Goal: Contribute content: Contribute content

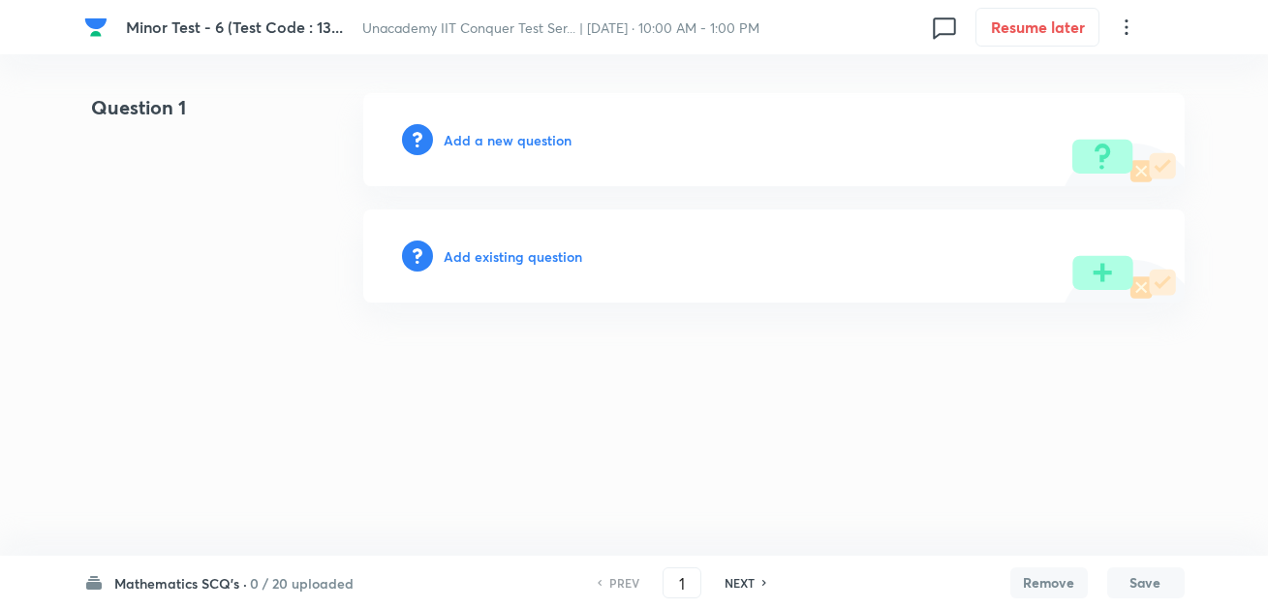
click at [1116, 27] on icon at bounding box center [1126, 27] width 23 height 23
click at [1120, 28] on div at bounding box center [634, 305] width 1268 height 610
click at [1124, 31] on icon at bounding box center [1126, 27] width 23 height 23
click at [90, 25] on div at bounding box center [634, 305] width 1268 height 610
click at [1115, 24] on icon at bounding box center [1126, 27] width 23 height 23
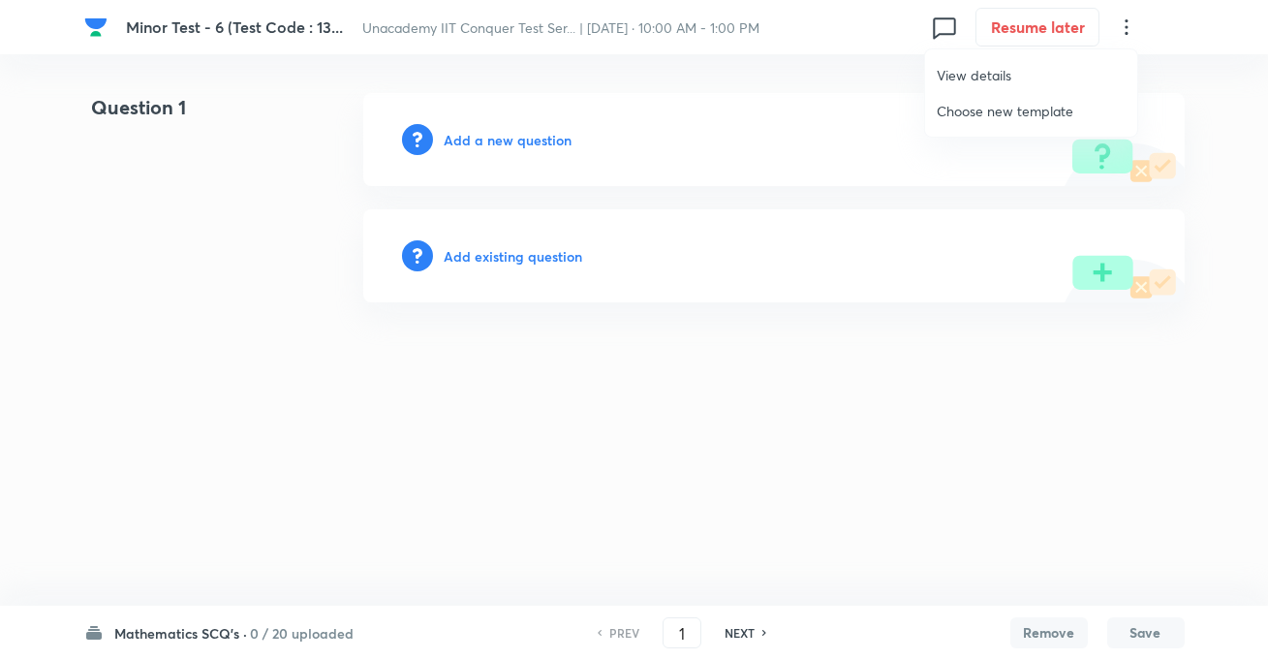
click at [765, 633] on div at bounding box center [634, 330] width 1268 height 660
click at [331, 28] on span "Minor Test - 6 (Test Code : 13..." at bounding box center [234, 26] width 217 height 20
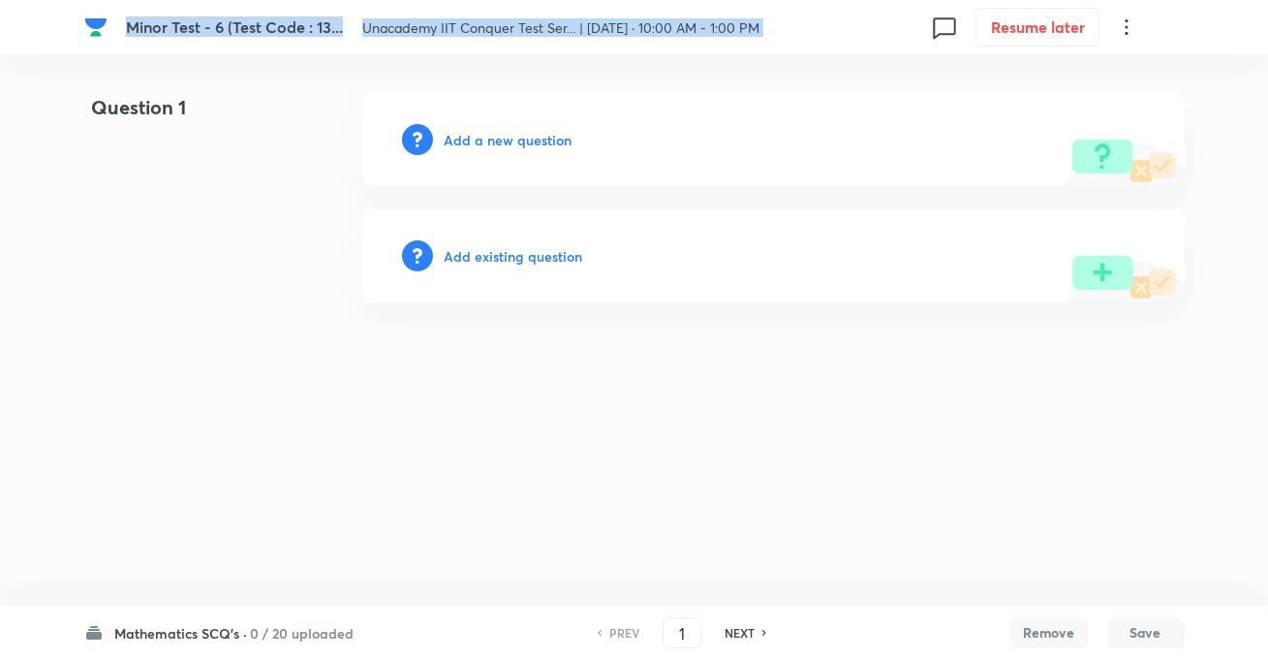
click at [331, 28] on span "Minor Test - 6 (Test Code : 13..." at bounding box center [234, 26] width 217 height 20
click at [310, 31] on span "Minor Test - 6 (Test Code : 13..." at bounding box center [234, 26] width 217 height 20
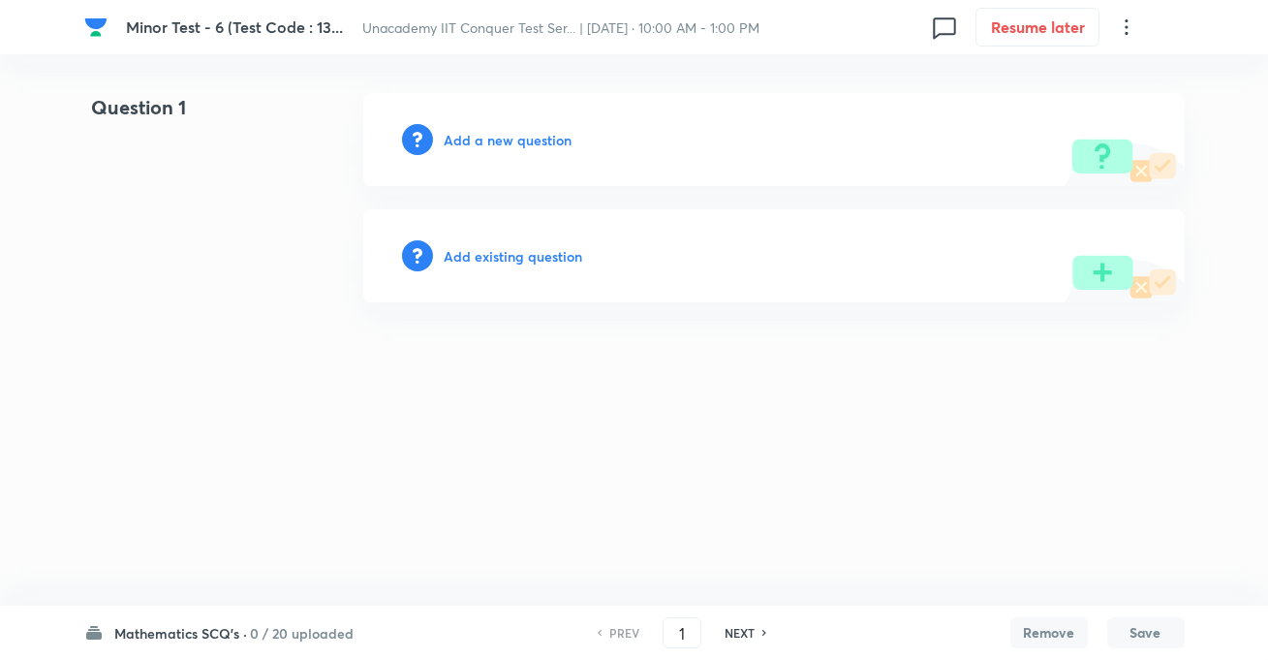
click at [291, 28] on span "Minor Test - 6 (Test Code : 13..." at bounding box center [234, 26] width 217 height 20
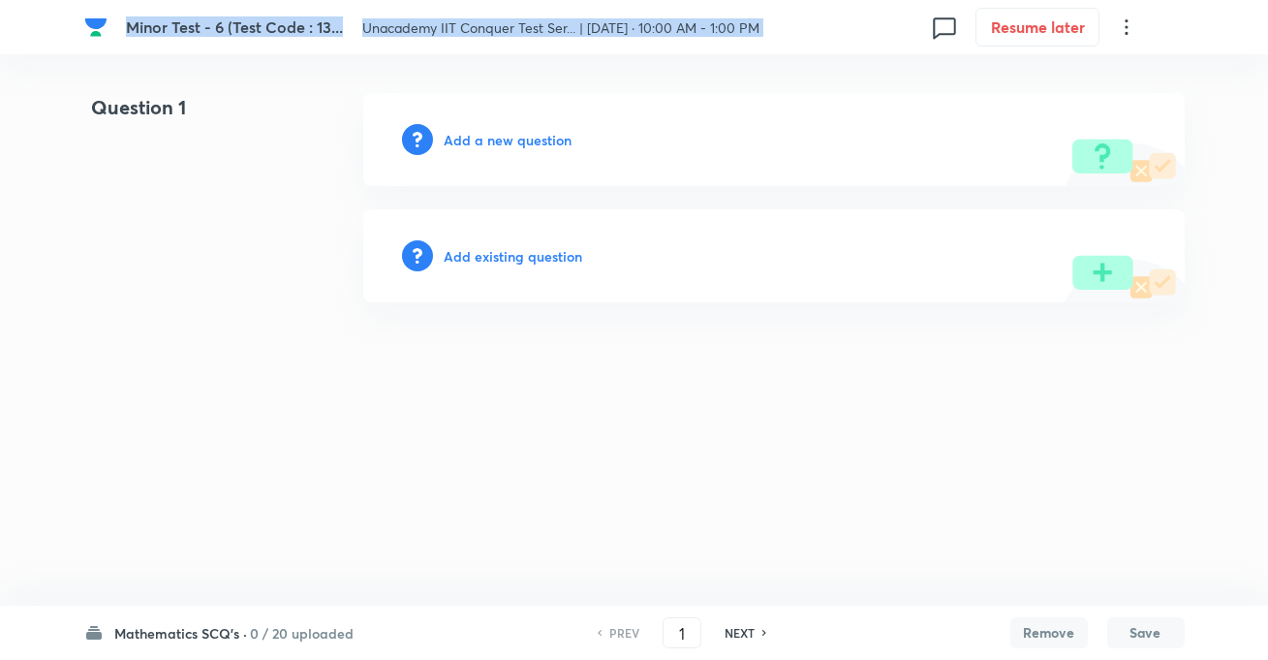
click at [291, 28] on span "Minor Test - 6 (Test Code : 13..." at bounding box center [234, 26] width 217 height 20
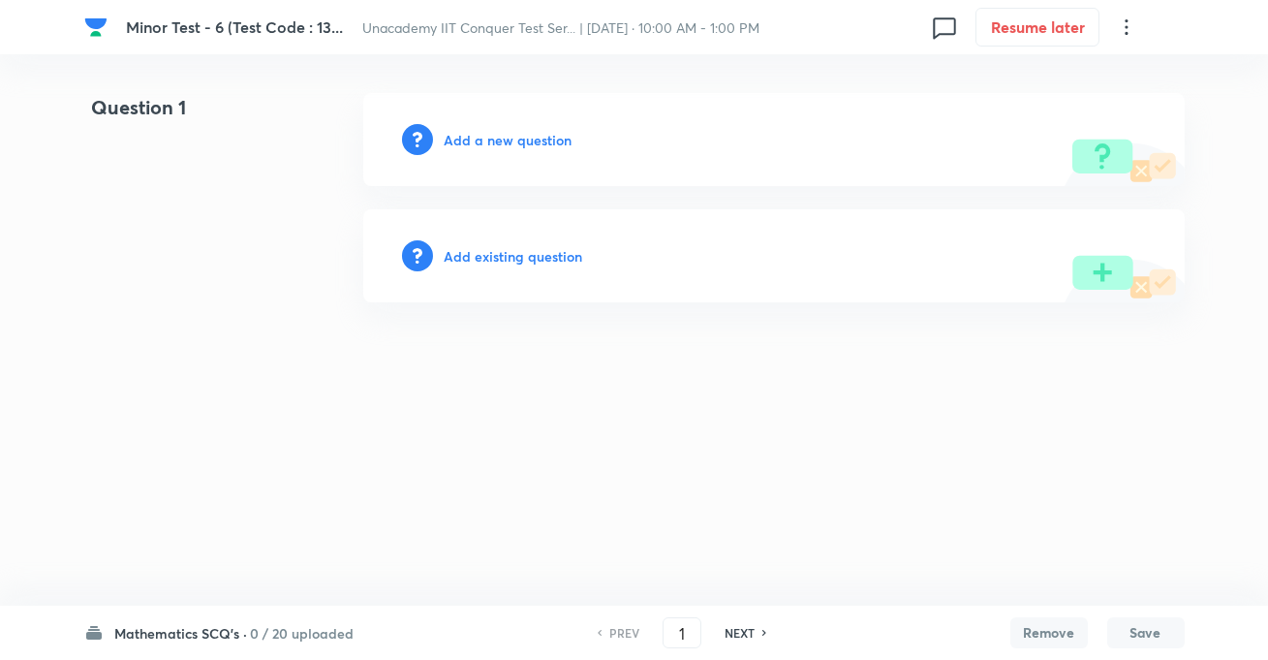
click at [271, 74] on html "Minor Test - 6 (Test Code : 13... Unacademy IIT Conquer Test Ser... | Aug 31, 2…" at bounding box center [634, 197] width 1268 height 395
click at [132, 38] on div "Minor Test - 6 (Test Code : 13... Unacademy IIT Conquer Test Ser... | Aug 31, 2…" at bounding box center [634, 27] width 1101 height 54
click at [134, 30] on span "Minor Test - 6 (Test Code : 13..." at bounding box center [234, 26] width 217 height 20
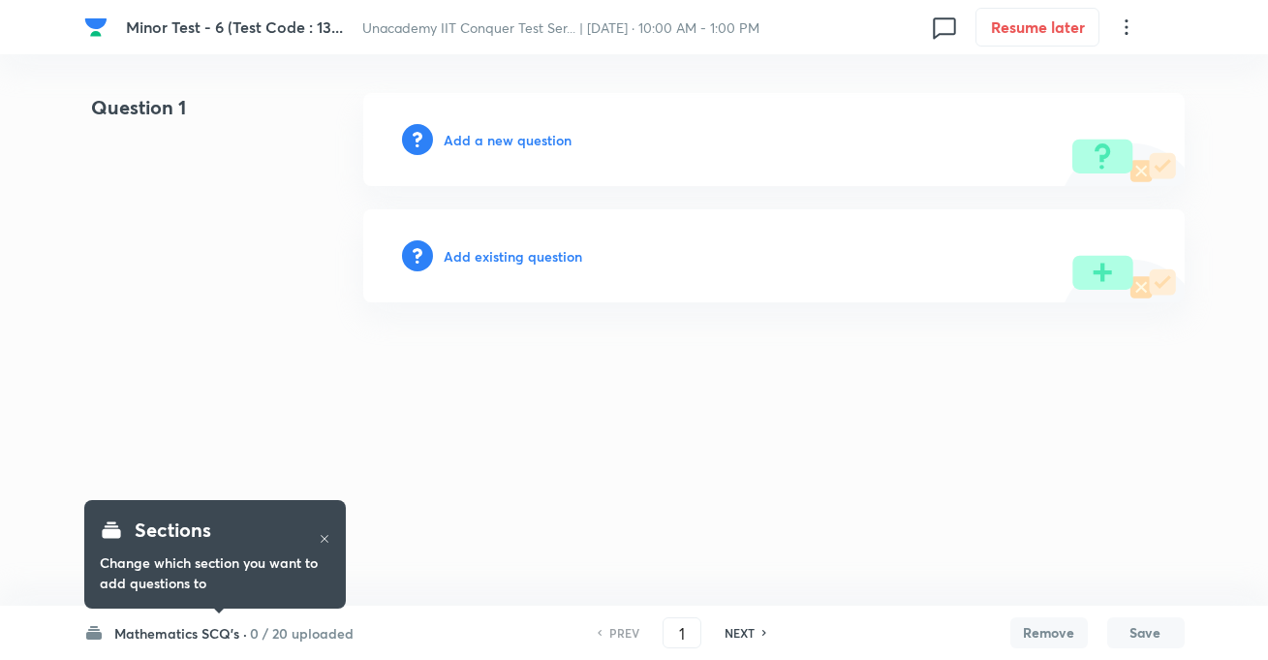
click at [323, 539] on icon at bounding box center [325, 539] width 12 height 12
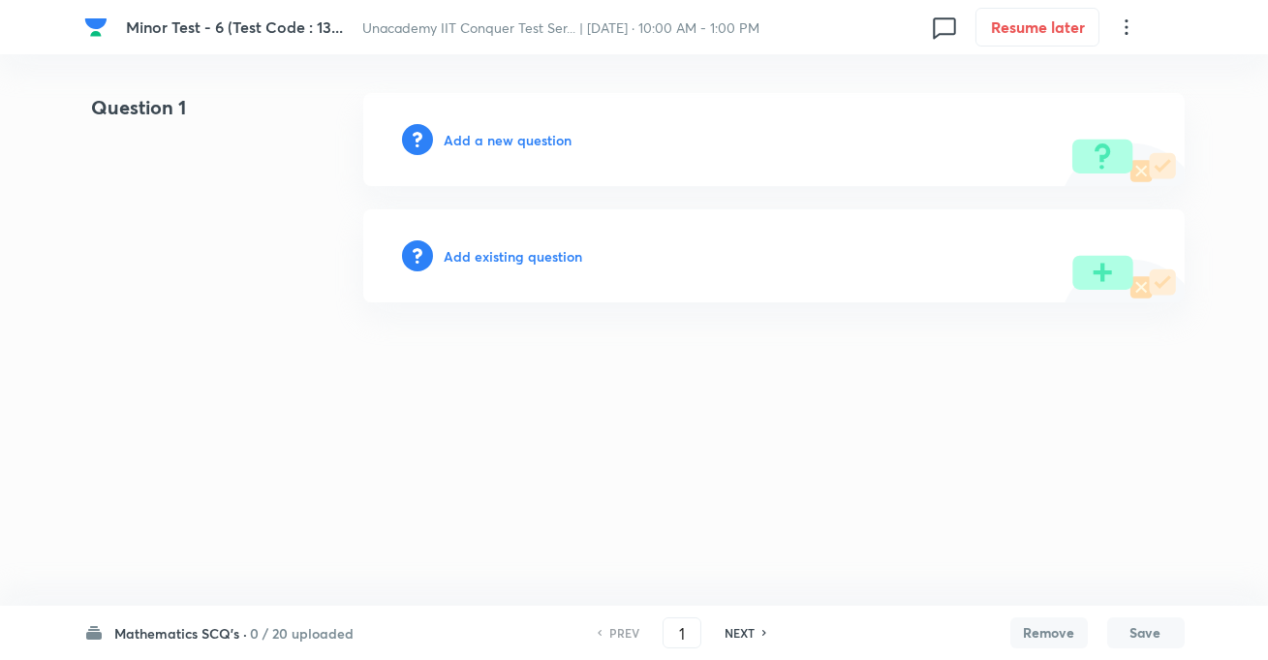
click at [491, 145] on h6 "Add a new question" at bounding box center [509, 140] width 128 height 20
click at [538, 141] on h6 "Choose a question type" at bounding box center [519, 140] width 149 height 20
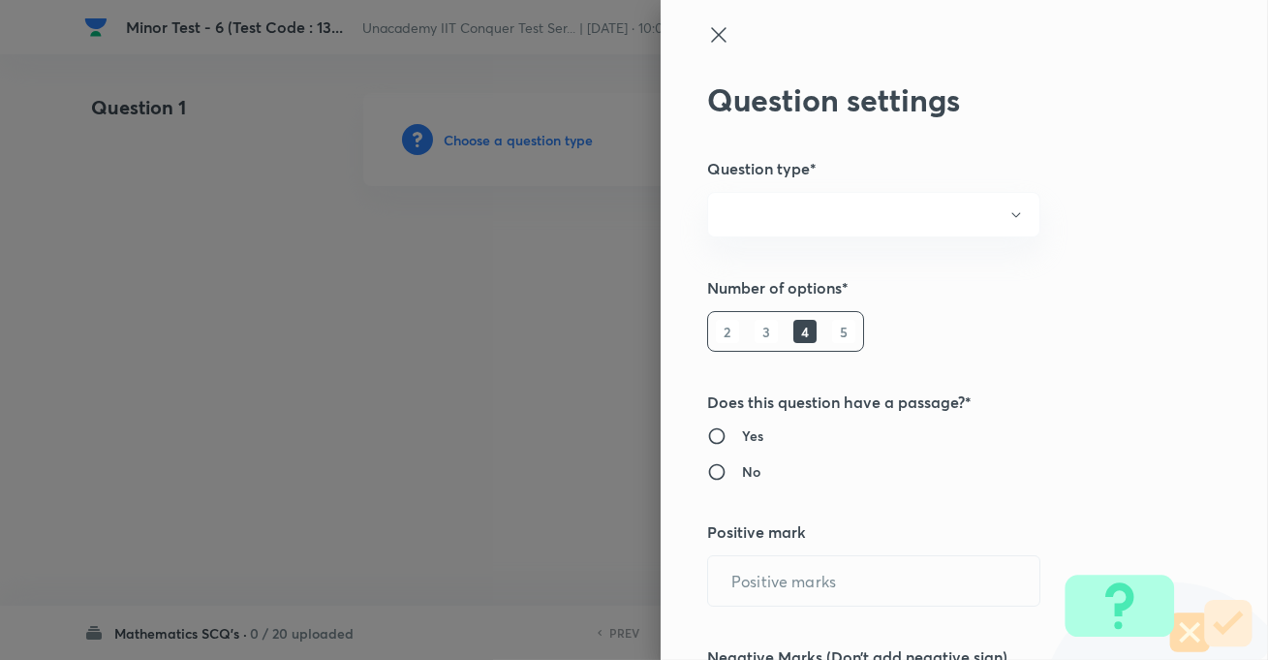
radio input "true"
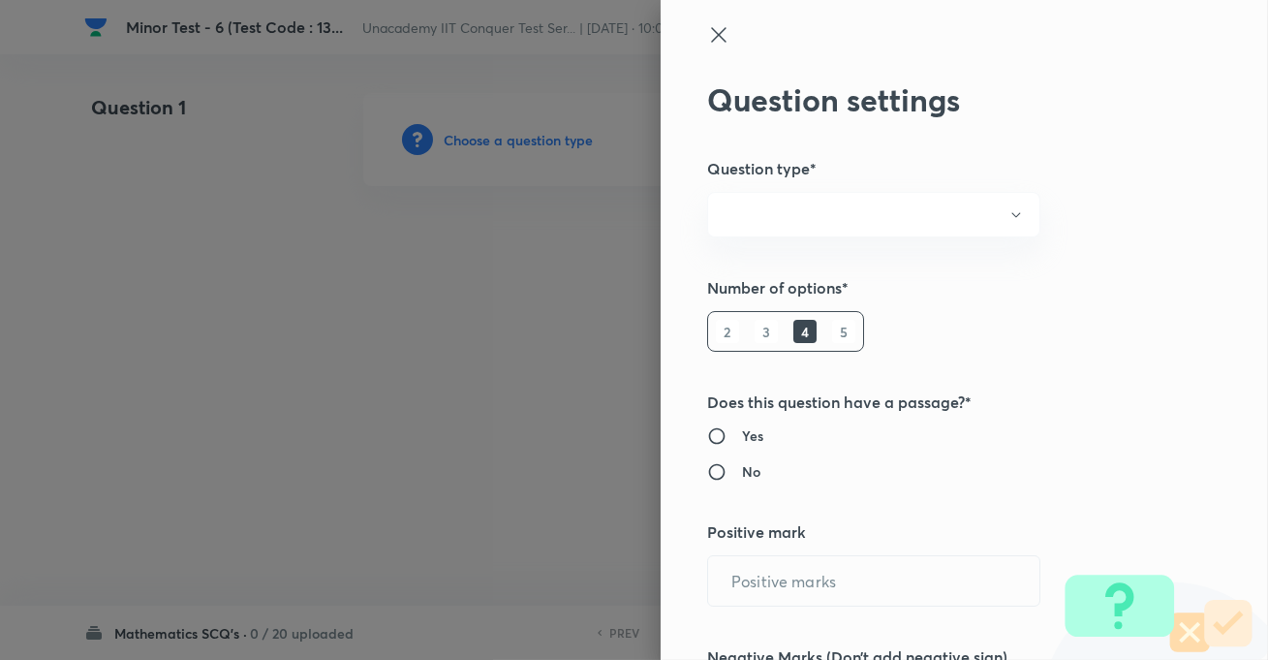
radio input "true"
type input "1"
type input "0"
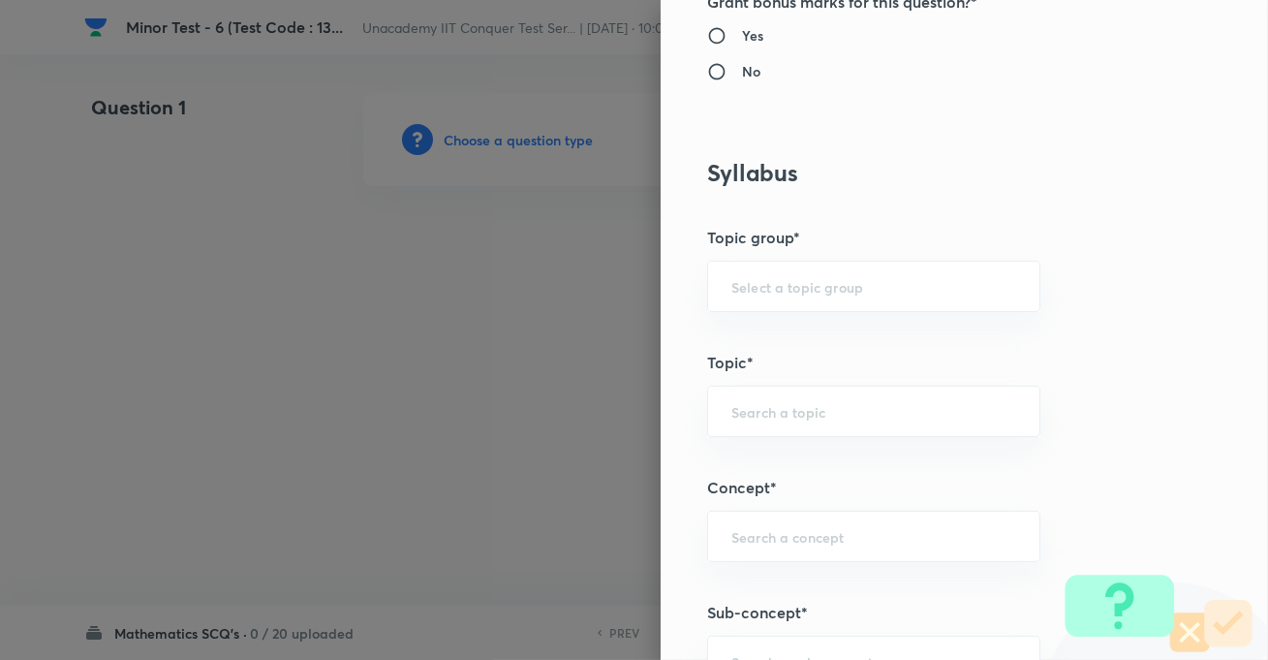
scroll to position [969, 0]
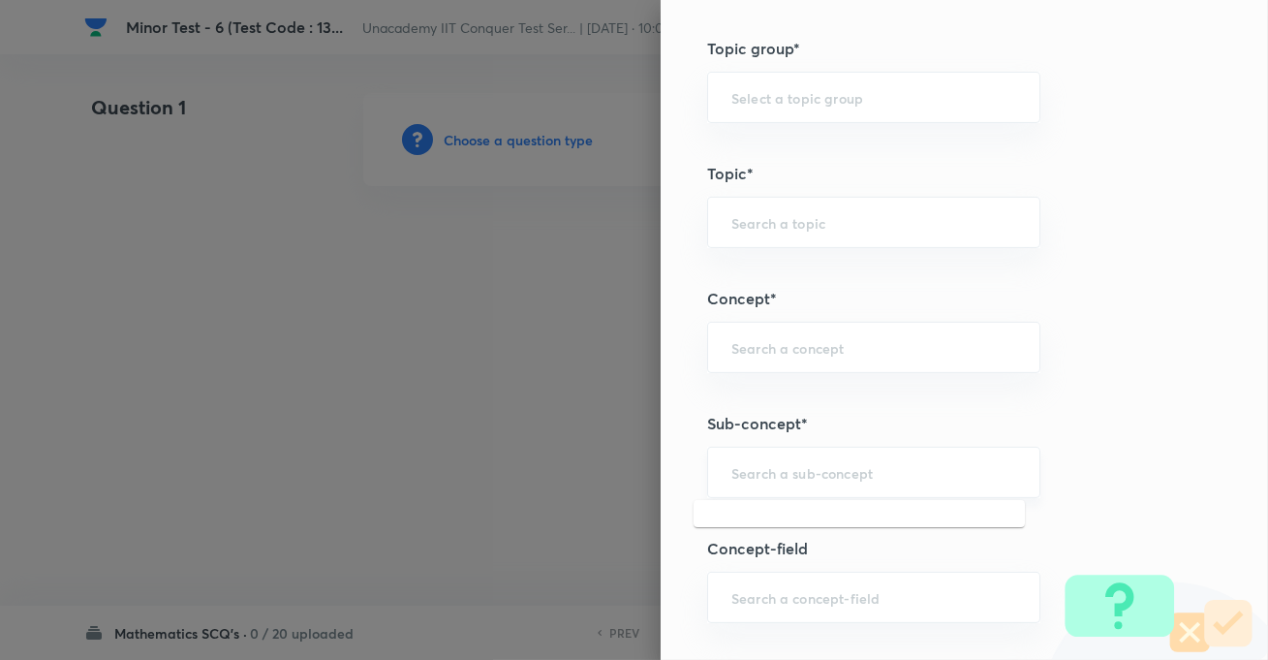
click at [776, 472] on input "text" at bounding box center [874, 472] width 285 height 18
paste input "Parabola"
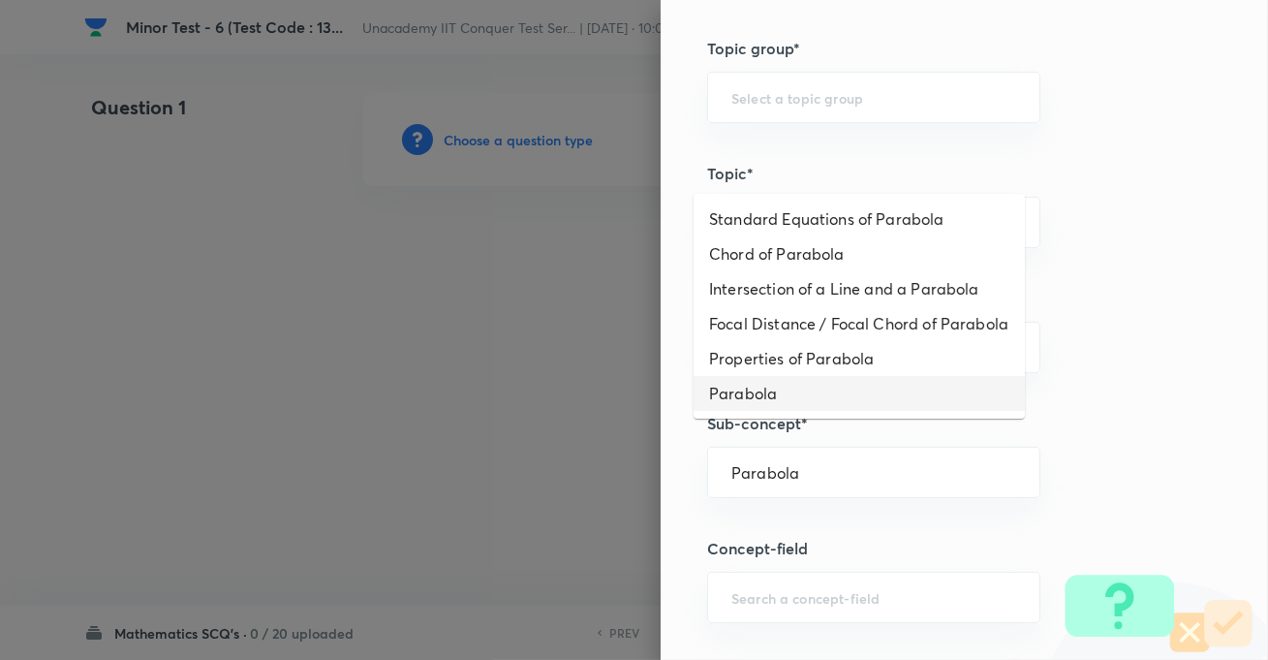
click at [775, 411] on li "Parabola" at bounding box center [859, 393] width 331 height 35
type input "Parabola"
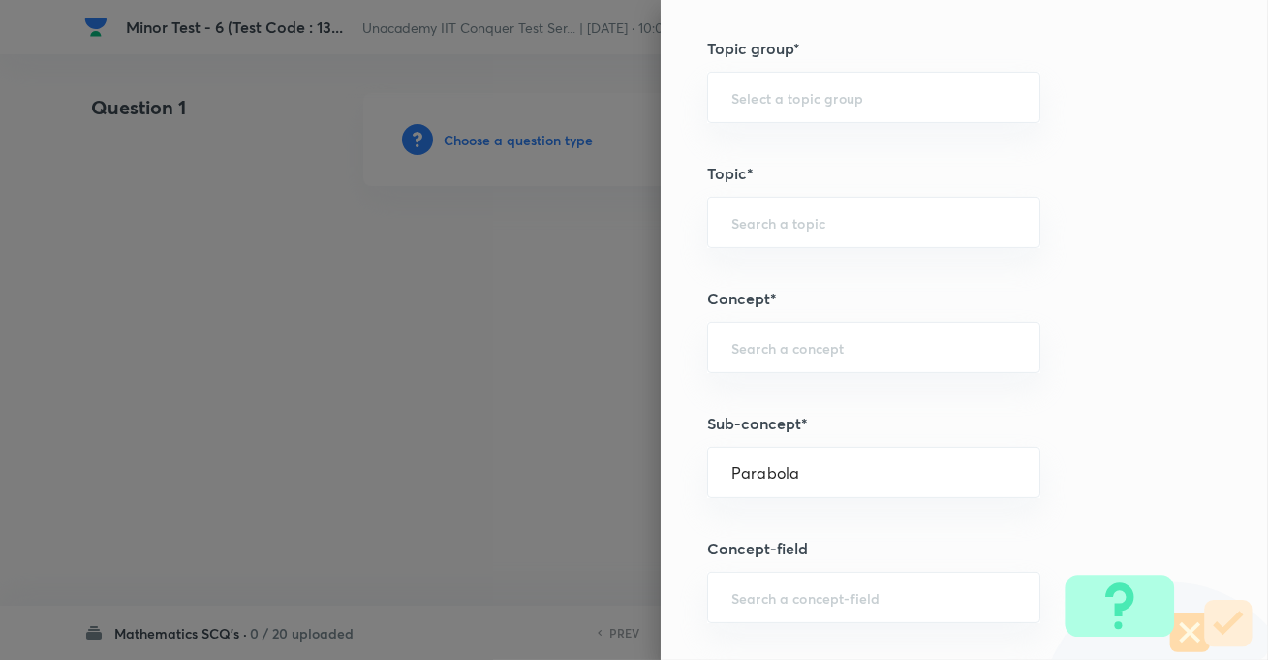
type input "Mathematics"
type input "Parabola"
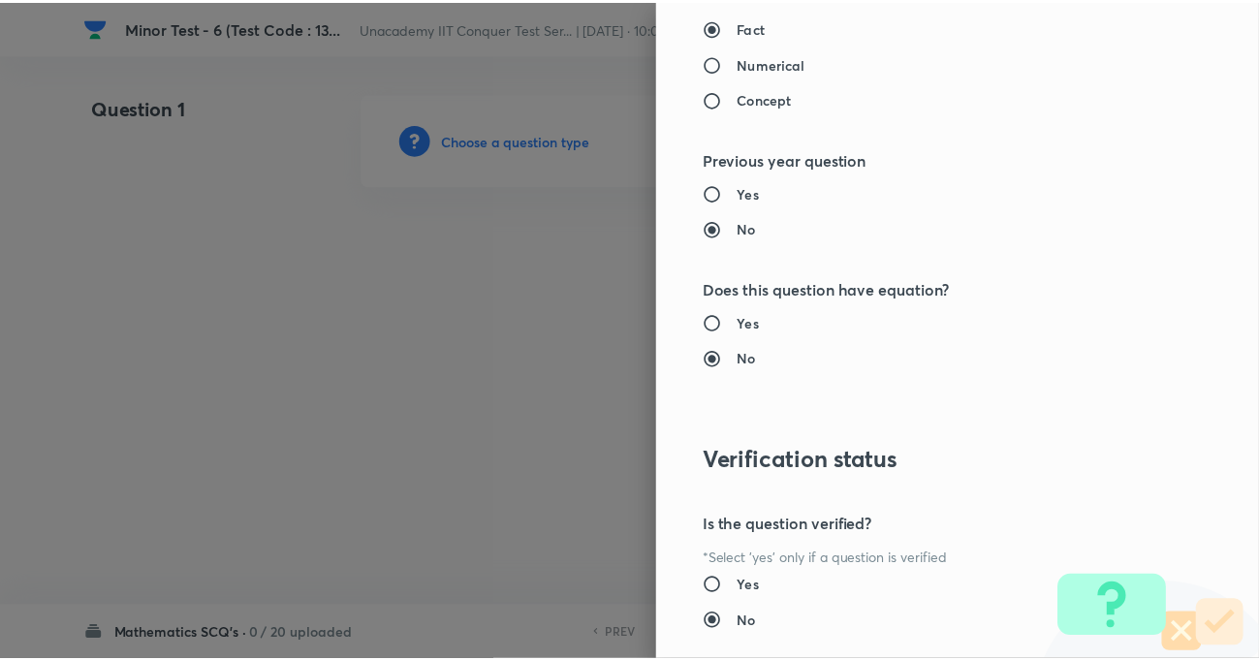
scroll to position [2109, 0]
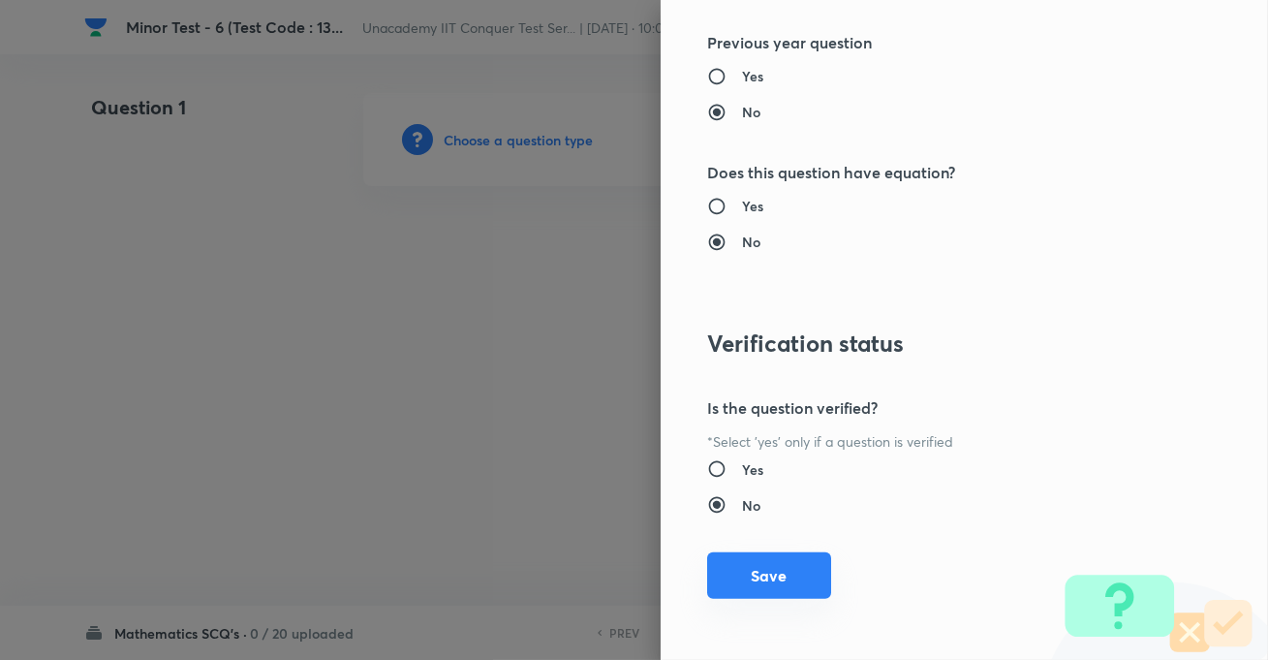
click at [758, 556] on button "Save" at bounding box center [769, 575] width 124 height 47
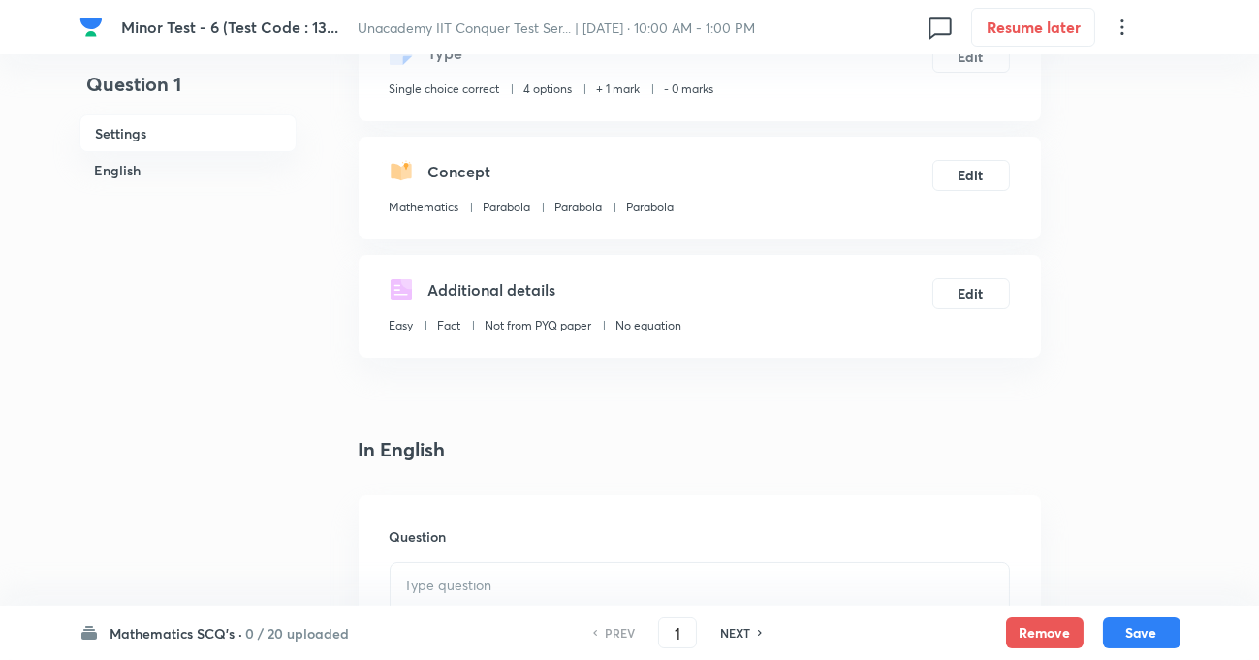
scroll to position [352, 0]
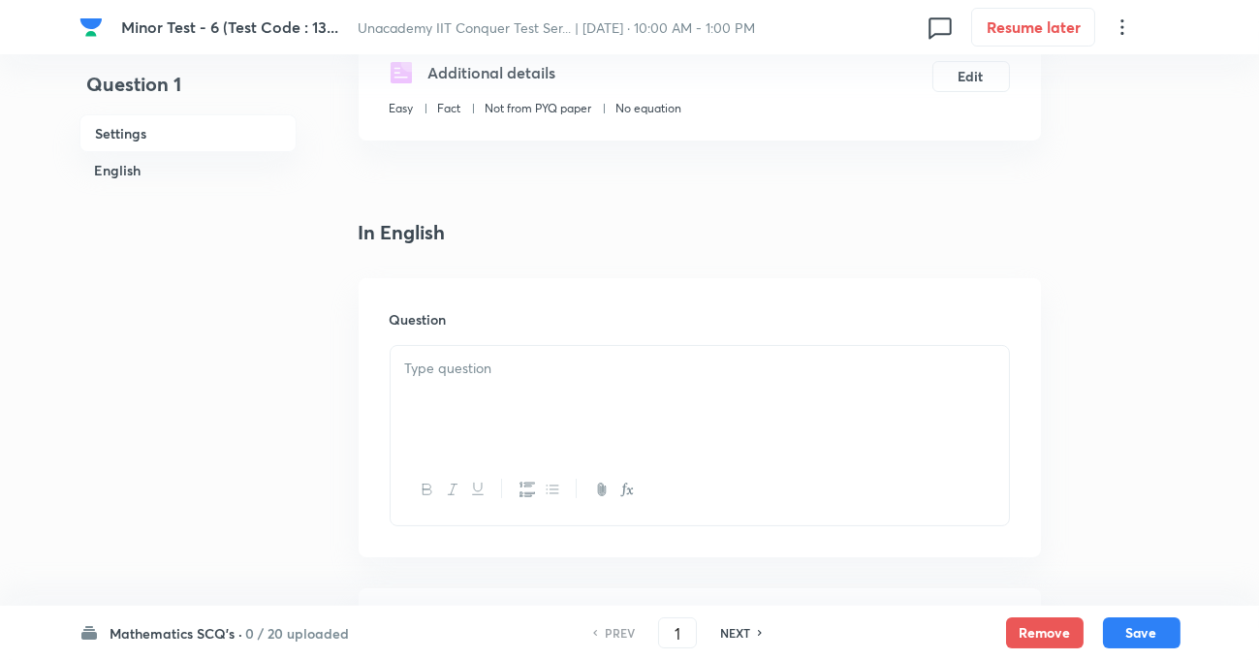
click at [478, 381] on div at bounding box center [700, 400] width 618 height 109
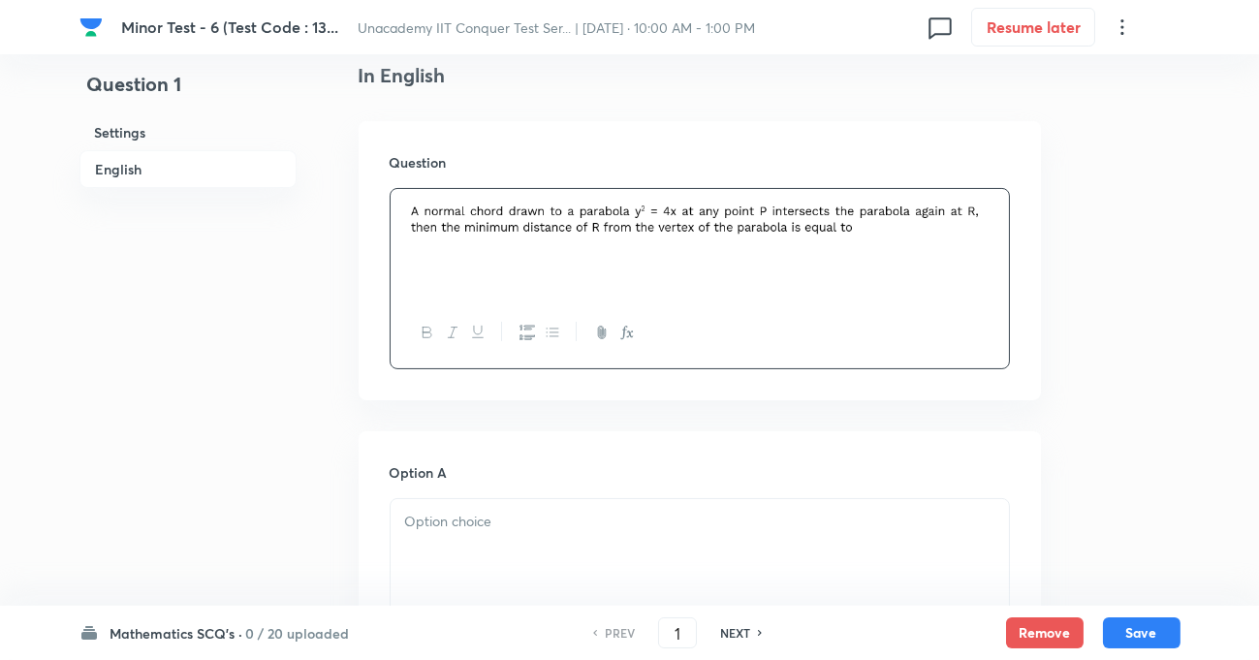
scroll to position [704, 0]
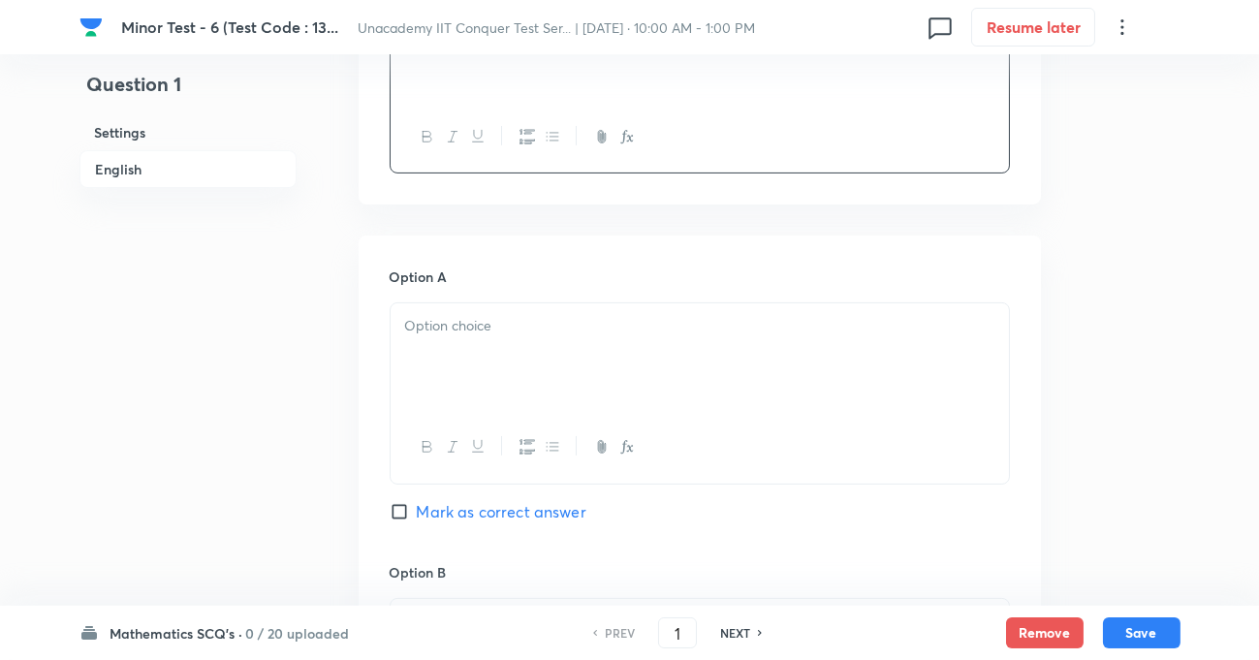
click at [453, 347] on div at bounding box center [700, 357] width 618 height 109
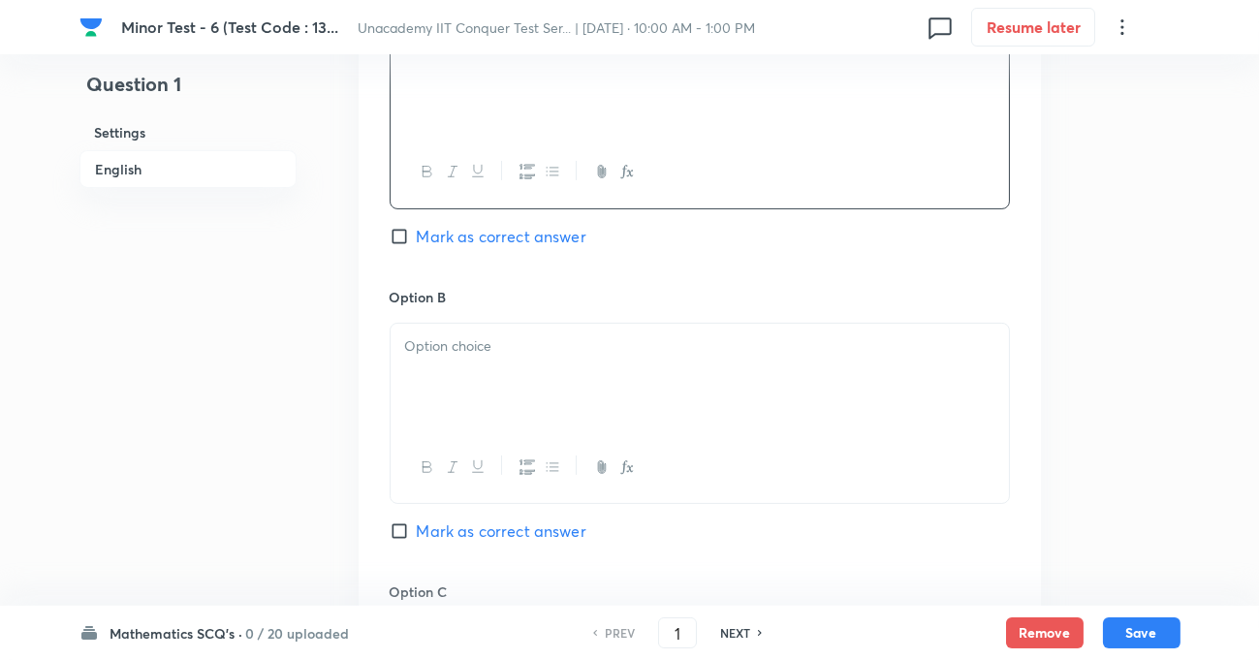
scroll to position [1144, 0]
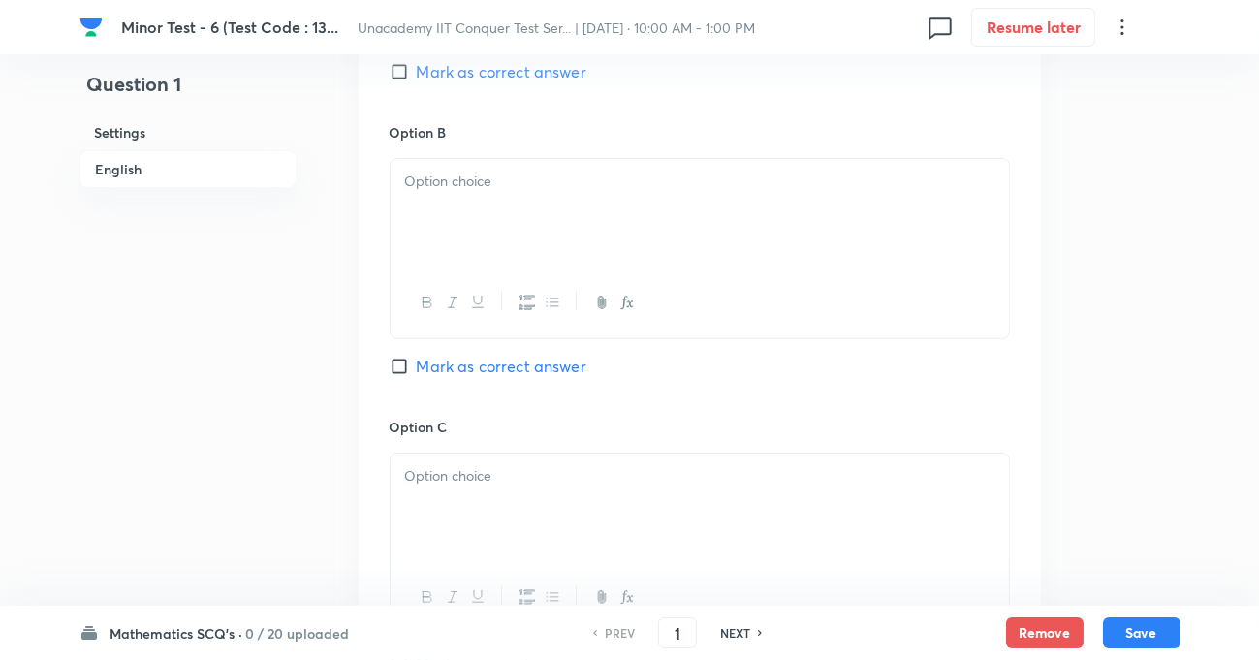
click at [452, 200] on div at bounding box center [700, 213] width 618 height 109
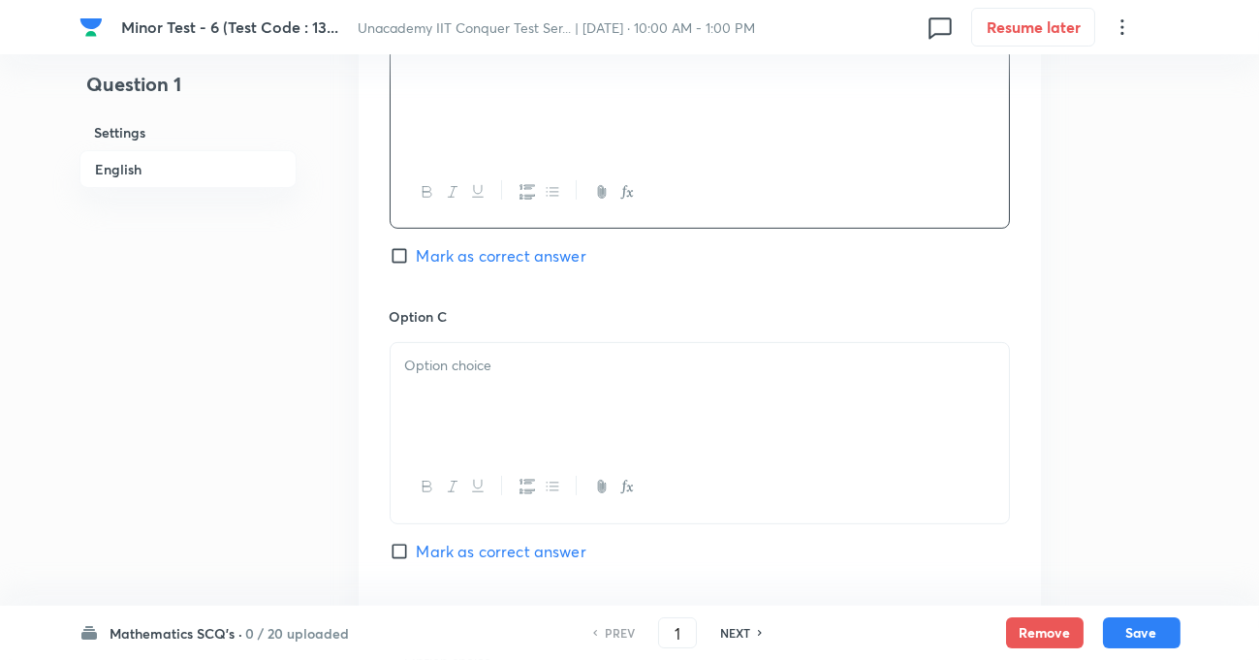
scroll to position [1409, 0]
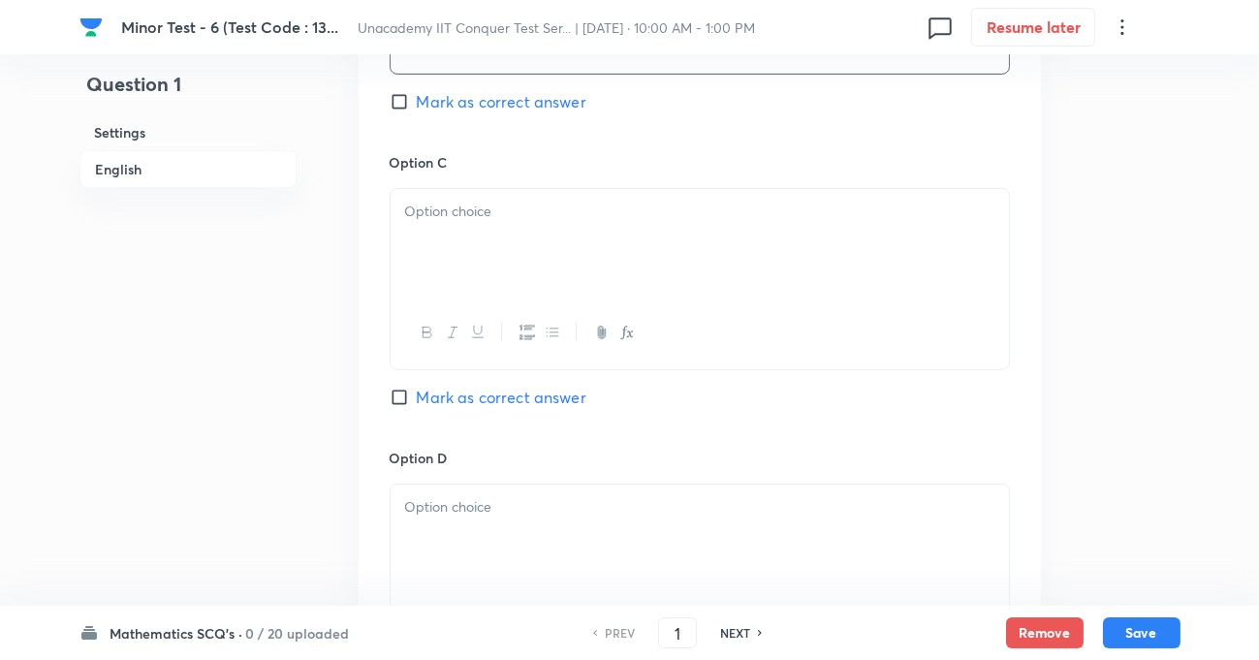
click at [498, 219] on p at bounding box center [699, 212] width 589 height 22
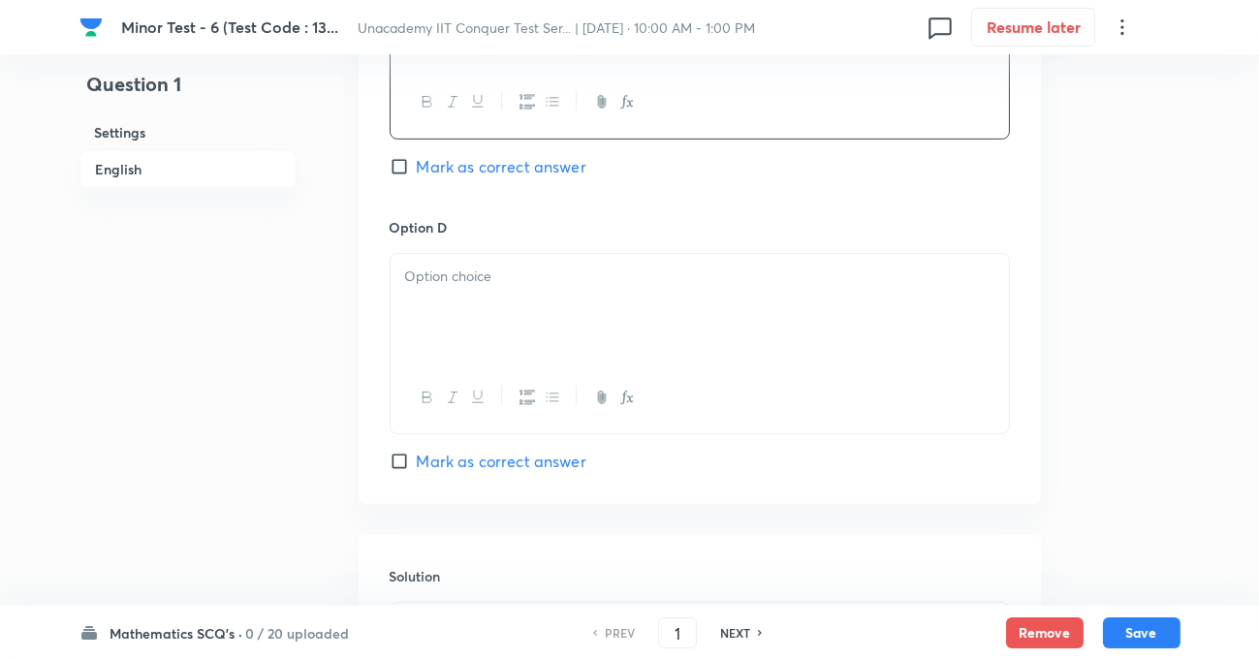
scroll to position [1674, 0]
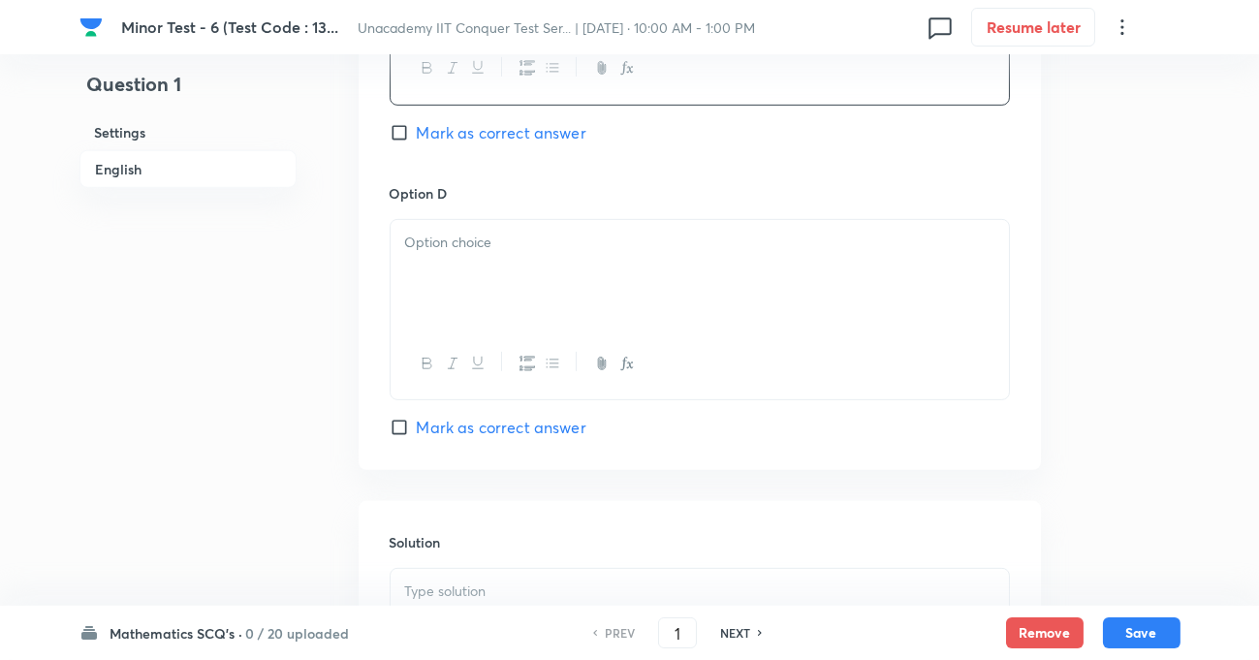
click at [483, 260] on div at bounding box center [700, 274] width 618 height 109
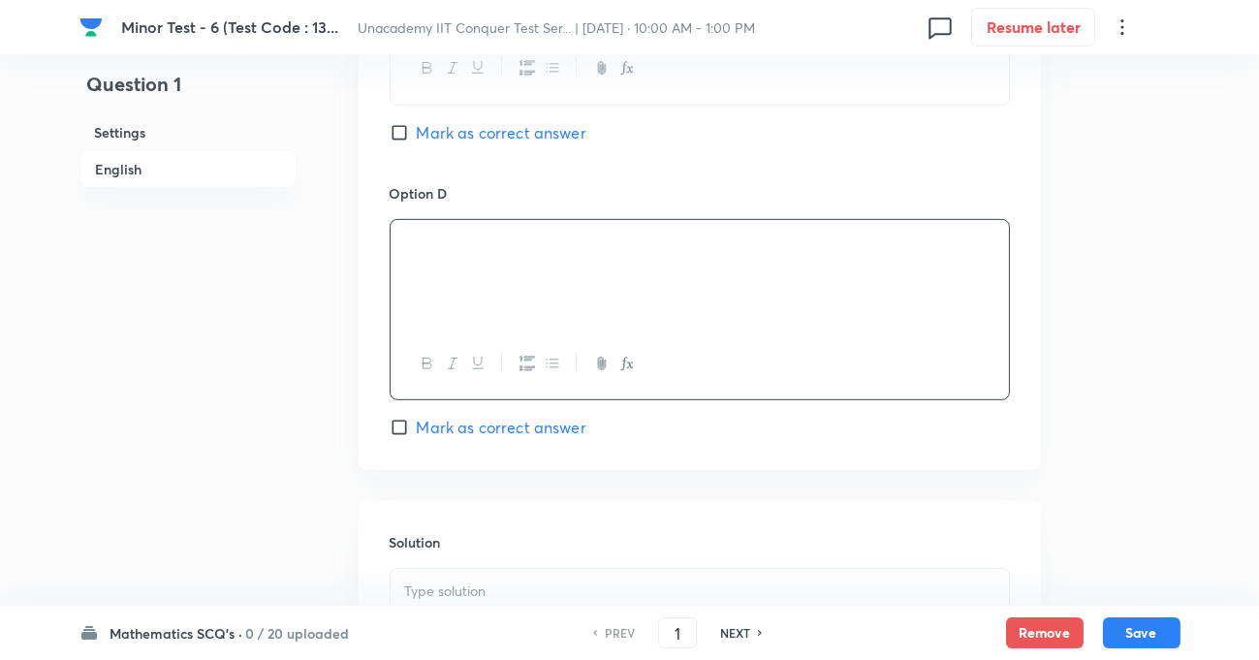
click at [400, 425] on input "Mark as correct answer" at bounding box center [403, 427] width 27 height 19
checkbox input "true"
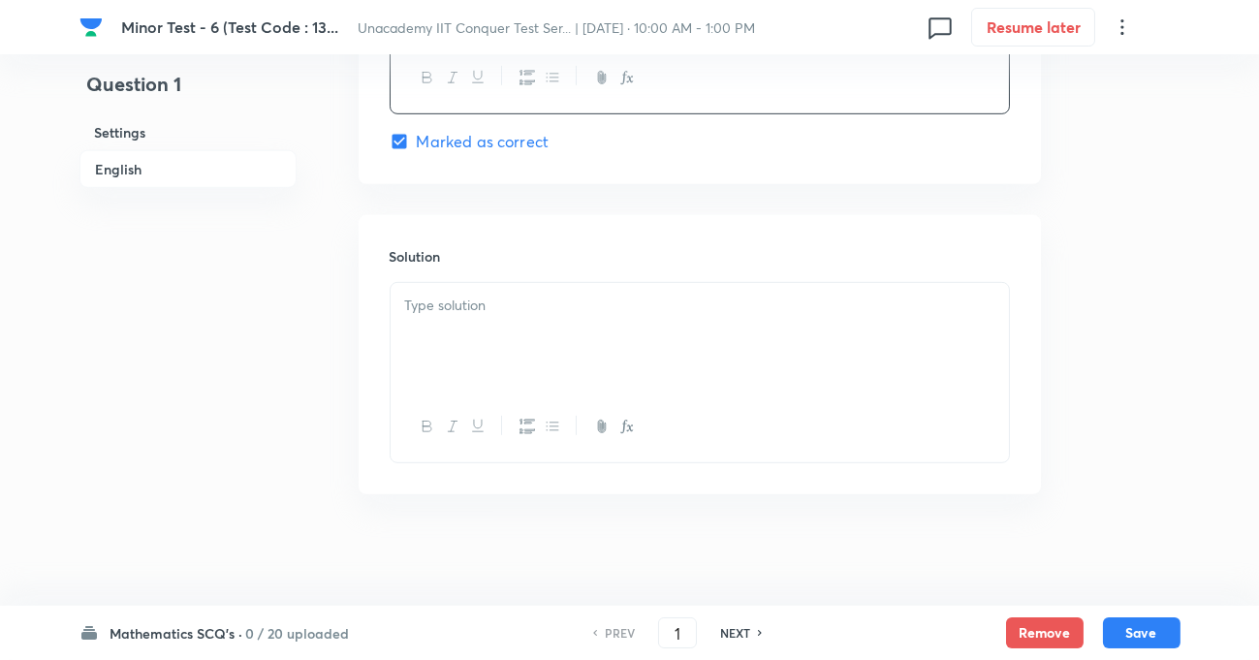
scroll to position [1965, 0]
click at [454, 309] on p at bounding box center [699, 301] width 589 height 22
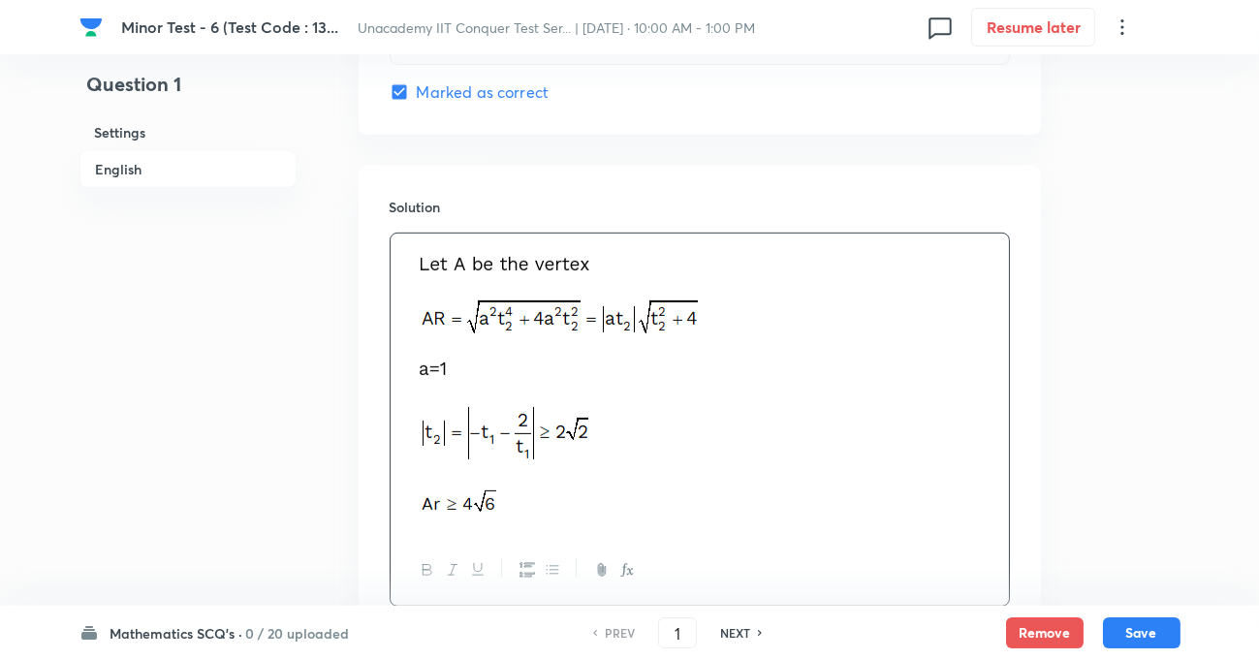
scroll to position [2053, 0]
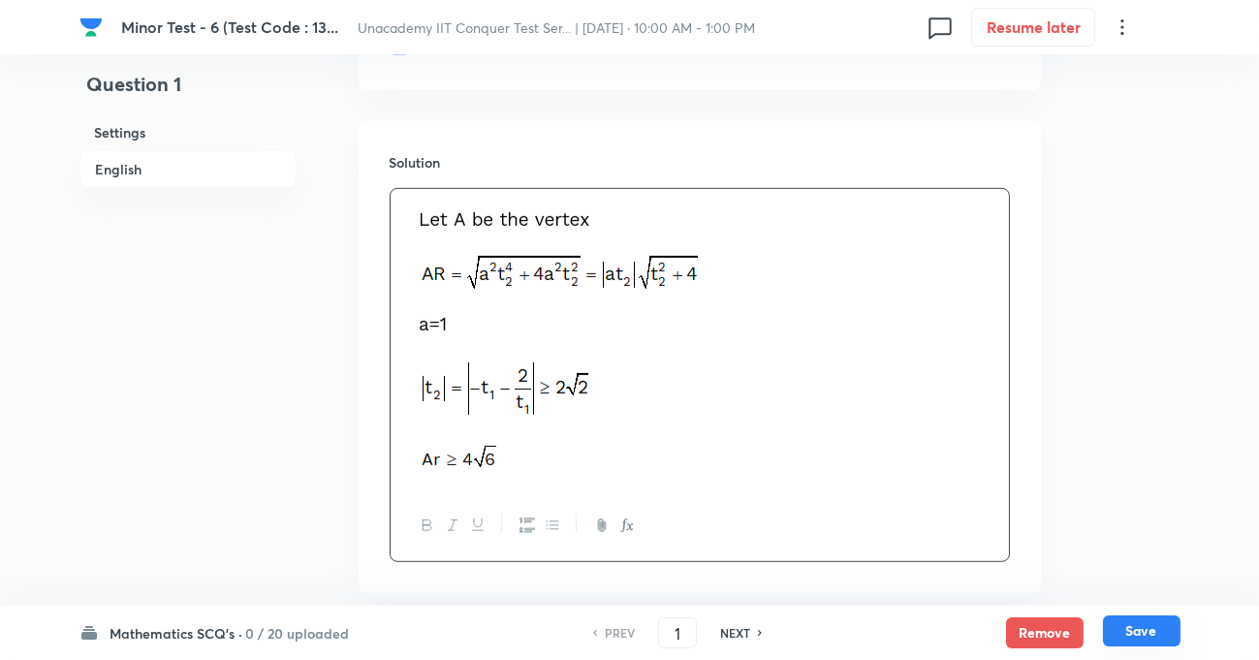
click at [1142, 636] on button "Save" at bounding box center [1142, 630] width 78 height 31
type input "2"
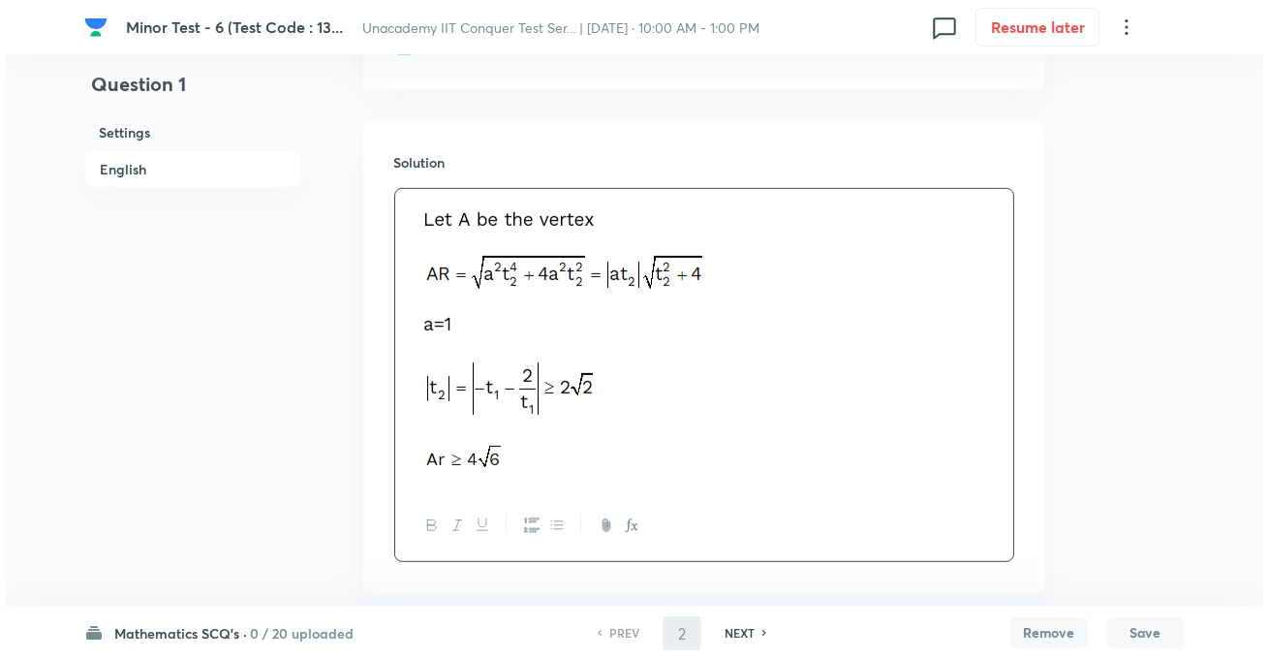
scroll to position [0, 0]
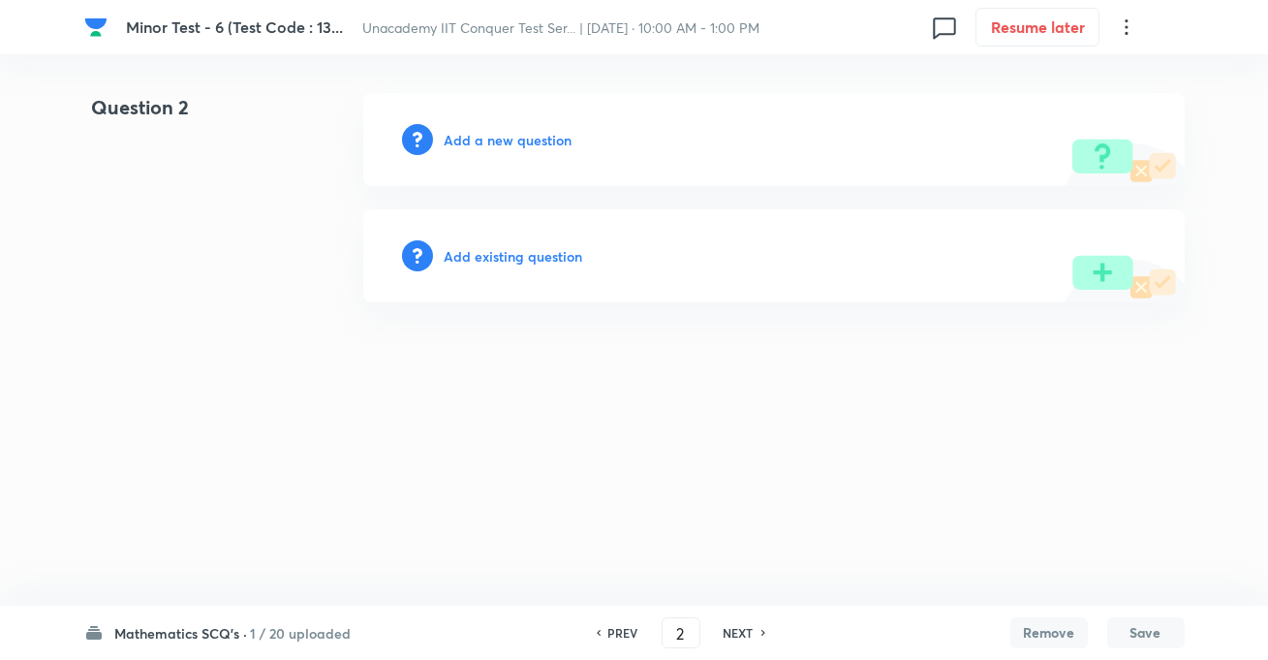
click at [495, 141] on h6 "Add a new question" at bounding box center [509, 140] width 128 height 20
click at [514, 143] on h6 "Choose a question type" at bounding box center [519, 140] width 149 height 20
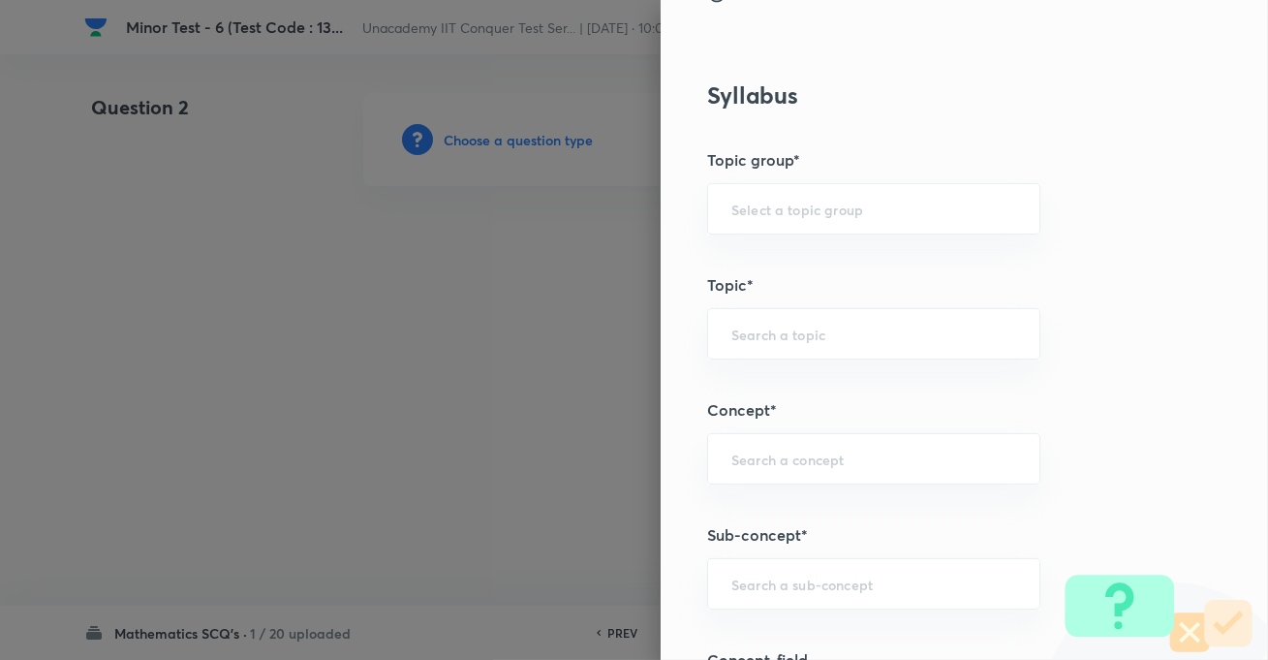
scroll to position [1056, 0]
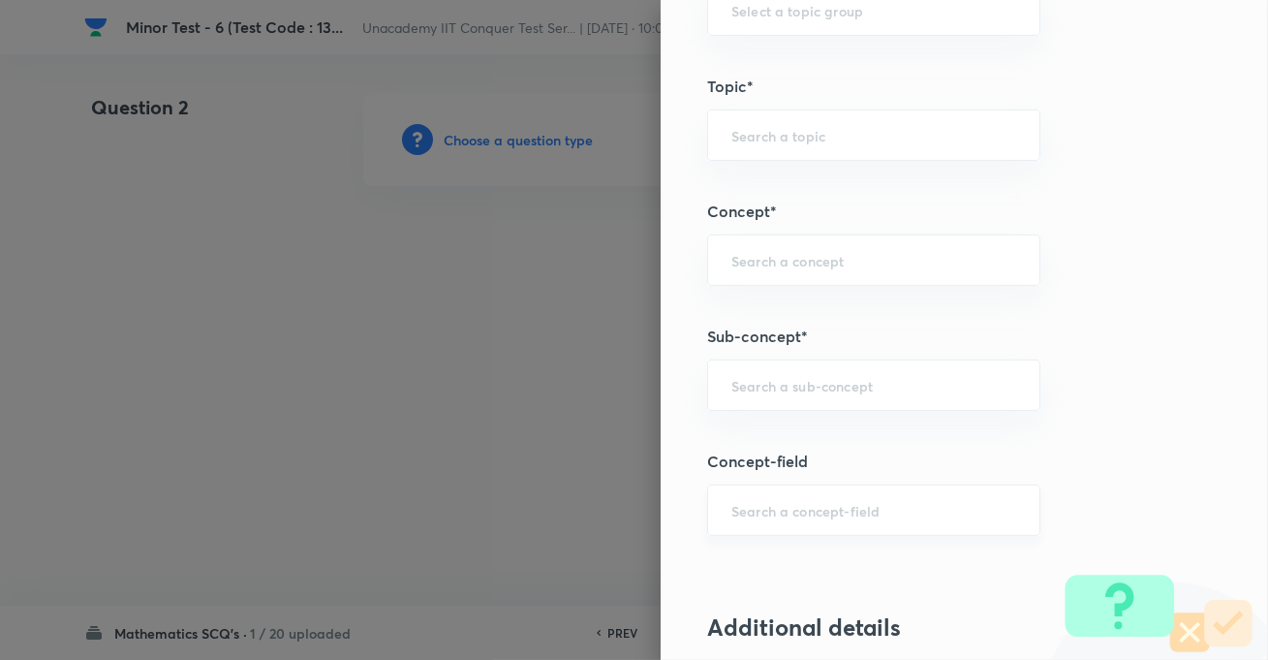
click at [837, 523] on div "​" at bounding box center [873, 510] width 333 height 51
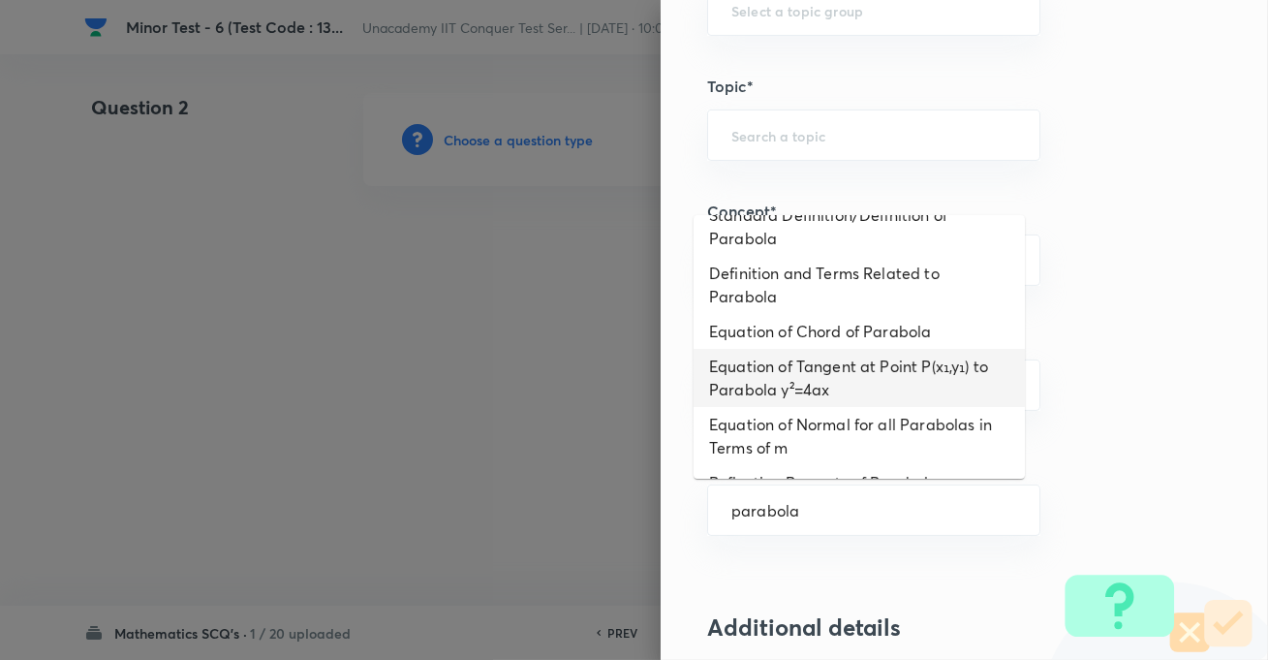
scroll to position [170, 0]
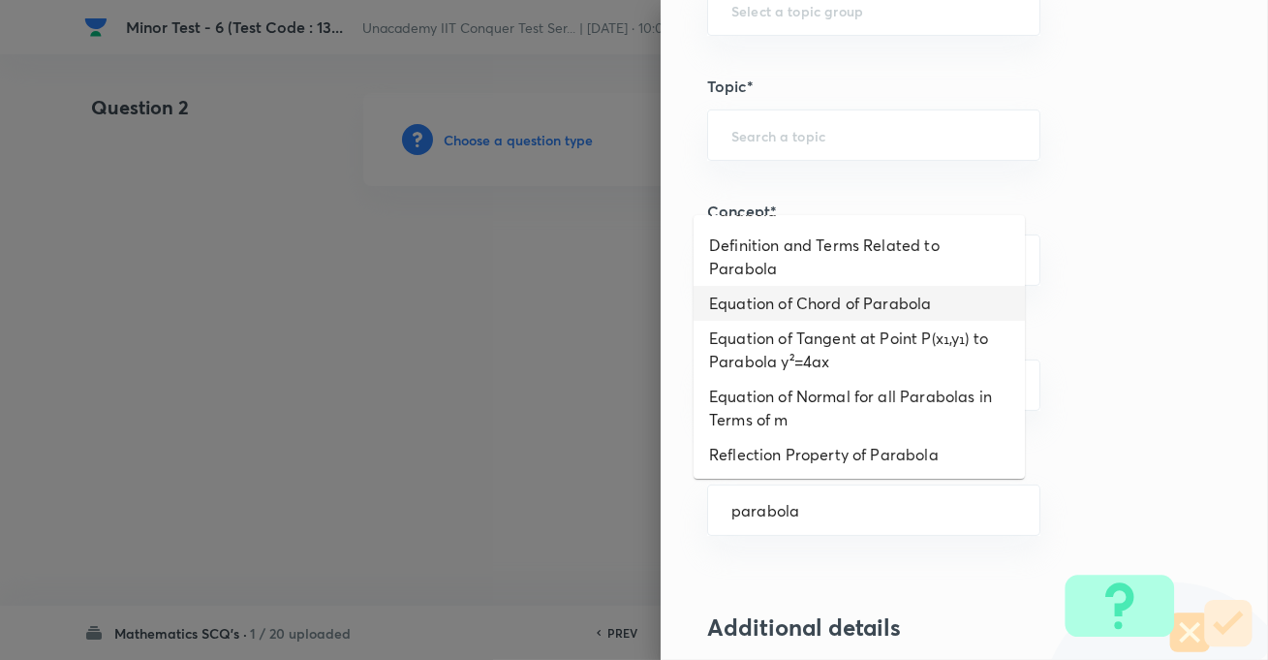
click at [838, 305] on li "Equation of Chord of Parabola" at bounding box center [859, 303] width 331 height 35
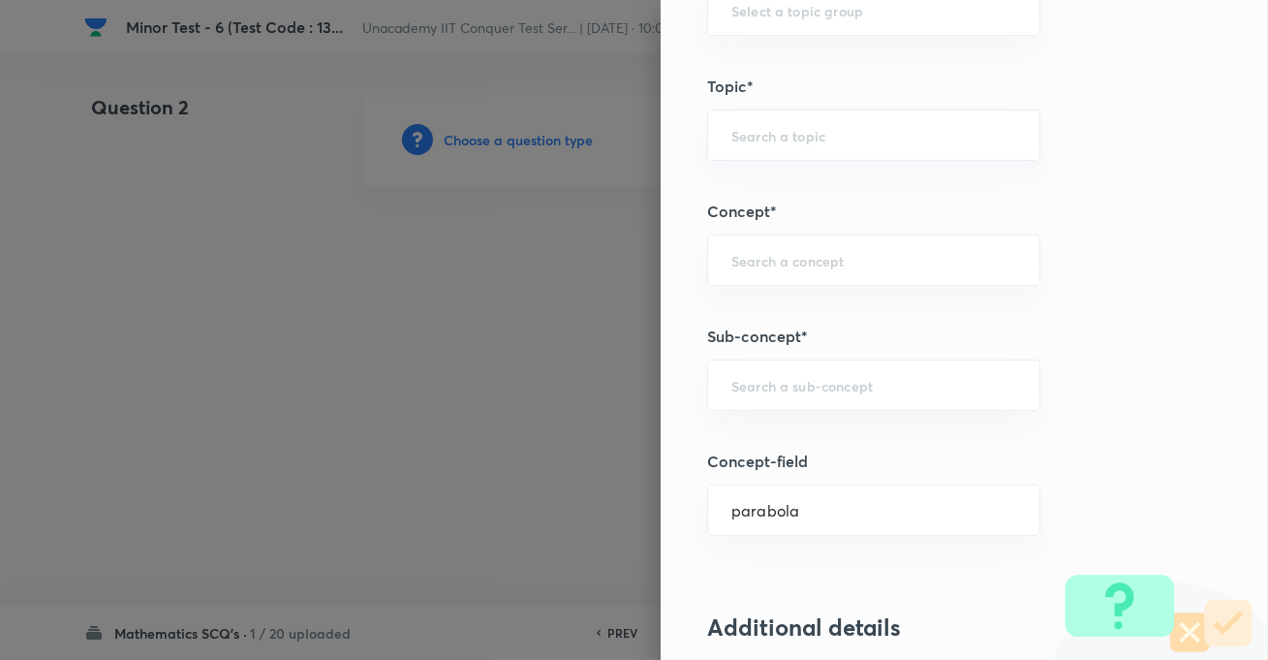
type input "Equation of Chord of Parabola"
type input "Mathematics"
type input "Geometry"
type input "Parabola"
type input "Chord of Parabola"
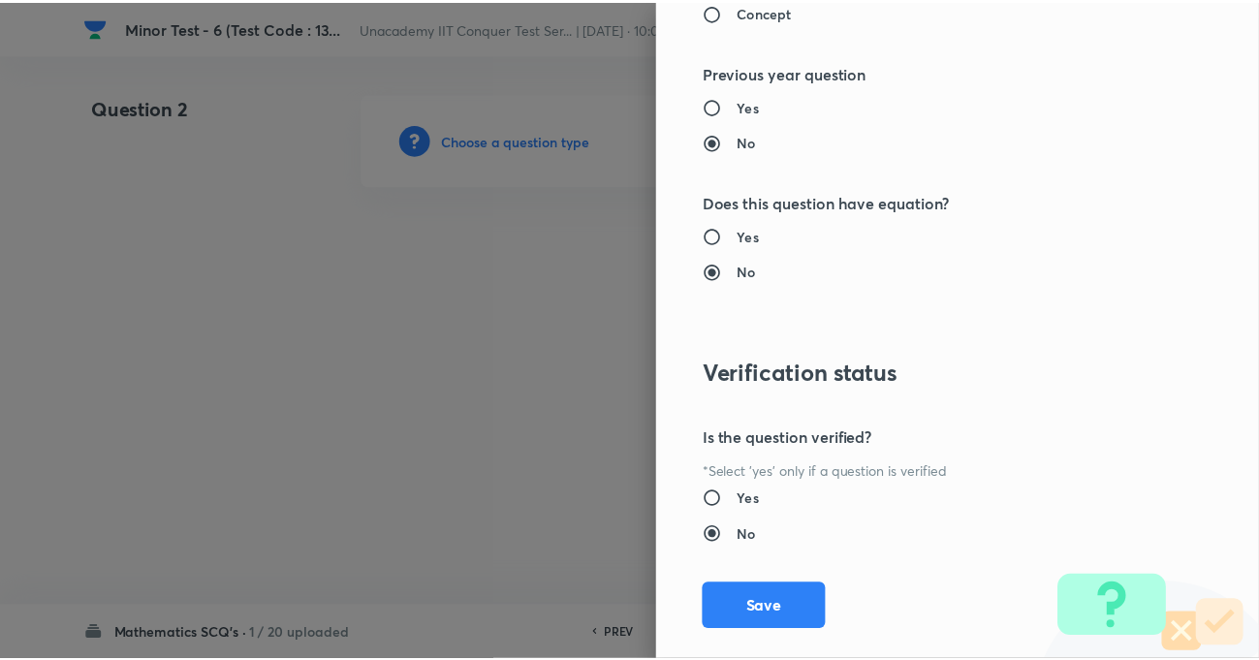
scroll to position [2109, 0]
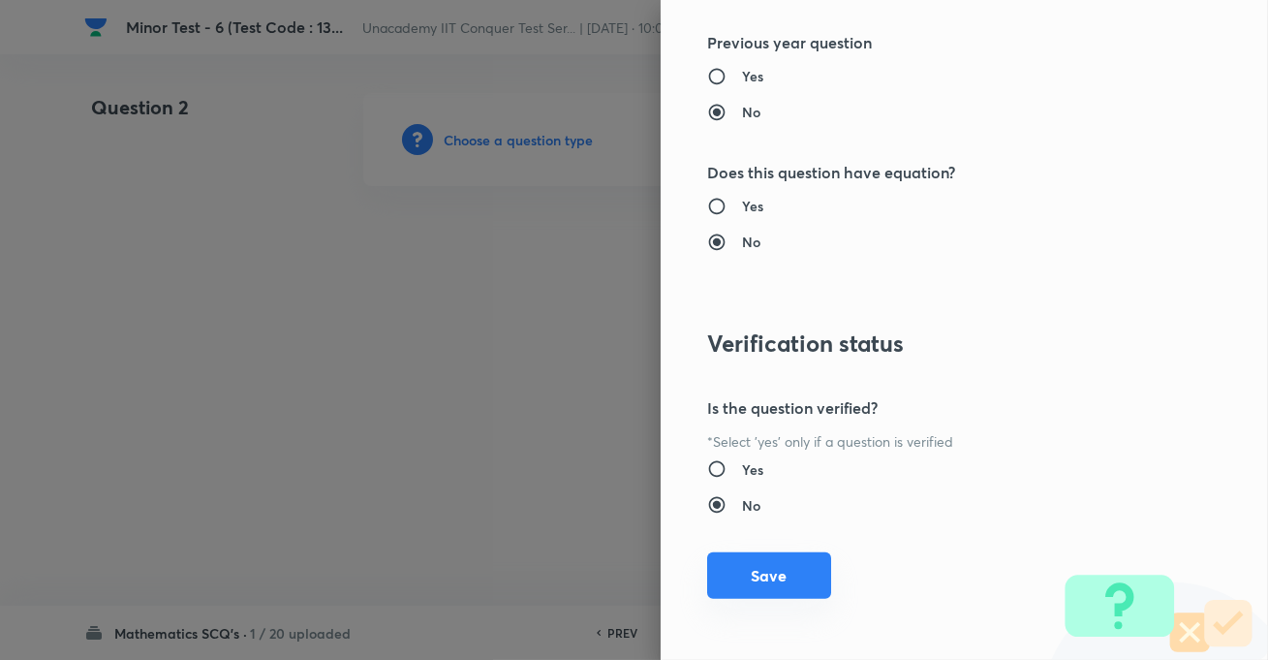
click at [758, 579] on button "Save" at bounding box center [769, 575] width 124 height 47
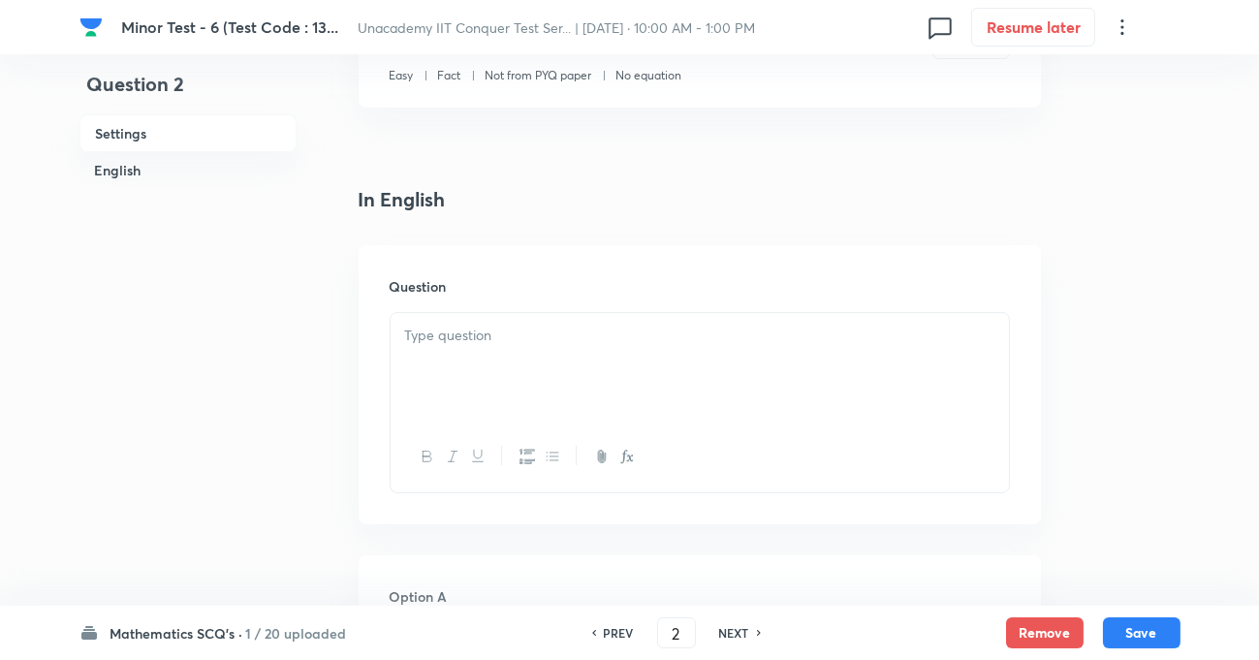
scroll to position [528, 0]
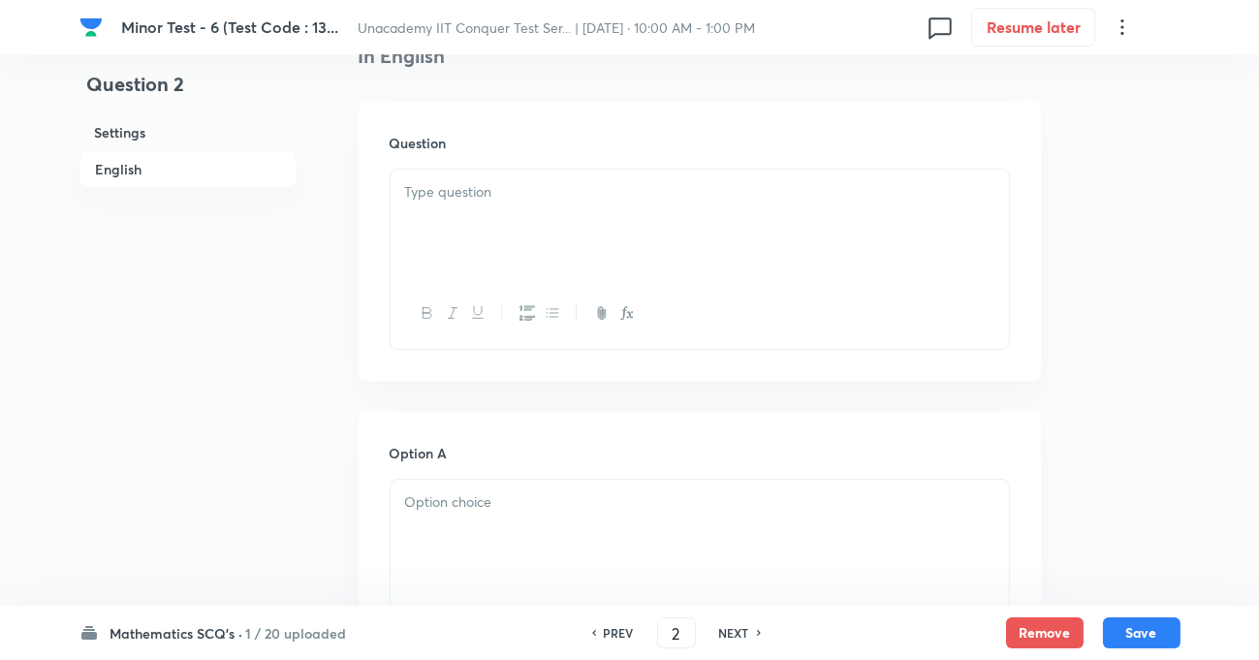
click at [562, 193] on p at bounding box center [699, 192] width 589 height 22
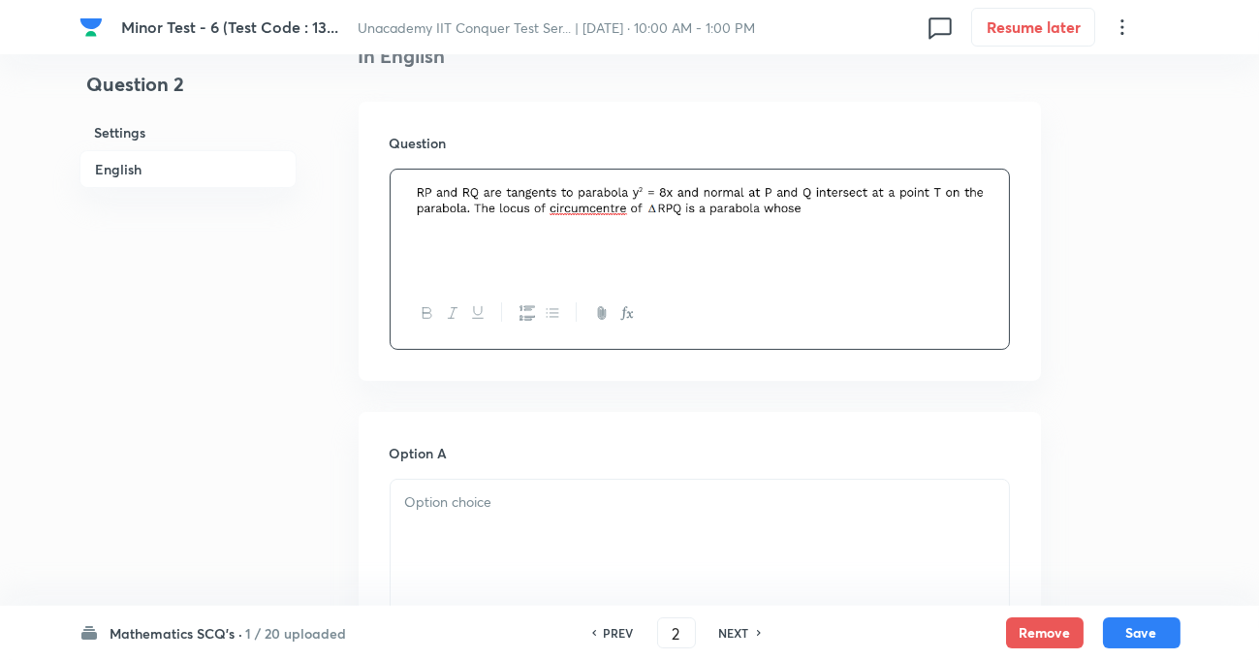
scroll to position [704, 0]
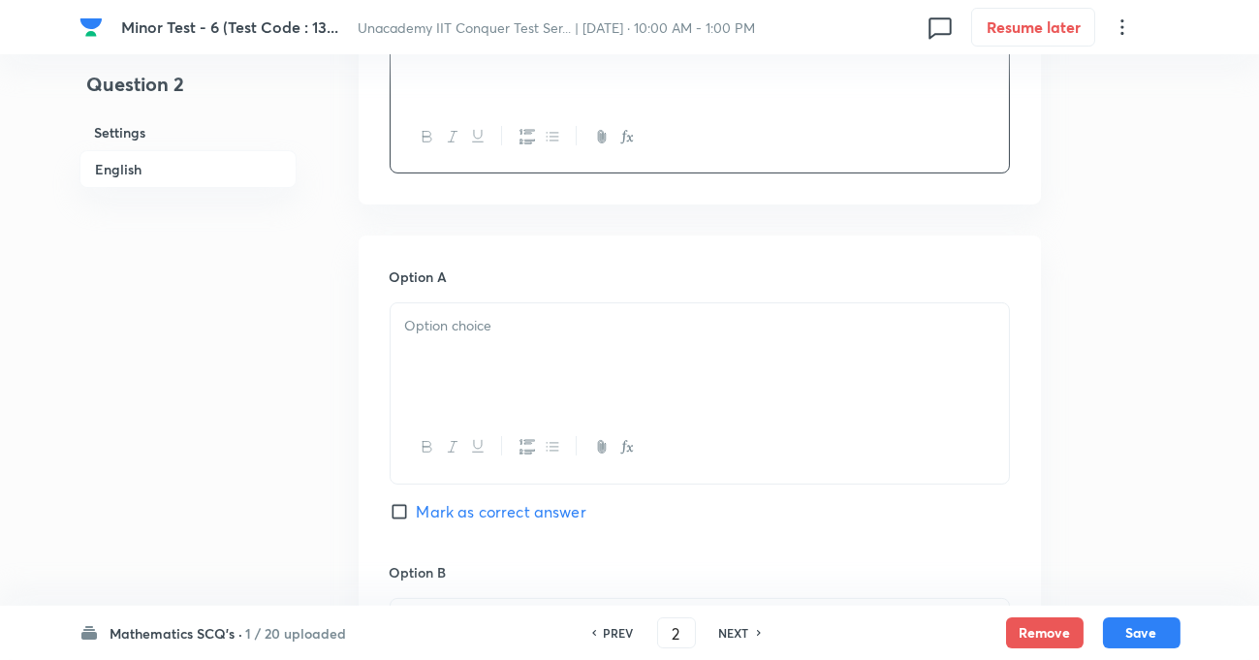
click at [512, 330] on p at bounding box center [699, 326] width 589 height 22
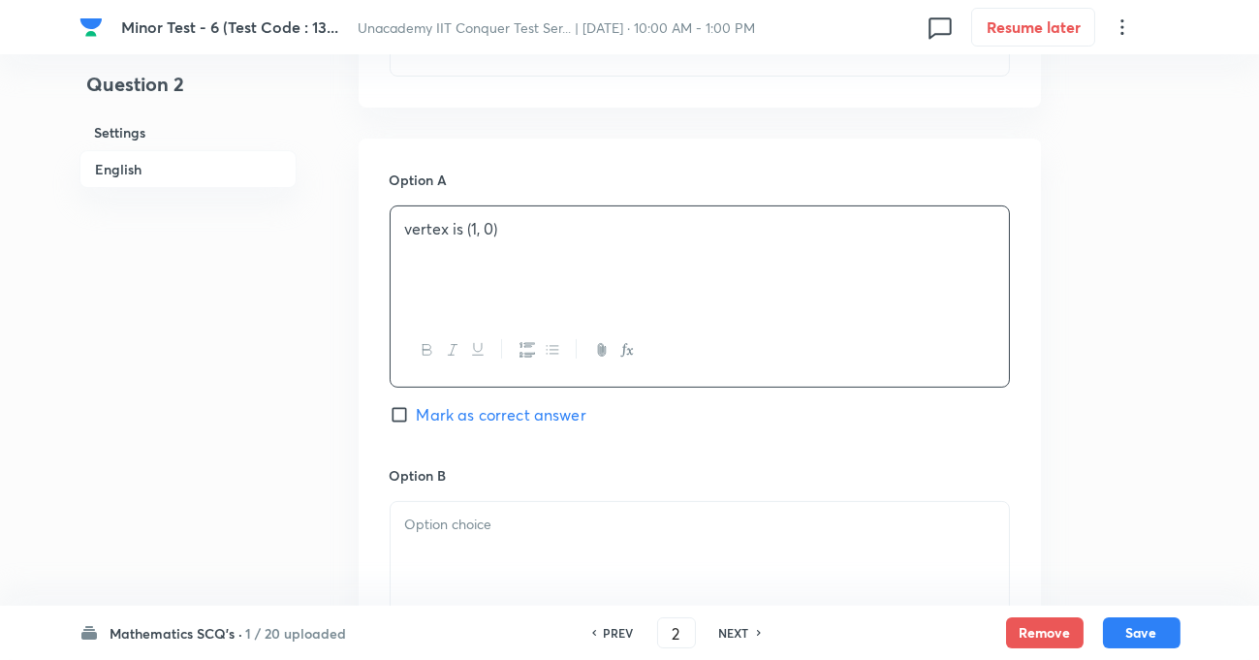
scroll to position [969, 0]
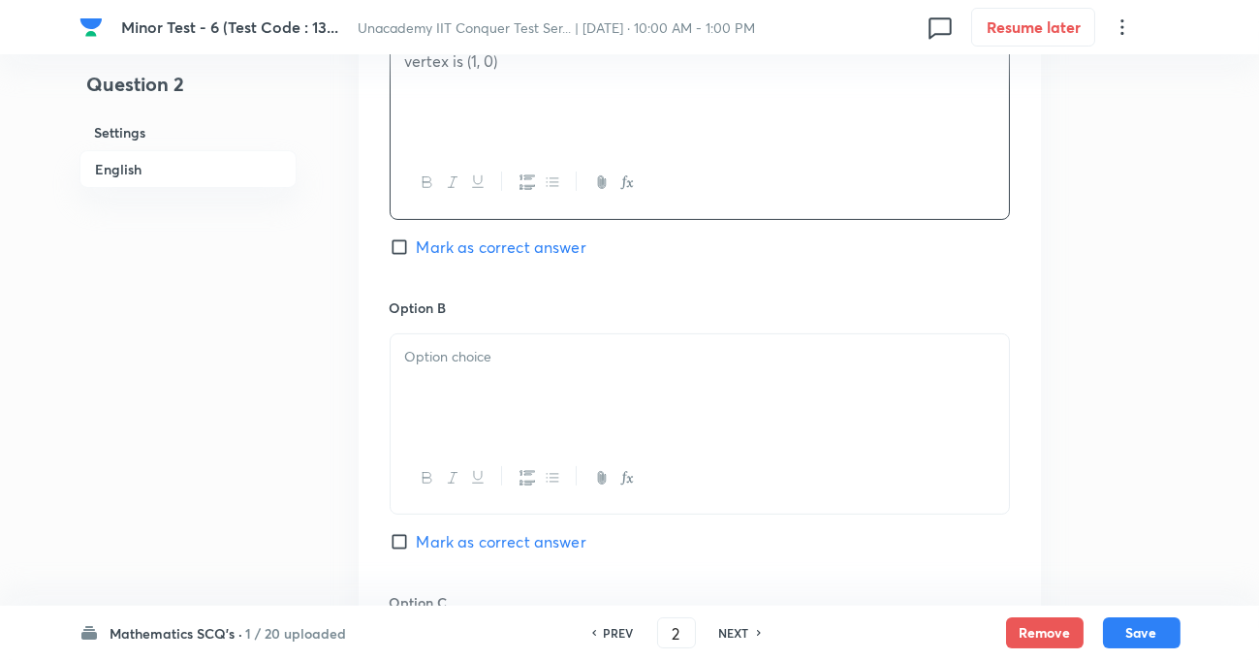
click at [480, 367] on p at bounding box center [699, 357] width 589 height 22
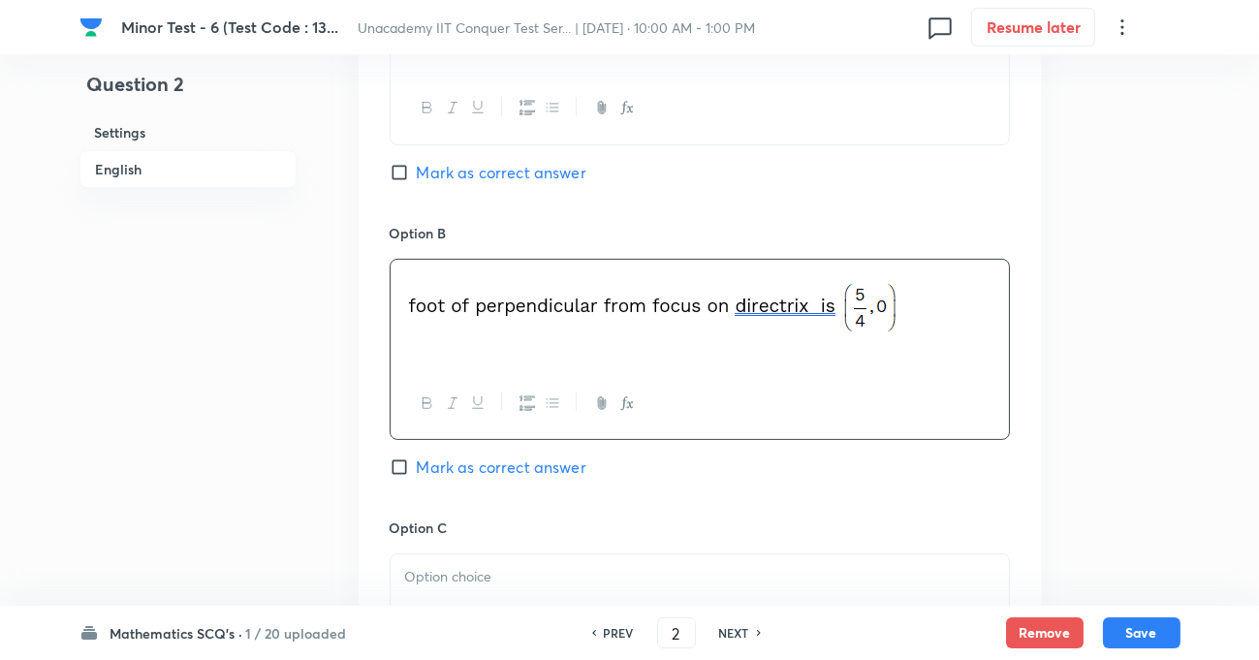
scroll to position [1144, 0]
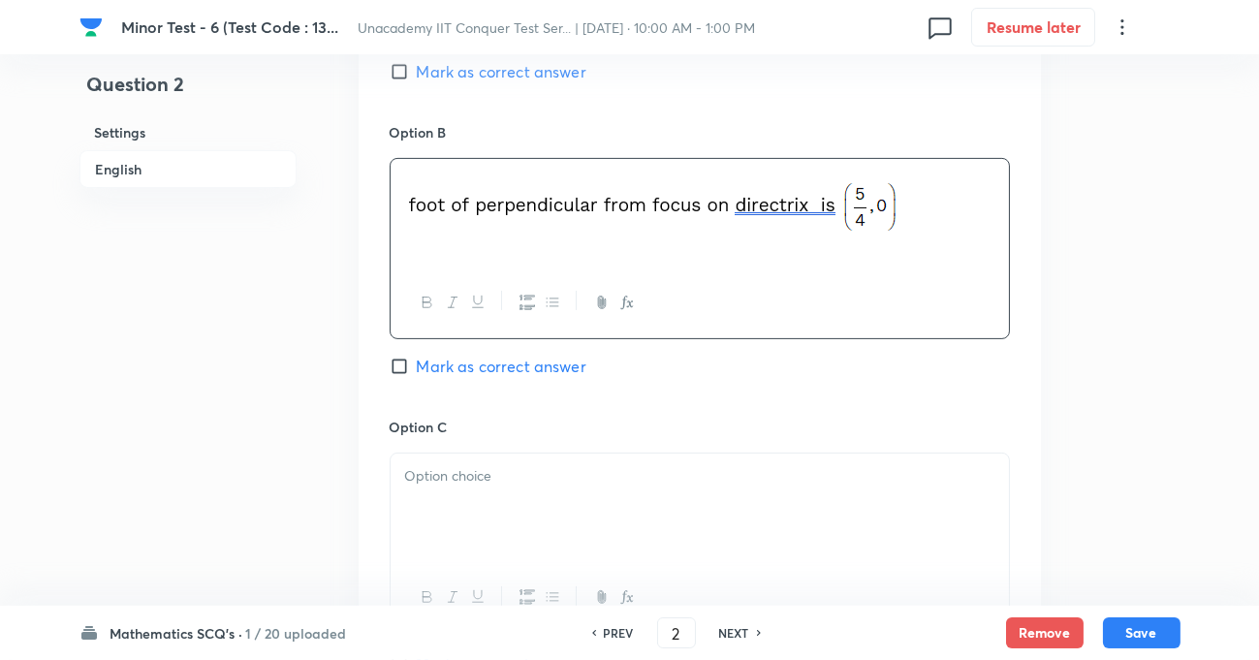
click at [470, 478] on p at bounding box center [699, 476] width 589 height 22
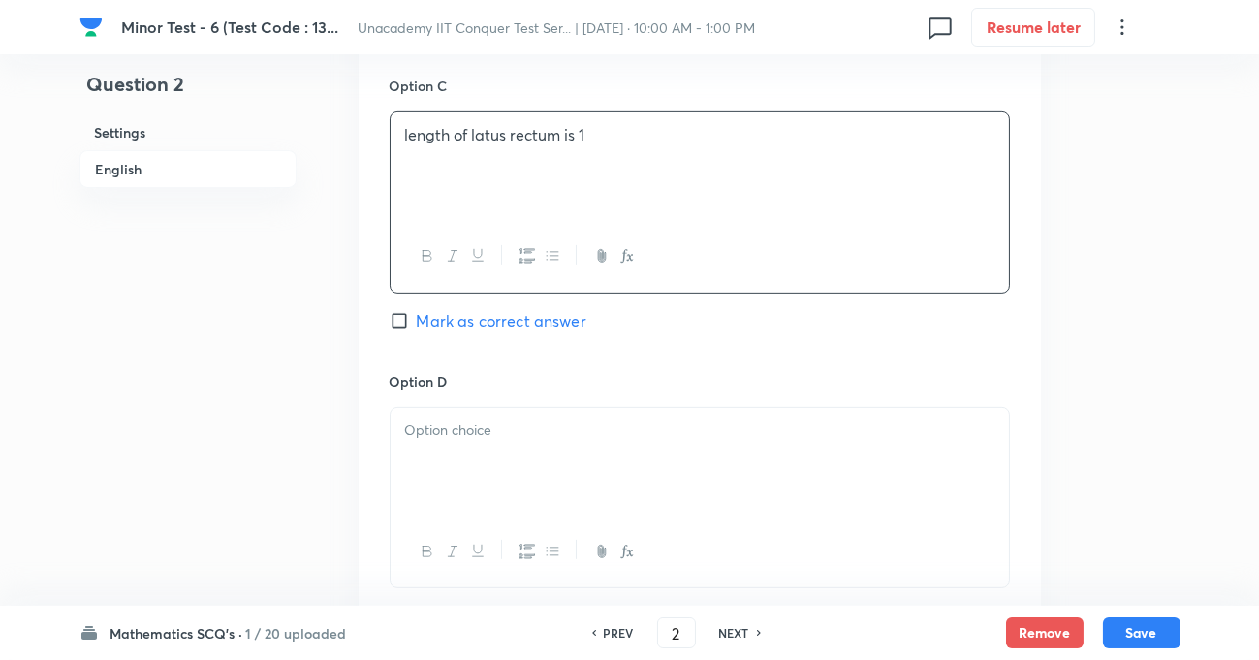
scroll to position [1585, 0]
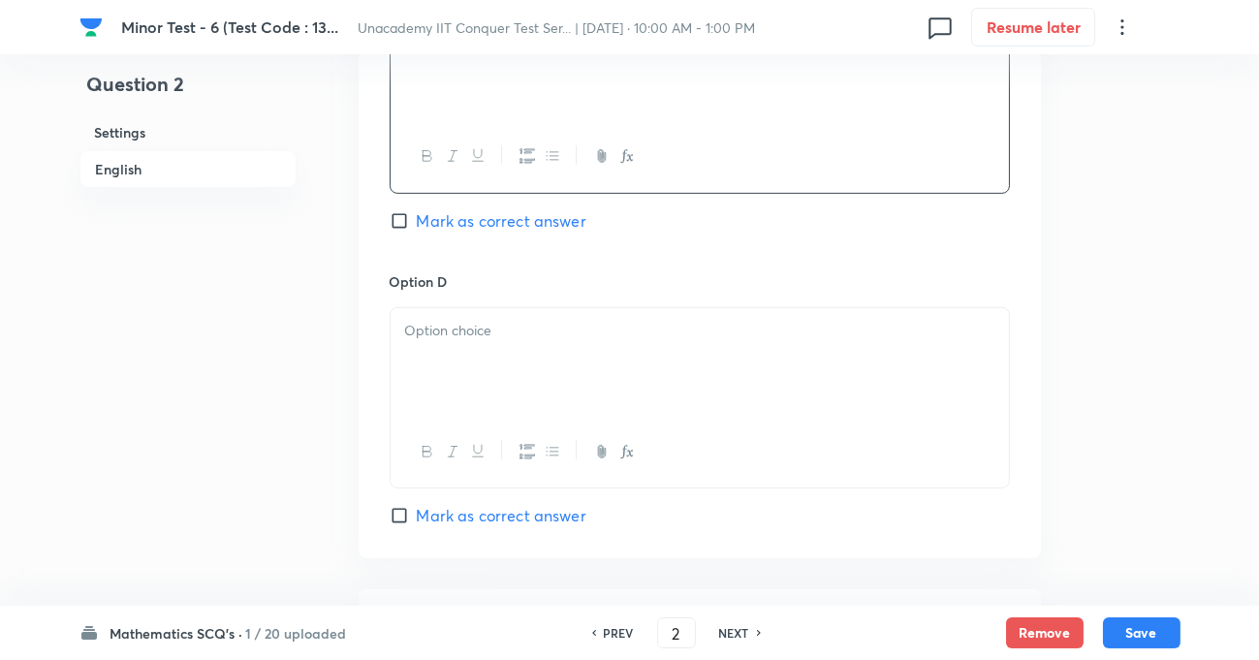
click at [447, 329] on p at bounding box center [699, 331] width 589 height 22
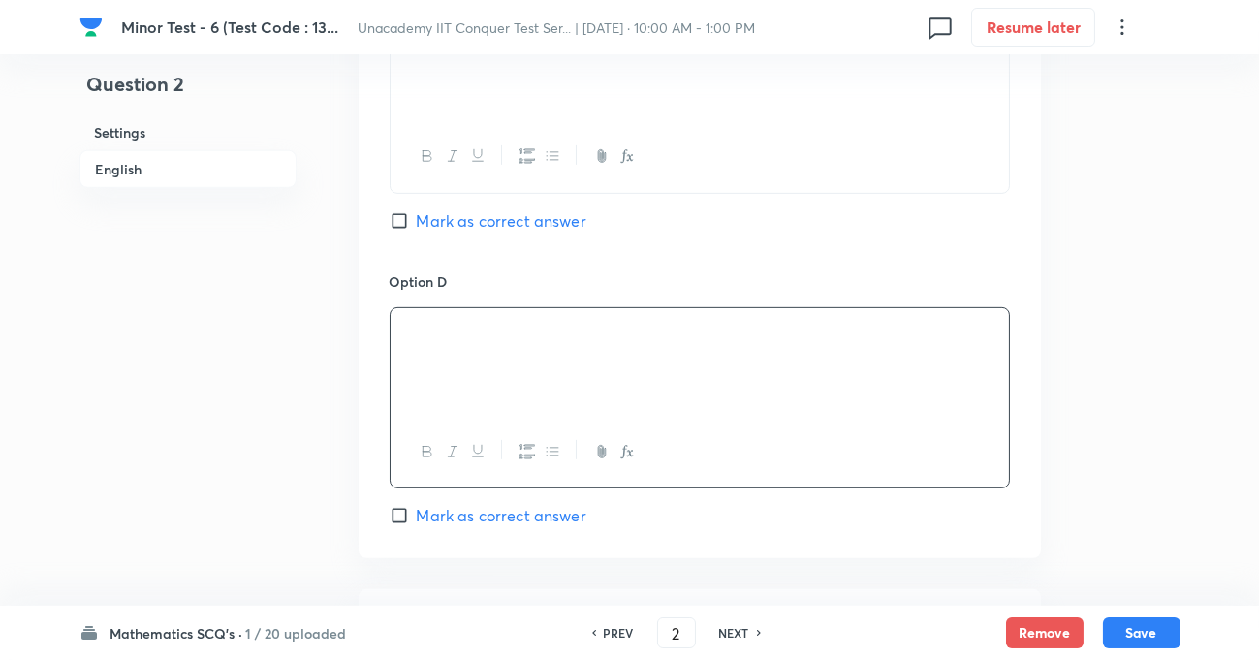
scroll to position [1497, 0]
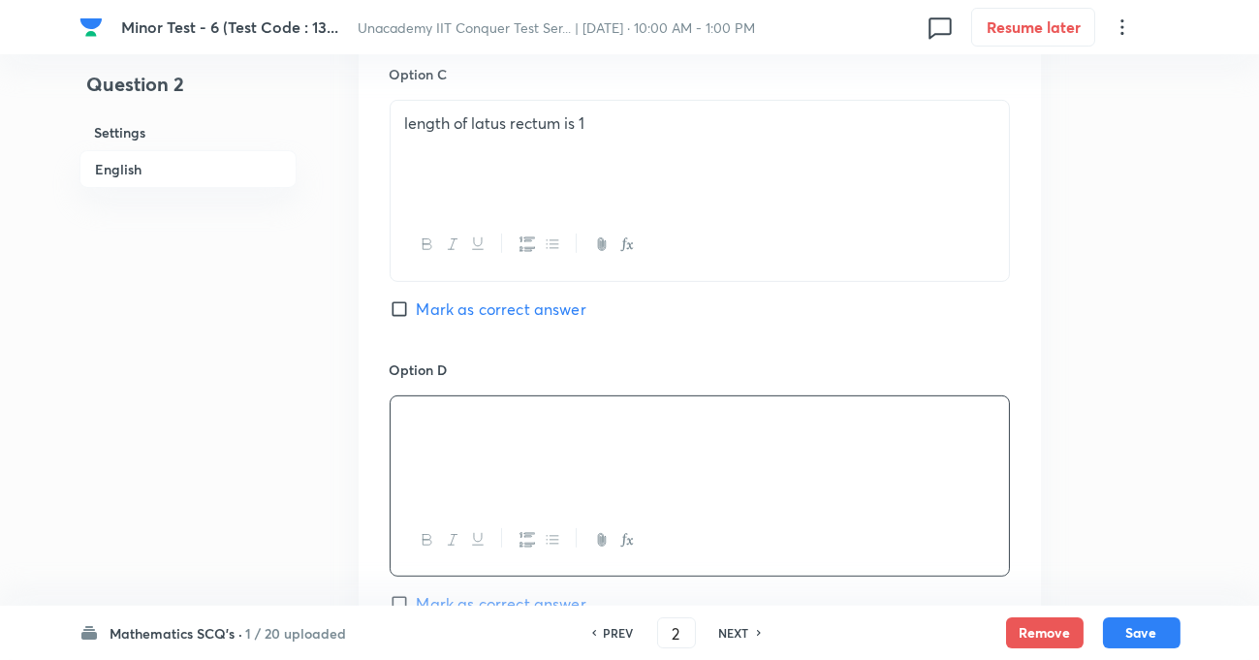
click at [395, 303] on input "Mark as correct answer" at bounding box center [403, 308] width 27 height 19
checkbox input "true"
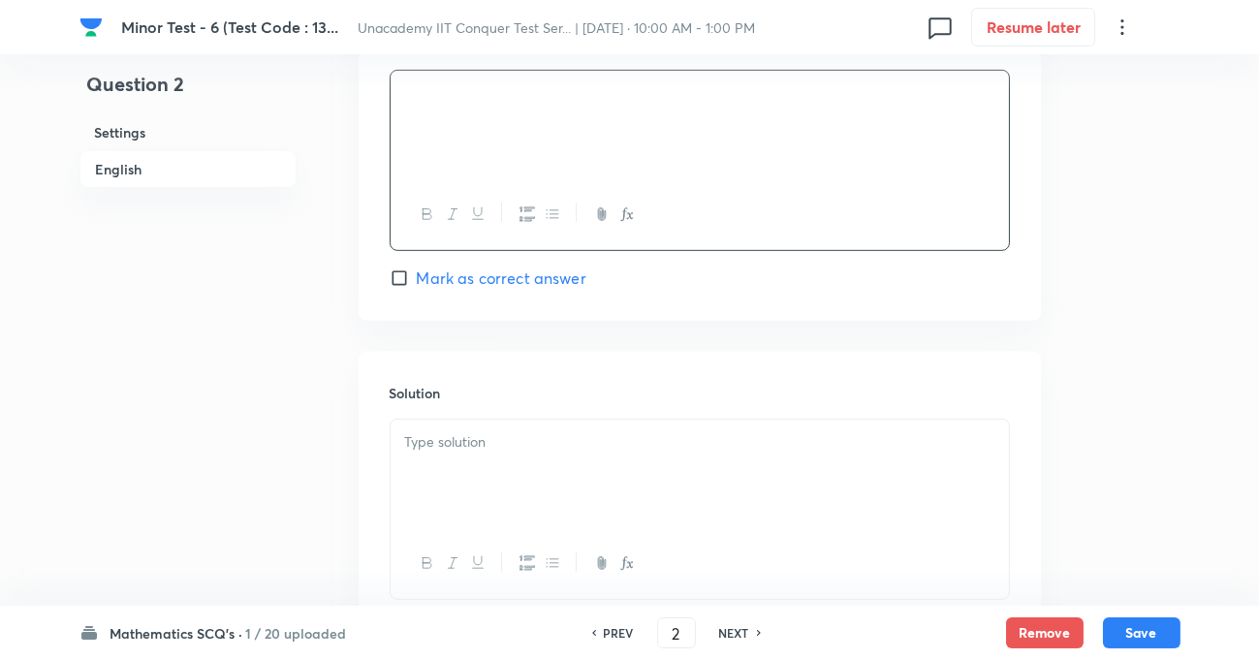
scroll to position [1938, 0]
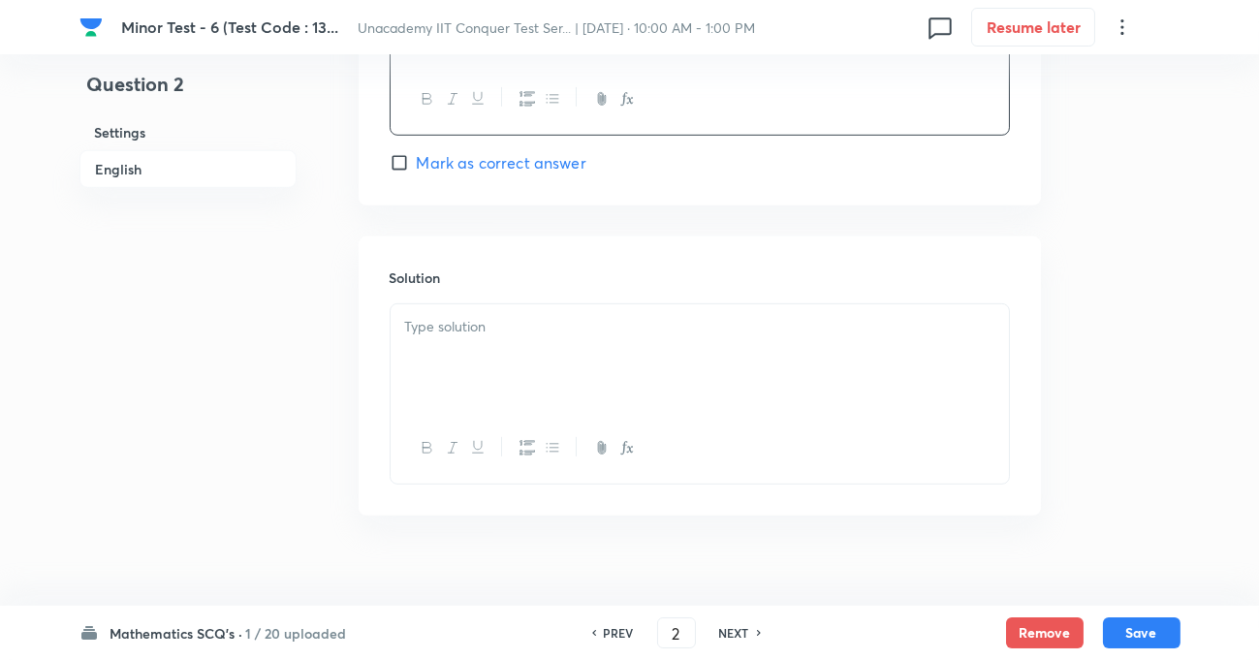
click at [470, 339] on div at bounding box center [700, 358] width 618 height 109
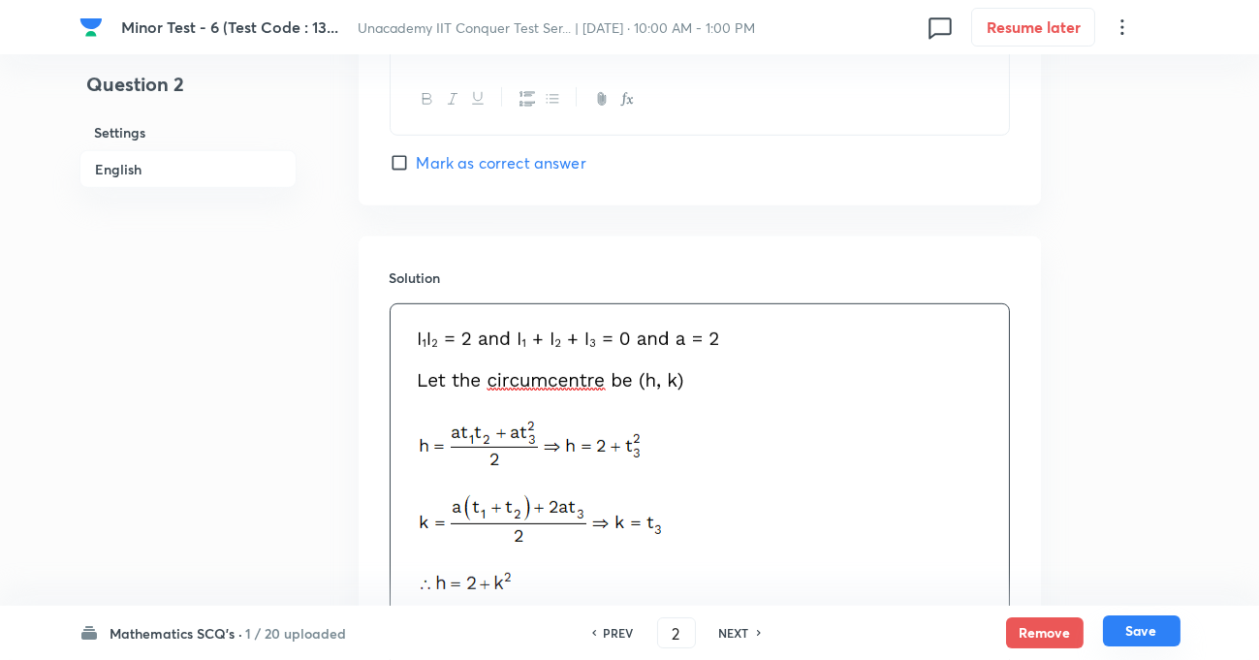
click at [1103, 623] on button "Save" at bounding box center [1142, 630] width 78 height 31
type input "3"
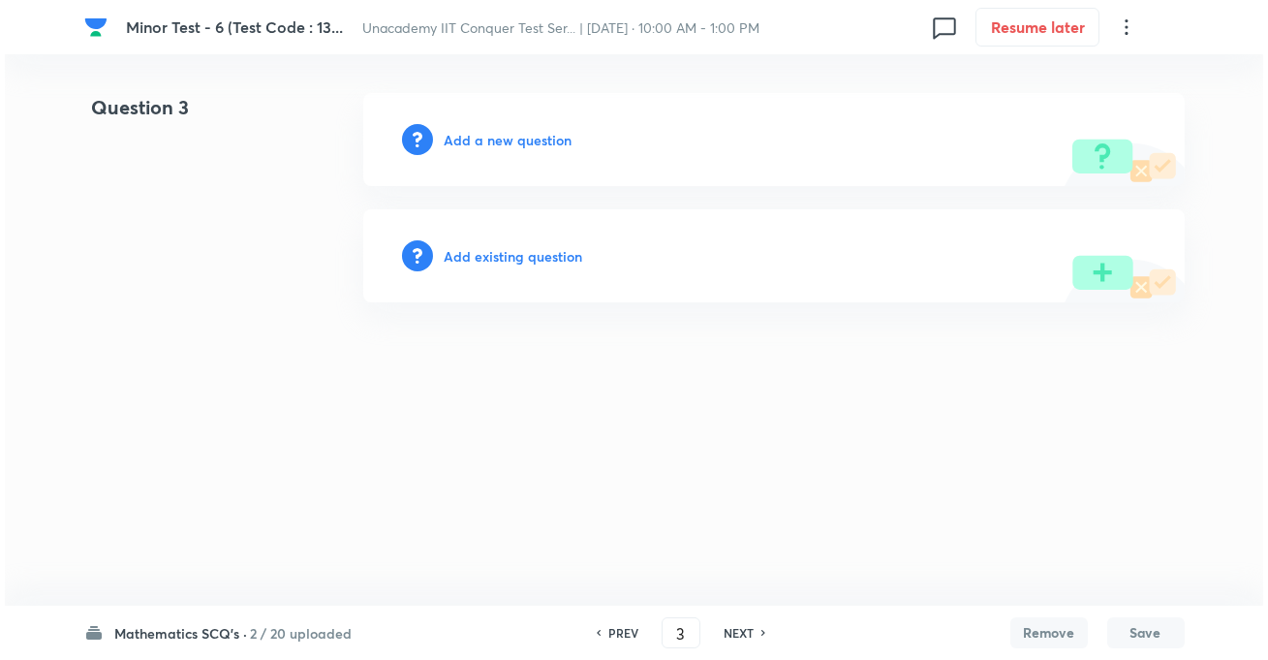
scroll to position [0, 0]
click at [491, 144] on h6 "Add a new question" at bounding box center [509, 140] width 128 height 20
click at [458, 136] on h6 "Choose a question type" at bounding box center [519, 140] width 149 height 20
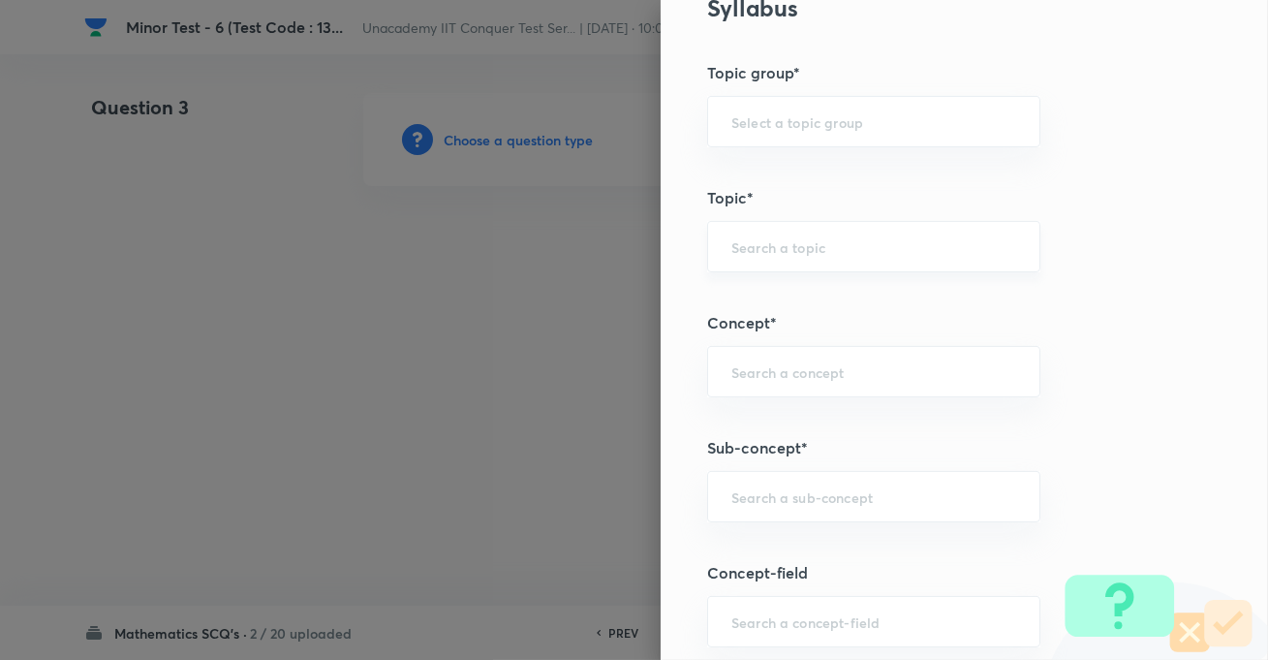
scroll to position [1144, 0]
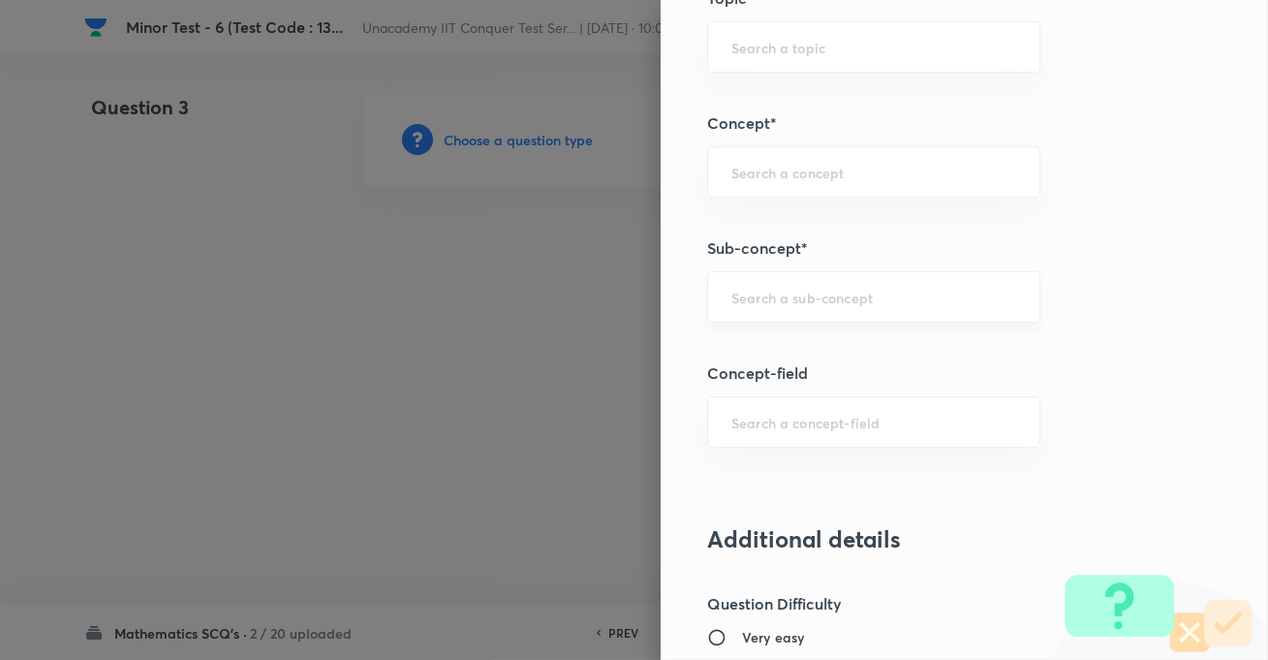
click at [768, 306] on div "​" at bounding box center [873, 296] width 333 height 51
paste input "Hyperbola"
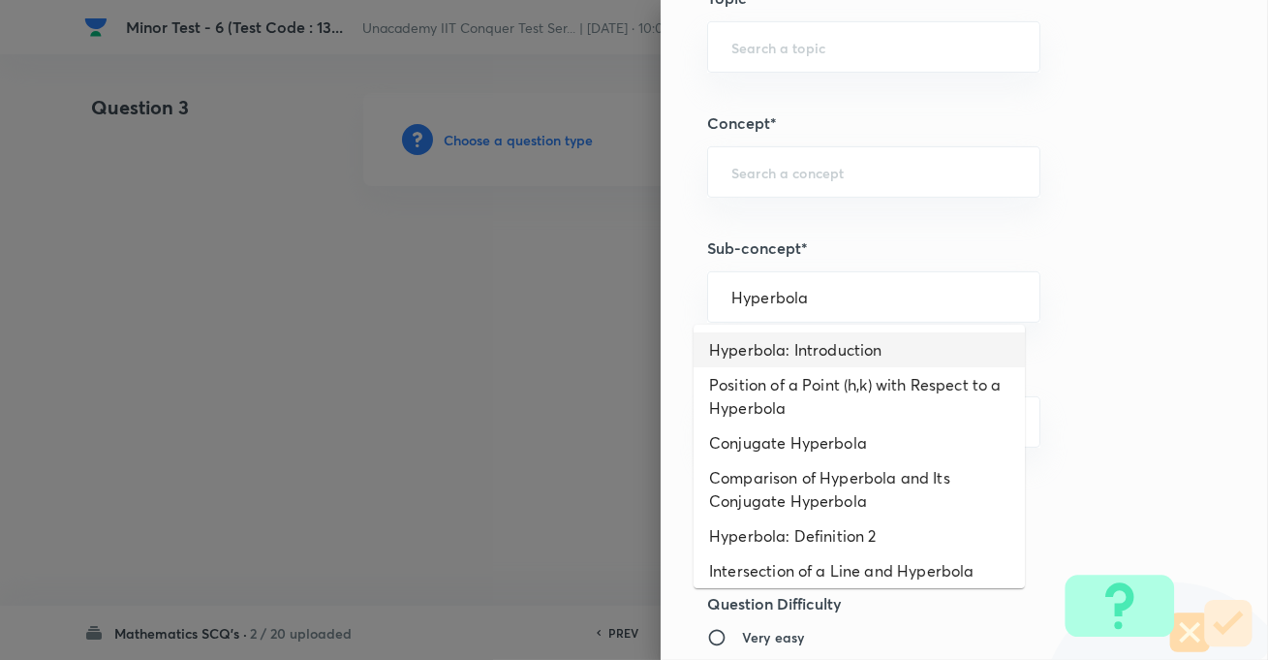
click at [744, 346] on li "Hyperbola: Introduction" at bounding box center [859, 349] width 331 height 35
type input "Hyperbola: Introduction"
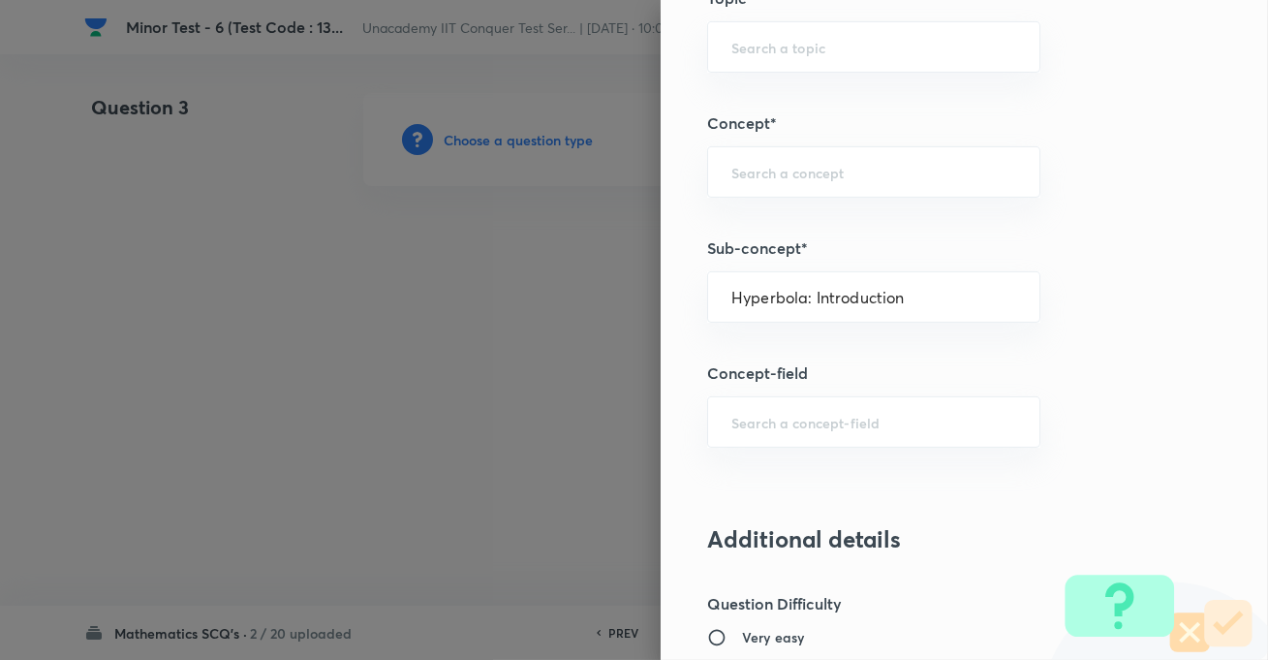
type input "Mathematics"
type input "Geometry"
type input "Hyperbola"
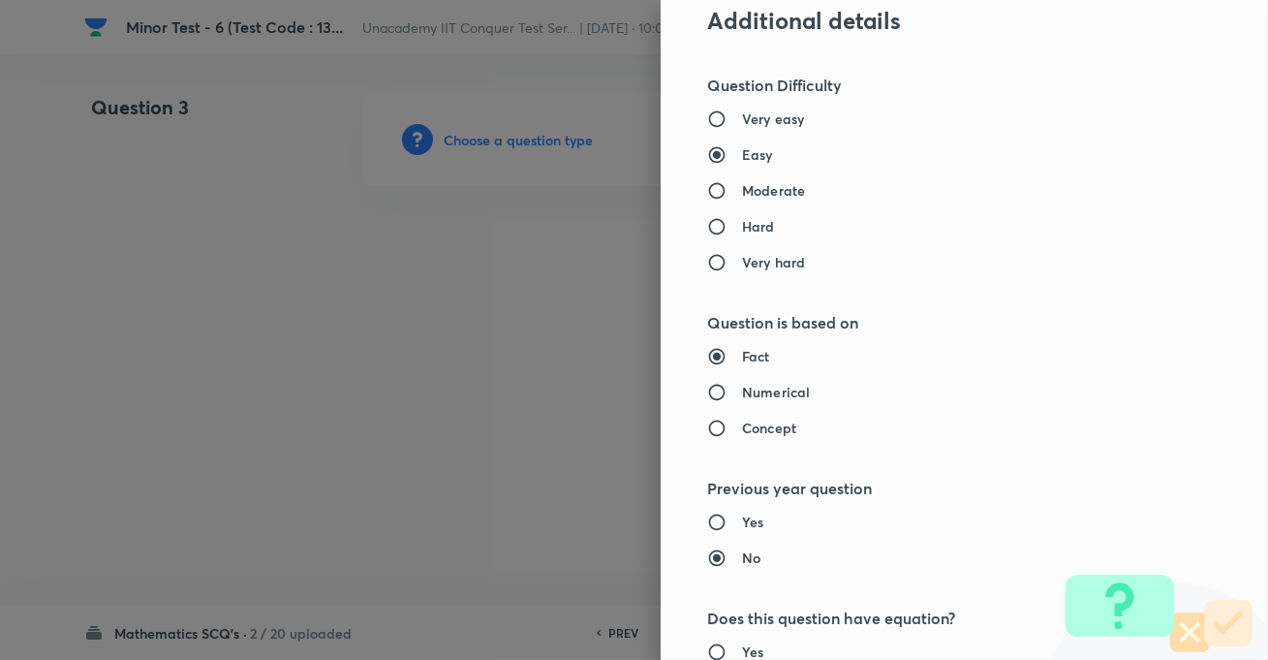
scroll to position [1674, 0]
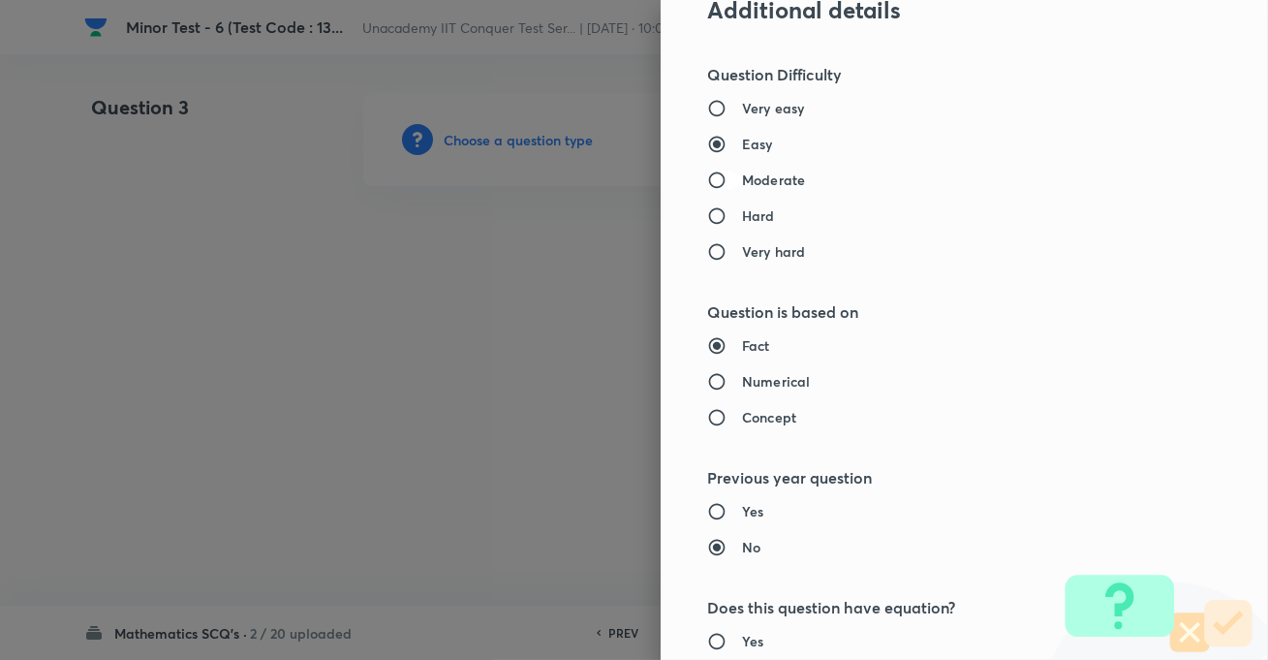
click at [707, 171] on input "Moderate" at bounding box center [724, 180] width 35 height 19
radio input "true"
radio input "false"
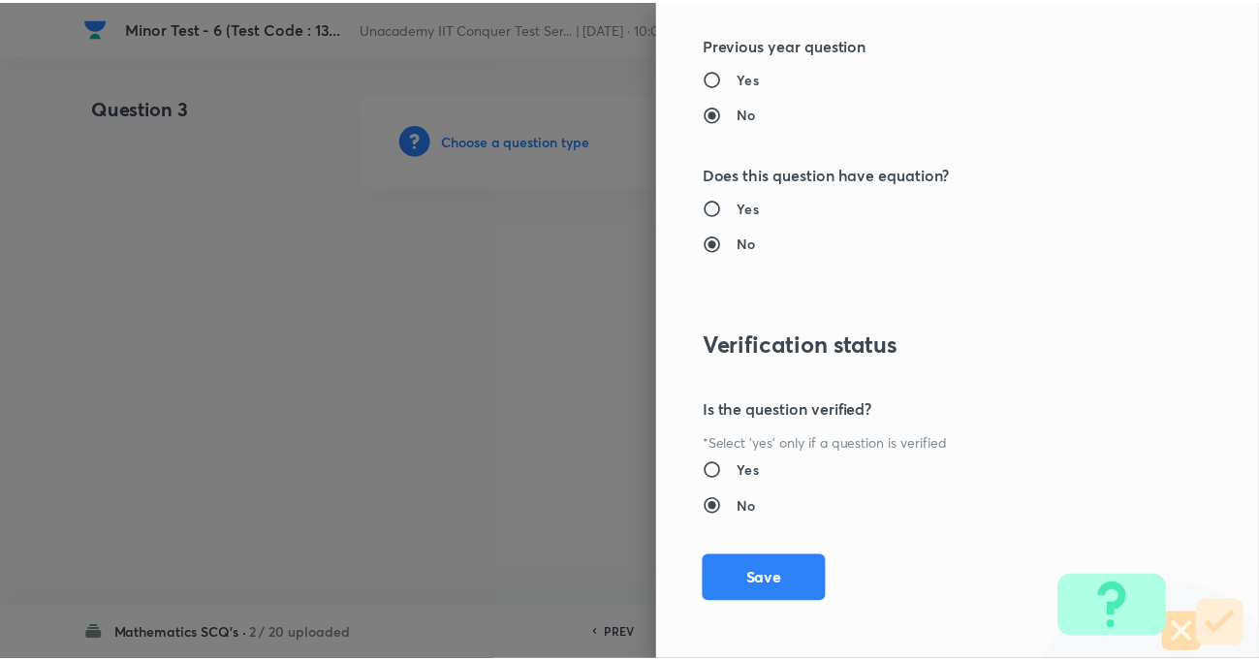
scroll to position [2109, 0]
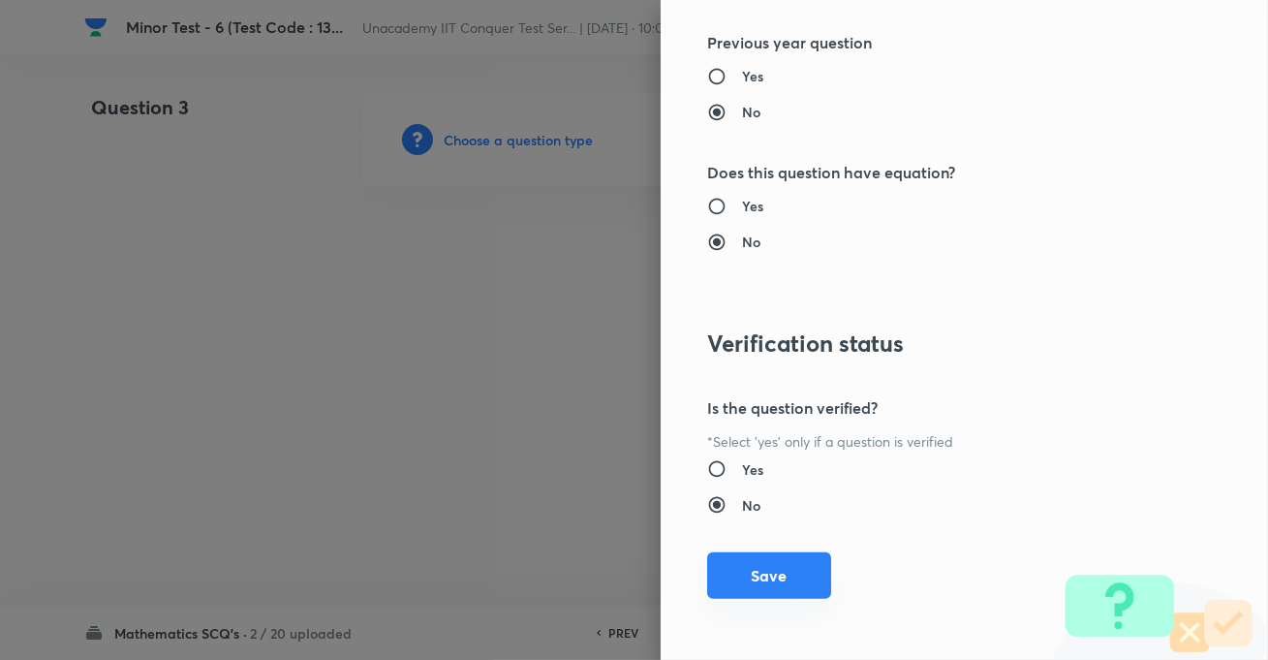
click at [743, 555] on button "Save" at bounding box center [769, 575] width 124 height 47
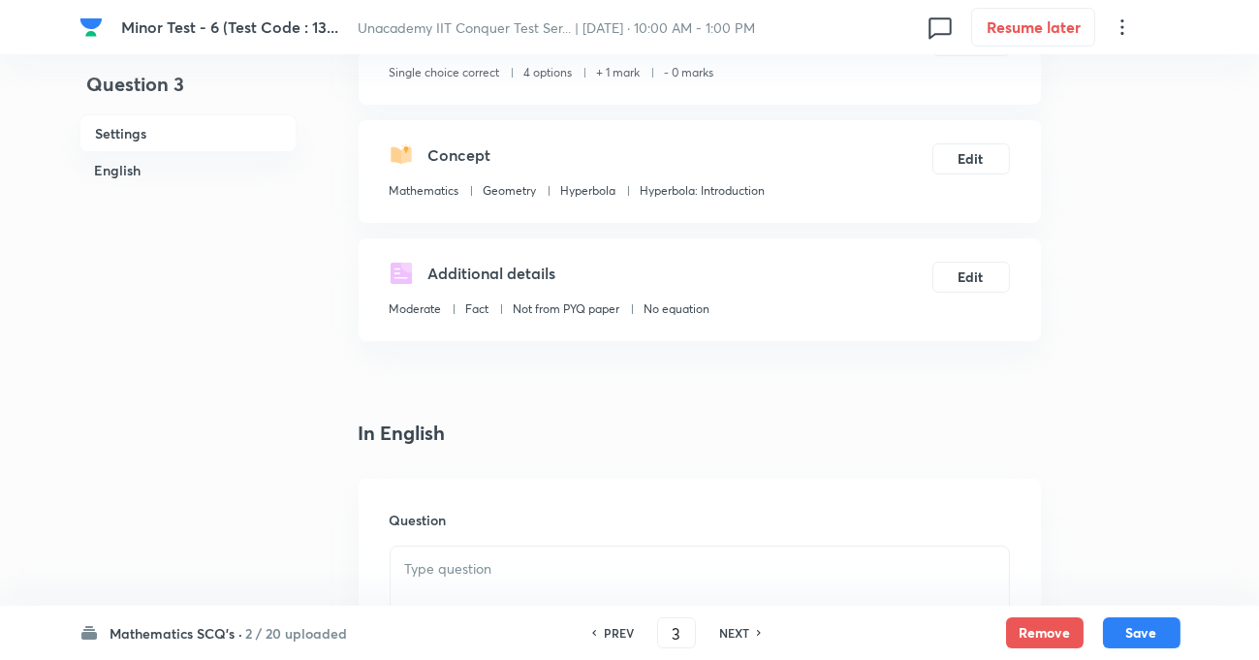
scroll to position [440, 0]
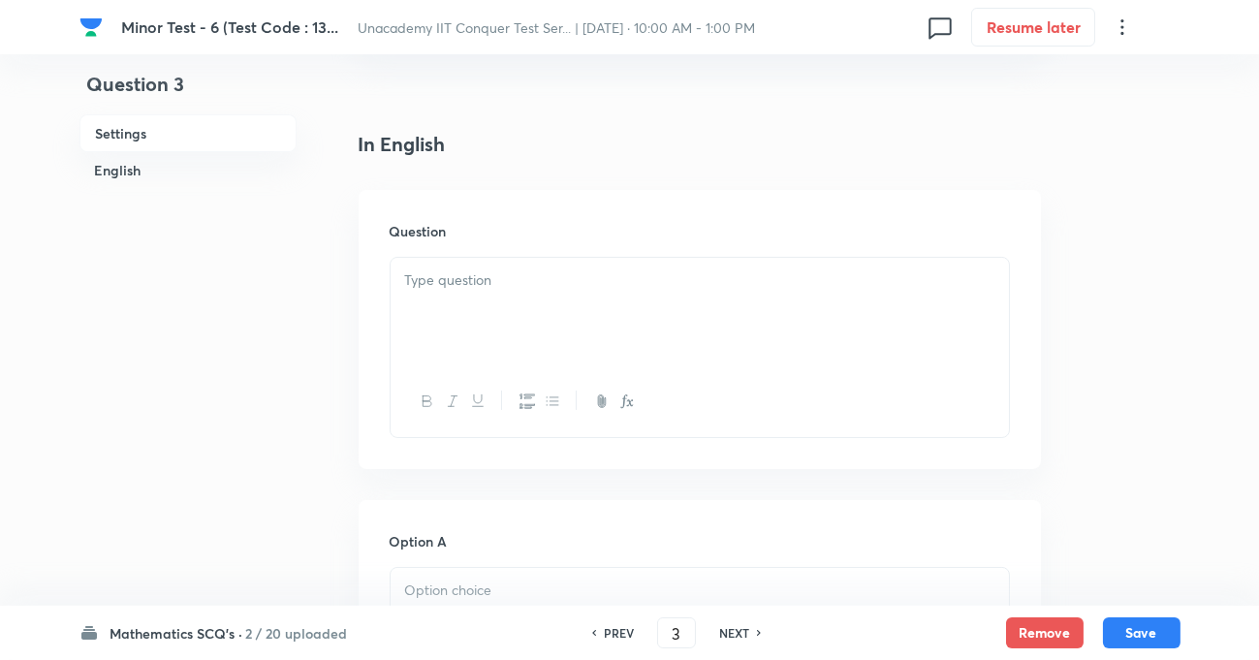
click at [457, 283] on p at bounding box center [699, 280] width 589 height 22
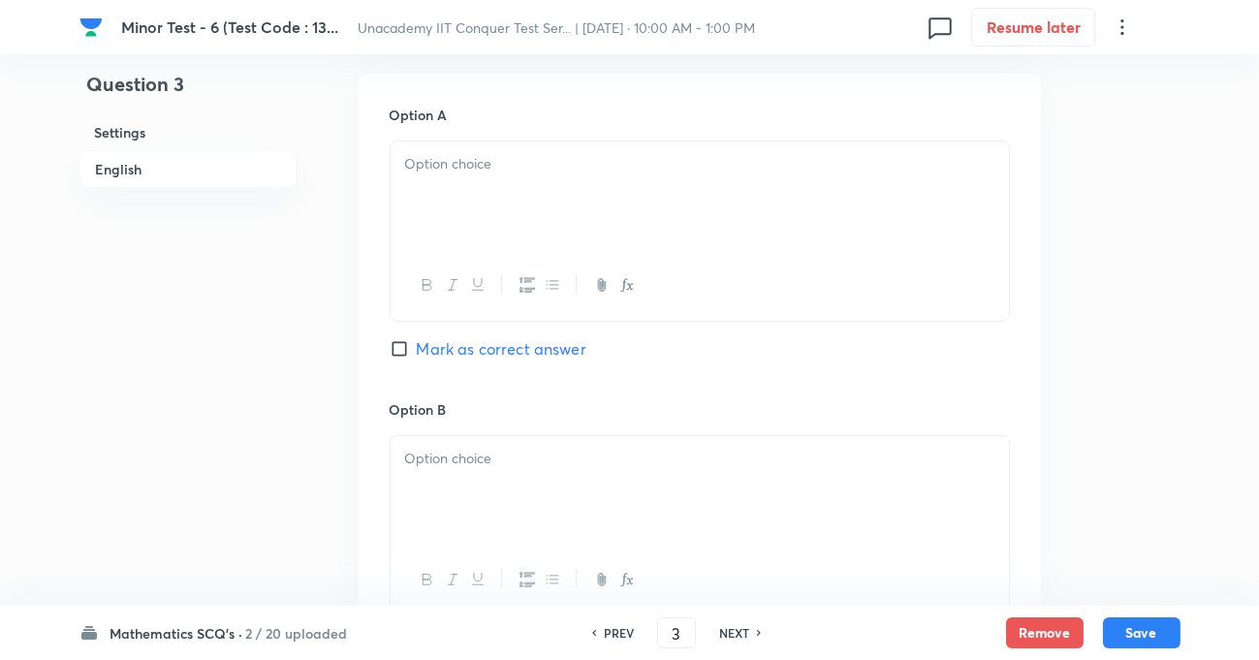
scroll to position [881, 0]
click at [509, 188] on div at bounding box center [700, 195] width 618 height 109
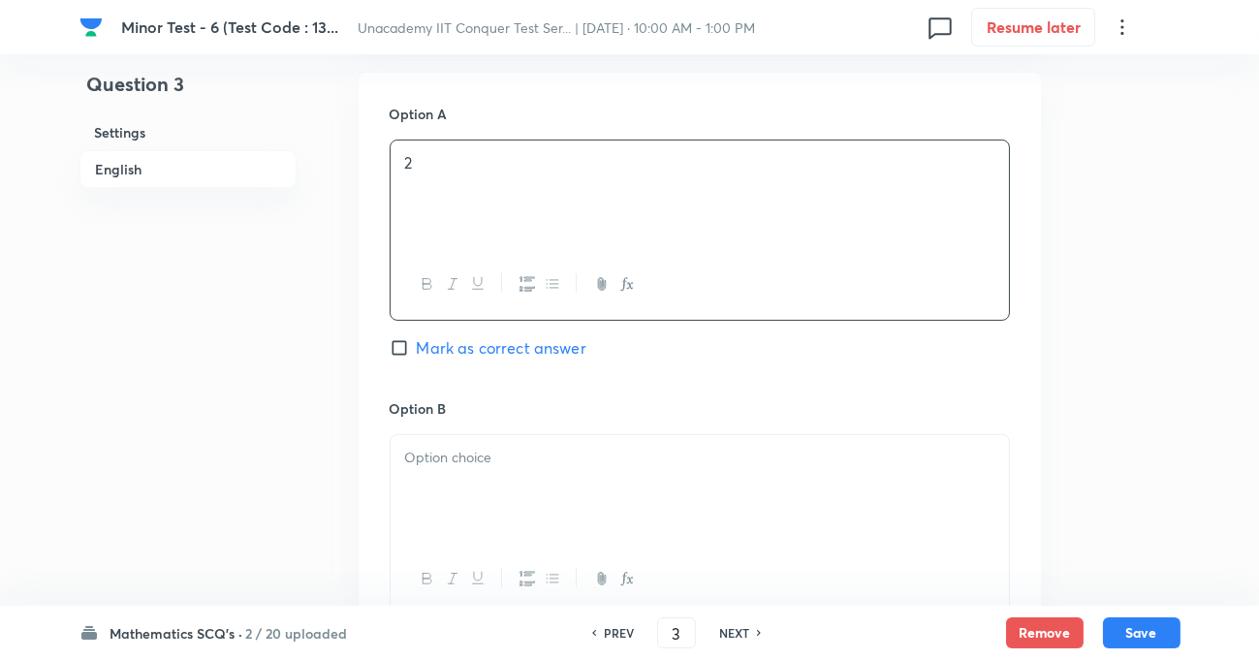
click at [477, 460] on p at bounding box center [699, 458] width 589 height 22
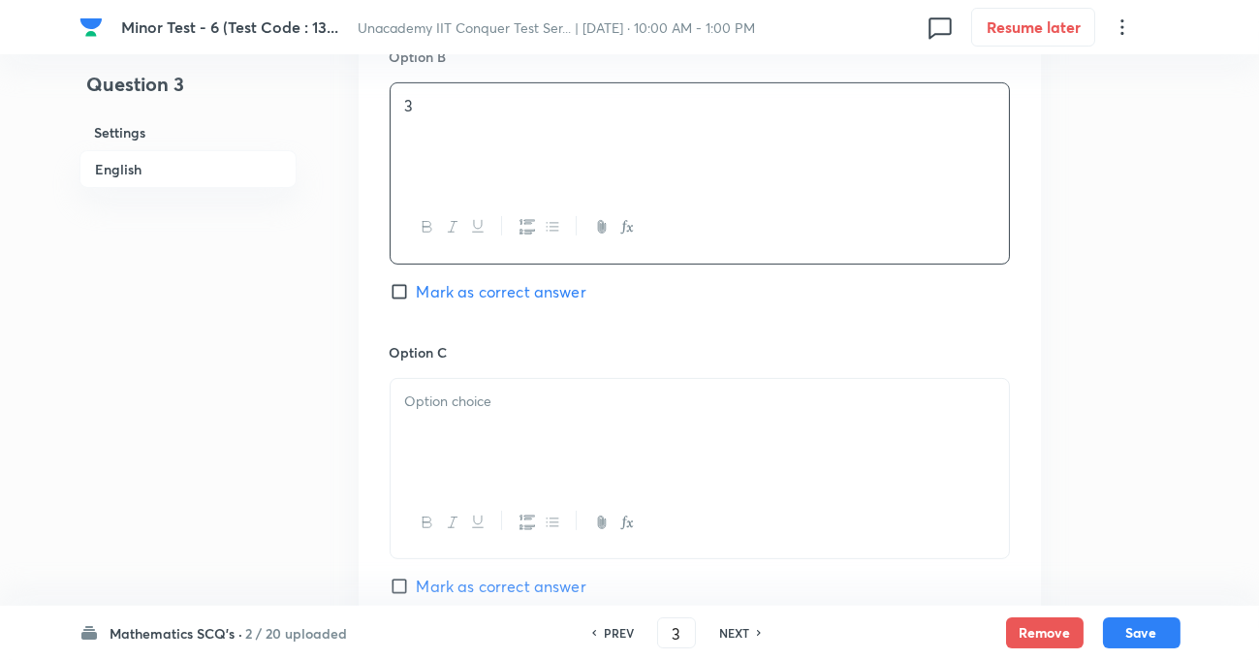
click at [464, 419] on div at bounding box center [700, 433] width 618 height 109
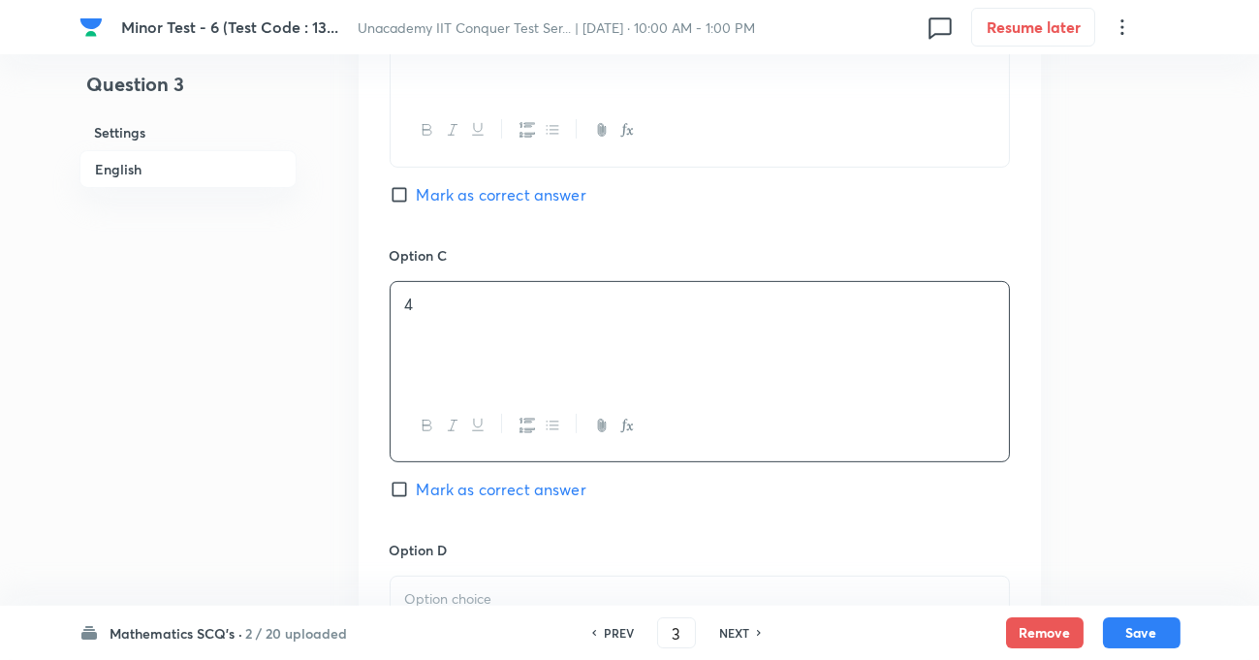
scroll to position [1409, 0]
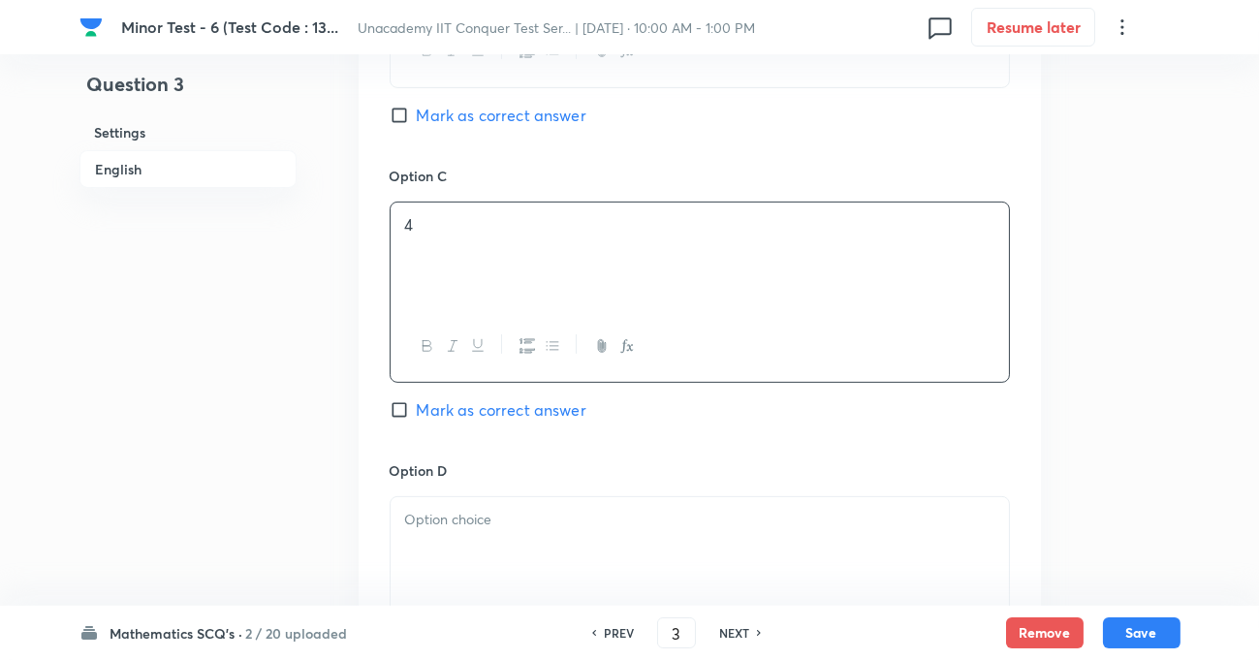
click at [446, 520] on p at bounding box center [699, 520] width 589 height 22
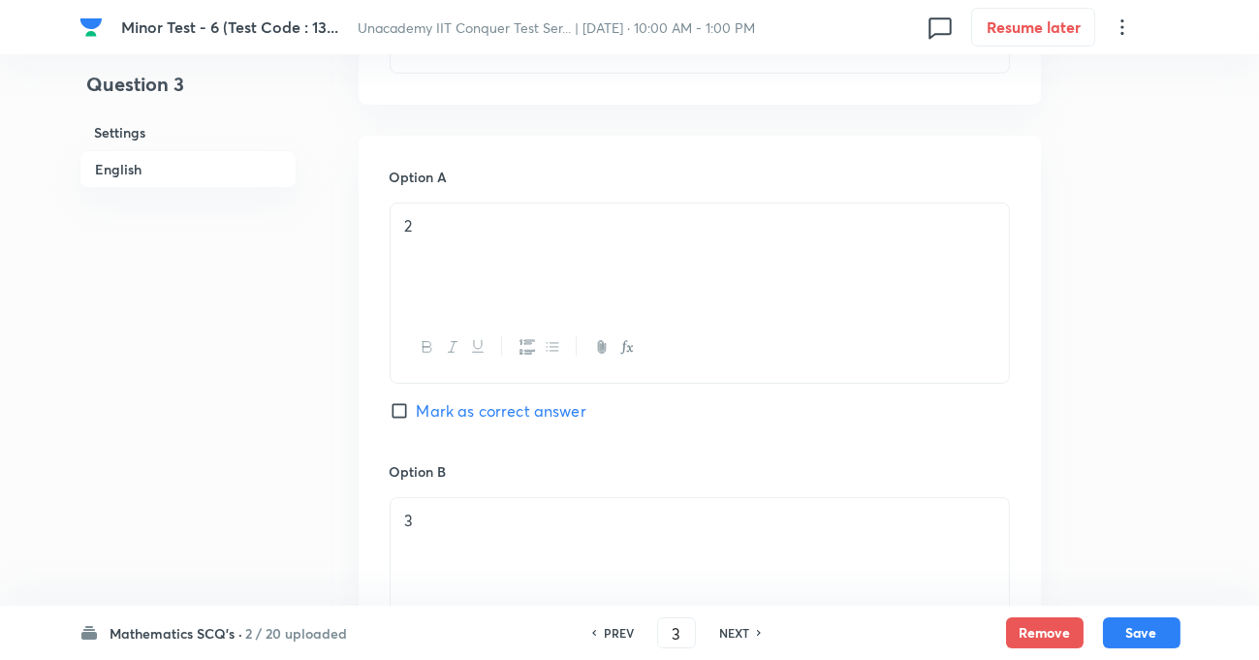
scroll to position [793, 0]
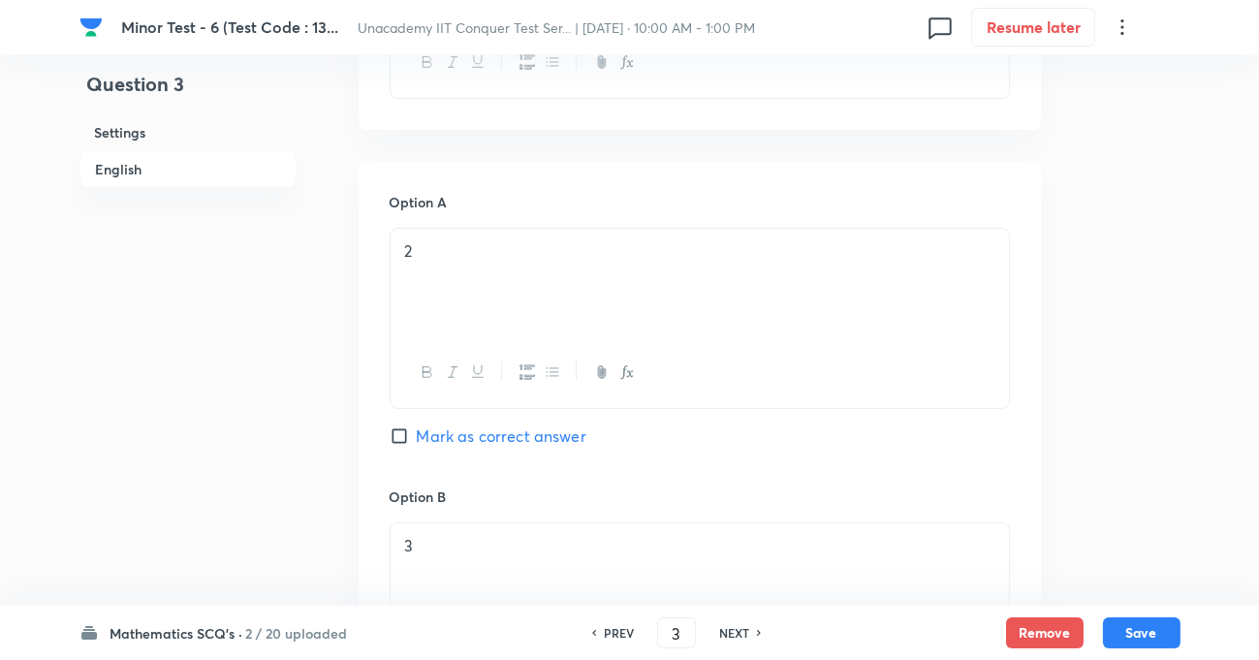
click at [403, 433] on input "Mark as correct answer" at bounding box center [403, 435] width 27 height 19
checkbox input "true"
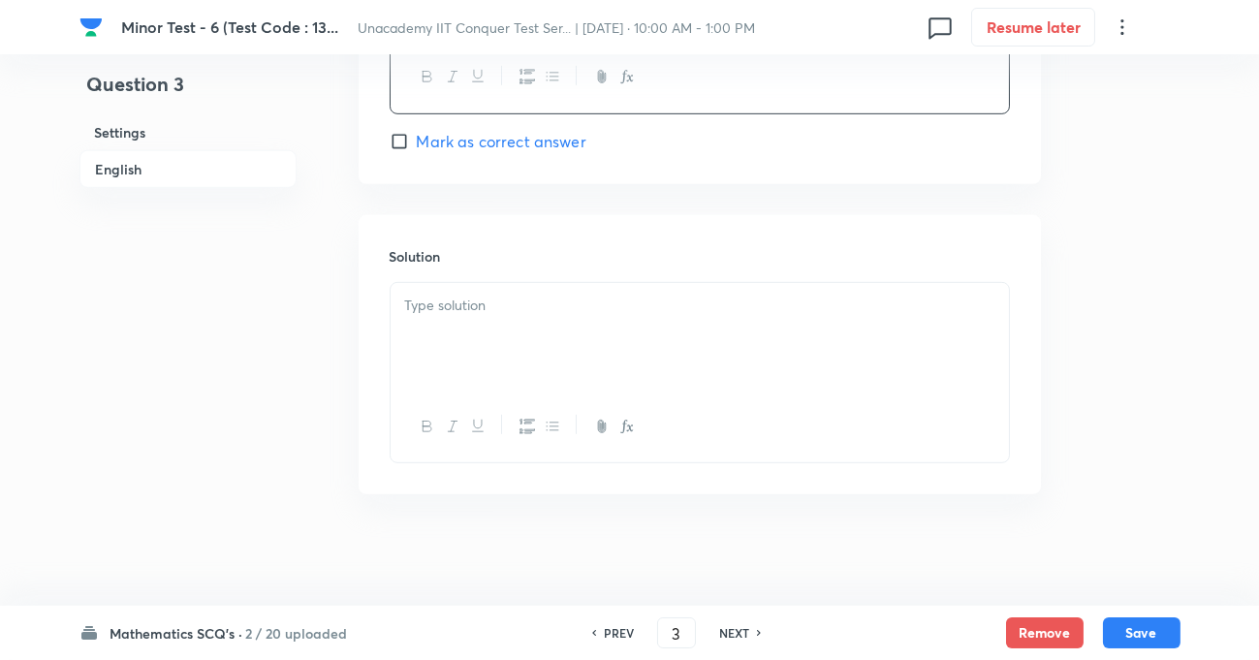
scroll to position [1979, 0]
click at [521, 319] on div at bounding box center [700, 332] width 618 height 109
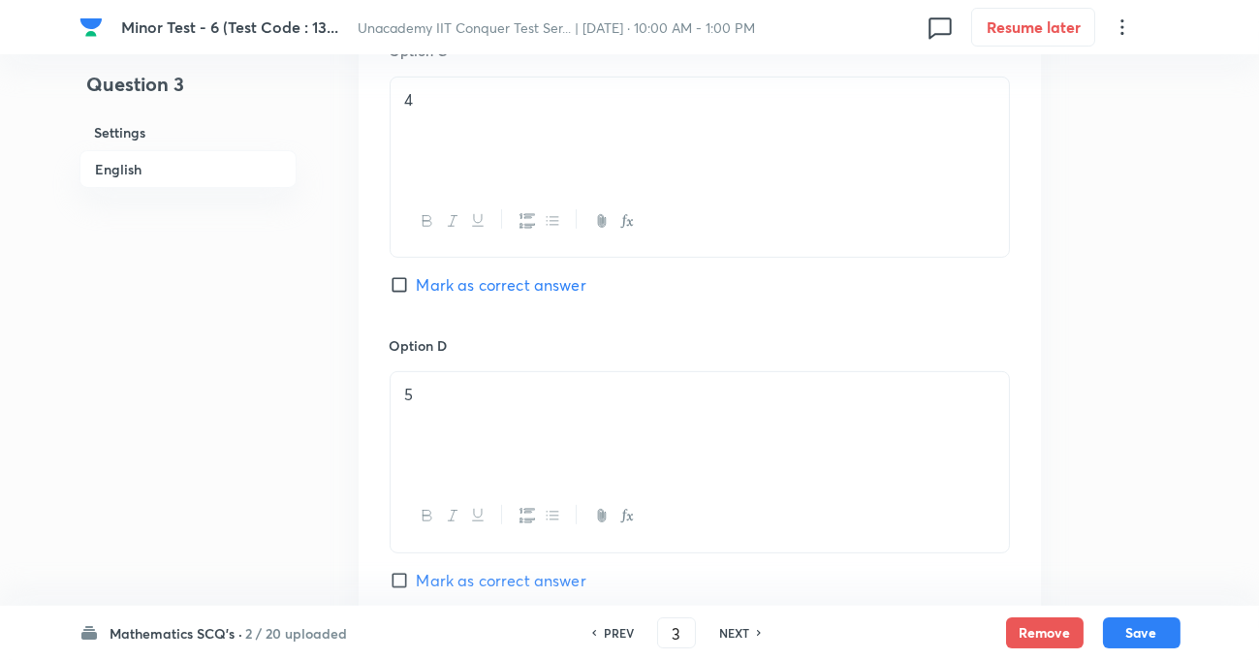
scroll to position [1975, 0]
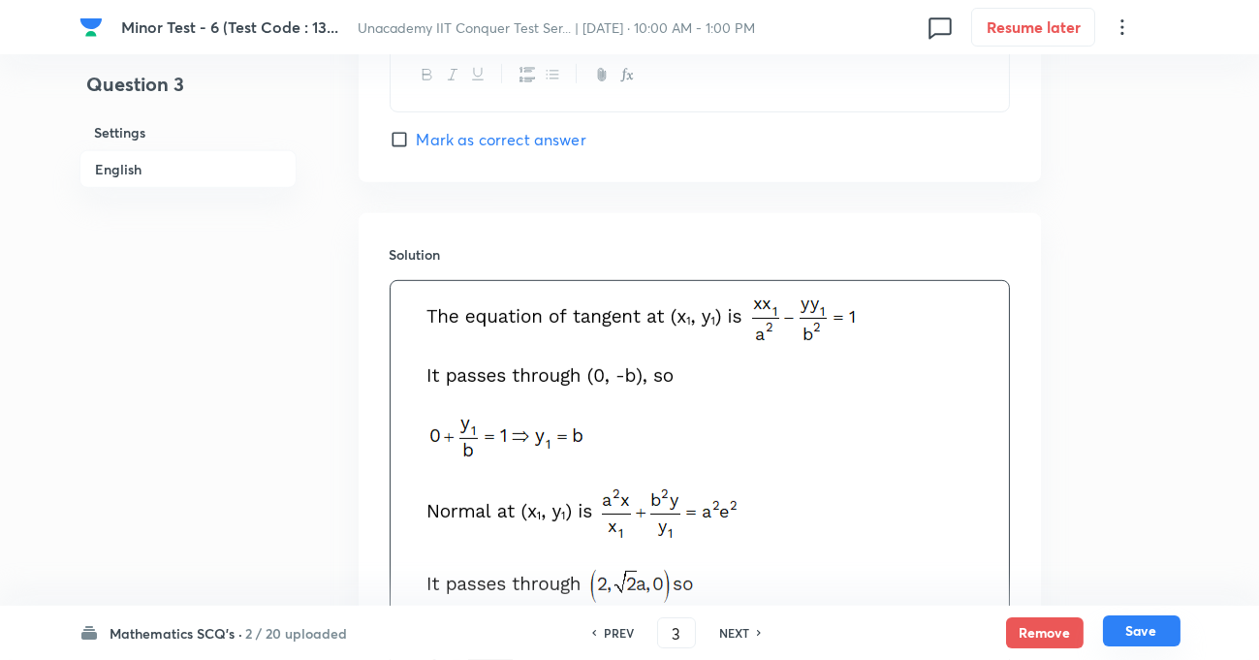
click at [1148, 623] on button "Save" at bounding box center [1142, 630] width 78 height 31
type input "4"
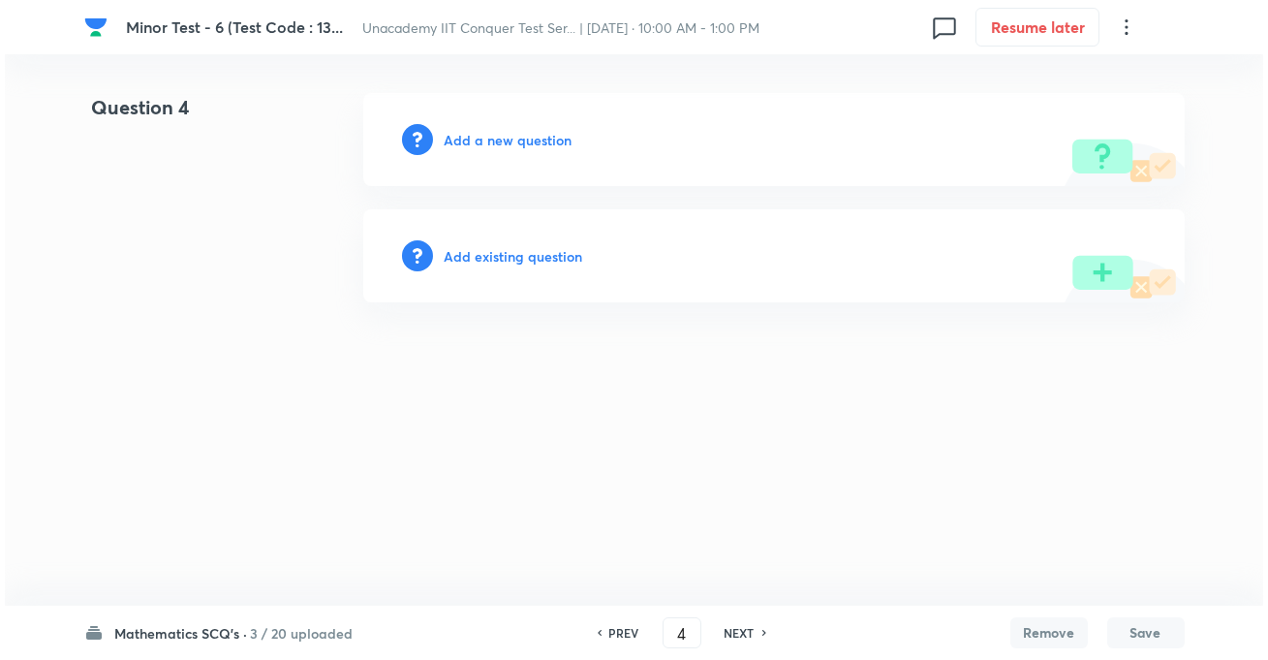
scroll to position [0, 0]
click at [537, 139] on h6 "Add a new question" at bounding box center [509, 140] width 128 height 20
click at [463, 142] on h6 "Choose a question type" at bounding box center [519, 140] width 149 height 20
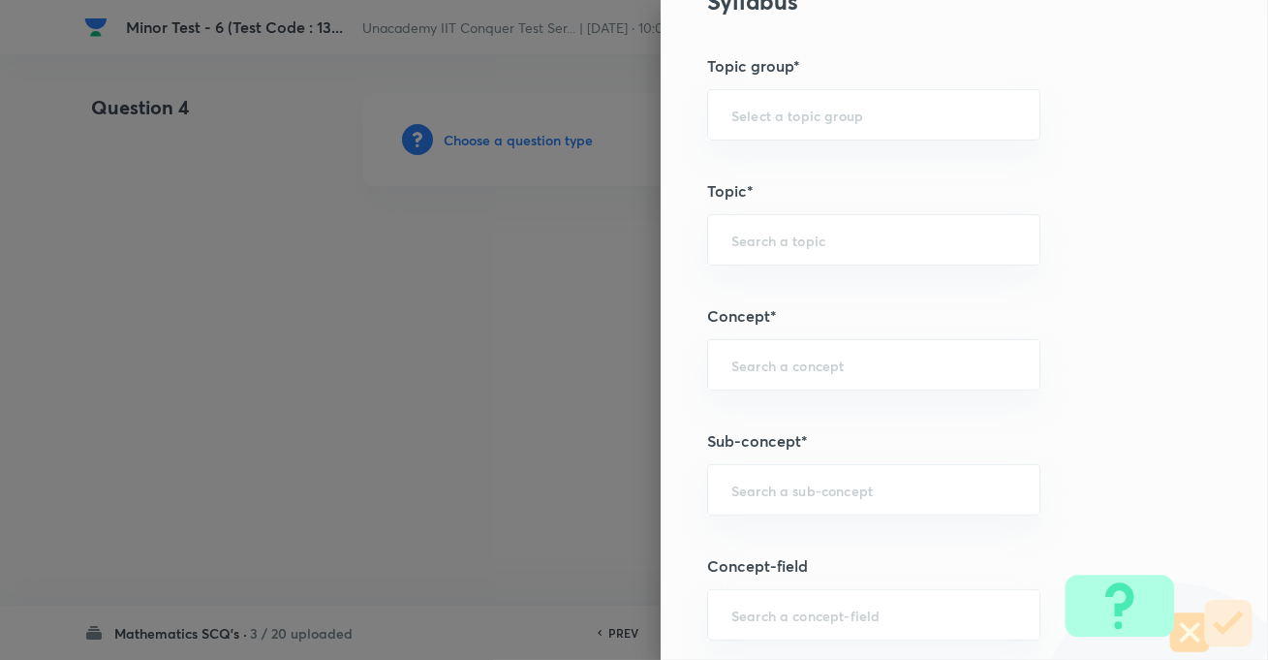
scroll to position [1056, 0]
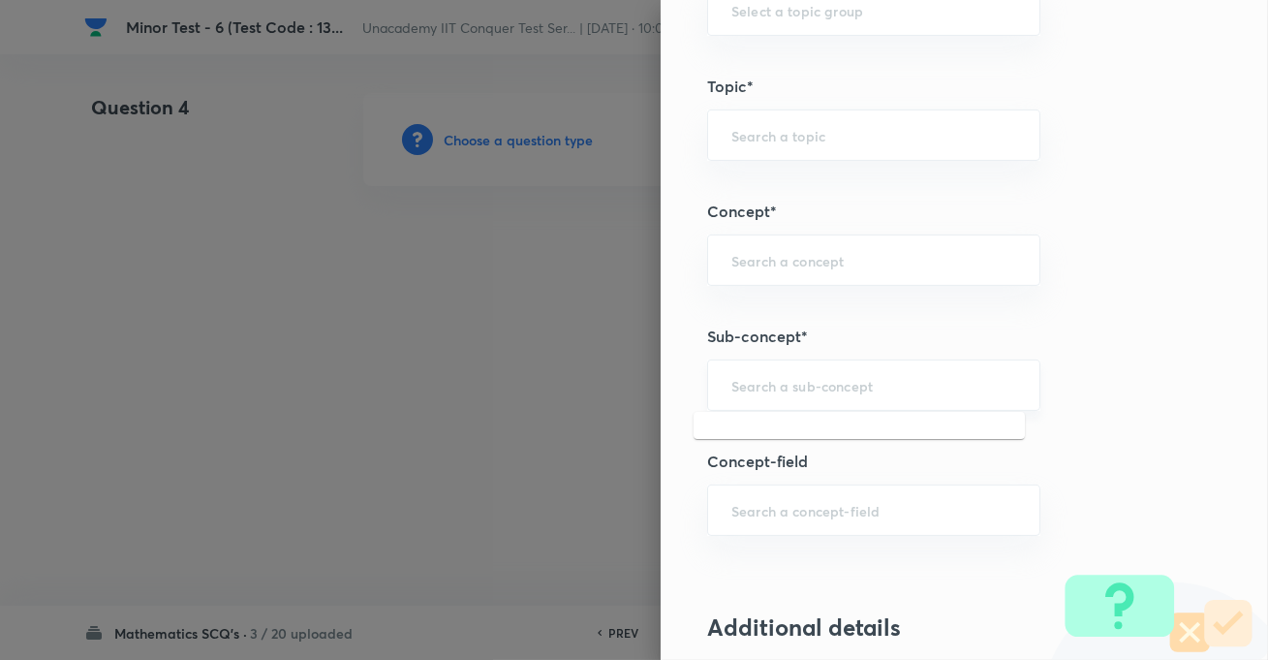
click at [770, 391] on input "text" at bounding box center [874, 385] width 285 height 18
paste input "Ellipse"
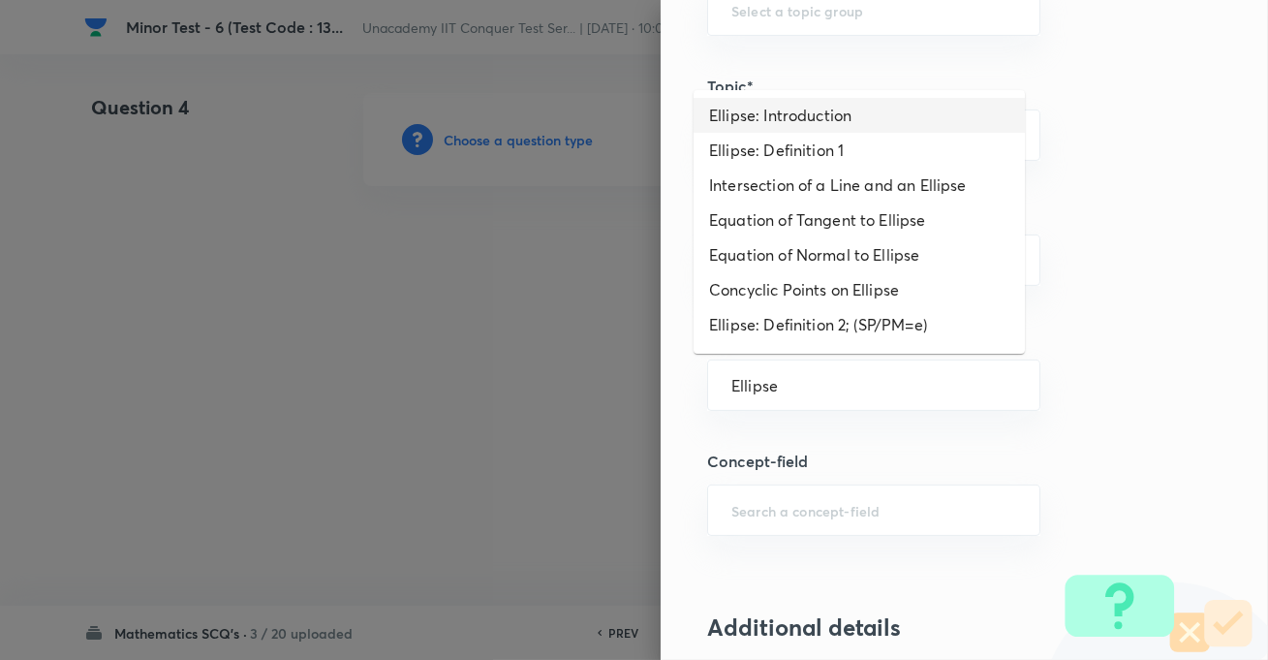
click at [766, 117] on li "Ellipse: Introduction" at bounding box center [859, 115] width 331 height 35
type input "Ellipse: Introduction"
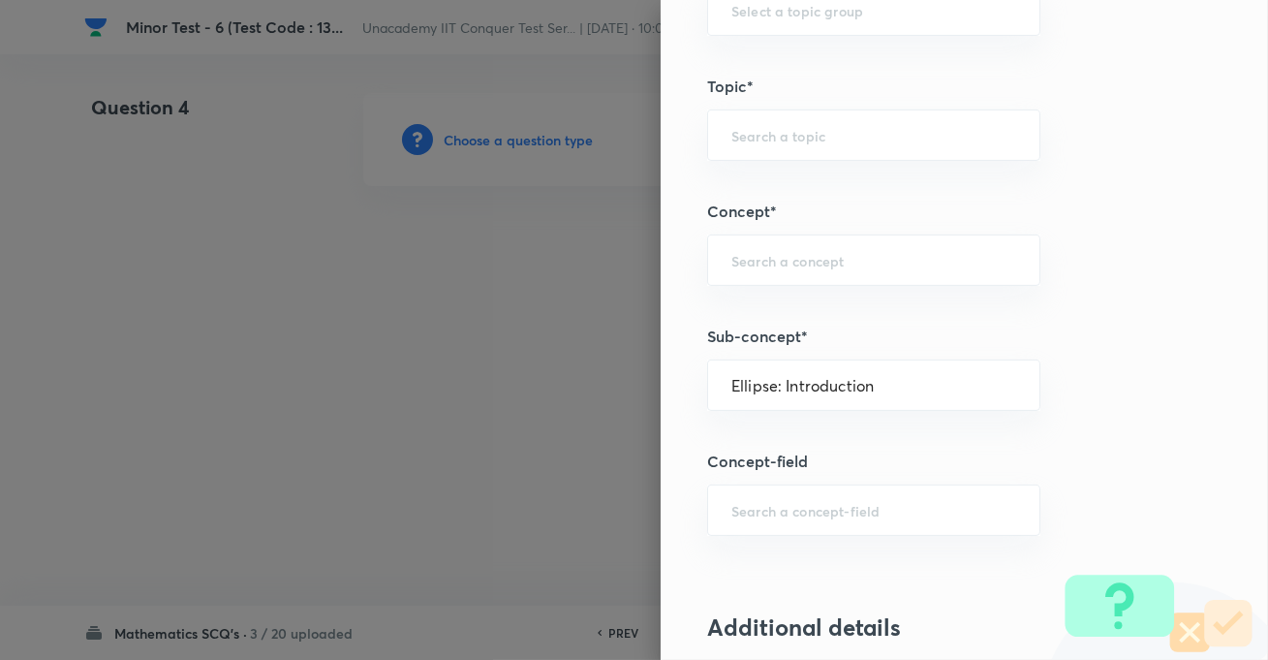
type input "Mathematics"
type input "Geometry"
type input "Ellipse"
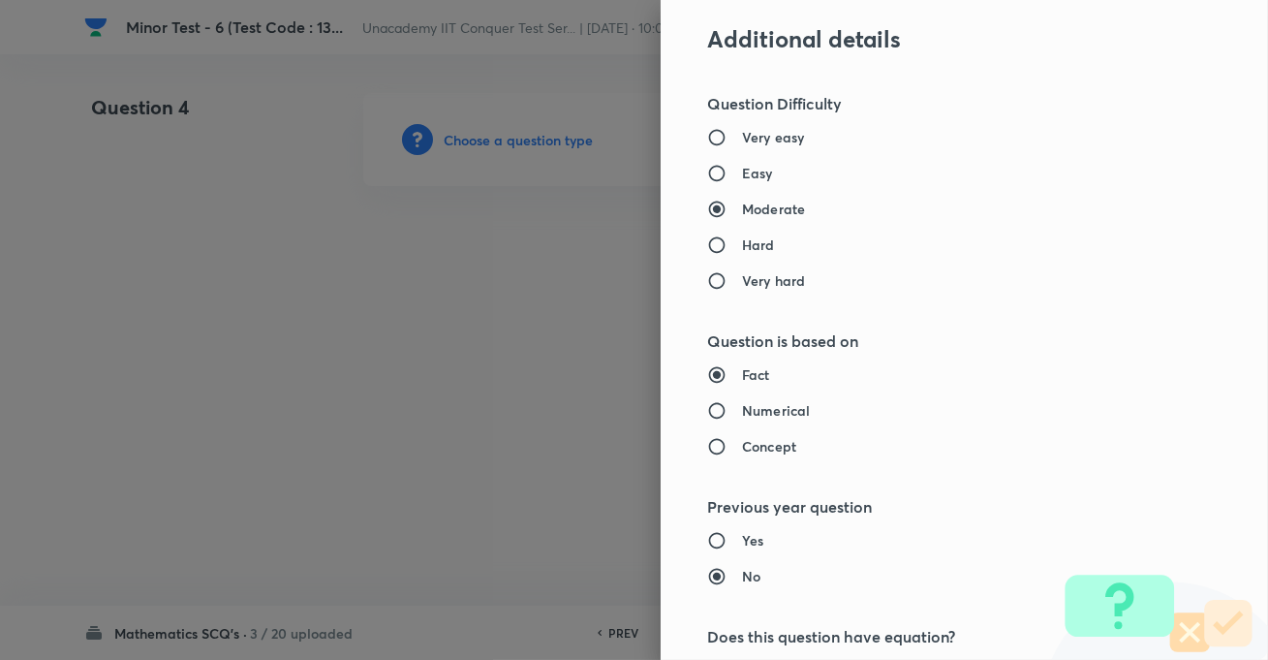
scroll to position [1674, 0]
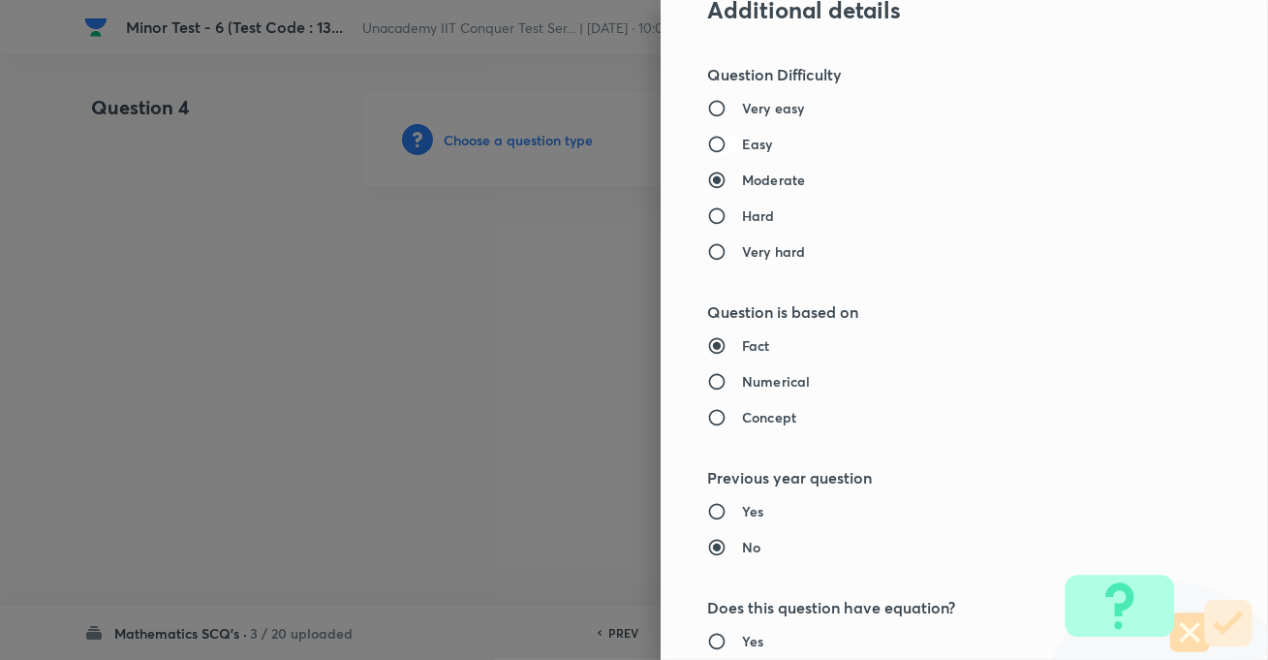
click at [711, 143] on input "Easy" at bounding box center [724, 144] width 35 height 19
radio input "true"
radio input "false"
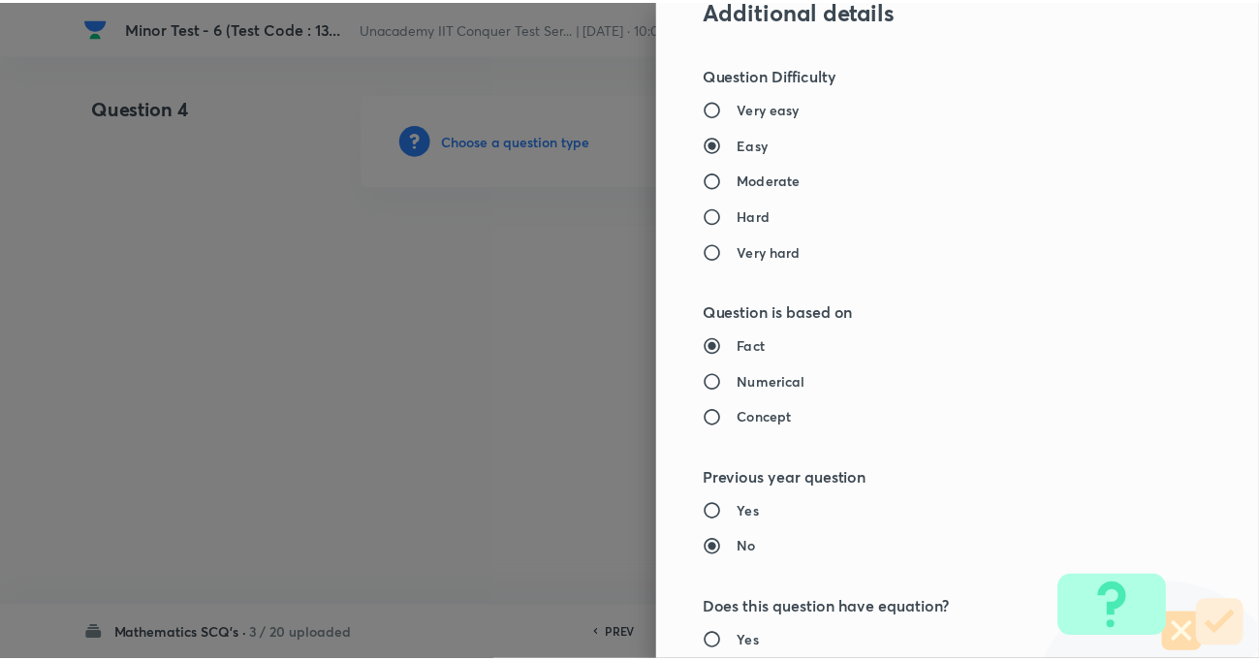
scroll to position [2109, 0]
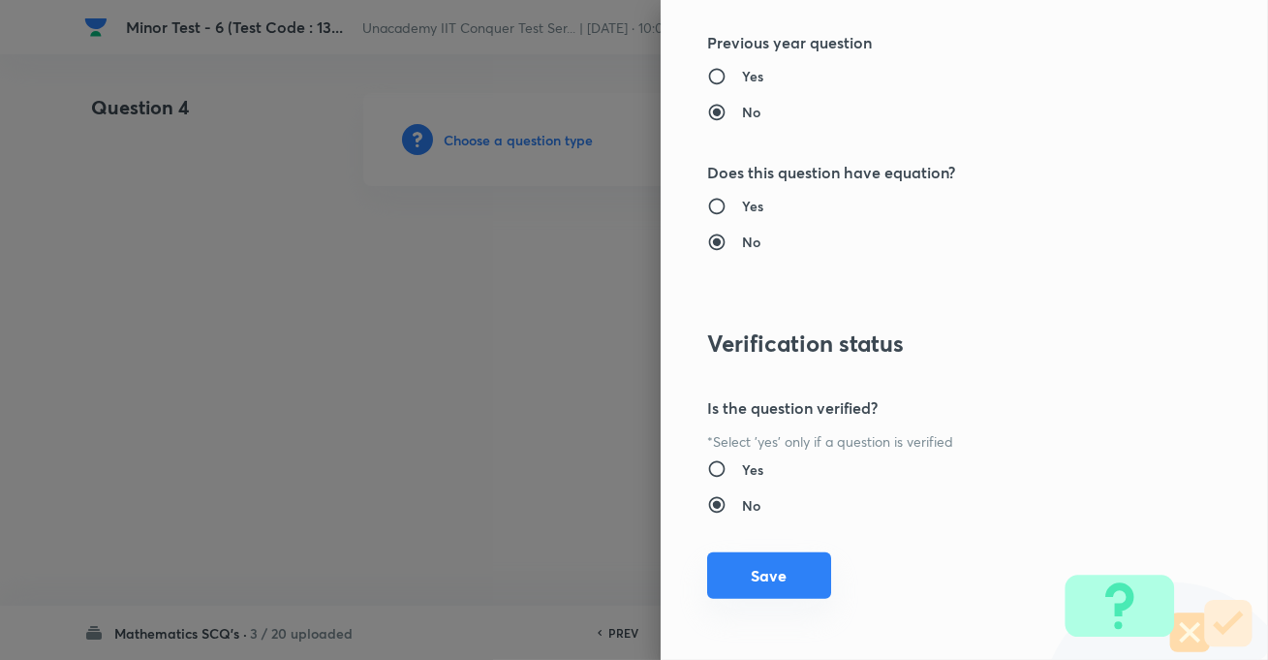
click at [771, 557] on div "Question settings Question type* Single choice correct Number of options* 2 3 4…" at bounding box center [965, 330] width 608 height 660
click at [771, 557] on button "Save" at bounding box center [769, 575] width 124 height 47
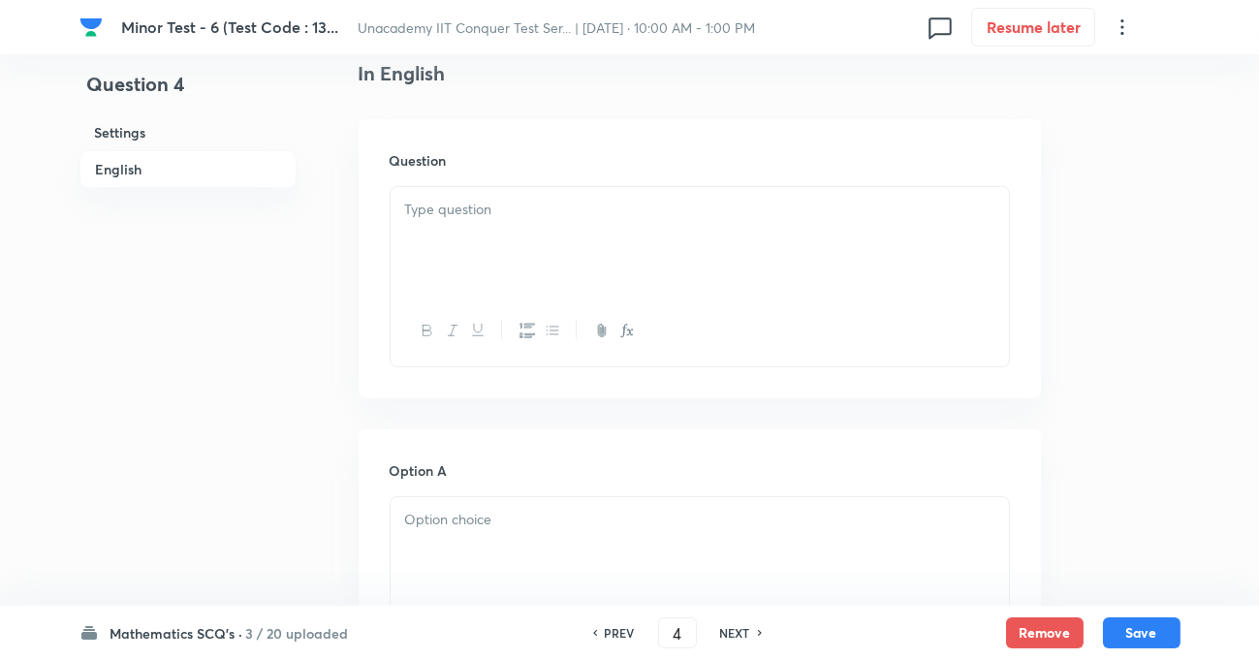
scroll to position [528, 0]
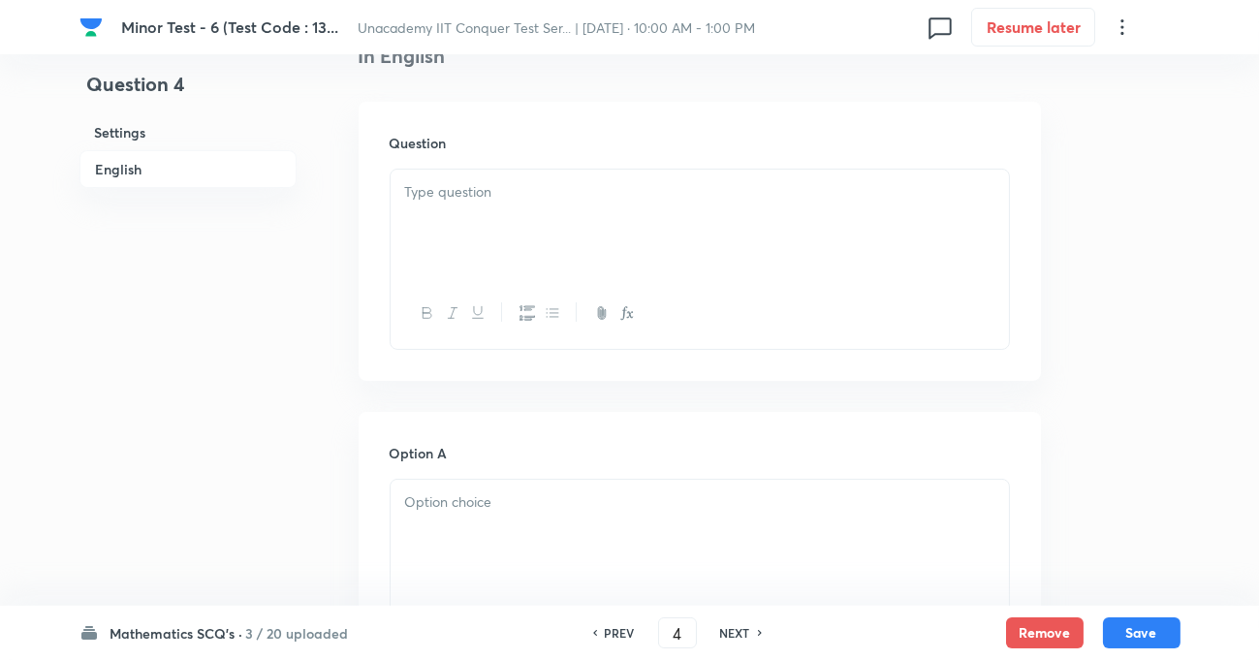
click at [483, 189] on p at bounding box center [699, 192] width 589 height 22
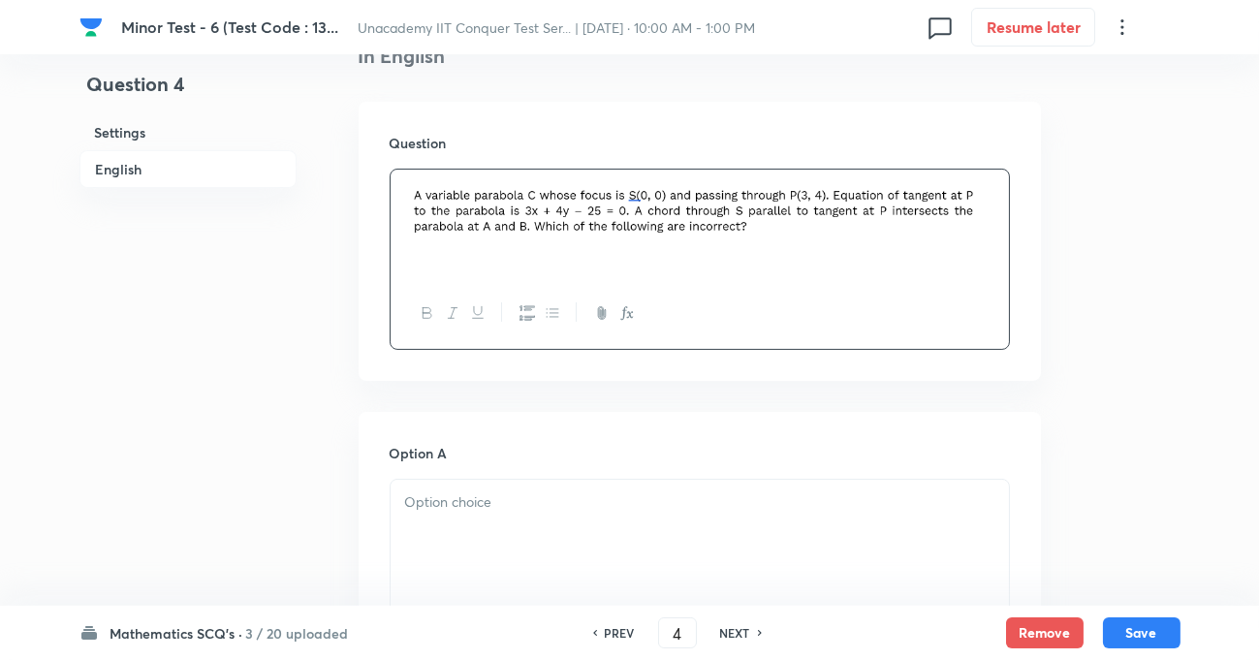
scroll to position [704, 0]
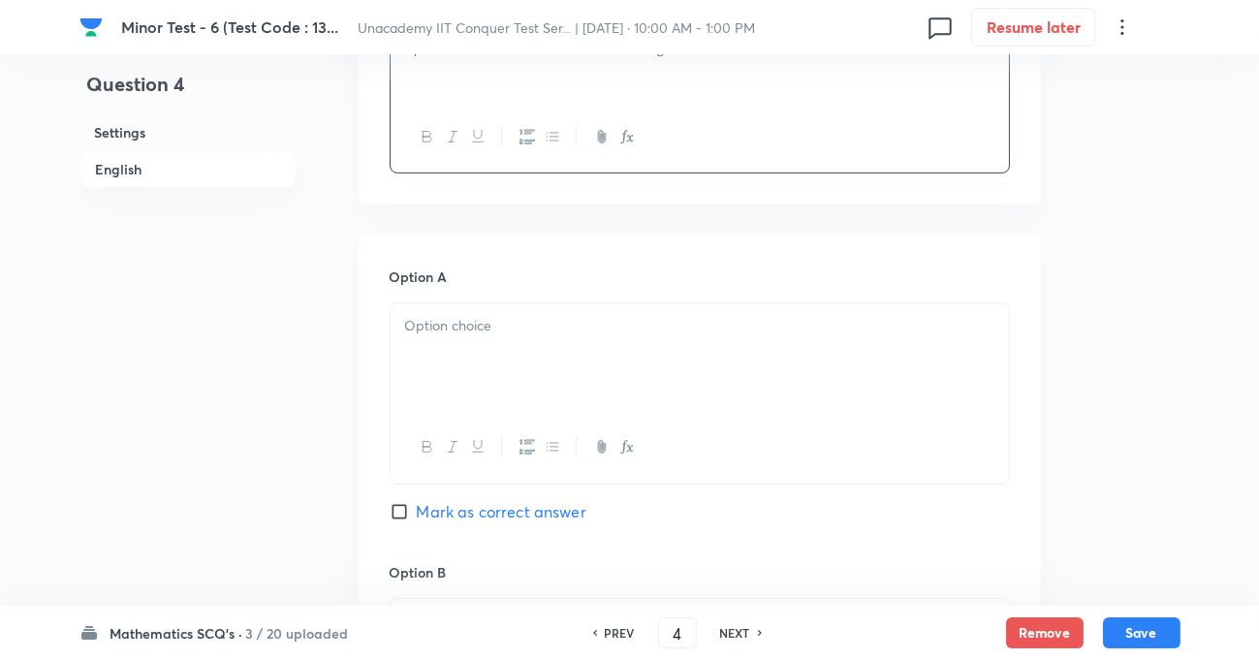
click at [499, 331] on p at bounding box center [699, 326] width 589 height 22
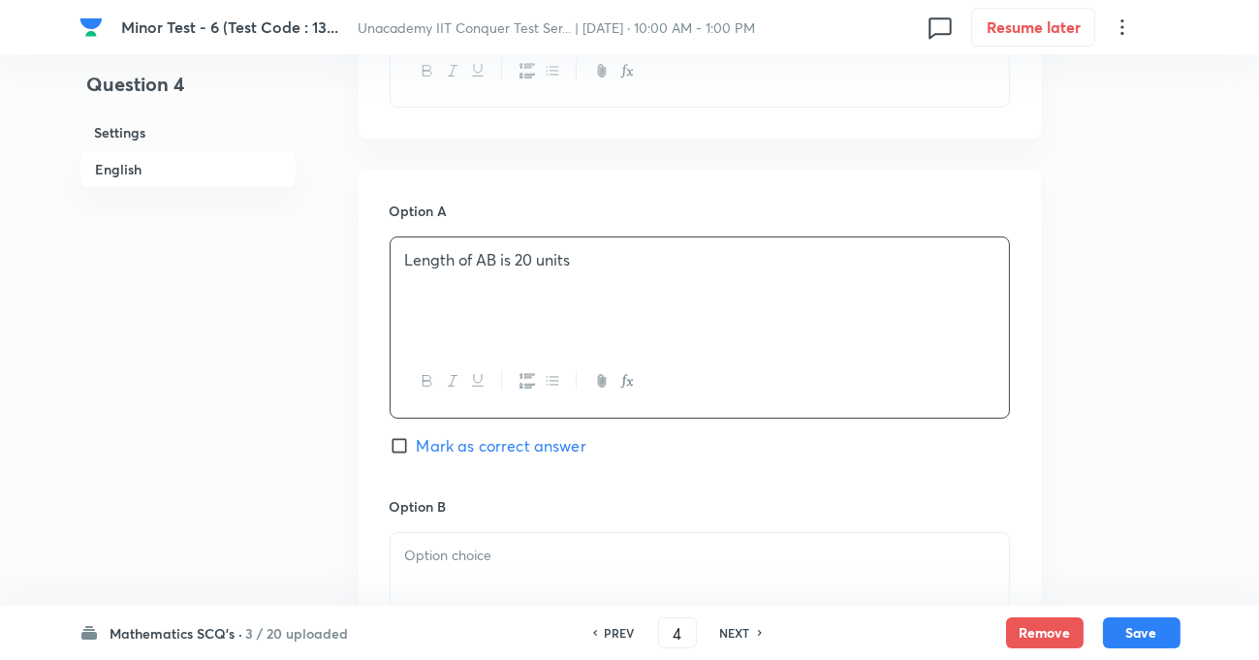
scroll to position [969, 0]
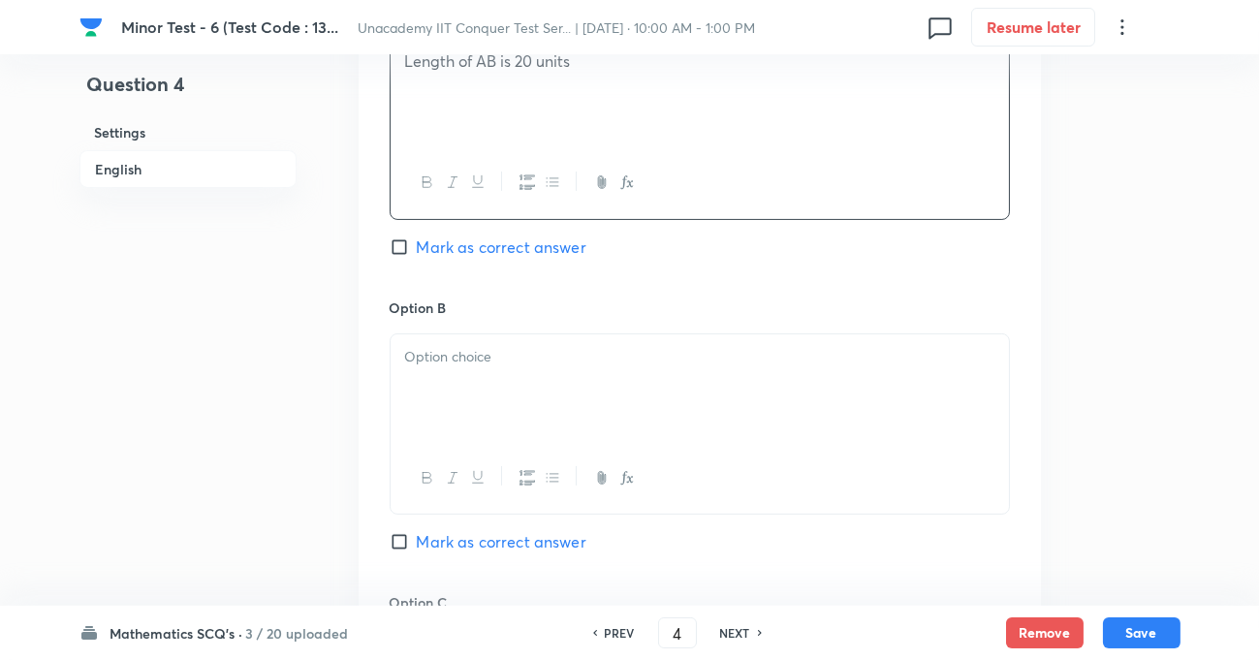
click at [514, 368] on div at bounding box center [700, 388] width 618 height 109
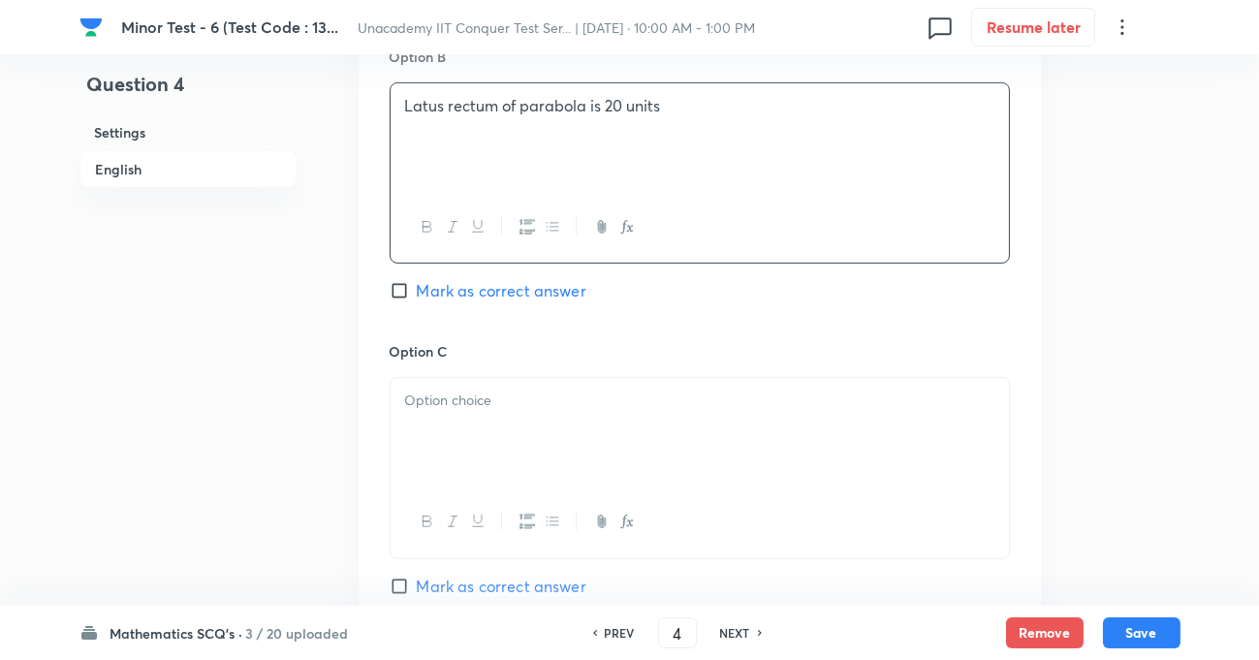
scroll to position [1233, 0]
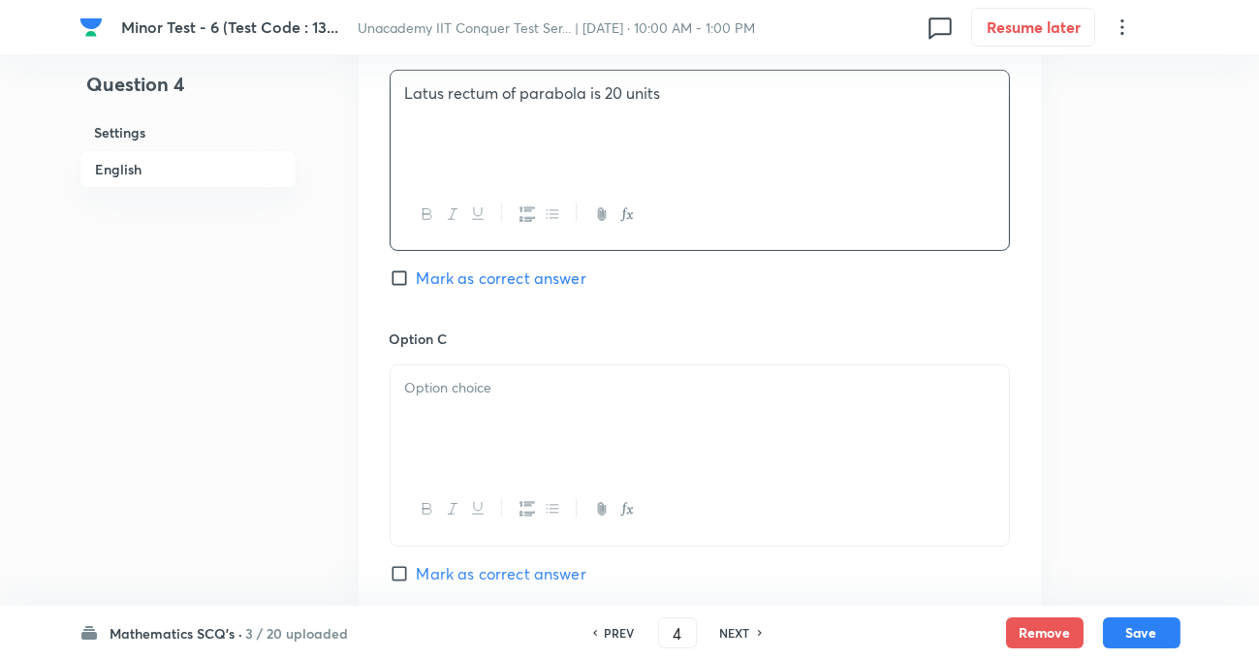
click at [506, 397] on p at bounding box center [699, 388] width 589 height 22
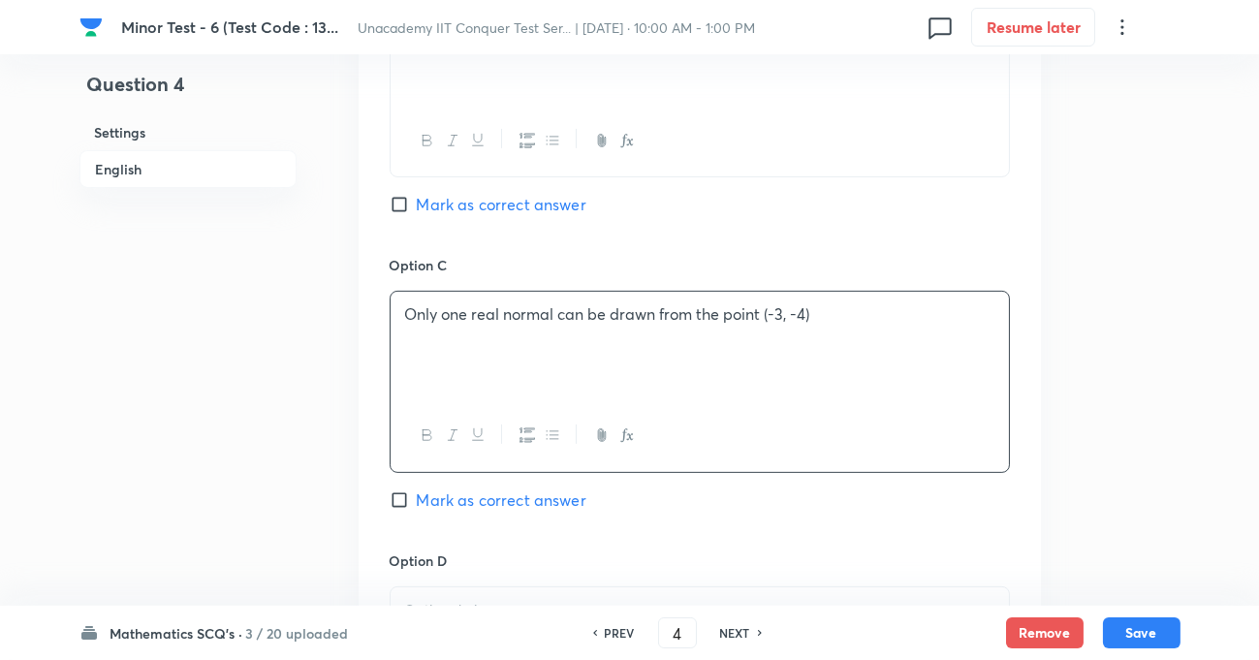
scroll to position [1409, 0]
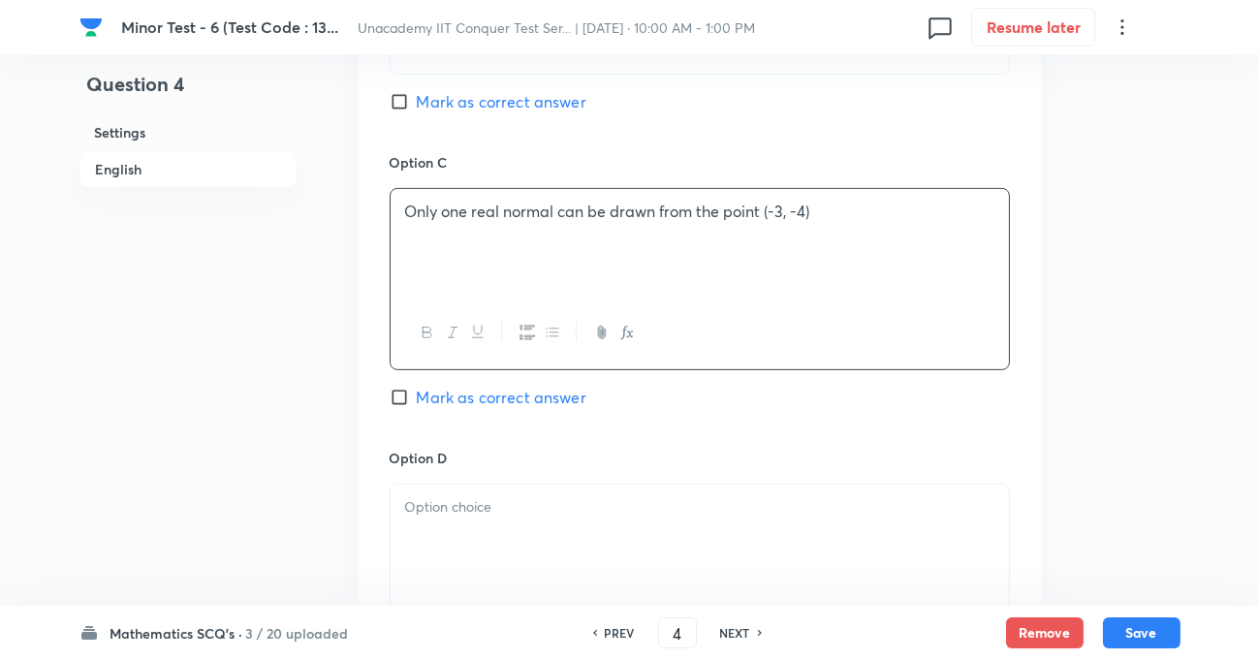
click at [470, 486] on div at bounding box center [700, 539] width 618 height 109
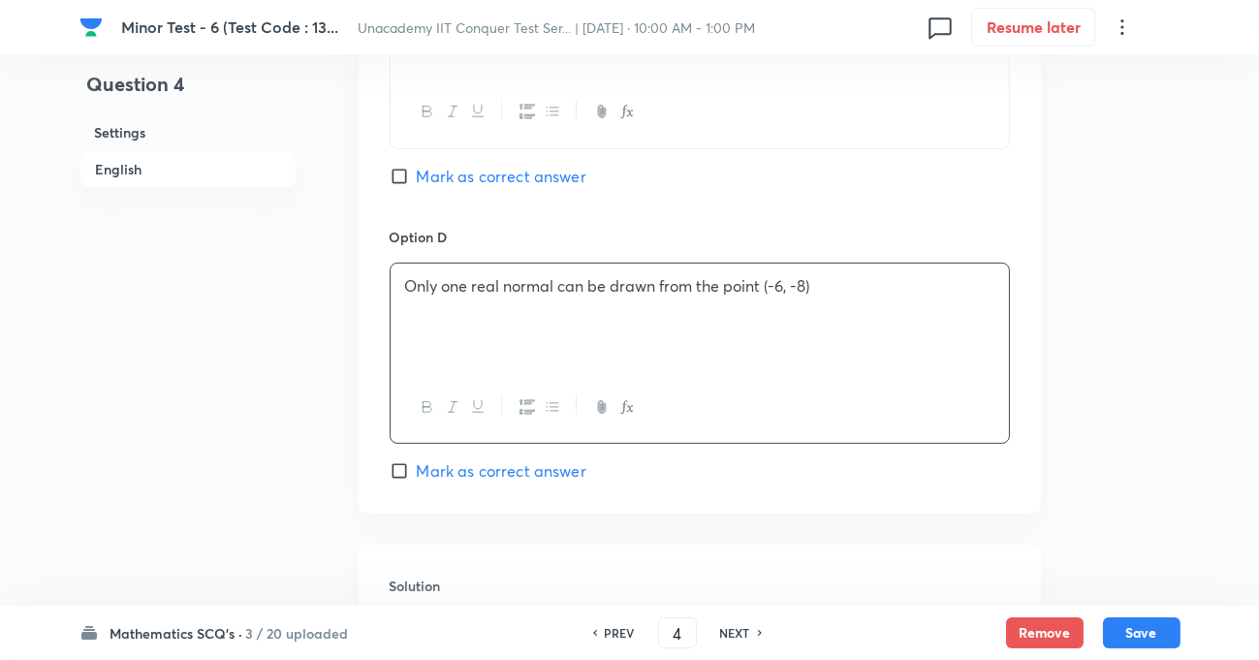
scroll to position [1674, 0]
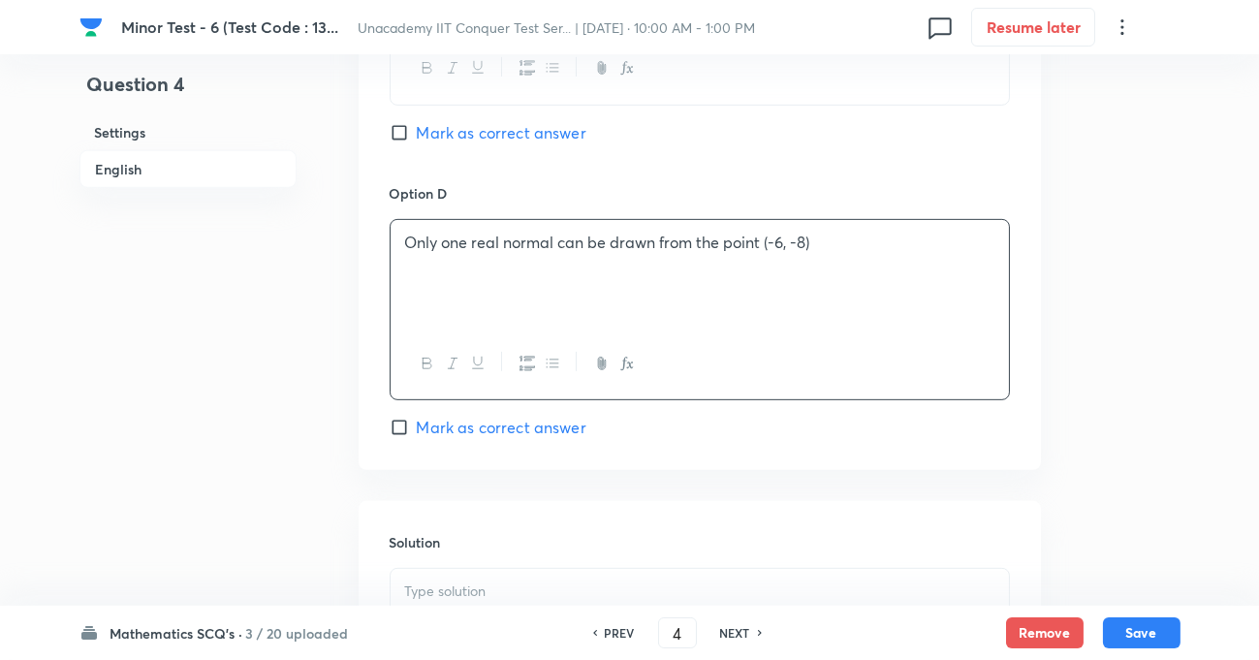
click at [399, 426] on input "Mark as correct answer" at bounding box center [403, 427] width 27 height 19
checkbox input "true"
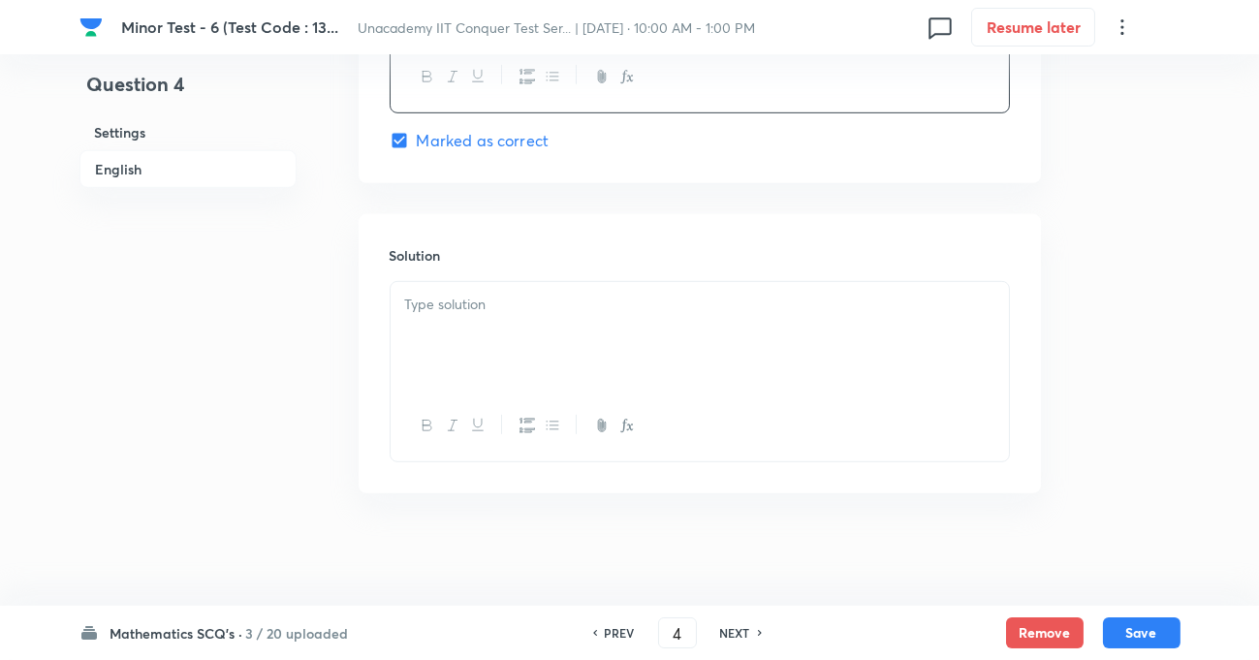
scroll to position [1965, 0]
click at [543, 323] on div at bounding box center [700, 332] width 618 height 109
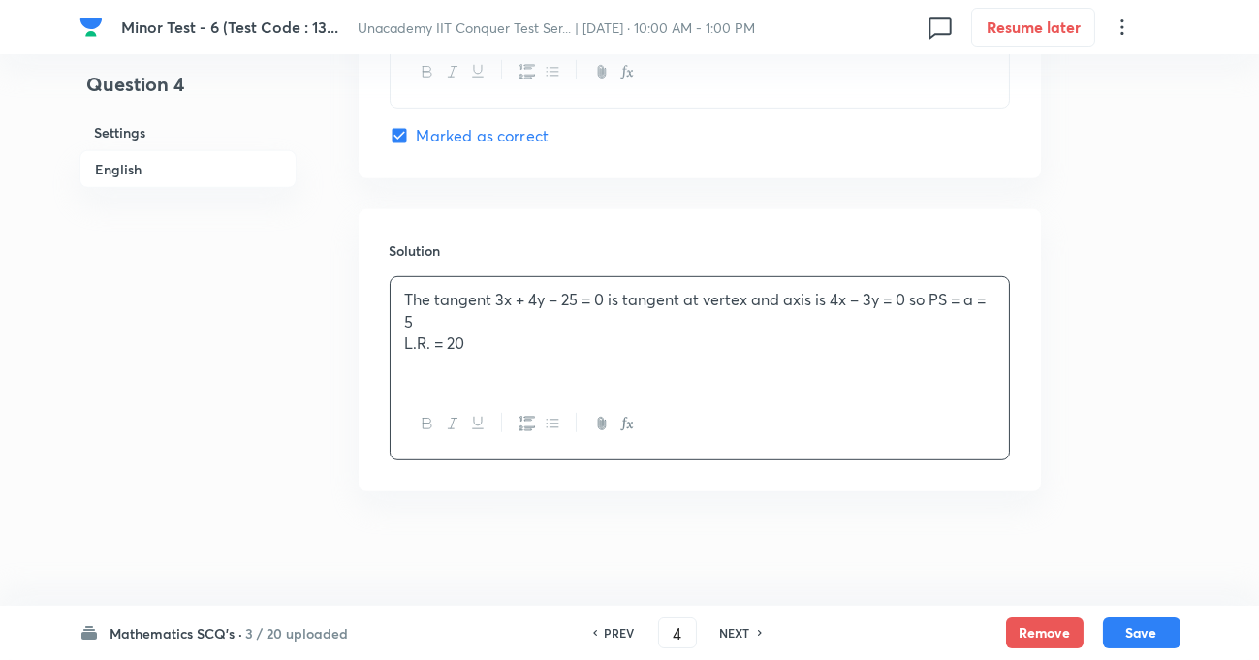
drag, startPoint x: 446, startPoint y: 344, endPoint x: 427, endPoint y: 314, distance: 35.2
click at [427, 314] on div "The tangent 3x + 4y – 25 = 0 is tangent at vertex and axis is 4x – 3y = 0 so PS…" at bounding box center [700, 332] width 618 height 111
click at [1133, 632] on button "Save" at bounding box center [1142, 630] width 78 height 31
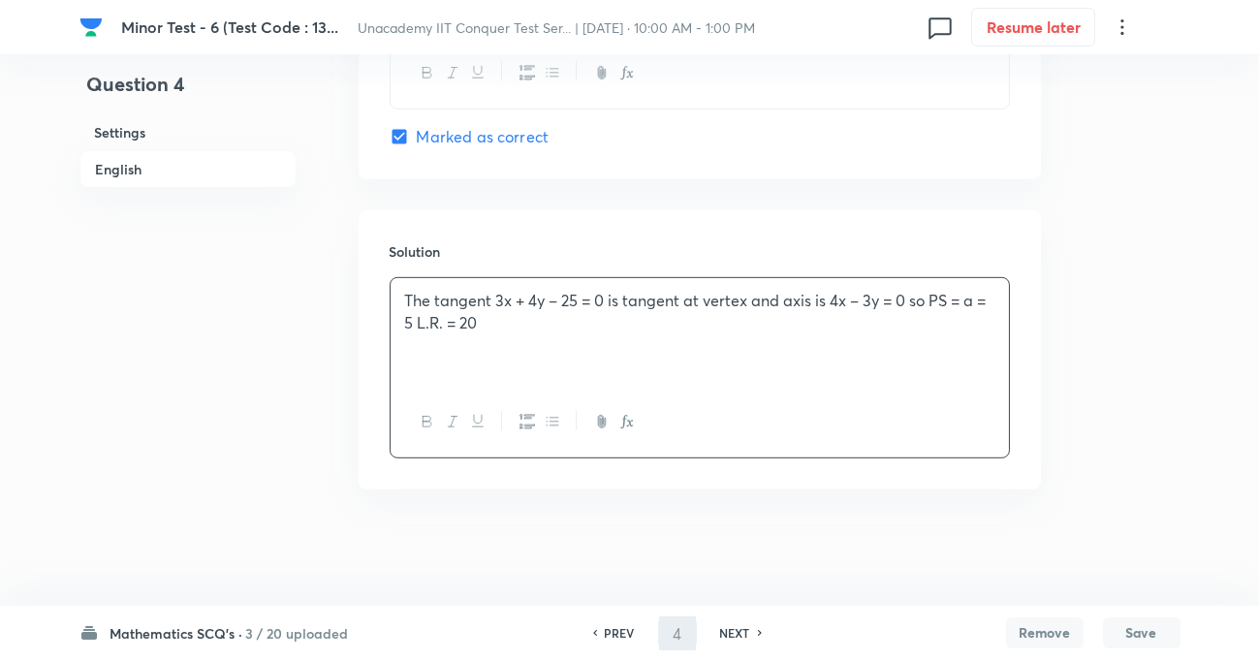
type input "5"
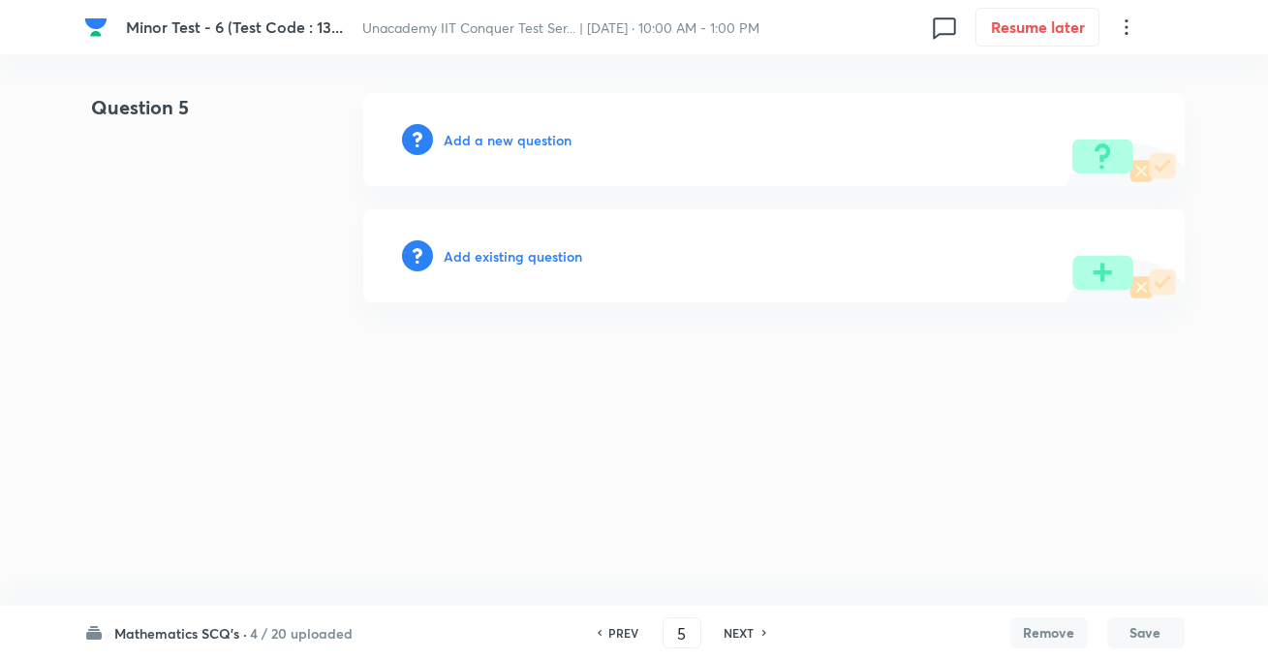
drag, startPoint x: 528, startPoint y: 134, endPoint x: 611, endPoint y: 215, distance: 115.8
click at [527, 134] on h6 "Add a new question" at bounding box center [509, 140] width 128 height 20
click at [503, 139] on h6 "Choose a question type" at bounding box center [519, 140] width 149 height 20
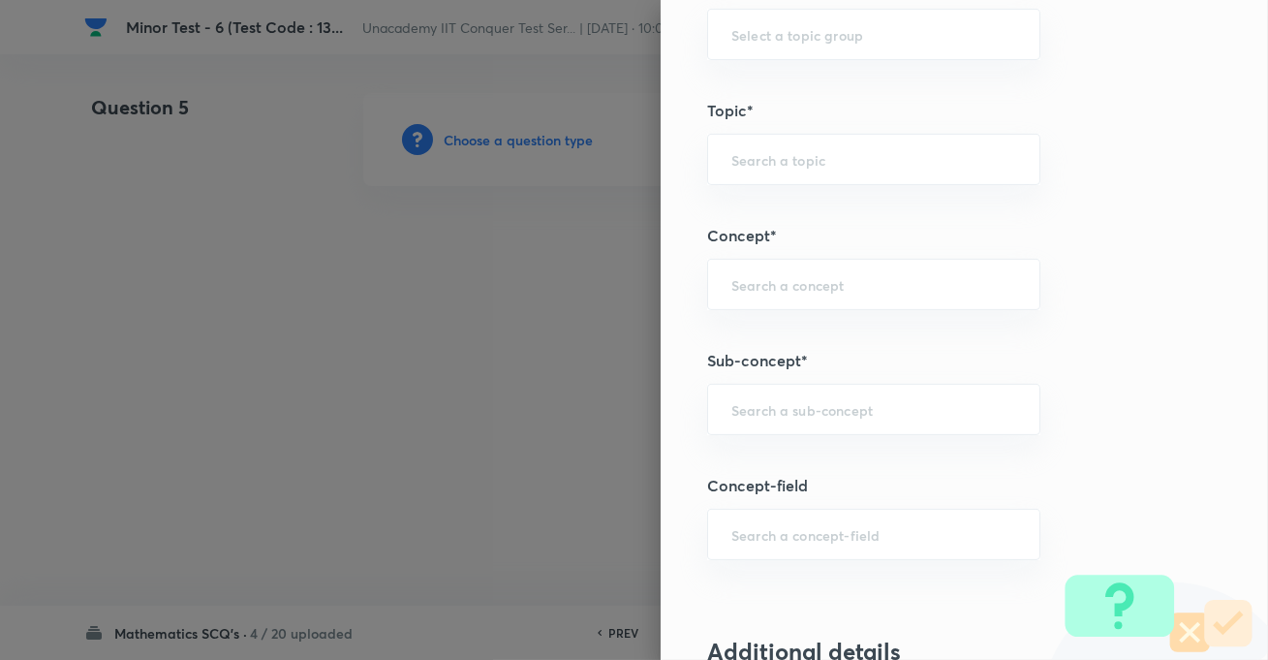
scroll to position [1056, 0]
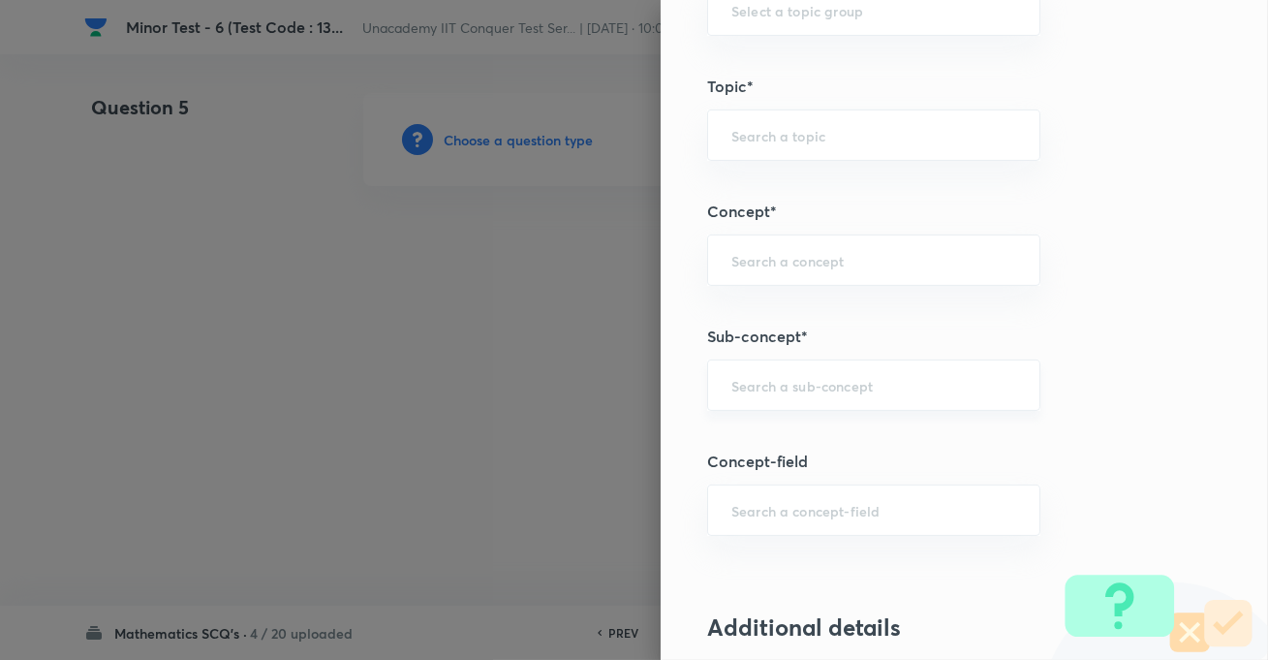
click at [785, 388] on input "text" at bounding box center [874, 385] width 285 height 18
paste input "Complex Number"
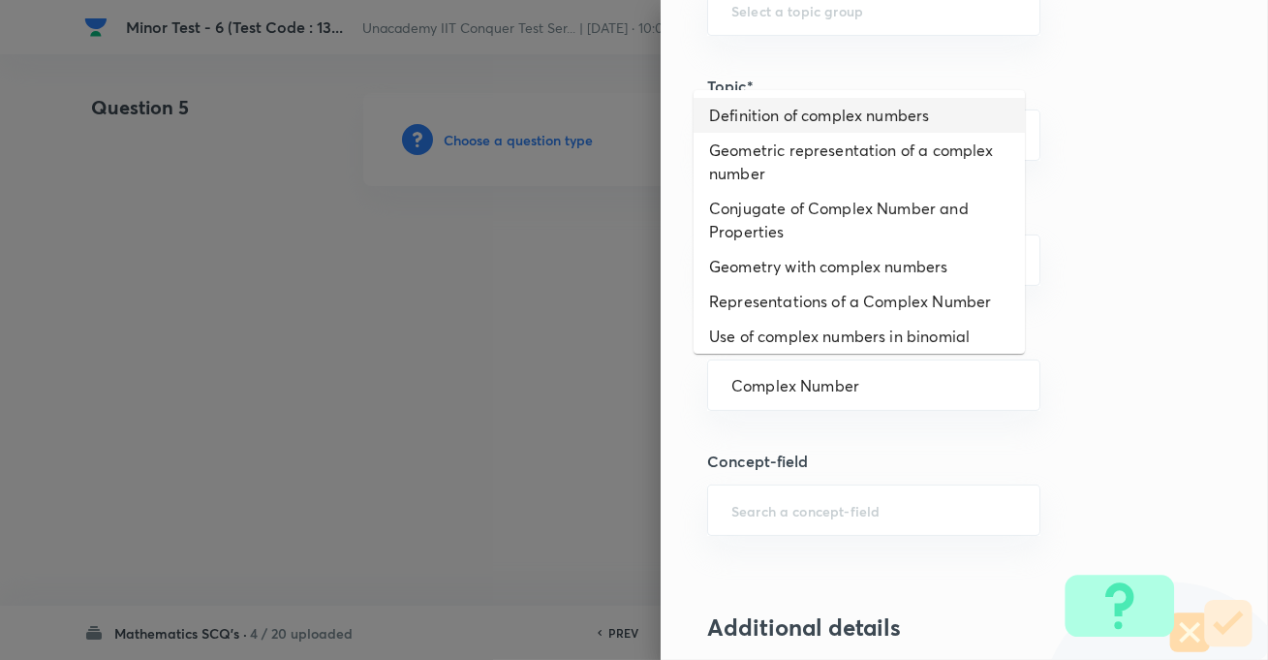
click at [814, 126] on li "Definition of complex numbers" at bounding box center [859, 115] width 331 height 35
type input "Definition of complex numbers"
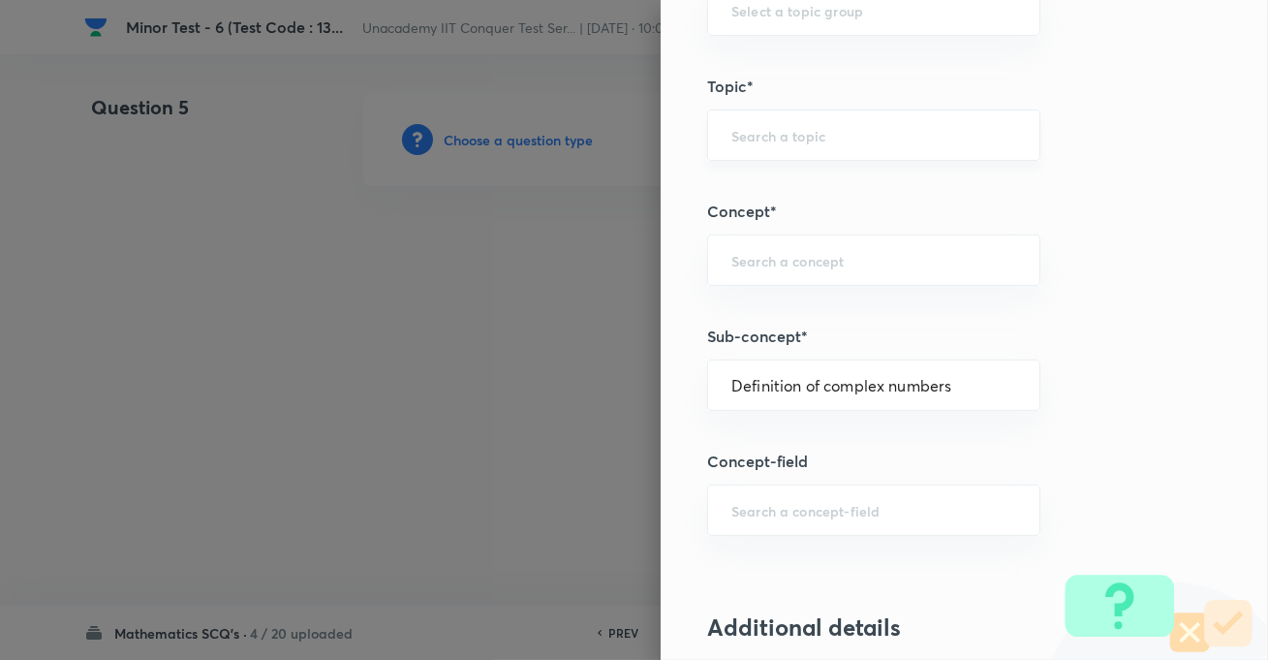
type input "Mathematics"
type input "Algebra"
type input "Complex Numbers"
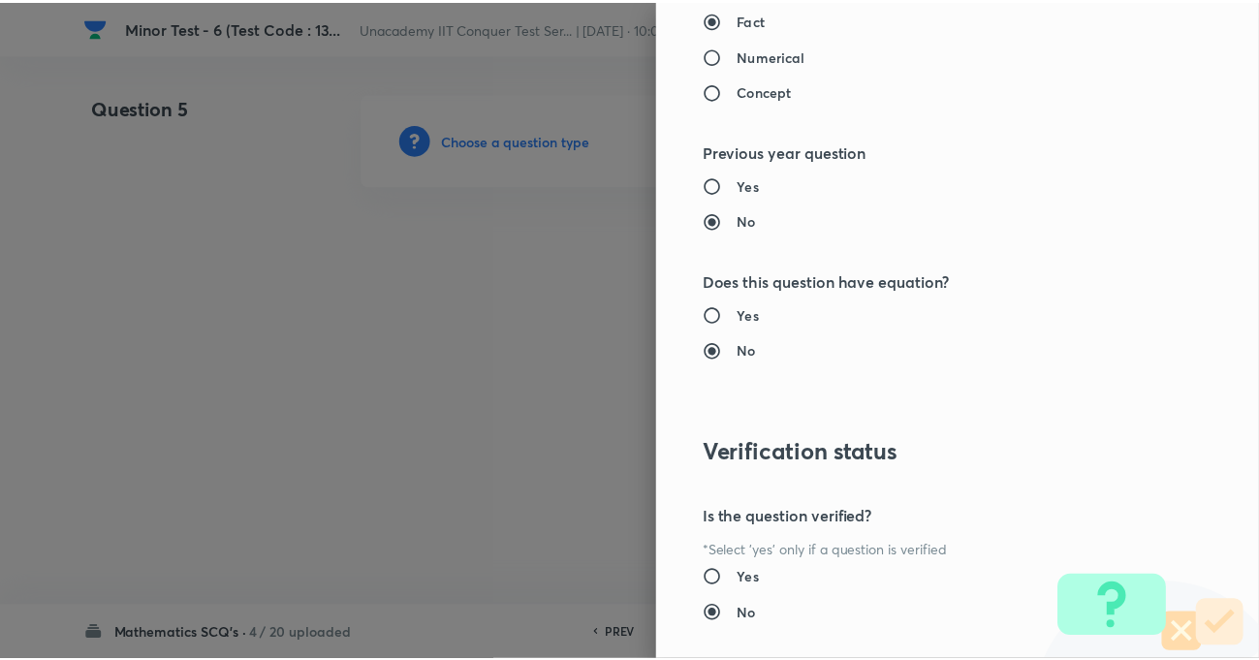
scroll to position [2109, 0]
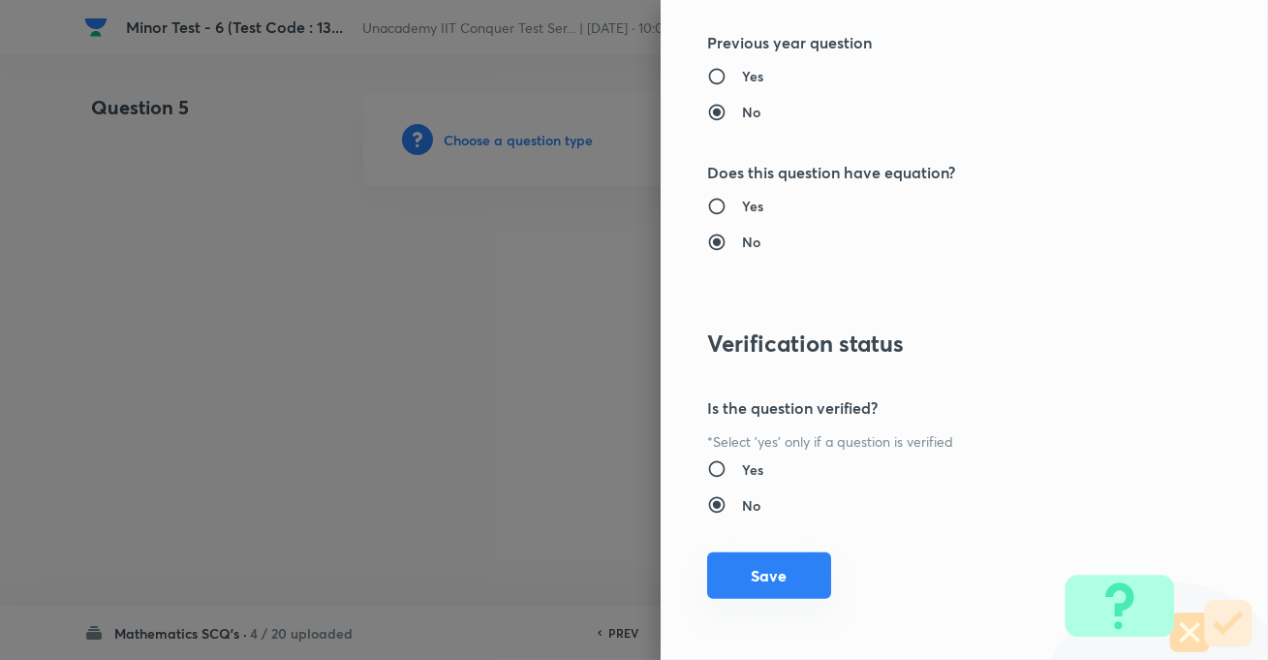
click at [780, 563] on button "Save" at bounding box center [769, 575] width 124 height 47
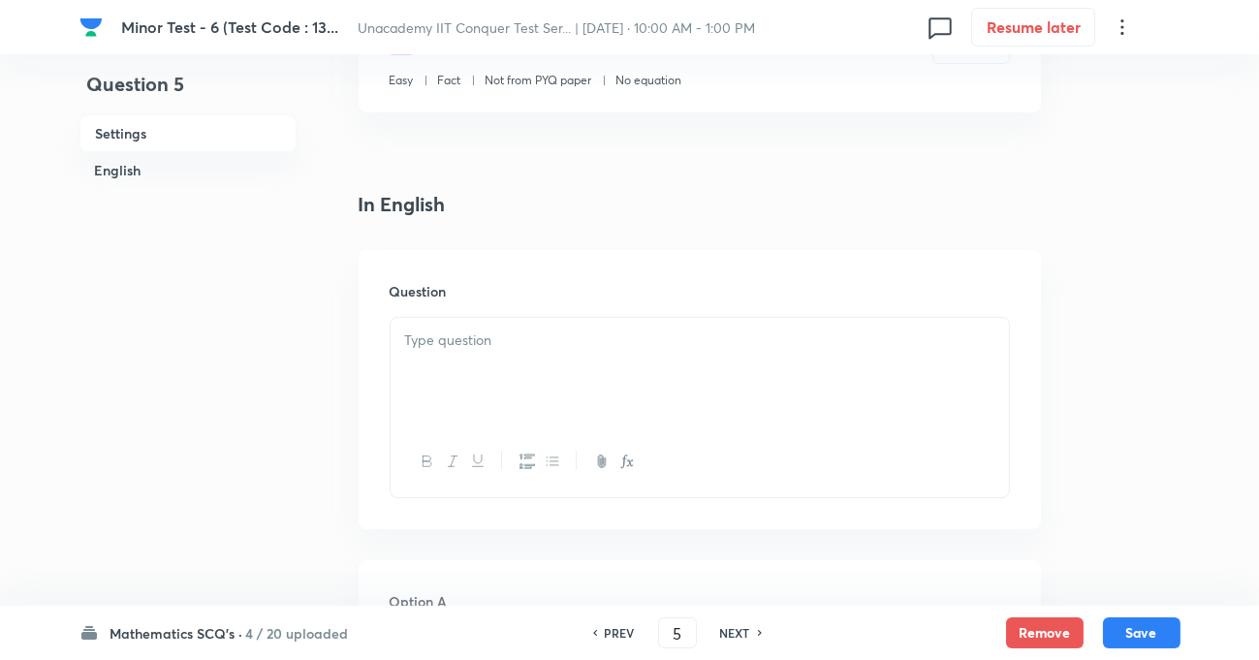
scroll to position [528, 0]
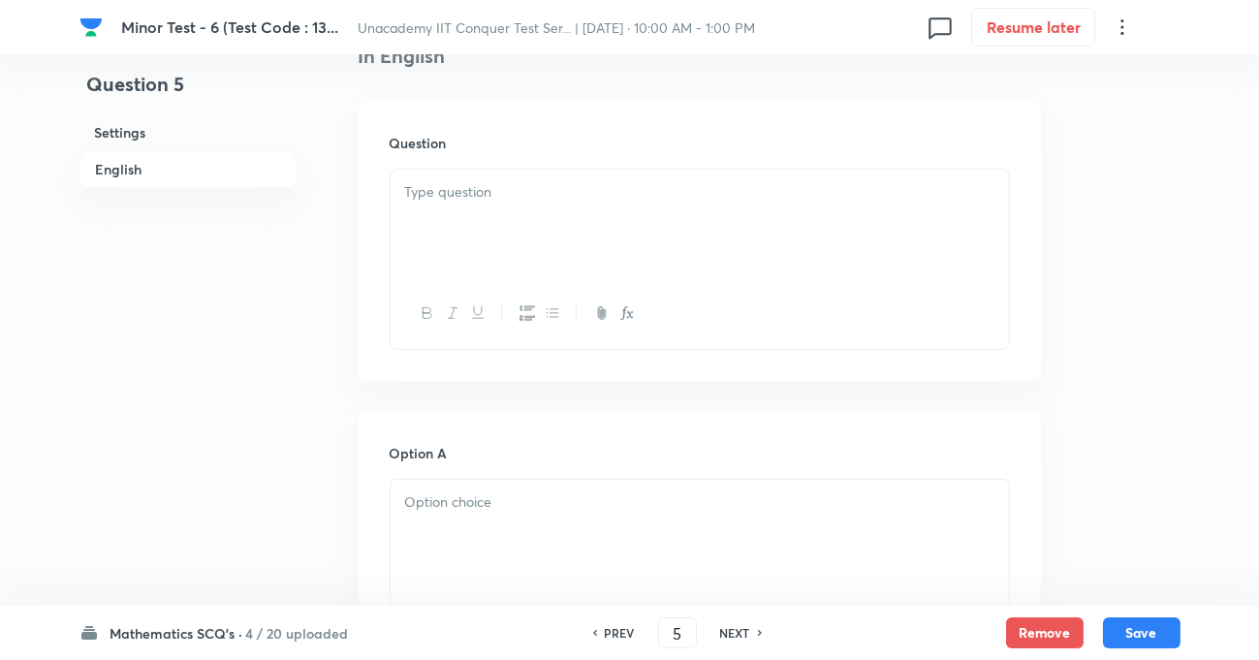
click at [445, 242] on div at bounding box center [700, 224] width 618 height 109
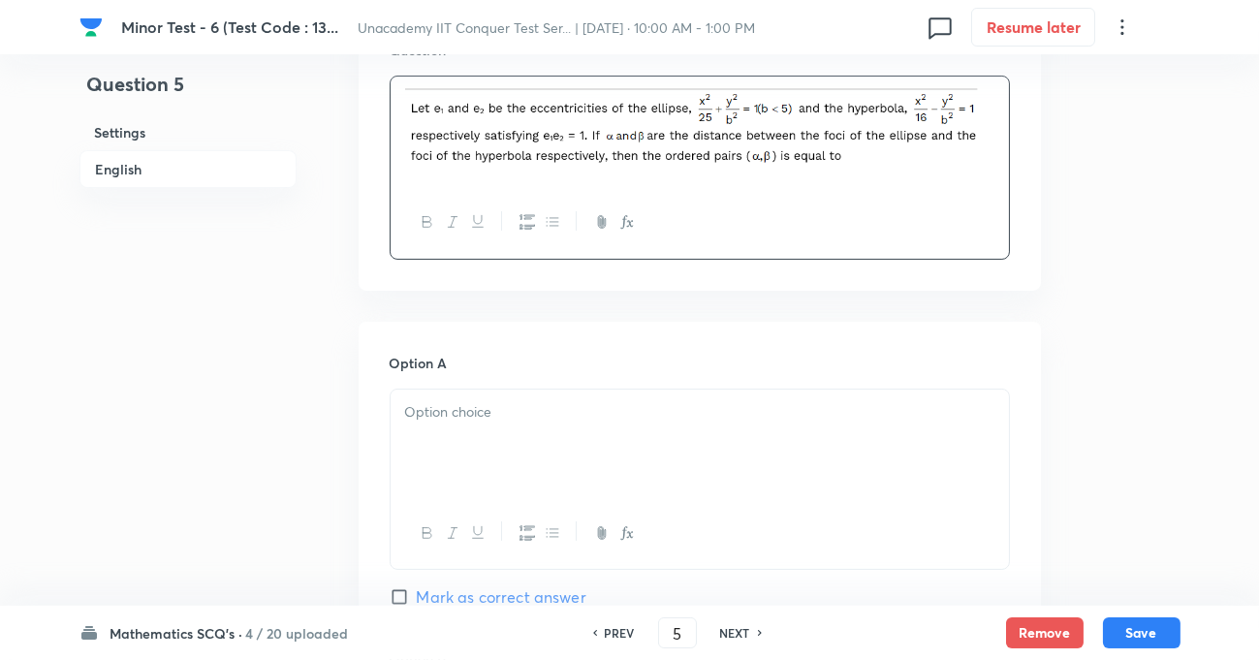
scroll to position [793, 0]
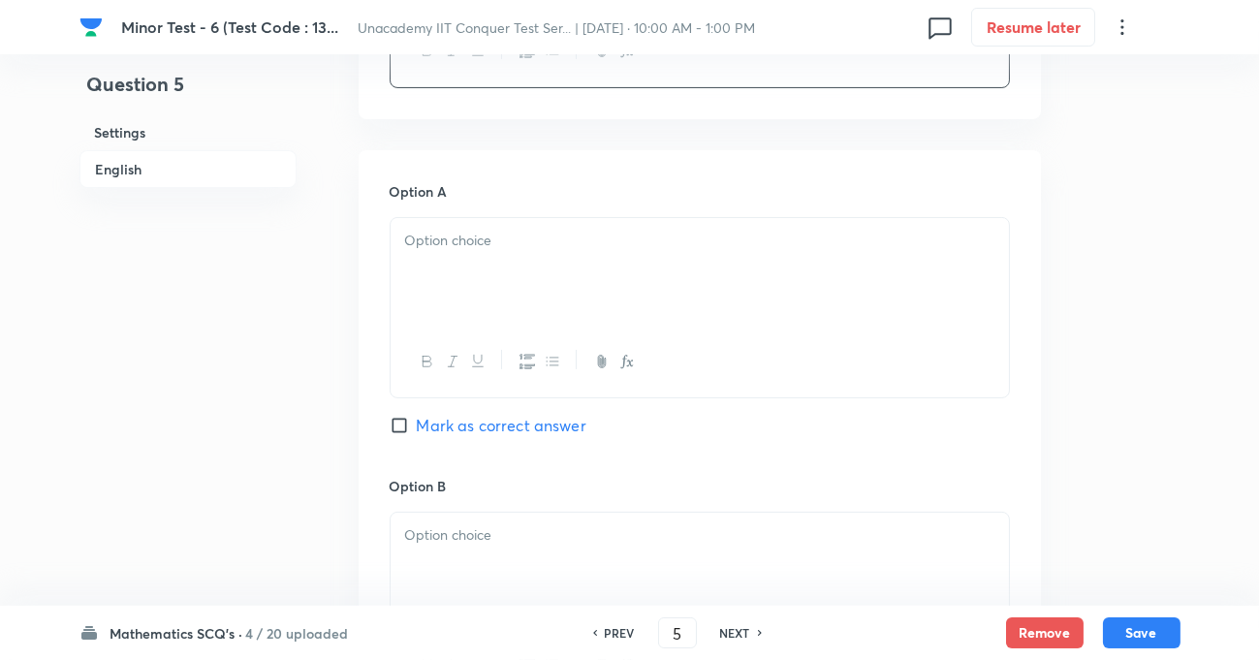
click at [474, 254] on div at bounding box center [700, 272] width 618 height 109
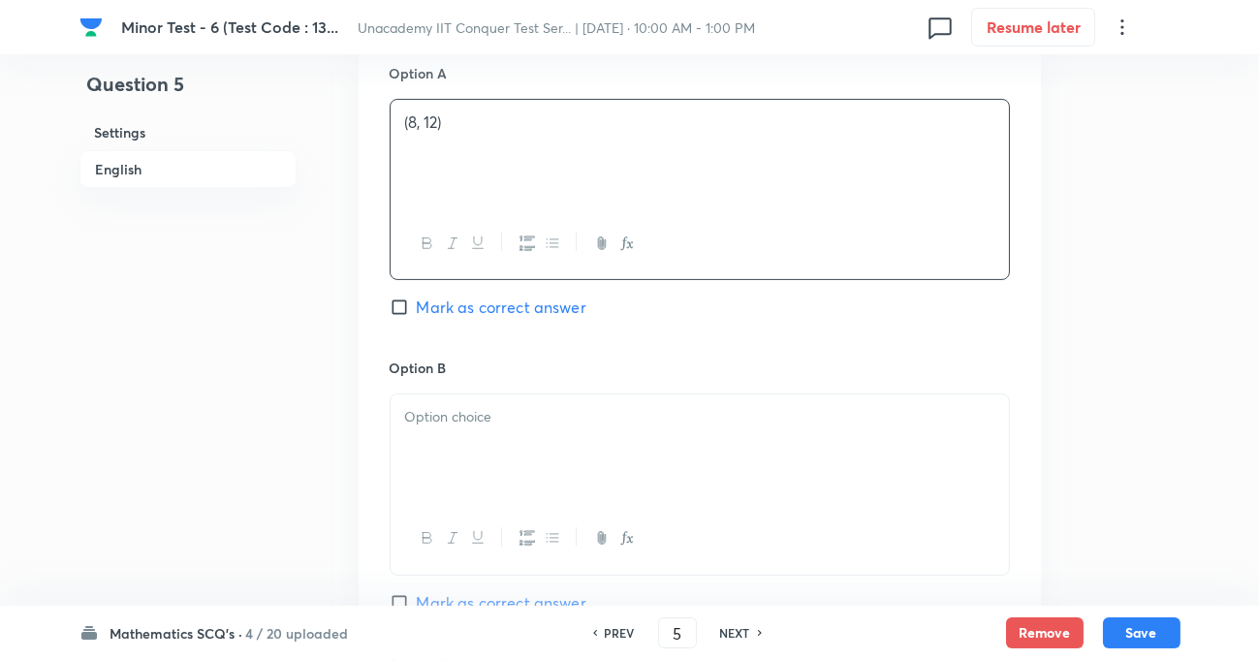
scroll to position [1056, 0]
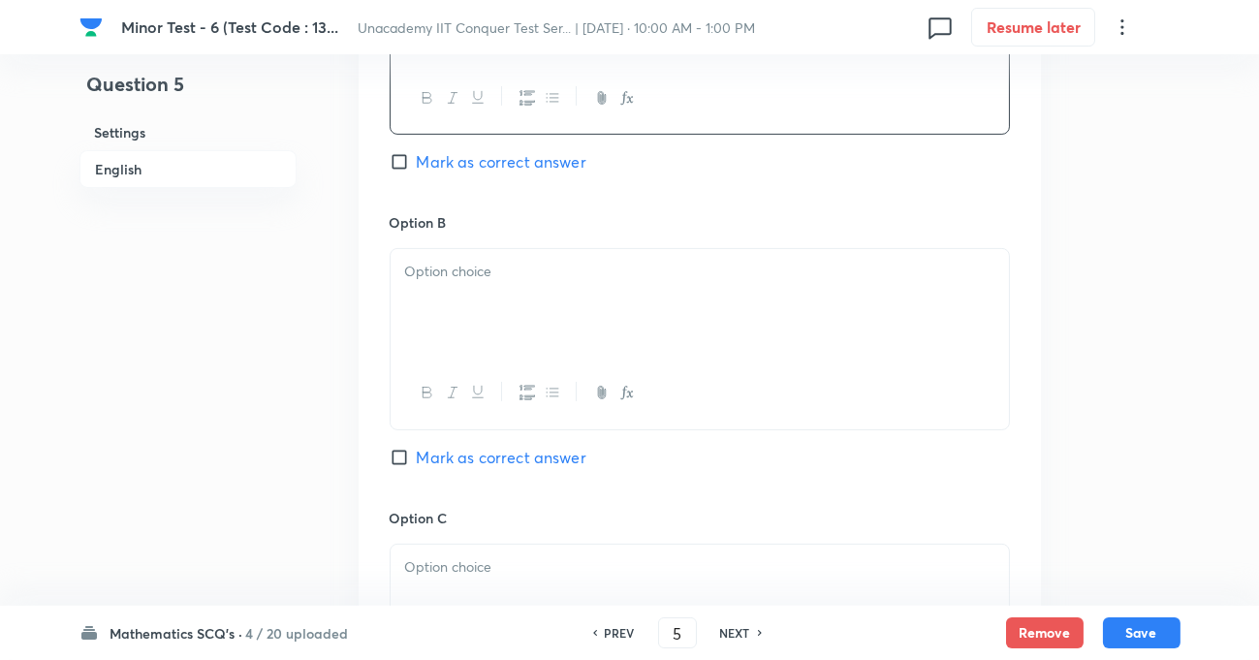
click at [454, 267] on p at bounding box center [699, 272] width 589 height 22
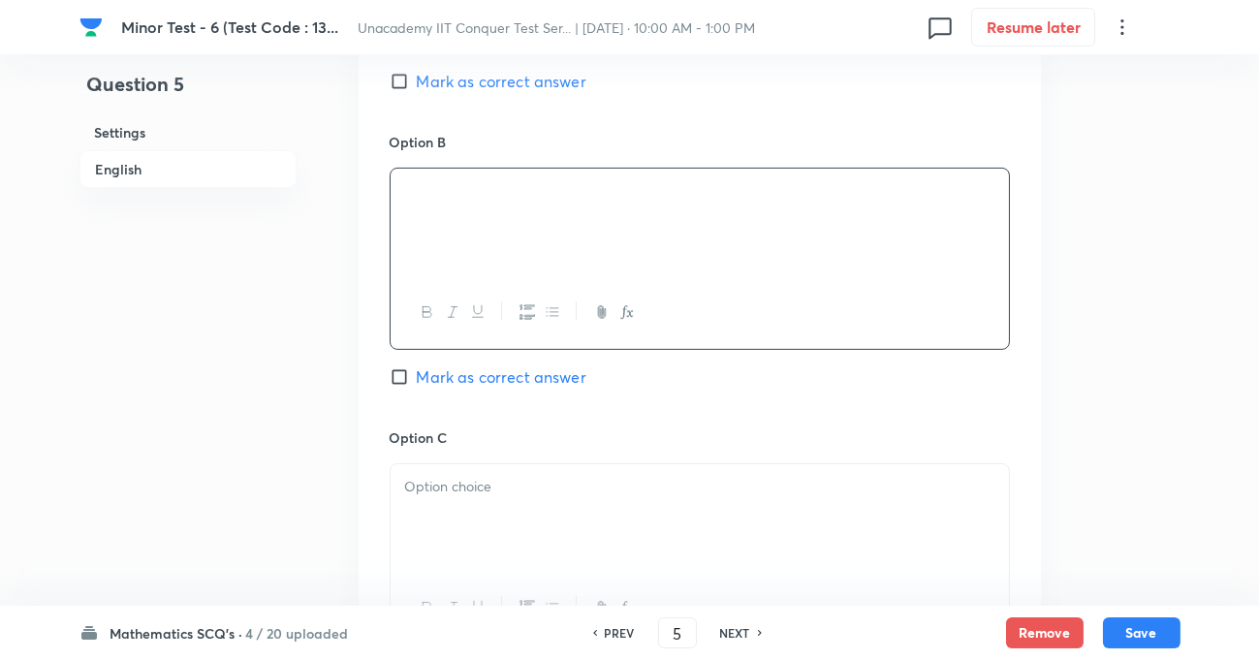
scroll to position [1233, 0]
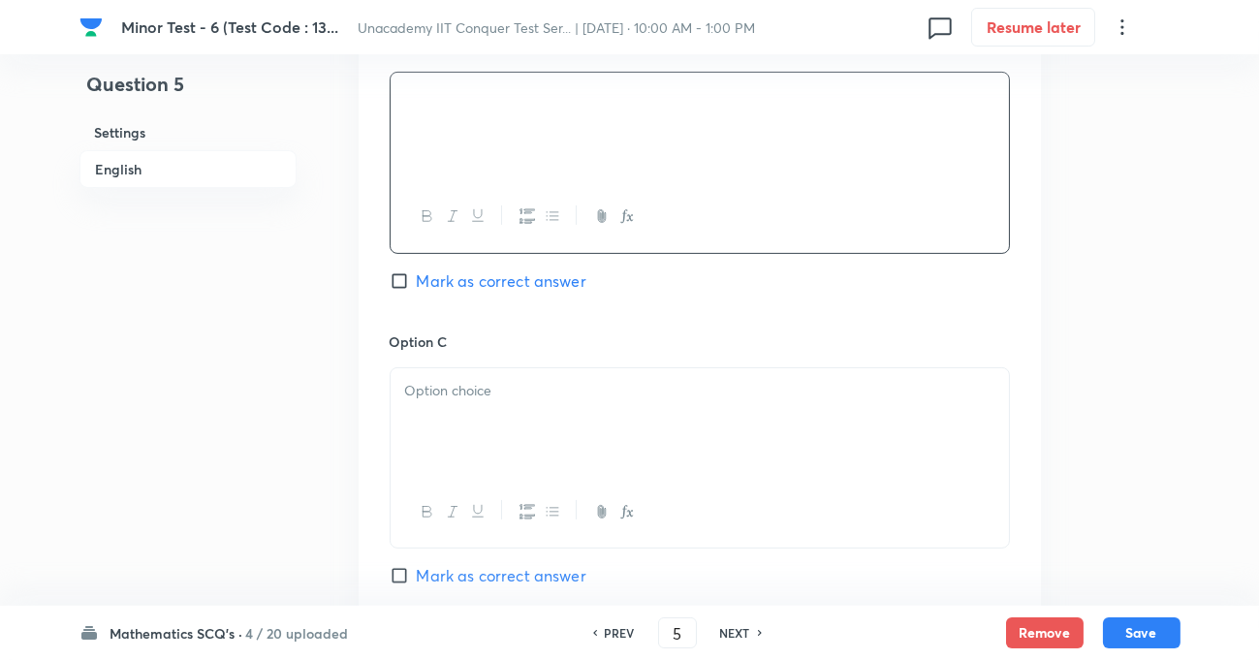
click at [482, 402] on div at bounding box center [700, 422] width 618 height 109
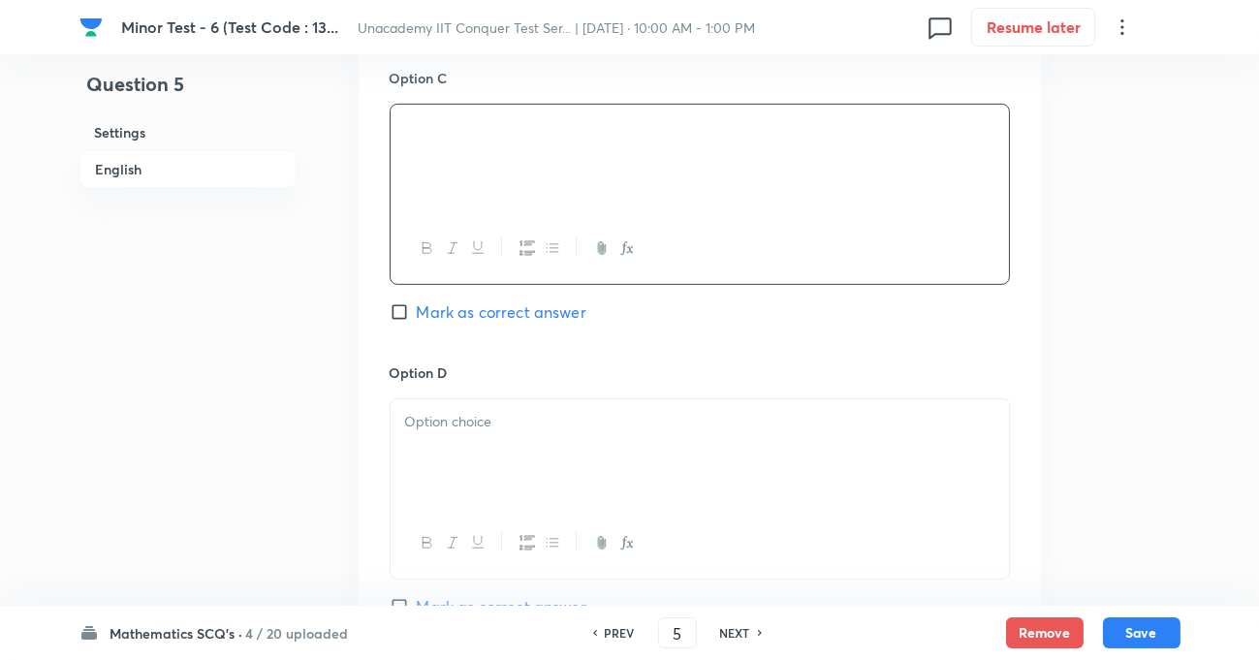
scroll to position [1497, 0]
click at [450, 425] on p at bounding box center [699, 421] width 589 height 22
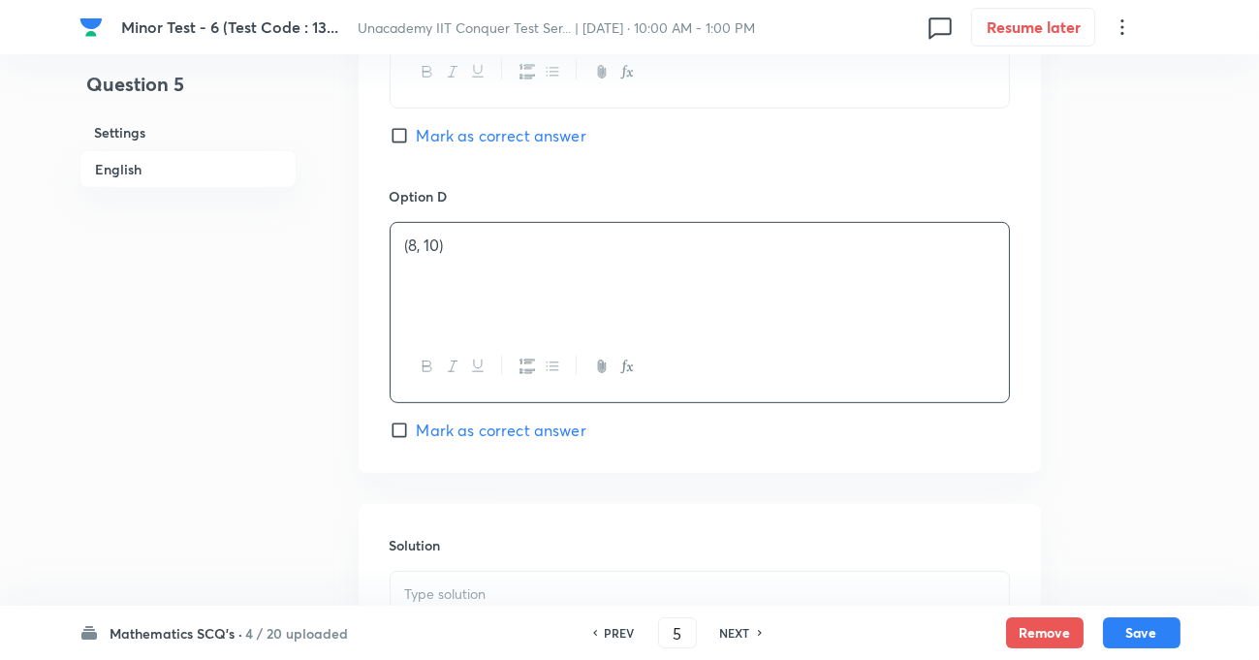
scroll to position [1674, 0]
click at [401, 431] on input "Mark as correct answer" at bounding box center [403, 429] width 27 height 19
checkbox input "true"
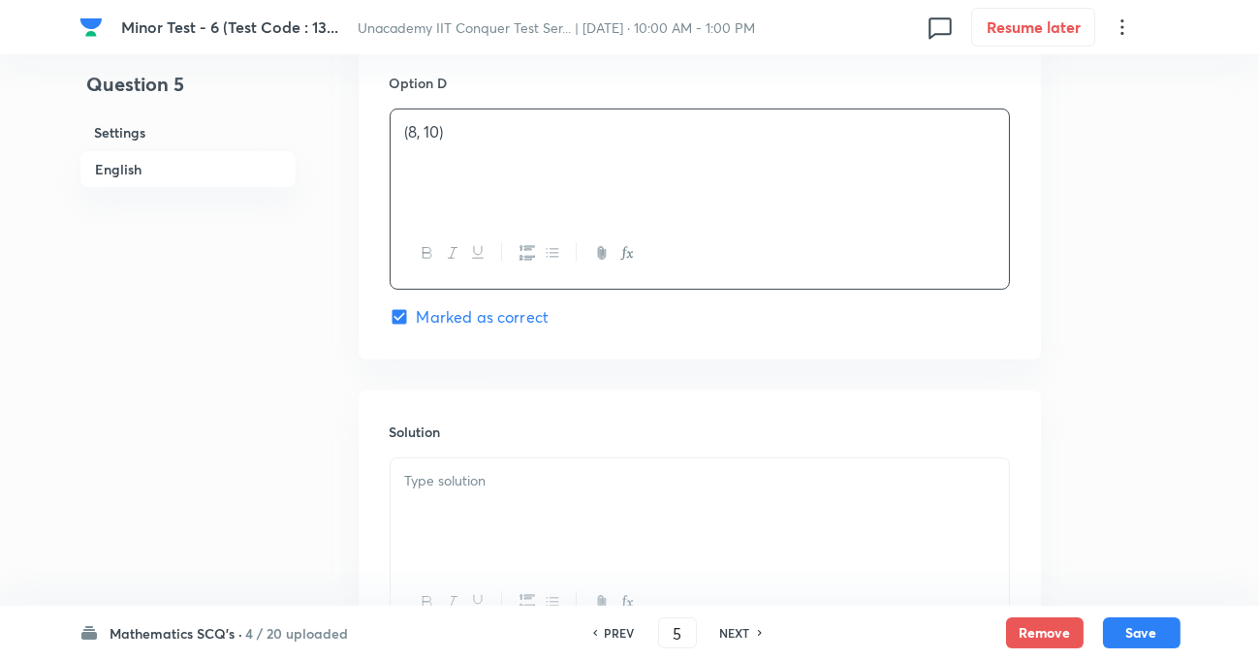
scroll to position [1938, 0]
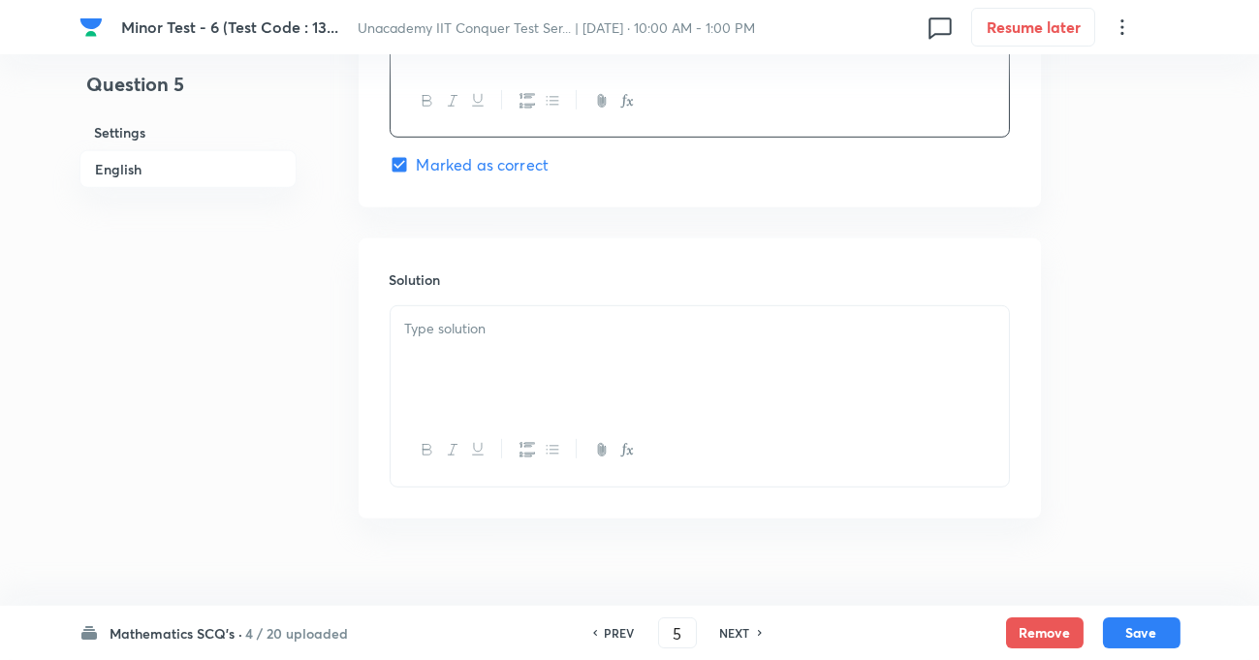
click at [491, 339] on p at bounding box center [699, 329] width 589 height 22
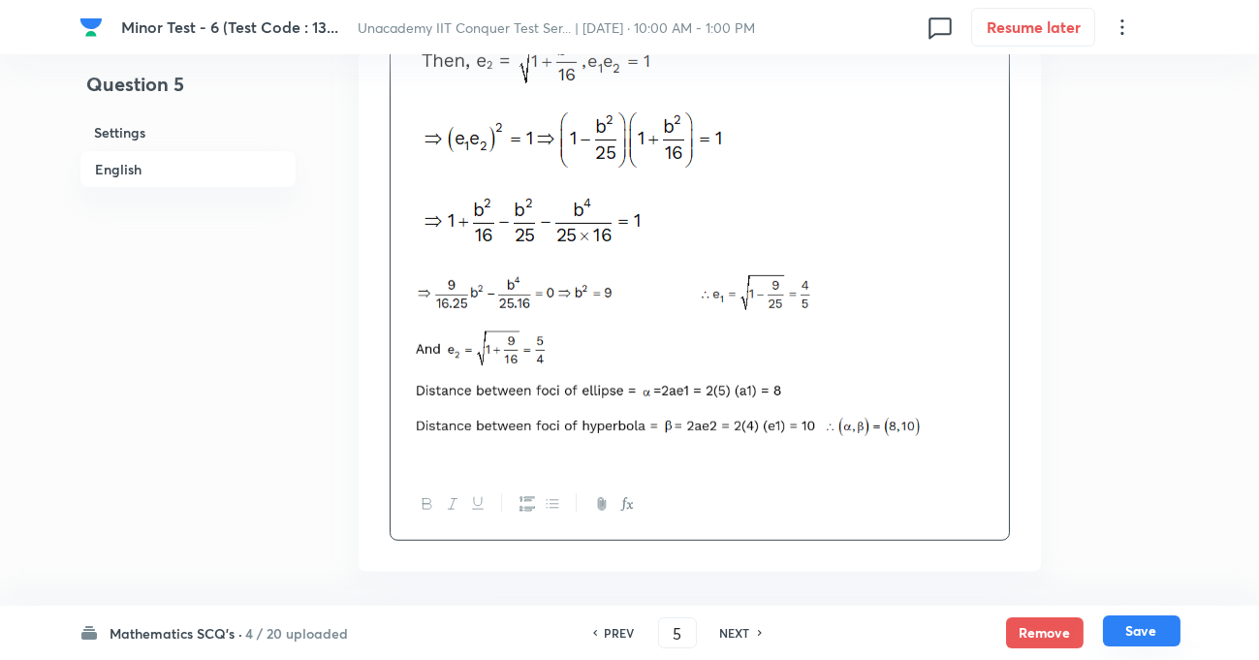
scroll to position [2554, 0]
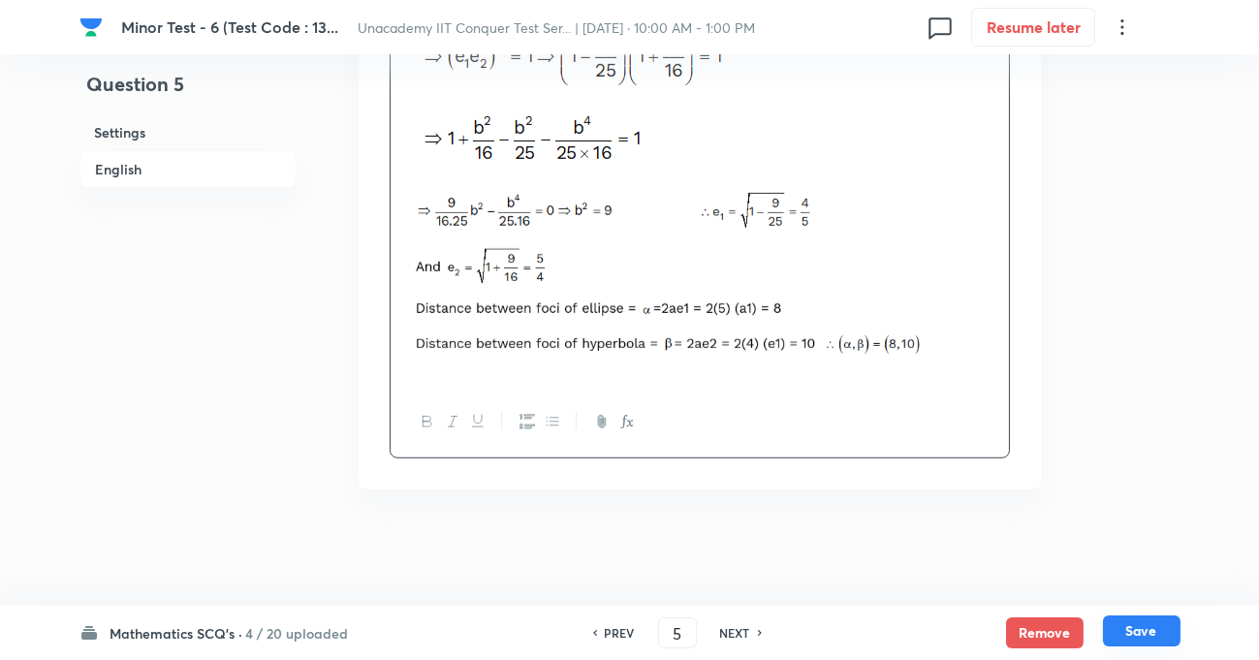
click at [1148, 636] on button "Save" at bounding box center [1142, 630] width 78 height 31
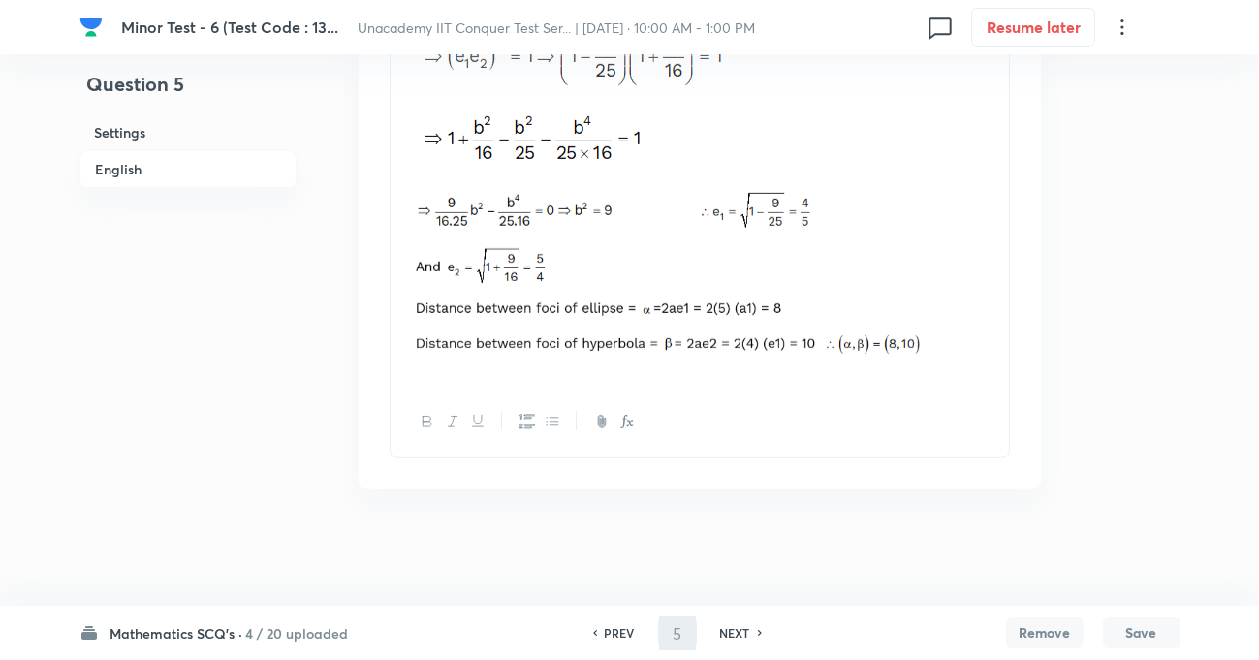
type input "6"
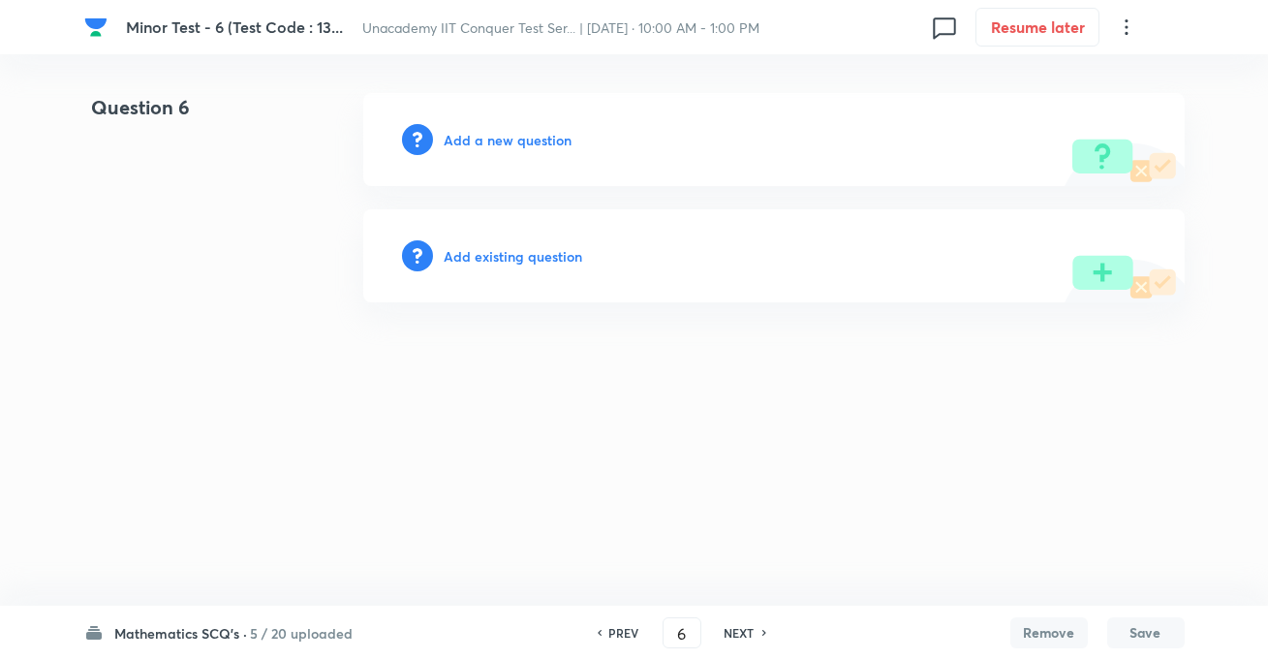
click at [493, 127] on div "Add a new question" at bounding box center [774, 139] width 822 height 93
click at [493, 134] on h6 "Add a new question" at bounding box center [509, 140] width 128 height 20
click at [495, 136] on h6 "Choose a question type" at bounding box center [519, 140] width 149 height 20
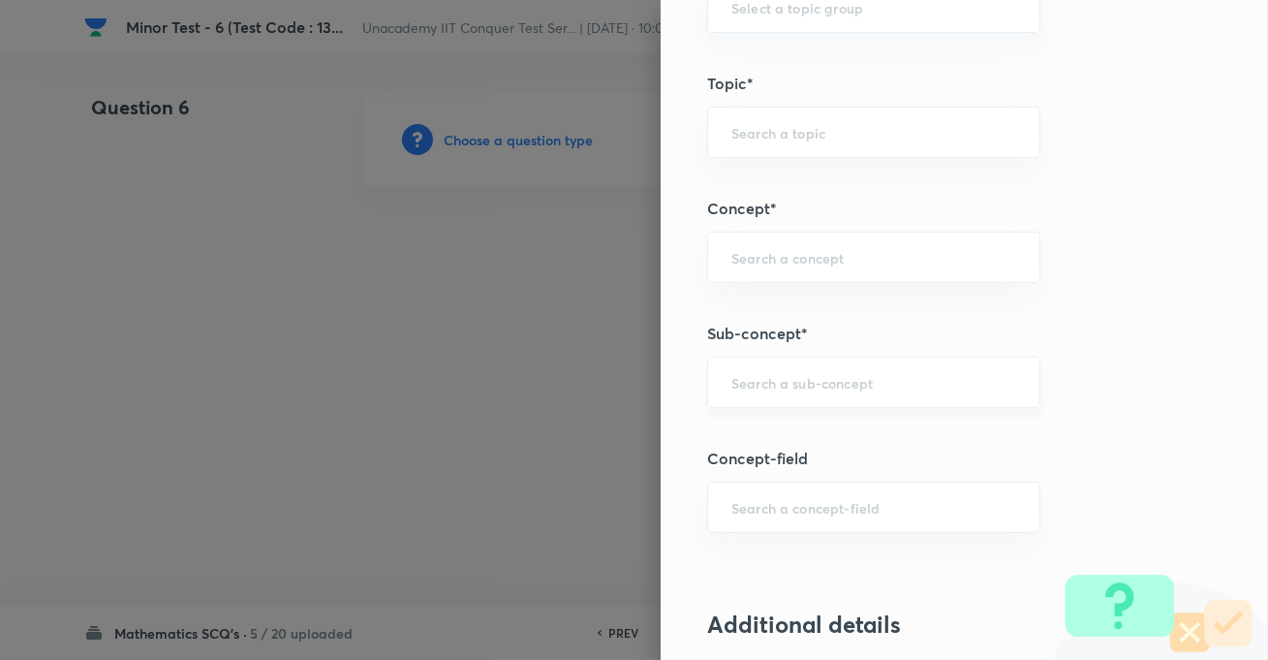
scroll to position [1144, 0]
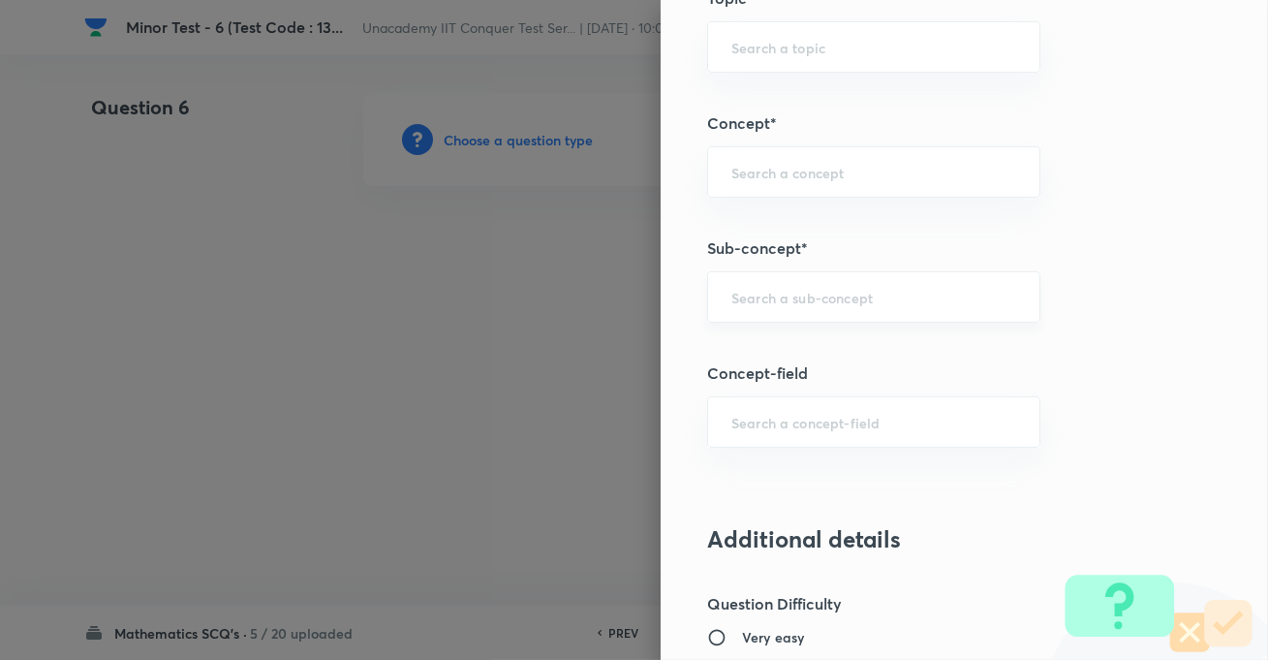
click at [725, 283] on div "​" at bounding box center [873, 296] width 333 height 51
paste input "Parabola"
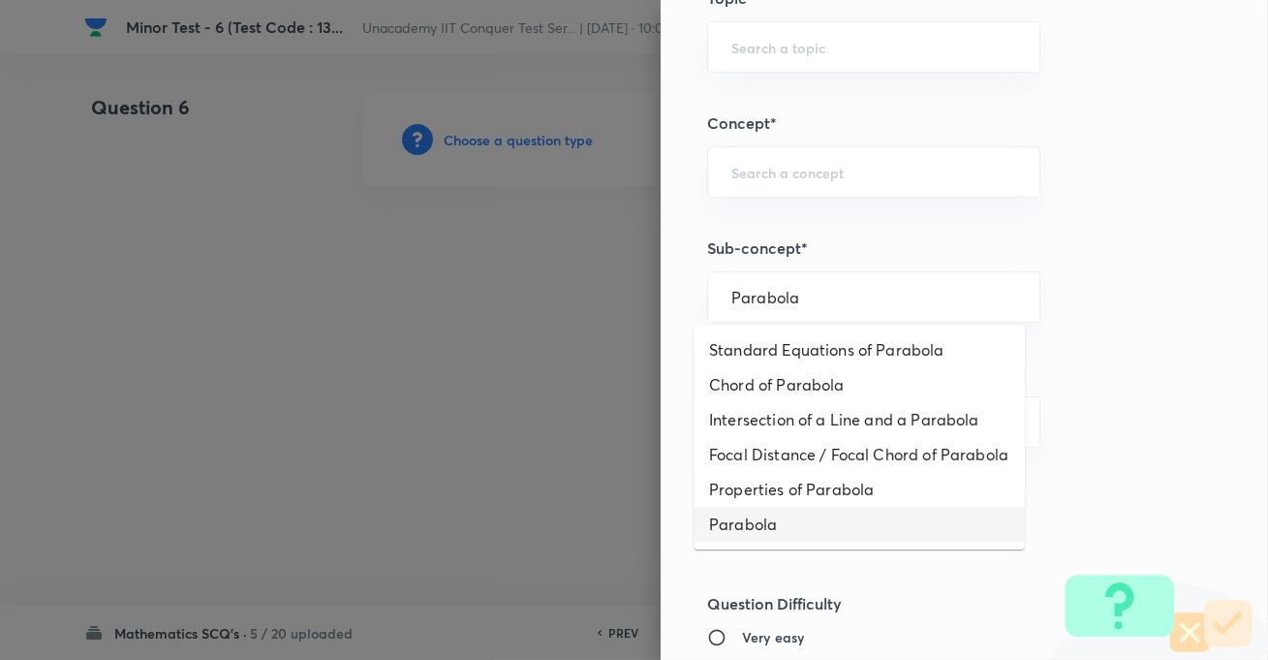
click at [780, 538] on li "Parabola" at bounding box center [859, 524] width 331 height 35
type input "Parabola"
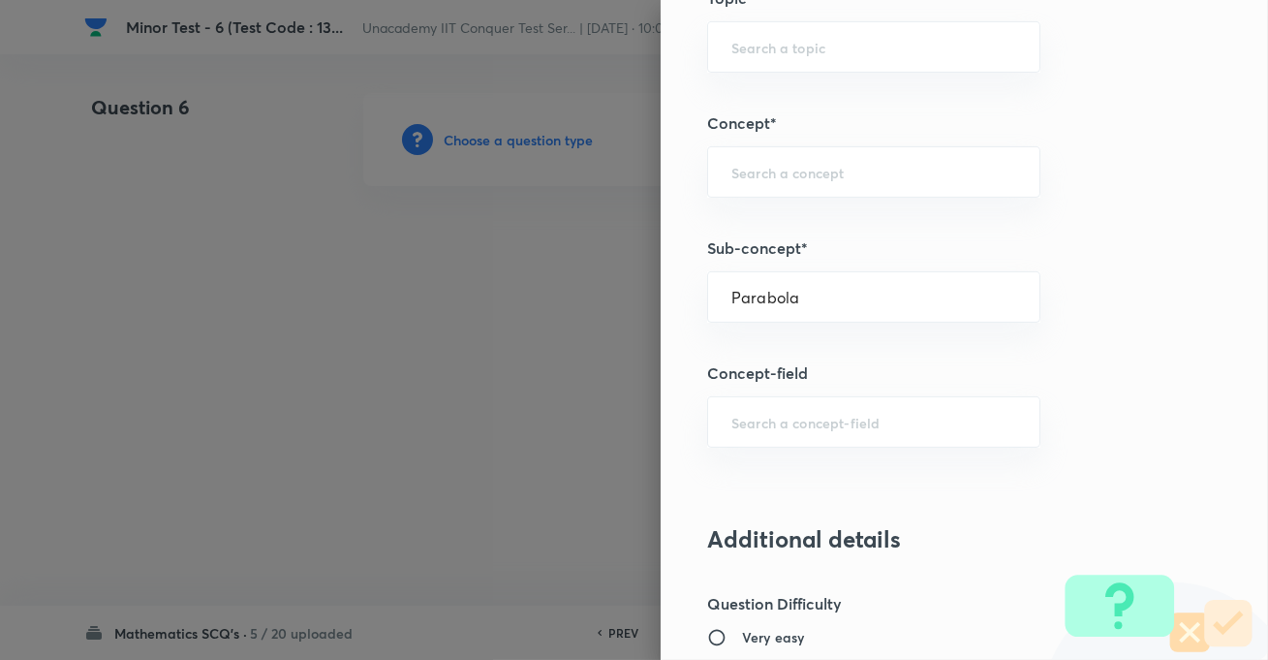
type input "Mathematics"
type input "Parabola"
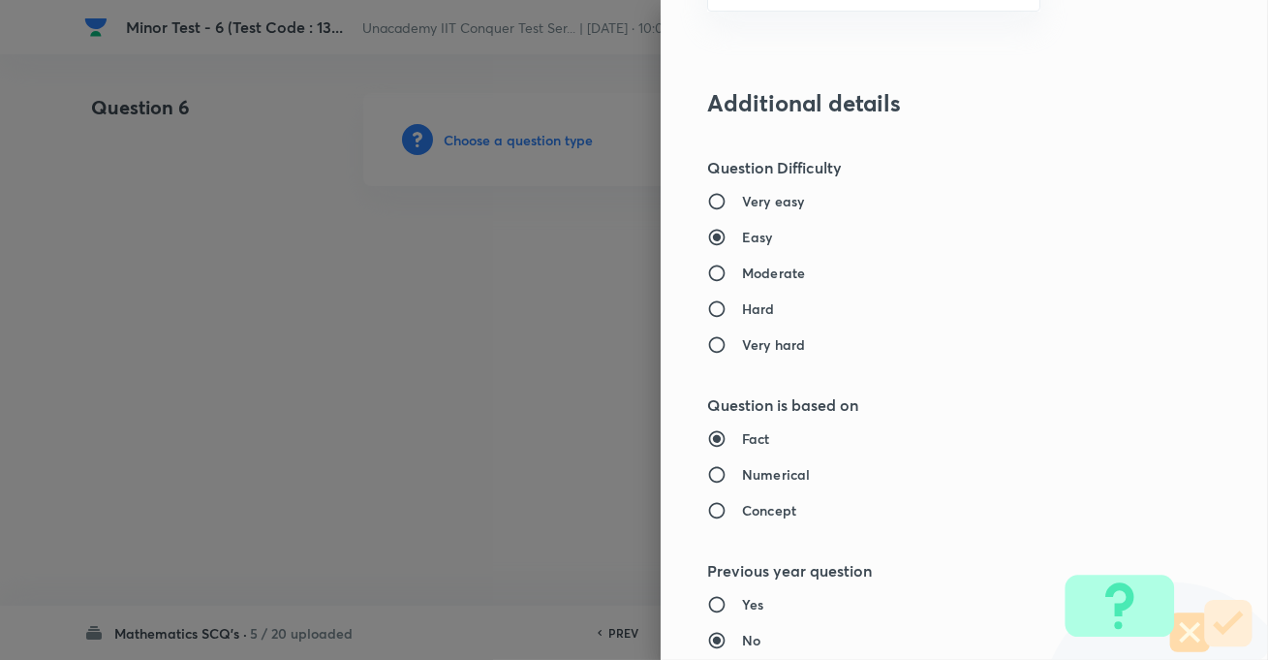
scroll to position [1585, 0]
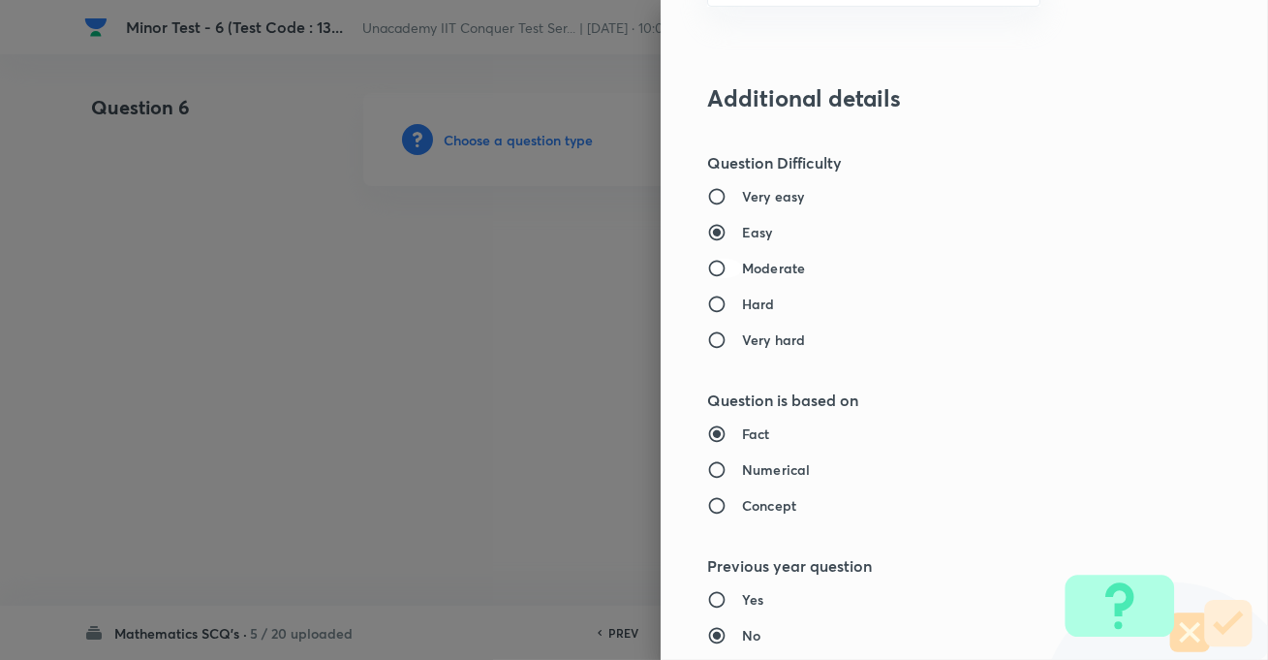
click at [723, 272] on input "Moderate" at bounding box center [724, 268] width 35 height 19
radio input "true"
radio input "false"
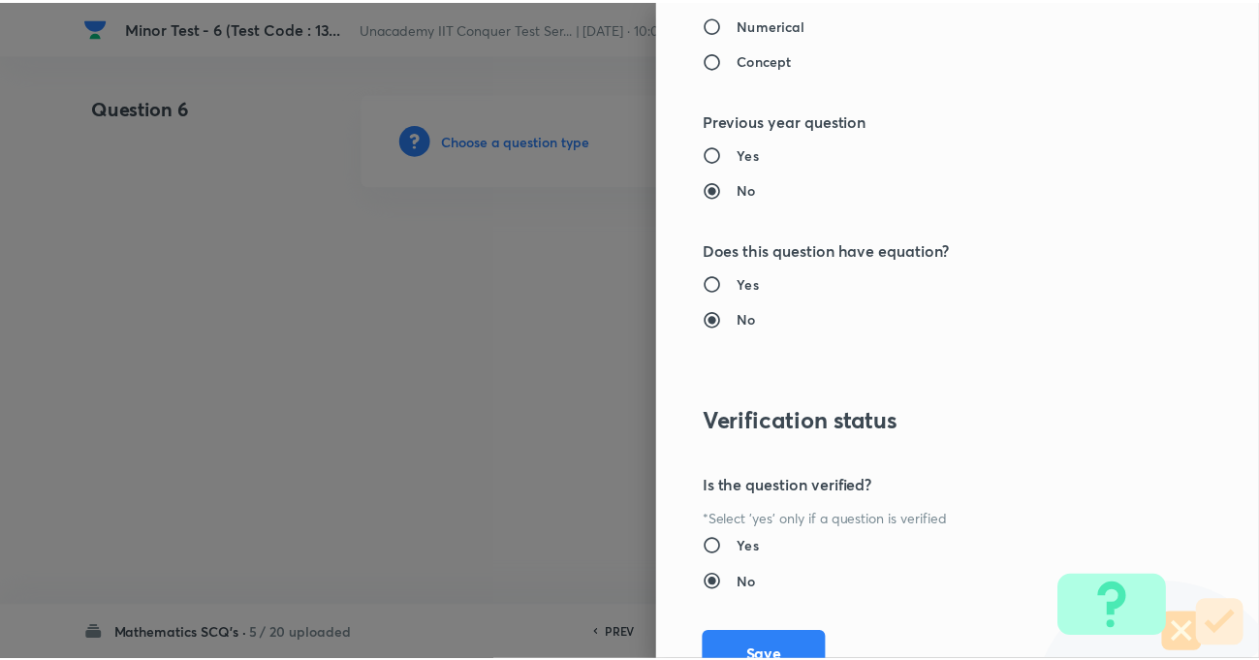
scroll to position [2109, 0]
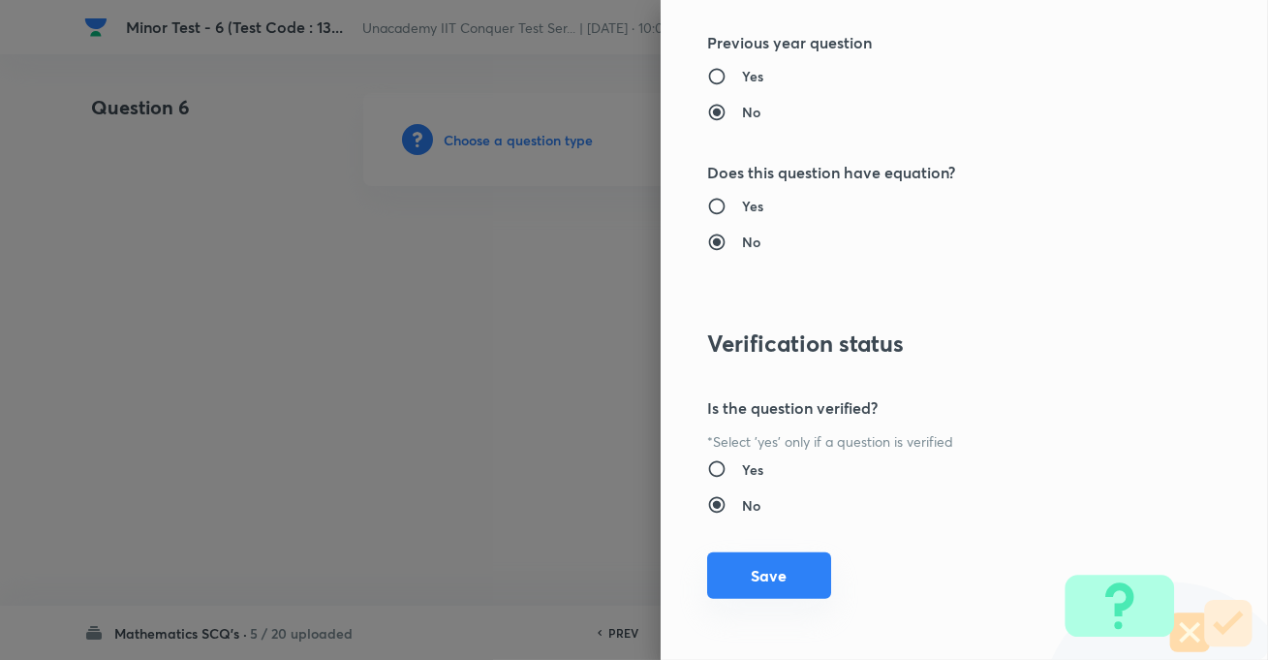
drag, startPoint x: 795, startPoint y: 572, endPoint x: 797, endPoint y: 559, distance: 12.7
click at [794, 573] on button "Save" at bounding box center [769, 575] width 124 height 47
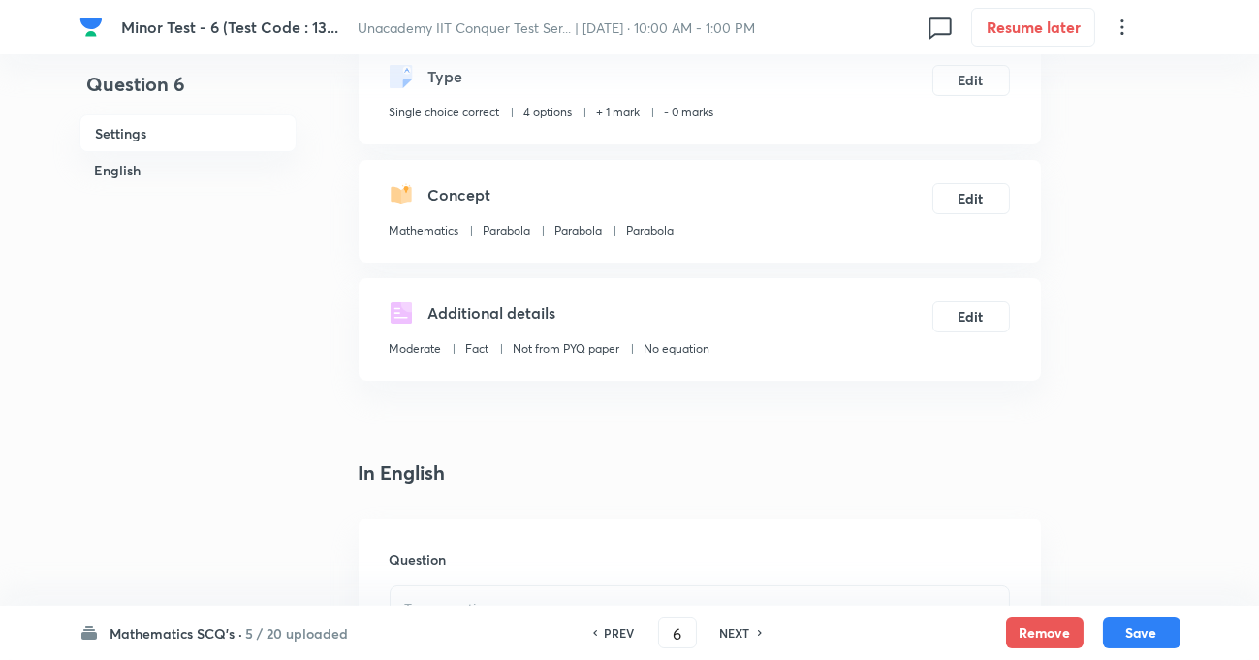
scroll to position [352, 0]
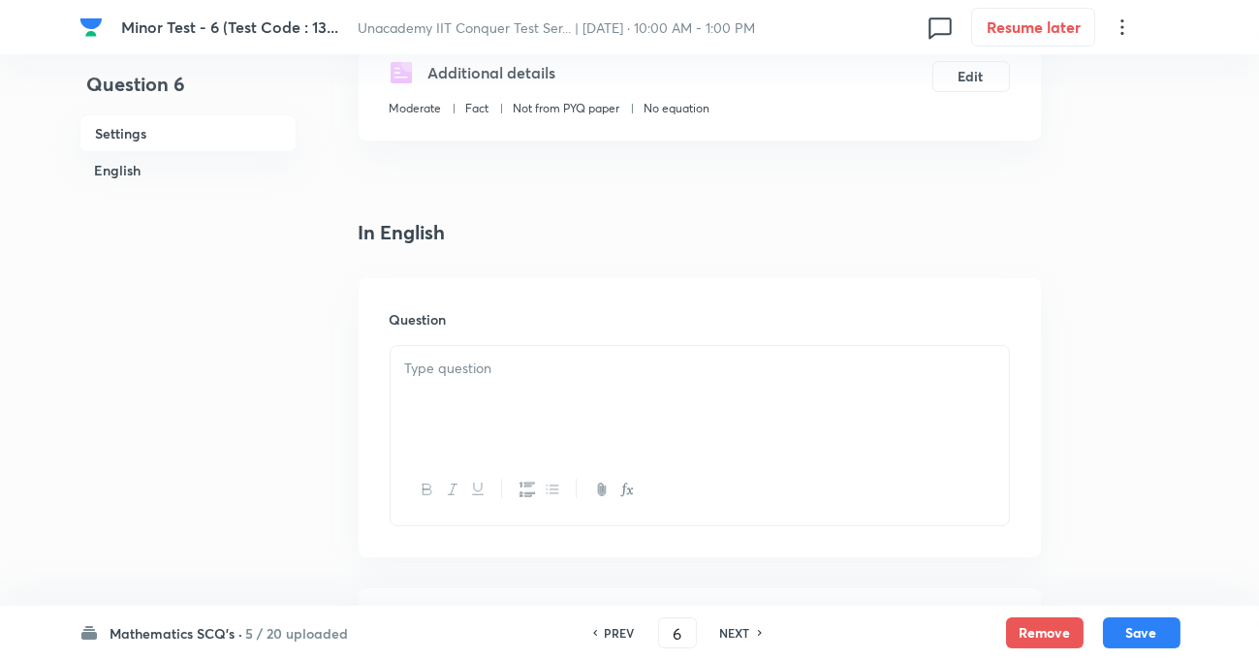
click at [539, 405] on div at bounding box center [700, 400] width 618 height 109
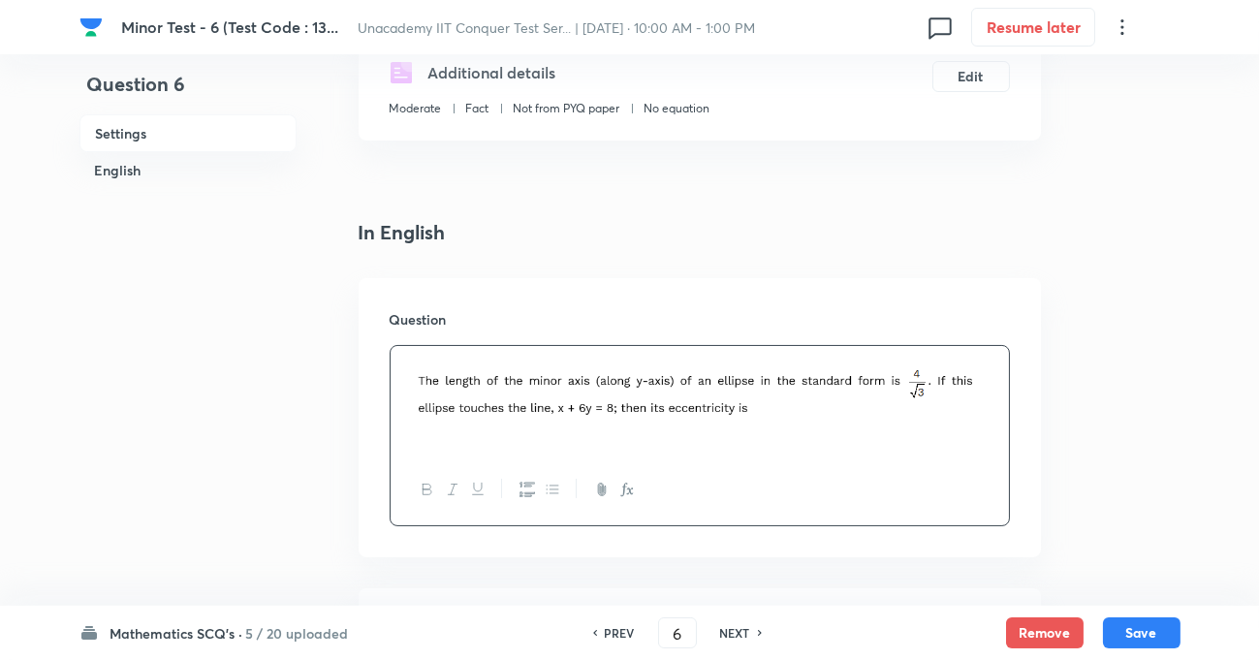
scroll to position [616, 0]
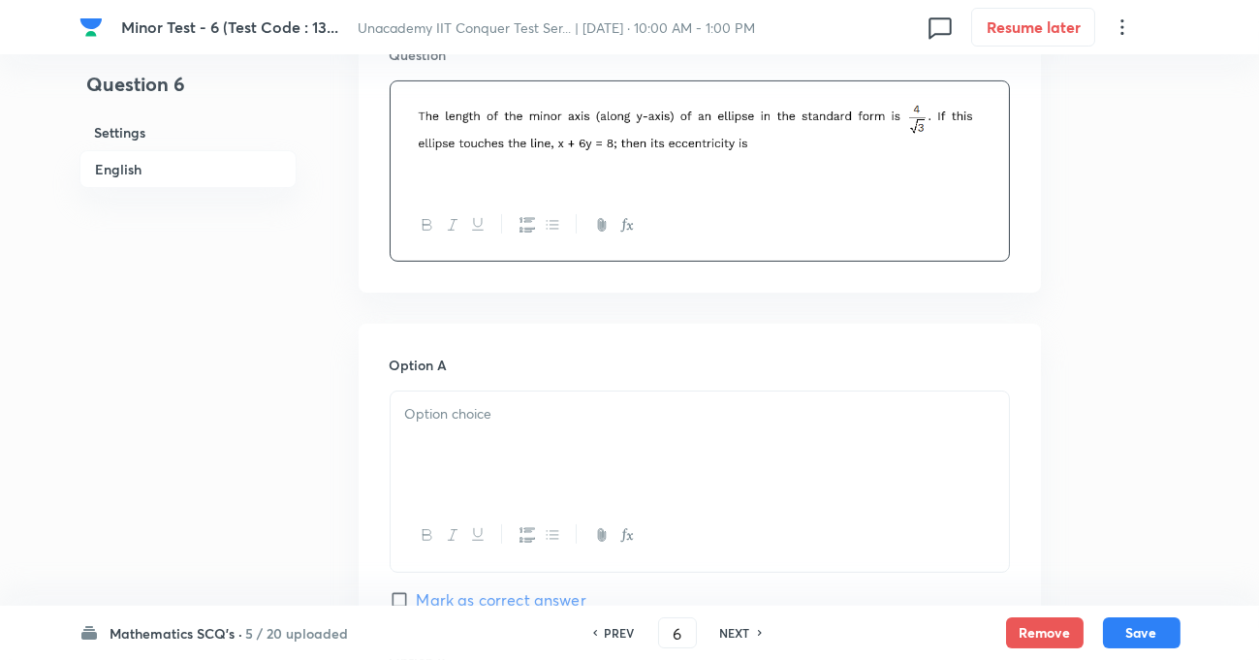
click at [494, 430] on div at bounding box center [700, 445] width 618 height 109
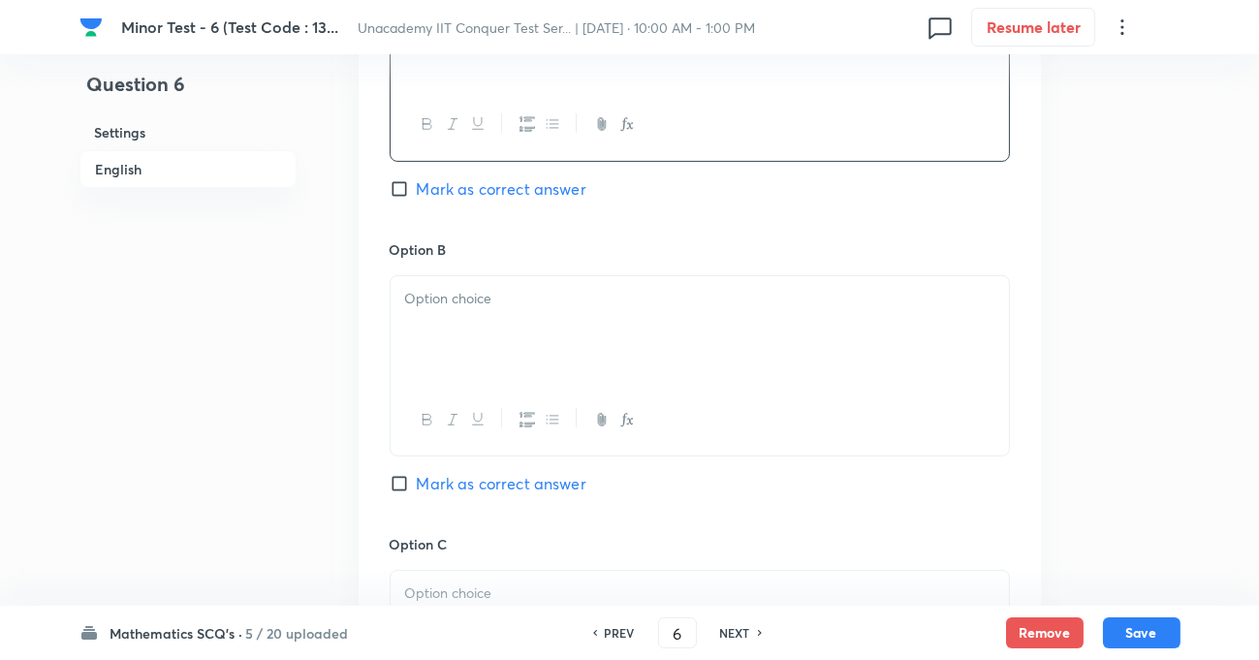
scroll to position [1056, 0]
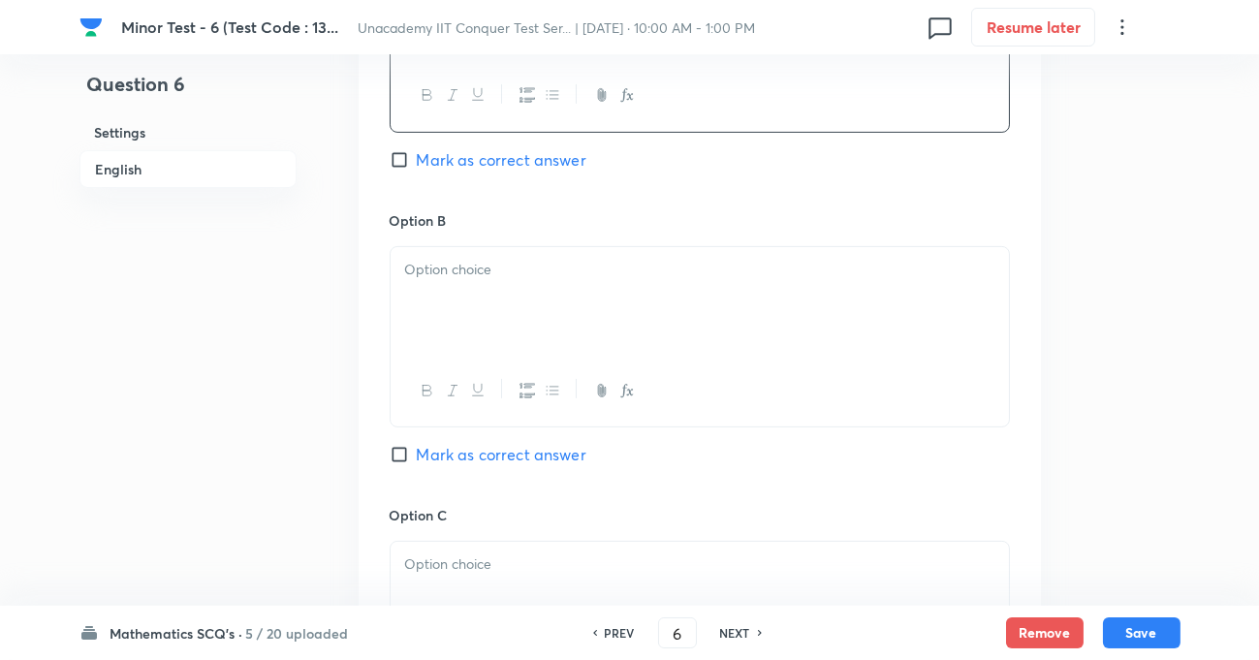
click at [465, 249] on div at bounding box center [700, 301] width 618 height 109
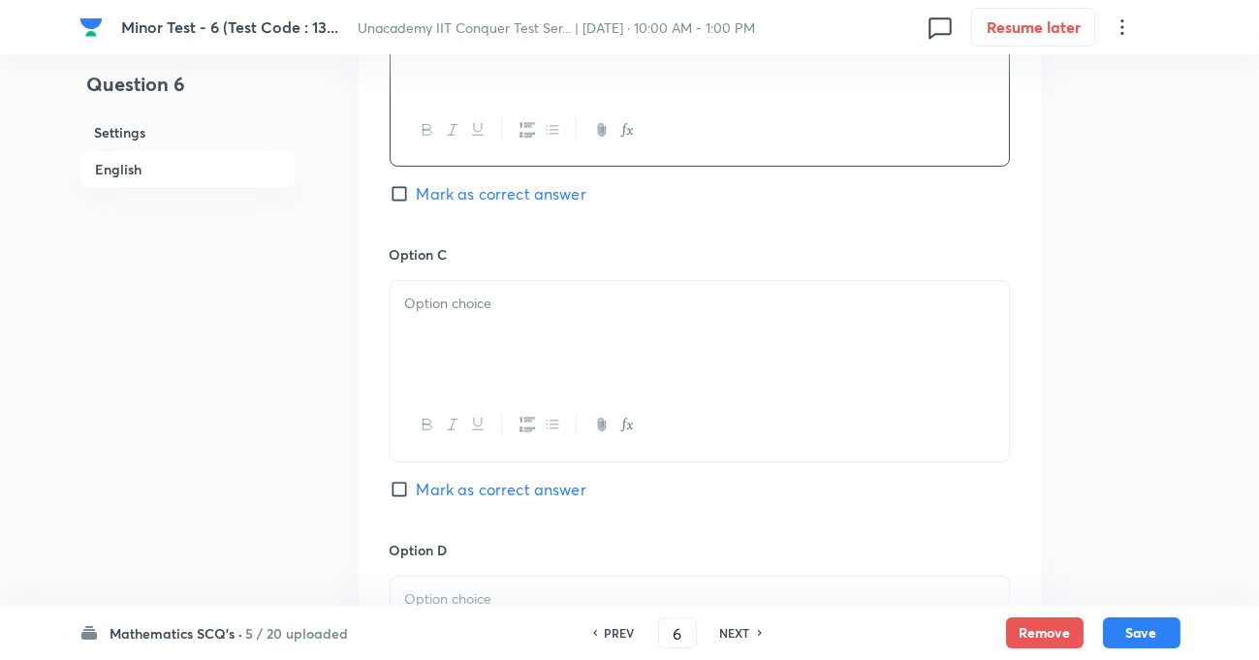
scroll to position [1321, 0]
click at [493, 328] on div at bounding box center [700, 331] width 618 height 109
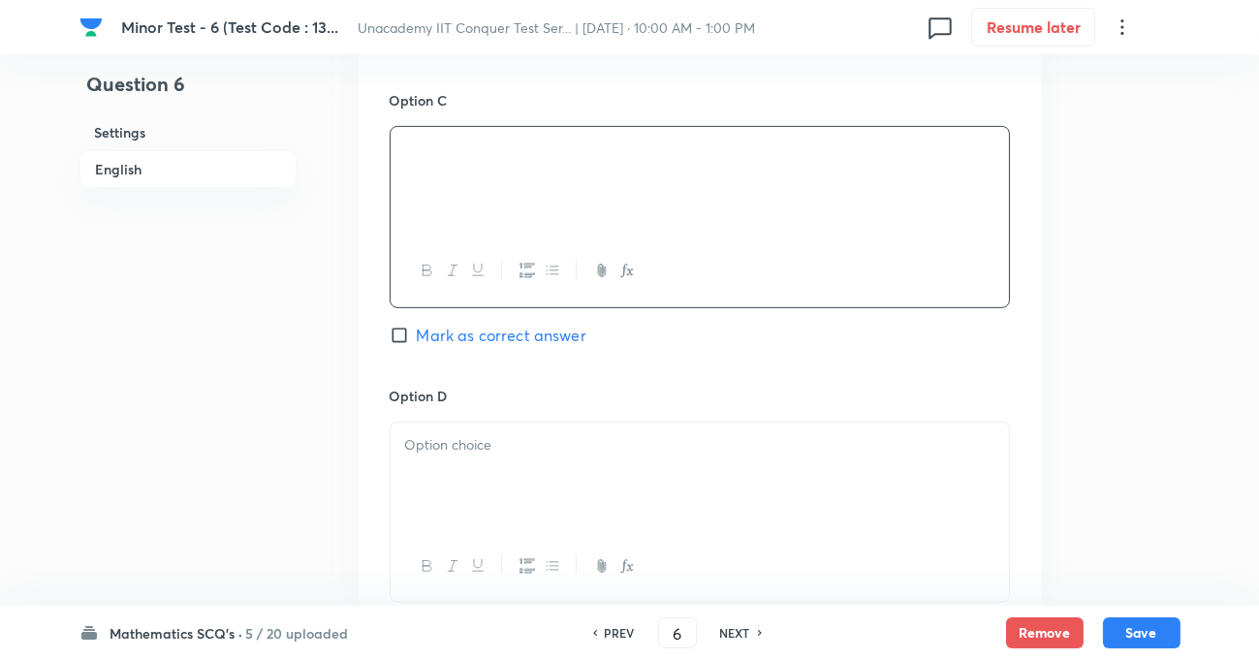
scroll to position [1497, 0]
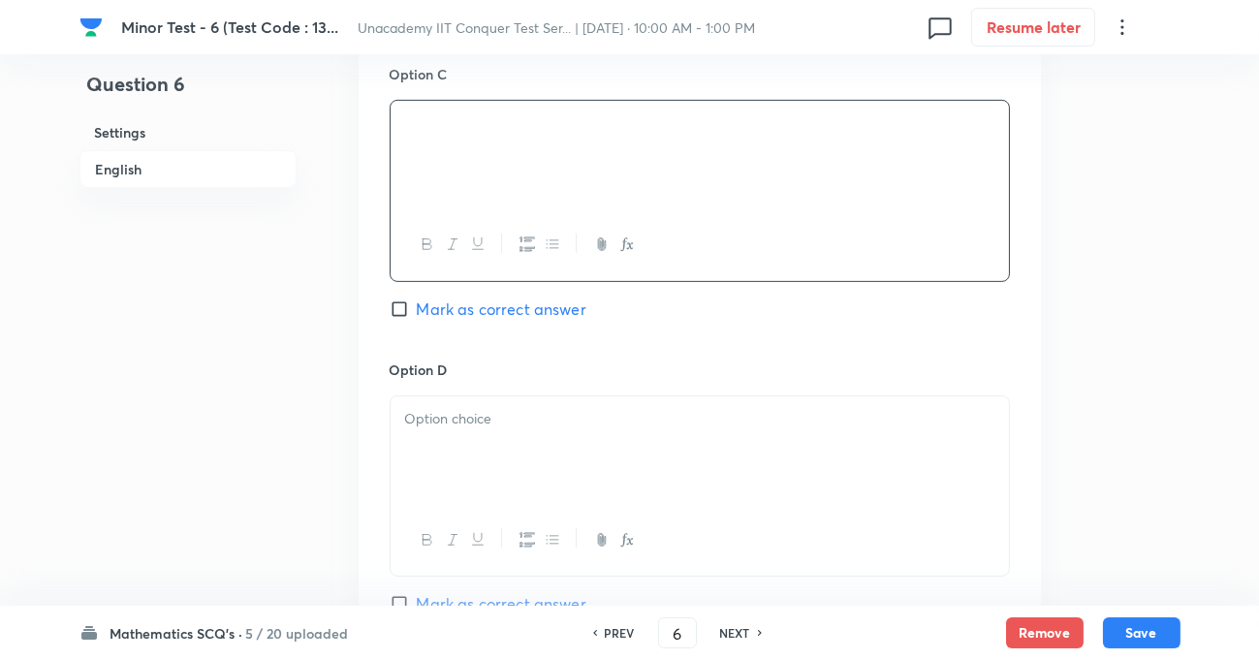
click at [467, 430] on p at bounding box center [699, 419] width 589 height 22
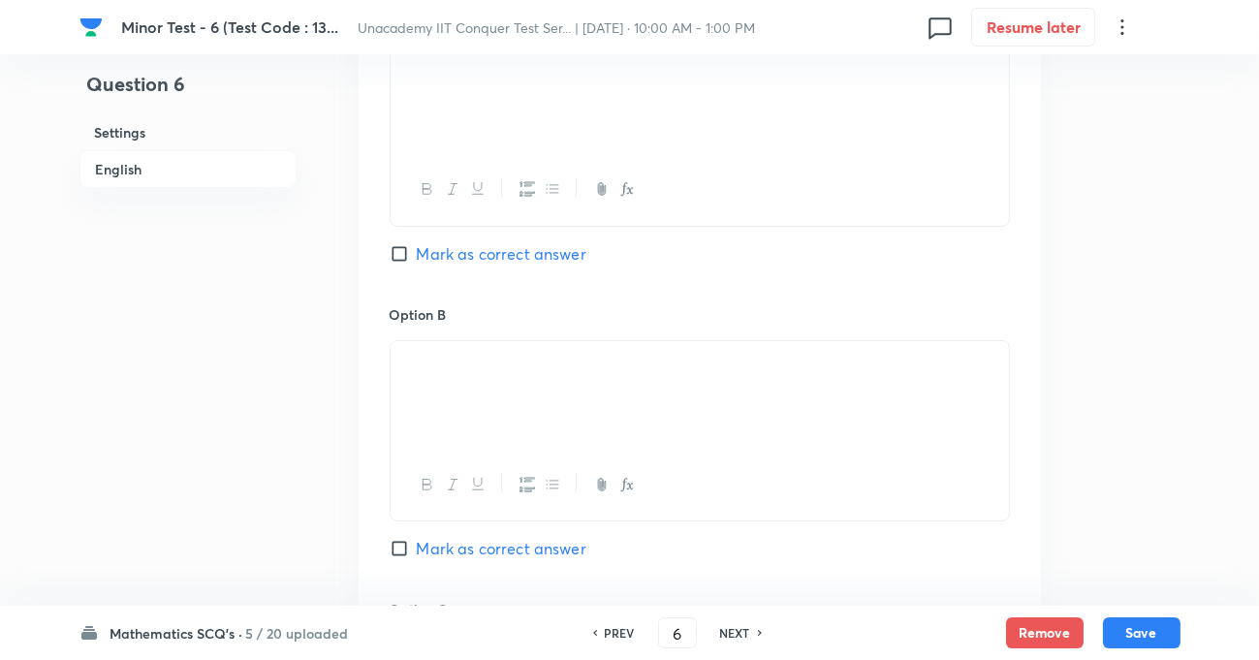
scroll to position [793, 0]
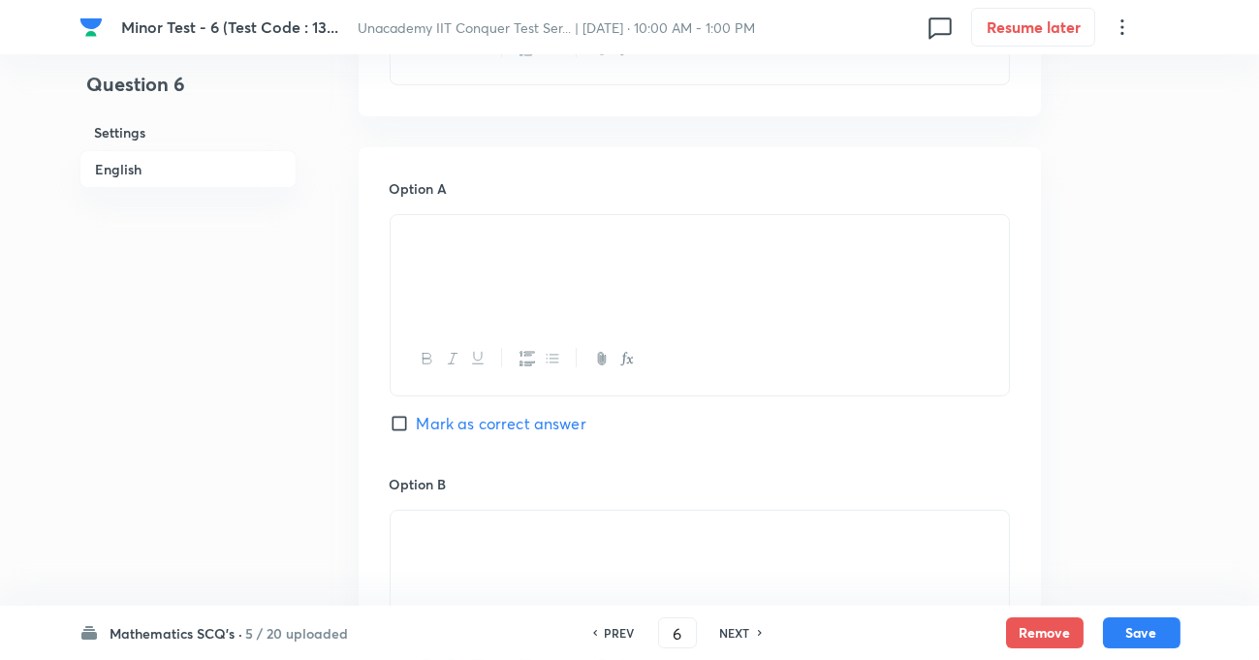
click at [409, 414] on label "Mark as correct answer" at bounding box center [488, 423] width 197 height 23
click at [409, 414] on input "Mark as correct answer" at bounding box center [403, 423] width 27 height 19
checkbox input "true"
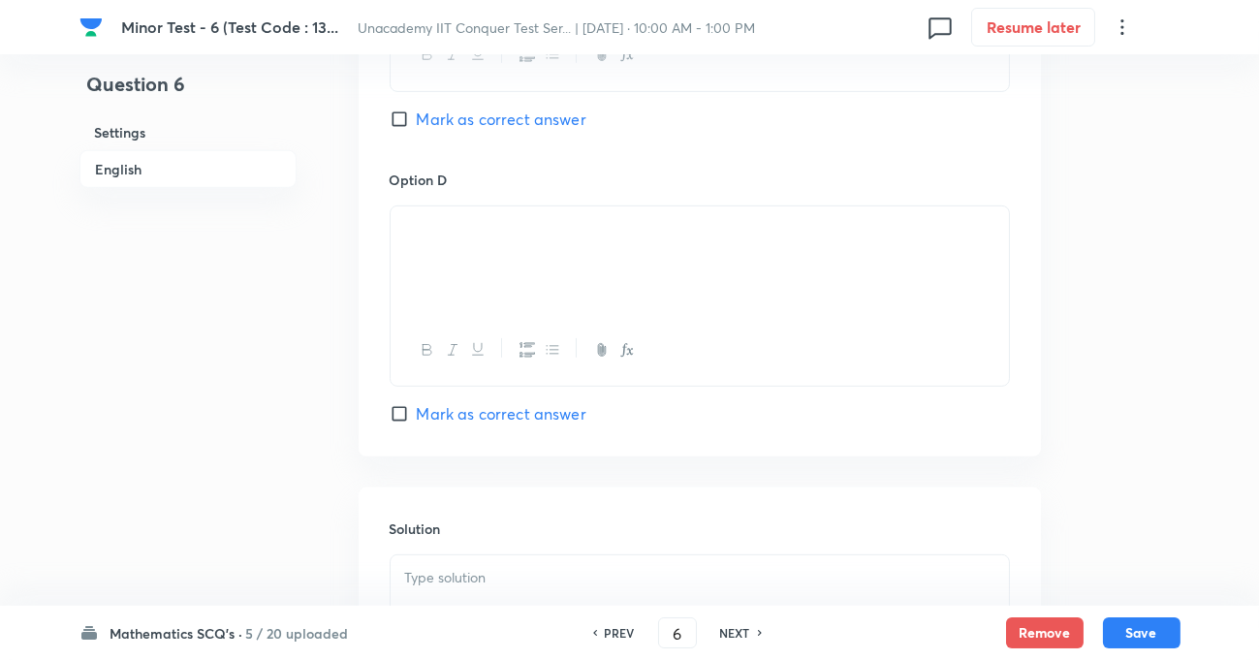
scroll to position [1850, 0]
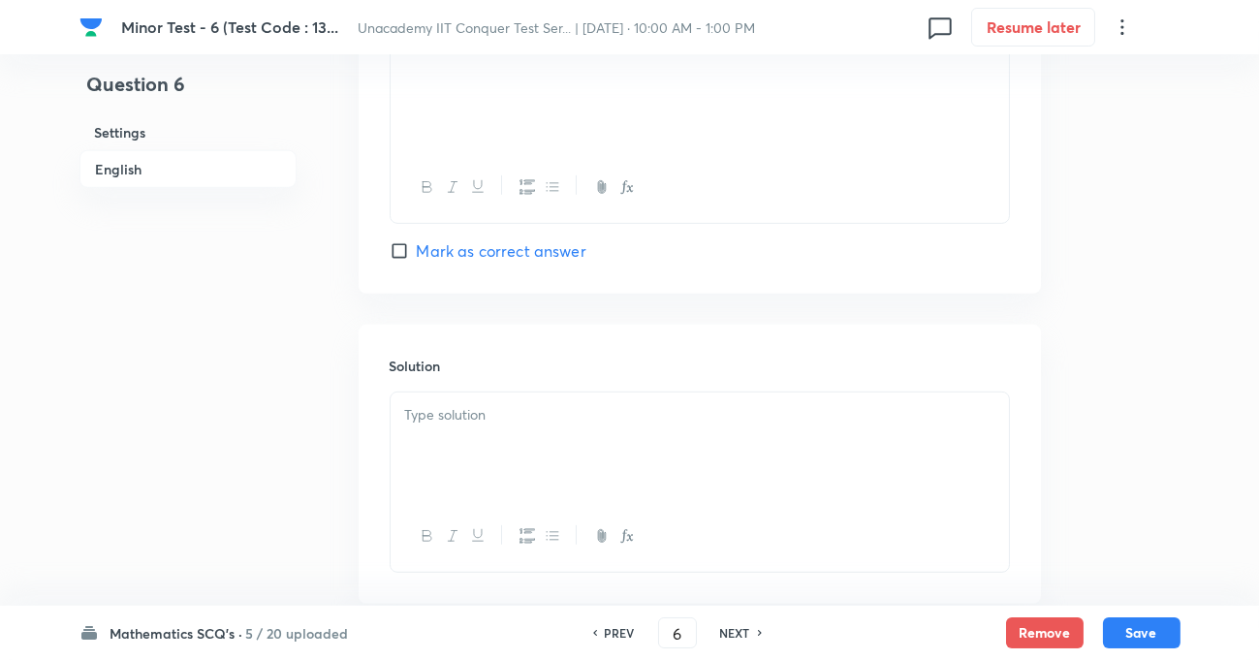
click at [518, 474] on div at bounding box center [700, 446] width 618 height 109
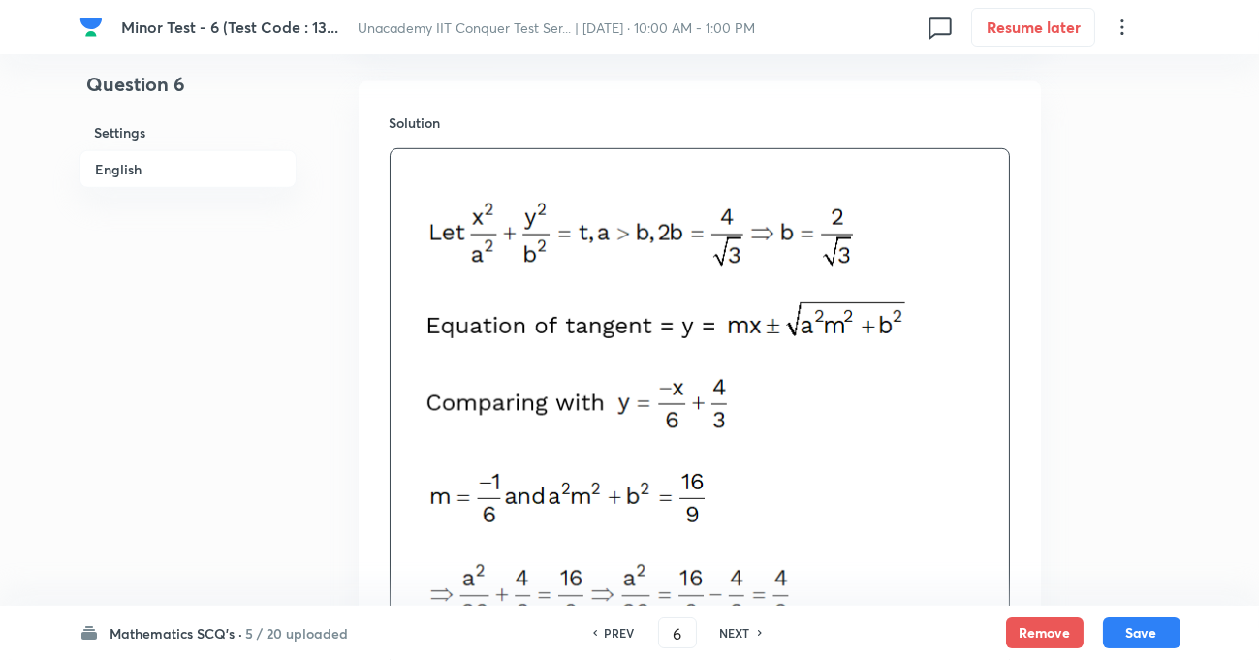
scroll to position [2202, 0]
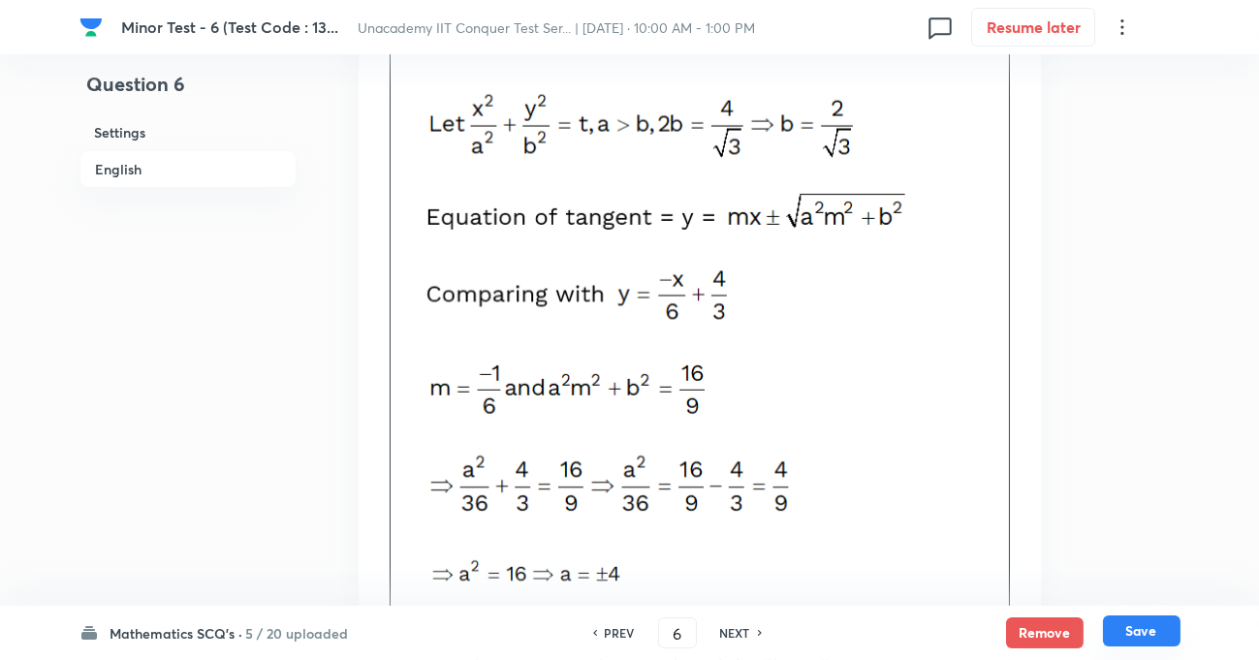
click at [1115, 642] on button "Save" at bounding box center [1142, 630] width 78 height 31
type input "7"
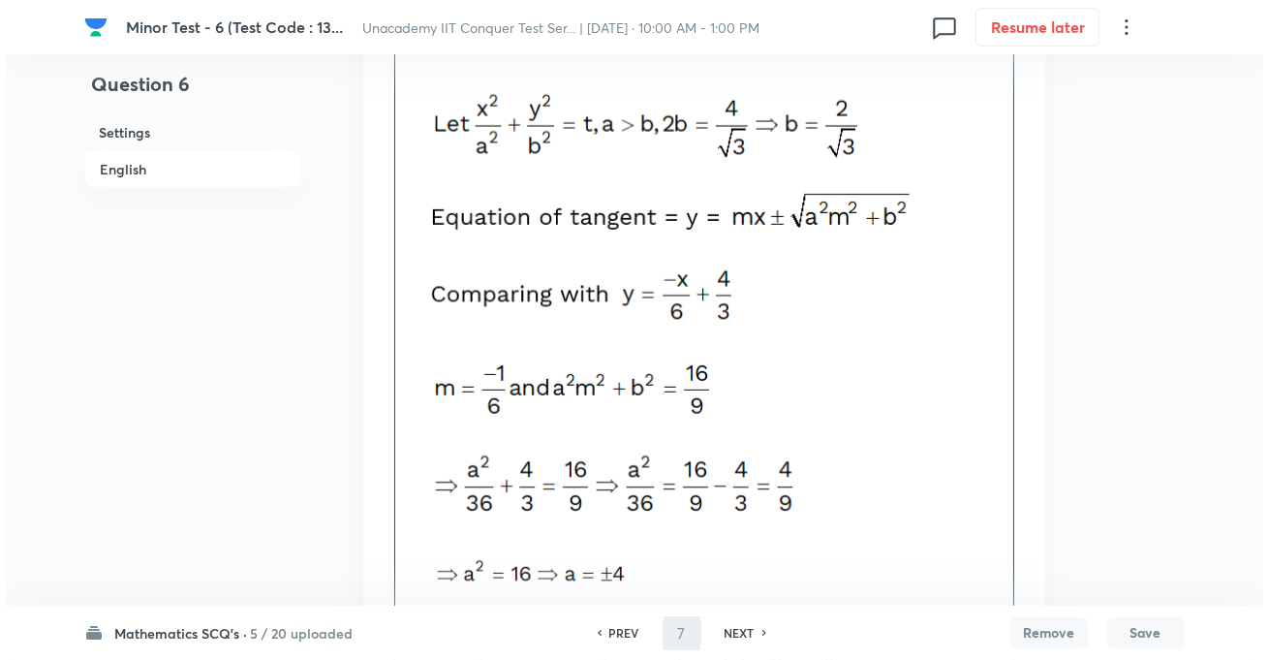
scroll to position [0, 0]
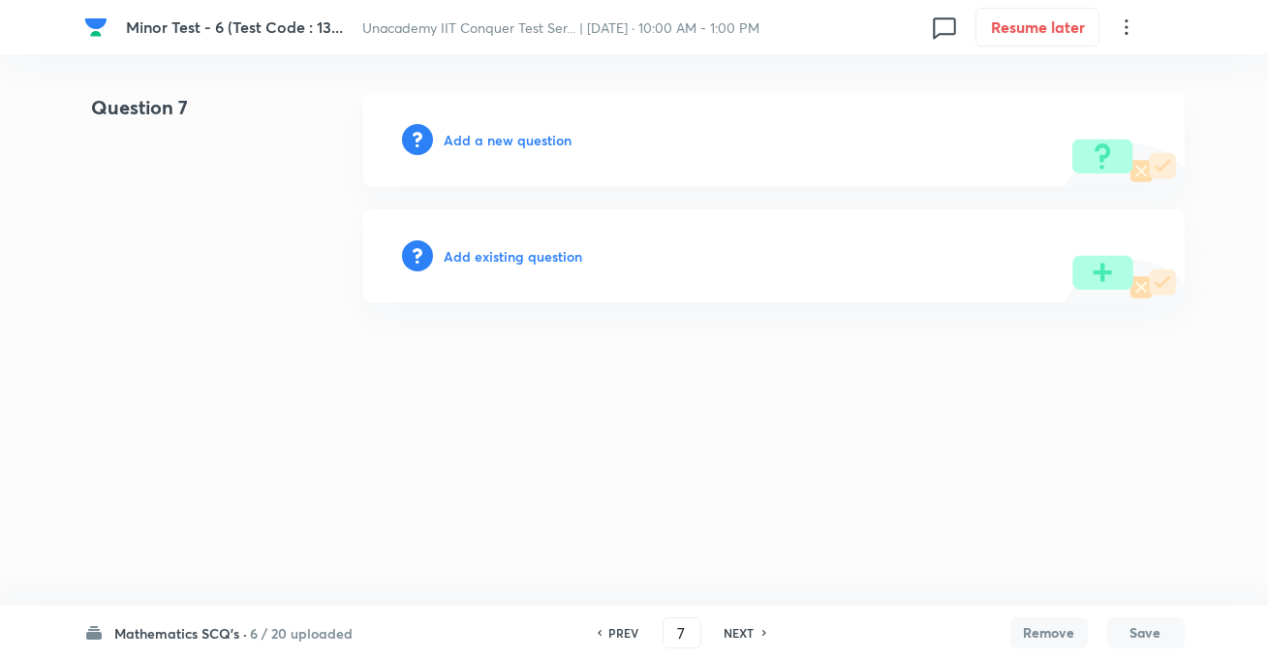
click at [480, 140] on h6 "Add a new question" at bounding box center [509, 140] width 128 height 20
click at [552, 136] on h6 "Choose a question type" at bounding box center [519, 140] width 149 height 20
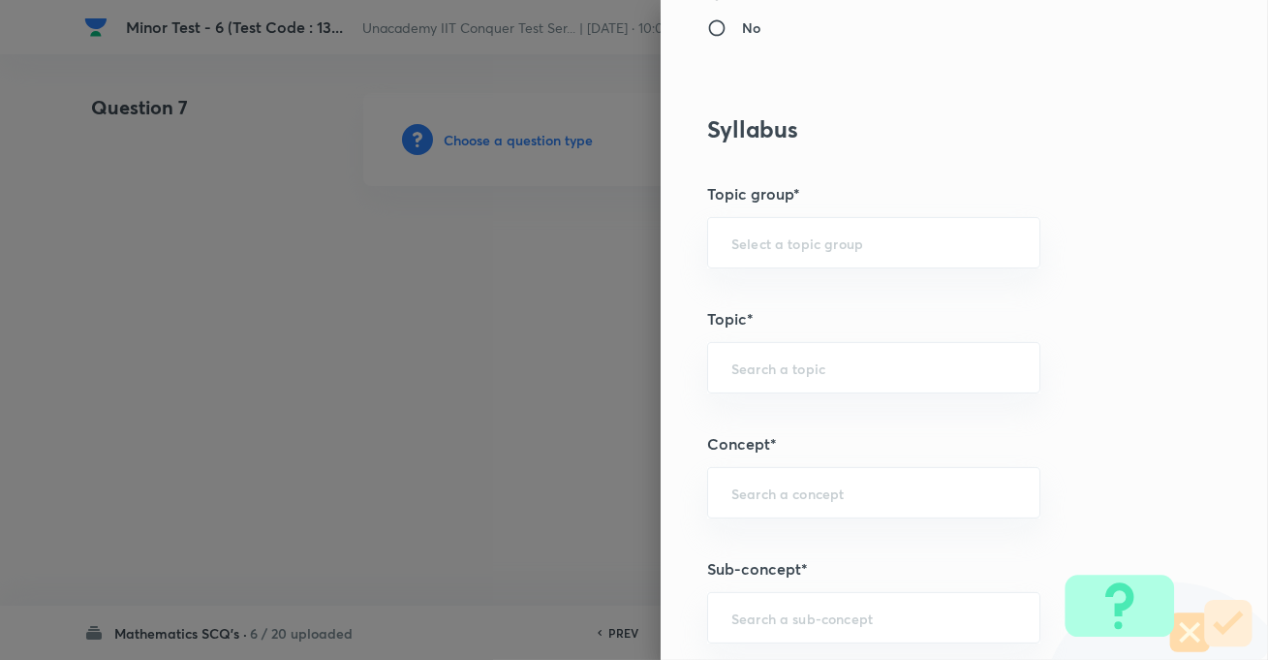
scroll to position [1056, 0]
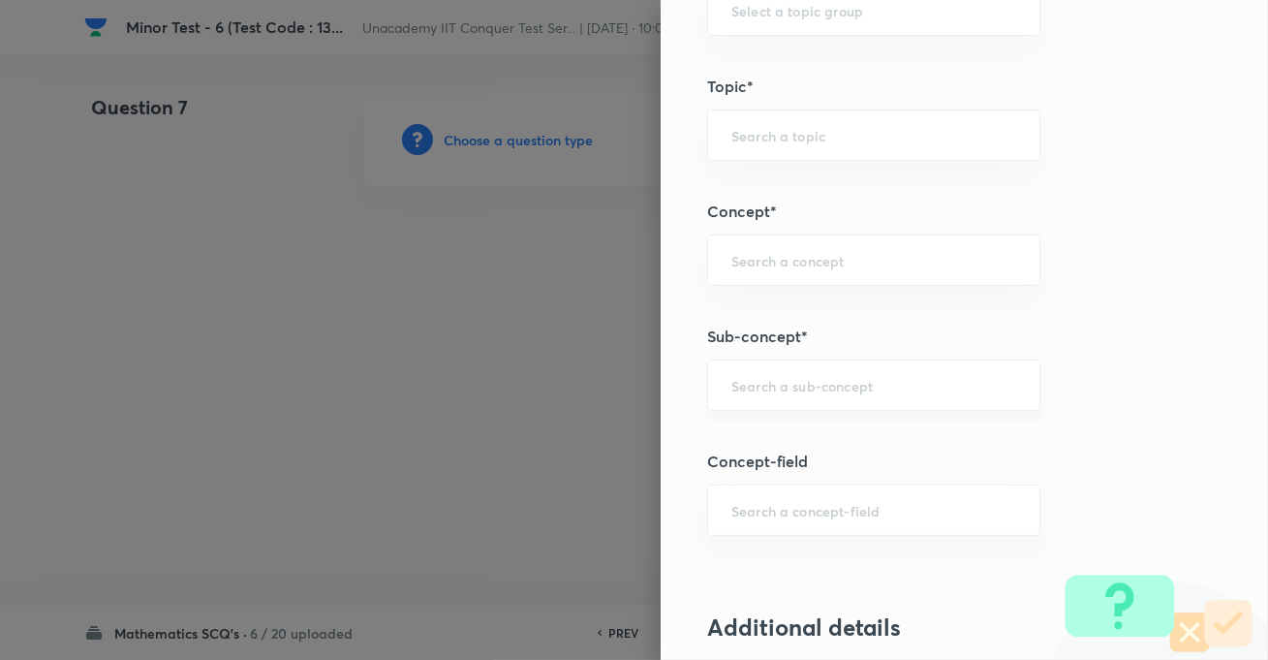
click at [792, 405] on div "​" at bounding box center [873, 385] width 333 height 51
paste input "Parabola"
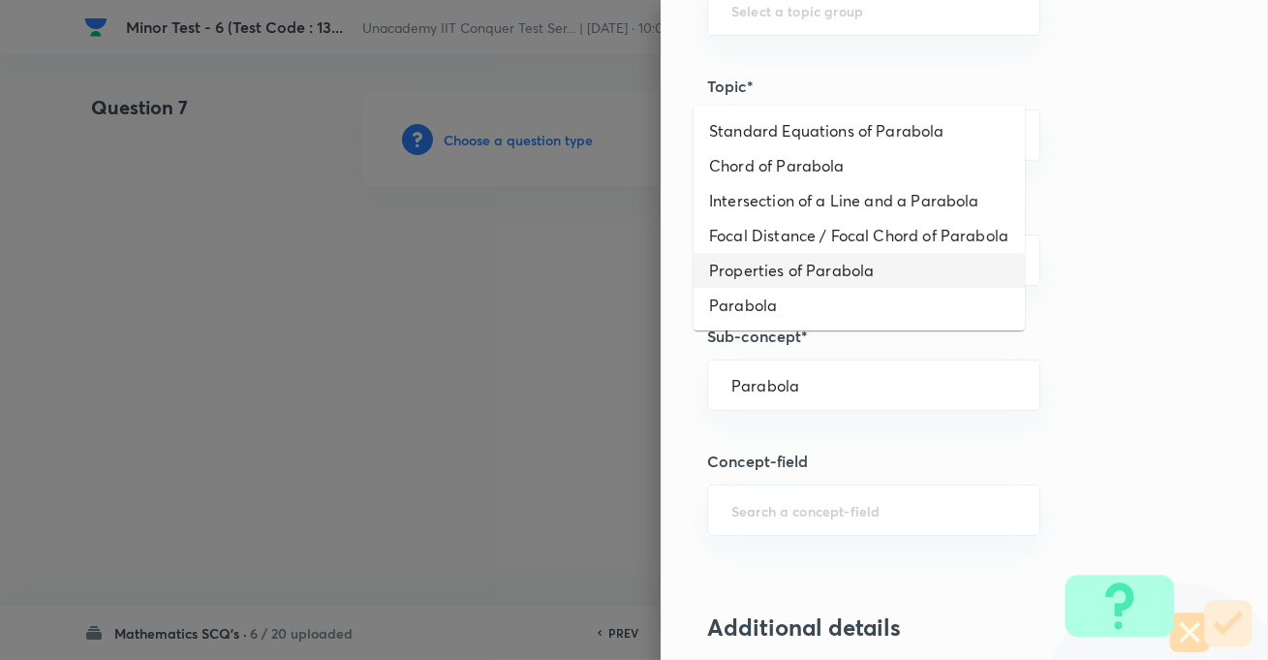
click at [780, 288] on li "Properties of Parabola" at bounding box center [859, 270] width 331 height 35
type input "Properties of Parabola"
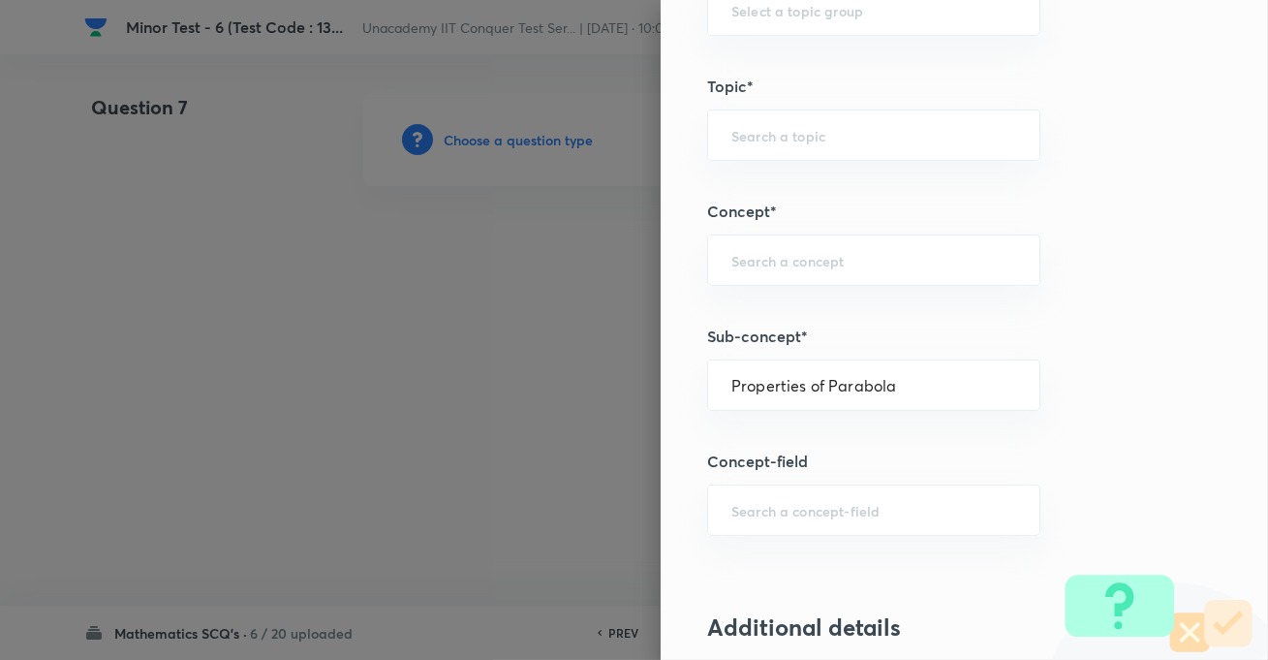
type input "Mathematics"
type input "Geometry"
type input "Parabola"
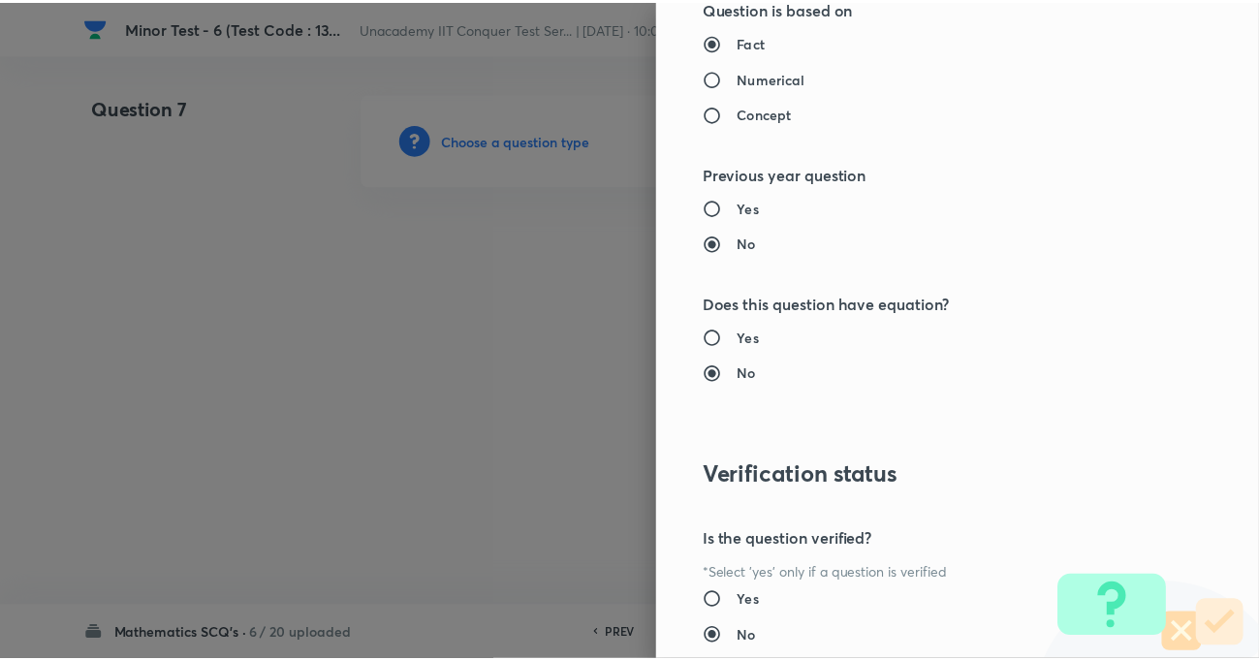
scroll to position [2109, 0]
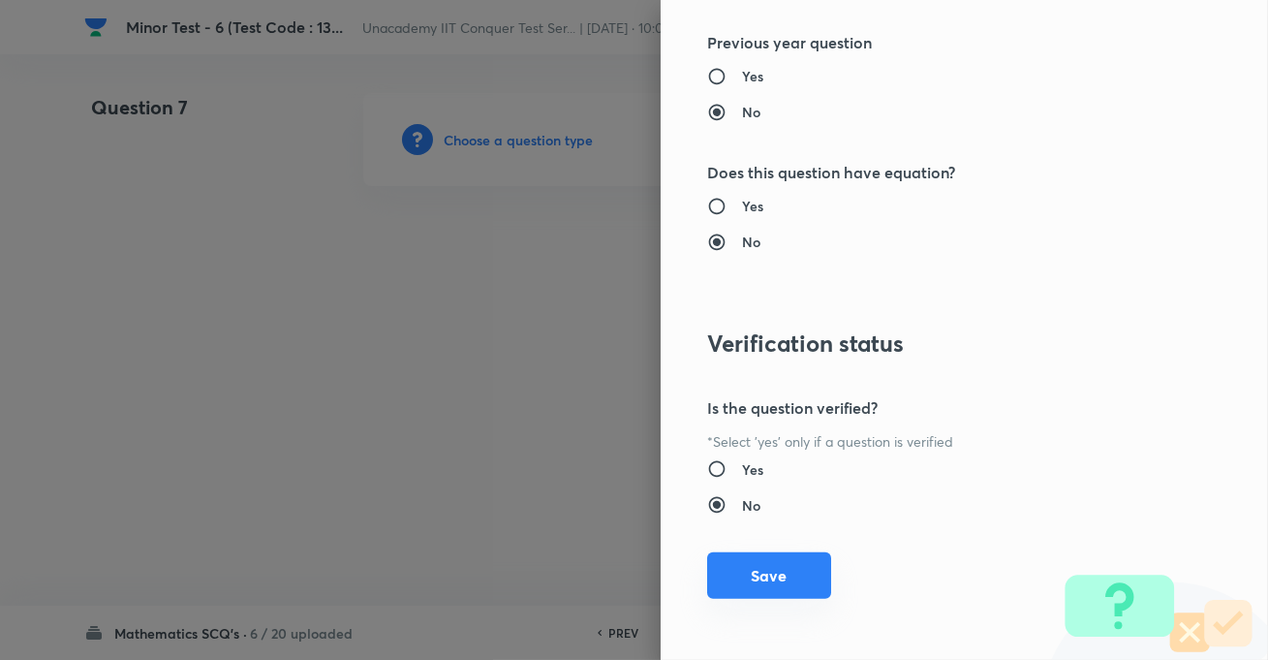
drag, startPoint x: 785, startPoint y: 555, endPoint x: 805, endPoint y: 577, distance: 29.5
click at [784, 556] on button "Save" at bounding box center [769, 575] width 124 height 47
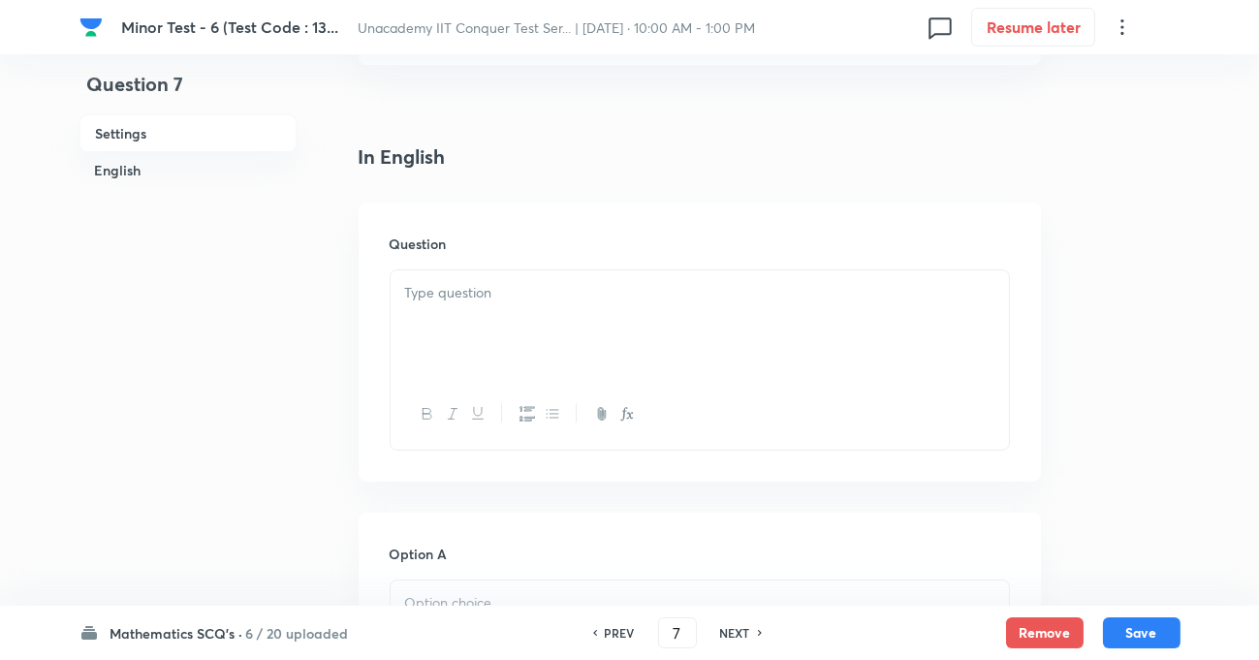
scroll to position [440, 0]
click at [519, 309] on div at bounding box center [700, 312] width 618 height 109
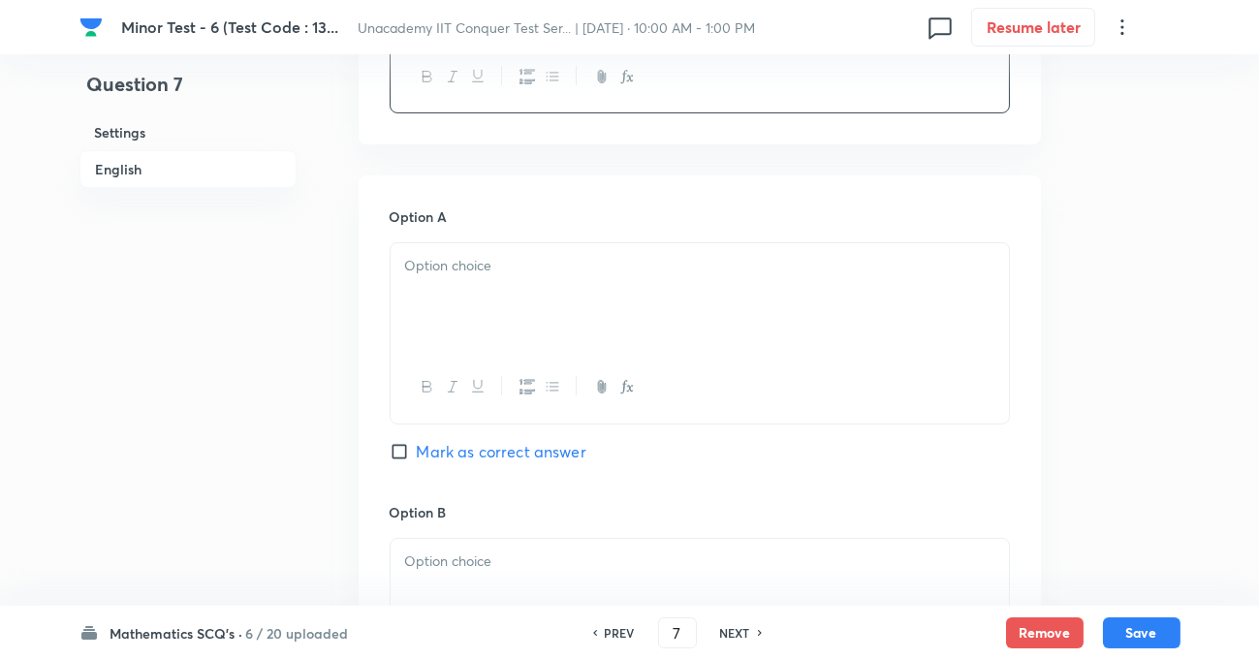
scroll to position [881, 0]
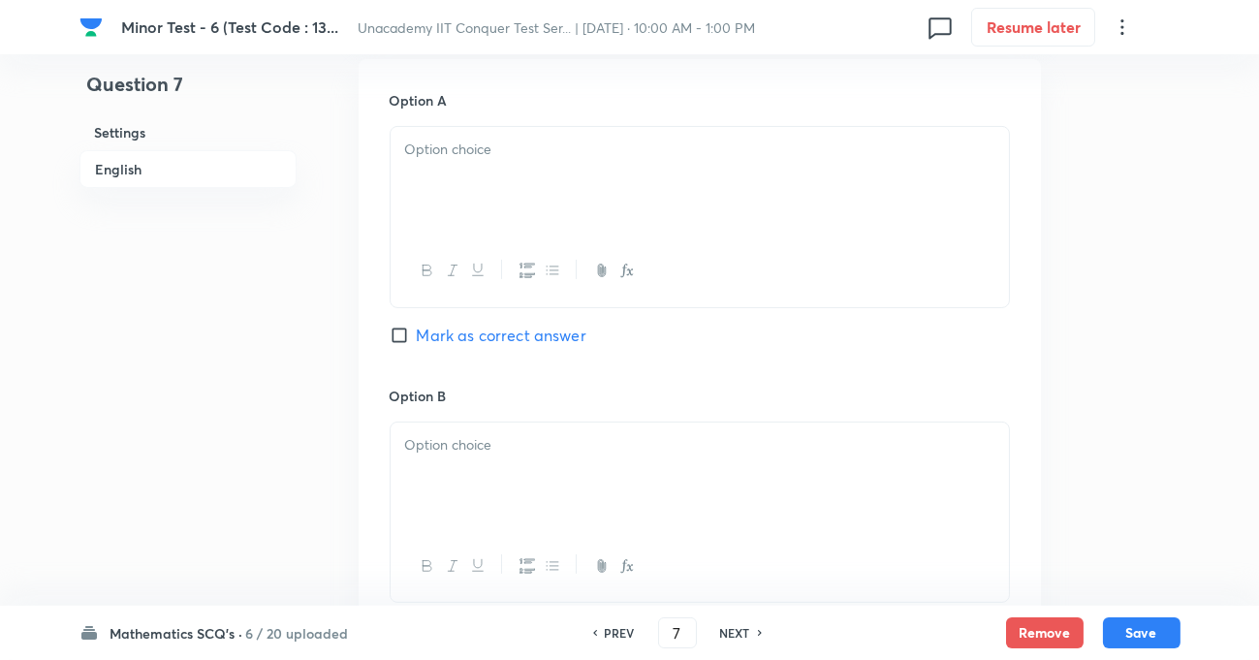
click at [445, 159] on p at bounding box center [699, 150] width 589 height 22
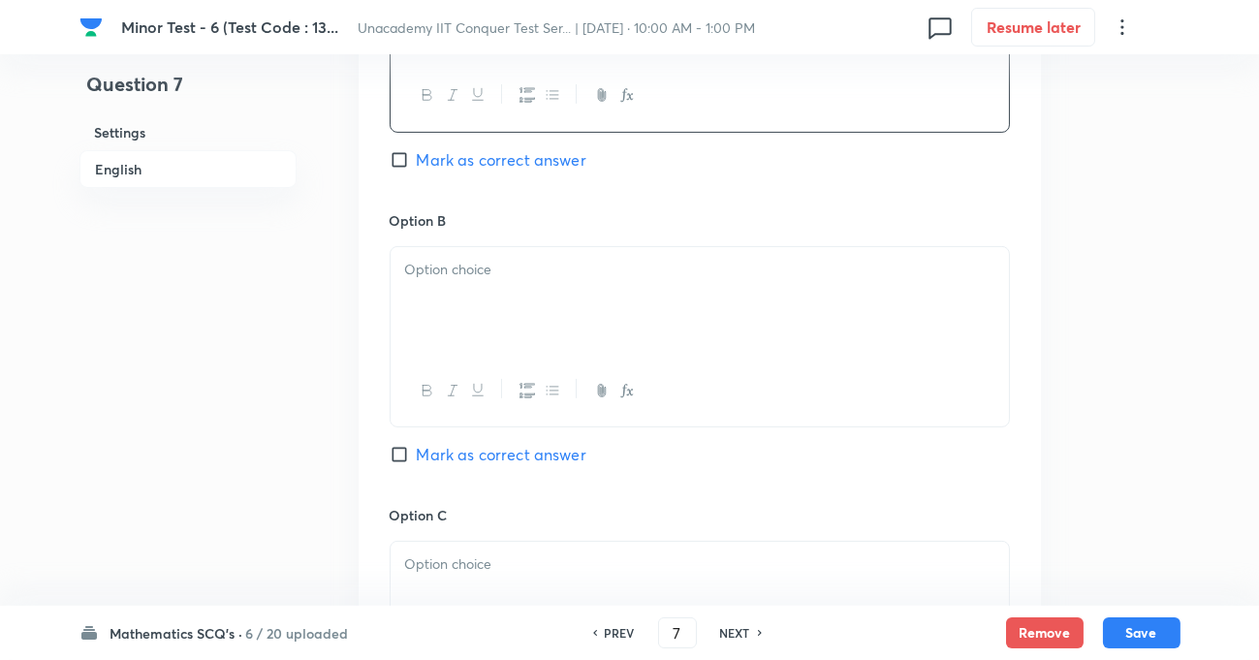
click at [464, 297] on div at bounding box center [700, 301] width 618 height 109
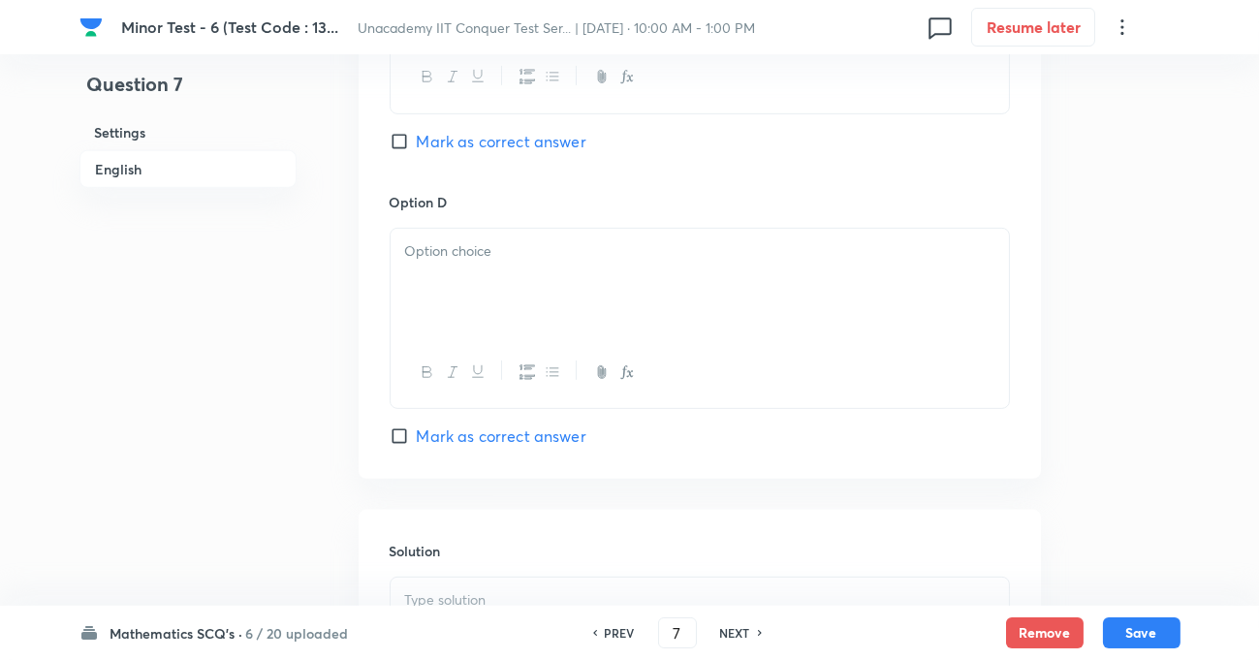
scroll to position [1674, 0]
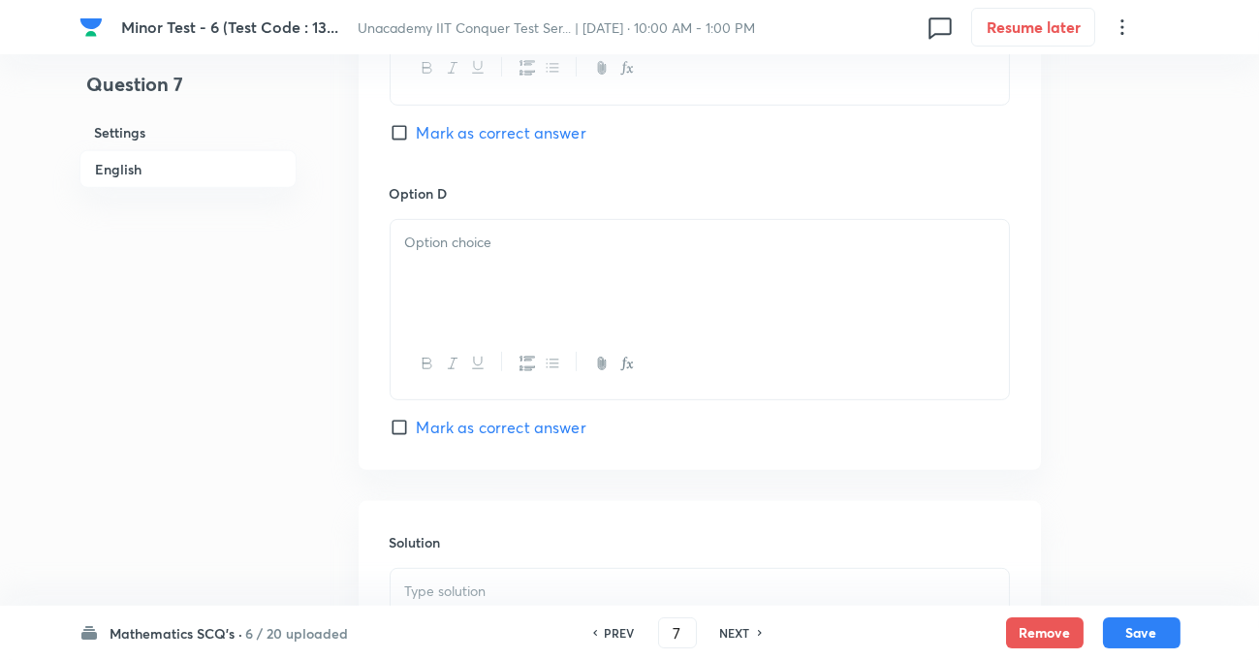
click at [516, 283] on div at bounding box center [700, 274] width 618 height 109
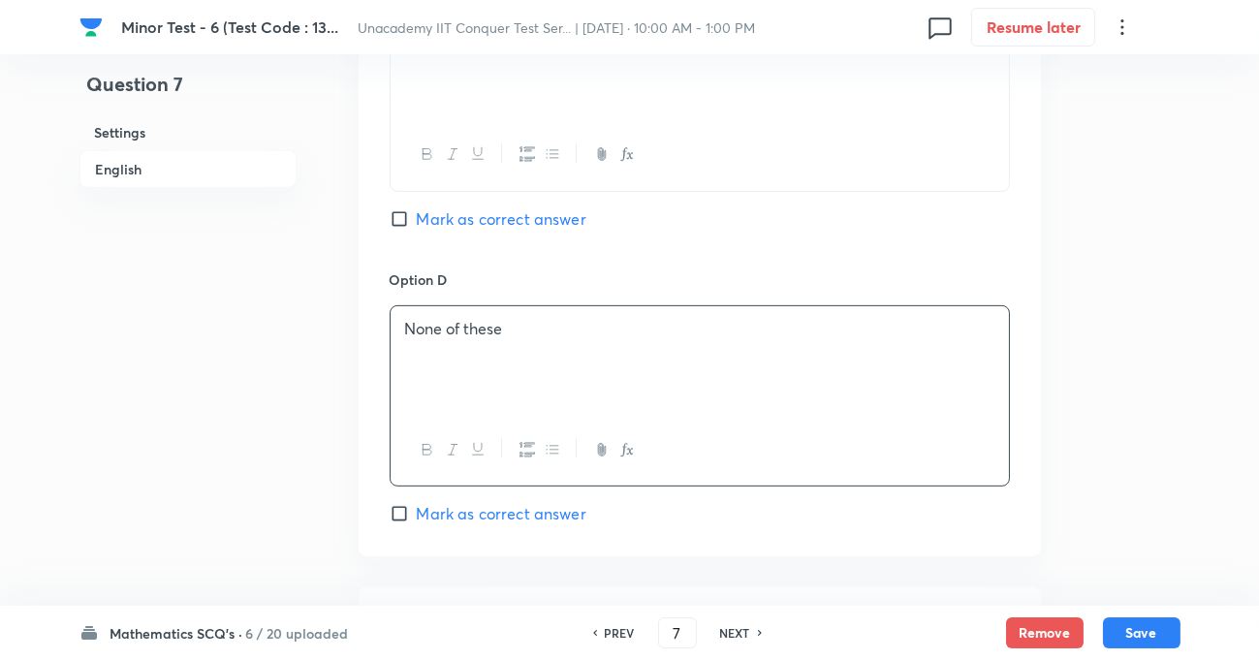
scroll to position [1497, 0]
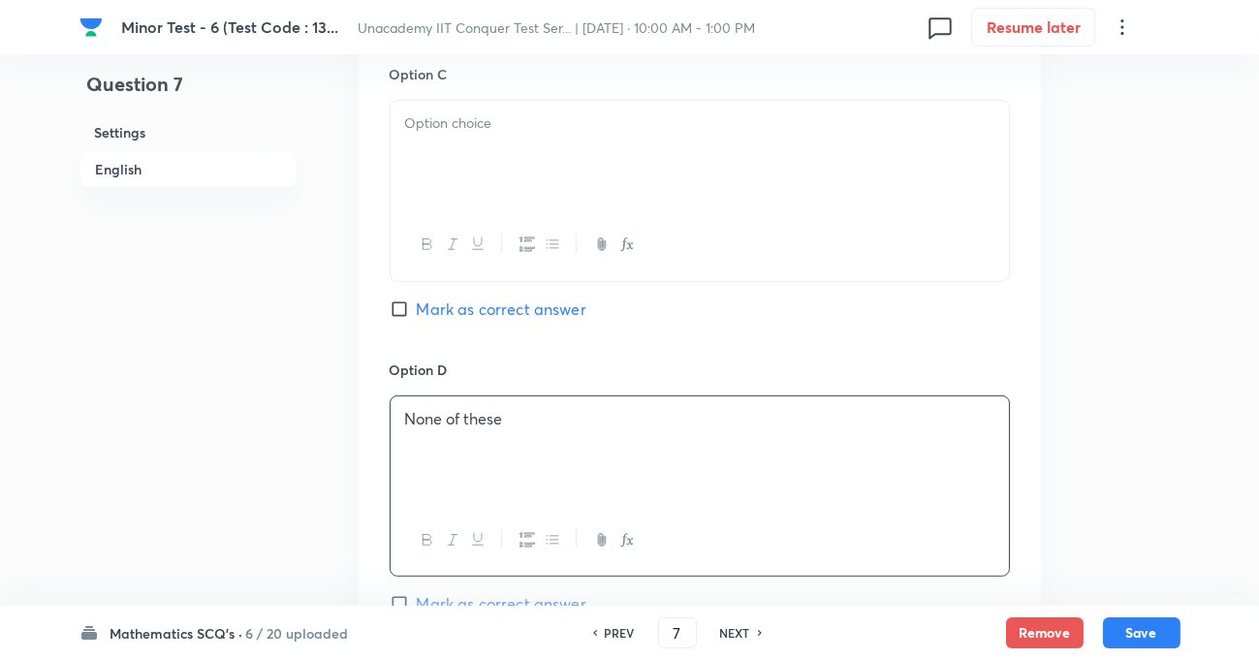
click at [470, 184] on div at bounding box center [700, 155] width 618 height 109
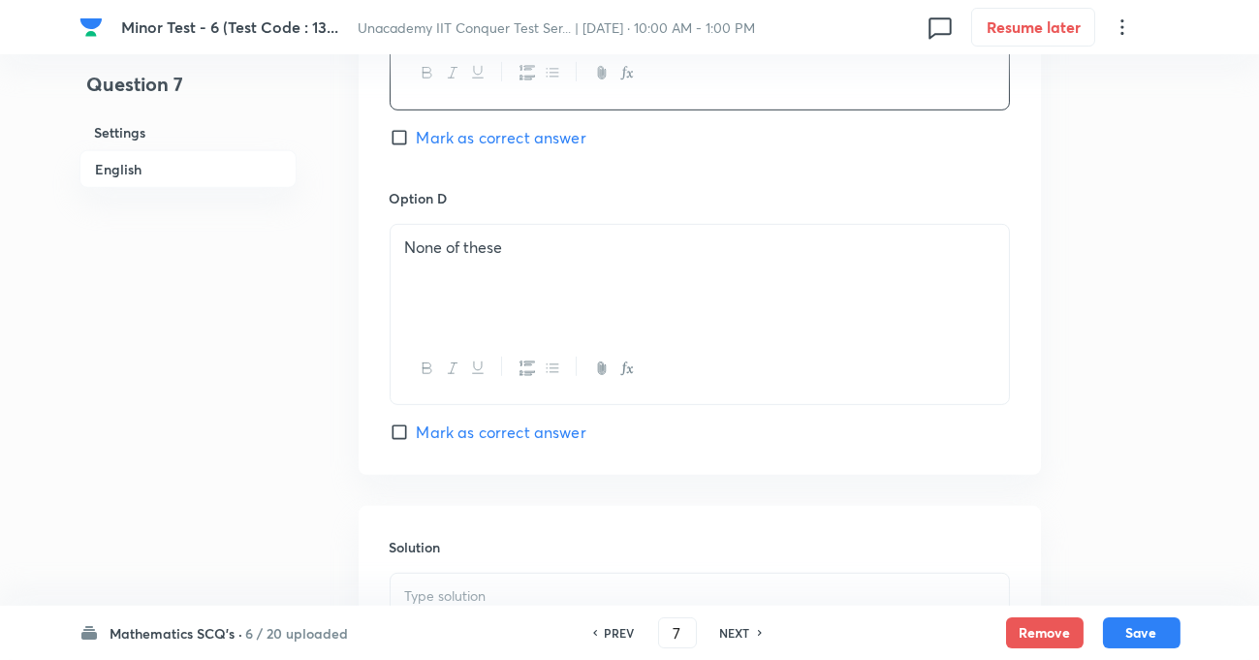
scroll to position [1674, 0]
click at [480, 265] on p at bounding box center [699, 264] width 589 height 22
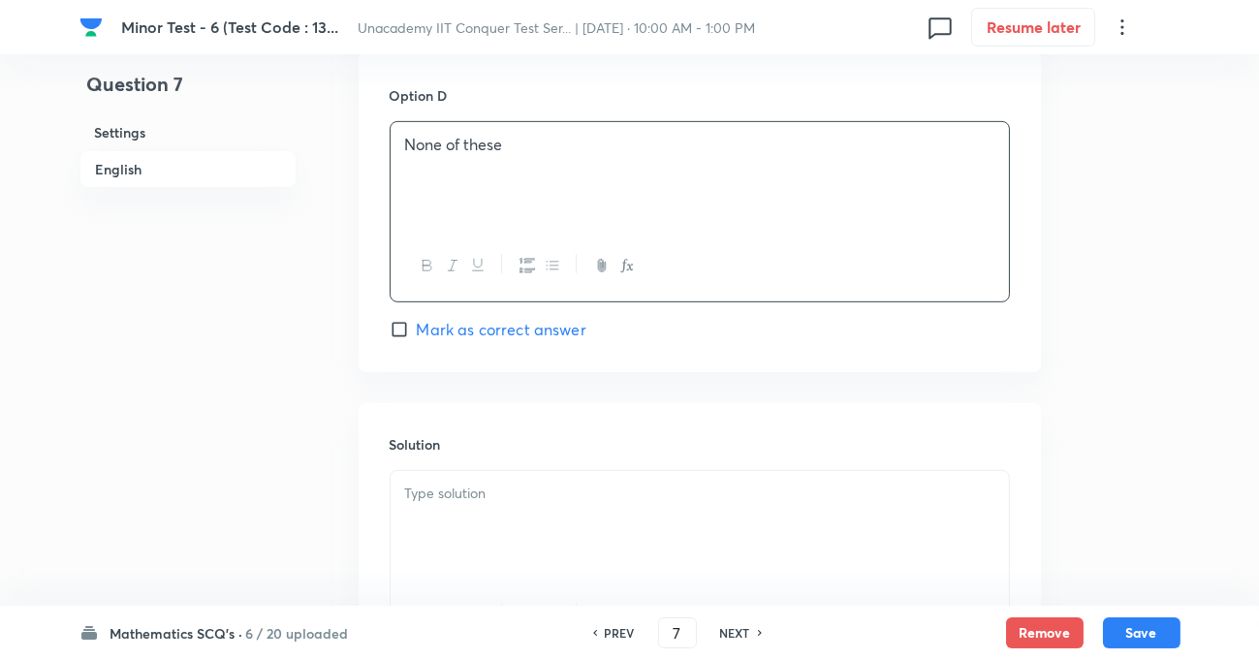
scroll to position [1938, 0]
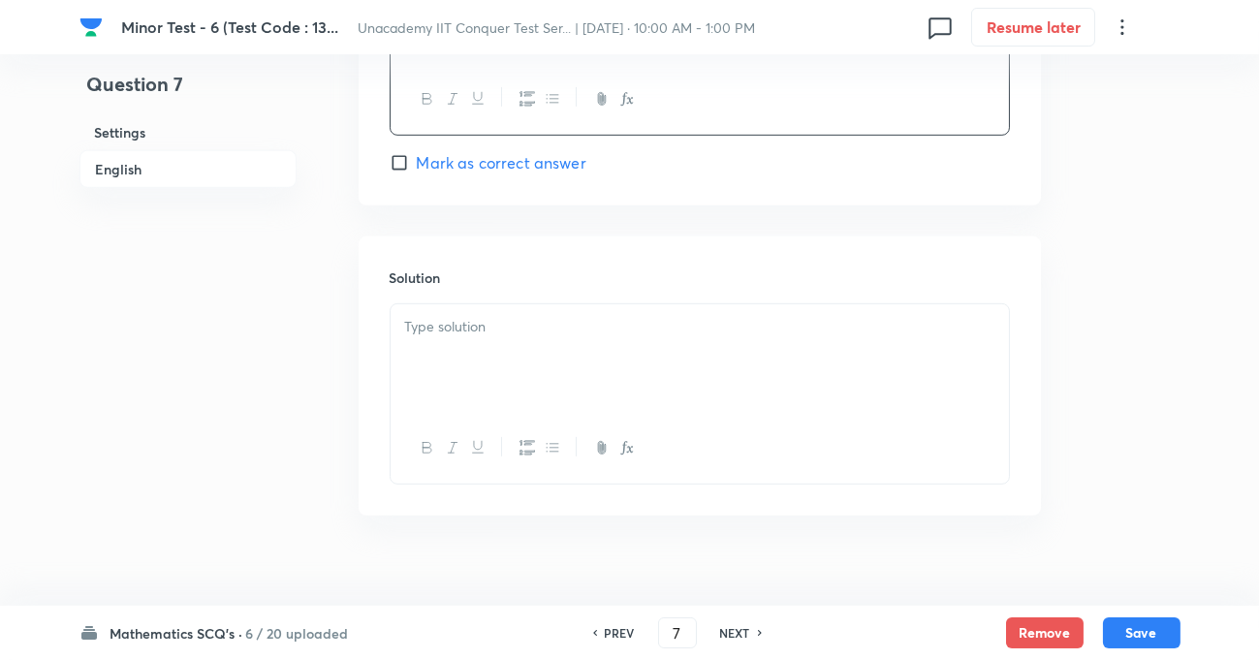
click at [471, 338] on p at bounding box center [699, 327] width 589 height 22
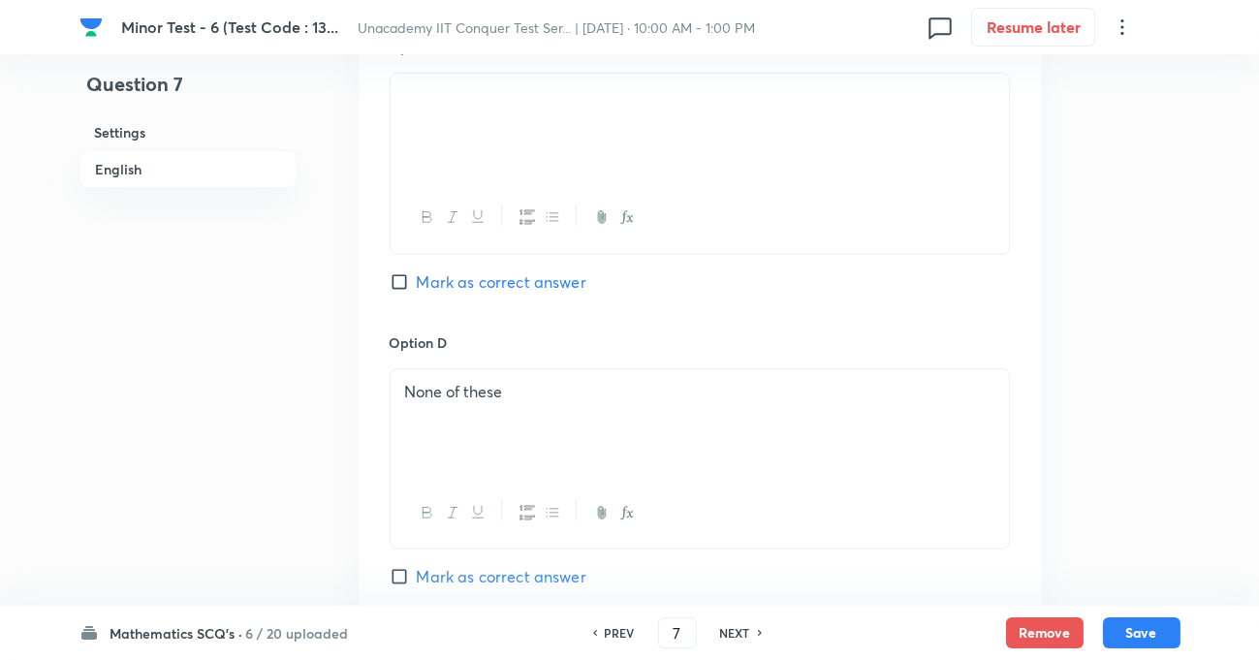
scroll to position [1497, 0]
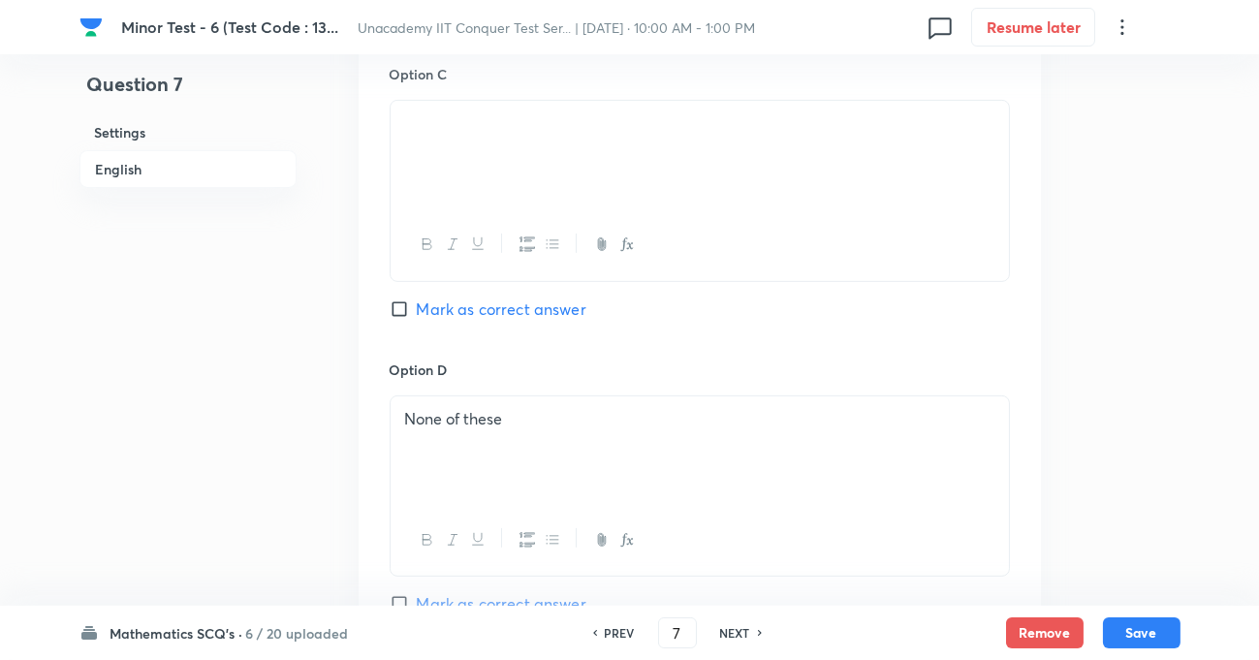
click at [402, 319] on input "Mark as correct answer" at bounding box center [403, 308] width 27 height 19
checkbox input "true"
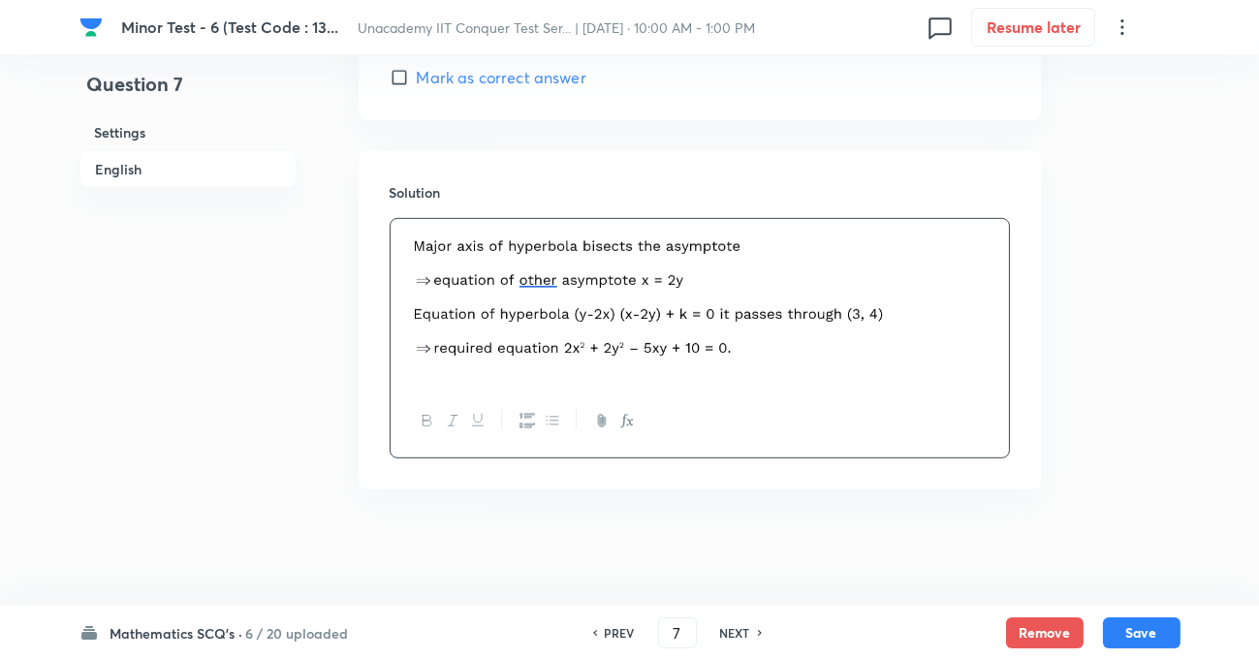
scroll to position [2031, 0]
click at [1147, 627] on button "Save" at bounding box center [1142, 630] width 78 height 31
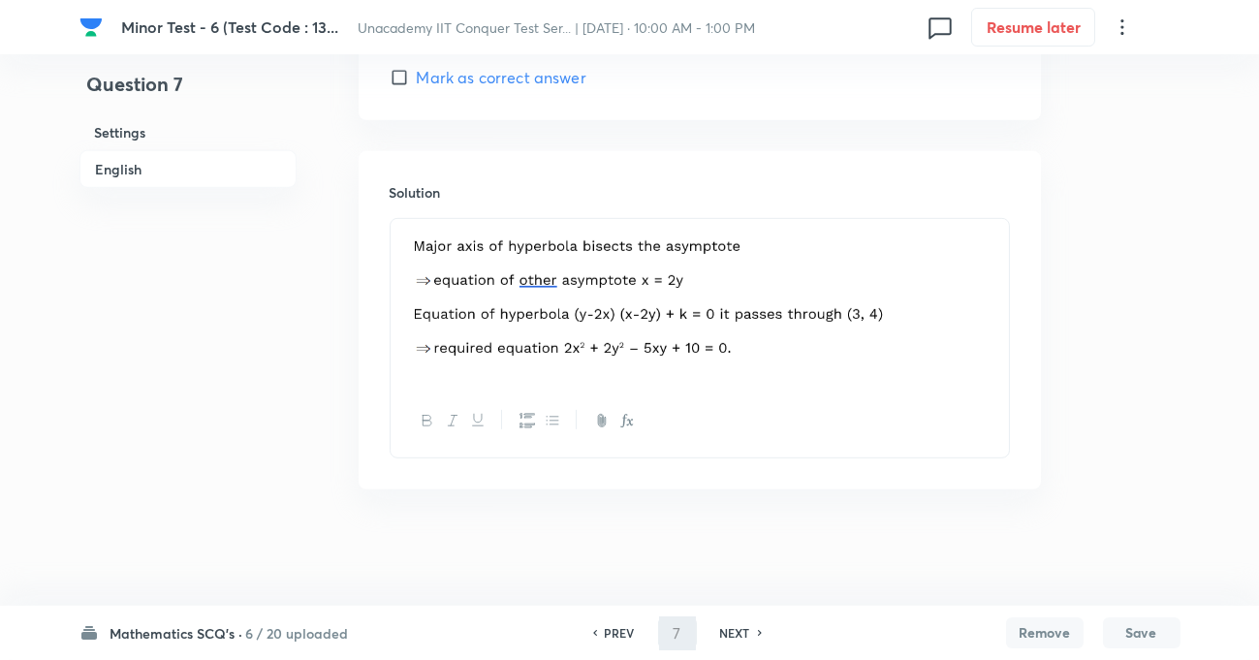
type input "8"
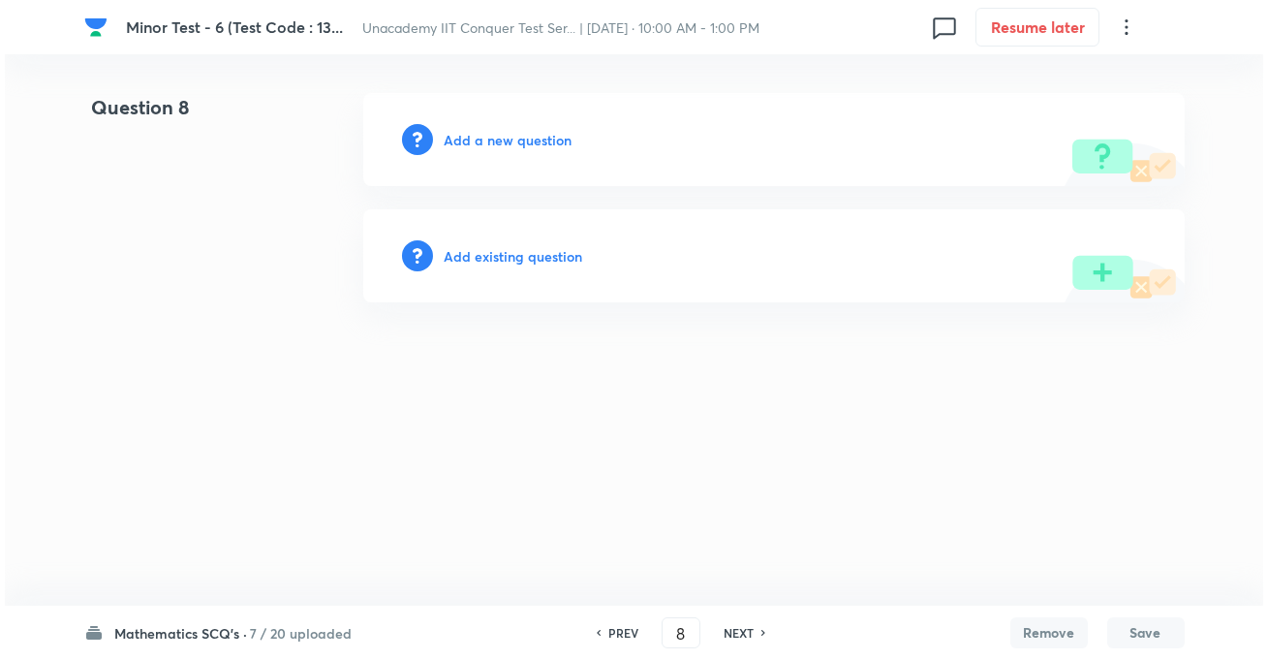
scroll to position [0, 0]
click at [528, 142] on h6 "Add a new question" at bounding box center [509, 140] width 128 height 20
click at [545, 130] on h6 "Choose a question type" at bounding box center [519, 140] width 149 height 20
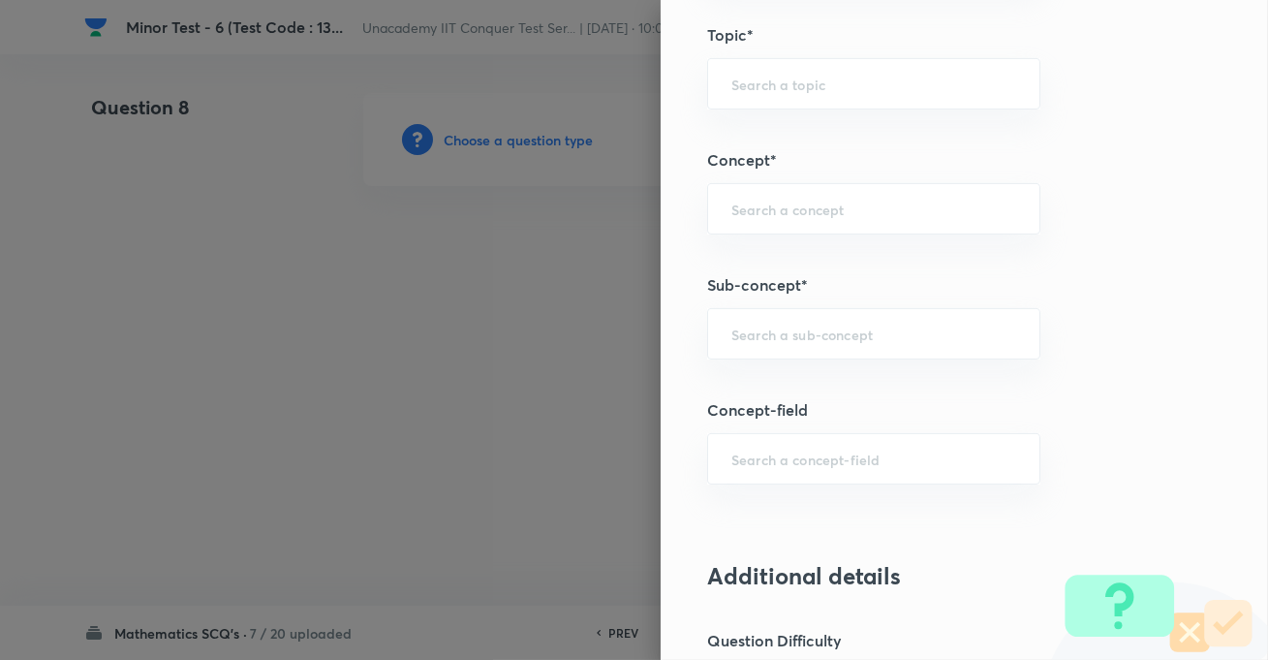
scroll to position [1233, 0]
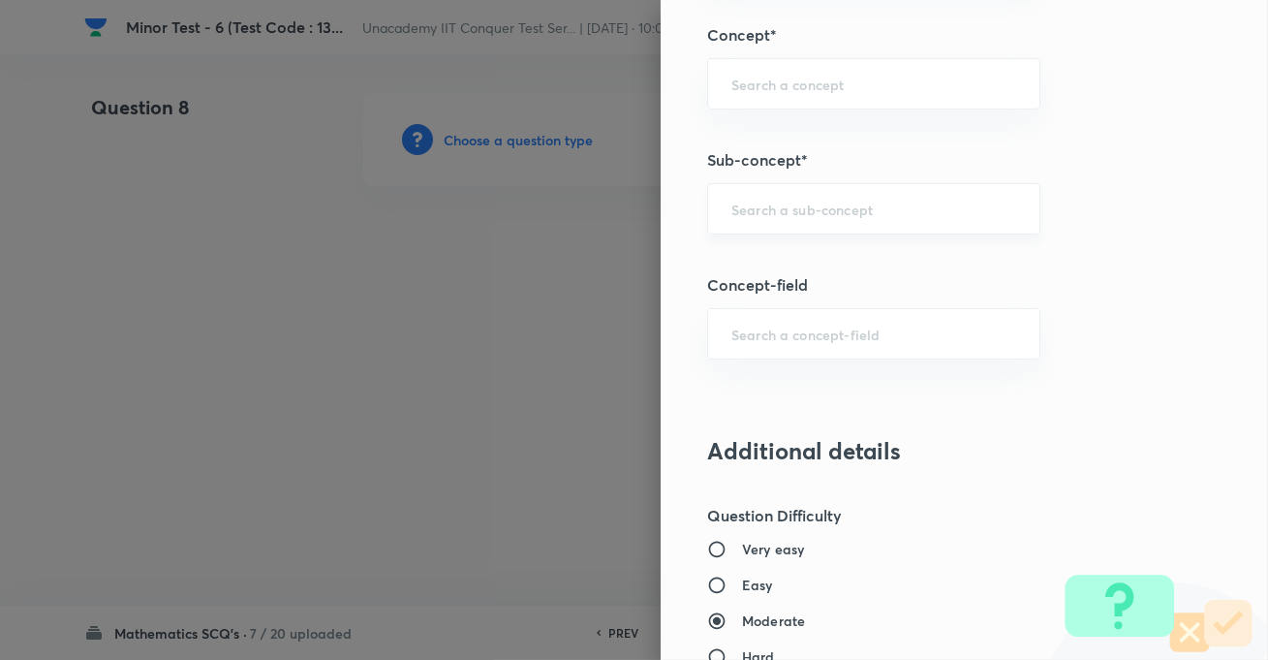
click at [771, 216] on div "​" at bounding box center [873, 208] width 333 height 51
paste input "Ellipse"
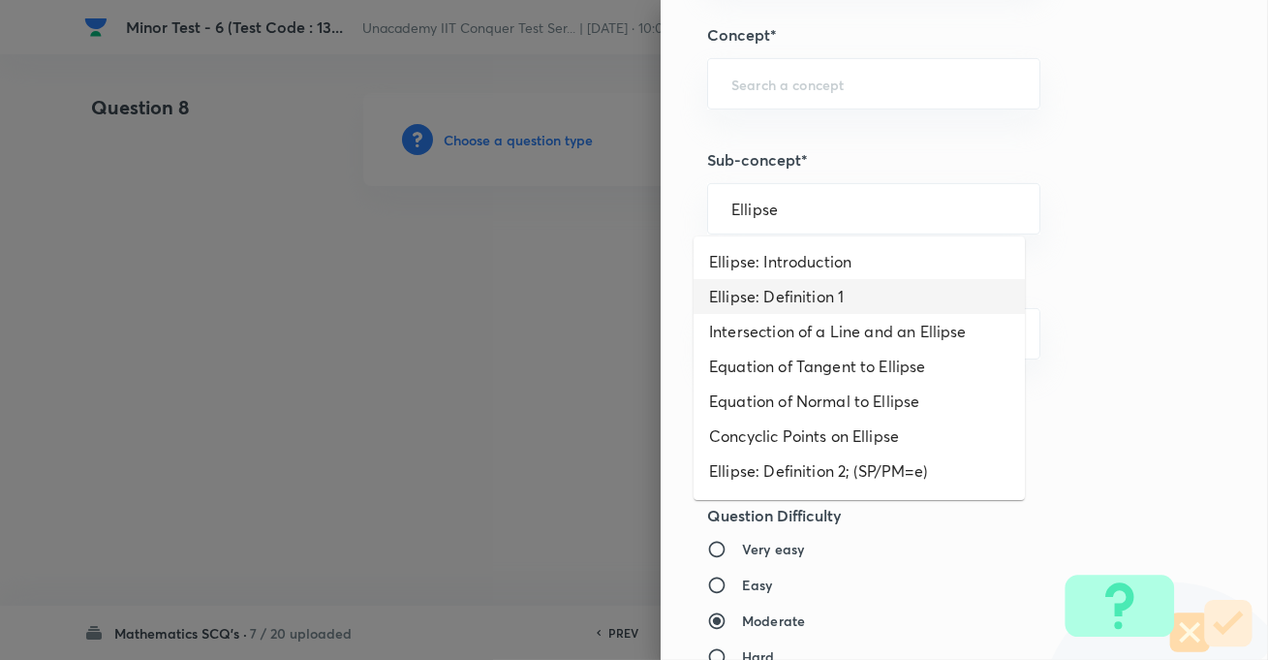
click at [789, 290] on li "Ellipse: Definition 1" at bounding box center [859, 296] width 331 height 35
type input "Ellipse: Definition 1"
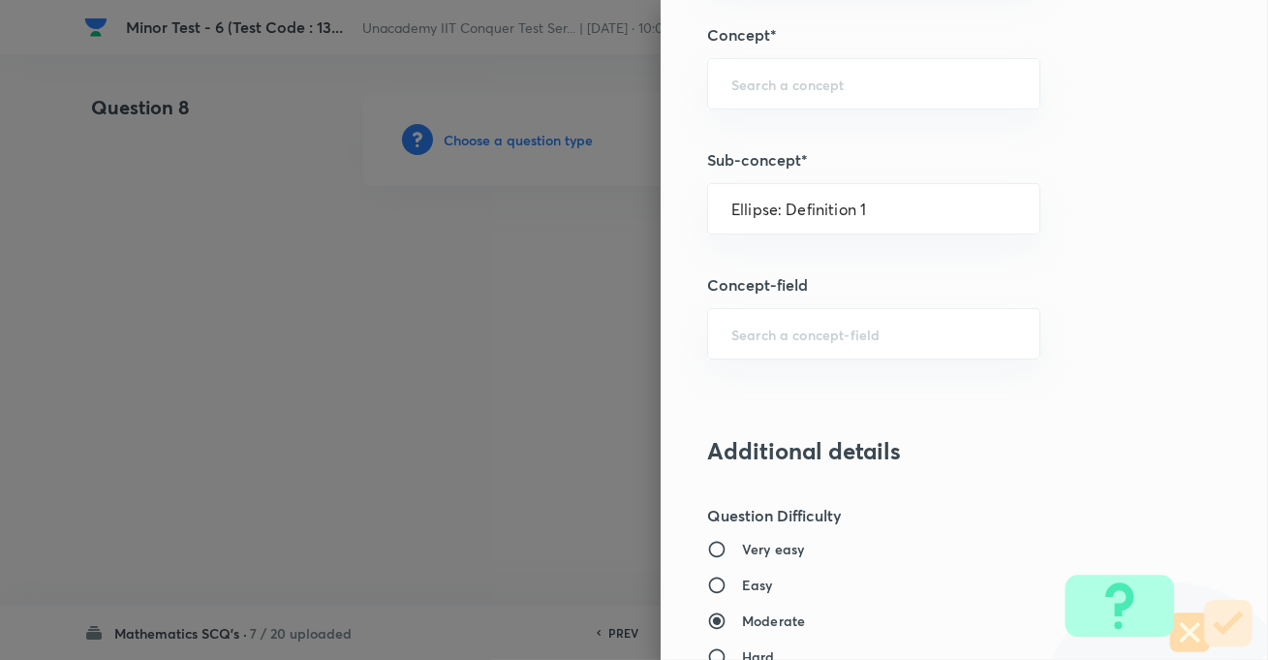
type input "Mathematics"
type input "Geometry"
type input "Ellipse"
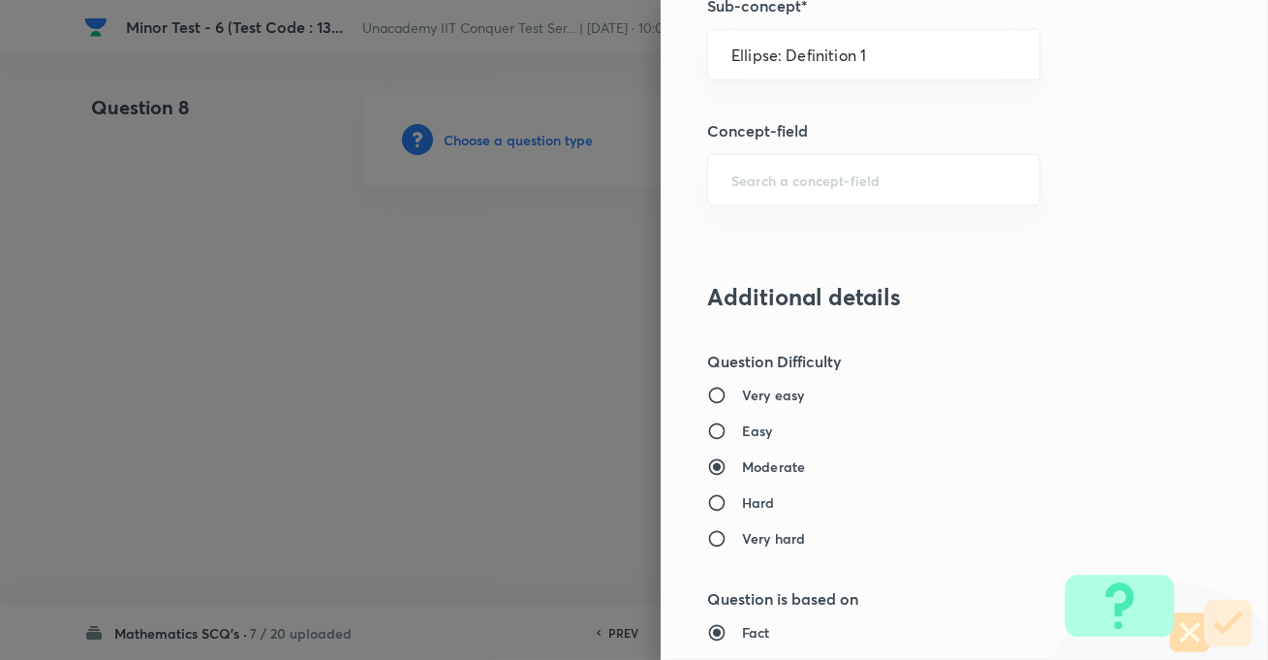
scroll to position [1497, 0]
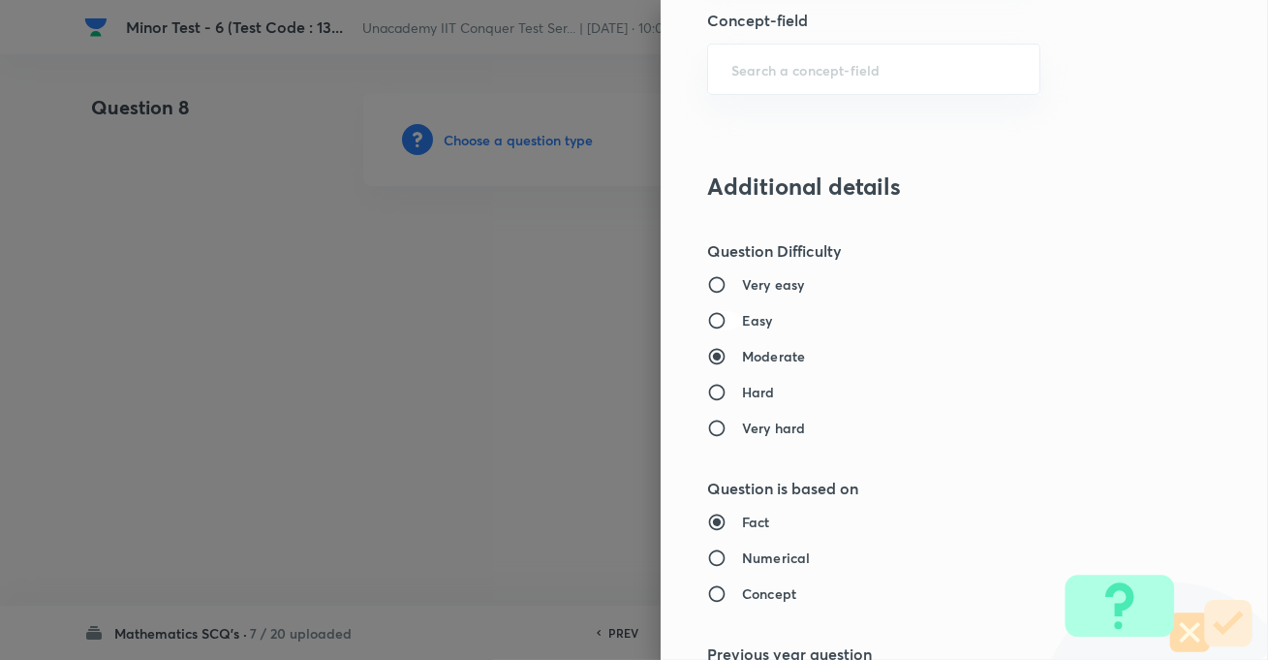
click at [721, 316] on input "Easy" at bounding box center [724, 320] width 35 height 19
radio input "true"
radio input "false"
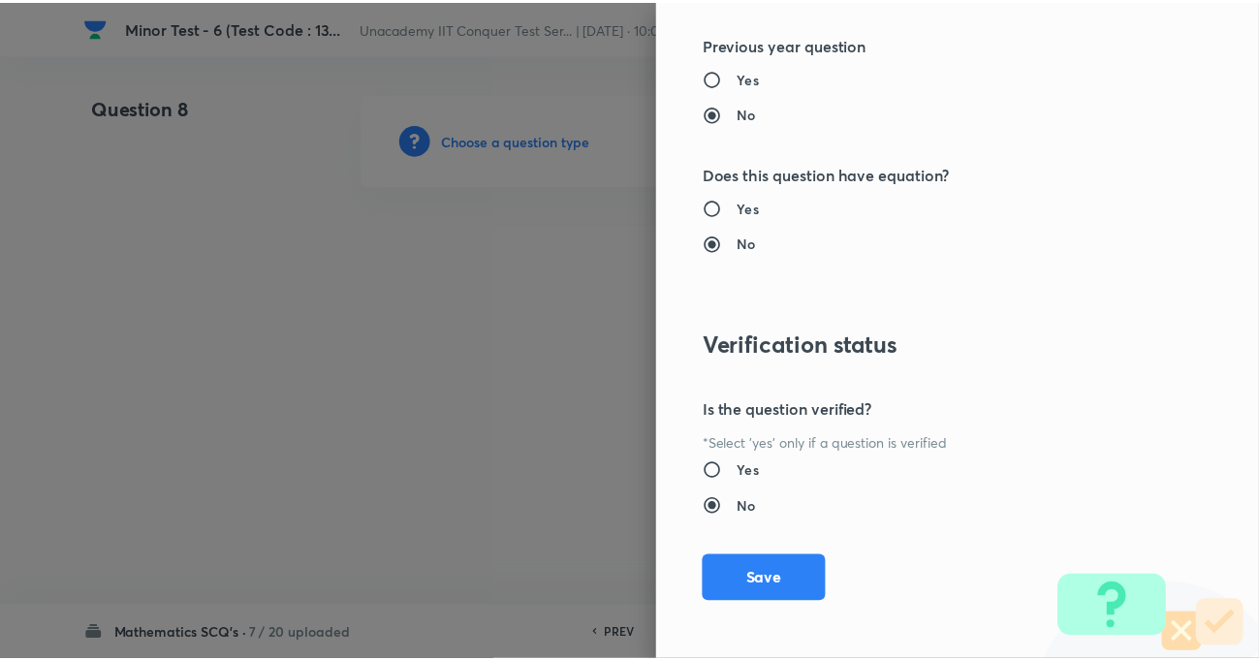
scroll to position [2109, 0]
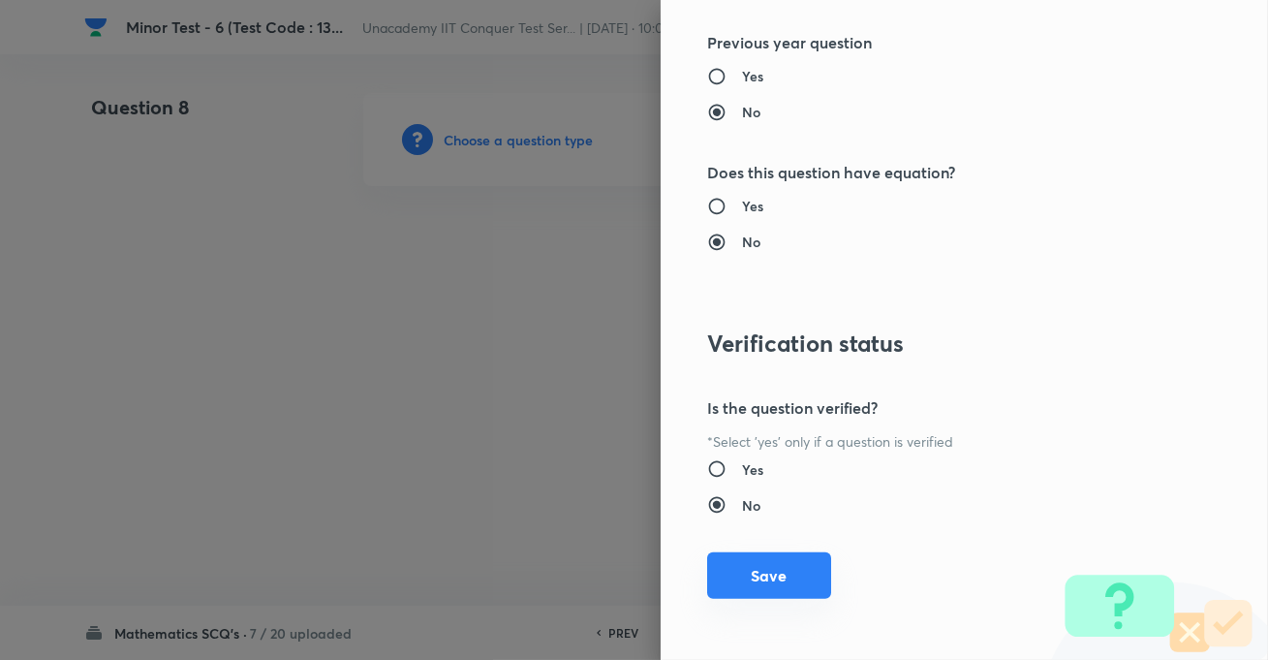
click at [766, 573] on button "Save" at bounding box center [769, 575] width 124 height 47
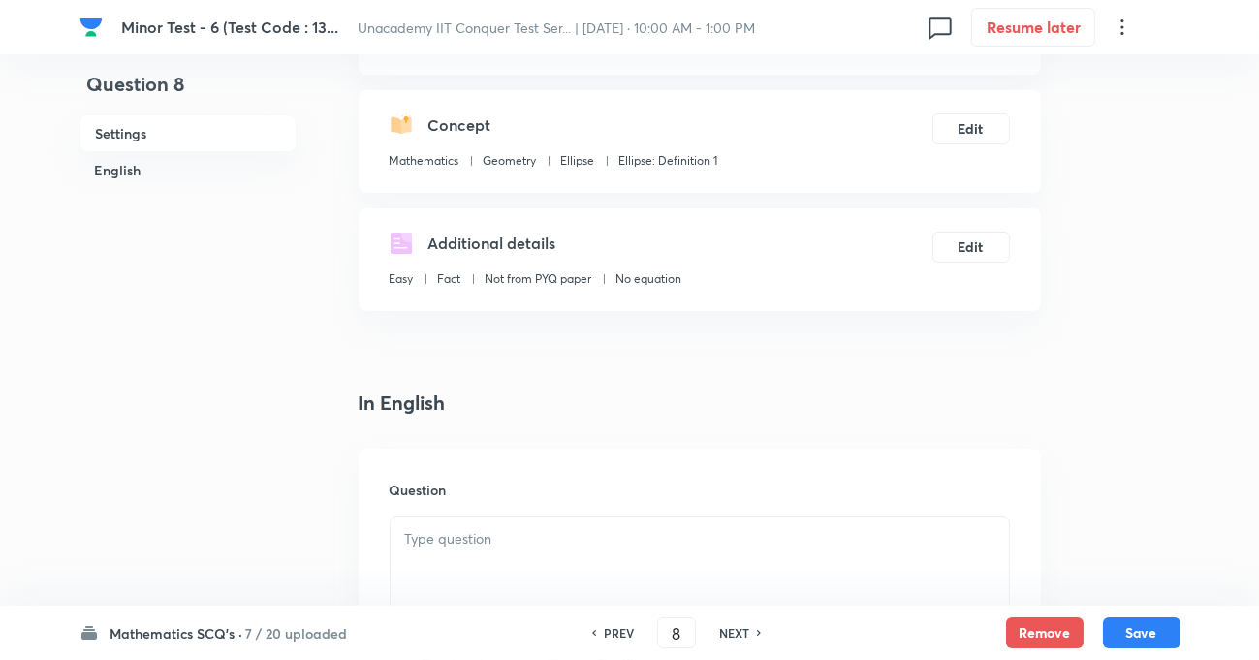
scroll to position [352, 0]
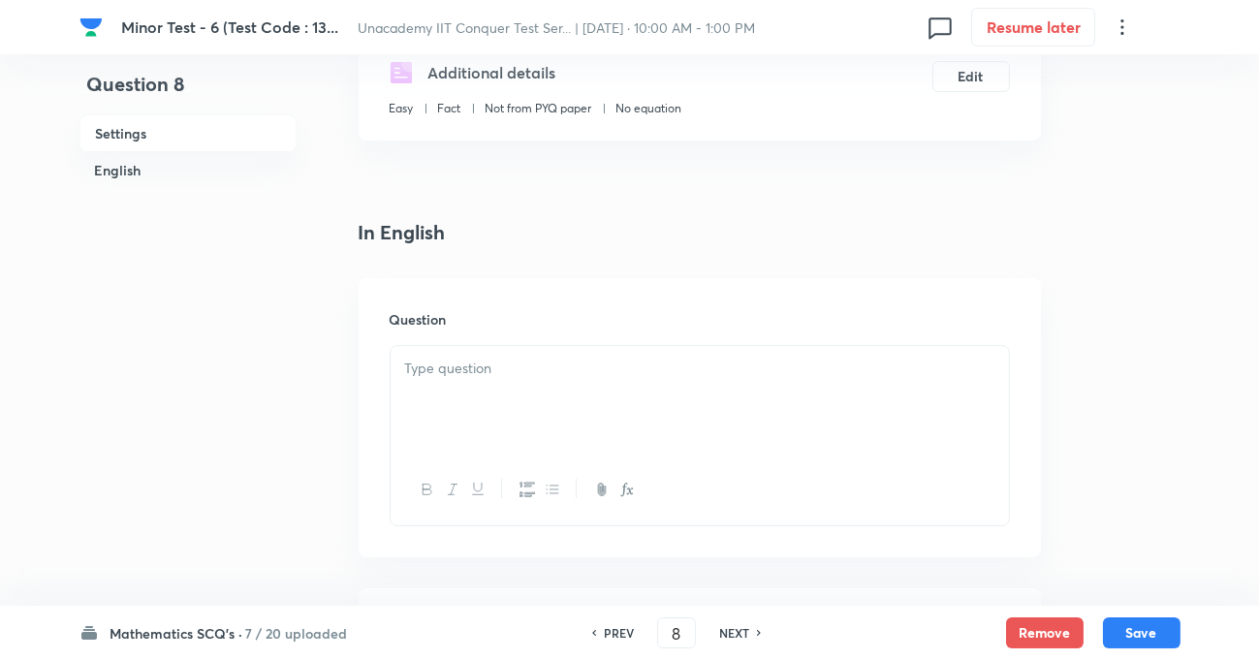
click at [487, 370] on p at bounding box center [699, 369] width 589 height 22
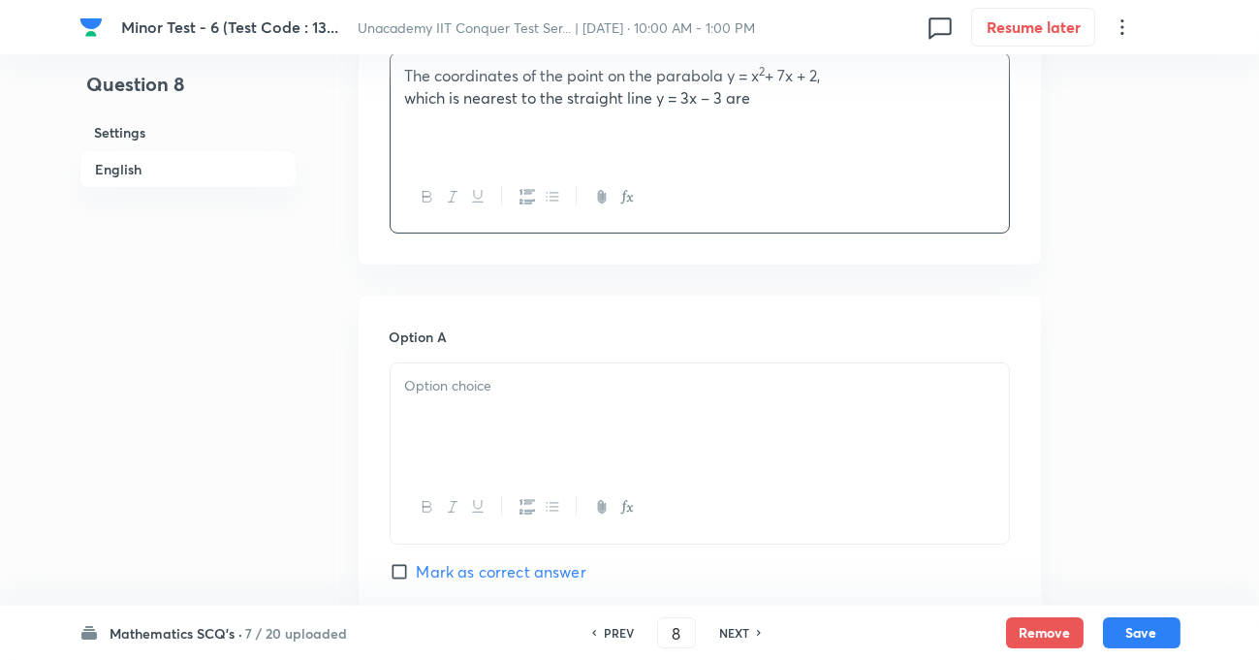
scroll to position [704, 0]
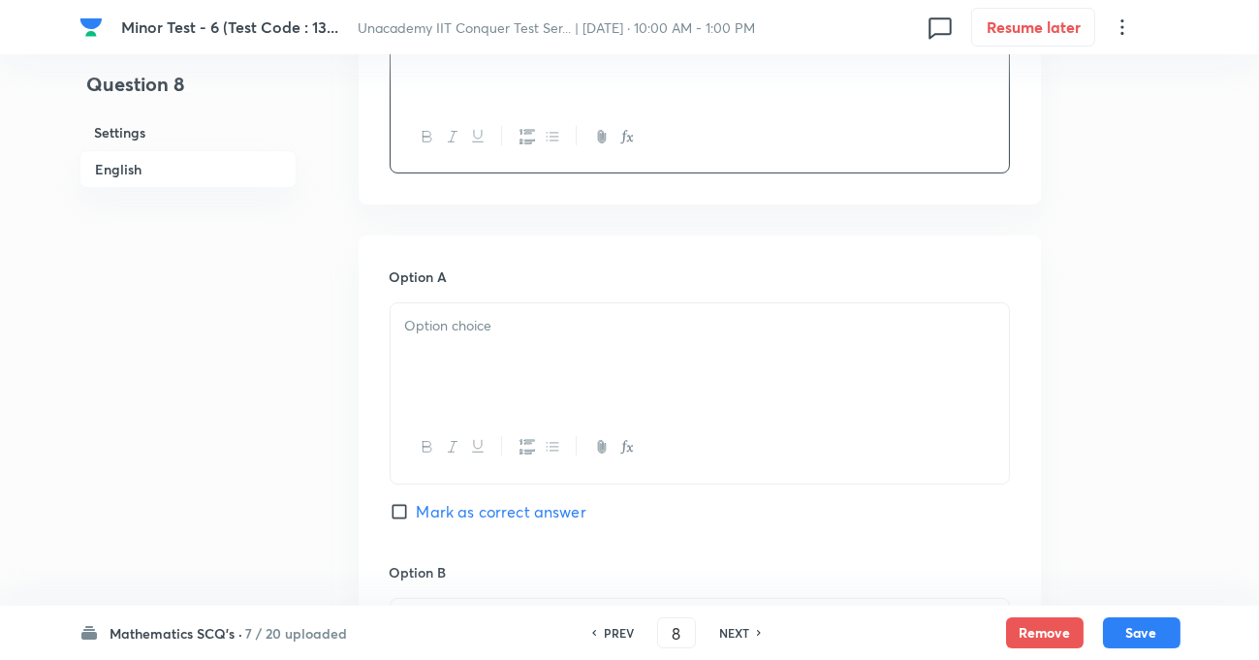
click at [477, 333] on div at bounding box center [700, 357] width 618 height 109
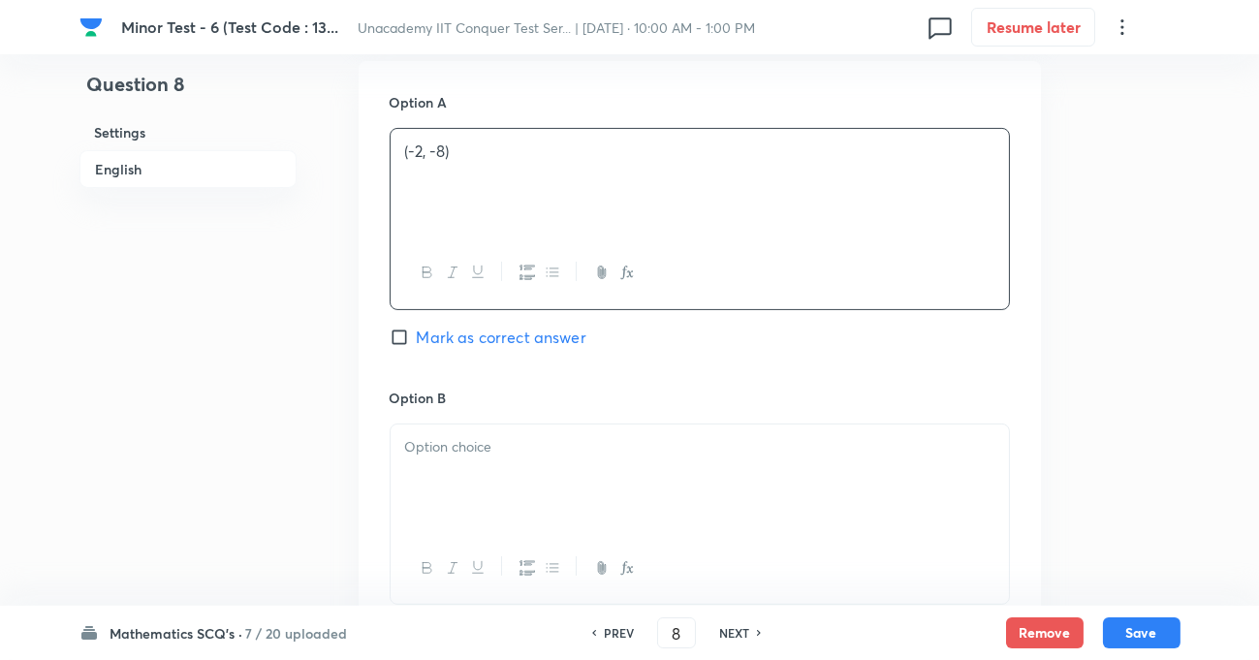
scroll to position [881, 0]
click at [466, 443] on p at bounding box center [699, 445] width 589 height 22
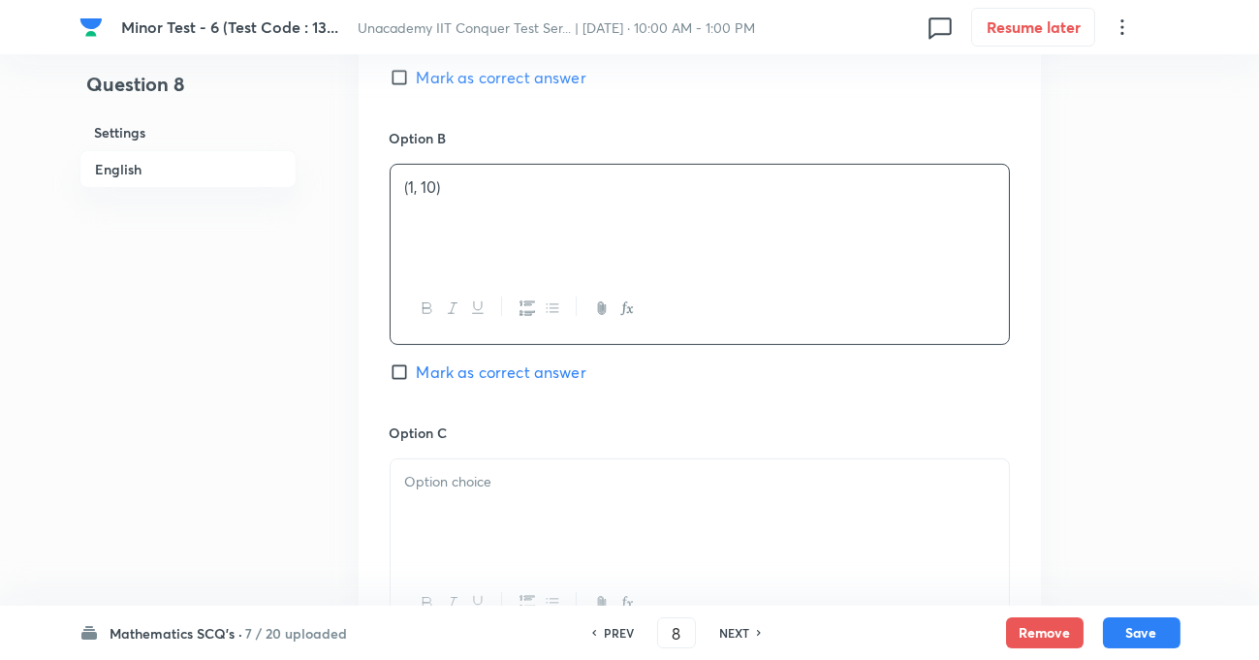
scroll to position [1144, 0]
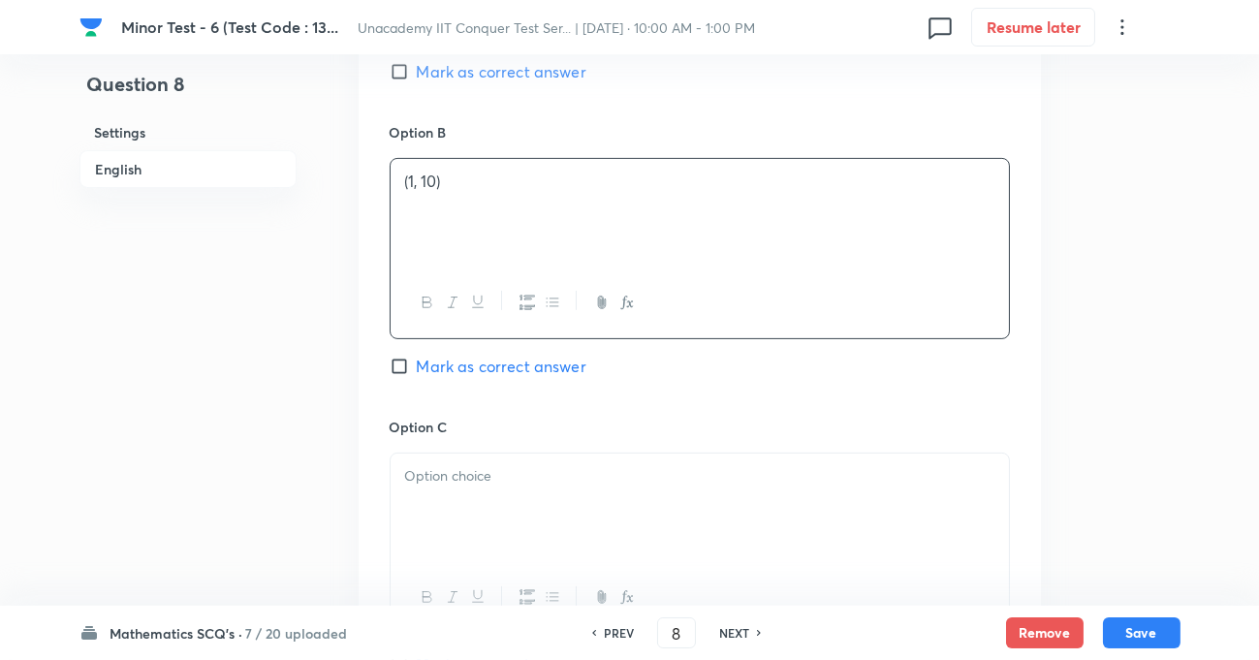
click at [425, 472] on p at bounding box center [699, 476] width 589 height 22
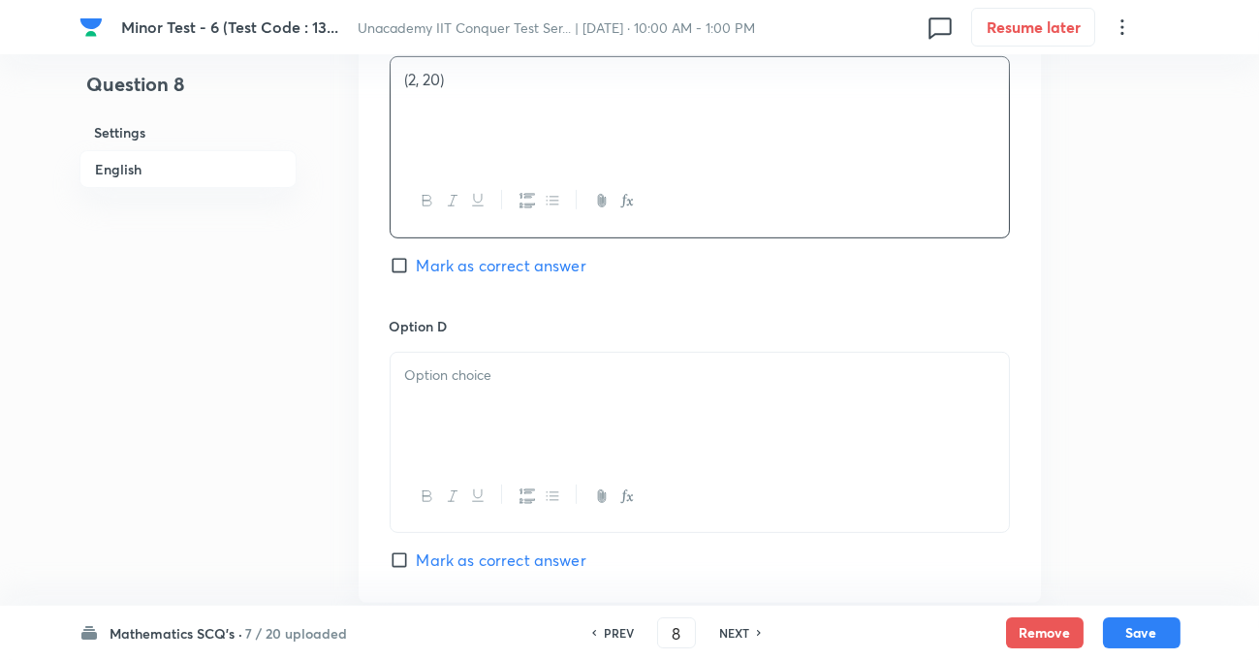
scroll to position [1674, 0]
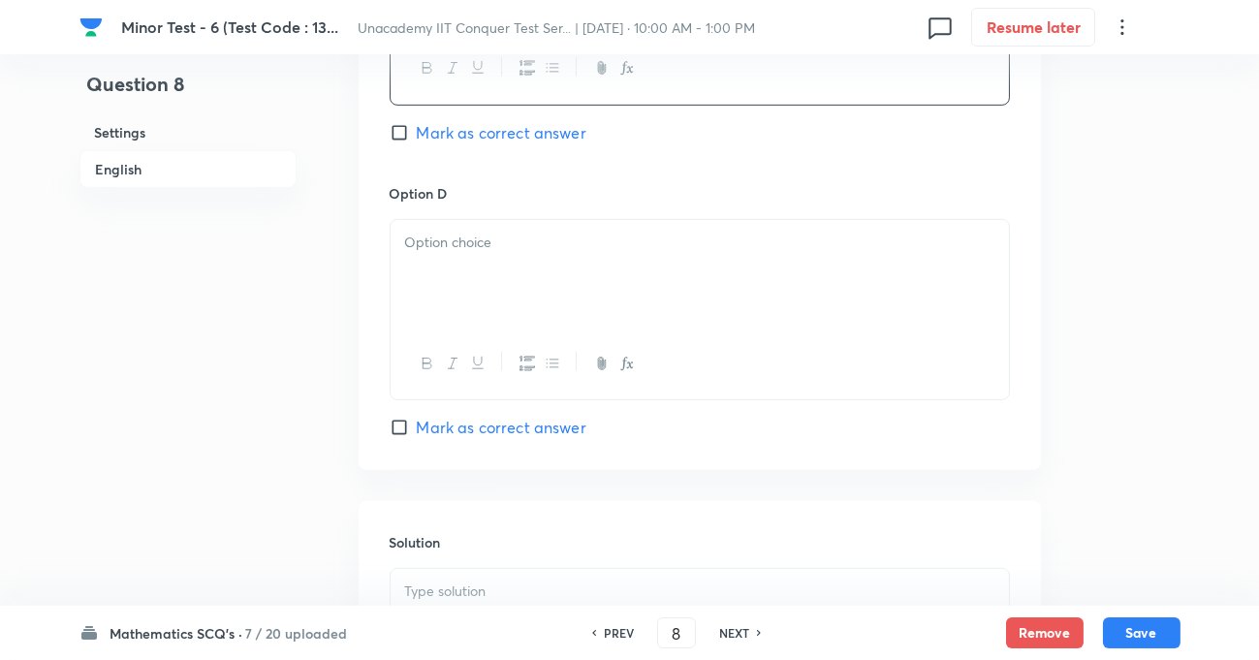
click at [467, 272] on div at bounding box center [700, 274] width 618 height 109
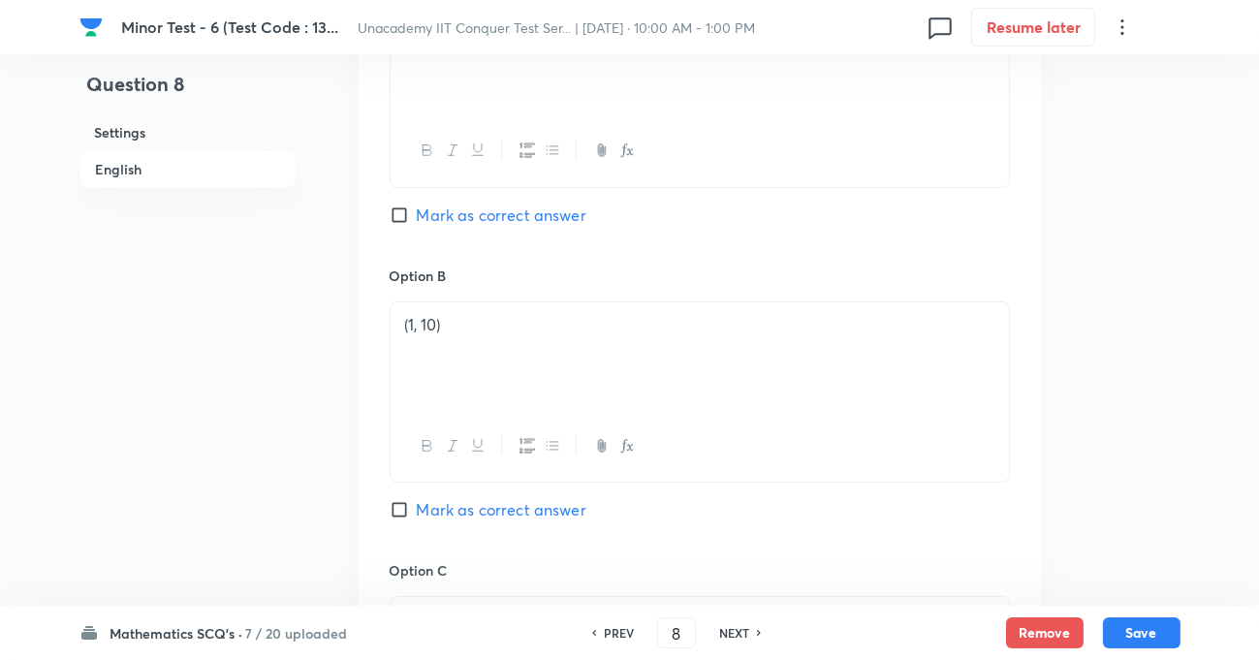
scroll to position [793, 0]
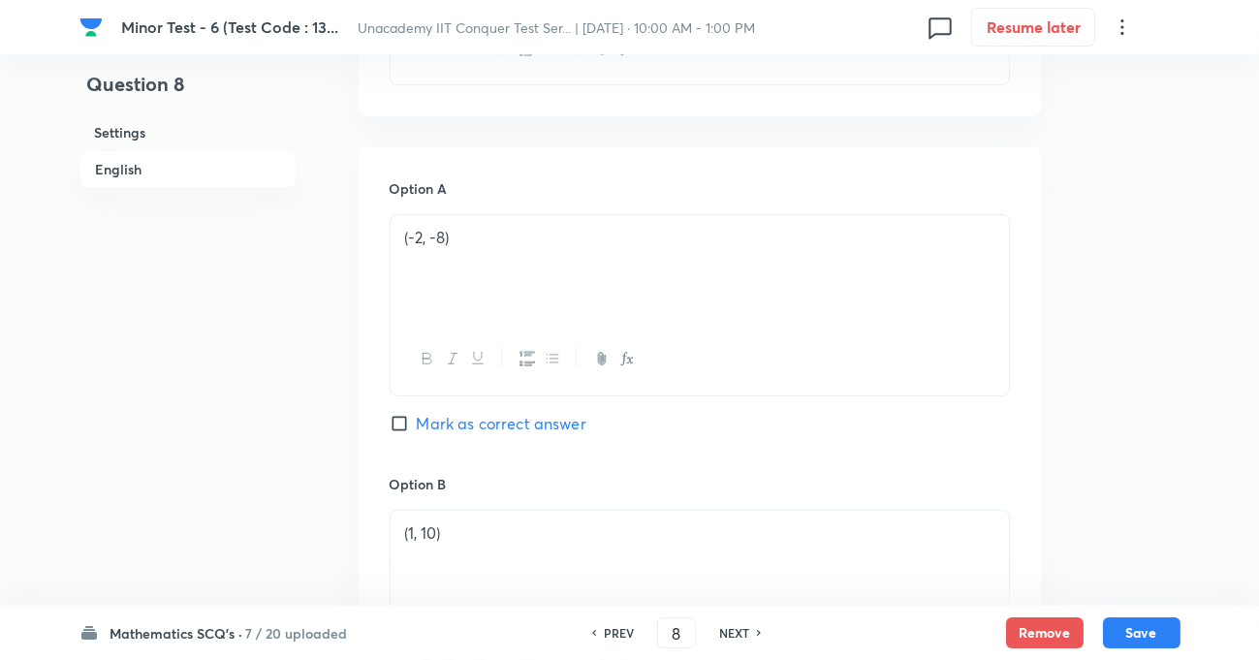
click at [397, 416] on input "Mark as correct answer" at bounding box center [403, 423] width 27 height 19
checkbox input "true"
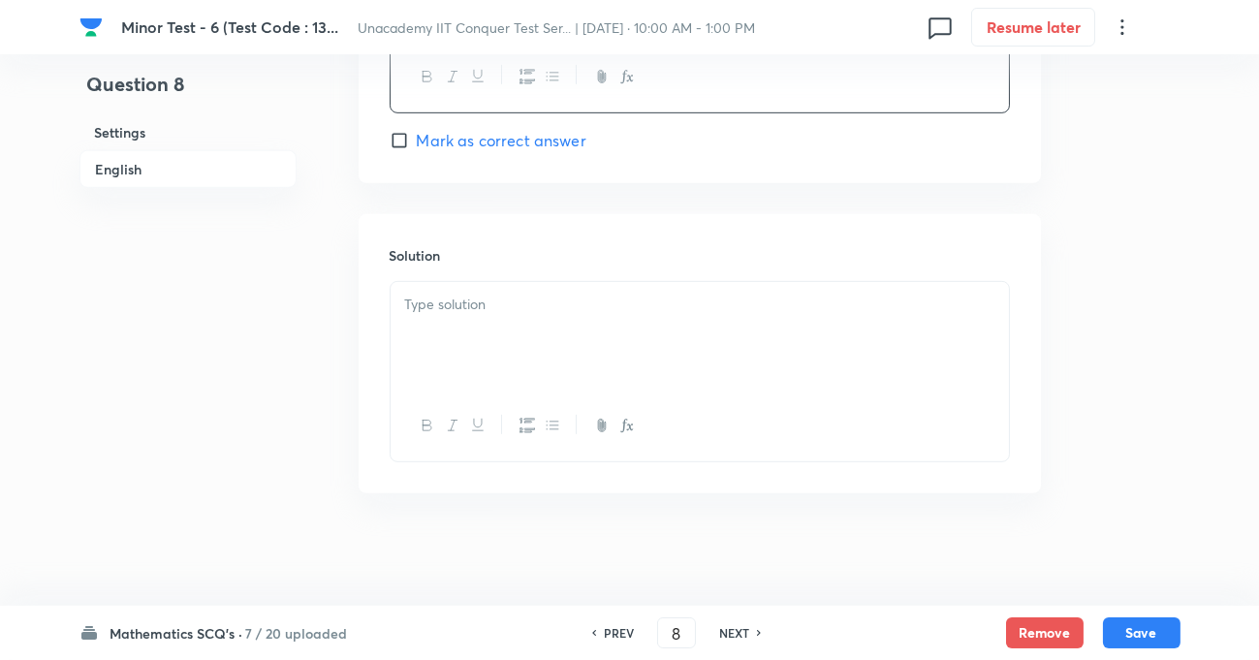
scroll to position [1965, 0]
click at [516, 297] on p at bounding box center [699, 301] width 589 height 22
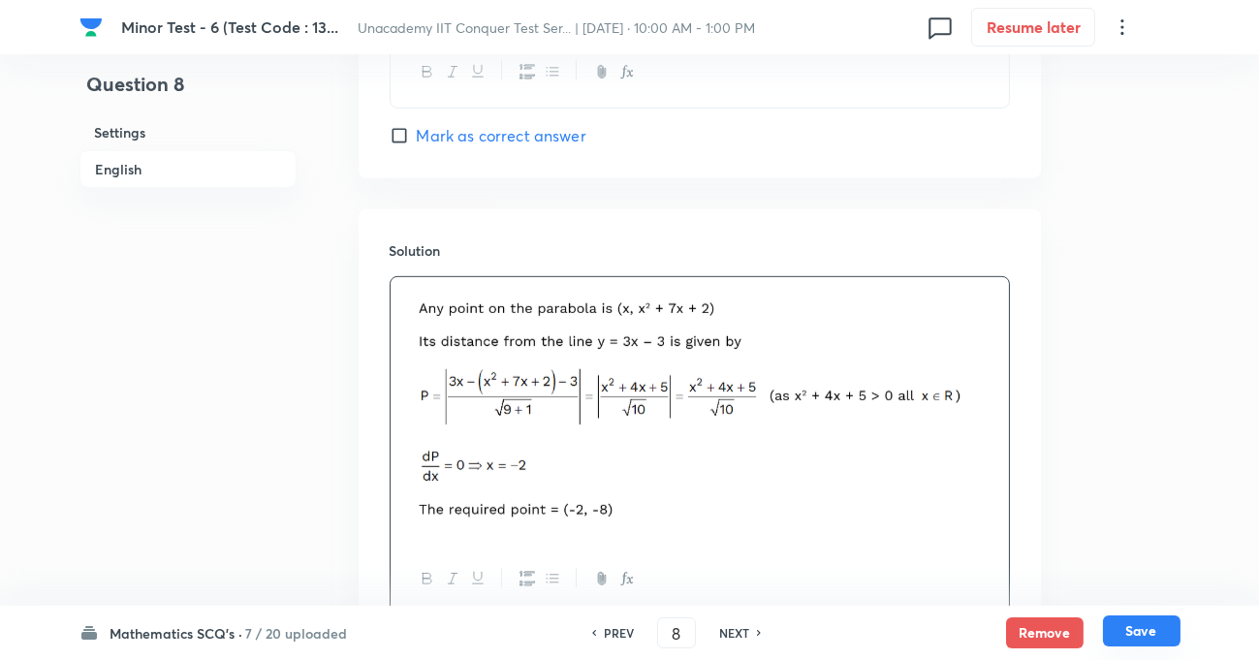
click at [1145, 631] on button "Save" at bounding box center [1142, 630] width 78 height 31
type input "9"
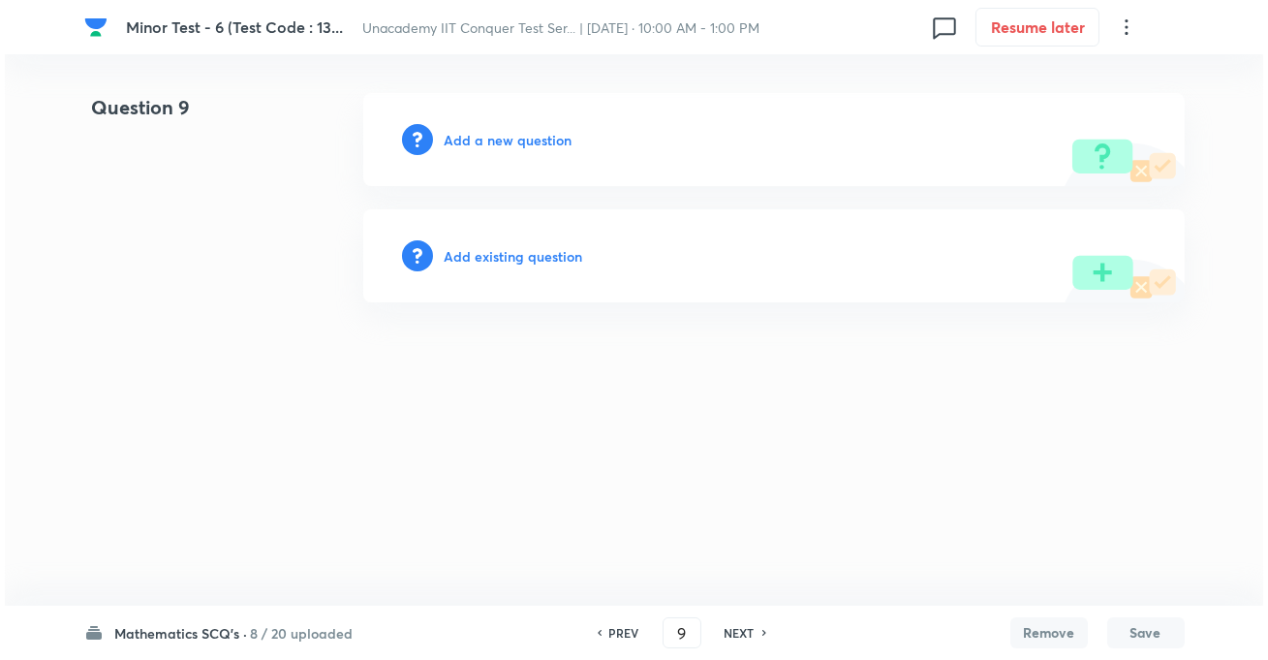
scroll to position [0, 0]
click at [517, 140] on h6 "Add a new question" at bounding box center [509, 140] width 128 height 20
click at [573, 147] on div "Choose a question type" at bounding box center [774, 139] width 822 height 93
click at [520, 143] on h6 "Choose a question type" at bounding box center [519, 140] width 149 height 20
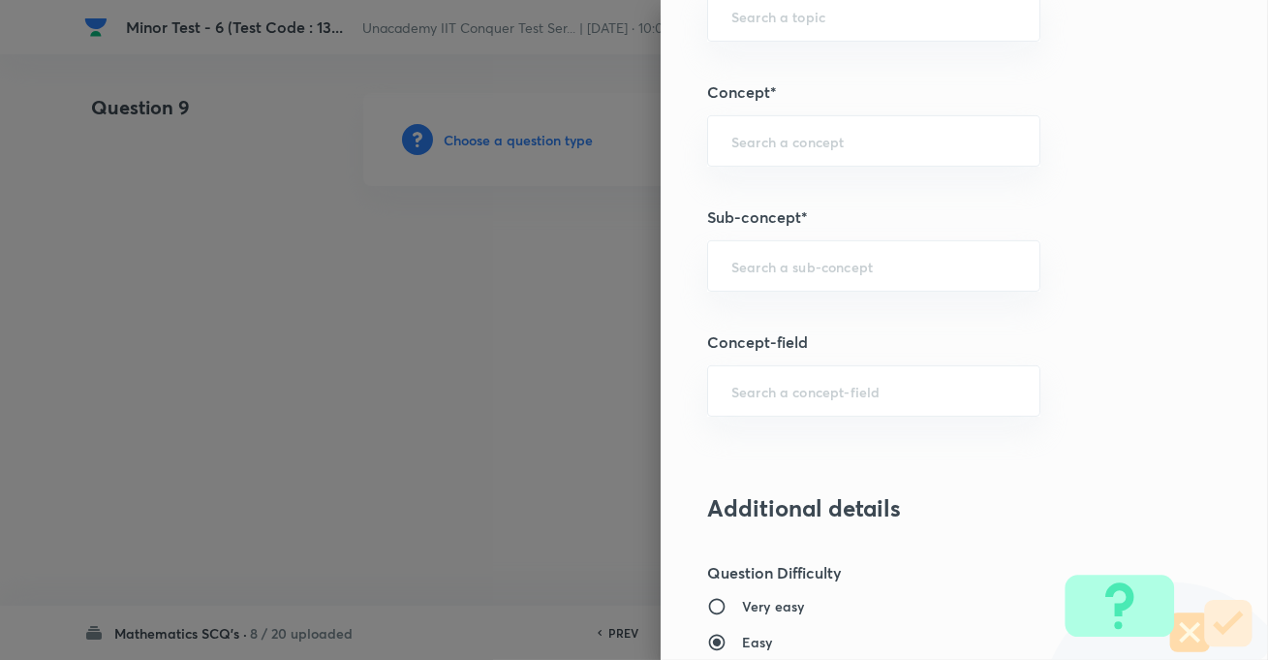
scroll to position [1144, 0]
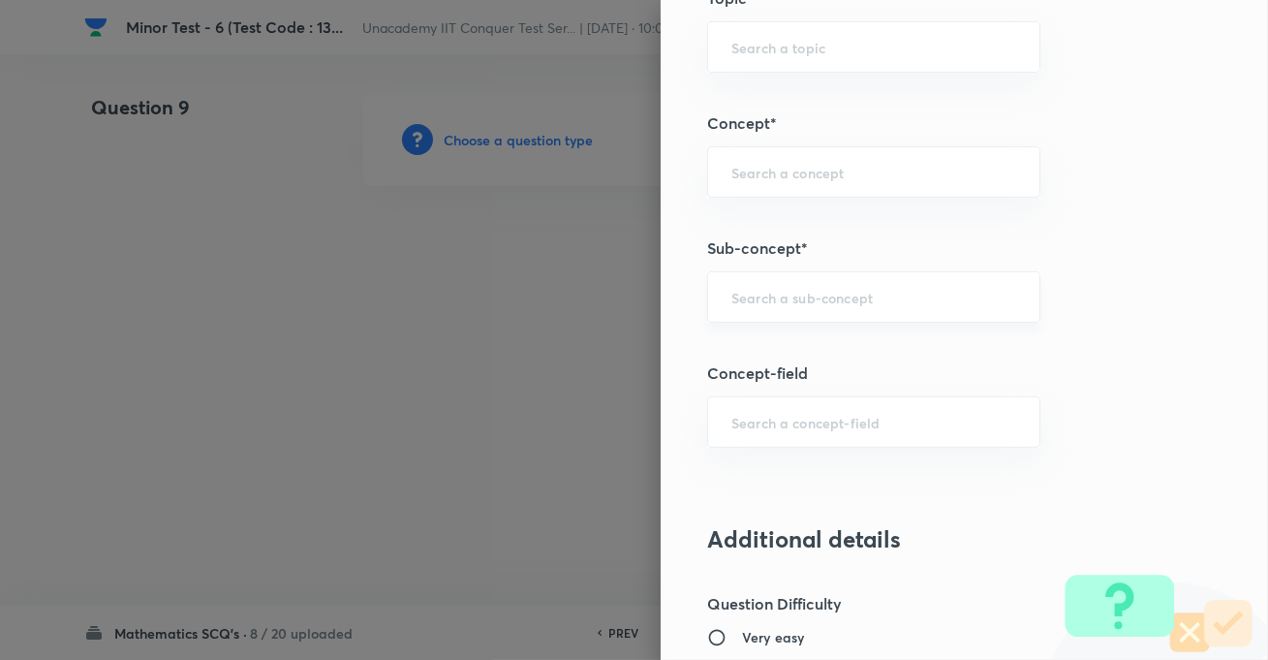
click at [822, 304] on div "​" at bounding box center [873, 296] width 333 height 51
paste input "Parabola"
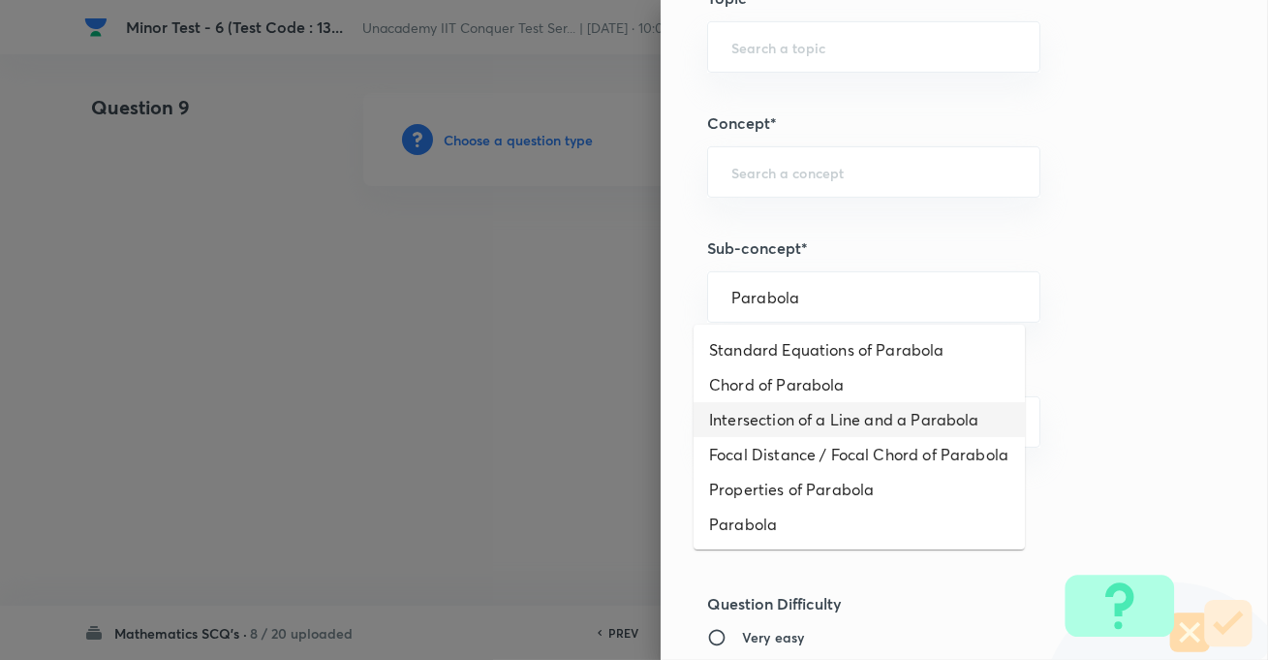
click at [782, 421] on li "Intersection of a Line and a Parabola" at bounding box center [859, 419] width 331 height 35
type input "Intersection of a Line and a Parabola"
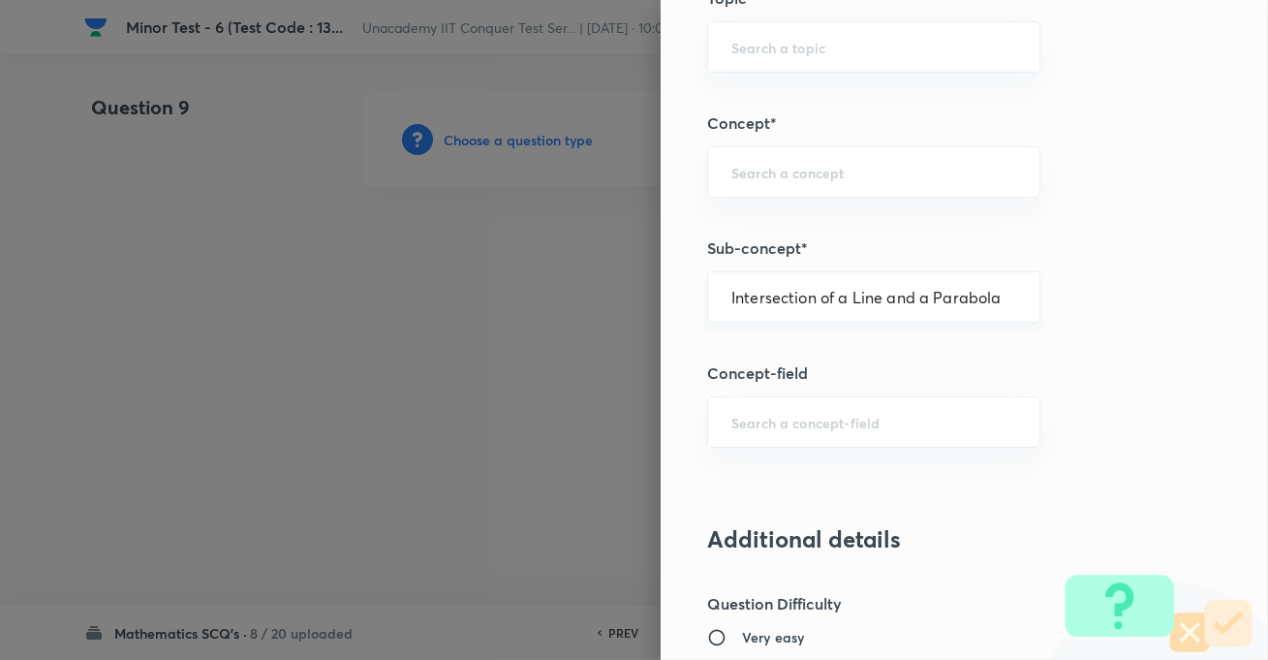
type input "Mathematics"
type input "Geometry"
type input "Parabola"
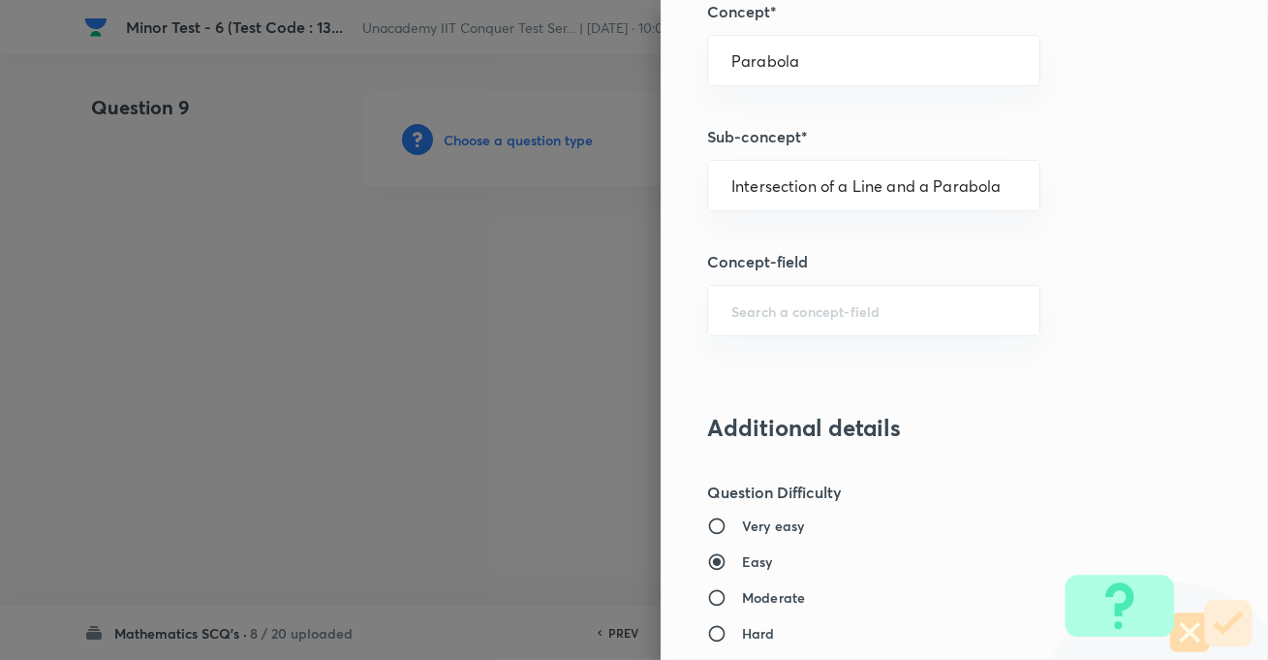
scroll to position [1409, 0]
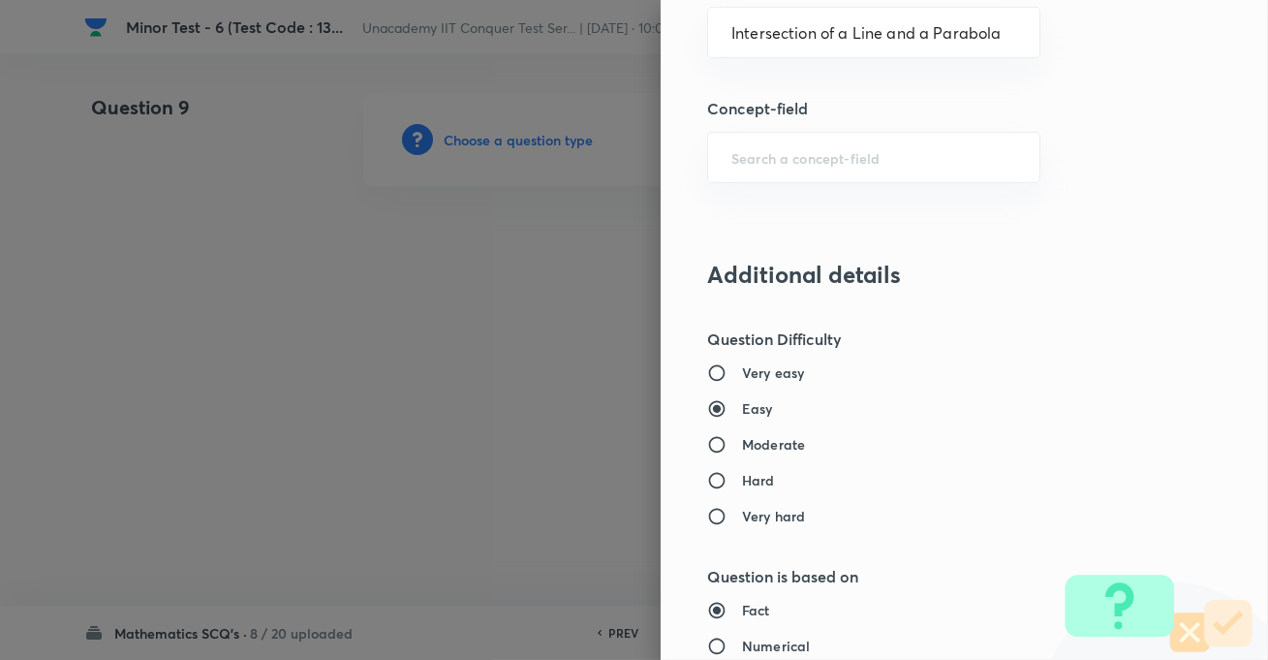
click at [742, 443] on h6 "Moderate" at bounding box center [773, 444] width 63 height 20
click at [729, 443] on input "Moderate" at bounding box center [724, 444] width 35 height 19
radio input "true"
radio input "false"
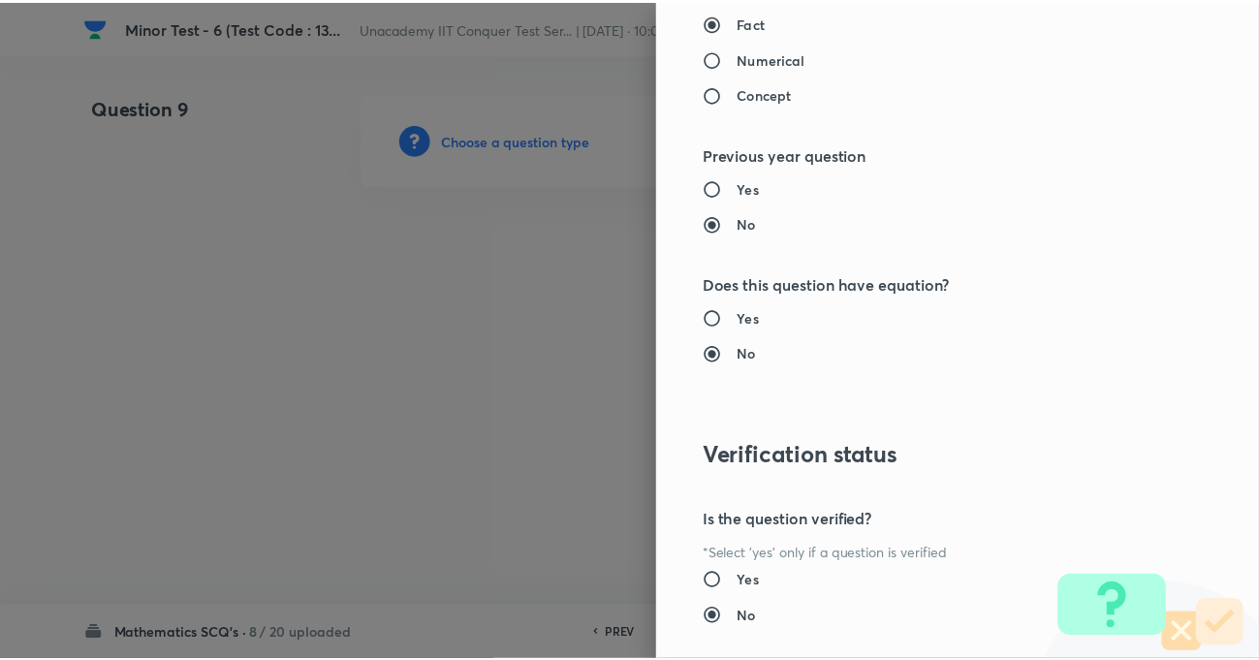
scroll to position [2109, 0]
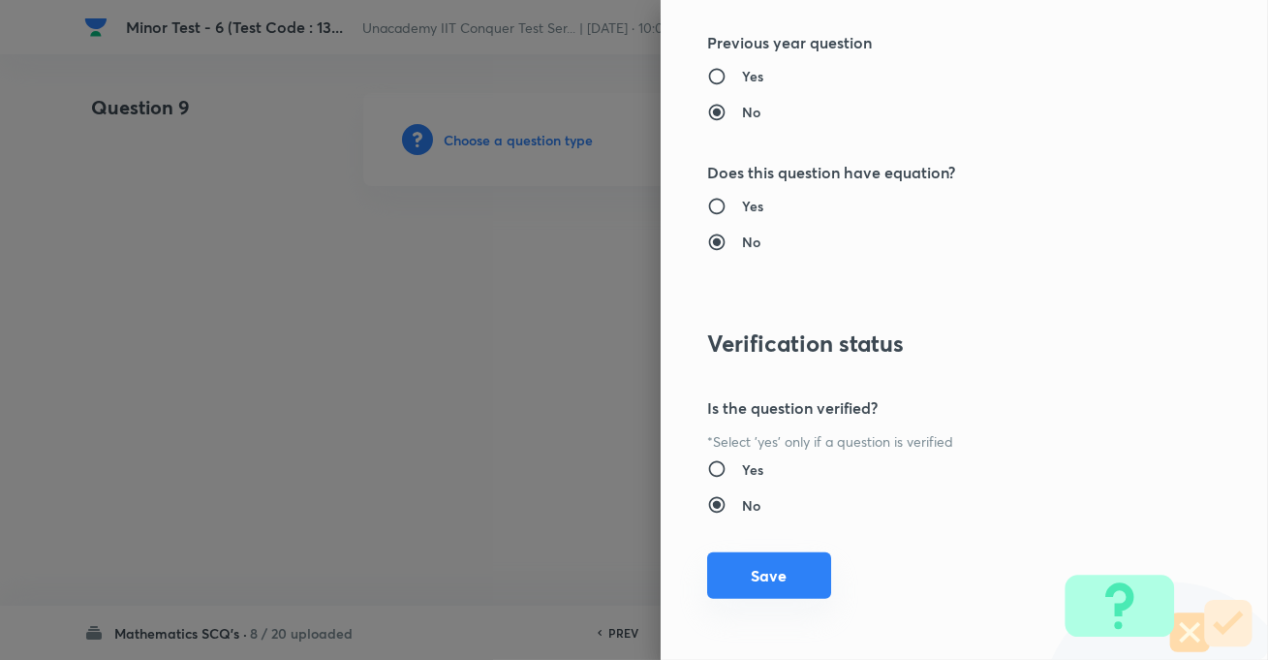
click at [748, 572] on button "Save" at bounding box center [769, 575] width 124 height 47
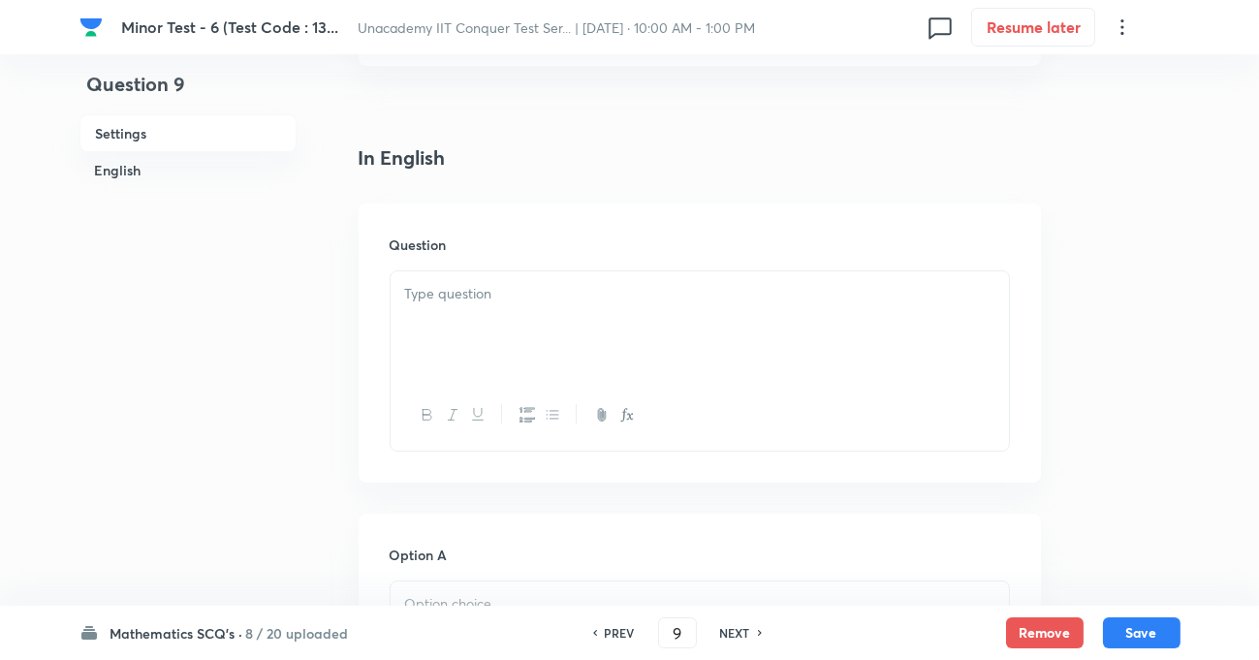
scroll to position [528, 0]
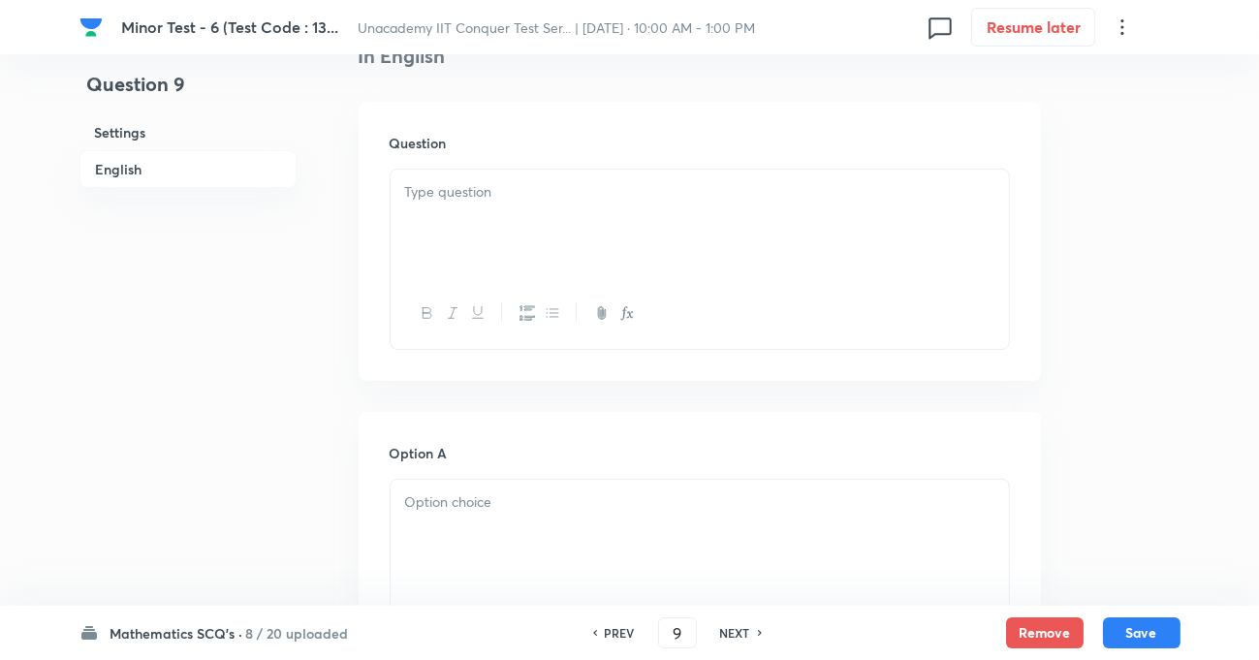
click at [528, 220] on div at bounding box center [700, 224] width 618 height 109
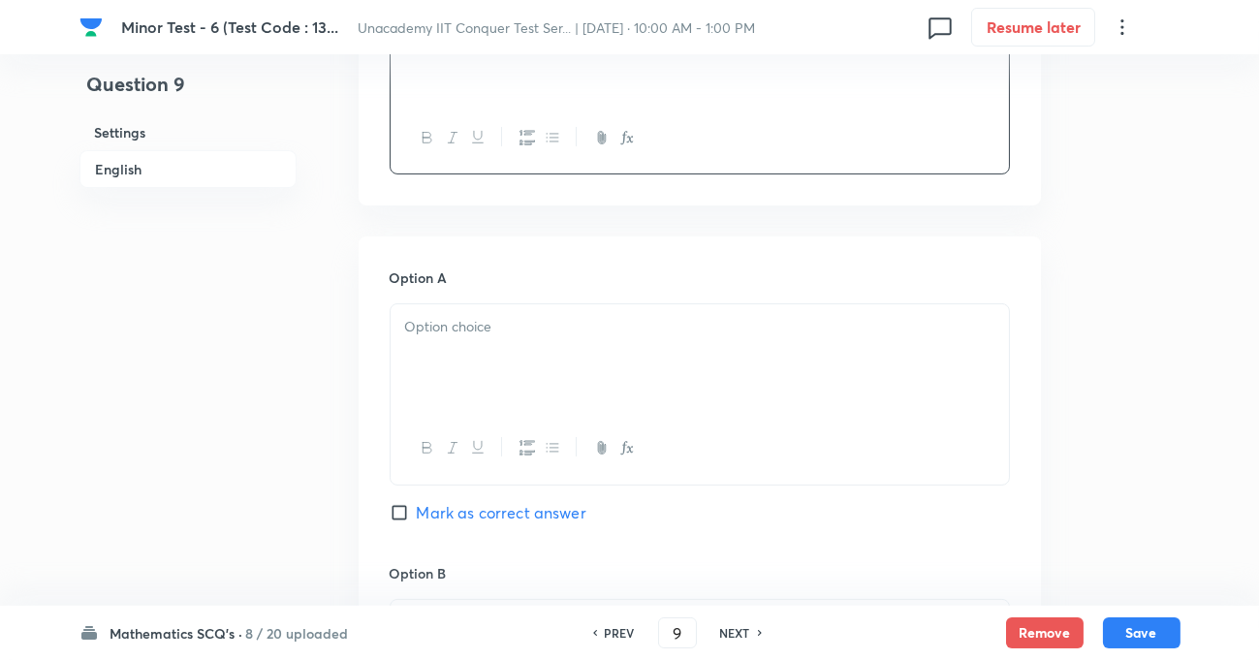
scroll to position [704, 0]
click at [481, 331] on p at bounding box center [699, 326] width 589 height 22
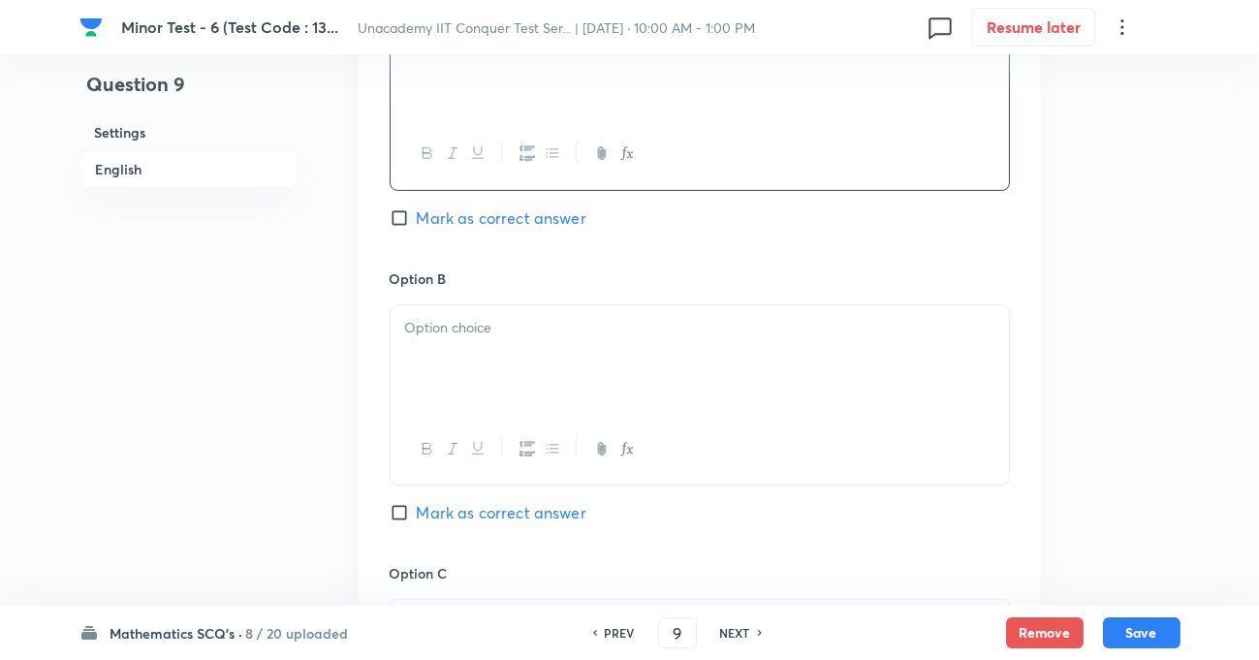
scroll to position [1056, 0]
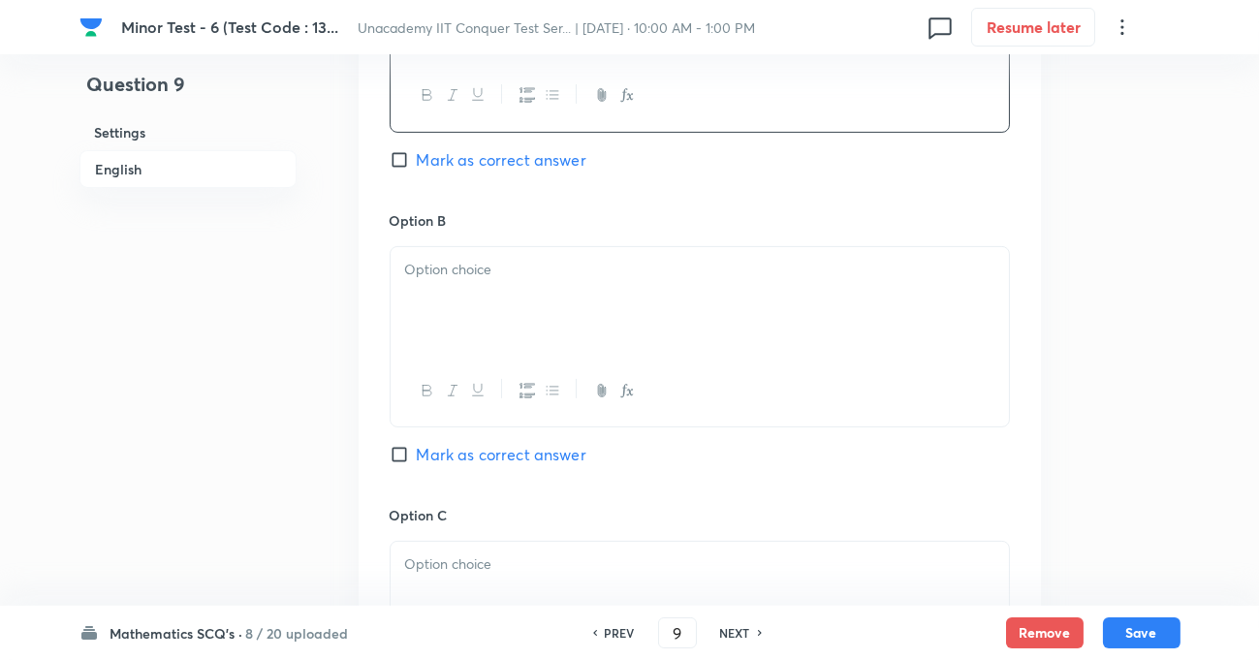
click at [452, 283] on div at bounding box center [700, 301] width 618 height 109
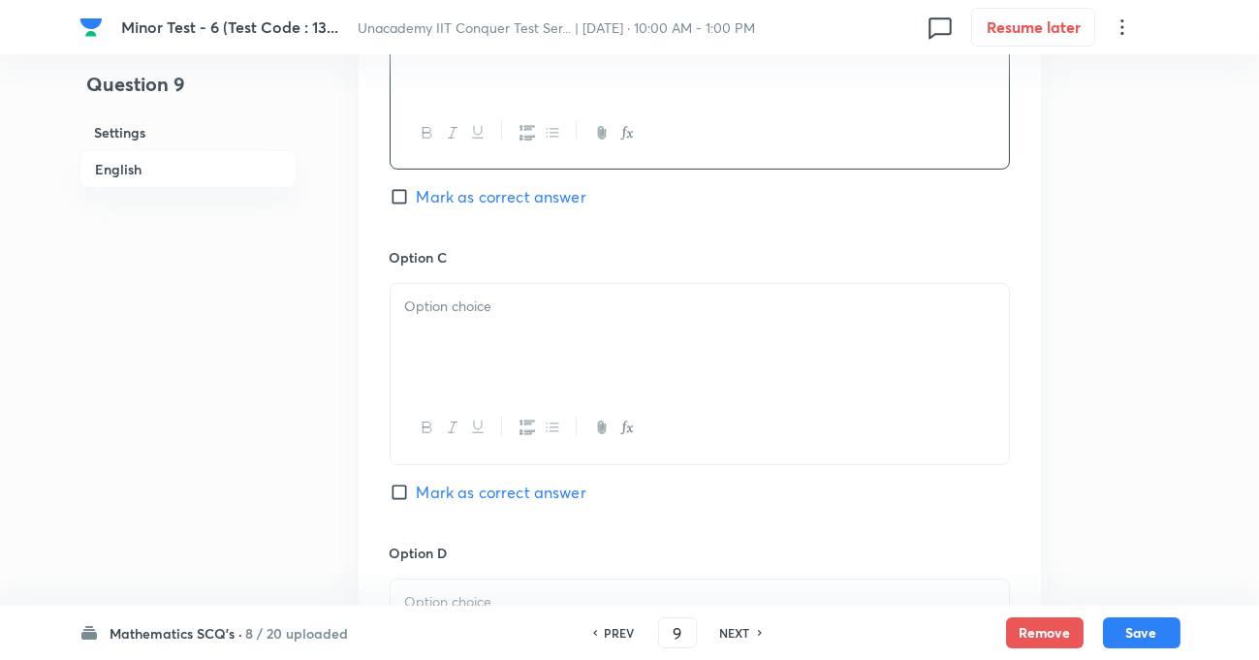
scroll to position [1409, 0]
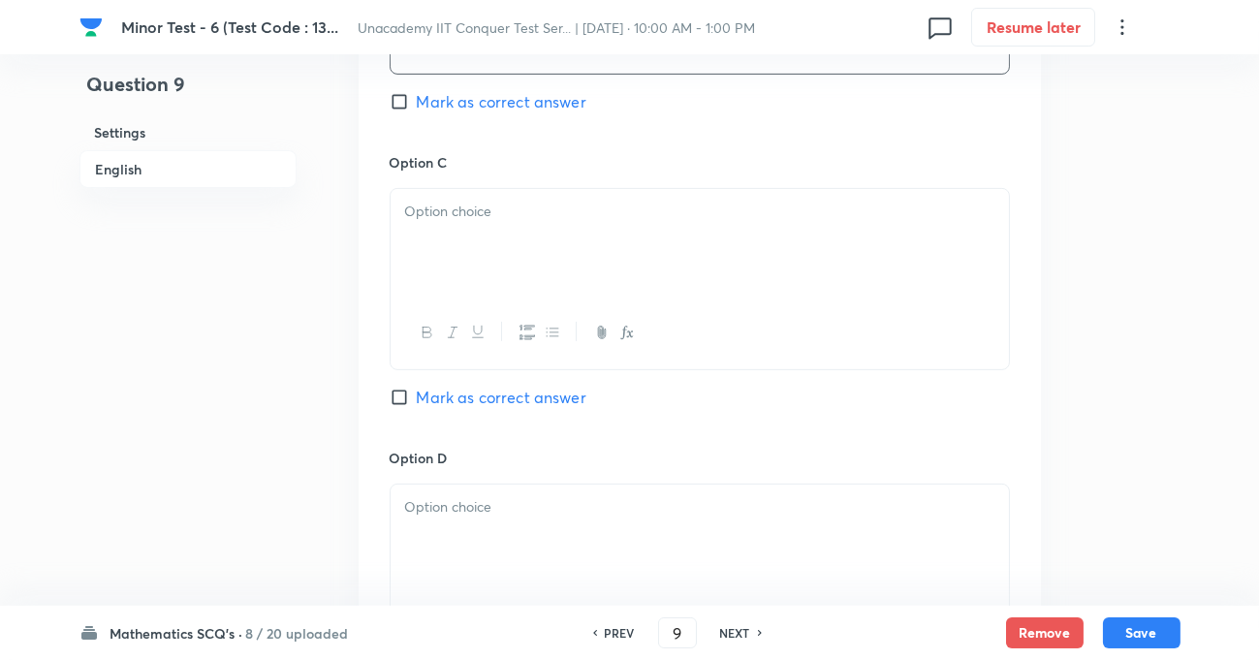
click at [480, 217] on p at bounding box center [699, 212] width 589 height 22
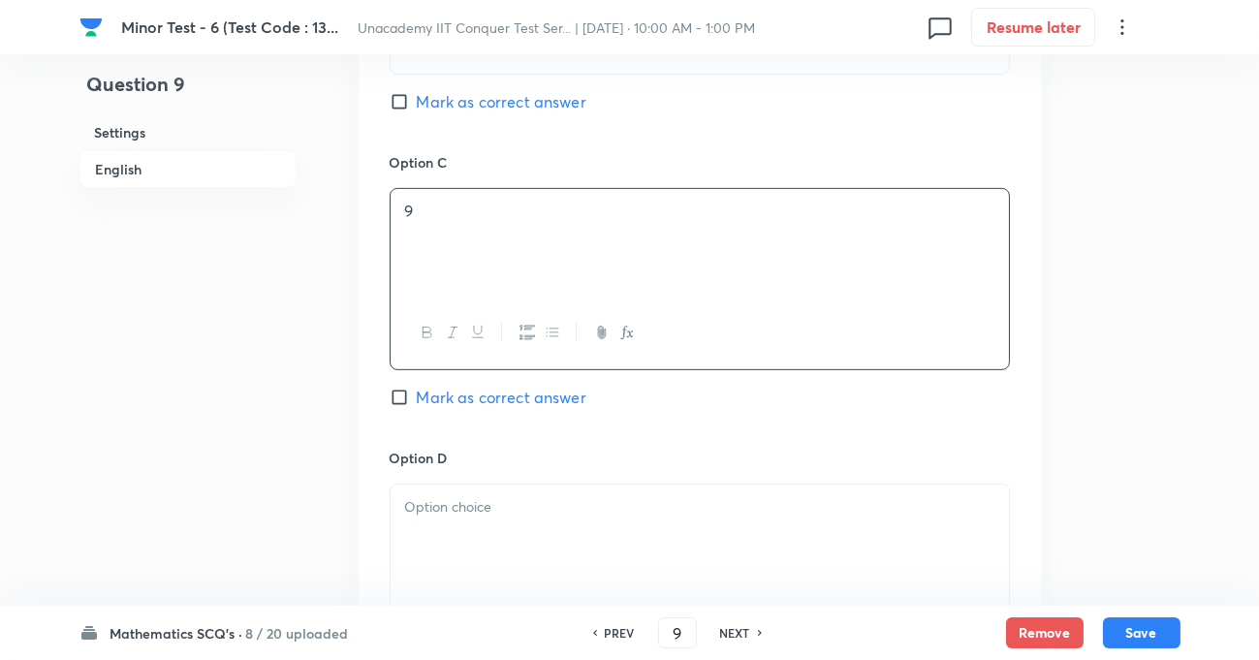
click at [424, 506] on p at bounding box center [699, 507] width 589 height 22
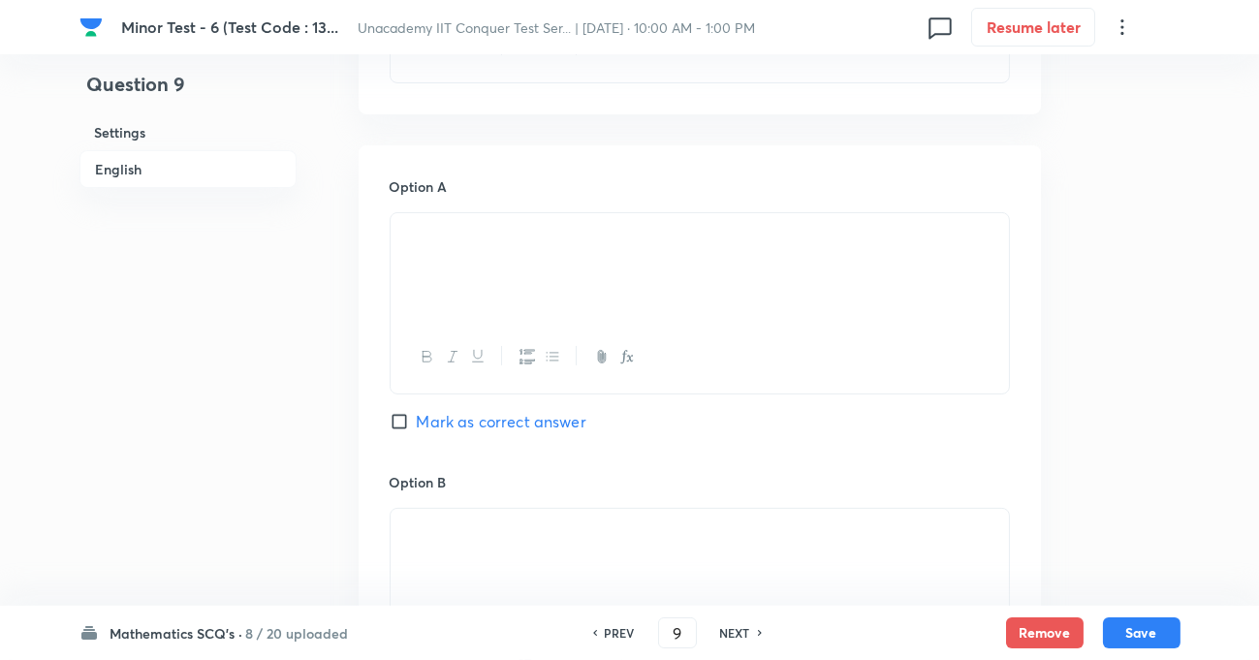
scroll to position [704, 0]
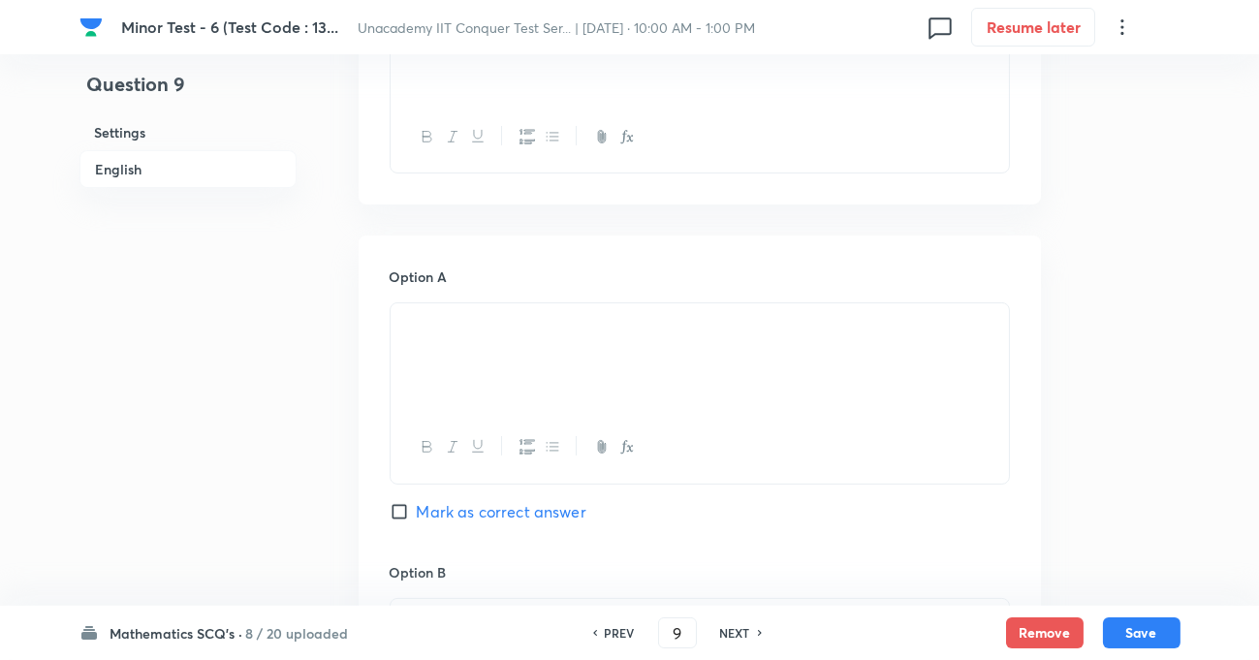
click at [401, 513] on input "Mark as correct answer" at bounding box center [403, 511] width 27 height 19
checkbox input "true"
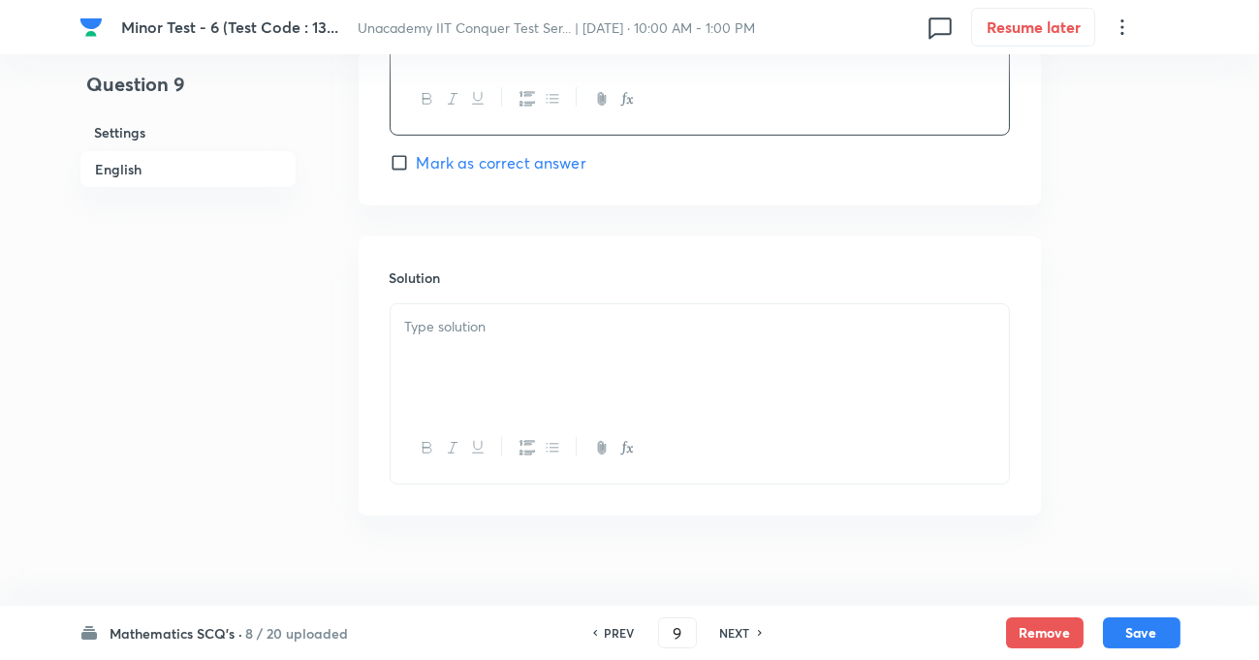
scroll to position [1965, 0]
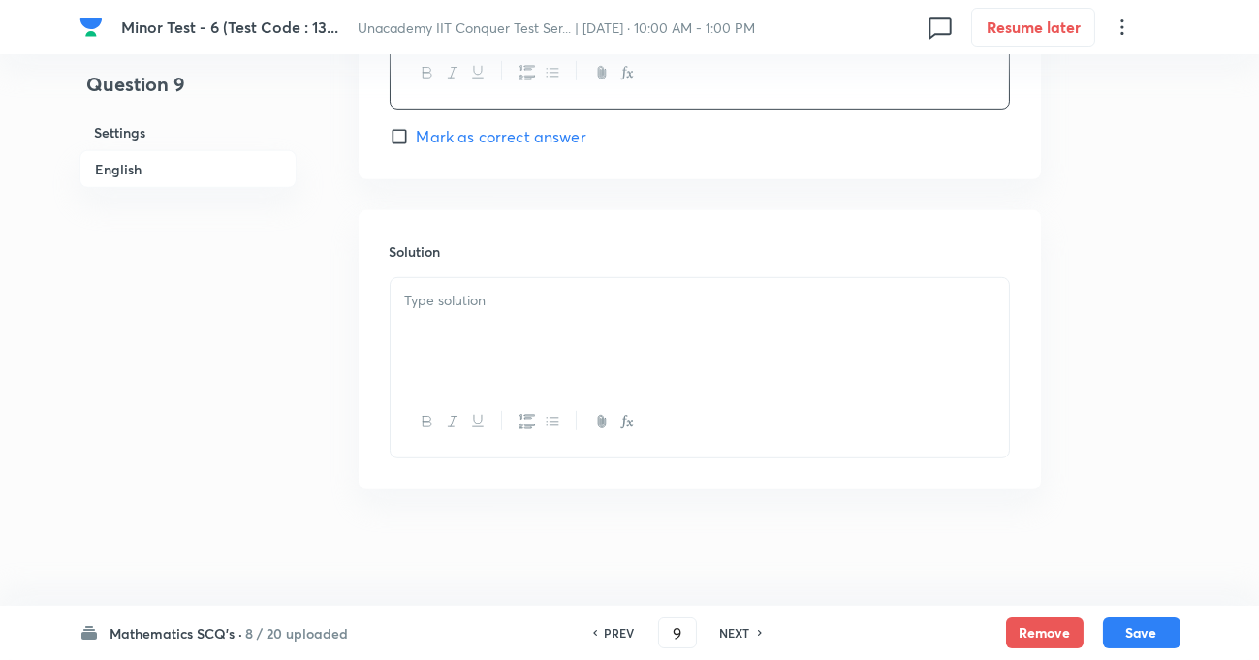
click at [467, 303] on p at bounding box center [699, 301] width 589 height 22
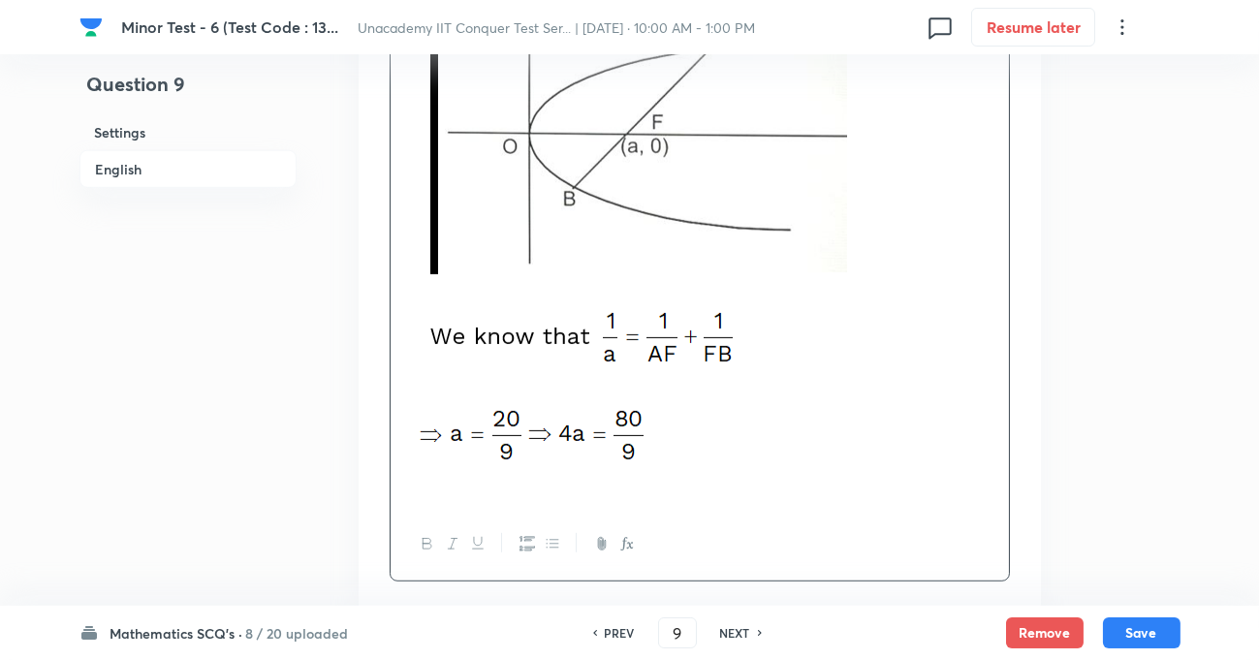
scroll to position [2354, 0]
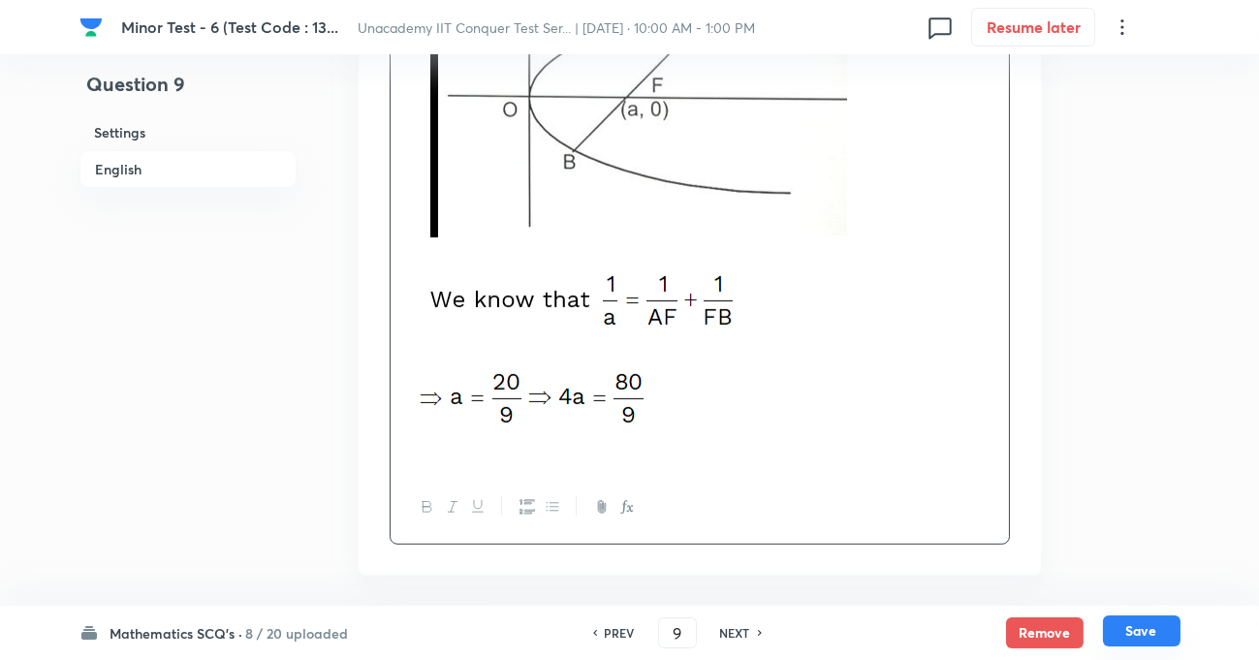
click at [1158, 641] on button "Save" at bounding box center [1142, 630] width 78 height 31
type input "10"
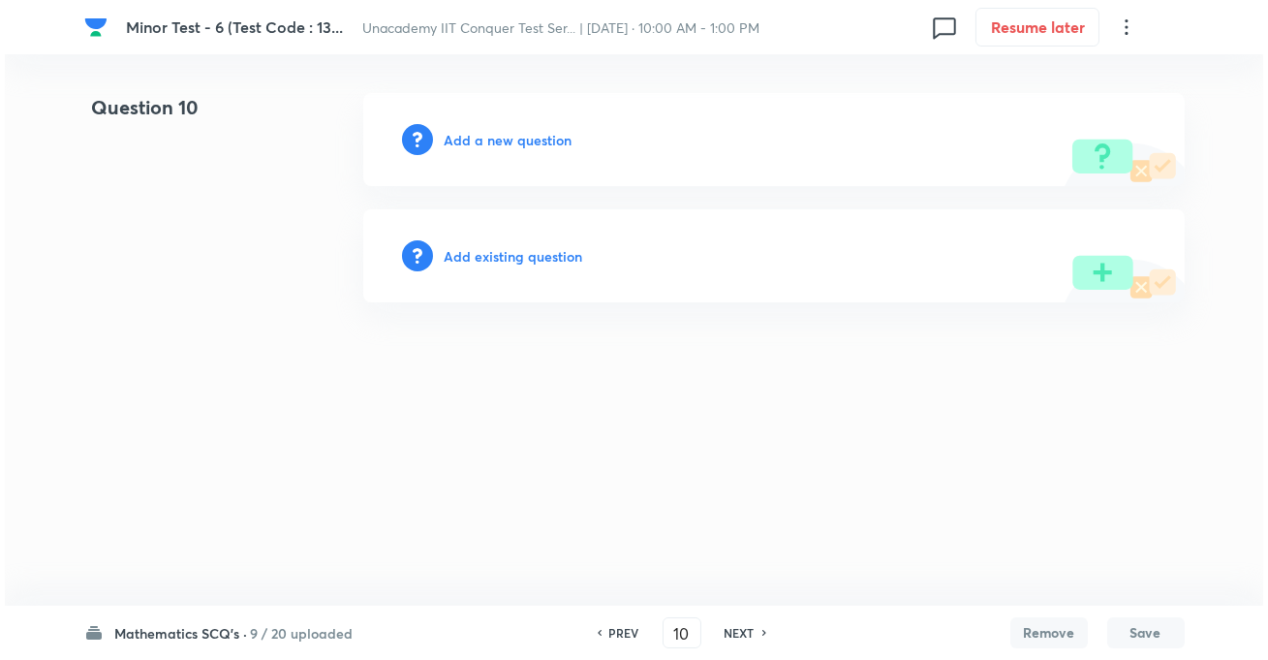
scroll to position [0, 0]
click at [516, 141] on h6 "Add a new question" at bounding box center [509, 140] width 128 height 20
click at [570, 146] on h6 "Choose a question type" at bounding box center [519, 140] width 149 height 20
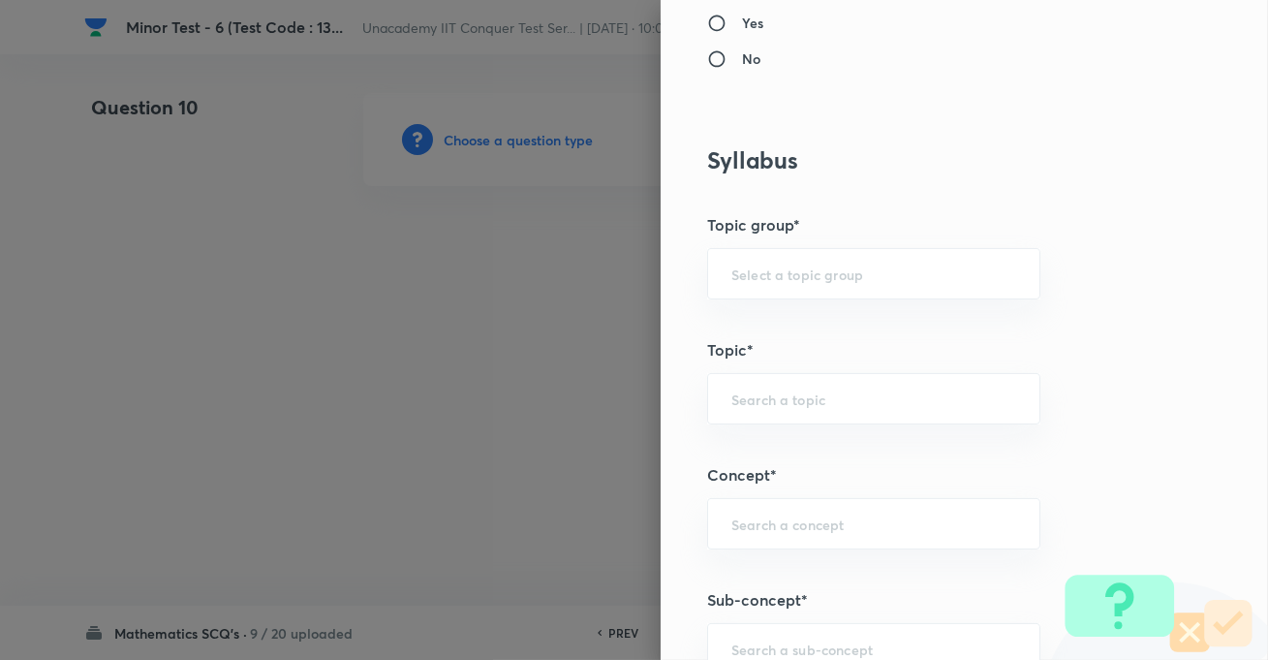
scroll to position [1056, 0]
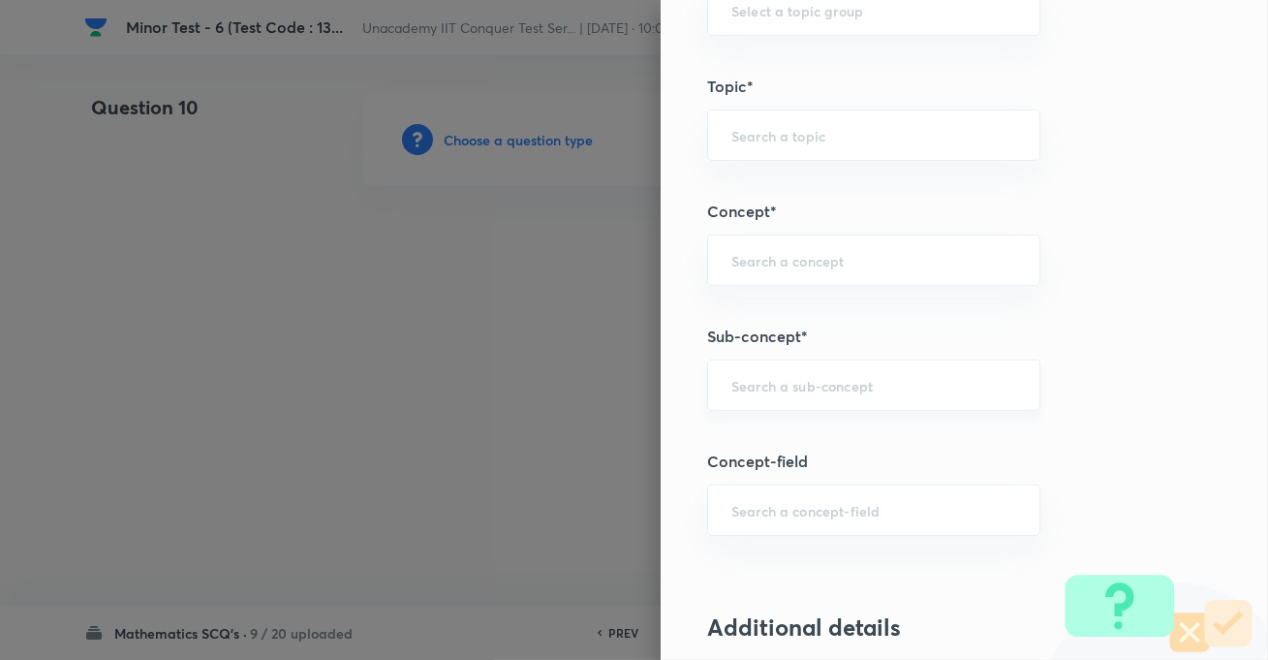
click at [806, 368] on div "​" at bounding box center [873, 385] width 333 height 51
paste input "Complex Number"
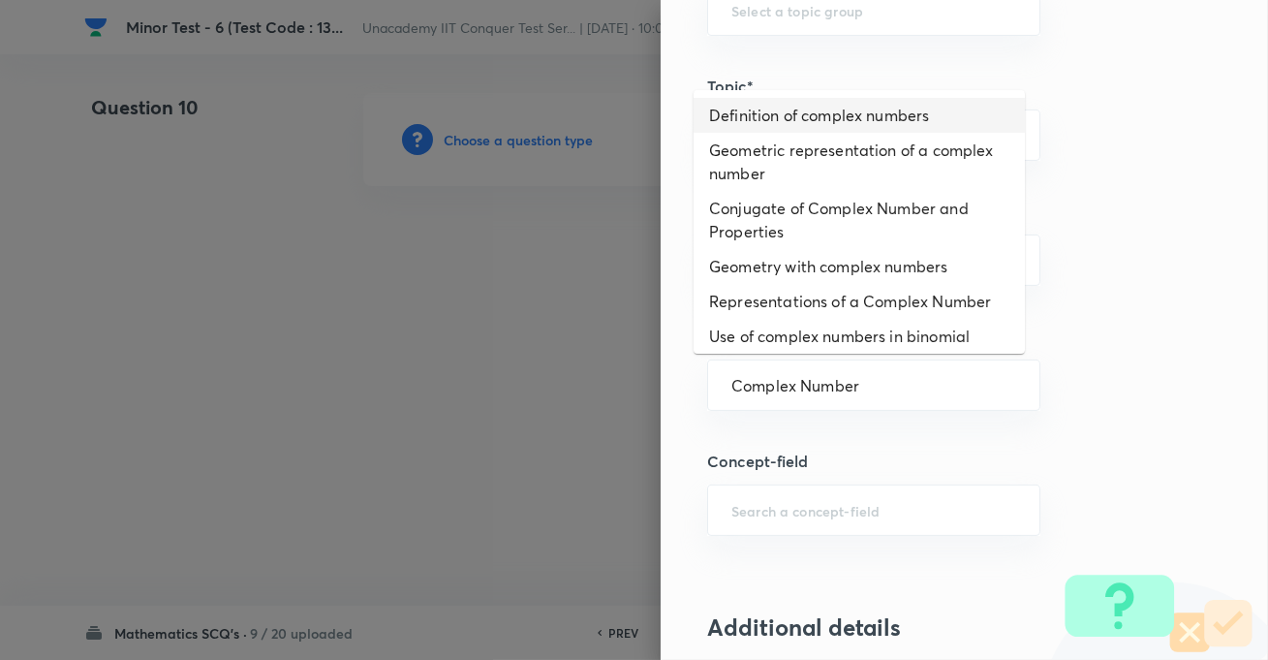
click at [750, 117] on li "Definition of complex numbers" at bounding box center [859, 115] width 331 height 35
type input "Definition of complex numbers"
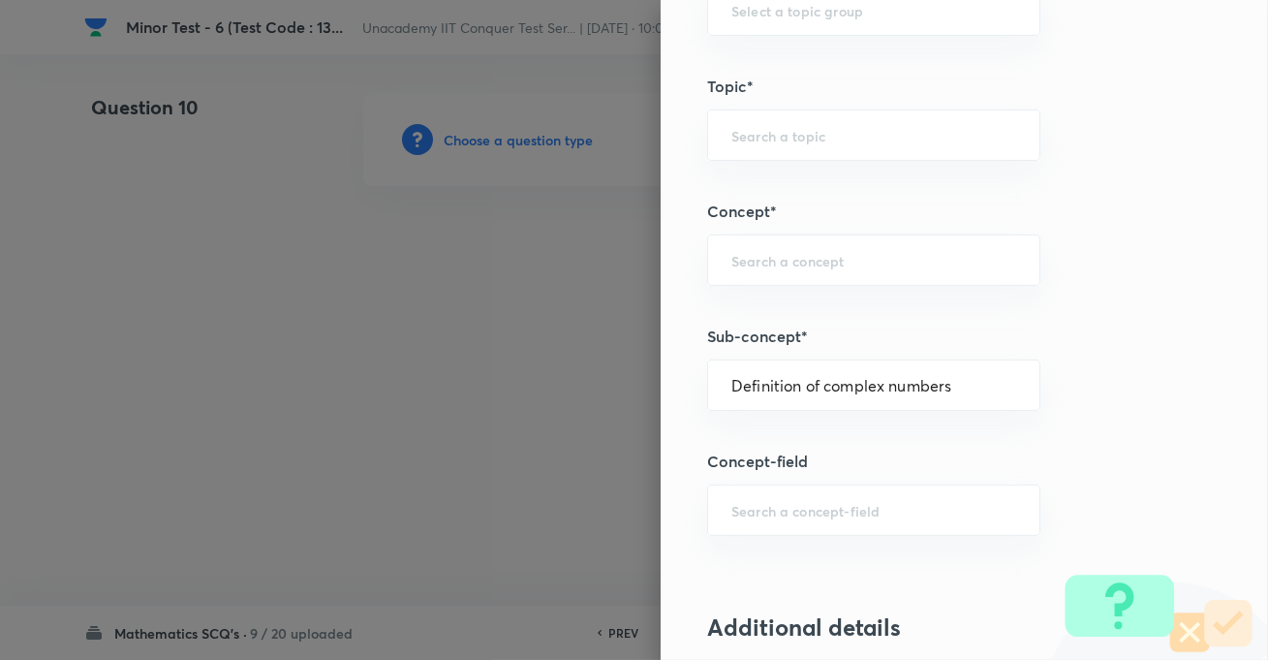
type input "Mathematics"
type input "Algebra"
type input "Complex Numbers"
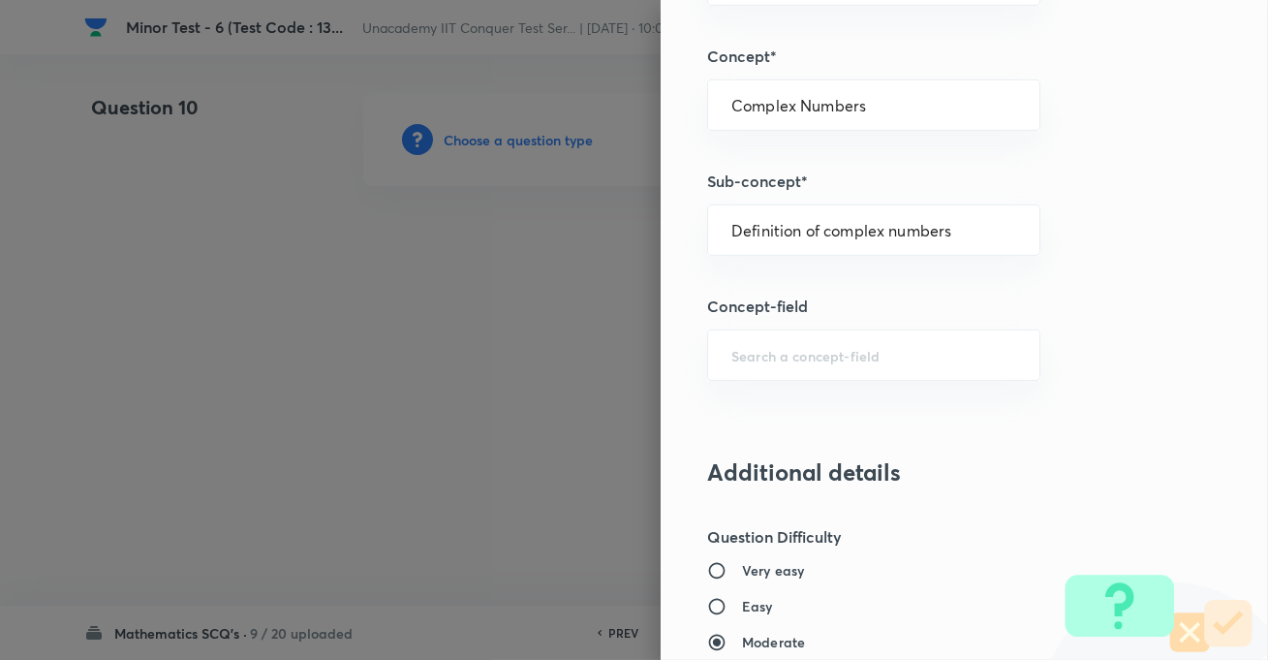
scroll to position [1497, 0]
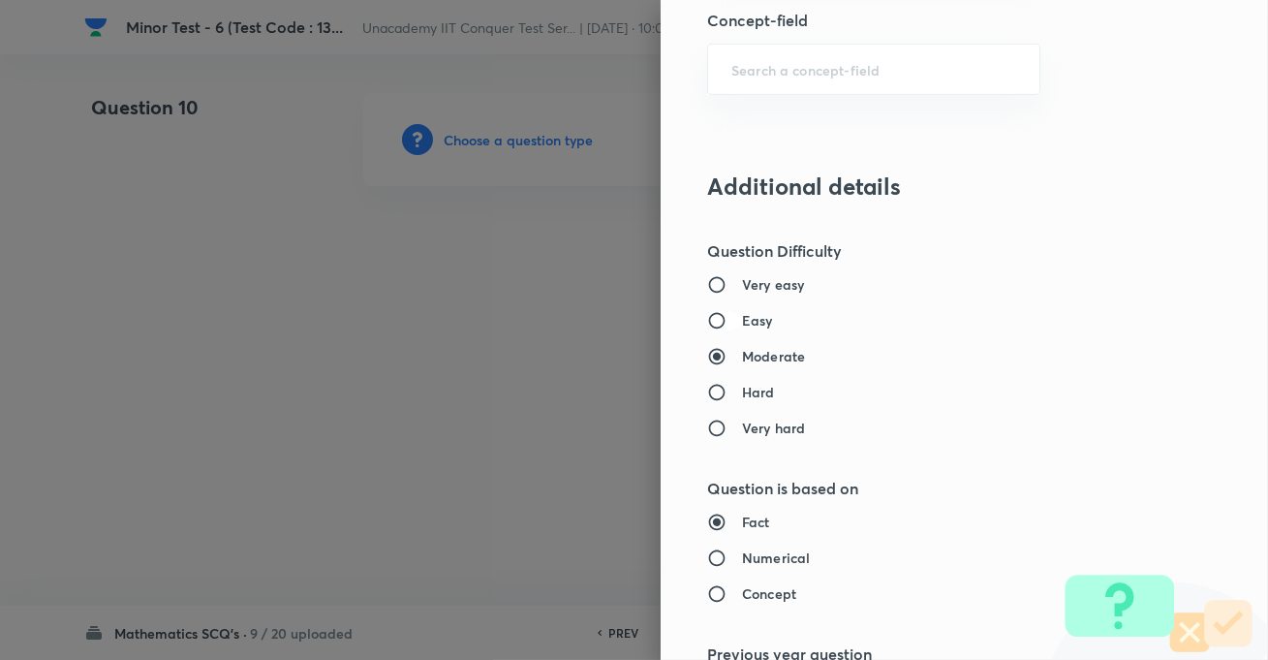
click at [708, 313] on input "Easy" at bounding box center [724, 320] width 35 height 19
radio input "true"
radio input "false"
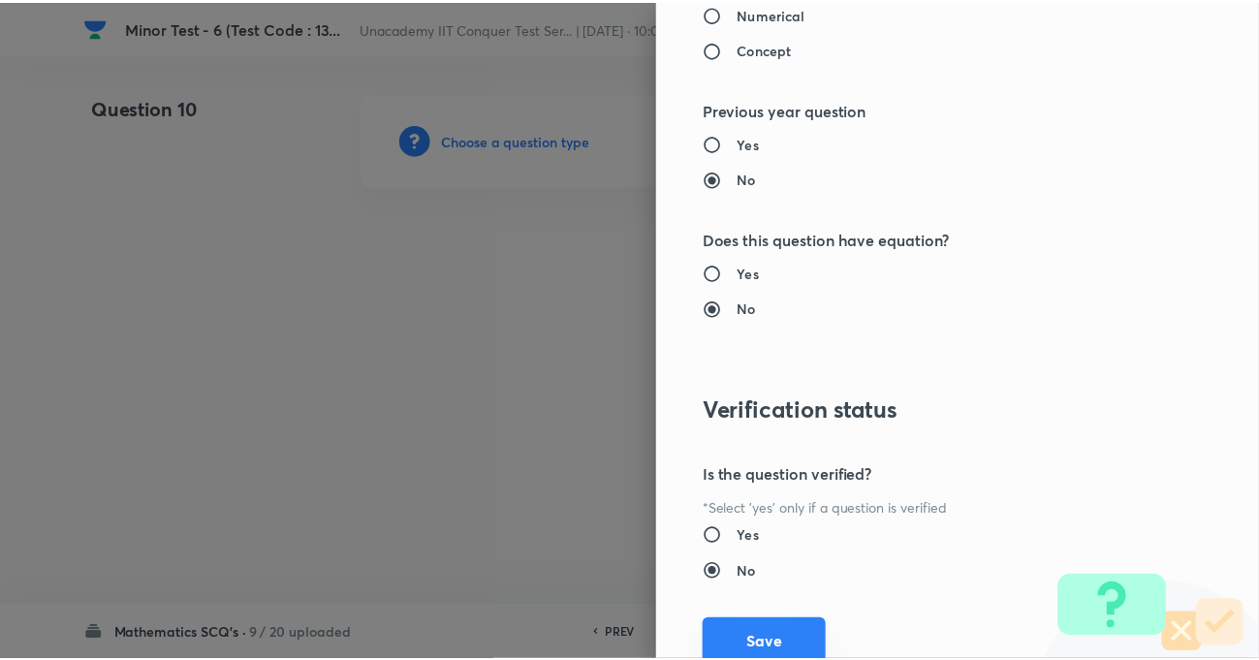
scroll to position [2109, 0]
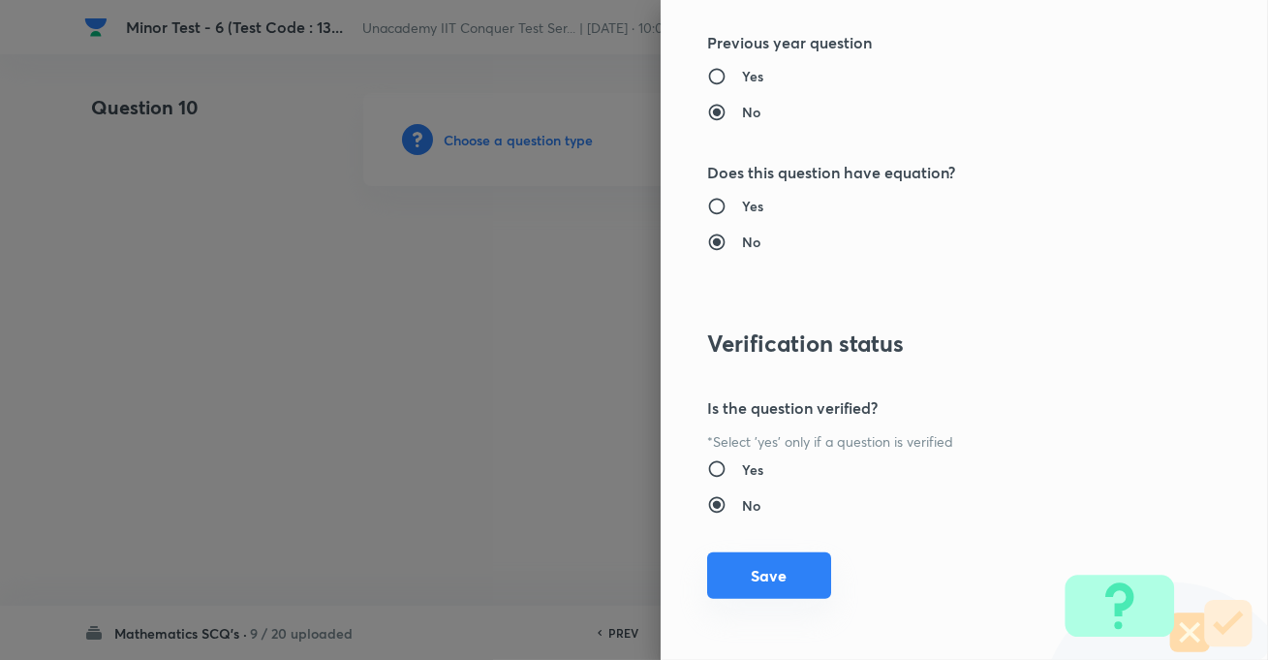
click at [744, 591] on button "Save" at bounding box center [769, 575] width 124 height 47
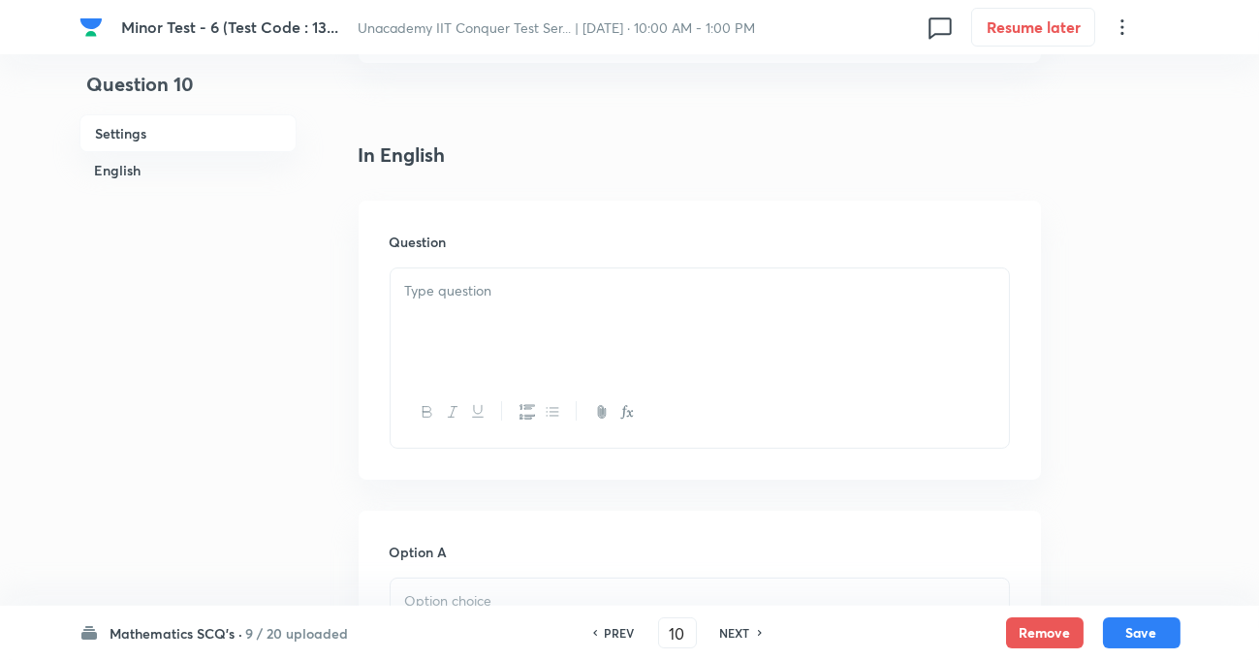
scroll to position [440, 0]
click at [502, 297] on div at bounding box center [700, 312] width 618 height 109
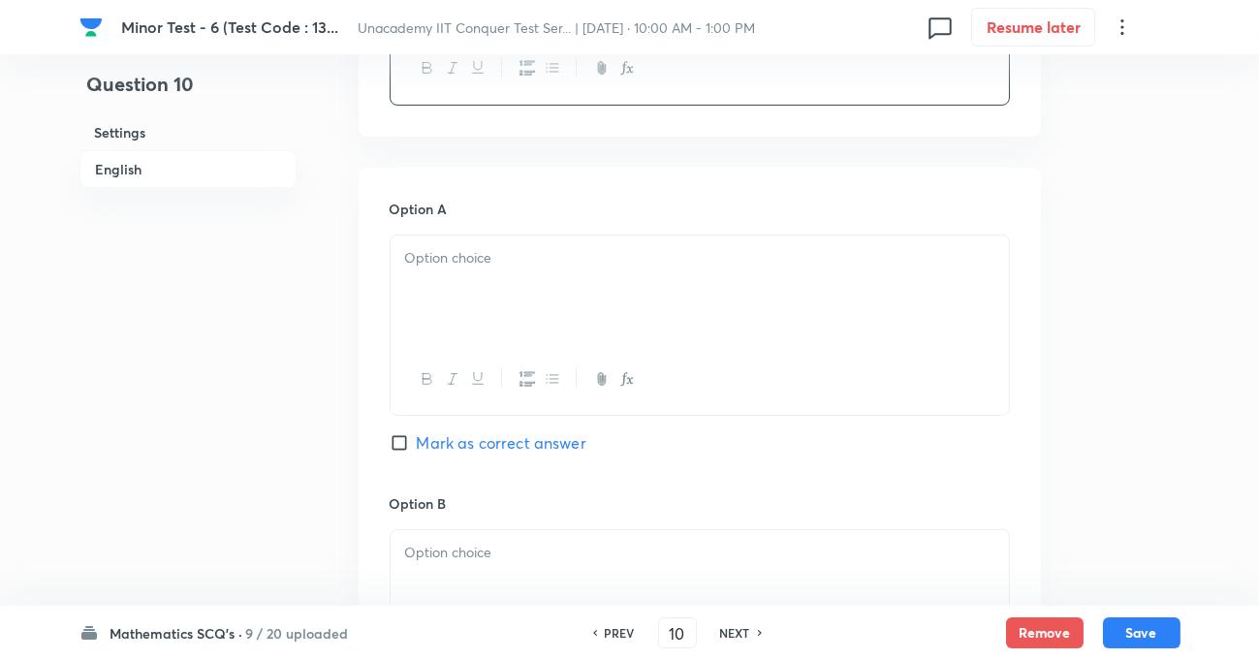
scroll to position [793, 0]
click at [471, 287] on div at bounding box center [700, 287] width 618 height 109
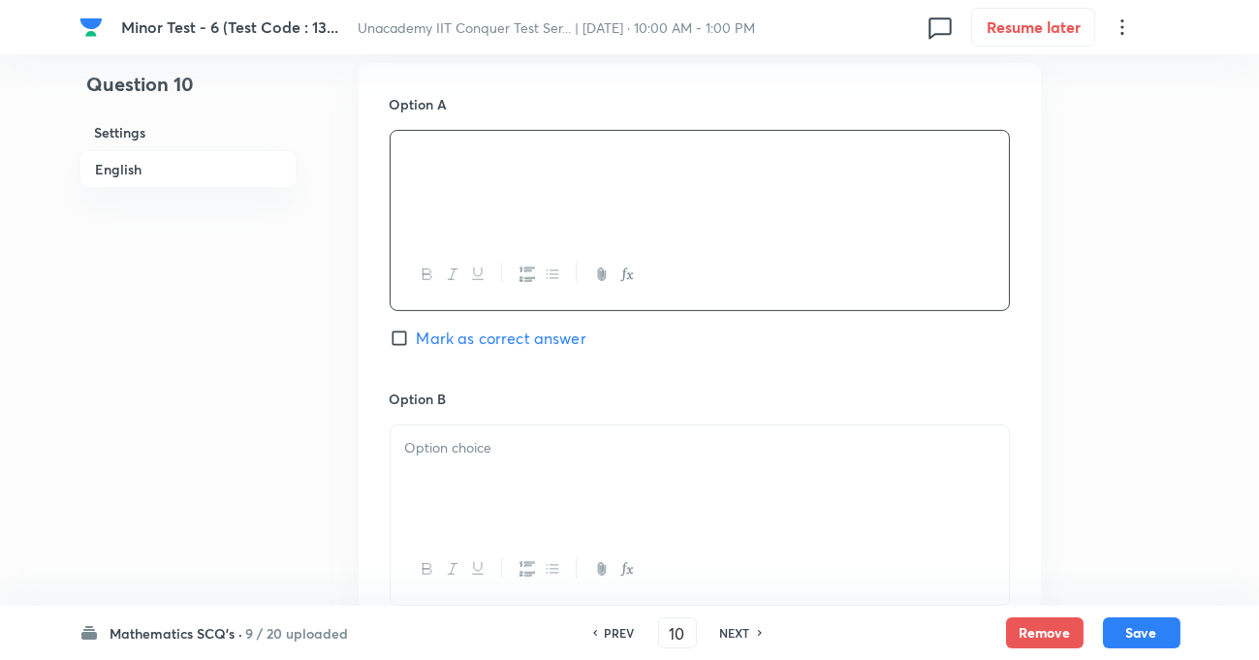
scroll to position [1056, 0]
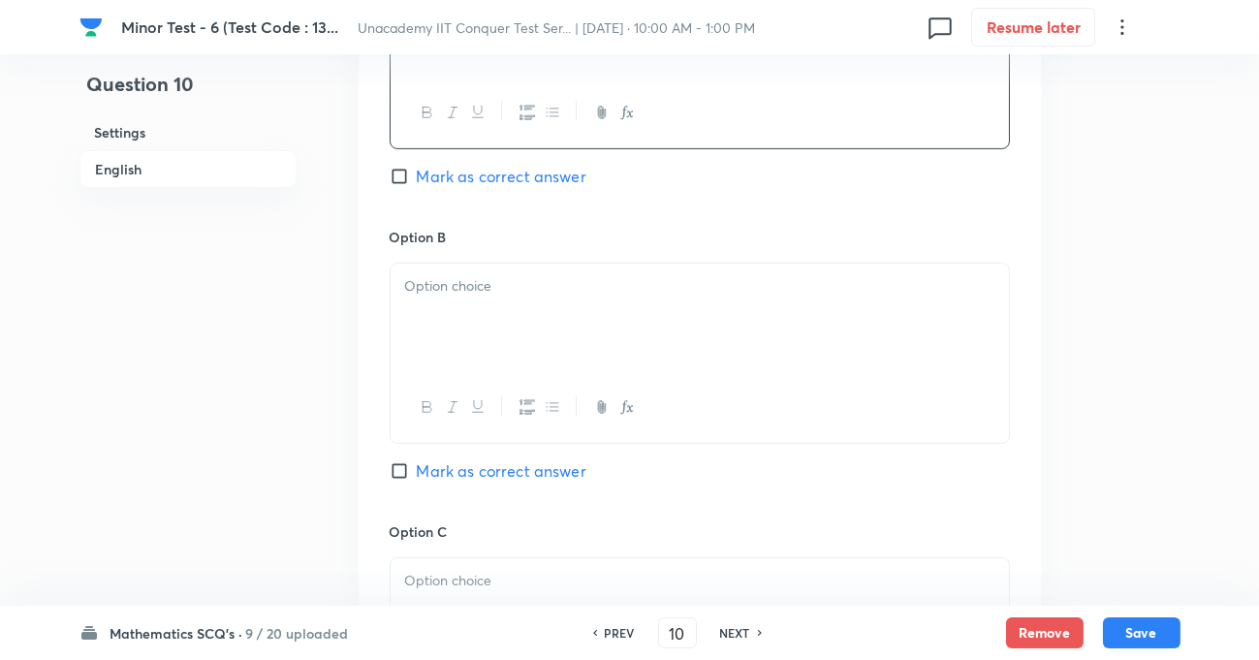
drag, startPoint x: 481, startPoint y: 315, endPoint x: 438, endPoint y: 213, distance: 110.3
click at [479, 306] on div at bounding box center [700, 318] width 618 height 109
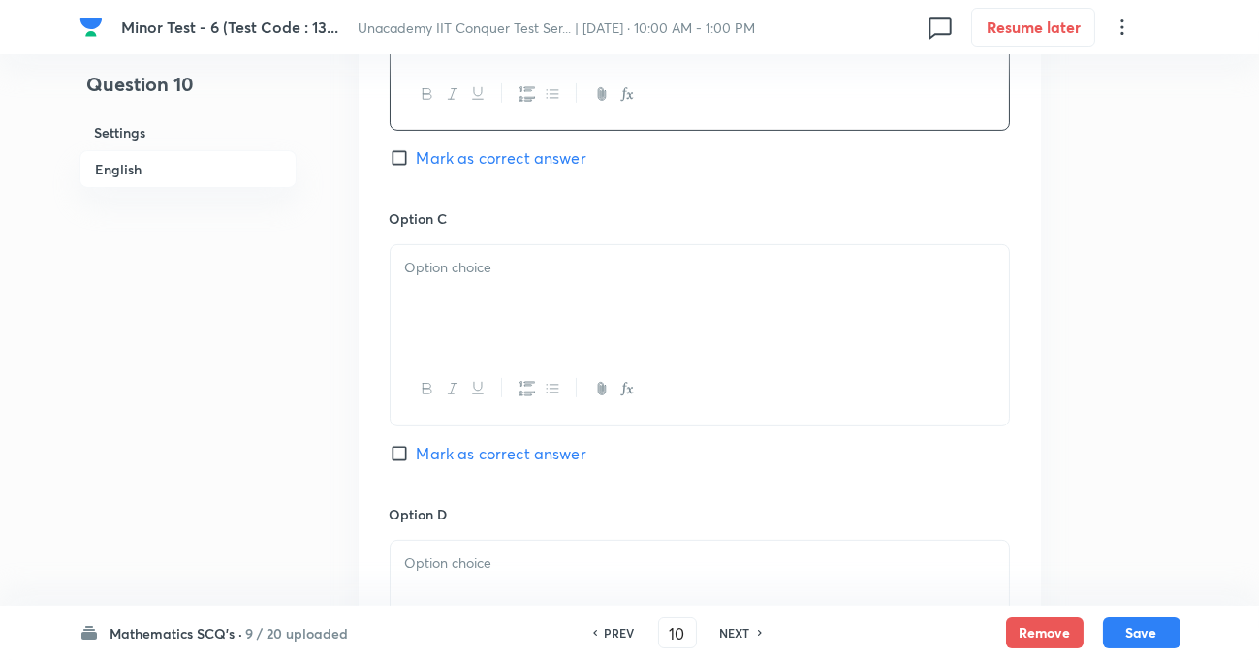
scroll to position [1409, 0]
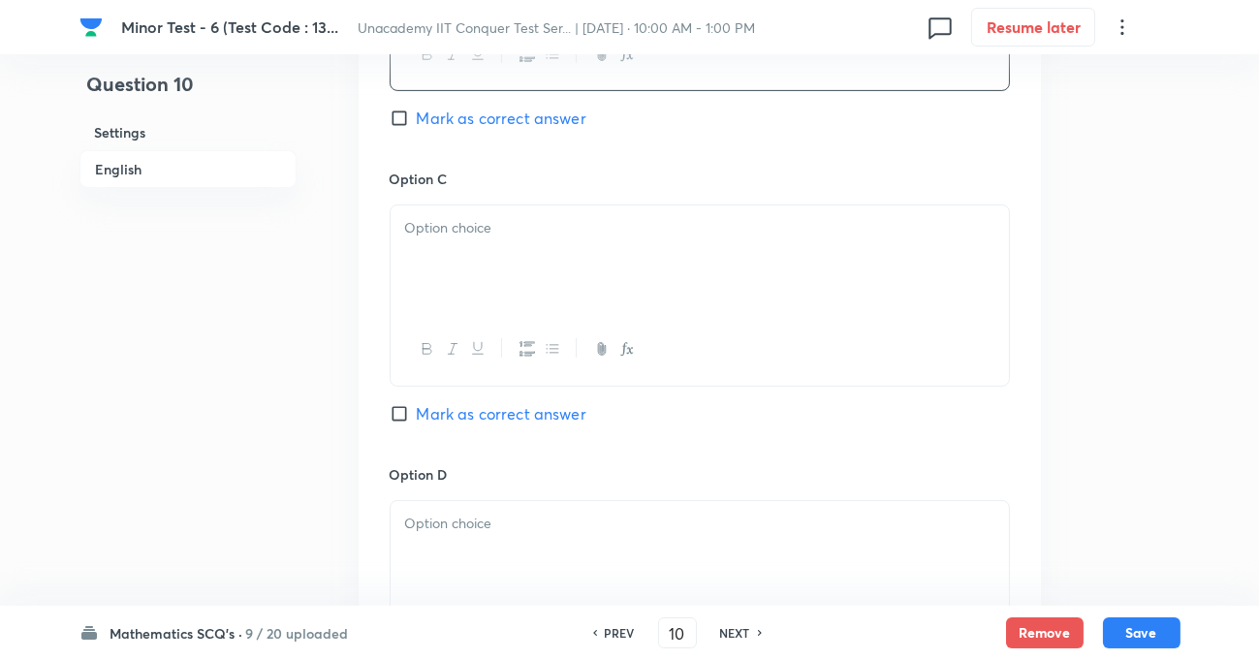
click at [440, 239] on p at bounding box center [699, 228] width 589 height 22
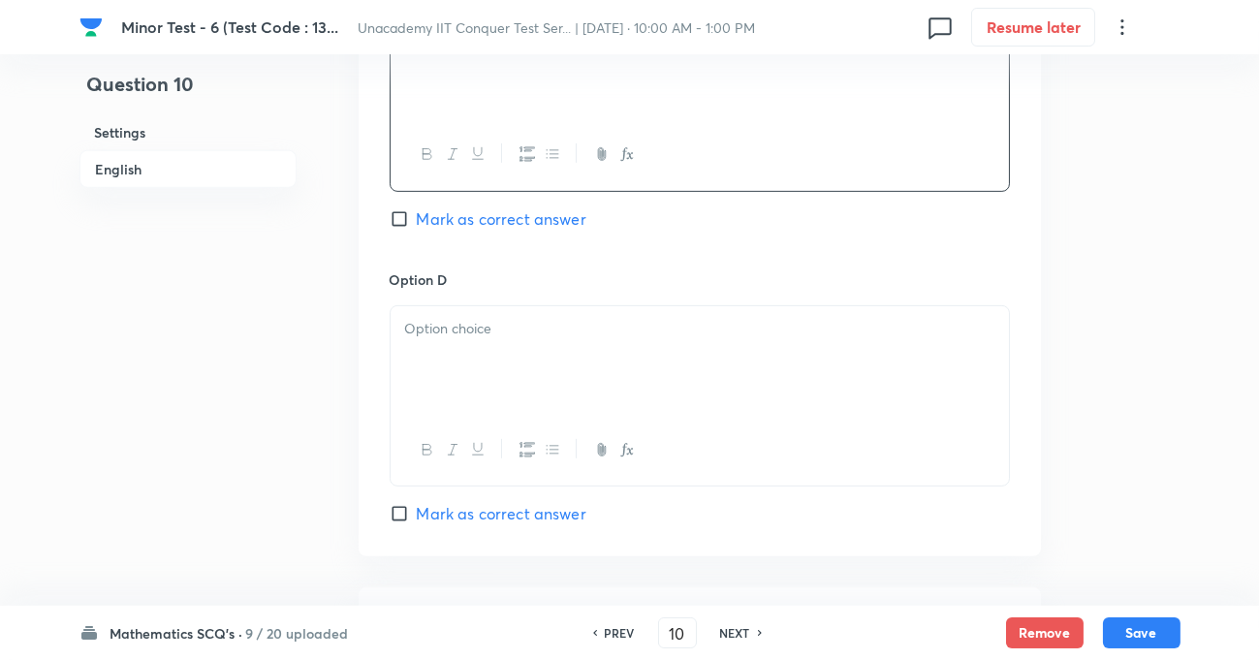
scroll to position [1674, 0]
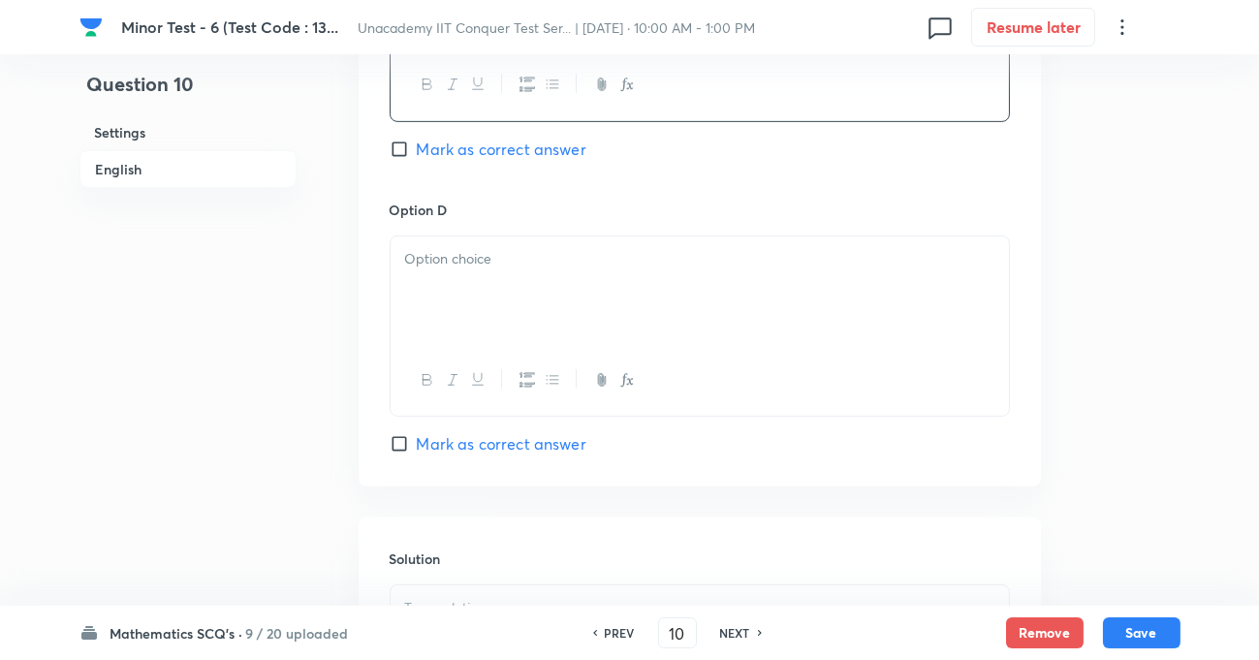
click at [497, 270] on p at bounding box center [699, 259] width 589 height 22
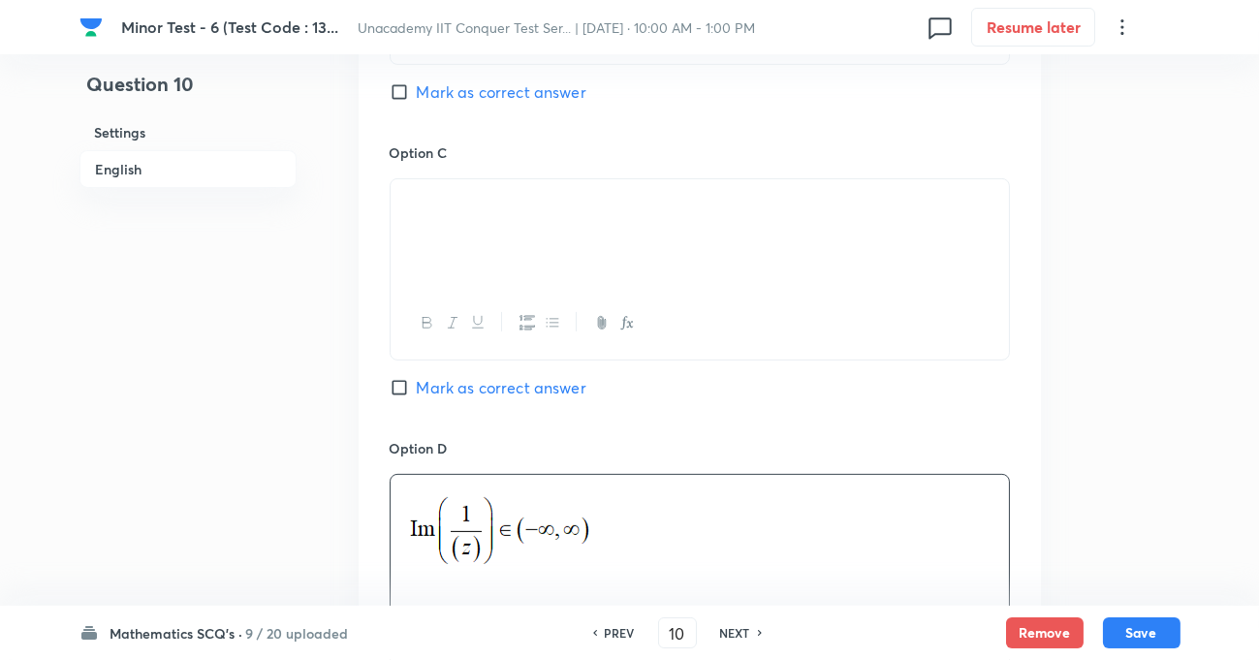
scroll to position [1409, 0]
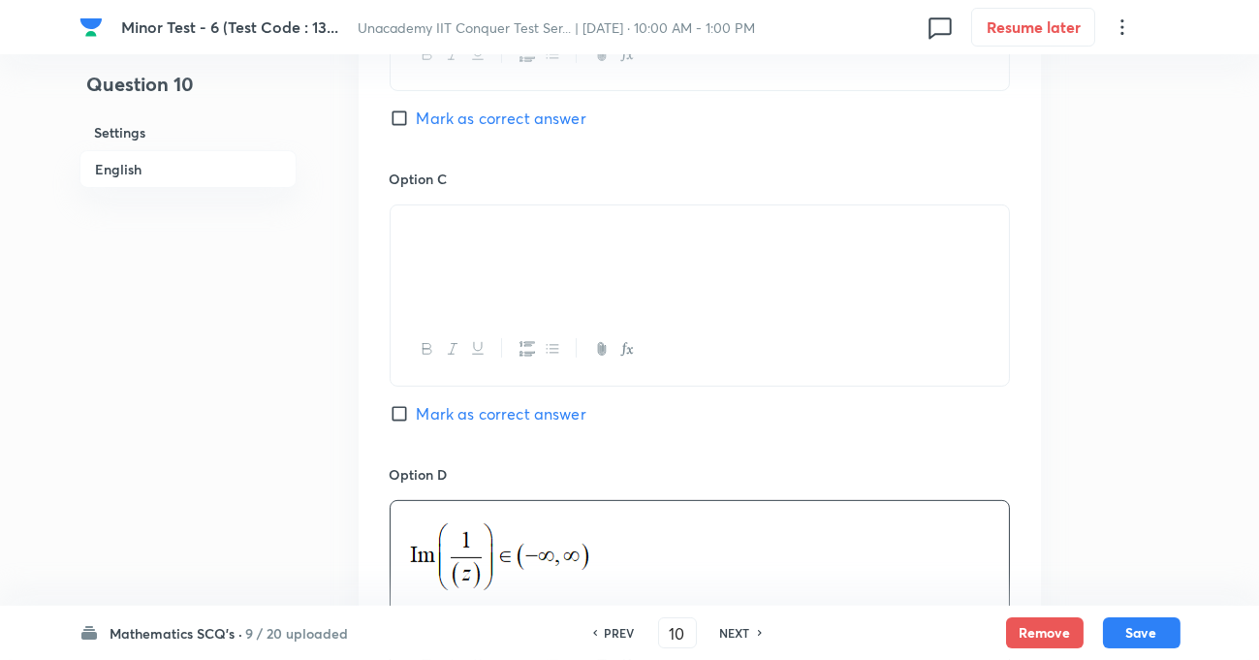
click at [399, 423] on input "Mark as correct answer" at bounding box center [403, 413] width 27 height 19
checkbox input "true"
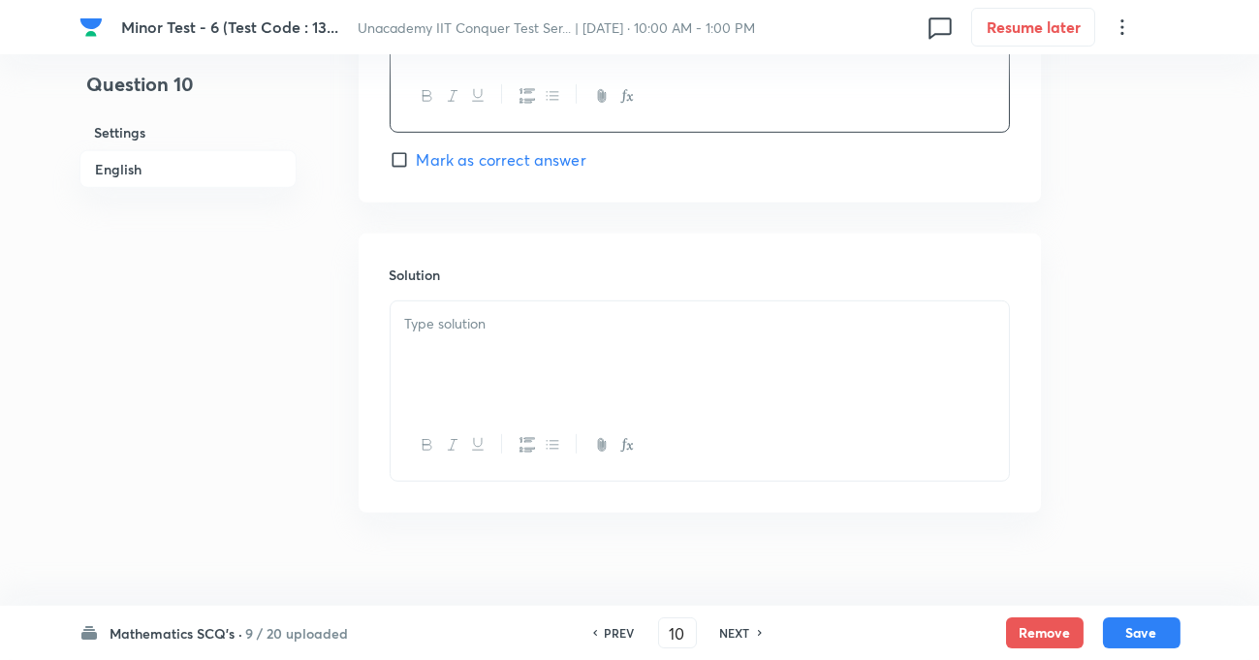
scroll to position [2006, 0]
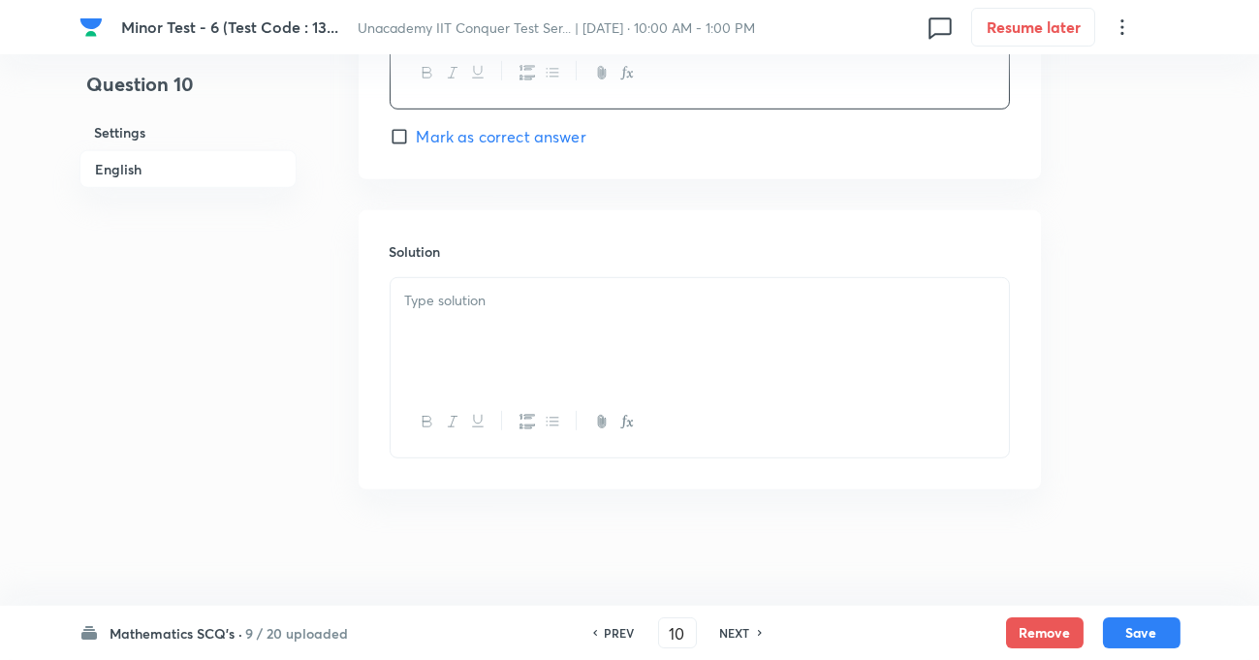
click at [557, 322] on div at bounding box center [700, 332] width 618 height 109
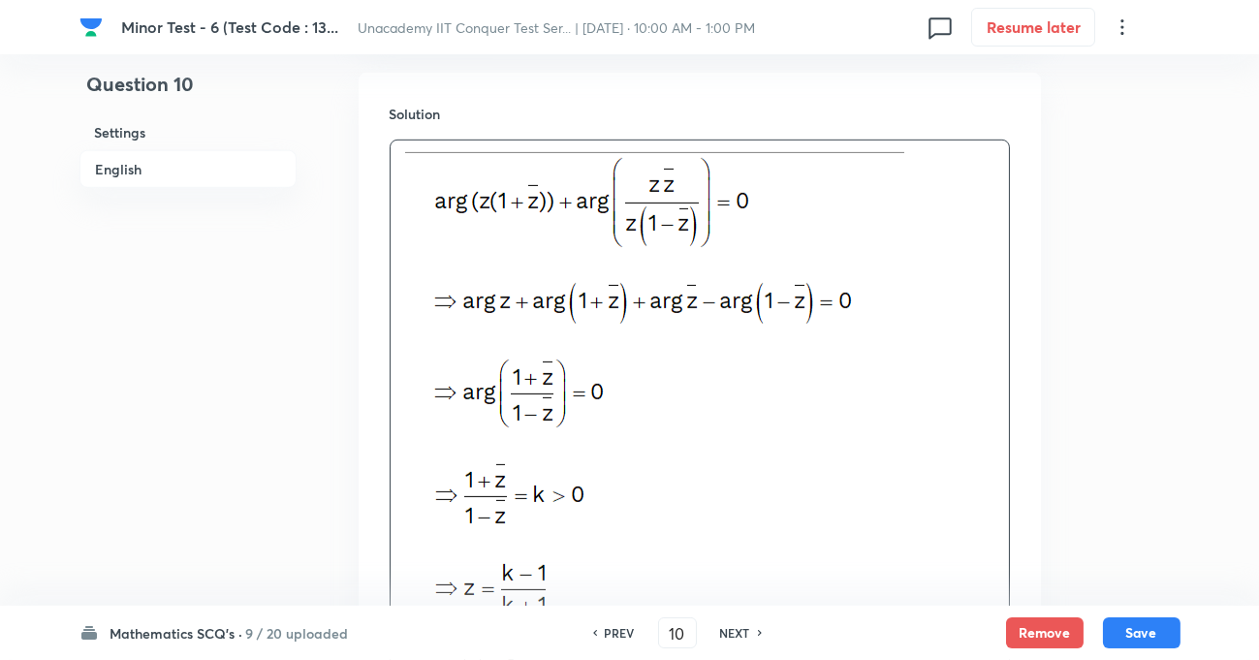
scroll to position [2270, 0]
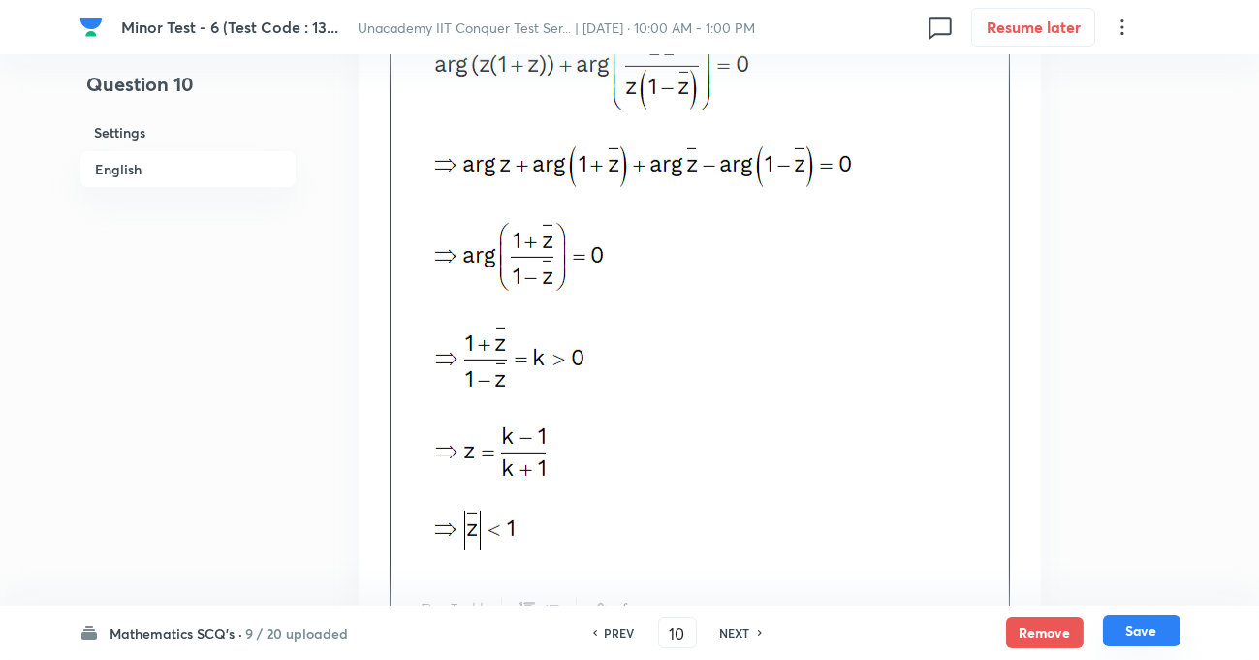
click at [1139, 630] on button "Save" at bounding box center [1142, 630] width 78 height 31
type input "11"
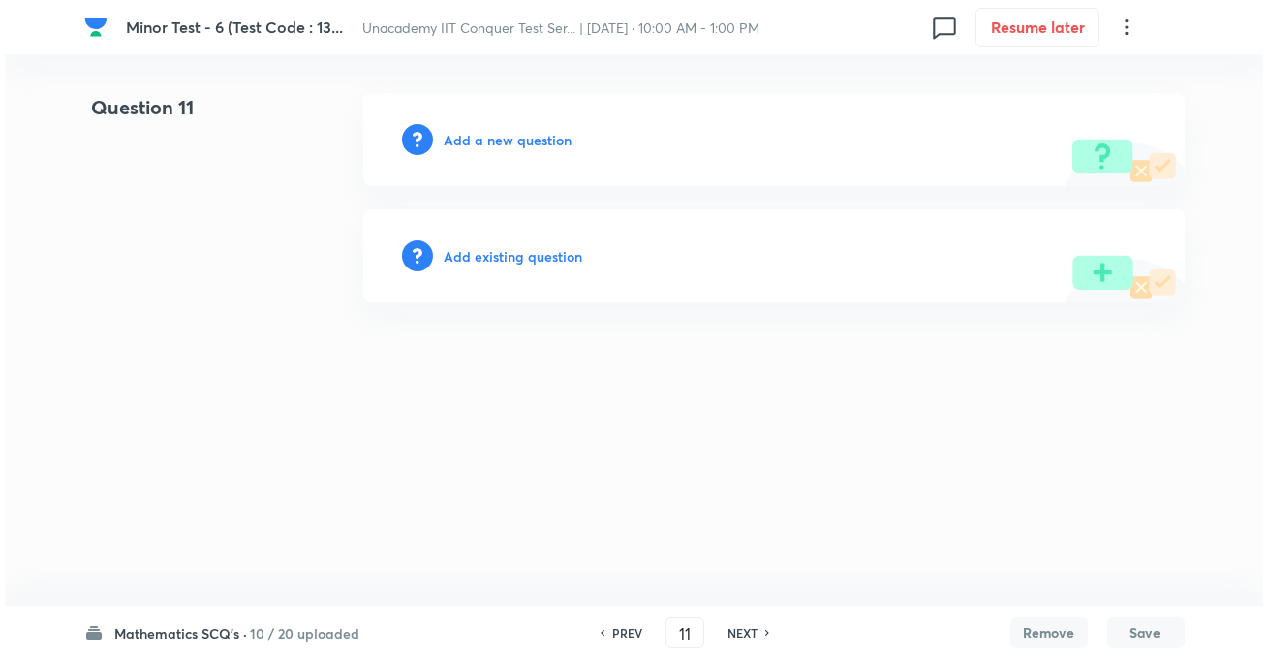
scroll to position [0, 0]
click at [509, 137] on h6 "Add a new question" at bounding box center [509, 140] width 128 height 20
click at [507, 131] on h6 "Choose a question type" at bounding box center [519, 140] width 149 height 20
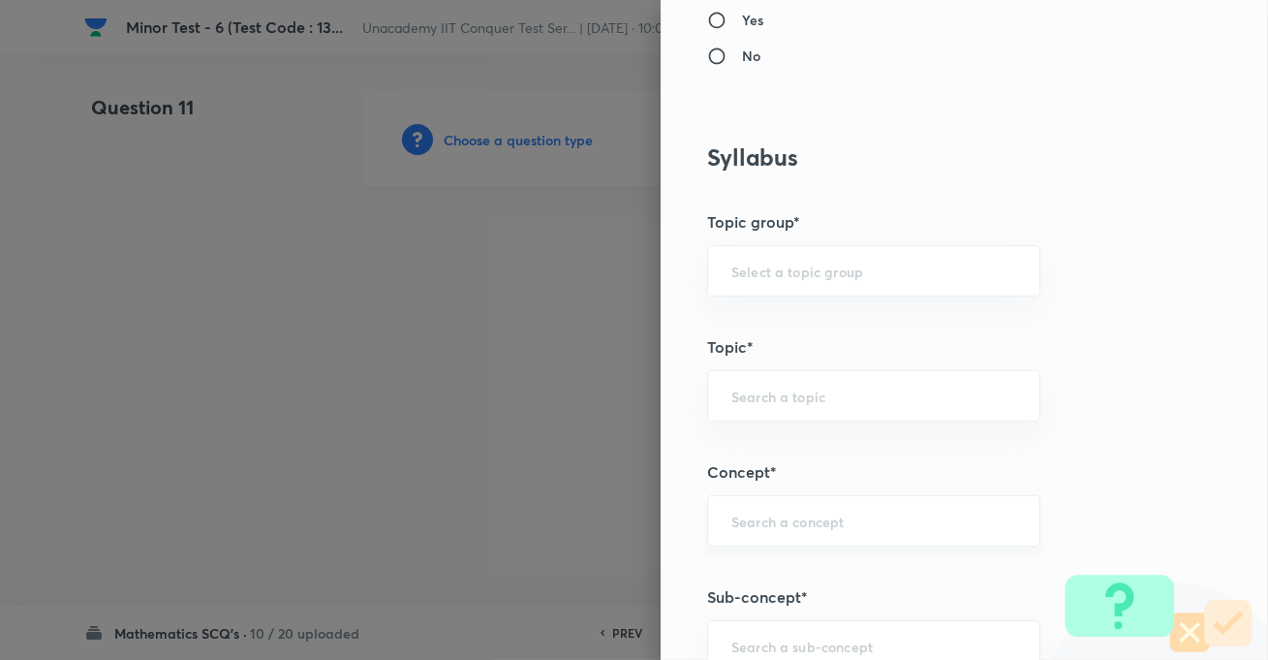
scroll to position [881, 0]
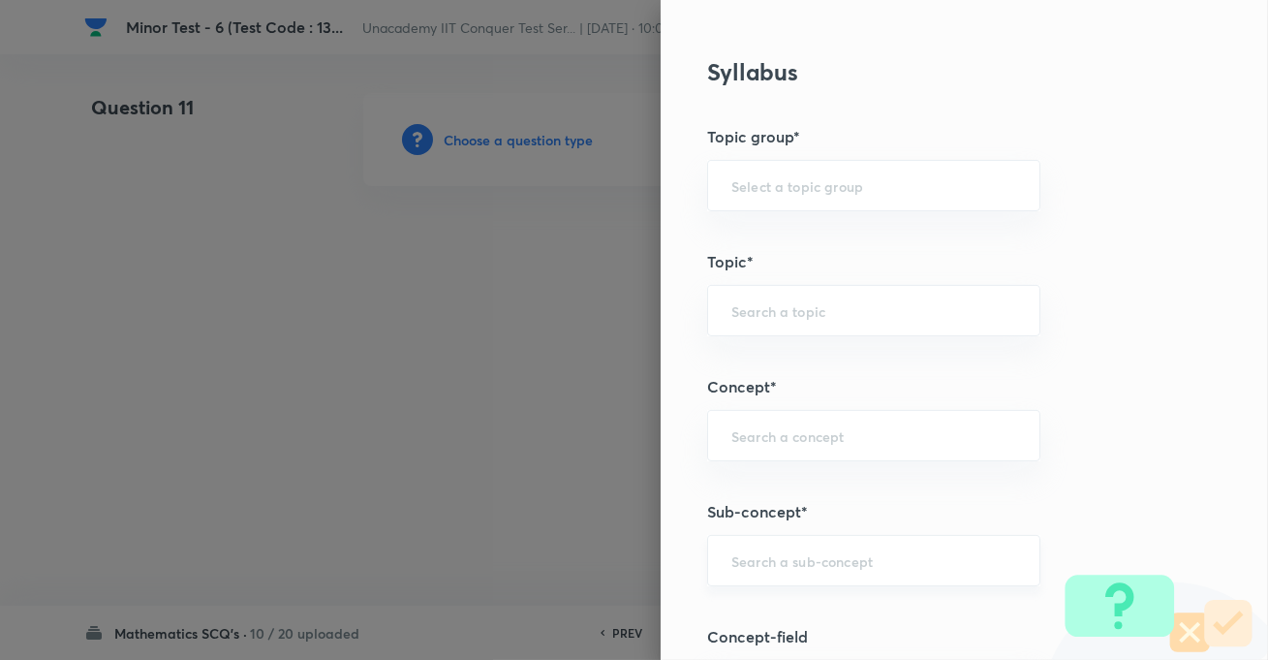
click at [795, 551] on input "text" at bounding box center [874, 560] width 285 height 18
paste input "Hyperbola"
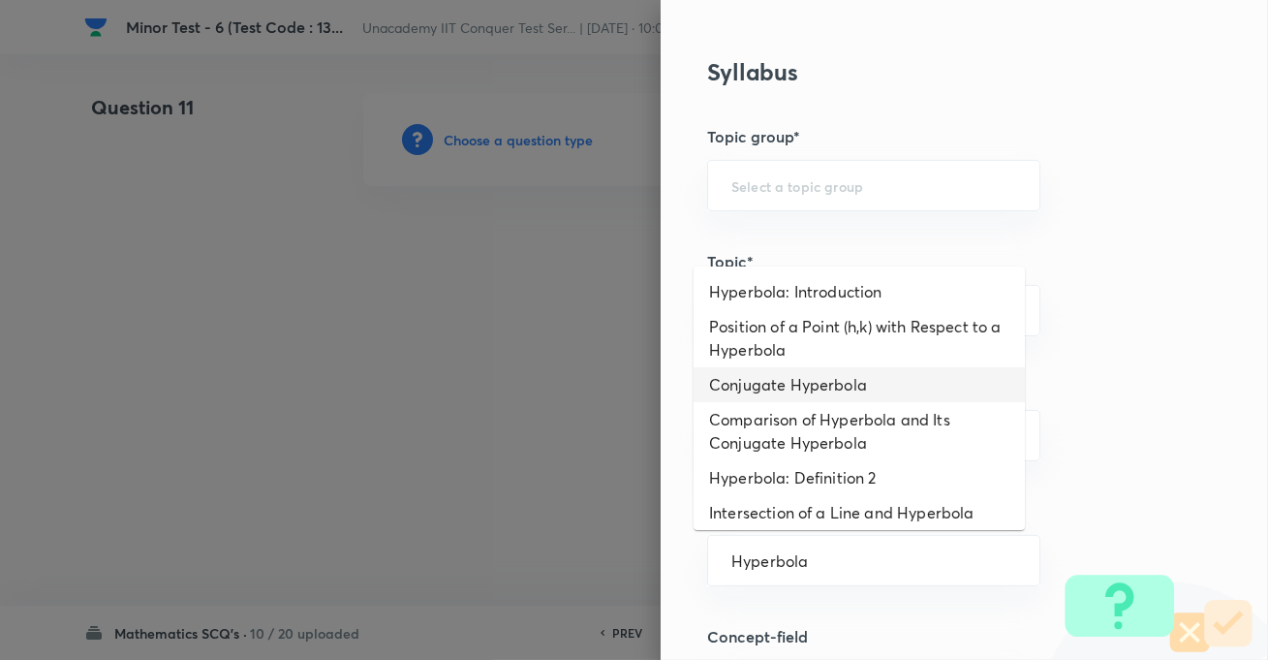
click at [777, 387] on li "Conjugate Hyperbola" at bounding box center [859, 384] width 331 height 35
type input "Conjugate Hyperbola"
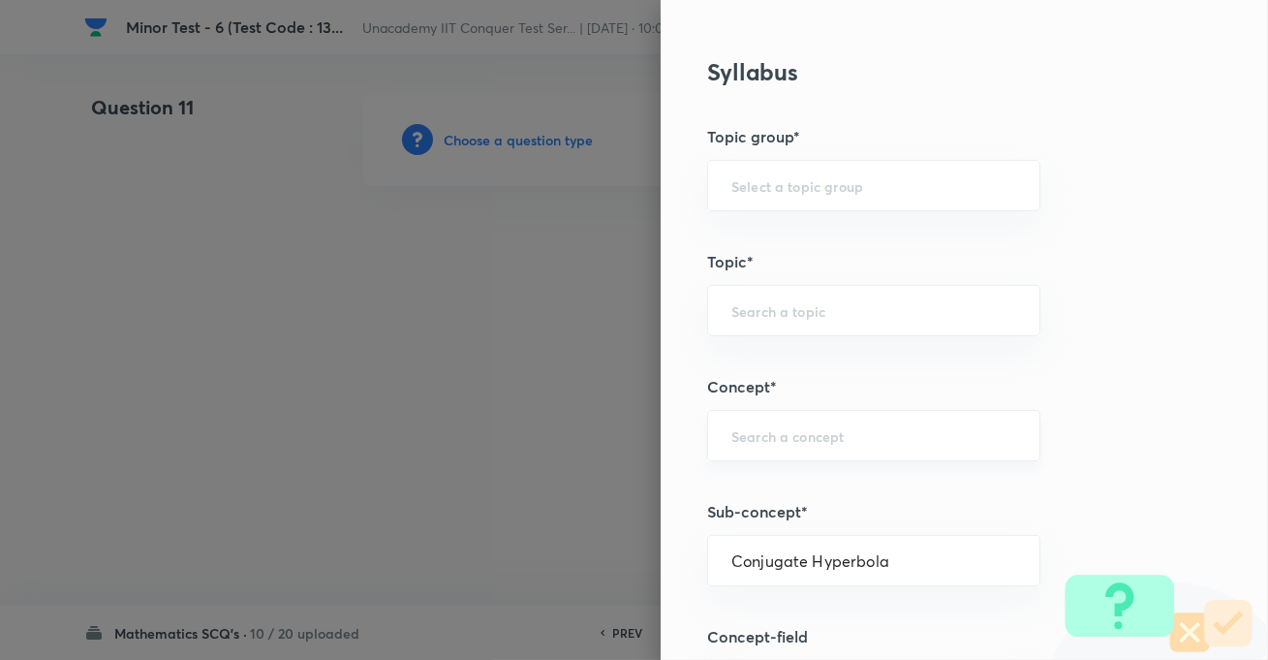
type input "Mathematics"
type input "Geometry"
type input "Hyperbola"
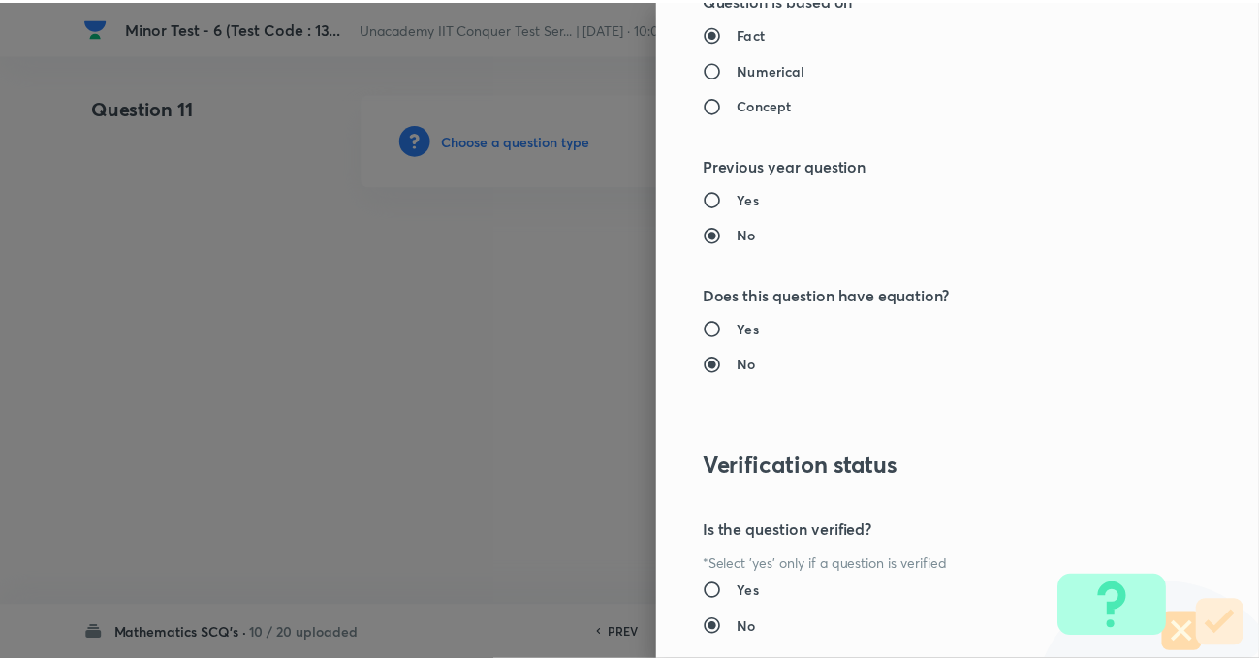
scroll to position [2109, 0]
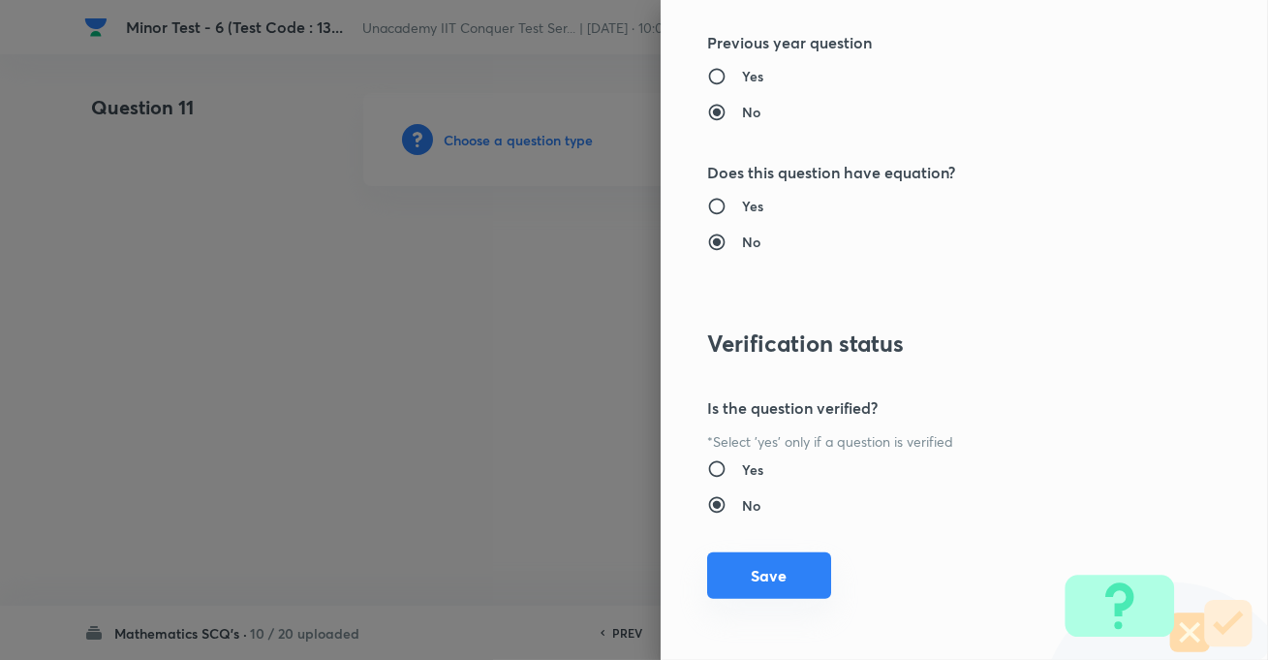
click at [771, 559] on button "Save" at bounding box center [769, 575] width 124 height 47
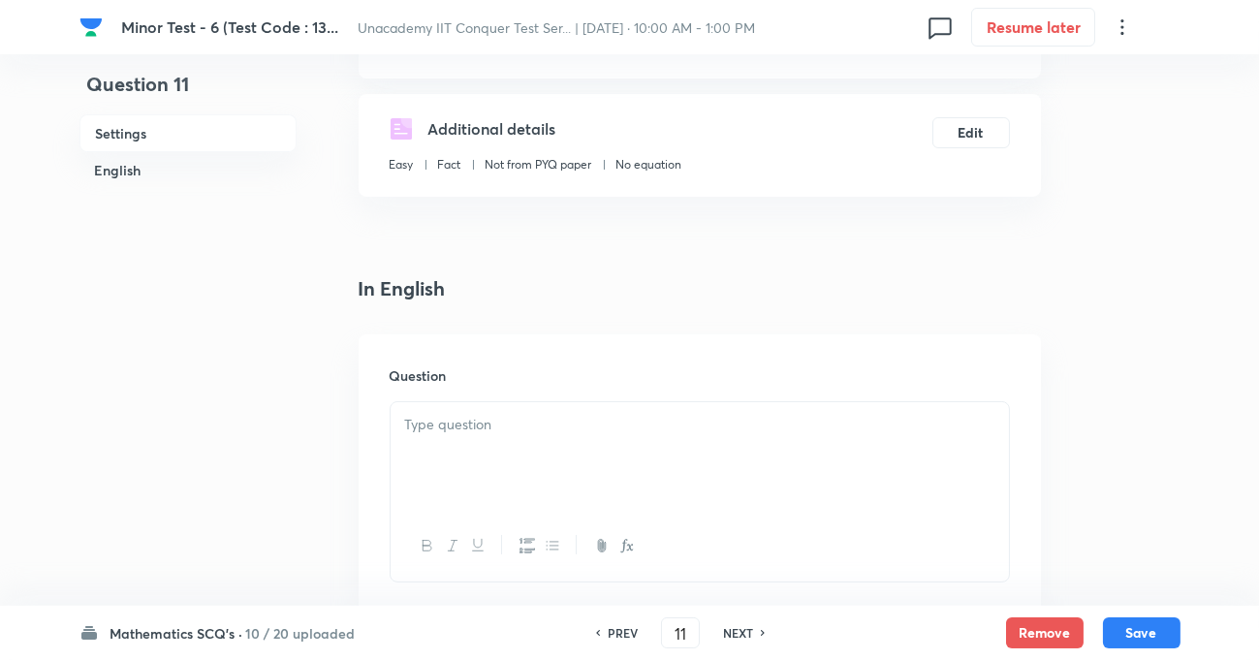
scroll to position [352, 0]
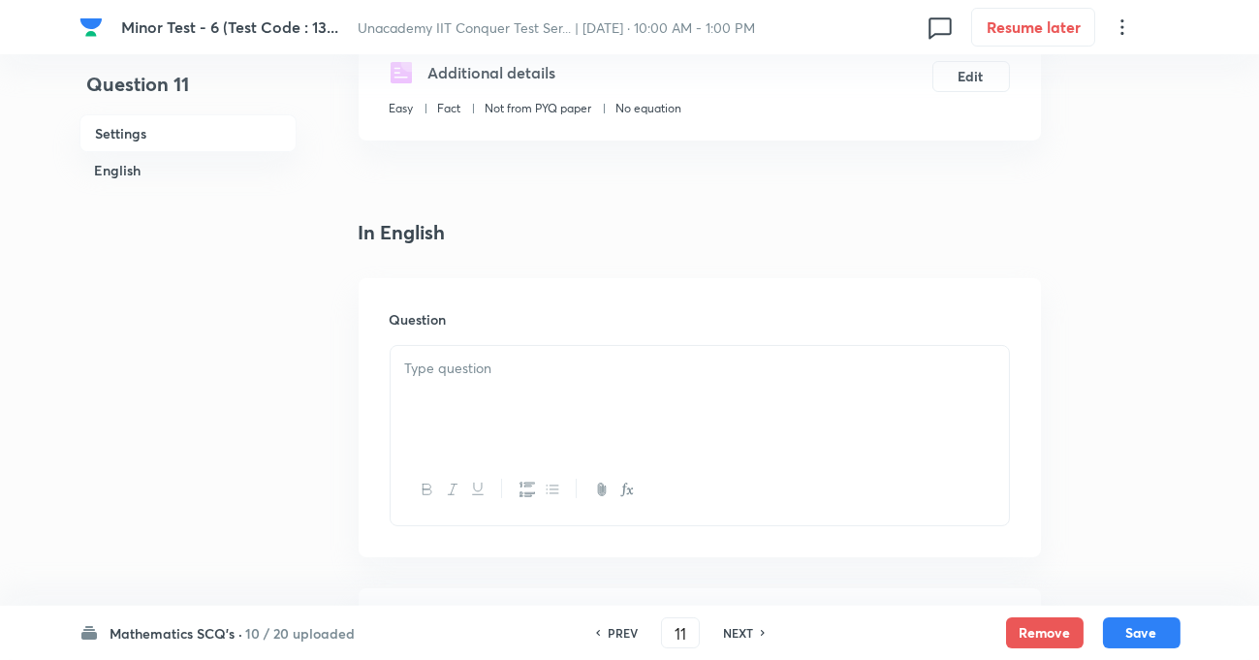
click at [557, 360] on p at bounding box center [699, 369] width 589 height 22
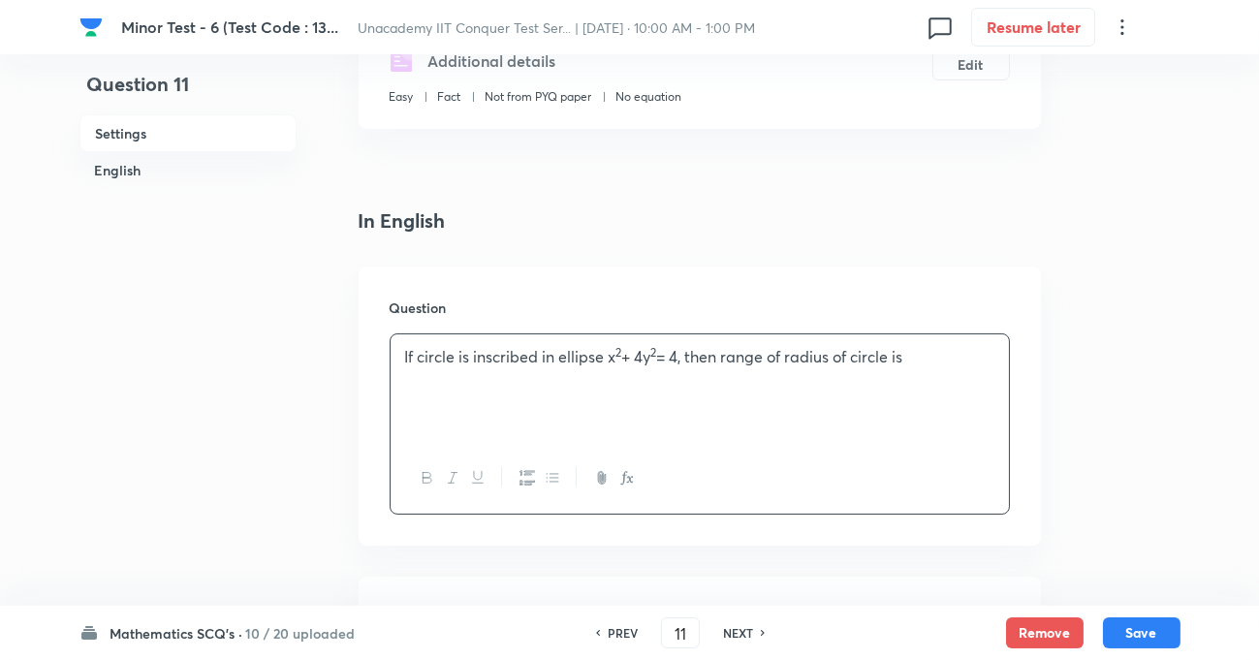
scroll to position [528, 0]
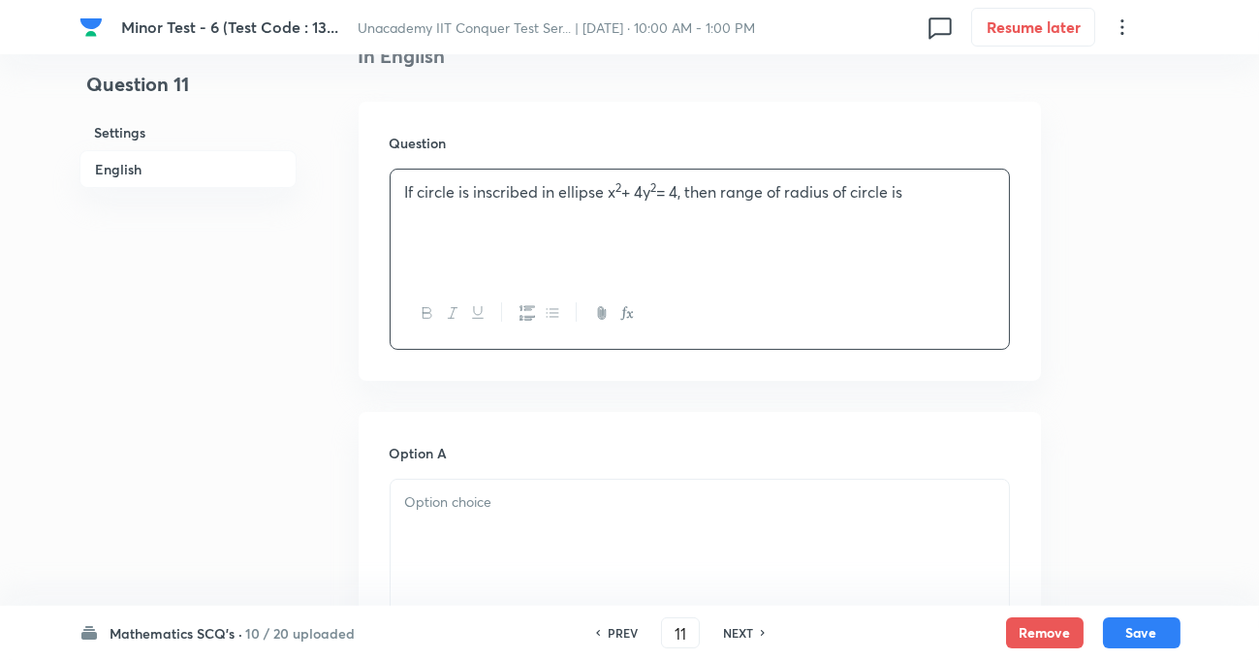
click at [486, 514] on div at bounding box center [700, 534] width 618 height 109
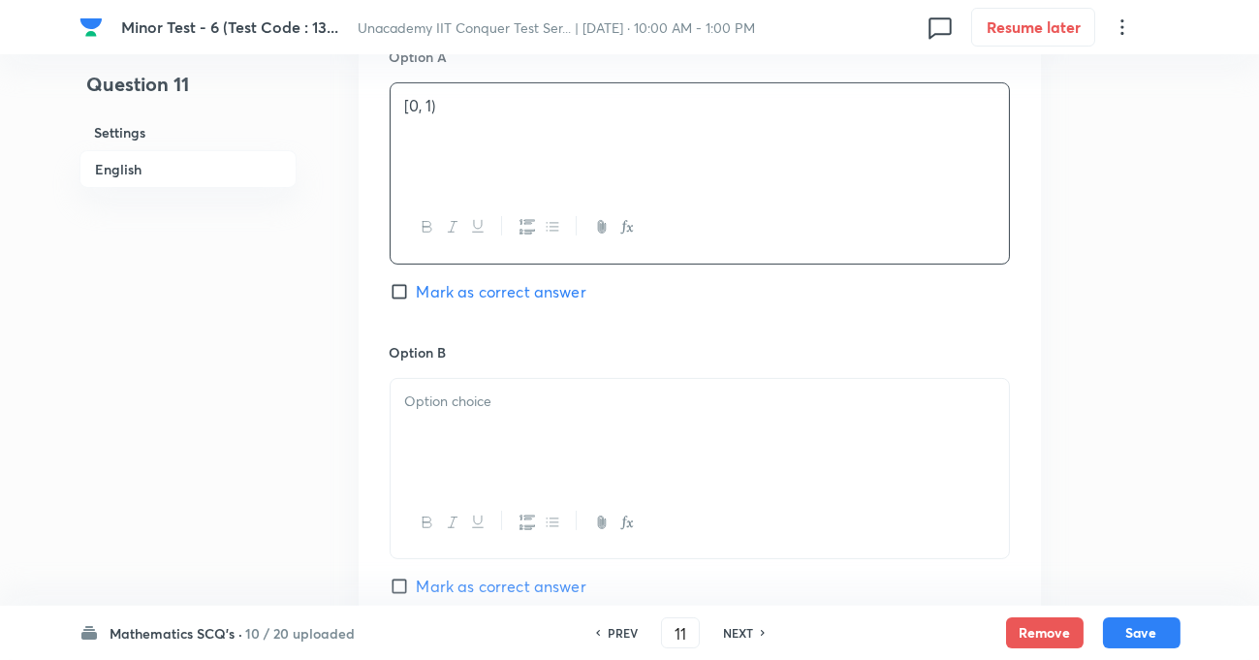
scroll to position [969, 0]
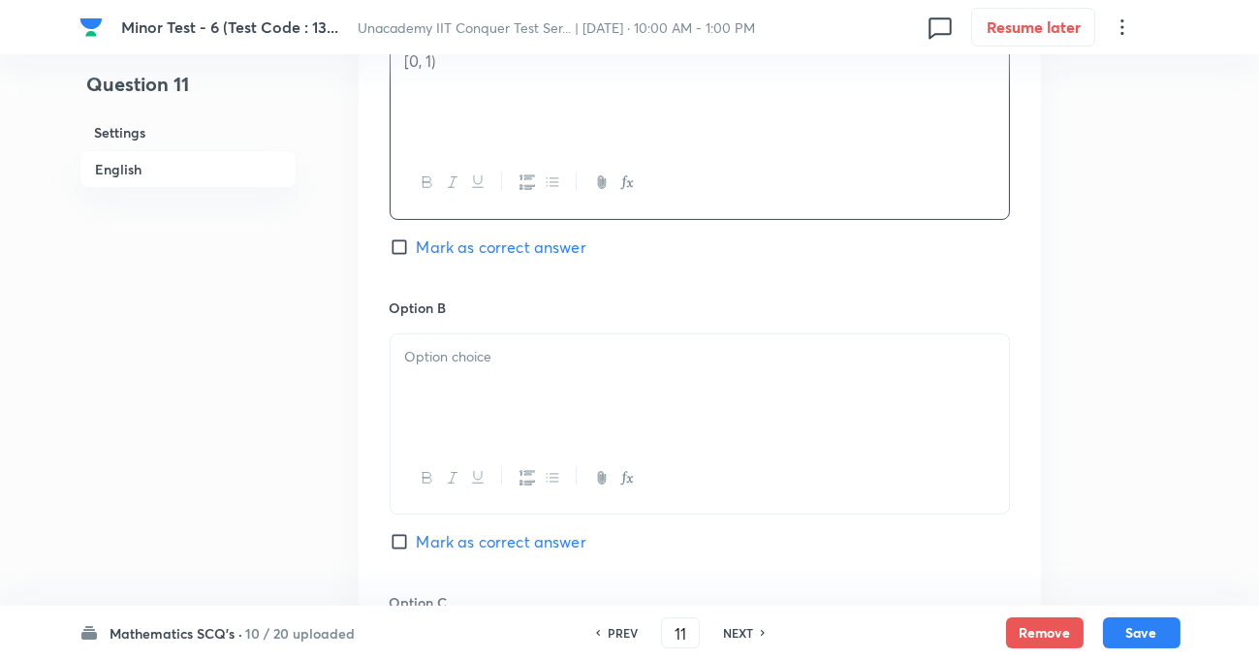
click at [512, 384] on div at bounding box center [700, 388] width 618 height 109
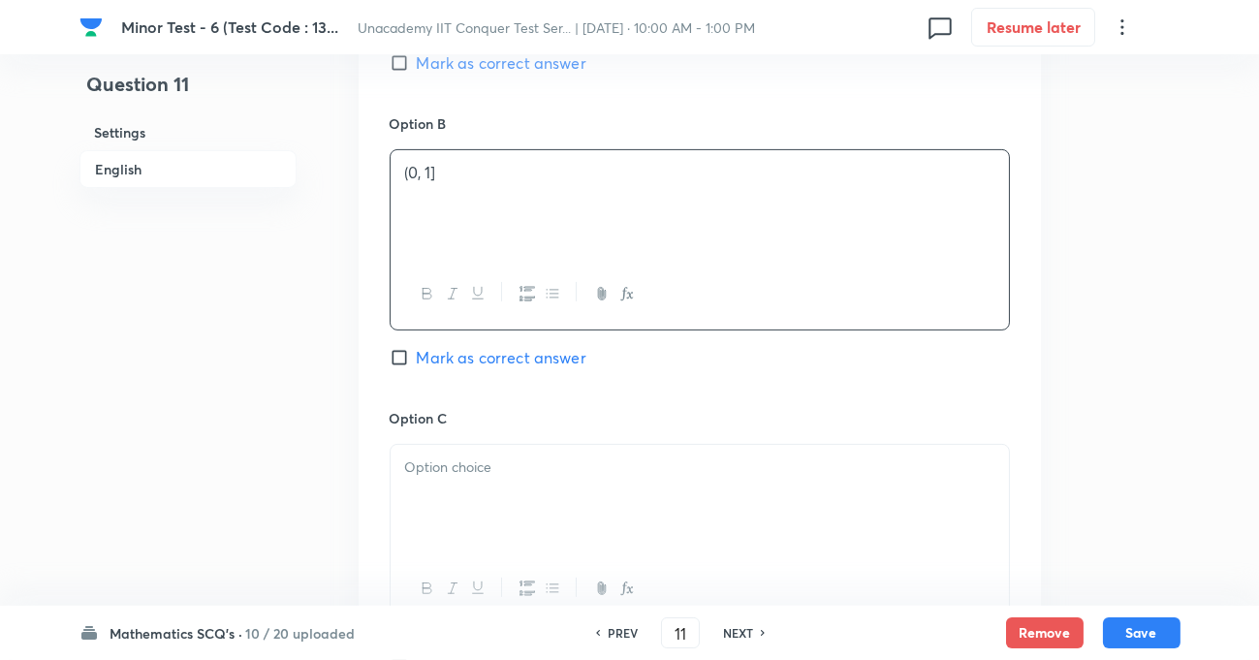
scroll to position [1233, 0]
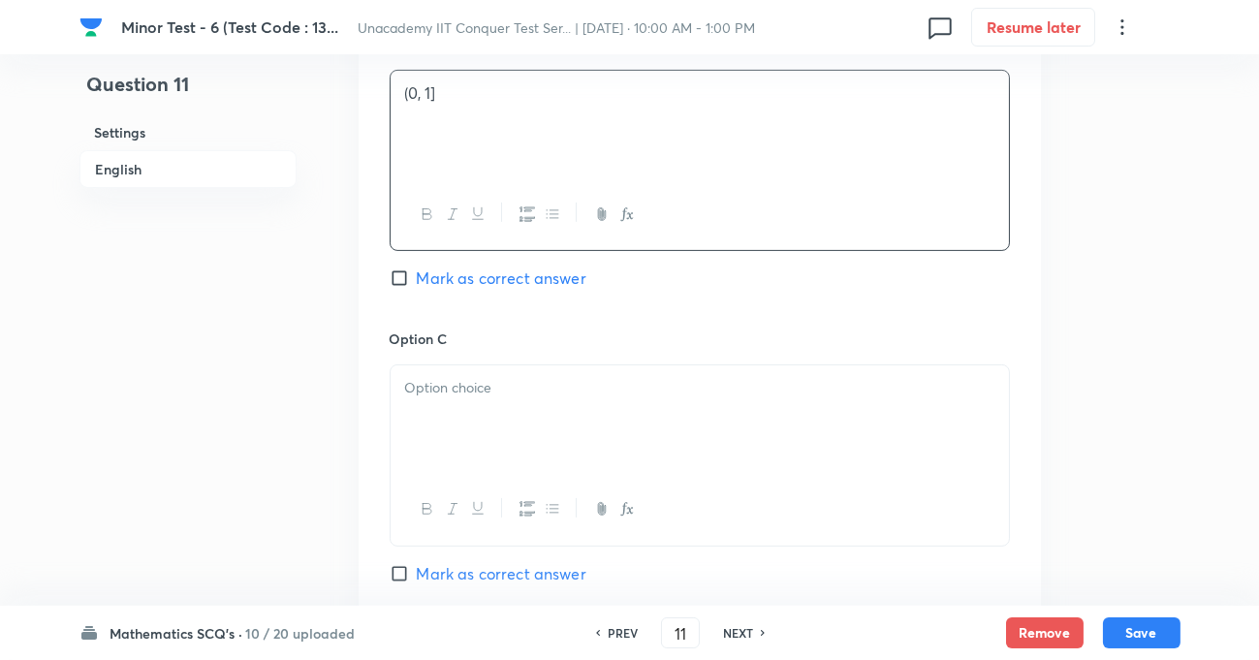
click at [441, 388] on p at bounding box center [699, 388] width 589 height 22
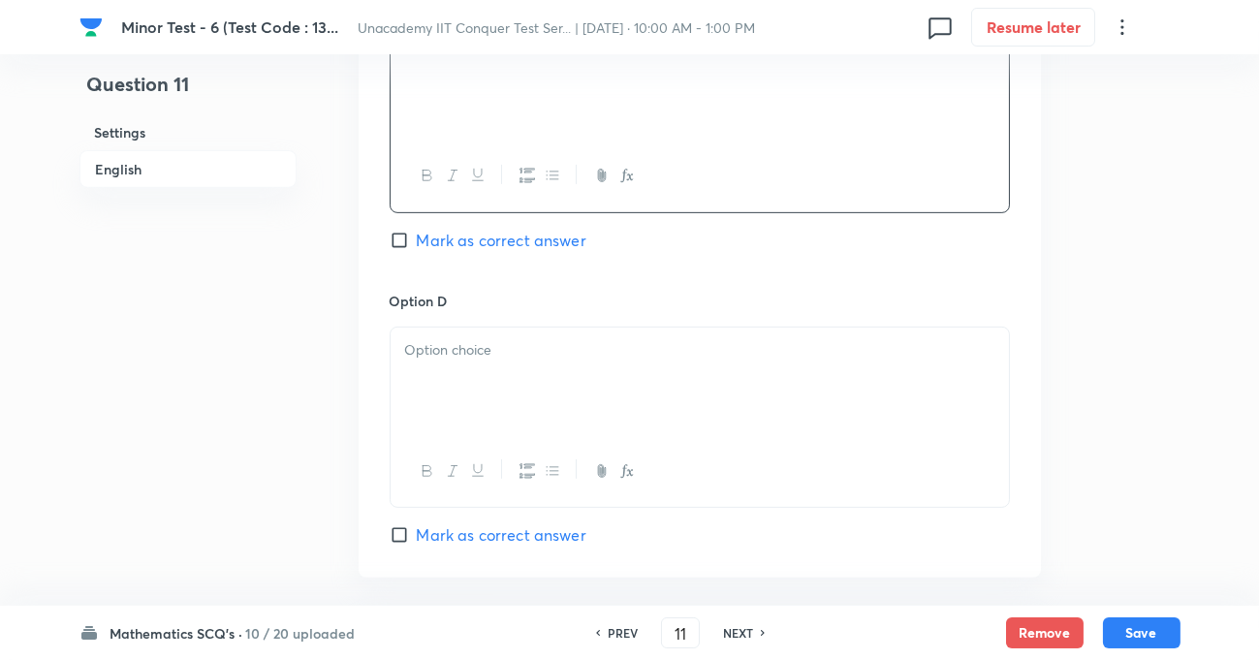
scroll to position [1585, 0]
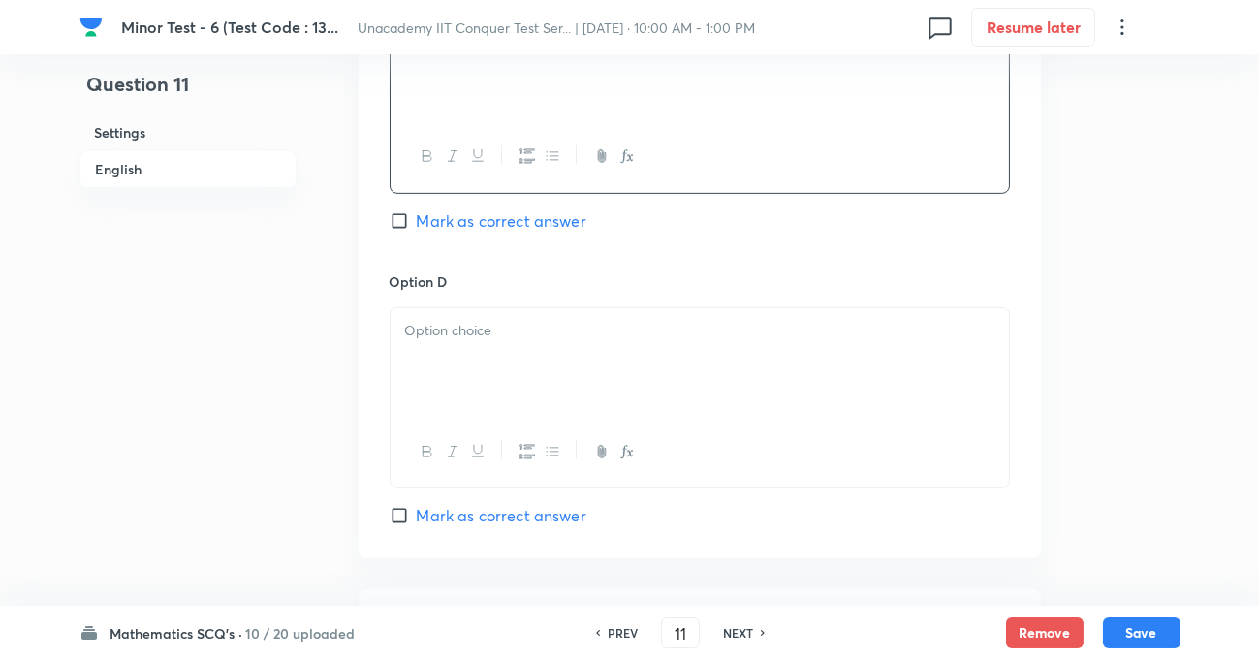
click at [451, 349] on div at bounding box center [700, 362] width 618 height 109
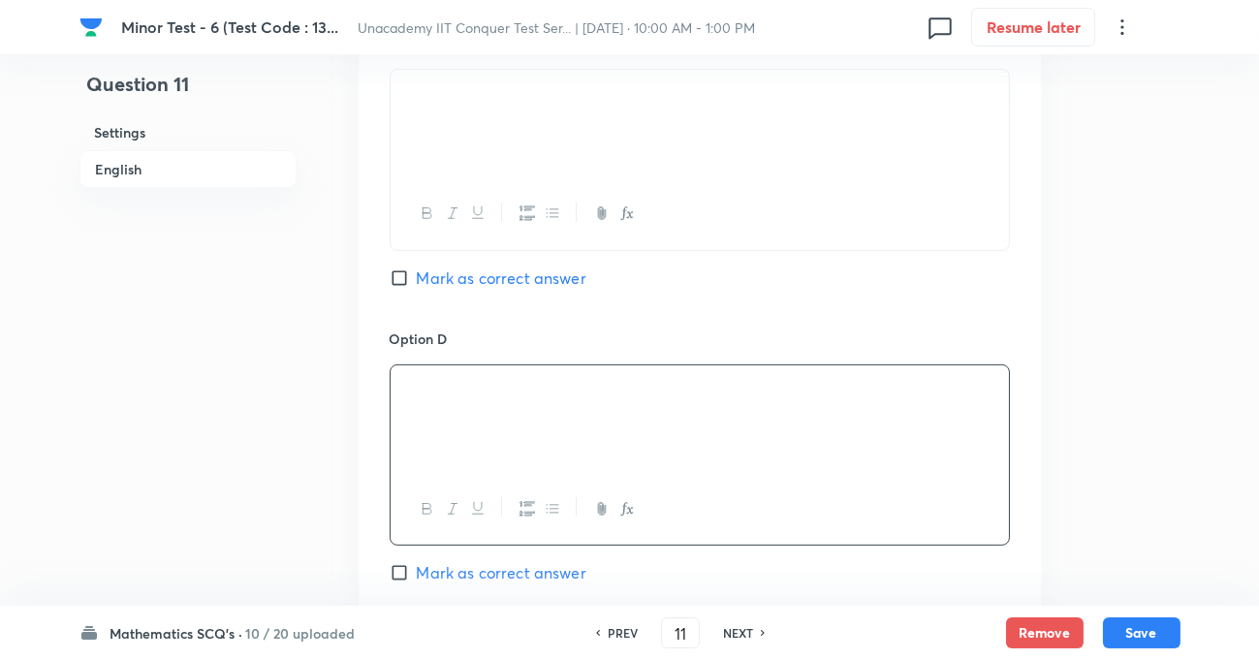
scroll to position [1497, 0]
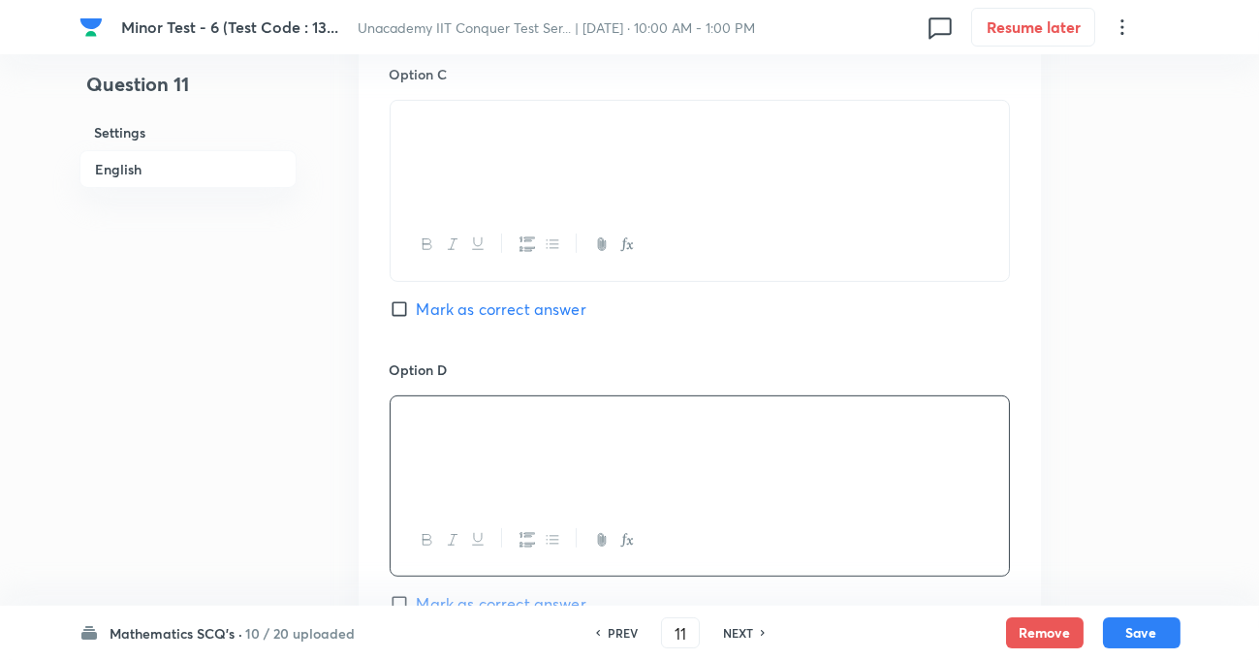
click at [403, 304] on input "Mark as correct answer" at bounding box center [403, 308] width 27 height 19
checkbox input "true"
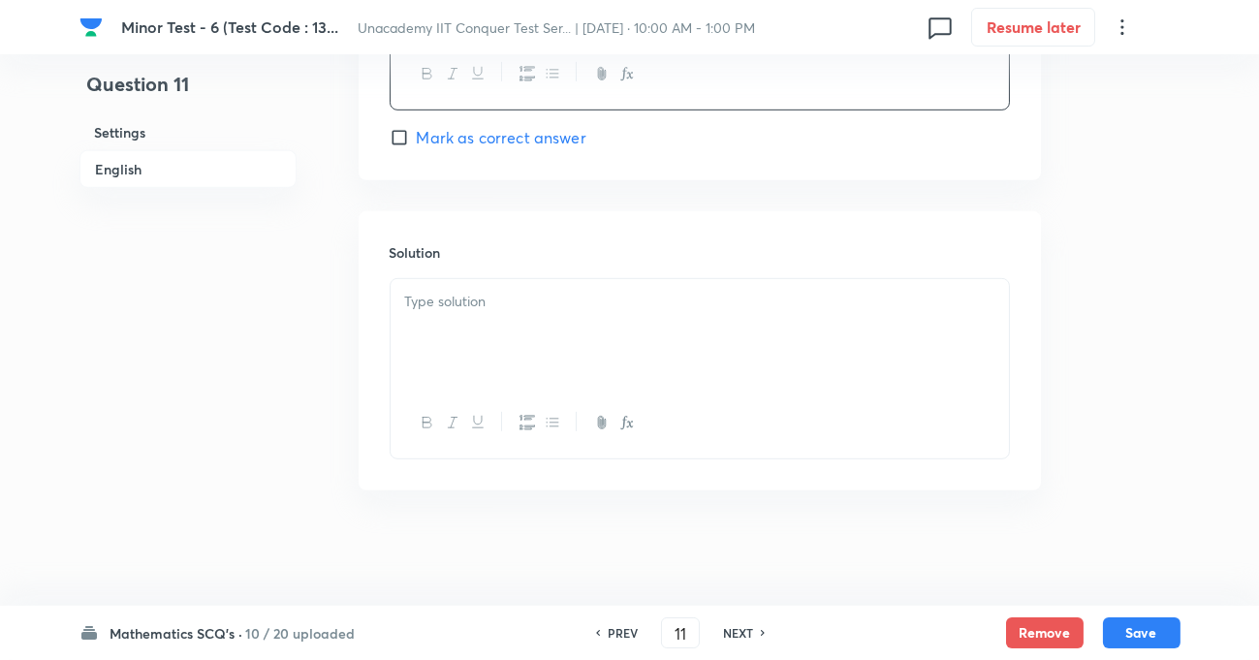
scroll to position [1977, 0]
click at [474, 300] on p at bounding box center [699, 301] width 589 height 22
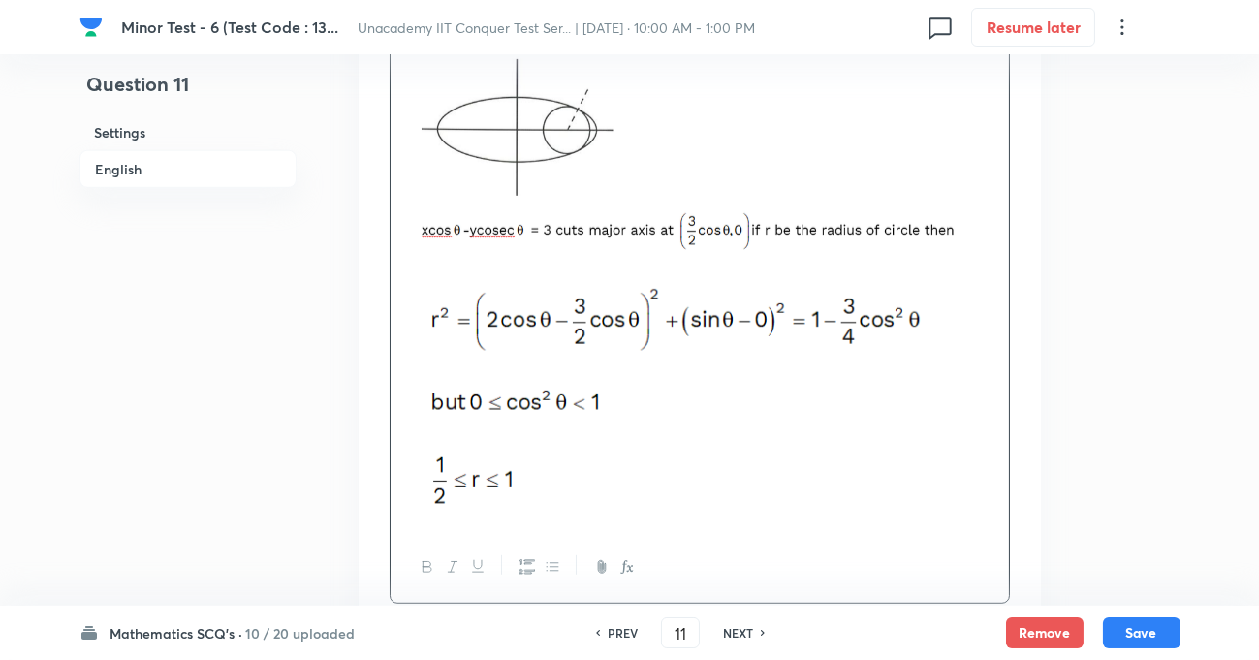
scroll to position [2351, 0]
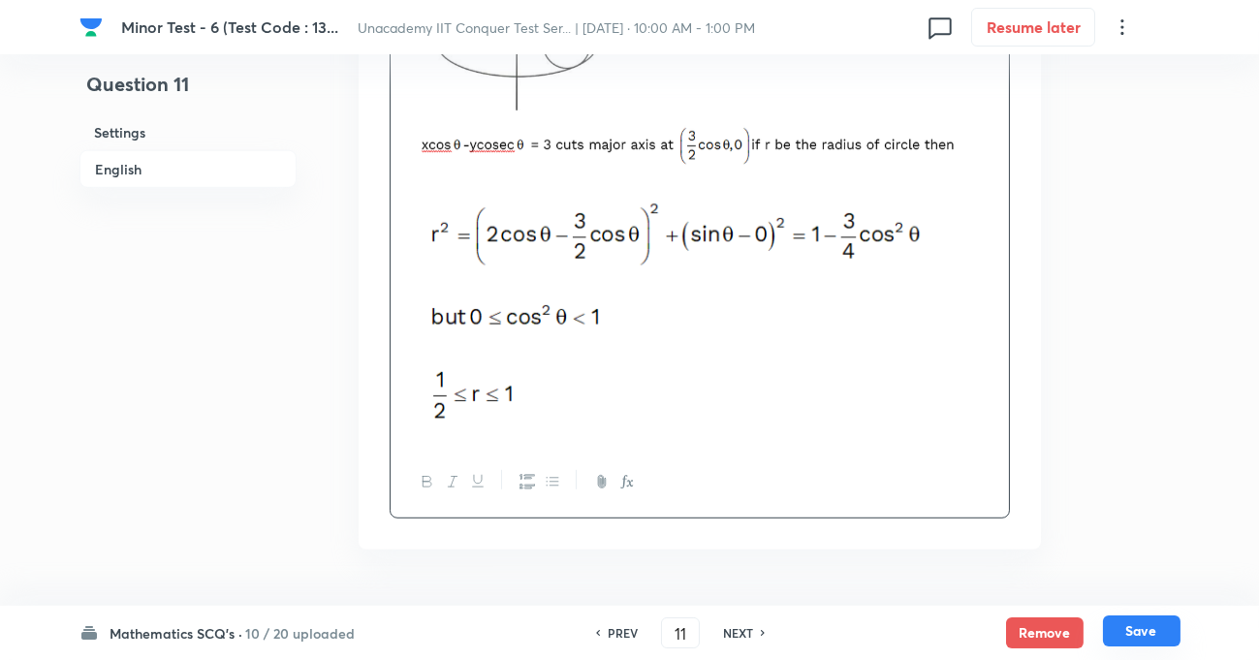
click at [1138, 633] on button "Save" at bounding box center [1142, 630] width 78 height 31
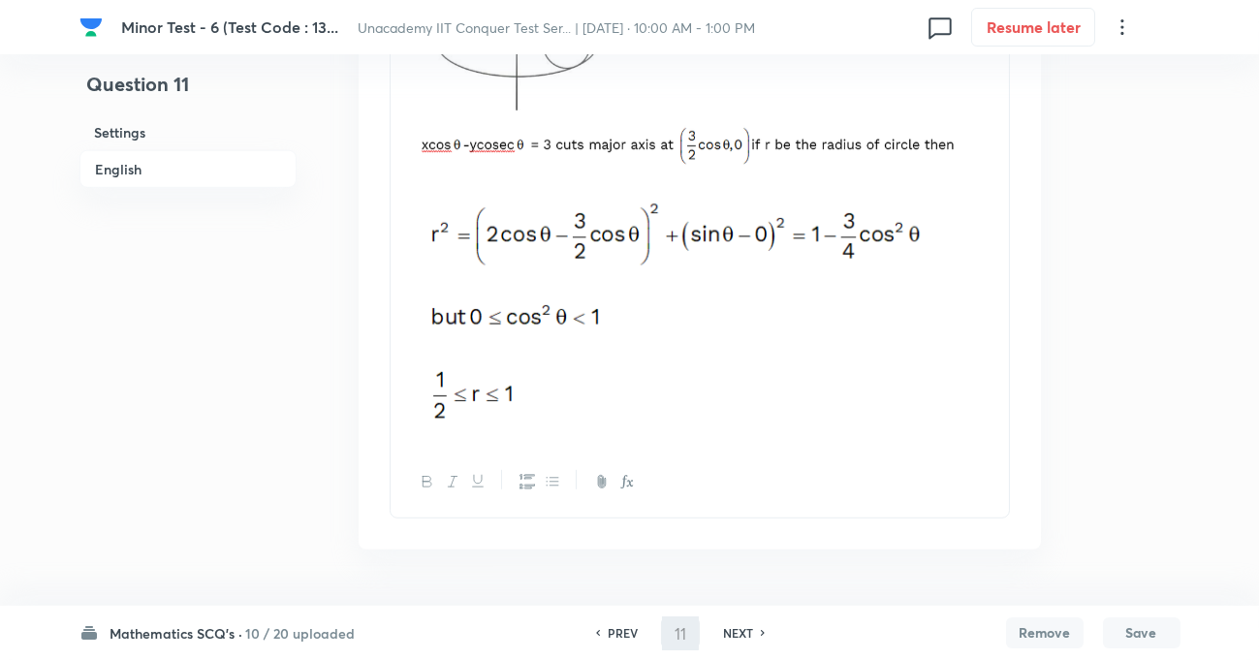
type input "12"
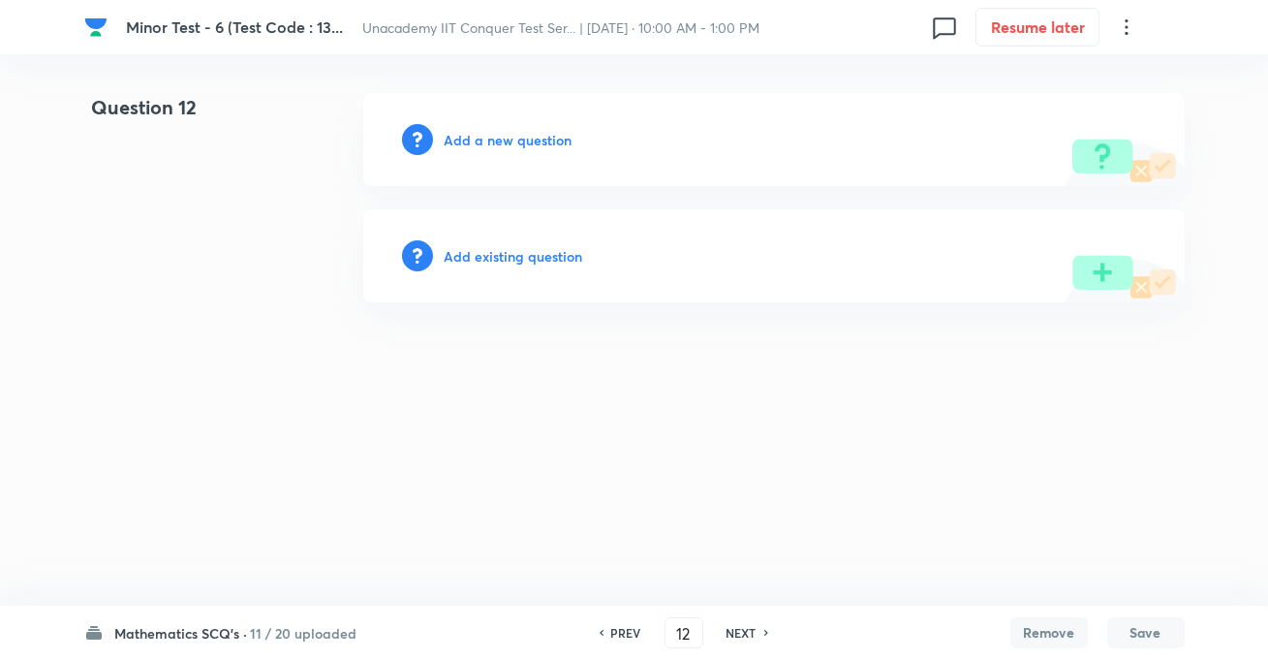
click at [555, 139] on h6 "Add a new question" at bounding box center [509, 140] width 128 height 20
click at [572, 148] on div "Choose a question type" at bounding box center [774, 139] width 822 height 93
click at [567, 145] on h6 "Choose a question type" at bounding box center [519, 140] width 149 height 20
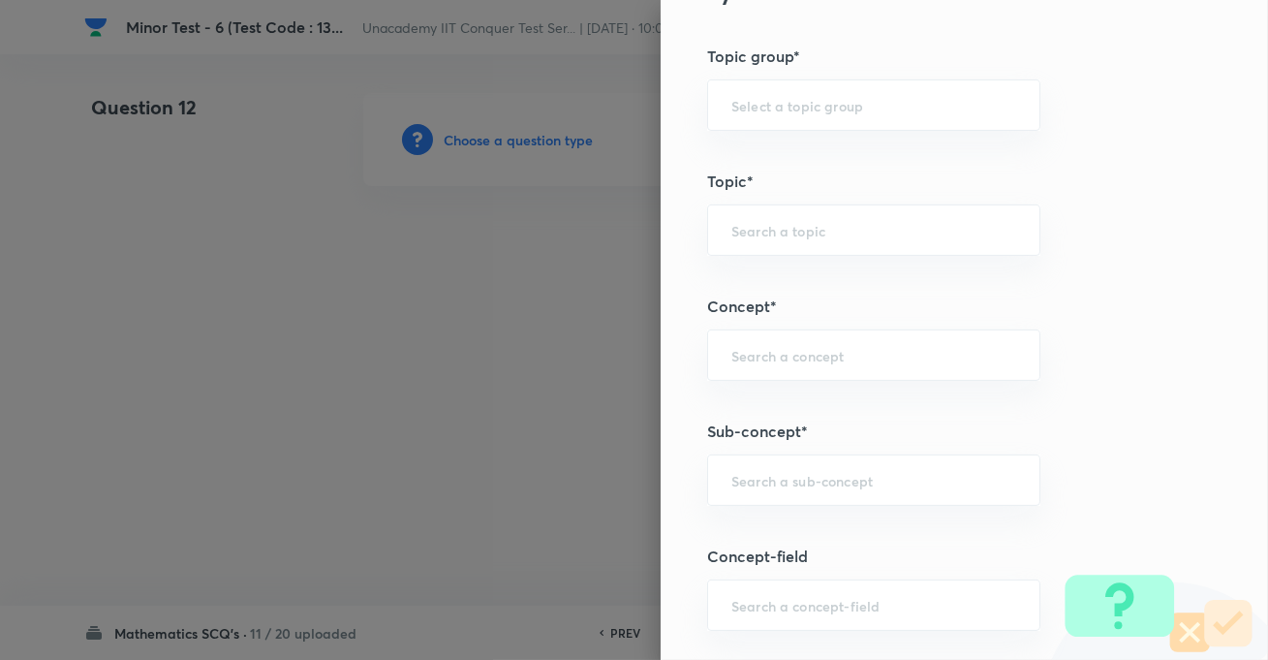
scroll to position [1144, 0]
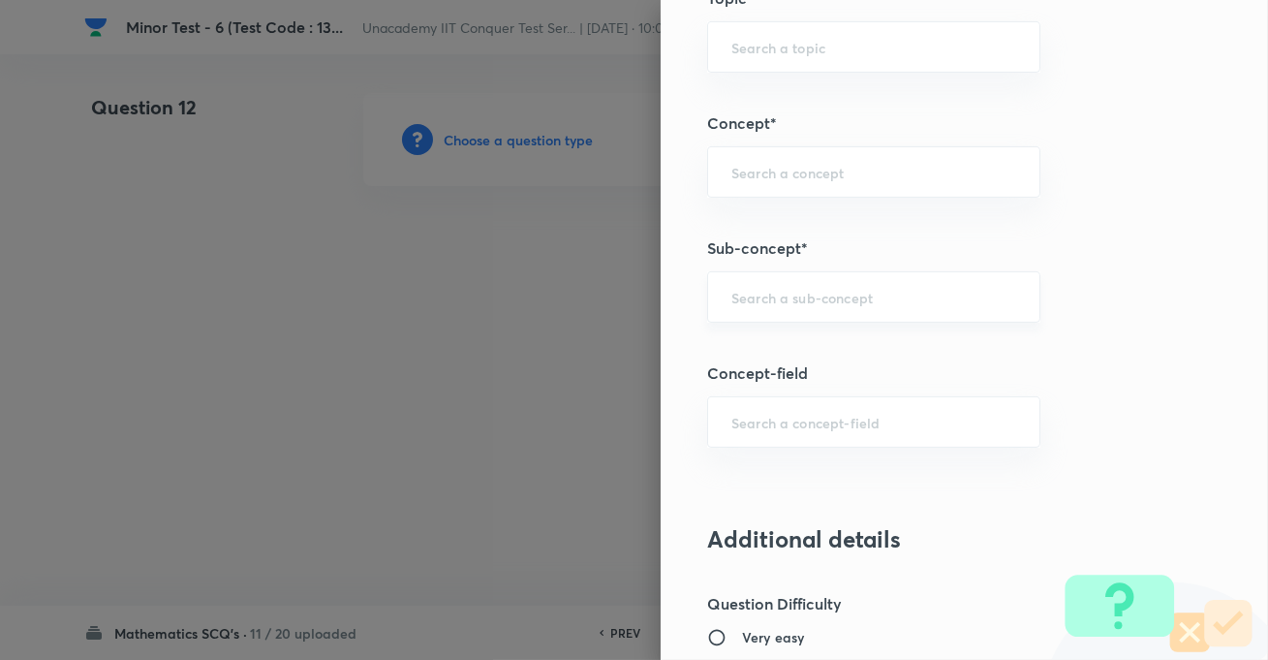
click at [767, 298] on input "text" at bounding box center [874, 297] width 285 height 18
paste input "Parabola"
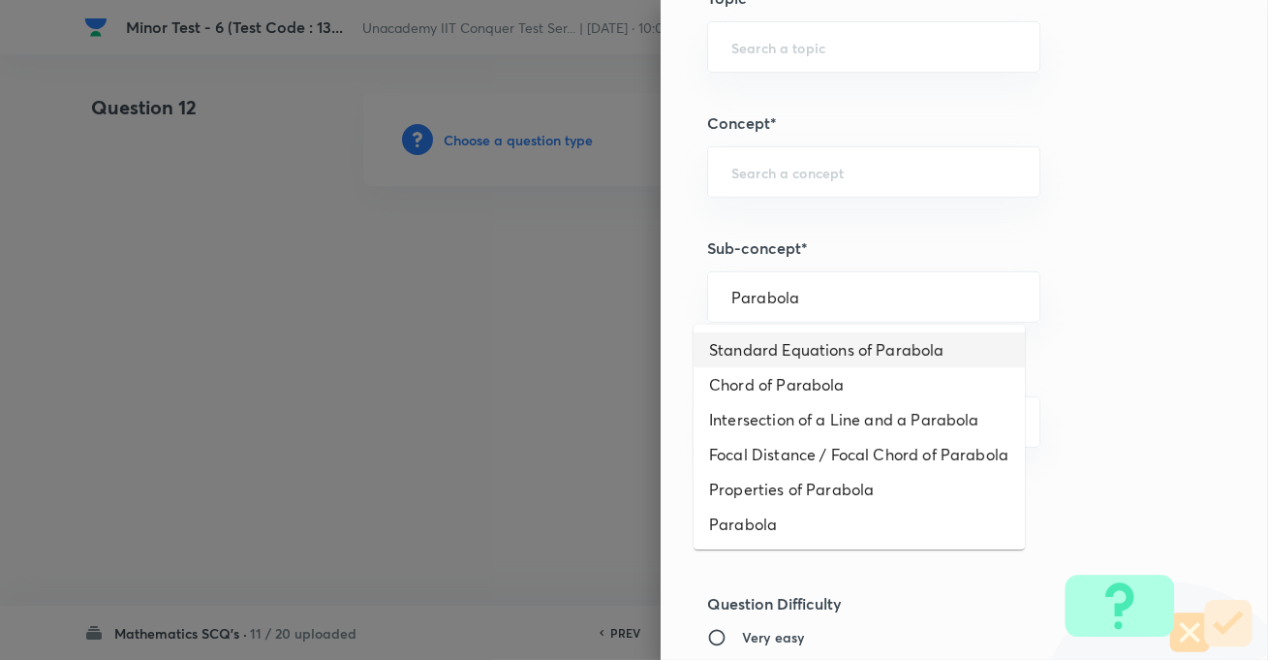
click at [775, 351] on li "Standard Equations of Parabola" at bounding box center [859, 349] width 331 height 35
type input "Standard Equations of Parabola"
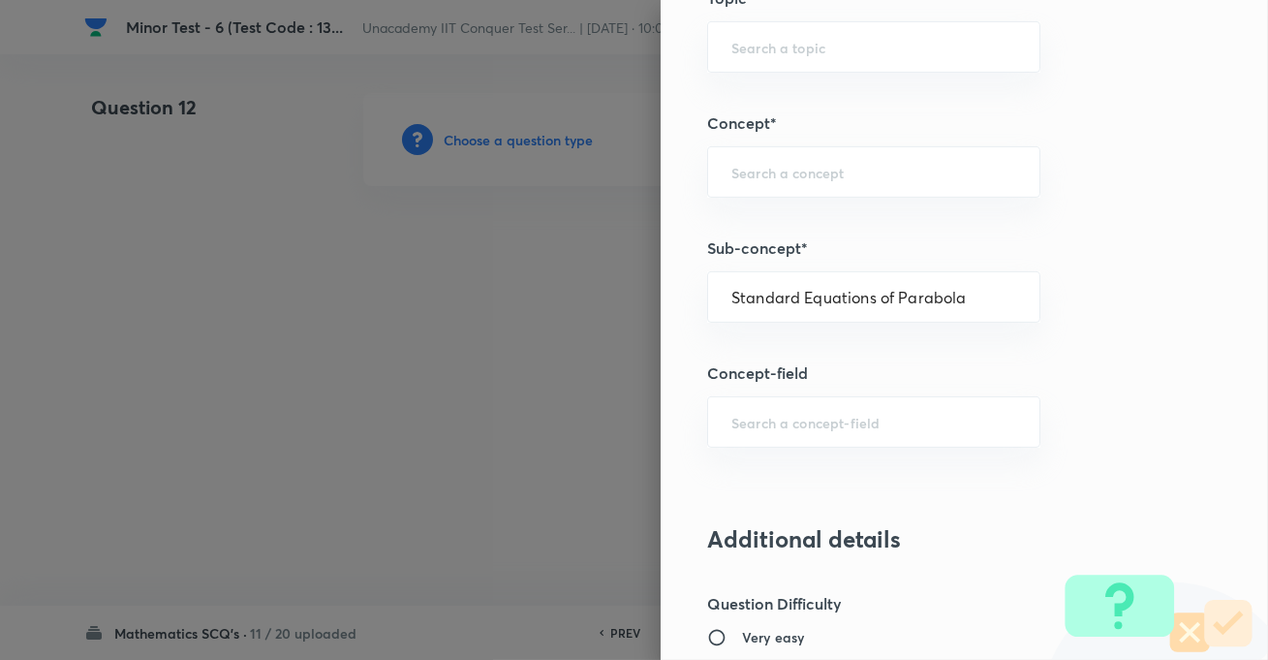
type input "Mathematics"
type input "Geometry"
type input "Parabola"
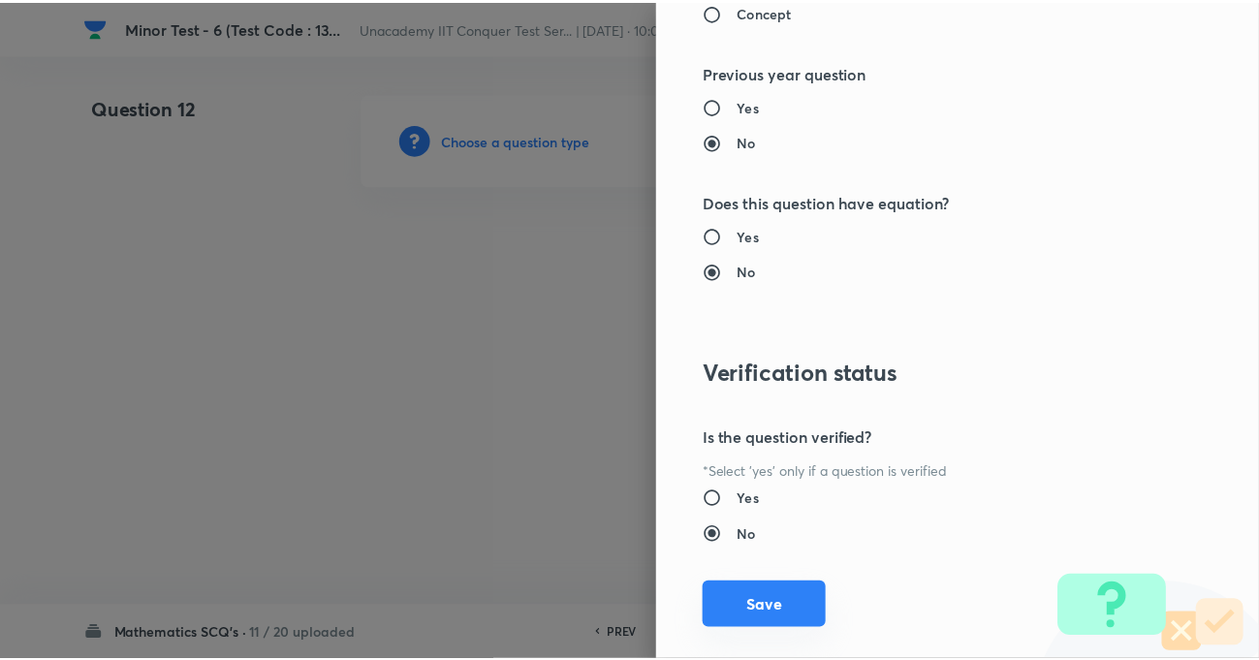
scroll to position [2109, 0]
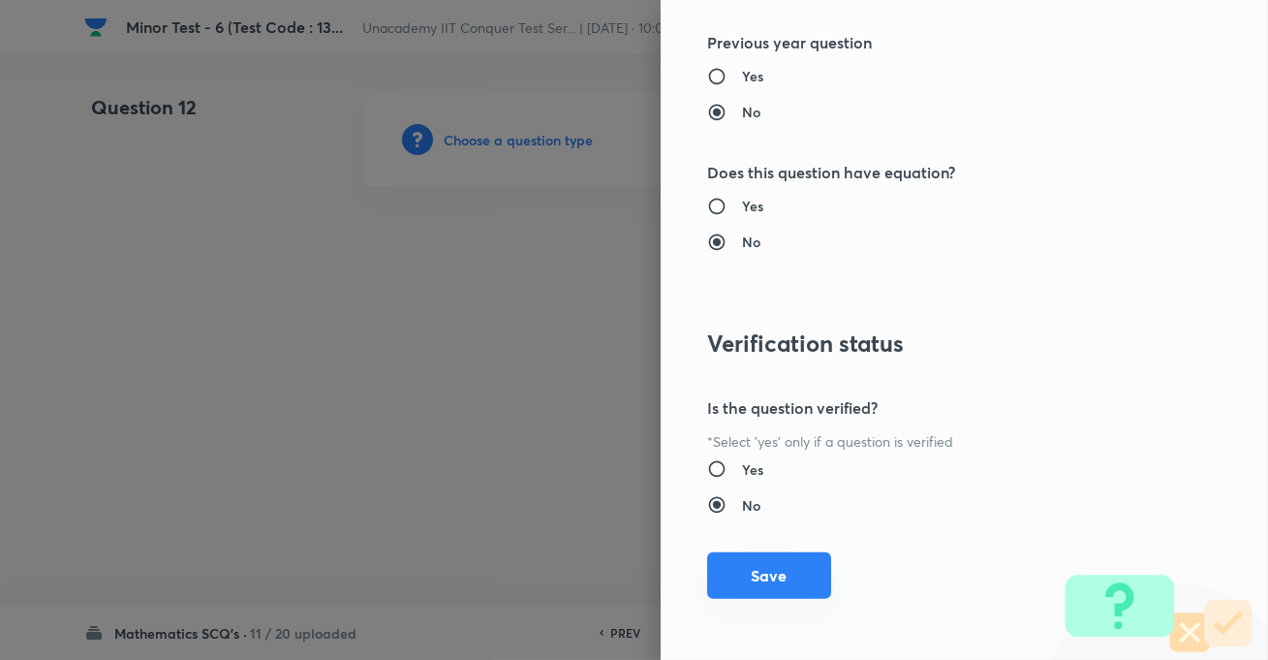
drag, startPoint x: 744, startPoint y: 574, endPoint x: 783, endPoint y: 598, distance: 45.7
click at [745, 574] on button "Save" at bounding box center [769, 577] width 124 height 47
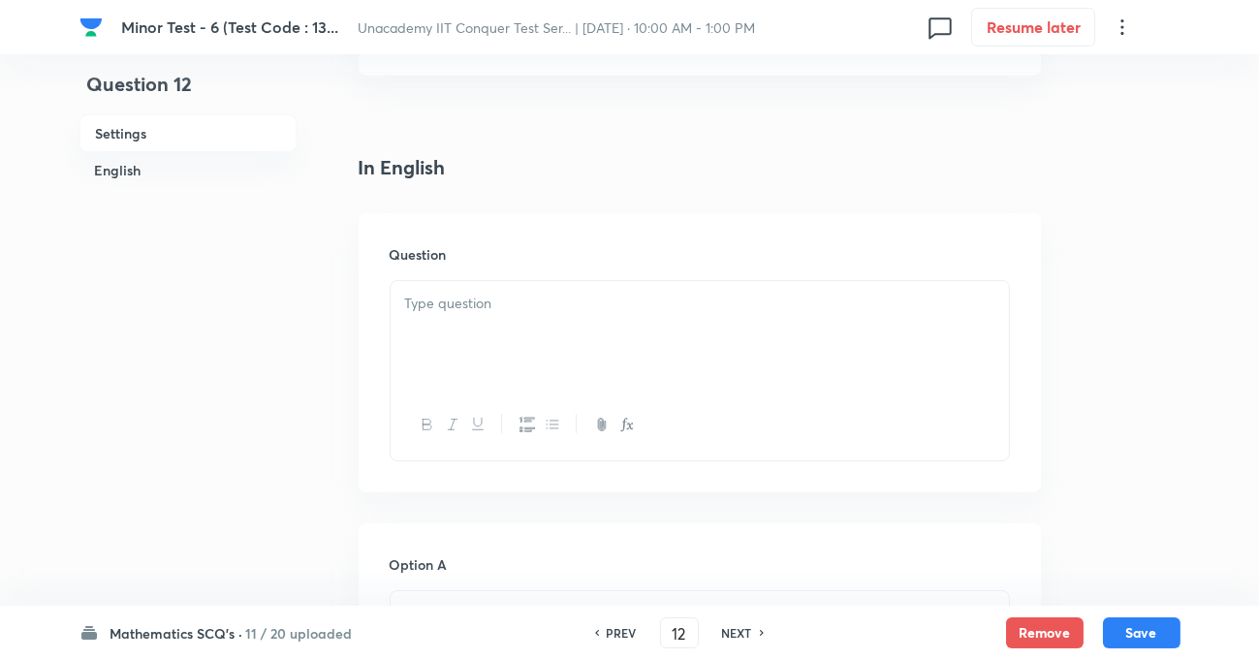
scroll to position [440, 0]
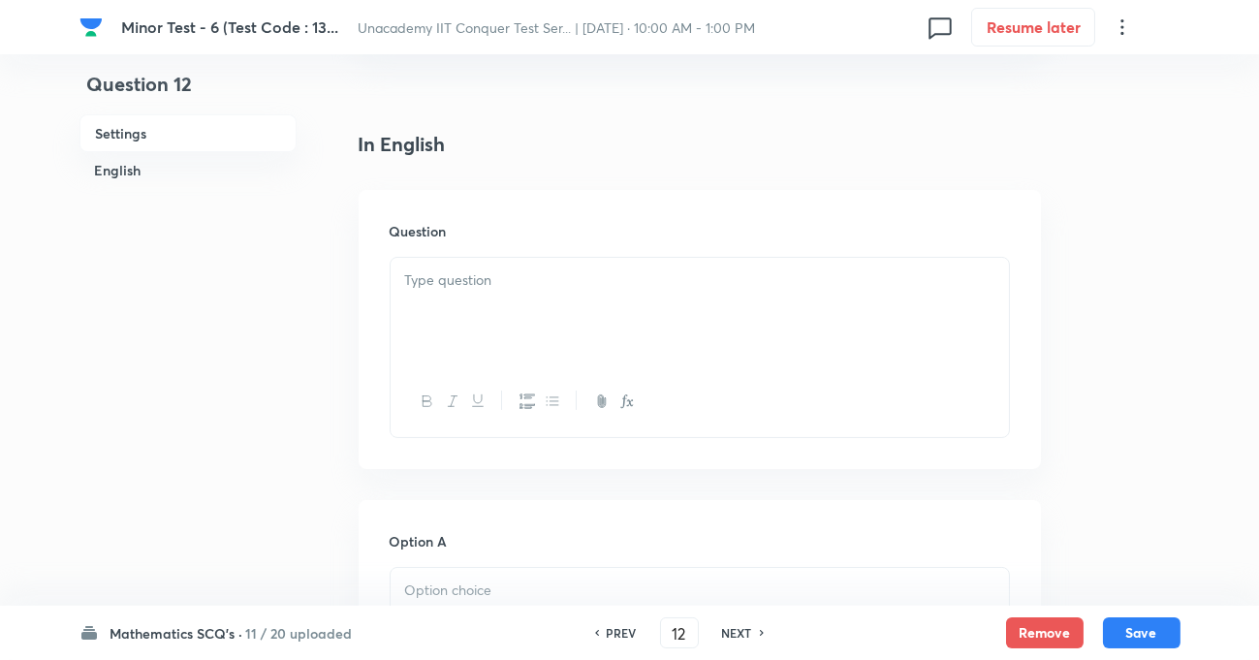
click at [543, 314] on div at bounding box center [700, 312] width 618 height 109
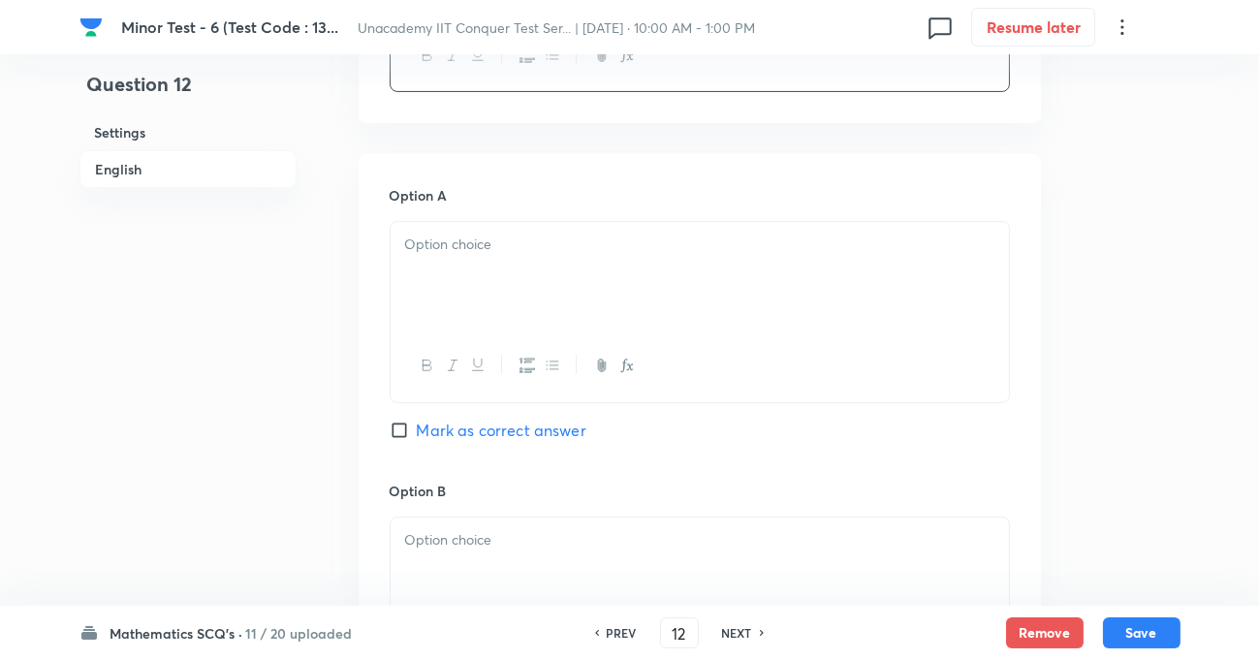
scroll to position [793, 0]
click at [467, 257] on div at bounding box center [700, 269] width 618 height 109
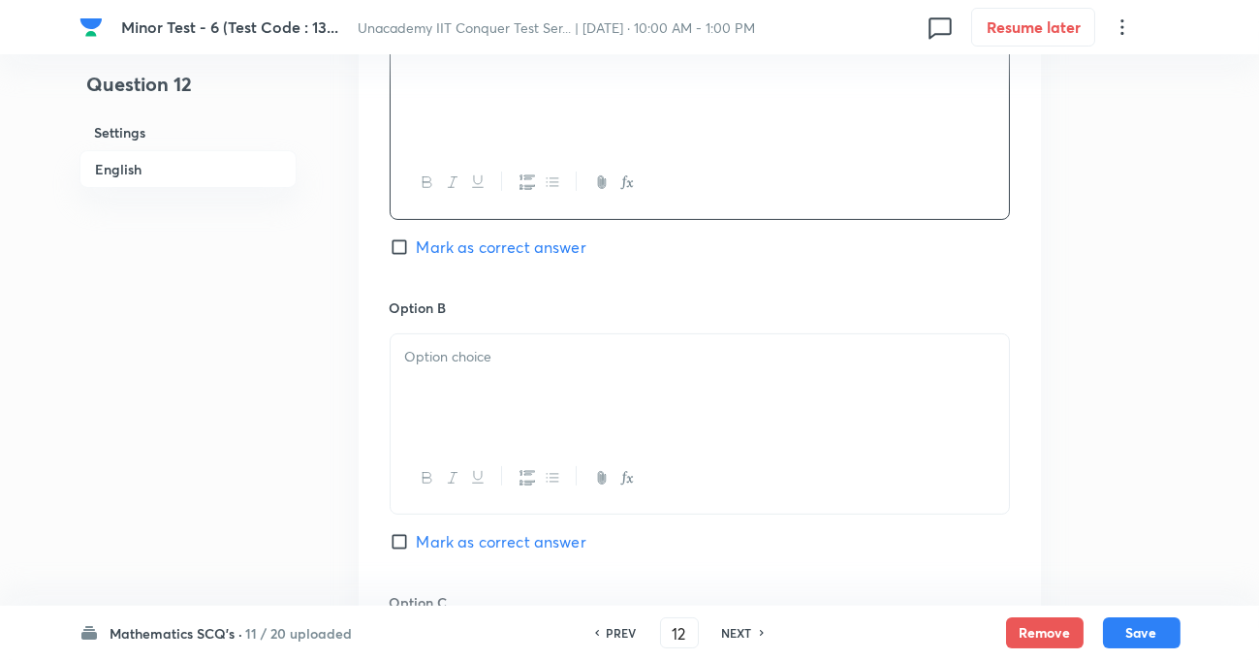
click at [484, 368] on div at bounding box center [700, 388] width 618 height 109
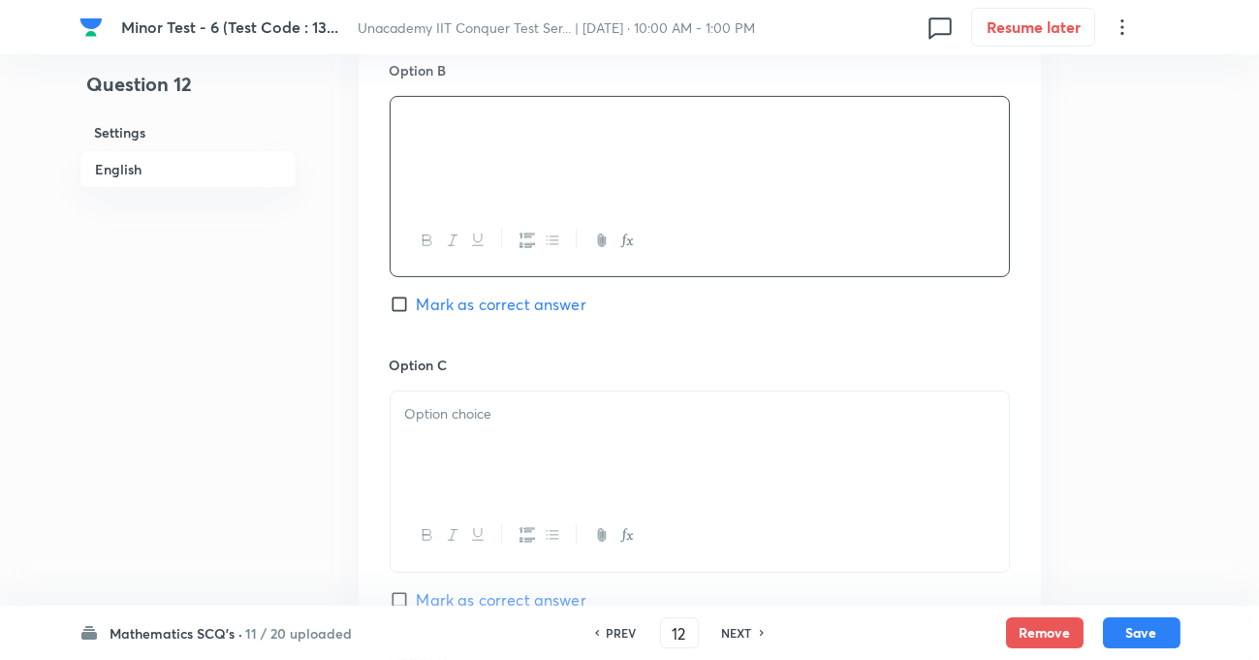
scroll to position [1233, 0]
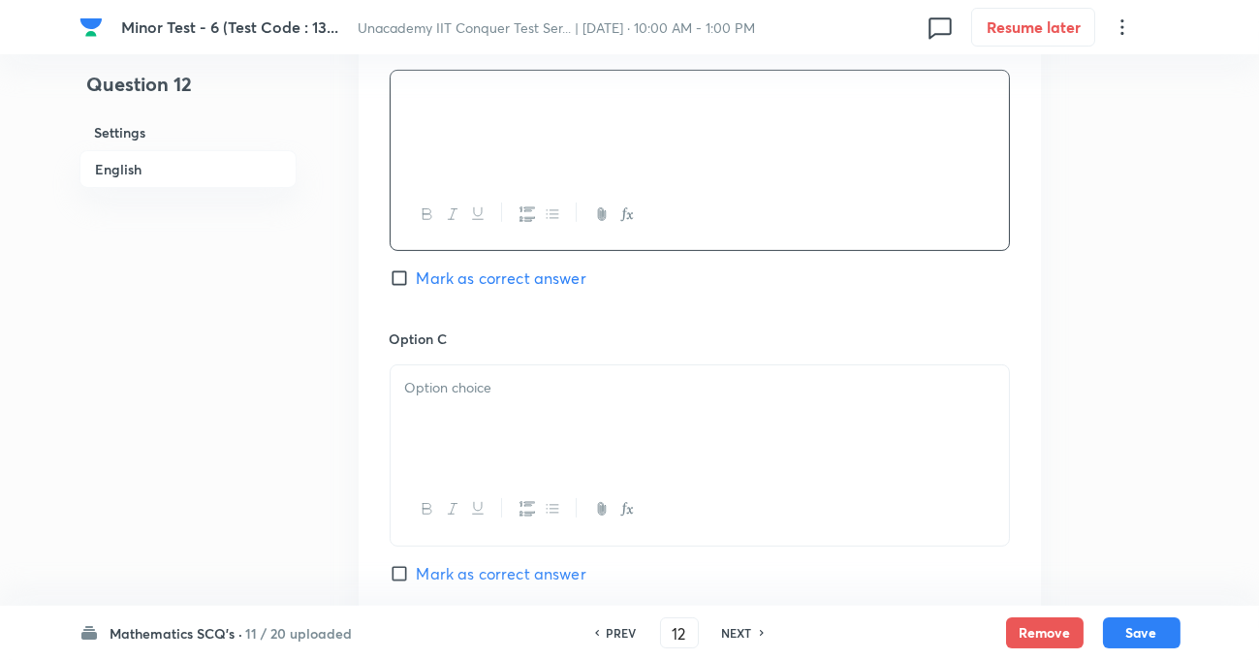
click at [483, 396] on p at bounding box center [699, 388] width 589 height 22
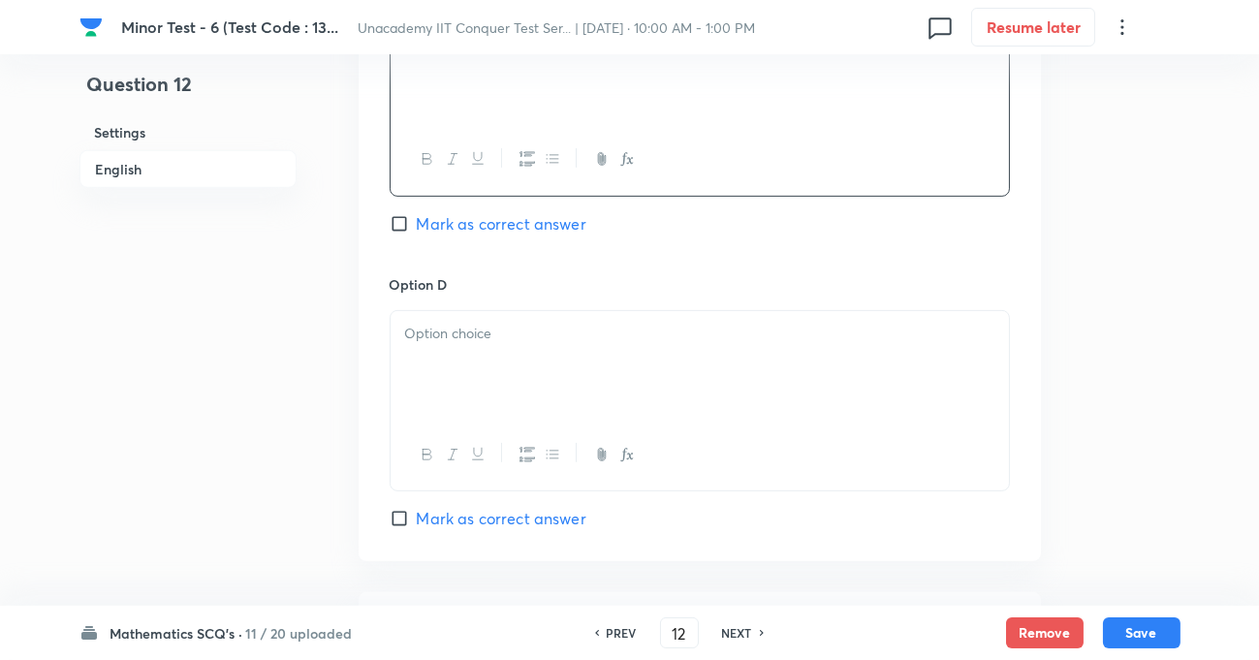
scroll to position [1585, 0]
click at [470, 342] on p at bounding box center [699, 331] width 589 height 22
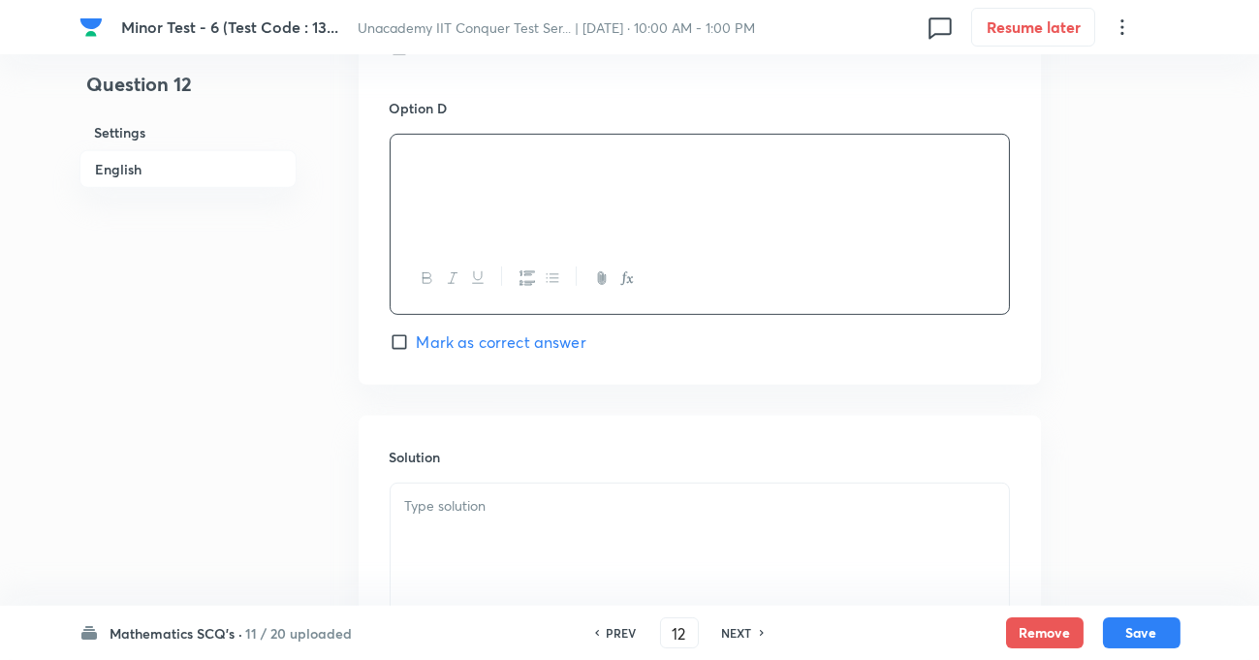
scroll to position [1762, 0]
click at [397, 351] on label "Mark as correct answer" at bounding box center [488, 339] width 197 height 23
click at [397, 349] on input "Mark as correct answer" at bounding box center [403, 338] width 27 height 19
checkbox input "true"
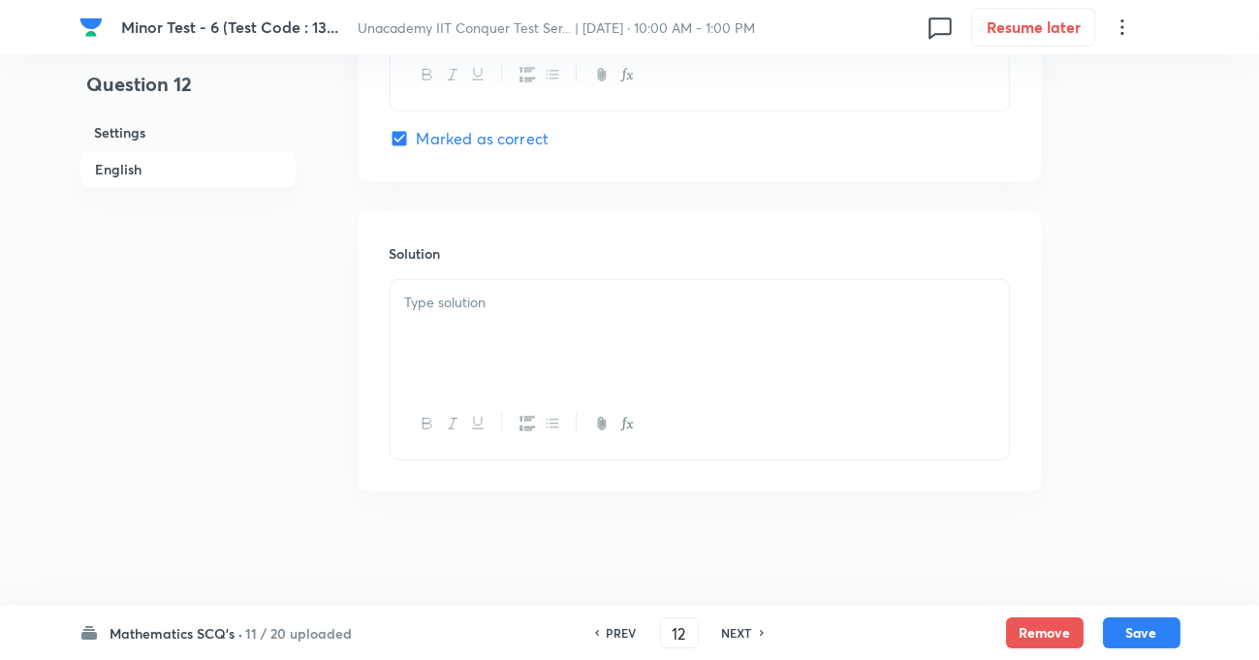
scroll to position [1987, 0]
click at [490, 287] on div at bounding box center [700, 332] width 618 height 109
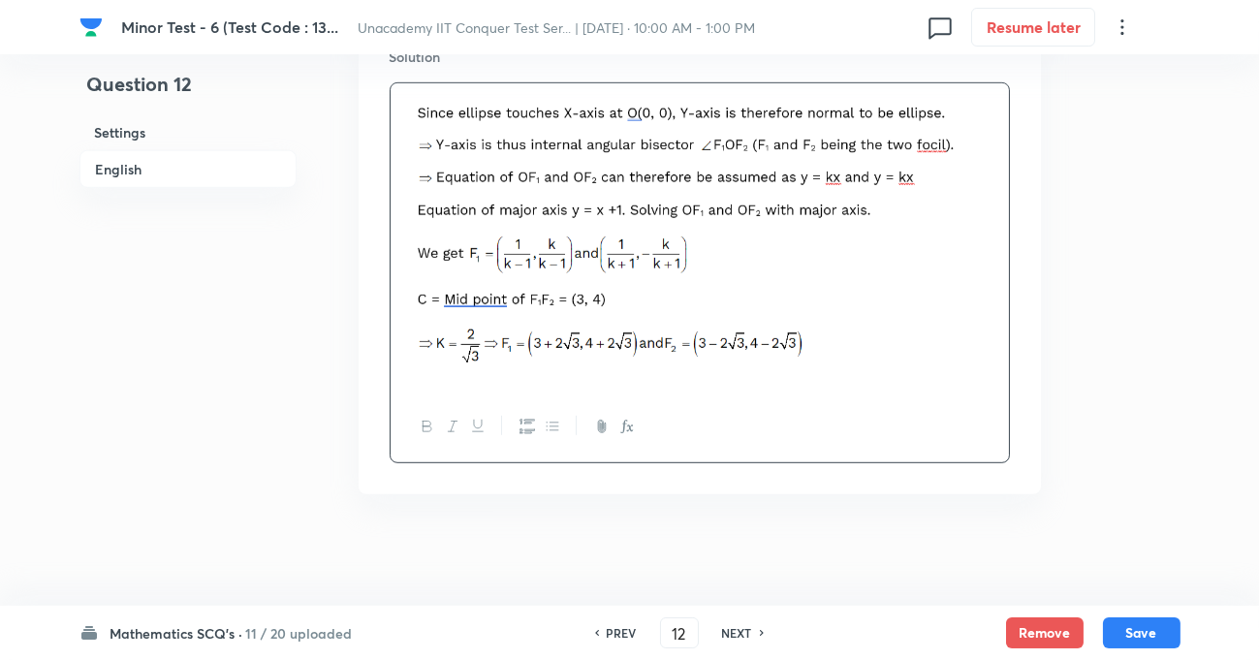
scroll to position [2163, 0]
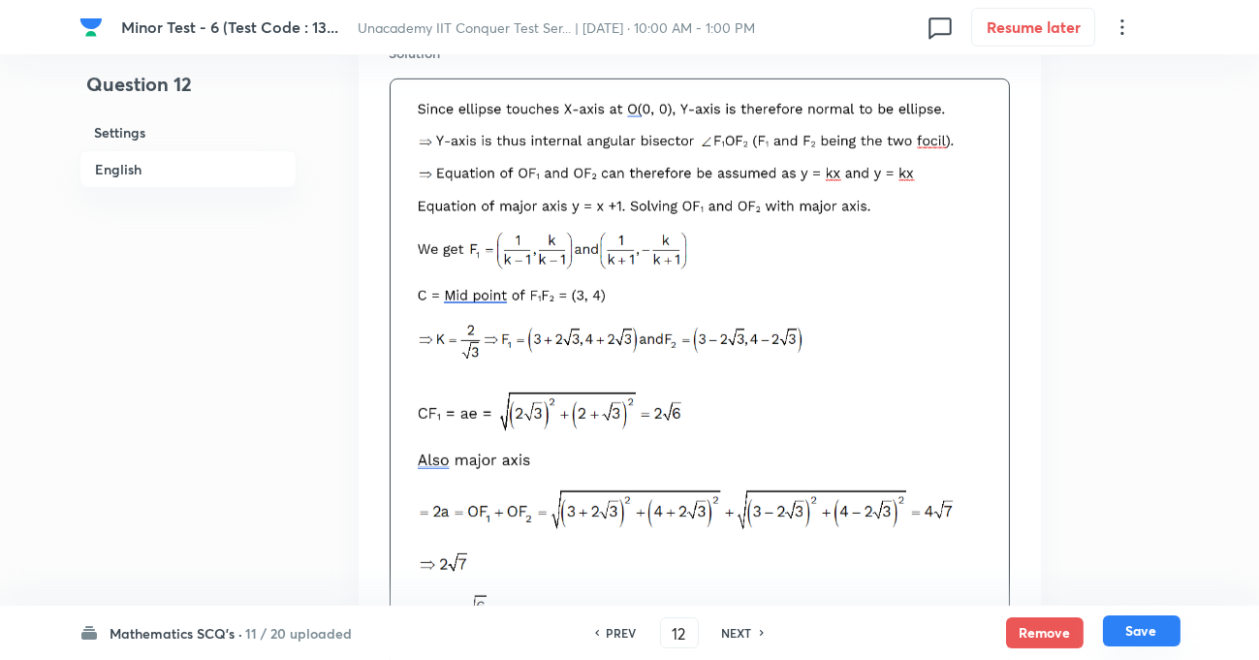
click at [1122, 638] on button "Save" at bounding box center [1142, 630] width 78 height 31
type input "13"
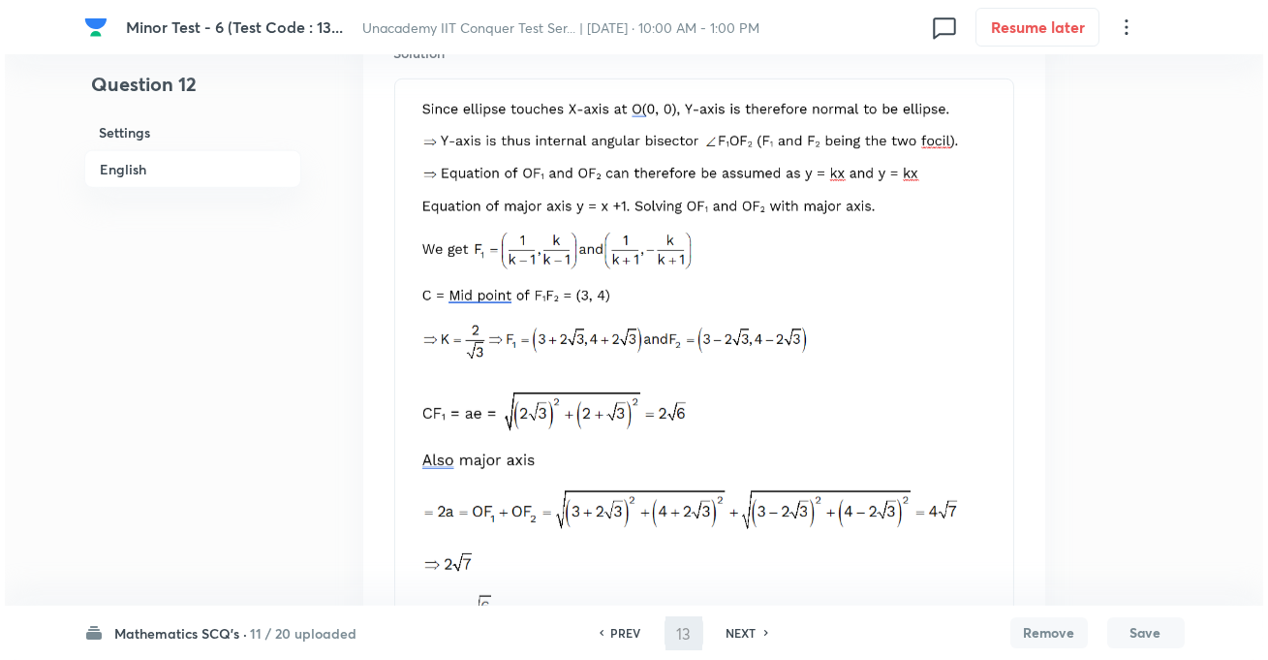
scroll to position [0, 0]
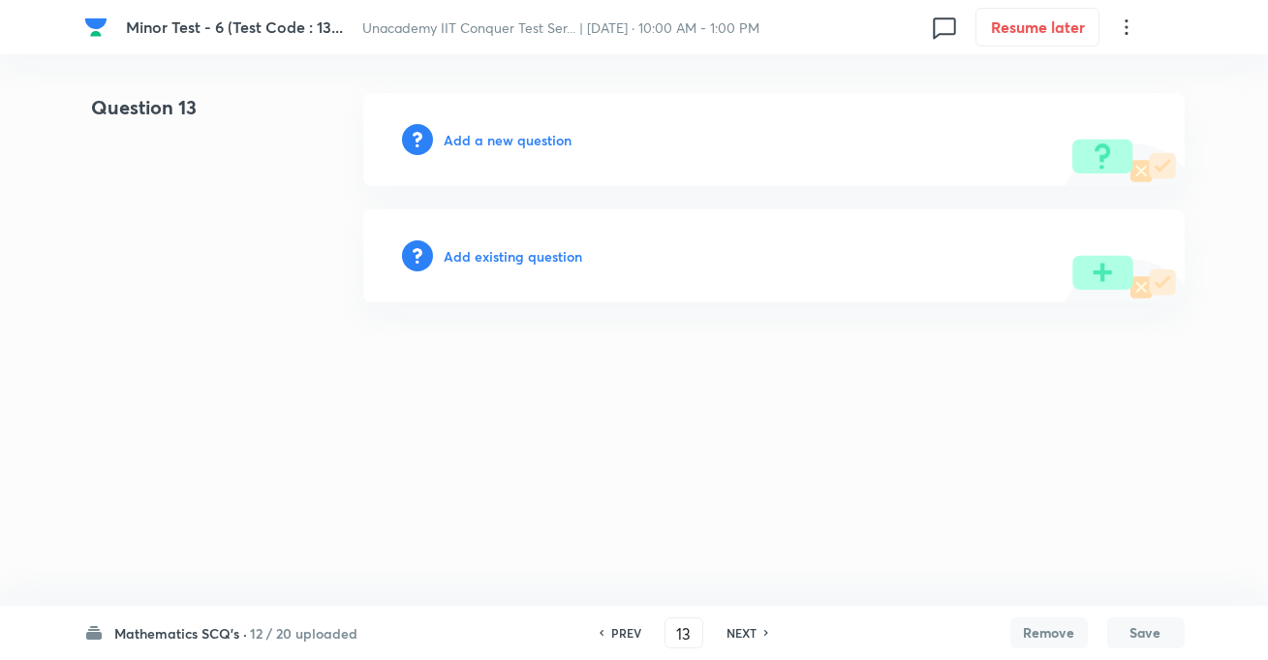
click at [505, 142] on h6 "Add a new question" at bounding box center [509, 140] width 128 height 20
click at [524, 126] on div "Choose a question type" at bounding box center [774, 139] width 822 height 93
click at [532, 135] on h6 "Choose a question type" at bounding box center [519, 140] width 149 height 20
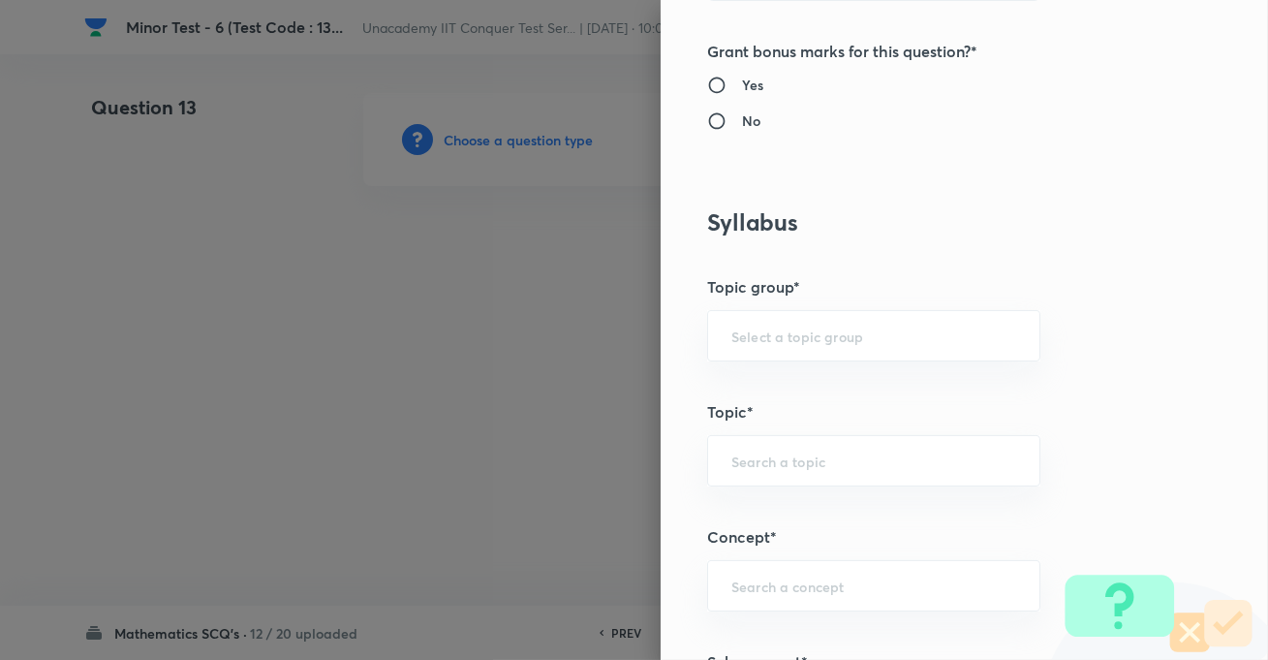
scroll to position [881, 0]
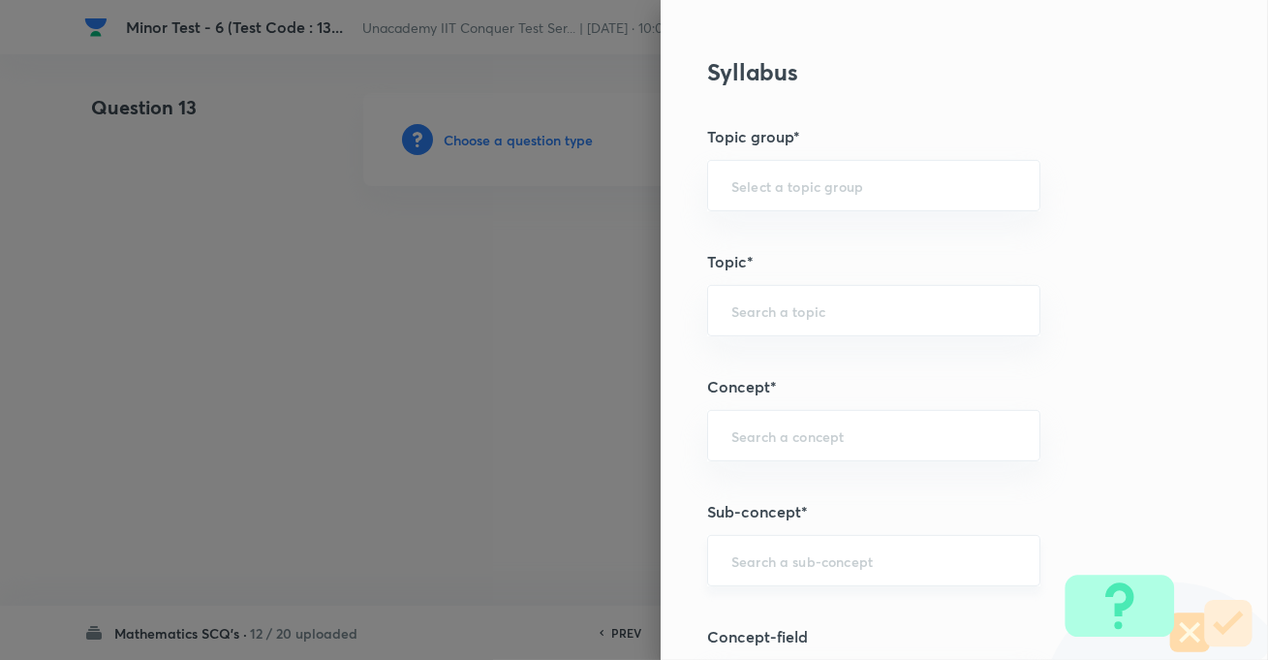
click at [831, 569] on div "​" at bounding box center [873, 560] width 333 height 51
paste input "Ellipse"
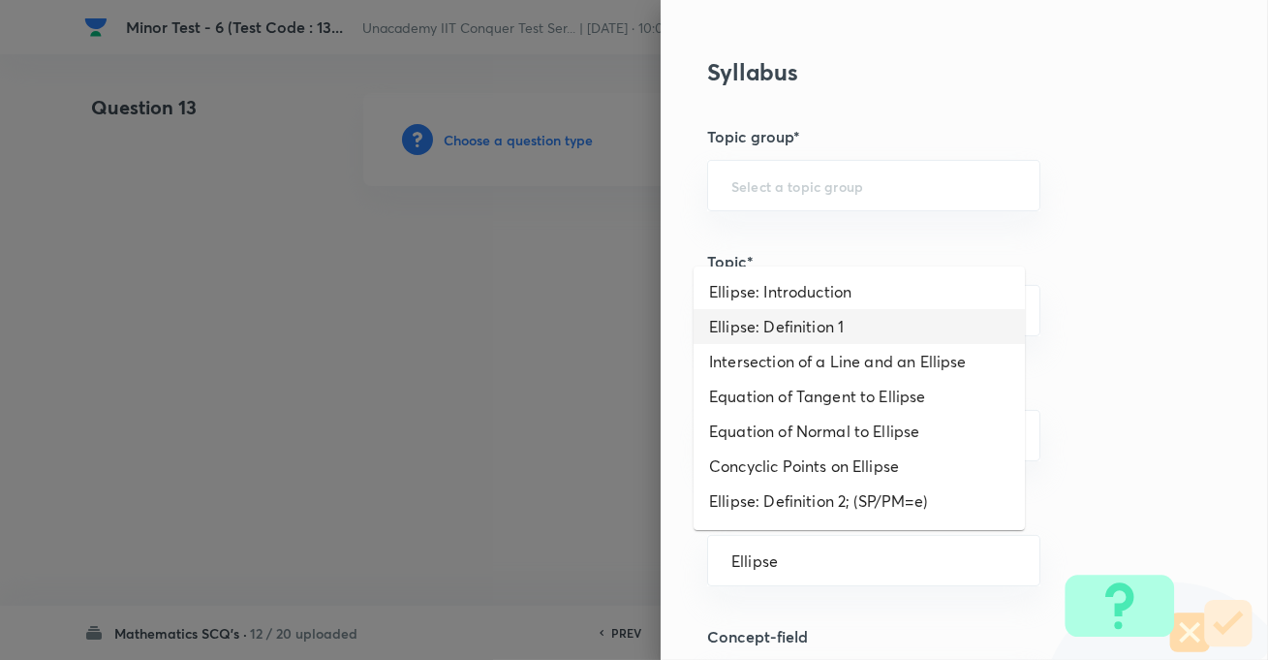
click at [798, 321] on li "Ellipse: Definition 1" at bounding box center [859, 326] width 331 height 35
type input "Ellipse: Definition 1"
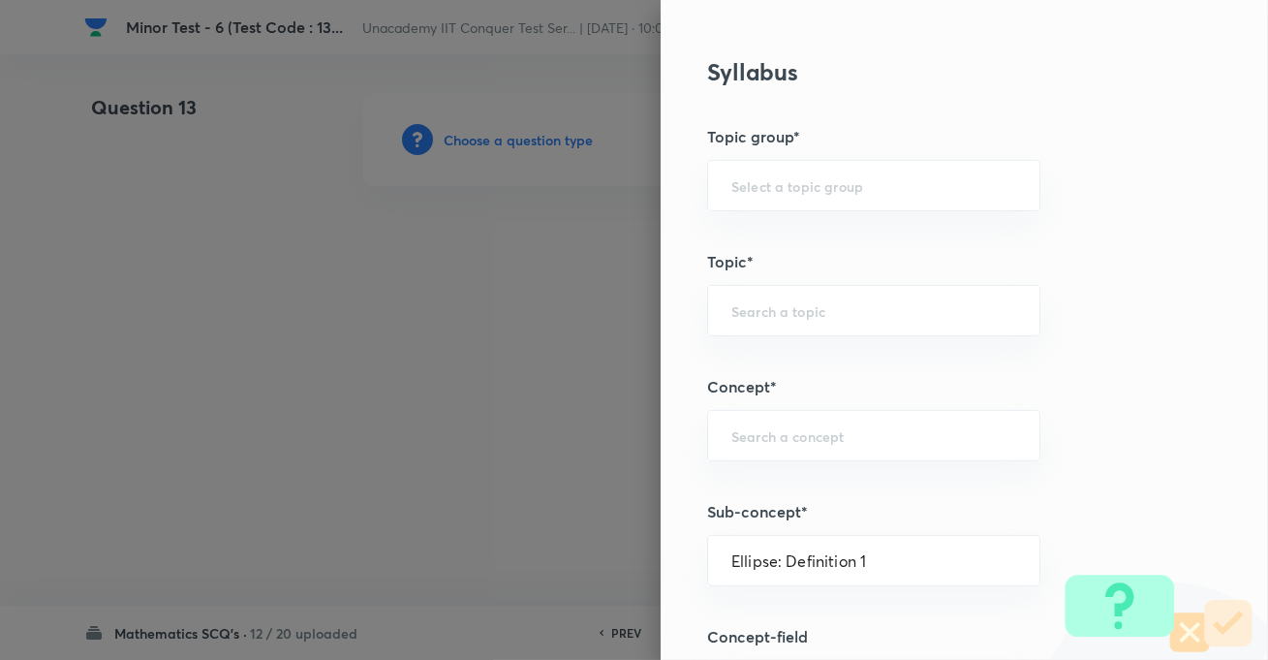
type input "Mathematics"
type input "Geometry"
type input "Ellipse"
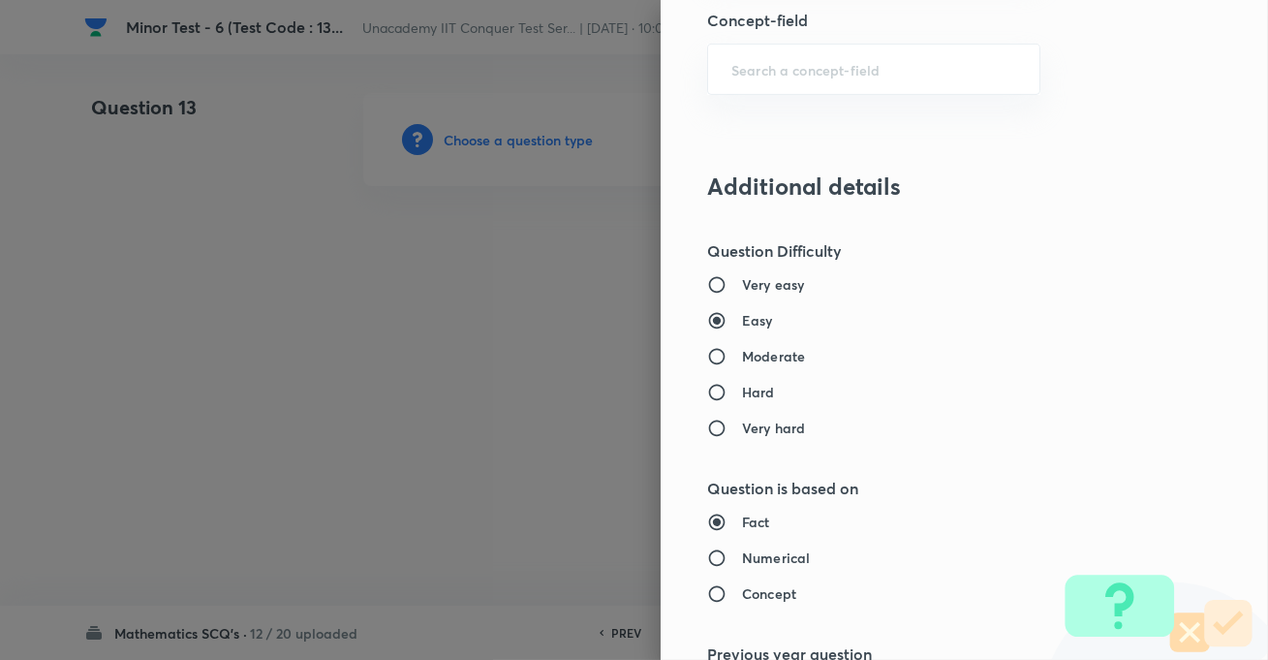
click at [755, 357] on h6 "Moderate" at bounding box center [773, 356] width 63 height 20
click at [742, 357] on input "Moderate" at bounding box center [724, 356] width 35 height 19
radio input "true"
radio input "false"
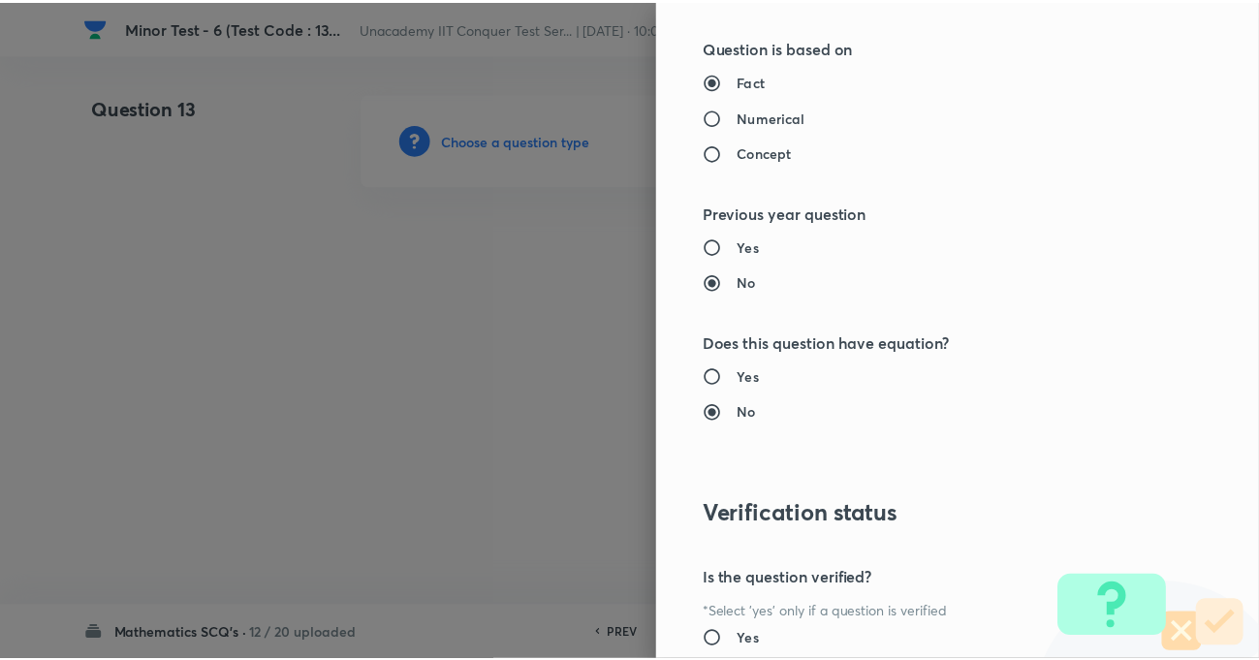
scroll to position [2109, 0]
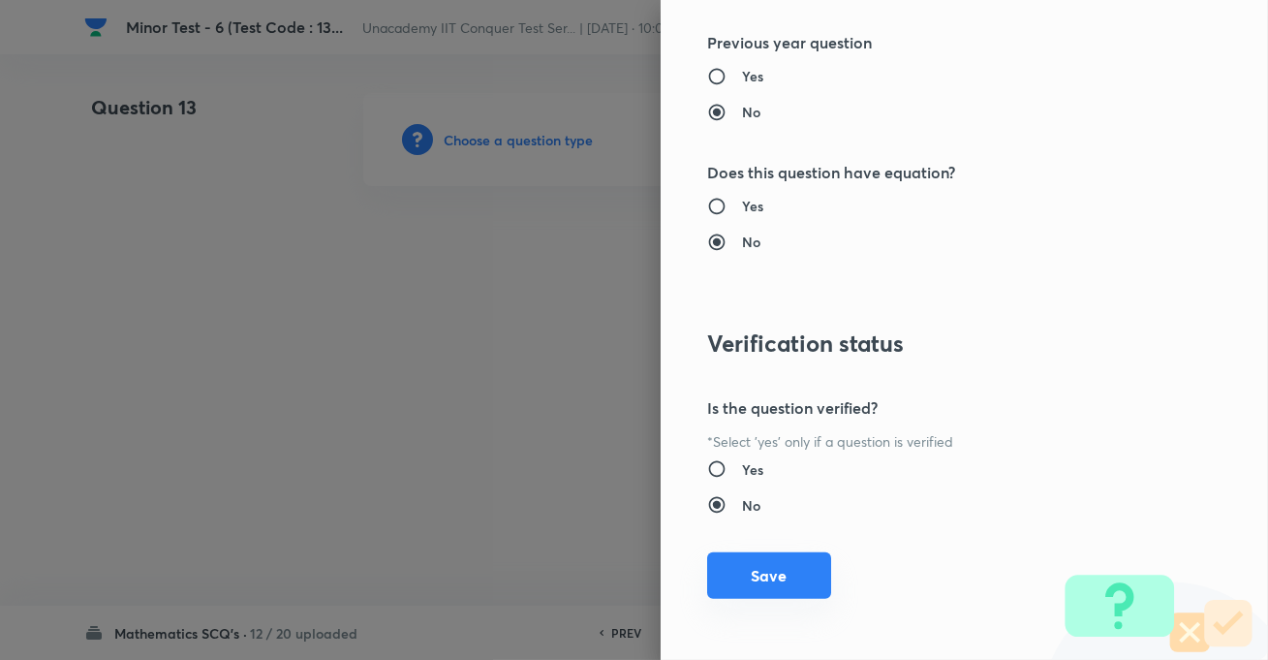
click at [785, 565] on button "Save" at bounding box center [769, 575] width 124 height 47
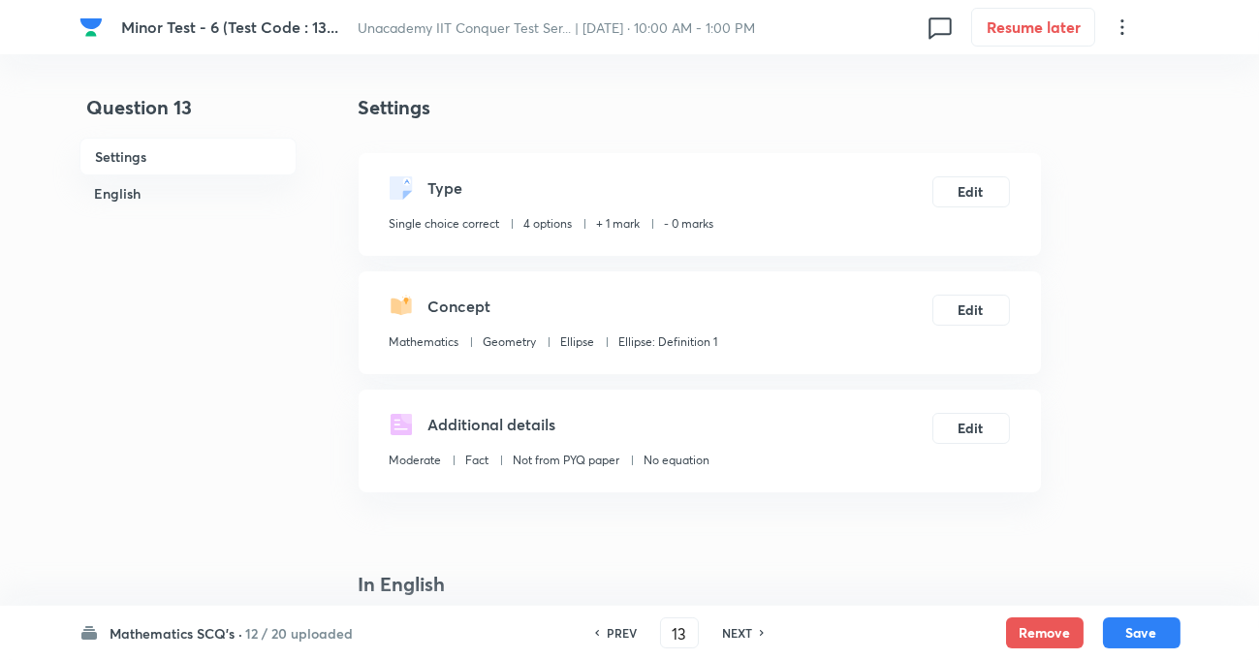
scroll to position [264, 0]
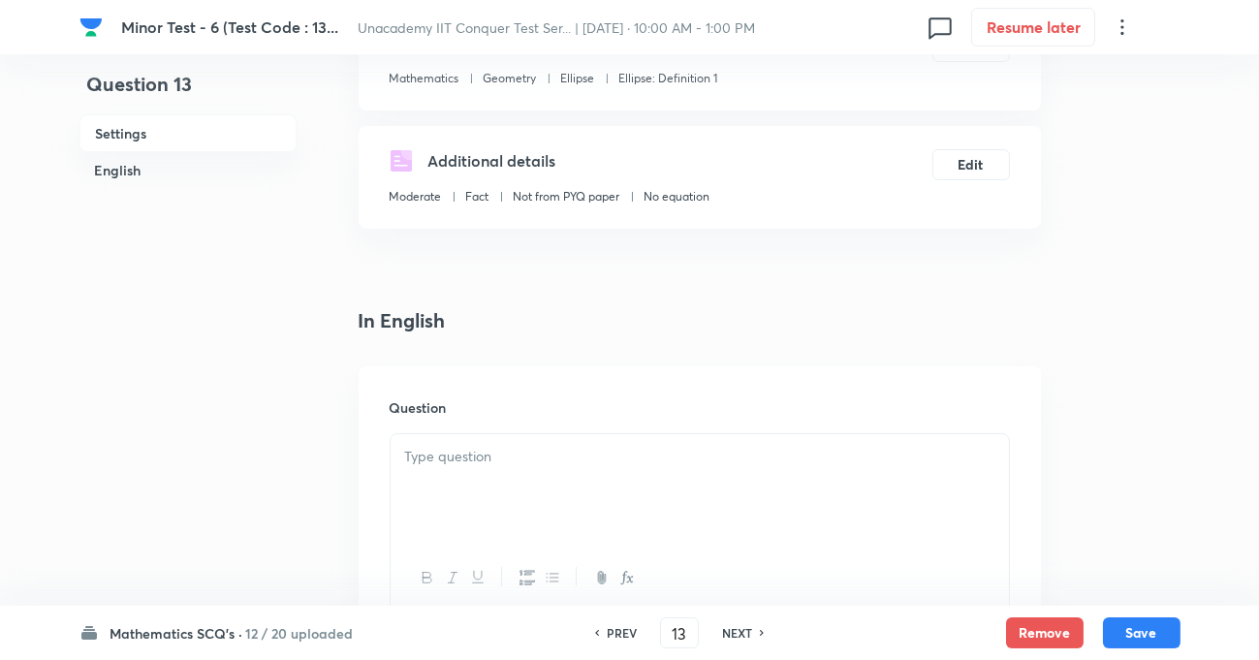
click at [547, 464] on p at bounding box center [699, 457] width 589 height 22
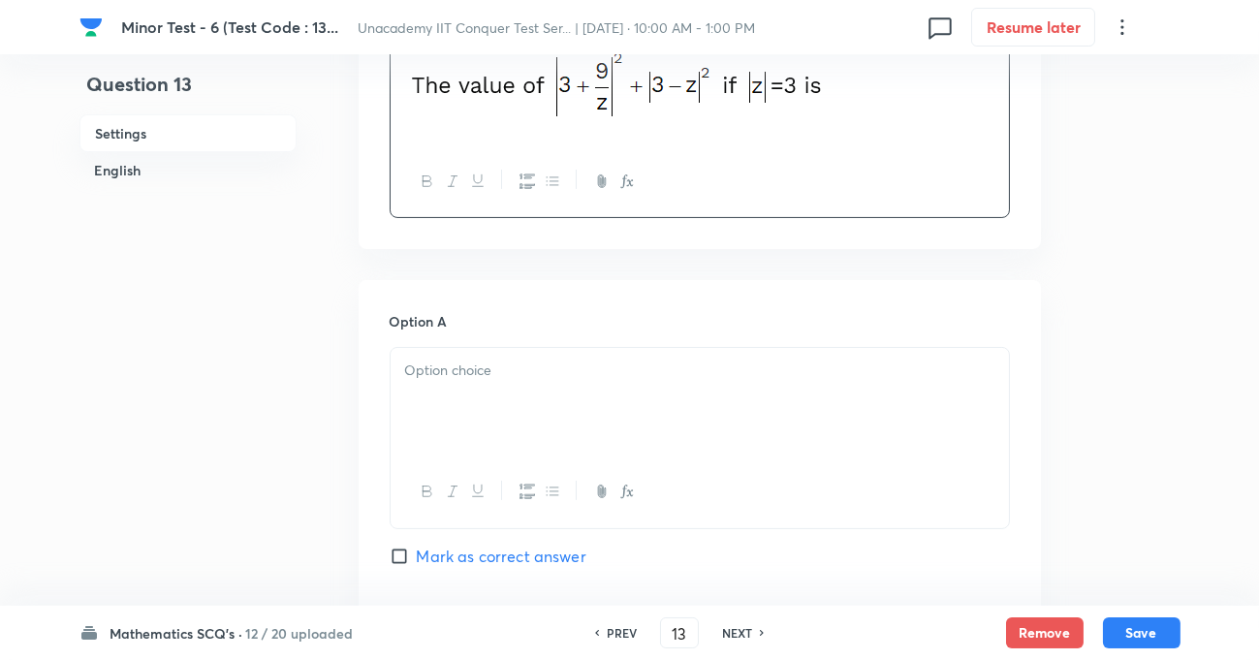
scroll to position [704, 0]
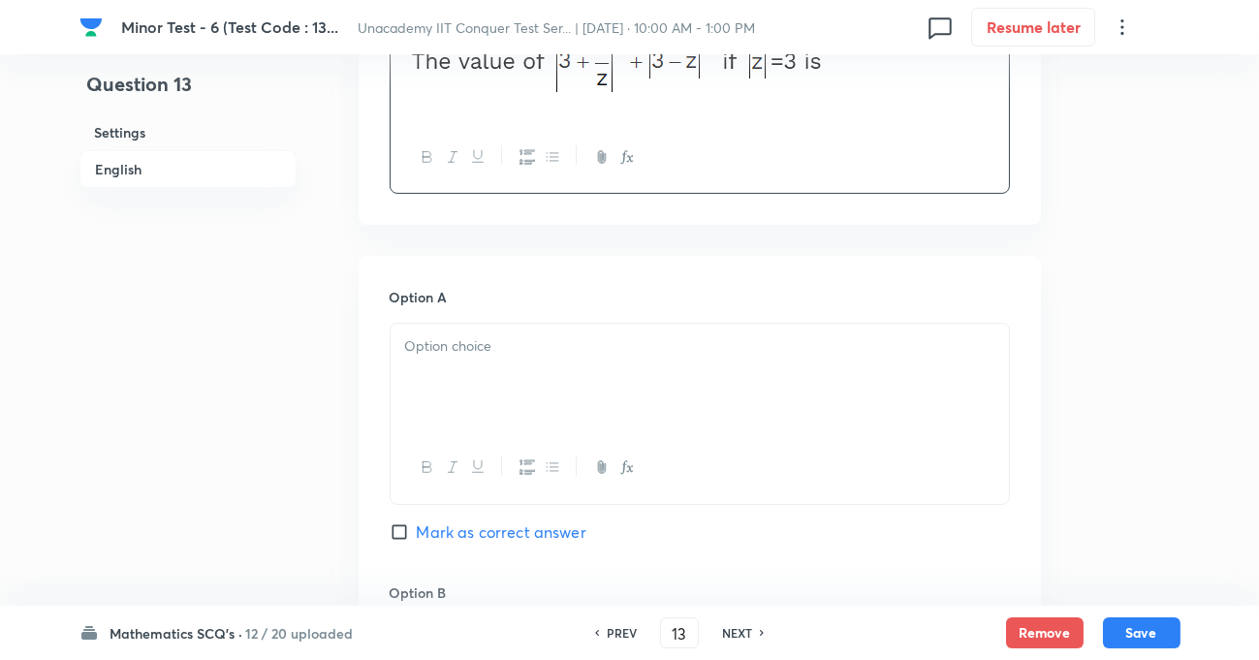
click at [484, 365] on div at bounding box center [700, 378] width 618 height 109
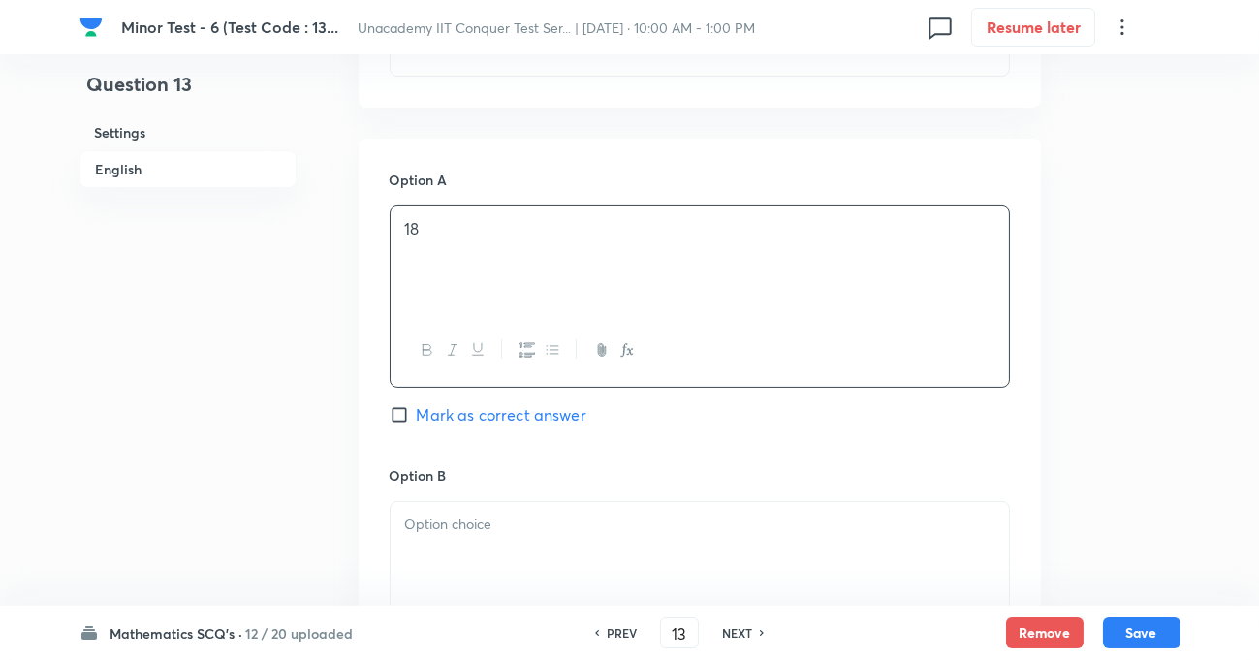
scroll to position [969, 0]
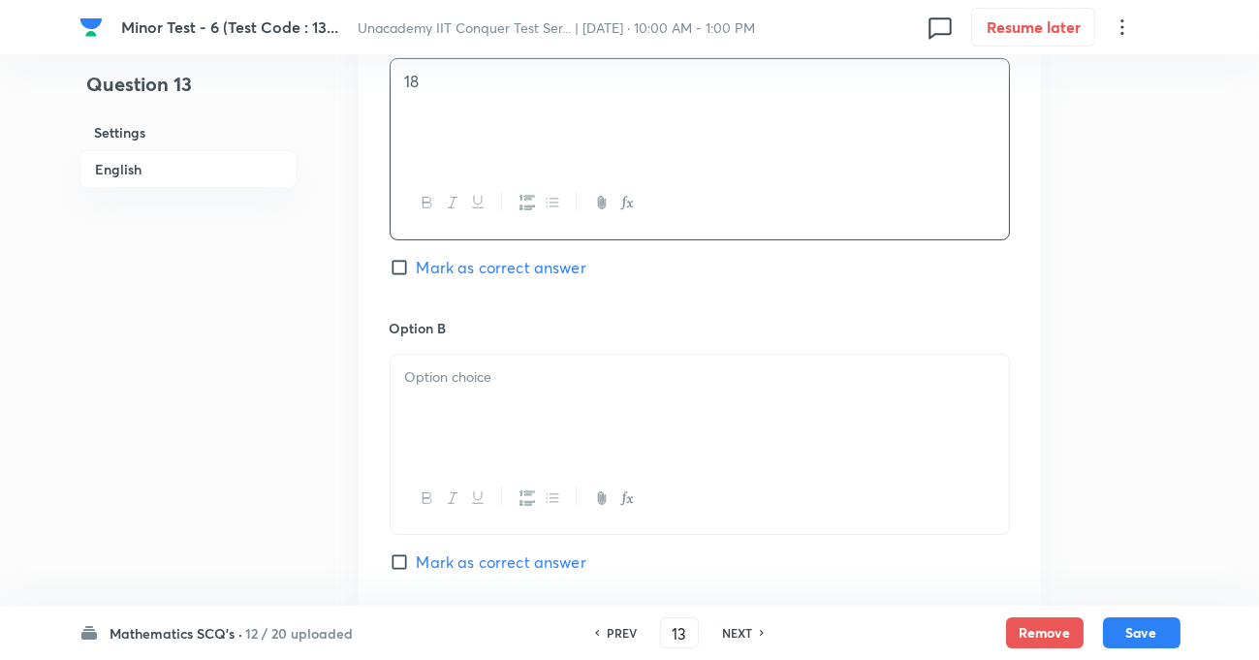
click at [458, 385] on p at bounding box center [699, 377] width 589 height 22
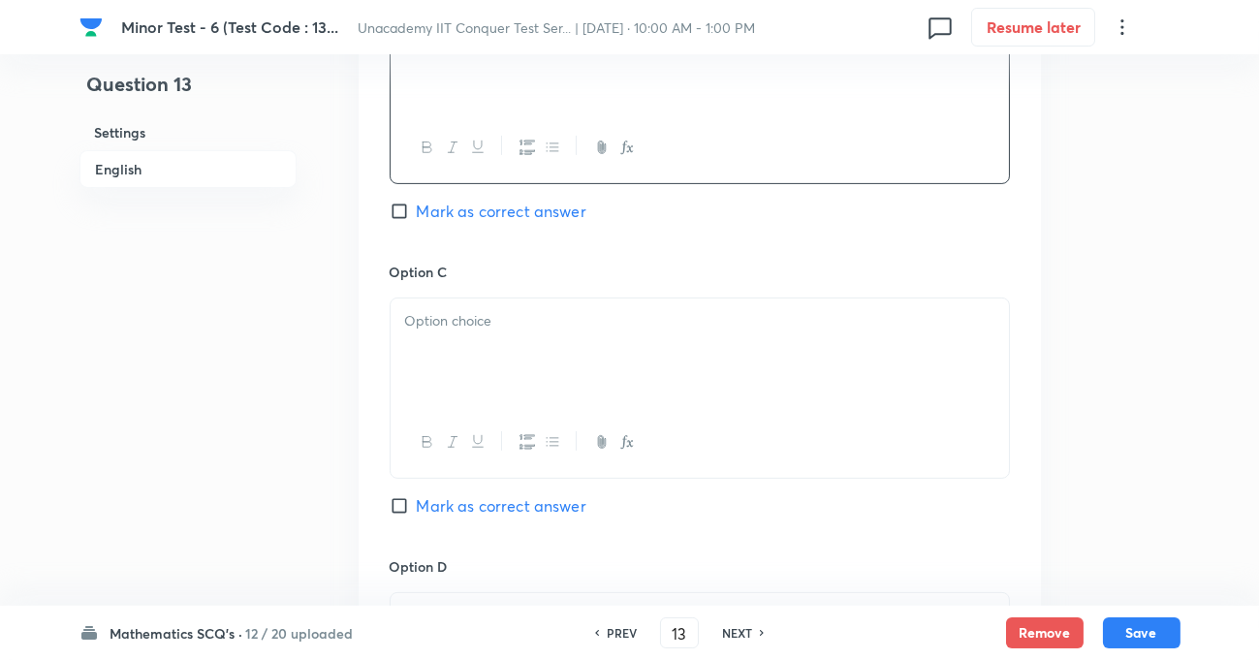
scroll to position [1321, 0]
click at [471, 330] on div at bounding box center [700, 351] width 618 height 109
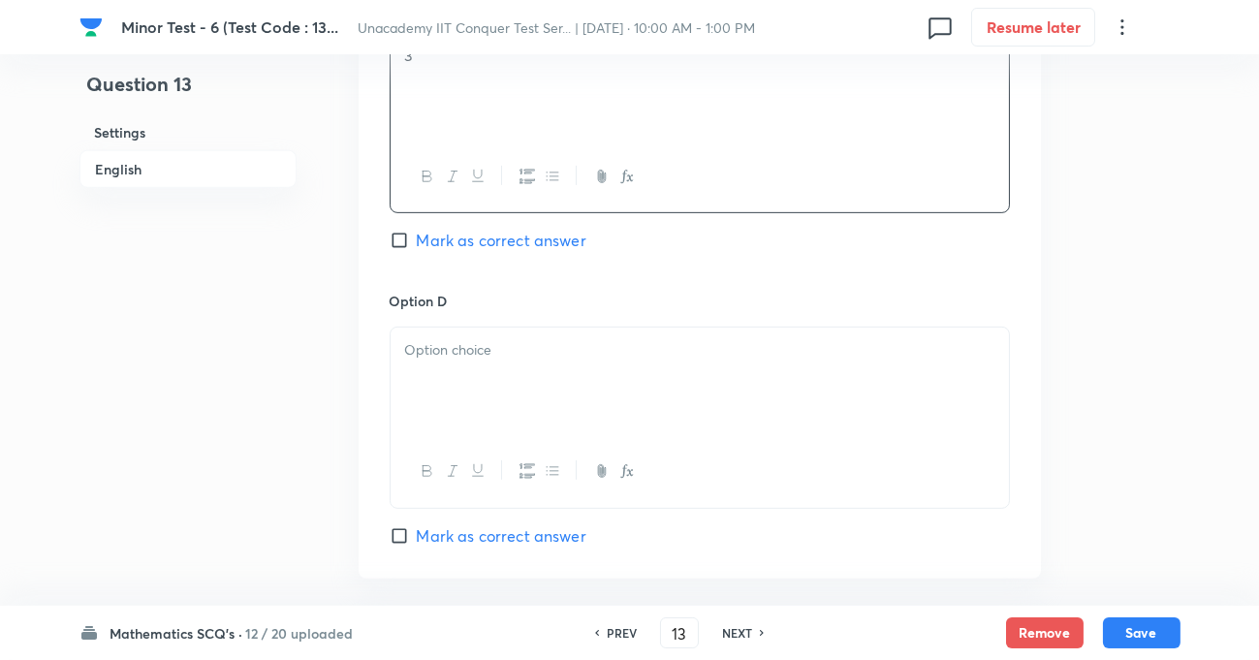
scroll to position [1674, 0]
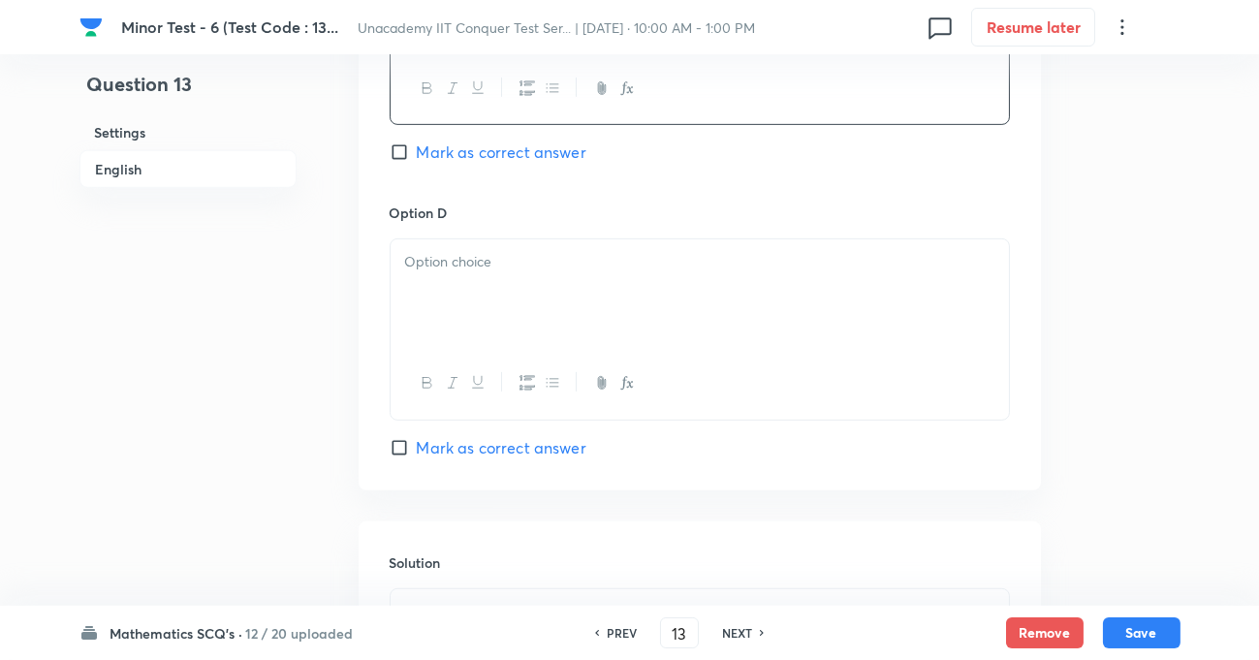
click at [491, 286] on div at bounding box center [700, 293] width 618 height 109
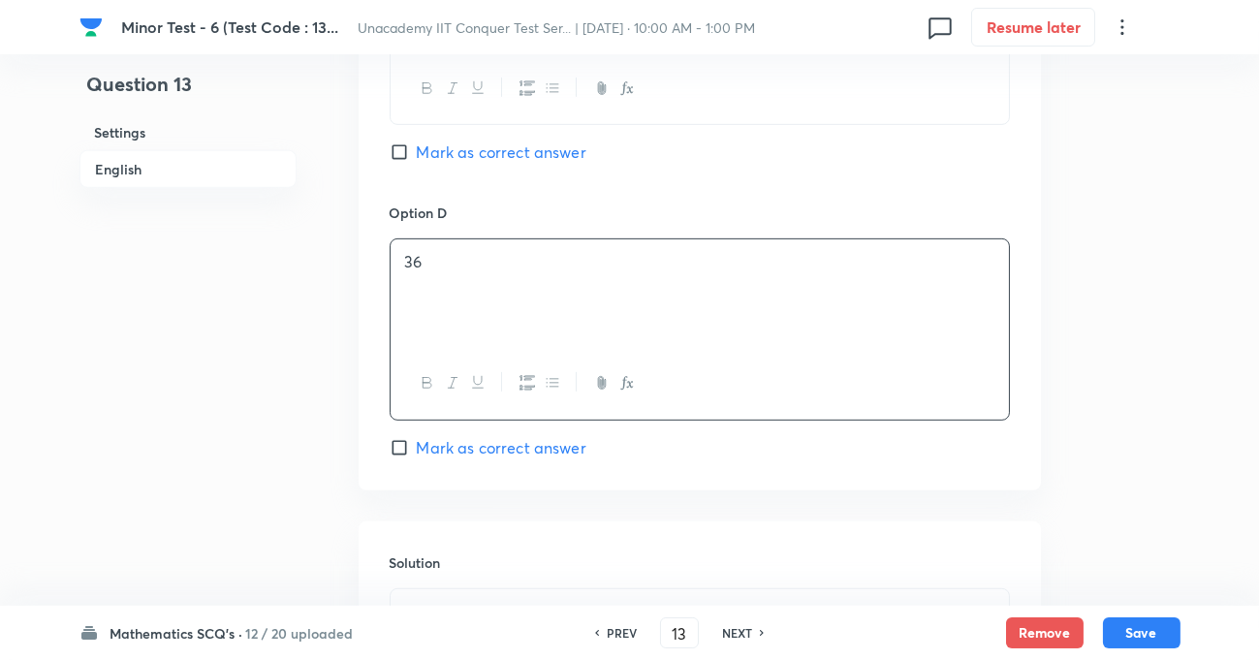
scroll to position [1762, 0]
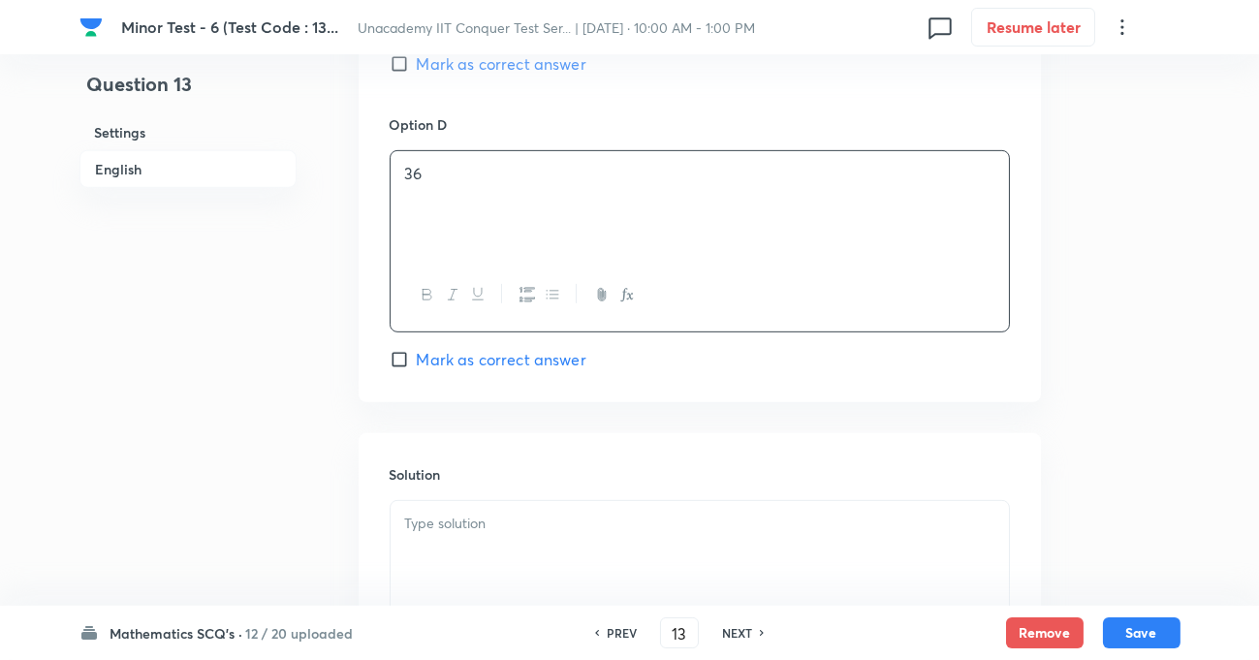
click at [407, 364] on input "Mark as correct answer" at bounding box center [403, 359] width 27 height 19
checkbox input "true"
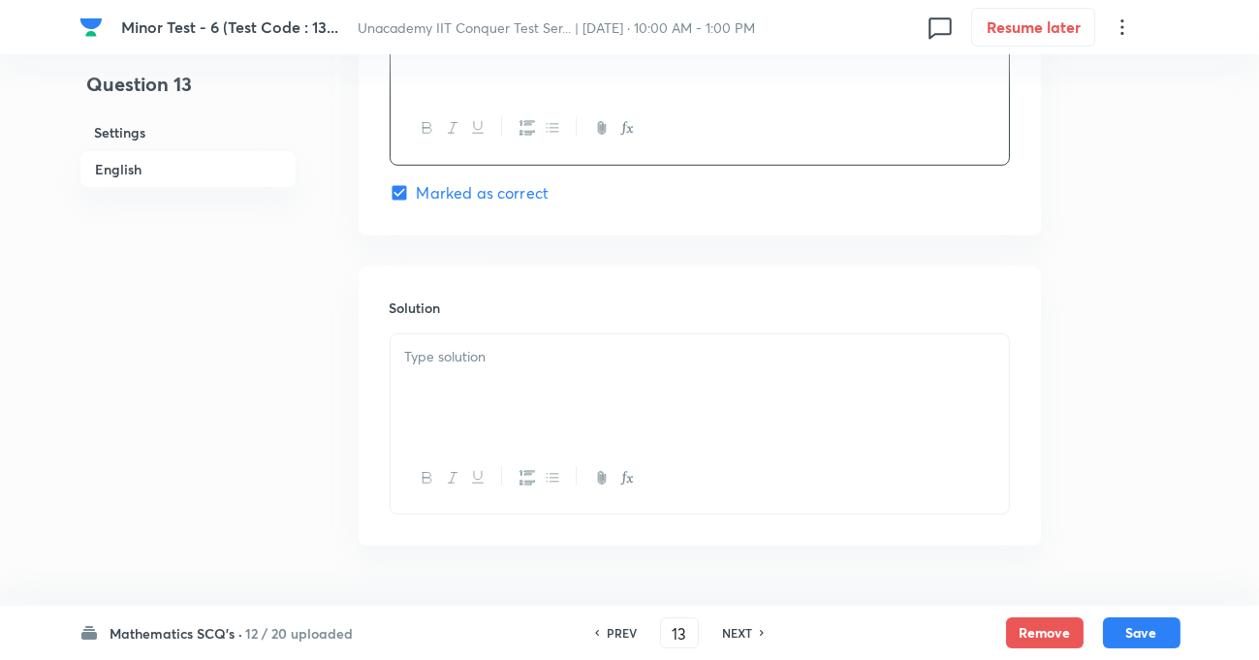
scroll to position [1898, 0]
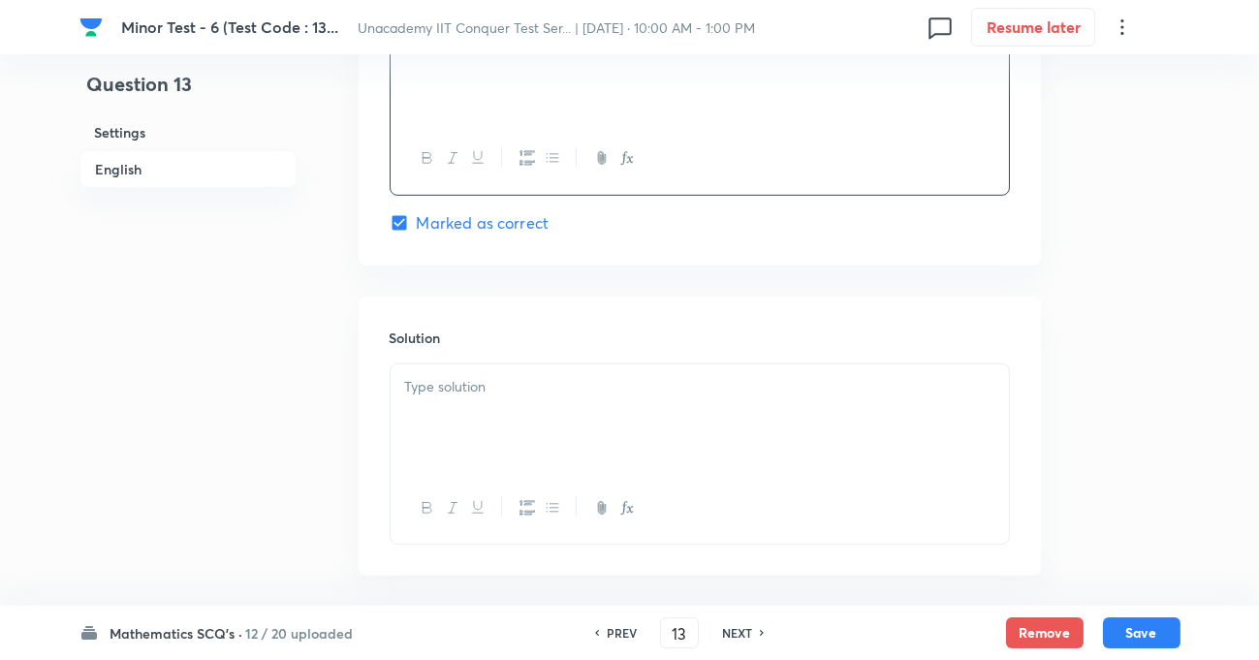
click at [535, 410] on div at bounding box center [700, 418] width 618 height 109
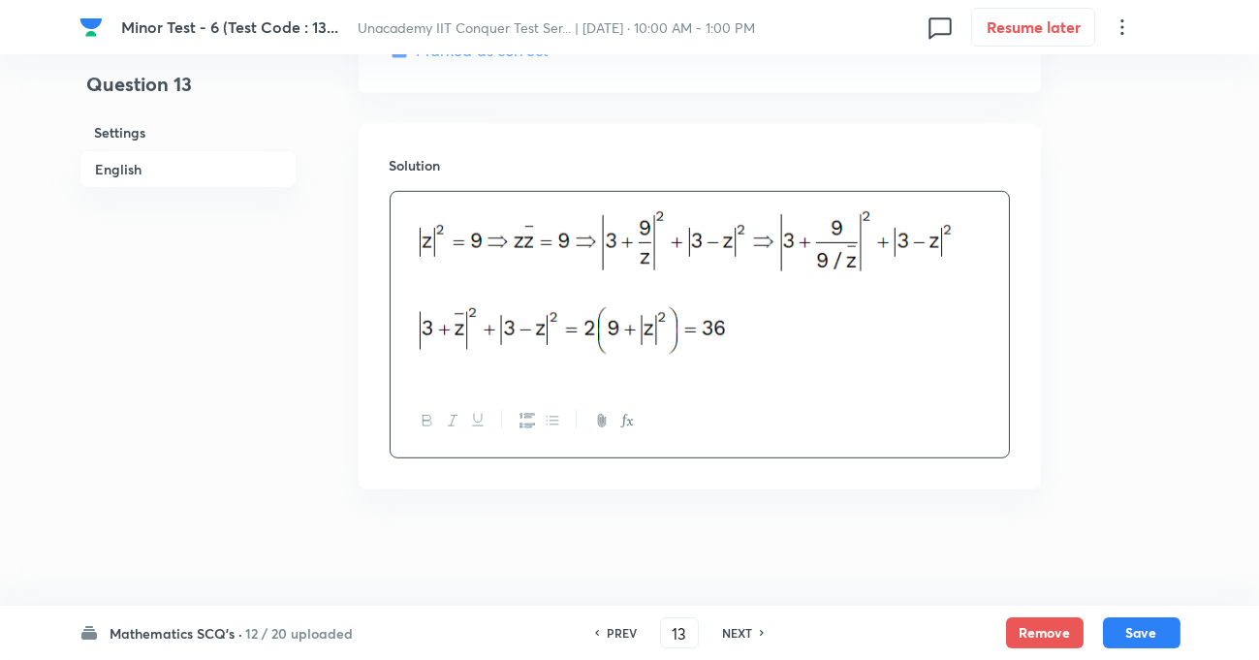
scroll to position [2073, 0]
click at [1157, 612] on div "Mathematics SCQ's · 12 / 20 uploaded PREV 13 ​ NEXT Remove Save" at bounding box center [629, 633] width 1101 height 54
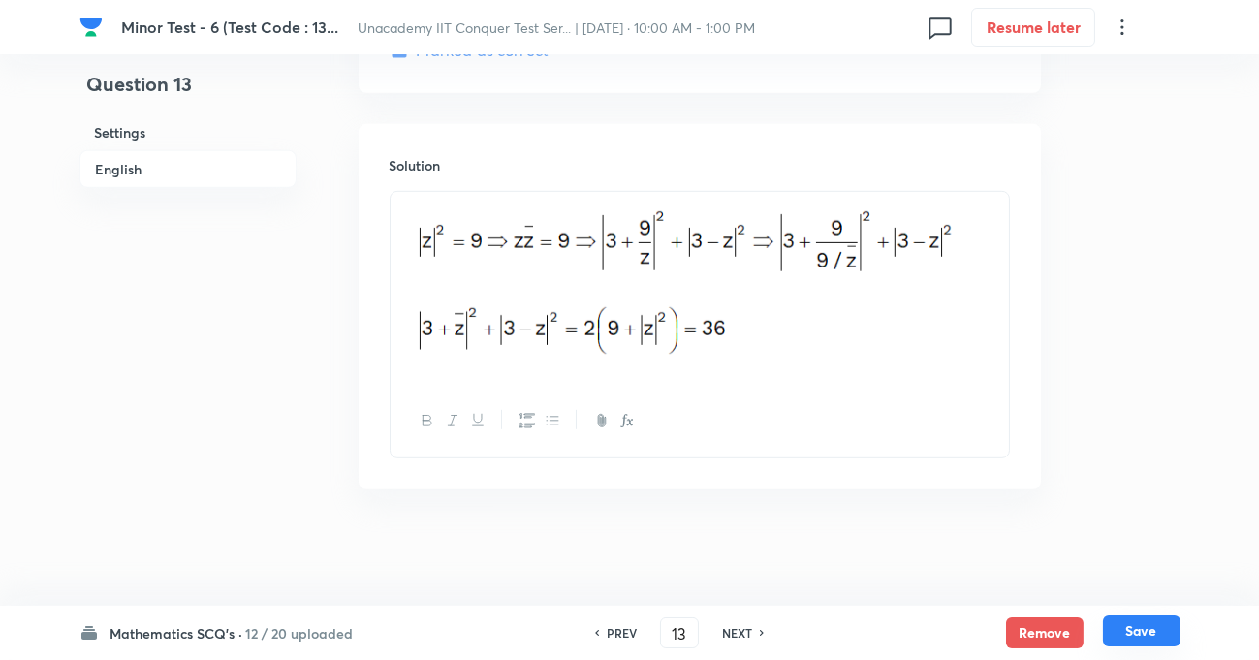
click at [1158, 629] on button "Save" at bounding box center [1142, 630] width 78 height 31
type input "14"
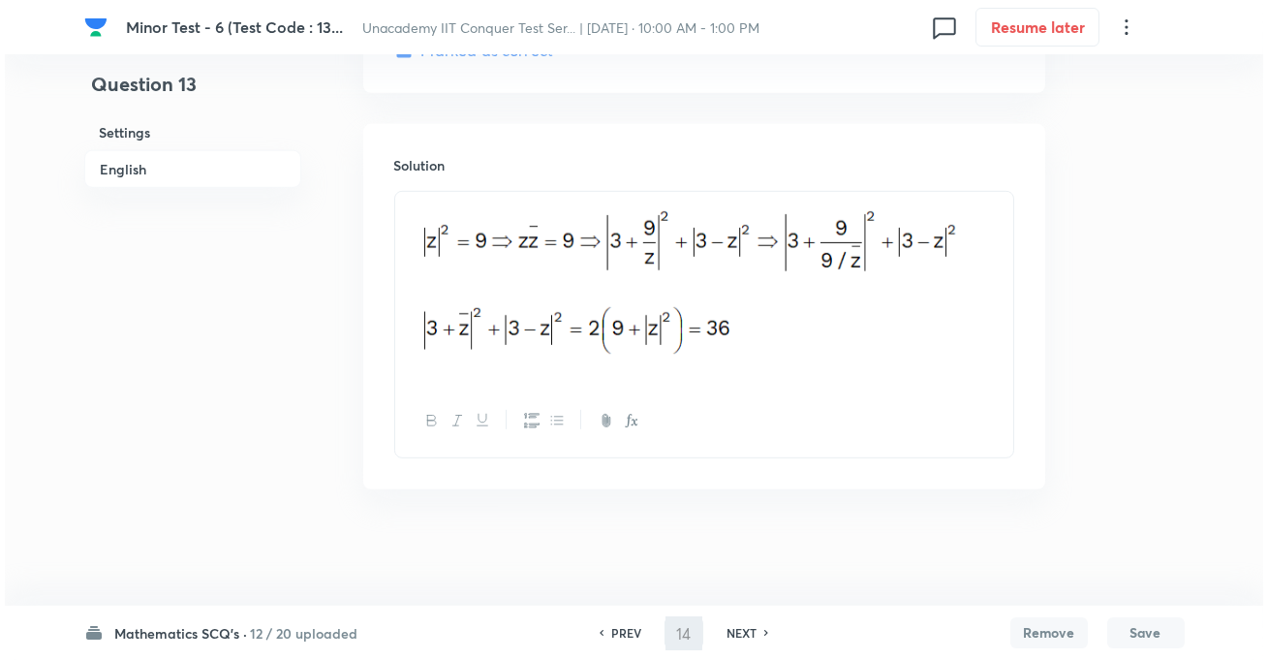
scroll to position [0, 0]
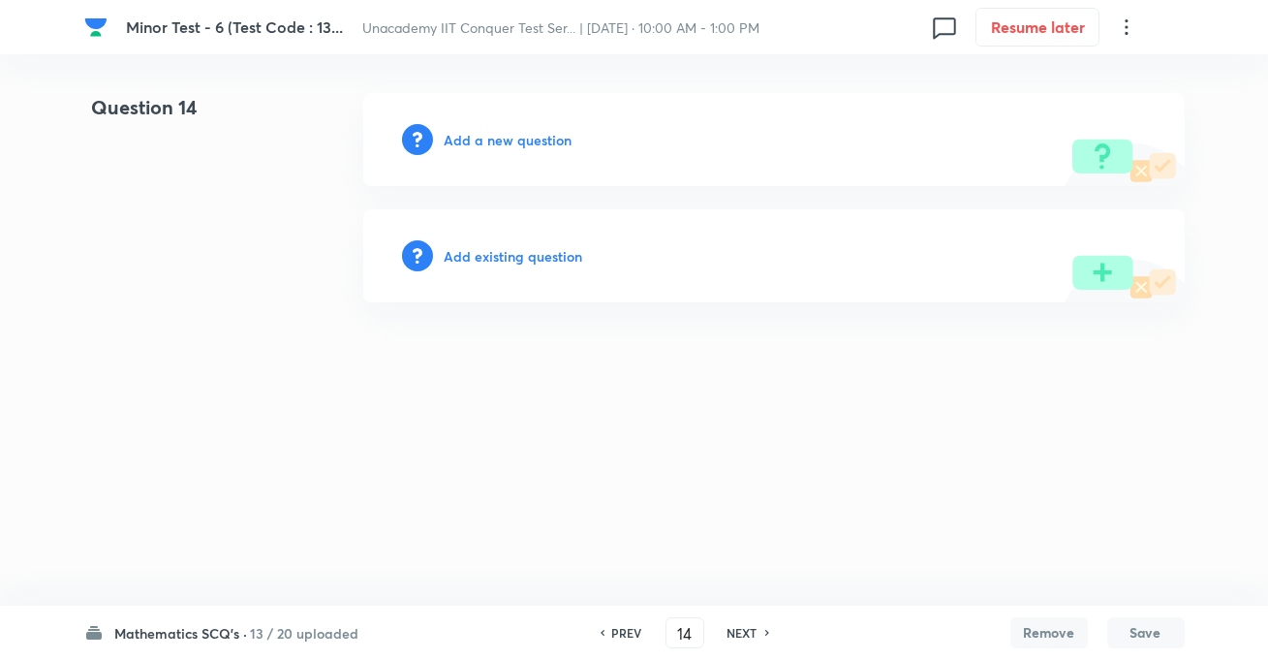
click at [524, 135] on h6 "Add a new question" at bounding box center [509, 140] width 128 height 20
click at [480, 152] on div "Choose a question type" at bounding box center [774, 139] width 822 height 93
click at [487, 136] on h6 "Choose a question type" at bounding box center [519, 140] width 149 height 20
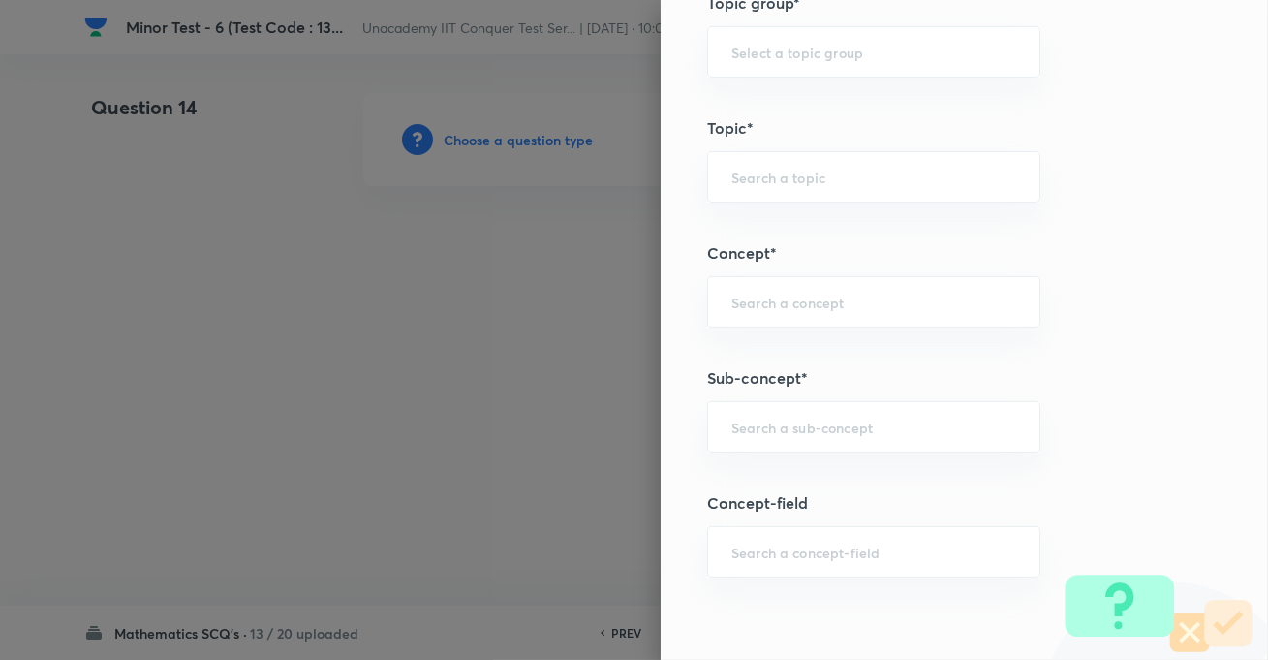
scroll to position [1321, 0]
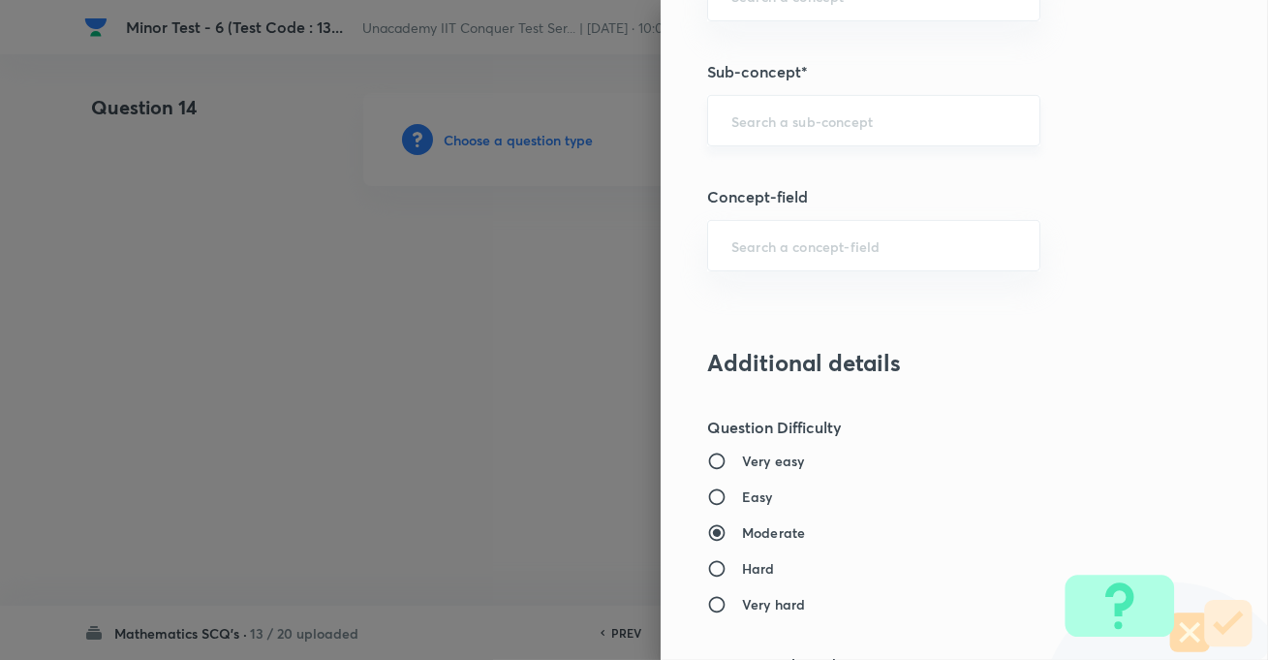
click at [737, 114] on input "text" at bounding box center [874, 120] width 285 height 18
paste input "Hyperbola"
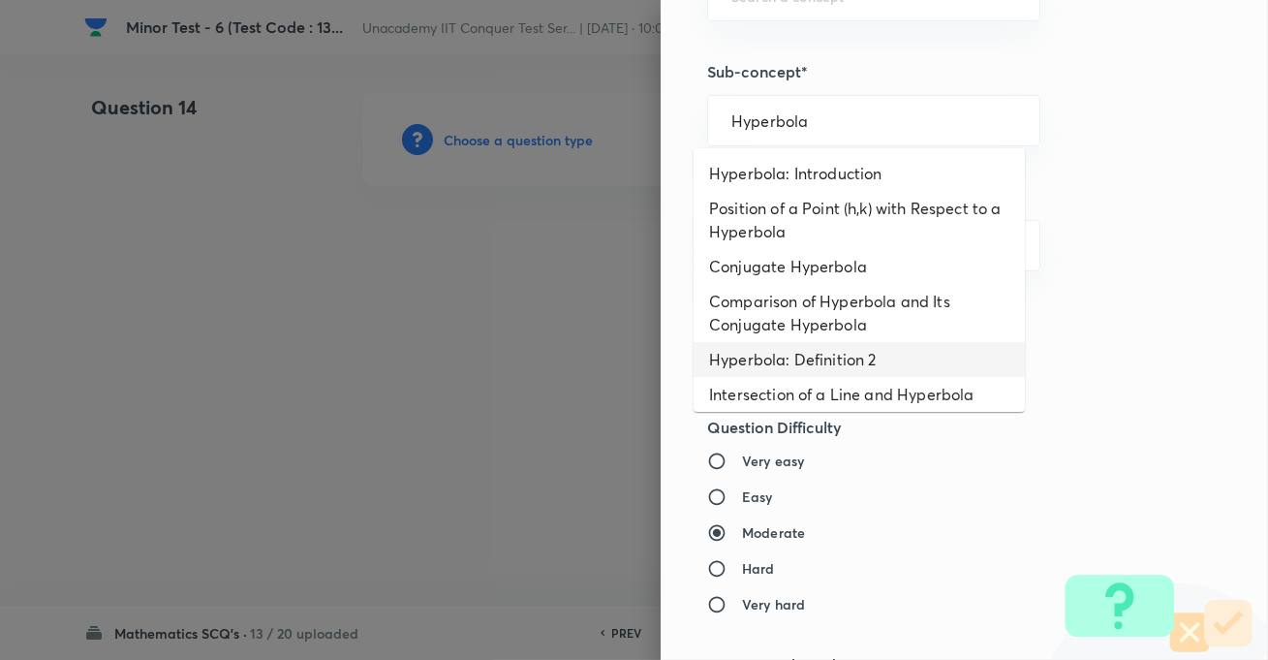
click at [788, 364] on li "Hyperbola: Definition 2" at bounding box center [859, 359] width 331 height 35
type input "Hyperbola: Definition 2"
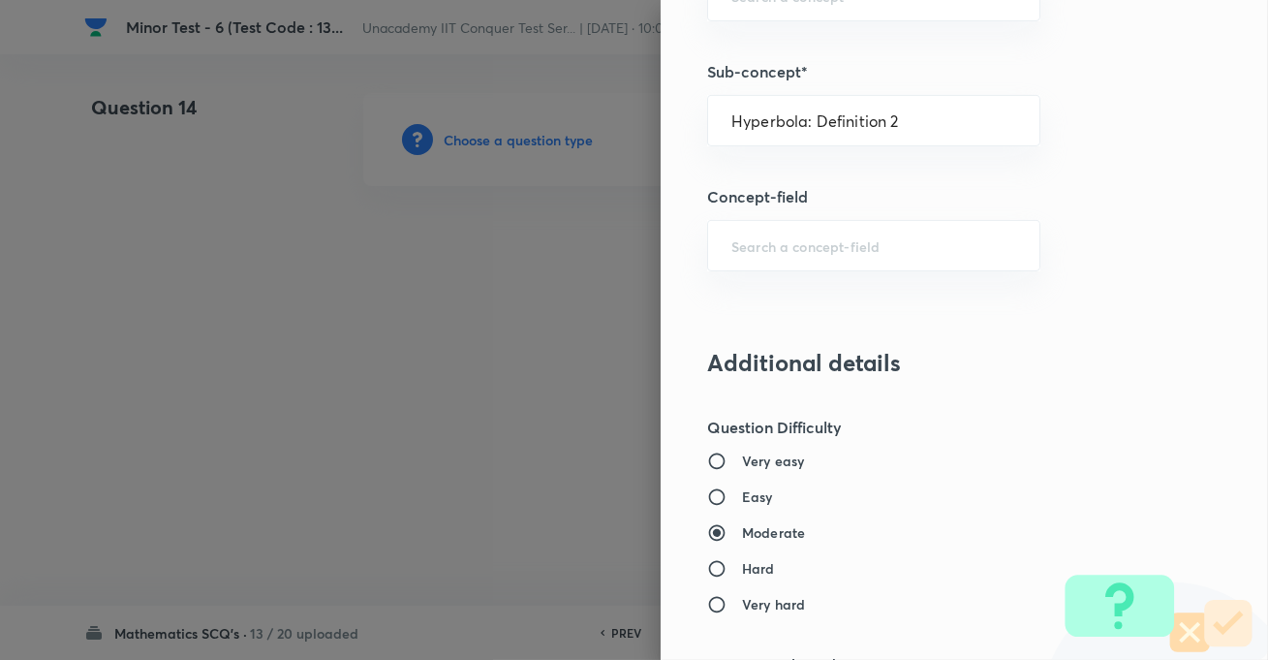
type input "Mathematics"
type input "Geometry"
type input "Hyperbola"
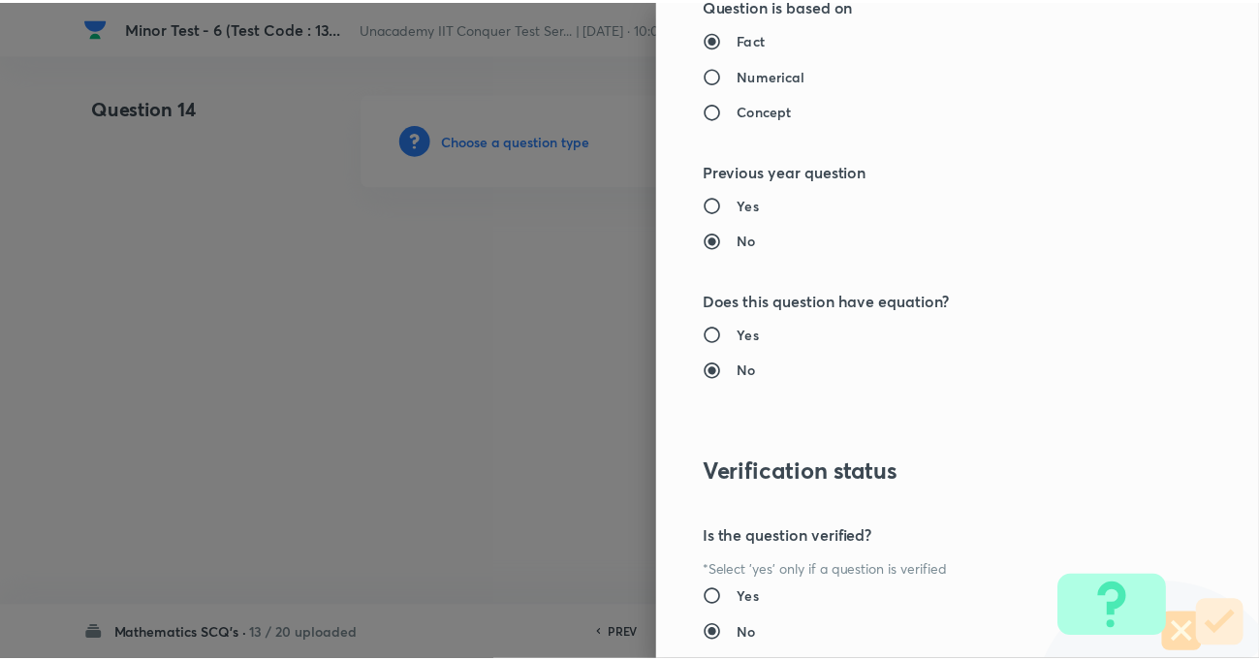
scroll to position [2109, 0]
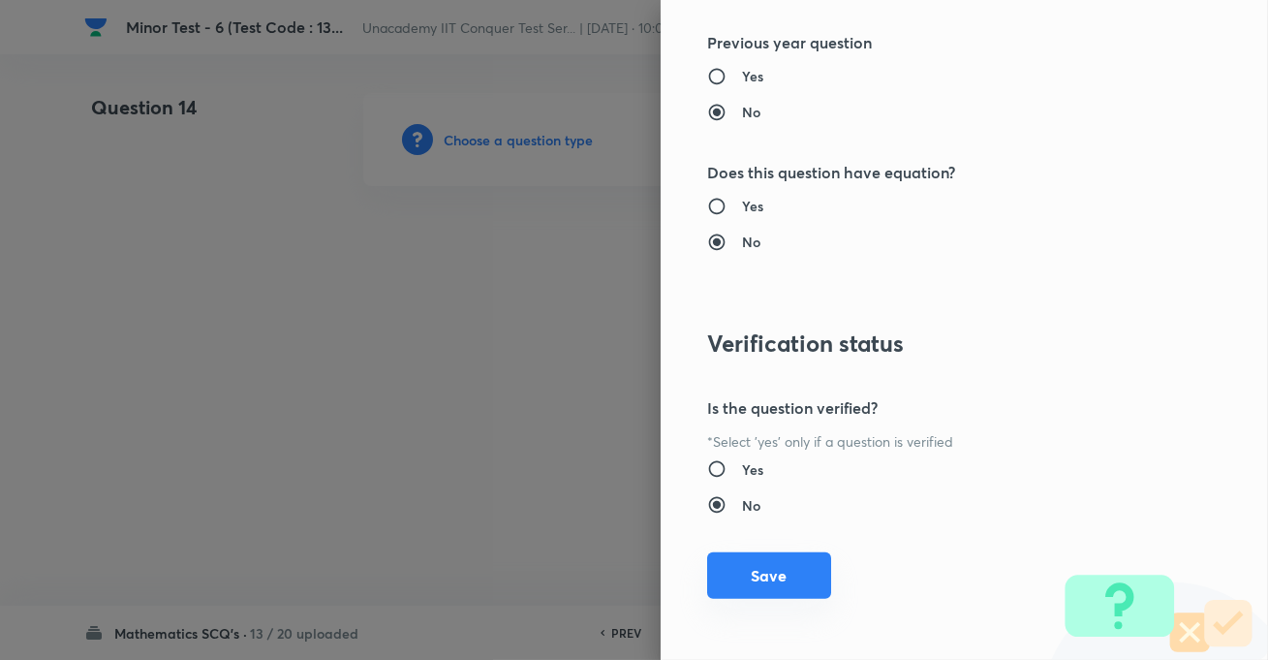
click at [758, 552] on button "Save" at bounding box center [769, 575] width 124 height 47
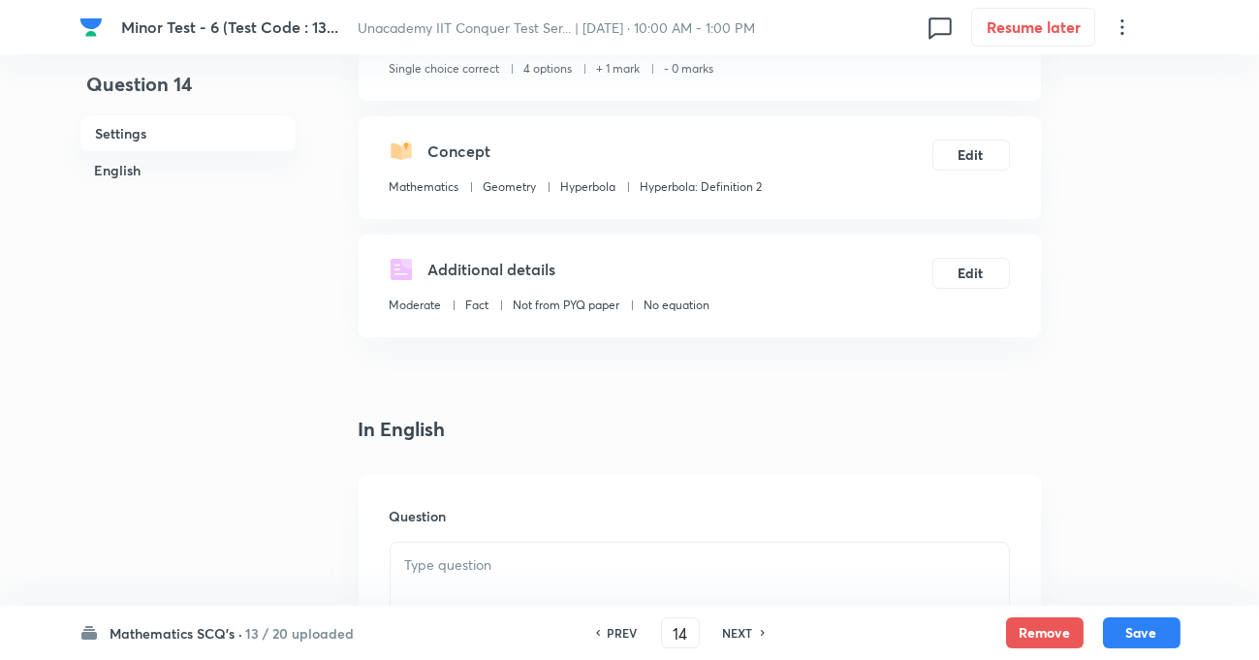
scroll to position [352, 0]
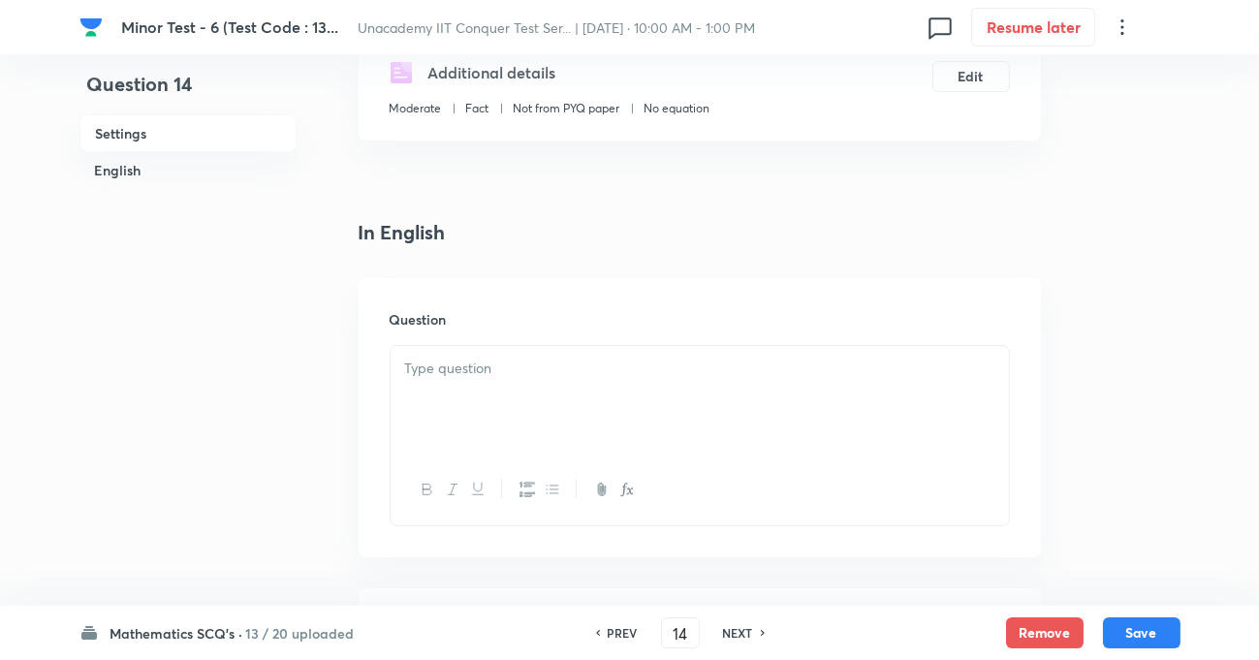
click at [521, 388] on div at bounding box center [700, 400] width 618 height 109
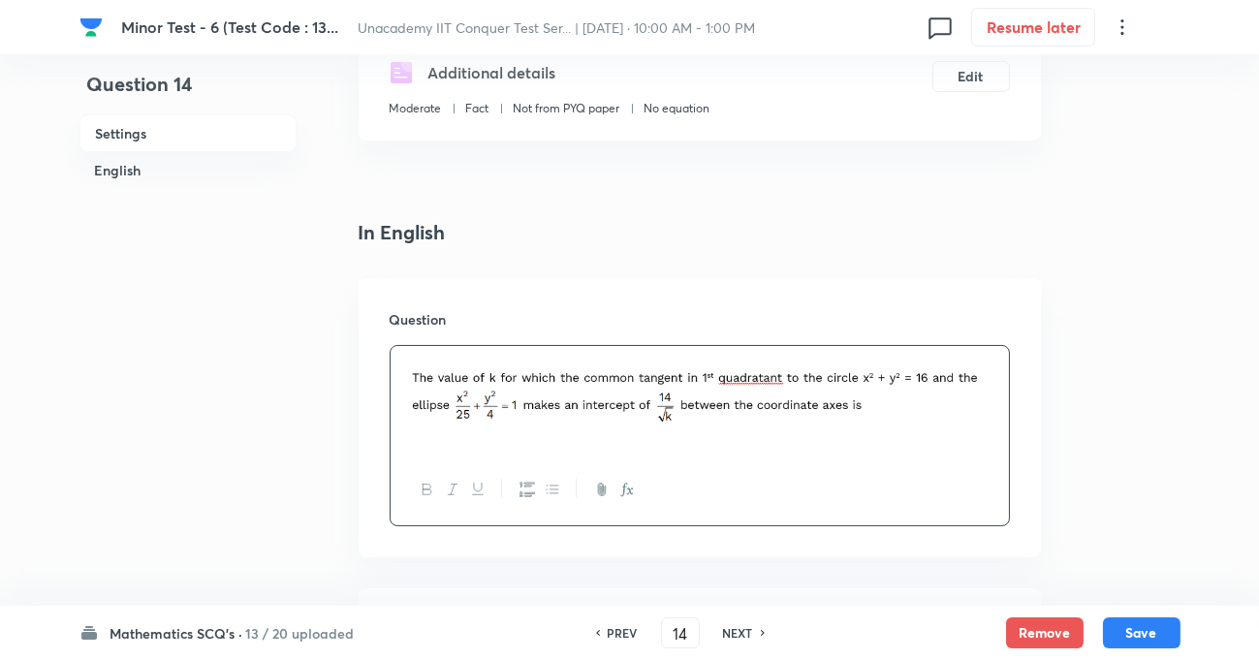
scroll to position [616, 0]
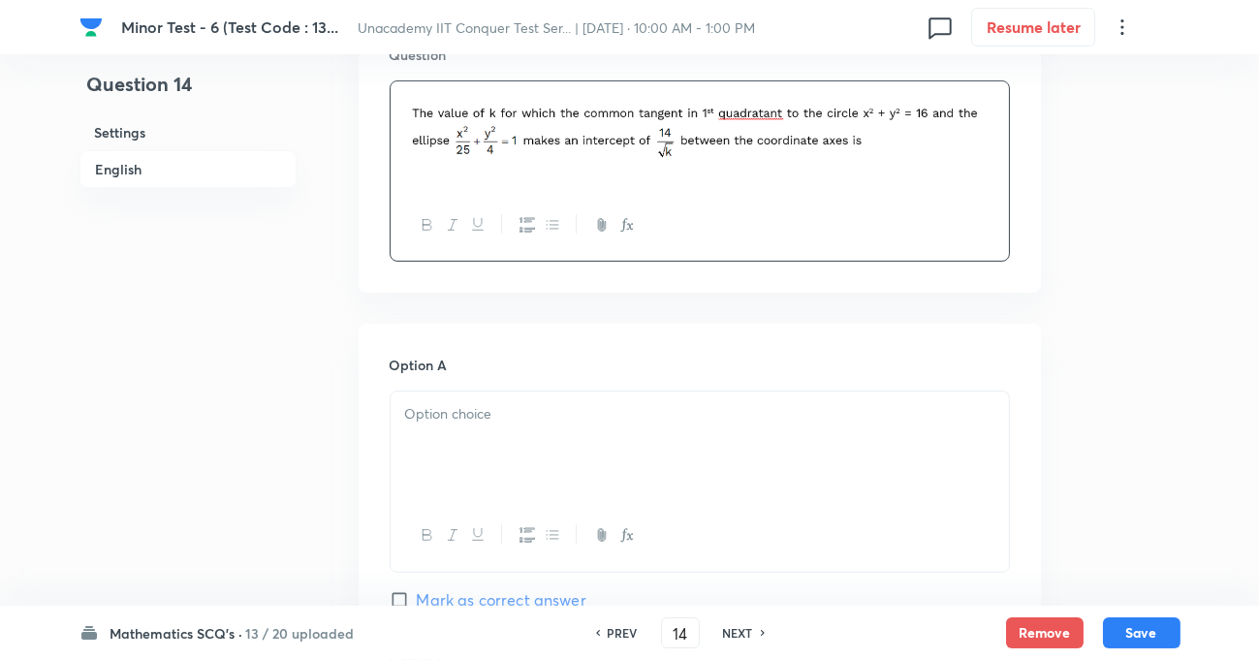
click at [423, 410] on p at bounding box center [699, 414] width 589 height 22
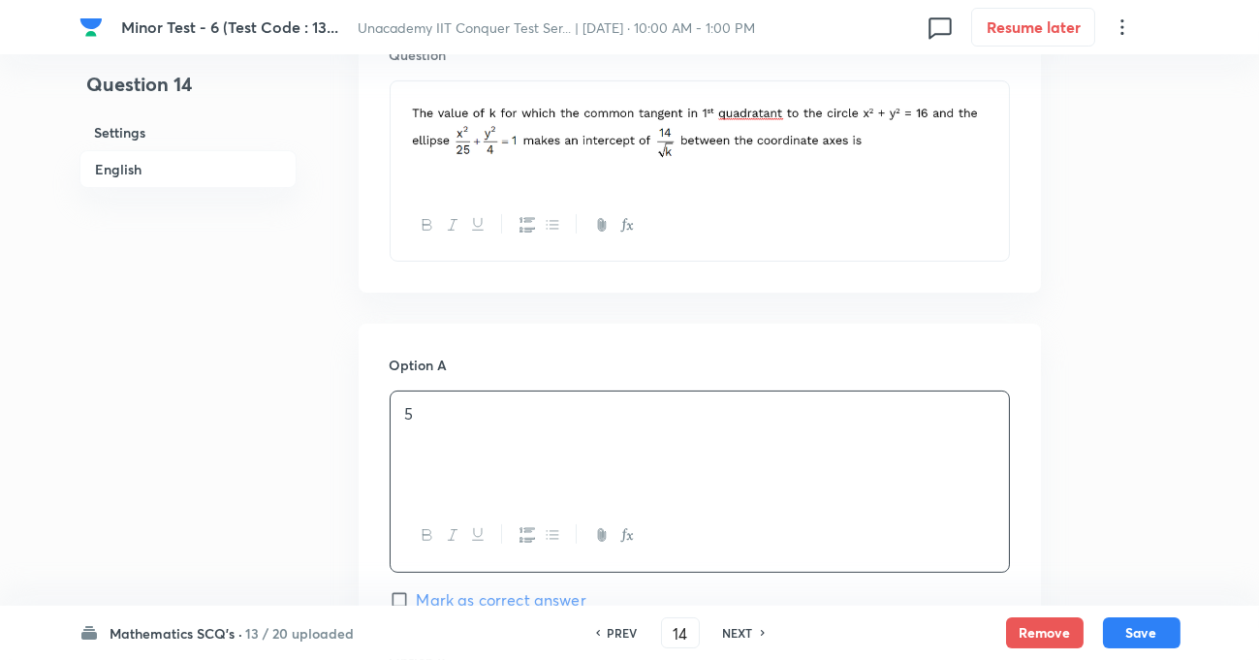
scroll to position [881, 0]
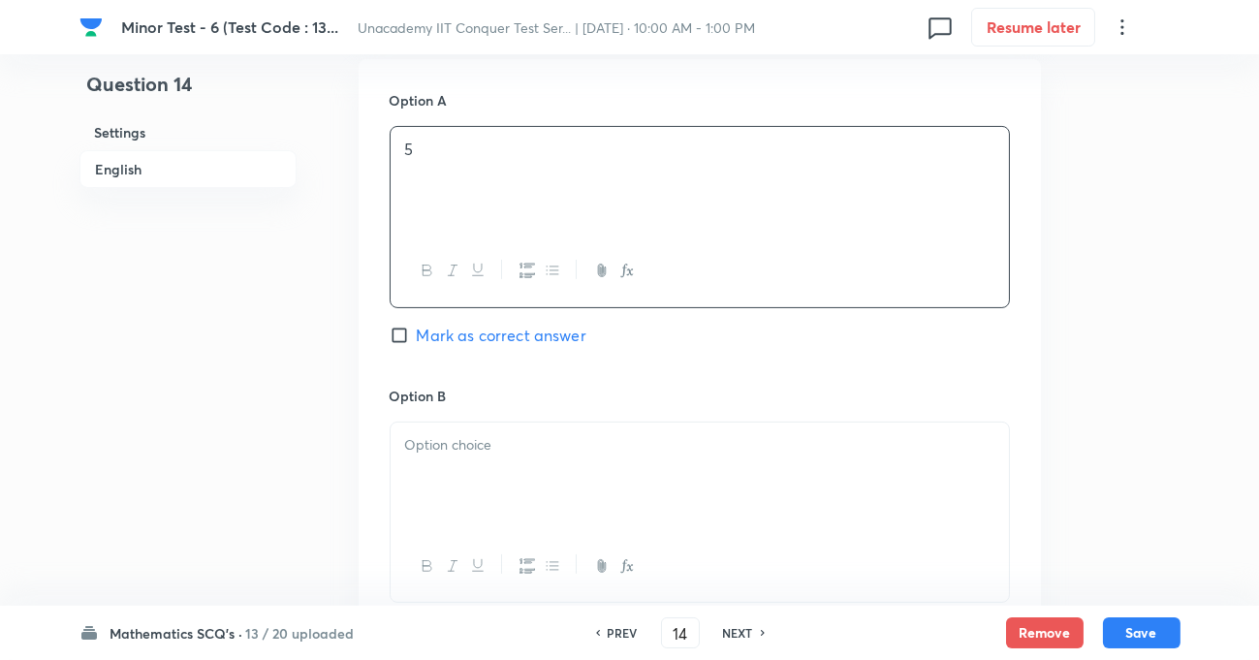
click at [435, 454] on p at bounding box center [699, 445] width 589 height 22
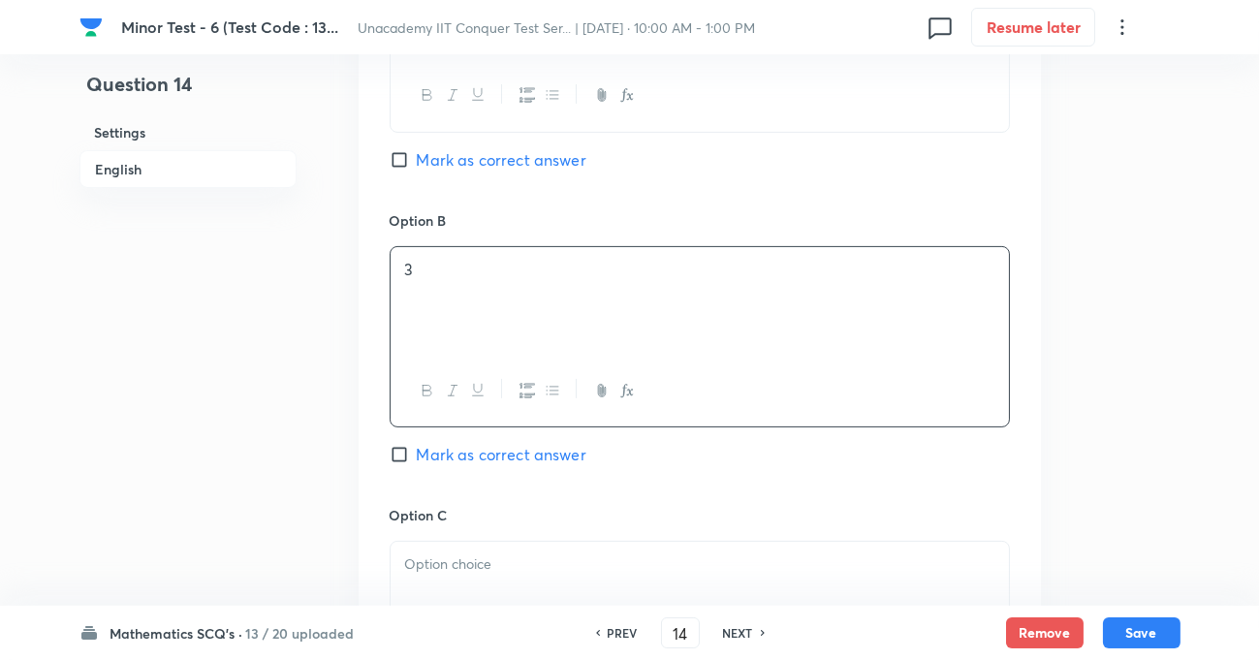
scroll to position [1233, 0]
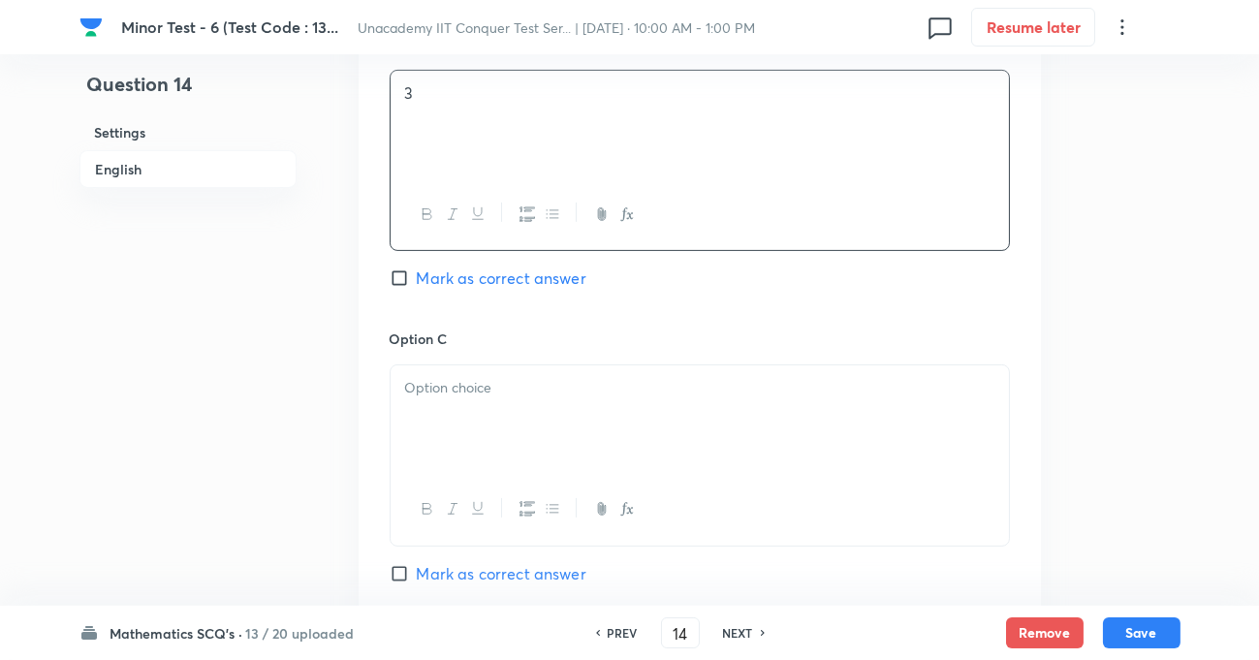
click at [442, 391] on p at bounding box center [699, 388] width 589 height 22
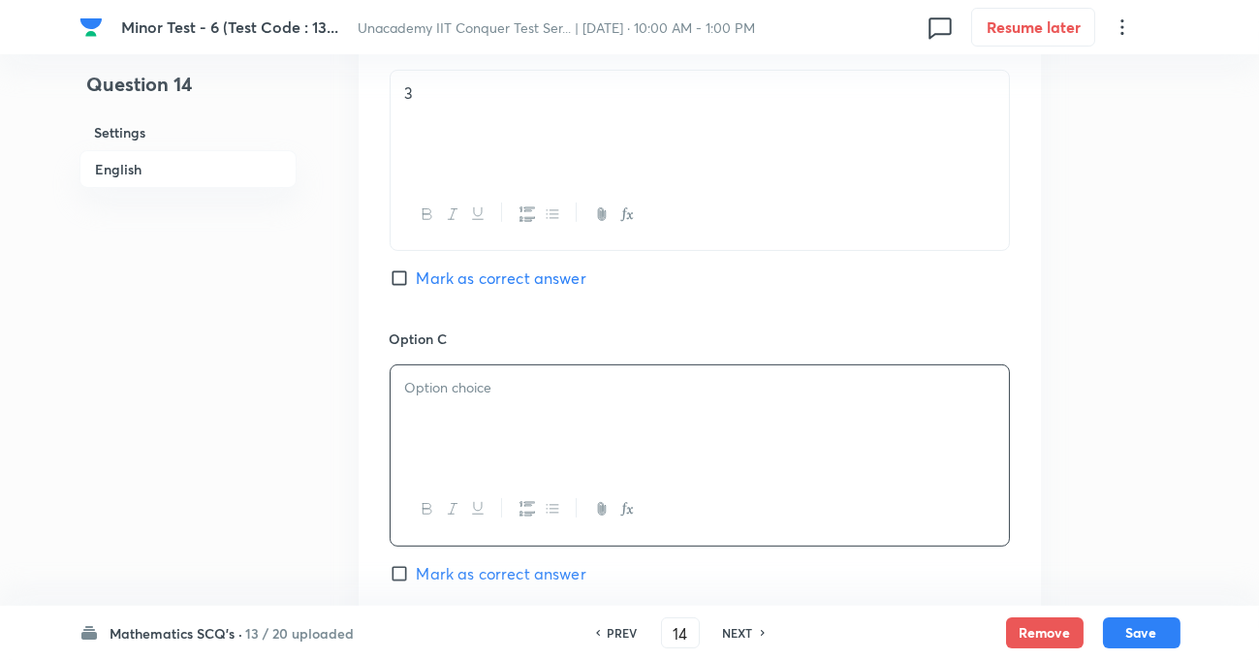
click at [442, 391] on p at bounding box center [699, 388] width 589 height 22
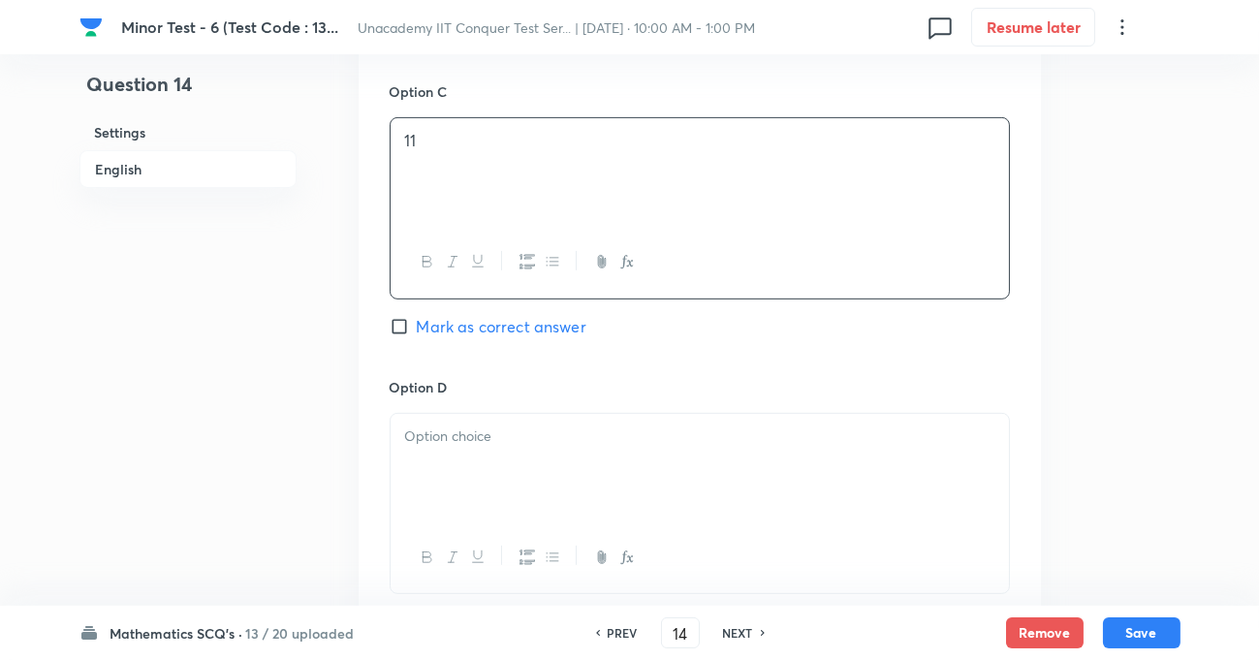
scroll to position [1497, 0]
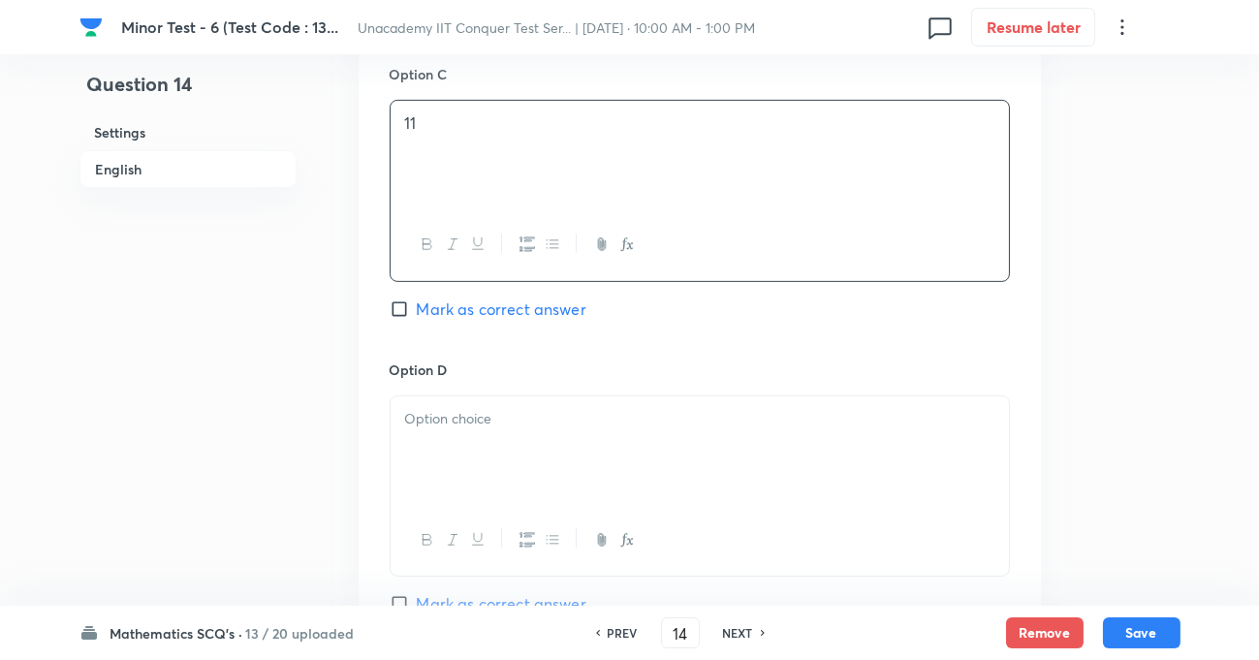
click at [479, 433] on div at bounding box center [700, 450] width 618 height 109
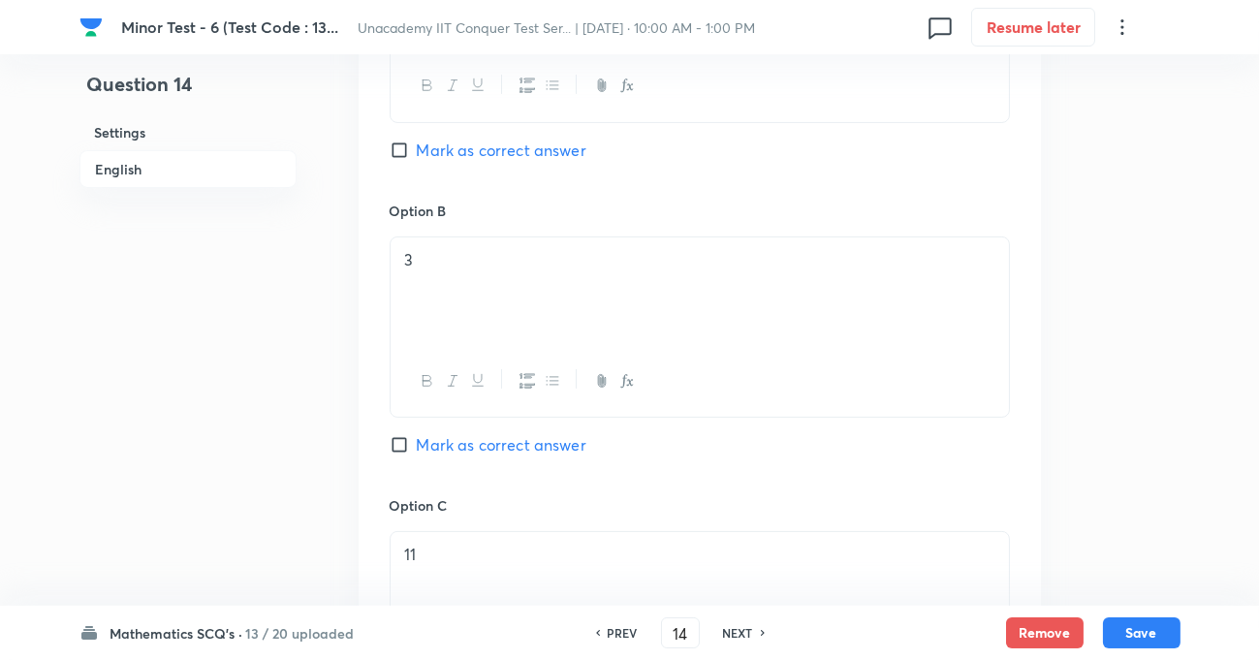
scroll to position [1056, 0]
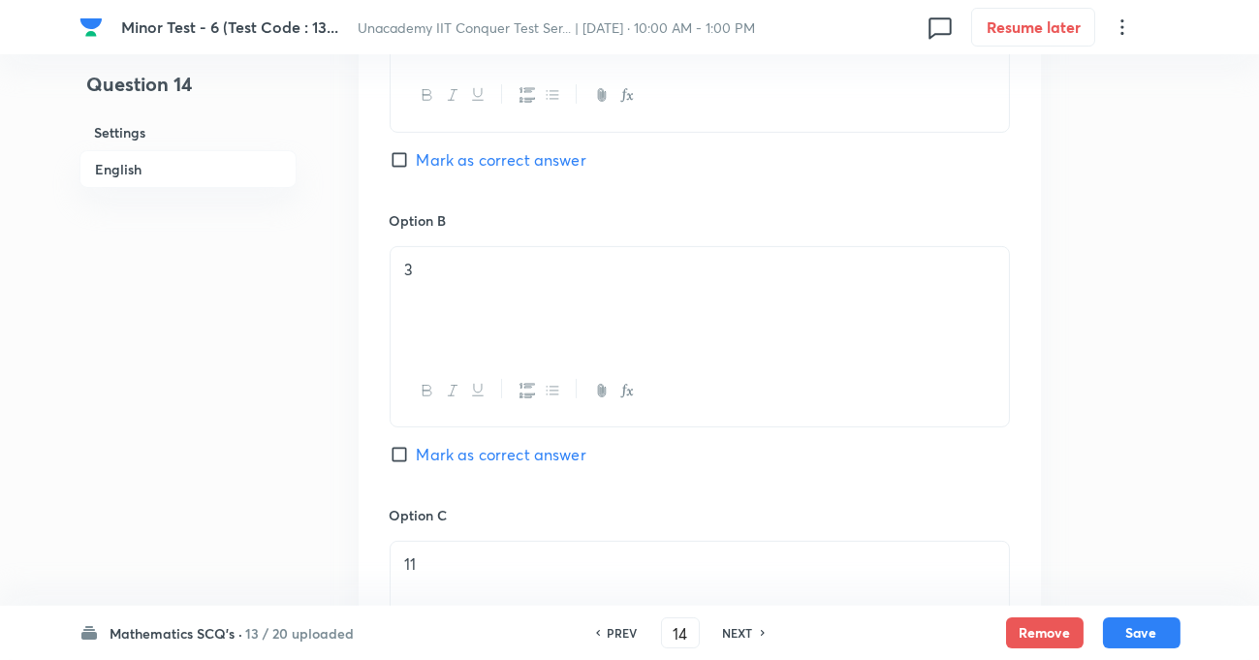
click at [396, 445] on input "Mark as correct answer" at bounding box center [403, 454] width 27 height 19
checkbox input "true"
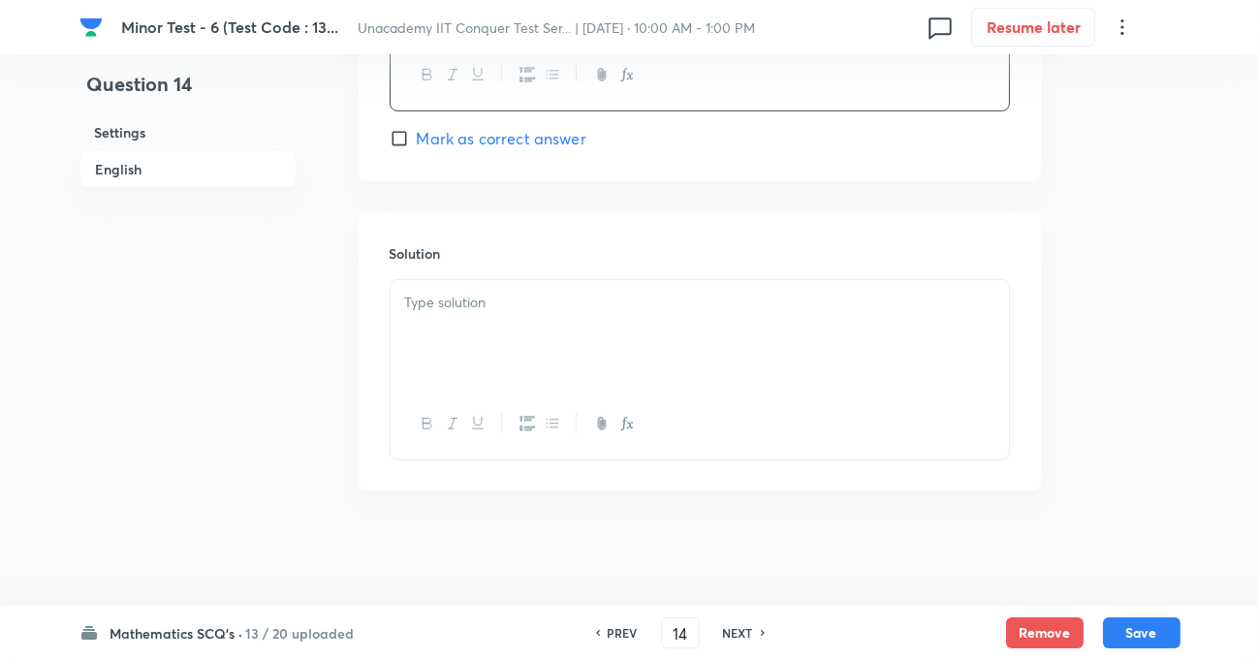
scroll to position [1965, 0]
click at [488, 314] on div at bounding box center [700, 332] width 618 height 109
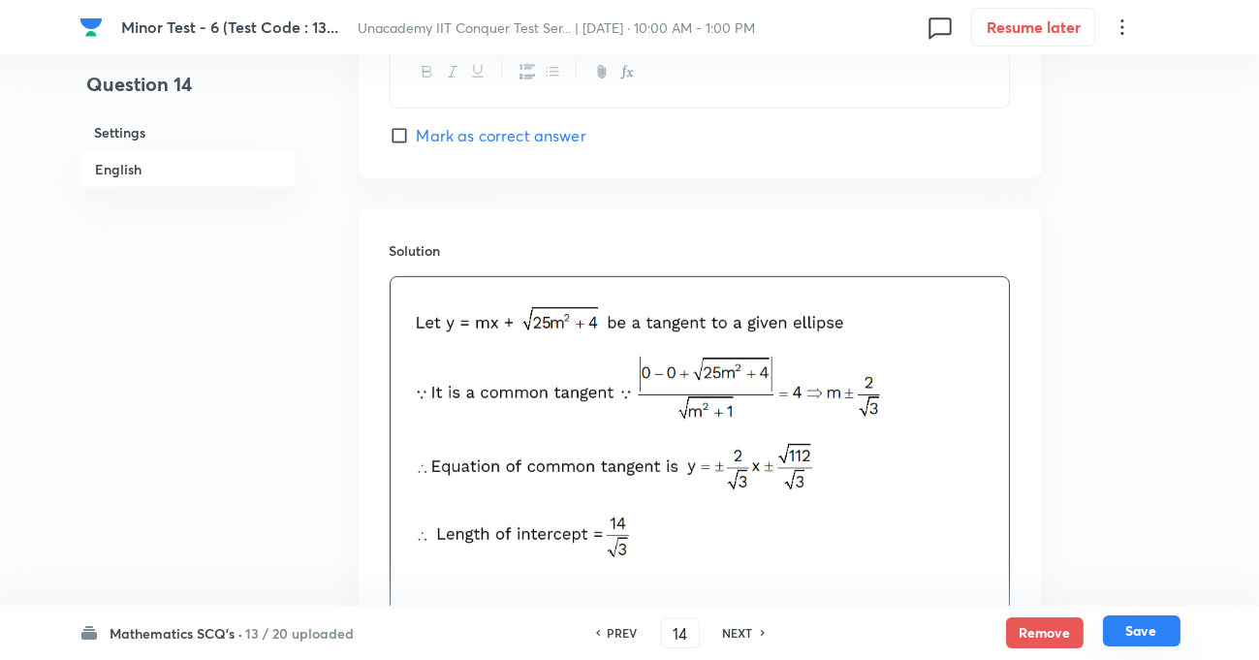
click at [1124, 638] on button "Save" at bounding box center [1142, 630] width 78 height 31
type input "15"
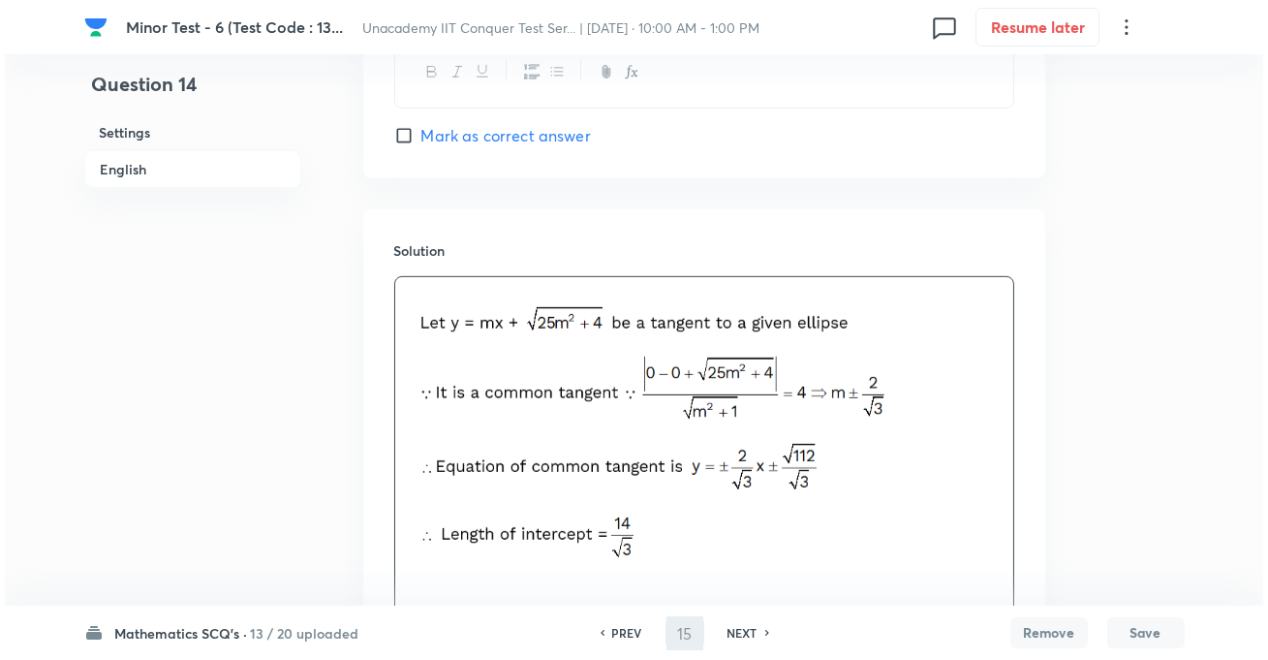
scroll to position [0, 0]
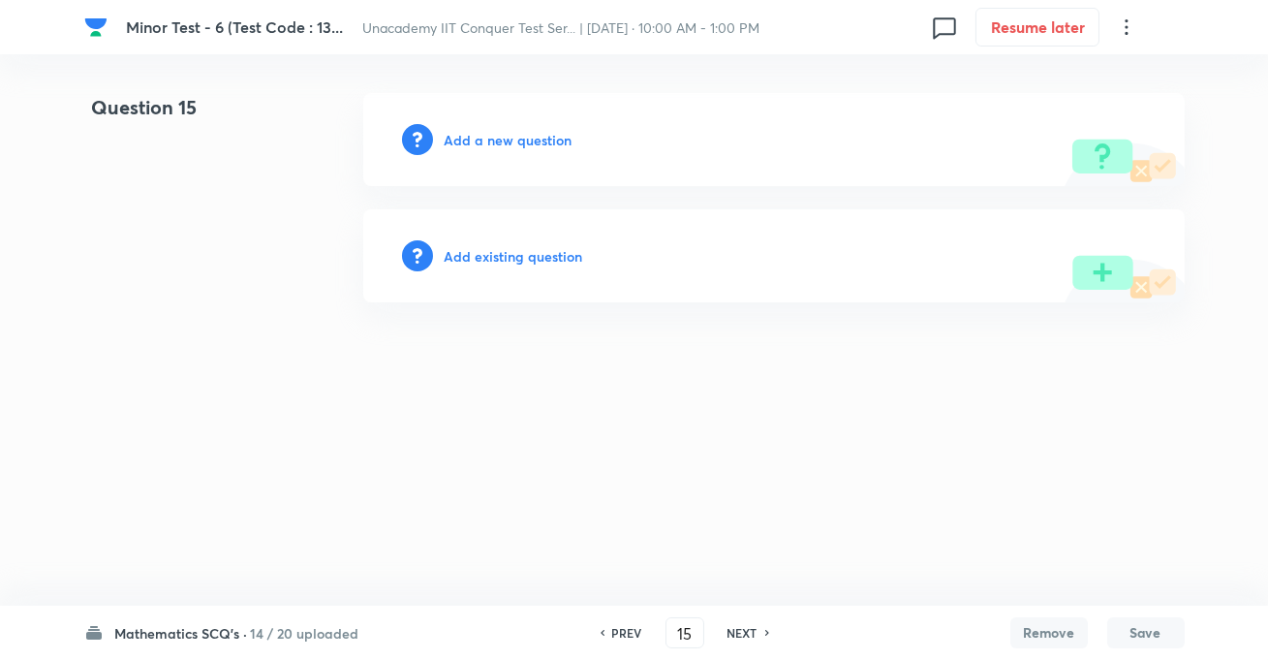
click at [515, 141] on h6 "Add a new question" at bounding box center [509, 140] width 128 height 20
click at [522, 141] on h6 "Choose a question type" at bounding box center [519, 140] width 149 height 20
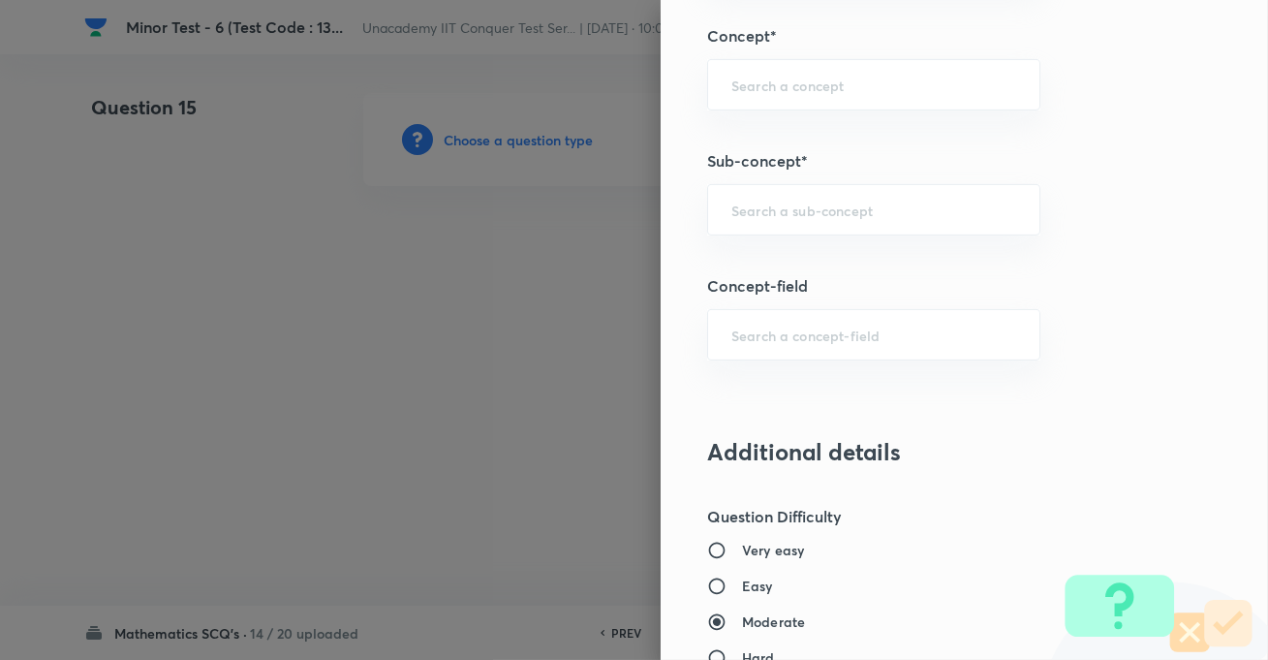
scroll to position [1233, 0]
click at [759, 200] on input "text" at bounding box center [874, 209] width 285 height 18
paste input "Complex Number"
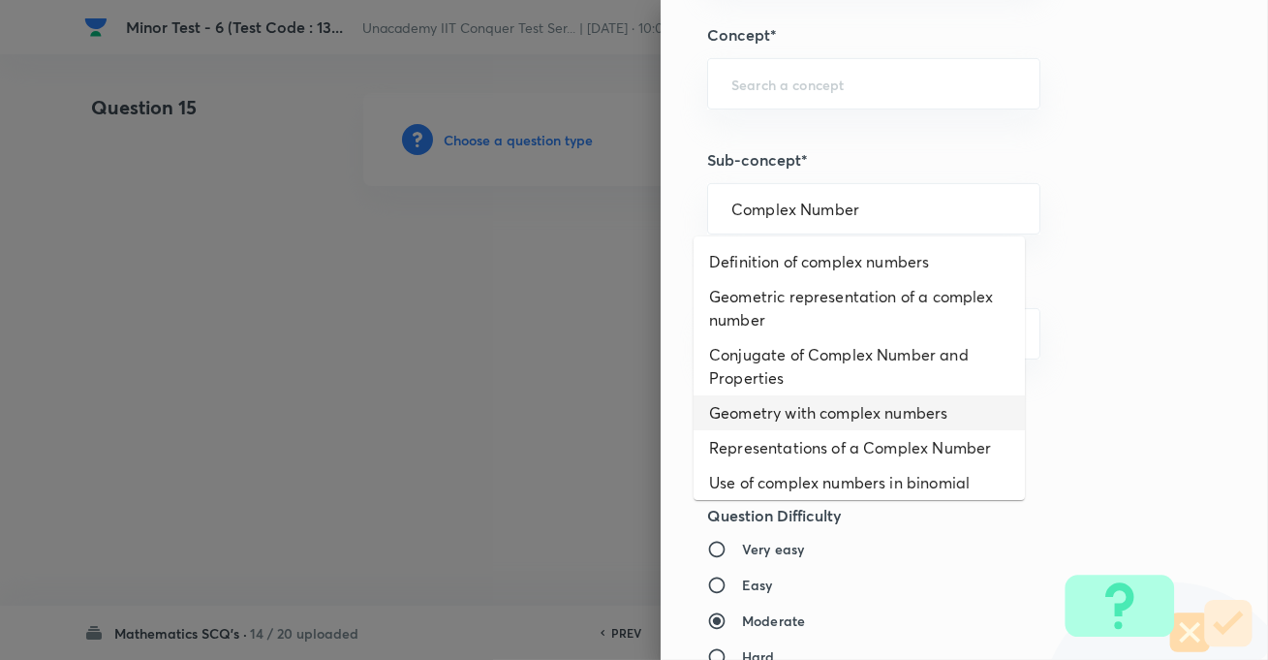
click at [761, 414] on li "Geometry with complex numbers" at bounding box center [859, 412] width 331 height 35
type input "Geometry with complex numbers"
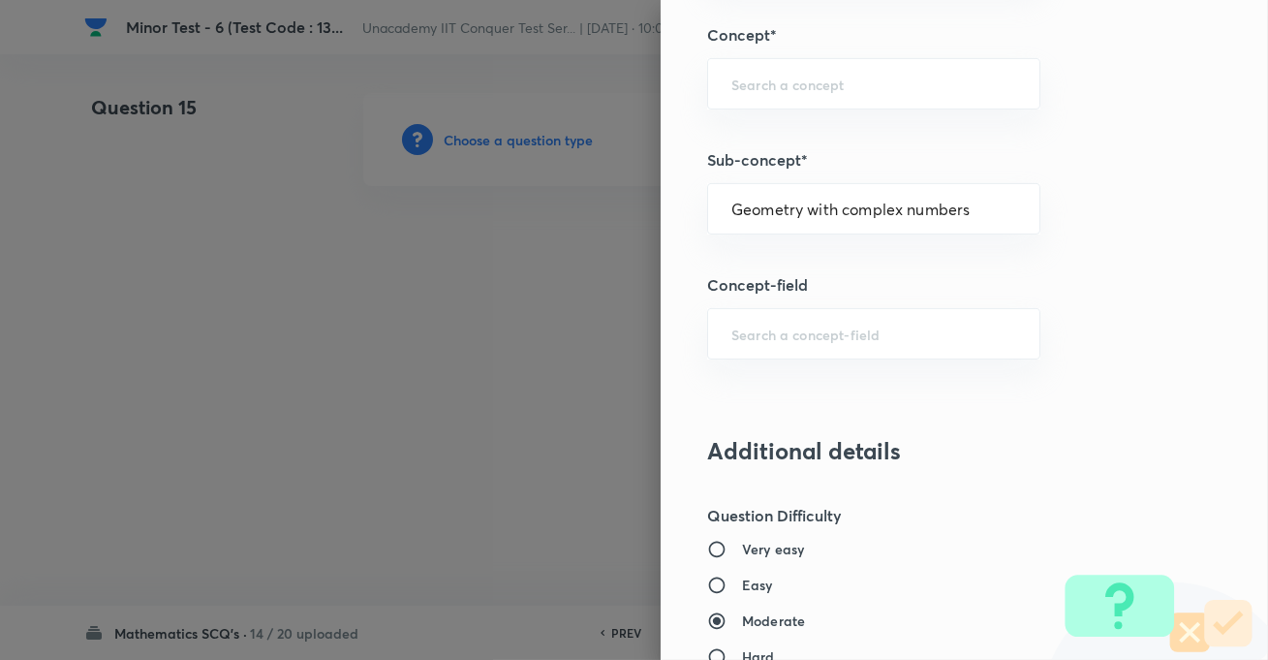
type input "Mathematics"
type input "Algebra"
type input "Complex Numbers"
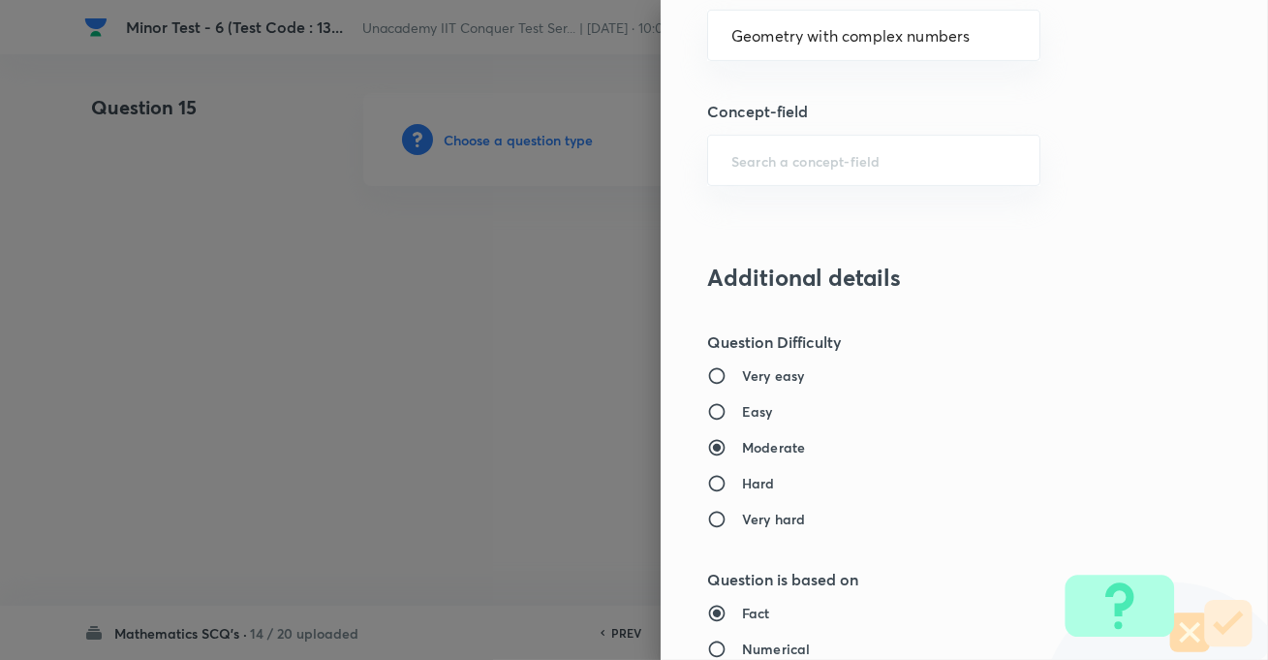
scroll to position [1674, 0]
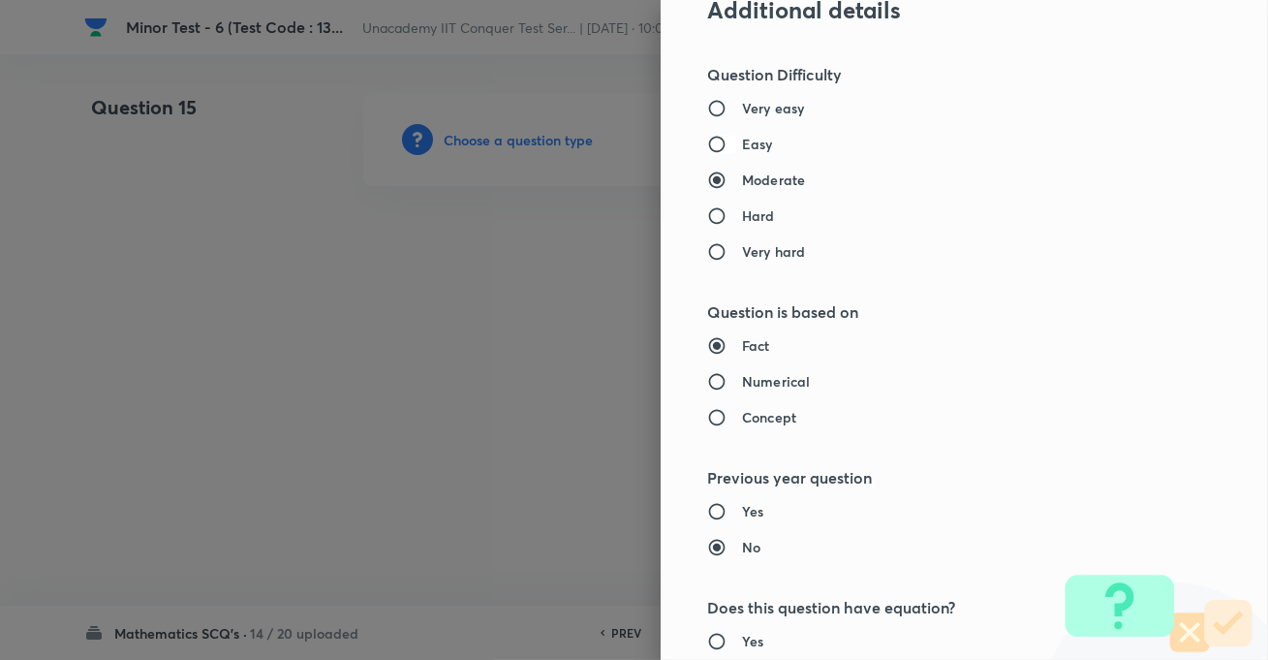
click at [717, 143] on input "Easy" at bounding box center [724, 144] width 35 height 19
radio input "true"
radio input "false"
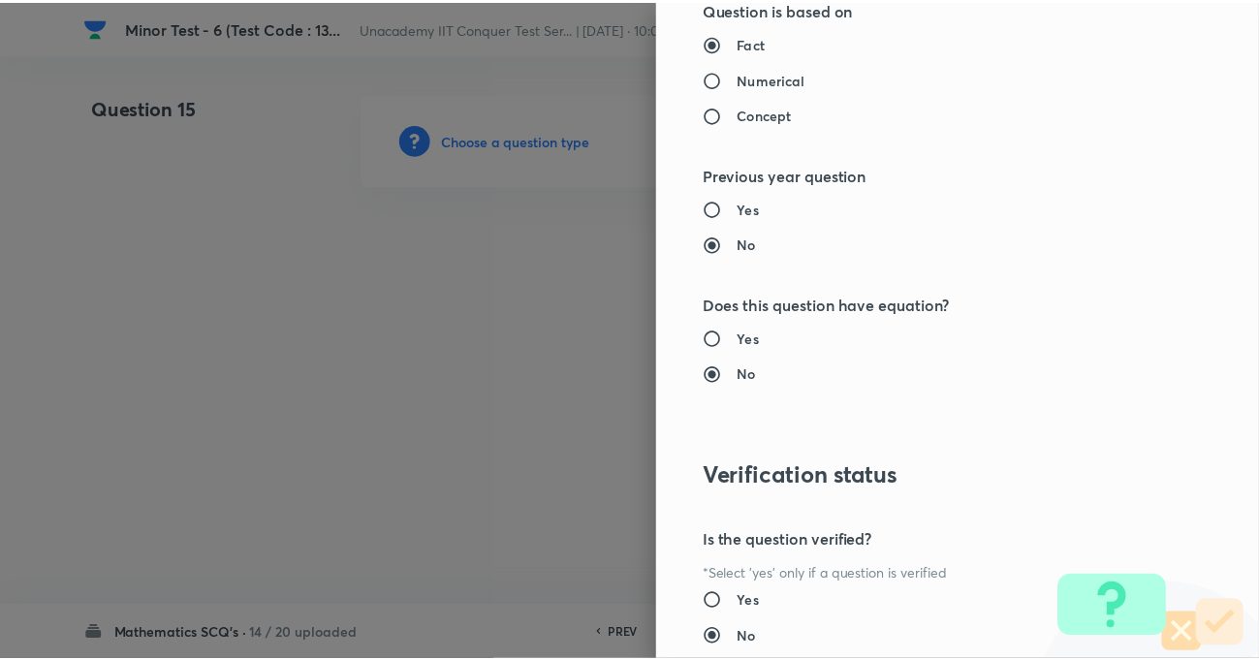
scroll to position [2109, 0]
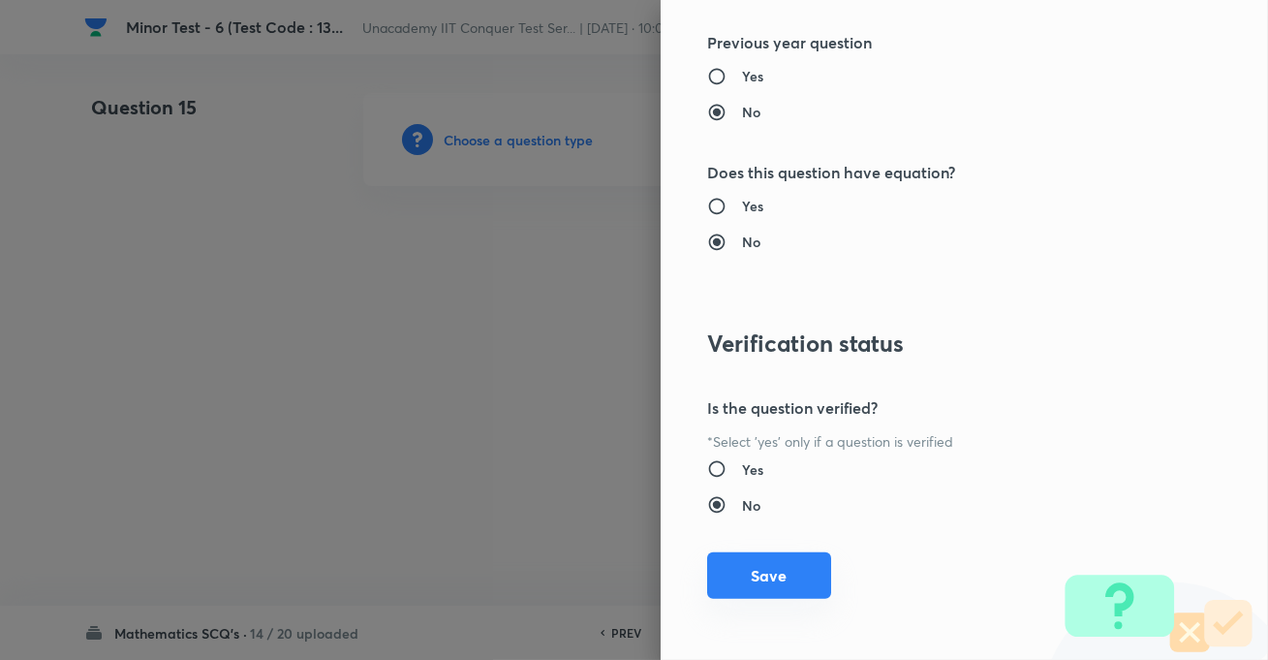
click at [716, 574] on button "Save" at bounding box center [769, 575] width 124 height 47
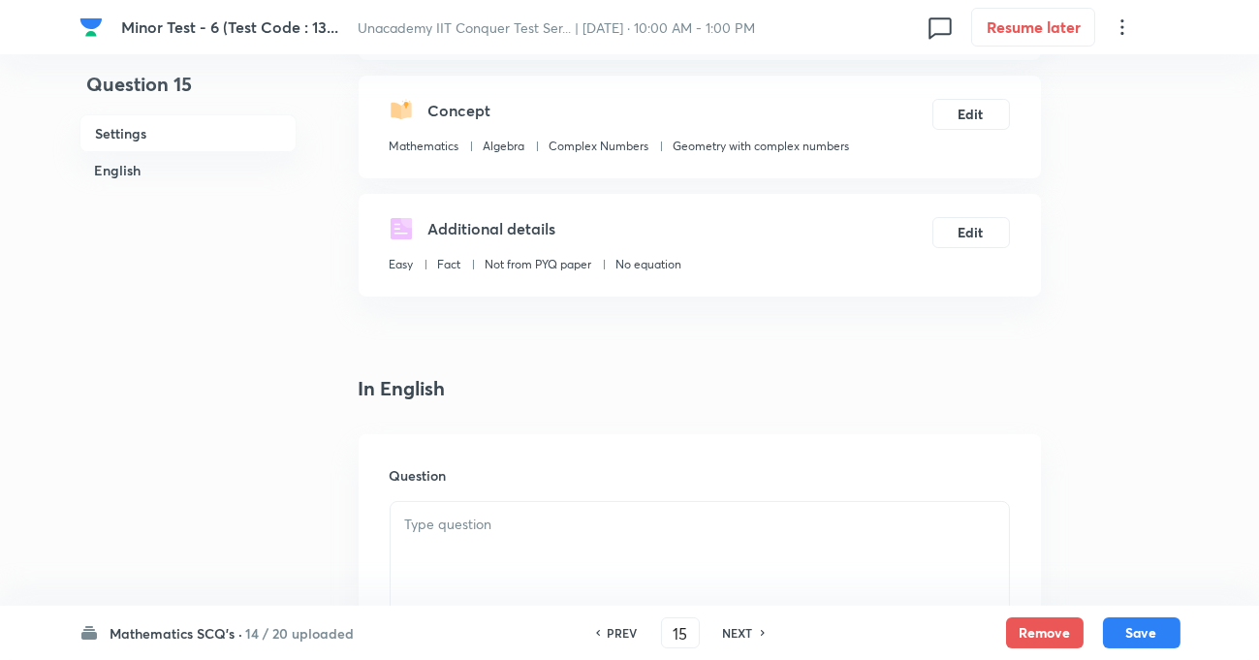
scroll to position [264, 0]
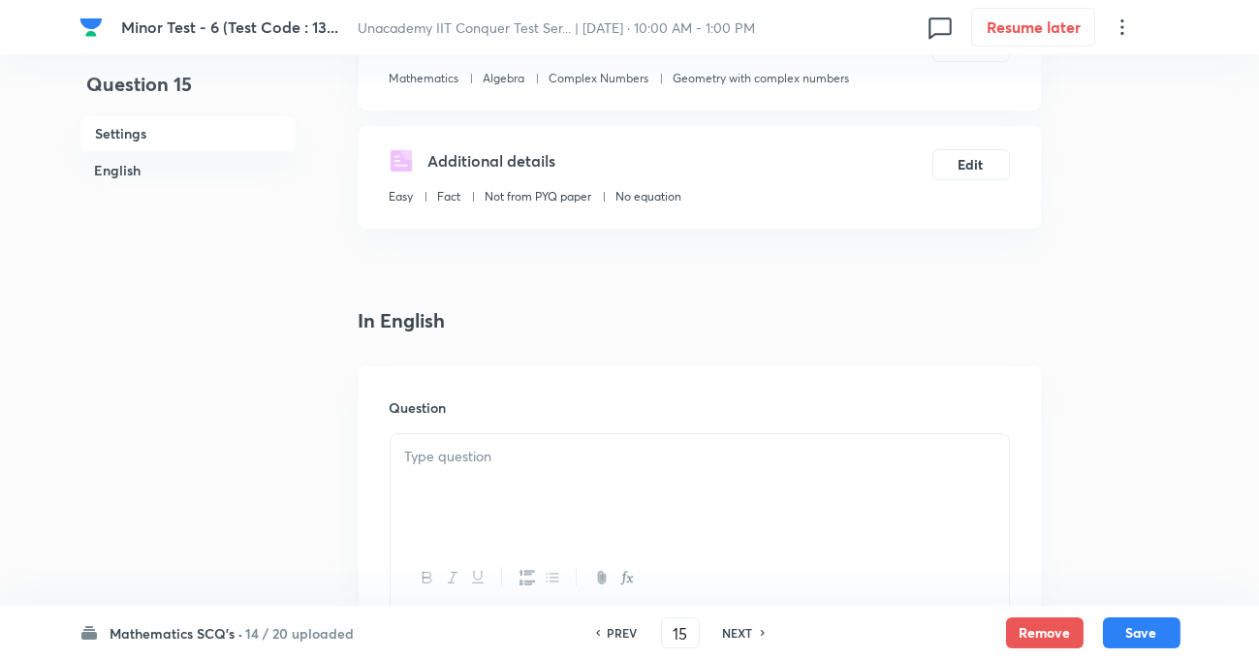
click at [570, 466] on div at bounding box center [700, 488] width 618 height 109
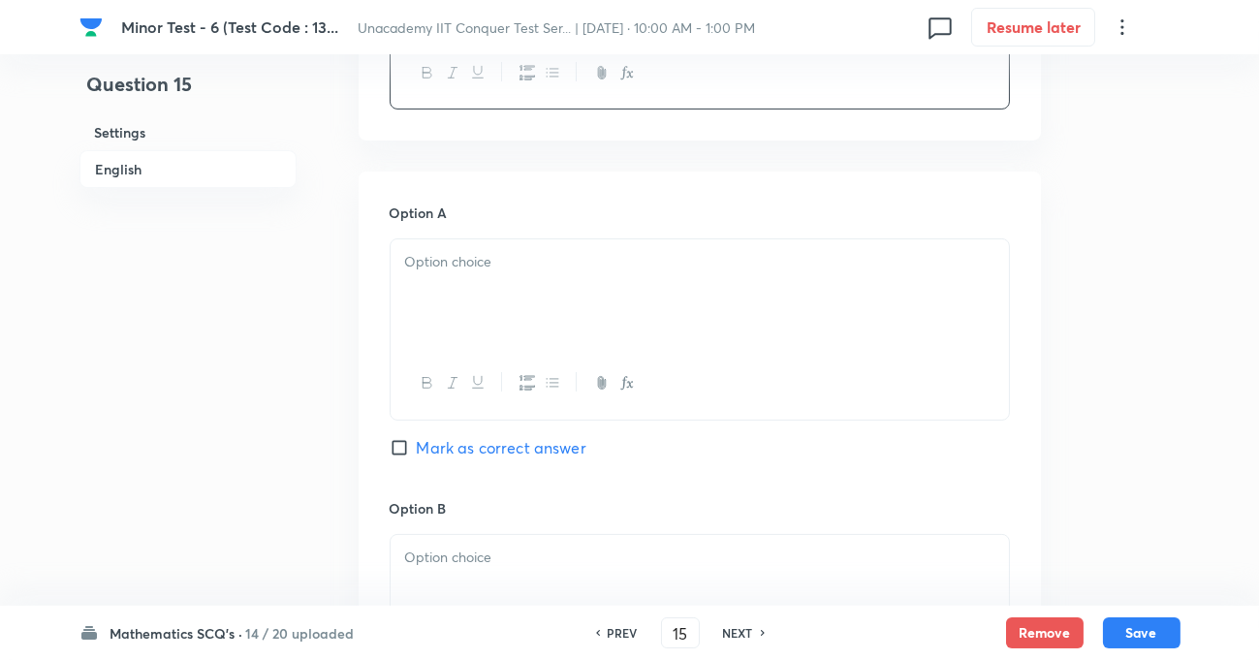
scroll to position [793, 0]
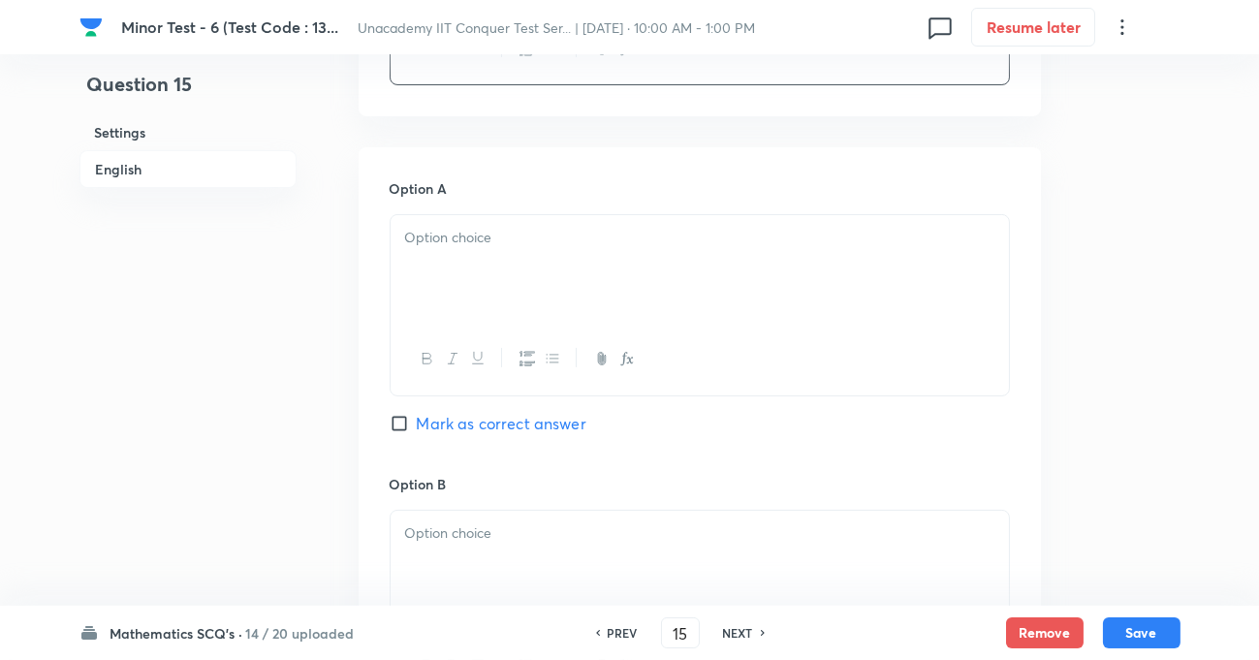
click at [464, 249] on div at bounding box center [700, 269] width 618 height 109
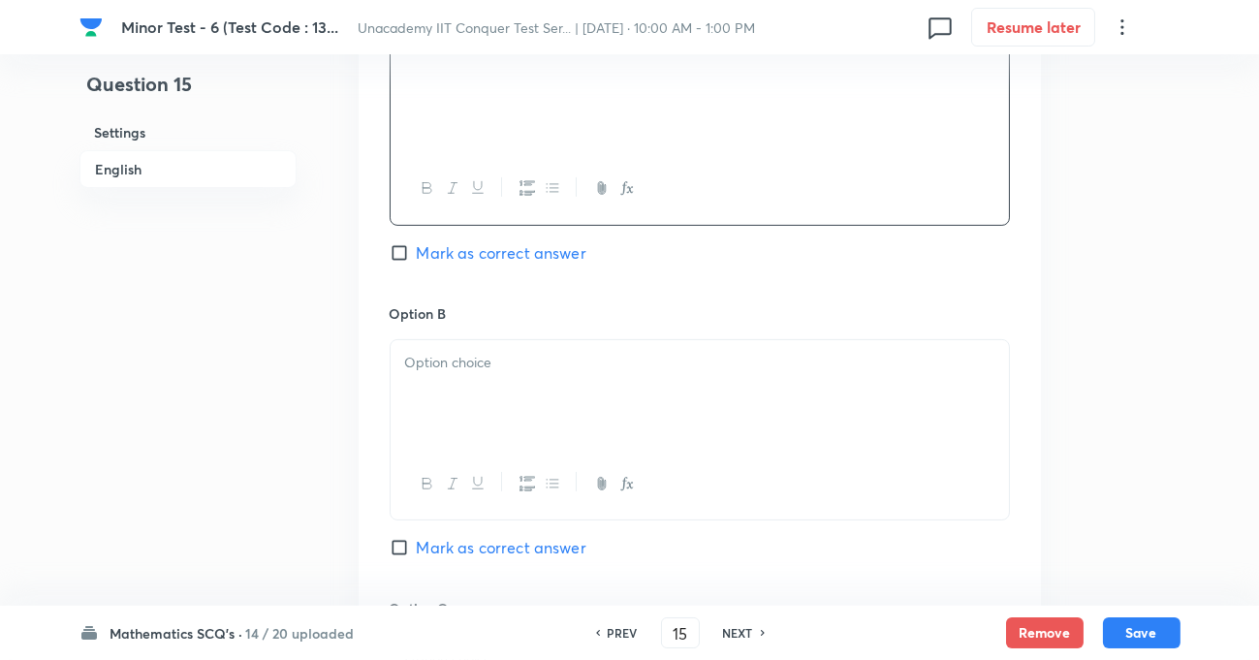
scroll to position [969, 0]
click at [460, 368] on div at bounding box center [700, 388] width 618 height 109
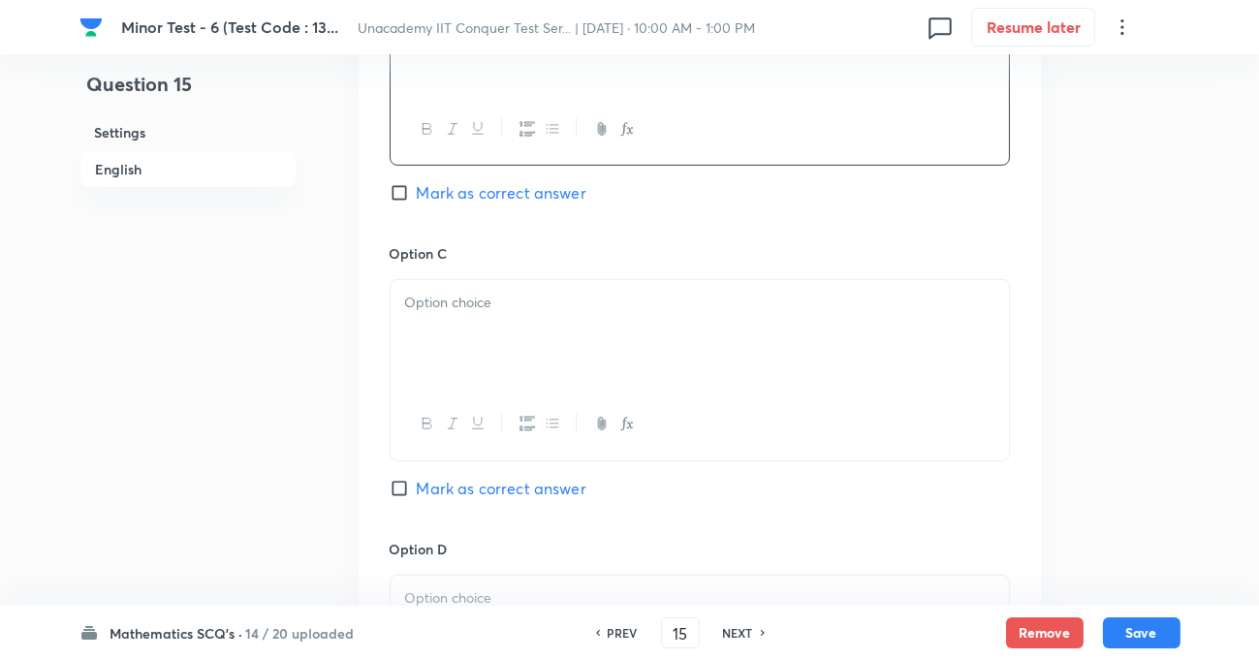
scroll to position [1321, 0]
click at [464, 311] on p at bounding box center [699, 300] width 589 height 22
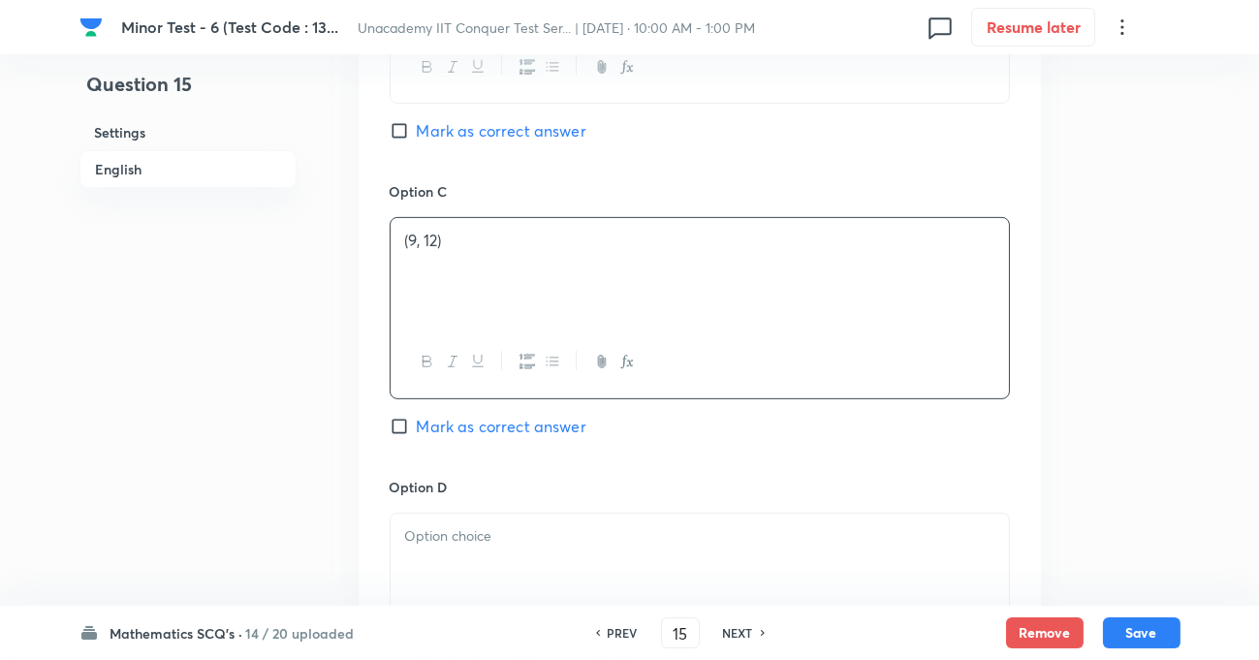
scroll to position [1497, 0]
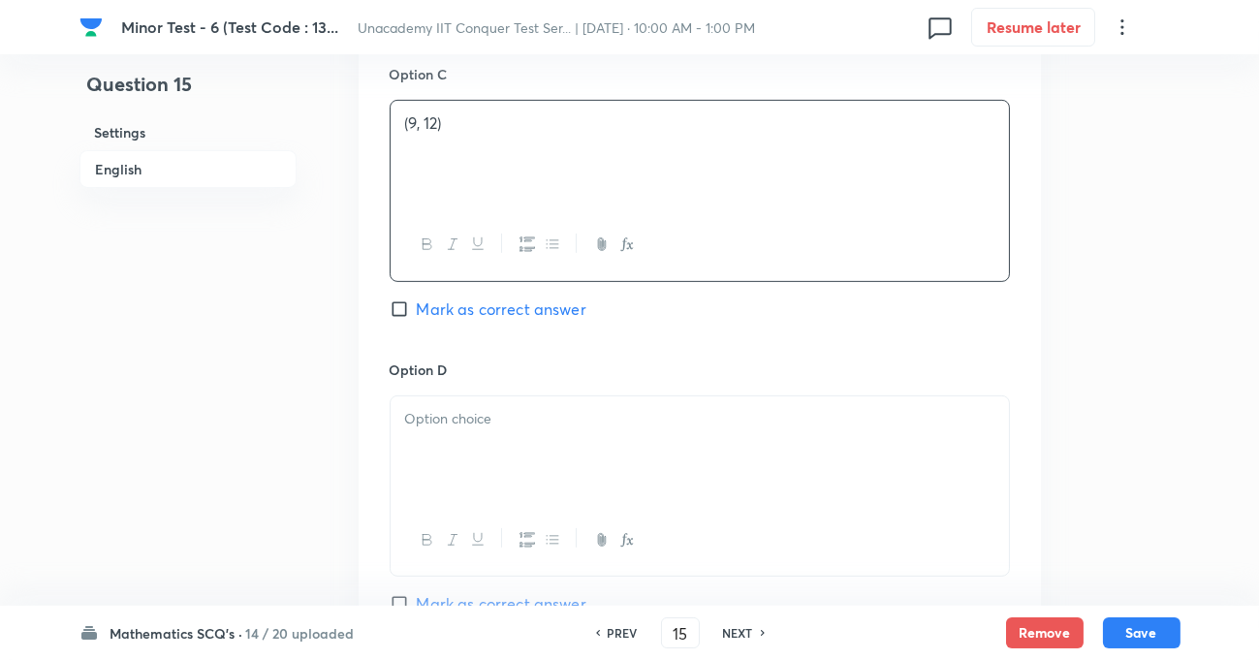
click at [441, 422] on p at bounding box center [699, 419] width 589 height 22
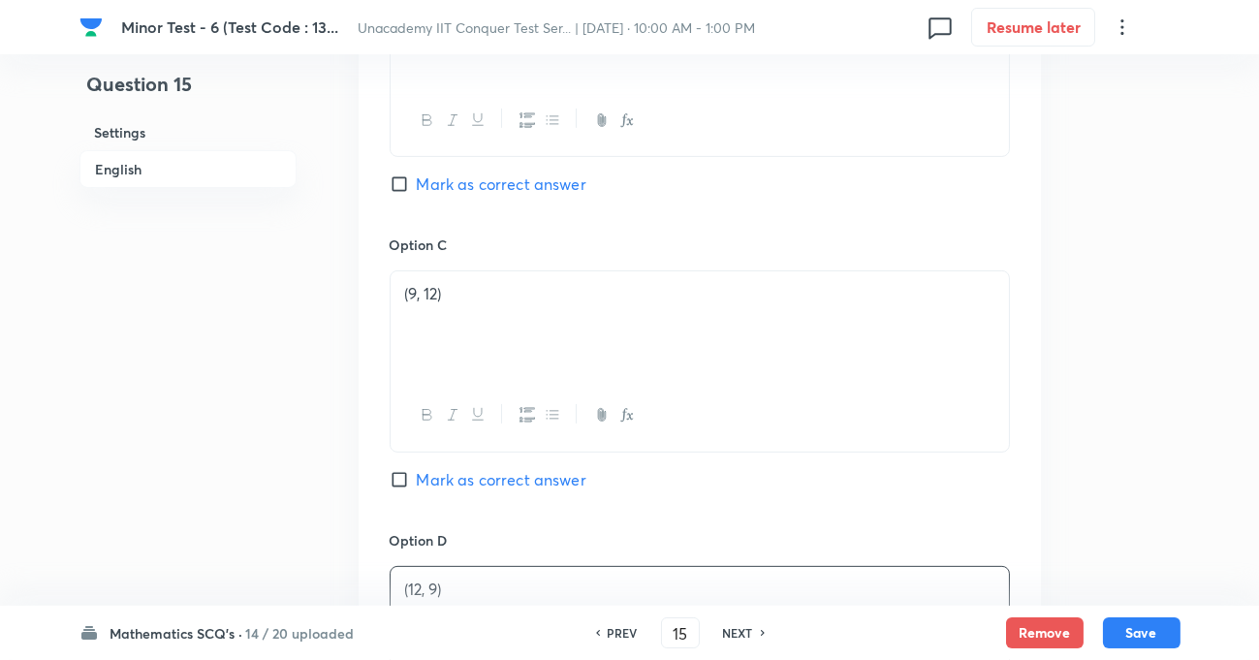
scroll to position [1144, 0]
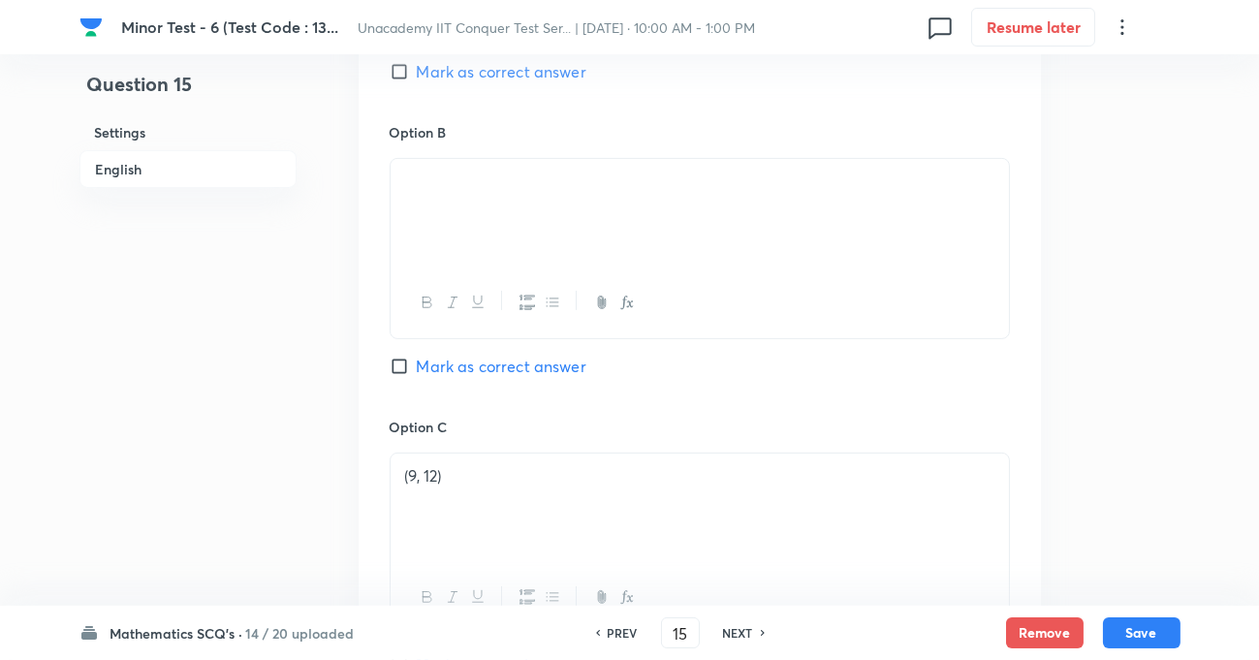
click at [399, 374] on input "Mark as correct answer" at bounding box center [403, 366] width 27 height 19
checkbox input "true"
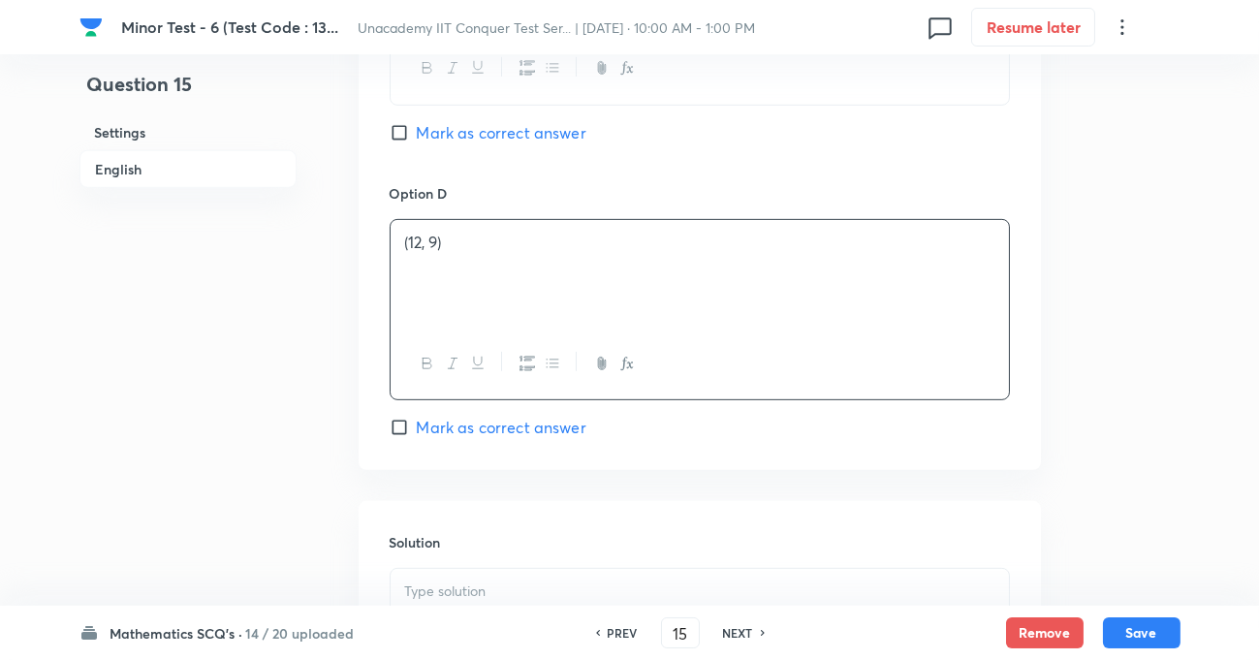
scroll to position [1972, 0]
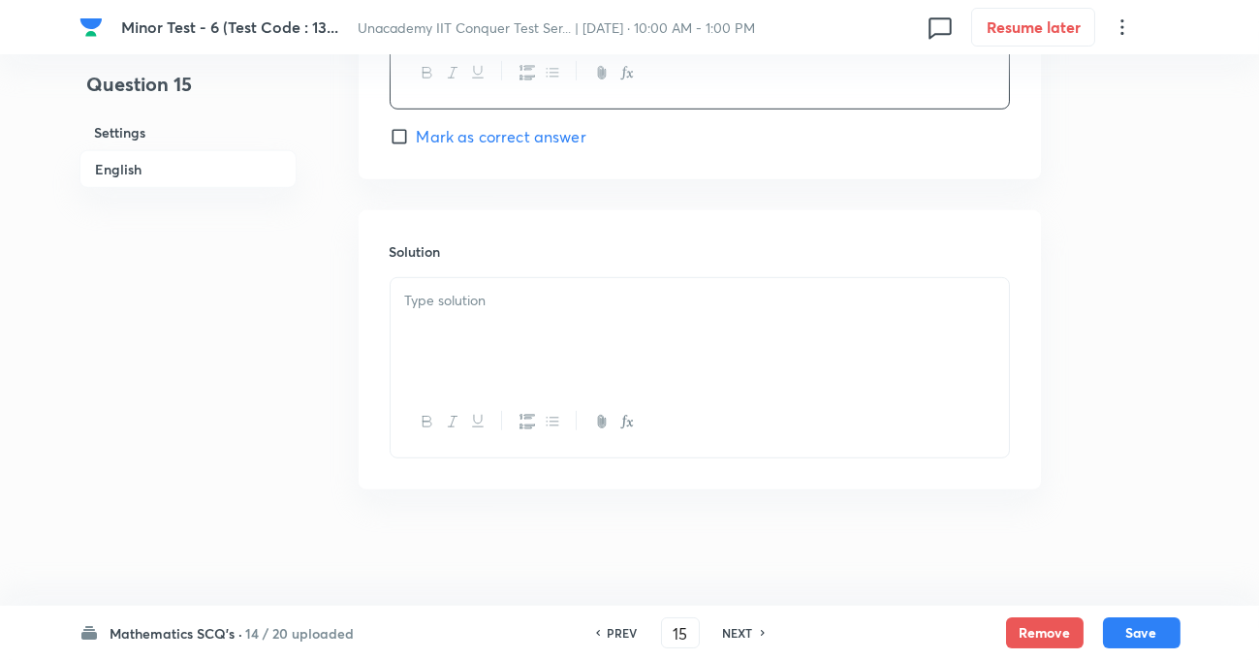
click at [495, 297] on p at bounding box center [699, 301] width 589 height 22
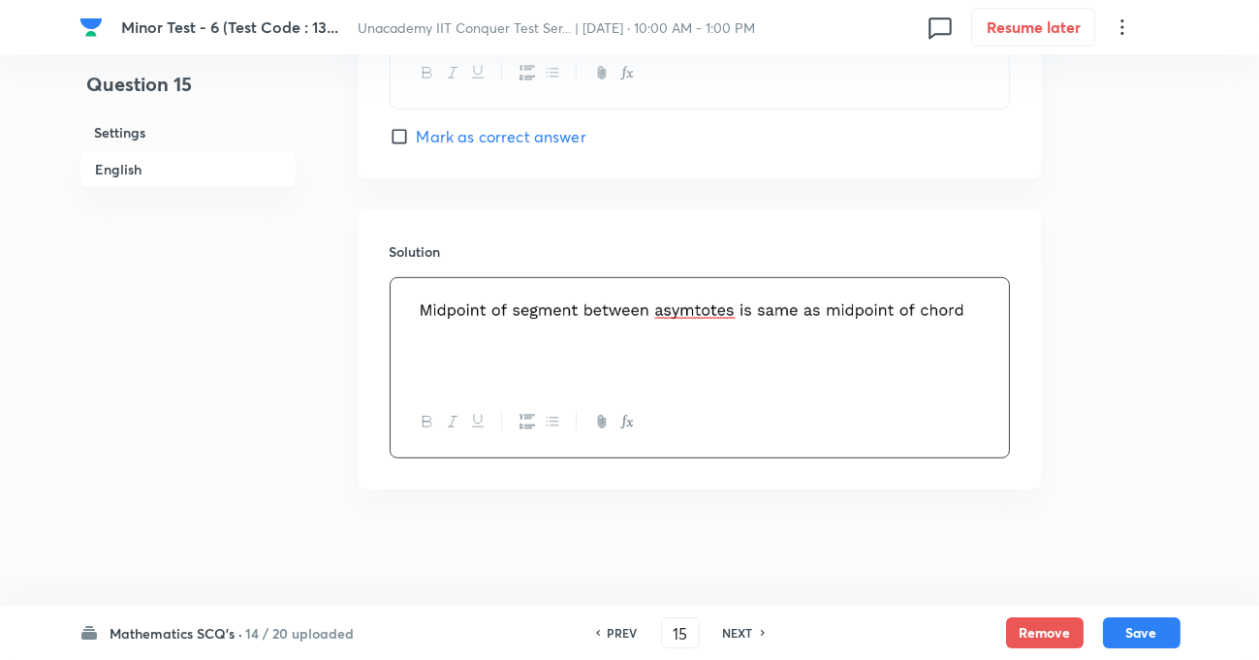
click at [1138, 631] on button "Save" at bounding box center [1142, 632] width 78 height 31
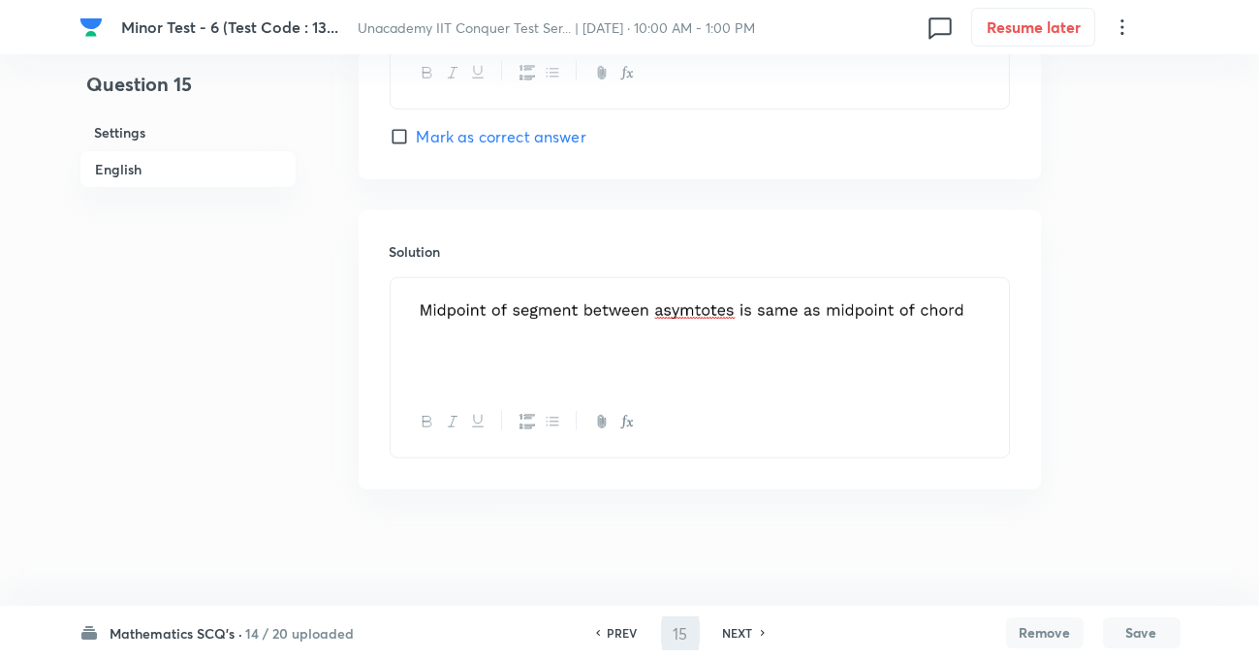
type input "16"
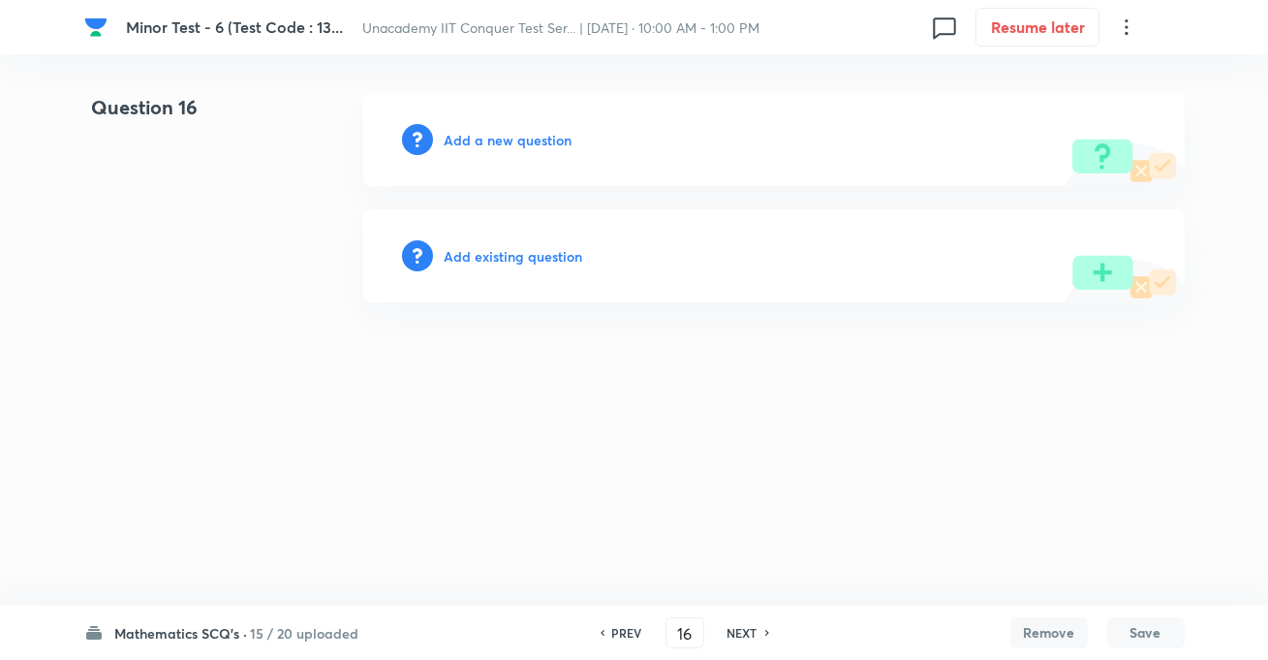
click at [507, 142] on h6 "Add a new question" at bounding box center [509, 140] width 128 height 20
click at [537, 143] on h6 "Choose a question type" at bounding box center [519, 140] width 149 height 20
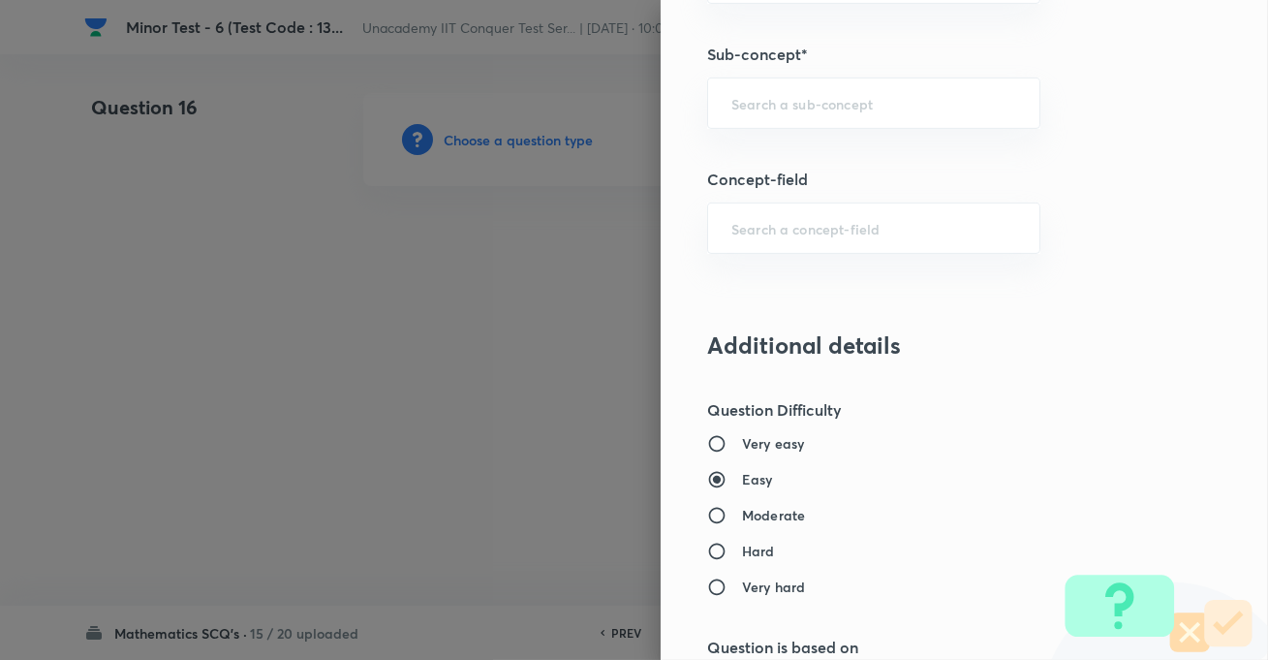
scroll to position [1233, 0]
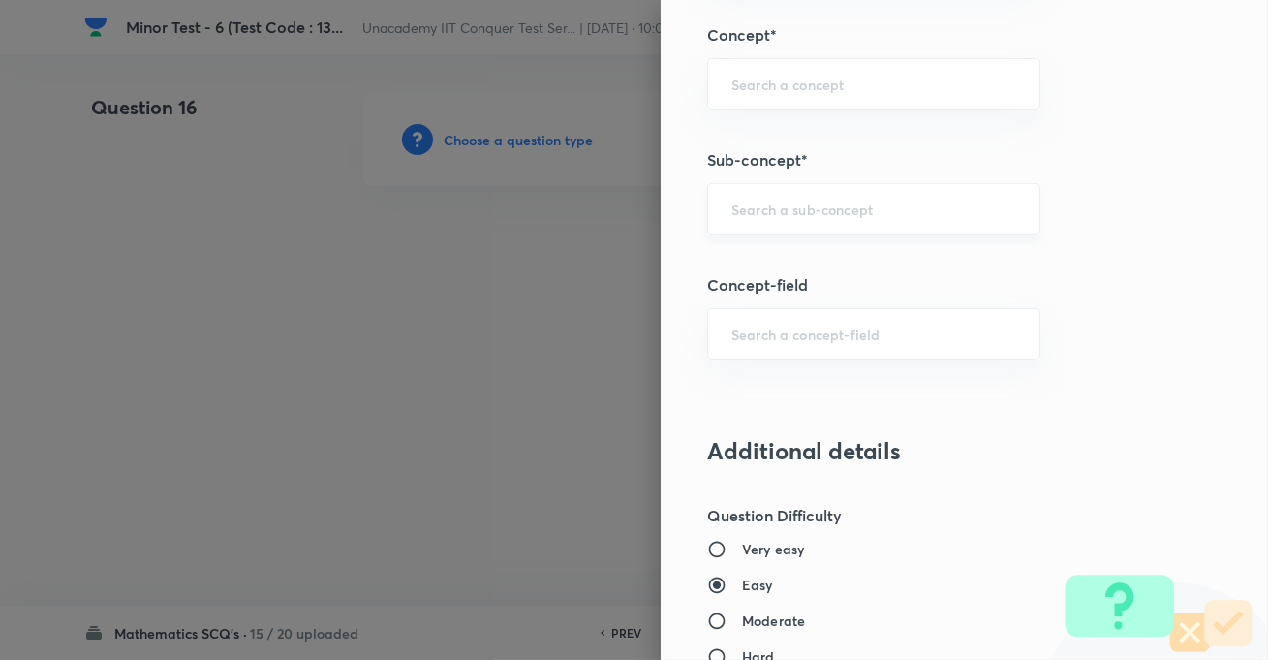
click at [773, 184] on div "​" at bounding box center [873, 208] width 333 height 51
paste input "Hyperbola"
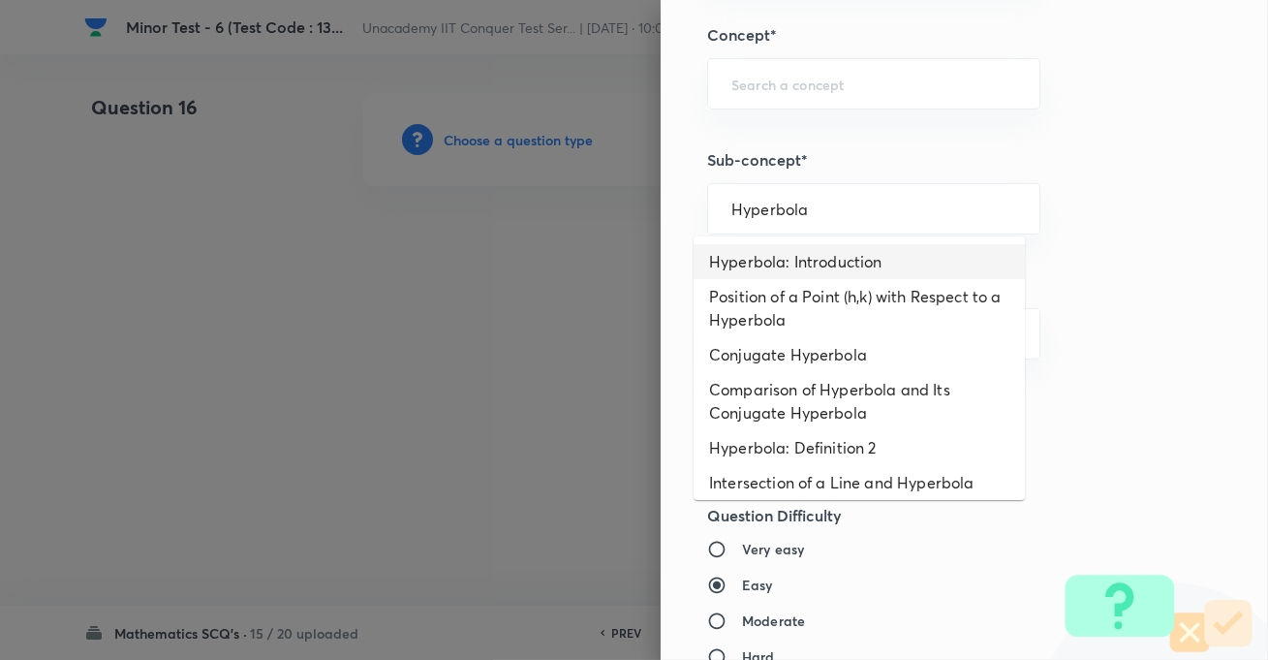
click at [779, 263] on li "Hyperbola: Introduction" at bounding box center [859, 261] width 331 height 35
type input "Hyperbola: Introduction"
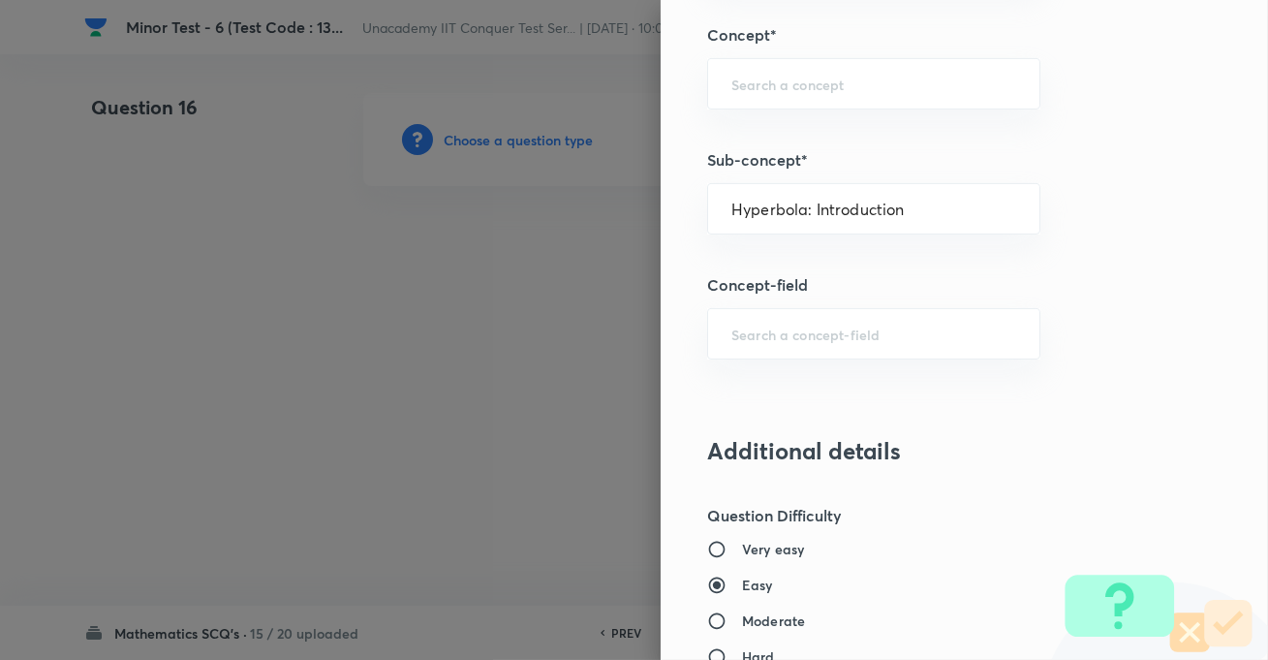
type input "Mathematics"
type input "Geometry"
type input "Hyperbola"
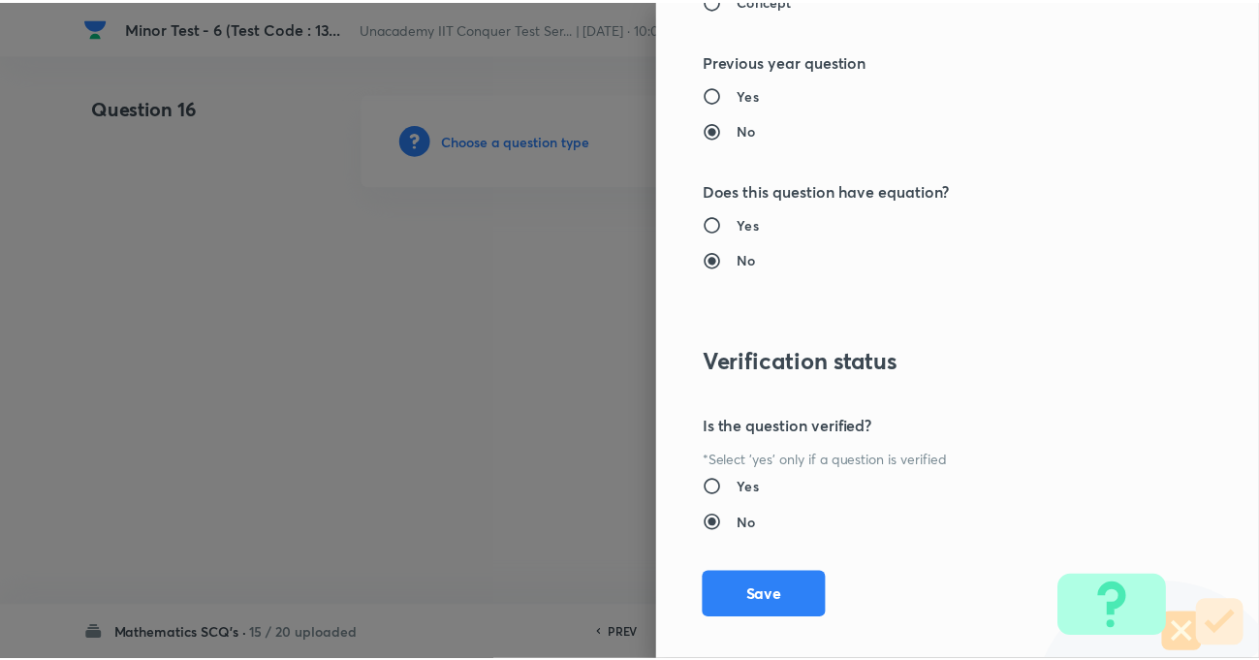
scroll to position [2109, 0]
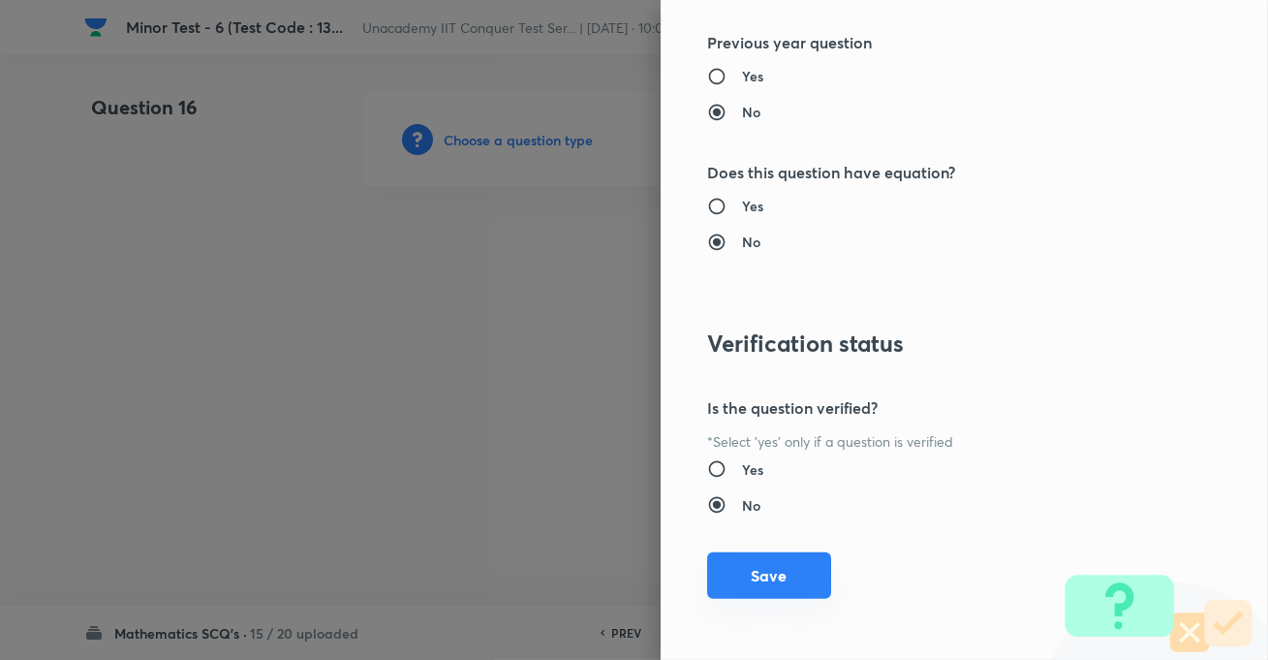
drag, startPoint x: 753, startPoint y: 572, endPoint x: 767, endPoint y: 581, distance: 16.7
click at [754, 572] on button "Save" at bounding box center [769, 575] width 124 height 47
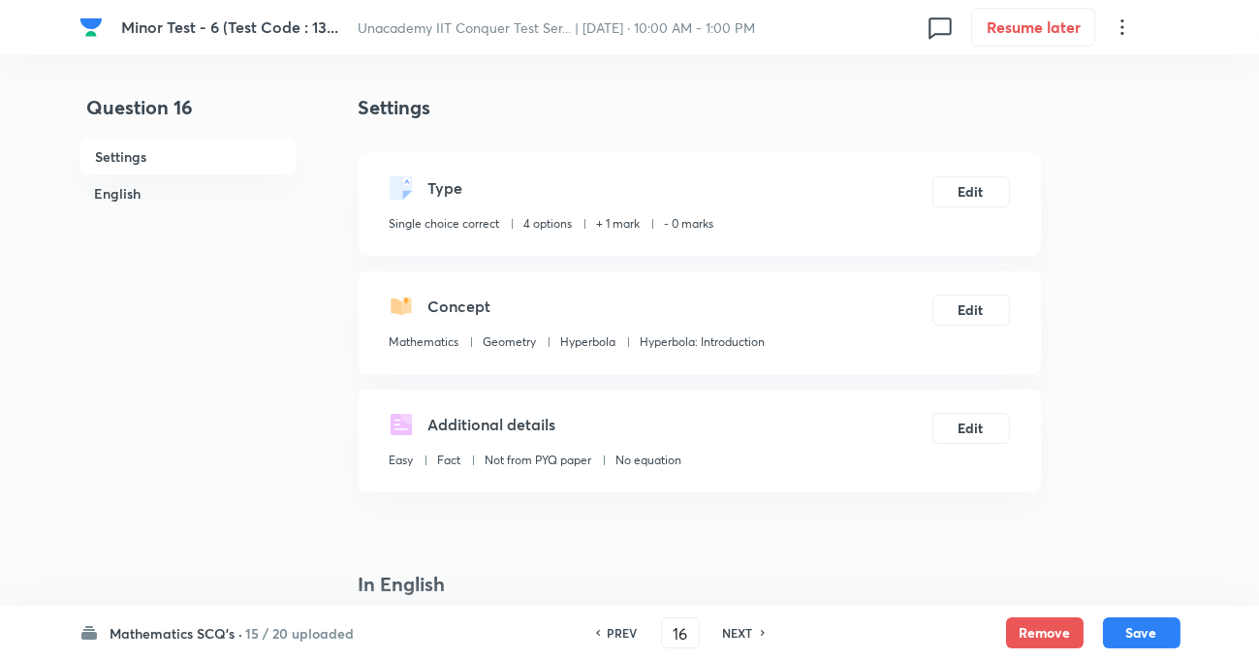
scroll to position [264, 0]
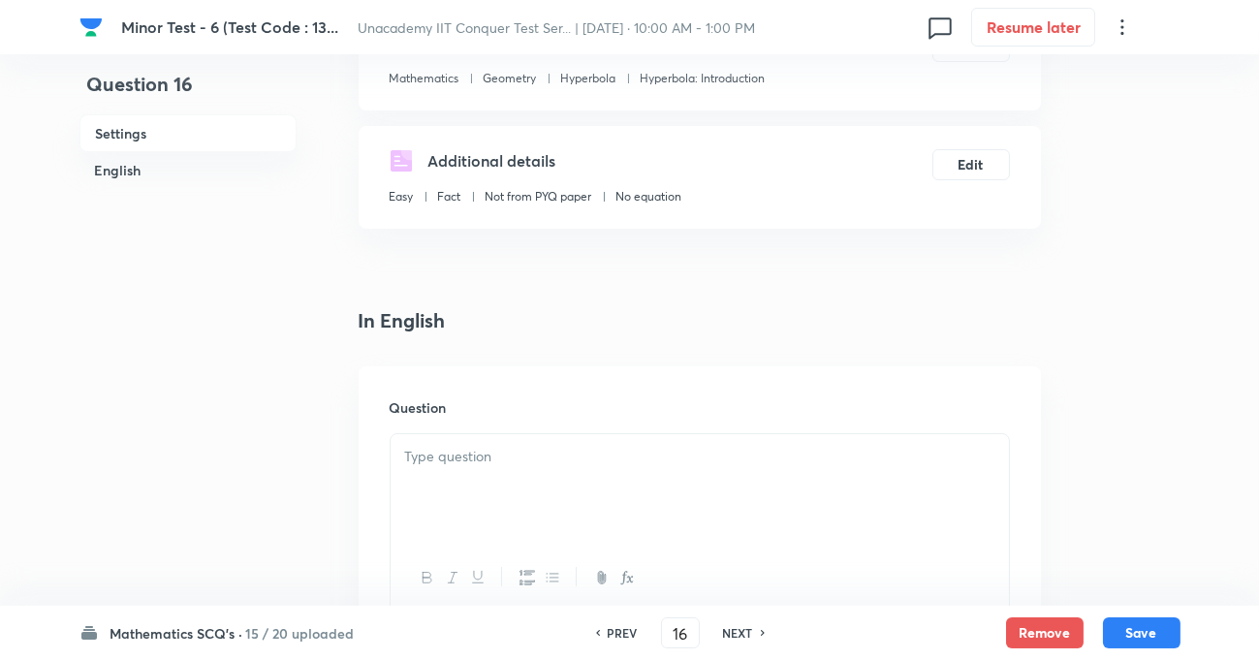
click at [541, 451] on p at bounding box center [699, 457] width 589 height 22
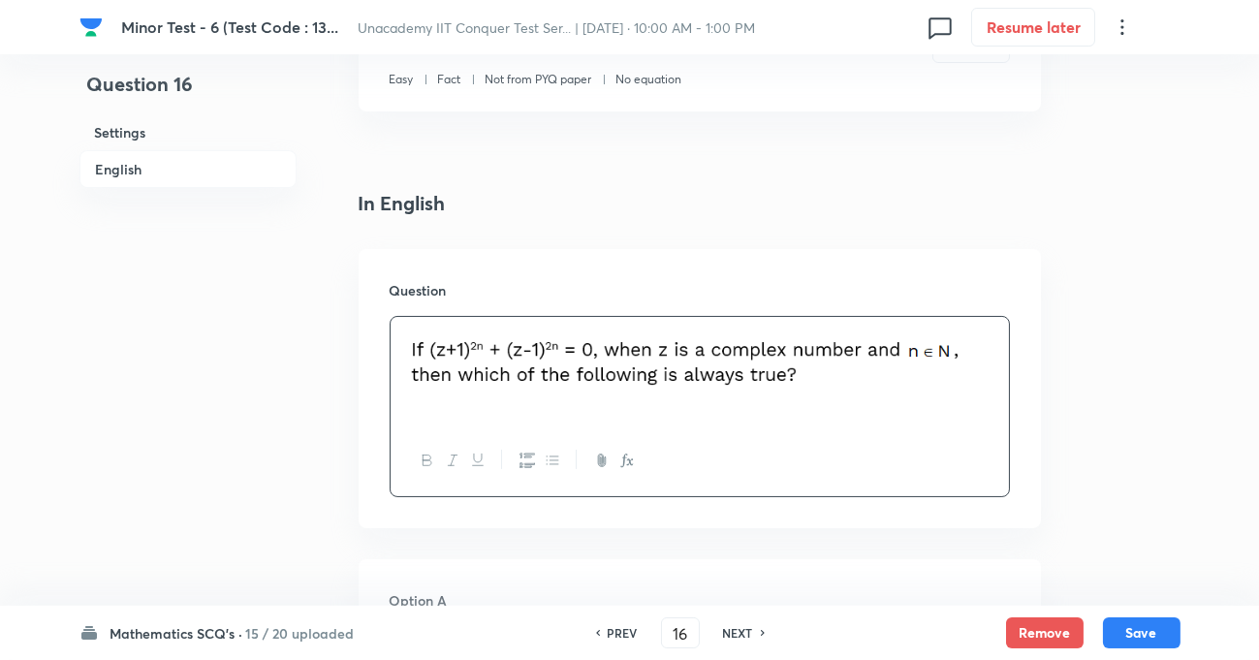
scroll to position [616, 0]
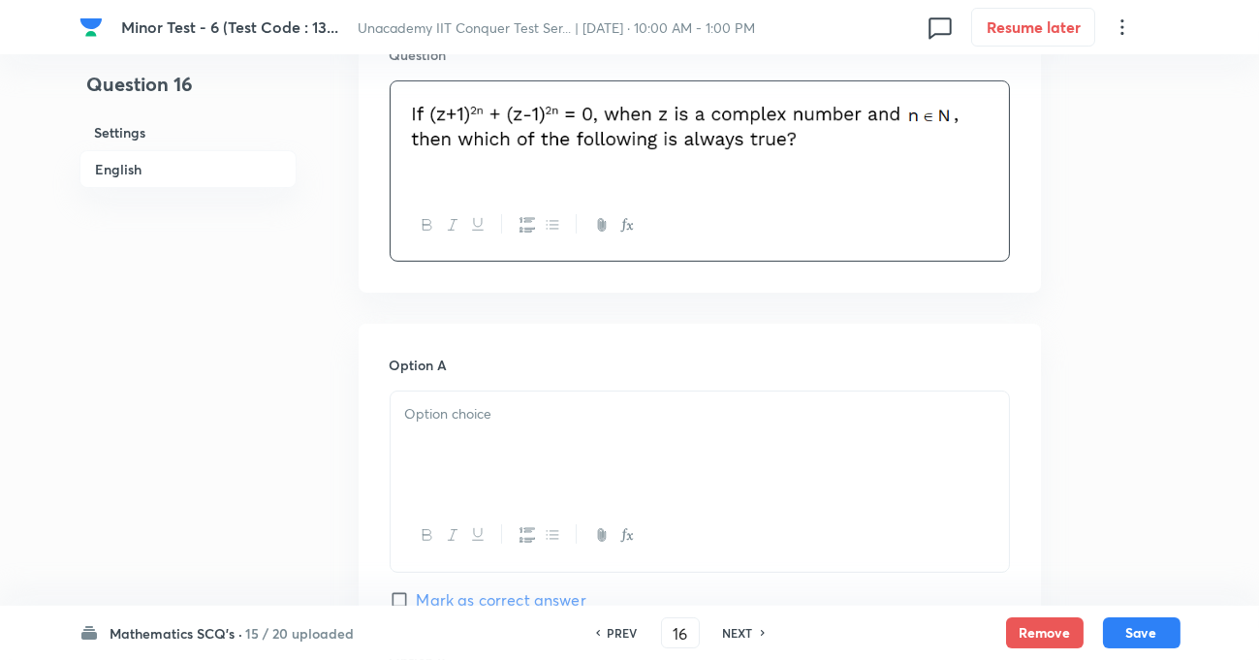
click at [510, 426] on div at bounding box center [700, 445] width 618 height 109
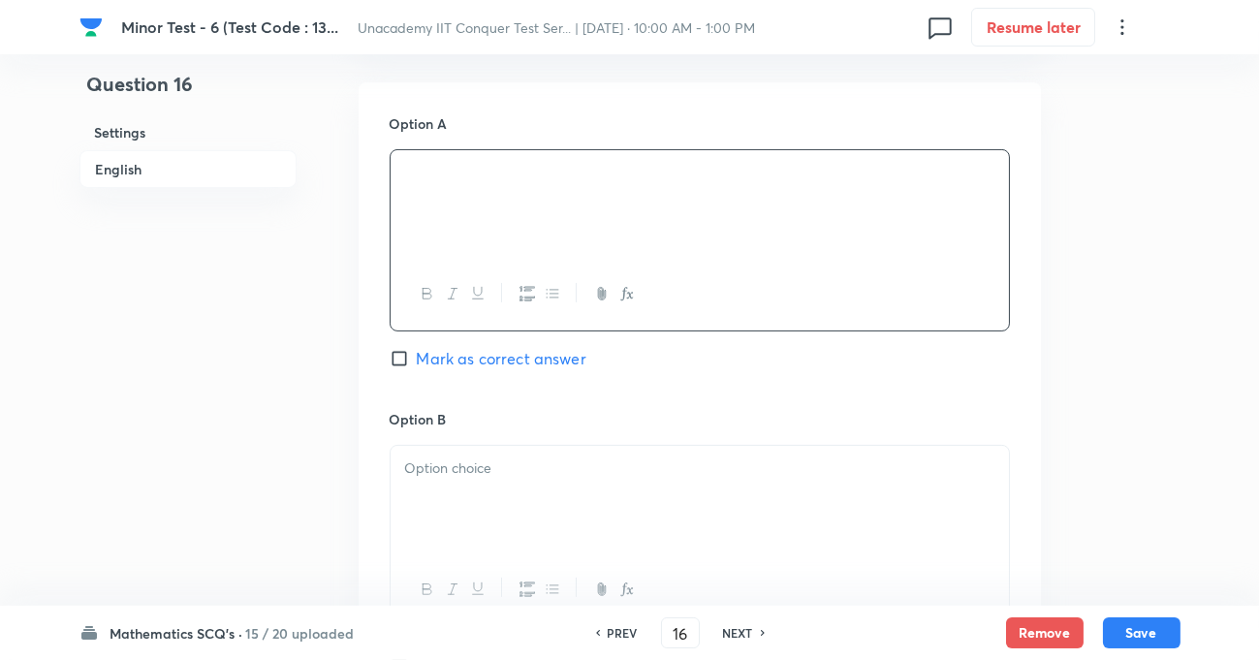
scroll to position [881, 0]
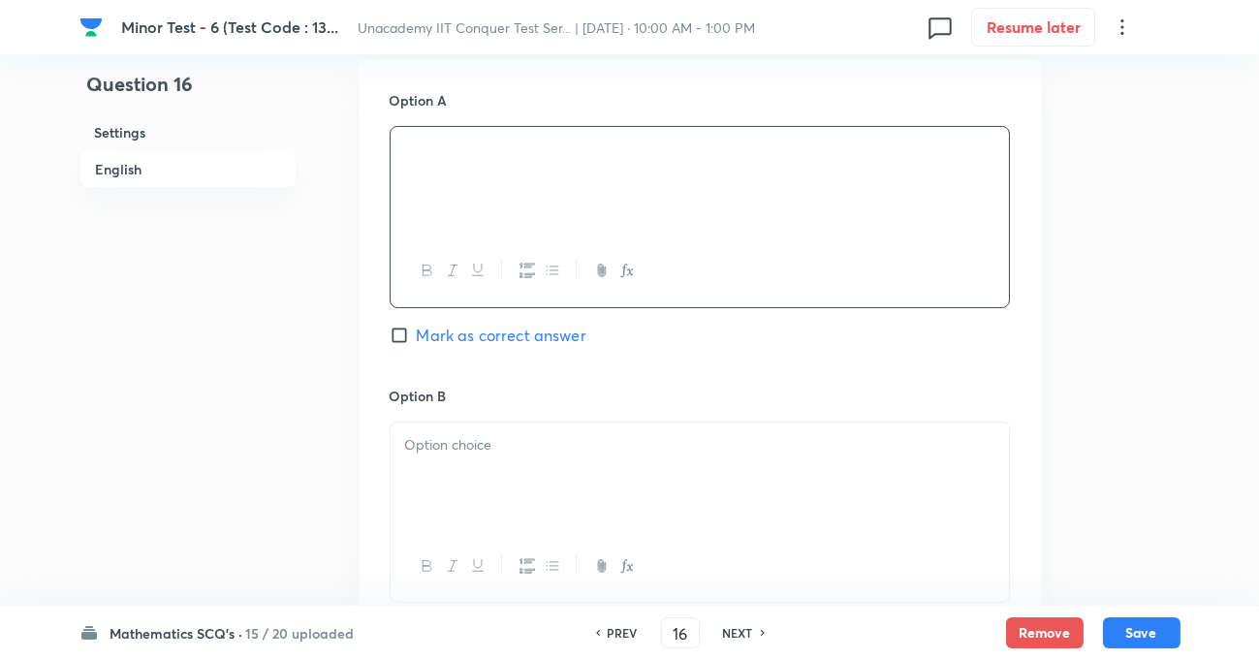
click at [468, 434] on p at bounding box center [699, 445] width 589 height 22
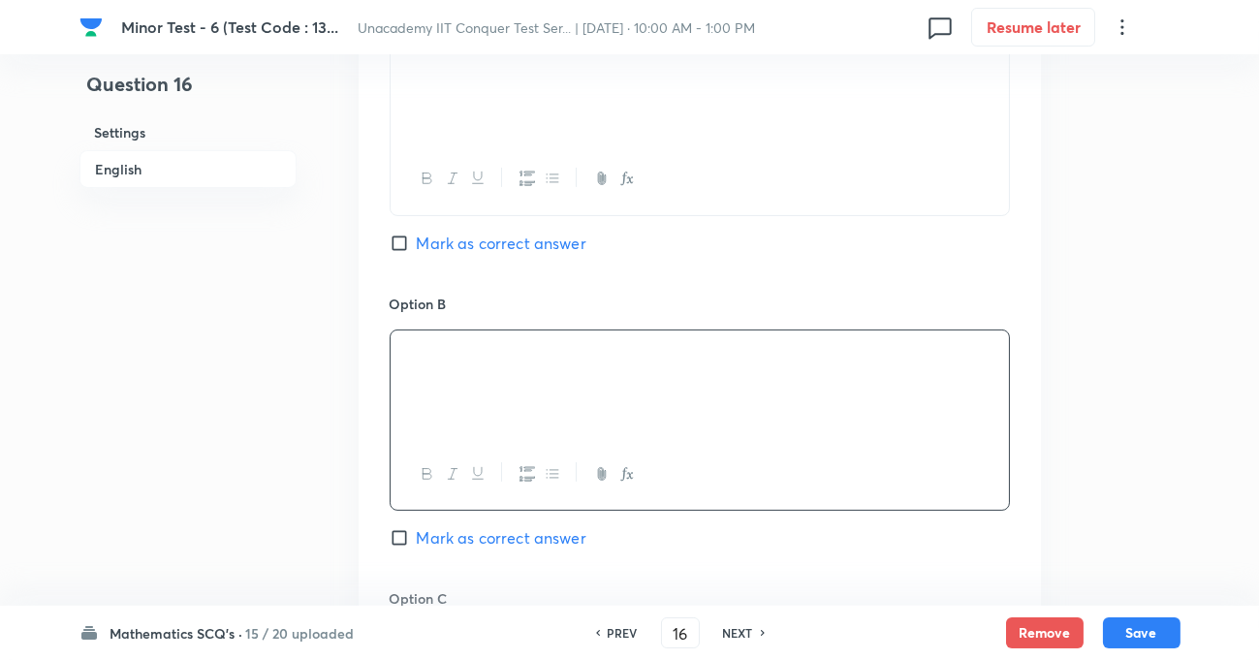
scroll to position [1144, 0]
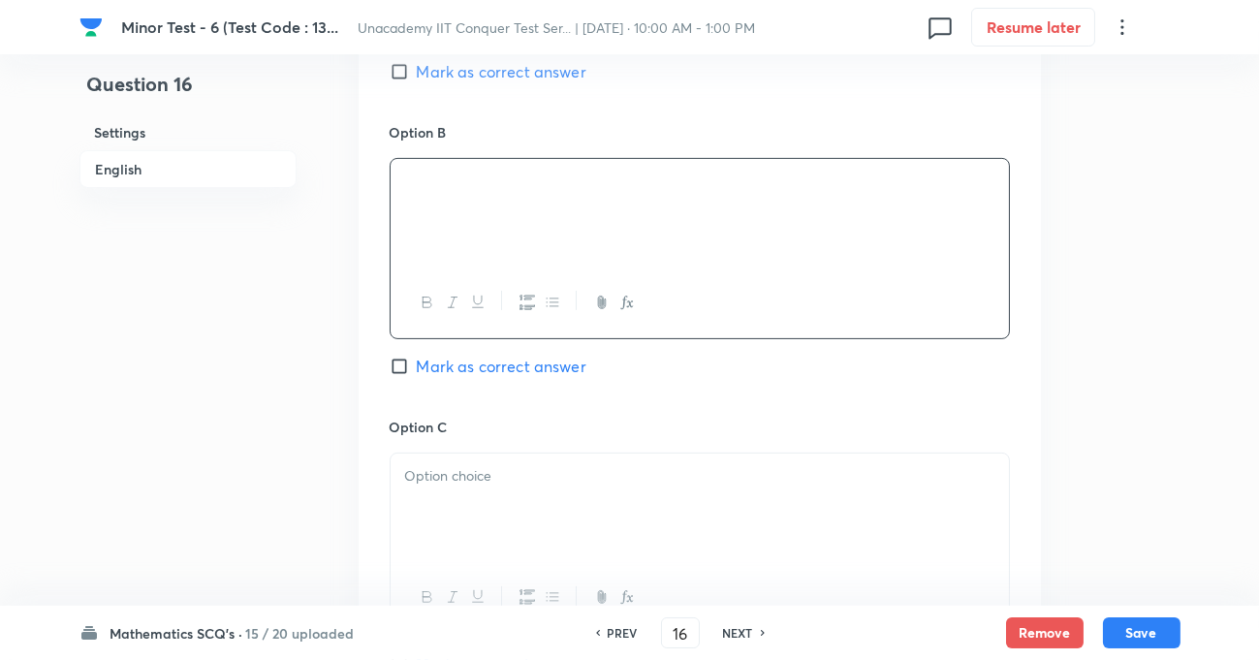
click at [501, 487] on div at bounding box center [700, 508] width 618 height 109
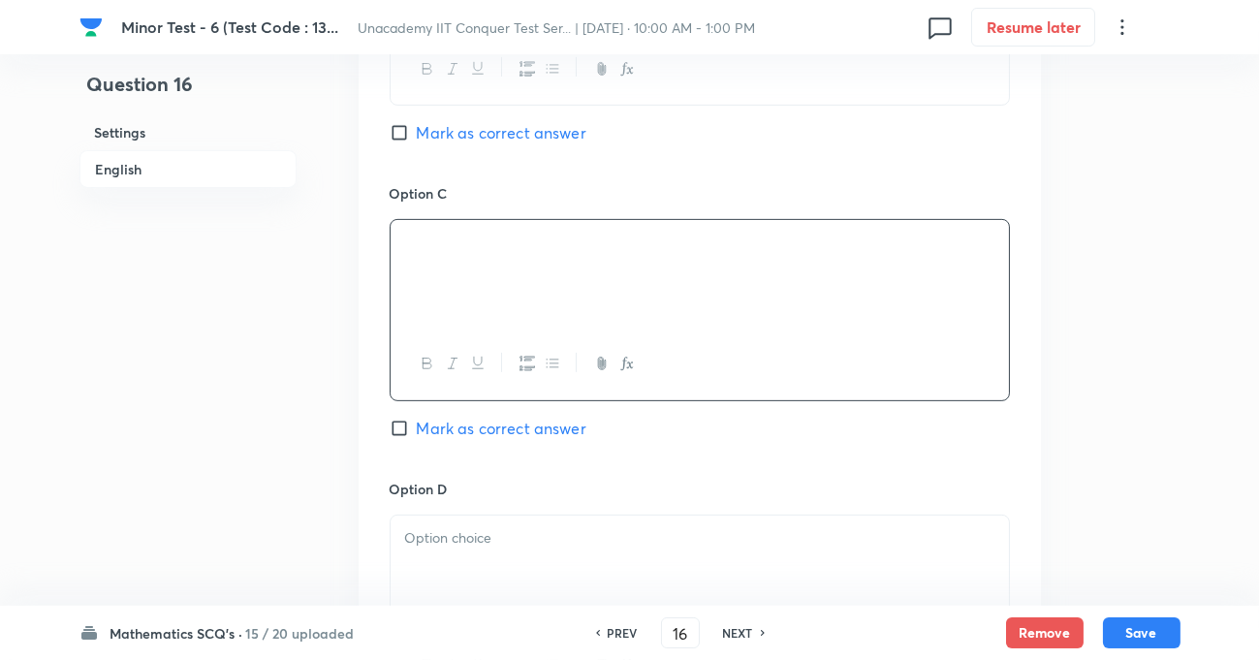
scroll to position [1409, 0]
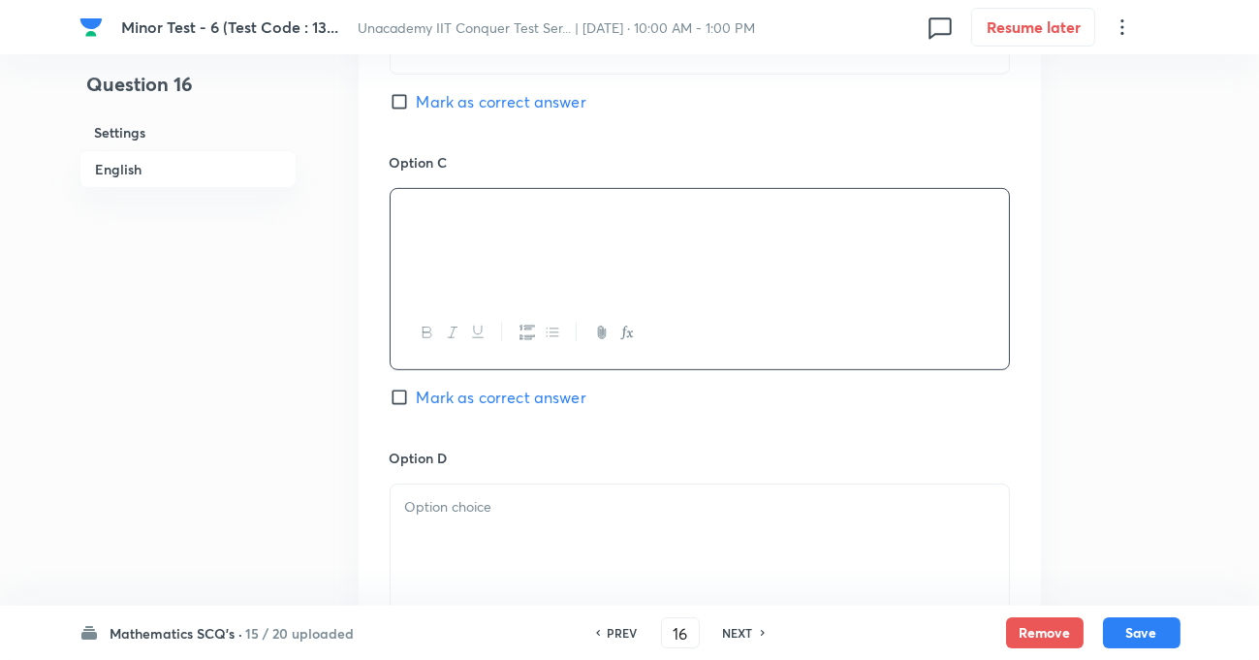
click at [511, 474] on div "Option D [PERSON_NAME] as correct answer" at bounding box center [700, 576] width 620 height 256
click at [514, 517] on p at bounding box center [699, 507] width 589 height 22
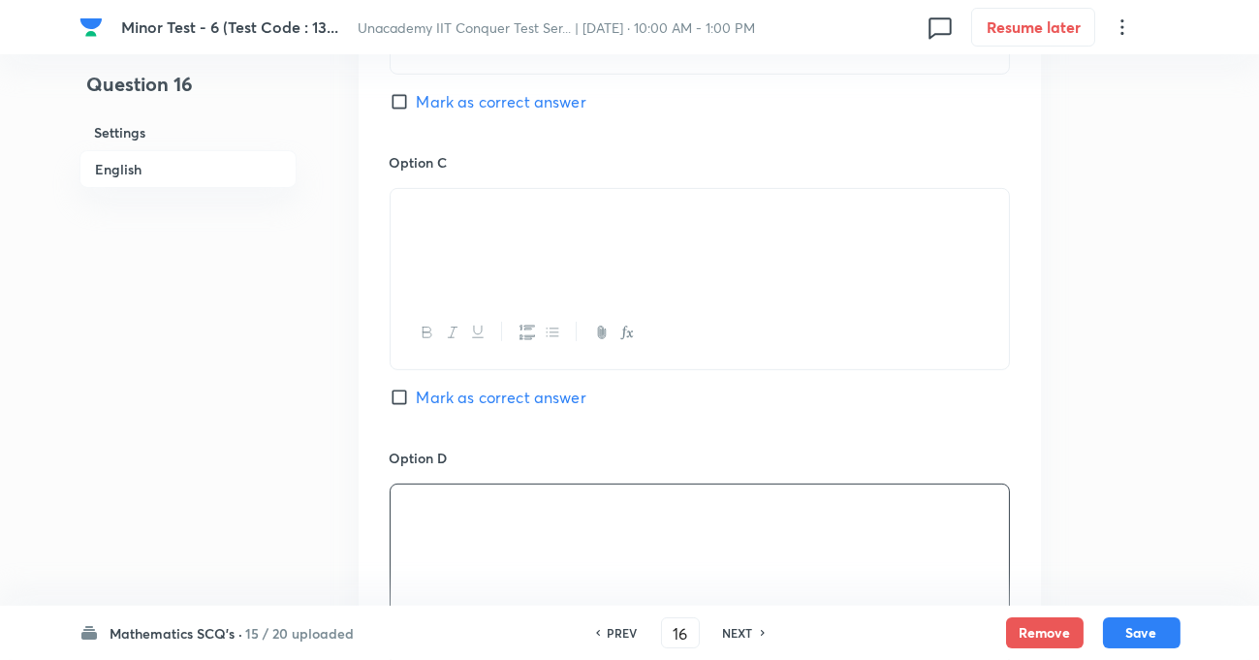
click at [401, 393] on input "Mark as correct answer" at bounding box center [403, 397] width 27 height 19
checkbox input "true"
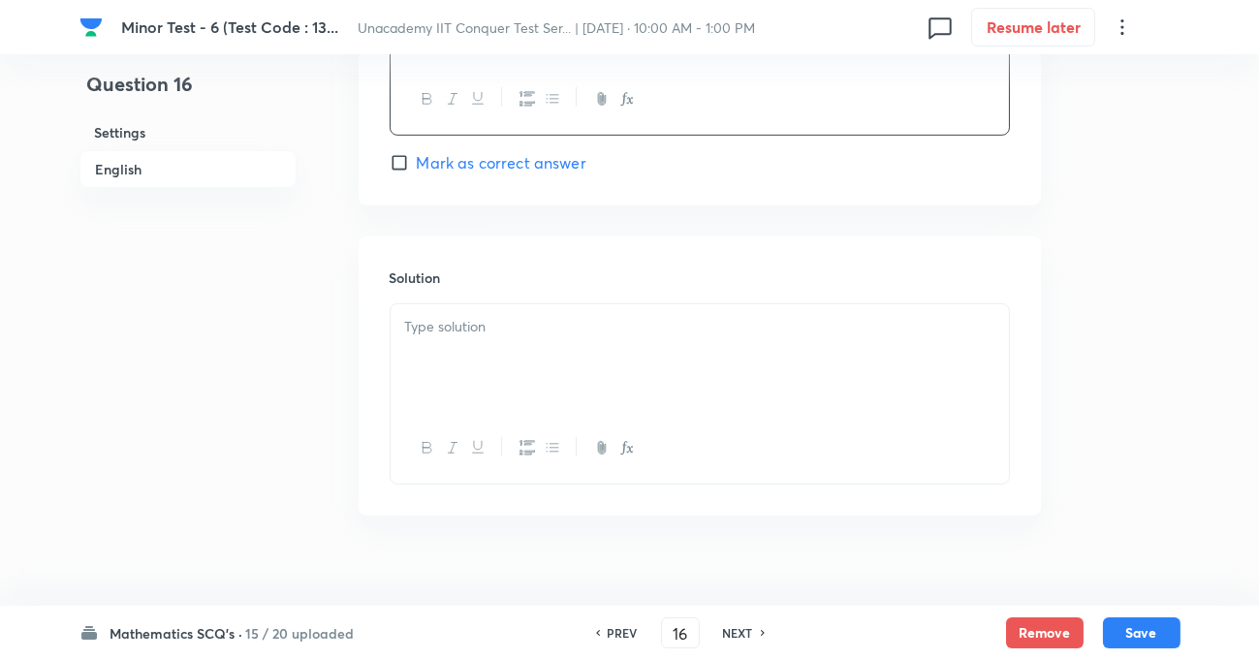
scroll to position [1965, 0]
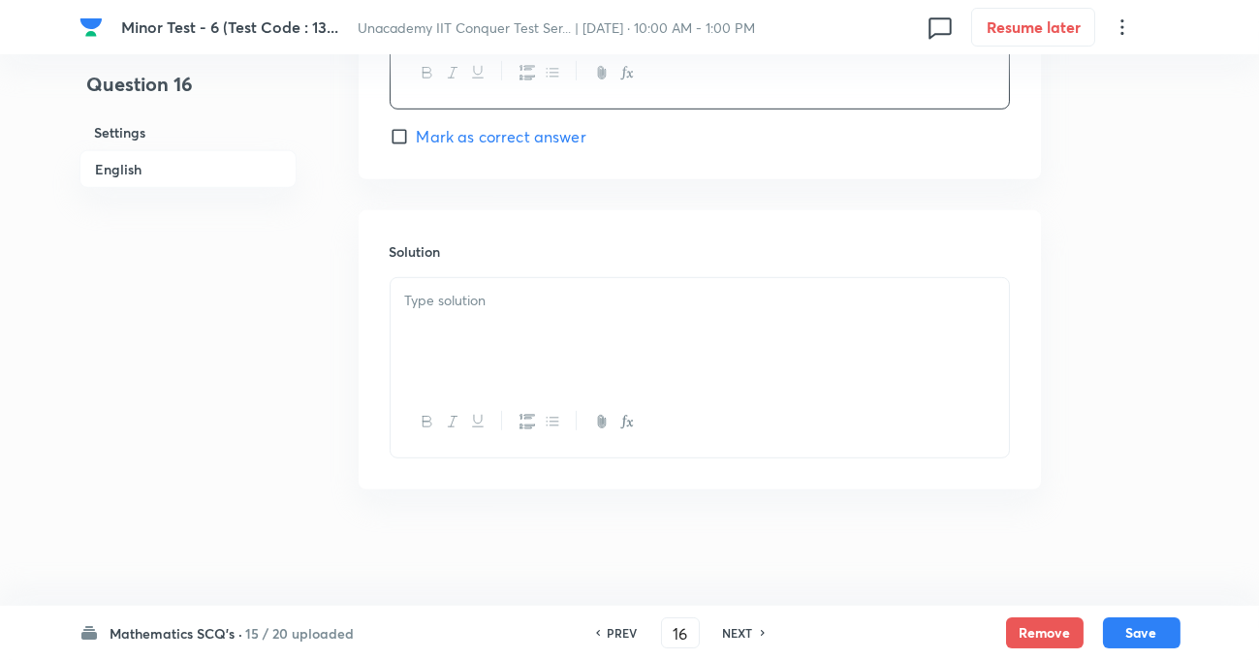
click at [463, 294] on p at bounding box center [699, 301] width 589 height 22
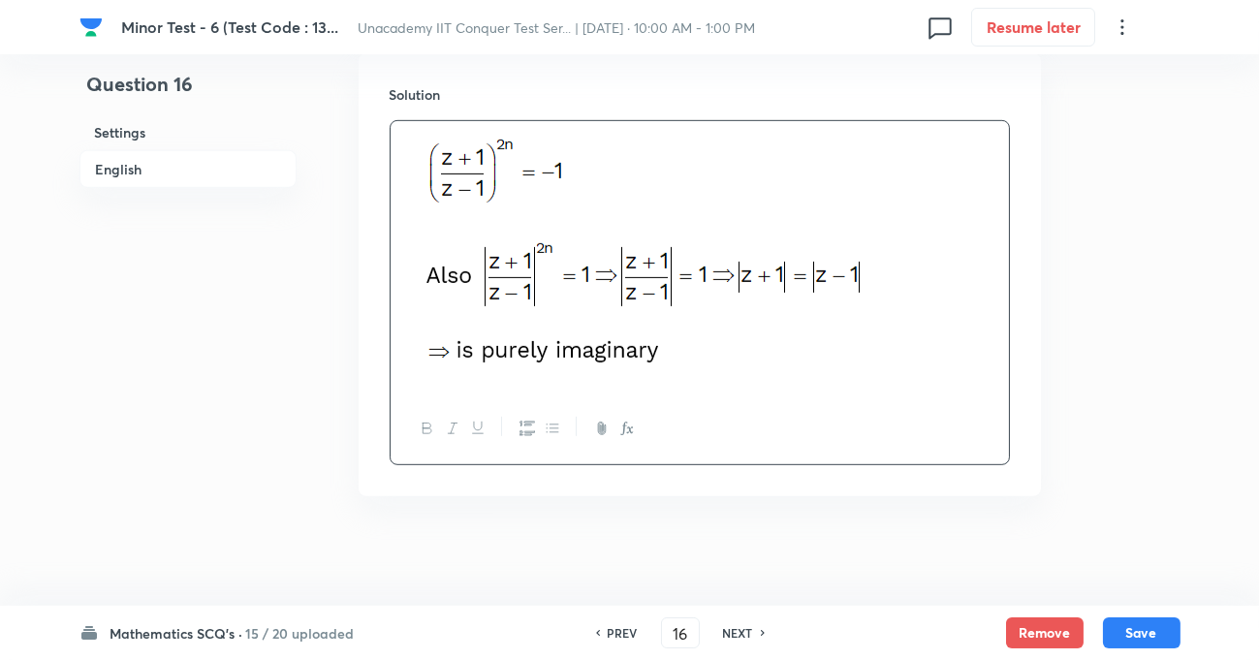
scroll to position [2129, 0]
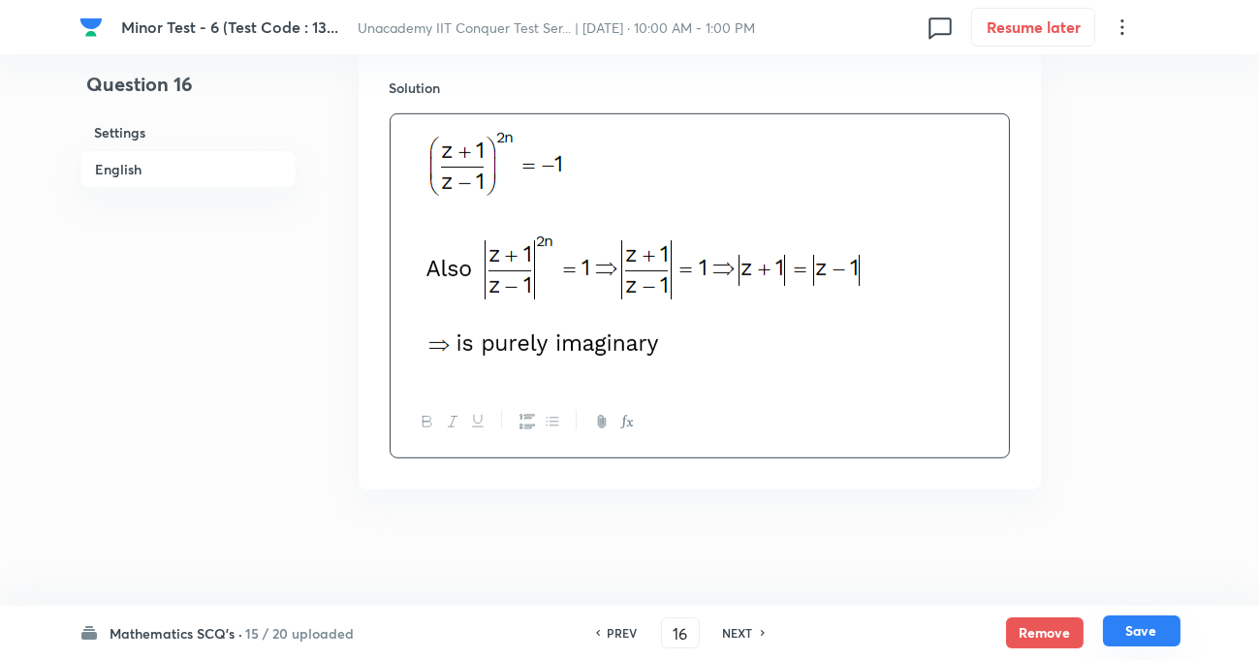
click at [1127, 616] on button "Save" at bounding box center [1142, 630] width 78 height 31
type input "17"
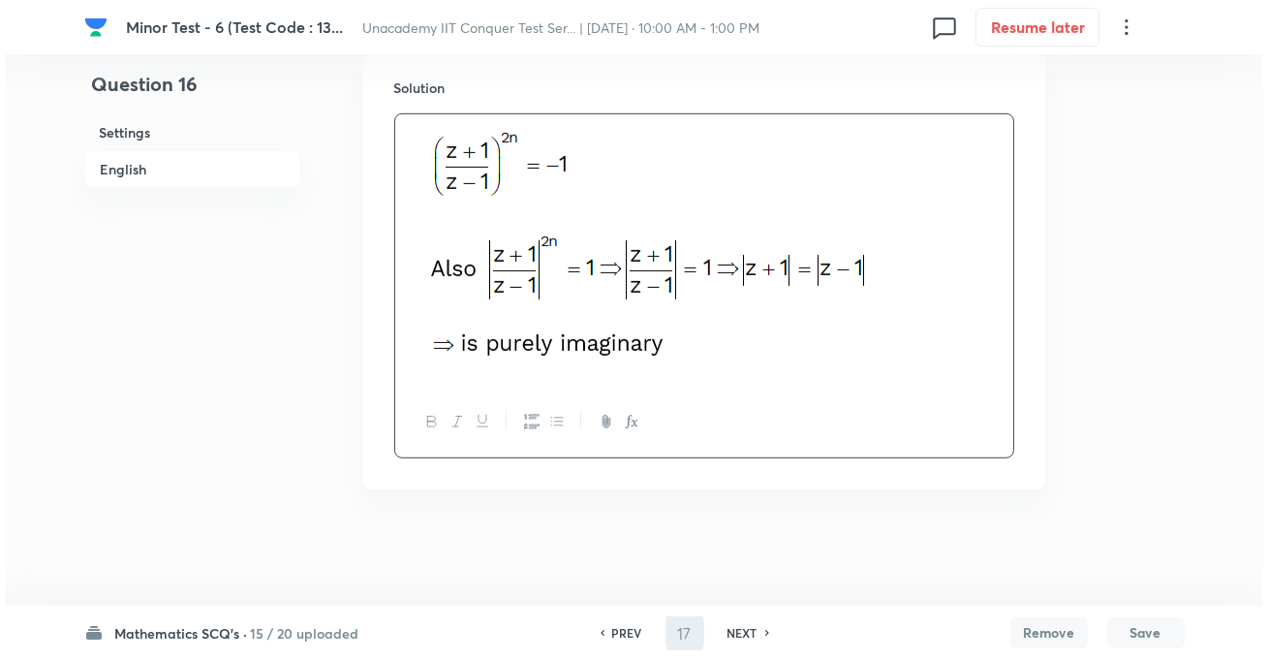
scroll to position [0, 0]
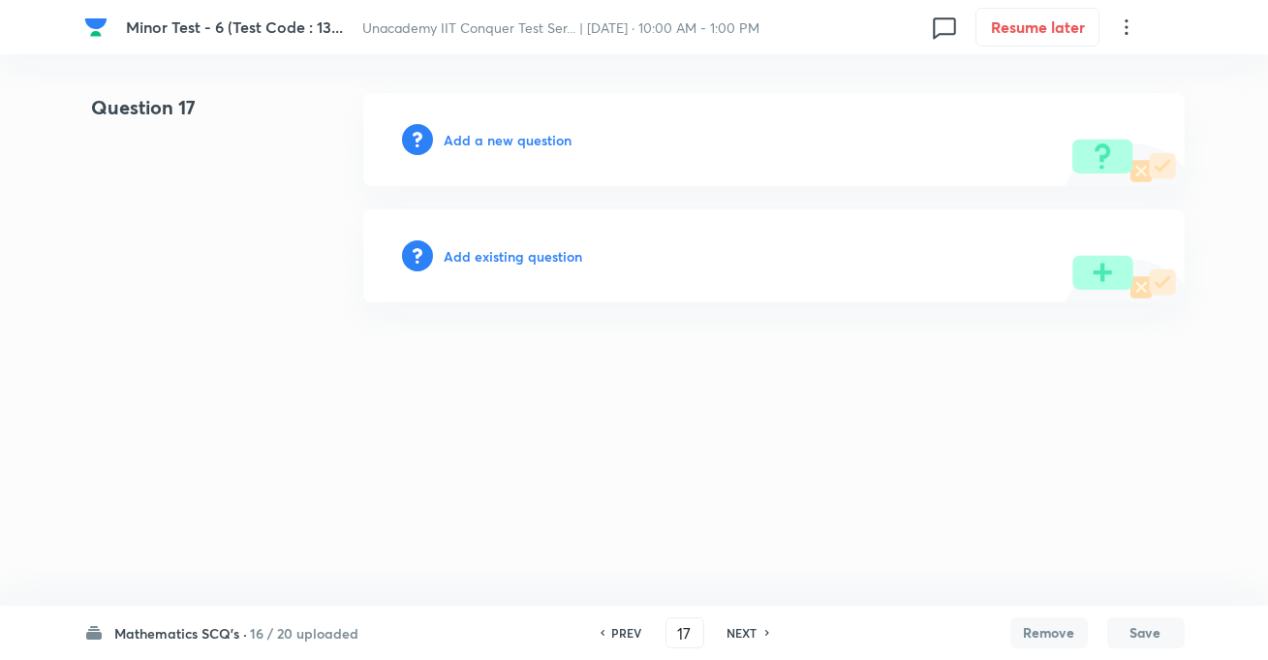
drag, startPoint x: 464, startPoint y: 124, endPoint x: 463, endPoint y: 145, distance: 21.3
click at [465, 126] on div "Add a new question" at bounding box center [774, 139] width 822 height 93
click at [463, 148] on h6 "Add a new question" at bounding box center [509, 140] width 128 height 20
click at [485, 144] on h6 "Choose a question type" at bounding box center [519, 140] width 149 height 20
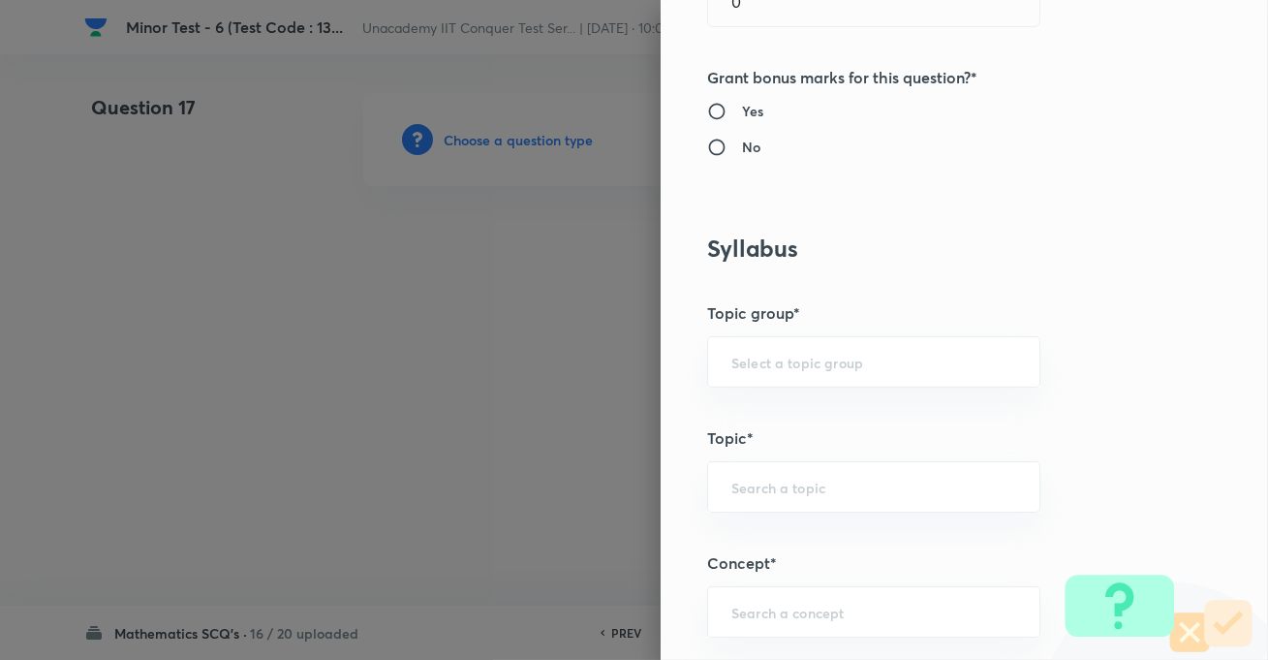
scroll to position [1056, 0]
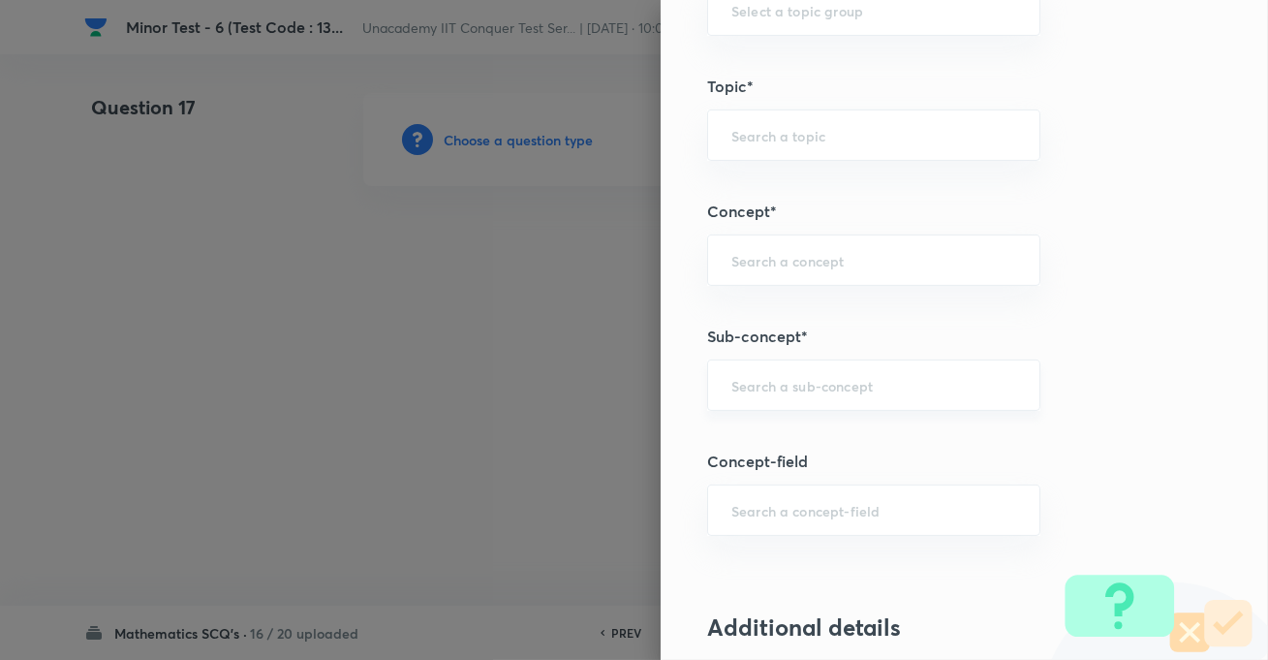
click at [756, 387] on input "text" at bounding box center [874, 385] width 285 height 18
paste input "Parabola"
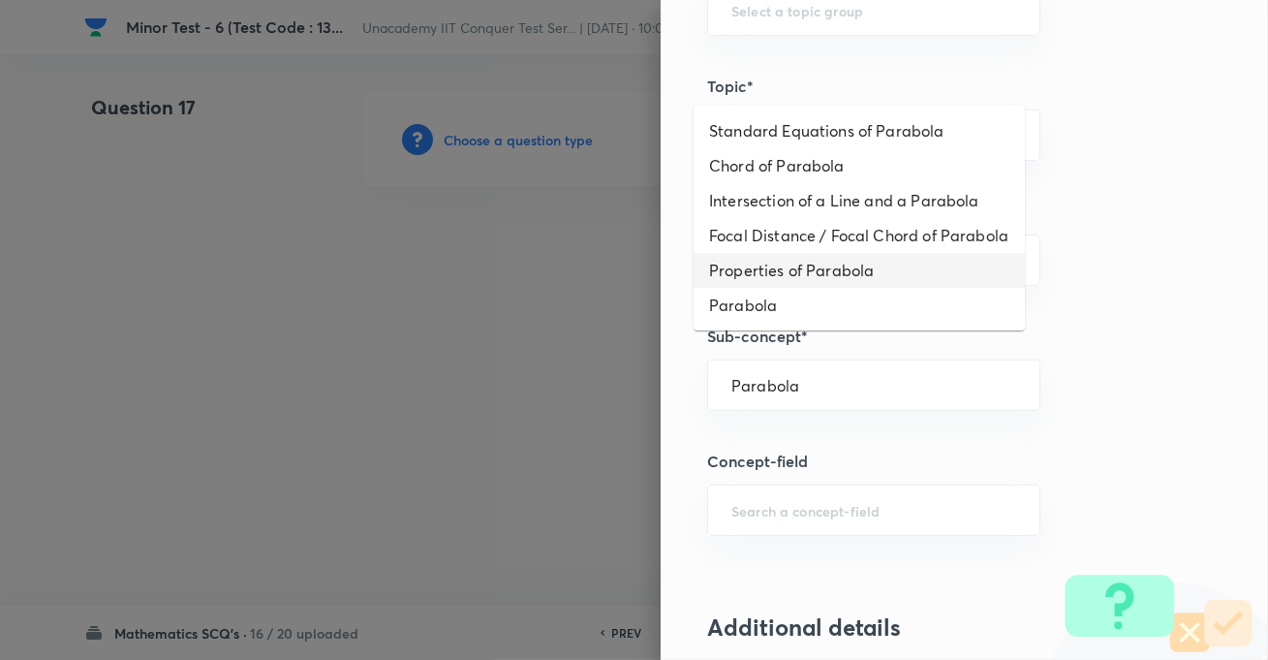
click at [771, 288] on li "Properties of Parabola" at bounding box center [859, 270] width 331 height 35
type input "Properties of Parabola"
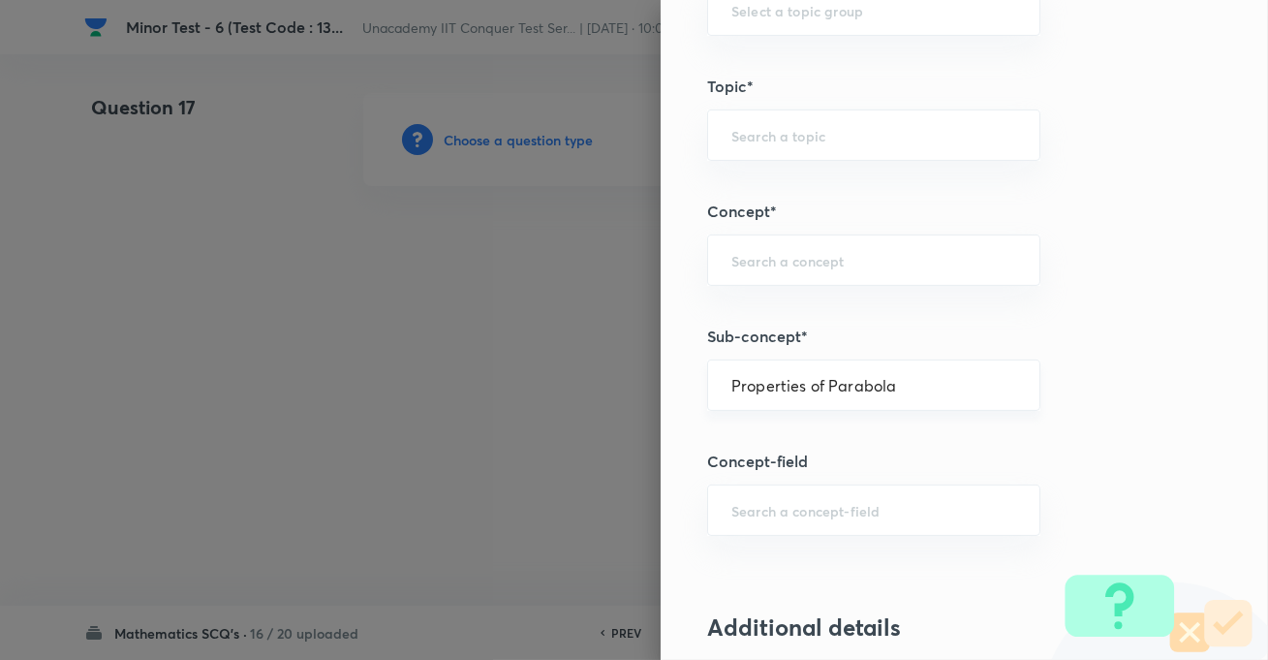
type input "Mathematics"
type input "Geometry"
type input "Parabola"
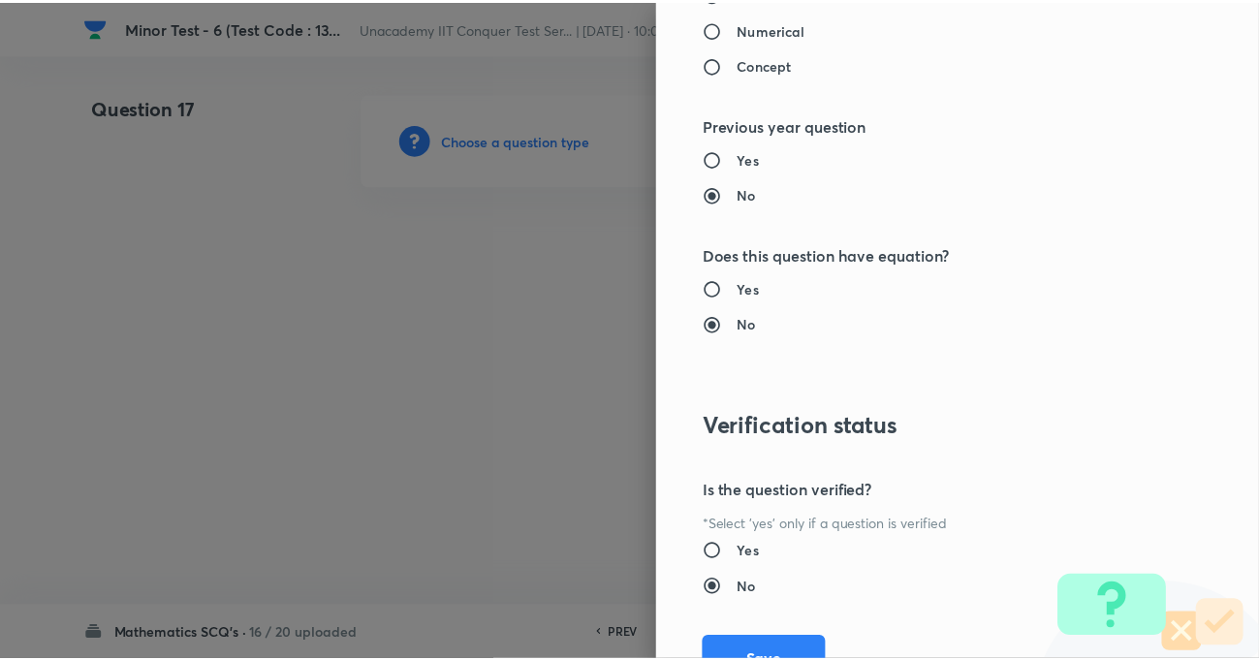
scroll to position [2109, 0]
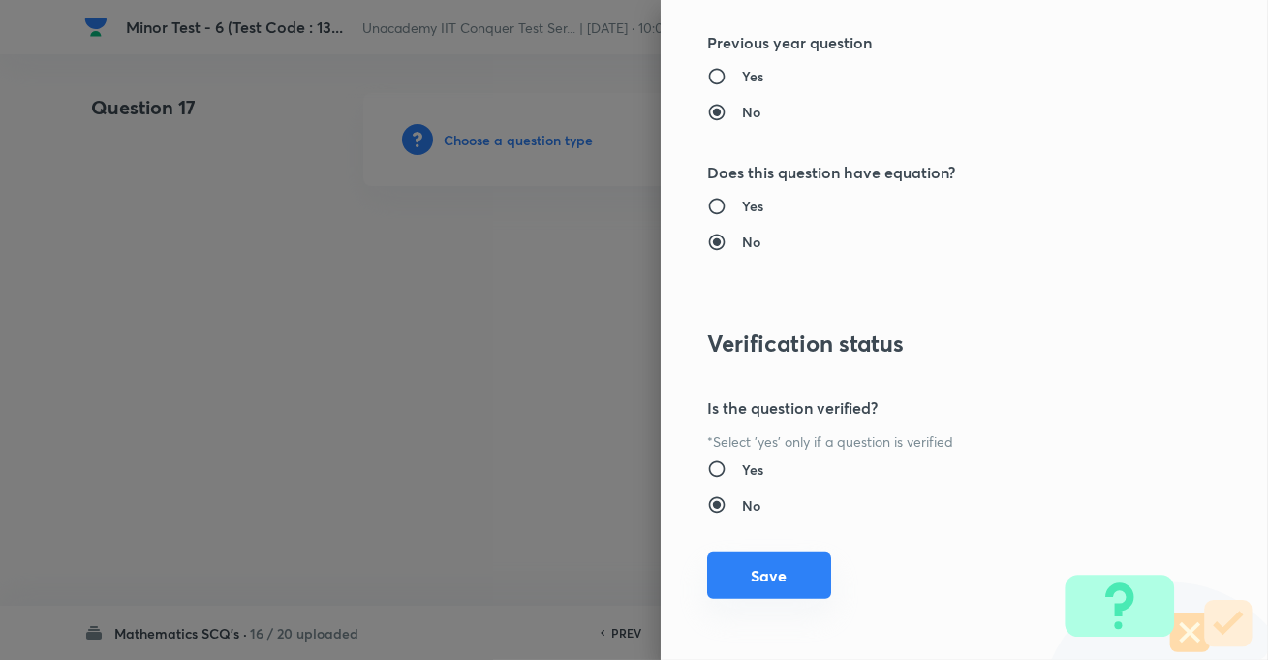
click at [741, 585] on button "Save" at bounding box center [769, 575] width 124 height 47
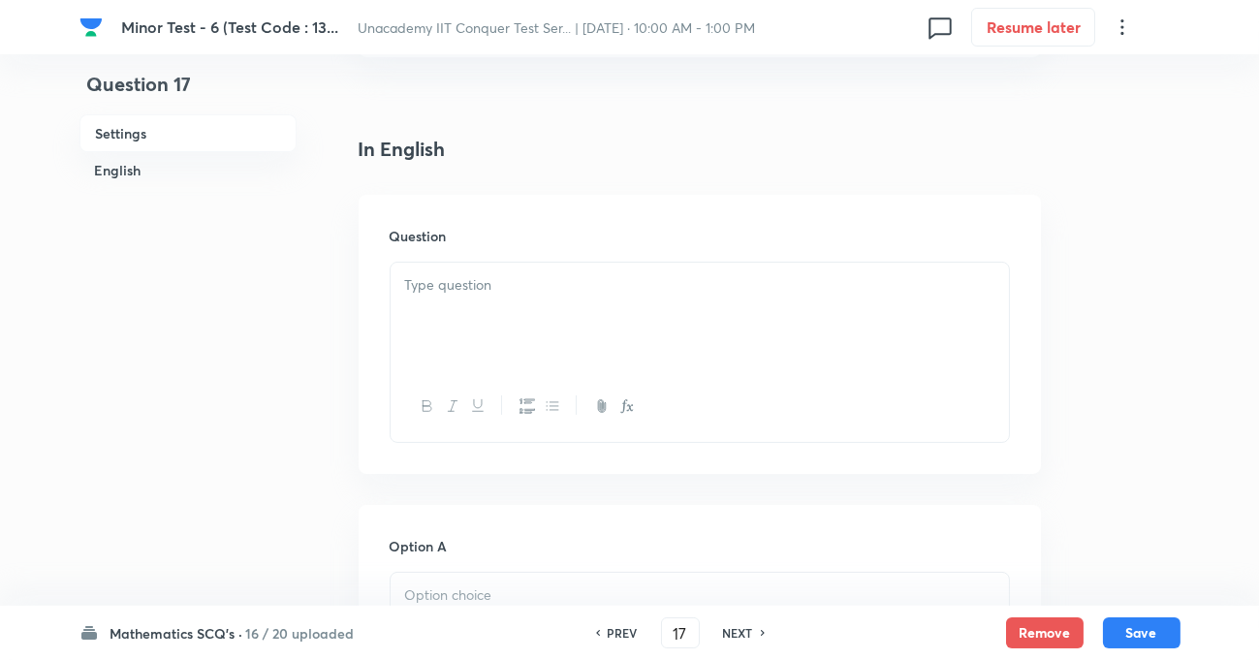
scroll to position [440, 0]
click at [493, 281] on p at bounding box center [699, 280] width 589 height 22
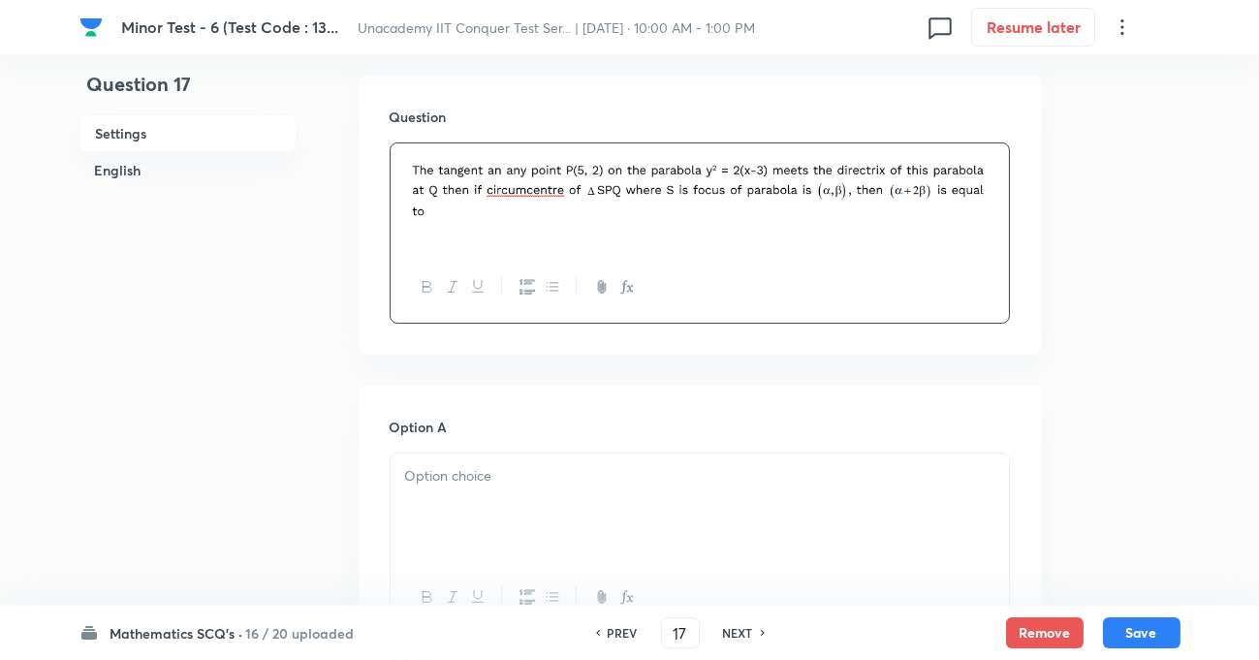
scroll to position [793, 0]
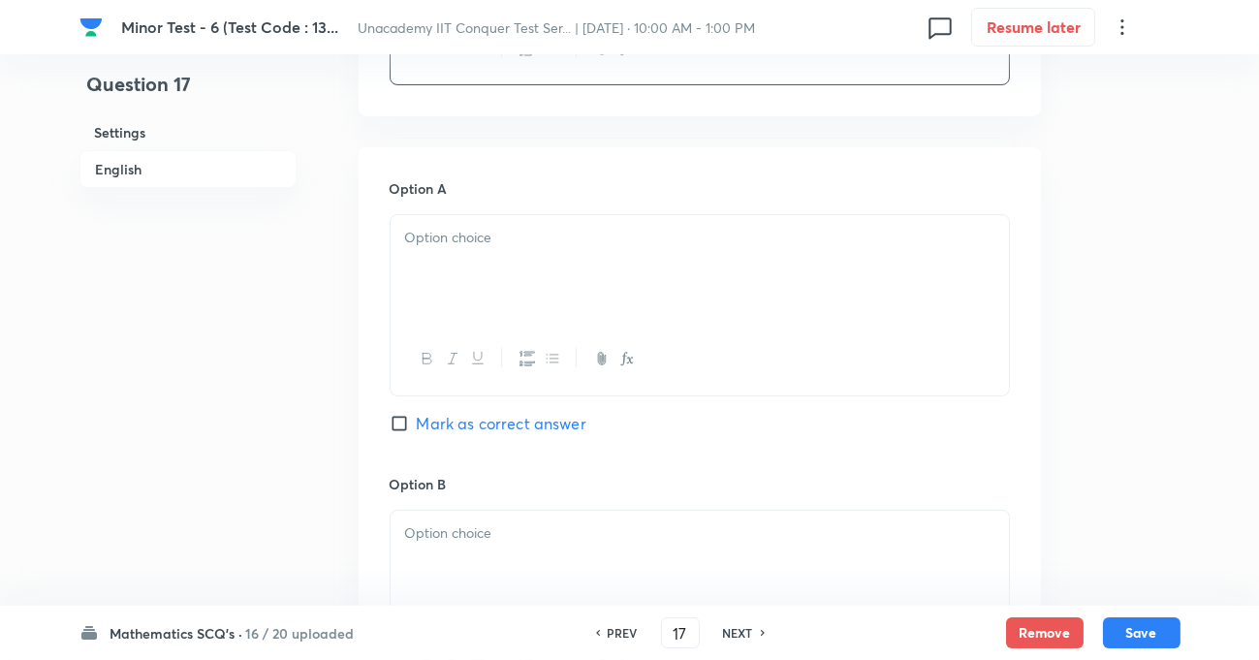
click at [467, 240] on p at bounding box center [699, 238] width 589 height 22
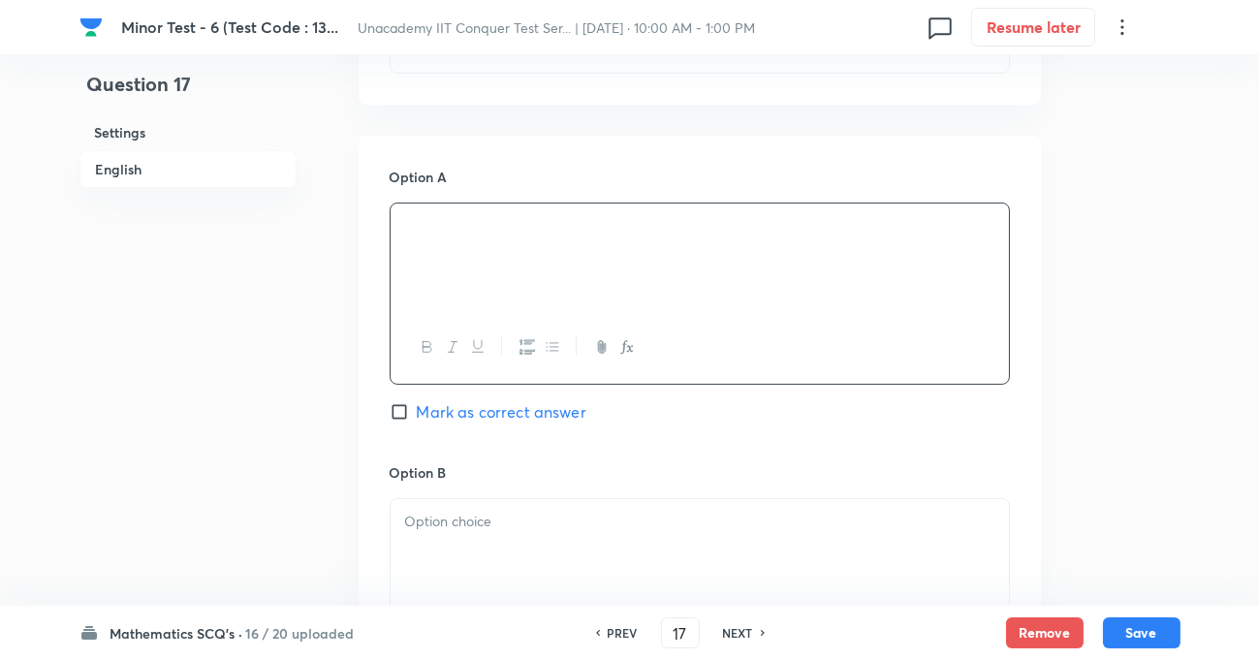
scroll to position [1056, 0]
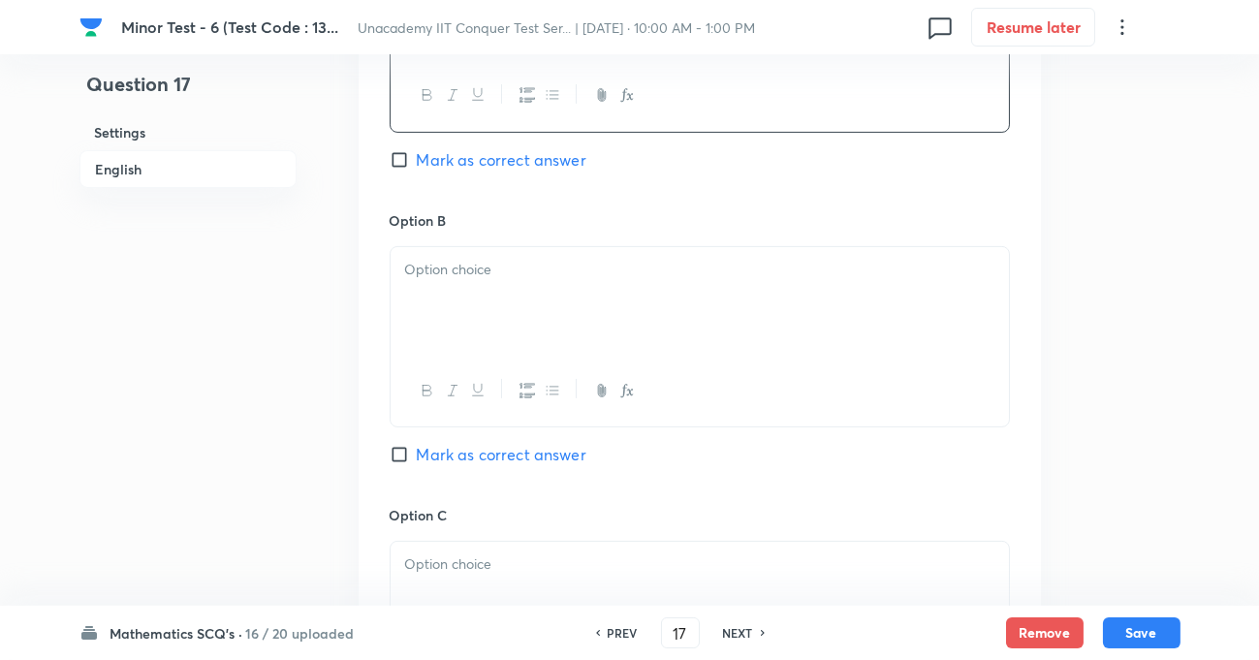
click at [453, 277] on p at bounding box center [699, 270] width 589 height 22
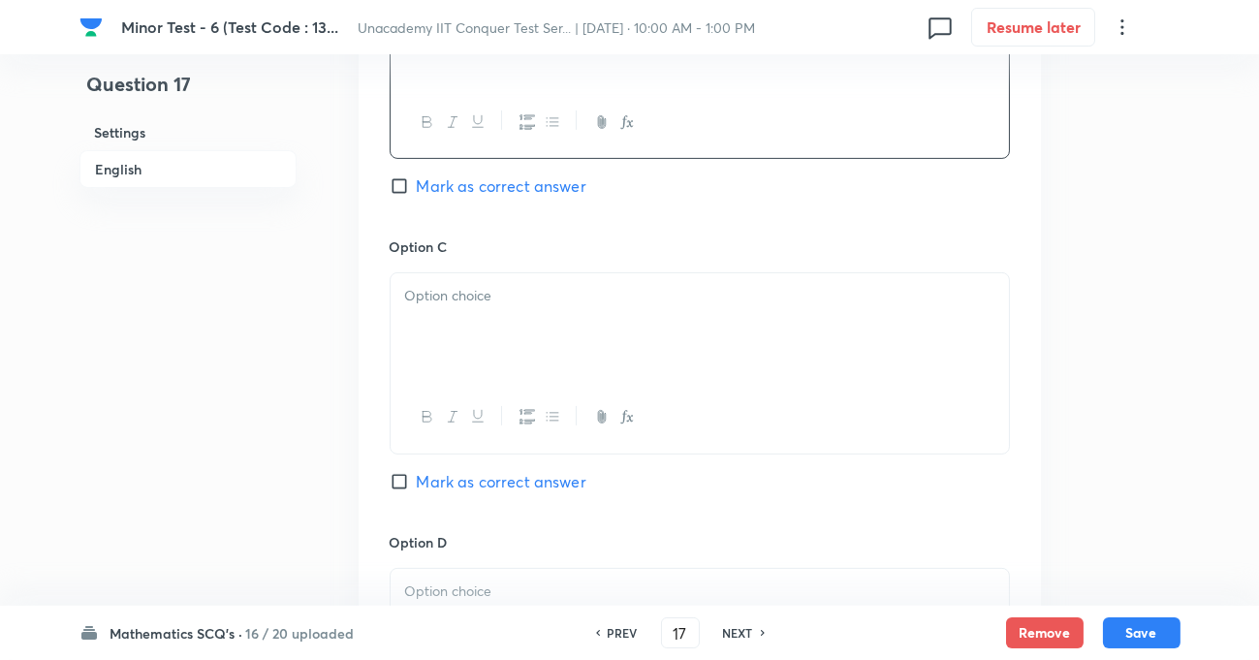
scroll to position [1497, 0]
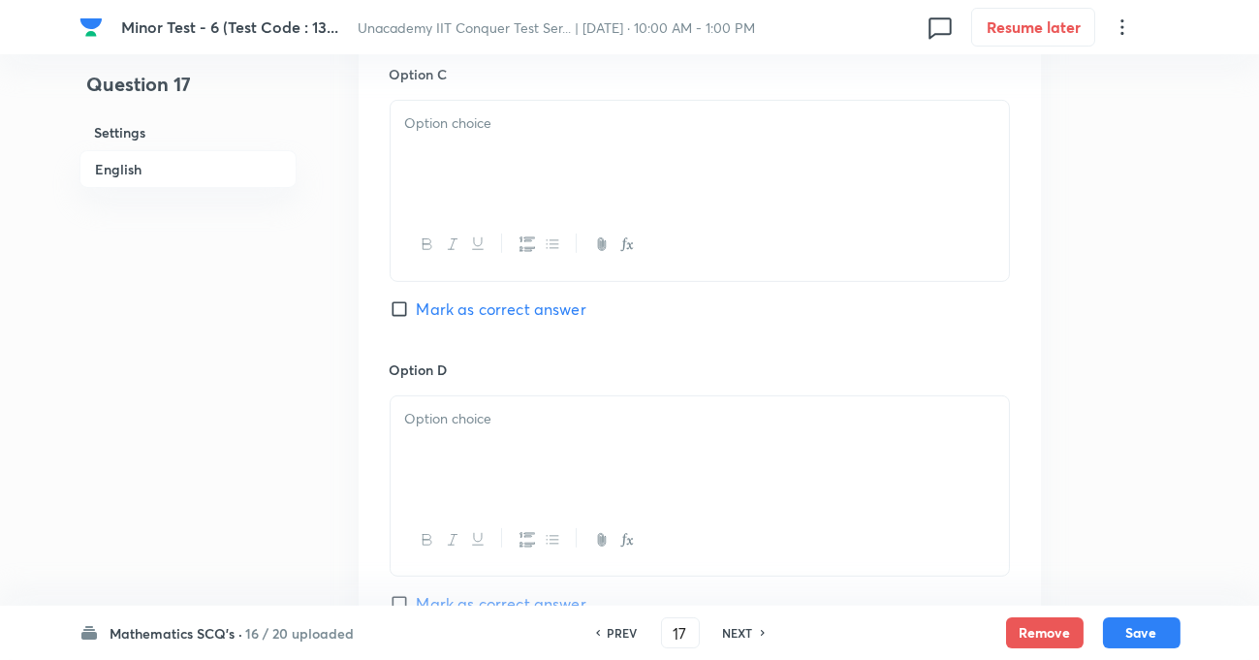
click at [446, 160] on div at bounding box center [700, 155] width 618 height 109
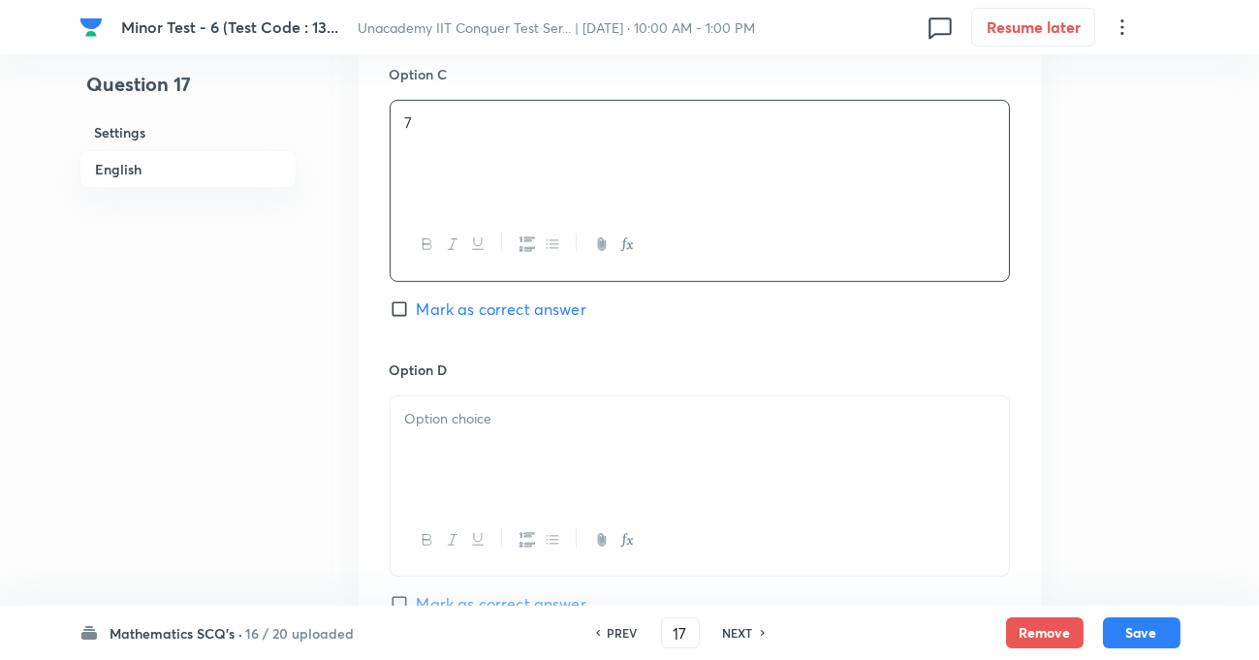
drag, startPoint x: 450, startPoint y: 426, endPoint x: 438, endPoint y: 415, distance: 16.4
click at [445, 425] on p at bounding box center [699, 419] width 589 height 22
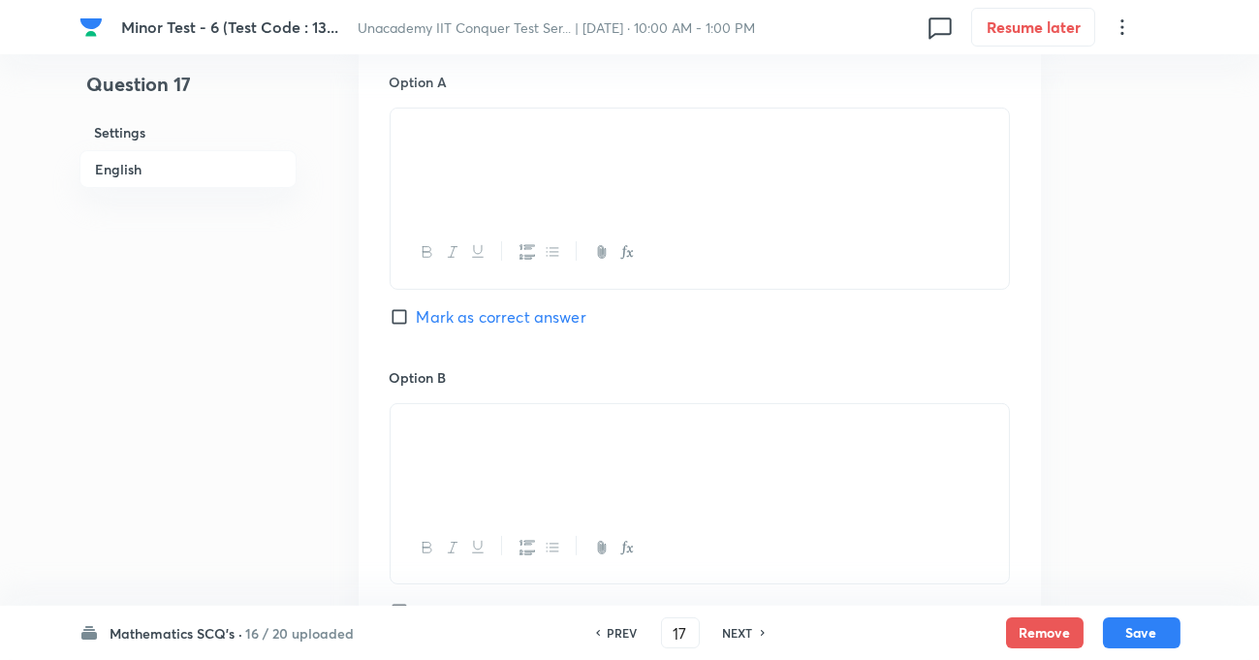
scroll to position [793, 0]
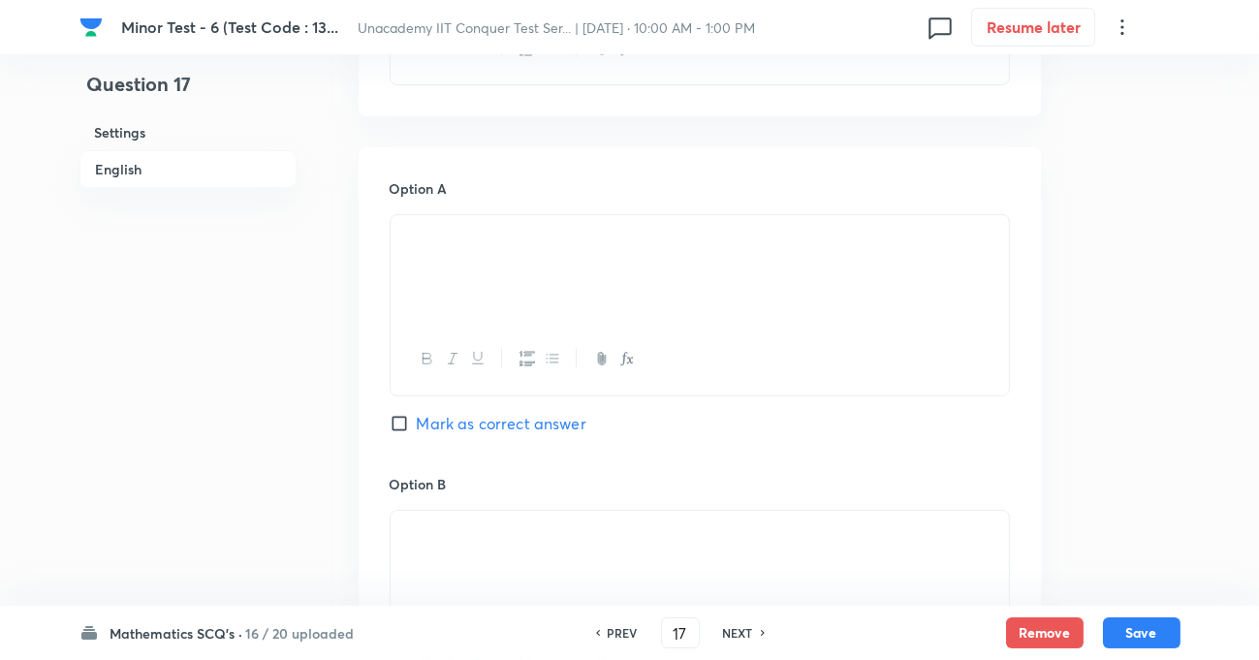
click at [396, 425] on input "Mark as correct answer" at bounding box center [403, 423] width 27 height 19
checkbox input "true"
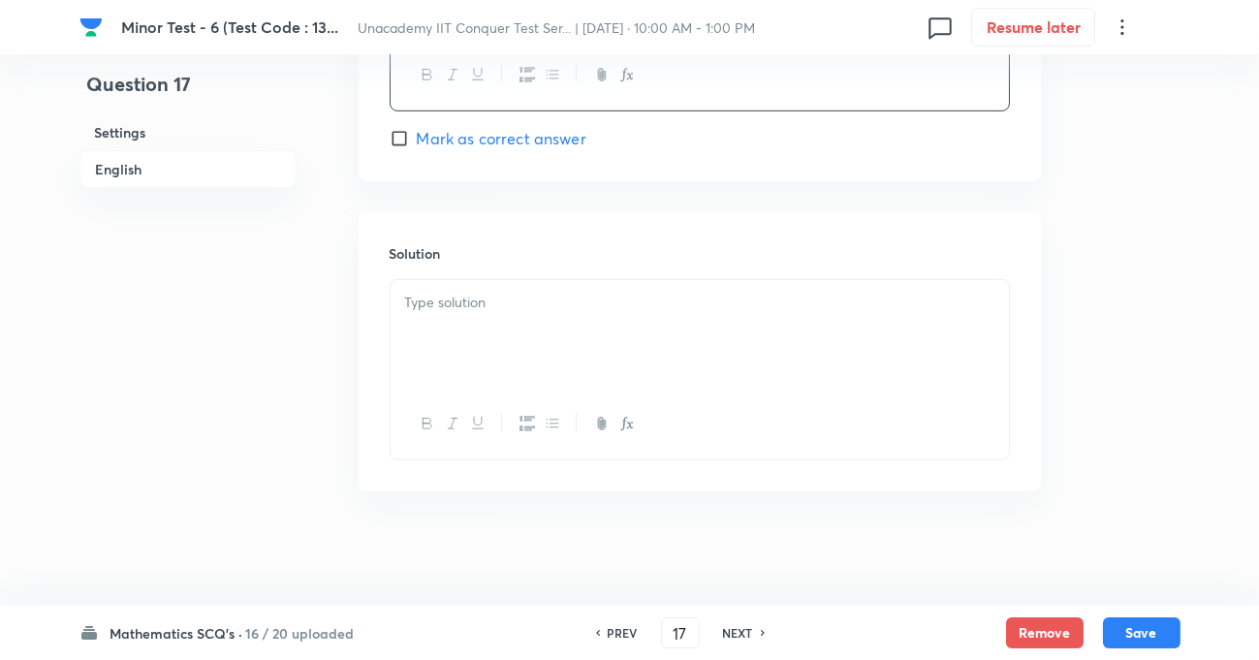
scroll to position [1965, 0]
click at [532, 339] on div at bounding box center [700, 332] width 618 height 109
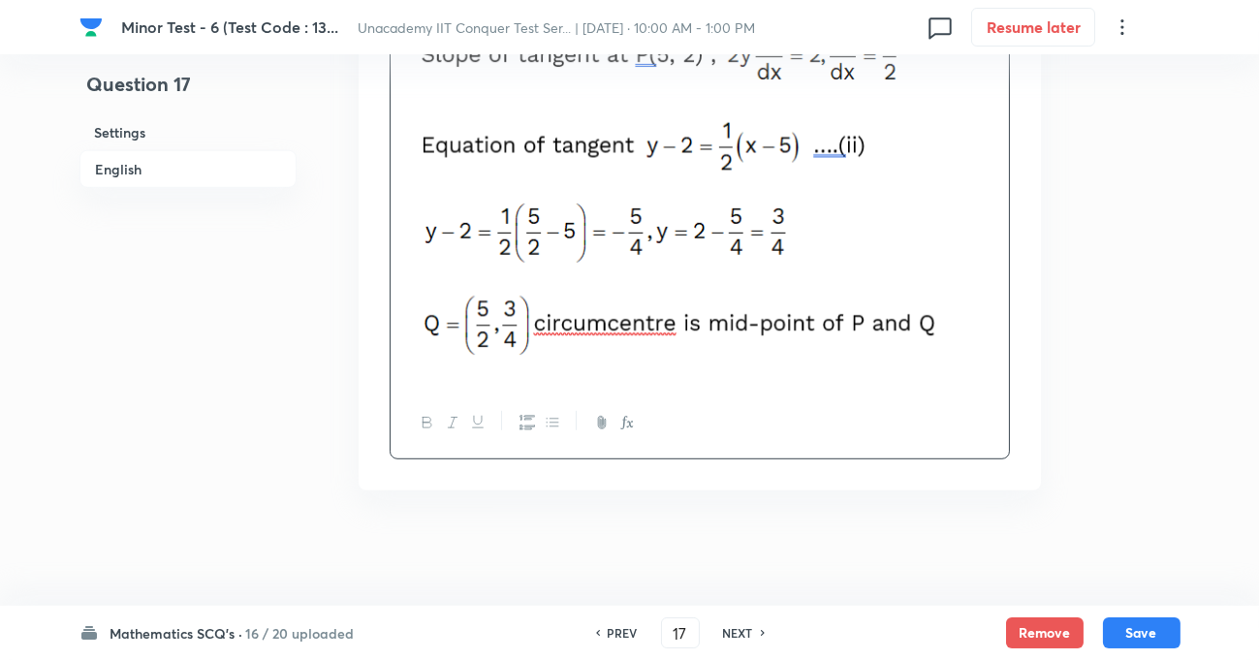
scroll to position [2329, 0]
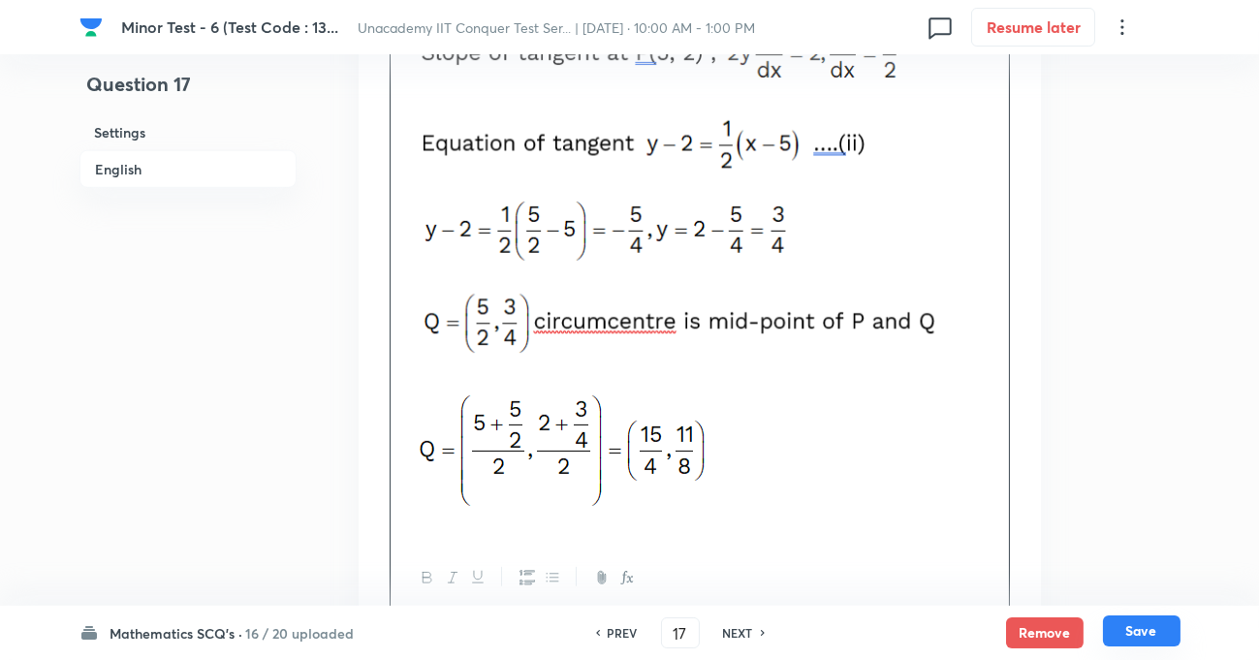
click at [1131, 627] on button "Save" at bounding box center [1142, 630] width 78 height 31
type input "18"
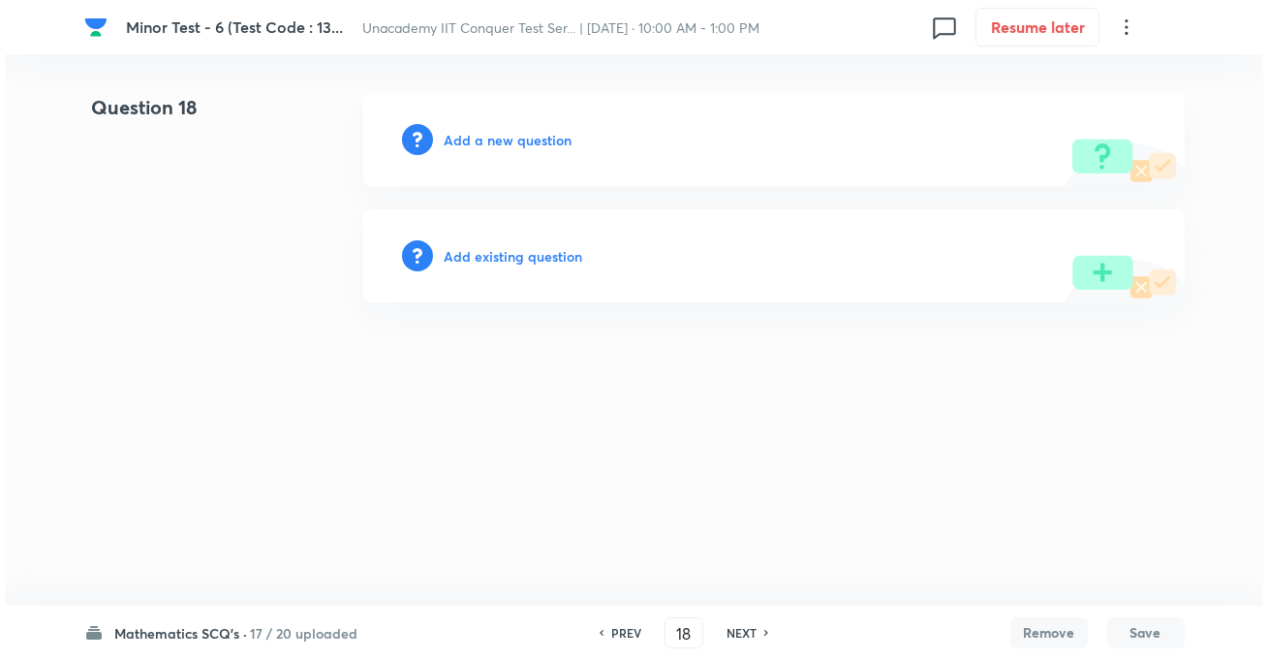
scroll to position [0, 0]
drag, startPoint x: 513, startPoint y: 137, endPoint x: 0, endPoint y: 290, distance: 535.0
click at [513, 141] on h6 "Add a new question" at bounding box center [509, 140] width 128 height 20
click at [533, 140] on h6 "Choose a question type" at bounding box center [519, 140] width 149 height 20
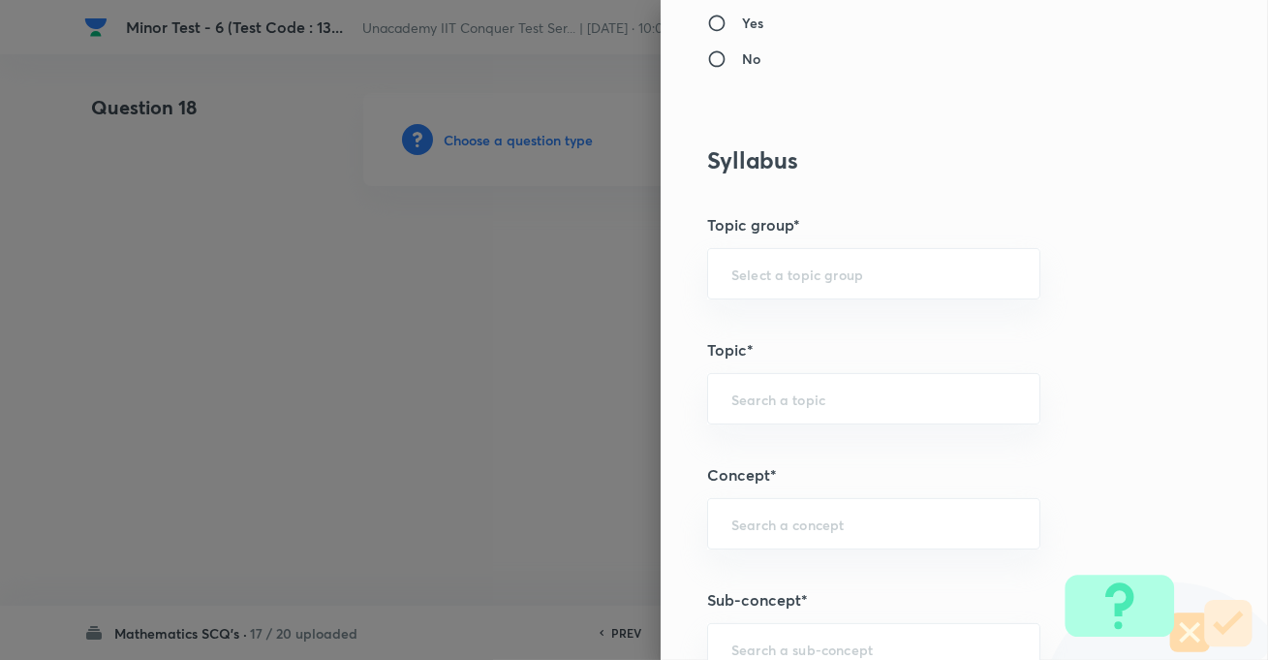
scroll to position [1056, 0]
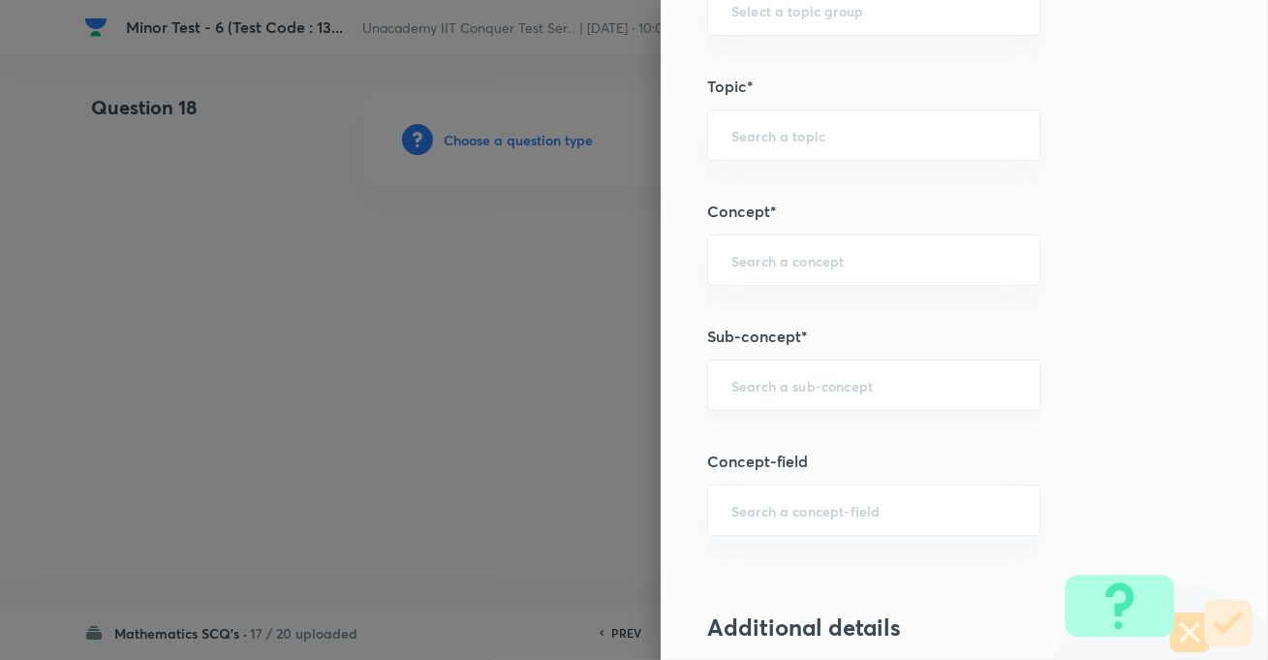
click at [731, 392] on div "​" at bounding box center [873, 385] width 333 height 51
paste input "Ellipse"
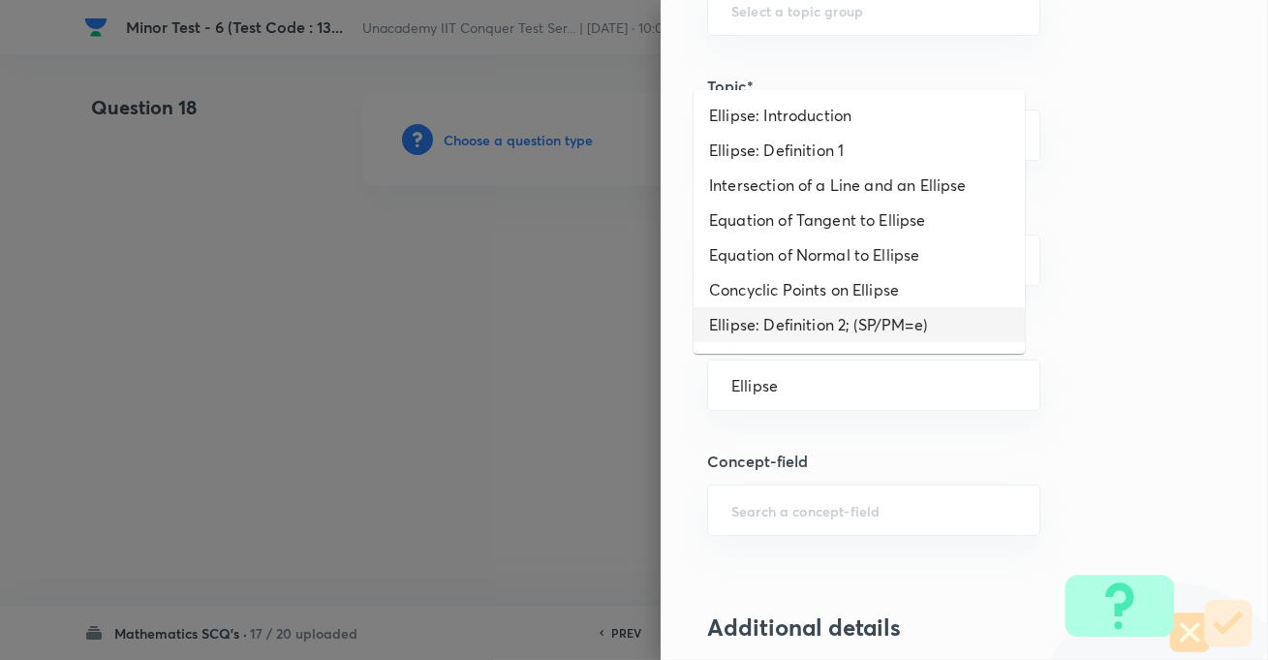
click at [731, 323] on li "Ellipse: Definition 2; (SP/PM=e)" at bounding box center [859, 324] width 331 height 35
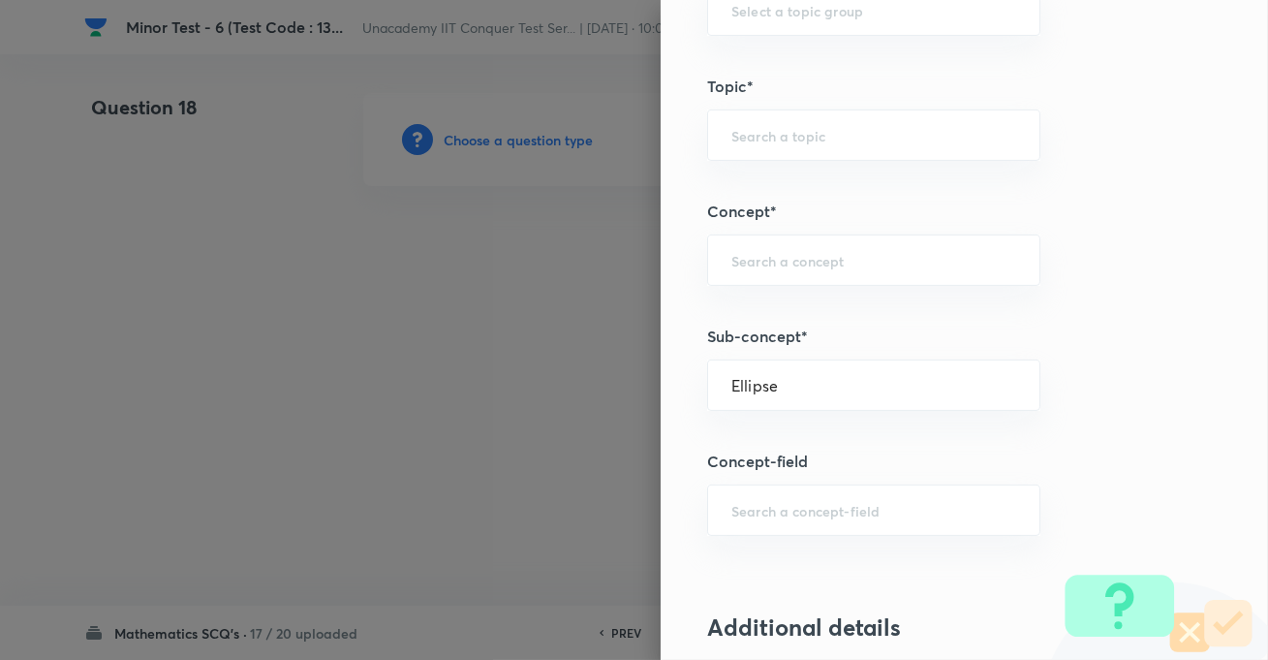
type input "Ellipse: Definition 2; (SP/PM=e)"
type input "Mathematics"
type input "Geometry"
type input "Ellipse"
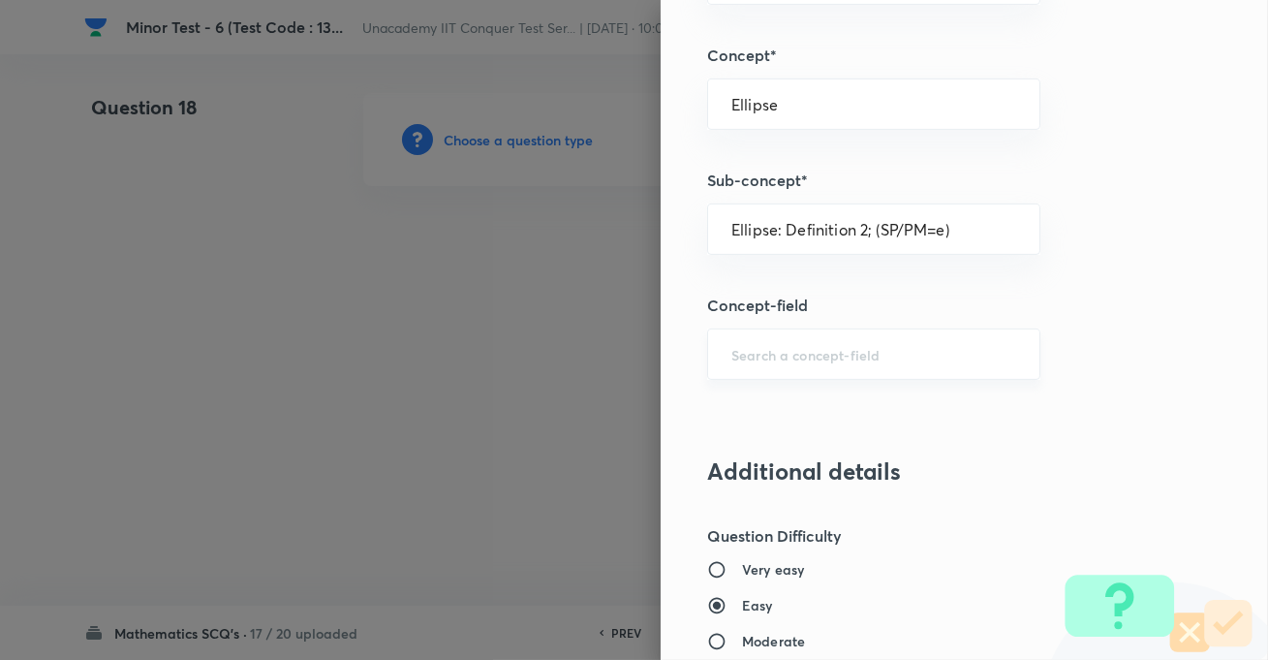
scroll to position [1409, 0]
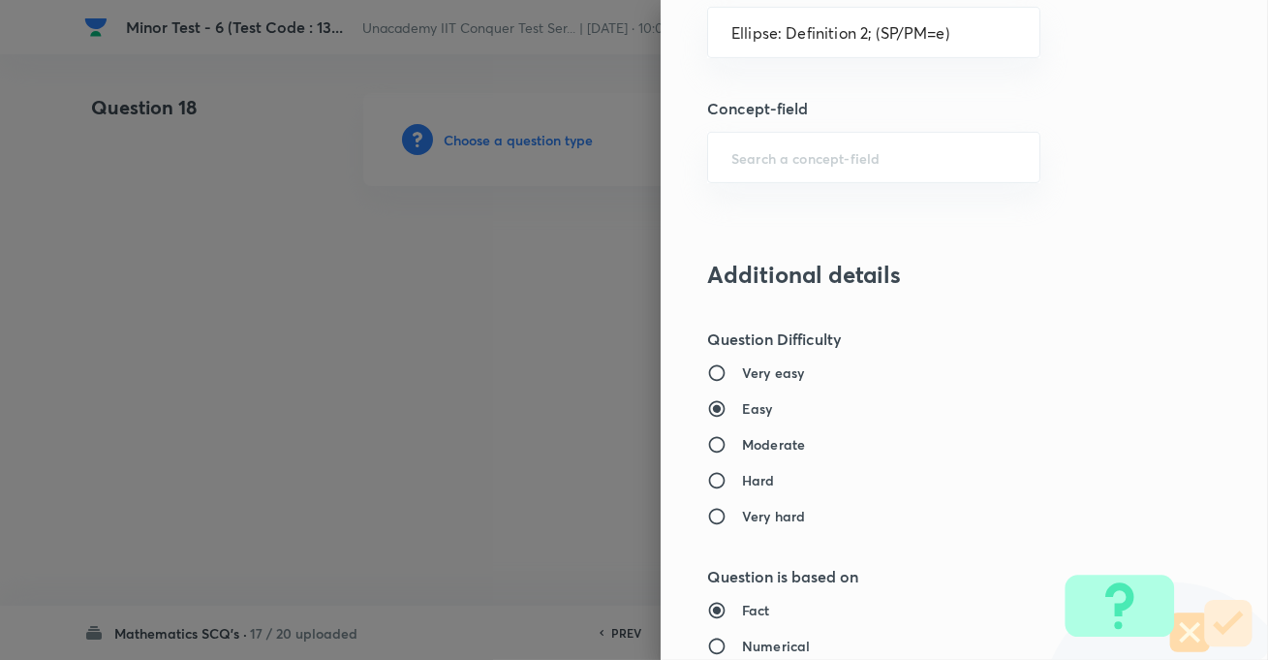
click at [742, 439] on h6 "Moderate" at bounding box center [773, 444] width 63 height 20
click at [729, 439] on input "Moderate" at bounding box center [724, 444] width 35 height 19
radio input "true"
radio input "false"
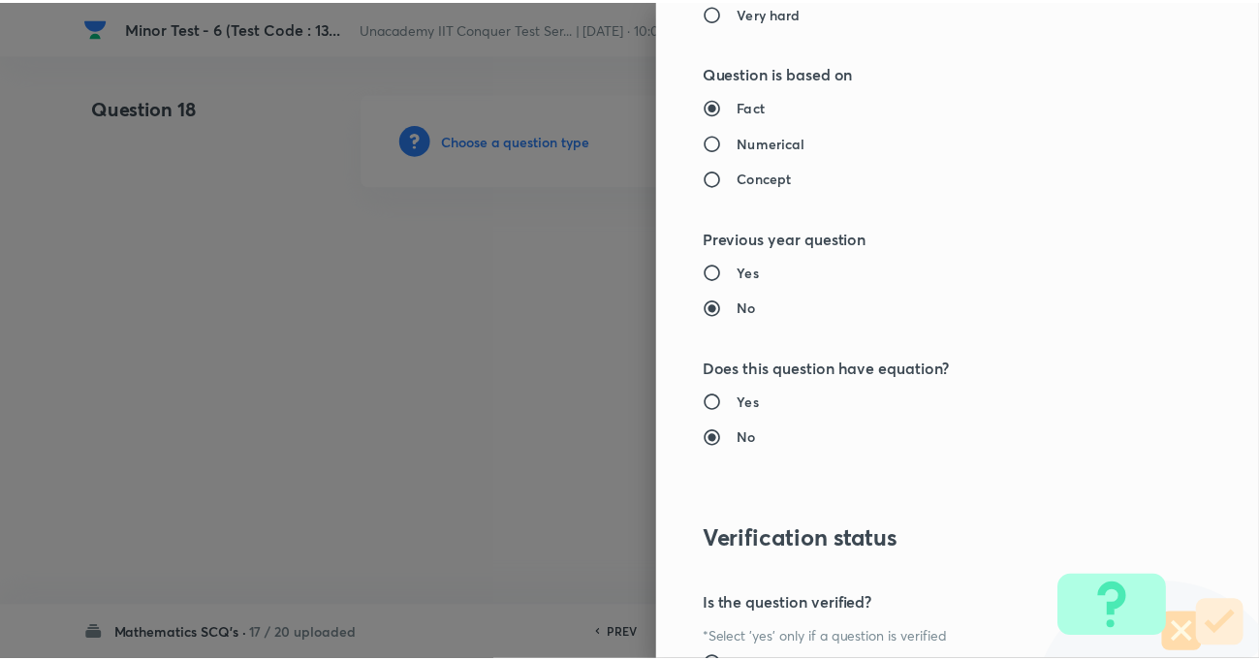
scroll to position [2109, 0]
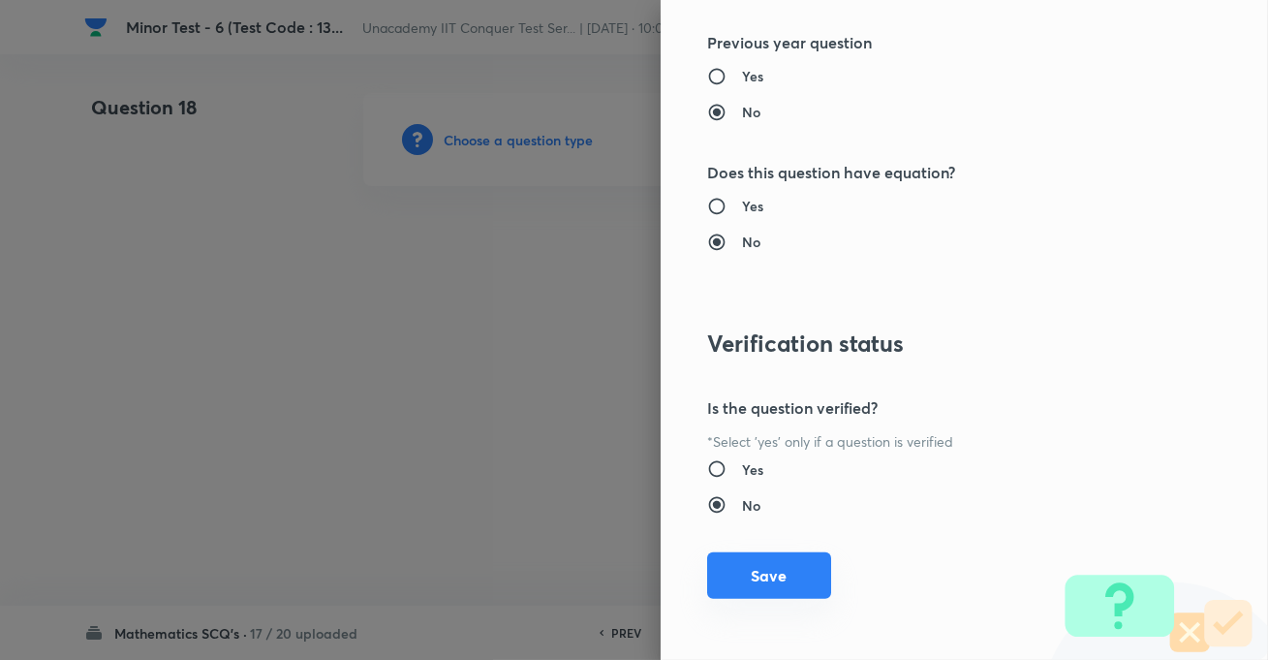
click at [788, 570] on button "Save" at bounding box center [769, 575] width 124 height 47
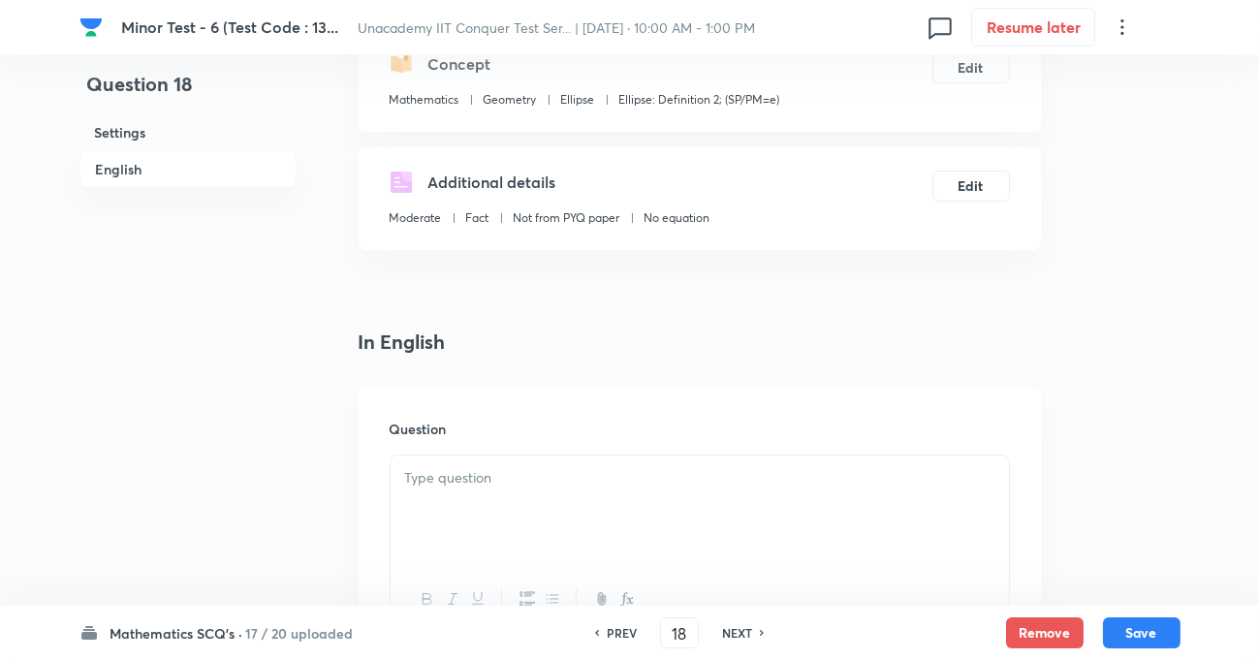
scroll to position [528, 0]
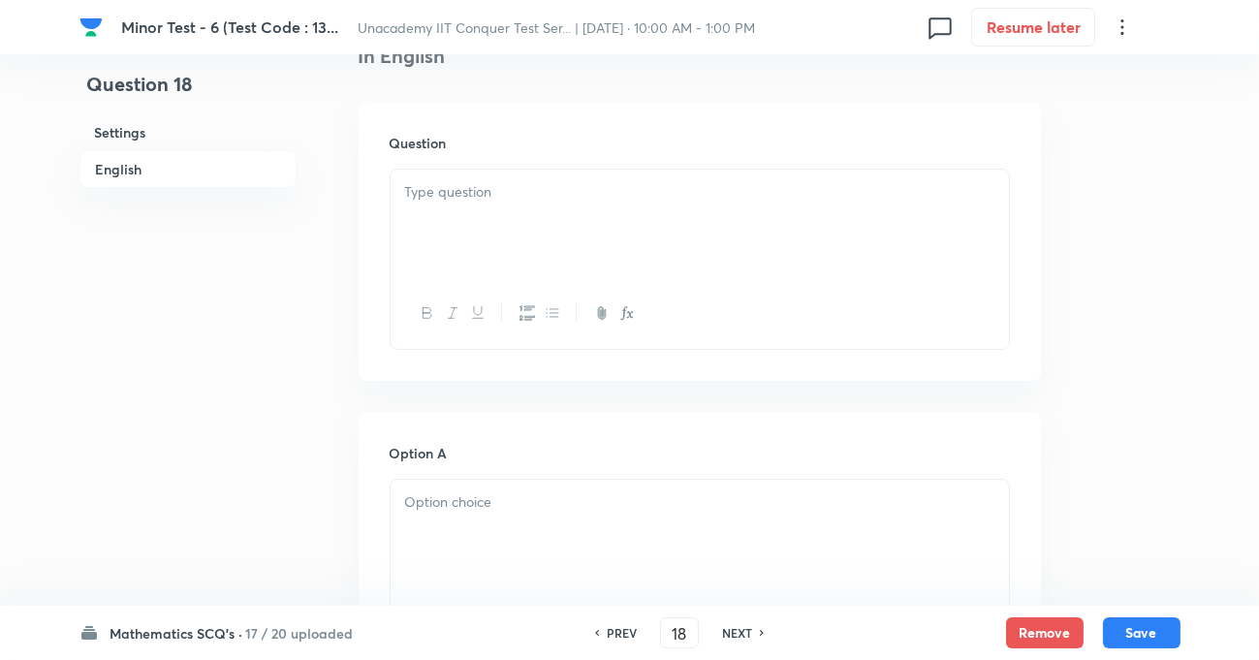
click at [523, 229] on div at bounding box center [700, 224] width 618 height 109
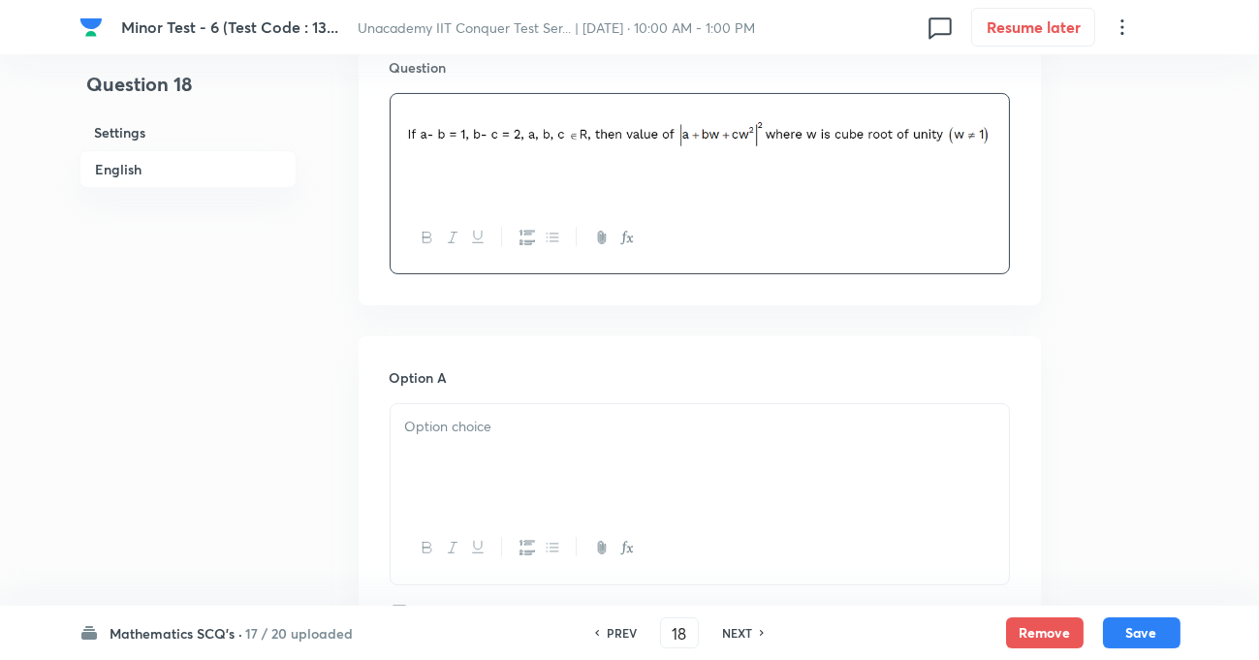
scroll to position [704, 0]
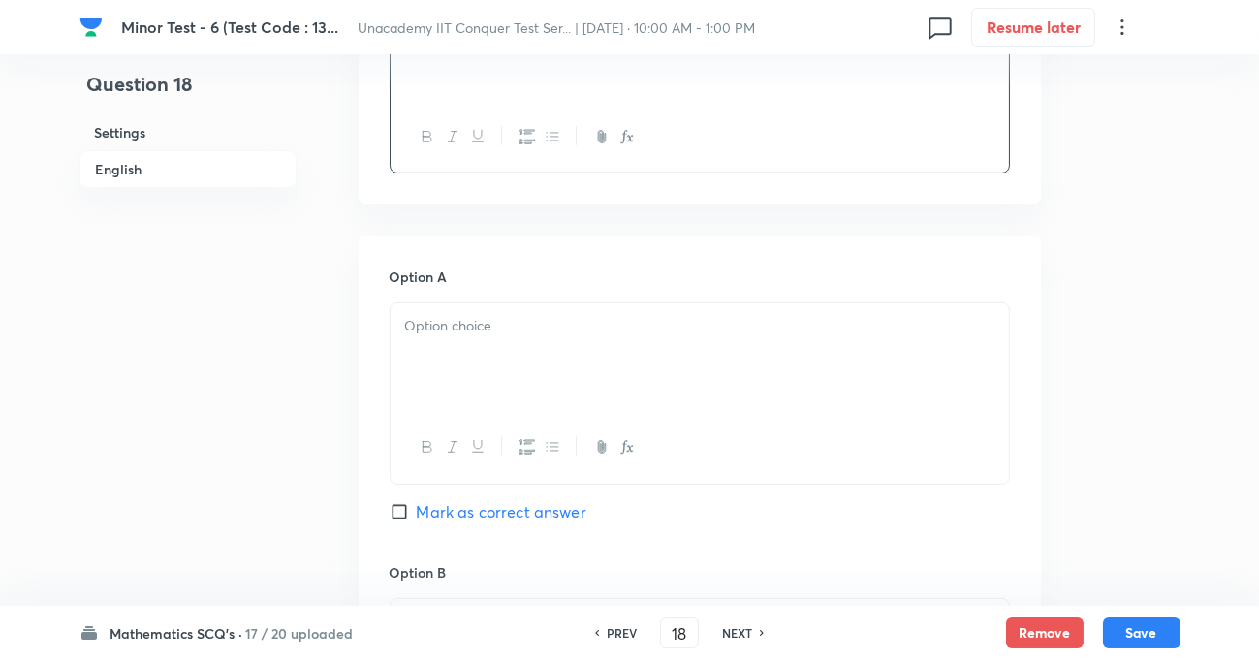
click at [514, 325] on p at bounding box center [699, 326] width 589 height 22
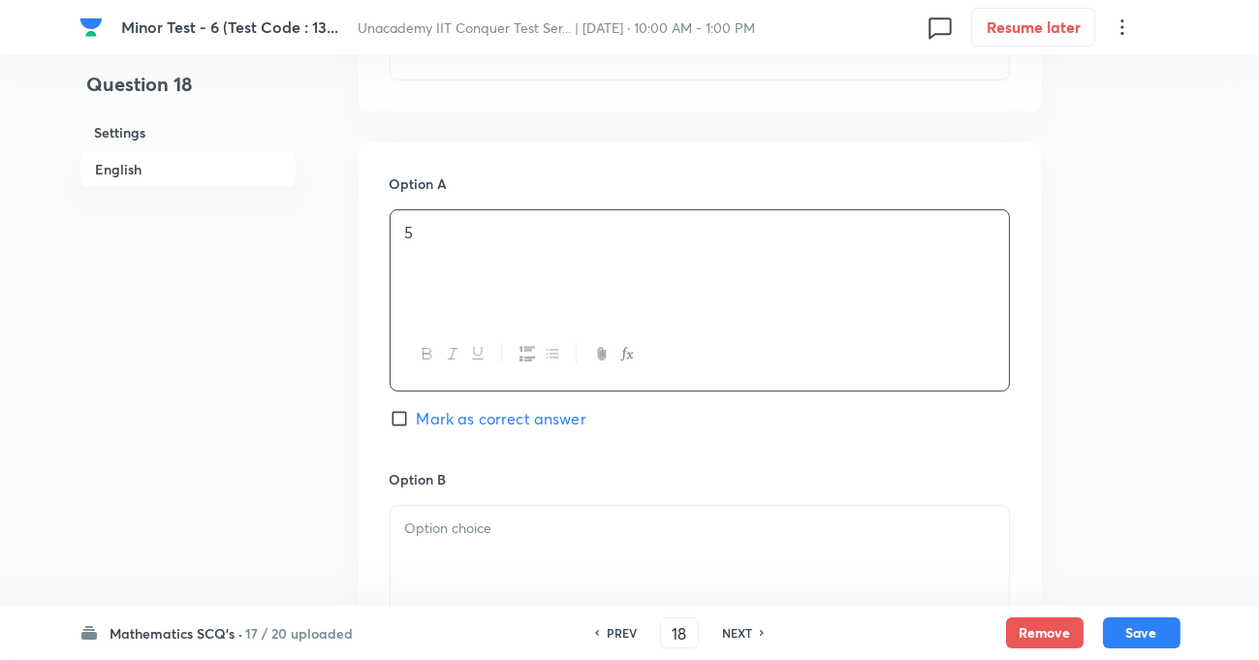
scroll to position [881, 0]
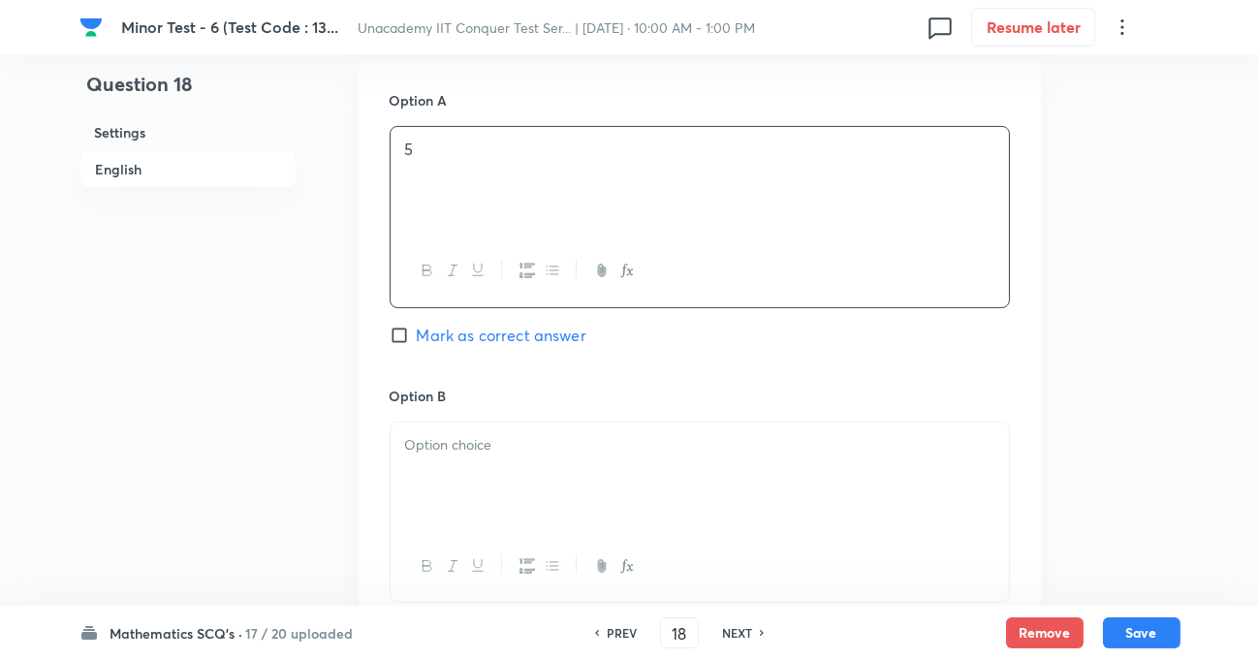
click at [497, 467] on div at bounding box center [700, 477] width 618 height 109
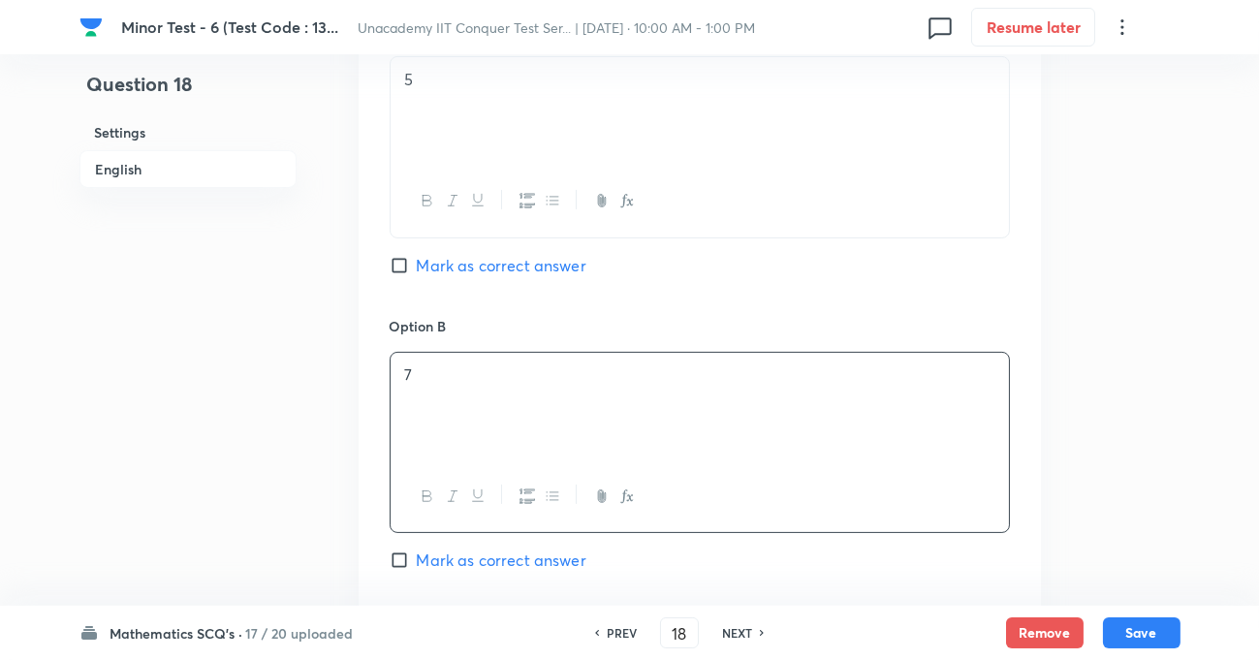
scroll to position [1056, 0]
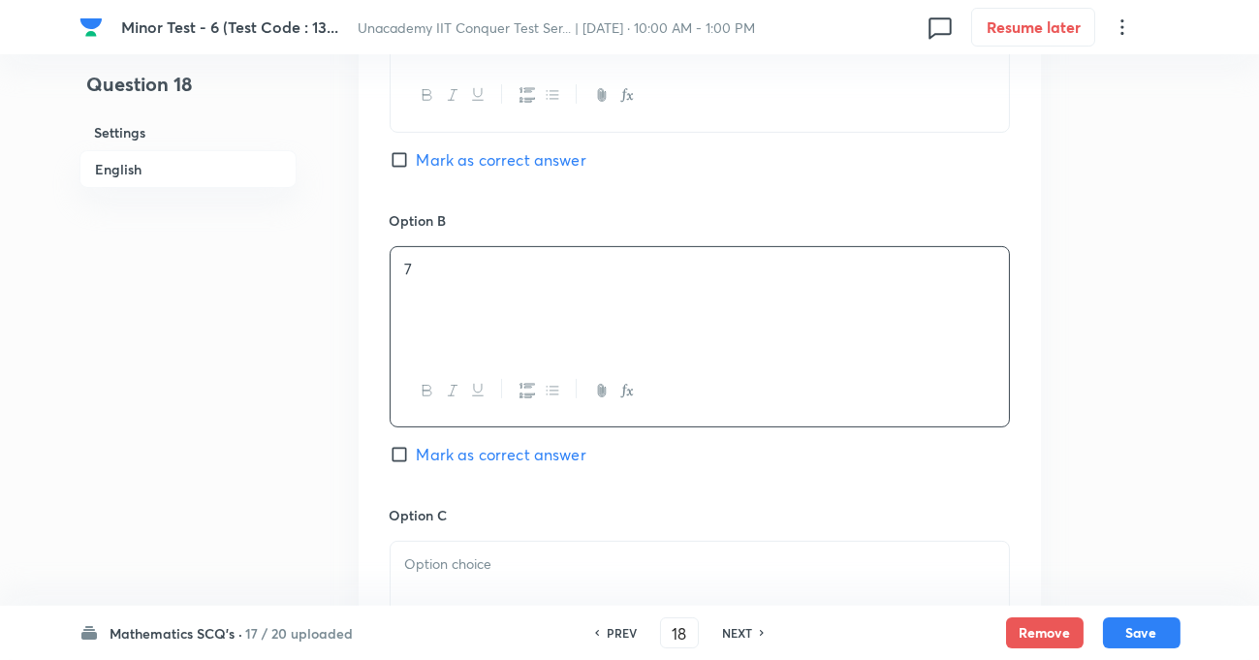
click at [464, 565] on p at bounding box center [699, 564] width 589 height 22
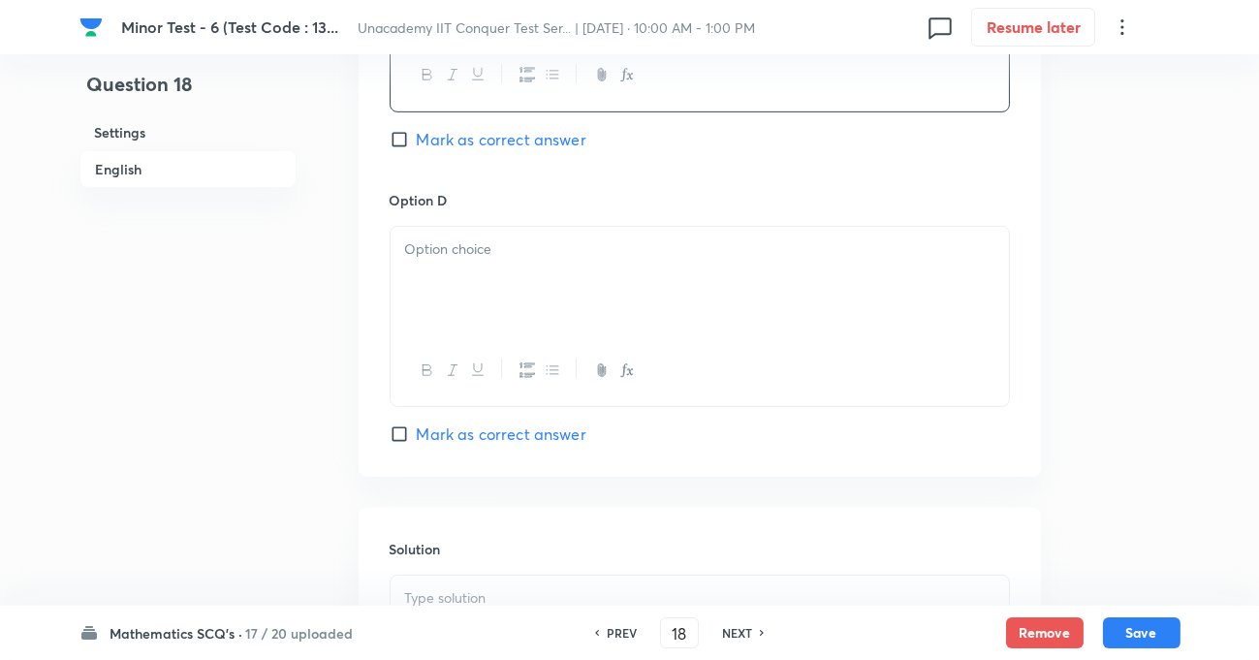
scroll to position [1674, 0]
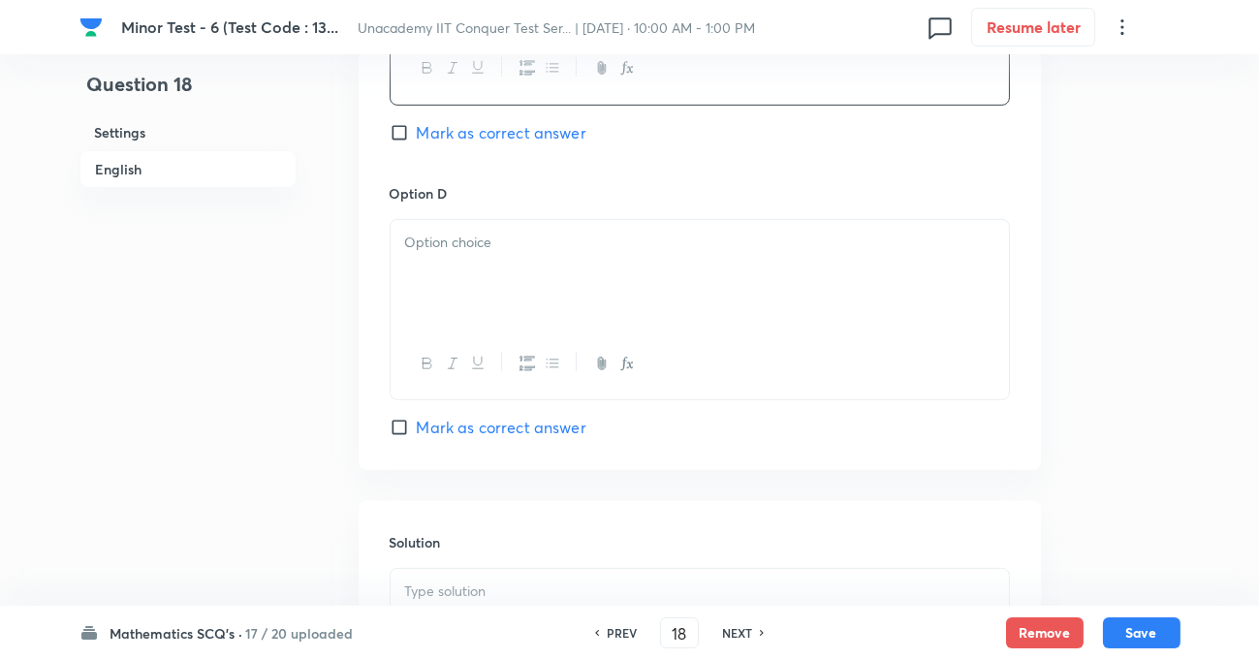
click at [514, 266] on div at bounding box center [700, 274] width 618 height 109
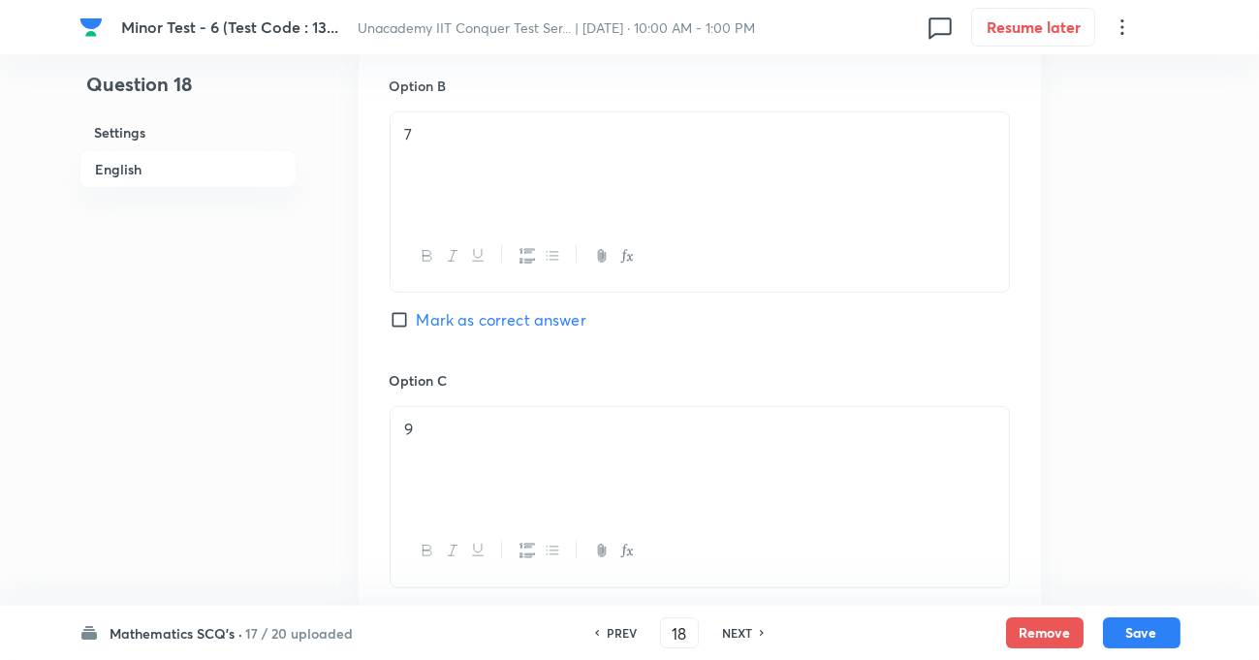
scroll to position [1144, 0]
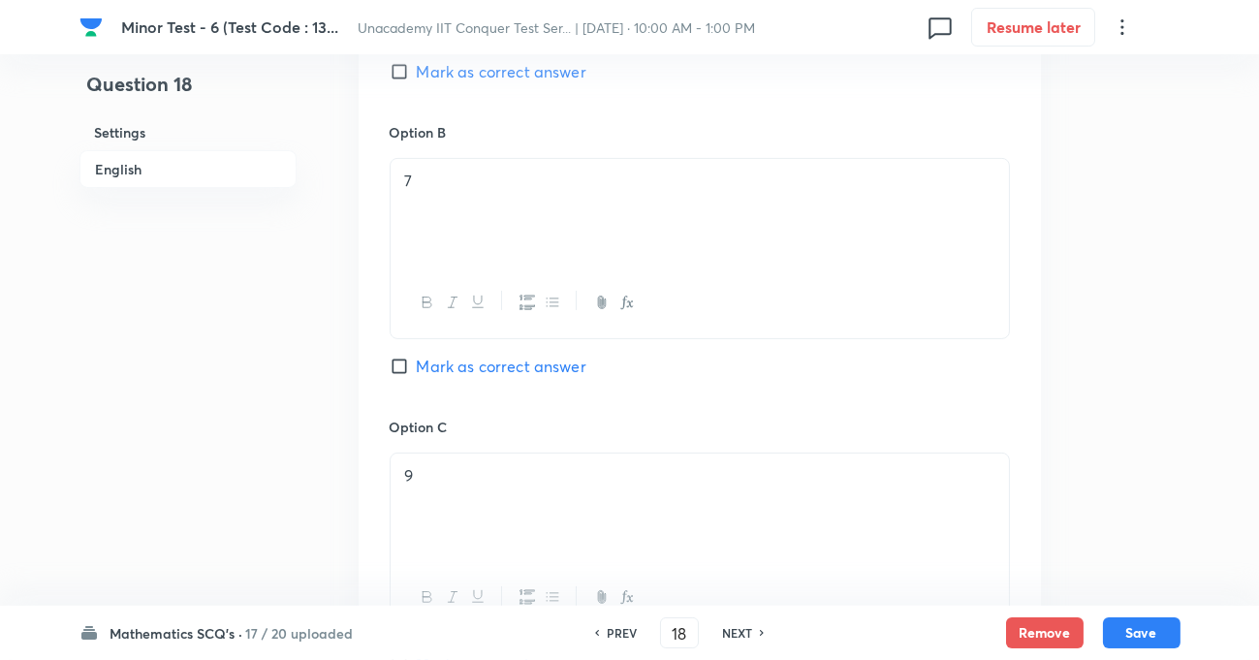
click at [393, 366] on input "Mark as correct answer" at bounding box center [403, 366] width 27 height 19
checkbox input "true"
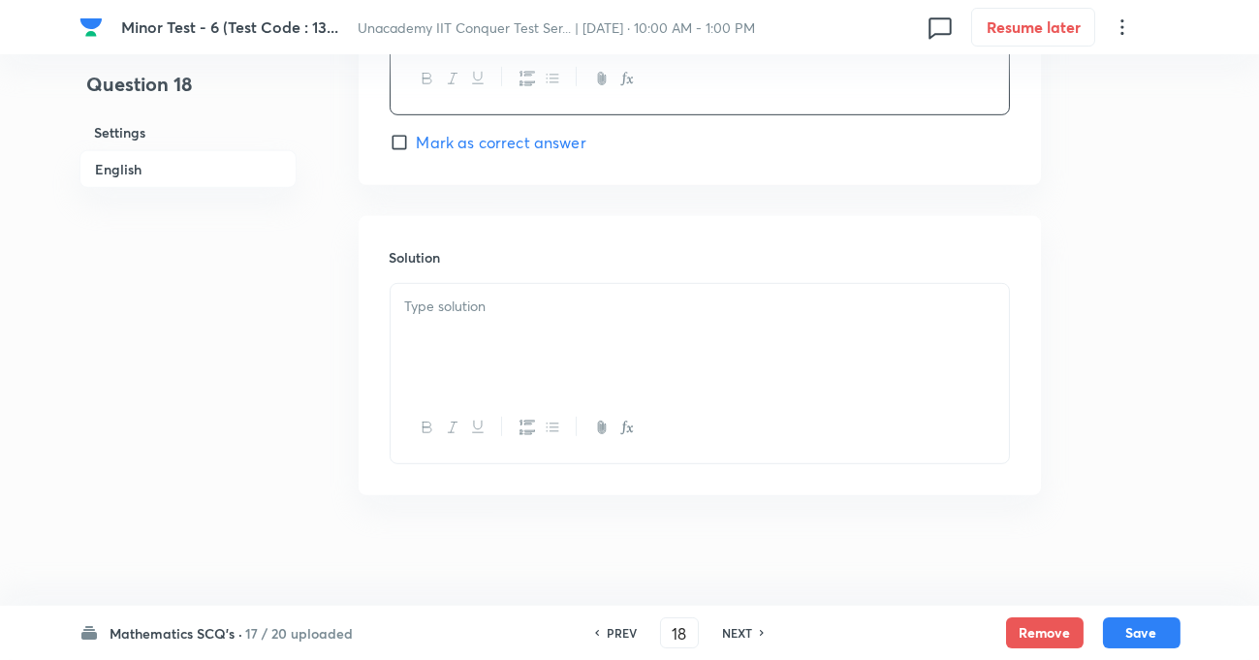
scroll to position [1965, 0]
click at [564, 320] on div at bounding box center [700, 332] width 618 height 109
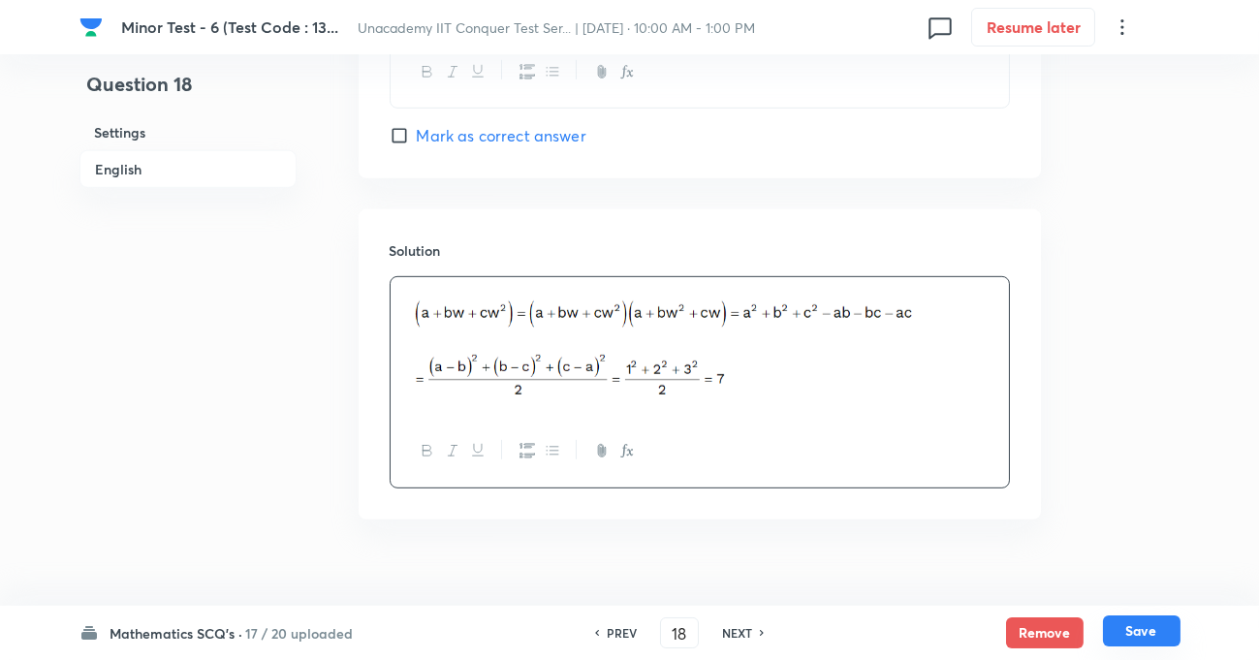
click at [1134, 629] on button "Save" at bounding box center [1142, 630] width 78 height 31
type input "19"
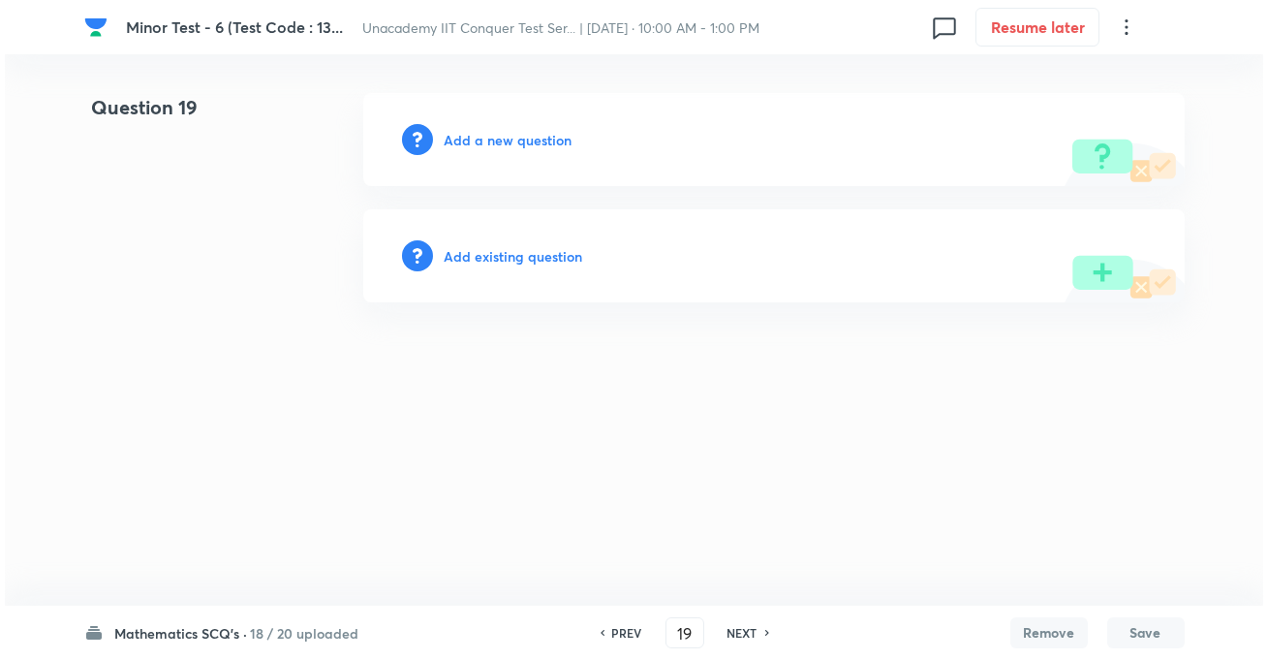
scroll to position [0, 0]
click at [500, 144] on h6 "Add a new question" at bounding box center [509, 140] width 128 height 20
drag, startPoint x: 548, startPoint y: 125, endPoint x: 546, endPoint y: 137, distance: 11.8
click at [547, 127] on div "Choose a question type" at bounding box center [774, 139] width 822 height 93
click at [546, 137] on h6 "Choose a question type" at bounding box center [519, 140] width 149 height 20
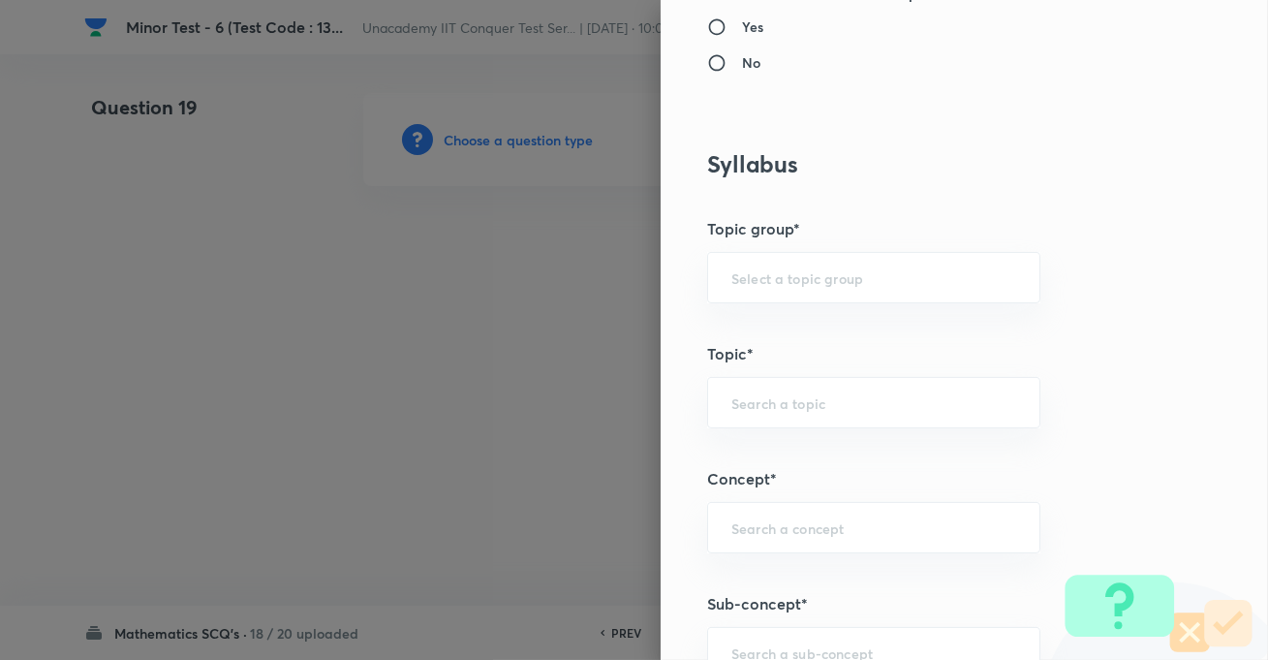
scroll to position [969, 0]
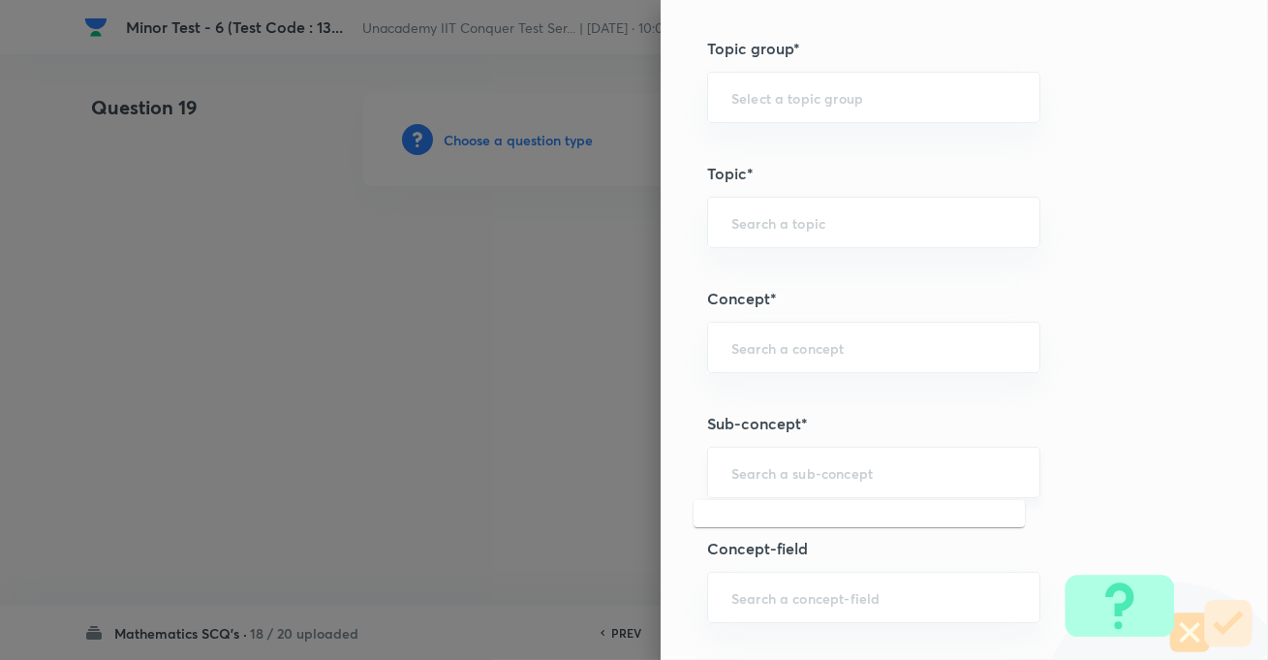
click at [781, 474] on input "text" at bounding box center [874, 472] width 285 height 18
paste input "Complex Number"
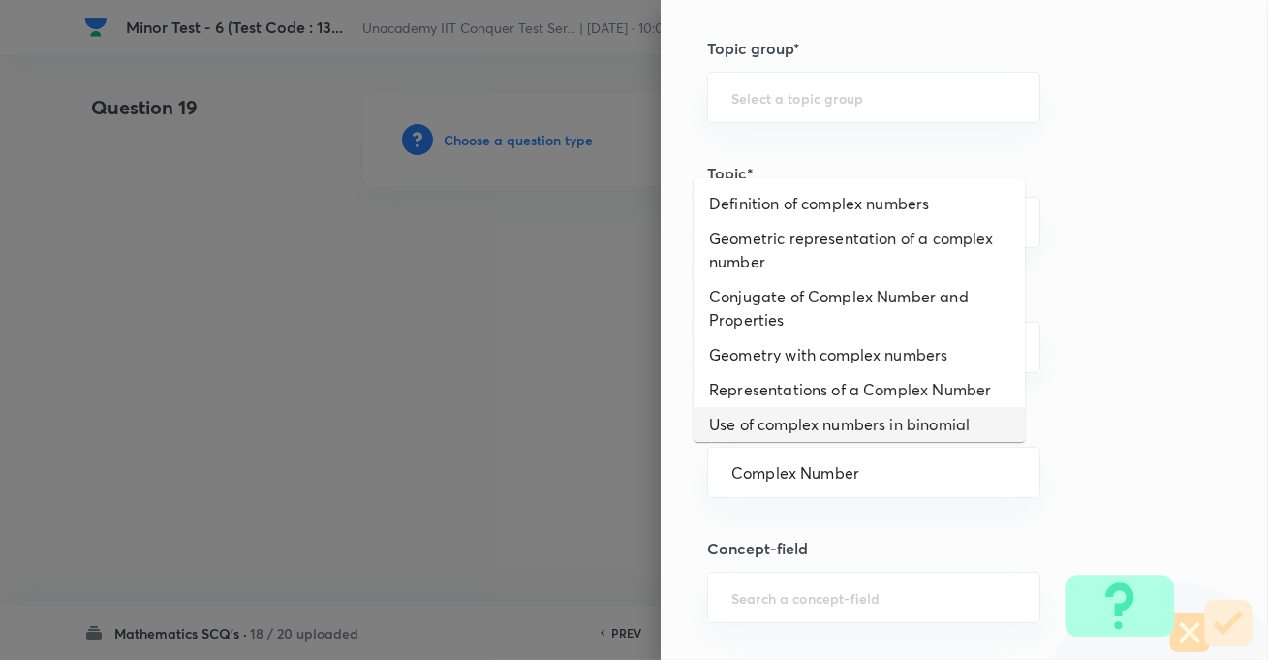
click at [809, 427] on li "Use of complex numbers in binomial theorem" at bounding box center [859, 436] width 331 height 58
type input "Use of complex numbers in binomial theorem"
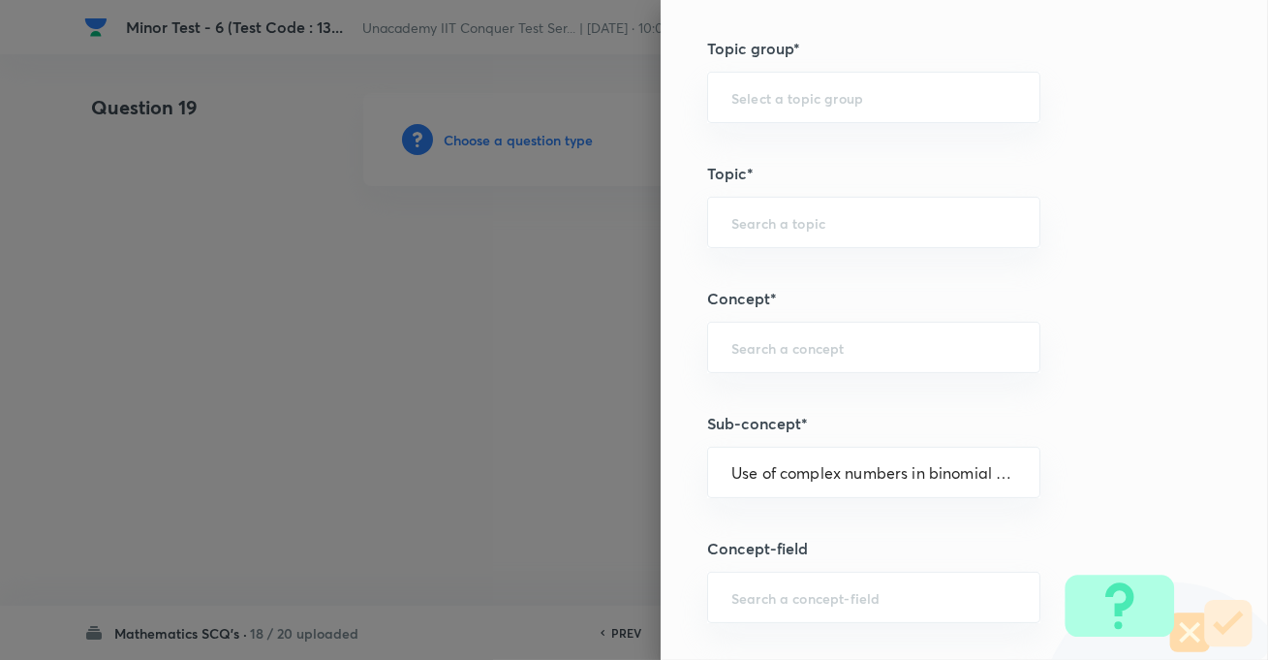
type input "Mathematics"
type input "Algebra"
type input "Binomial Theorem"
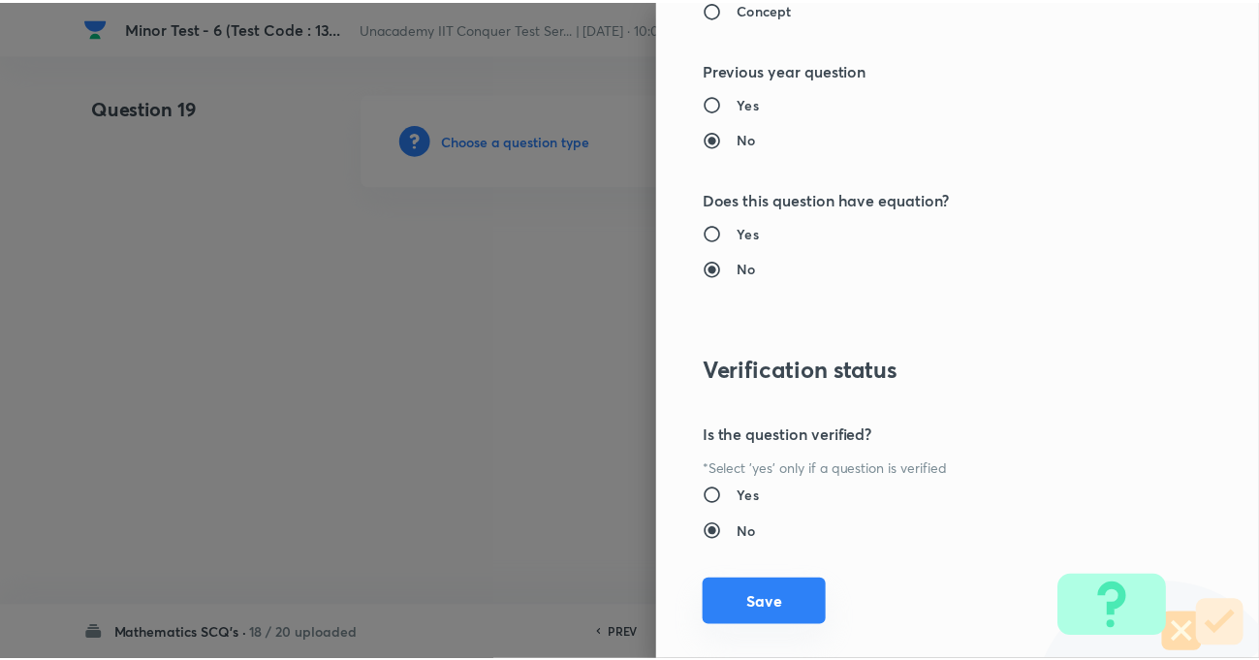
scroll to position [2109, 0]
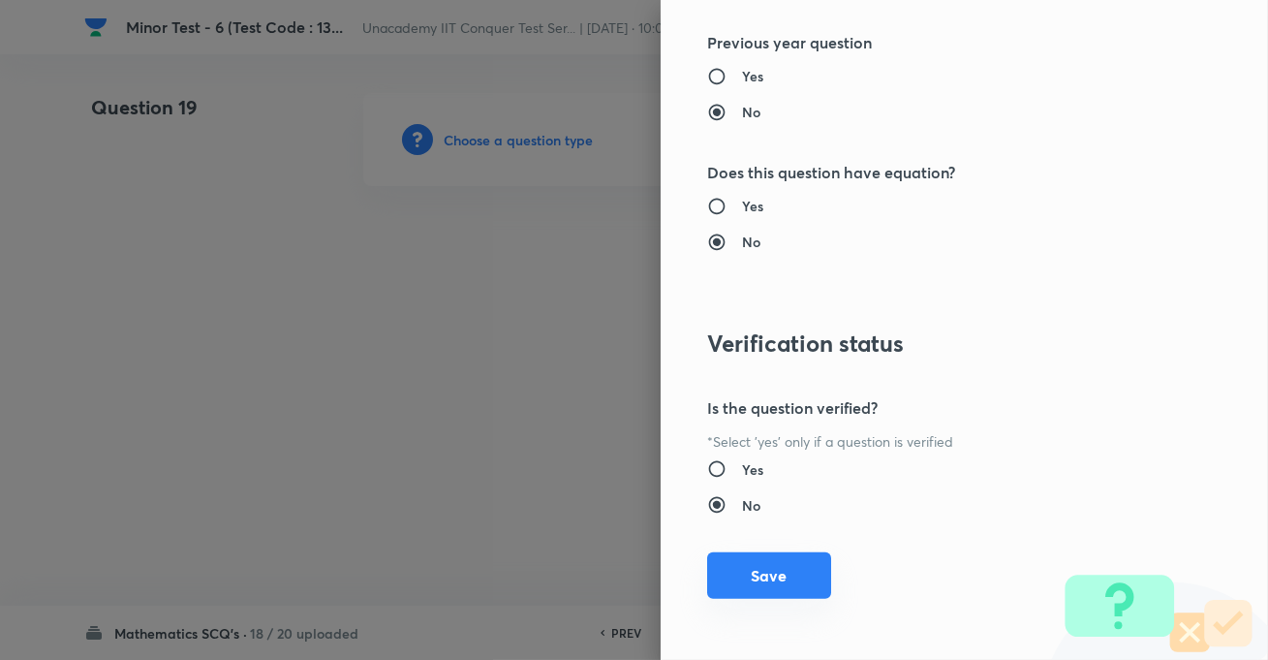
click at [756, 572] on button "Save" at bounding box center [769, 575] width 124 height 47
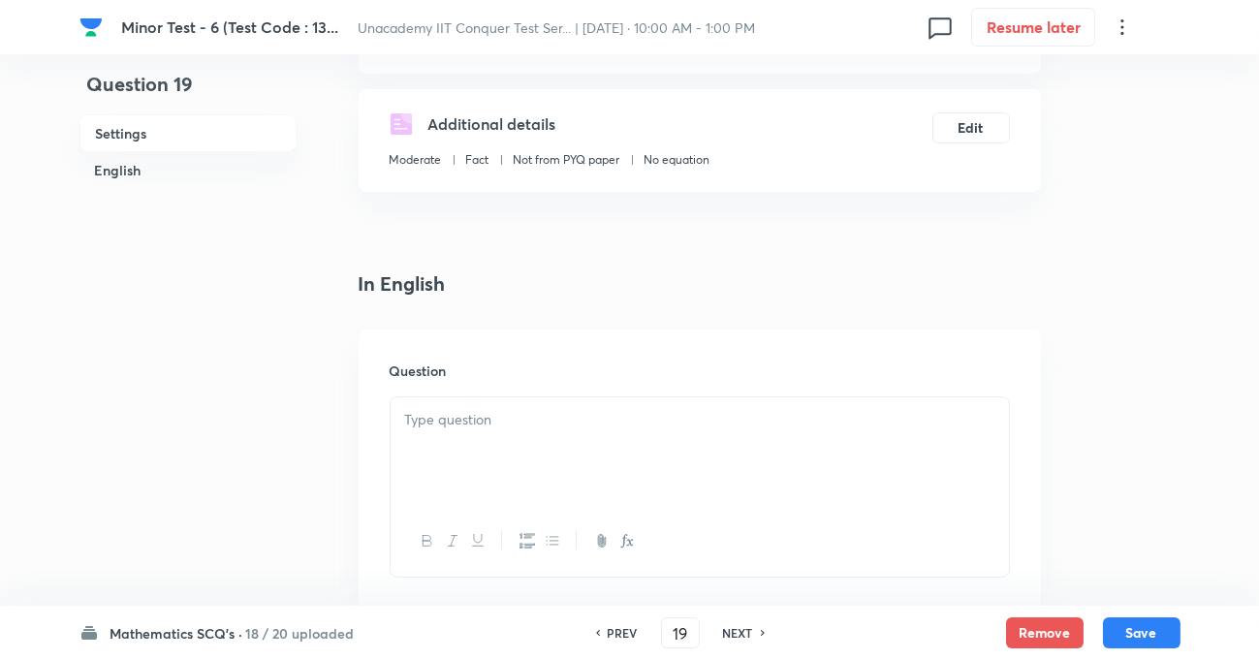
scroll to position [352, 0]
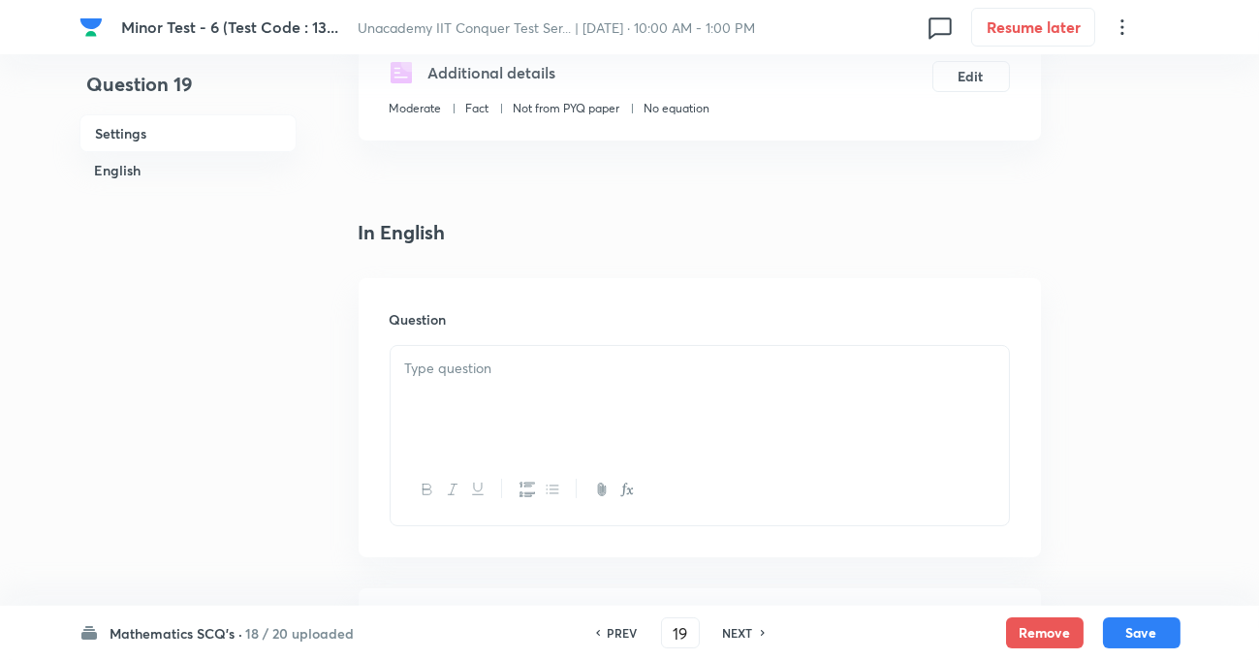
click at [561, 377] on p at bounding box center [699, 369] width 589 height 22
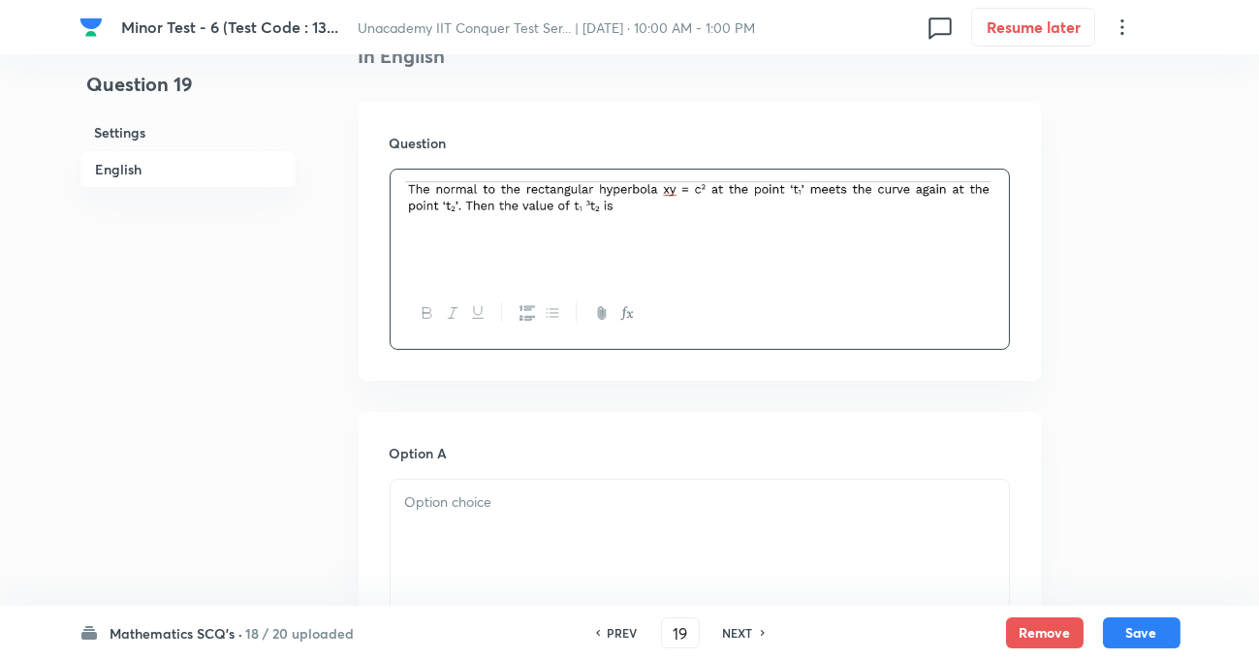
scroll to position [793, 0]
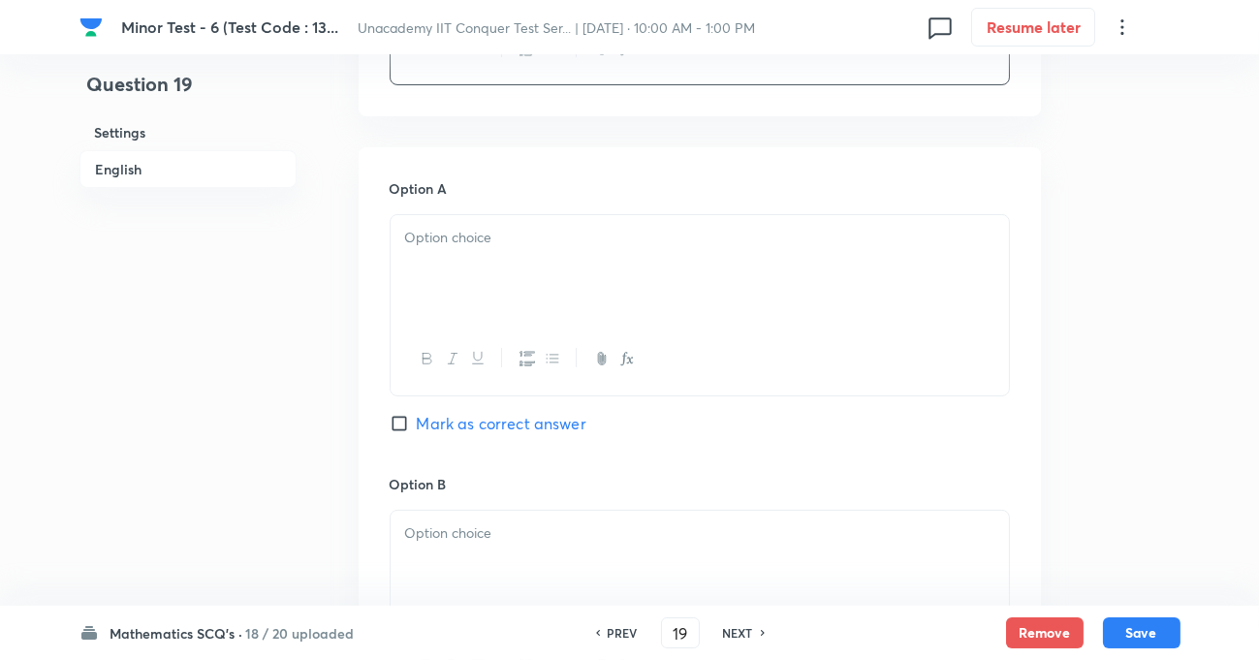
click at [482, 245] on div at bounding box center [700, 269] width 618 height 109
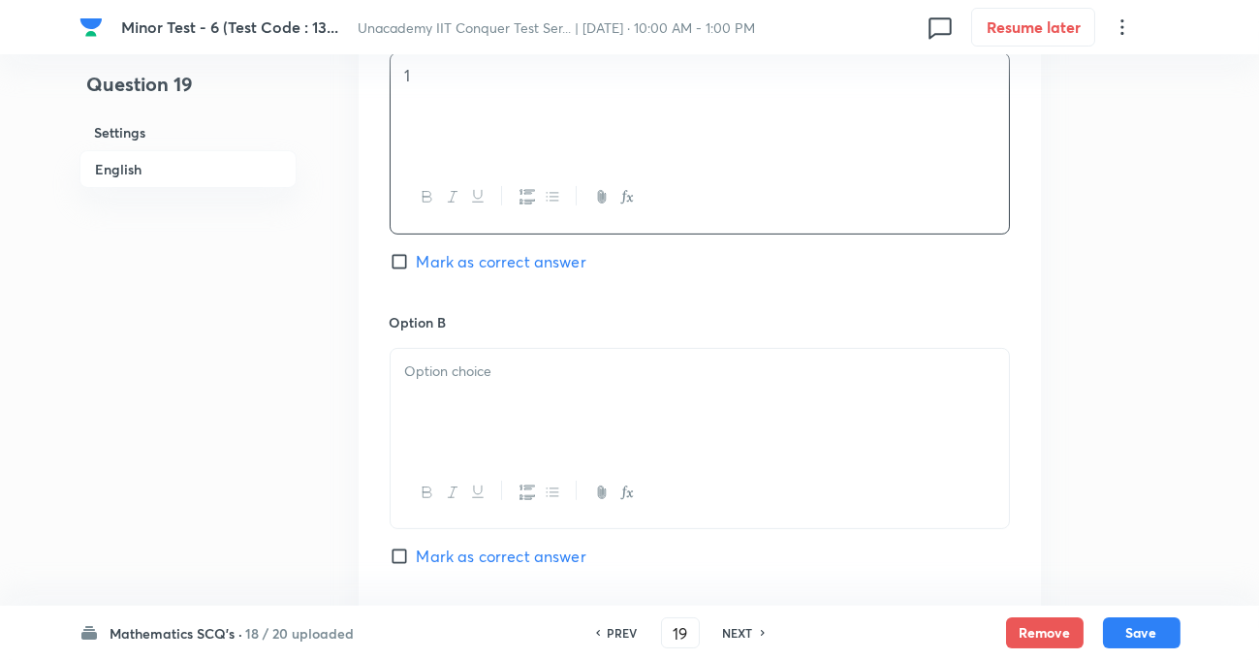
scroll to position [969, 0]
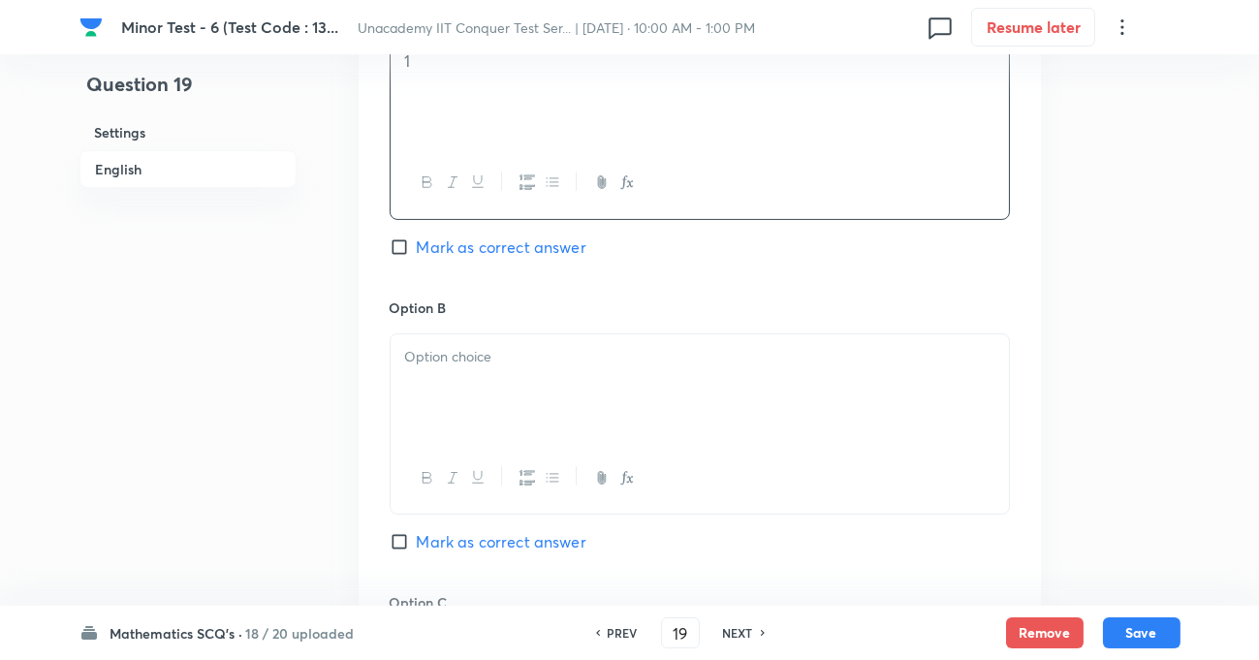
click at [468, 371] on div at bounding box center [700, 388] width 618 height 109
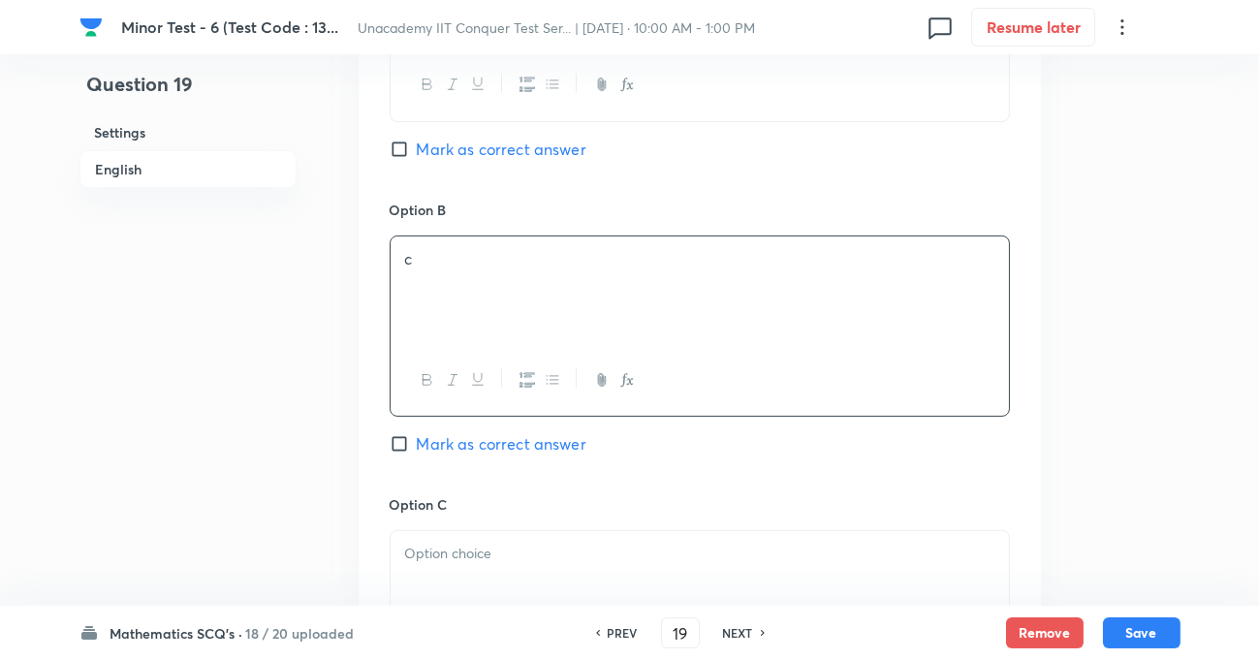
scroll to position [1233, 0]
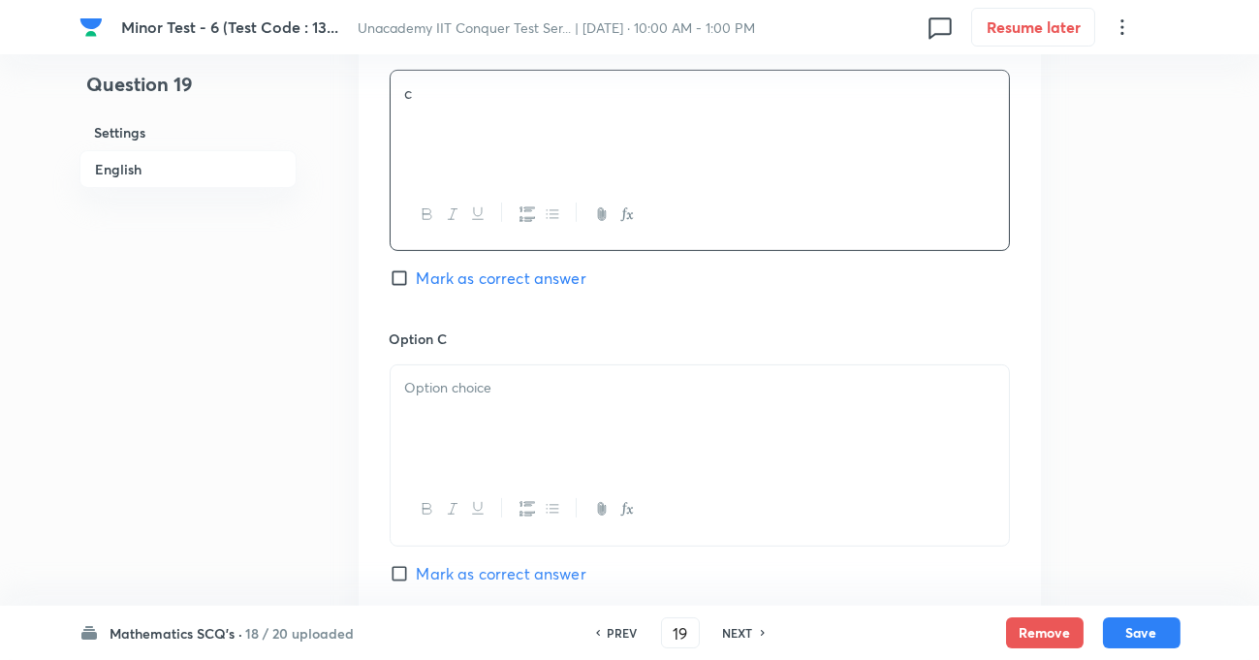
drag, startPoint x: 421, startPoint y: 371, endPoint x: 417, endPoint y: 389, distance: 17.9
click at [418, 386] on div at bounding box center [700, 419] width 618 height 109
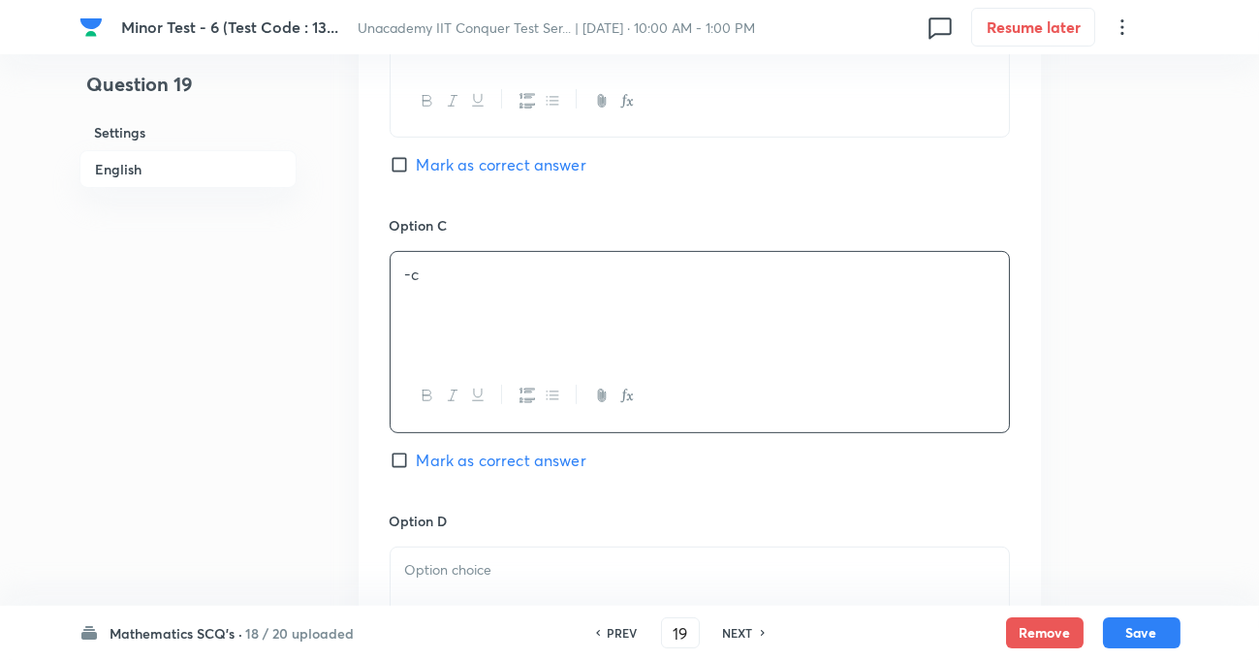
scroll to position [1497, 0]
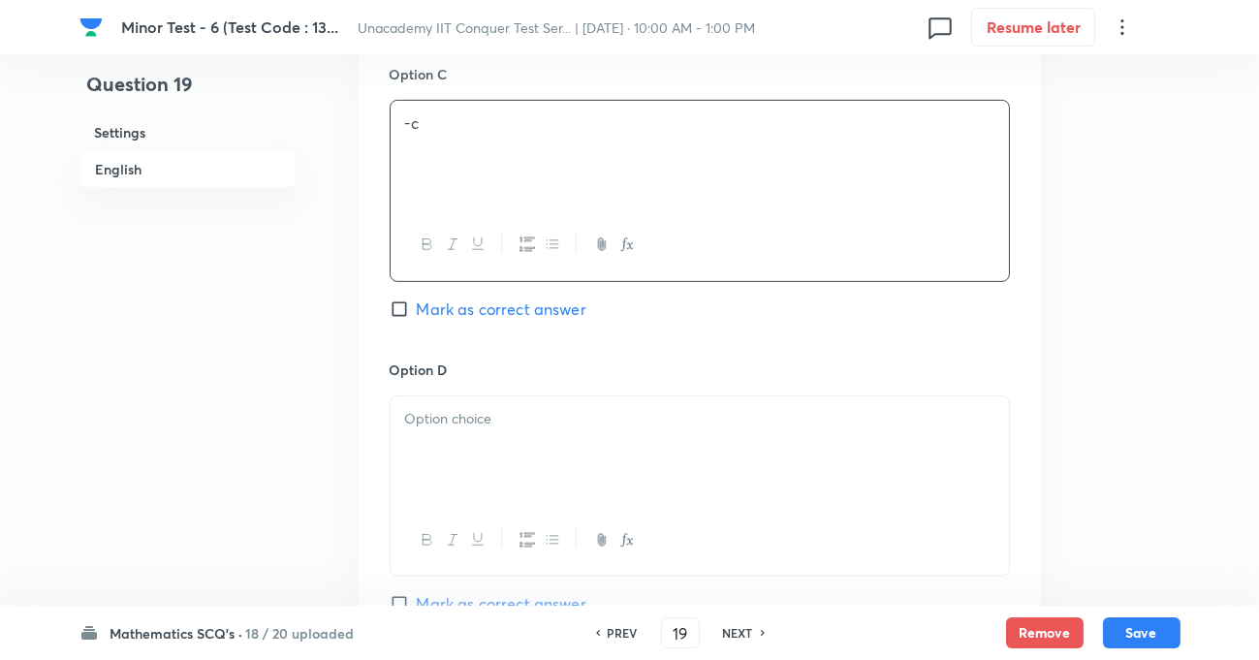
click at [462, 421] on p at bounding box center [699, 419] width 589 height 22
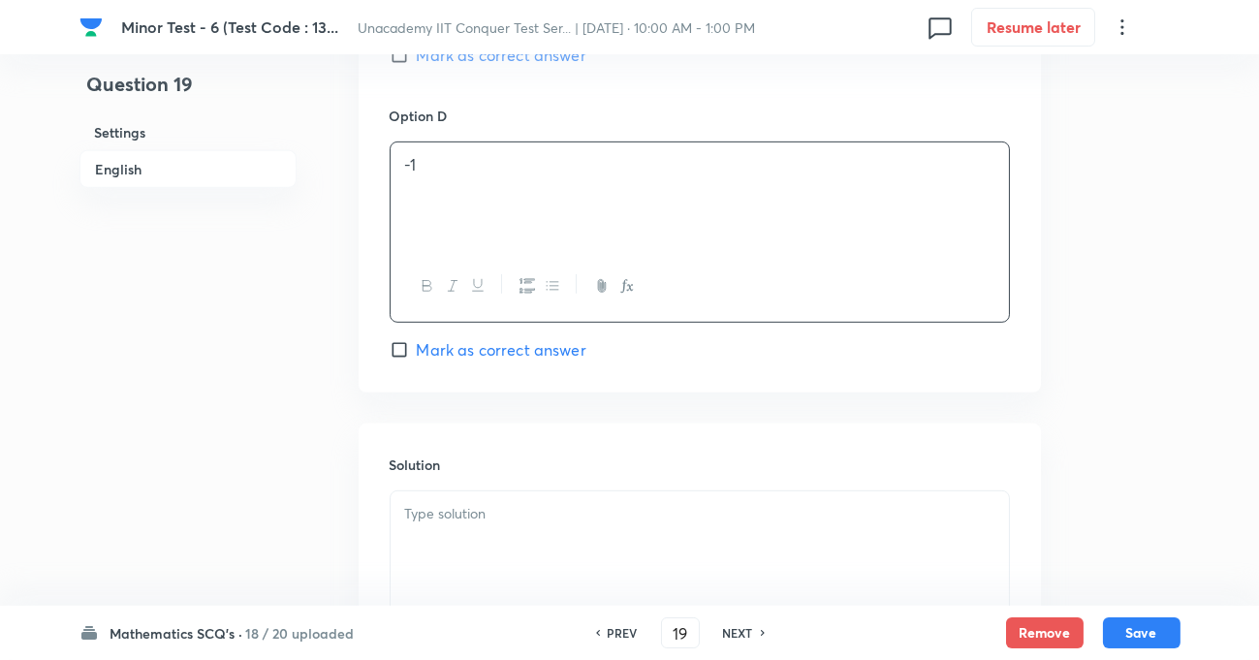
scroll to position [1762, 0]
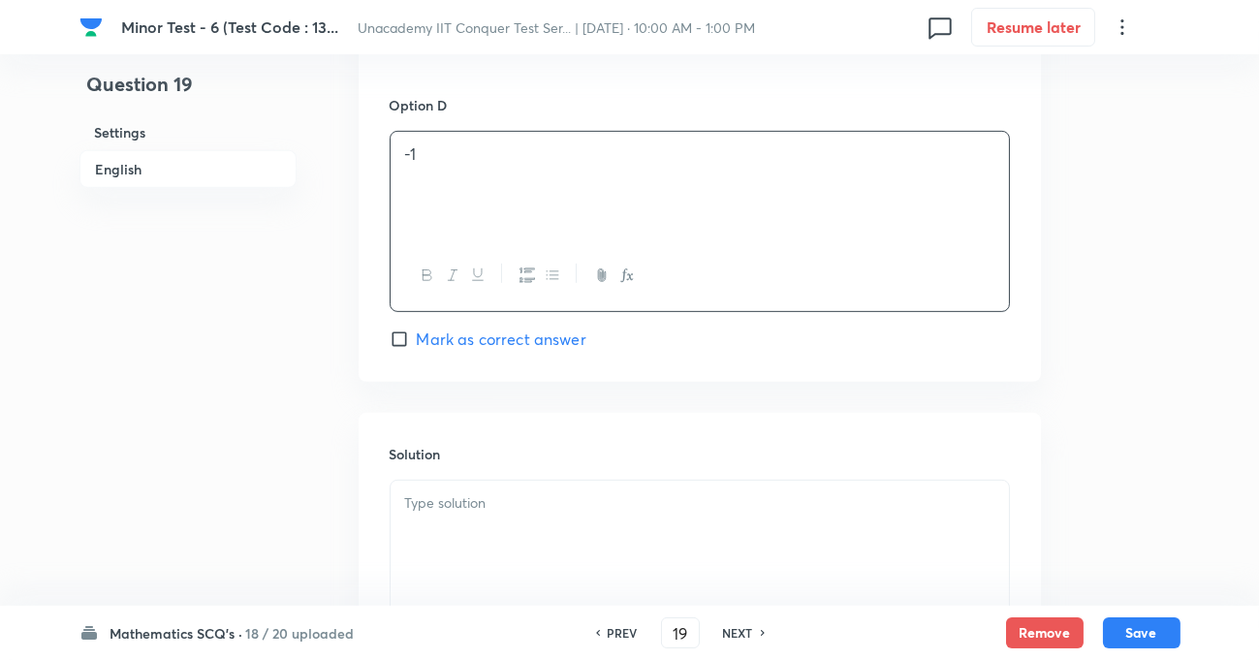
click at [401, 338] on input "Mark as correct answer" at bounding box center [403, 338] width 27 height 19
checkbox input "true"
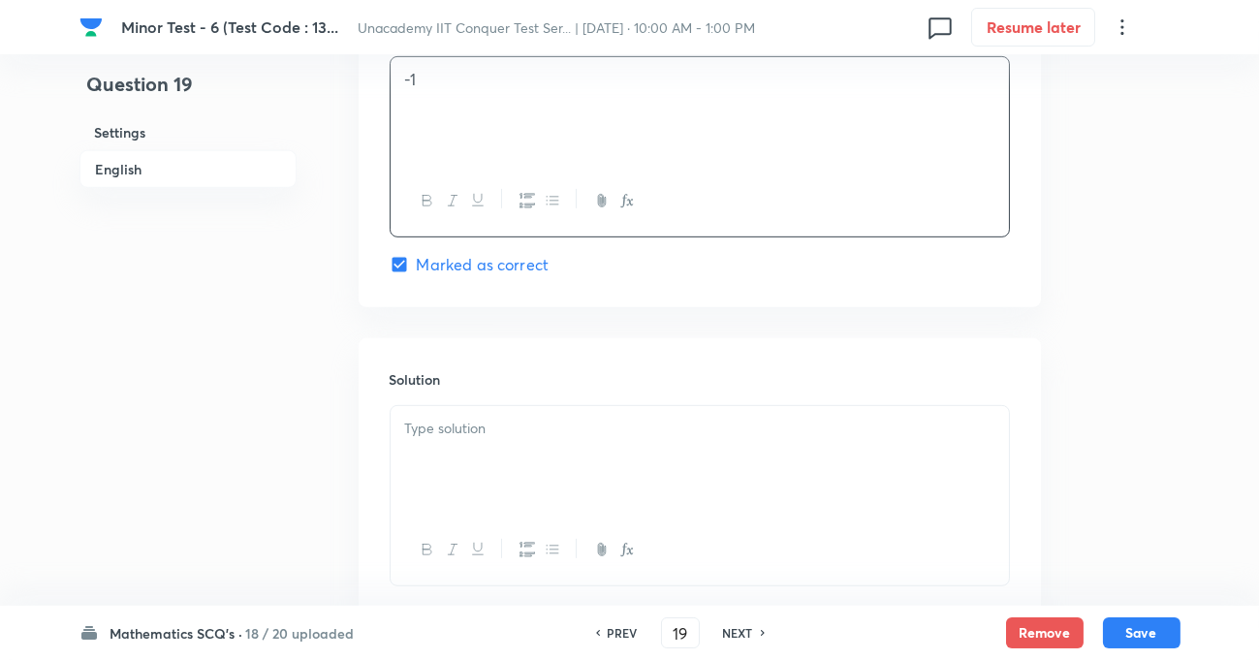
scroll to position [1938, 0]
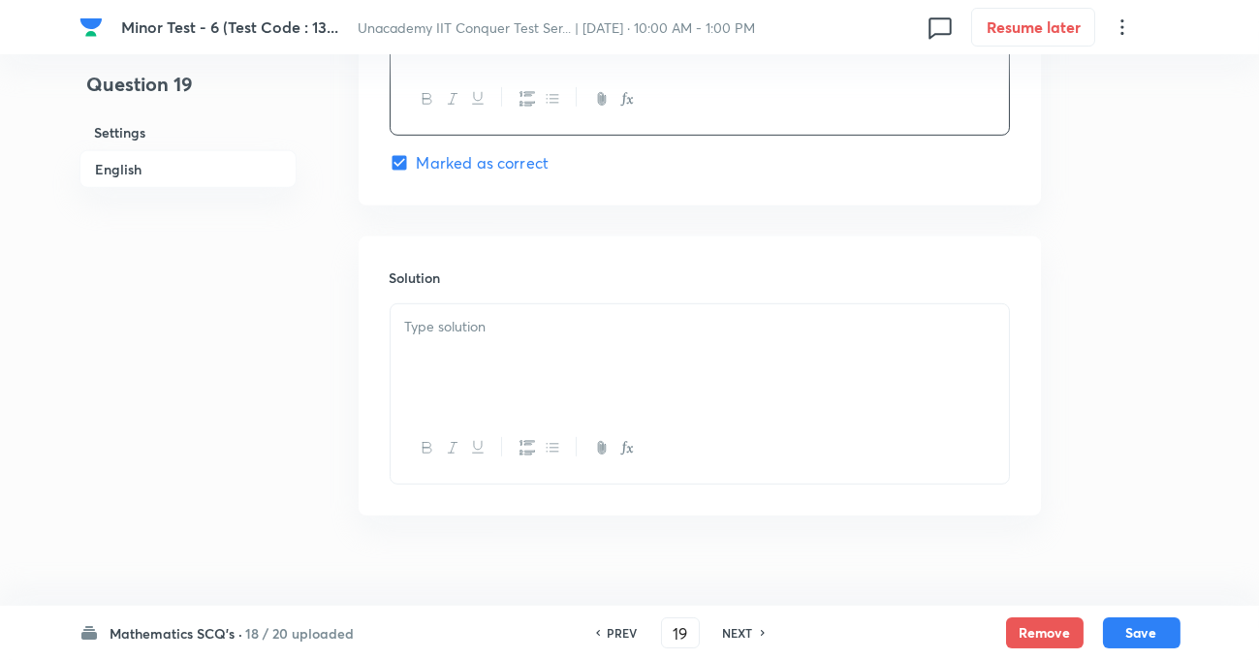
click at [432, 348] on div at bounding box center [700, 358] width 618 height 109
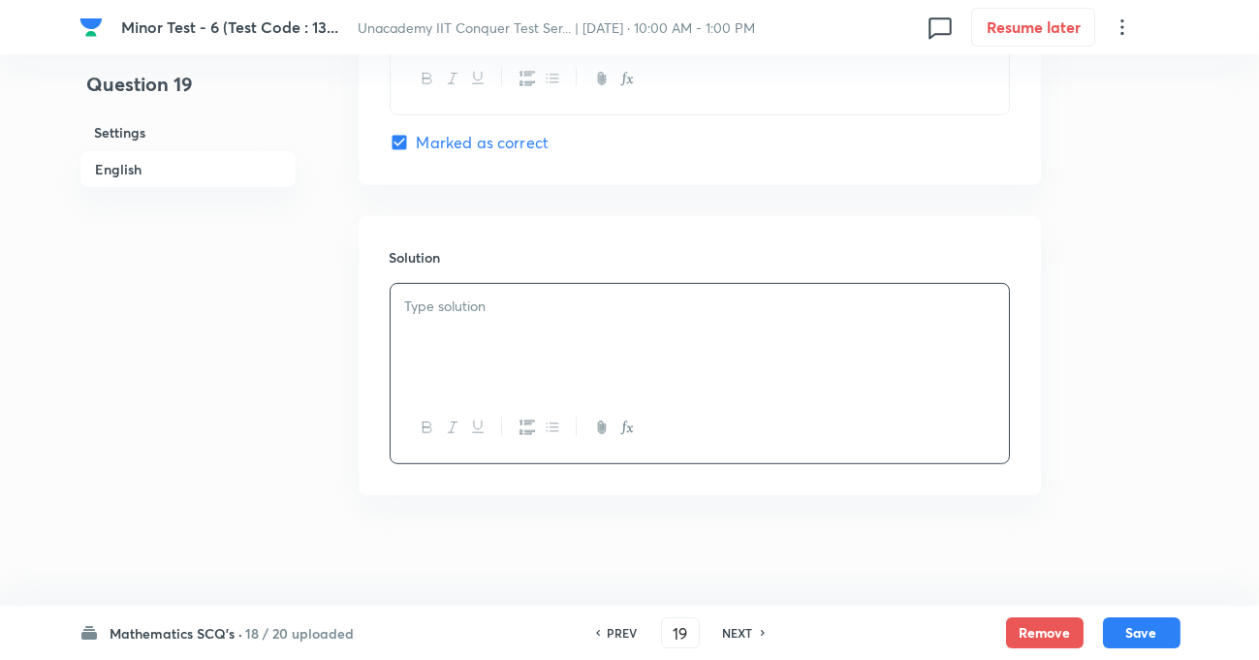
scroll to position [1965, 0]
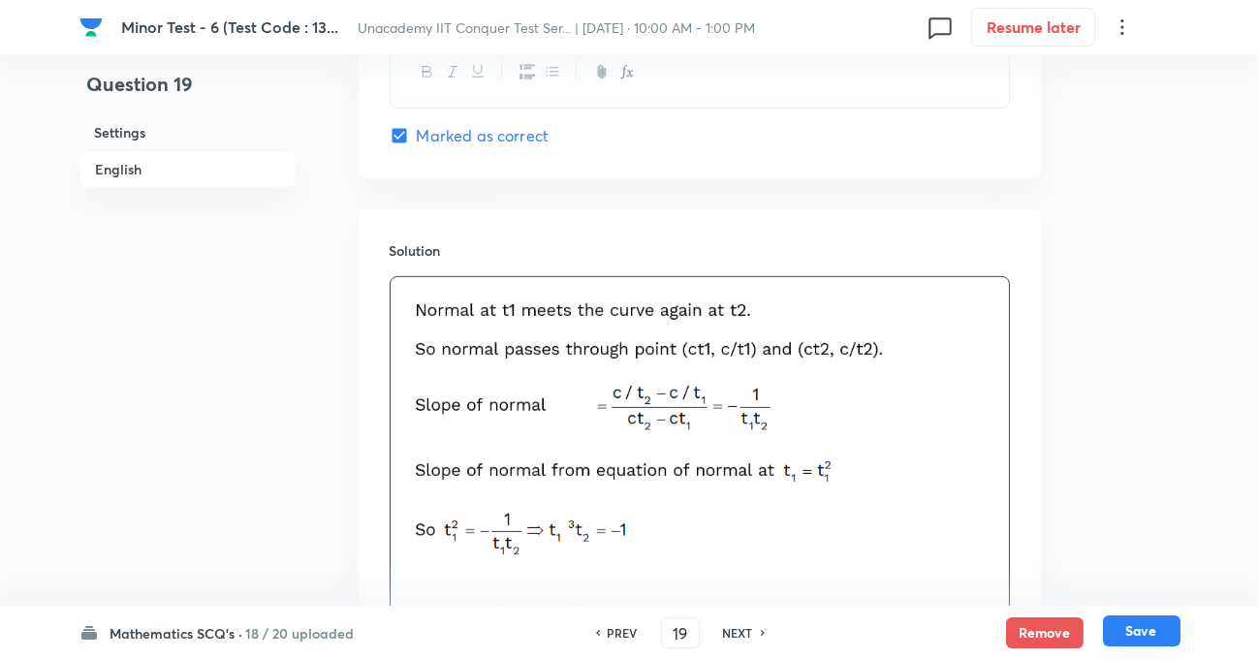
click at [1148, 633] on button "Save" at bounding box center [1142, 630] width 78 height 31
type input "20"
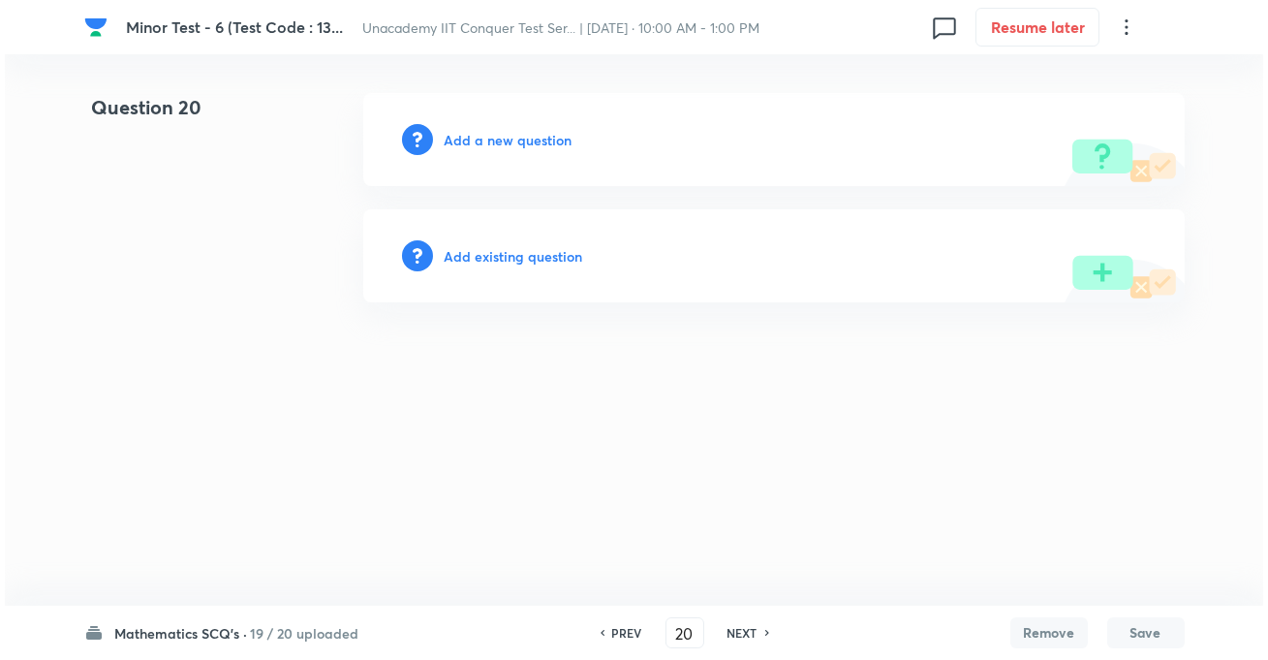
scroll to position [0, 0]
click at [470, 152] on div "Add a new question" at bounding box center [774, 139] width 822 height 93
click at [478, 143] on h6 "Add a new question" at bounding box center [509, 140] width 128 height 20
click at [564, 149] on div "Choose a question type" at bounding box center [774, 139] width 822 height 93
click at [527, 138] on h6 "Choose a question type" at bounding box center [519, 140] width 149 height 20
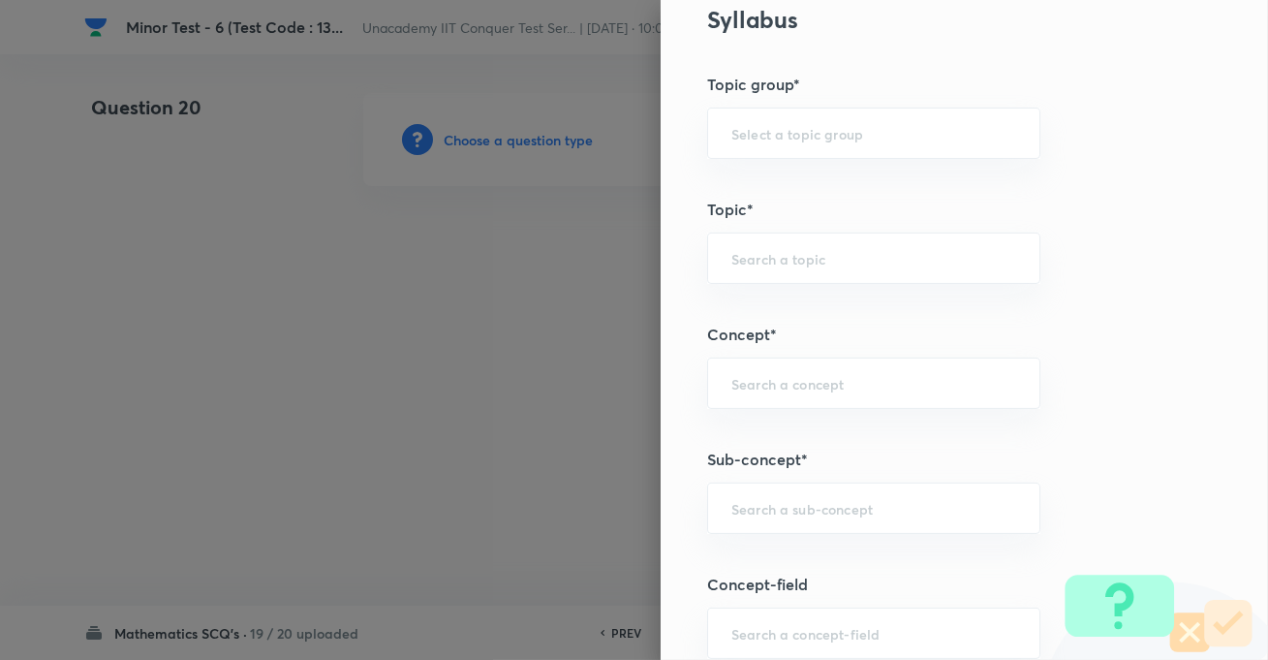
scroll to position [1144, 0]
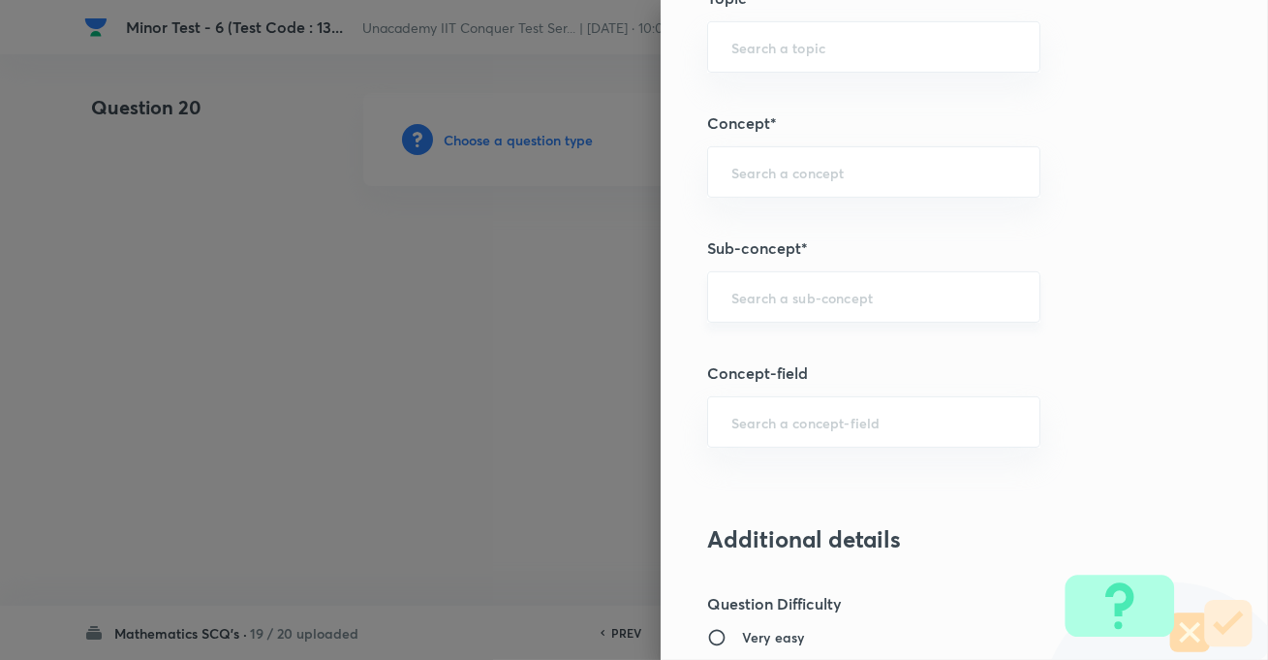
click at [767, 297] on input "text" at bounding box center [874, 297] width 285 height 18
paste input "Parabola"
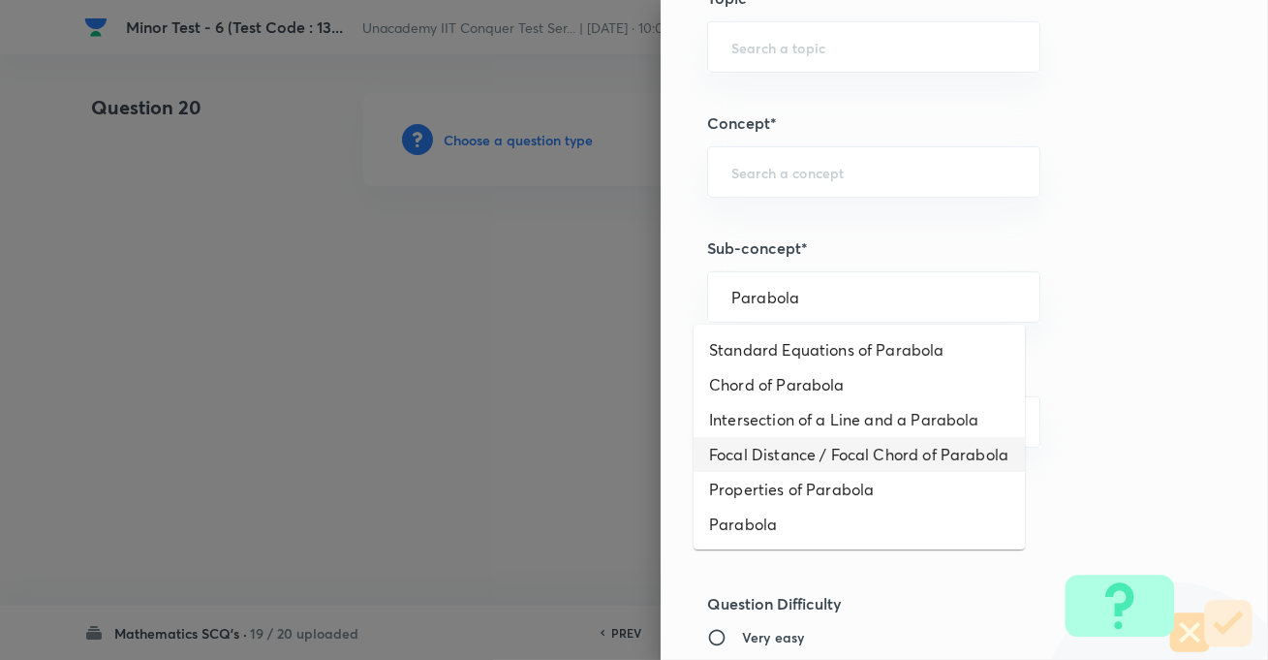
click at [796, 454] on li "Focal Distance / Focal Chord of Parabola" at bounding box center [859, 454] width 331 height 35
type input "Focal Distance / Focal Chord of Parabola"
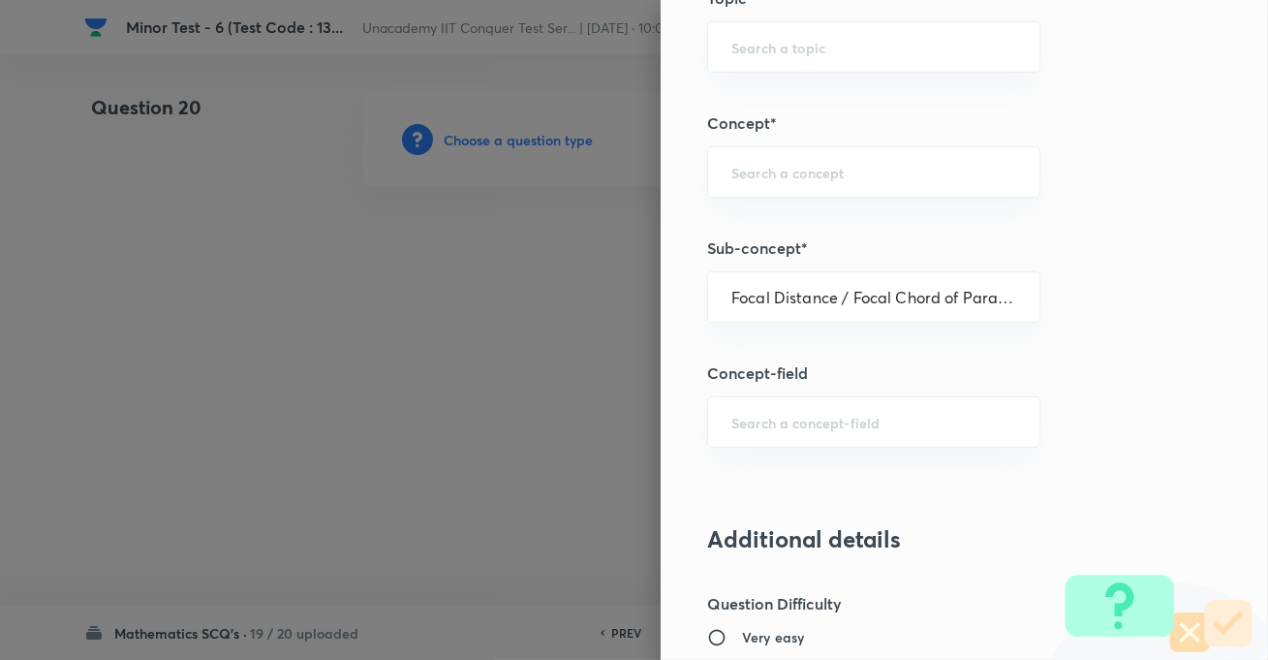
type input "Mathematics"
type input "Geometry"
type input "Parabola"
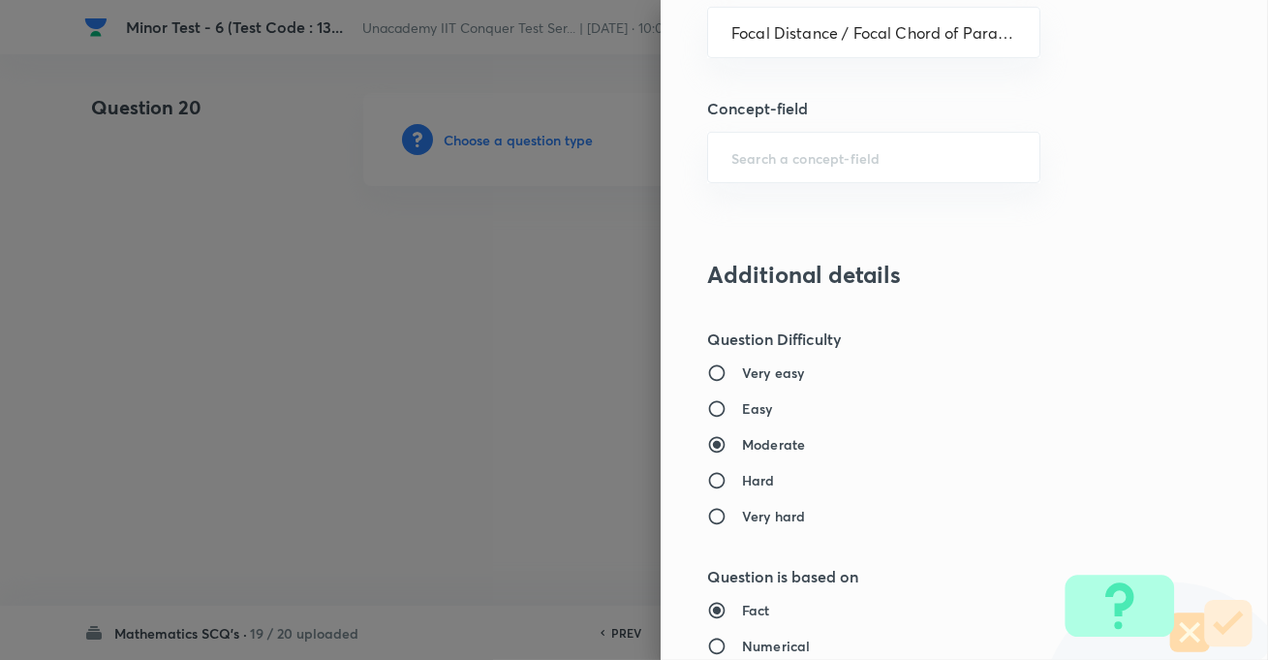
scroll to position [1497, 0]
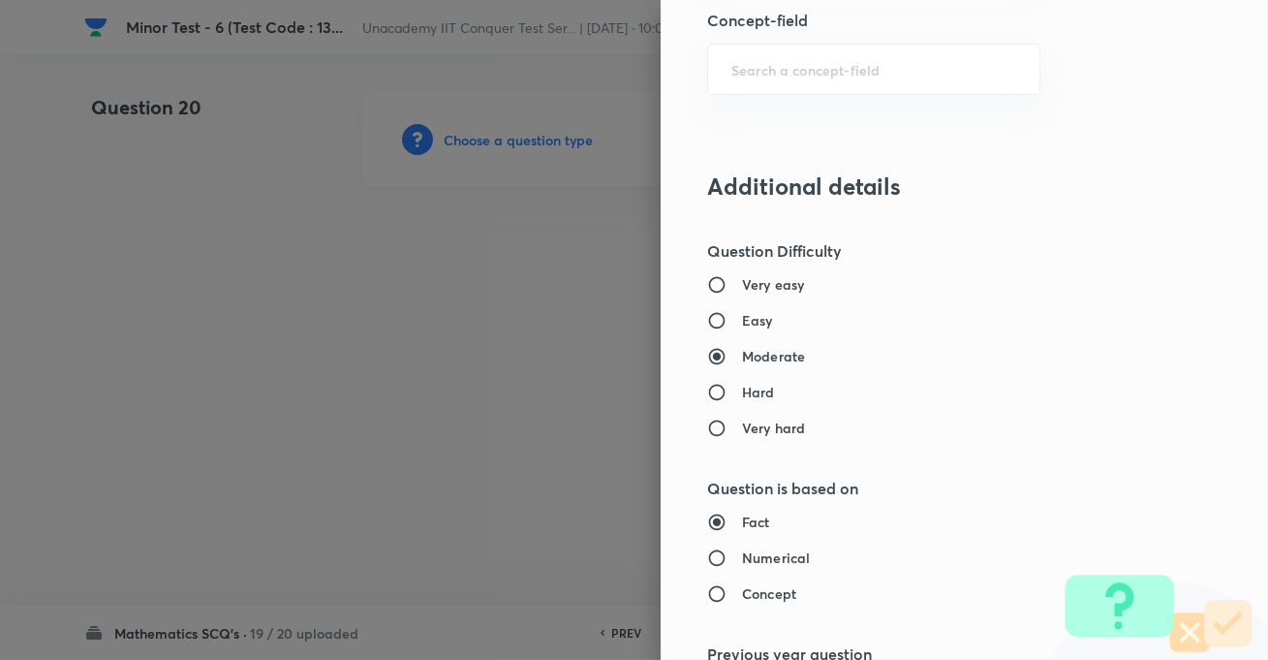
click at [742, 312] on h6 "Easy" at bounding box center [757, 320] width 31 height 20
click at [742, 312] on input "Easy" at bounding box center [724, 320] width 35 height 19
radio input "true"
radio input "false"
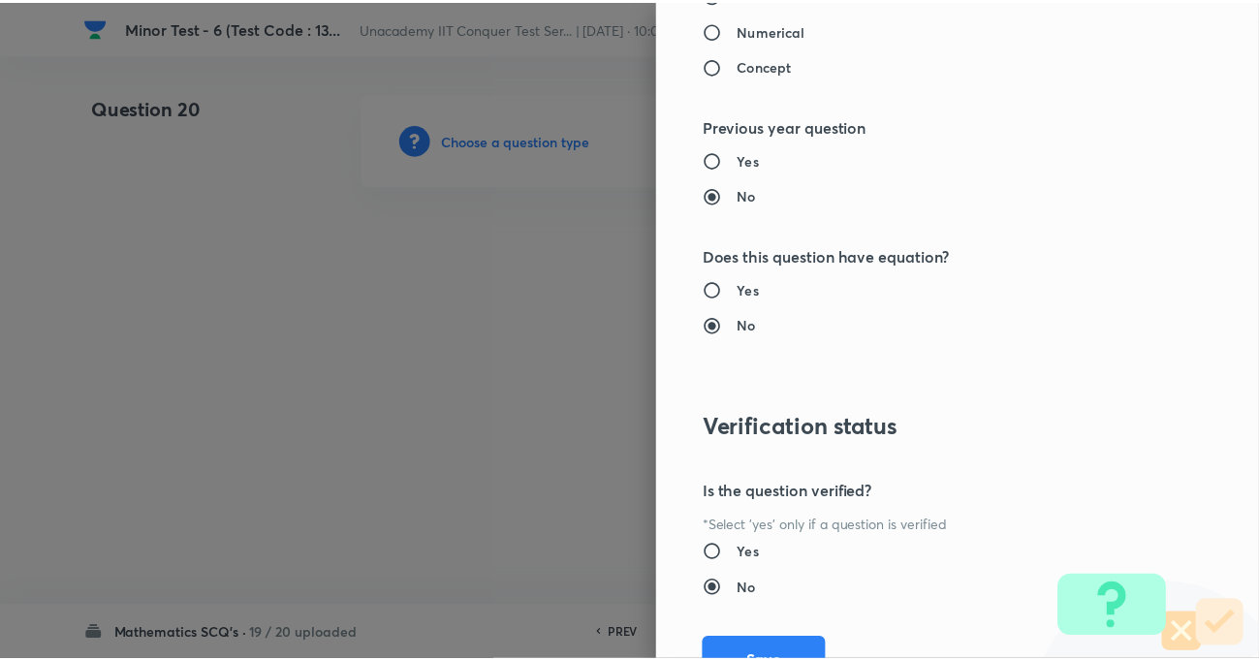
scroll to position [2109, 0]
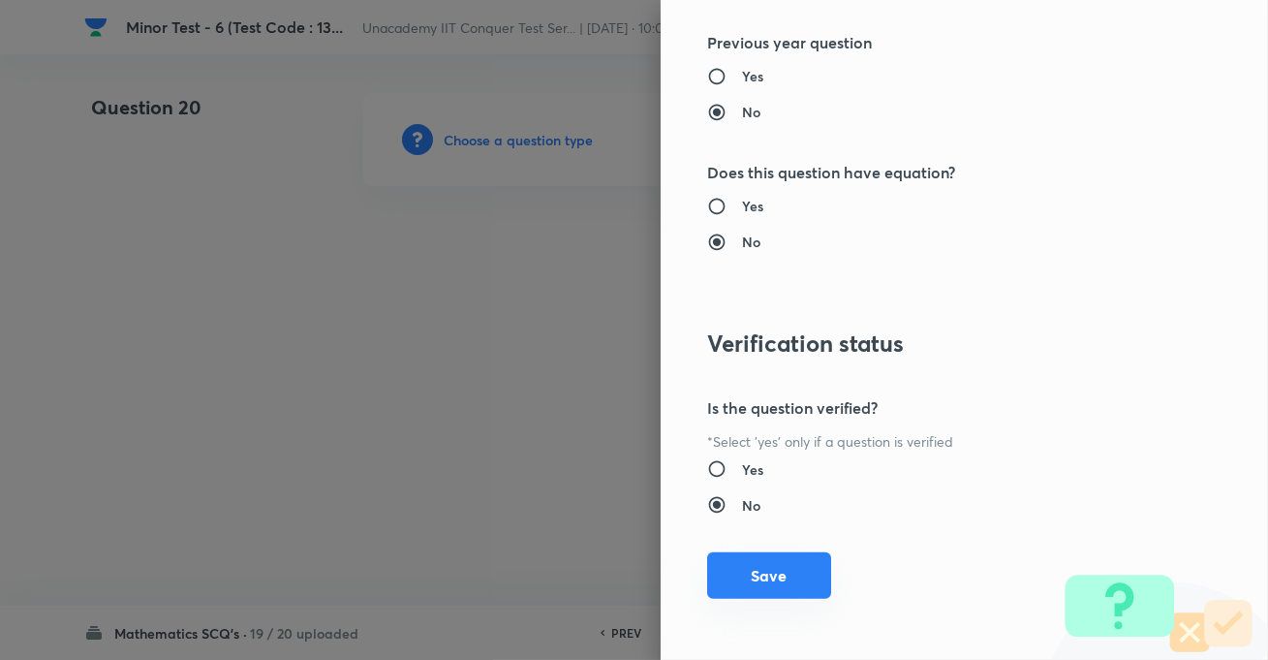
click at [775, 552] on button "Save" at bounding box center [769, 575] width 124 height 47
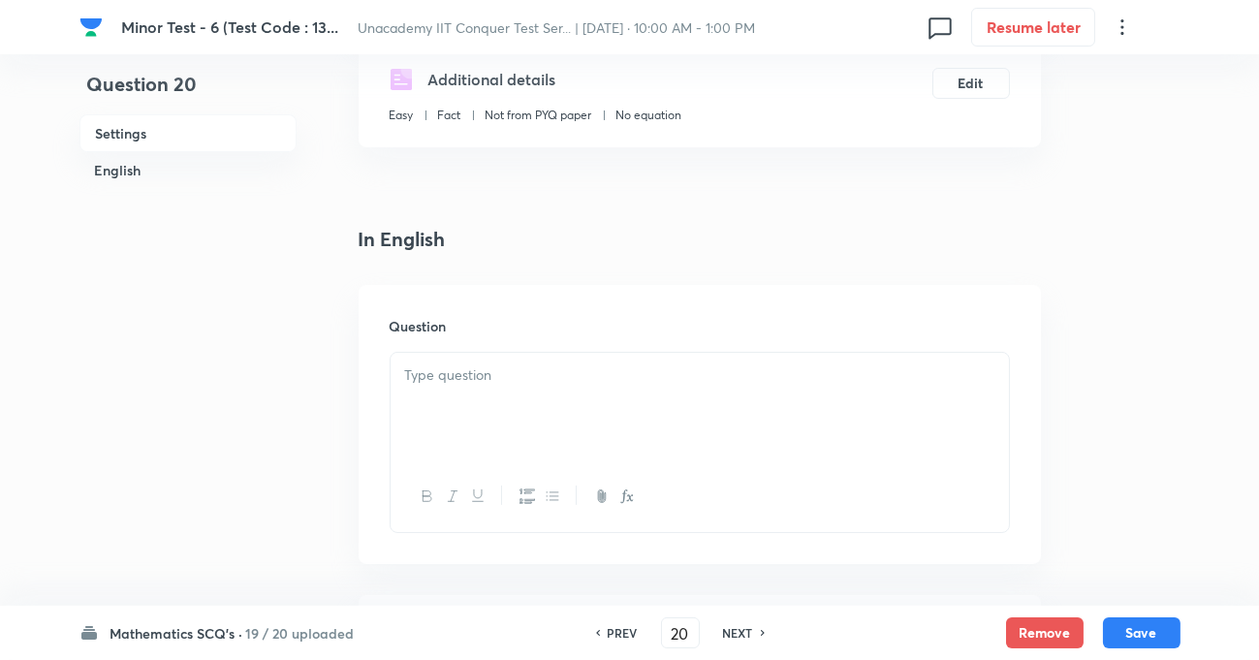
scroll to position [352, 0]
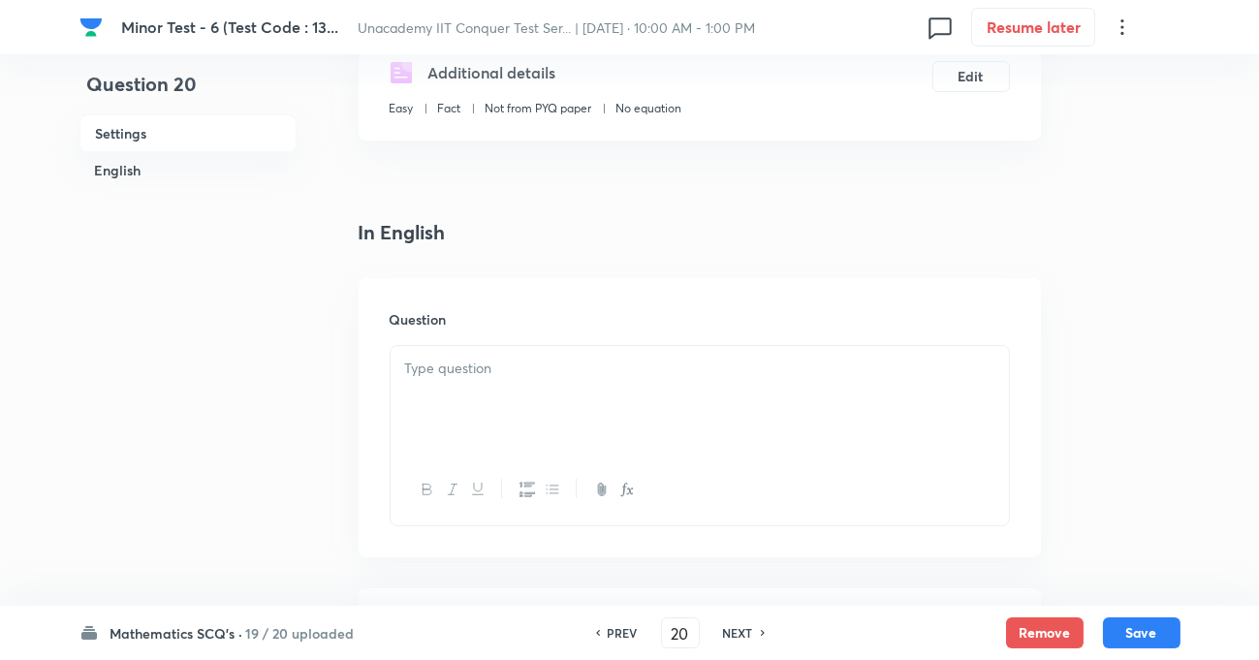
click at [521, 388] on div at bounding box center [700, 400] width 618 height 109
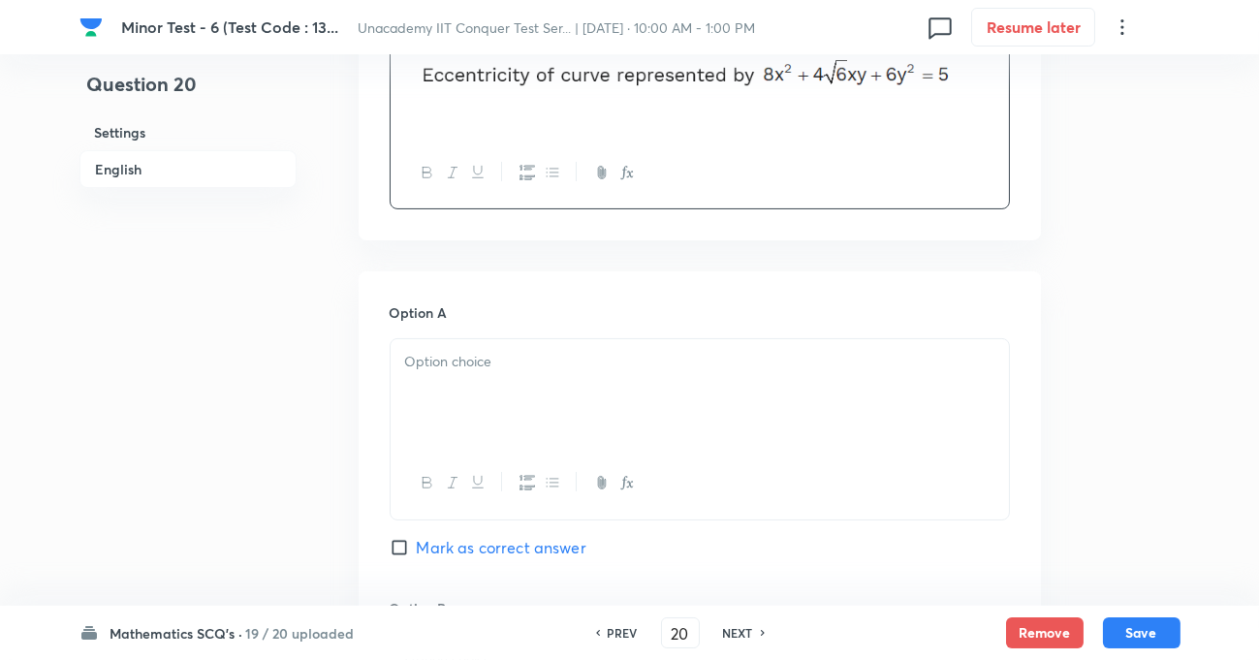
scroll to position [704, 0]
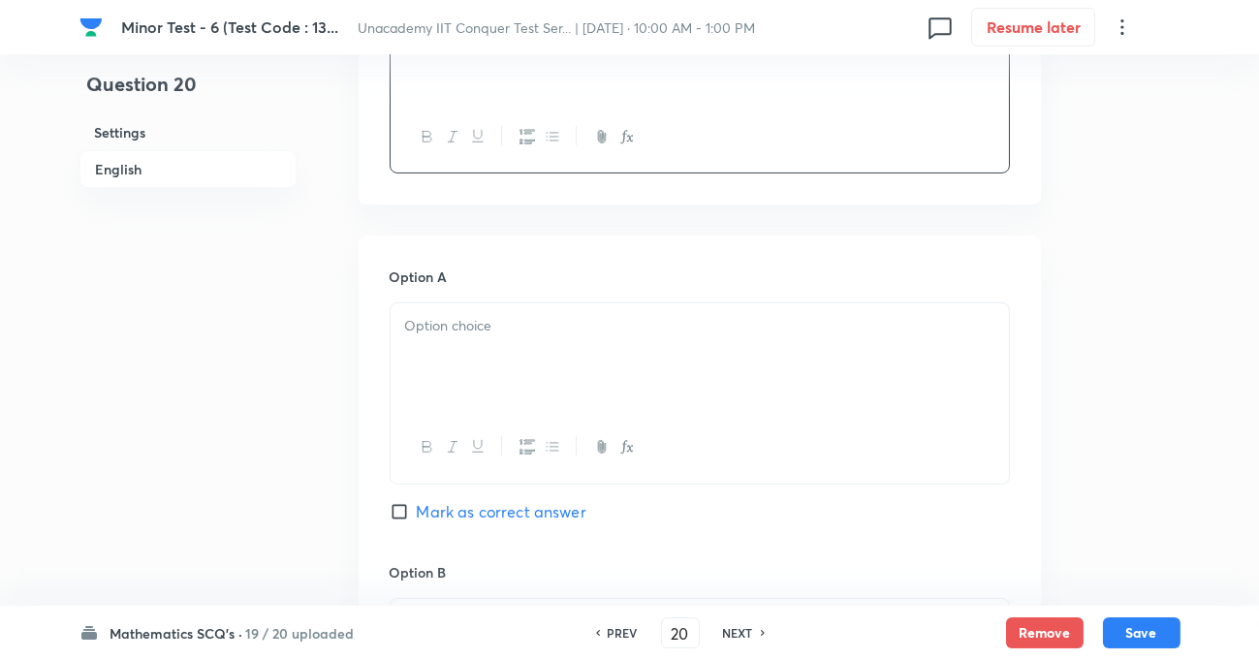
click at [456, 334] on p at bounding box center [699, 326] width 589 height 22
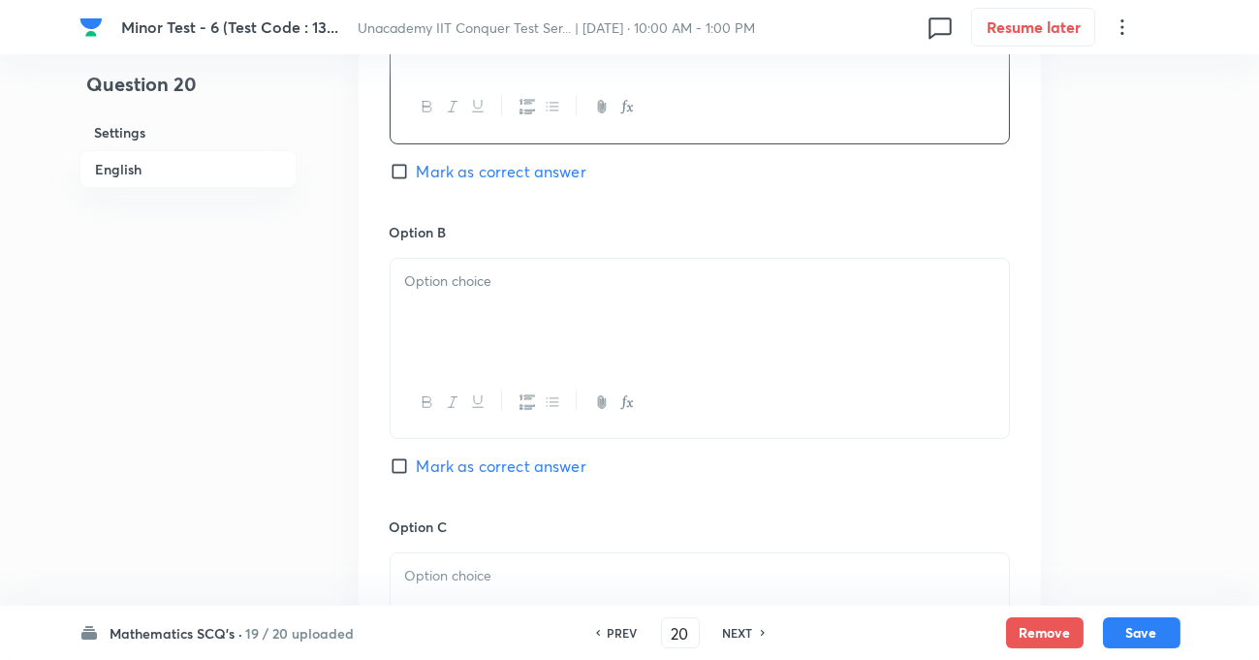
scroll to position [1056, 0]
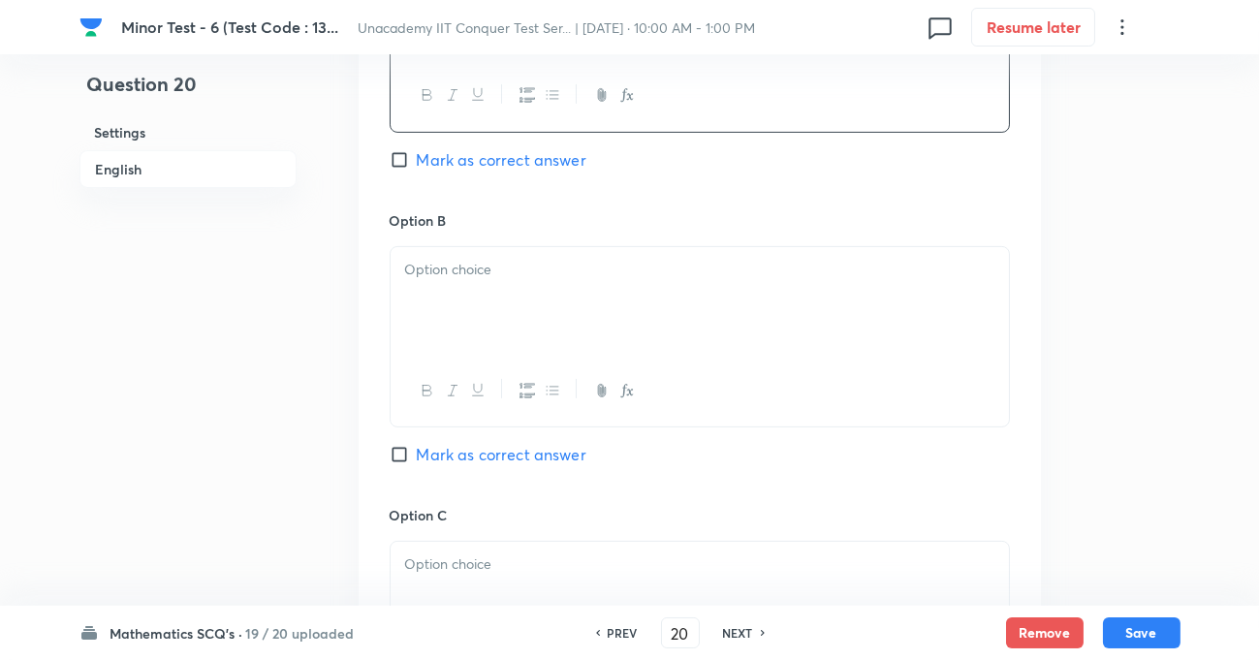
click at [467, 291] on div at bounding box center [700, 301] width 618 height 109
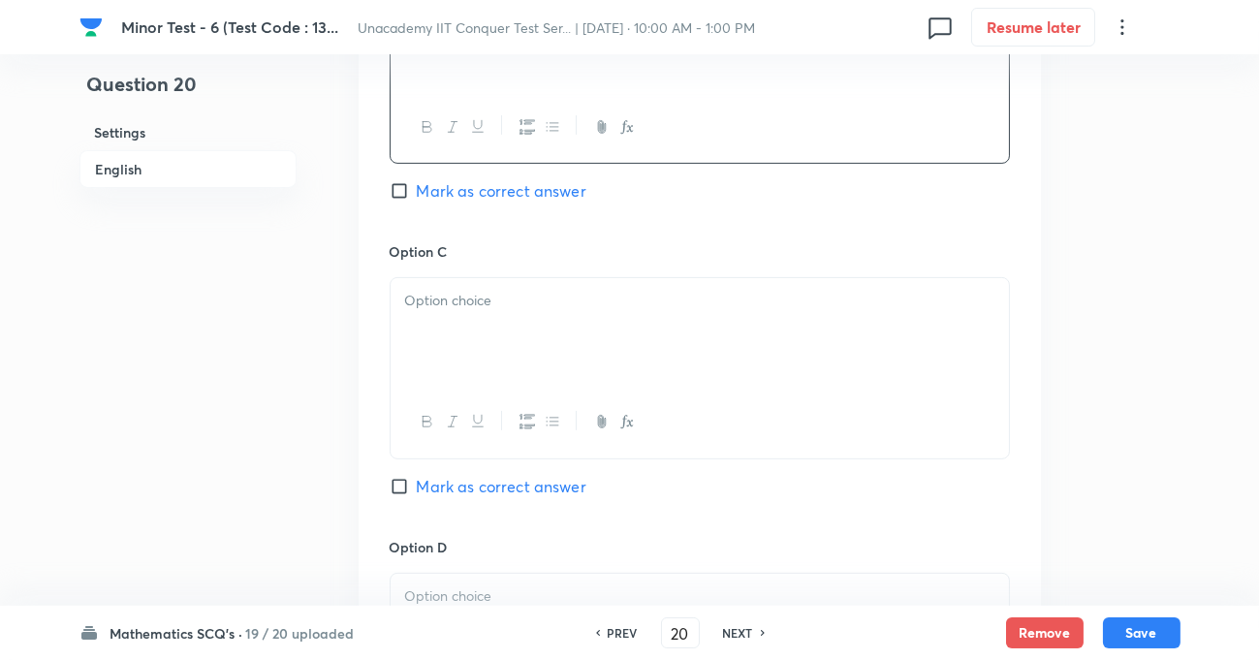
scroll to position [1321, 0]
click at [481, 311] on p at bounding box center [699, 300] width 589 height 22
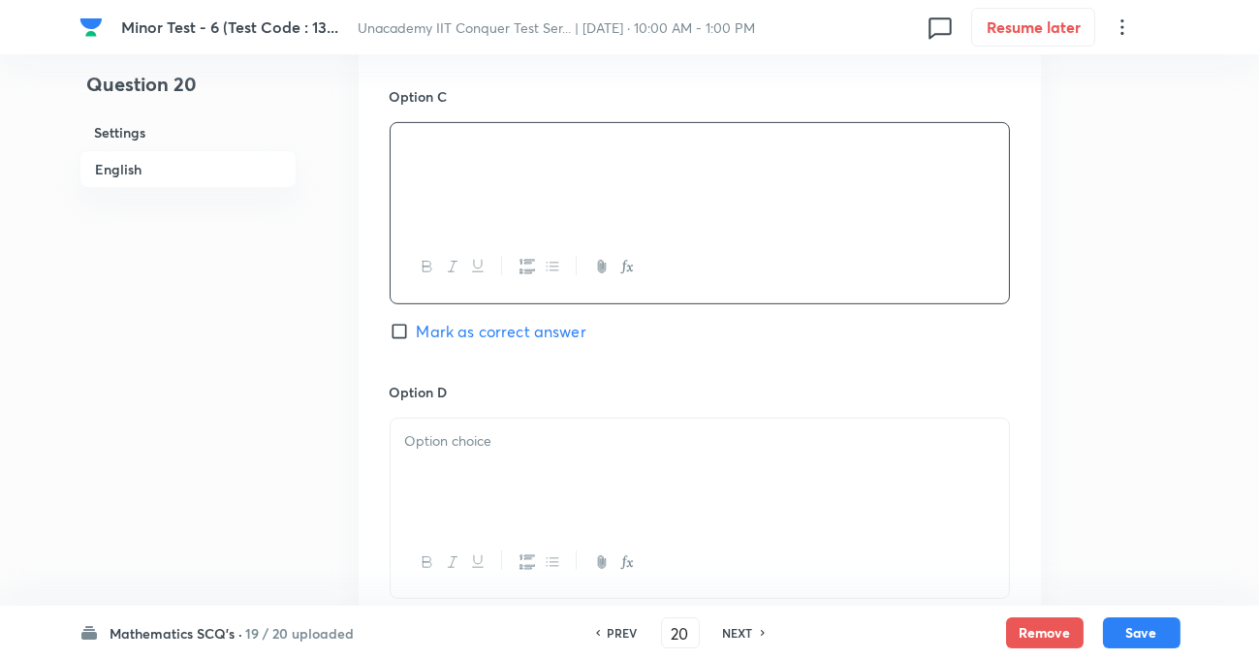
scroll to position [1497, 0]
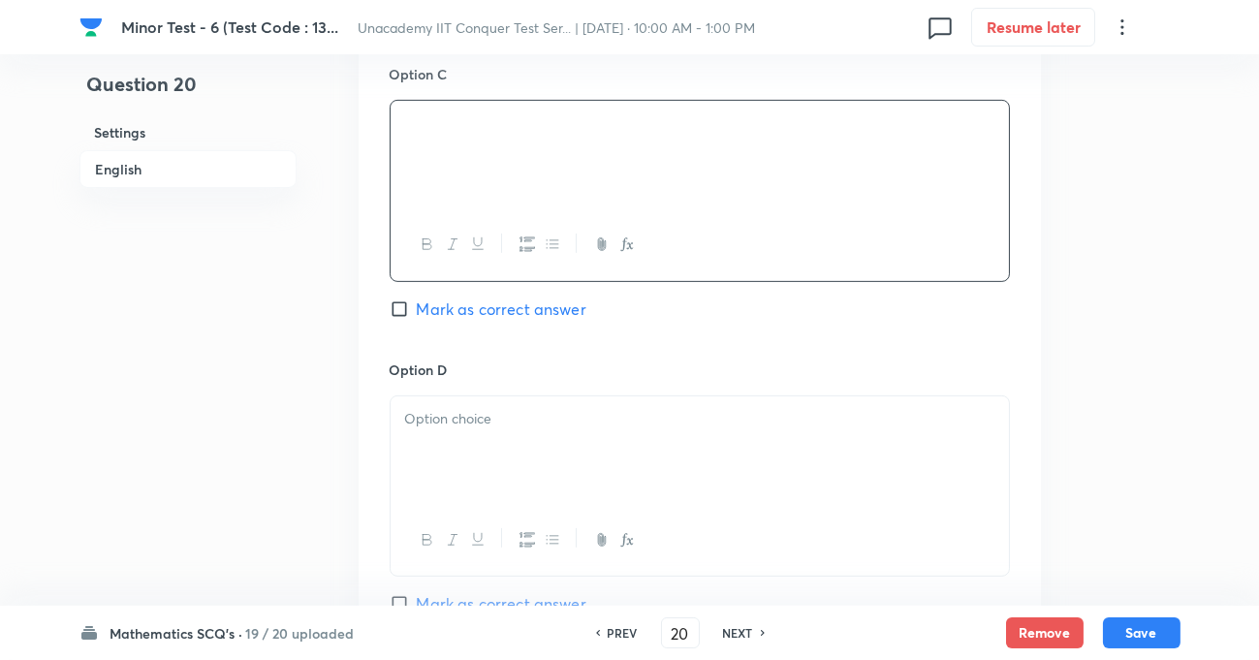
click at [504, 429] on p at bounding box center [699, 419] width 589 height 22
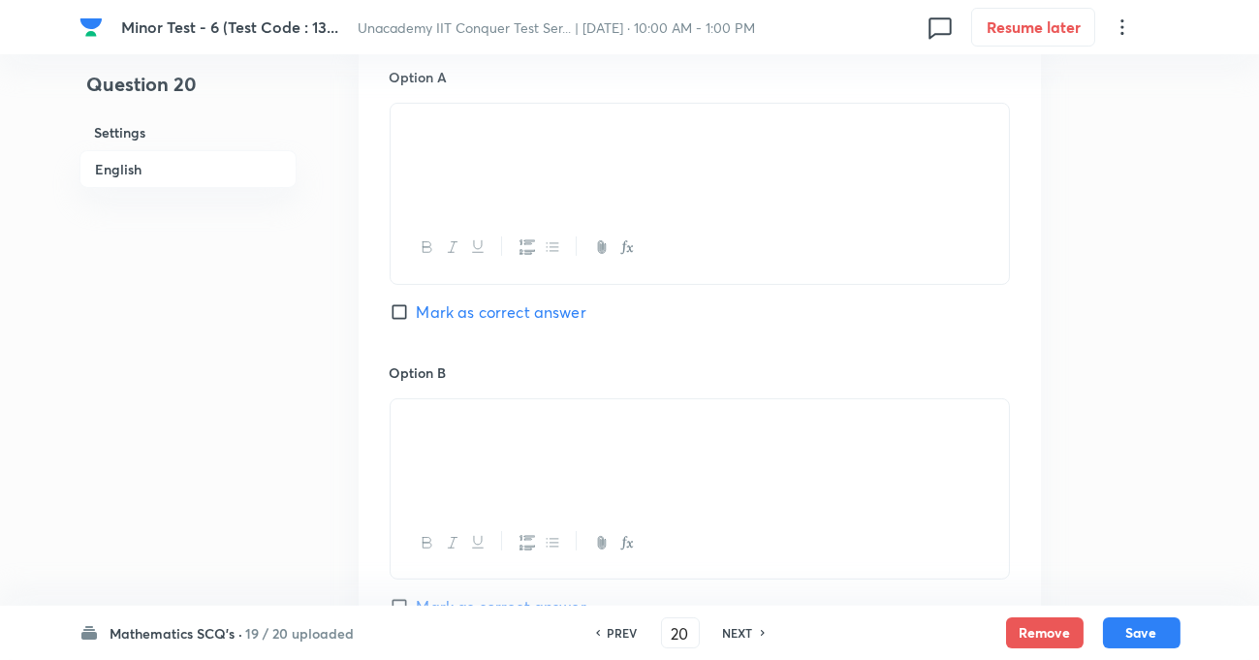
scroll to position [881, 0]
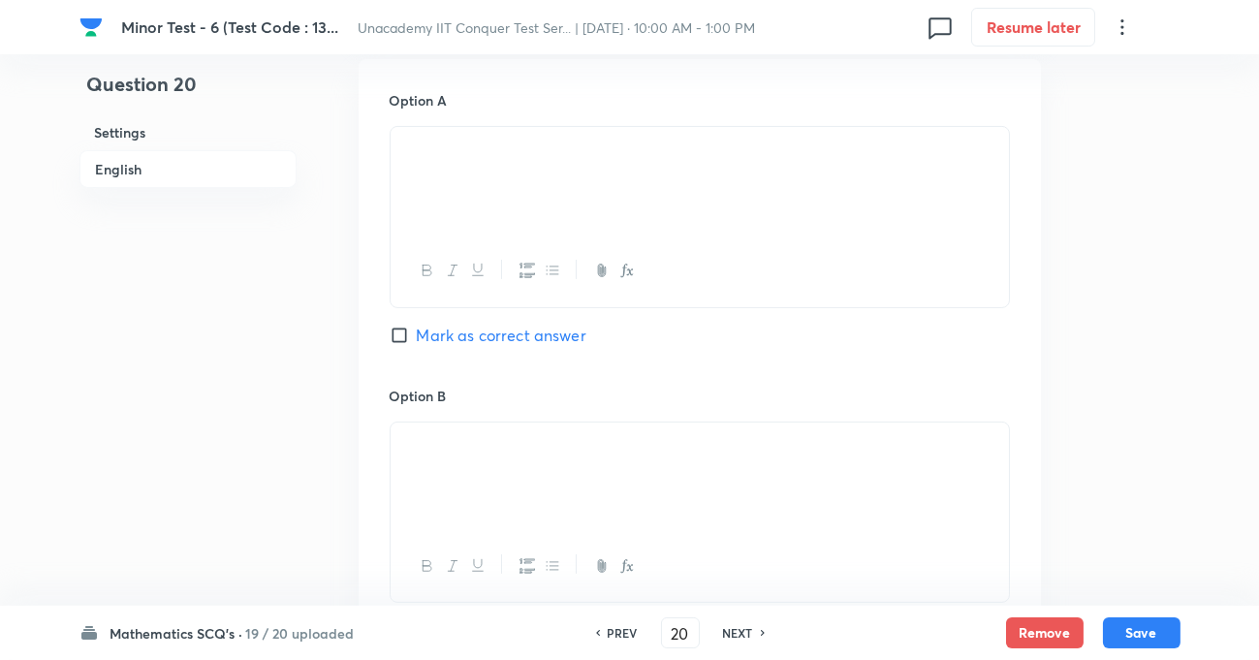
click at [403, 340] on input "Mark as correct answer" at bounding box center [403, 335] width 27 height 19
checkbox input "true"
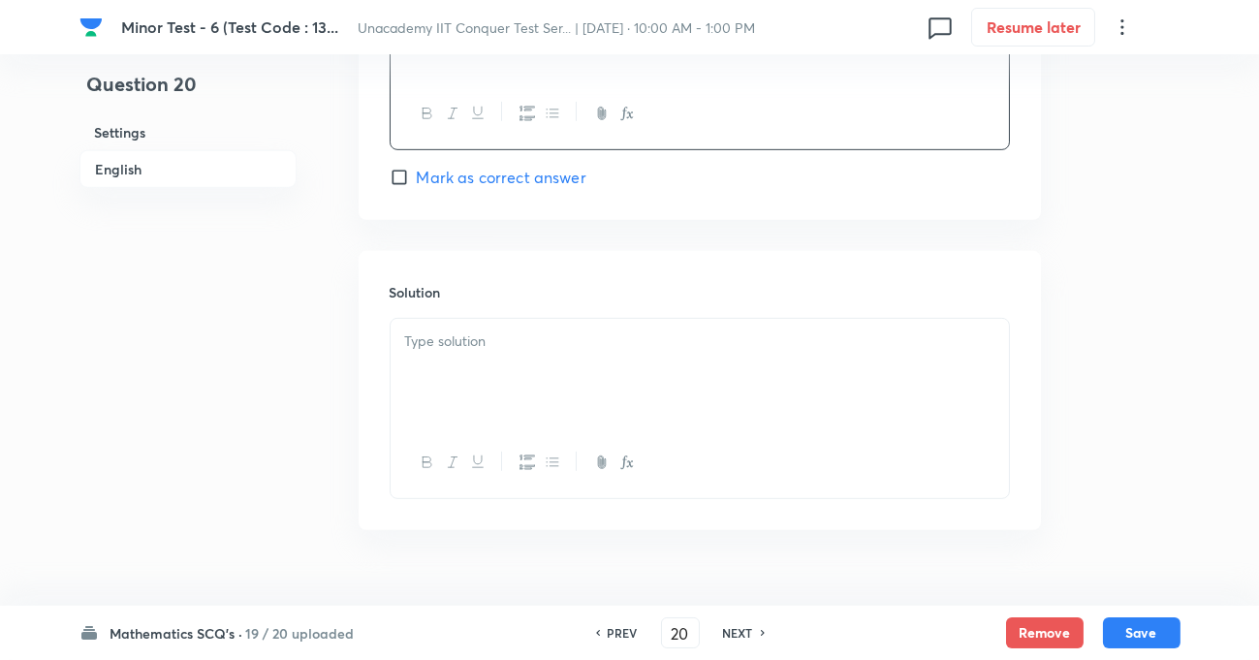
scroll to position [1938, 0]
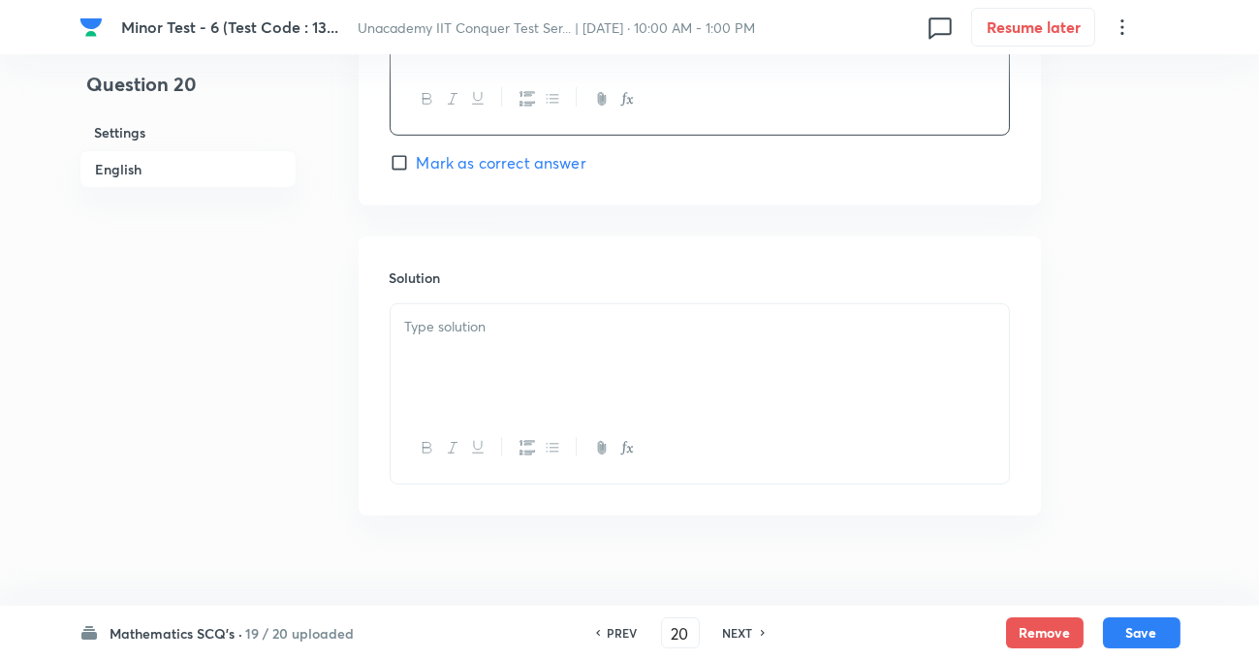
click at [467, 338] on p at bounding box center [699, 327] width 589 height 22
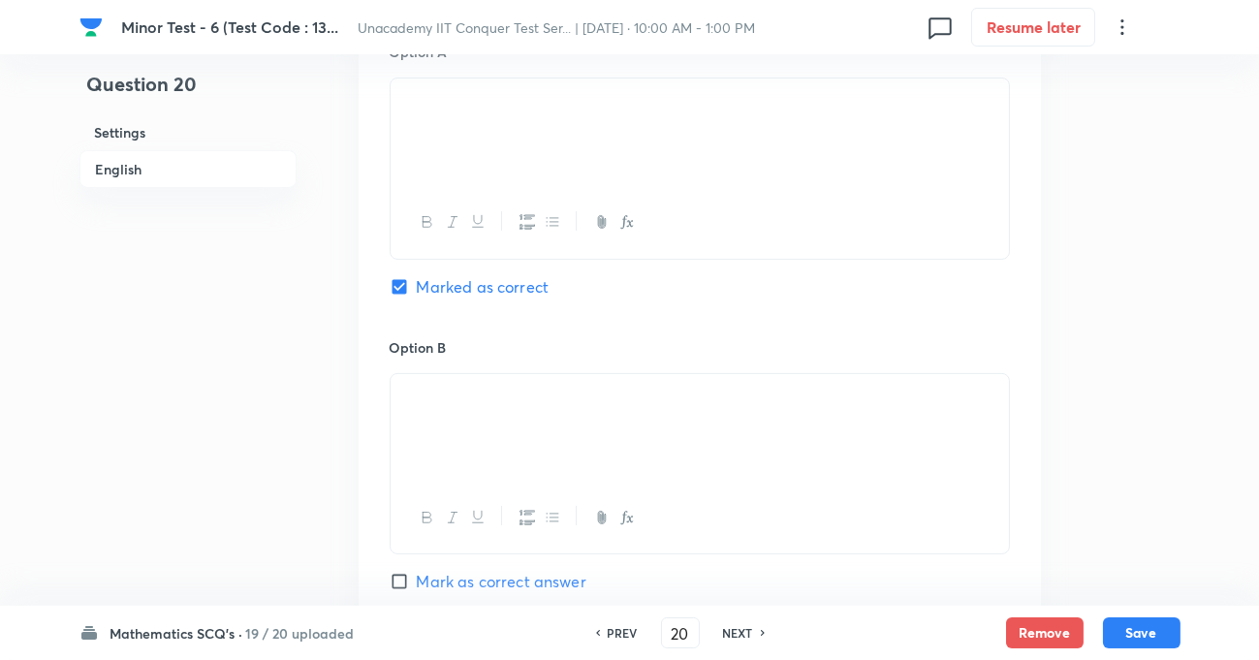
scroll to position [1270, 0]
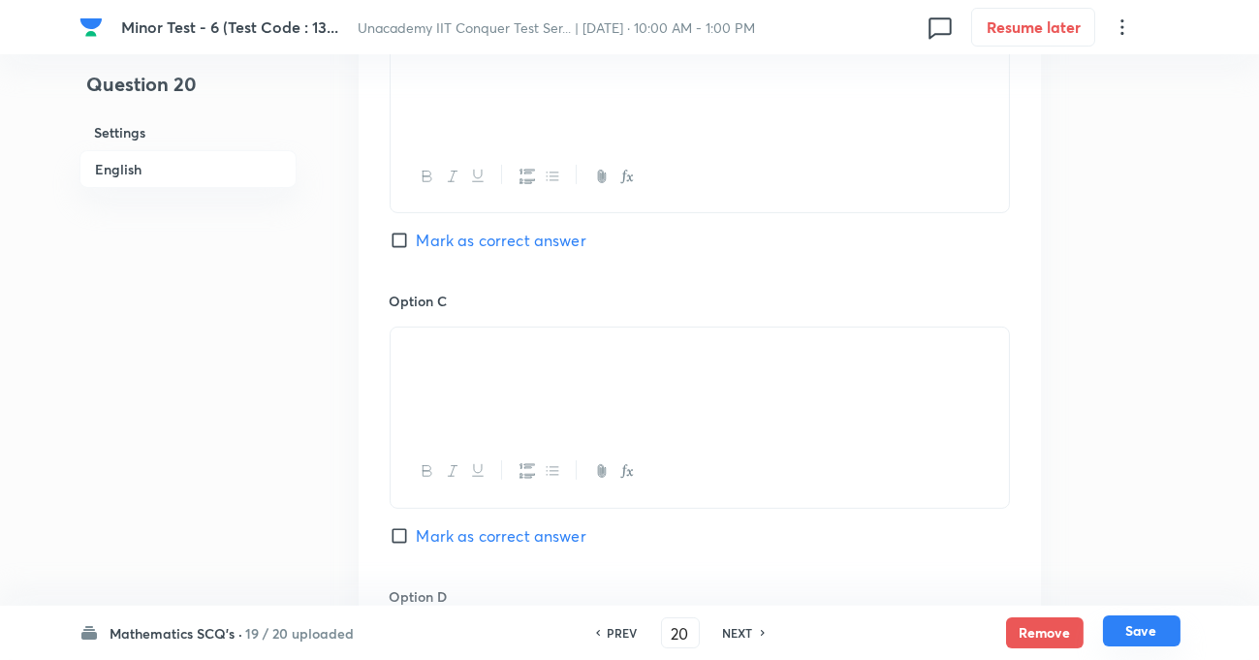
click at [1134, 618] on button "Save" at bounding box center [1142, 630] width 78 height 31
type input "21"
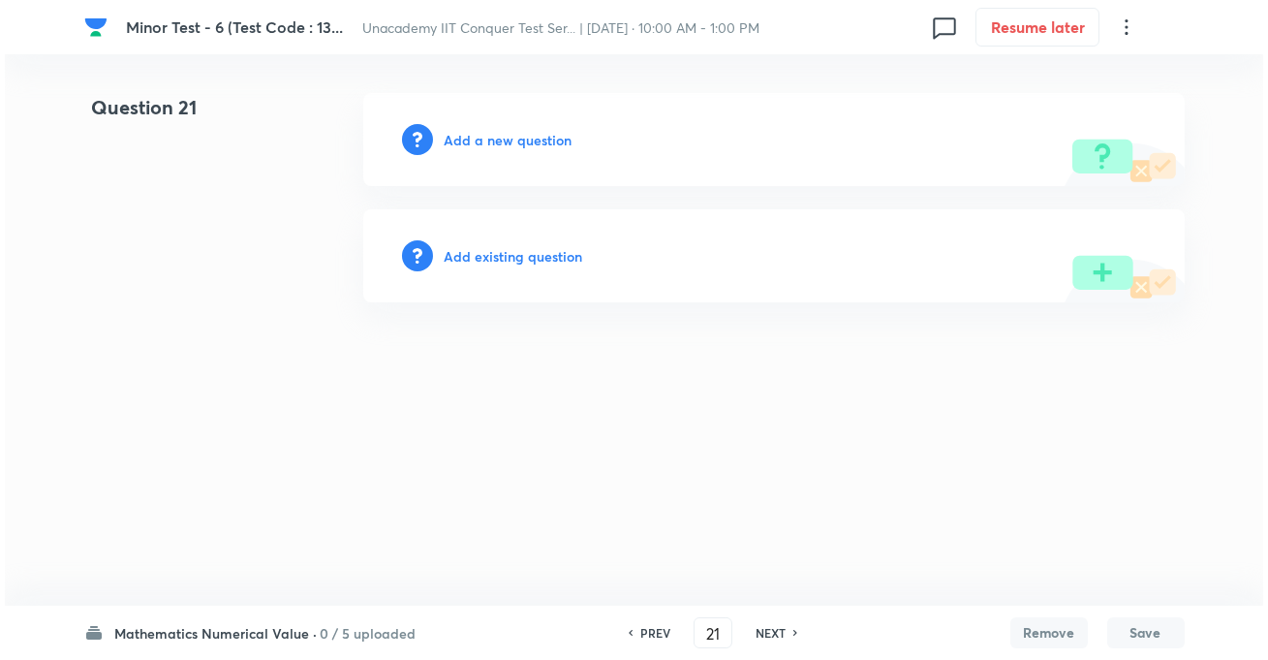
scroll to position [0, 0]
click at [518, 142] on h6 "Add a new question" at bounding box center [509, 140] width 128 height 20
click at [520, 142] on h6 "Choose a question type" at bounding box center [519, 140] width 149 height 20
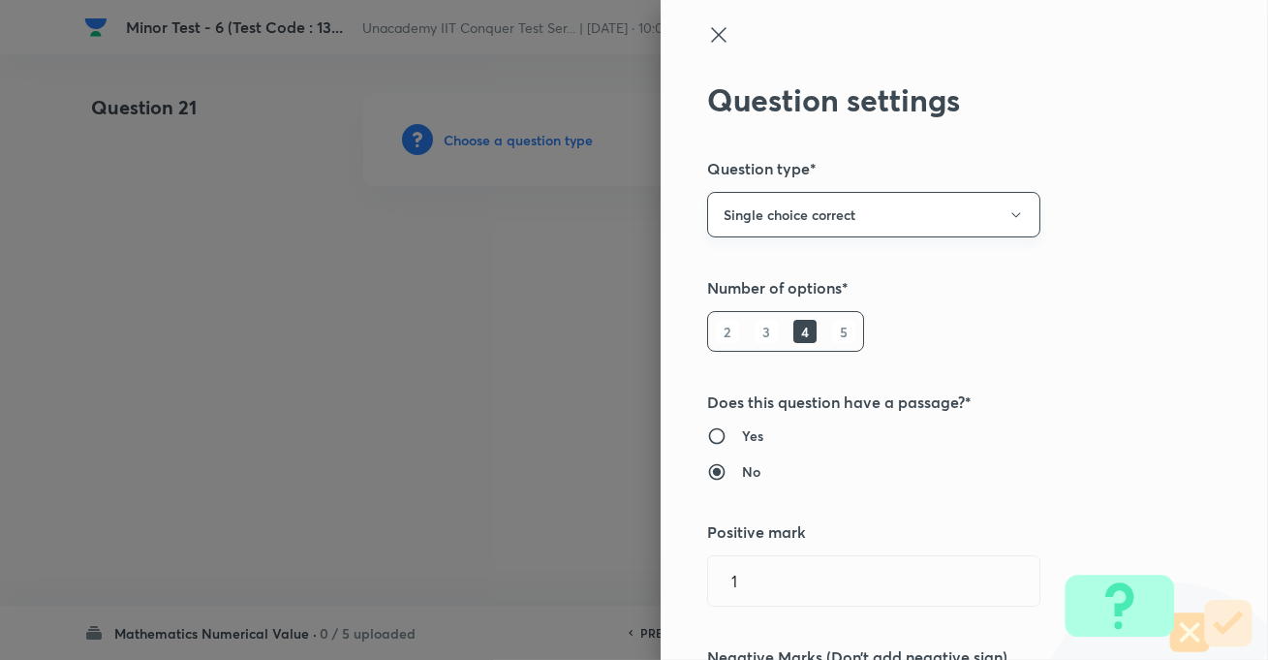
click at [803, 219] on button "Single choice correct" at bounding box center [873, 215] width 333 height 46
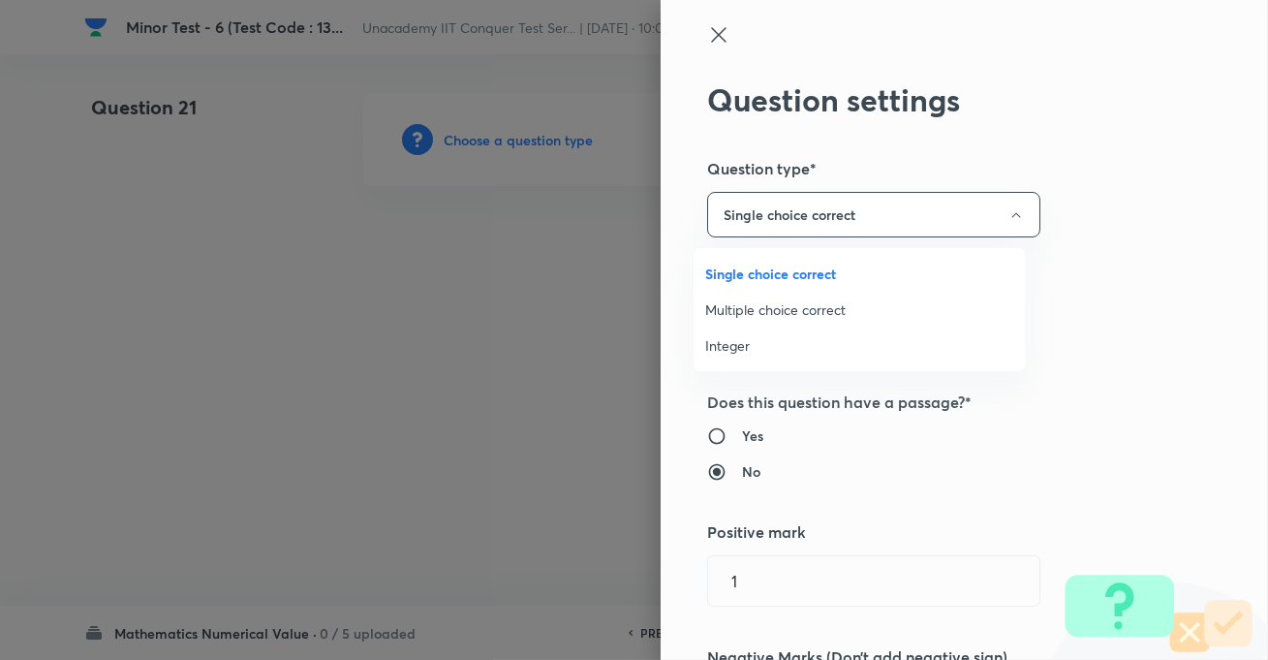
click at [747, 341] on span "Integer" at bounding box center [859, 345] width 308 height 20
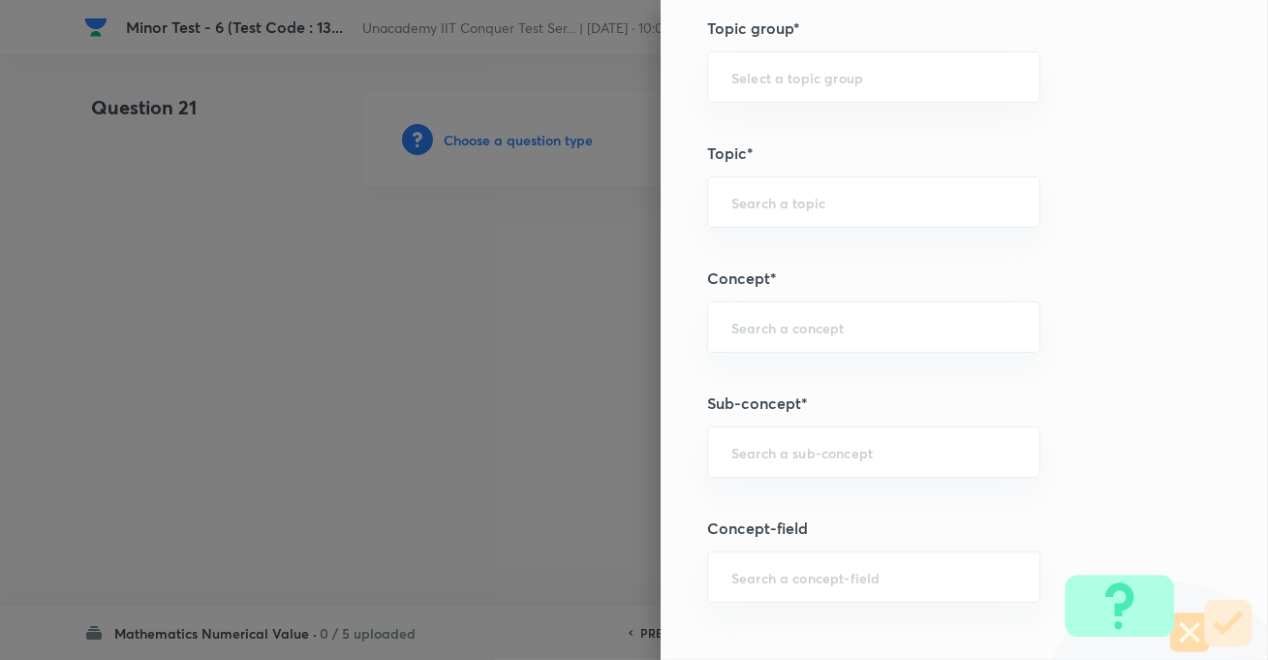
scroll to position [969, 0]
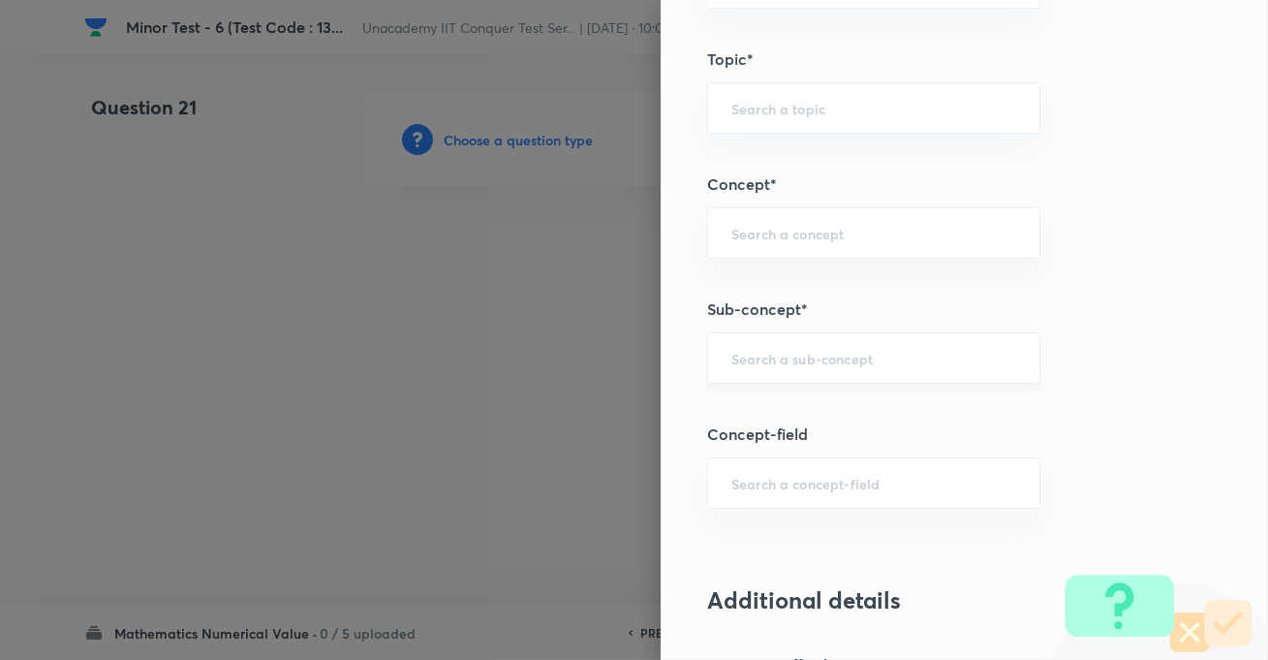
click at [798, 358] on input "text" at bounding box center [874, 358] width 285 height 18
paste input "Hyperbola"
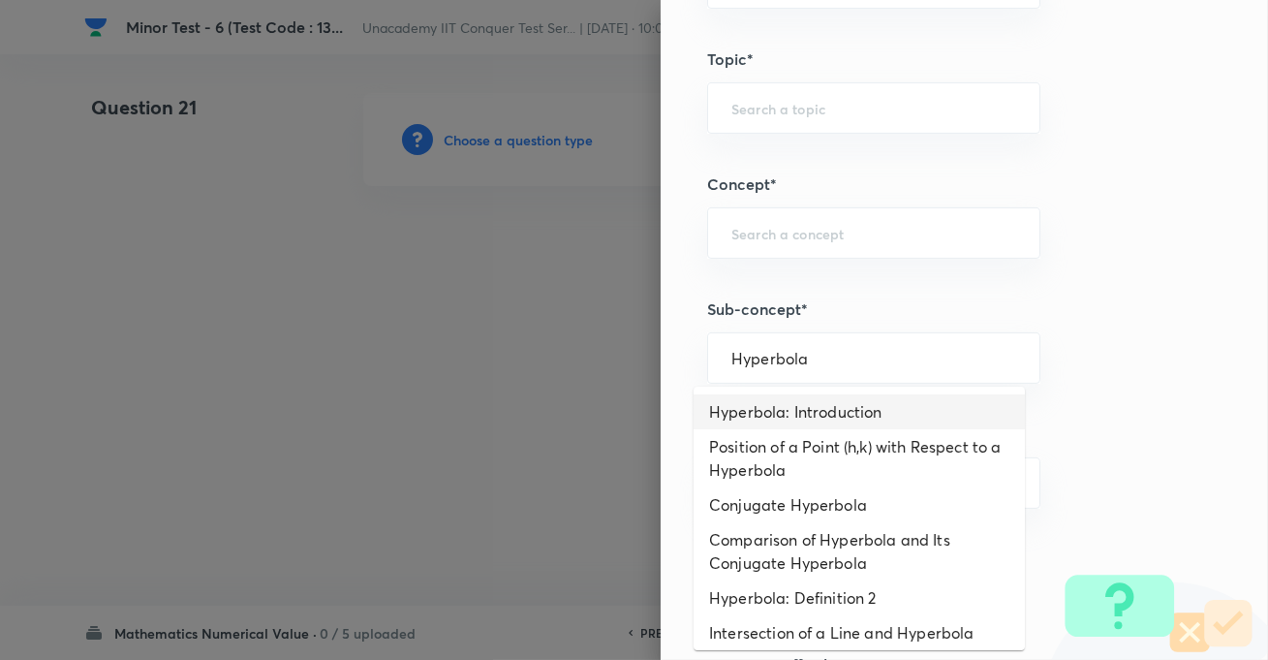
click at [790, 426] on li "Hyperbola: Introduction" at bounding box center [859, 411] width 331 height 35
type input "Hyperbola: Introduction"
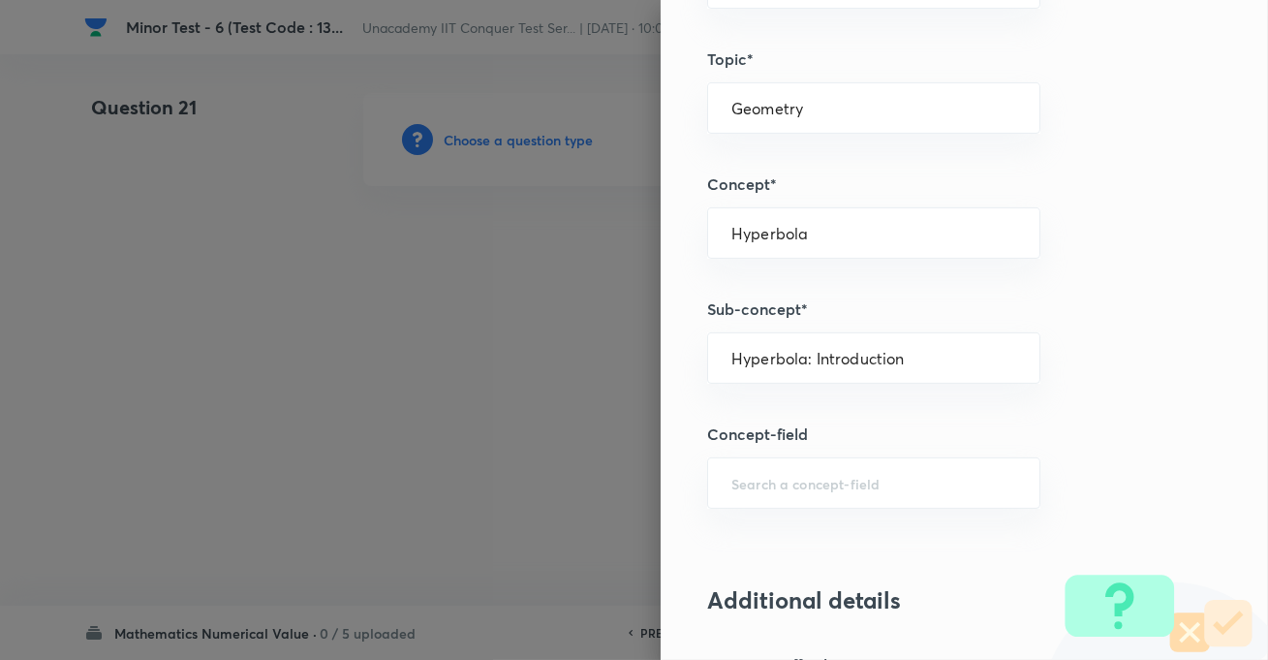
type input "Mathematics"
type input "Geometry"
type input "Hyperbola"
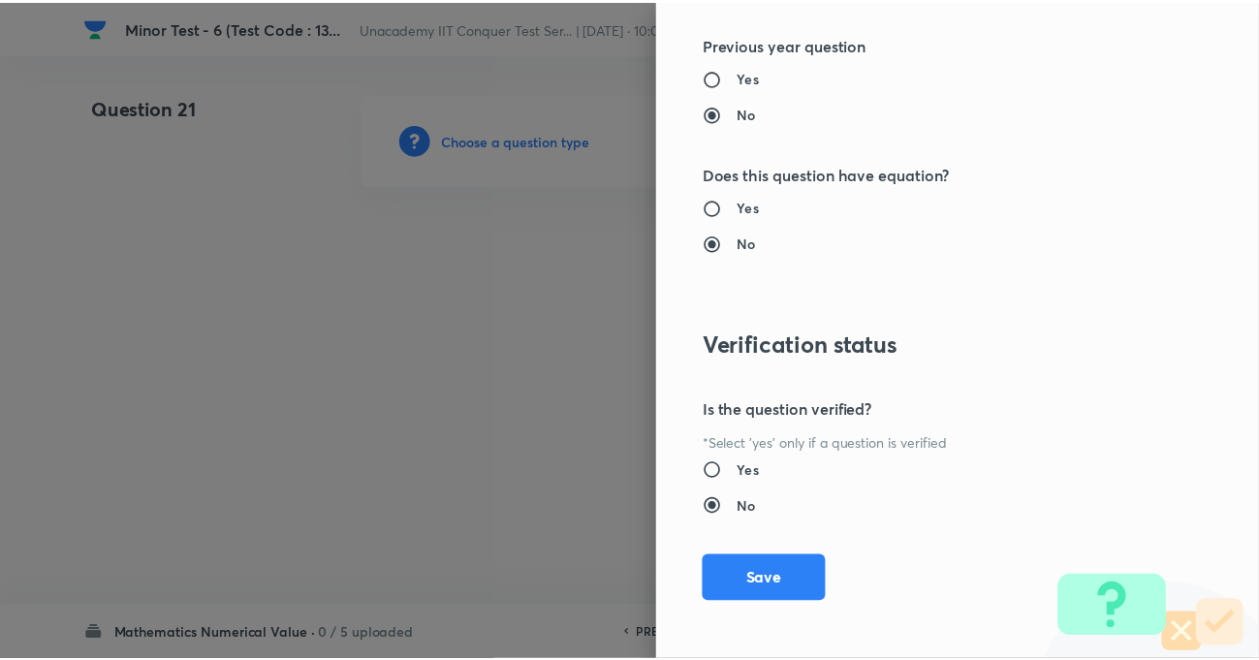
scroll to position [1995, 0]
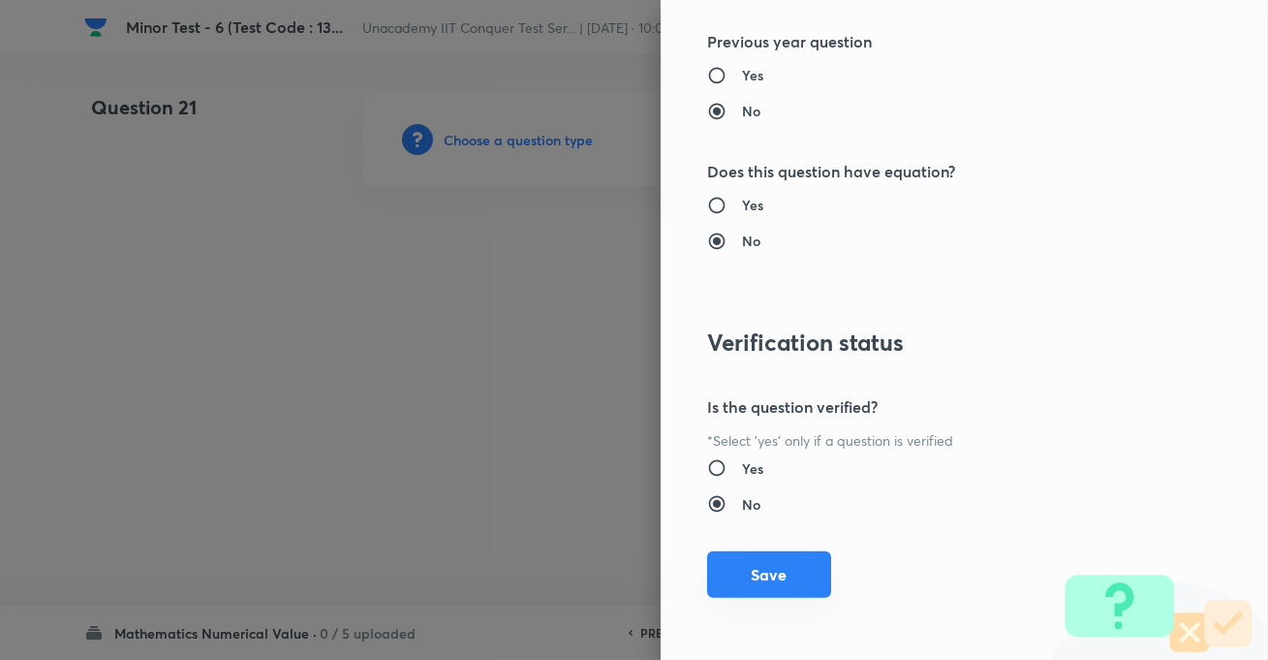
click at [766, 570] on button "Save" at bounding box center [769, 574] width 124 height 47
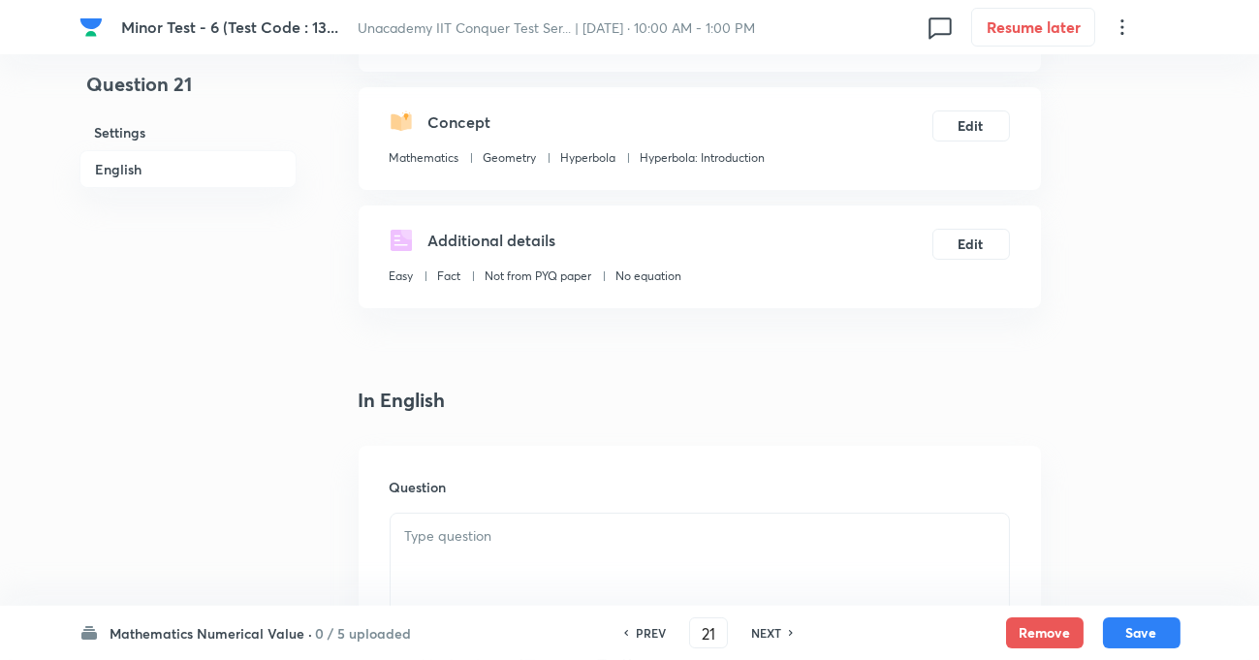
scroll to position [440, 0]
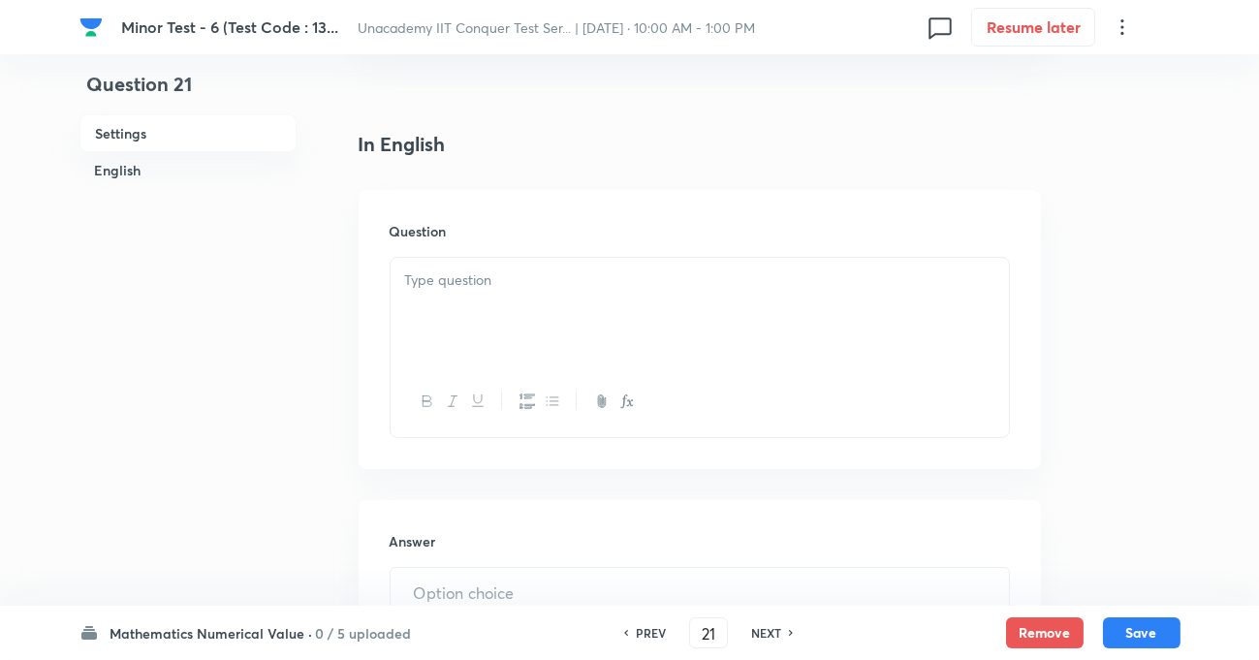
click at [516, 294] on div at bounding box center [700, 312] width 618 height 109
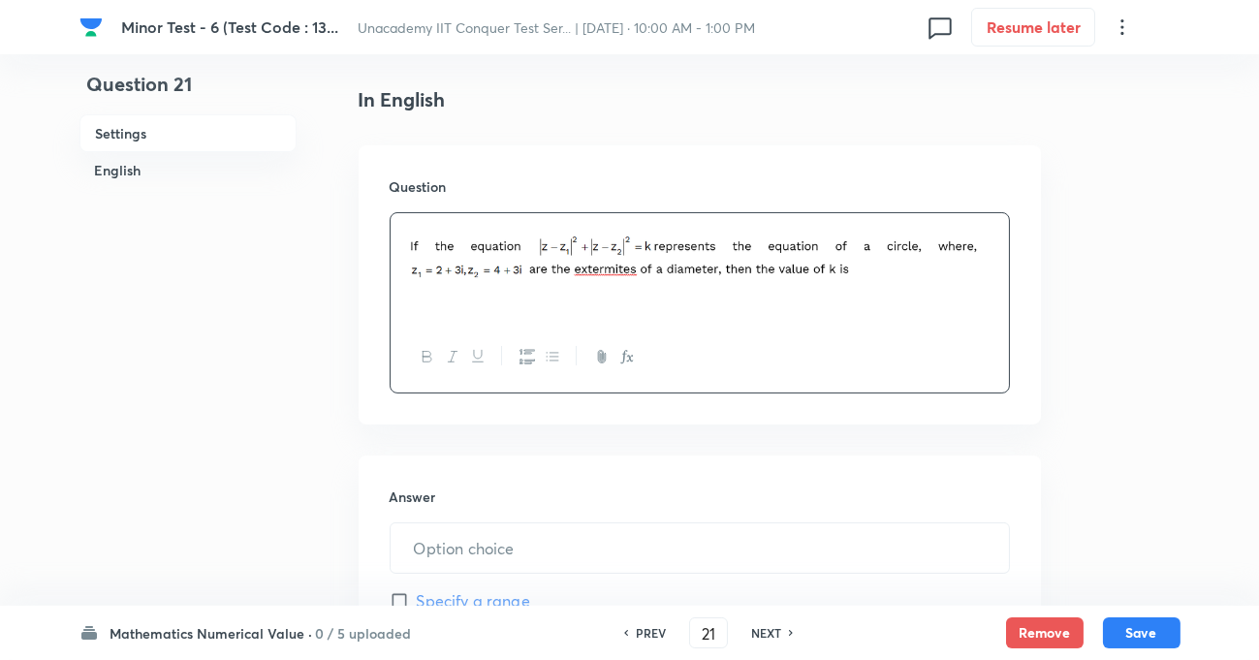
scroll to position [528, 0]
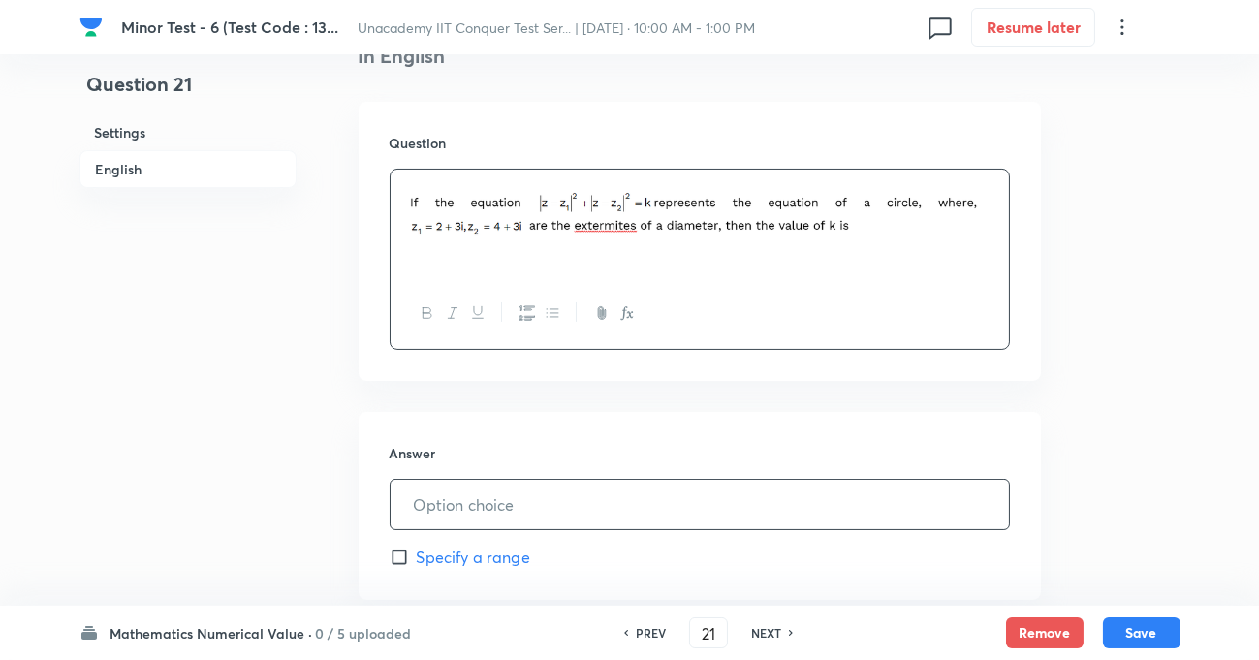
click at [425, 501] on input "text" at bounding box center [700, 504] width 618 height 49
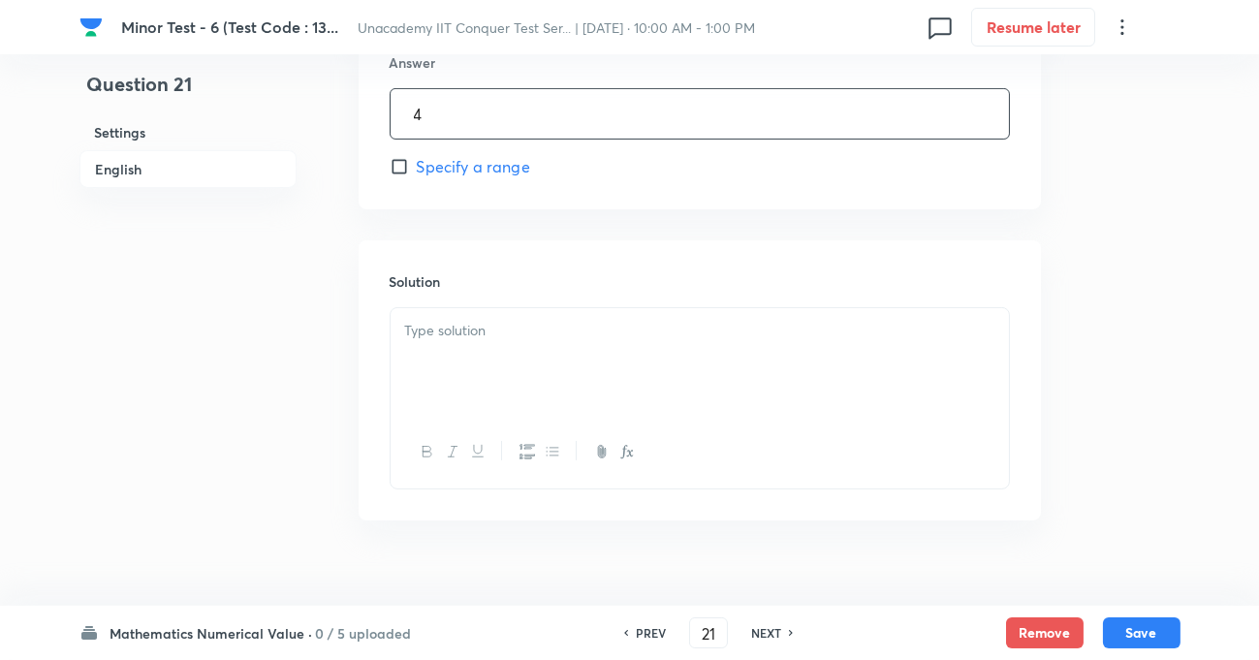
scroll to position [950, 0]
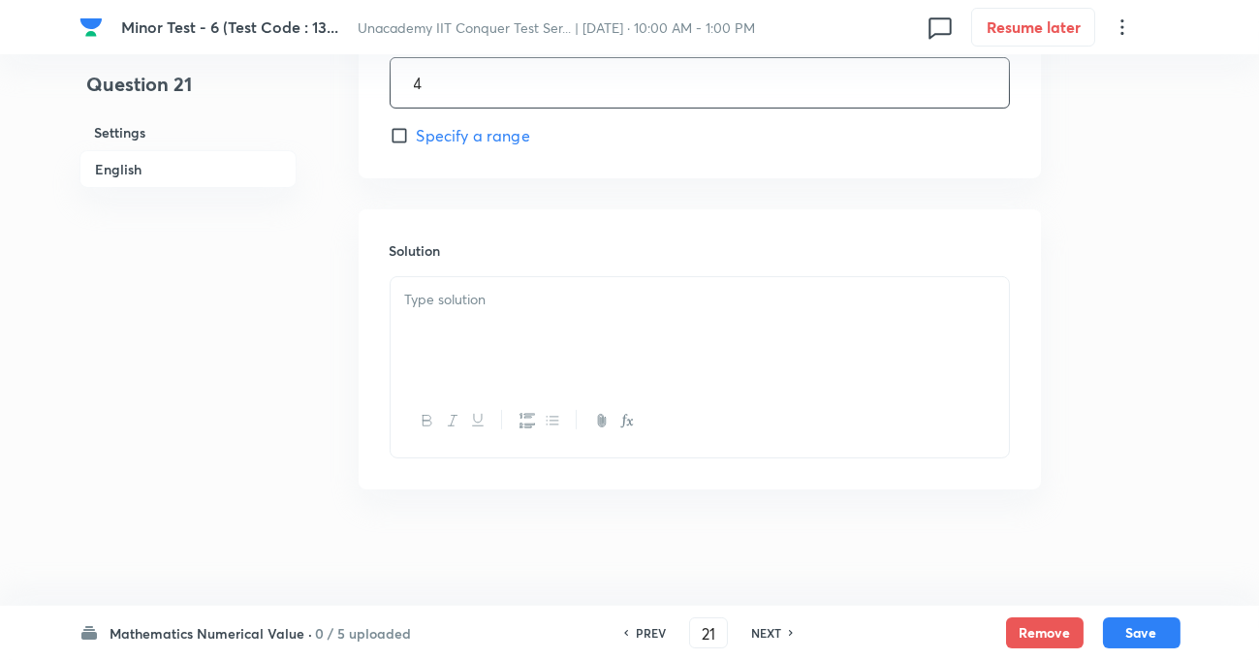
type input "4"
click at [493, 297] on p at bounding box center [699, 300] width 589 height 22
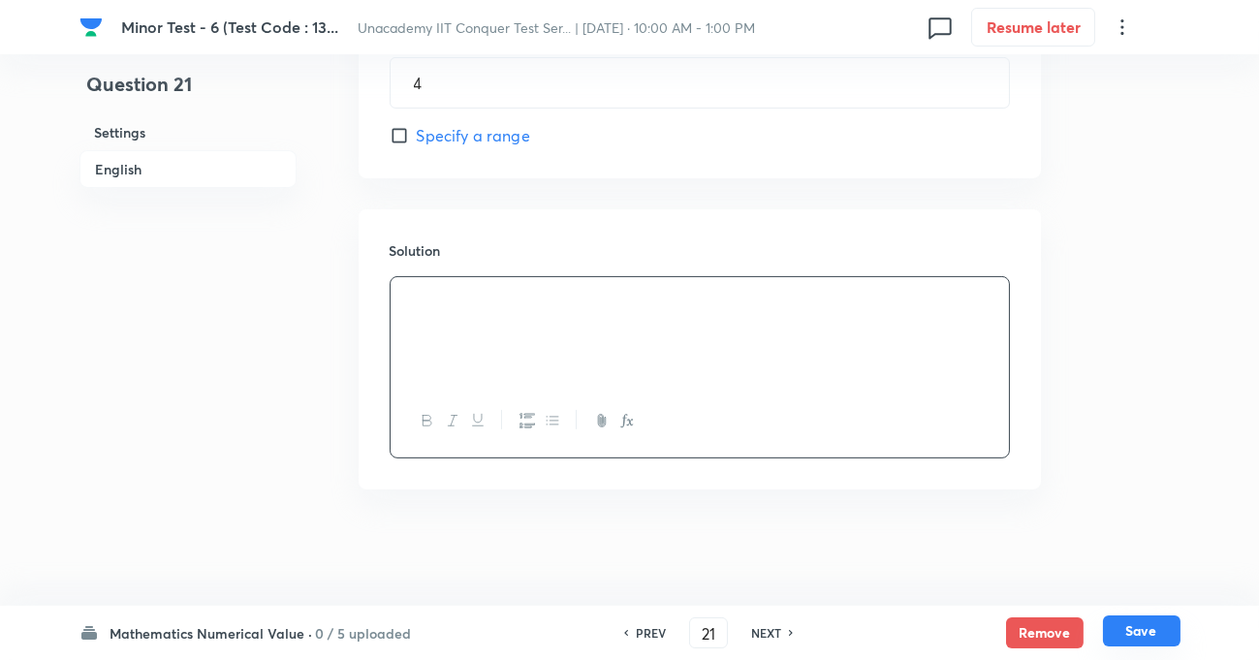
click at [1159, 631] on button "Save" at bounding box center [1142, 630] width 78 height 31
type input "22"
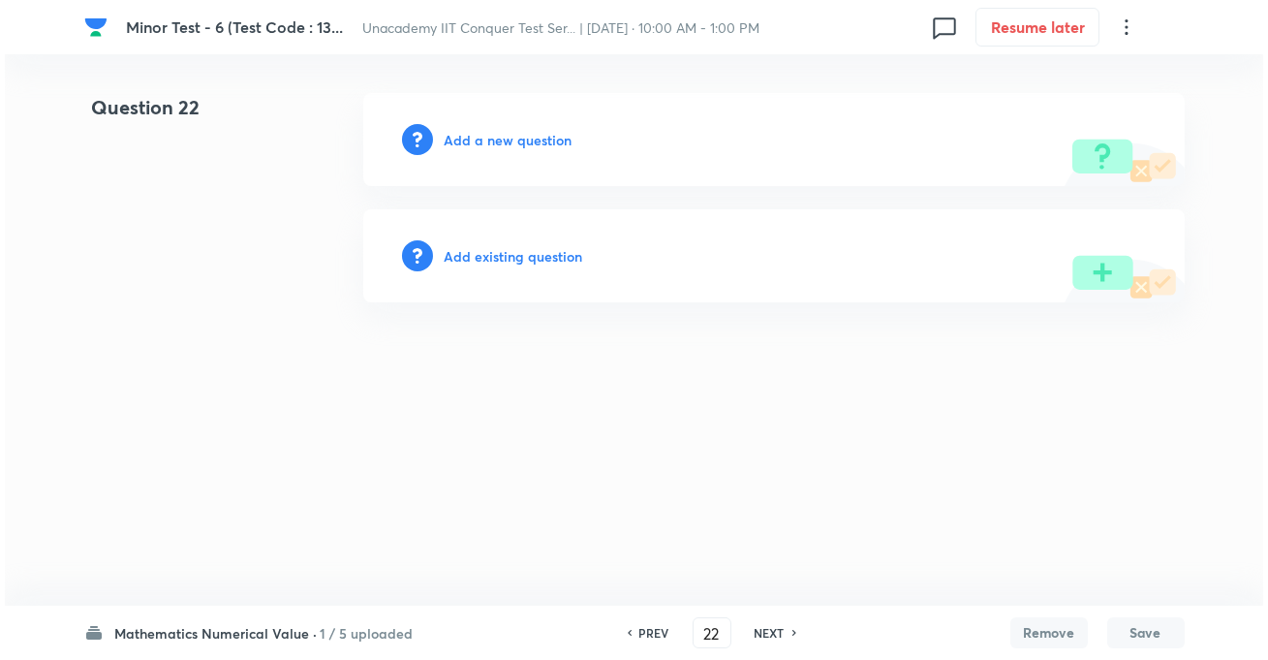
scroll to position [0, 0]
click at [552, 127] on div "Add a new question" at bounding box center [774, 139] width 822 height 93
click at [554, 135] on h6 "Add a new question" at bounding box center [509, 140] width 128 height 20
click at [588, 151] on div "Choose a question type" at bounding box center [774, 139] width 822 height 93
click at [581, 143] on h6 "Choose a question type" at bounding box center [519, 140] width 149 height 20
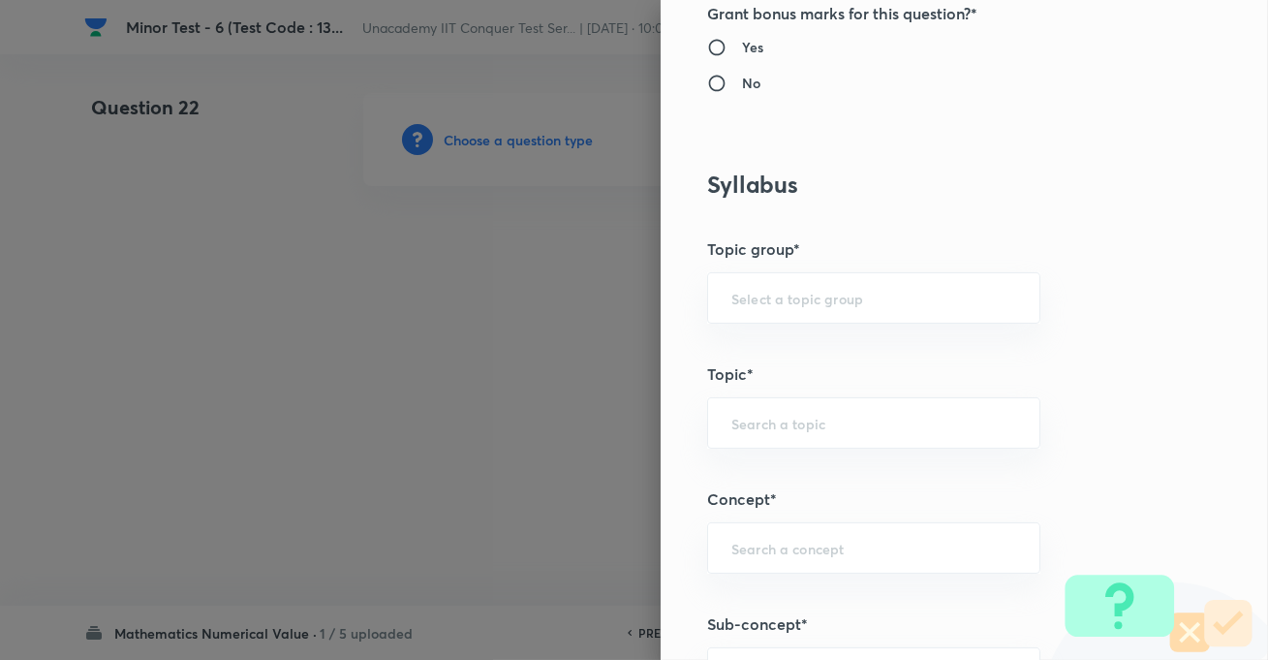
scroll to position [881, 0]
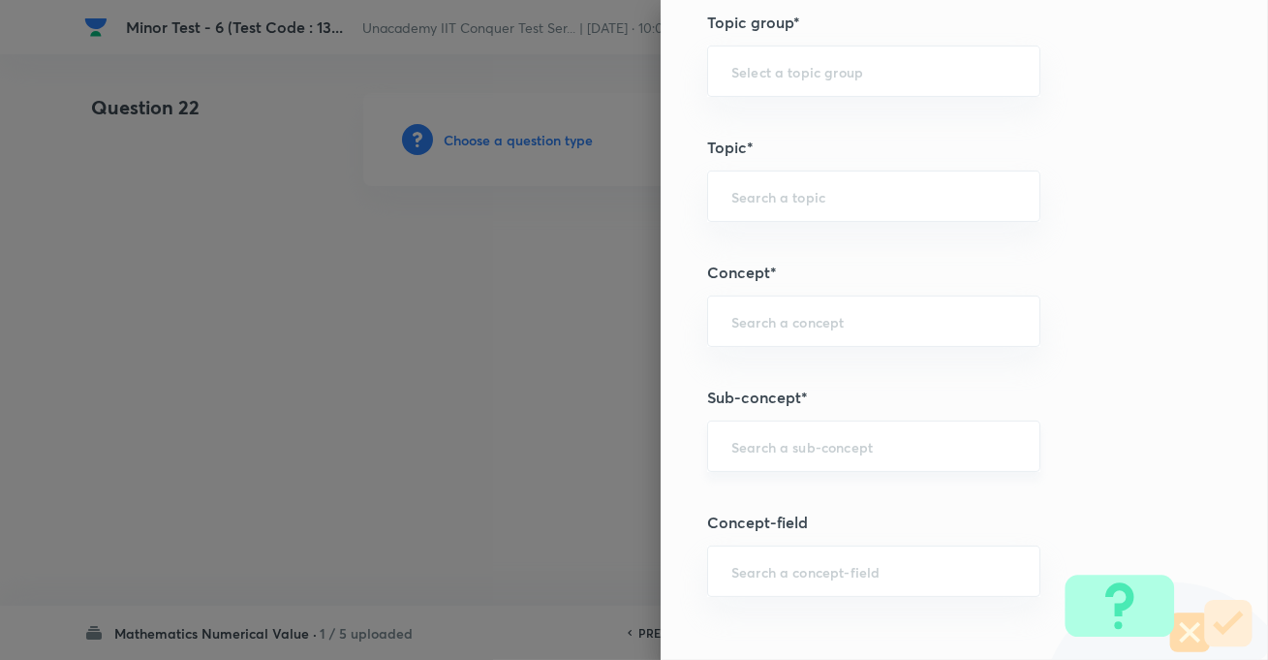
click at [789, 451] on input "text" at bounding box center [874, 446] width 285 height 18
paste input "Ellipse"
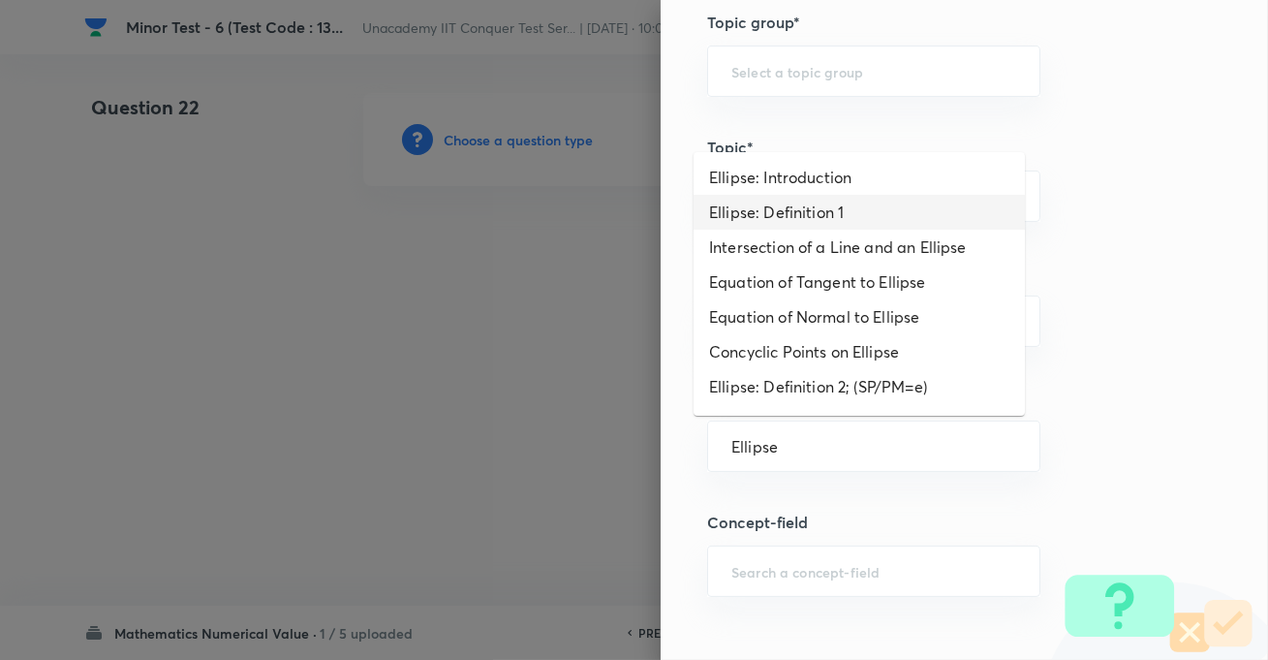
click at [765, 209] on li "Ellipse: Definition 1" at bounding box center [859, 212] width 331 height 35
type input "Ellipse: Definition 1"
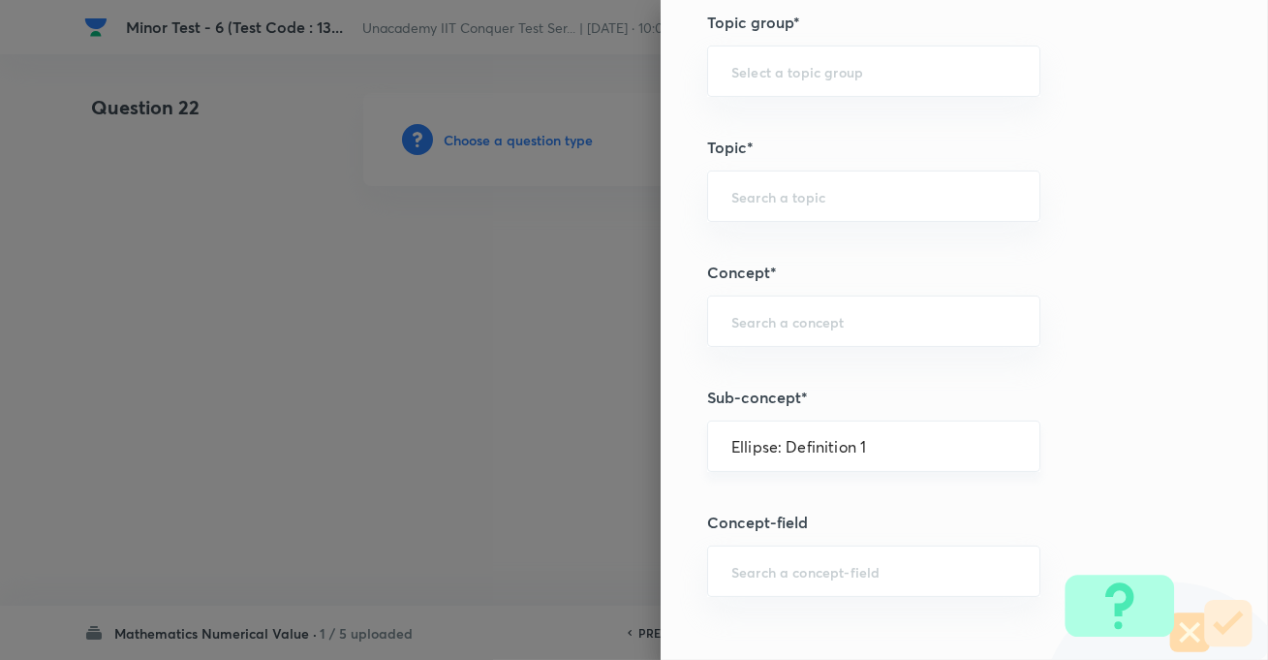
type input "Mathematics"
type input "Geometry"
type input "Ellipse"
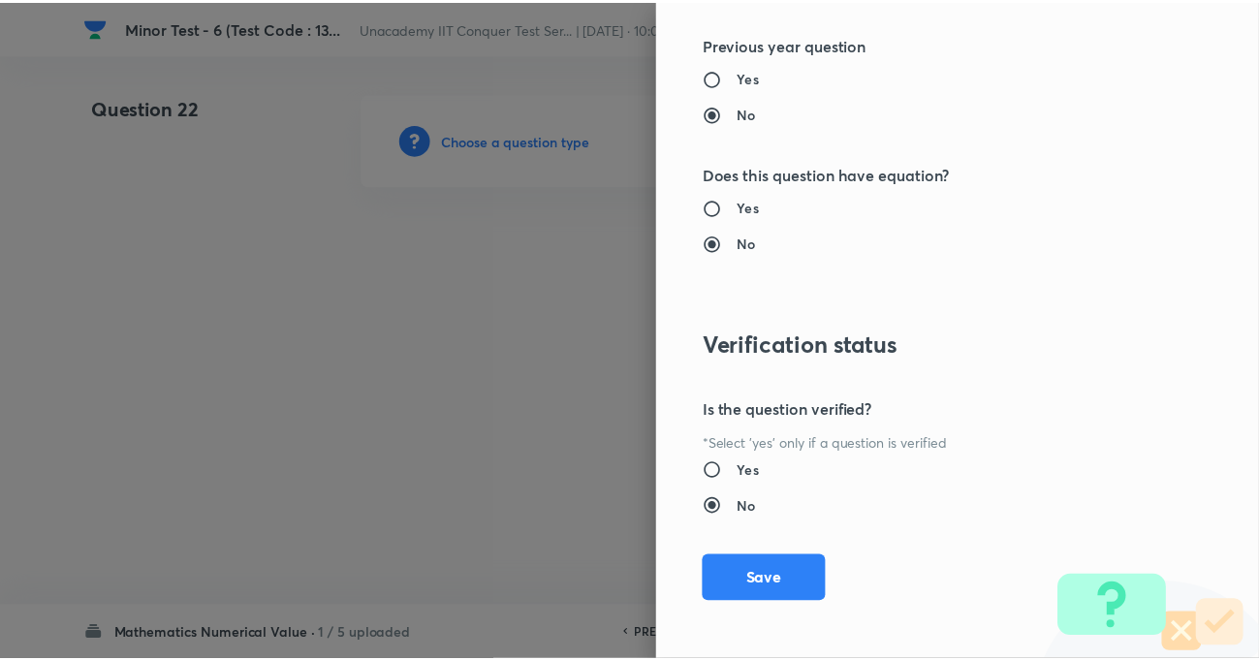
scroll to position [1995, 0]
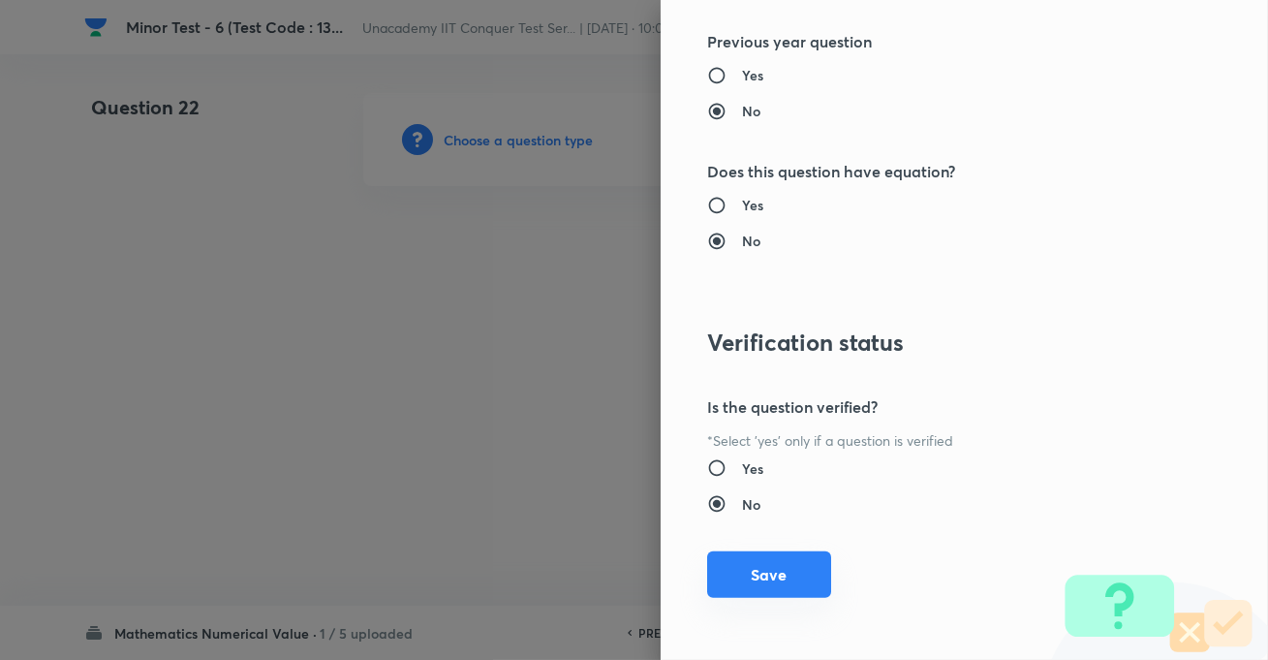
click at [756, 569] on button "Save" at bounding box center [769, 574] width 124 height 47
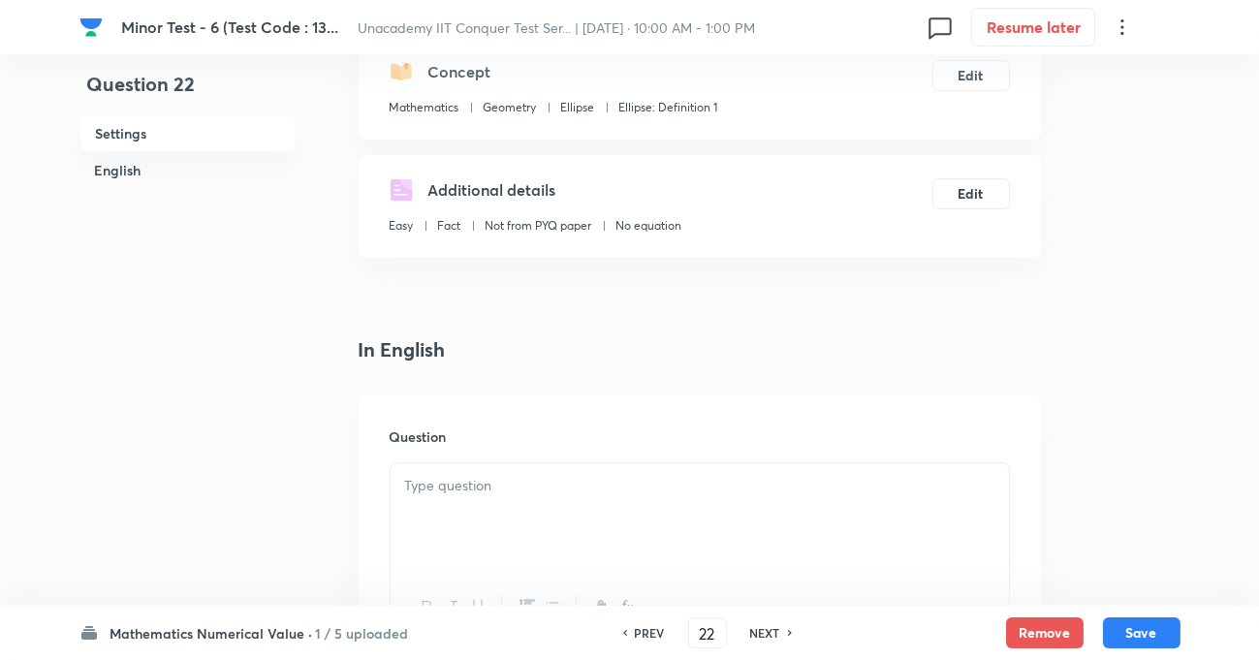
scroll to position [264, 0]
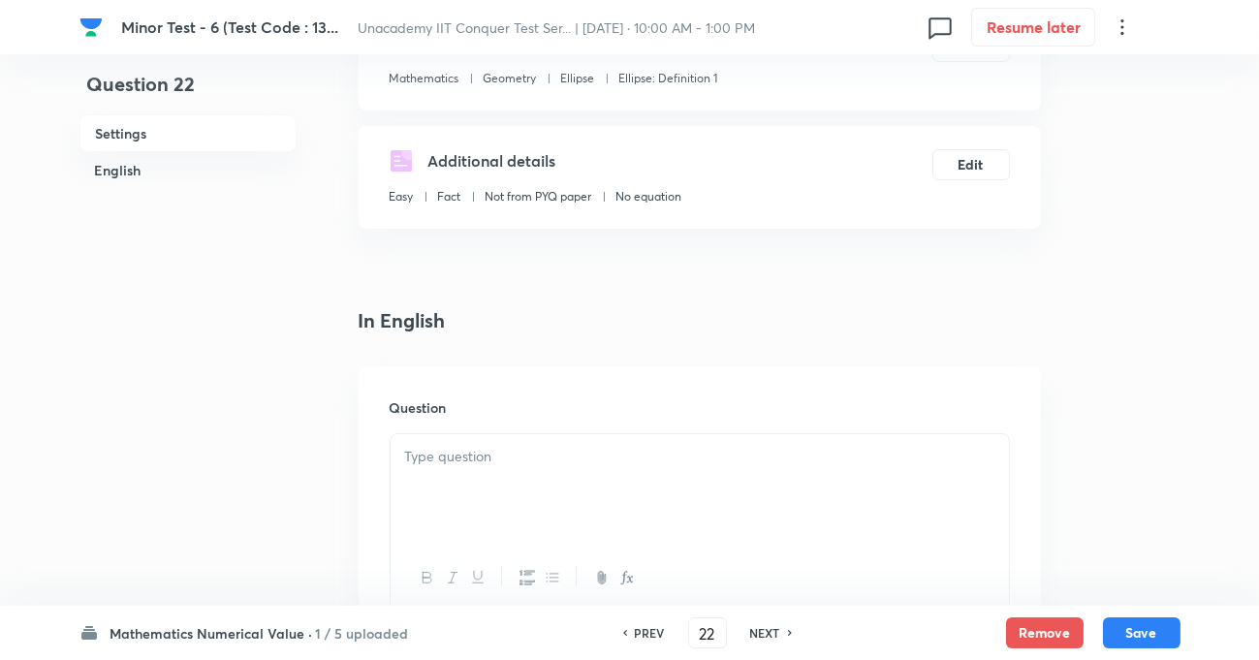
click at [573, 473] on div at bounding box center [700, 488] width 618 height 109
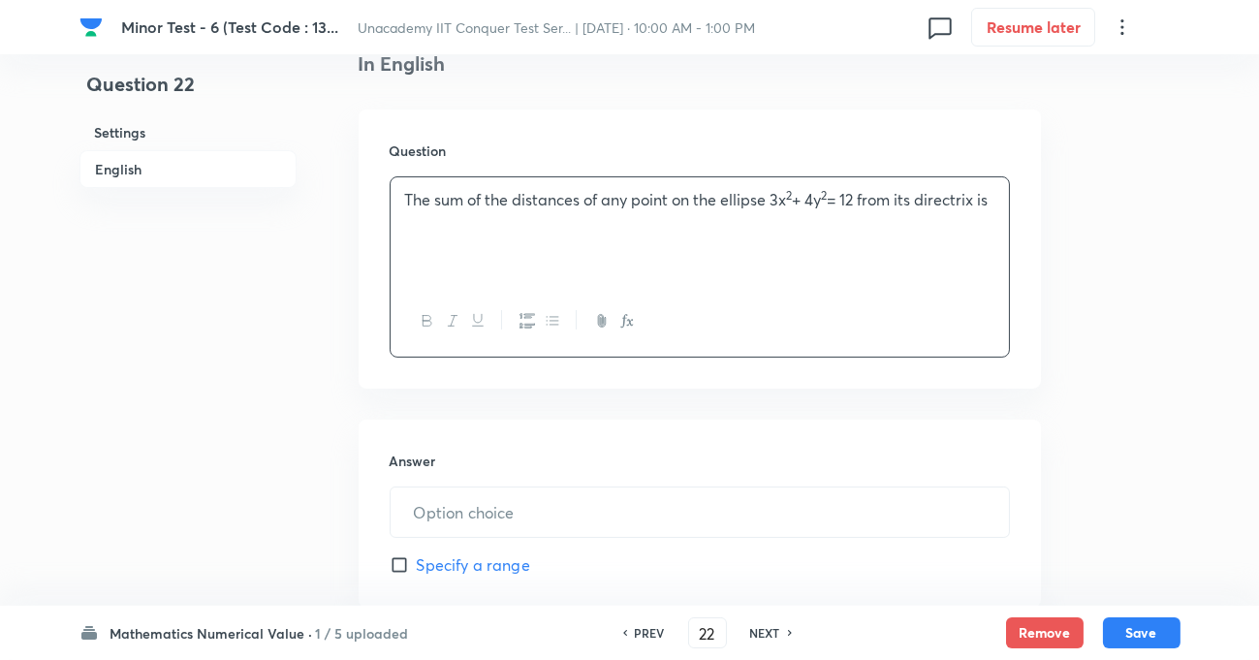
scroll to position [616, 0]
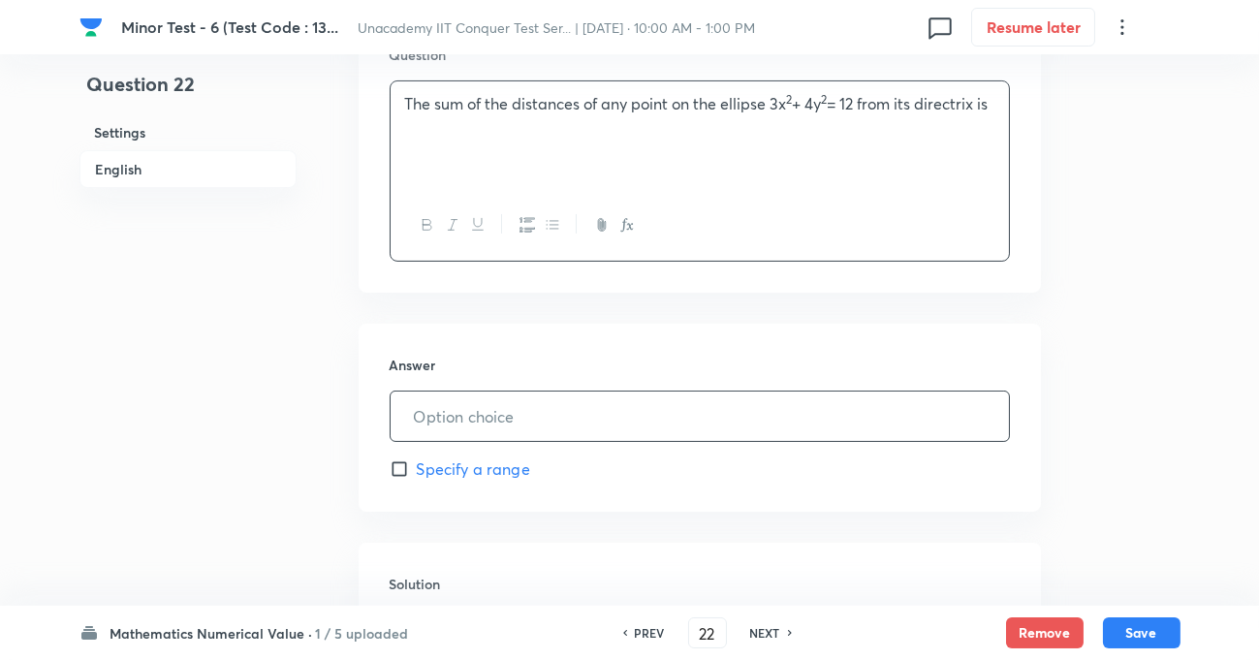
click at [509, 416] on input "text" at bounding box center [700, 415] width 618 height 49
type input "8"
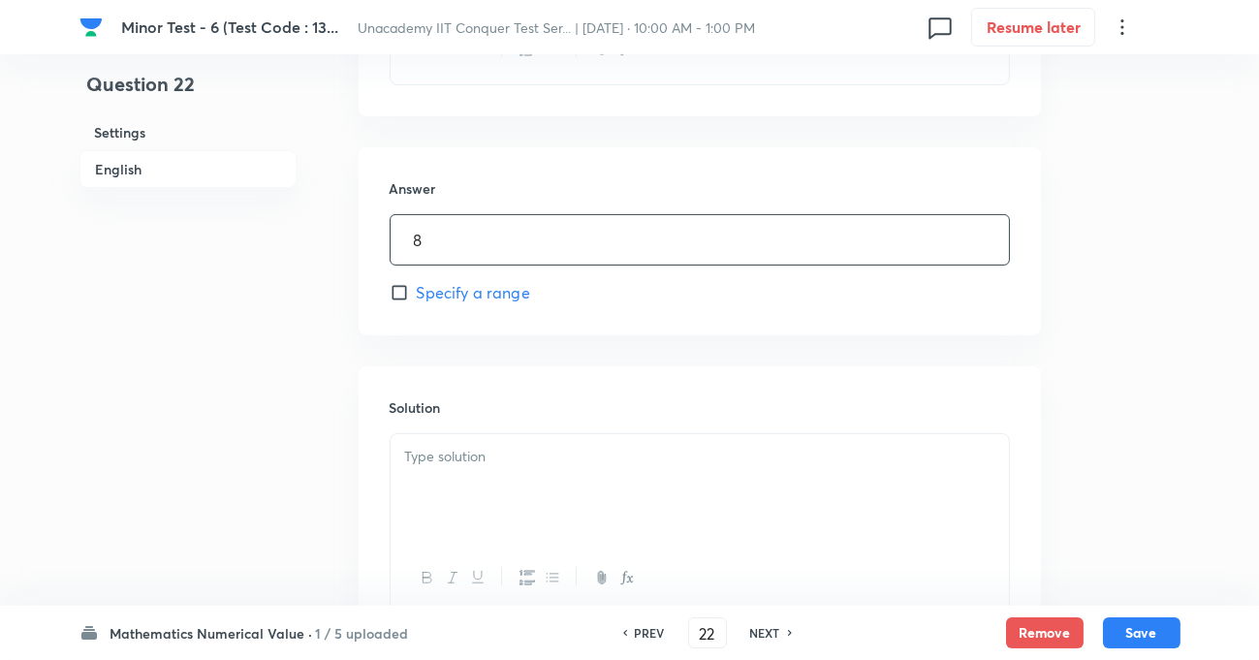
scroll to position [881, 0]
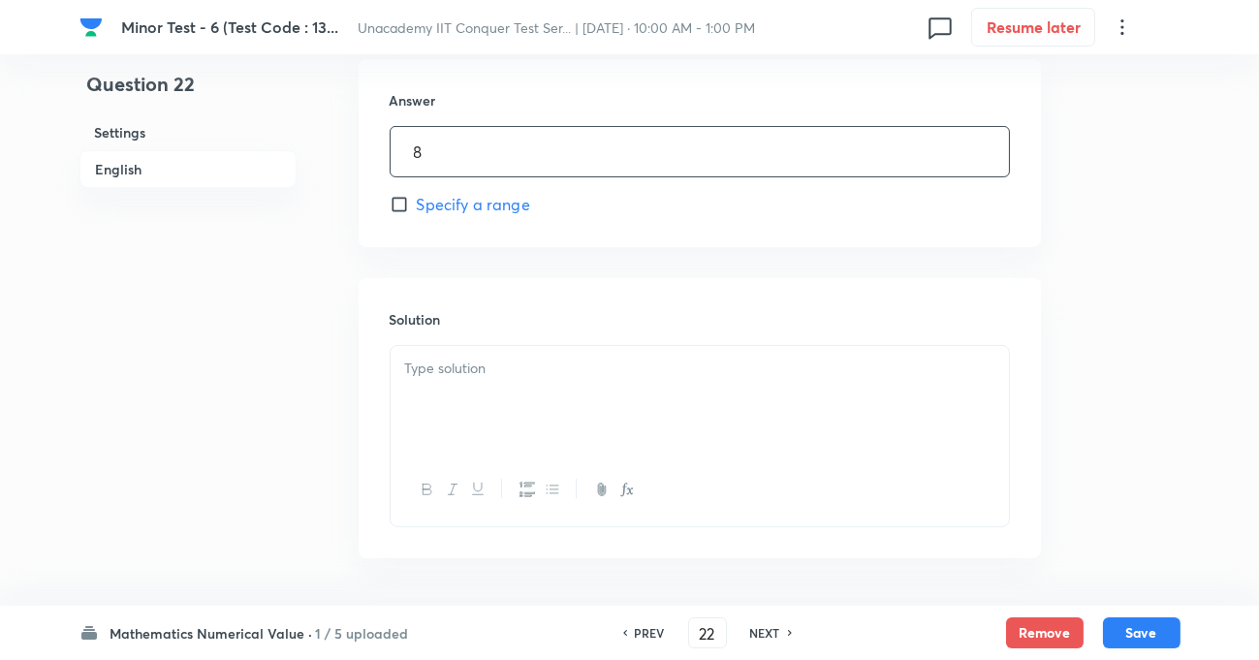
click at [536, 402] on div at bounding box center [700, 400] width 618 height 109
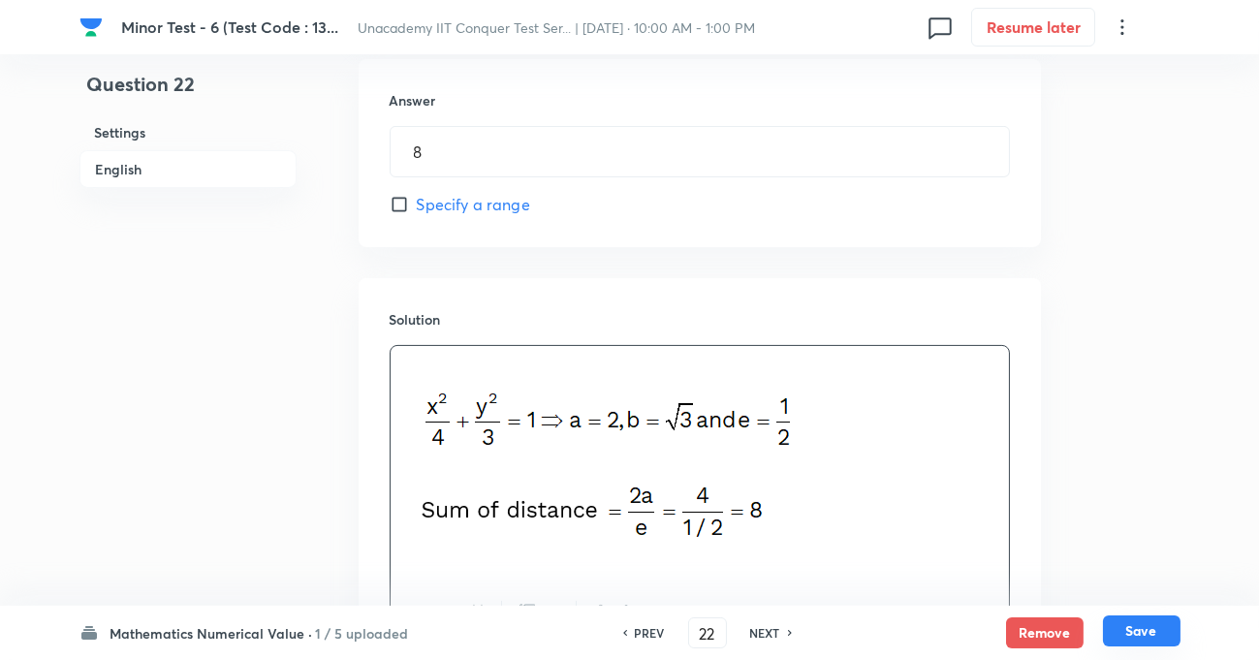
click at [1152, 630] on button "Save" at bounding box center [1142, 630] width 78 height 31
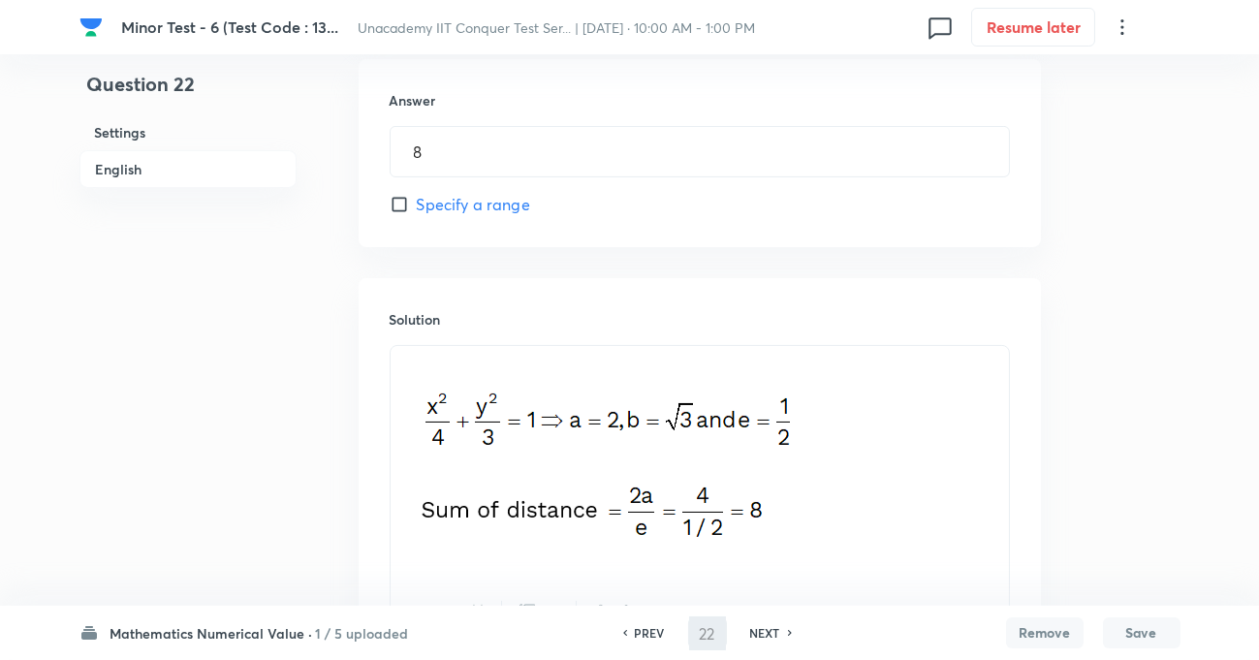
type input "23"
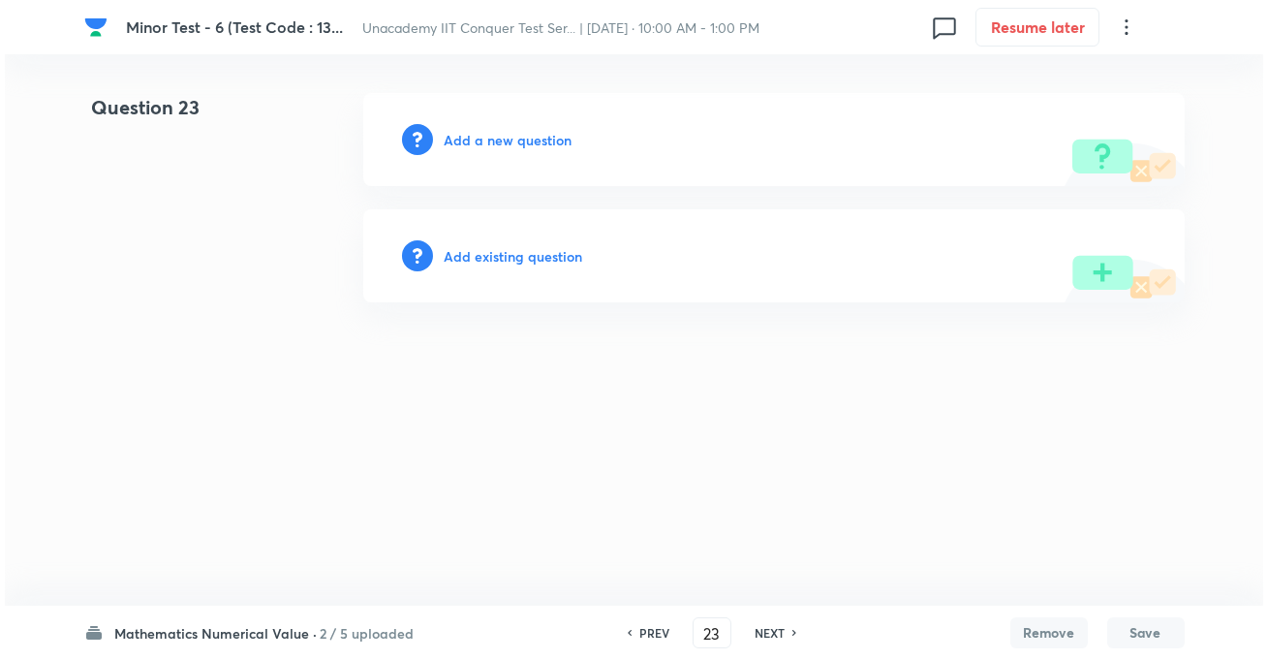
scroll to position [0, 0]
click at [519, 136] on h6 "Add a new question" at bounding box center [509, 140] width 128 height 20
click at [564, 151] on div "Choose a question type" at bounding box center [774, 139] width 822 height 93
click at [579, 141] on h6 "Choose a question type" at bounding box center [519, 140] width 149 height 20
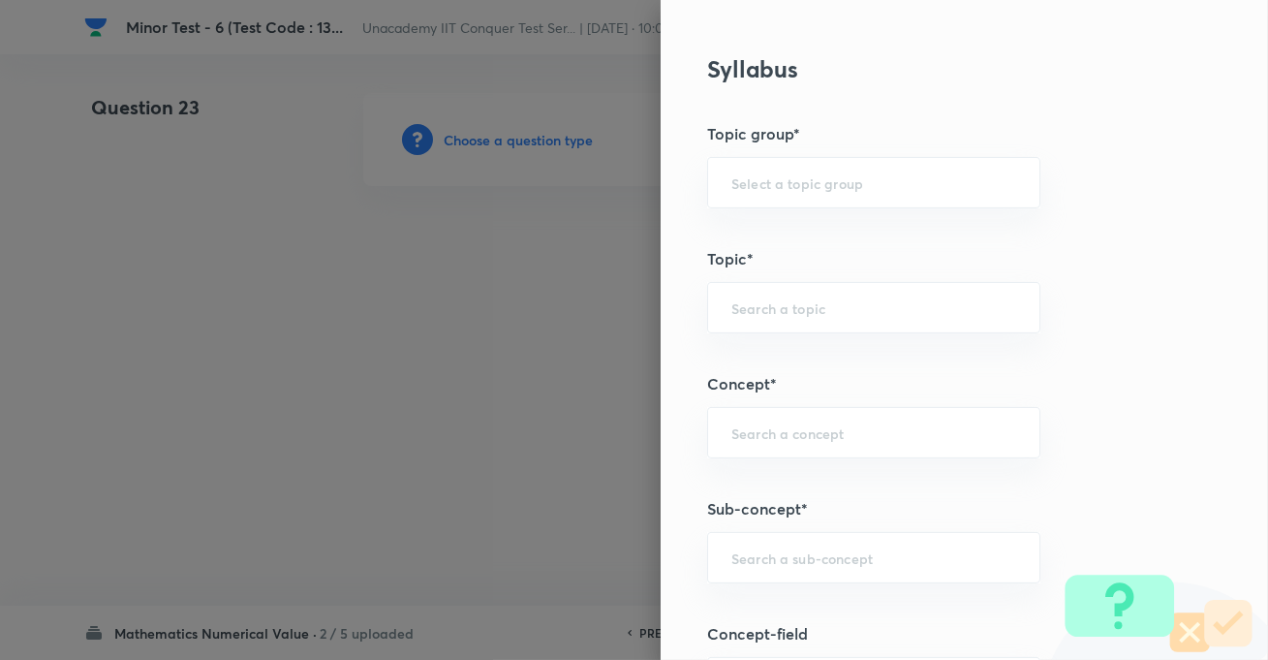
scroll to position [969, 0]
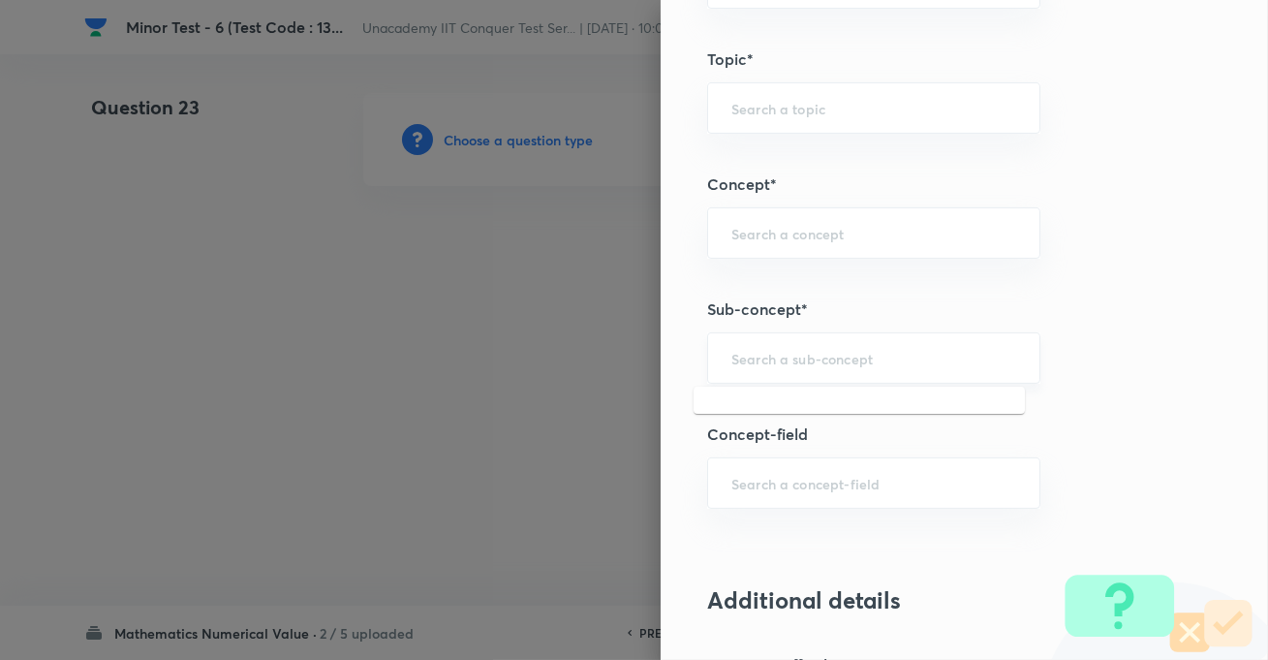
click at [764, 359] on input "text" at bounding box center [874, 358] width 285 height 18
paste input "Parabola"
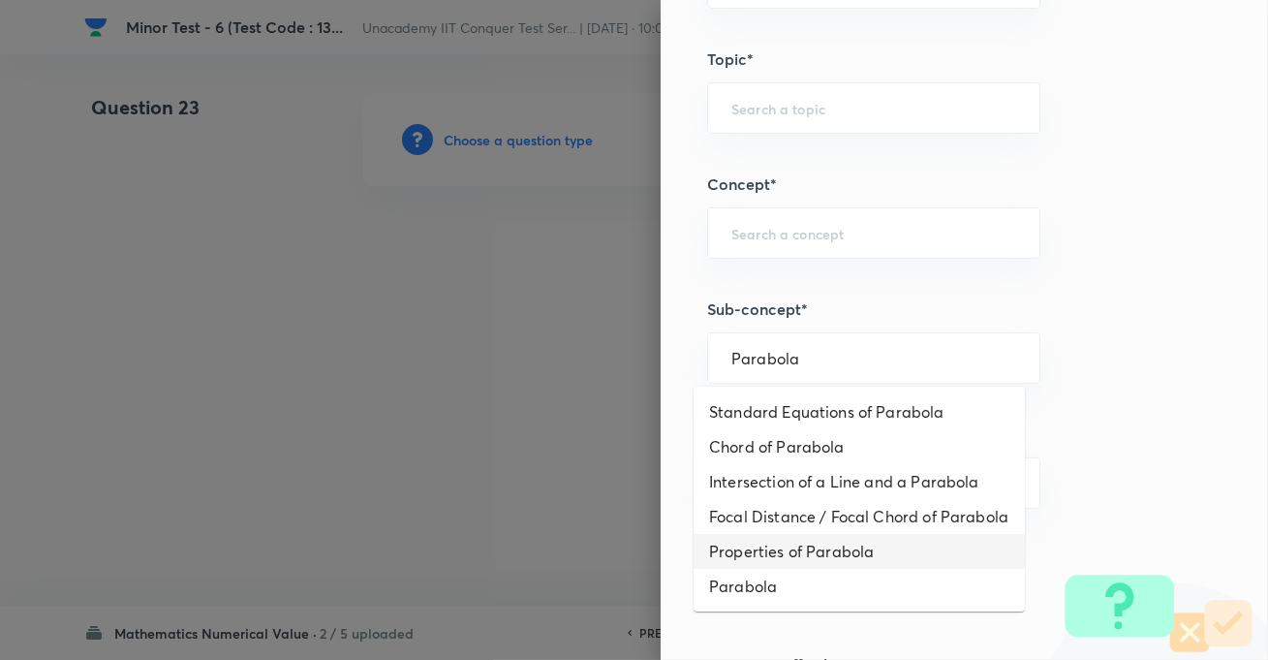
click at [785, 569] on li "Properties of Parabola" at bounding box center [859, 551] width 331 height 35
type input "Properties of Parabola"
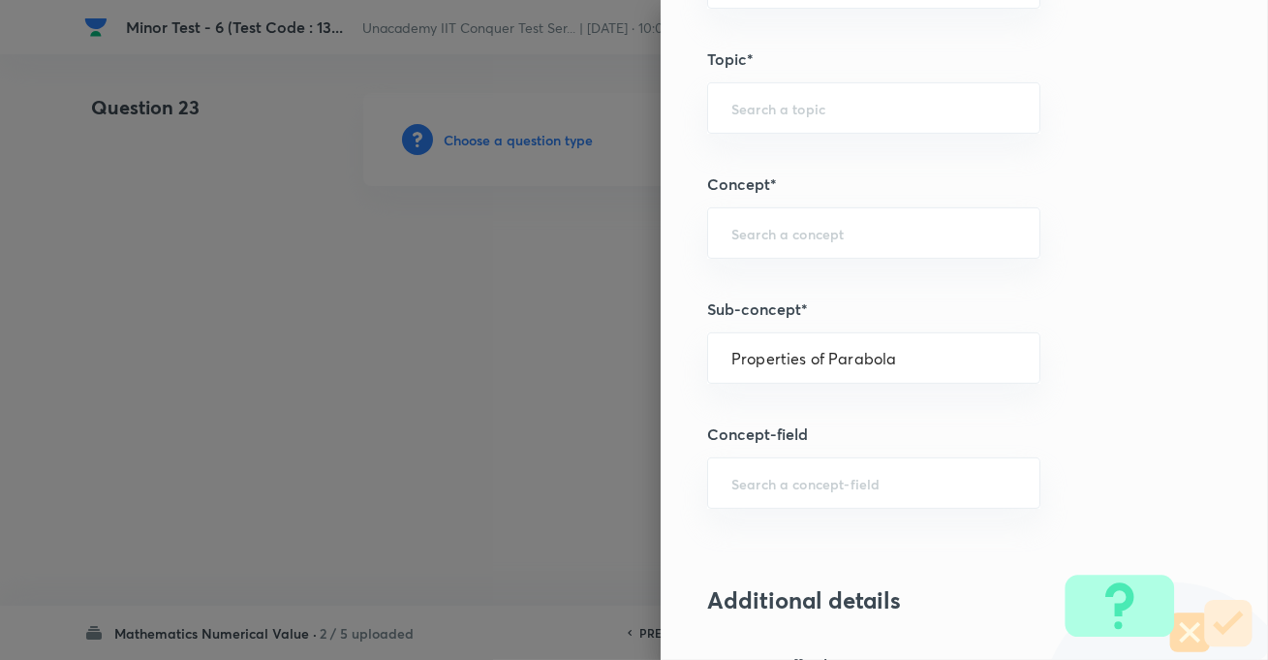
type input "Mathematics"
type input "Geometry"
type input "Parabola"
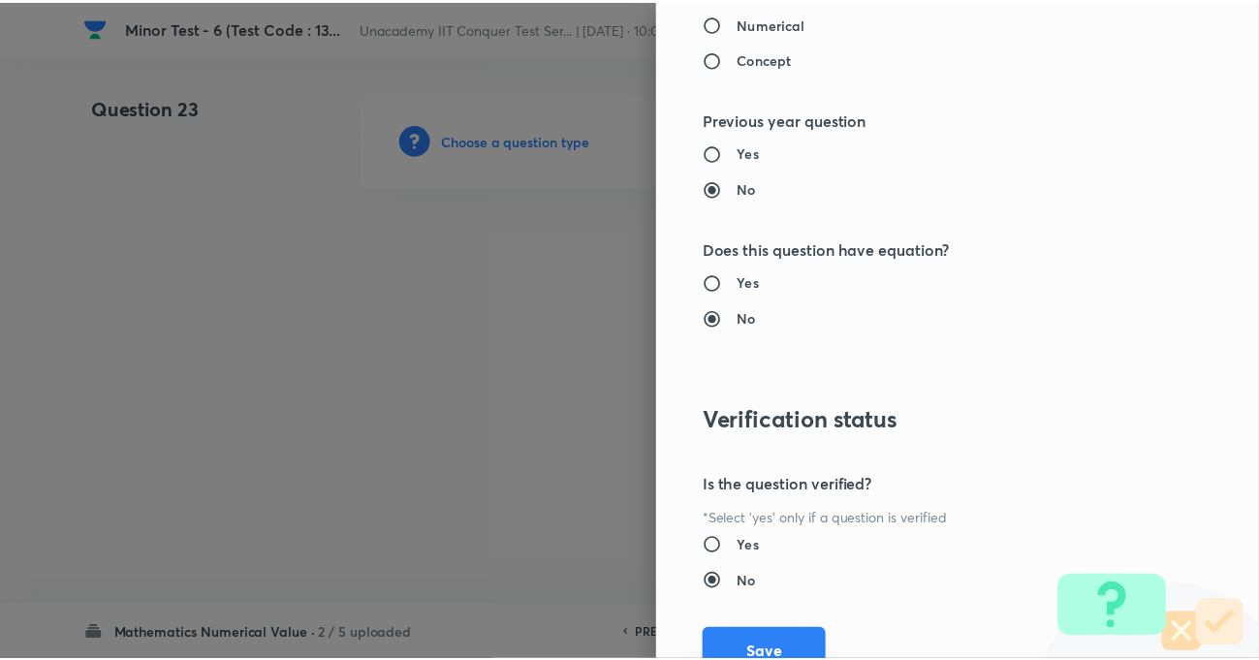
scroll to position [1995, 0]
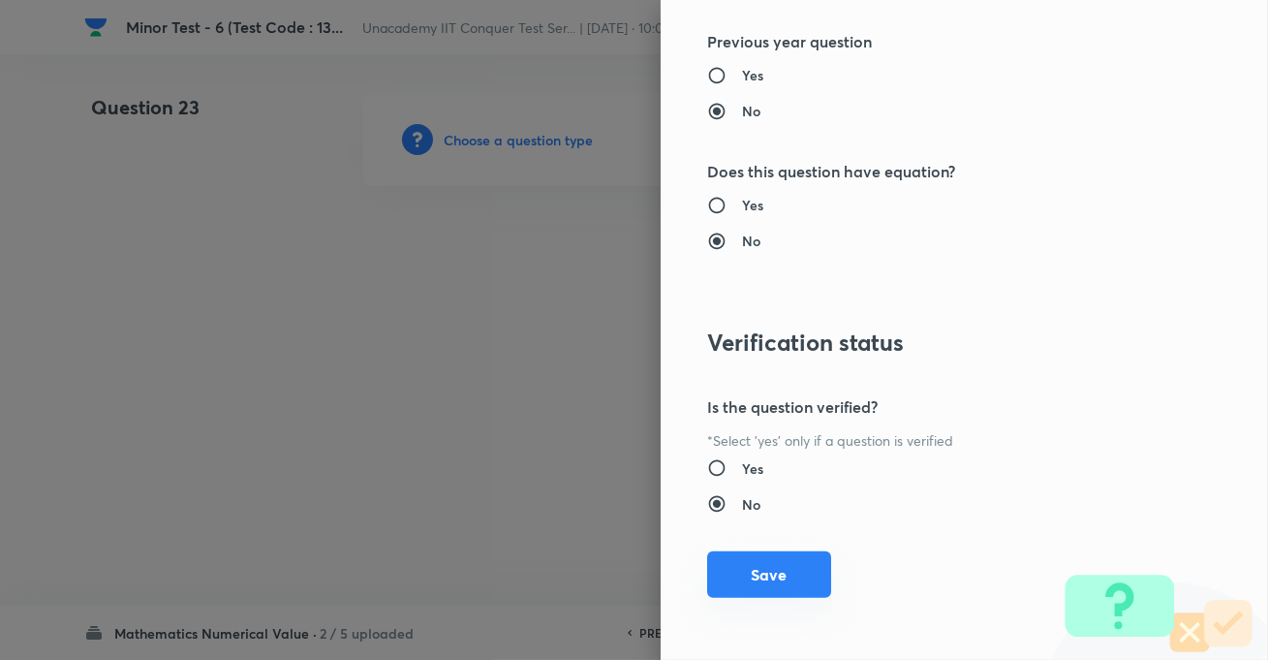
click at [787, 580] on button "Save" at bounding box center [769, 574] width 124 height 47
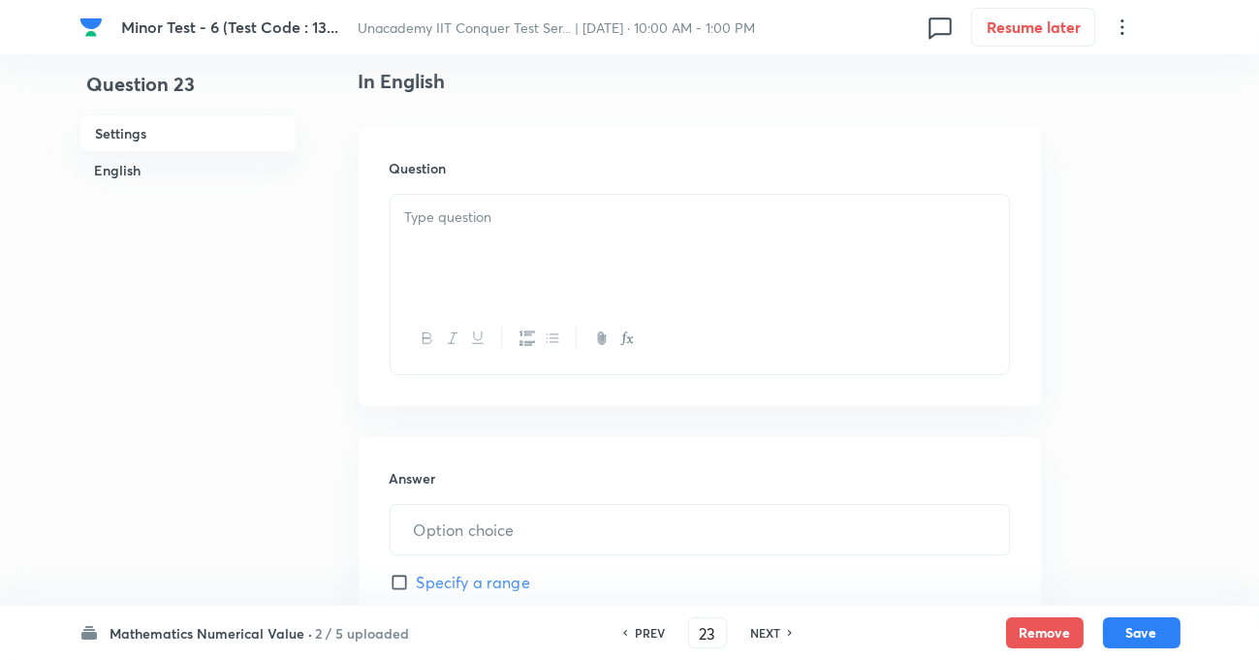
scroll to position [528, 0]
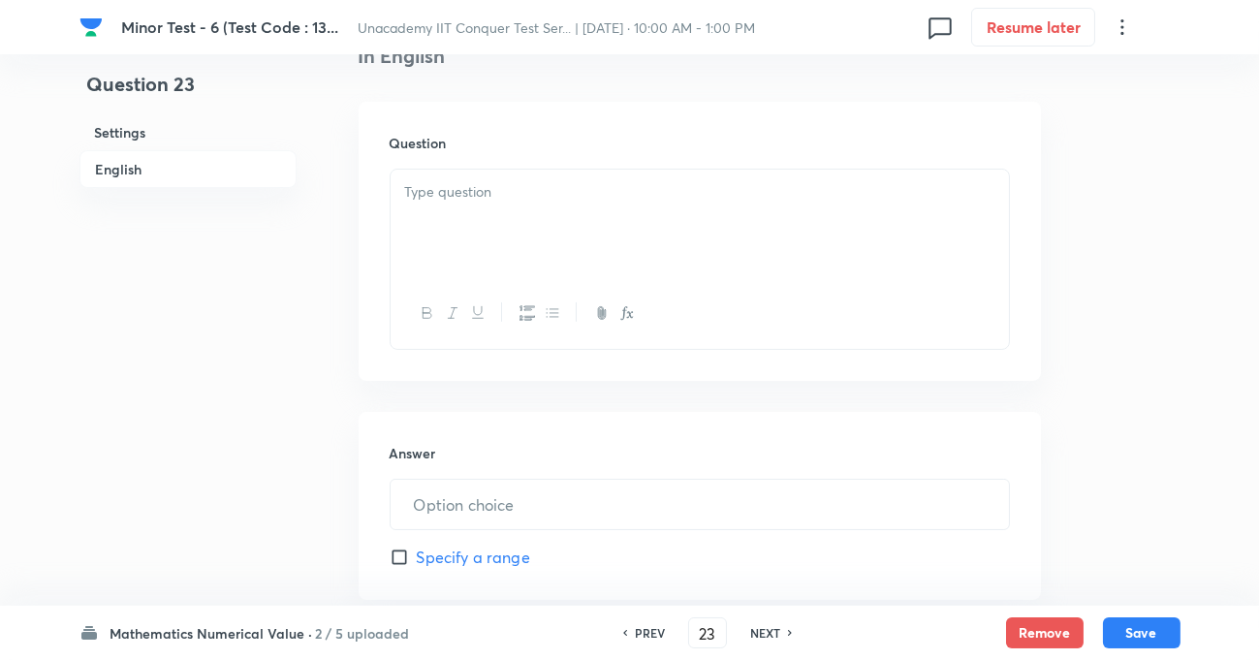
click at [543, 213] on div at bounding box center [700, 224] width 618 height 109
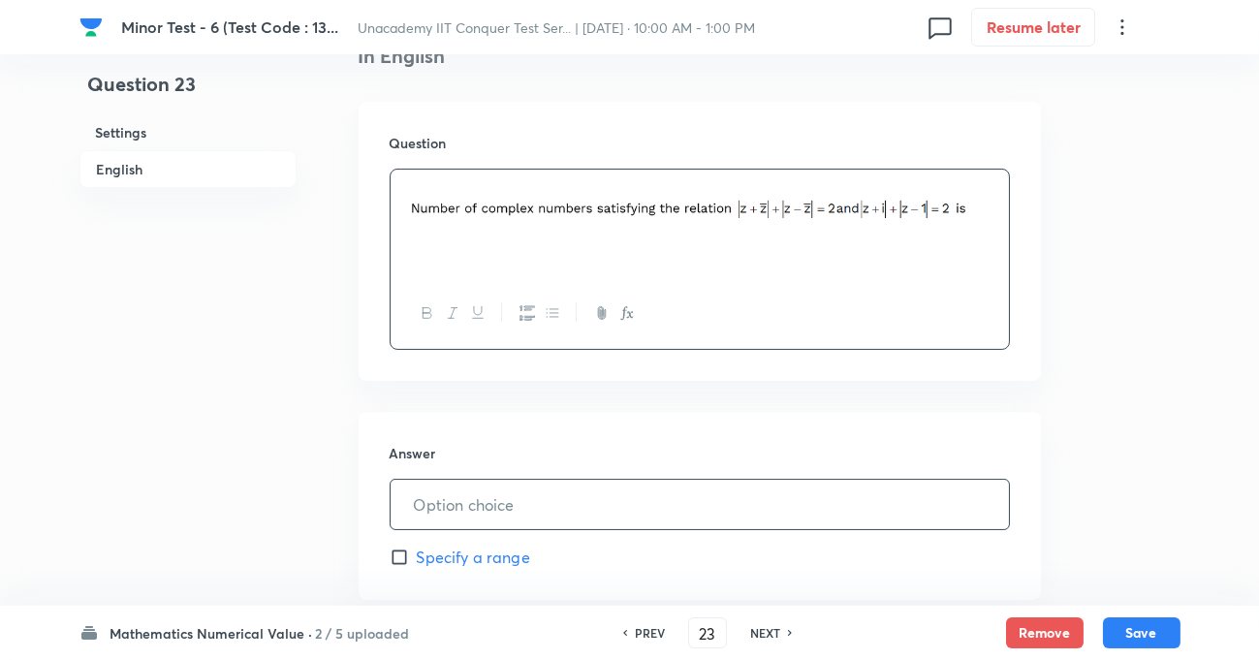
click at [474, 496] on input "text" at bounding box center [700, 504] width 618 height 49
click at [475, 502] on input "text" at bounding box center [700, 504] width 618 height 49
type input "2"
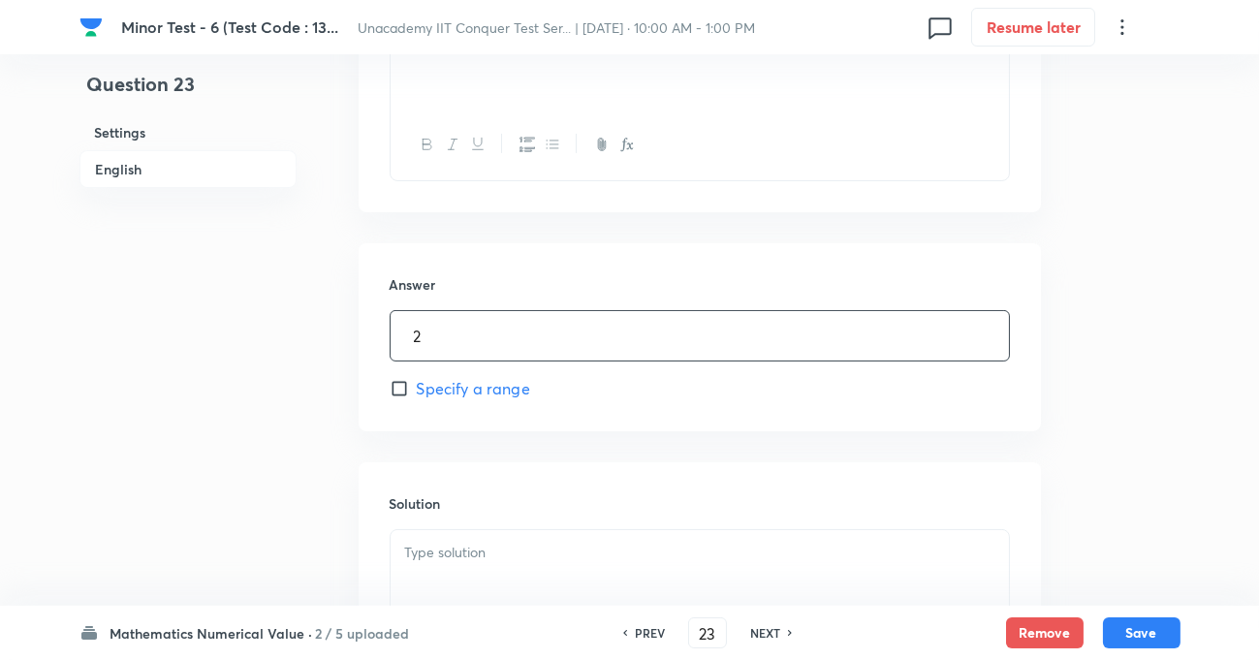
scroll to position [704, 0]
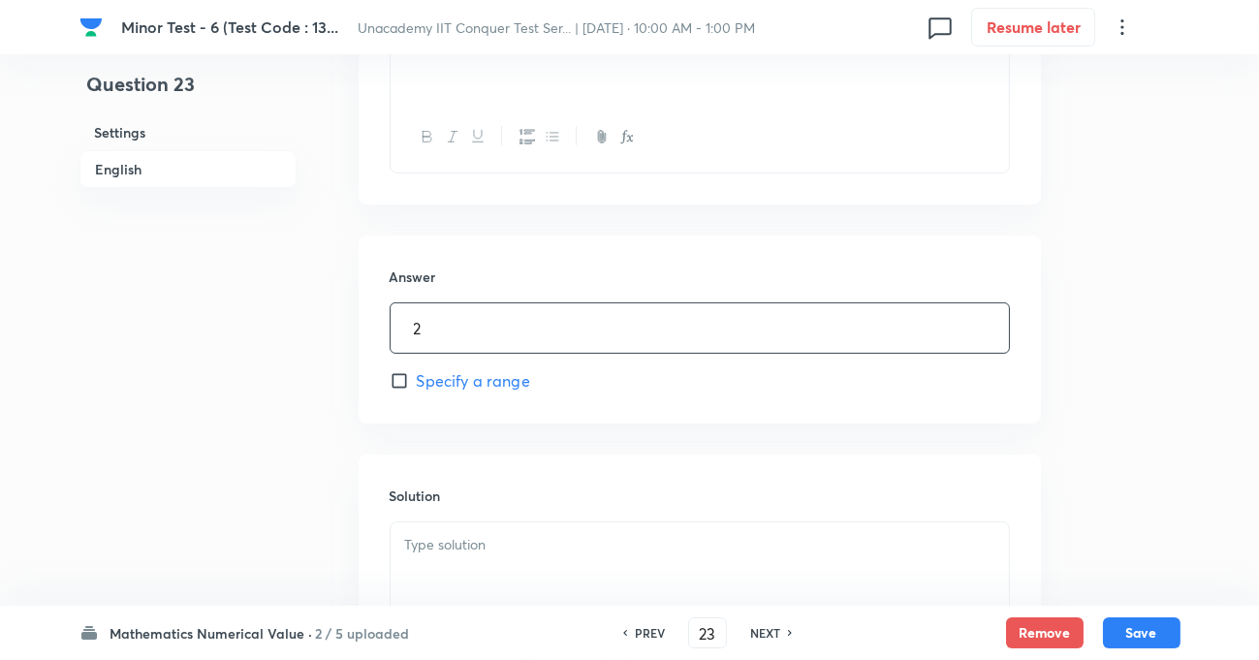
click at [549, 547] on p at bounding box center [699, 545] width 589 height 22
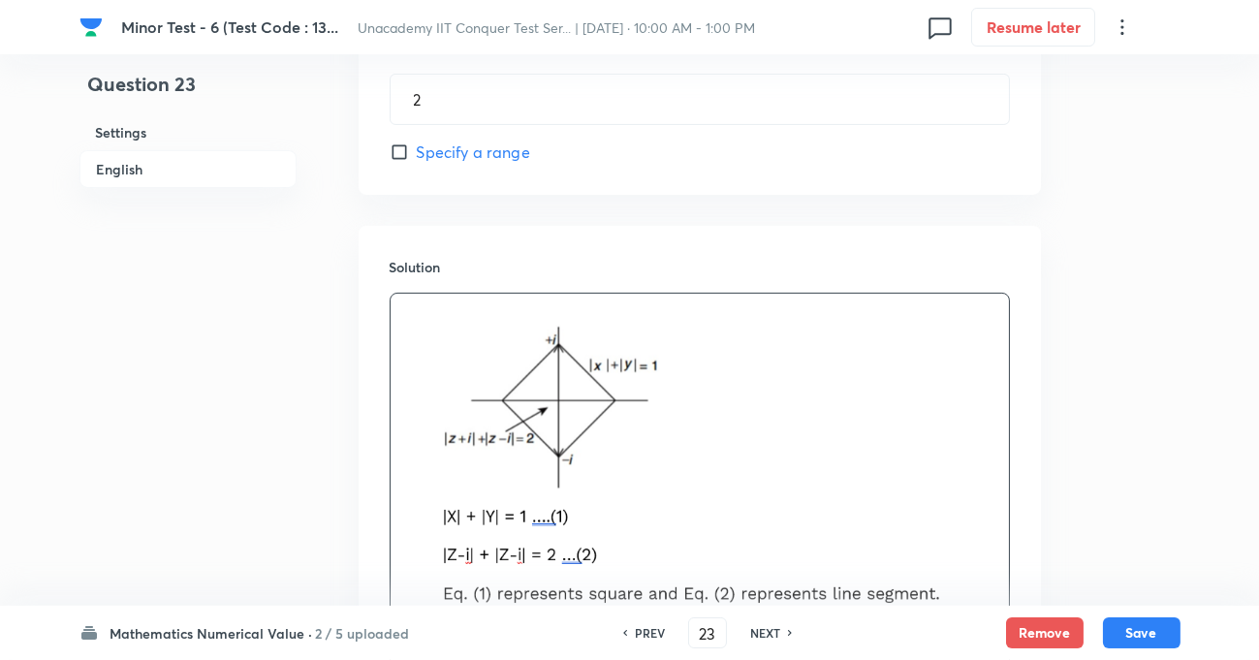
scroll to position [950, 0]
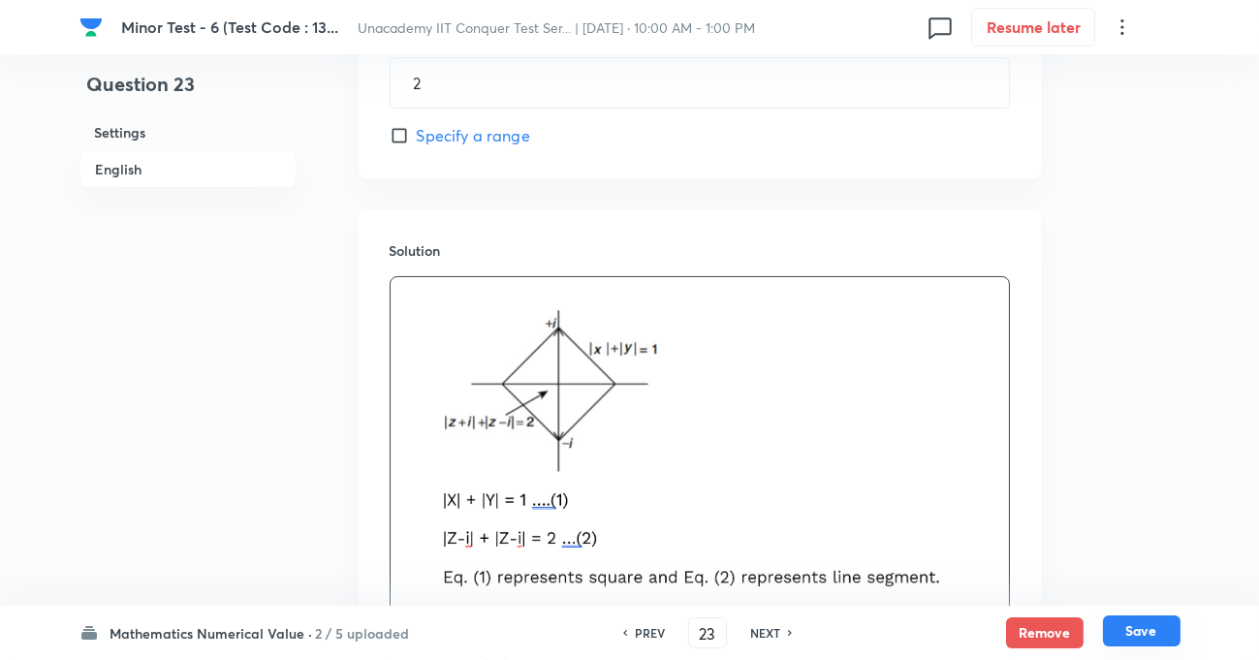
click at [1134, 640] on button "Save" at bounding box center [1142, 630] width 78 height 31
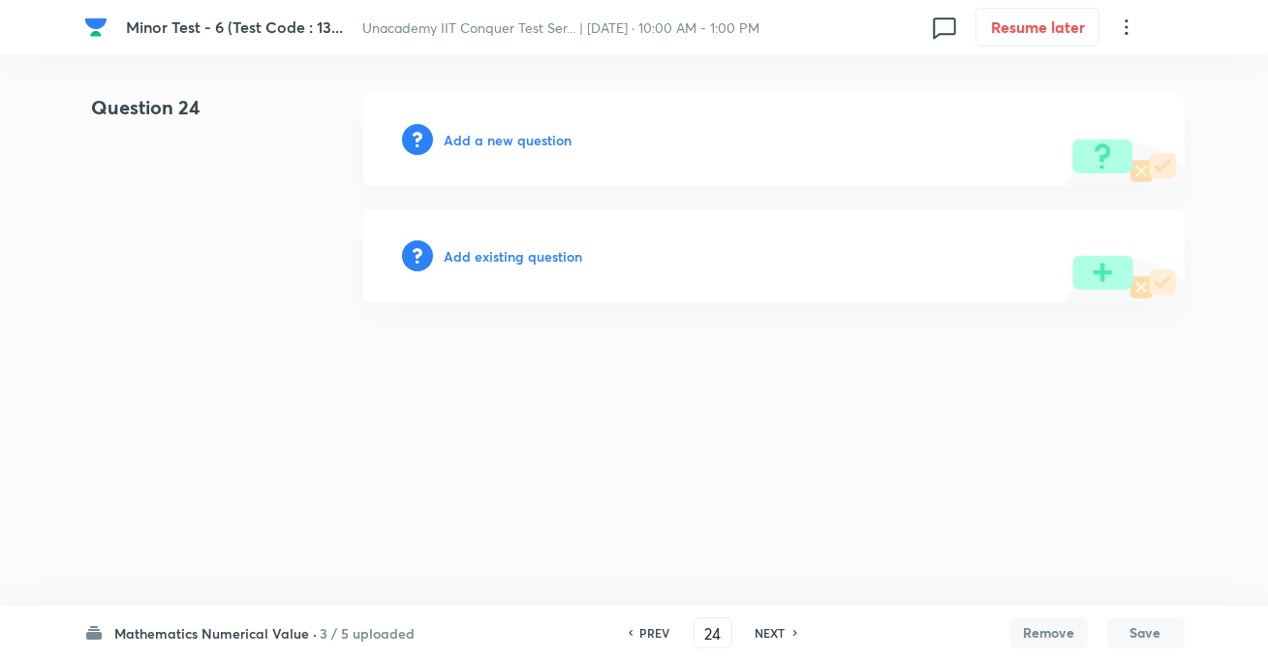
click at [628, 633] on icon at bounding box center [630, 633] width 6 height 10
type input "23"
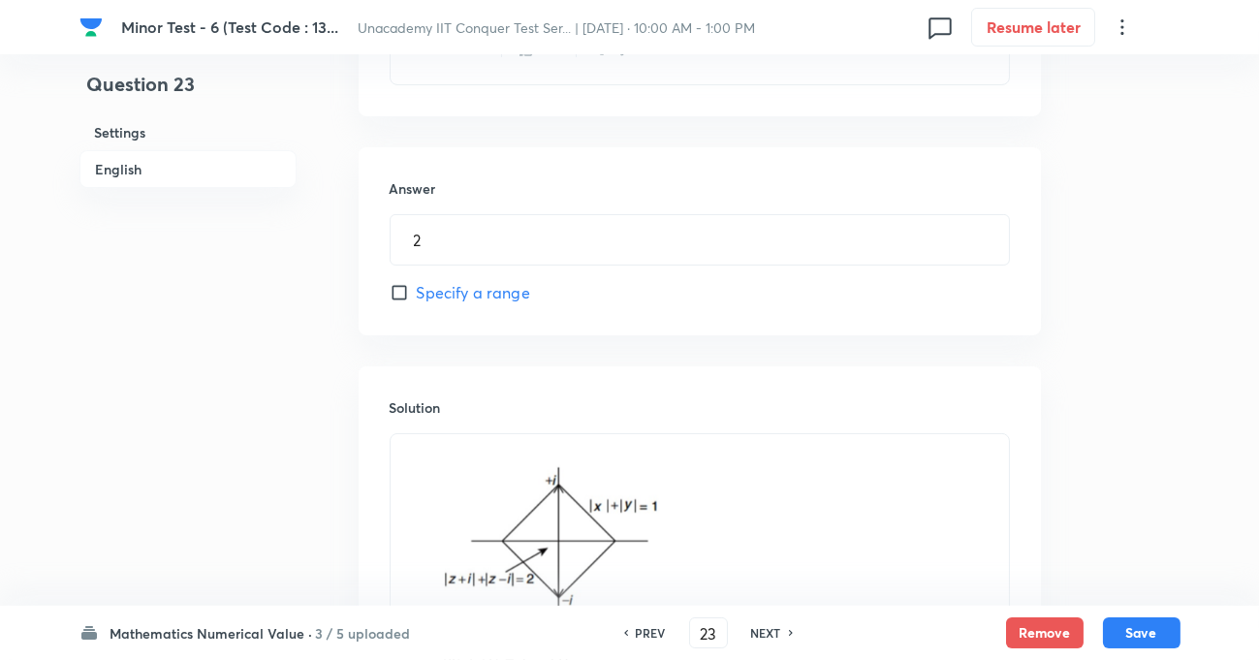
scroll to position [1276, 0]
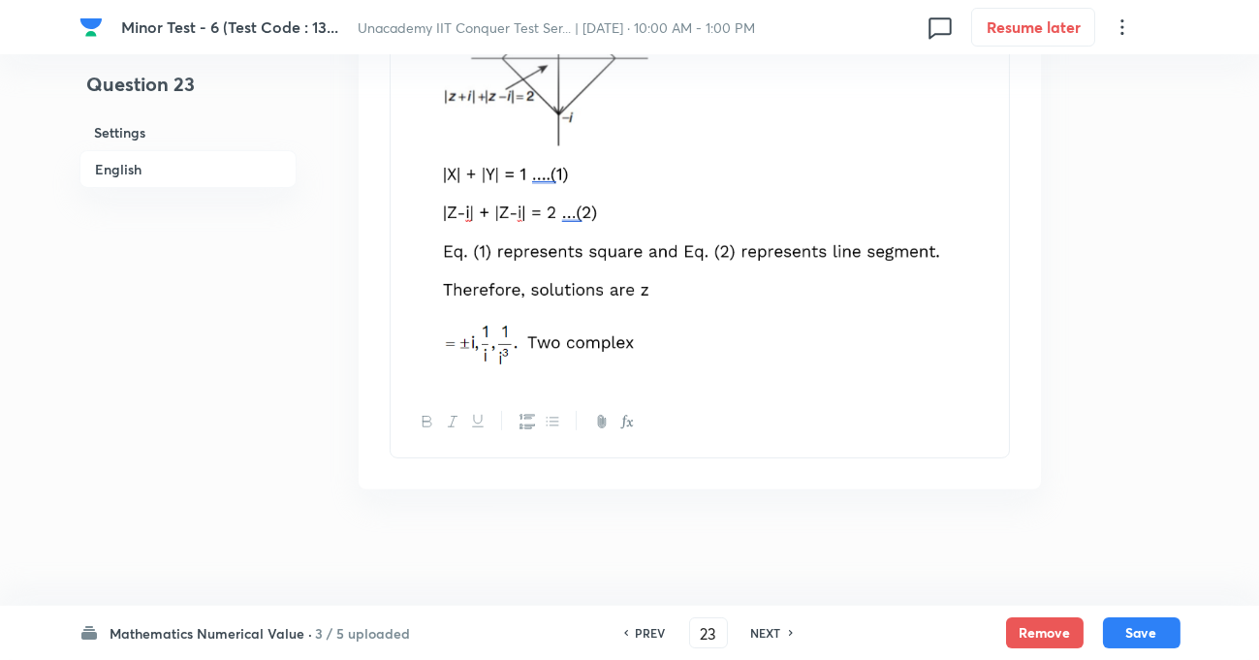
click at [793, 327] on img at bounding box center [699, 166] width 589 height 406
click at [1026, 240] on div "Solution" at bounding box center [700, 187] width 682 height 606
click at [955, 246] on img at bounding box center [699, 166] width 589 height 406
click at [791, 637] on icon at bounding box center [792, 633] width 6 height 10
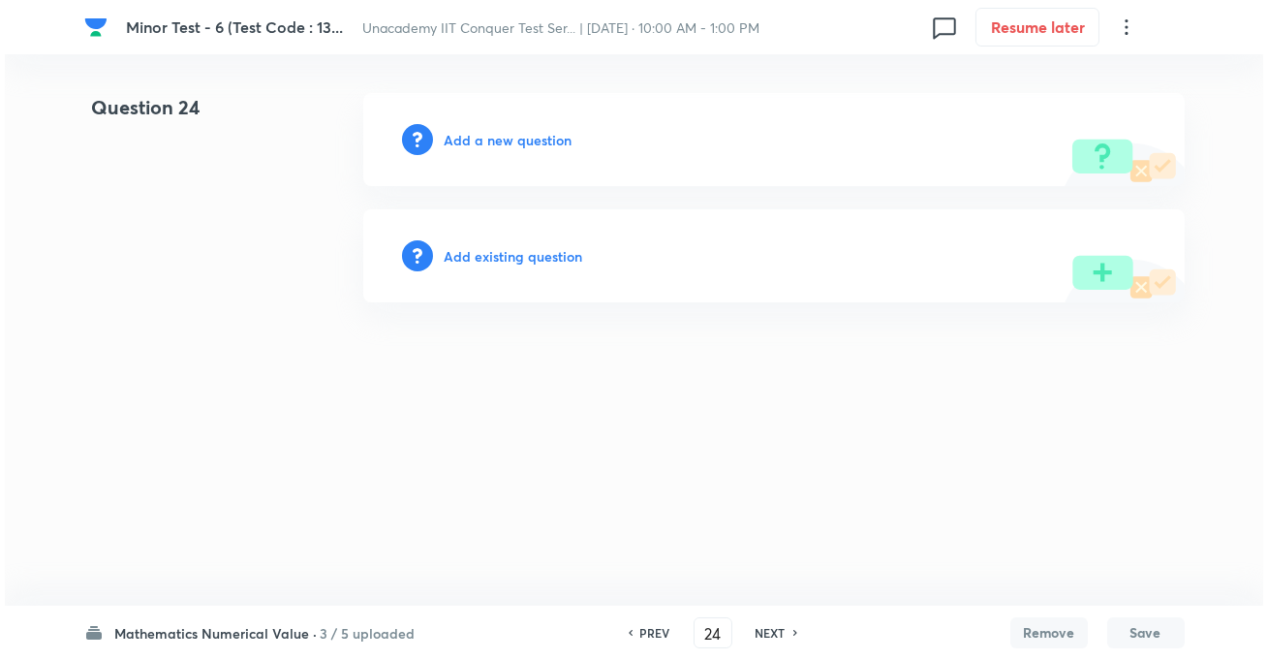
scroll to position [0, 0]
click at [543, 121] on div "Add a new question" at bounding box center [774, 139] width 822 height 93
click at [543, 141] on h6 "Add a new question" at bounding box center [509, 140] width 128 height 20
click at [543, 141] on h6 "Choose a question type" at bounding box center [519, 140] width 149 height 20
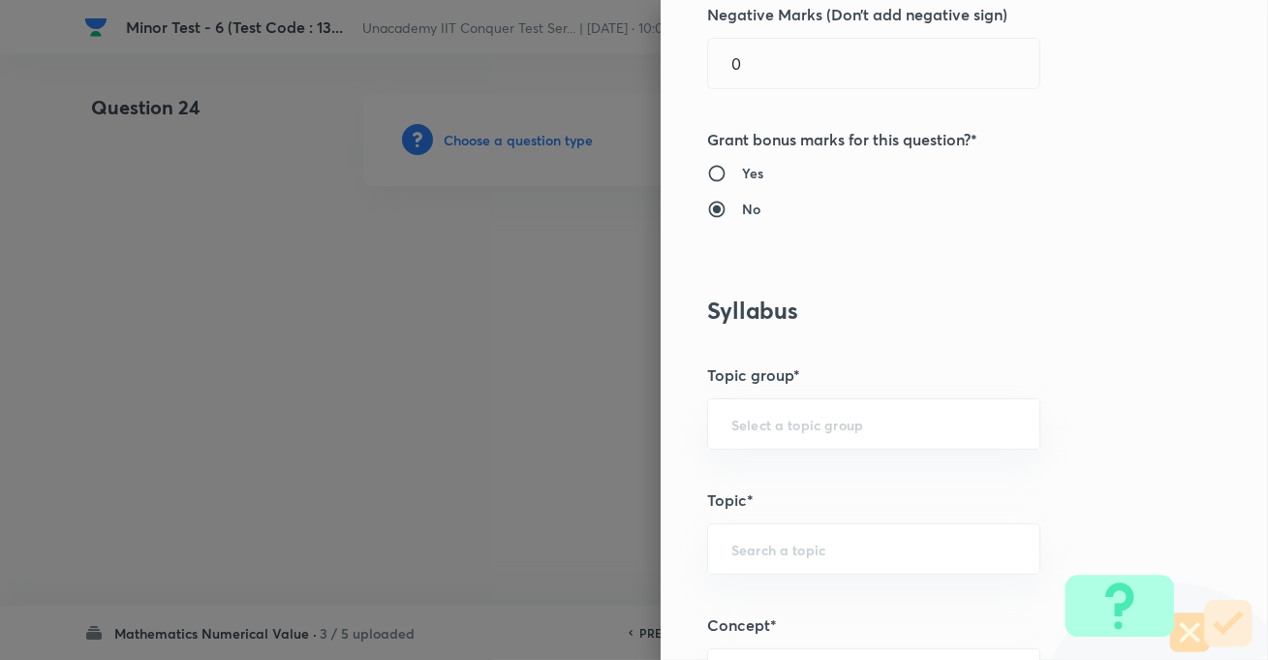
scroll to position [1056, 0]
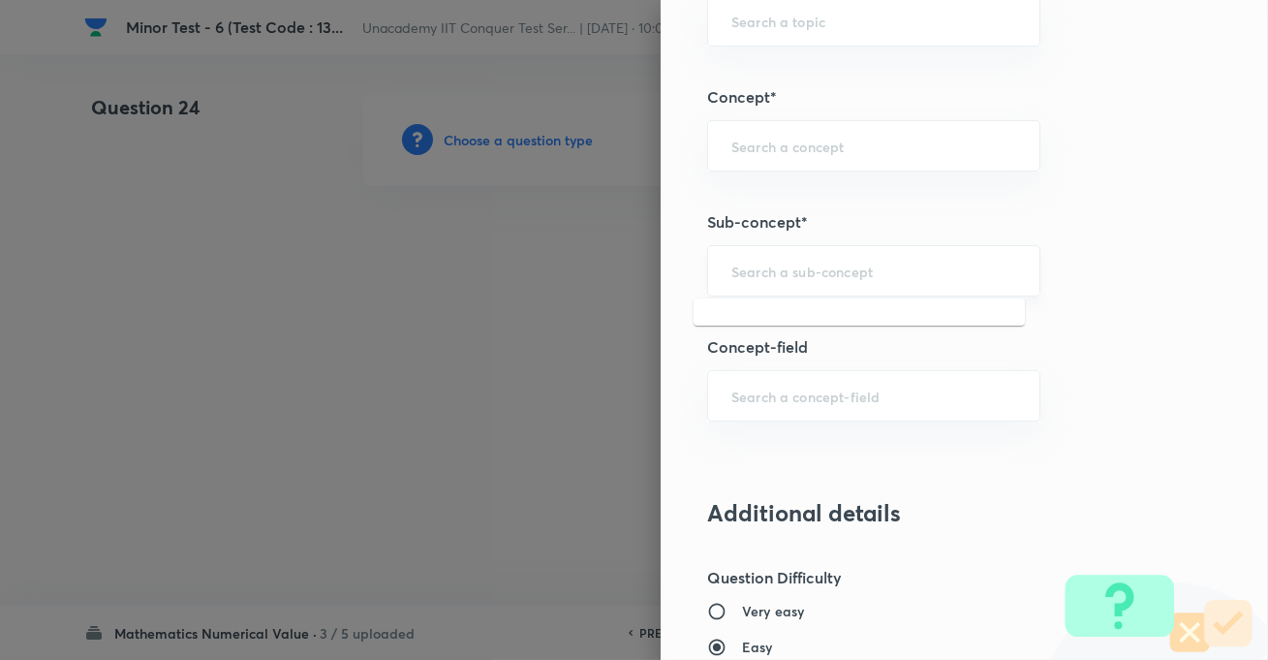
click at [746, 266] on input "text" at bounding box center [874, 271] width 285 height 18
paste input "Complex Number"
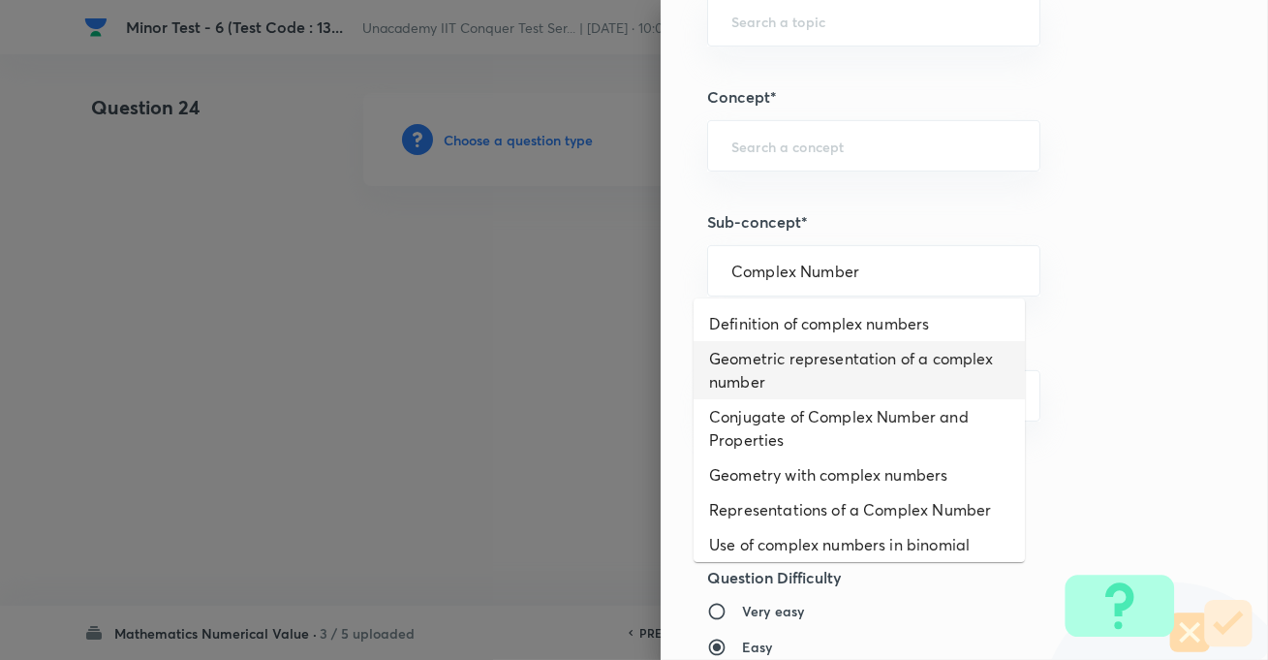
click at [723, 373] on li "Geometric representation of a complex number" at bounding box center [859, 370] width 331 height 58
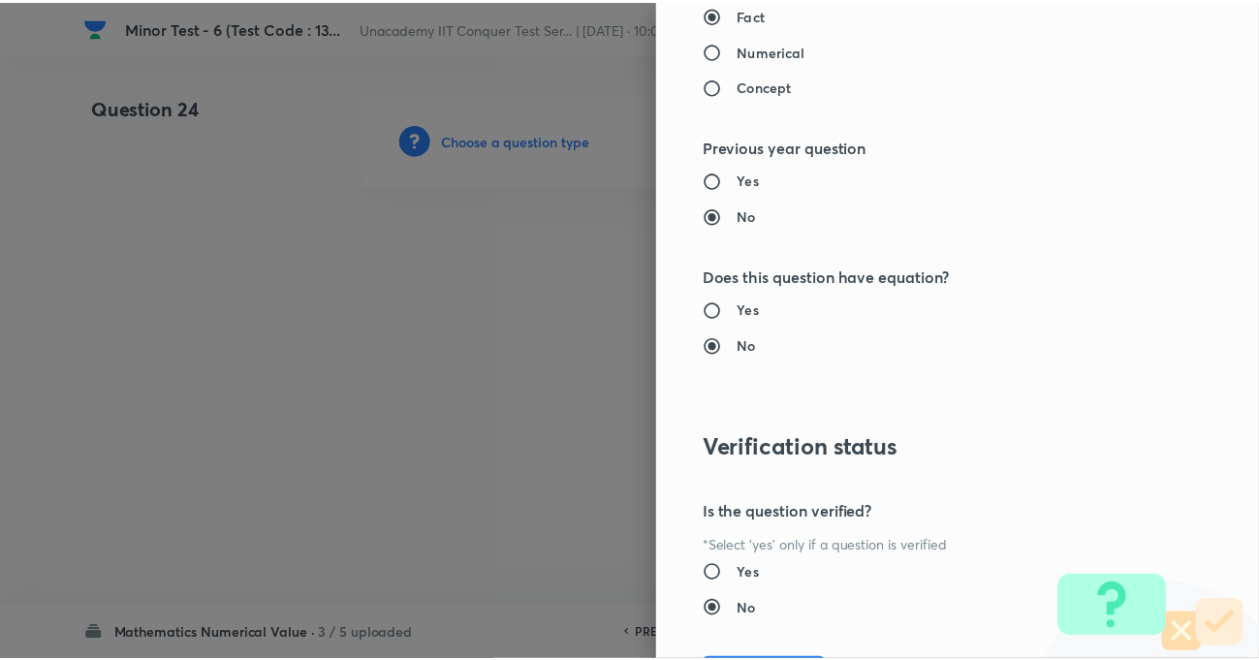
scroll to position [1995, 0]
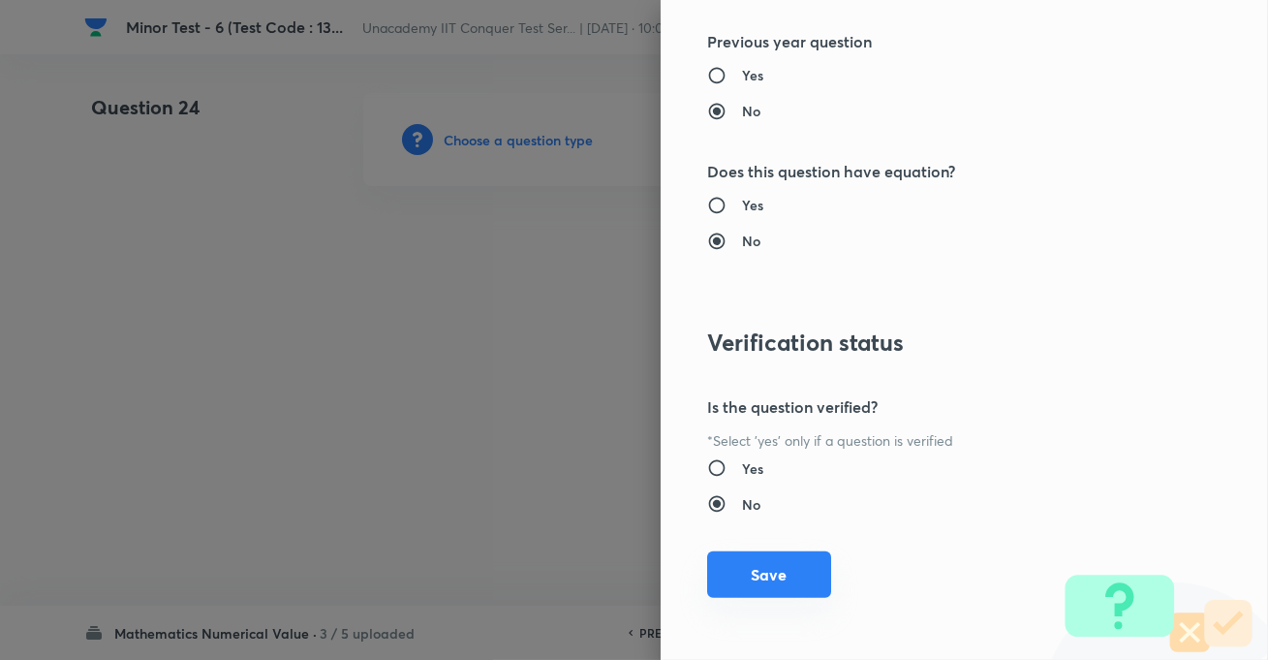
click at [779, 553] on button "Save" at bounding box center [769, 574] width 124 height 47
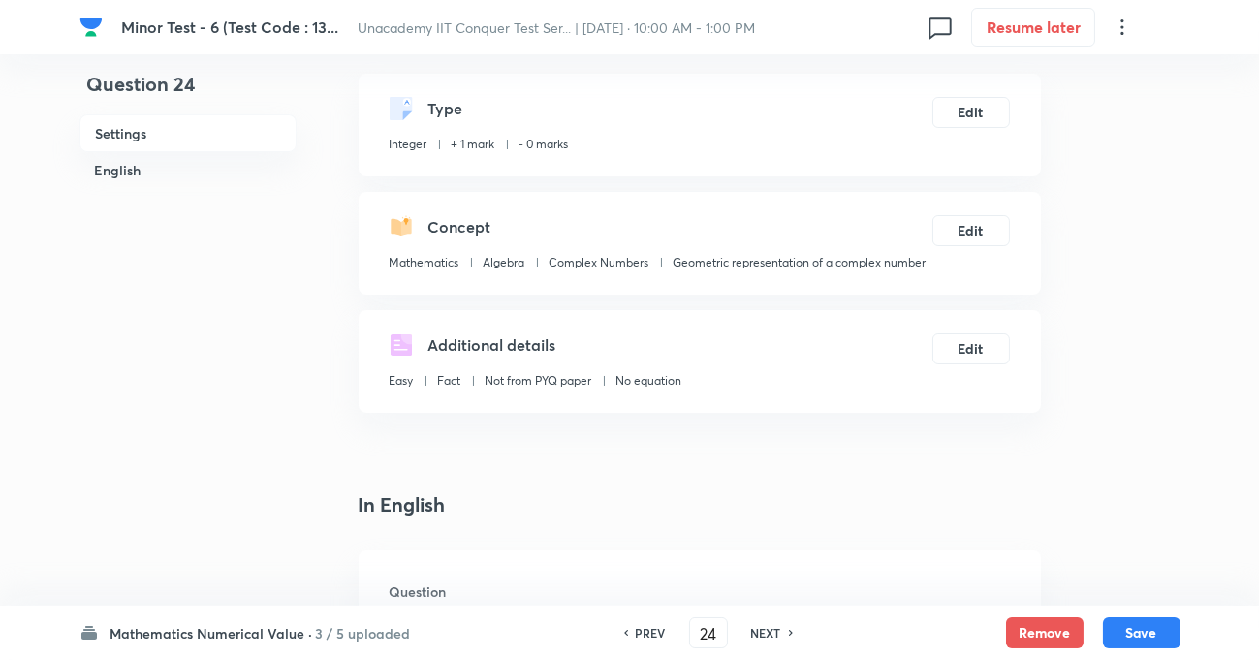
scroll to position [264, 0]
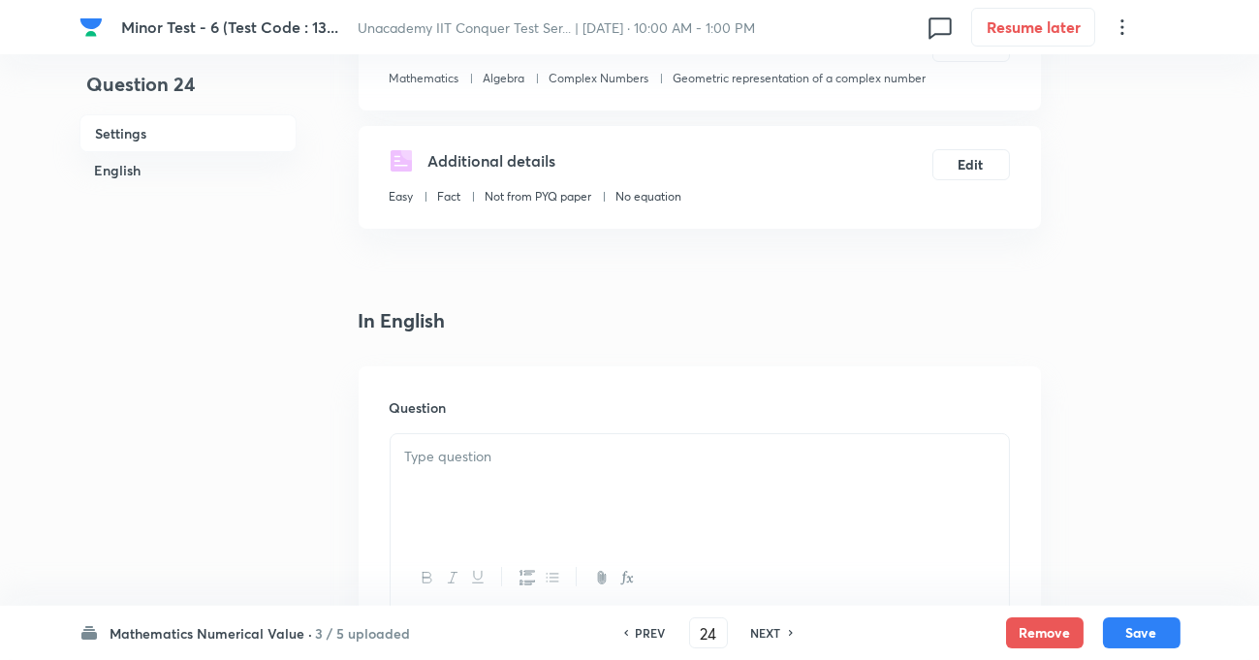
click at [538, 430] on div "Question" at bounding box center [700, 505] width 682 height 279
click at [535, 457] on p at bounding box center [699, 457] width 589 height 22
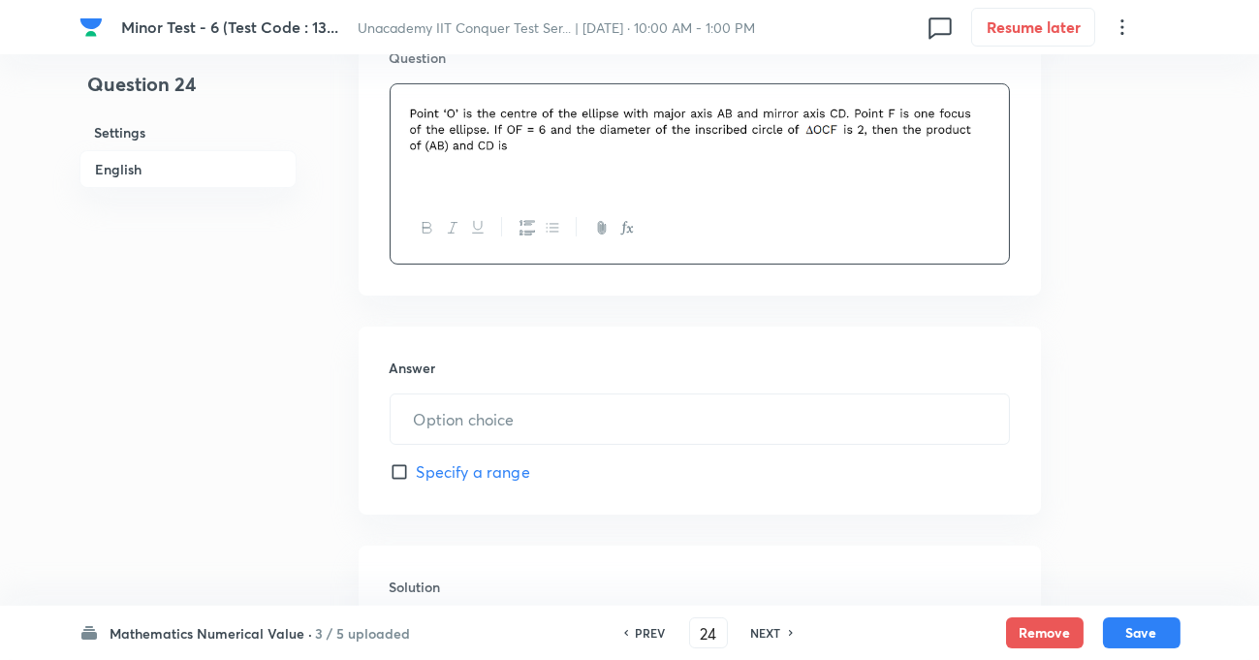
scroll to position [616, 0]
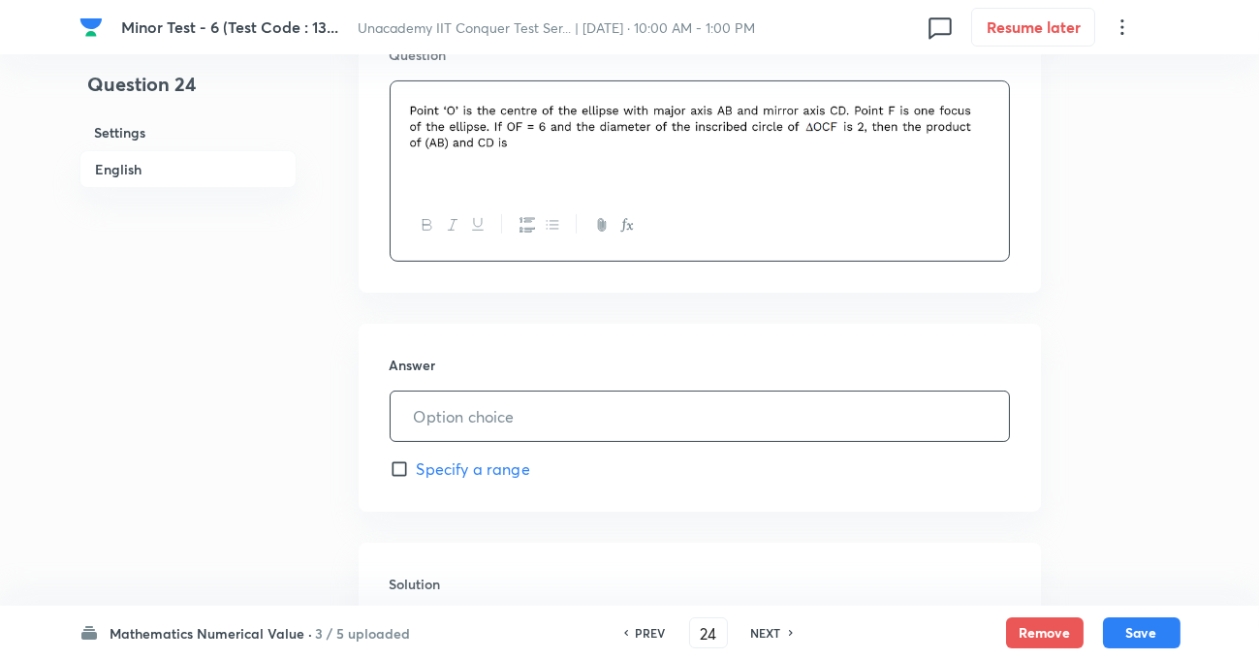
click at [480, 416] on input "text" at bounding box center [700, 415] width 618 height 49
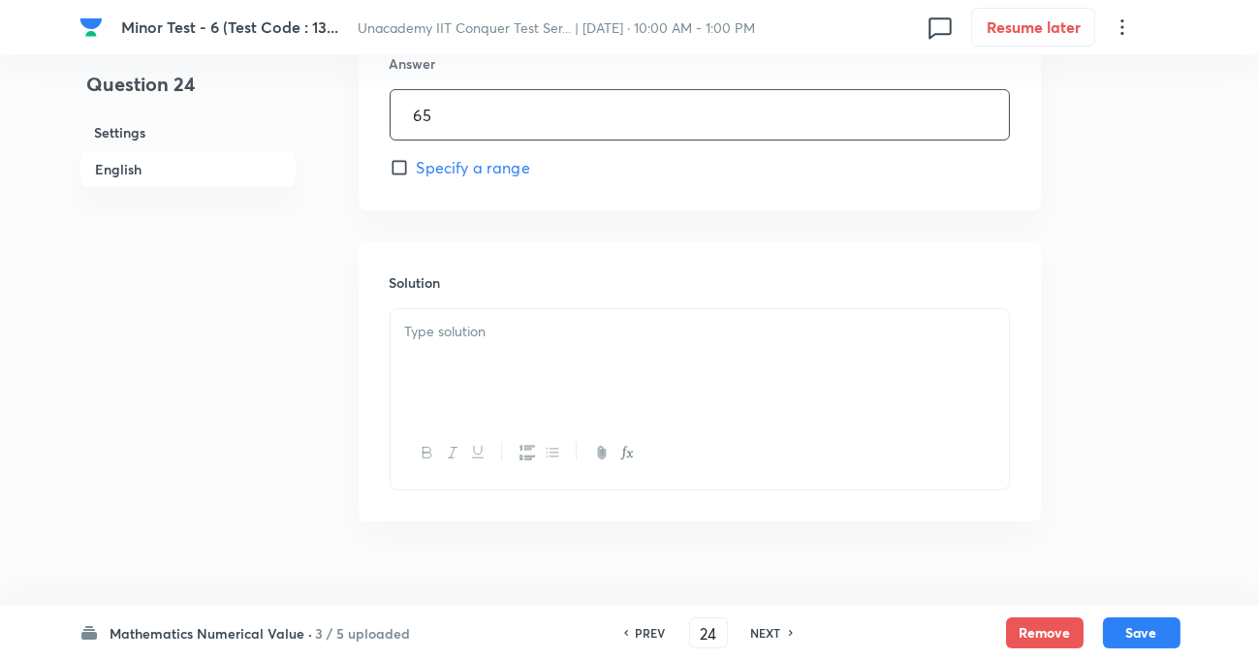
scroll to position [950, 0]
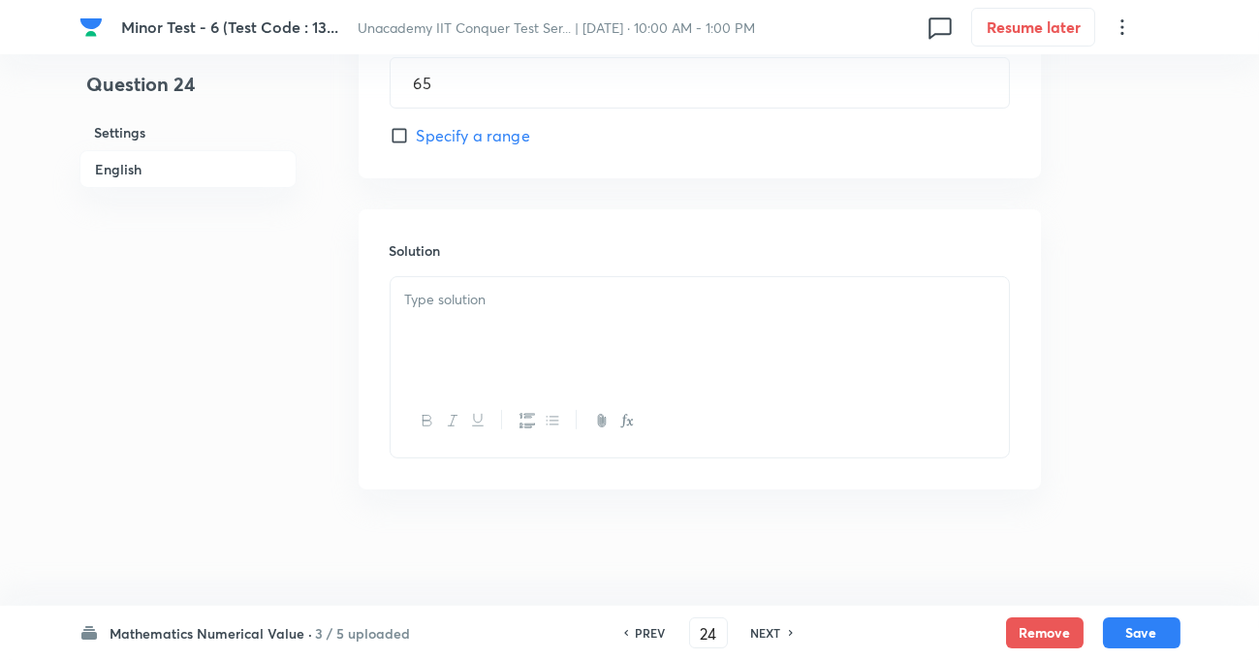
click at [473, 297] on p at bounding box center [699, 300] width 589 height 22
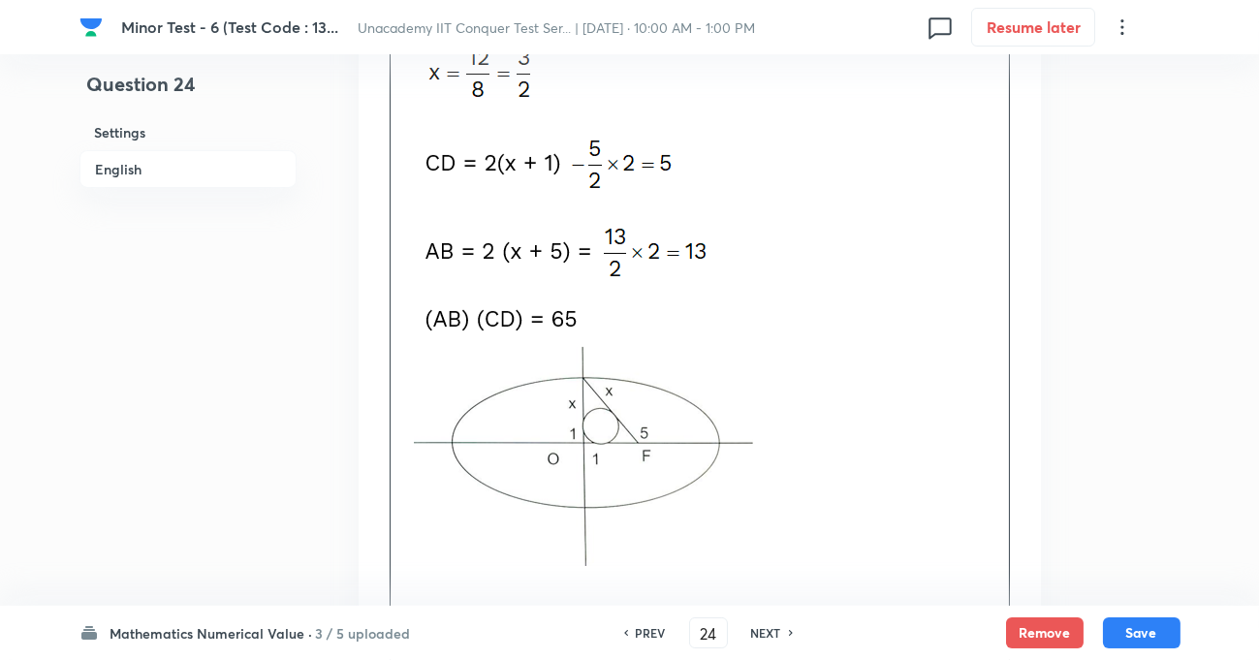
scroll to position [1535, 0]
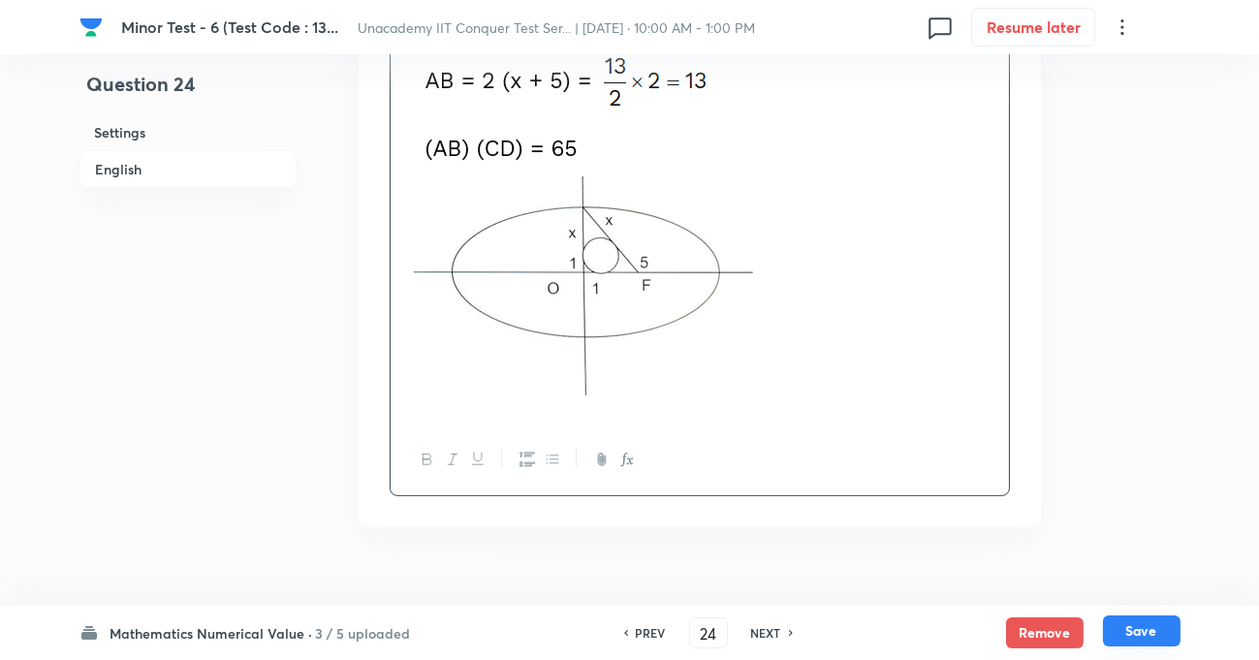
click at [1135, 638] on button "Save" at bounding box center [1142, 630] width 78 height 31
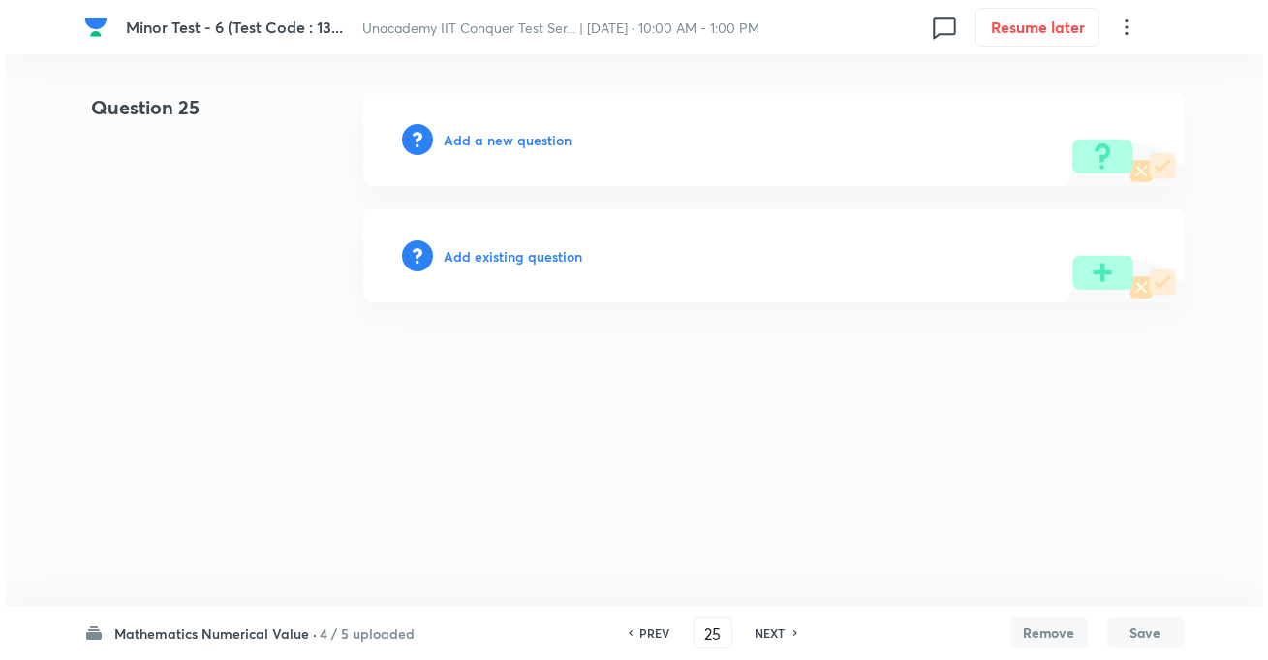
scroll to position [0, 0]
click at [477, 132] on h6 "Add a new question" at bounding box center [509, 140] width 128 height 20
click at [503, 127] on div "Choose a question type" at bounding box center [774, 139] width 822 height 93
drag, startPoint x: 506, startPoint y: 155, endPoint x: 510, endPoint y: 143, distance: 12.3
click at [509, 145] on div "Choose a question type" at bounding box center [774, 139] width 822 height 93
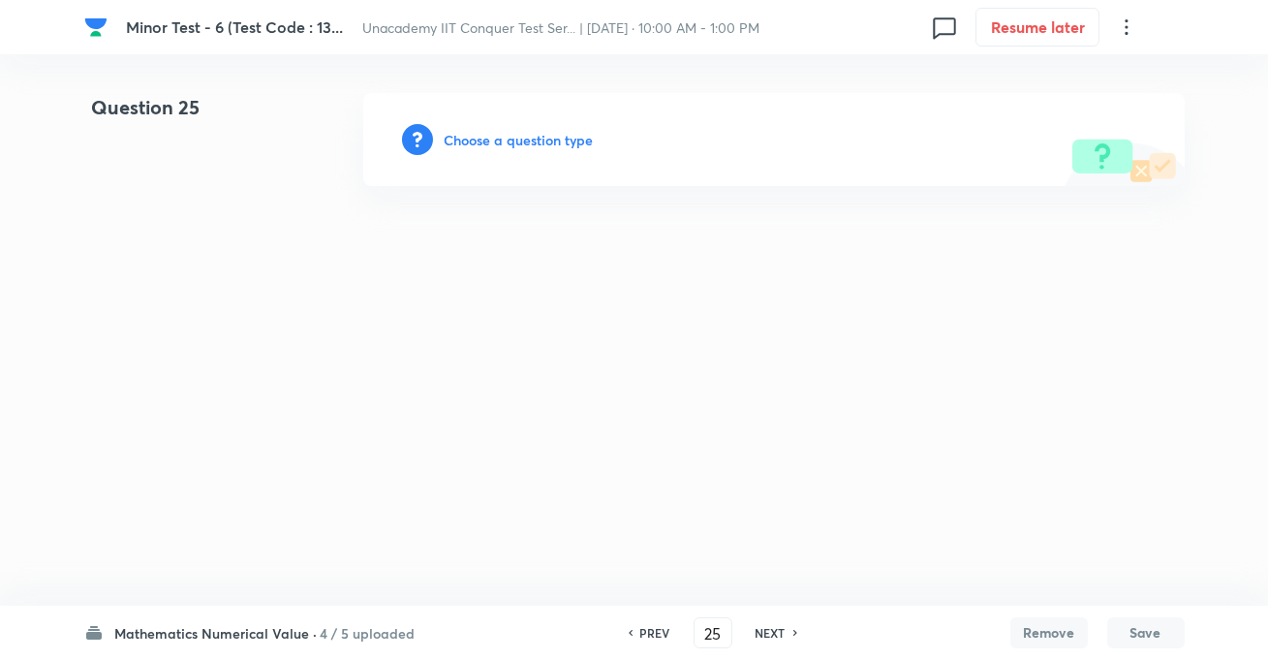
click at [510, 143] on h6 "Choose a question type" at bounding box center [519, 140] width 149 height 20
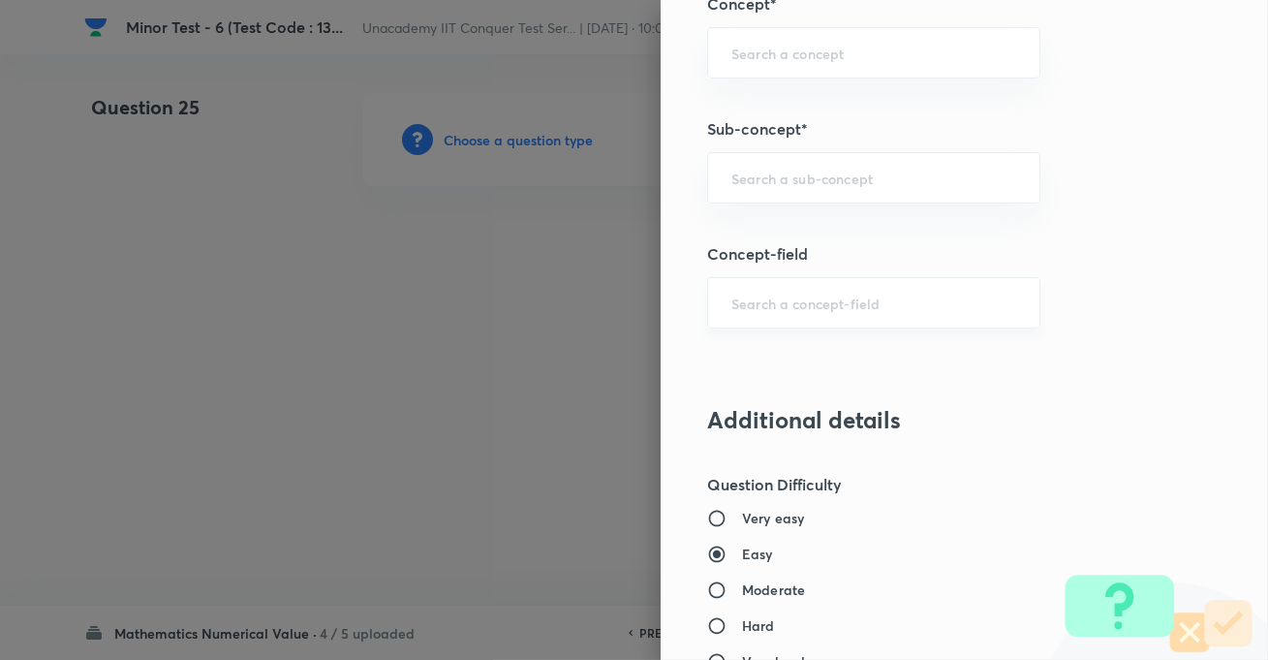
scroll to position [1144, 0]
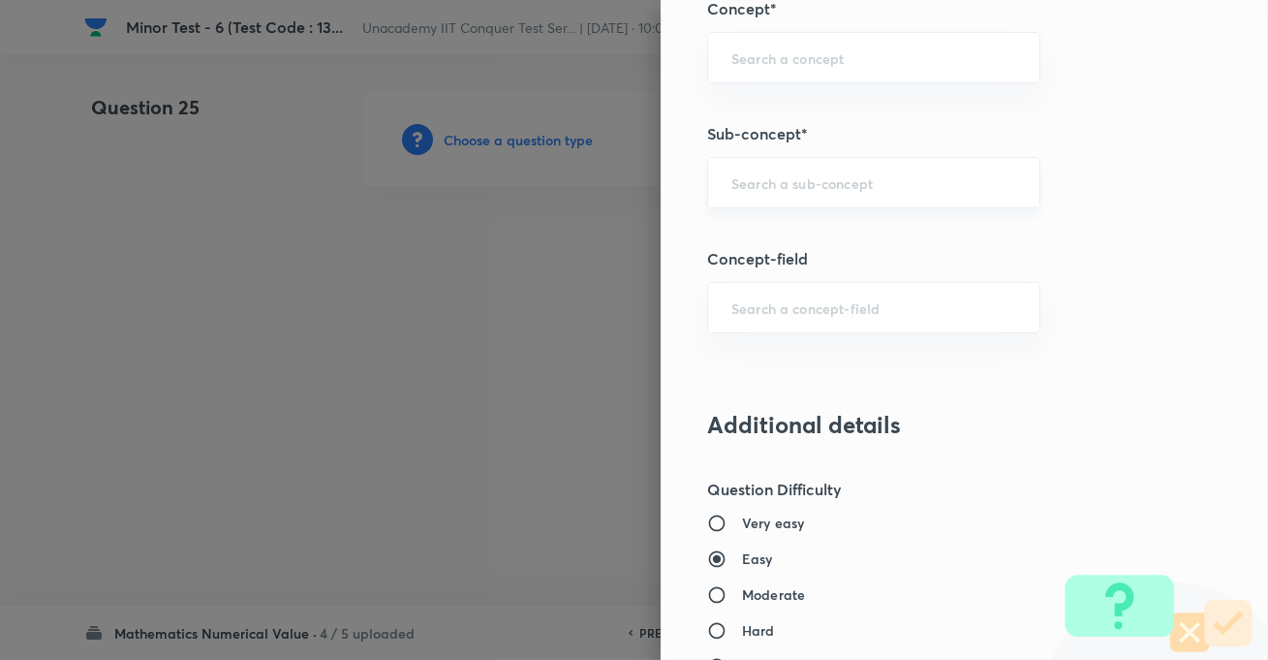
click at [772, 170] on div "​" at bounding box center [873, 182] width 333 height 51
paste input "Parabola"
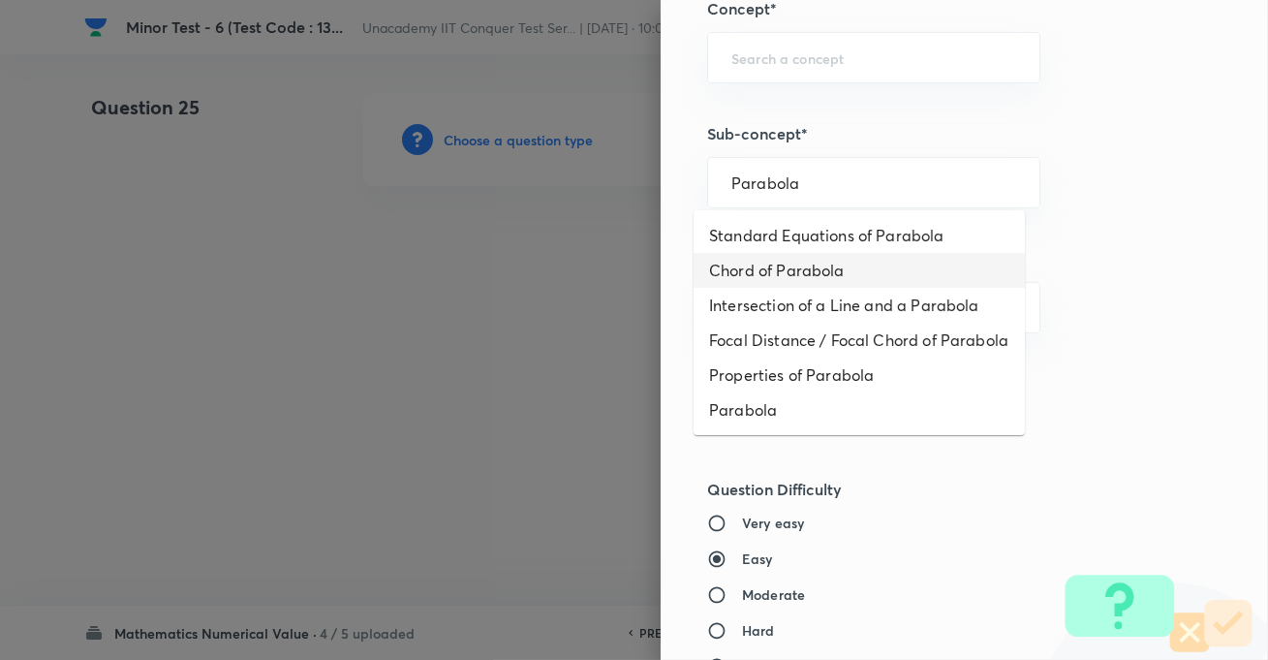
click at [784, 269] on li "Chord of Parabola" at bounding box center [859, 270] width 331 height 35
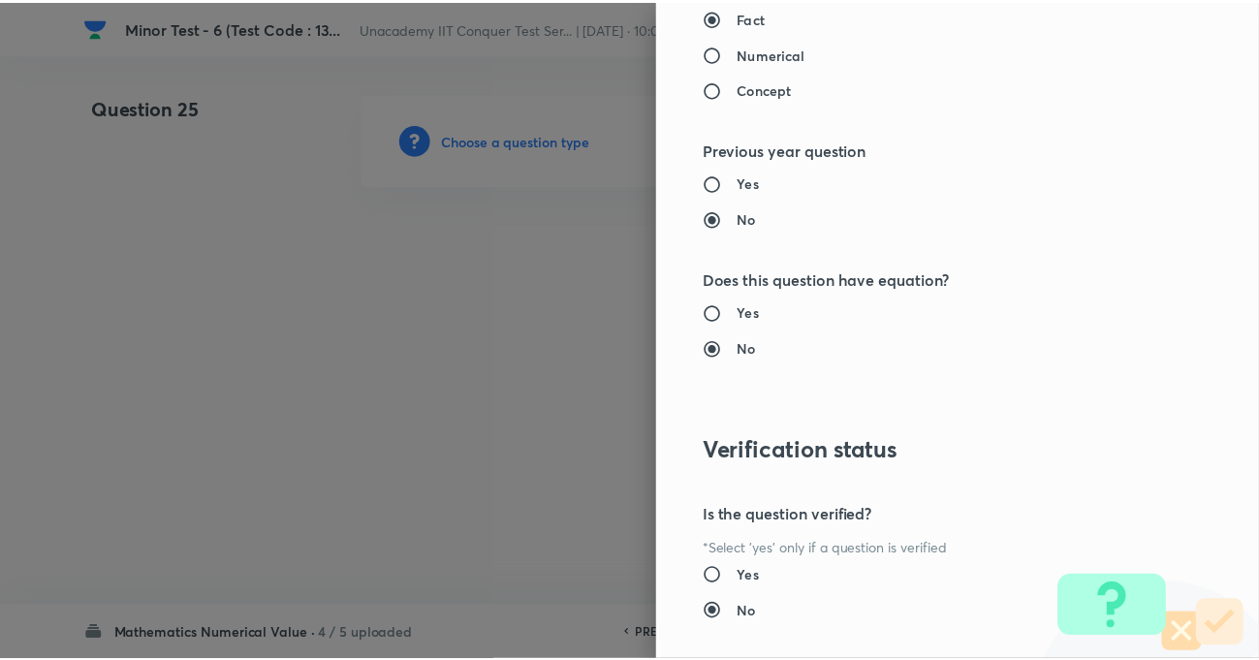
scroll to position [1995, 0]
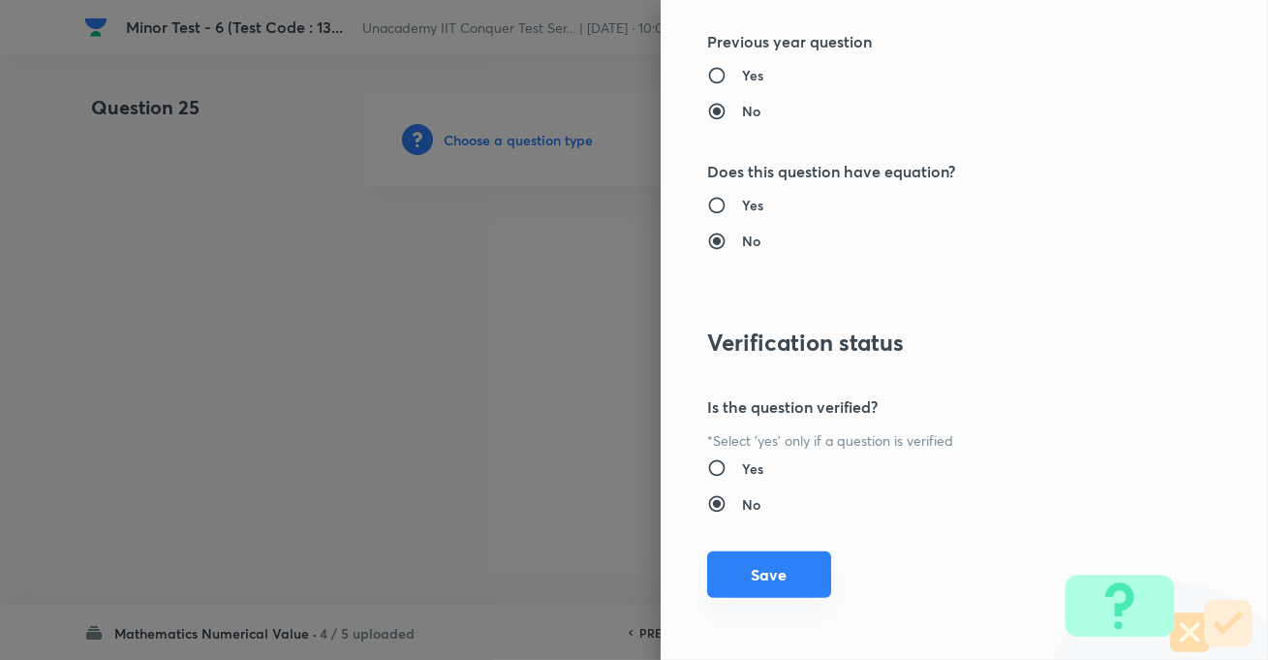
click at [803, 563] on button "Save" at bounding box center [769, 574] width 124 height 47
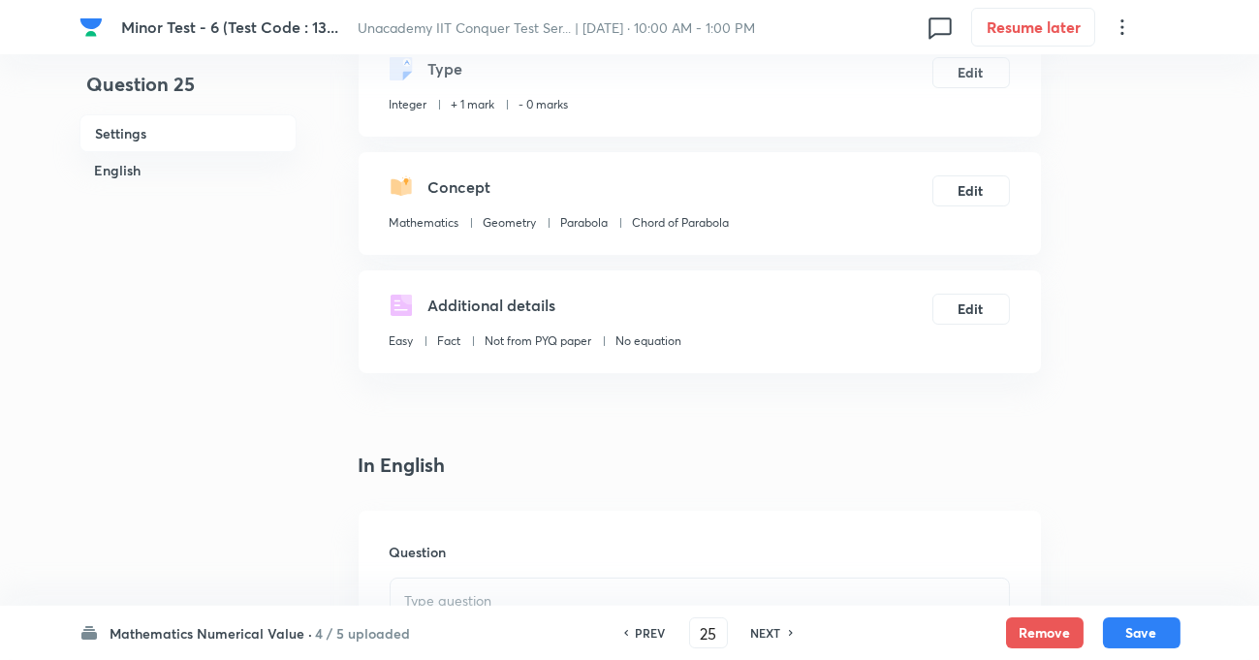
scroll to position [440, 0]
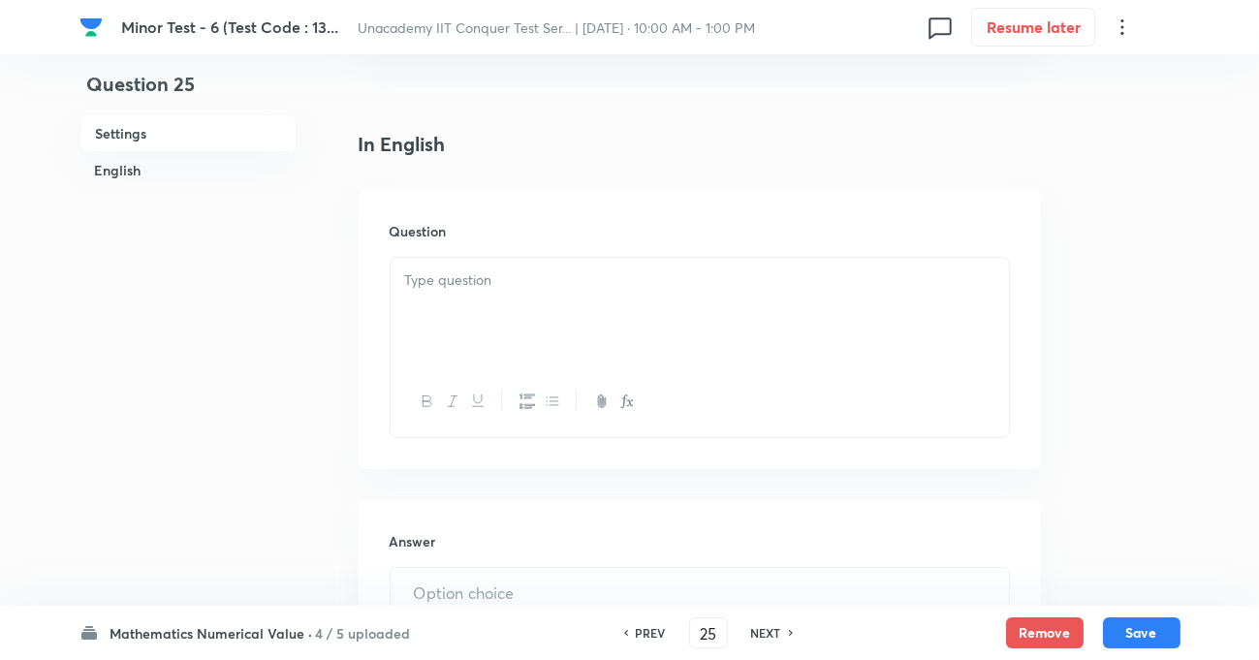
click at [474, 336] on div at bounding box center [700, 312] width 618 height 109
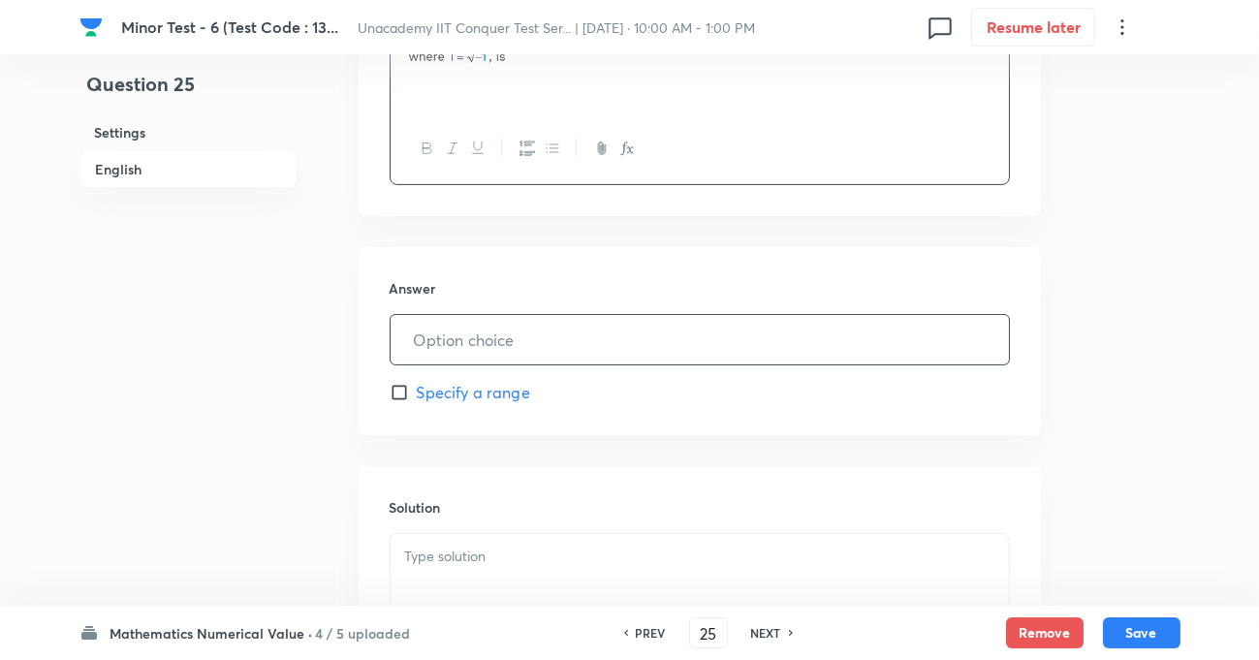
scroll to position [704, 0]
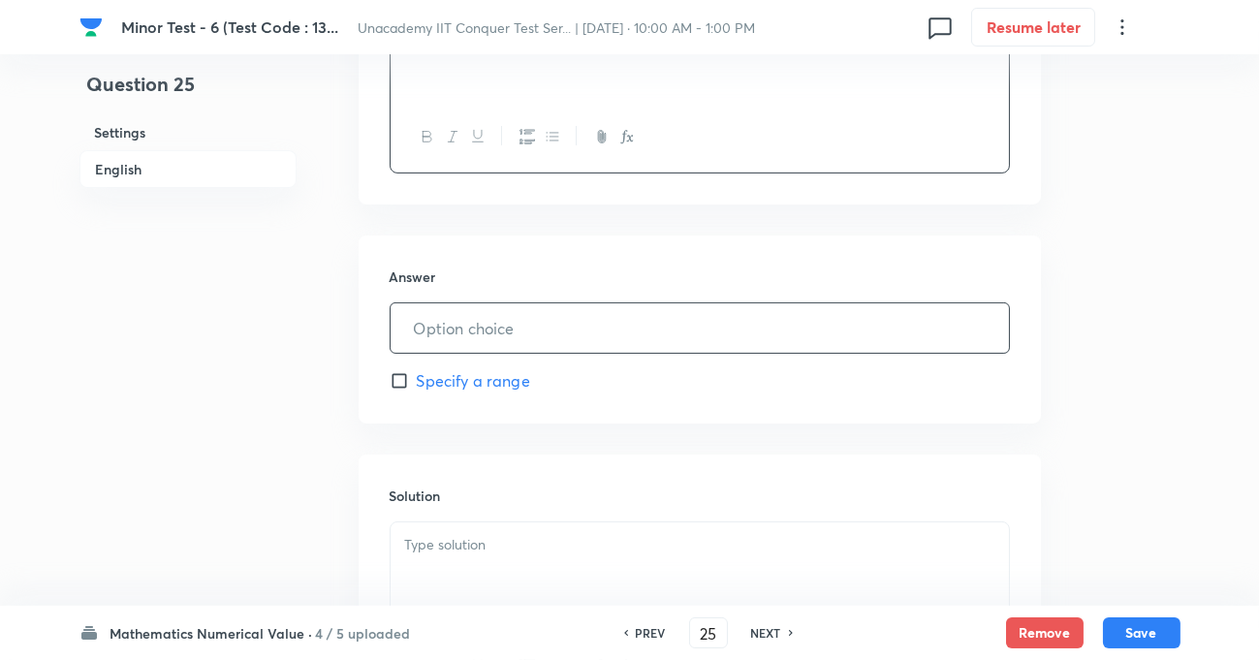
click at [481, 323] on input "text" at bounding box center [700, 327] width 618 height 49
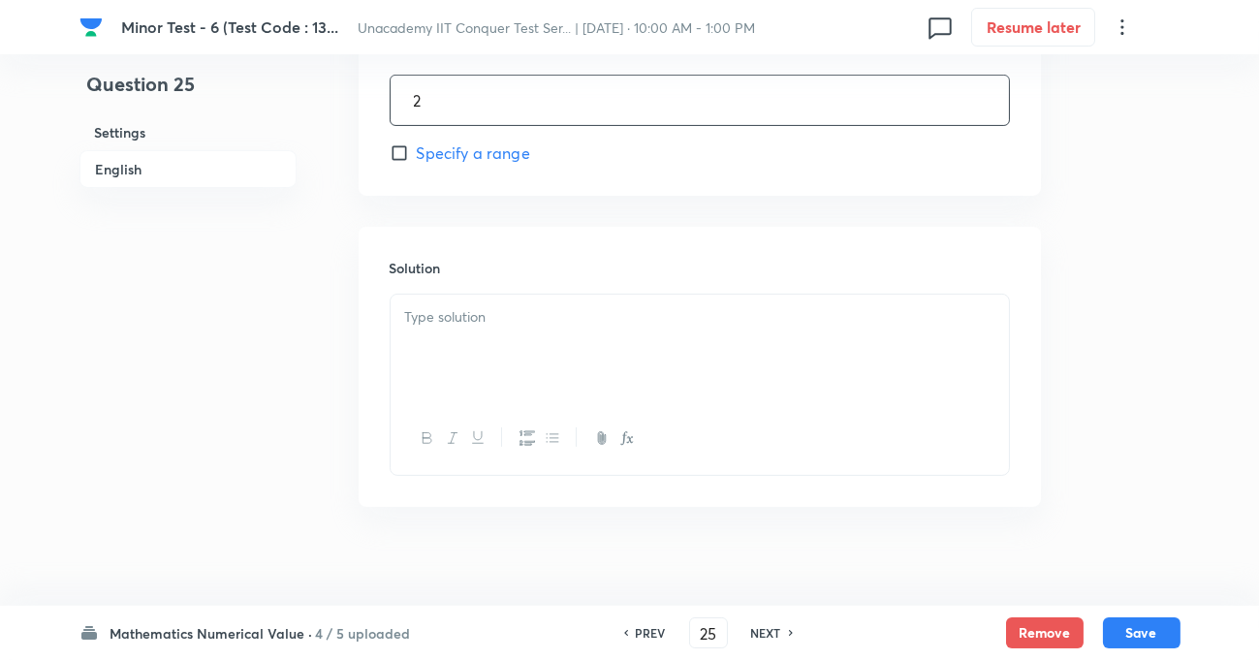
scroll to position [950, 0]
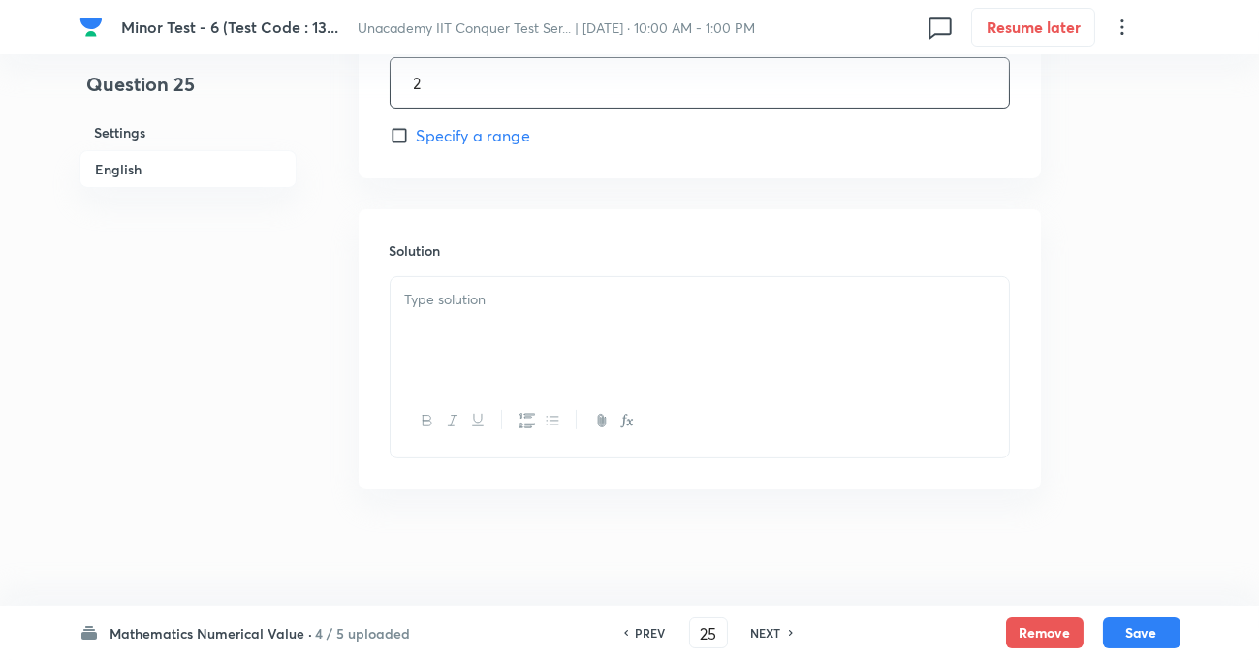
click at [544, 303] on p at bounding box center [699, 300] width 589 height 22
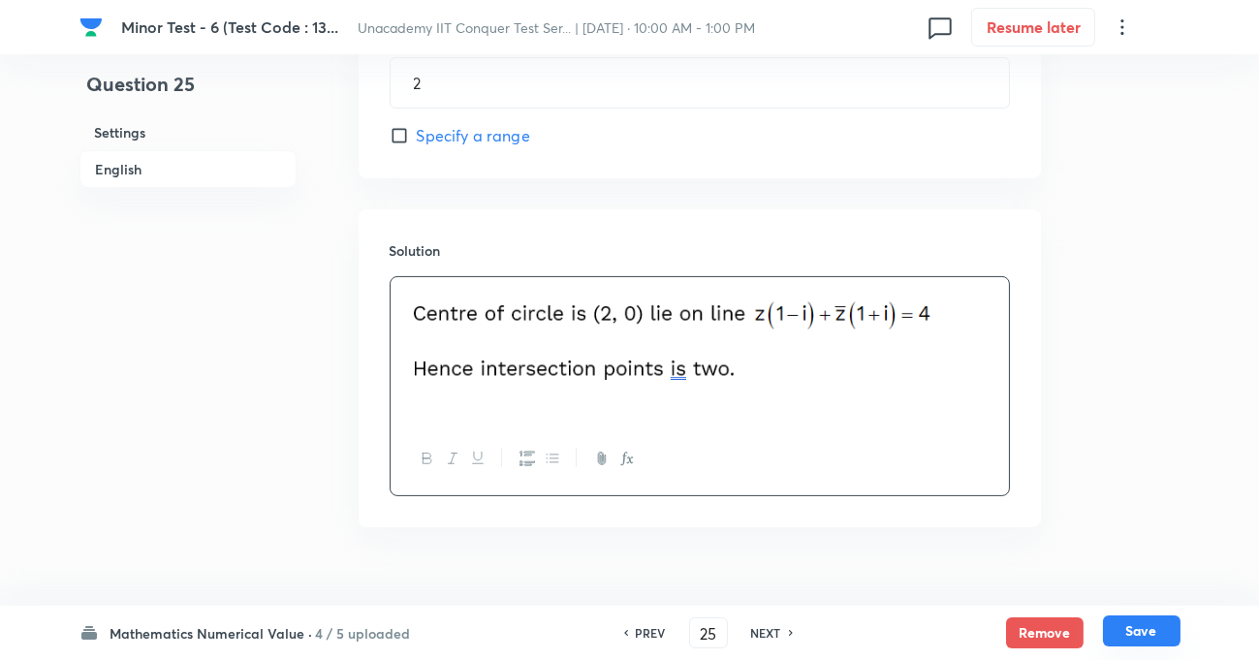
click at [1119, 626] on button "Save" at bounding box center [1142, 630] width 78 height 31
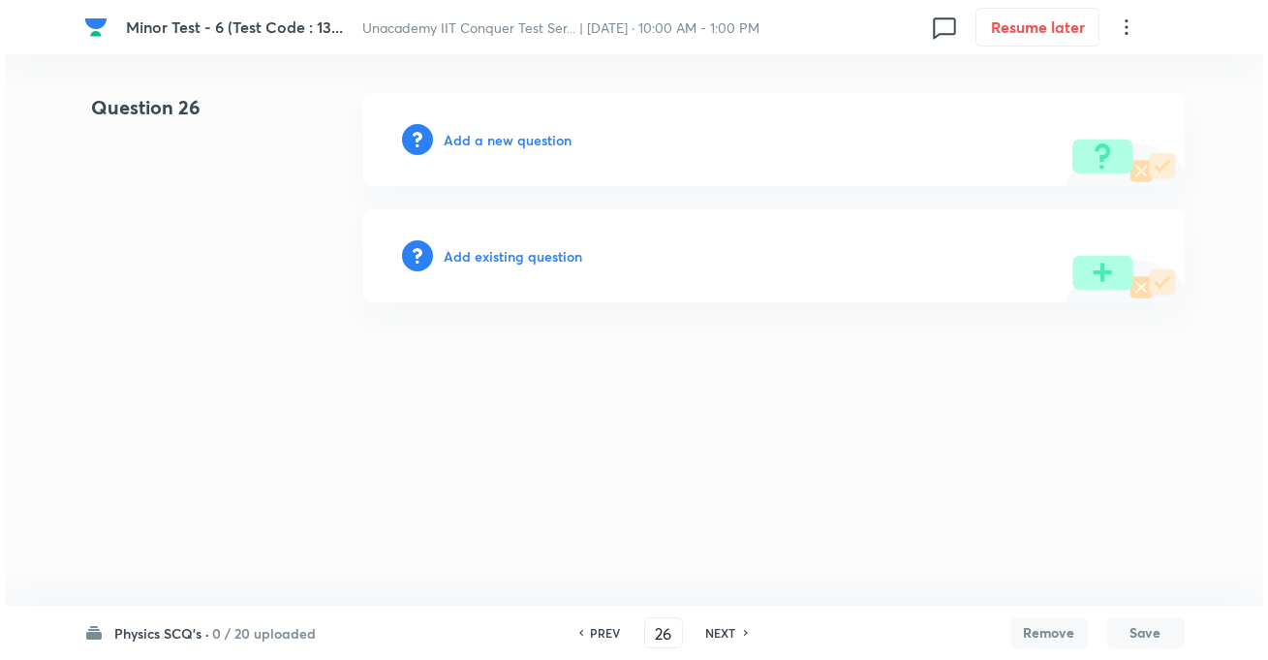
scroll to position [0, 0]
click at [497, 134] on h6 "Add a new question" at bounding box center [509, 140] width 128 height 20
click at [517, 141] on h6 "Choose a question type" at bounding box center [519, 140] width 149 height 20
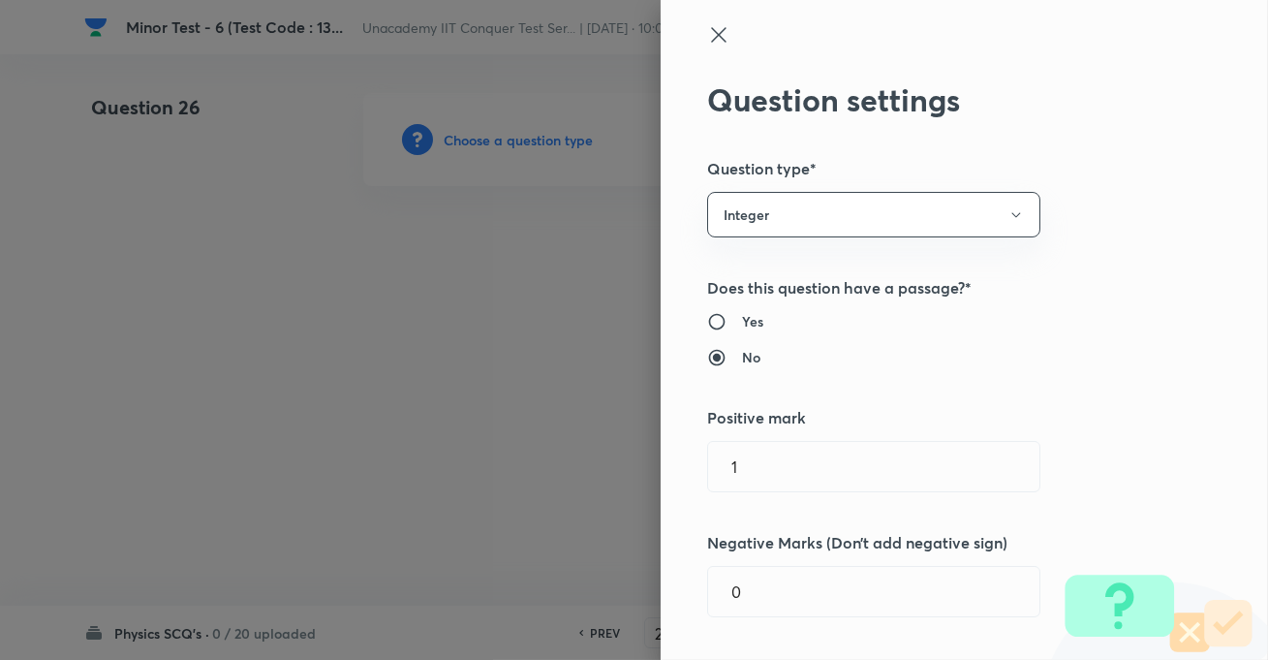
scroll to position [87, 0]
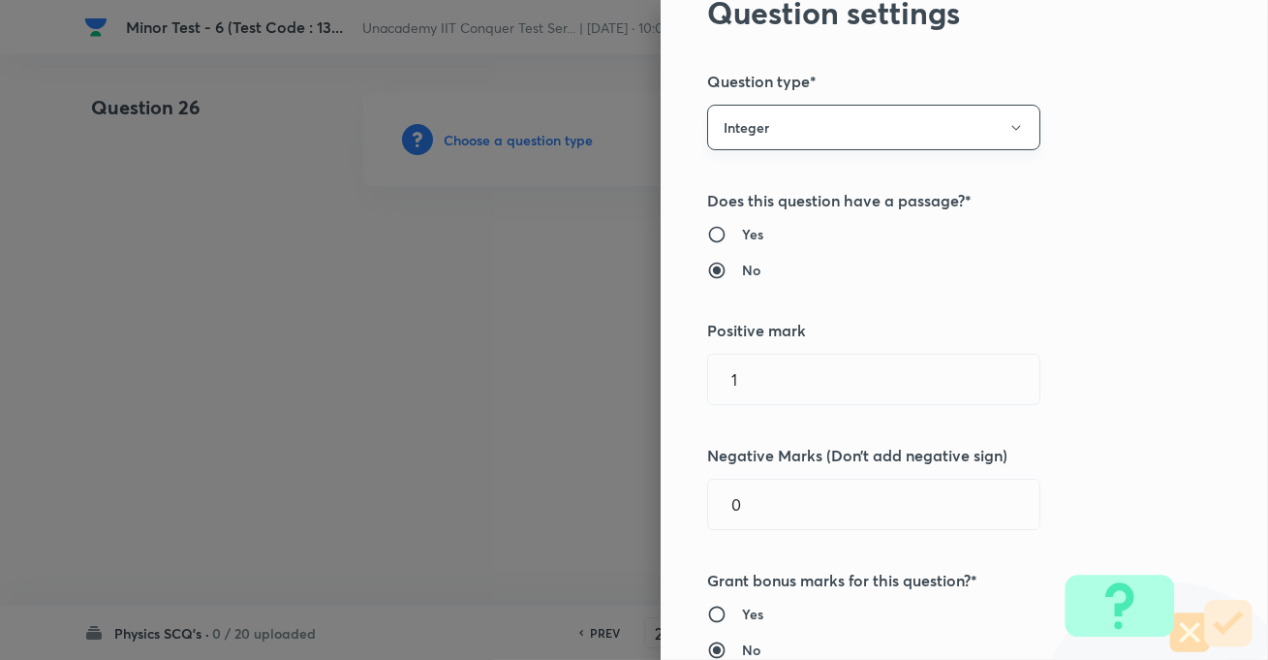
click at [789, 139] on button "Integer" at bounding box center [873, 128] width 333 height 46
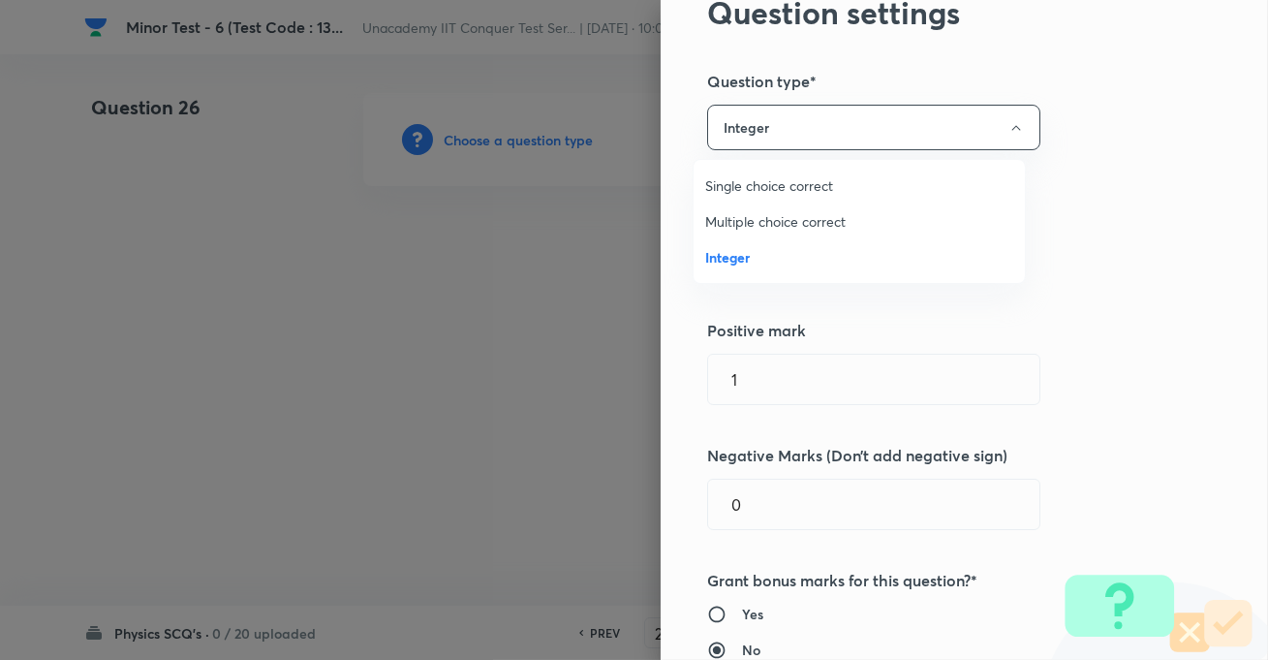
click at [778, 181] on span "Single choice correct" at bounding box center [859, 185] width 308 height 20
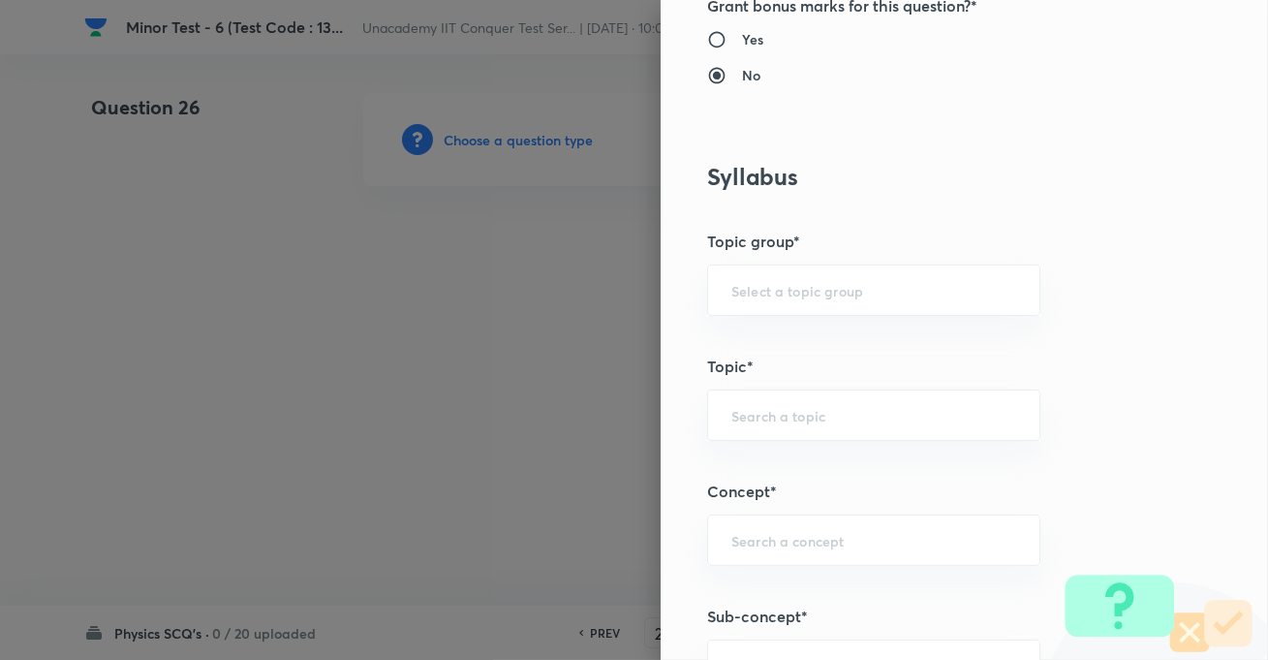
scroll to position [969, 0]
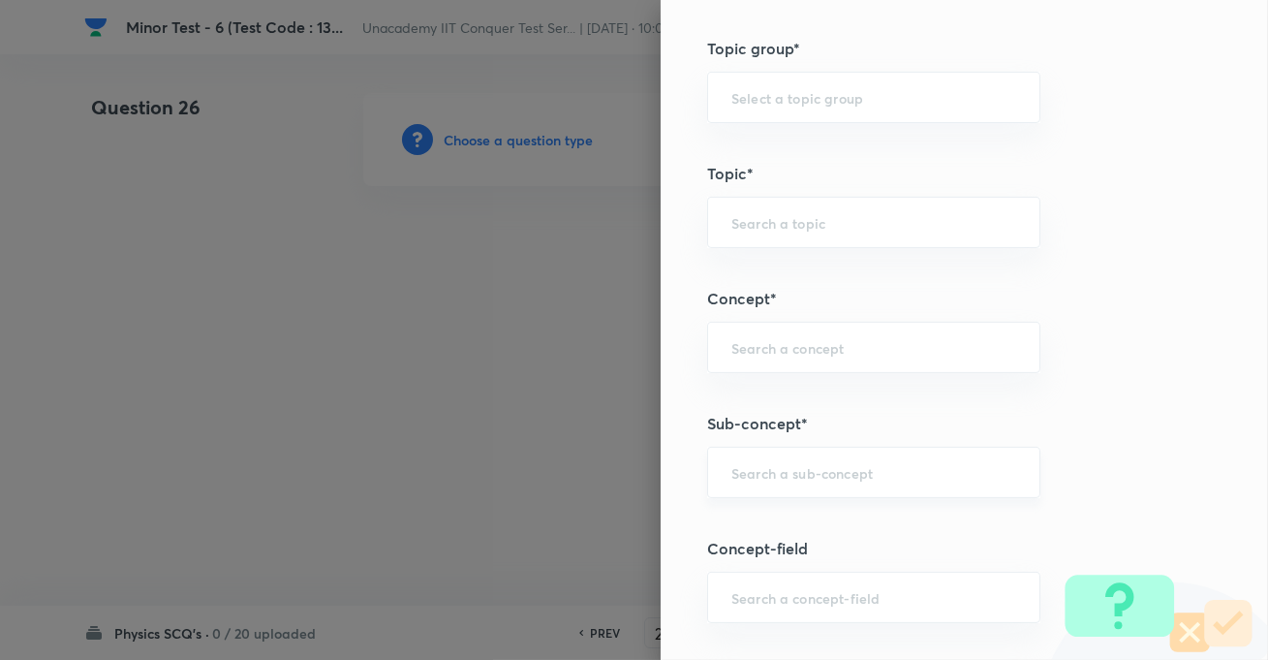
click at [787, 469] on input "text" at bounding box center [874, 472] width 285 height 18
paste input "Thermodynamics"
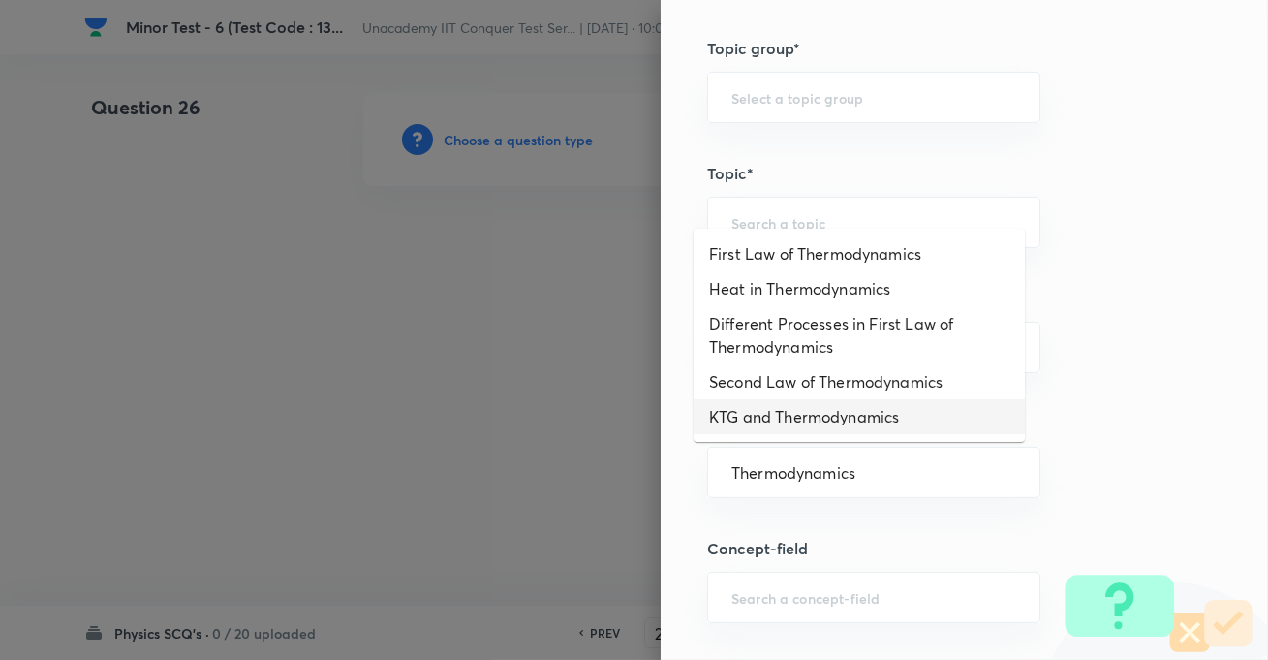
click at [804, 410] on li "KTG and Thermodynamics" at bounding box center [859, 416] width 331 height 35
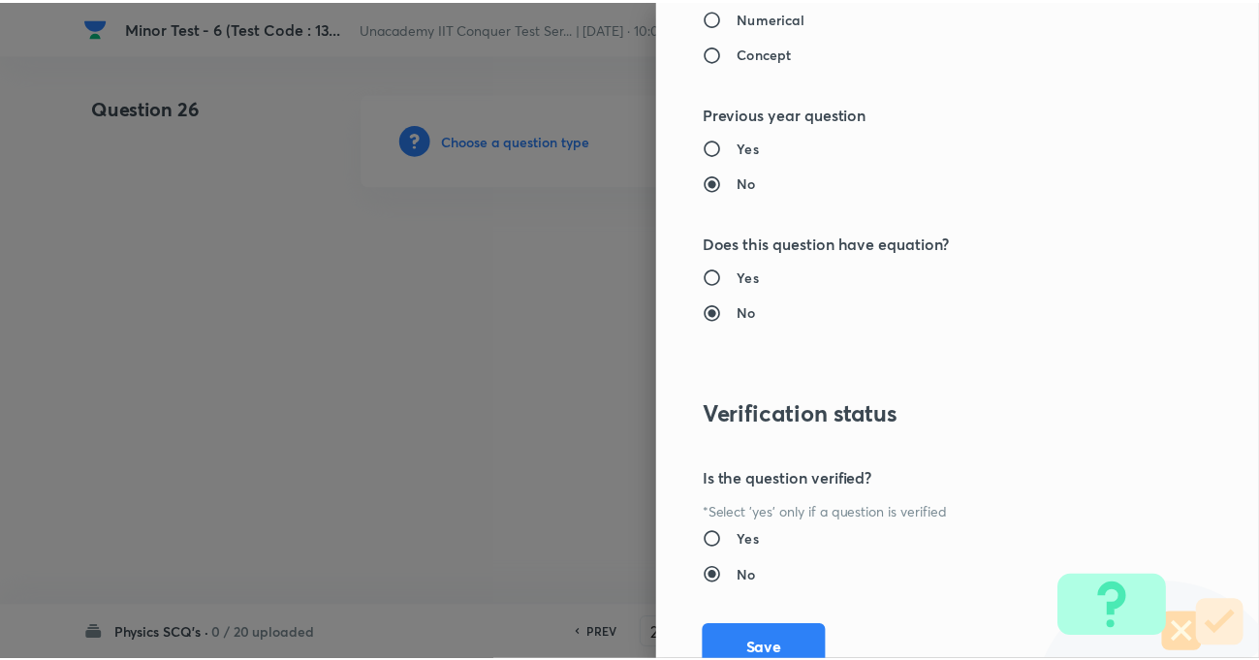
scroll to position [2109, 0]
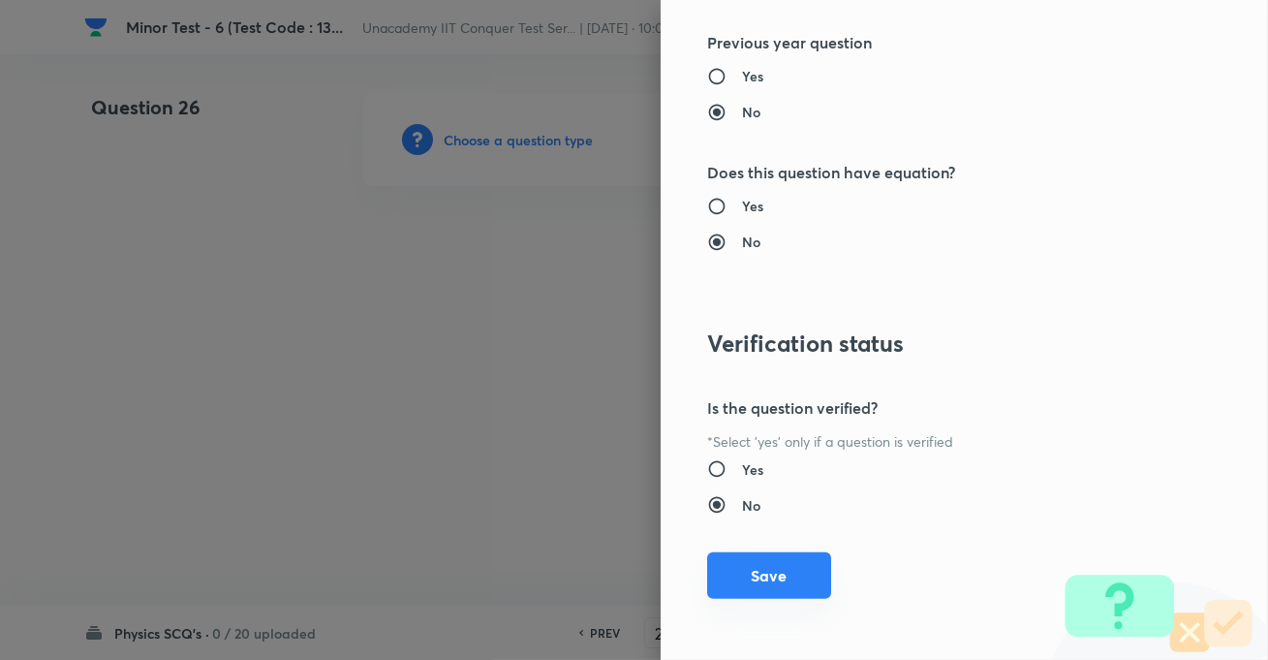
click at [758, 566] on button "Save" at bounding box center [769, 575] width 124 height 47
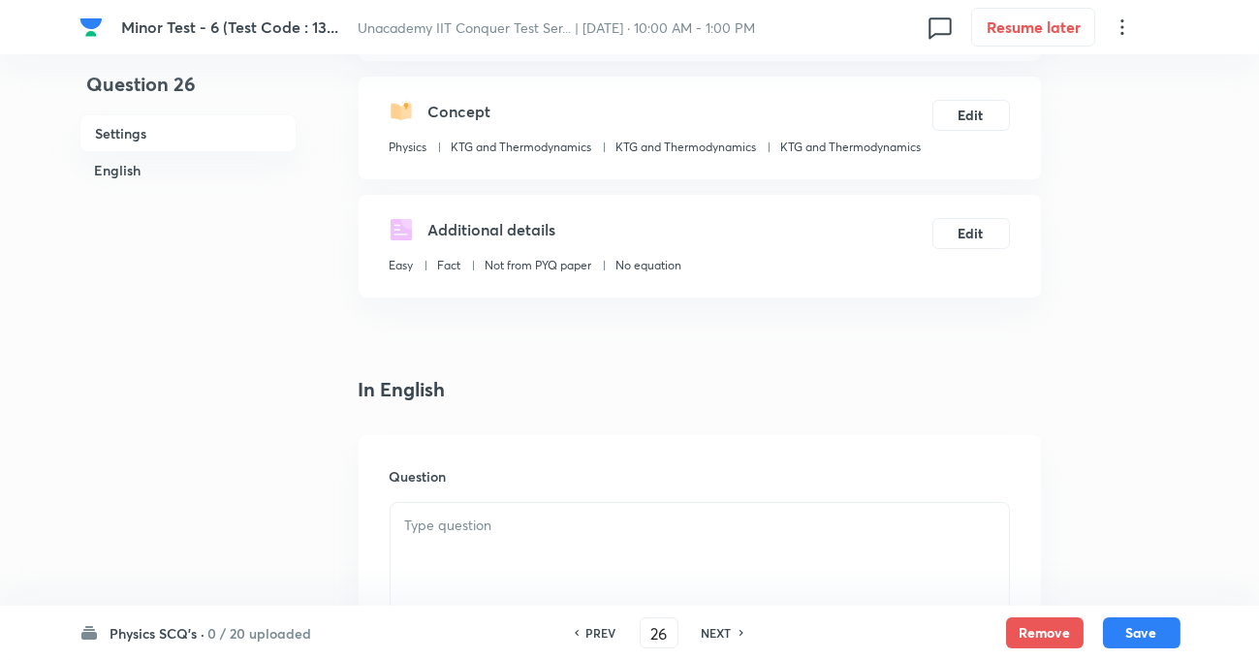
scroll to position [440, 0]
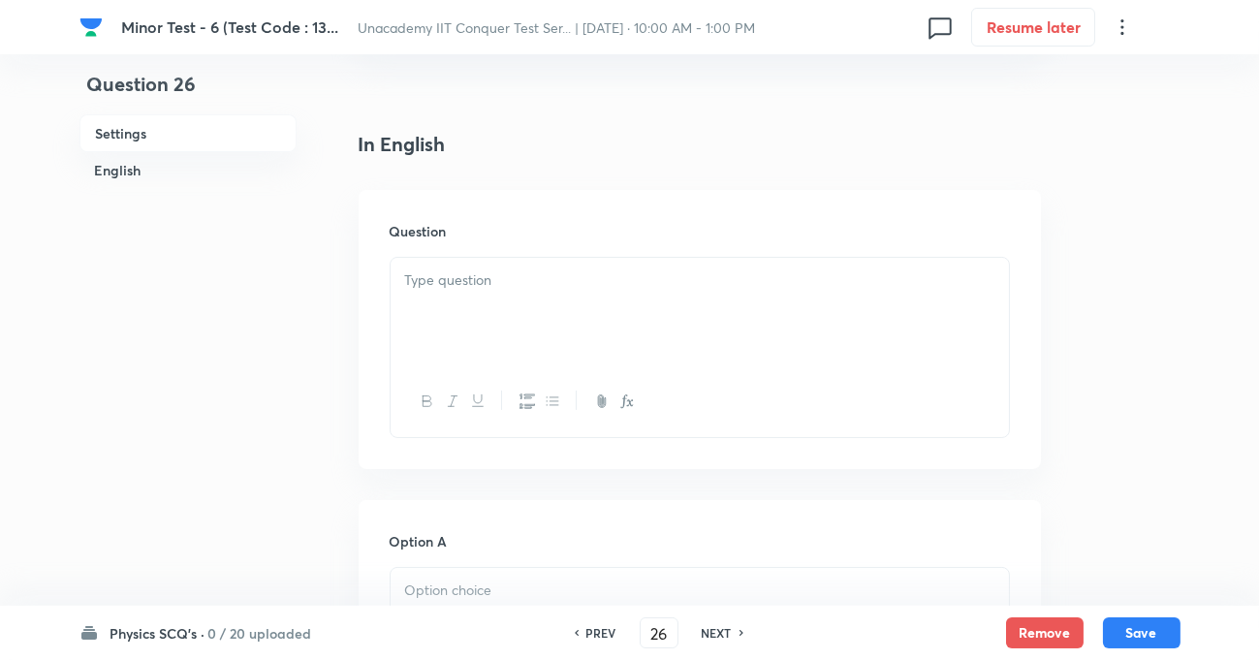
click at [487, 305] on div at bounding box center [700, 312] width 618 height 109
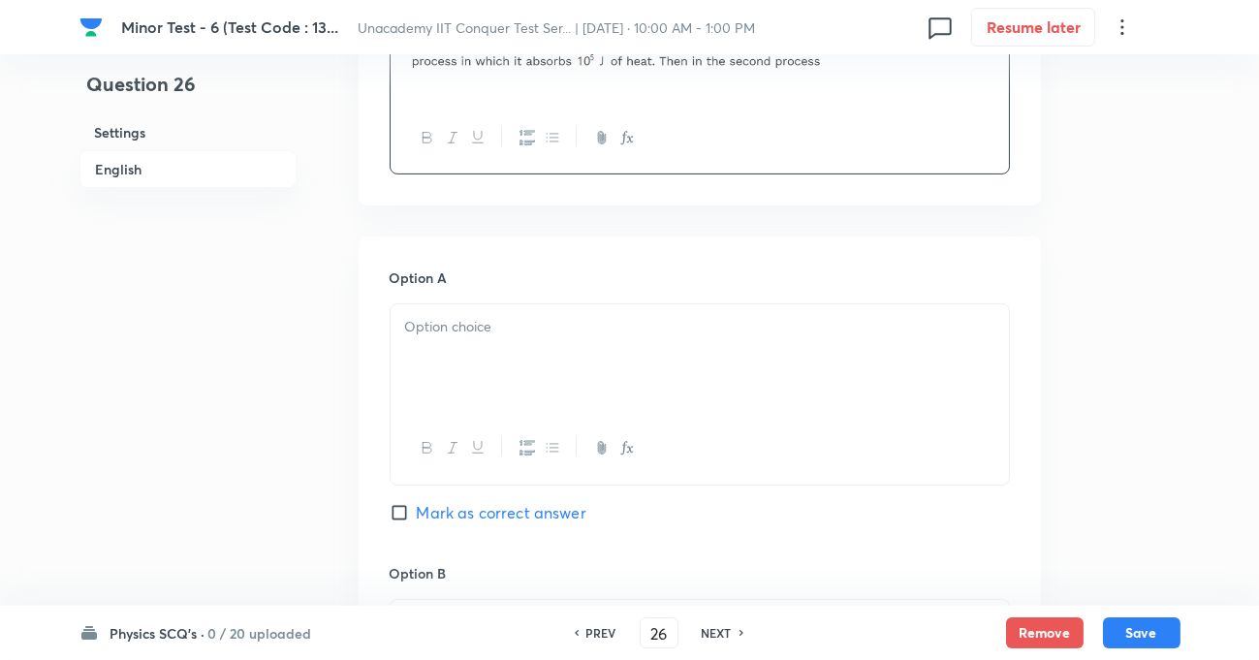
scroll to position [704, 0]
click at [479, 349] on div at bounding box center [700, 357] width 618 height 109
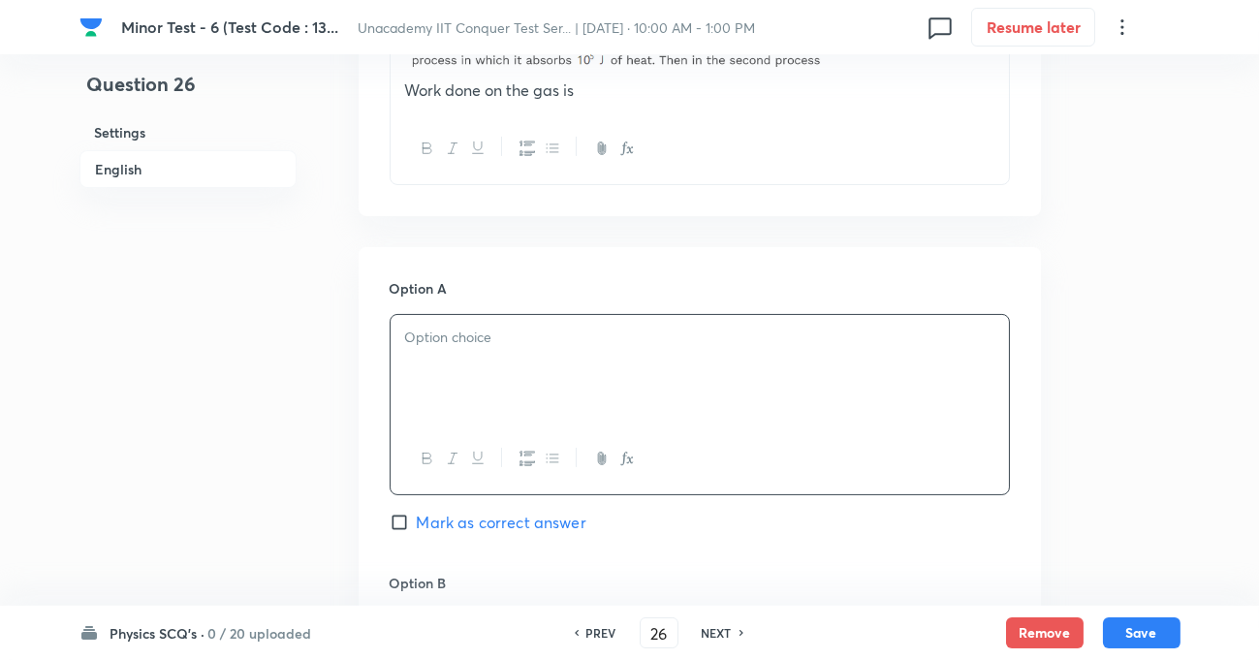
click at [479, 343] on p at bounding box center [699, 338] width 589 height 22
drag, startPoint x: 599, startPoint y: 336, endPoint x: 317, endPoint y: 349, distance: 282.3
click at [317, 349] on div "Question 26 Settings English Settings Type Single choice correct 4 options + 1 …" at bounding box center [629, 614] width 1101 height 2450
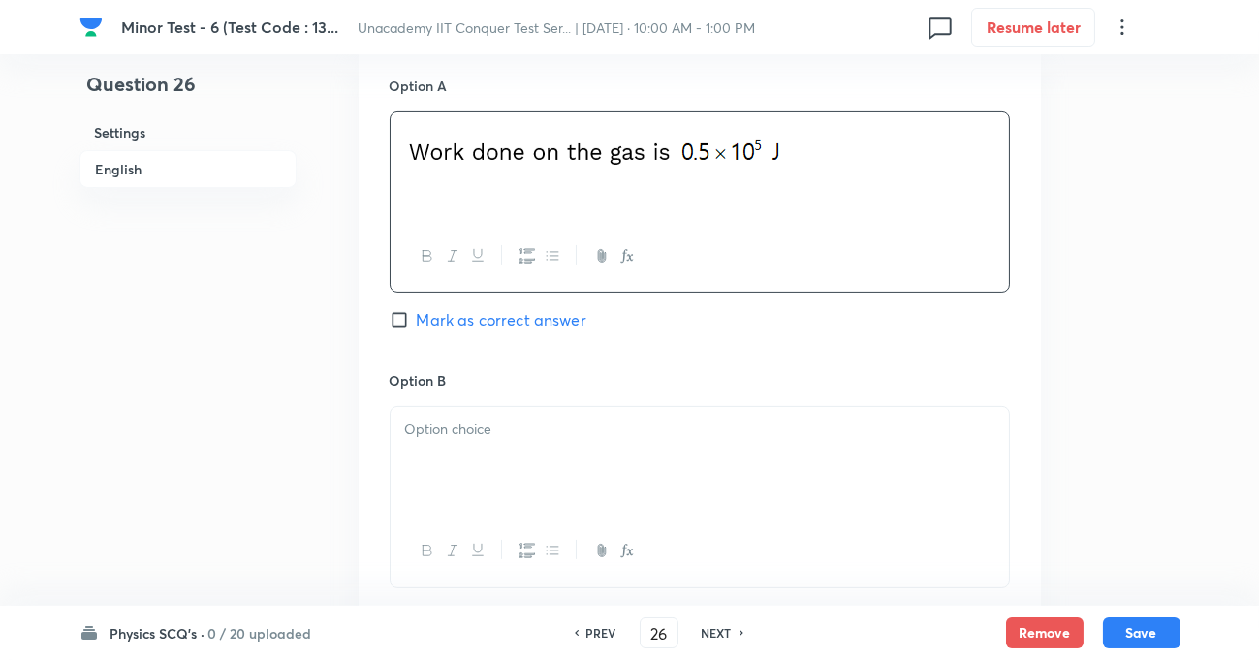
scroll to position [969, 0]
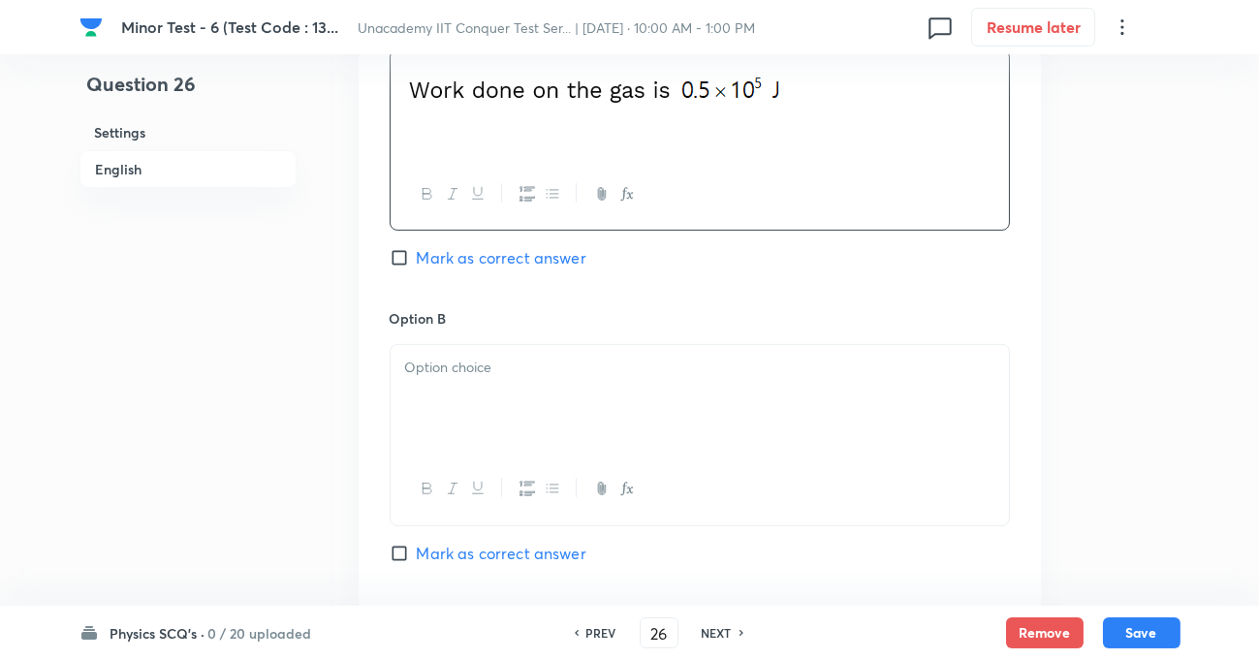
click at [462, 381] on div at bounding box center [700, 399] width 618 height 109
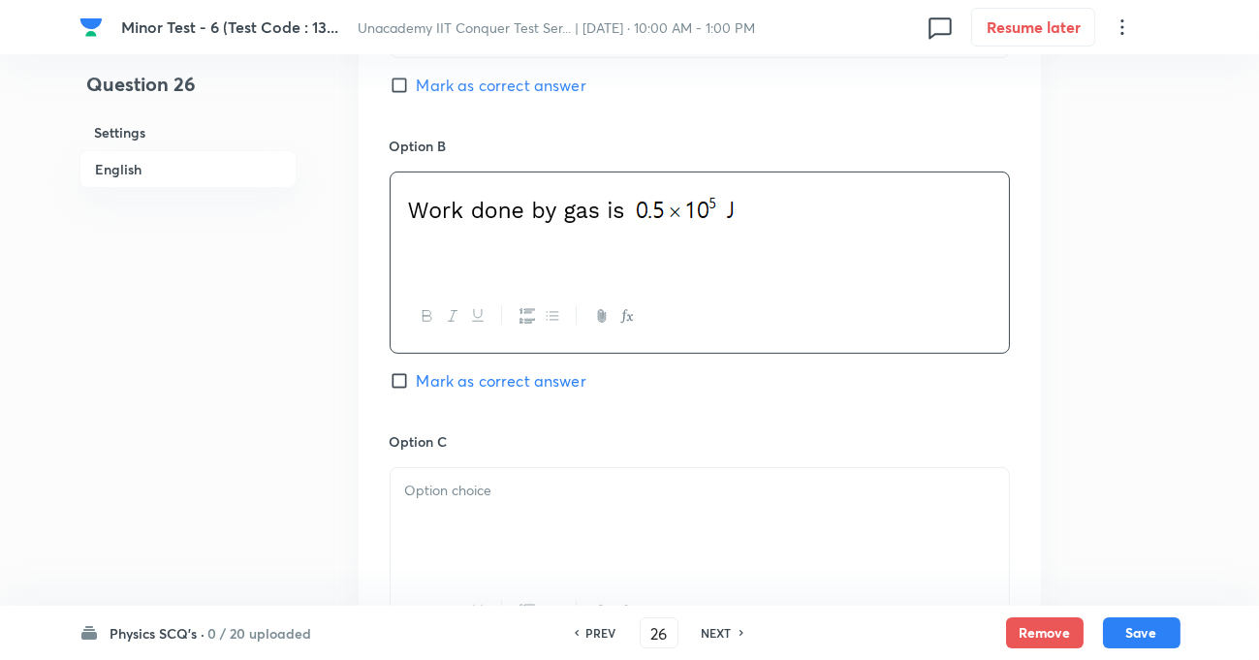
scroll to position [1144, 0]
click at [480, 450] on div "Option C Mark as correct answer" at bounding box center [700, 575] width 620 height 295
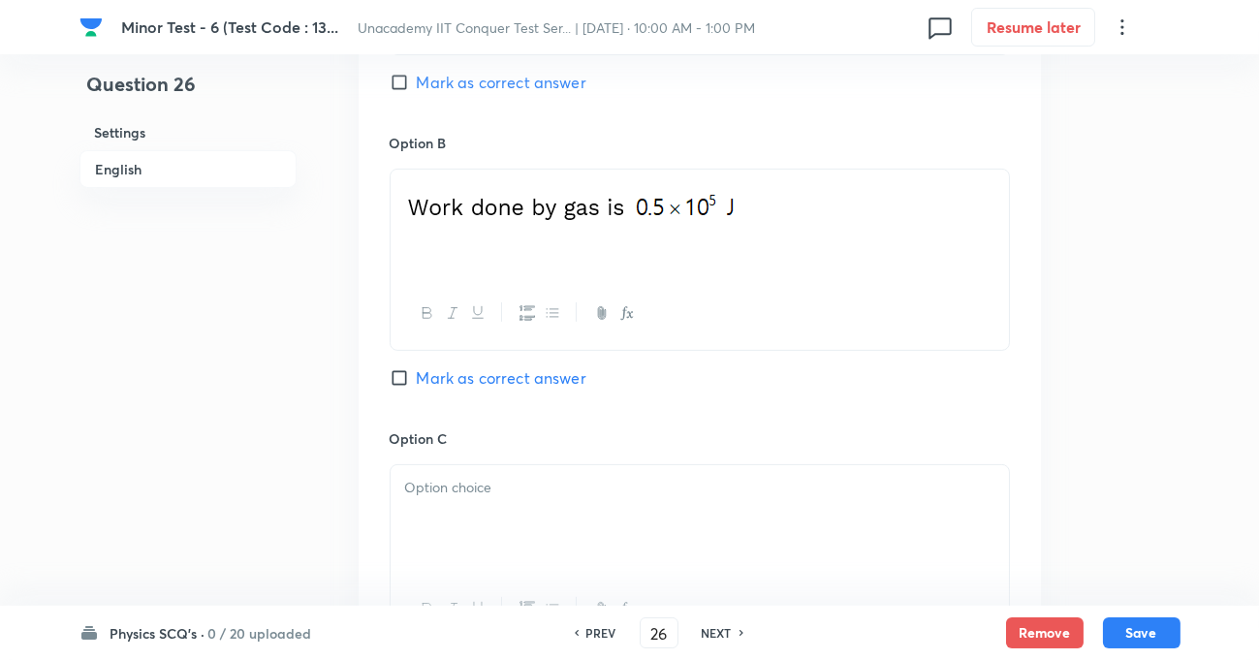
click at [481, 491] on p at bounding box center [699, 488] width 589 height 22
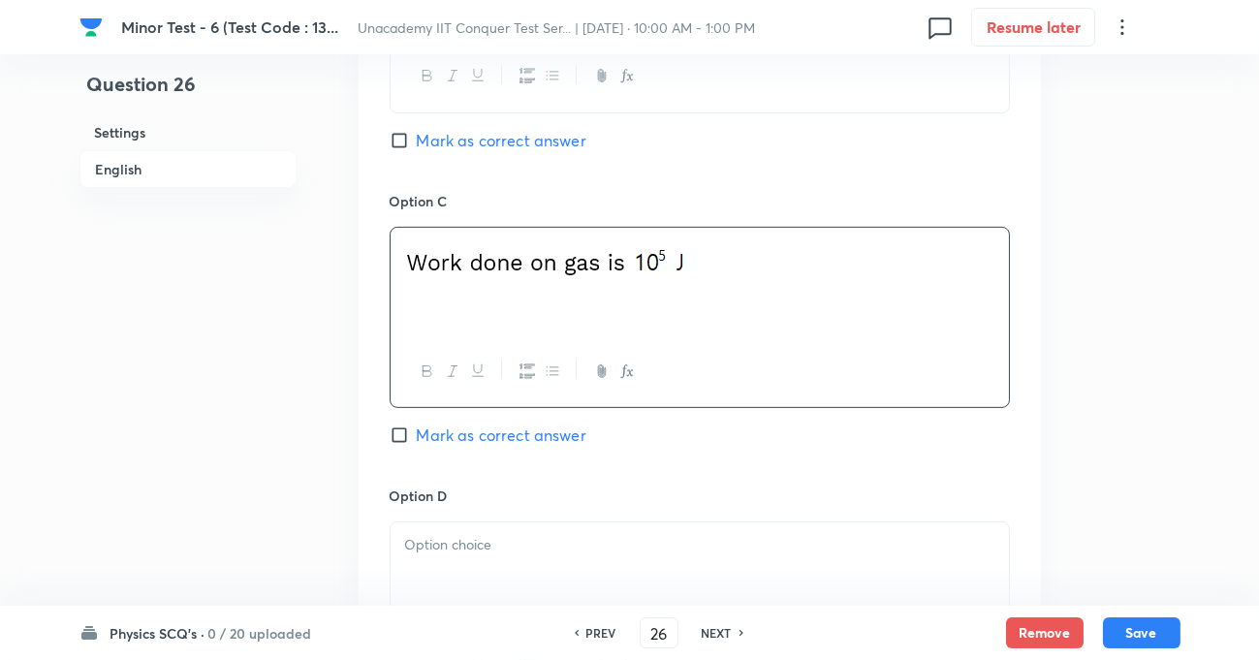
scroll to position [1409, 0]
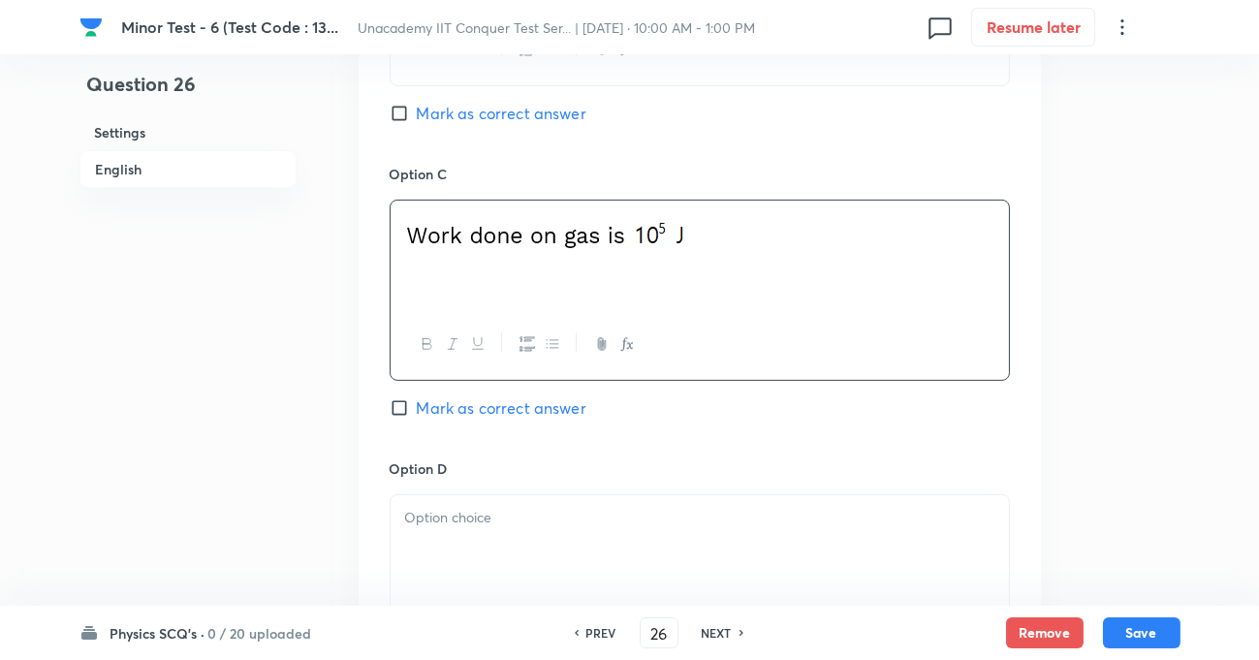
drag, startPoint x: 505, startPoint y: 430, endPoint x: 493, endPoint y: 516, distance: 86.1
click at [504, 435] on div "Option C Mark as correct answer" at bounding box center [700, 311] width 620 height 295
click at [493, 521] on p at bounding box center [699, 518] width 589 height 22
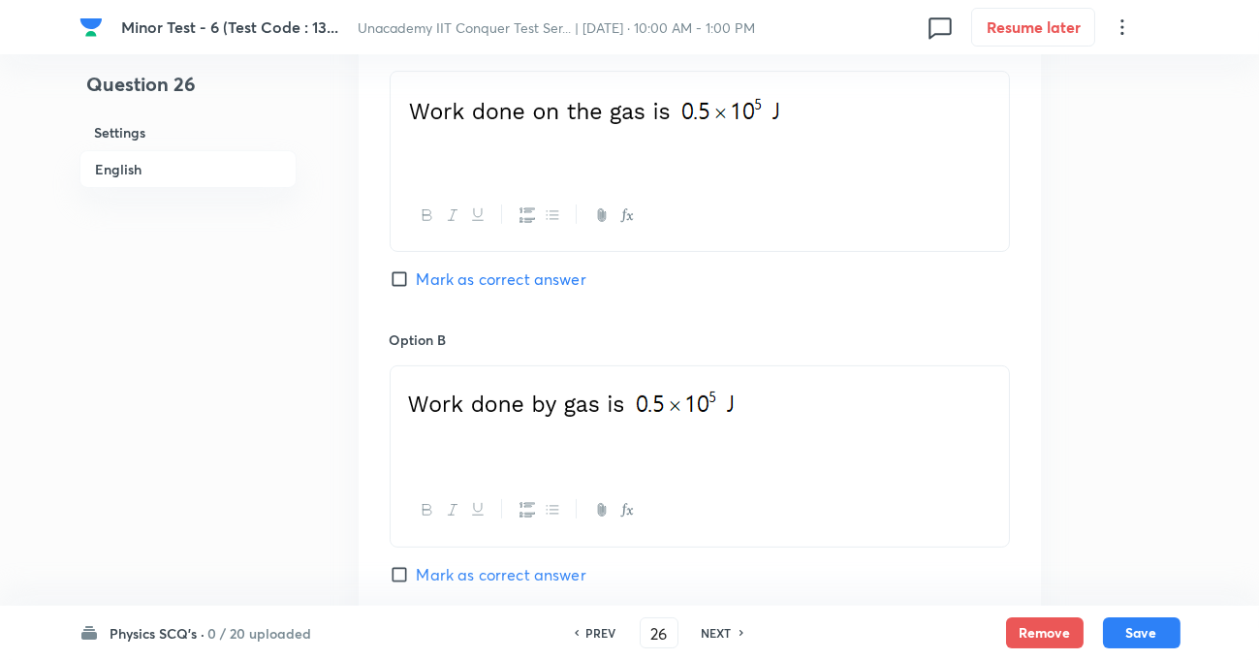
scroll to position [881, 0]
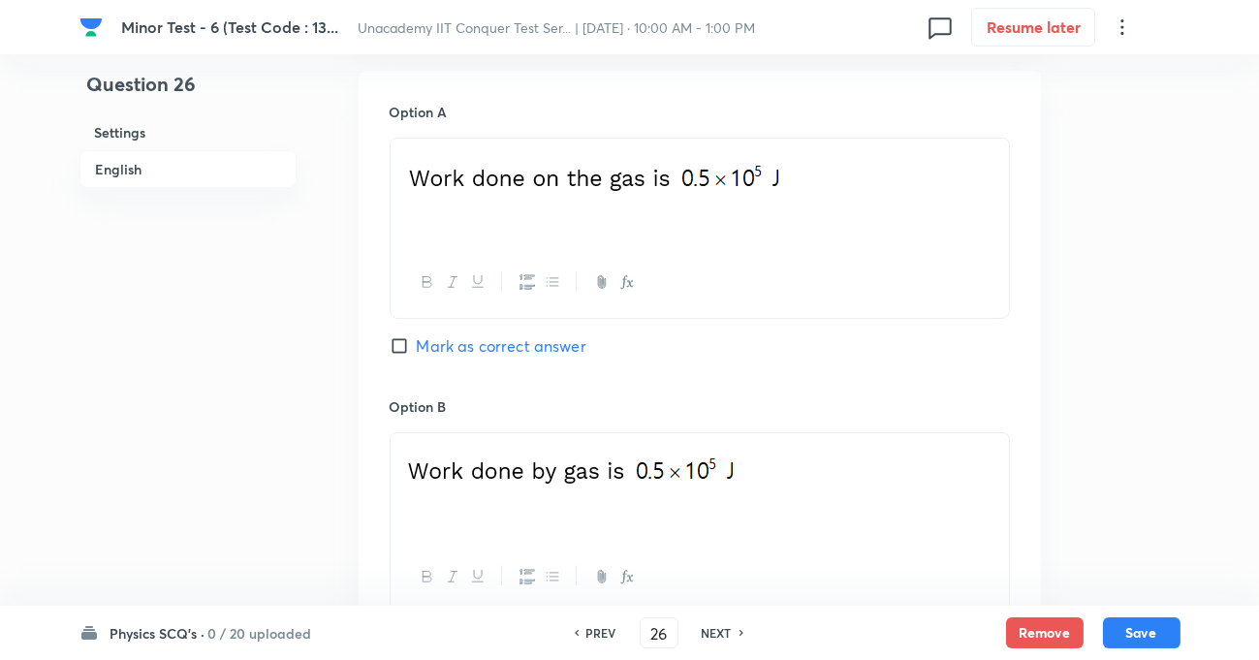
click at [398, 348] on input "Mark as correct answer" at bounding box center [403, 345] width 27 height 19
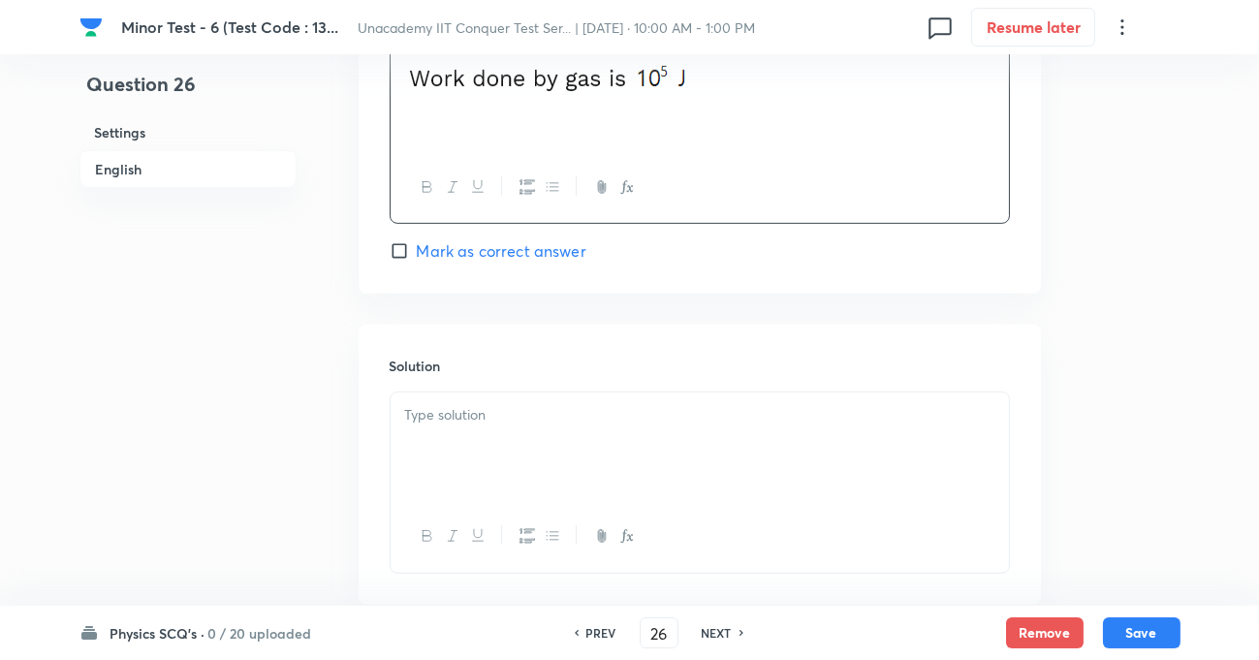
scroll to position [1938, 0]
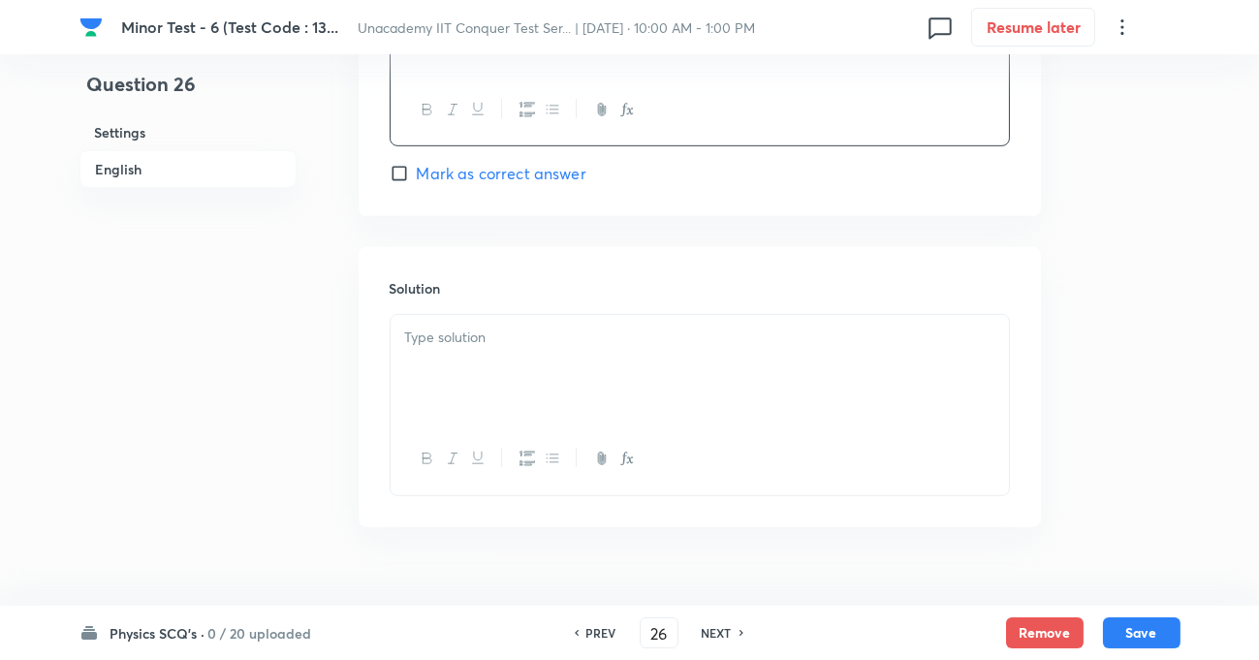
click at [467, 361] on div at bounding box center [700, 369] width 618 height 109
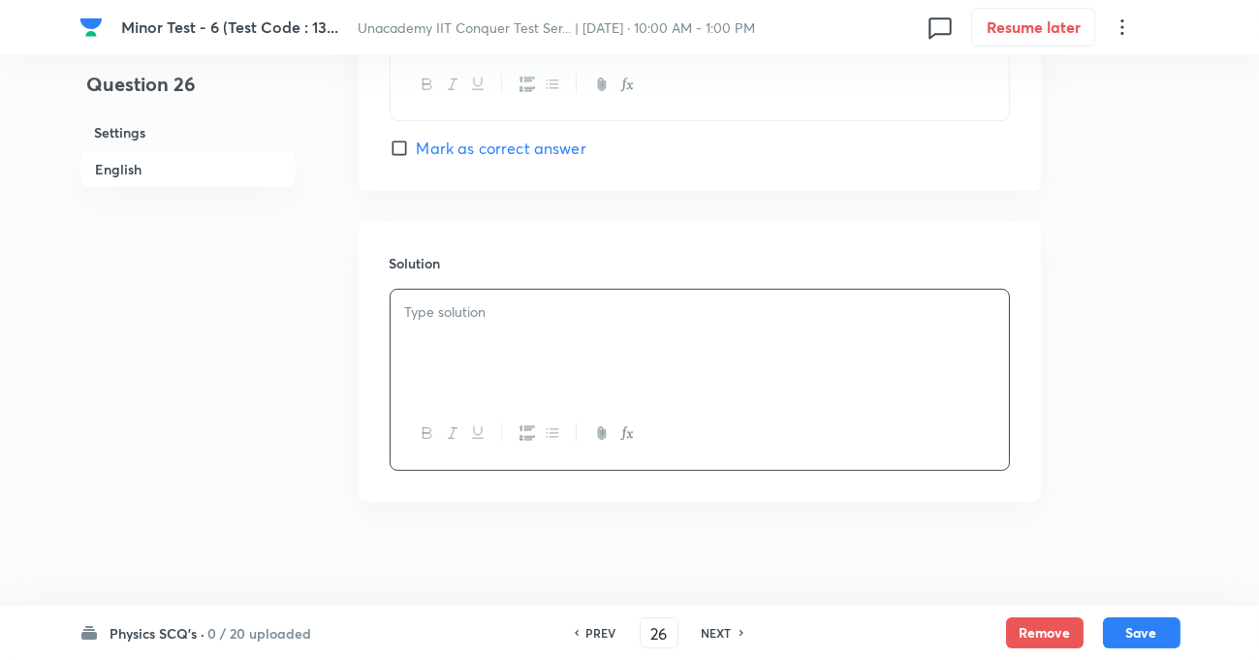
scroll to position [1977, 0]
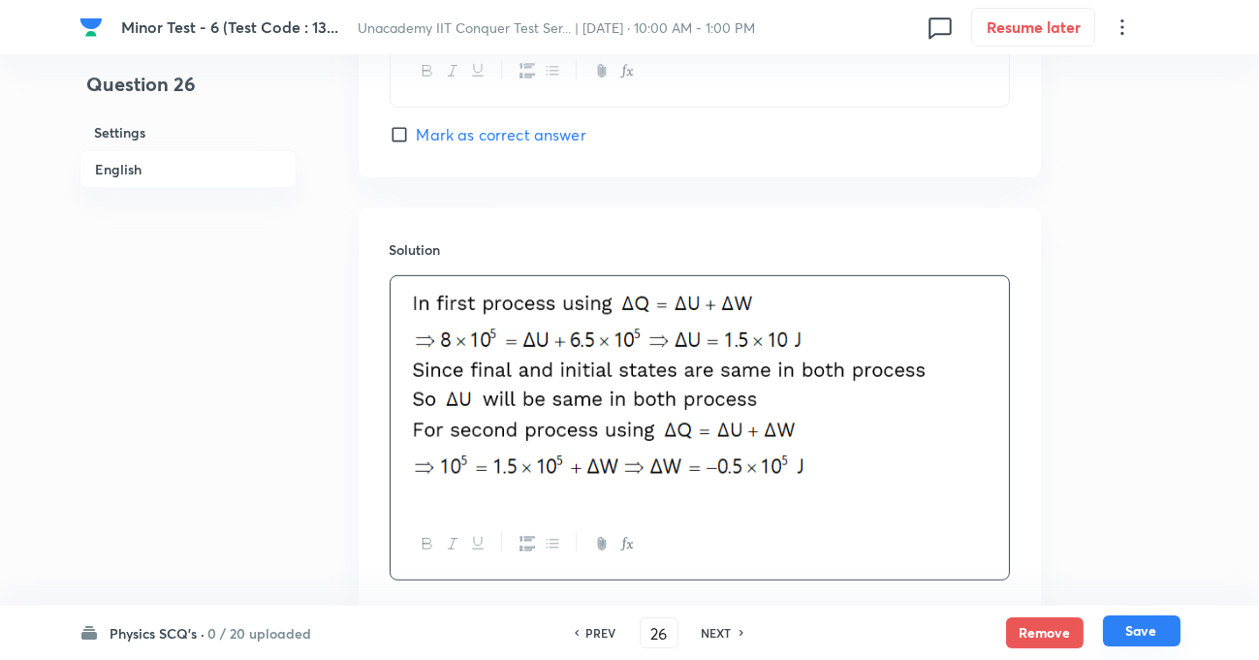
click at [1157, 624] on button "Save" at bounding box center [1142, 630] width 78 height 31
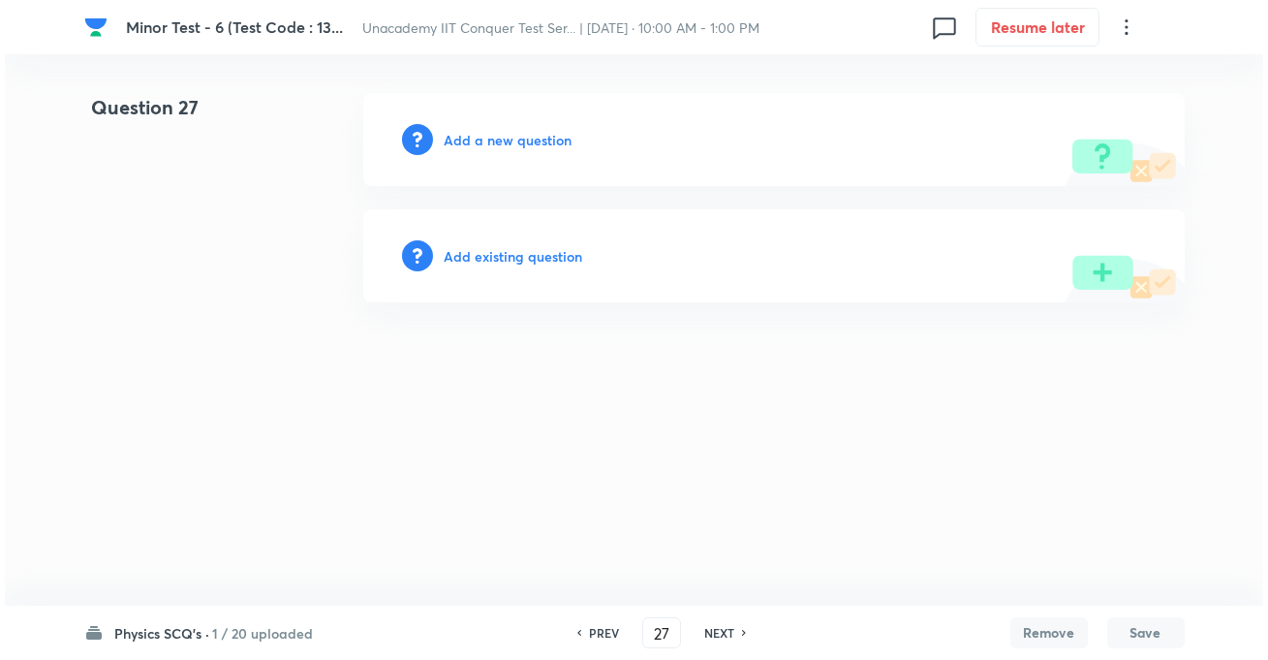
scroll to position [0, 0]
click at [495, 135] on h6 "Add a new question" at bounding box center [509, 140] width 128 height 20
click at [574, 131] on h6 "Choose a question type" at bounding box center [519, 140] width 149 height 20
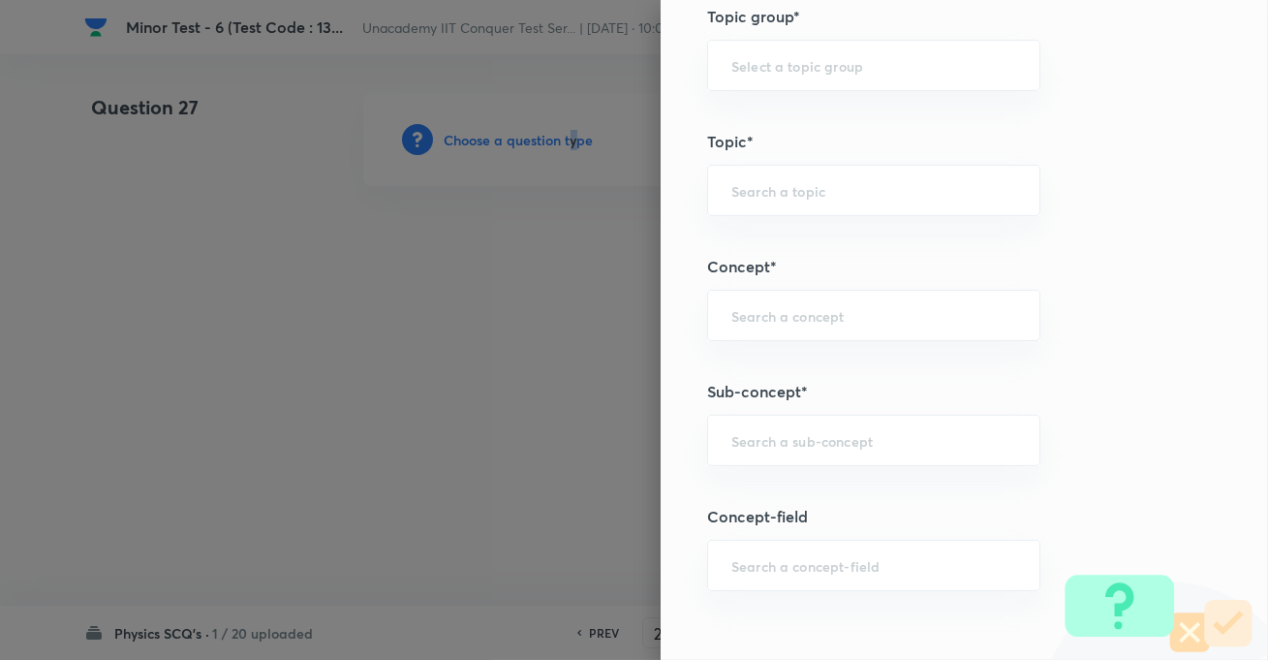
scroll to position [1144, 0]
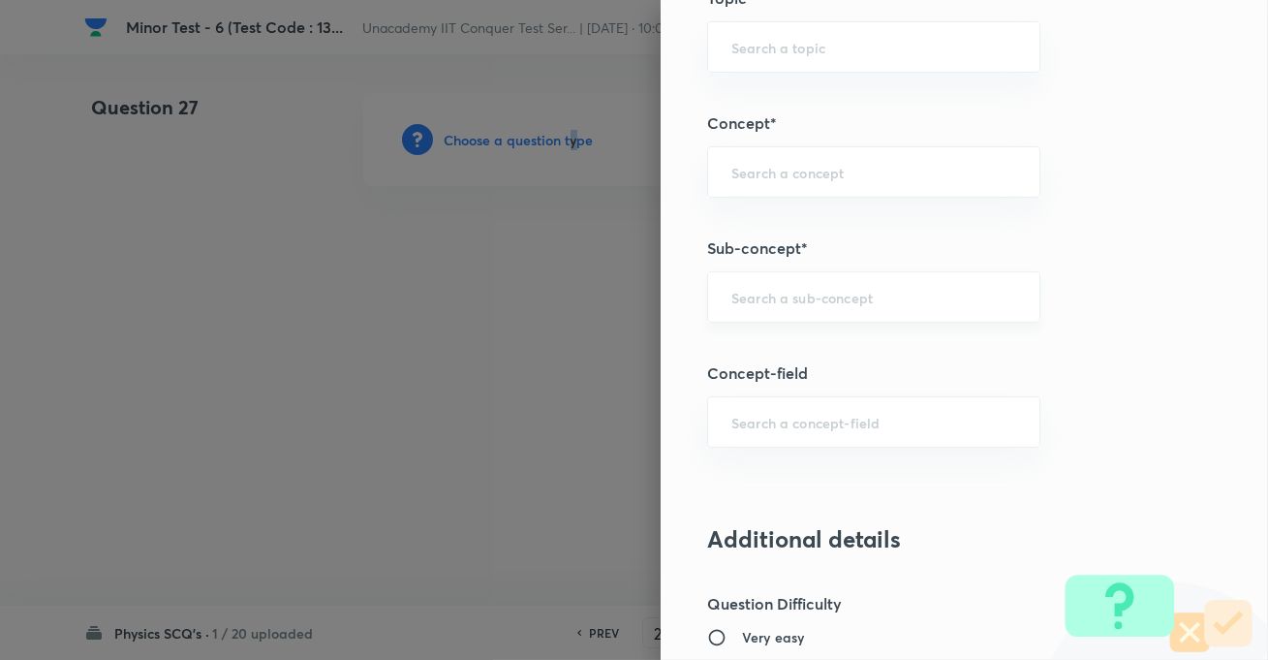
click at [776, 274] on div "​" at bounding box center [873, 296] width 333 height 51
paste input "KTG & Thermodynamics"
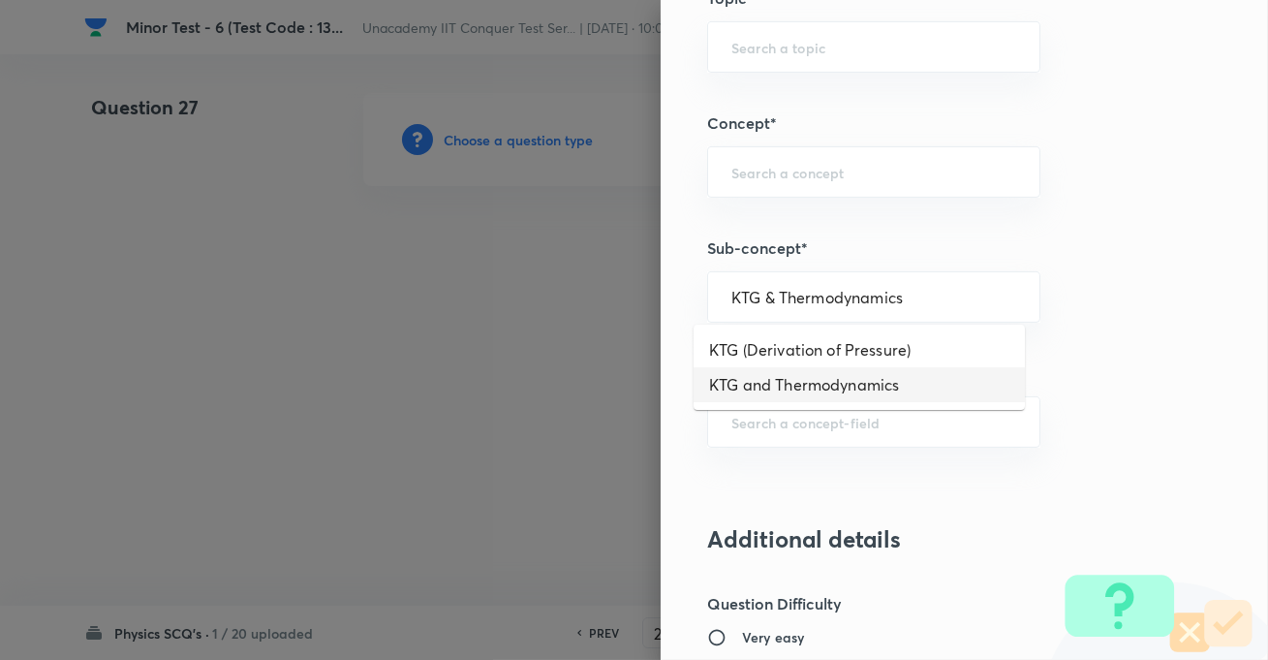
click at [781, 387] on li "KTG and Thermodynamics" at bounding box center [859, 384] width 331 height 35
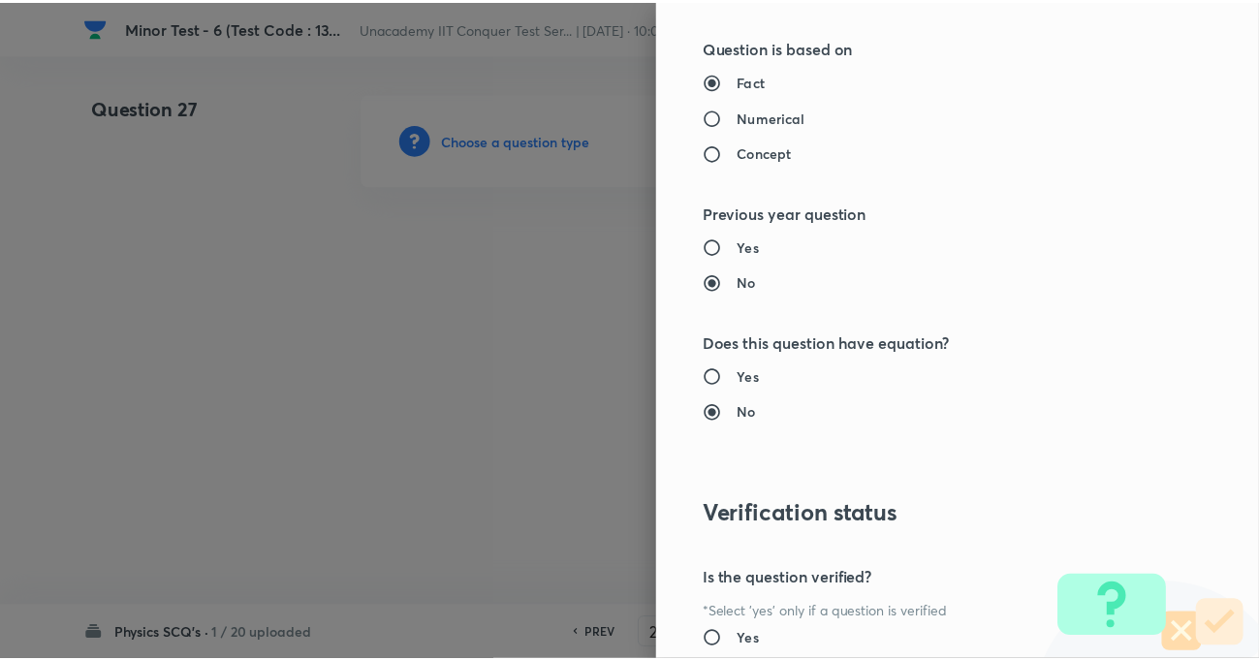
scroll to position [2109, 0]
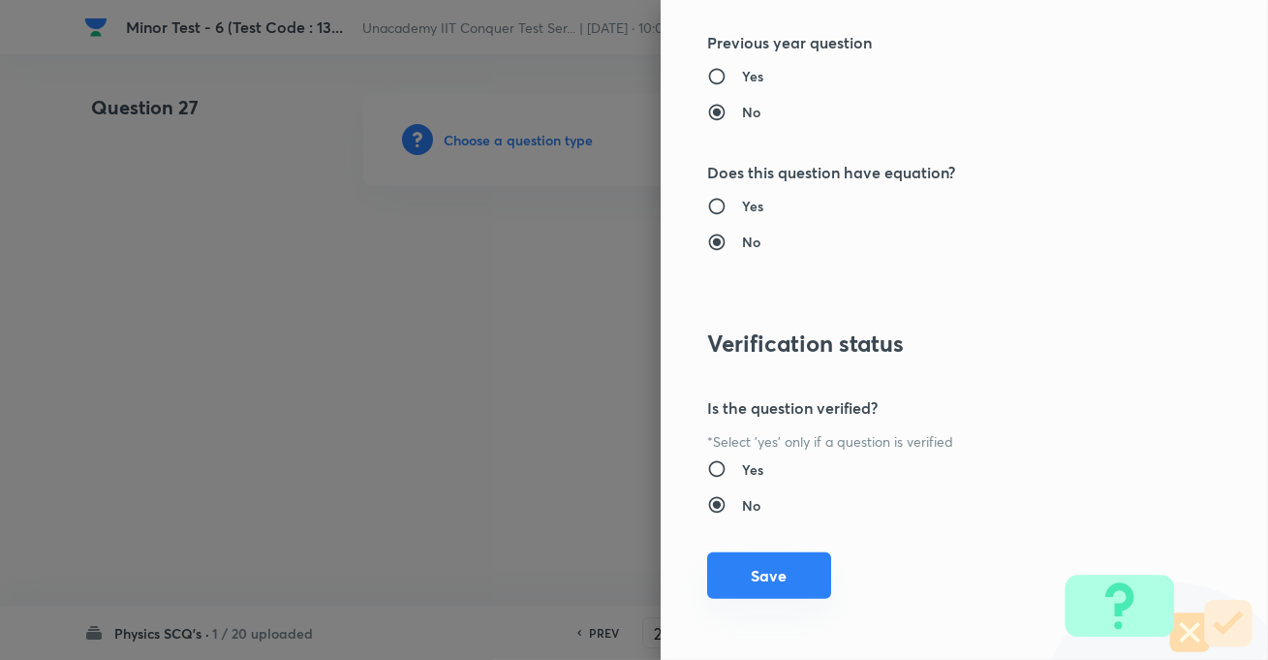
click at [759, 581] on button "Save" at bounding box center [769, 575] width 124 height 47
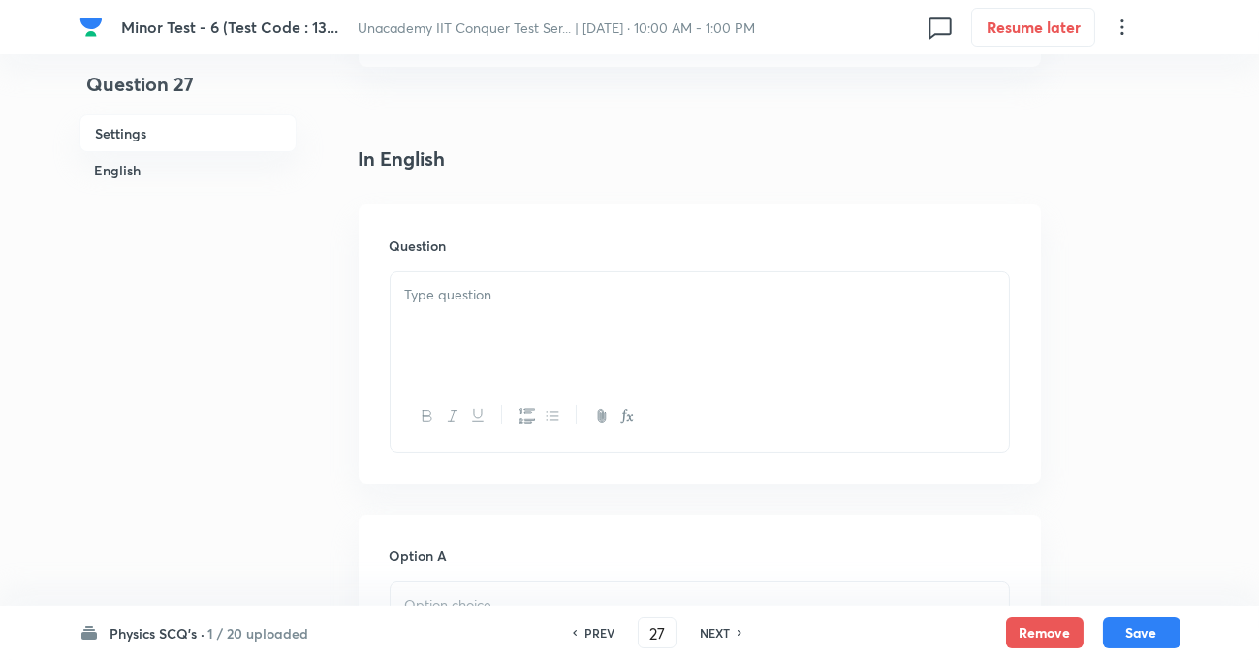
scroll to position [440, 0]
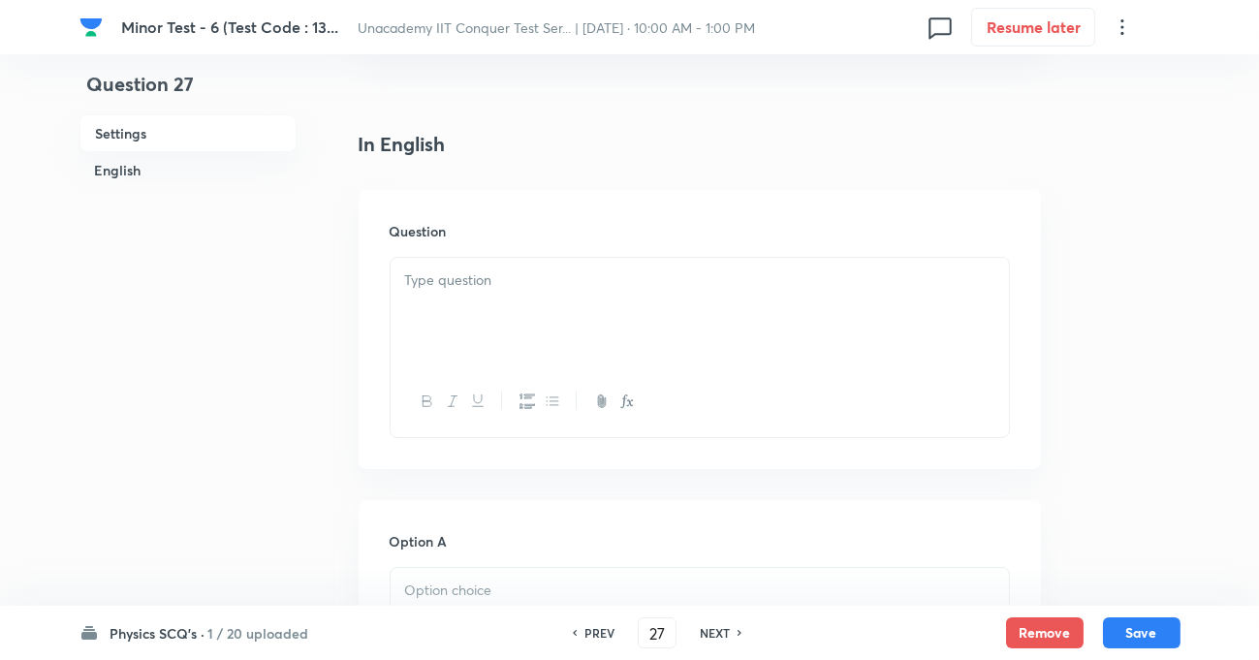
click at [536, 302] on div at bounding box center [700, 312] width 618 height 109
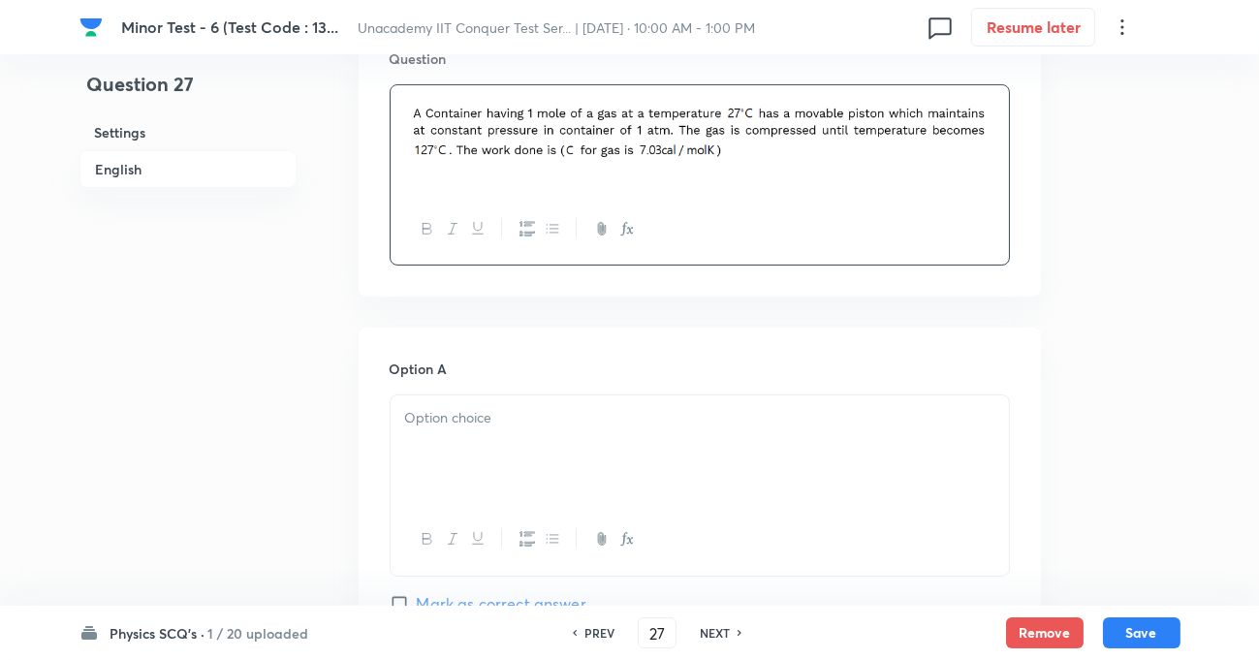
scroll to position [704, 0]
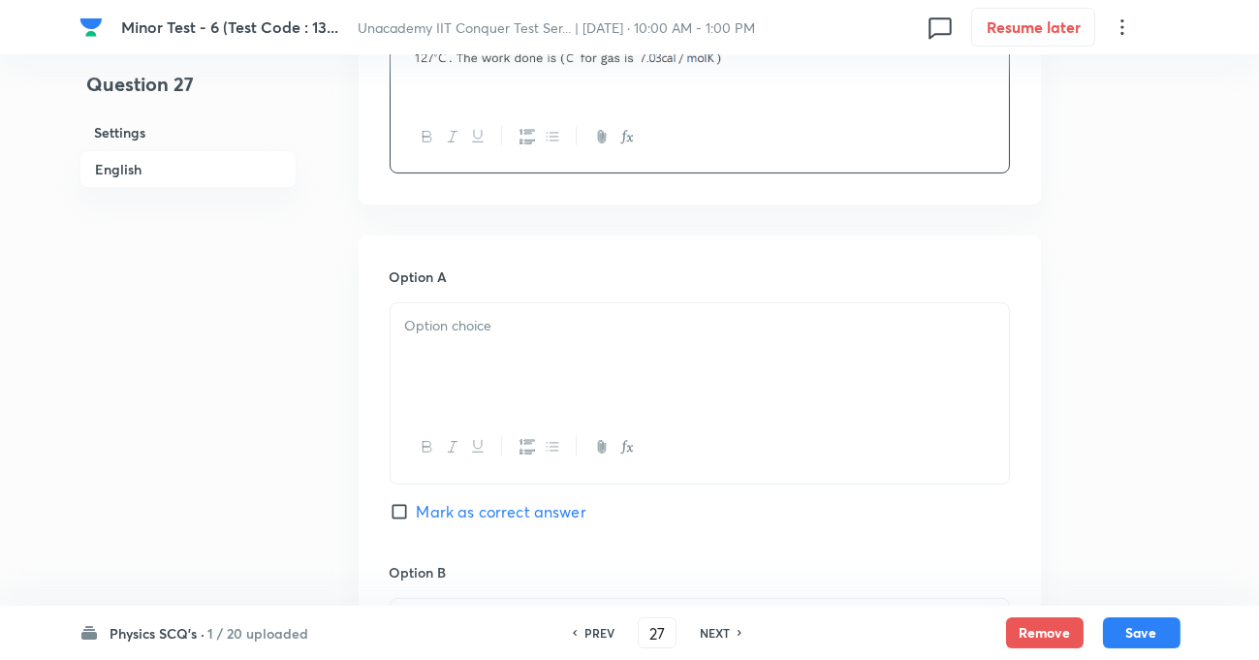
click at [480, 348] on div at bounding box center [700, 357] width 618 height 109
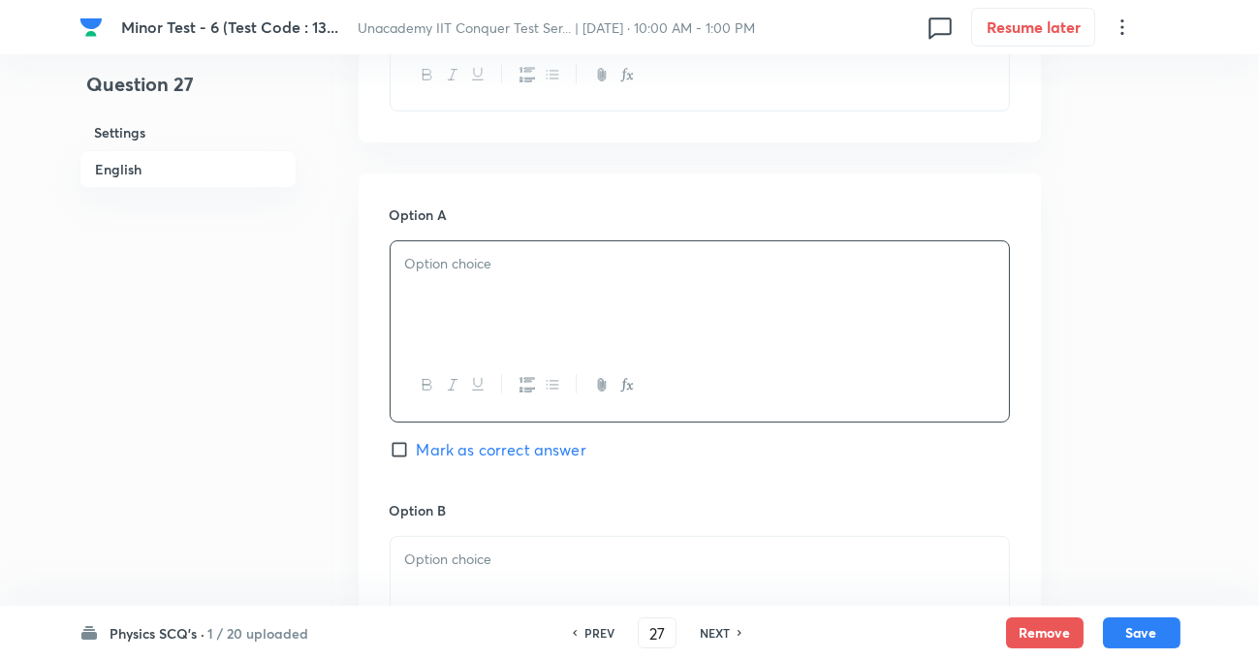
scroll to position [881, 0]
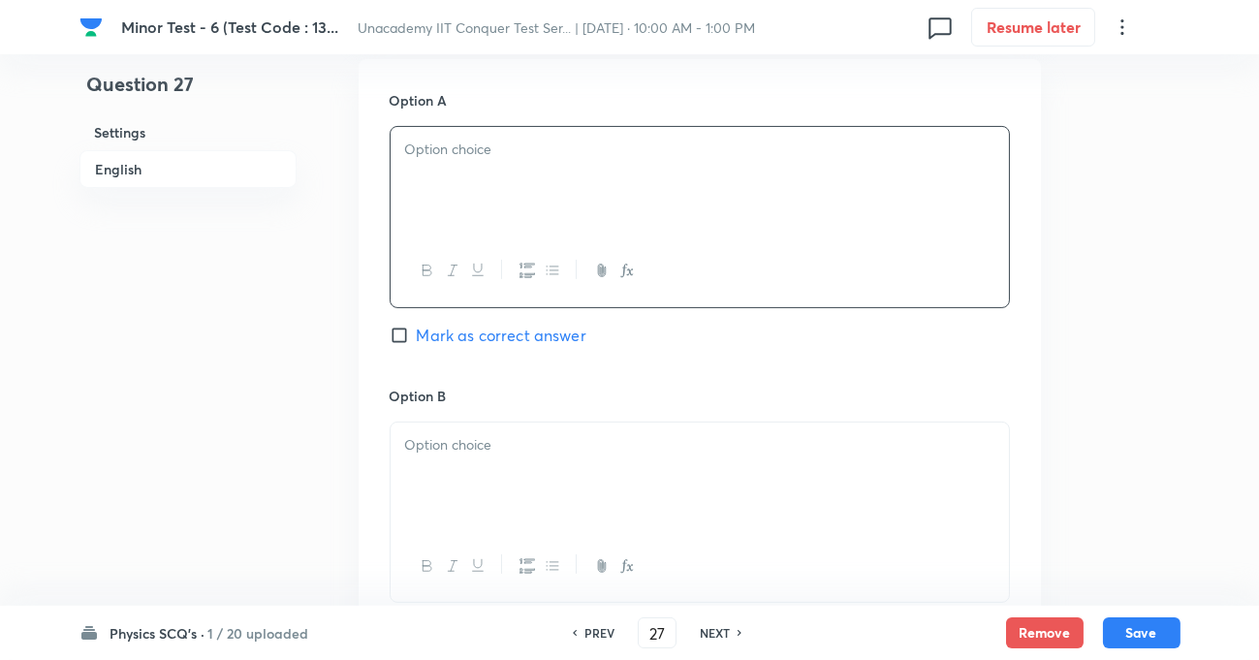
click at [407, 434] on p at bounding box center [699, 445] width 589 height 22
click at [455, 136] on div at bounding box center [700, 181] width 618 height 109
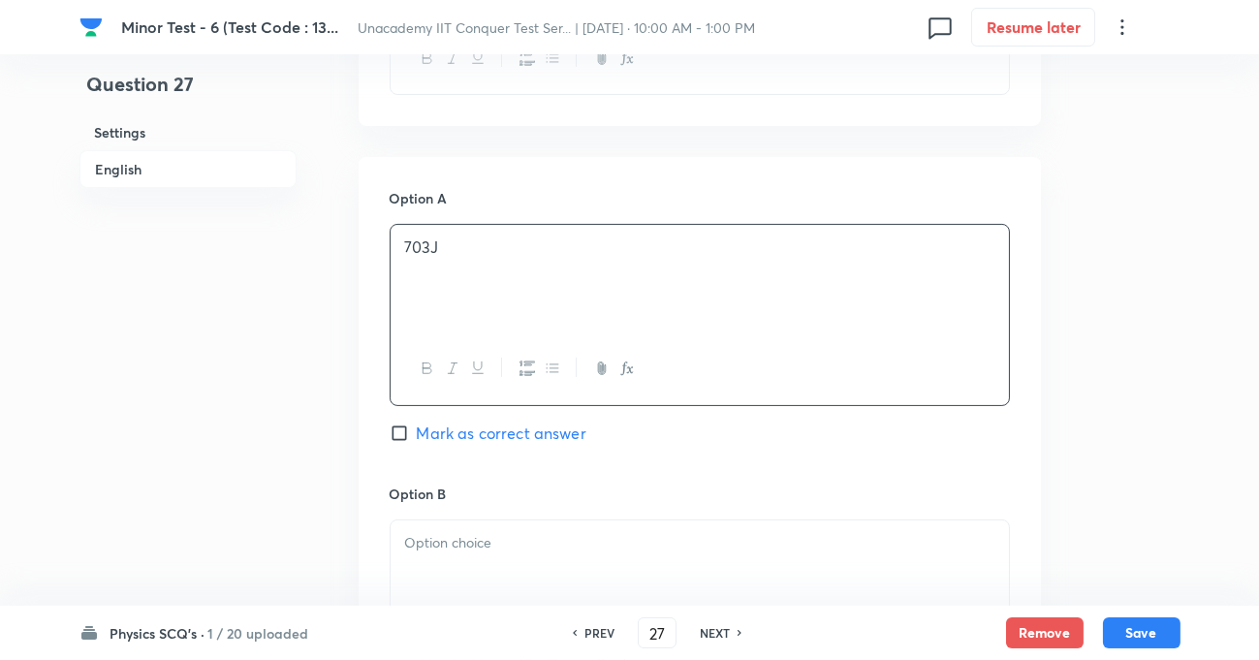
scroll to position [793, 0]
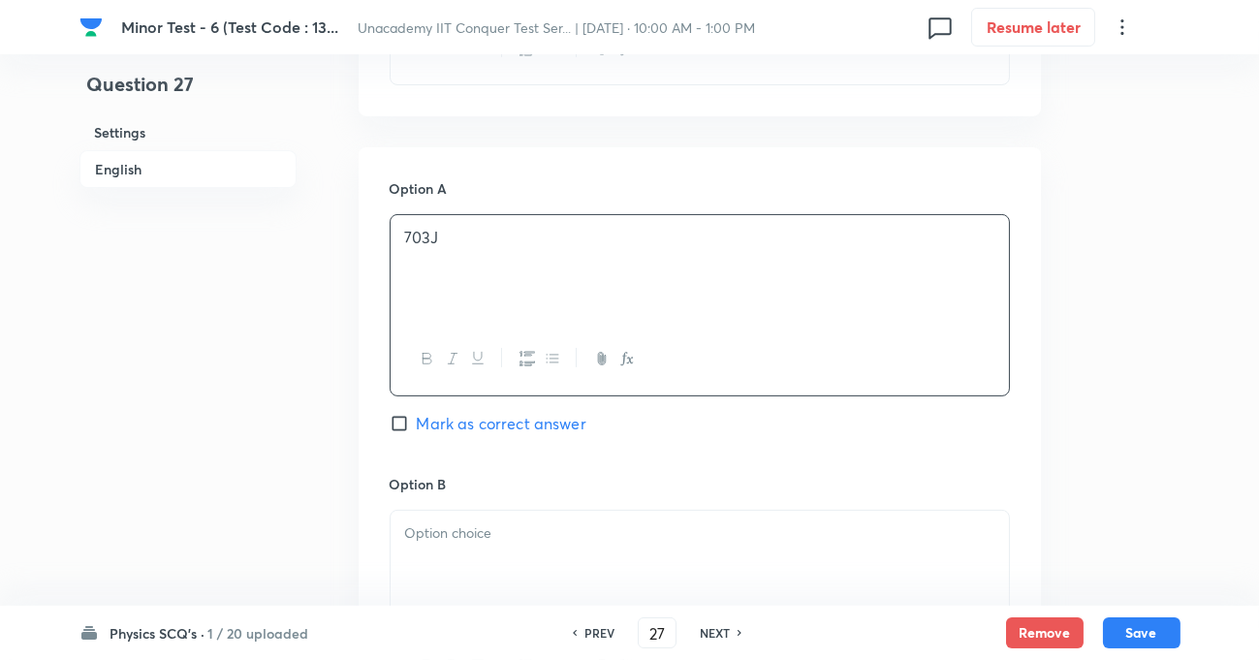
click at [452, 533] on p at bounding box center [699, 533] width 589 height 22
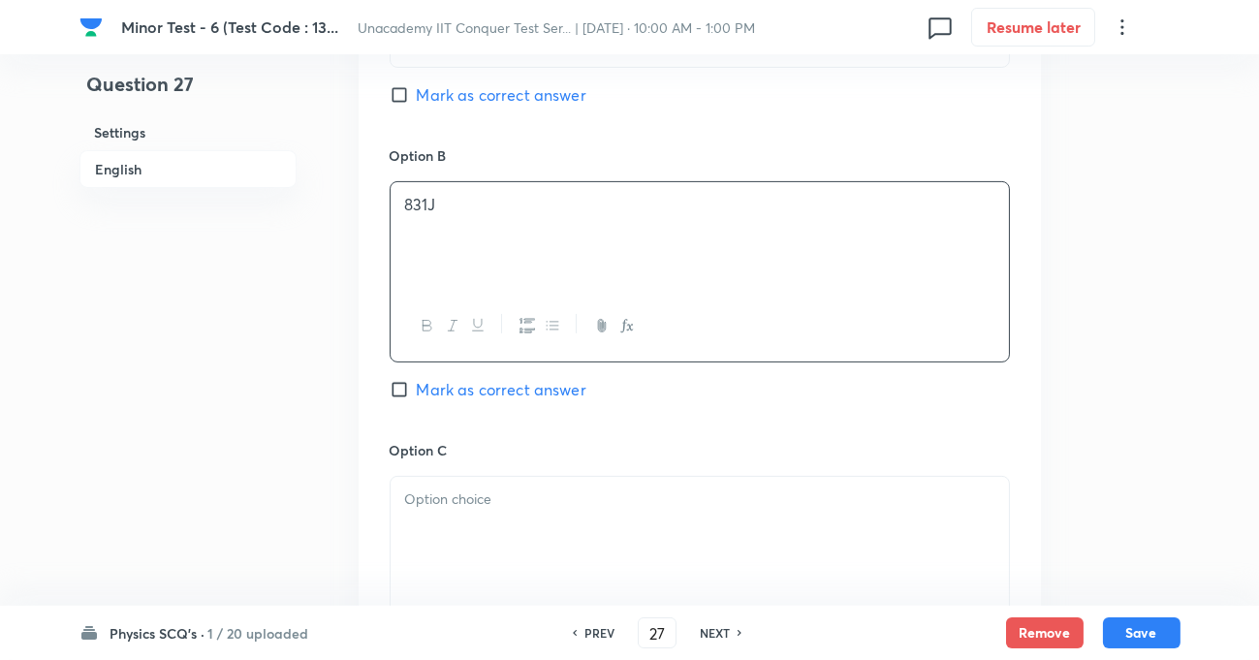
scroll to position [1144, 0]
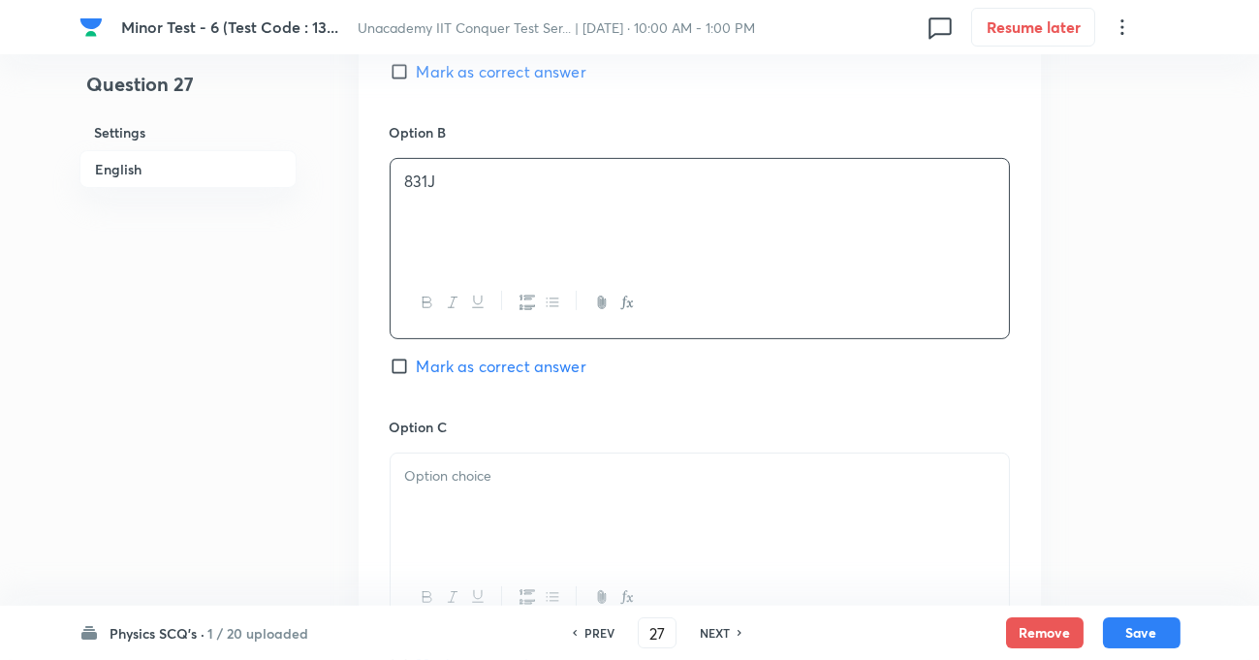
click at [439, 482] on p at bounding box center [699, 476] width 589 height 22
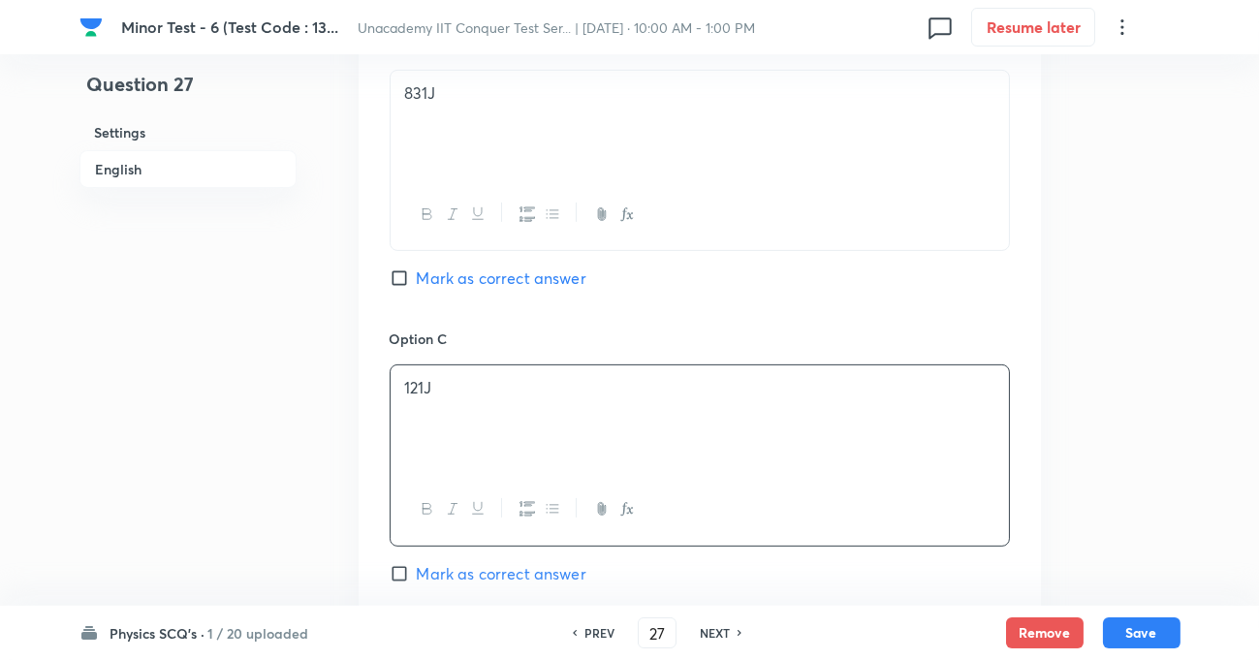
scroll to position [1497, 0]
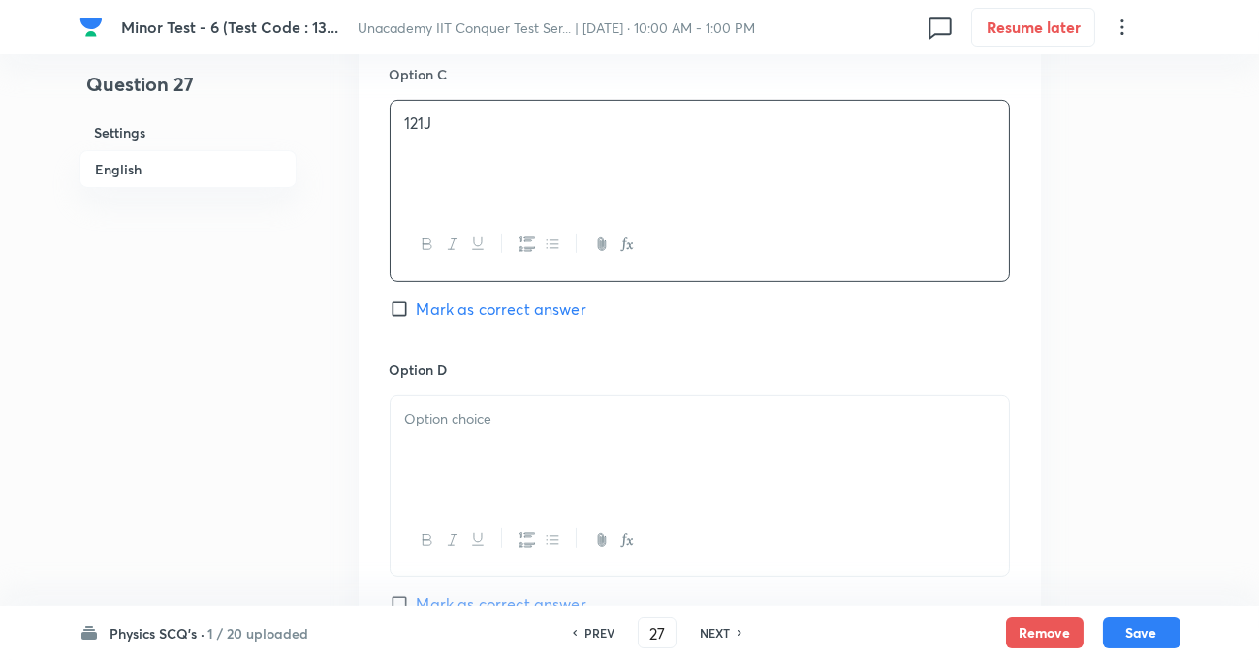
click at [440, 433] on div at bounding box center [700, 450] width 618 height 109
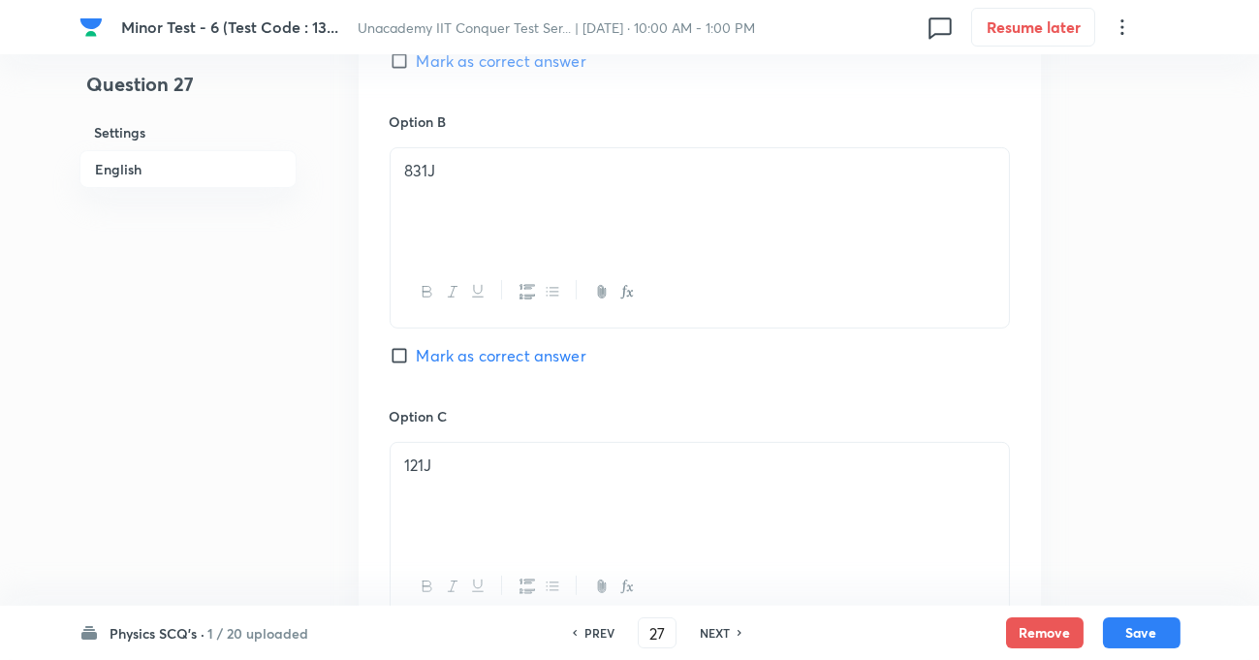
scroll to position [1144, 0]
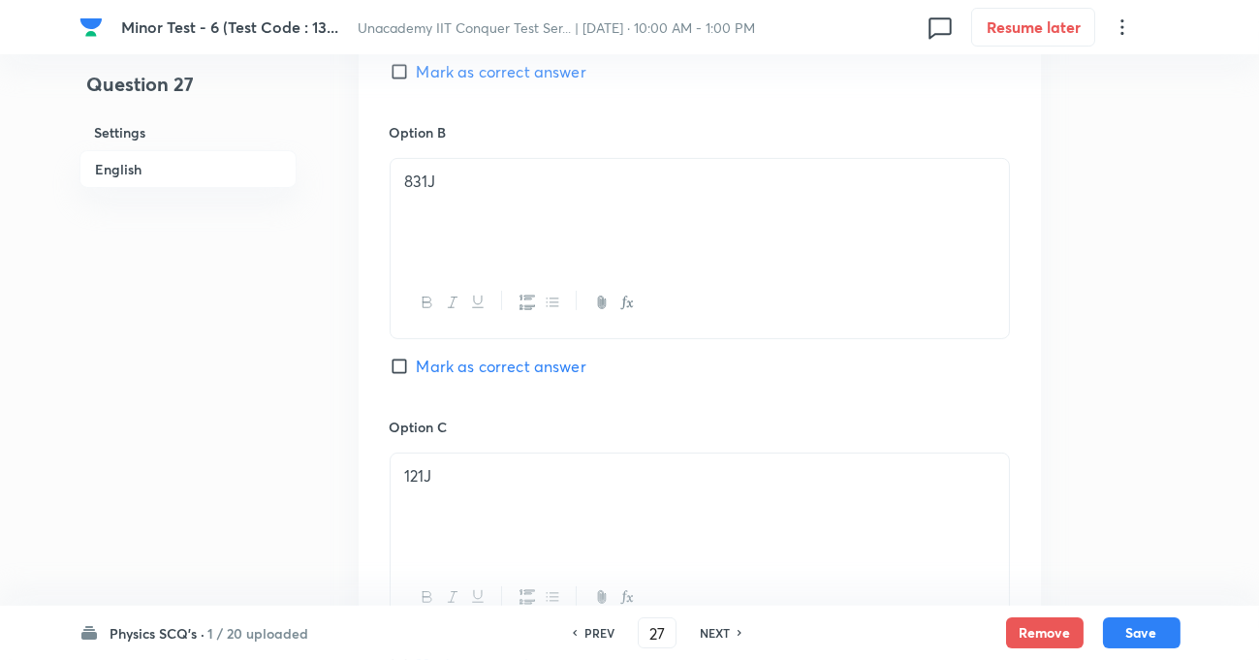
click at [400, 365] on input "Mark as correct answer" at bounding box center [403, 366] width 27 height 19
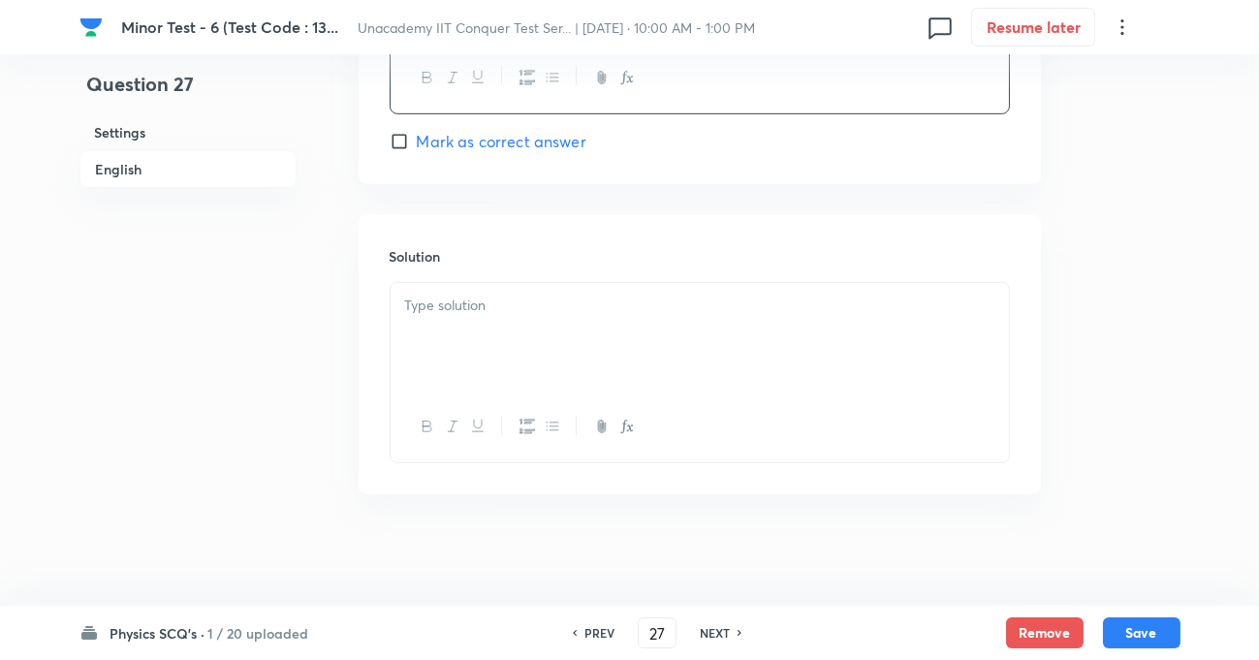
scroll to position [1965, 0]
click at [456, 306] on p at bounding box center [699, 301] width 589 height 22
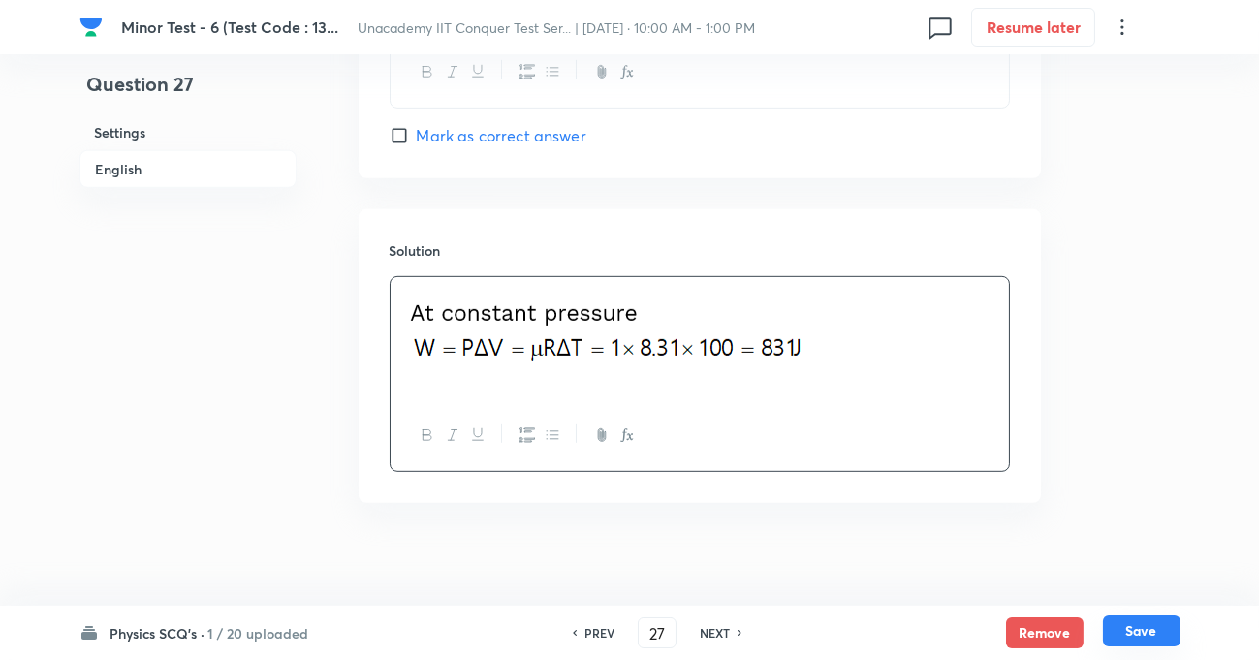
click at [1151, 638] on button "Save" at bounding box center [1142, 630] width 78 height 31
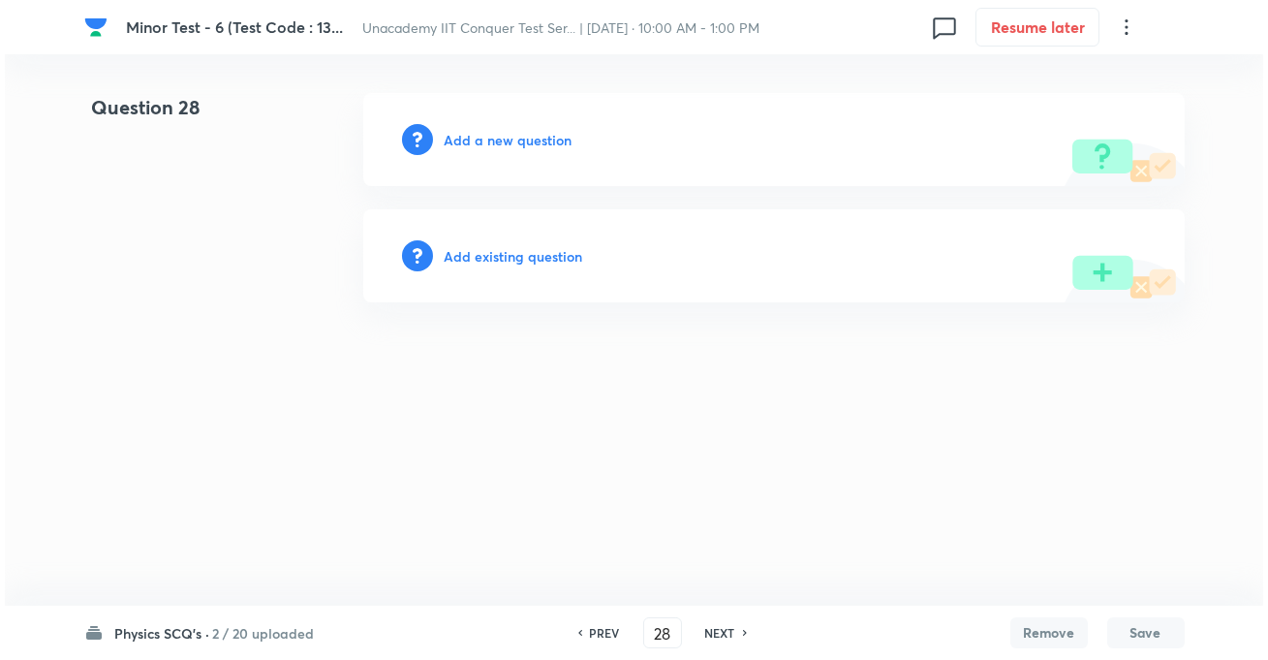
scroll to position [0, 0]
click at [507, 145] on h6 "Add a new question" at bounding box center [509, 140] width 128 height 20
click at [517, 145] on h6 "Choose a question type" at bounding box center [519, 140] width 149 height 20
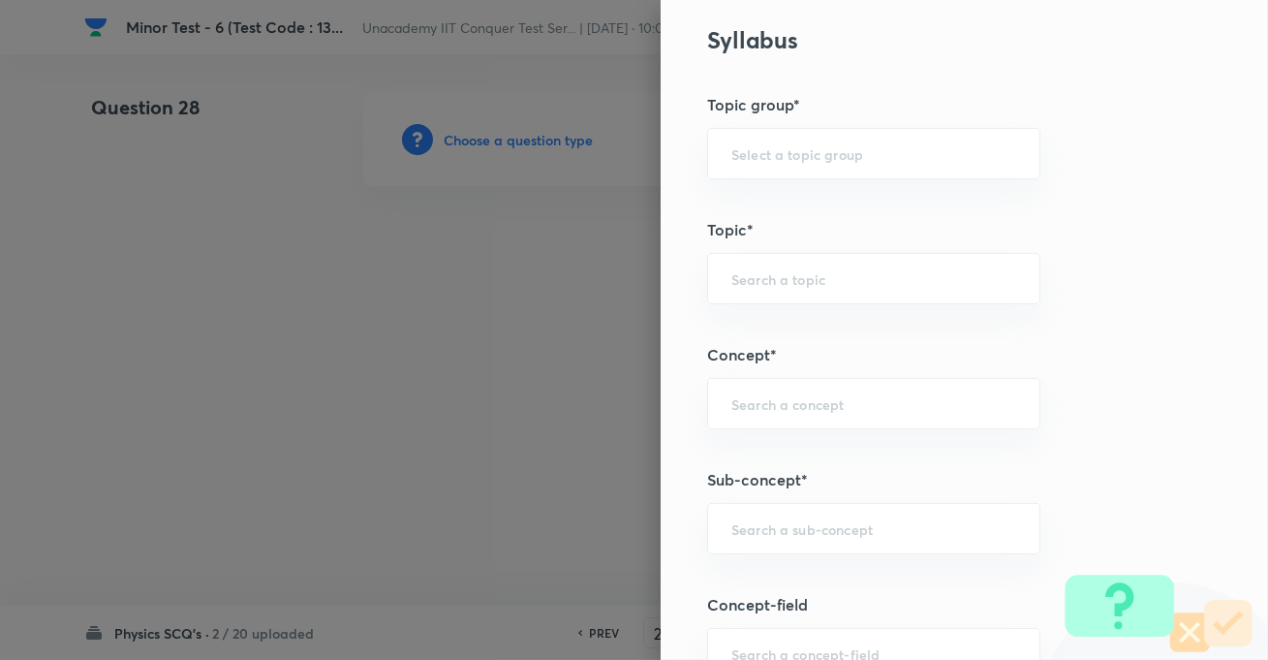
scroll to position [1056, 0]
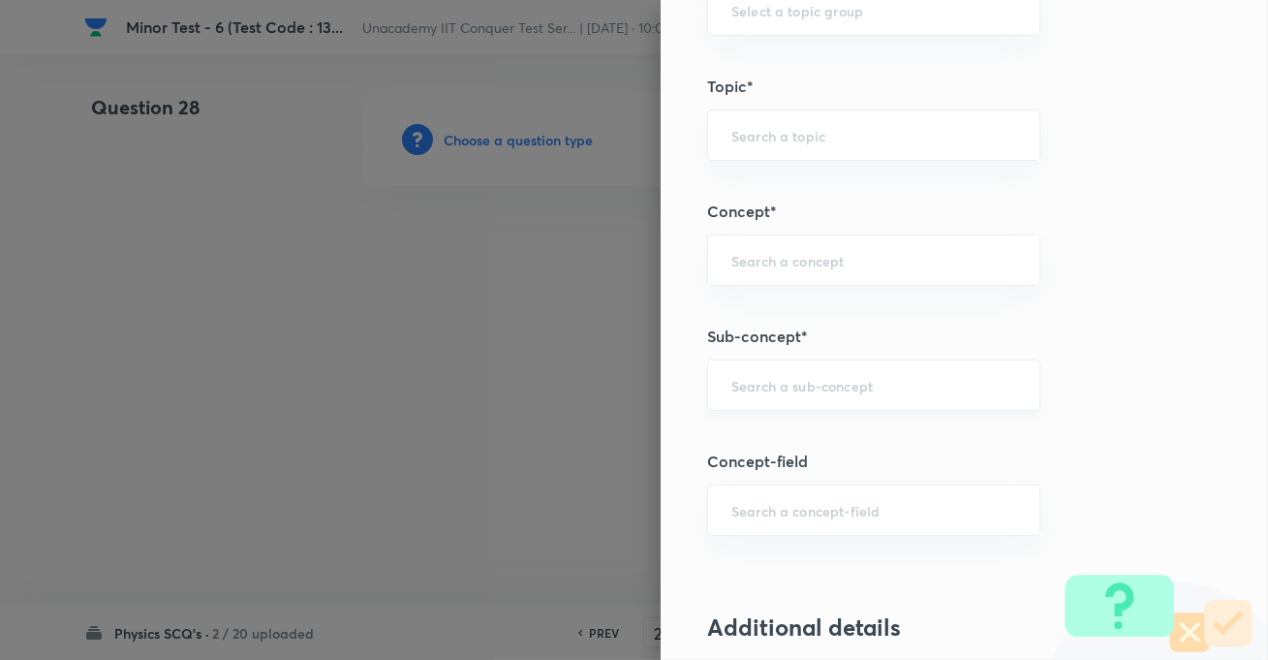
click at [793, 389] on input "text" at bounding box center [874, 385] width 285 height 18
paste input "KTG & Thermodynamics"
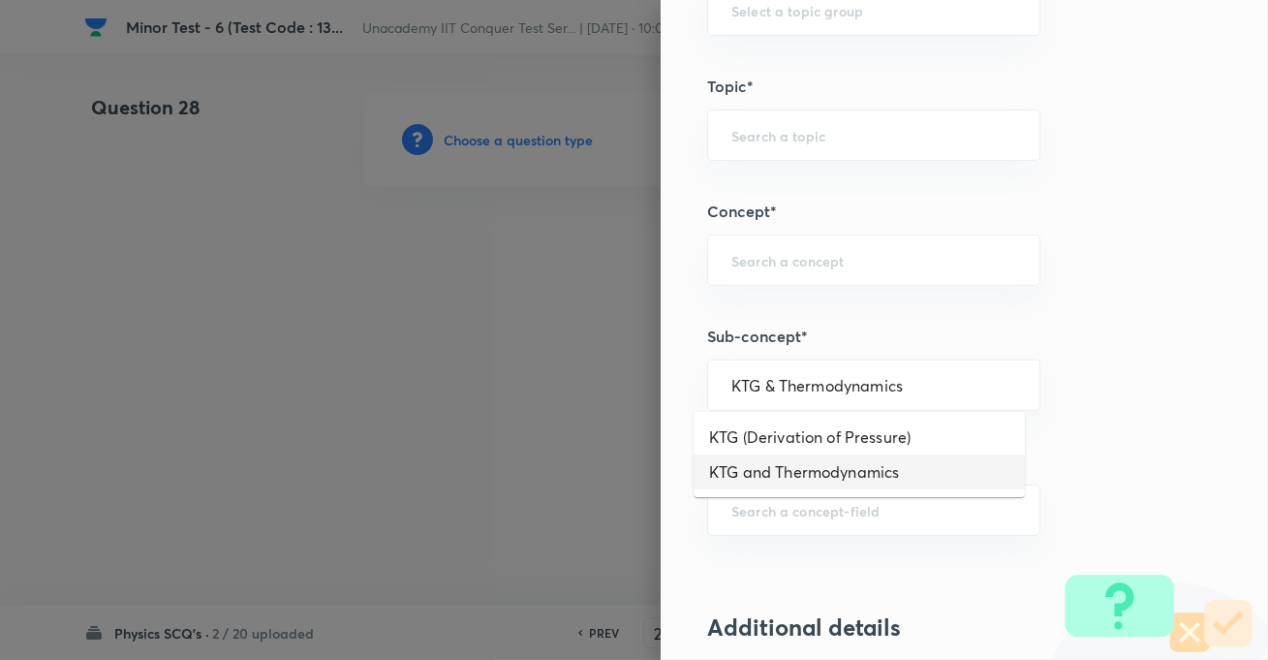
click at [798, 478] on li "KTG and Thermodynamics" at bounding box center [859, 471] width 331 height 35
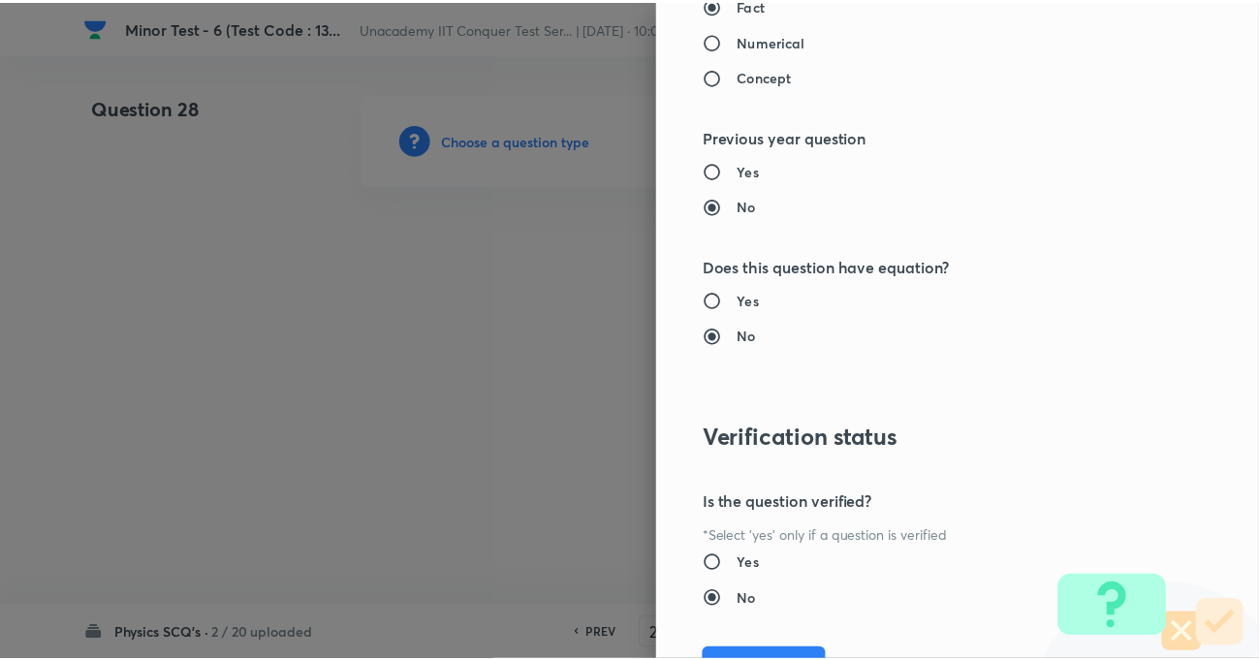
scroll to position [2109, 0]
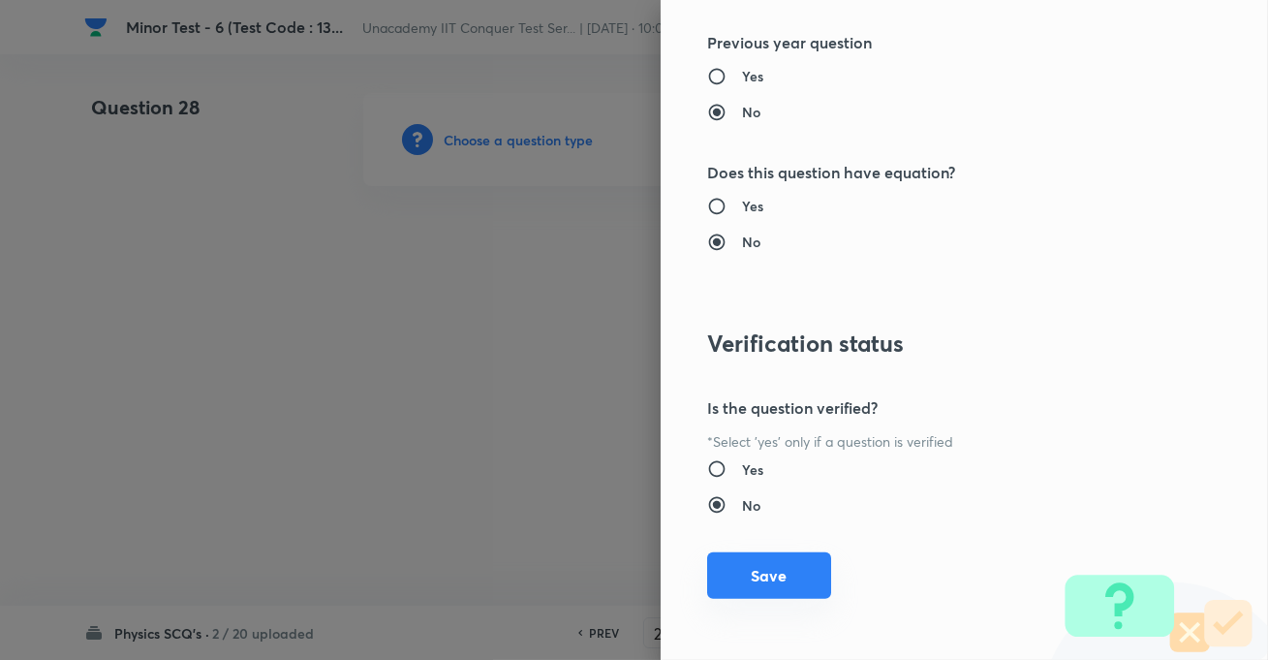
click at [780, 568] on button "Save" at bounding box center [769, 575] width 124 height 47
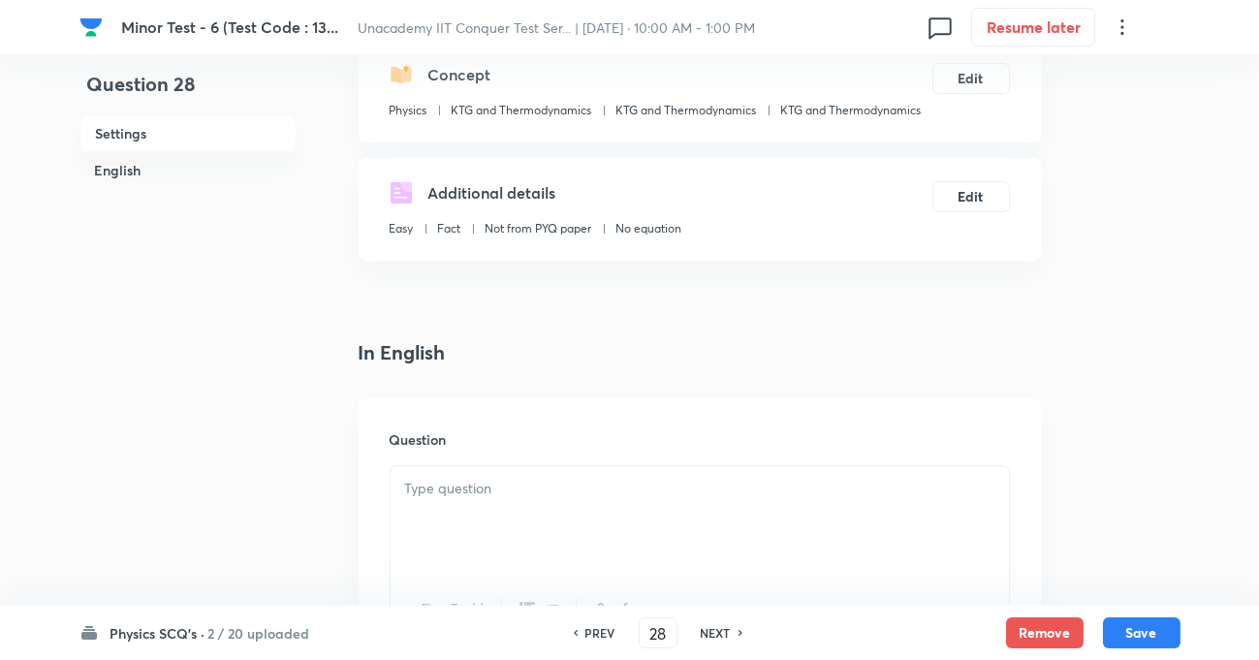
scroll to position [440, 0]
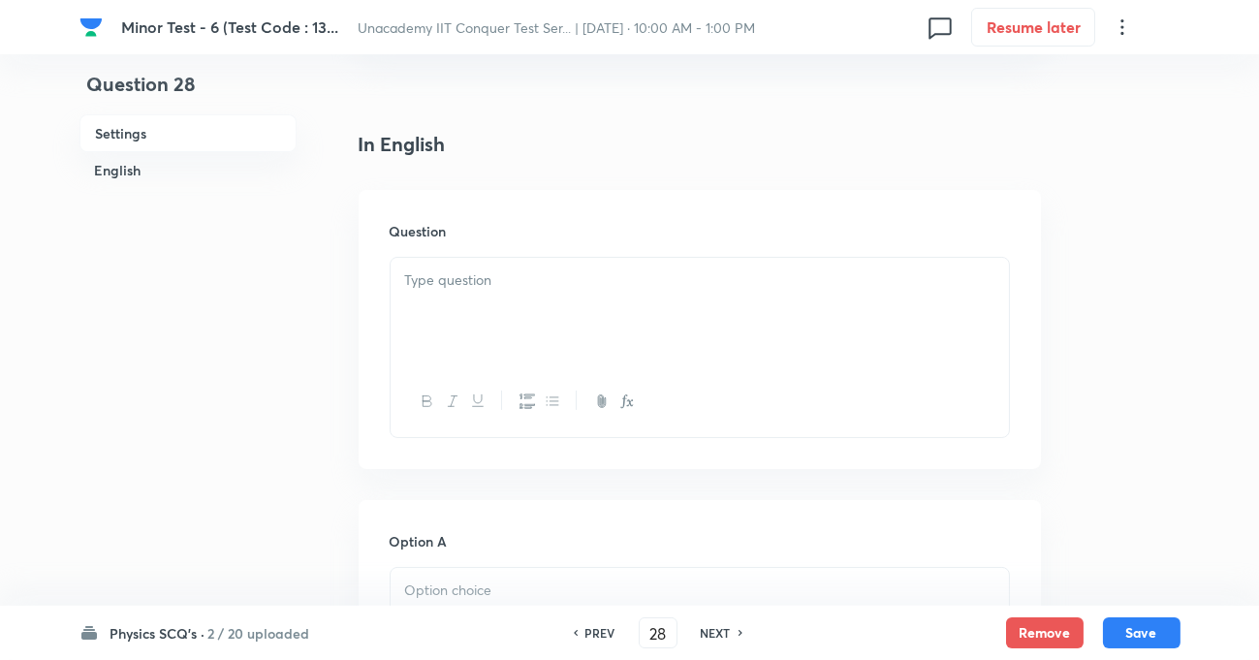
click at [475, 247] on div "Question" at bounding box center [700, 329] width 682 height 279
click at [480, 296] on div at bounding box center [700, 312] width 618 height 109
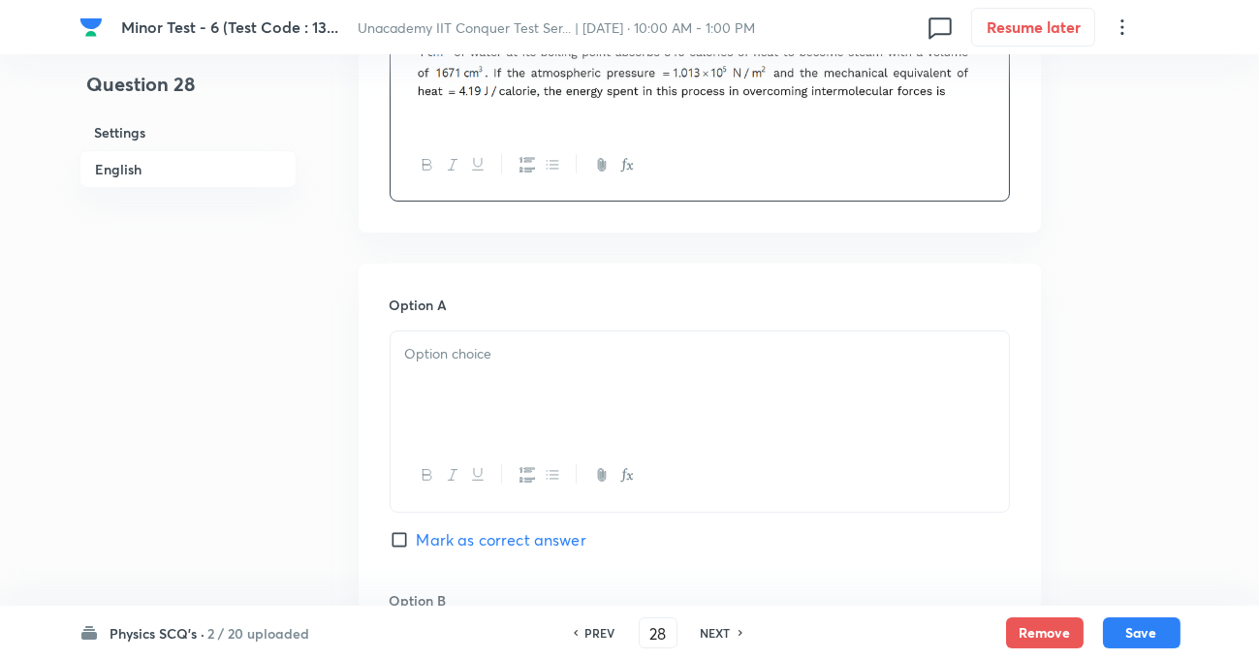
scroll to position [704, 0]
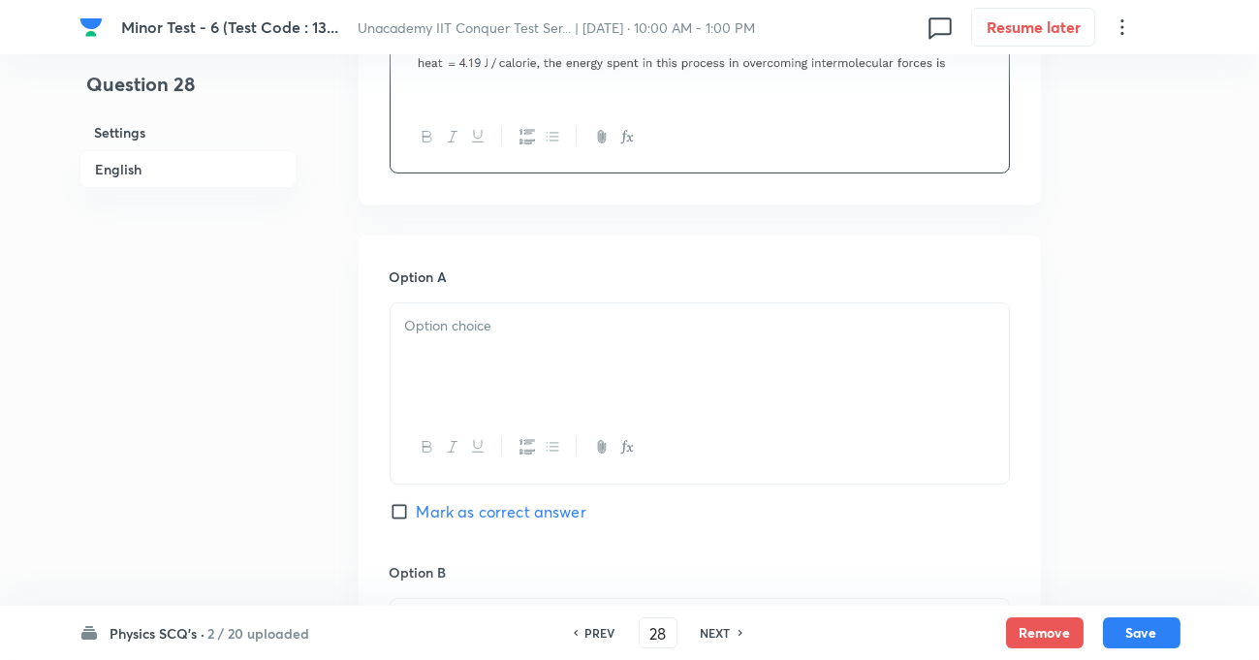
click at [455, 339] on div at bounding box center [700, 357] width 618 height 109
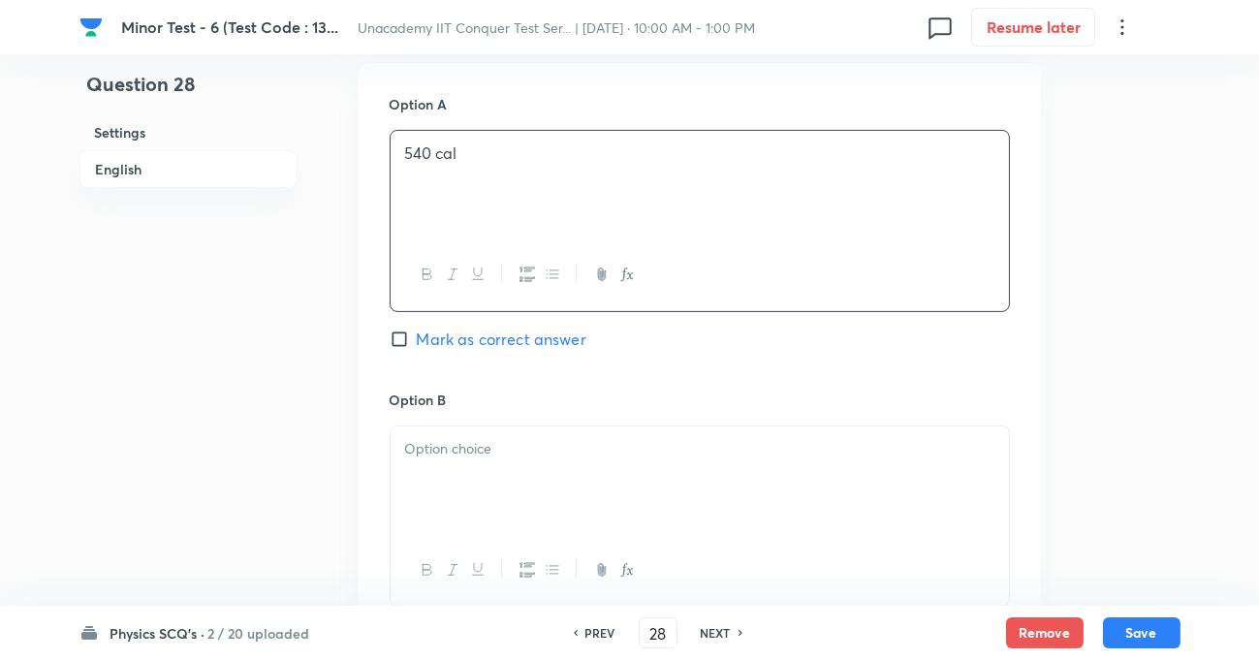
scroll to position [881, 0]
click at [463, 454] on p at bounding box center [699, 445] width 589 height 22
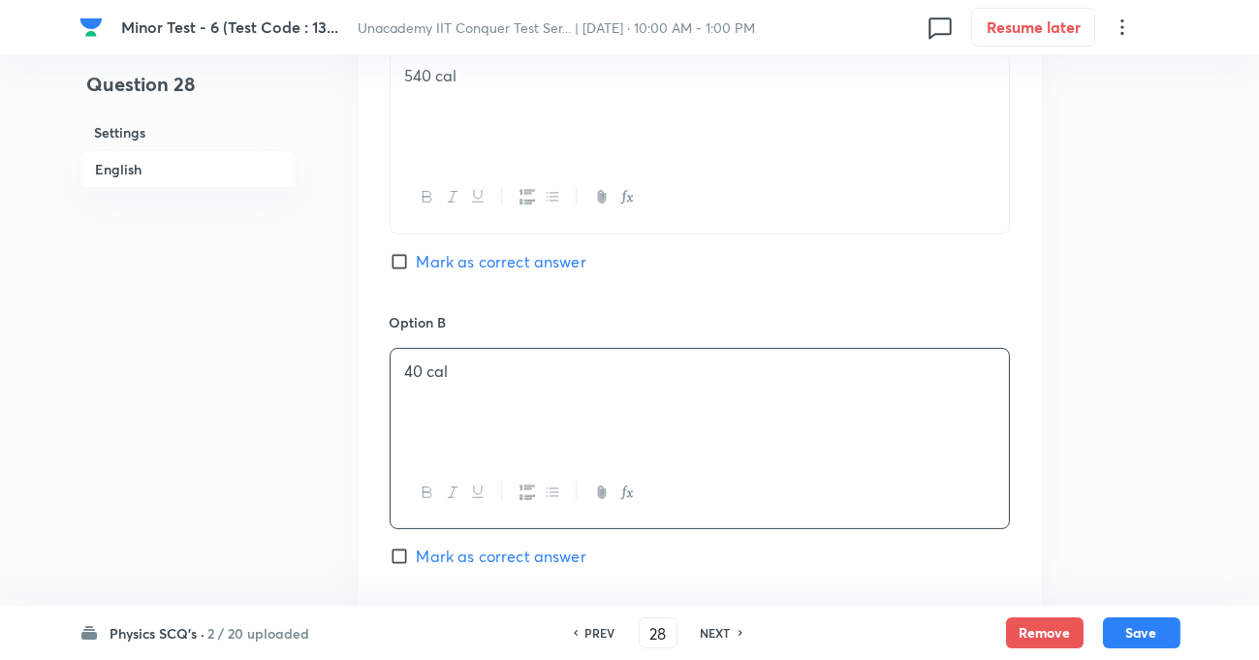
scroll to position [1056, 0]
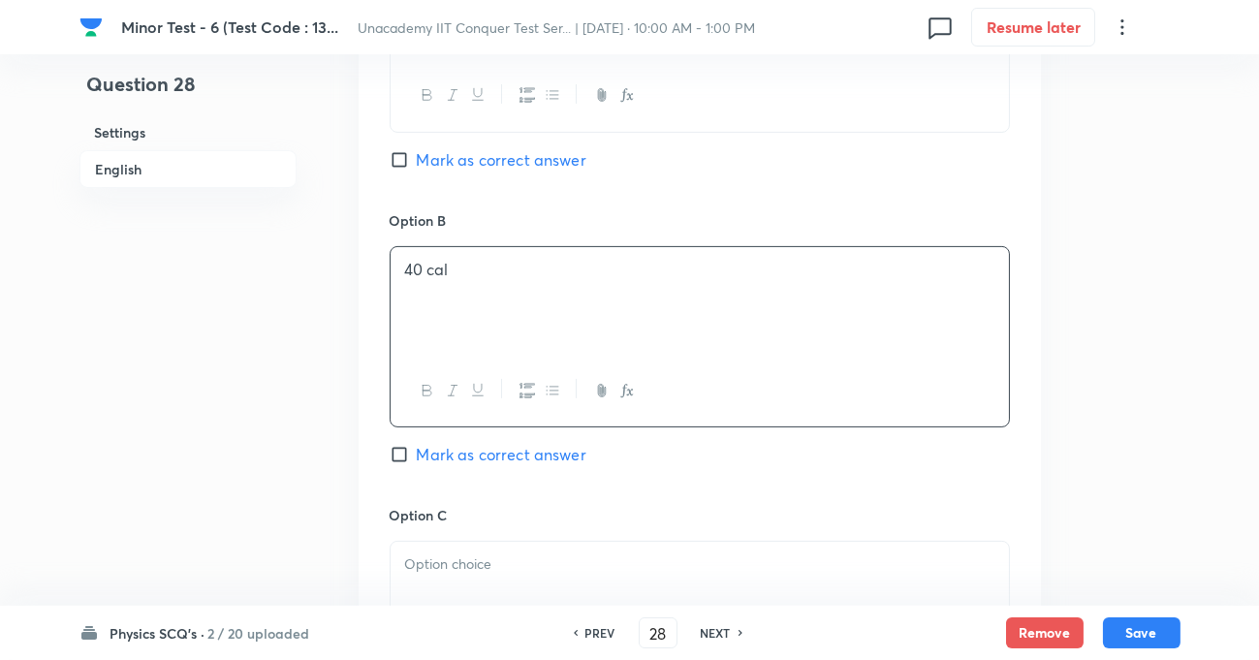
click at [483, 560] on p at bounding box center [699, 564] width 589 height 22
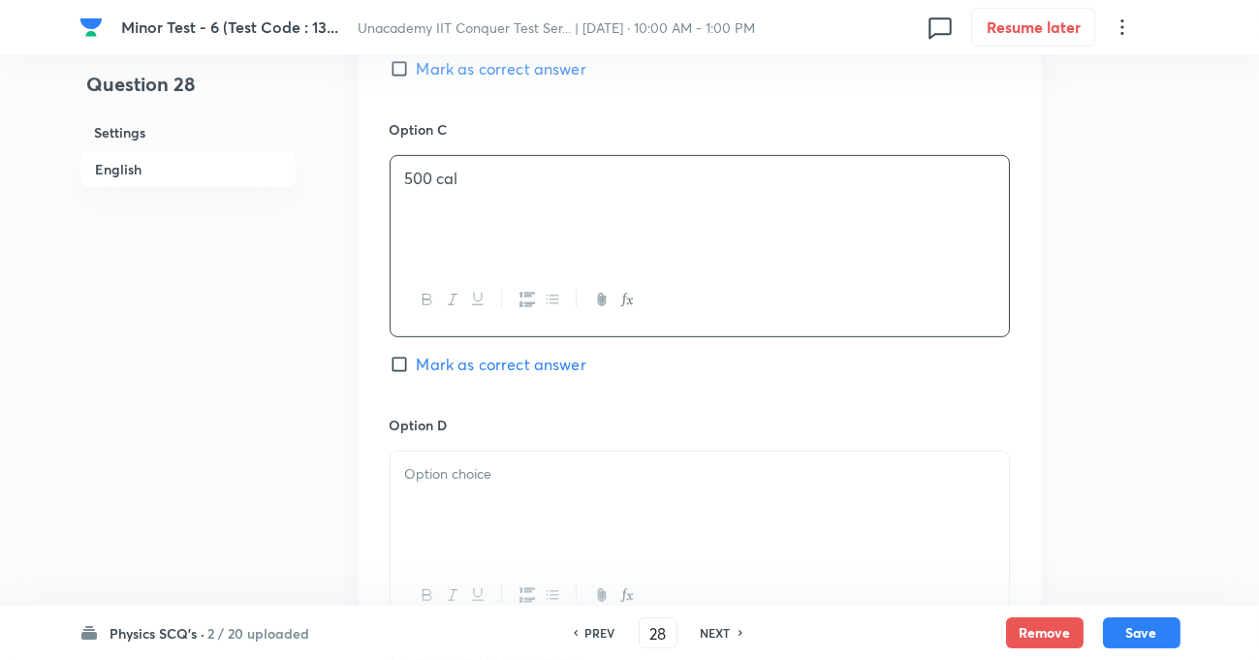
scroll to position [1497, 0]
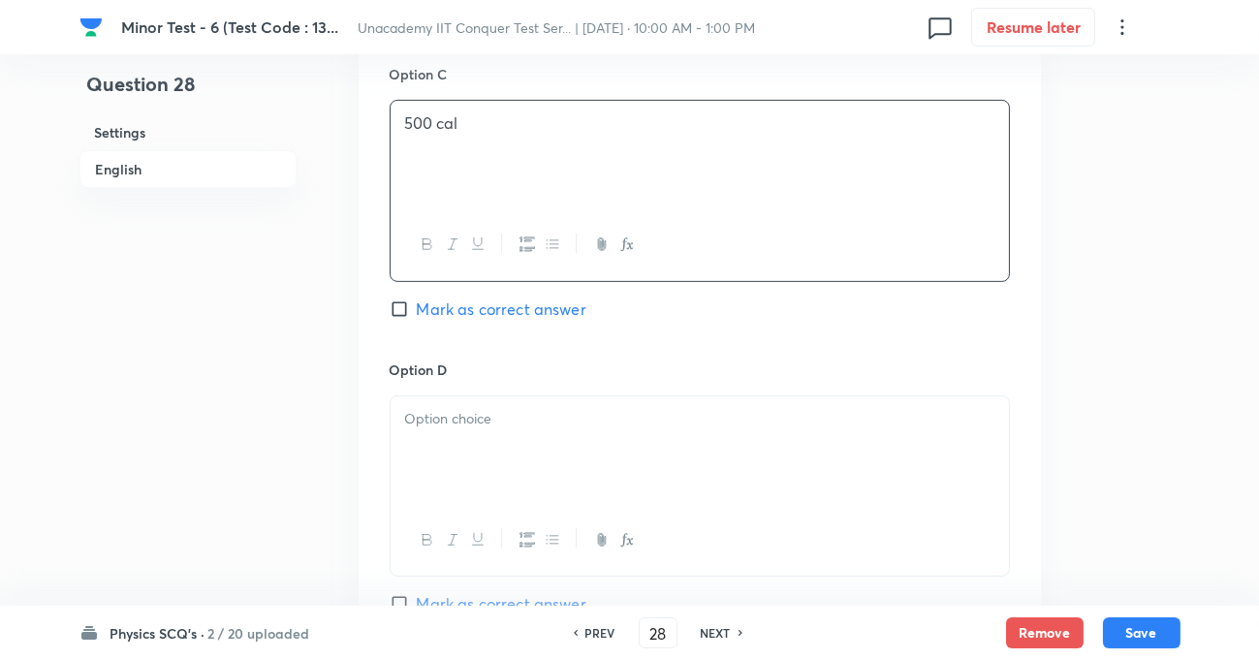
click at [453, 416] on p at bounding box center [699, 419] width 589 height 22
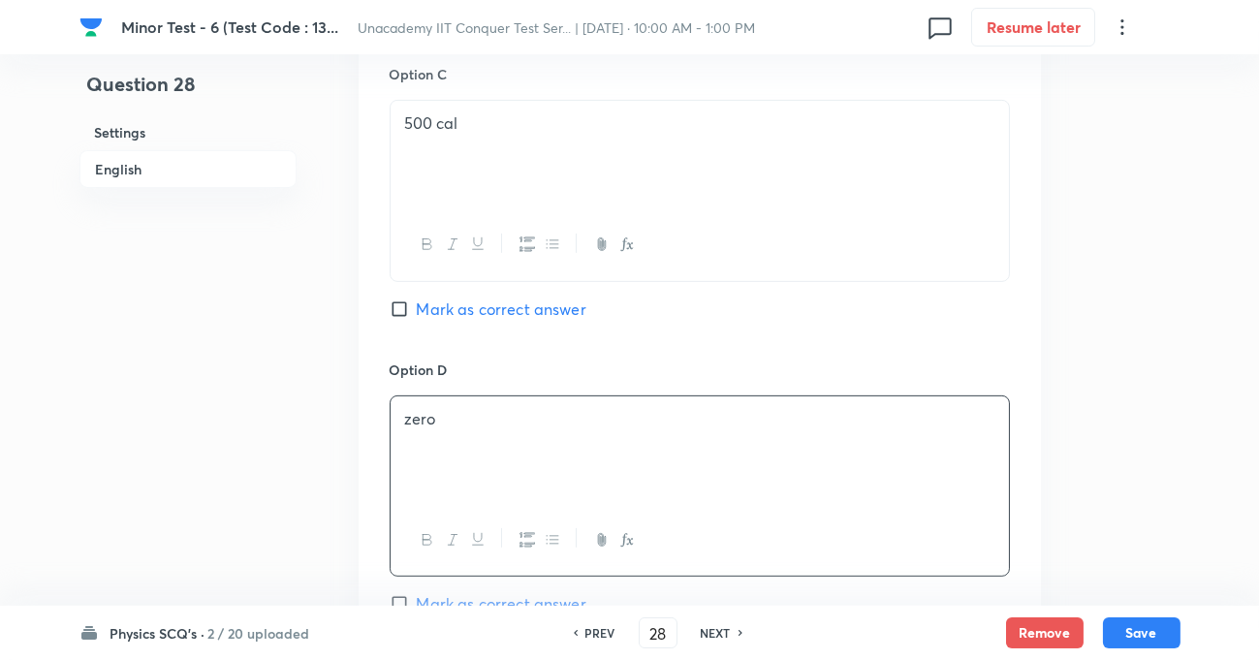
click at [395, 304] on input "Mark as correct answer" at bounding box center [403, 308] width 27 height 19
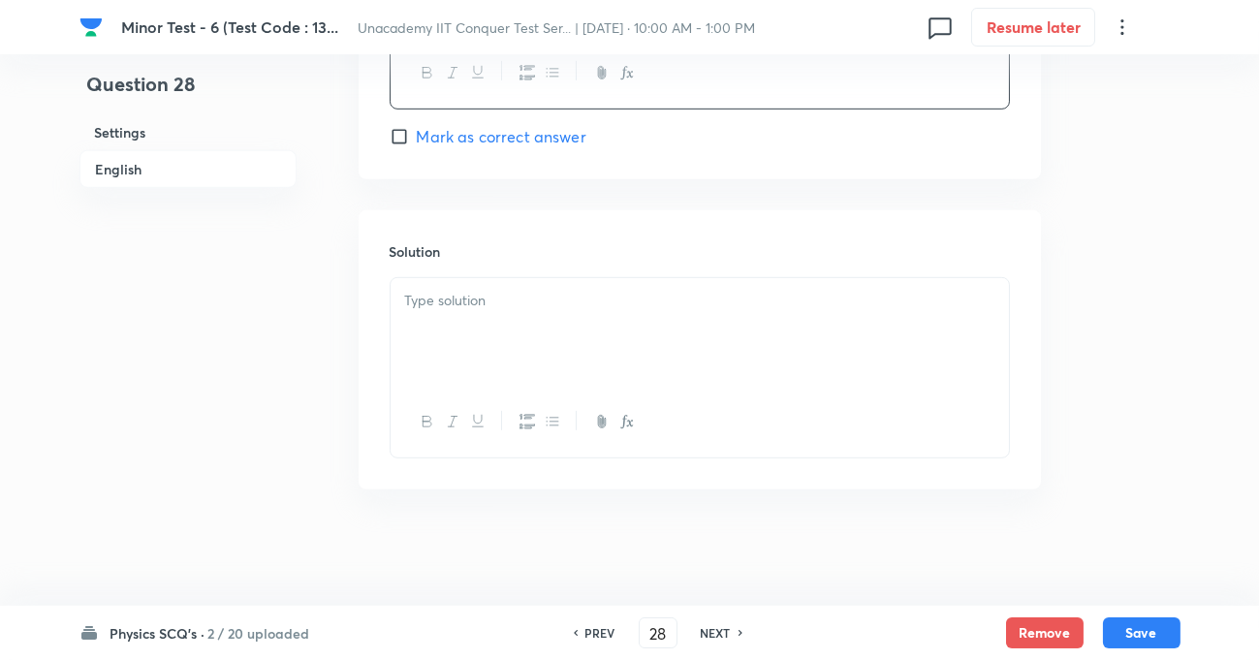
scroll to position [1965, 0]
click at [456, 309] on p at bounding box center [699, 301] width 589 height 22
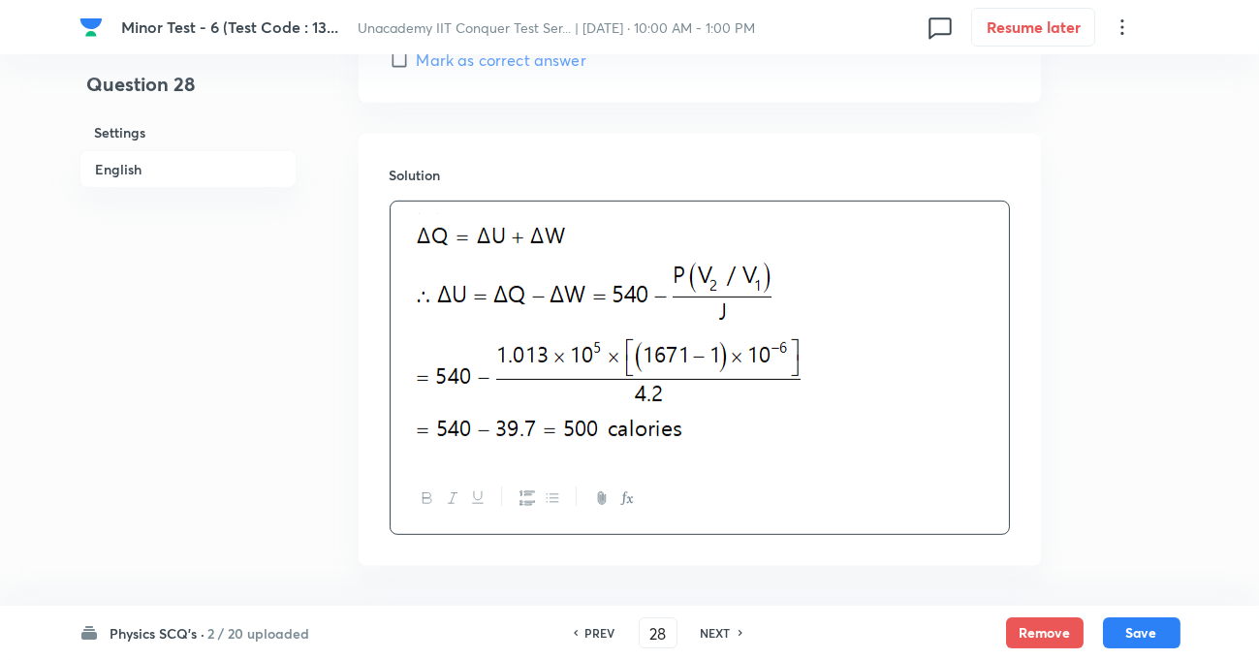
scroll to position [2118, 0]
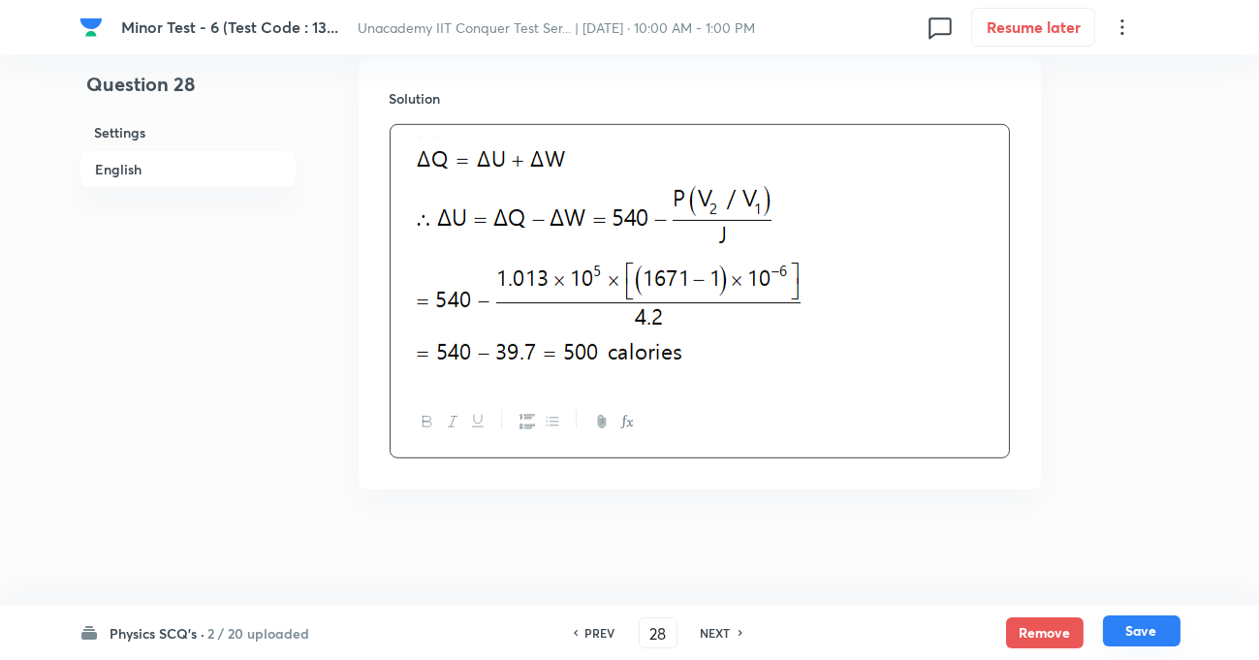
click at [1149, 646] on button "Save" at bounding box center [1142, 630] width 78 height 31
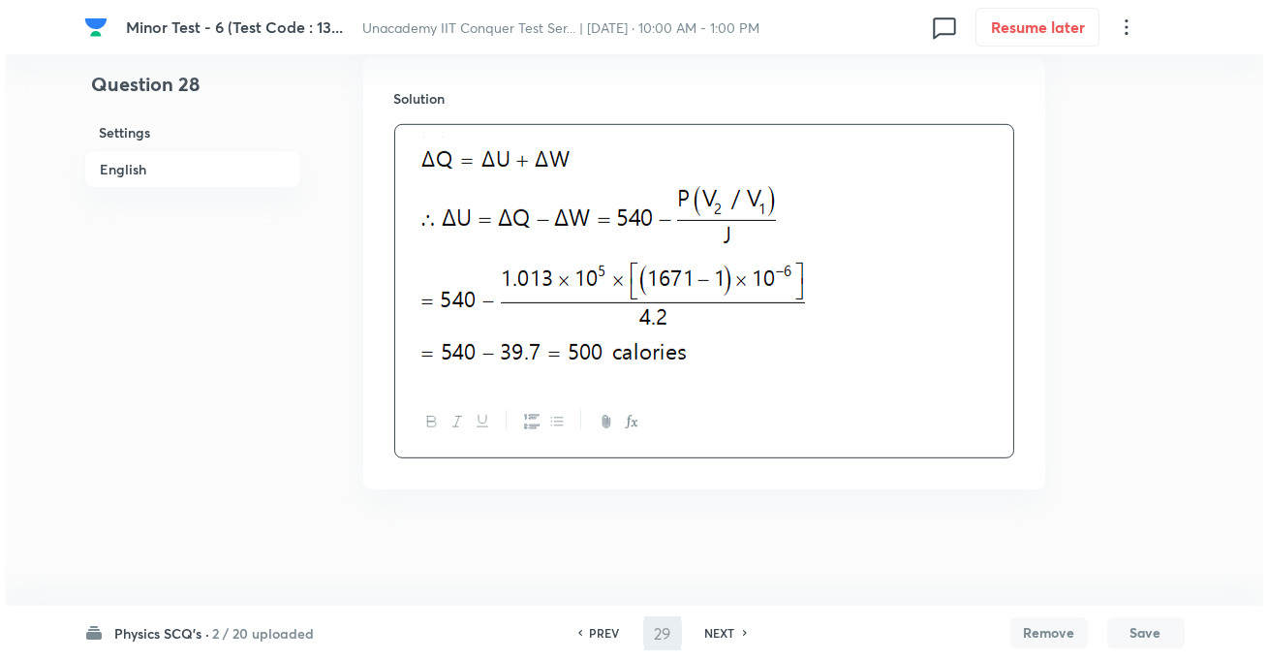
scroll to position [0, 0]
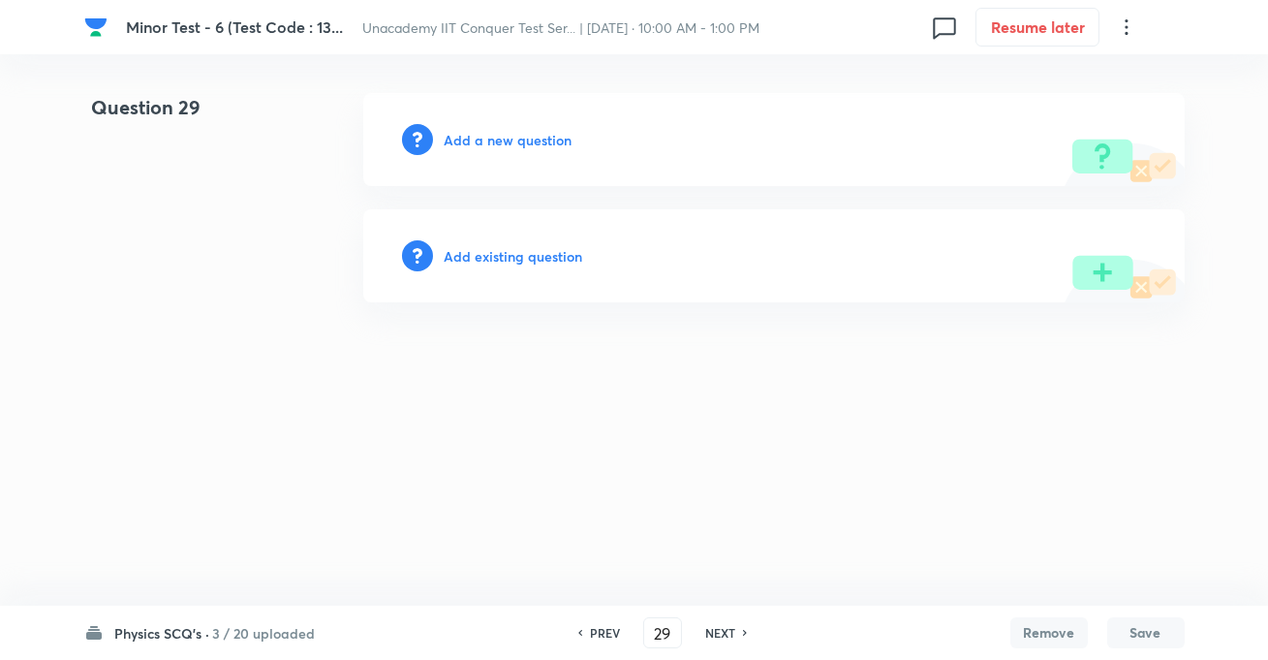
click at [533, 131] on h6 "Add a new question" at bounding box center [509, 140] width 128 height 20
click at [534, 124] on div "Choose a question type" at bounding box center [774, 139] width 822 height 93
click at [540, 136] on h6 "Choose a question type" at bounding box center [519, 140] width 149 height 20
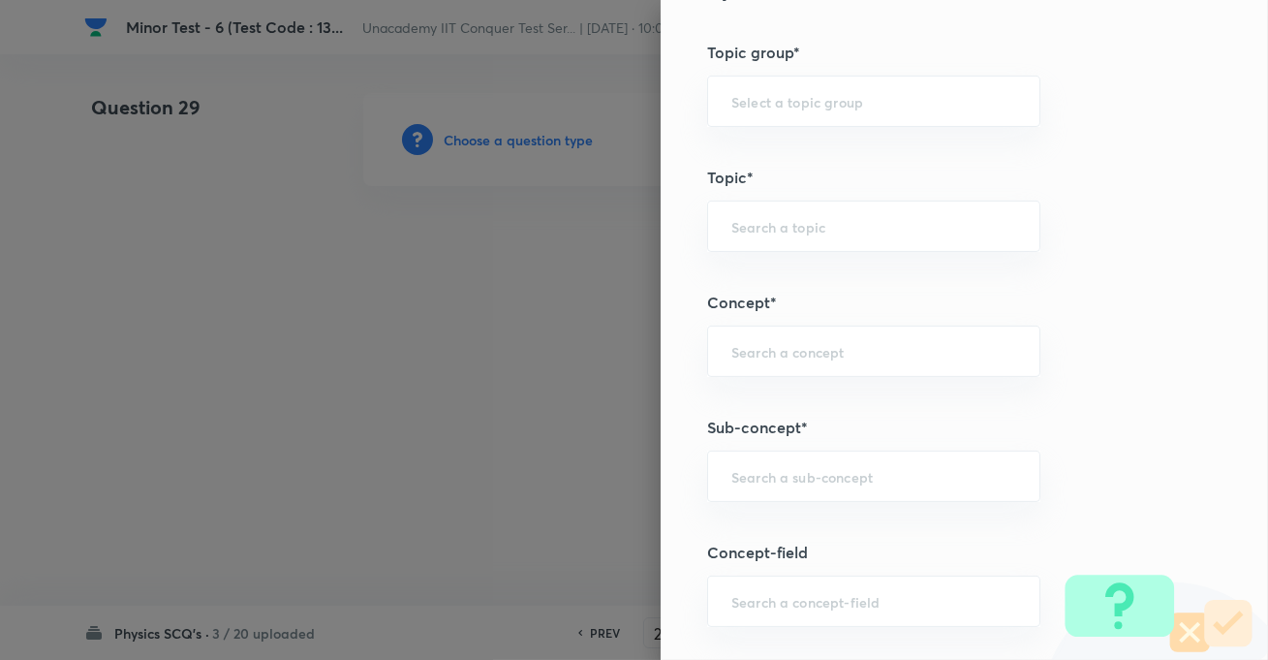
scroll to position [1144, 0]
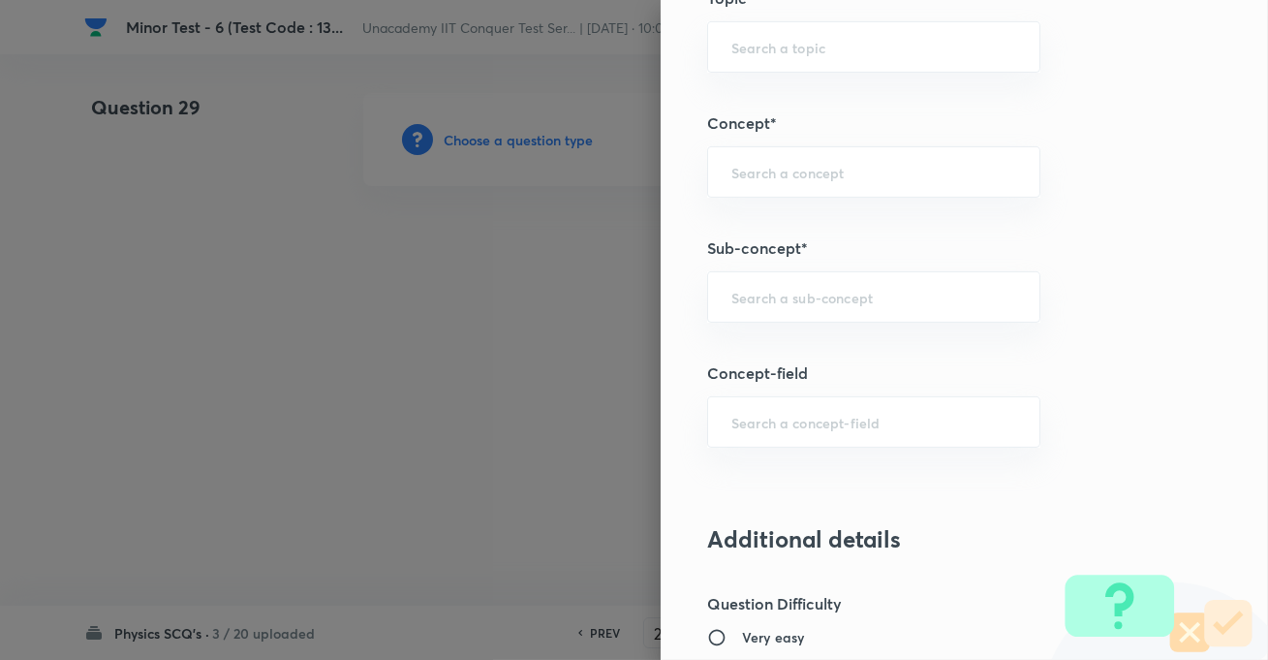
click at [776, 325] on div "Question settings Question type* Single choice correct Number of options* 2 3 4…" at bounding box center [965, 330] width 608 height 660
click at [774, 301] on input "text" at bounding box center [874, 297] width 285 height 18
paste input "Mechanical Properties of Fluids"
paste input "KTG & Thermodynamics,"
click at [785, 376] on li "KTG and Thermodynamics" at bounding box center [859, 384] width 331 height 35
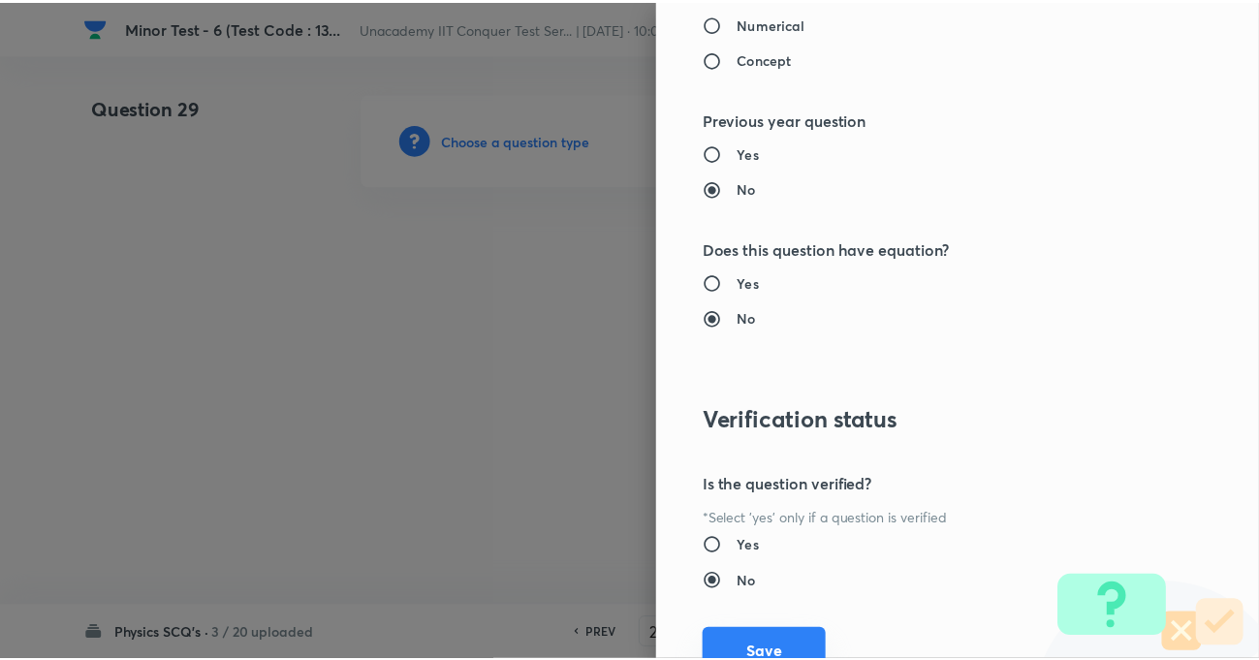
scroll to position [2109, 0]
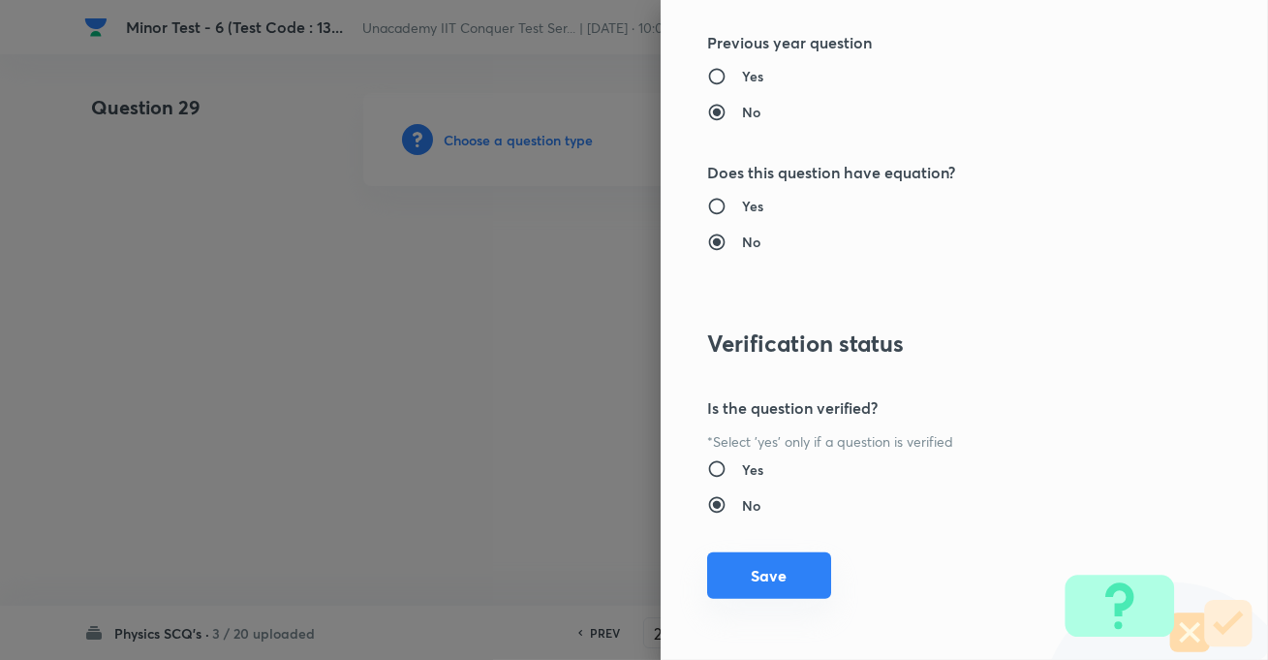
click at [766, 580] on button "Save" at bounding box center [769, 575] width 124 height 47
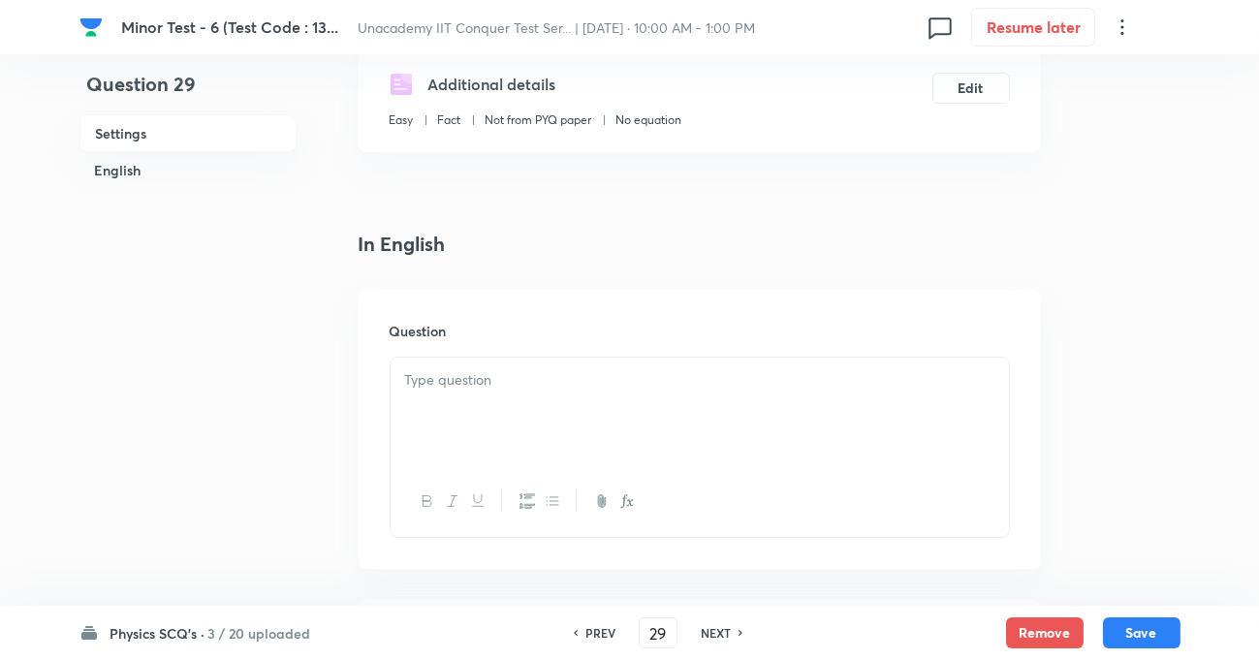
scroll to position [352, 0]
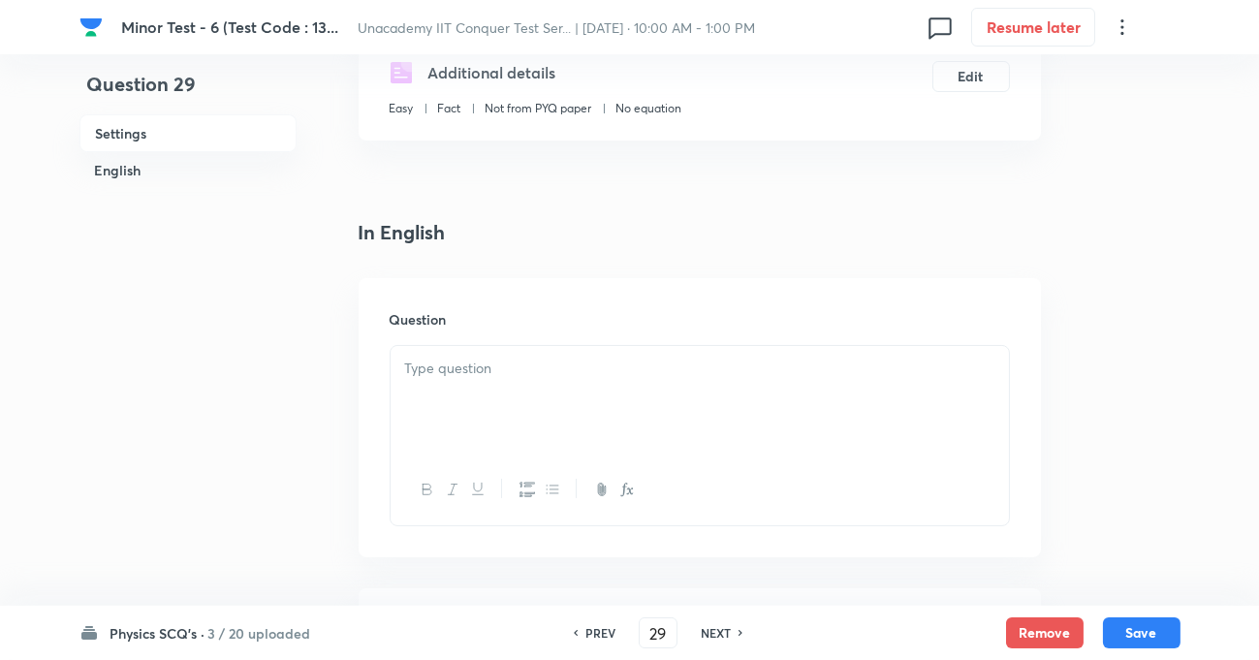
click at [507, 397] on div at bounding box center [700, 400] width 618 height 109
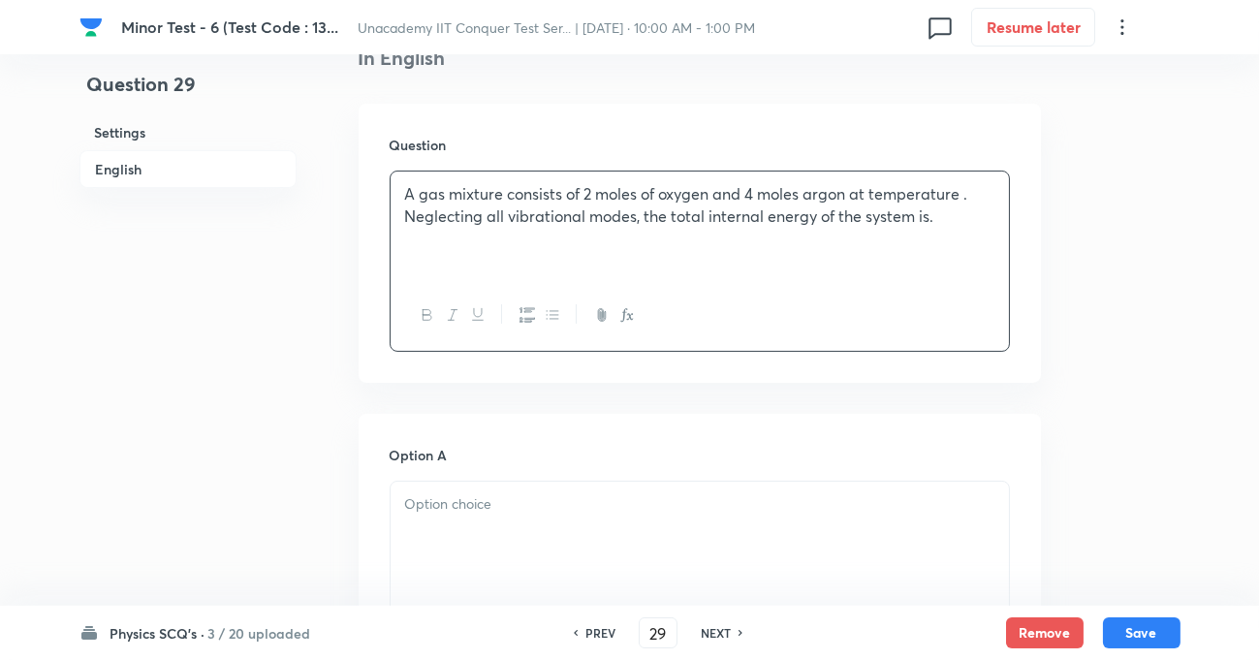
scroll to position [528, 0]
drag, startPoint x: 433, startPoint y: 528, endPoint x: 434, endPoint y: 517, distance: 11.7
click at [433, 522] on div at bounding box center [700, 534] width 618 height 109
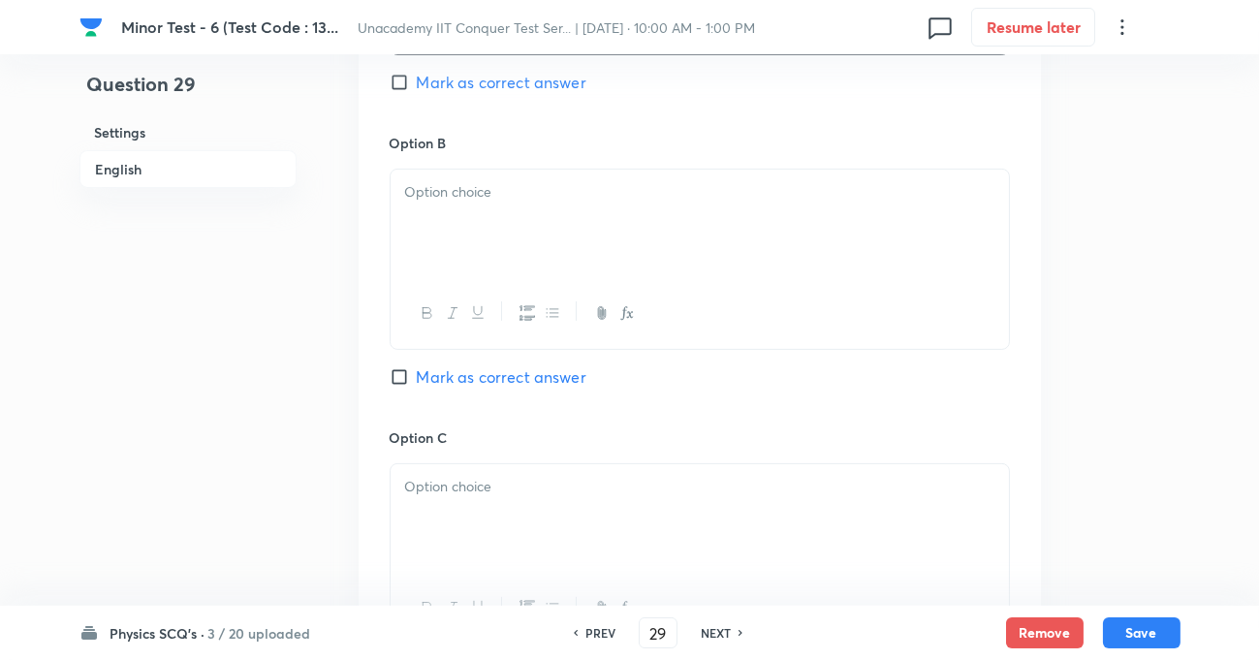
scroll to position [1144, 0]
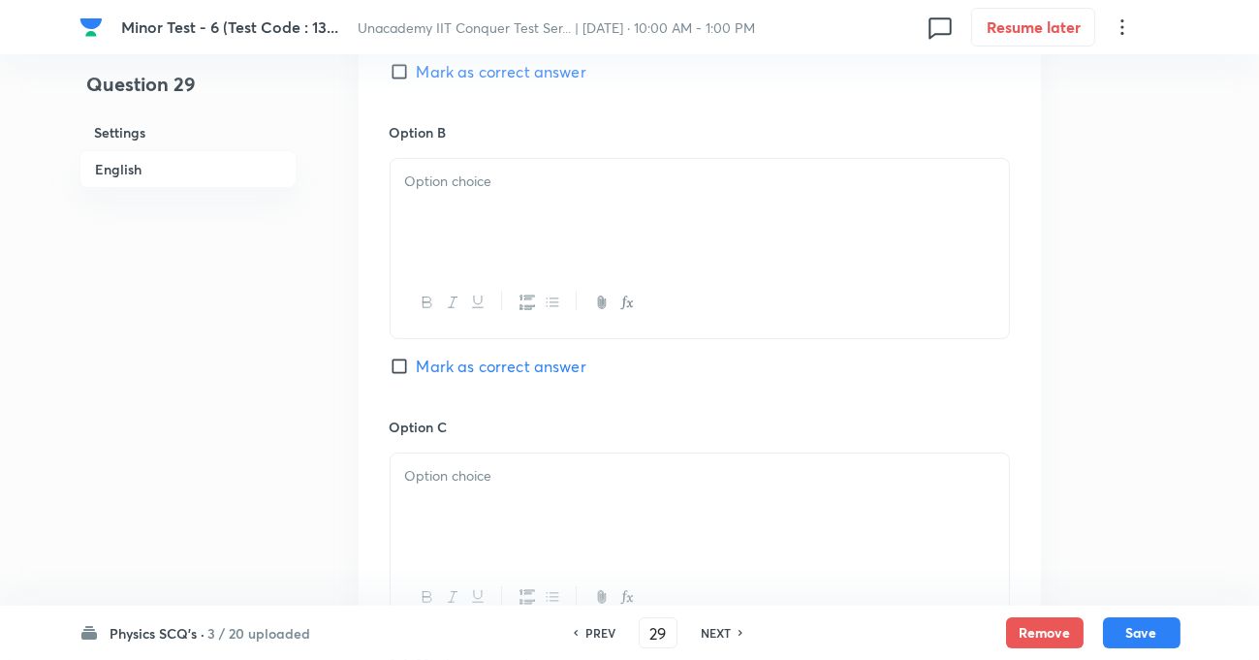
click at [473, 202] on div at bounding box center [700, 213] width 618 height 109
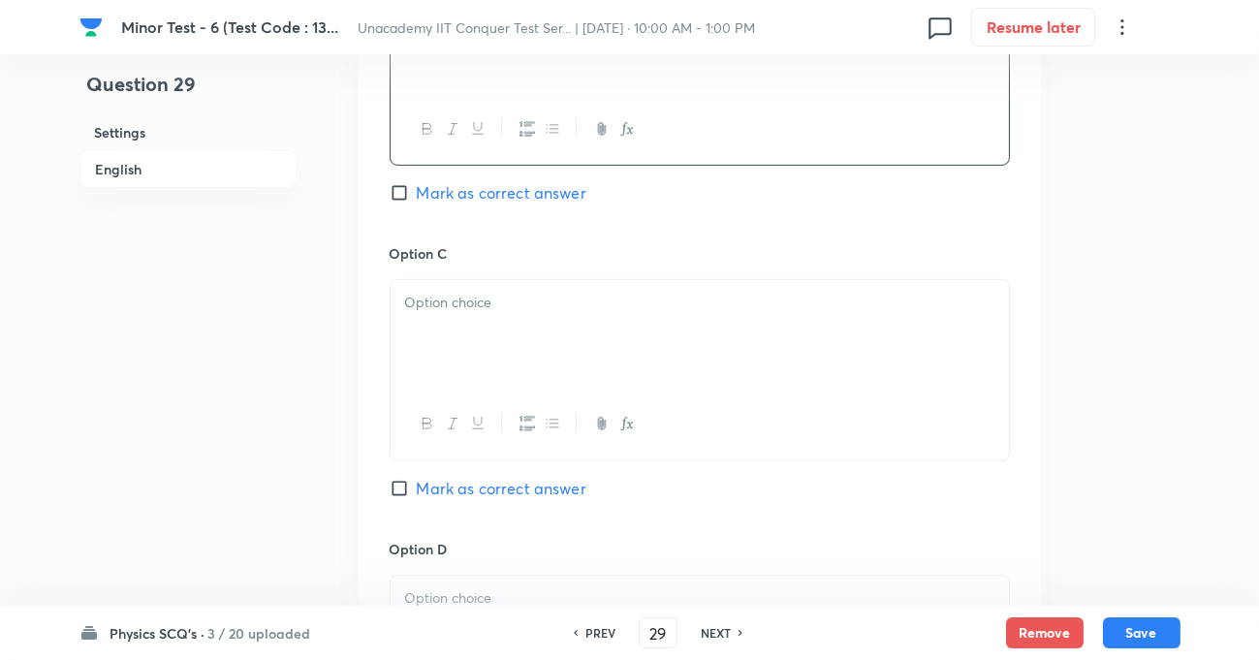
scroll to position [1321, 0]
click at [452, 320] on div at bounding box center [700, 331] width 618 height 109
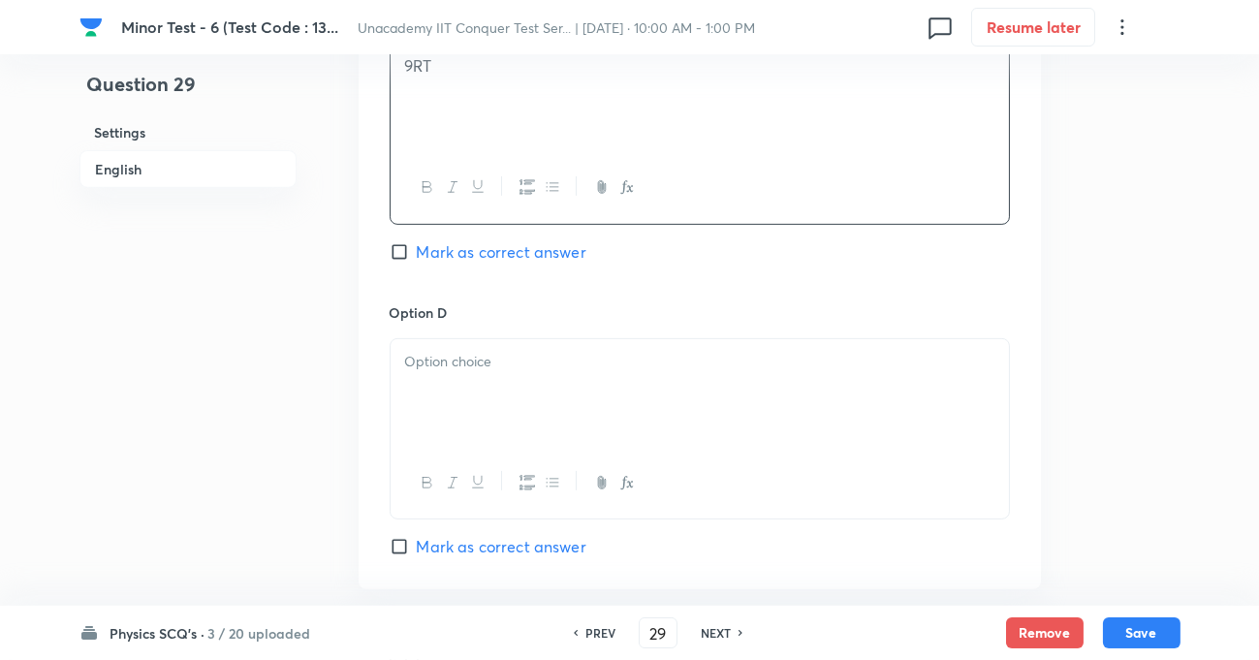
scroll to position [1585, 0]
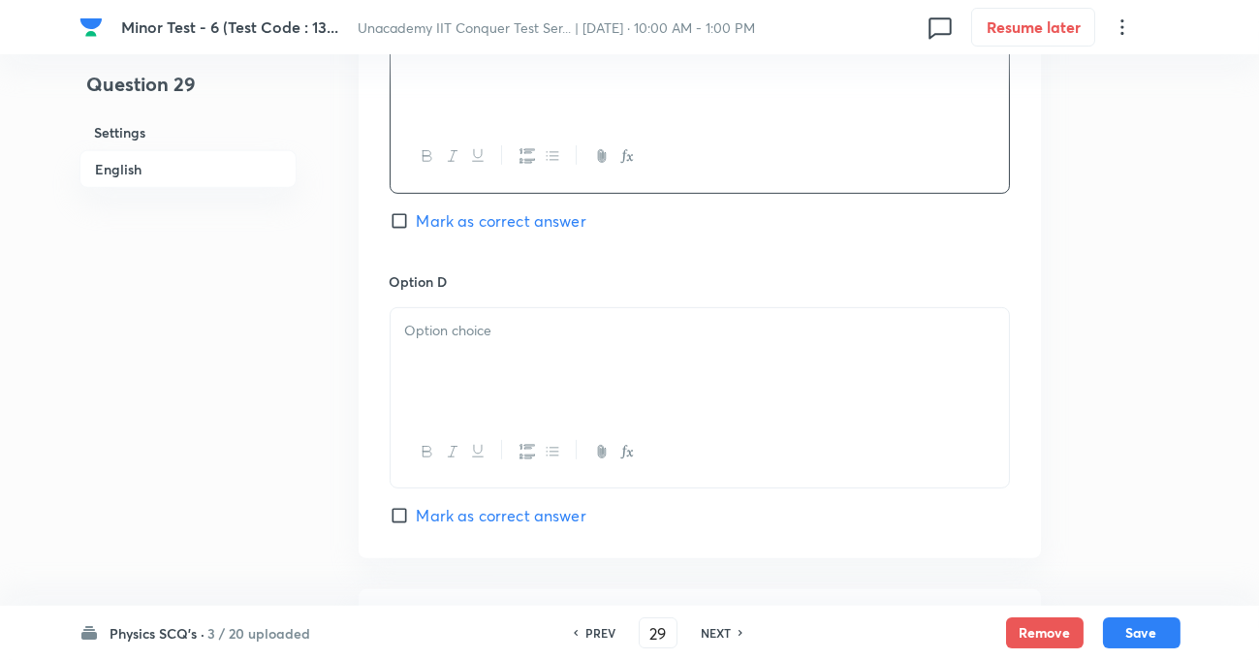
click at [456, 336] on p at bounding box center [699, 331] width 589 height 22
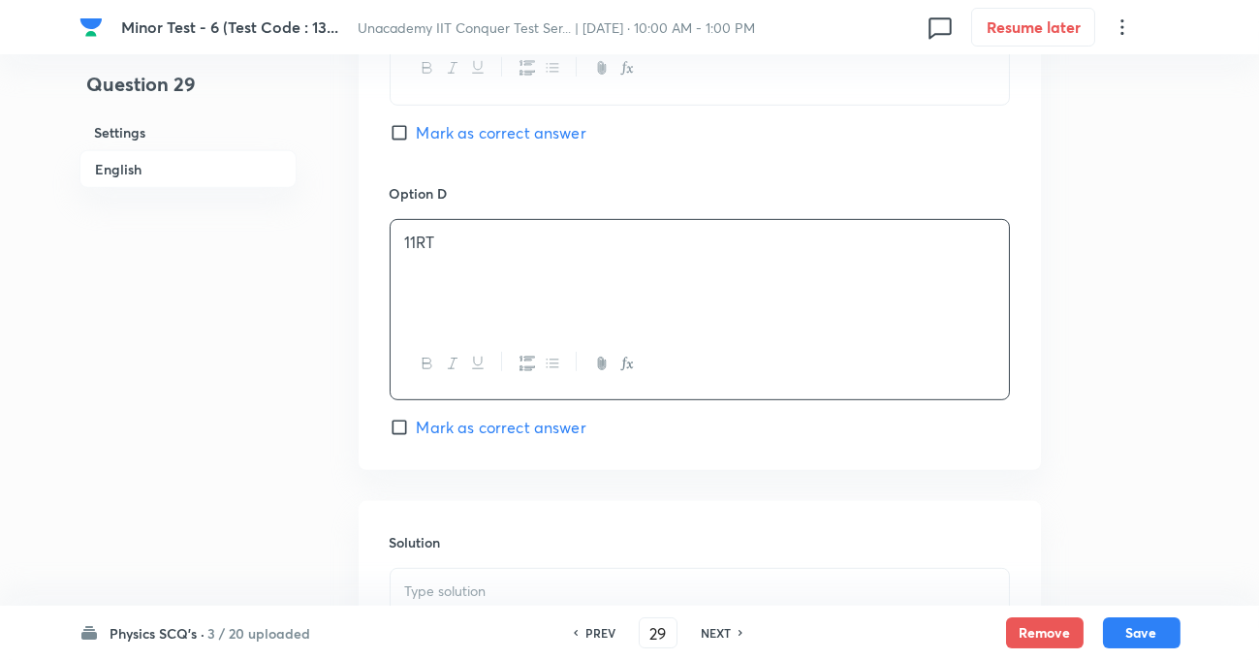
click at [400, 430] on input "Mark as correct answer" at bounding box center [403, 427] width 27 height 19
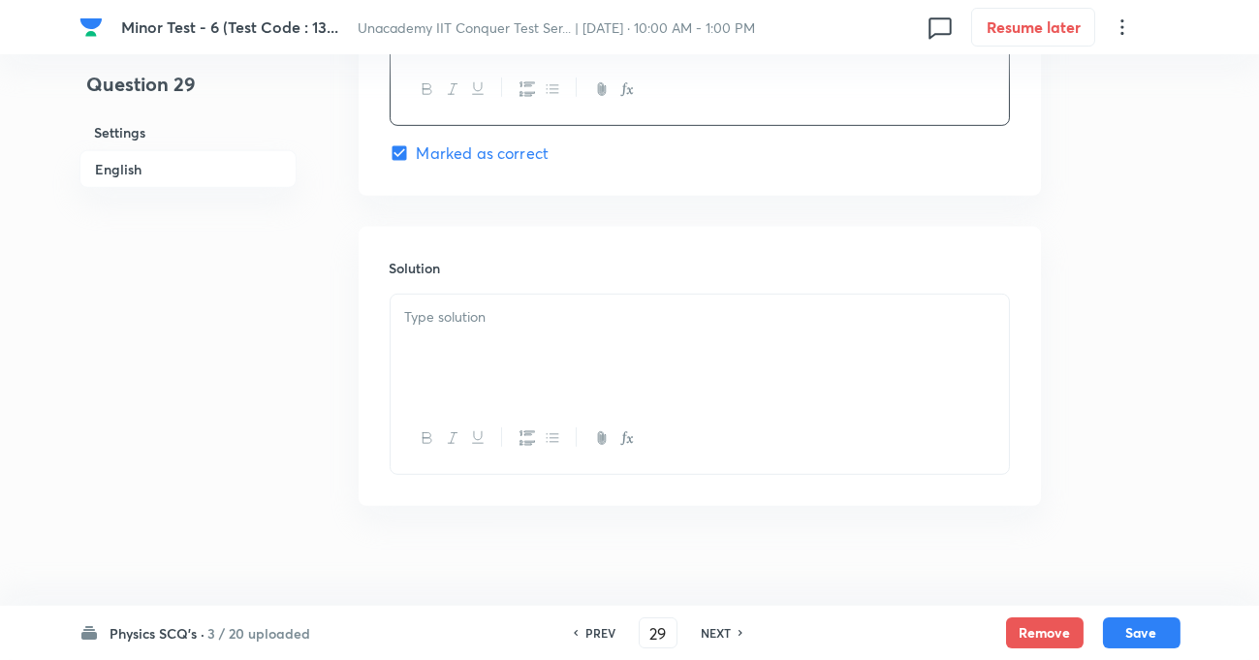
scroll to position [1965, 0]
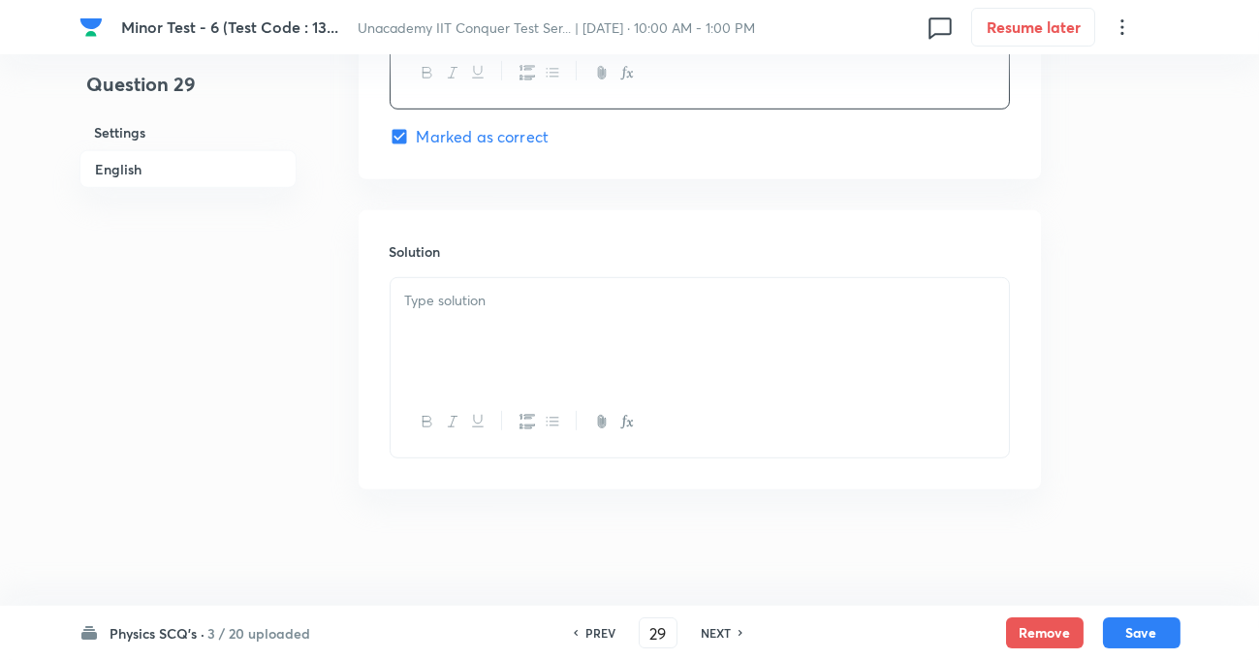
click at [481, 301] on p at bounding box center [699, 301] width 589 height 22
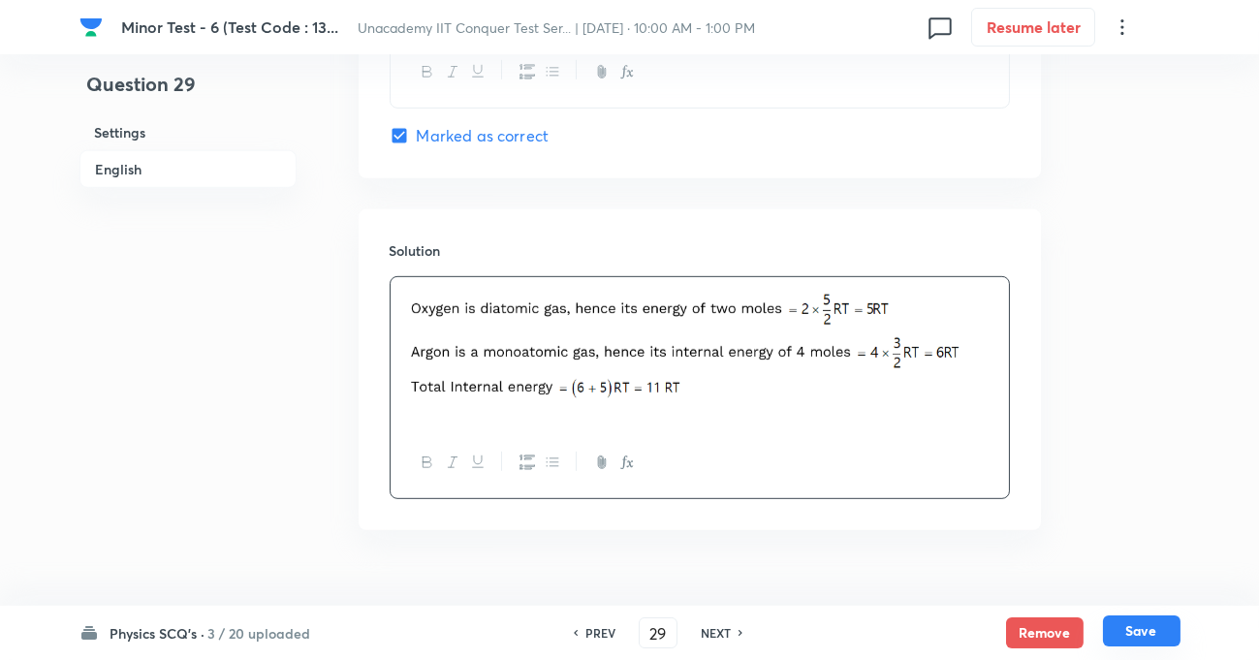
click at [1128, 621] on button "Save" at bounding box center [1142, 630] width 78 height 31
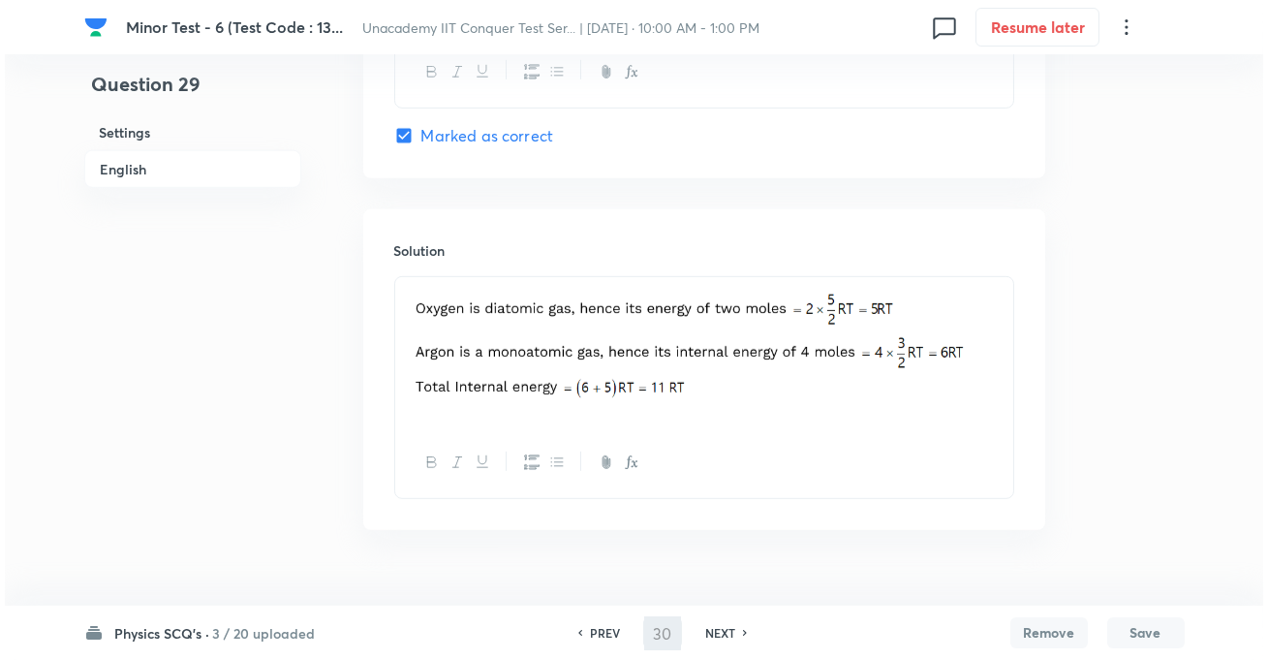
scroll to position [0, 0]
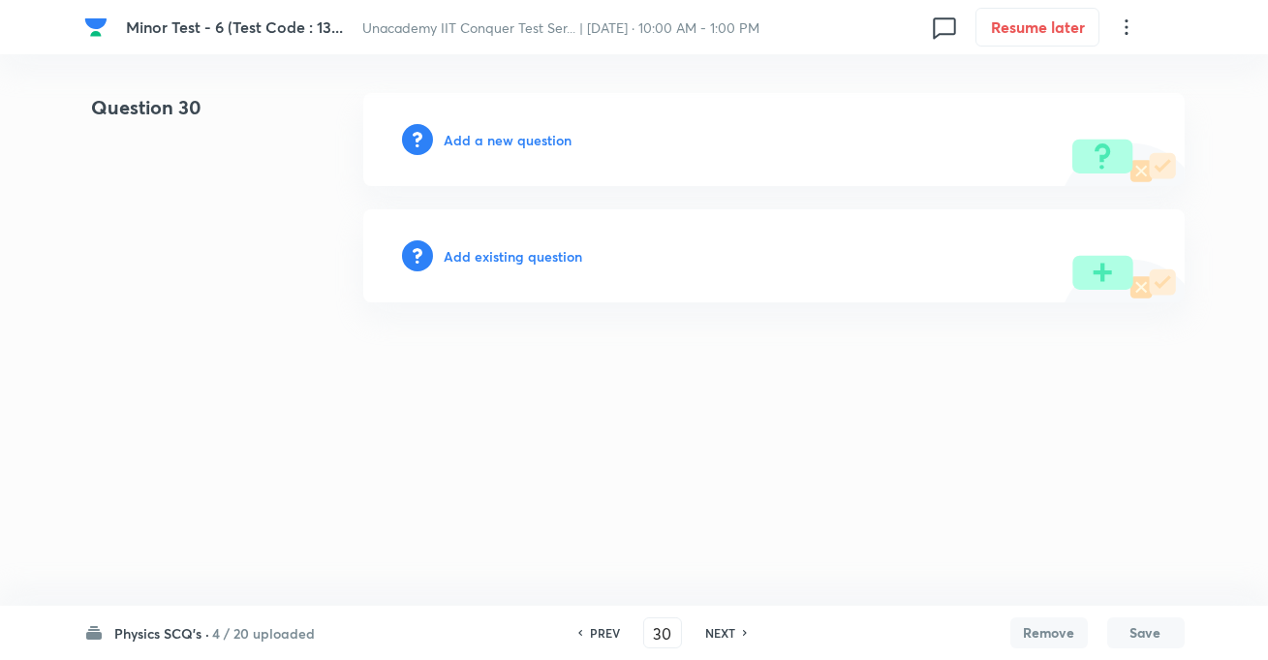
click at [517, 127] on div "Add a new question" at bounding box center [774, 139] width 822 height 93
click at [519, 137] on h6 "Add a new question" at bounding box center [509, 140] width 128 height 20
click at [554, 136] on h6 "Choose a question type" at bounding box center [519, 140] width 149 height 20
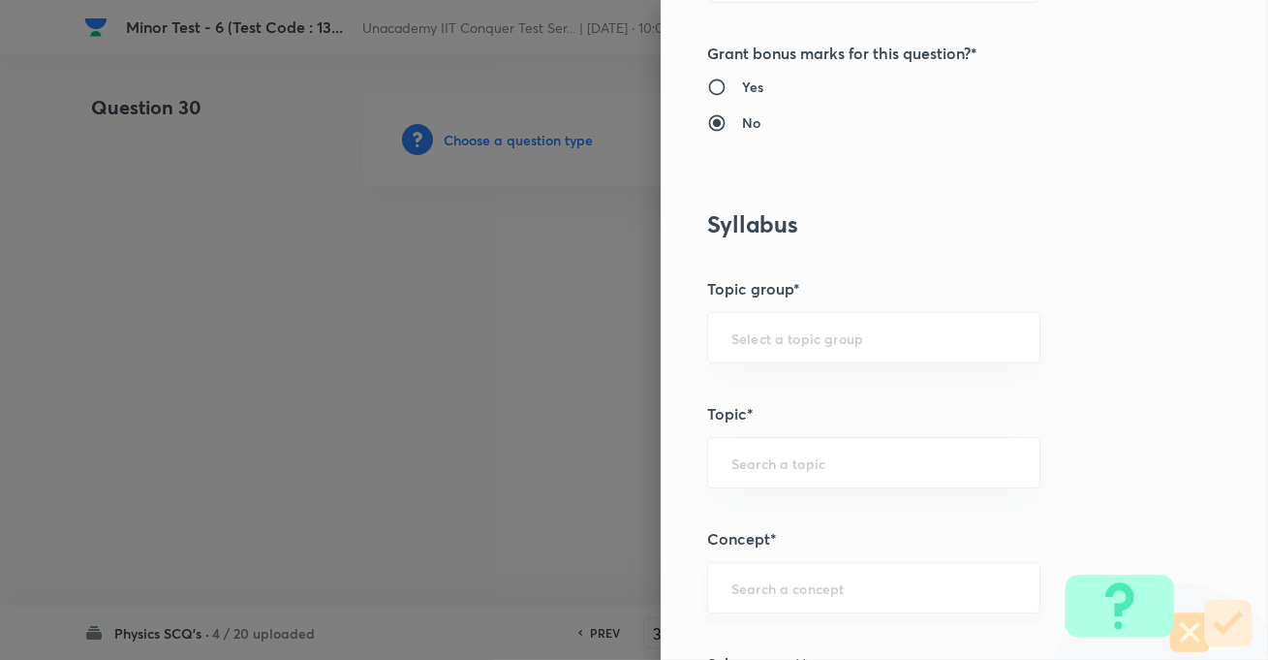
scroll to position [969, 0]
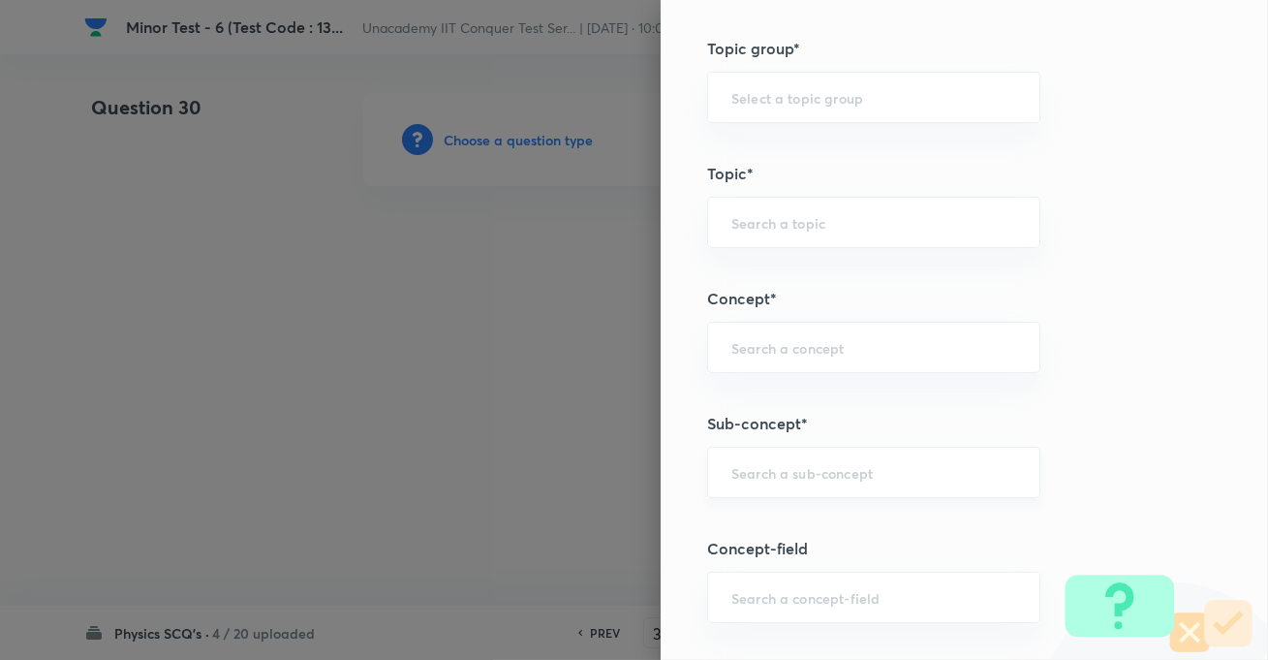
click at [824, 493] on div "​" at bounding box center [873, 472] width 333 height 51
paste input "KTG & Thermodynamics,"
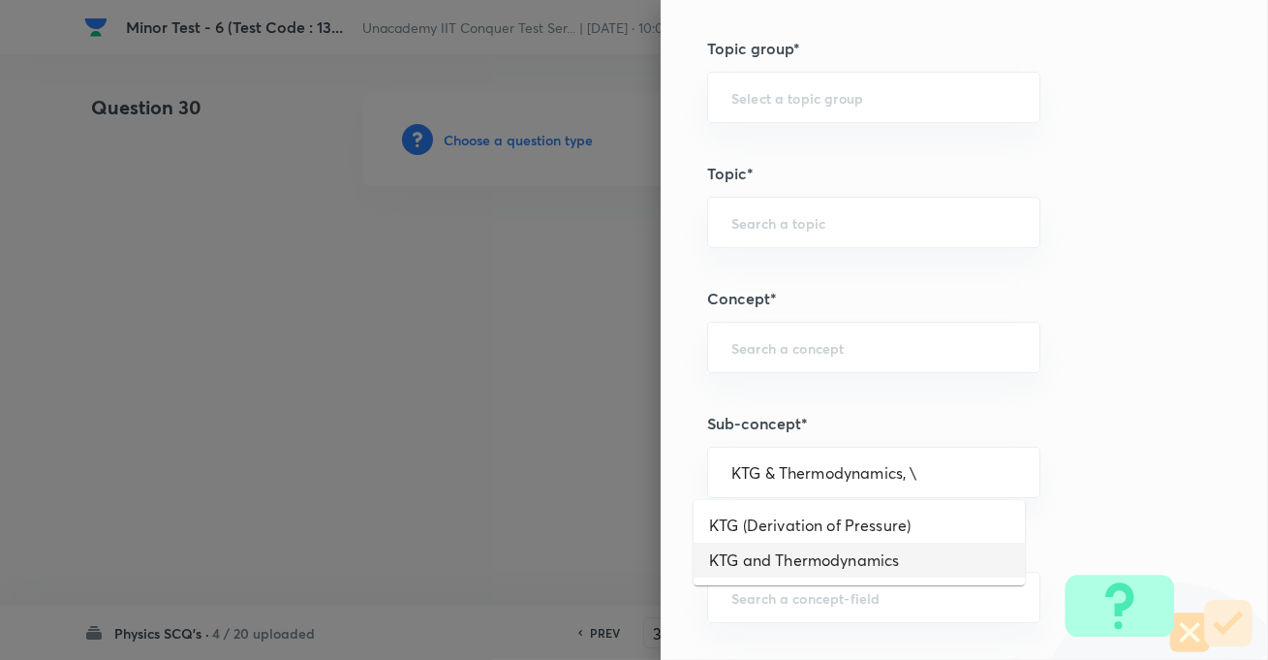
click at [828, 562] on li "KTG and Thermodynamics" at bounding box center [859, 560] width 331 height 35
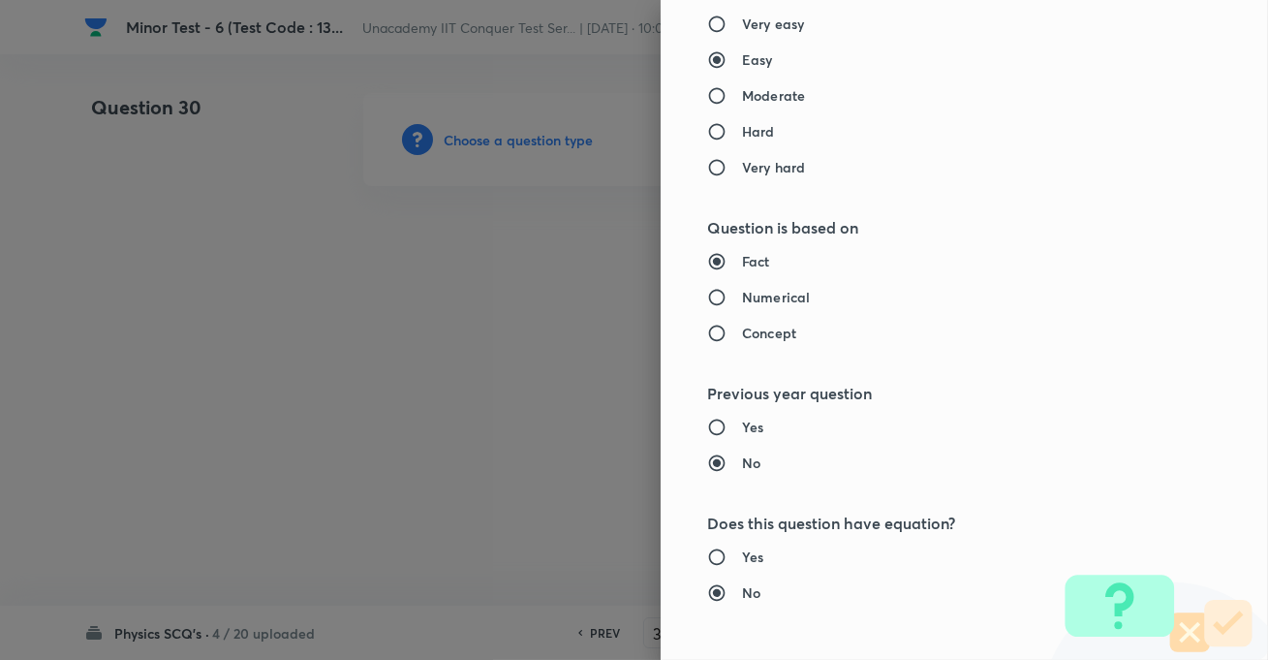
scroll to position [1762, 0]
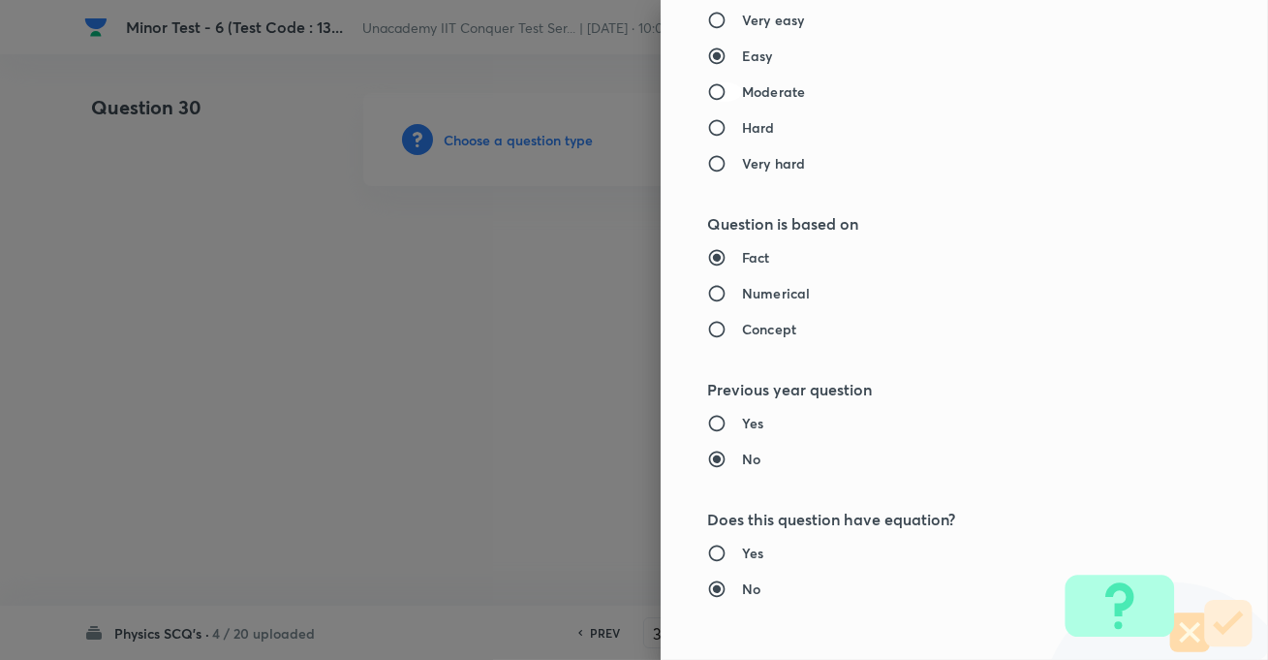
click at [707, 89] on input "Moderate" at bounding box center [724, 91] width 35 height 19
click at [710, 124] on input "Hard" at bounding box center [724, 127] width 35 height 19
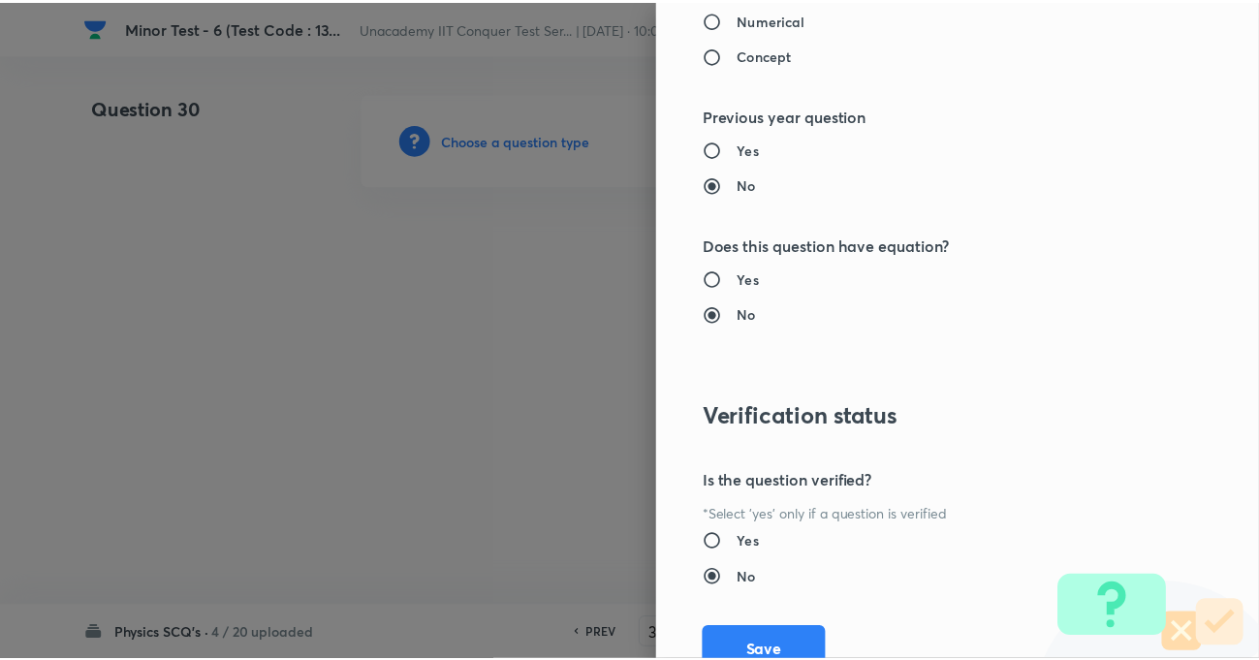
scroll to position [2109, 0]
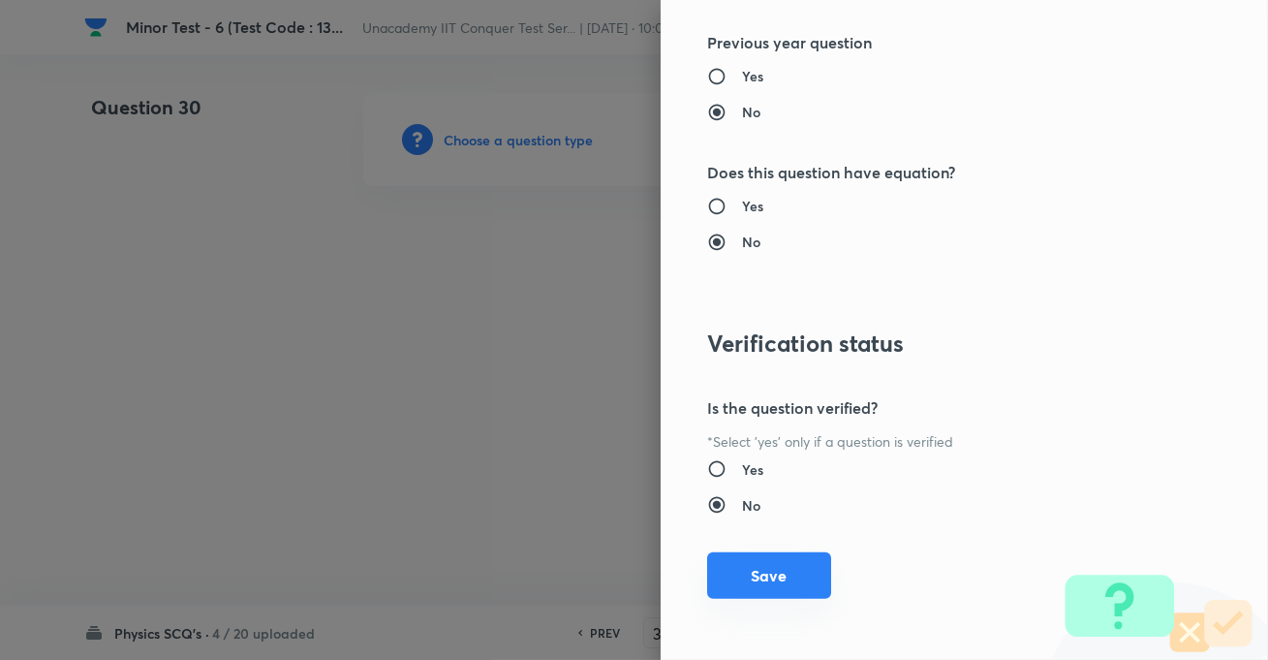
click at [767, 573] on button "Save" at bounding box center [769, 575] width 124 height 47
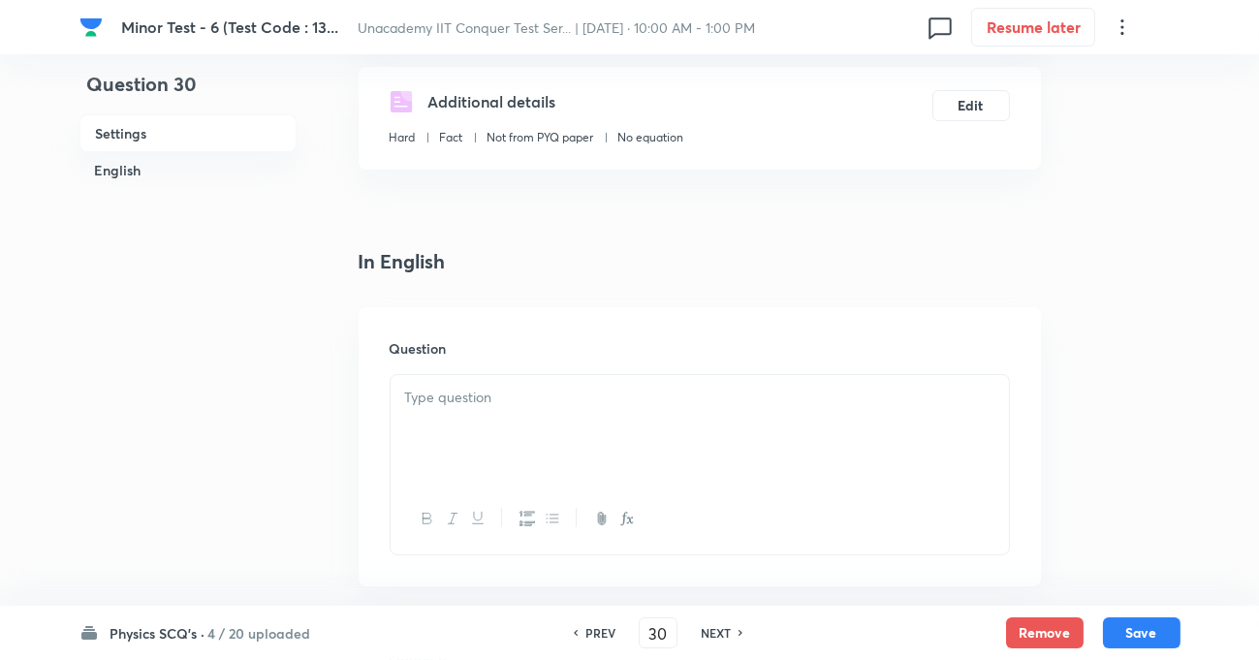
scroll to position [352, 0]
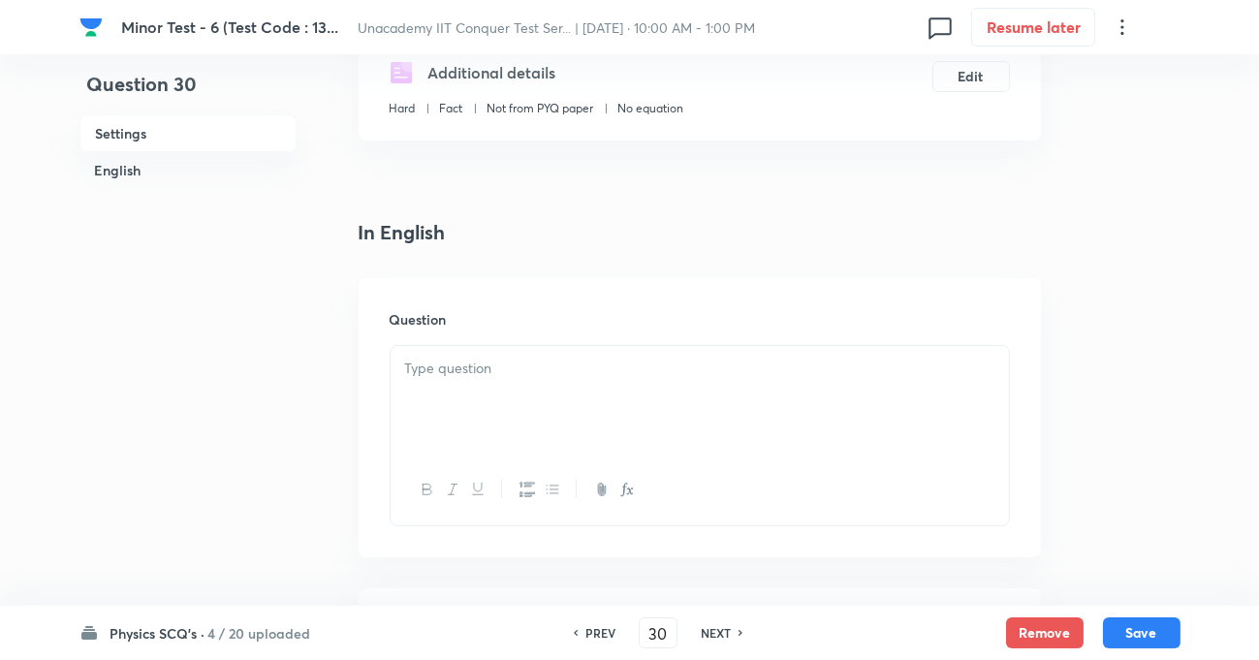
click at [500, 398] on div at bounding box center [700, 400] width 618 height 109
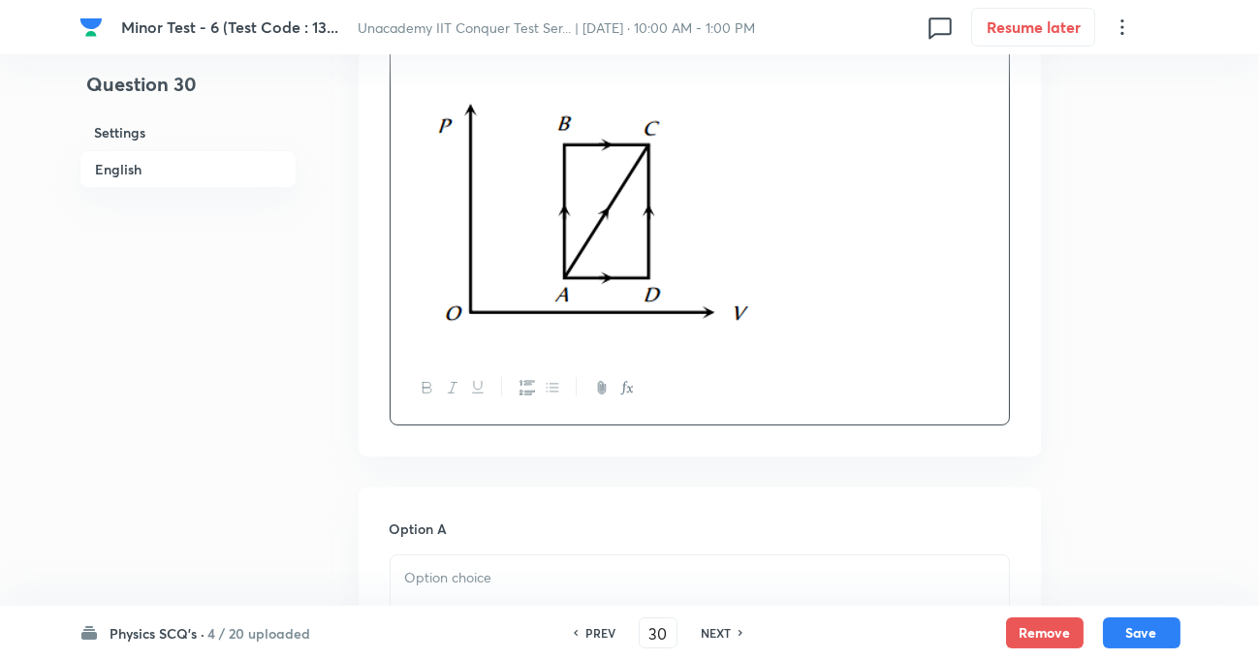
scroll to position [1056, 0]
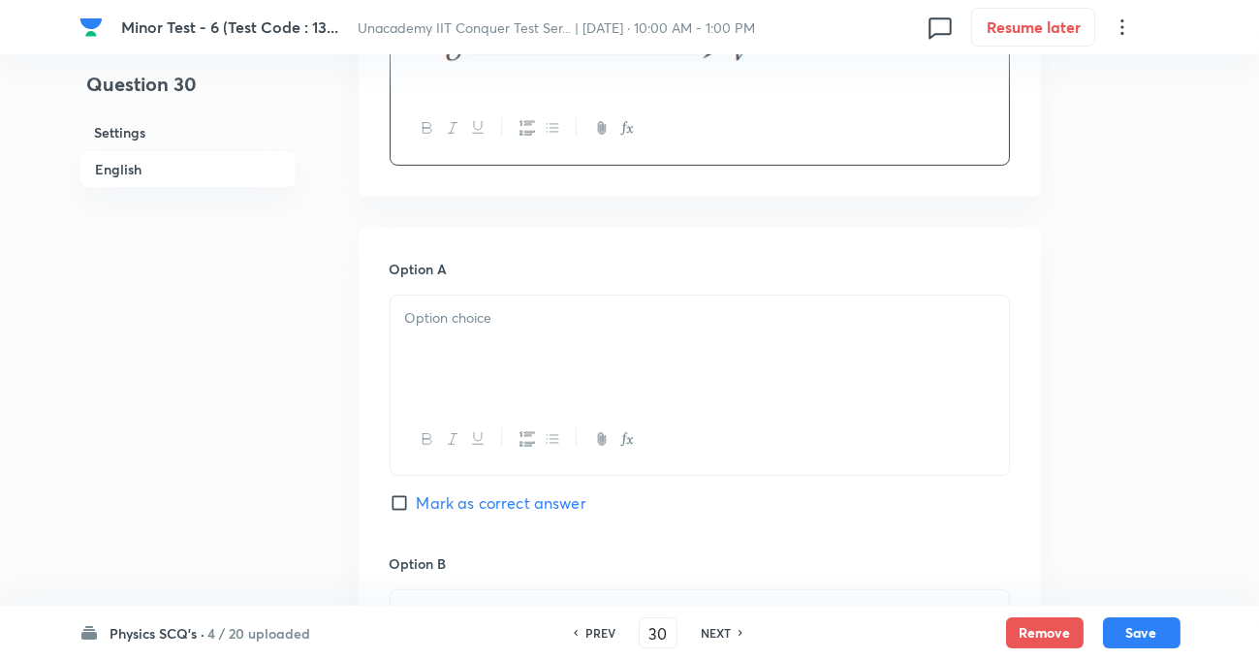
click at [477, 357] on div at bounding box center [700, 350] width 618 height 109
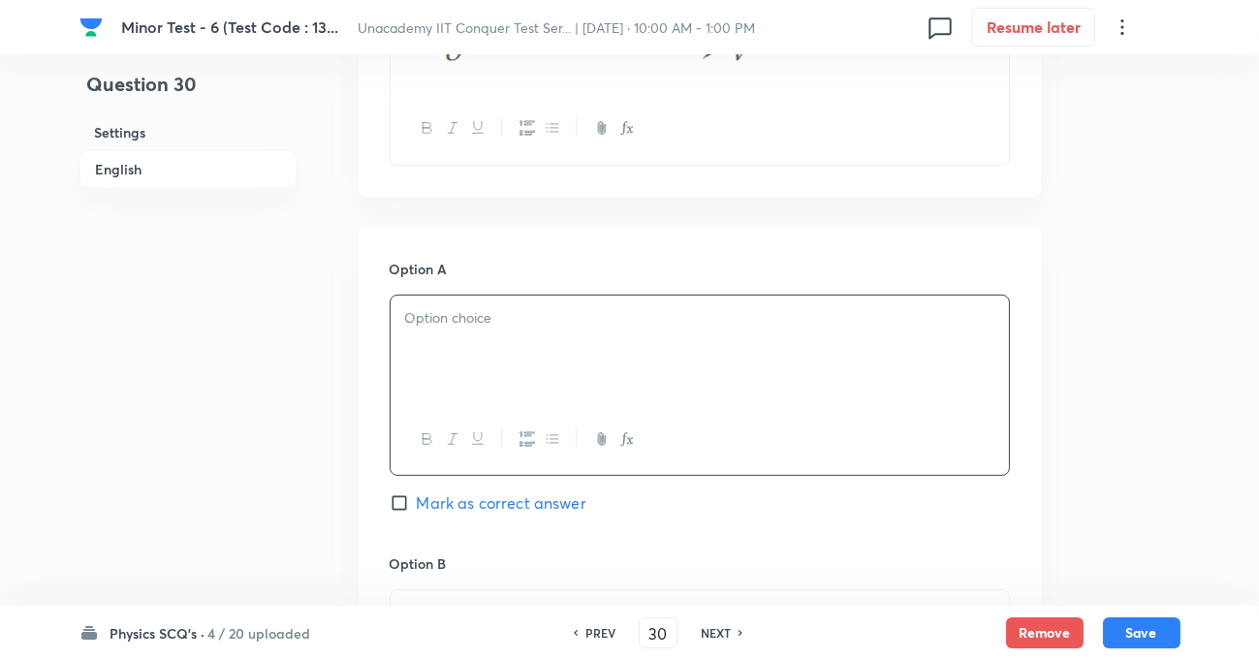
click at [470, 340] on div at bounding box center [700, 350] width 618 height 109
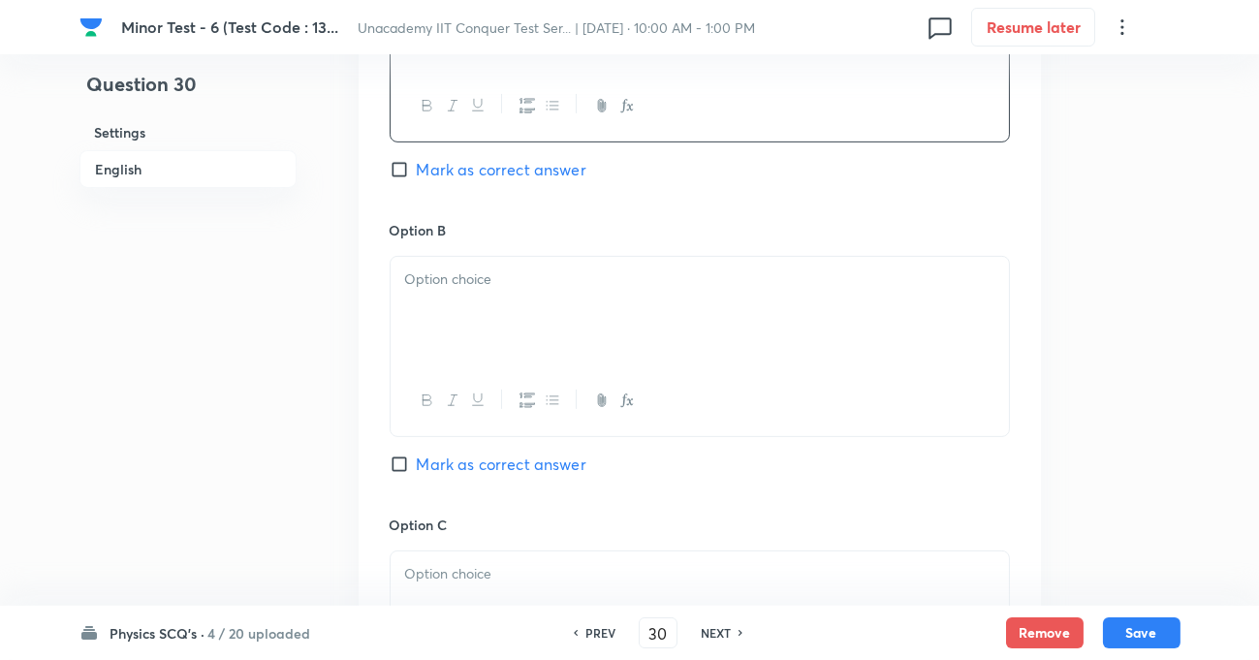
scroll to position [1409, 0]
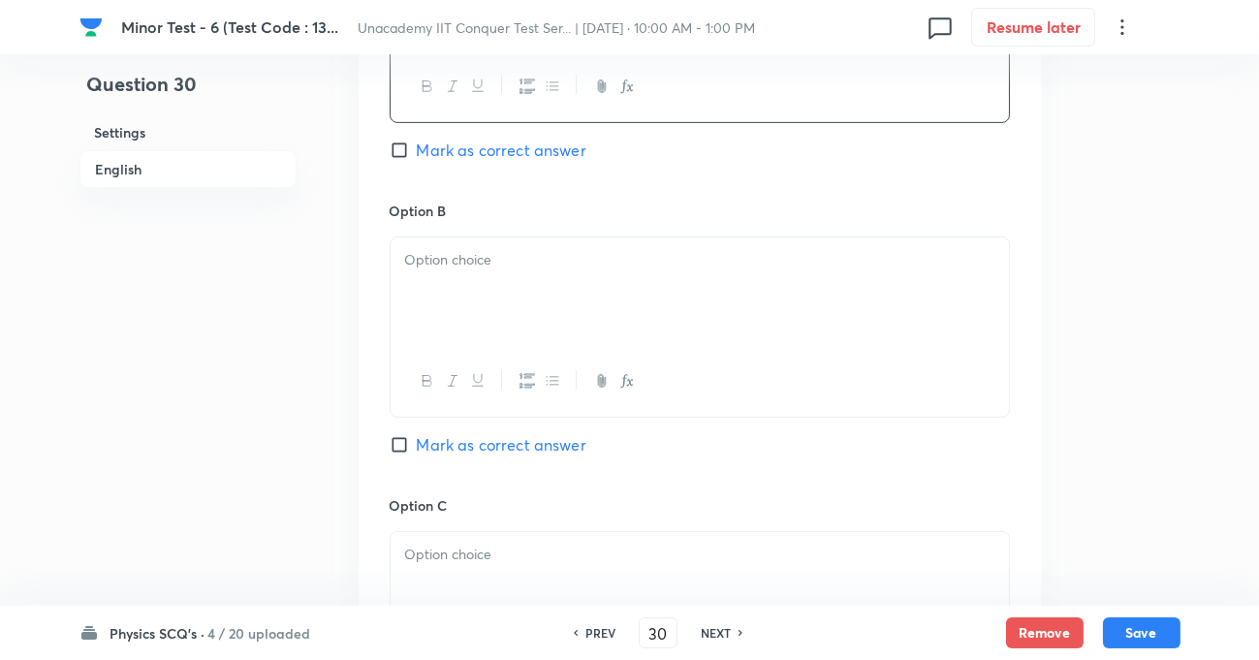
click at [466, 279] on div at bounding box center [700, 291] width 618 height 109
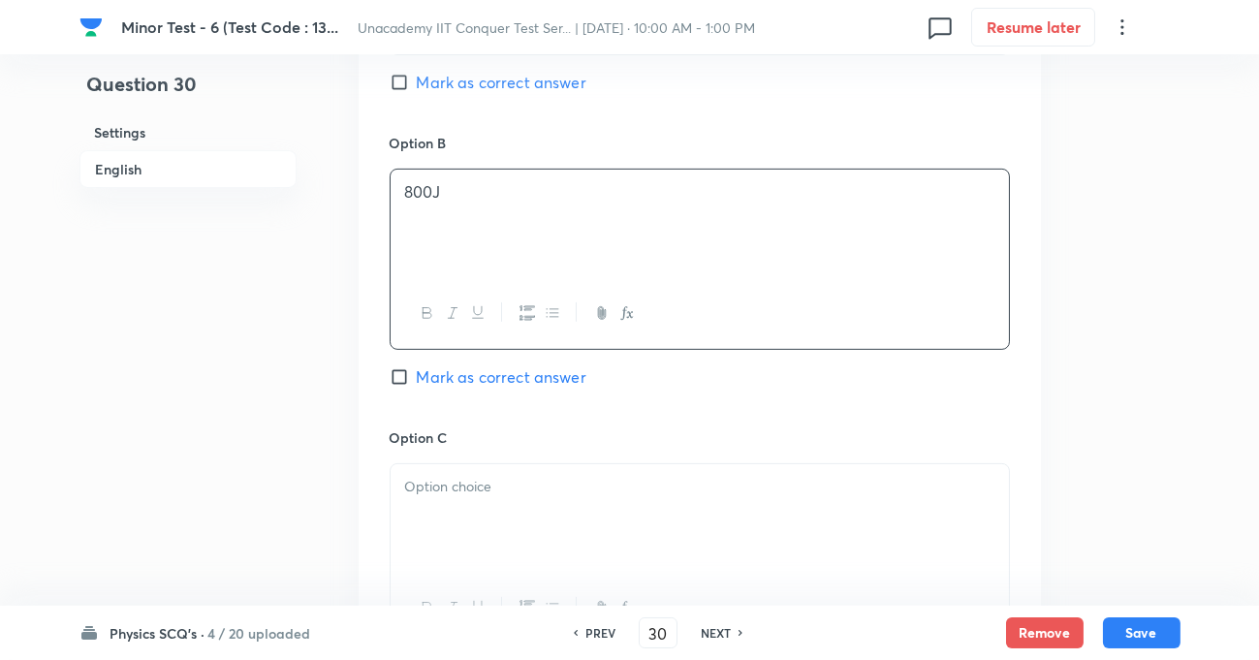
scroll to position [1674, 0]
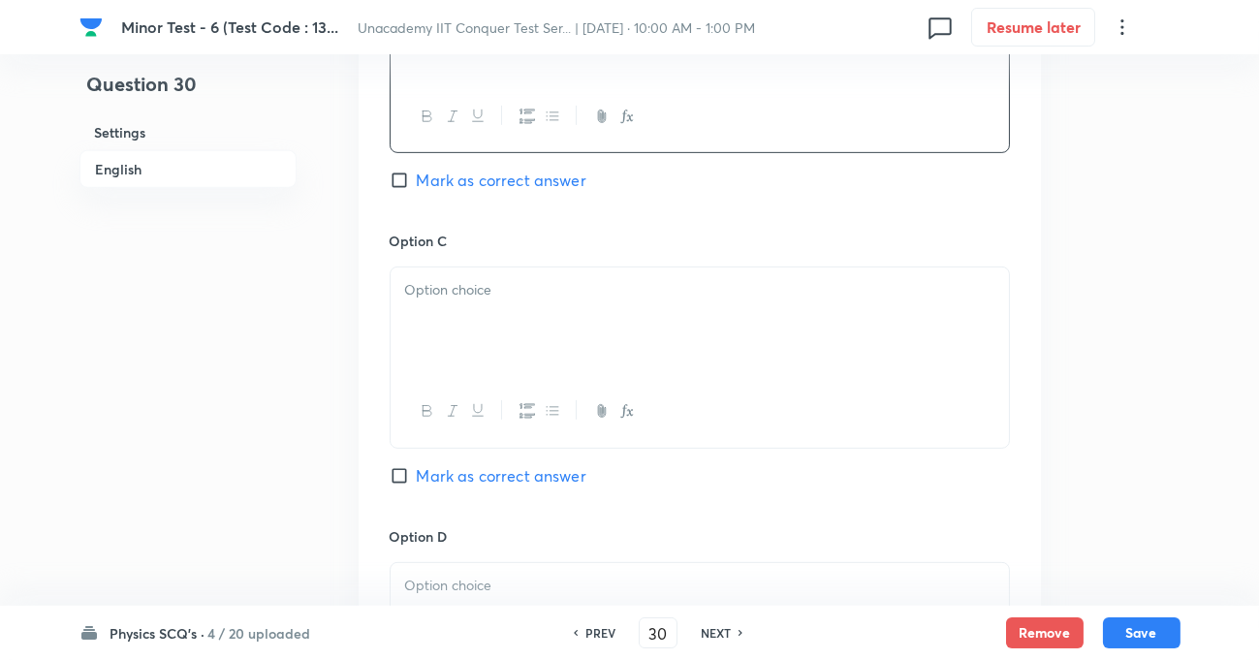
click at [454, 301] on p at bounding box center [699, 290] width 589 height 22
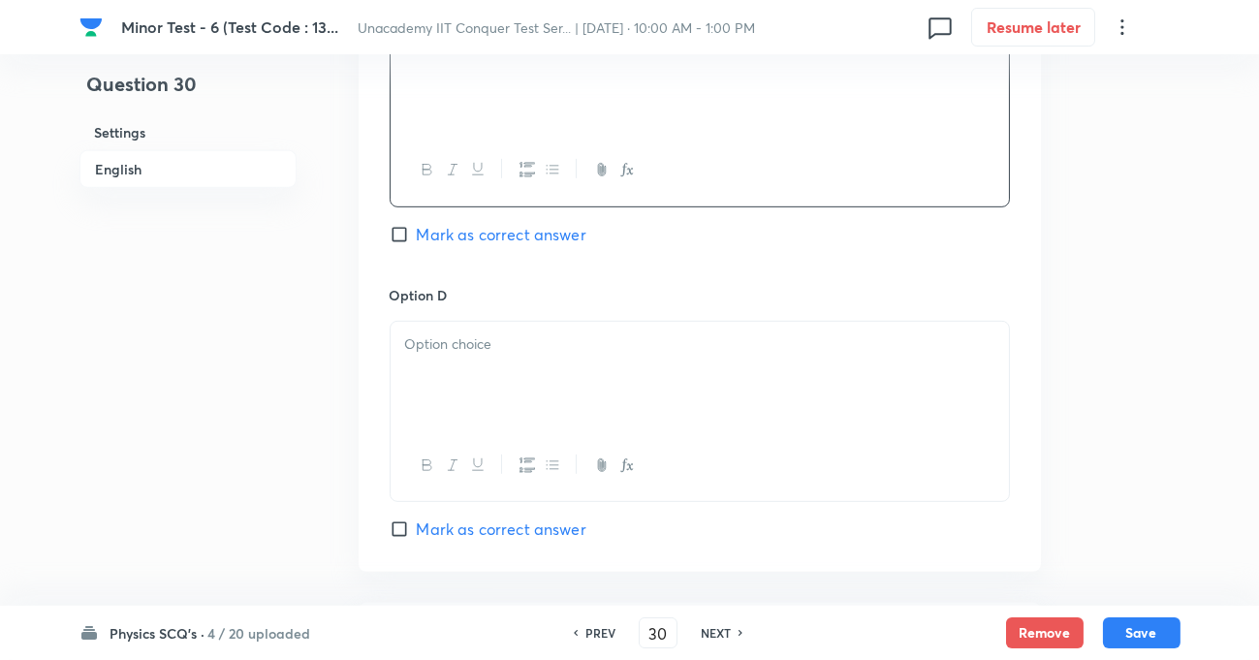
scroll to position [1938, 0]
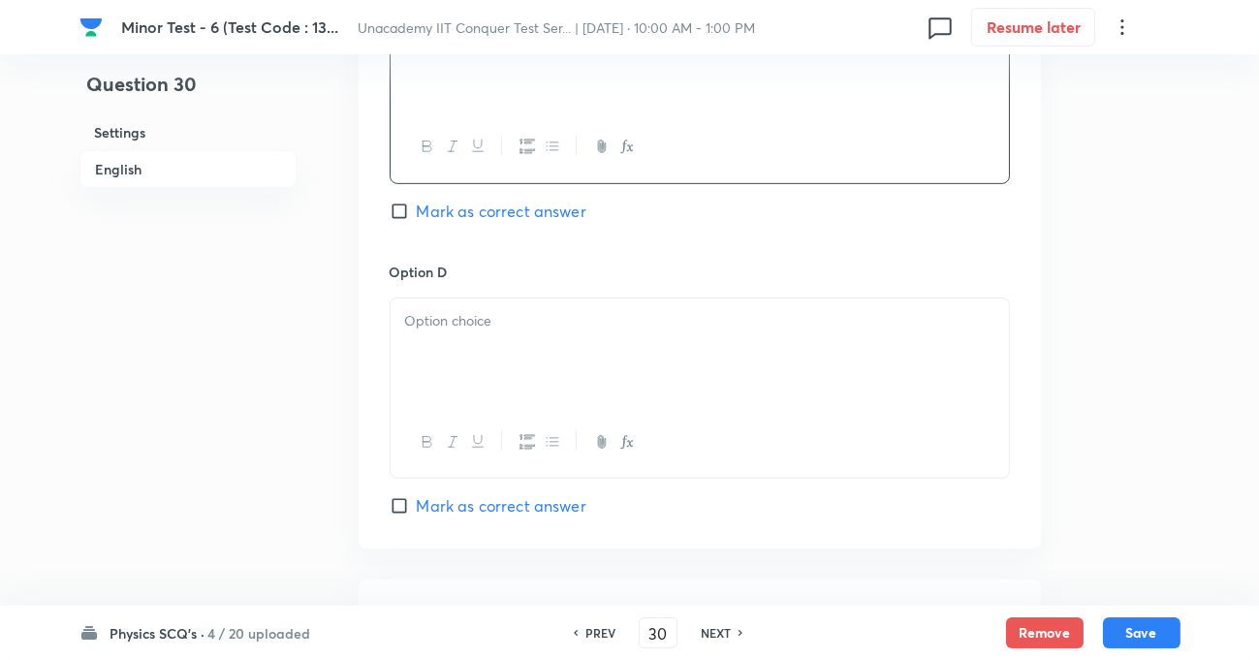
click at [460, 322] on p at bounding box center [699, 321] width 589 height 22
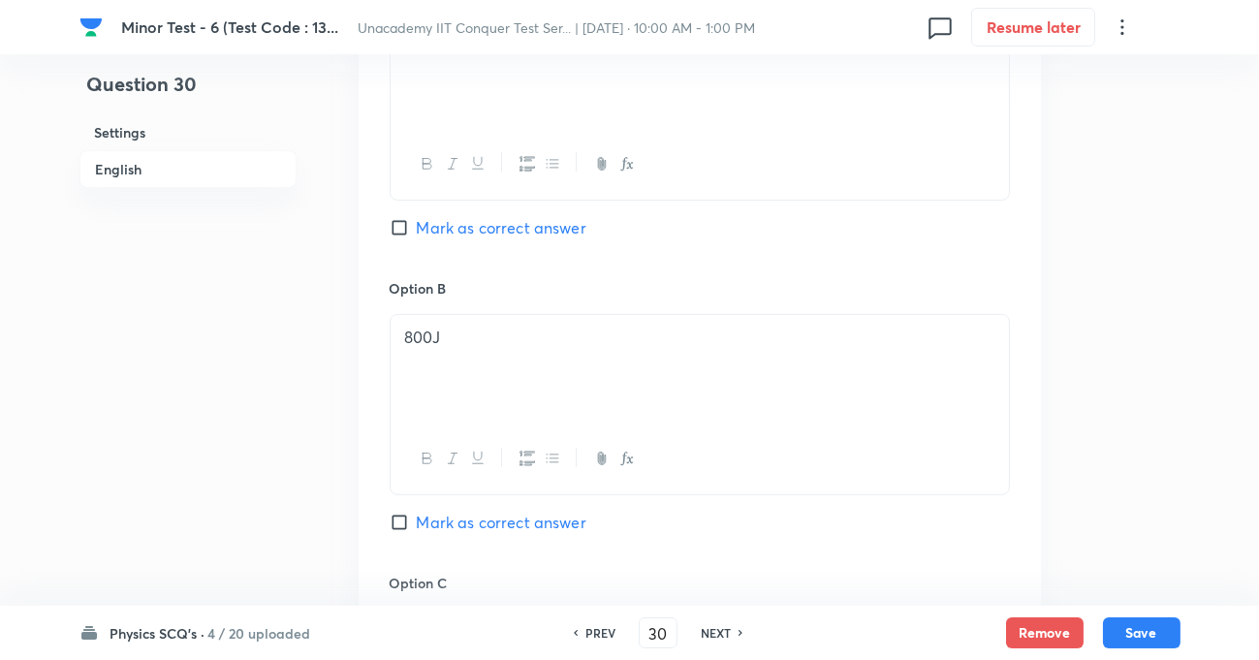
scroll to position [1321, 0]
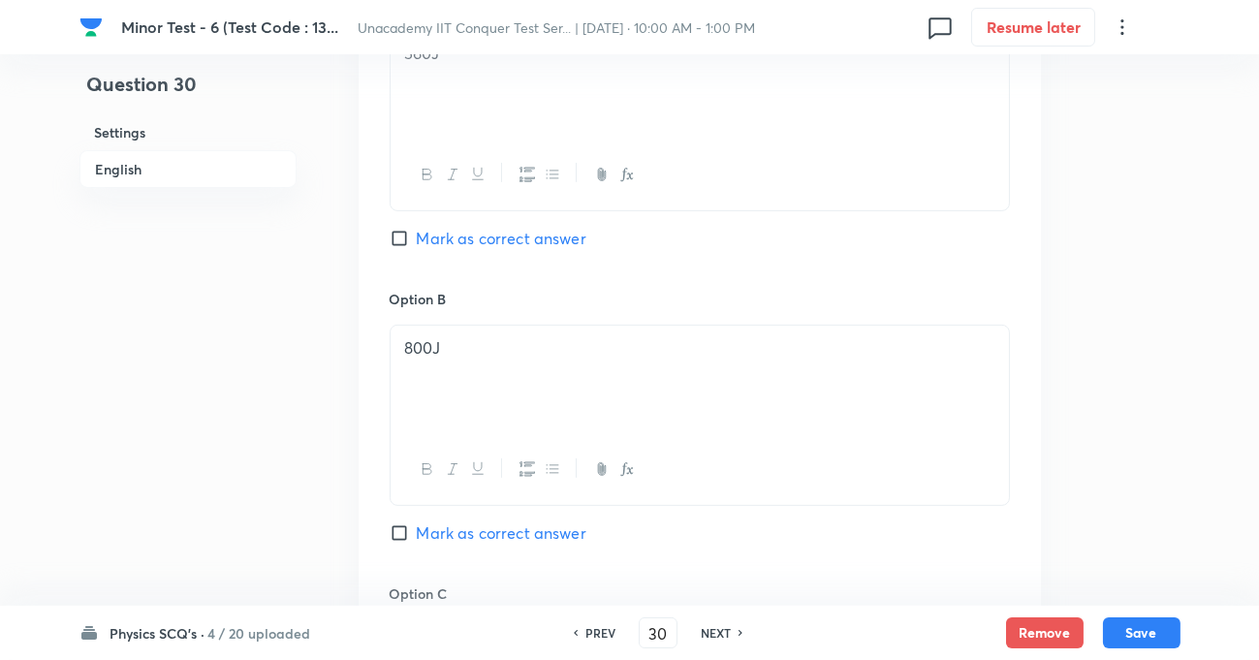
click at [398, 245] on input "Mark as correct answer" at bounding box center [403, 238] width 27 height 19
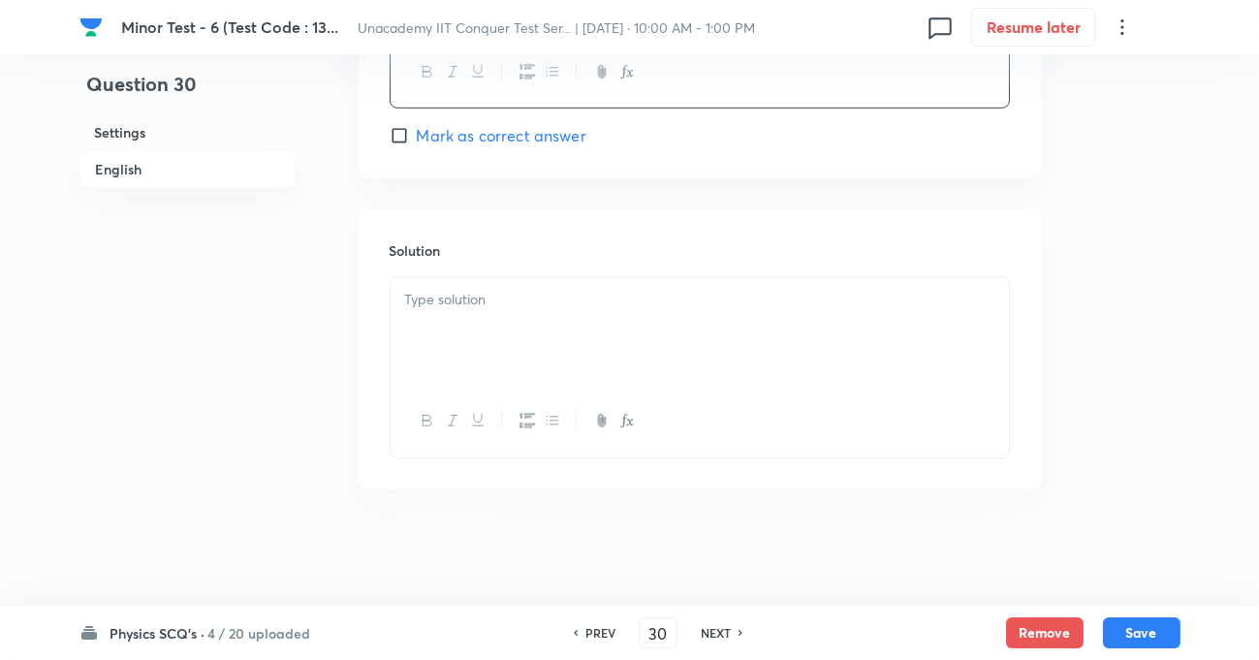
scroll to position [2309, 0]
click at [495, 317] on div at bounding box center [700, 331] width 618 height 109
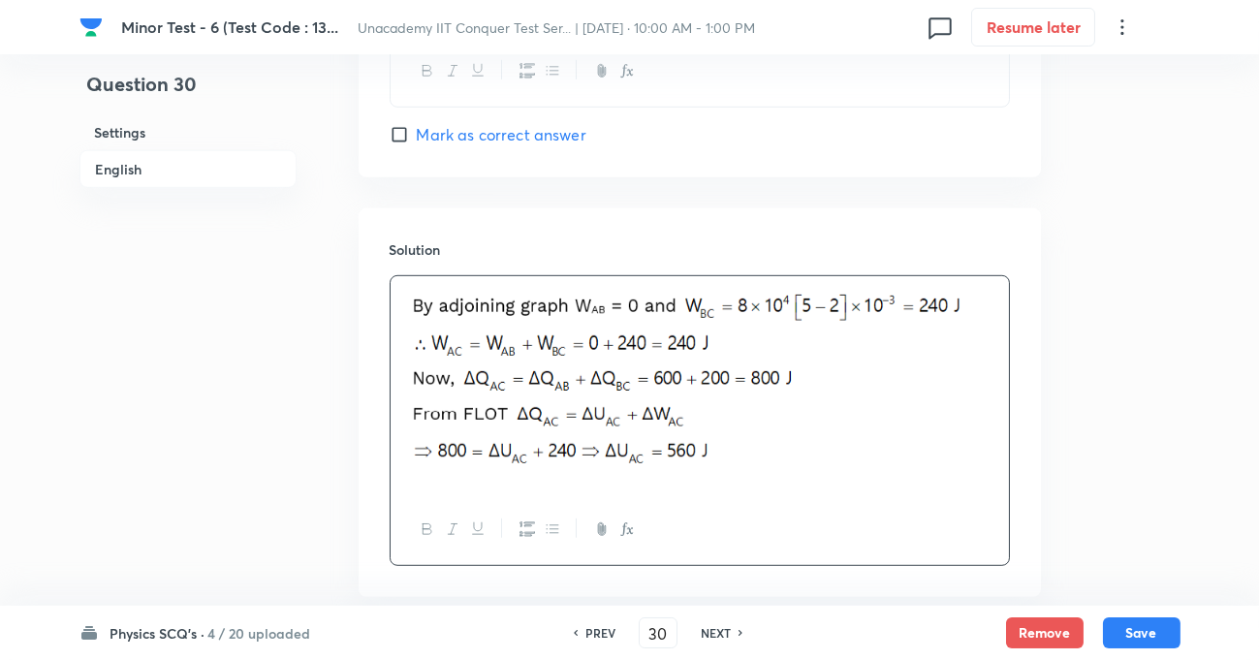
scroll to position [2420, 0]
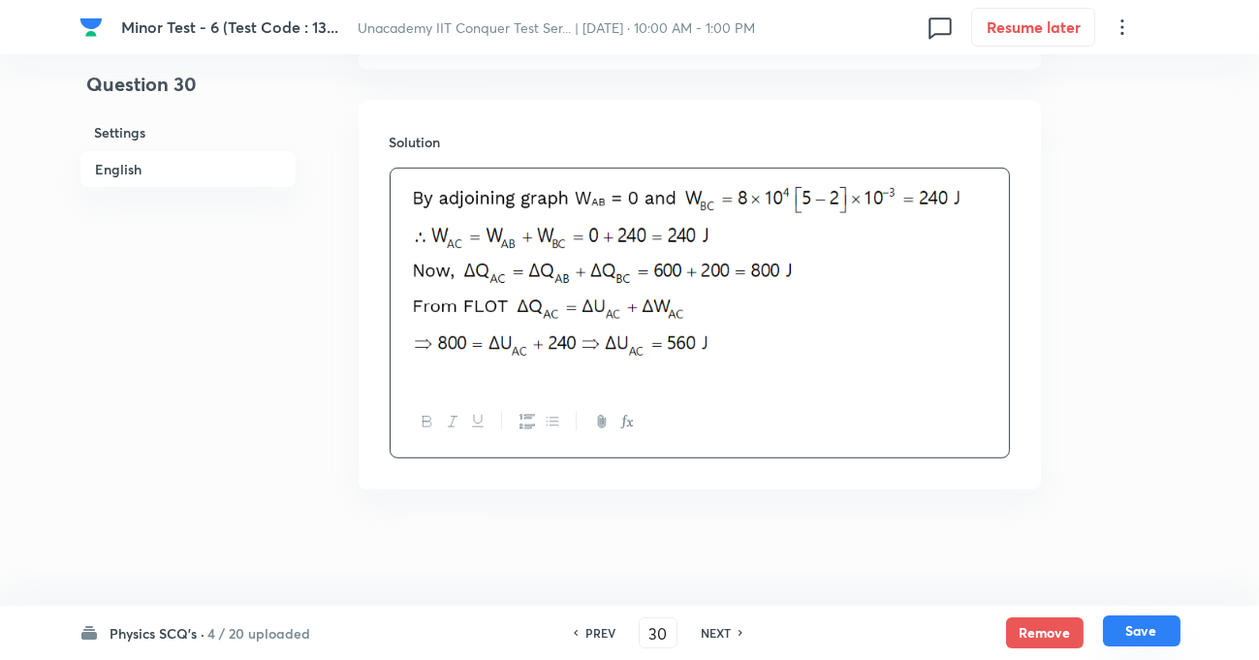
click at [1138, 629] on button "Save" at bounding box center [1142, 630] width 78 height 31
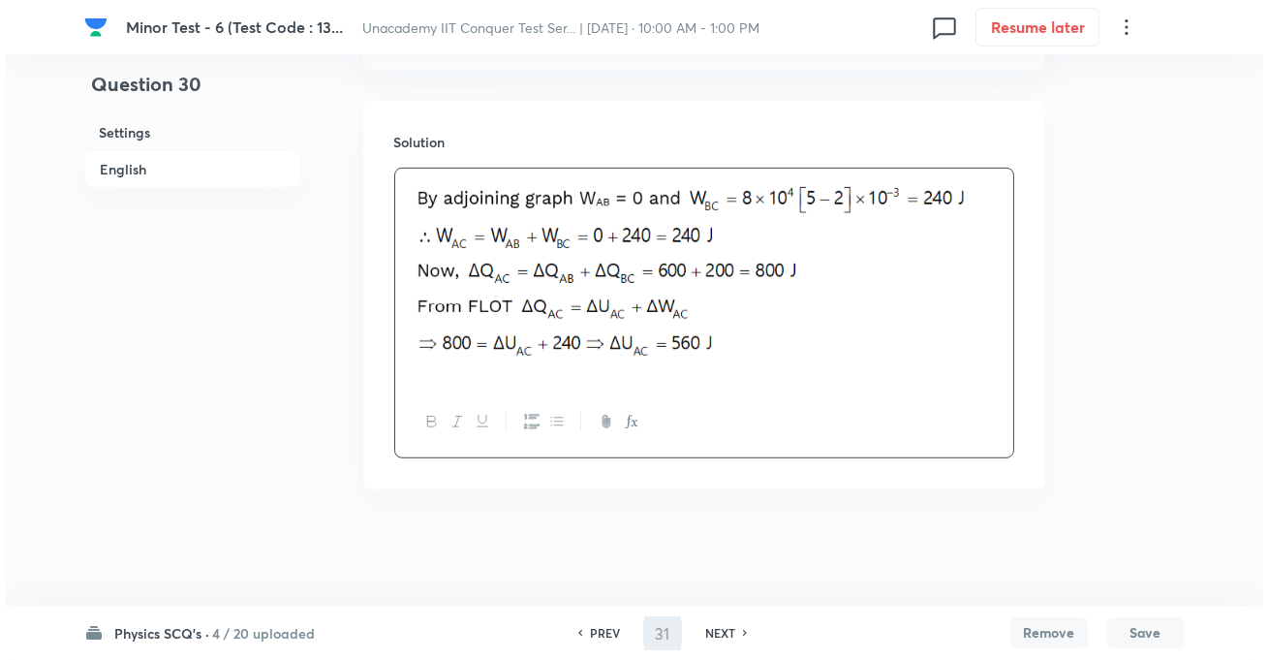
scroll to position [0, 0]
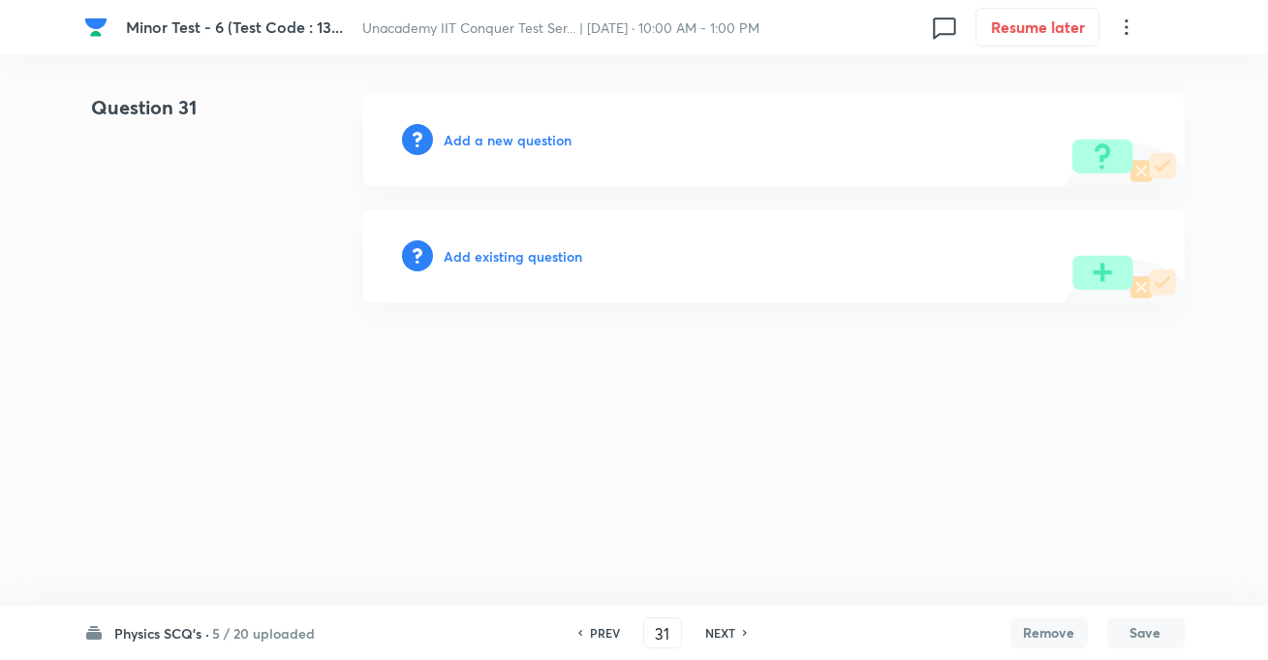
click at [508, 141] on h6 "Add a new question" at bounding box center [509, 140] width 128 height 20
click at [508, 141] on h6 "Choose a question type" at bounding box center [519, 140] width 149 height 20
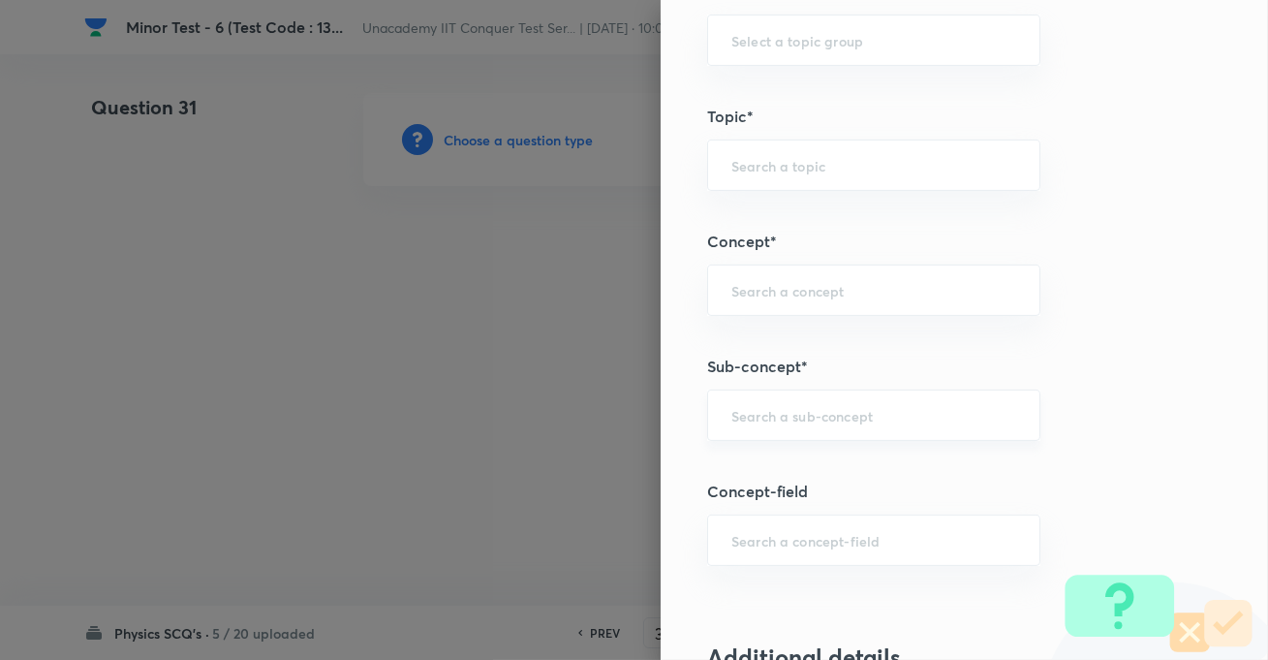
scroll to position [1056, 0]
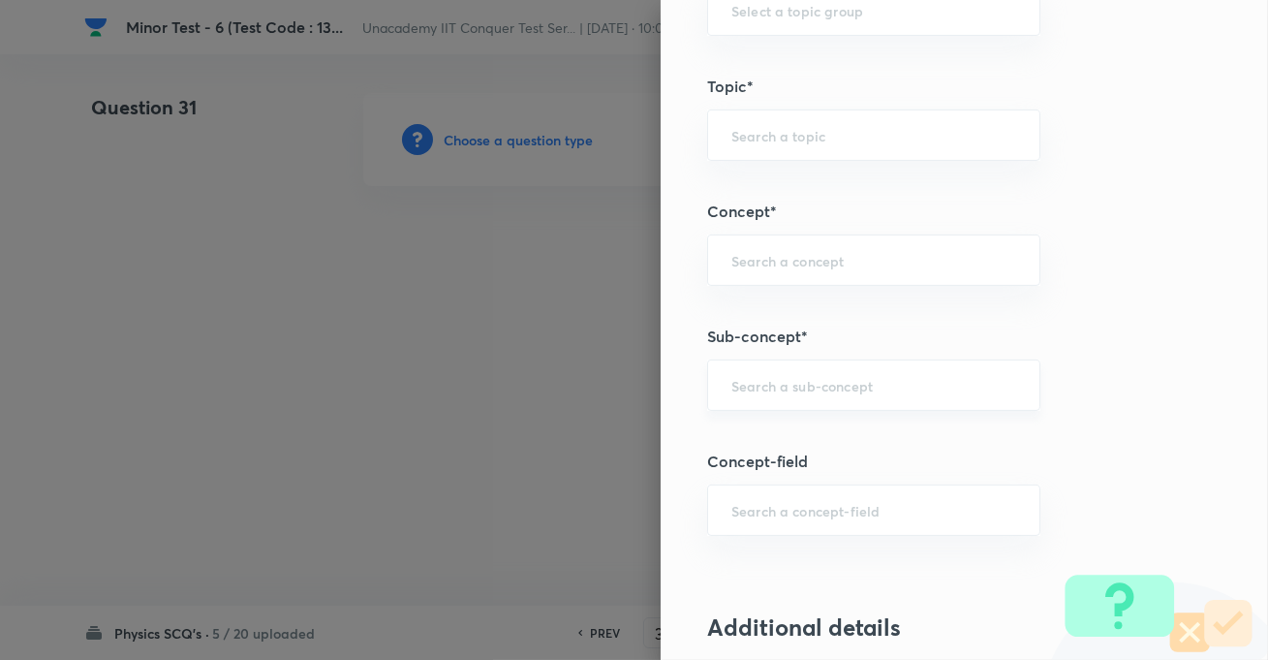
click at [775, 371] on div "​" at bounding box center [873, 385] width 333 height 51
paste input "KTG & Thermodynamics"
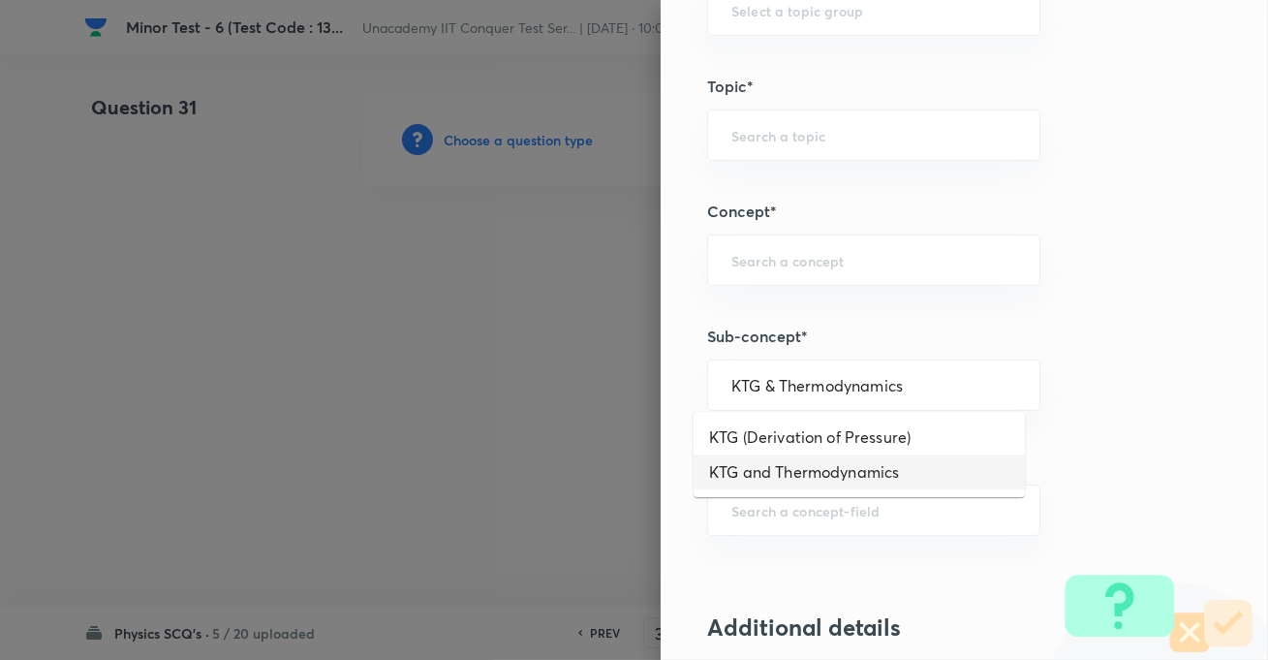
click at [787, 468] on li "KTG and Thermodynamics" at bounding box center [859, 471] width 331 height 35
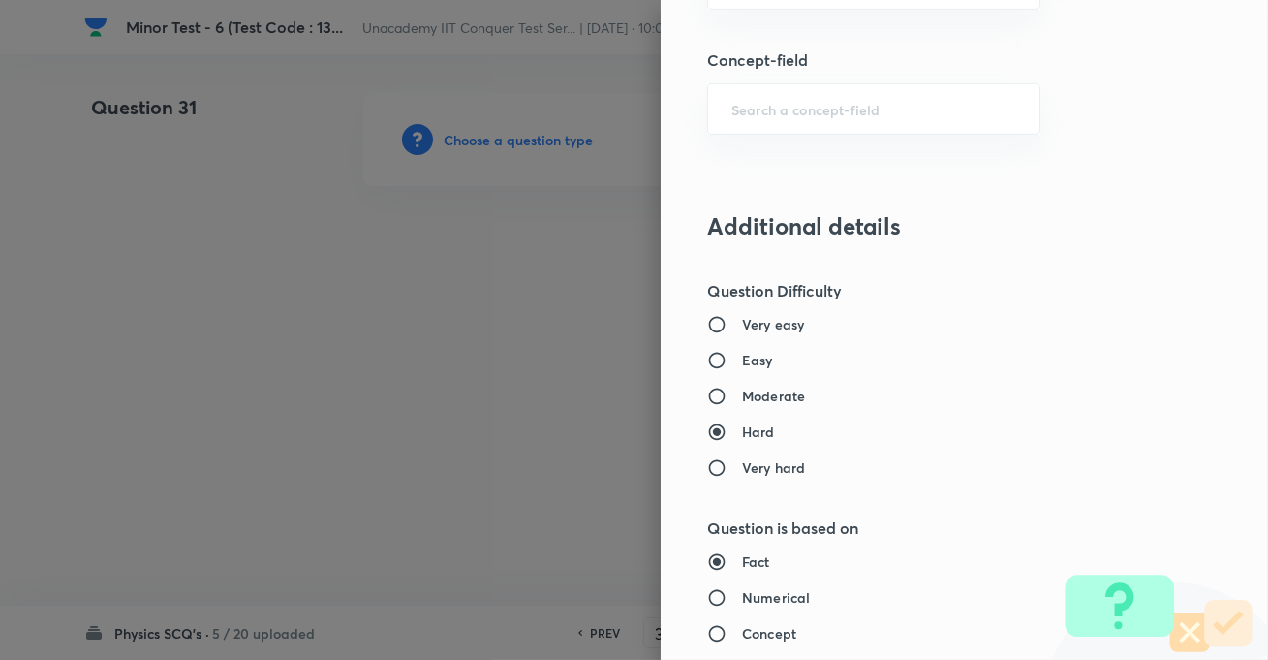
scroll to position [1497, 0]
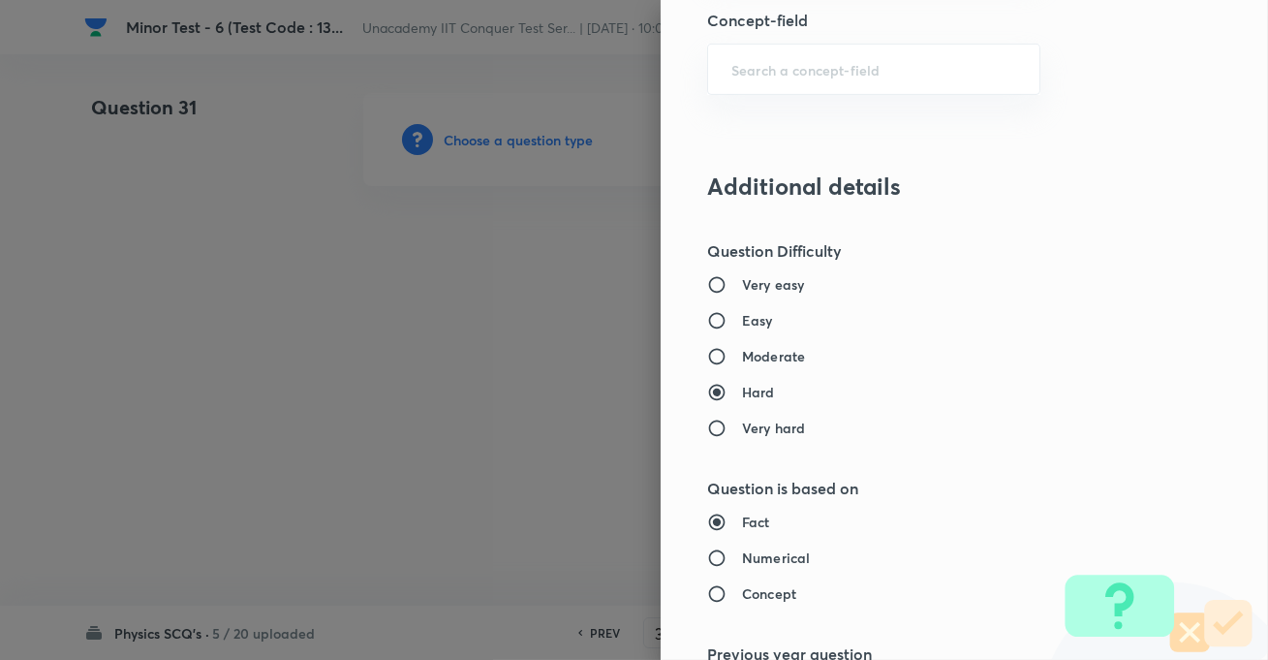
click at [742, 319] on h6 "Easy" at bounding box center [757, 320] width 31 height 20
click at [736, 319] on input "Easy" at bounding box center [724, 320] width 35 height 19
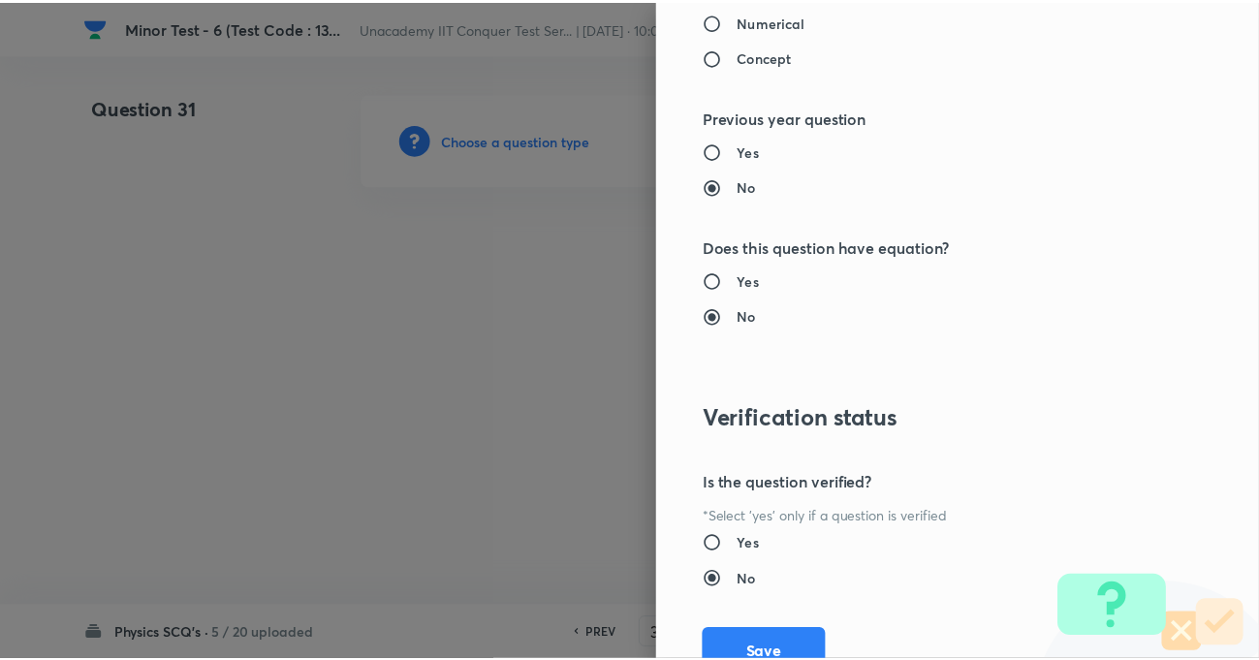
scroll to position [2109, 0]
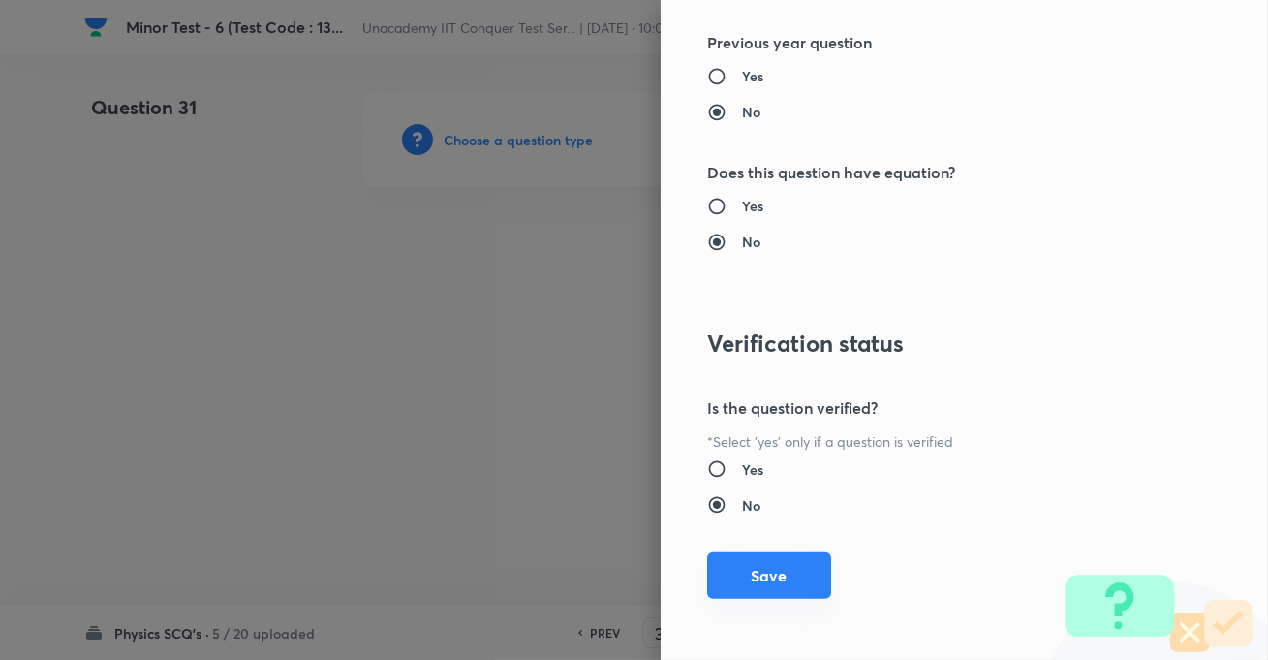
click at [765, 576] on button "Save" at bounding box center [769, 575] width 124 height 47
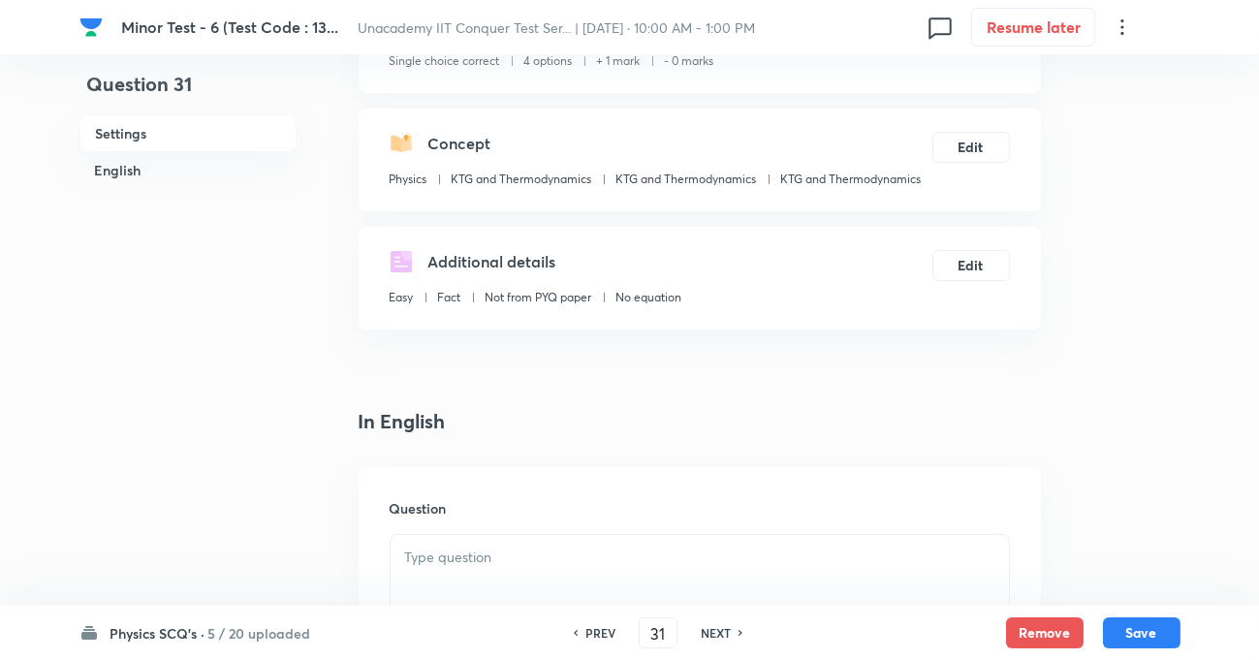
scroll to position [528, 0]
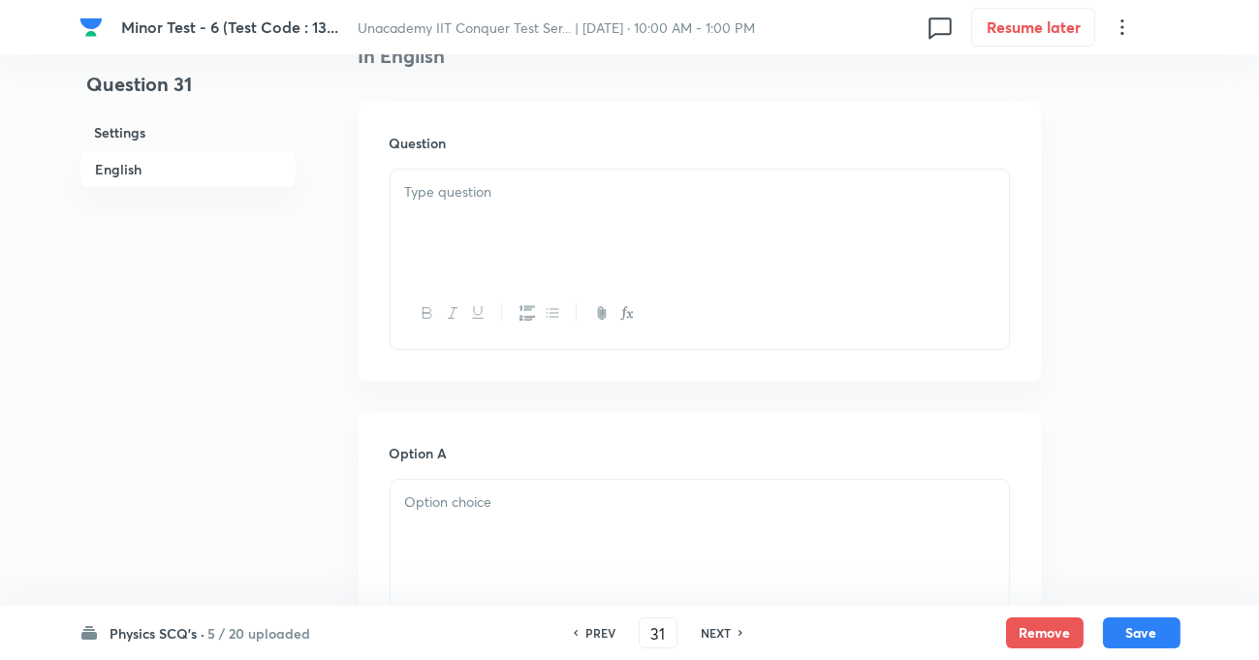
click at [473, 198] on p at bounding box center [699, 192] width 589 height 22
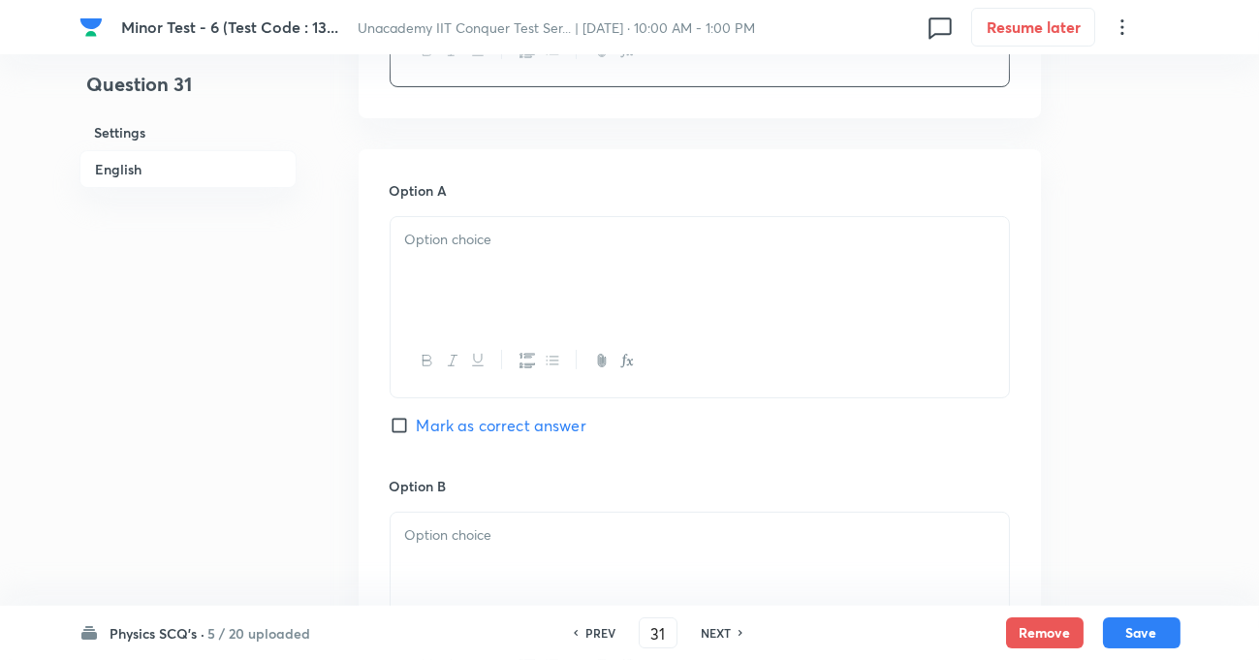
scroll to position [793, 0]
click at [444, 248] on p at bounding box center [699, 238] width 589 height 22
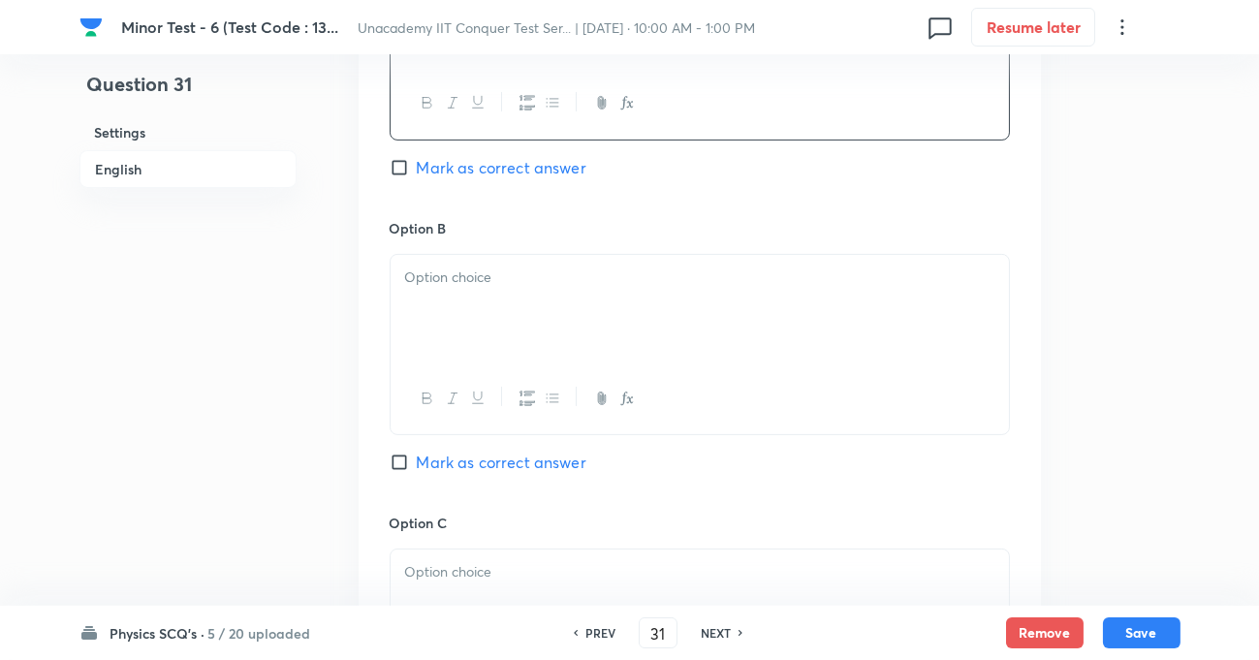
scroll to position [1056, 0]
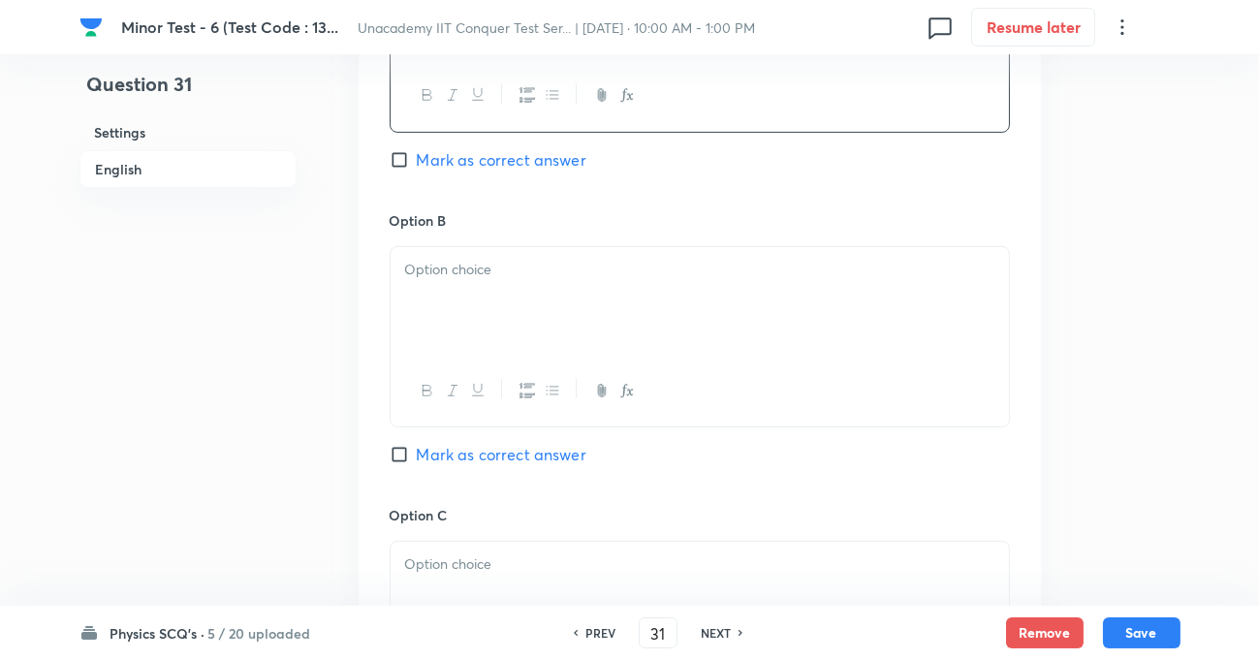
click at [476, 281] on div at bounding box center [700, 301] width 618 height 109
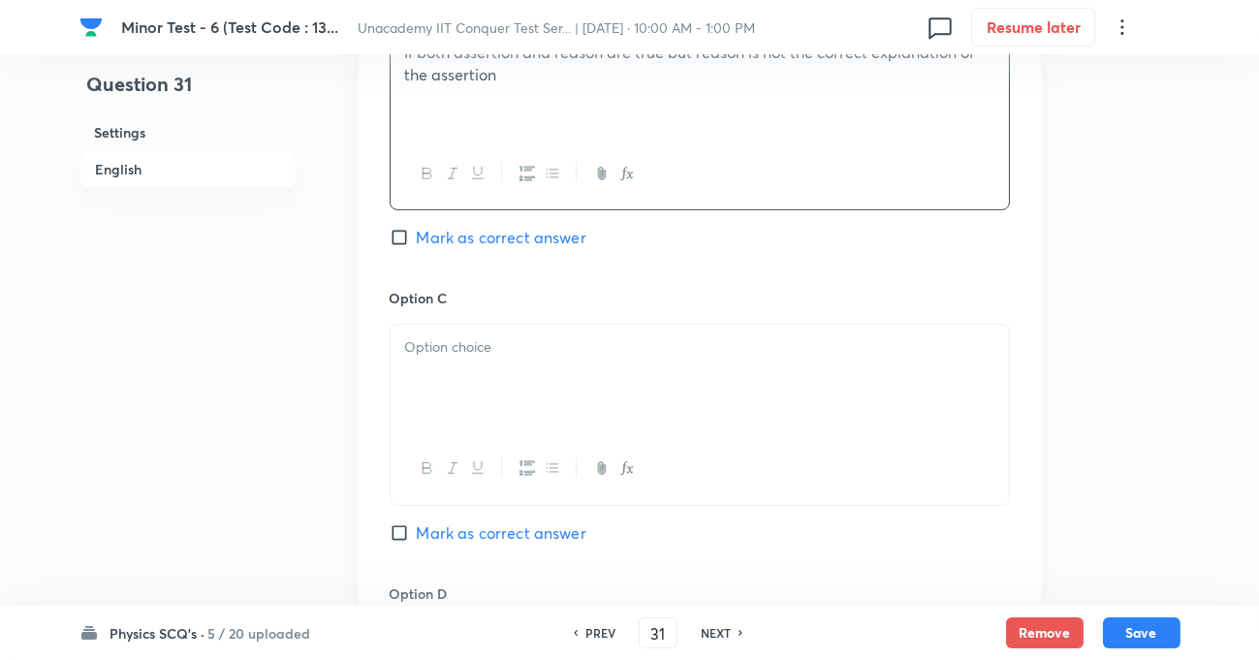
scroll to position [1321, 0]
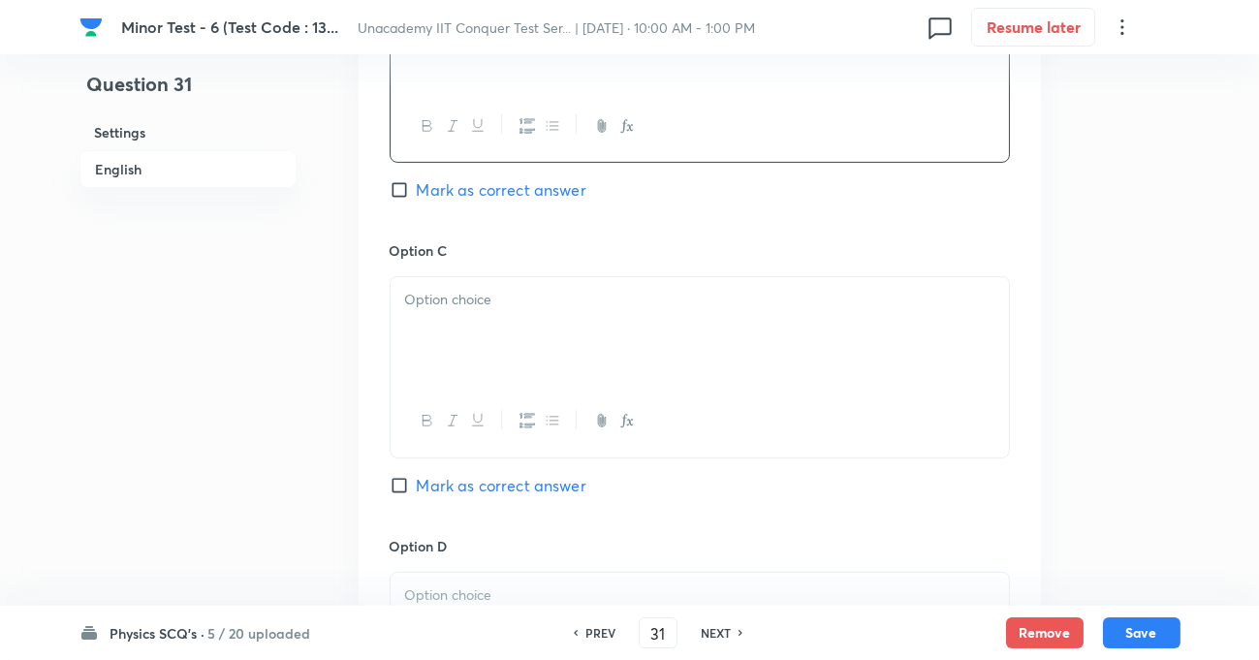
click at [469, 307] on p at bounding box center [699, 300] width 589 height 22
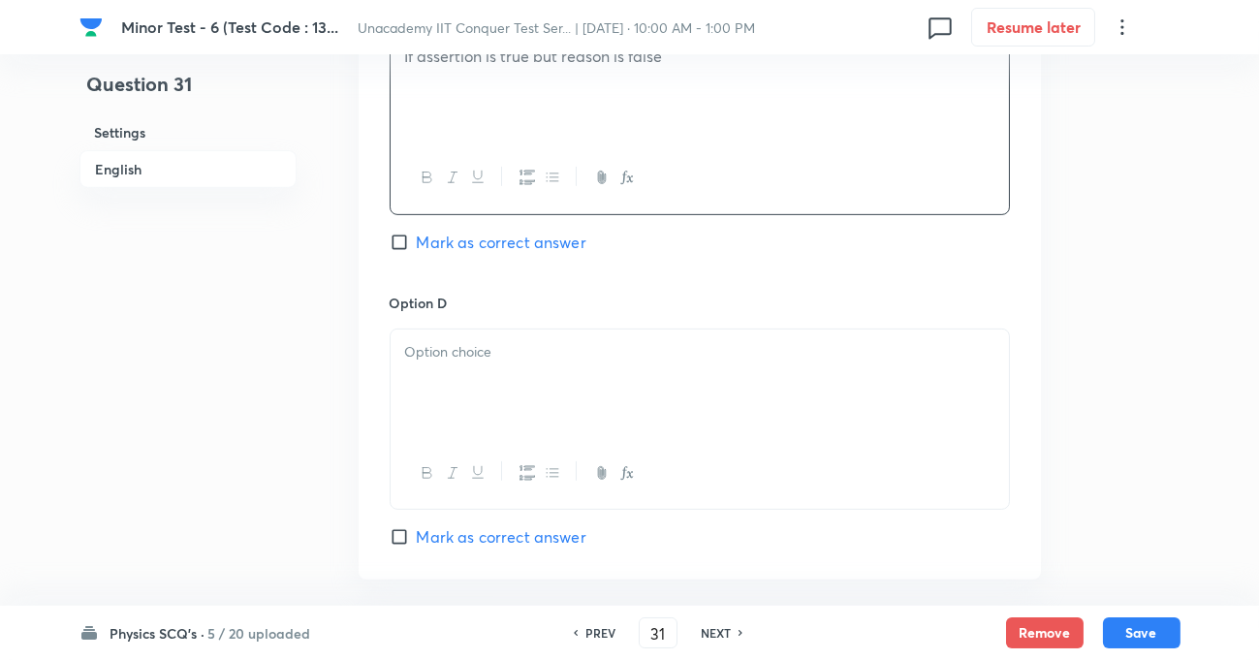
scroll to position [1585, 0]
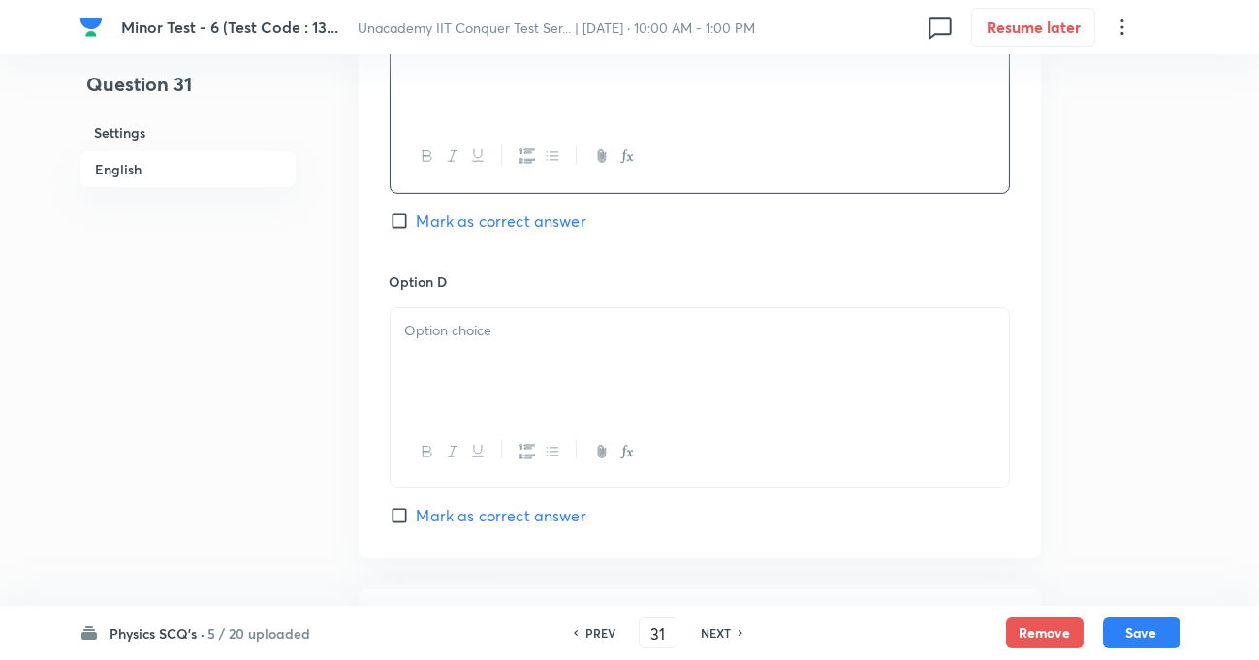
click at [508, 342] on div at bounding box center [700, 362] width 618 height 109
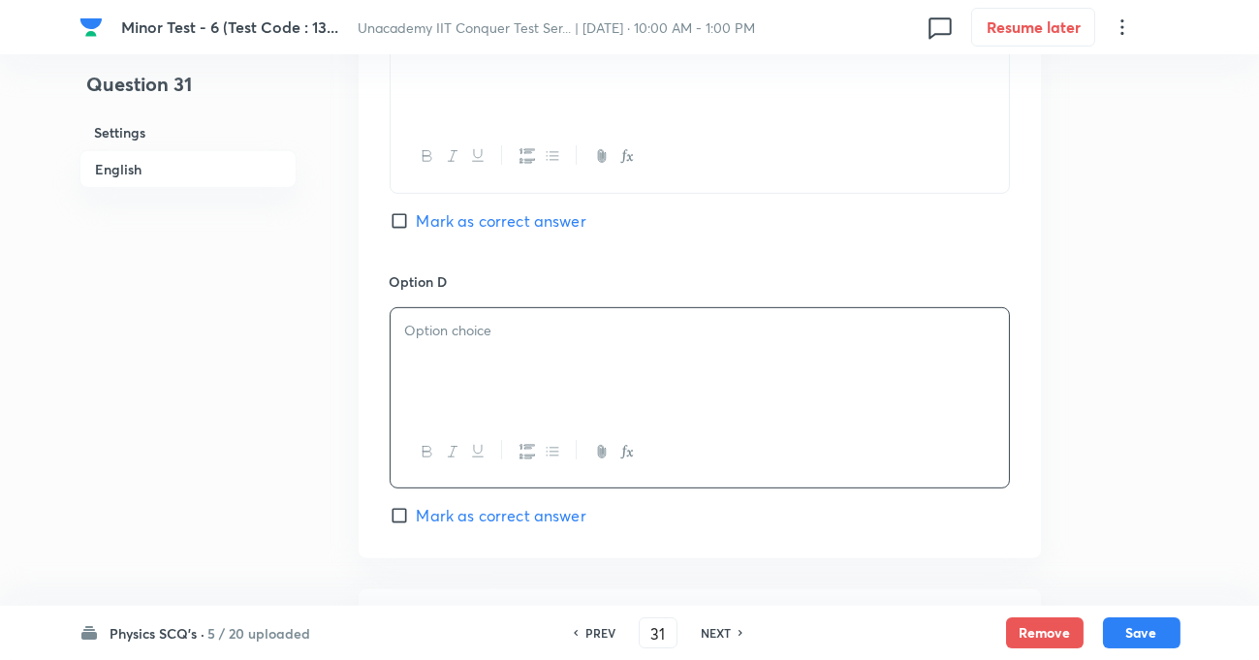
paste div
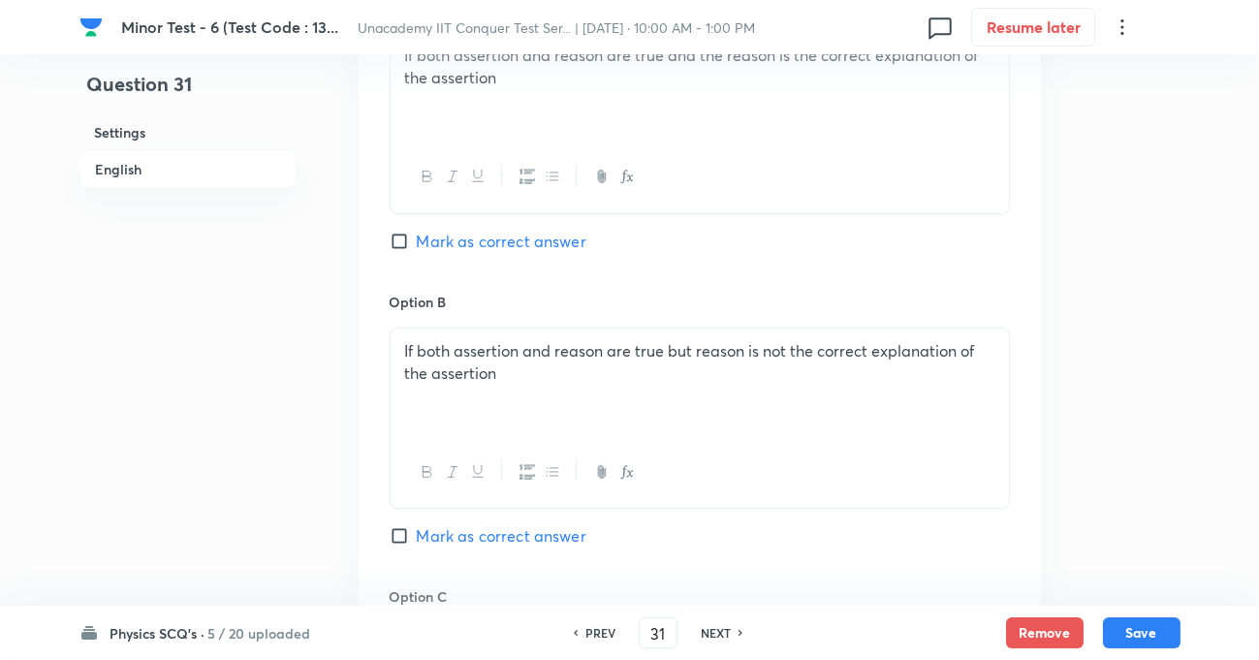
scroll to position [969, 0]
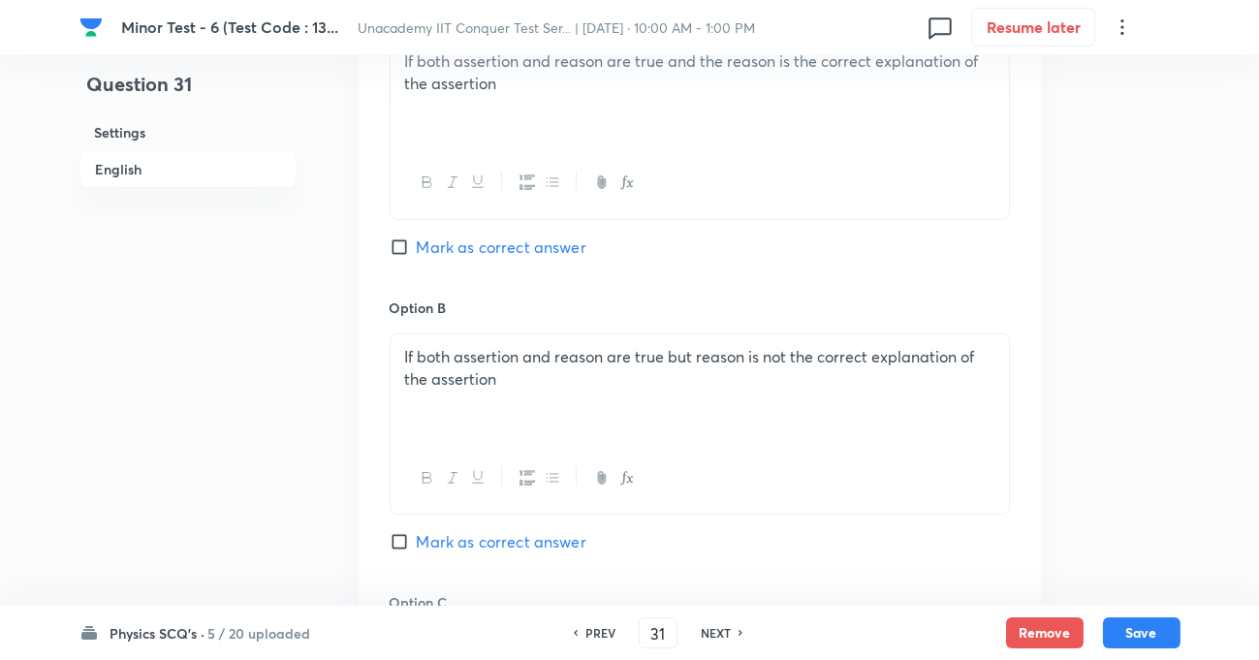
click at [398, 242] on input "Mark as correct answer" at bounding box center [403, 246] width 27 height 19
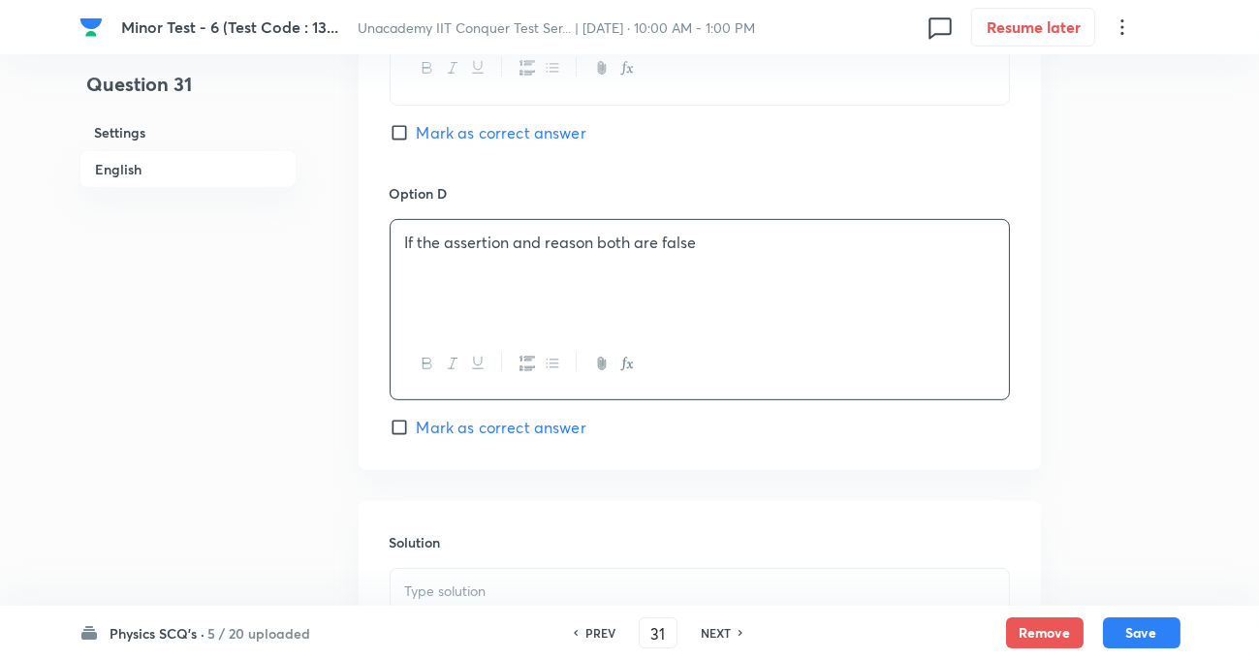
scroll to position [1938, 0]
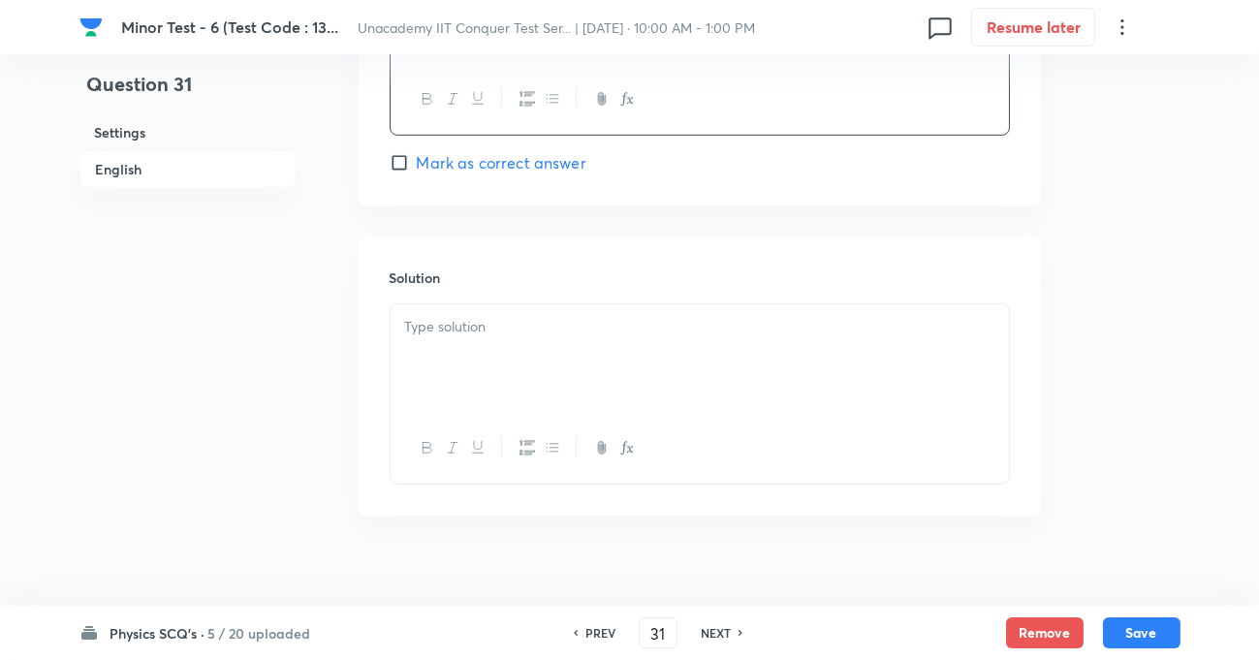
click at [462, 334] on p at bounding box center [699, 327] width 589 height 22
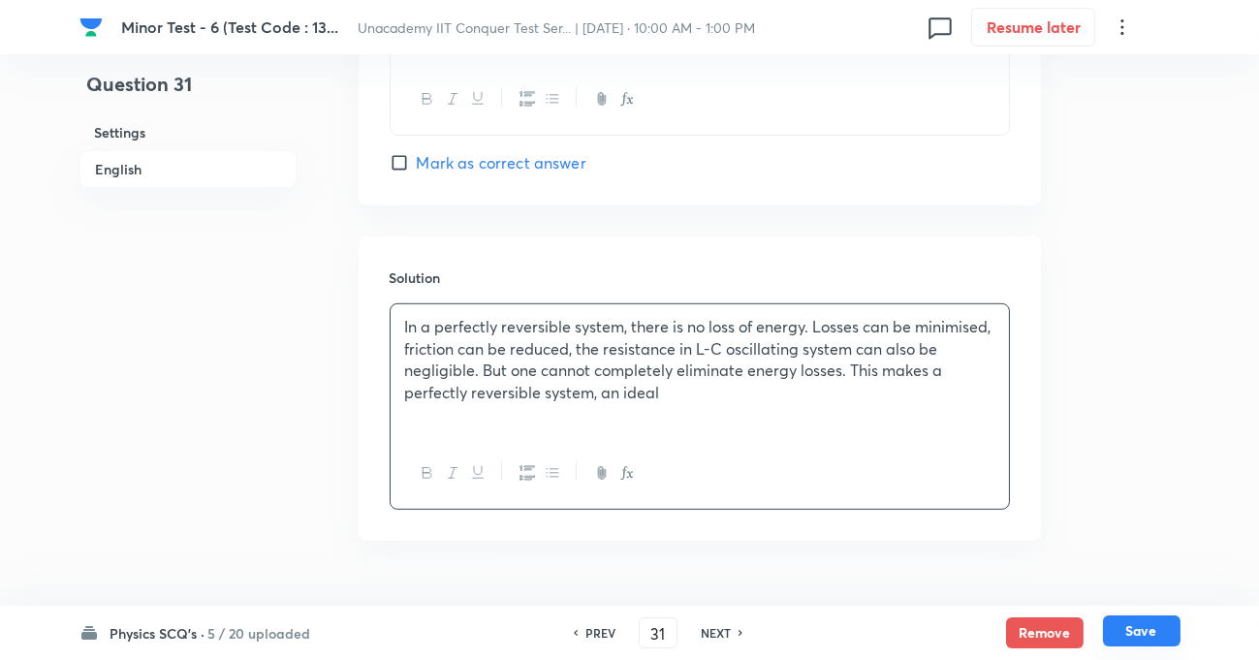
click at [1137, 630] on button "Save" at bounding box center [1142, 630] width 78 height 31
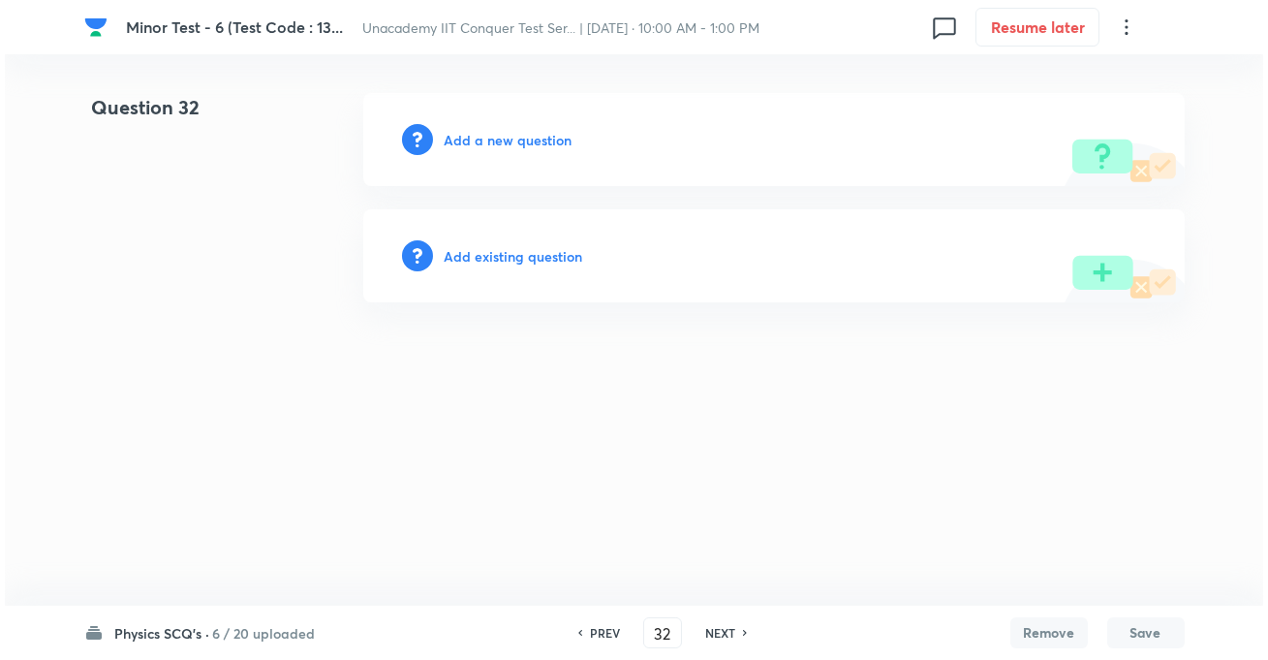
scroll to position [0, 0]
click at [536, 139] on h6 "Add a new question" at bounding box center [509, 140] width 128 height 20
click at [536, 139] on h6 "Choose a question type" at bounding box center [519, 140] width 149 height 20
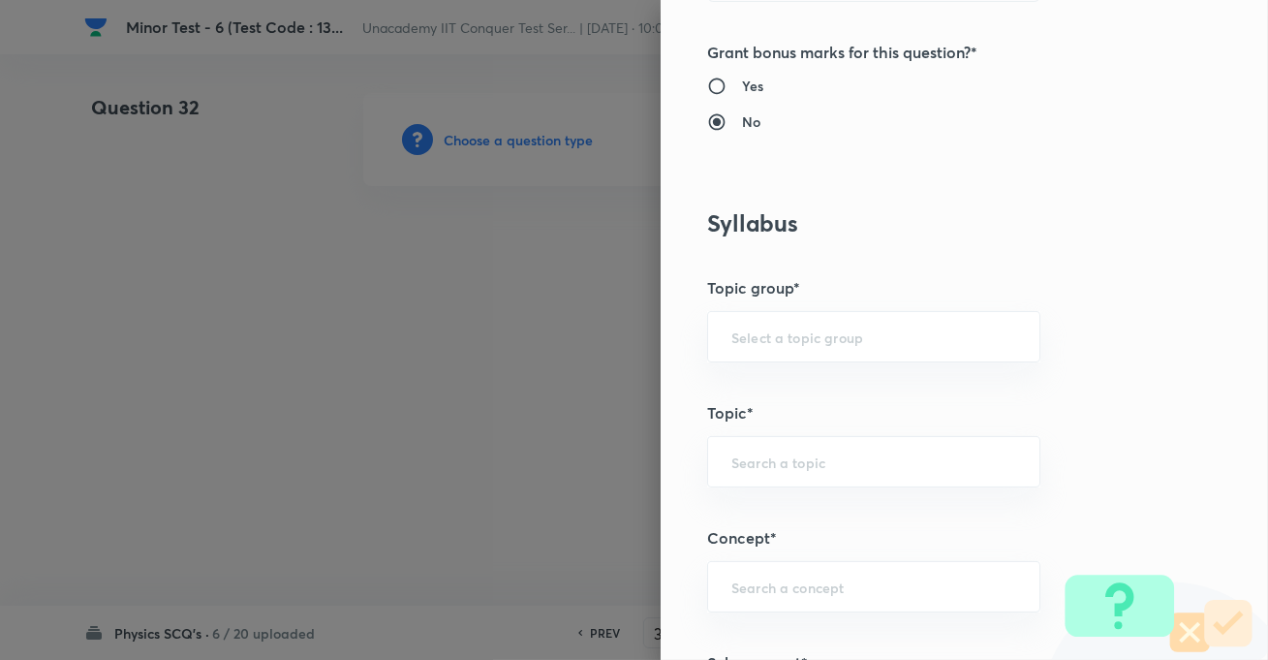
scroll to position [969, 0]
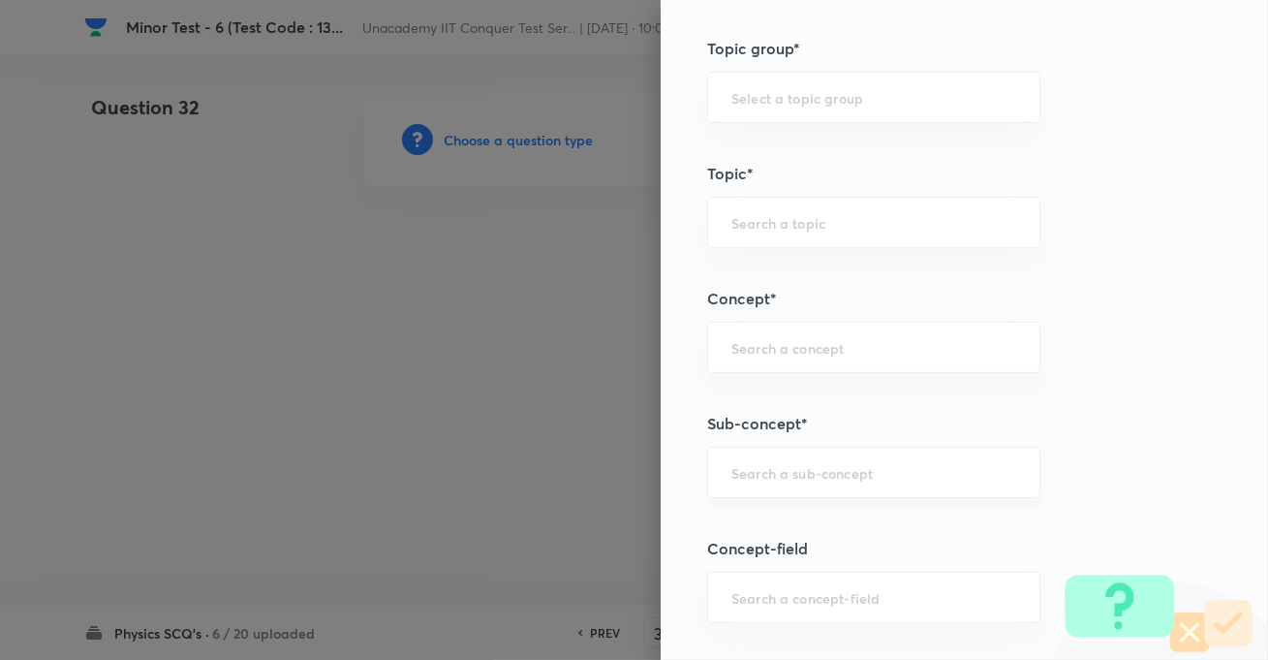
click at [746, 480] on input "text" at bounding box center [874, 472] width 285 height 18
paste input "KTG & Thermodynamics"
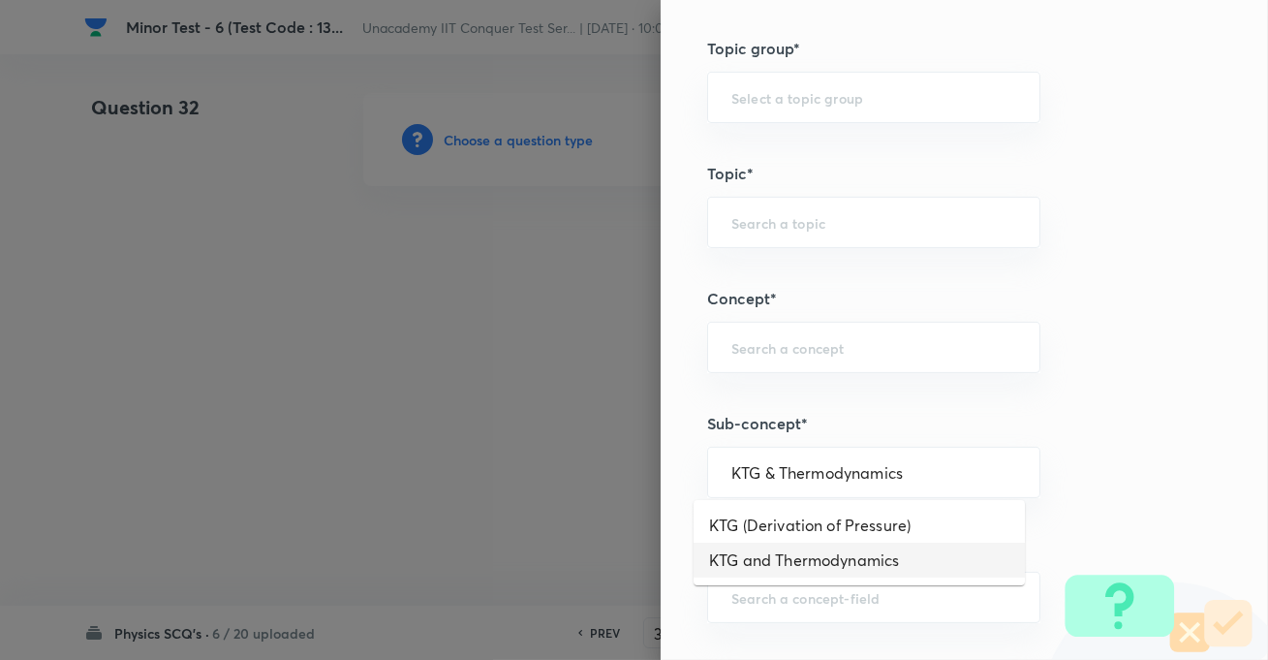
click at [816, 563] on li "KTG and Thermodynamics" at bounding box center [859, 560] width 331 height 35
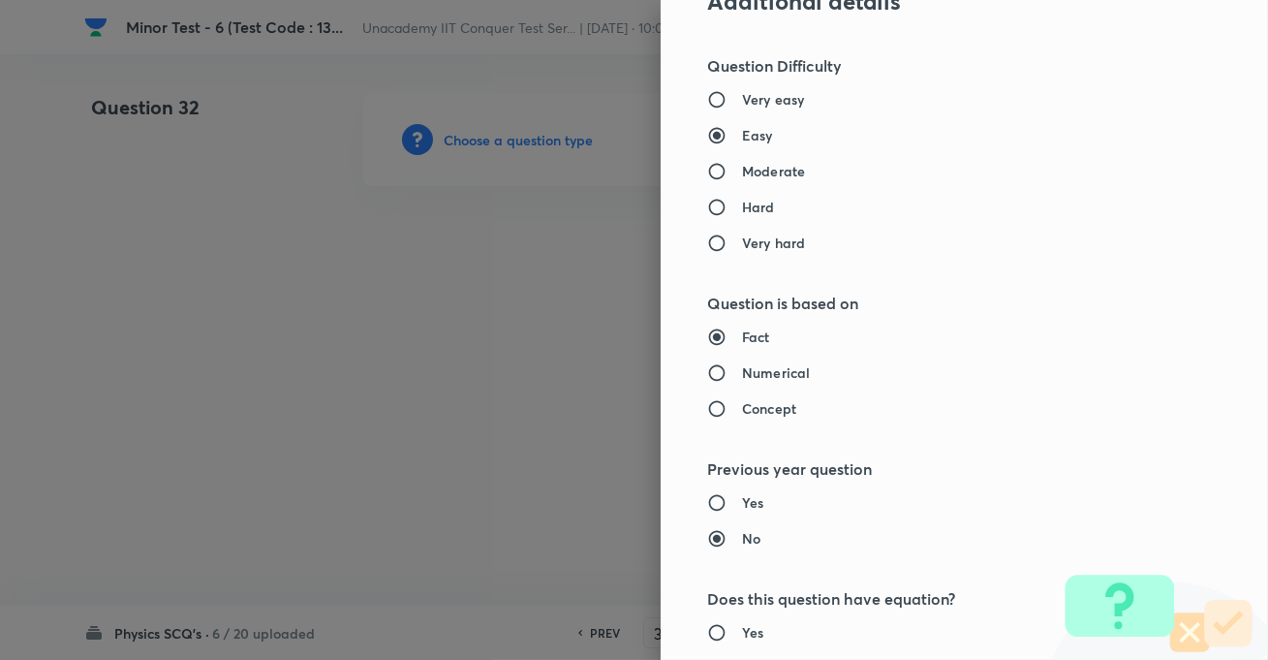
scroll to position [1674, 0]
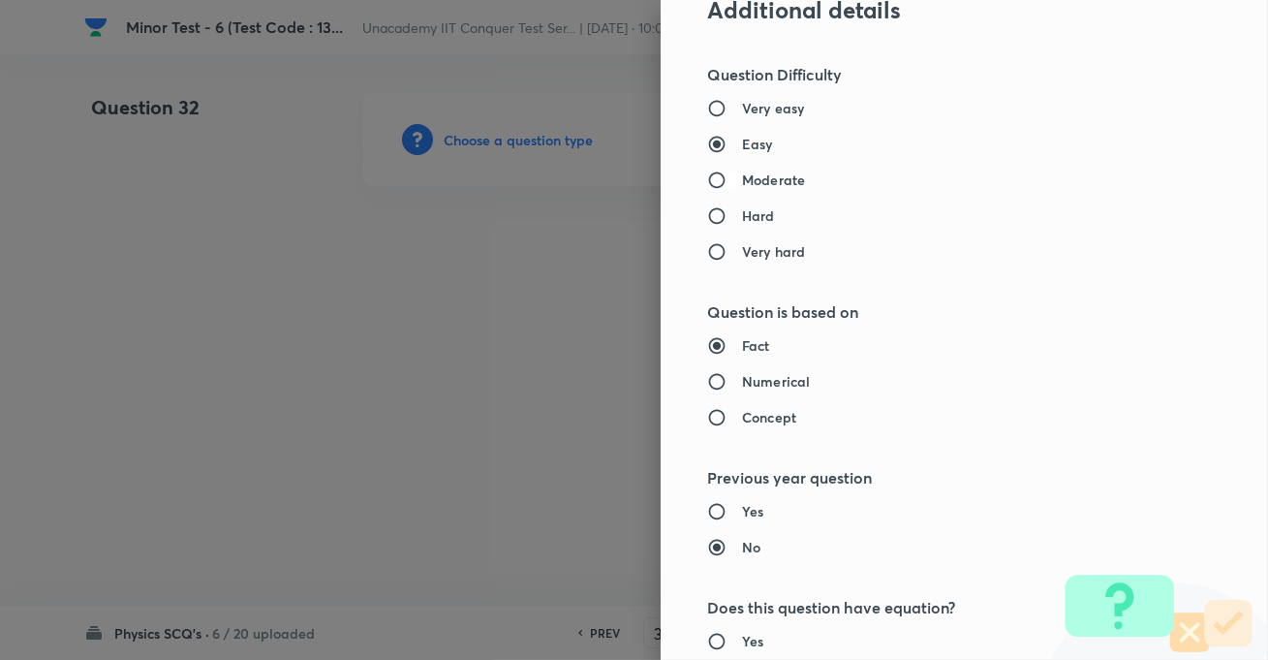
click at [710, 175] on input "Moderate" at bounding box center [724, 180] width 35 height 19
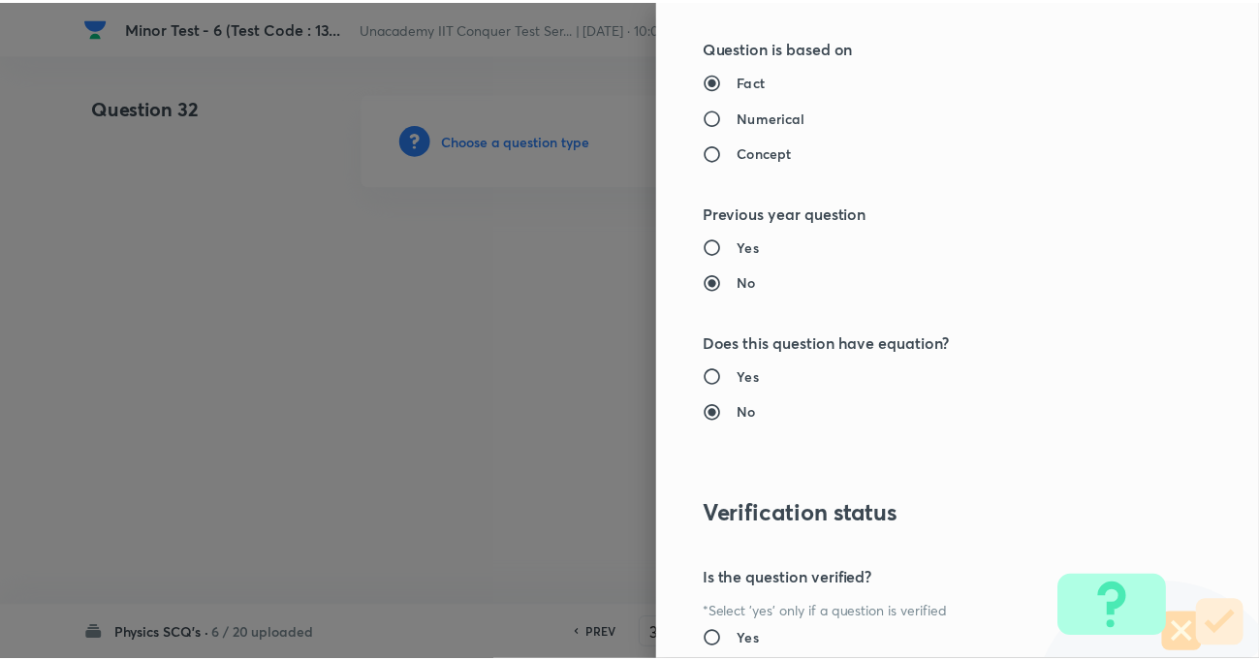
scroll to position [2109, 0]
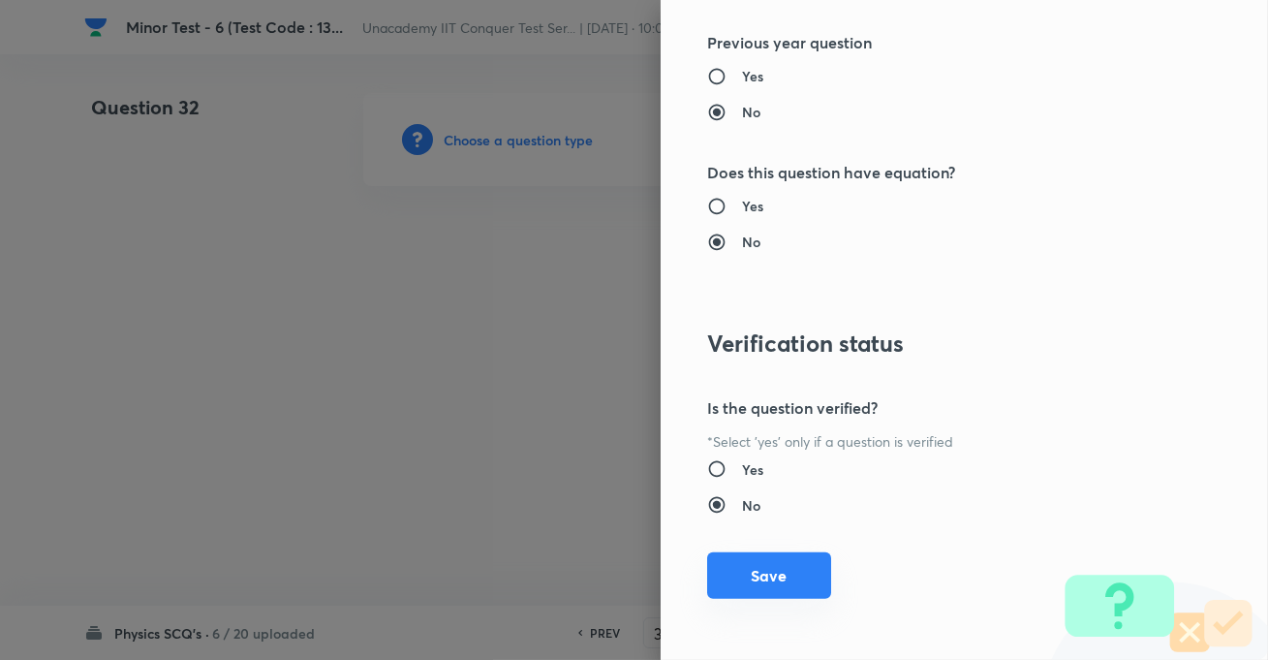
click at [710, 565] on button "Save" at bounding box center [769, 575] width 124 height 47
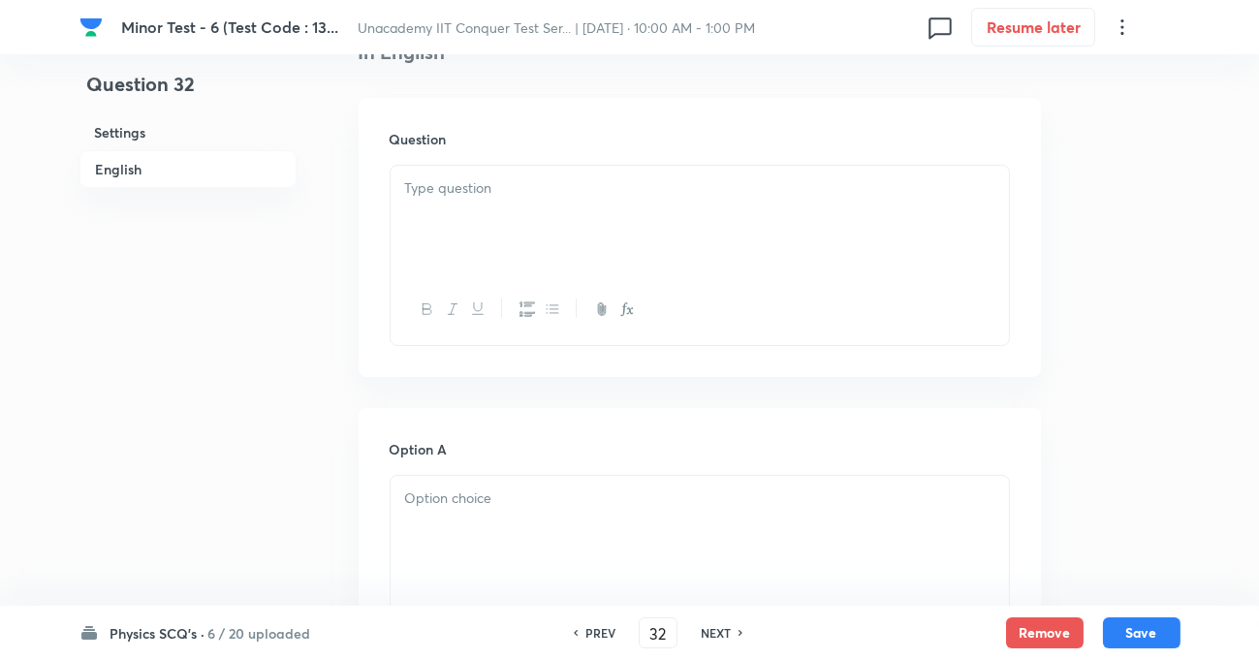
scroll to position [528, 0]
click at [546, 244] on div at bounding box center [700, 224] width 618 height 109
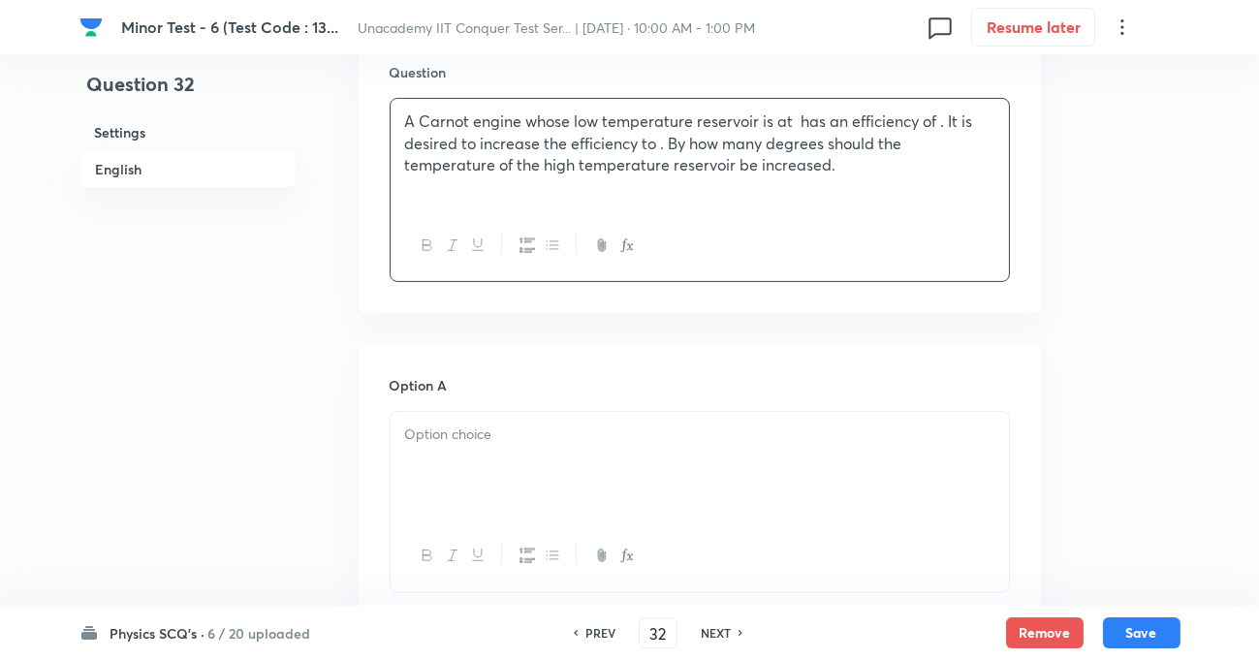
scroll to position [704, 0]
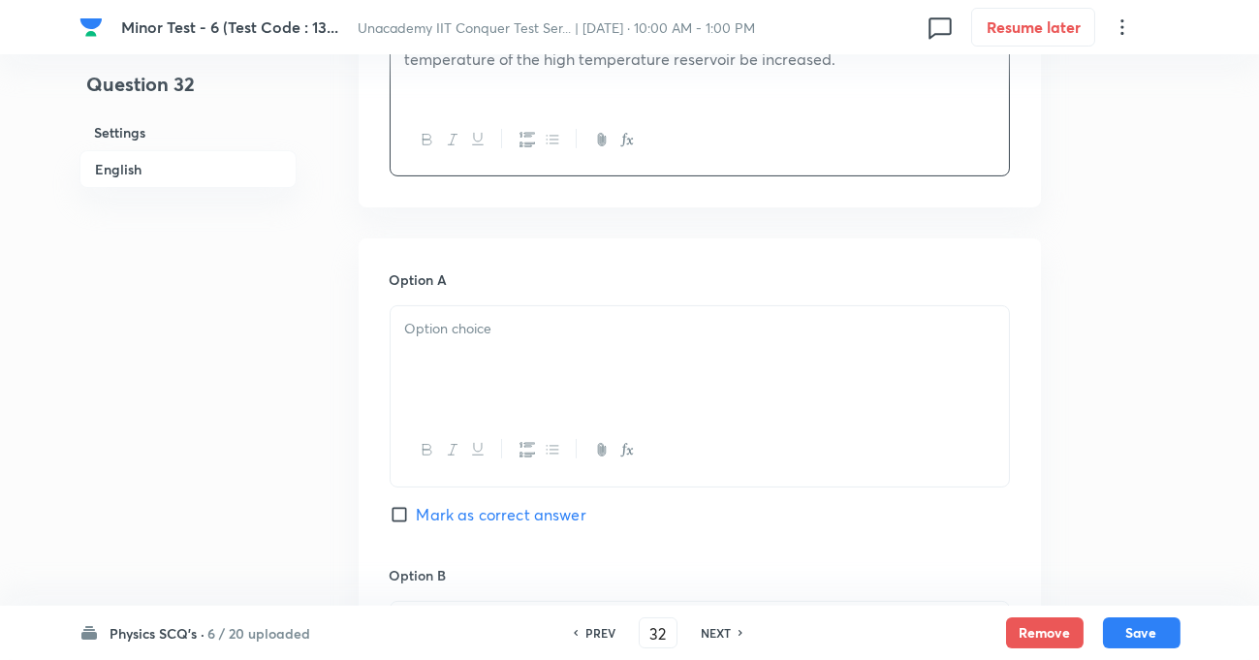
click at [411, 338] on p at bounding box center [699, 329] width 589 height 22
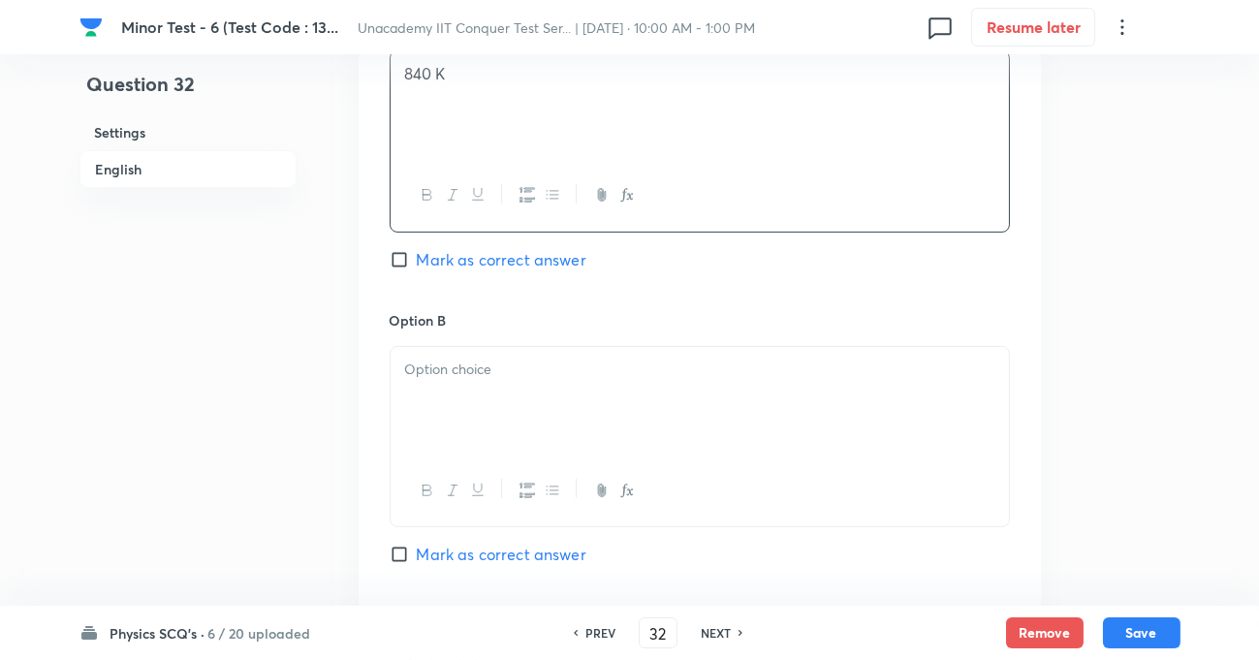
scroll to position [969, 0]
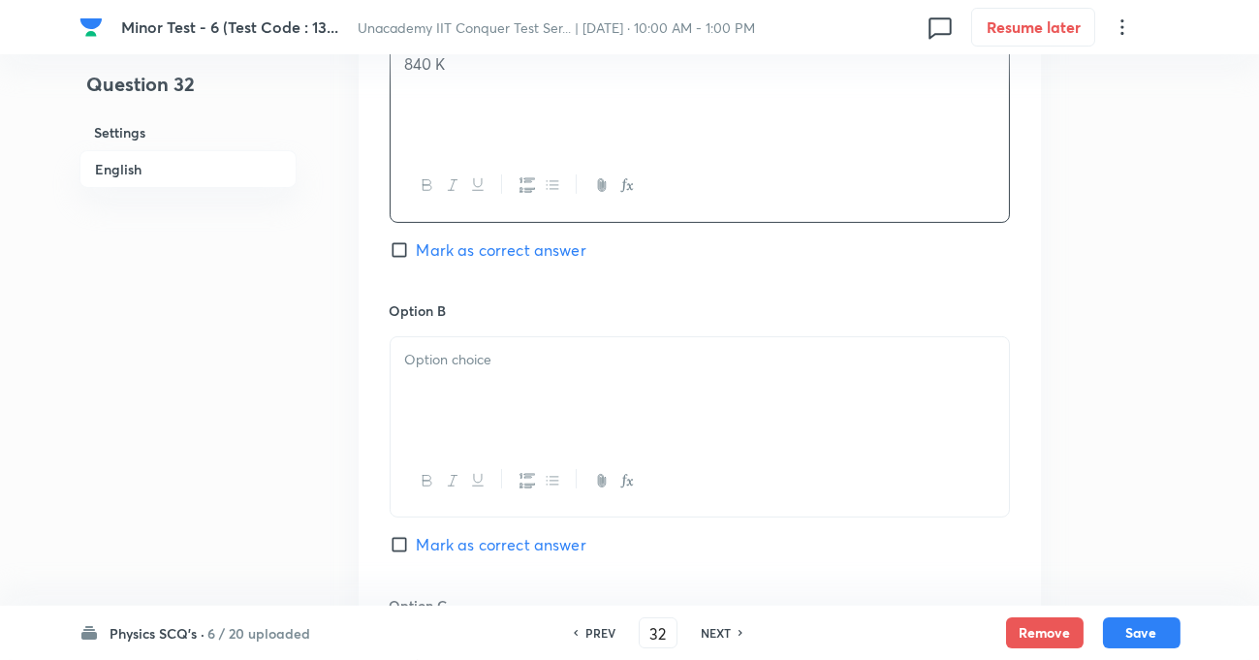
click at [429, 377] on div at bounding box center [700, 391] width 618 height 109
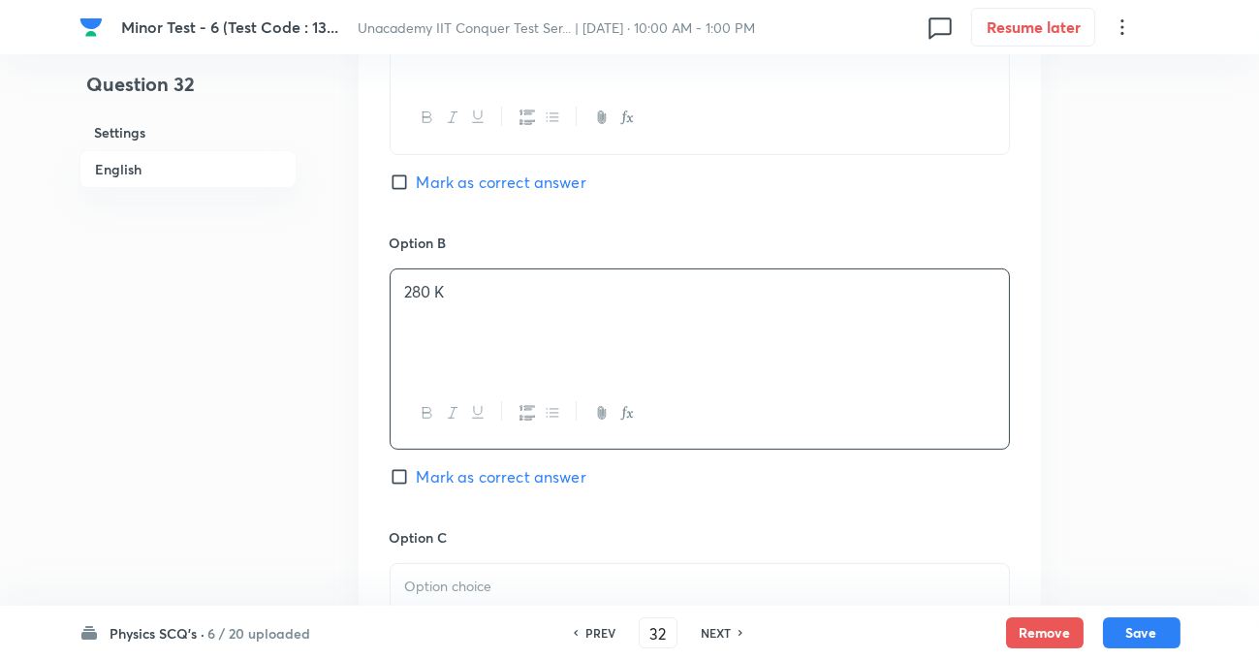
scroll to position [1144, 0]
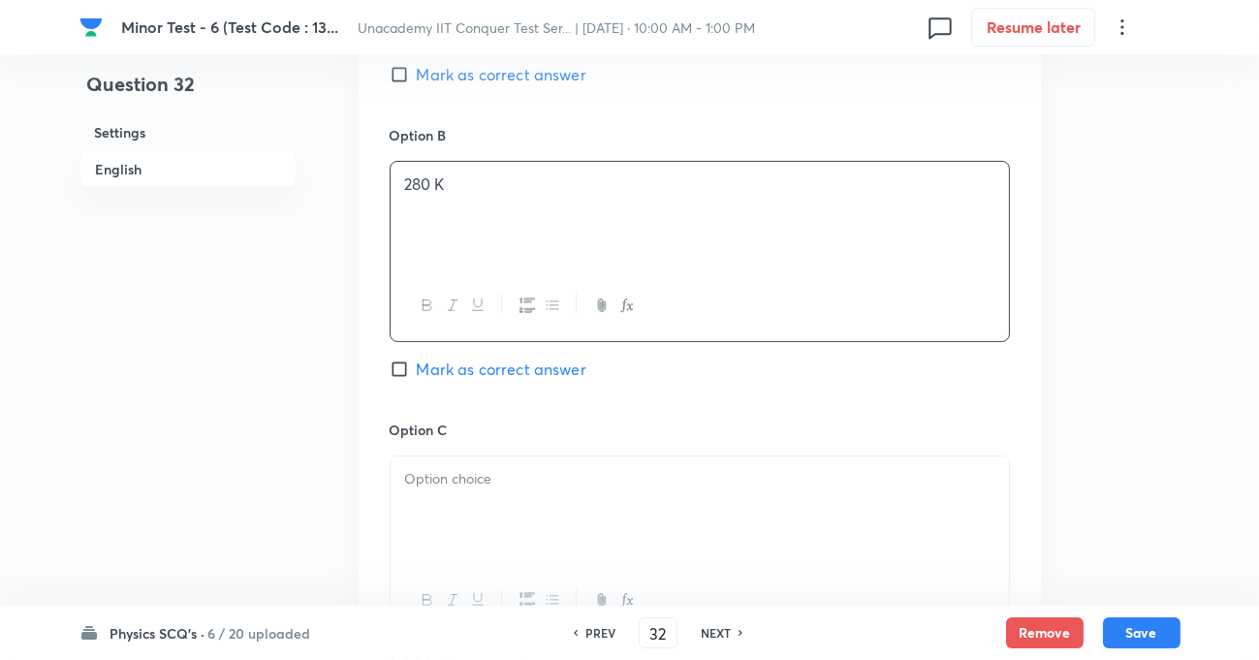
click at [464, 468] on p at bounding box center [699, 479] width 589 height 22
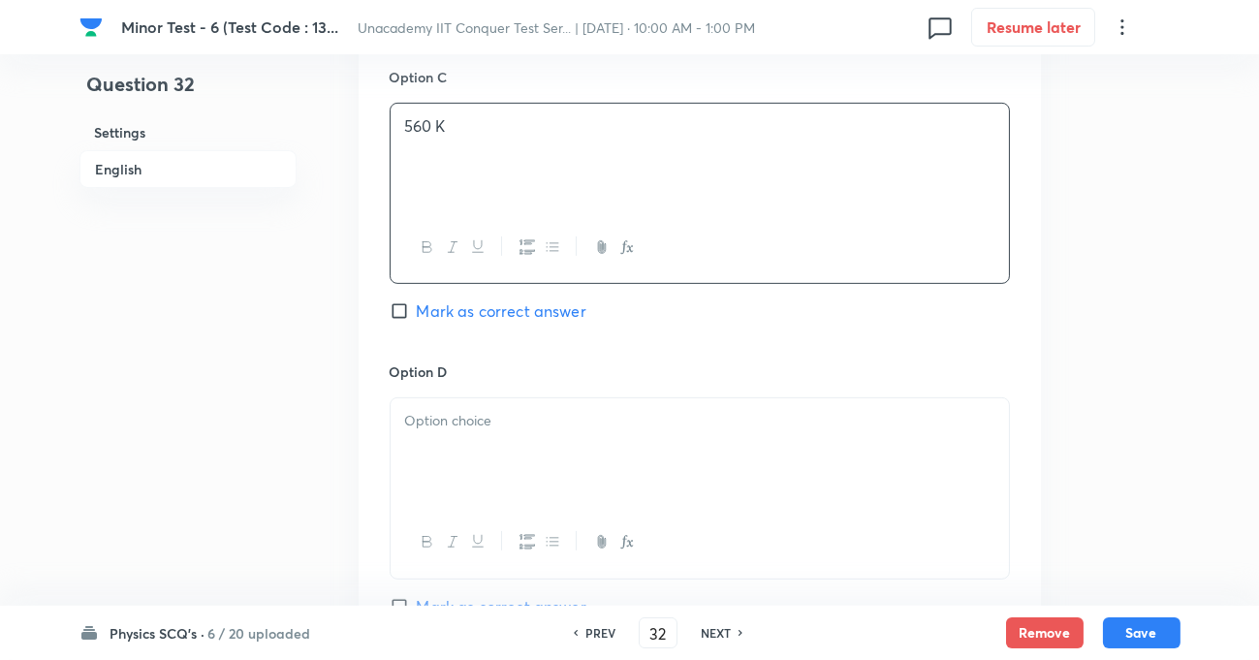
click at [453, 411] on p at bounding box center [699, 421] width 589 height 22
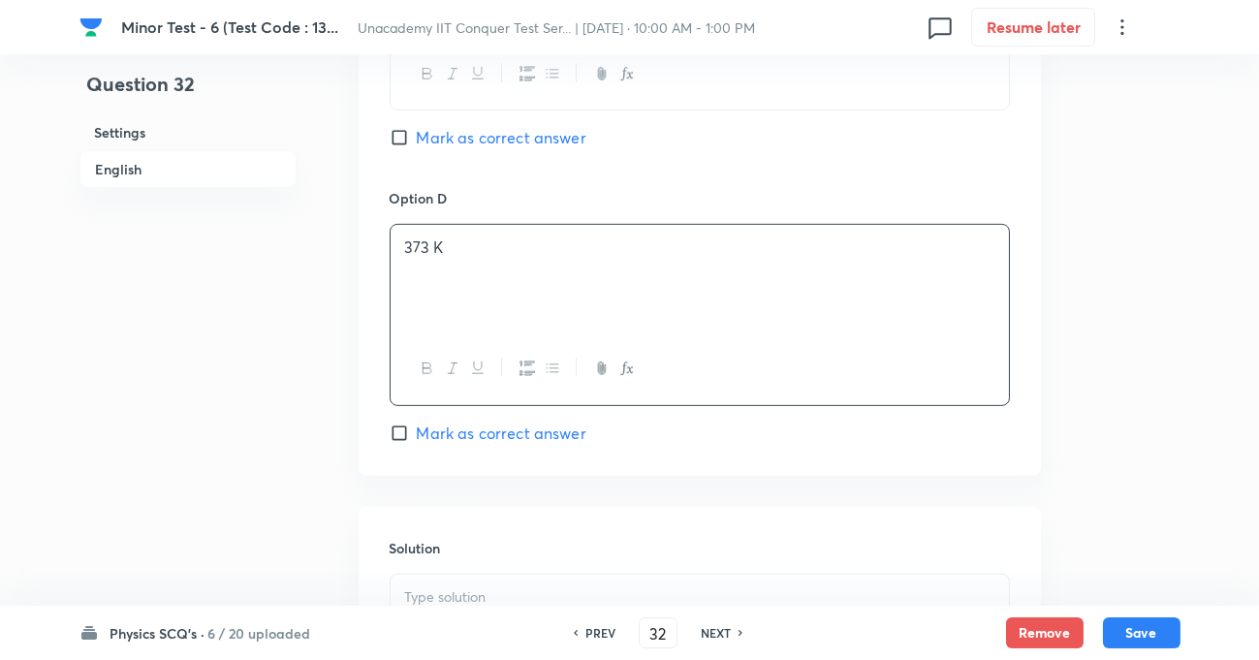
scroll to position [1674, 0]
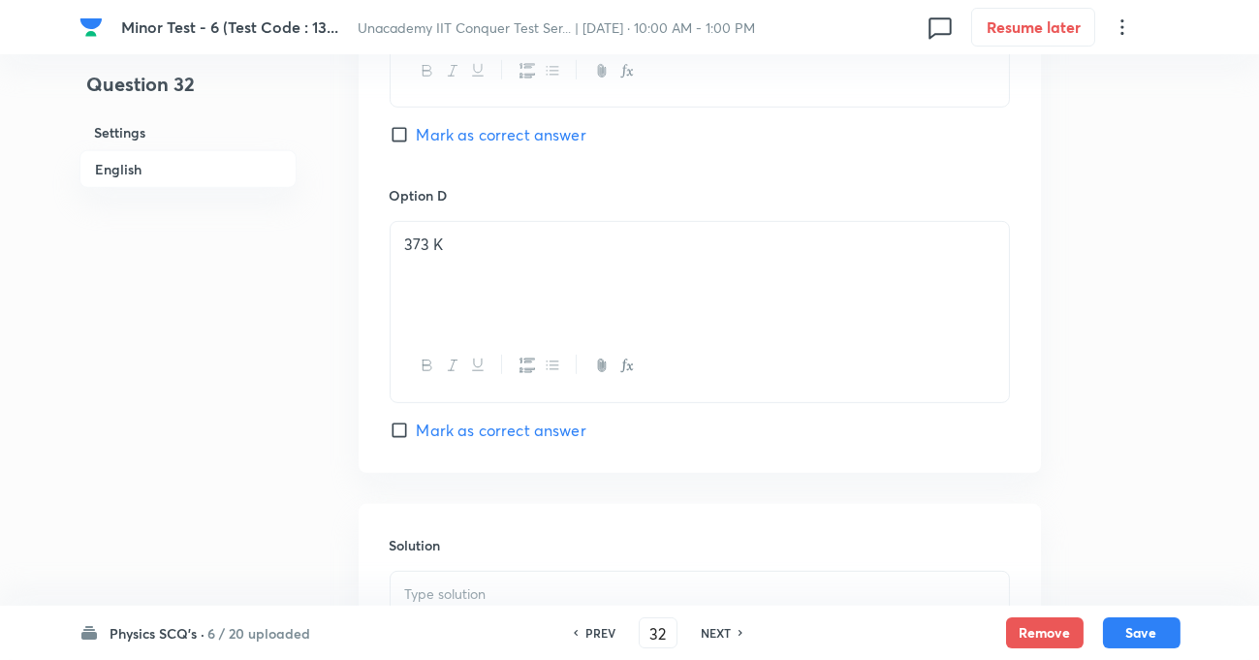
click at [408, 428] on input "Mark as correct answer" at bounding box center [403, 430] width 27 height 19
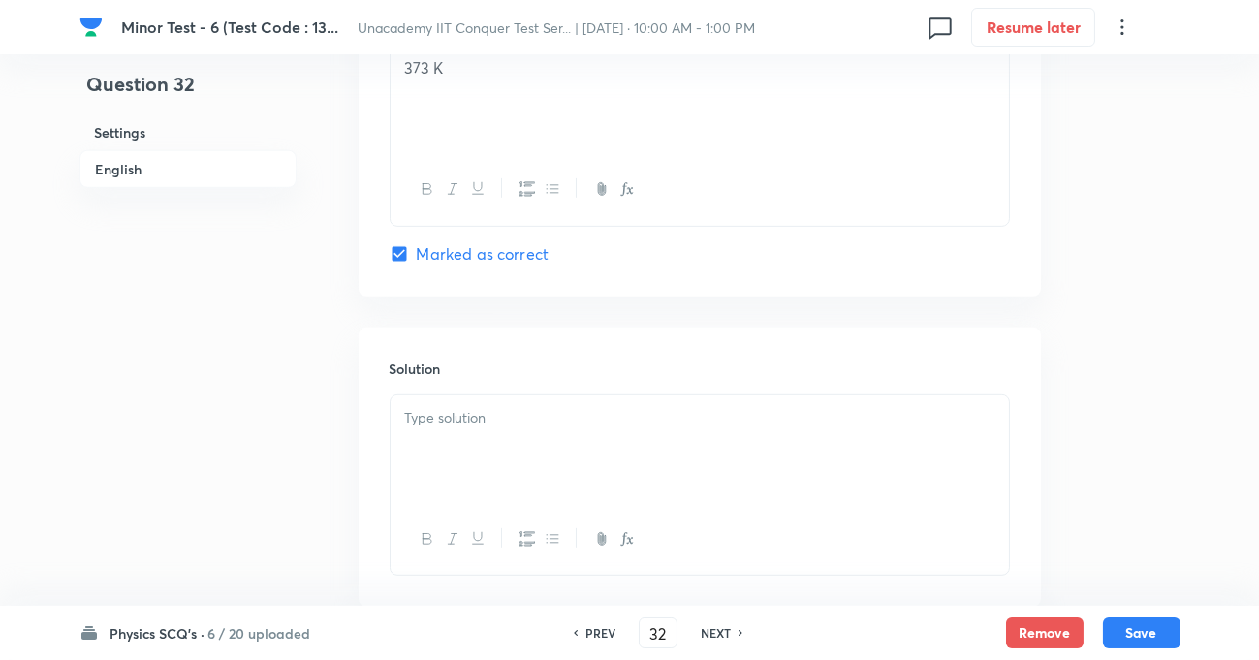
click at [521, 438] on div at bounding box center [700, 449] width 618 height 109
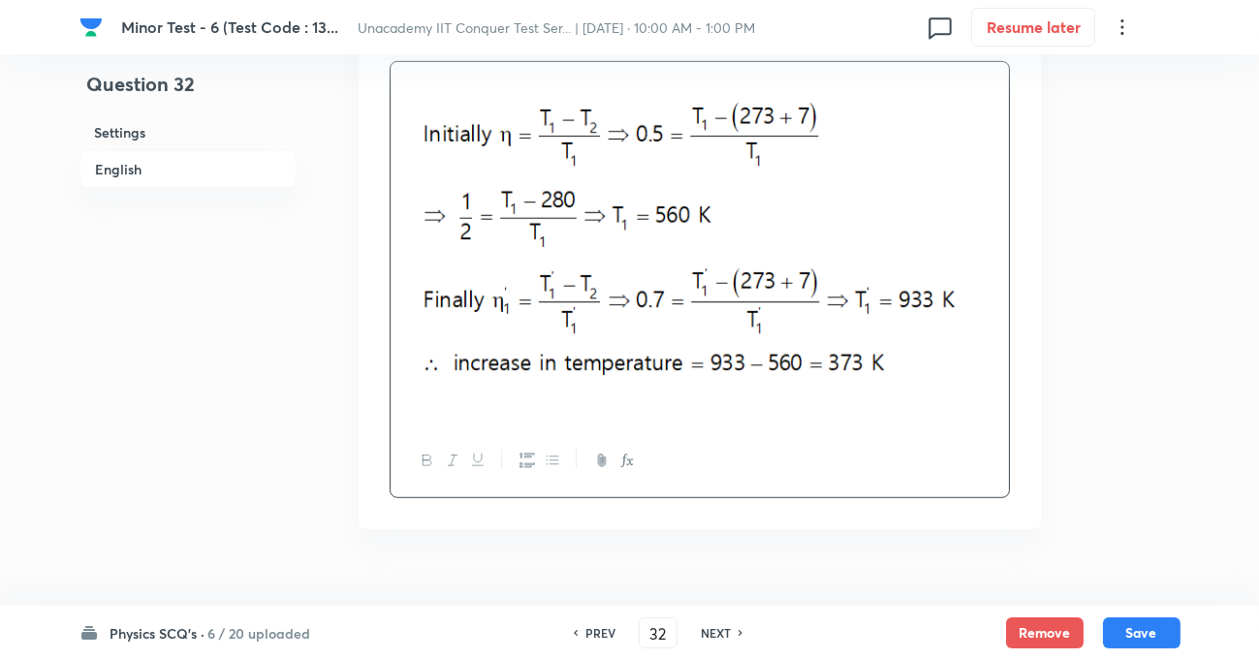
scroll to position [2202, 0]
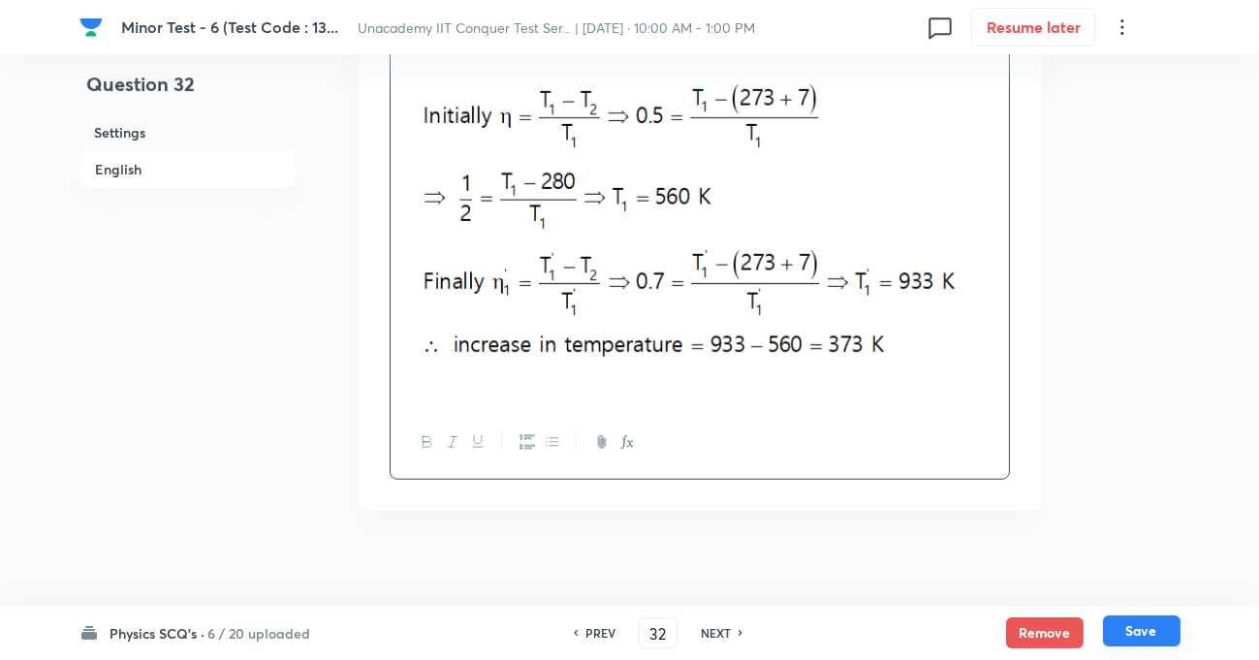
click at [1134, 632] on button "Save" at bounding box center [1142, 630] width 78 height 31
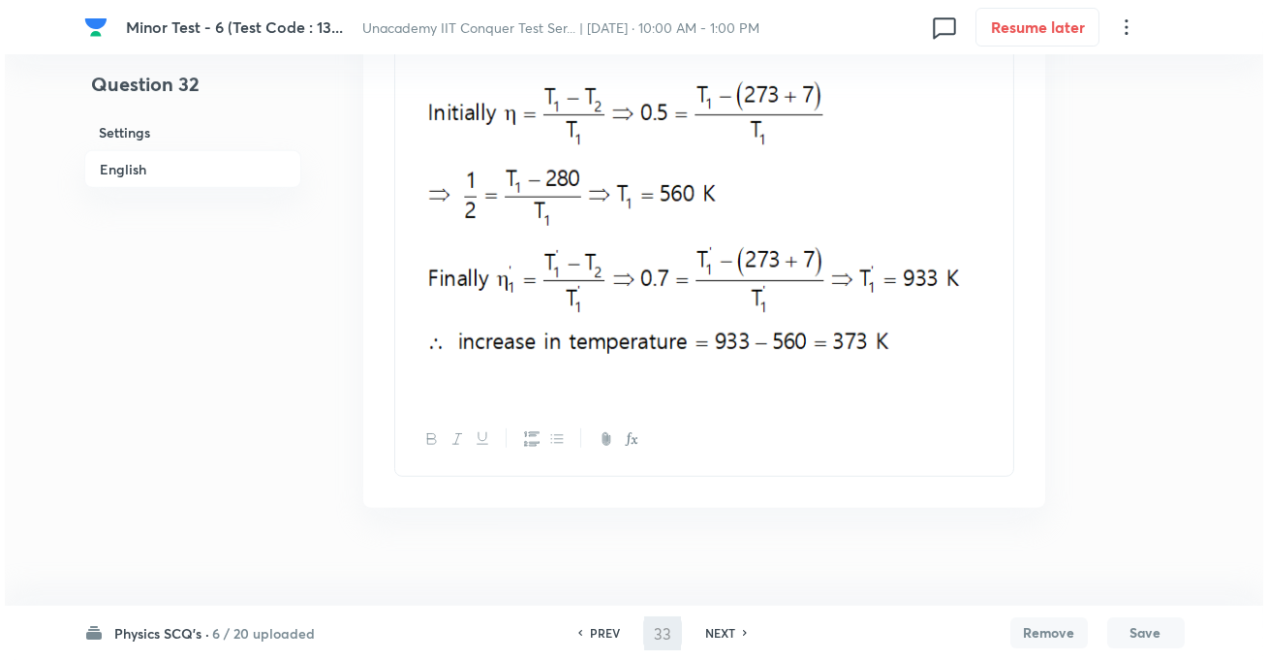
scroll to position [0, 0]
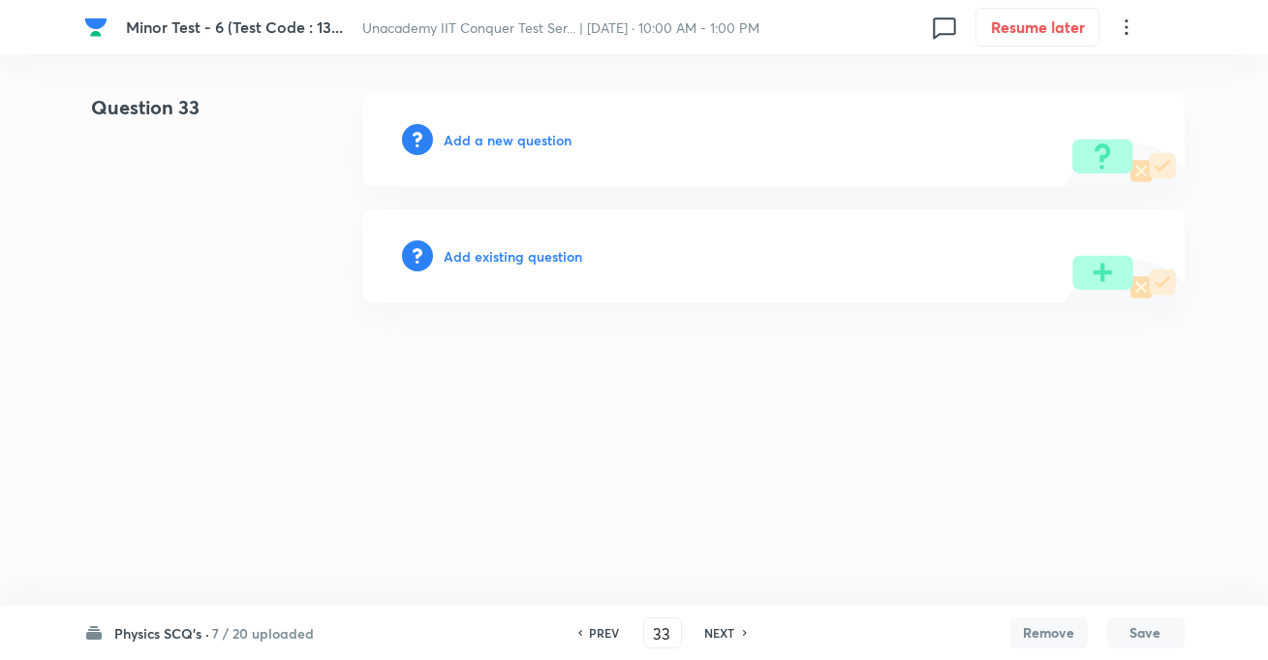
click at [528, 136] on h6 "Add a new question" at bounding box center [509, 140] width 128 height 20
click at [543, 136] on h6 "Choose a question type" at bounding box center [519, 140] width 149 height 20
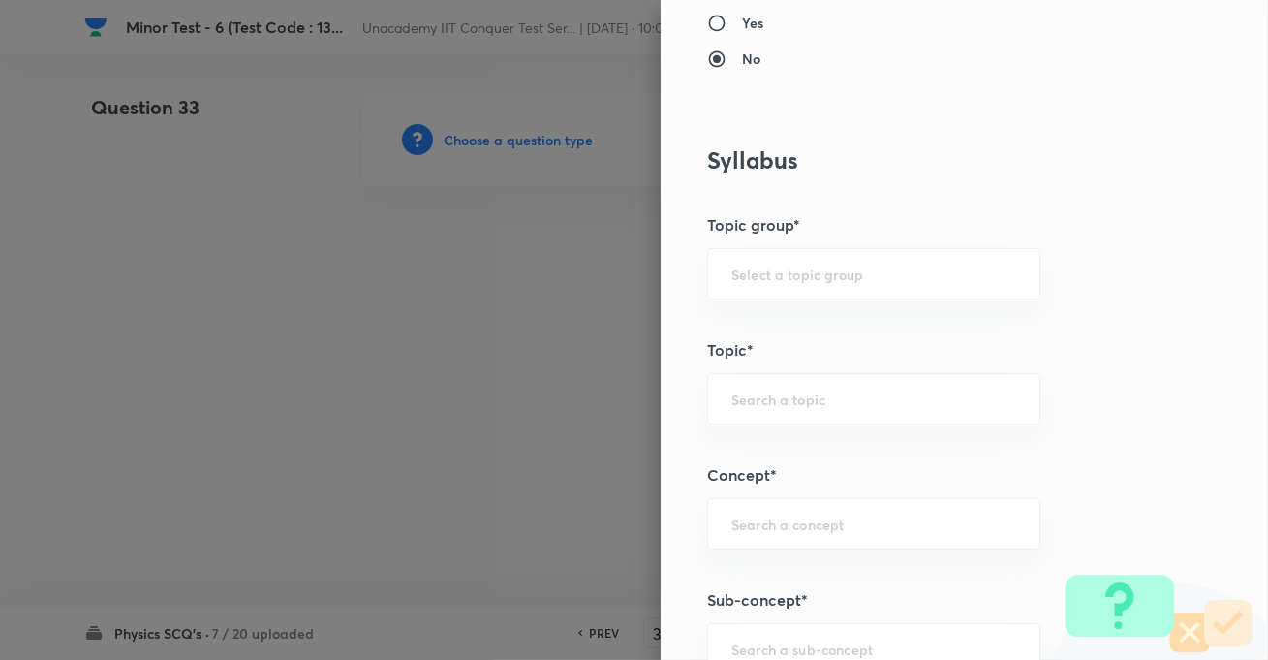
scroll to position [1233, 0]
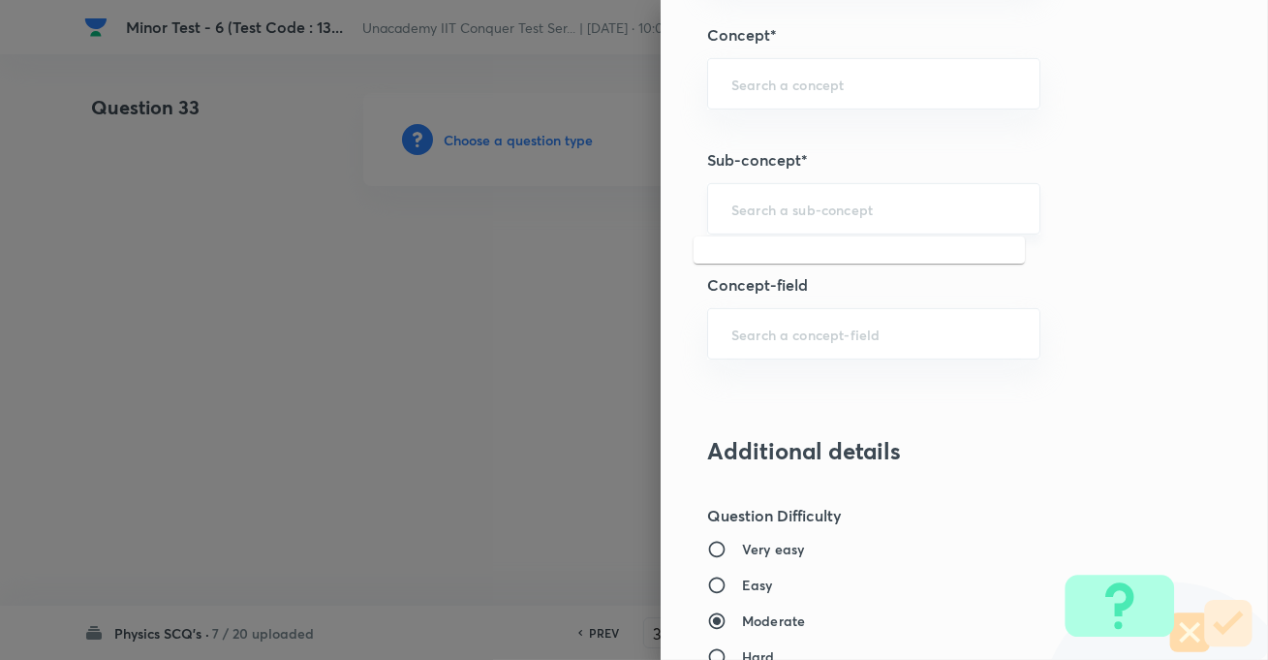
click at [763, 215] on input "text" at bounding box center [874, 209] width 285 height 18
paste input "KTG & Thermodynamics"
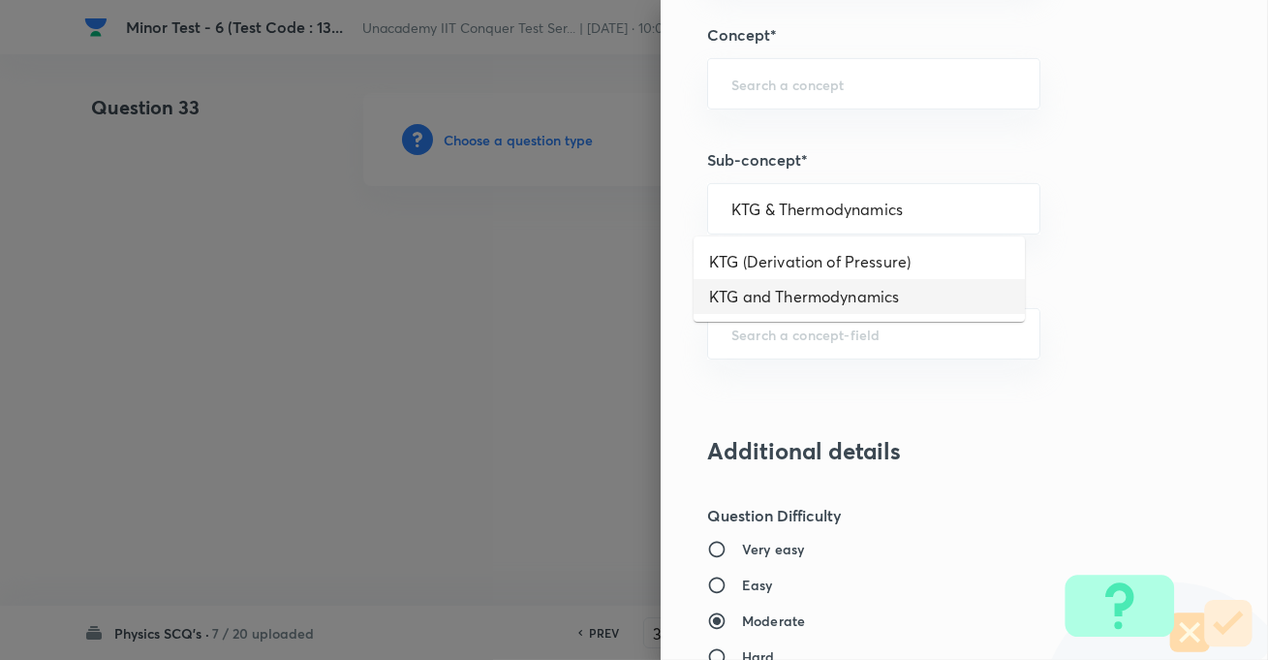
click at [824, 296] on li "KTG and Thermodynamics" at bounding box center [859, 296] width 331 height 35
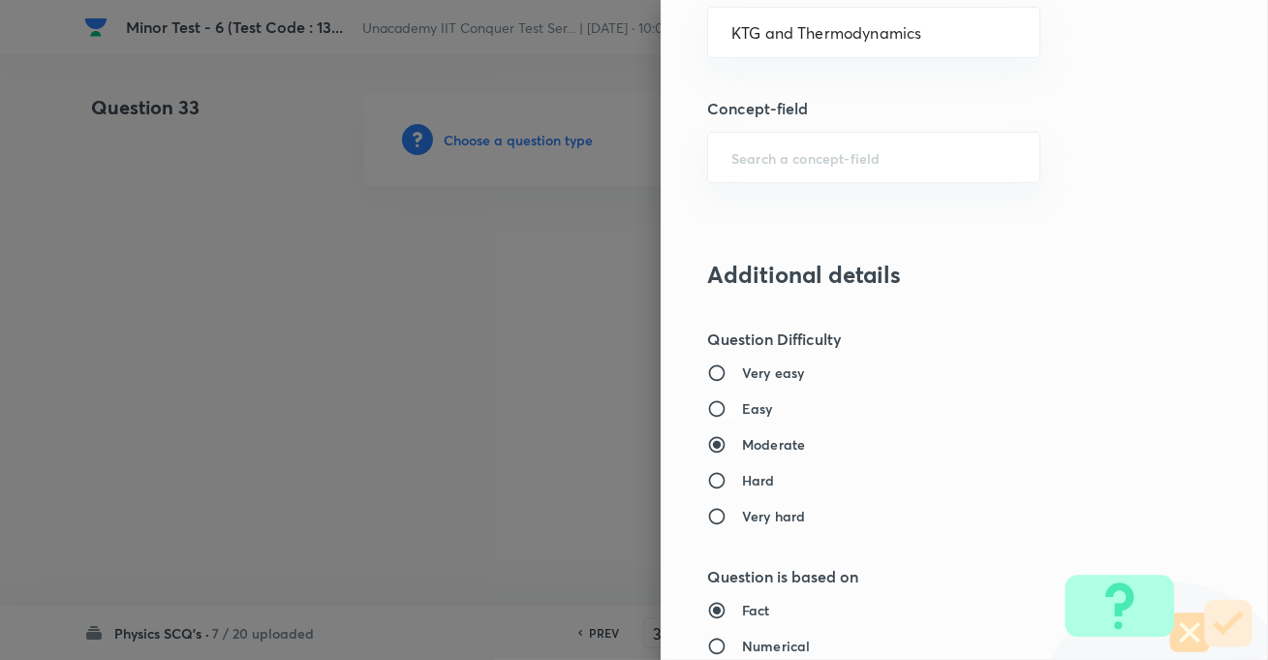
click at [717, 406] on input "Easy" at bounding box center [724, 408] width 35 height 19
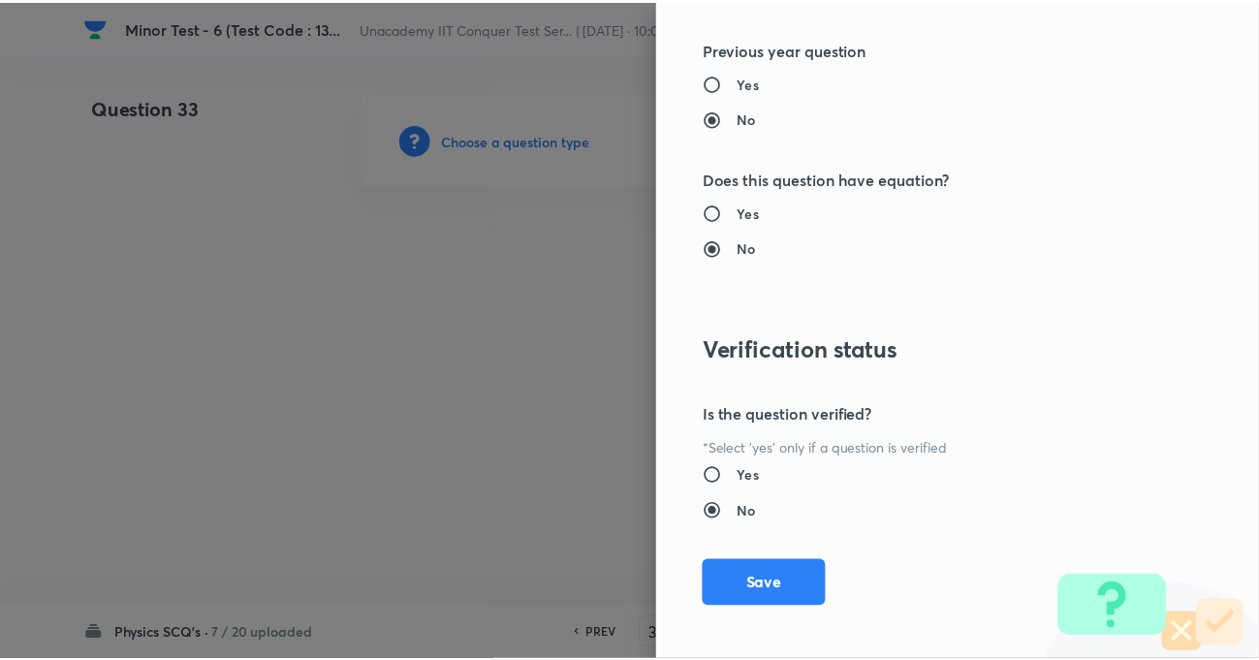
scroll to position [2109, 0]
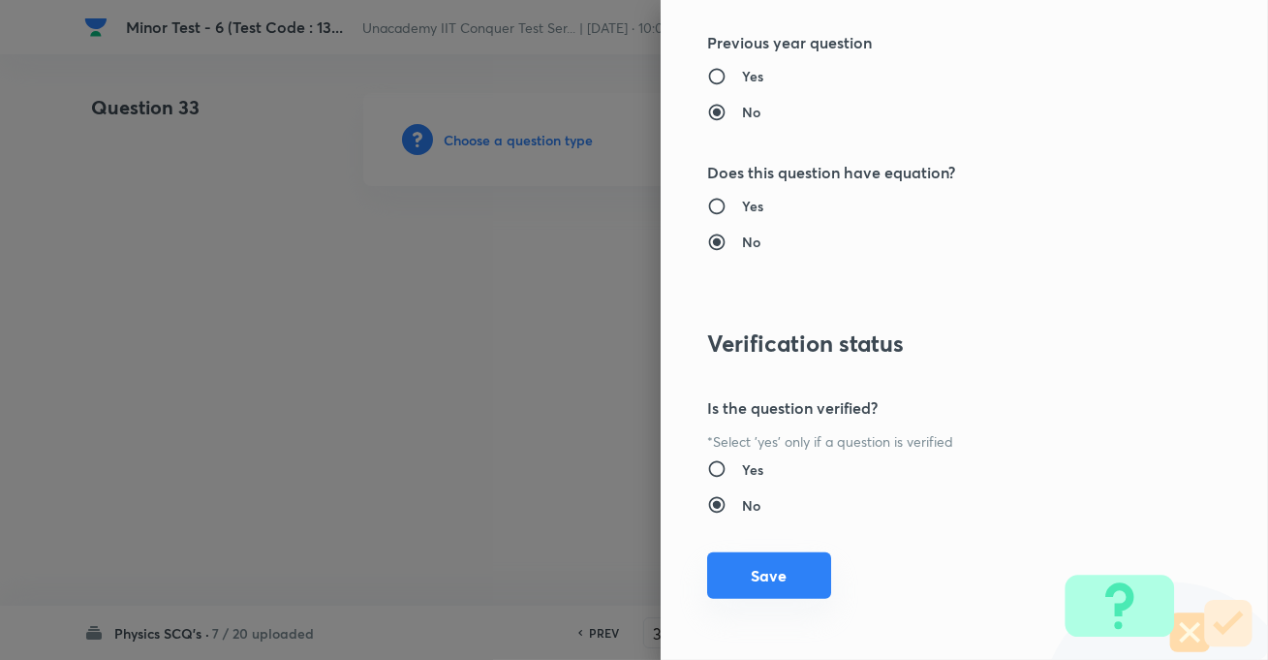
click at [775, 559] on button "Save" at bounding box center [769, 575] width 124 height 47
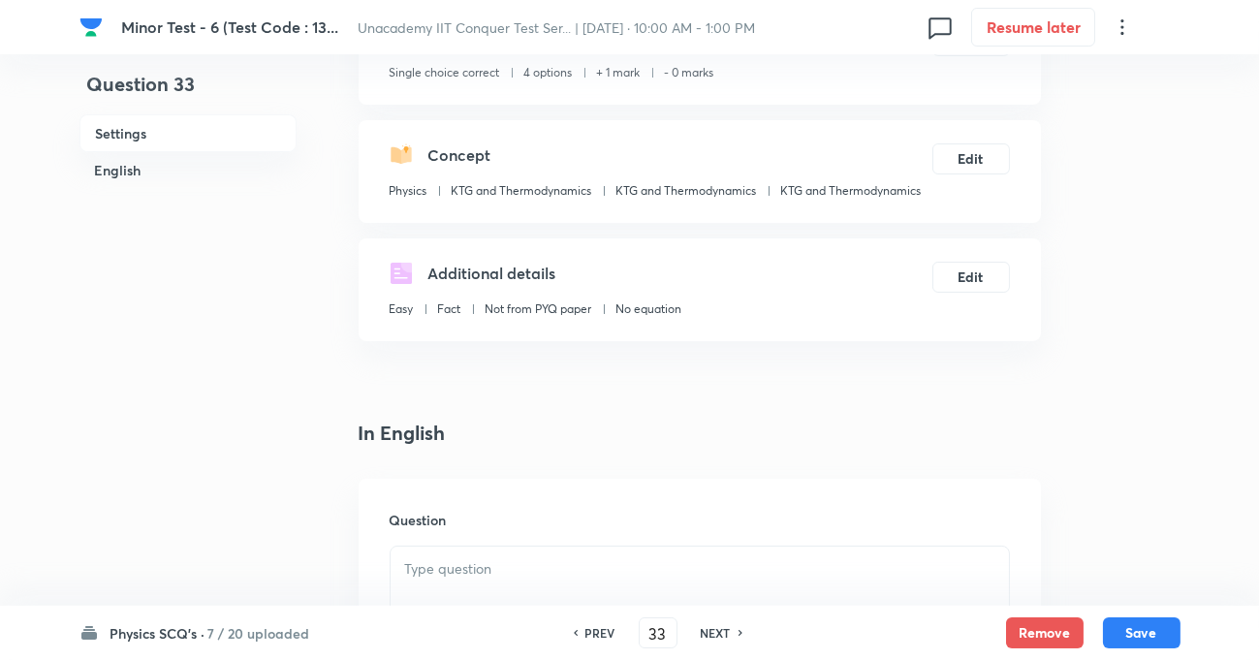
scroll to position [528, 0]
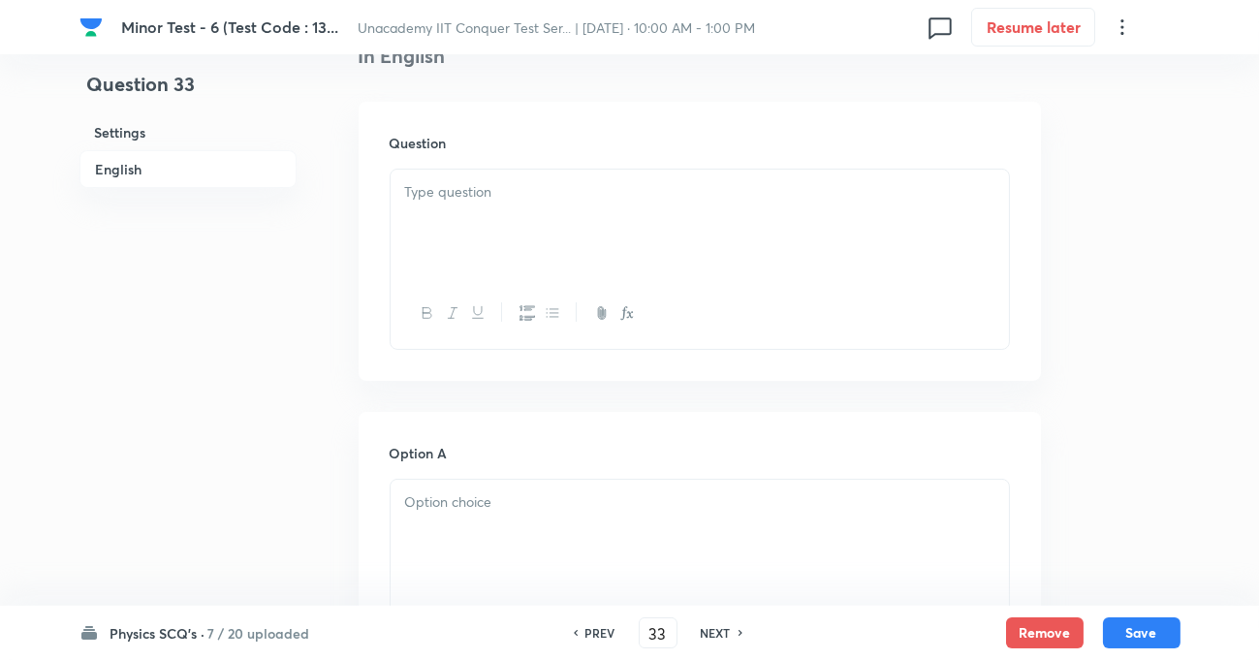
click at [552, 252] on div at bounding box center [700, 224] width 618 height 109
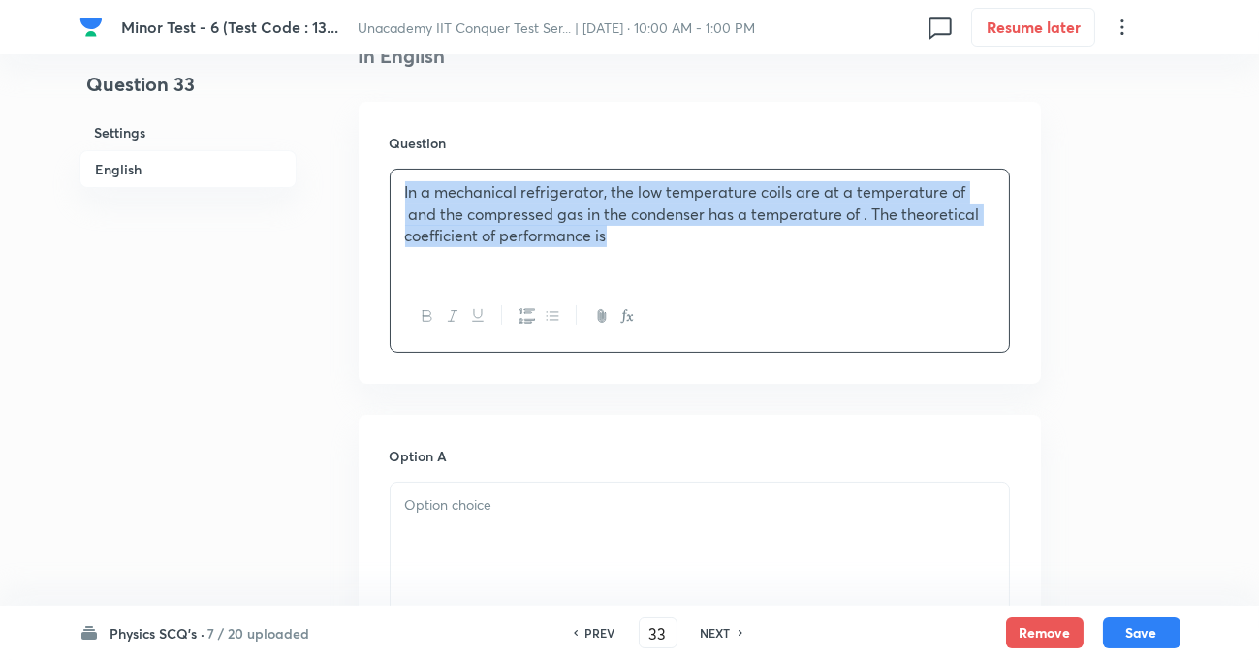
drag, startPoint x: 641, startPoint y: 233, endPoint x: 268, endPoint y: 173, distance: 376.8
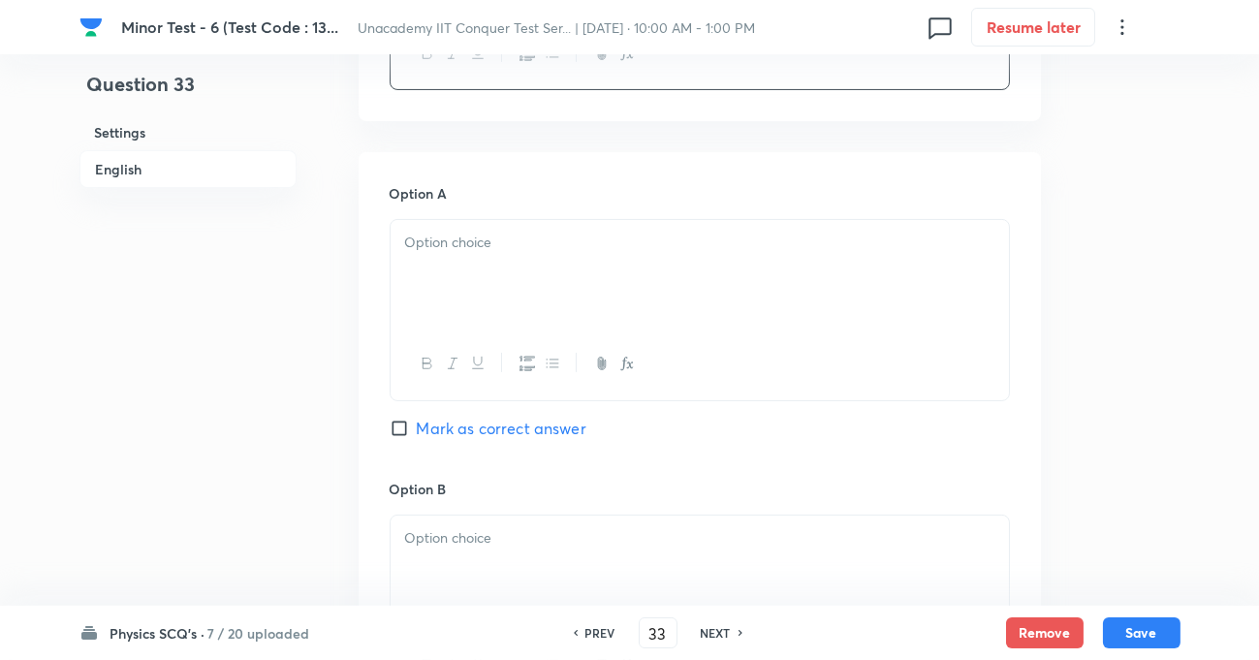
scroll to position [793, 0]
click at [463, 264] on div at bounding box center [700, 272] width 618 height 109
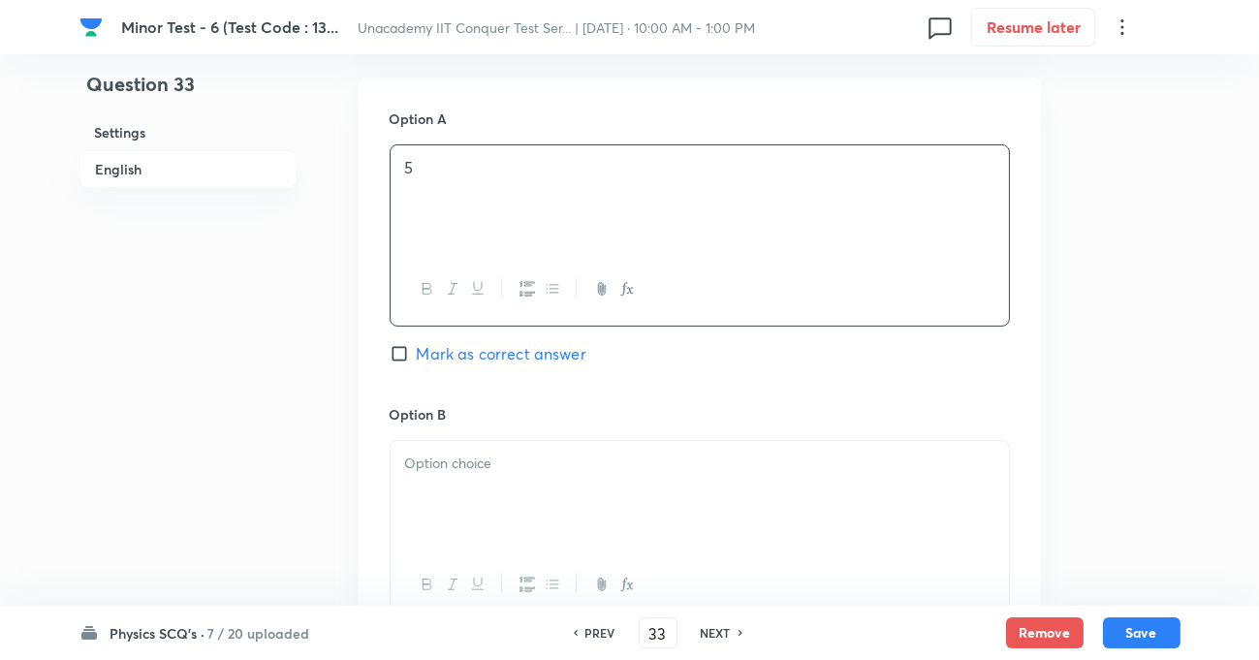
scroll to position [969, 0]
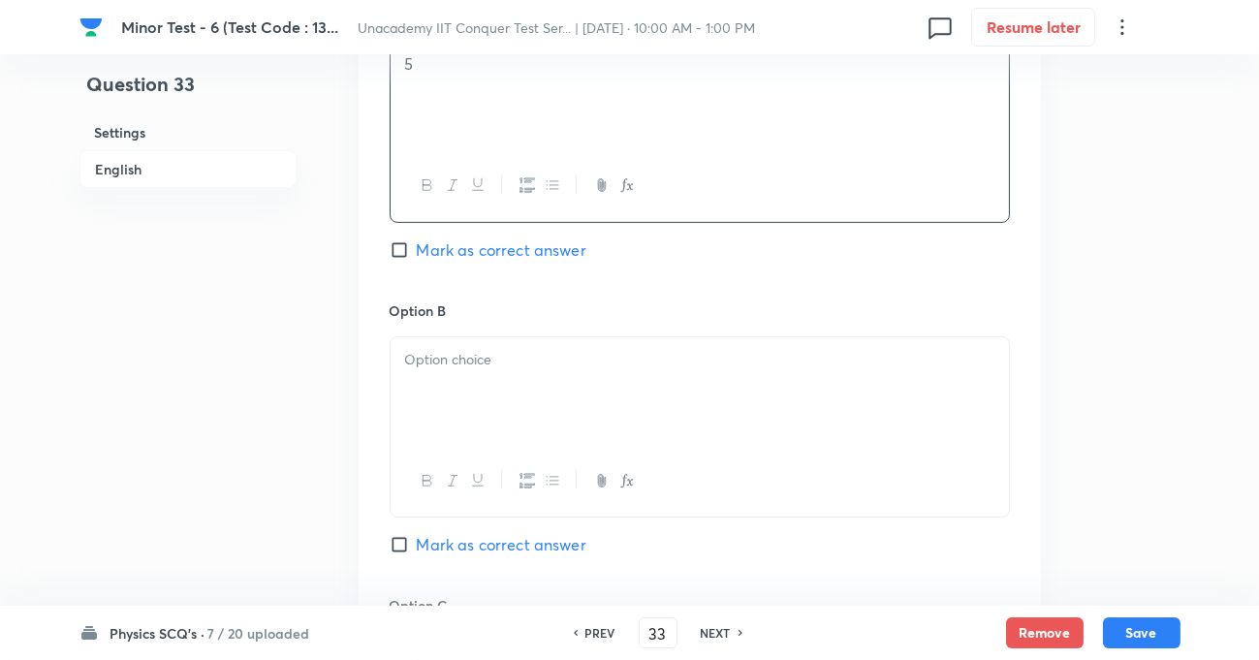
click at [454, 373] on div at bounding box center [700, 391] width 618 height 109
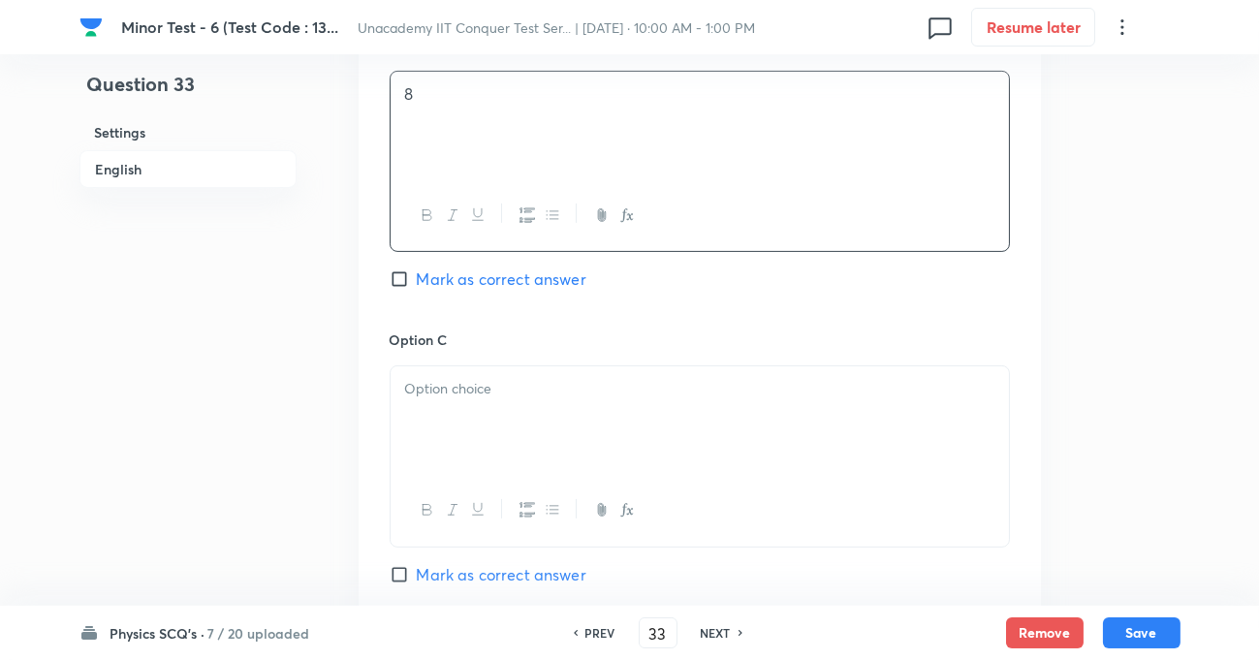
scroll to position [1321, 0]
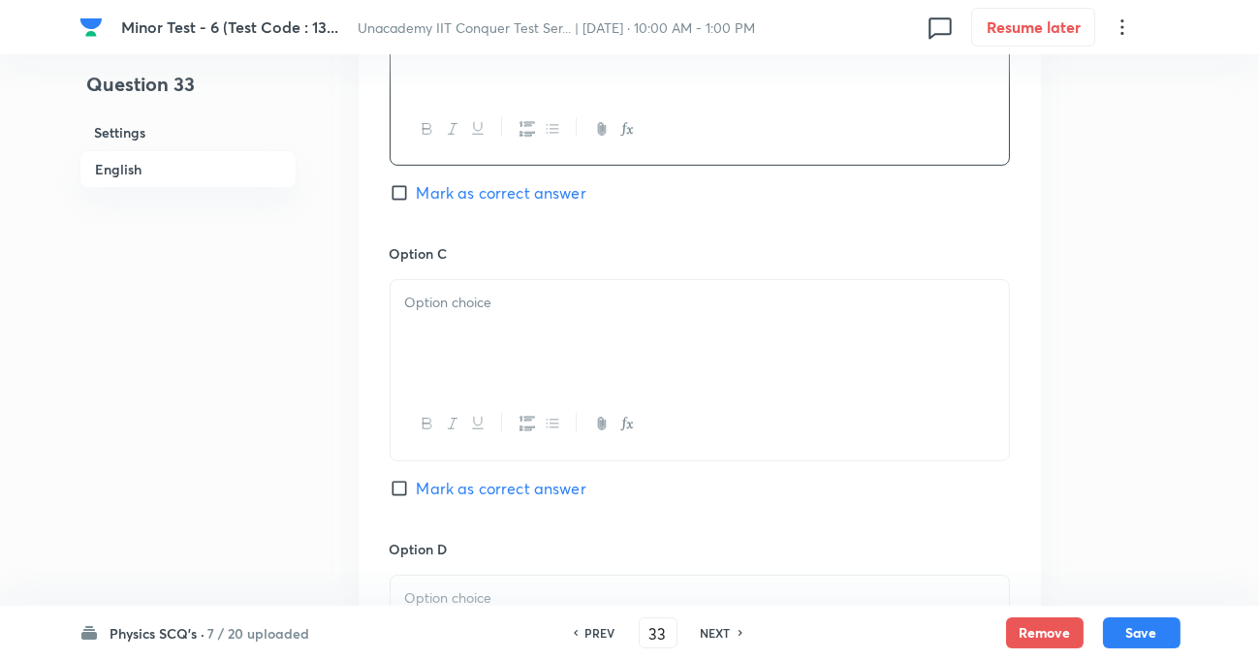
click at [471, 310] on p at bounding box center [699, 303] width 589 height 22
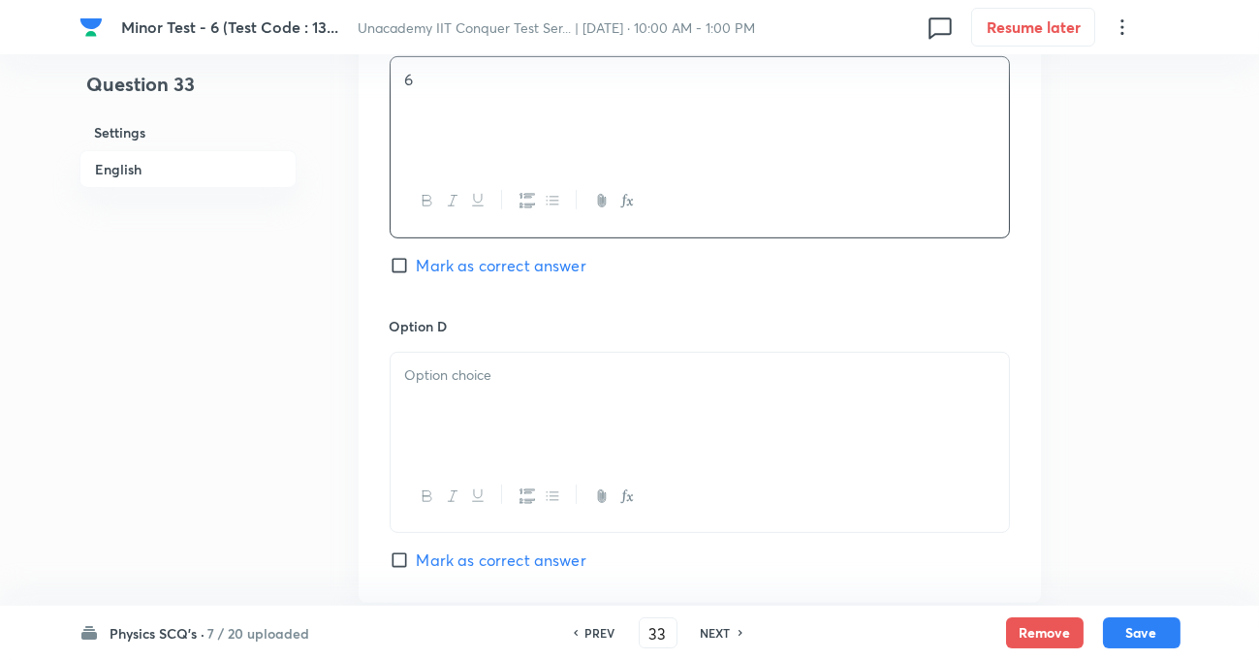
scroll to position [1585, 0]
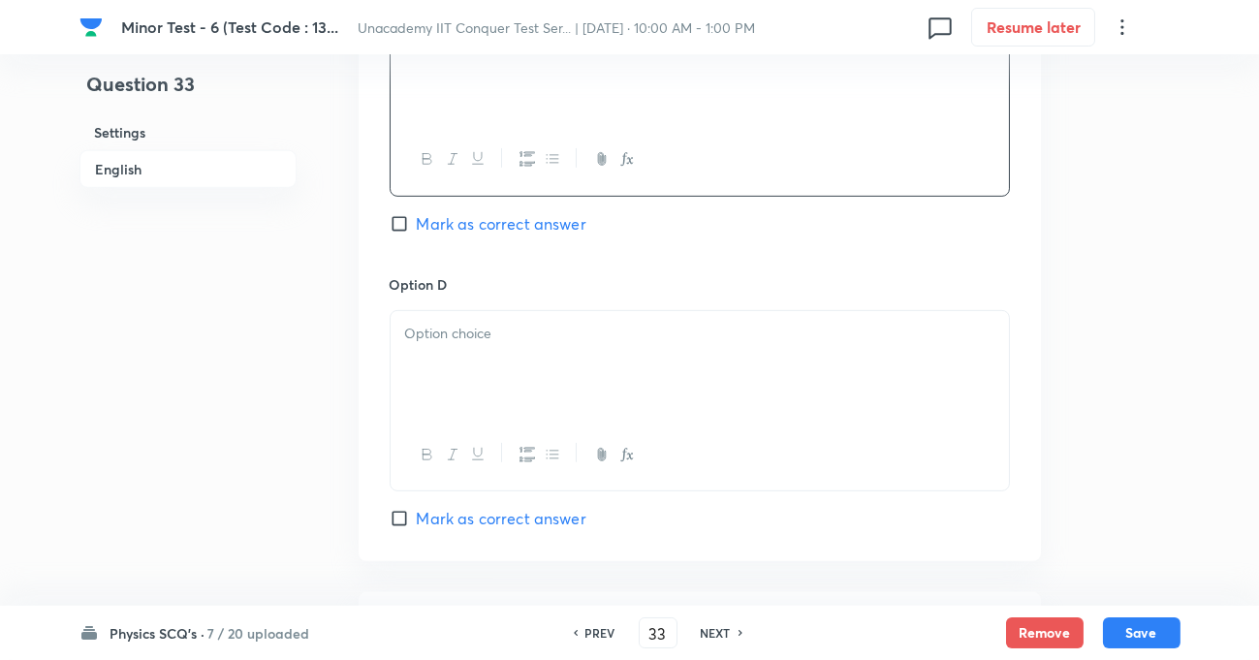
click at [454, 345] on div at bounding box center [700, 365] width 618 height 109
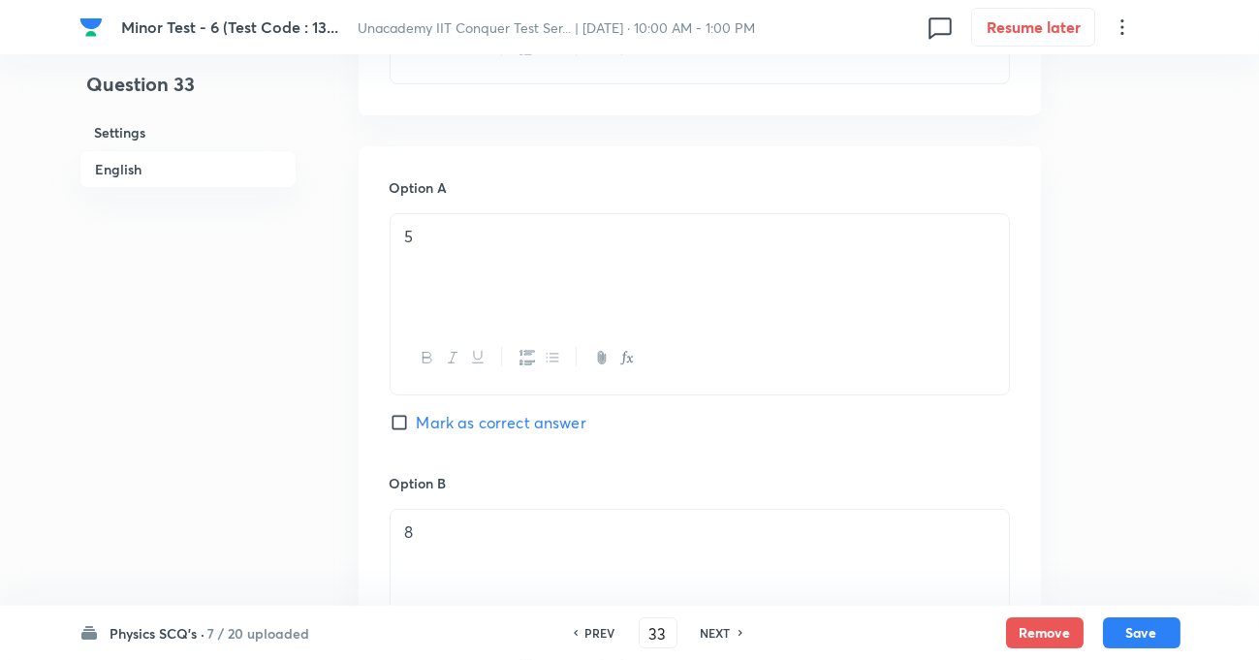
scroll to position [793, 0]
click at [399, 425] on input "Mark as correct answer" at bounding box center [403, 426] width 27 height 19
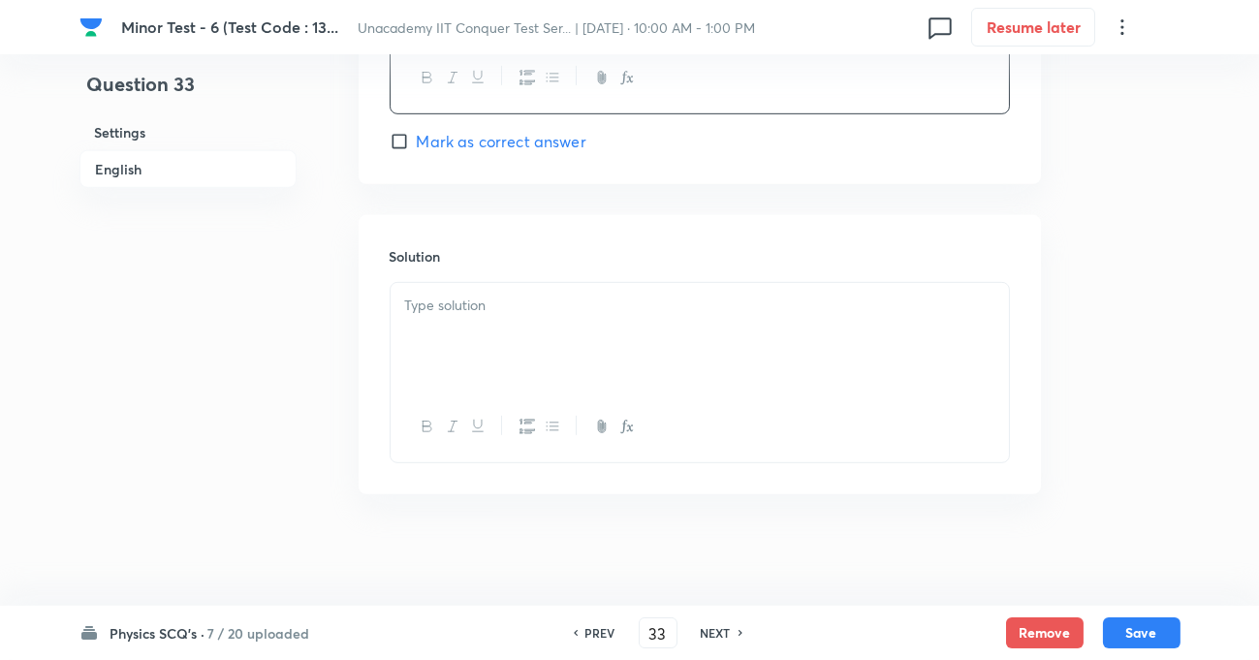
scroll to position [1968, 0]
click at [458, 316] on div at bounding box center [700, 332] width 618 height 109
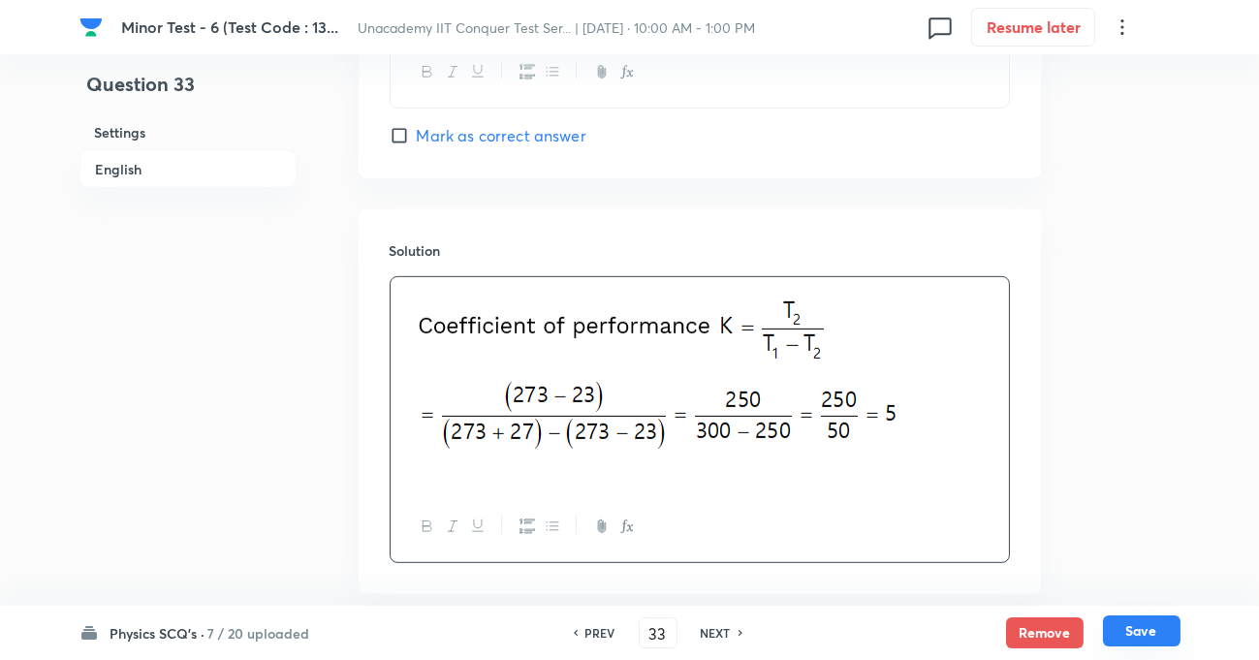
click at [1128, 624] on button "Save" at bounding box center [1142, 630] width 78 height 31
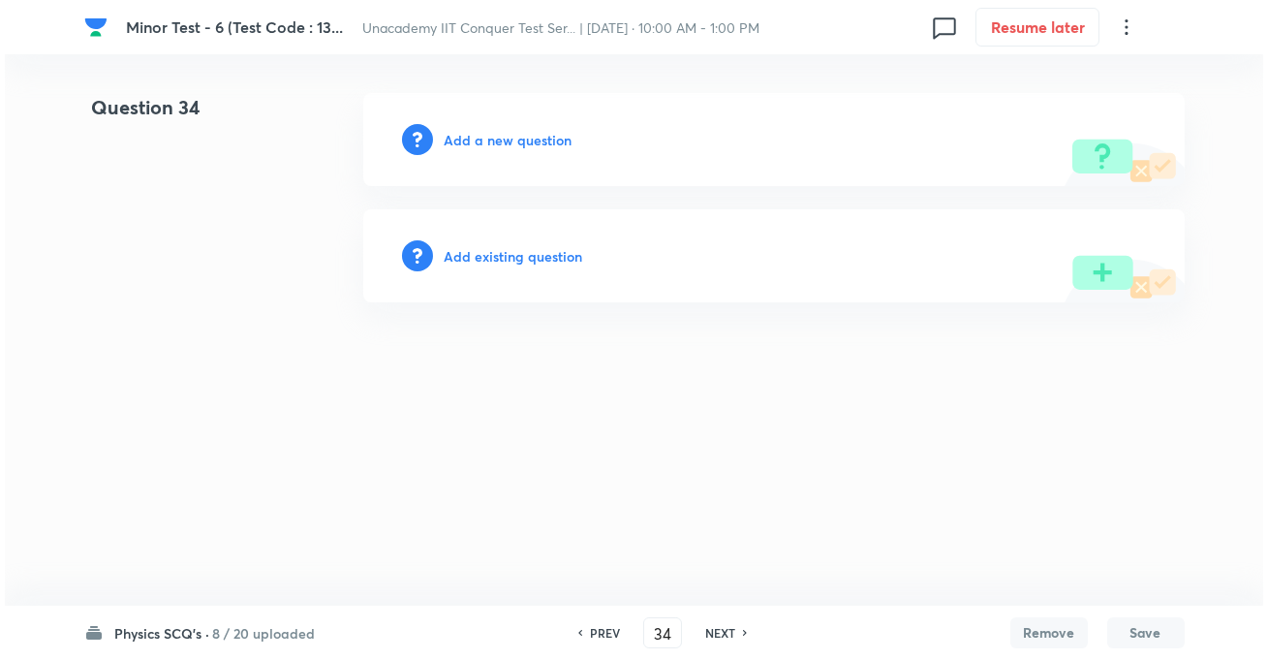
scroll to position [0, 0]
click at [540, 141] on h6 "Add a new question" at bounding box center [509, 140] width 128 height 20
click at [524, 144] on h6 "Choose a question type" at bounding box center [519, 140] width 149 height 20
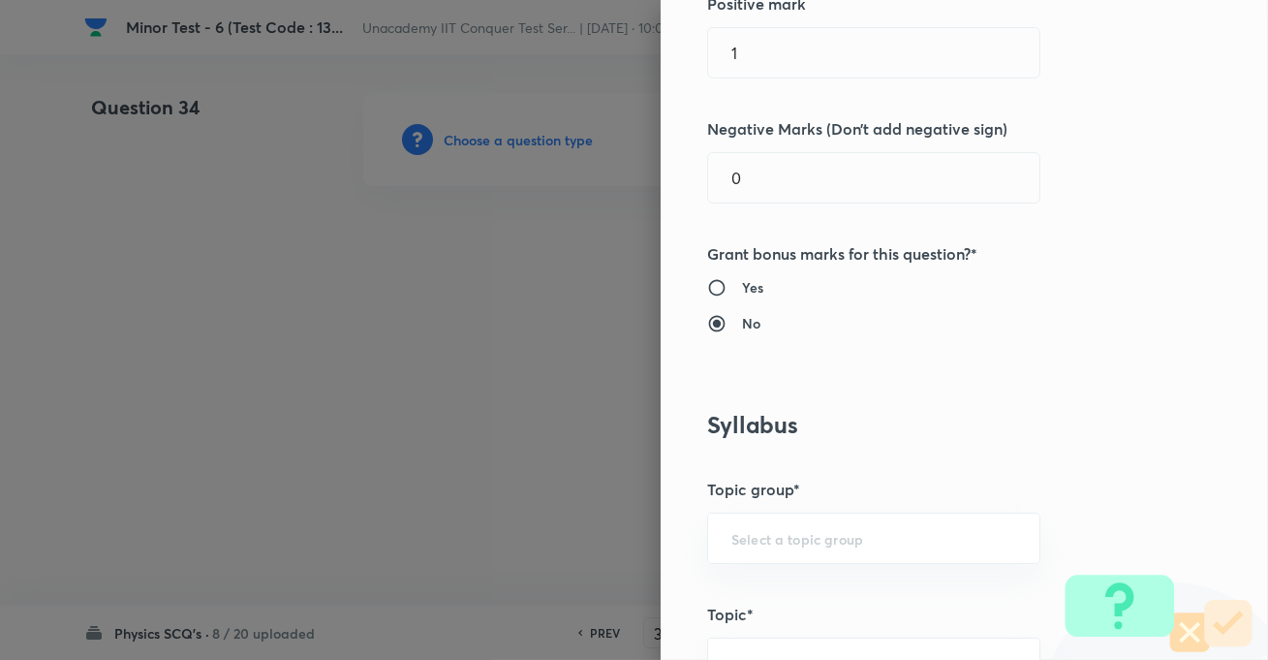
scroll to position [881, 0]
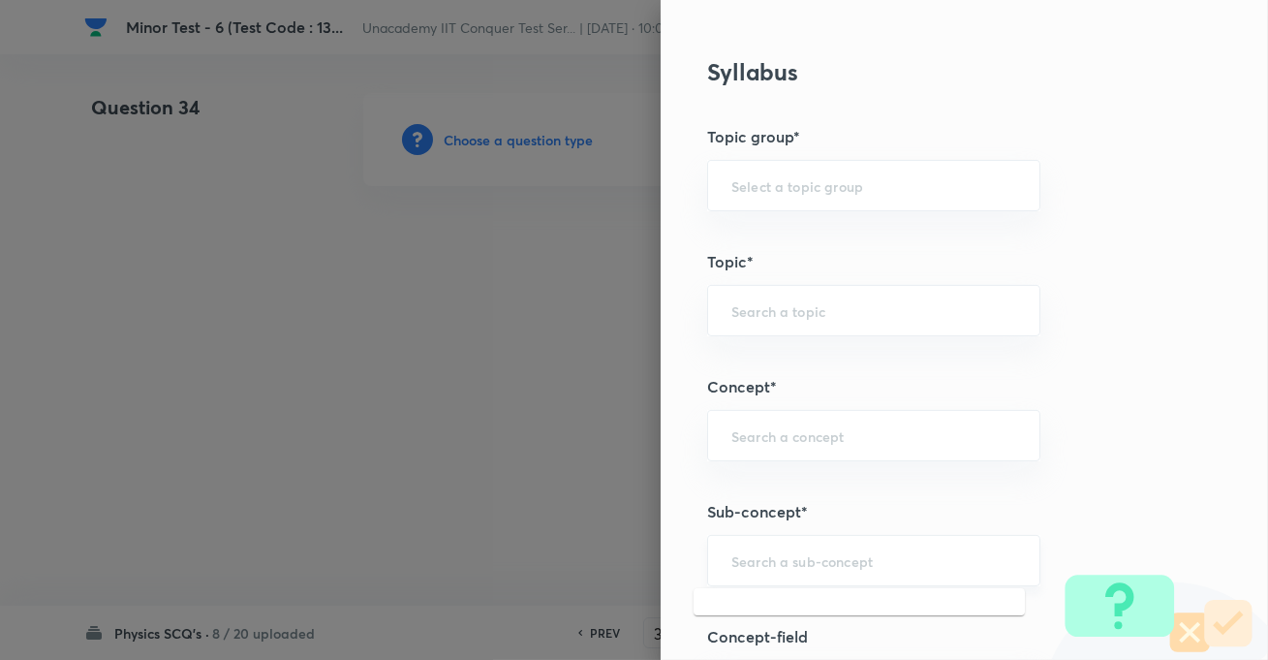
click at [786, 558] on input "text" at bounding box center [874, 560] width 285 height 18
paste input "KTG & Thermodynamics,"
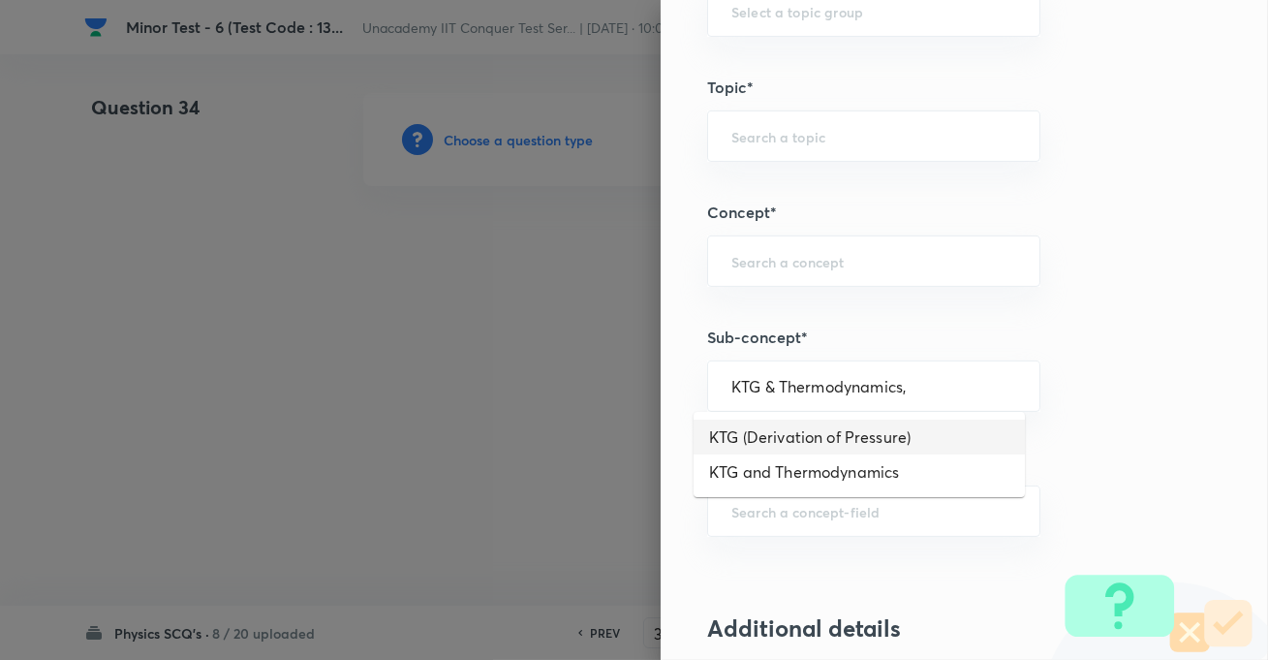
scroll to position [1056, 0]
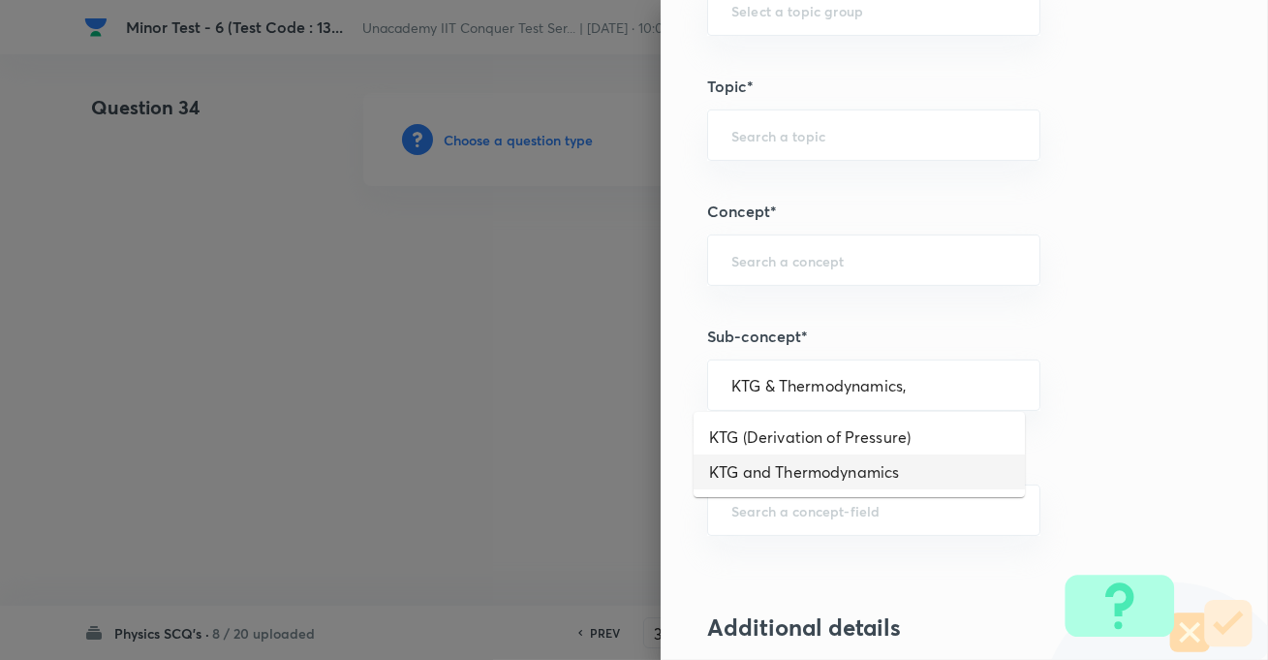
click at [817, 470] on li "KTG and Thermodynamics" at bounding box center [859, 471] width 331 height 35
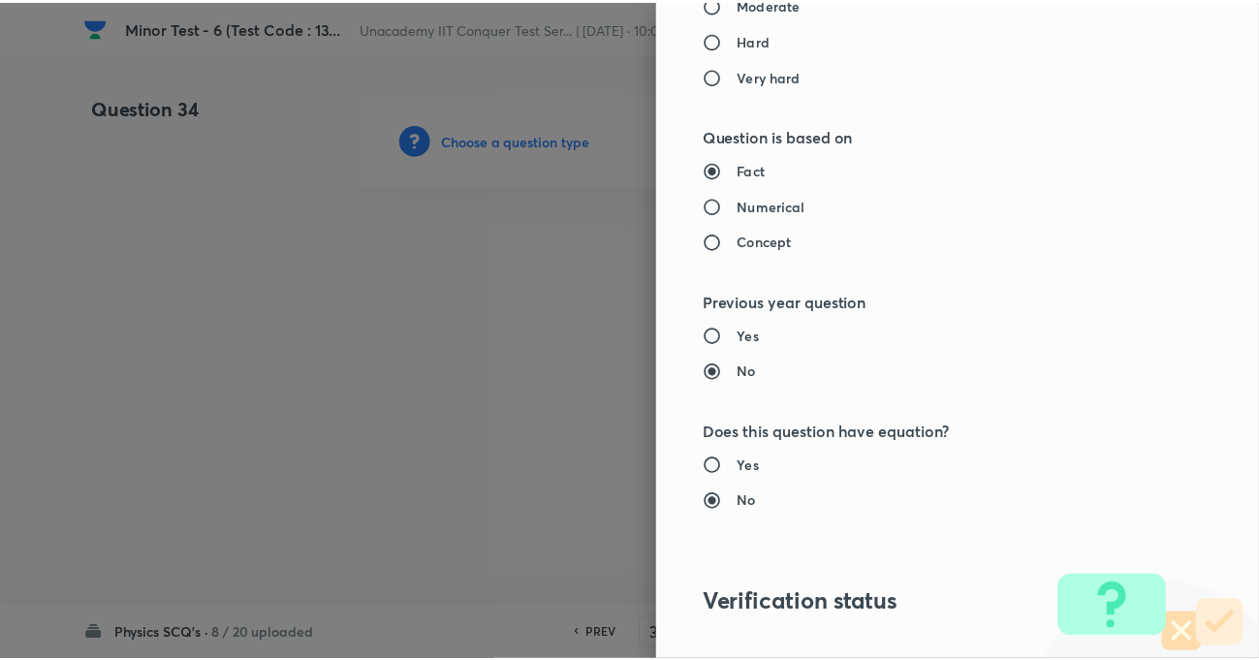
scroll to position [2109, 0]
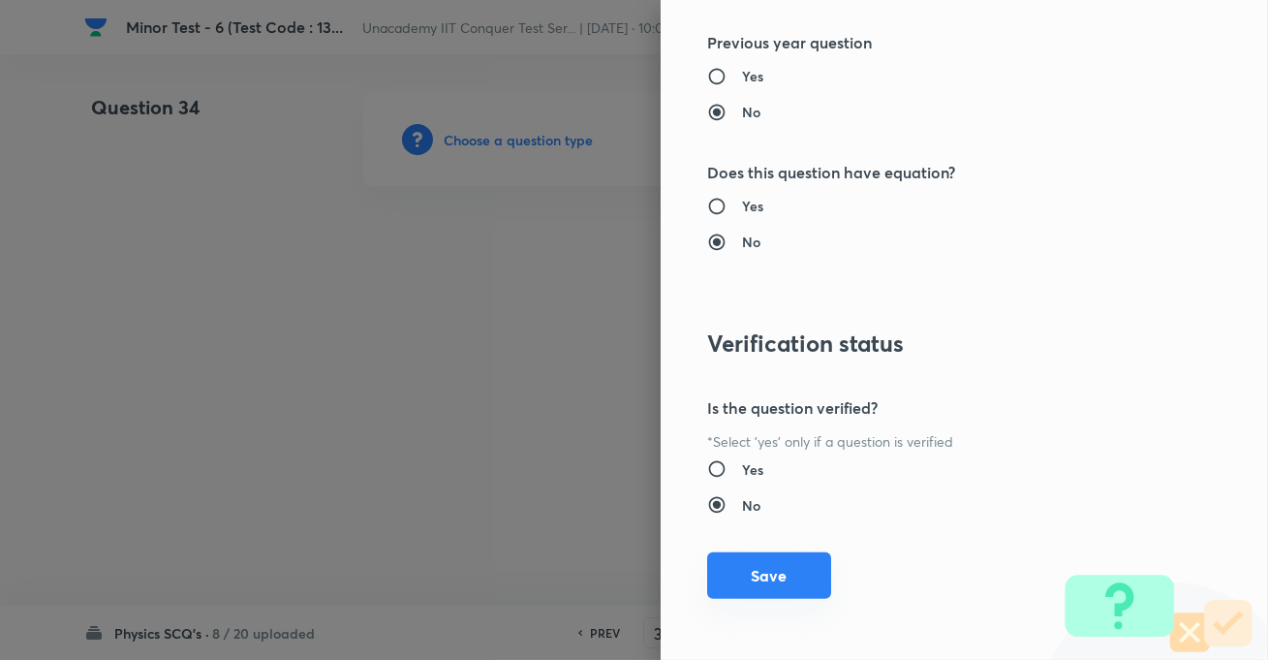
click at [792, 578] on button "Save" at bounding box center [769, 575] width 124 height 47
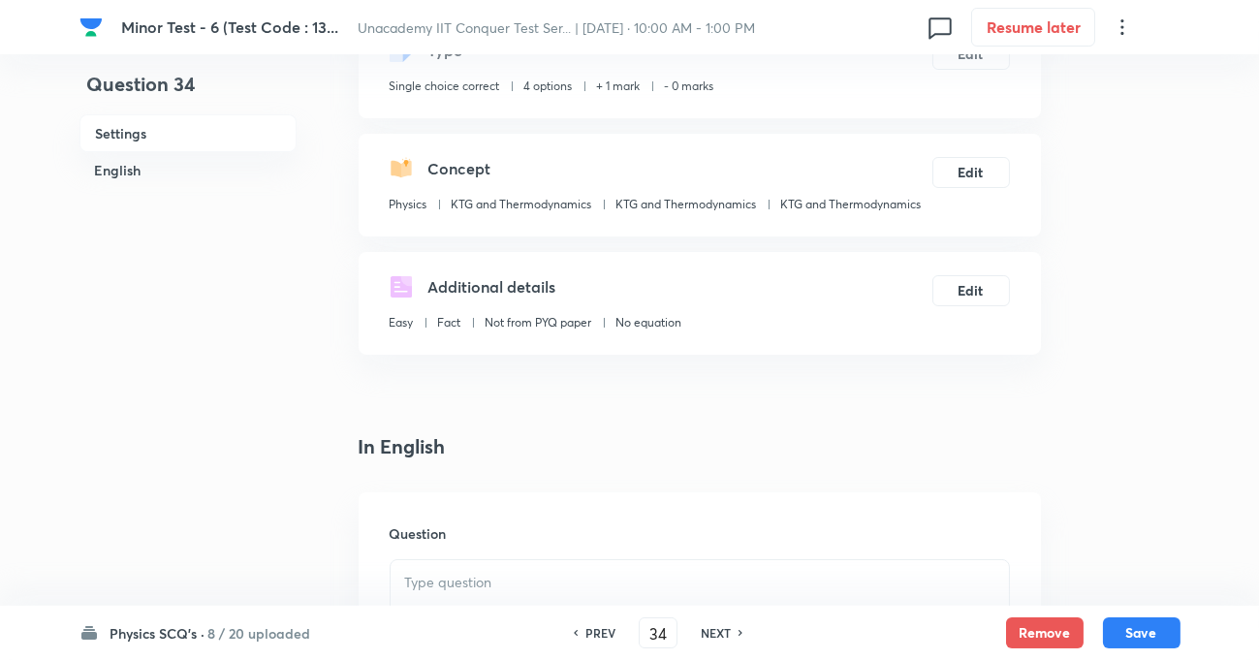
scroll to position [264, 0]
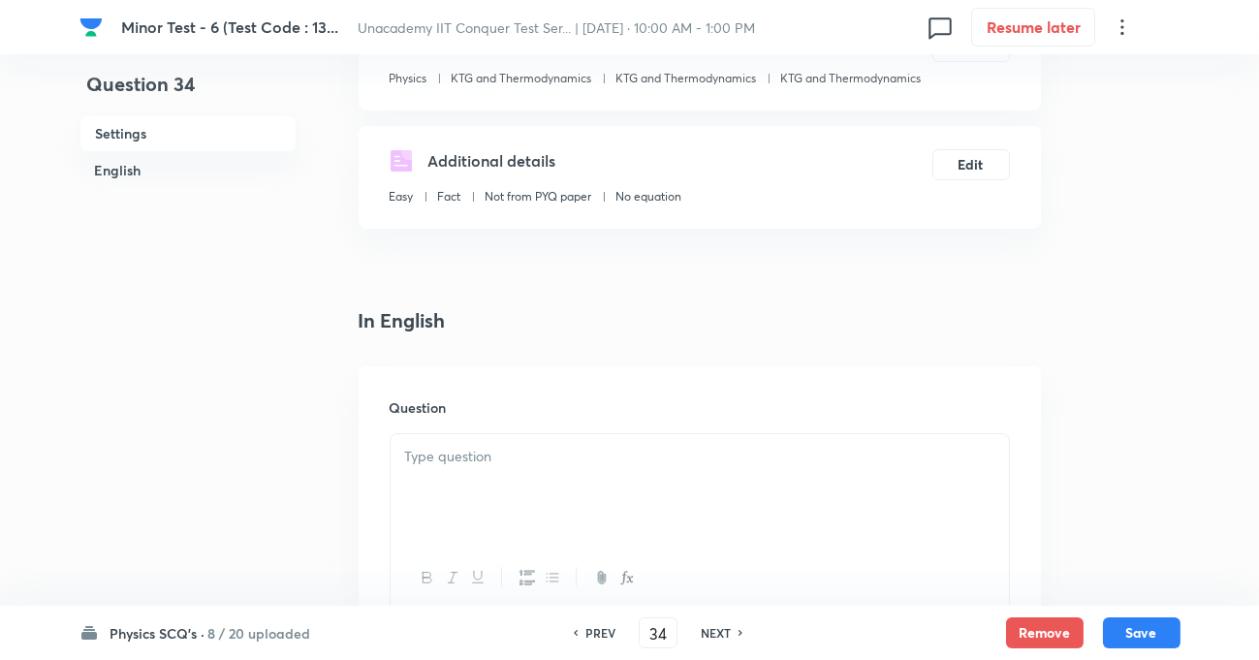
click at [492, 471] on div at bounding box center [700, 488] width 618 height 109
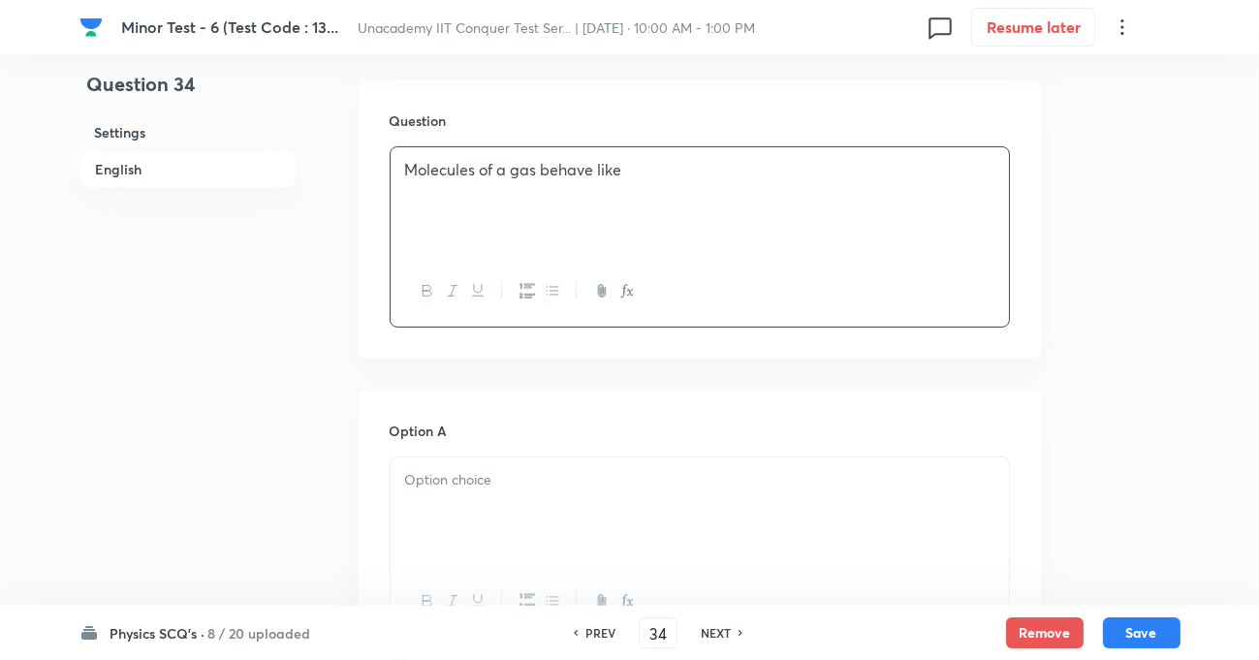
scroll to position [616, 0]
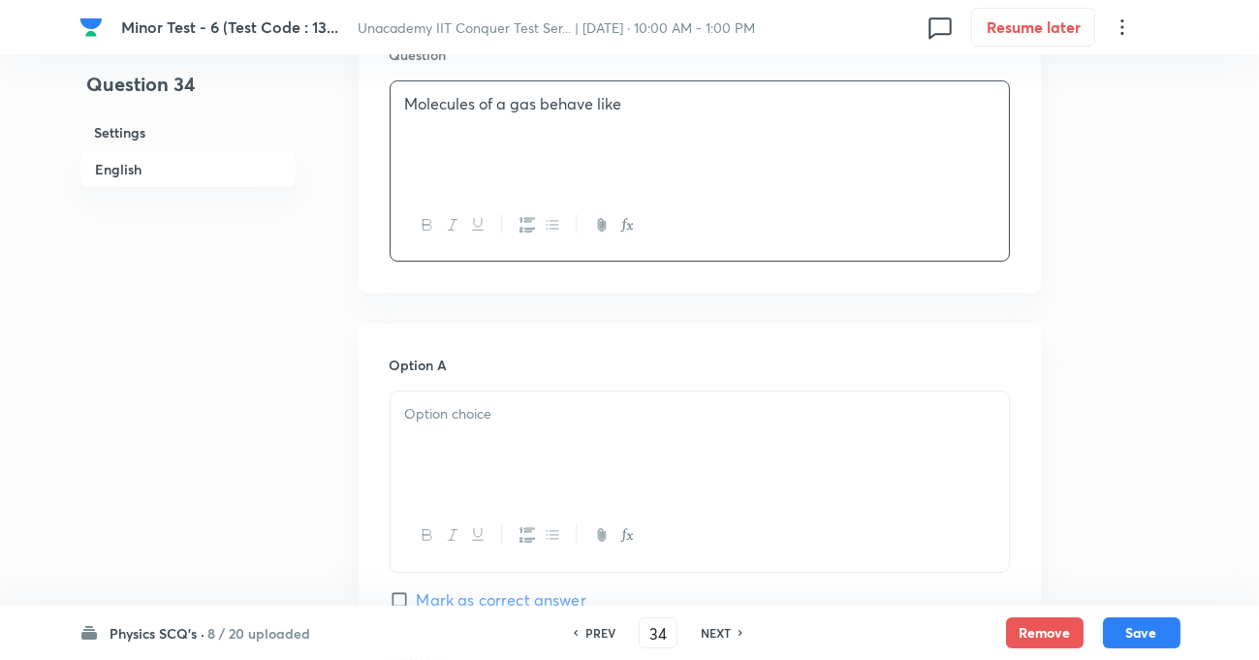
click at [503, 417] on p at bounding box center [699, 414] width 589 height 22
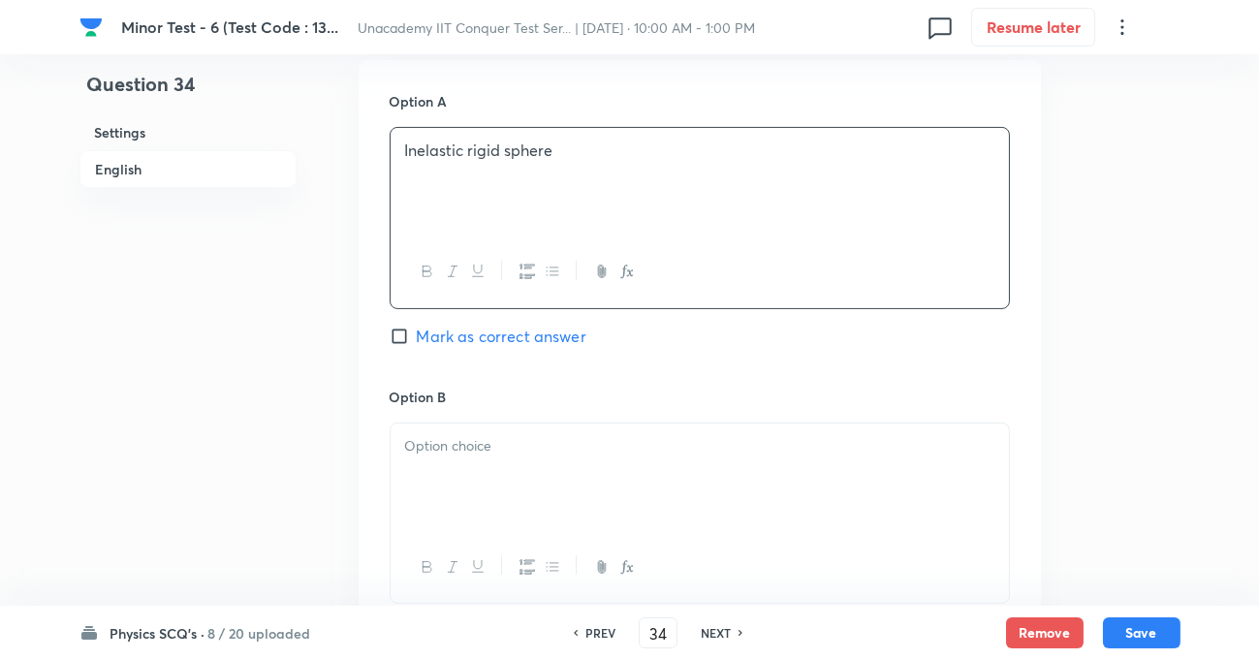
scroll to position [881, 0]
click at [508, 467] on div at bounding box center [700, 477] width 618 height 109
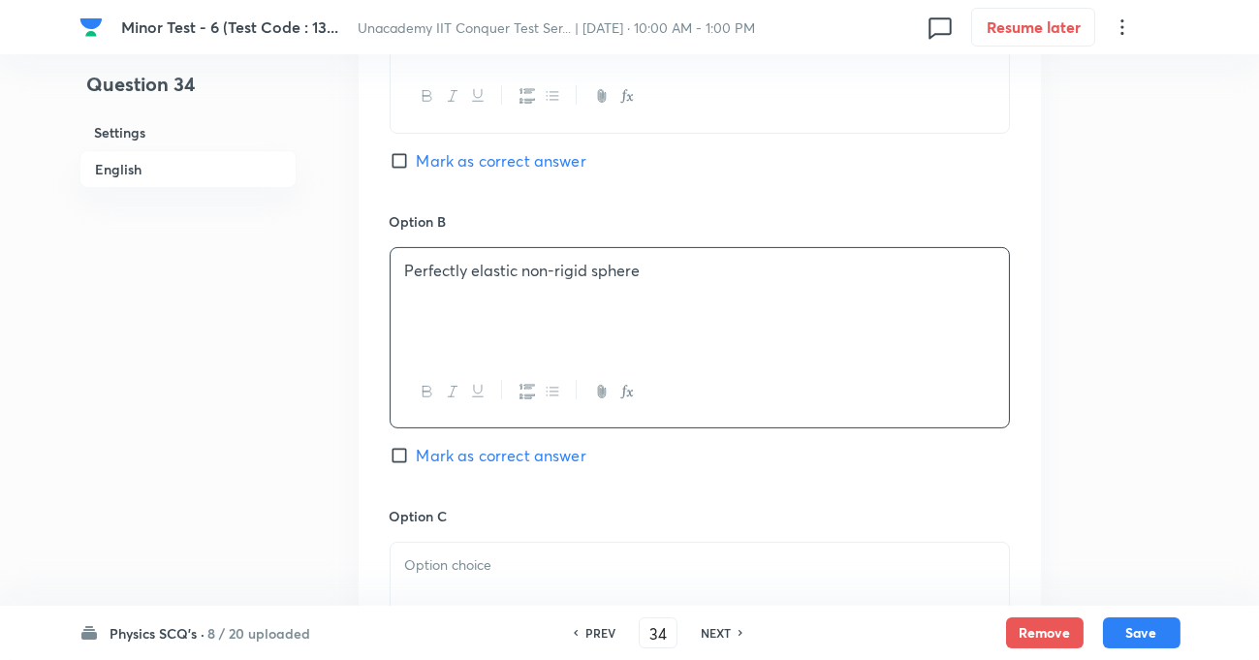
scroll to position [1056, 0]
click at [515, 567] on p at bounding box center [699, 564] width 589 height 22
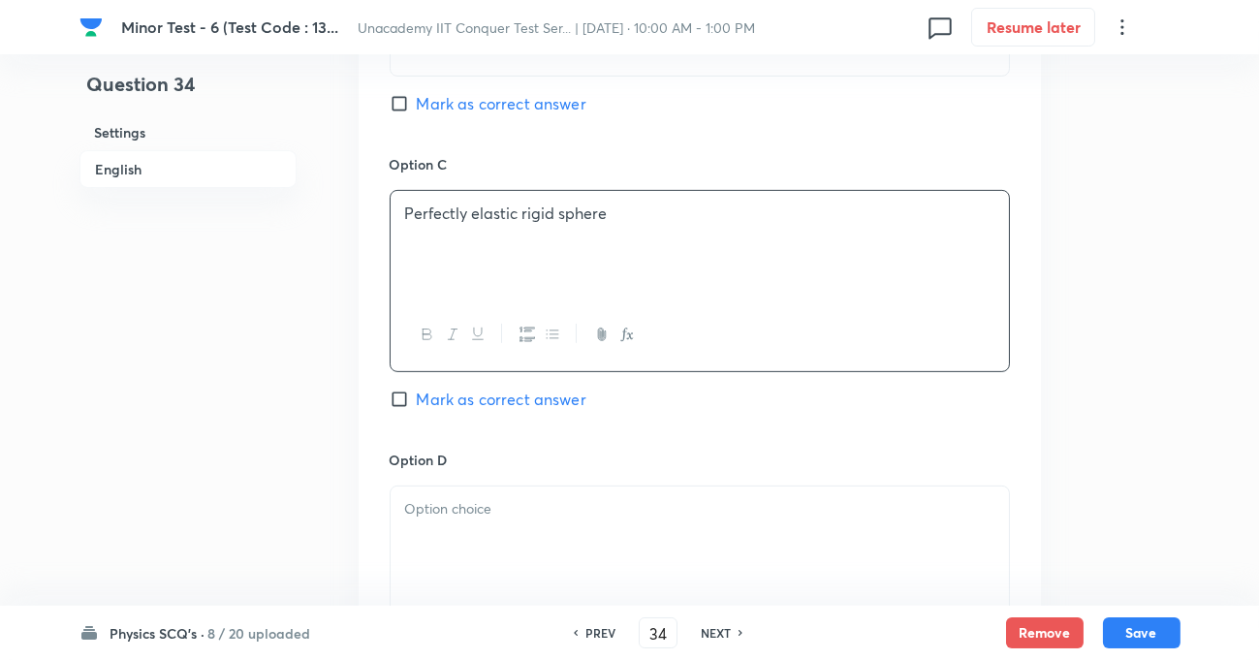
scroll to position [1409, 0]
click at [493, 500] on p at bounding box center [699, 507] width 589 height 22
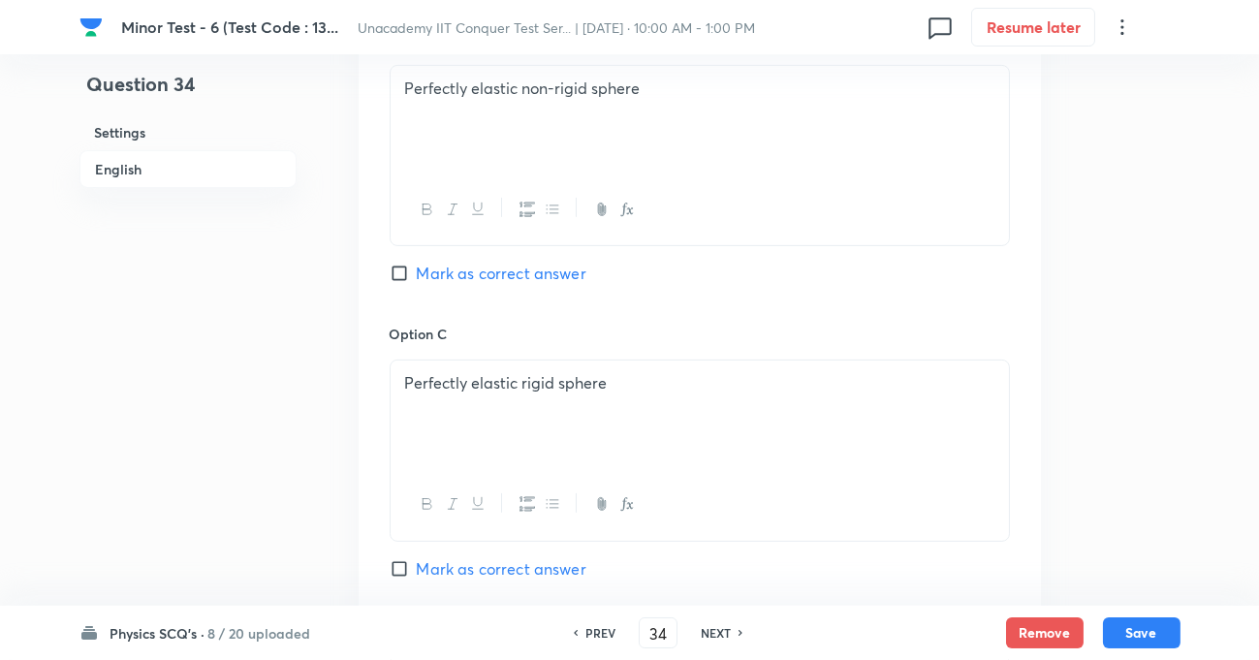
scroll to position [1233, 0]
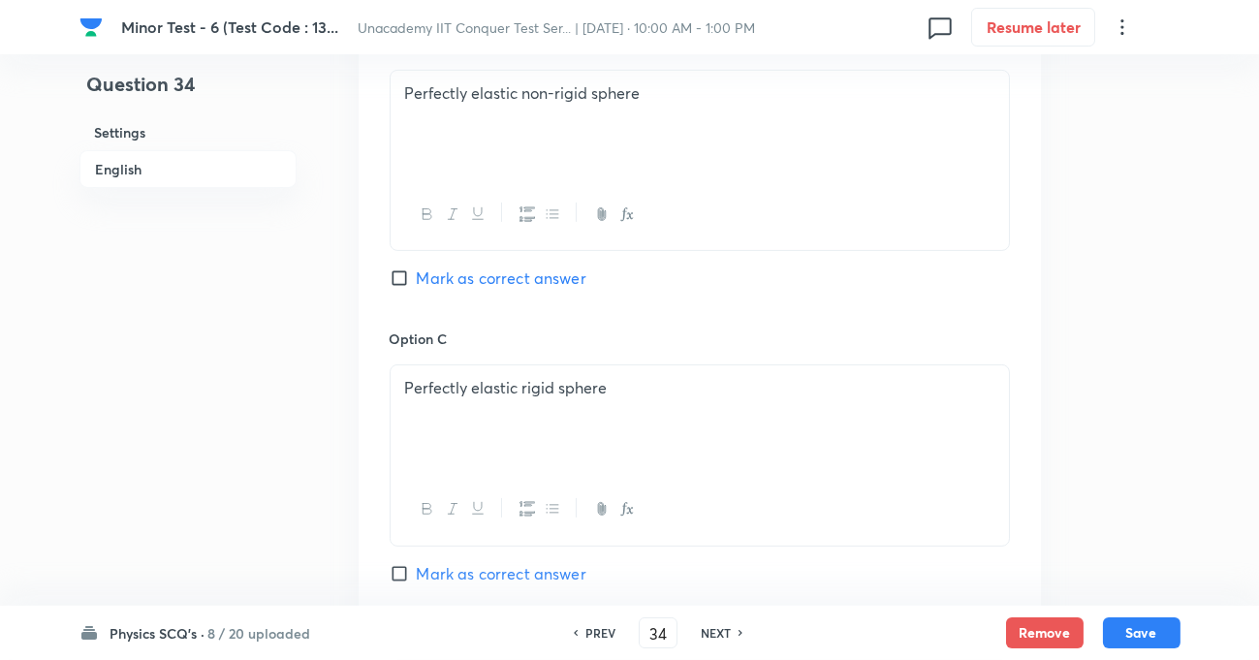
drag, startPoint x: 407, startPoint y: 574, endPoint x: 438, endPoint y: 543, distance: 43.9
click at [407, 573] on input "Mark as correct answer" at bounding box center [403, 573] width 27 height 19
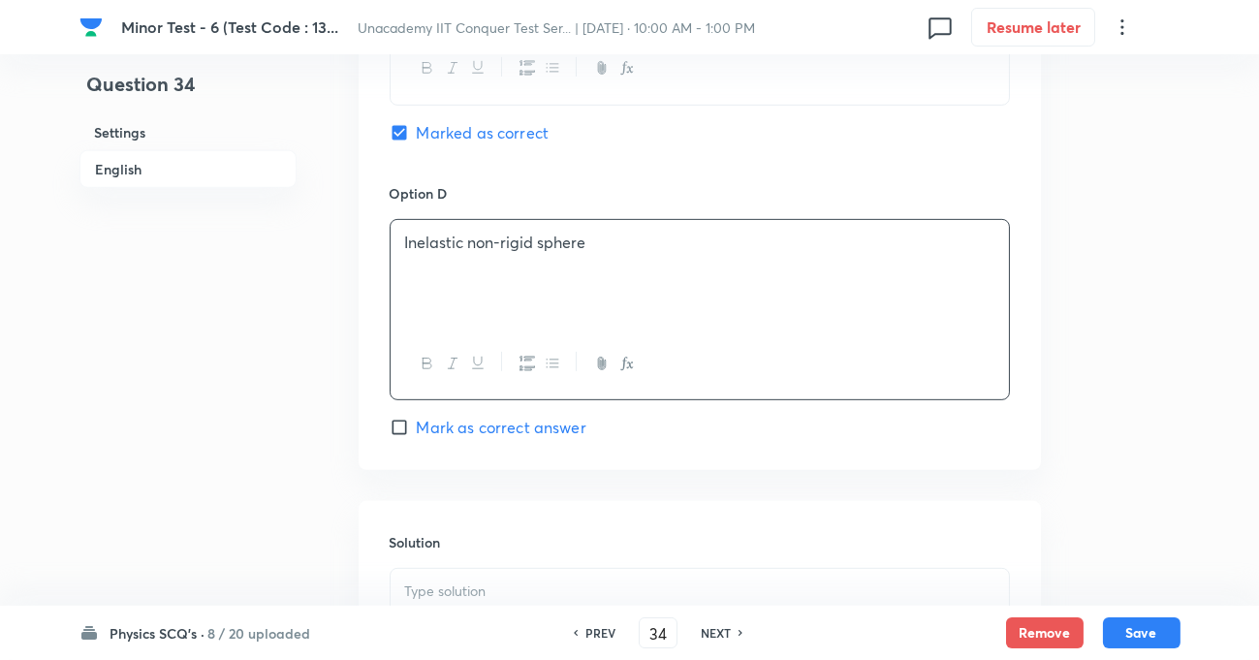
scroll to position [1938, 0]
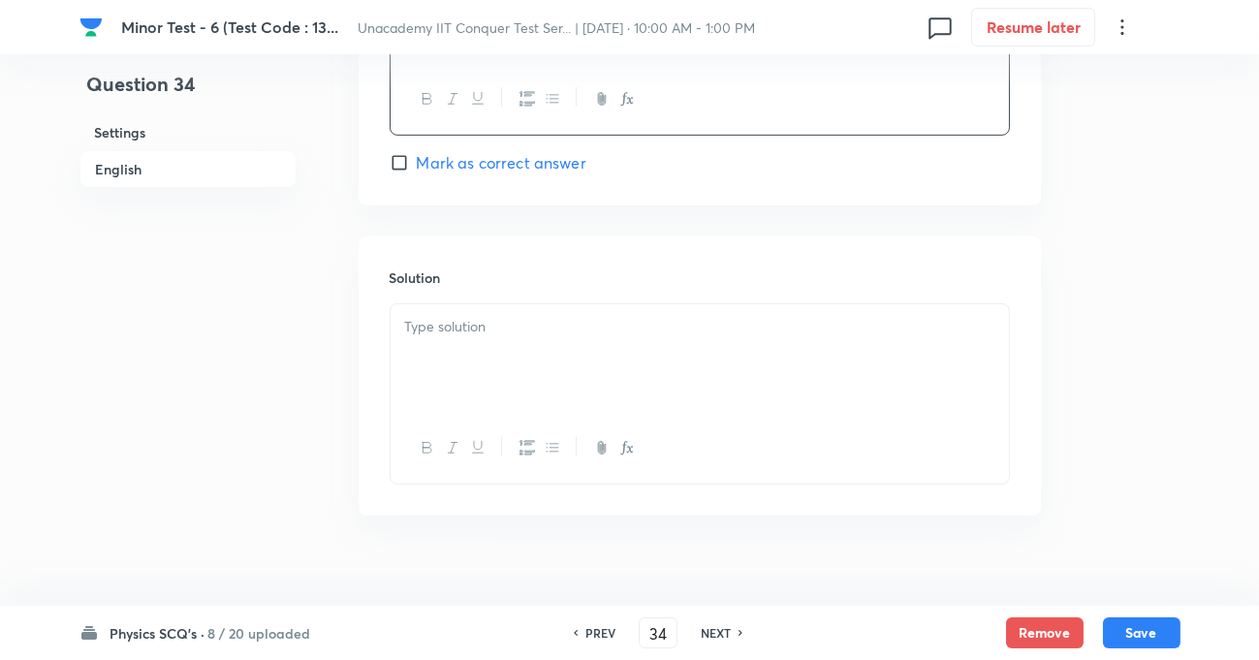
click at [480, 331] on p at bounding box center [699, 327] width 589 height 22
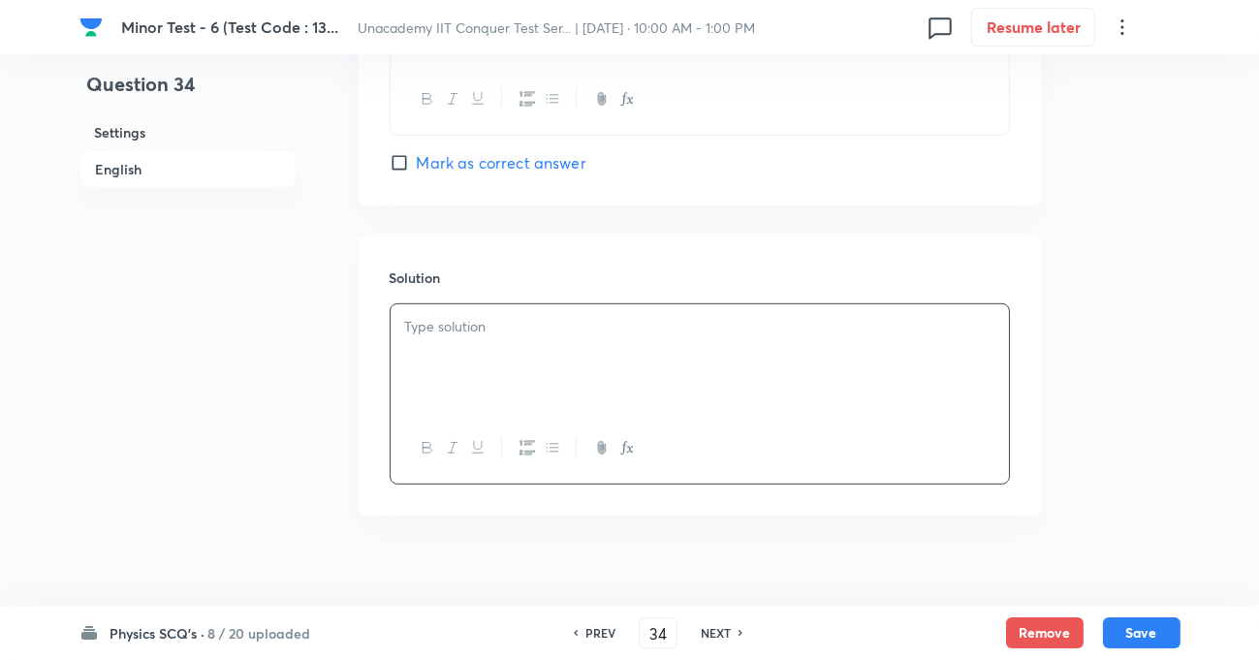
paste div
click at [1145, 634] on button "Save" at bounding box center [1142, 630] width 78 height 31
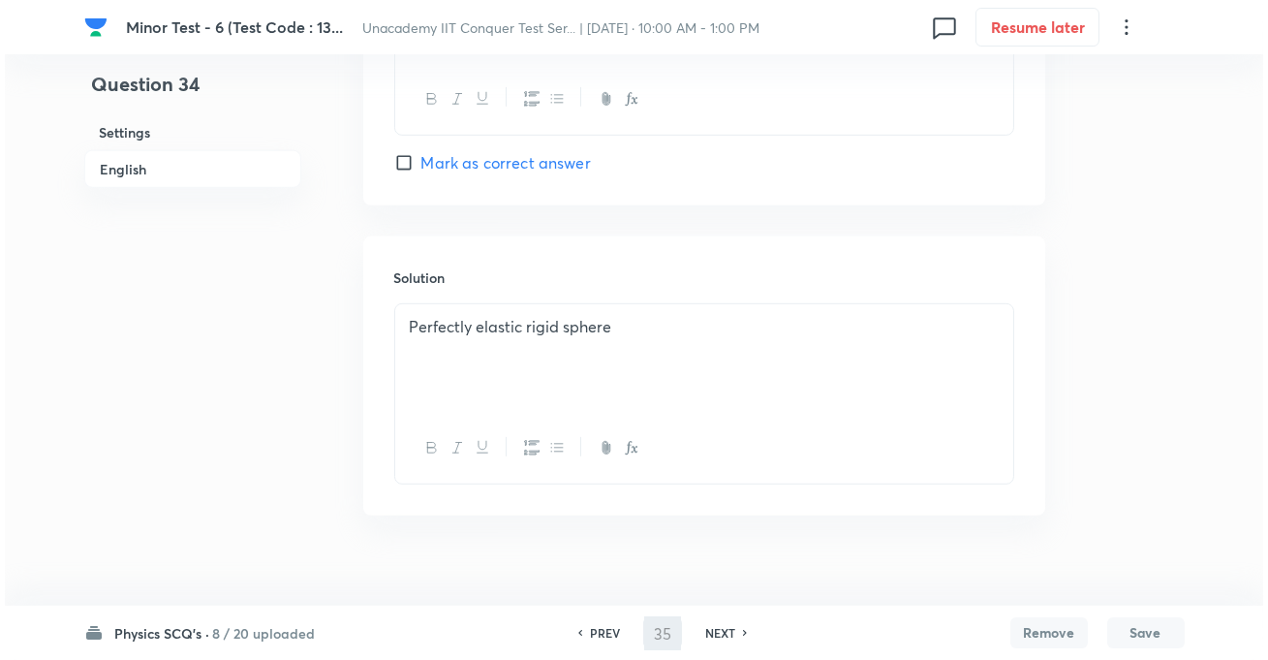
scroll to position [0, 0]
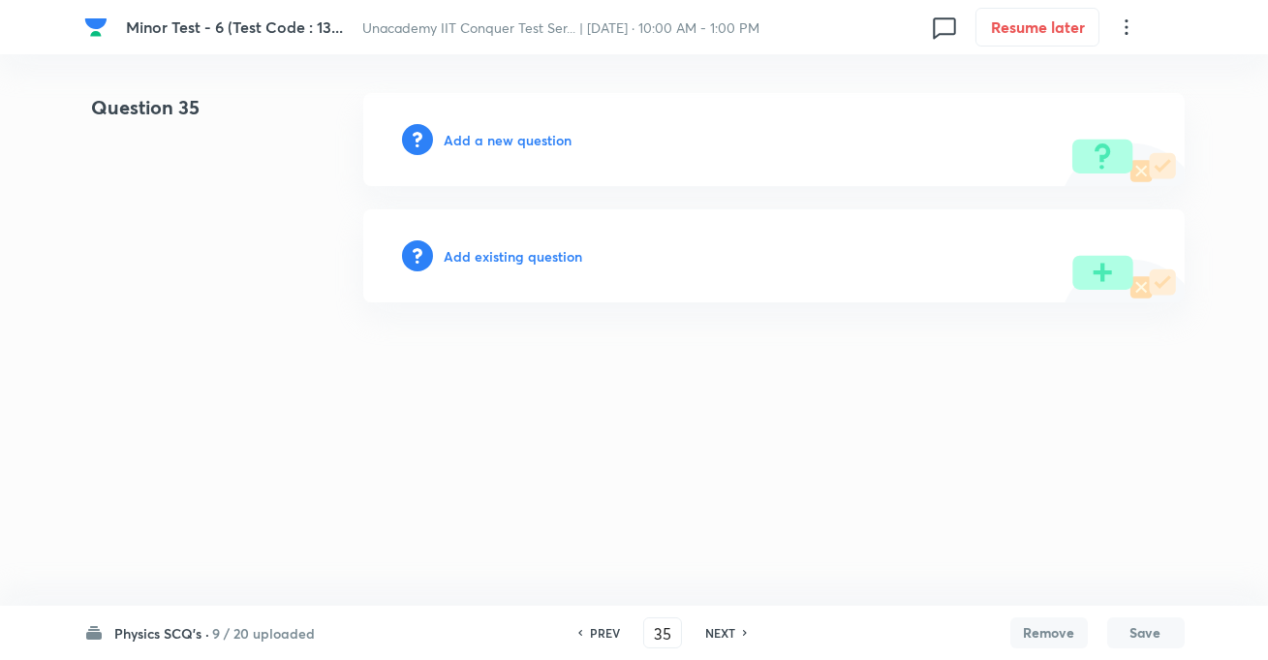
click at [503, 125] on div "Add a new question" at bounding box center [774, 139] width 822 height 93
click at [486, 142] on h6 "Add a new question" at bounding box center [509, 140] width 128 height 20
click at [472, 140] on h6 "Choose a question type" at bounding box center [519, 140] width 149 height 20
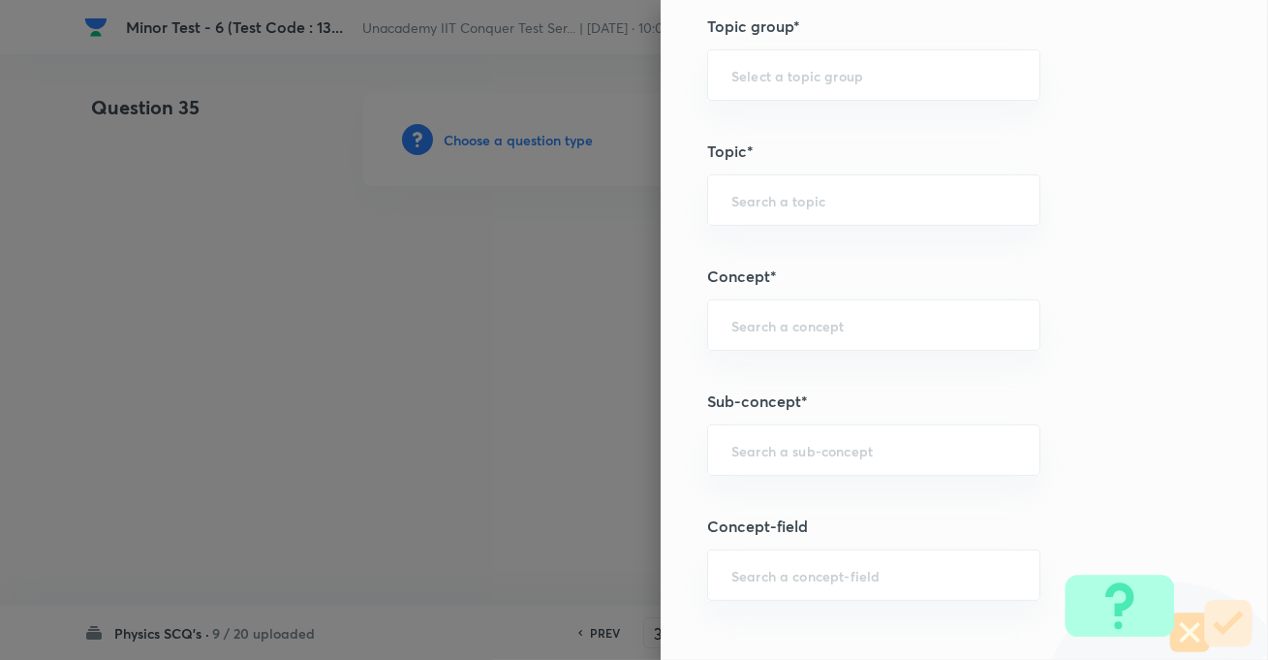
scroll to position [1144, 0]
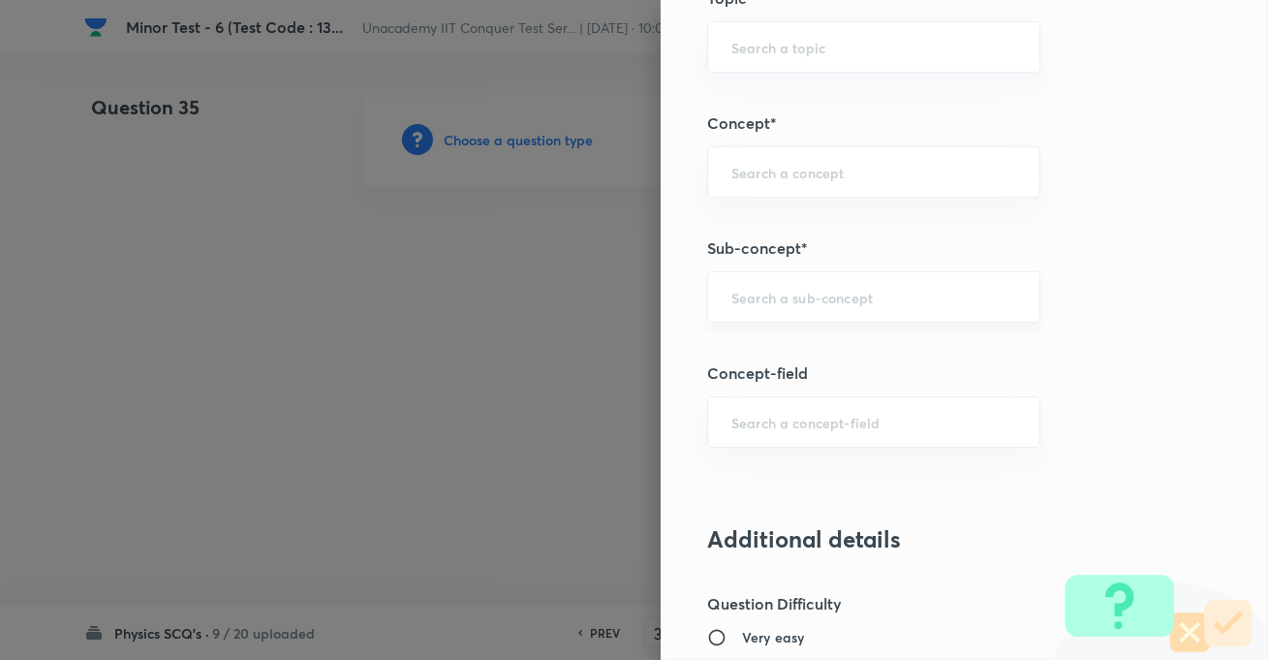
click at [769, 288] on input "text" at bounding box center [874, 297] width 285 height 18
paste input "KTG & Thermodynamics"
click at [777, 375] on li "KTG and Thermodynamics" at bounding box center [859, 384] width 331 height 35
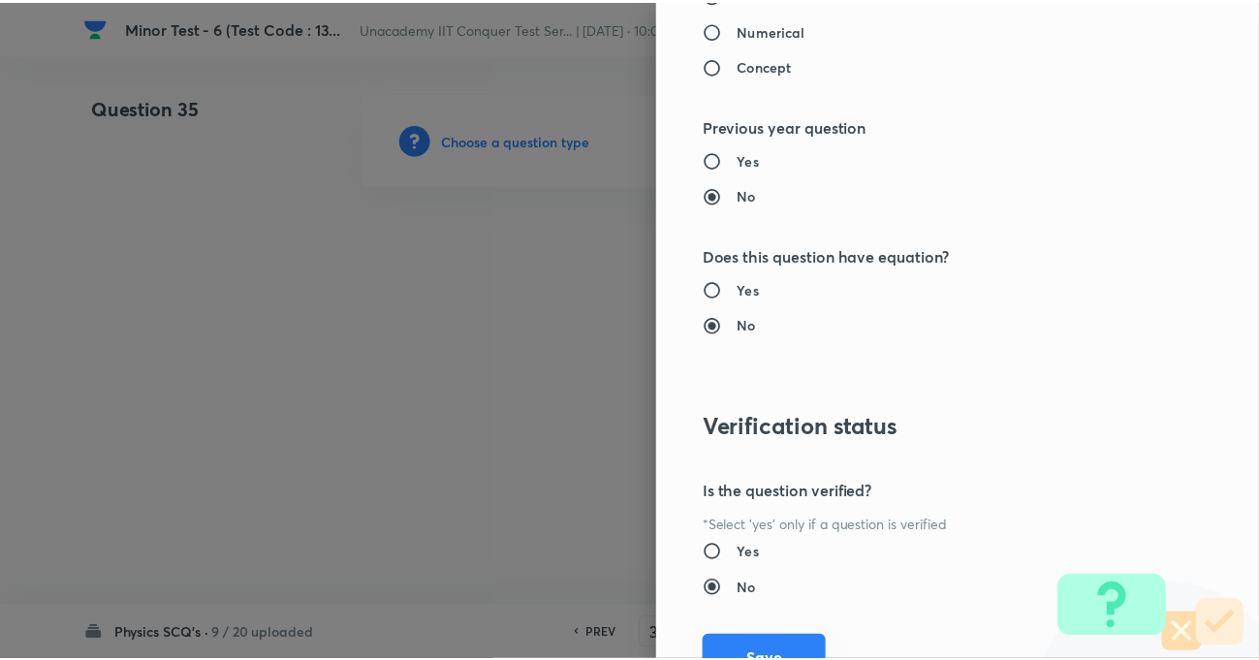
scroll to position [2109, 0]
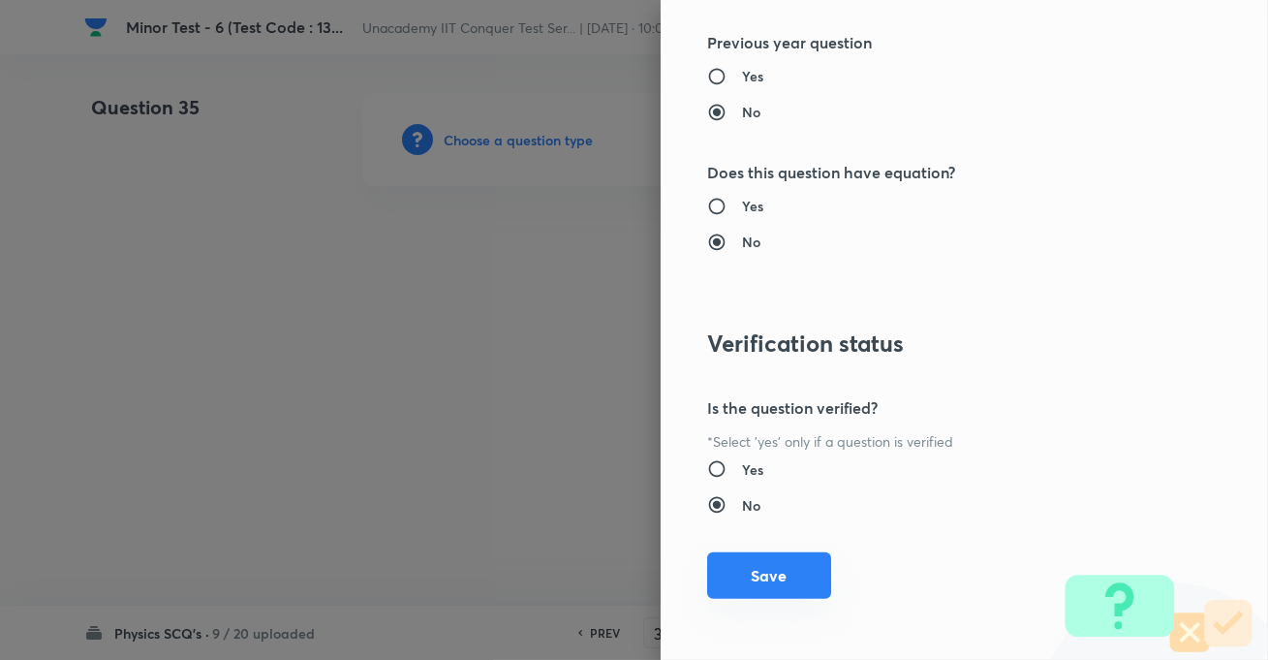
click at [740, 582] on button "Save" at bounding box center [769, 575] width 124 height 47
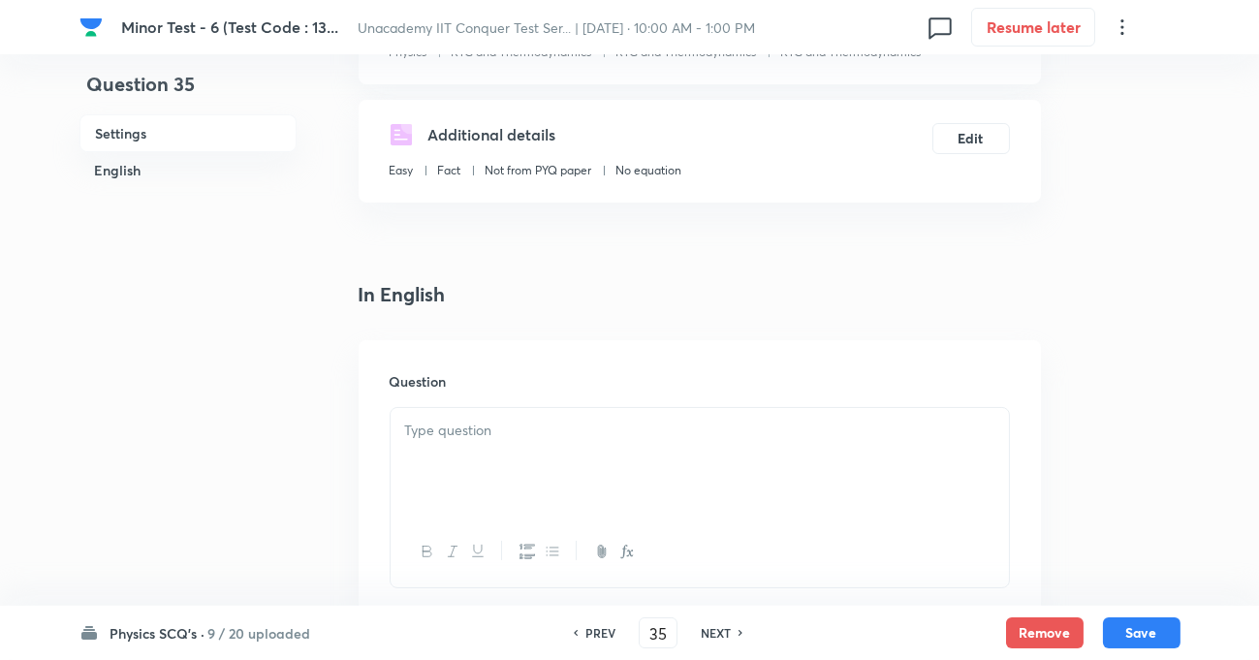
scroll to position [352, 0]
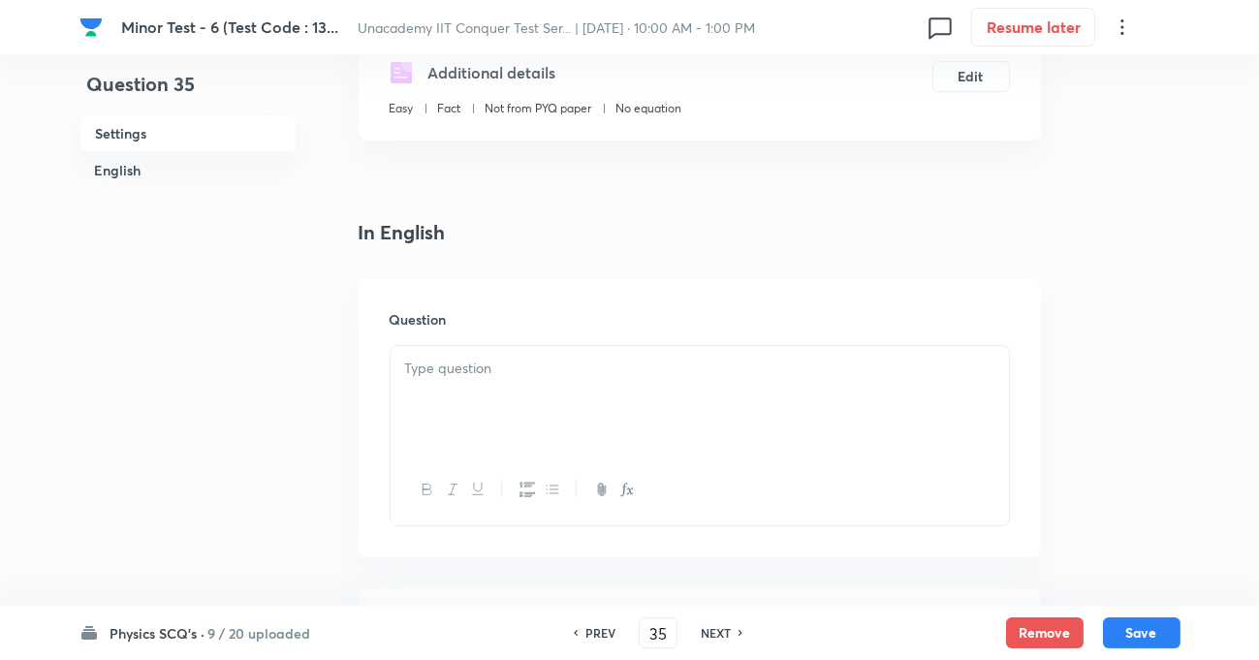
click at [506, 406] on div at bounding box center [700, 400] width 618 height 109
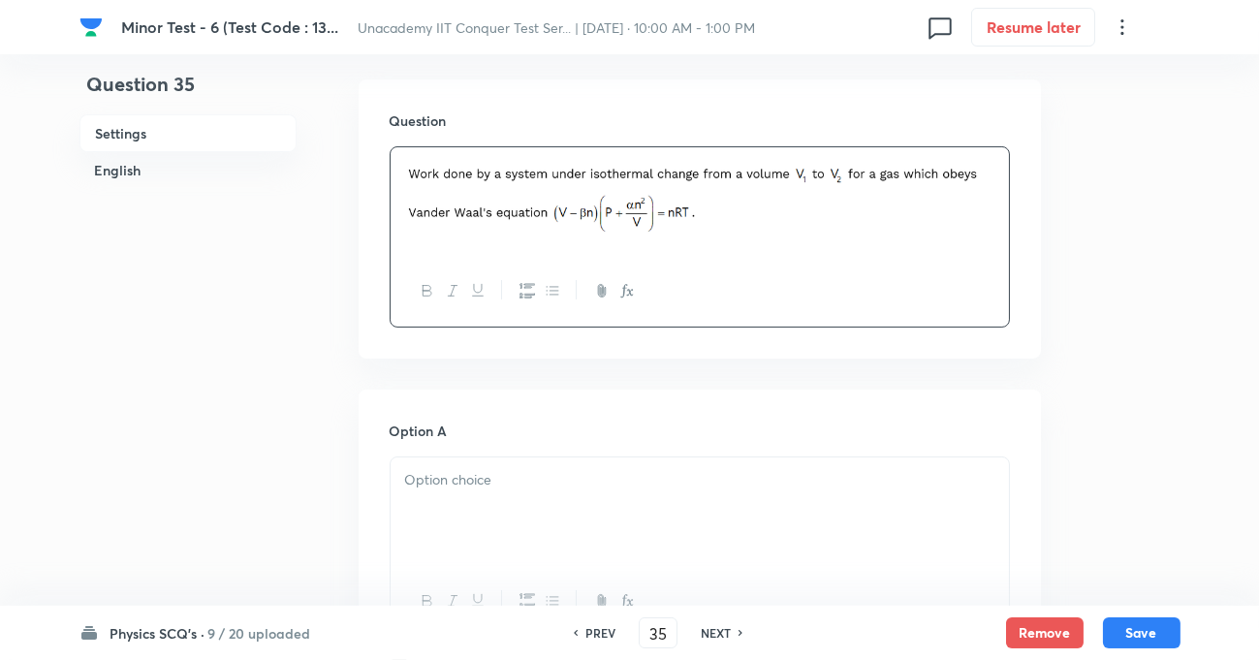
scroll to position [793, 0]
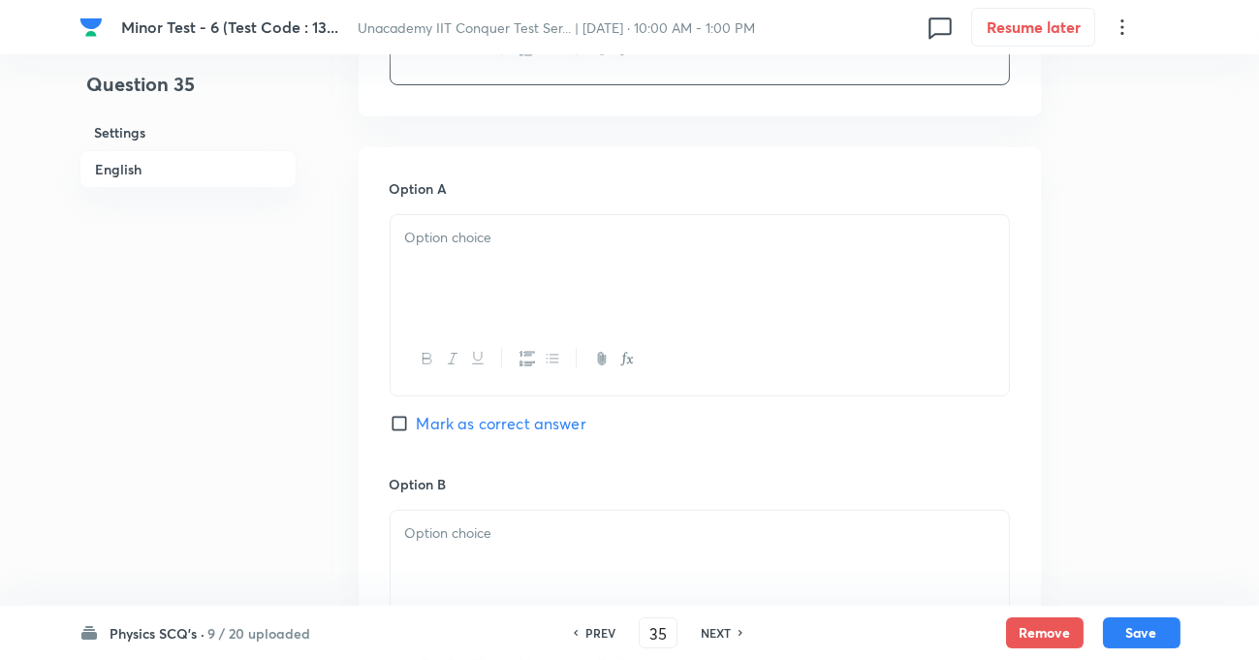
click at [488, 256] on div at bounding box center [700, 269] width 618 height 109
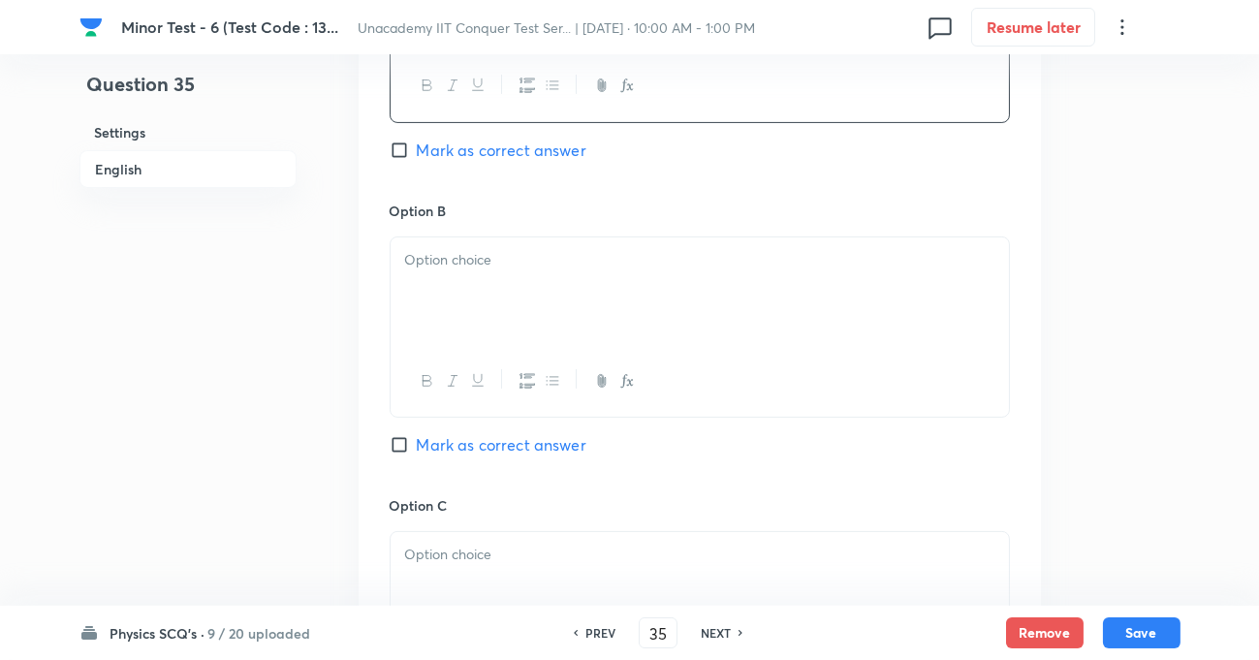
scroll to position [1144, 0]
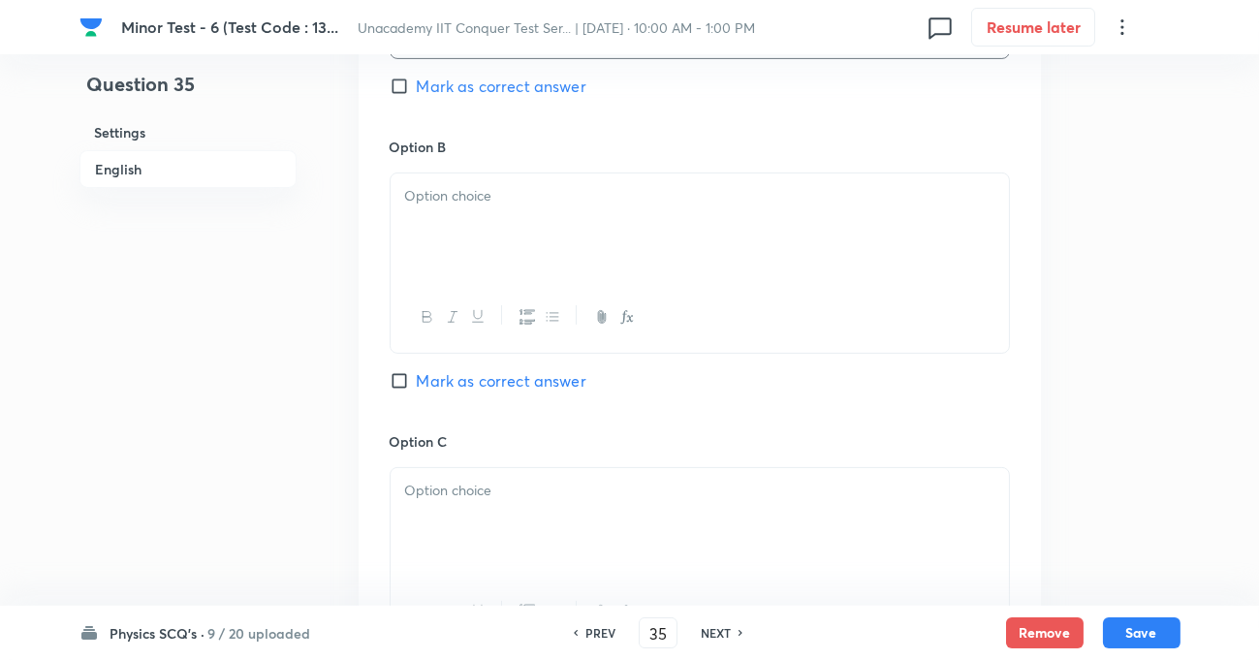
click at [480, 196] on p at bounding box center [699, 196] width 589 height 22
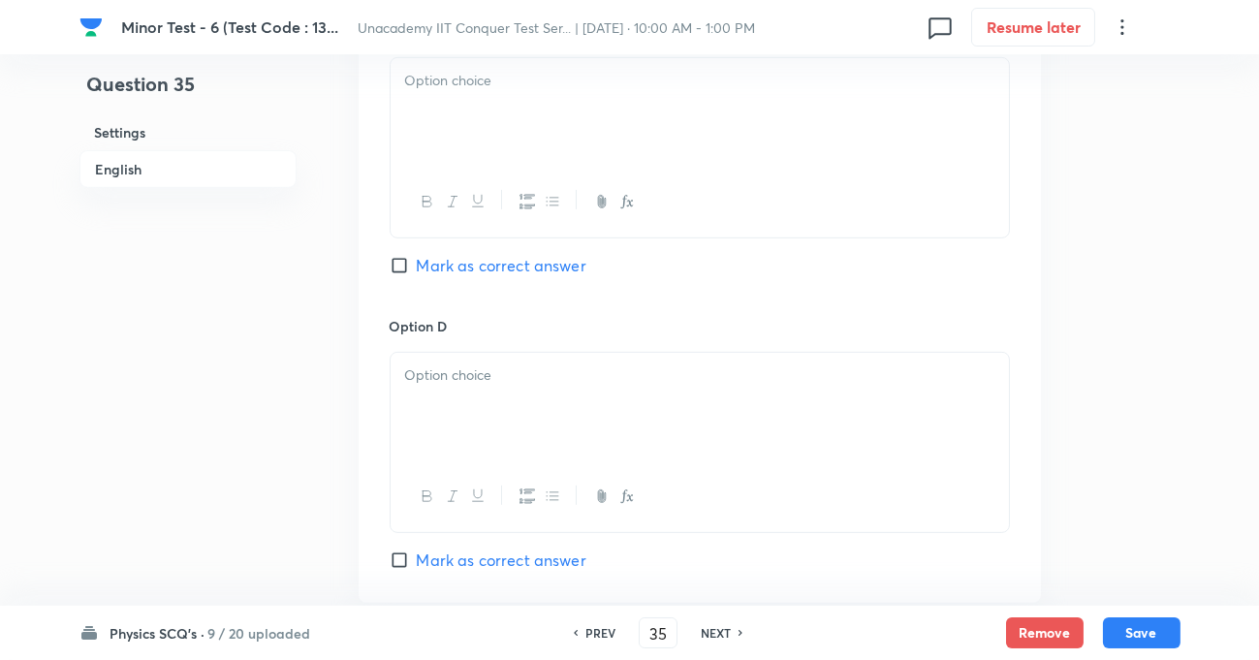
scroll to position [1585, 0]
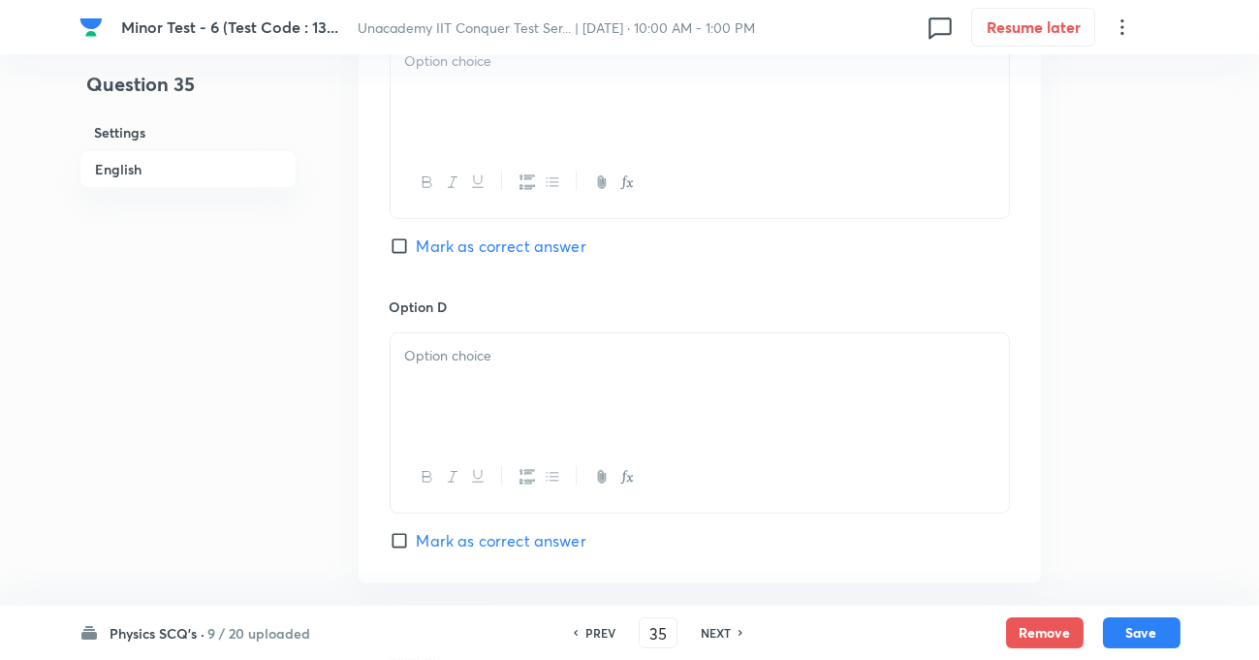
click at [460, 105] on div at bounding box center [700, 93] width 618 height 109
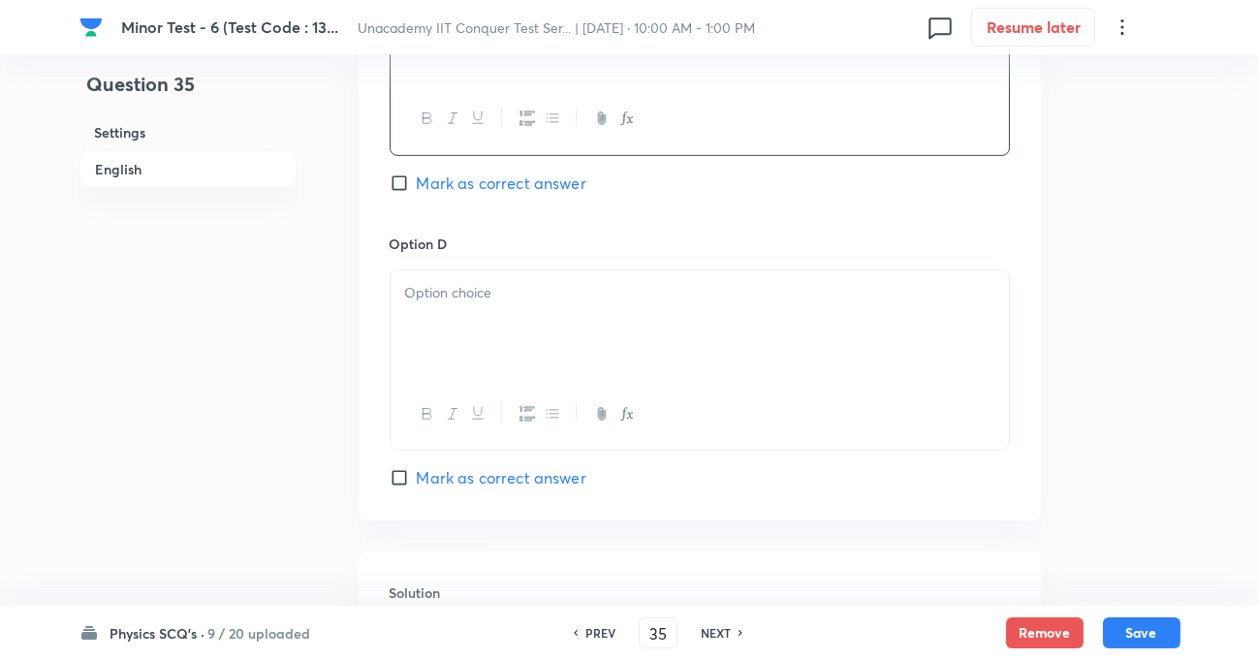
scroll to position [1762, 0]
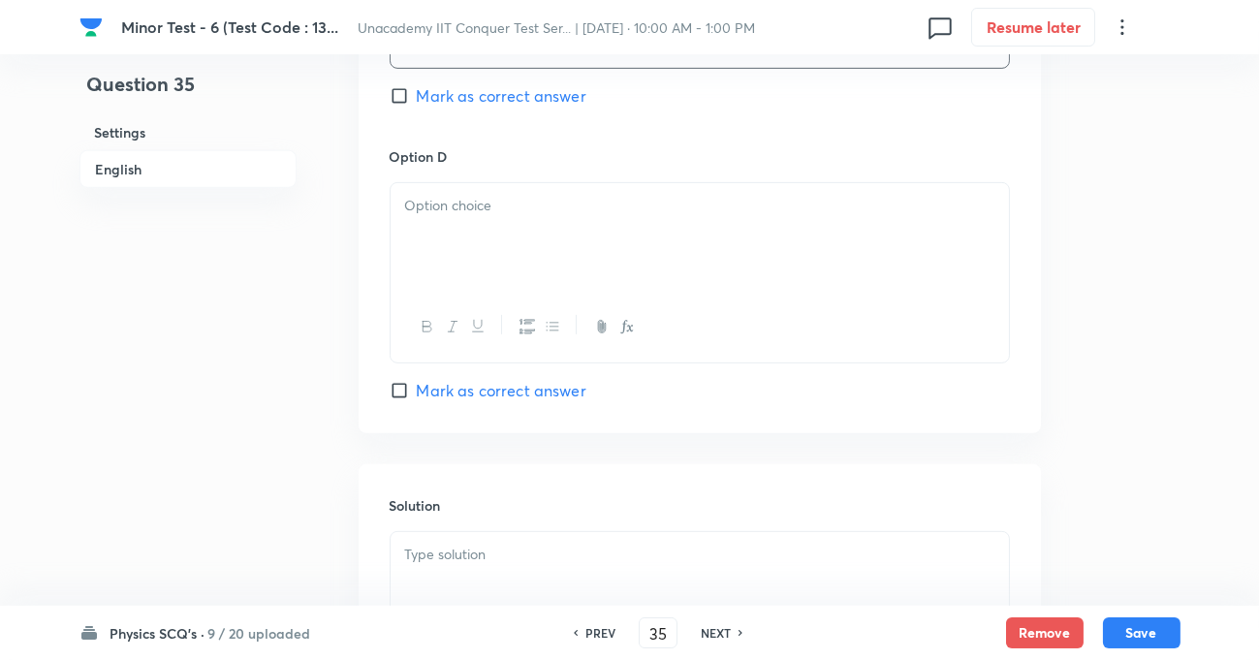
click at [457, 231] on div at bounding box center [700, 237] width 618 height 109
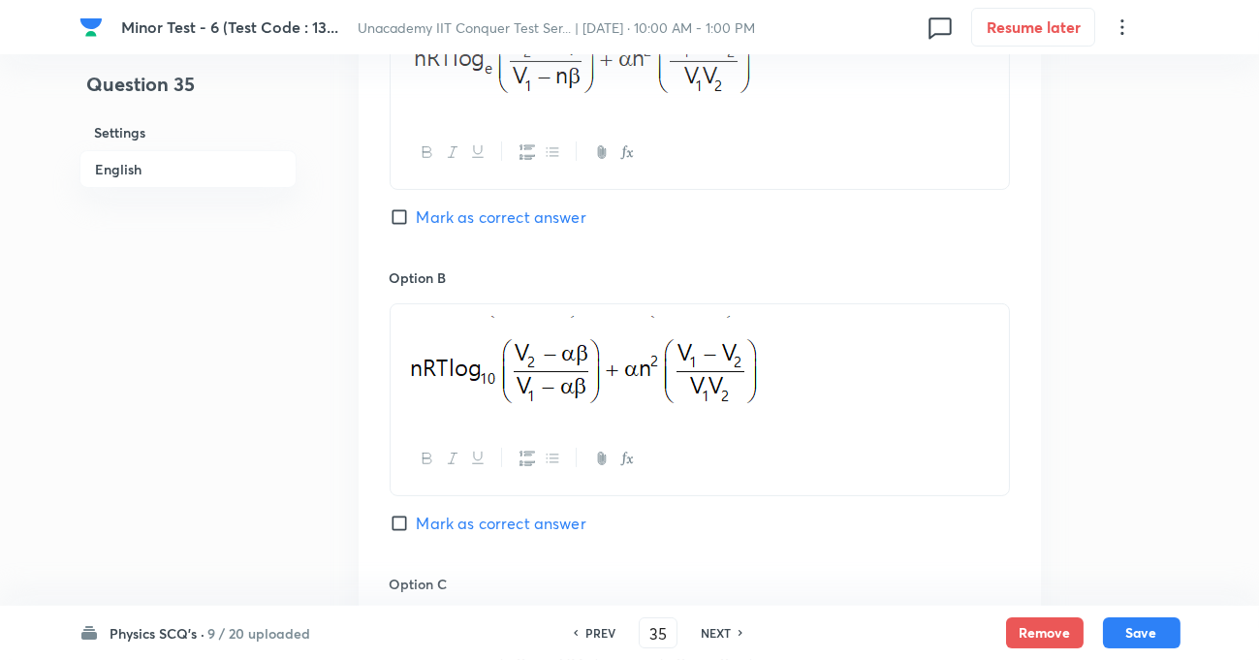
scroll to position [793, 0]
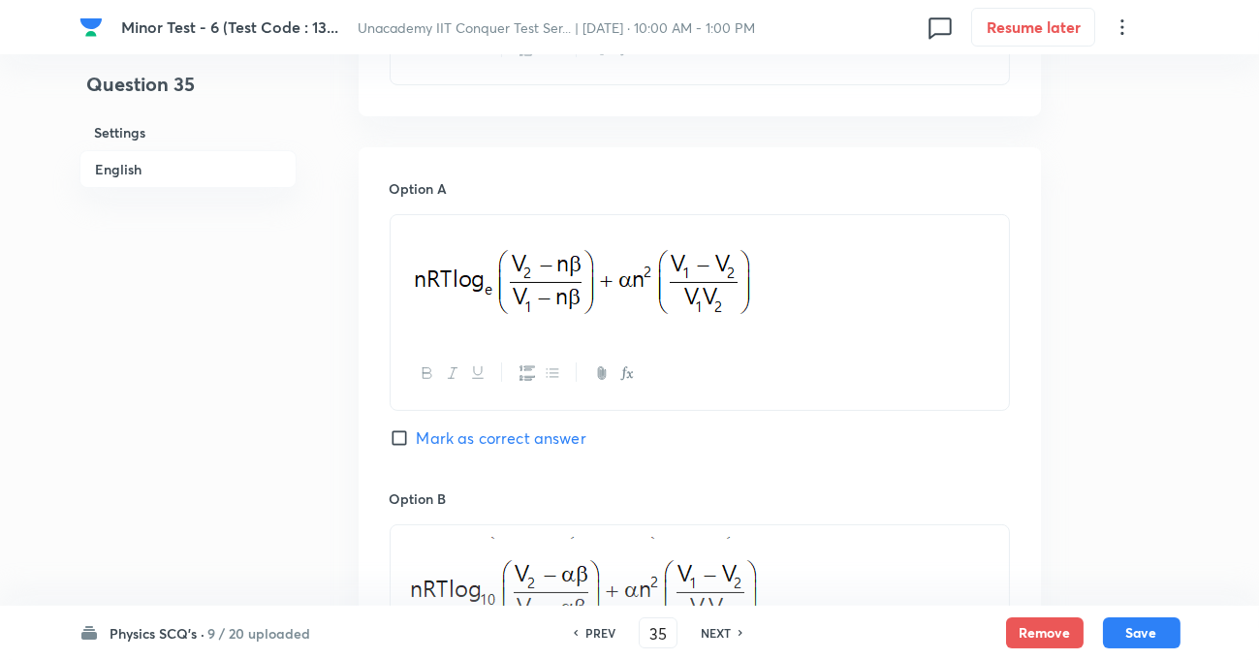
click at [391, 435] on input "Mark as correct answer" at bounding box center [403, 437] width 27 height 19
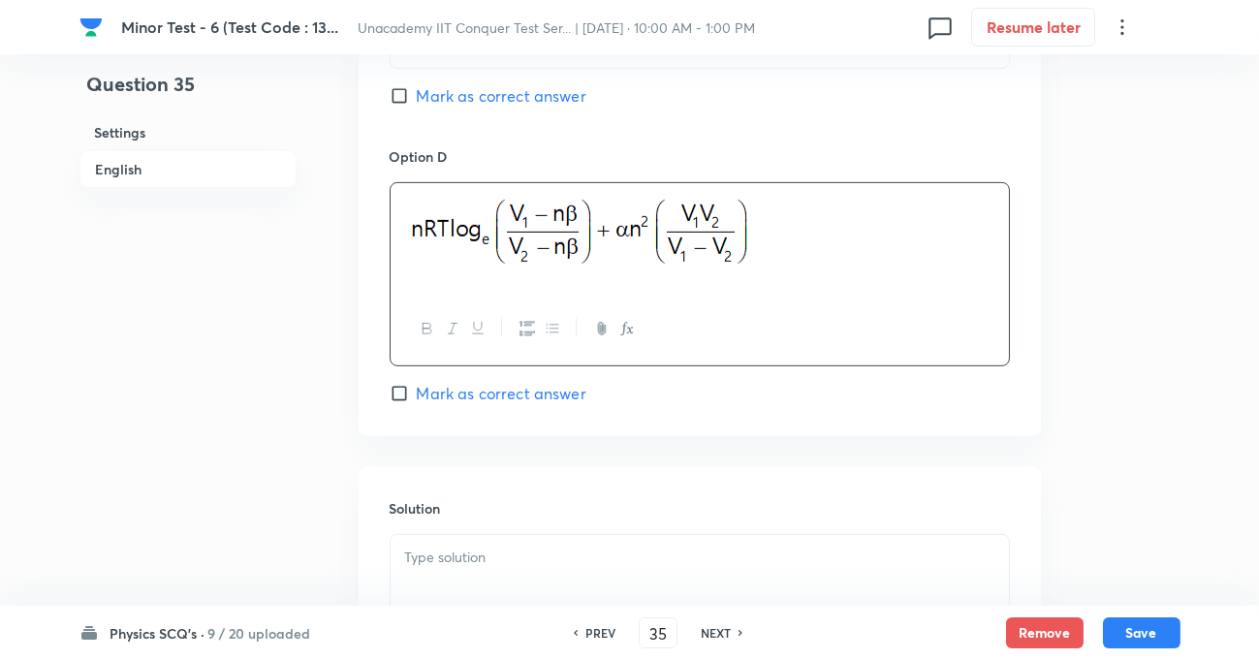
scroll to position [2022, 0]
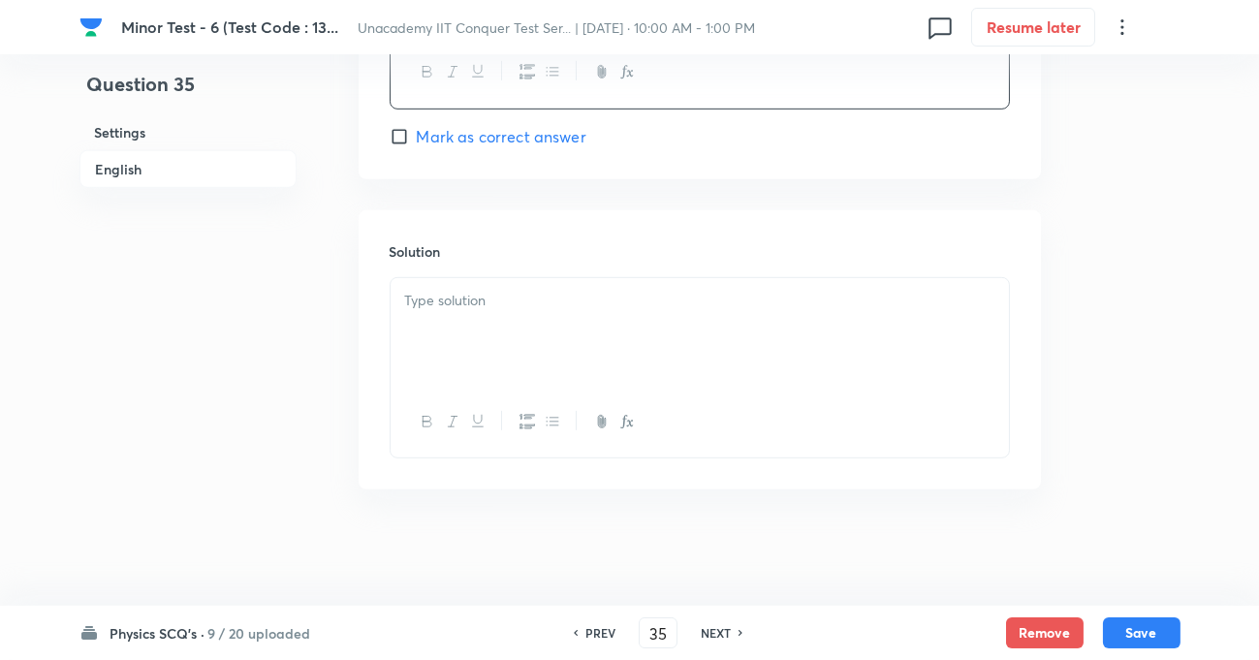
click at [530, 309] on p at bounding box center [699, 301] width 589 height 22
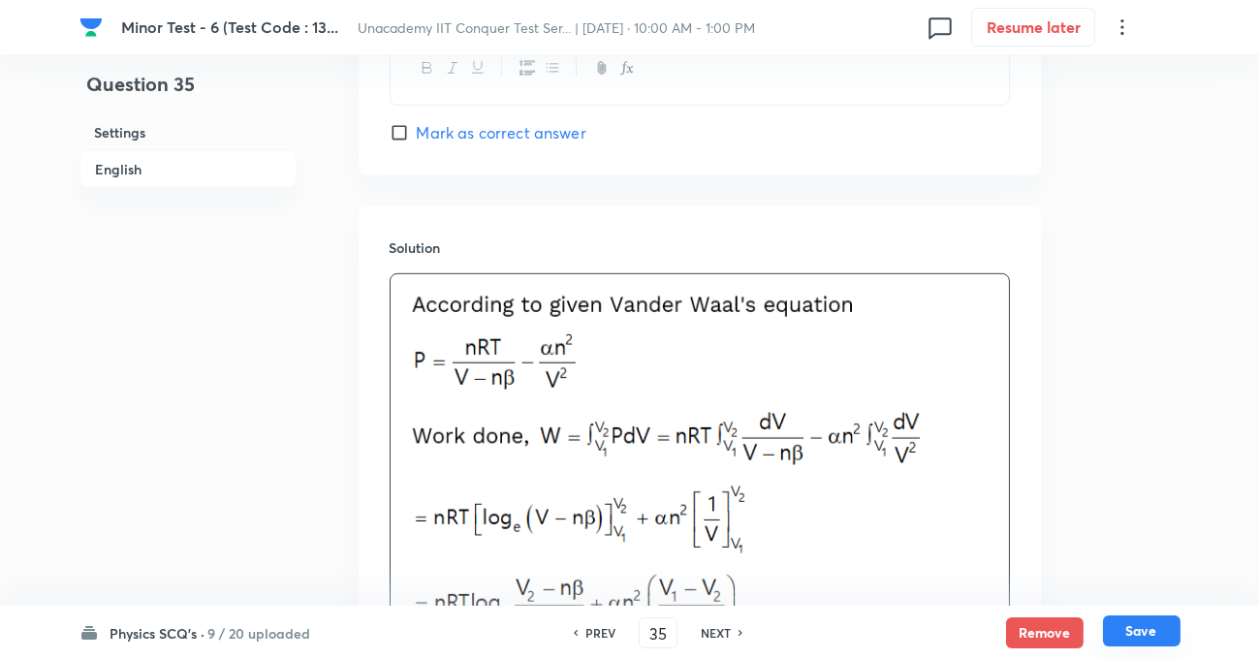
click at [1134, 619] on button "Save" at bounding box center [1142, 630] width 78 height 31
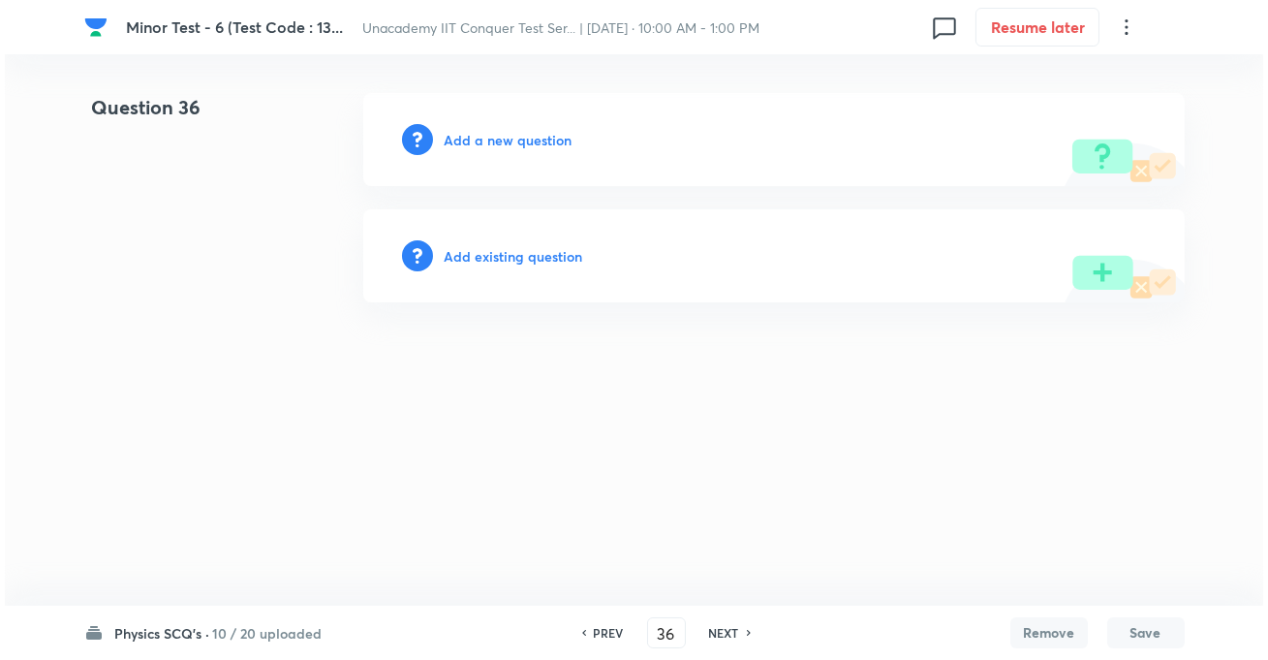
scroll to position [0, 0]
click at [484, 140] on h6 "Add a new question" at bounding box center [509, 140] width 128 height 20
click at [484, 140] on h6 "Choose a question type" at bounding box center [519, 140] width 149 height 20
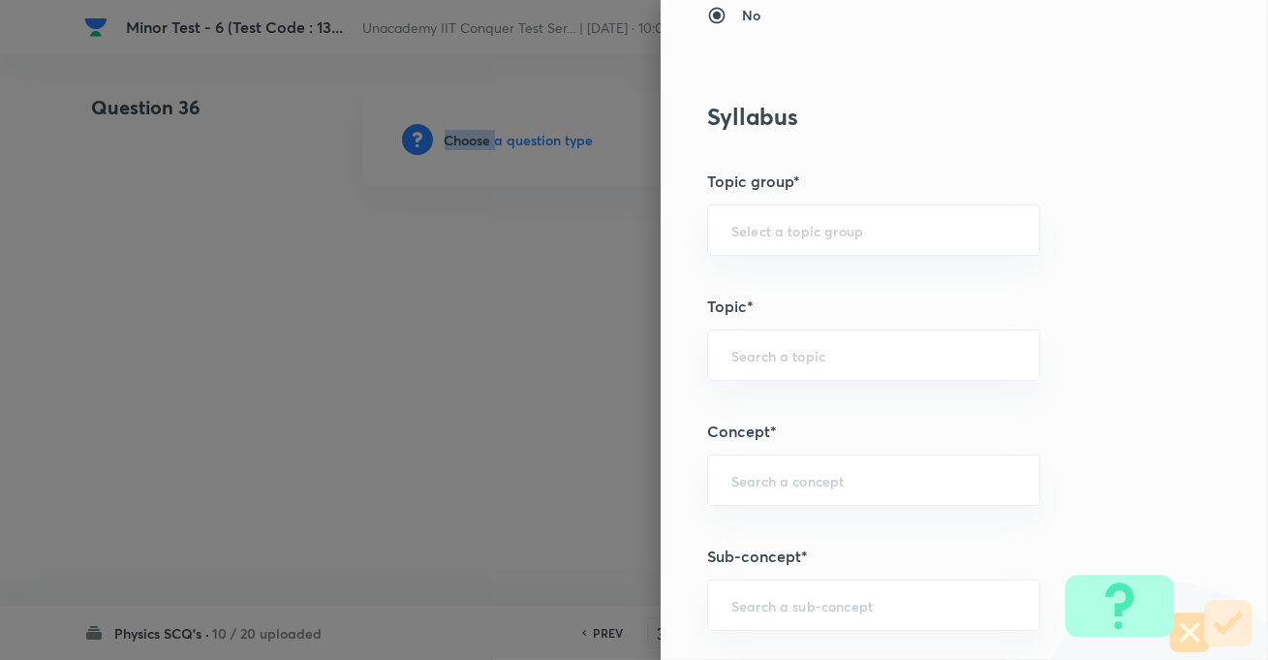
scroll to position [969, 0]
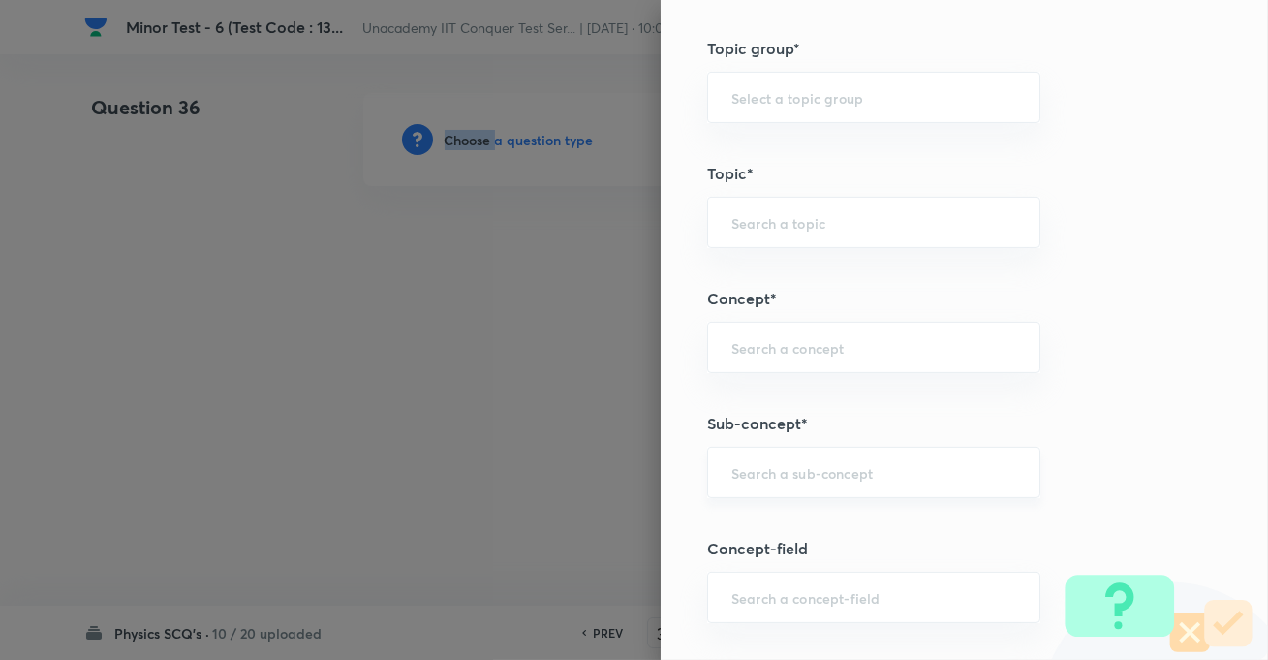
click at [839, 460] on div "​" at bounding box center [873, 472] width 333 height 51
paste input "KTG & Thermodynamics"
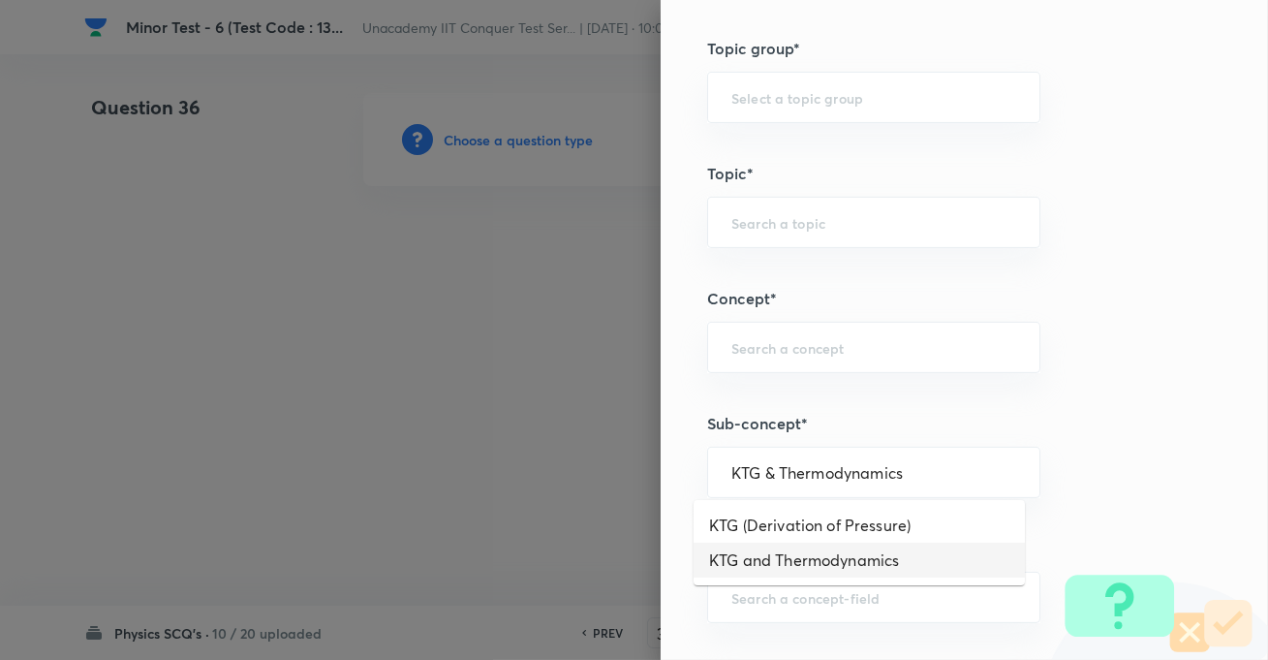
drag, startPoint x: 826, startPoint y: 538, endPoint x: 827, endPoint y: 553, distance: 15.5
click at [827, 553] on ul "KTG (Derivation of Pressure) KTG and Thermodynamics" at bounding box center [859, 542] width 331 height 85
click at [827, 553] on li "KTG and Thermodynamics" at bounding box center [859, 560] width 331 height 35
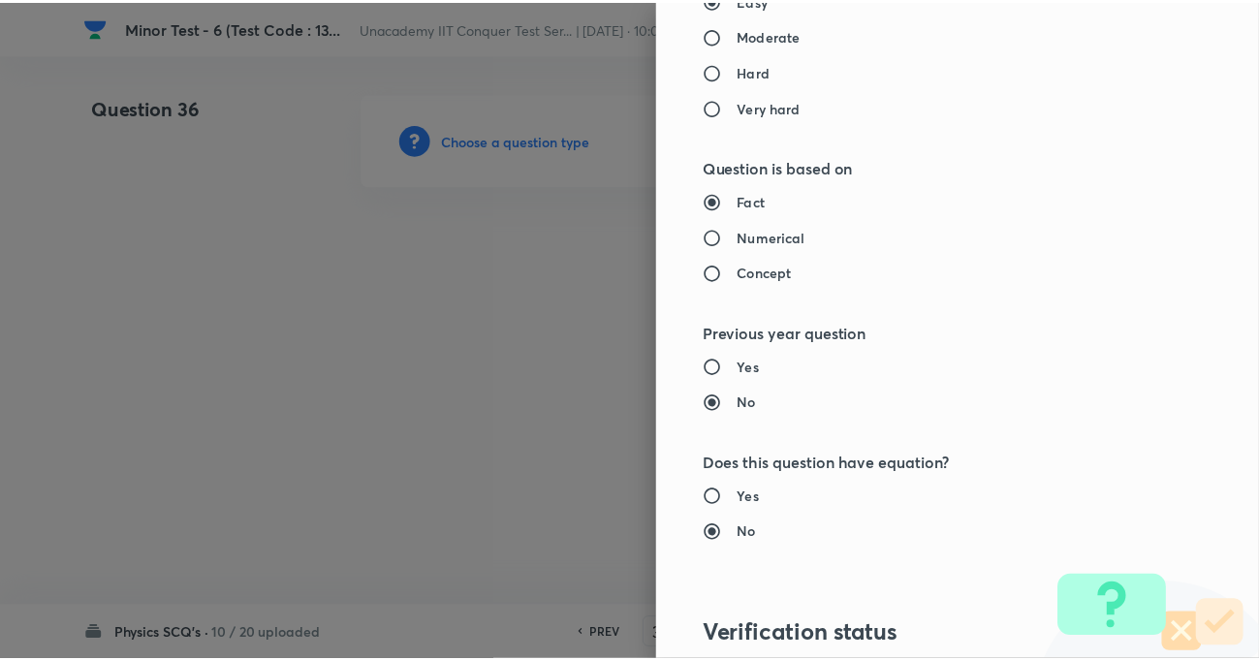
scroll to position [2109, 0]
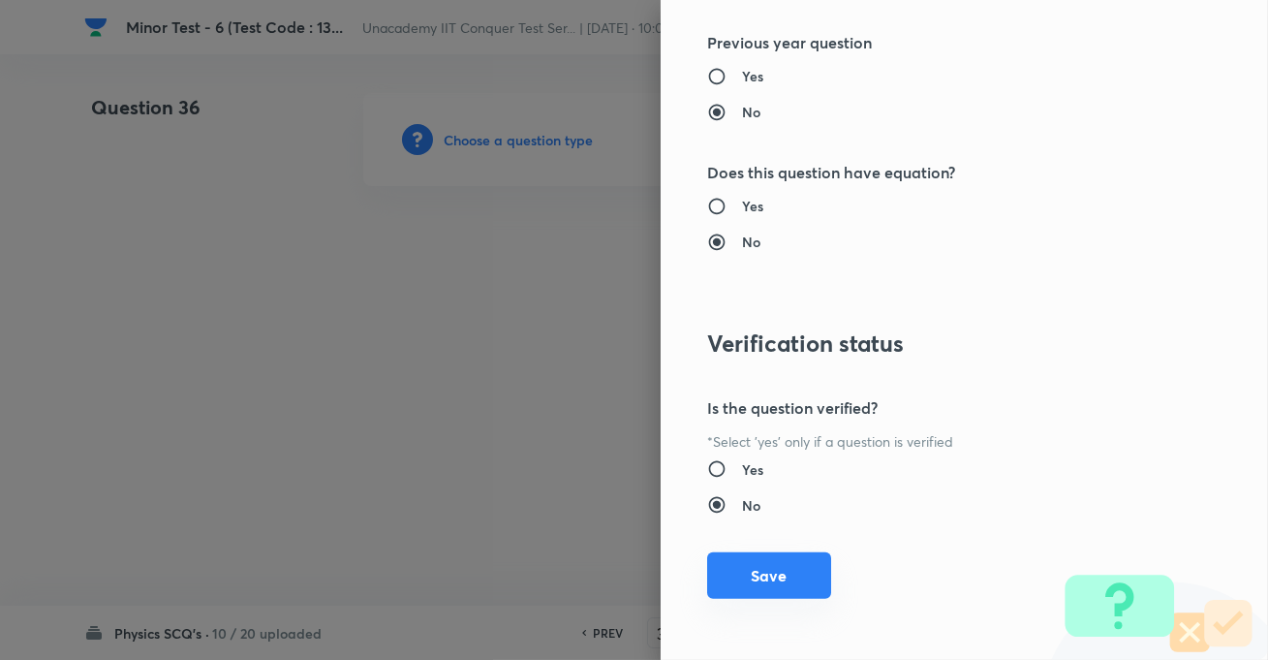
click at [767, 565] on button "Save" at bounding box center [769, 575] width 124 height 47
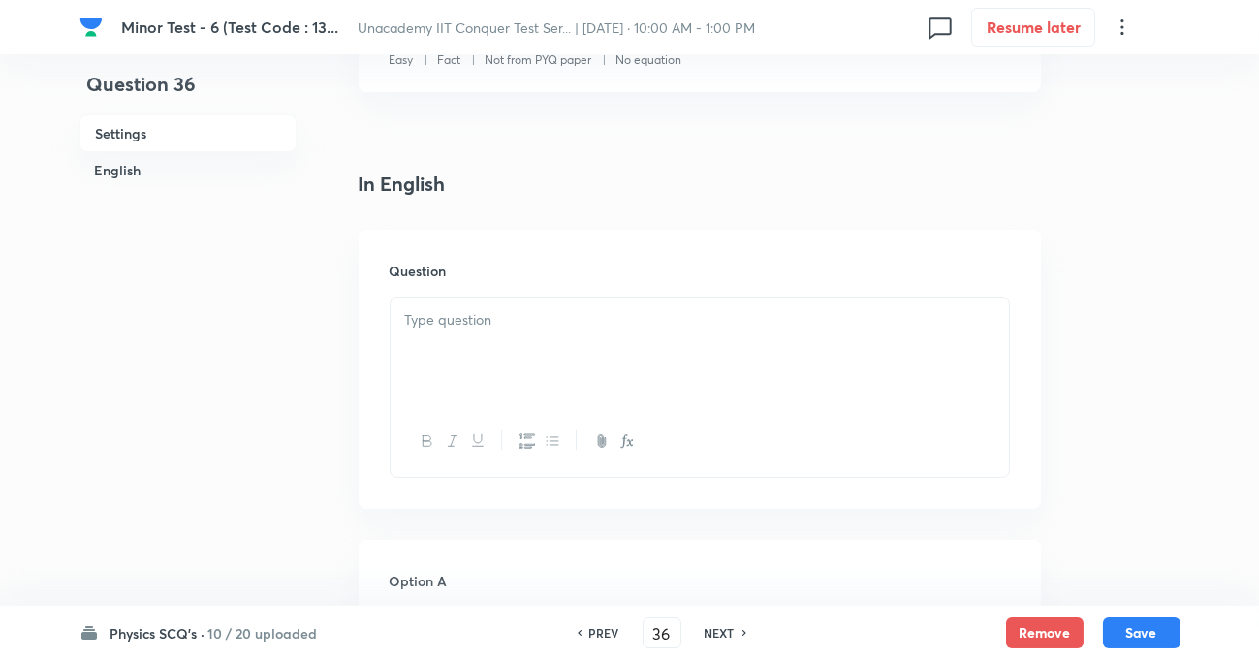
scroll to position [704, 0]
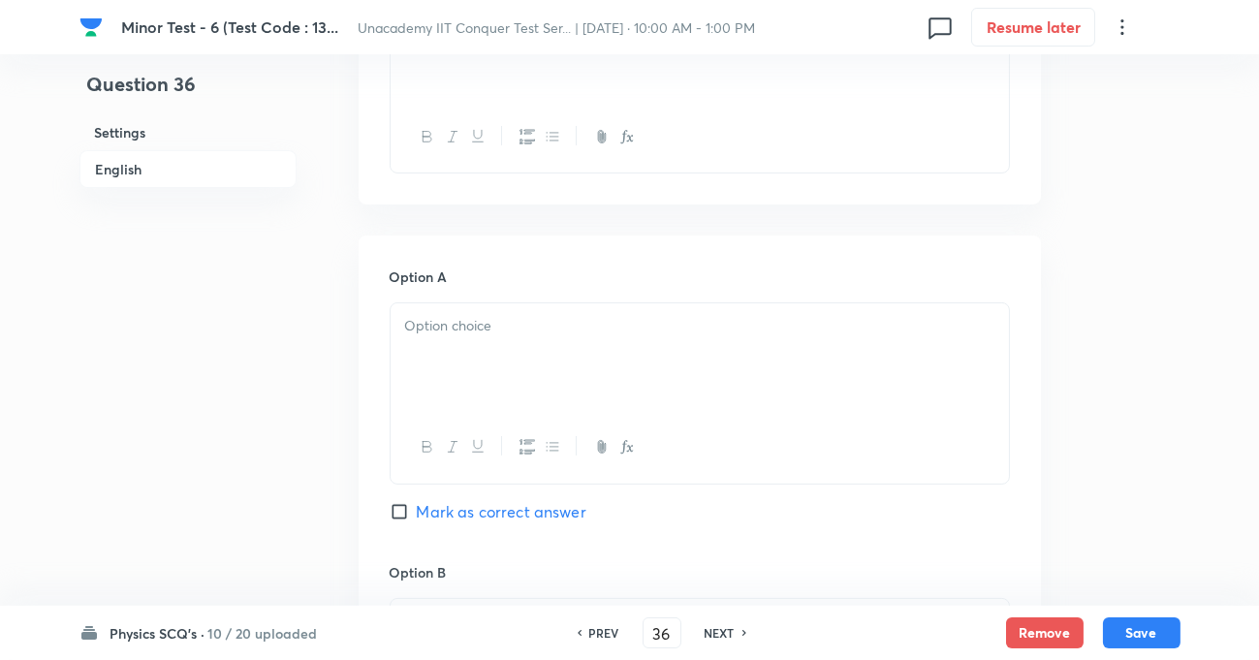
click at [478, 333] on p at bounding box center [699, 326] width 589 height 22
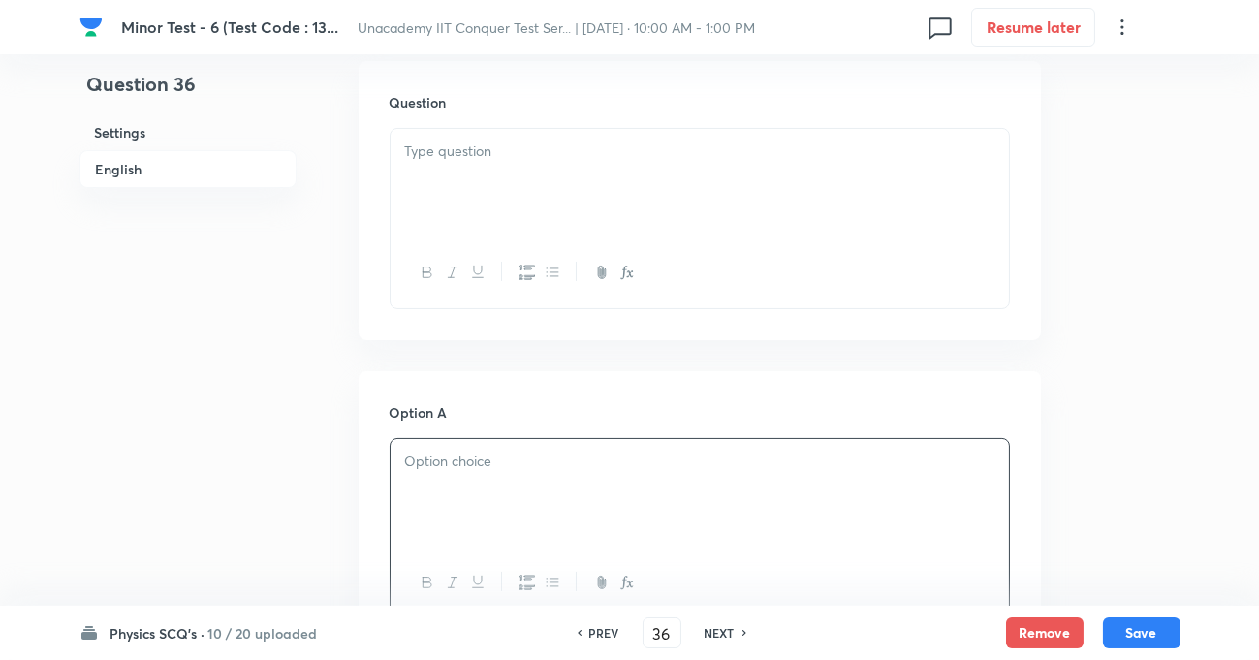
scroll to position [352, 0]
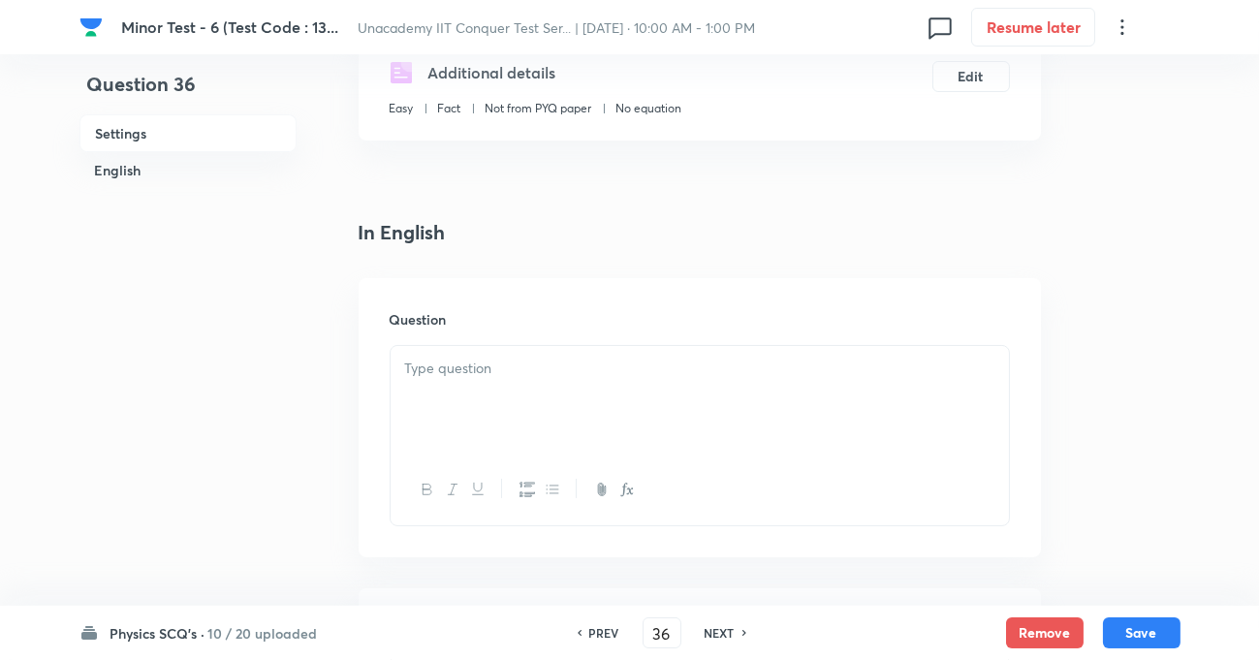
click at [465, 373] on p at bounding box center [699, 369] width 589 height 22
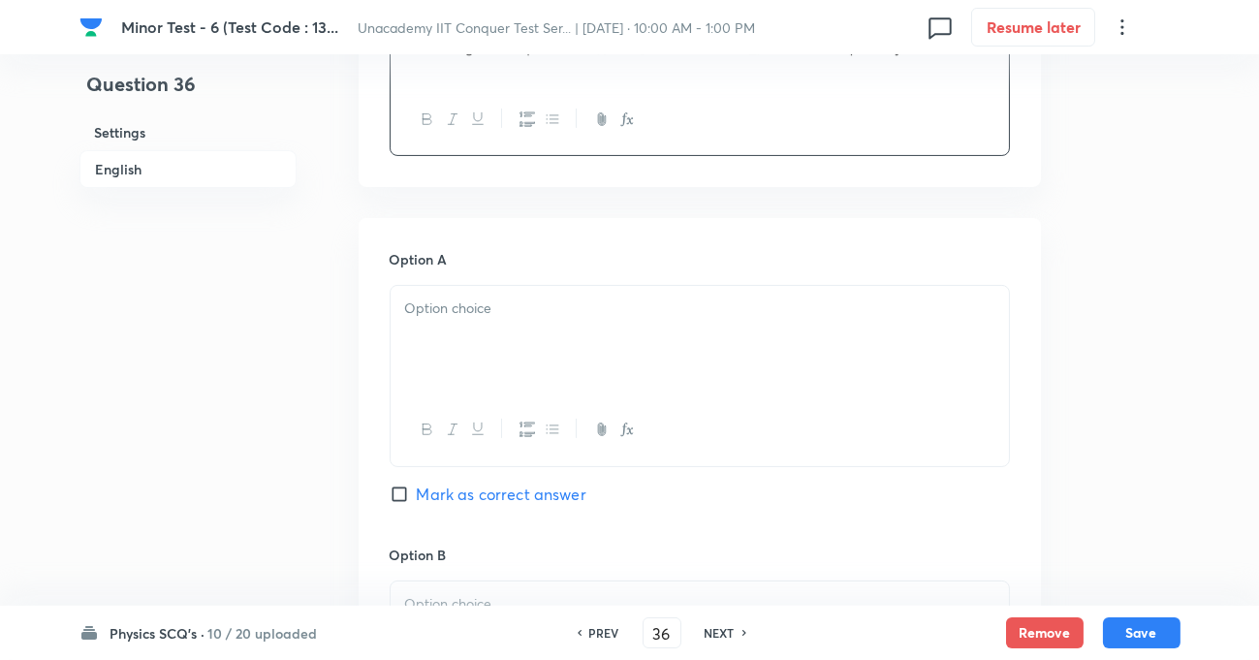
scroll to position [793, 0]
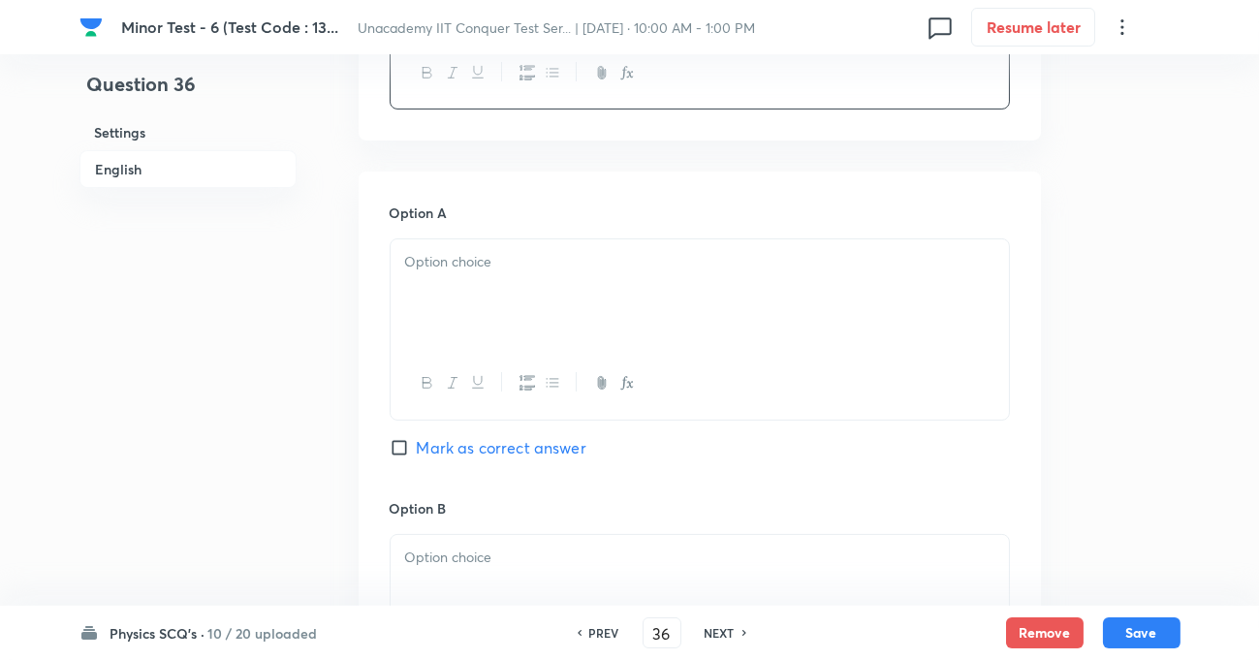
click at [474, 284] on div at bounding box center [700, 293] width 618 height 109
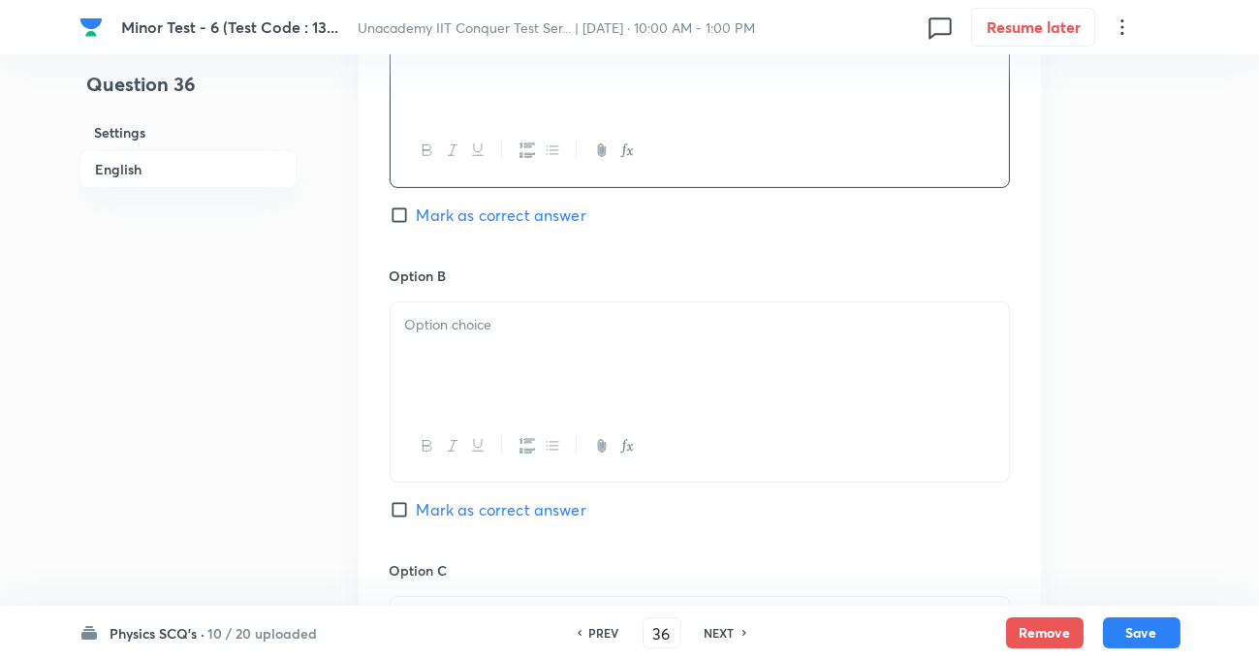
scroll to position [1056, 0]
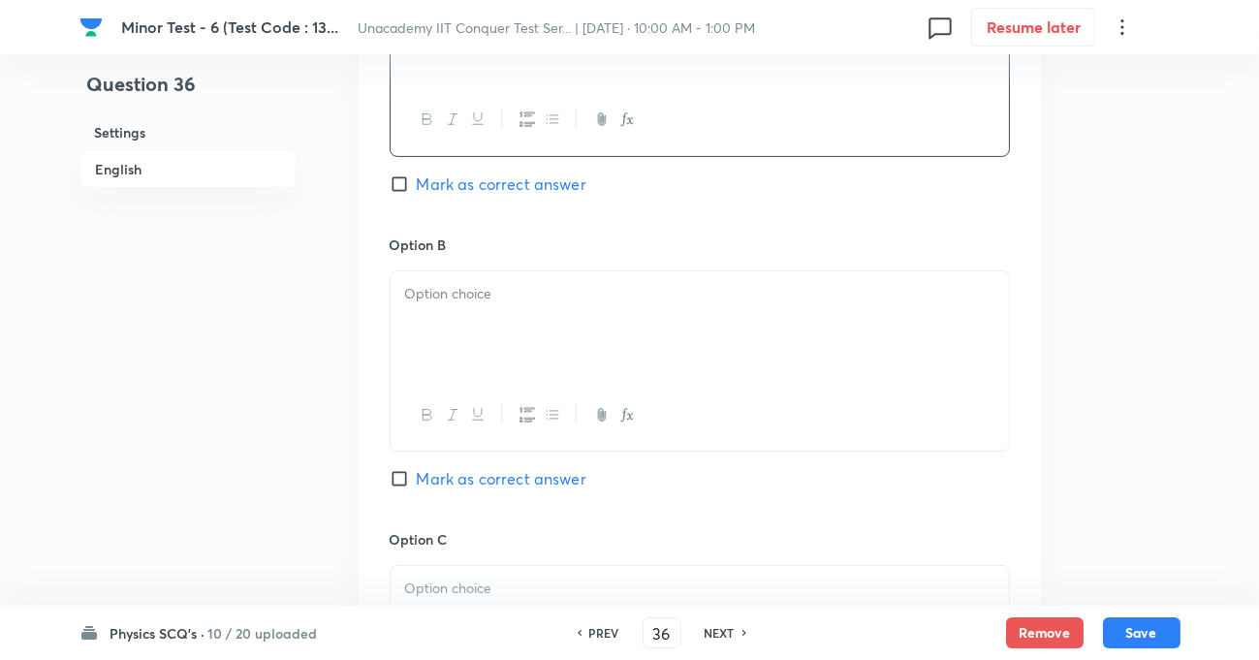
click at [481, 303] on p at bounding box center [699, 294] width 589 height 22
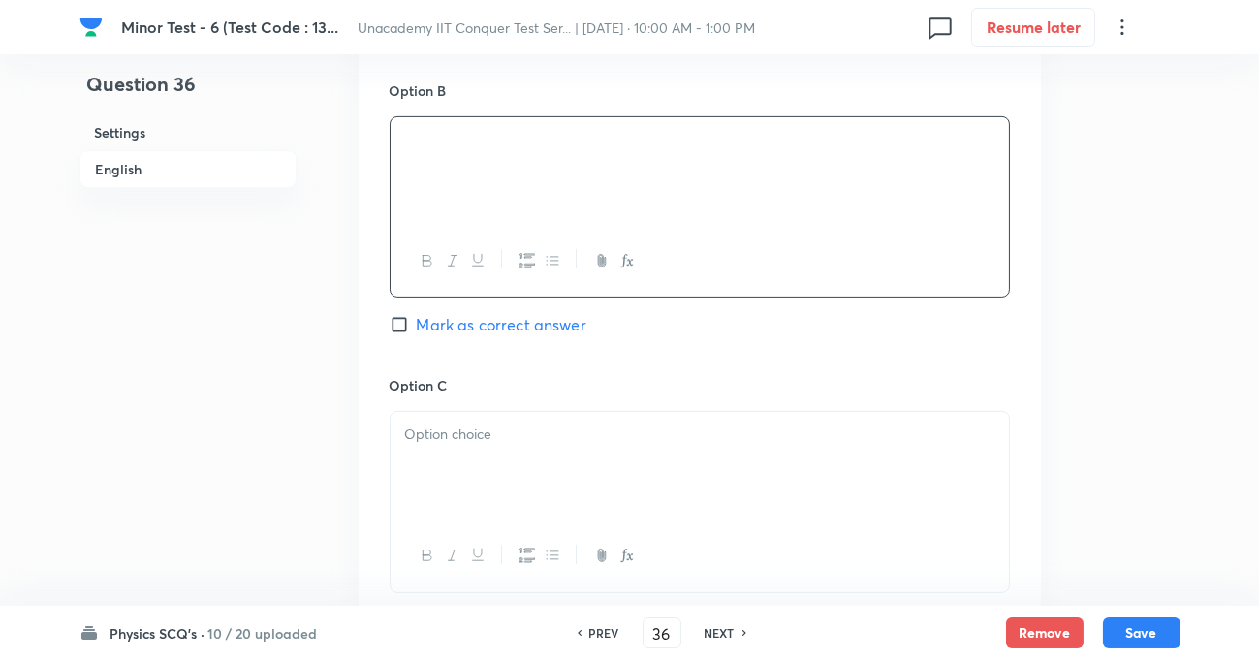
scroll to position [1233, 0]
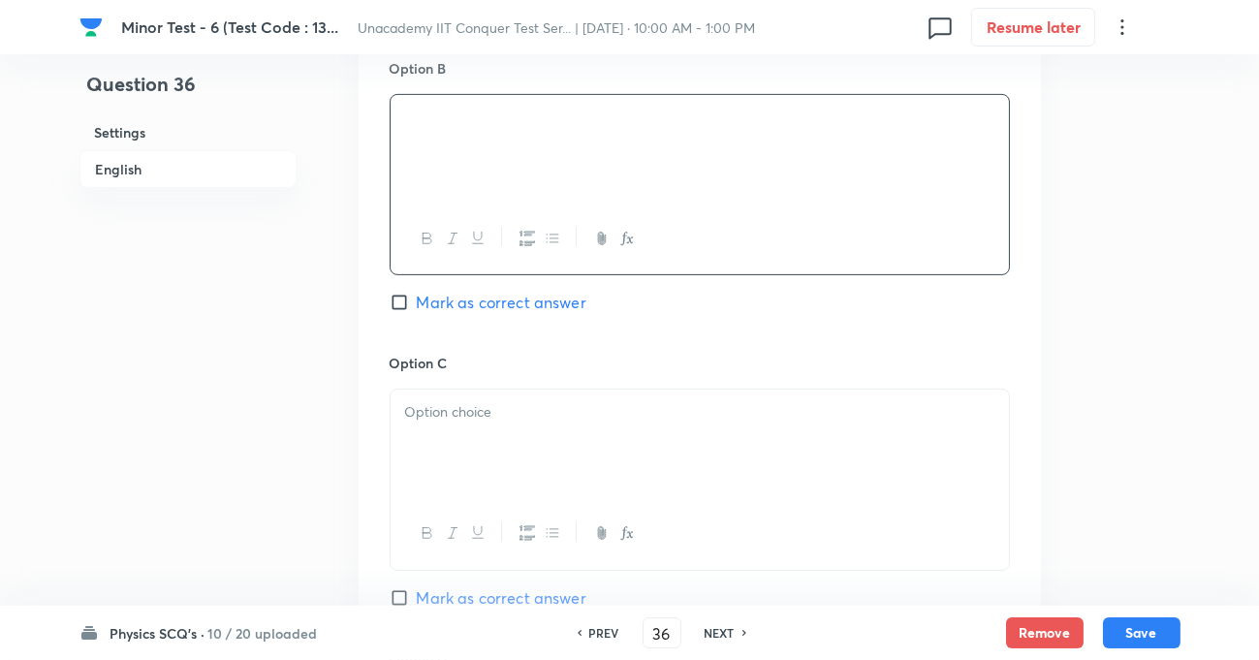
click at [481, 435] on div at bounding box center [700, 444] width 618 height 109
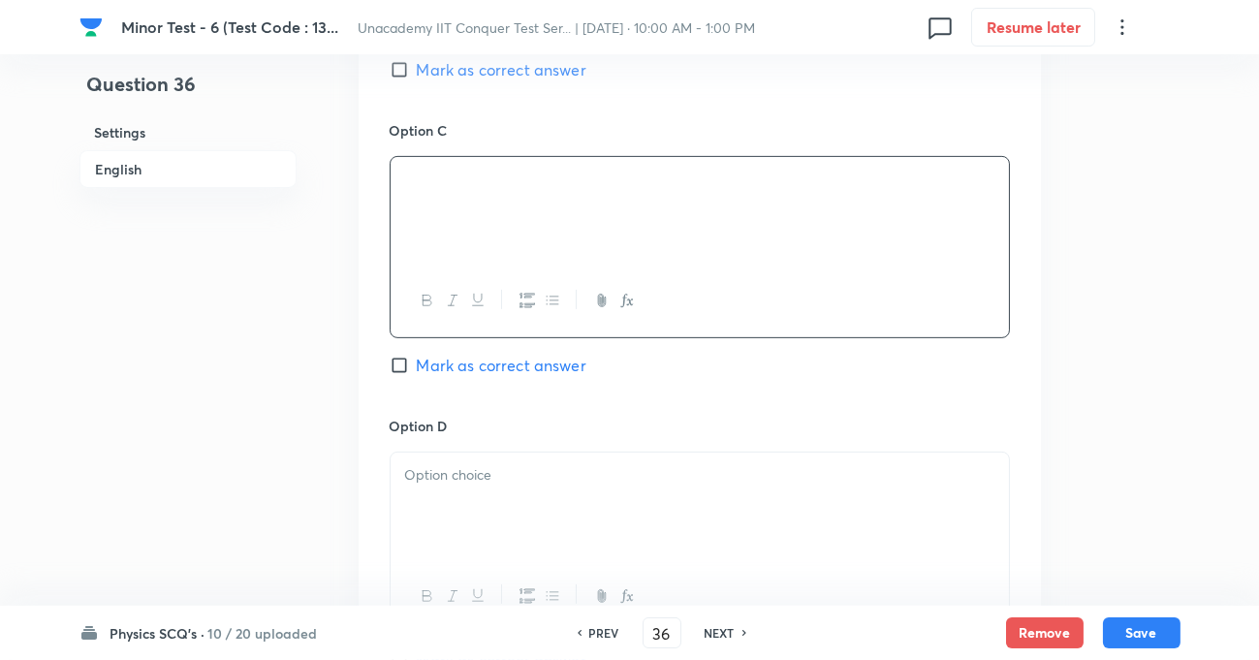
scroll to position [1585, 0]
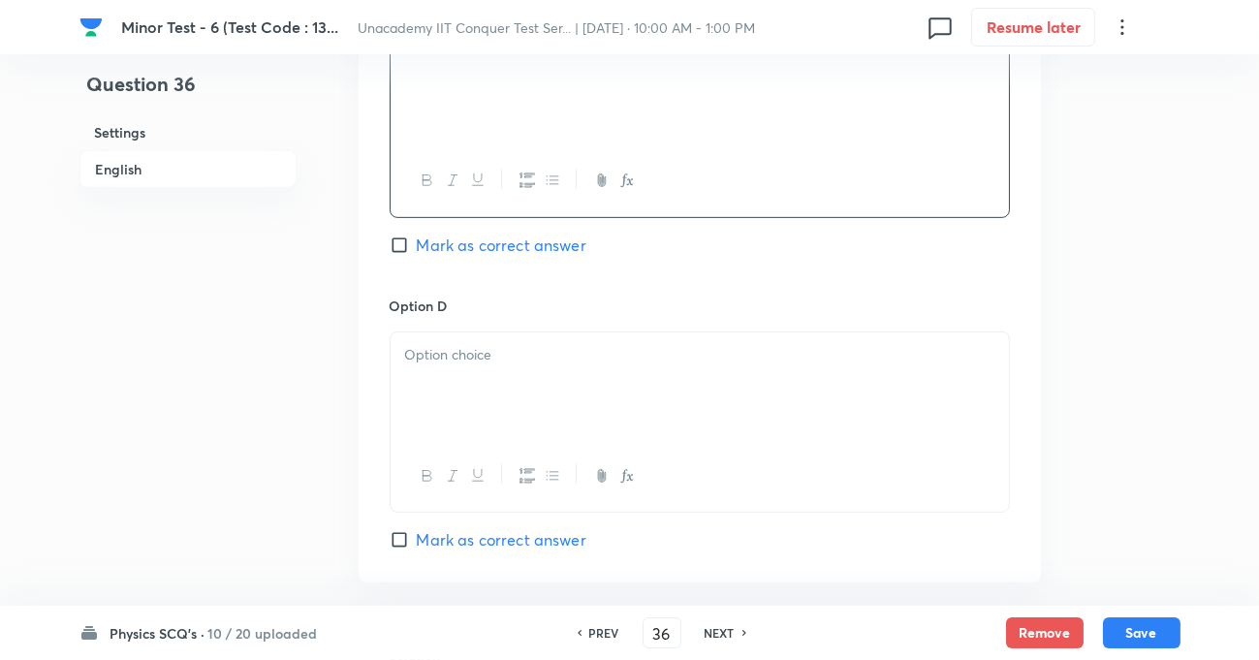
click at [462, 366] on div at bounding box center [700, 386] width 618 height 109
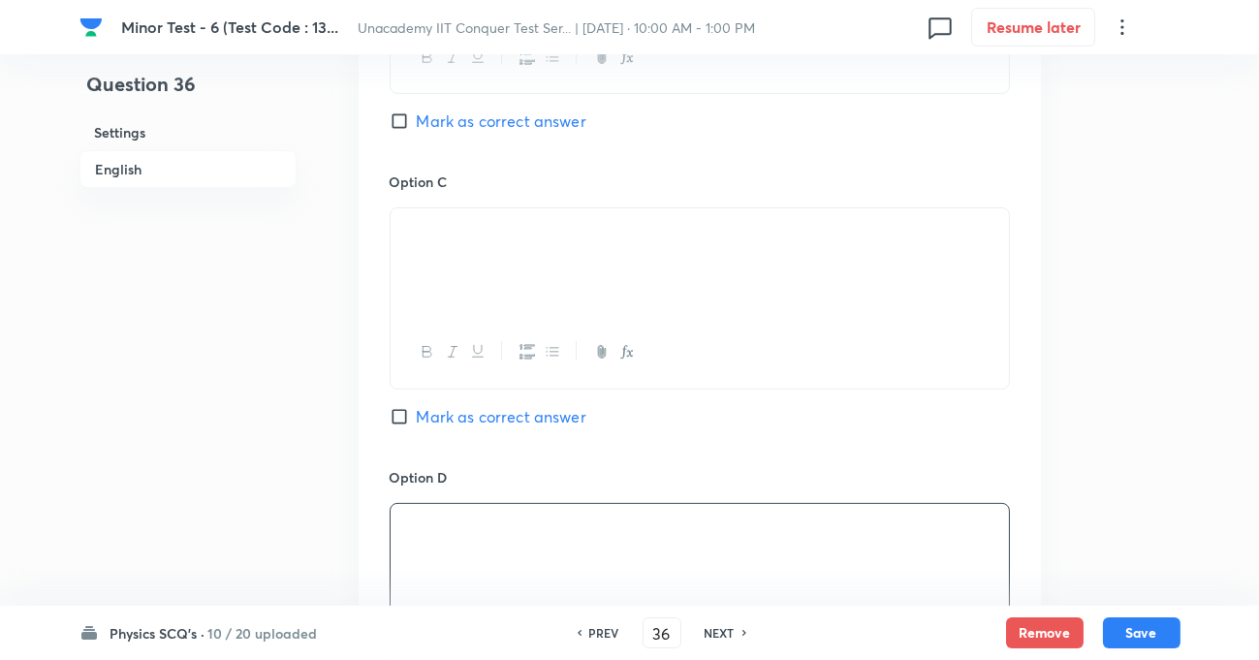
scroll to position [1409, 0]
click at [407, 419] on input "Mark as correct answer" at bounding box center [403, 421] width 27 height 19
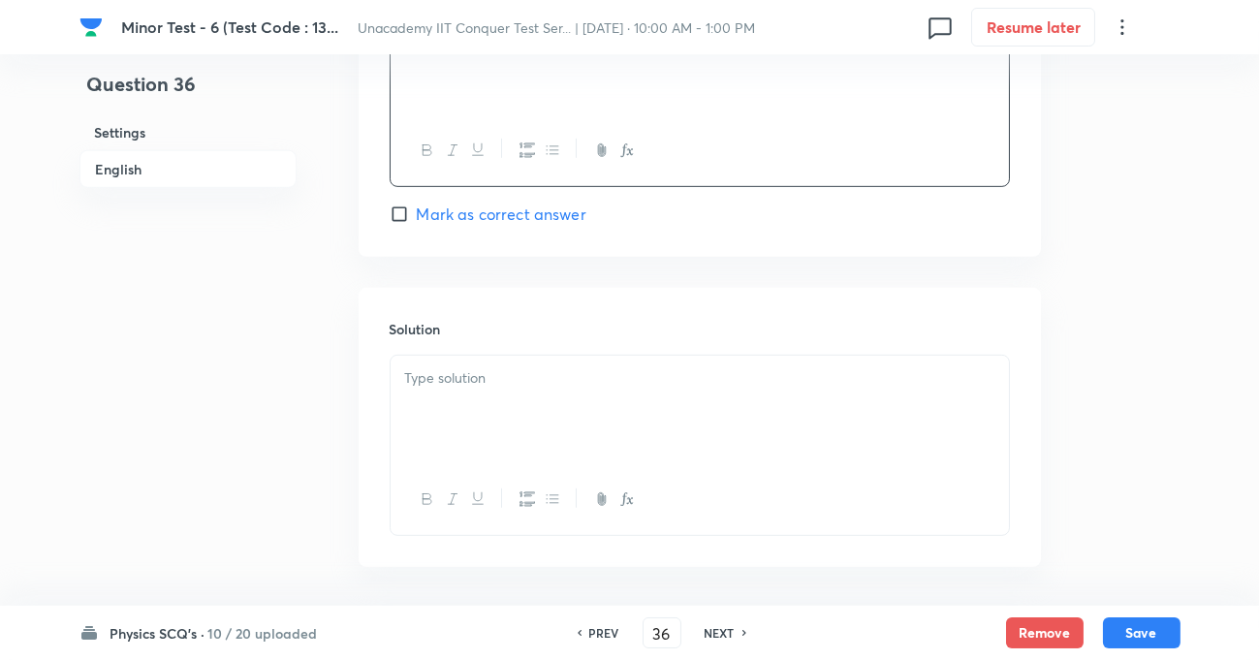
scroll to position [1989, 0]
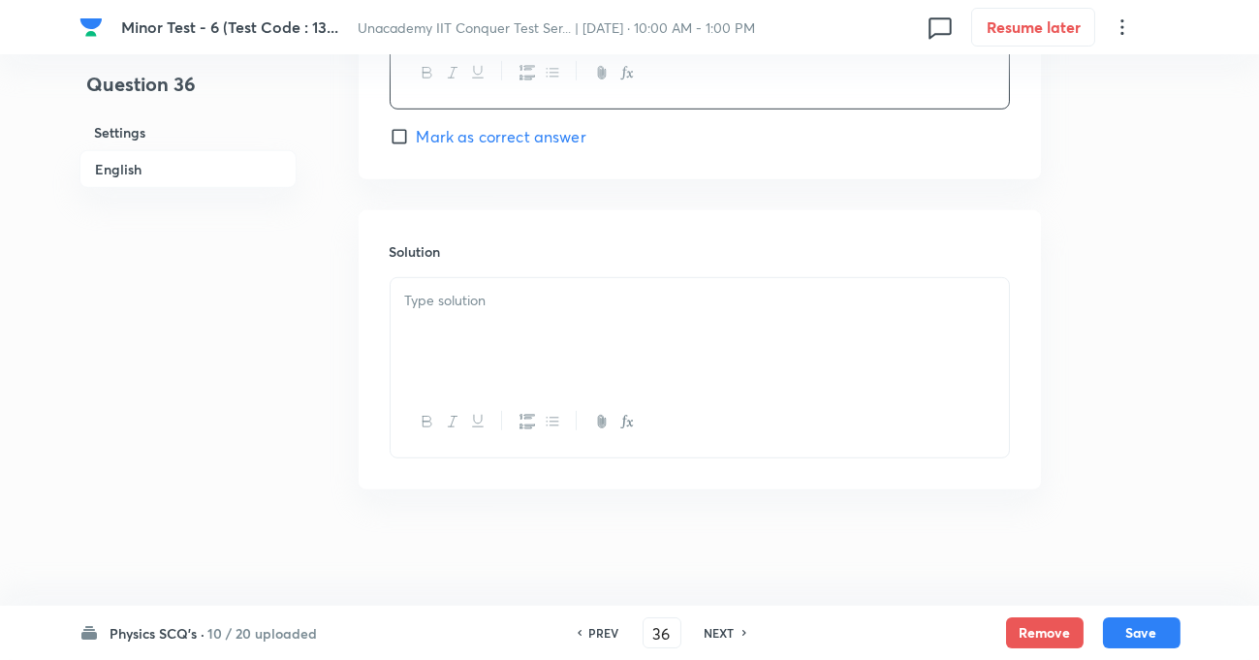
click at [509, 310] on div at bounding box center [700, 332] width 618 height 109
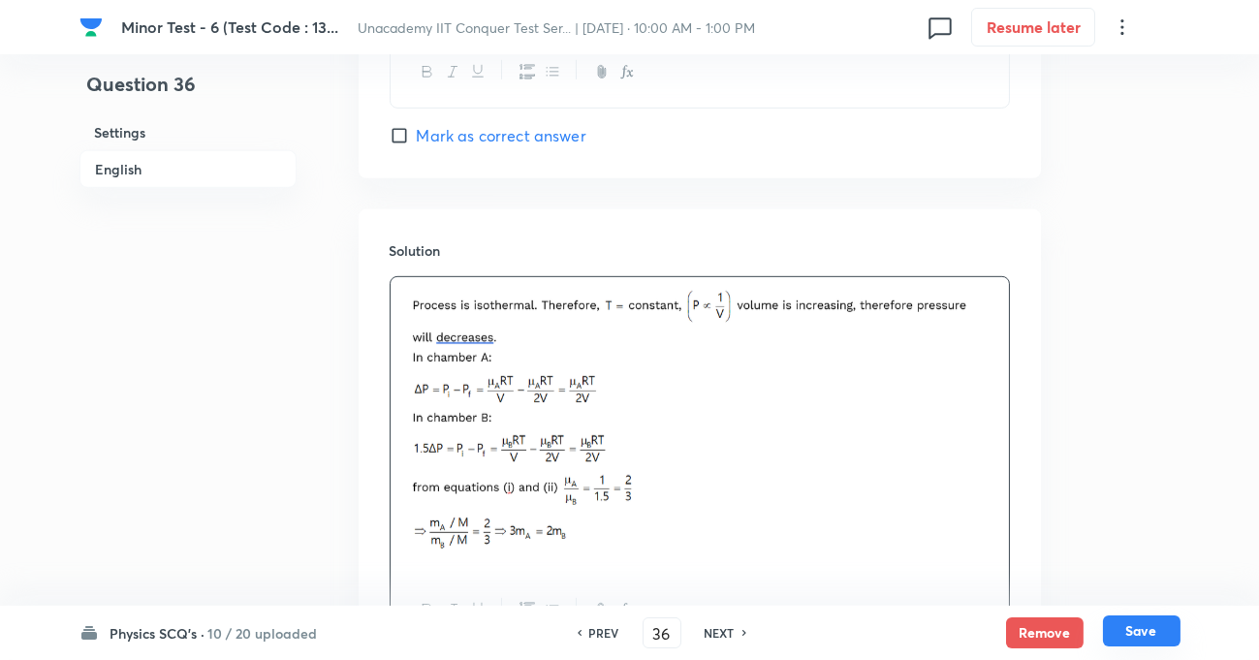
click at [1130, 629] on button "Save" at bounding box center [1142, 630] width 78 height 31
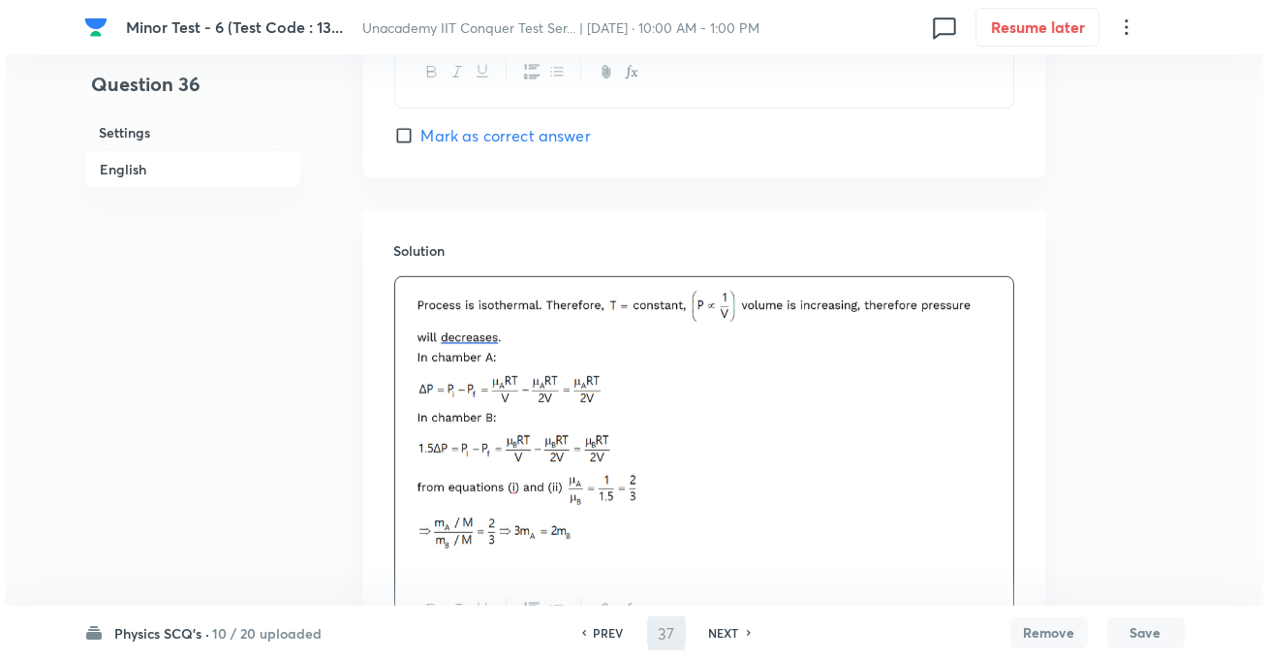
scroll to position [0, 0]
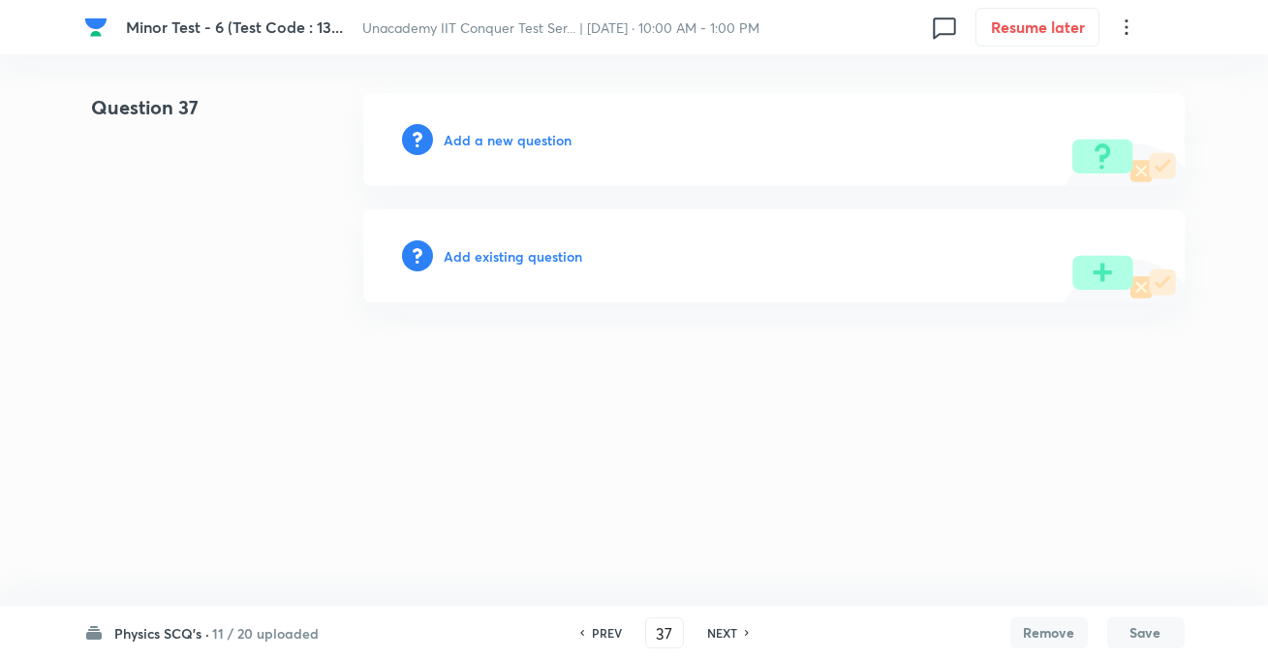
click at [518, 139] on h6 "Add a new question" at bounding box center [509, 140] width 128 height 20
click at [578, 141] on h6 "Choose a question type" at bounding box center [519, 140] width 149 height 20
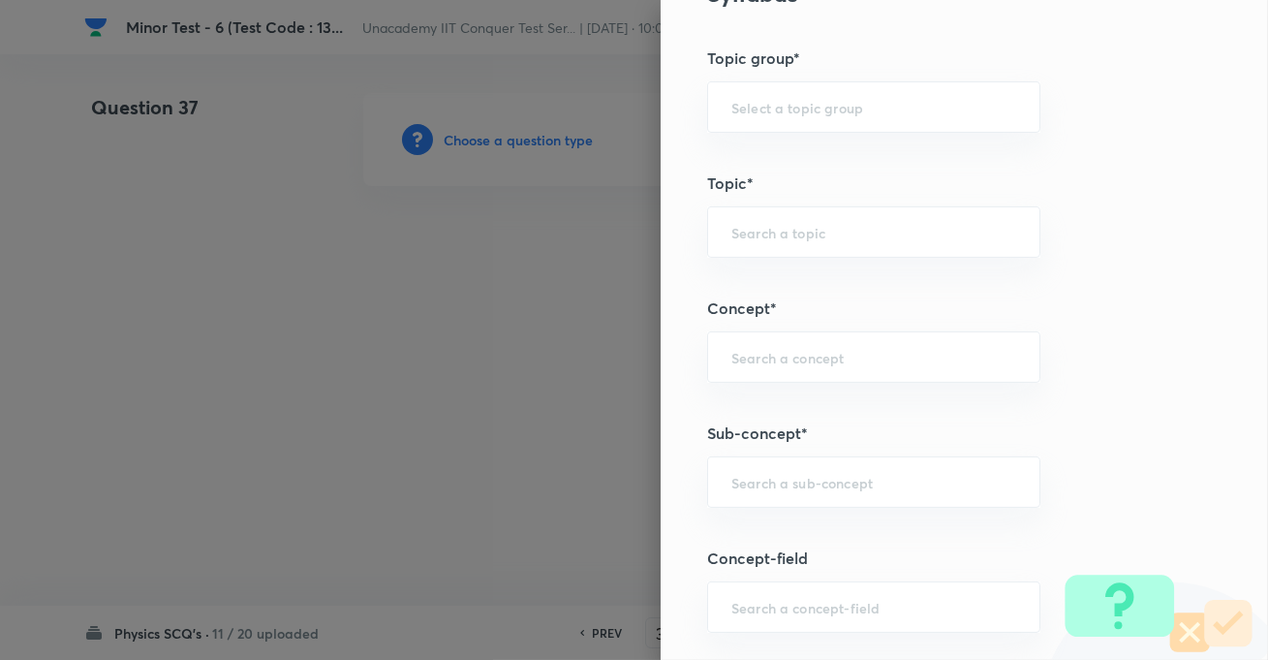
scroll to position [1056, 0]
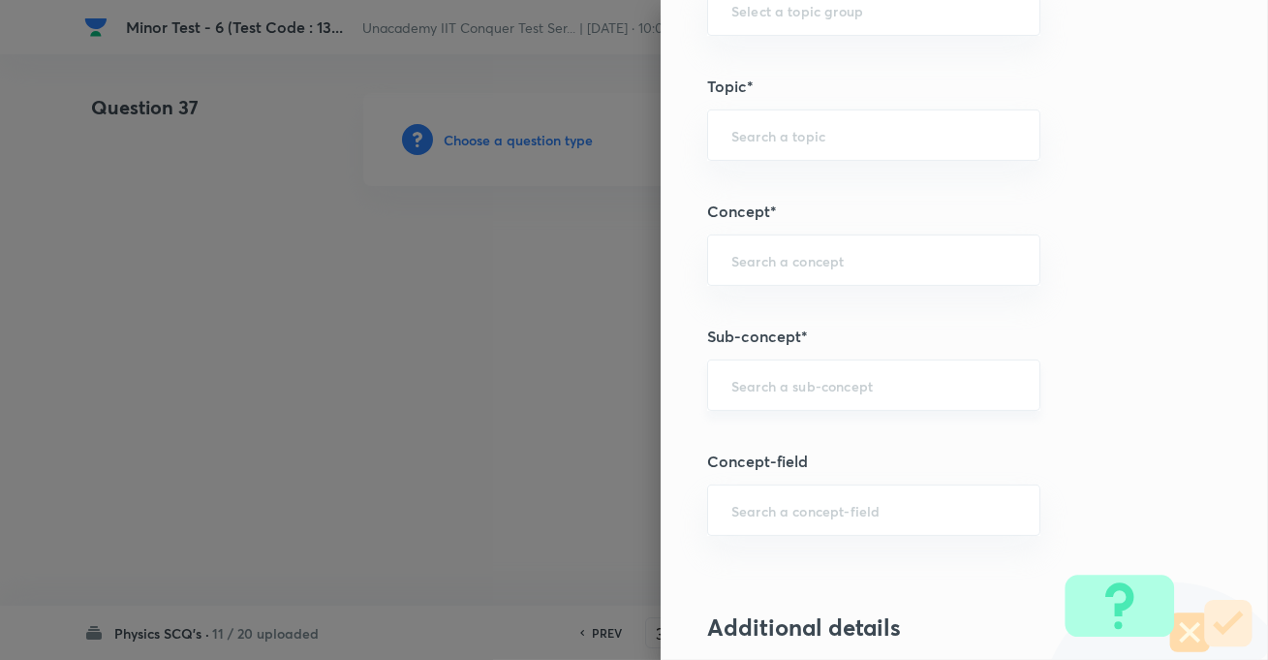
click at [784, 383] on input "text" at bounding box center [874, 385] width 285 height 18
paste input "KTG & Thermodynamics,"
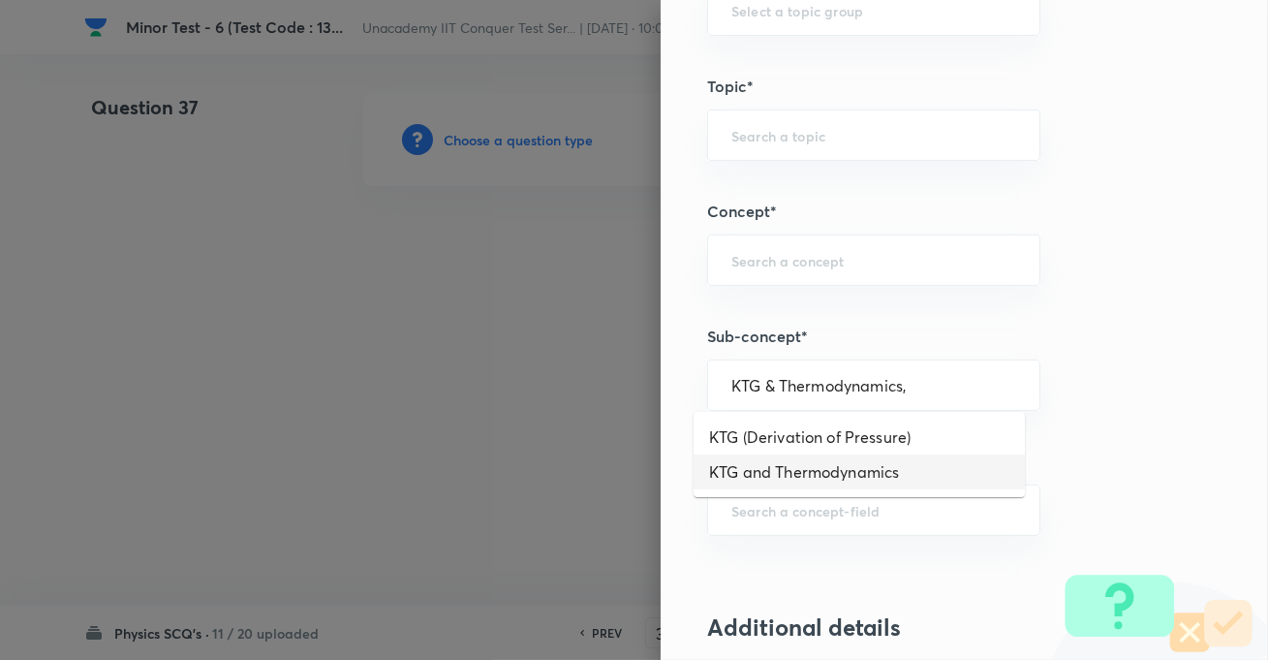
click at [808, 468] on li "KTG and Thermodynamics" at bounding box center [859, 471] width 331 height 35
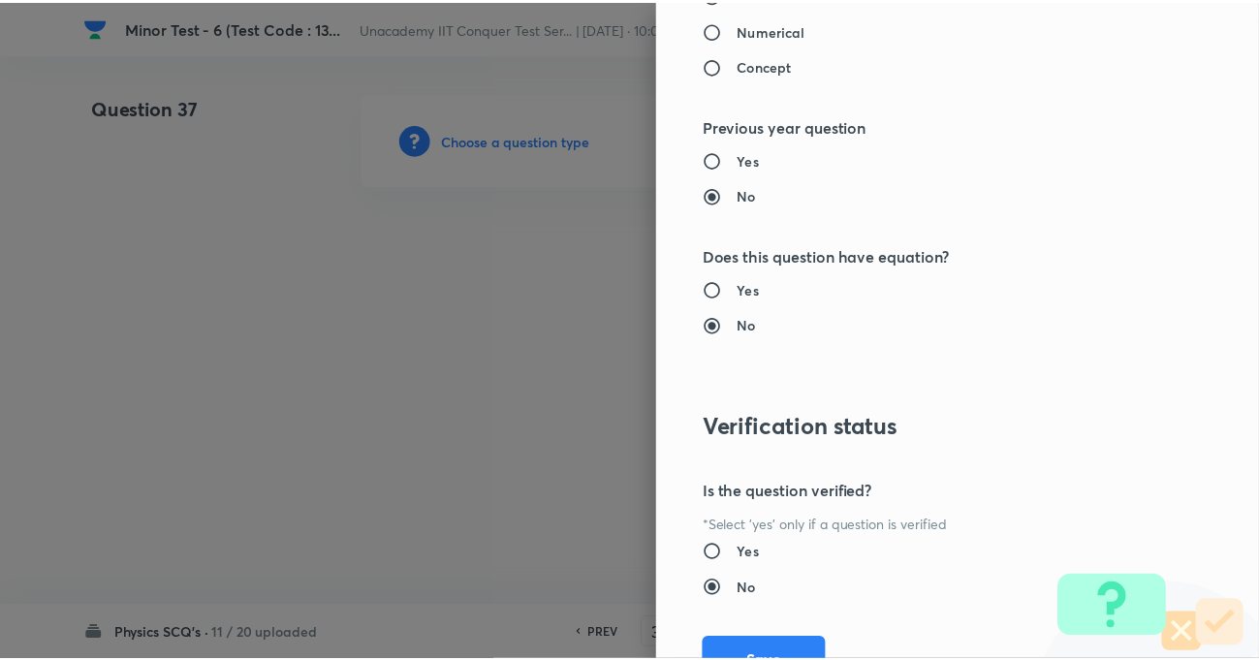
scroll to position [2109, 0]
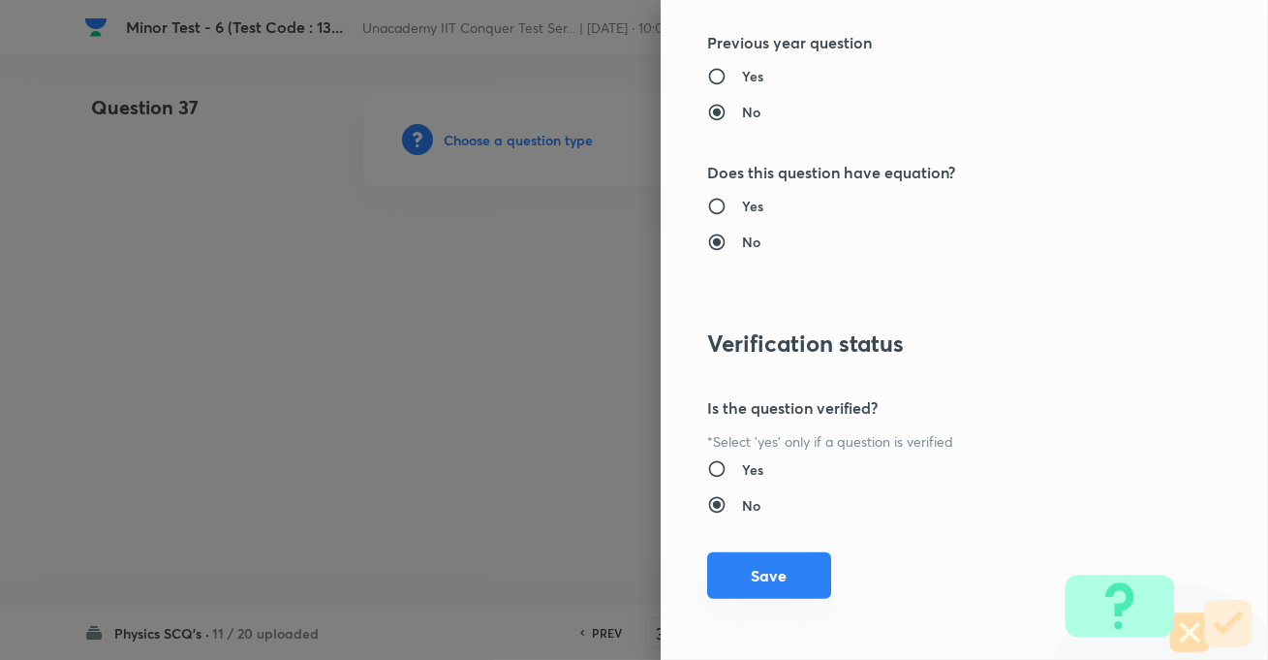
click at [796, 555] on button "Save" at bounding box center [769, 575] width 124 height 47
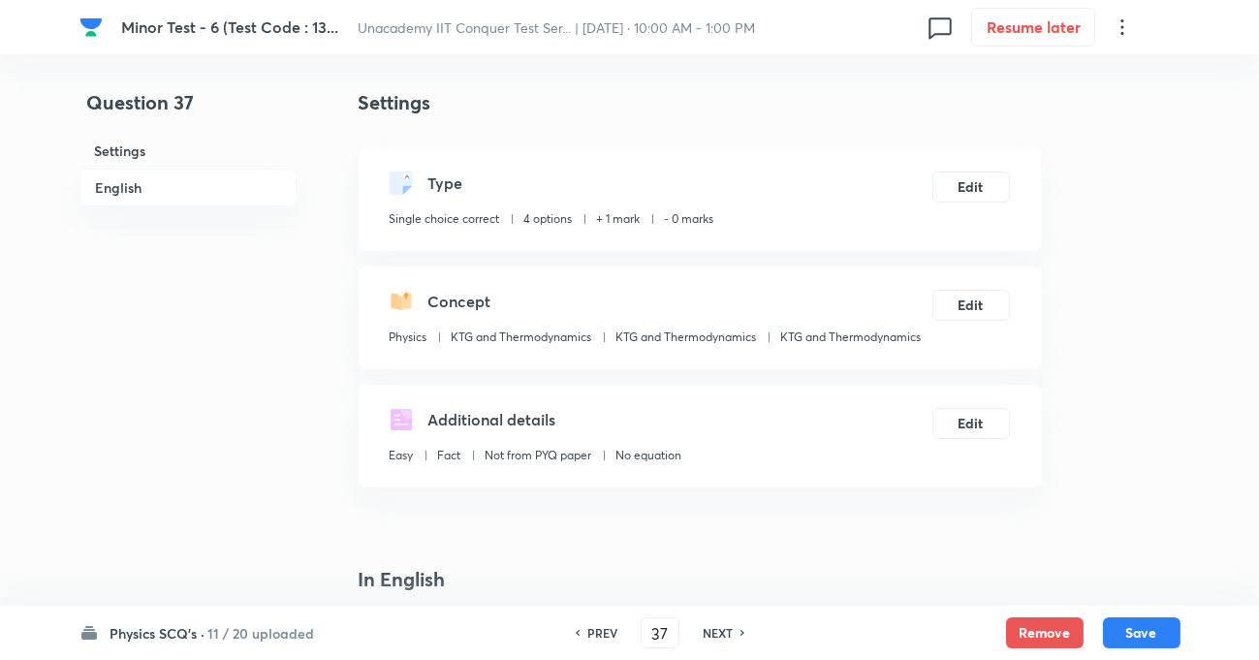
scroll to position [352, 0]
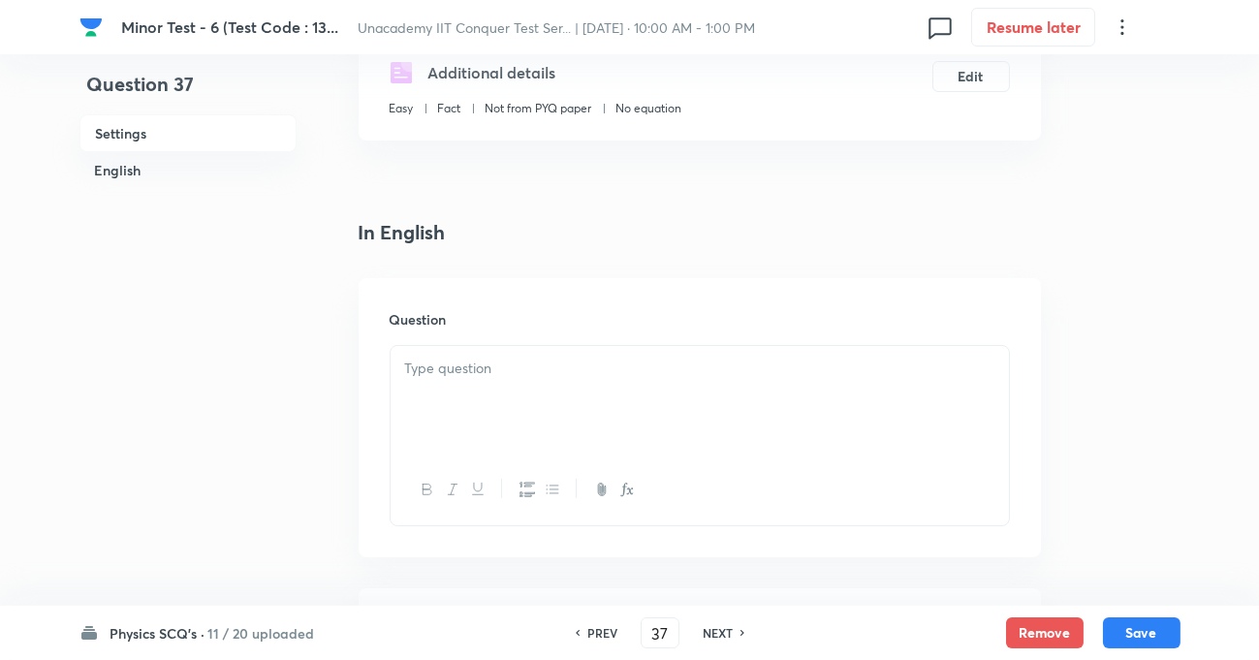
click at [523, 366] on p at bounding box center [699, 369] width 589 height 22
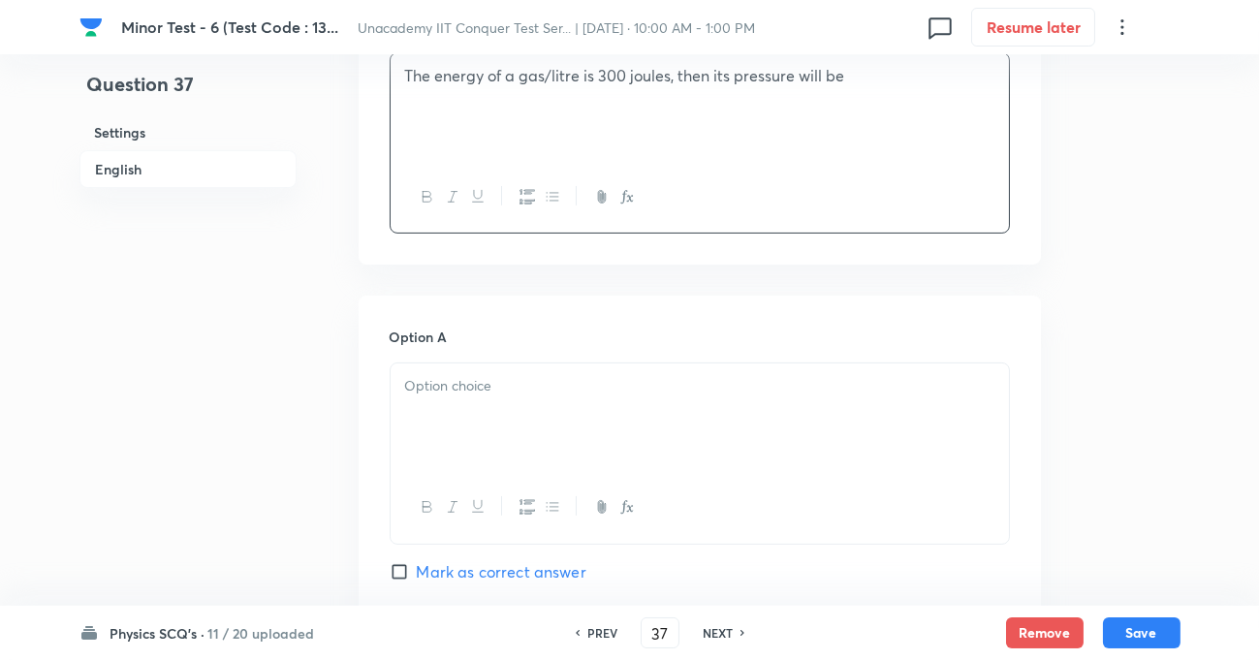
scroll to position [793, 0]
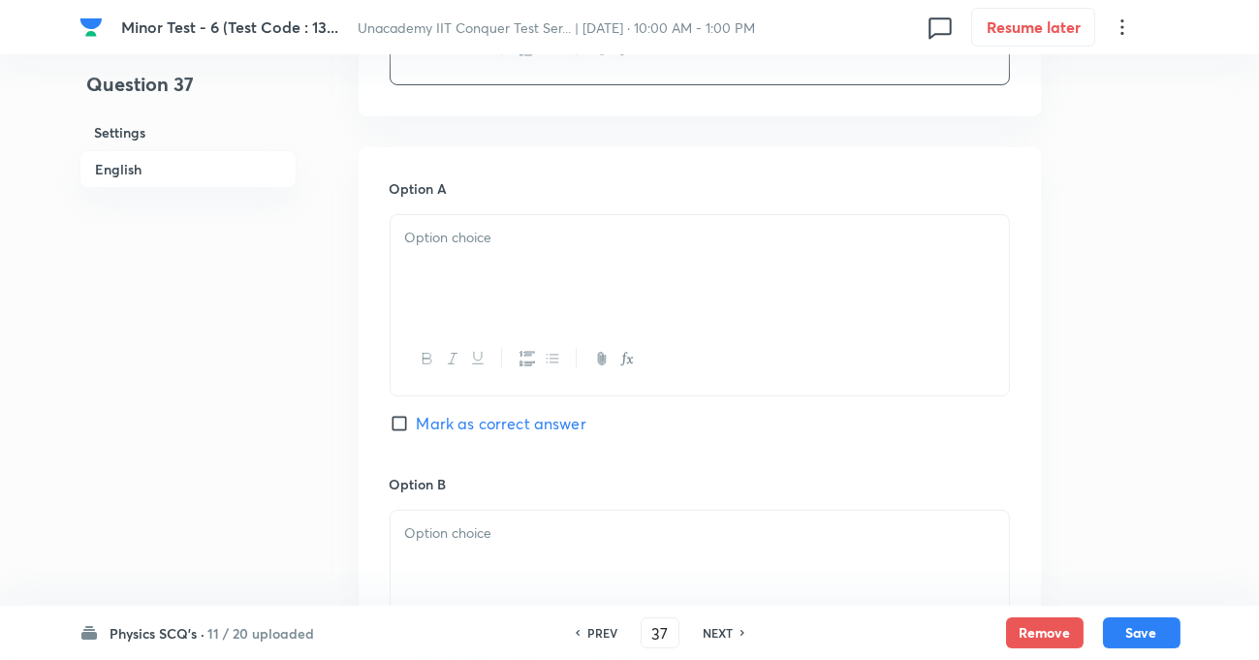
click at [494, 268] on div at bounding box center [700, 269] width 618 height 109
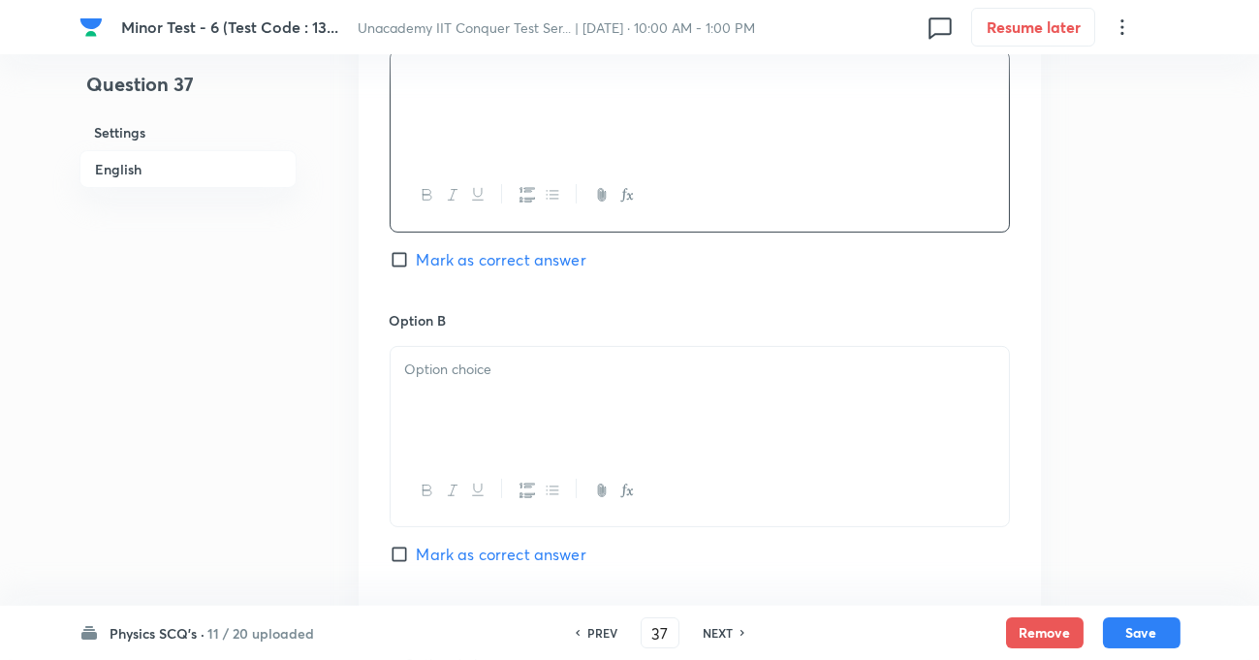
scroll to position [969, 0]
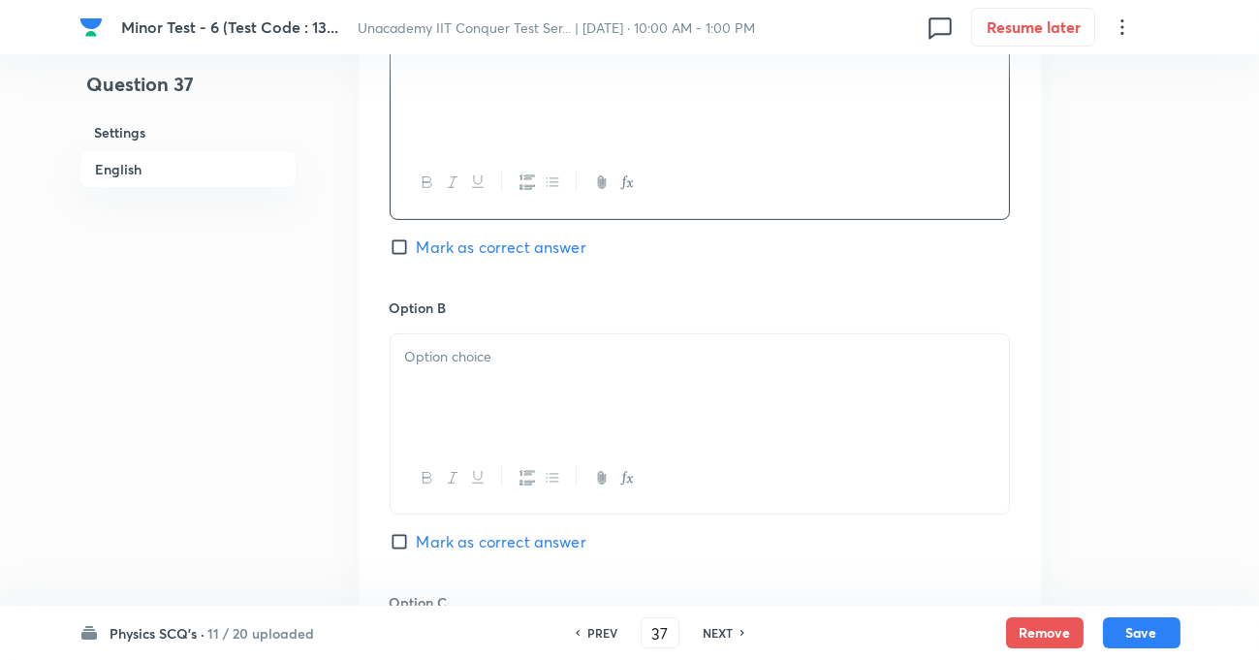
click at [441, 377] on div at bounding box center [700, 388] width 618 height 109
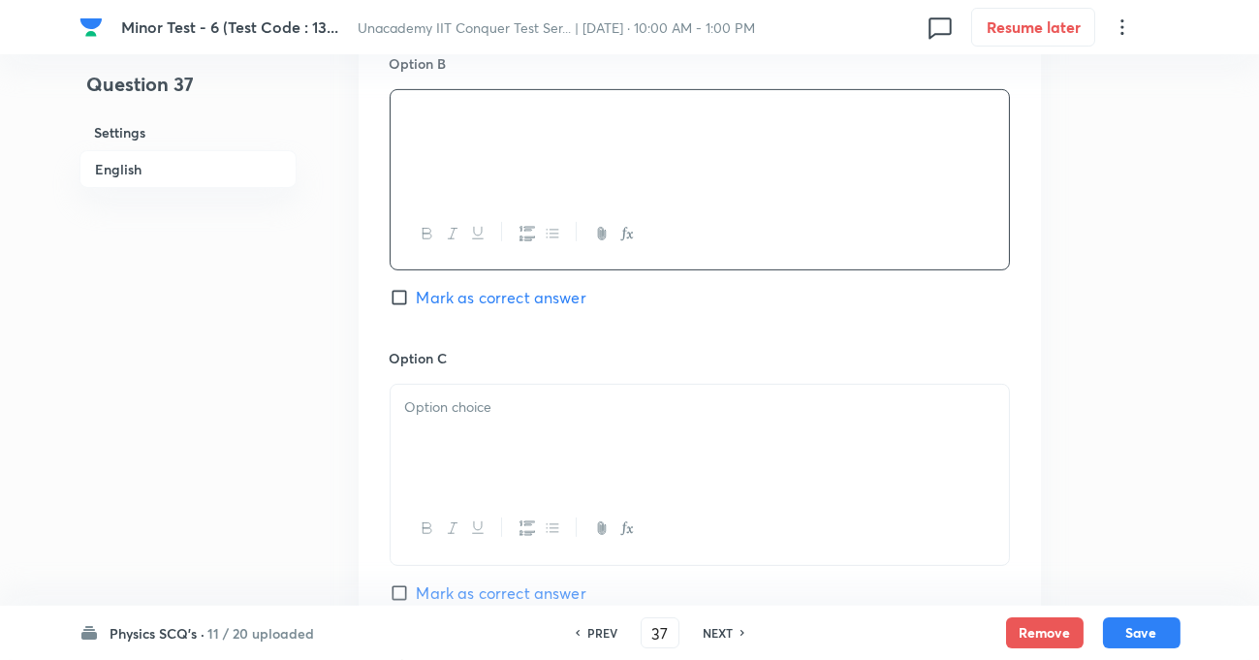
scroll to position [1233, 0]
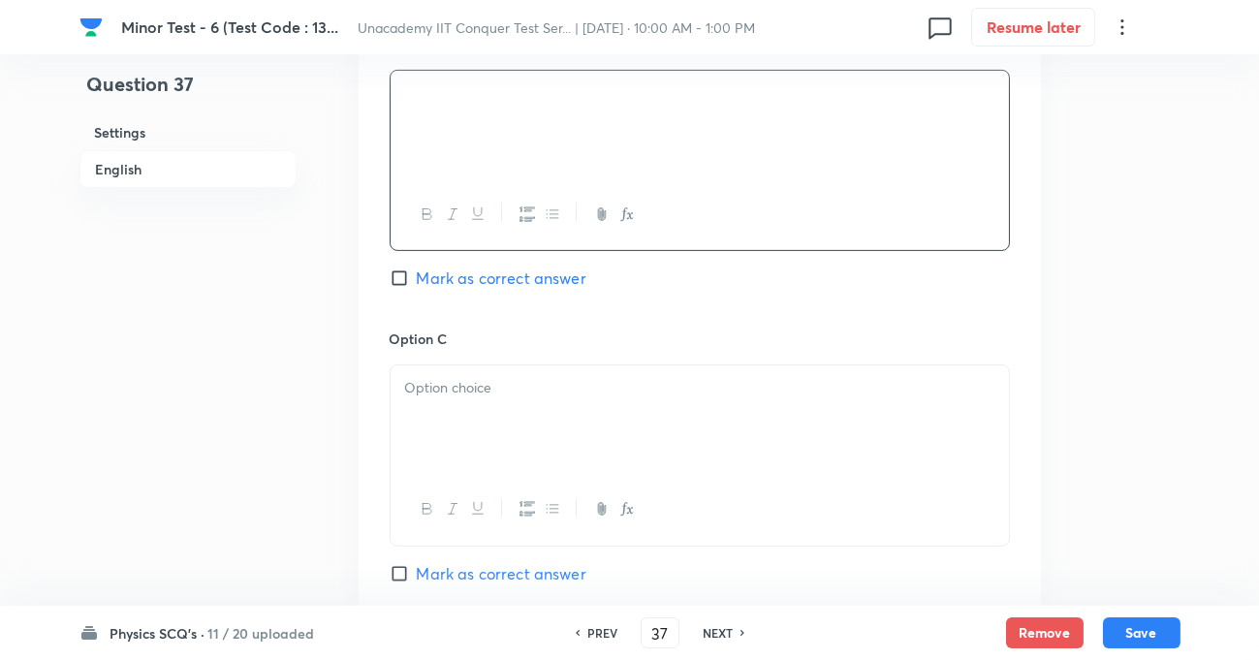
click at [488, 407] on div at bounding box center [700, 419] width 618 height 109
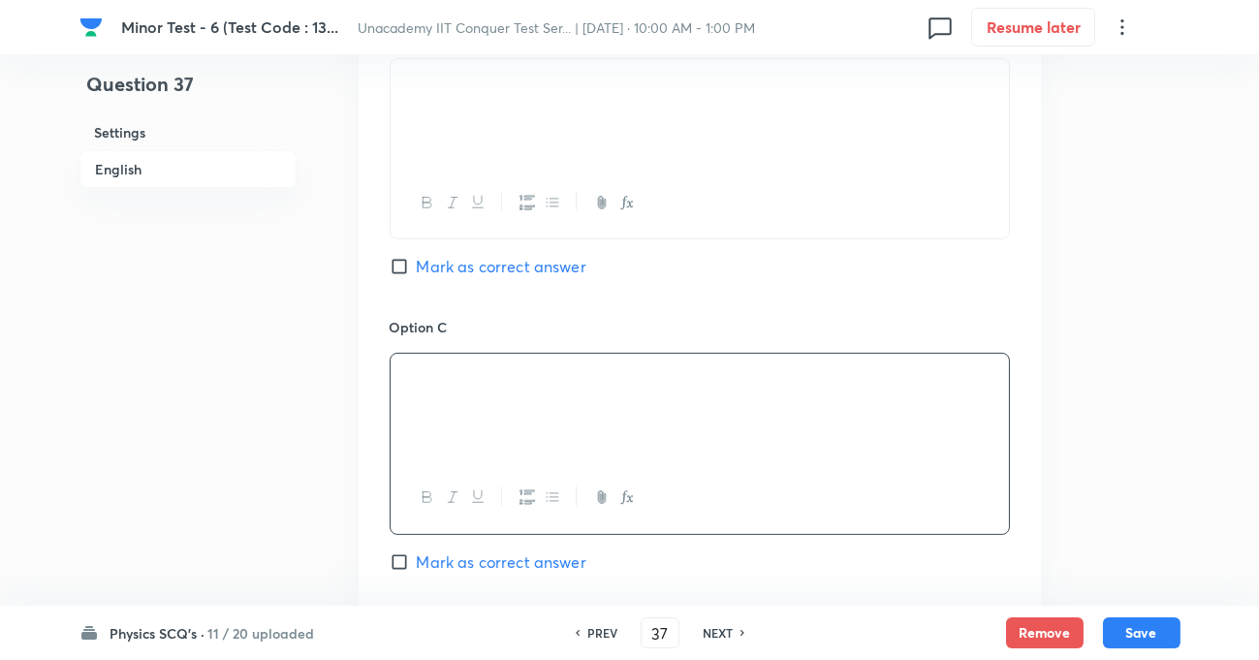
scroll to position [1497, 0]
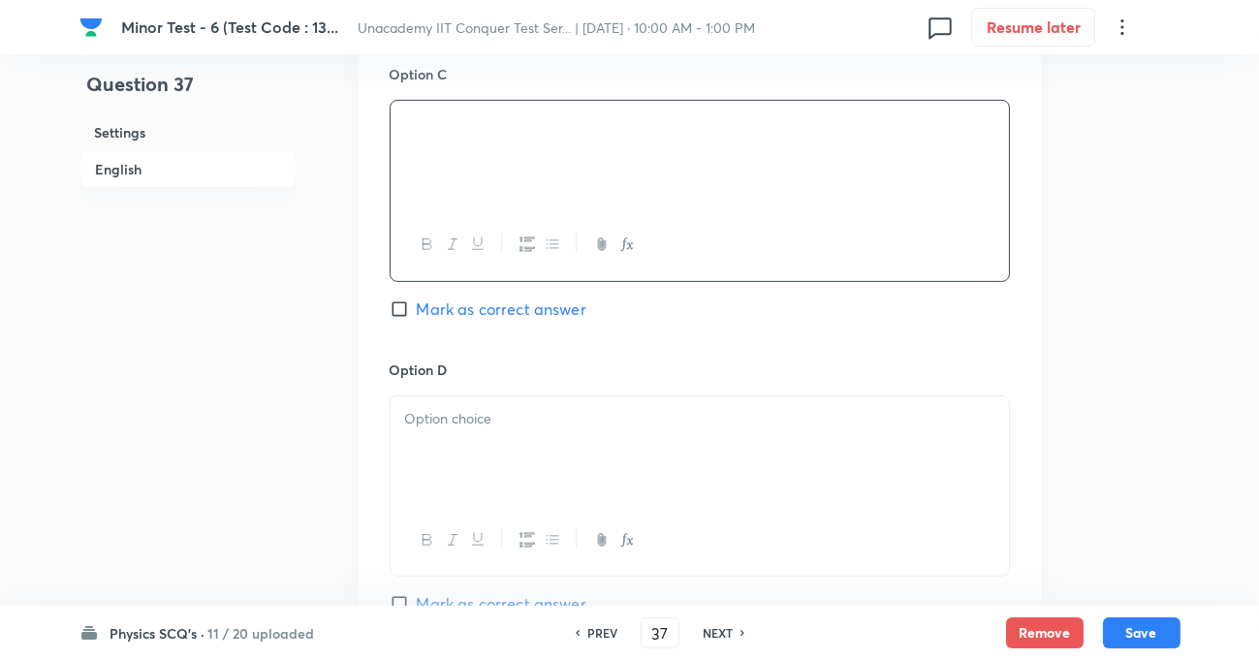
click at [444, 448] on div at bounding box center [700, 450] width 618 height 109
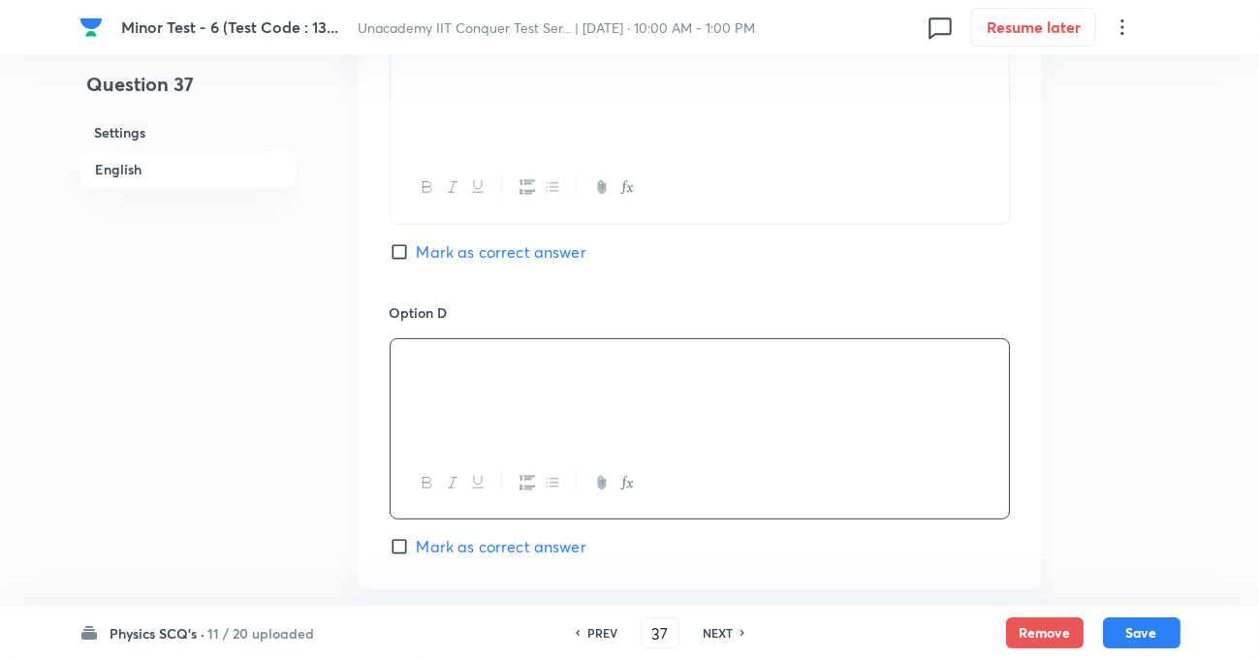
scroll to position [1585, 0]
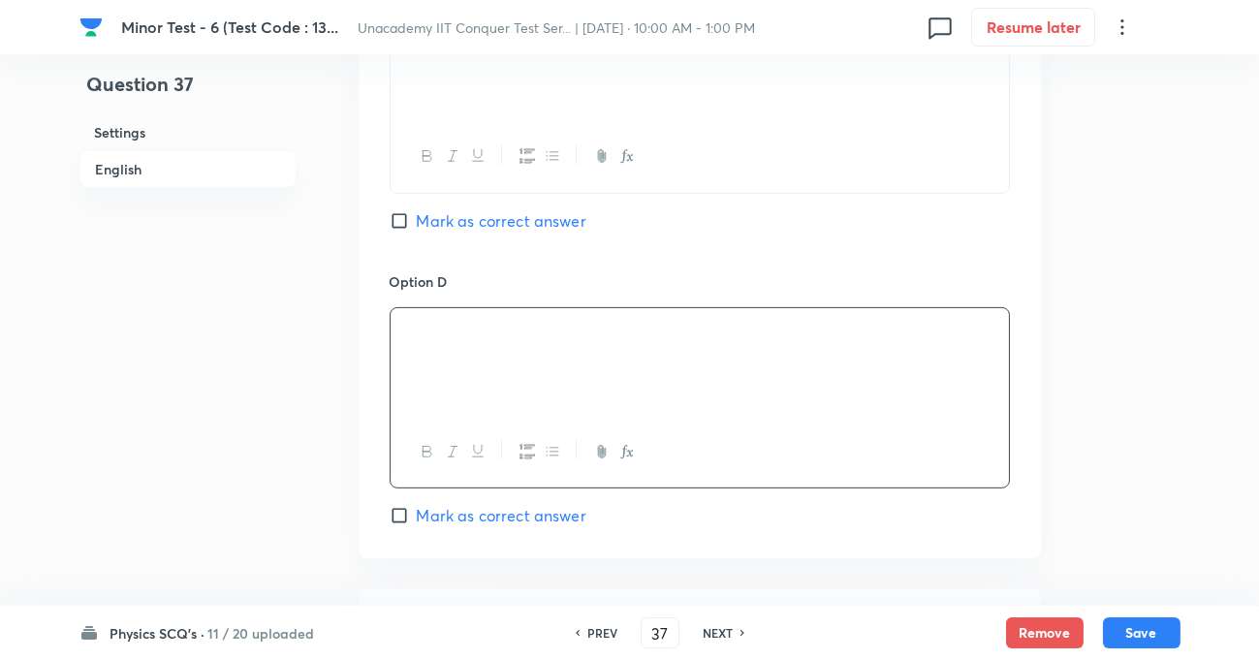
click at [402, 512] on input "Mark as correct answer" at bounding box center [403, 515] width 27 height 19
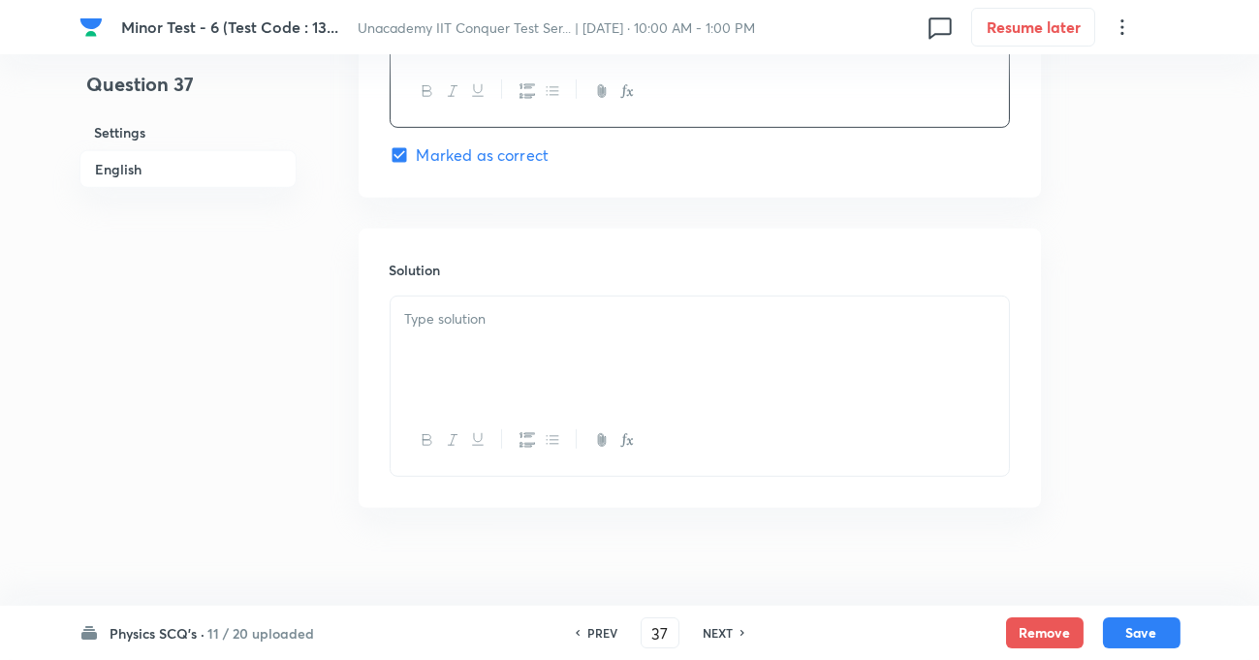
scroll to position [1965, 0]
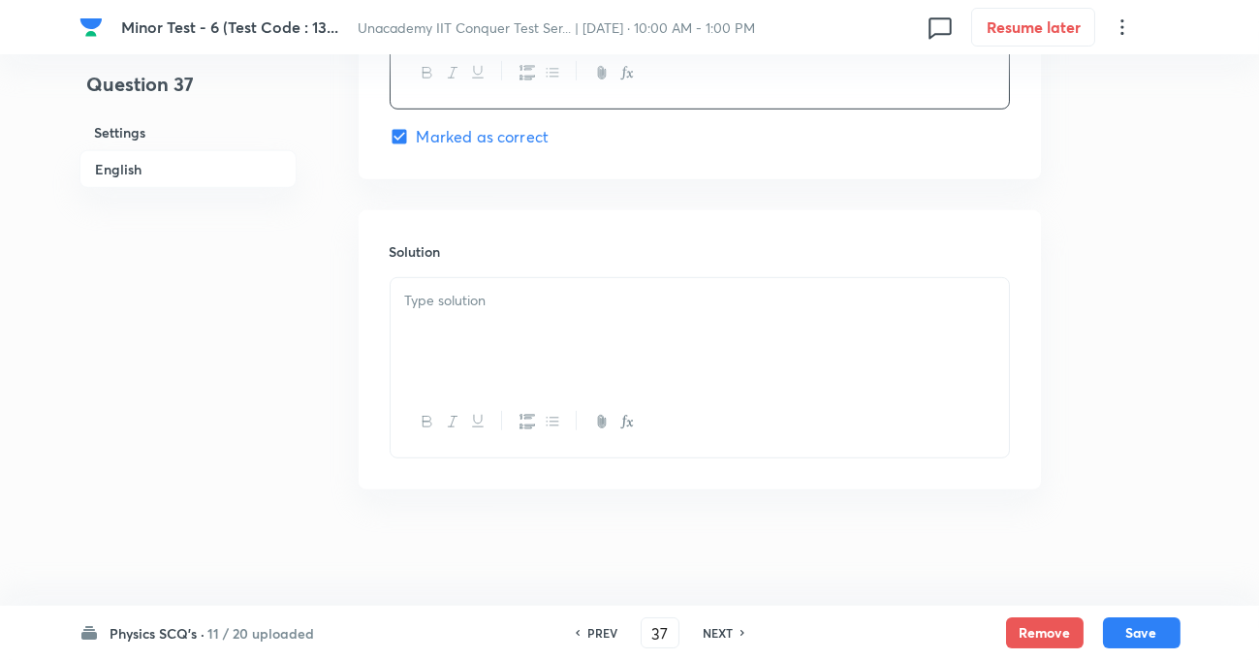
click at [543, 299] on p at bounding box center [699, 301] width 589 height 22
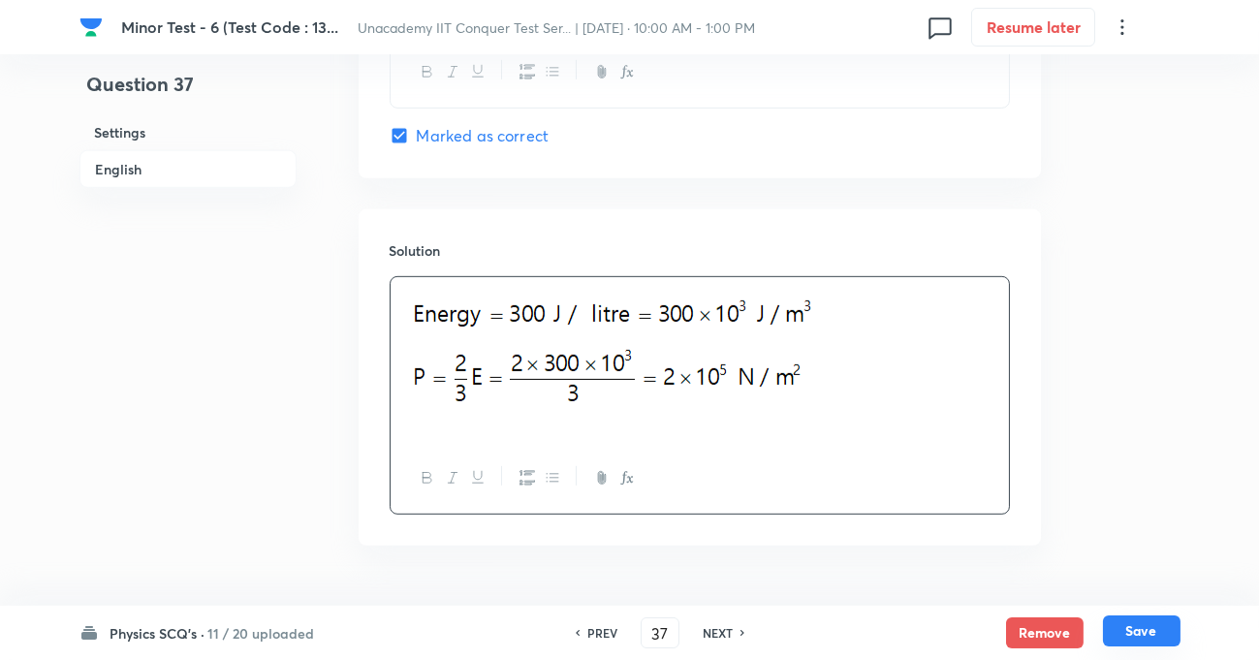
click at [1115, 622] on button "Save" at bounding box center [1142, 630] width 78 height 31
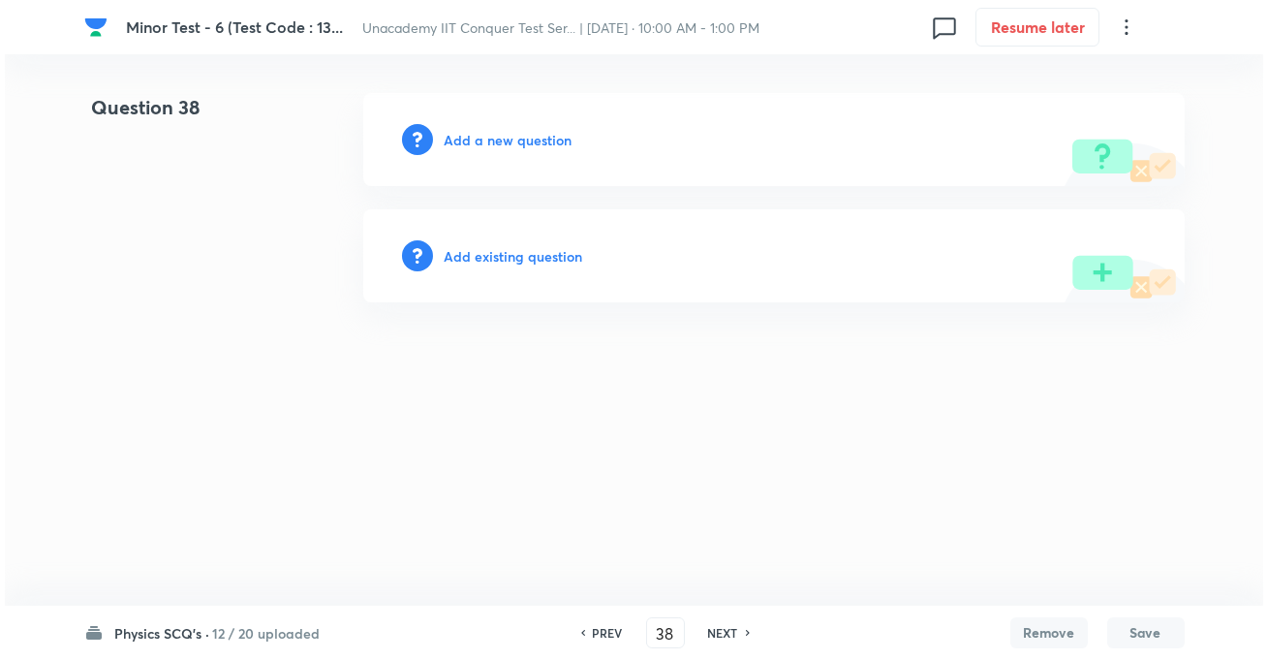
scroll to position [0, 0]
click at [534, 158] on div "Add a new question" at bounding box center [774, 139] width 822 height 93
click at [534, 141] on h6 "Add a new question" at bounding box center [509, 140] width 128 height 20
click at [531, 139] on h6 "Choose a question type" at bounding box center [519, 140] width 149 height 20
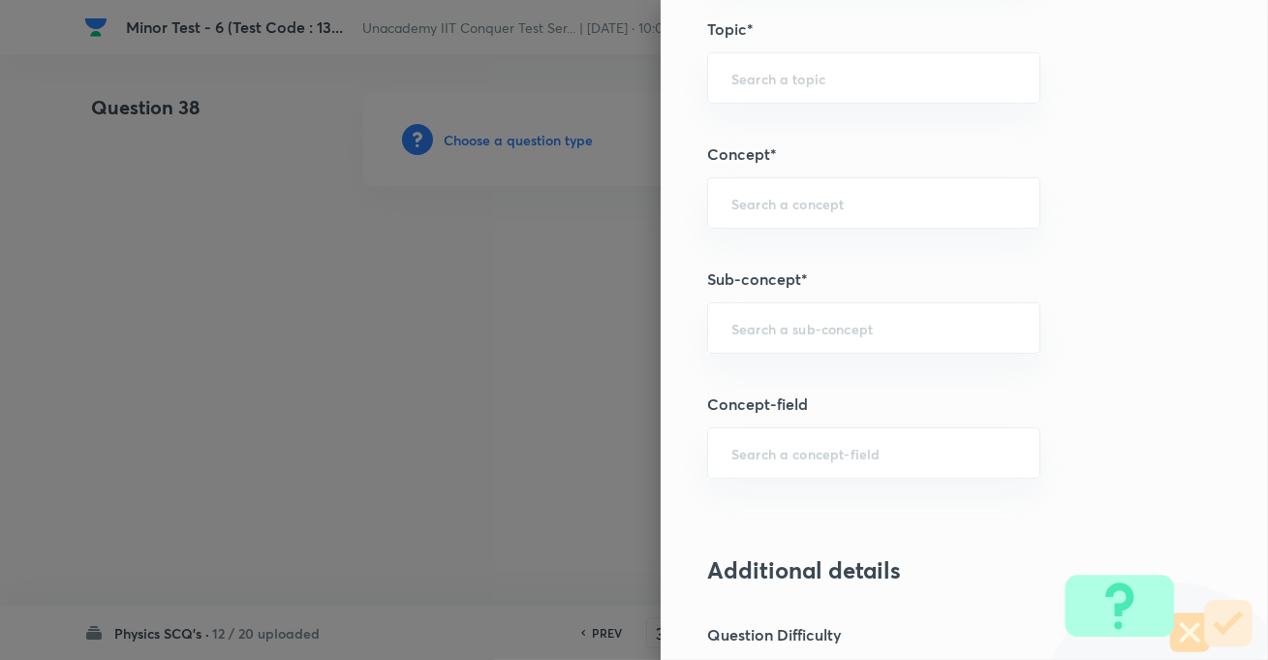
scroll to position [1144, 0]
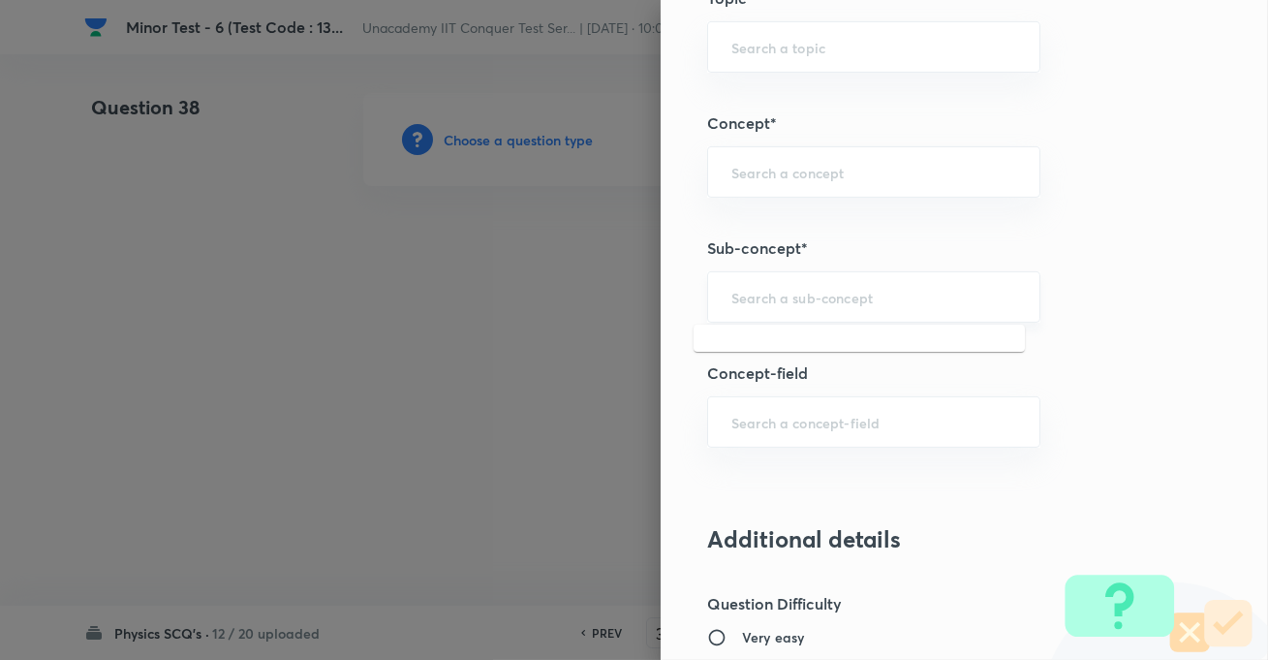
click at [815, 290] on input "text" at bounding box center [874, 297] width 285 height 18
paste input "KTG & Thermodynamics,"
click at [801, 387] on li "KTG and Thermodynamics" at bounding box center [859, 384] width 331 height 35
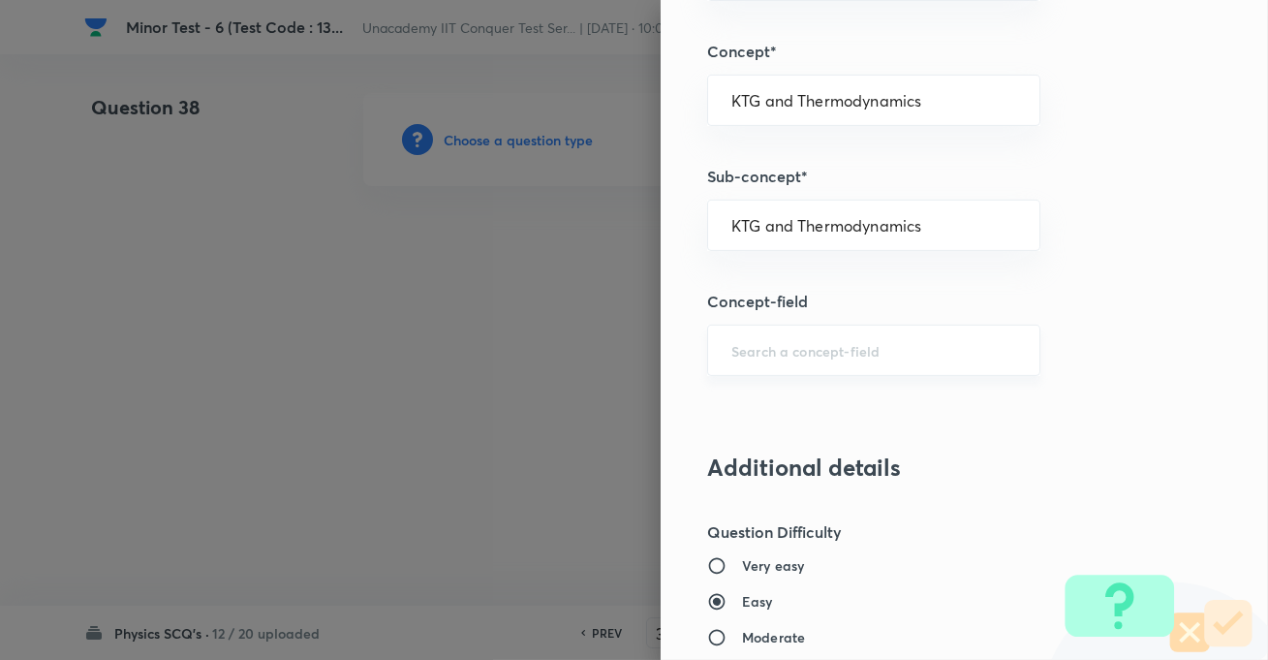
scroll to position [1409, 0]
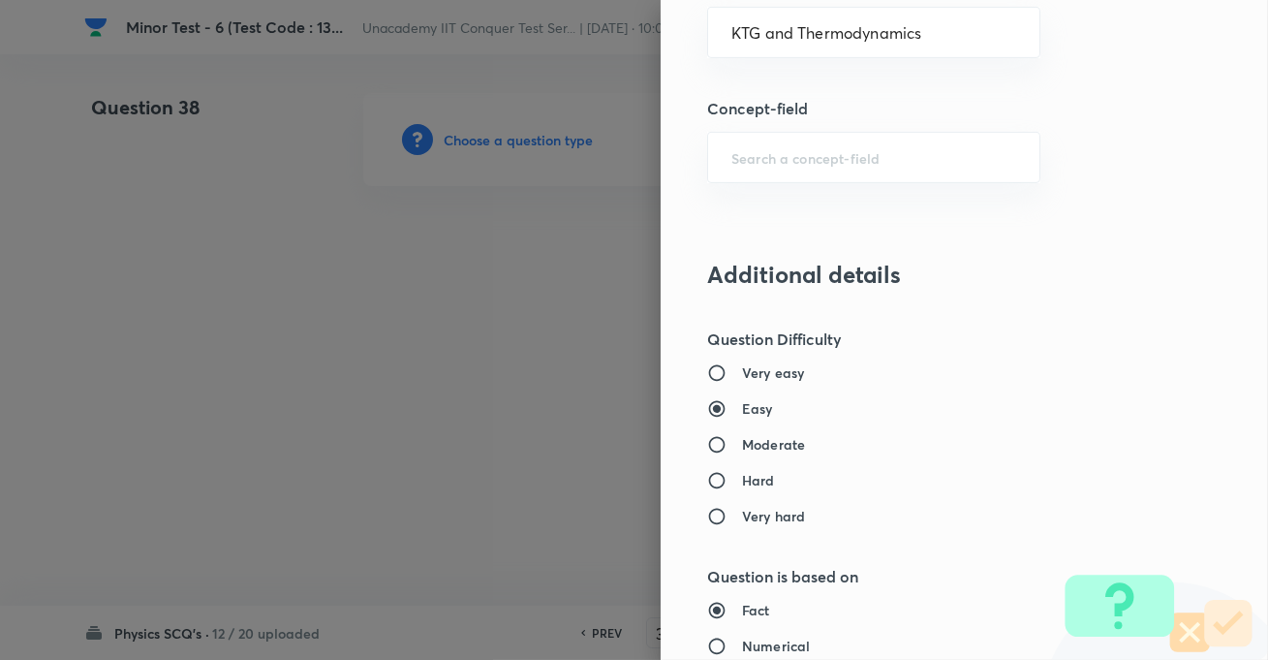
click at [744, 447] on h6 "Moderate" at bounding box center [773, 444] width 63 height 20
click at [742, 447] on input "Moderate" at bounding box center [724, 444] width 35 height 19
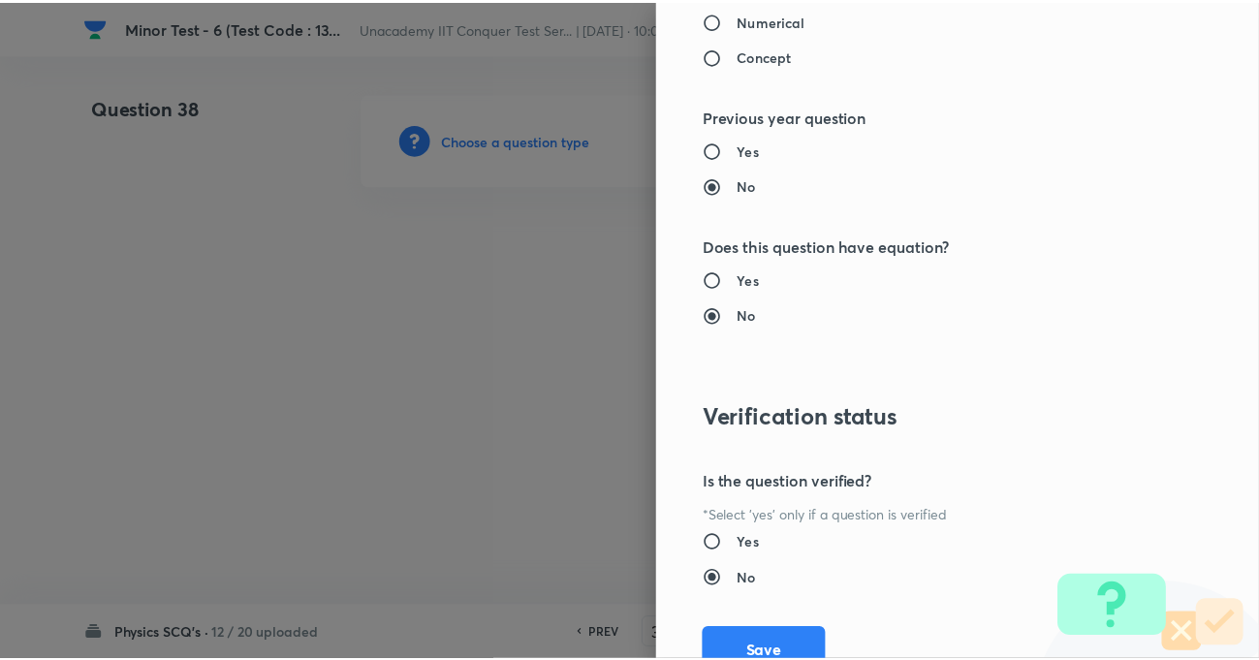
scroll to position [2109, 0]
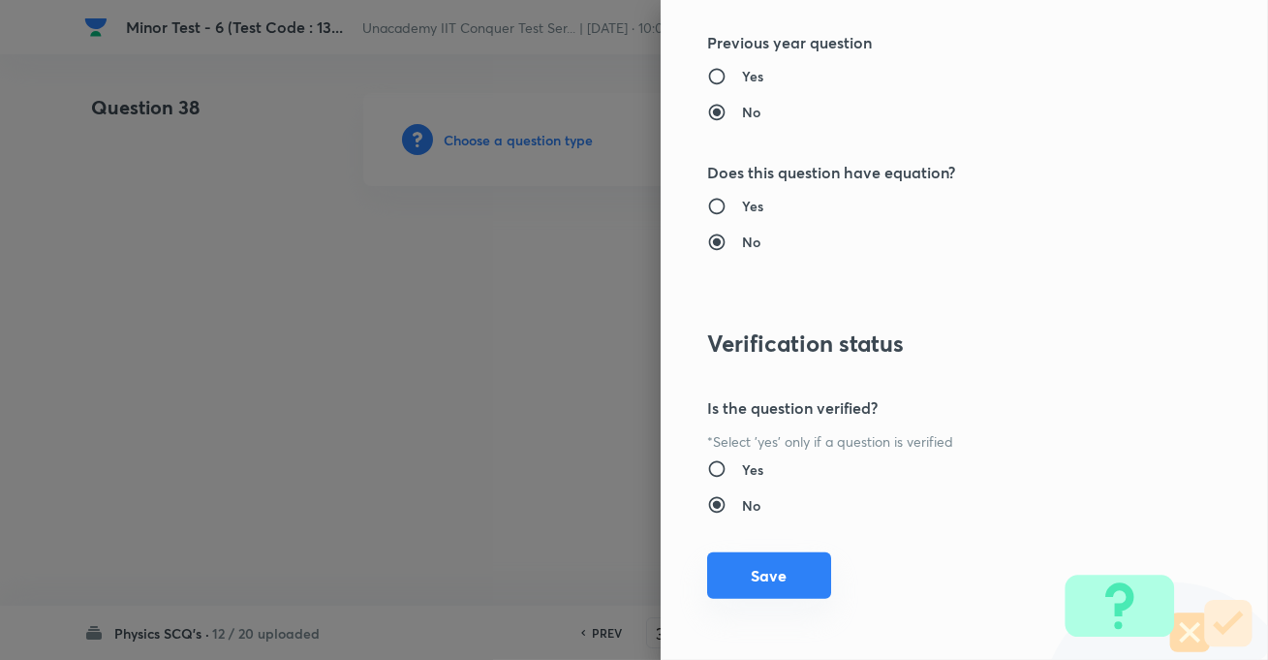
click at [741, 560] on button "Save" at bounding box center [769, 575] width 124 height 47
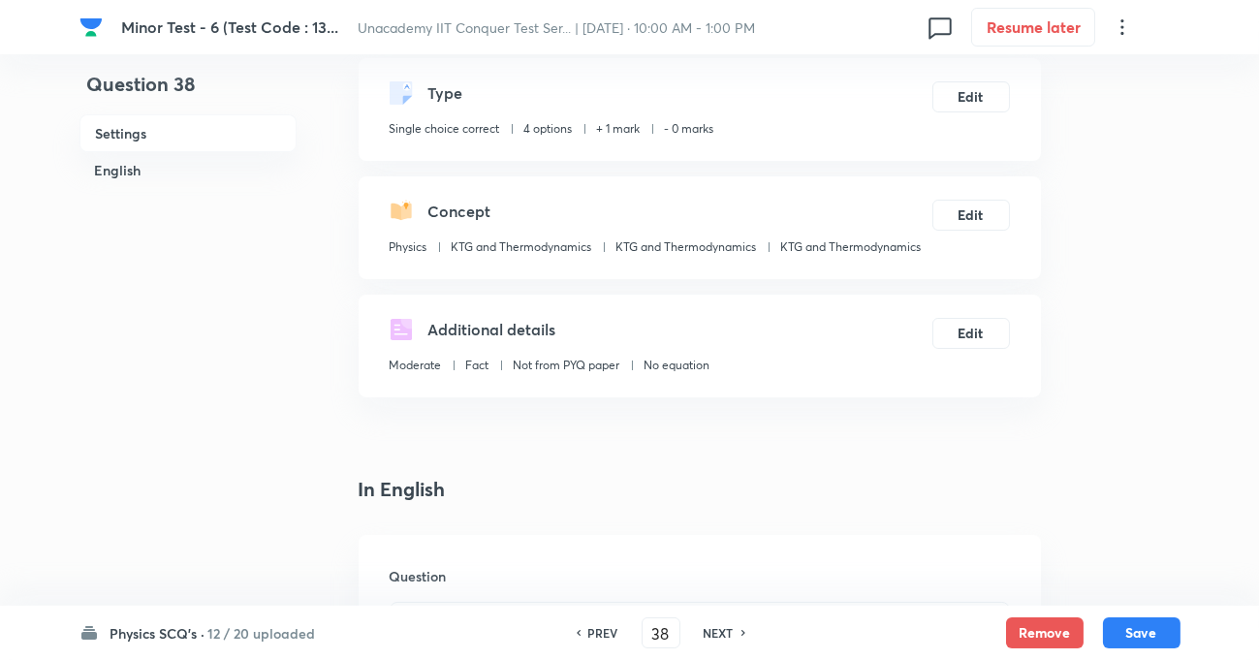
scroll to position [352, 0]
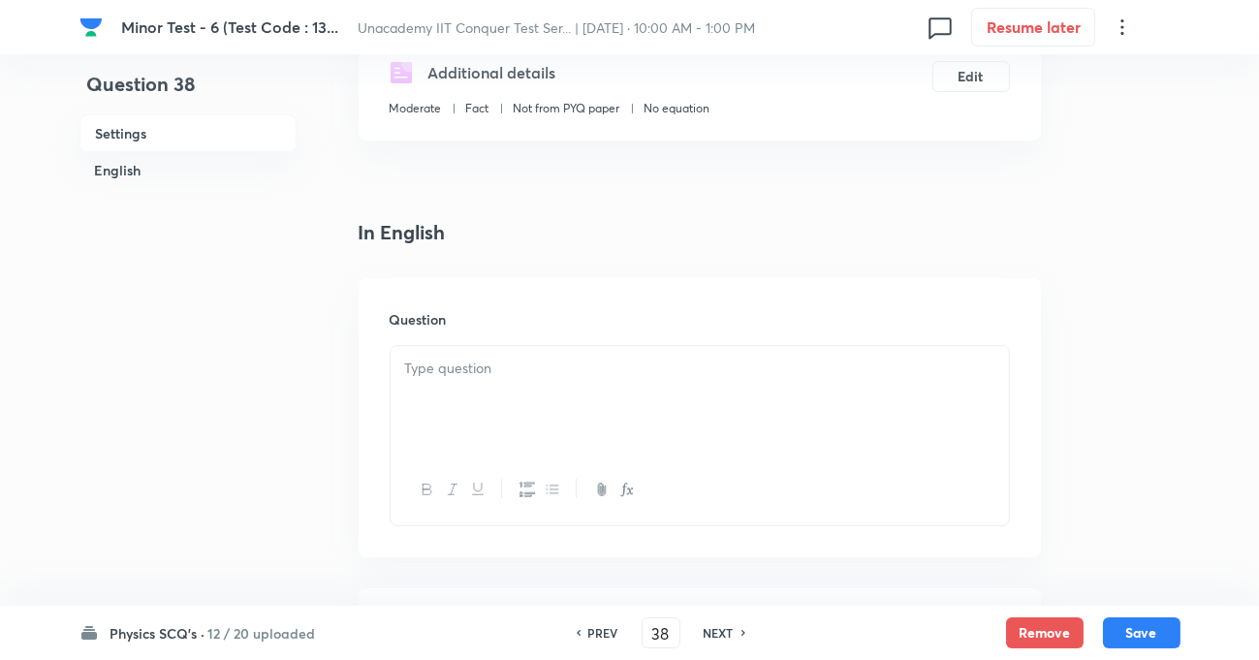
click at [557, 417] on div at bounding box center [700, 400] width 618 height 109
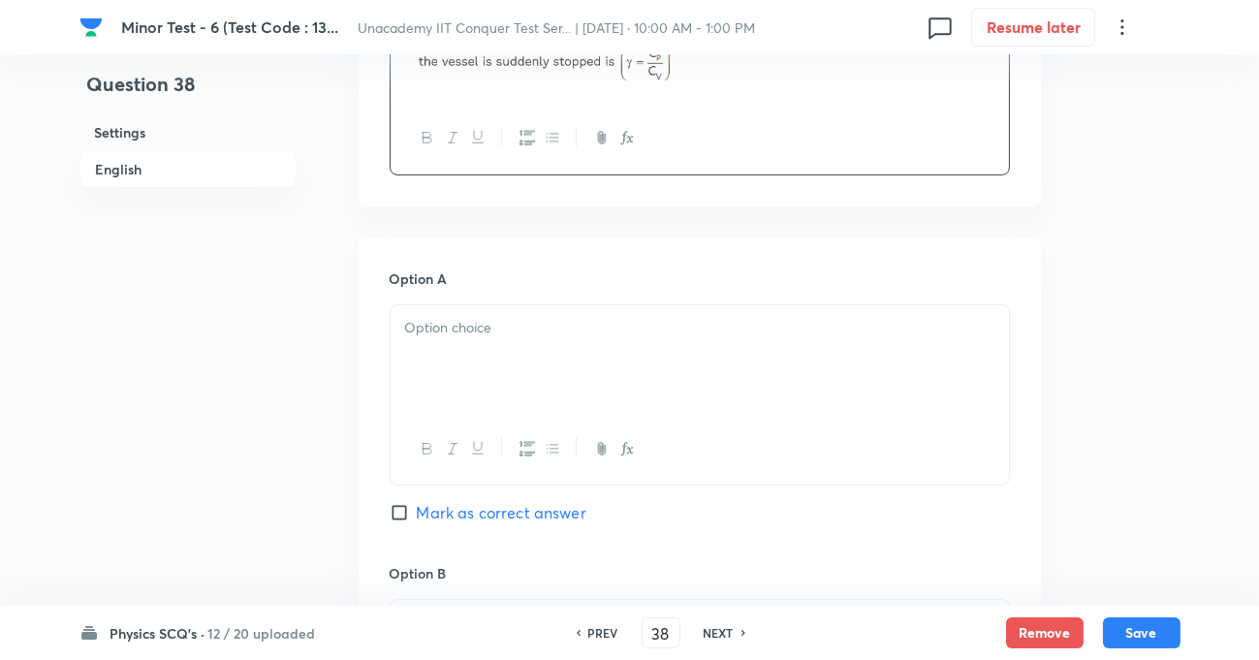
scroll to position [793, 0]
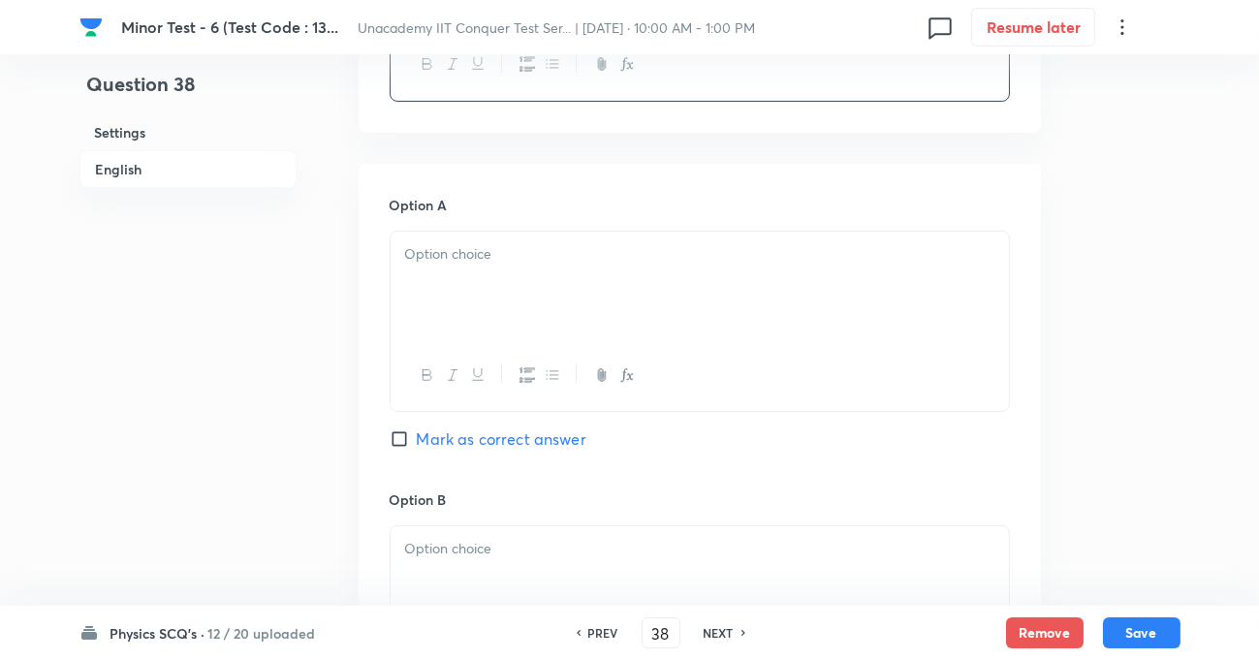
click at [454, 278] on div at bounding box center [700, 286] width 618 height 109
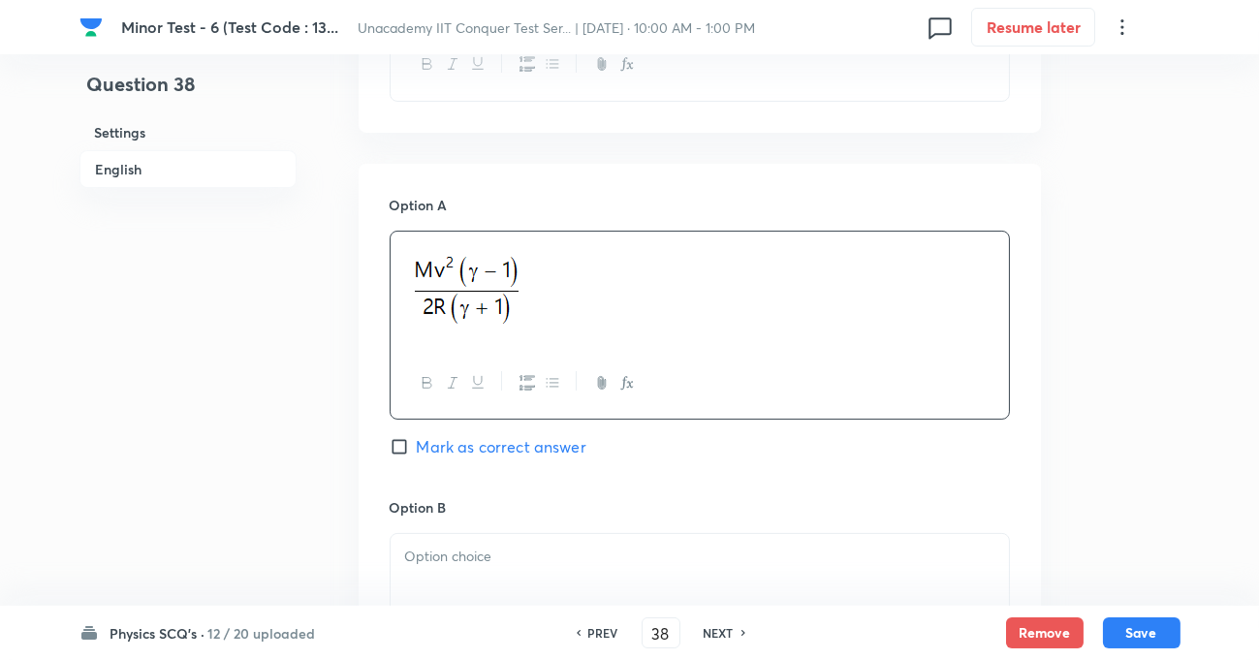
scroll to position [1056, 0]
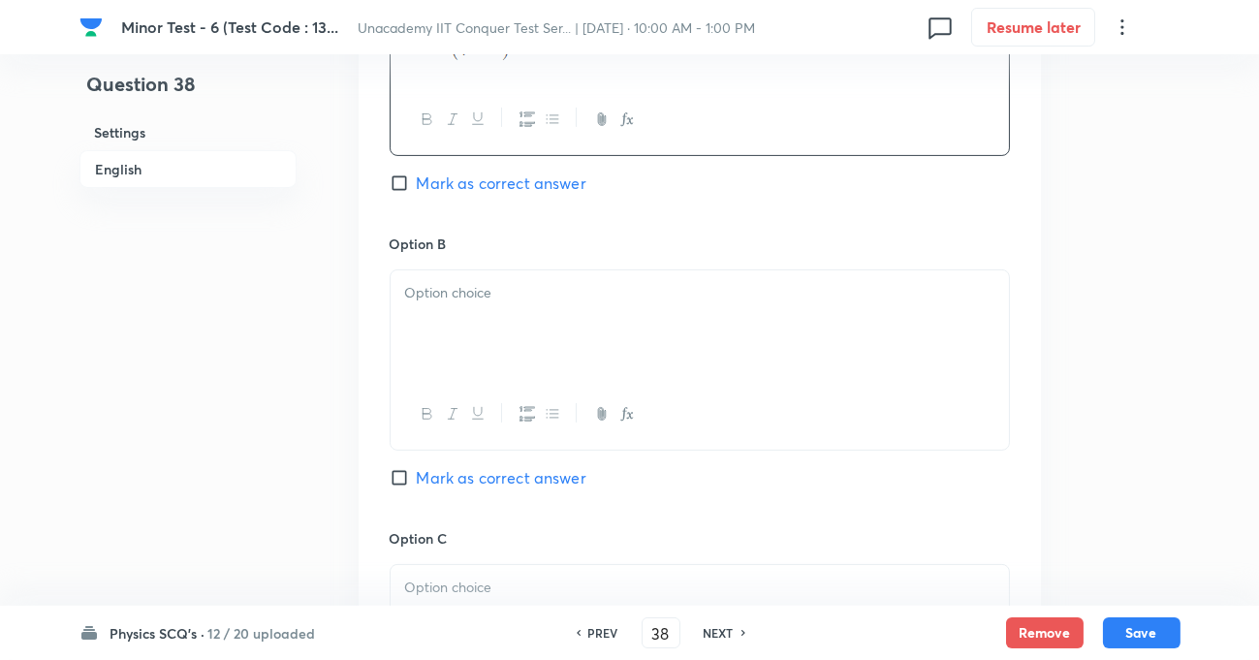
click at [454, 290] on p at bounding box center [699, 293] width 589 height 22
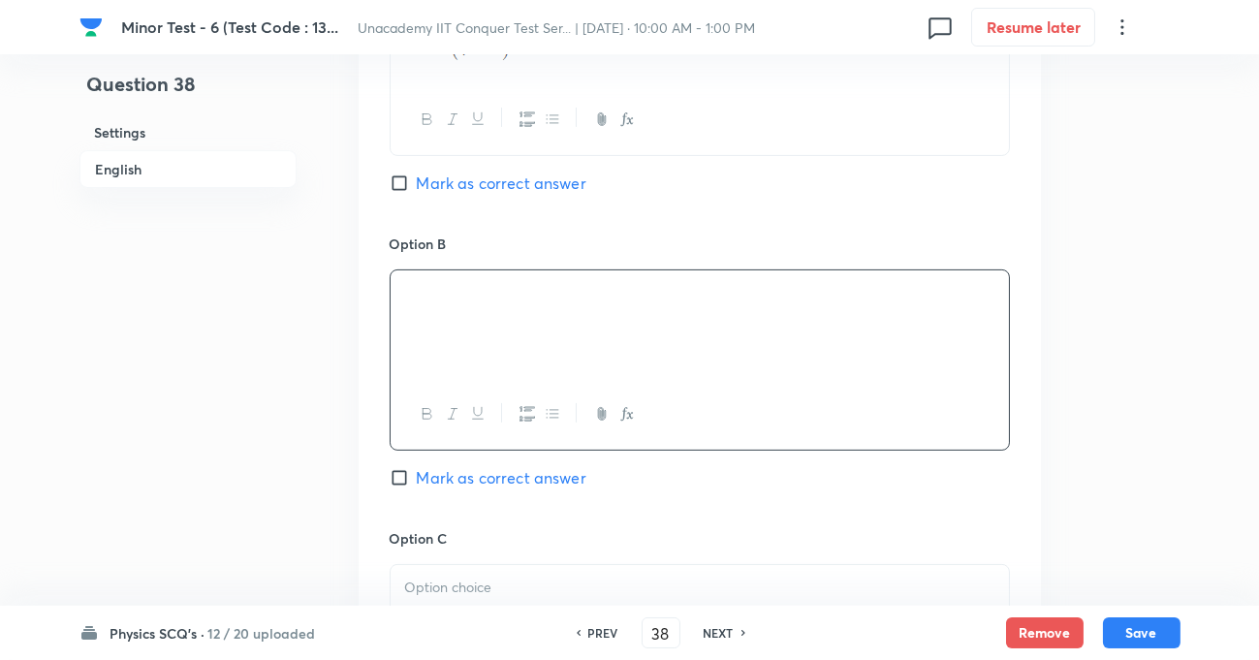
scroll to position [1233, 0]
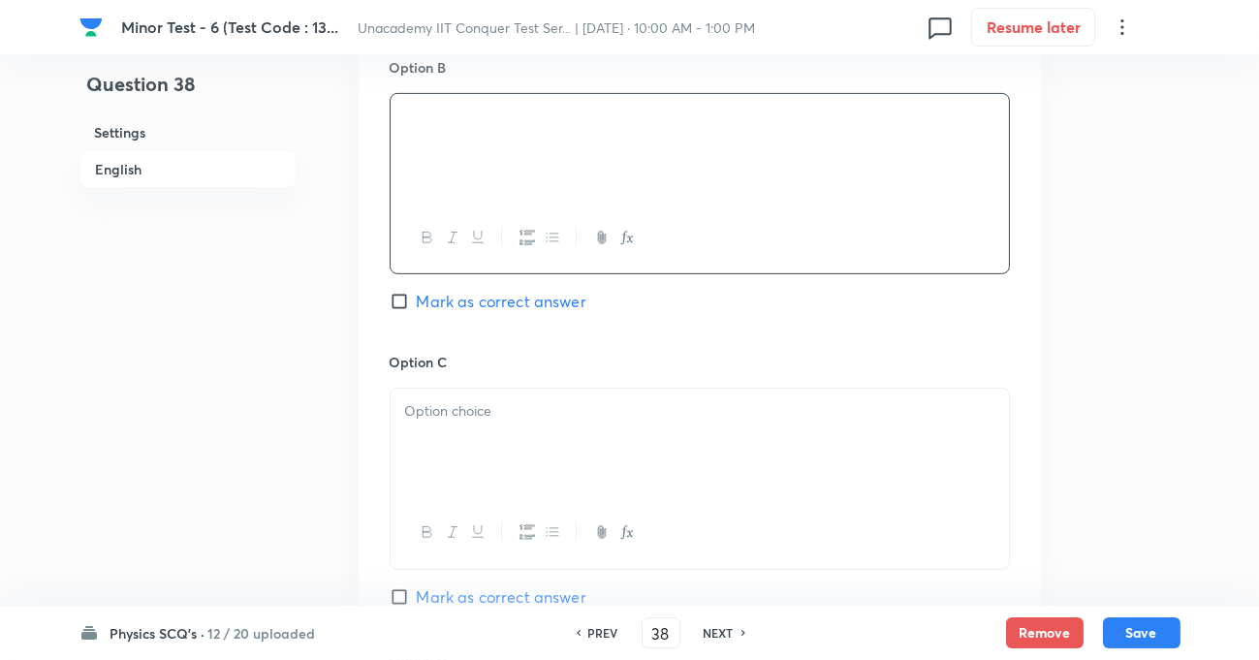
click at [477, 420] on p at bounding box center [699, 411] width 589 height 22
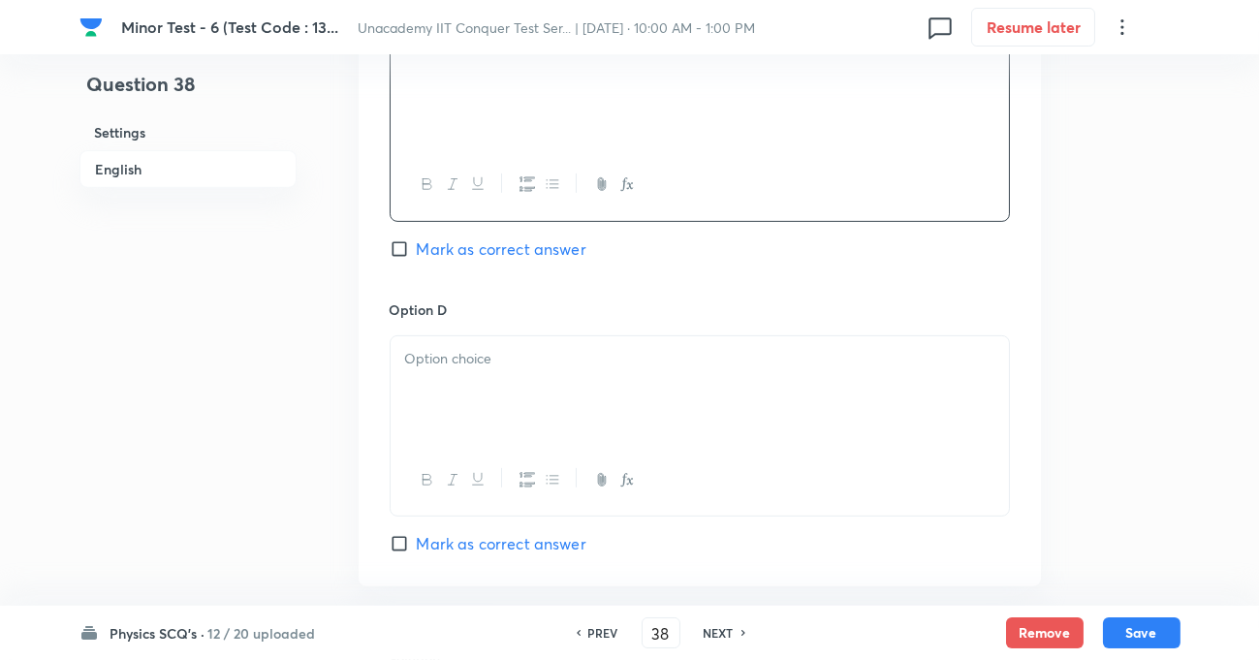
scroll to position [1585, 0]
click at [464, 362] on p at bounding box center [699, 354] width 589 height 22
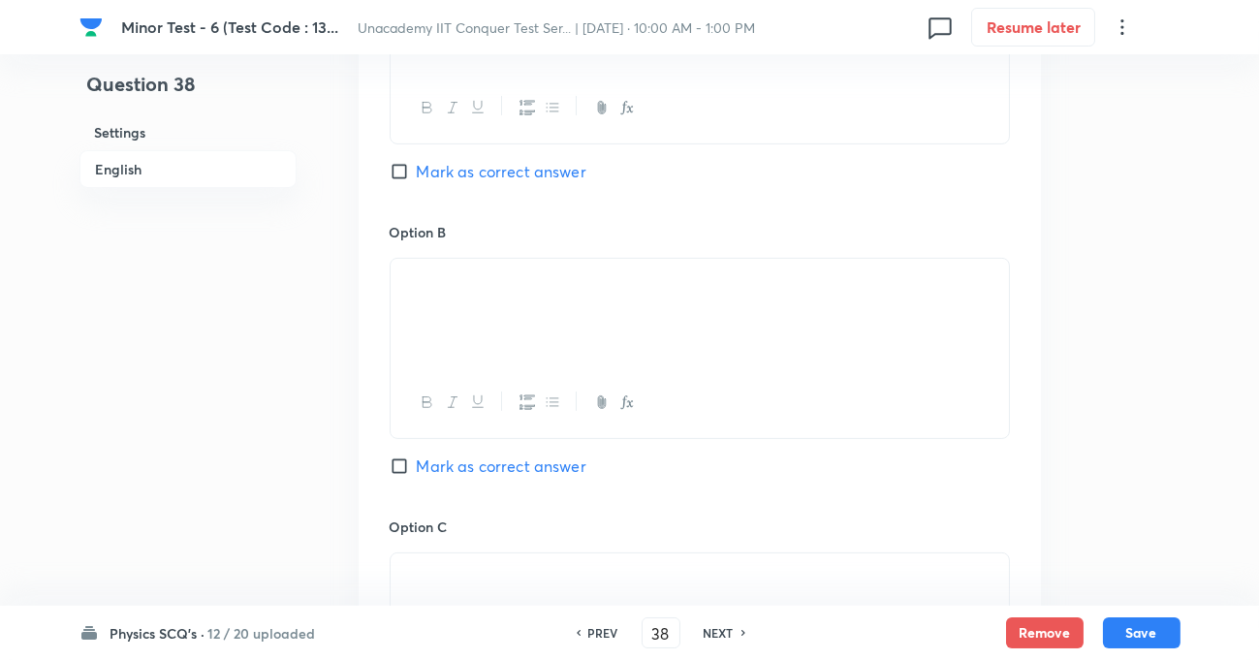
scroll to position [1056, 0]
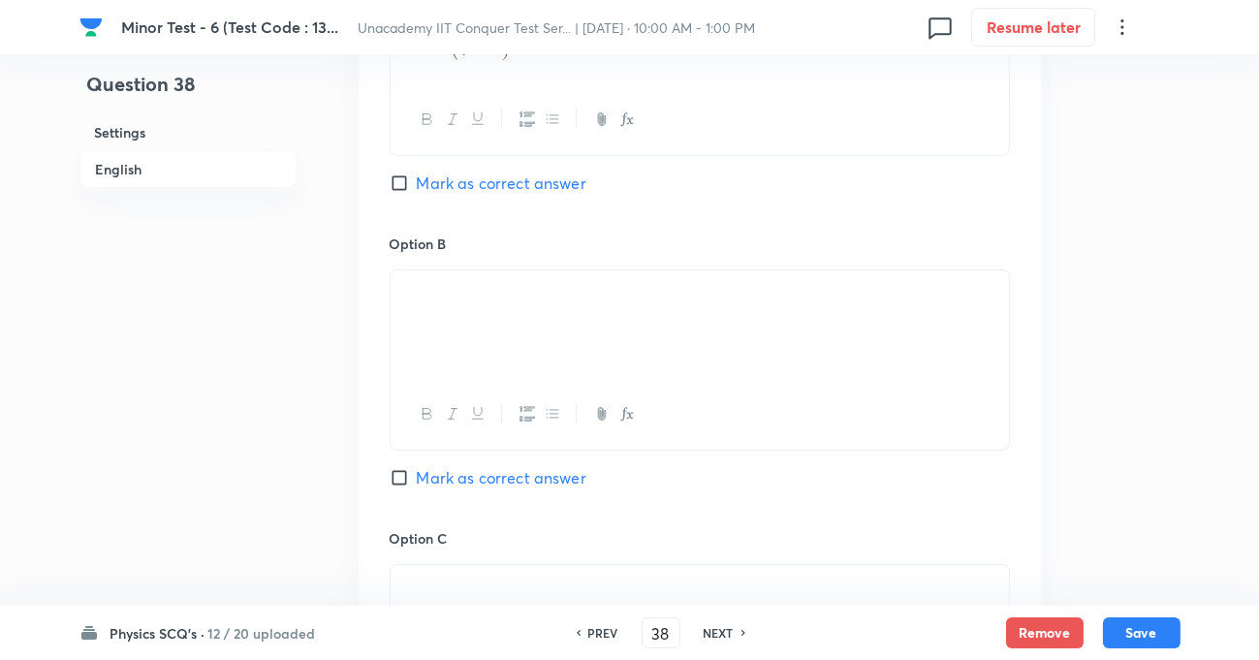
click at [411, 485] on input "Mark as correct answer" at bounding box center [403, 477] width 27 height 19
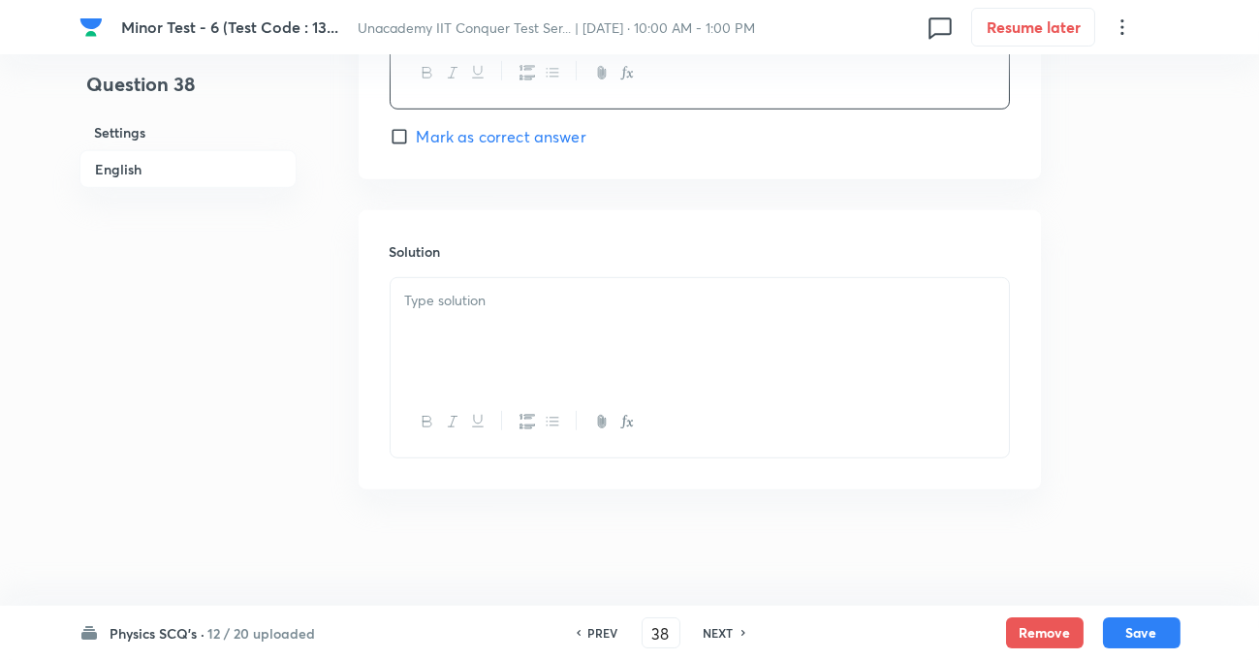
scroll to position [2006, 0]
click at [534, 301] on p at bounding box center [699, 301] width 589 height 22
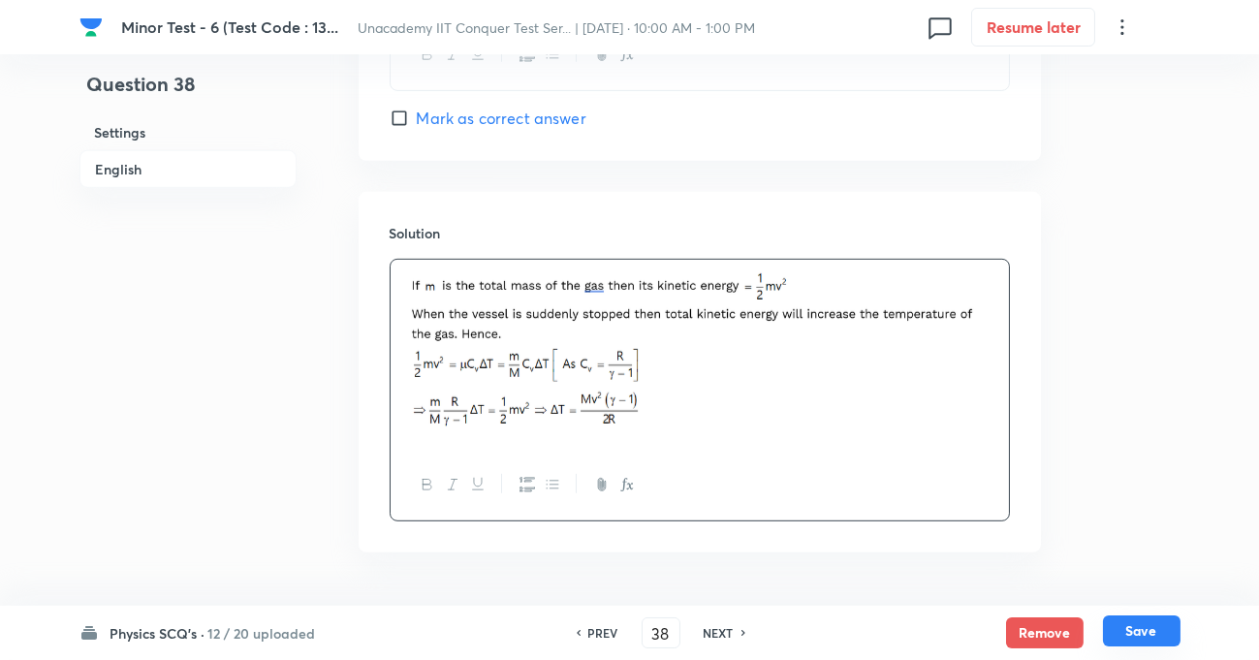
click at [1143, 625] on button "Save" at bounding box center [1142, 630] width 78 height 31
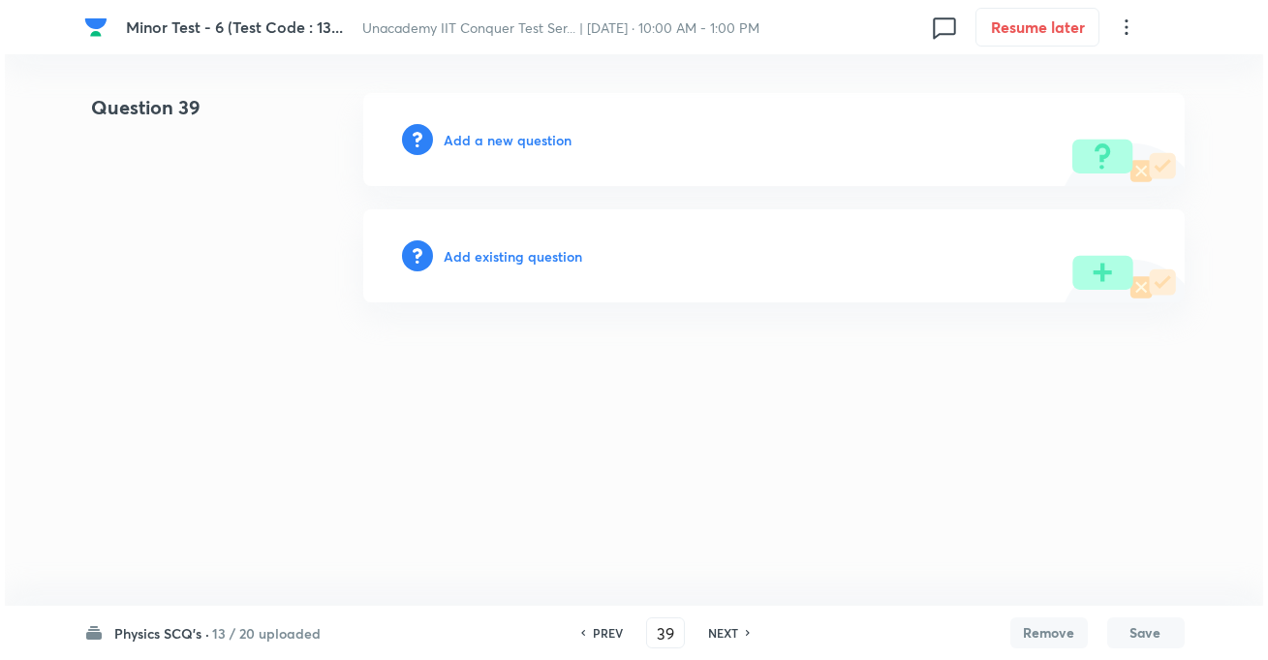
scroll to position [0, 0]
click at [485, 144] on h6 "Add a new question" at bounding box center [509, 140] width 128 height 20
click at [485, 145] on h6 "Choose a question type" at bounding box center [519, 140] width 149 height 20
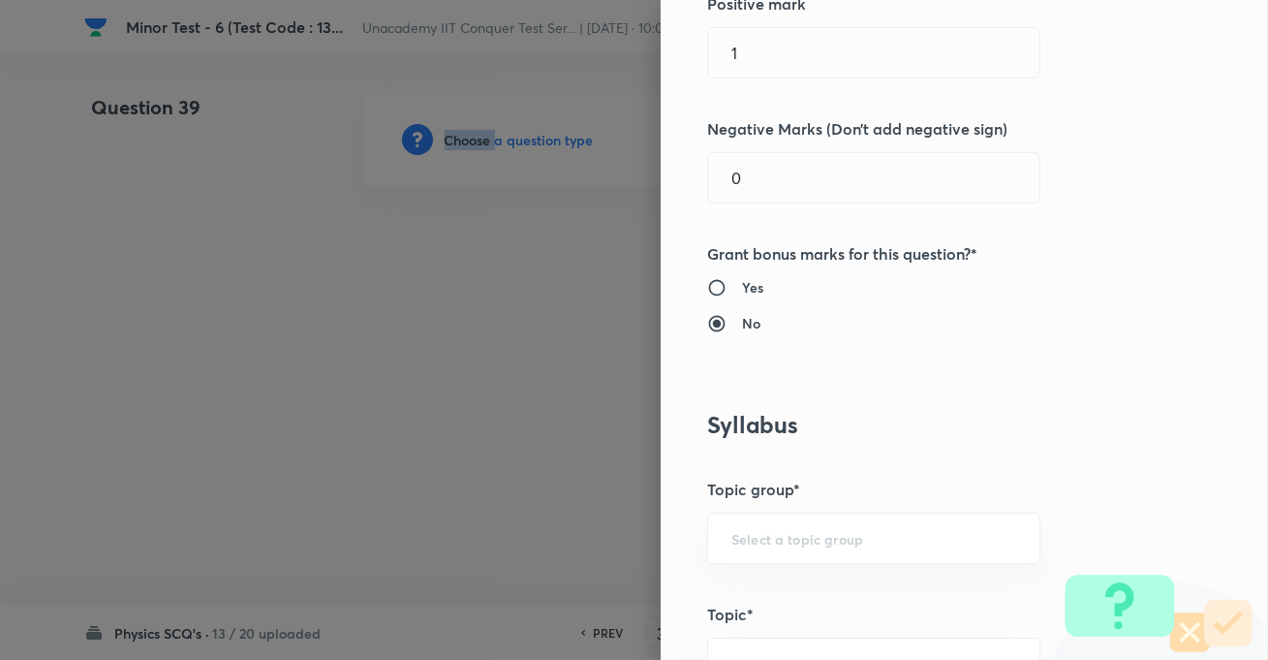
scroll to position [969, 0]
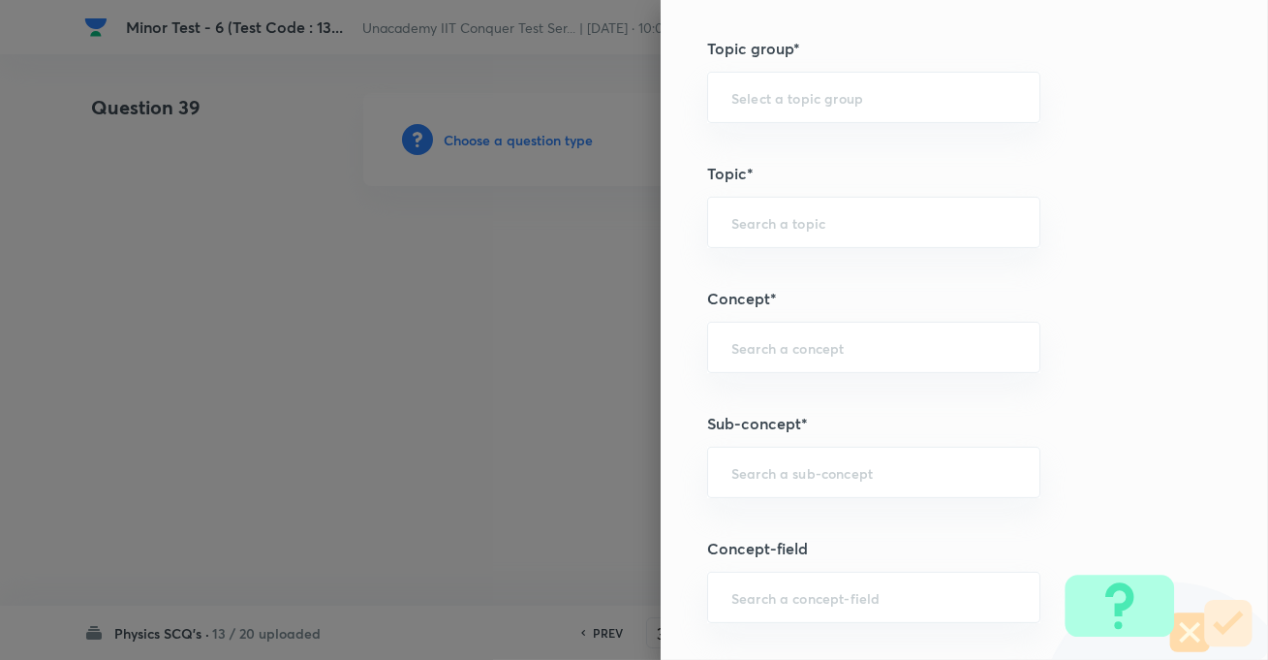
click at [557, 278] on div at bounding box center [634, 330] width 1268 height 660
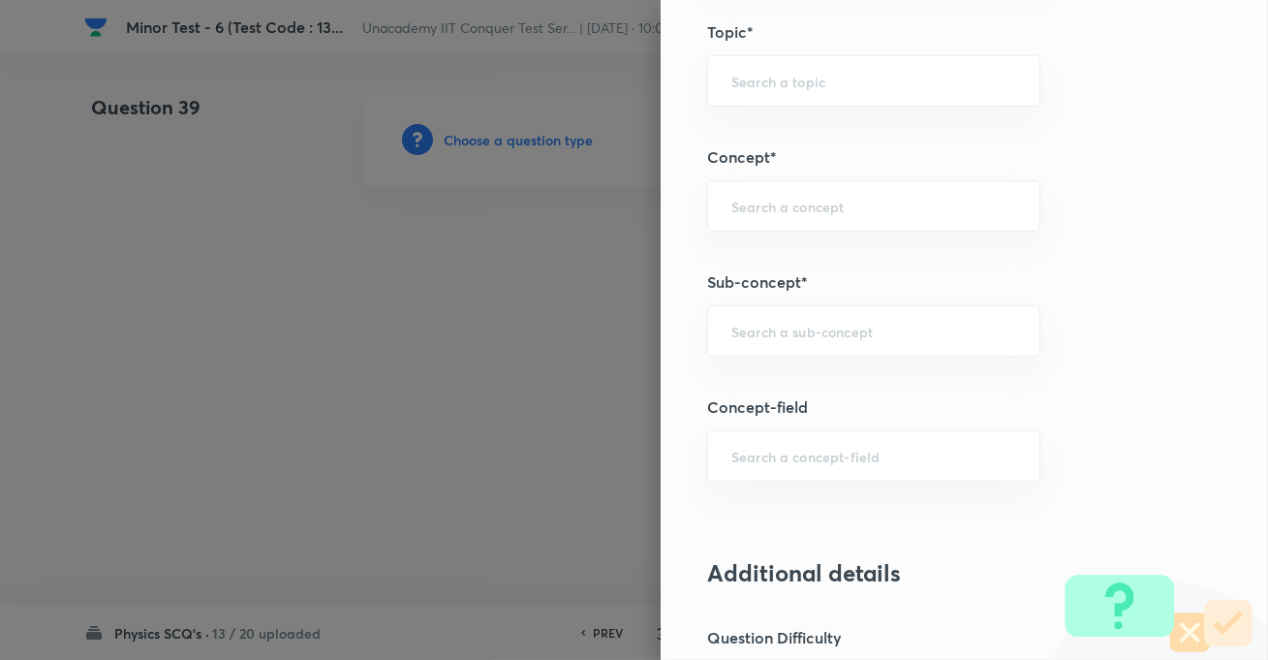
scroll to position [1321, 0]
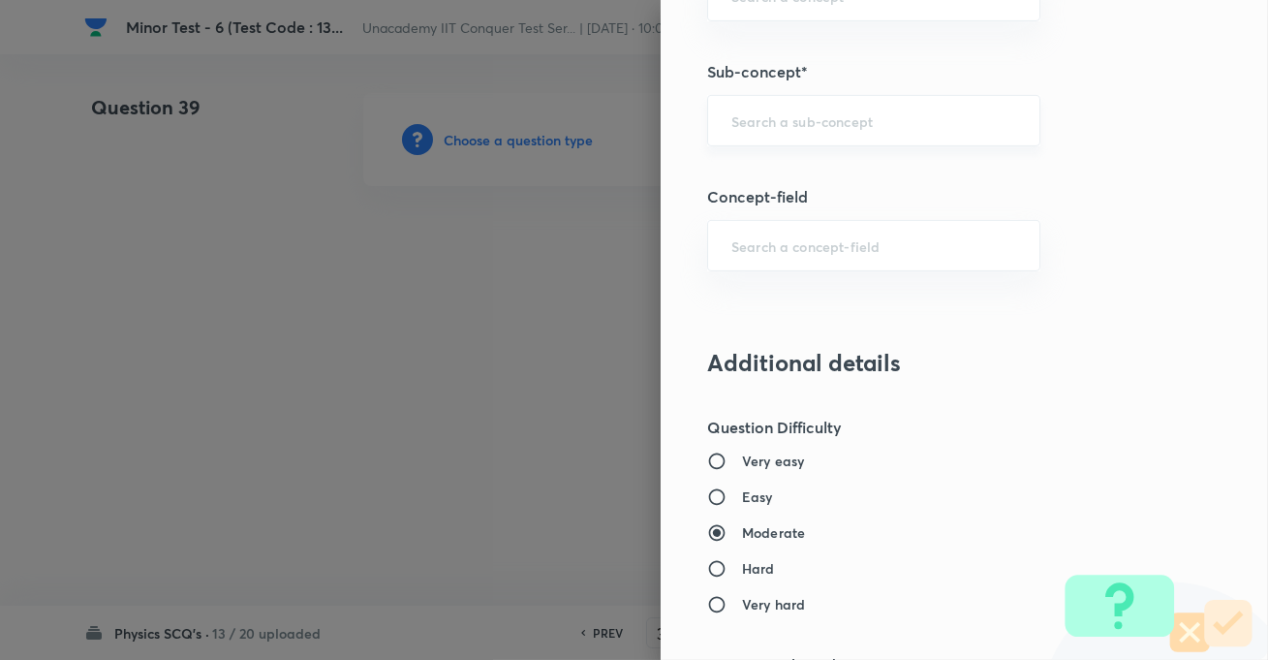
click at [782, 104] on div "​" at bounding box center [873, 120] width 333 height 51
drag, startPoint x: 782, startPoint y: 105, endPoint x: 744, endPoint y: 120, distance: 40.8
click at [744, 120] on input "text" at bounding box center [874, 120] width 285 height 18
paste input "KTG & Thermodynamics"
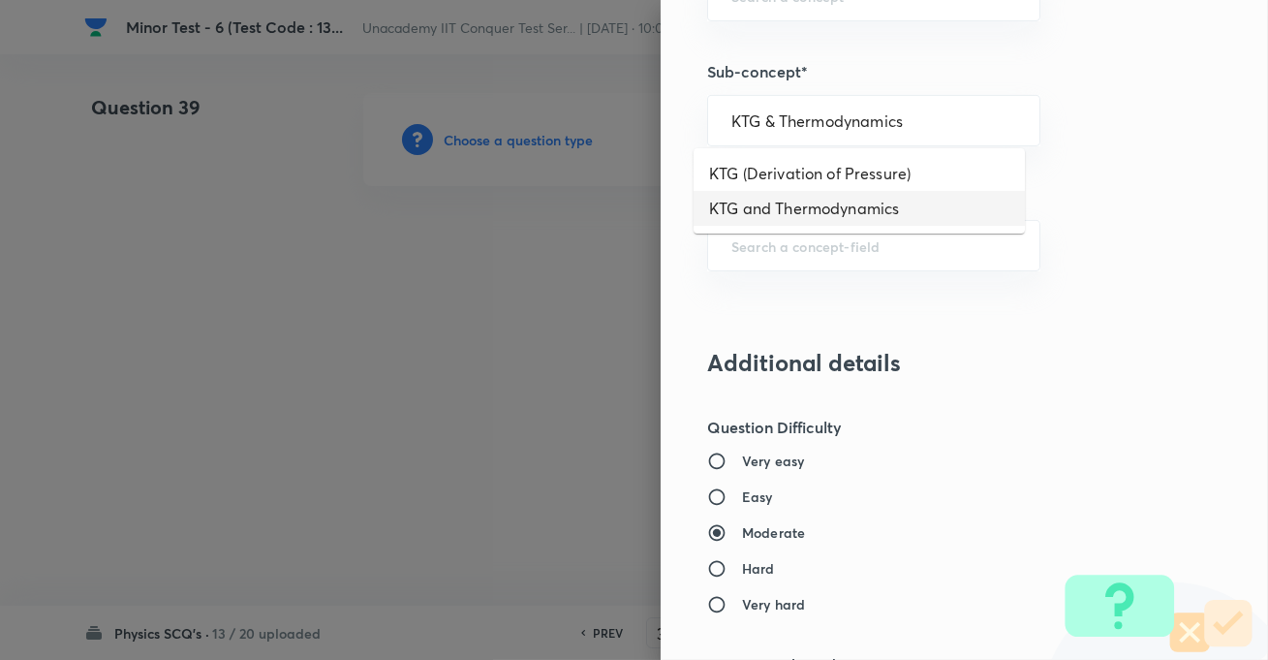
click at [776, 201] on li "KTG and Thermodynamics" at bounding box center [859, 208] width 331 height 35
click at [742, 493] on h6 "Easy" at bounding box center [757, 496] width 31 height 20
click at [732, 493] on input "Easy" at bounding box center [724, 496] width 35 height 19
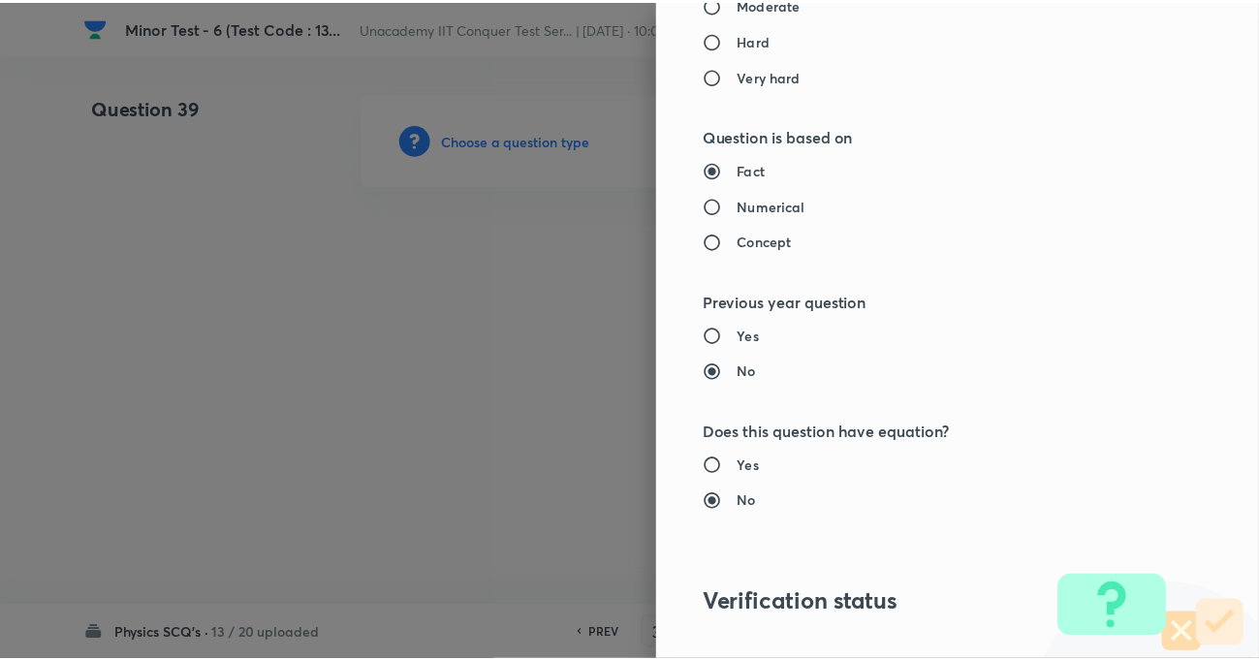
scroll to position [2109, 0]
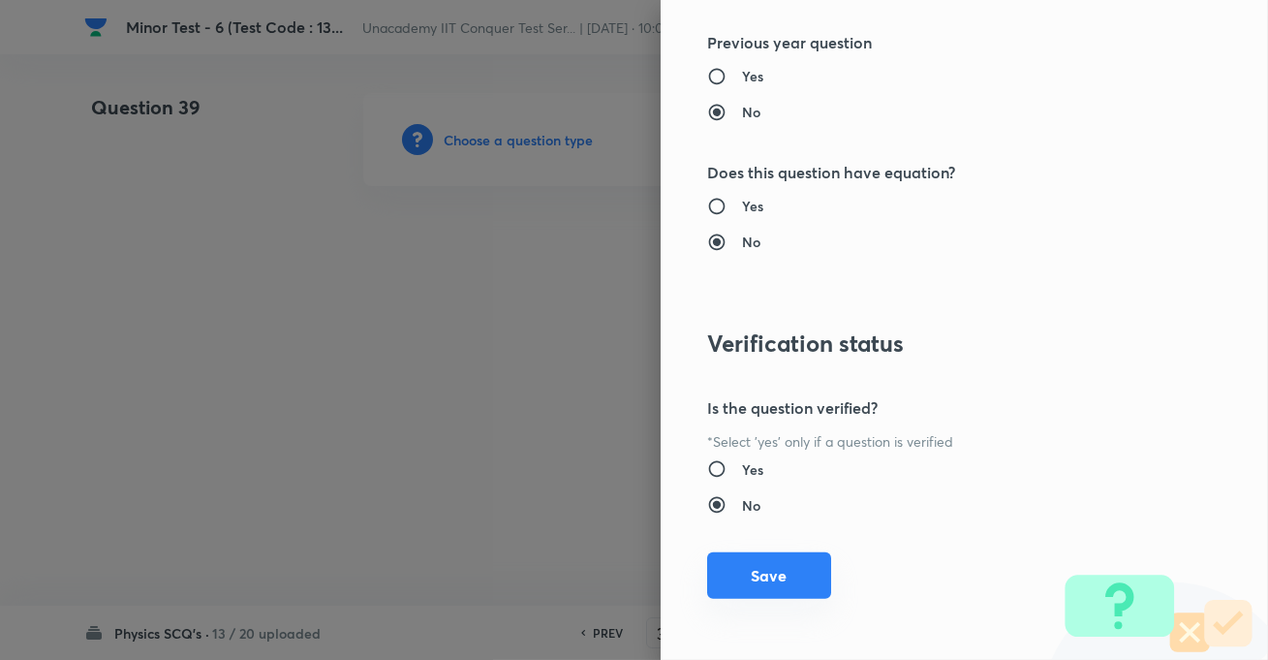
click at [767, 576] on button "Save" at bounding box center [769, 575] width 124 height 47
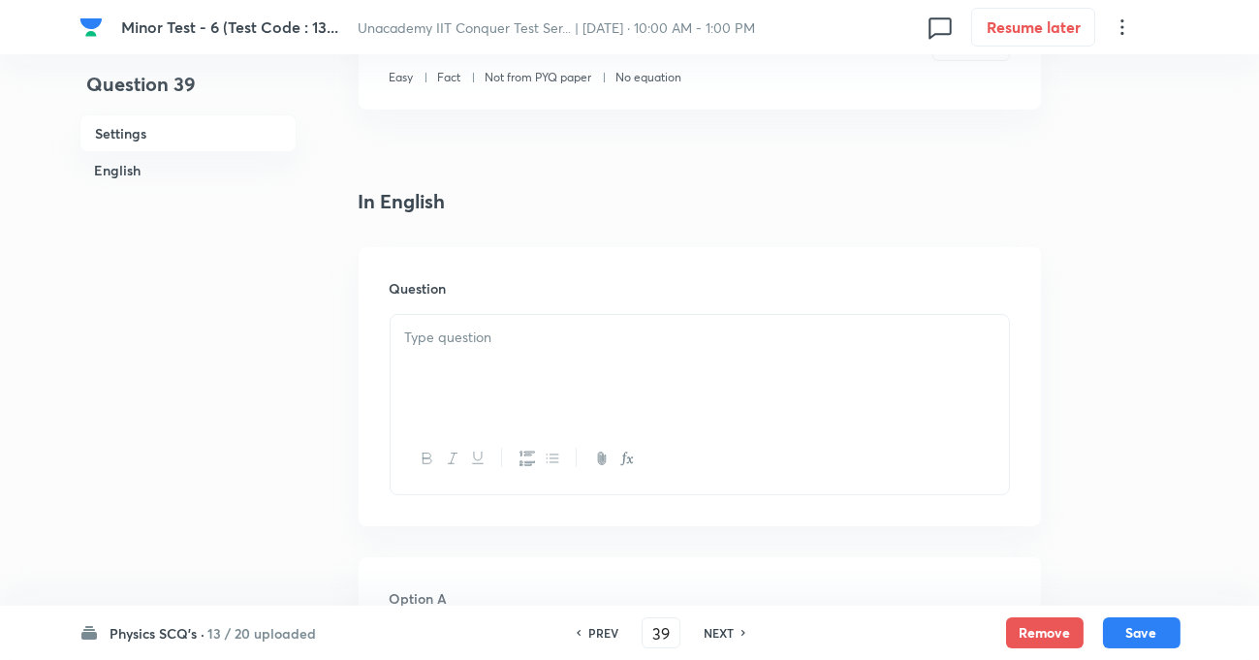
scroll to position [440, 0]
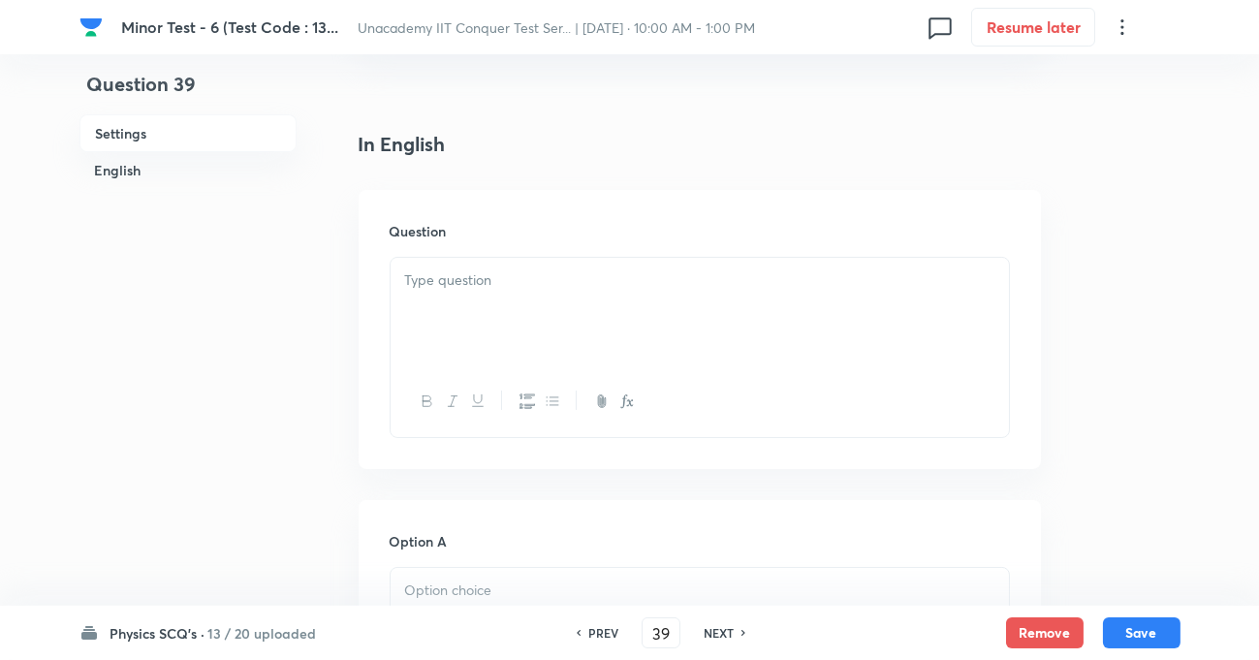
click at [544, 318] on div at bounding box center [700, 312] width 618 height 109
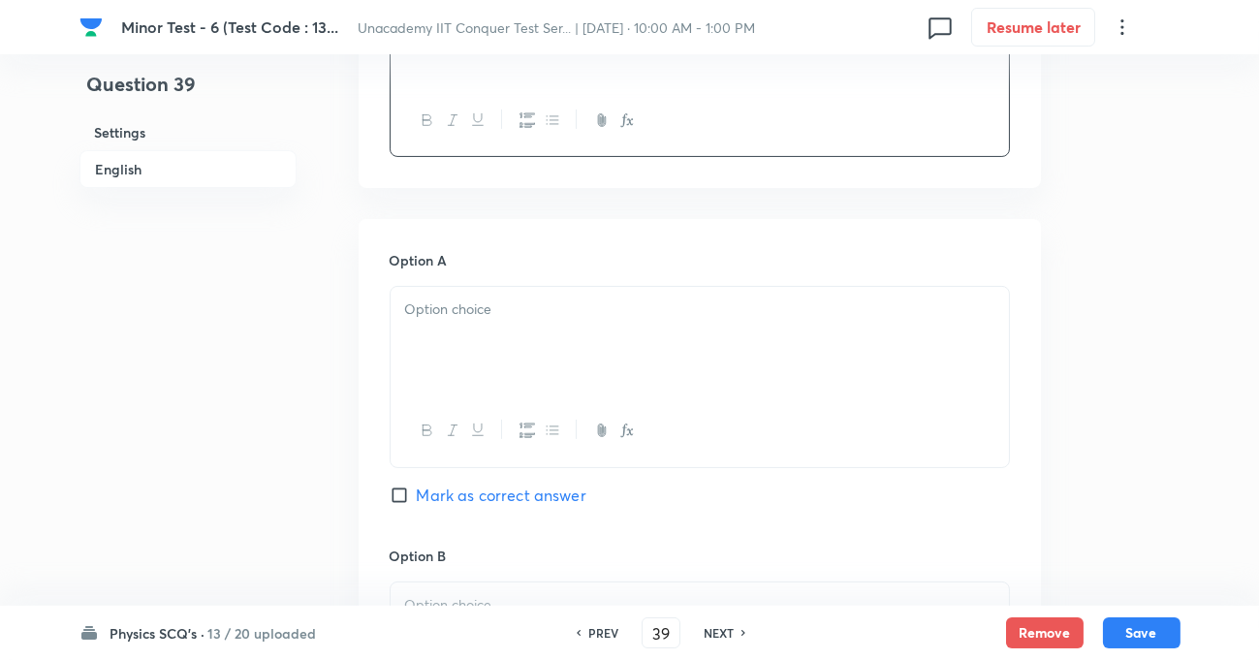
scroll to position [793, 0]
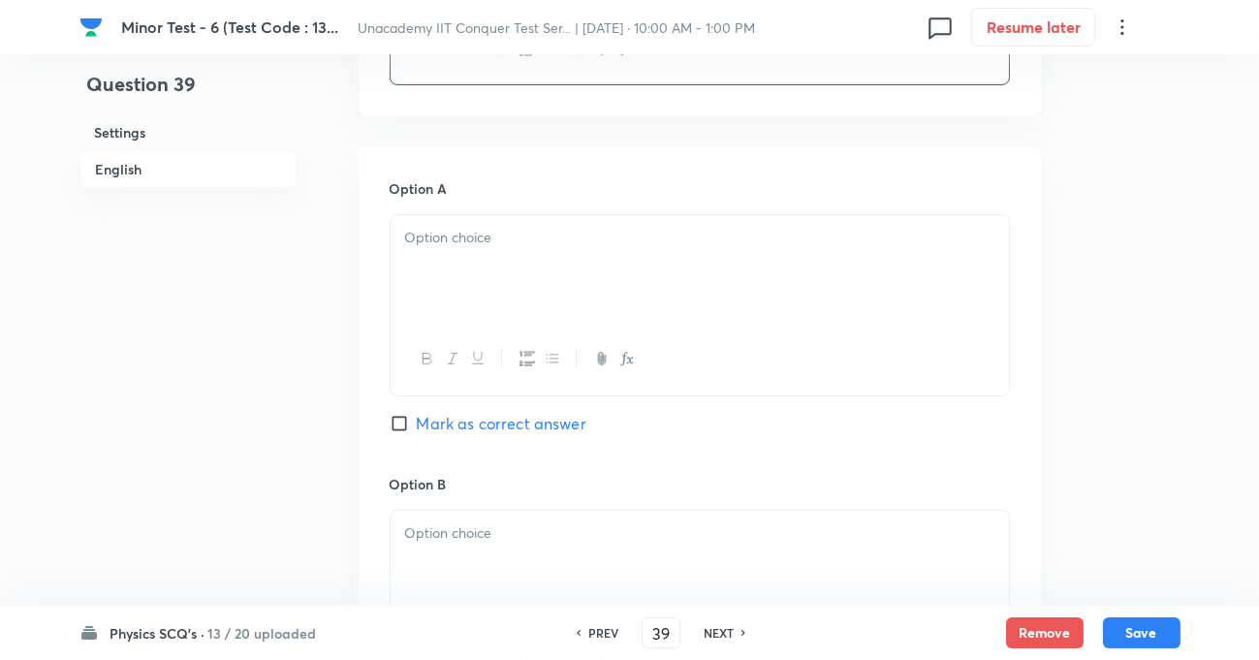
click at [441, 276] on div at bounding box center [700, 269] width 618 height 109
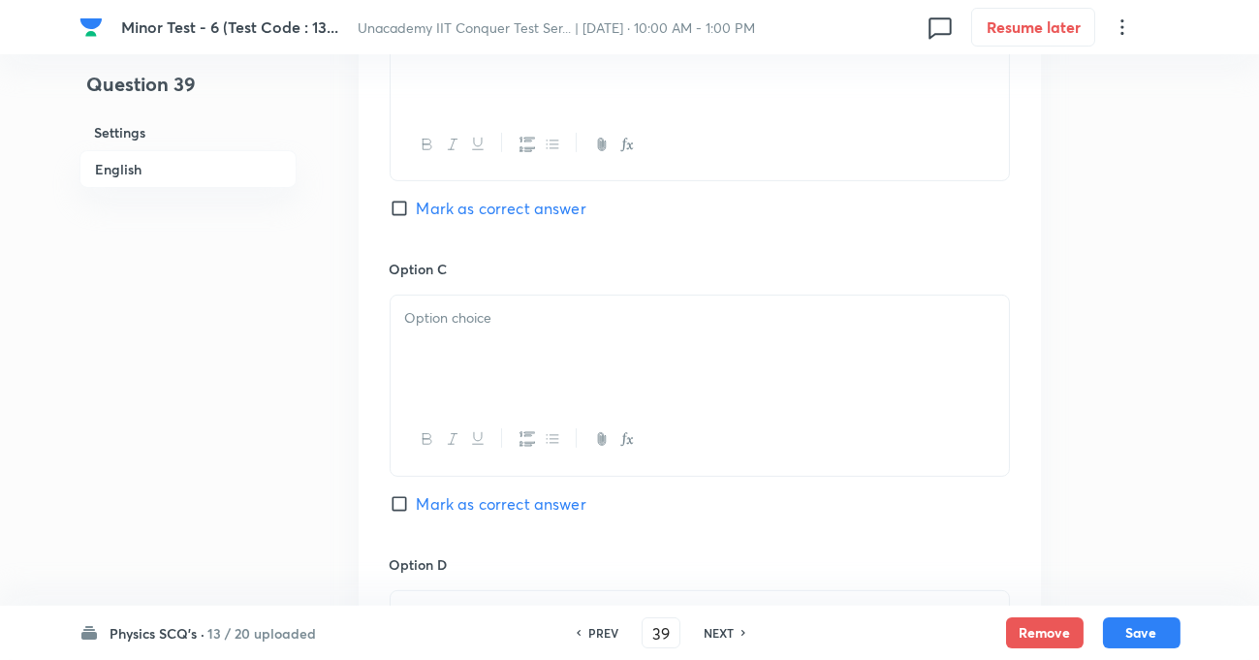
scroll to position [1144, 0]
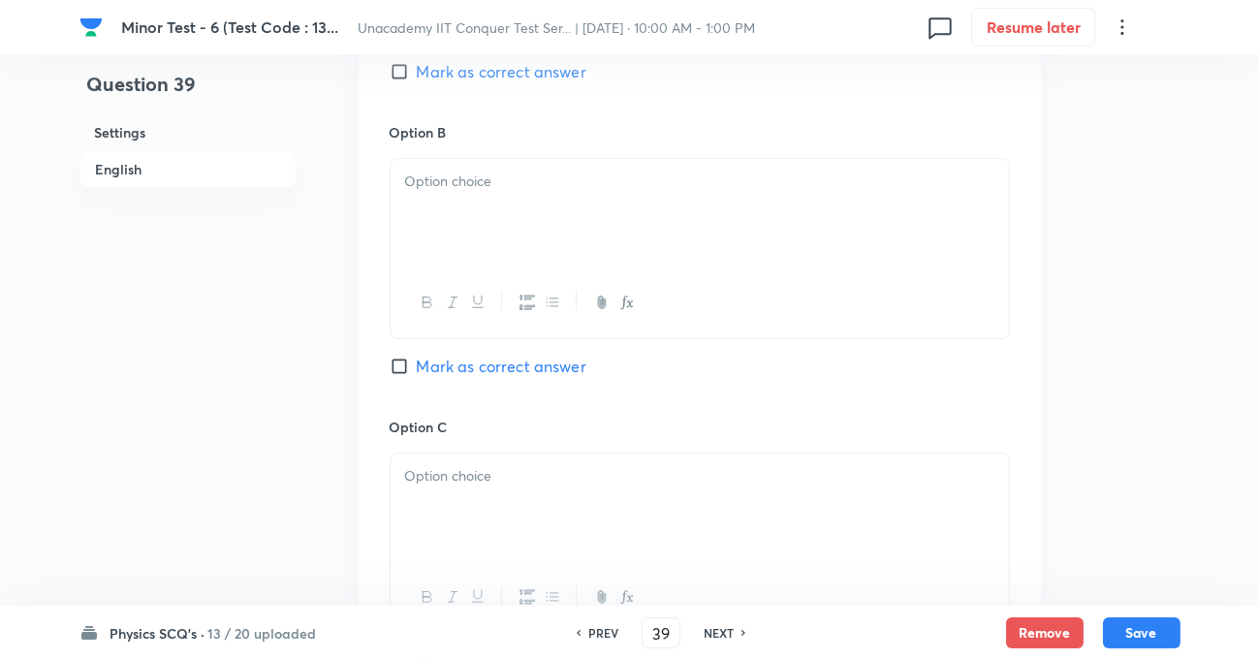
click at [454, 209] on div at bounding box center [700, 213] width 618 height 109
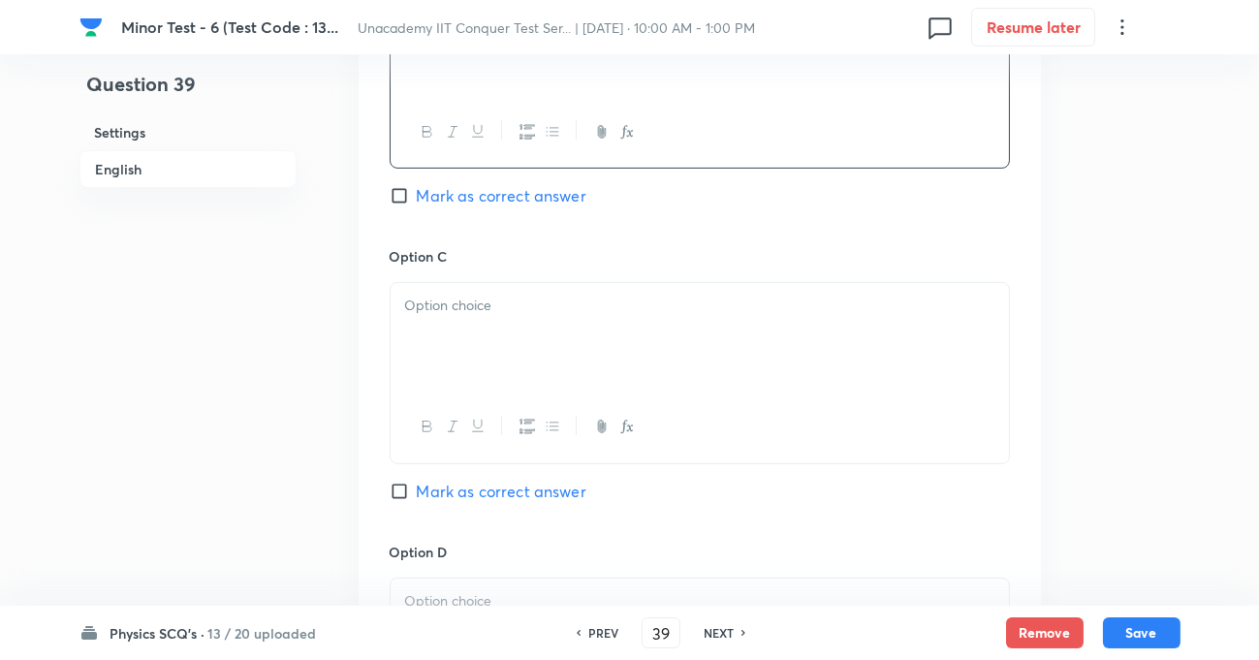
scroll to position [1321, 0]
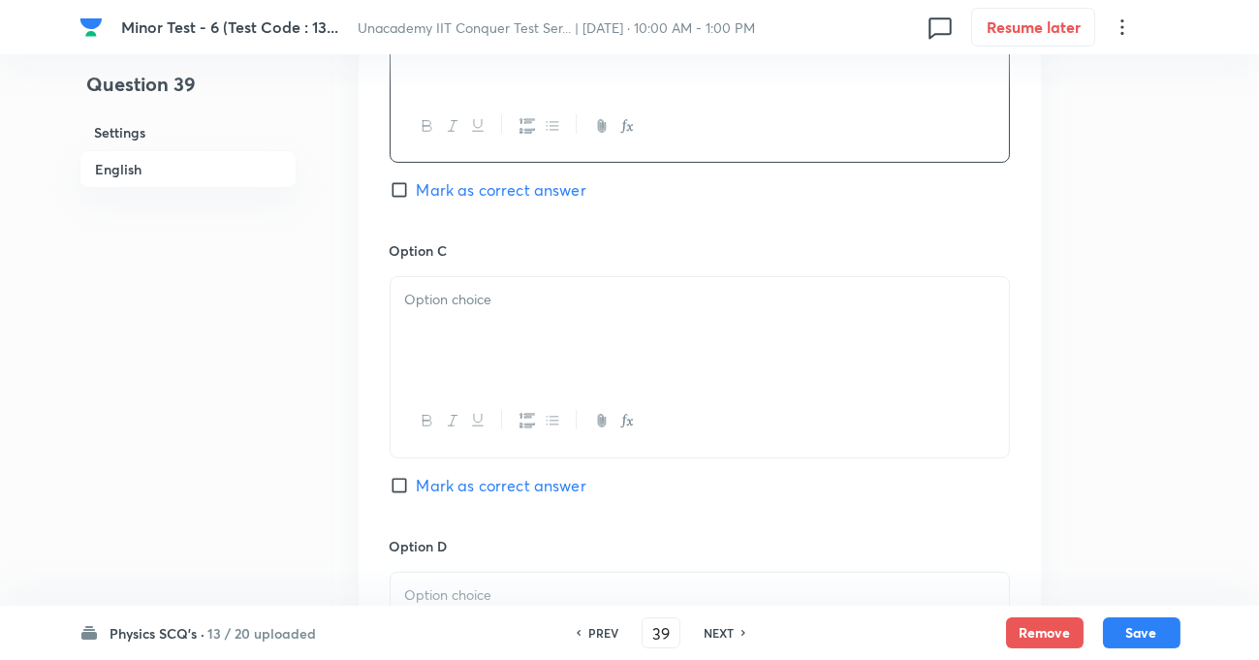
click at [464, 328] on div at bounding box center [700, 331] width 618 height 109
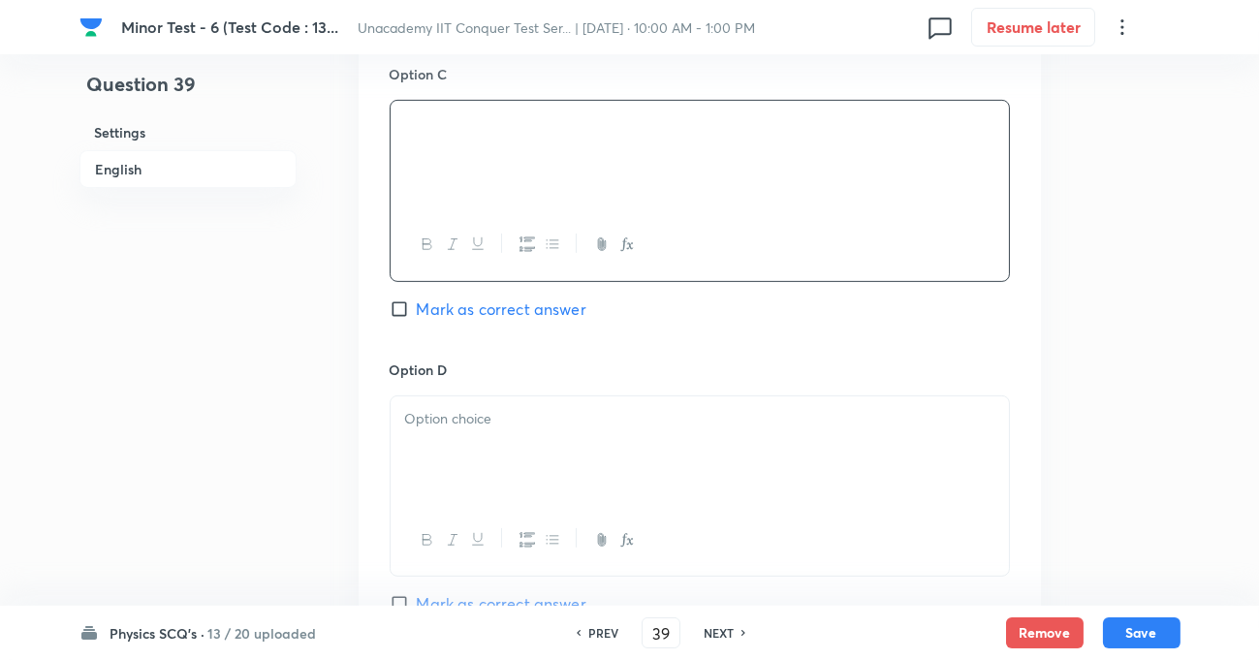
click at [465, 428] on p at bounding box center [699, 419] width 589 height 22
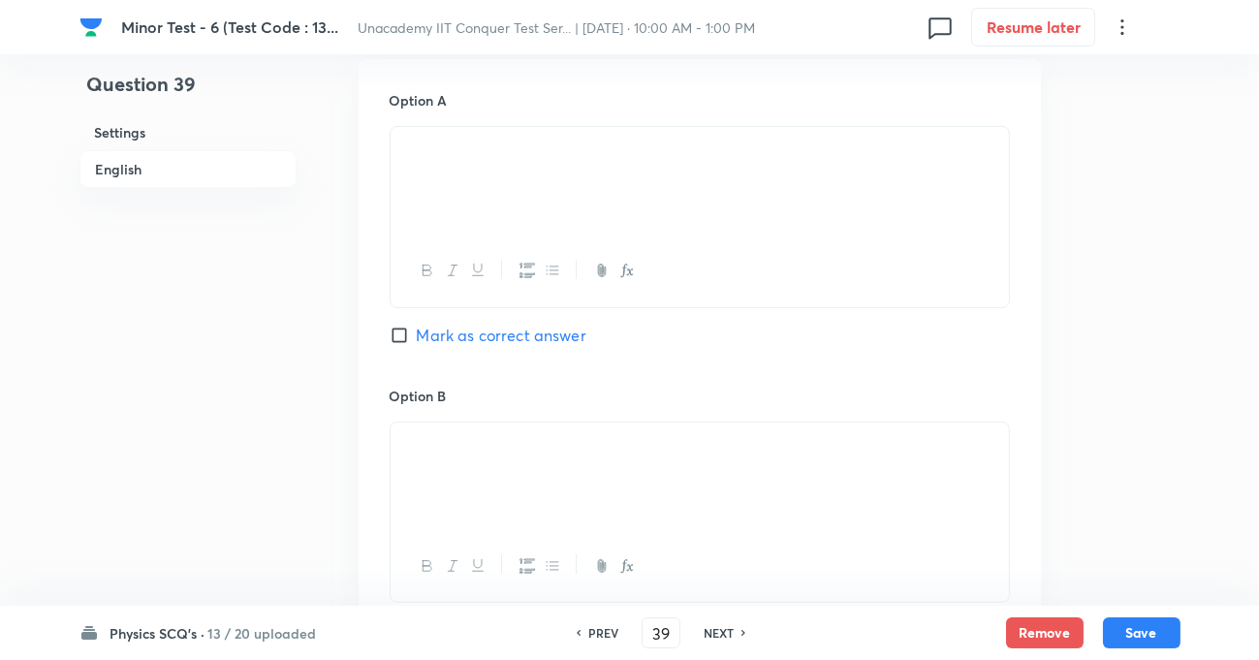
scroll to position [704, 0]
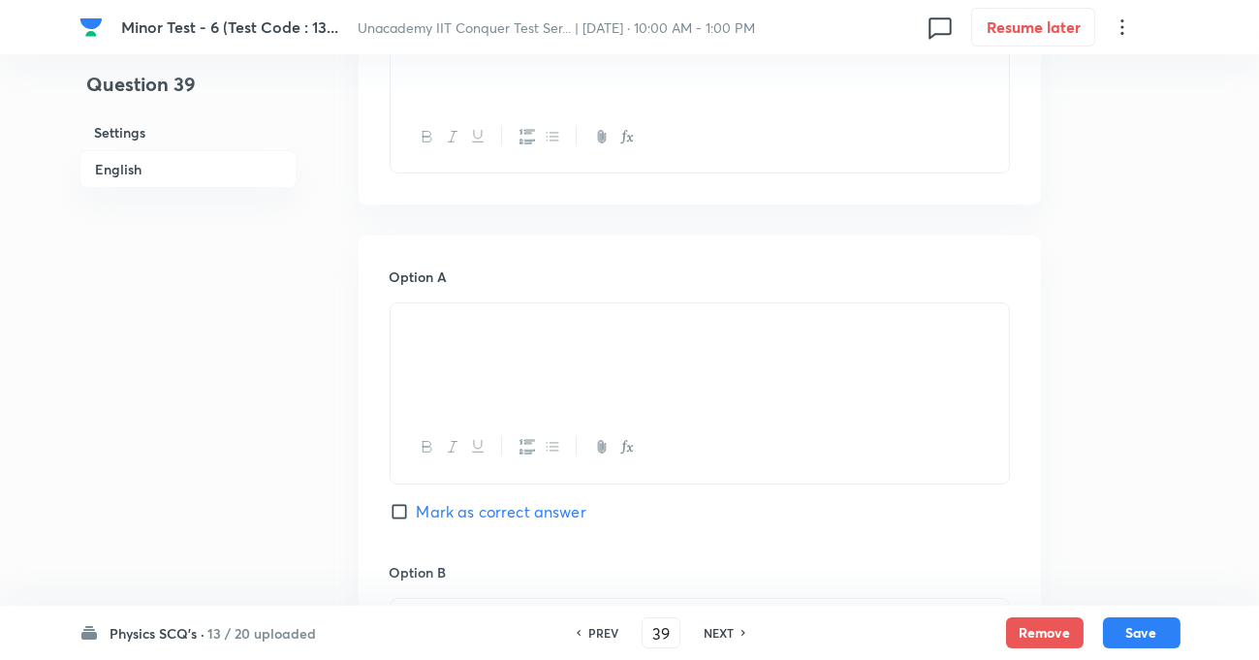
click at [395, 507] on input "Mark as correct answer" at bounding box center [403, 511] width 27 height 19
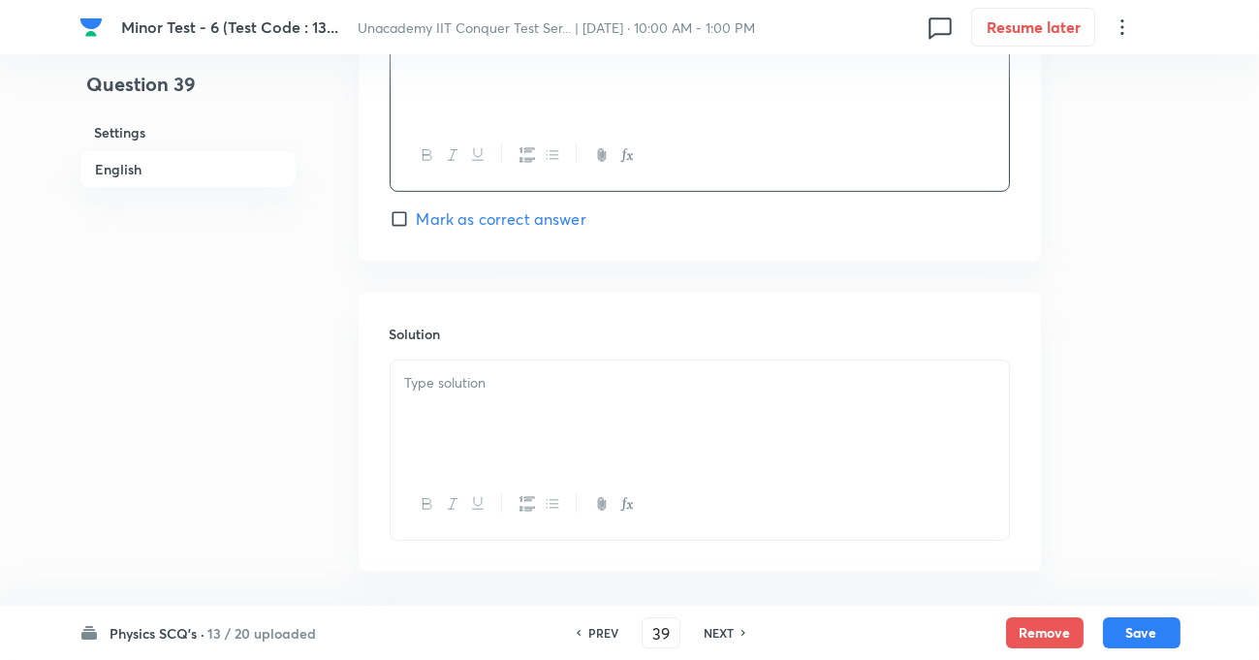
scroll to position [1965, 0]
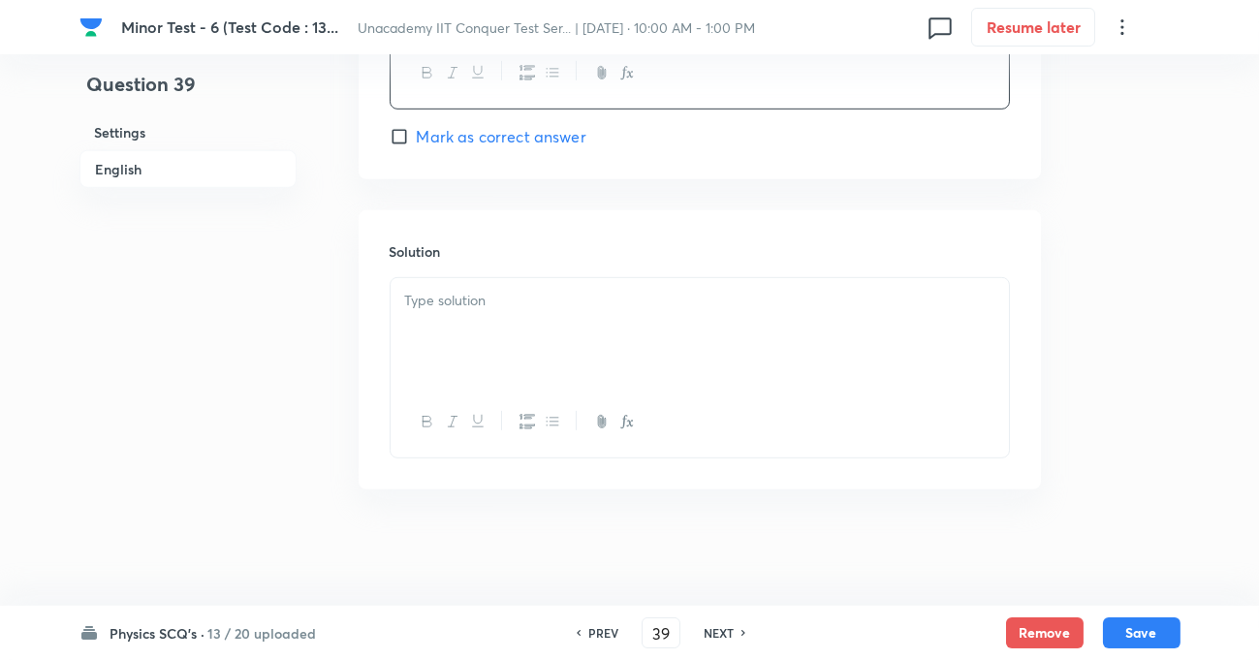
click at [507, 301] on p at bounding box center [699, 301] width 589 height 22
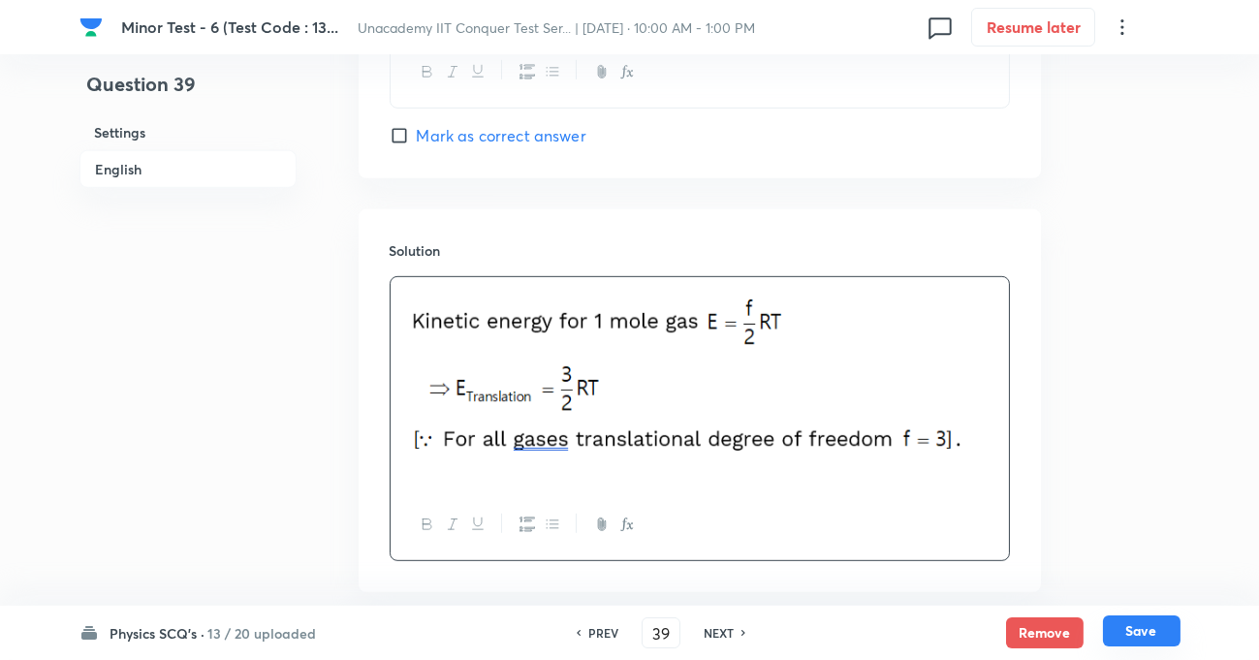
click at [1166, 636] on button "Save" at bounding box center [1142, 630] width 78 height 31
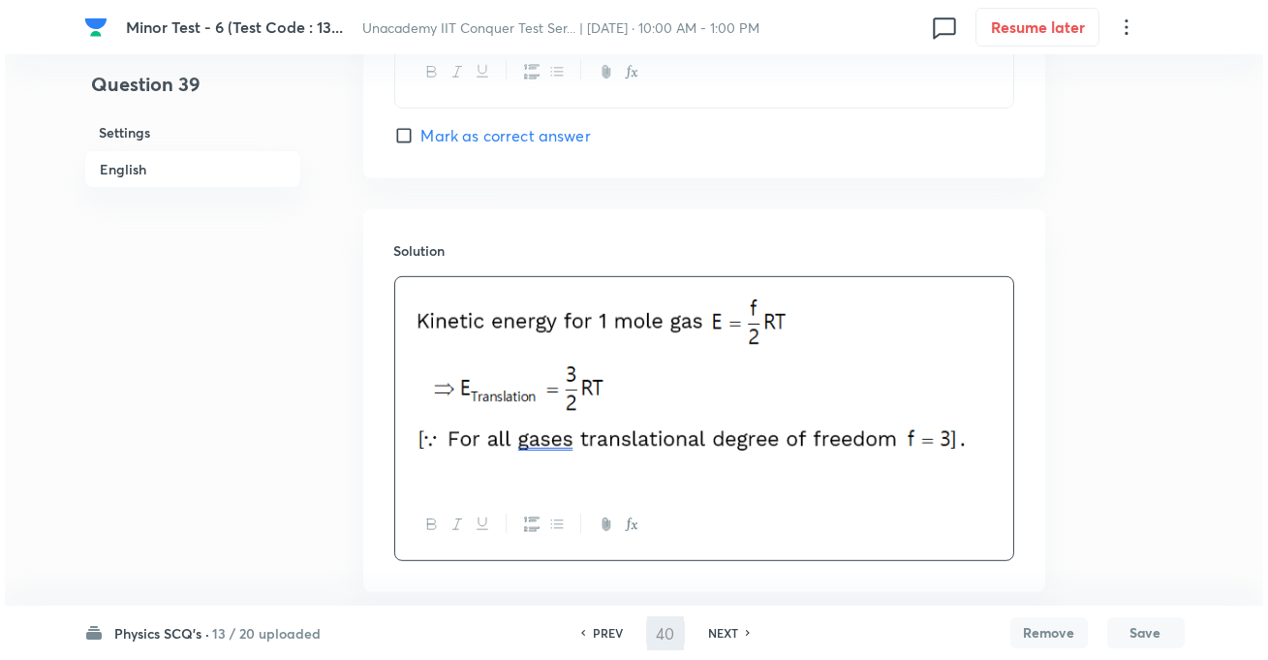
scroll to position [0, 0]
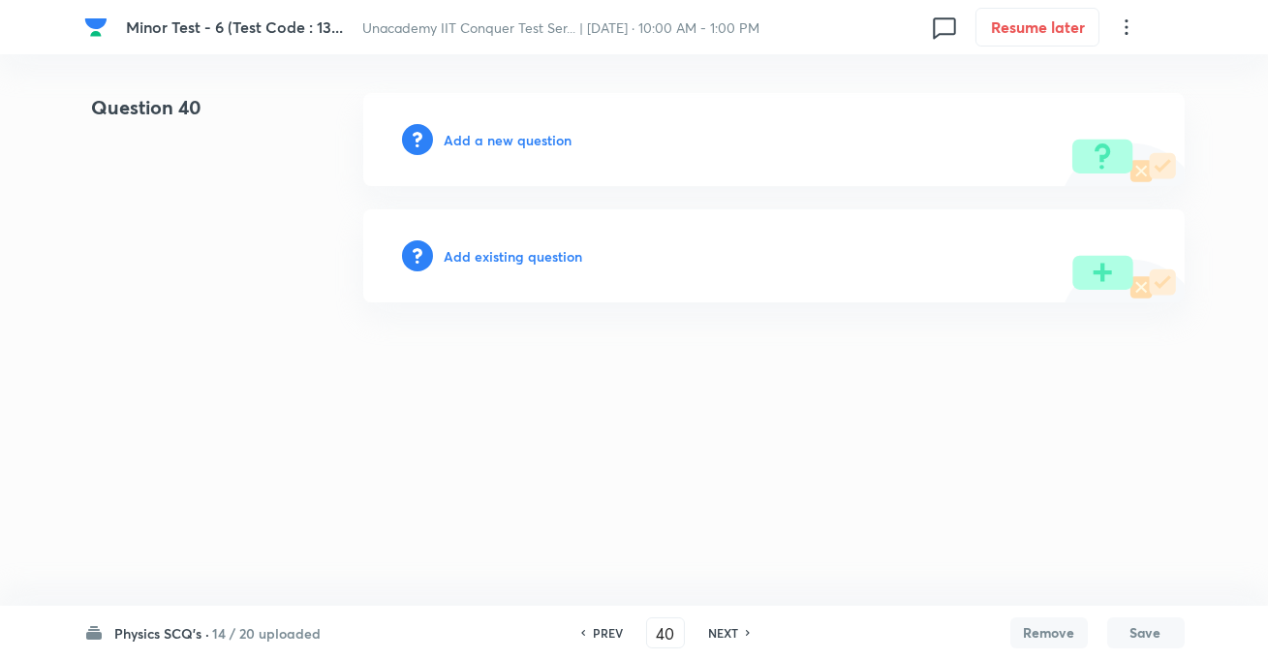
click at [495, 153] on div "Add a new question" at bounding box center [774, 139] width 822 height 93
click at [494, 138] on h6 "Add a new question" at bounding box center [509, 140] width 128 height 20
click at [494, 138] on h6 "Choose a question type" at bounding box center [519, 140] width 149 height 20
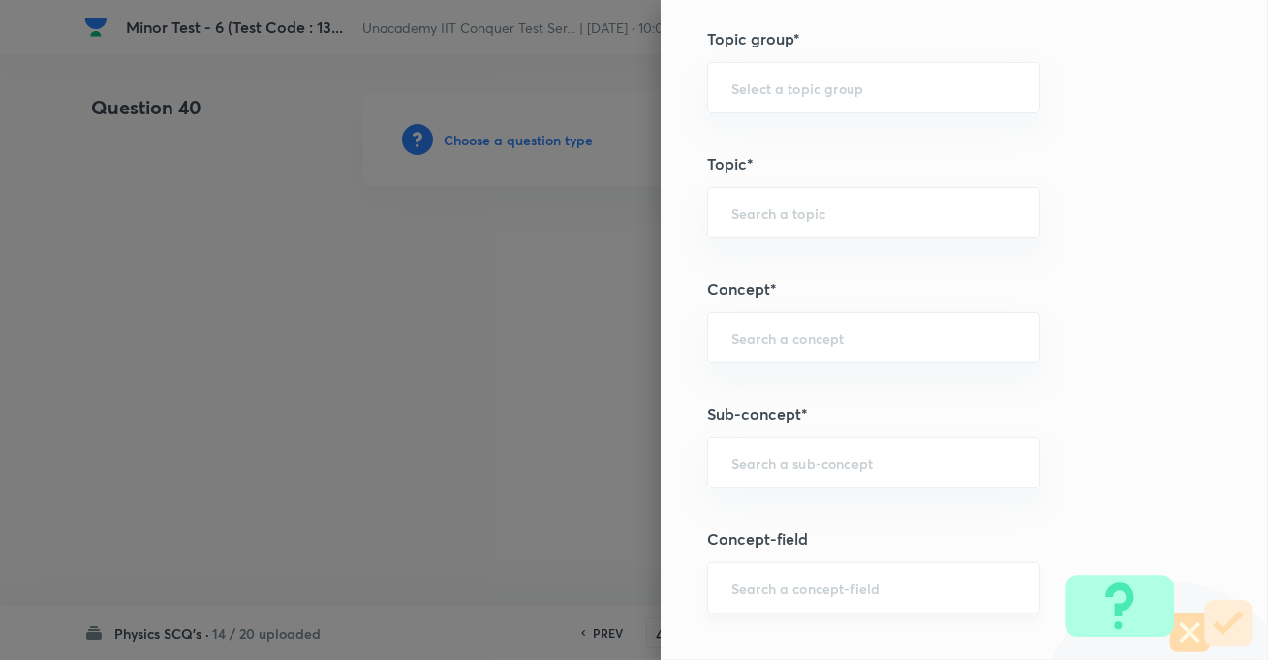
scroll to position [1144, 0]
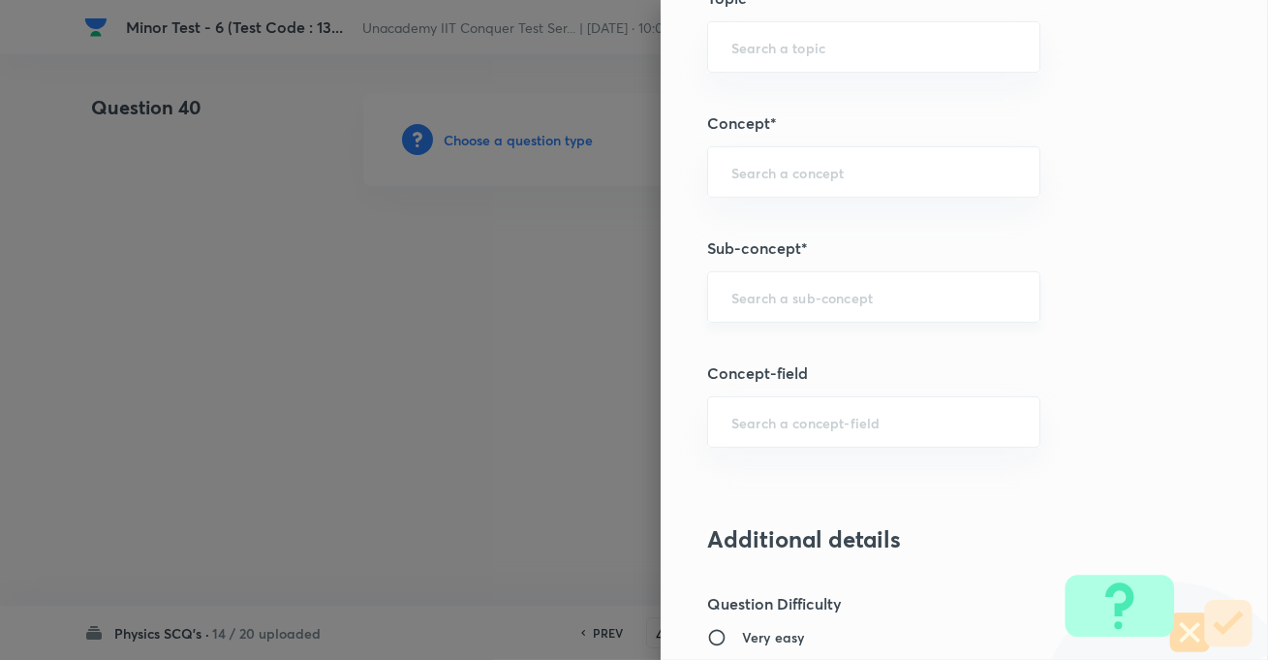
click at [807, 271] on div "​" at bounding box center [873, 296] width 333 height 51
paste input "KTG & Thermodynamics,"
click at [818, 380] on li "KTG and Thermodynamics" at bounding box center [859, 384] width 331 height 35
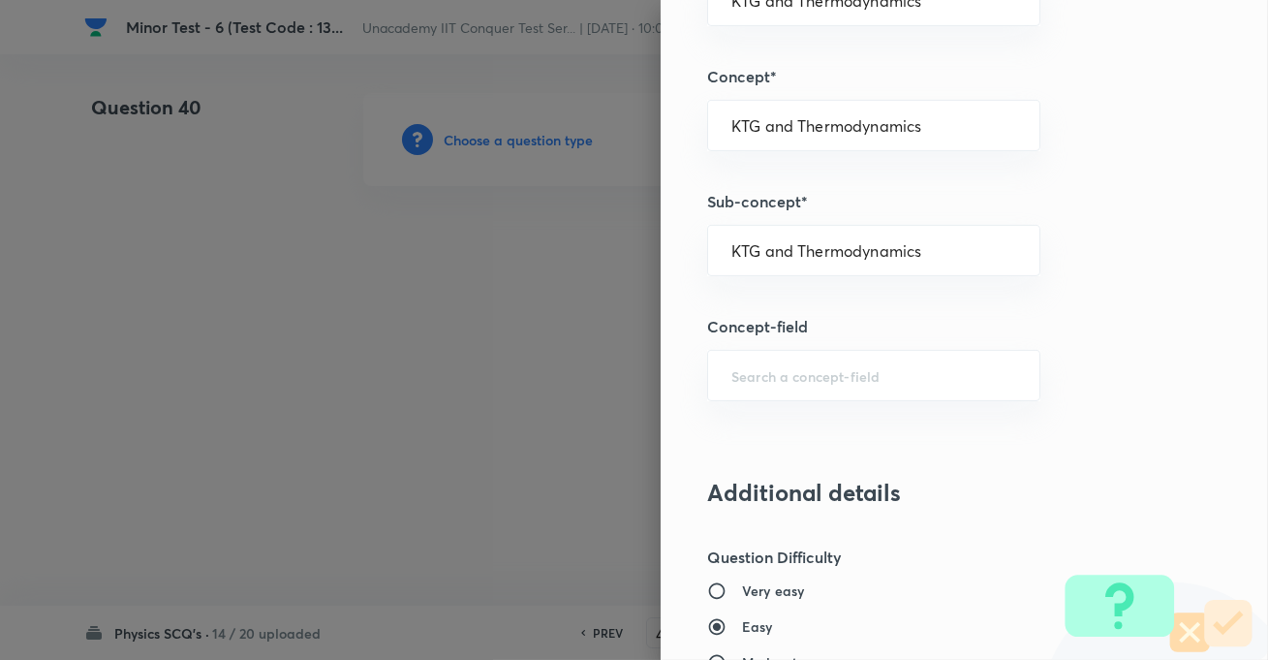
scroll to position [1409, 0]
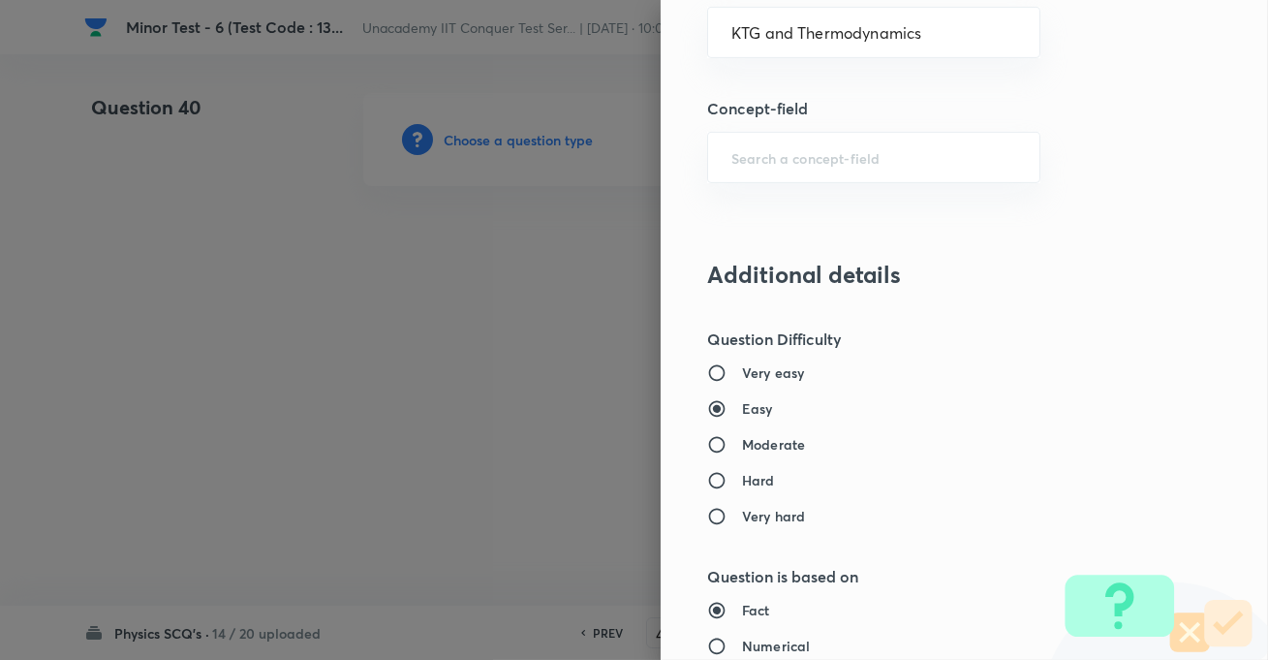
click at [746, 439] on h6 "Moderate" at bounding box center [773, 444] width 63 height 20
click at [742, 439] on input "Moderate" at bounding box center [724, 444] width 35 height 19
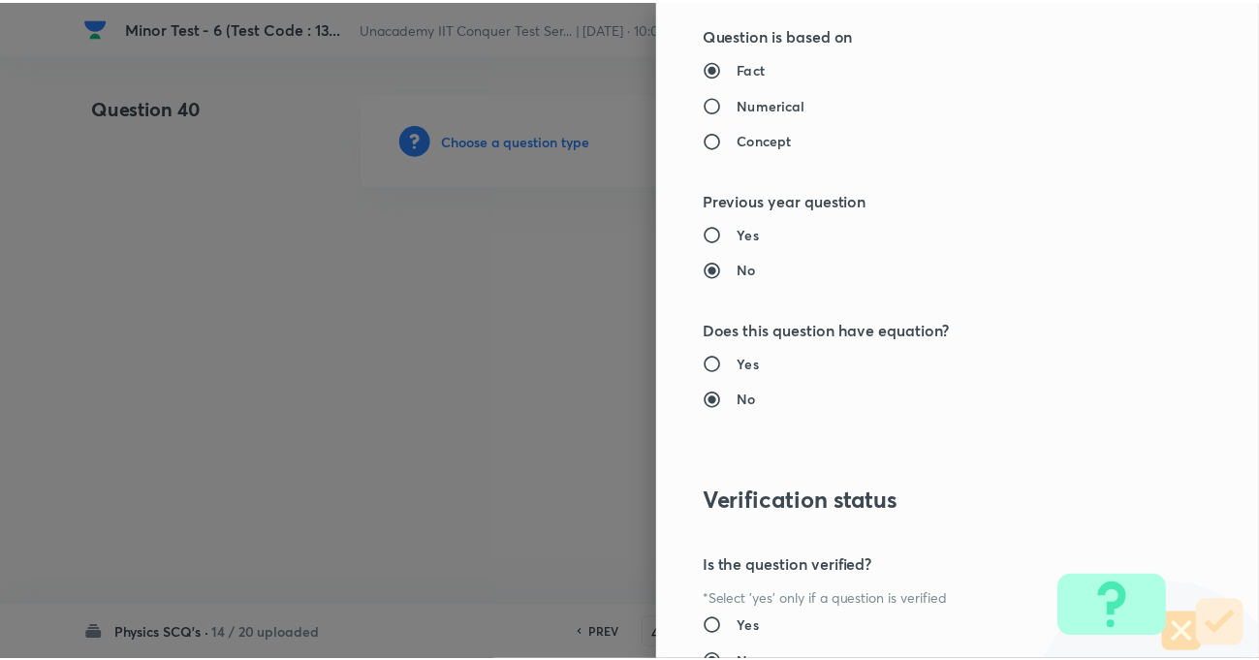
scroll to position [2109, 0]
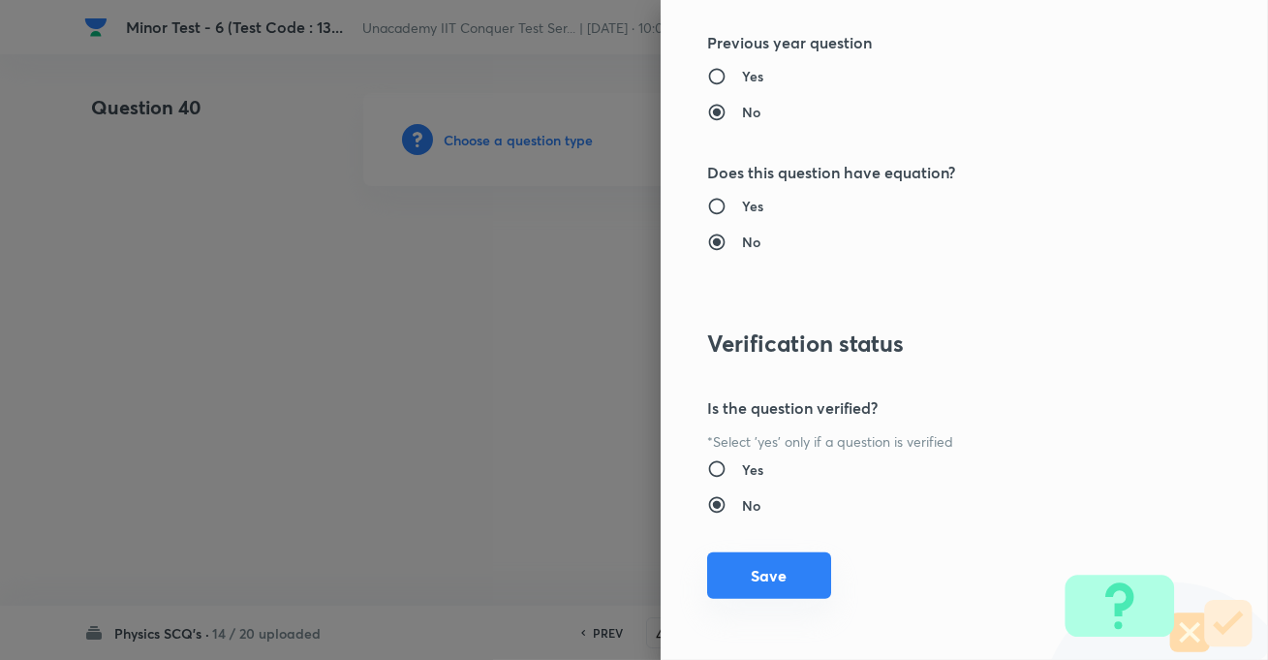
click at [772, 572] on button "Save" at bounding box center [769, 575] width 124 height 47
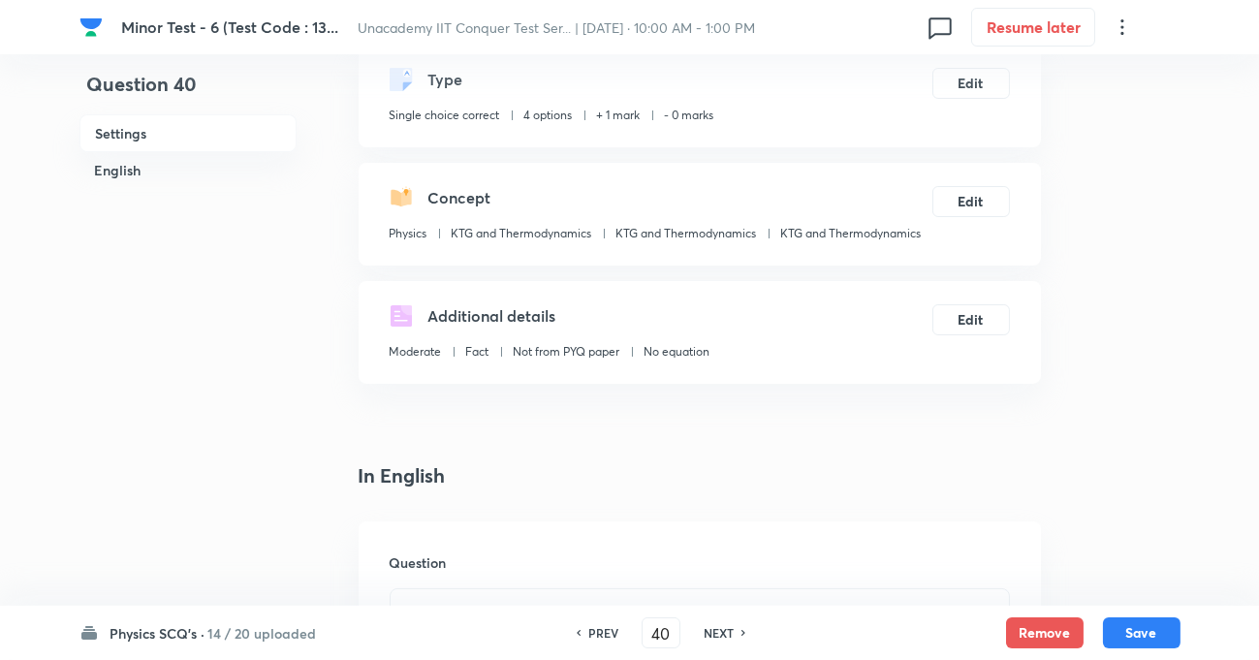
scroll to position [352, 0]
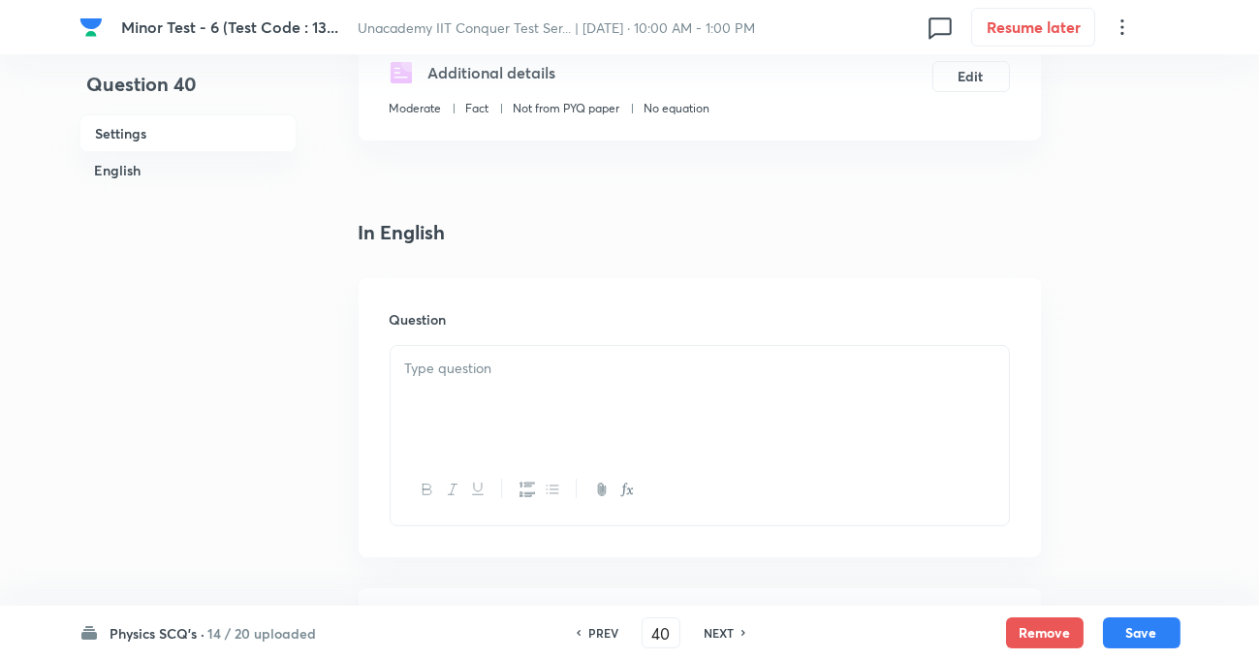
click at [482, 397] on div at bounding box center [700, 400] width 618 height 109
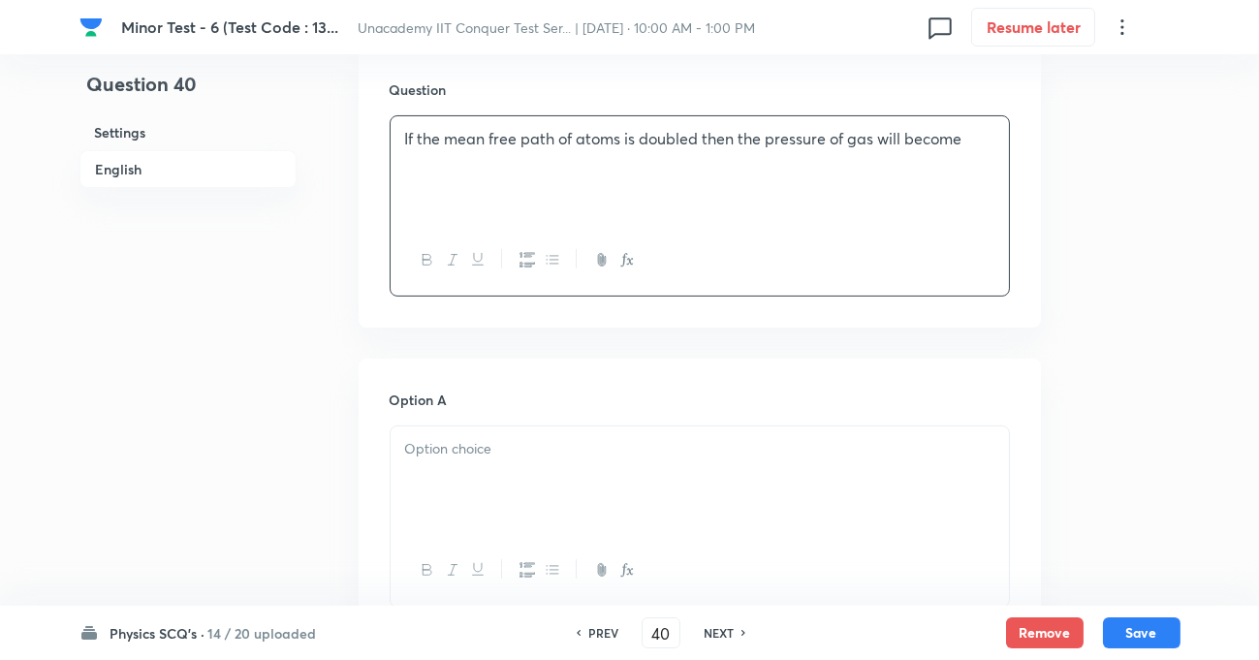
scroll to position [616, 0]
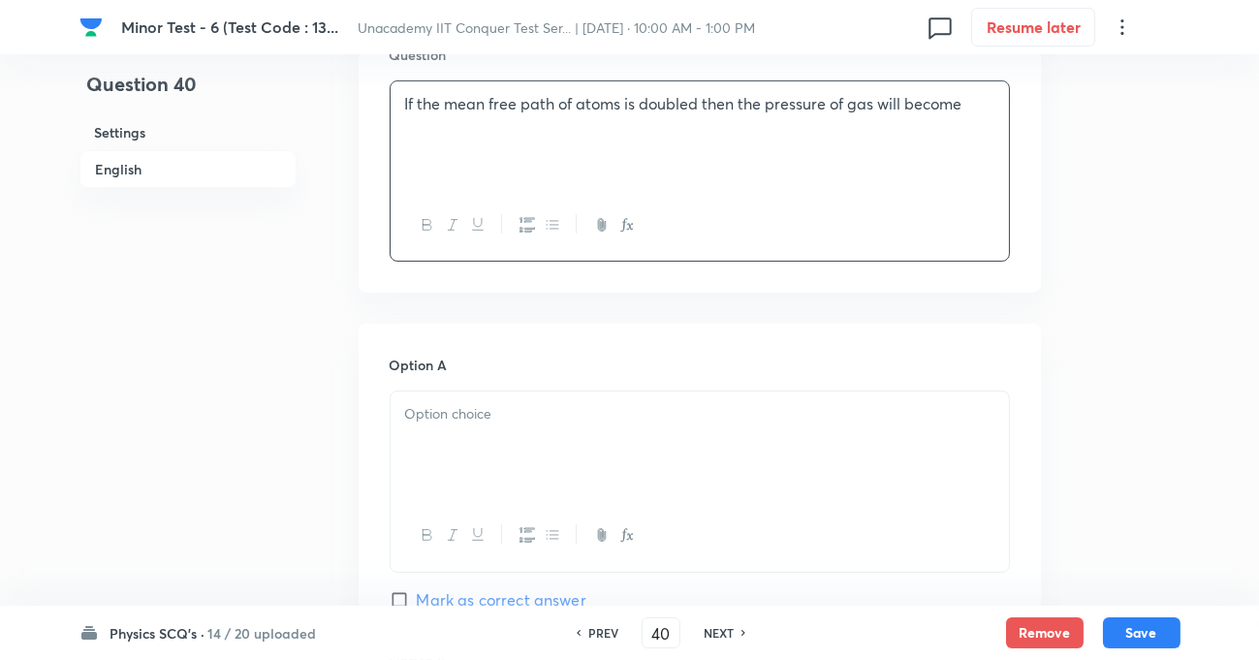
click at [438, 446] on div at bounding box center [700, 445] width 618 height 109
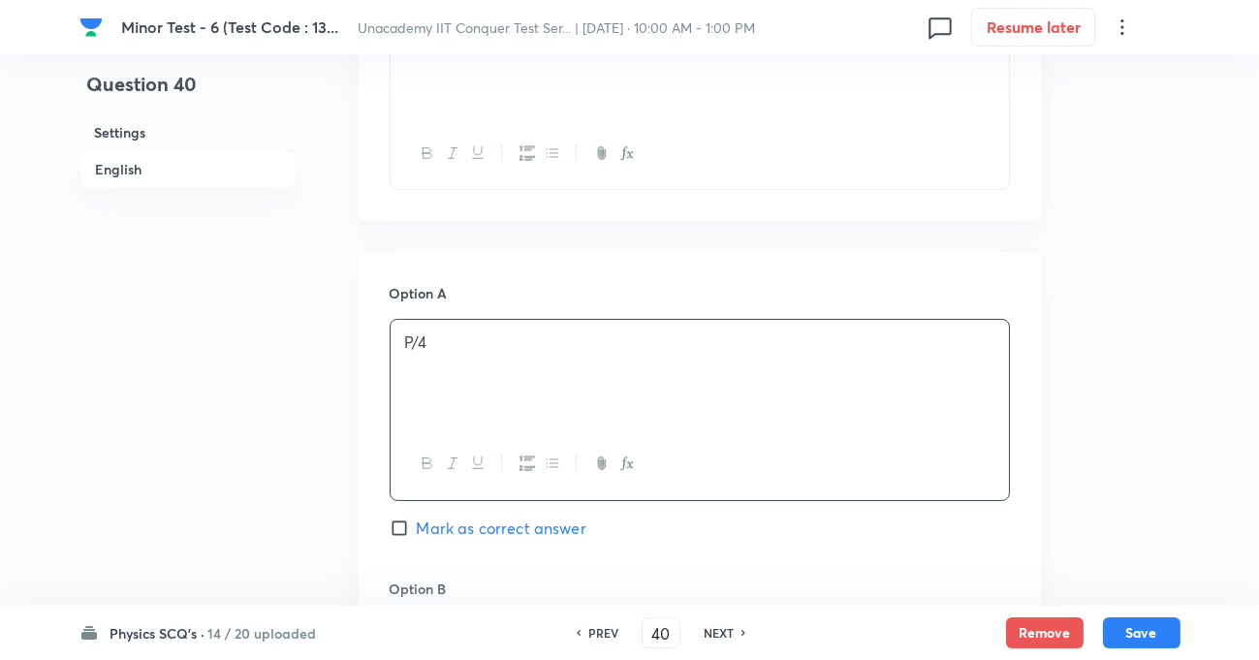
scroll to position [793, 0]
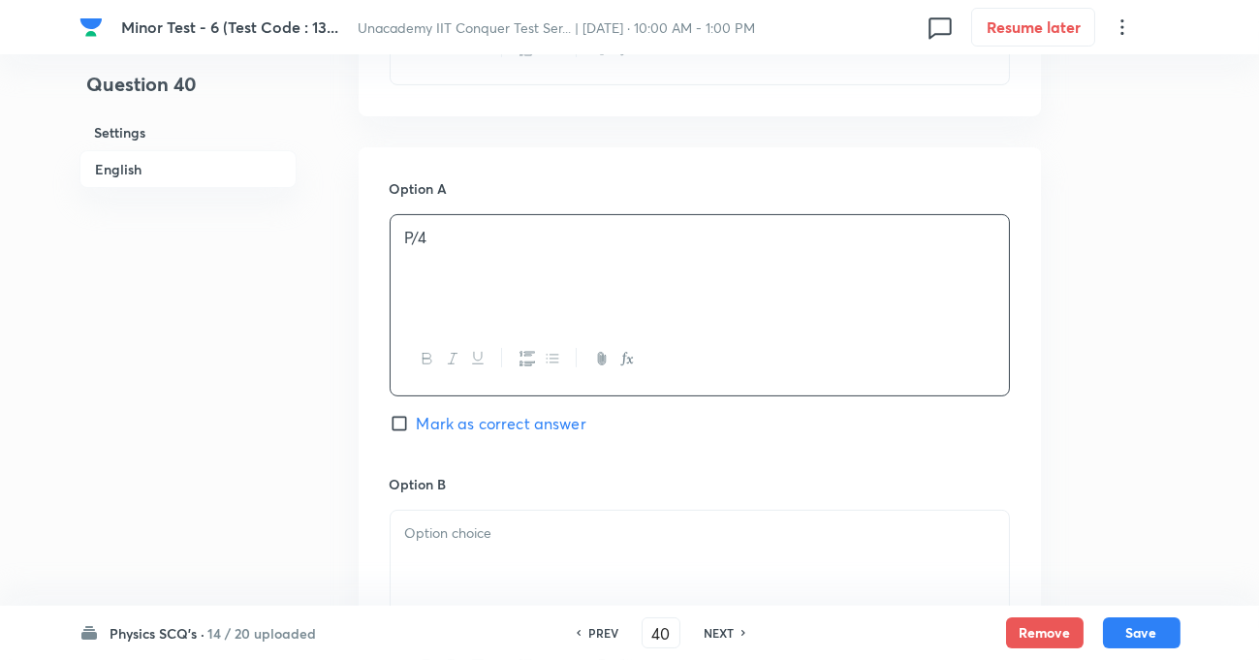
click at [445, 518] on div at bounding box center [700, 565] width 618 height 109
paste div
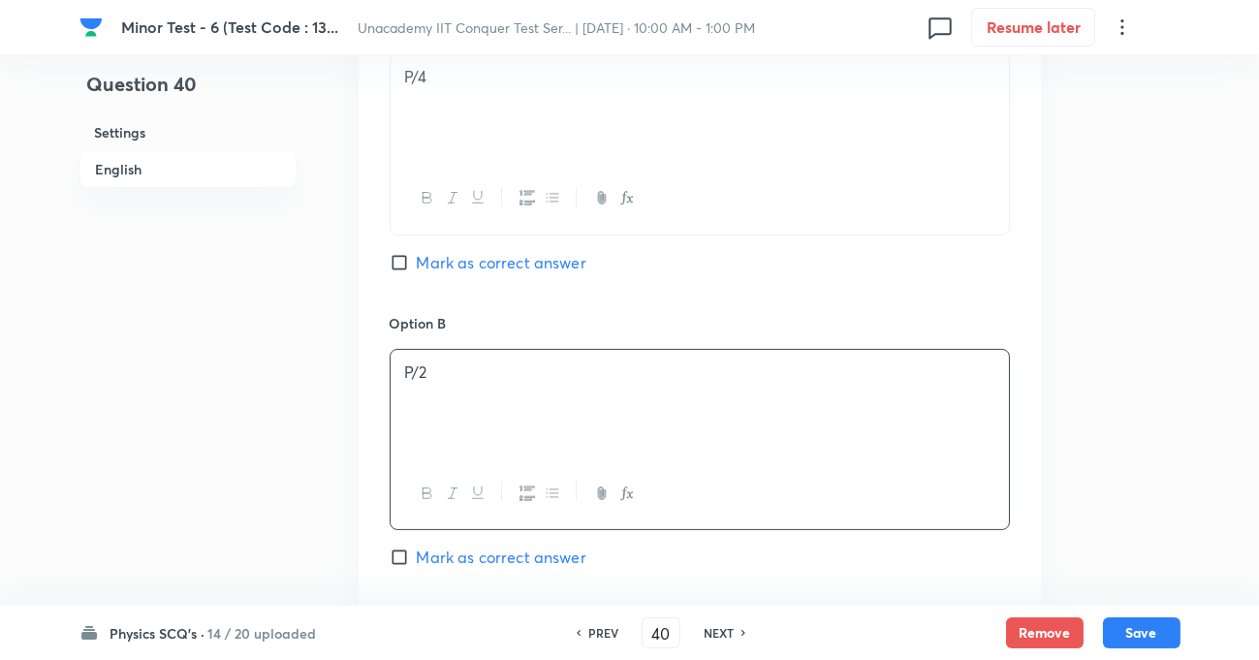
scroll to position [1233, 0]
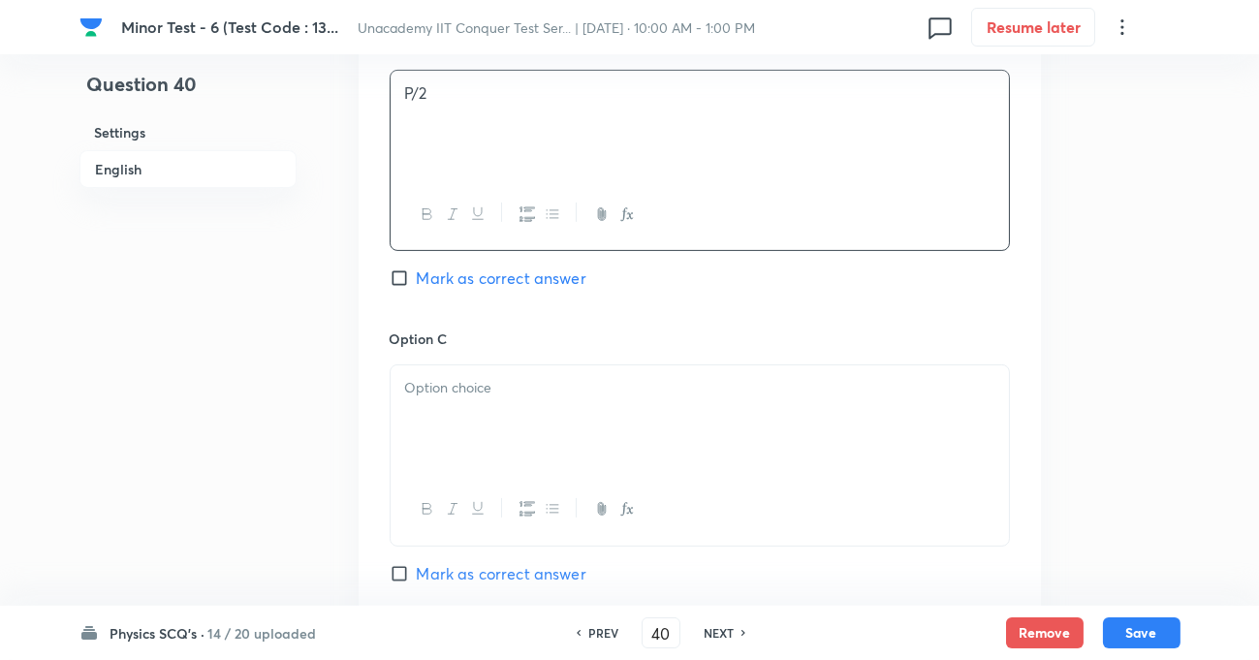
drag, startPoint x: 445, startPoint y: 399, endPoint x: 441, endPoint y: 388, distance: 12.3
click at [446, 398] on div at bounding box center [700, 419] width 618 height 109
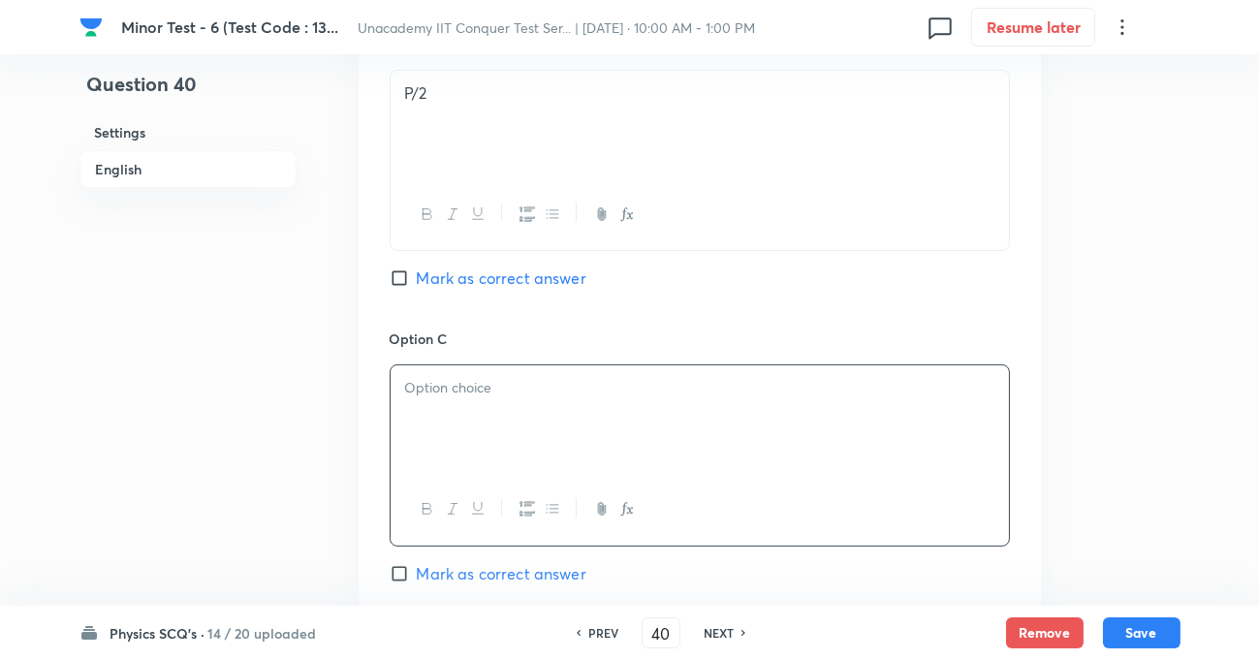
paste div
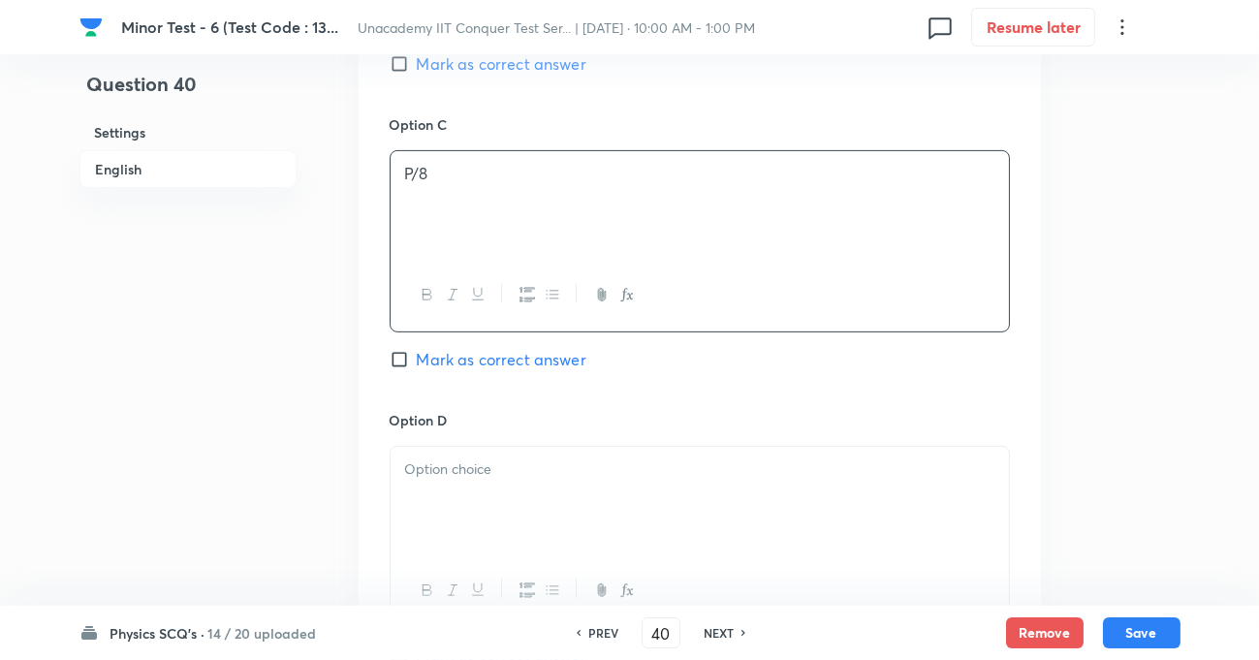
scroll to position [1497, 0]
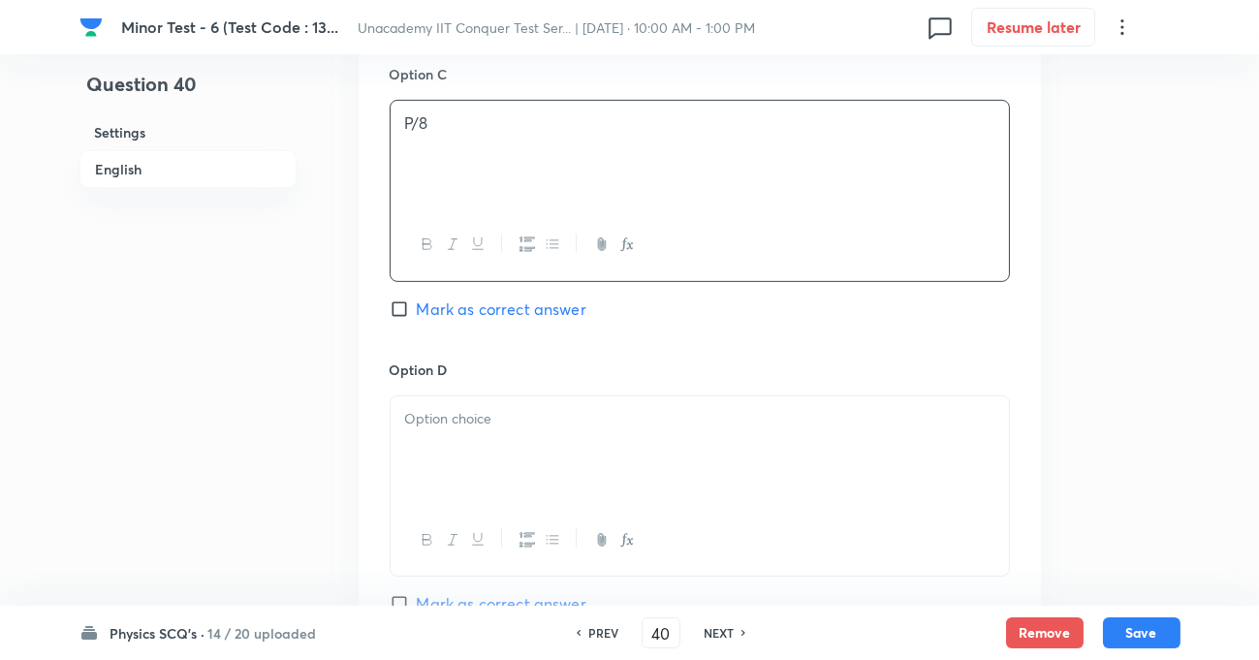
click at [459, 420] on p at bounding box center [699, 419] width 589 height 22
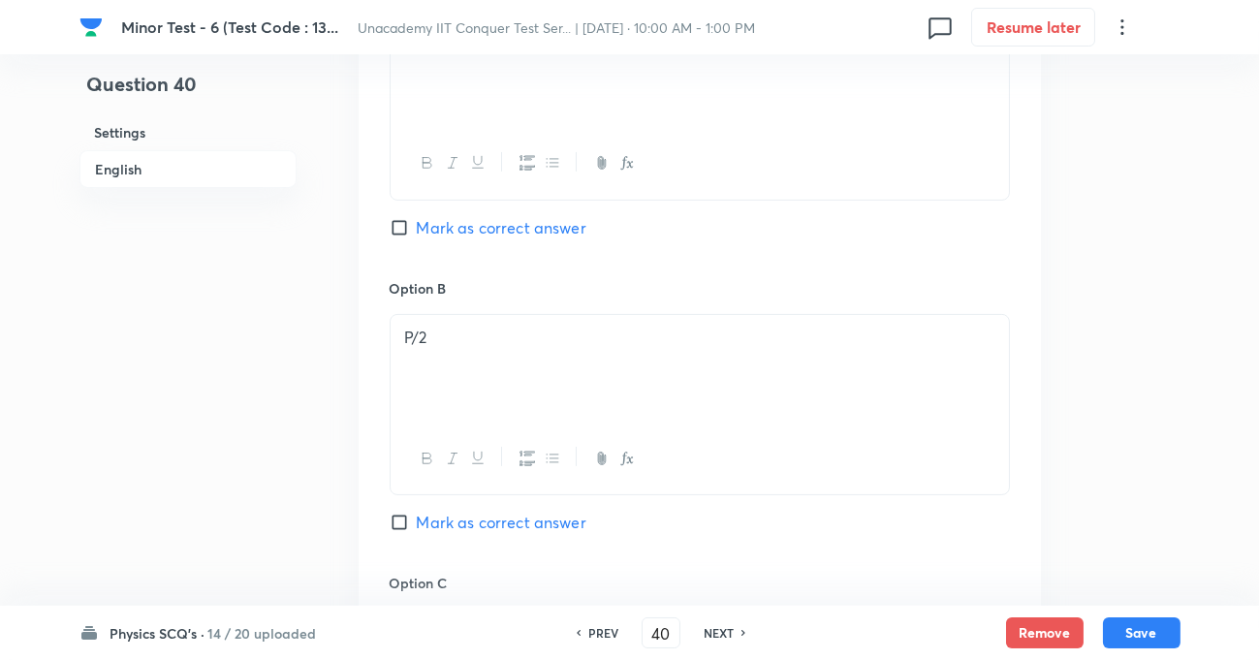
scroll to position [969, 0]
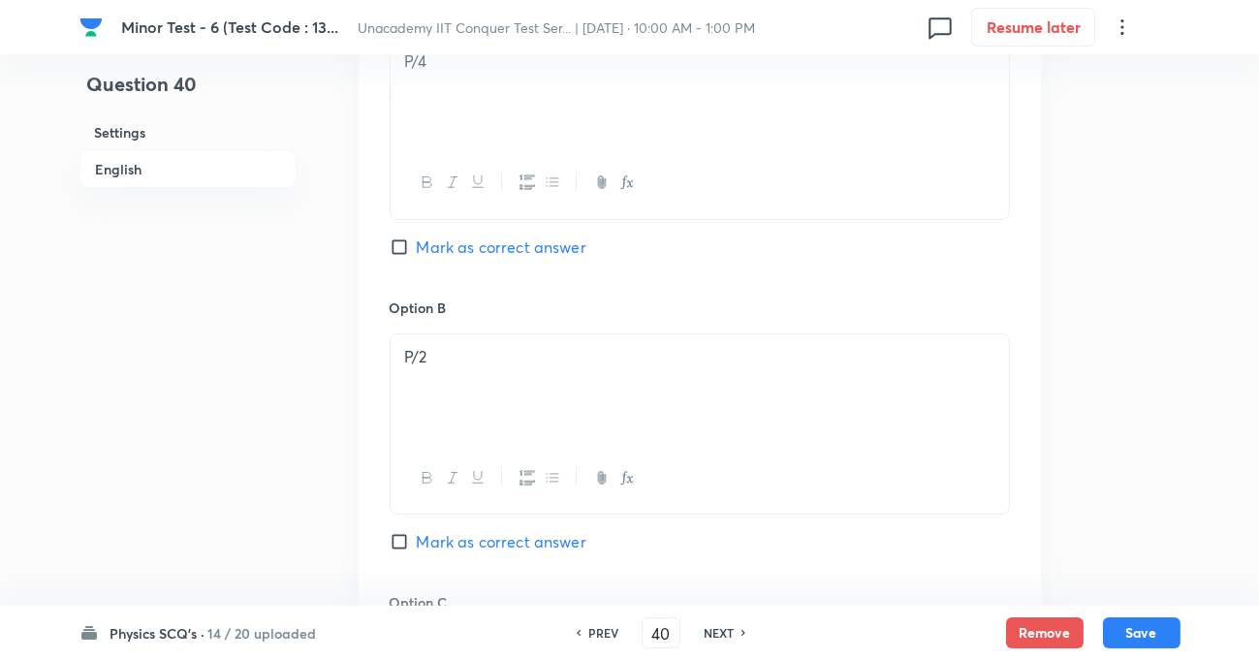
click at [404, 542] on input "Mark as correct answer" at bounding box center [403, 541] width 27 height 19
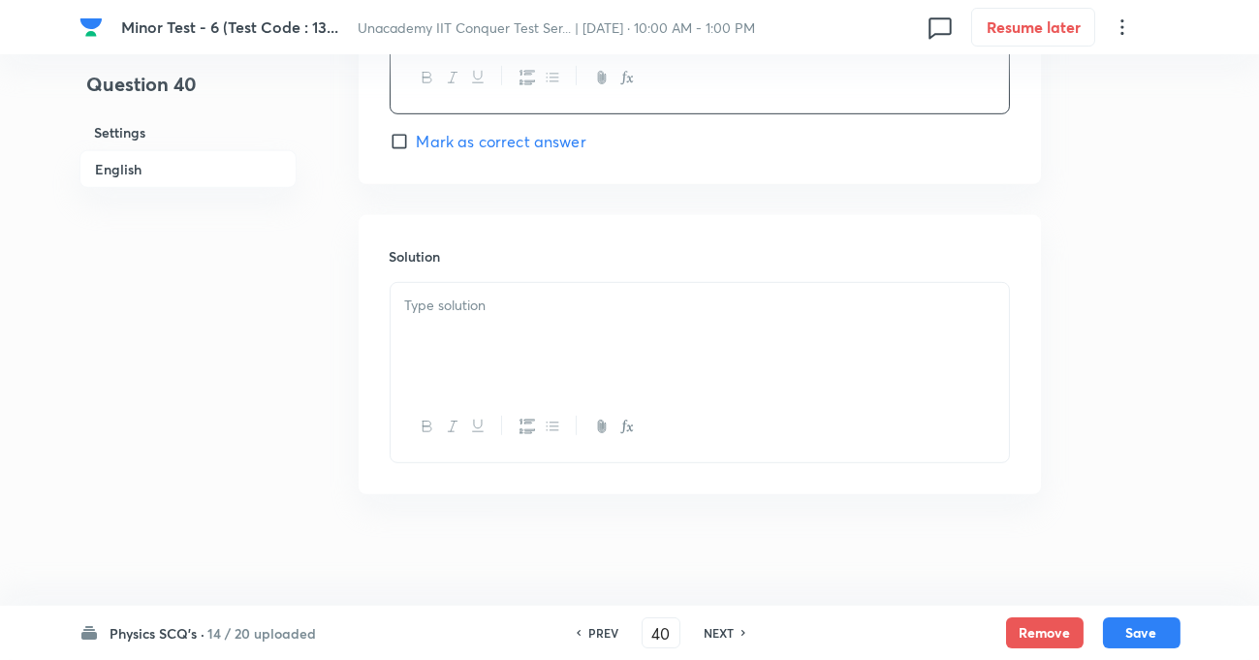
scroll to position [1965, 0]
click at [456, 281] on div at bounding box center [700, 332] width 618 height 109
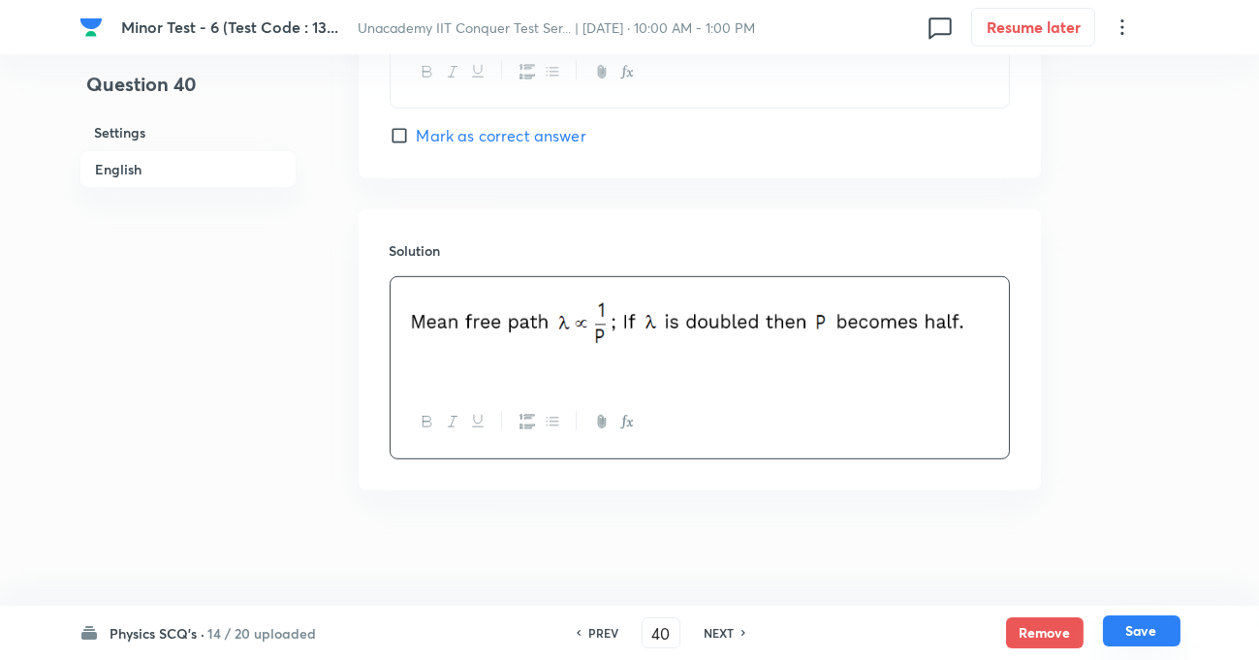
click at [1124, 630] on button "Save" at bounding box center [1142, 630] width 78 height 31
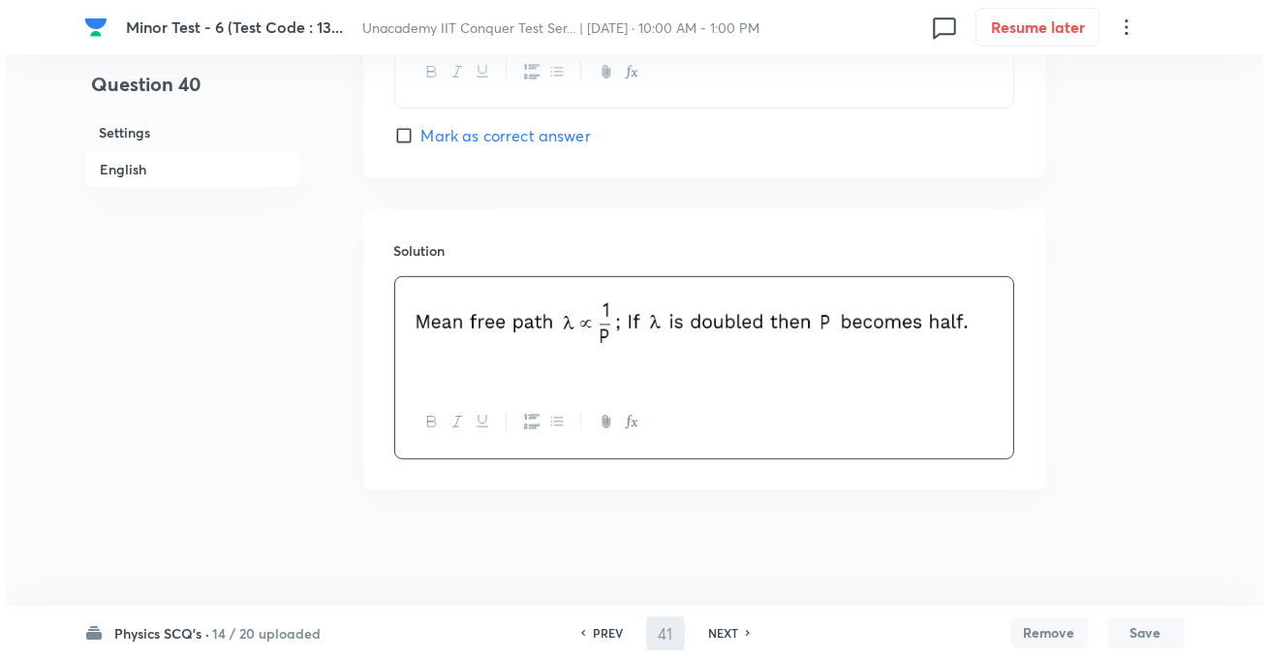
scroll to position [0, 0]
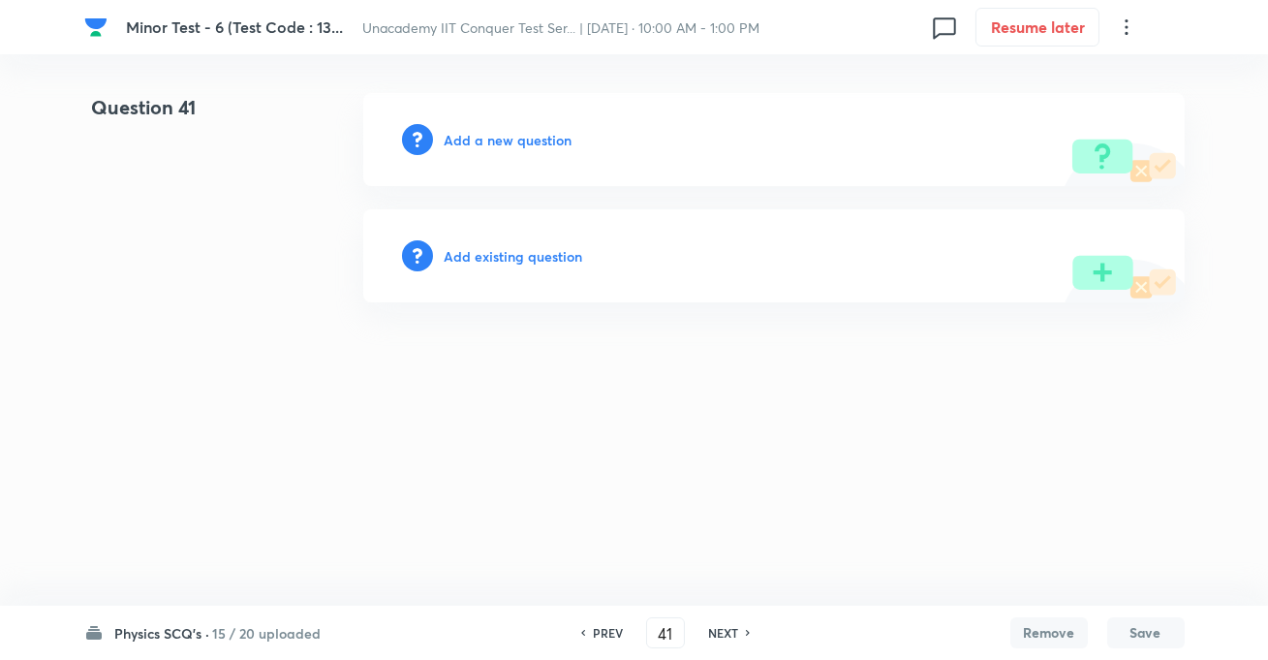
click at [548, 143] on h6 "Add a new question" at bounding box center [509, 140] width 128 height 20
click at [548, 143] on h6 "Choose a question type" at bounding box center [519, 140] width 149 height 20
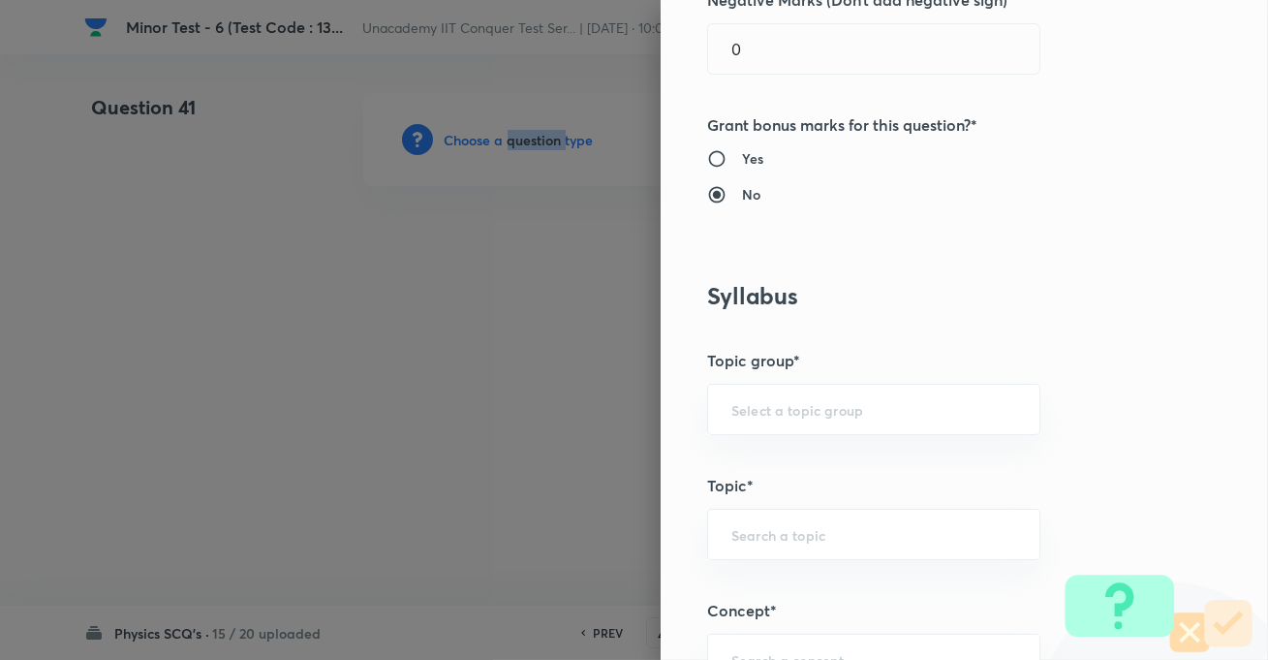
scroll to position [881, 0]
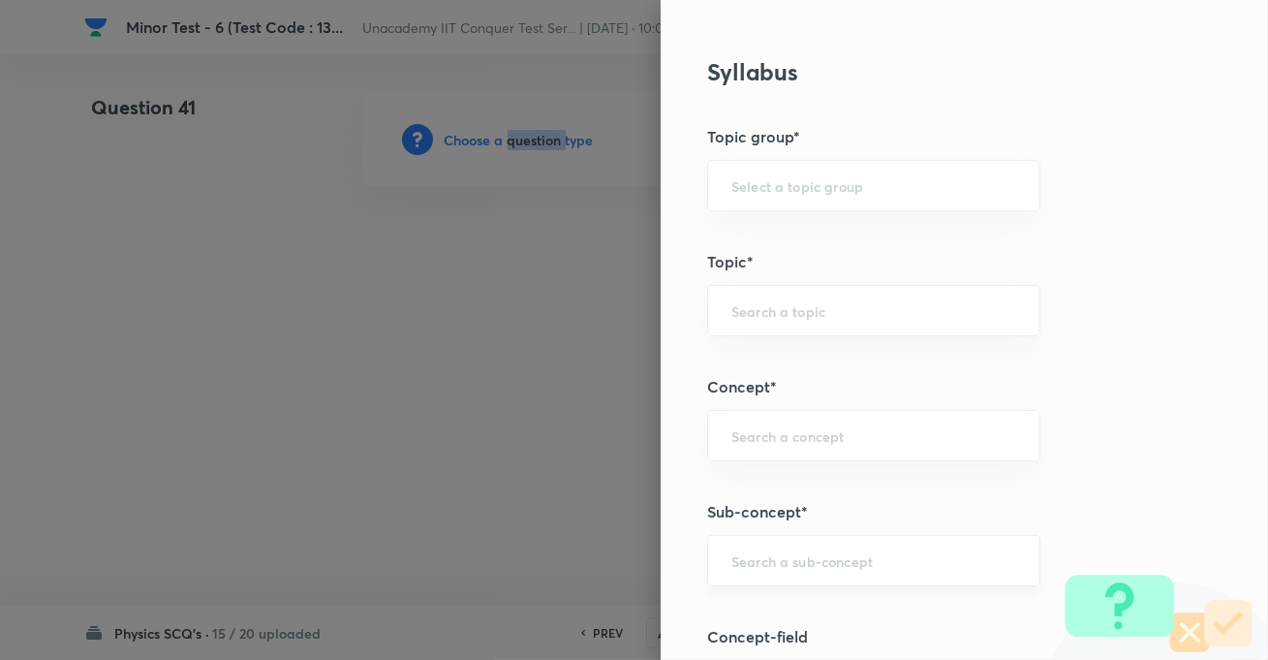
click at [785, 572] on div "​" at bounding box center [873, 560] width 333 height 51
paste input "KTG & Thermodynamics,"
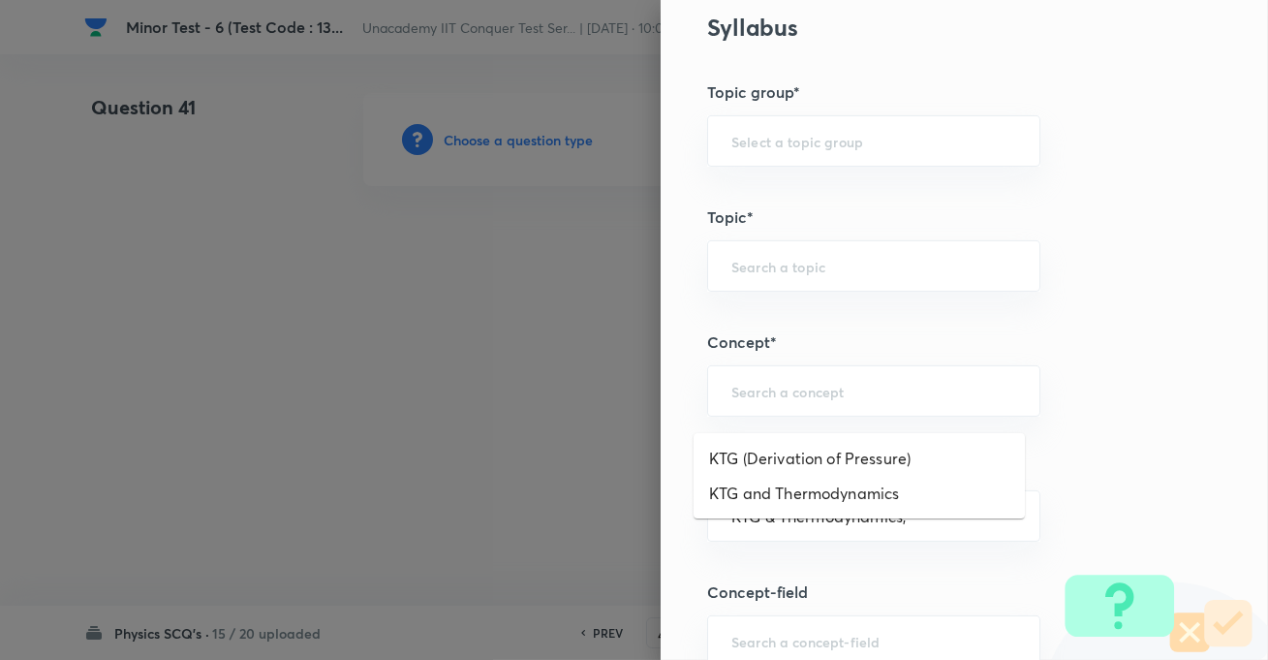
scroll to position [969, 0]
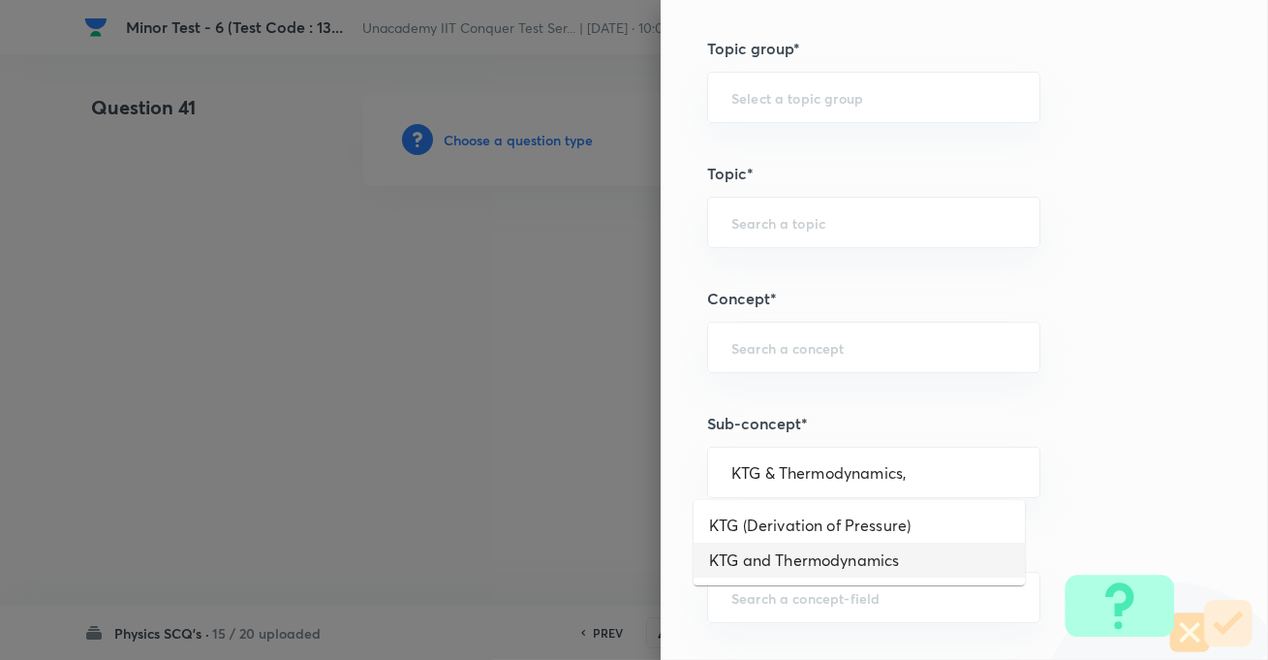
click at [816, 562] on li "KTG and Thermodynamics" at bounding box center [859, 560] width 331 height 35
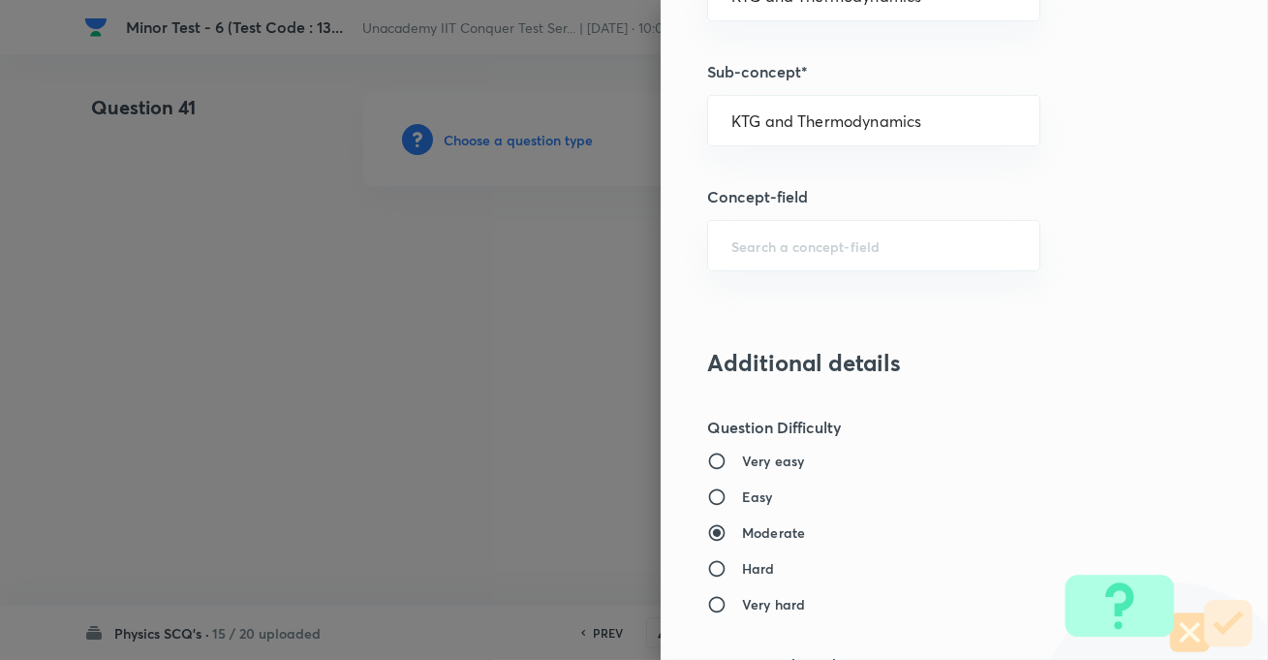
click at [748, 498] on h6 "Easy" at bounding box center [757, 496] width 31 height 20
click at [742, 498] on input "Easy" at bounding box center [724, 496] width 35 height 19
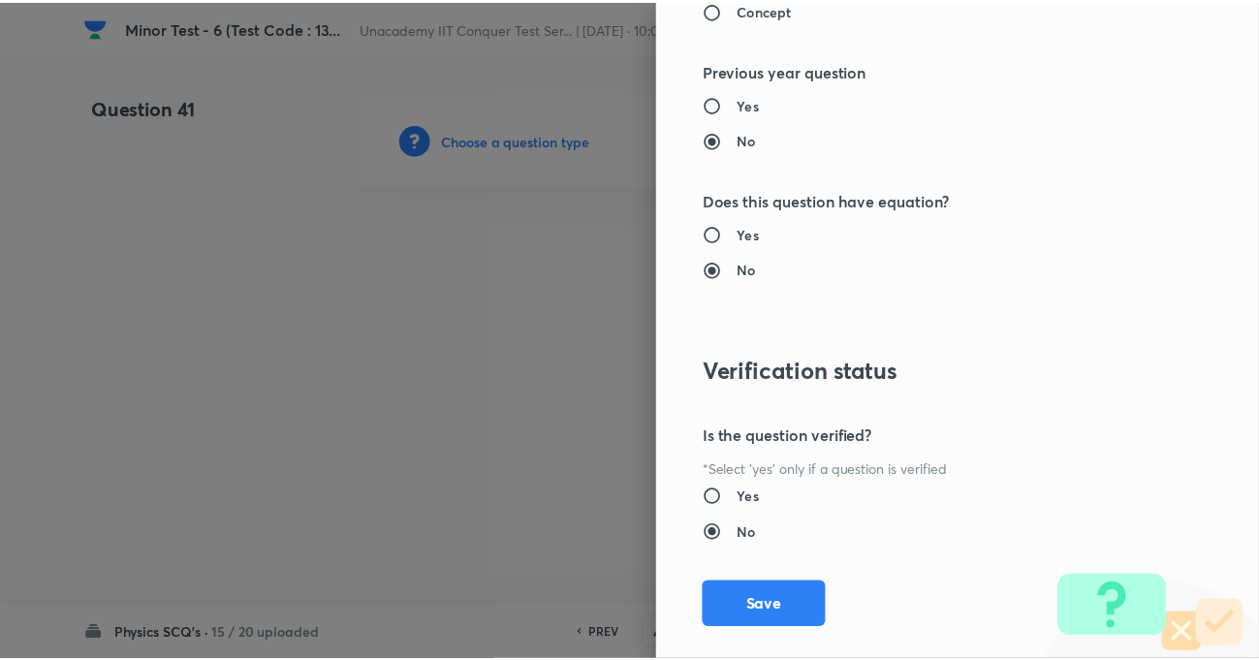
scroll to position [2109, 0]
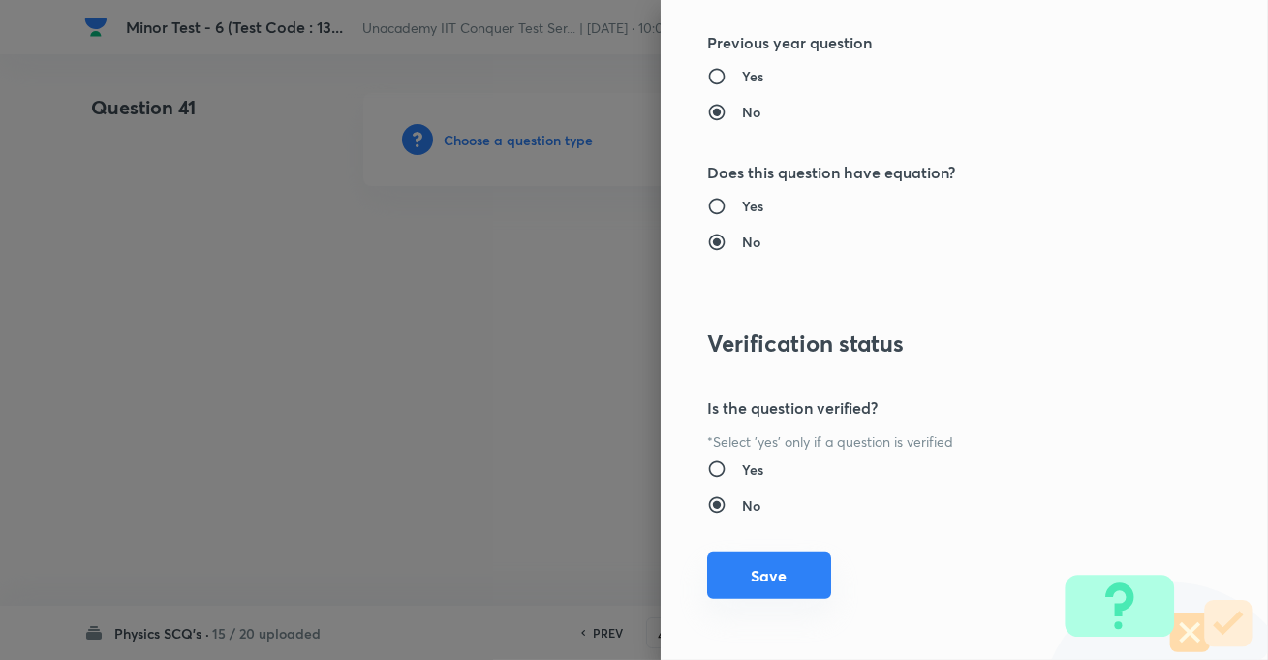
click at [759, 553] on button "Save" at bounding box center [769, 575] width 124 height 47
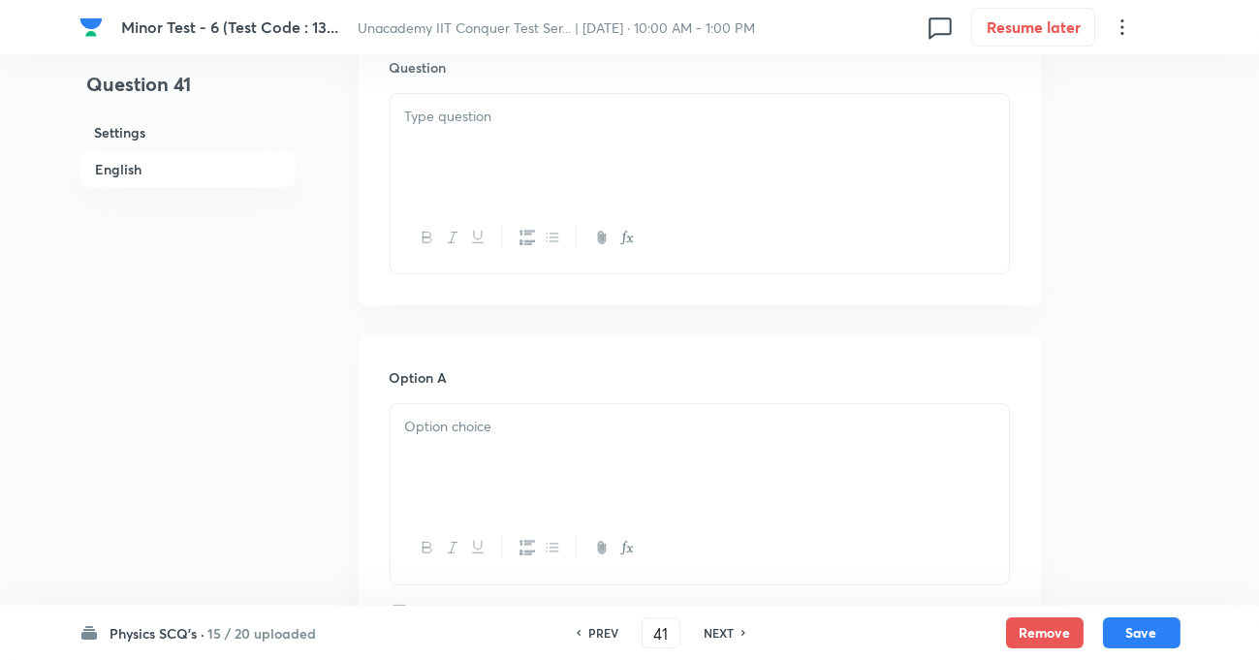
scroll to position [616, 0]
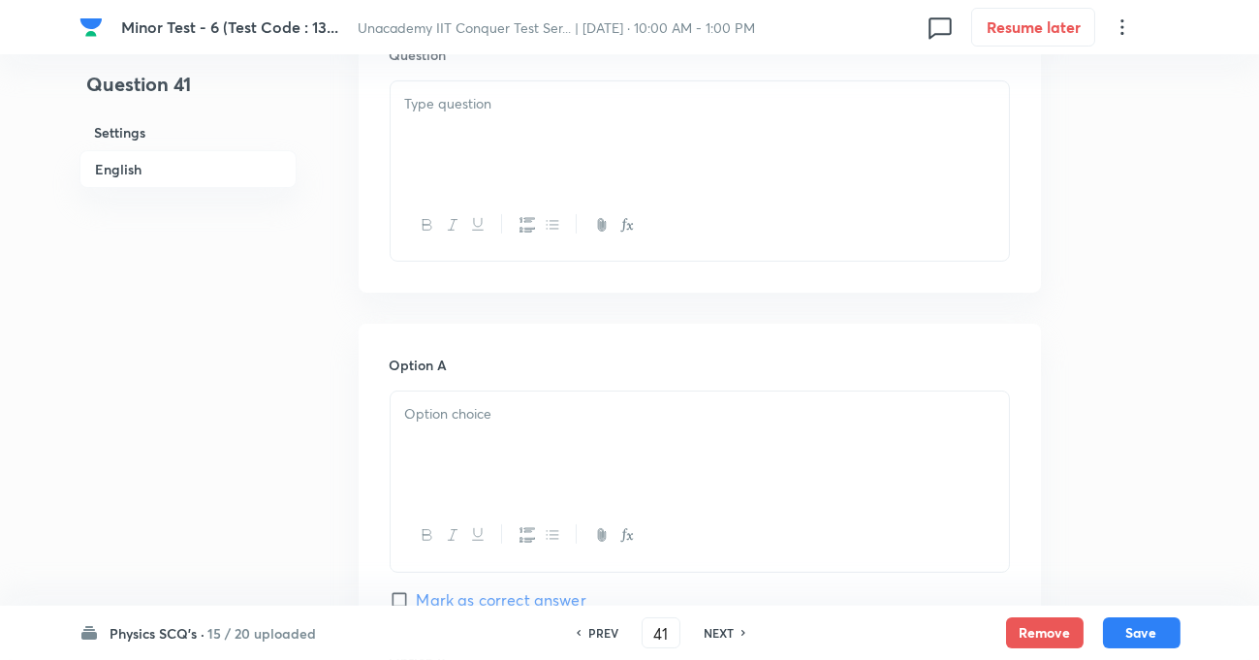
click at [535, 114] on div at bounding box center [700, 135] width 618 height 109
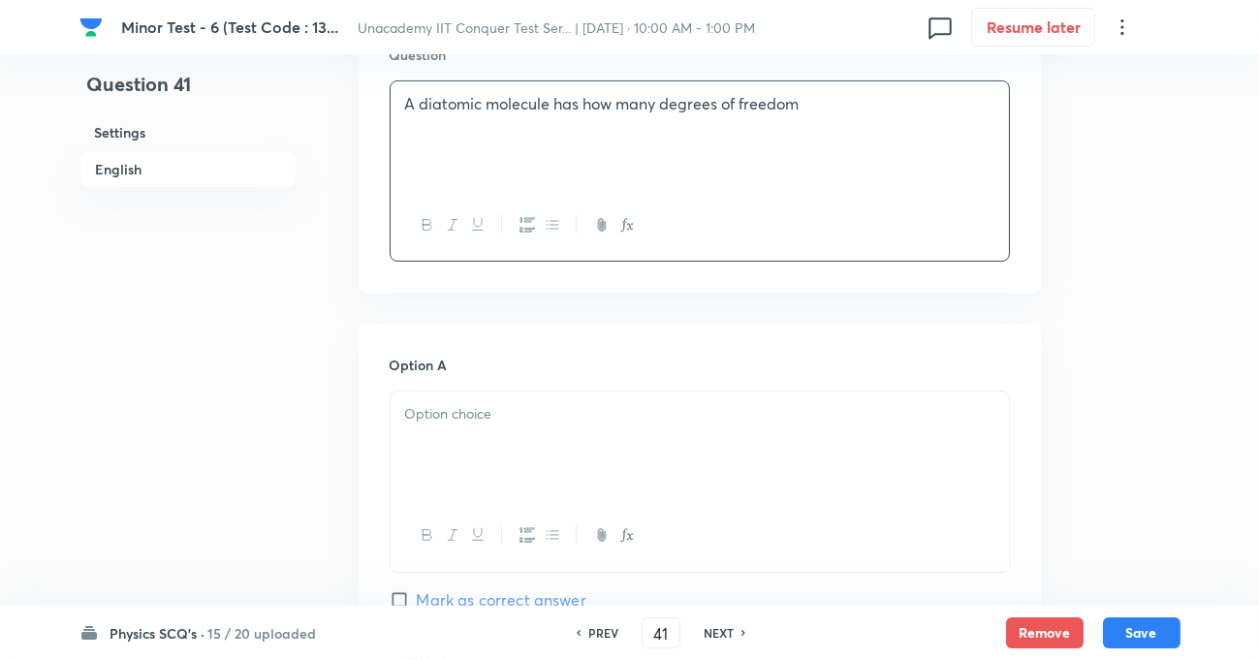
click at [540, 443] on div at bounding box center [700, 445] width 618 height 109
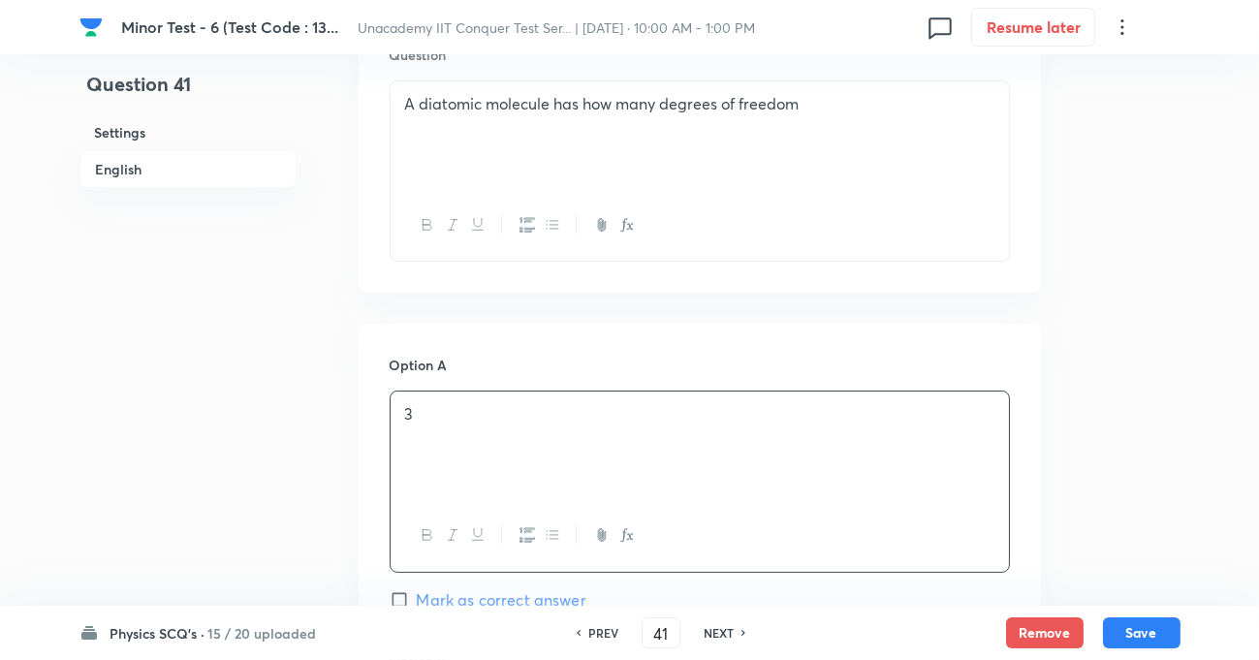
scroll to position [969, 0]
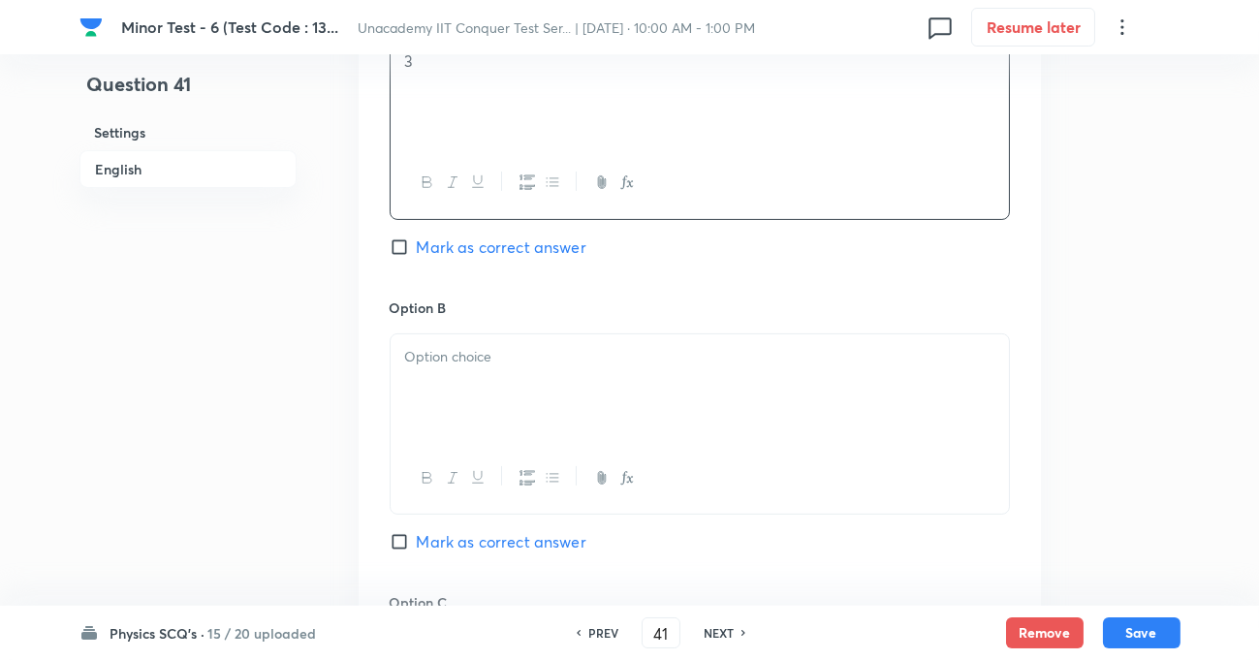
click at [502, 360] on p at bounding box center [699, 357] width 589 height 22
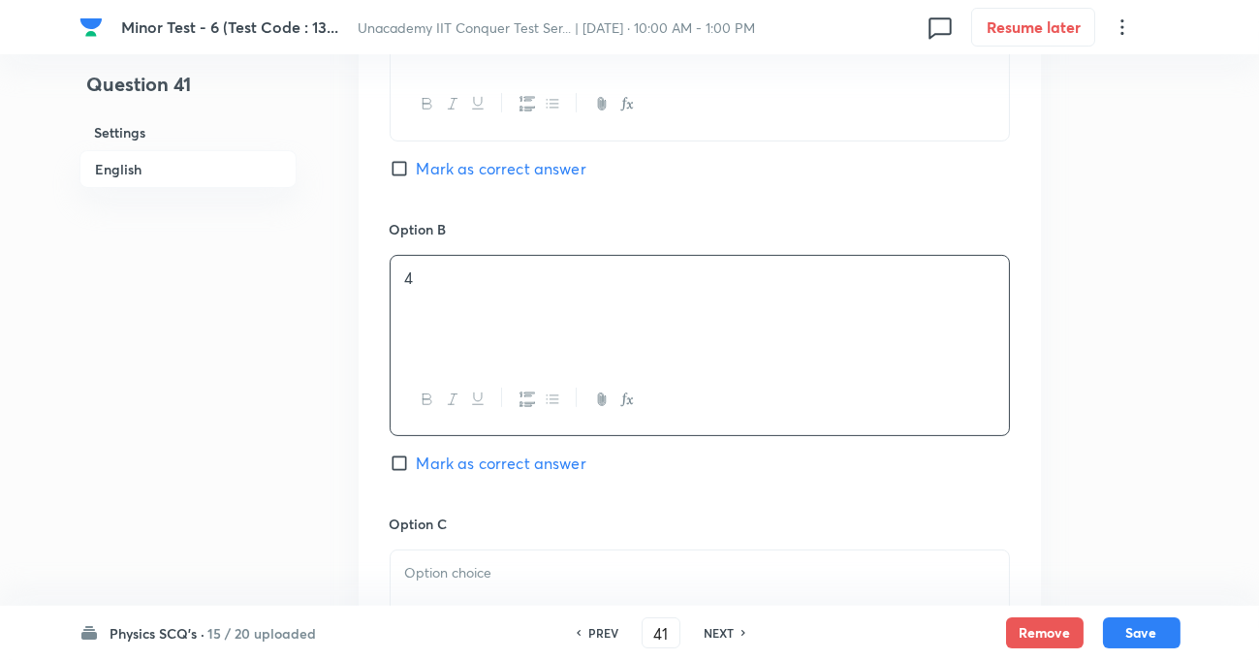
scroll to position [1144, 0]
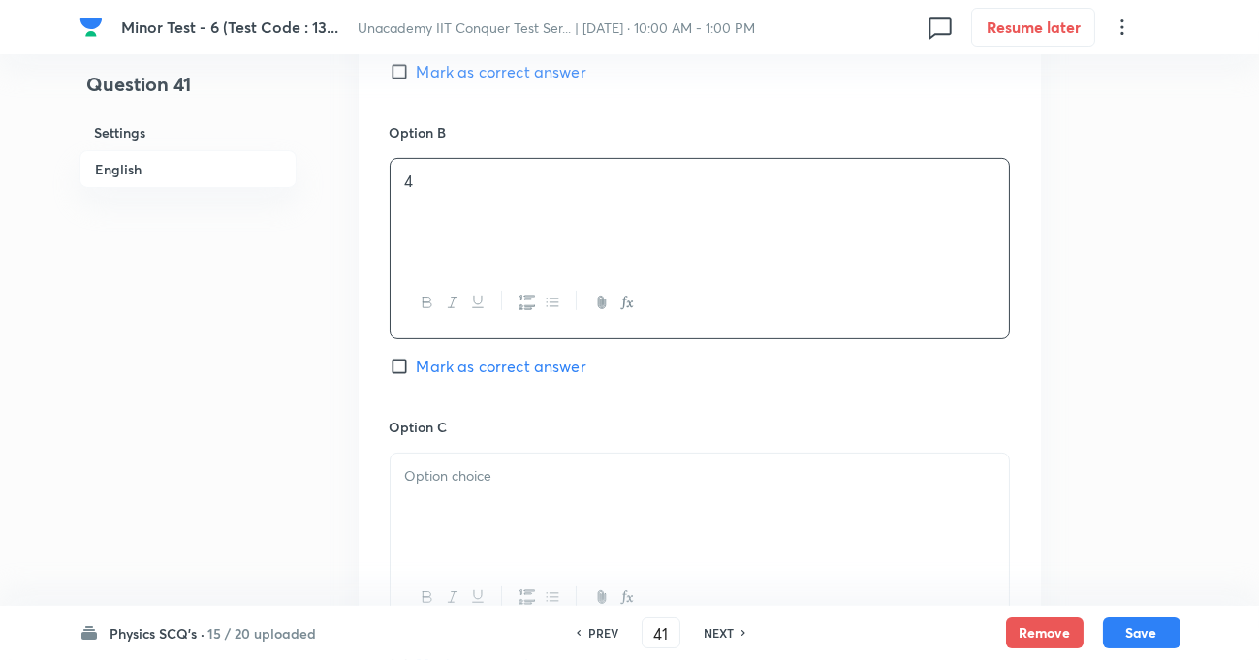
click at [484, 485] on p at bounding box center [699, 476] width 589 height 22
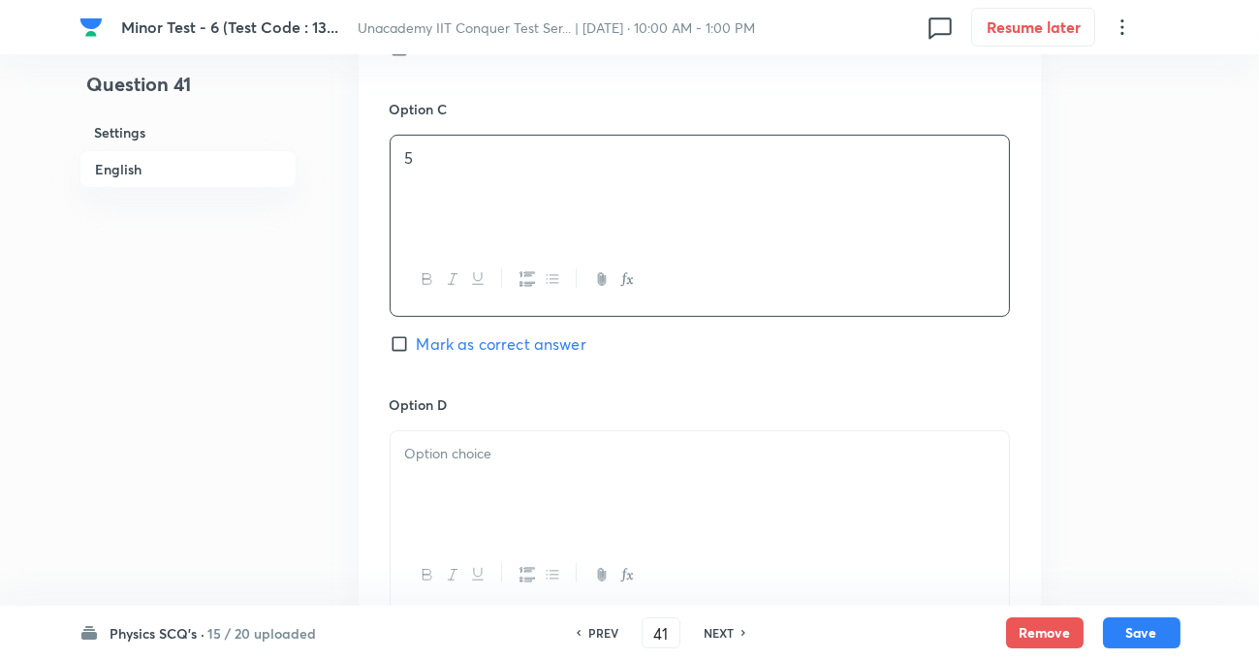
scroll to position [1674, 0]
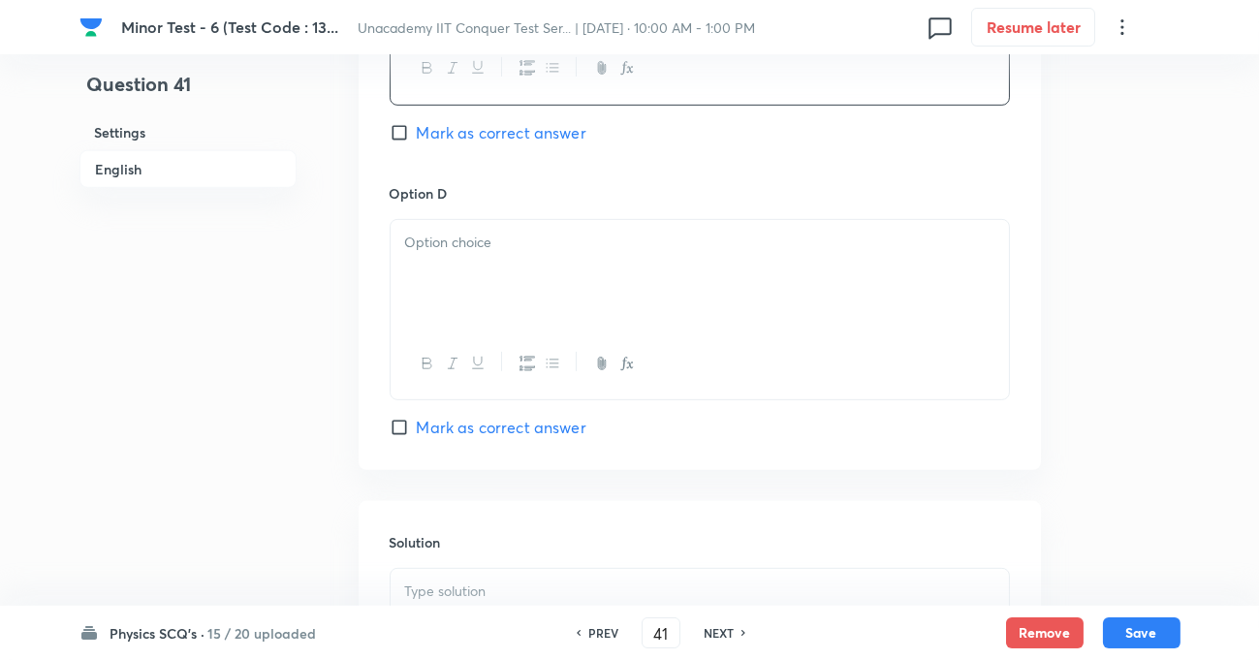
click at [473, 252] on div at bounding box center [700, 274] width 618 height 109
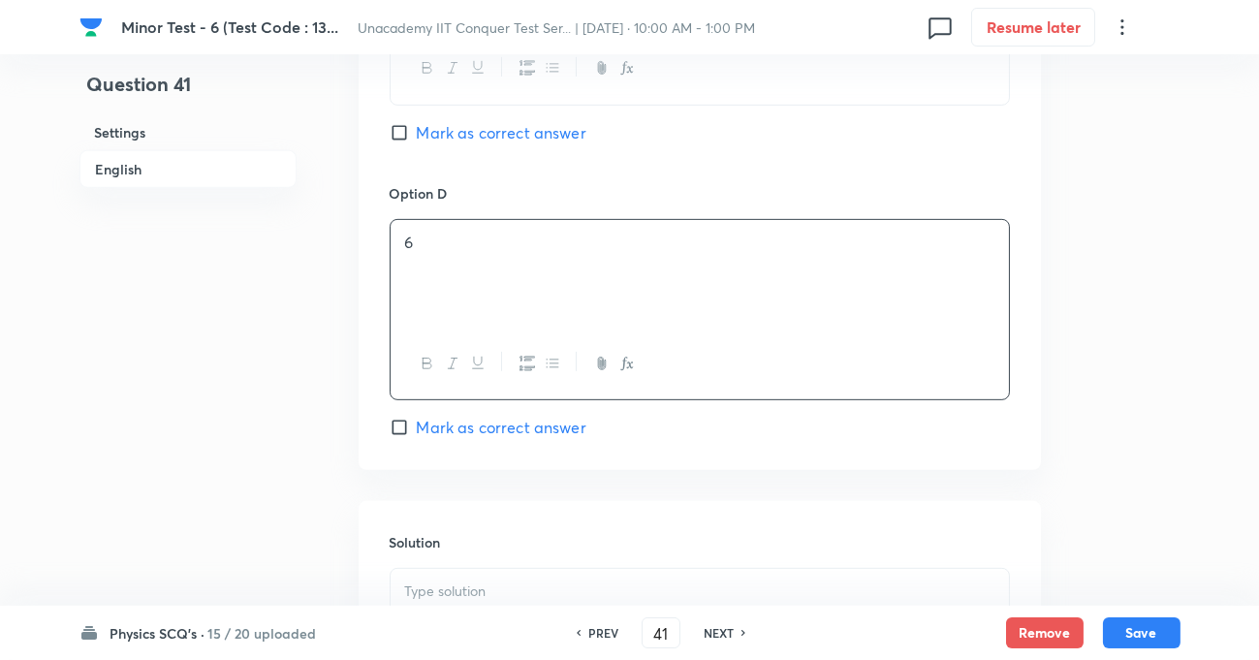
scroll to position [1497, 0]
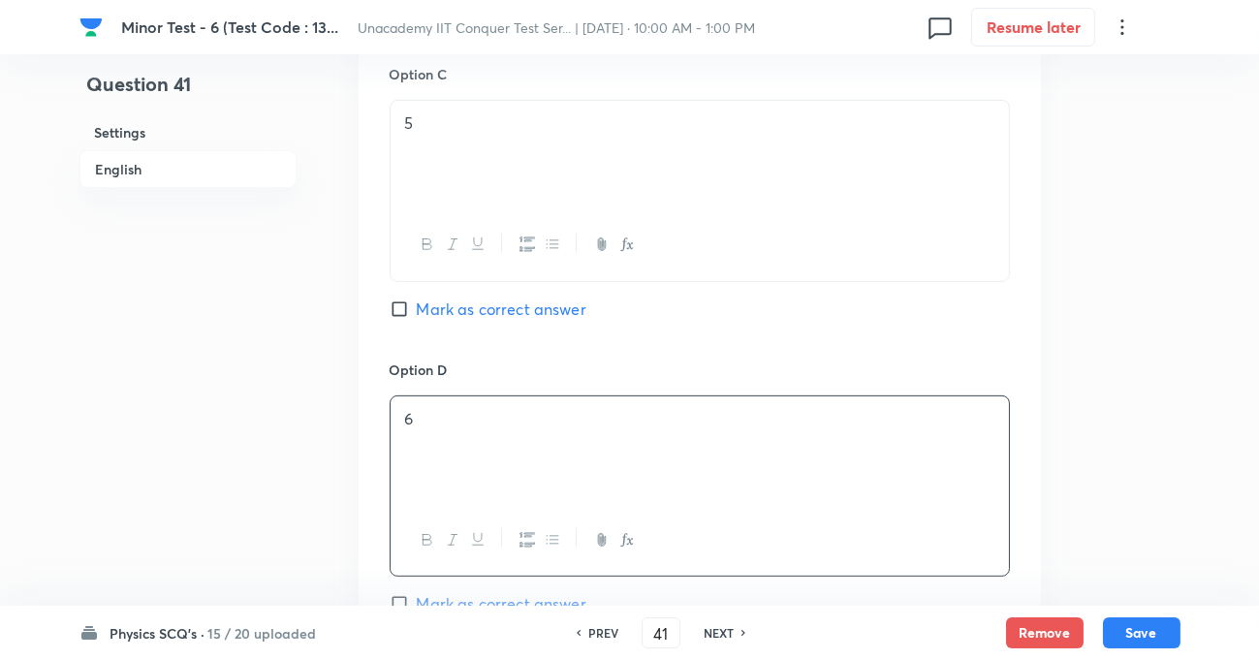
click at [394, 308] on input "Mark as correct answer" at bounding box center [403, 308] width 27 height 19
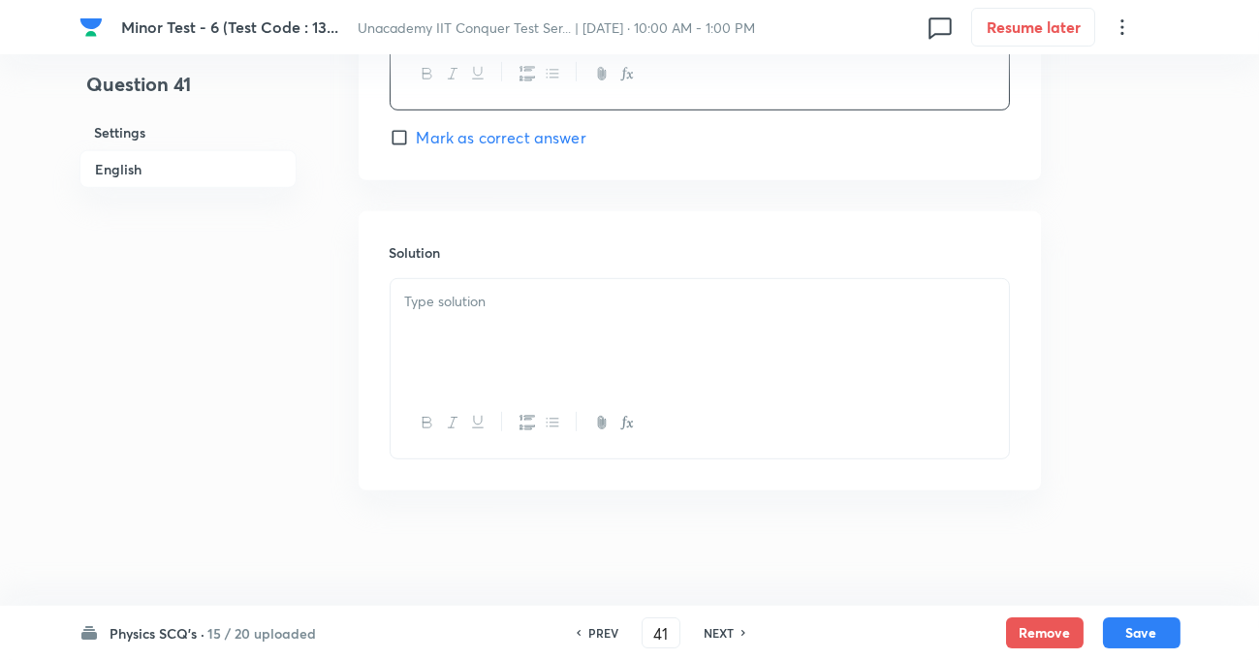
scroll to position [1965, 0]
click at [493, 292] on p at bounding box center [699, 301] width 589 height 22
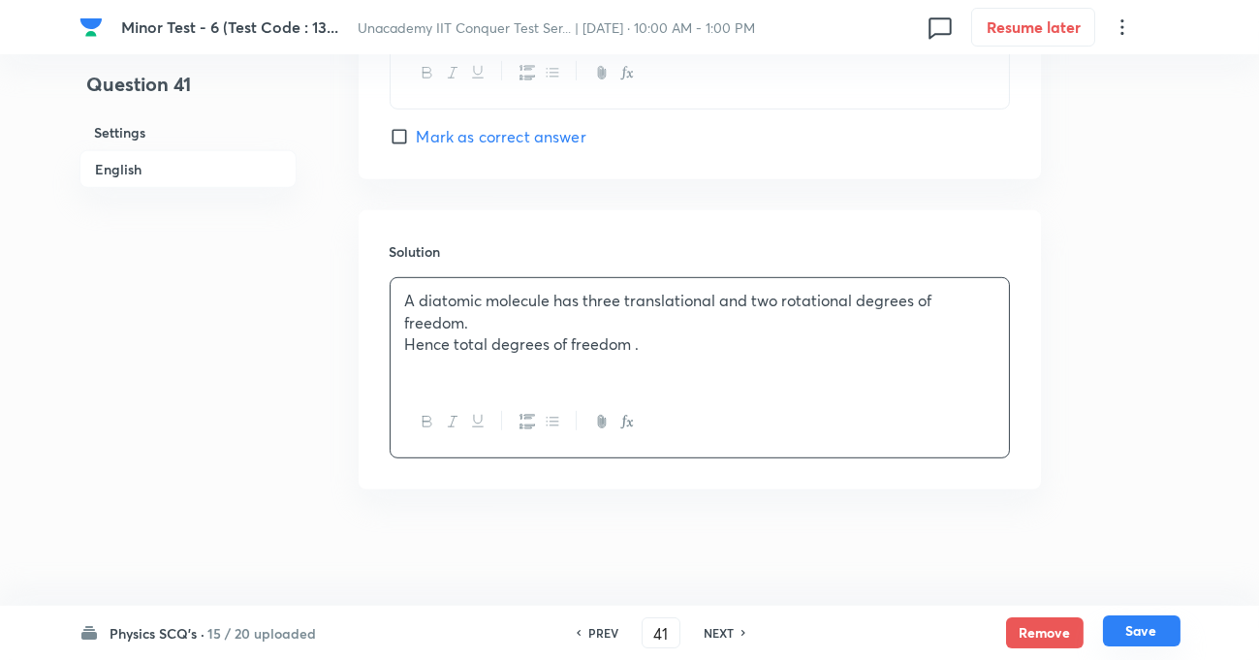
click at [1113, 618] on button "Save" at bounding box center [1142, 630] width 78 height 31
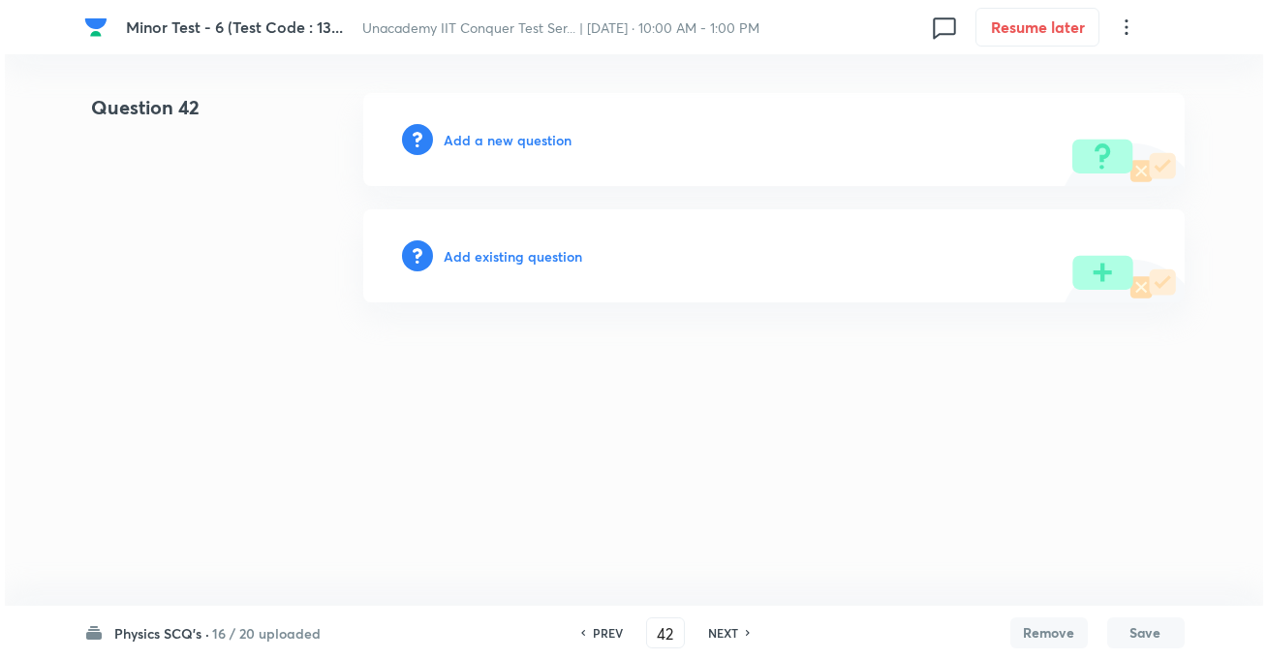
scroll to position [0, 0]
click at [522, 146] on h6 "Add a new question" at bounding box center [509, 140] width 128 height 20
click at [522, 146] on h6 "Choose a question type" at bounding box center [519, 140] width 149 height 20
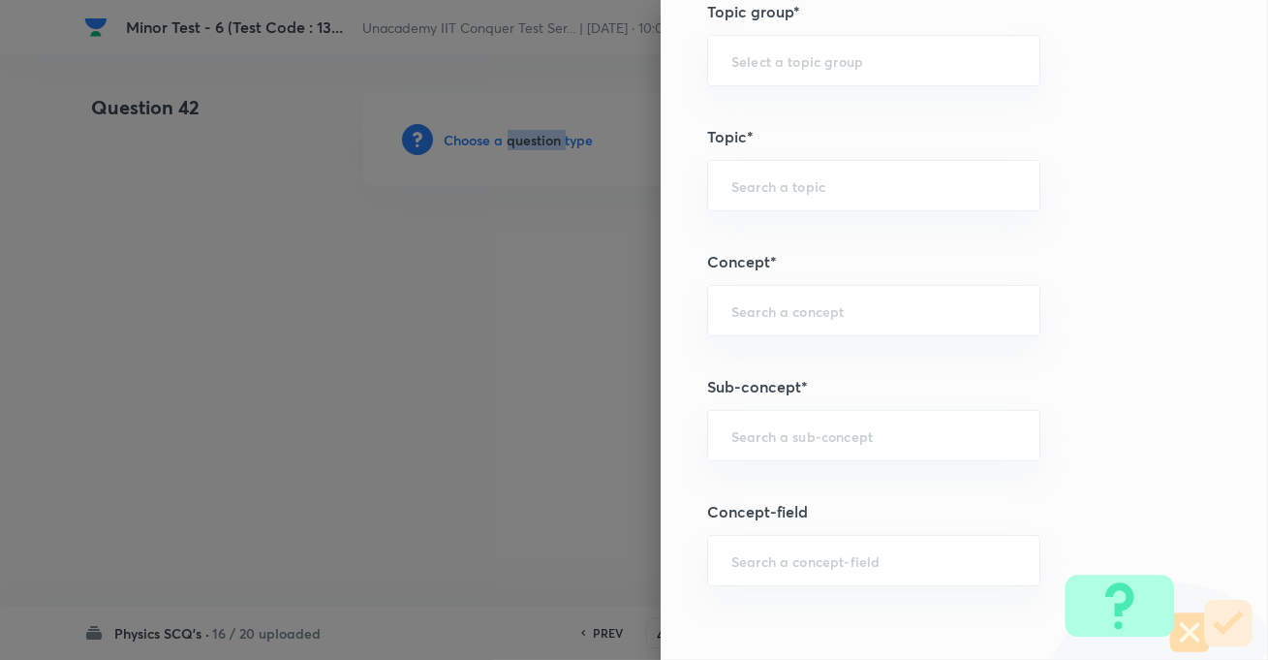
scroll to position [1056, 0]
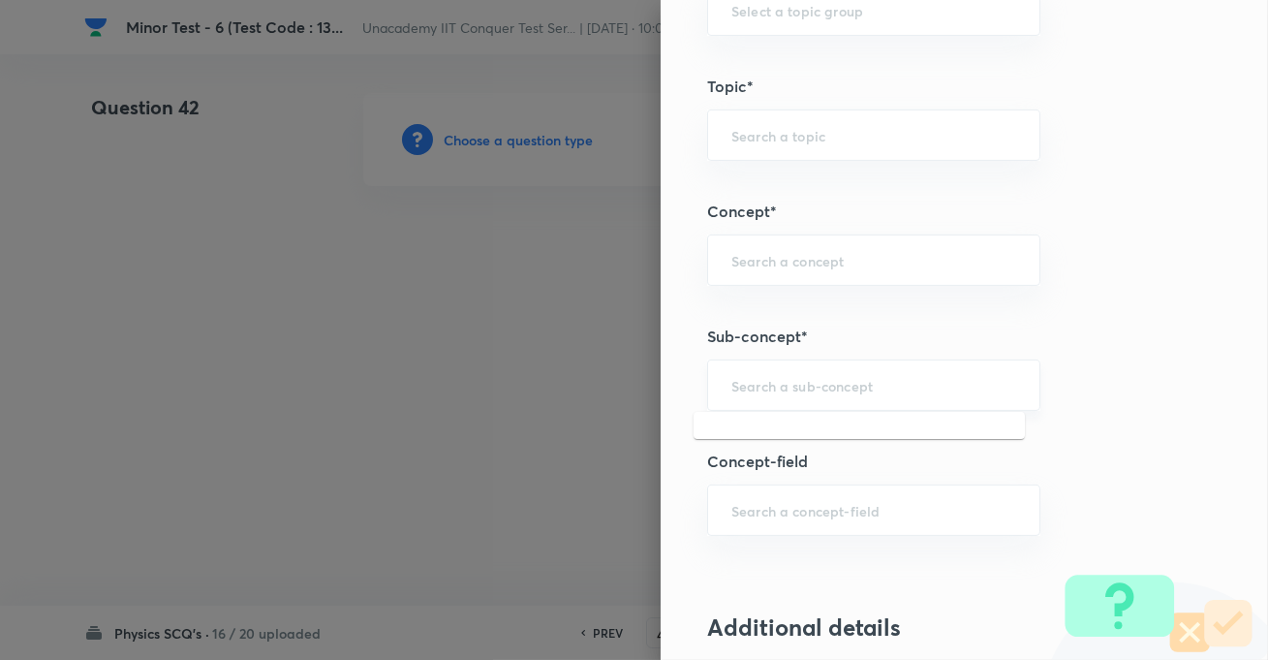
click at [769, 382] on input "text" at bounding box center [874, 385] width 285 height 18
paste input "KTG & Thermodynamics,"
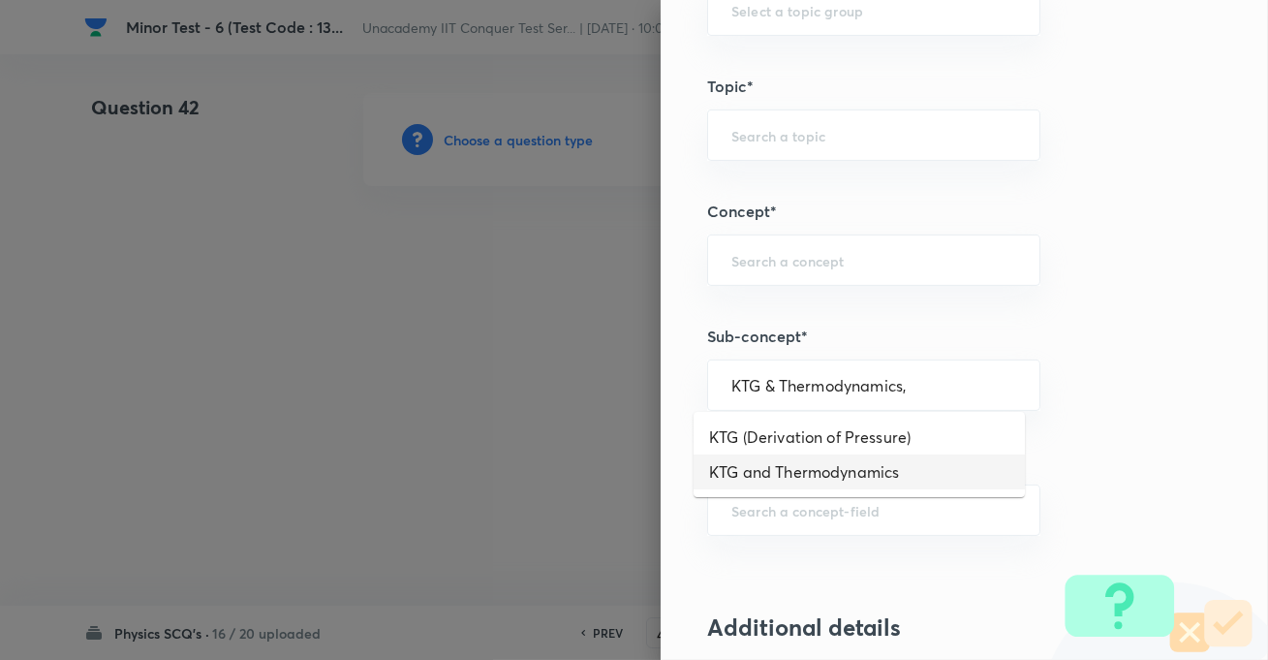
click at [791, 468] on li "KTG and Thermodynamics" at bounding box center [859, 471] width 331 height 35
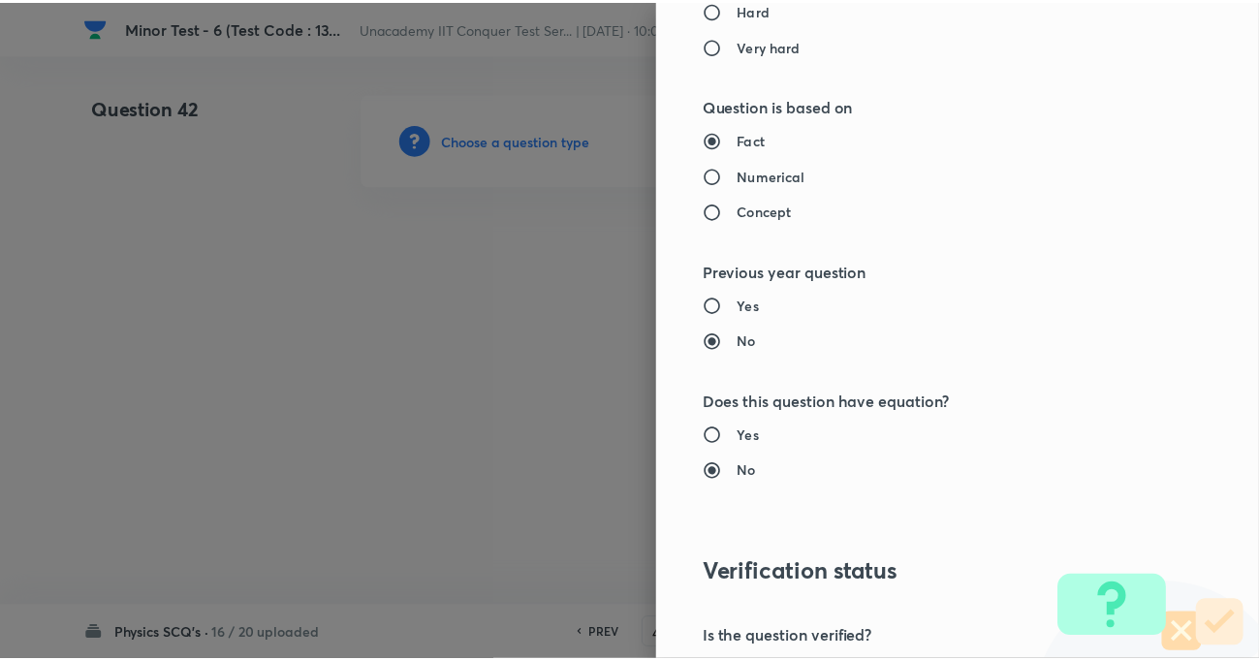
scroll to position [2025, 0]
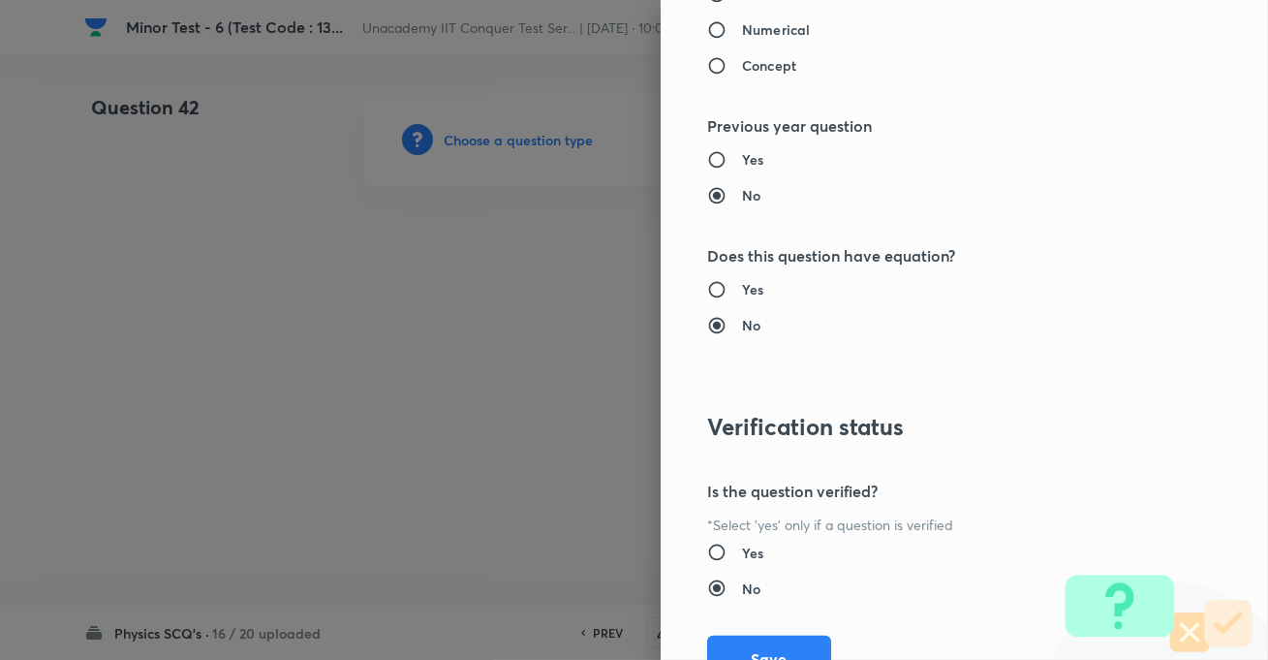
click at [762, 643] on button "Save" at bounding box center [769, 659] width 124 height 47
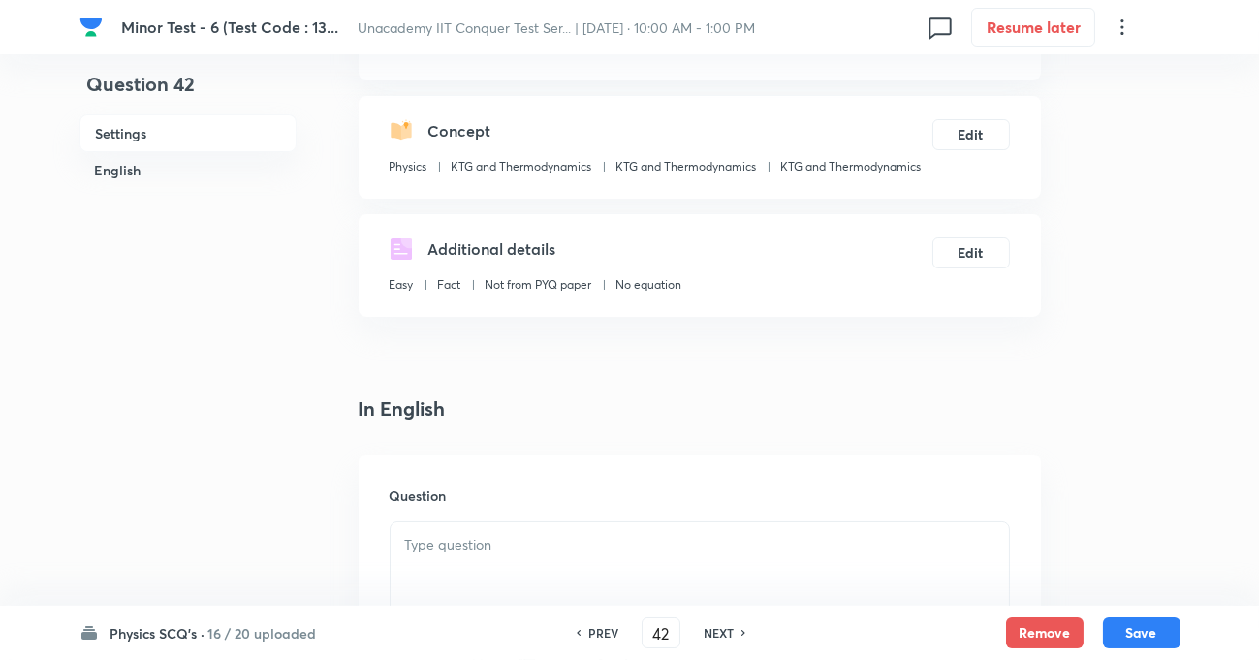
scroll to position [264, 0]
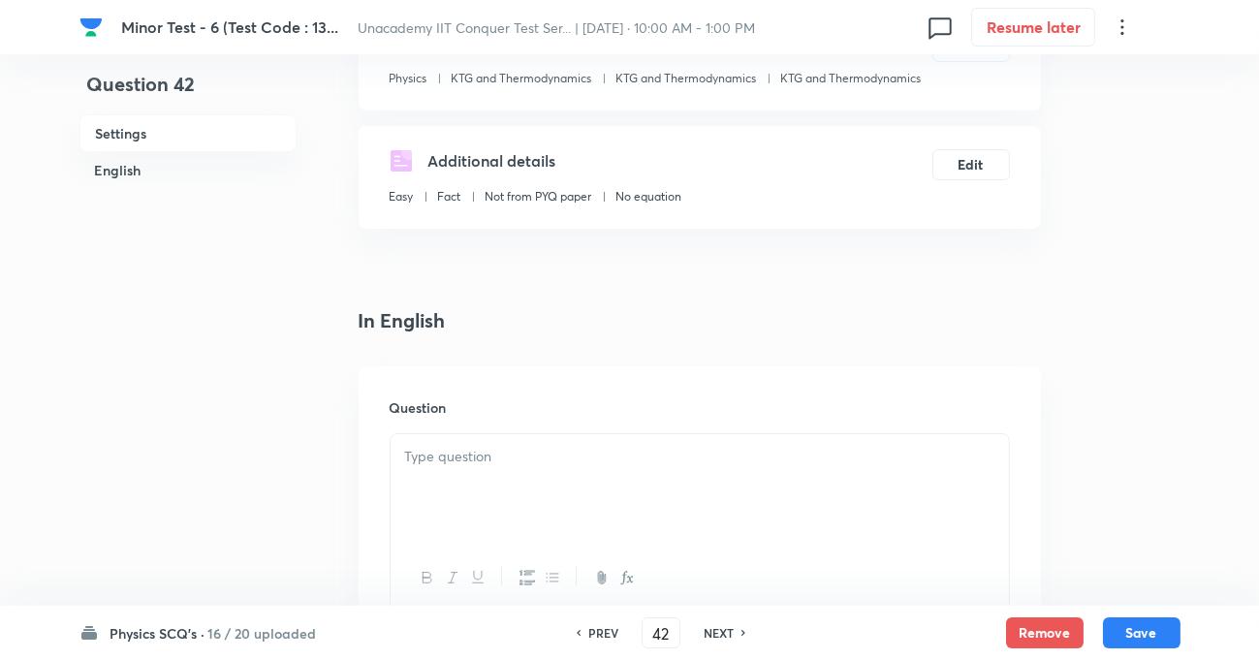
click at [525, 509] on div at bounding box center [700, 488] width 618 height 109
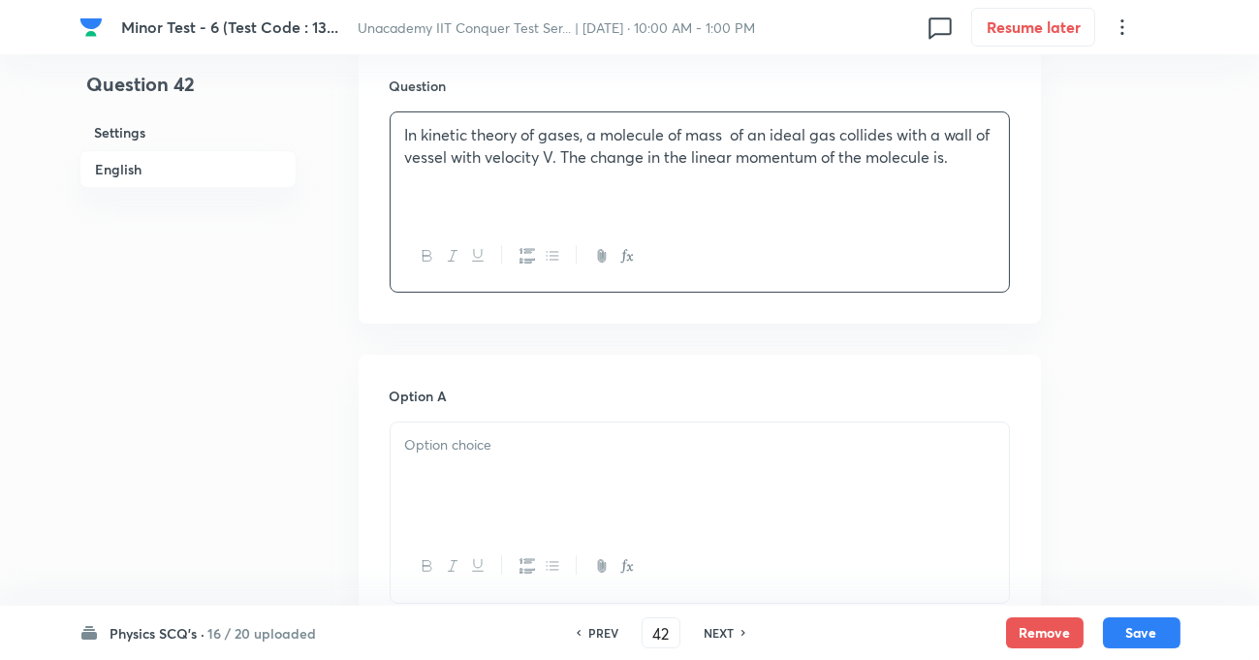
scroll to position [616, 0]
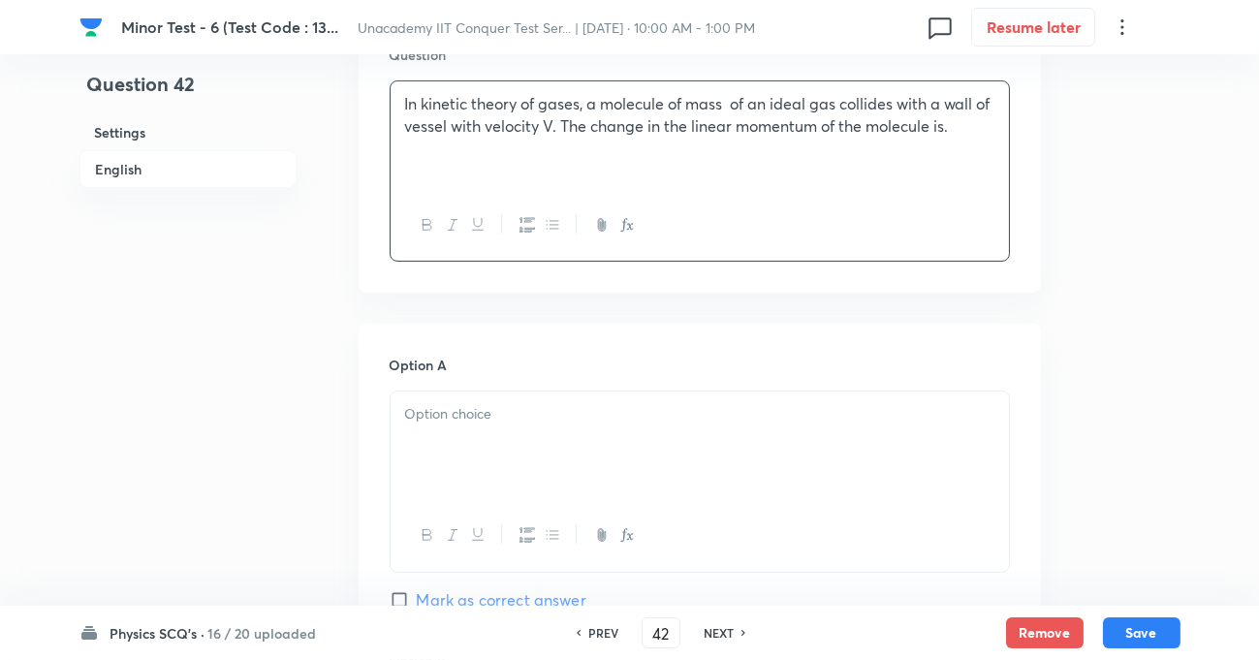
click at [480, 540] on icon "button" at bounding box center [478, 535] width 16 height 16
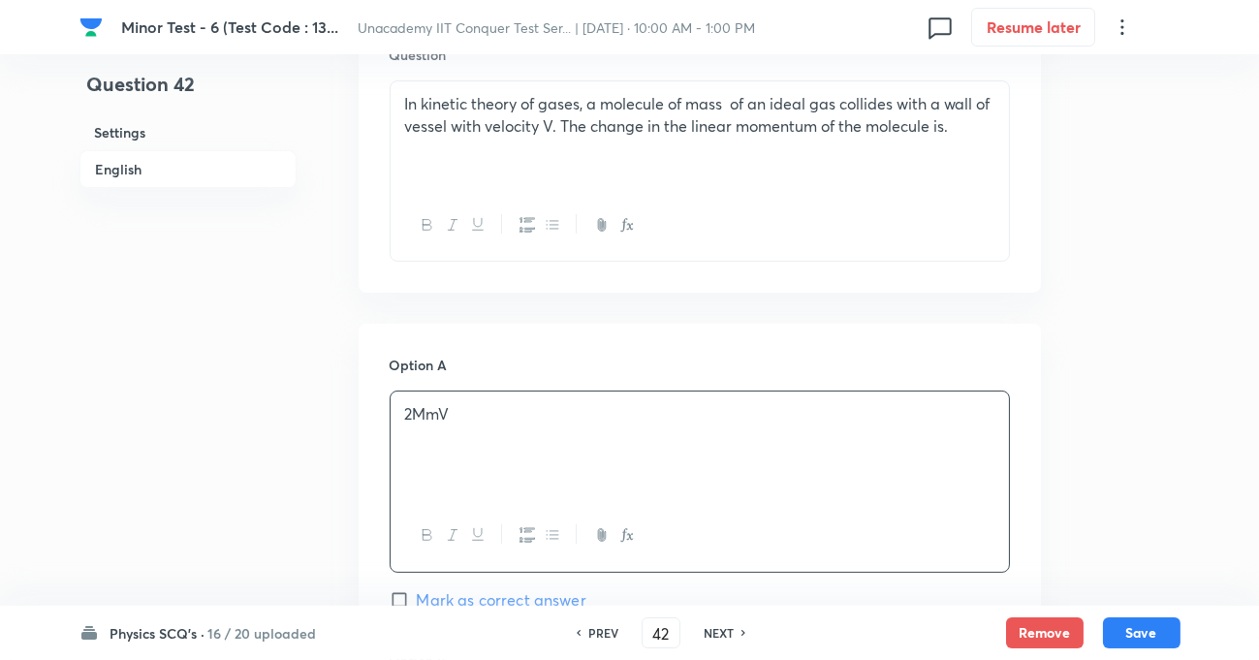
click at [472, 407] on p "2MmV" at bounding box center [699, 414] width 589 height 22
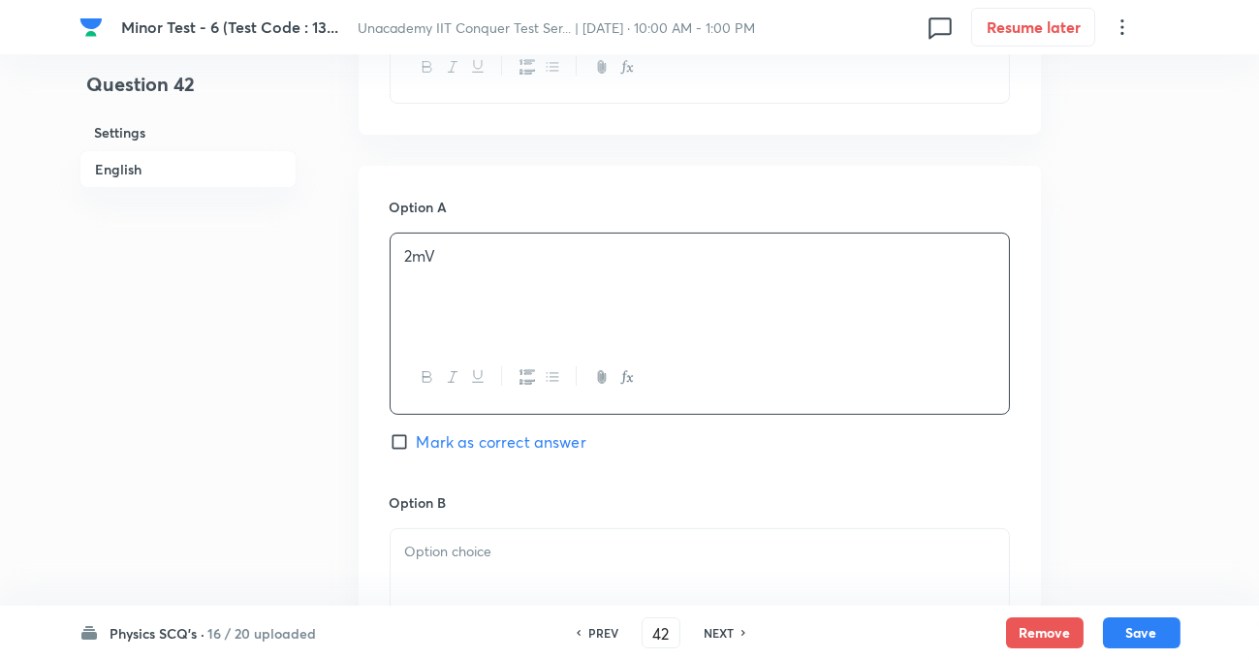
scroll to position [793, 0]
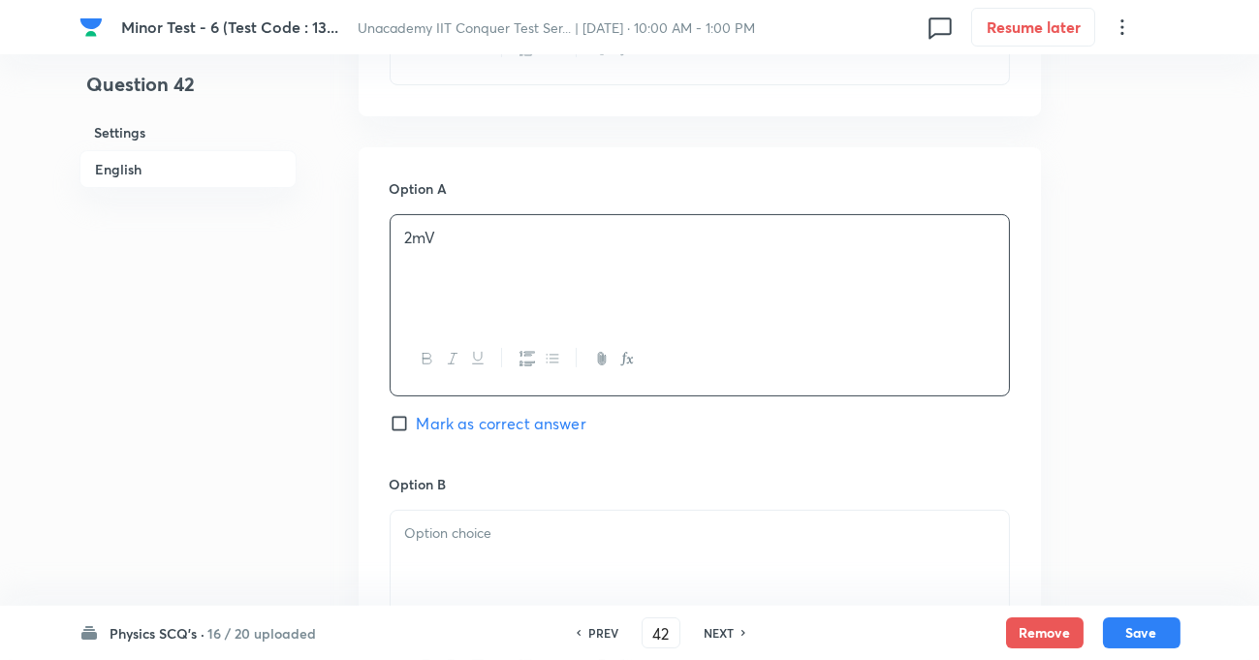
click at [461, 539] on p at bounding box center [699, 533] width 589 height 22
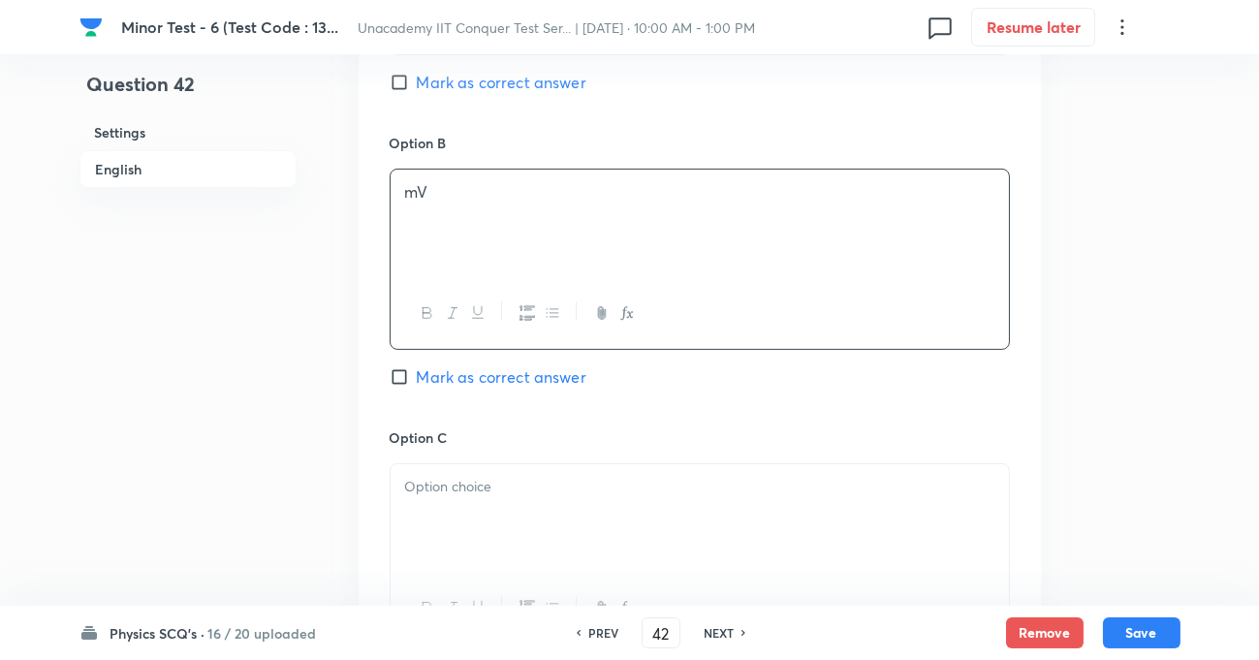
scroll to position [1144, 0]
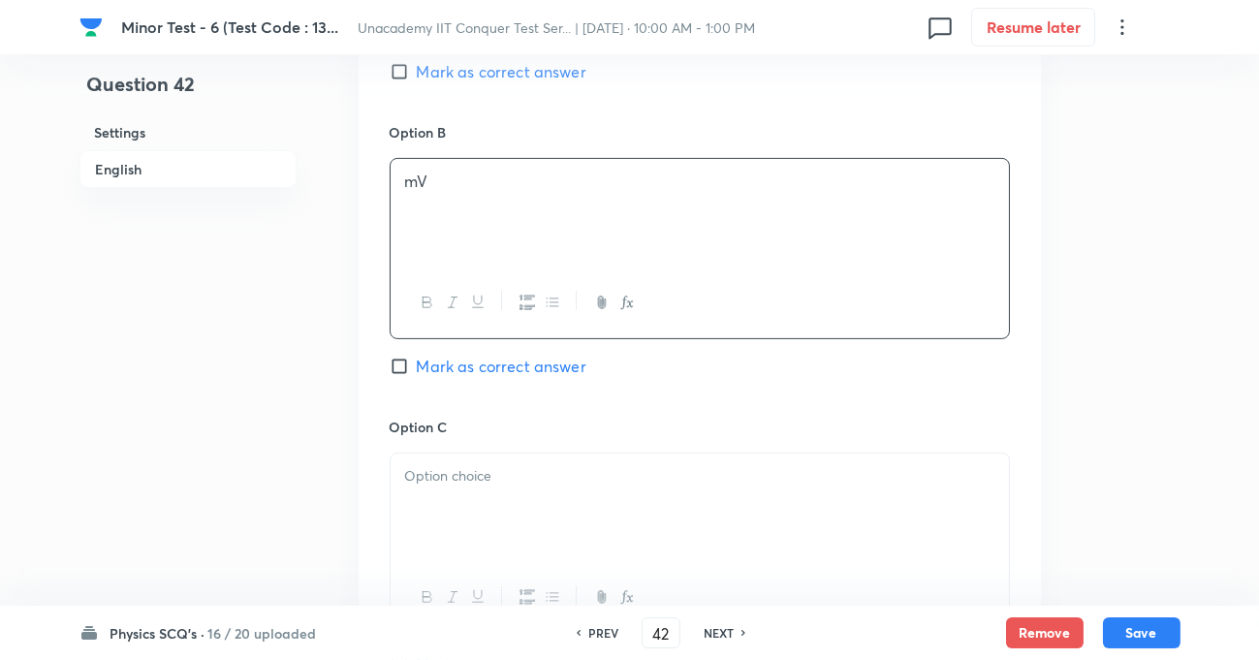
click at [457, 498] on div at bounding box center [700, 508] width 618 height 109
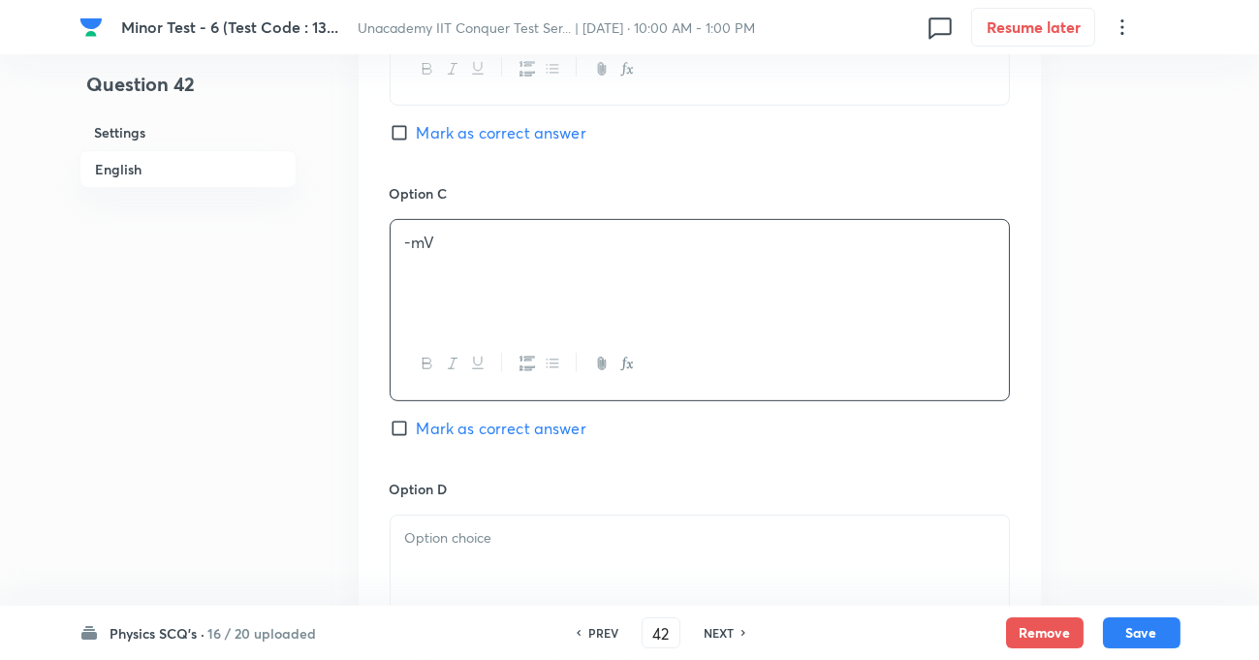
scroll to position [1409, 0]
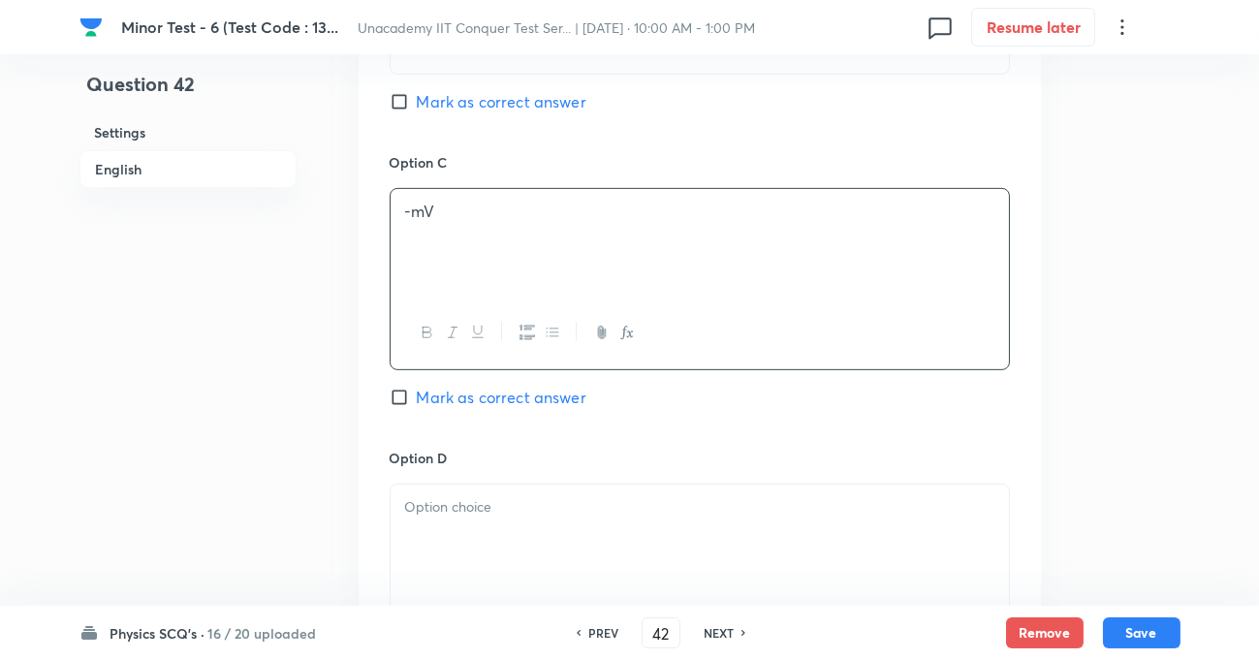
click at [442, 527] on div at bounding box center [700, 539] width 618 height 109
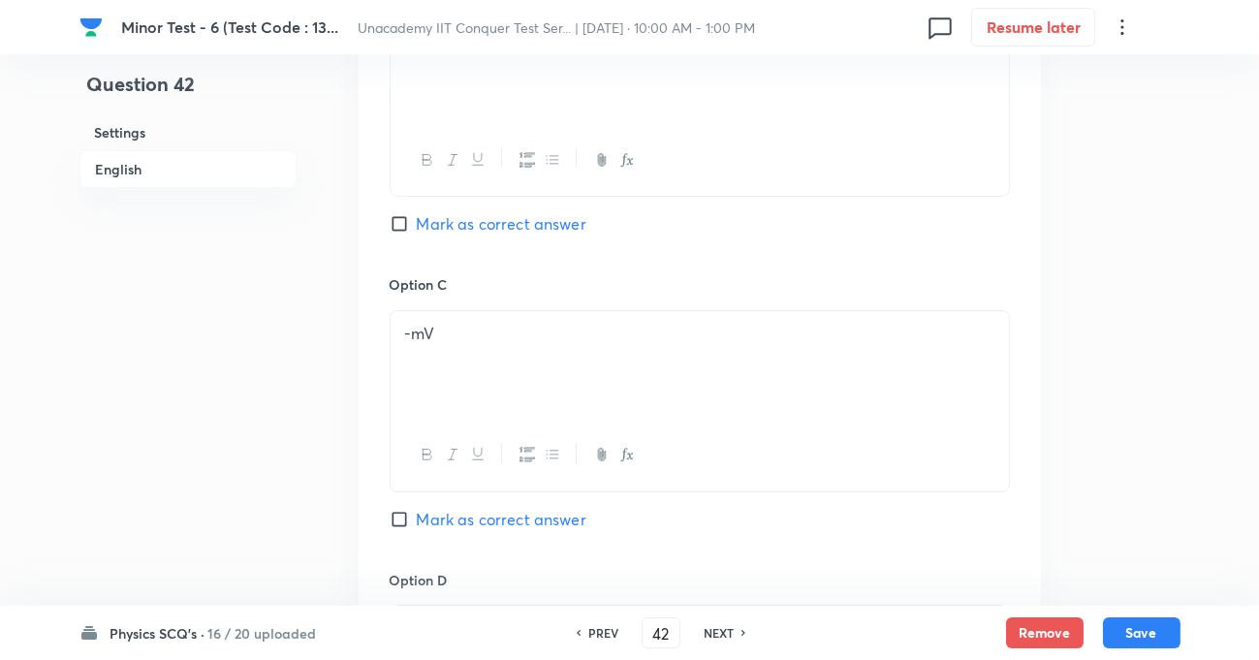
scroll to position [969, 0]
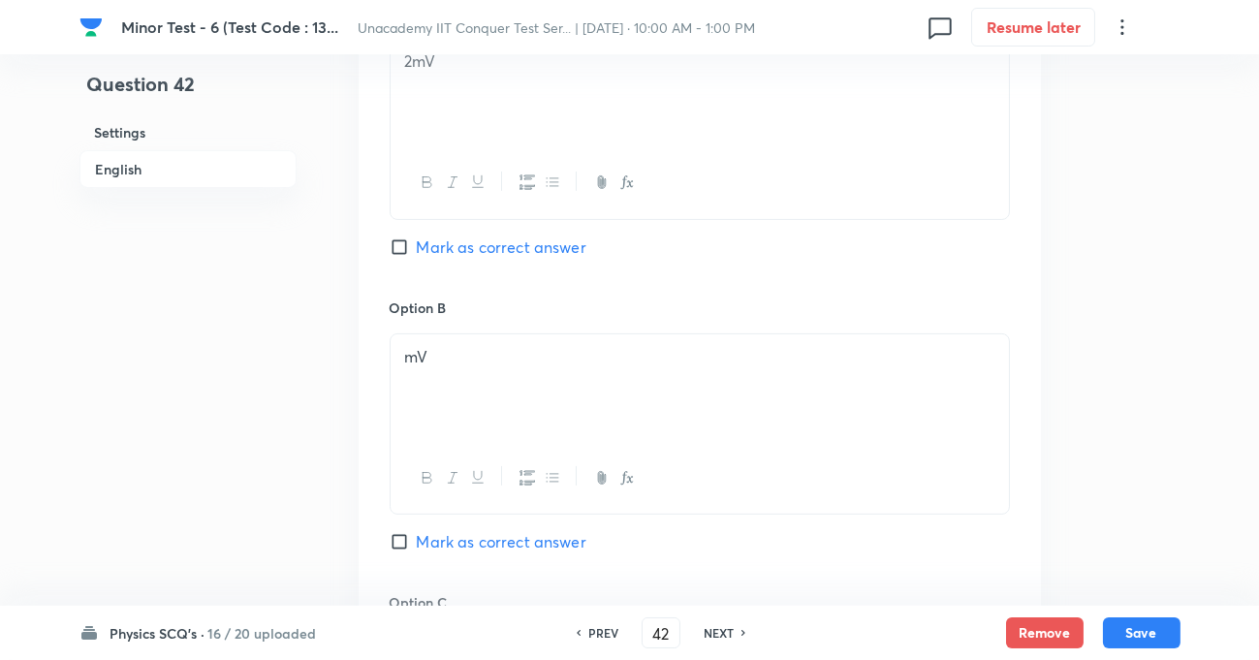
click at [403, 245] on input "Mark as correct answer" at bounding box center [403, 246] width 27 height 19
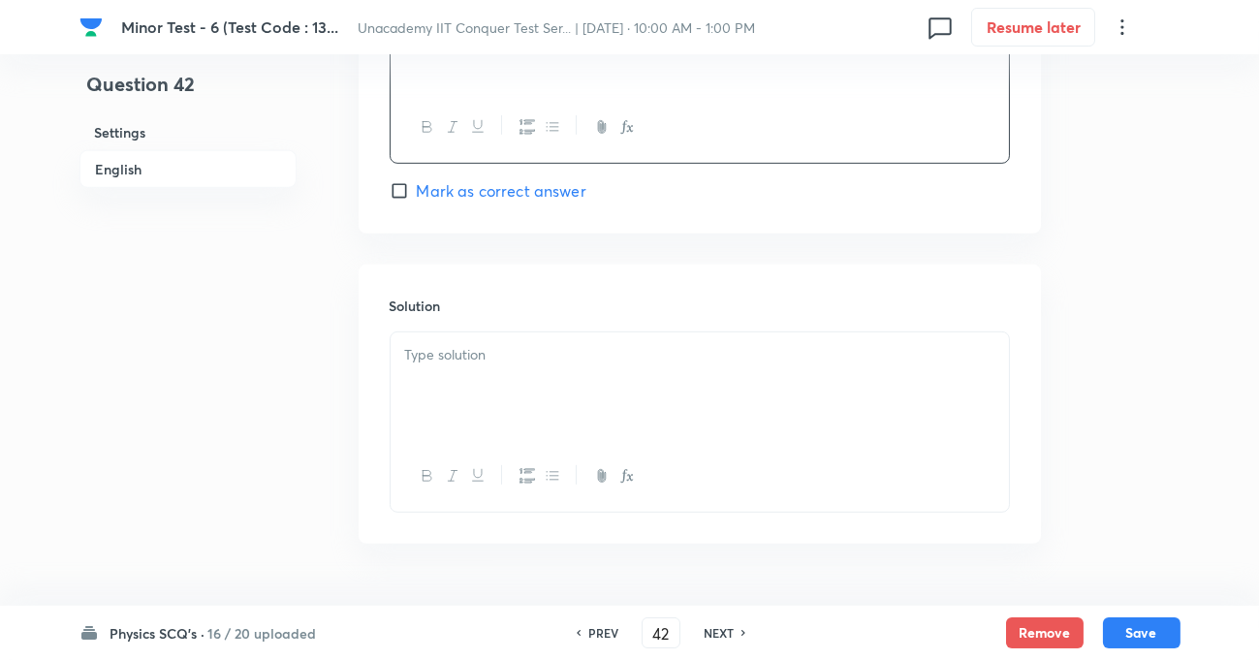
scroll to position [1965, 0]
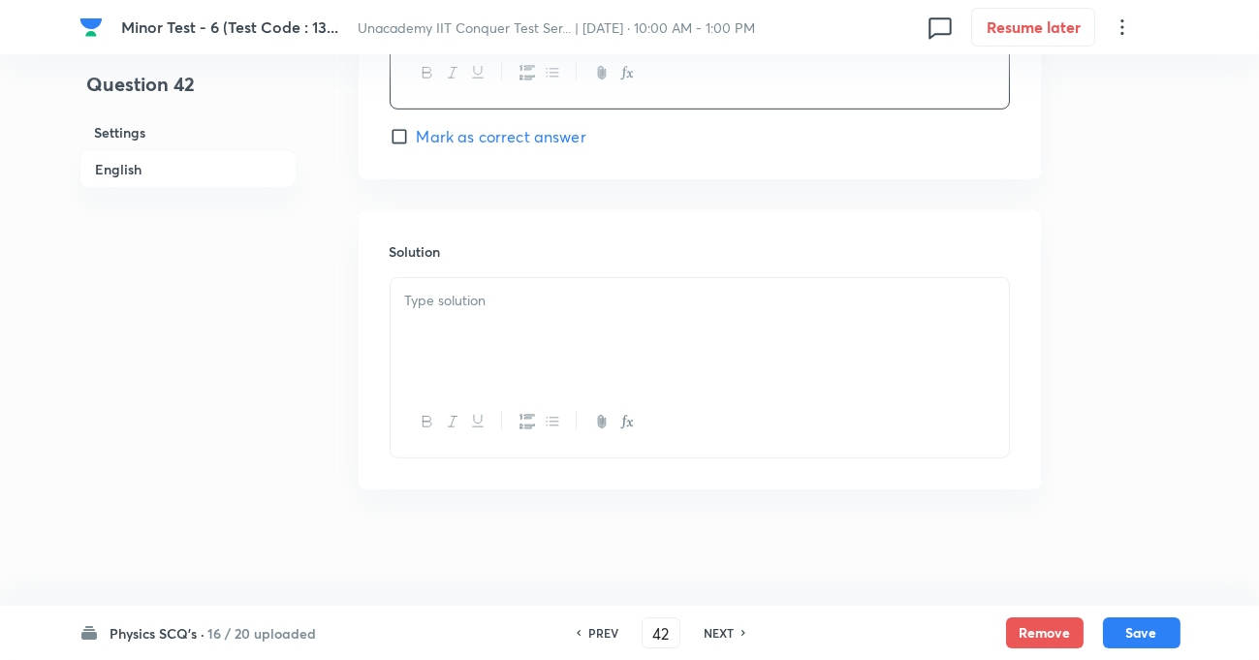
click at [469, 291] on p at bounding box center [699, 301] width 589 height 22
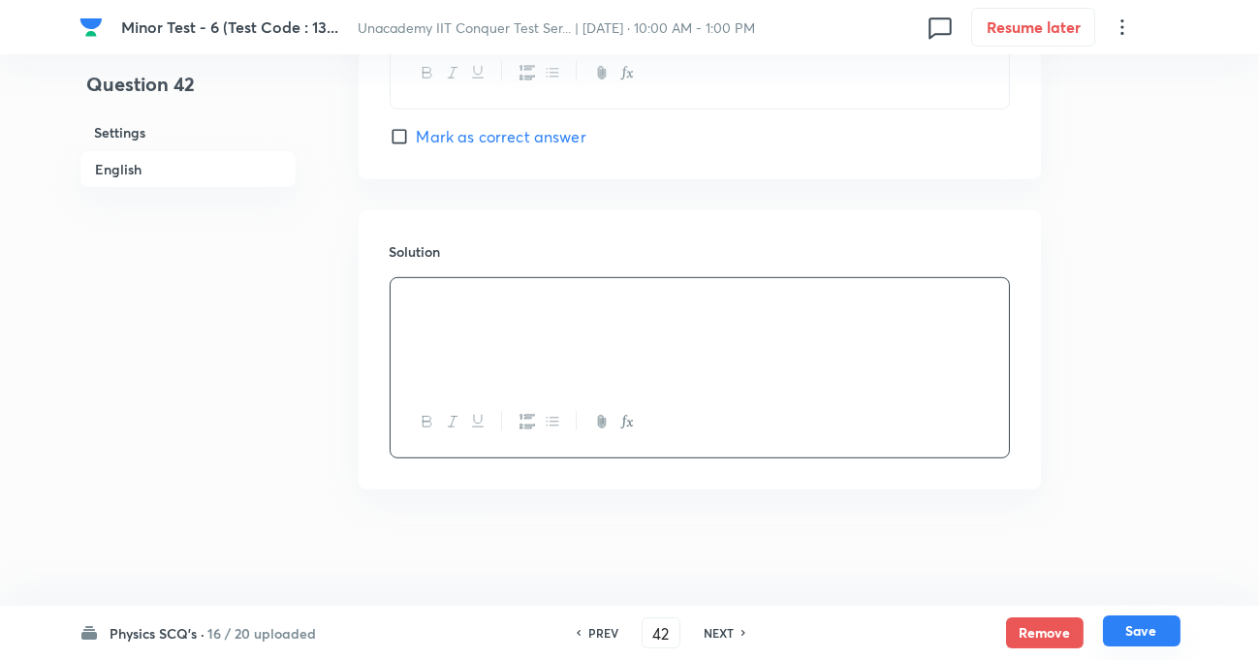
click at [1141, 622] on button "Save" at bounding box center [1142, 630] width 78 height 31
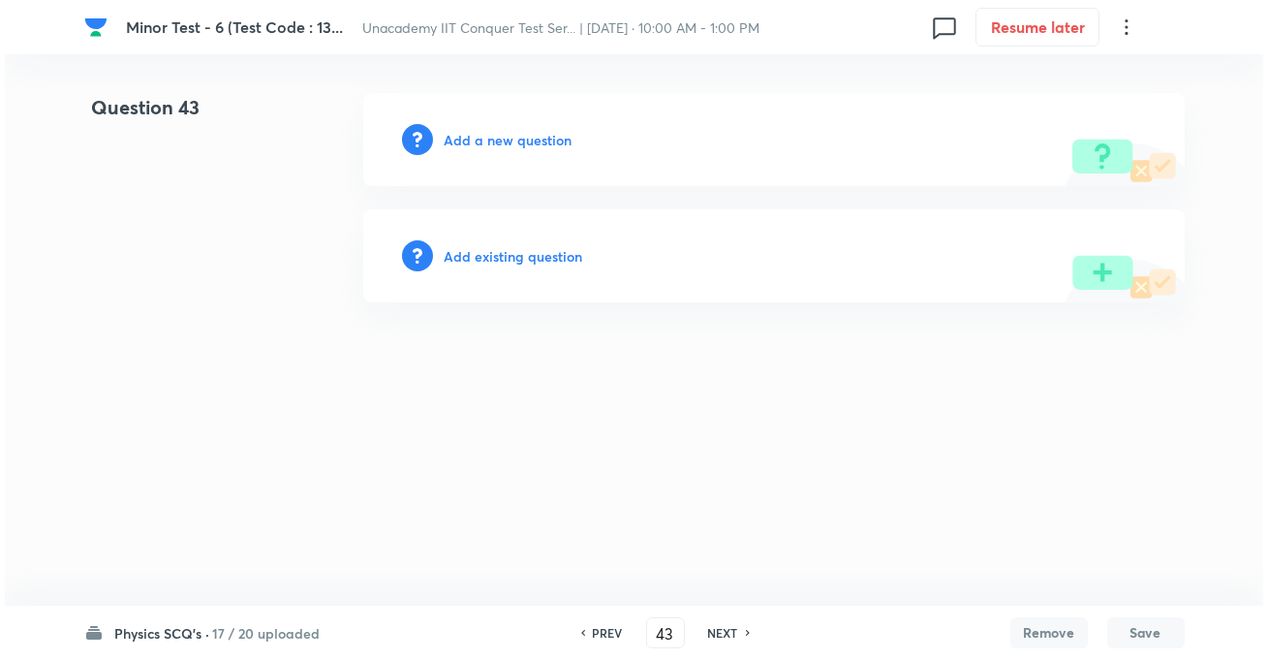
scroll to position [0, 0]
click at [517, 169] on div "Add a new question" at bounding box center [774, 139] width 822 height 93
click at [521, 156] on div "Add a new question" at bounding box center [774, 139] width 822 height 93
click at [523, 146] on h6 "Add a new question" at bounding box center [509, 140] width 128 height 20
click at [523, 145] on h6 "Choose a question type" at bounding box center [519, 140] width 149 height 20
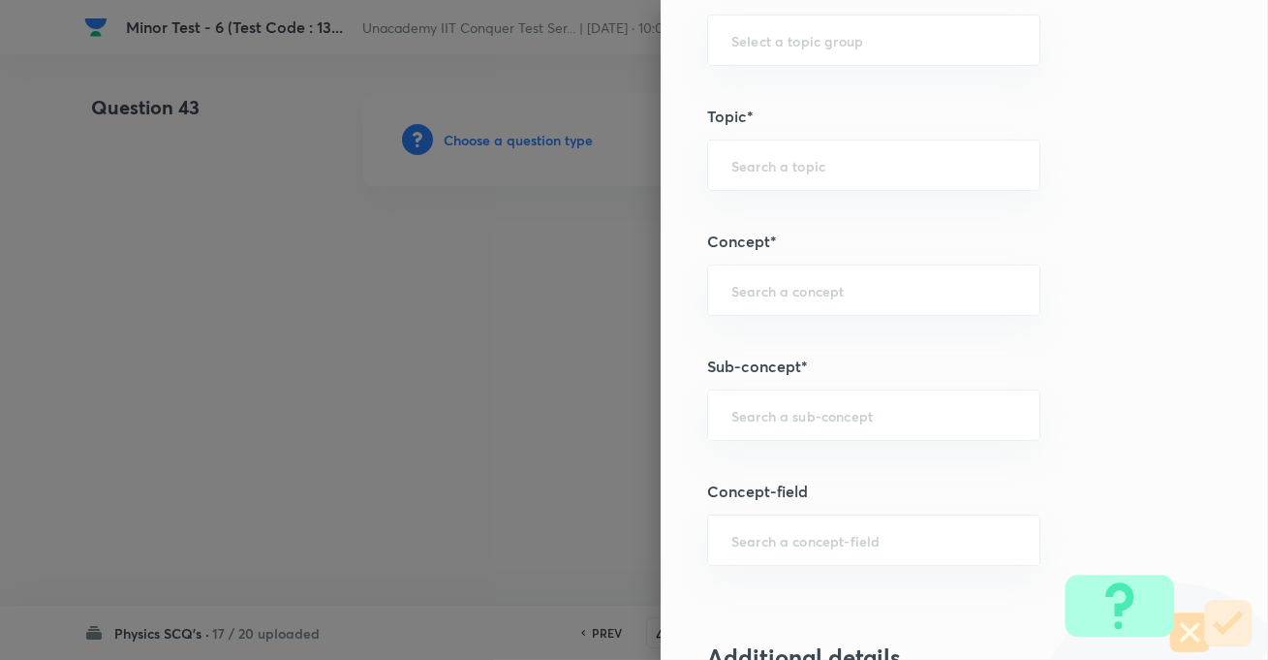
scroll to position [1056, 0]
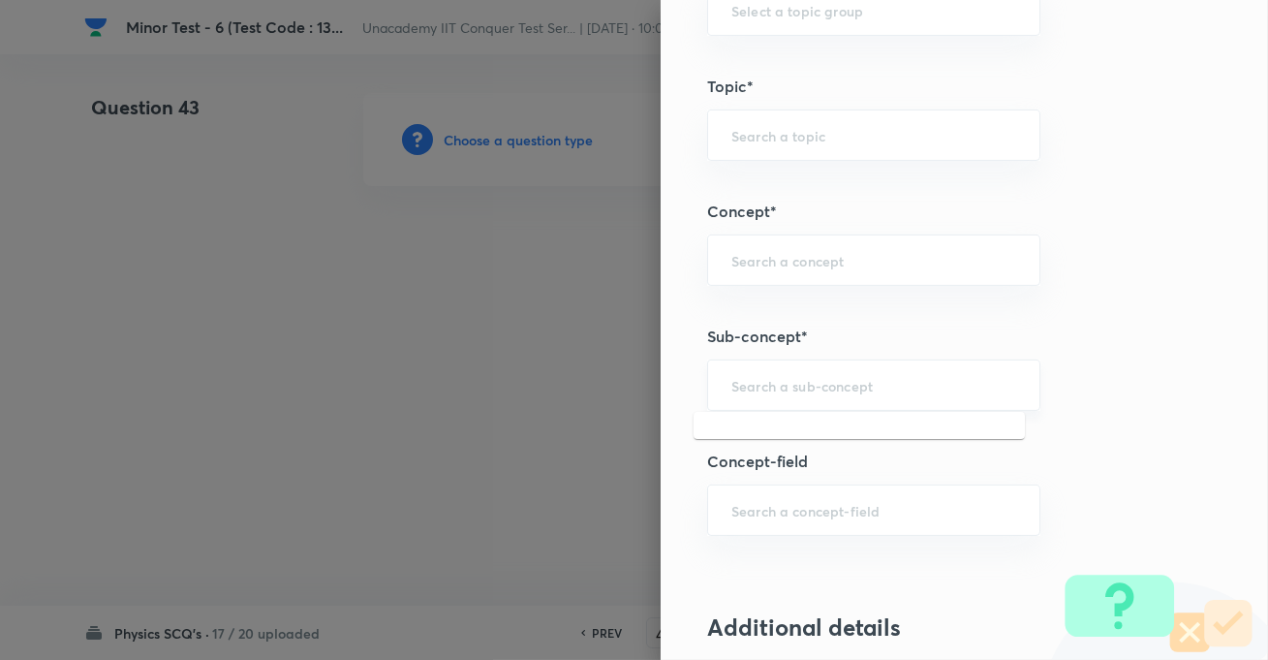
click at [794, 389] on input "text" at bounding box center [874, 385] width 285 height 18
paste input "KTG & Thermodynamics,"
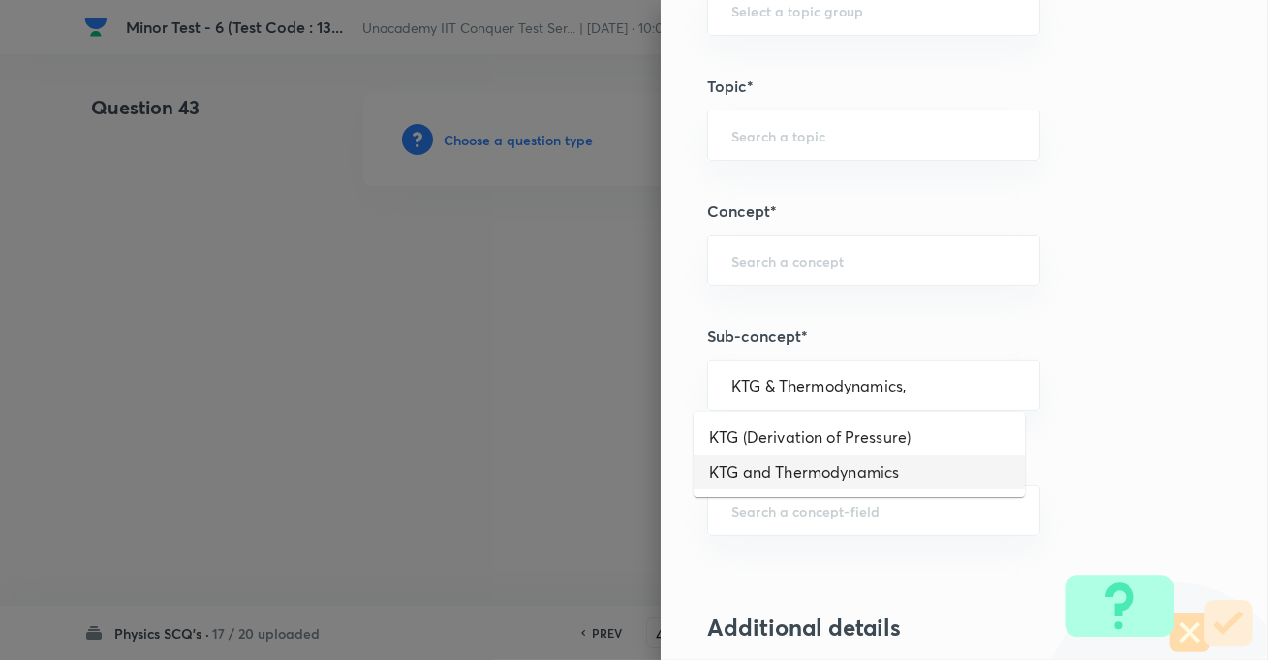
click at [783, 461] on li "KTG and Thermodynamics" at bounding box center [859, 471] width 331 height 35
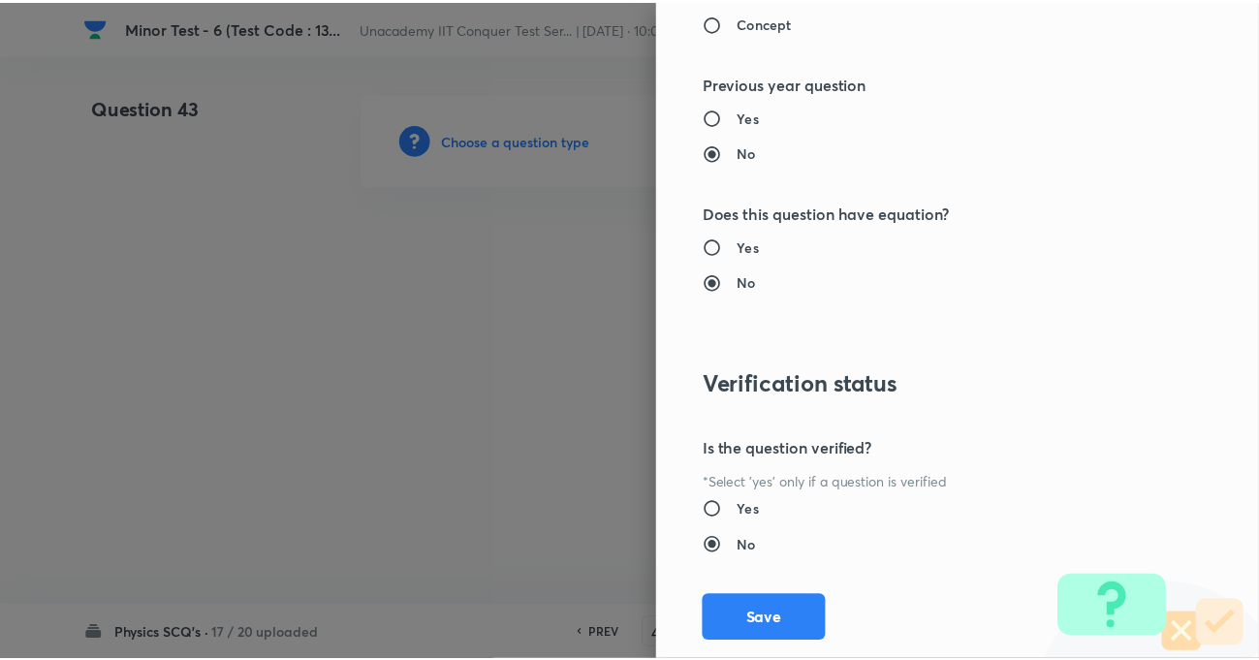
scroll to position [2109, 0]
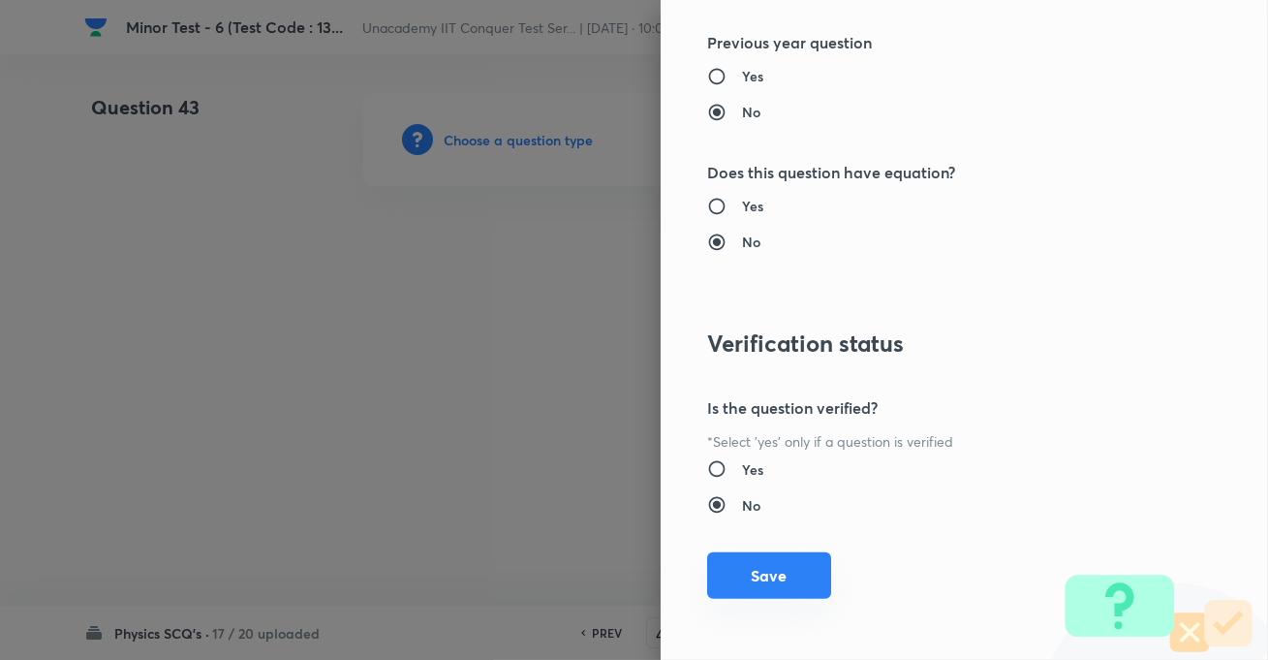
click at [777, 562] on button "Save" at bounding box center [769, 575] width 124 height 47
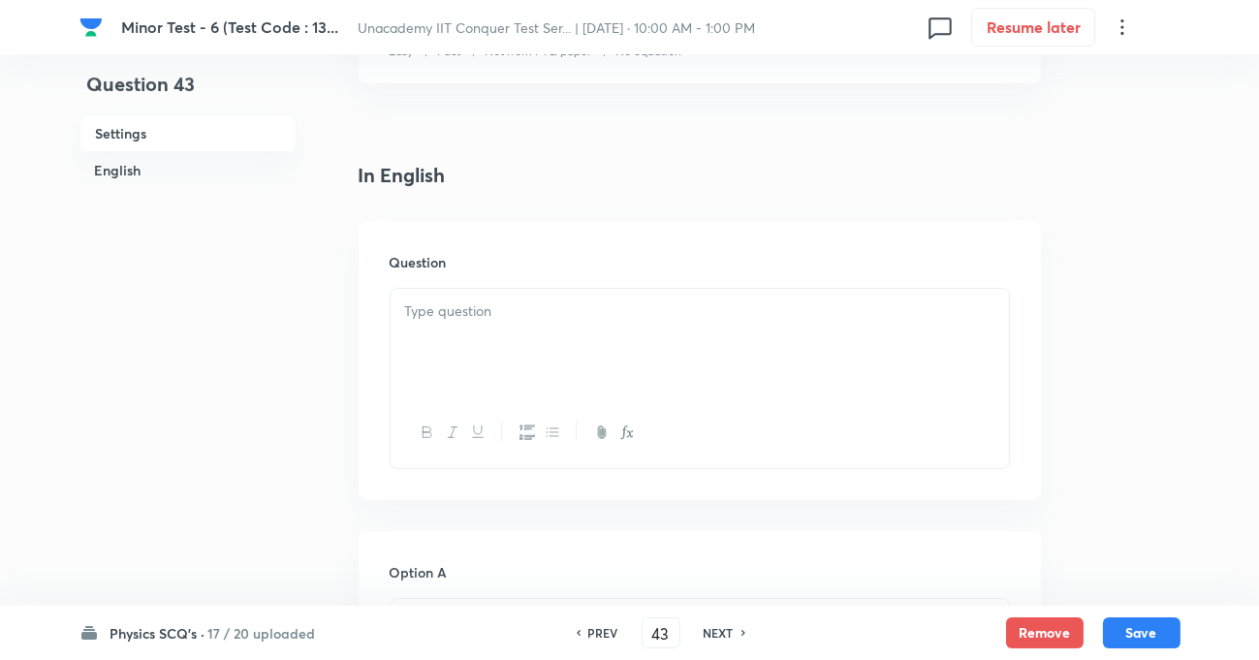
scroll to position [440, 0]
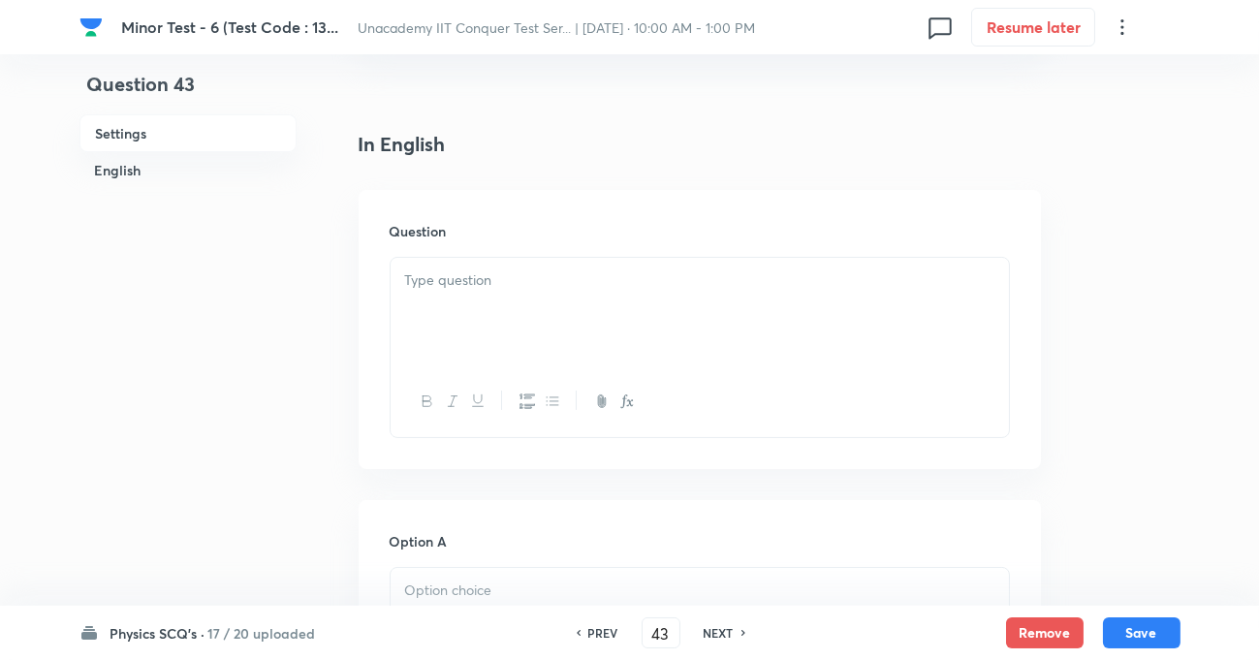
click at [458, 280] on p at bounding box center [699, 280] width 589 height 22
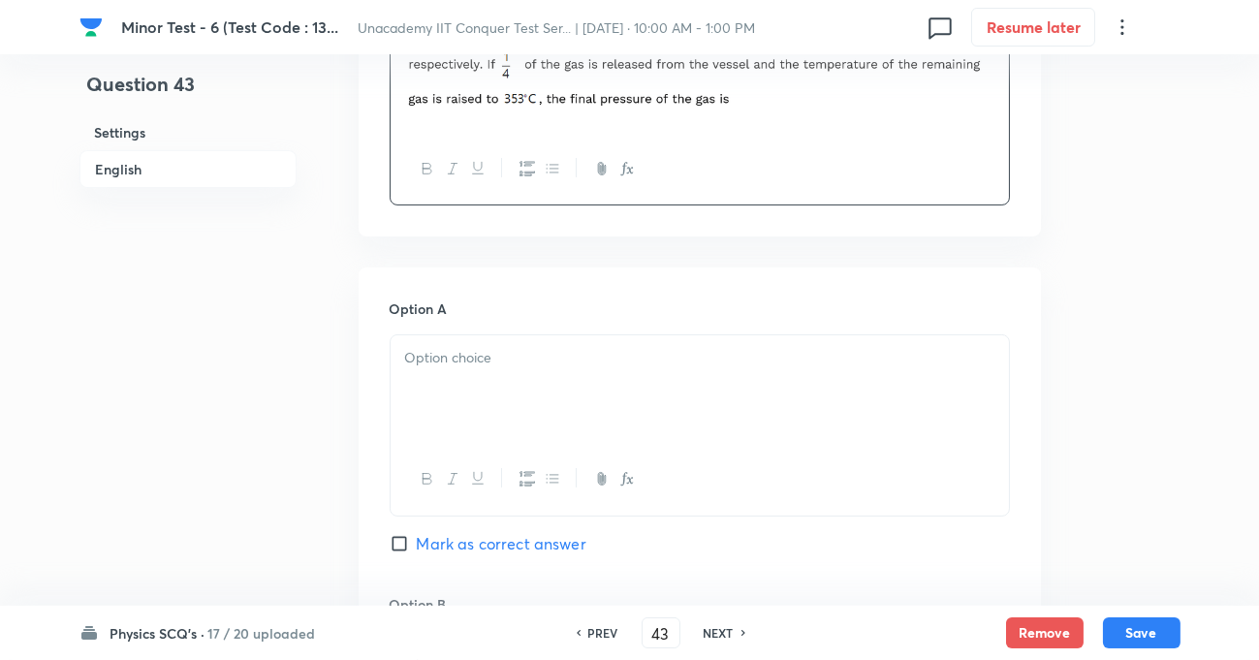
scroll to position [704, 0]
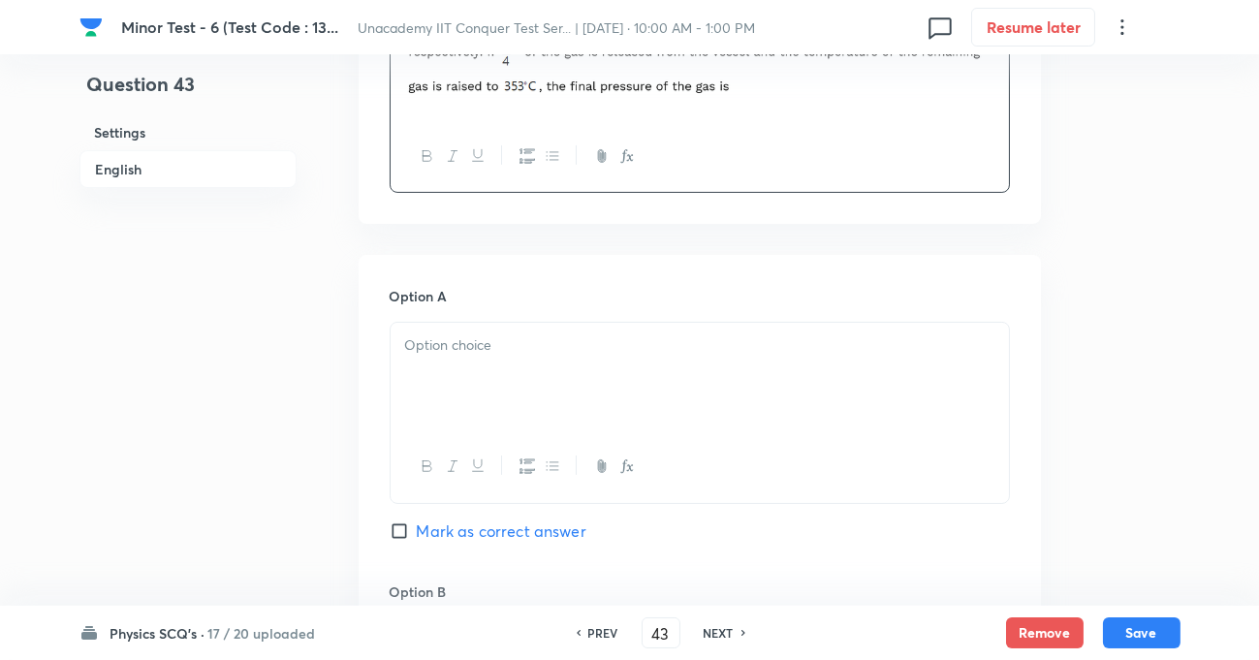
click at [467, 359] on div at bounding box center [700, 377] width 618 height 109
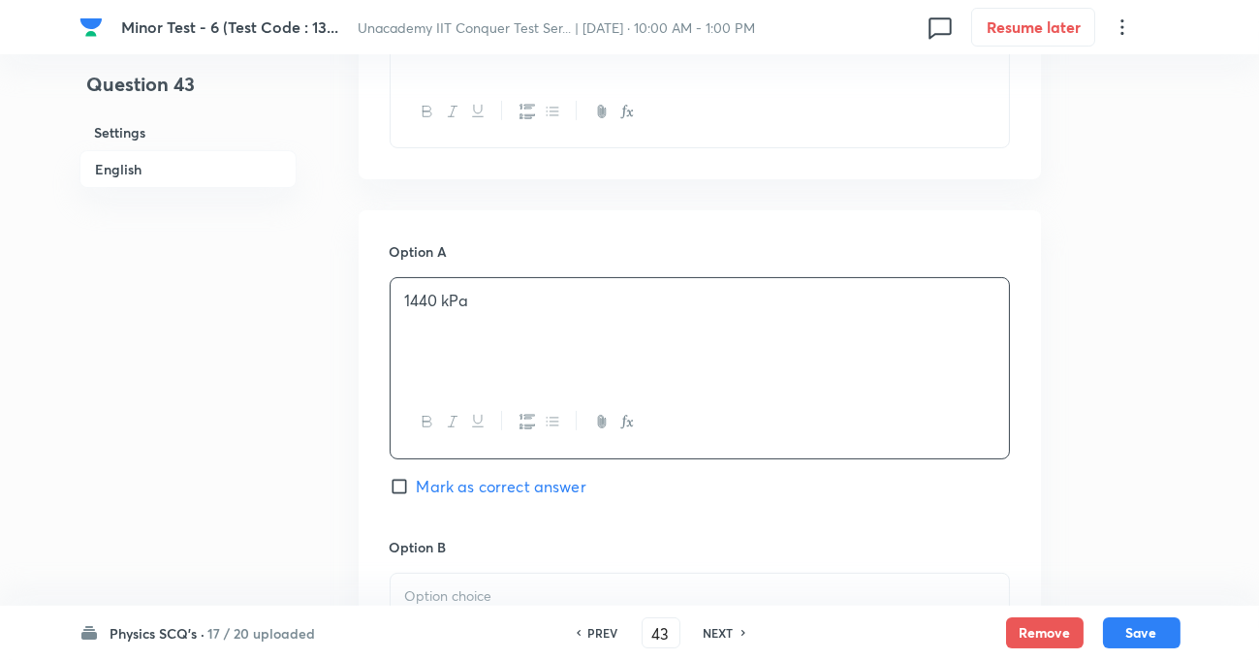
scroll to position [793, 0]
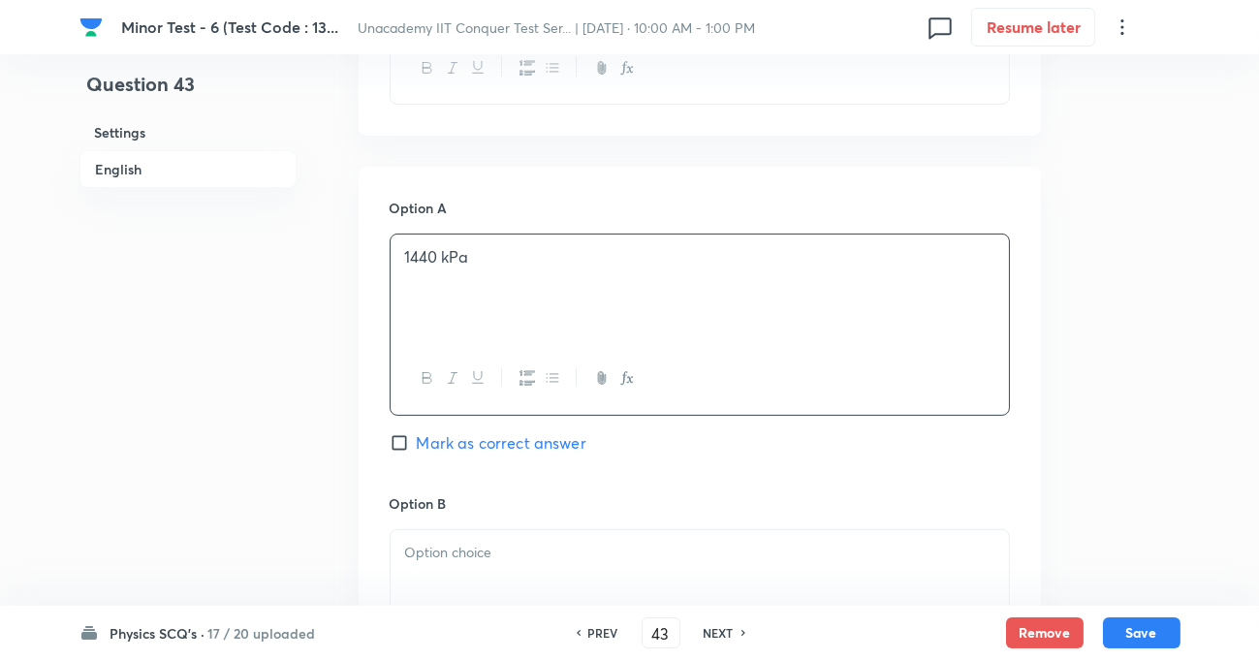
click at [457, 550] on p at bounding box center [699, 553] width 589 height 22
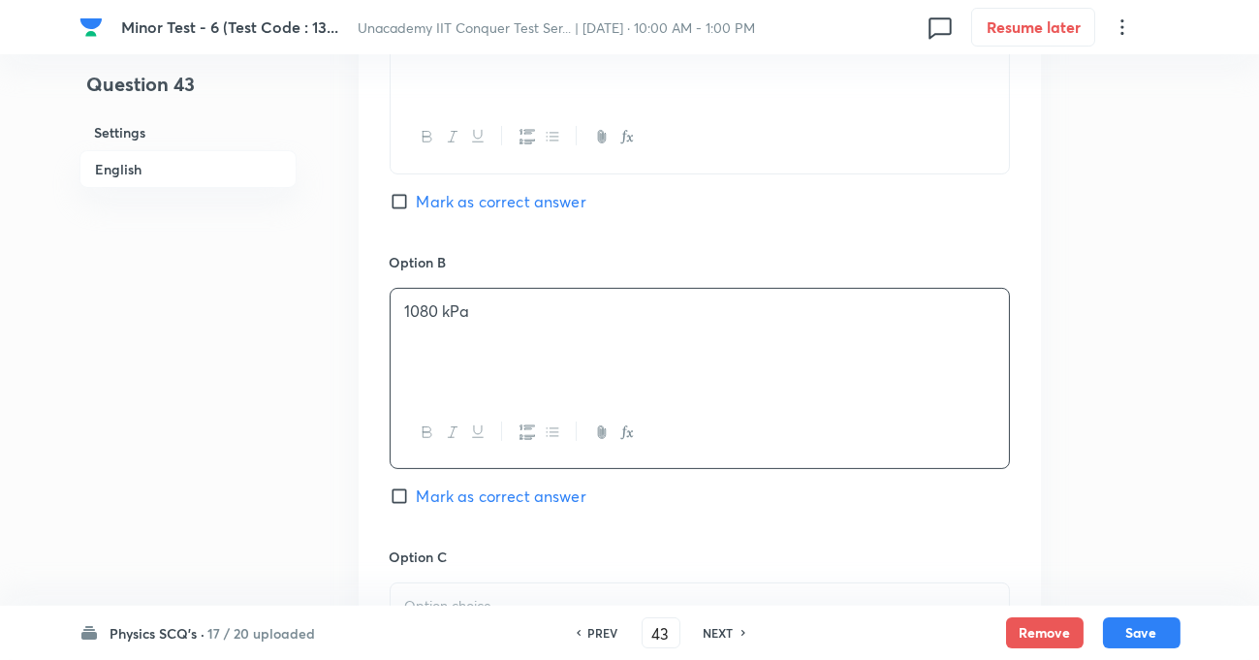
scroll to position [1056, 0]
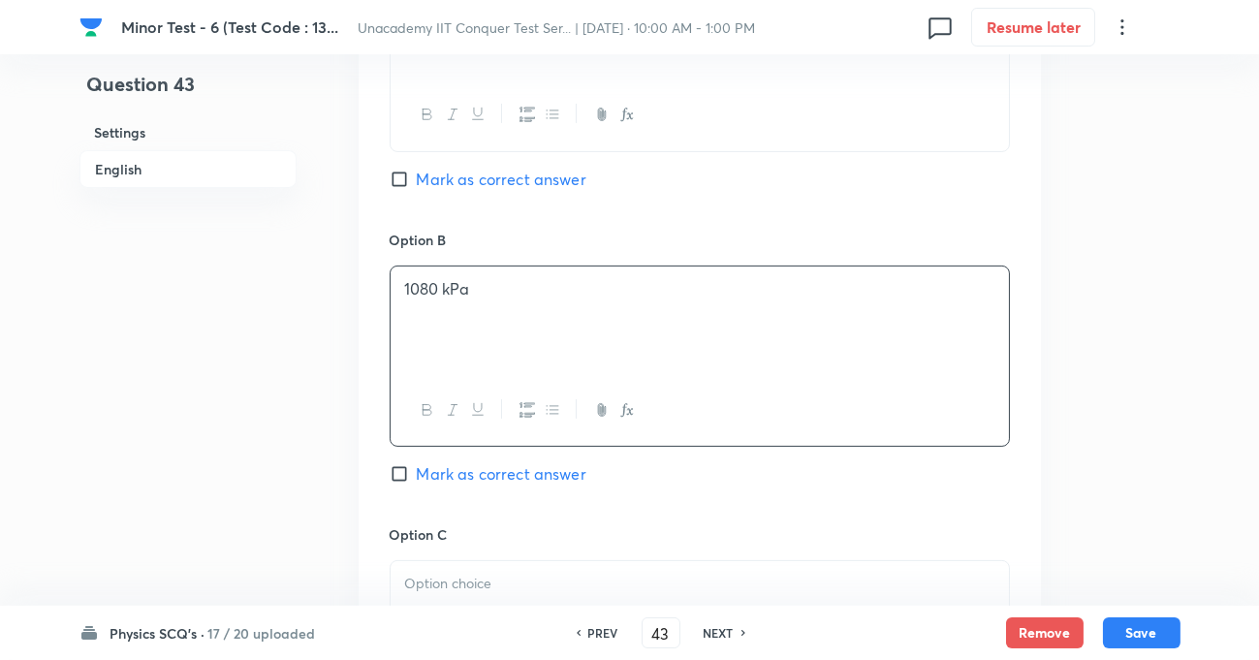
click at [464, 575] on div at bounding box center [700, 615] width 618 height 109
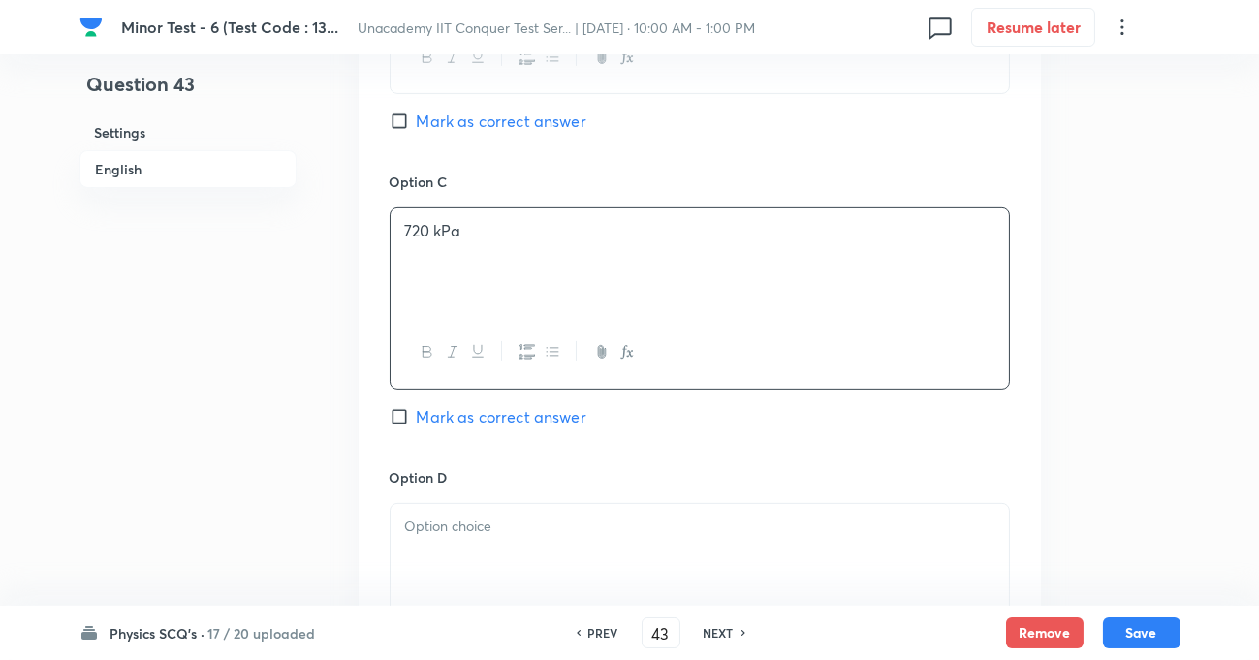
scroll to position [1497, 0]
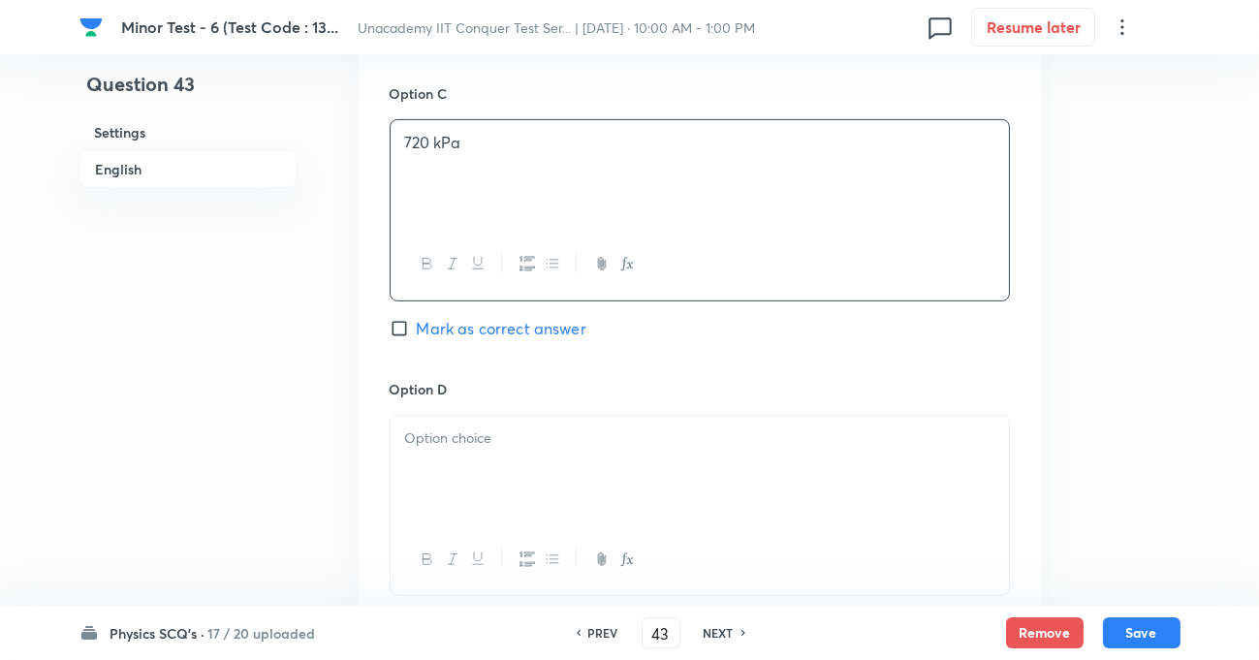
click at [432, 449] on p at bounding box center [699, 438] width 589 height 22
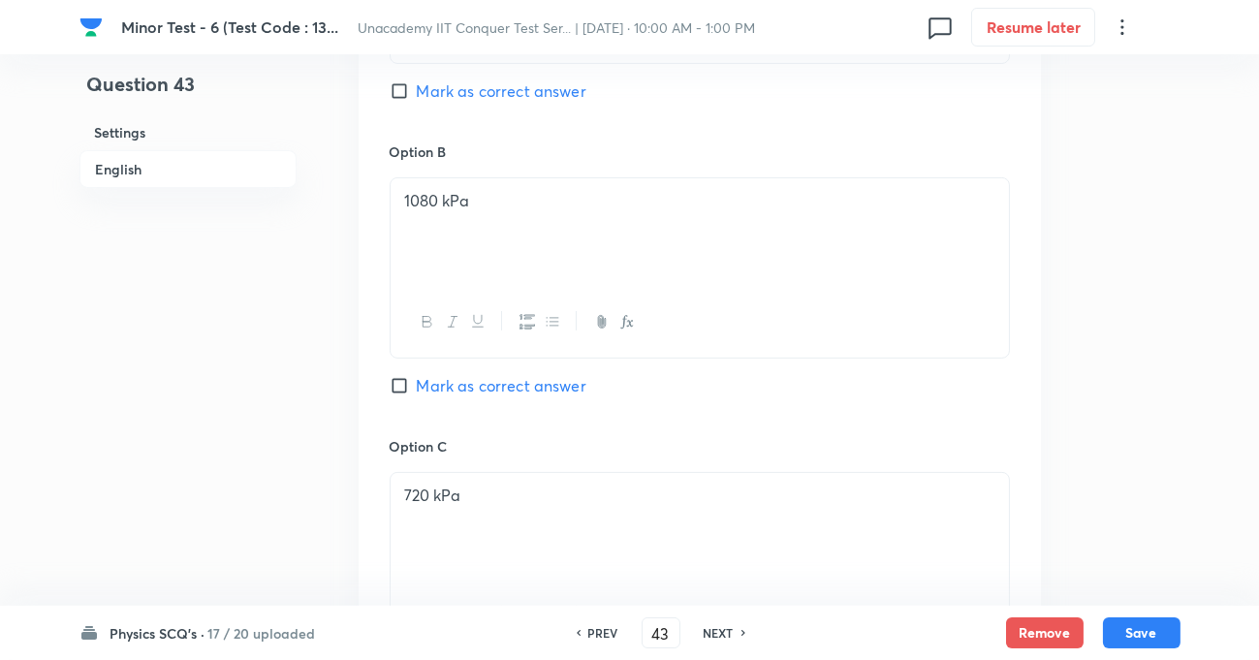
click at [400, 382] on input "Mark as correct answer" at bounding box center [403, 385] width 27 height 19
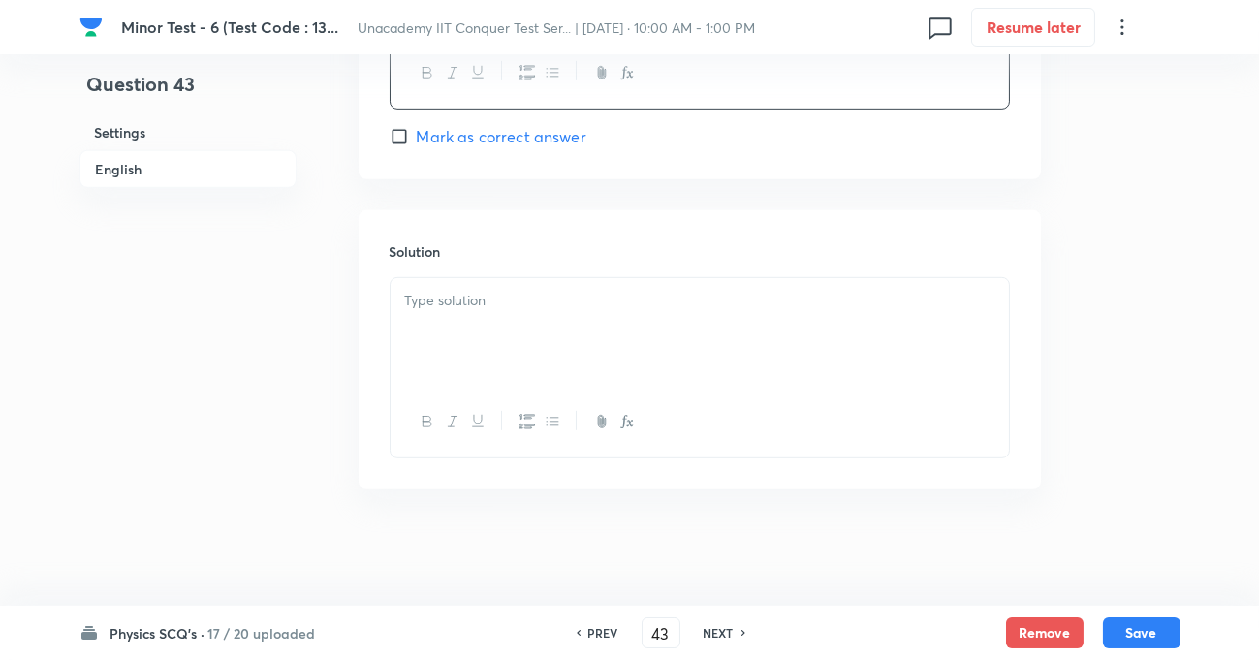
scroll to position [1986, 0]
click at [485, 320] on div at bounding box center [700, 332] width 618 height 109
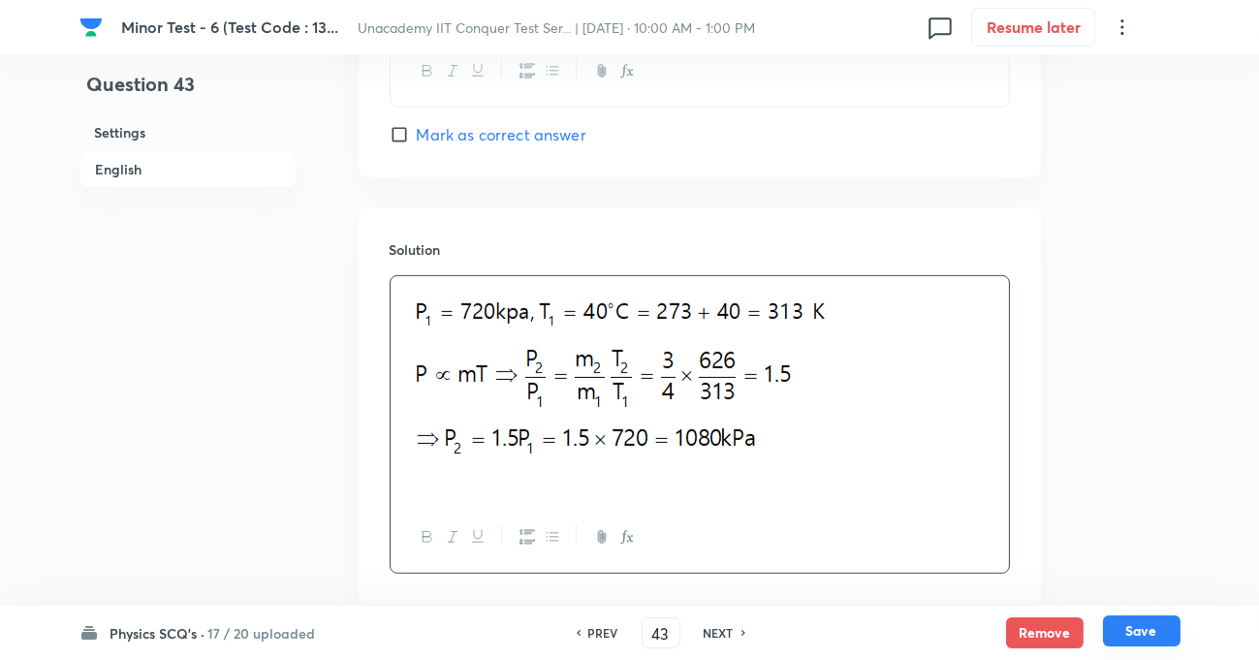
click at [1143, 636] on button "Save" at bounding box center [1142, 630] width 78 height 31
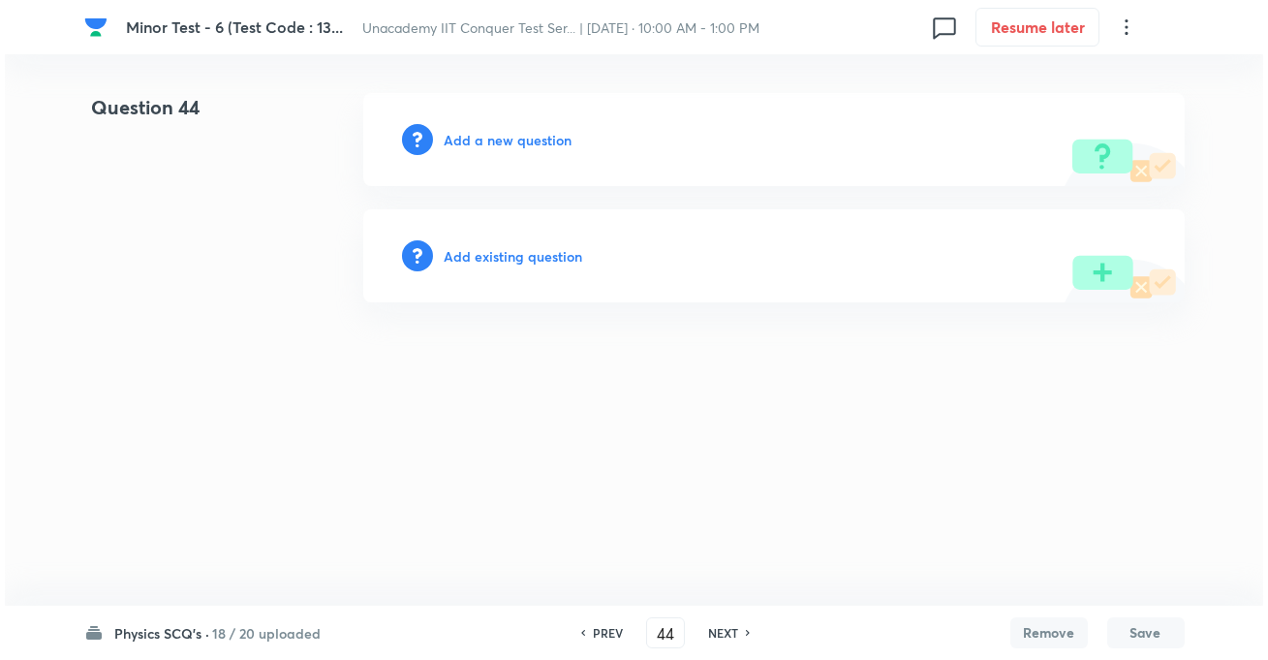
scroll to position [0, 0]
click at [523, 146] on h6 "Add a new question" at bounding box center [509, 140] width 128 height 20
click at [497, 133] on h6 "Choose a question type" at bounding box center [519, 140] width 149 height 20
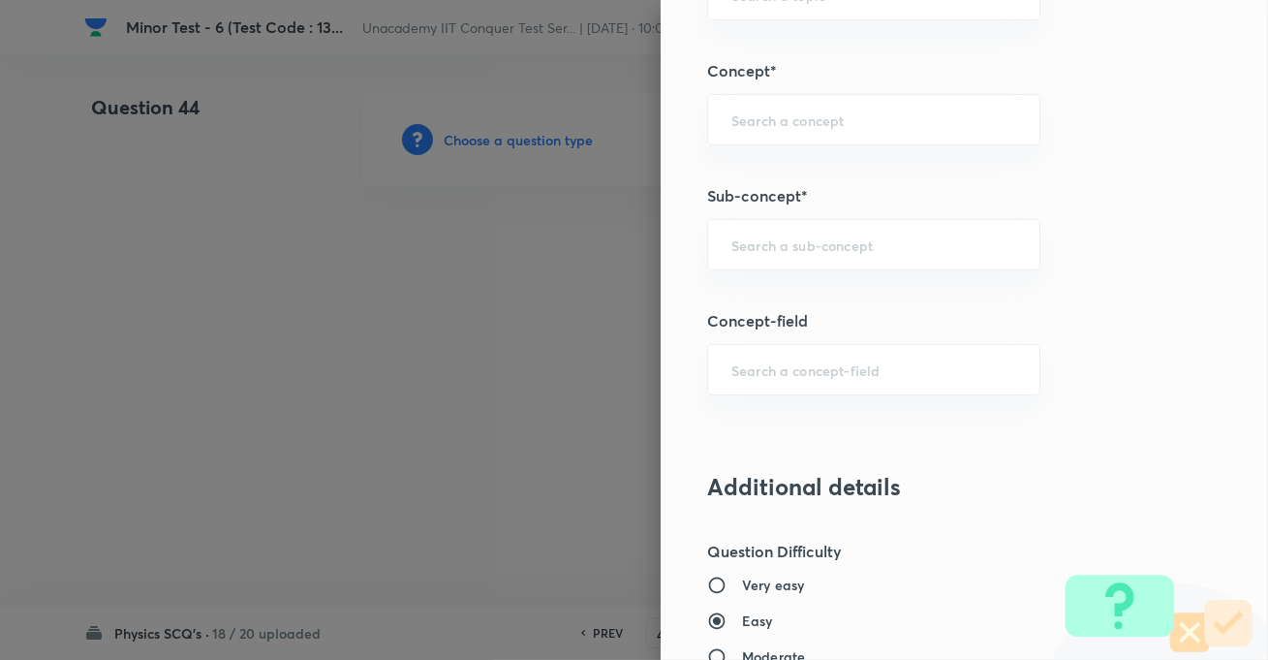
scroll to position [1321, 0]
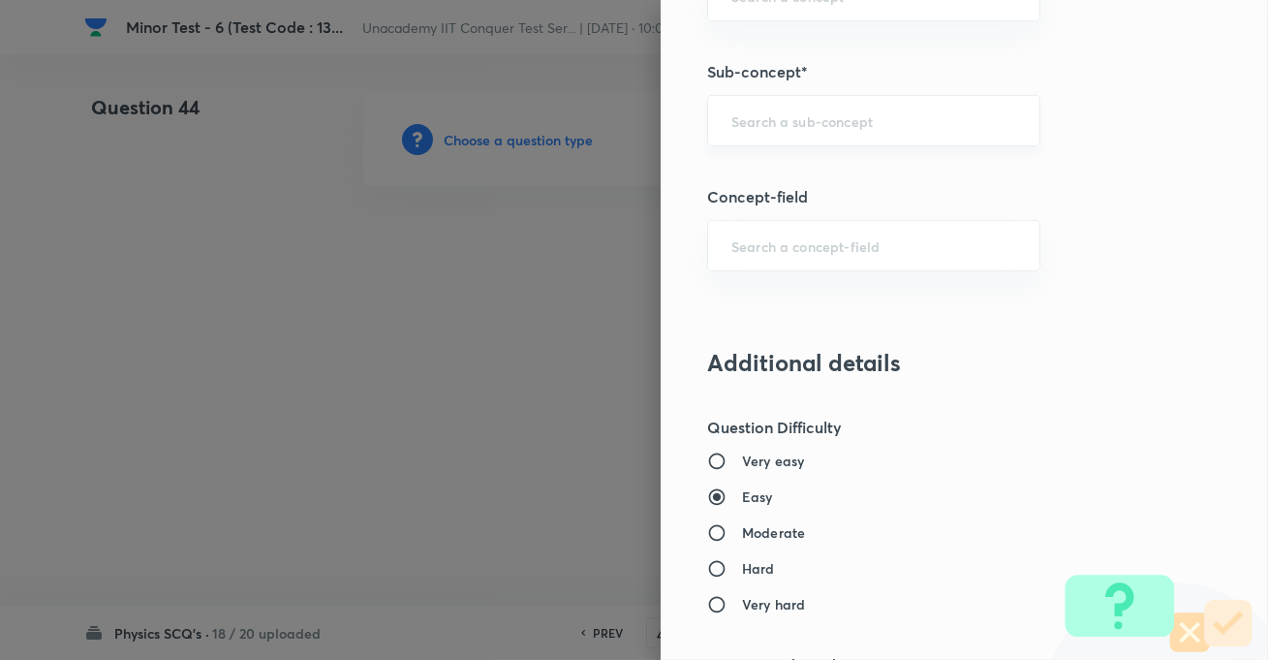
click at [770, 129] on div "​" at bounding box center [873, 120] width 333 height 51
paste input "KTG & Thermodynamics,"
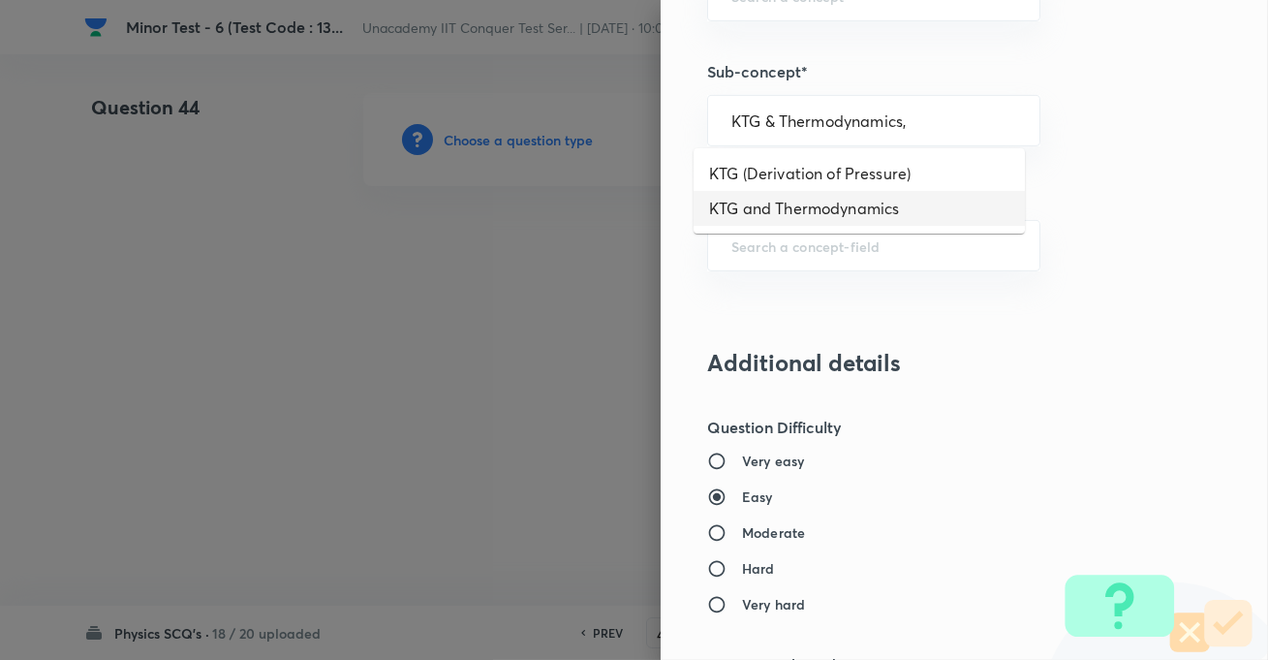
click at [787, 213] on li "KTG and Thermodynamics" at bounding box center [859, 208] width 331 height 35
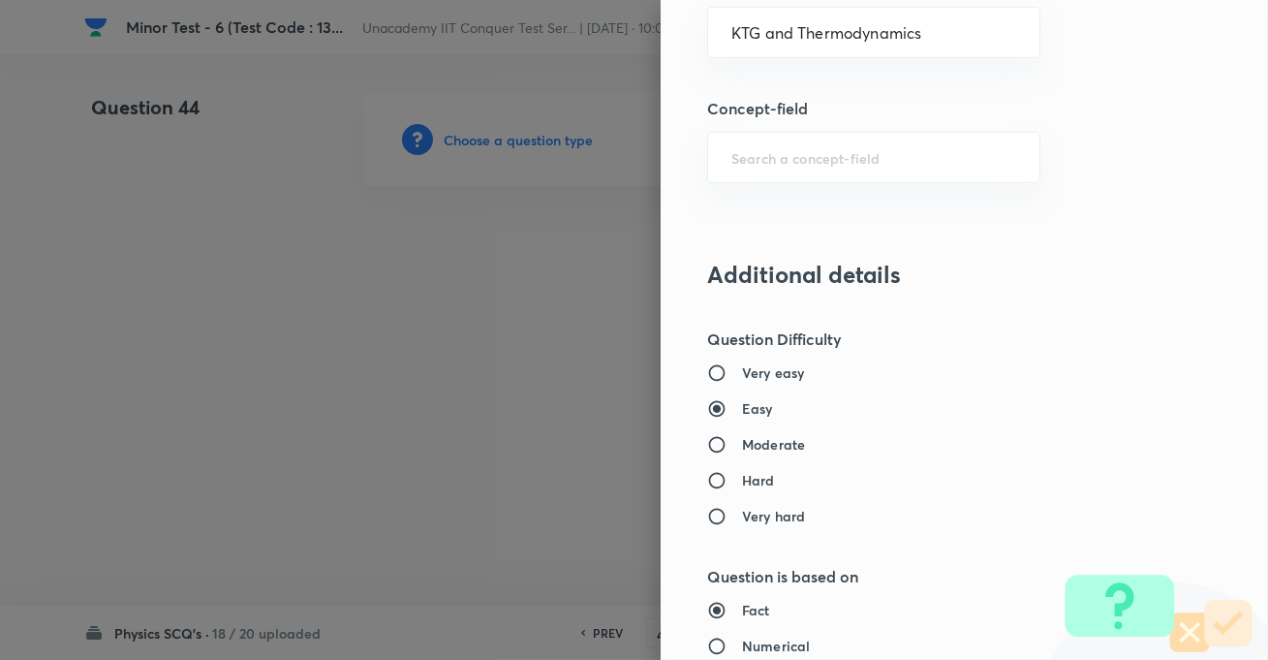
click at [761, 437] on h6 "Moderate" at bounding box center [773, 444] width 63 height 20
click at [742, 437] on input "Moderate" at bounding box center [724, 444] width 35 height 19
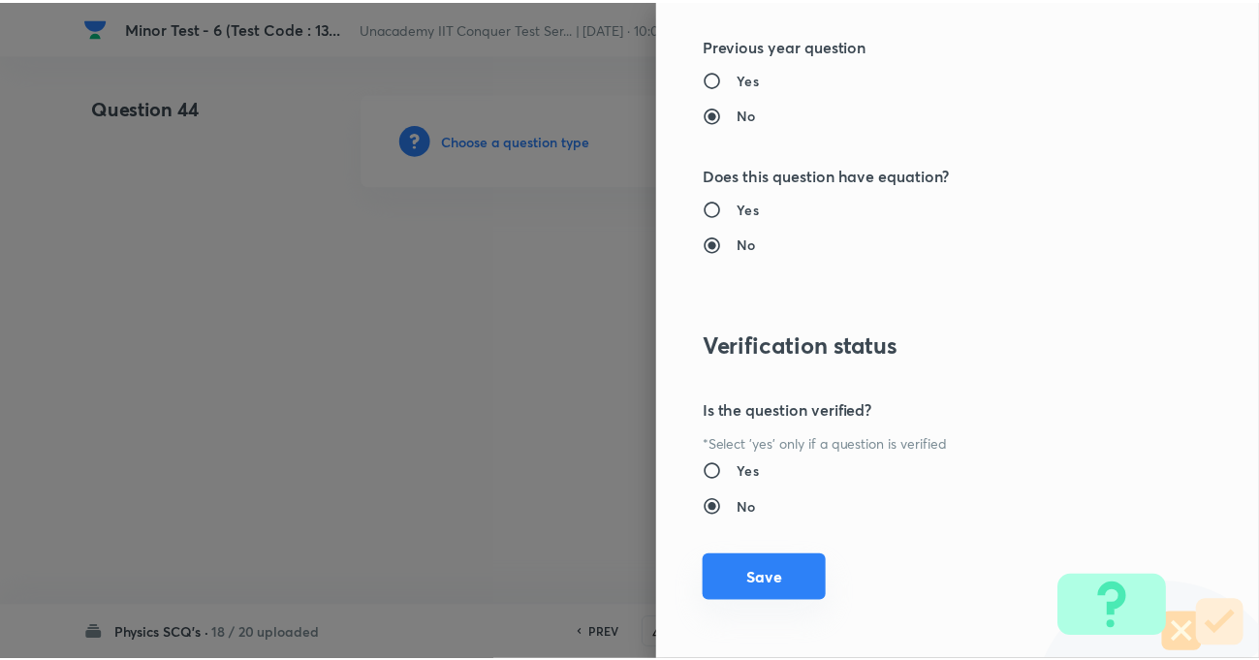
scroll to position [2109, 0]
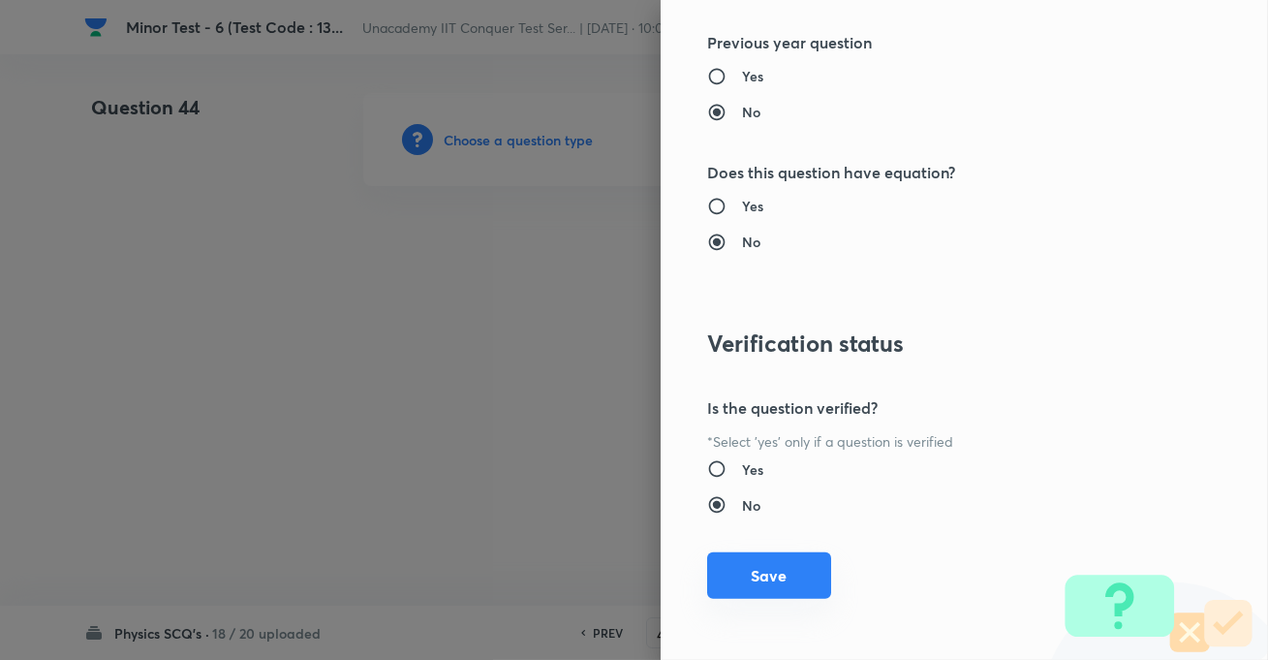
click at [753, 585] on button "Save" at bounding box center [769, 575] width 124 height 47
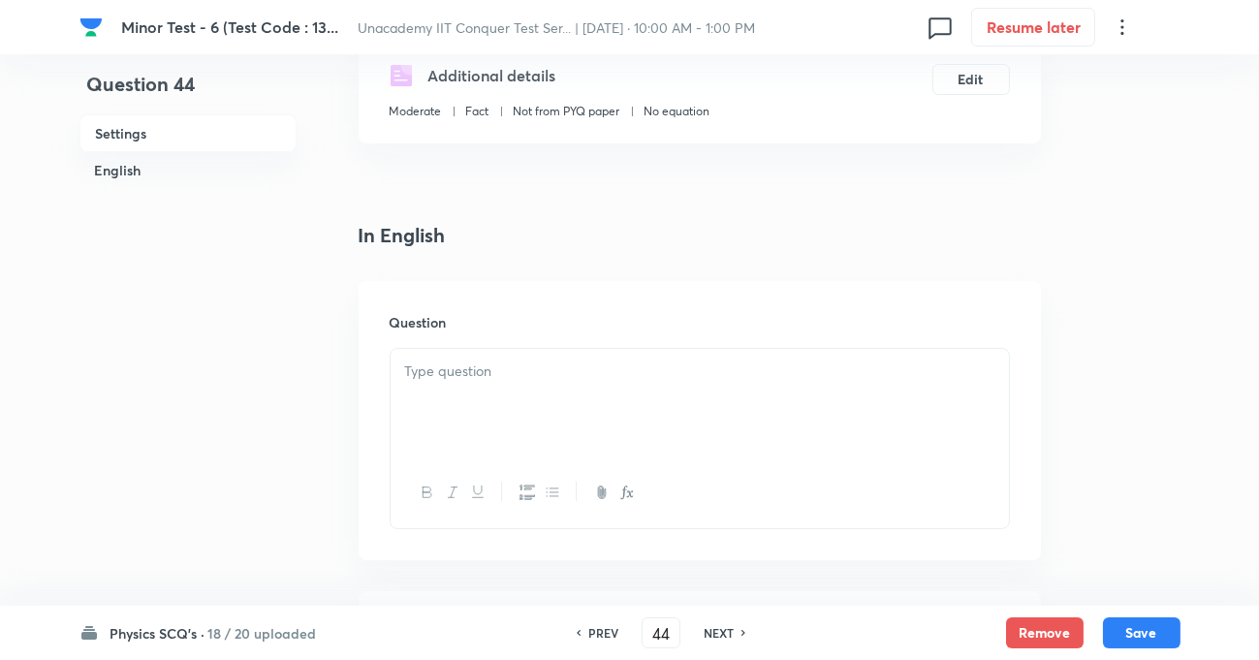
scroll to position [352, 0]
click at [530, 417] on div at bounding box center [700, 400] width 618 height 109
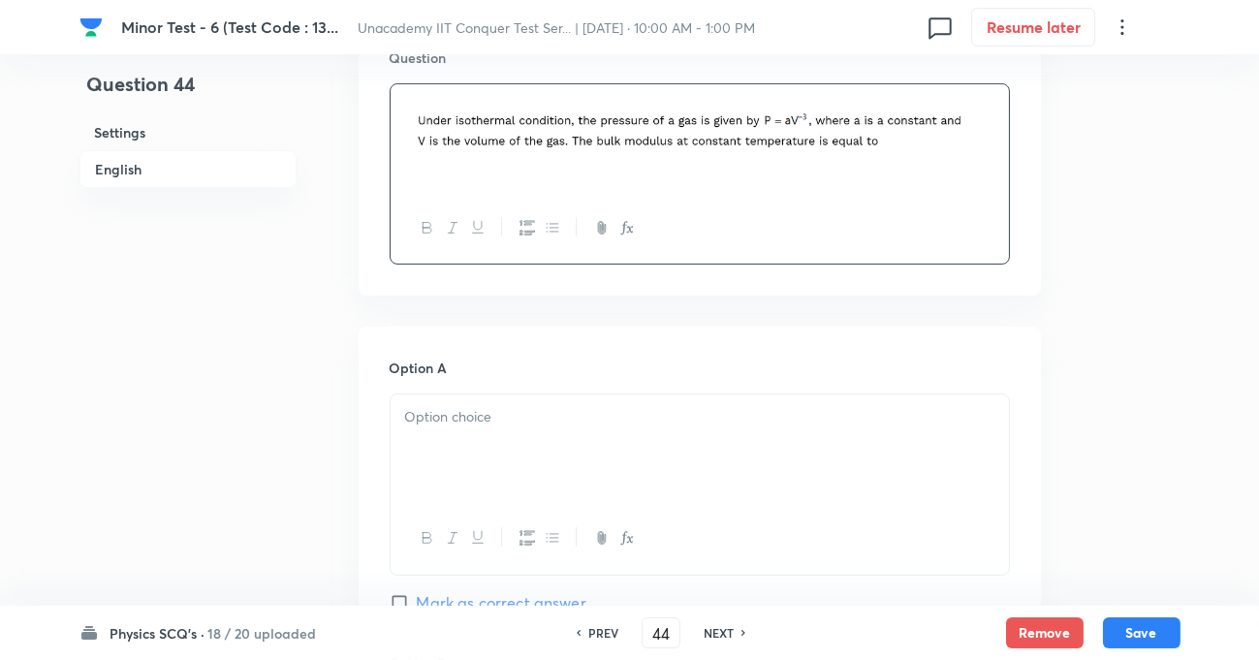
scroll to position [616, 0]
click at [502, 443] on div at bounding box center [700, 445] width 618 height 109
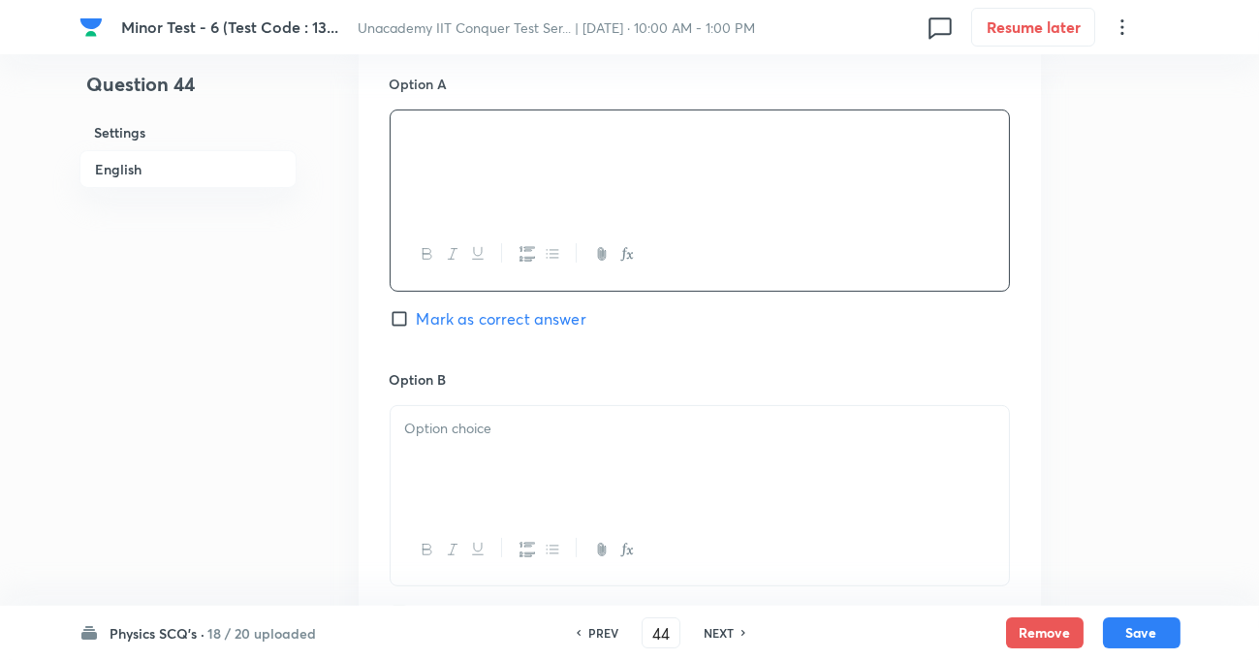
scroll to position [969, 0]
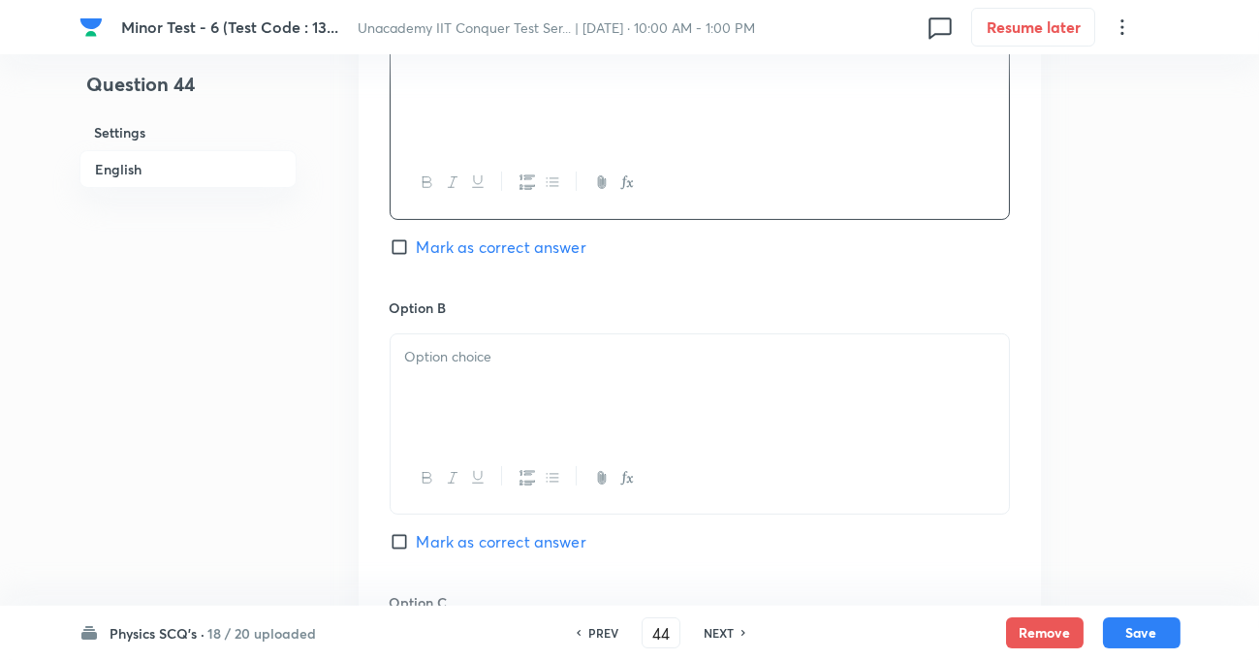
click at [471, 391] on div at bounding box center [700, 388] width 618 height 109
paste div
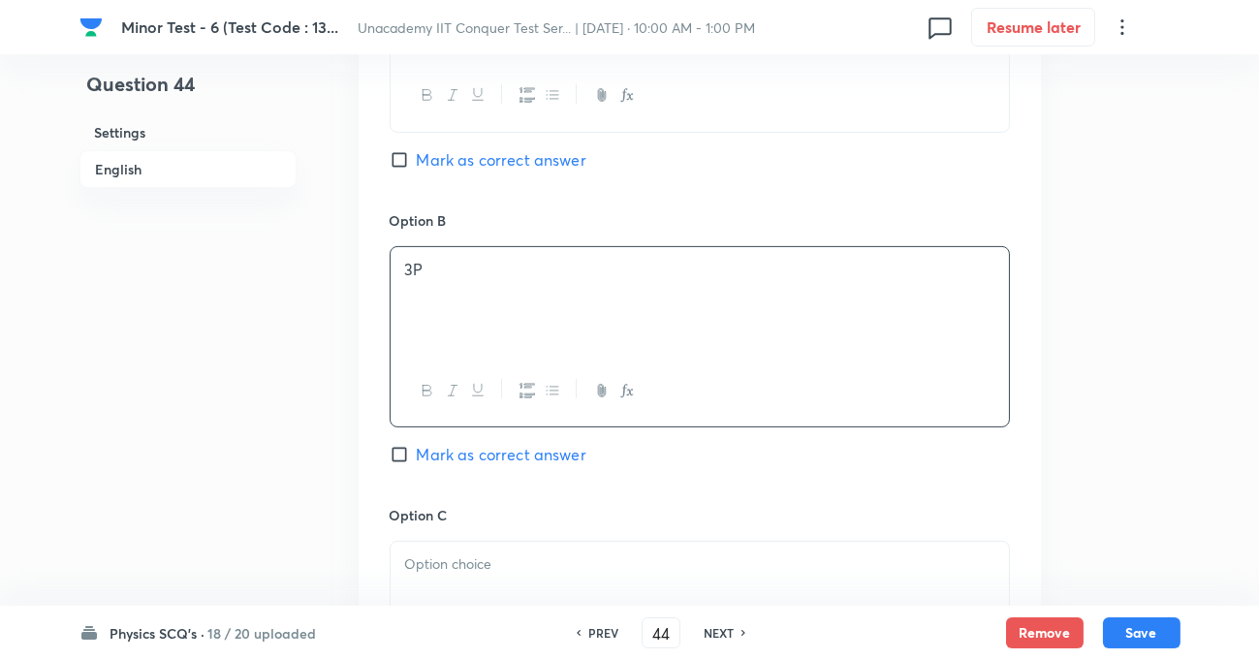
scroll to position [1056, 0]
click at [467, 572] on p at bounding box center [699, 564] width 589 height 22
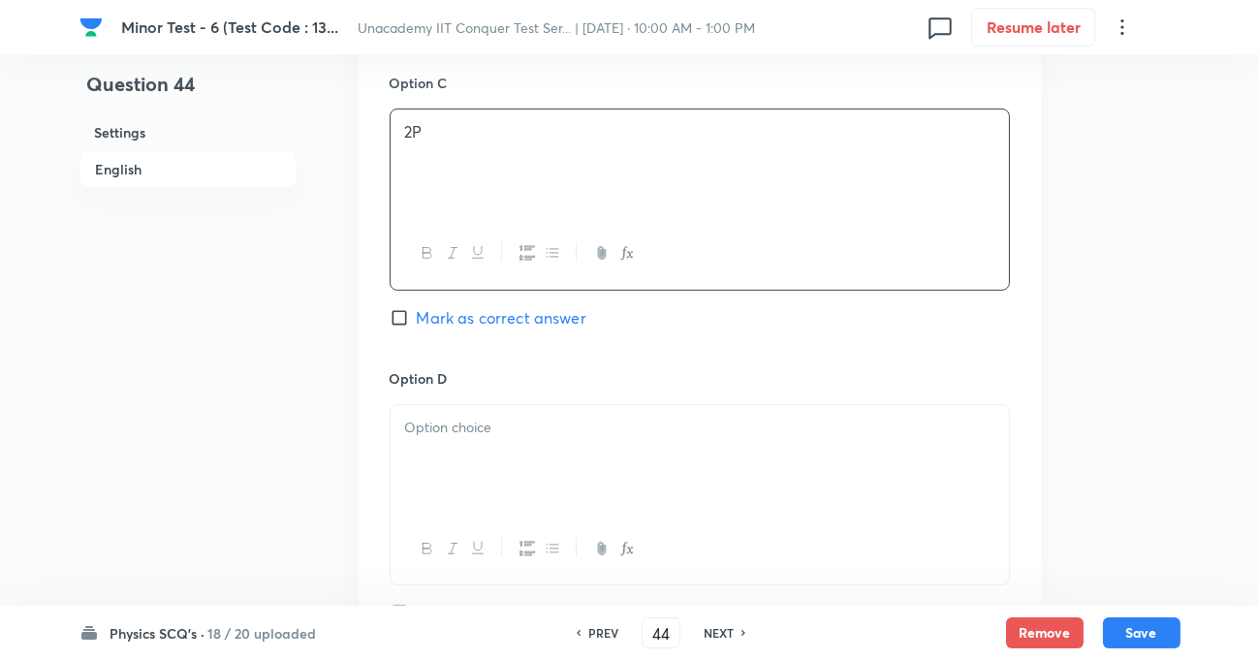
scroll to position [1497, 0]
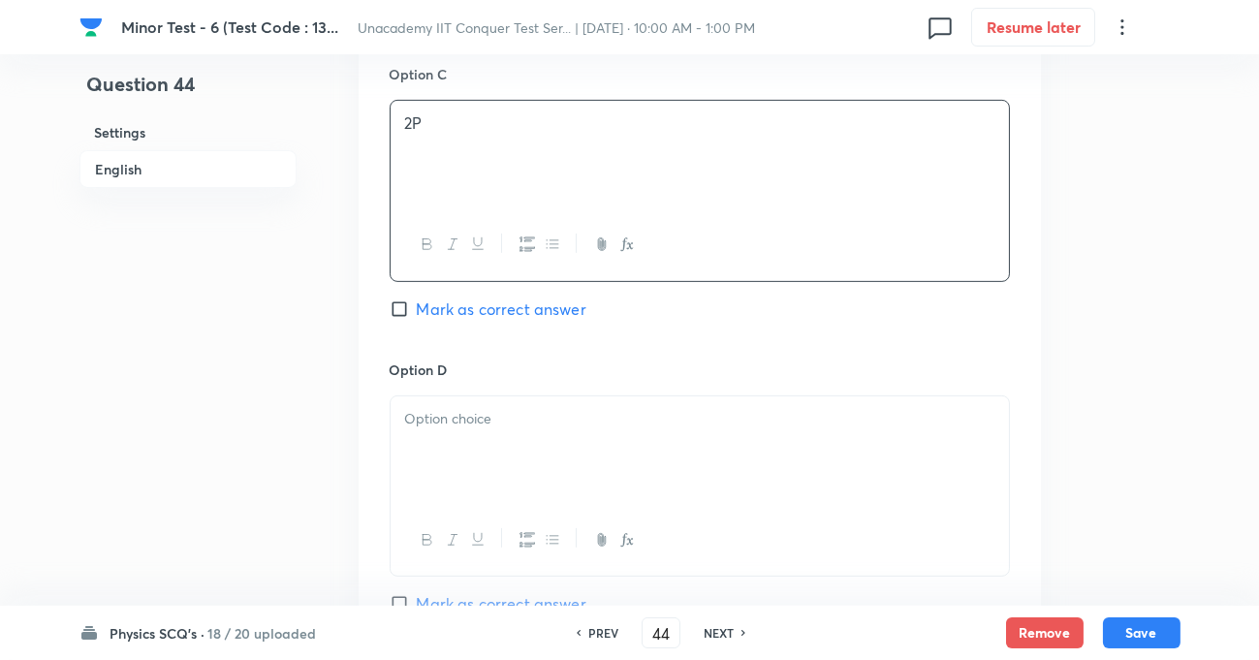
click at [453, 415] on p at bounding box center [699, 419] width 589 height 22
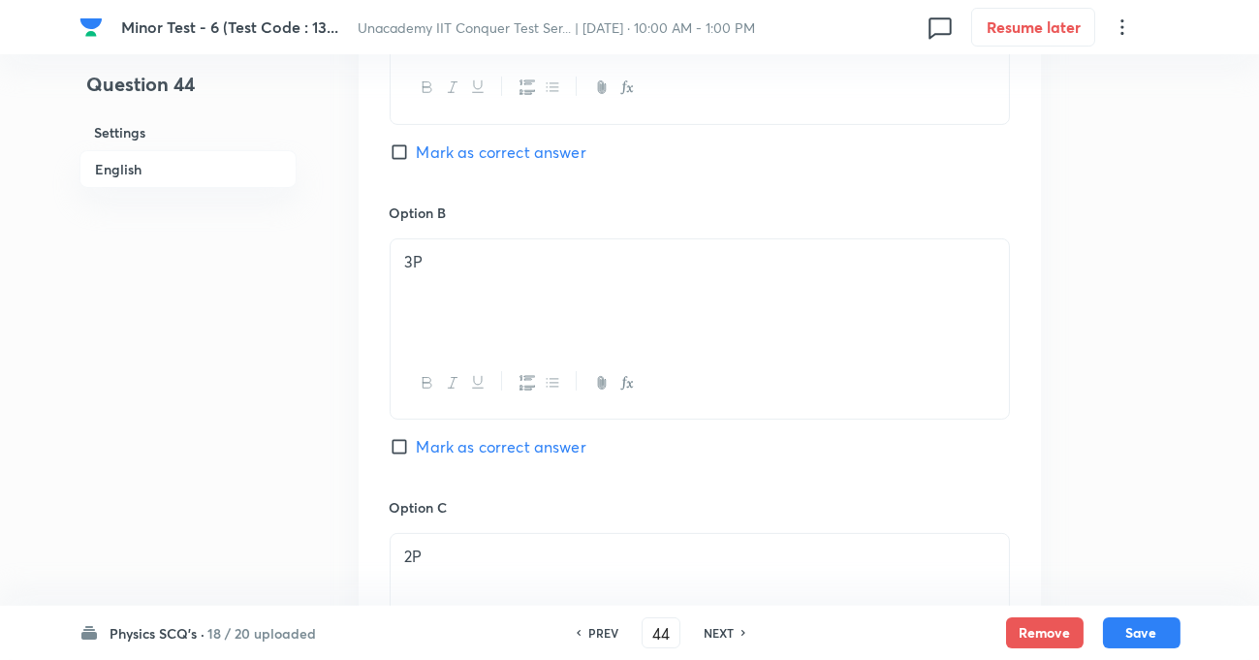
scroll to position [1056, 0]
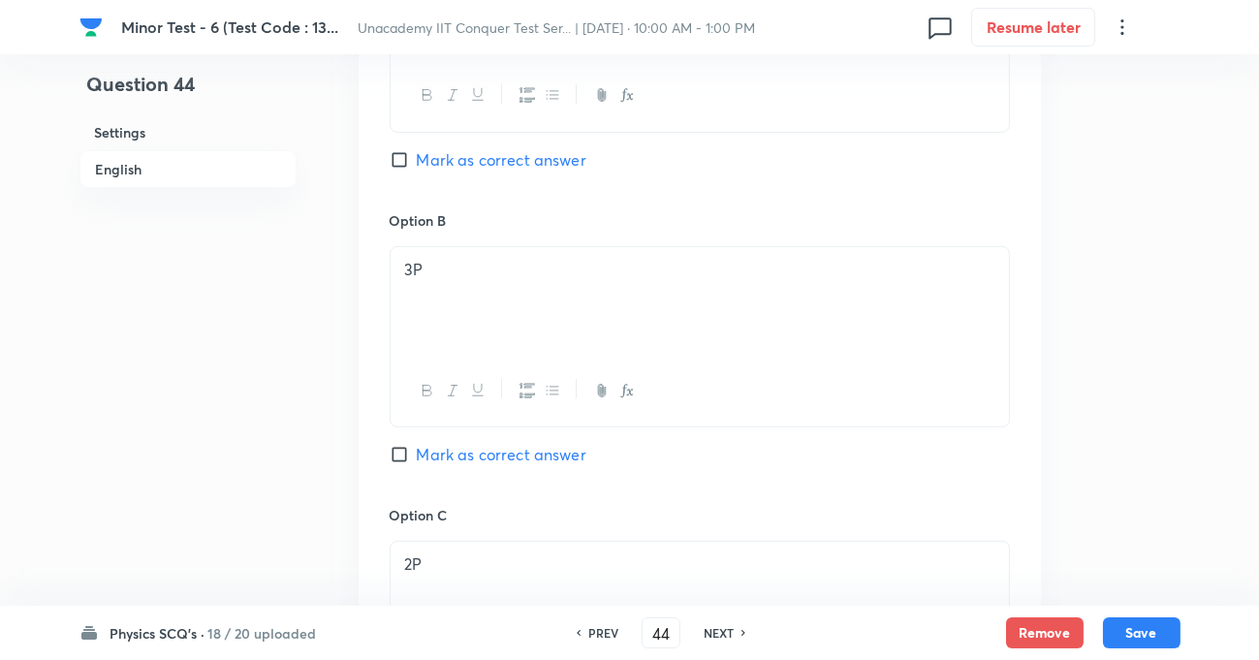
click at [397, 455] on input "Mark as correct answer" at bounding box center [403, 454] width 27 height 19
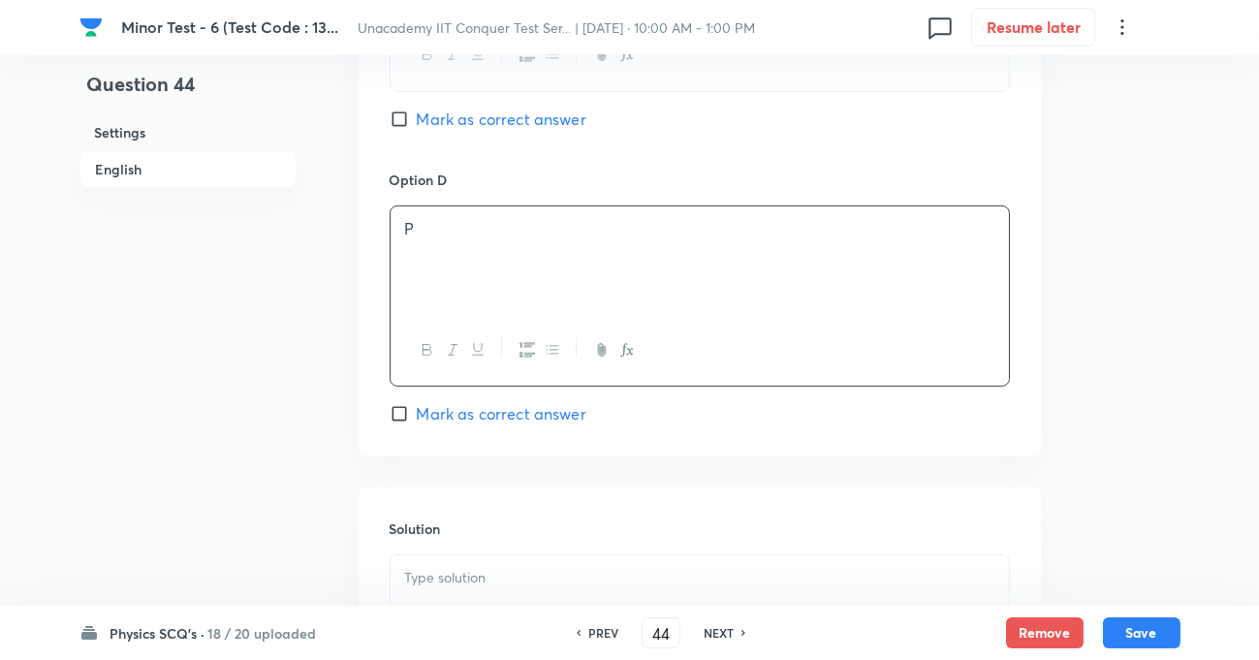
scroll to position [1850, 0]
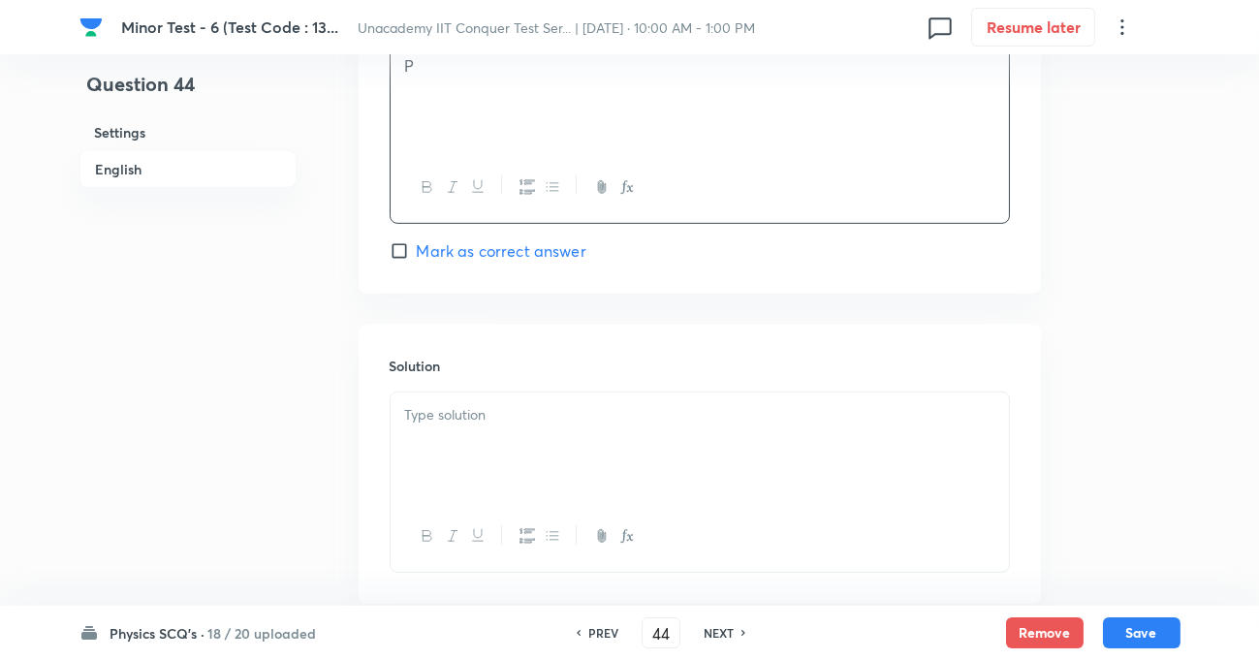
click at [514, 439] on div at bounding box center [700, 446] width 618 height 109
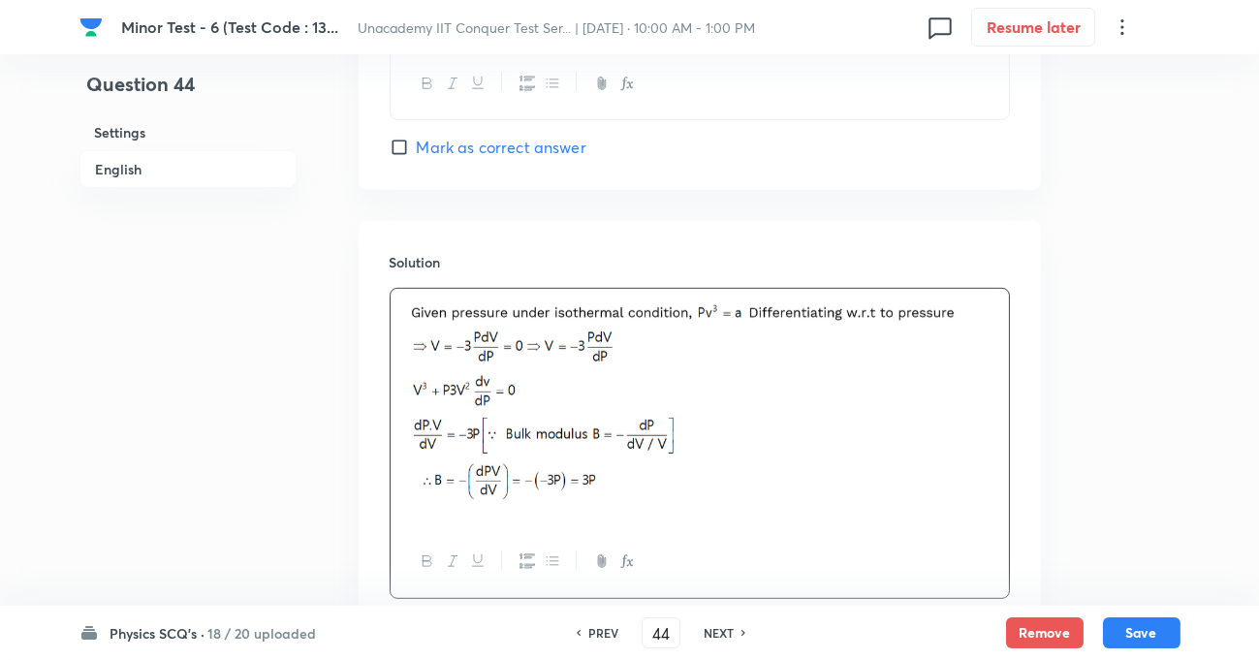
scroll to position [2095, 0]
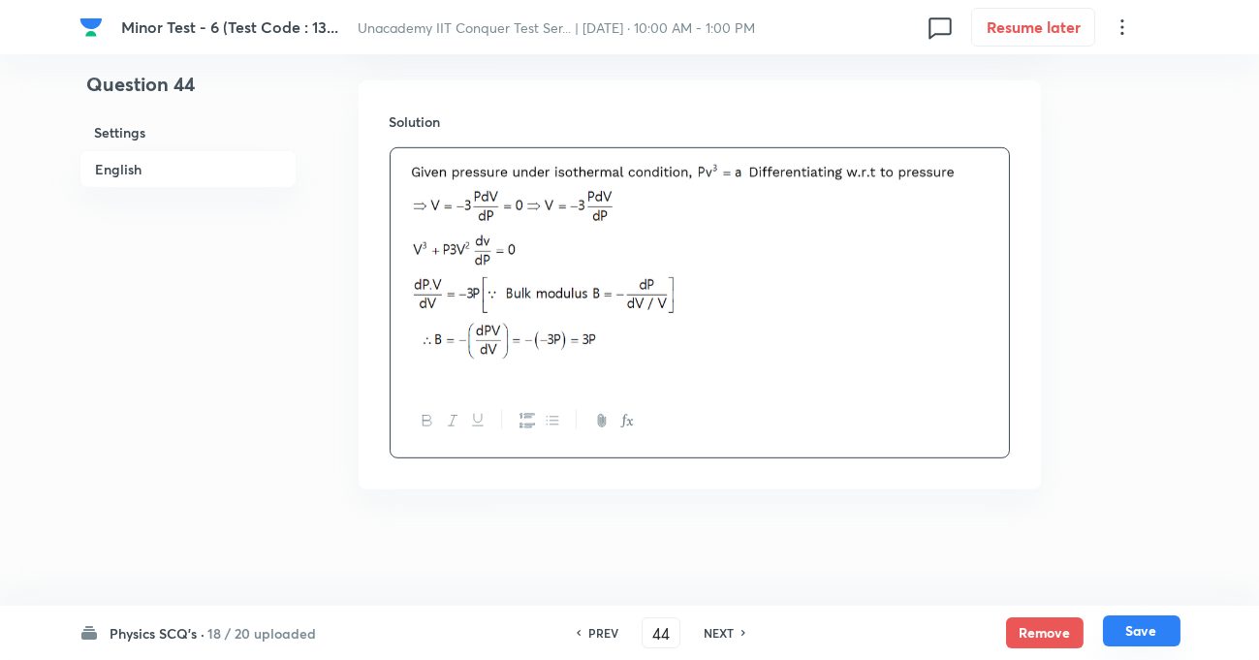
click at [1143, 636] on button "Save" at bounding box center [1142, 630] width 78 height 31
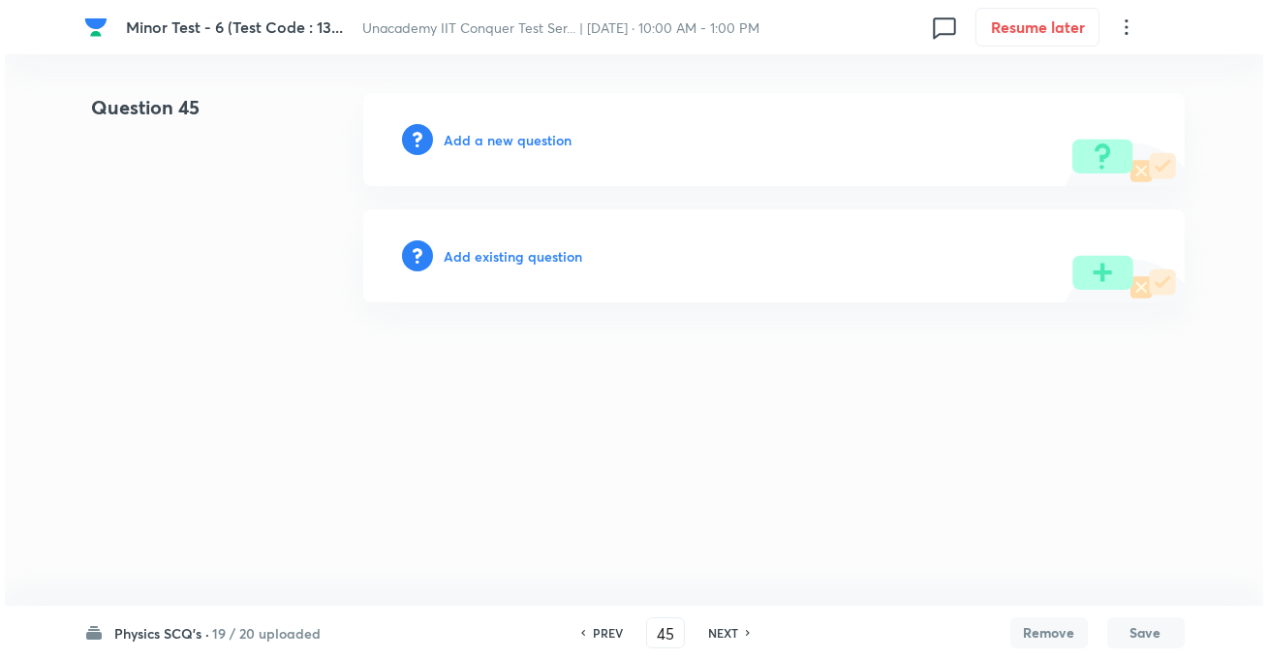
scroll to position [0, 0]
click at [517, 138] on h6 "Add a new question" at bounding box center [509, 140] width 128 height 20
click at [558, 140] on h6 "Choose a question type" at bounding box center [519, 140] width 149 height 20
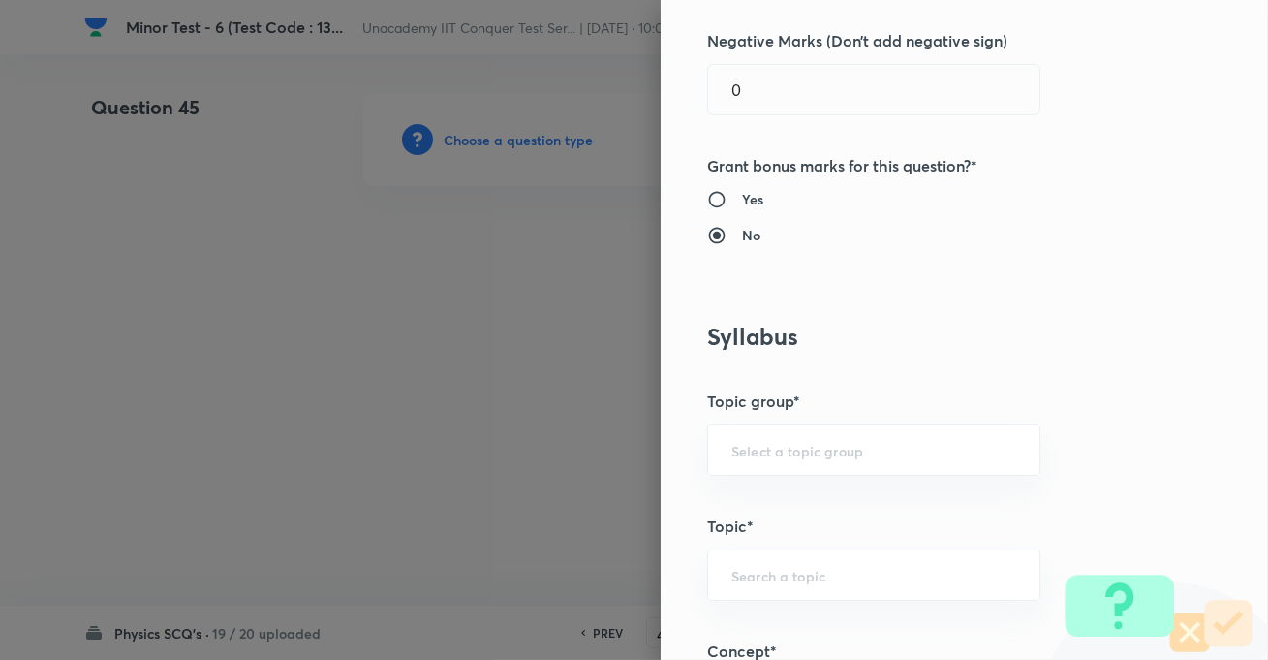
scroll to position [1056, 0]
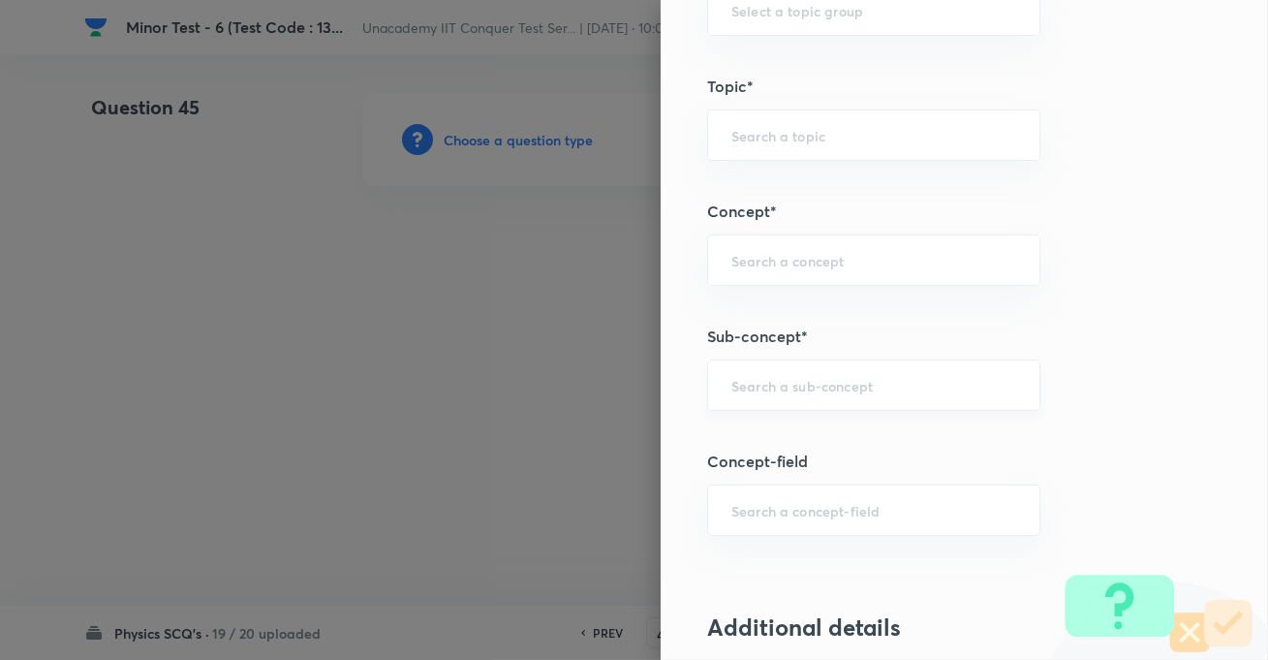
click at [792, 364] on div "​" at bounding box center [873, 385] width 333 height 51
paste input "KTG & Thermodynamics,"
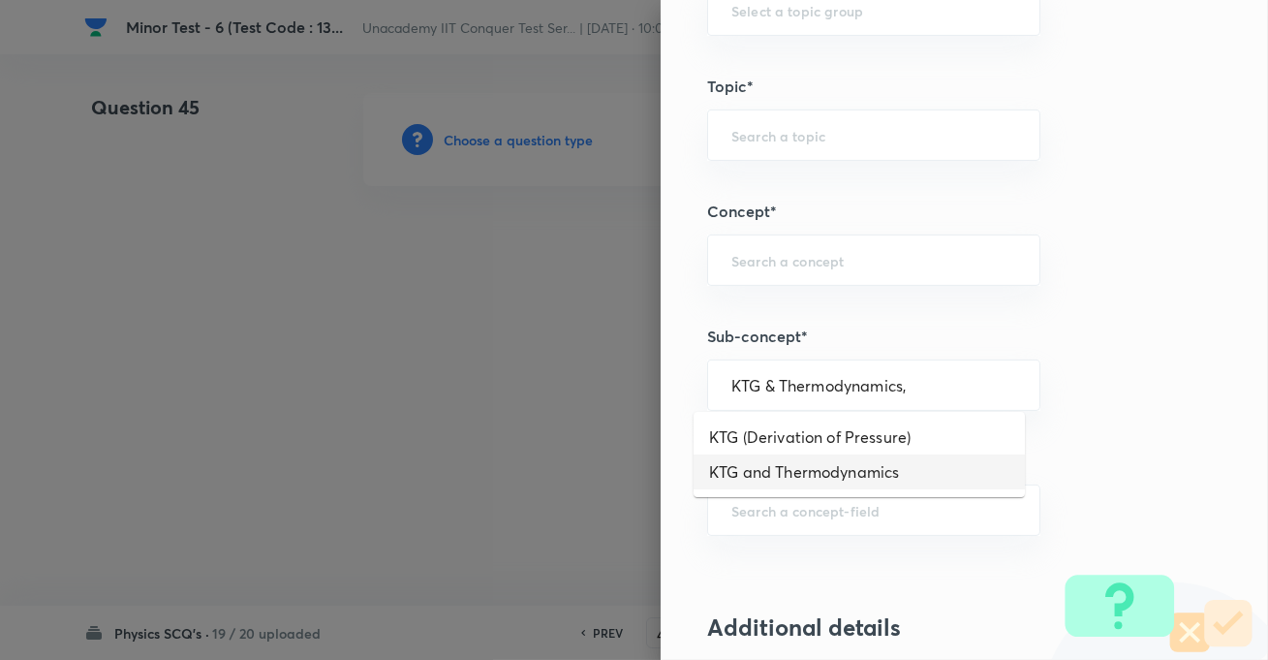
click at [810, 471] on li "KTG and Thermodynamics" at bounding box center [859, 471] width 331 height 35
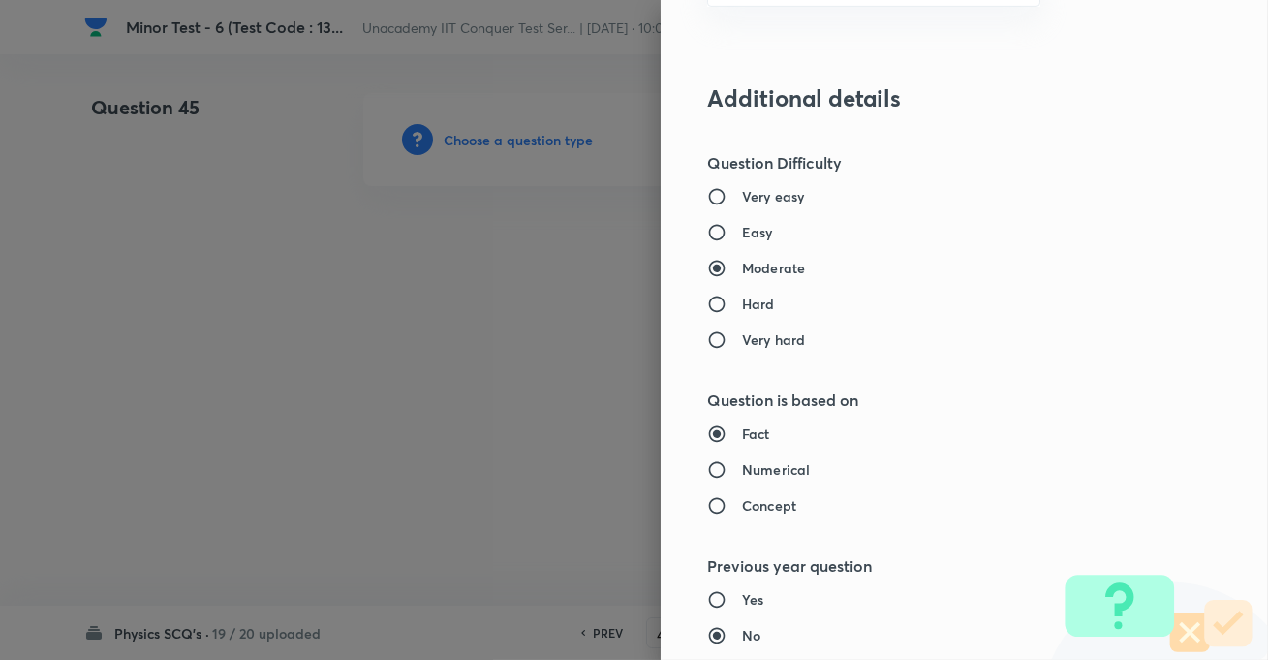
scroll to position [1674, 0]
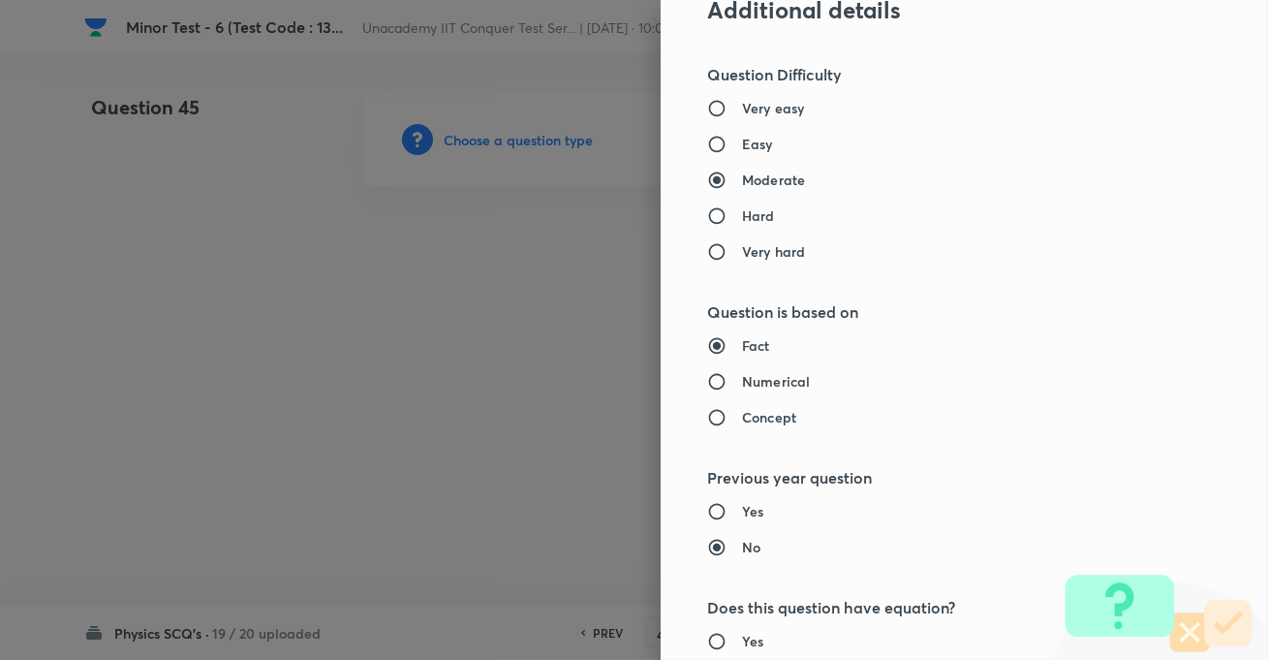
click at [742, 136] on h6 "Easy" at bounding box center [757, 144] width 31 height 20
click at [728, 136] on input "Easy" at bounding box center [724, 144] width 35 height 19
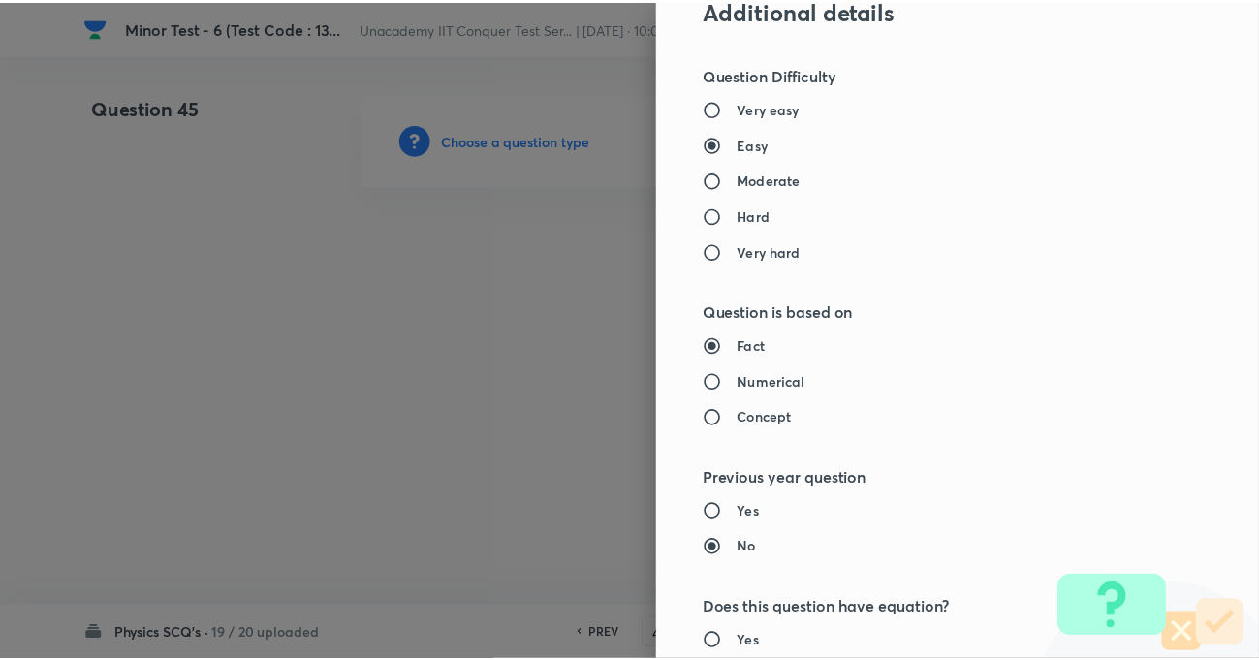
scroll to position [2109, 0]
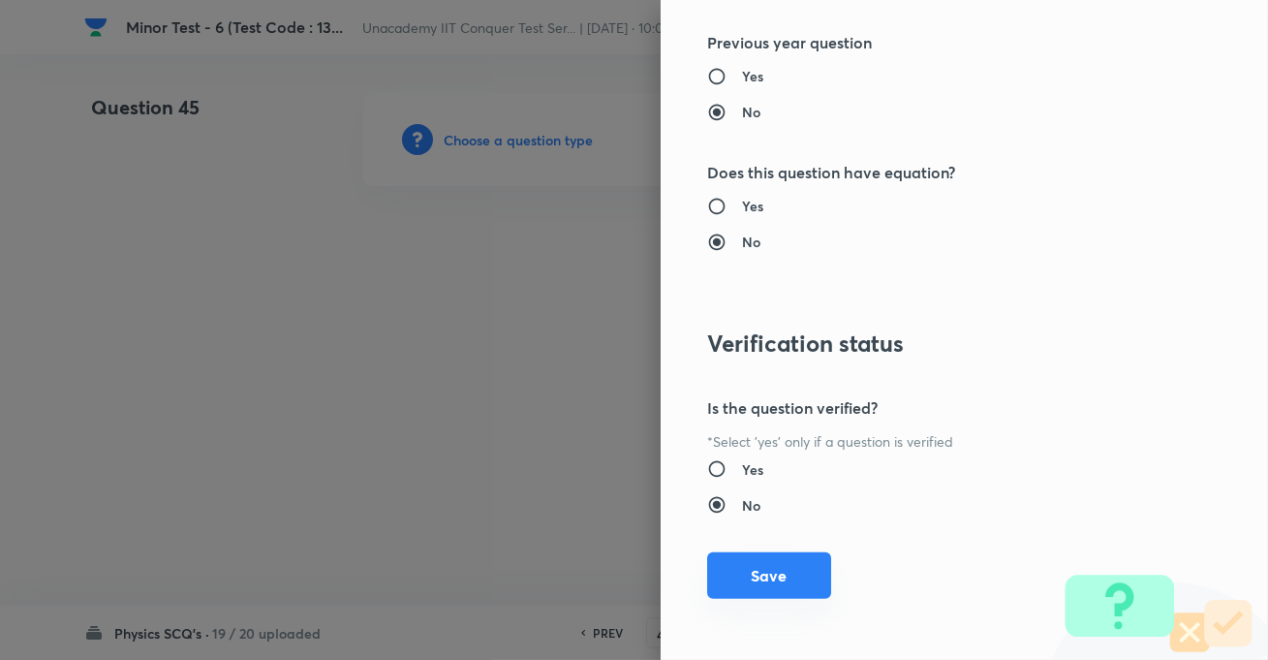
click at [765, 582] on button "Save" at bounding box center [769, 575] width 124 height 47
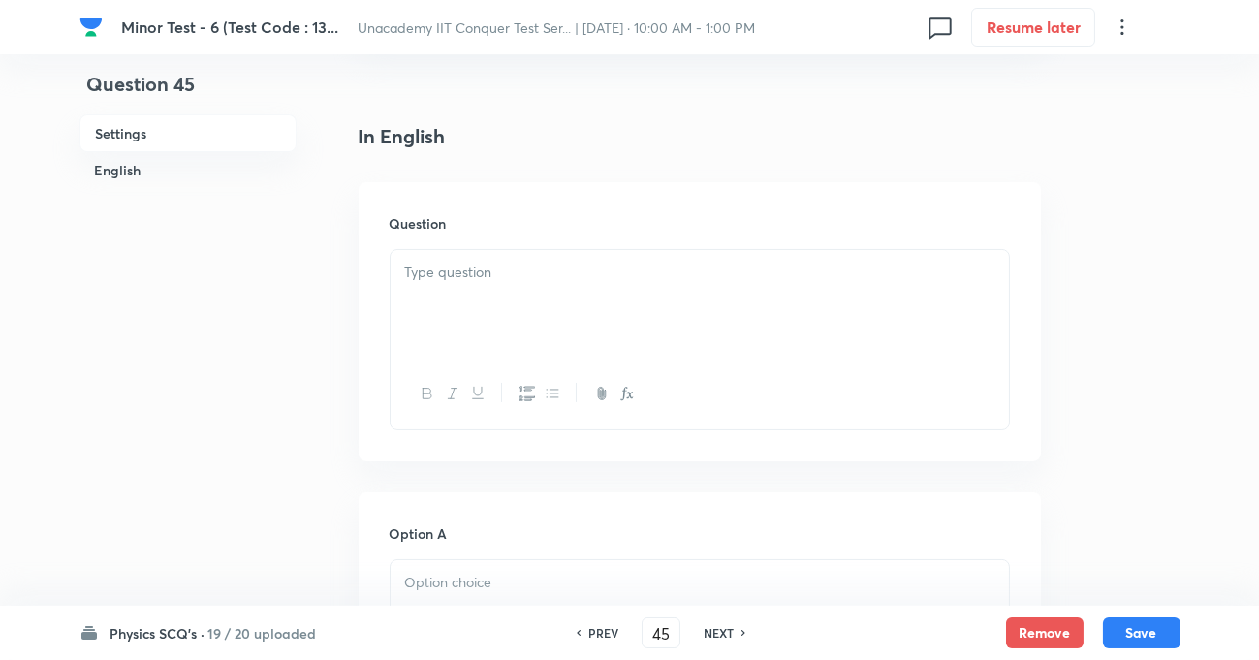
scroll to position [440, 0]
click at [508, 299] on div at bounding box center [700, 312] width 618 height 109
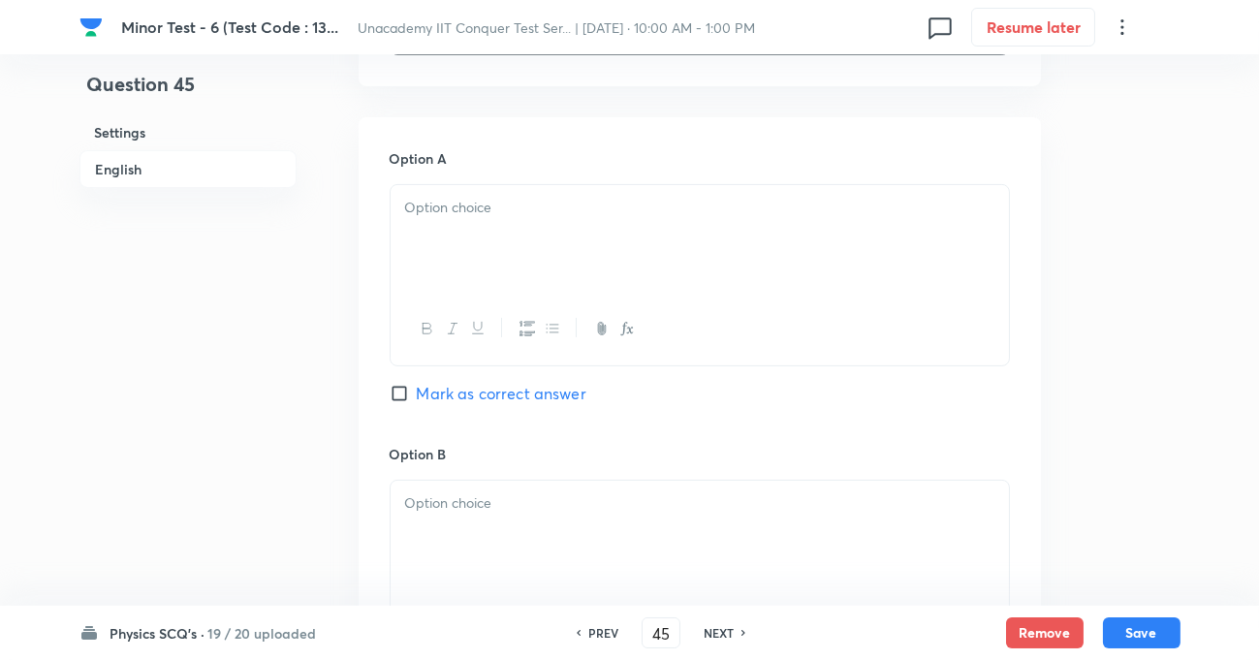
scroll to position [969, 0]
click at [495, 213] on p at bounding box center [699, 206] width 589 height 22
drag, startPoint x: 427, startPoint y: 206, endPoint x: 378, endPoint y: 216, distance: 50.4
click at [416, 498] on p at bounding box center [699, 501] width 589 height 22
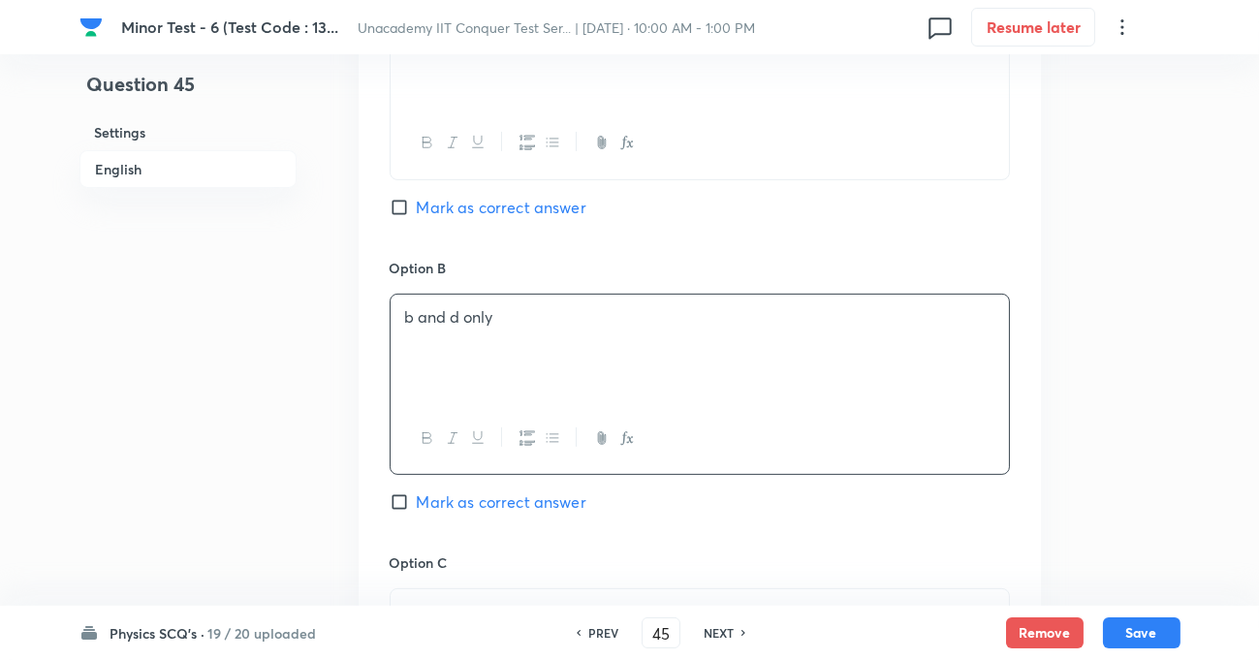
scroll to position [1321, 0]
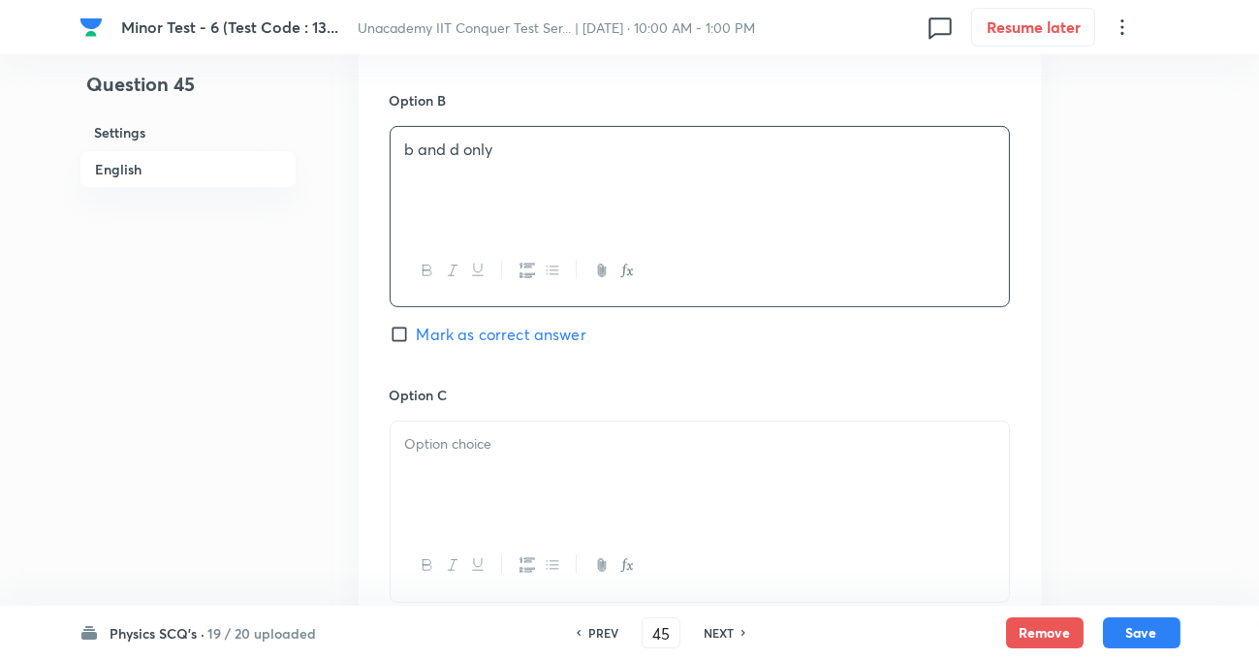
click at [463, 447] on p at bounding box center [699, 444] width 589 height 22
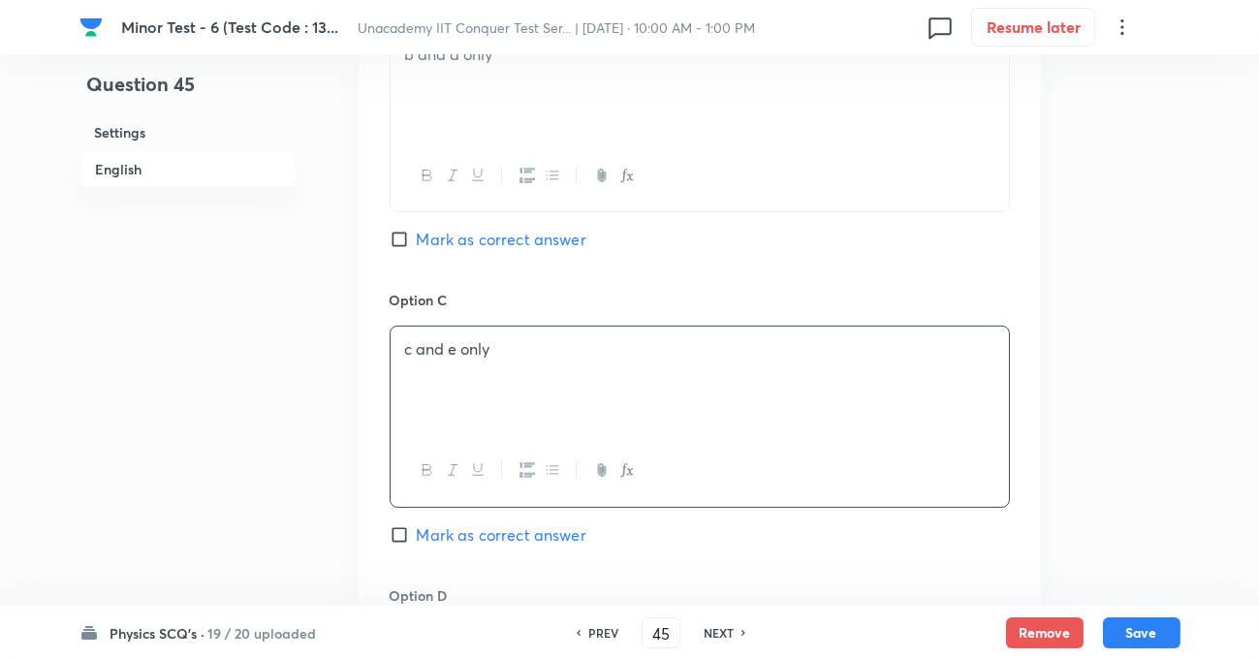
scroll to position [1585, 0]
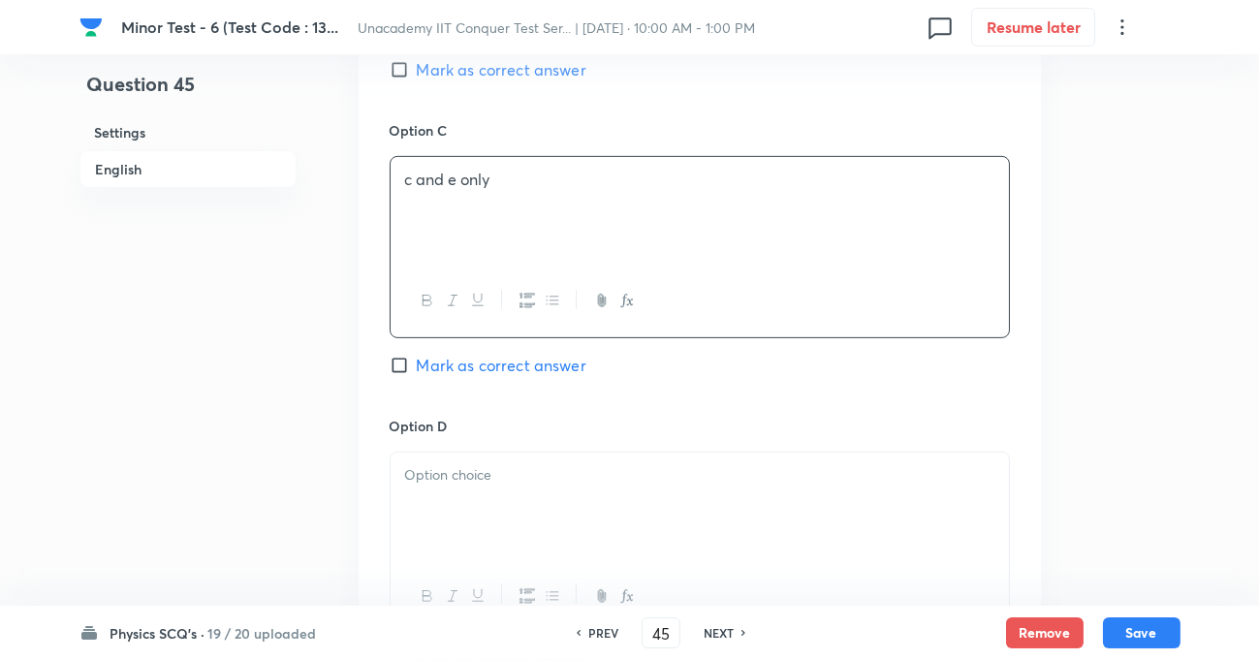
click at [435, 484] on p at bounding box center [699, 475] width 589 height 22
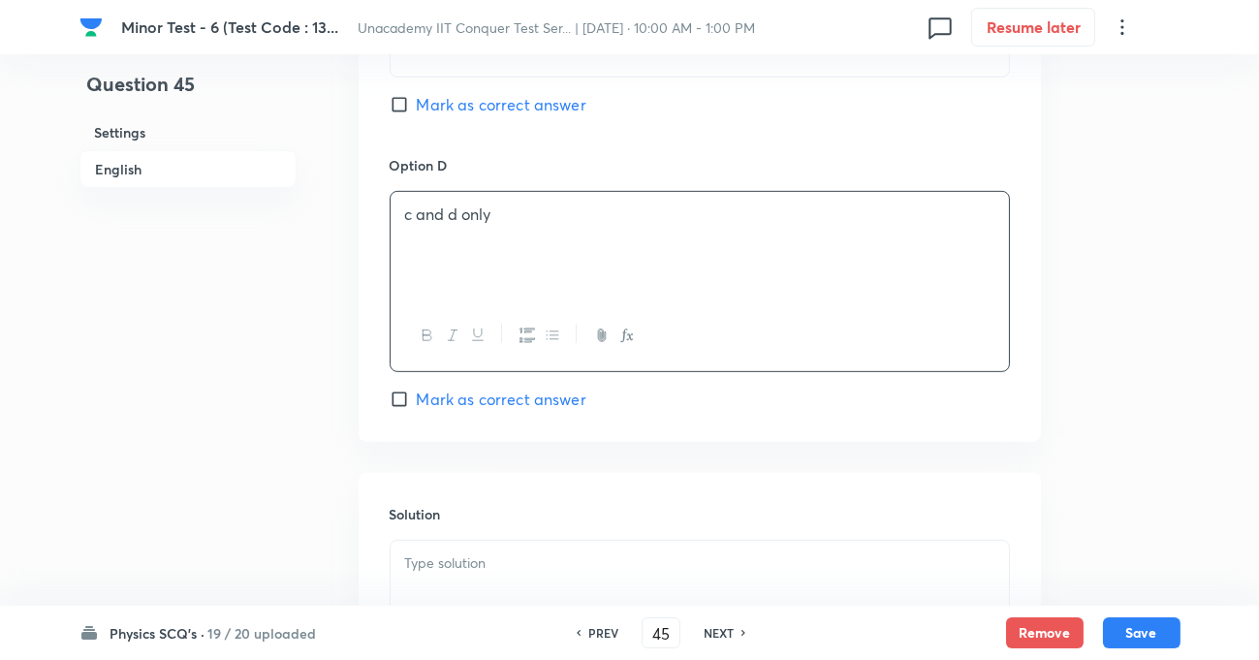
scroll to position [1850, 0]
click at [397, 399] on input "Mark as correct answer" at bounding box center [403, 395] width 27 height 19
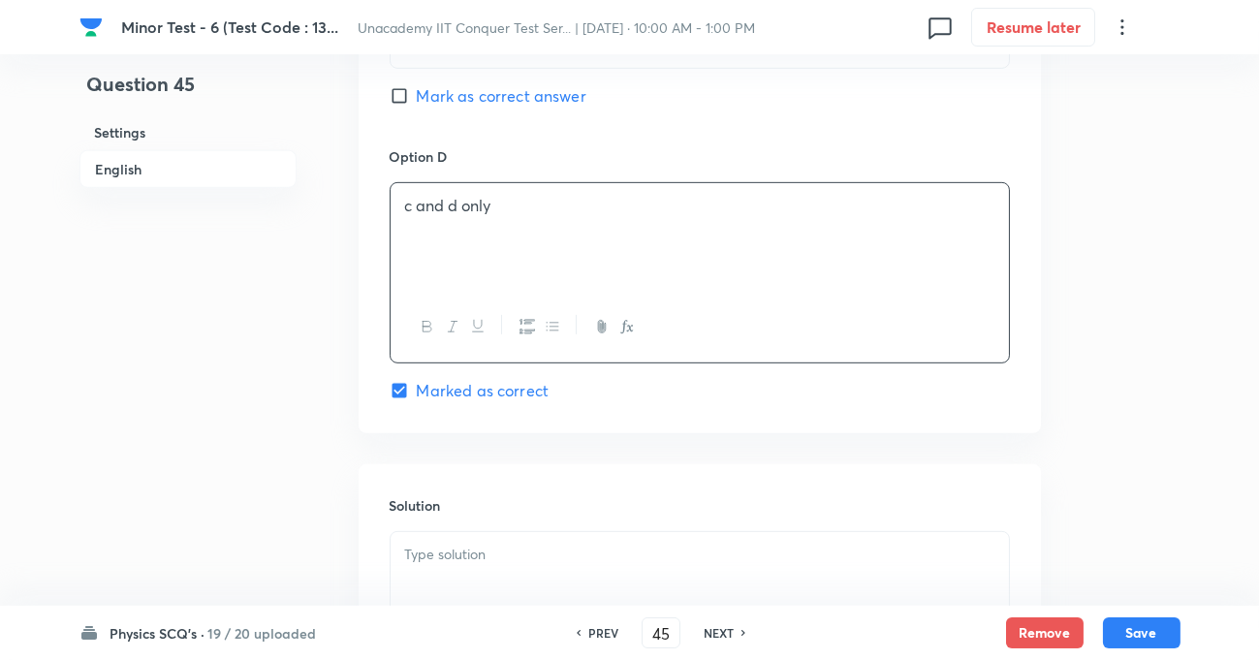
scroll to position [2025, 0]
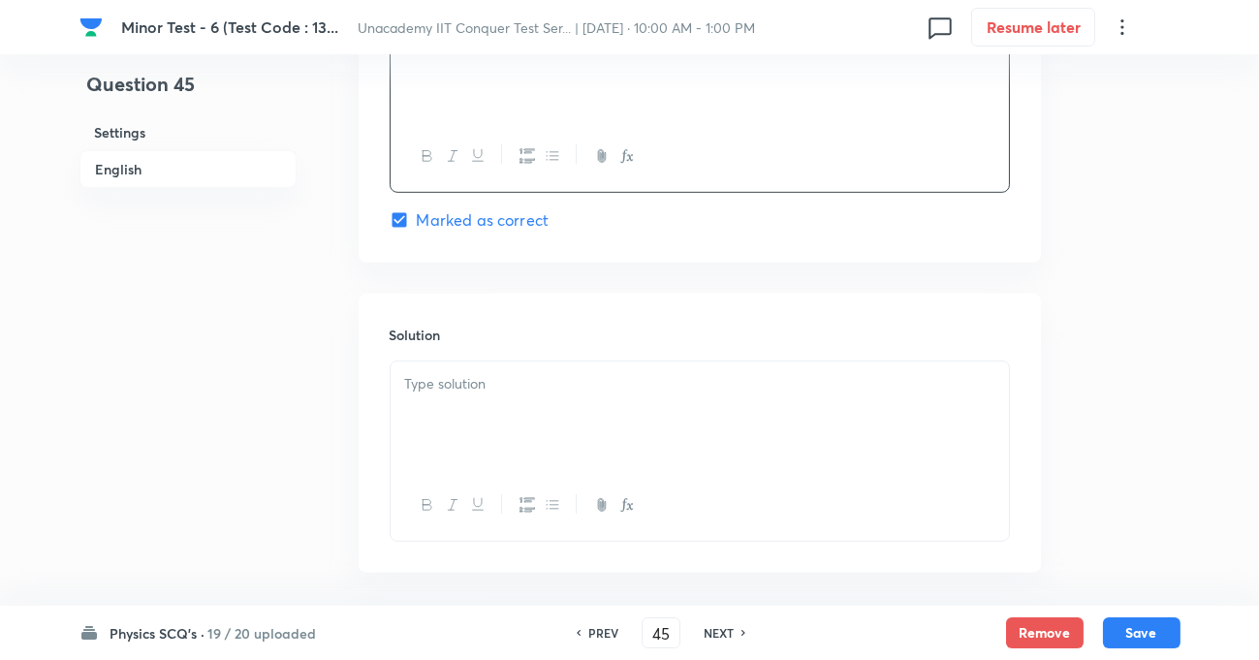
click at [517, 405] on div at bounding box center [700, 415] width 618 height 109
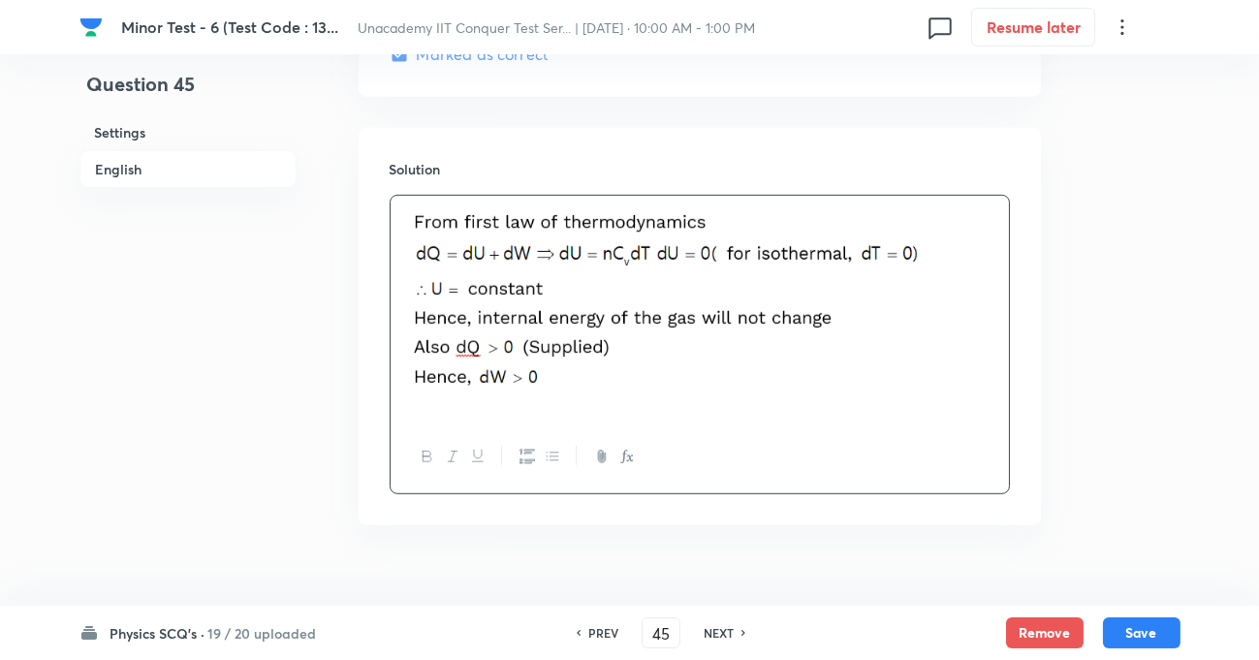
scroll to position [2202, 0]
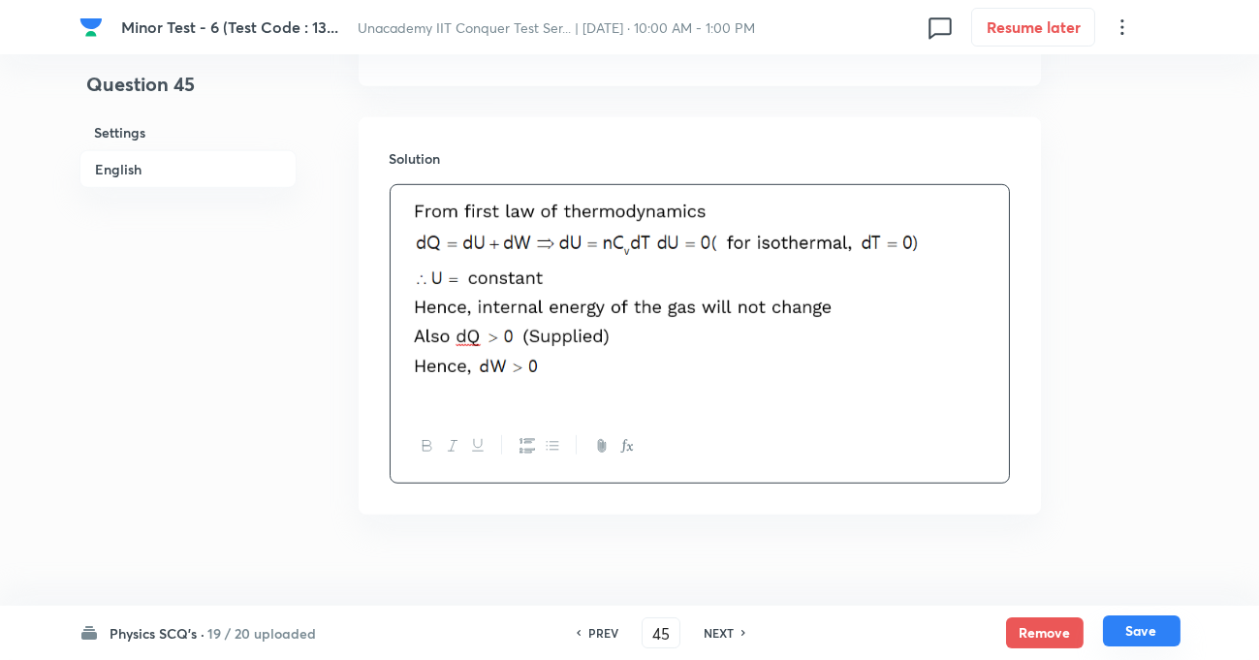
click at [1146, 635] on button "Save" at bounding box center [1142, 630] width 78 height 31
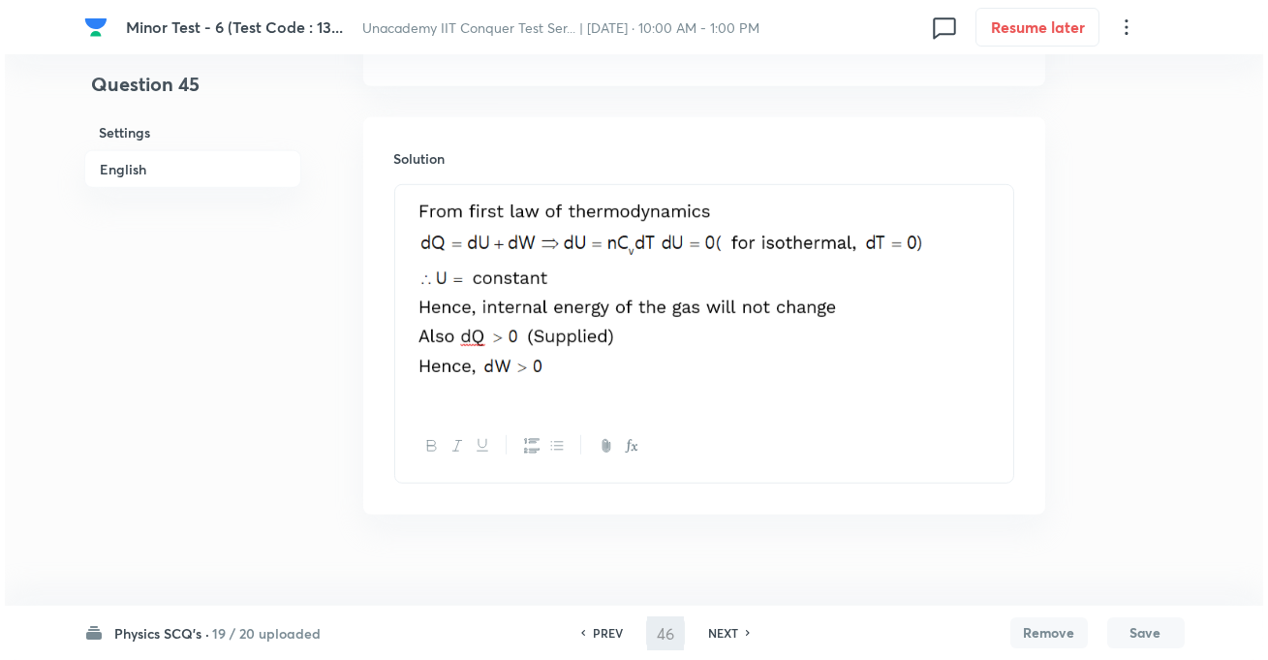
scroll to position [0, 0]
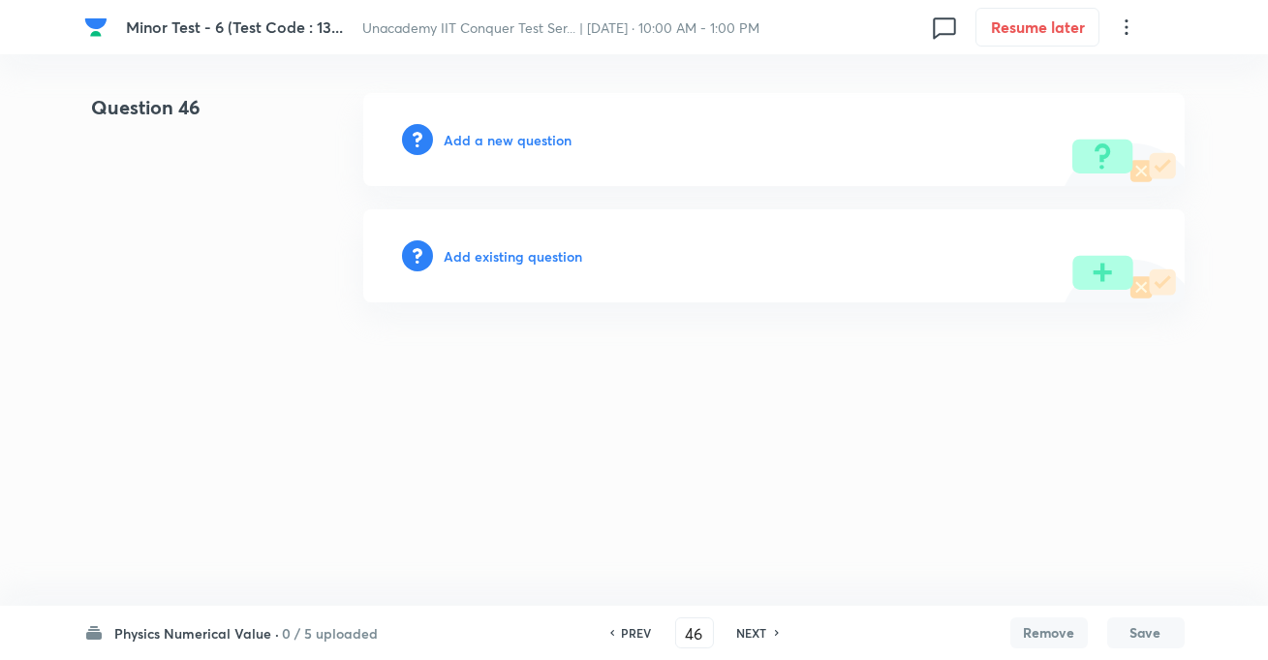
click at [521, 145] on h6 "Add a new question" at bounding box center [509, 140] width 128 height 20
click at [565, 135] on h6 "Choose a question type" at bounding box center [519, 140] width 149 height 20
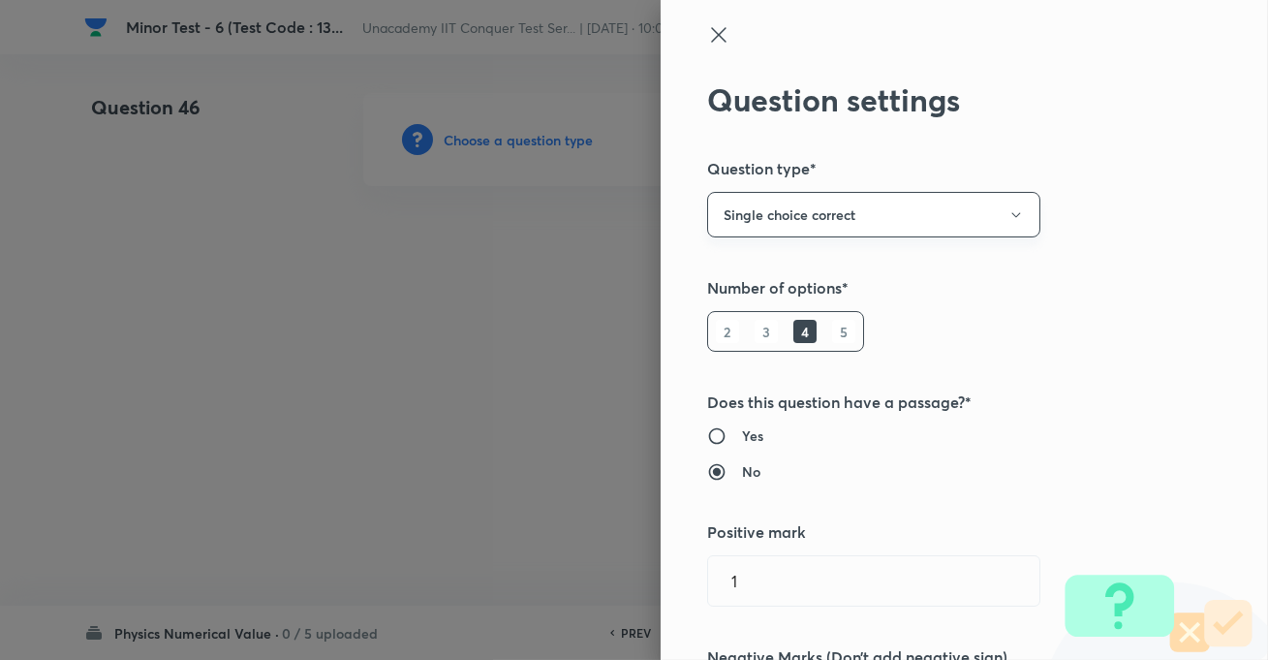
click at [791, 210] on button "Single choice correct" at bounding box center [873, 215] width 333 height 46
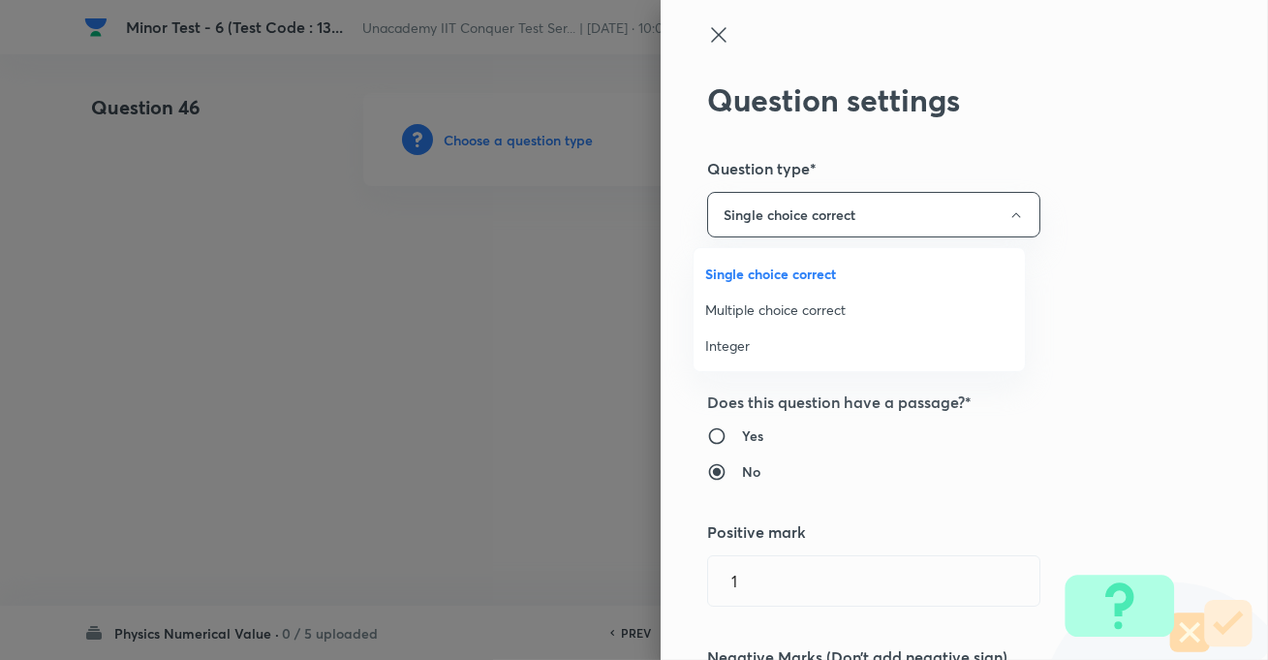
click at [751, 336] on span "Integer" at bounding box center [859, 345] width 308 height 20
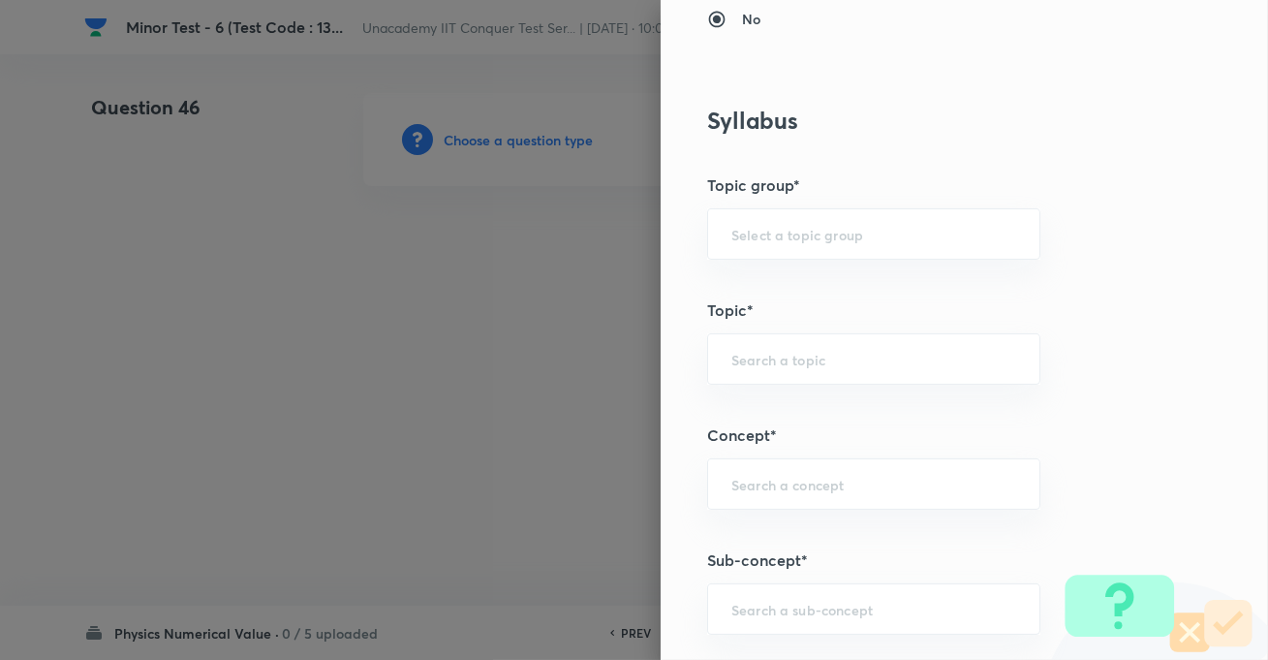
scroll to position [881, 0]
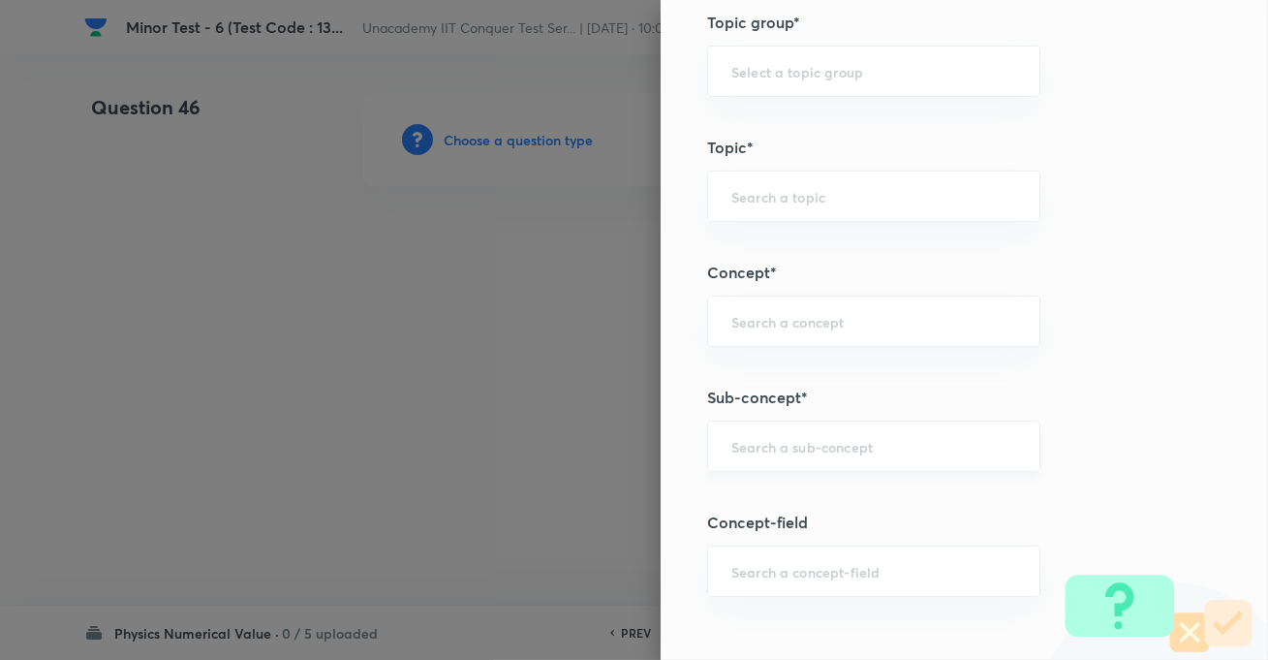
click at [778, 458] on div "​" at bounding box center [873, 446] width 333 height 51
paste input "KTG & Thermodynamics,"
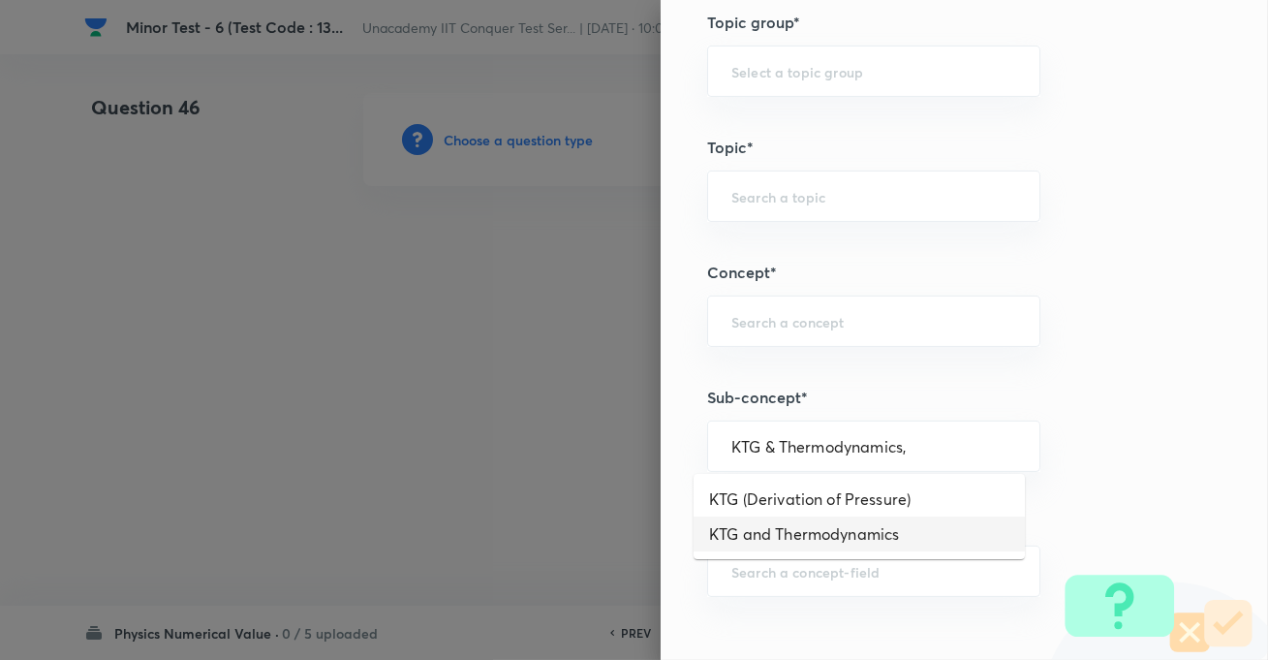
click at [790, 533] on li "KTG and Thermodynamics" at bounding box center [859, 534] width 331 height 35
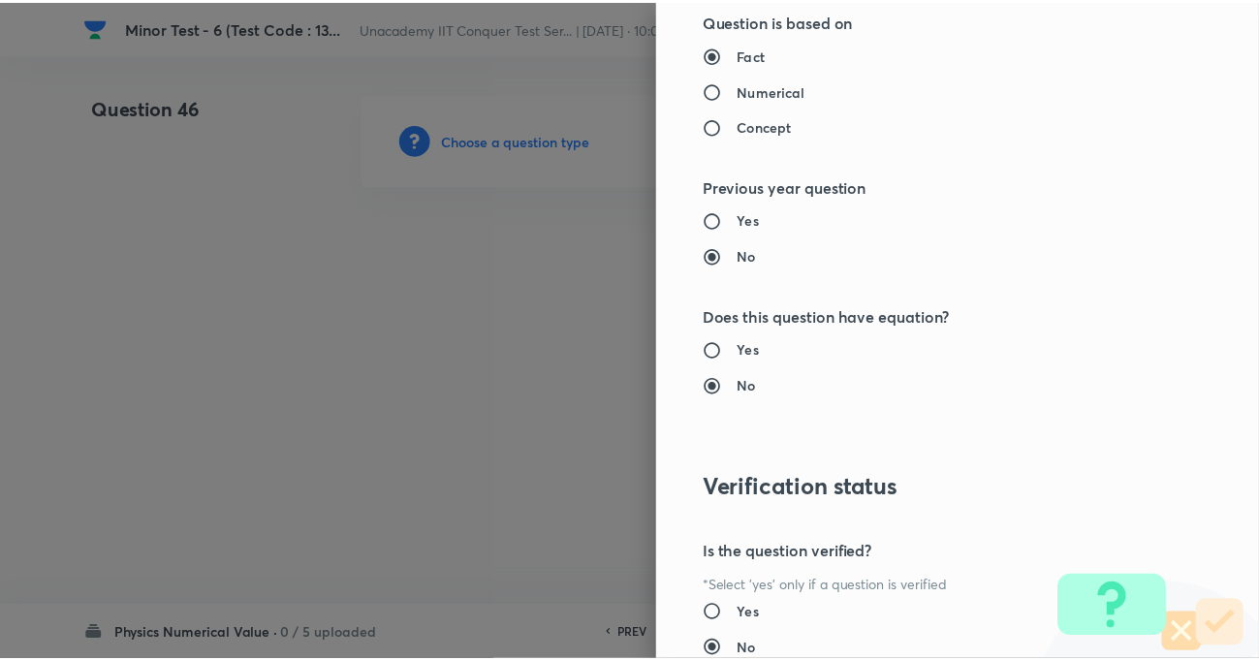
scroll to position [1995, 0]
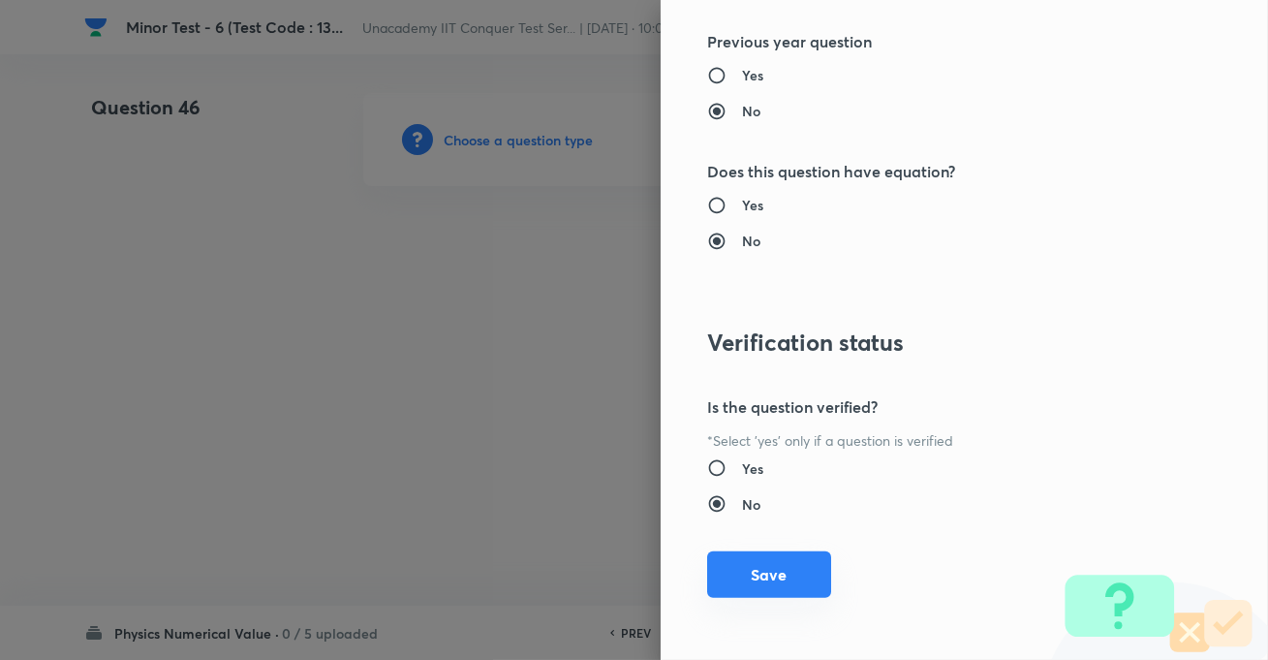
click at [748, 572] on button "Save" at bounding box center [769, 574] width 124 height 47
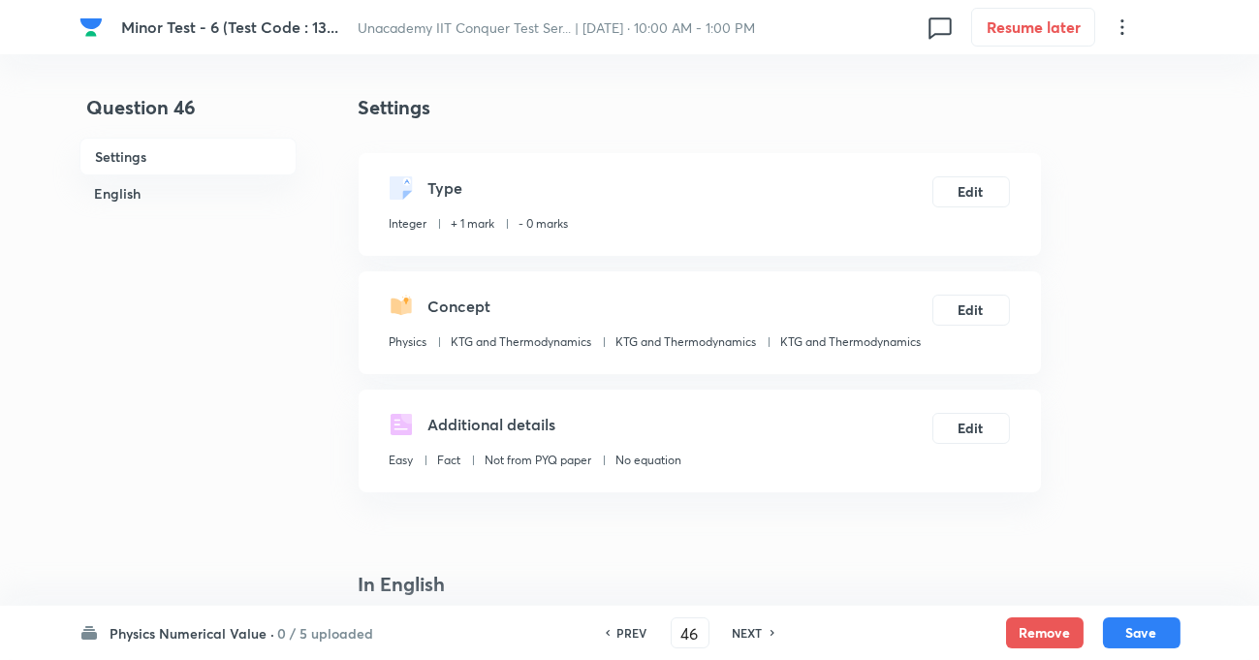
scroll to position [440, 0]
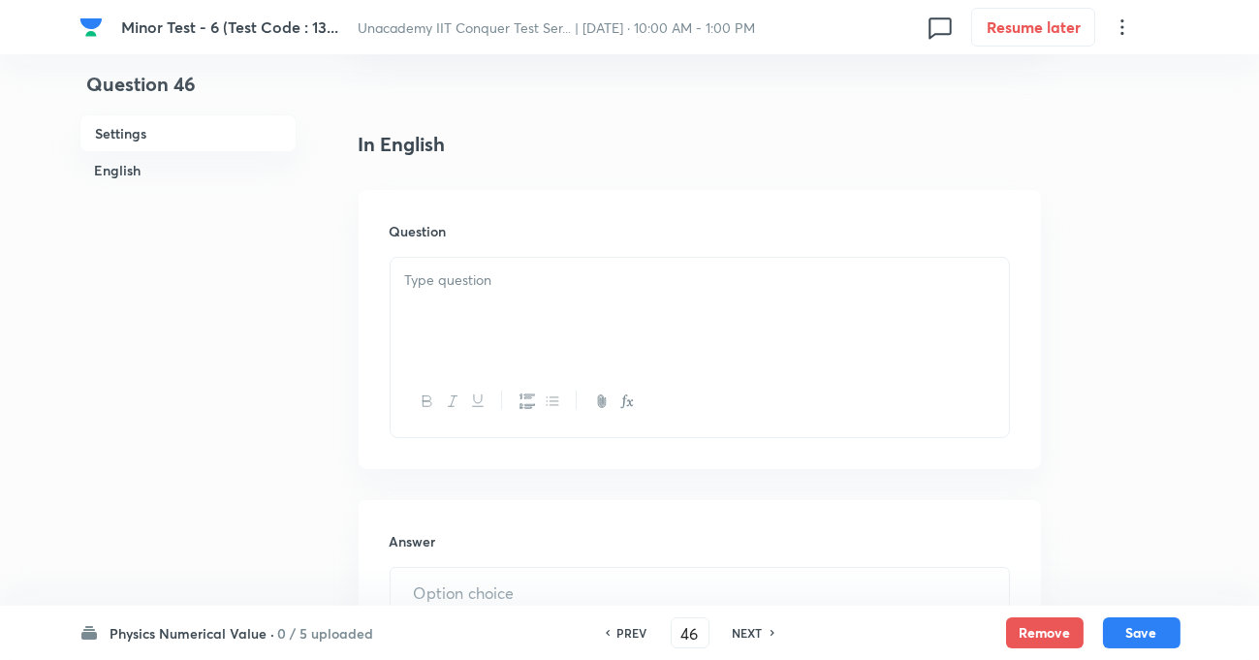
click at [531, 289] on p at bounding box center [699, 280] width 589 height 22
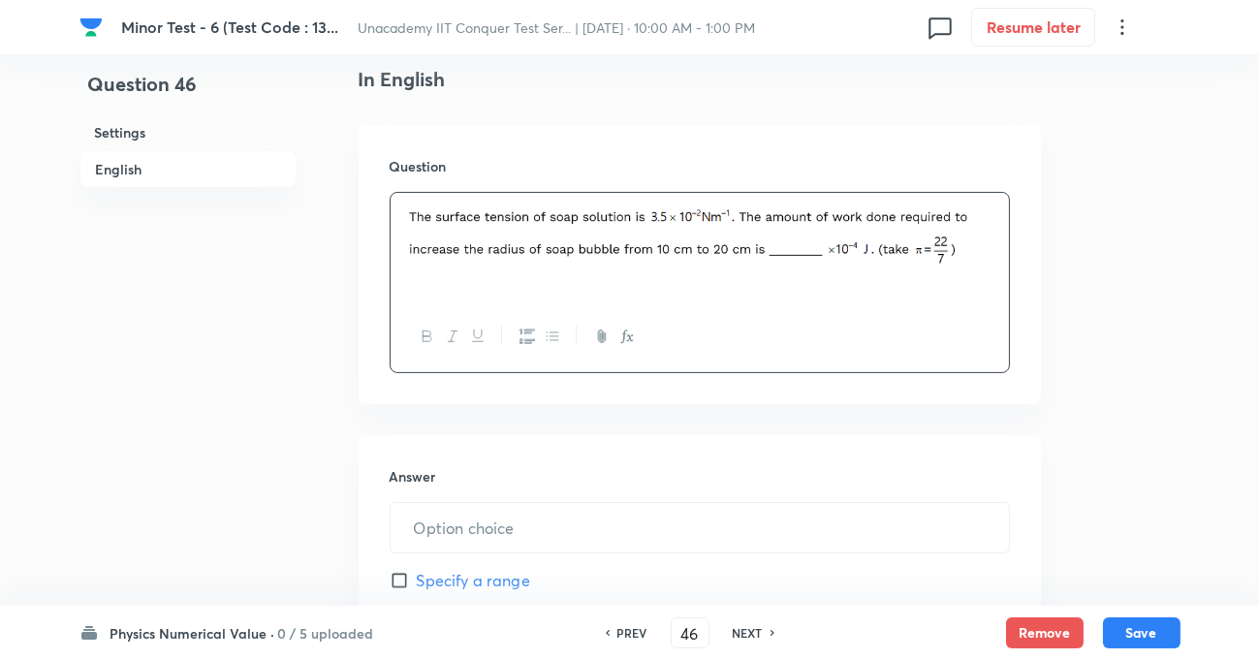
scroll to position [616, 0]
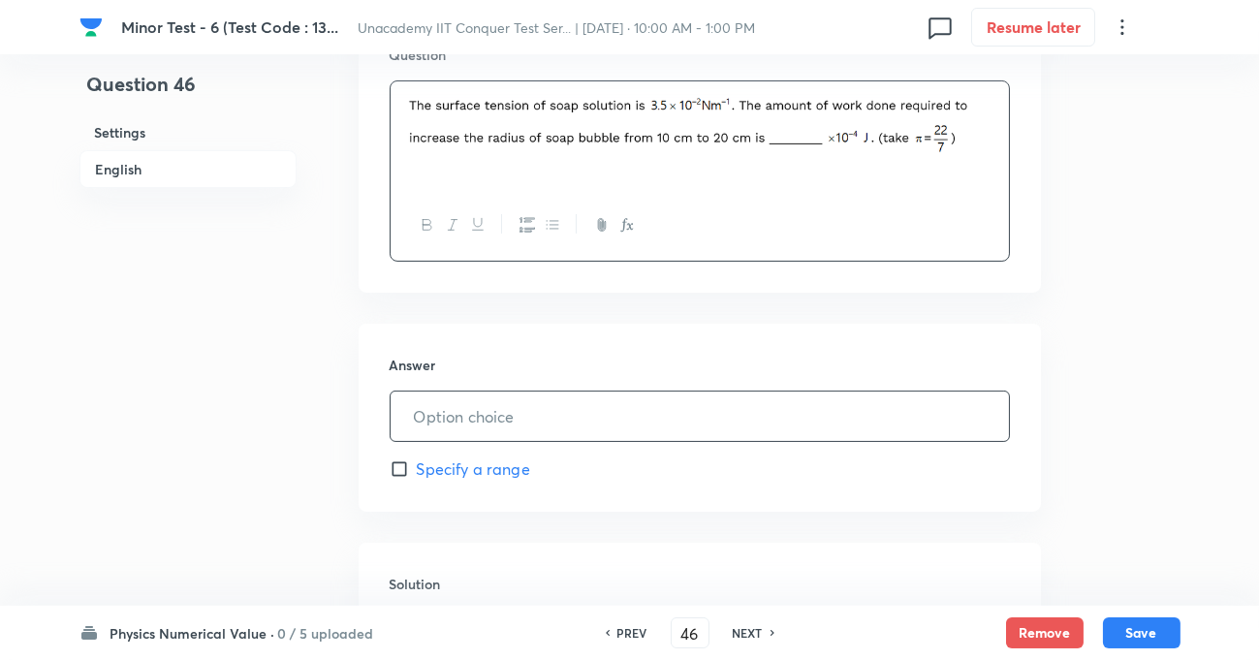
click at [517, 427] on input "text" at bounding box center [700, 415] width 618 height 49
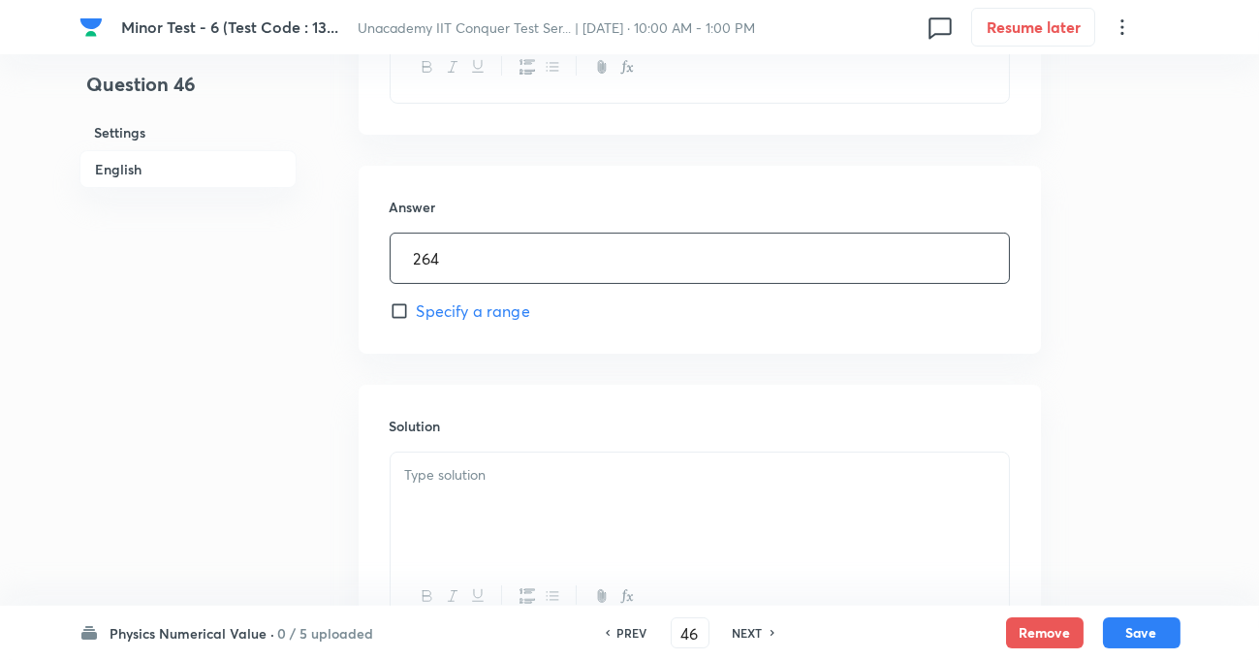
scroll to position [881, 0]
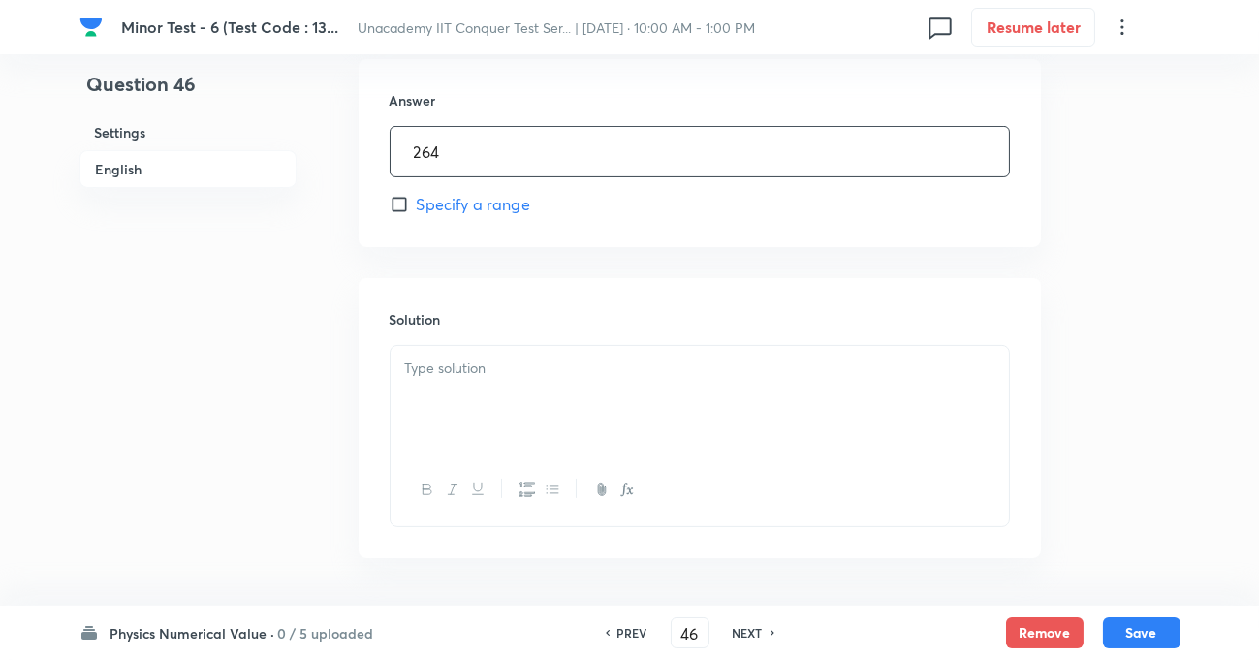
click at [507, 401] on div at bounding box center [700, 400] width 618 height 109
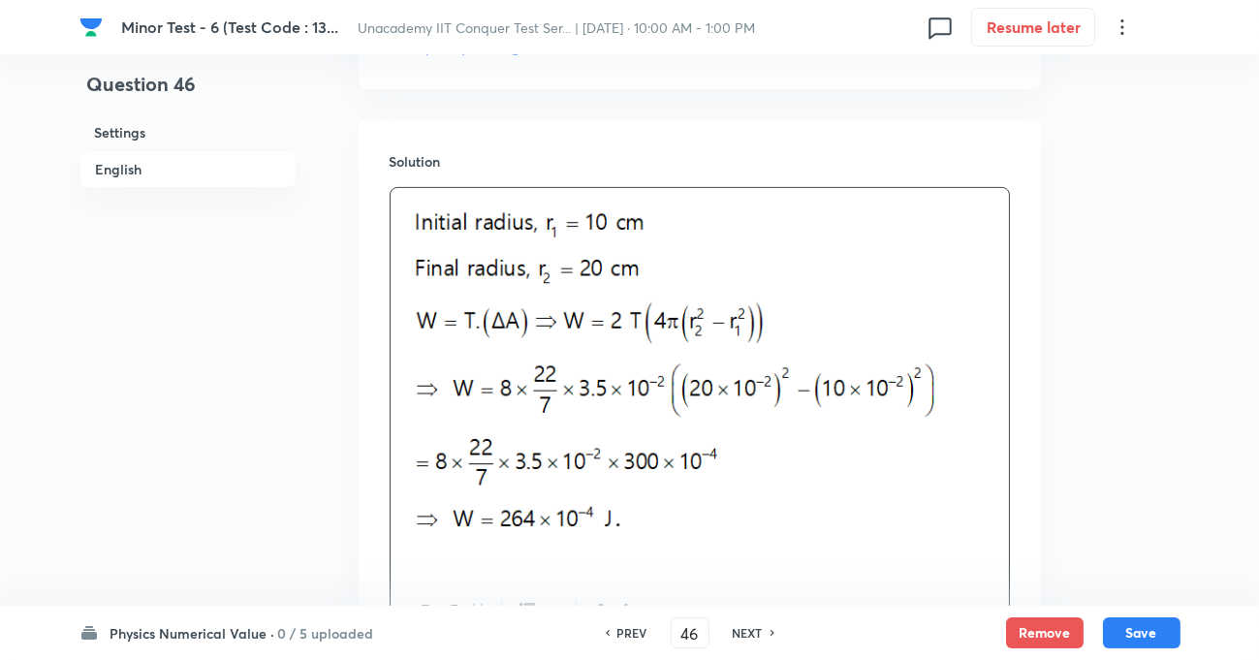
scroll to position [1056, 0]
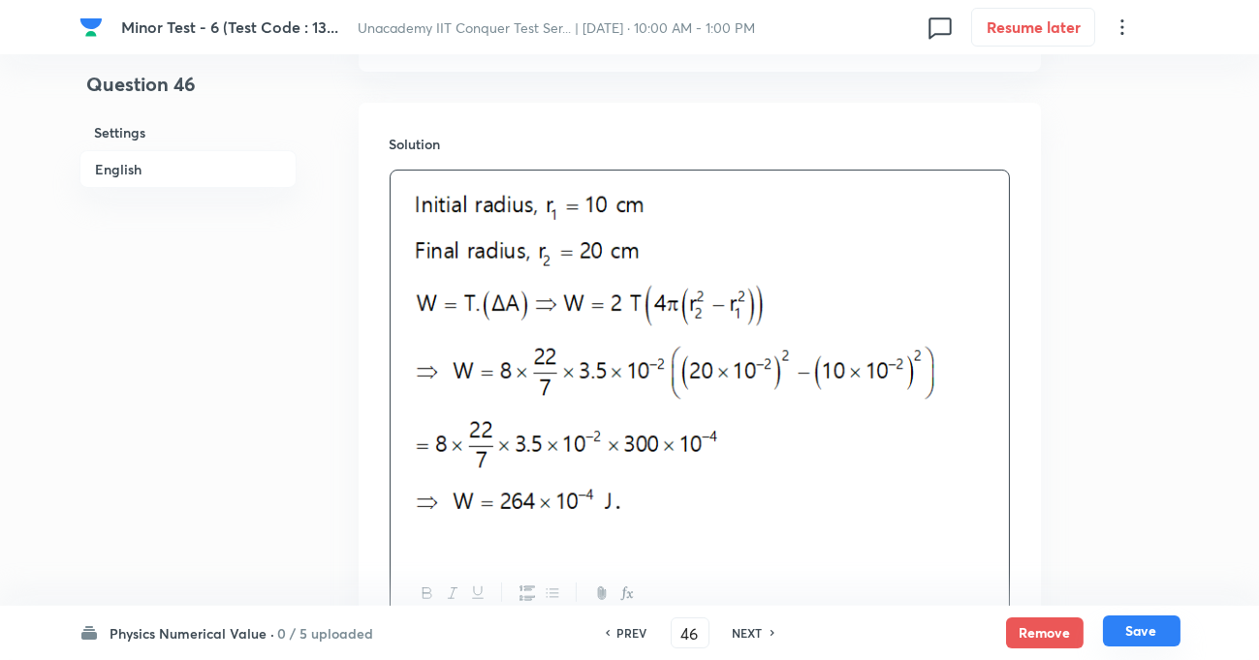
click at [1115, 628] on button "Save" at bounding box center [1142, 630] width 78 height 31
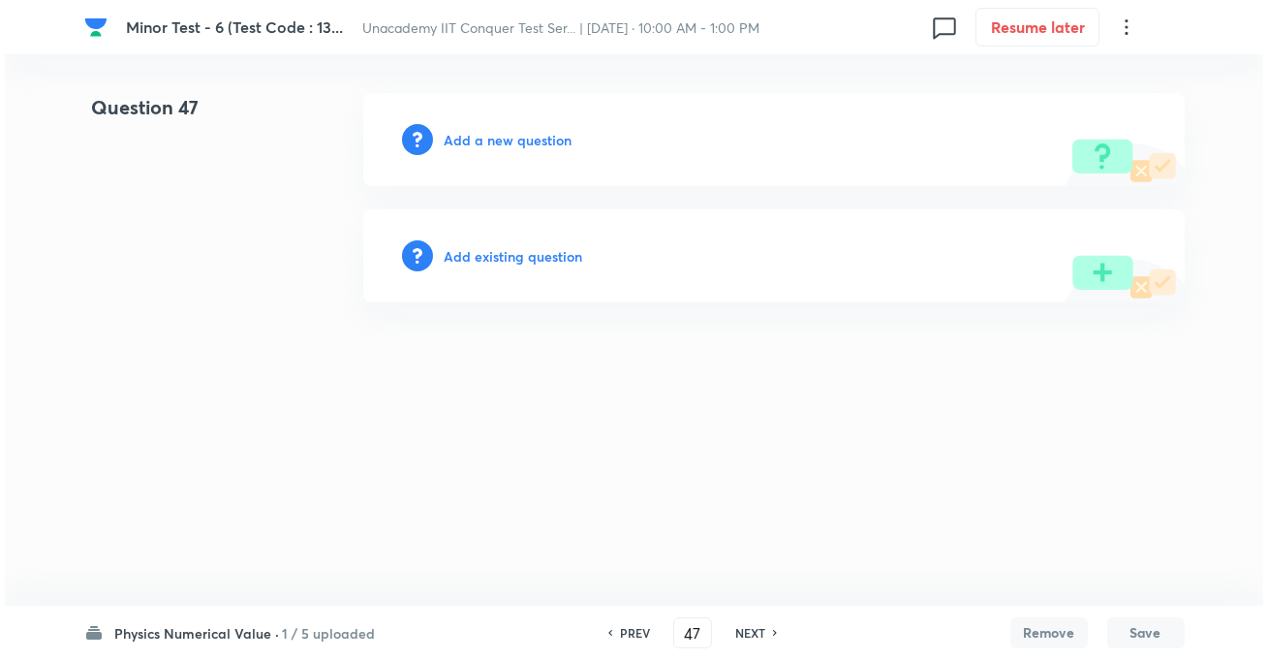
scroll to position [0, 0]
click at [517, 152] on div "Add a new question" at bounding box center [774, 139] width 822 height 93
click at [513, 141] on h6 "Add a new question" at bounding box center [509, 140] width 128 height 20
click at [523, 143] on h6 "Choose a question type" at bounding box center [519, 140] width 149 height 20
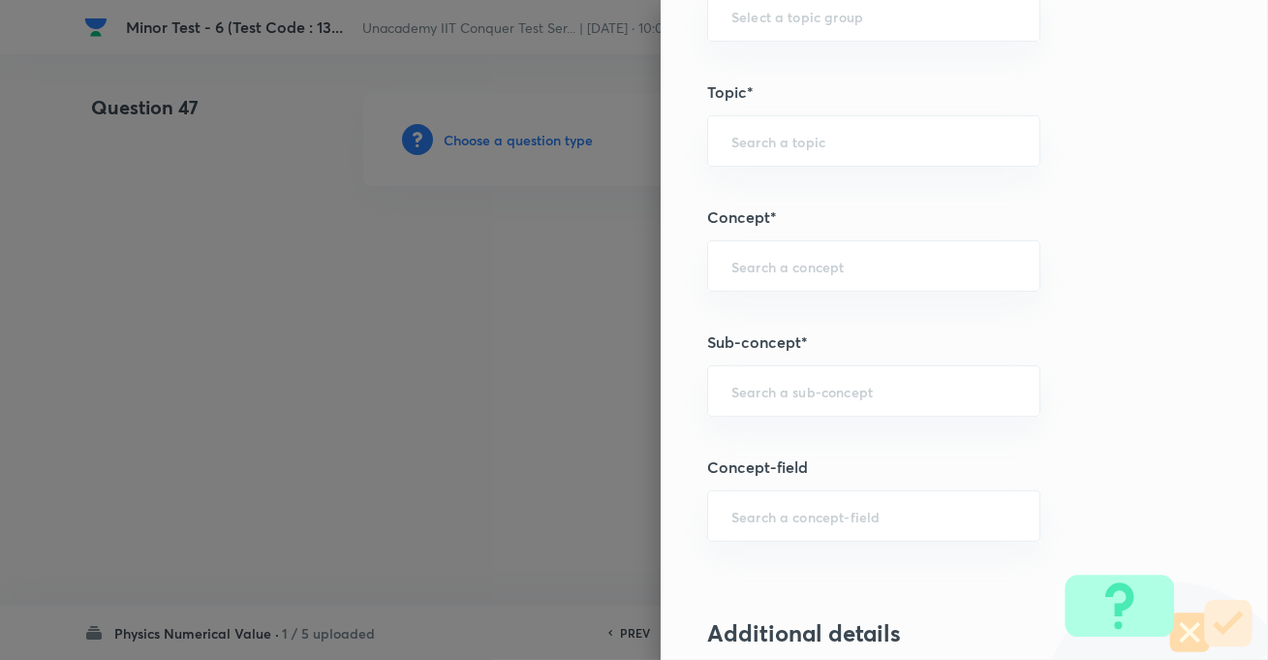
scroll to position [1144, 0]
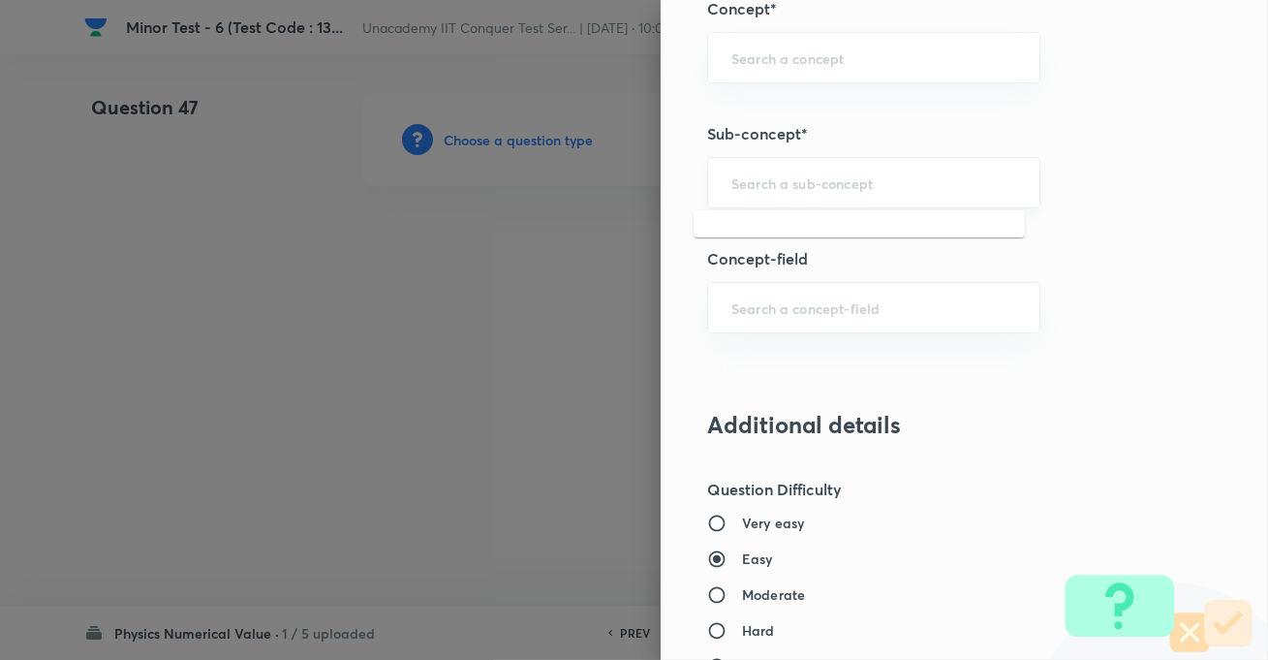
click at [785, 175] on input "text" at bounding box center [874, 182] width 285 height 18
paste input "KTG & Thermodynamics,"
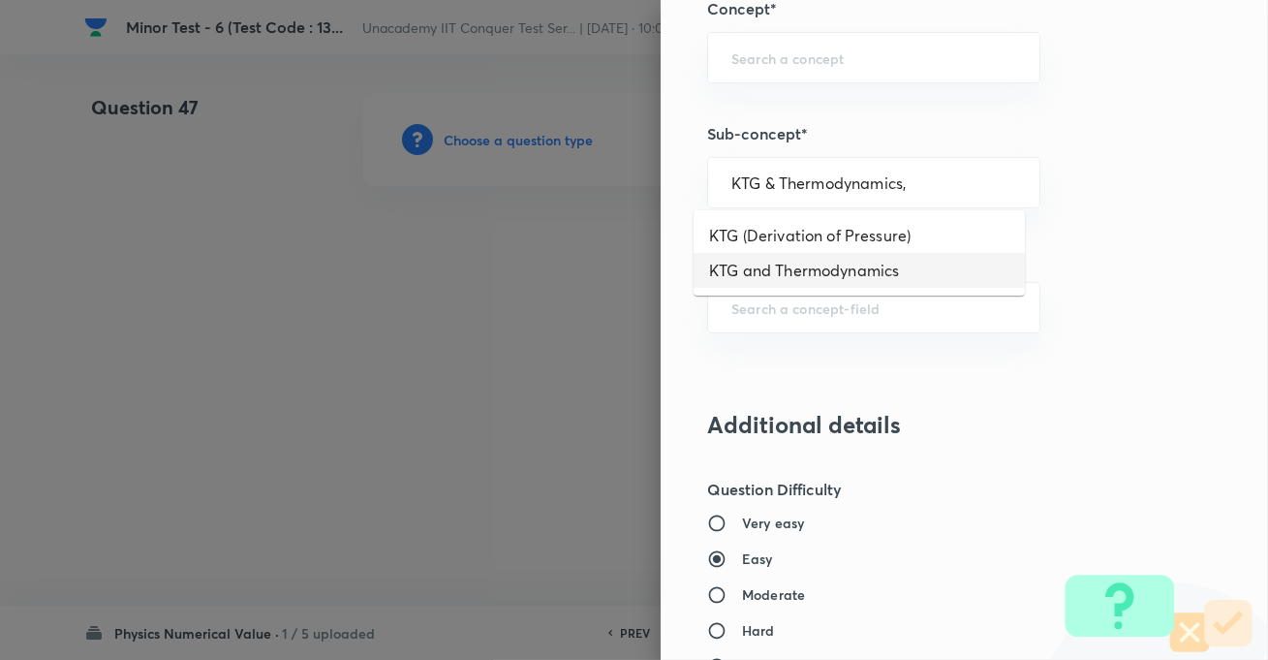
click at [803, 261] on li "KTG and Thermodynamics" at bounding box center [859, 270] width 331 height 35
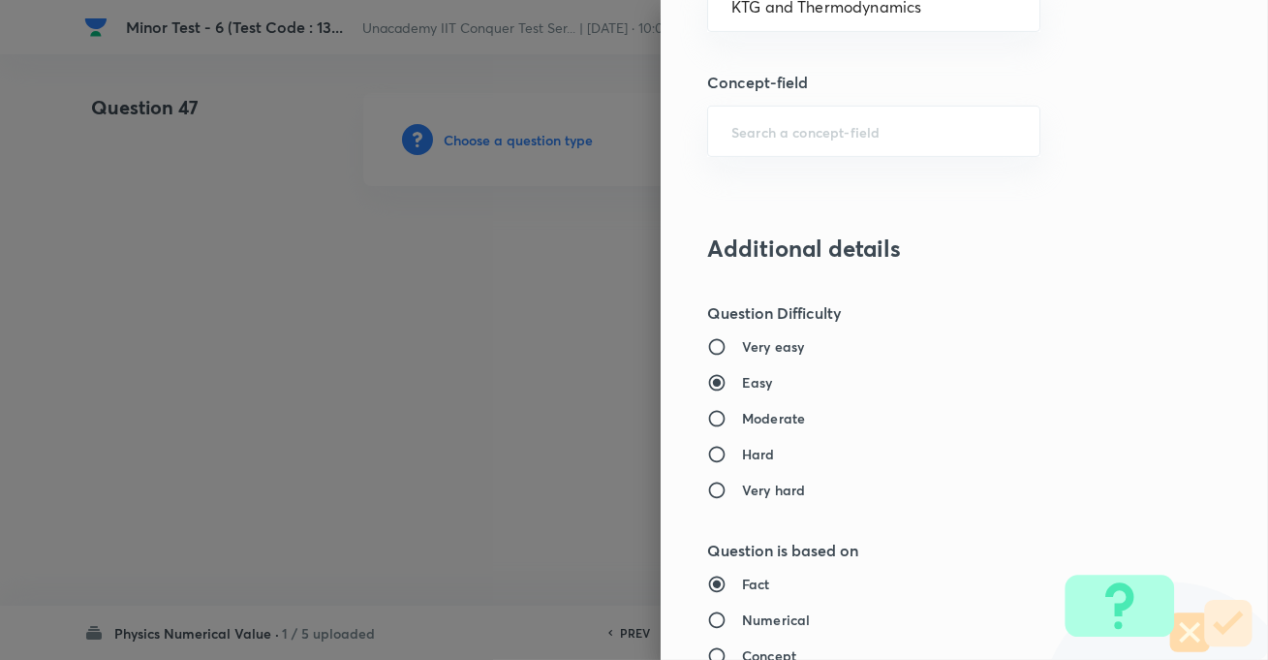
click at [756, 408] on h6 "Moderate" at bounding box center [773, 418] width 63 height 20
click at [742, 409] on input "Moderate" at bounding box center [724, 418] width 35 height 19
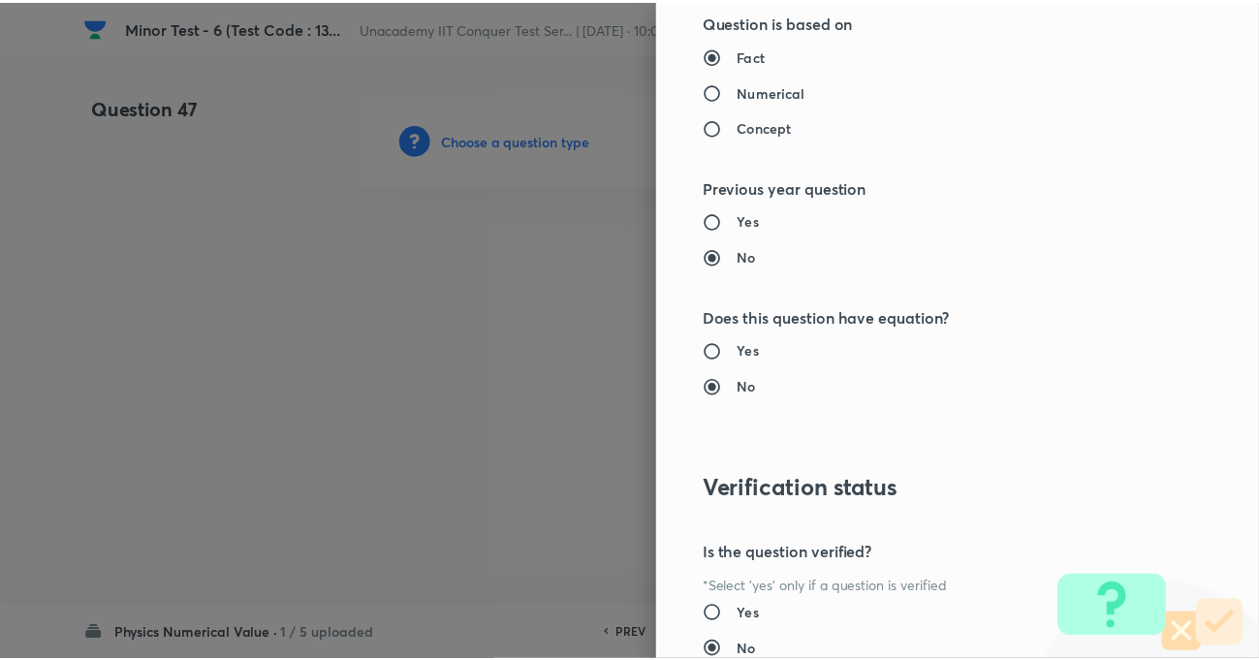
scroll to position [1995, 0]
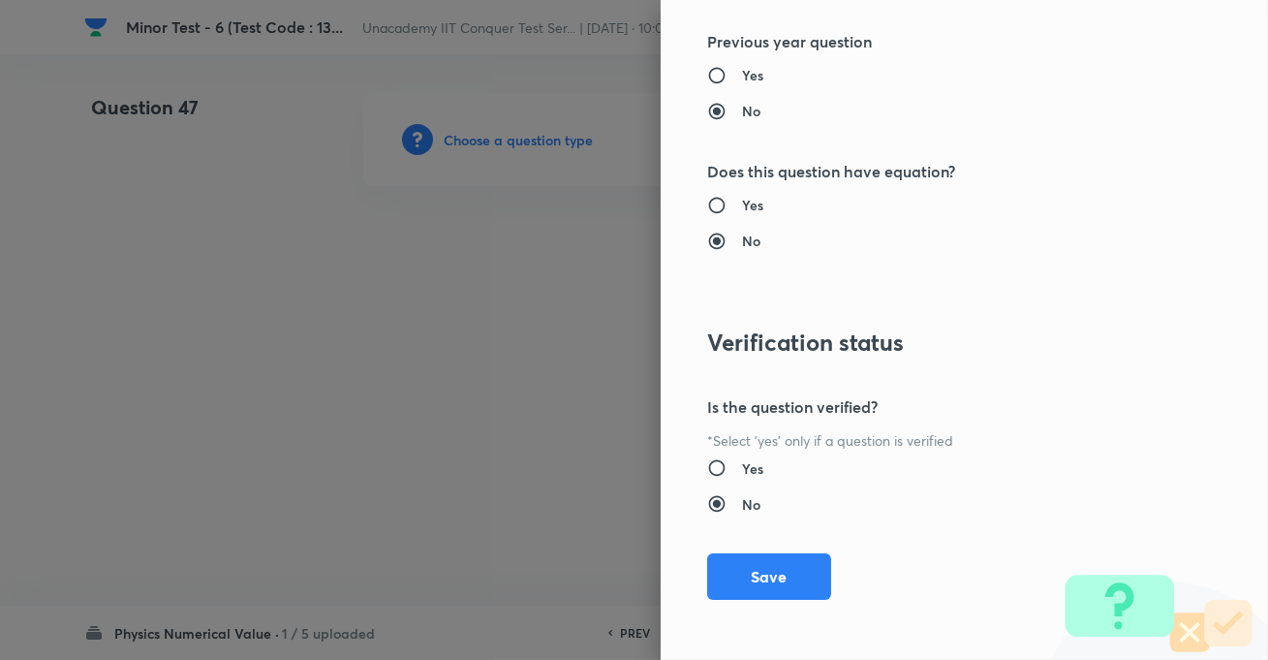
click at [758, 549] on div "Question settings Question type* Integer Does this question have a passage?* Ye…" at bounding box center [965, 330] width 608 height 660
drag, startPoint x: 763, startPoint y: 574, endPoint x: 852, endPoint y: 655, distance: 120.7
click at [763, 575] on button "Save" at bounding box center [769, 576] width 124 height 47
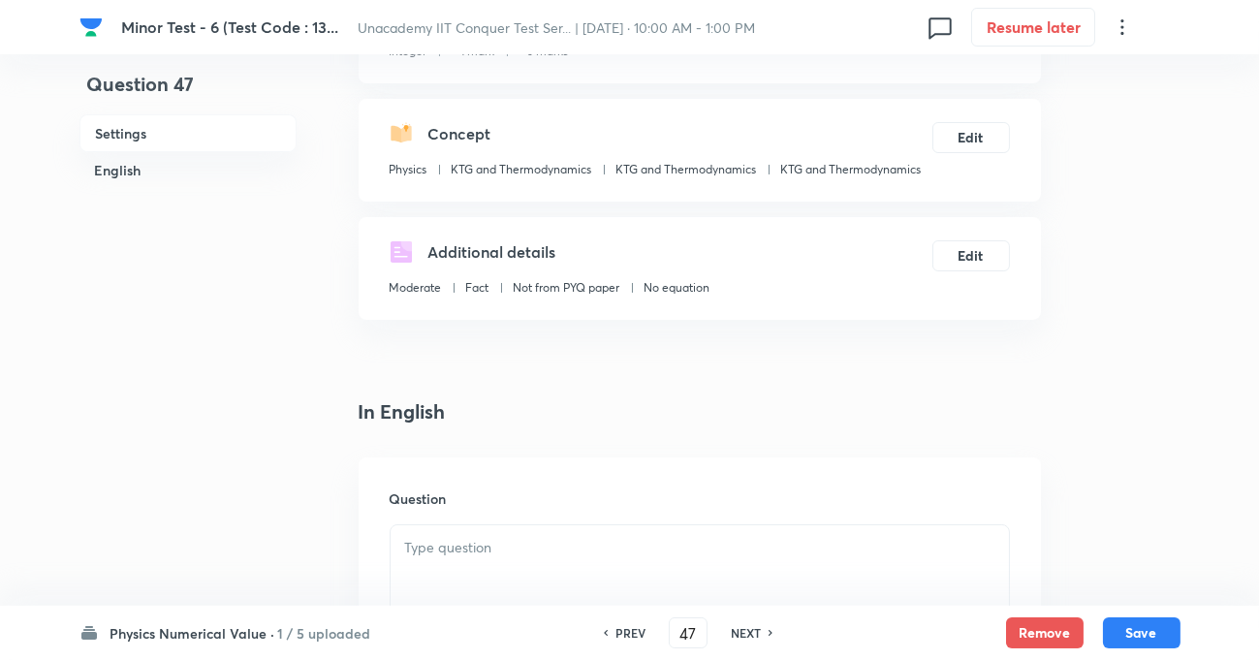
scroll to position [175, 0]
click at [562, 540] on p at bounding box center [699, 545] width 589 height 22
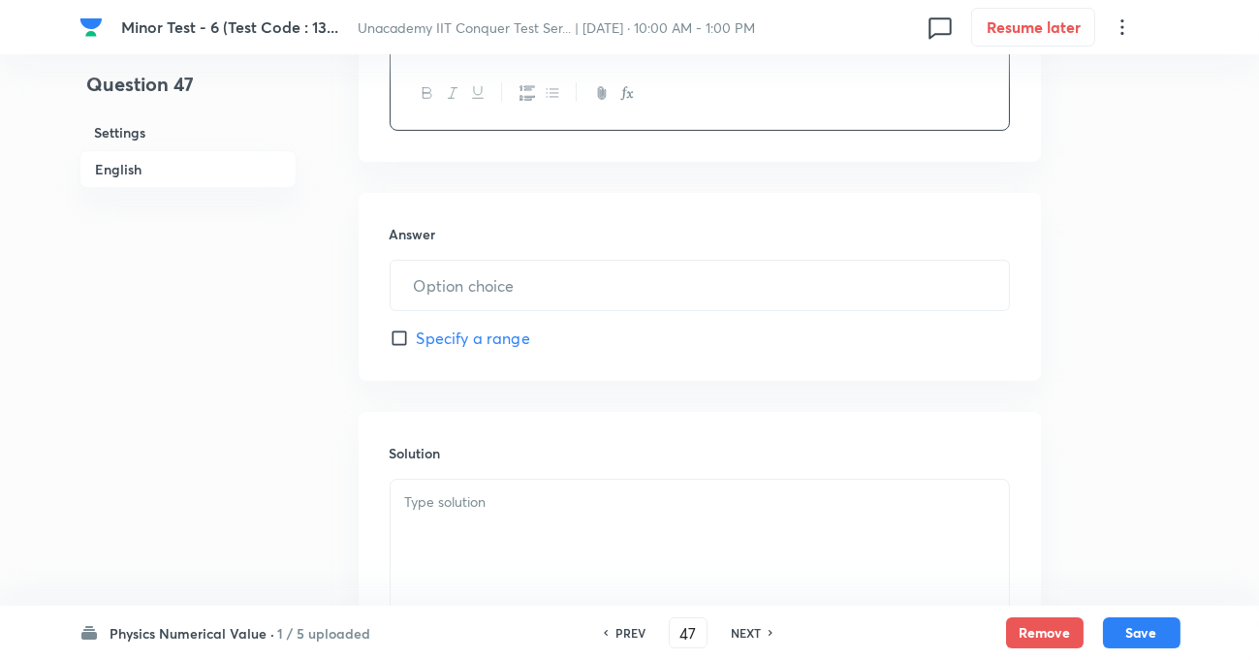
scroll to position [793, 0]
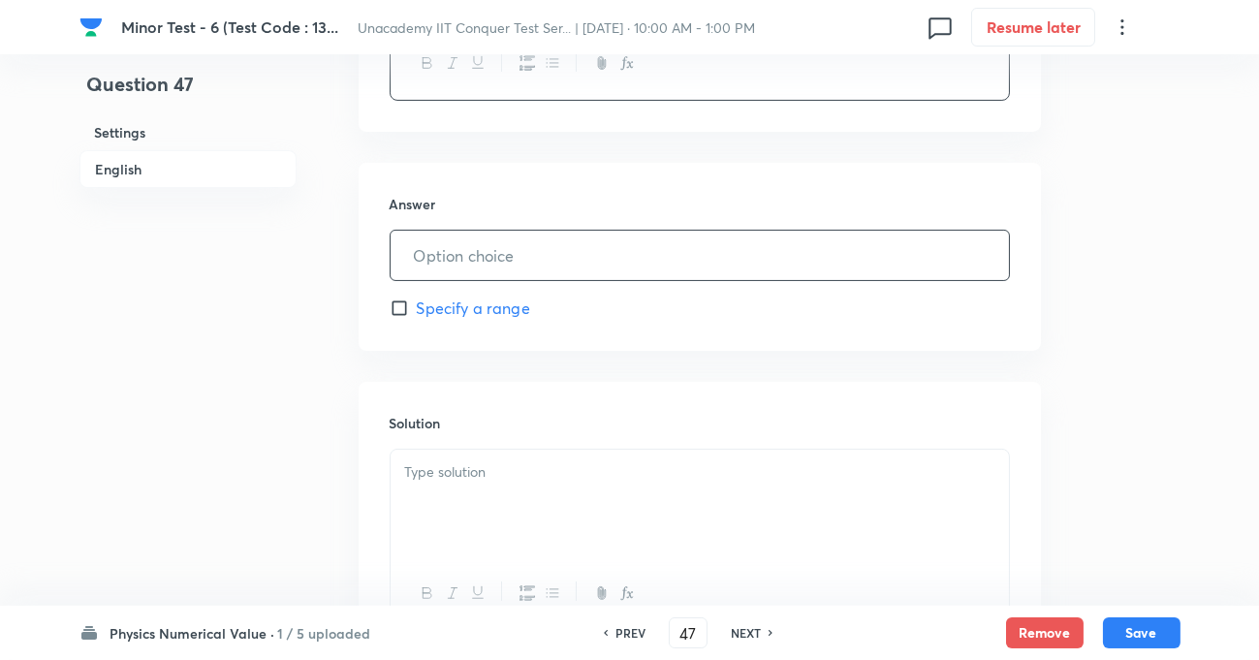
click at [464, 266] on input "text" at bounding box center [700, 255] width 618 height 49
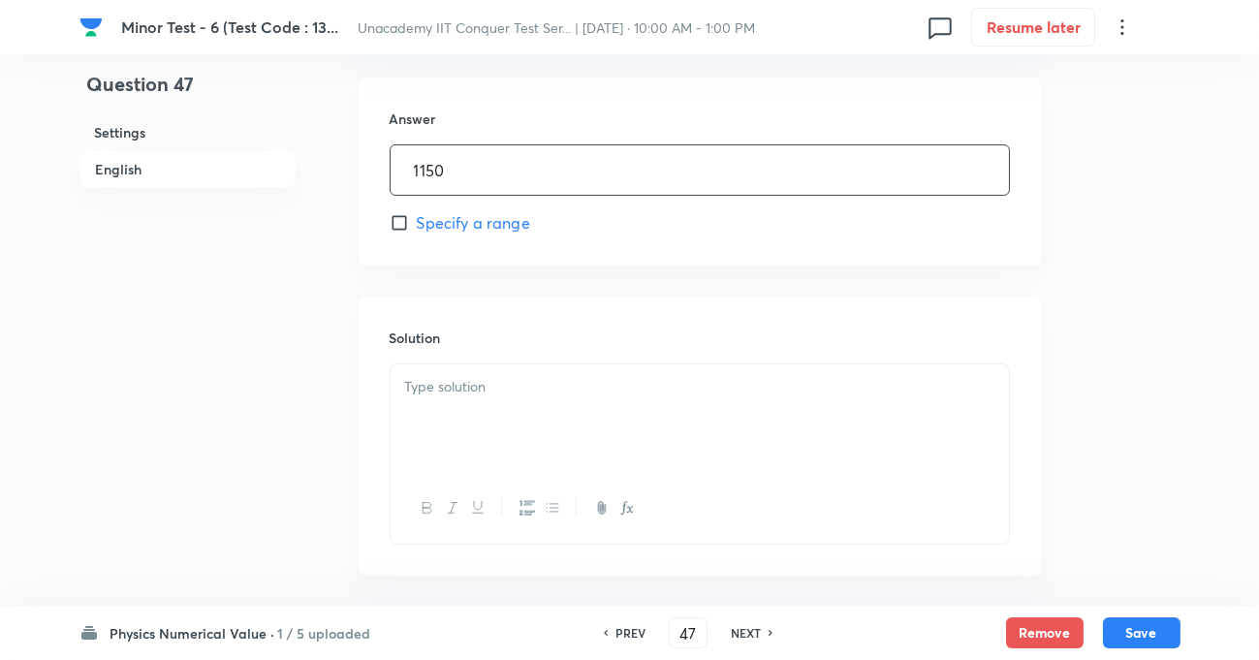
scroll to position [964, 0]
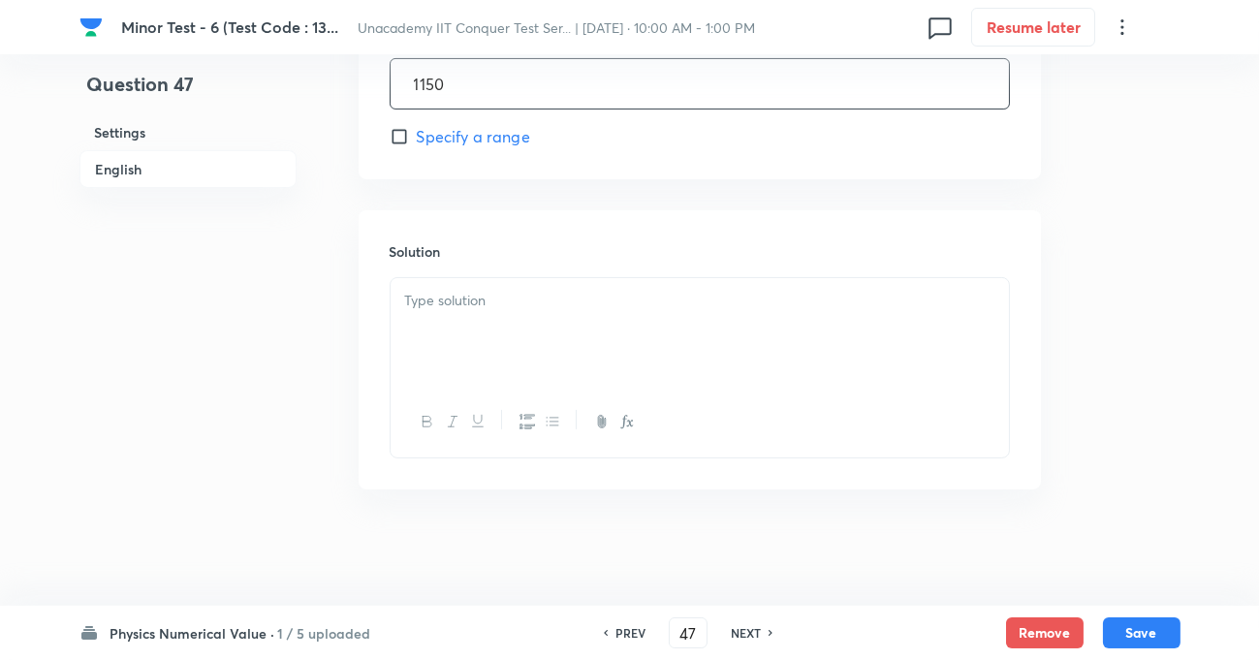
click at [474, 301] on p at bounding box center [699, 301] width 589 height 22
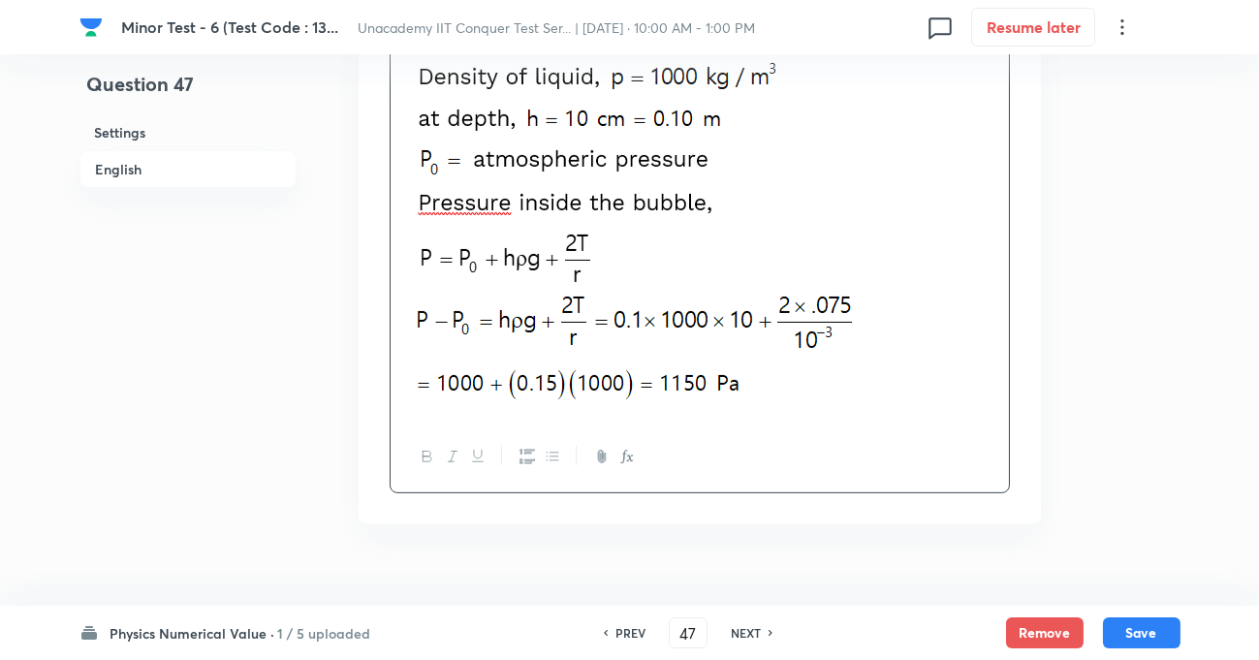
scroll to position [1317, 0]
click at [1132, 637] on button "Save" at bounding box center [1142, 630] width 78 height 31
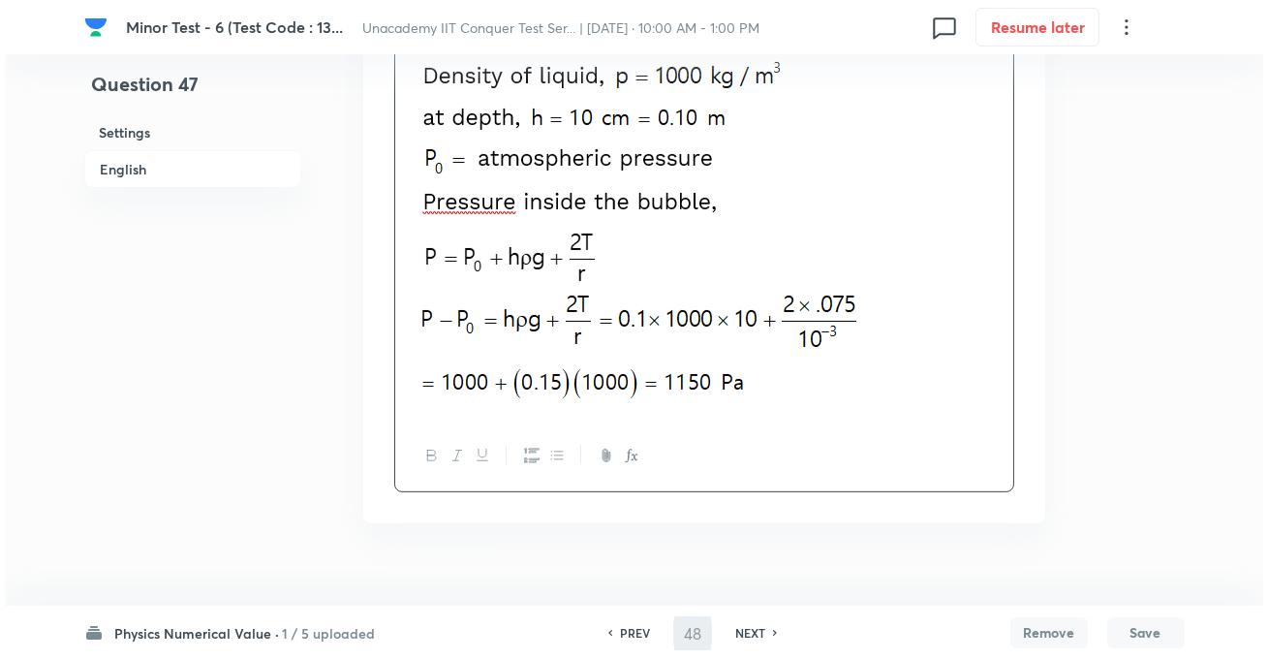
scroll to position [0, 0]
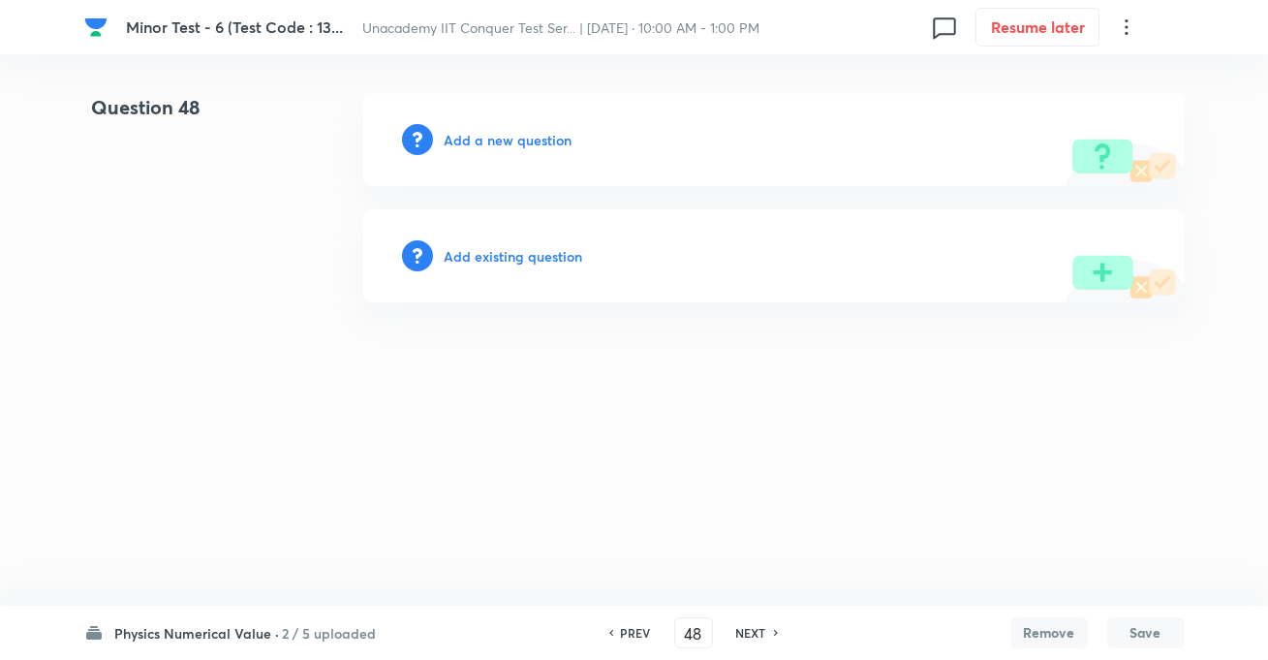
click at [517, 130] on h6 "Add a new question" at bounding box center [509, 140] width 128 height 20
click at [518, 139] on h6 "Choose a question type" at bounding box center [519, 140] width 149 height 20
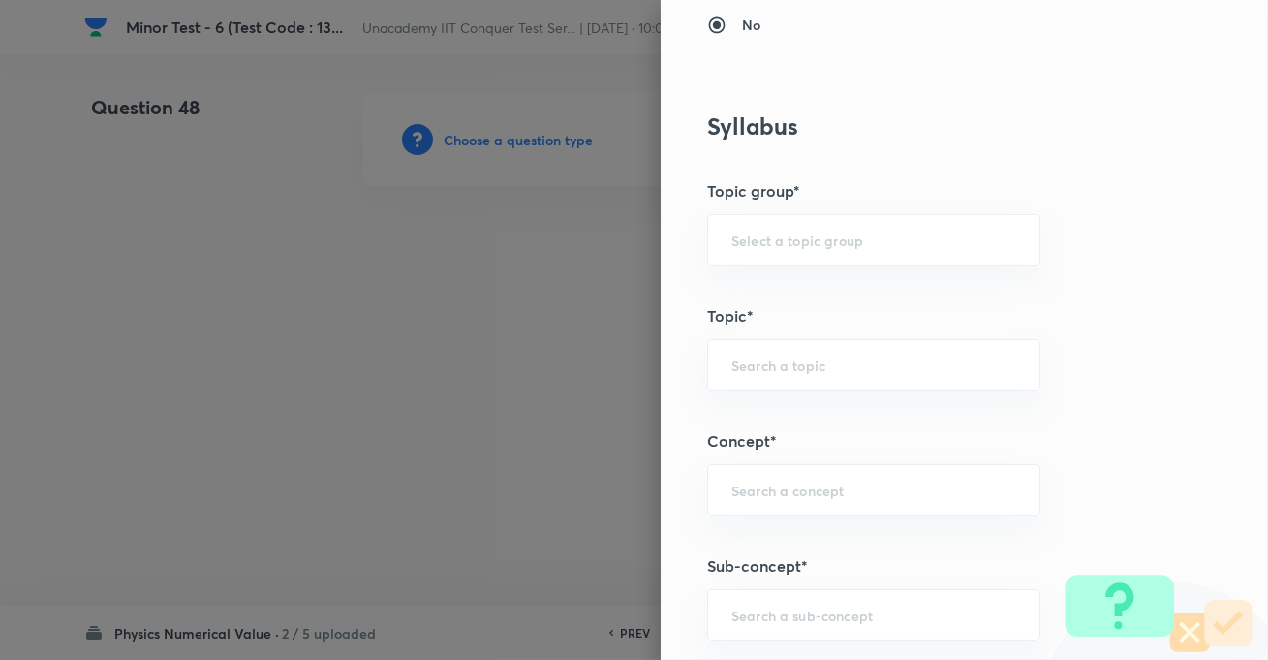
scroll to position [881, 0]
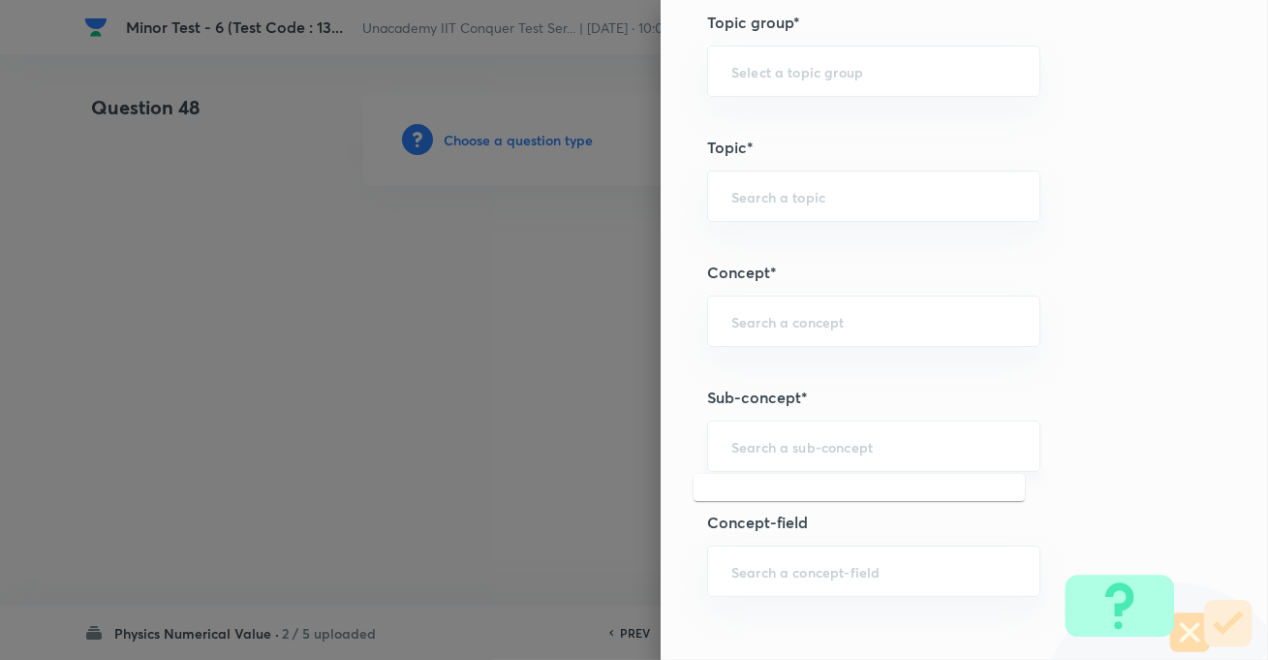
click at [795, 448] on input "text" at bounding box center [874, 446] width 285 height 18
paste input "KTG & Thermodynamics,"
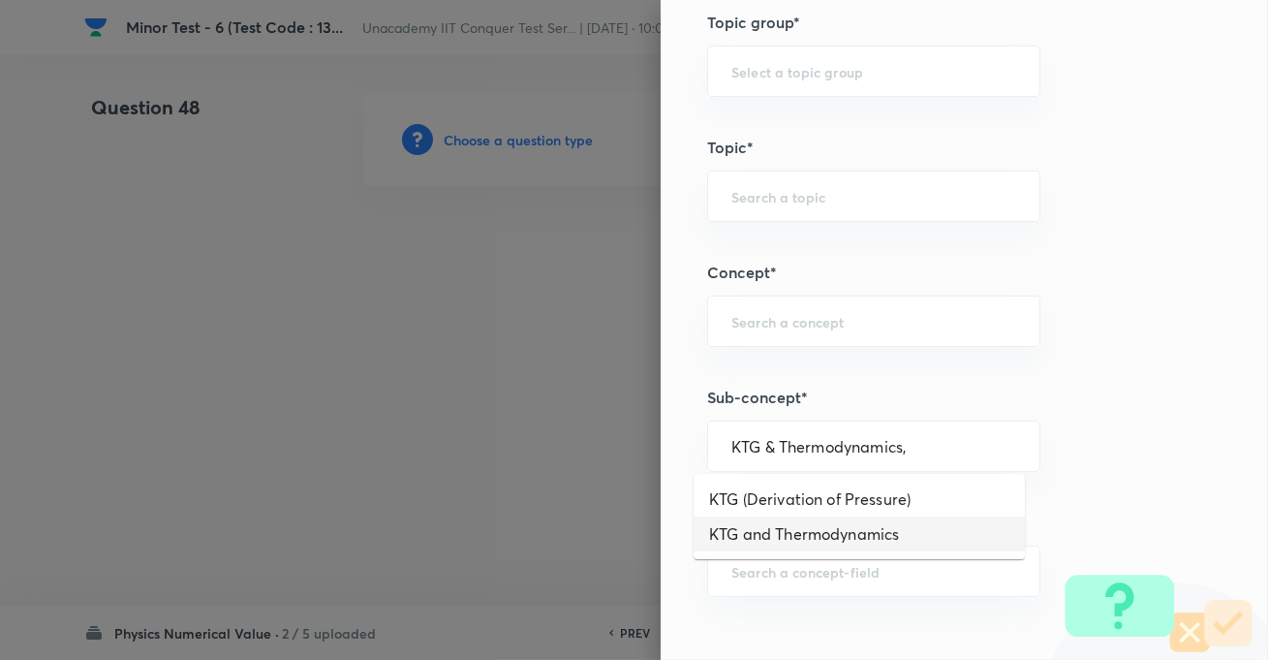
click at [798, 530] on li "KTG and Thermodynamics" at bounding box center [859, 534] width 331 height 35
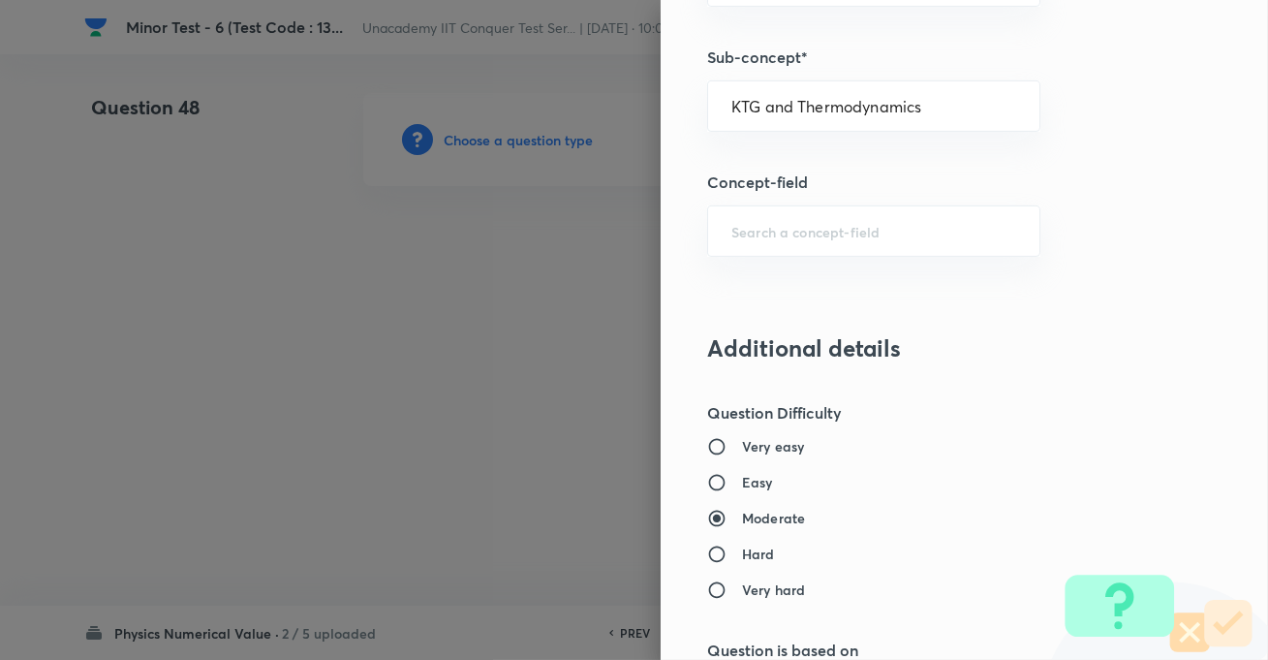
scroll to position [1233, 0]
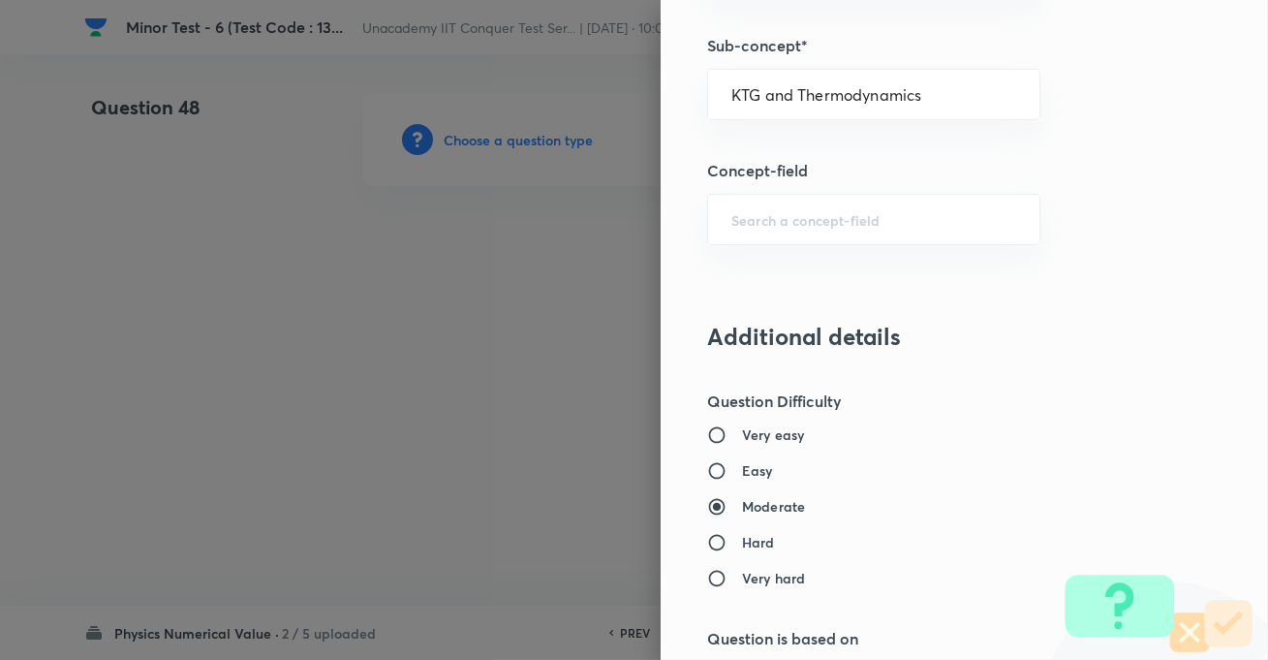
click at [742, 472] on h6 "Easy" at bounding box center [757, 470] width 31 height 20
click at [732, 472] on input "Easy" at bounding box center [724, 470] width 35 height 19
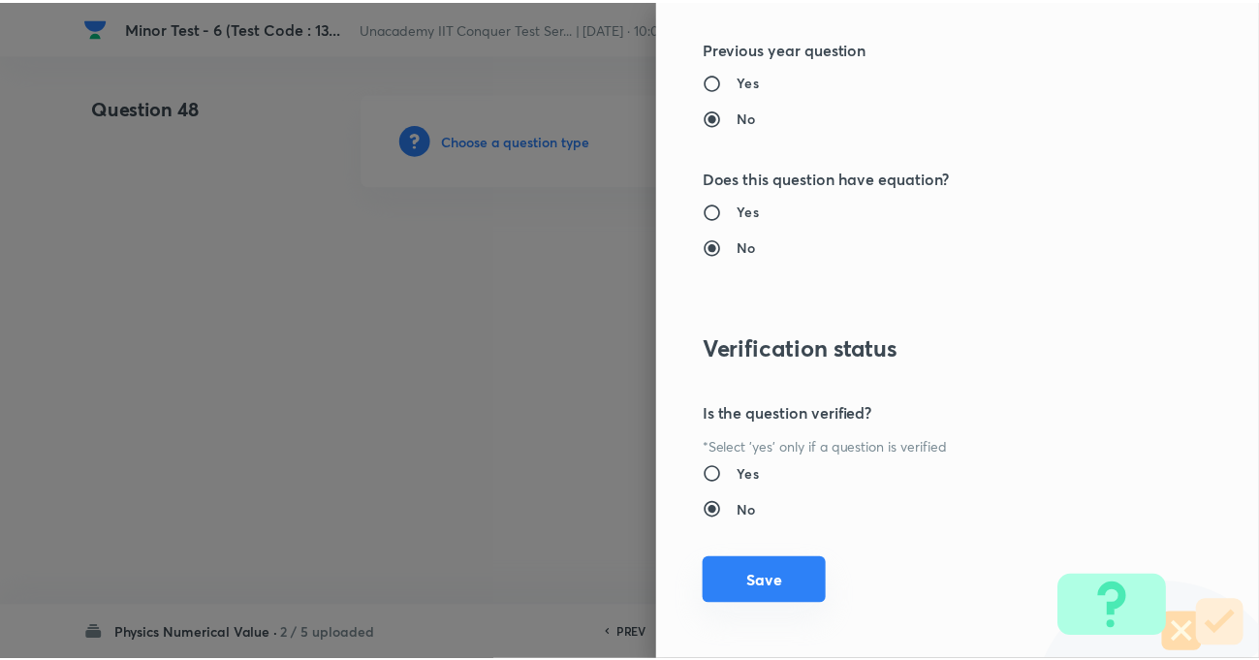
scroll to position [1995, 0]
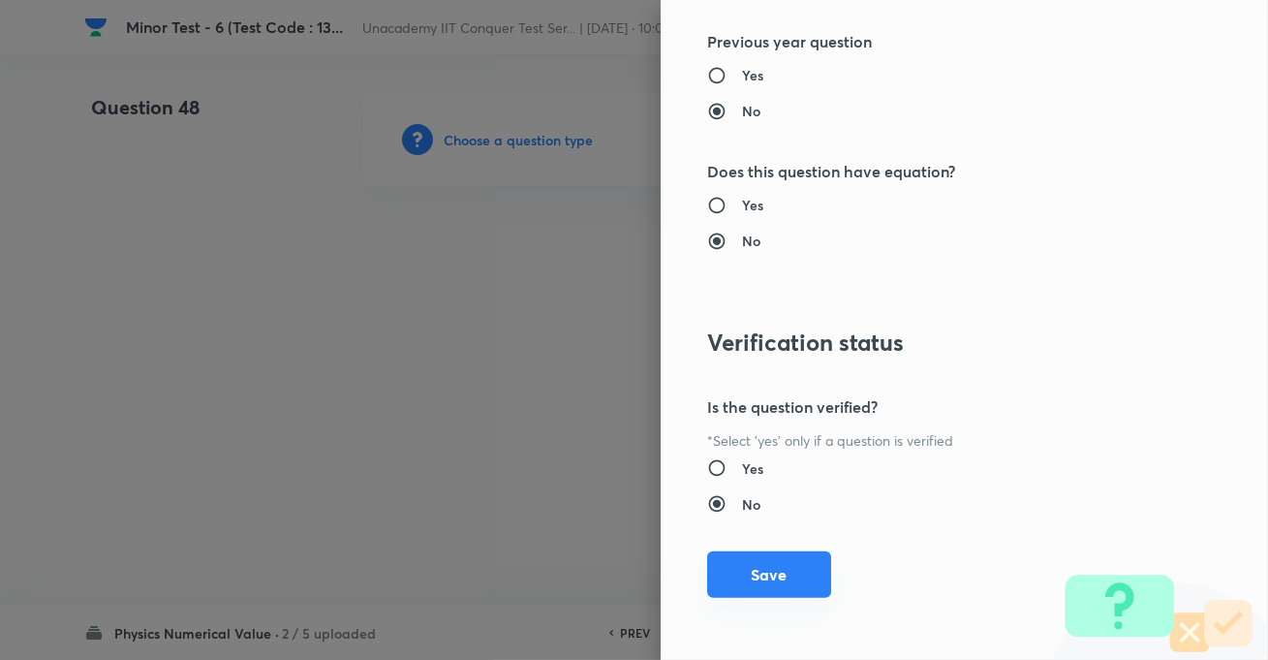
click at [767, 580] on button "Save" at bounding box center [769, 574] width 124 height 47
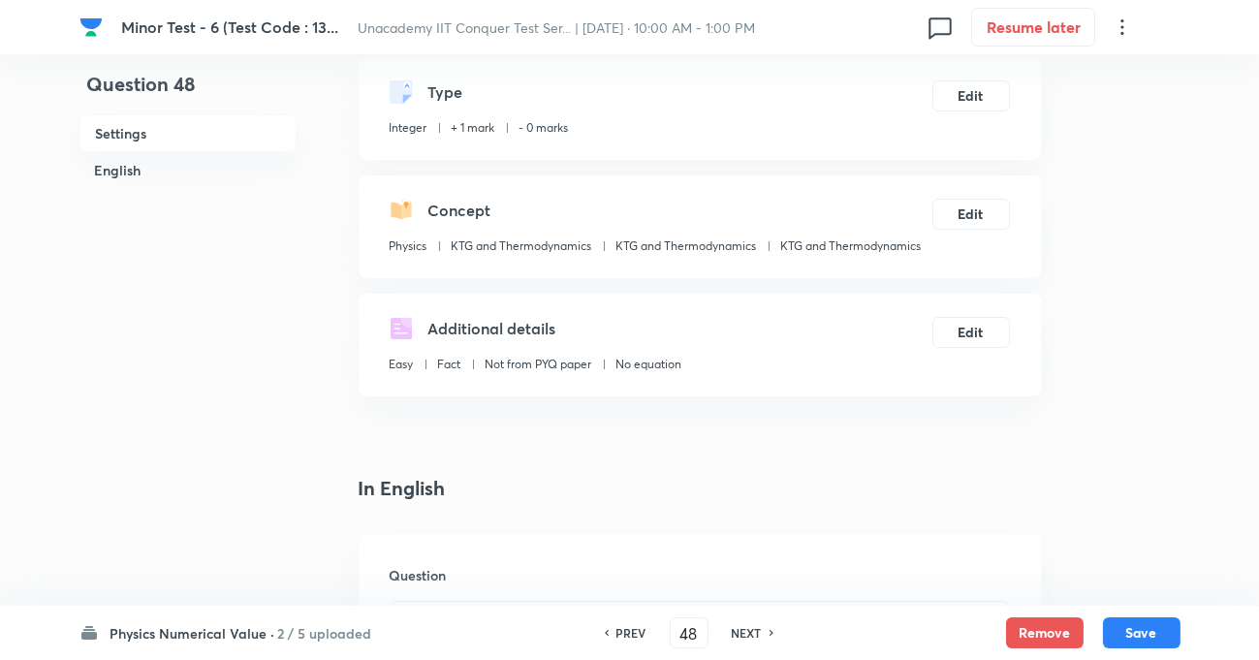
scroll to position [352, 0]
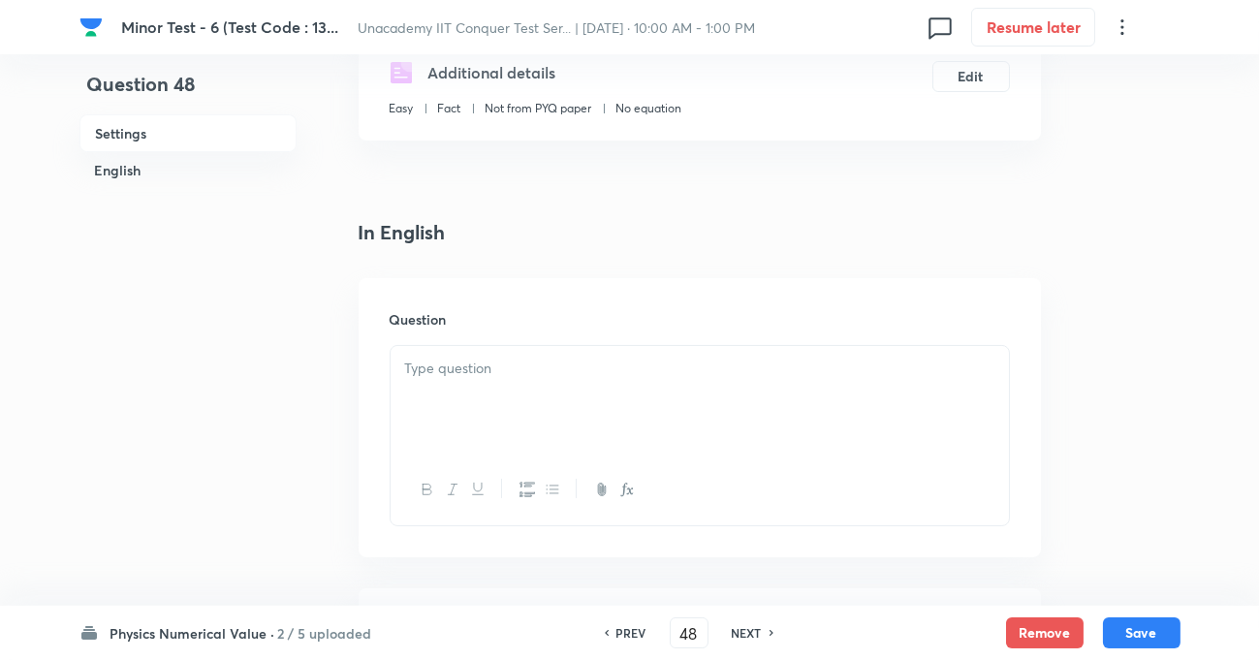
click at [478, 413] on div at bounding box center [700, 400] width 618 height 109
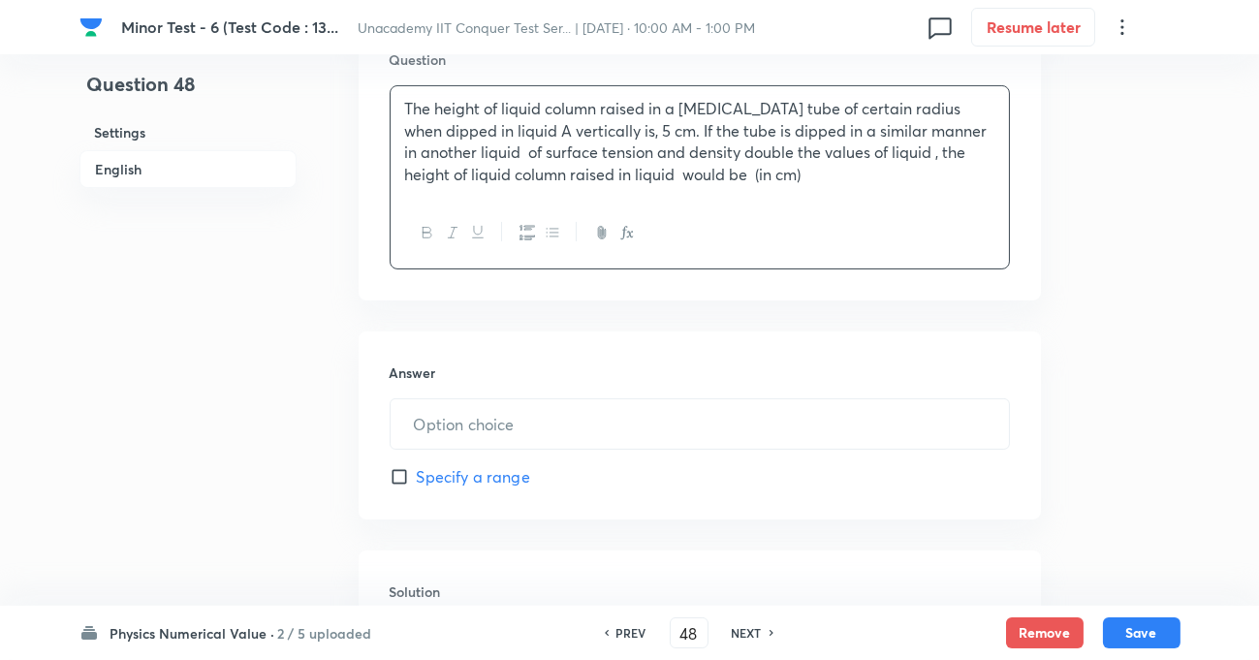
scroll to position [616, 0]
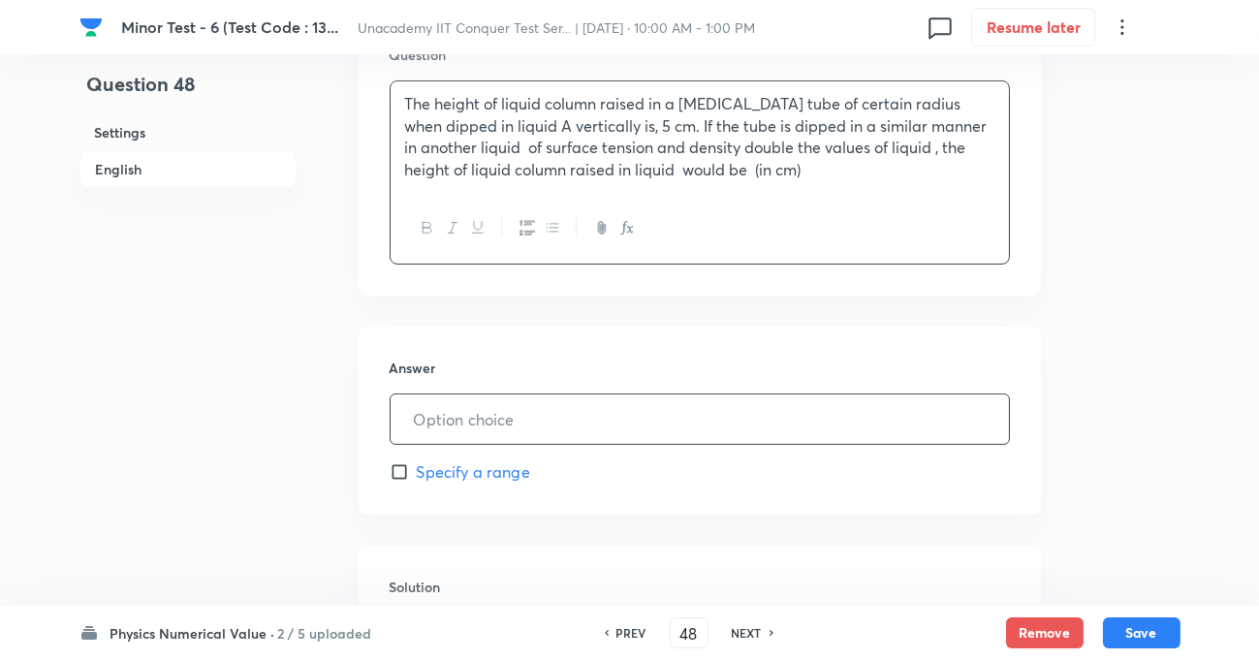
click at [472, 427] on input "text" at bounding box center [700, 418] width 618 height 49
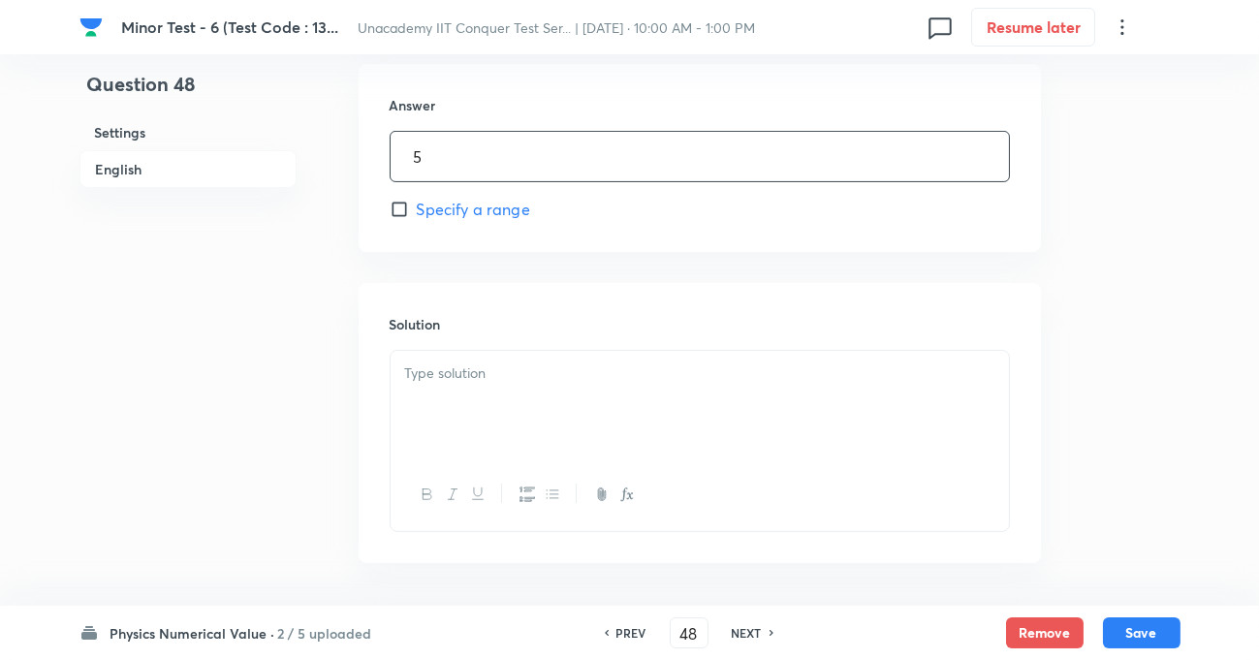
scroll to position [881, 0]
click at [544, 390] on div at bounding box center [700, 403] width 618 height 109
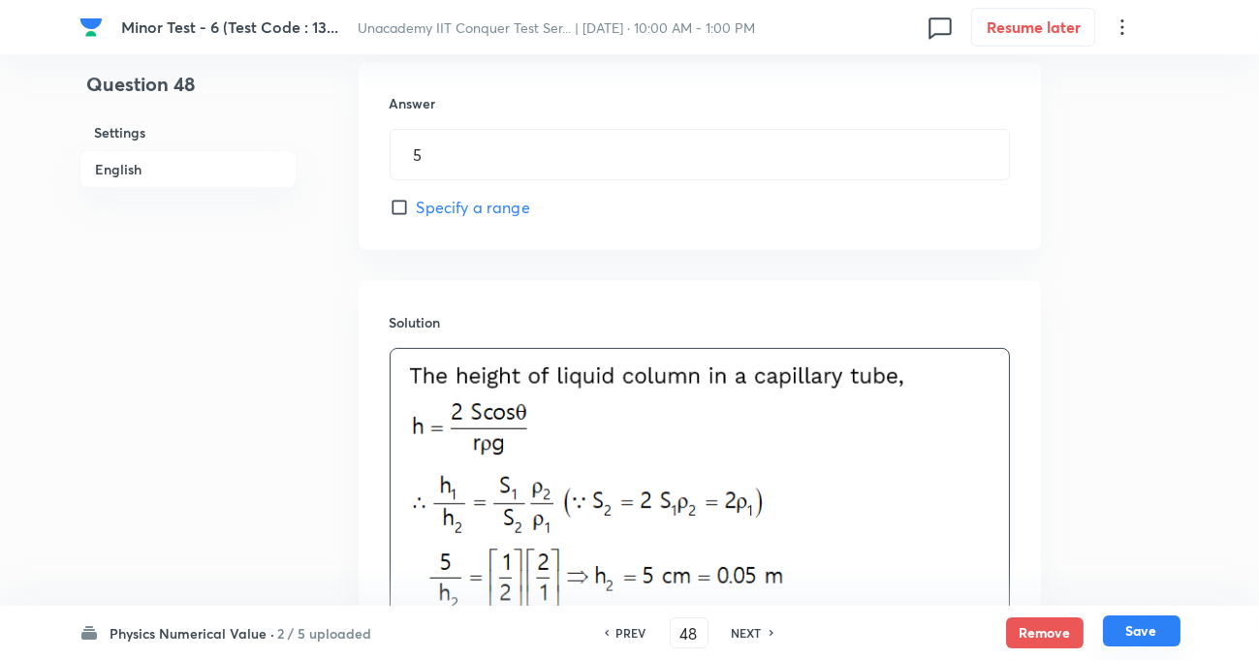
click at [1129, 625] on button "Save" at bounding box center [1142, 630] width 78 height 31
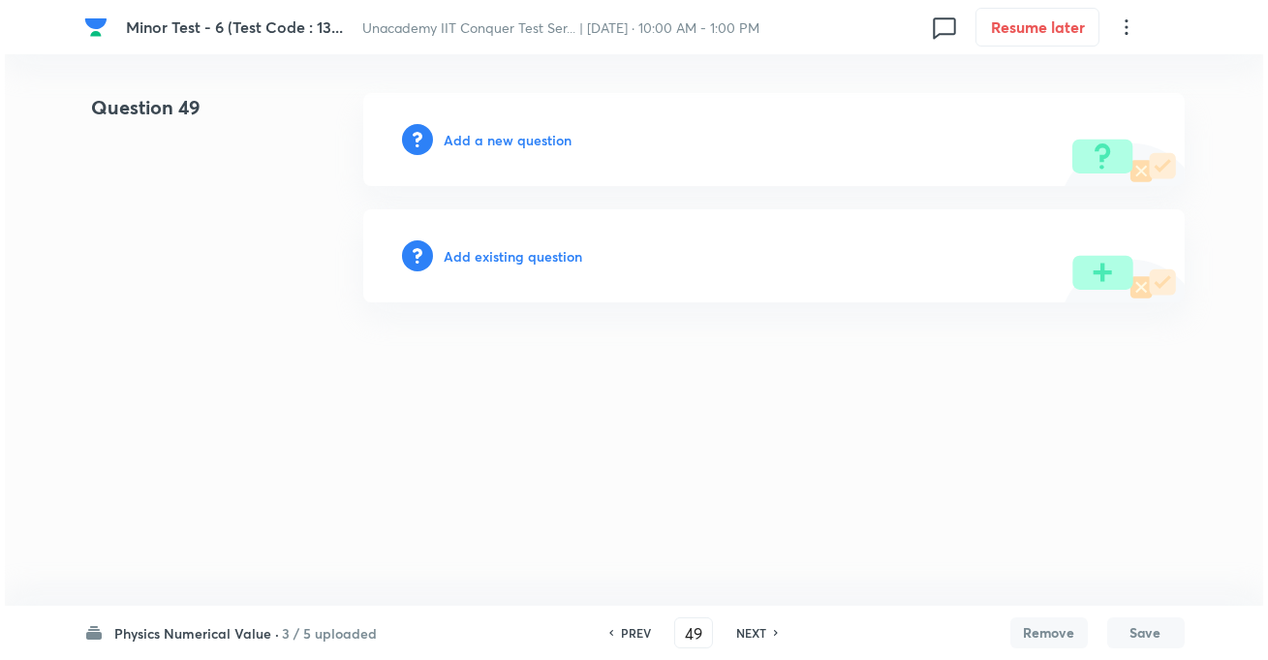
scroll to position [0, 0]
click at [535, 146] on h6 "Add a new question" at bounding box center [509, 140] width 128 height 20
click at [570, 136] on h6 "Choose a question type" at bounding box center [519, 140] width 149 height 20
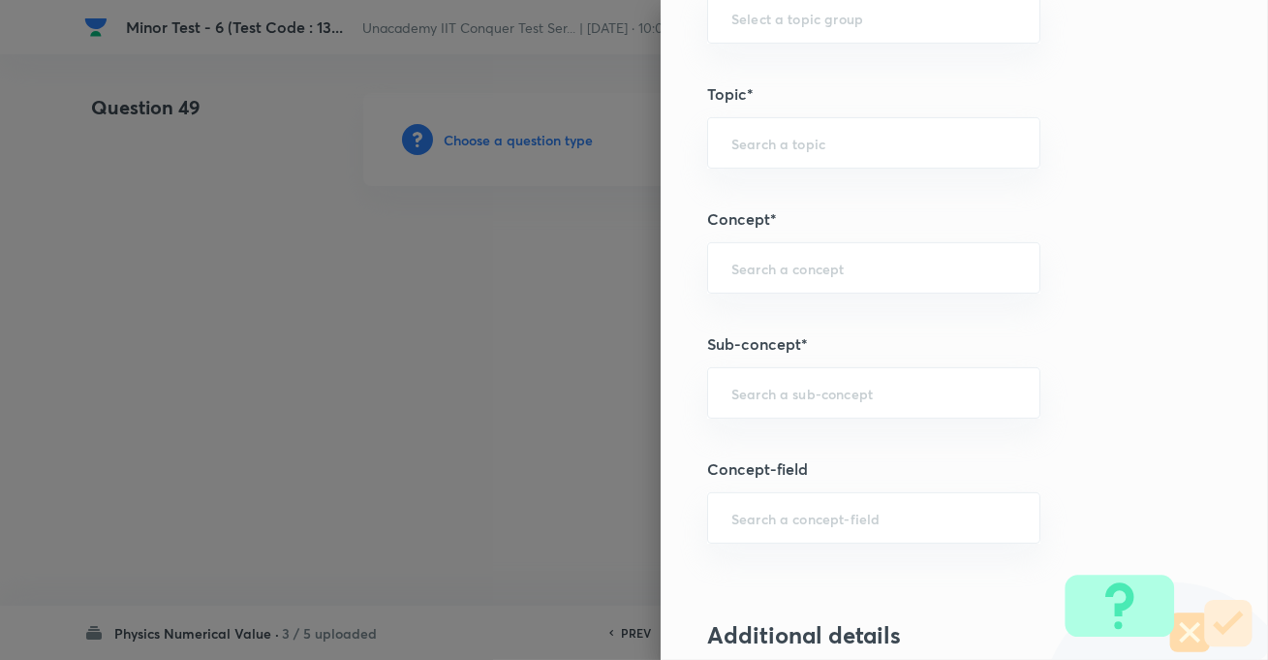
scroll to position [1144, 0]
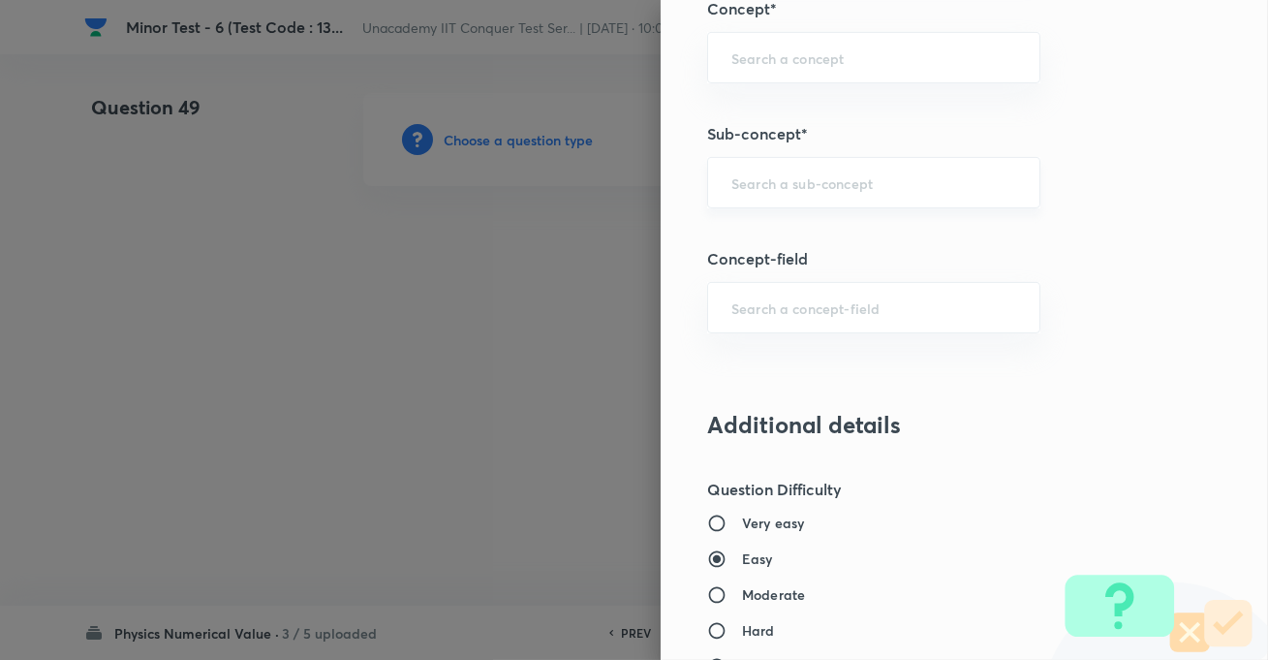
click at [791, 177] on input "text" at bounding box center [874, 182] width 285 height 18
paste input "KTG & Thermodynamics,"
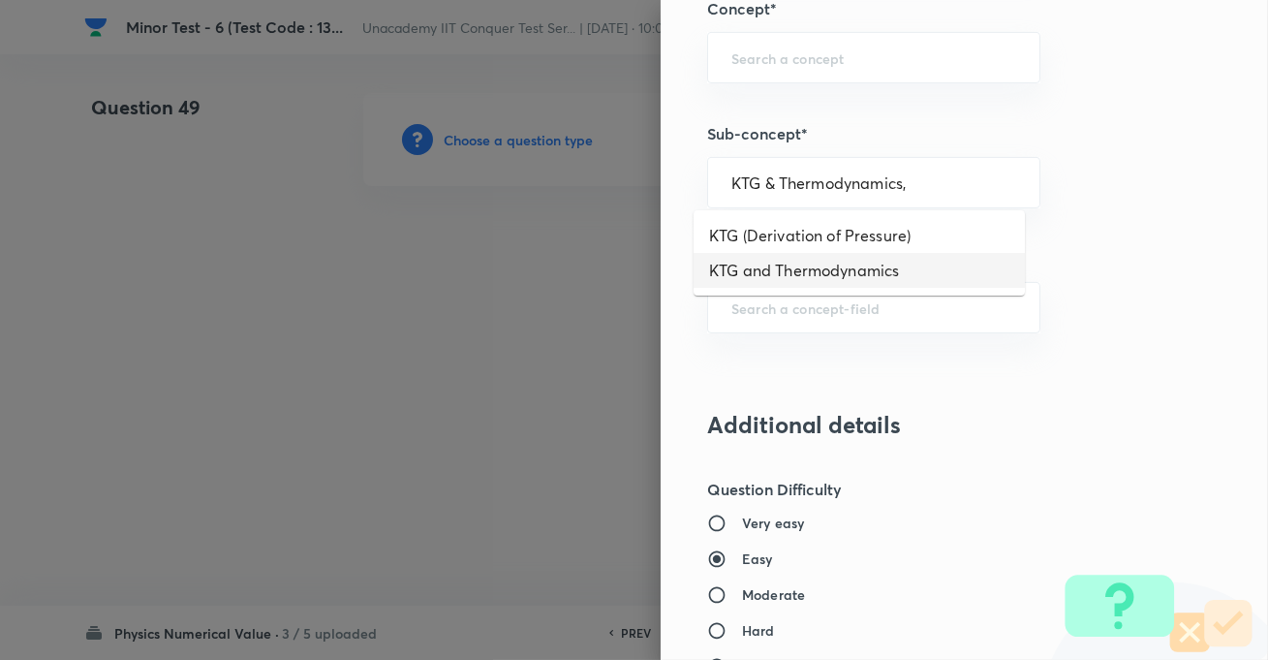
click at [786, 269] on li "KTG and Thermodynamics" at bounding box center [859, 270] width 331 height 35
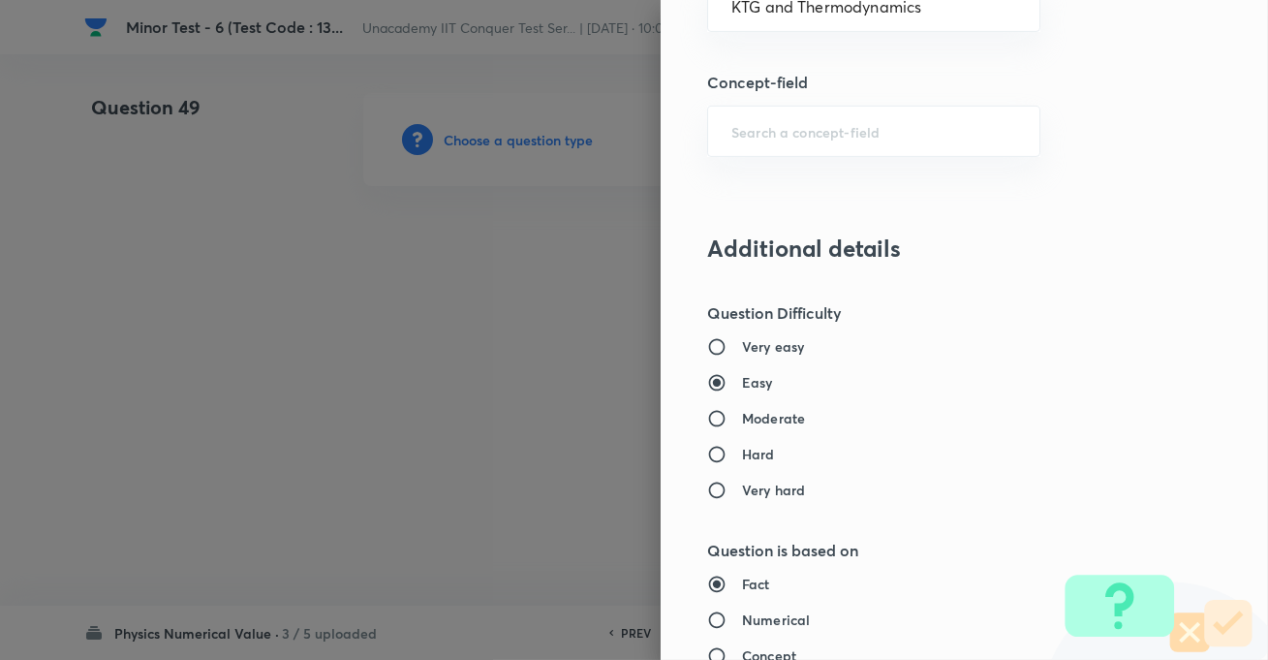
click at [756, 412] on h6 "Moderate" at bounding box center [773, 418] width 63 height 20
click at [742, 412] on input "Moderate" at bounding box center [724, 418] width 35 height 19
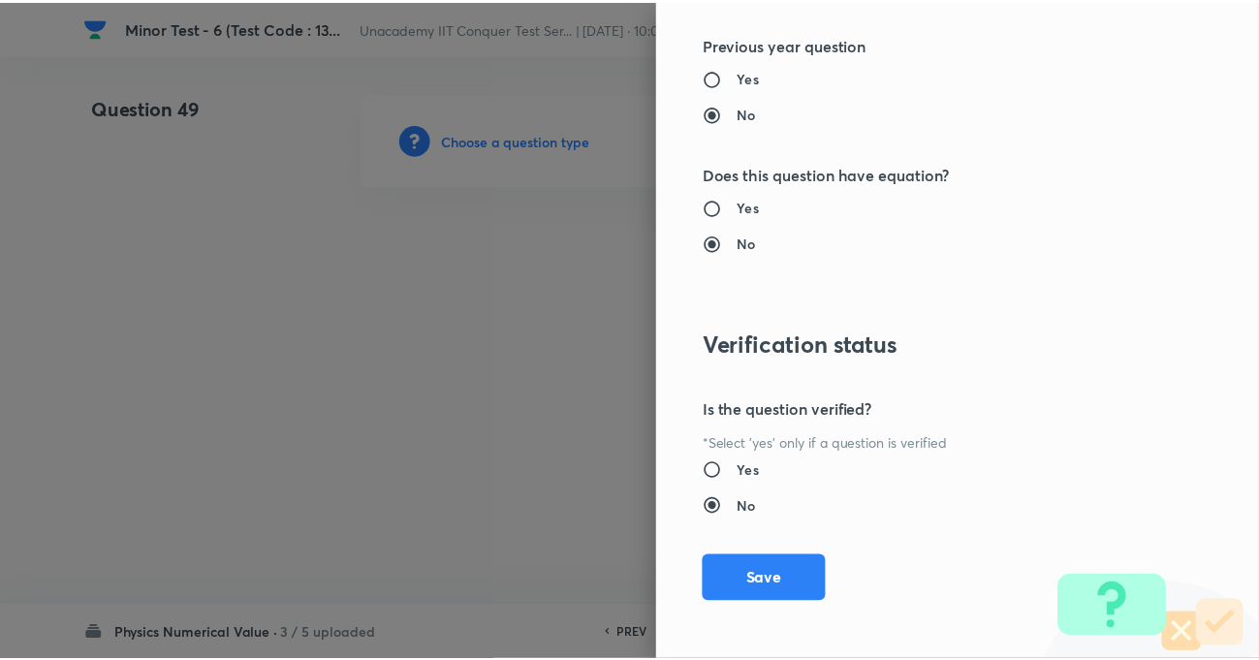
scroll to position [1995, 0]
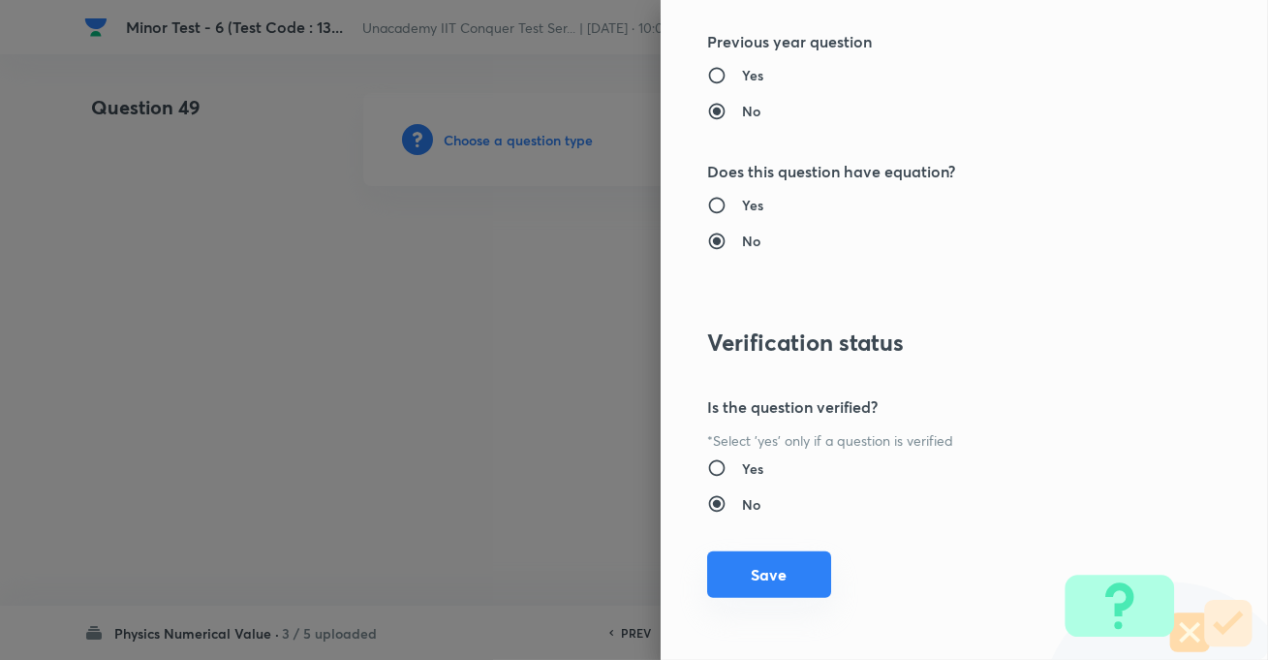
click at [747, 564] on button "Save" at bounding box center [769, 574] width 124 height 47
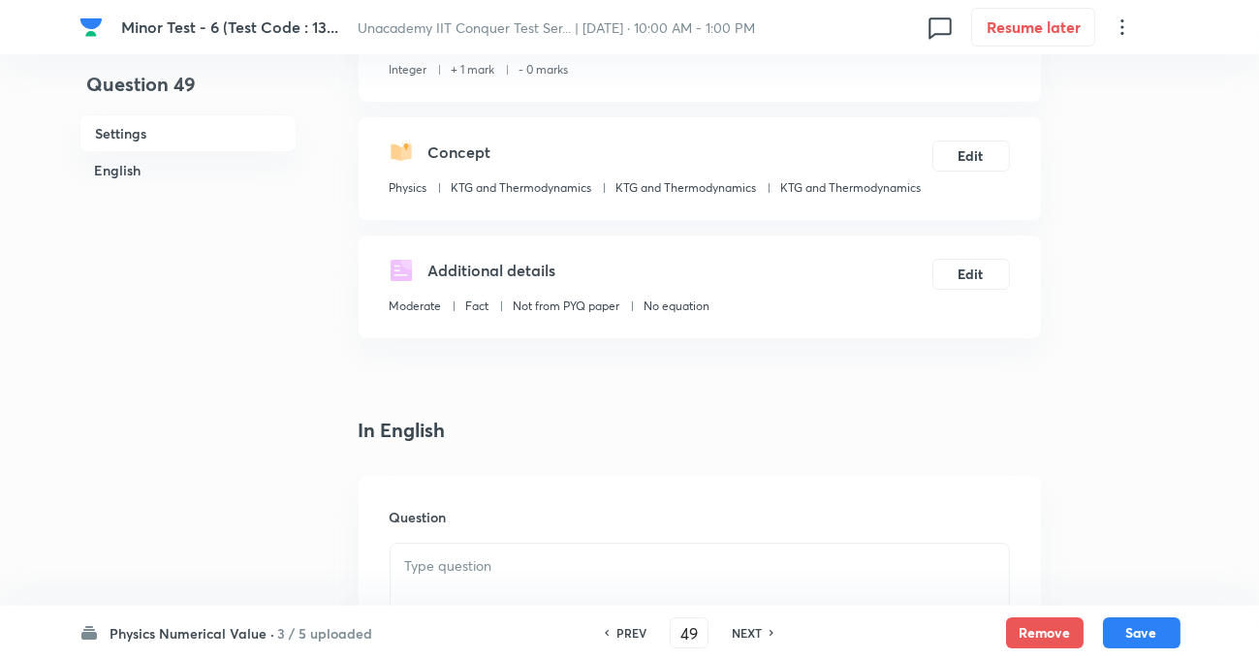
scroll to position [352, 0]
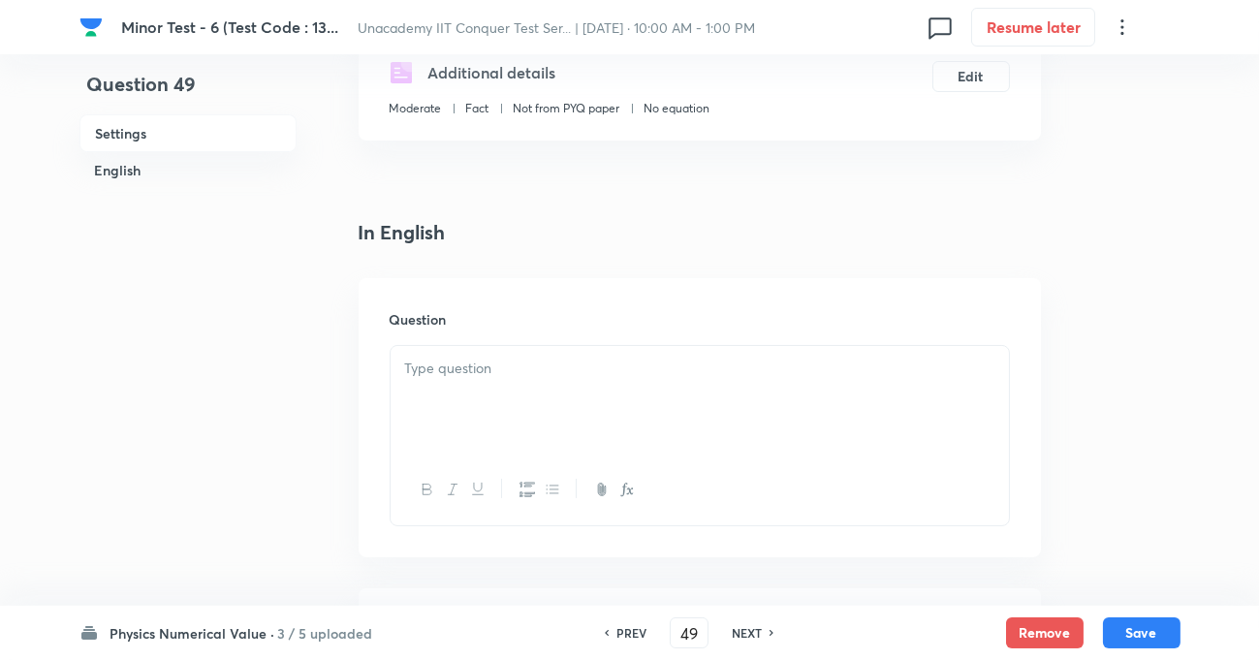
click at [512, 388] on div at bounding box center [700, 400] width 618 height 109
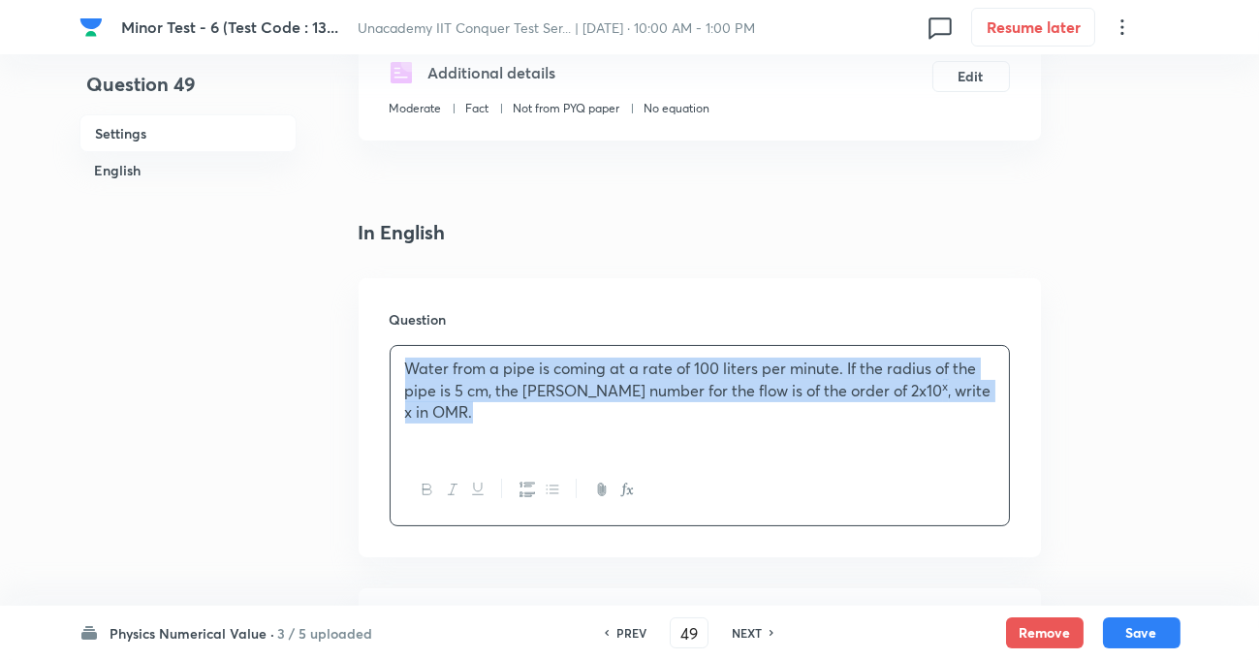
drag, startPoint x: 458, startPoint y: 409, endPoint x: 384, endPoint y: 366, distance: 85.9
click at [384, 366] on div "Question Water from a pipe is coming at a rate of 100 liters per minute. If the…" at bounding box center [700, 417] width 682 height 279
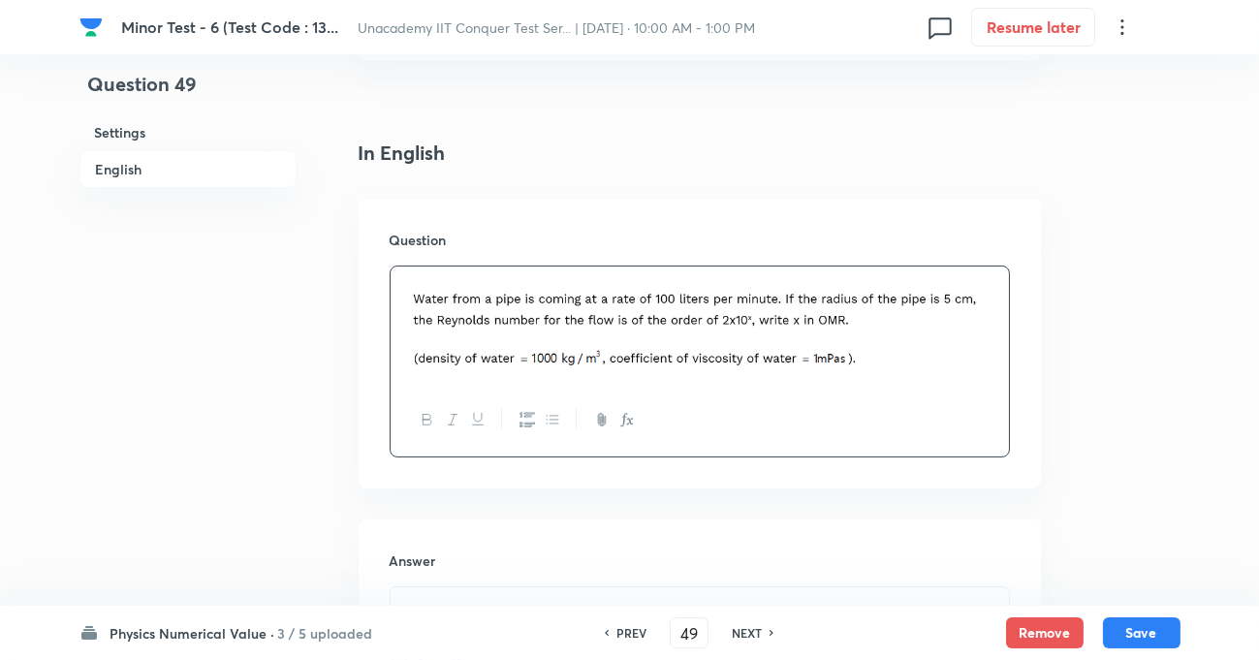
scroll to position [616, 0]
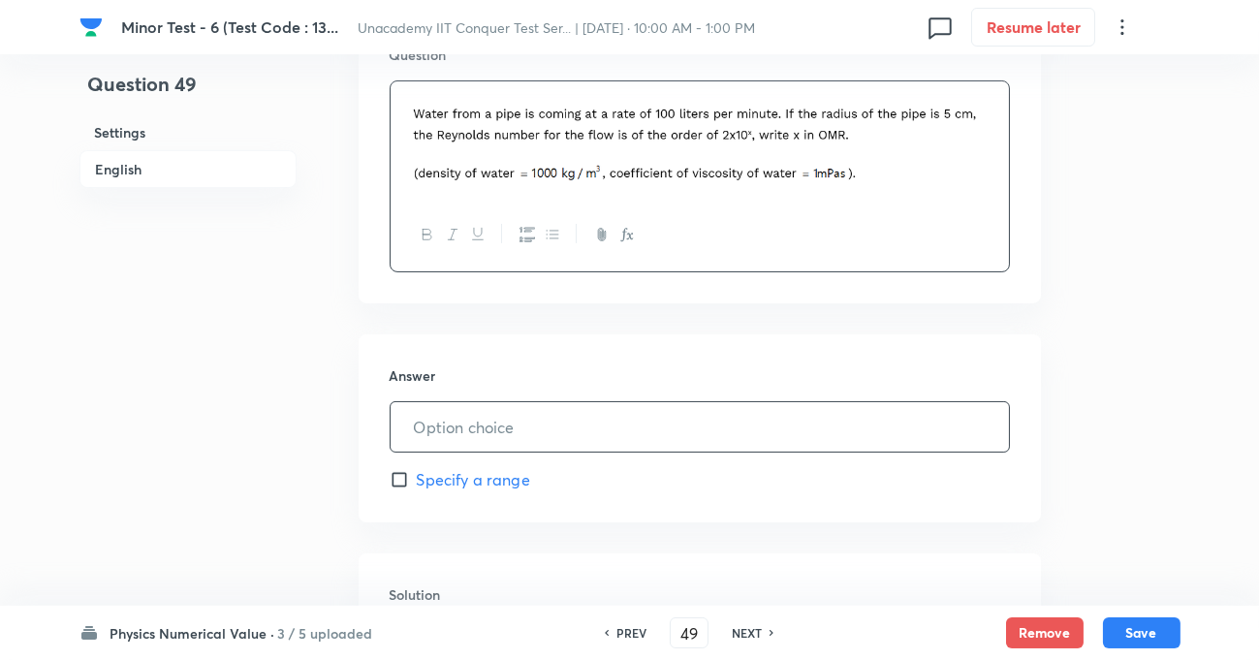
click at [438, 417] on input "text" at bounding box center [700, 426] width 618 height 49
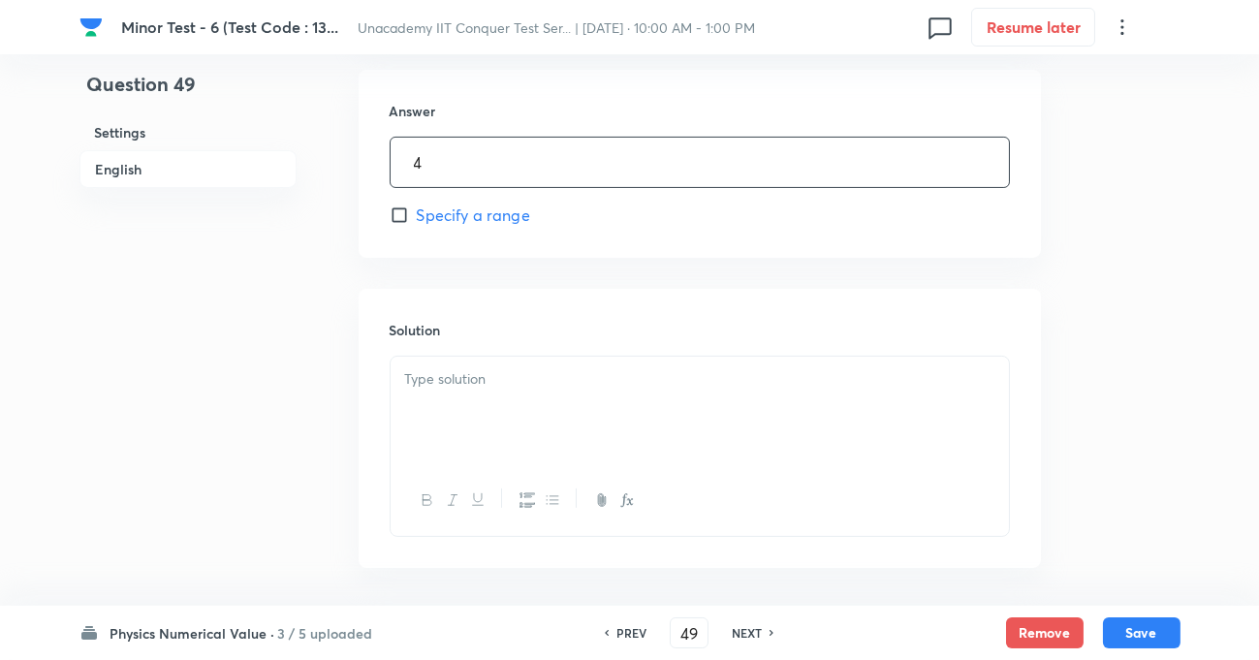
click at [522, 418] on div at bounding box center [700, 411] width 618 height 109
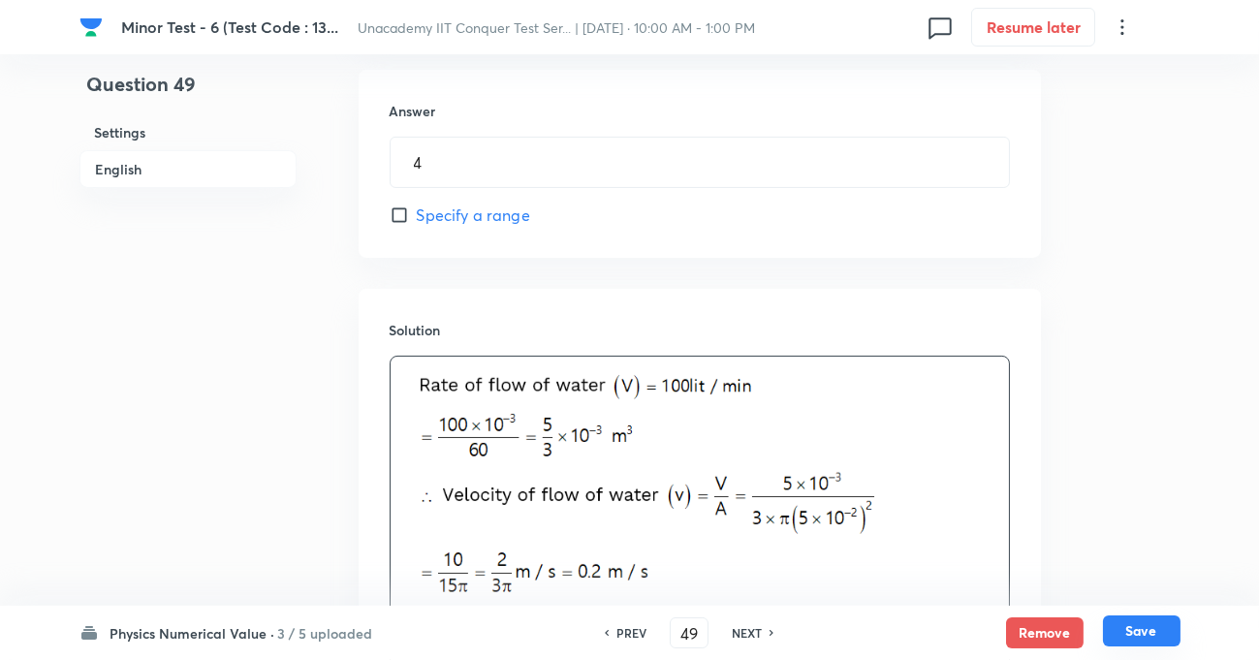
click at [1133, 630] on button "Save" at bounding box center [1142, 630] width 78 height 31
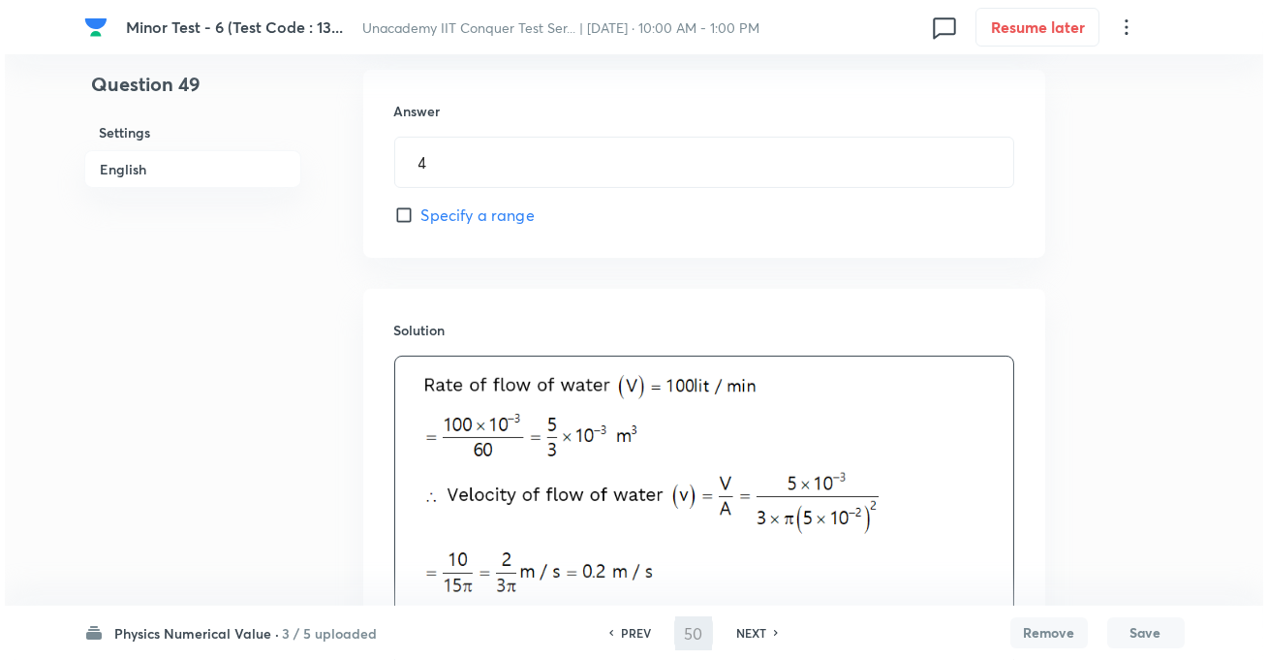
scroll to position [0, 0]
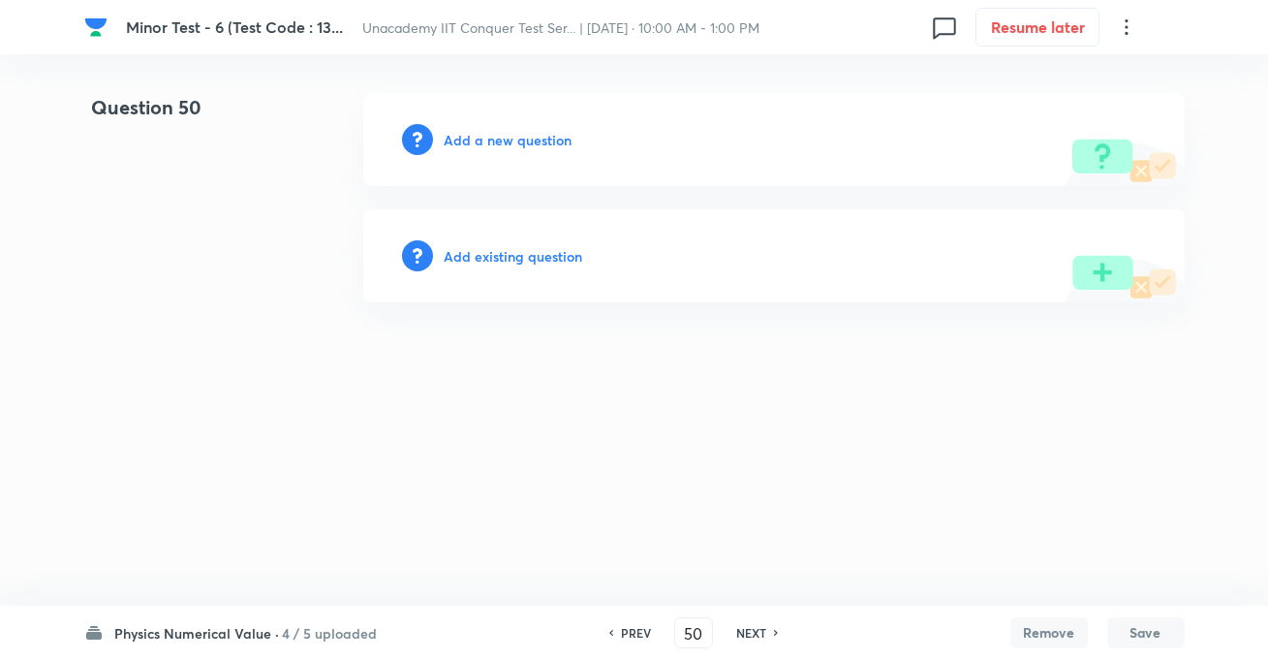
click at [514, 133] on h6 "Add a new question" at bounding box center [509, 140] width 128 height 20
click at [570, 137] on h6 "Choose a question type" at bounding box center [519, 140] width 149 height 20
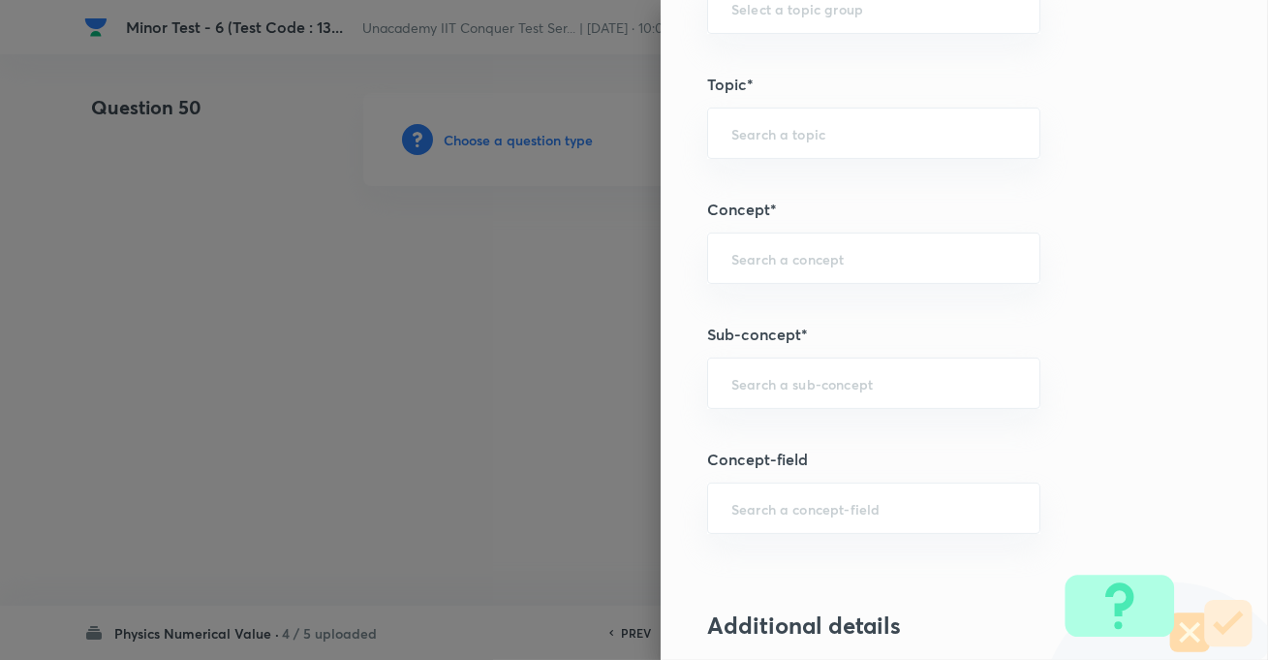
scroll to position [1056, 0]
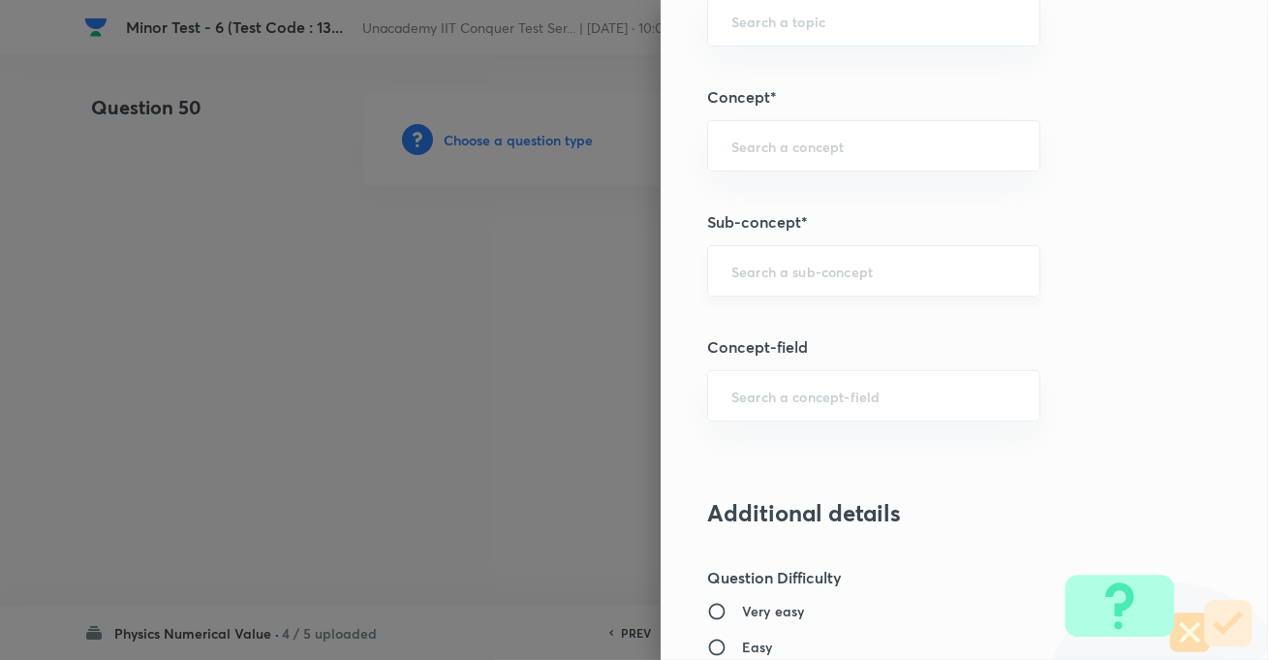
drag, startPoint x: 792, startPoint y: 244, endPoint x: 798, endPoint y: 281, distance: 37.3
click at [795, 265] on div "​" at bounding box center [873, 270] width 333 height 51
click at [798, 278] on div "​" at bounding box center [873, 270] width 333 height 51
paste input "KTG & Thermodynamics,"
click at [812, 343] on li "KTG and Thermodynamics" at bounding box center [859, 358] width 331 height 35
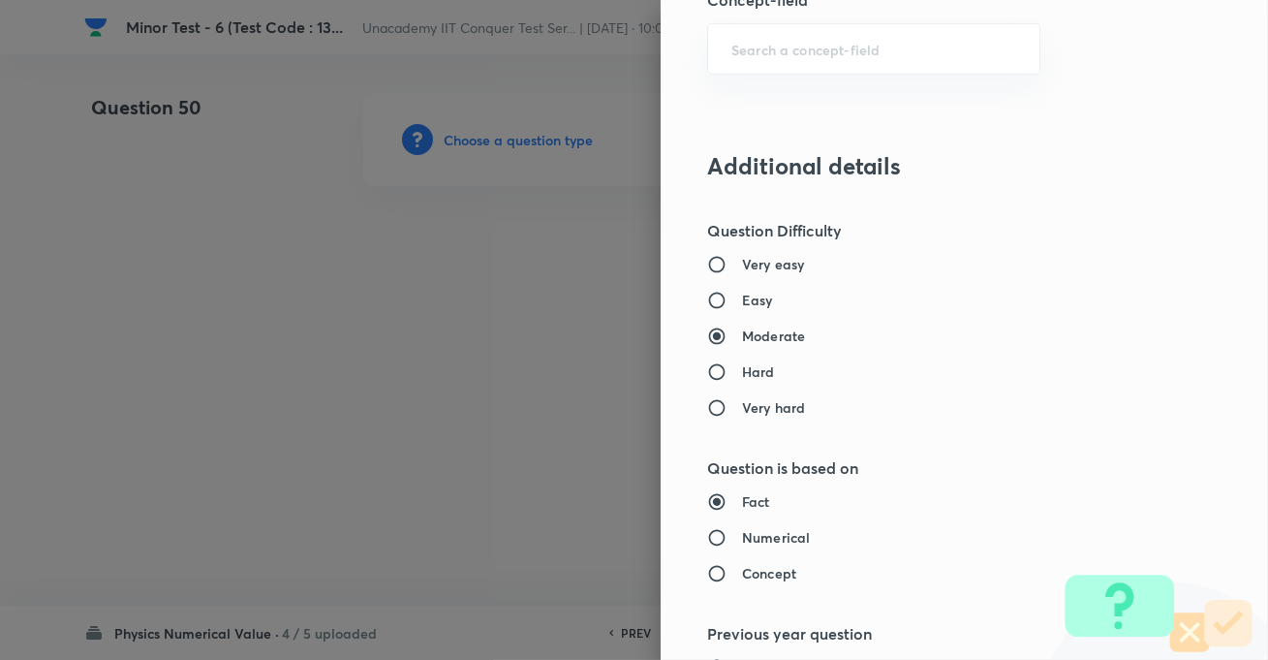
scroll to position [1409, 0]
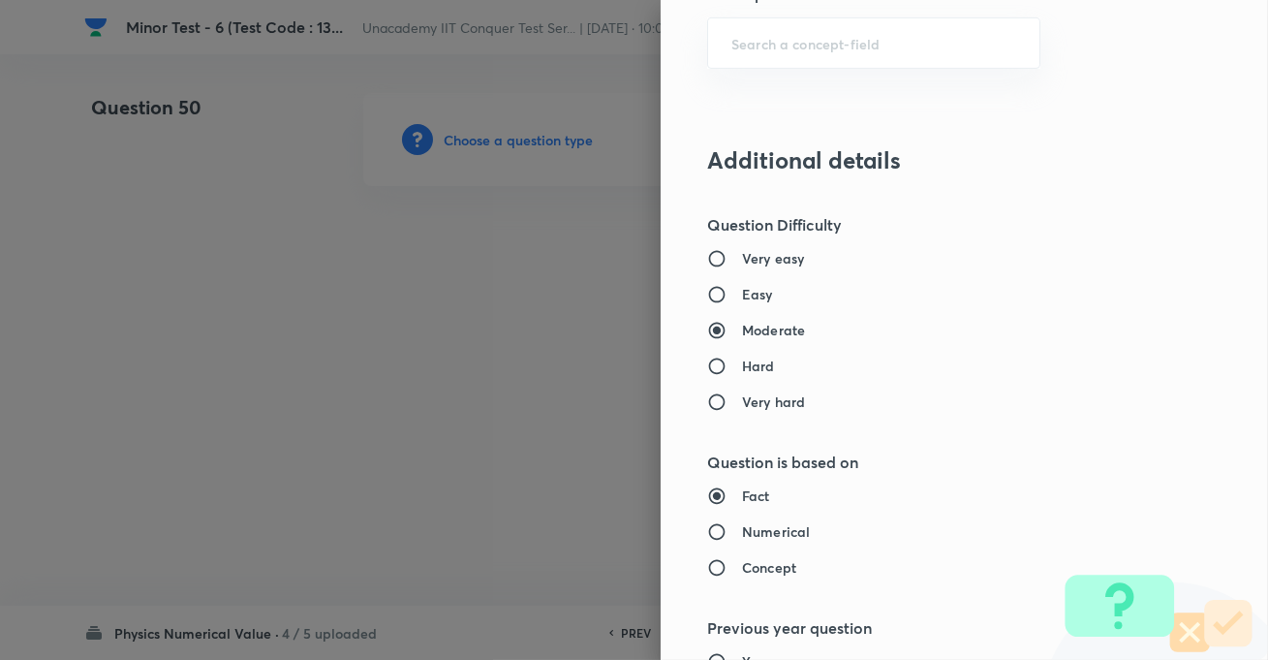
click at [742, 293] on h6 "Easy" at bounding box center [757, 294] width 31 height 20
click at [735, 293] on input "Easy" at bounding box center [724, 294] width 35 height 19
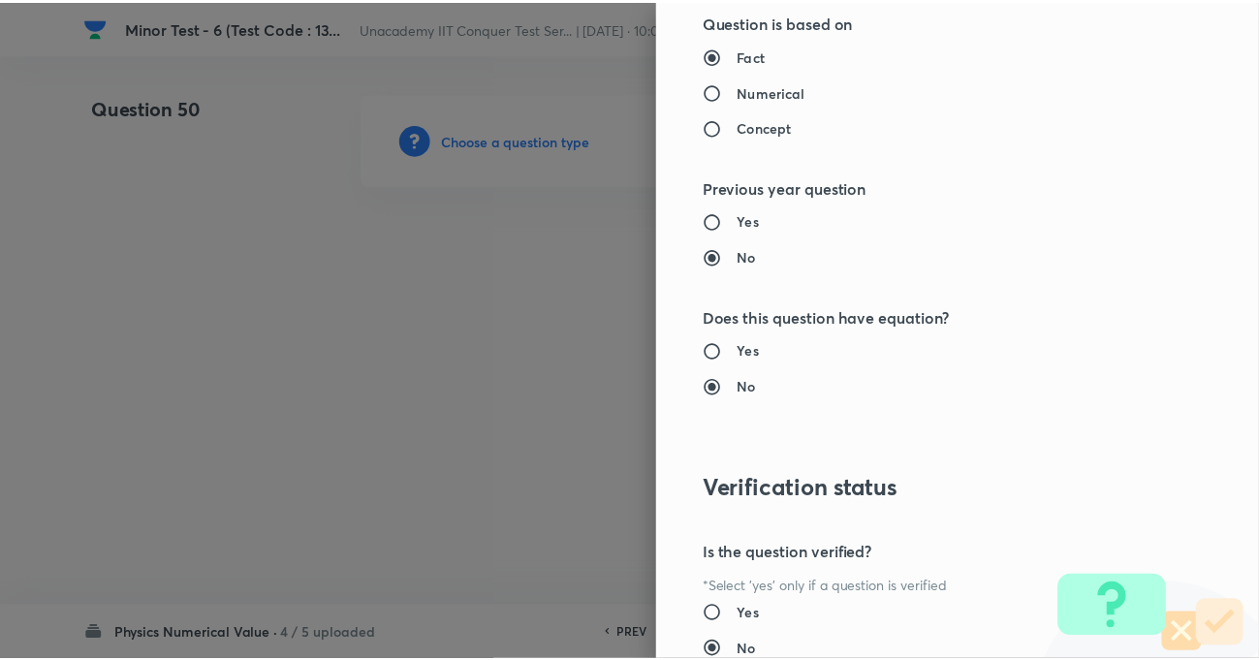
scroll to position [1995, 0]
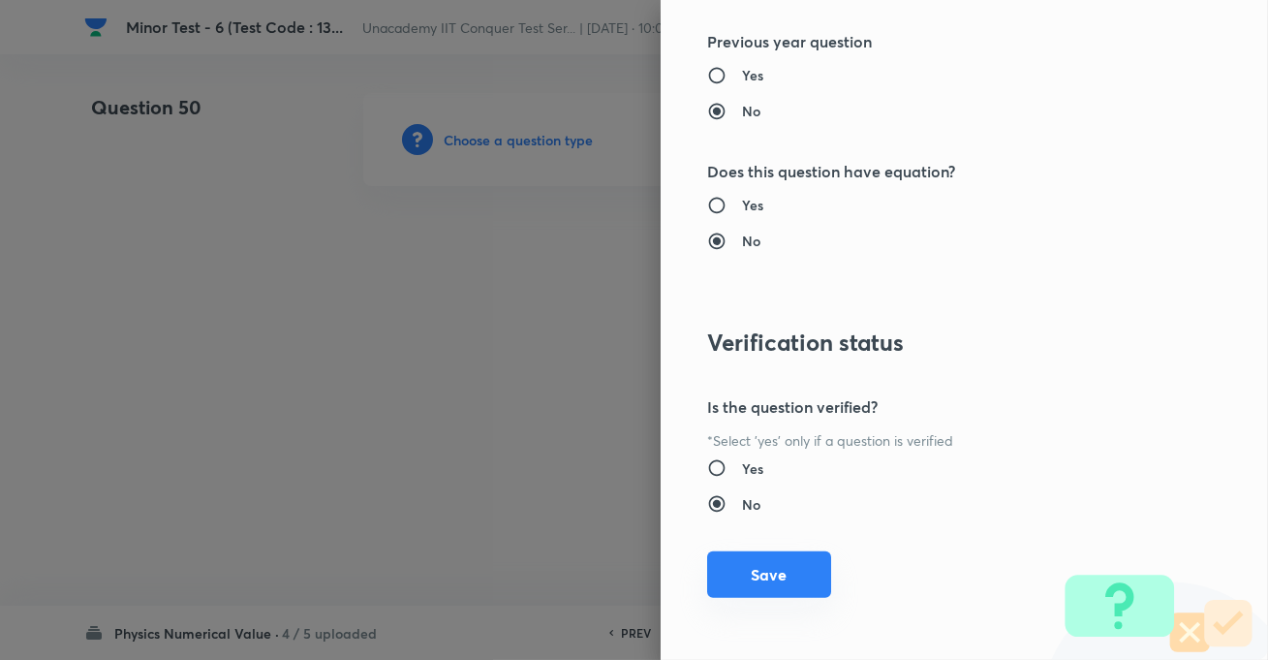
drag, startPoint x: 767, startPoint y: 565, endPoint x: 864, endPoint y: 654, distance: 131.7
click at [768, 565] on button "Save" at bounding box center [769, 574] width 124 height 47
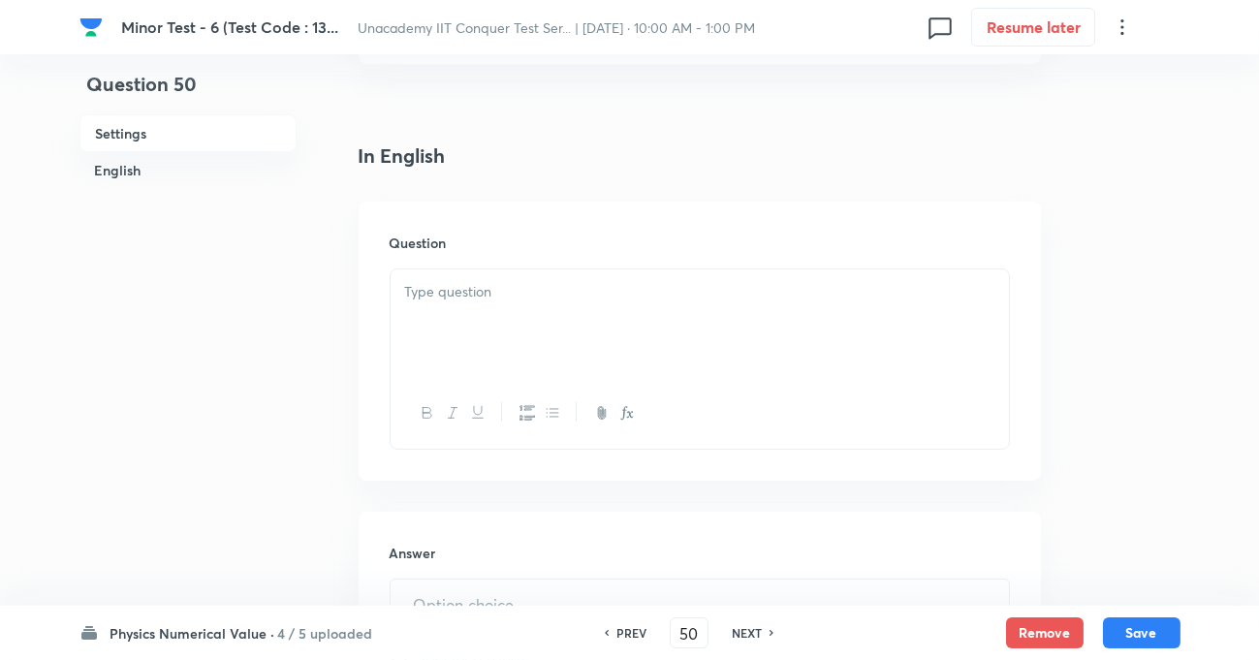
scroll to position [440, 0]
click at [543, 297] on div at bounding box center [700, 312] width 618 height 109
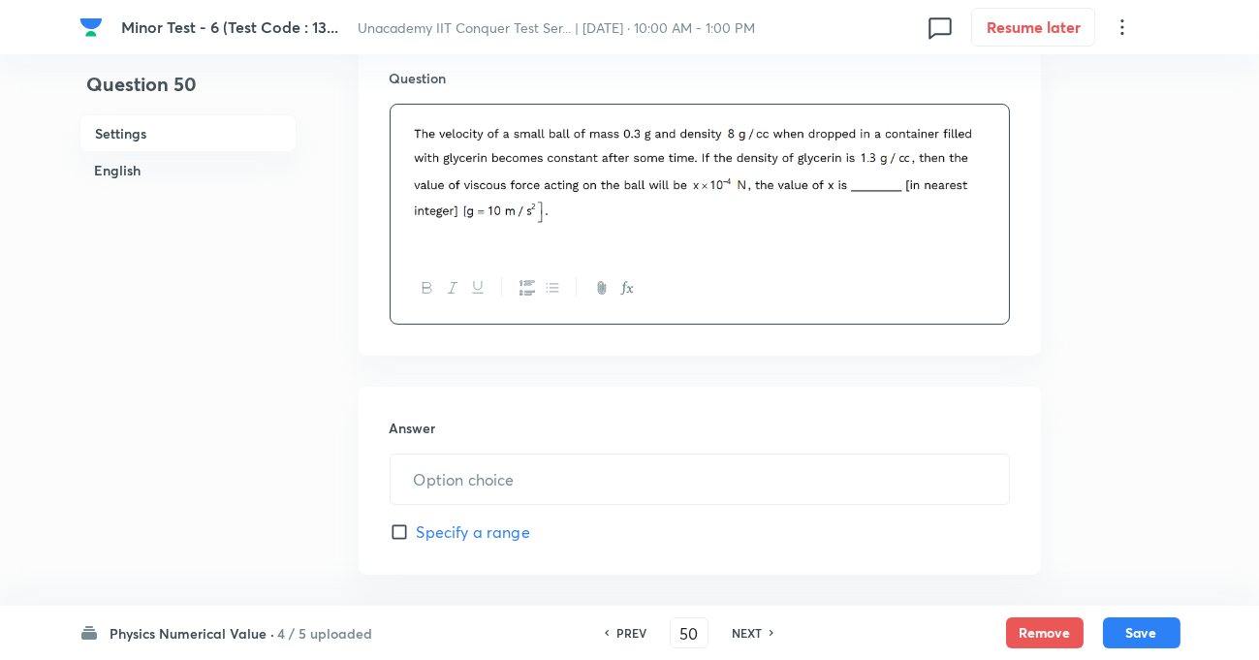
scroll to position [793, 0]
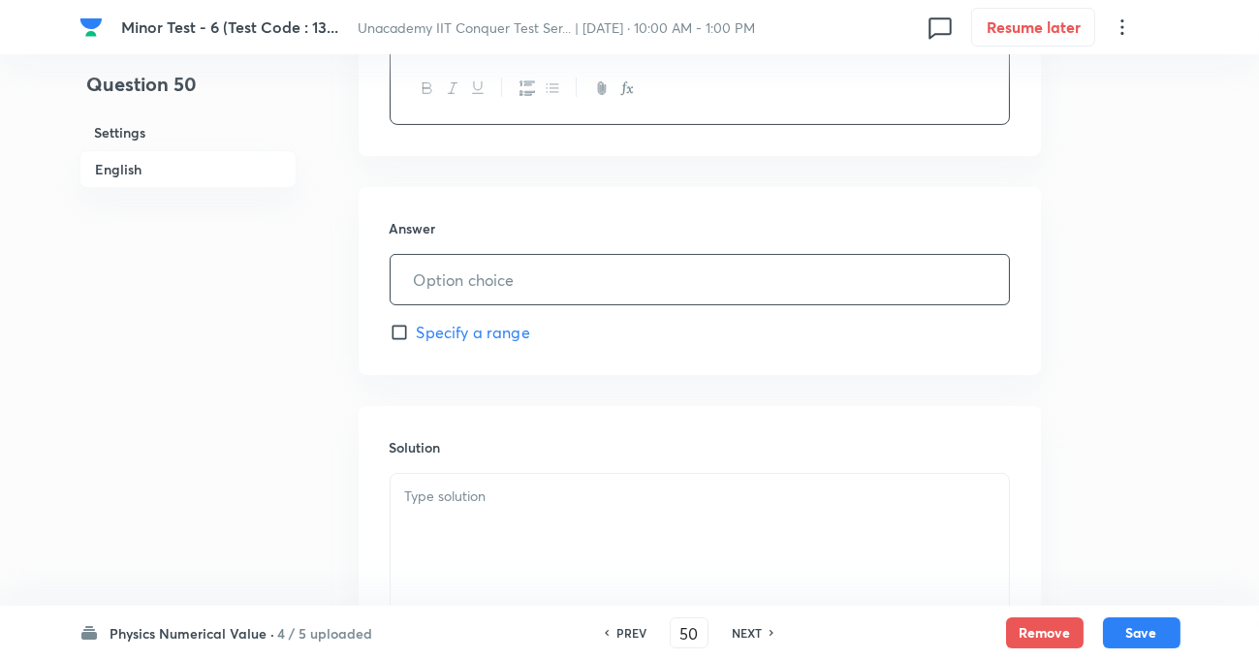
click at [494, 283] on input "text" at bounding box center [700, 279] width 618 height 49
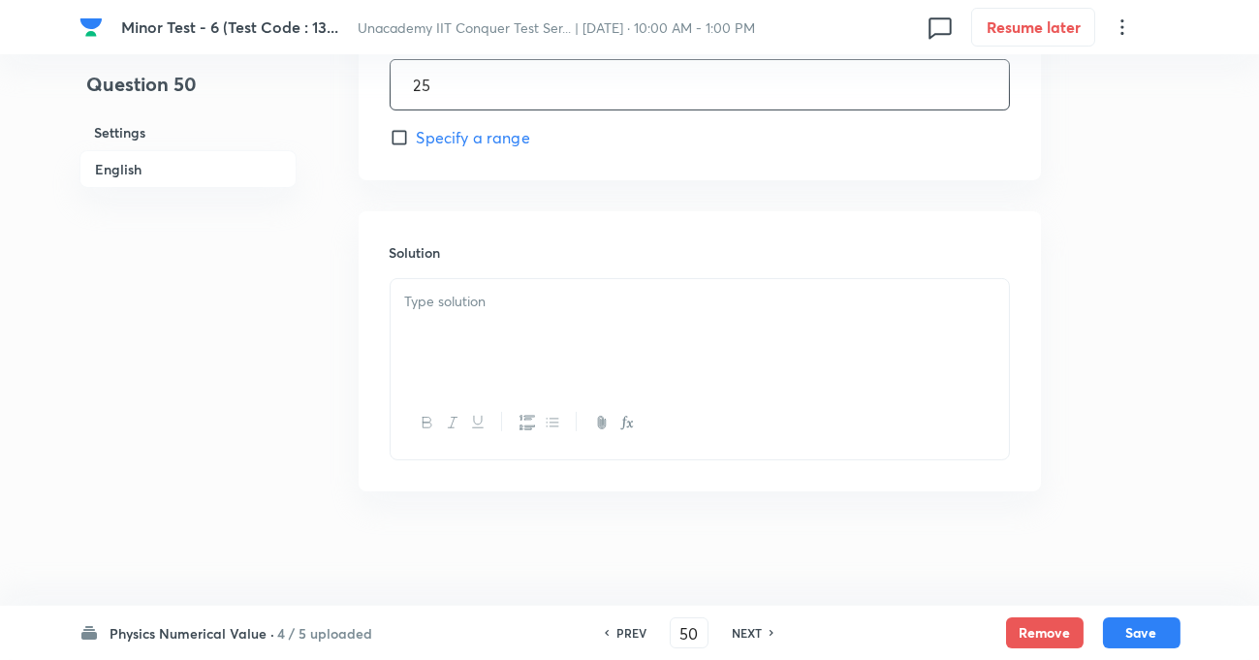
scroll to position [988, 0]
click at [561, 335] on div at bounding box center [700, 332] width 618 height 109
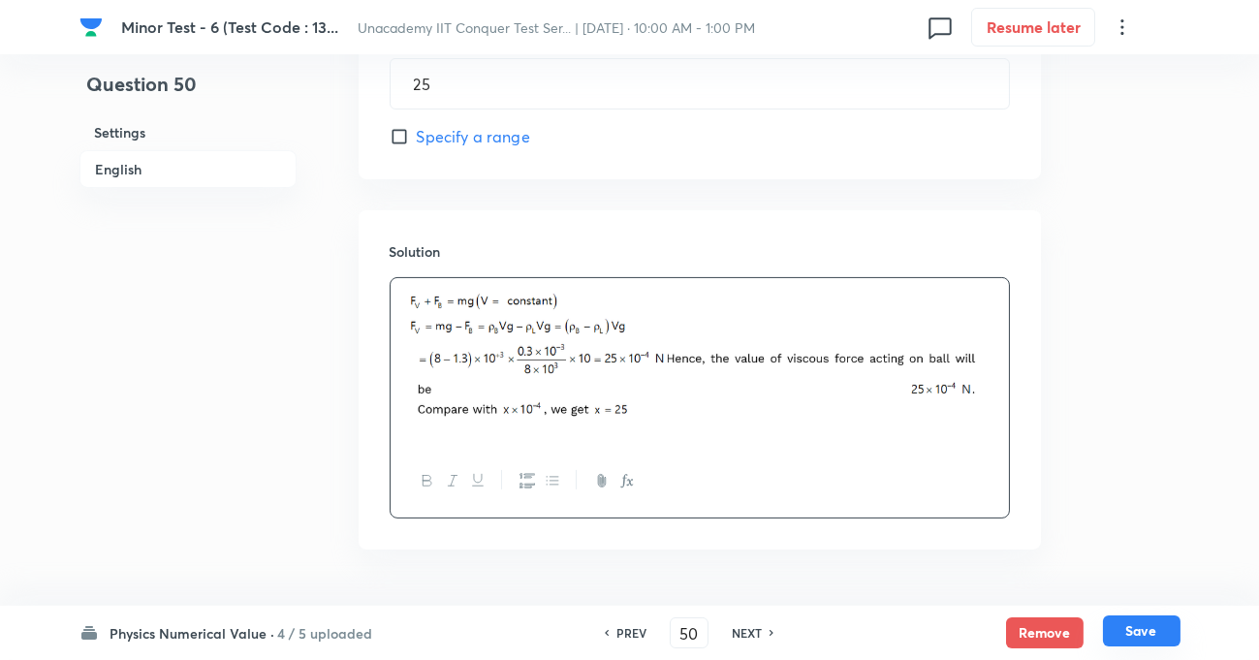
click at [1174, 626] on button "Save" at bounding box center [1142, 630] width 78 height 31
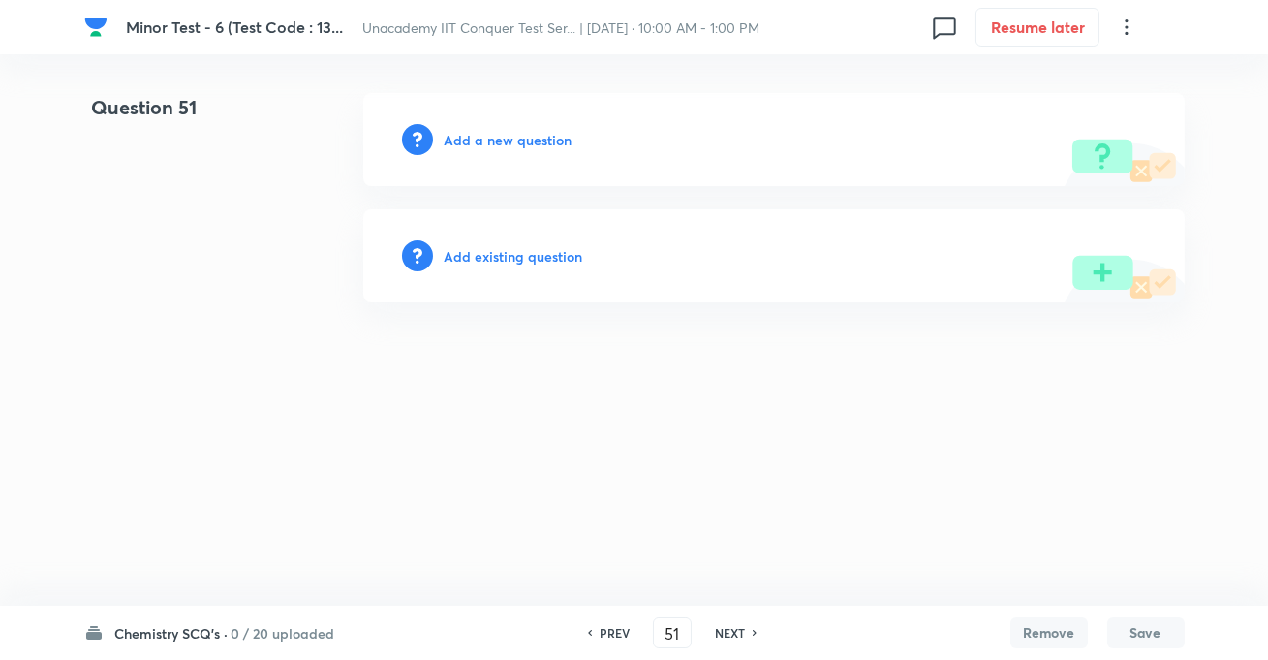
click at [531, 142] on h6 "Add a new question" at bounding box center [509, 140] width 128 height 20
click at [477, 149] on div "Choose a question type" at bounding box center [774, 139] width 822 height 93
click at [536, 136] on h6 "Choose a question type" at bounding box center [519, 140] width 149 height 20
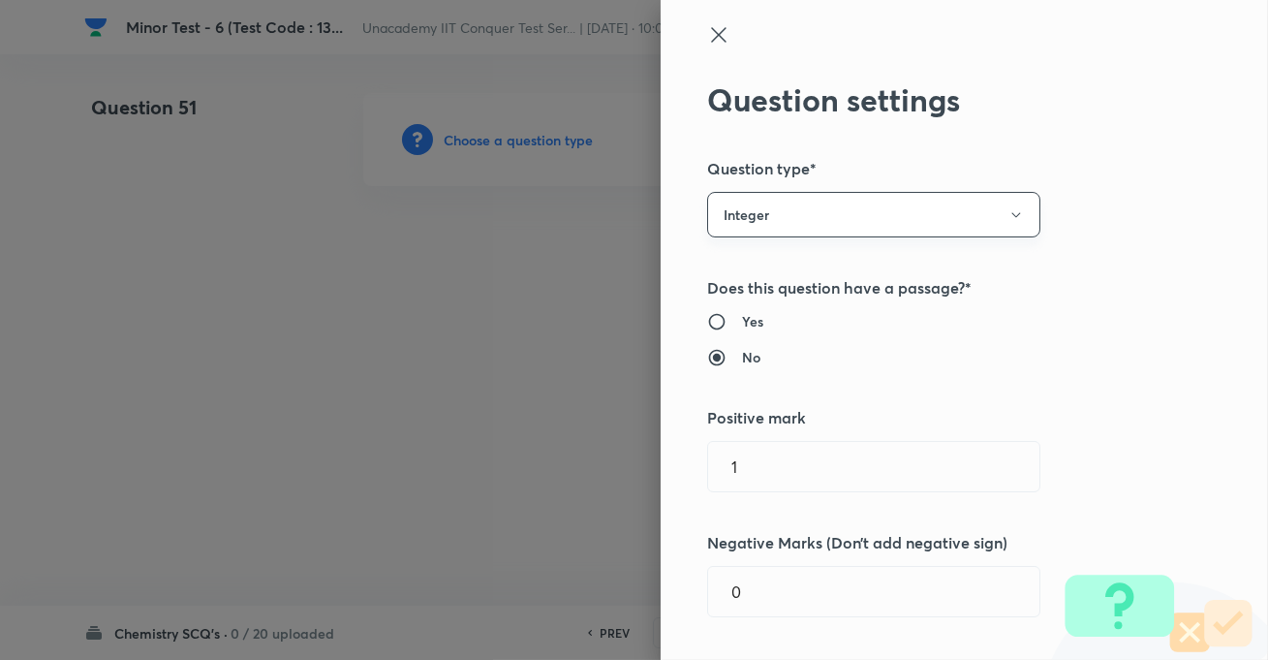
click at [817, 214] on button "Integer" at bounding box center [873, 215] width 333 height 46
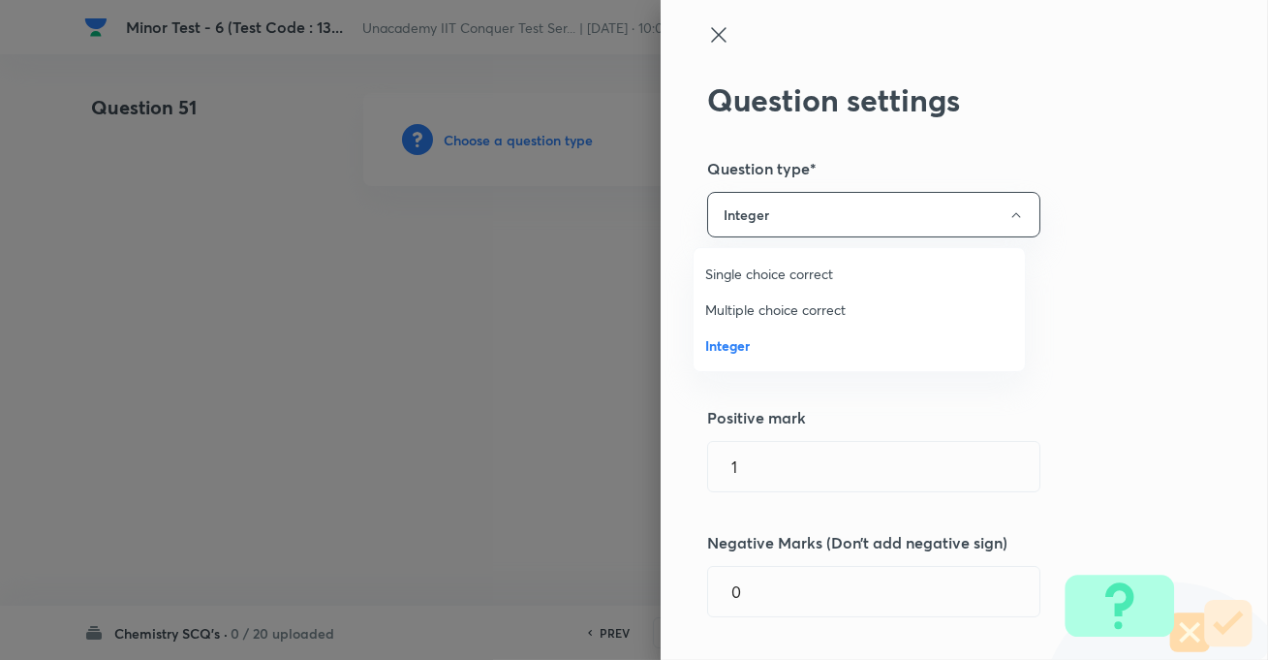
click at [782, 265] on span "Single choice correct" at bounding box center [859, 274] width 308 height 20
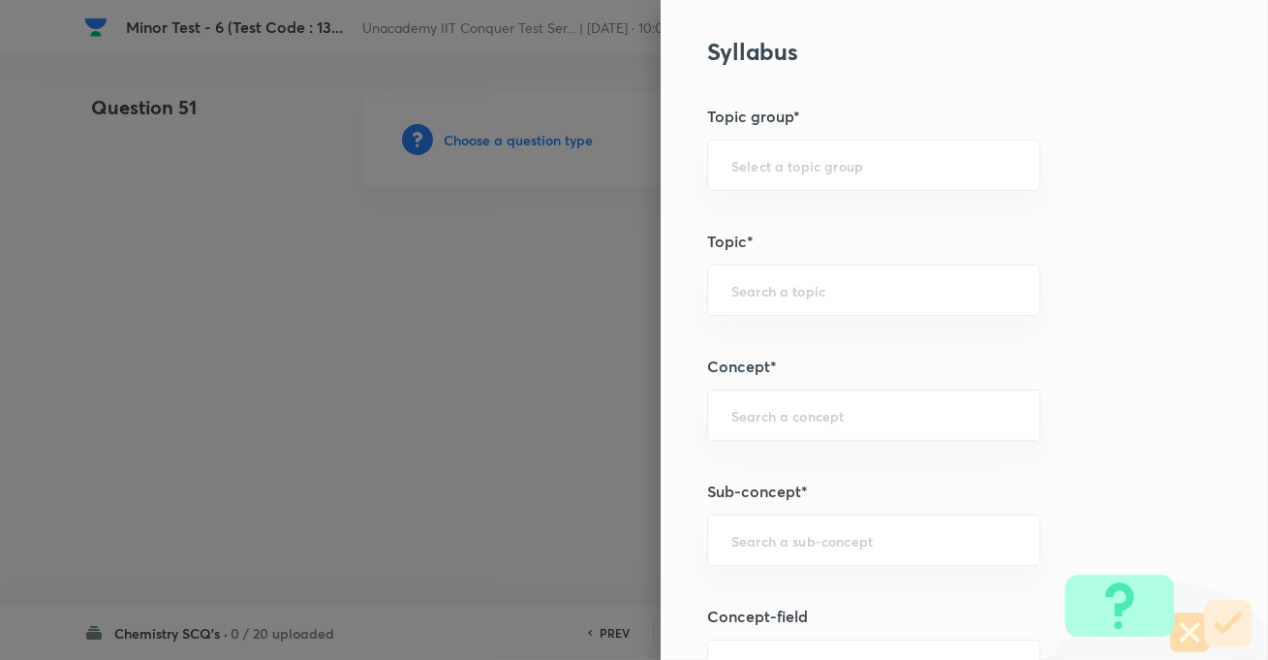
scroll to position [1233, 0]
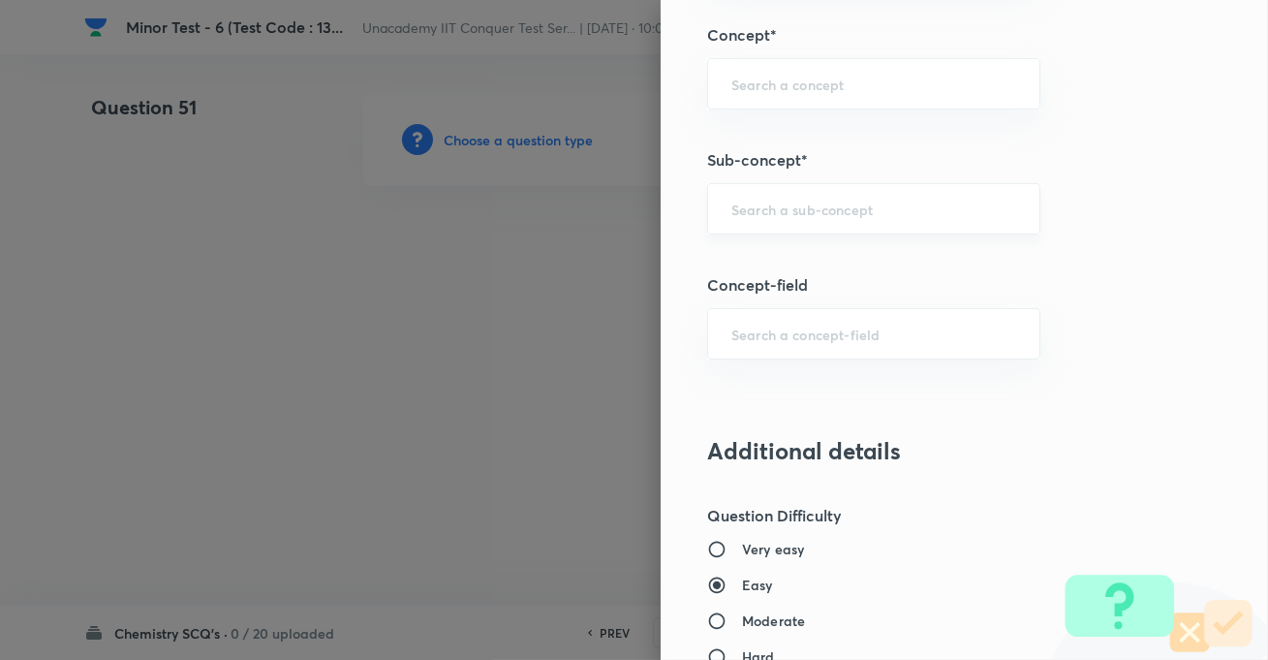
click at [779, 204] on input "text" at bounding box center [874, 209] width 285 height 18
paste input "Nomenclature General Organic Chemistry"
drag, startPoint x: 869, startPoint y: 205, endPoint x: 1194, endPoint y: 198, distance: 324.7
click at [1194, 198] on div "Question settings Question type* Single choice correct Number of options* 2 3 4…" at bounding box center [965, 330] width 608 height 660
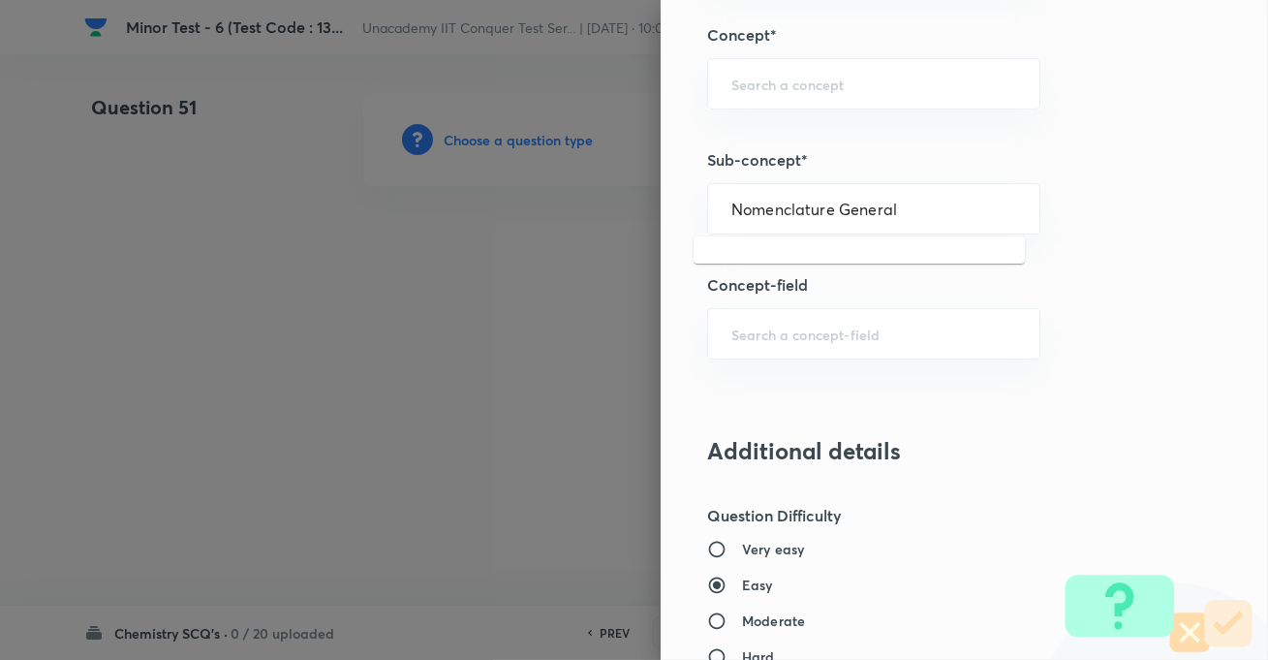
scroll to position [0, 0]
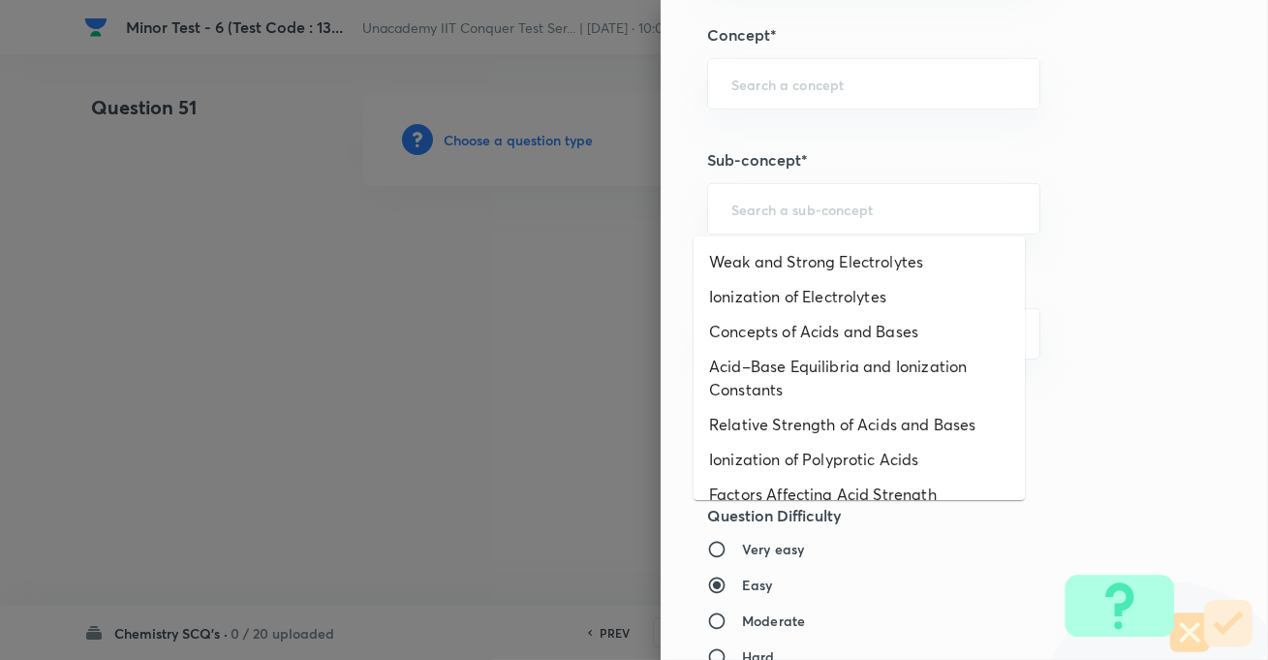
paste input "Nomenclature General Organic Chemistry"
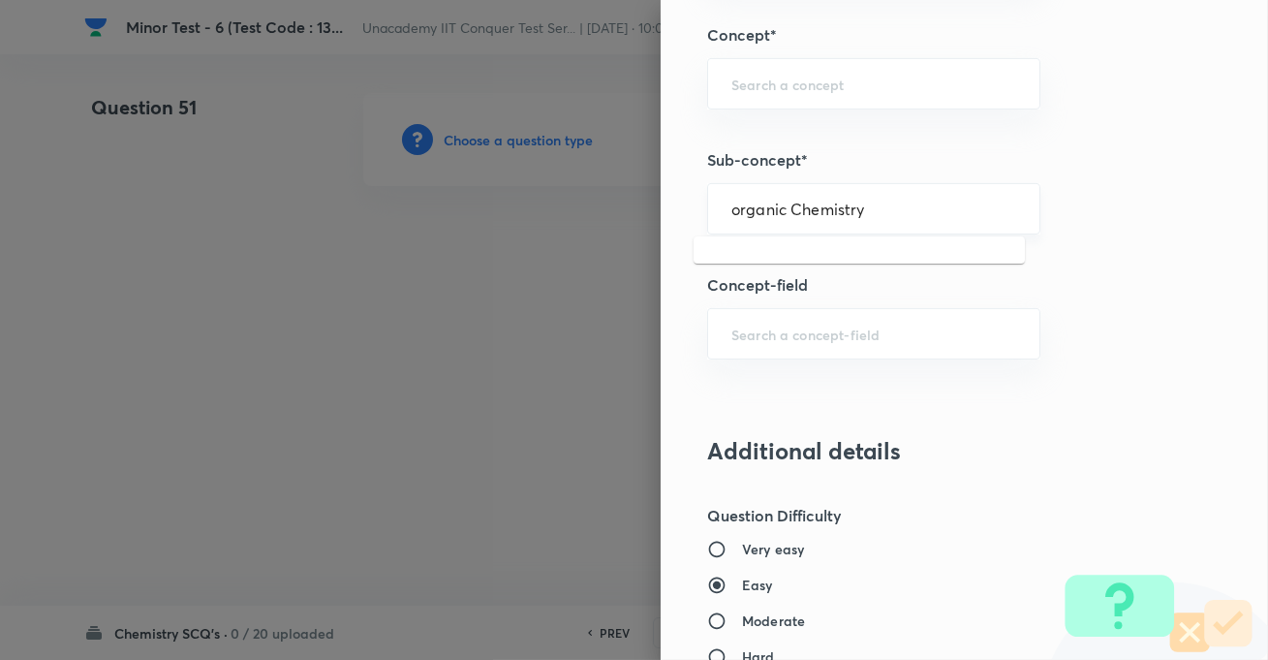
click at [861, 214] on input "organic Chemistry" at bounding box center [874, 209] width 285 height 18
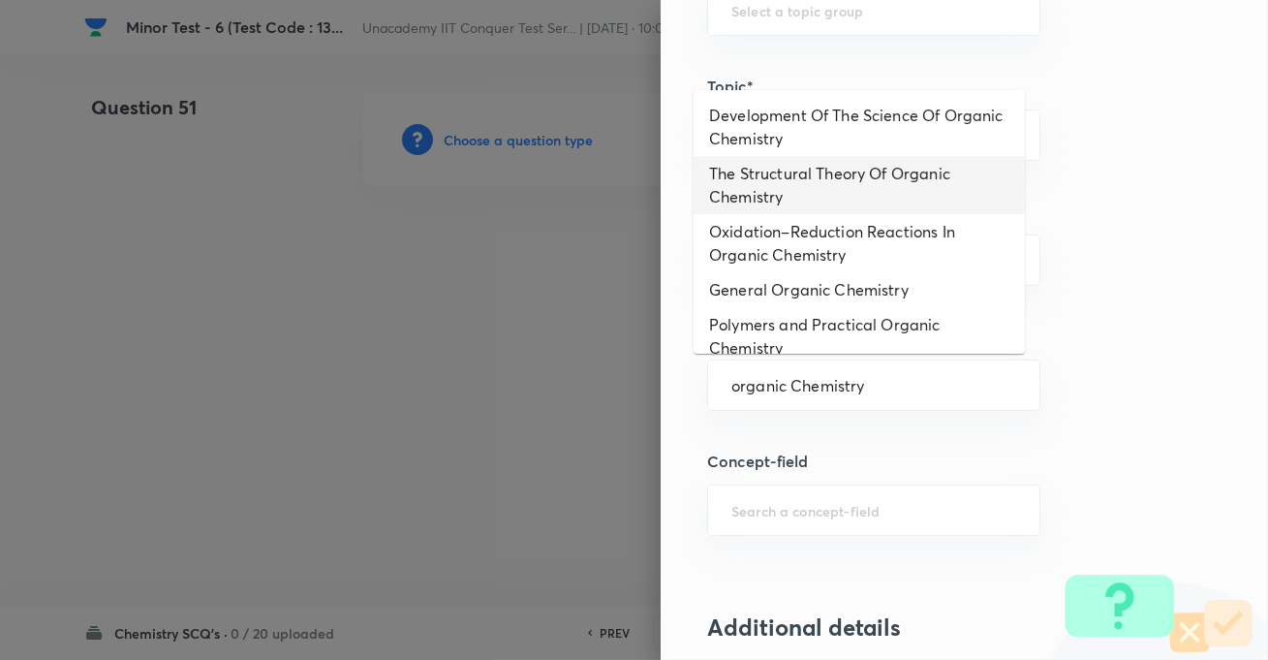
scroll to position [18, 0]
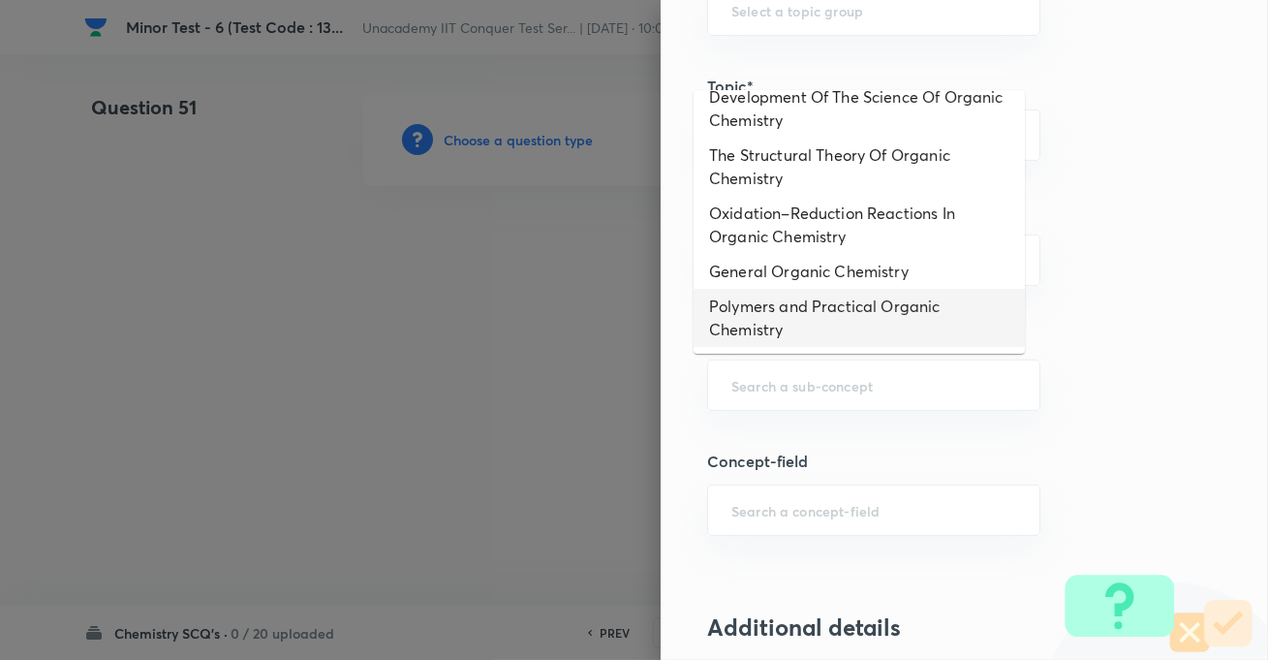
click at [1031, 328] on h5 "Sub-concept*" at bounding box center [932, 336] width 450 height 23
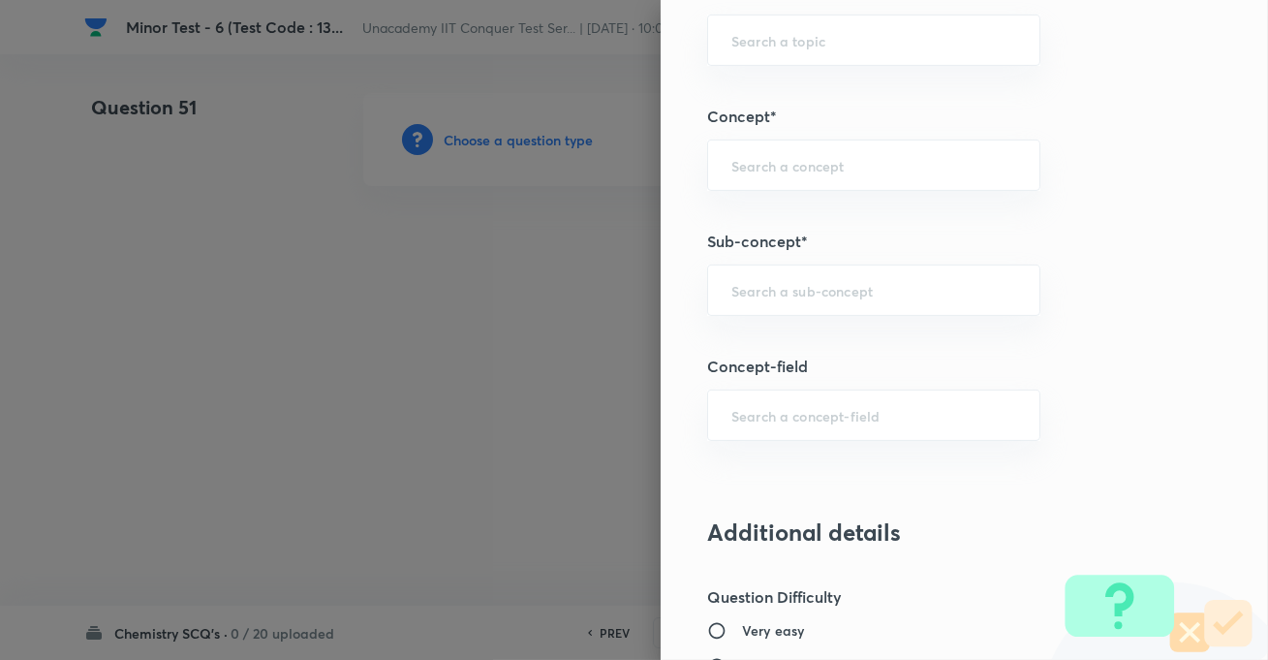
scroll to position [1233, 0]
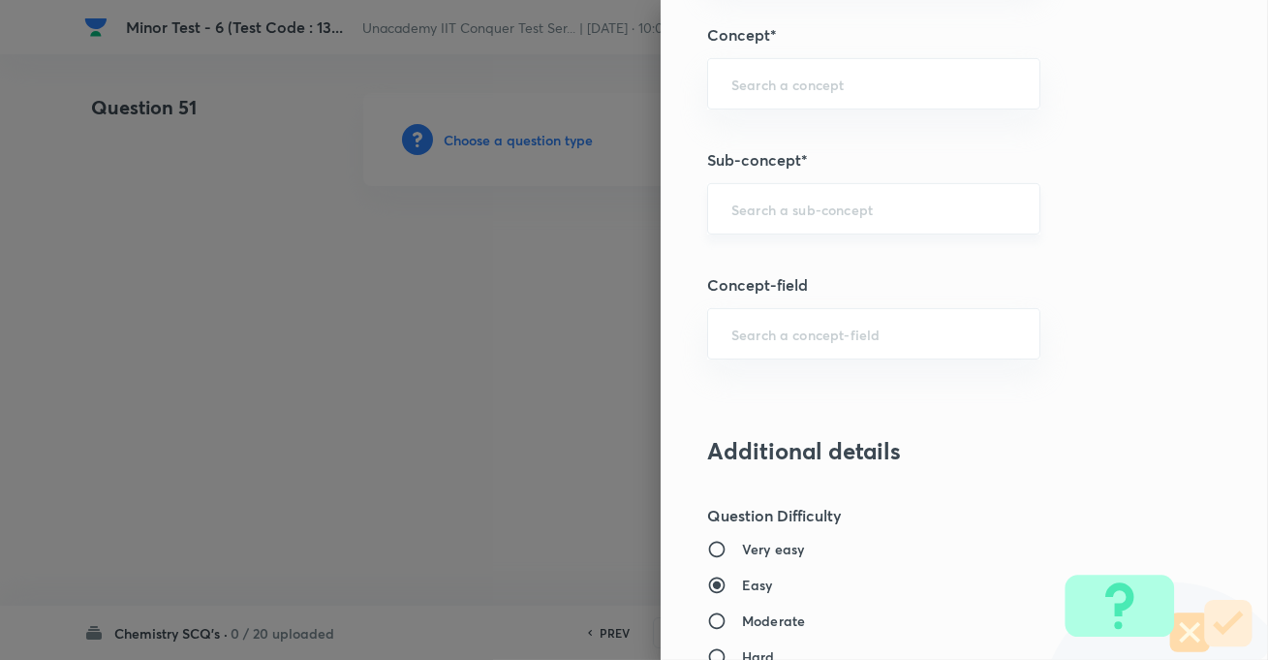
click at [794, 194] on div "​" at bounding box center [873, 208] width 333 height 51
click at [800, 260] on li "Development Of The Science Of Organic Chemistry" at bounding box center [859, 273] width 331 height 58
click at [767, 206] on input "Development Of The Science Of Organic Chemistry" at bounding box center [874, 209] width 285 height 18
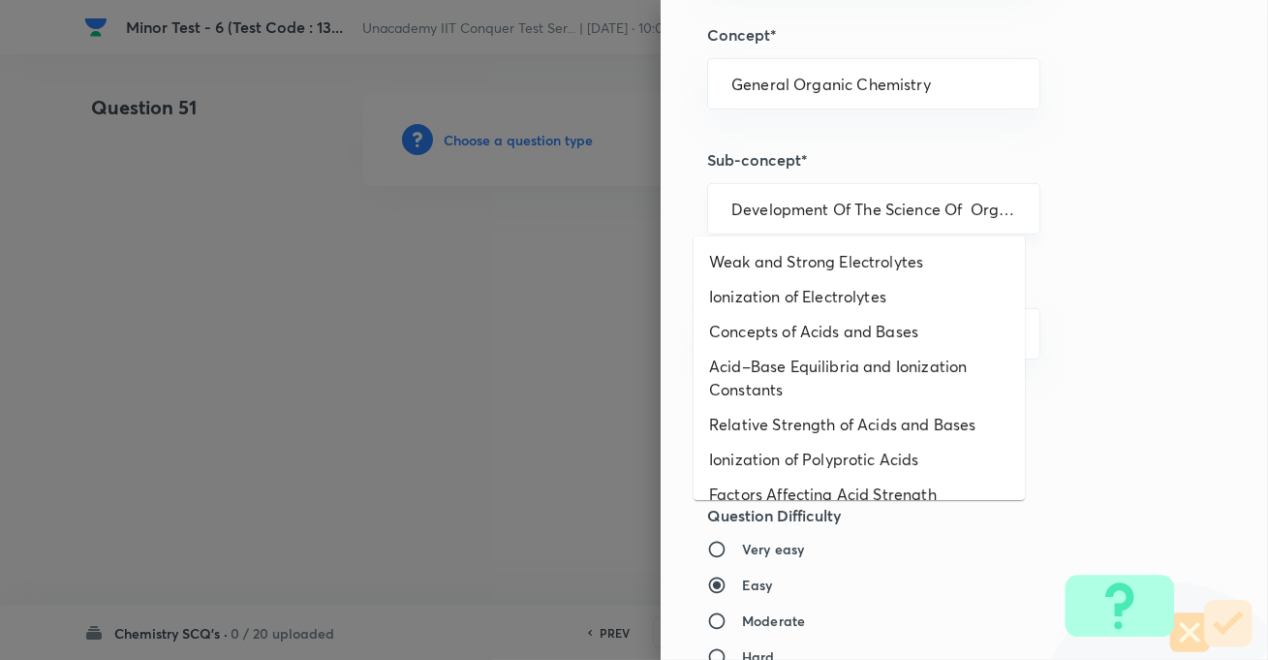
click at [767, 206] on input "Development Of The Science Of Organic Chemistry" at bounding box center [874, 209] width 285 height 18
click at [715, 209] on div "Development Of The Science Of Organic Chemistry ​" at bounding box center [873, 208] width 333 height 51
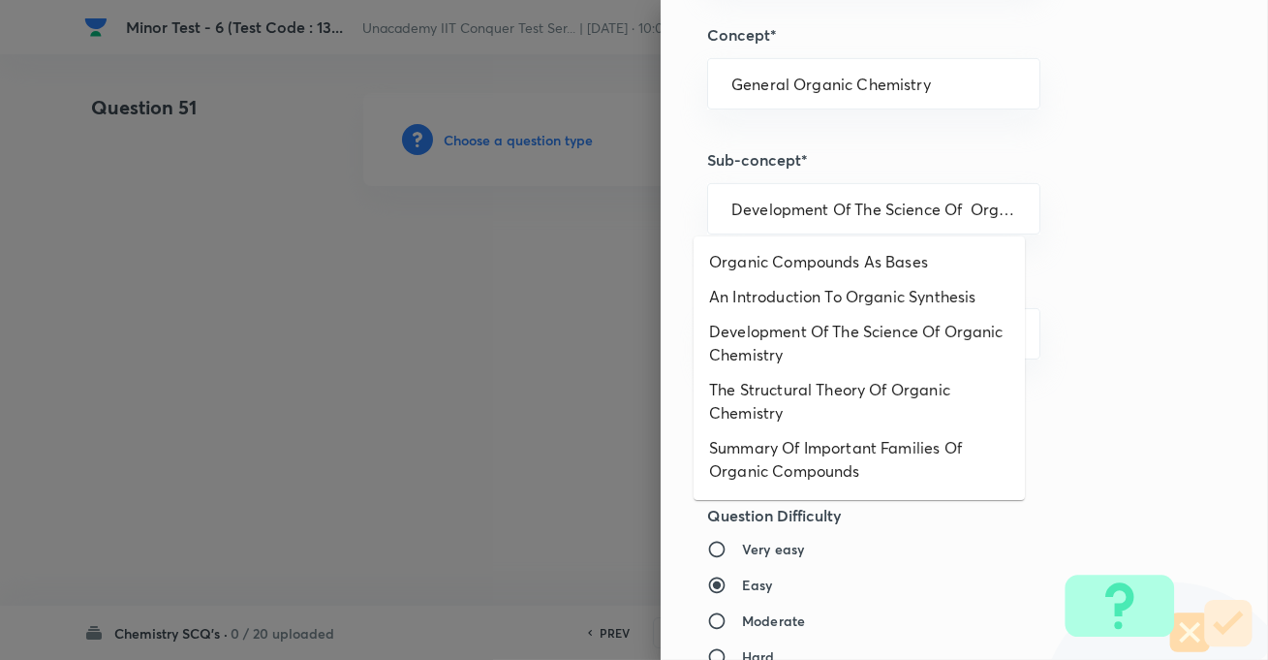
drag, startPoint x: 712, startPoint y: 206, endPoint x: 1036, endPoint y: 213, distance: 323.7
click at [1036, 213] on div "Question settings Question type* Single choice correct Number of options* 2 3 4…" at bounding box center [965, 330] width 608 height 660
click at [714, 208] on div "Development Of The Science Of Organic Chemistry ​" at bounding box center [873, 208] width 333 height 51
click at [752, 210] on input "Development Of The Science Of Organic Chemistry" at bounding box center [874, 209] width 285 height 18
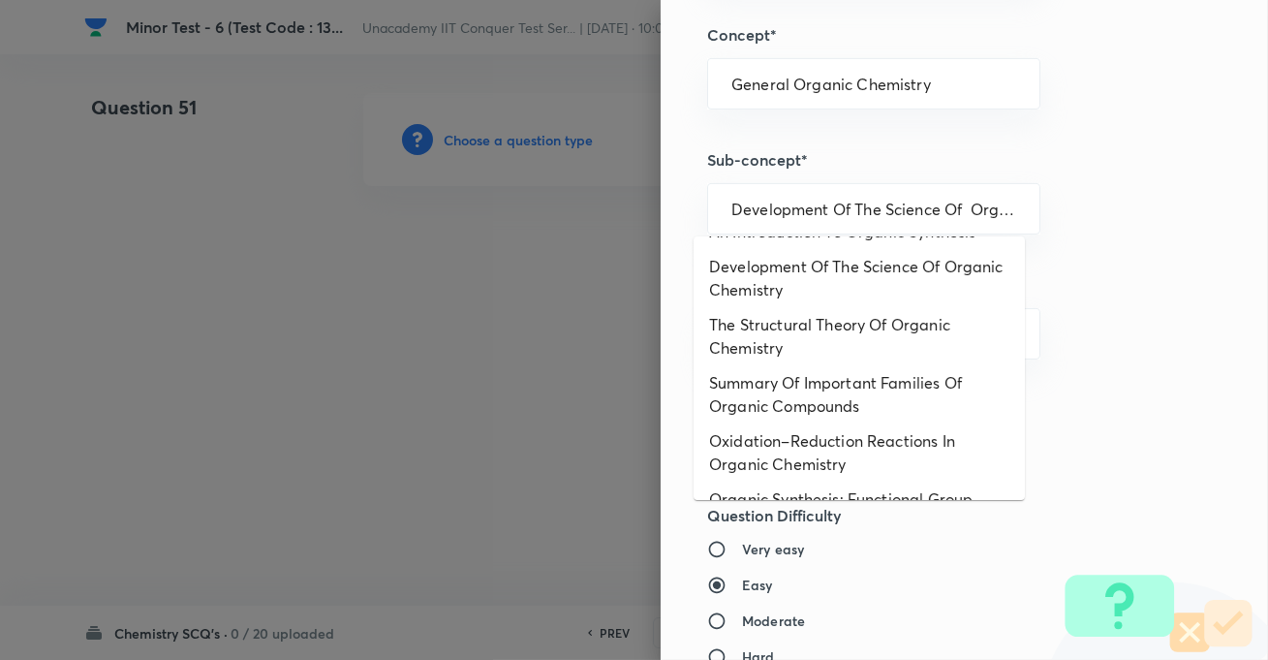
scroll to position [59, 0]
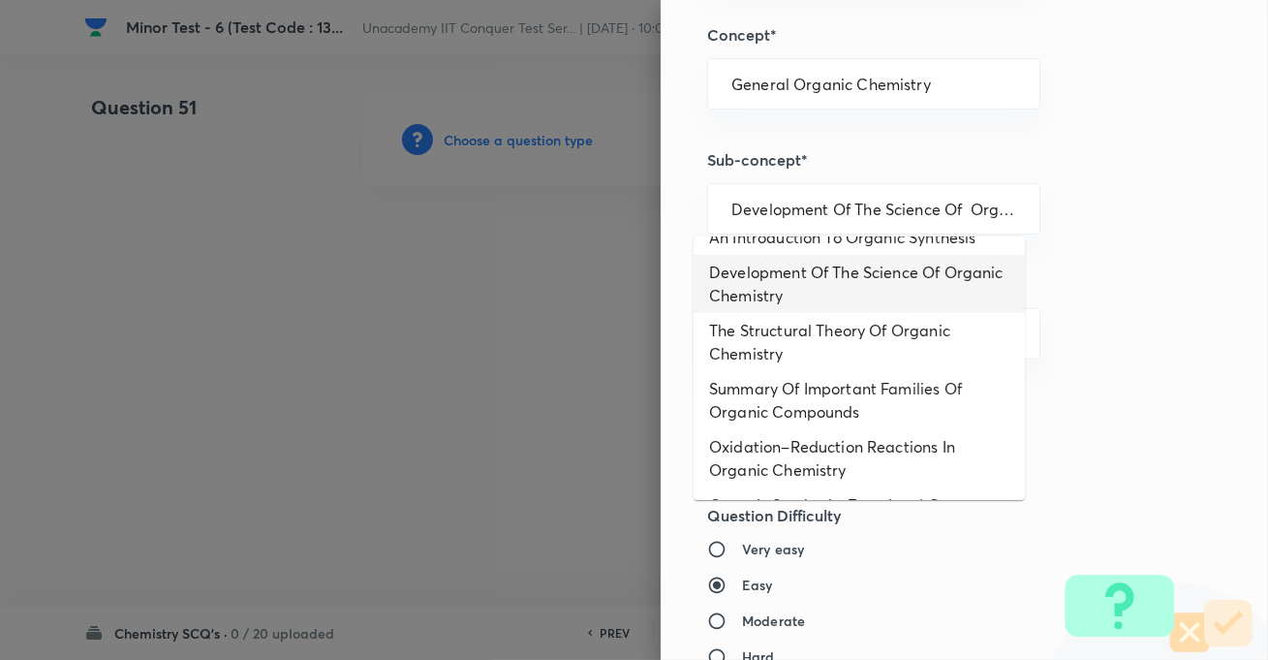
click at [814, 277] on li "Development Of The Science Of Organic Chemistry" at bounding box center [859, 284] width 331 height 58
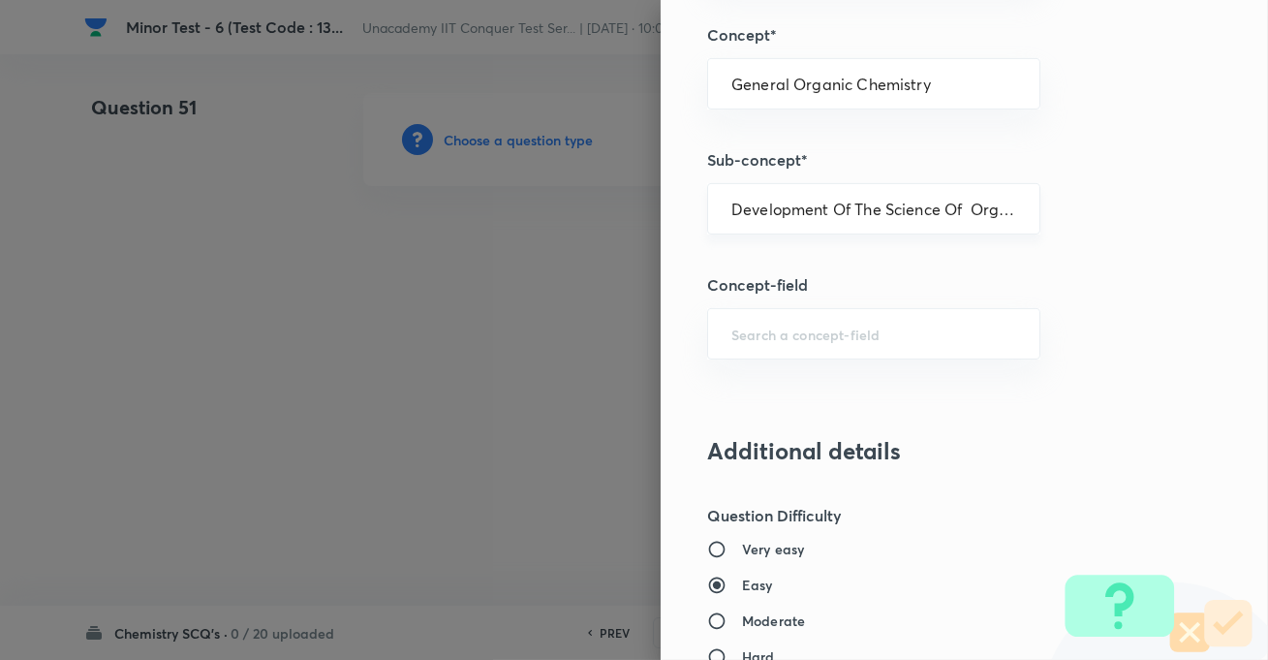
click at [740, 208] on input "Development Of The Science Of Organic Chemistry" at bounding box center [874, 209] width 285 height 18
click at [707, 617] on input "Moderate" at bounding box center [724, 620] width 35 height 19
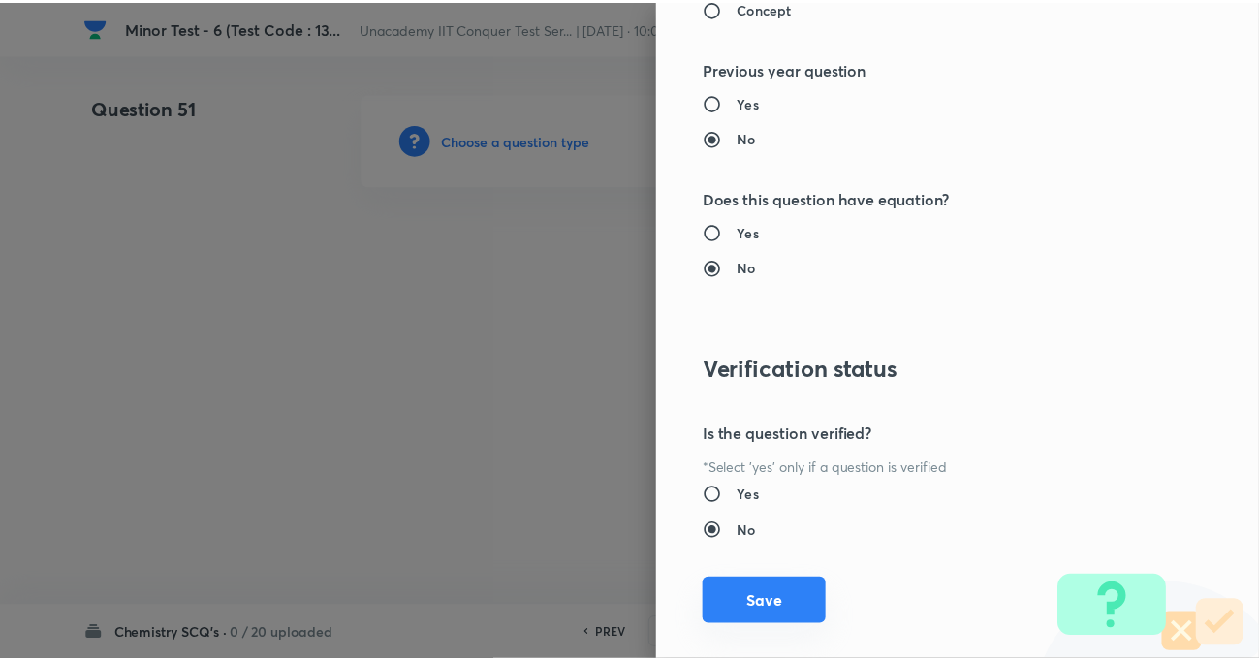
scroll to position [2109, 0]
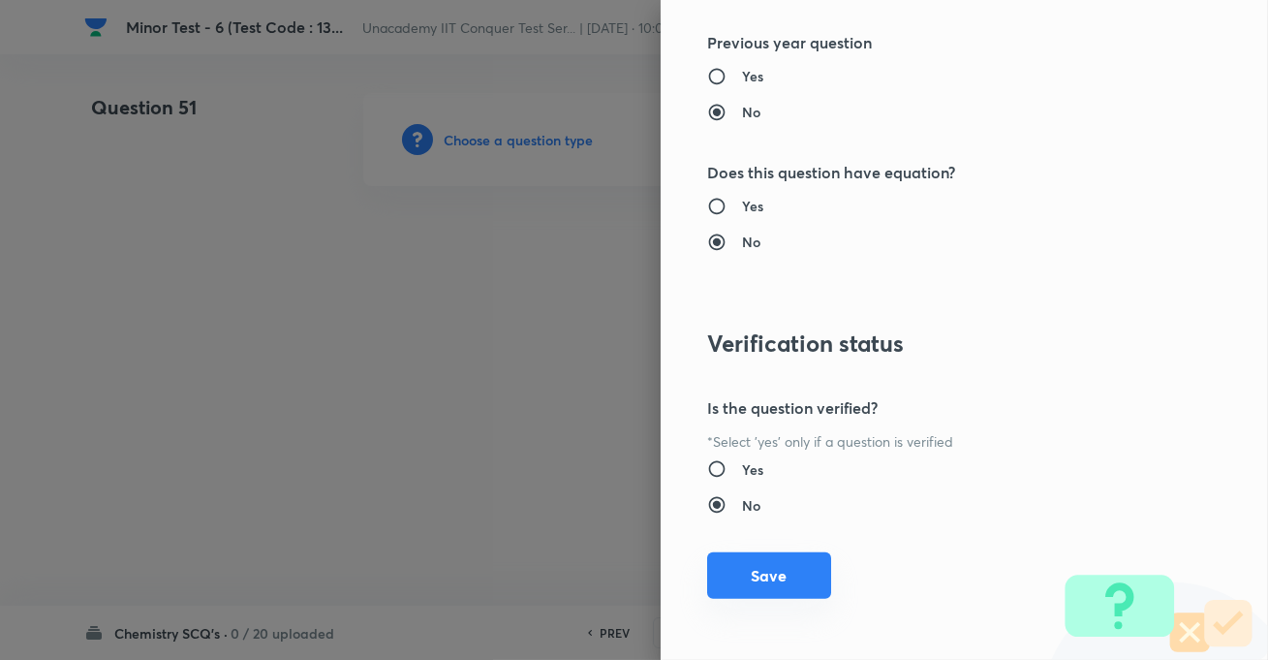
click at [736, 581] on button "Save" at bounding box center [769, 575] width 124 height 47
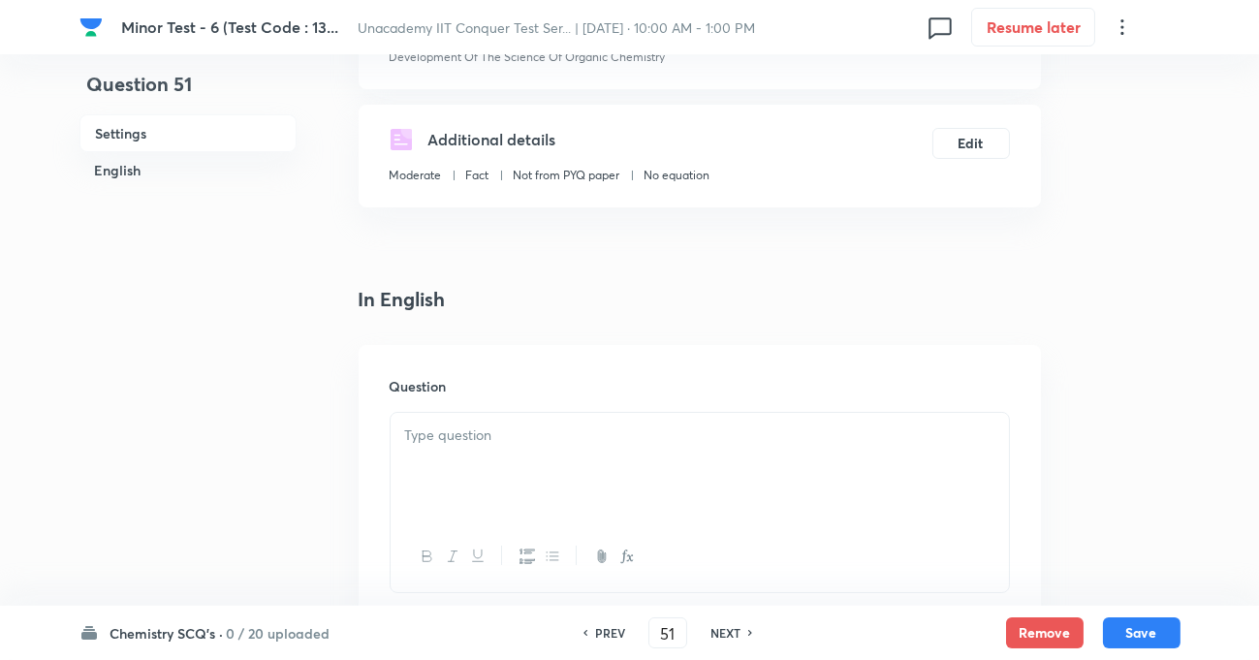
scroll to position [352, 0]
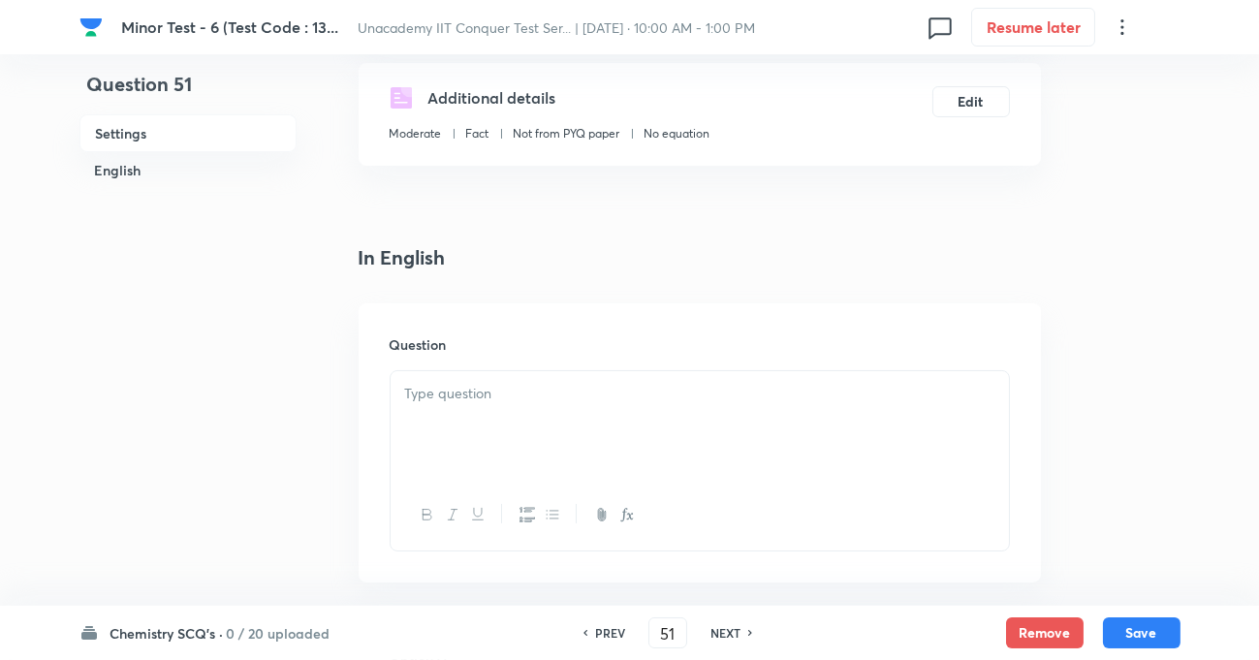
click at [506, 377] on div at bounding box center [700, 425] width 618 height 109
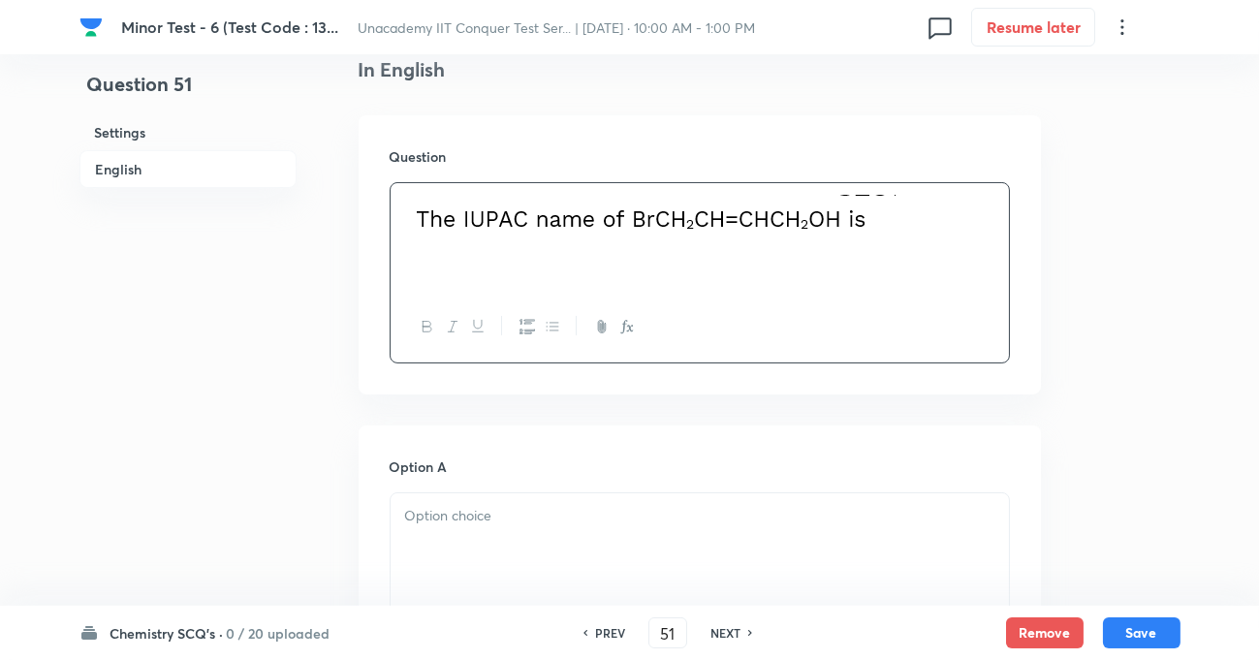
scroll to position [616, 0]
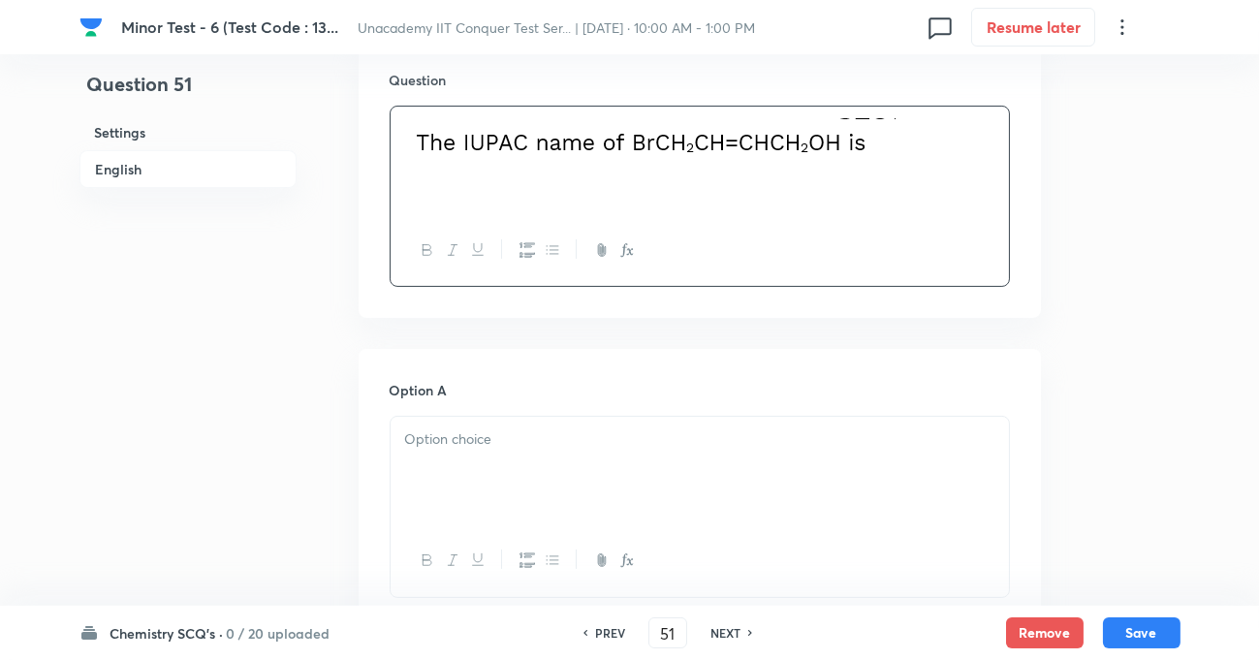
click at [454, 454] on div at bounding box center [700, 471] width 618 height 109
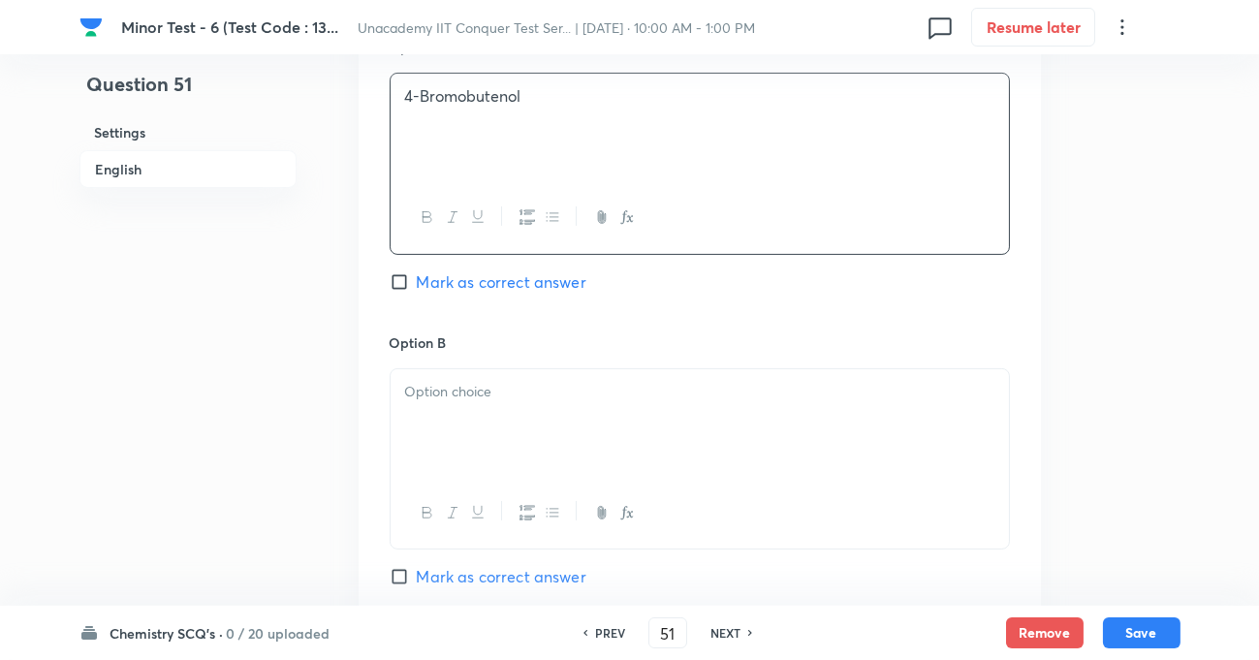
scroll to position [969, 0]
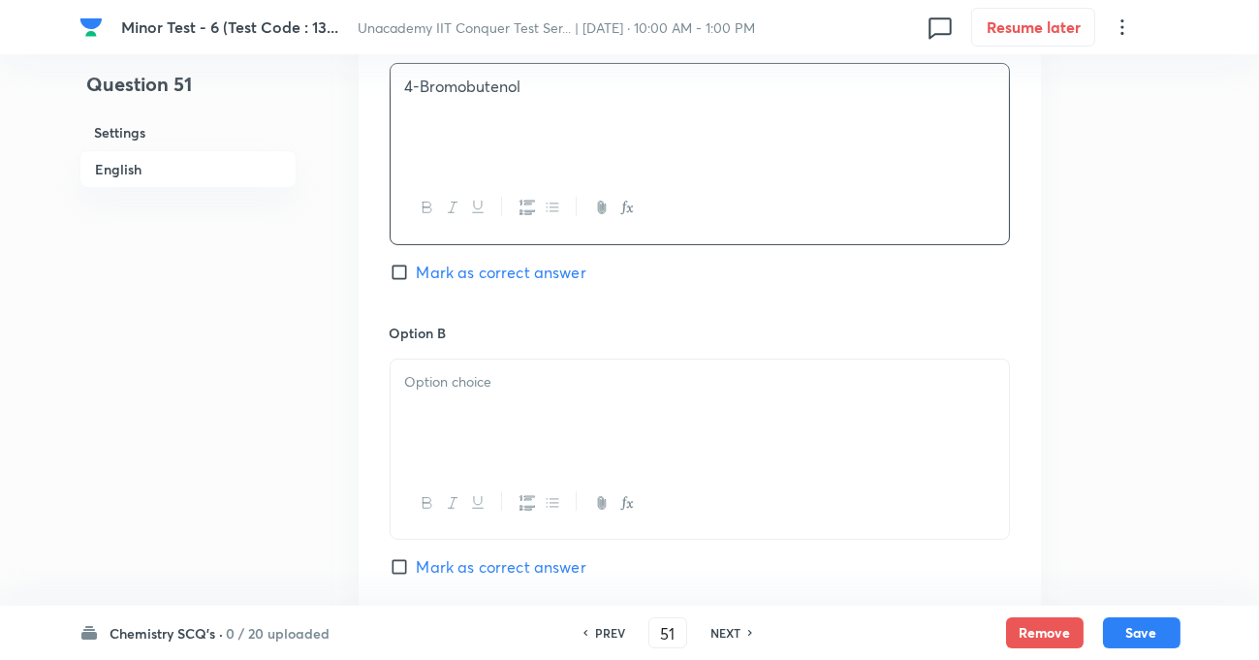
click at [542, 407] on div at bounding box center [700, 414] width 618 height 109
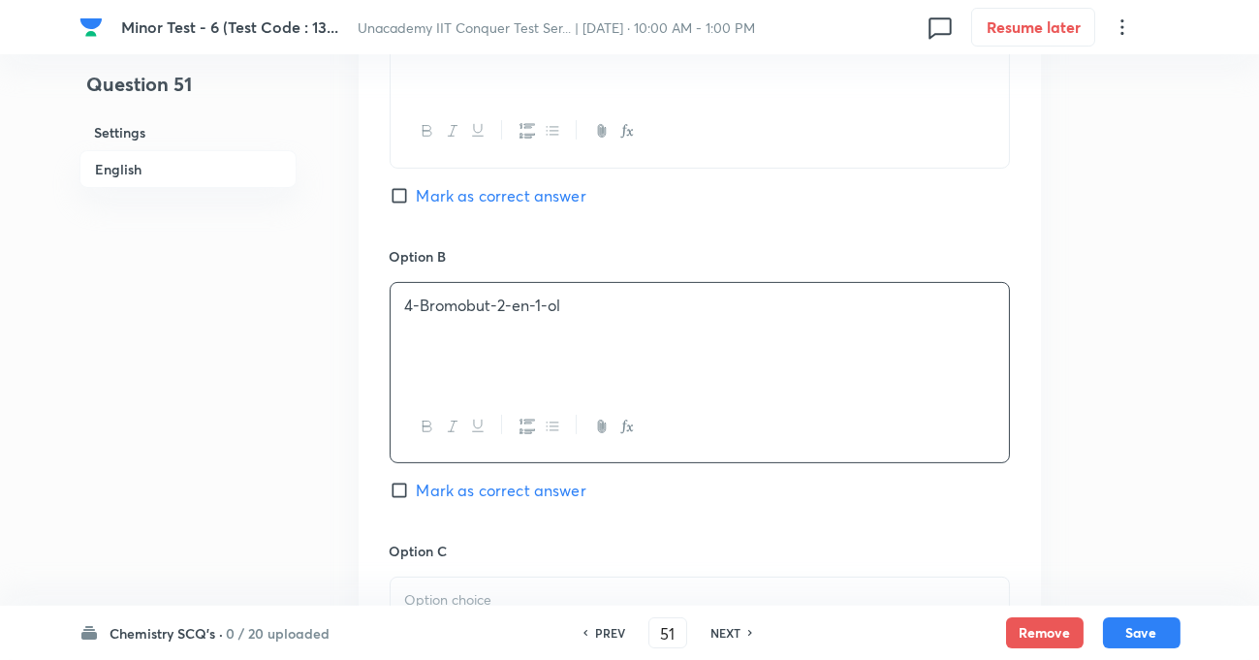
scroll to position [1144, 0]
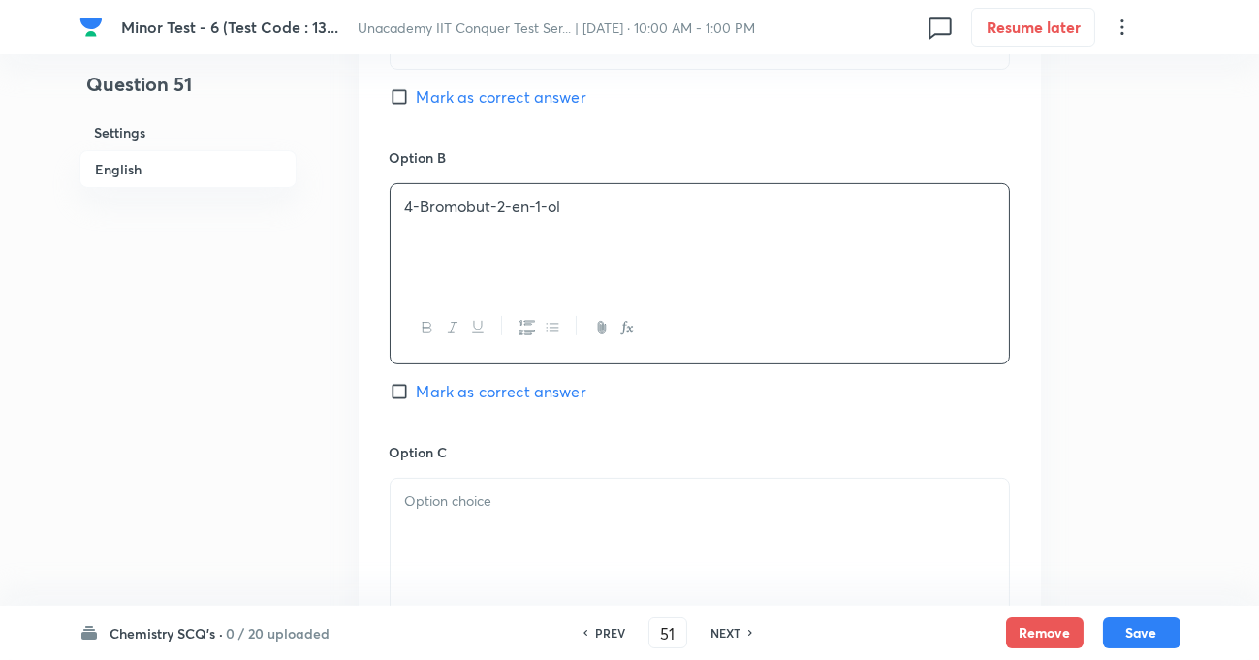
click at [518, 512] on p at bounding box center [699, 501] width 589 height 22
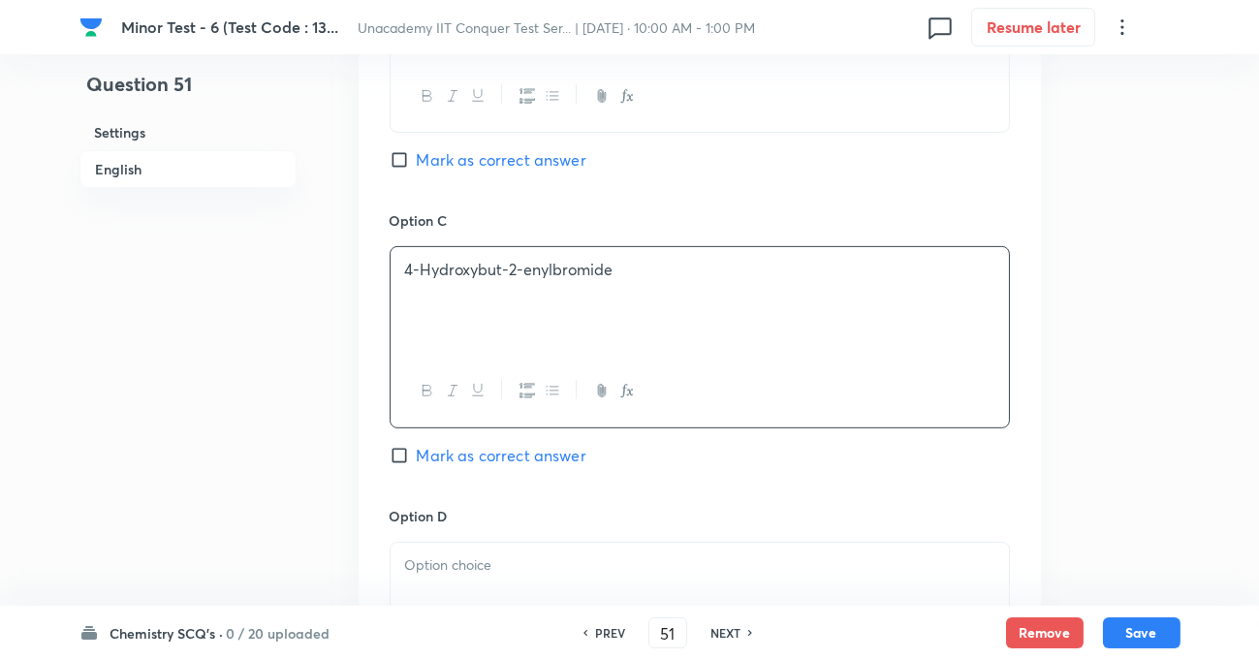
scroll to position [1409, 0]
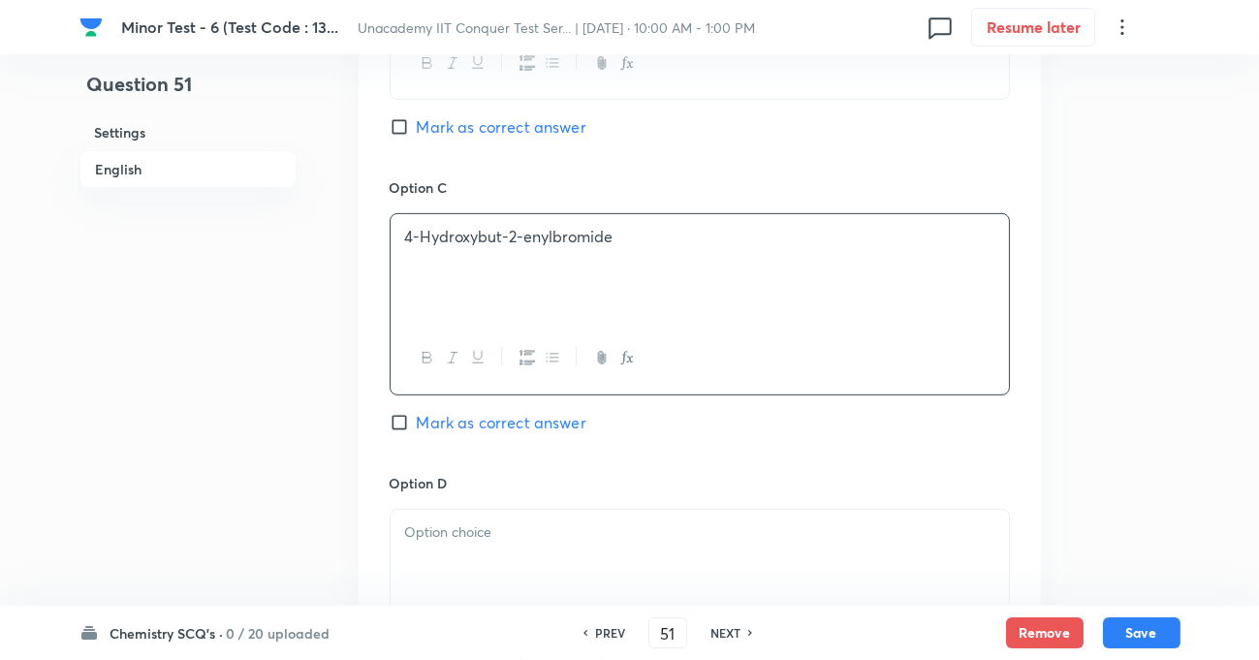
click at [561, 538] on p at bounding box center [699, 532] width 589 height 22
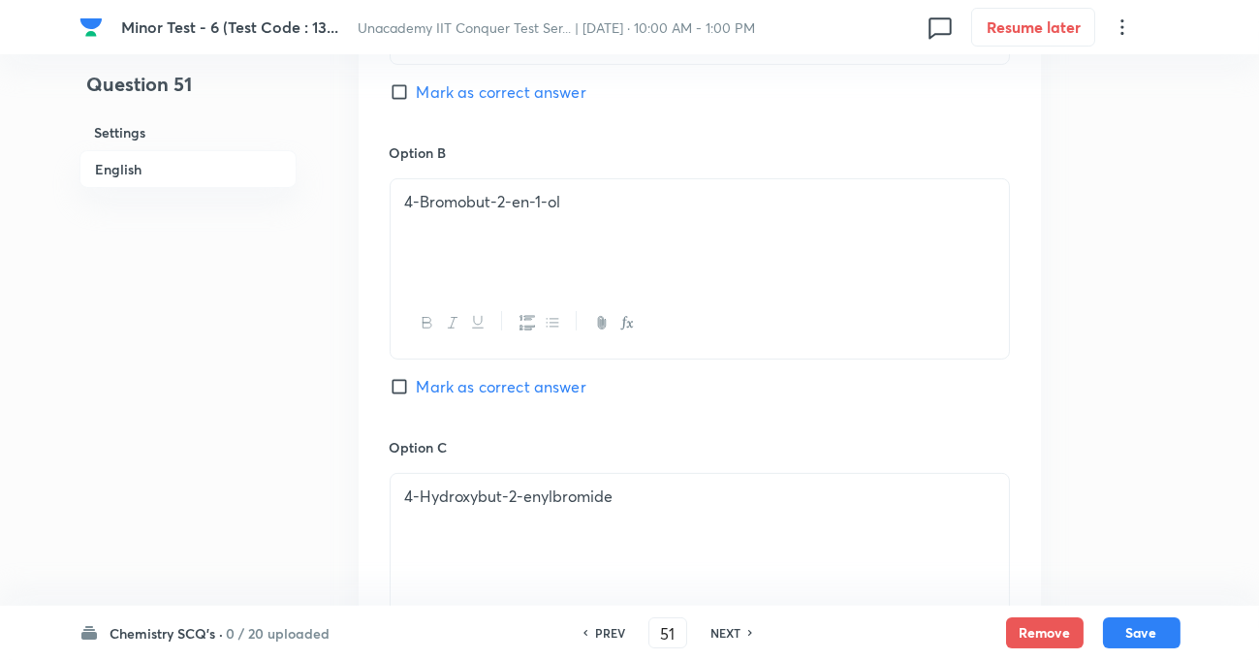
scroll to position [1144, 0]
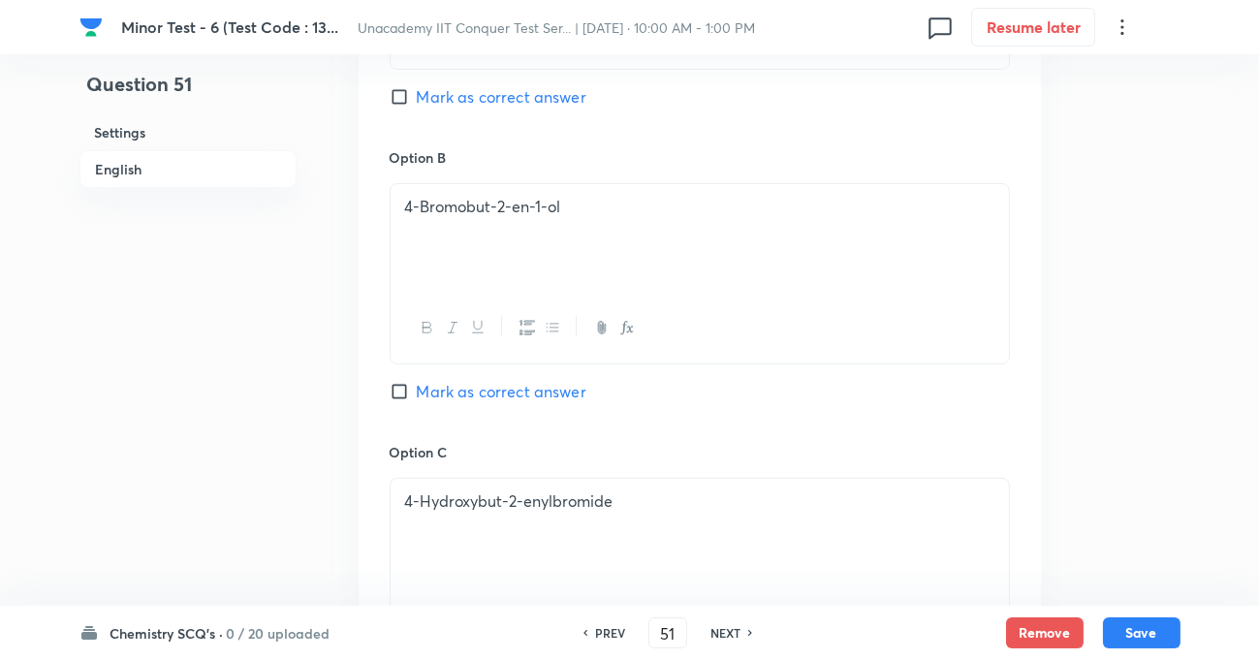
click at [396, 384] on input "Mark as correct answer" at bounding box center [403, 391] width 27 height 19
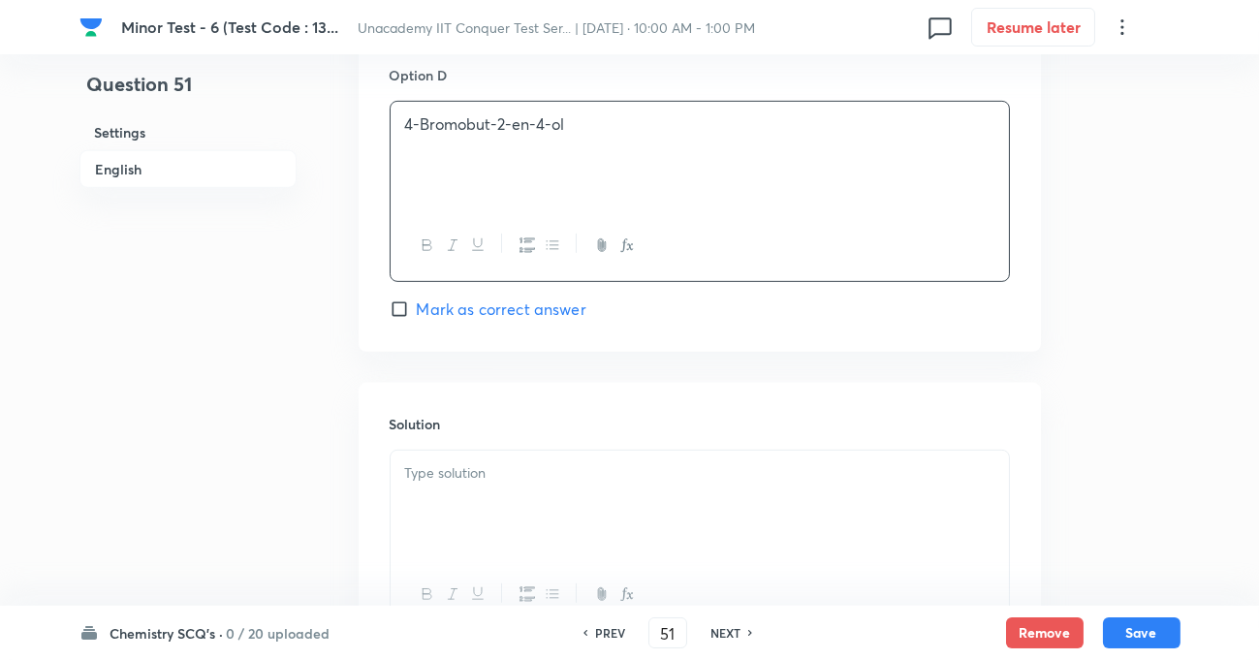
scroll to position [1990, 0]
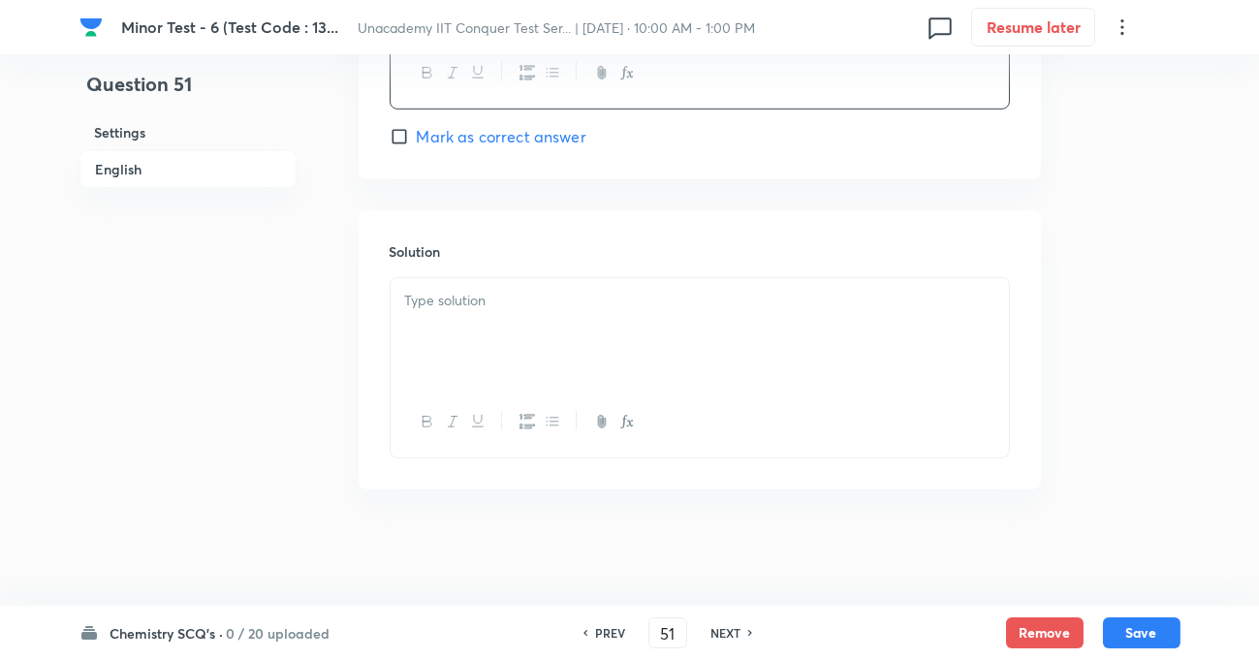
click at [501, 313] on div at bounding box center [700, 332] width 618 height 109
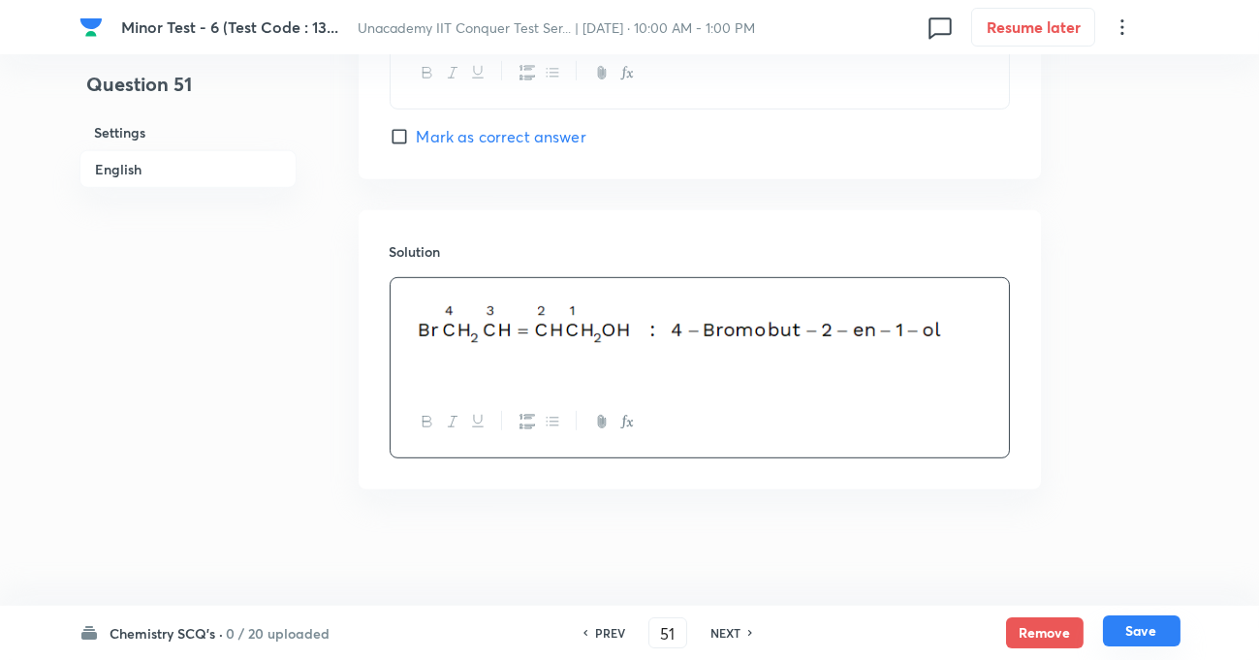
click at [1142, 632] on button "Save" at bounding box center [1142, 630] width 78 height 31
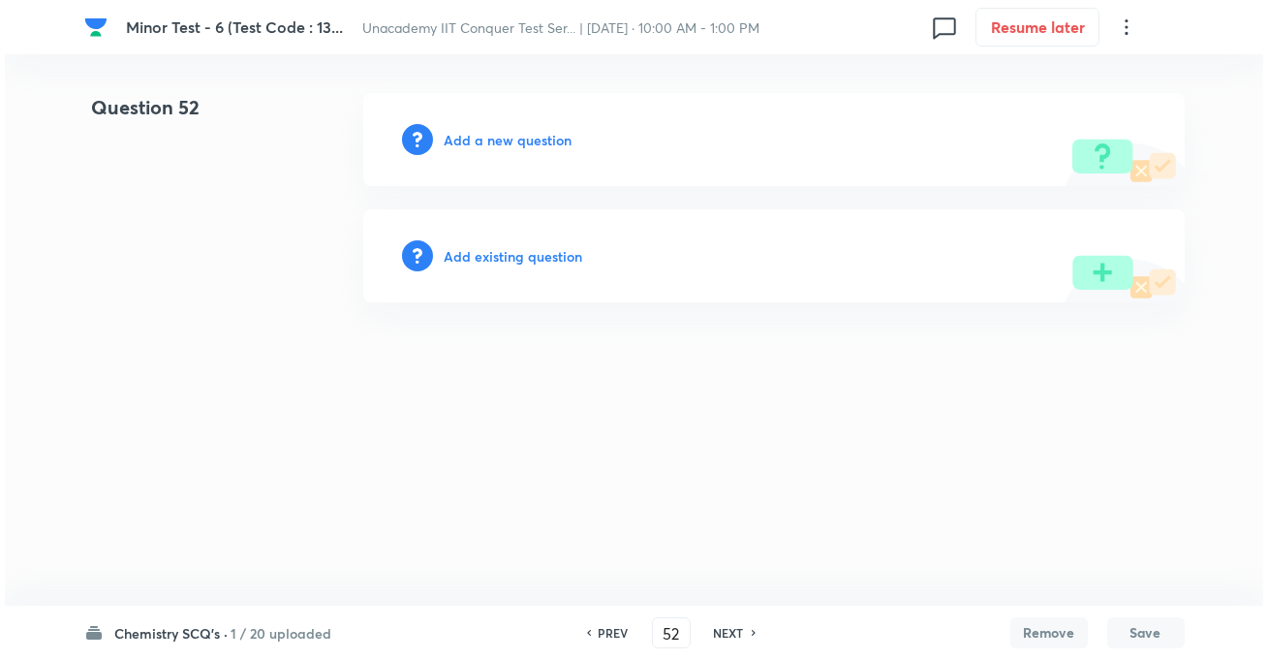
scroll to position [0, 0]
click at [539, 145] on h6 "Add a new question" at bounding box center [509, 140] width 128 height 20
click at [544, 139] on h6 "Choose a question type" at bounding box center [519, 140] width 149 height 20
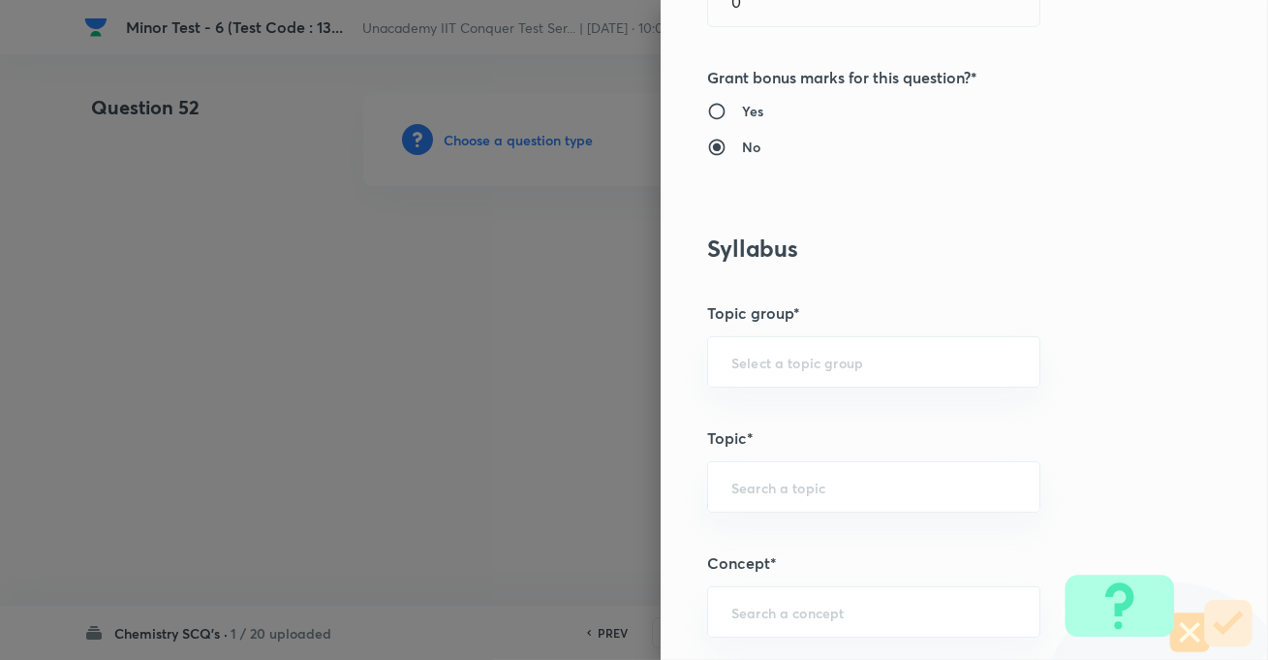
scroll to position [1056, 0]
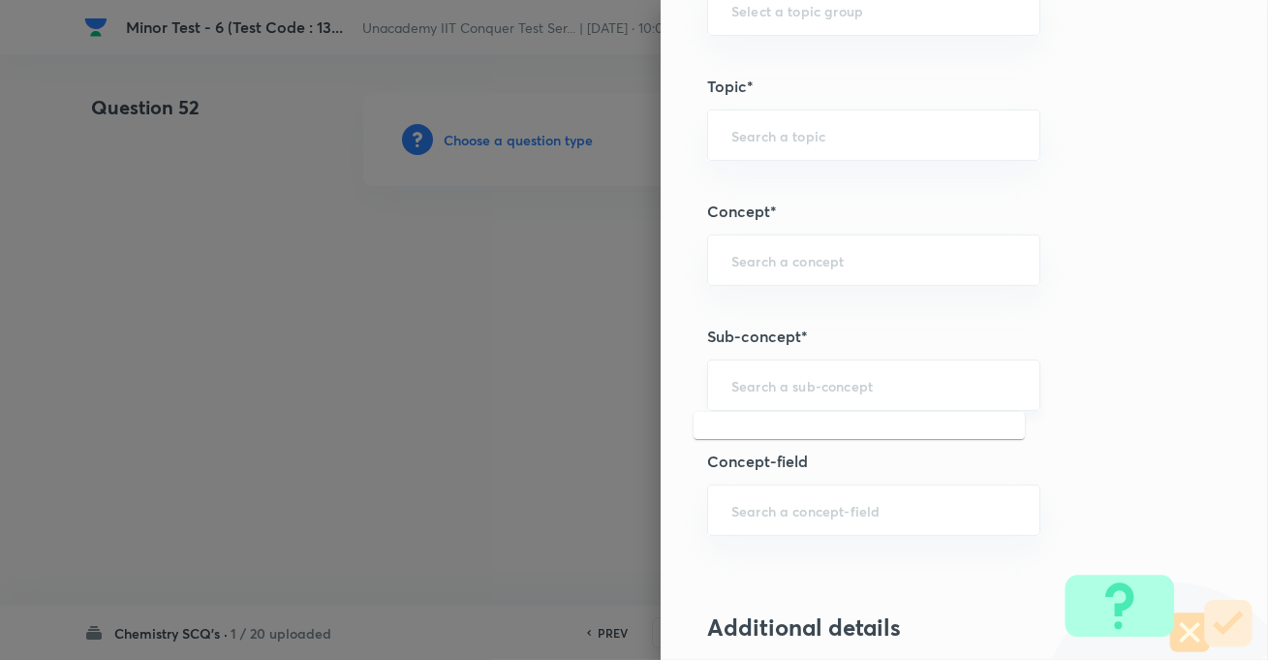
click at [793, 378] on input "text" at bounding box center [874, 385] width 285 height 18
paste input "Development Of The Science Of Organic Chemistry"
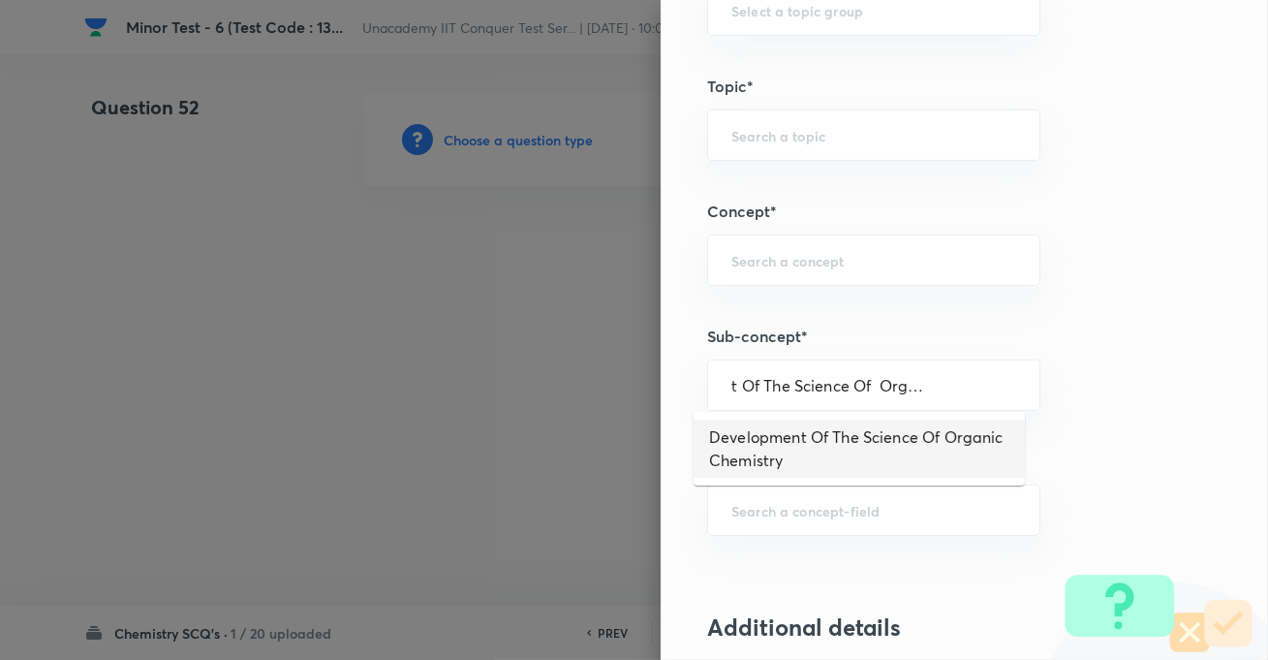
click at [785, 431] on li "Development Of The Science Of Organic Chemistry" at bounding box center [859, 449] width 331 height 58
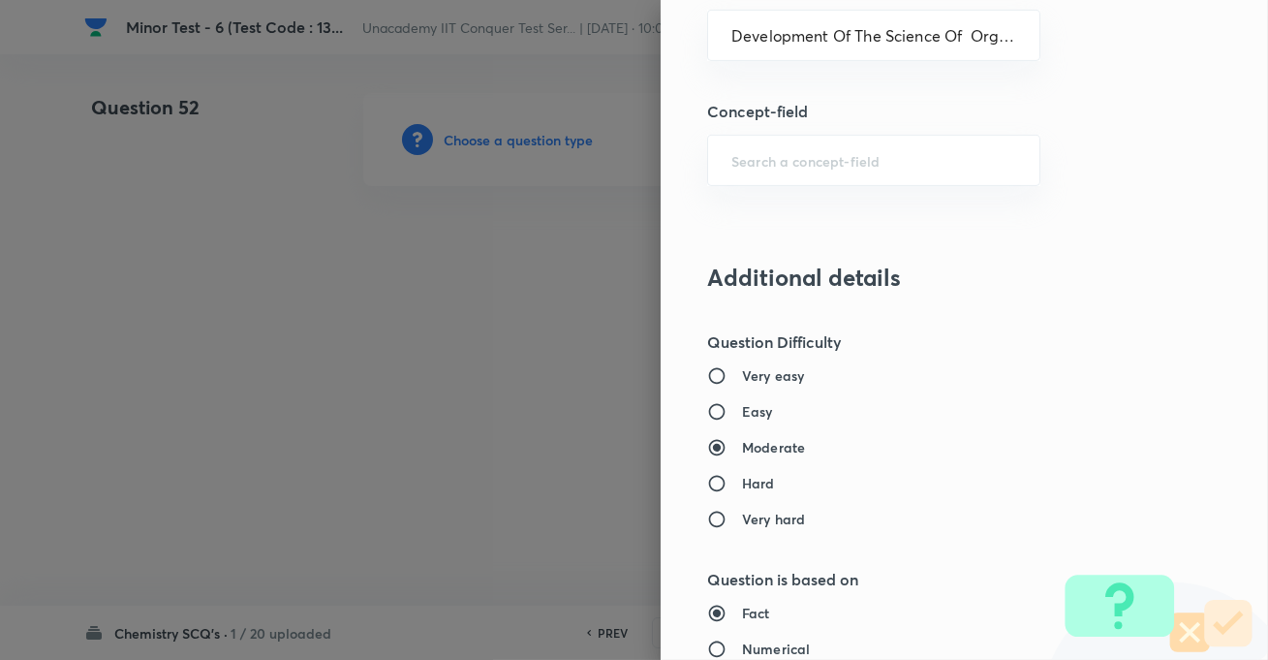
scroll to position [1409, 0]
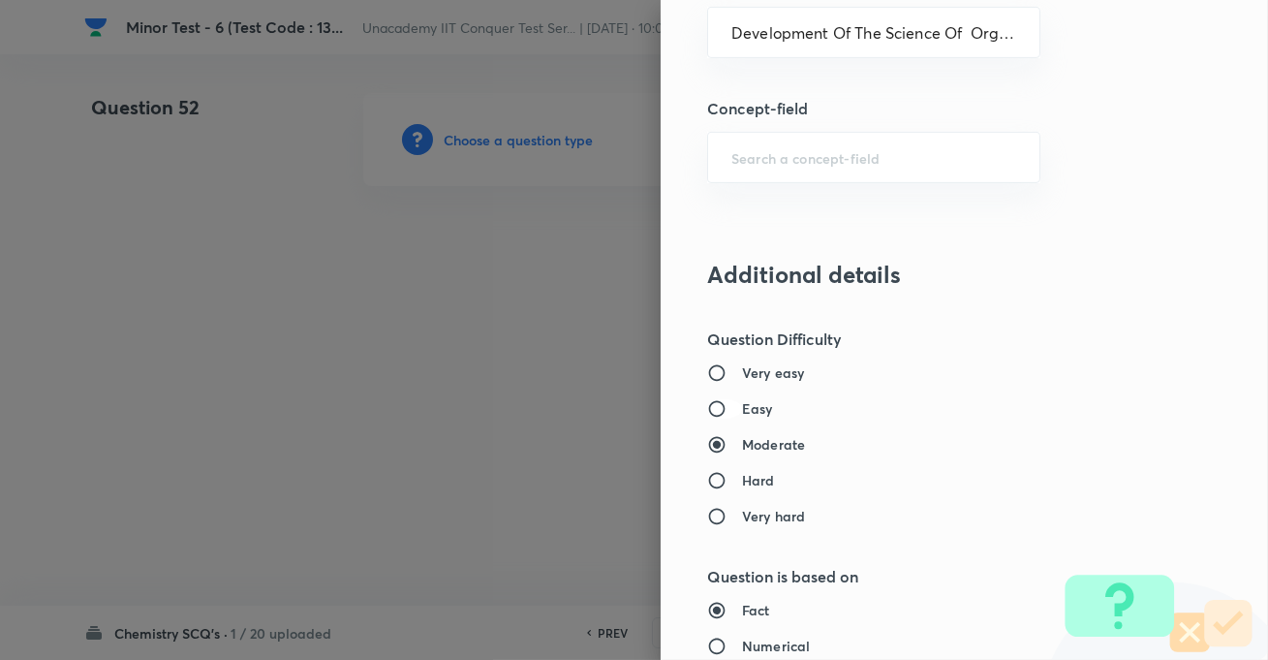
click at [725, 400] on input "Easy" at bounding box center [724, 408] width 35 height 19
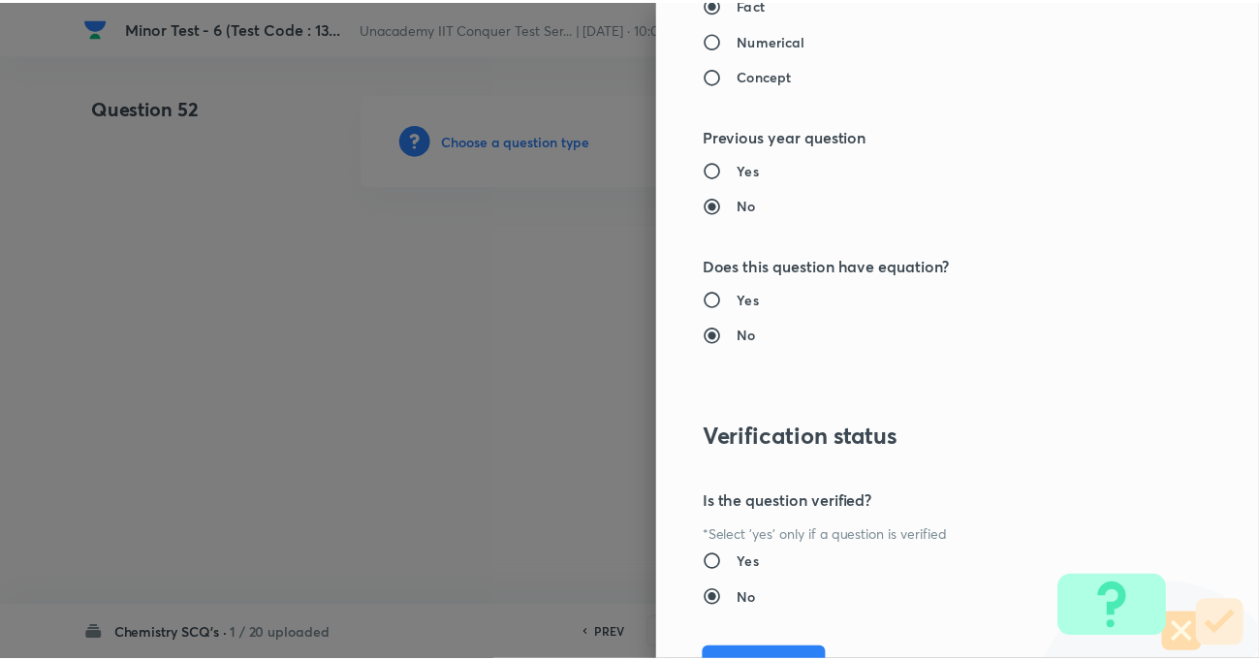
scroll to position [2109, 0]
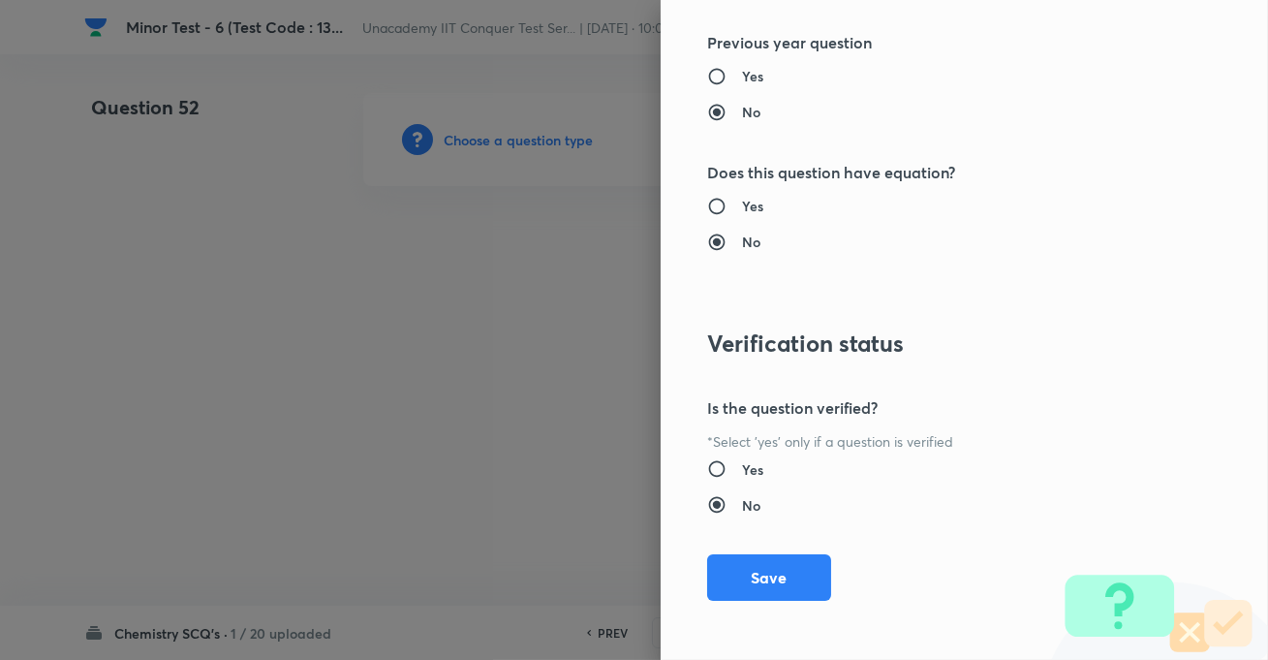
click at [727, 546] on div "Question settings Question type* Single choice correct Number of options* 2 3 4…" at bounding box center [965, 330] width 608 height 660
click at [743, 571] on button "Save" at bounding box center [769, 575] width 124 height 47
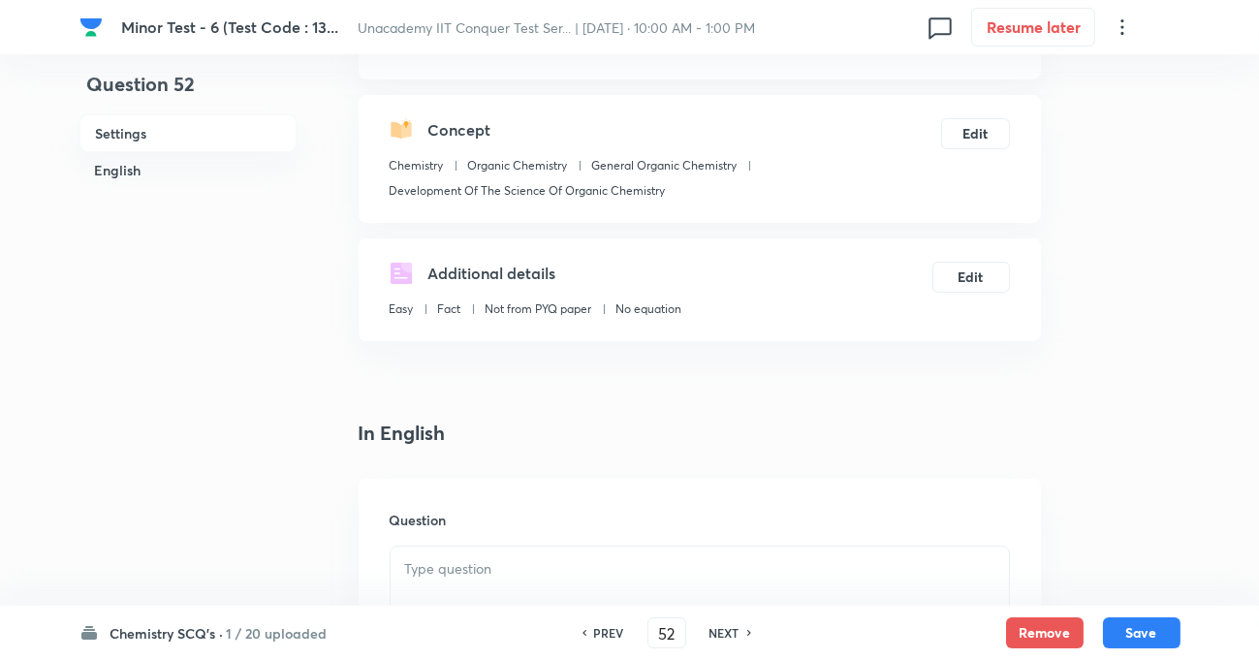
scroll to position [352, 0]
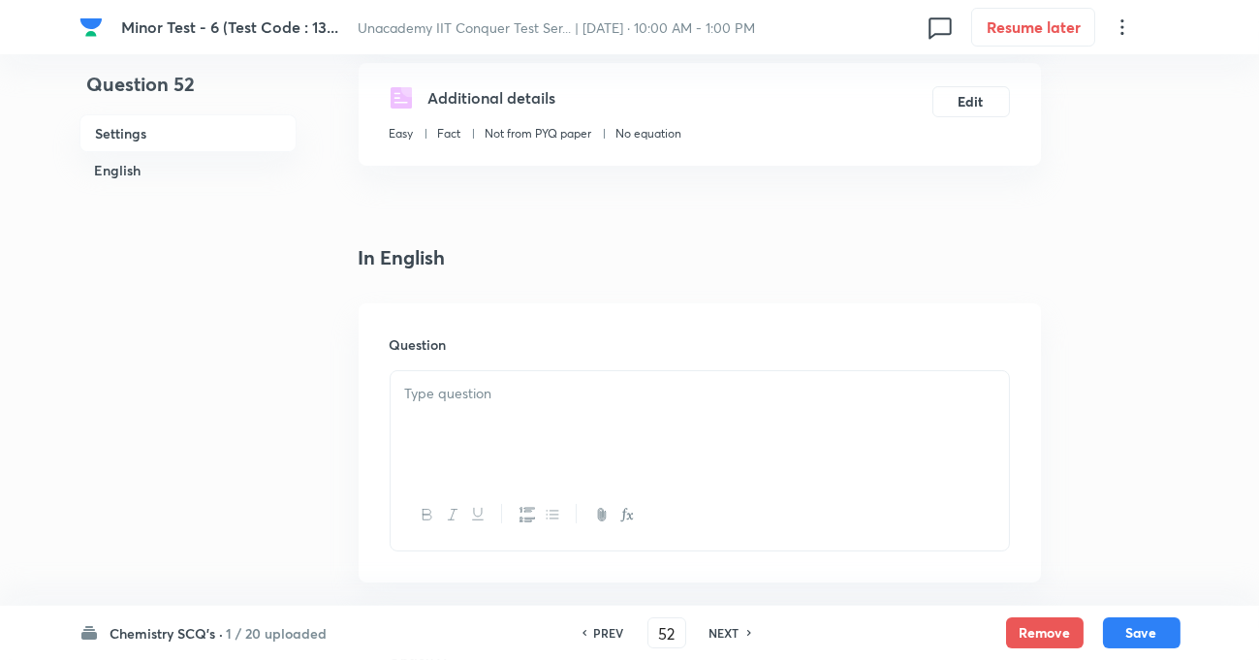
click at [585, 448] on div at bounding box center [700, 425] width 618 height 109
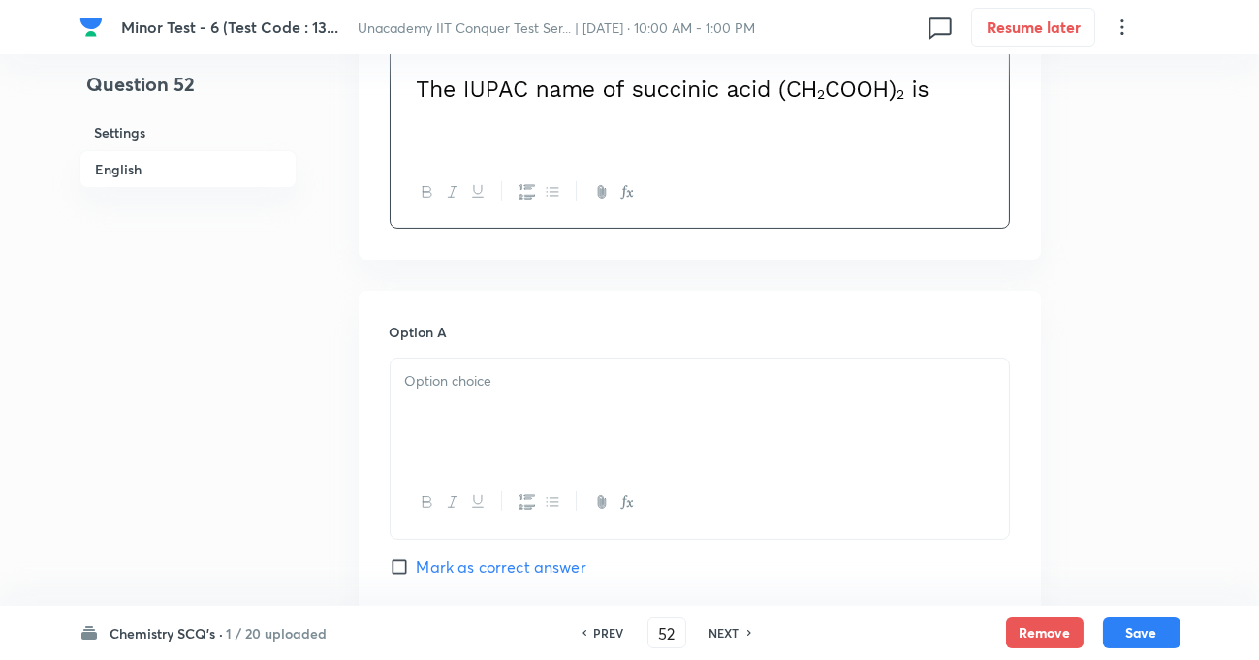
scroll to position [704, 0]
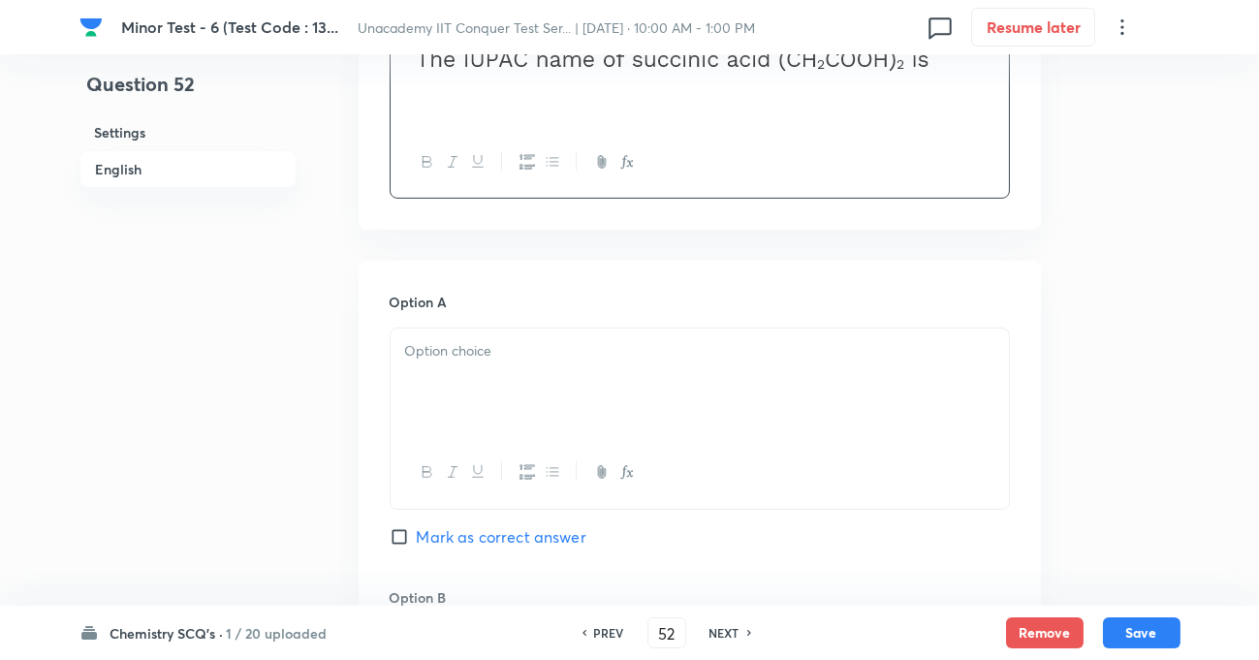
click at [516, 355] on p at bounding box center [699, 351] width 589 height 22
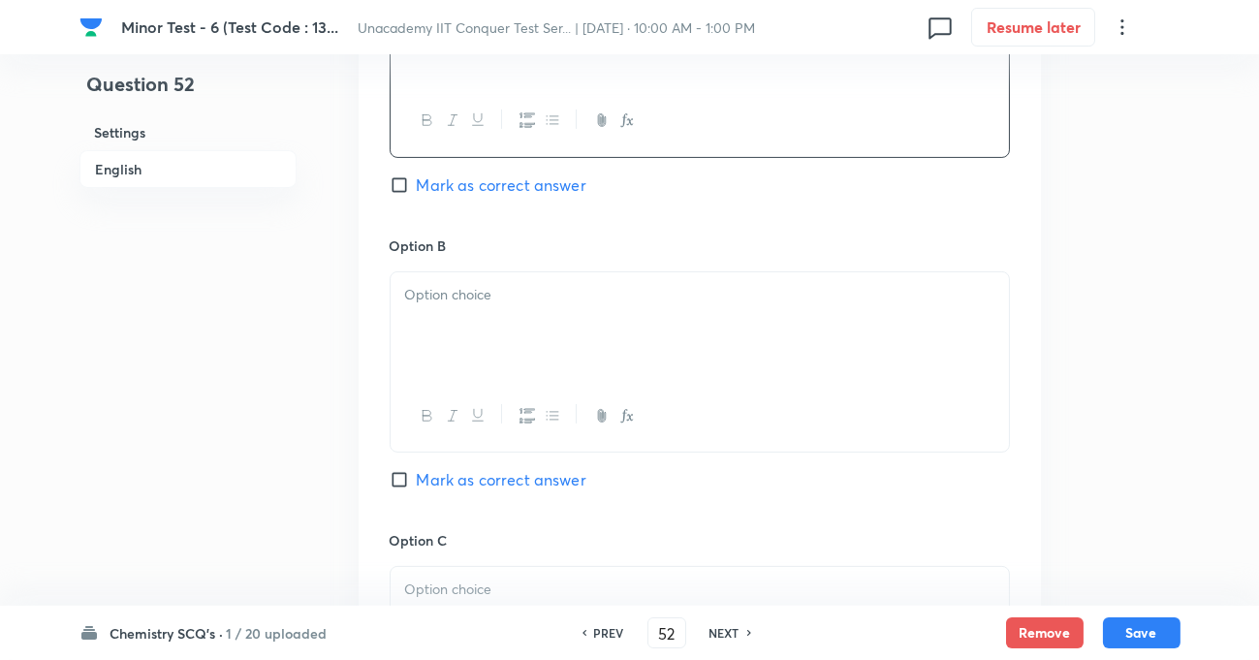
scroll to position [1056, 0]
click at [497, 309] on div at bounding box center [700, 326] width 618 height 109
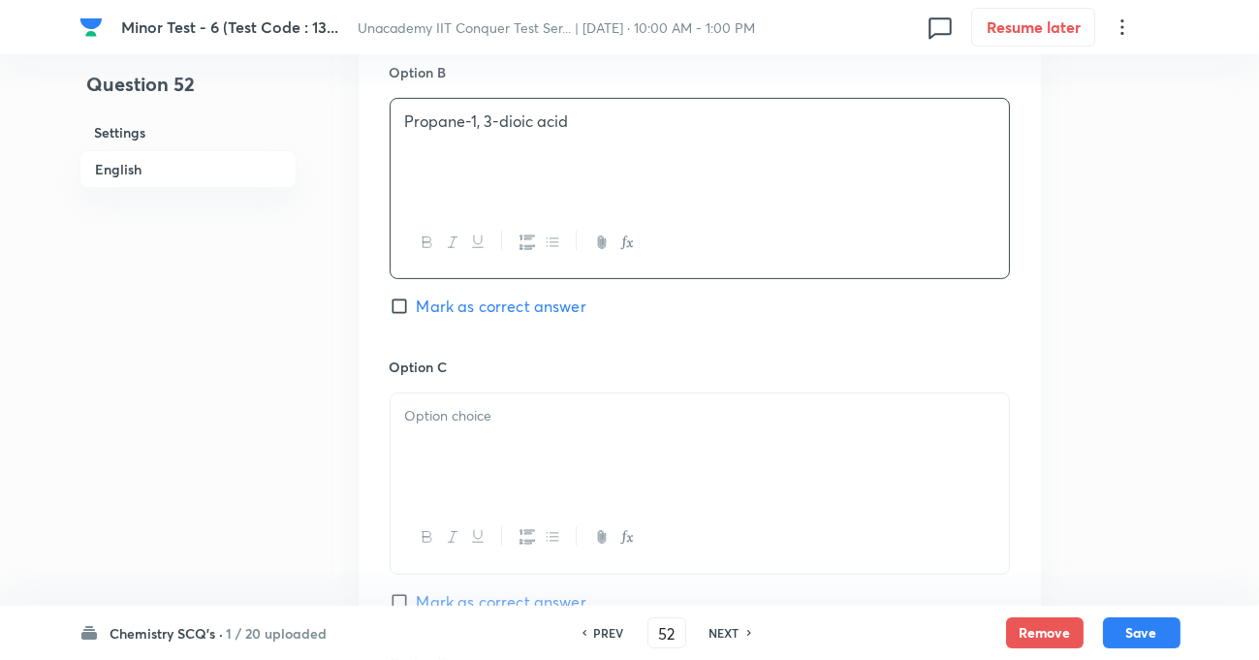
scroll to position [1233, 0]
click at [472, 410] on p at bounding box center [699, 413] width 589 height 22
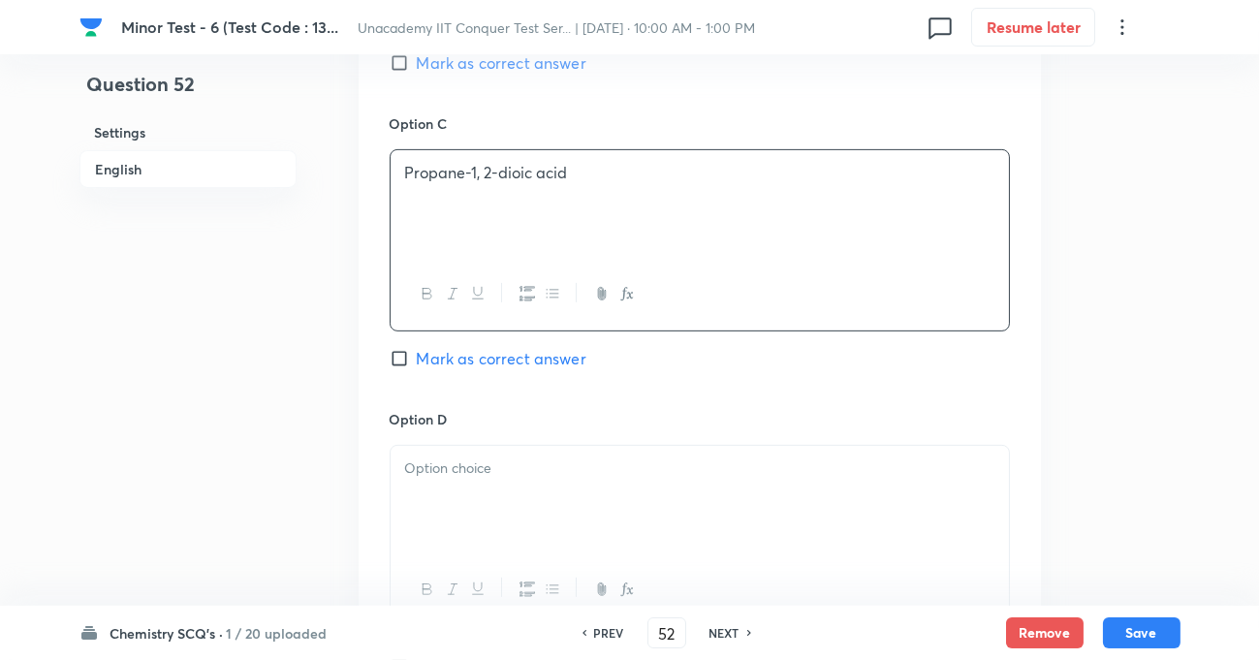
scroll to position [1497, 0]
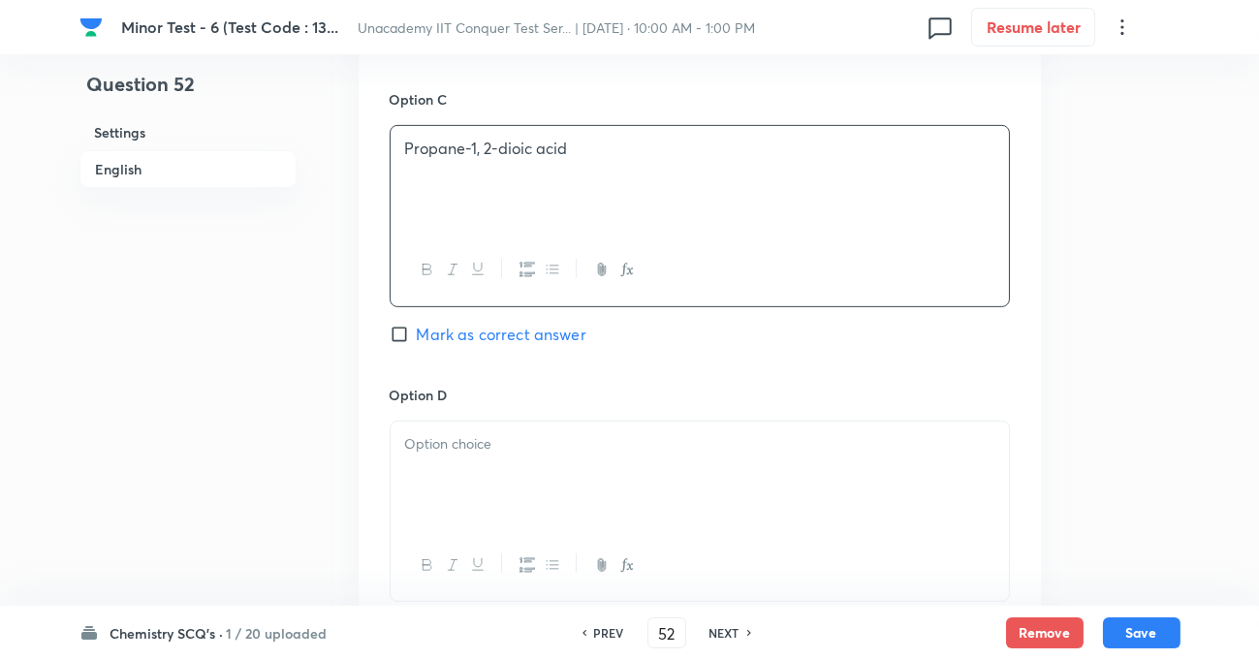
click at [504, 460] on div at bounding box center [700, 476] width 618 height 109
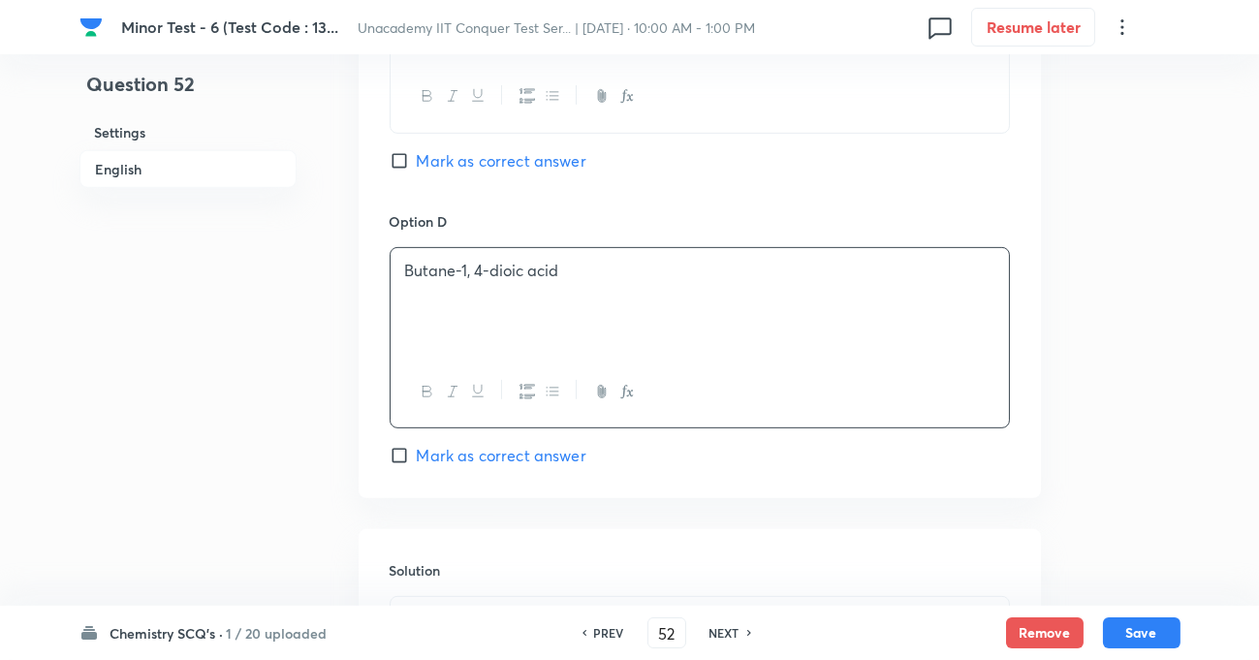
scroll to position [1674, 0]
click at [395, 450] on input "Mark as correct answer" at bounding box center [403, 452] width 27 height 19
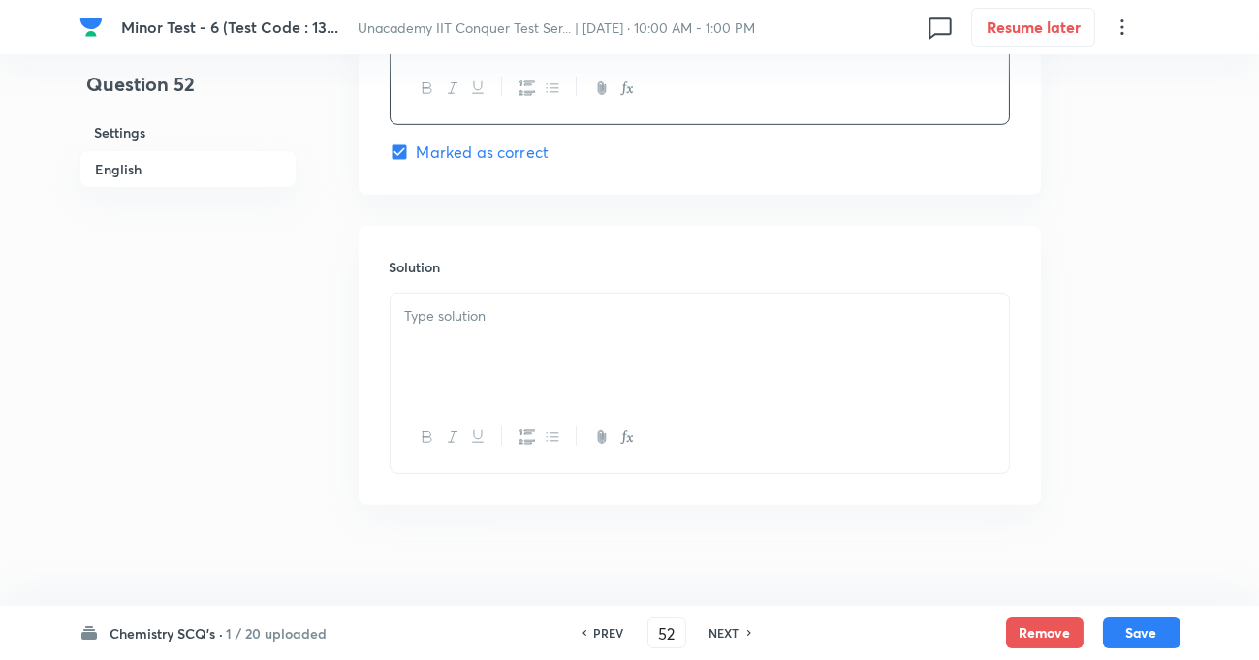
scroll to position [1990, 0]
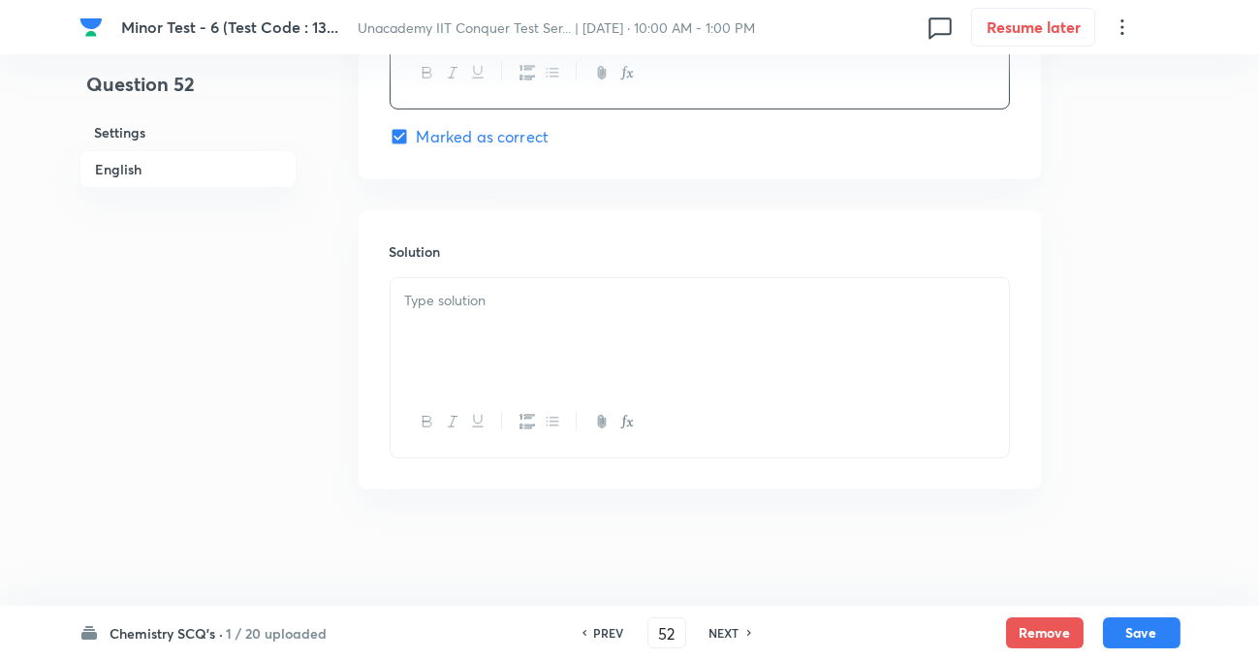
click at [490, 311] on div at bounding box center [700, 332] width 618 height 109
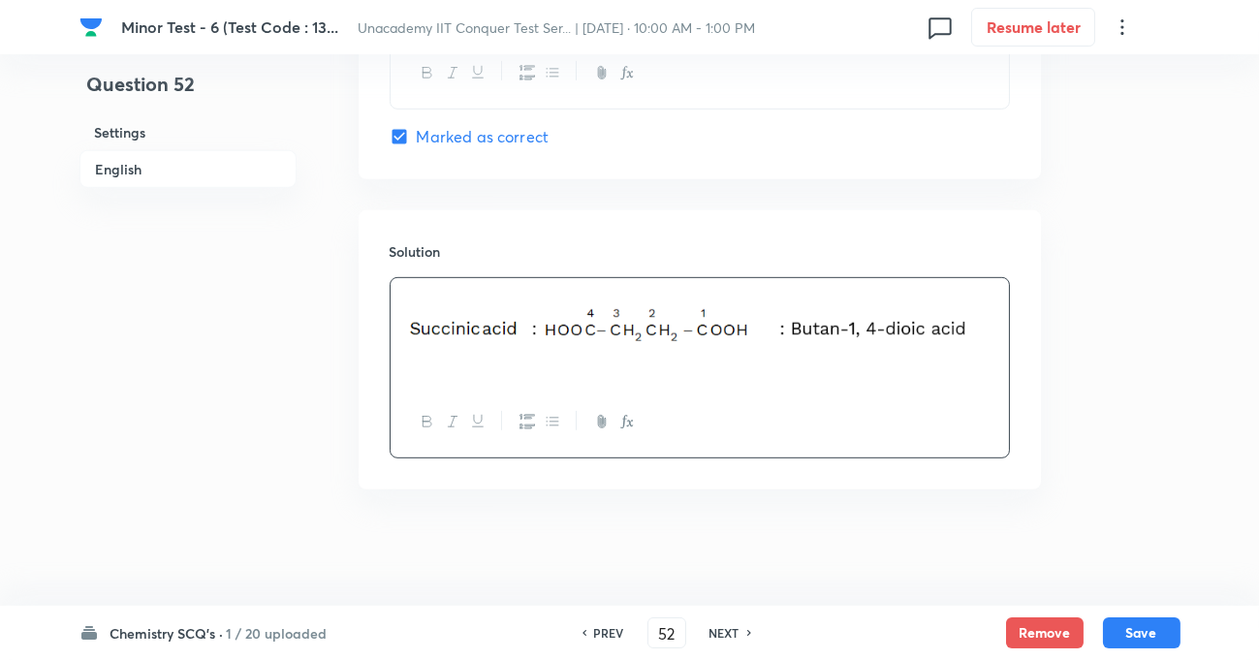
click at [1134, 629] on button "Save" at bounding box center [1142, 632] width 78 height 31
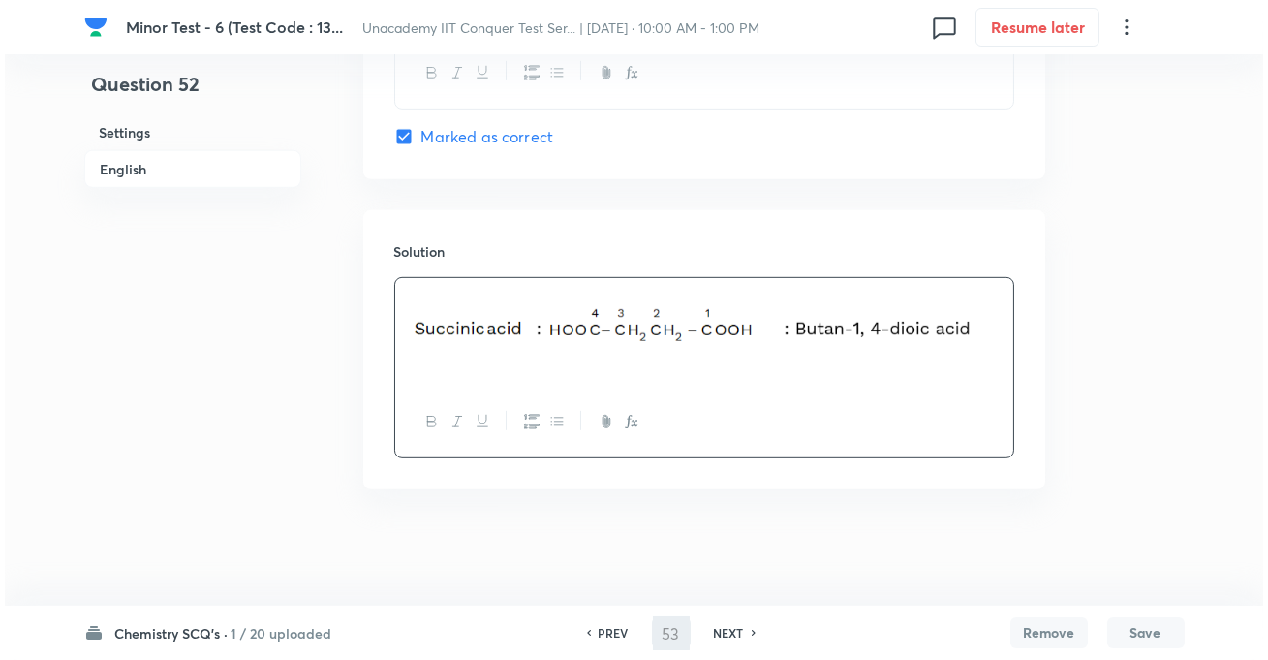
scroll to position [0, 0]
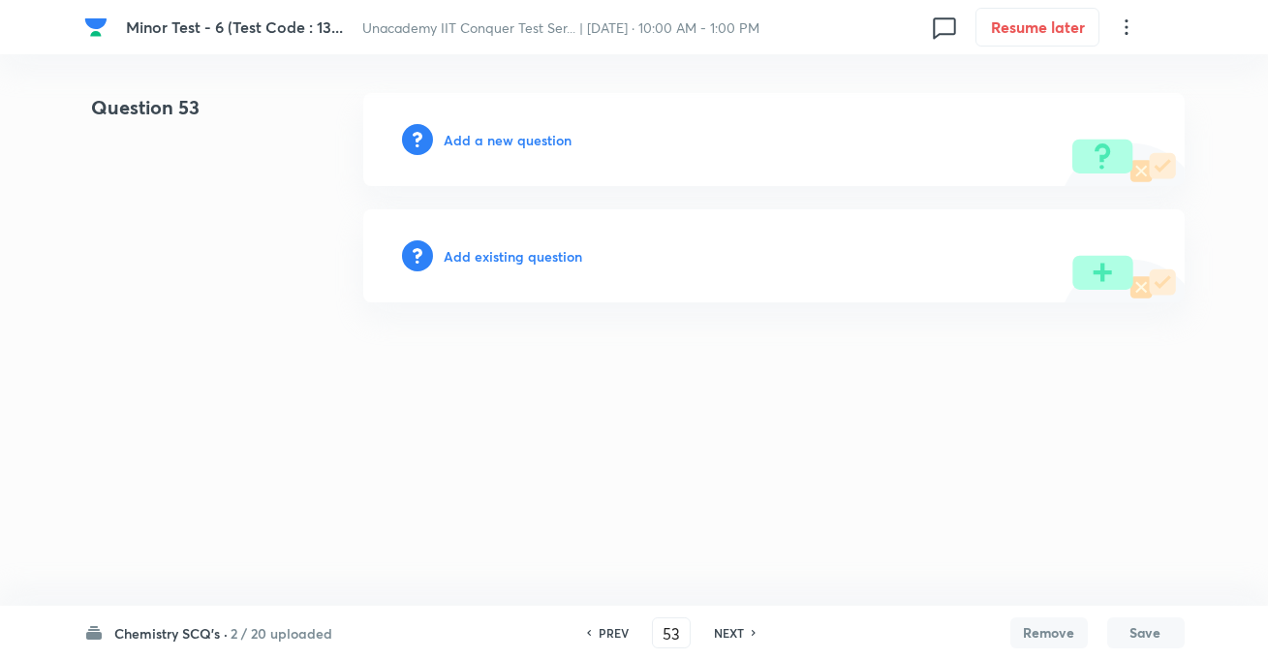
drag, startPoint x: 544, startPoint y: 126, endPoint x: 544, endPoint y: 142, distance: 16.5
click at [544, 127] on div "Add a new question" at bounding box center [774, 139] width 822 height 93
click at [543, 144] on h6 "Add a new question" at bounding box center [509, 140] width 128 height 20
click at [498, 135] on h6 "Choose a question type" at bounding box center [519, 140] width 149 height 20
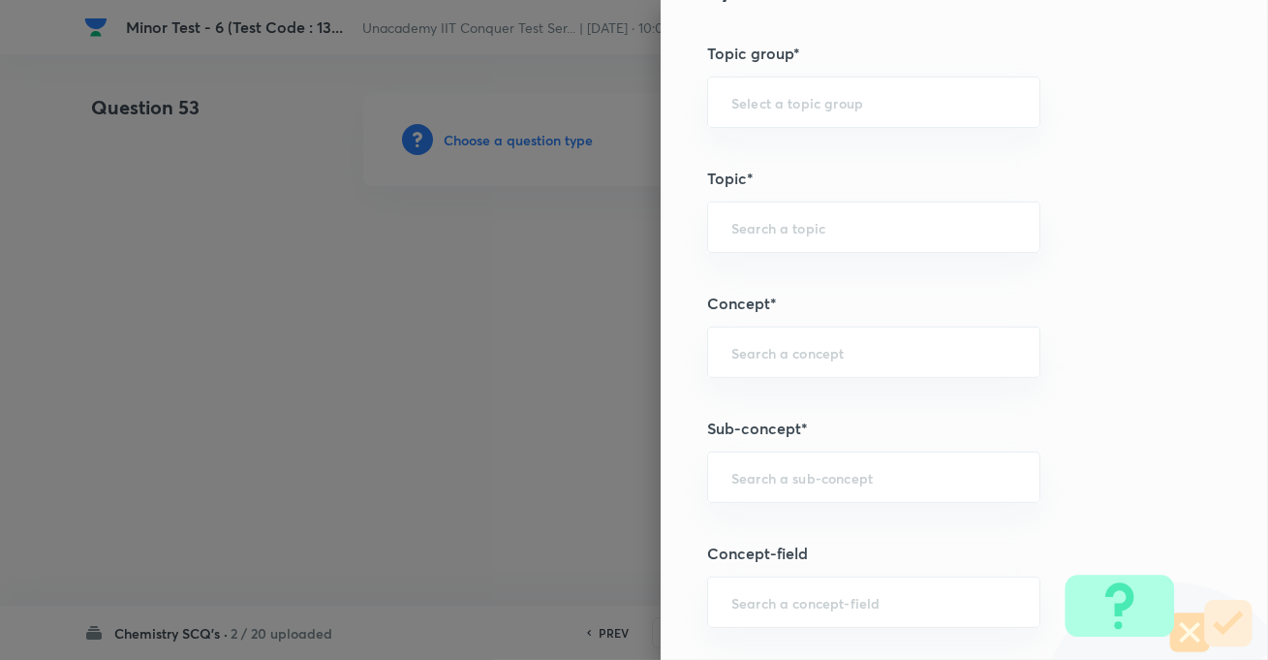
scroll to position [1144, 0]
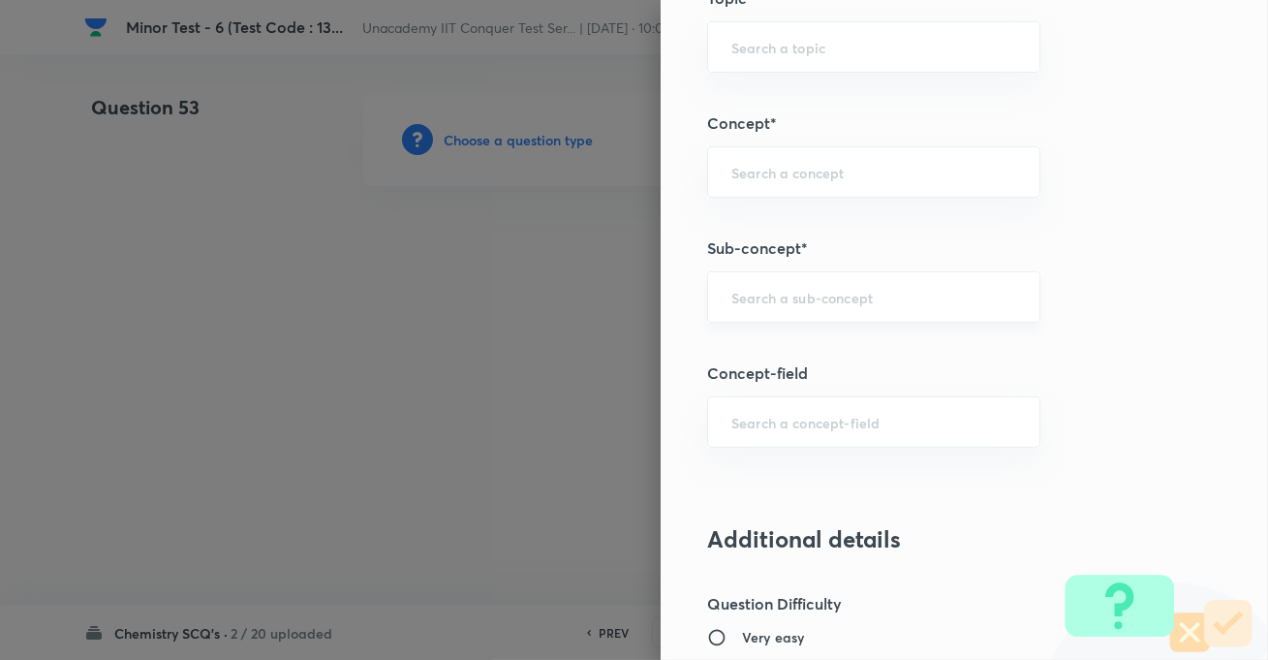
click at [769, 276] on div "​" at bounding box center [873, 296] width 333 height 51
paste input "Development Of The Science Of Organic Chemistry"
click at [727, 362] on li "Development Of The Science Of Organic Chemistry" at bounding box center [859, 361] width 331 height 58
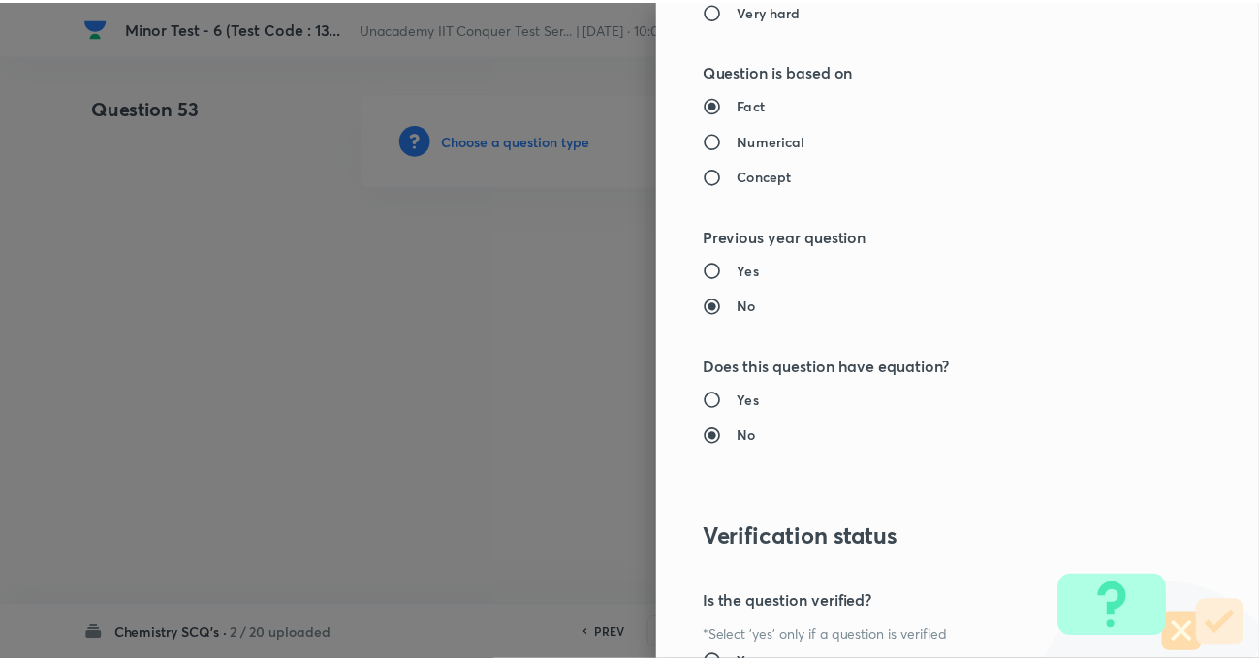
scroll to position [2109, 0]
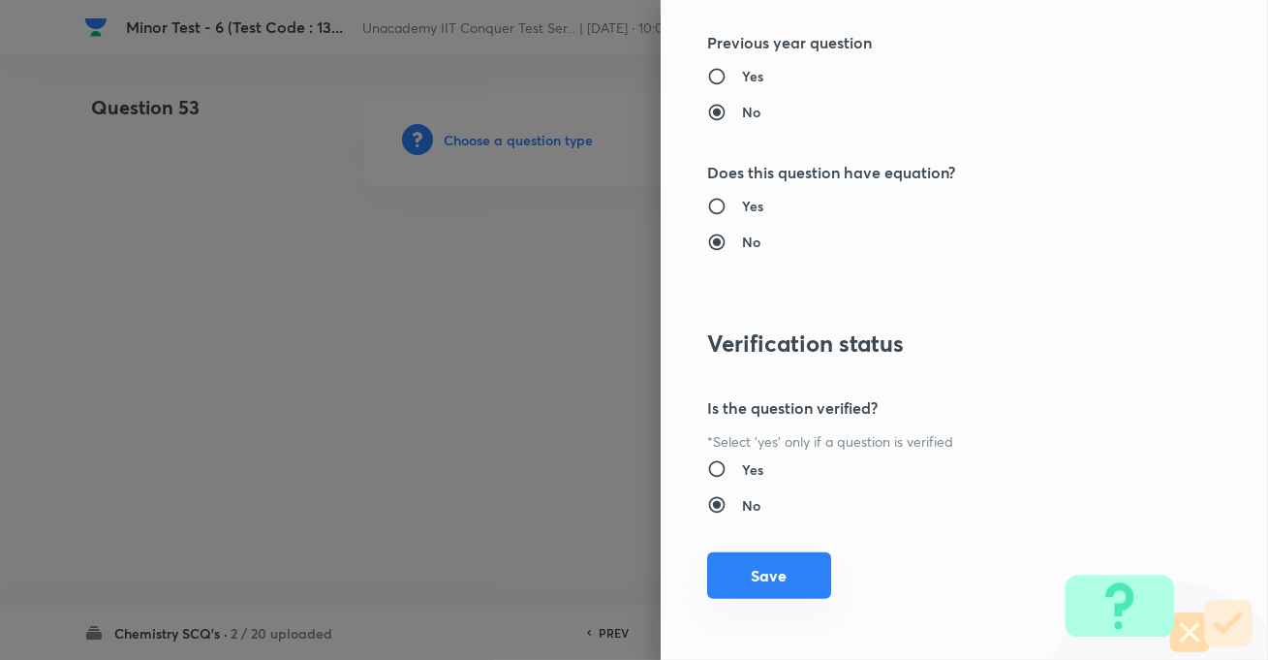
click at [741, 572] on button "Save" at bounding box center [769, 575] width 124 height 47
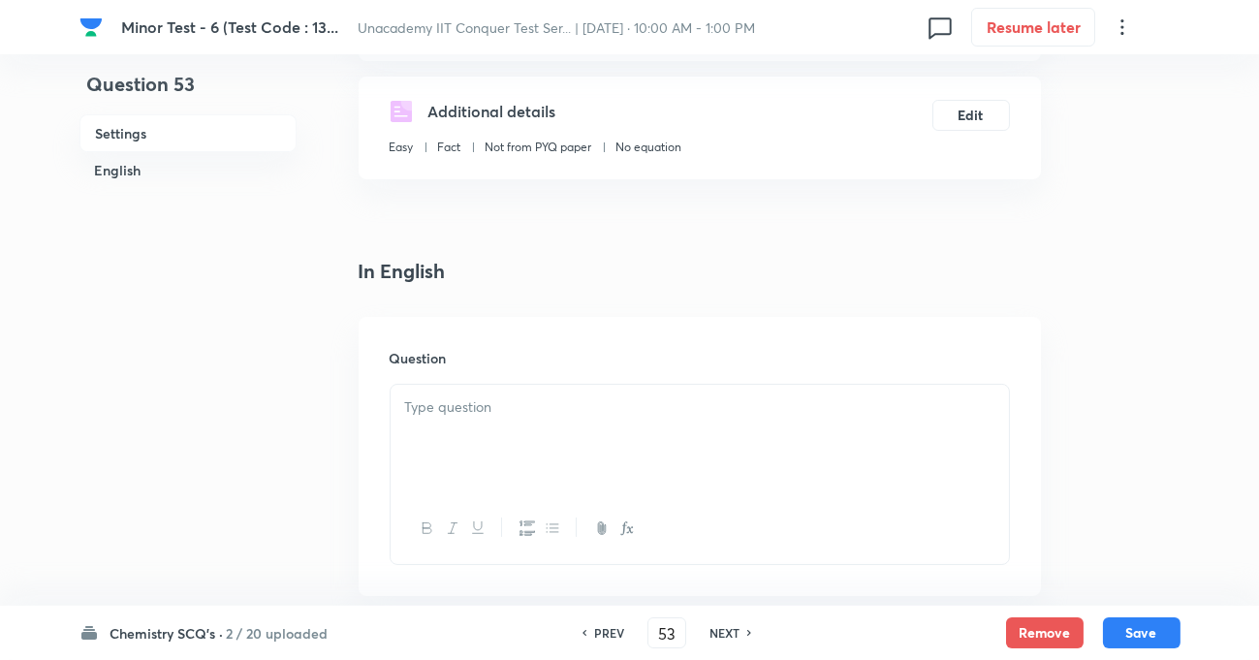
scroll to position [352, 0]
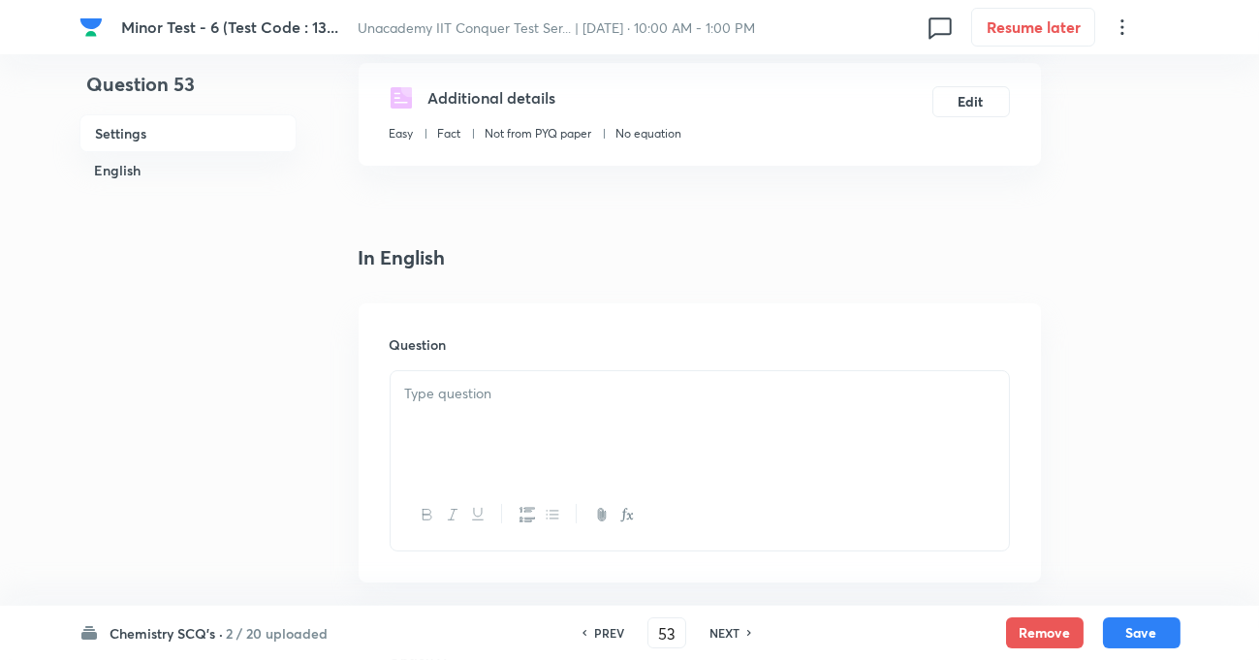
click at [507, 387] on p at bounding box center [699, 394] width 589 height 22
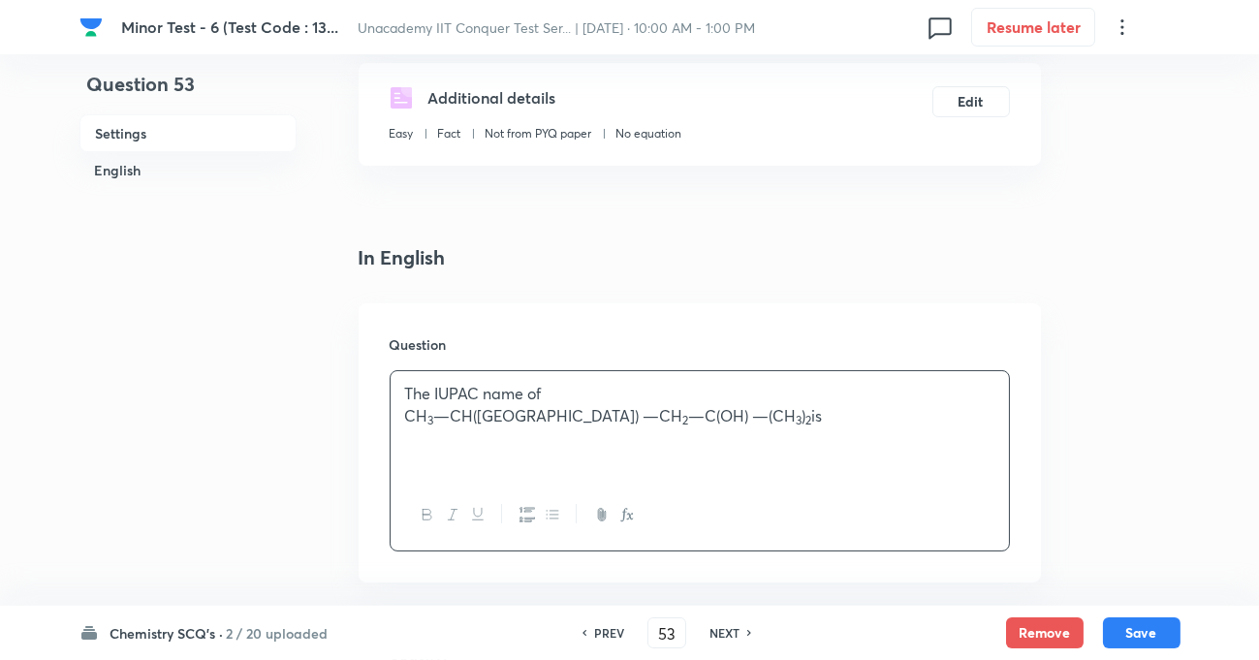
click at [571, 399] on p "The IUPAC name of" at bounding box center [699, 394] width 589 height 22
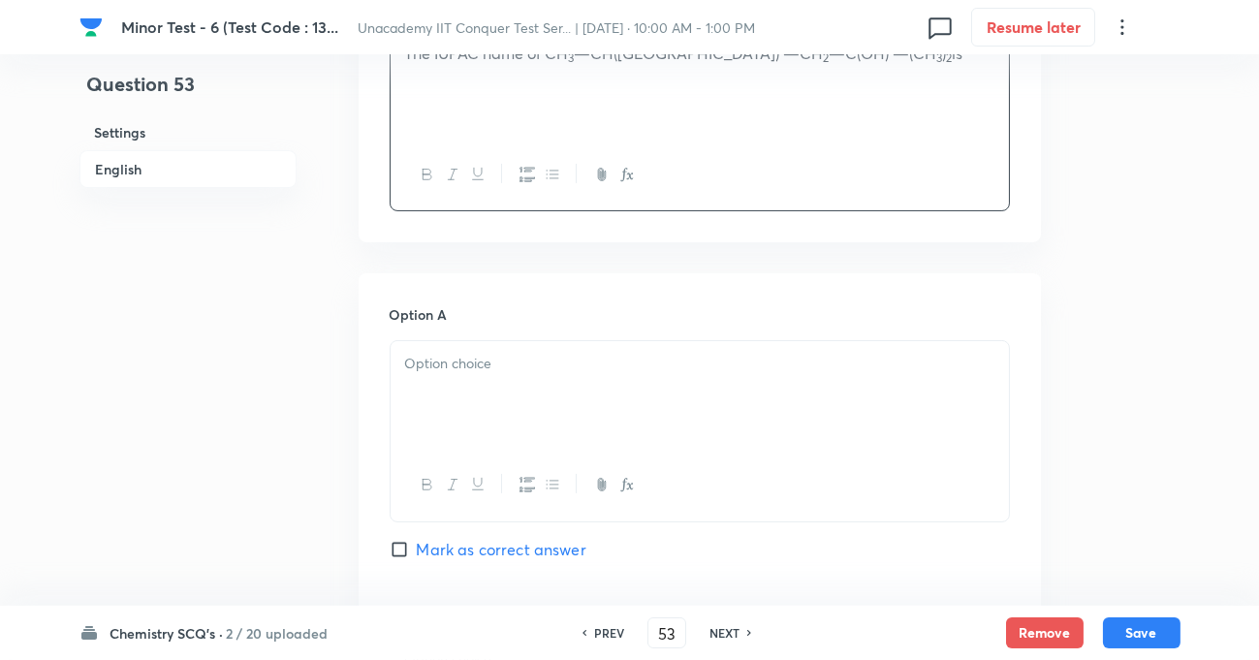
scroll to position [704, 0]
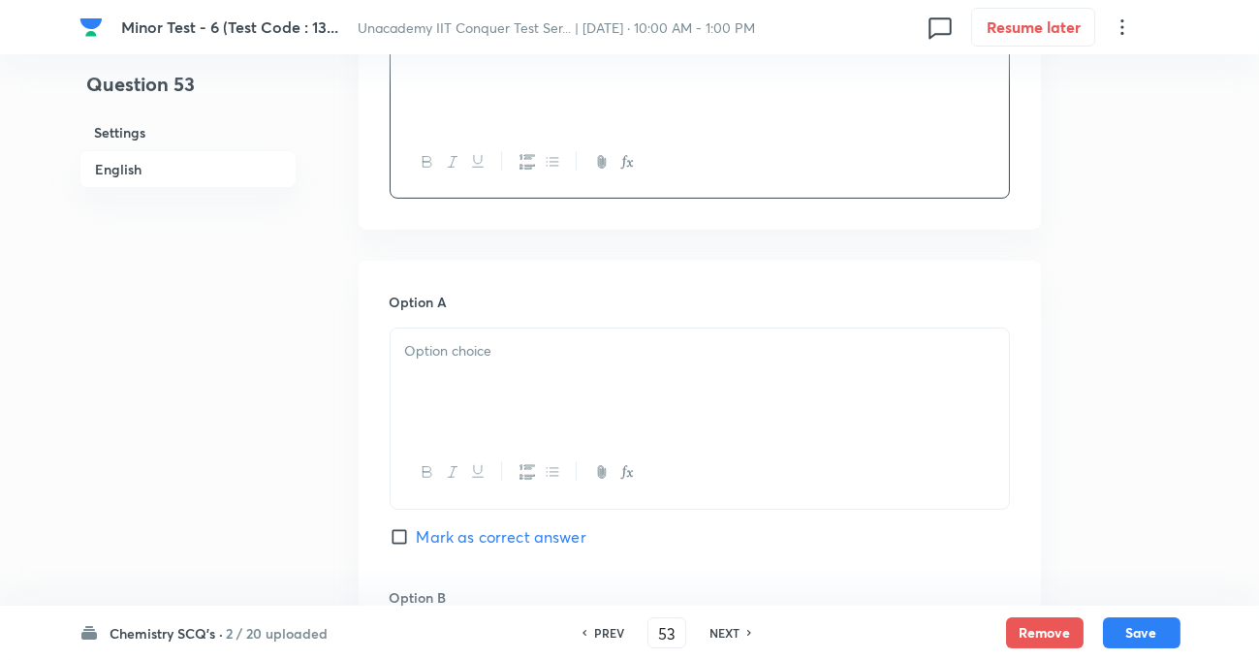
click at [477, 348] on p at bounding box center [699, 351] width 589 height 22
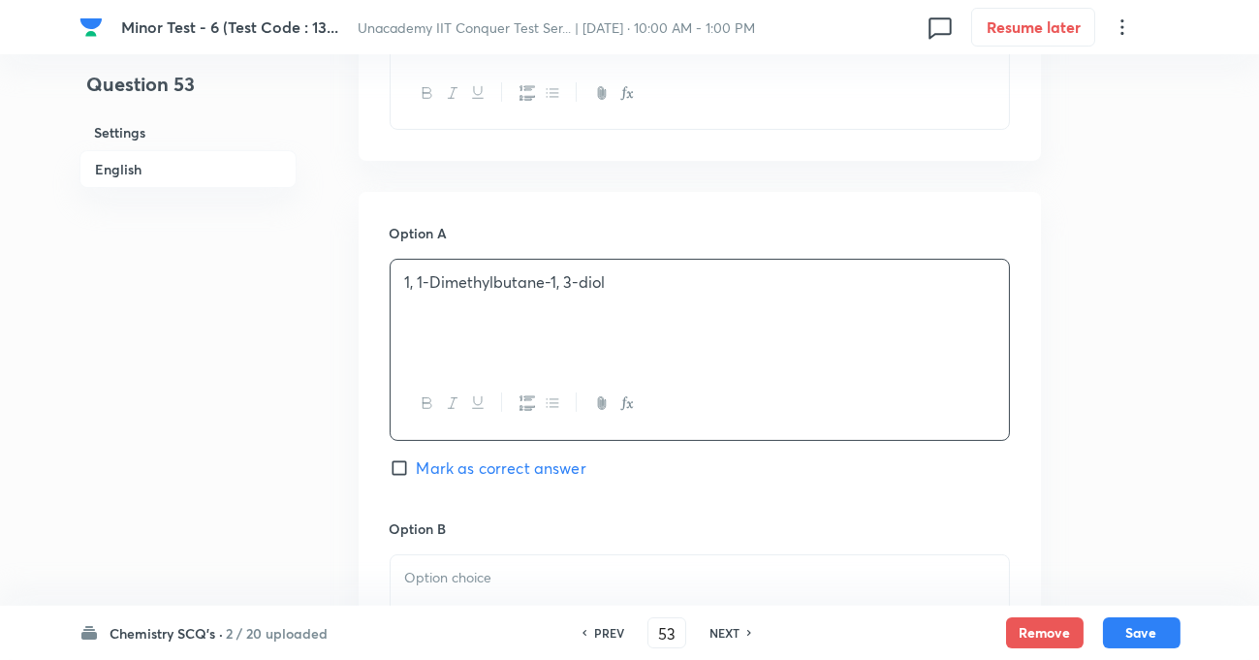
scroll to position [969, 0]
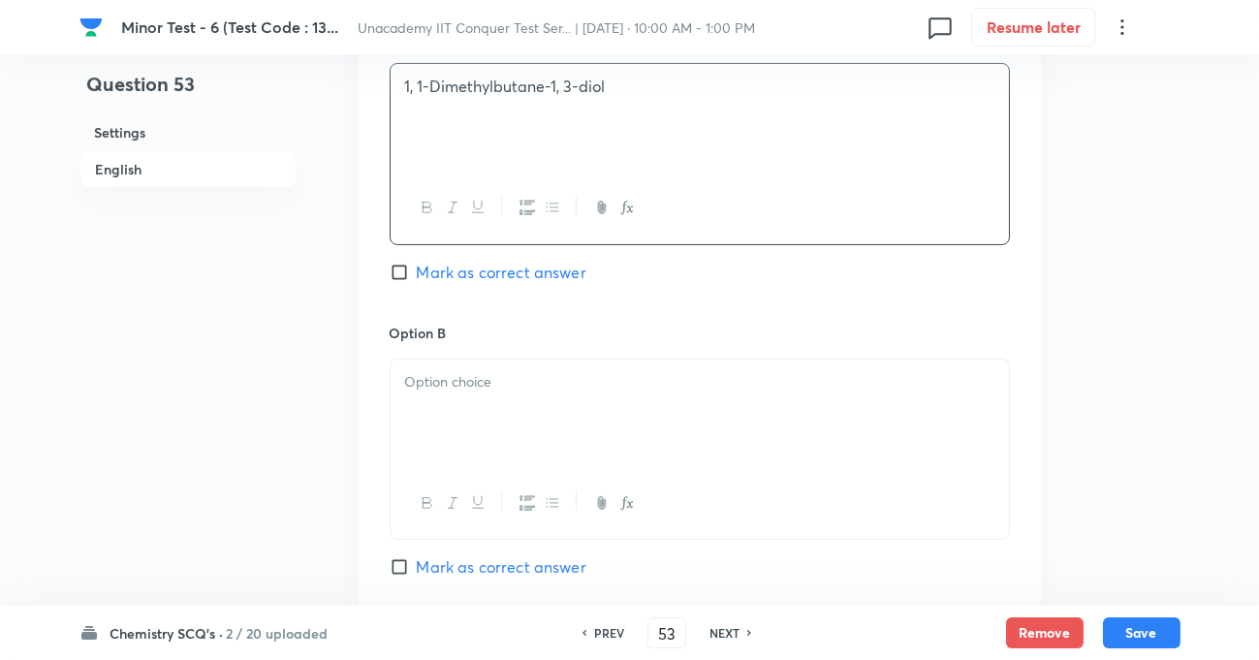
click at [568, 407] on div at bounding box center [700, 414] width 618 height 109
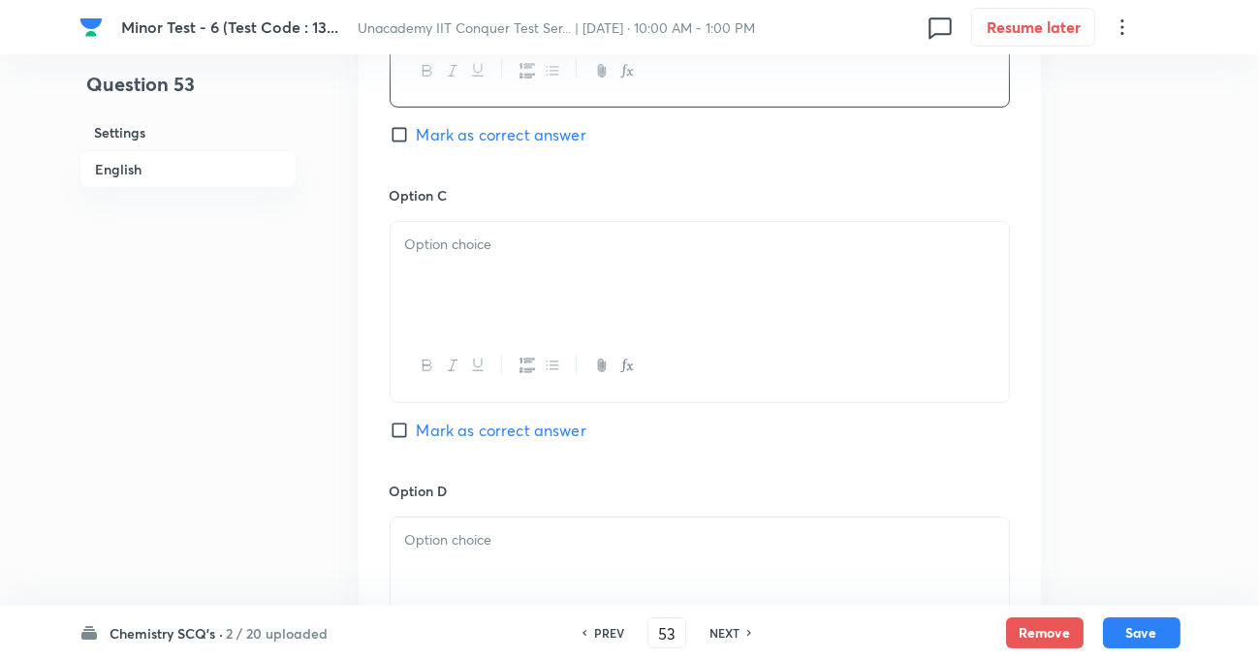
scroll to position [1409, 0]
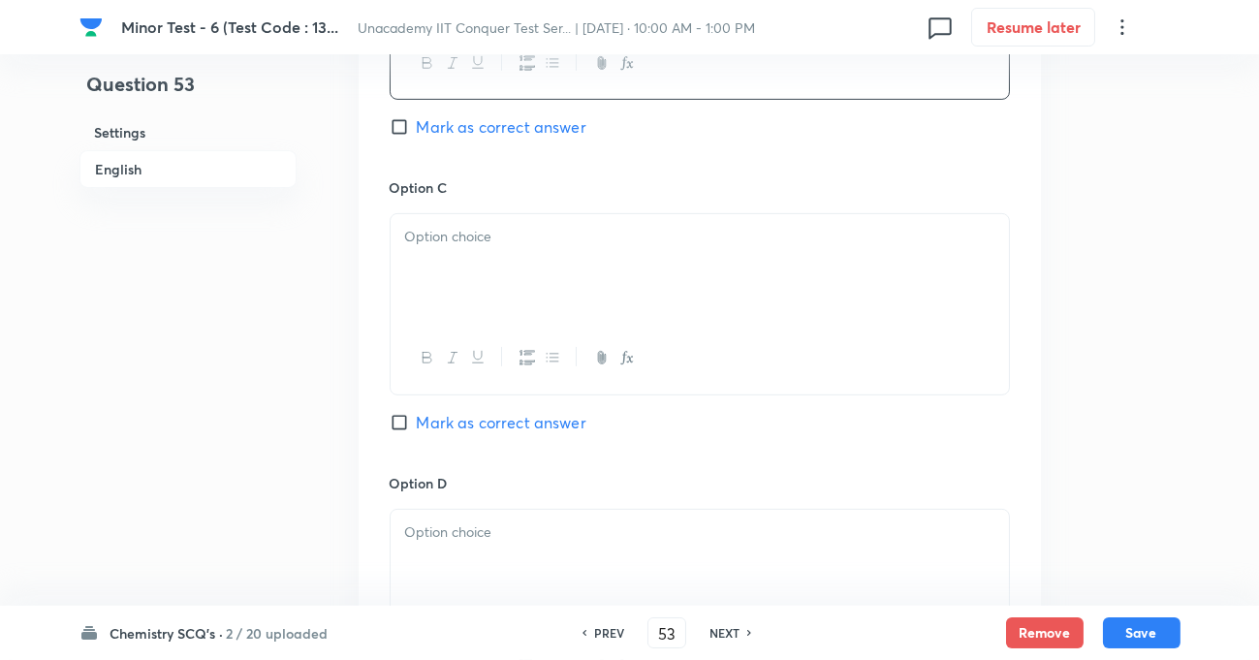
click at [499, 245] on p at bounding box center [699, 237] width 589 height 22
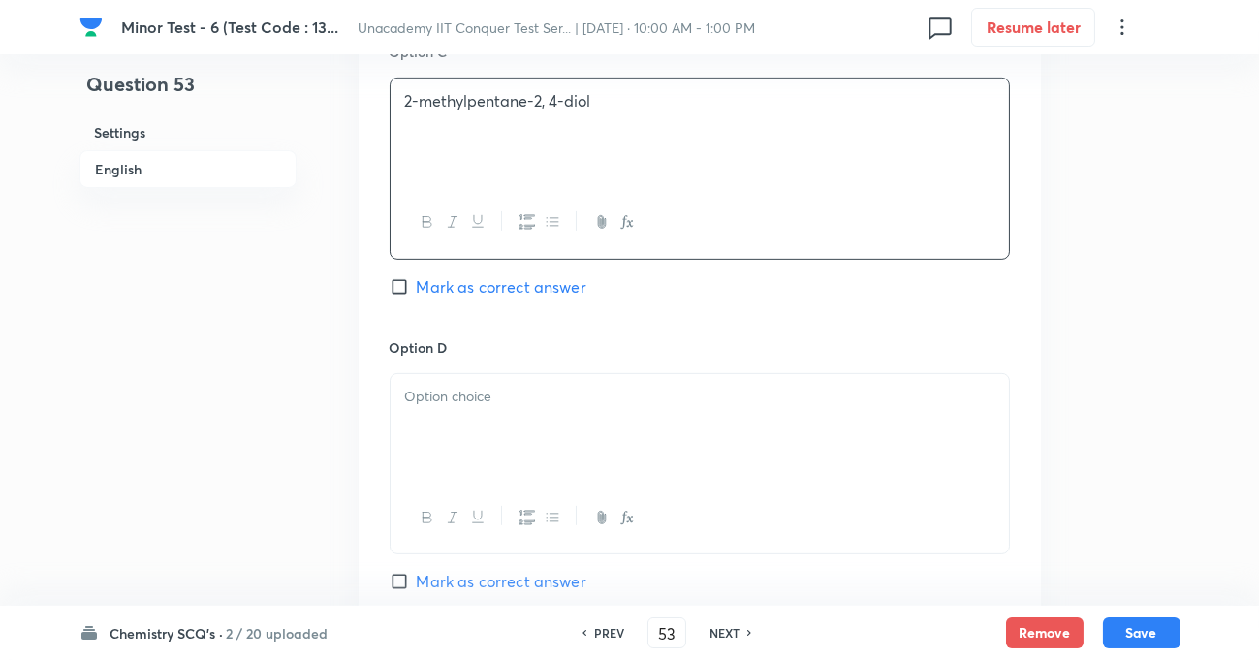
scroll to position [1674, 0]
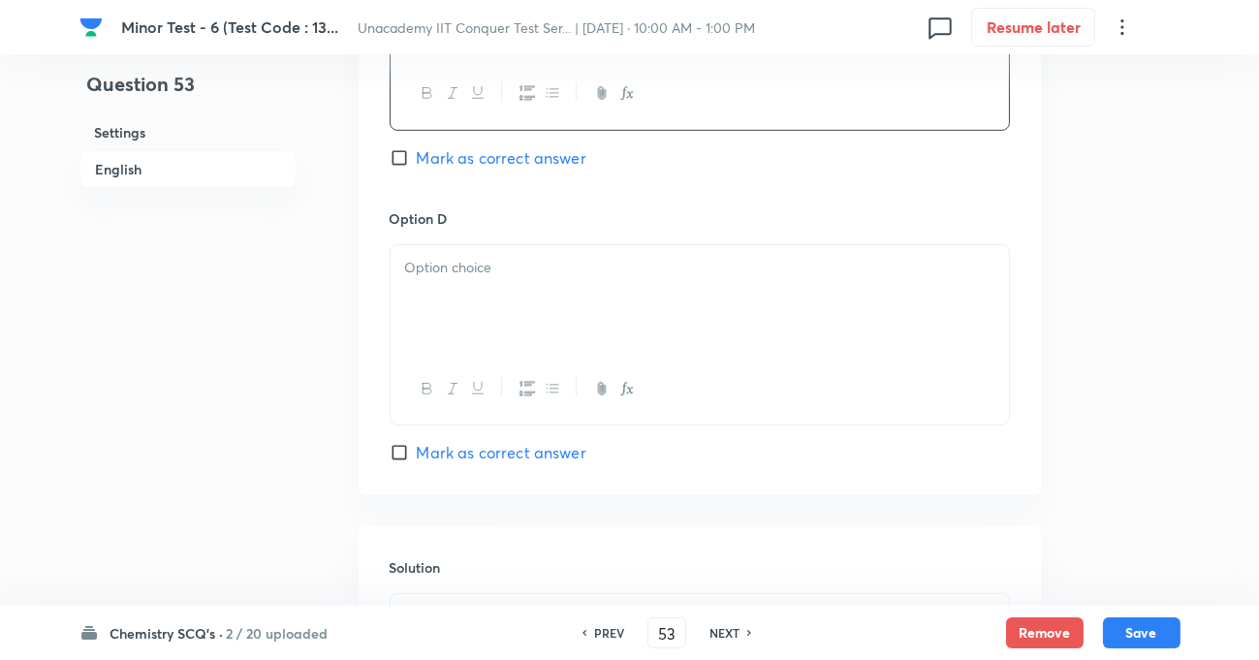
click at [442, 275] on p at bounding box center [699, 268] width 589 height 22
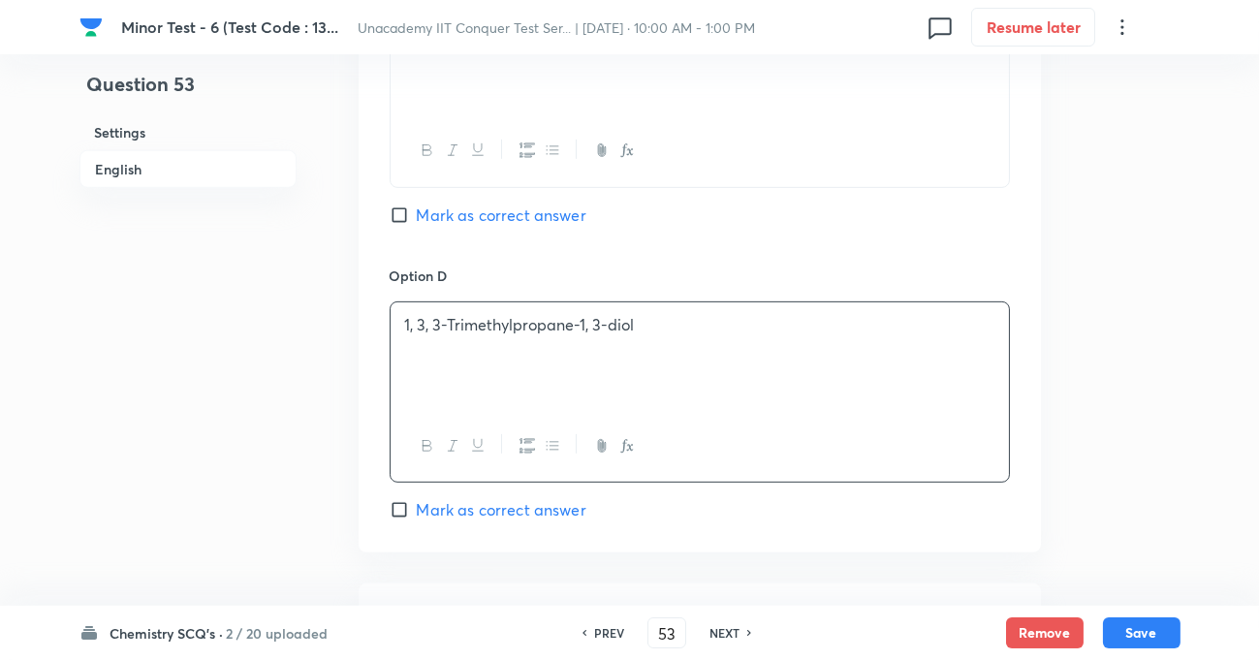
scroll to position [1585, 0]
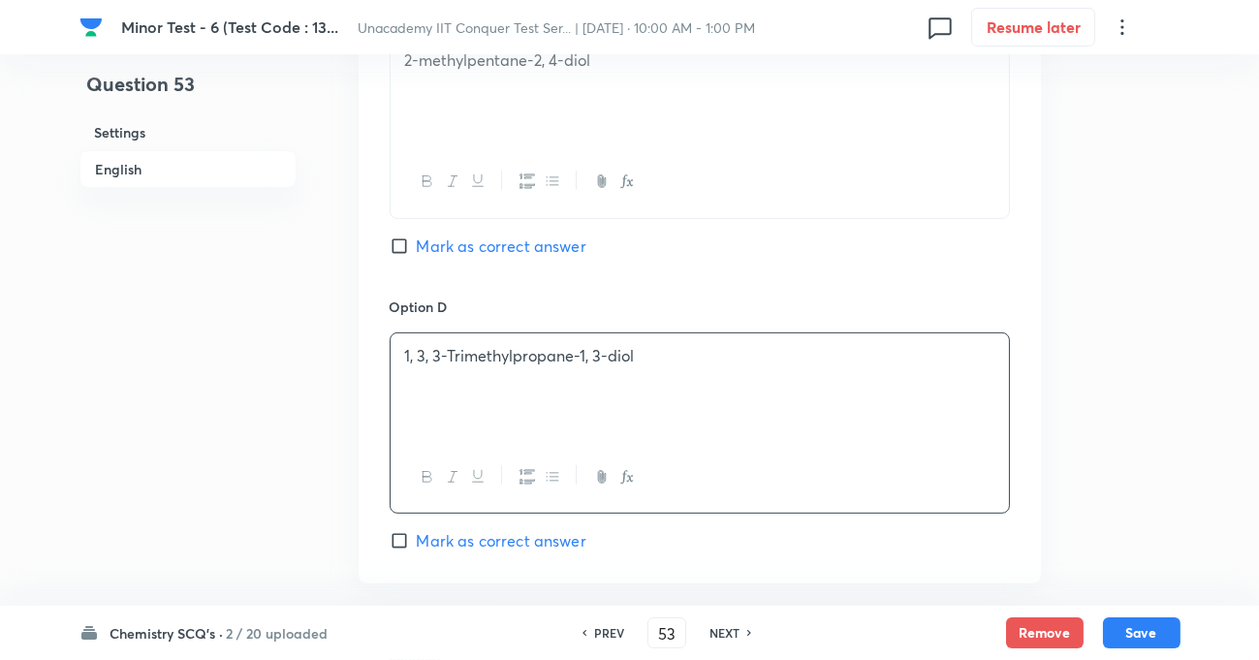
click at [394, 243] on input "Mark as correct answer" at bounding box center [403, 245] width 27 height 19
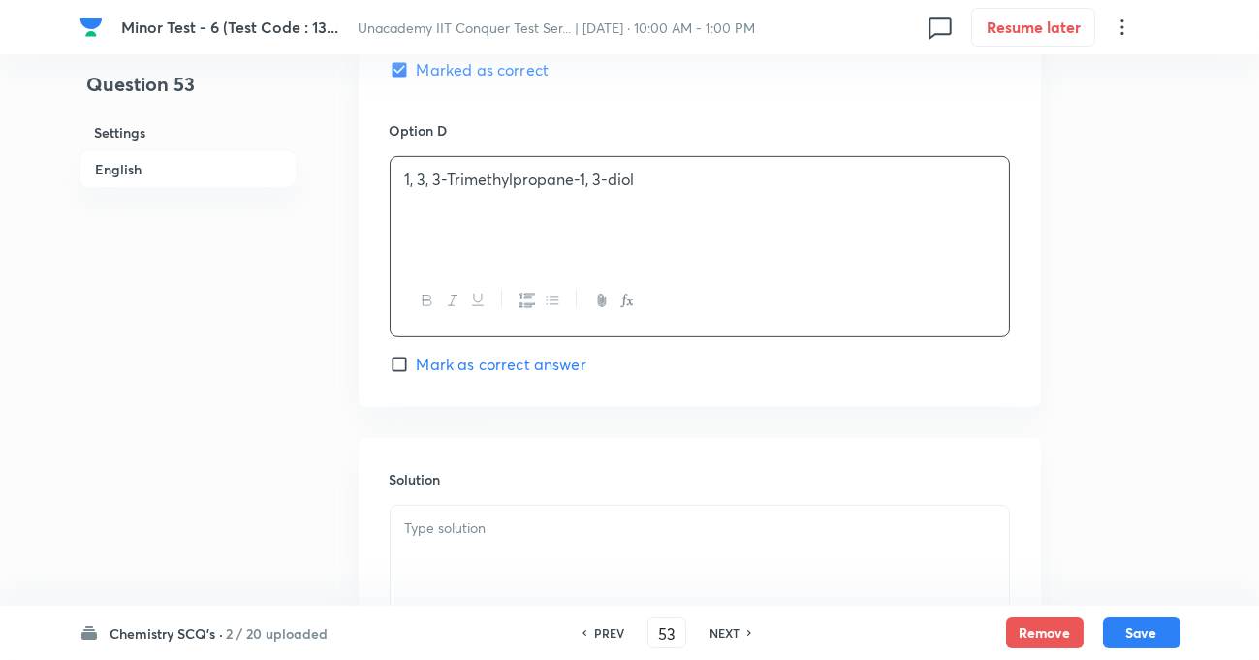
scroll to position [1850, 0]
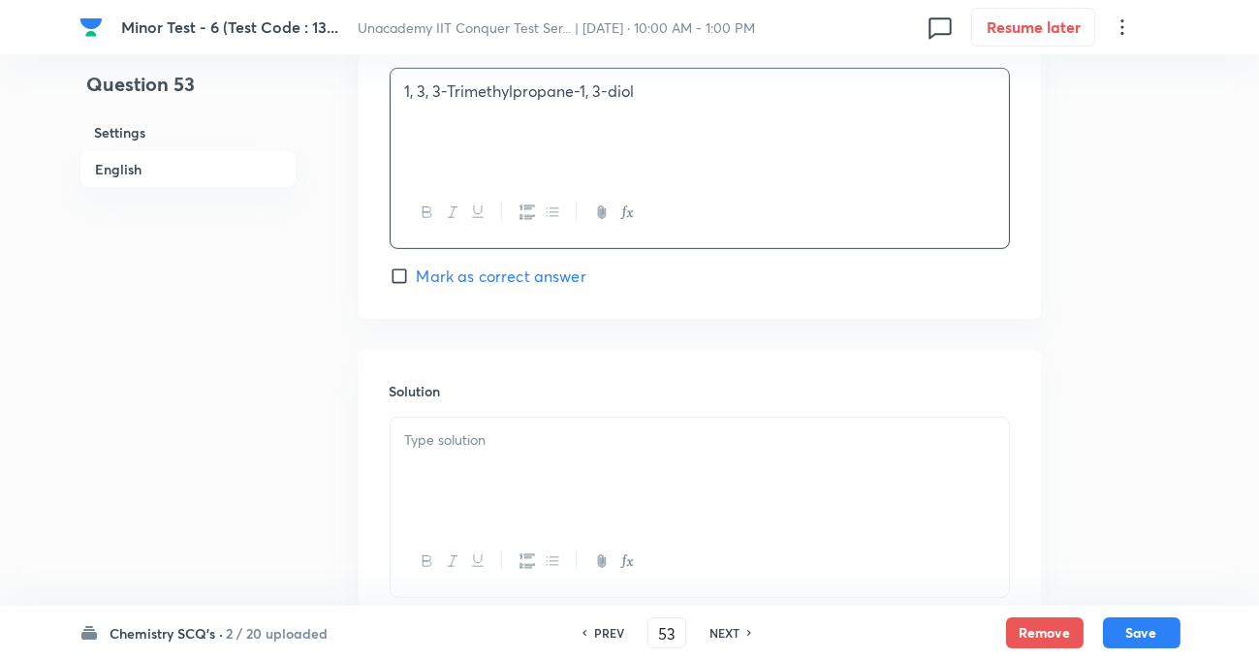
click at [523, 429] on p at bounding box center [699, 440] width 589 height 22
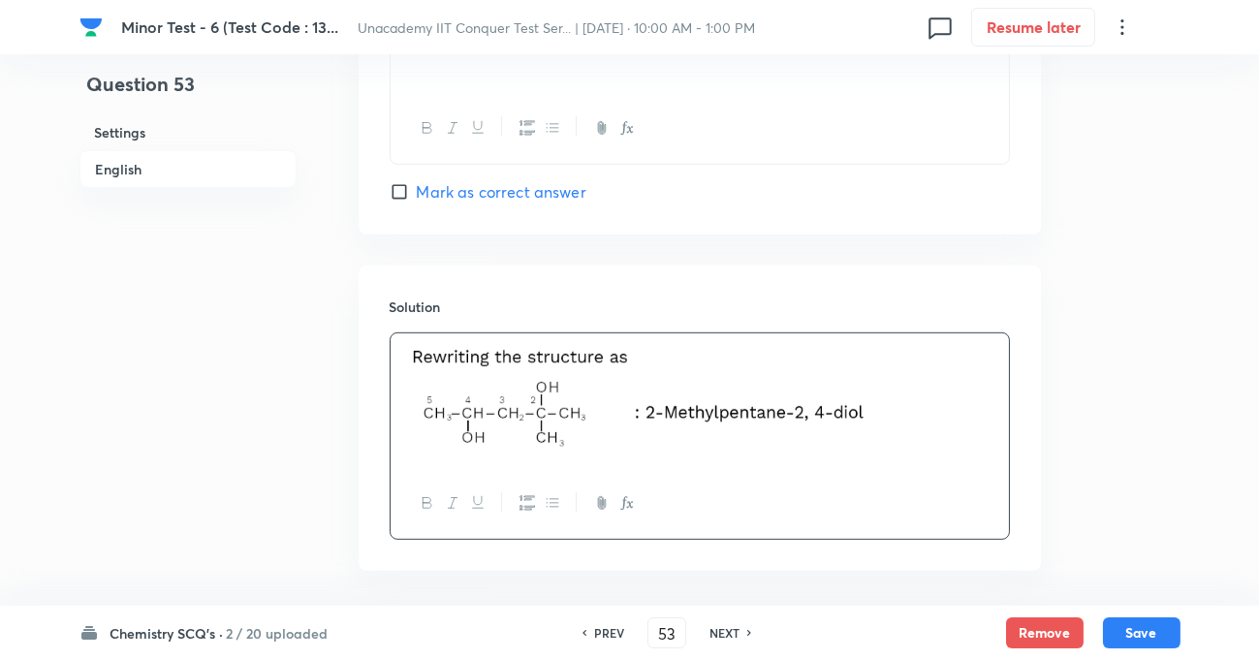
scroll to position [2017, 0]
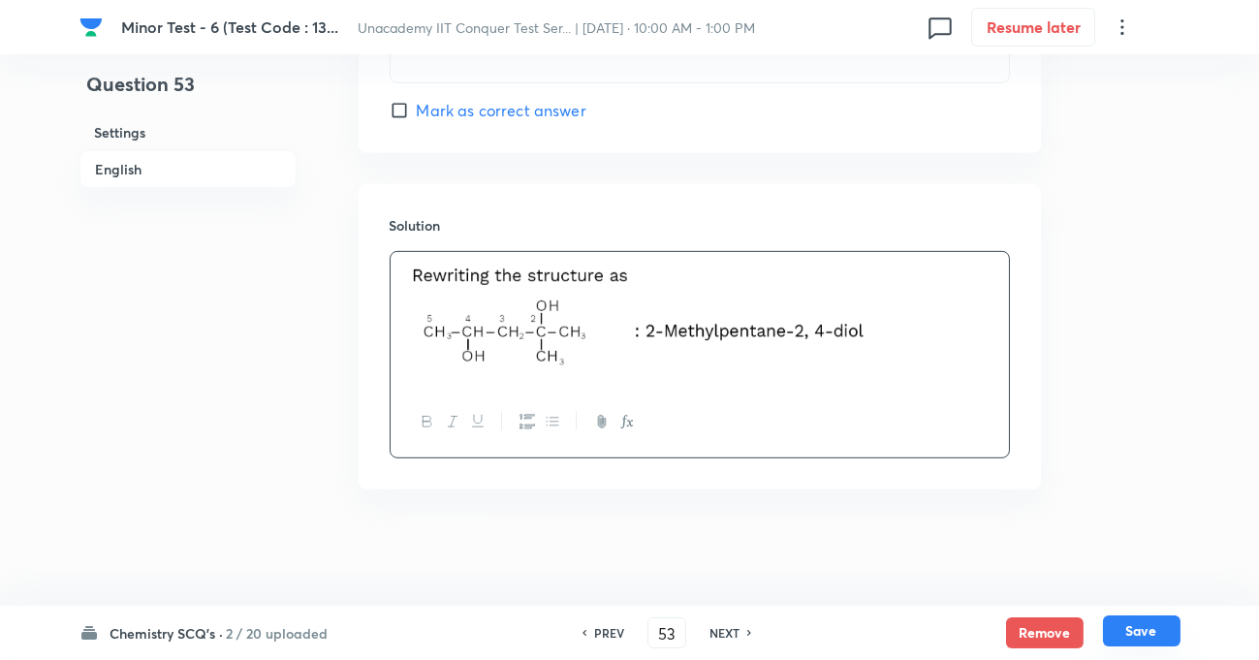
click at [1115, 629] on button "Save" at bounding box center [1142, 630] width 78 height 31
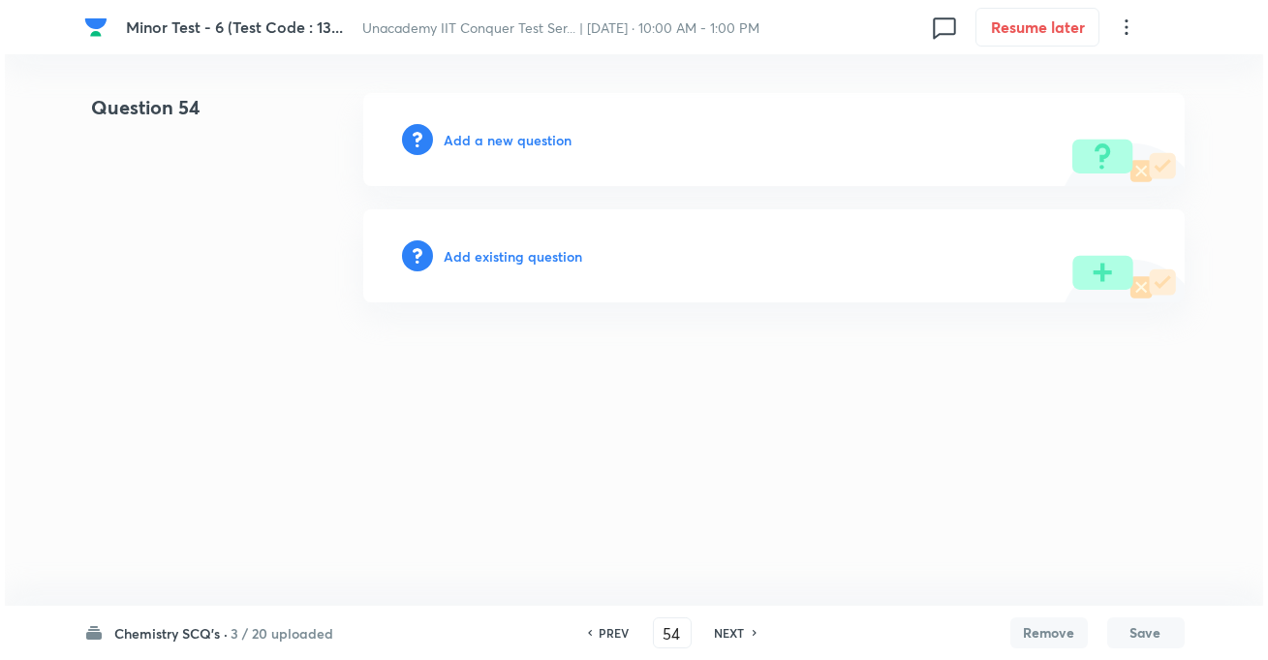
scroll to position [0, 0]
click at [523, 136] on h6 "Add a new question" at bounding box center [509, 140] width 128 height 20
click at [548, 143] on h6 "Choose a question type" at bounding box center [519, 140] width 149 height 20
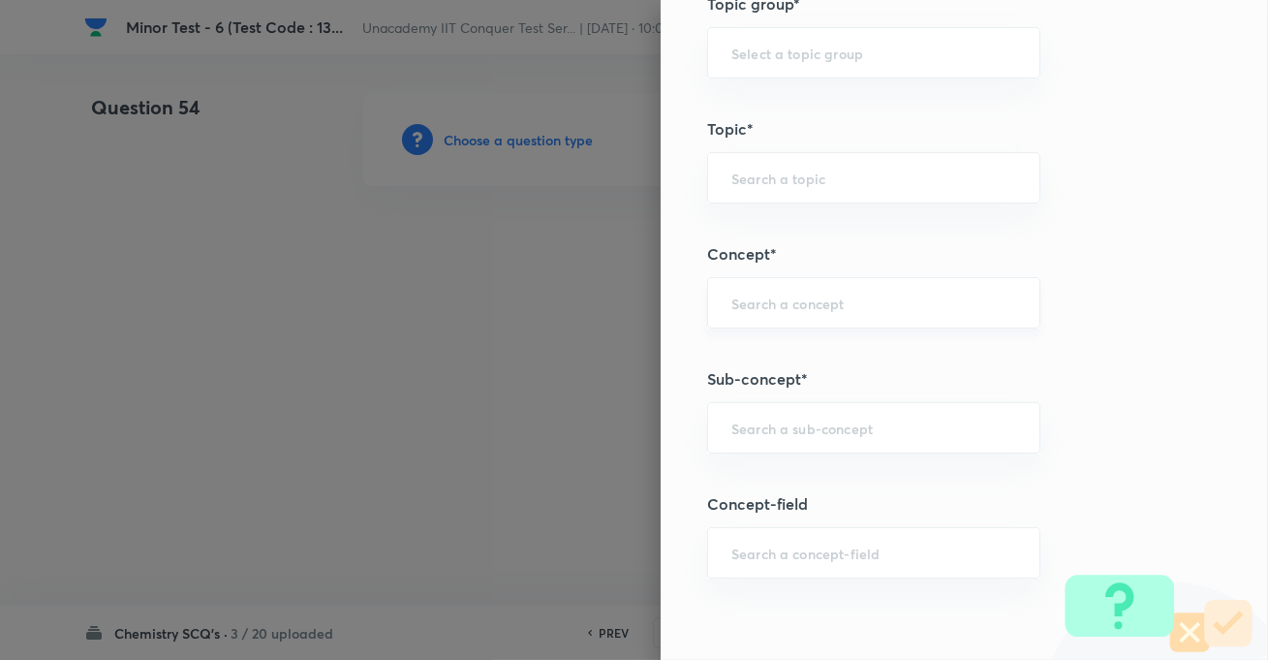
scroll to position [1144, 0]
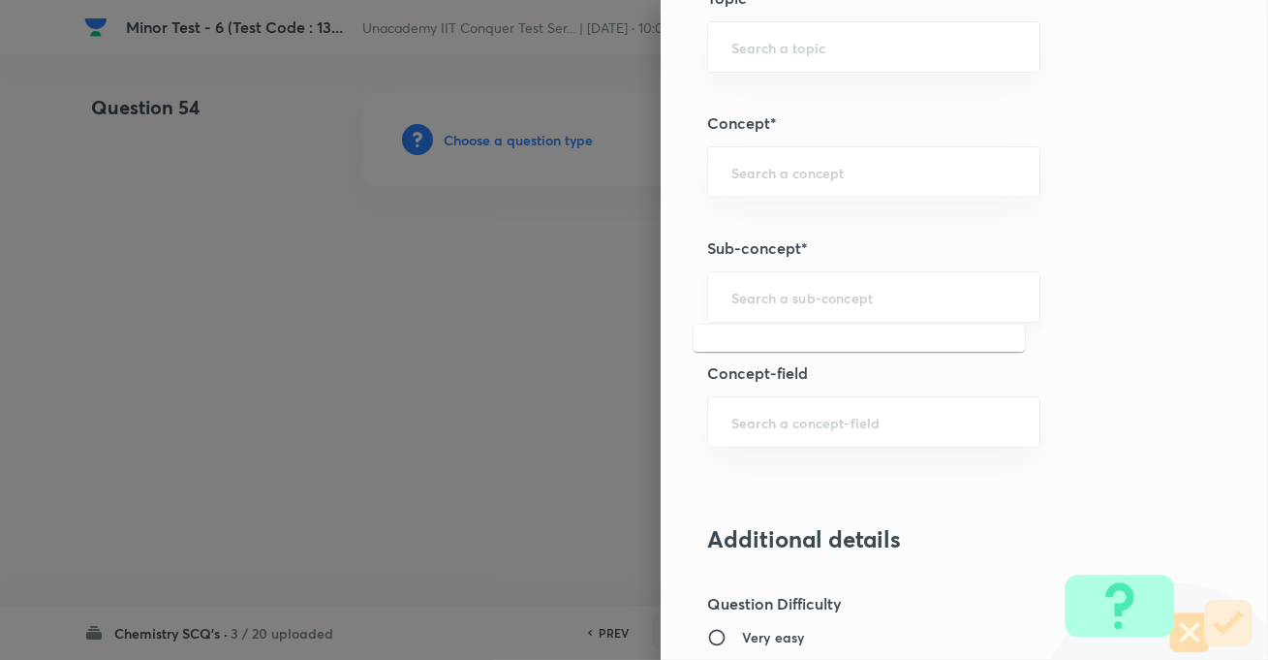
click at [783, 299] on input "text" at bounding box center [874, 297] width 285 height 18
paste input "Development Of The Science Of Organic Chemistry"
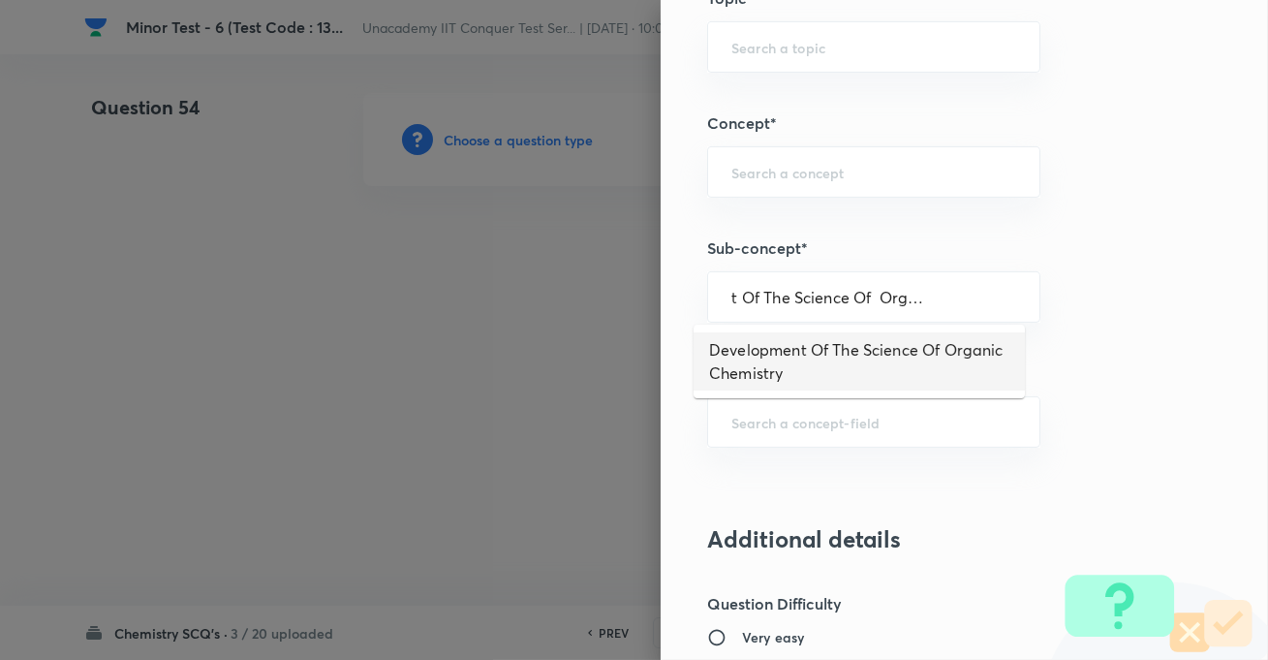
click at [799, 355] on li "Development Of The Science Of Organic Chemistry" at bounding box center [859, 361] width 331 height 58
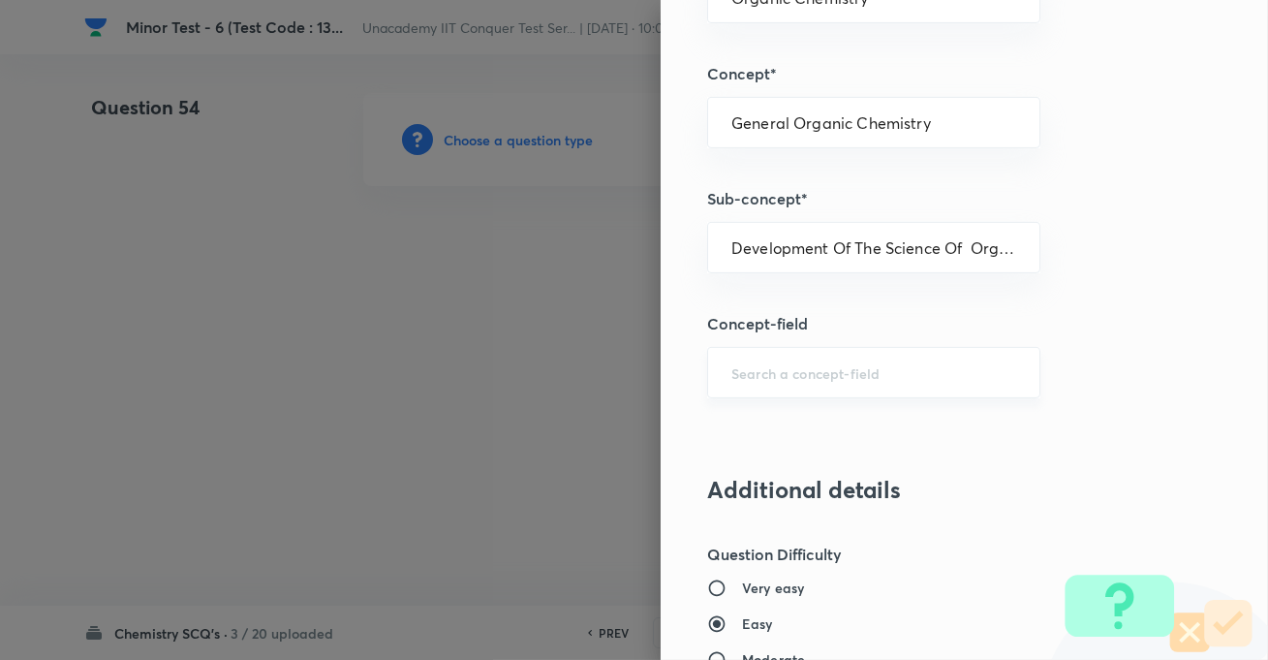
scroll to position [1409, 0]
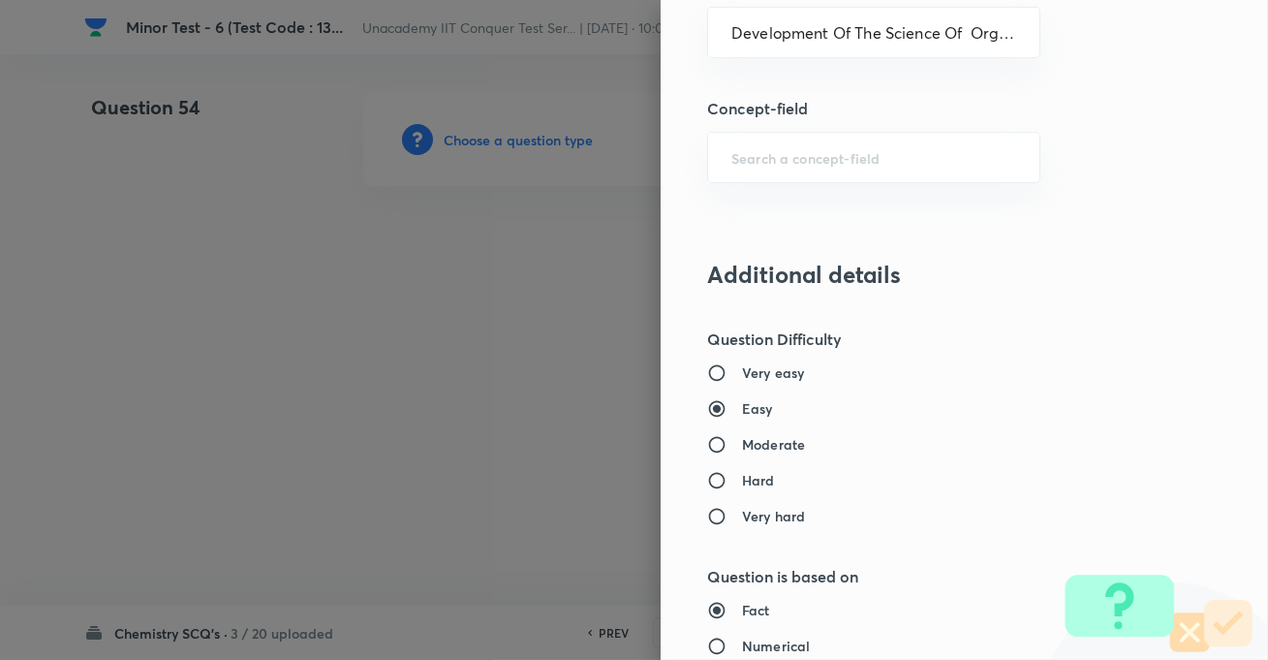
click at [747, 436] on h6 "Moderate" at bounding box center [773, 444] width 63 height 20
click at [742, 436] on input "Moderate" at bounding box center [724, 444] width 35 height 19
click at [742, 485] on h6 "Hard" at bounding box center [758, 480] width 33 height 20
click at [739, 485] on input "Hard" at bounding box center [724, 480] width 35 height 19
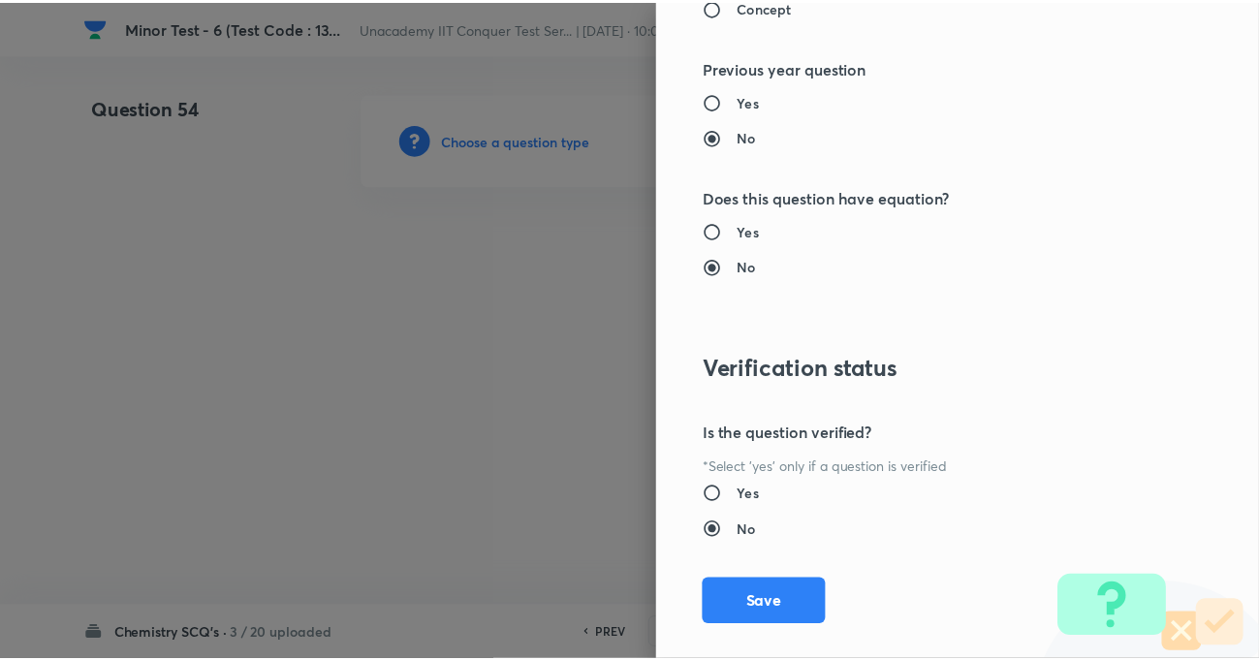
scroll to position [2109, 0]
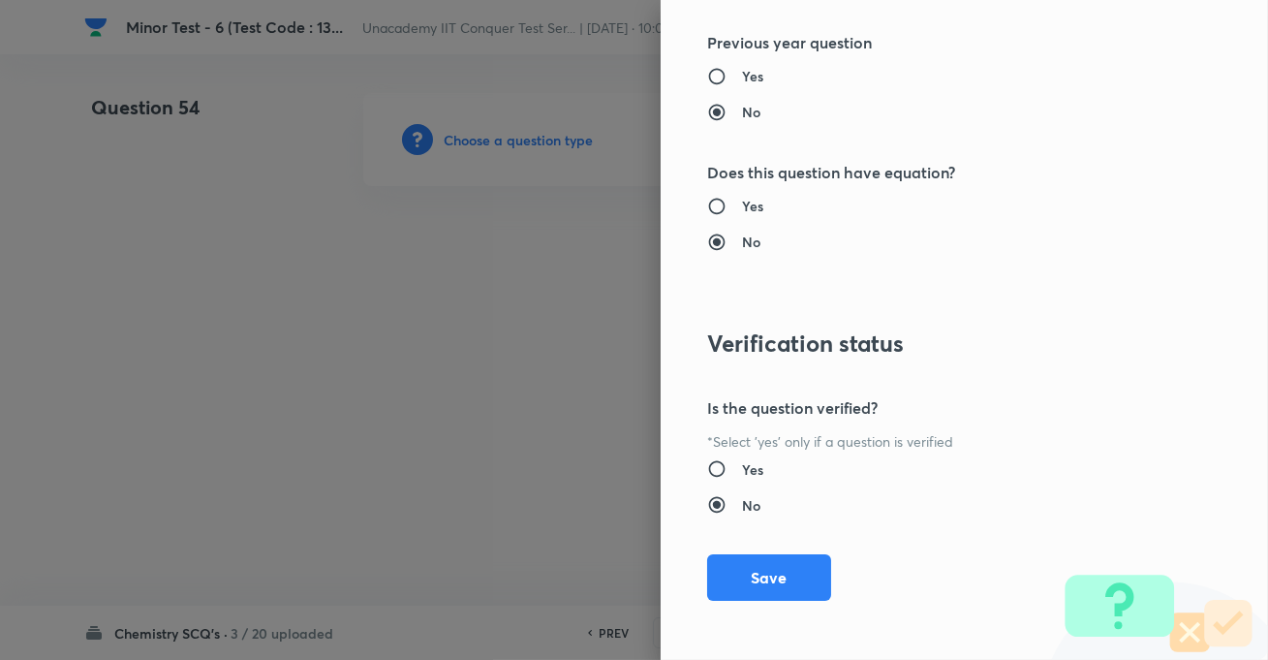
click at [734, 543] on div "Question settings Question type* Single choice correct Number of options* 2 3 4…" at bounding box center [965, 330] width 608 height 660
drag, startPoint x: 743, startPoint y: 572, endPoint x: 837, endPoint y: 657, distance: 126.9
click at [743, 573] on button "Save" at bounding box center [769, 575] width 124 height 47
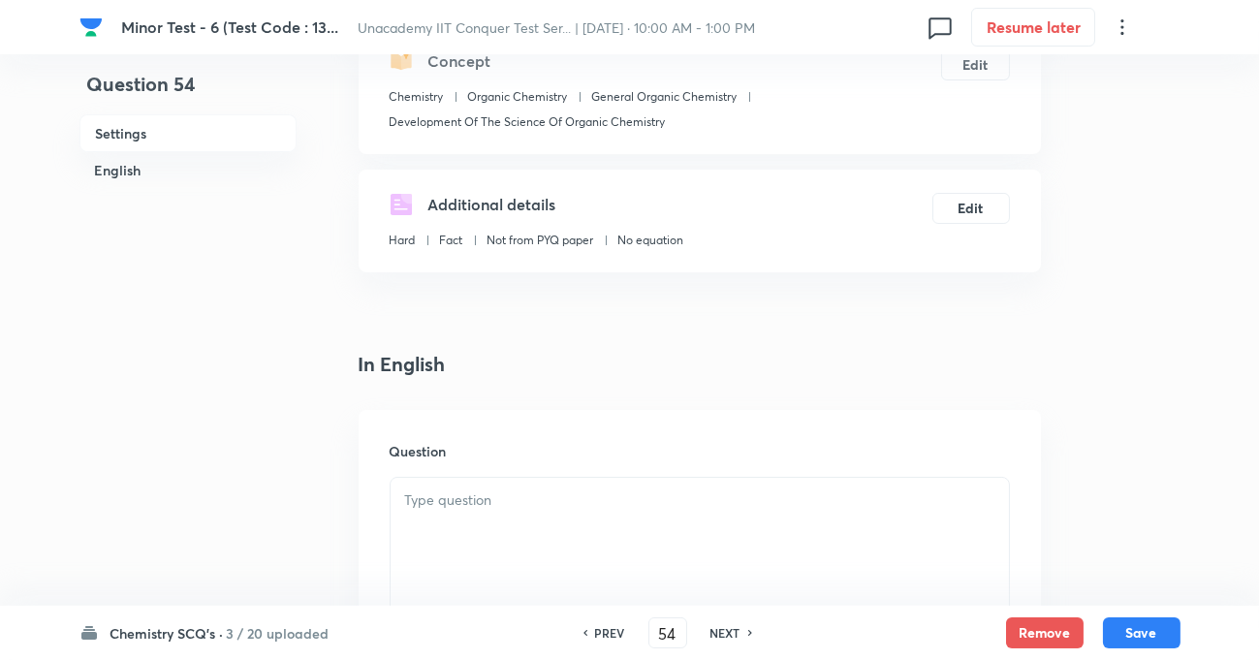
scroll to position [440, 0]
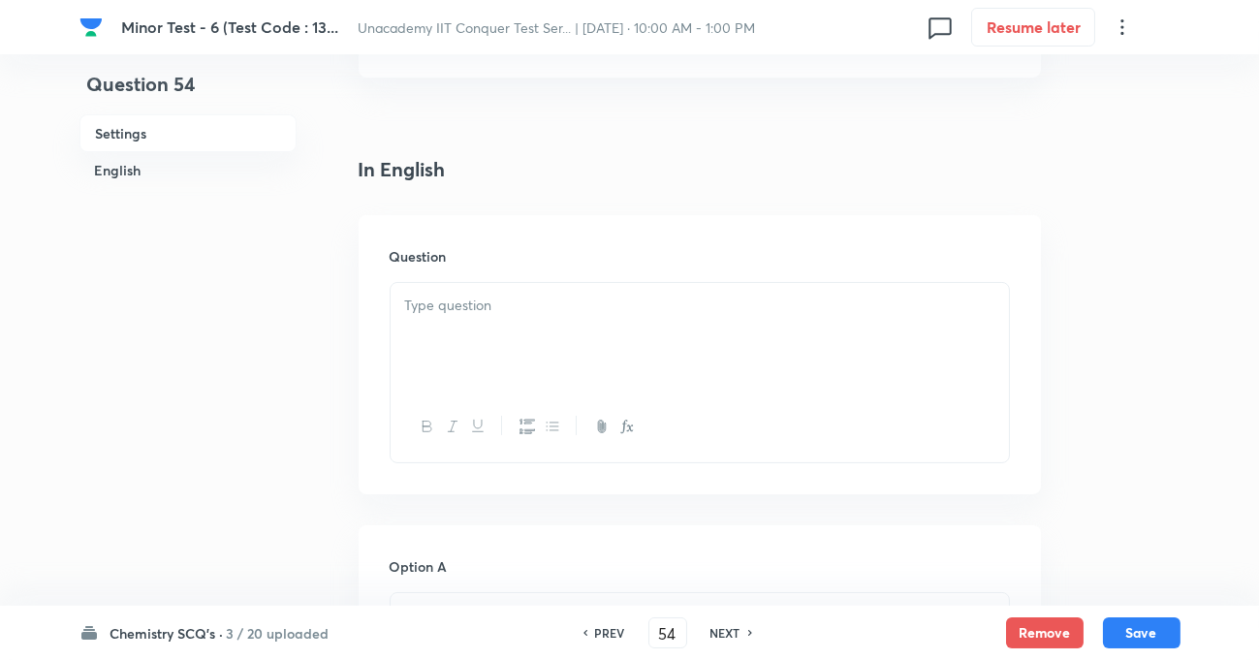
click at [489, 302] on p at bounding box center [699, 306] width 589 height 22
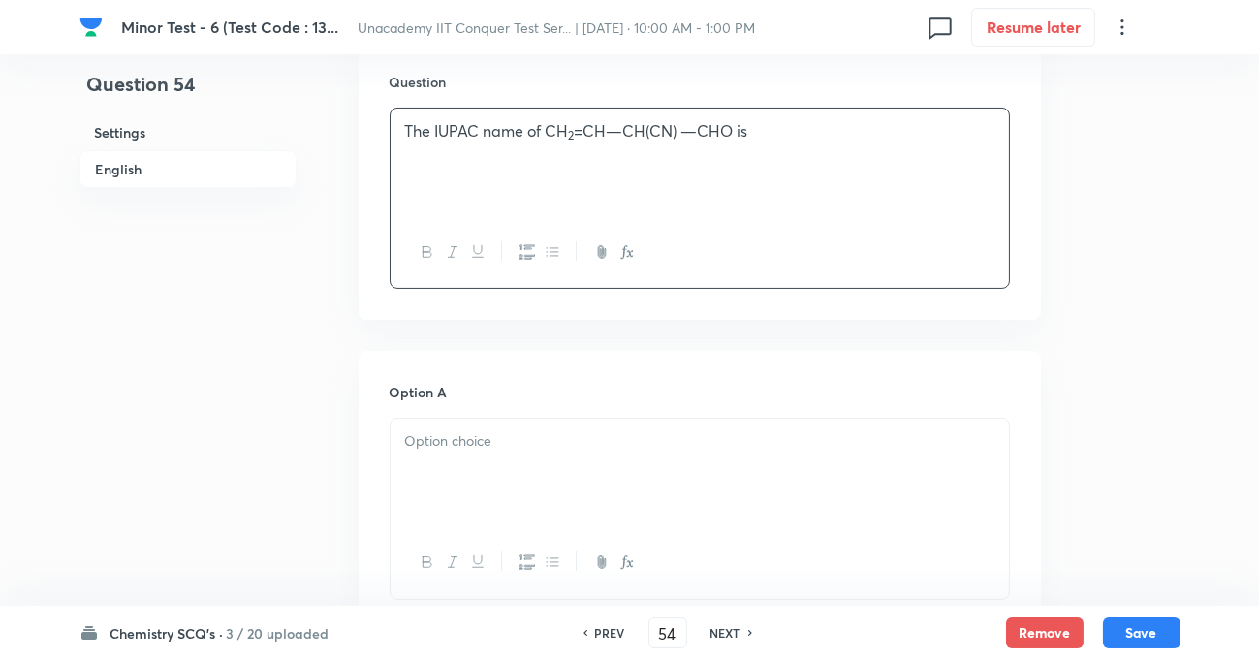
scroll to position [616, 0]
click at [518, 450] on p at bounding box center [699, 439] width 589 height 22
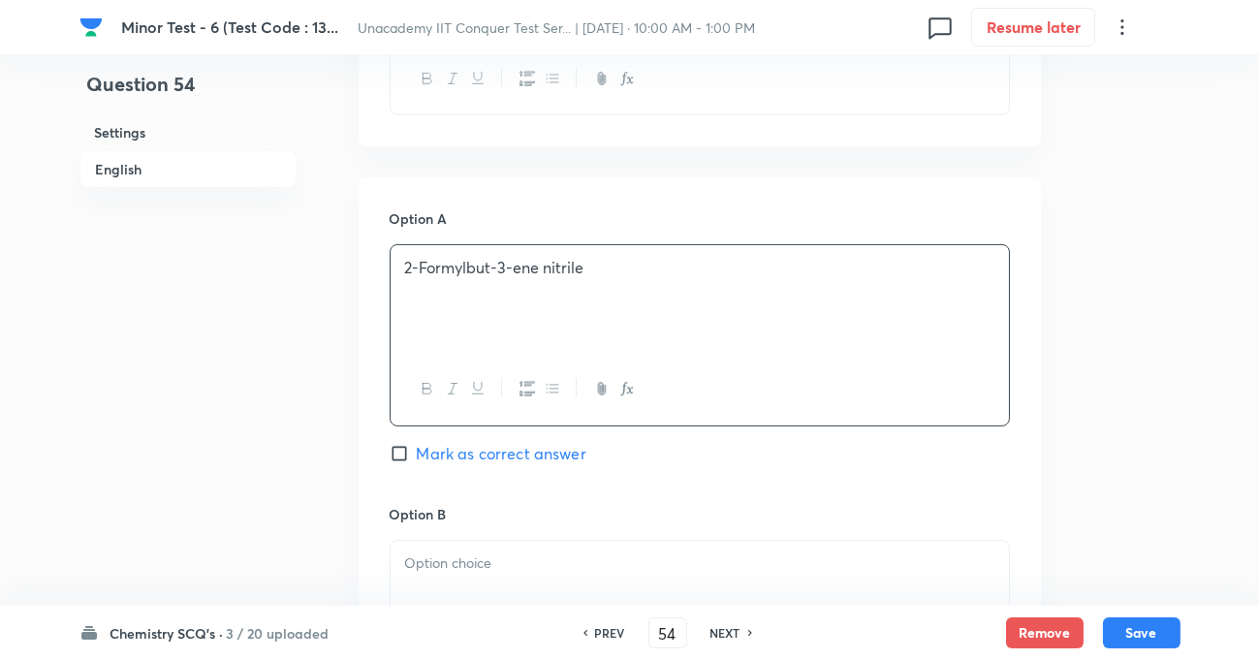
scroll to position [793, 0]
click at [499, 550] on p at bounding box center [699, 559] width 589 height 22
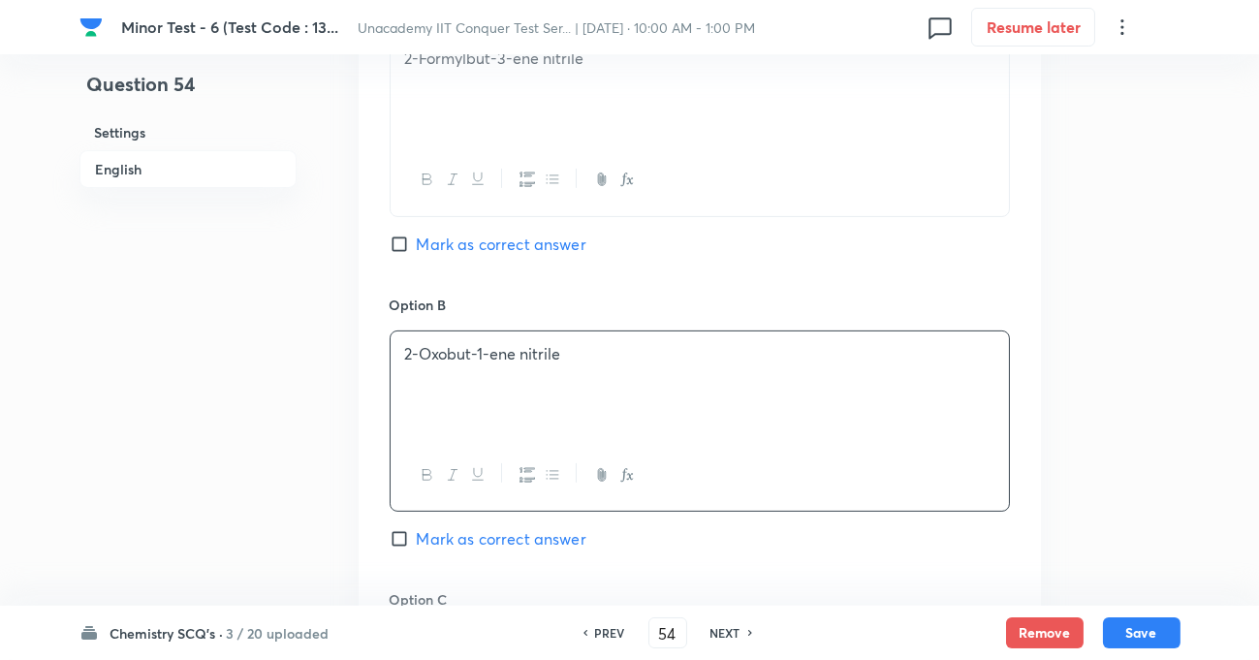
scroll to position [1056, 0]
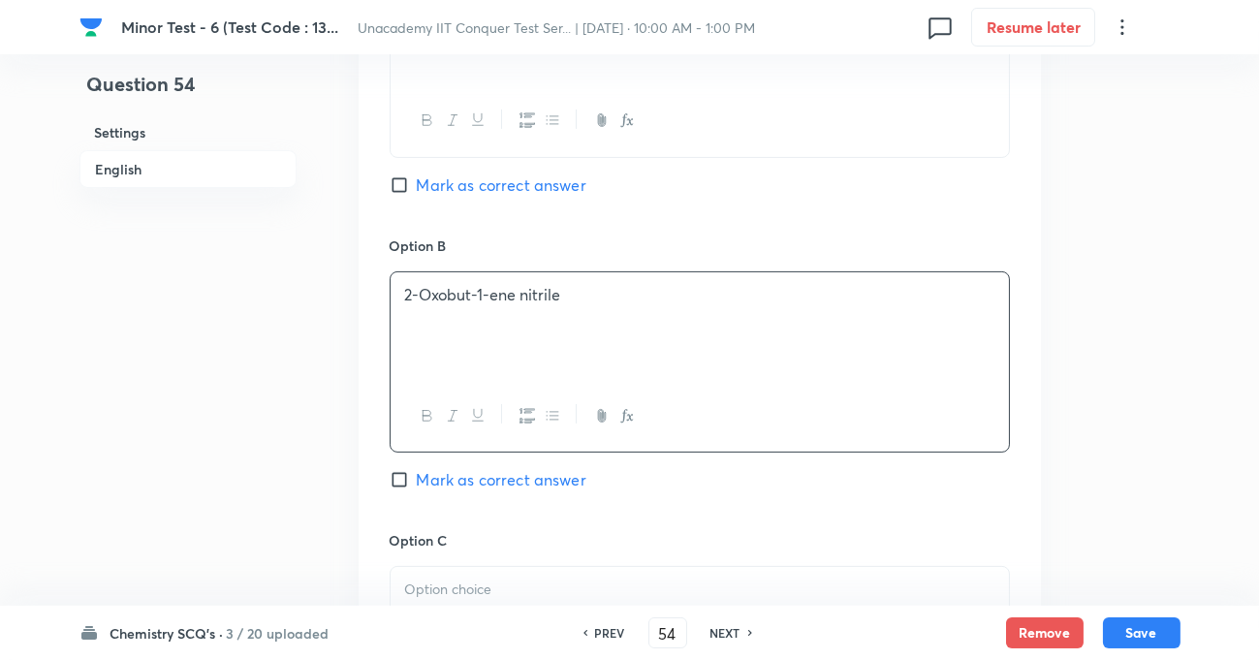
click at [491, 591] on p at bounding box center [699, 590] width 589 height 22
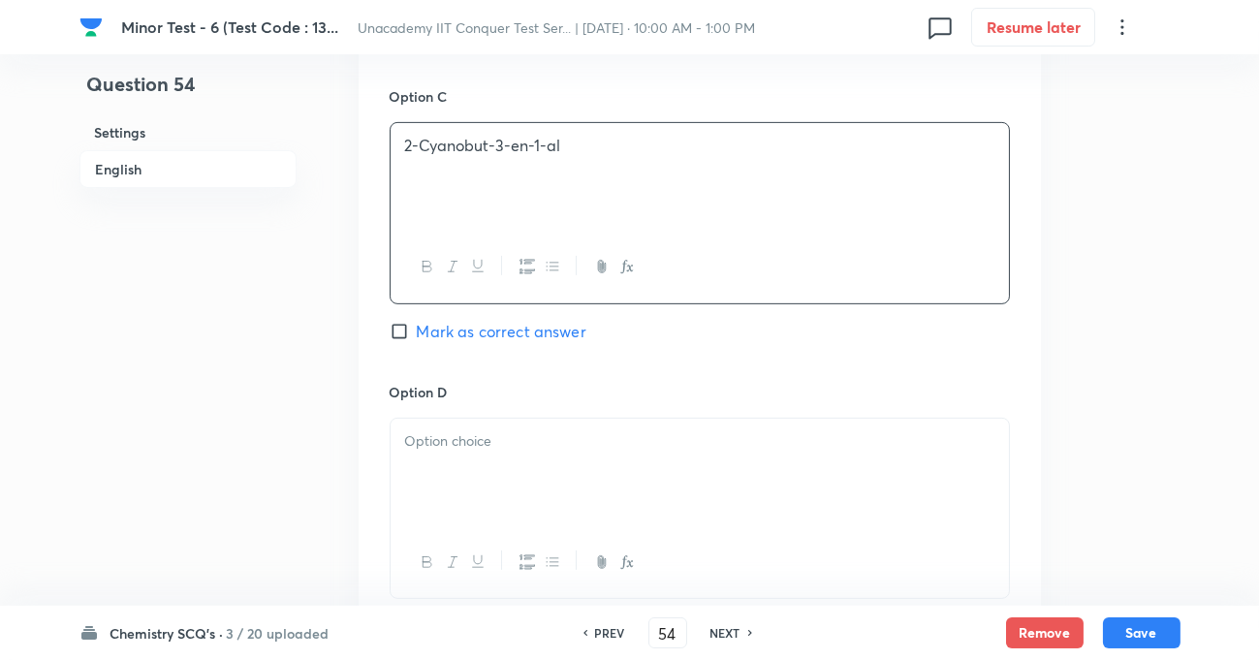
scroll to position [1585, 0]
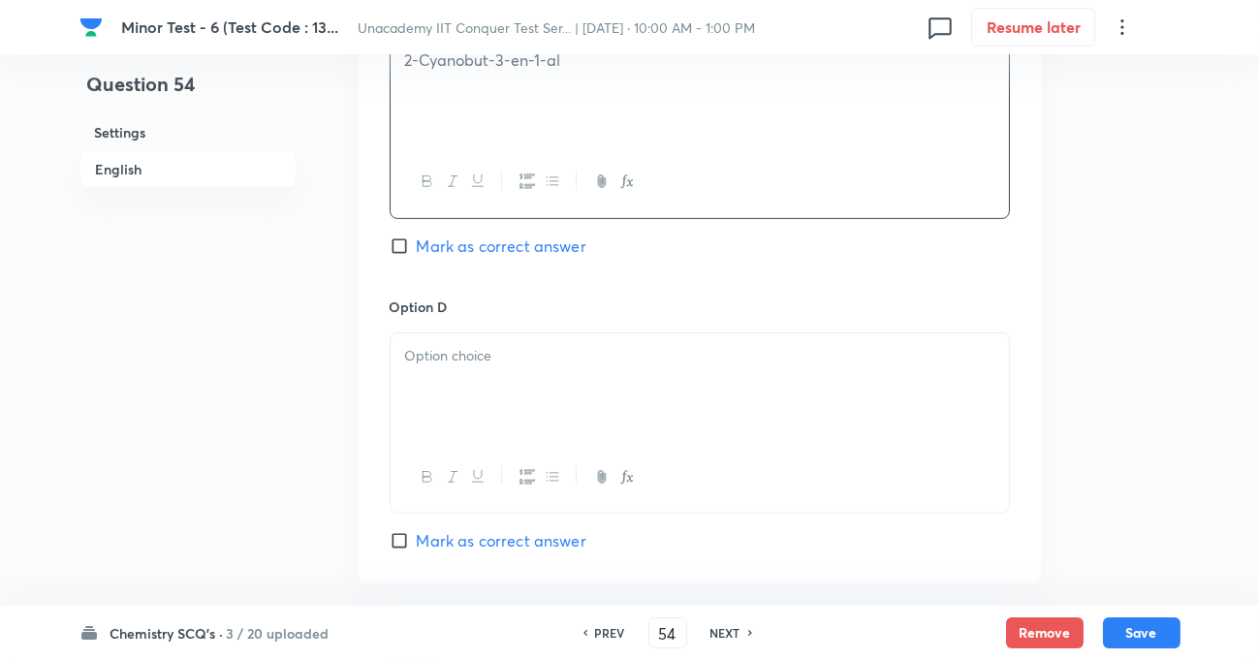
click at [521, 354] on p at bounding box center [699, 356] width 589 height 22
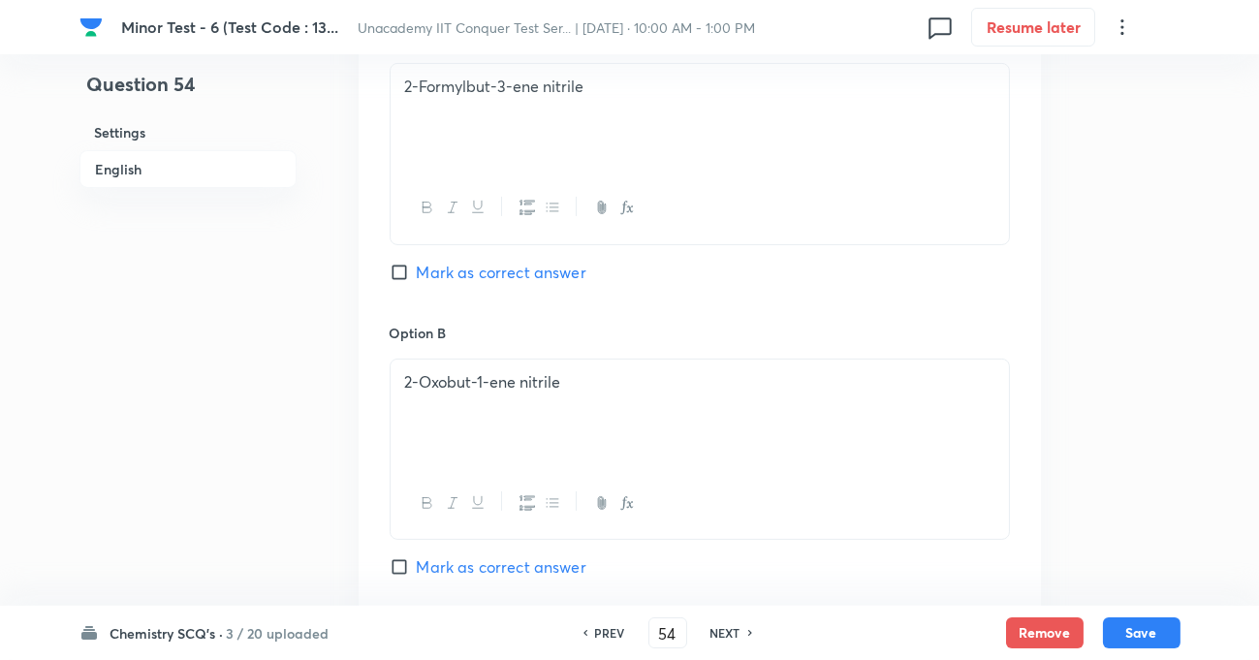
scroll to position [793, 0]
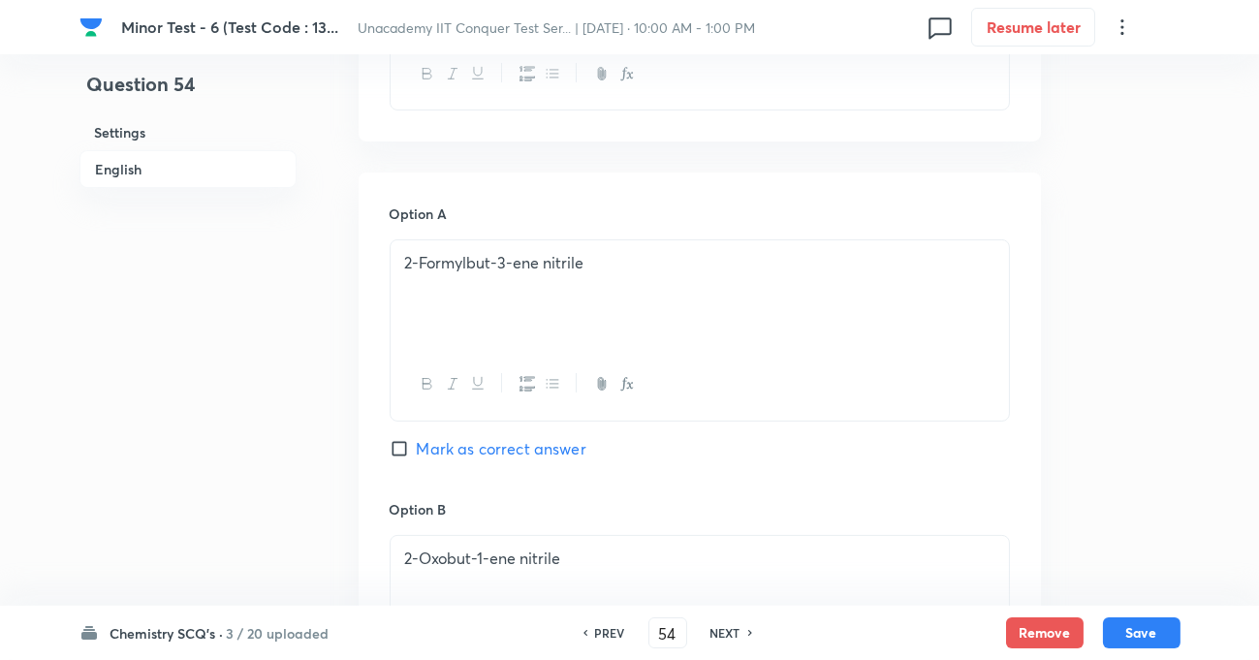
click at [391, 449] on input "Mark as correct answer" at bounding box center [403, 448] width 27 height 19
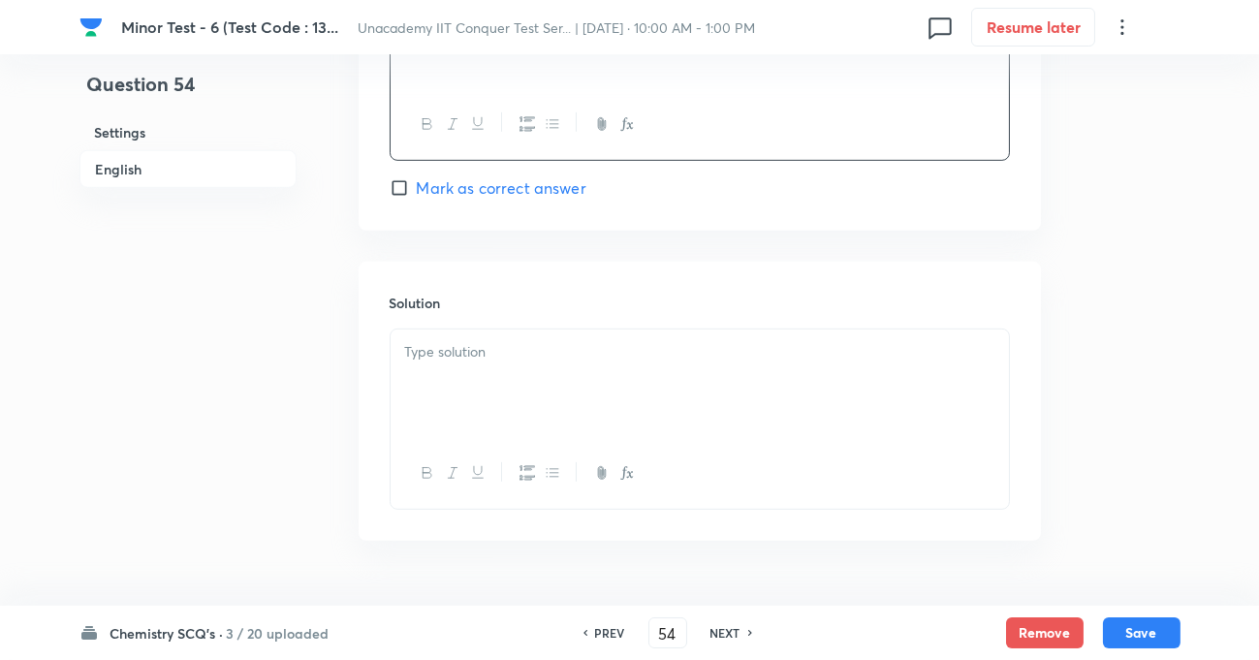
scroll to position [1990, 0]
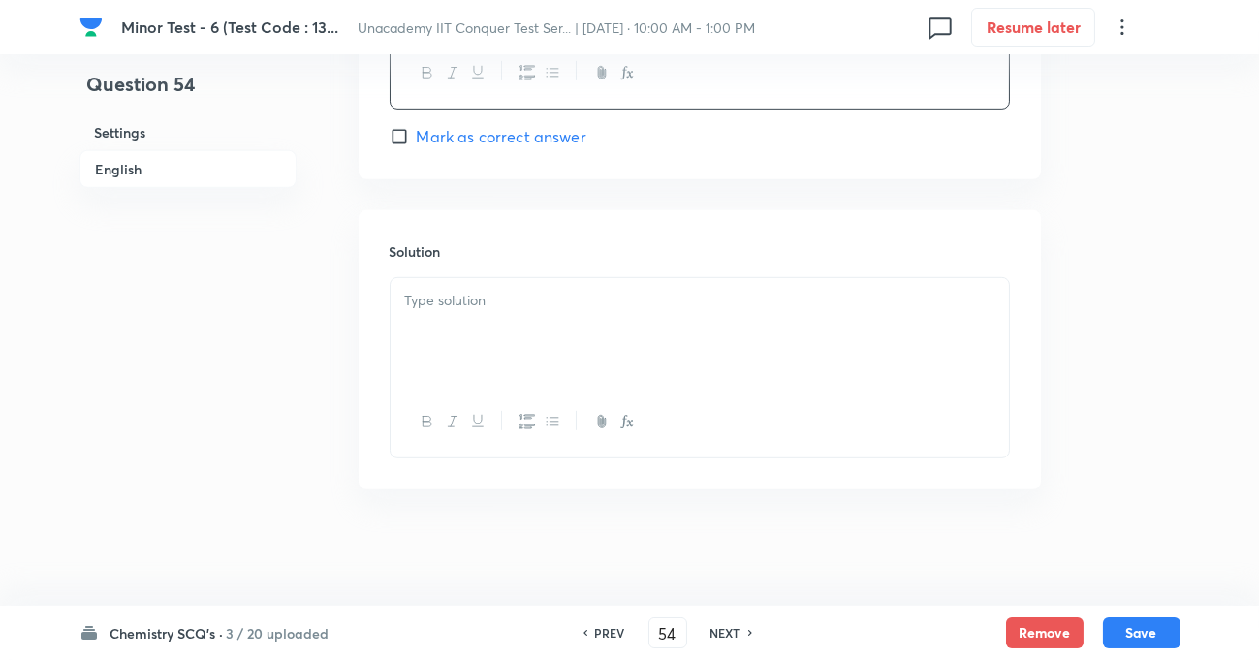
click at [528, 319] on div at bounding box center [700, 332] width 618 height 109
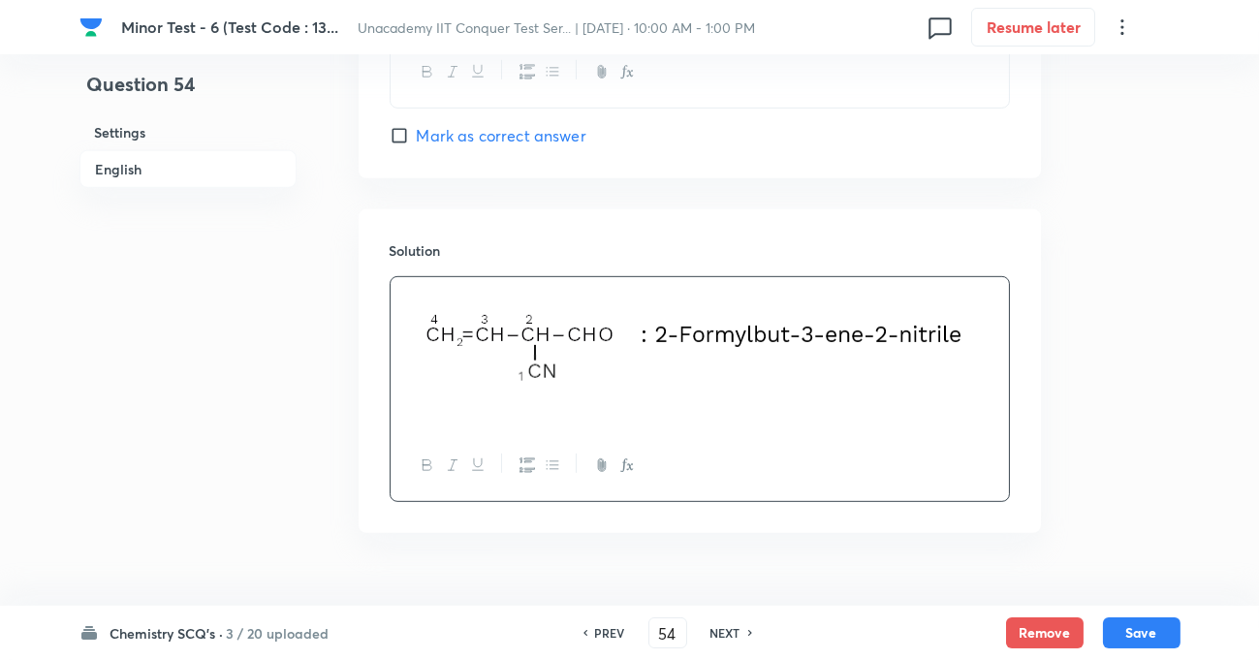
click at [1134, 635] on button "Save" at bounding box center [1142, 632] width 78 height 31
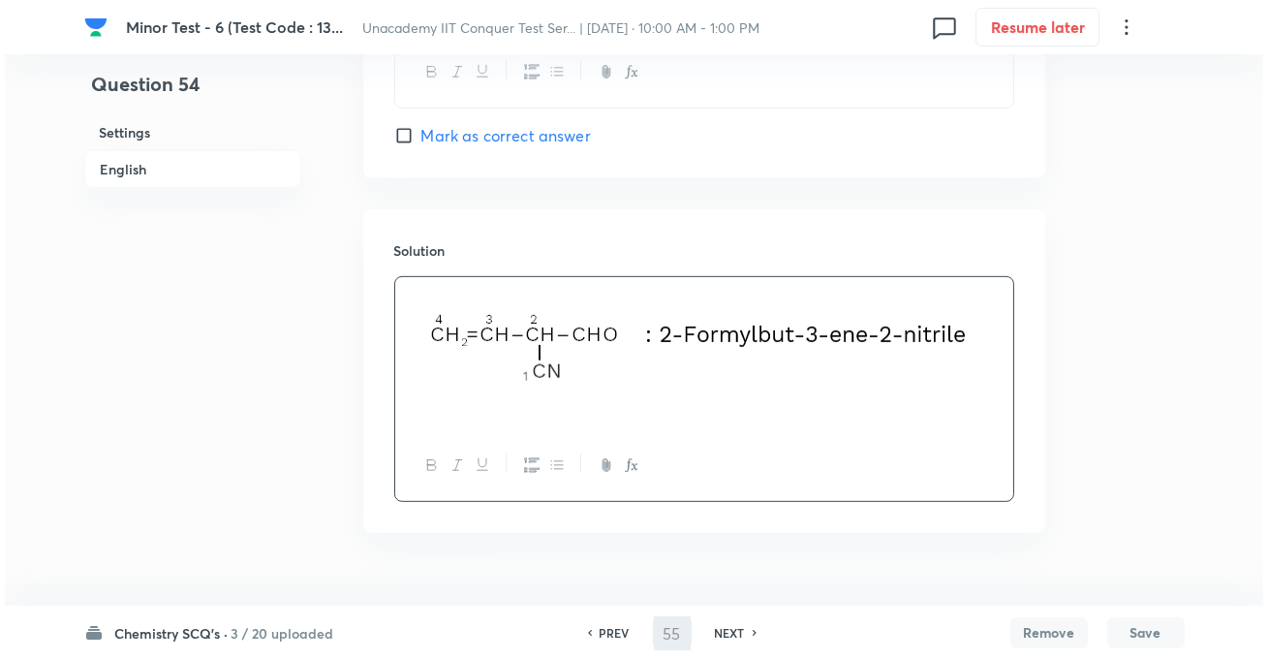
scroll to position [0, 0]
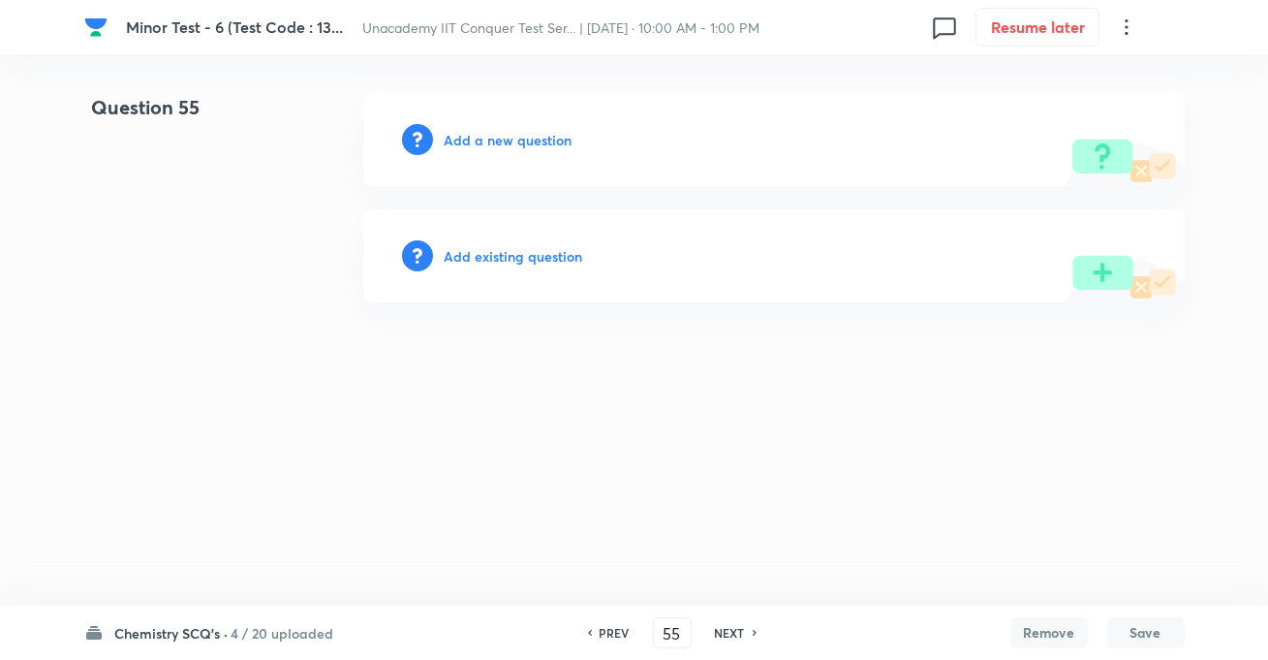
click at [509, 130] on h6 "Add a new question" at bounding box center [509, 140] width 128 height 20
click at [508, 133] on h6 "Choose a question type" at bounding box center [519, 140] width 149 height 20
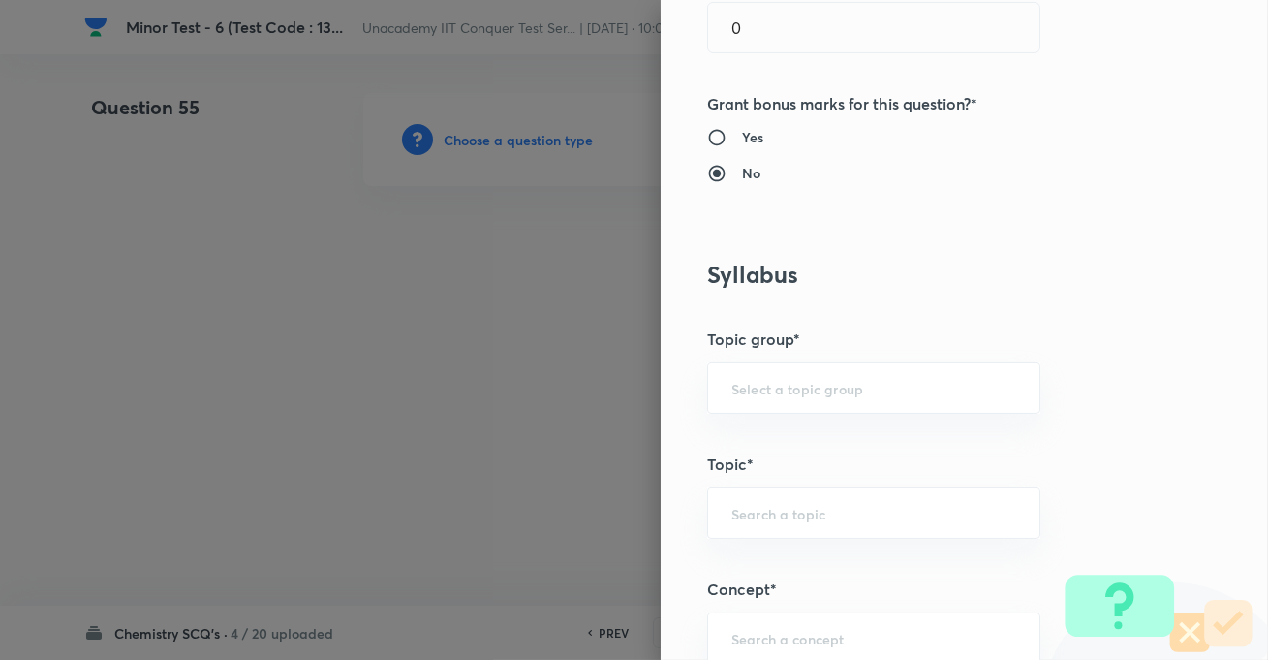
scroll to position [969, 0]
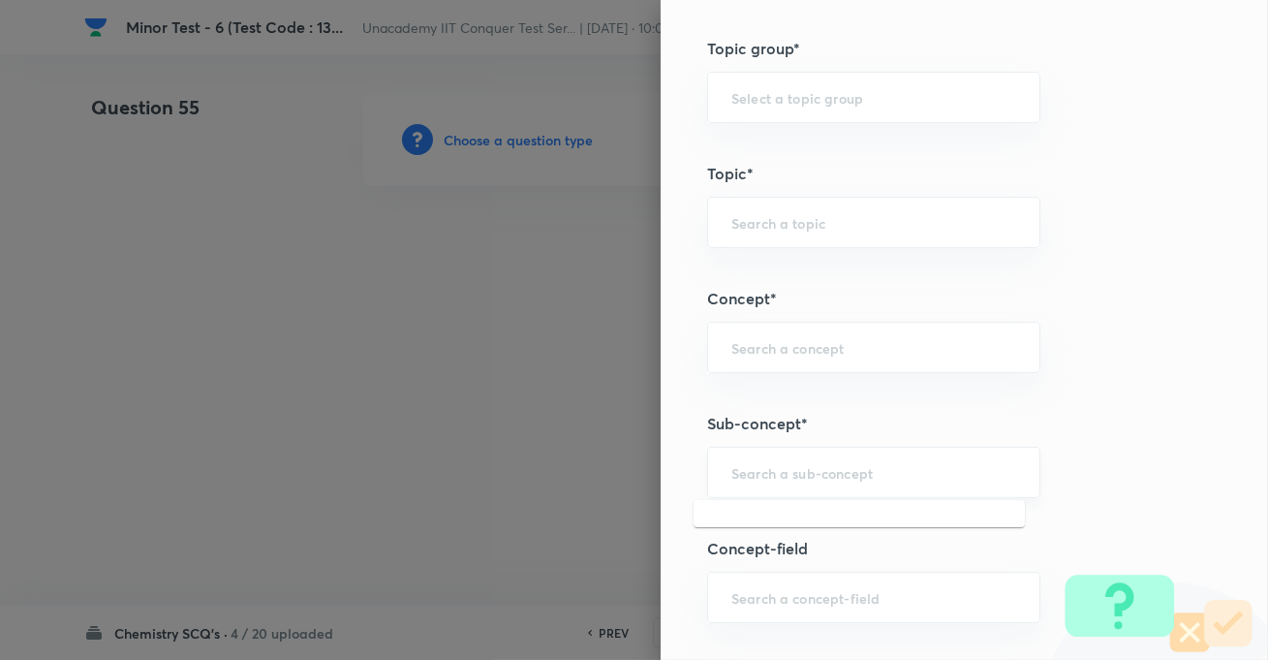
click at [791, 467] on input "text" at bounding box center [874, 472] width 285 height 18
paste input "Development Of The Science Of Organic Chemistry"
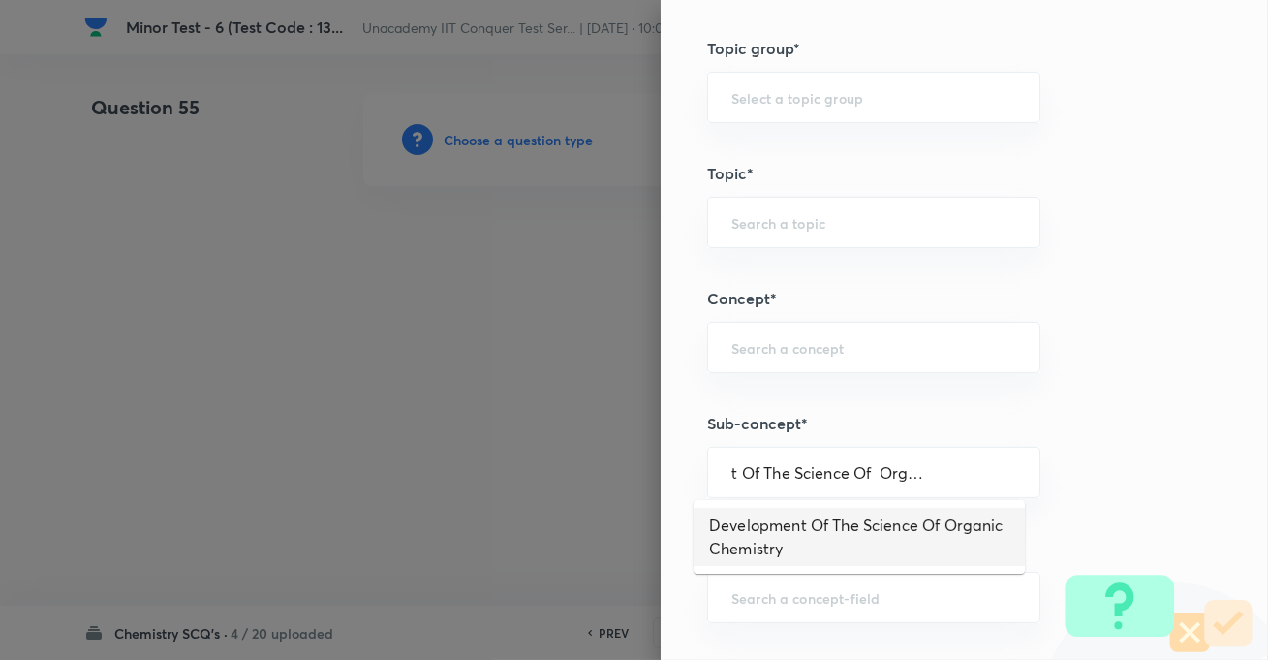
click at [796, 513] on li "Development Of The Science Of Organic Chemistry" at bounding box center [859, 537] width 331 height 58
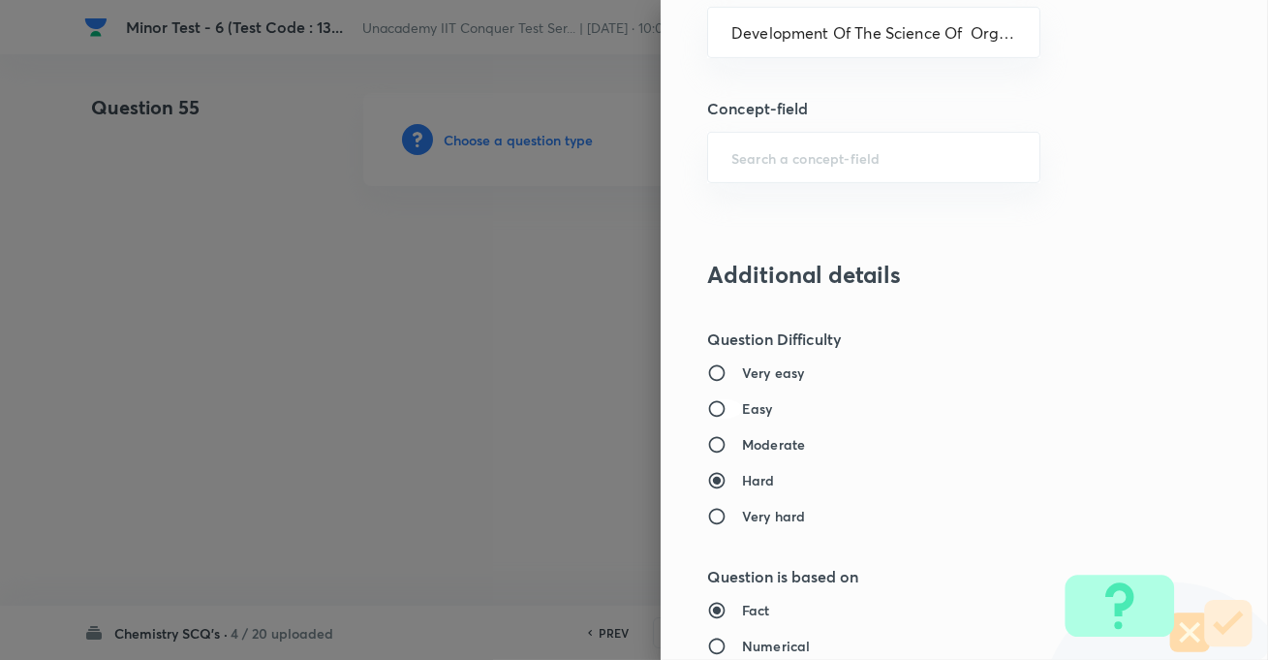
click at [726, 399] on input "Easy" at bounding box center [724, 408] width 35 height 19
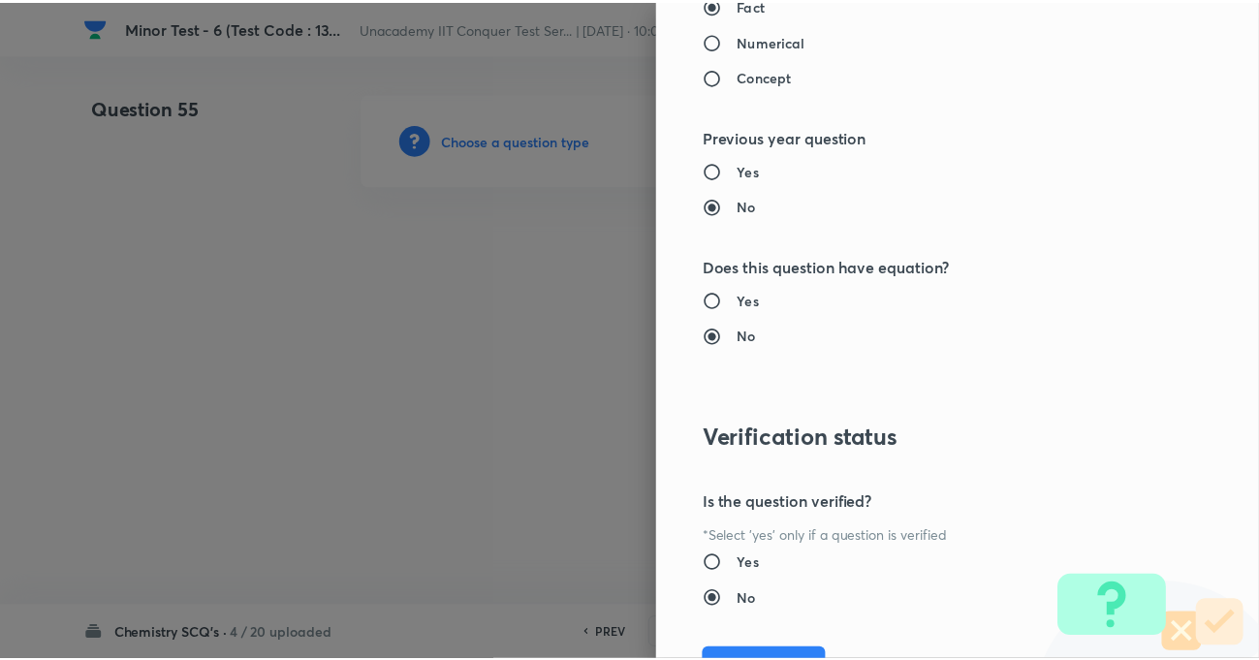
scroll to position [2109, 0]
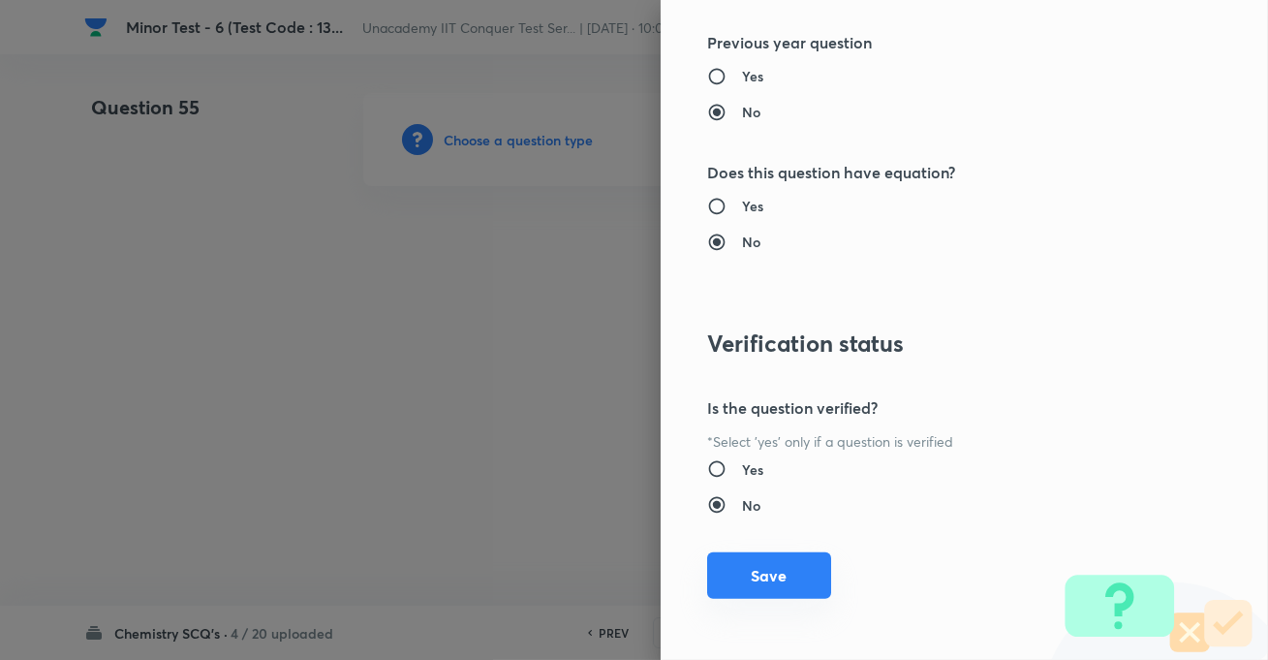
click at [769, 553] on button "Save" at bounding box center [769, 575] width 124 height 47
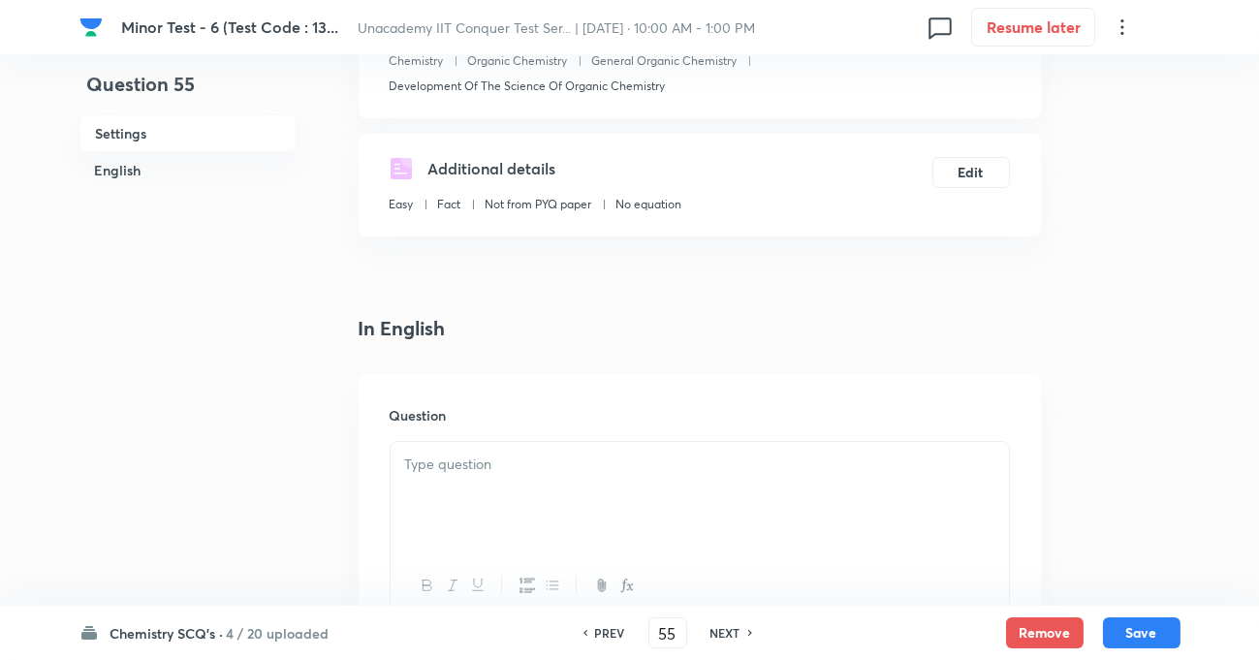
scroll to position [440, 0]
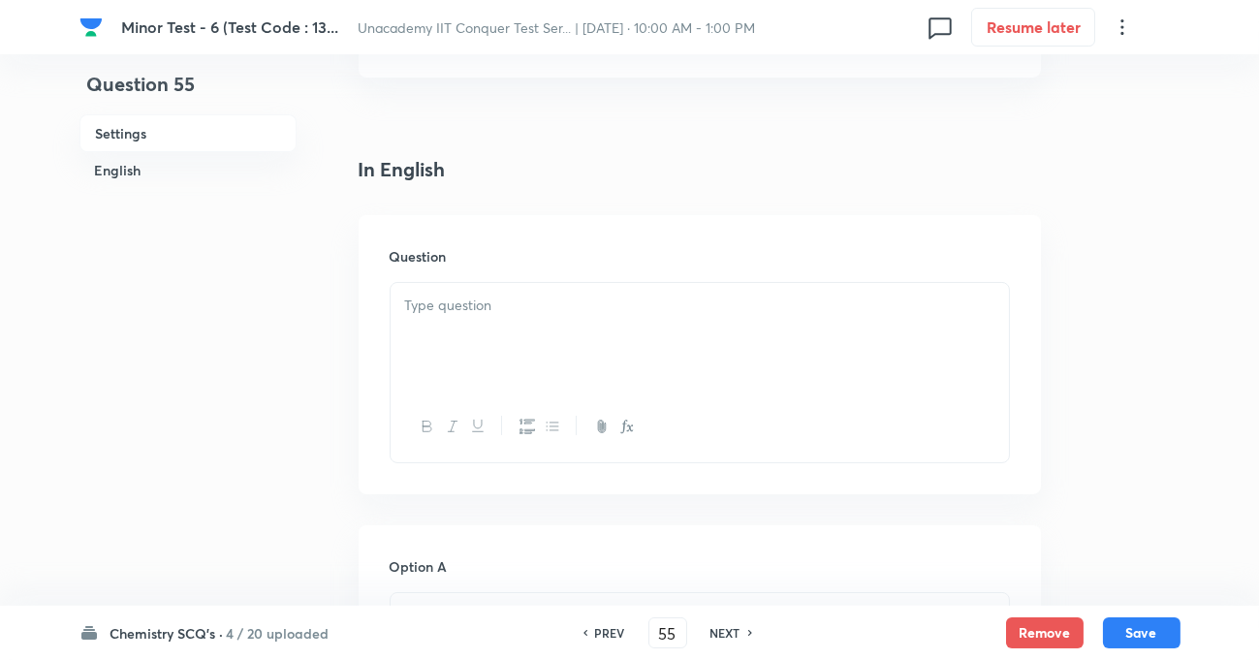
click at [484, 348] on div at bounding box center [700, 337] width 618 height 109
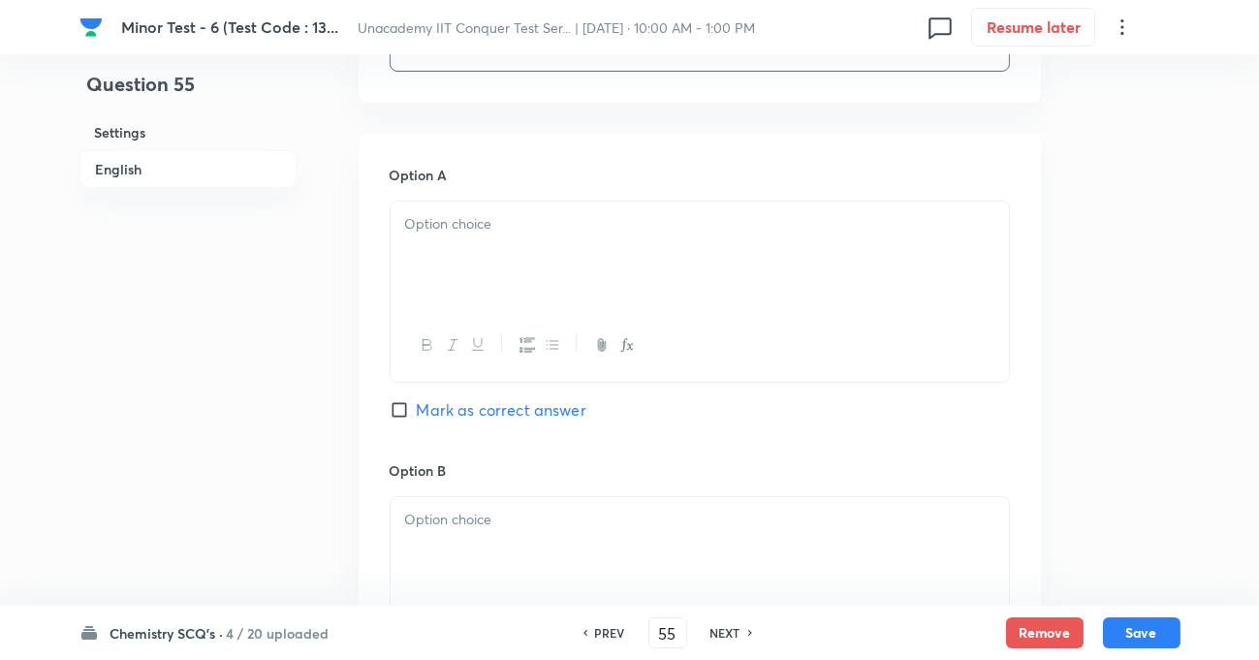
scroll to position [881, 0]
click at [508, 248] on div at bounding box center [700, 253] width 618 height 109
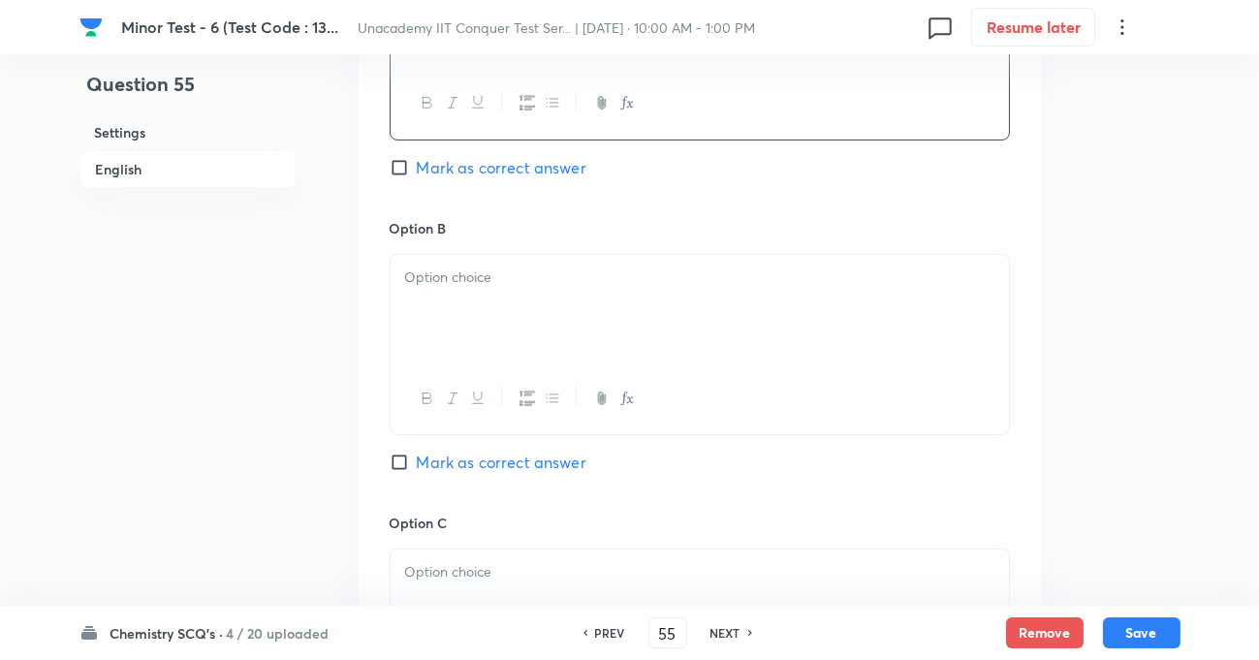
scroll to position [1144, 0]
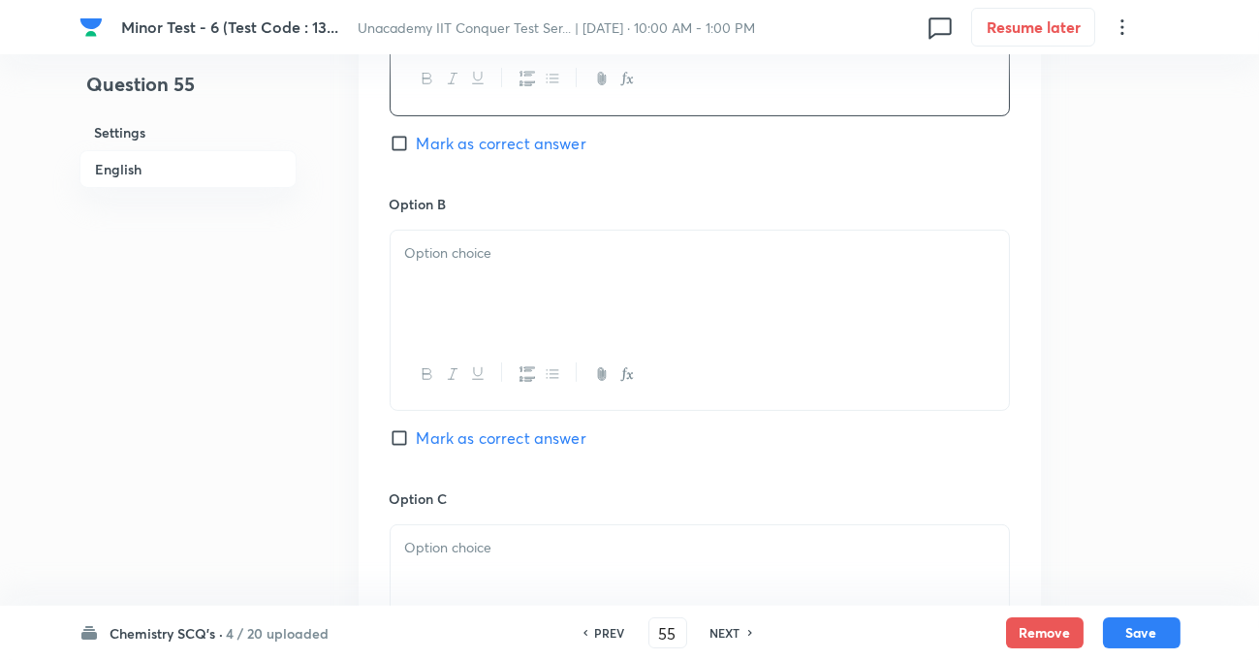
click at [484, 269] on div at bounding box center [700, 285] width 618 height 109
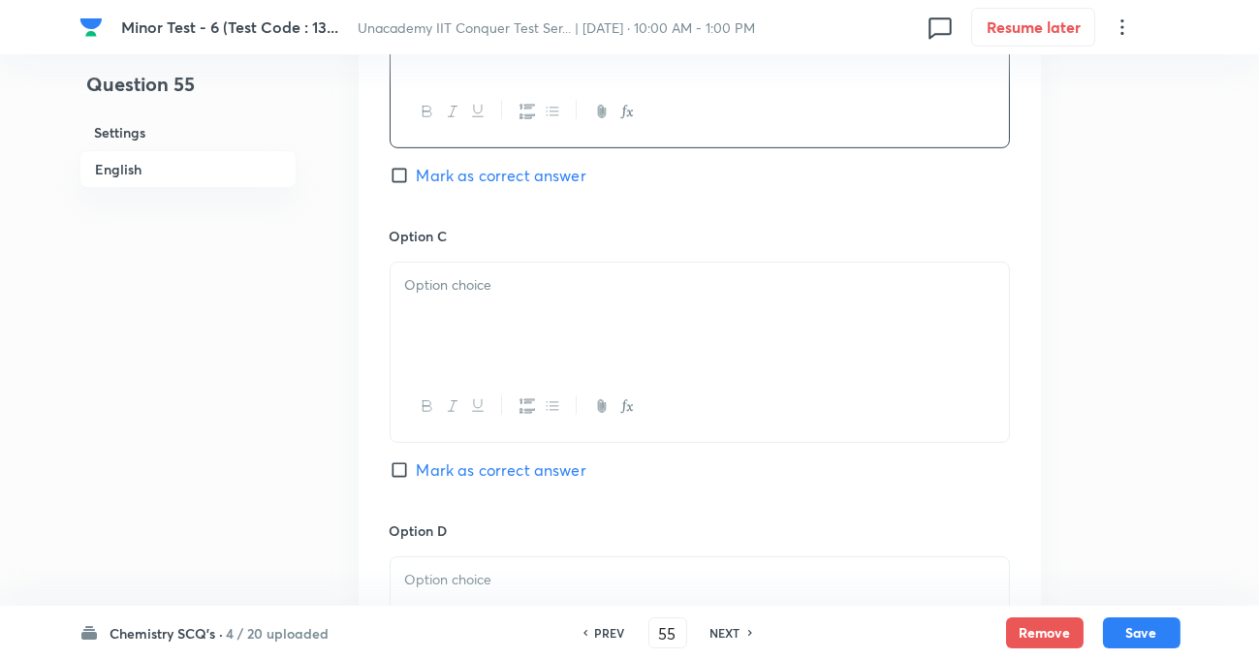
scroll to position [1409, 0]
click at [498, 291] on p at bounding box center [699, 283] width 589 height 22
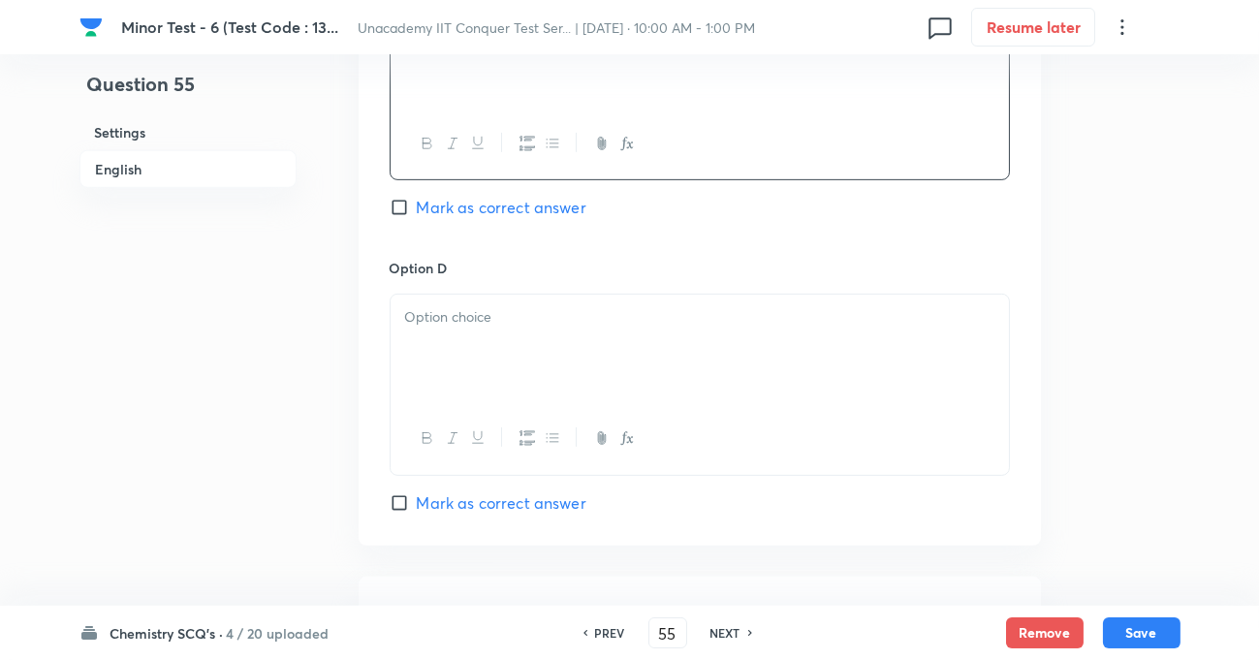
scroll to position [1674, 0]
click at [543, 318] on p at bounding box center [699, 313] width 589 height 22
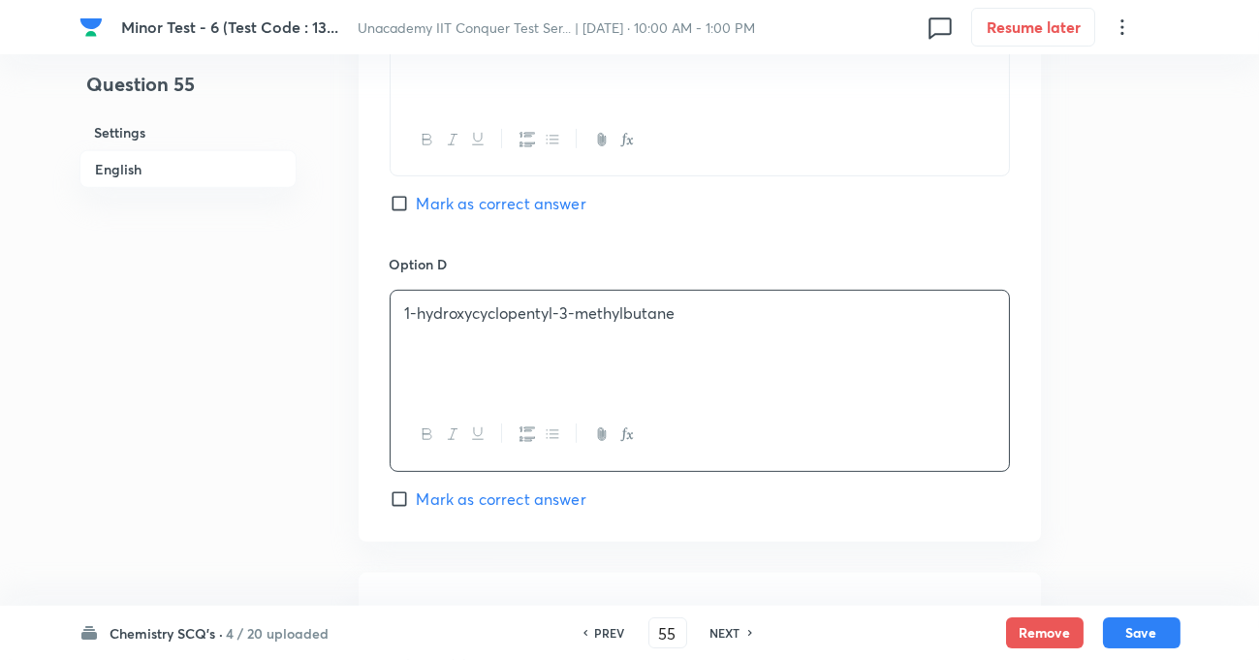
click at [403, 210] on input "Mark as correct answer" at bounding box center [403, 203] width 27 height 19
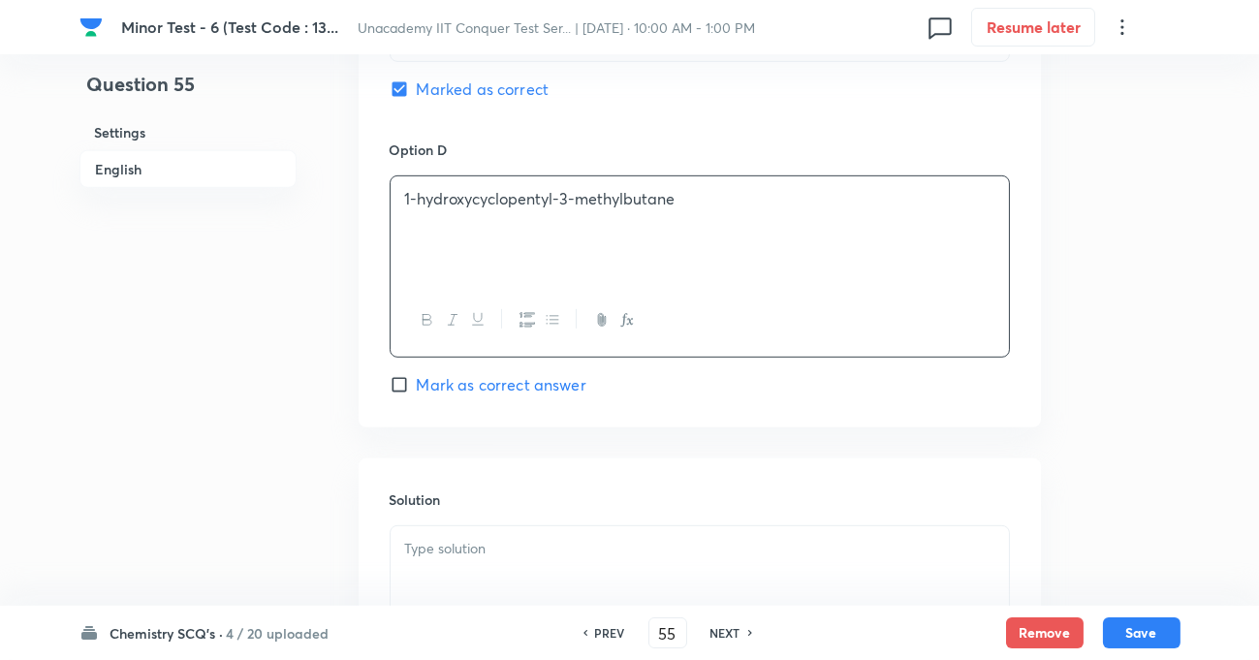
scroll to position [1938, 0]
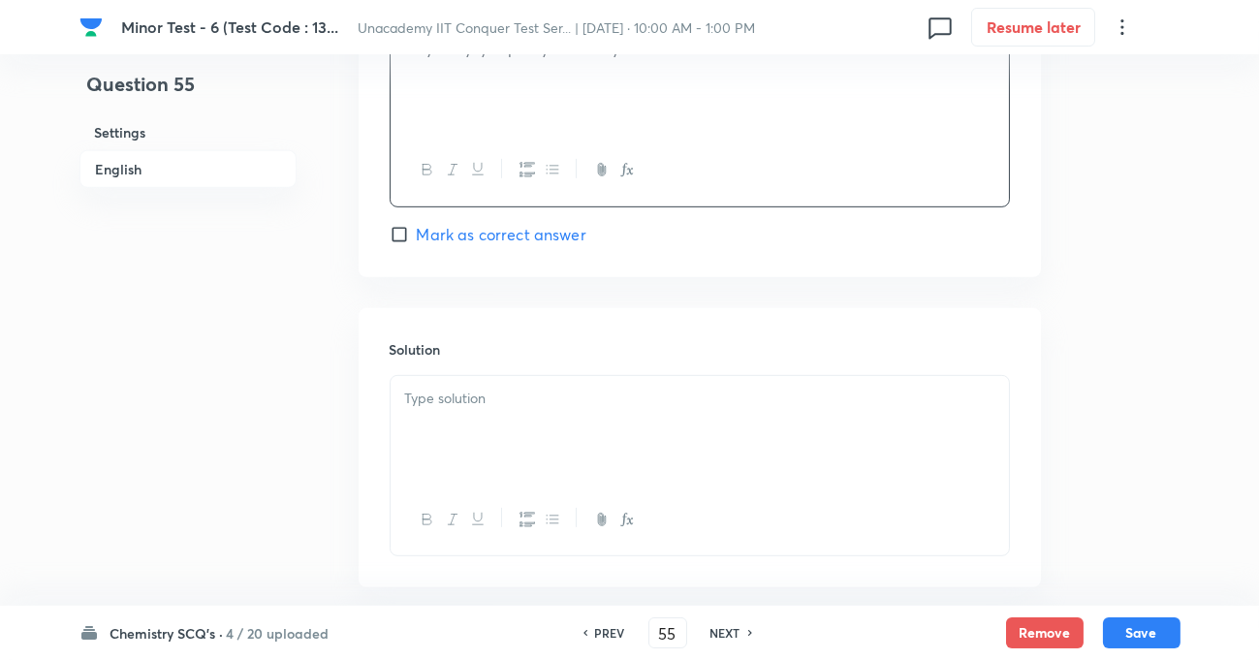
click at [502, 421] on div at bounding box center [700, 430] width 618 height 109
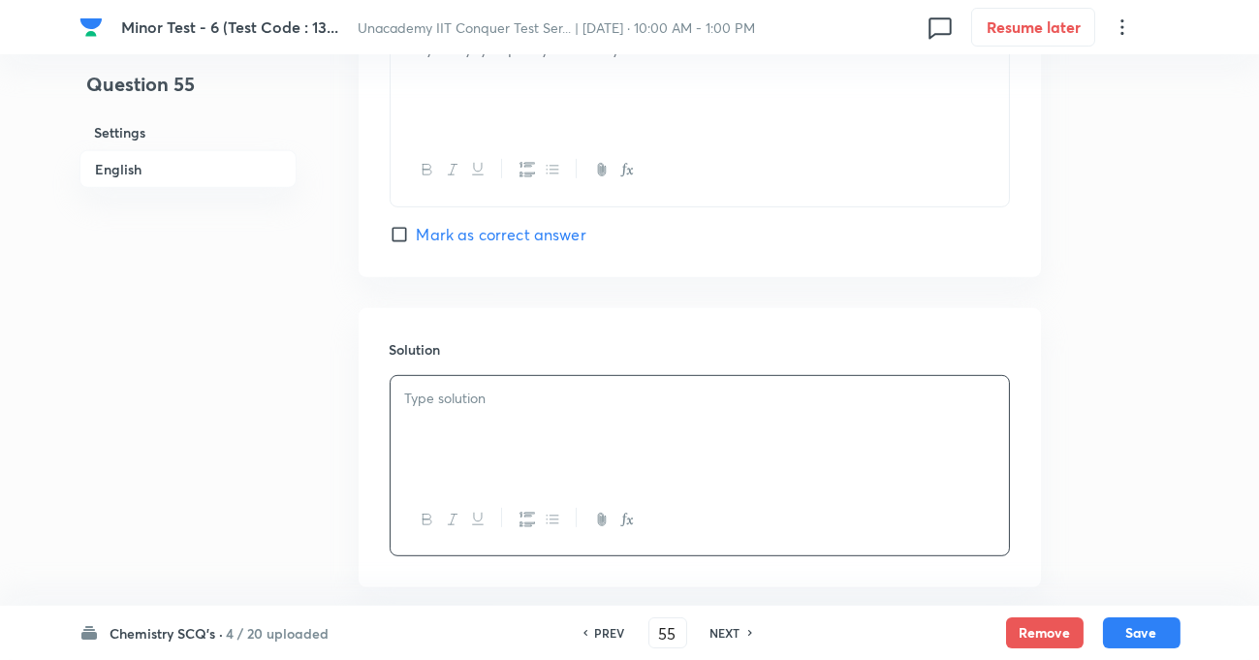
scroll to position [2025, 0]
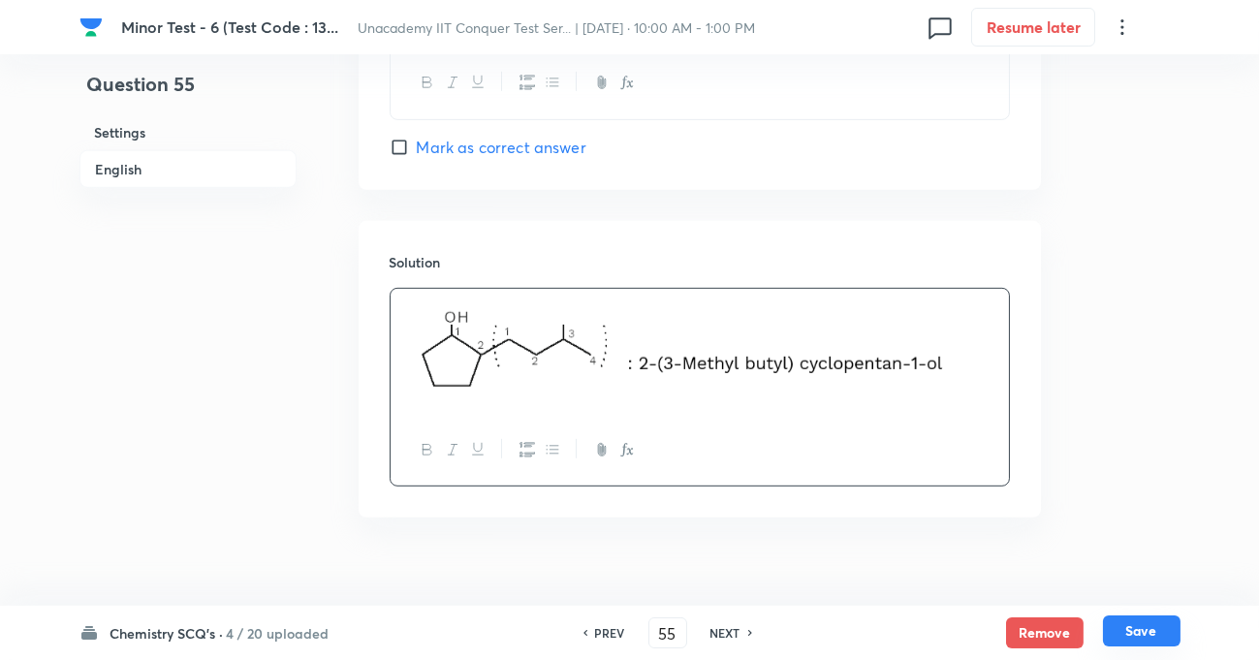
click at [1133, 642] on button "Save" at bounding box center [1142, 630] width 78 height 31
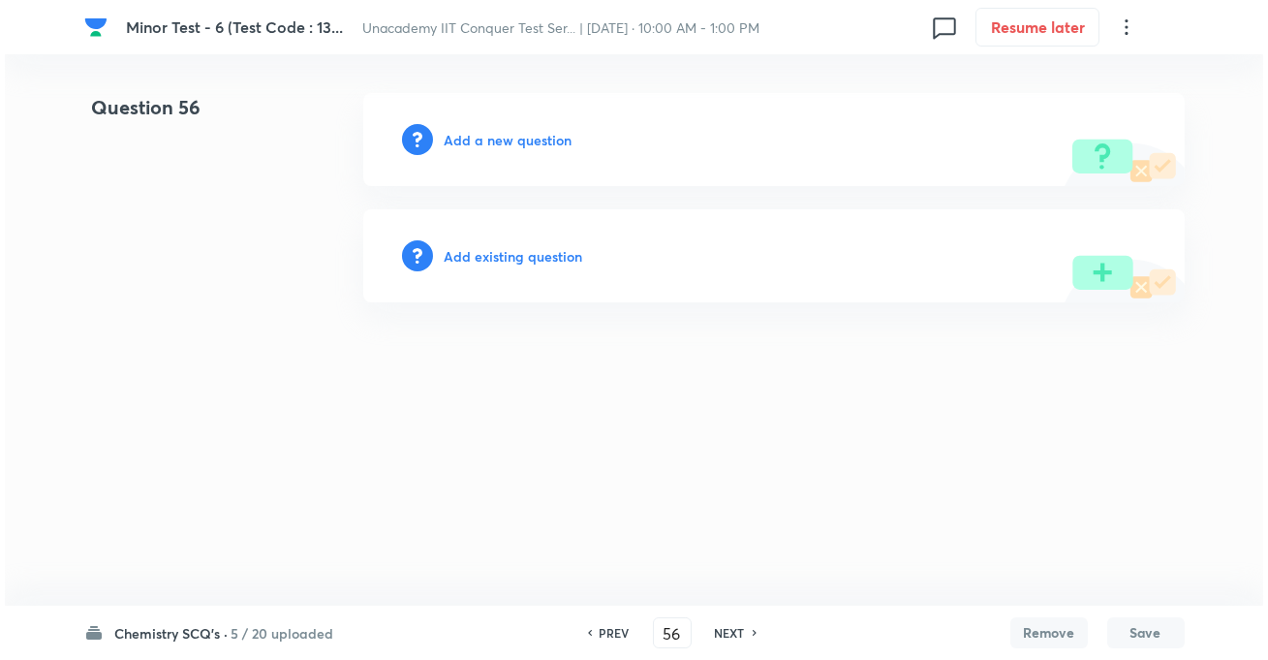
scroll to position [0, 0]
click at [520, 139] on h6 "Add a new question" at bounding box center [509, 140] width 128 height 20
click at [532, 145] on h6 "Choose a question type" at bounding box center [519, 140] width 149 height 20
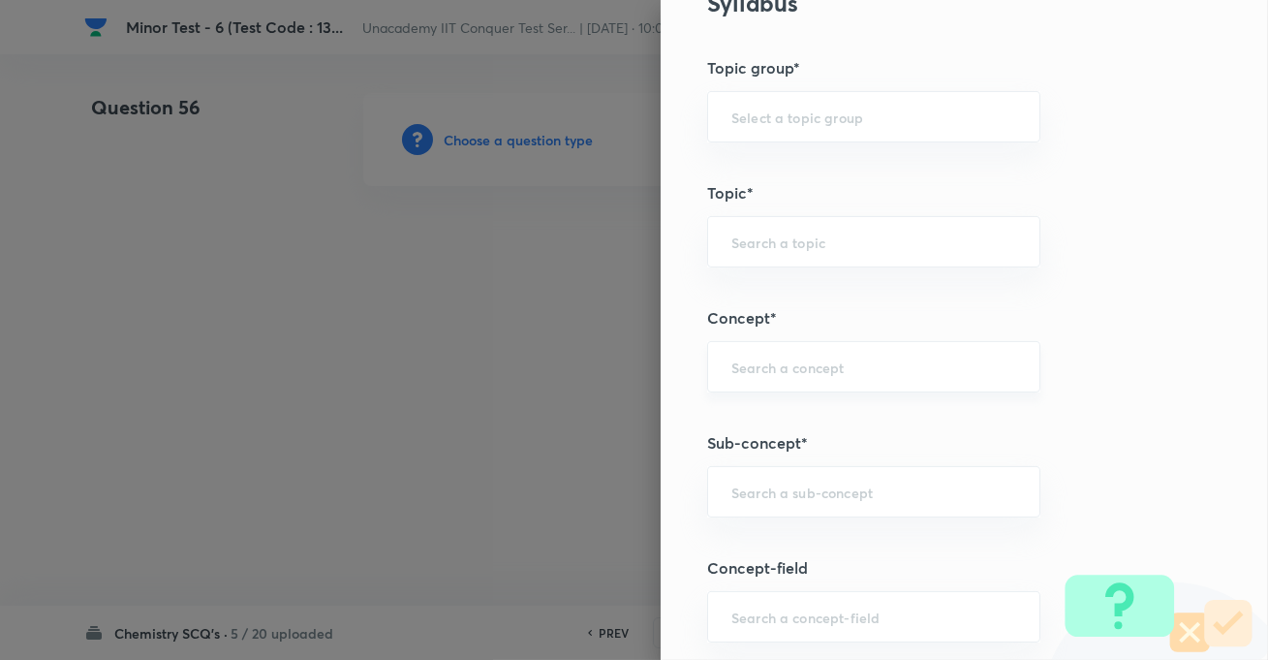
scroll to position [969, 0]
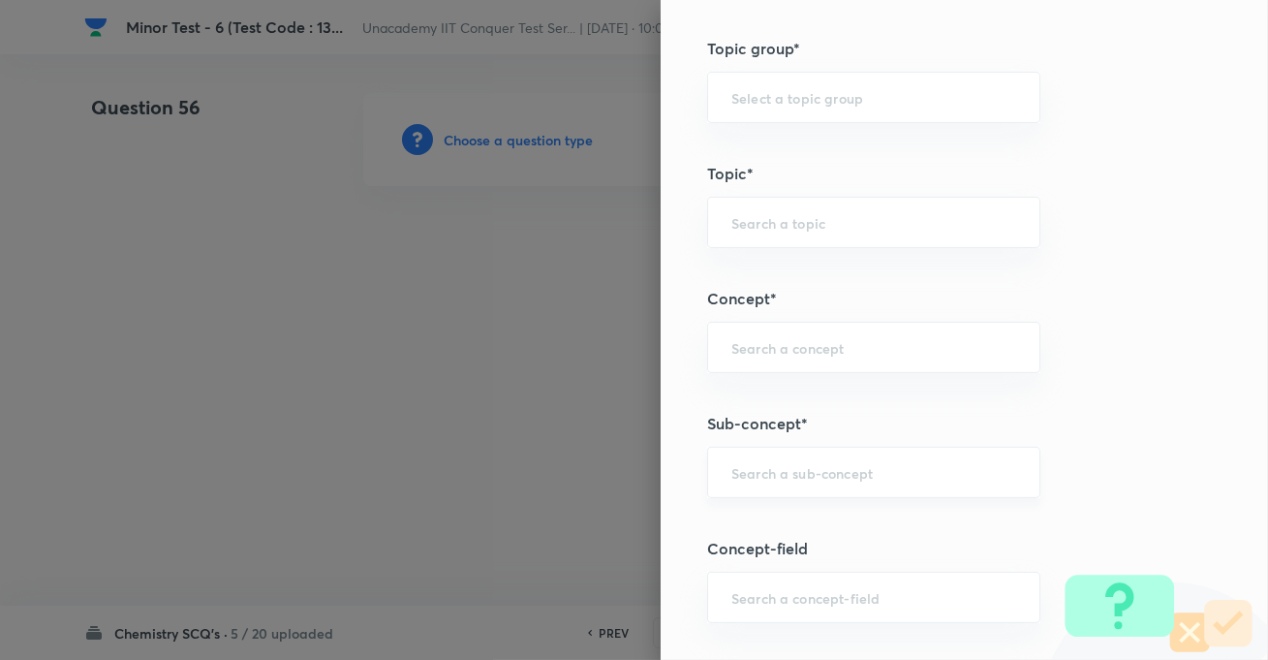
click at [767, 475] on input "text" at bounding box center [874, 472] width 285 height 18
paste input "Development Of The Science Of Organic Chemistry"
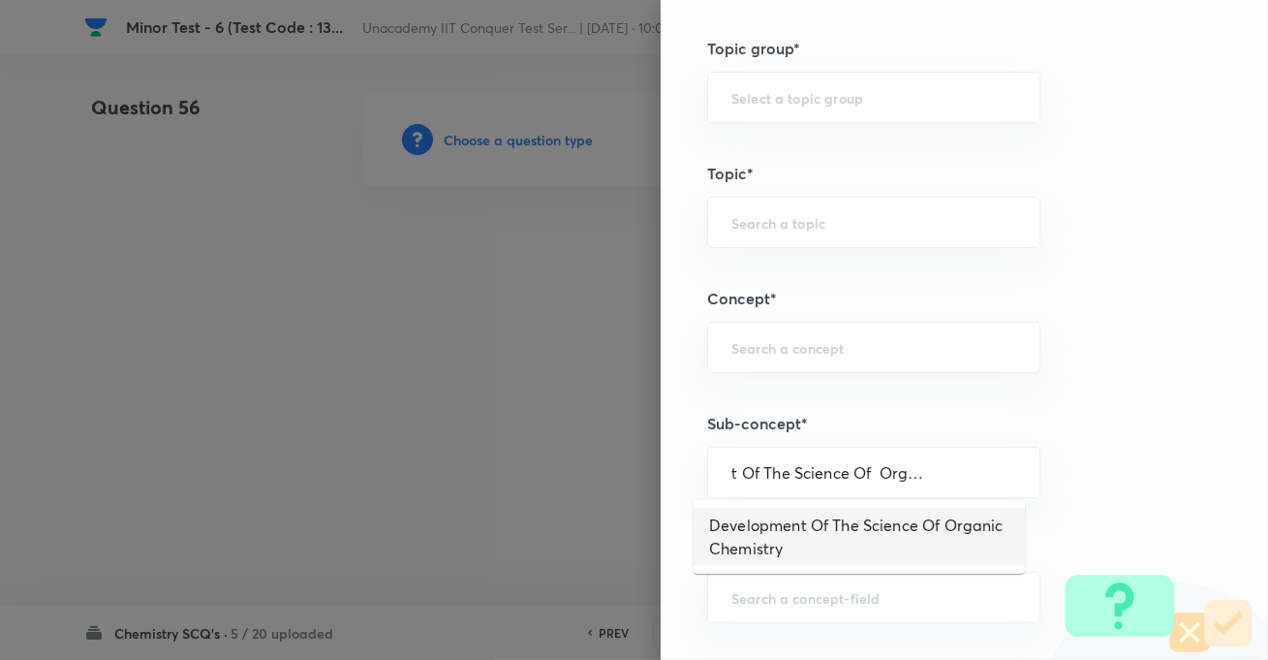
click at [770, 520] on li "Development Of The Science Of Organic Chemistry" at bounding box center [859, 537] width 331 height 58
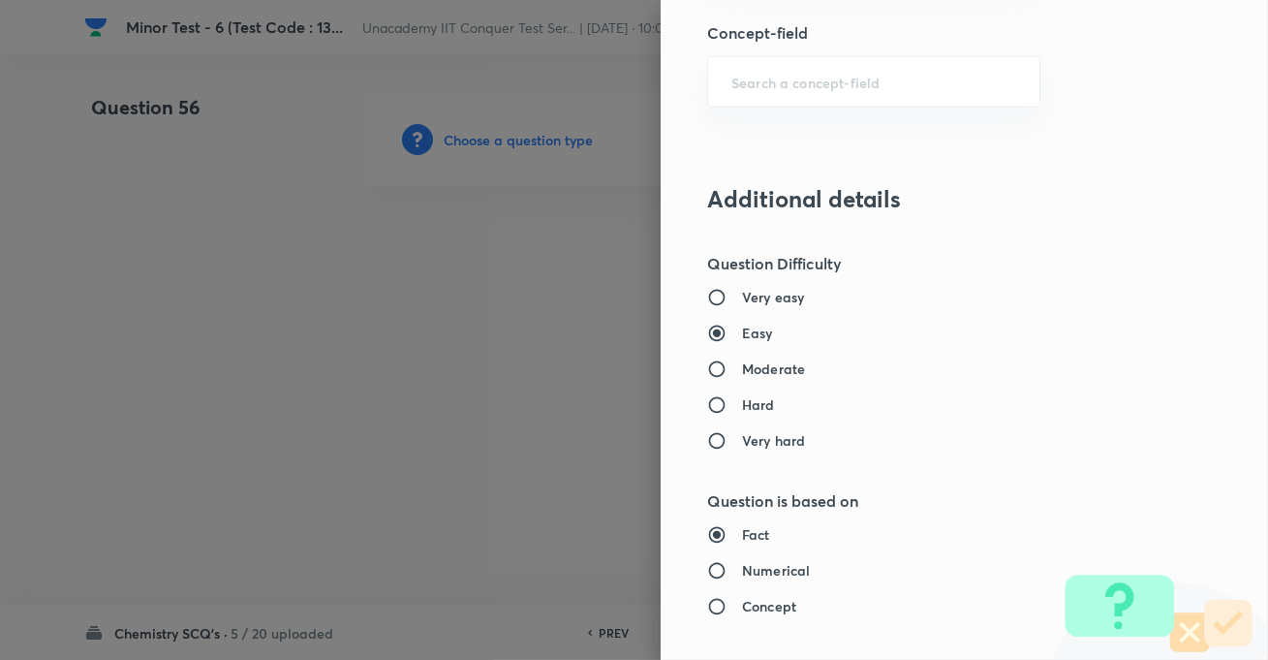
scroll to position [1497, 0]
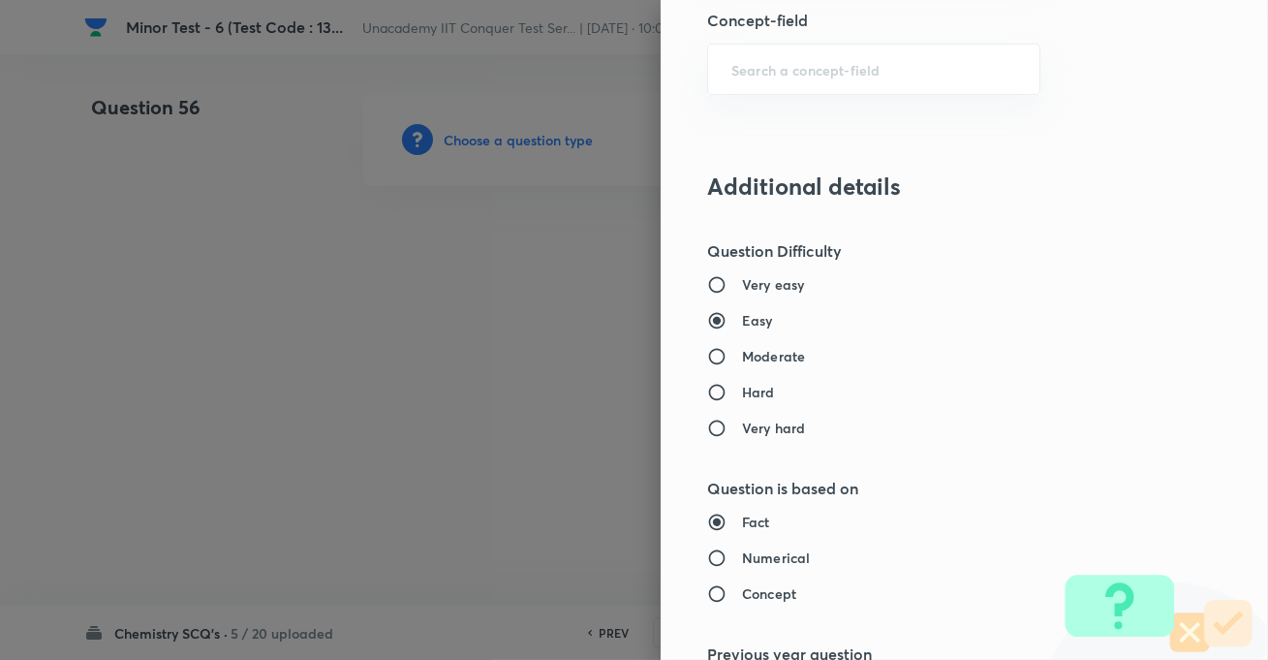
click at [749, 354] on h6 "Moderate" at bounding box center [773, 356] width 63 height 20
click at [742, 354] on input "Moderate" at bounding box center [724, 356] width 35 height 19
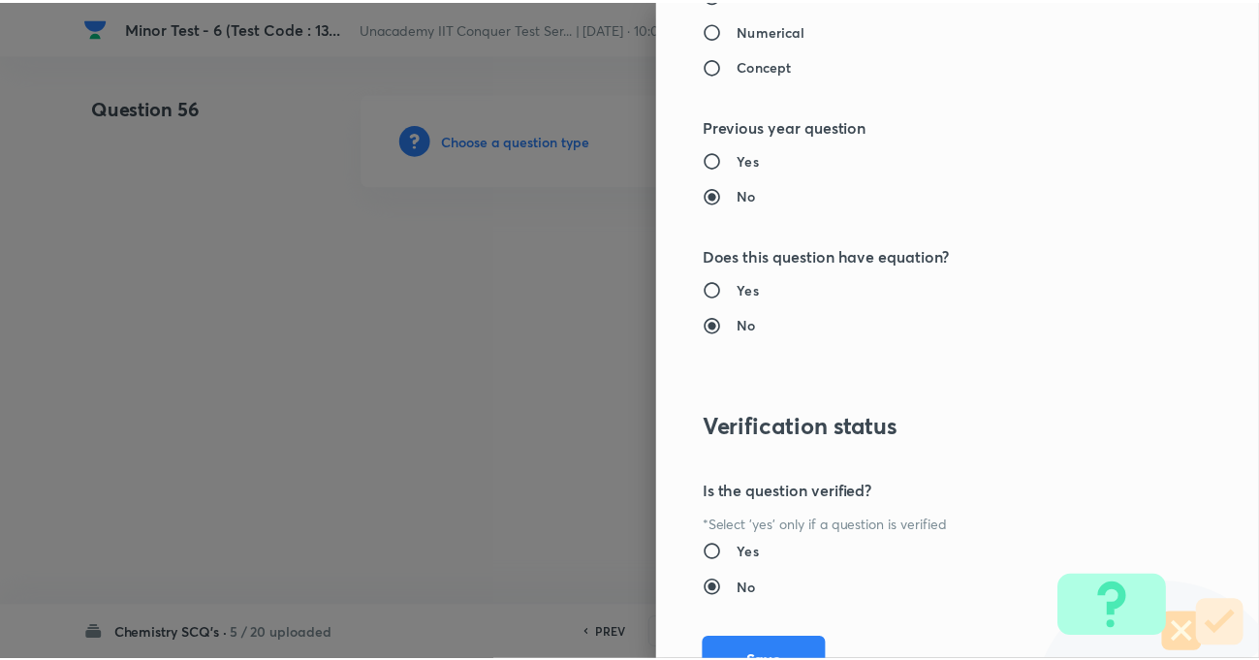
scroll to position [2109, 0]
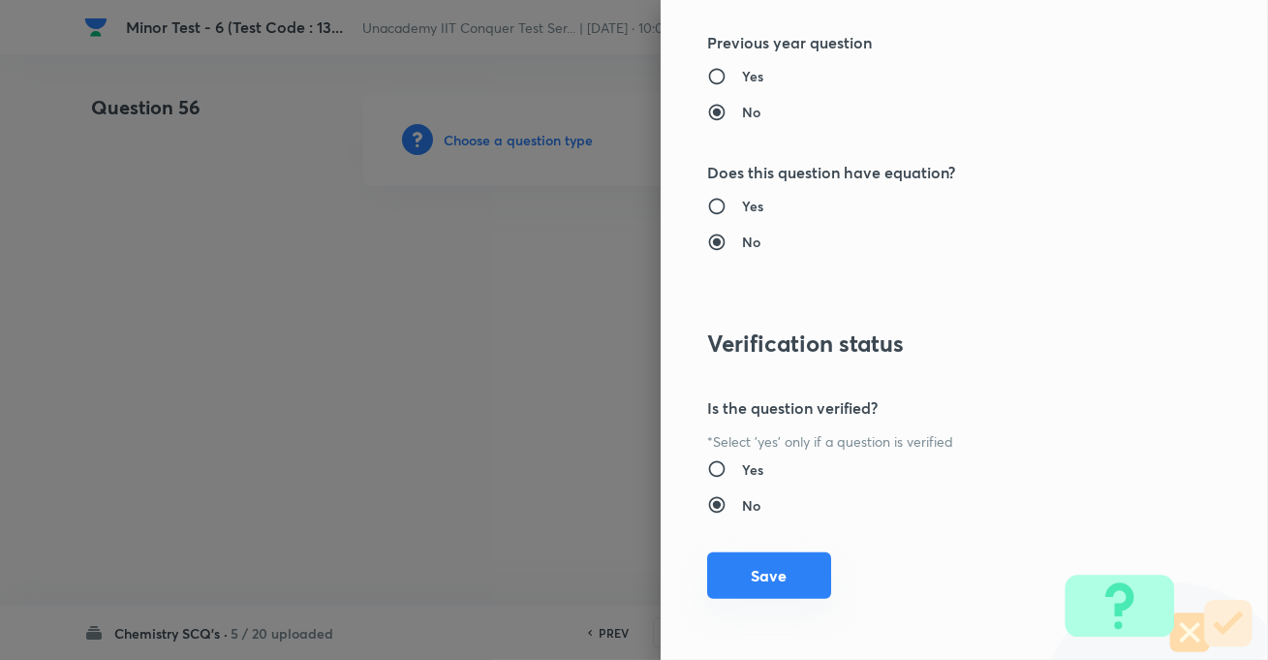
click at [769, 561] on button "Save" at bounding box center [769, 575] width 124 height 47
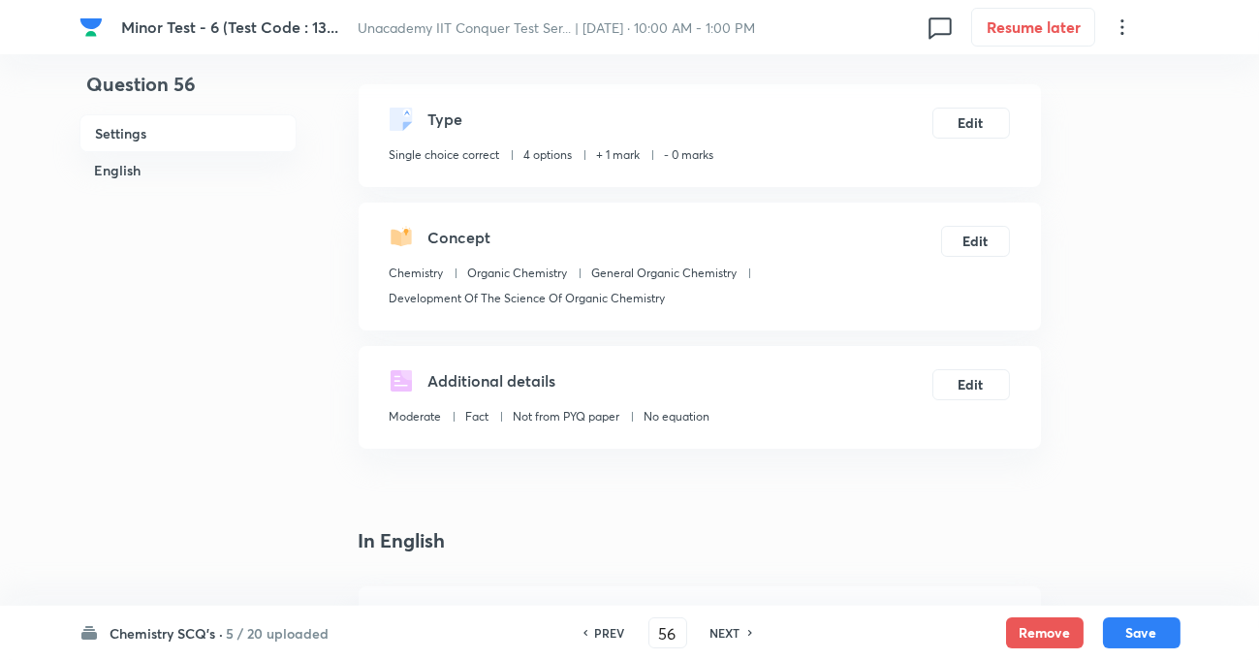
scroll to position [264, 0]
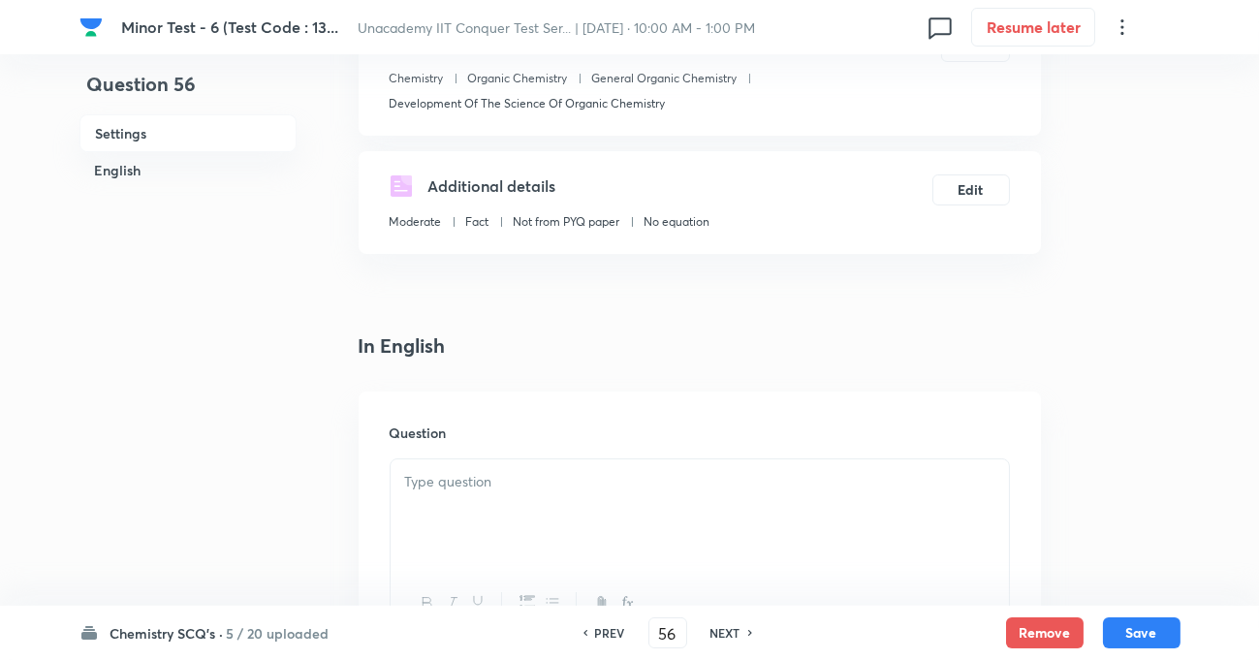
click at [517, 508] on div at bounding box center [700, 513] width 618 height 109
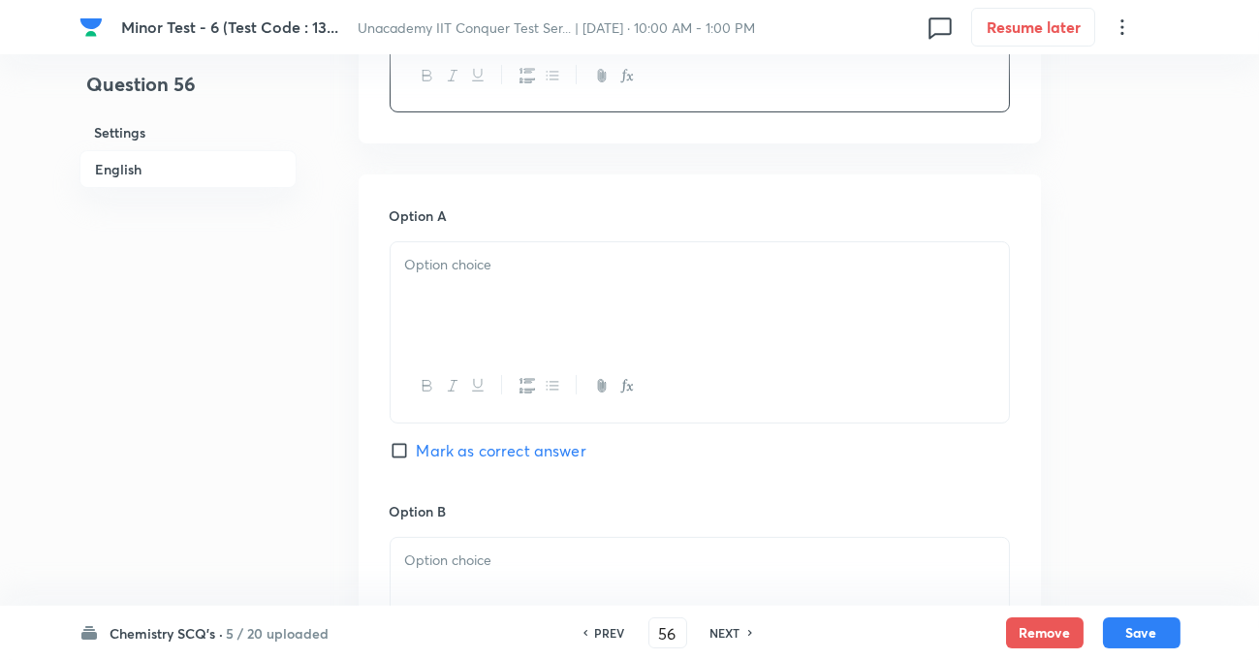
scroll to position [793, 0]
click at [564, 291] on div at bounding box center [700, 294] width 618 height 109
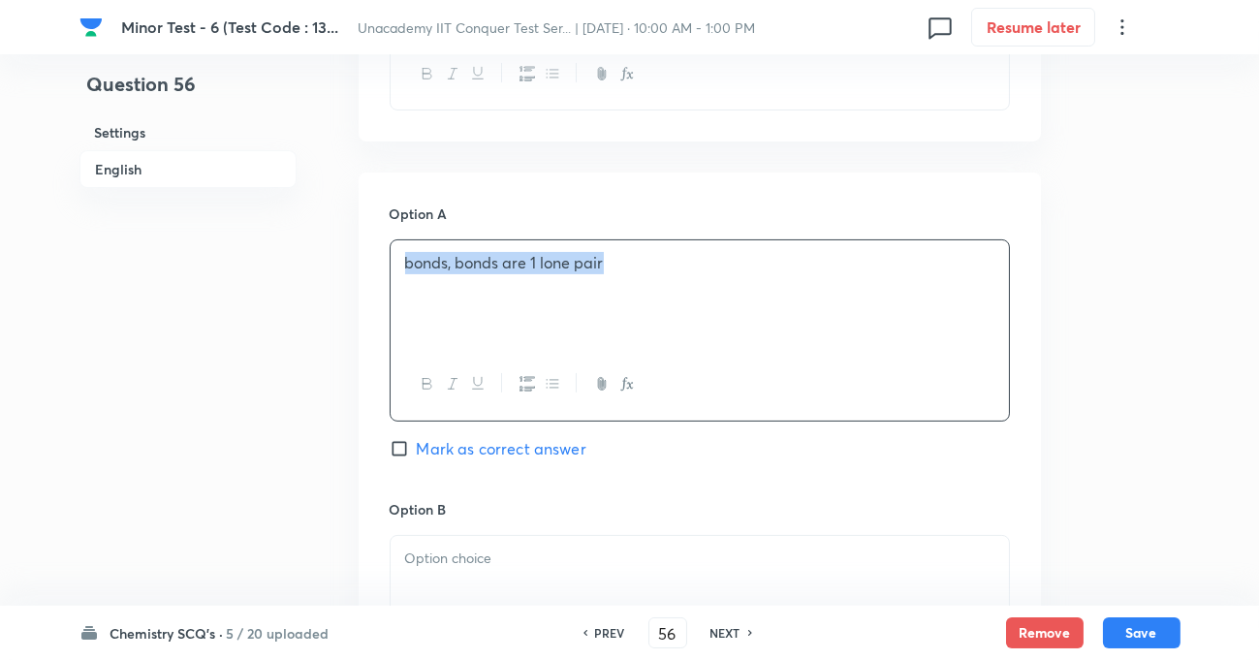
drag, startPoint x: 609, startPoint y: 265, endPoint x: 153, endPoint y: 229, distance: 456.9
click at [153, 229] on div "Question 56 Settings English Settings Type Single choice correct 4 options + 1 …" at bounding box center [629, 531] width 1101 height 2463
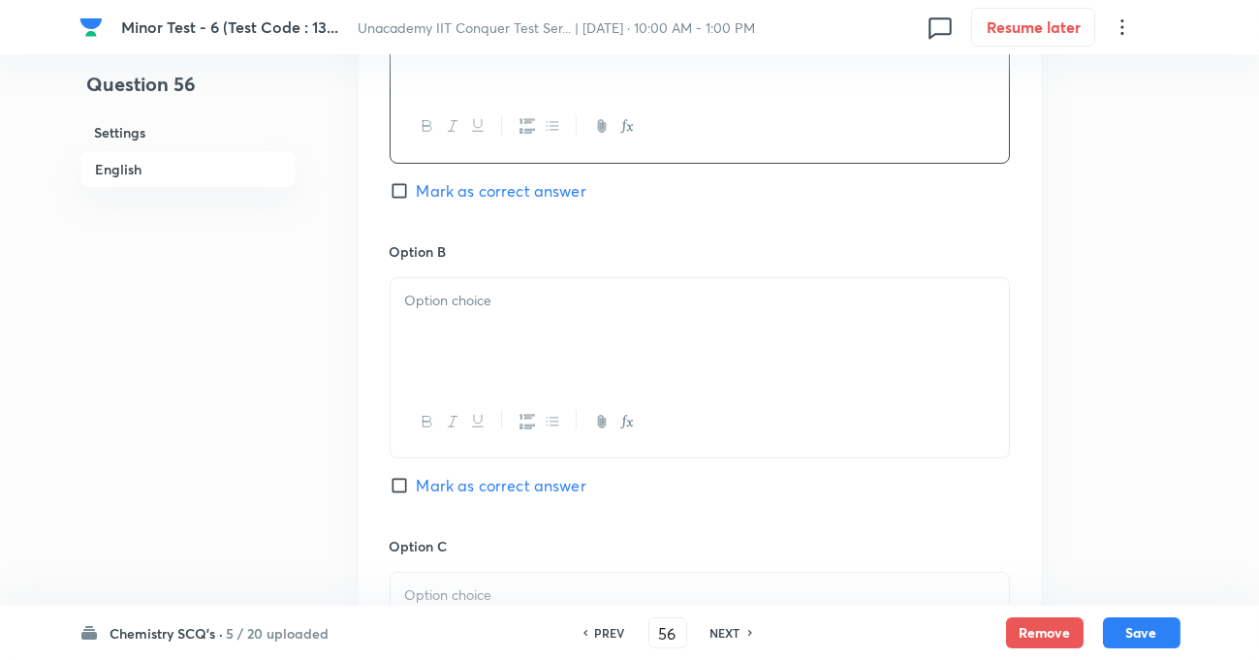
scroll to position [1056, 0]
click at [468, 315] on div at bounding box center [700, 326] width 618 height 109
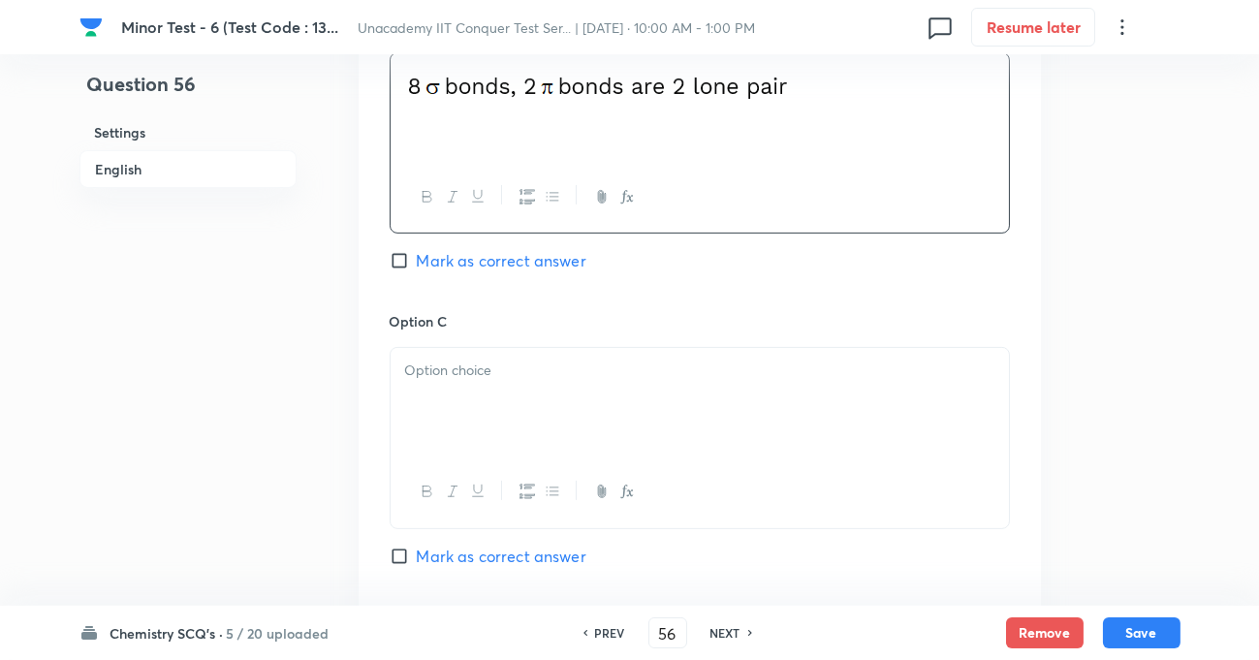
scroll to position [1321, 0]
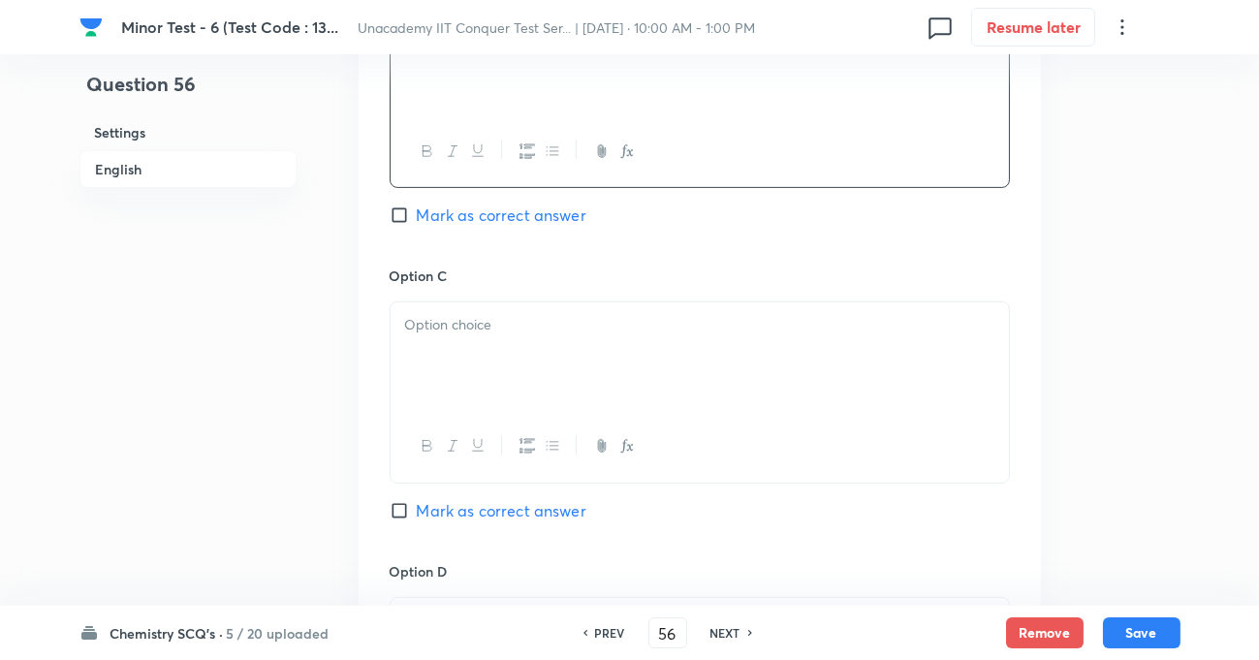
click at [455, 339] on div at bounding box center [700, 356] width 618 height 109
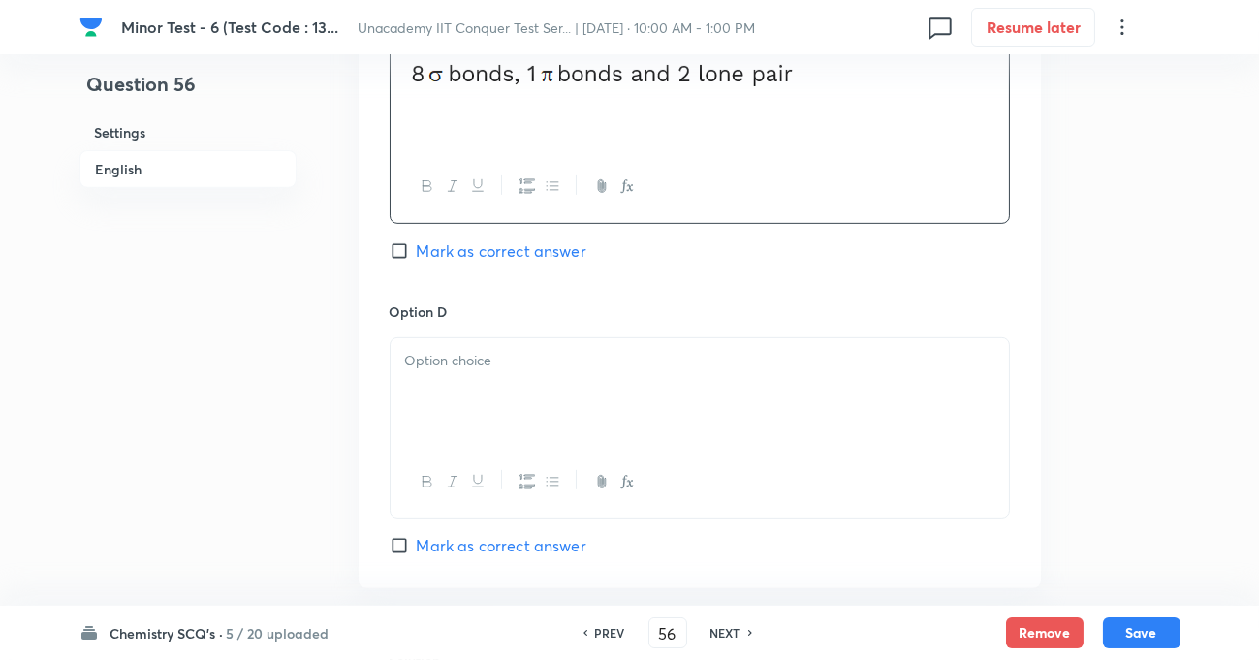
scroll to position [1585, 0]
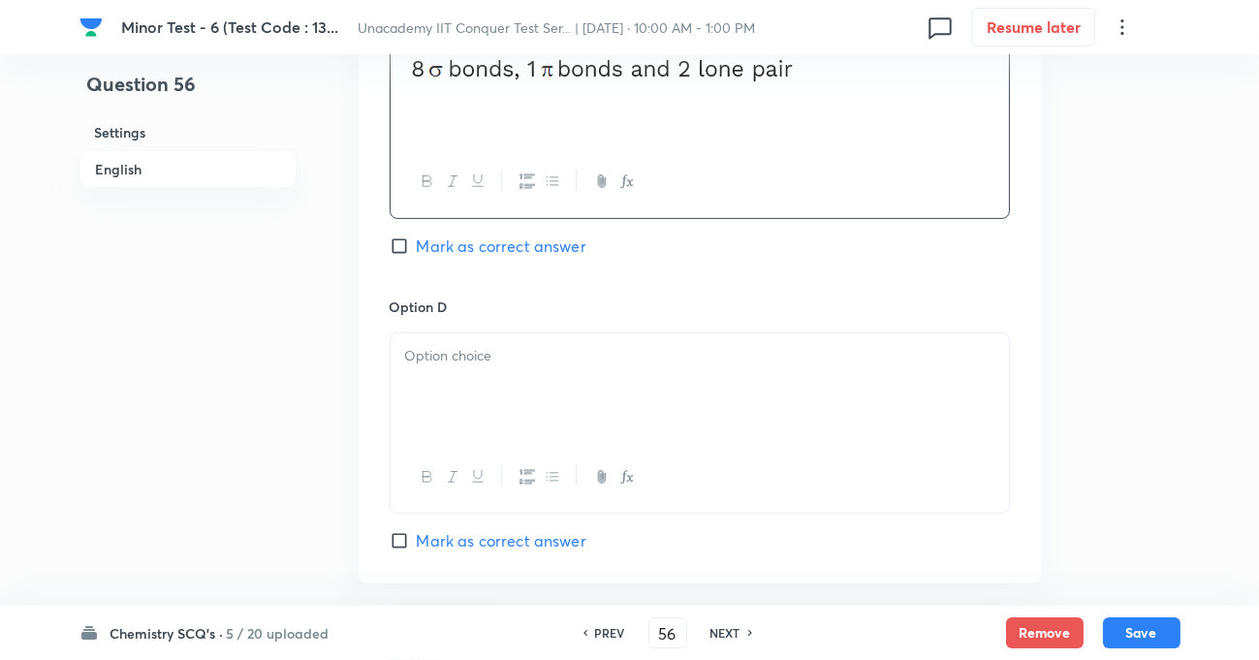
click at [472, 381] on div at bounding box center [700, 387] width 618 height 109
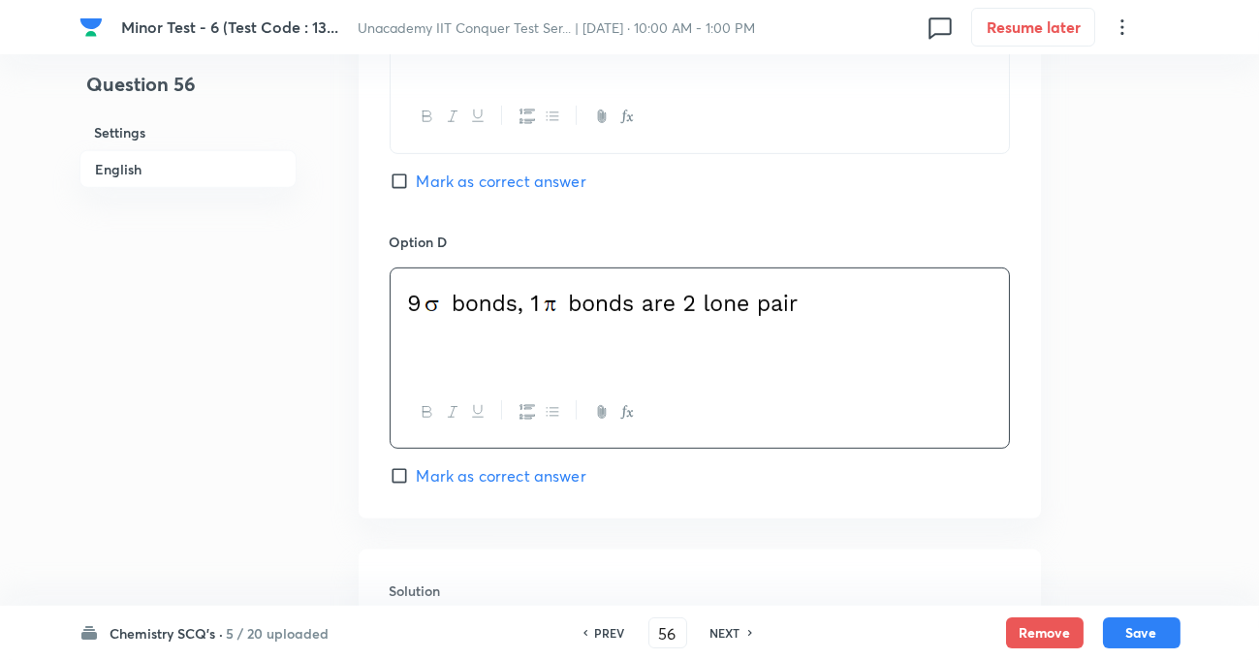
scroll to position [1674, 0]
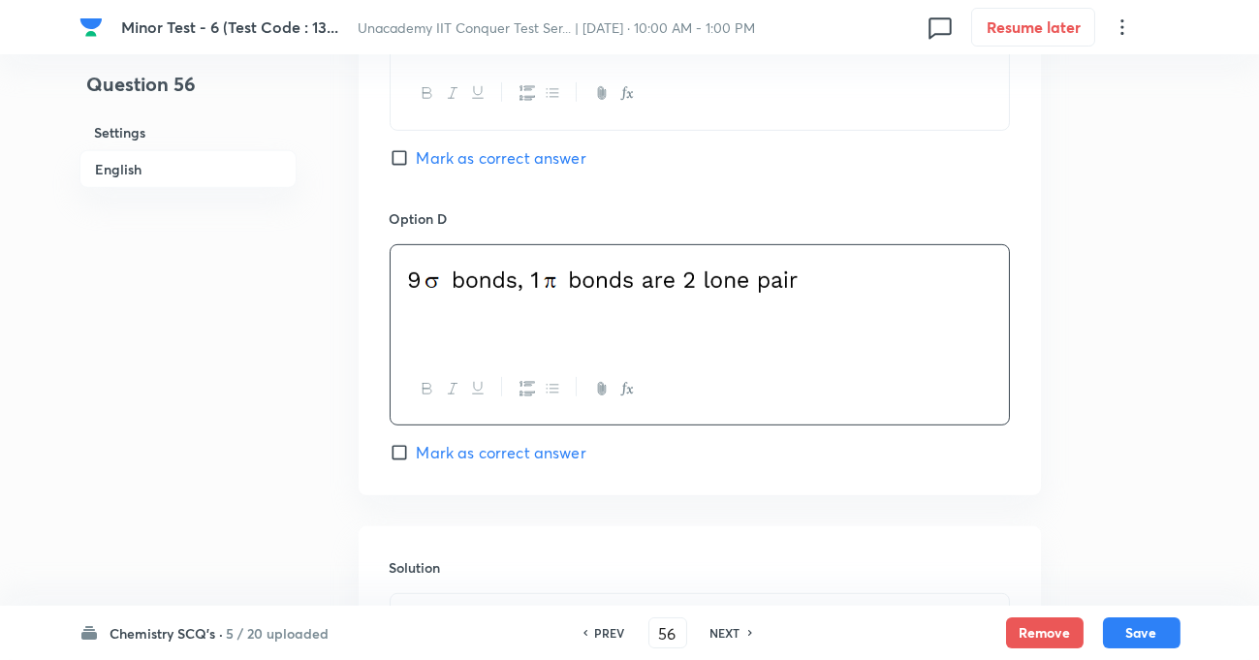
click at [407, 442] on label "Mark as correct answer" at bounding box center [488, 452] width 197 height 23
click at [407, 443] on input "Mark as correct answer" at bounding box center [403, 452] width 27 height 19
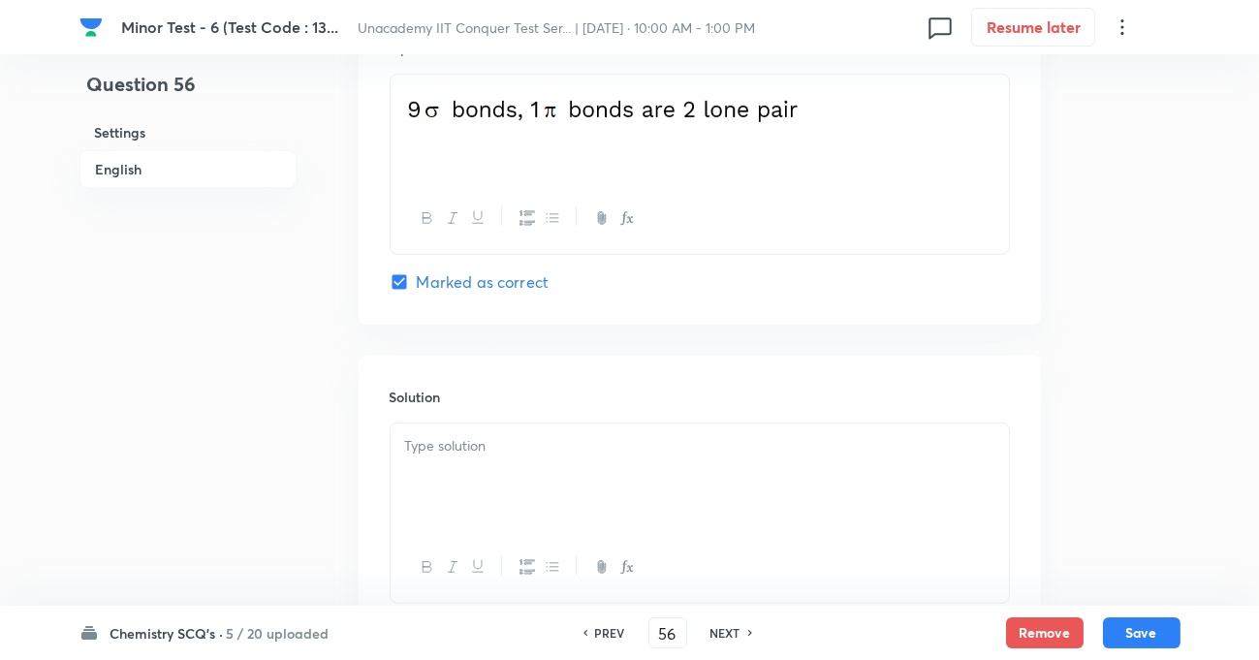
scroll to position [1850, 0]
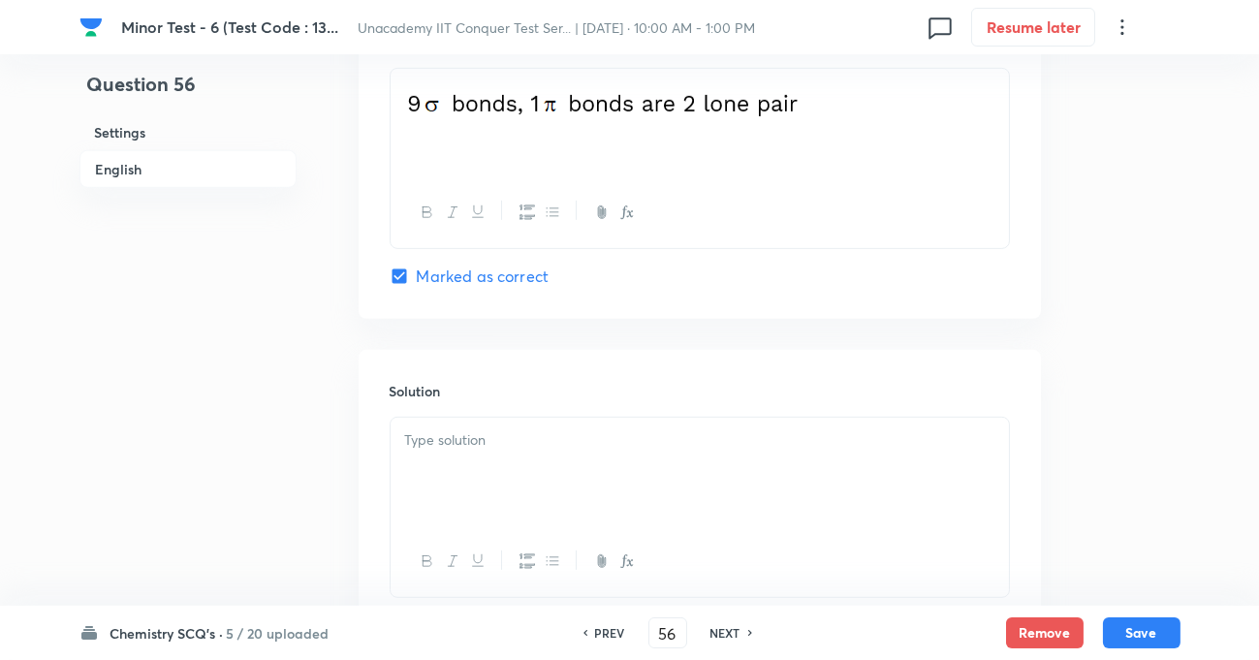
click at [510, 433] on p at bounding box center [699, 440] width 589 height 22
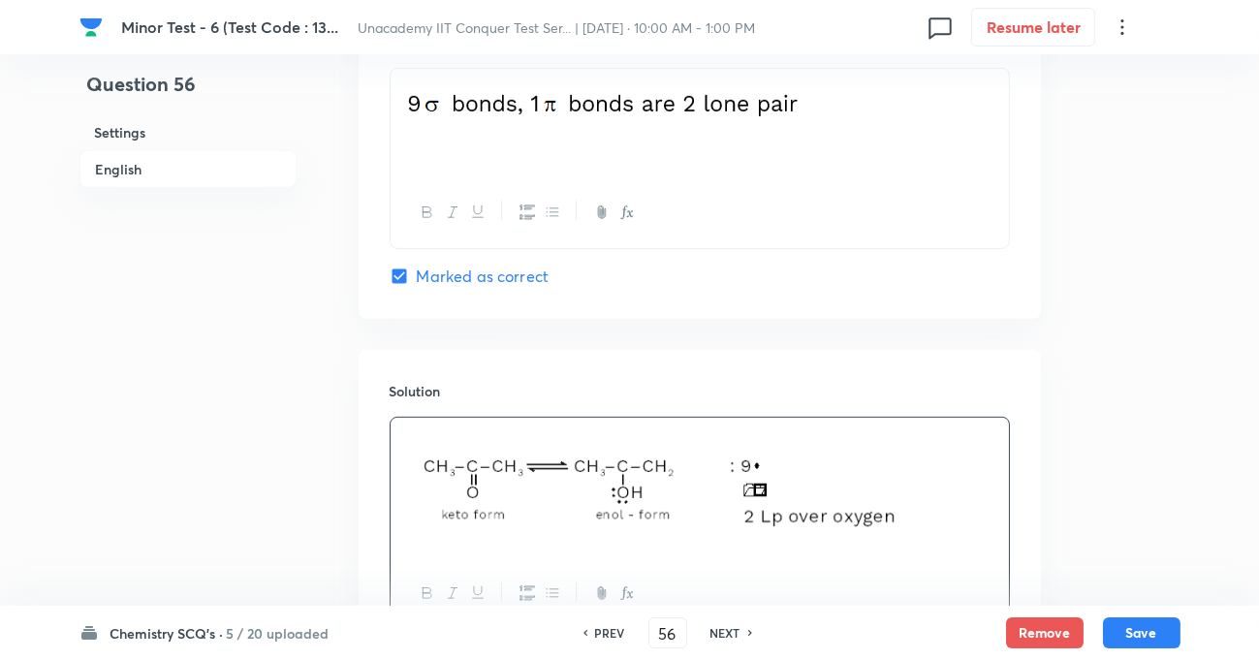
click at [1159, 648] on div "Chemistry SCQ's · 5 / 20 uploaded PREV 56 ​ NEXT Remove Save" at bounding box center [629, 633] width 1101 height 54
click at [1153, 639] on button "Save" at bounding box center [1142, 630] width 78 height 31
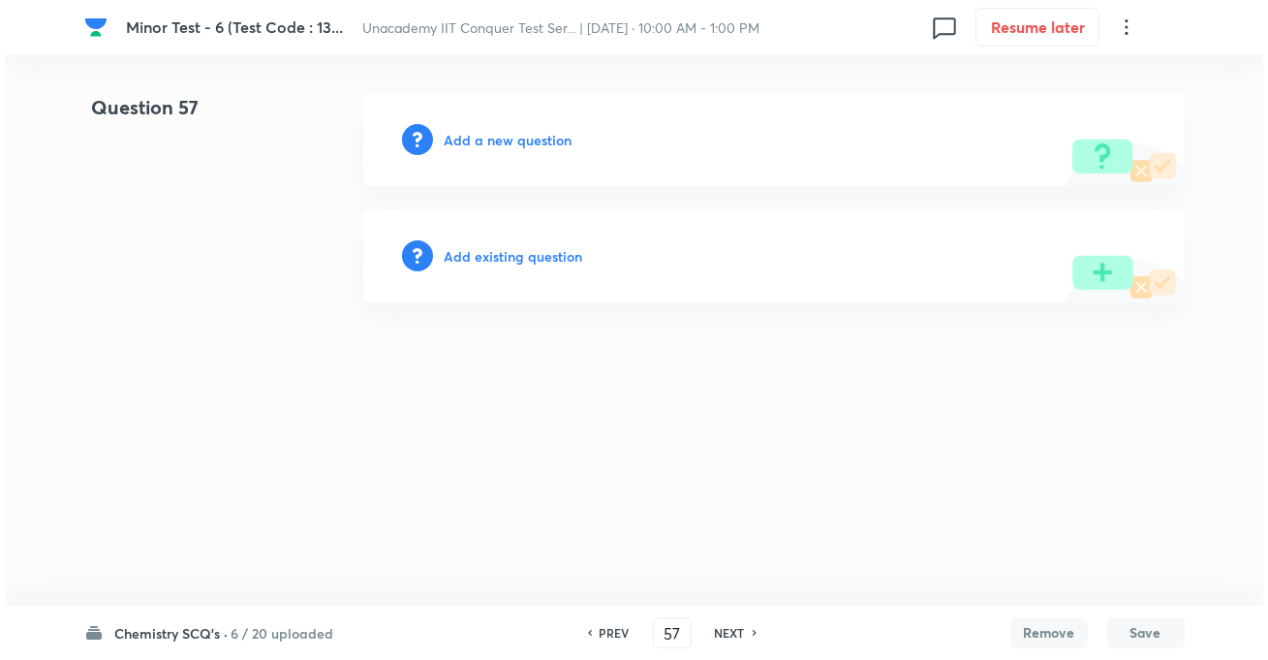
scroll to position [0, 0]
click at [533, 155] on div "Add a new question" at bounding box center [774, 139] width 822 height 93
click at [533, 145] on h6 "Add a new question" at bounding box center [509, 140] width 128 height 20
click at [563, 140] on h6 "Choose a question type" at bounding box center [519, 140] width 149 height 20
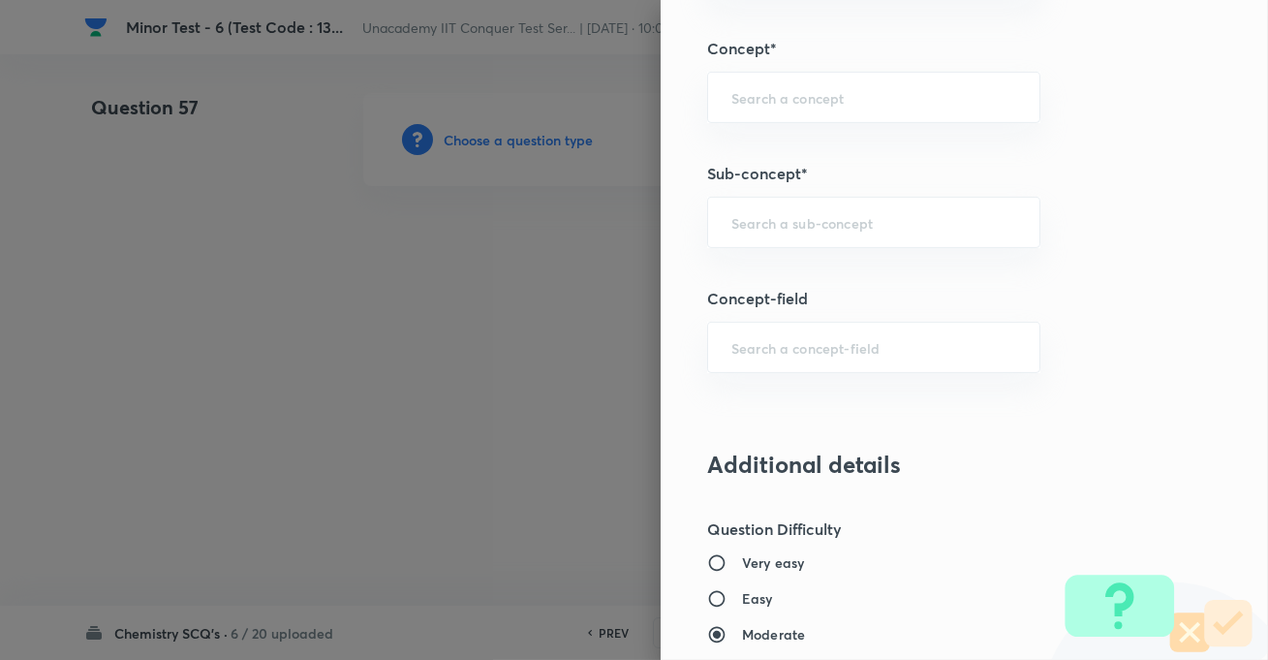
scroll to position [1233, 0]
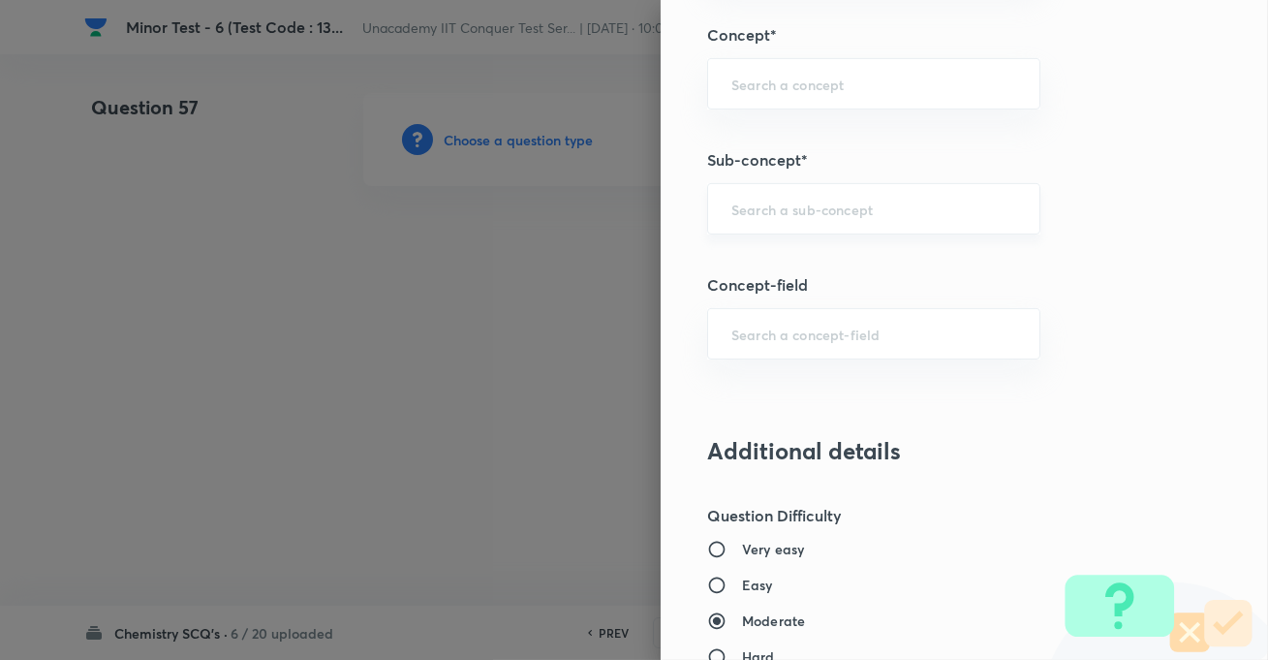
click at [758, 189] on div "​" at bounding box center [873, 208] width 333 height 51
paste input "Development Of The Science Of Organic Chemistry"
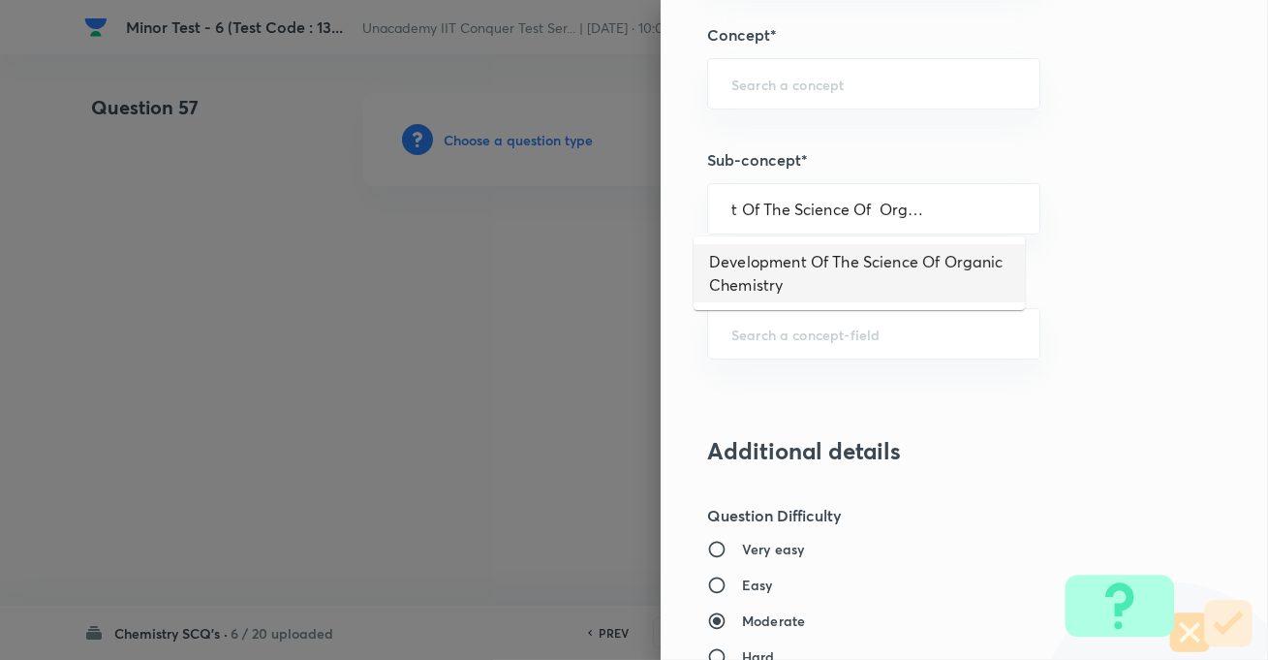
click at [779, 250] on li "Development Of The Science Of Organic Chemistry" at bounding box center [859, 273] width 331 height 58
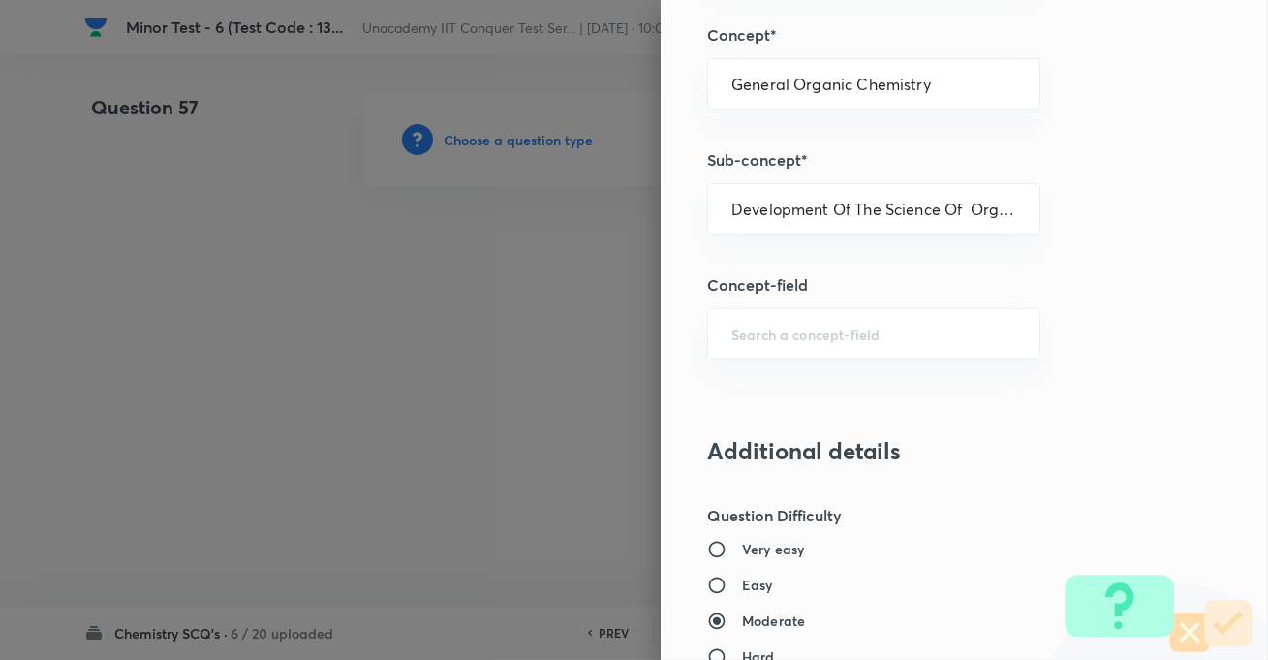
scroll to position [1409, 0]
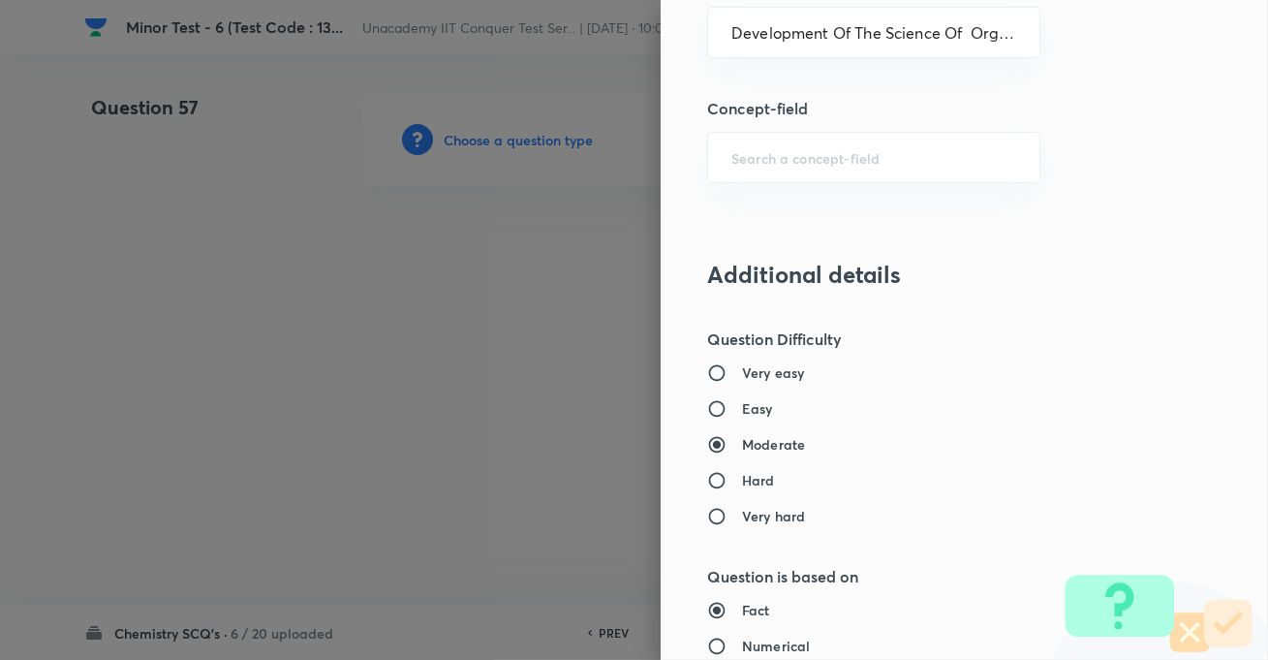
click at [742, 398] on h6 "Easy" at bounding box center [757, 408] width 31 height 20
click at [732, 399] on input "Easy" at bounding box center [724, 408] width 35 height 19
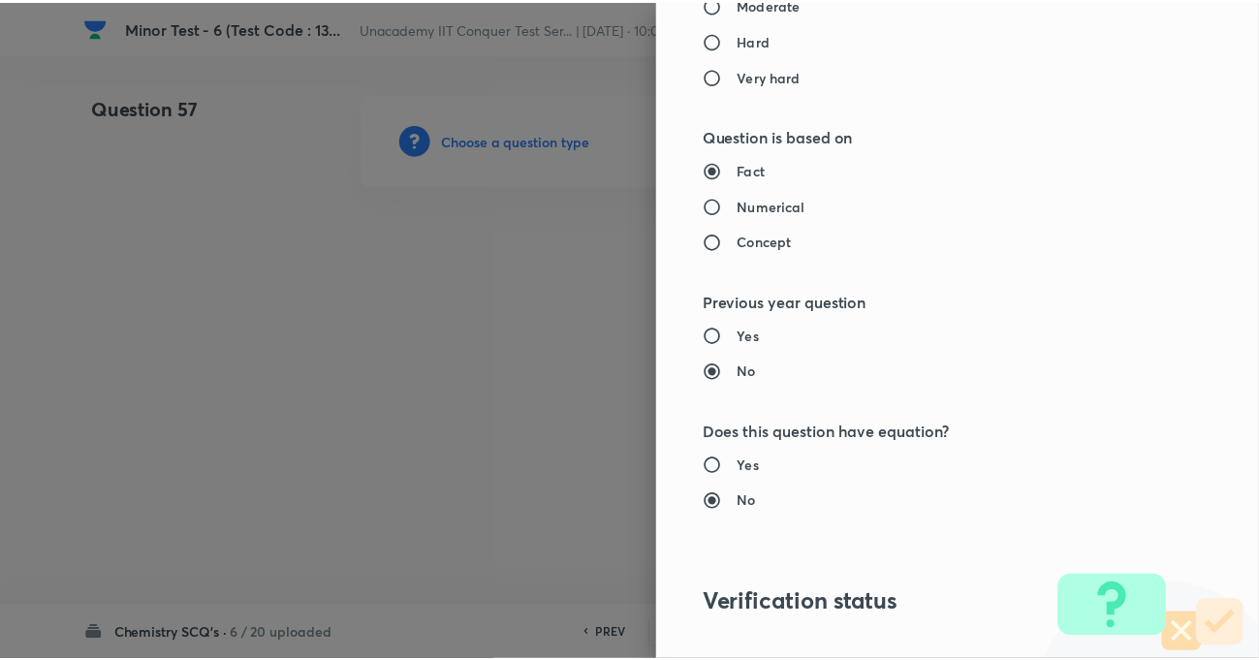
scroll to position [2109, 0]
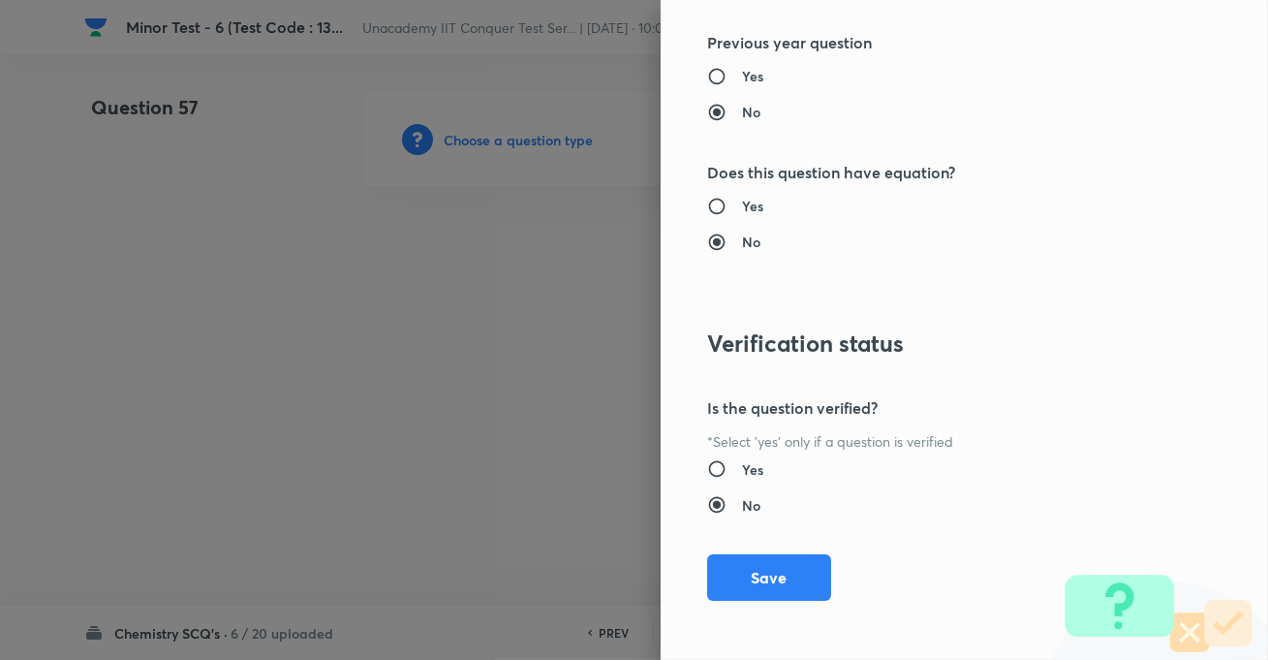
click at [799, 556] on button "Save" at bounding box center [769, 577] width 124 height 47
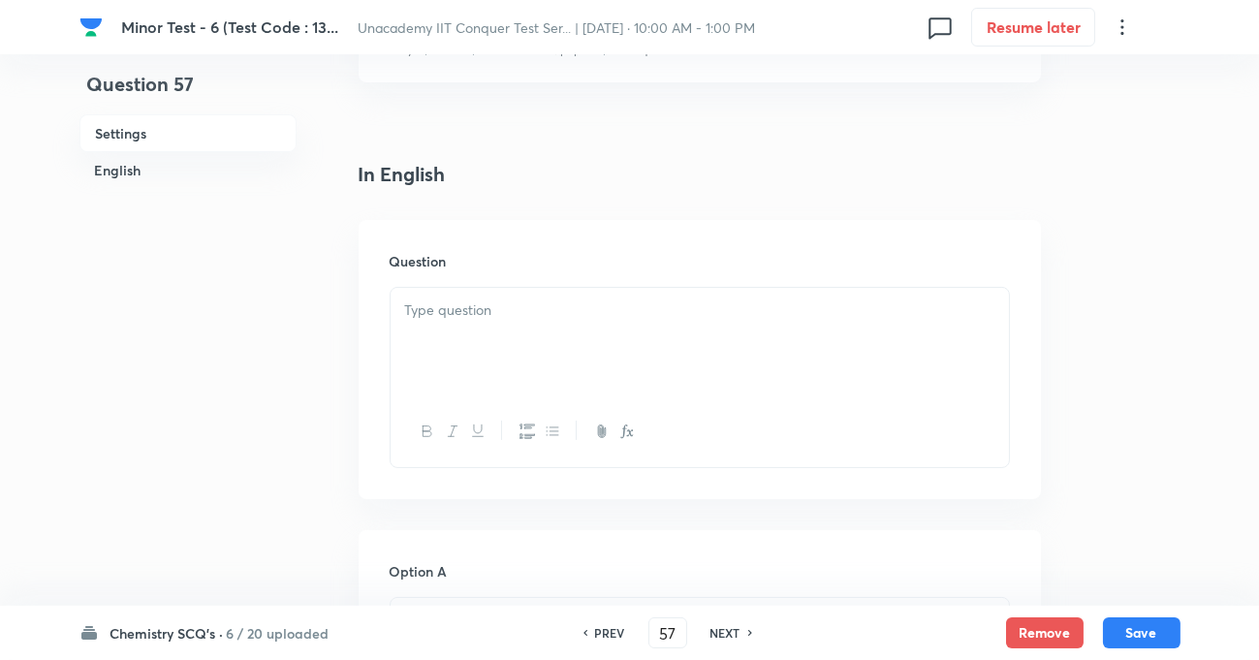
scroll to position [440, 0]
click at [439, 311] on p at bounding box center [699, 306] width 589 height 22
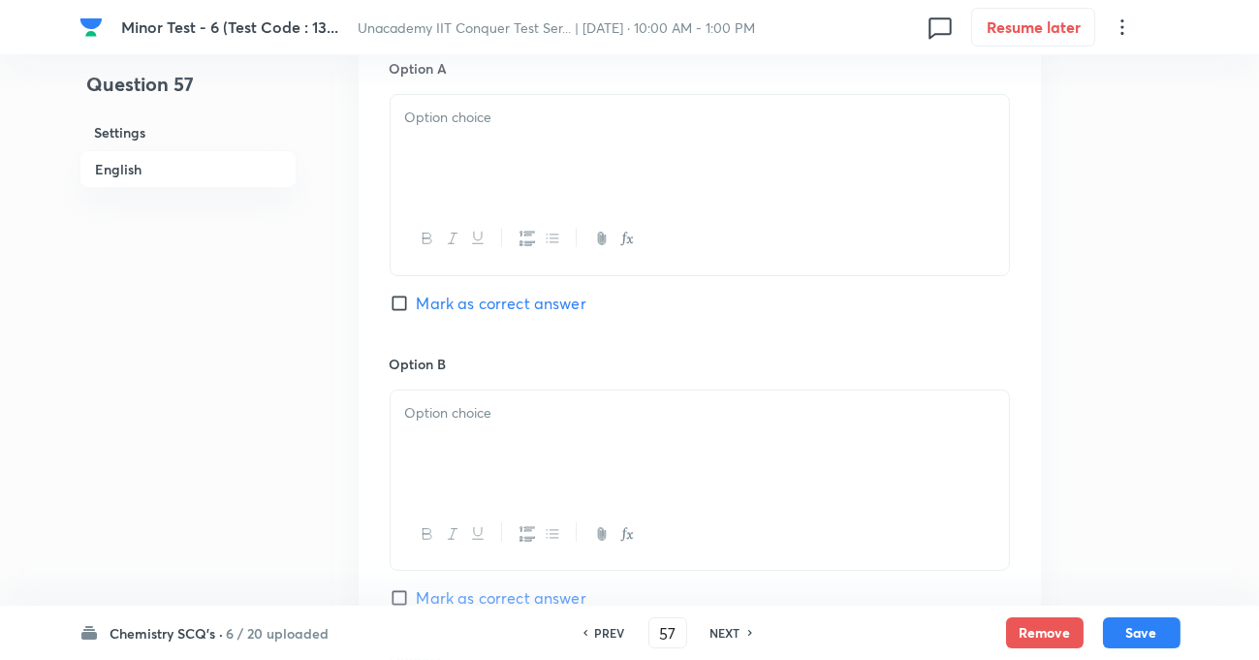
scroll to position [969, 0]
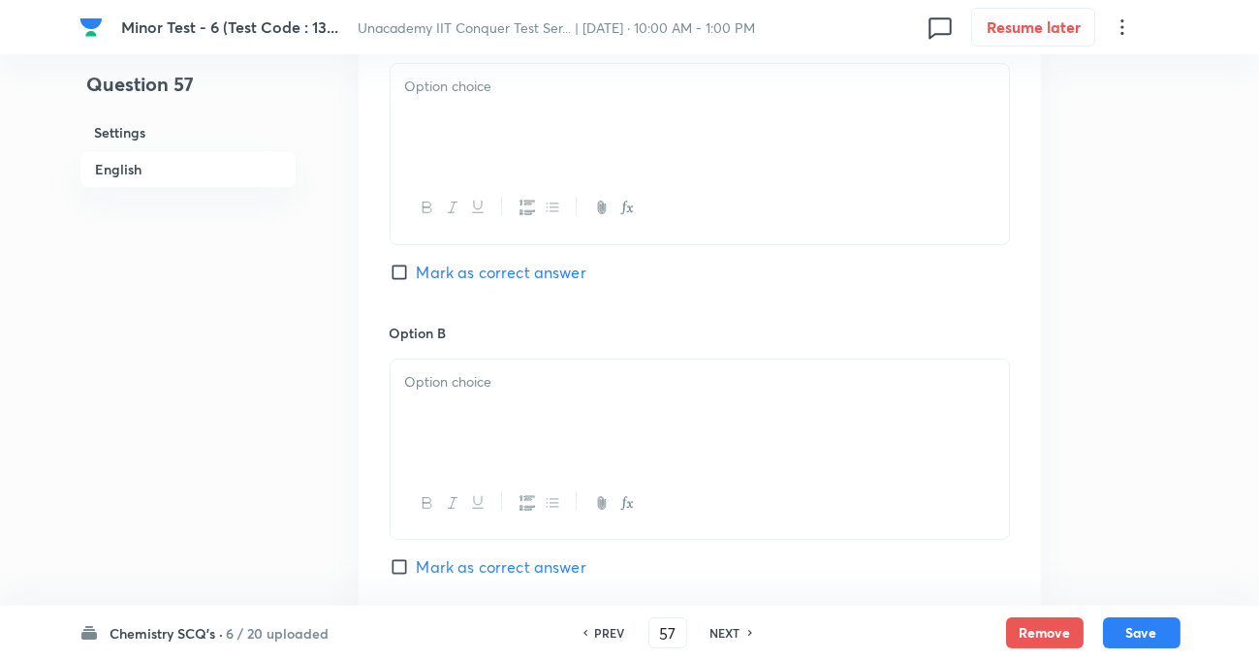
click at [429, 93] on p at bounding box center [699, 87] width 589 height 22
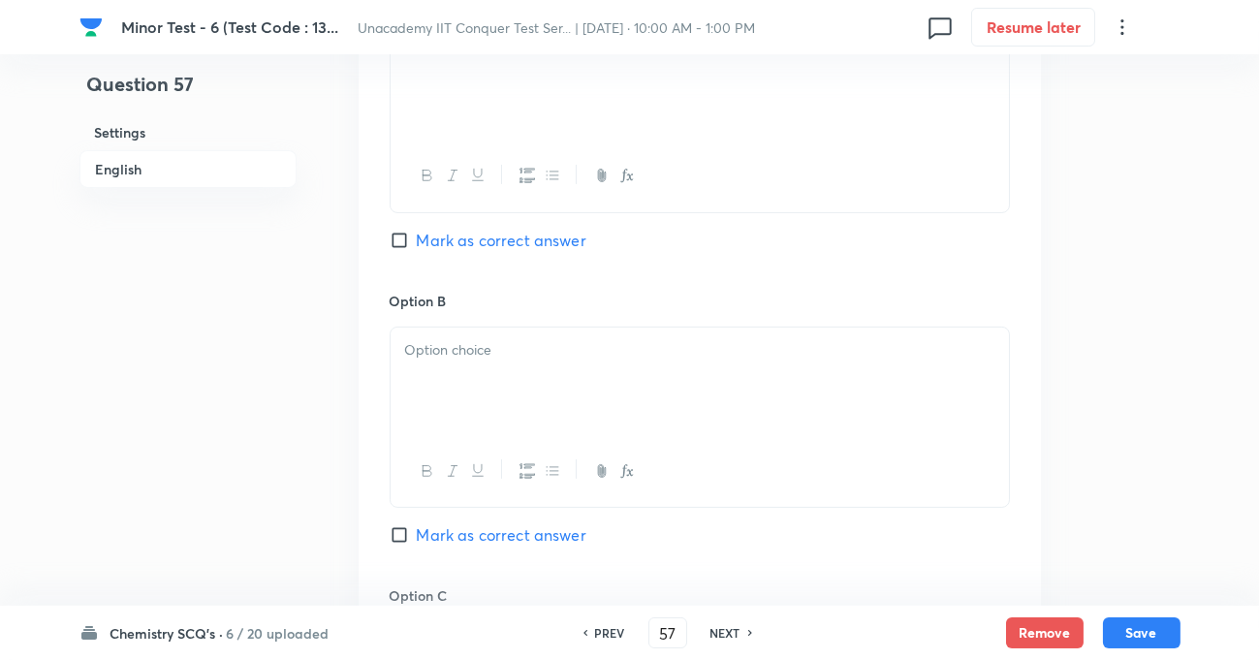
scroll to position [916, 0]
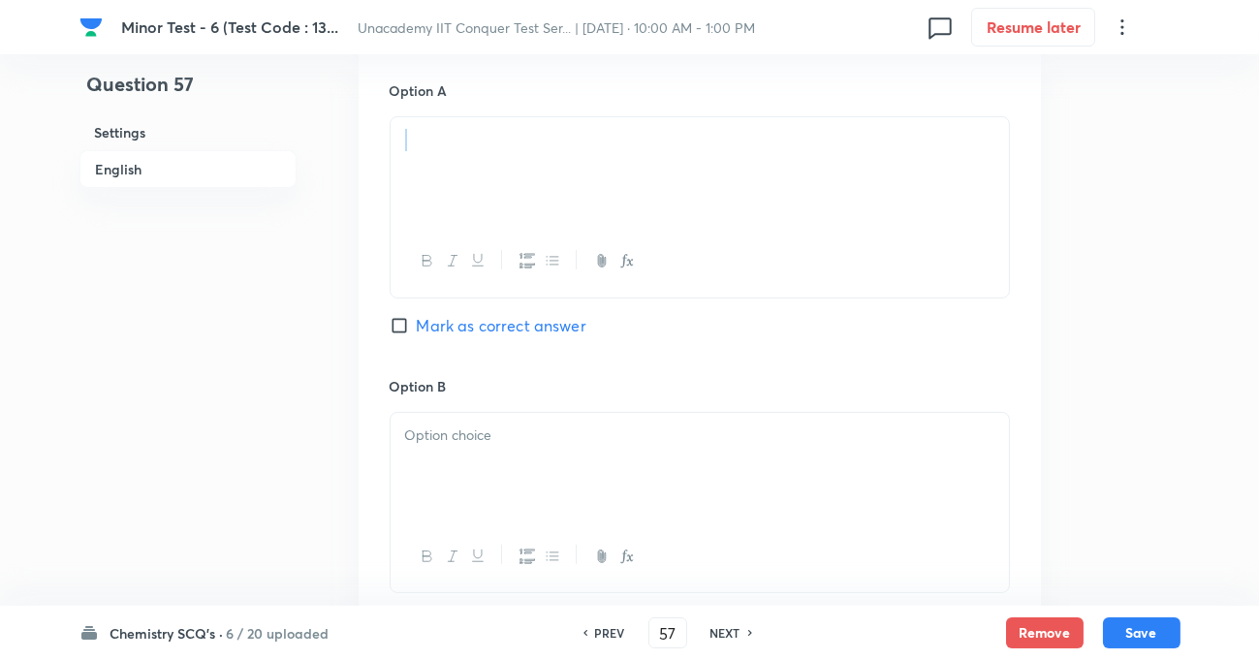
drag, startPoint x: 648, startPoint y: 145, endPoint x: 521, endPoint y: 155, distance: 127.3
click at [521, 151] on p at bounding box center [699, 140] width 589 height 22
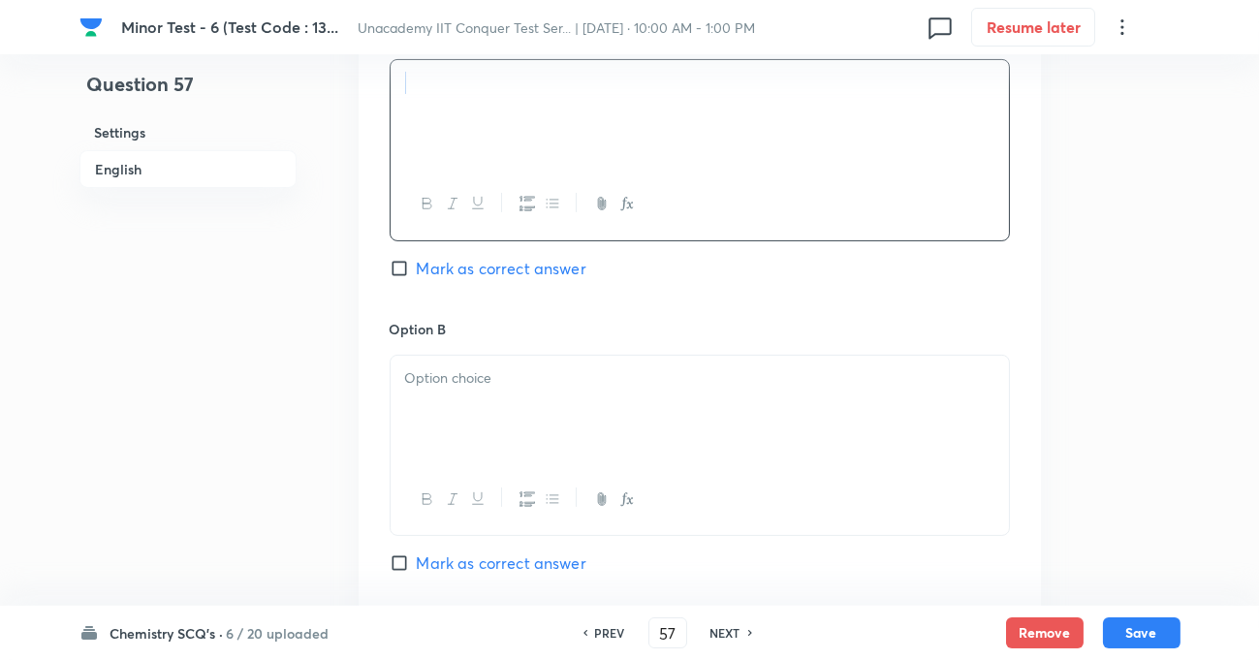
scroll to position [1004, 0]
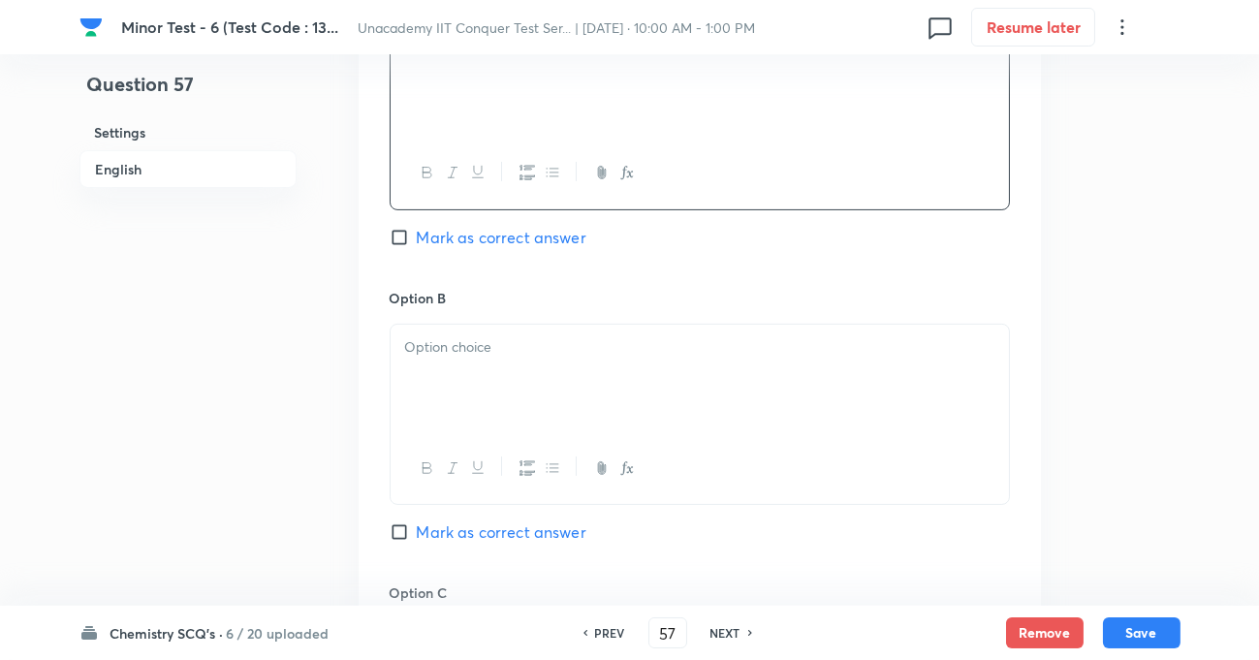
click at [469, 354] on p at bounding box center [699, 347] width 589 height 22
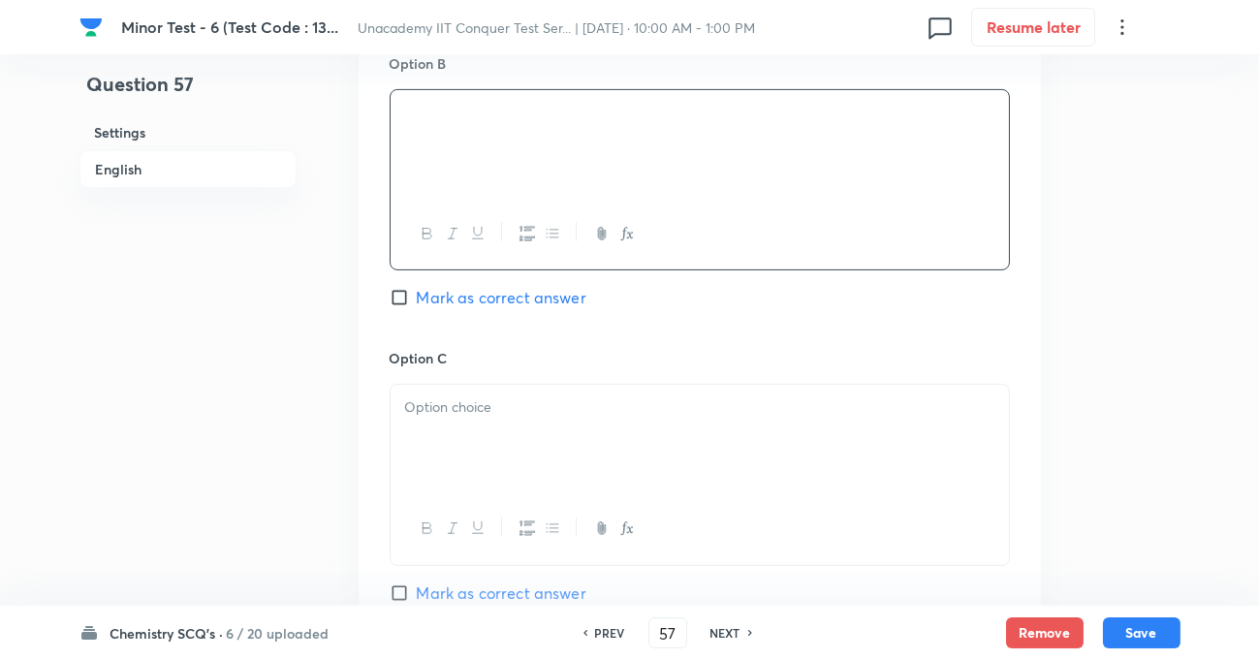
scroll to position [1268, 0]
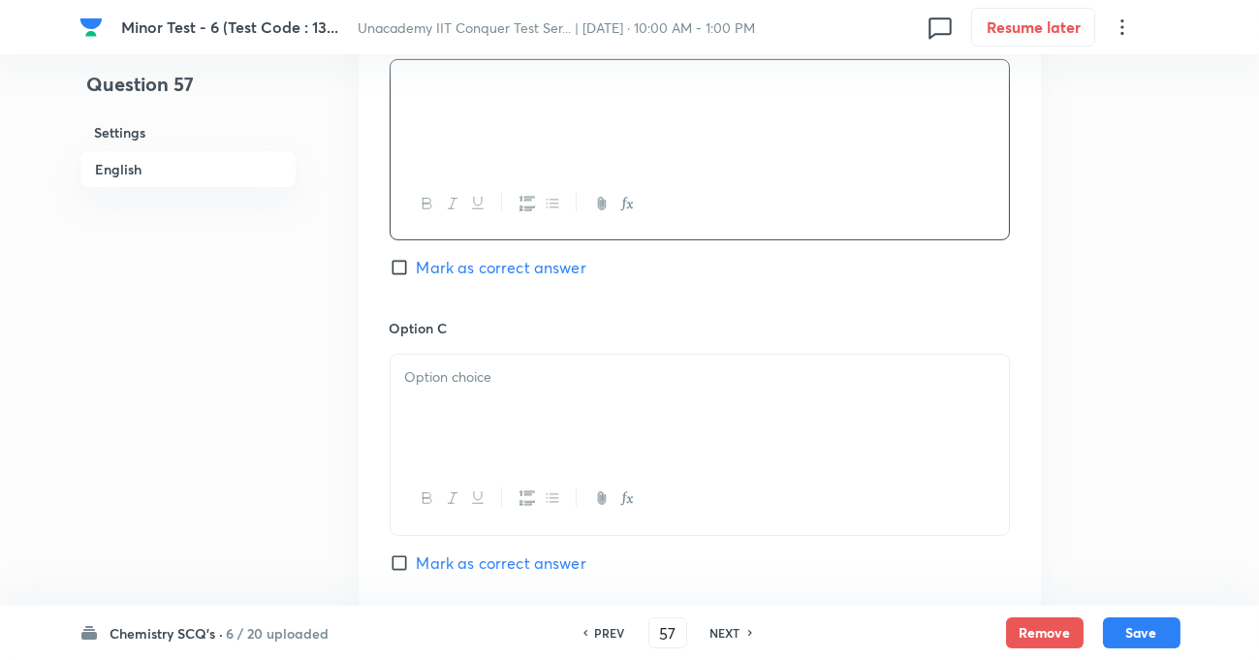
click at [474, 388] on p at bounding box center [699, 377] width 589 height 22
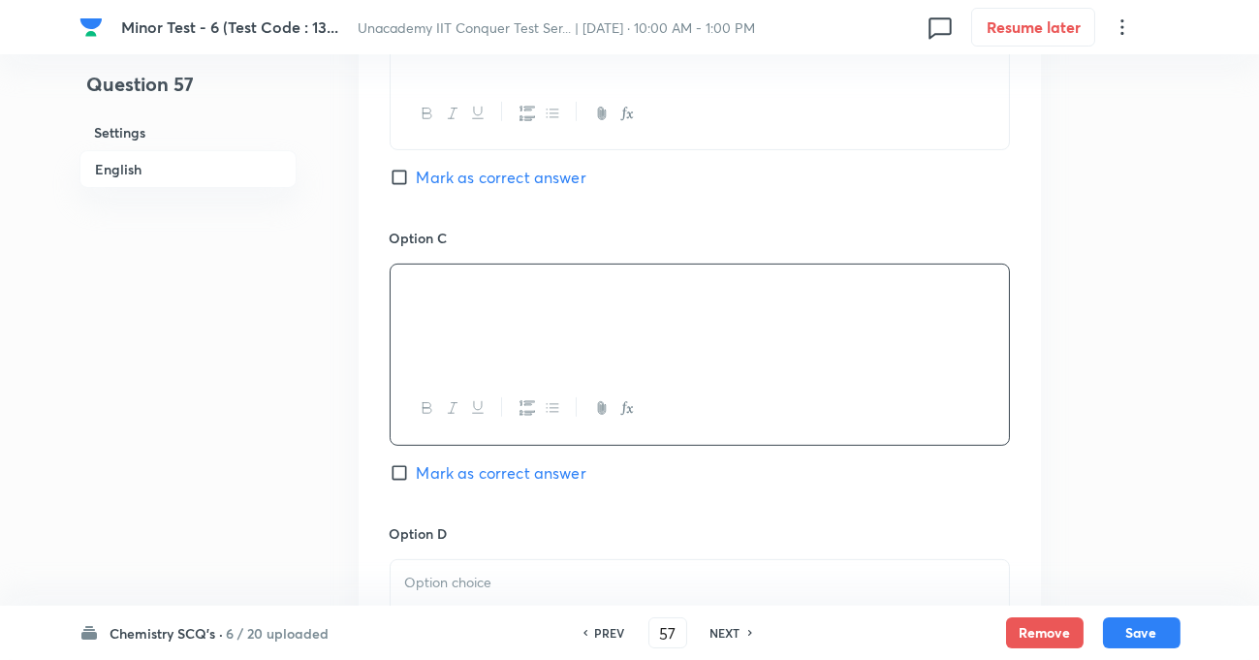
scroll to position [1444, 0]
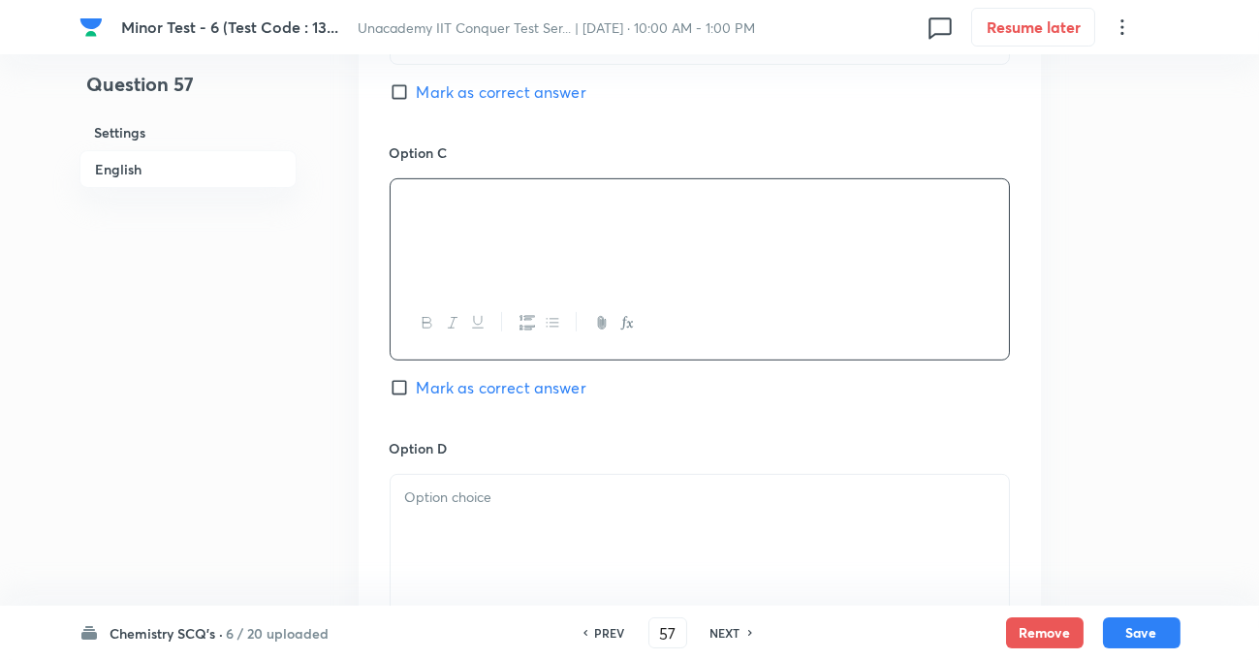
drag, startPoint x: 513, startPoint y: 458, endPoint x: 511, endPoint y: 493, distance: 34.9
click at [512, 466] on div "Option D [PERSON_NAME] as correct answer" at bounding box center [700, 566] width 620 height 256
click at [511, 493] on p at bounding box center [699, 497] width 589 height 22
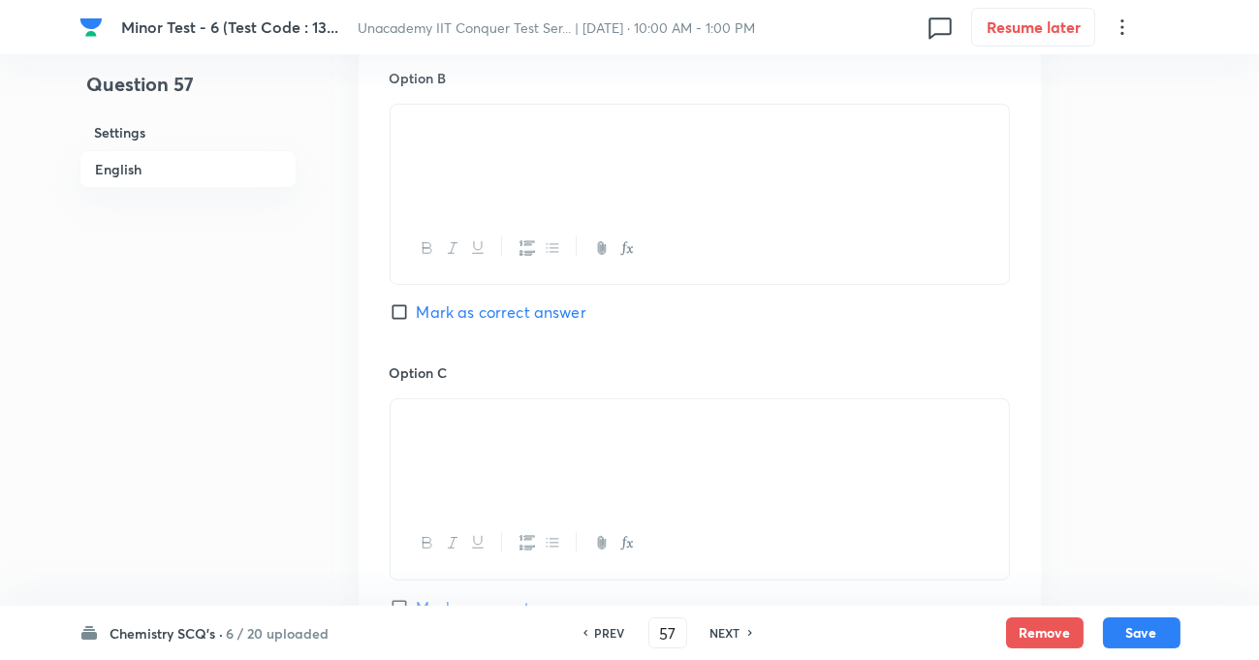
scroll to position [916, 0]
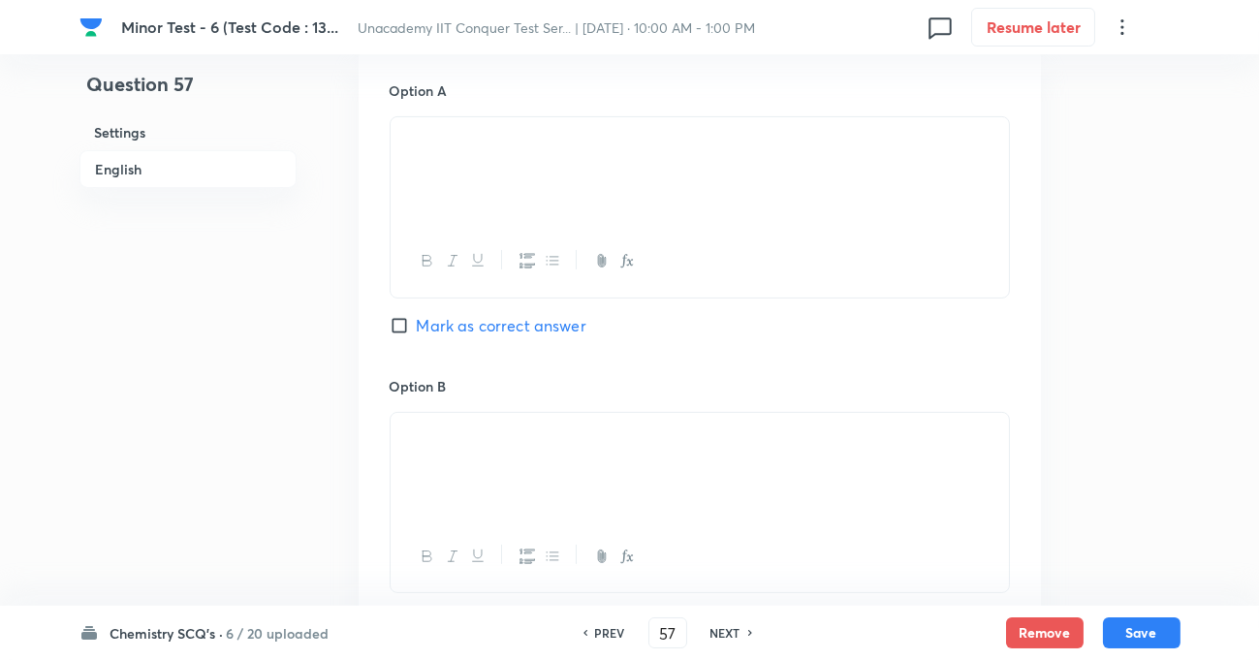
click at [406, 329] on input "Mark as correct answer" at bounding box center [403, 325] width 27 height 19
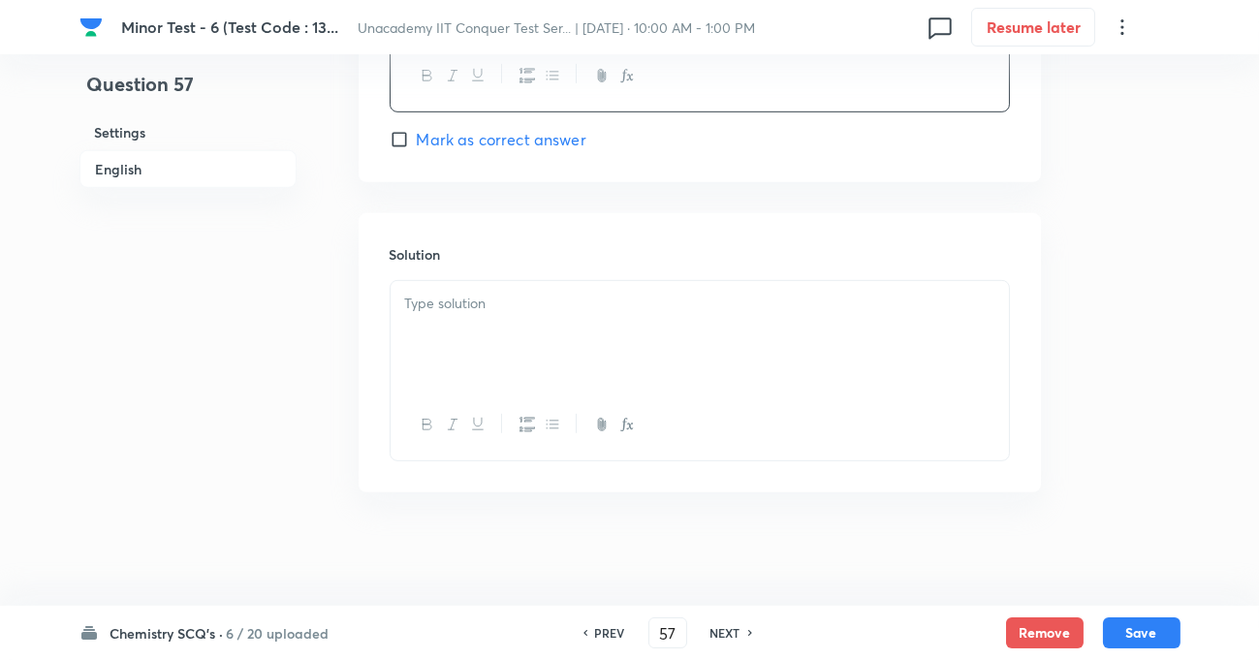
scroll to position [1990, 0]
click at [523, 312] on div at bounding box center [700, 332] width 618 height 109
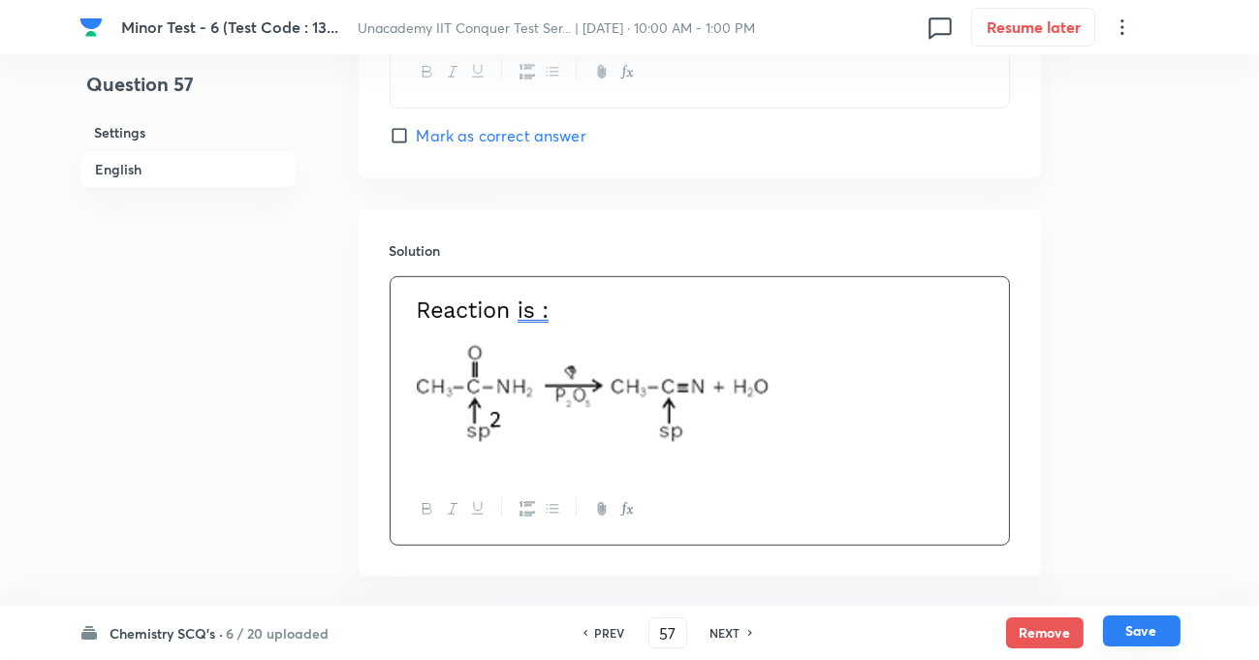
click at [1118, 641] on button "Save" at bounding box center [1142, 630] width 78 height 31
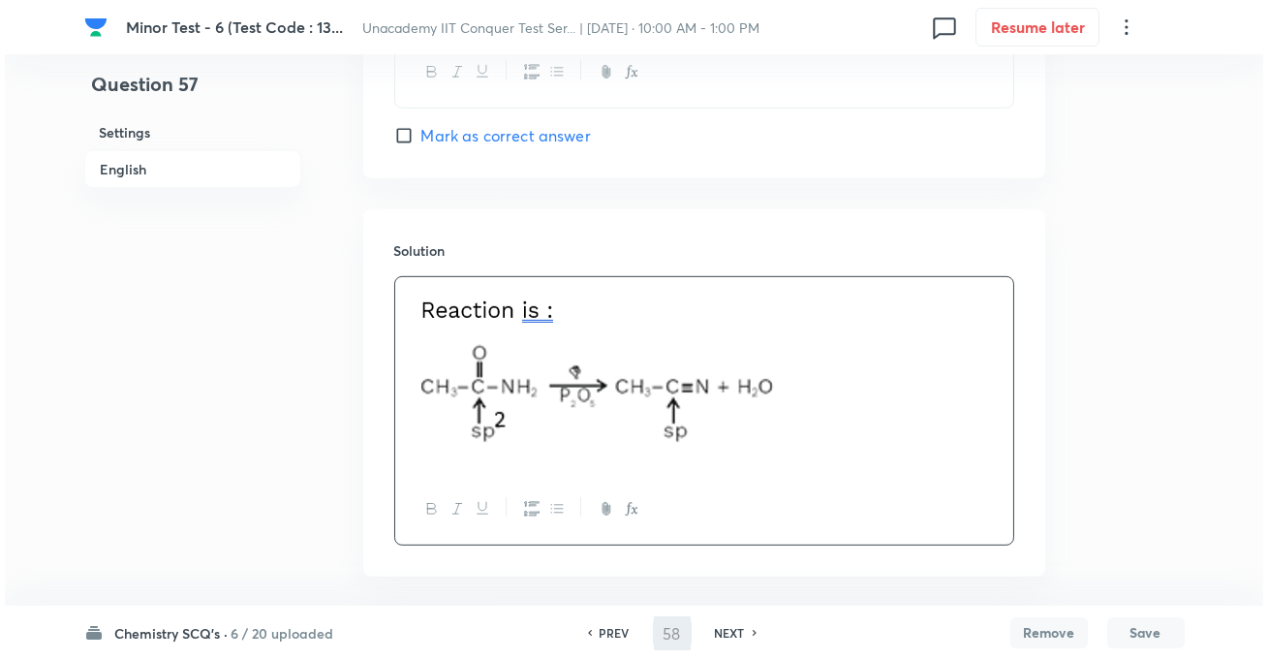
scroll to position [0, 0]
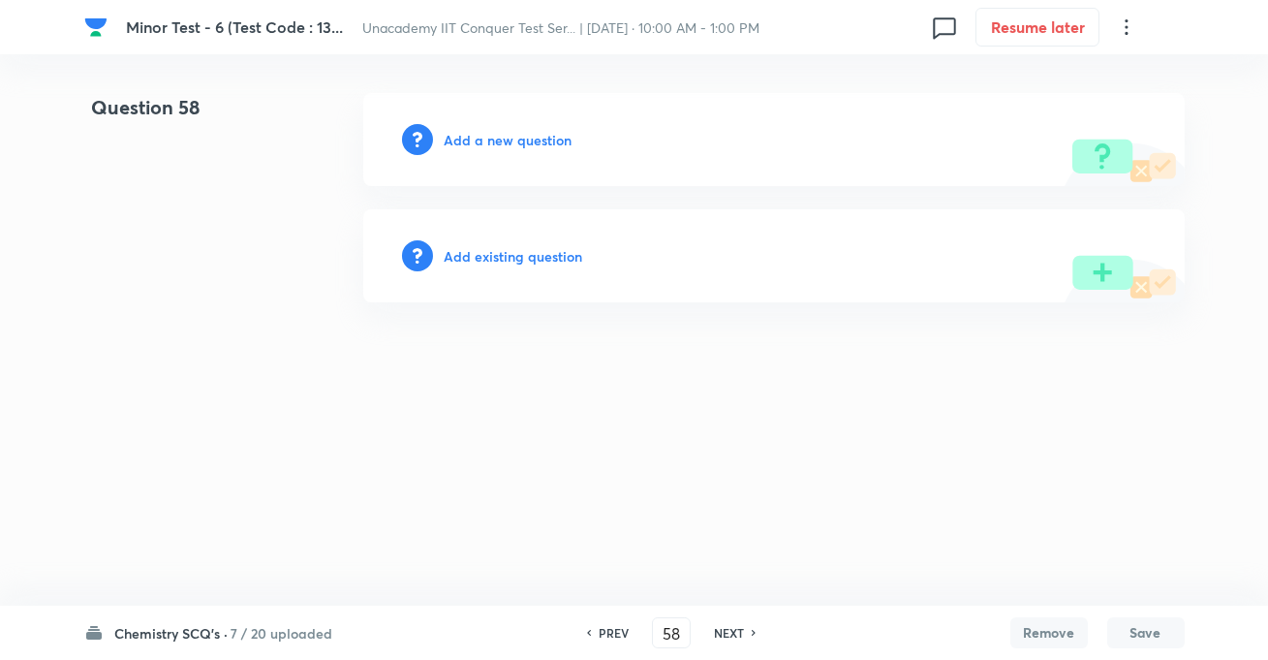
click at [513, 145] on h6 "Add a new question" at bounding box center [509, 140] width 128 height 20
click at [576, 146] on h6 "Choose a question type" at bounding box center [519, 140] width 149 height 20
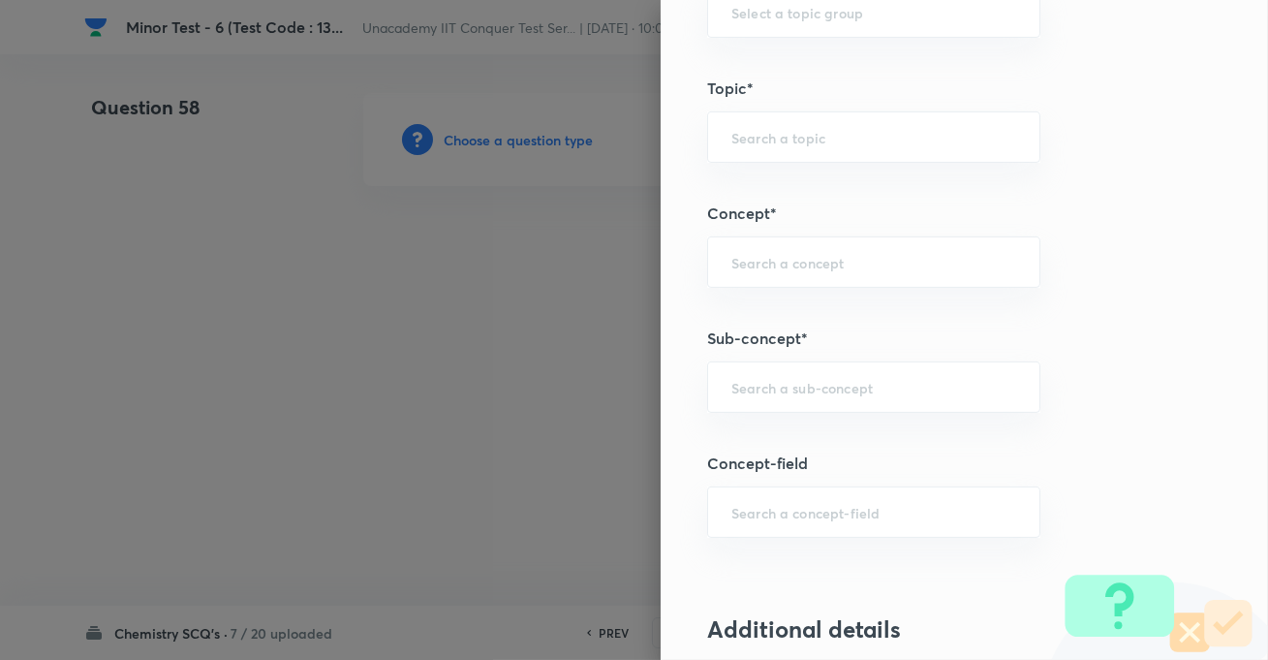
scroll to position [1056, 0]
click at [798, 385] on input "text" at bounding box center [874, 385] width 285 height 18
paste input "Development Of The Science Of Organic Chemistry"
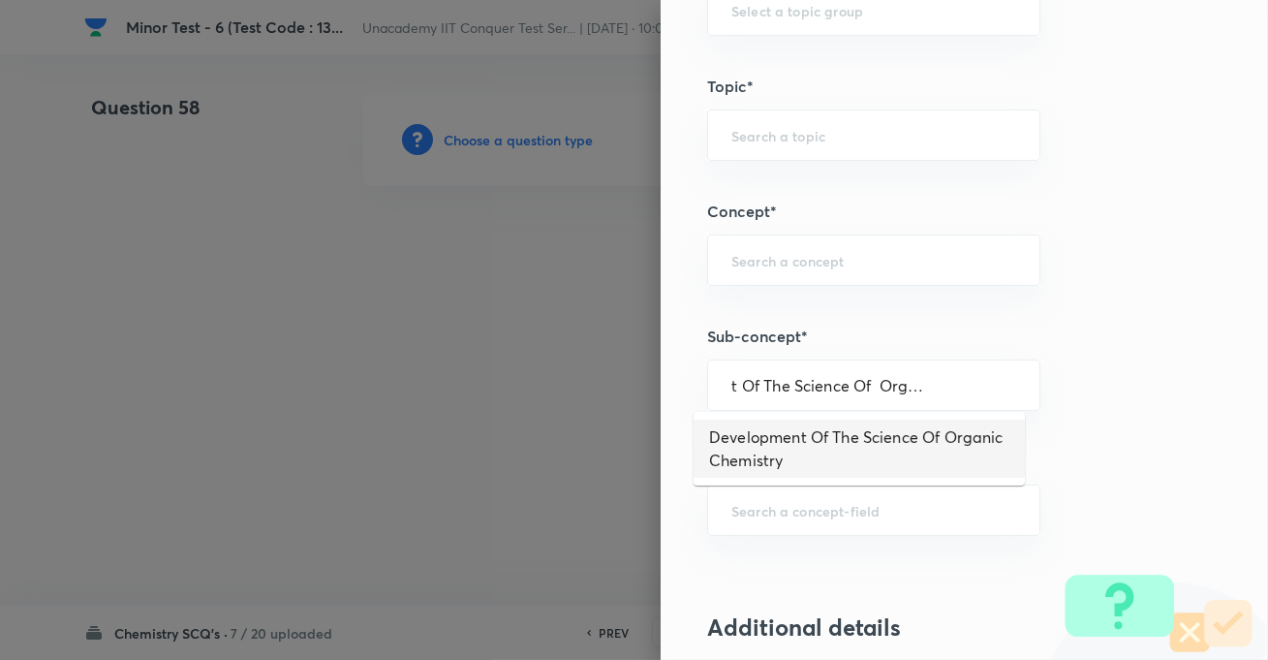
click at [799, 435] on li "Development Of The Science Of Organic Chemistry" at bounding box center [859, 449] width 331 height 58
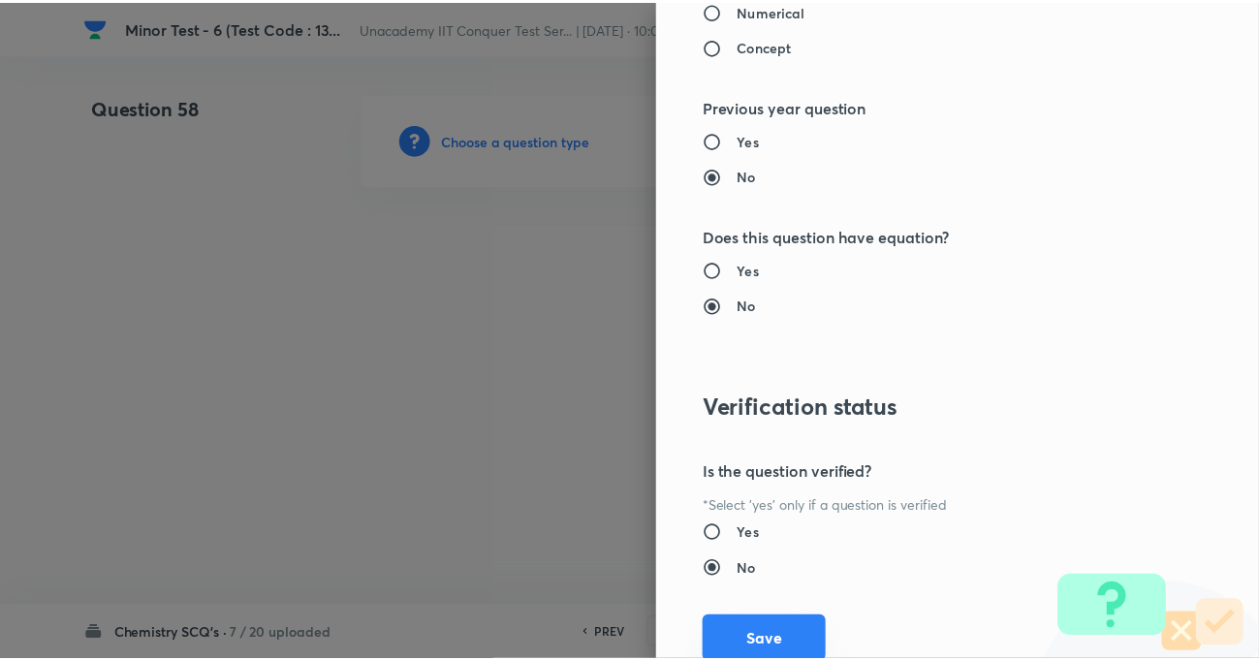
scroll to position [2109, 0]
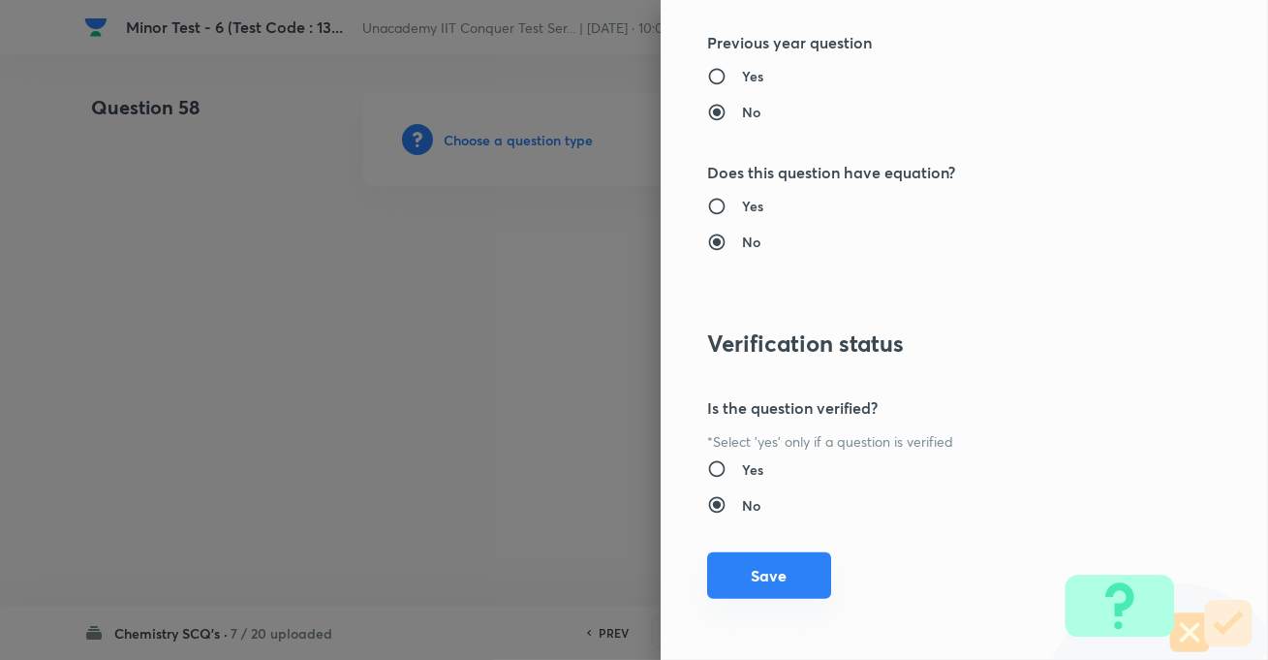
drag, startPoint x: 764, startPoint y: 579, endPoint x: 776, endPoint y: 594, distance: 19.2
click at [765, 579] on button "Save" at bounding box center [769, 575] width 124 height 47
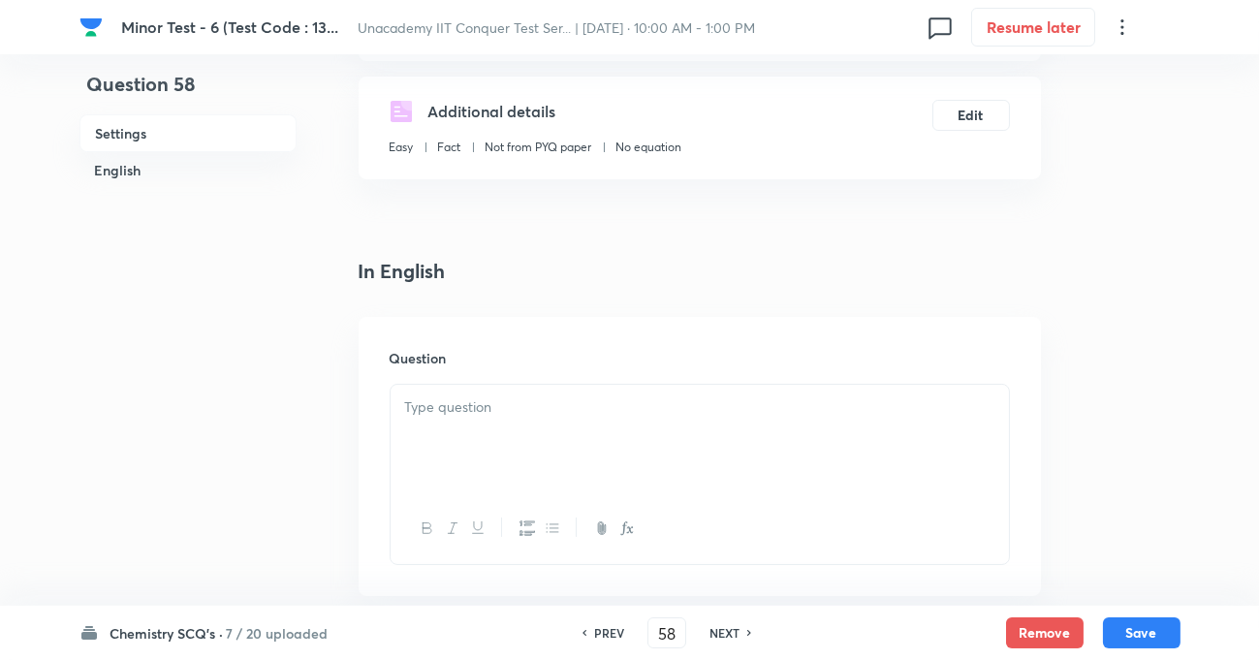
scroll to position [352, 0]
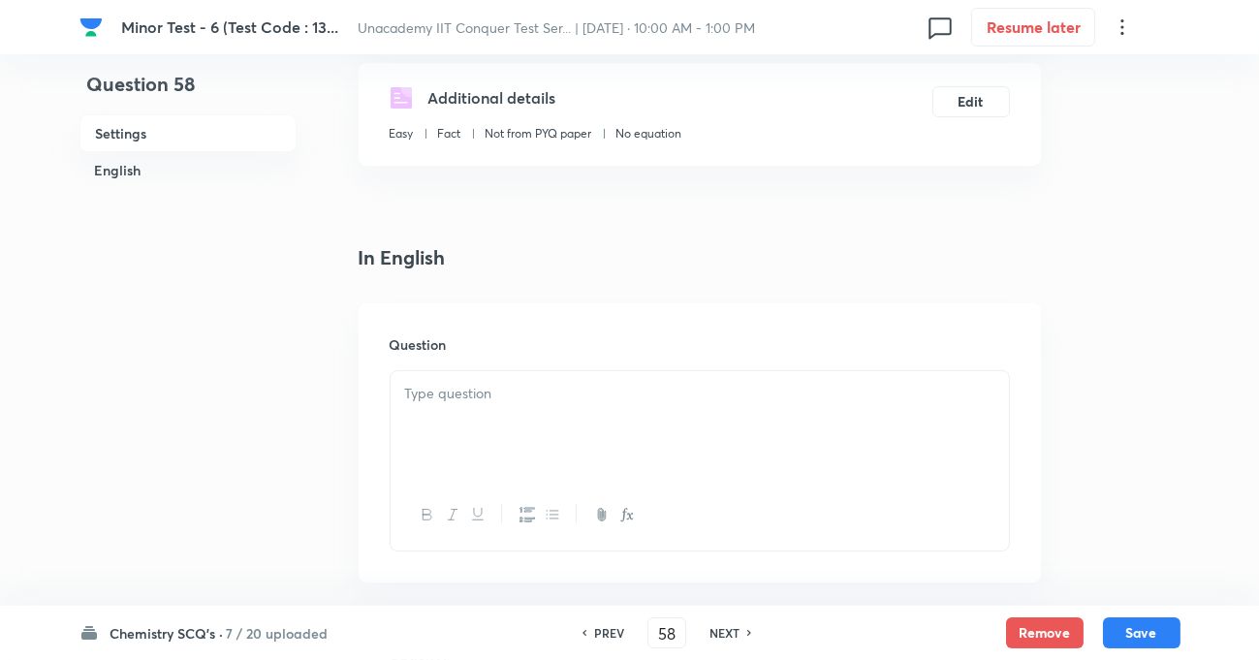
click at [576, 412] on div at bounding box center [700, 425] width 618 height 109
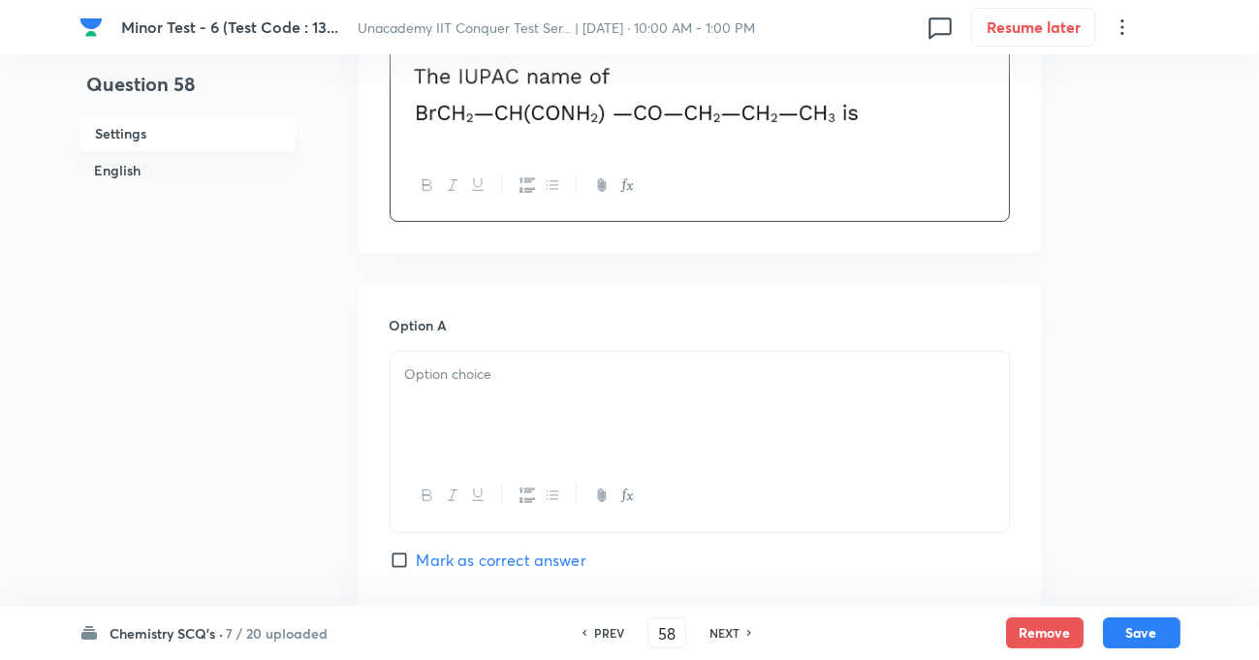
scroll to position [704, 0]
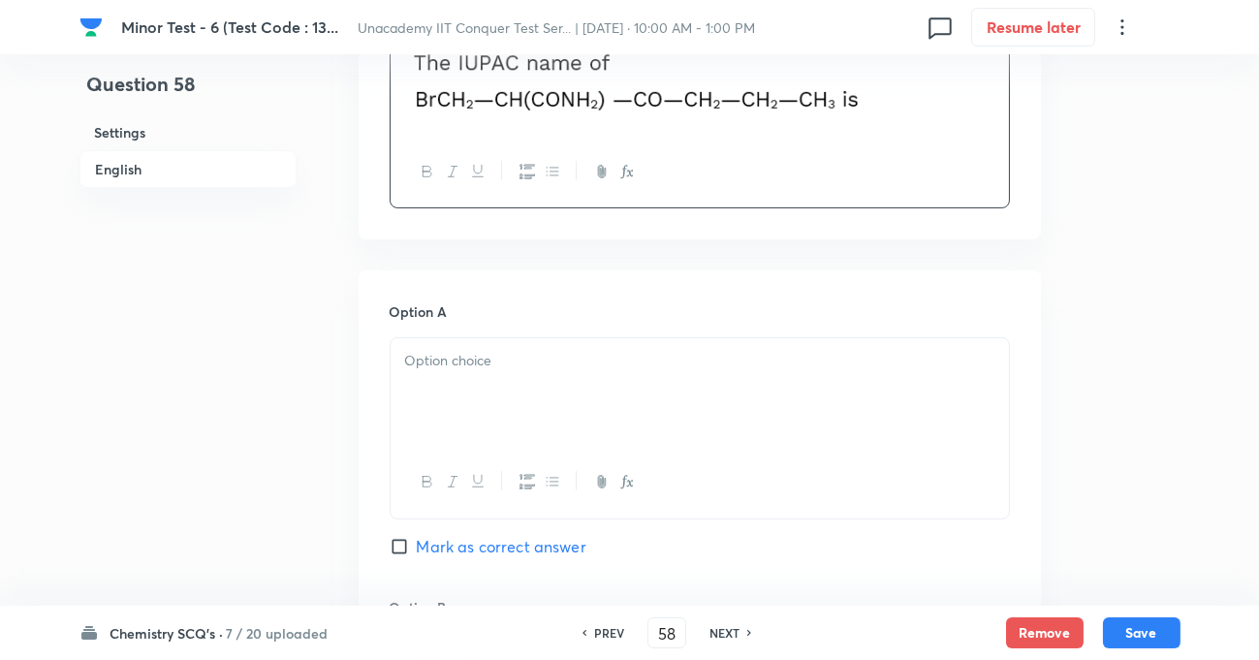
click at [484, 357] on p at bounding box center [699, 361] width 589 height 22
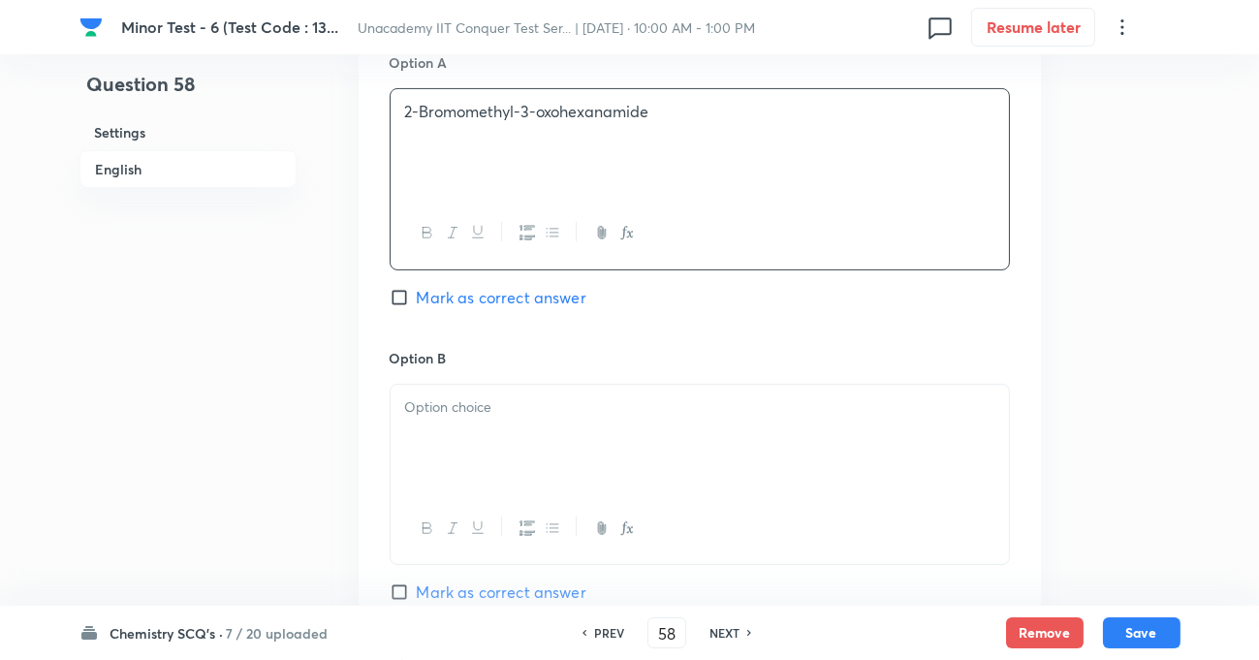
scroll to position [969, 0]
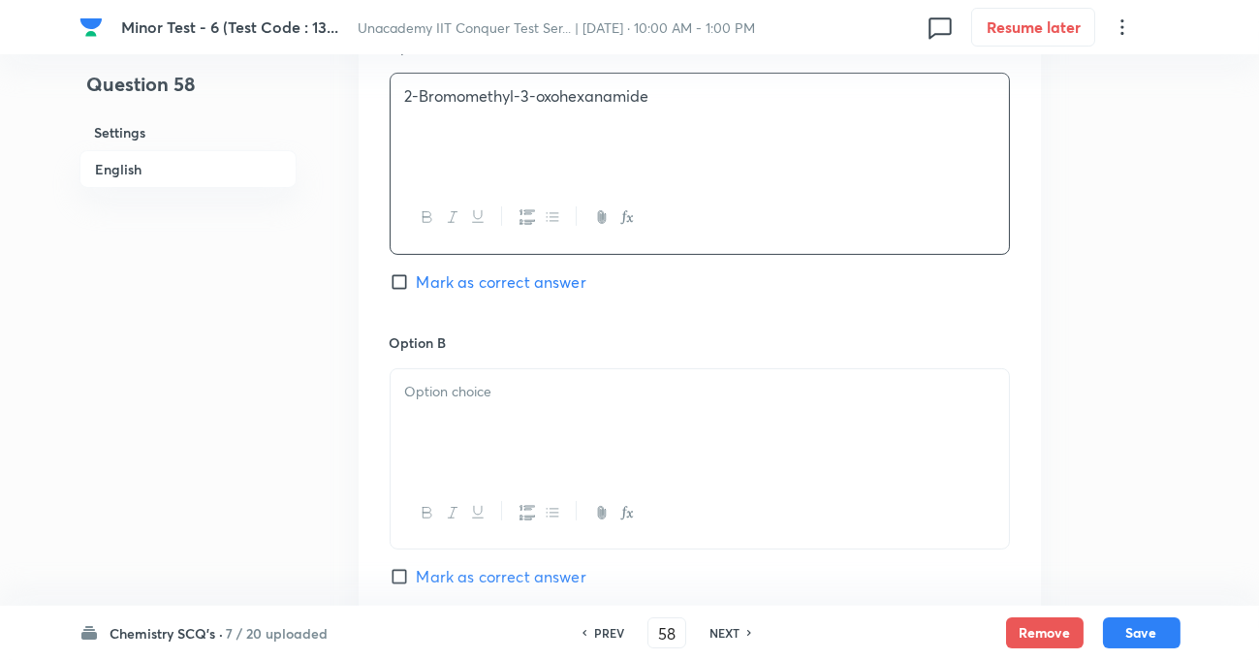
drag, startPoint x: 515, startPoint y: 394, endPoint x: 616, endPoint y: 513, distance: 156.0
click at [516, 394] on p at bounding box center [699, 392] width 589 height 22
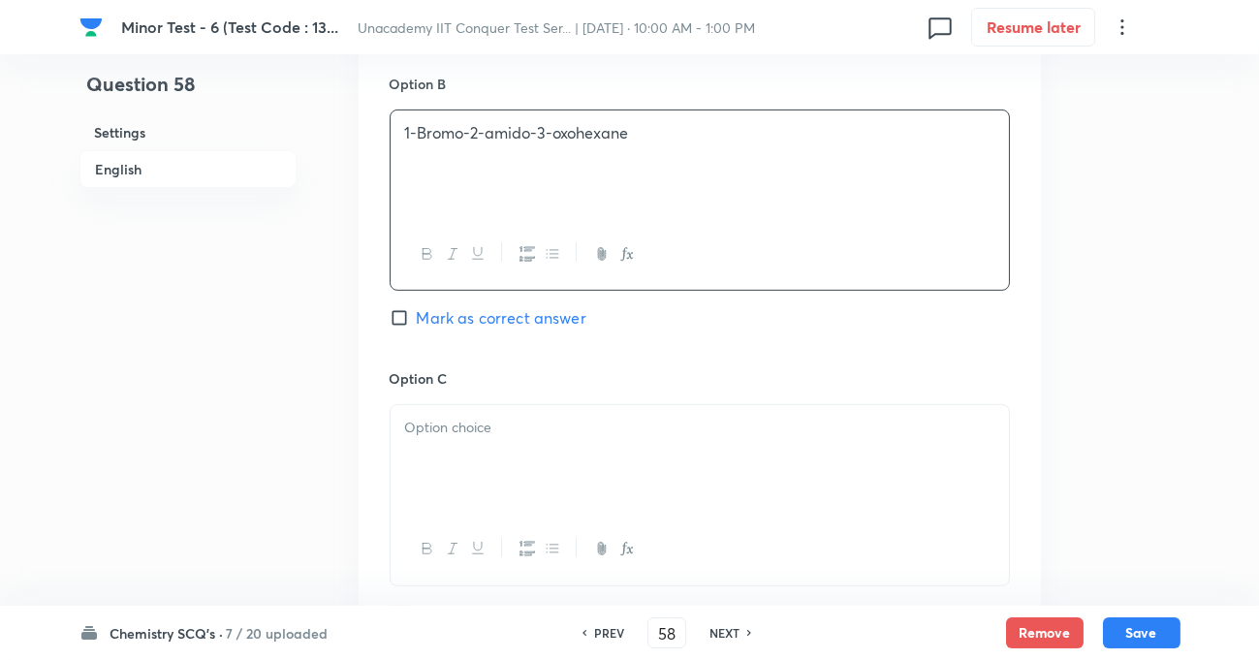
scroll to position [1233, 0]
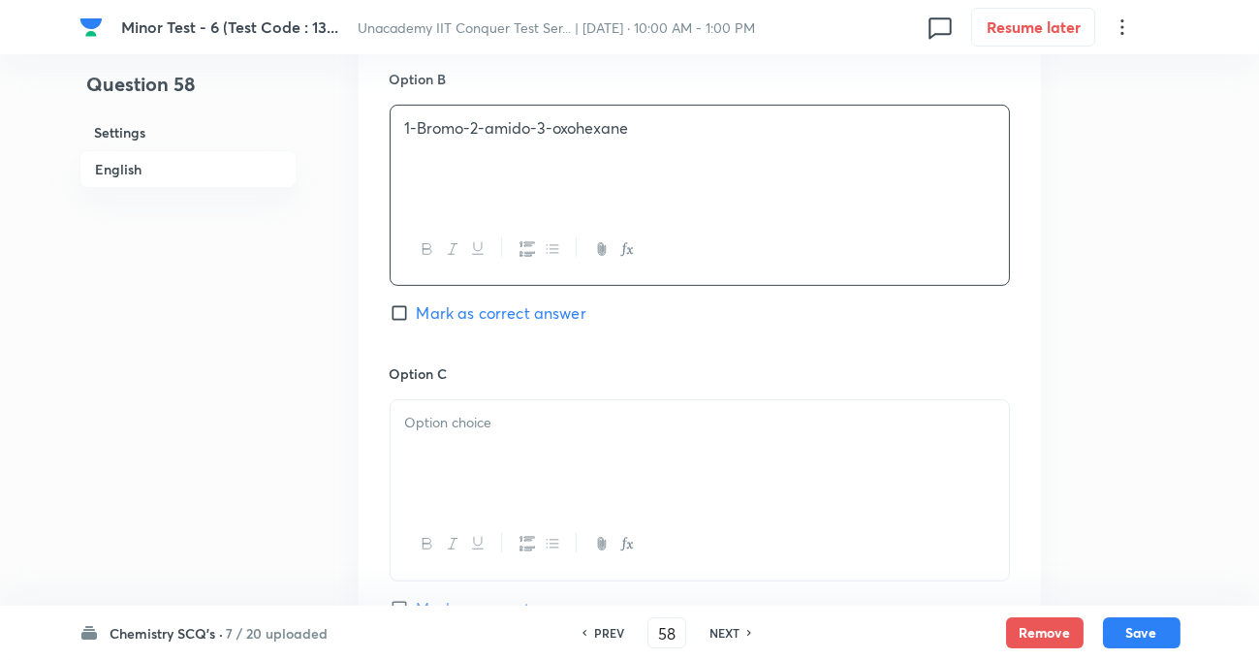
click at [474, 403] on div at bounding box center [700, 454] width 618 height 109
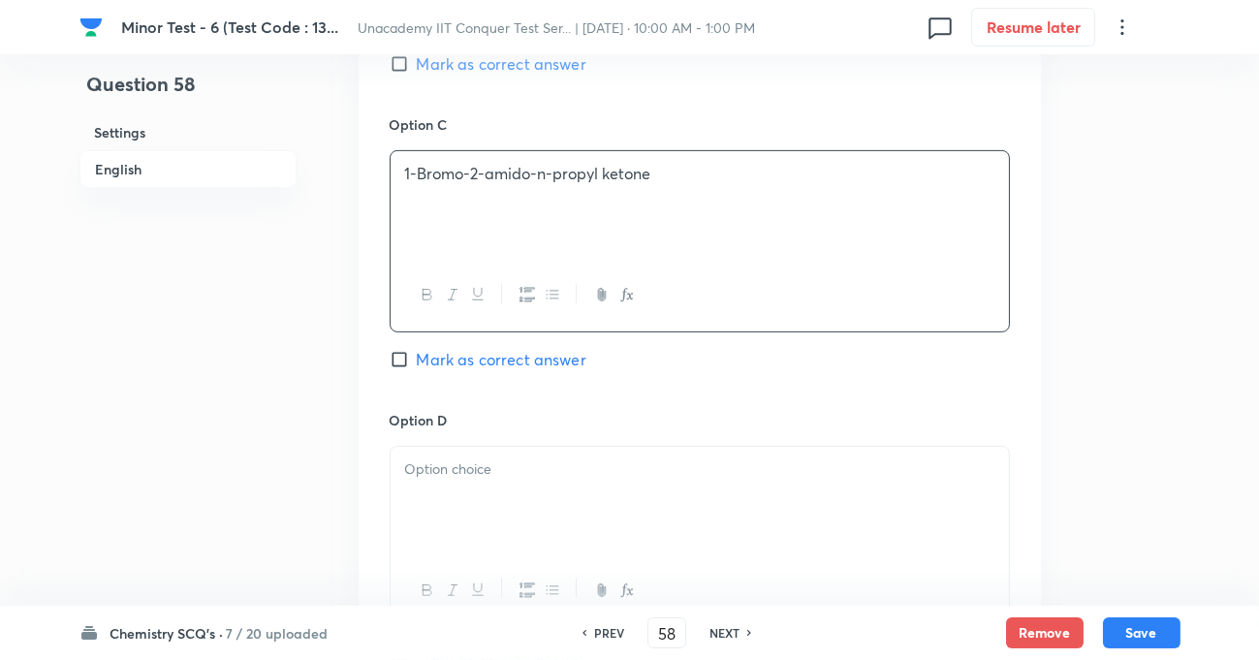
scroll to position [1497, 0]
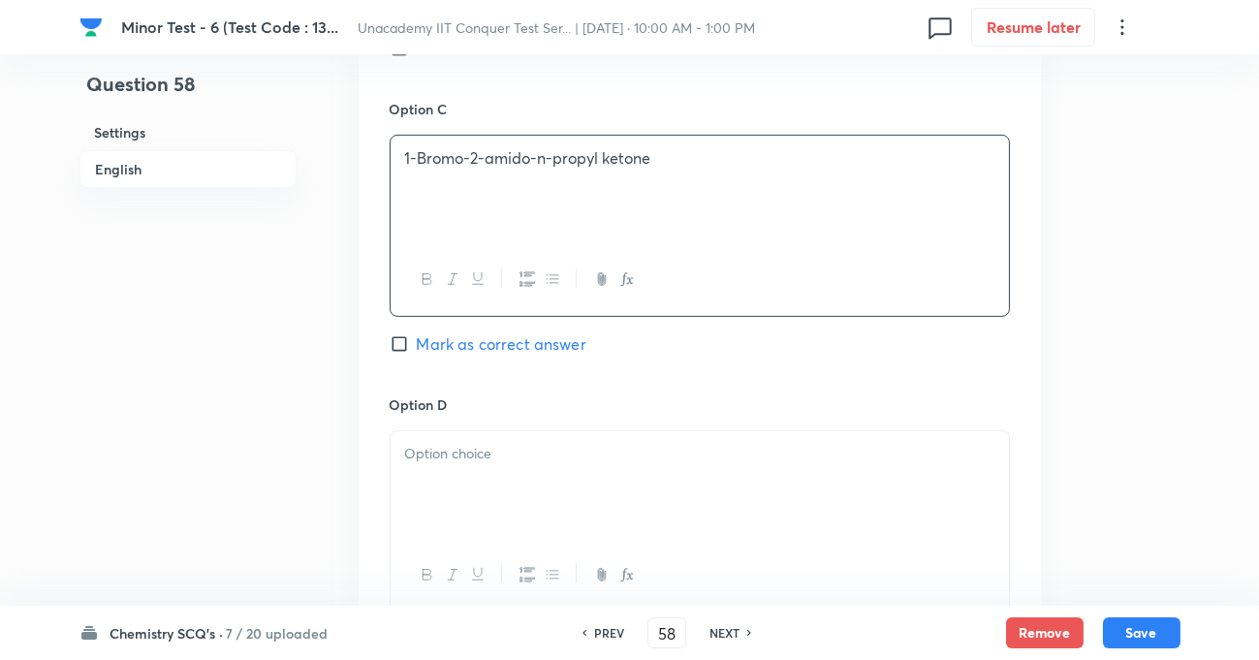
click at [533, 450] on p at bounding box center [699, 454] width 589 height 22
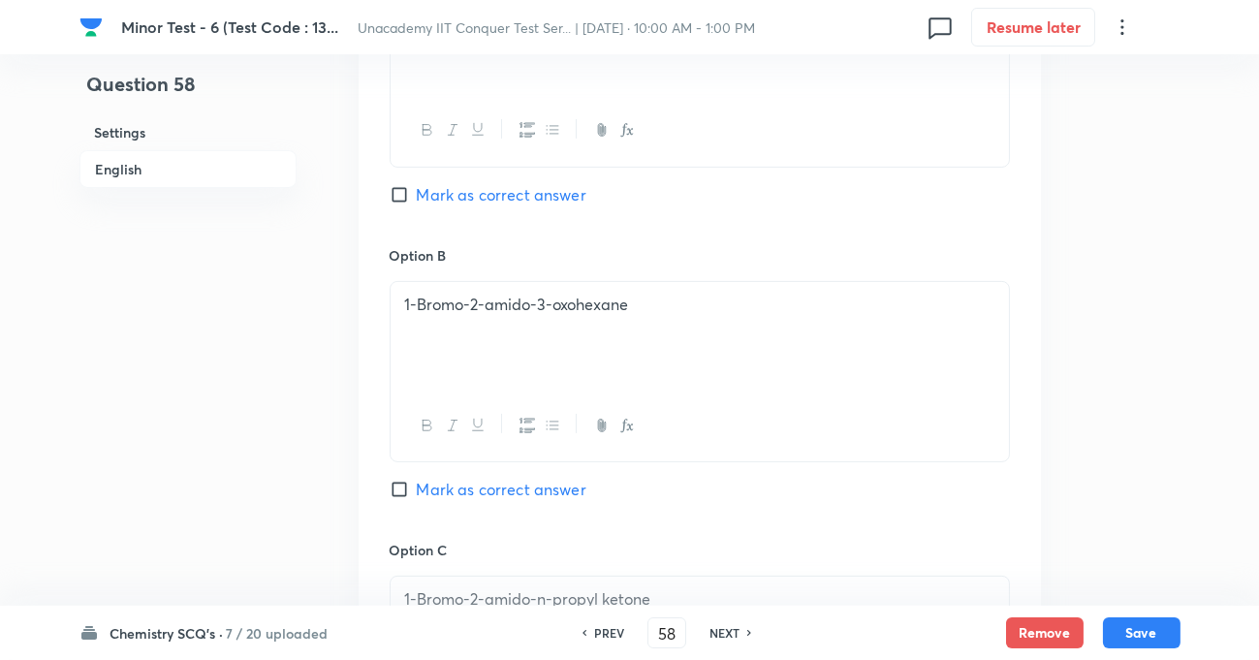
scroll to position [881, 0]
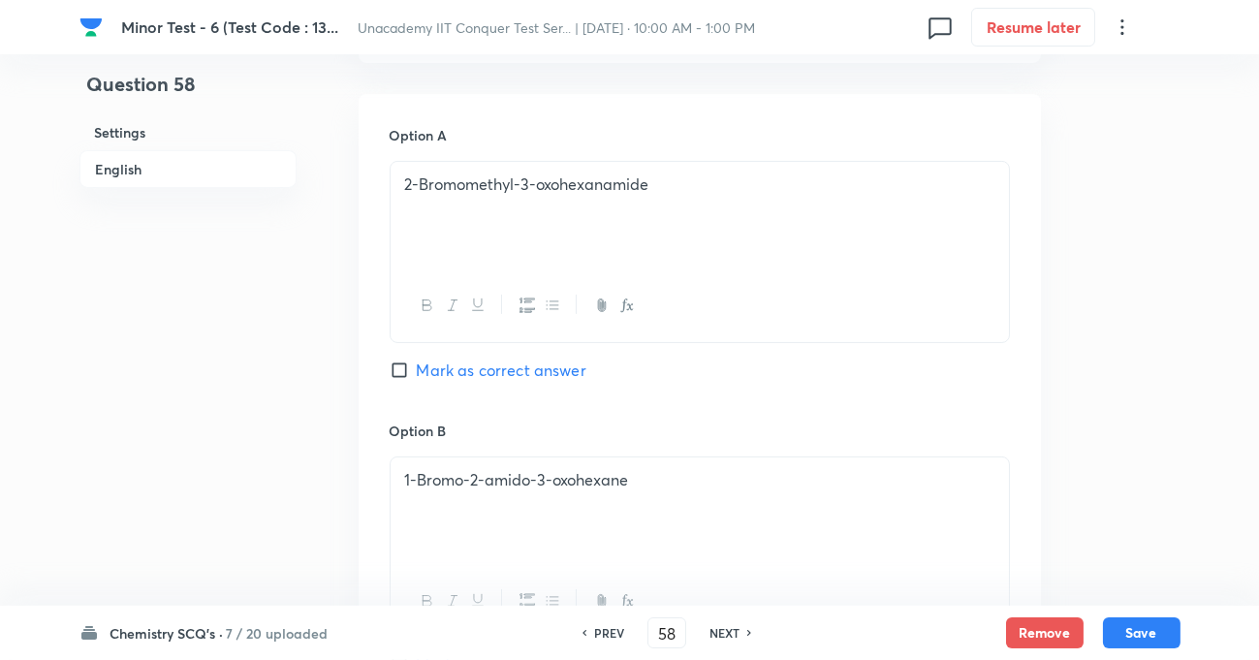
click at [403, 363] on div "Option A 2-Bromomethyl-3-oxohexanamide Mark as correct answer" at bounding box center [700, 272] width 620 height 295
click at [403, 363] on input "Mark as correct answer" at bounding box center [403, 369] width 27 height 19
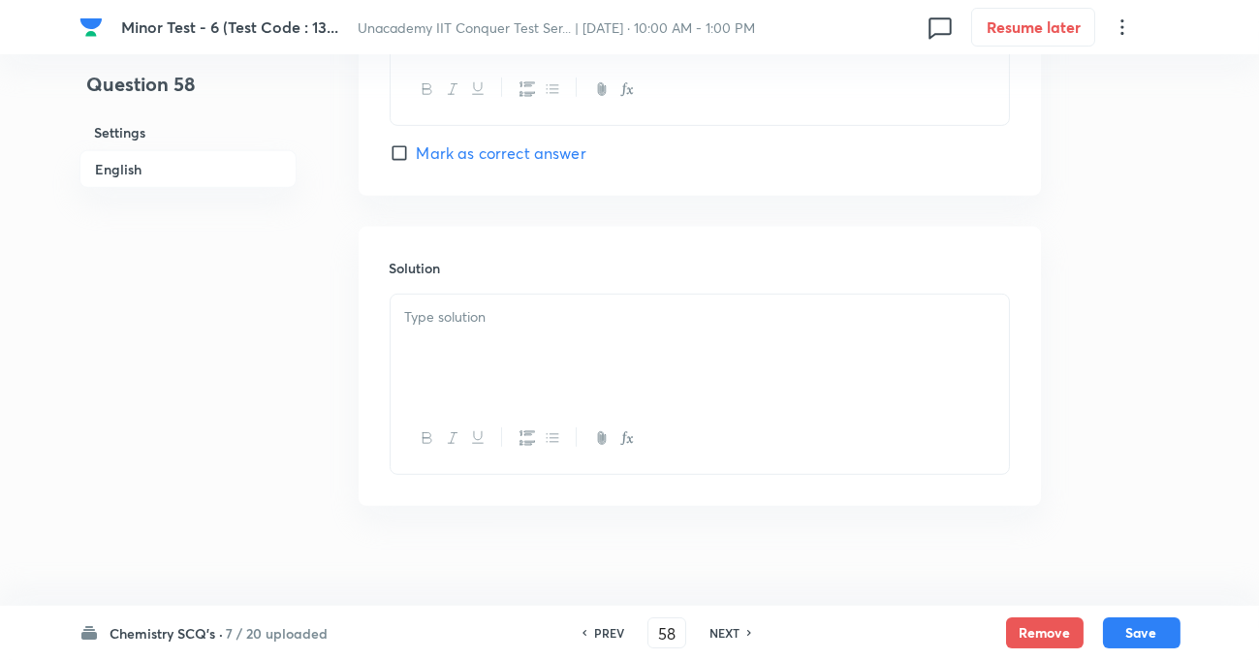
scroll to position [2000, 0]
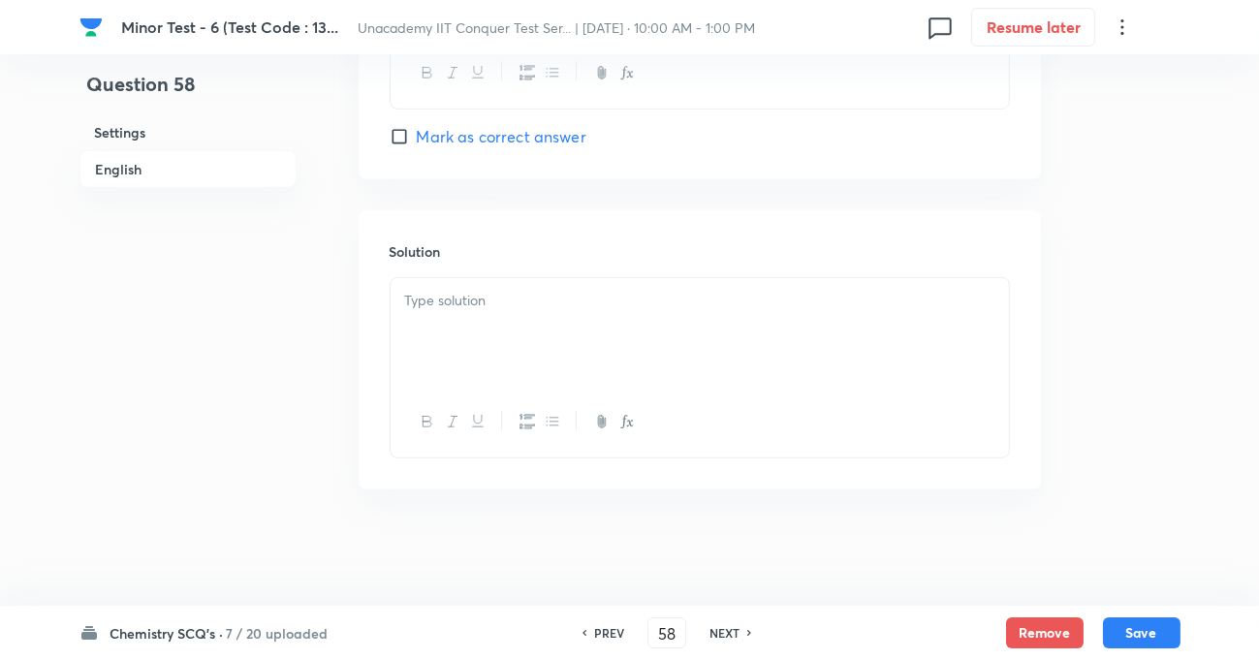
click at [478, 305] on p at bounding box center [699, 301] width 589 height 22
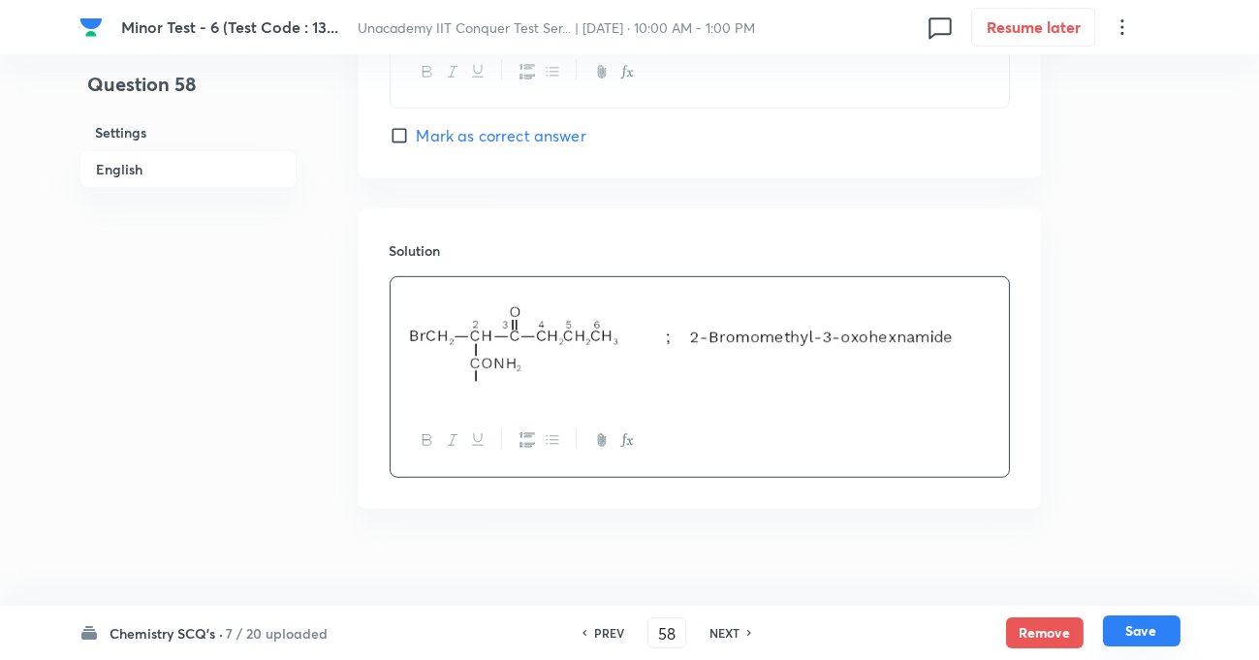
click at [1137, 630] on button "Save" at bounding box center [1142, 630] width 78 height 31
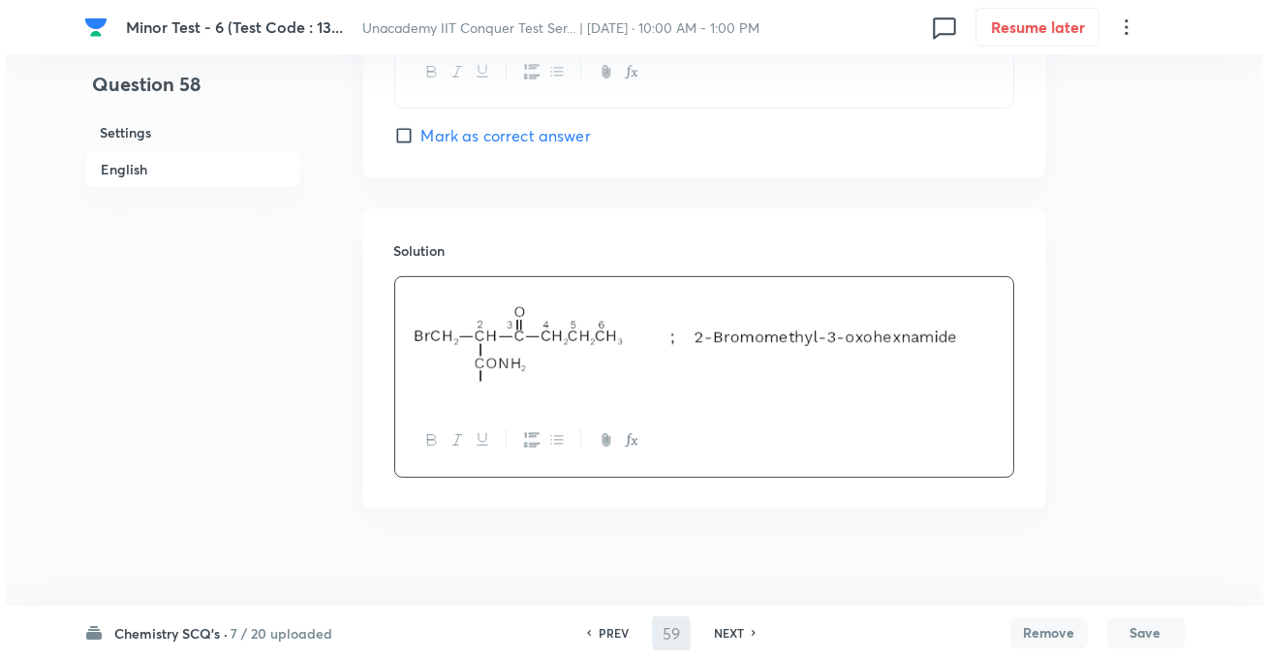
scroll to position [0, 0]
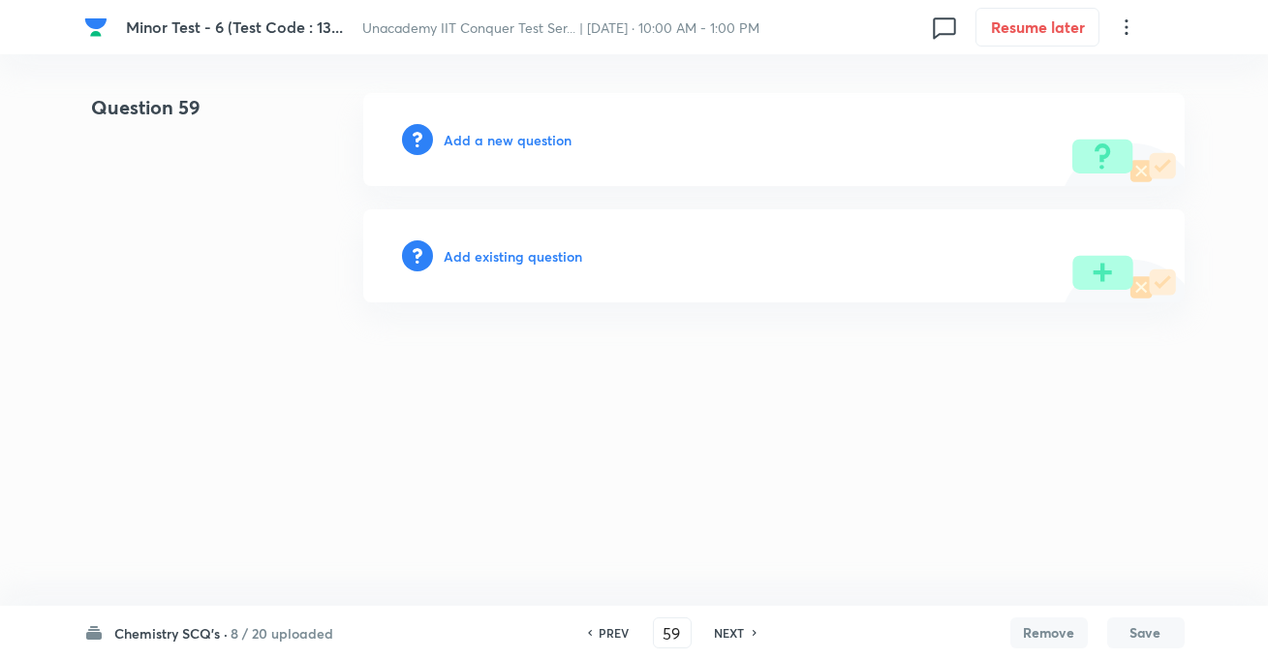
click at [499, 134] on h6 "Add a new question" at bounding box center [509, 140] width 128 height 20
click at [499, 135] on h6 "Choose a question type" at bounding box center [519, 140] width 149 height 20
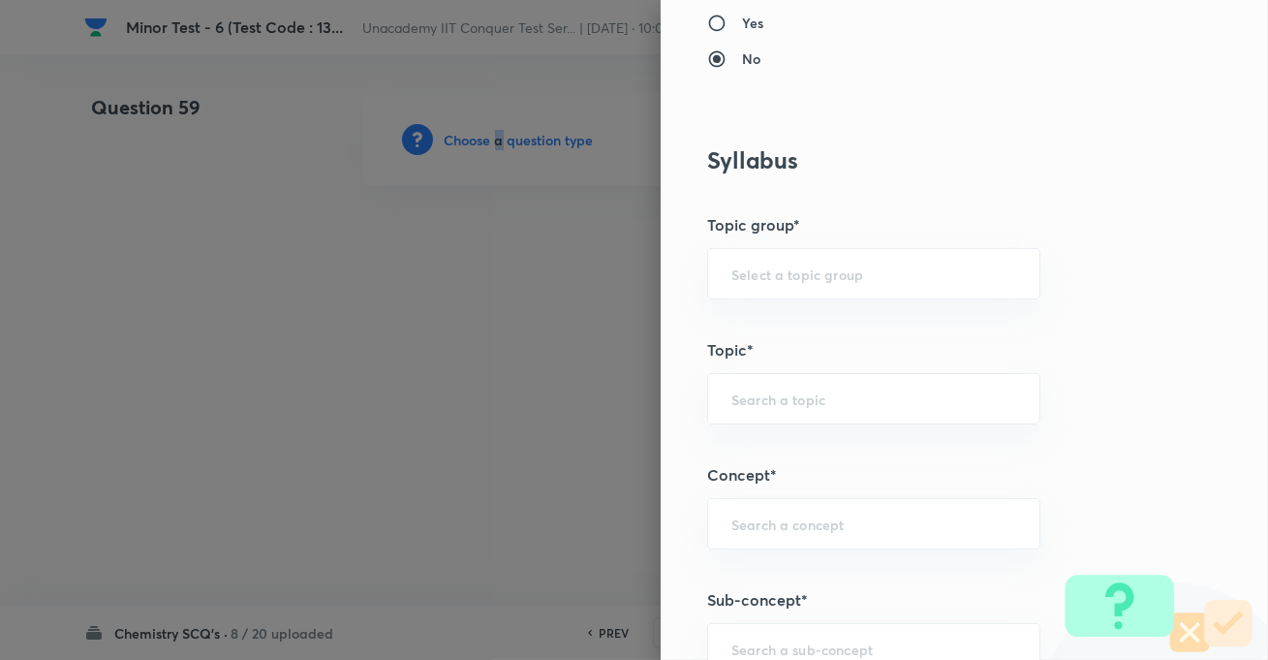
scroll to position [969, 0]
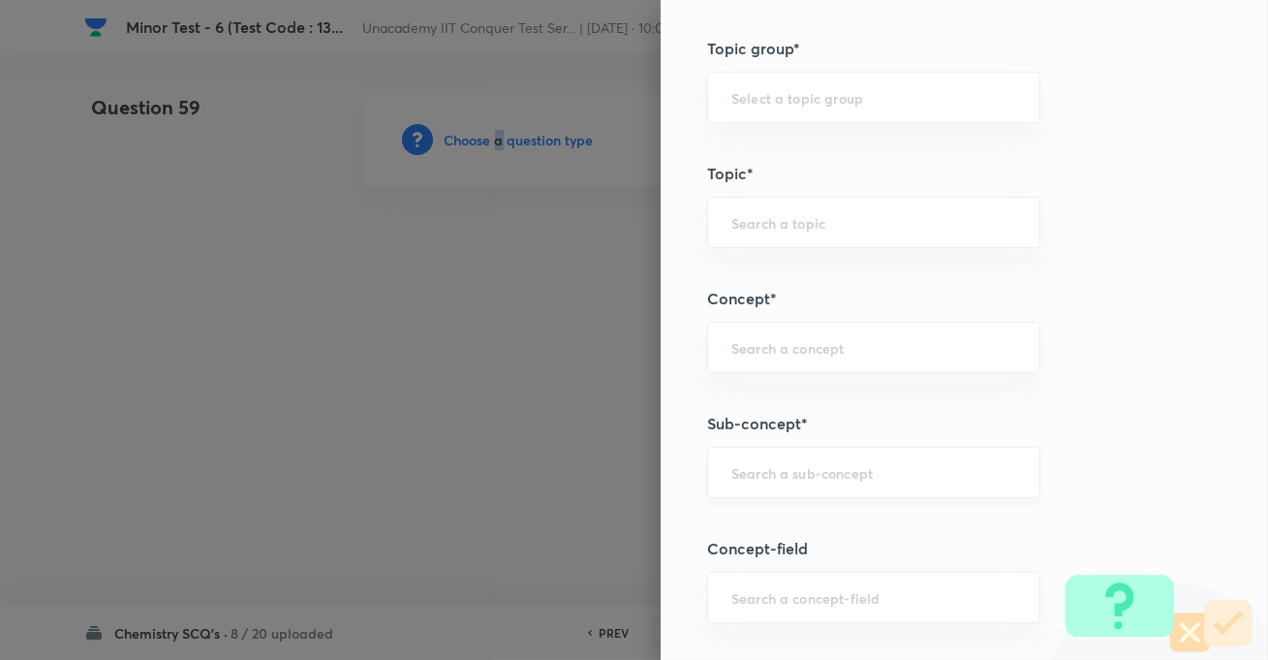
click at [790, 454] on div "​" at bounding box center [873, 472] width 333 height 51
paste input "Development Of The Science Of Organic Chemistry"
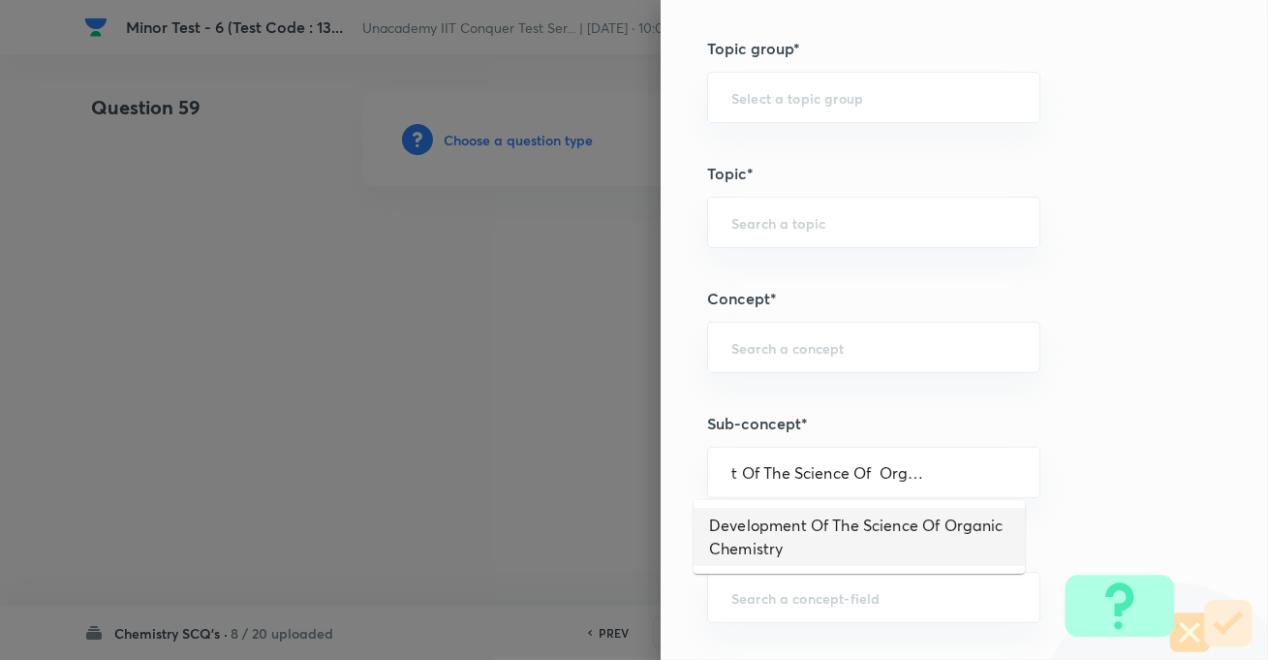
click at [791, 517] on li "Development Of The Science Of Organic Chemistry" at bounding box center [859, 537] width 331 height 58
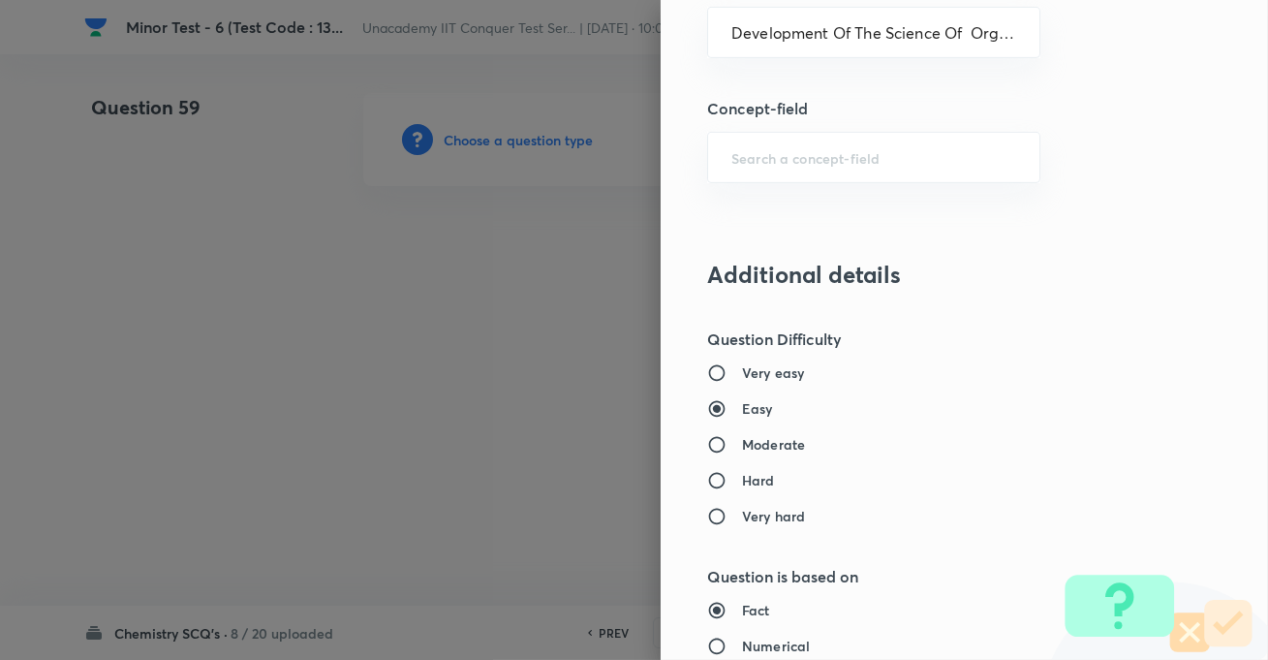
click at [756, 441] on h6 "Moderate" at bounding box center [773, 444] width 63 height 20
click at [742, 441] on input "Moderate" at bounding box center [724, 444] width 35 height 19
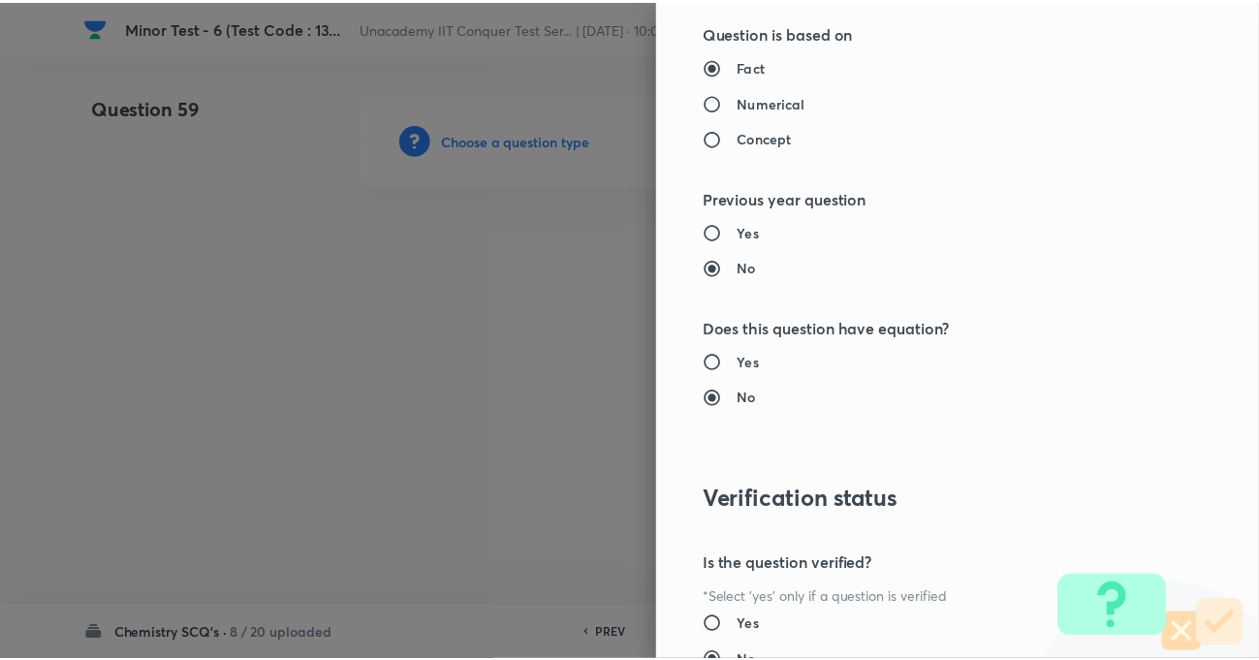
scroll to position [2109, 0]
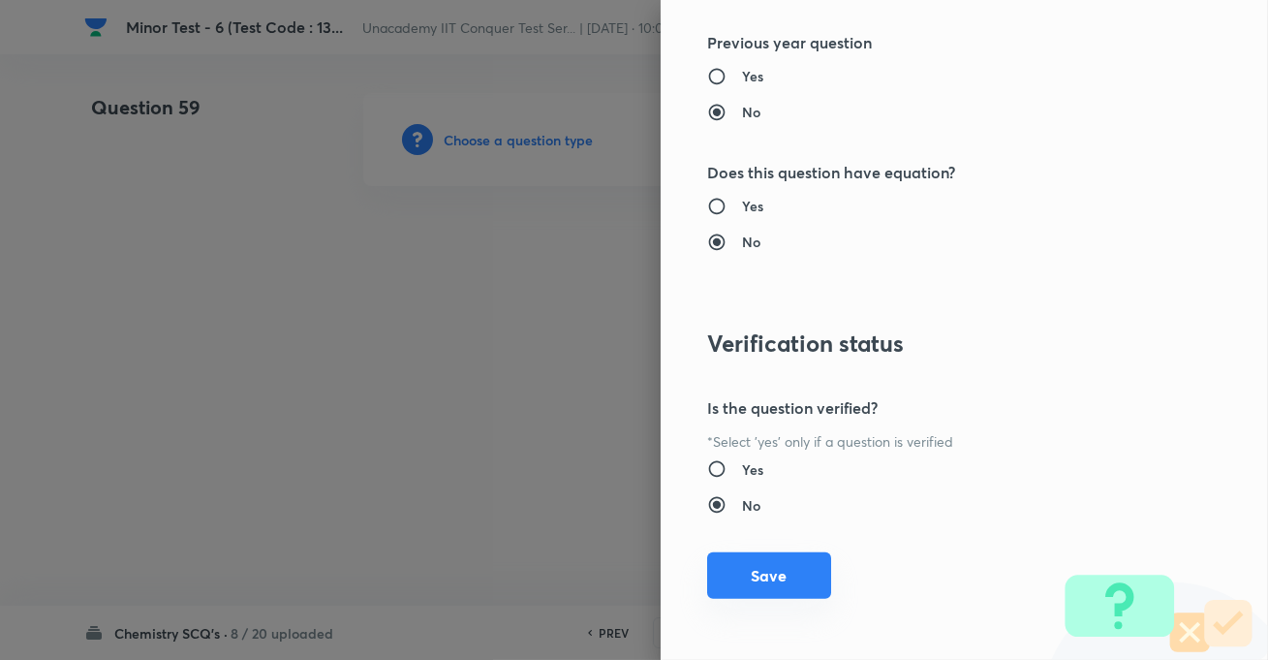
click at [779, 574] on button "Save" at bounding box center [769, 575] width 124 height 47
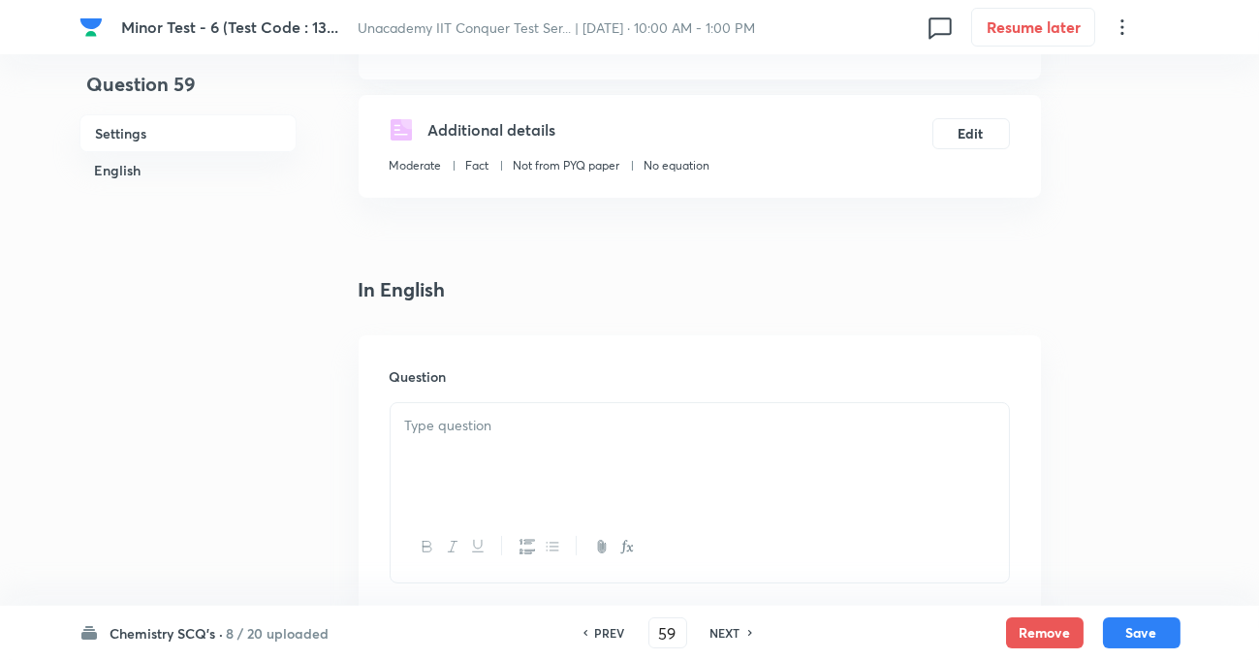
scroll to position [352, 0]
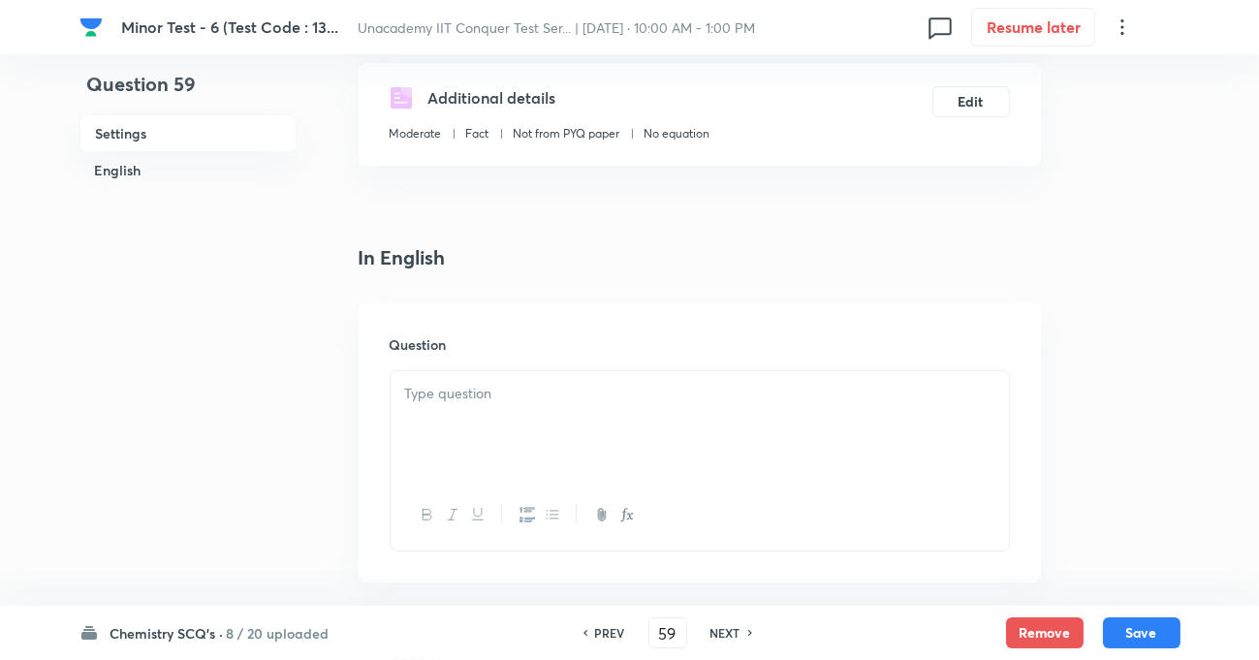
click at [543, 427] on div at bounding box center [700, 425] width 618 height 109
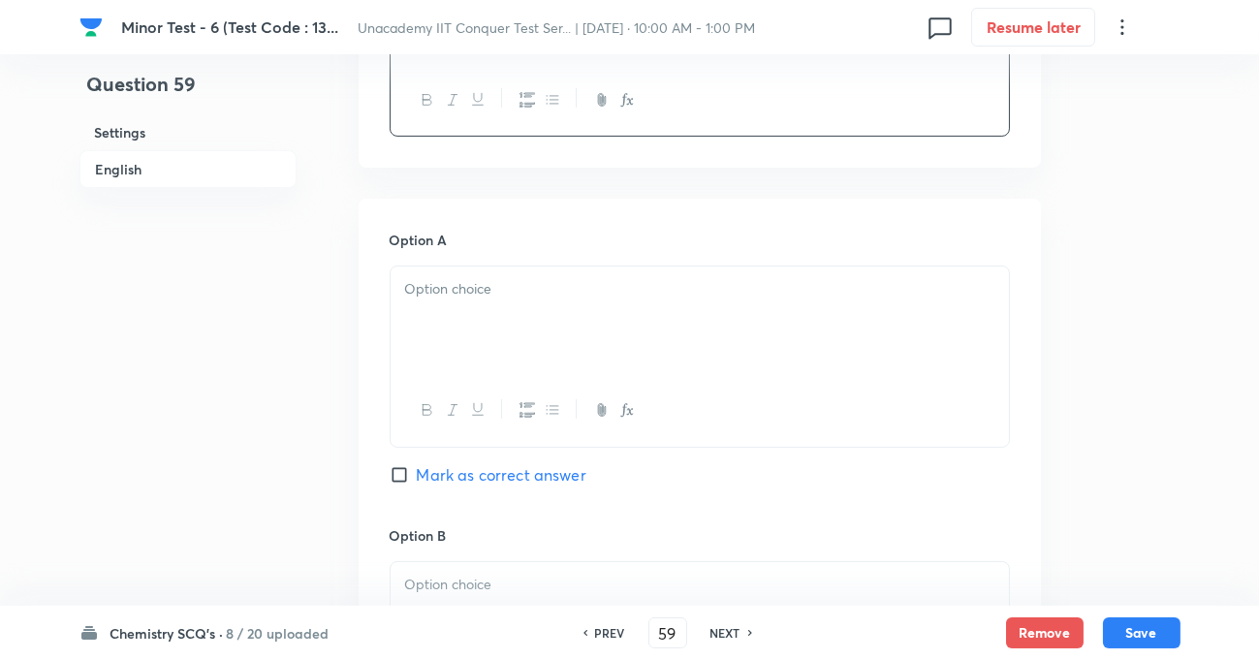
scroll to position [793, 0]
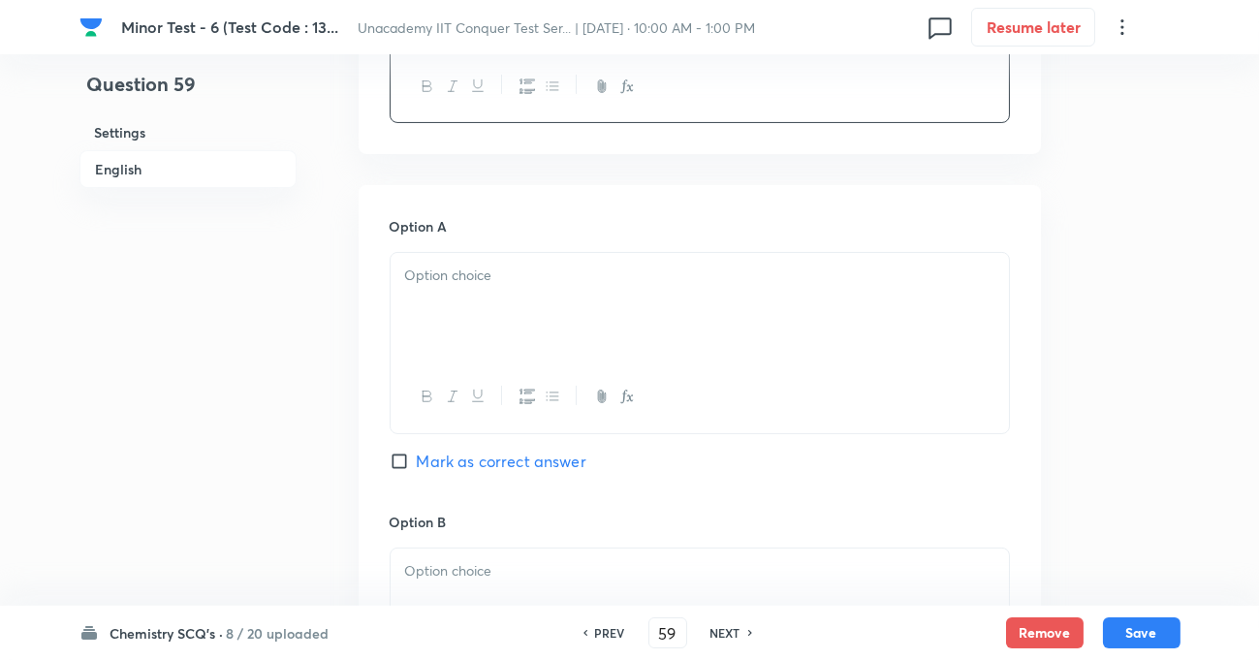
click at [481, 301] on div at bounding box center [700, 307] width 618 height 109
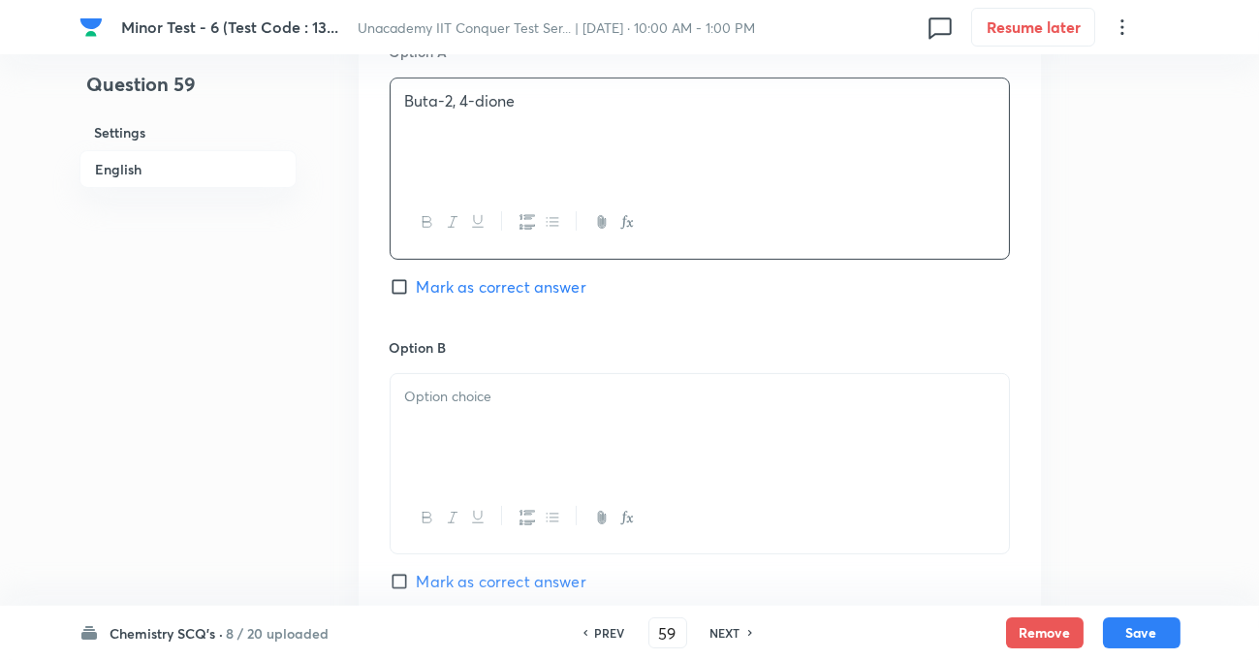
scroll to position [969, 0]
click at [486, 391] on p at bounding box center [699, 395] width 589 height 22
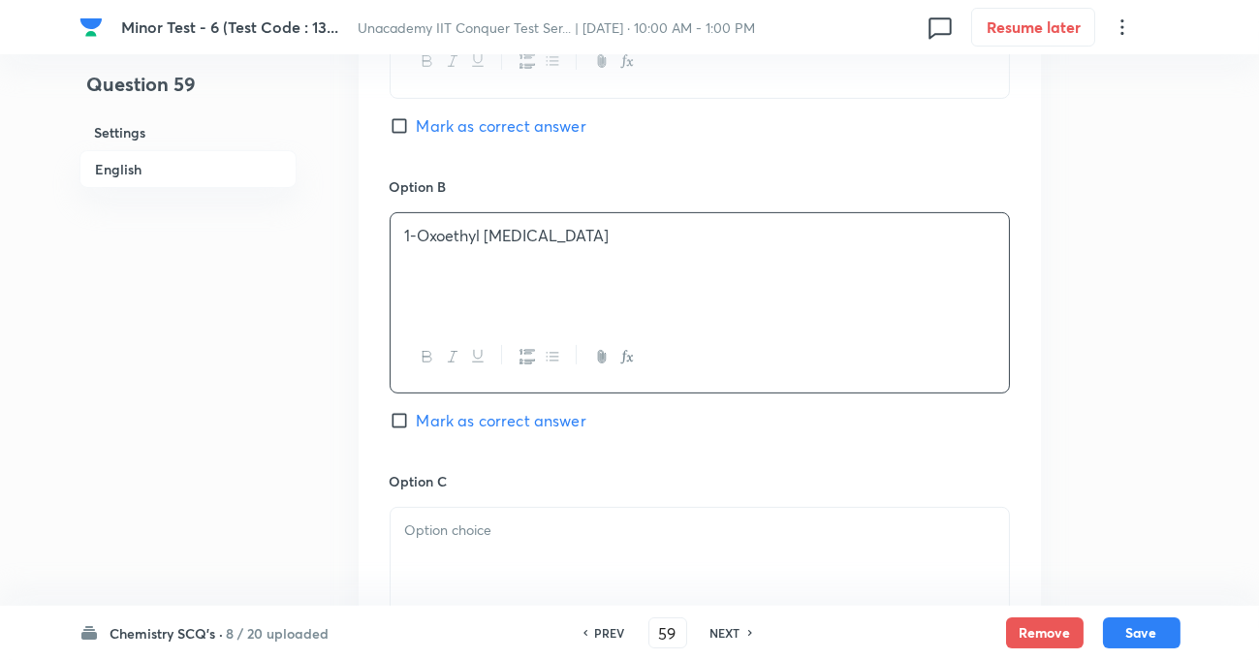
scroll to position [1144, 0]
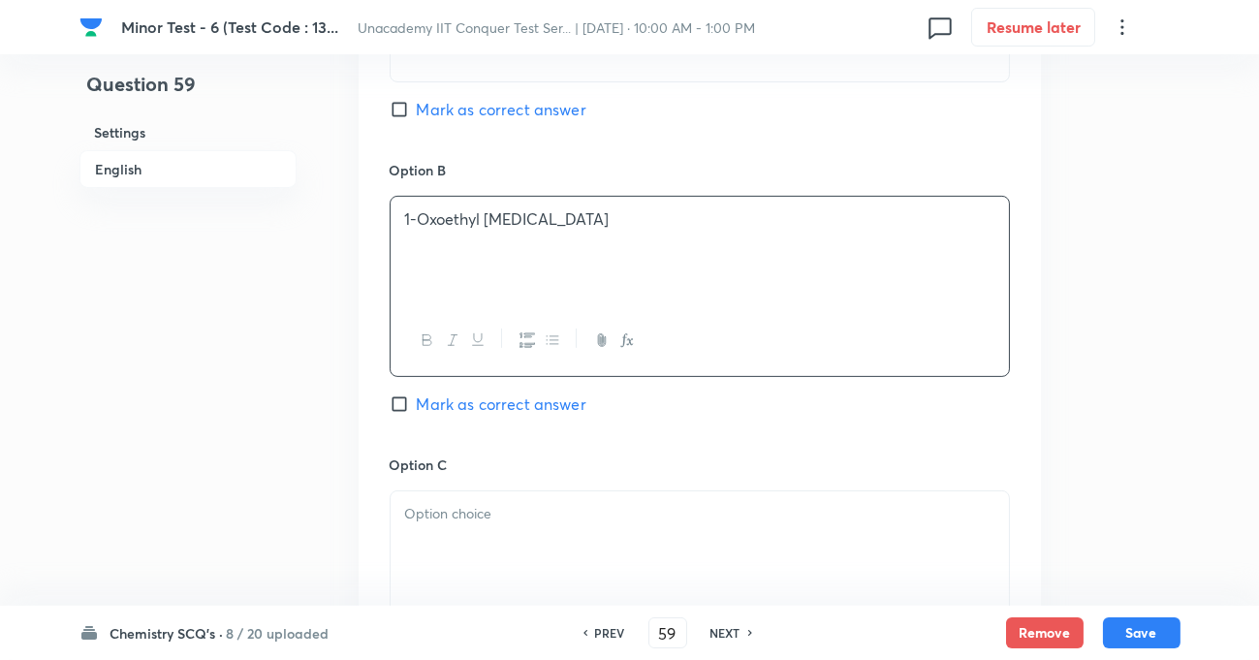
click at [479, 543] on div at bounding box center [700, 545] width 618 height 109
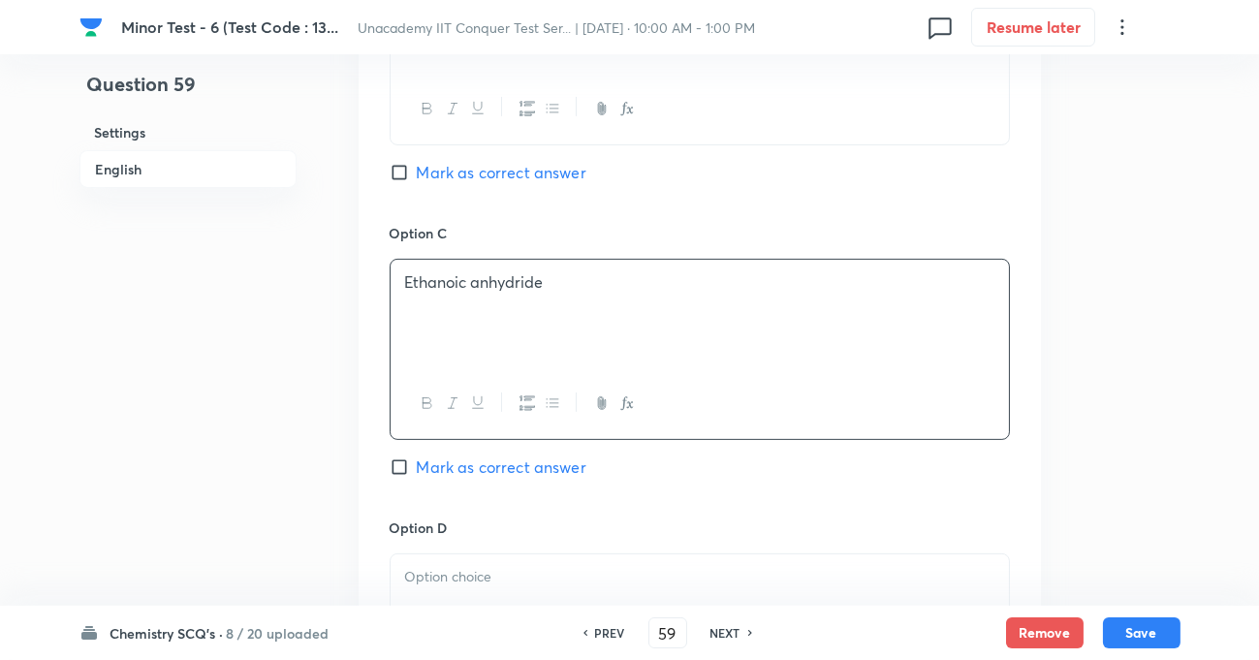
scroll to position [1409, 0]
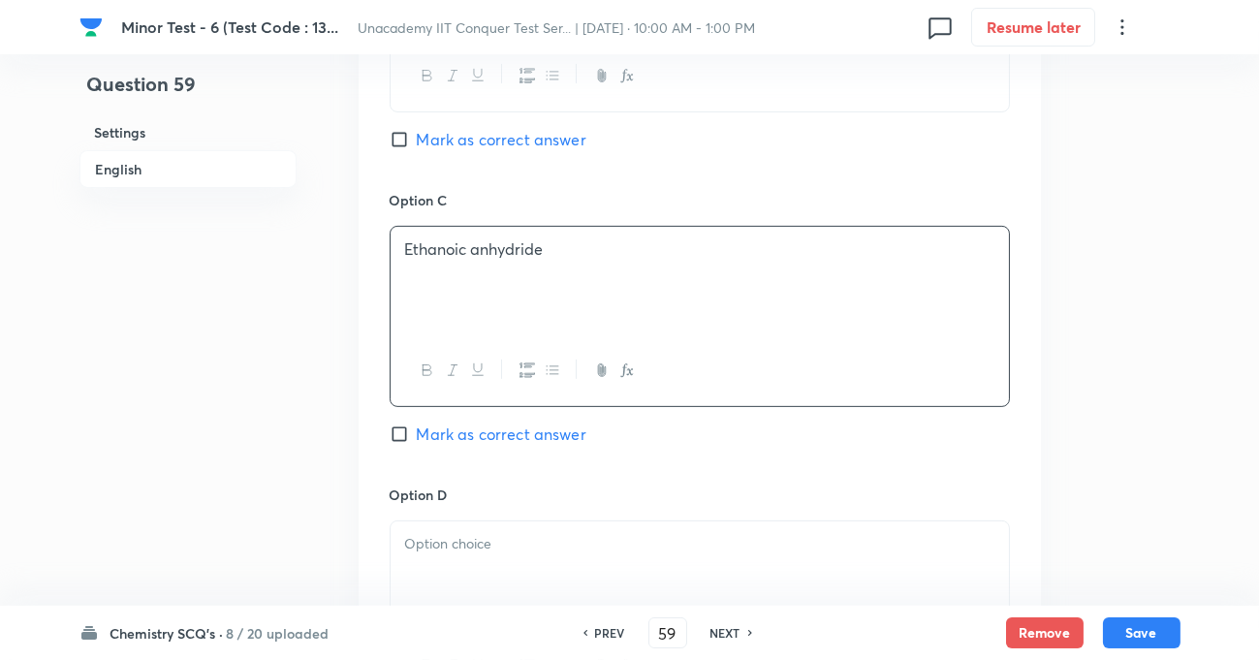
click at [491, 547] on p at bounding box center [699, 544] width 589 height 22
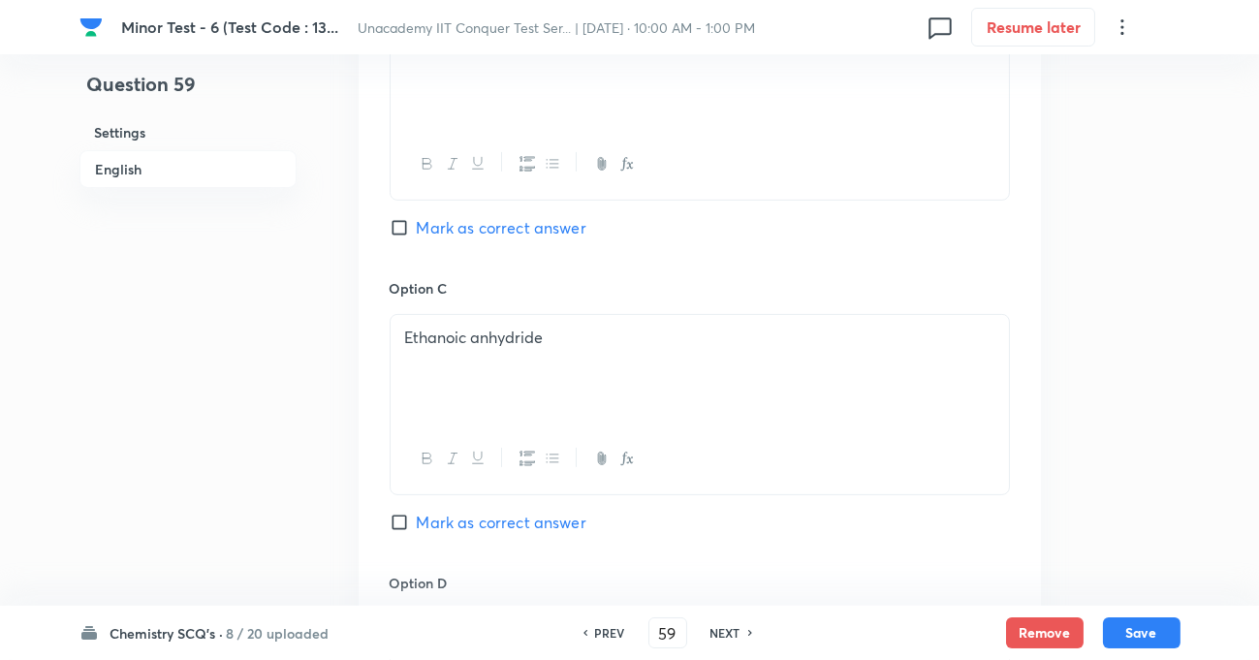
click at [401, 518] on input "Mark as correct answer" at bounding box center [403, 522] width 27 height 19
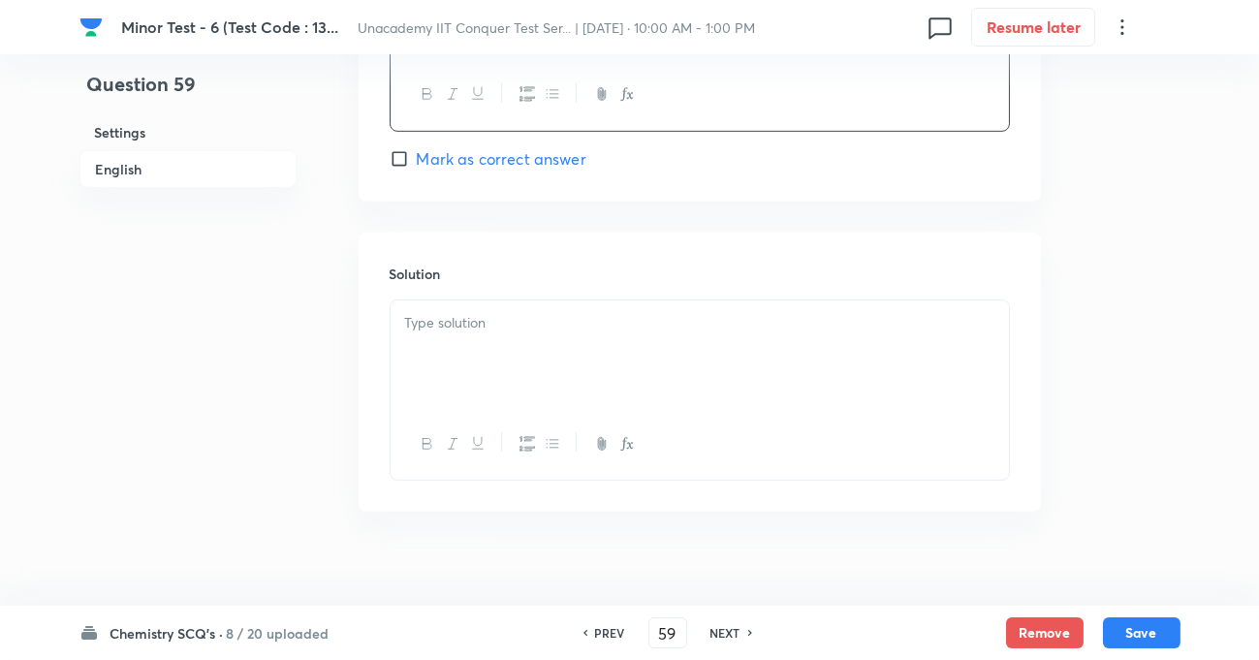
scroll to position [2003, 0]
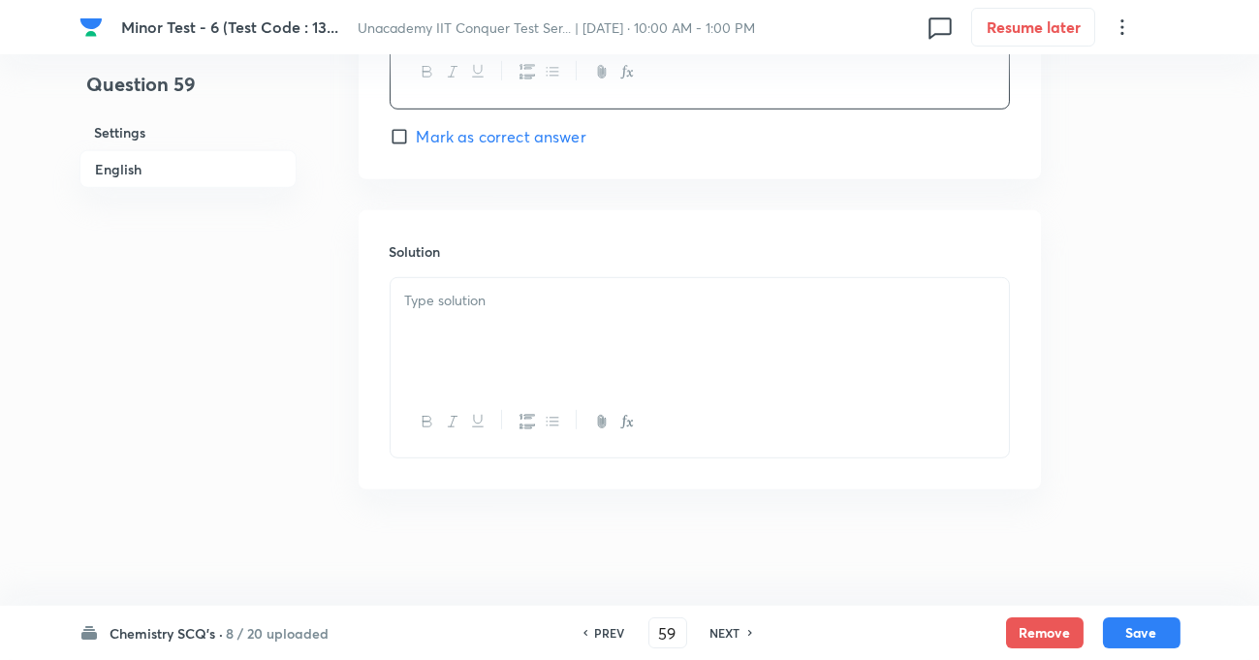
click at [463, 296] on p at bounding box center [699, 301] width 589 height 22
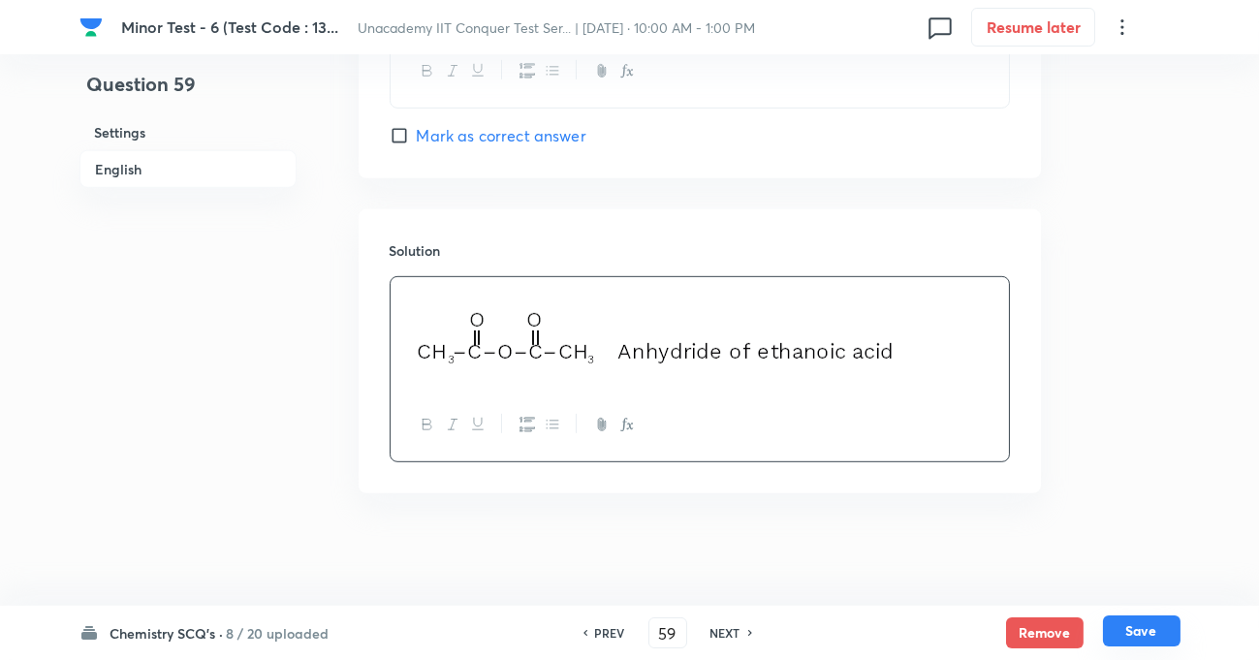
click at [1150, 632] on button "Save" at bounding box center [1142, 630] width 78 height 31
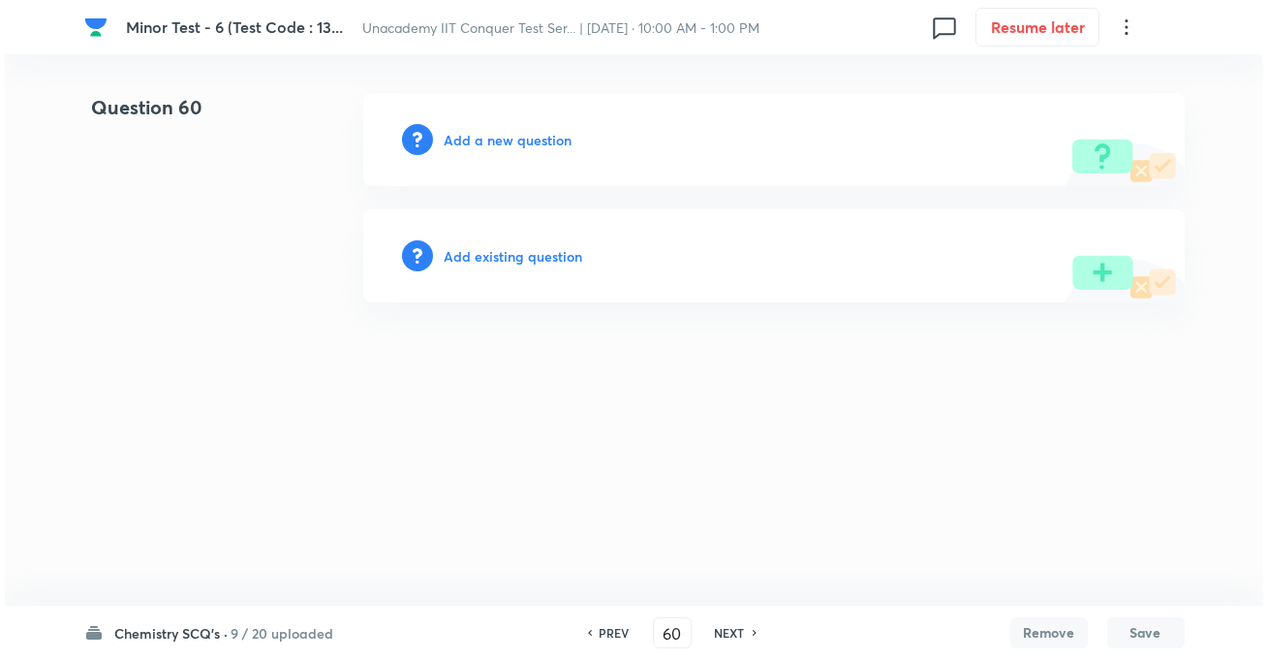
scroll to position [0, 0]
click at [481, 132] on h6 "Add a new question" at bounding box center [509, 140] width 128 height 20
click at [510, 141] on h6 "Choose a question type" at bounding box center [519, 140] width 149 height 20
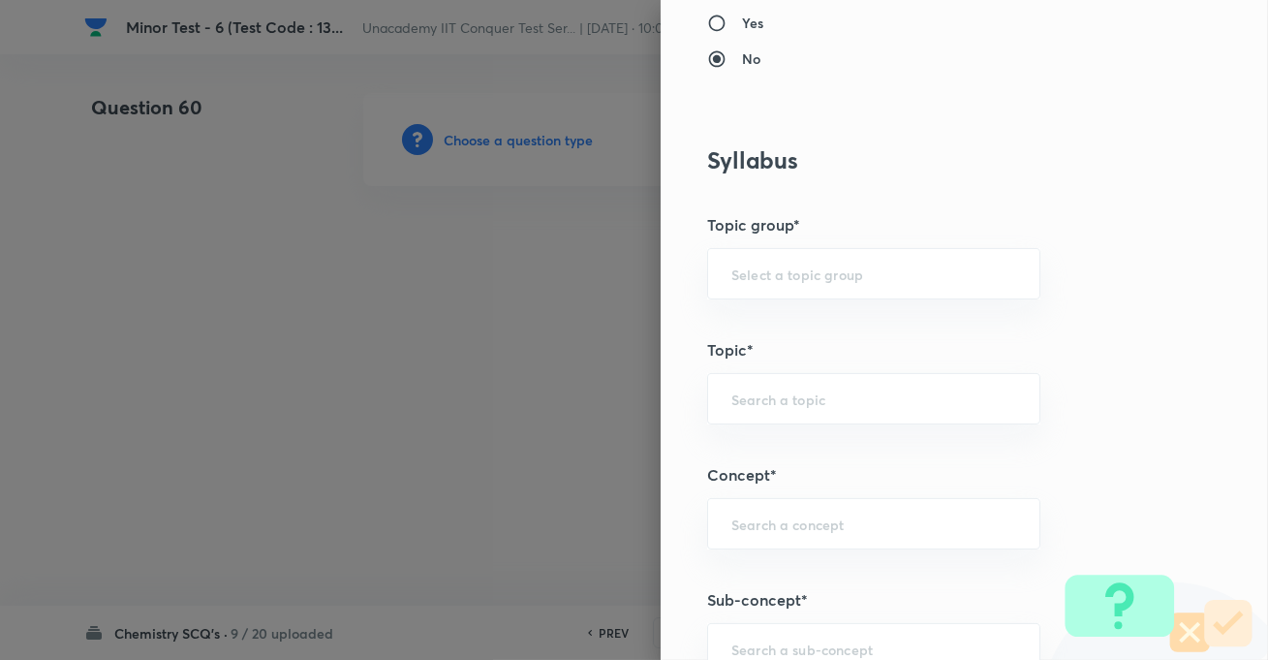
scroll to position [969, 0]
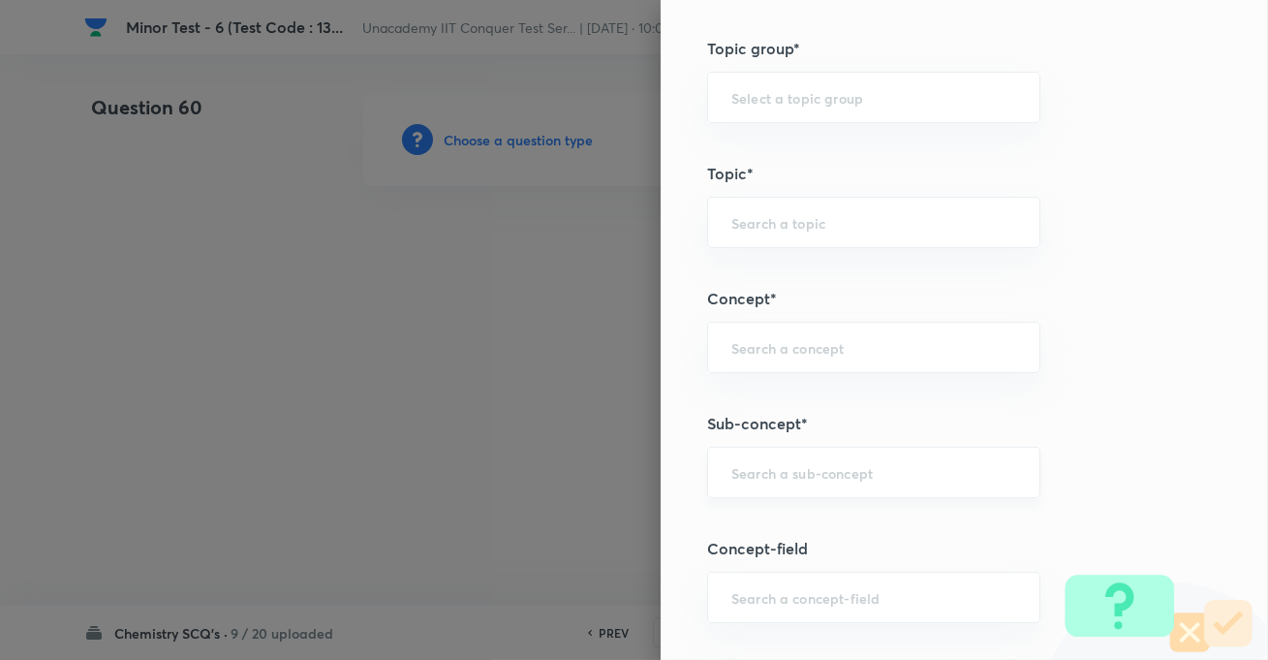
click at [781, 477] on input "text" at bounding box center [874, 472] width 285 height 18
paste input "Development Of The Science Of Organic Chemistry"
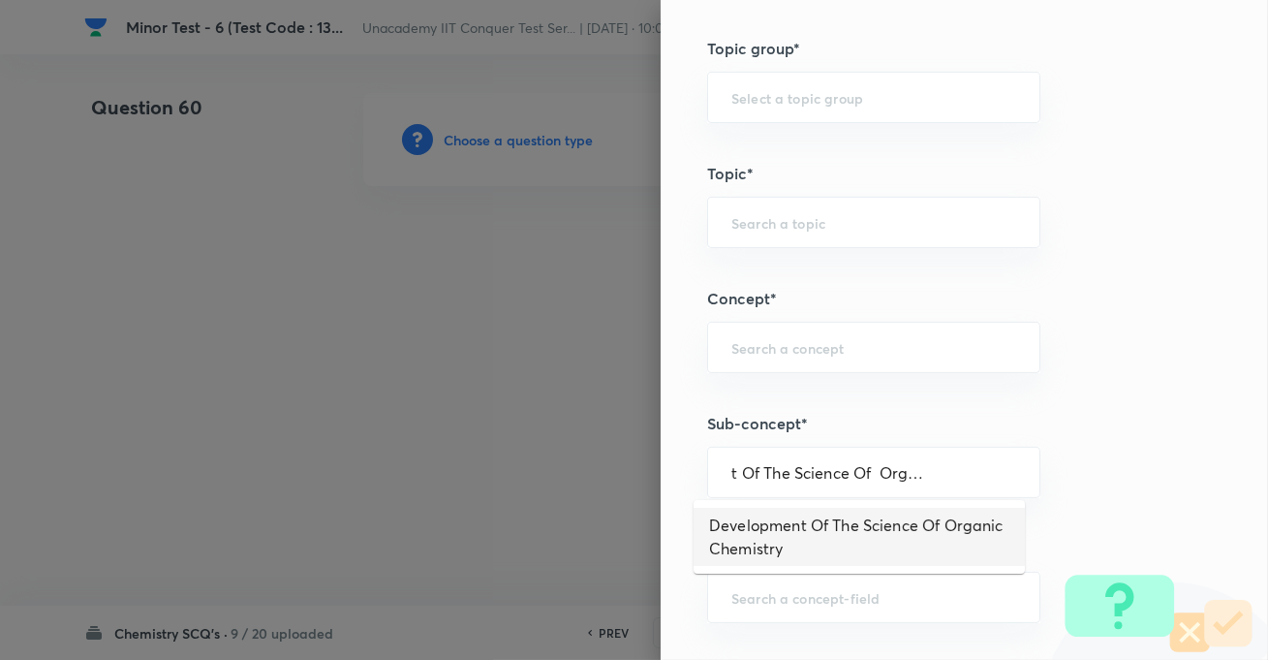
click at [746, 516] on li "Development Of The Science Of Organic Chemistry" at bounding box center [859, 537] width 331 height 58
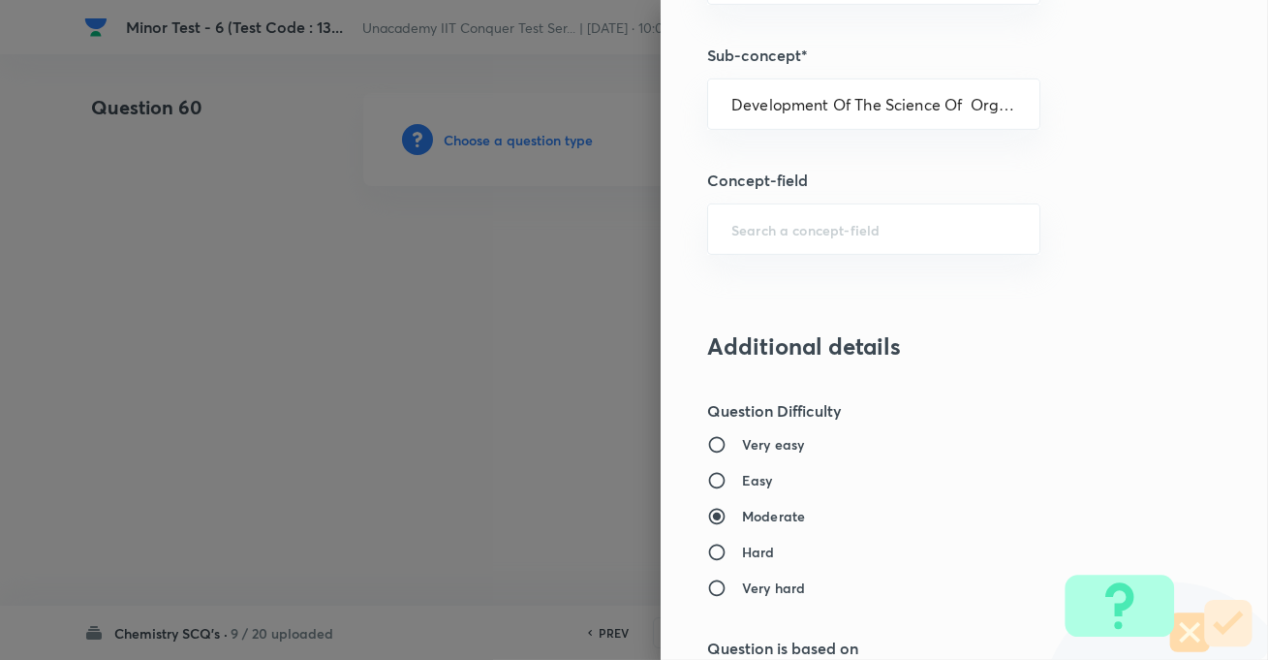
scroll to position [1409, 0]
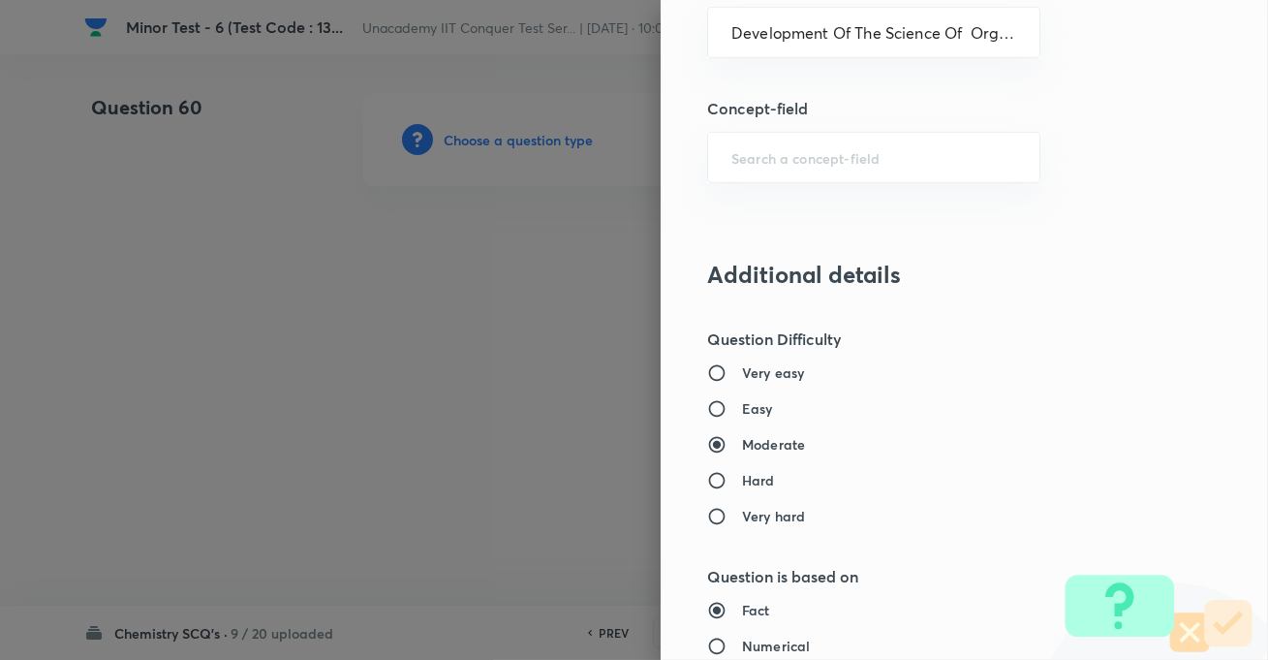
drag, startPoint x: 717, startPoint y: 406, endPoint x: 736, endPoint y: 429, distance: 29.7
click at [717, 406] on input "Easy" at bounding box center [724, 408] width 35 height 19
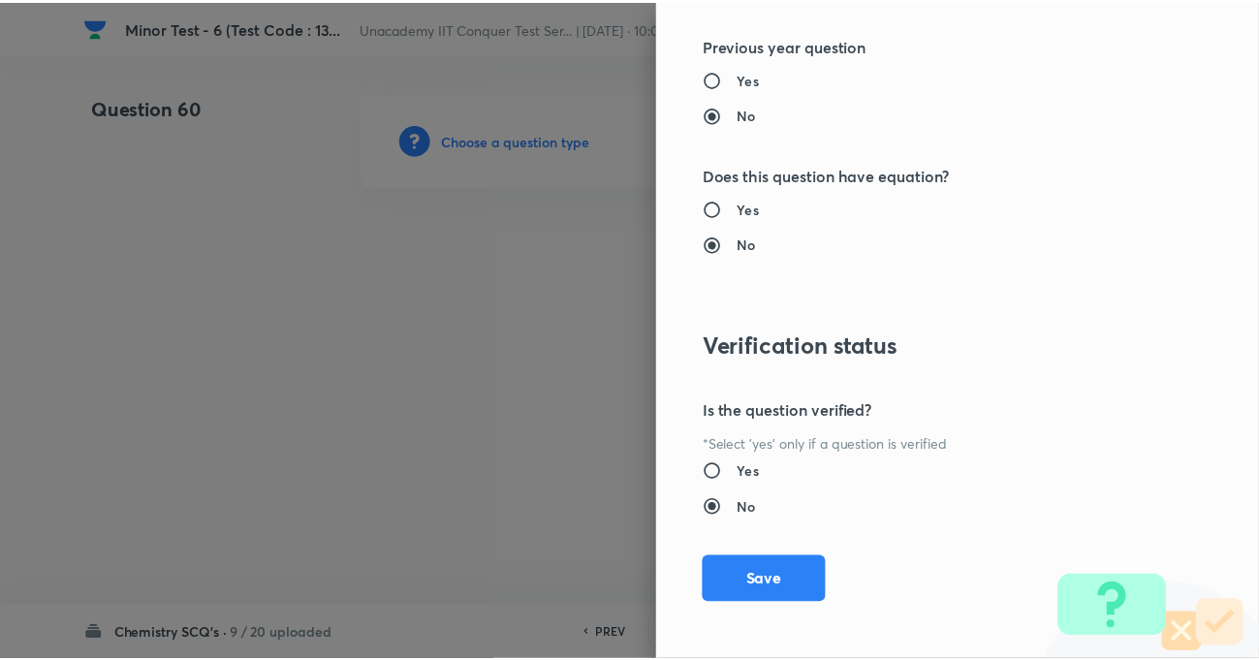
scroll to position [2109, 0]
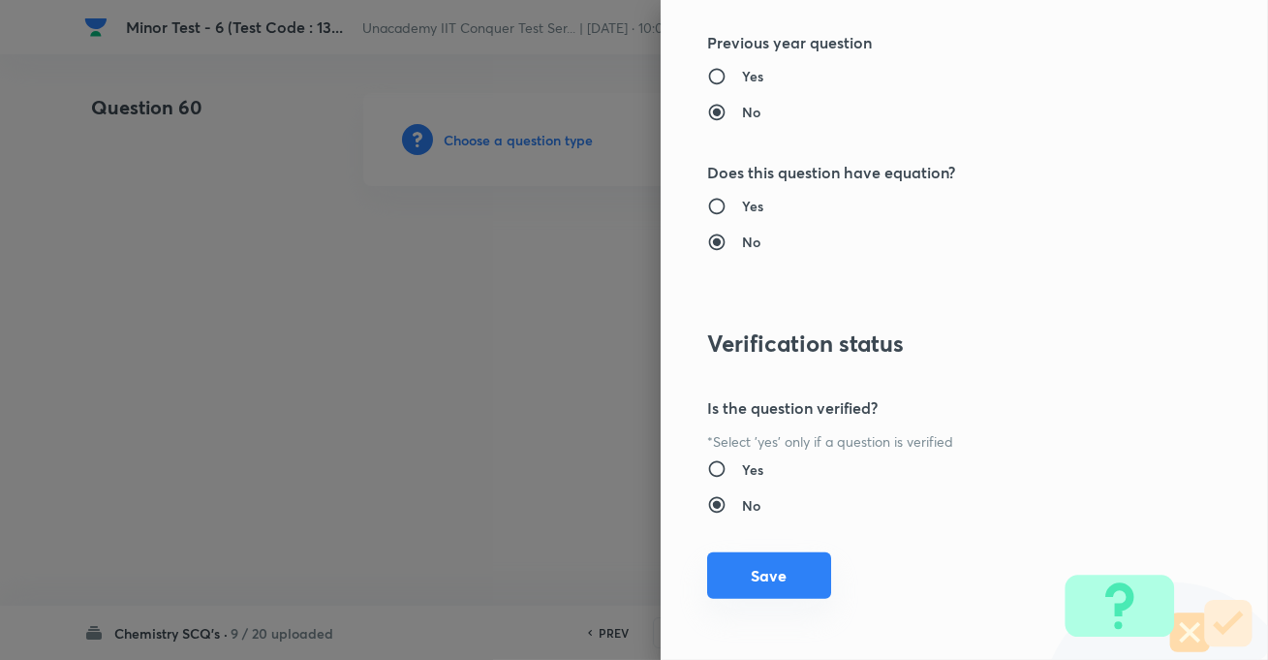
click at [765, 560] on button "Save" at bounding box center [769, 575] width 124 height 47
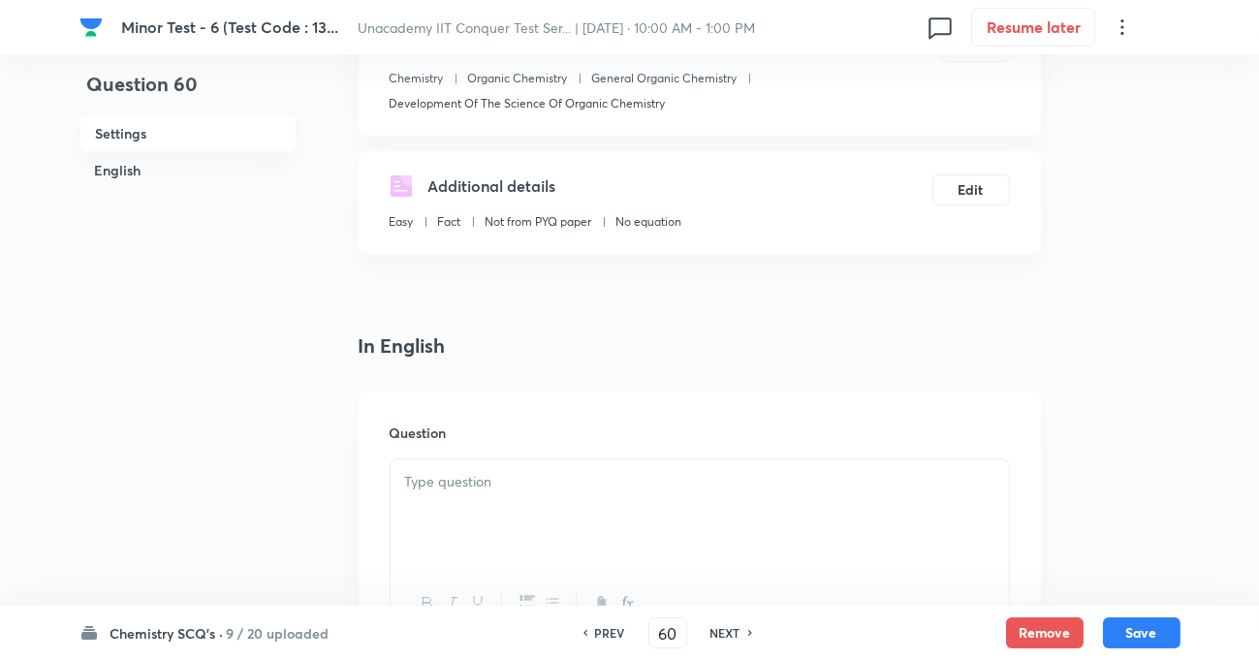
scroll to position [352, 0]
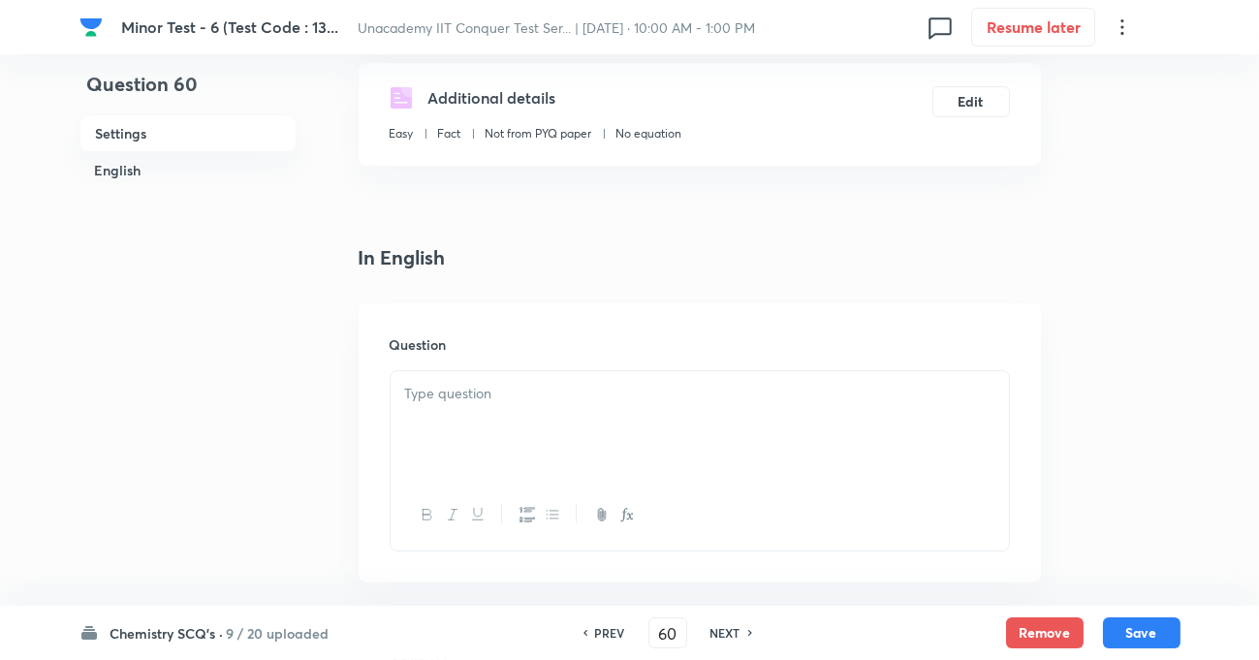
click at [604, 420] on div at bounding box center [700, 425] width 618 height 109
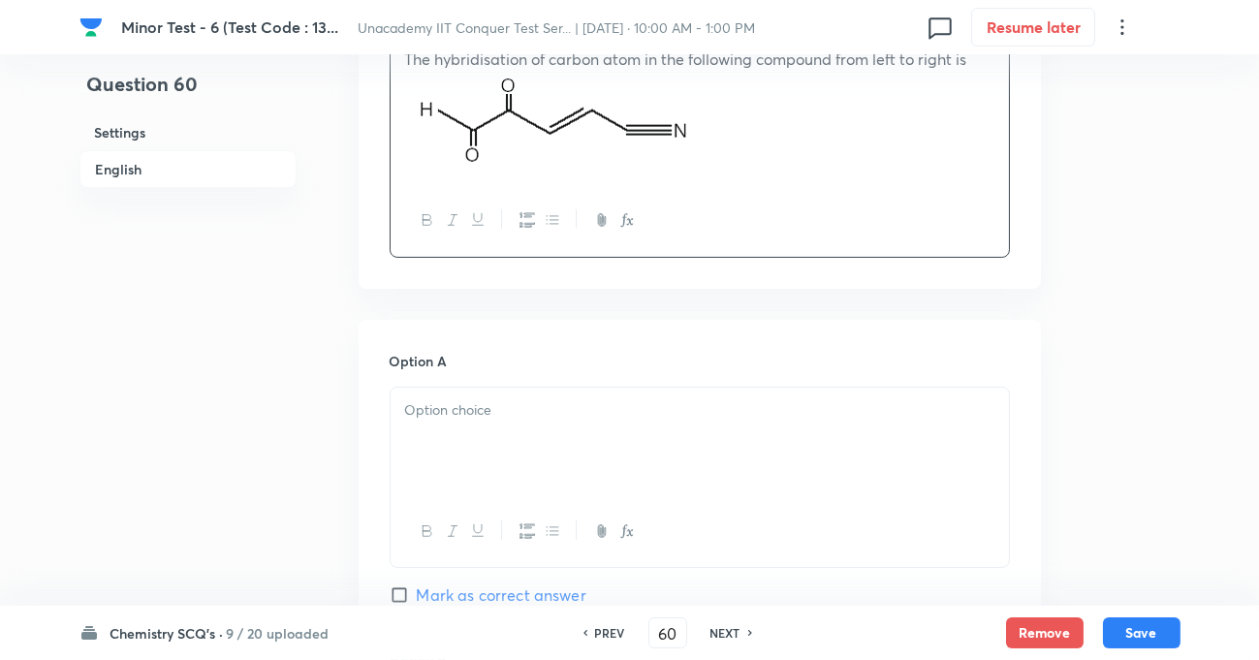
scroll to position [793, 0]
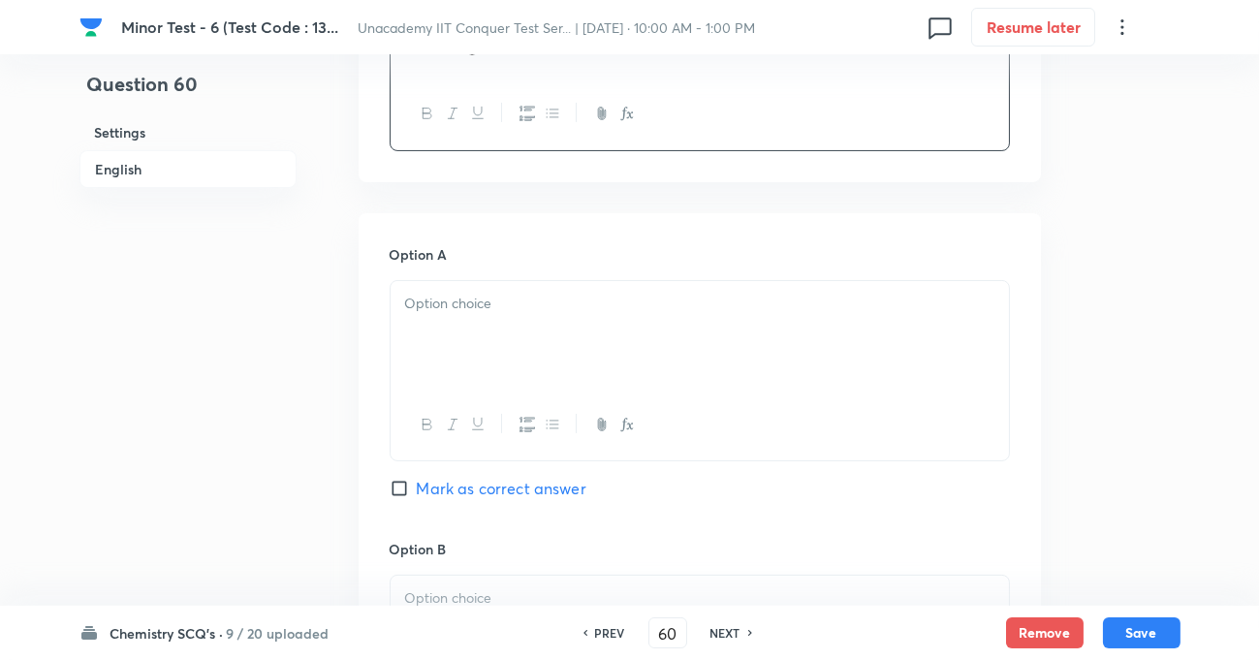
click at [454, 309] on p at bounding box center [699, 304] width 589 height 22
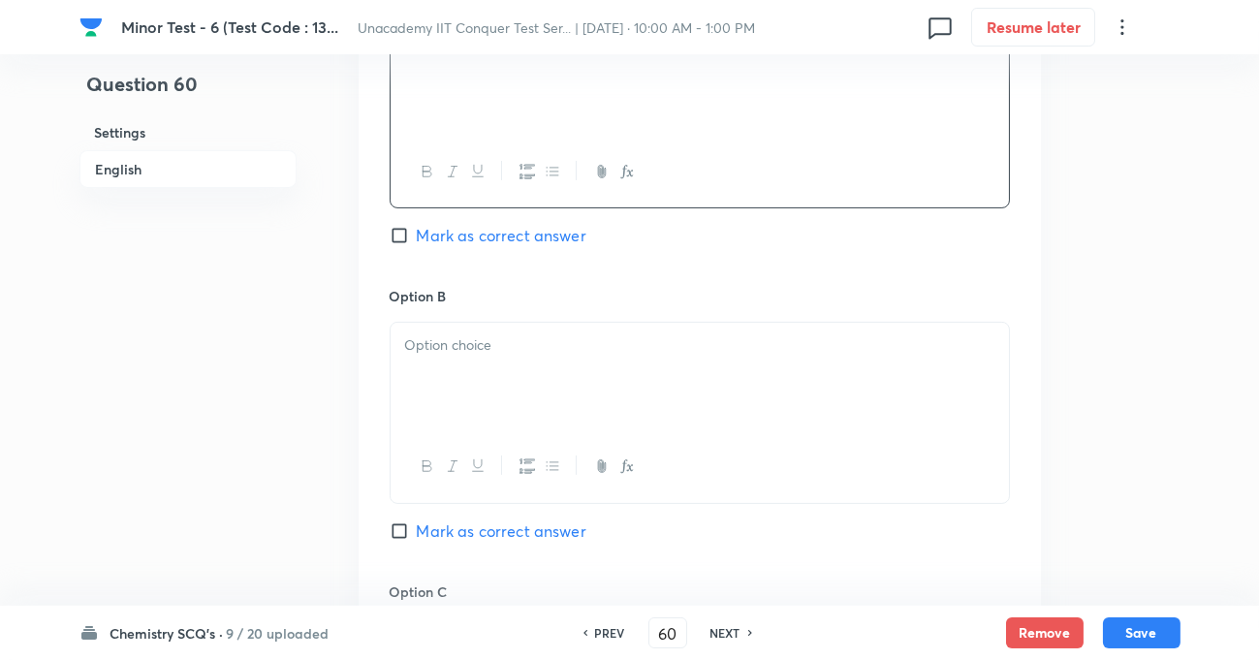
scroll to position [1056, 0]
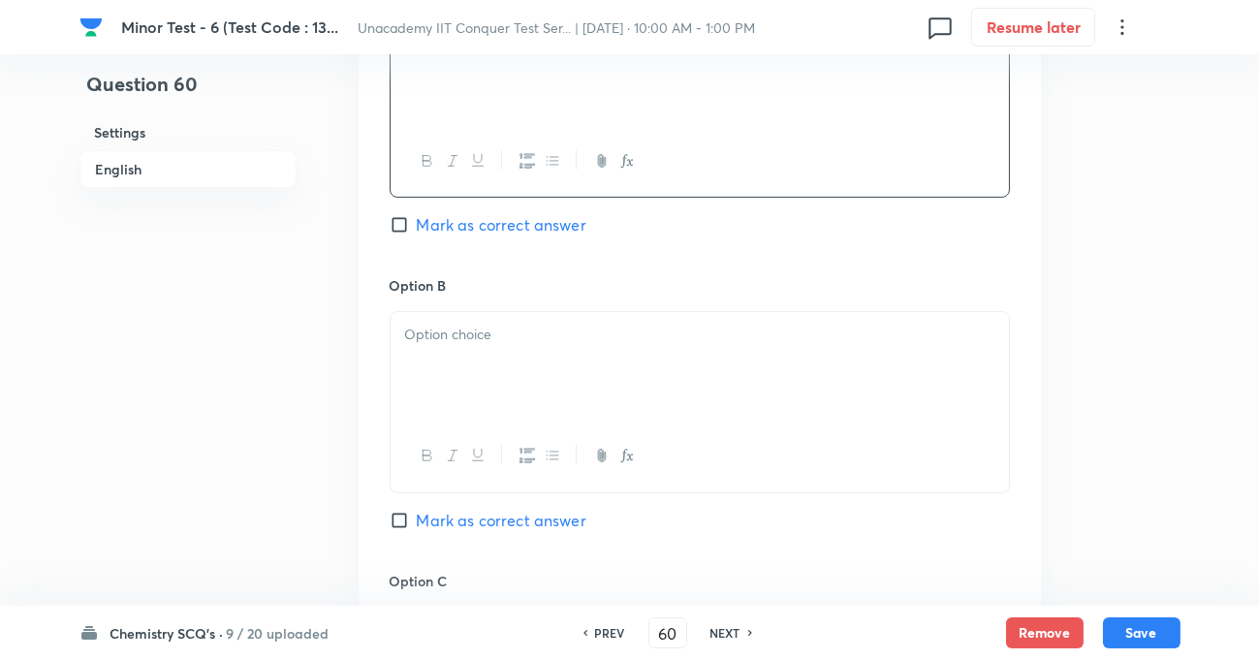
click at [457, 338] on p at bounding box center [699, 335] width 589 height 22
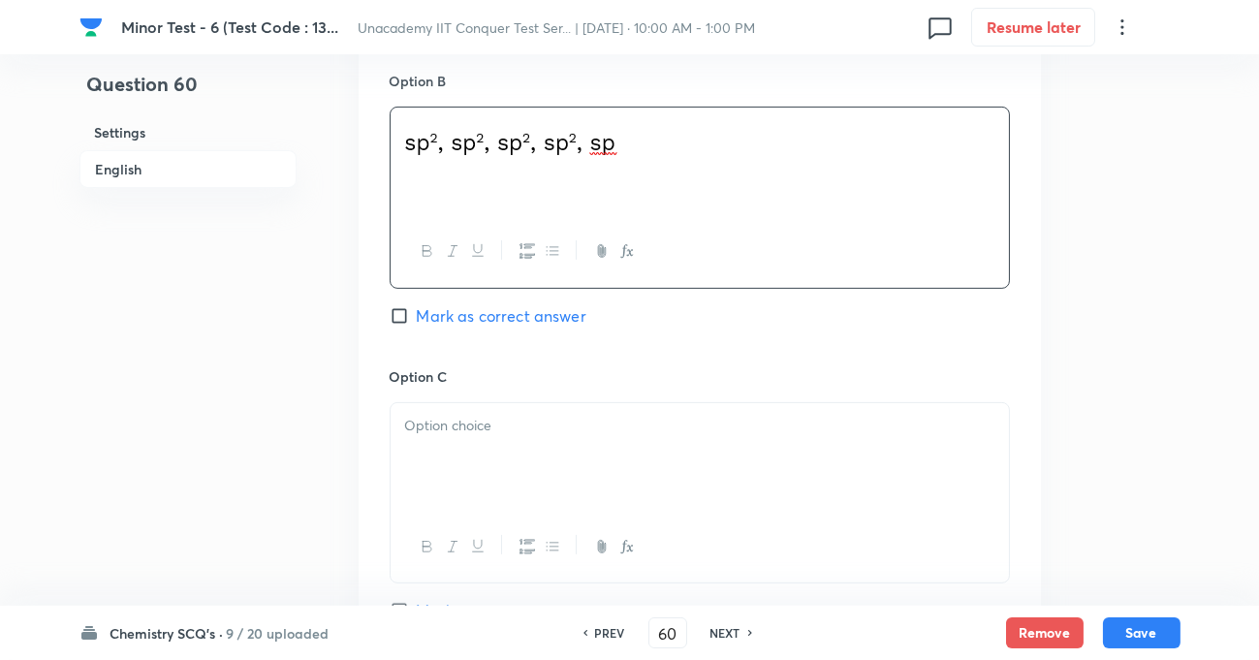
scroll to position [1321, 0]
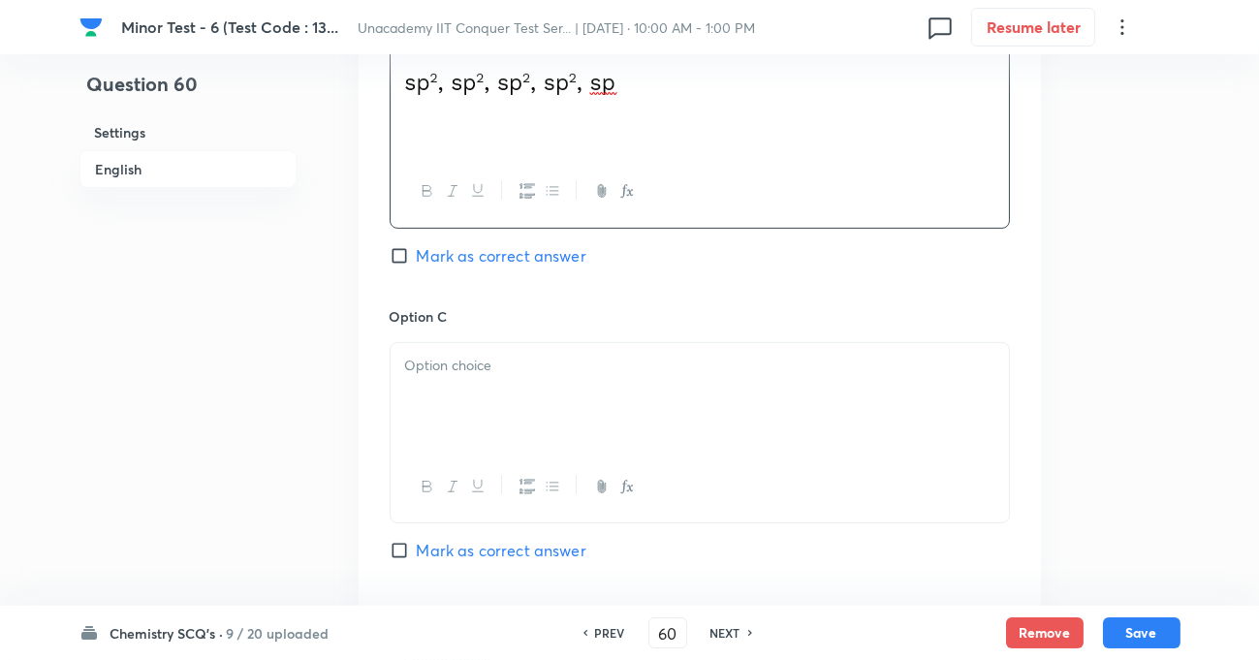
click at [451, 371] on p at bounding box center [699, 366] width 589 height 22
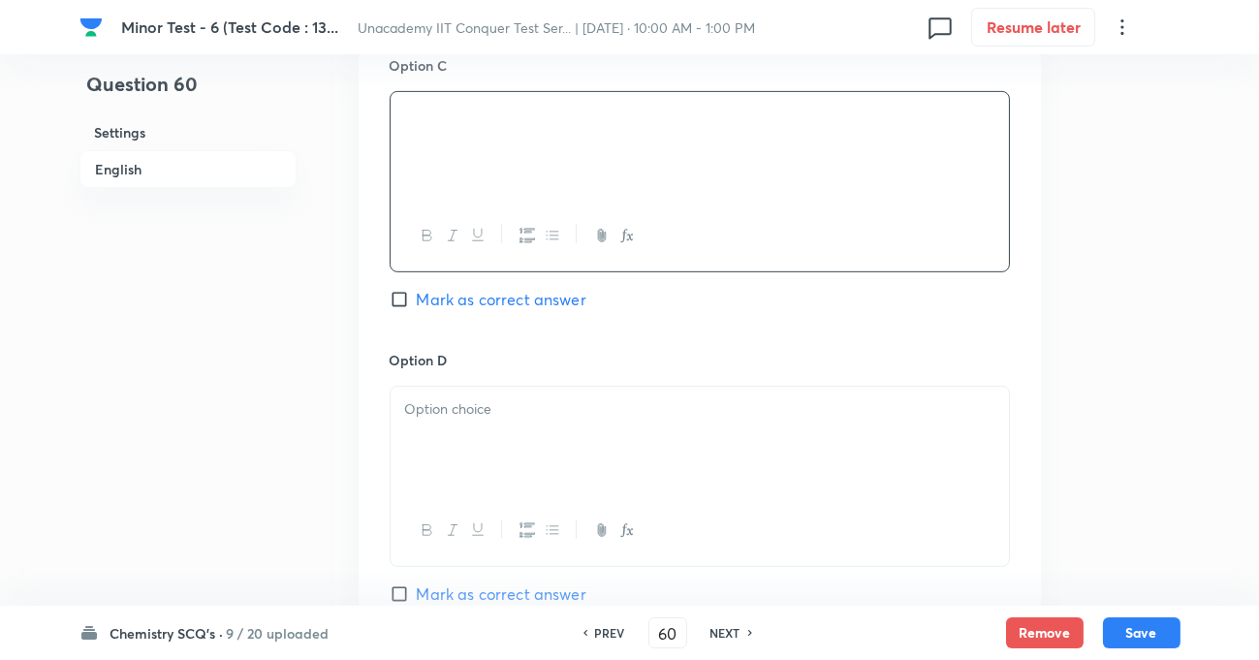
scroll to position [1585, 0]
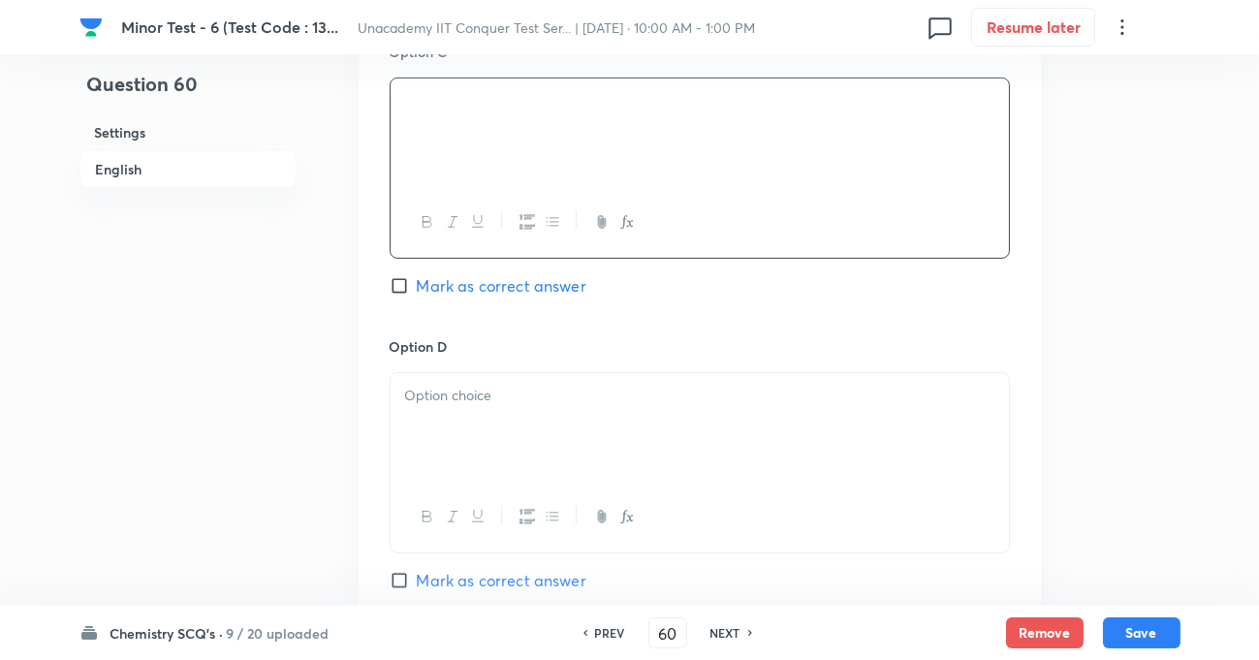
click at [454, 407] on p at bounding box center [699, 396] width 589 height 22
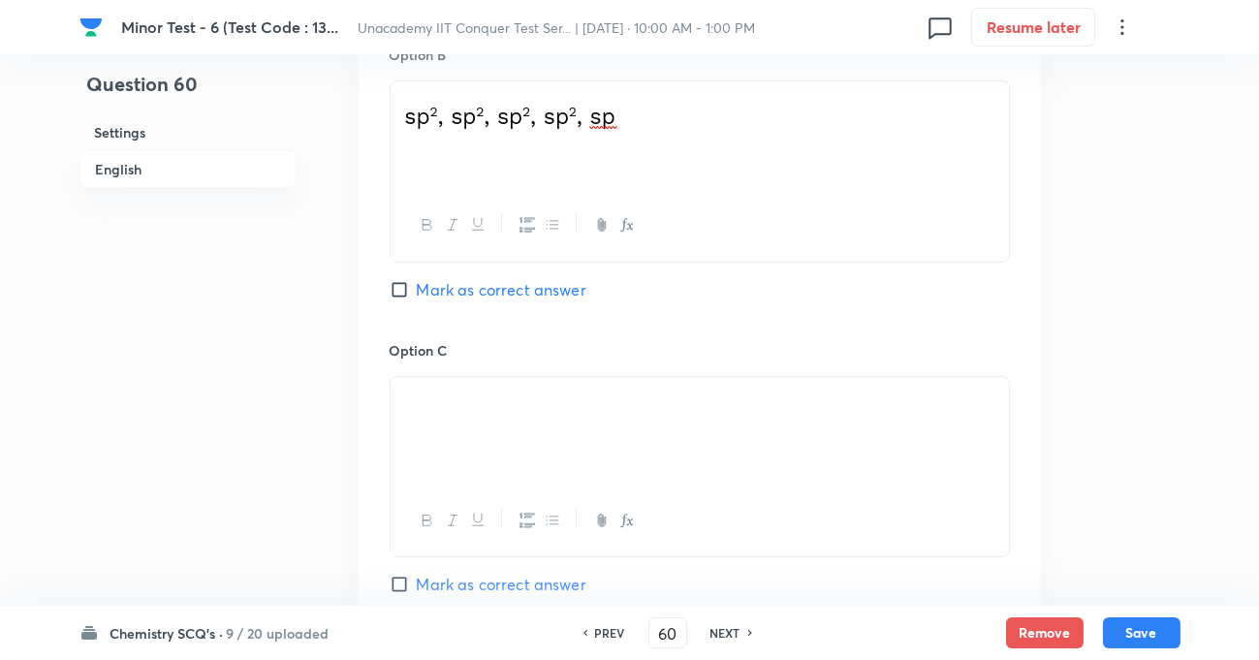
scroll to position [1233, 0]
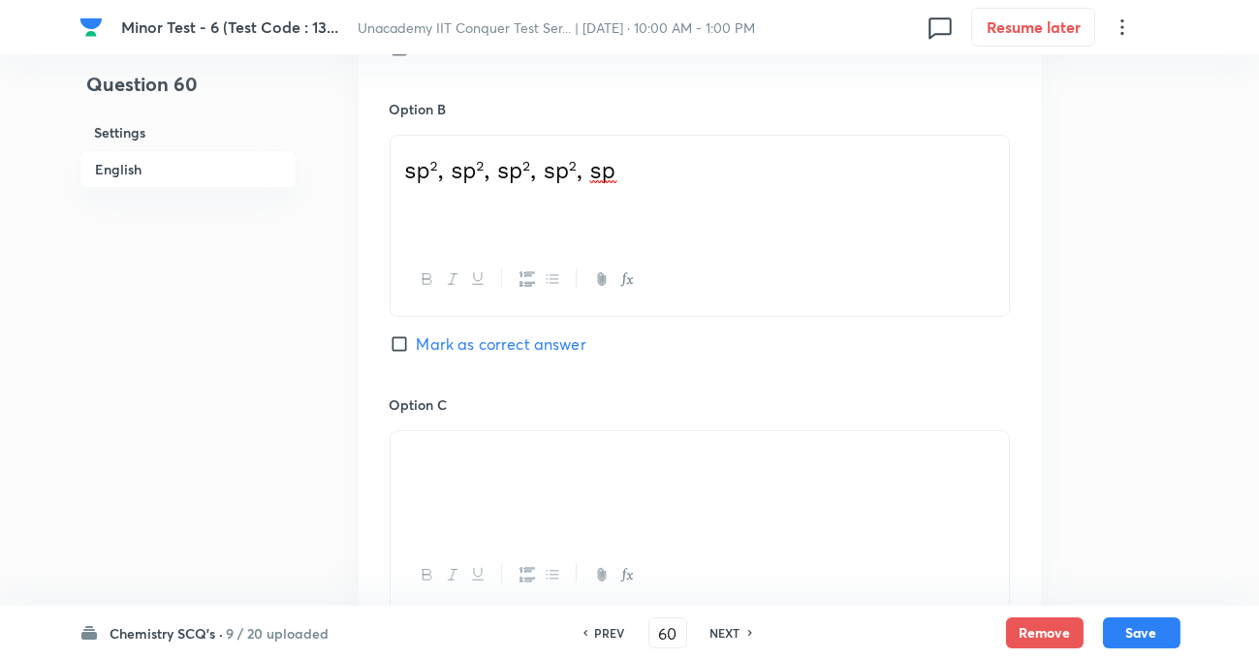
click at [399, 343] on input "Mark as correct answer" at bounding box center [403, 343] width 27 height 19
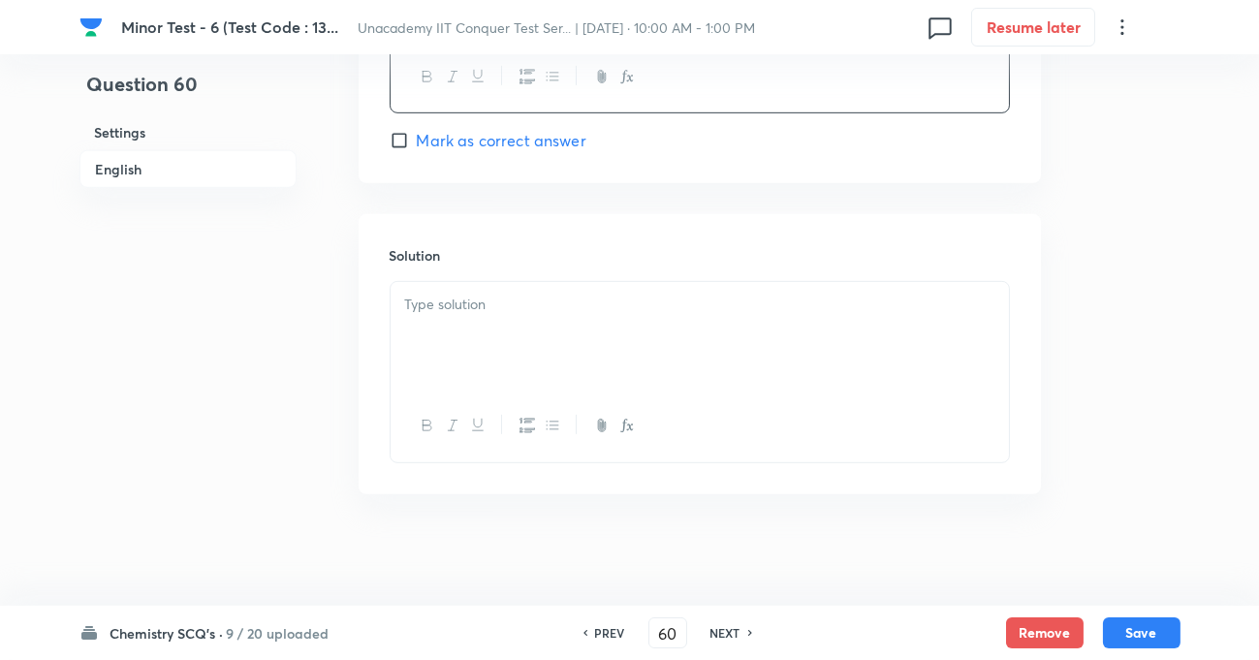
scroll to position [2031, 0]
click at [453, 304] on p at bounding box center [699, 300] width 589 height 22
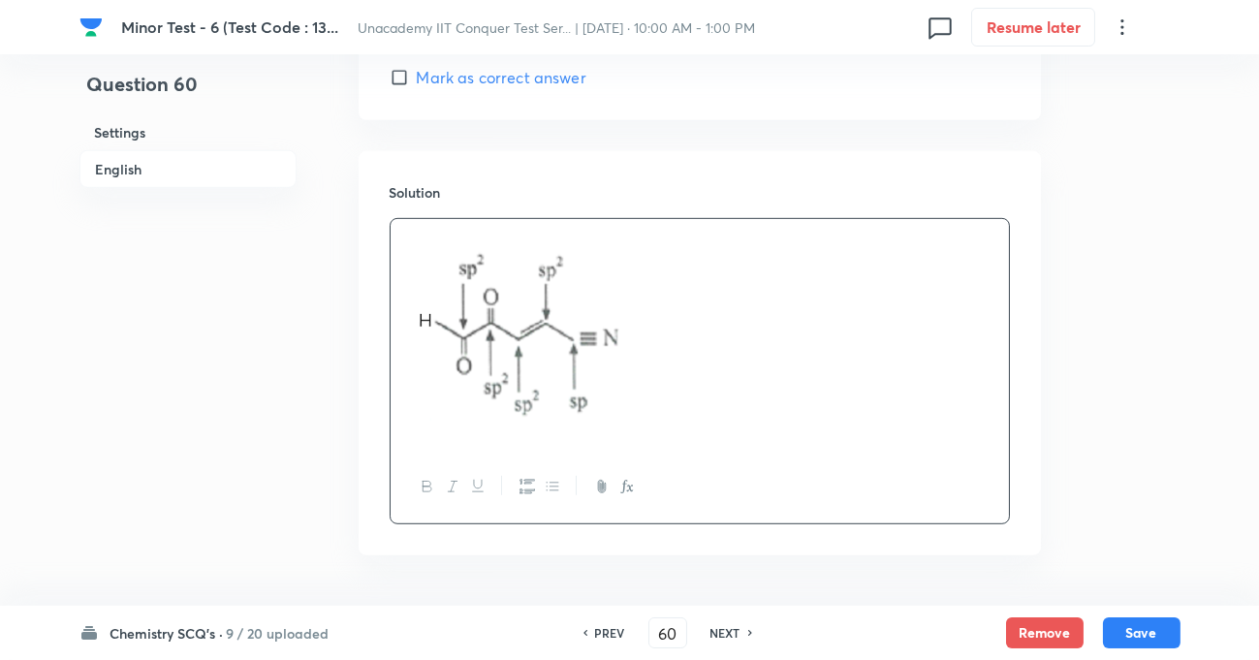
scroll to position [2119, 0]
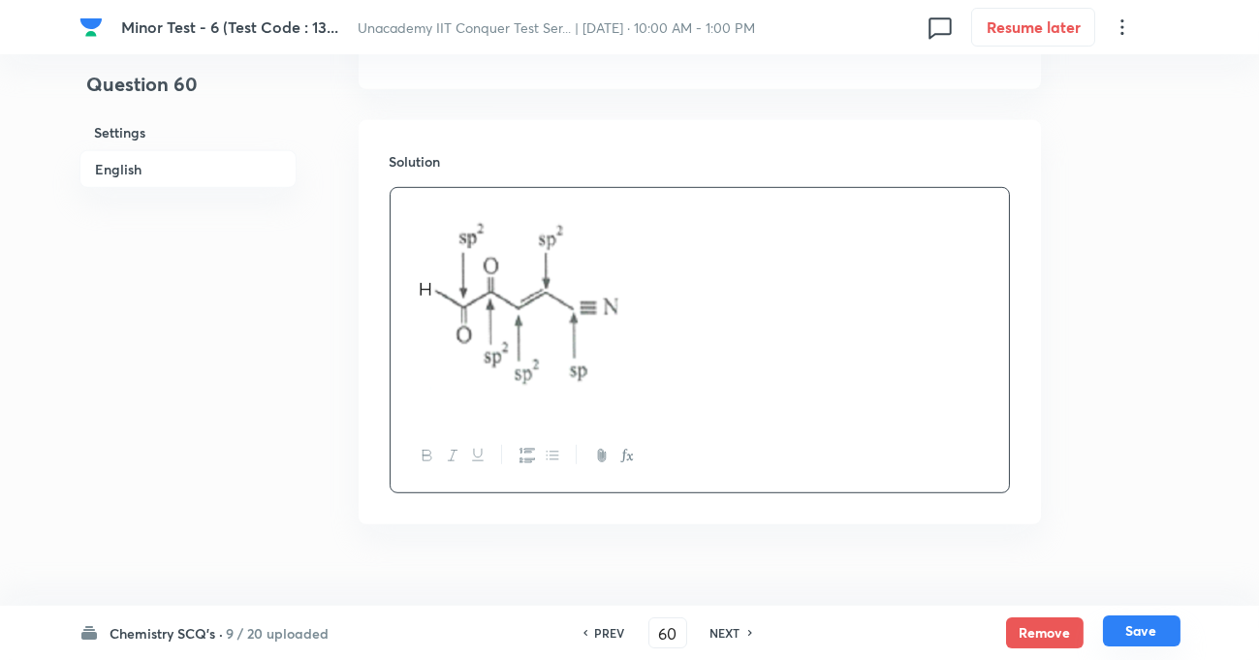
click at [1160, 645] on button "Save" at bounding box center [1142, 630] width 78 height 31
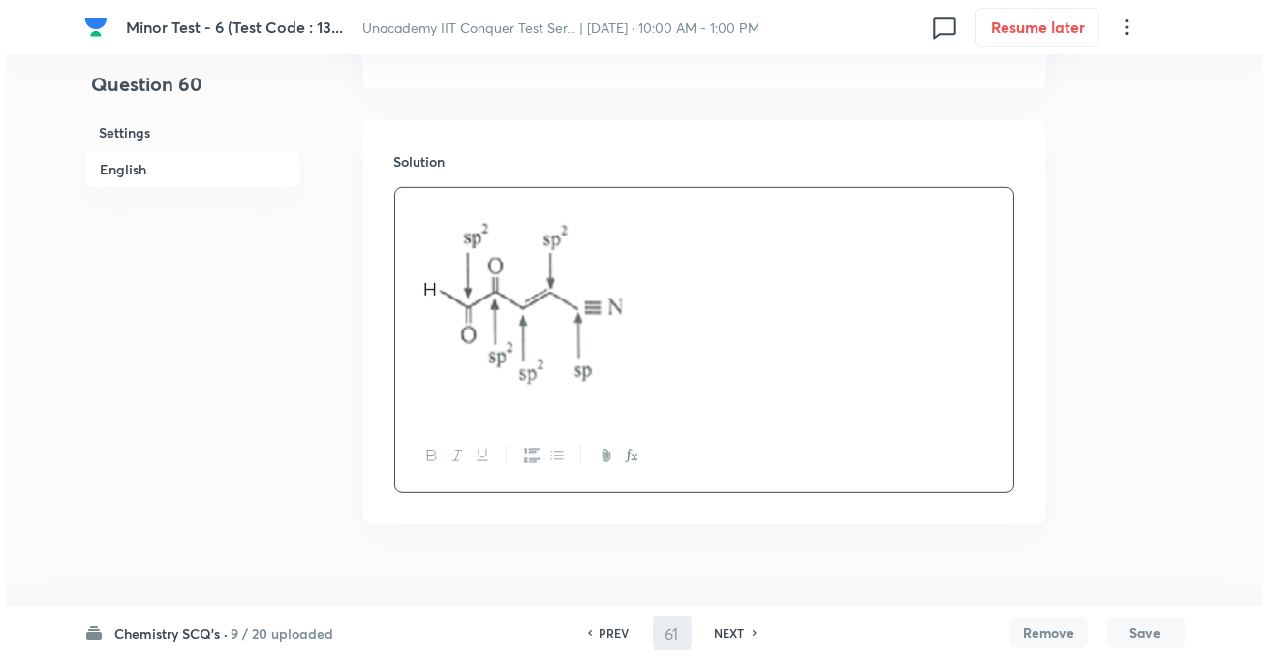
scroll to position [0, 0]
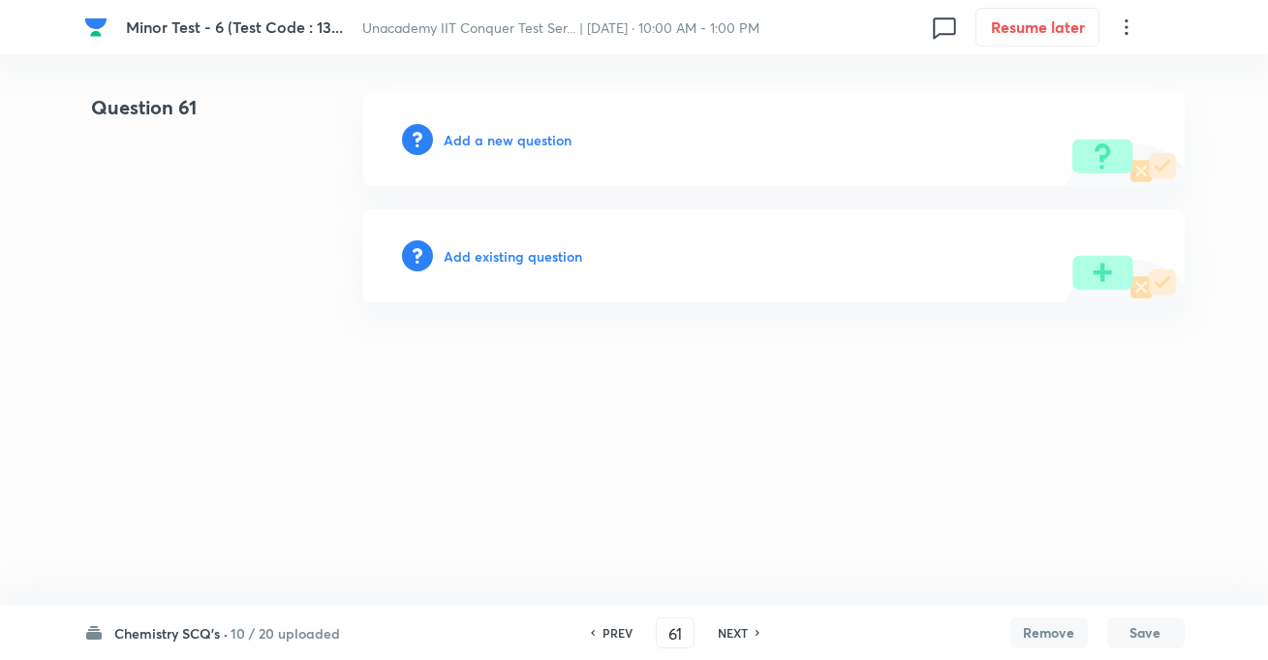
click at [553, 133] on h6 "Add a new question" at bounding box center [509, 140] width 128 height 20
click at [570, 140] on h6 "Choose a question type" at bounding box center [519, 140] width 149 height 20
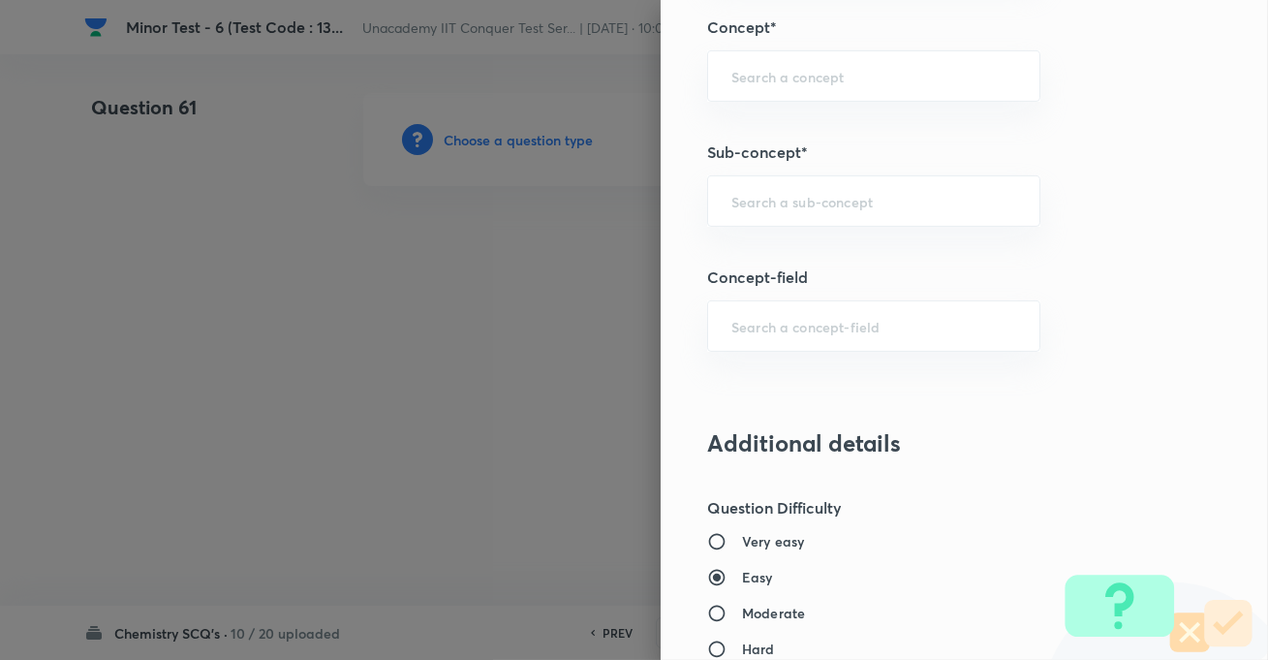
scroll to position [1233, 0]
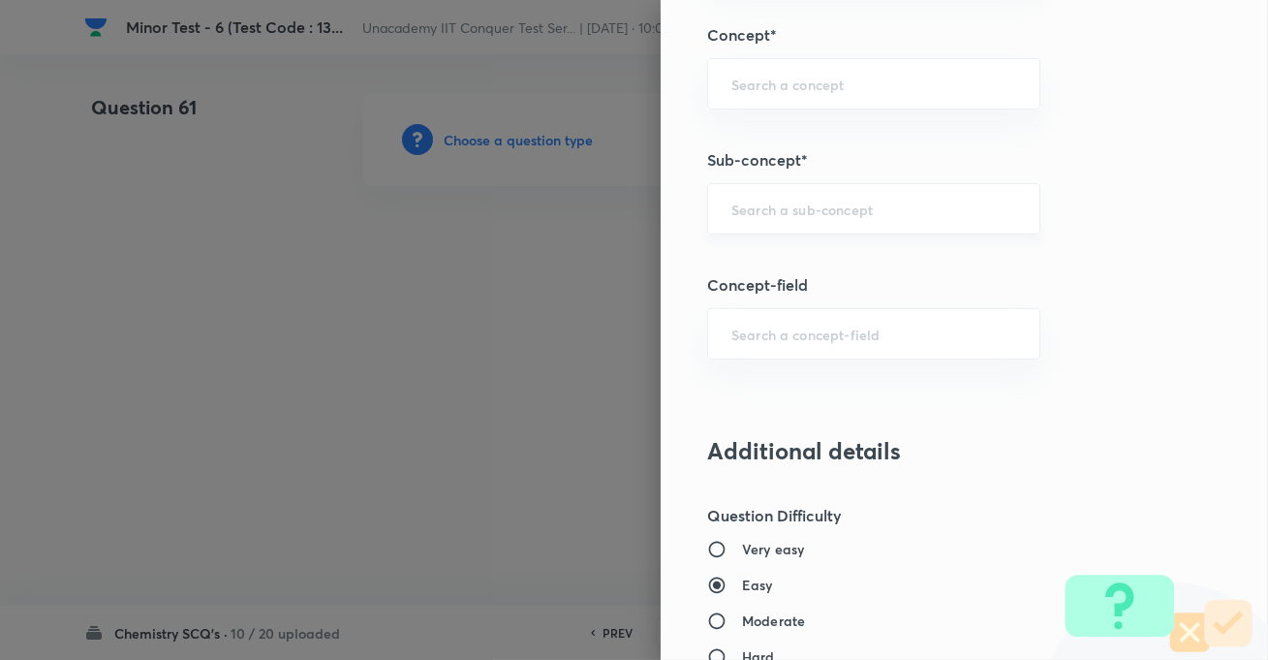
click at [766, 212] on input "text" at bounding box center [874, 209] width 285 height 18
paste input "Development Of The Science Of Organic Chemistry"
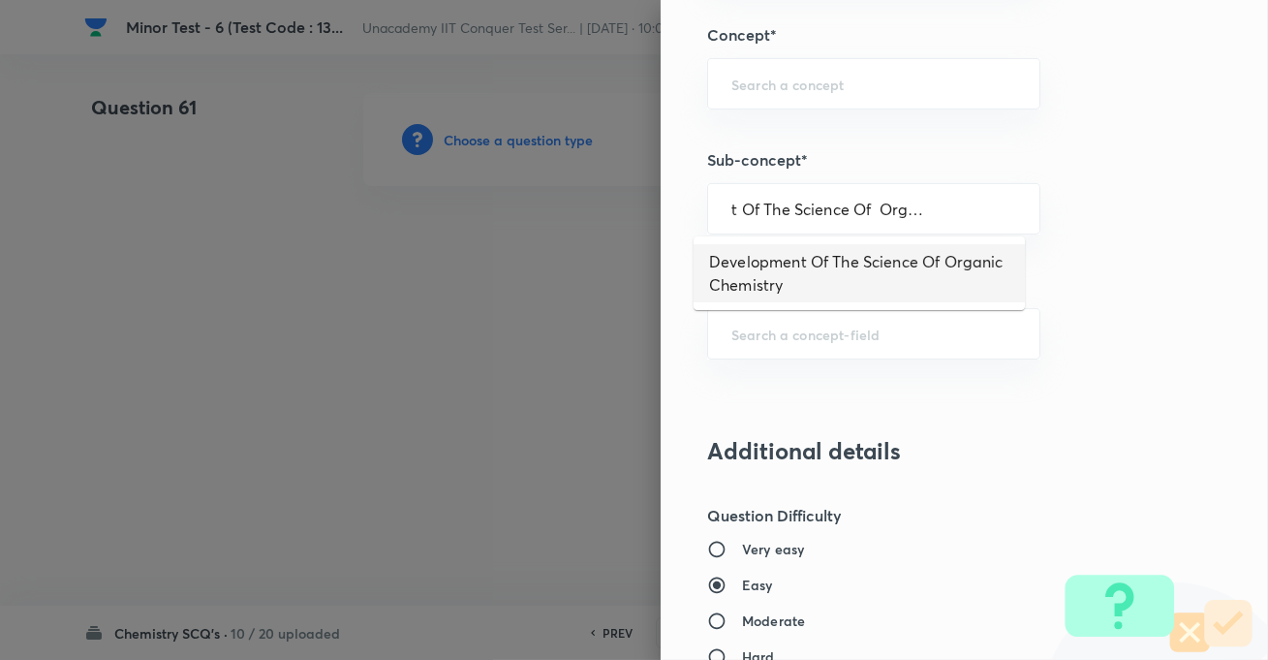
click at [785, 263] on li "Development Of The Science Of Organic Chemistry" at bounding box center [859, 273] width 331 height 58
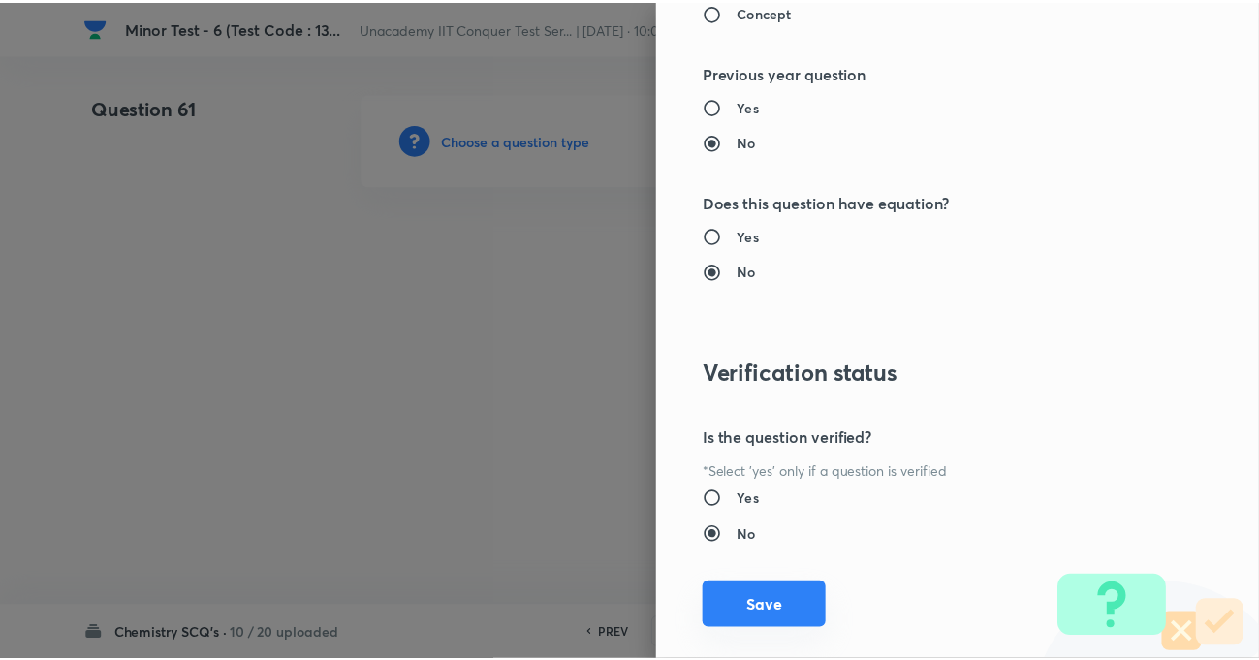
scroll to position [2109, 0]
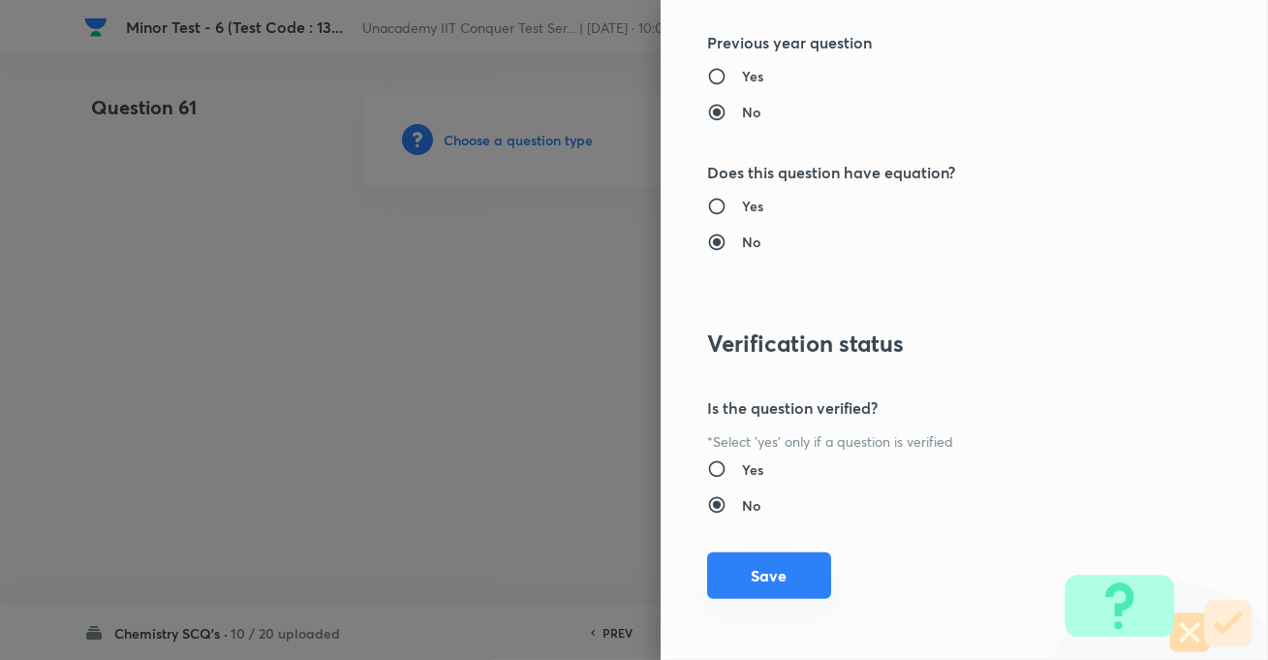
click at [765, 593] on button "Save" at bounding box center [769, 575] width 124 height 47
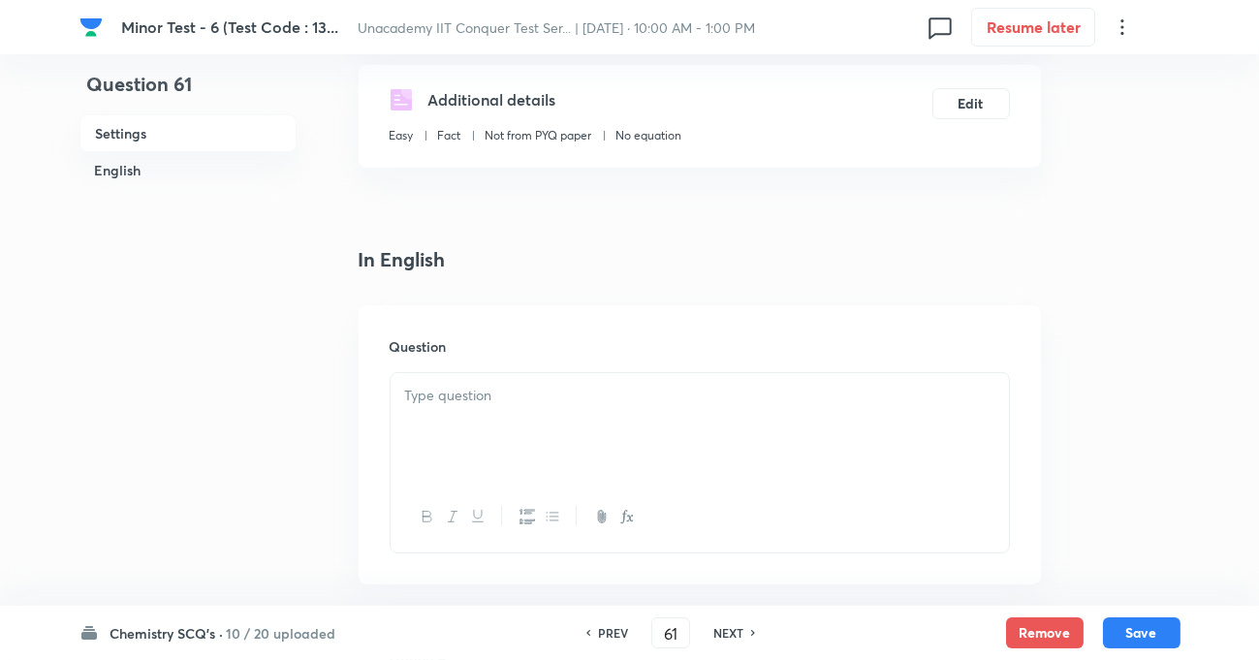
scroll to position [352, 0]
click at [564, 425] on div at bounding box center [700, 425] width 618 height 109
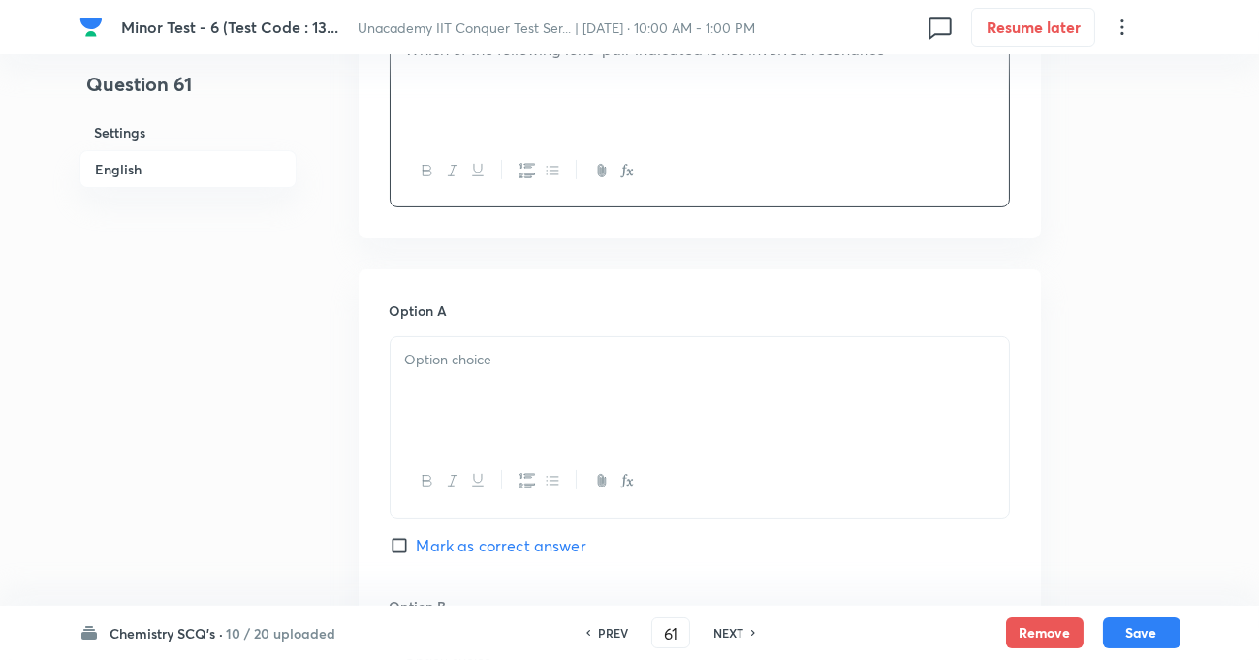
scroll to position [793, 0]
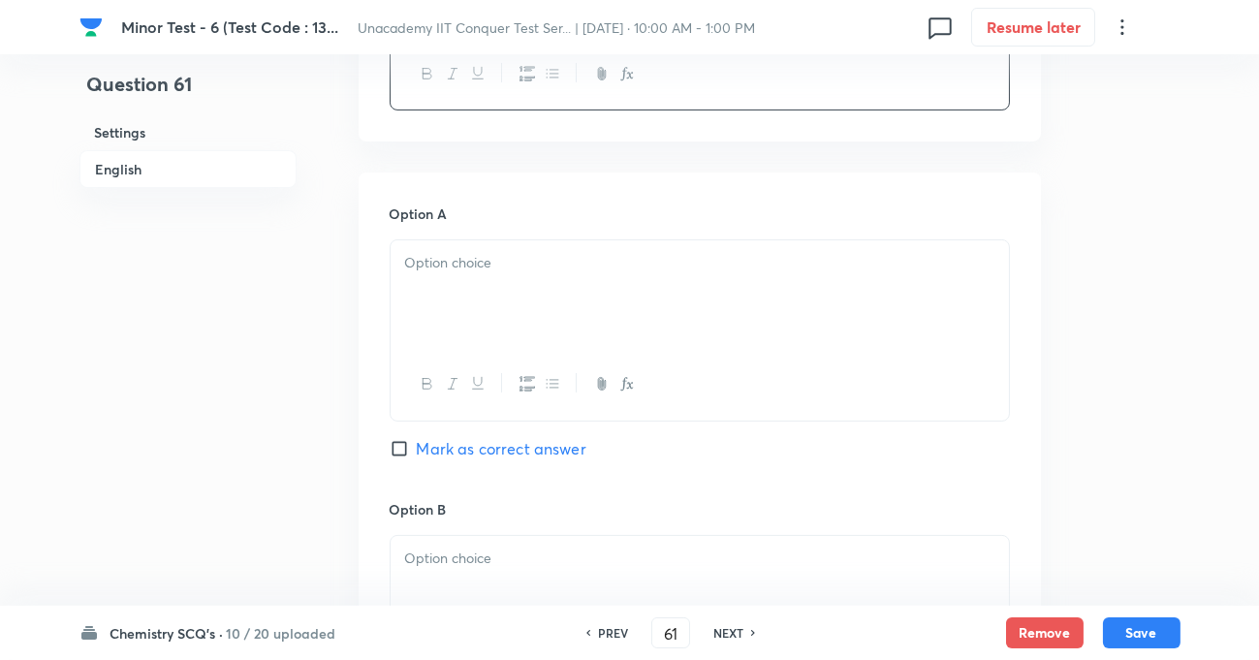
click at [478, 284] on div at bounding box center [700, 294] width 618 height 109
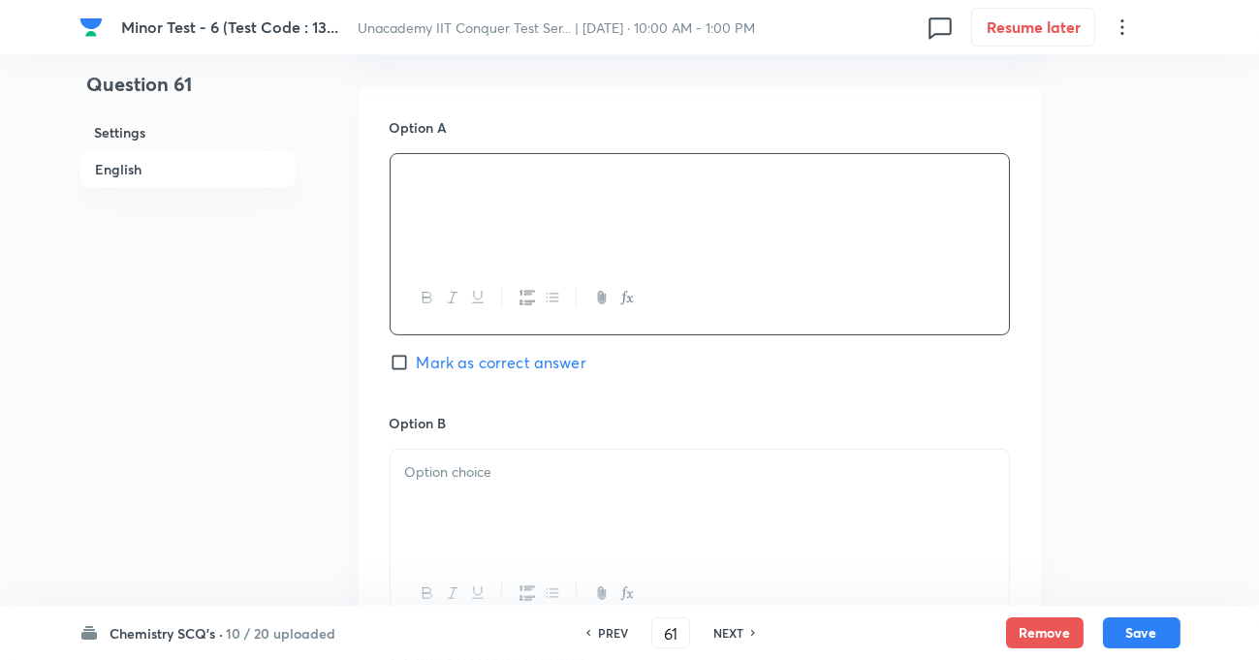
scroll to position [969, 0]
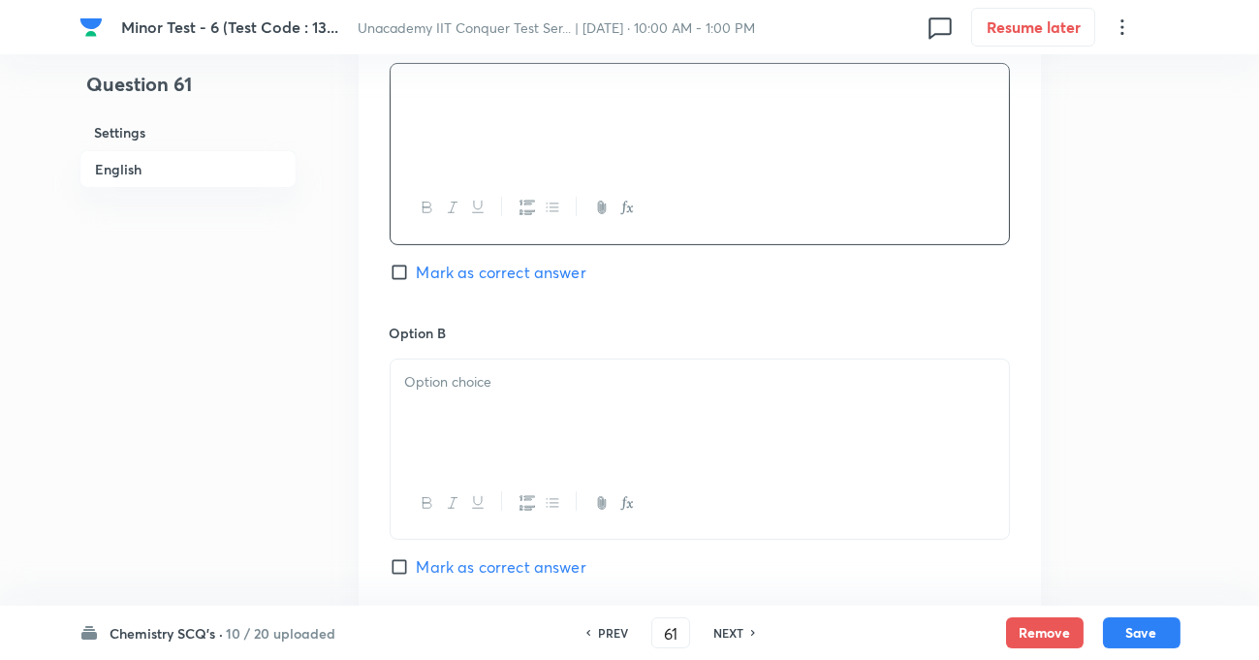
click at [496, 390] on p at bounding box center [699, 382] width 589 height 22
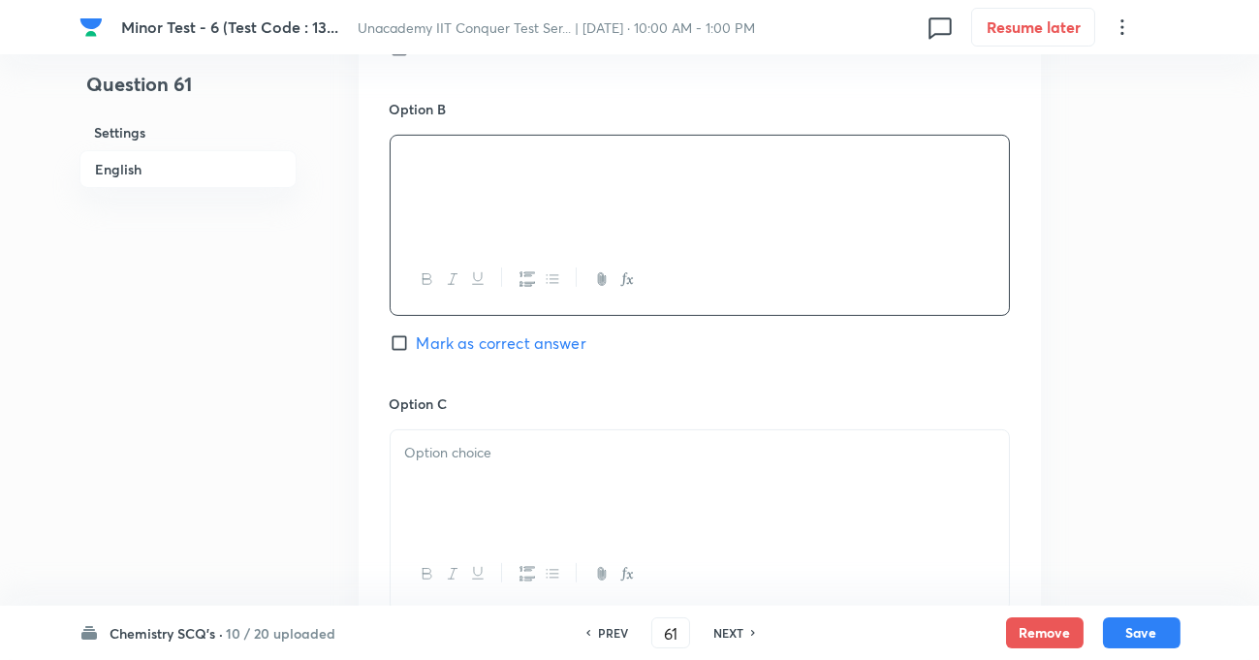
scroll to position [1233, 0]
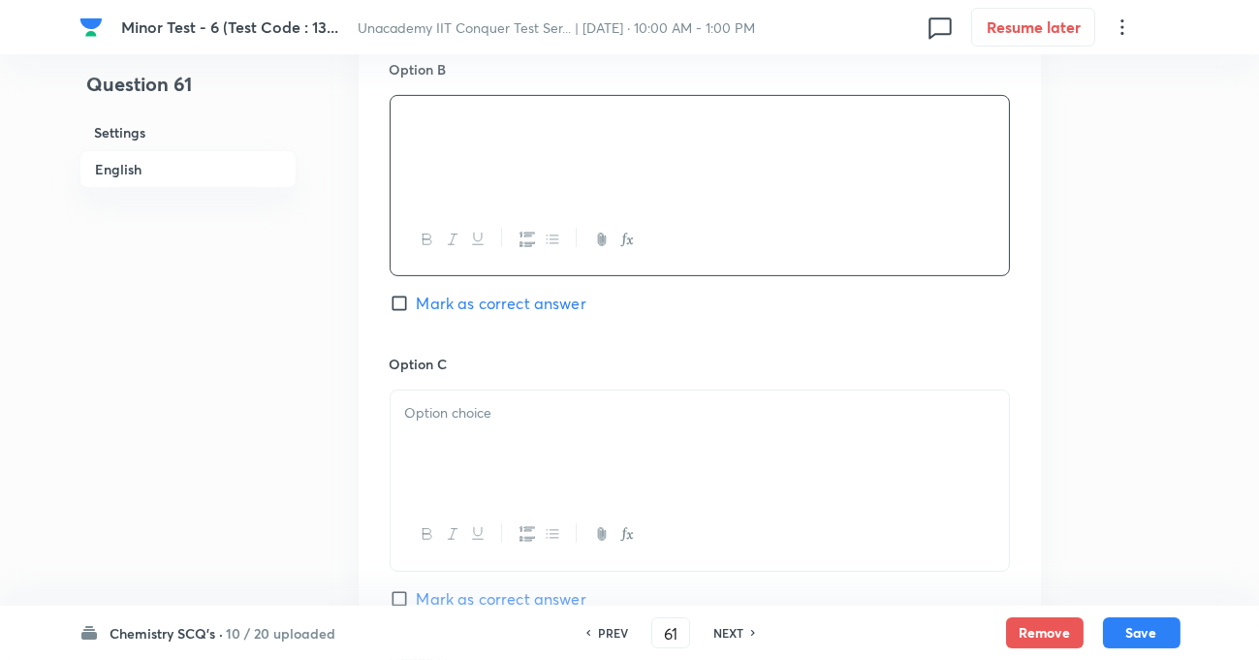
click at [473, 419] on p at bounding box center [699, 413] width 589 height 22
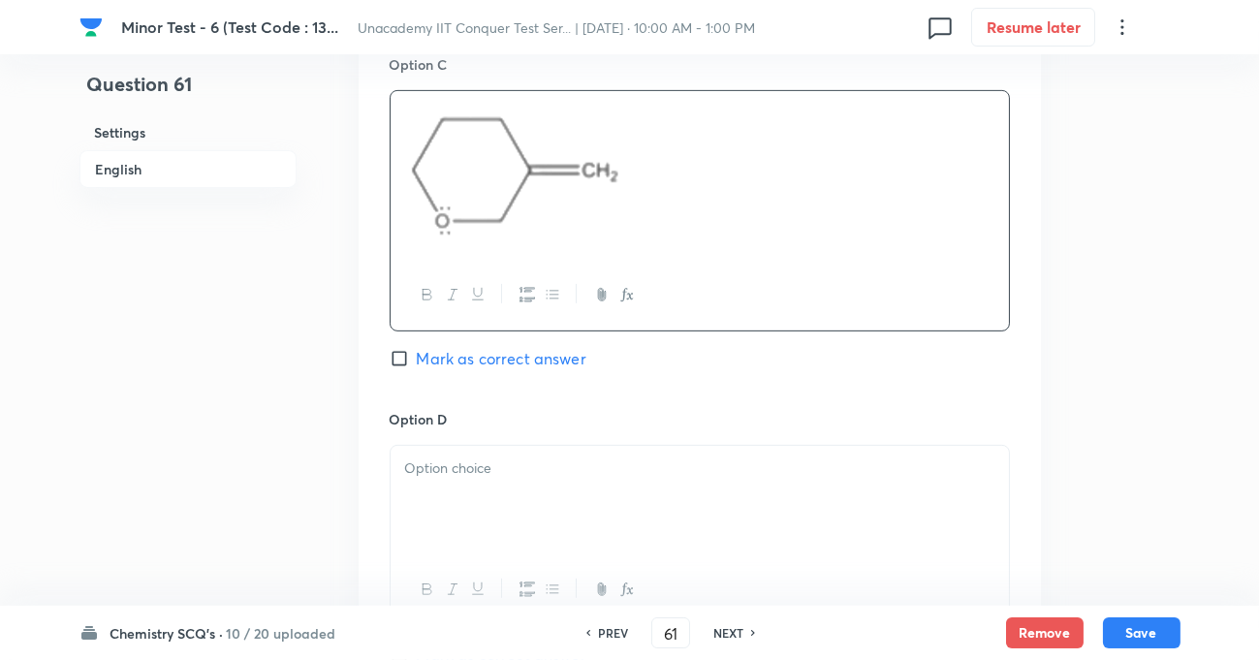
scroll to position [1585, 0]
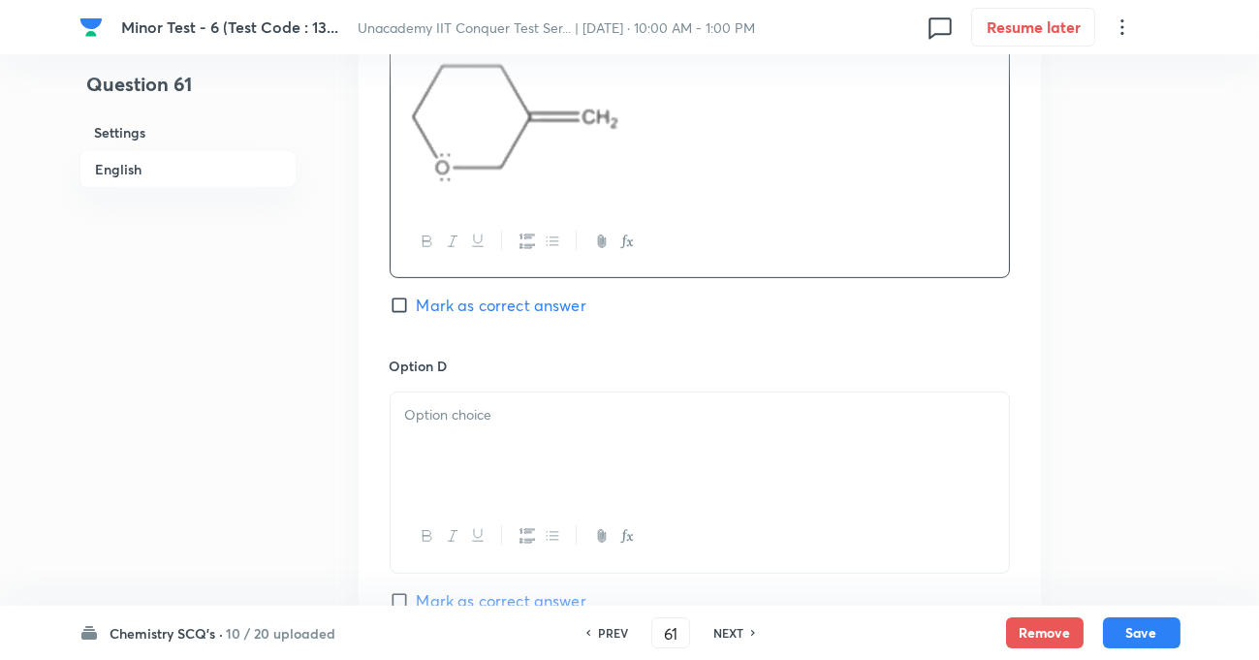
click at [470, 433] on div at bounding box center [700, 446] width 618 height 109
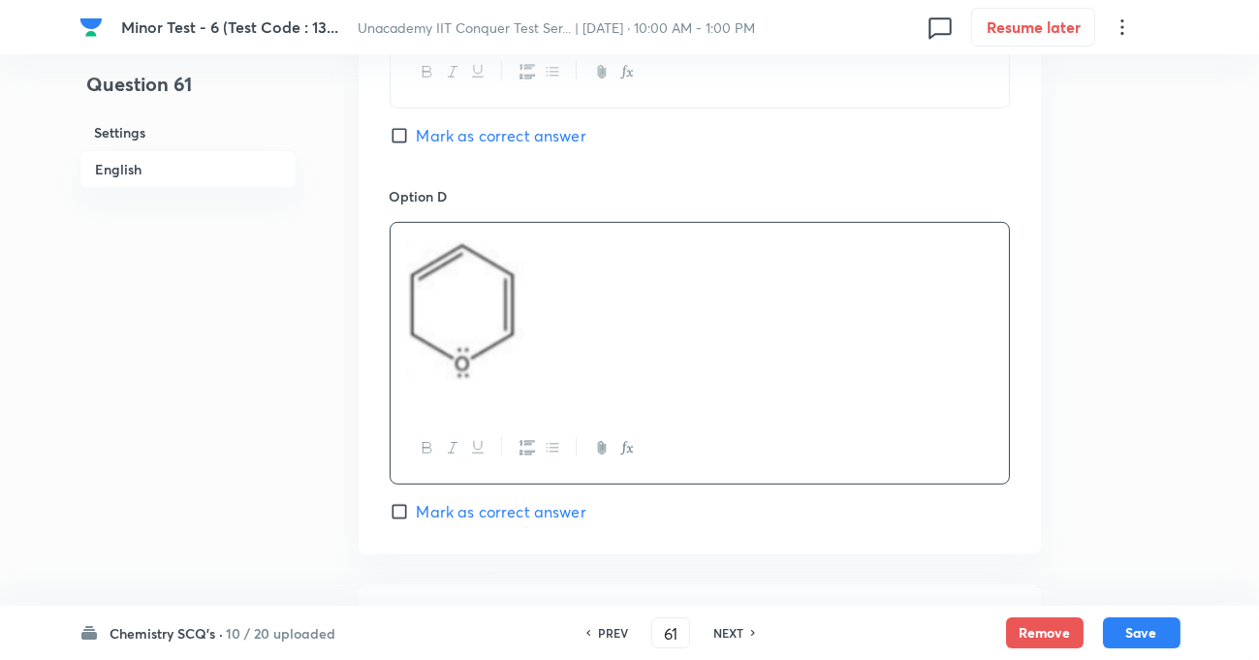
scroll to position [1762, 0]
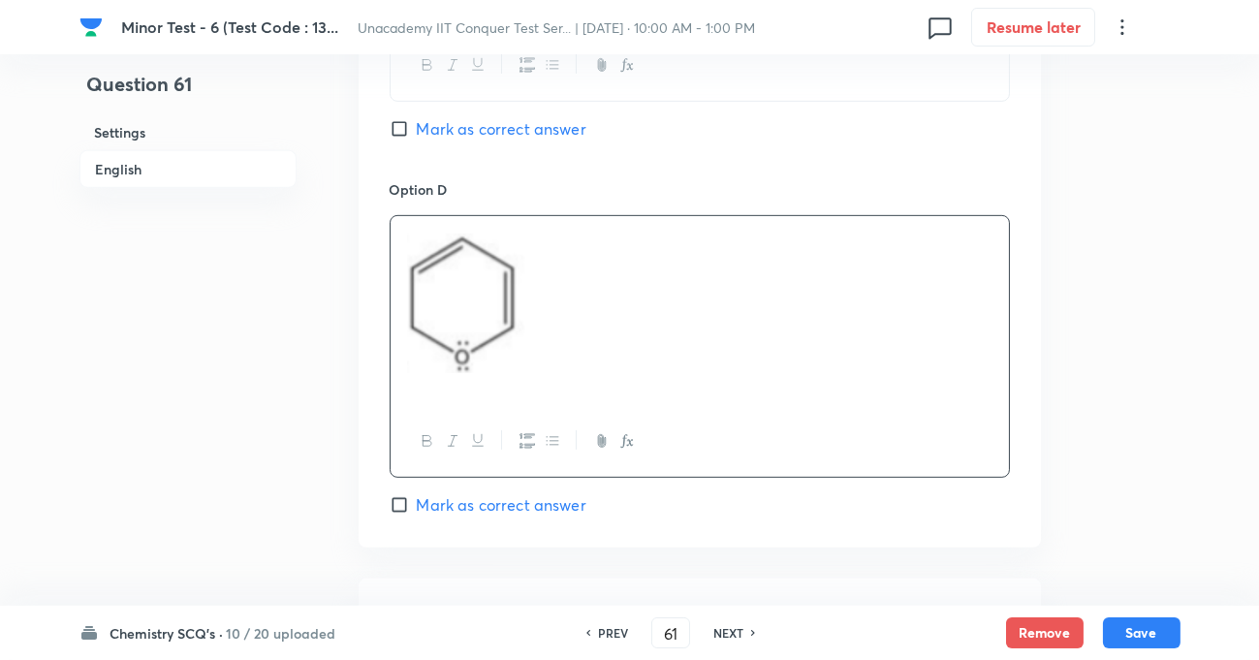
click at [398, 134] on input "Mark as correct answer" at bounding box center [403, 128] width 27 height 19
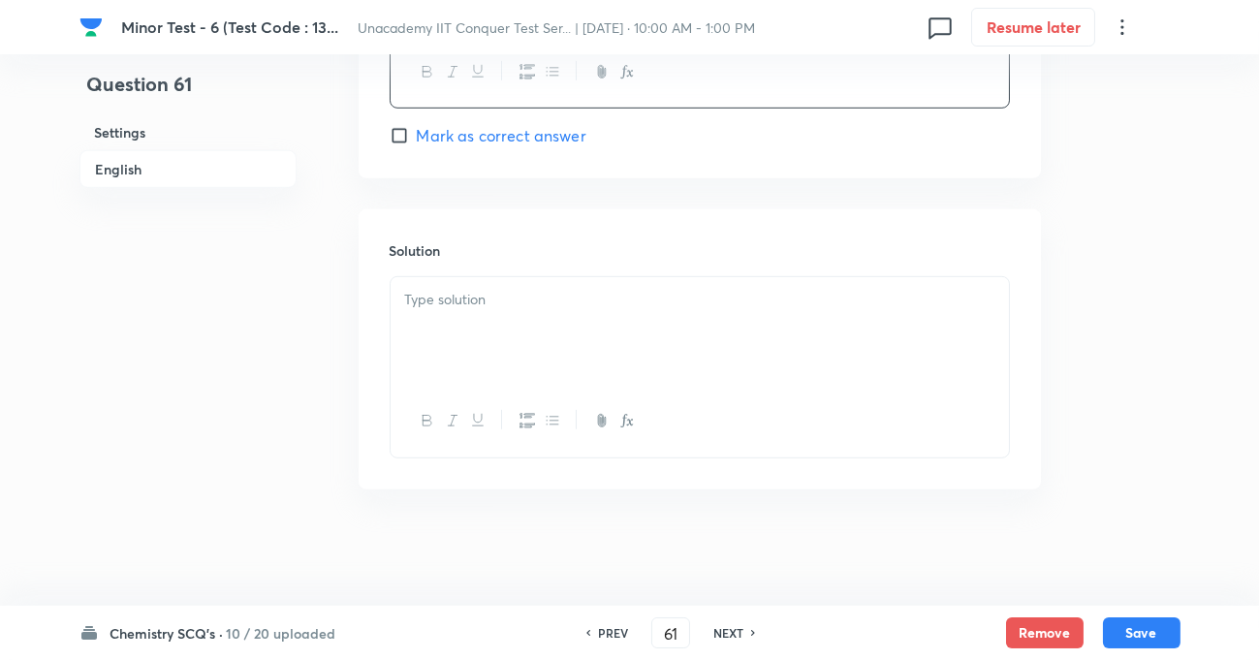
scroll to position [2132, 0]
click at [445, 267] on div "Solution" at bounding box center [700, 348] width 682 height 279
click at [450, 293] on p at bounding box center [699, 300] width 589 height 22
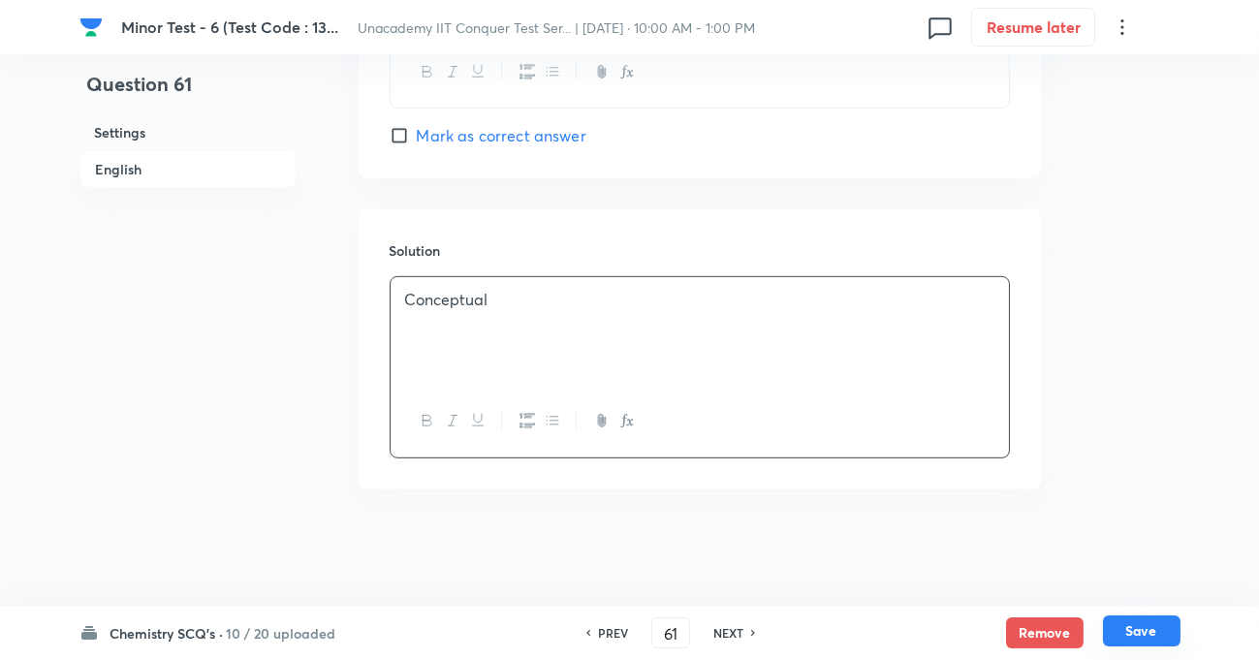
click at [1136, 627] on button "Save" at bounding box center [1142, 630] width 78 height 31
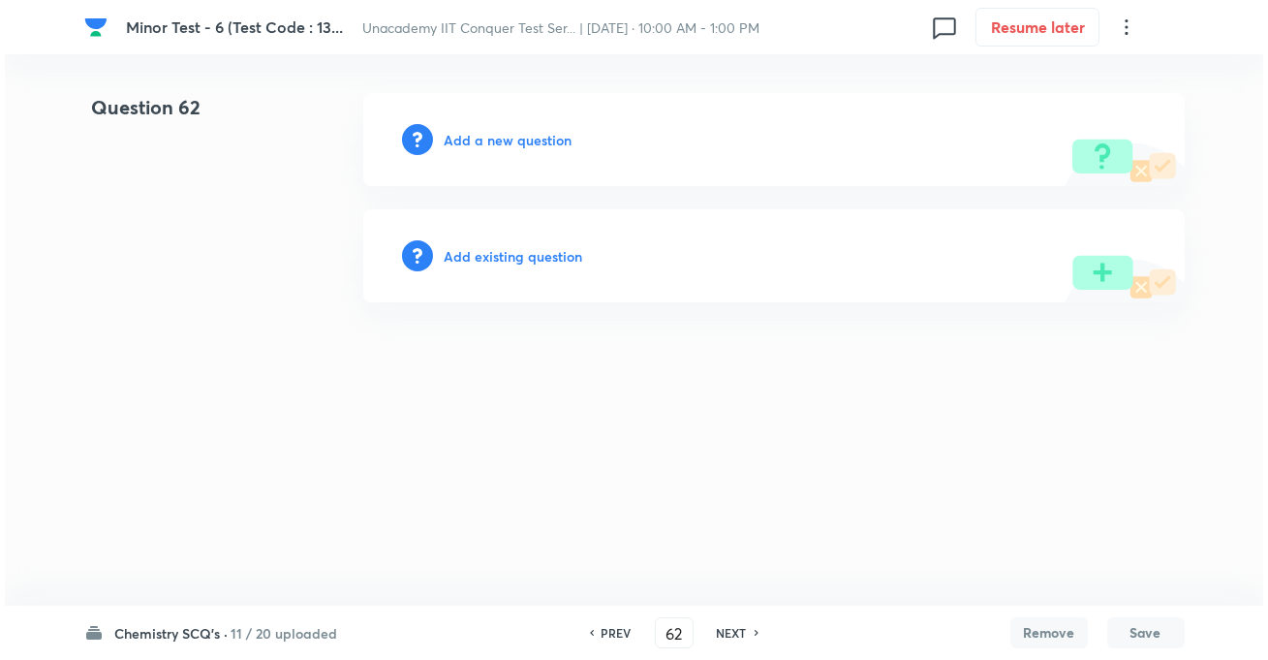
scroll to position [0, 0]
click at [513, 149] on div "Add a new question" at bounding box center [774, 139] width 822 height 93
click at [507, 126] on div "Add a new question" at bounding box center [774, 139] width 822 height 93
click at [508, 139] on h6 "Add a new question" at bounding box center [509, 140] width 128 height 20
click at [508, 139] on h6 "Choose a question type" at bounding box center [519, 140] width 149 height 20
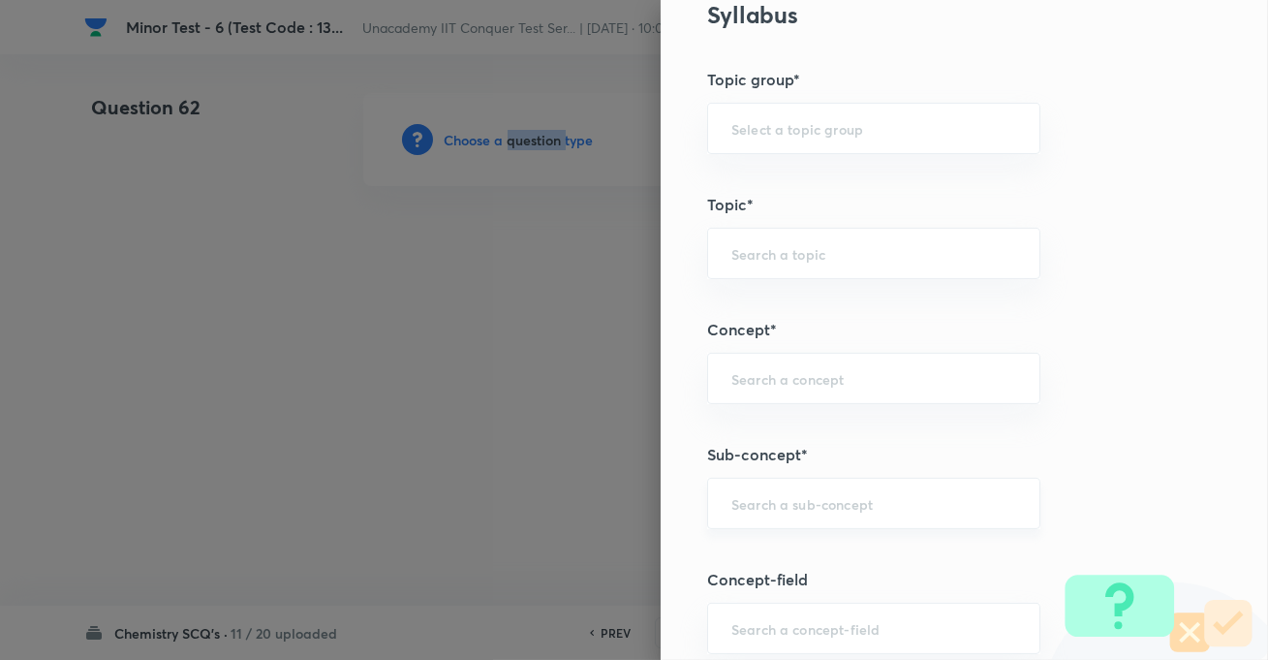
scroll to position [969, 0]
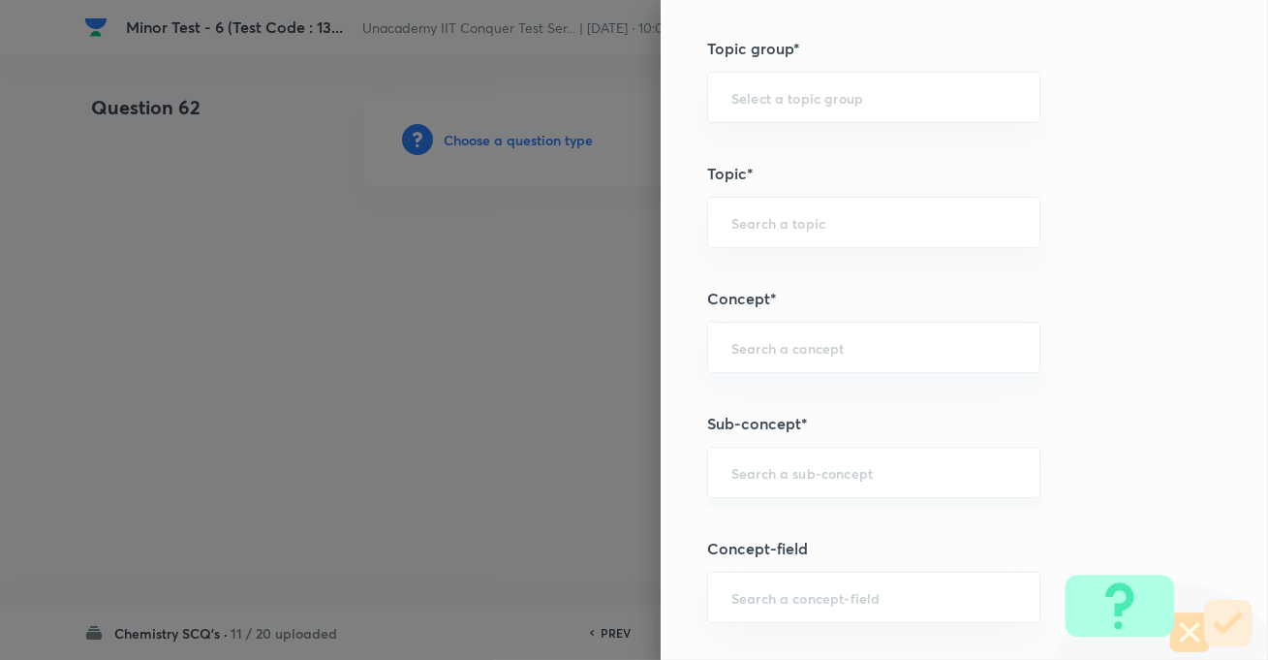
click at [745, 479] on input "text" at bounding box center [874, 472] width 285 height 18
paste input "Development Of The Science Of Organic Chemistry"
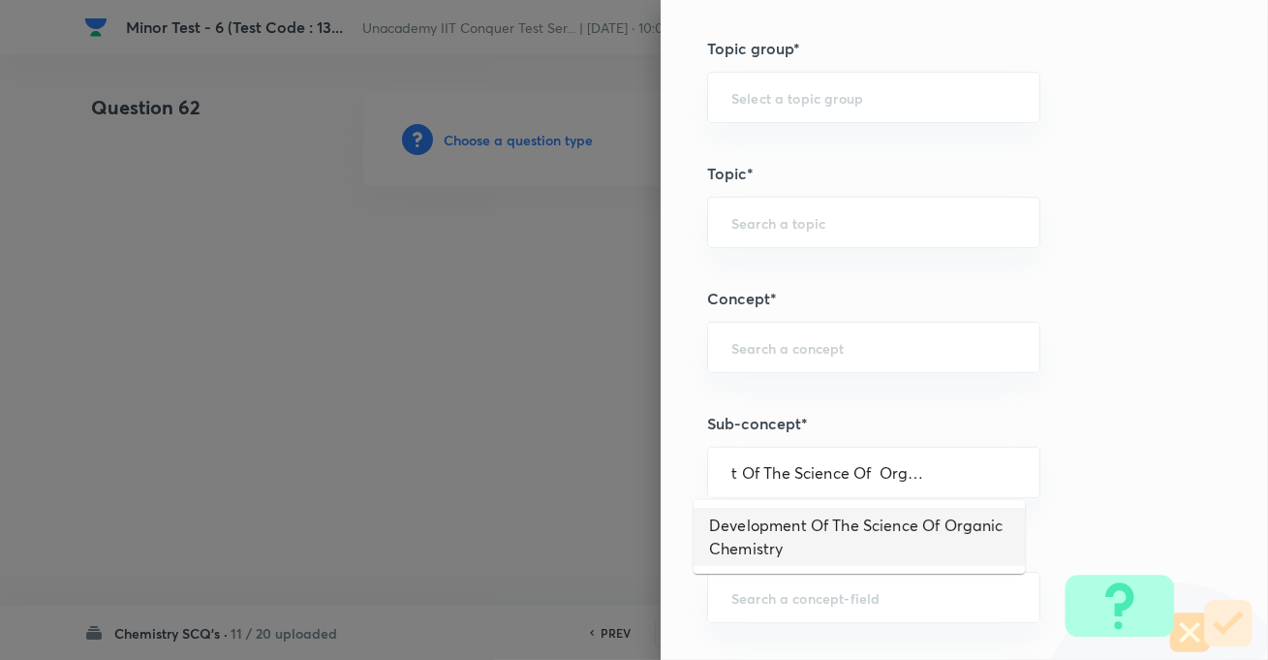
click at [761, 521] on li "Development Of The Science Of Organic Chemistry" at bounding box center [859, 537] width 331 height 58
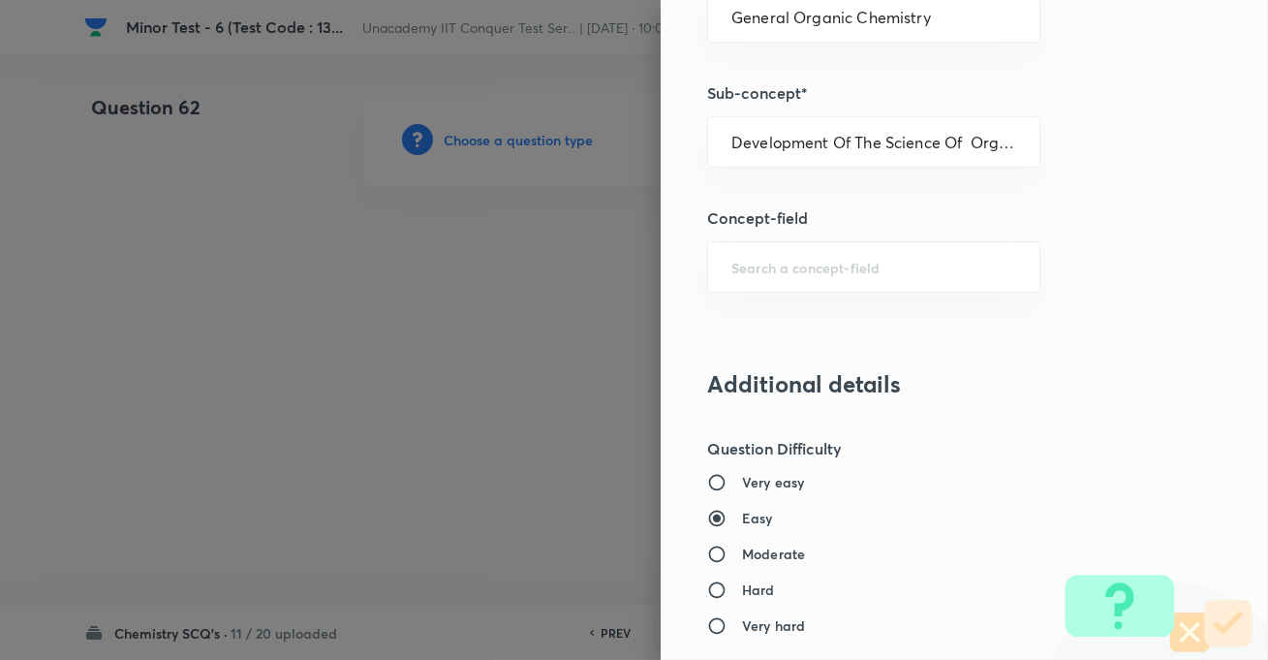
scroll to position [1321, 0]
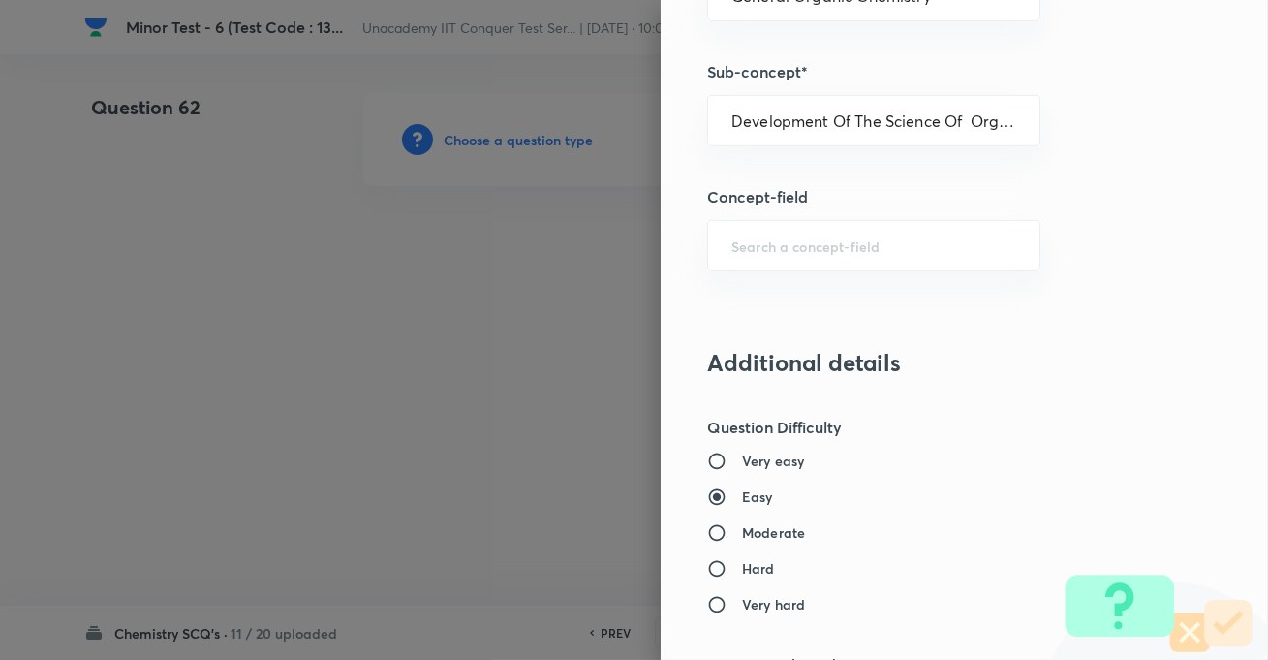
click at [742, 558] on h6 "Hard" at bounding box center [758, 568] width 33 height 20
click at [738, 559] on input "Hard" at bounding box center [724, 568] width 35 height 19
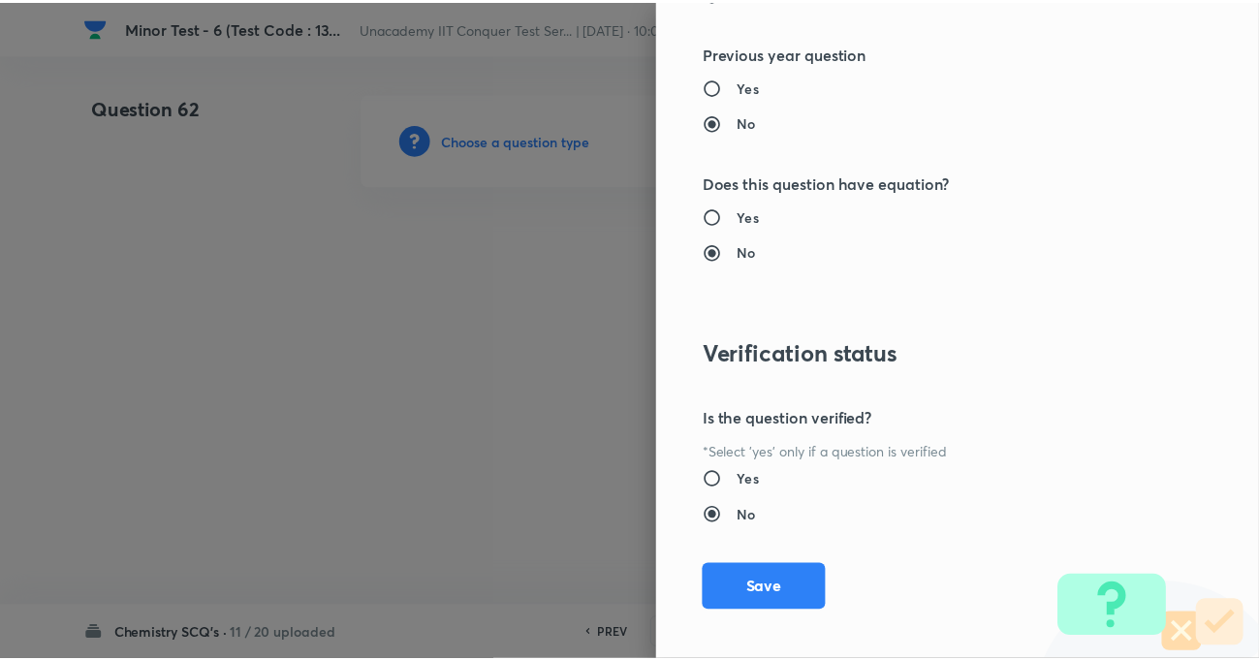
scroll to position [2109, 0]
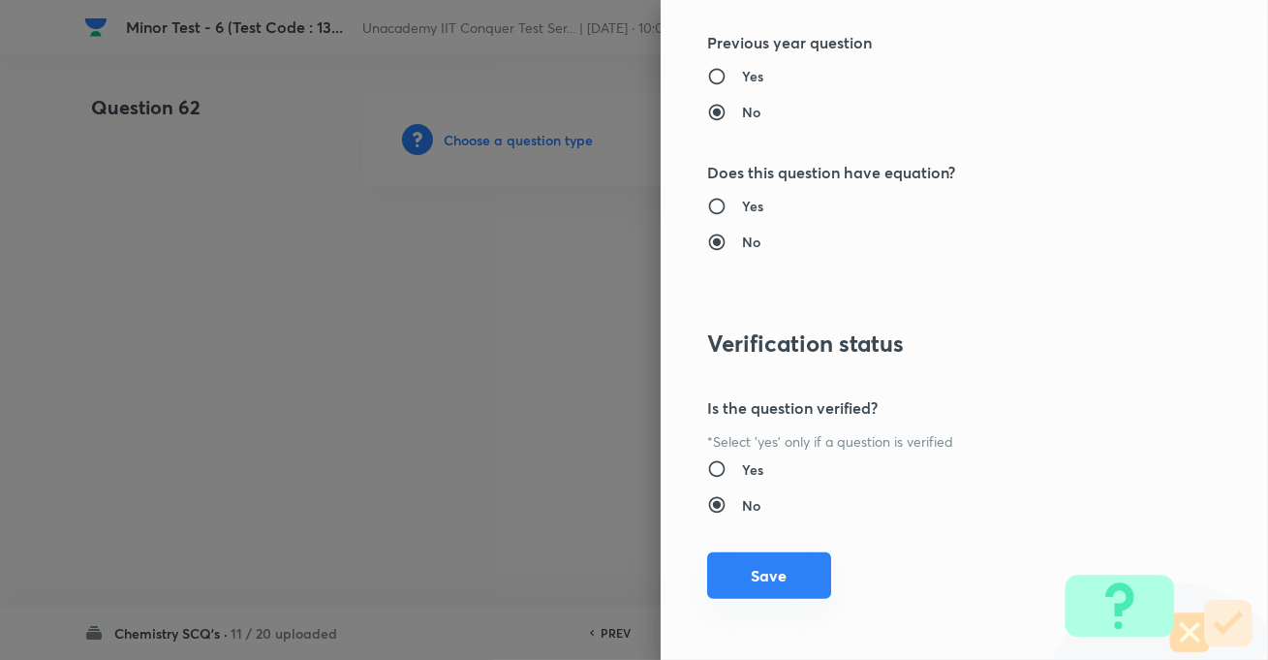
drag, startPoint x: 746, startPoint y: 558, endPoint x: 751, endPoint y: 493, distance: 65.1
click at [746, 557] on button "Save" at bounding box center [769, 575] width 124 height 47
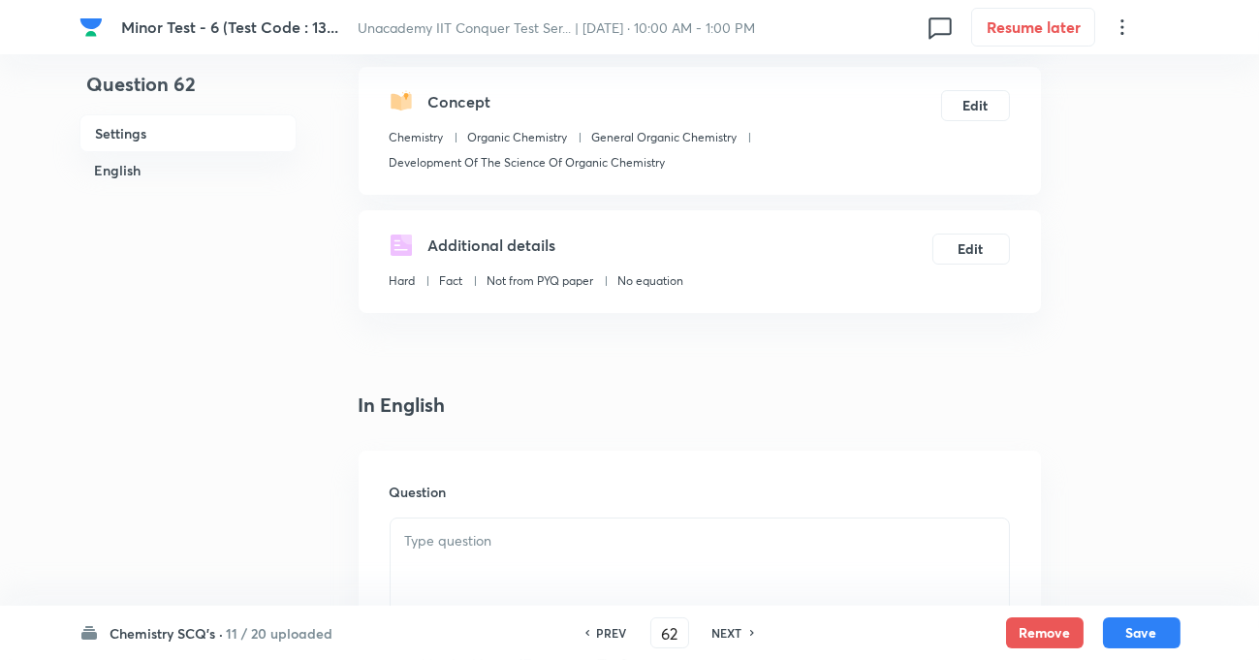
scroll to position [264, 0]
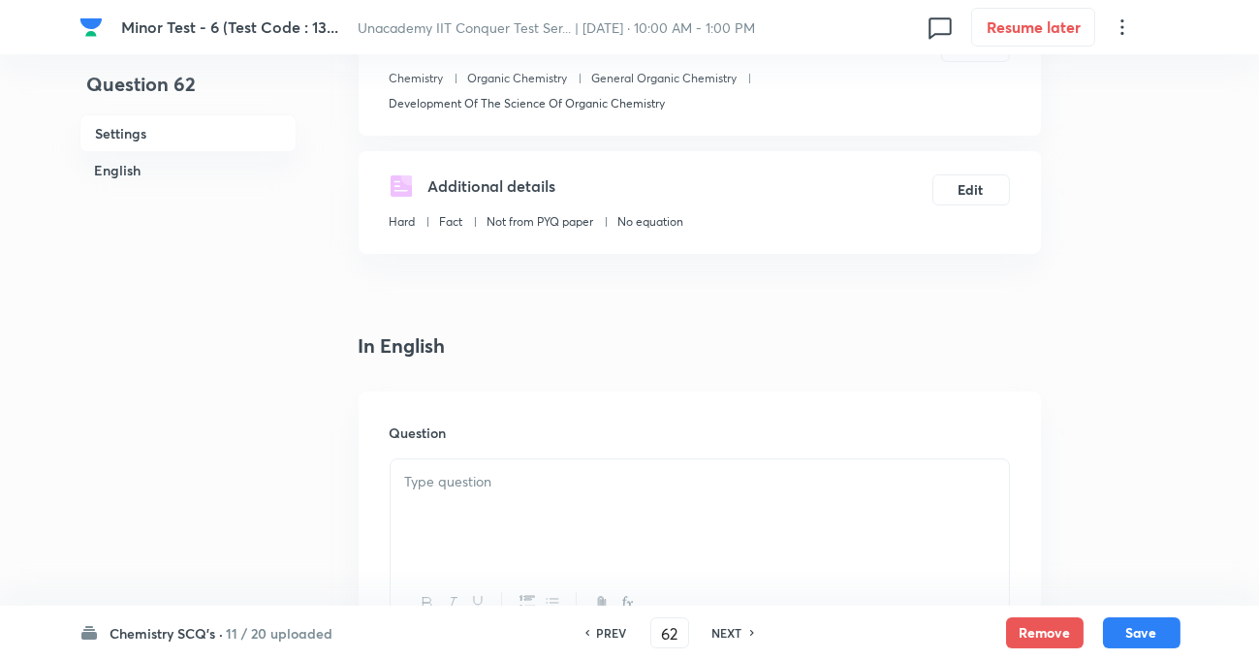
click at [579, 491] on p at bounding box center [699, 482] width 589 height 22
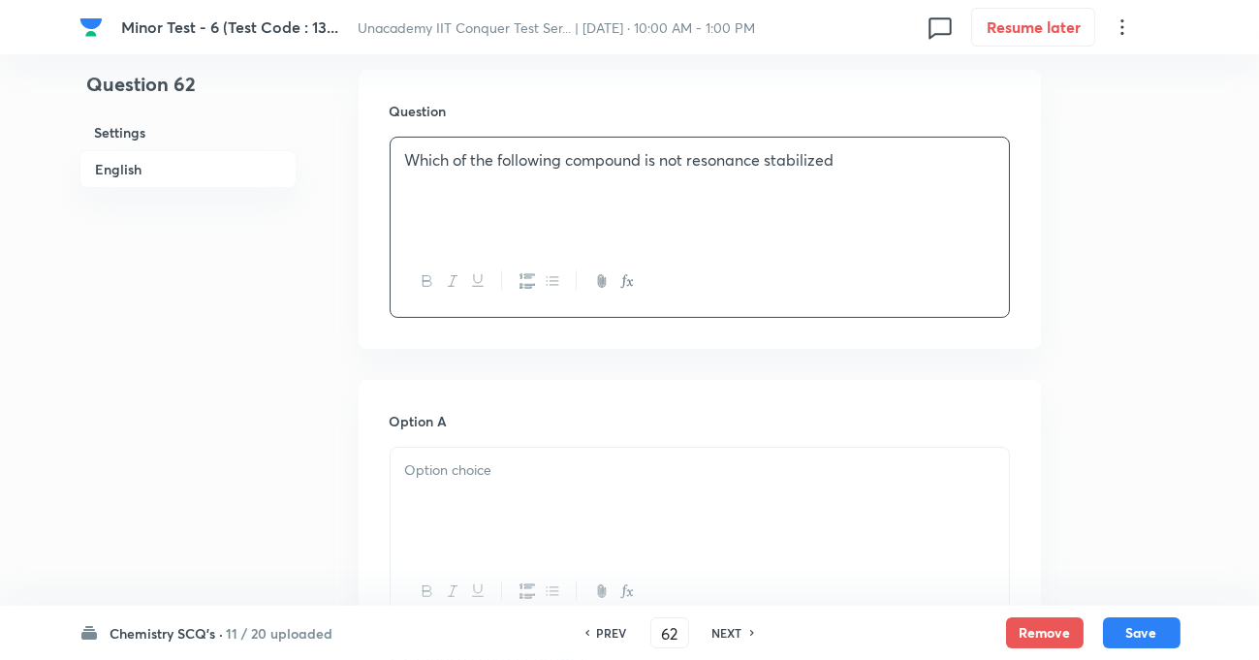
scroll to position [616, 0]
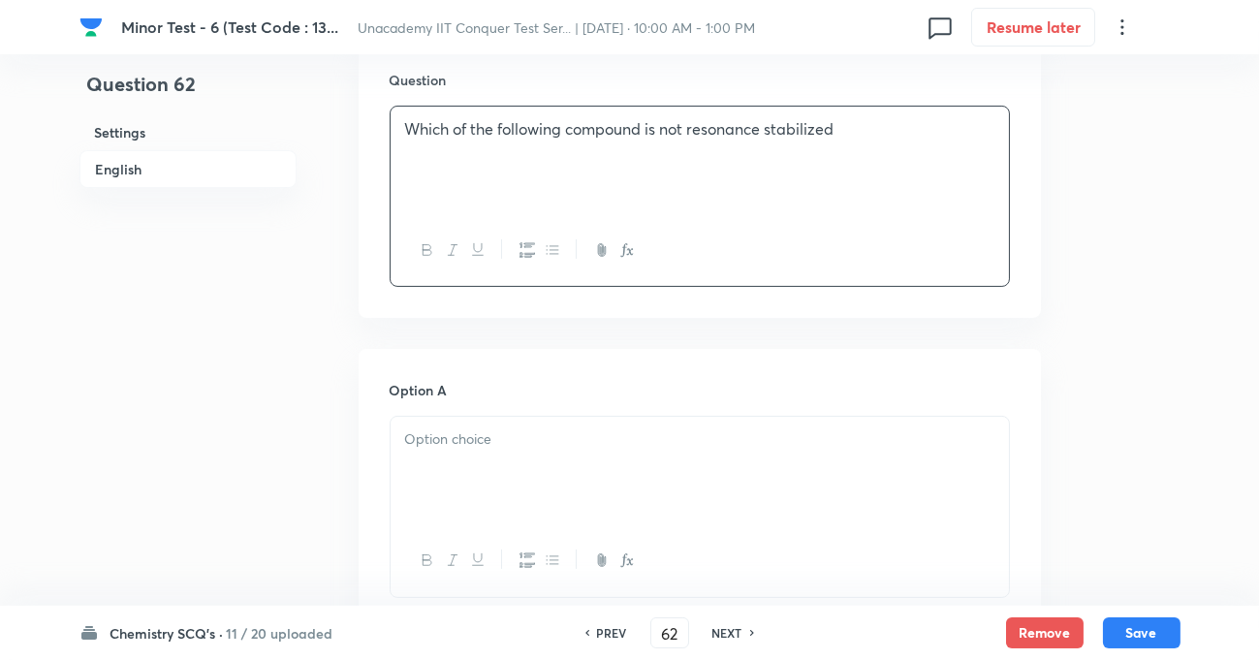
click at [486, 442] on p at bounding box center [699, 439] width 589 height 22
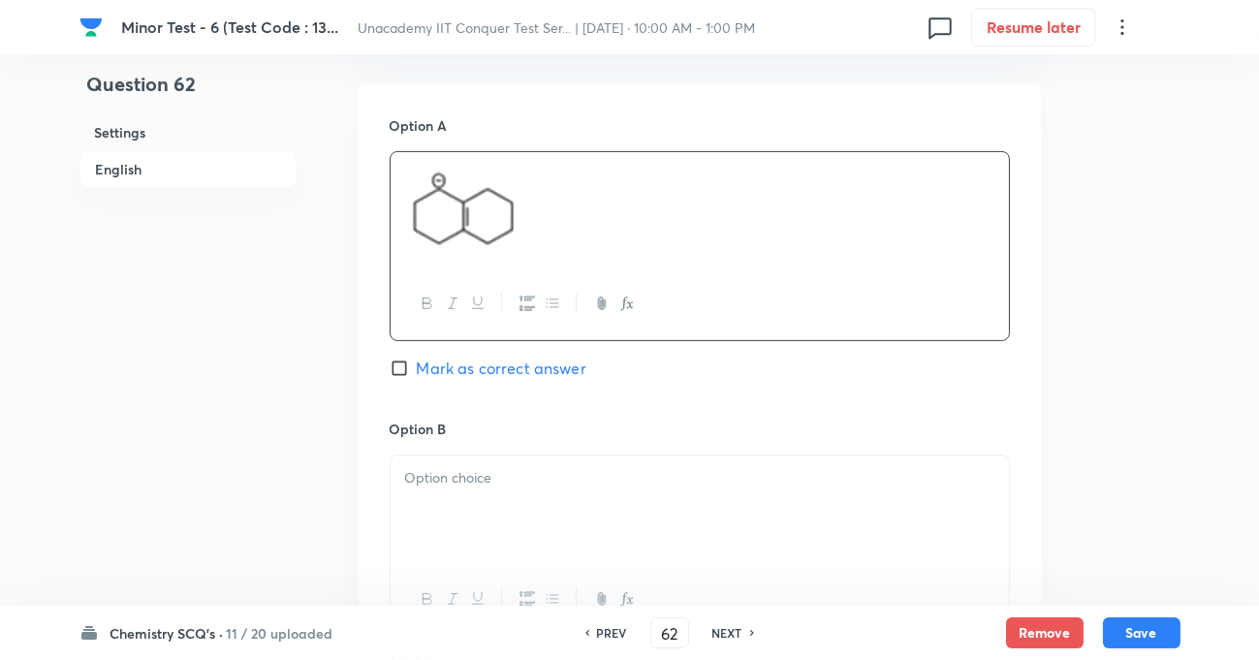
scroll to position [969, 0]
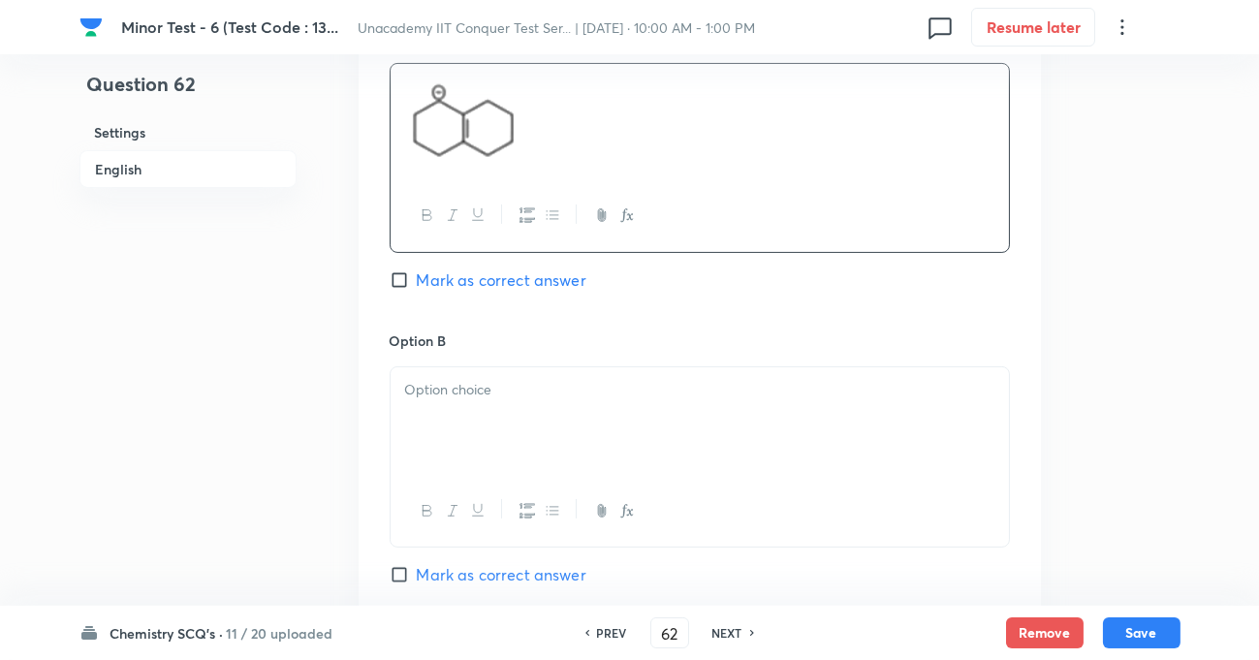
click at [448, 401] on div at bounding box center [700, 421] width 618 height 109
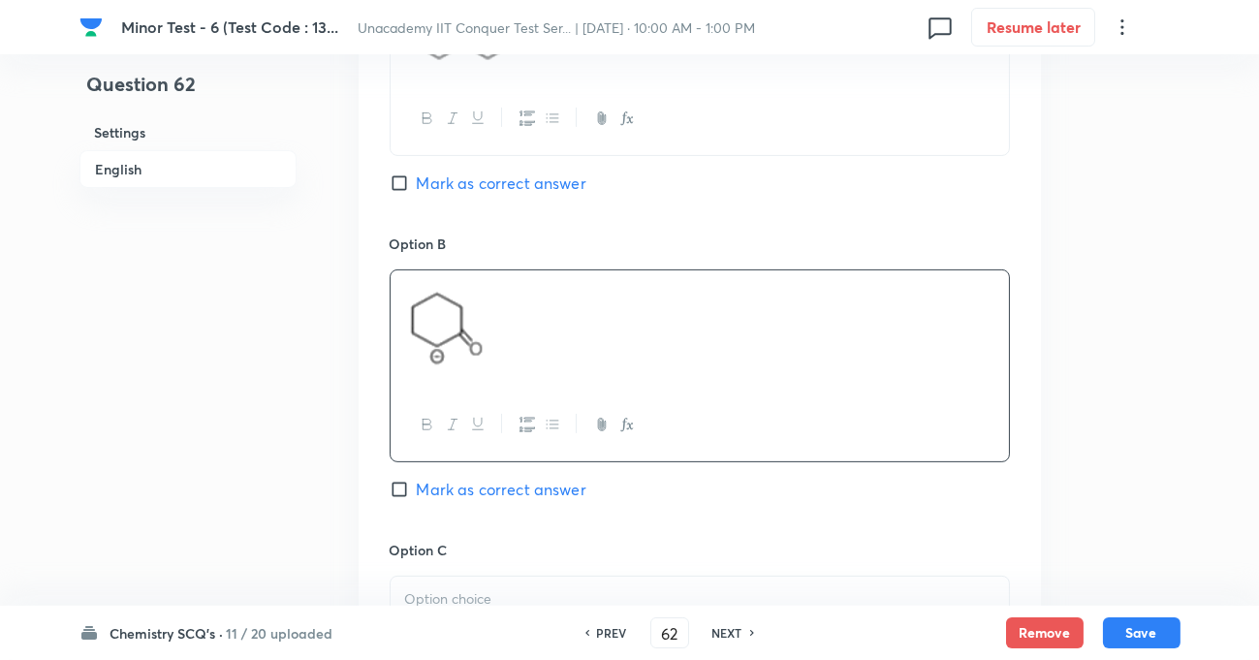
scroll to position [1233, 0]
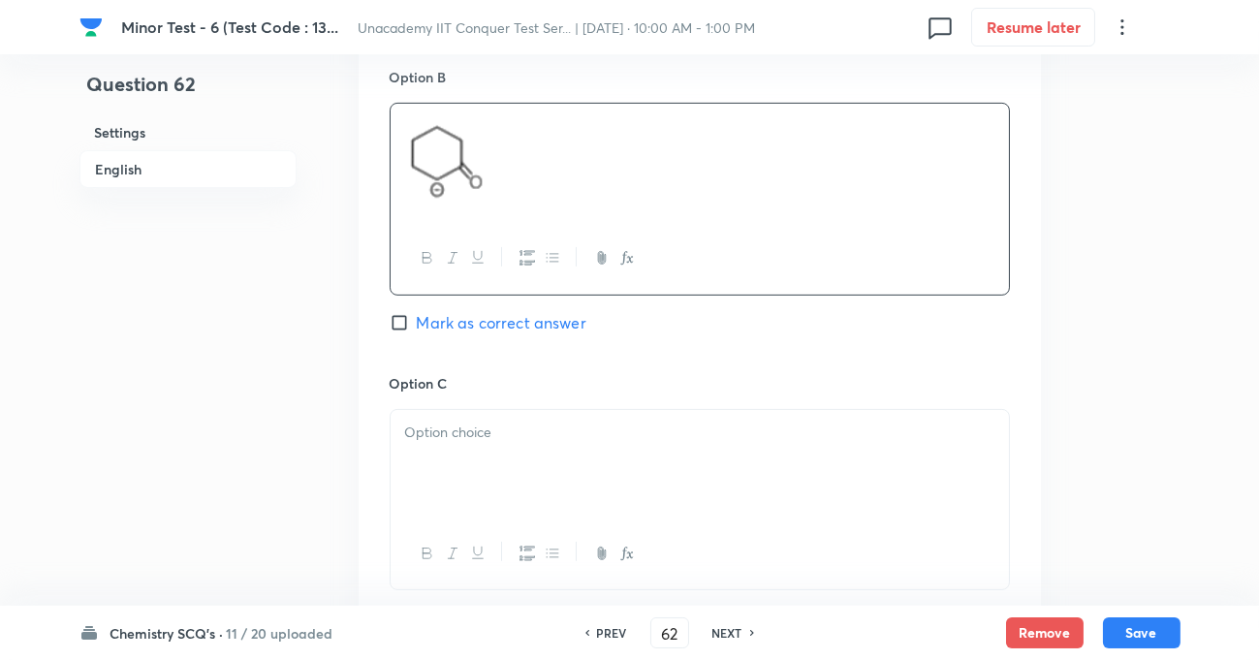
click at [481, 441] on p at bounding box center [699, 433] width 589 height 22
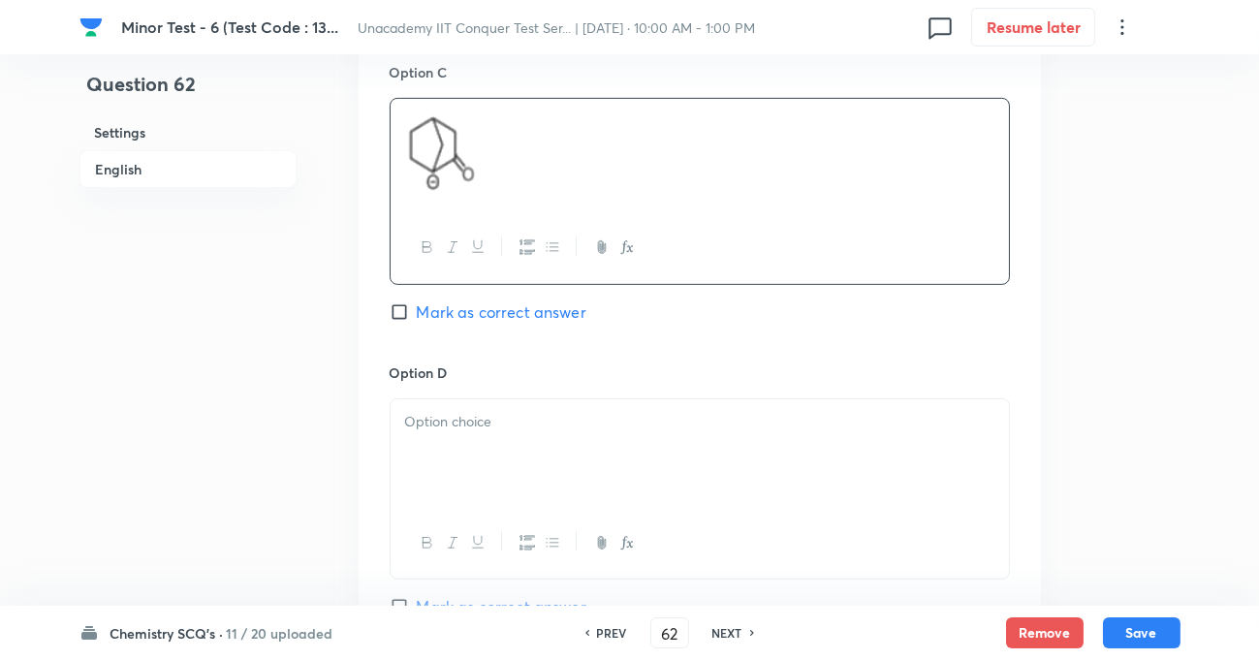
scroll to position [1585, 0]
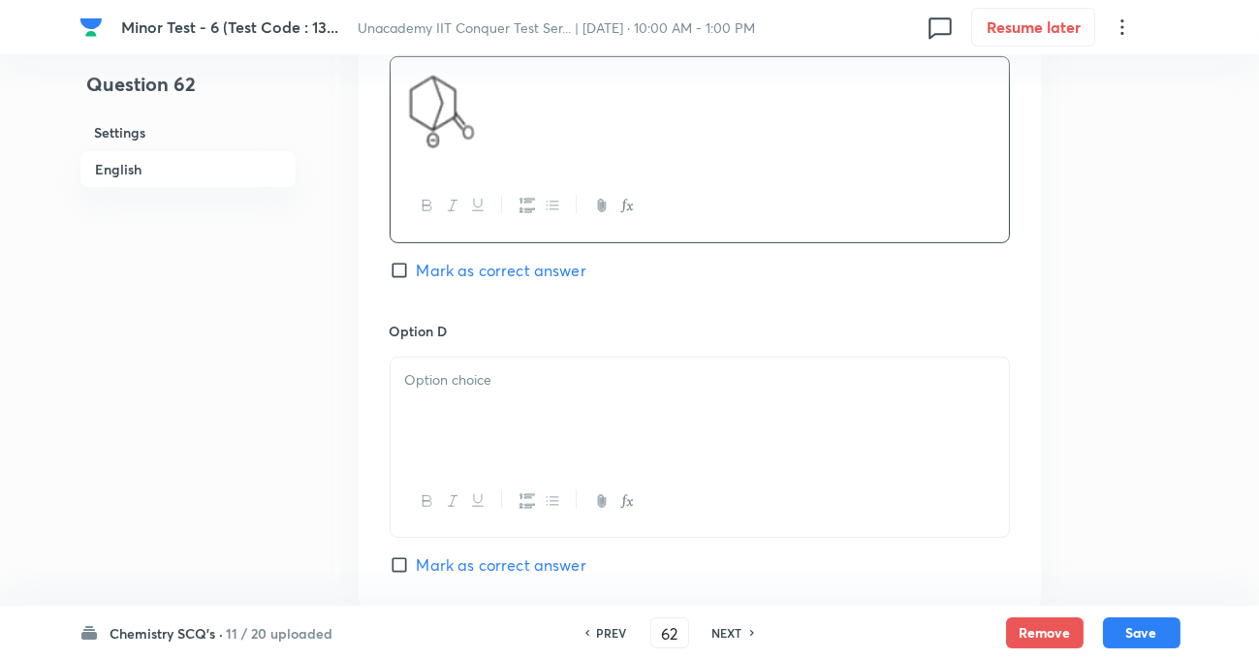
click at [484, 397] on div at bounding box center [700, 412] width 618 height 109
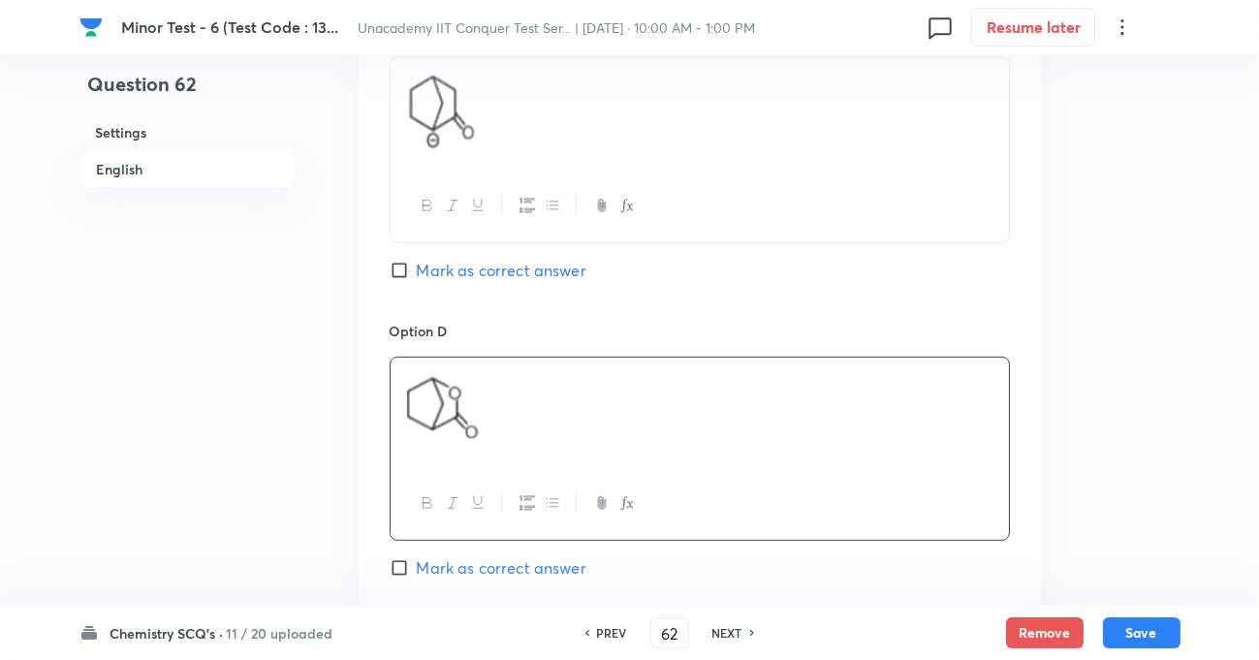
click at [392, 274] on input "Mark as correct answer" at bounding box center [403, 270] width 27 height 19
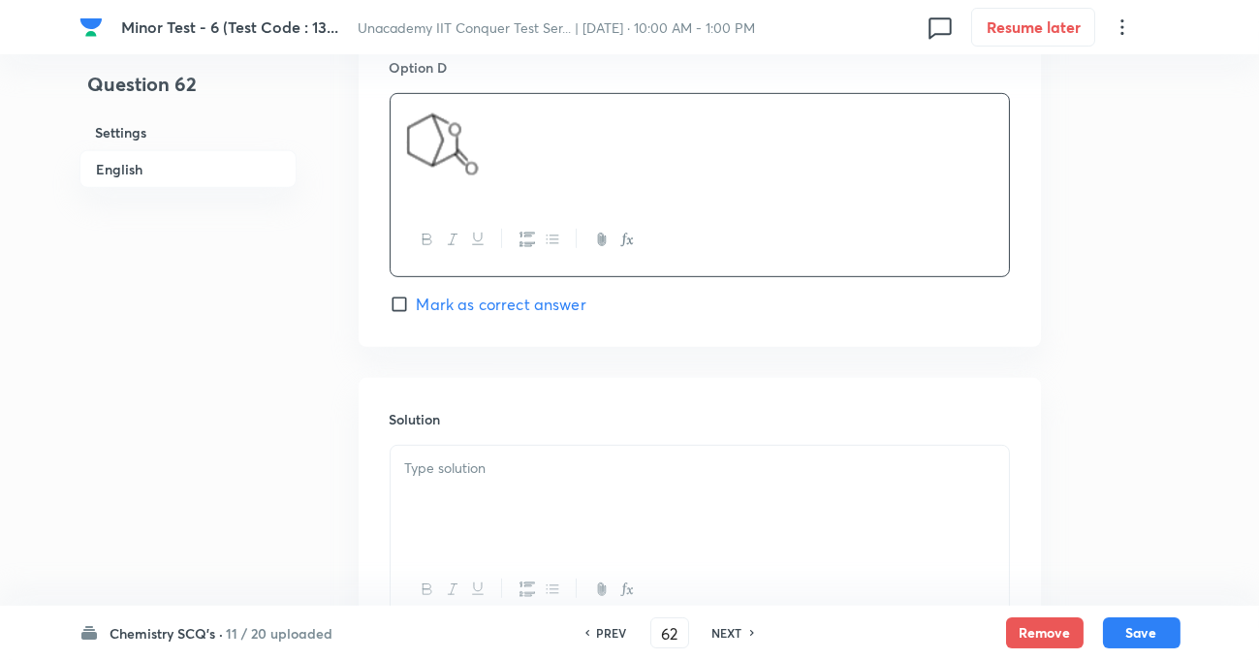
scroll to position [1850, 0]
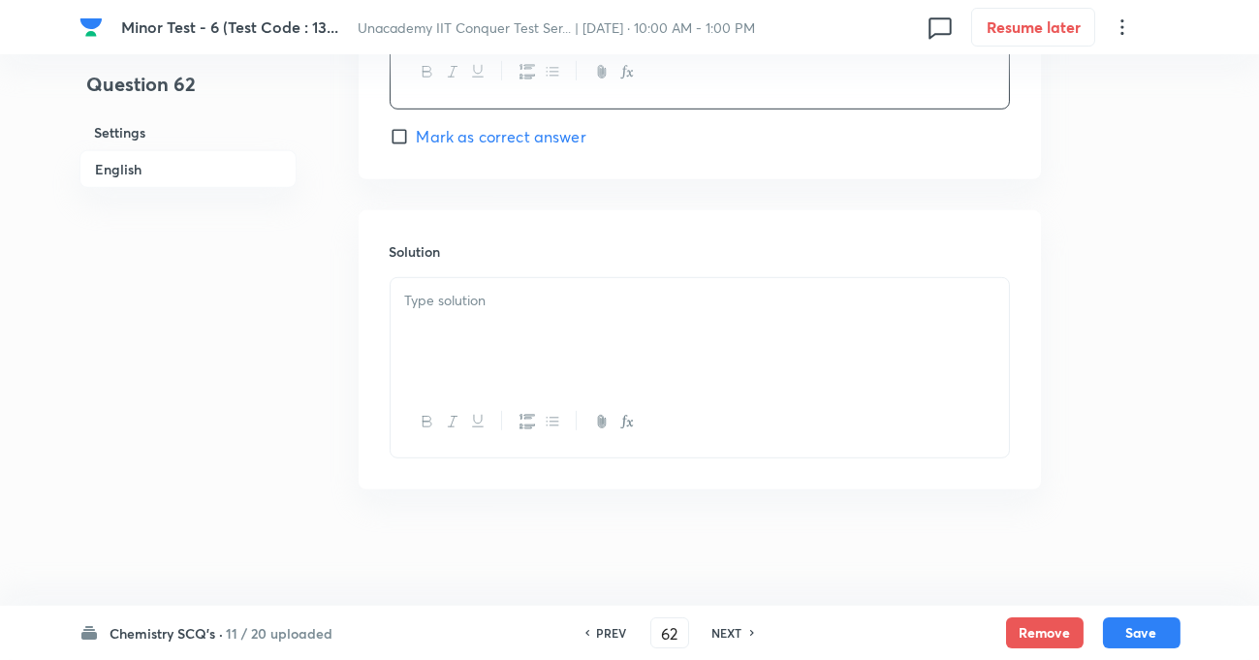
click at [445, 309] on p at bounding box center [699, 301] width 589 height 22
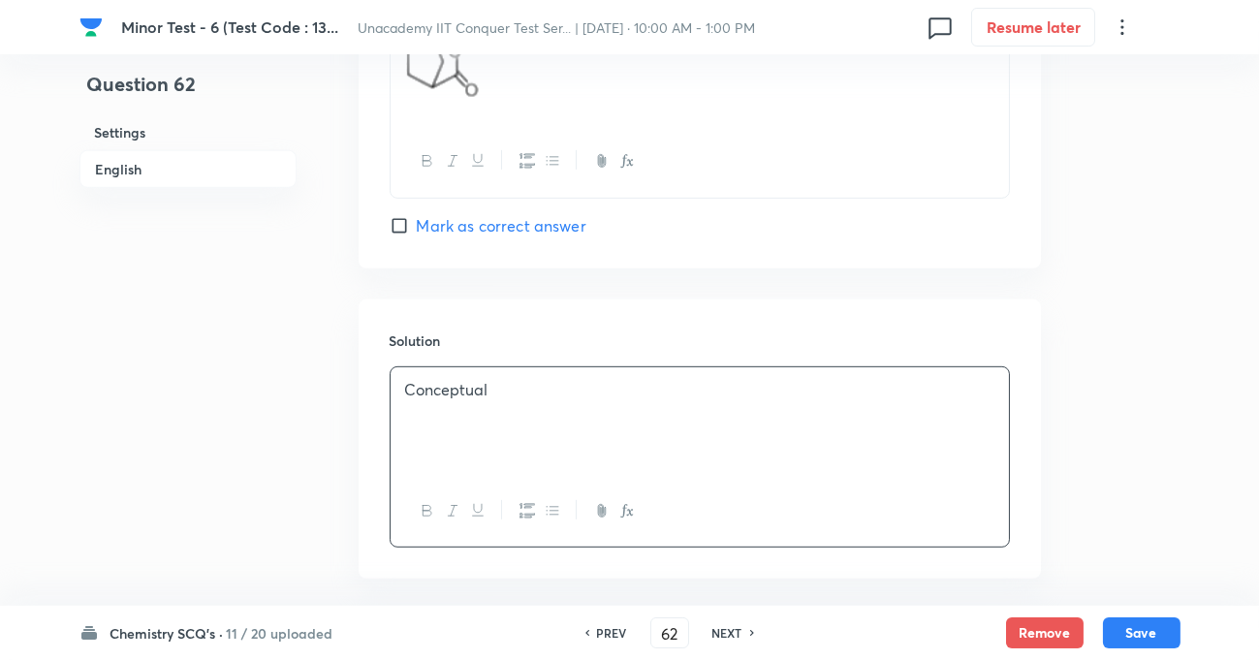
scroll to position [2020, 0]
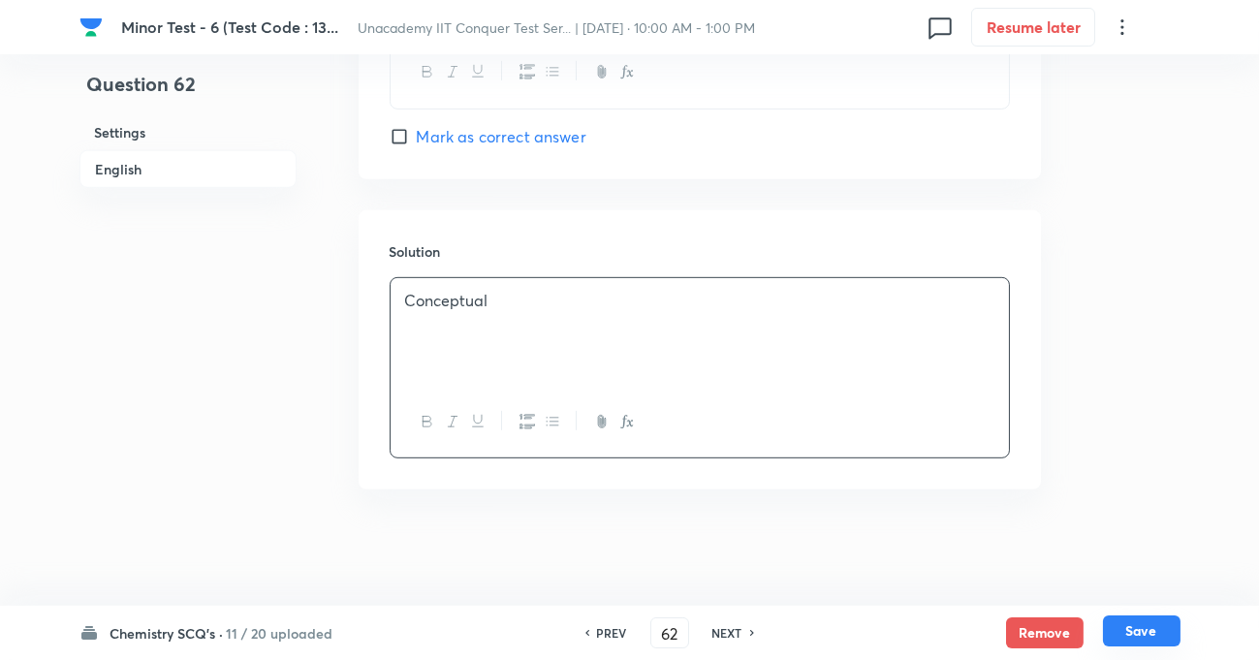
click at [1148, 632] on button "Save" at bounding box center [1142, 630] width 78 height 31
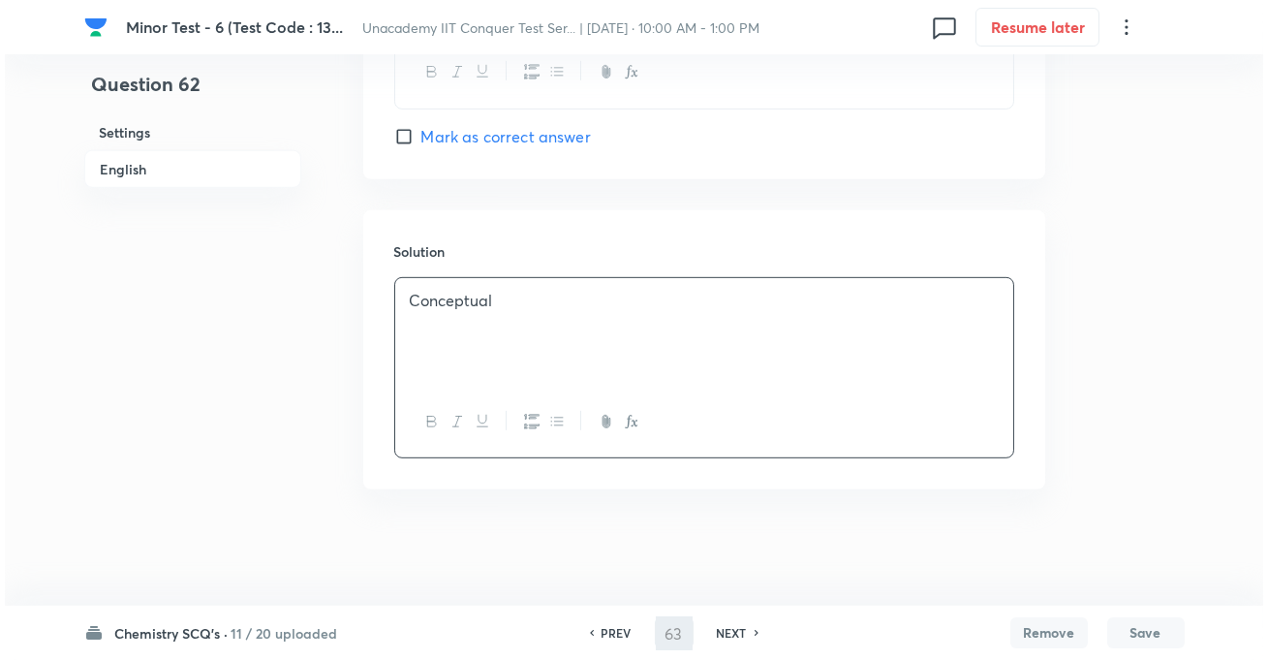
scroll to position [0, 0]
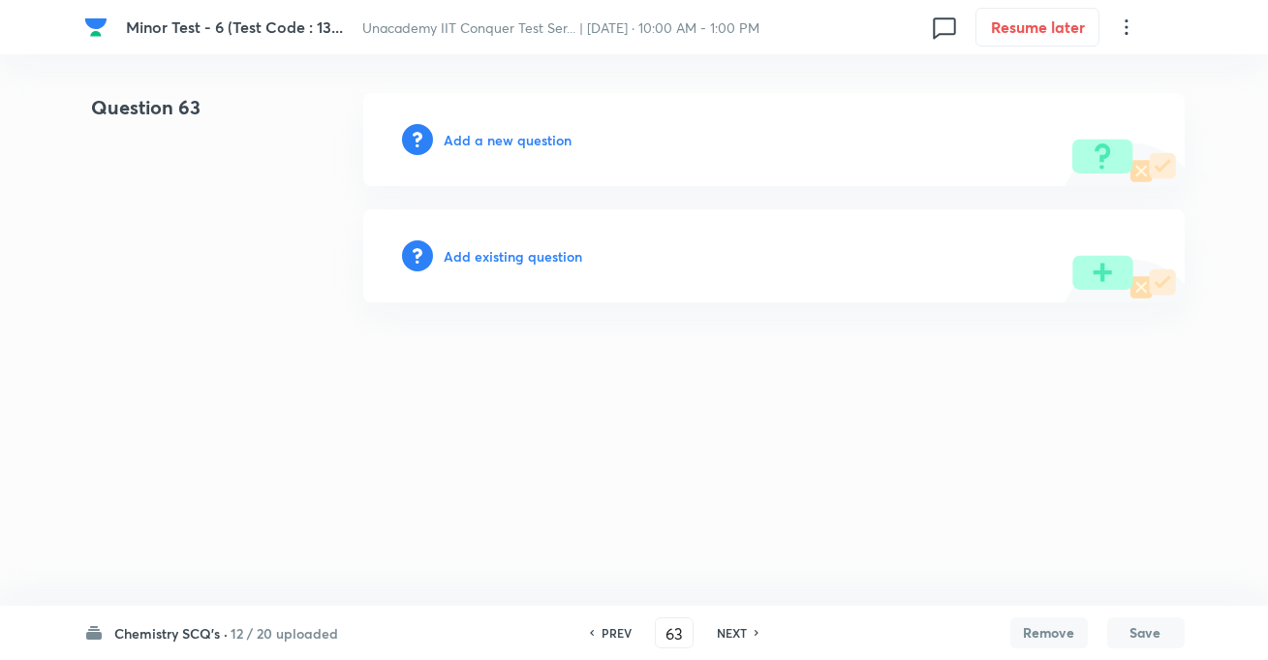
click at [520, 152] on div "Add a new question" at bounding box center [774, 139] width 822 height 93
click at [519, 144] on h6 "Add a new question" at bounding box center [509, 140] width 128 height 20
click at [540, 154] on div "Choose a question type" at bounding box center [774, 139] width 822 height 93
click at [543, 145] on h6 "Choose a question type" at bounding box center [519, 140] width 149 height 20
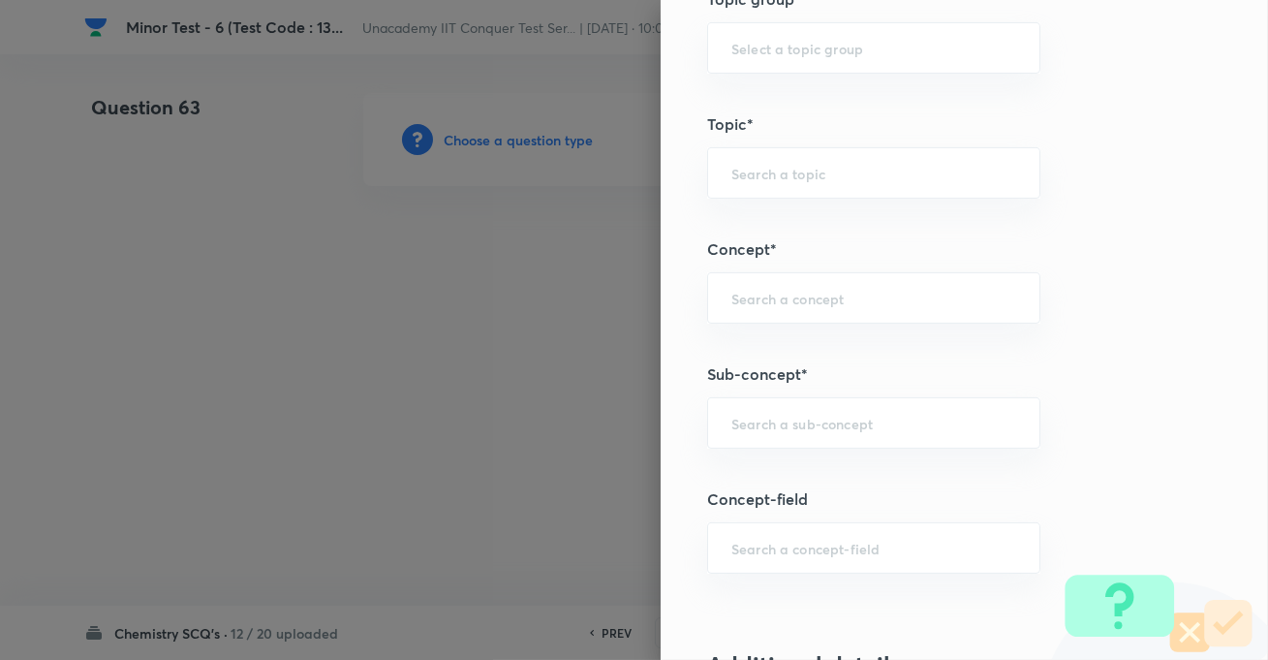
scroll to position [1233, 0]
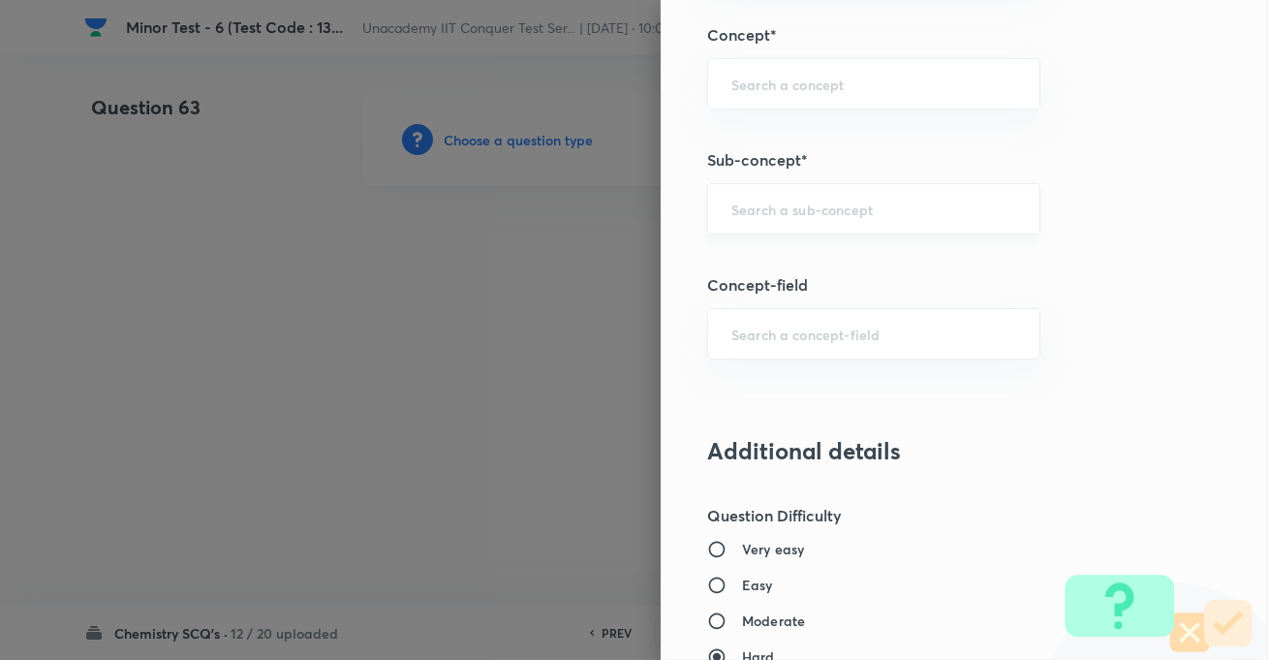
click at [756, 187] on div "​" at bounding box center [873, 208] width 333 height 51
paste input "Development Of The Science Of Organic Chemistry"
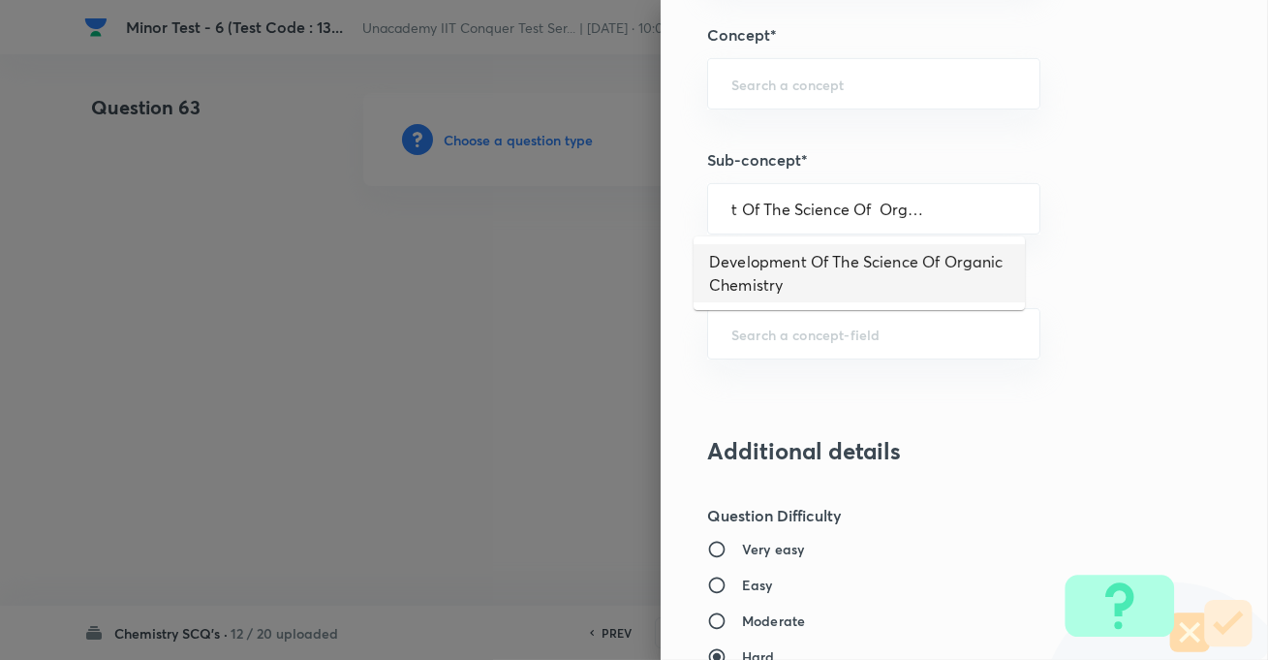
click at [795, 266] on li "Development Of The Science Of Organic Chemistry" at bounding box center [859, 273] width 331 height 58
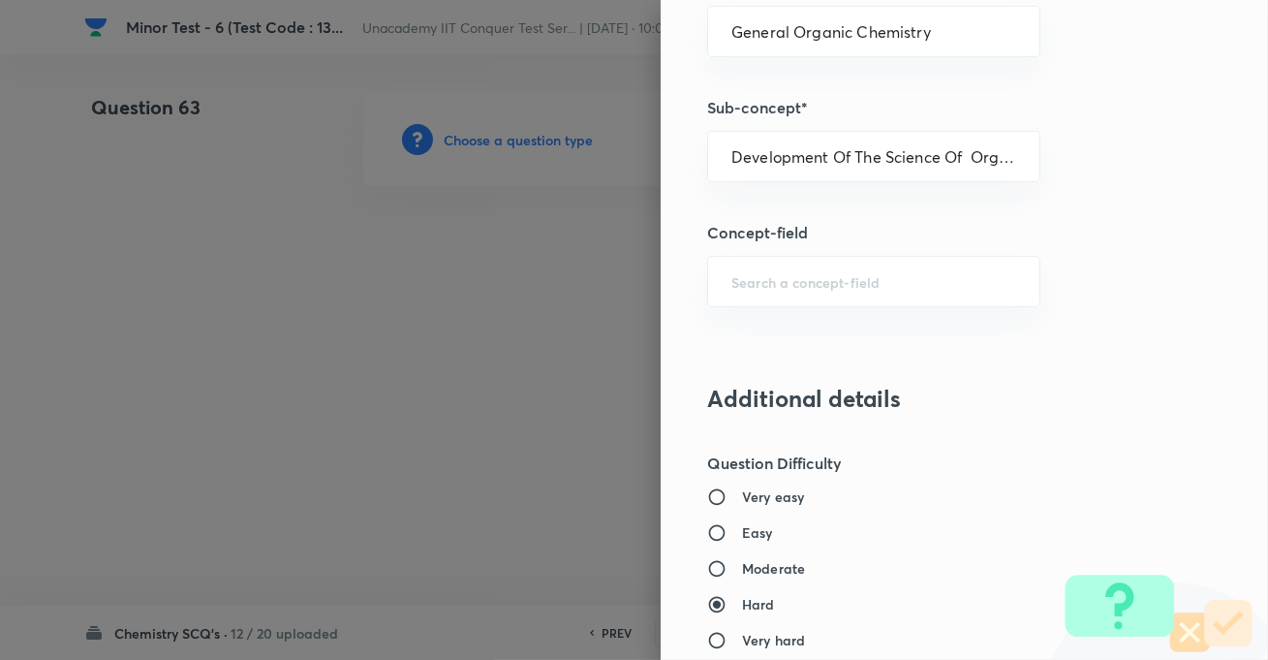
scroll to position [1497, 0]
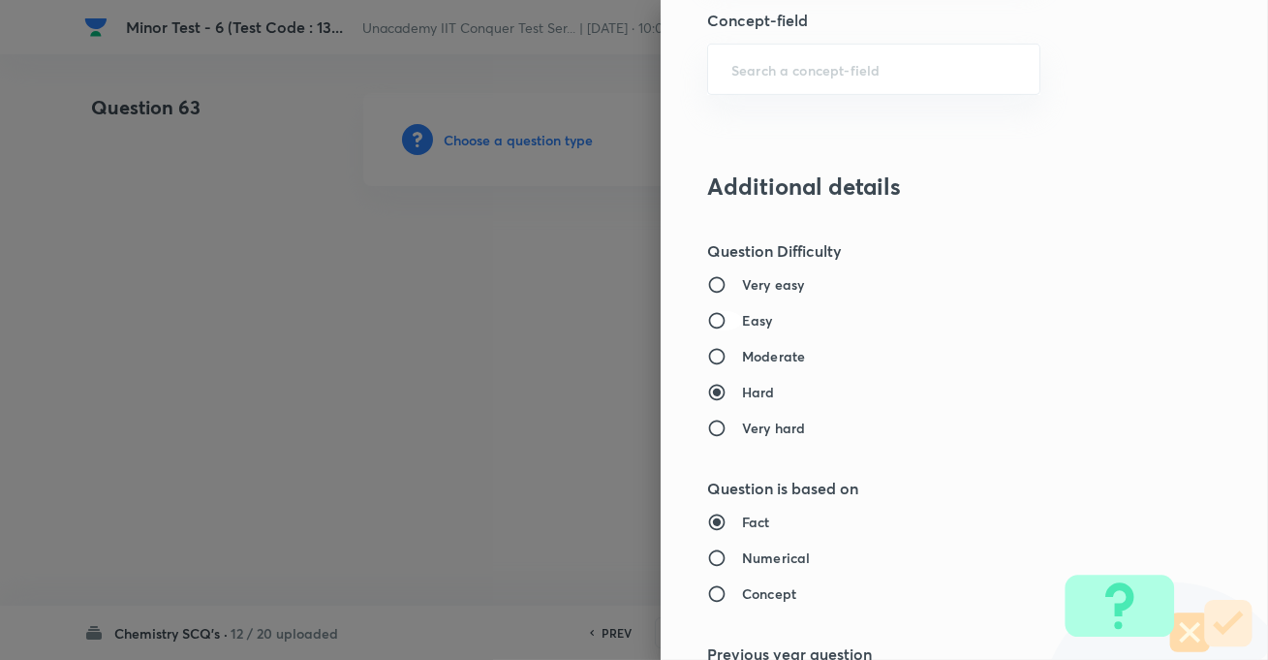
click at [727, 311] on input "Easy" at bounding box center [724, 320] width 35 height 19
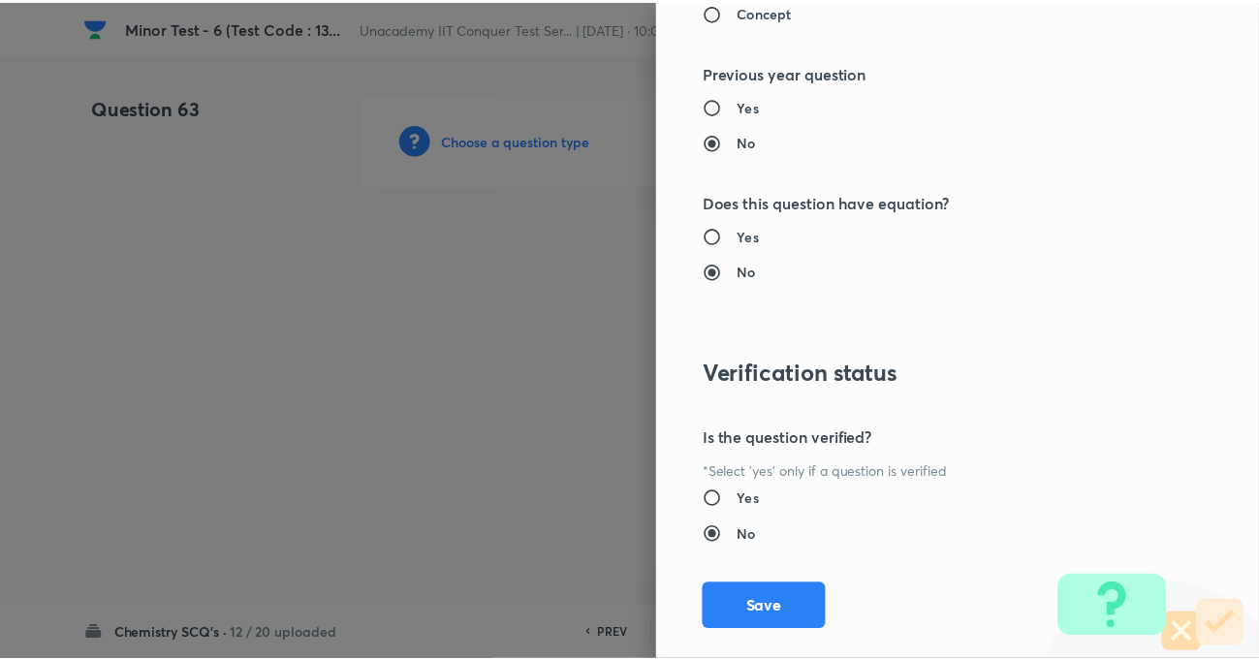
scroll to position [2109, 0]
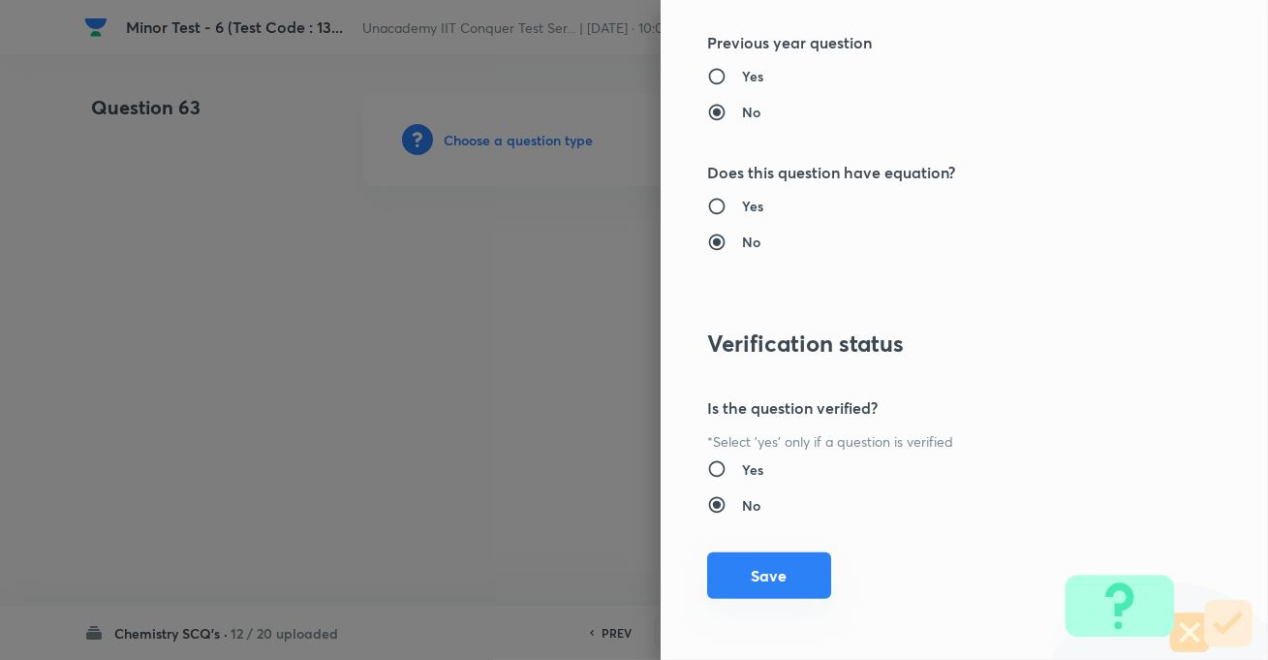
click at [774, 566] on button "Save" at bounding box center [769, 575] width 124 height 47
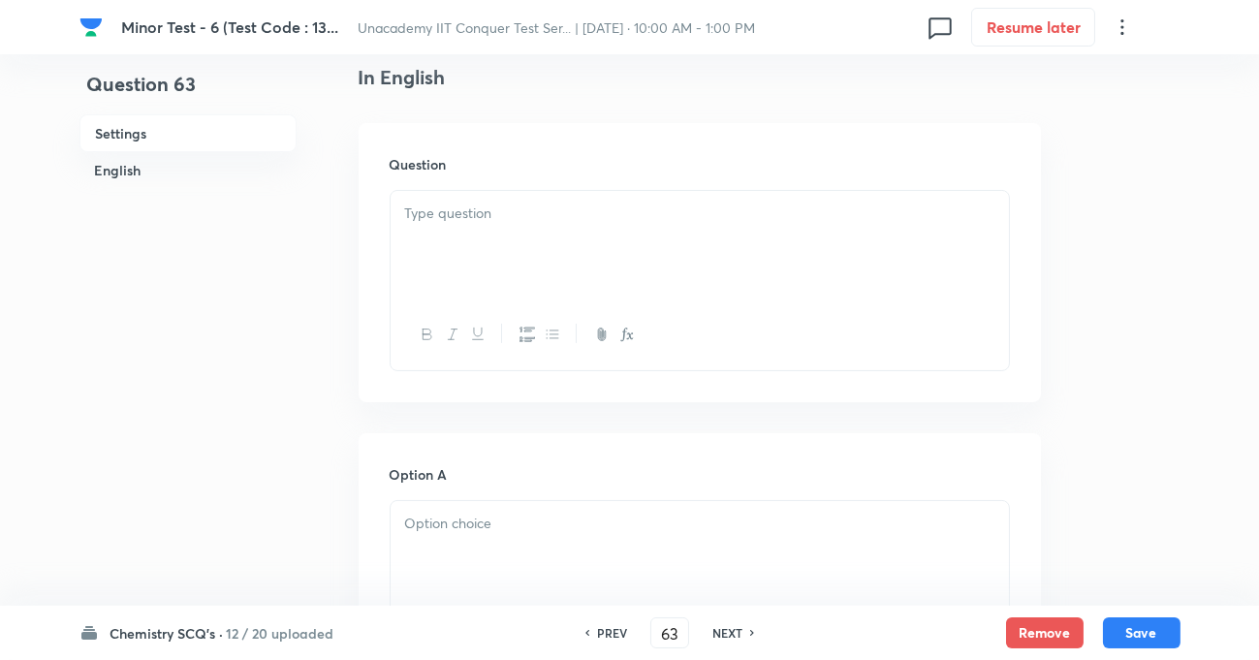
scroll to position [616, 0]
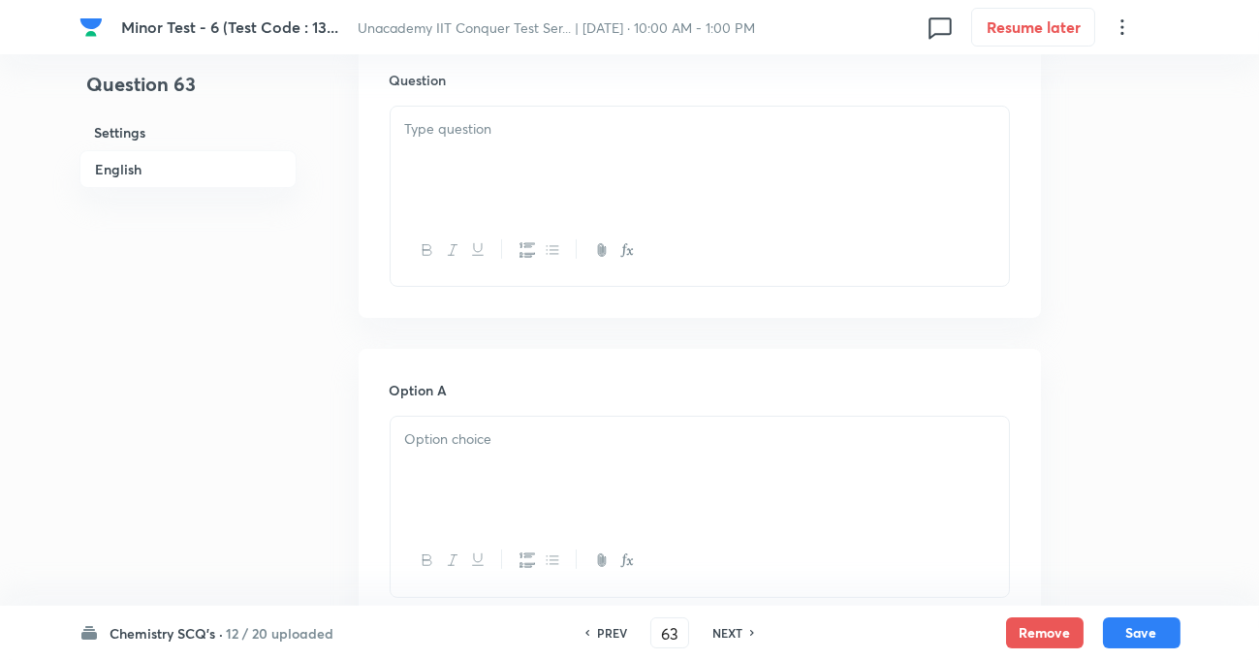
click at [562, 148] on div at bounding box center [700, 161] width 618 height 109
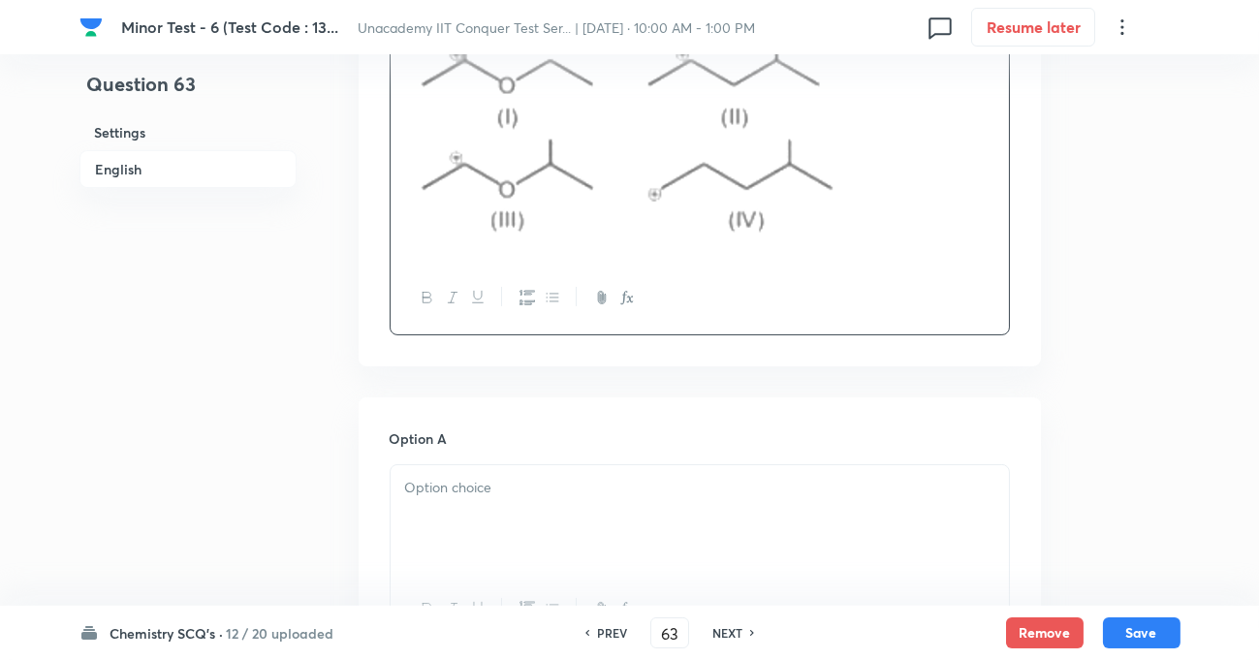
scroll to position [793, 0]
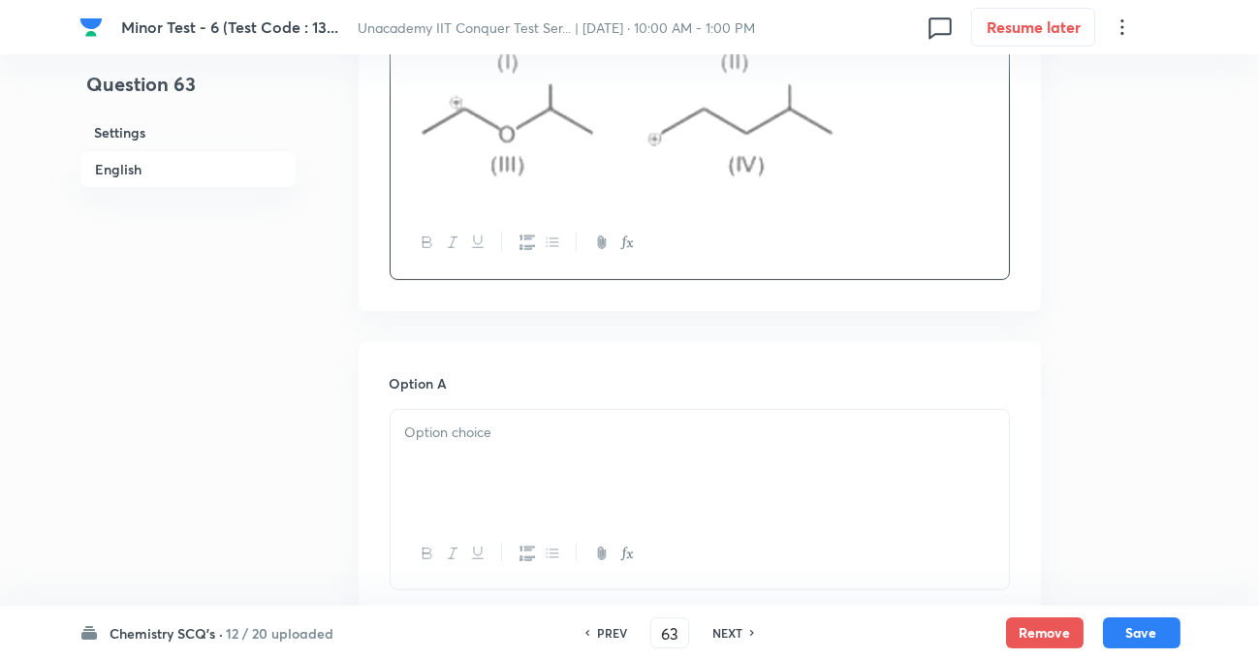
click at [442, 432] on p at bounding box center [699, 433] width 589 height 22
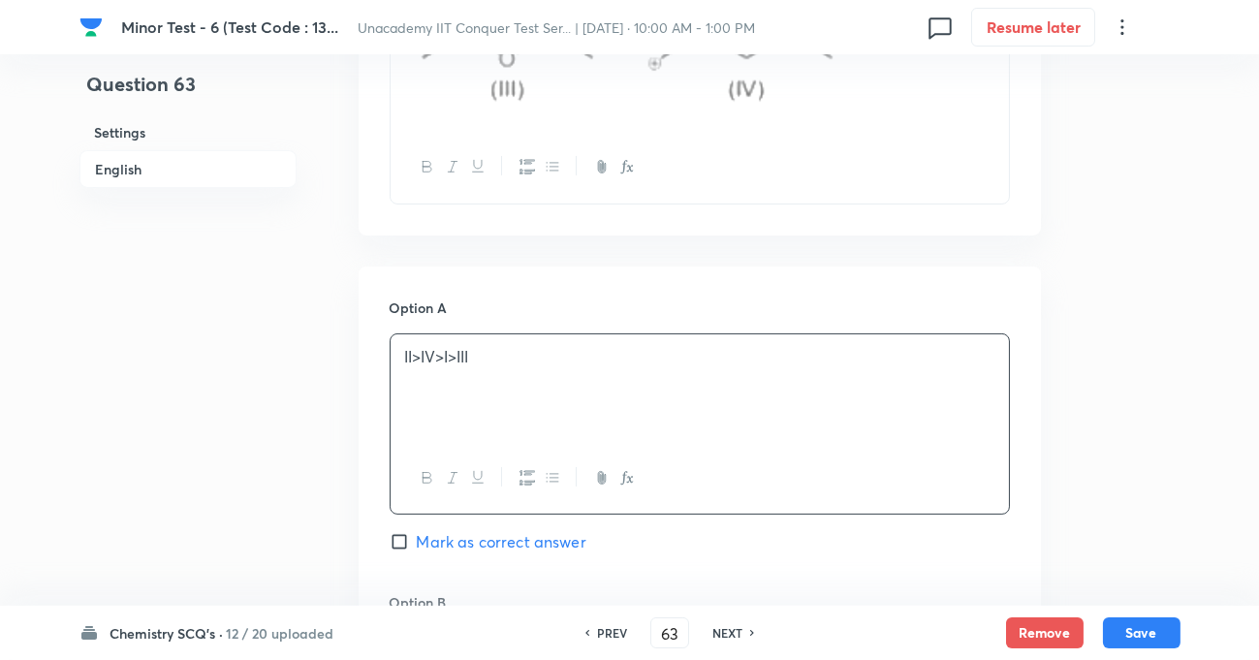
scroll to position [1056, 0]
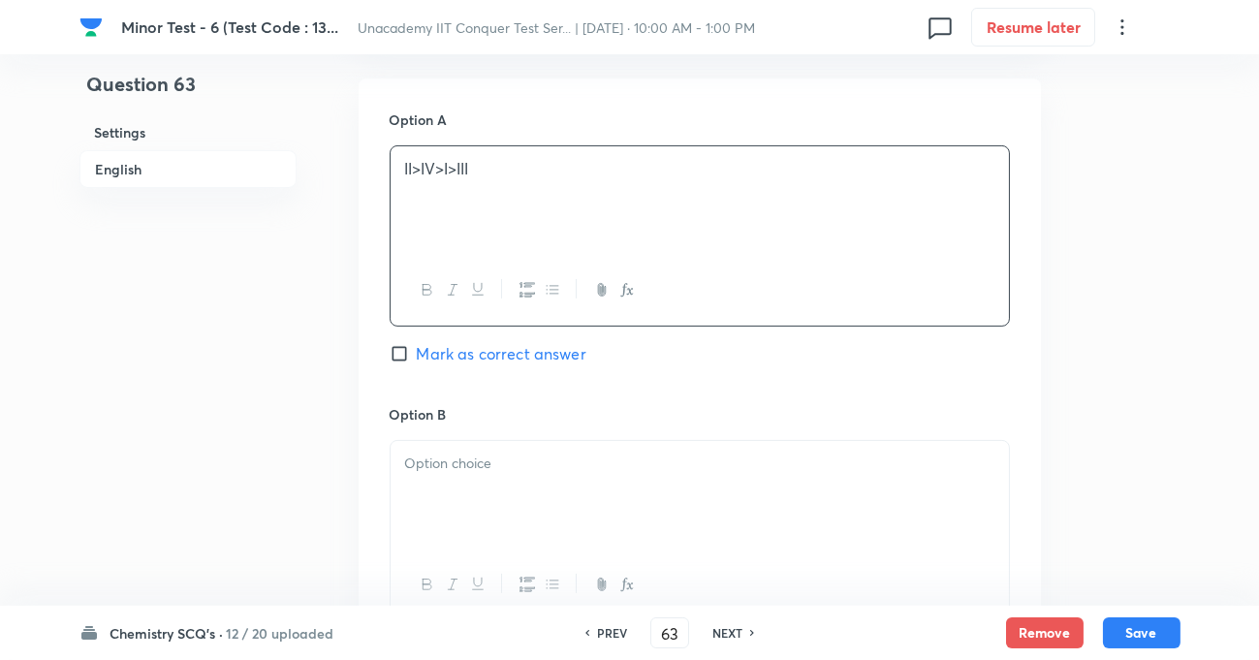
click at [492, 456] on p at bounding box center [699, 464] width 589 height 22
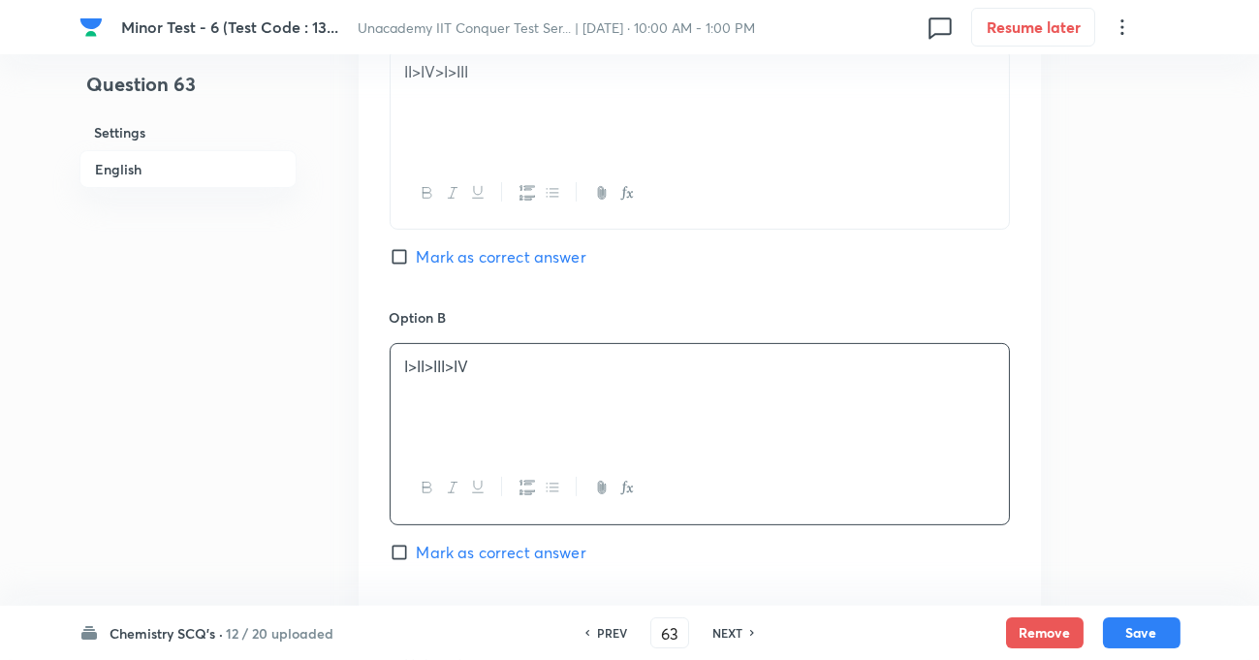
scroll to position [1321, 0]
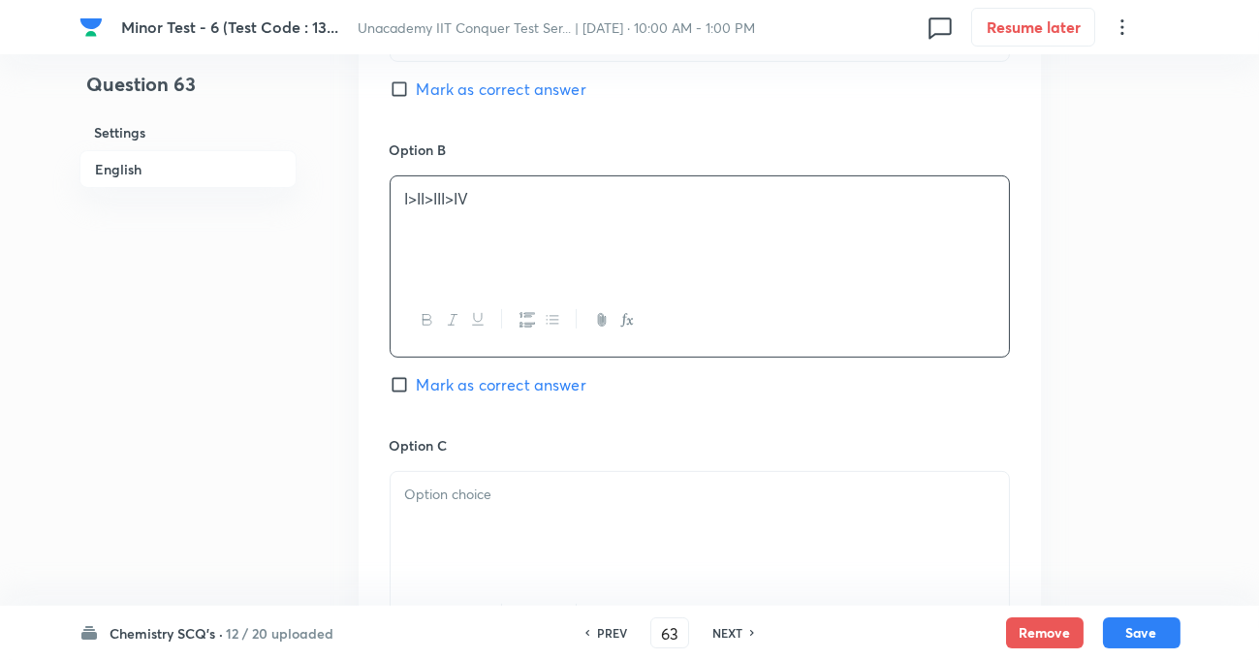
click at [474, 489] on p at bounding box center [699, 495] width 589 height 22
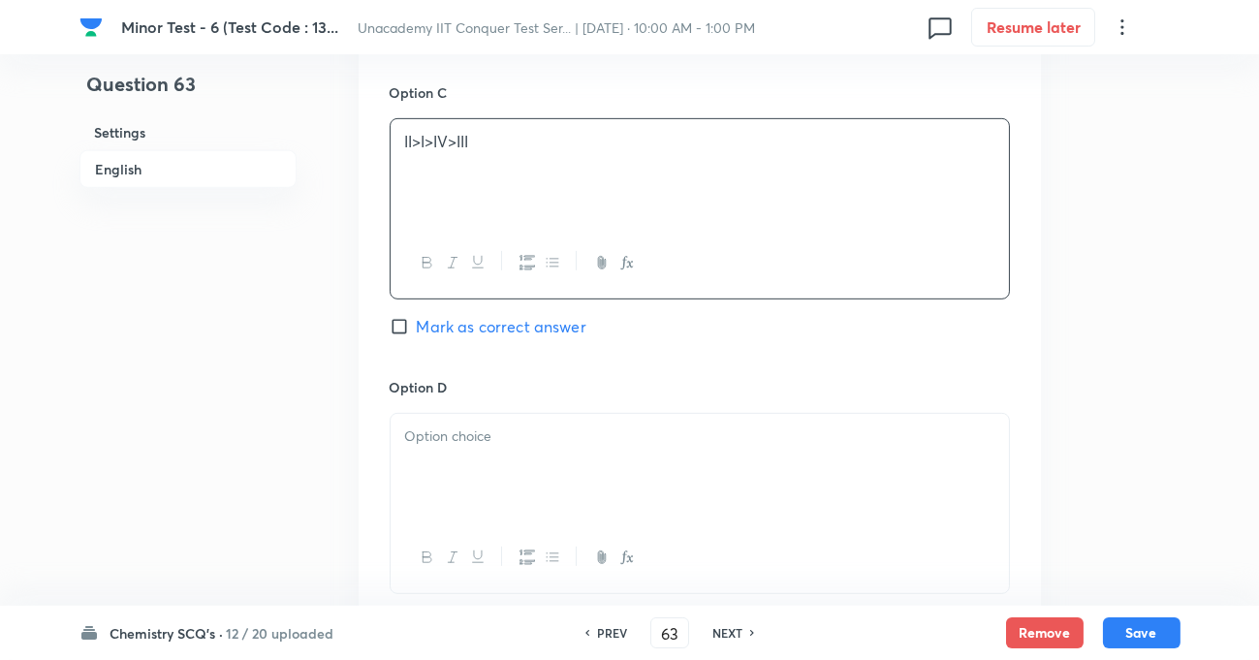
click at [476, 440] on p at bounding box center [699, 436] width 589 height 22
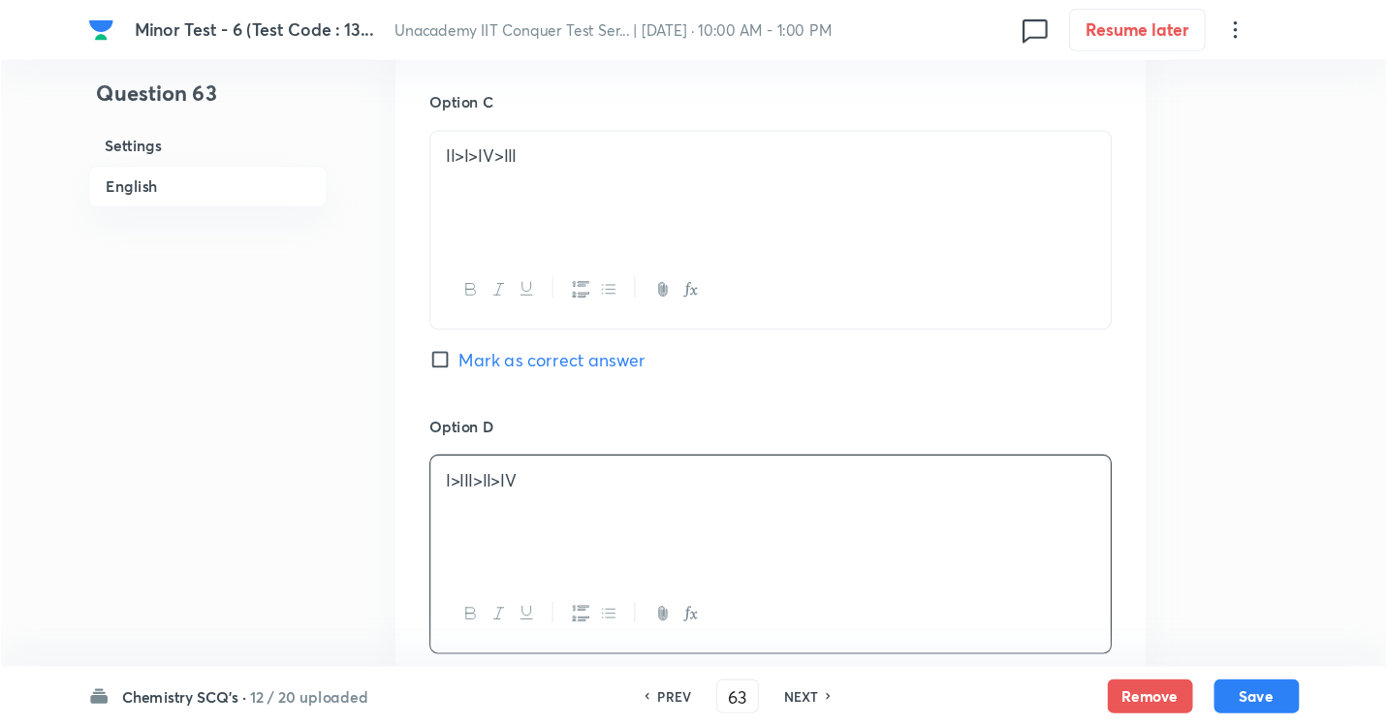
scroll to position [1938, 0]
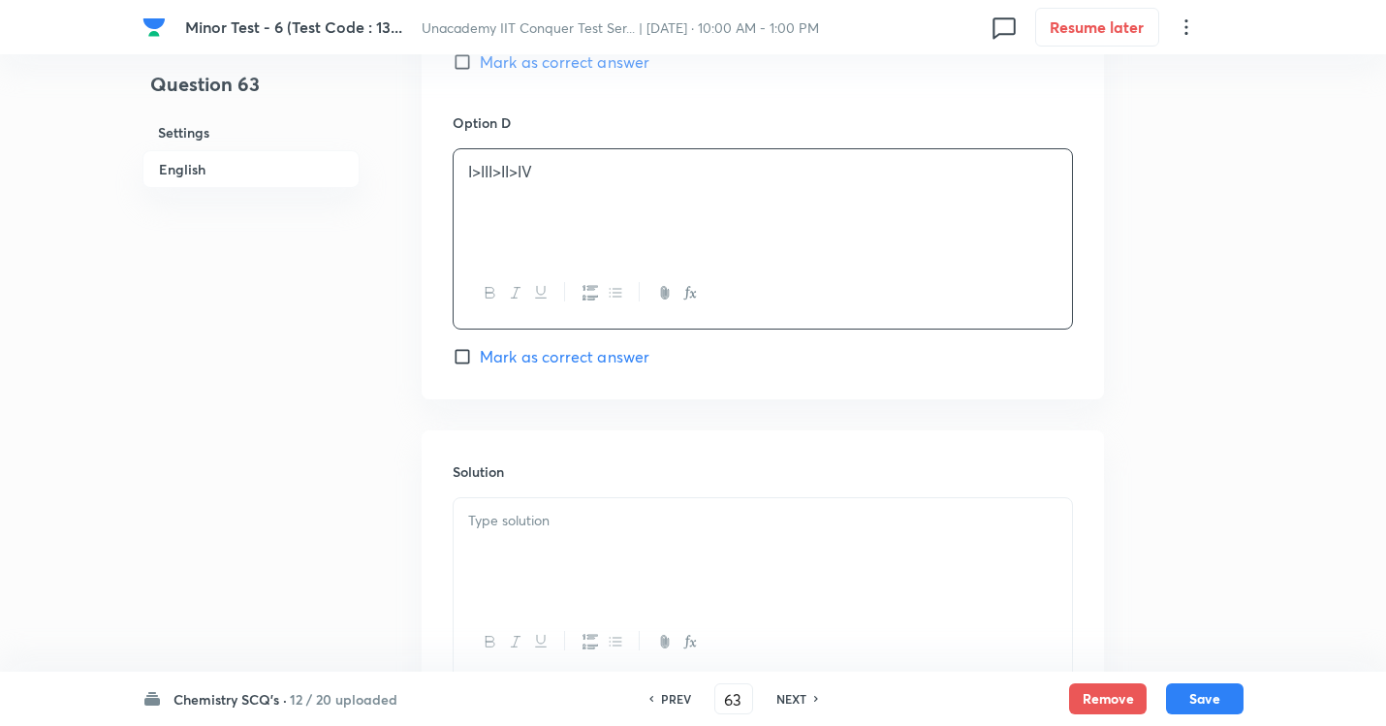
click at [464, 353] on input "Mark as correct answer" at bounding box center [466, 356] width 27 height 19
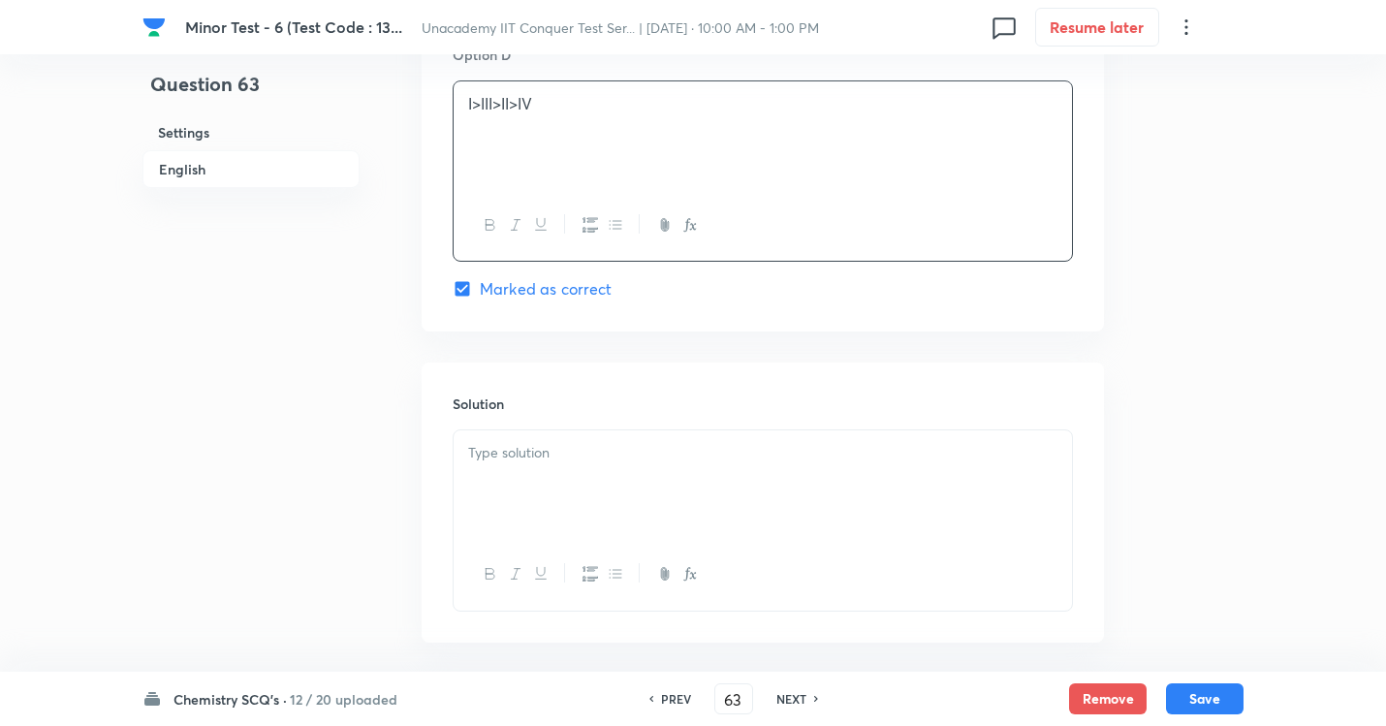
scroll to position [2093, 0]
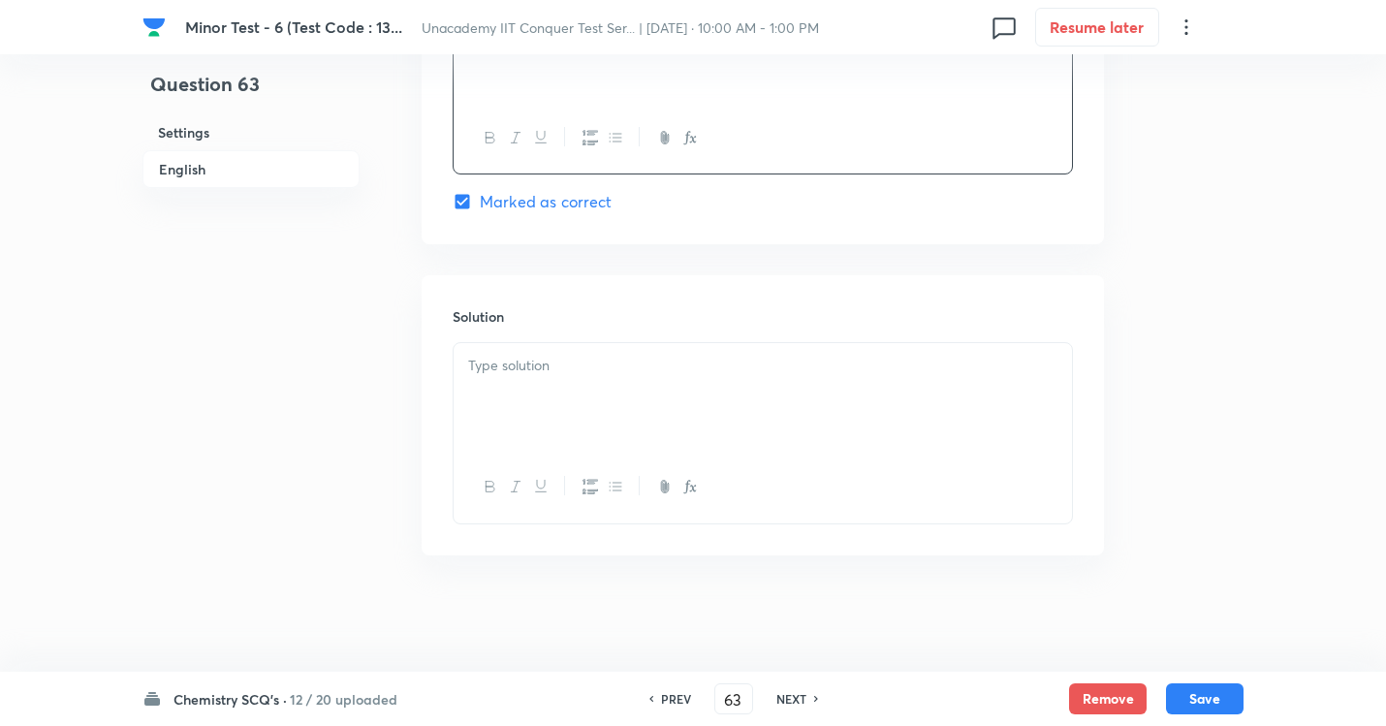
click at [524, 366] on p at bounding box center [762, 366] width 589 height 22
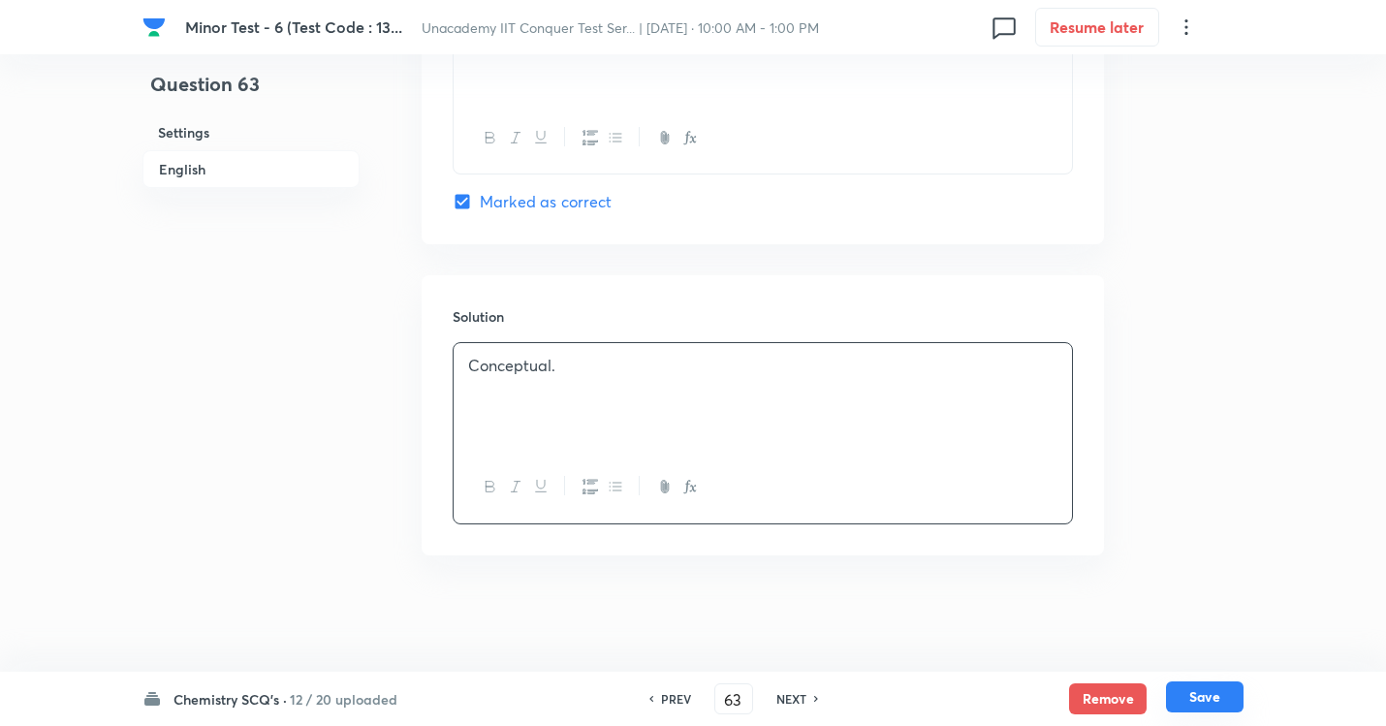
click at [1230, 659] on button "Save" at bounding box center [1205, 696] width 78 height 31
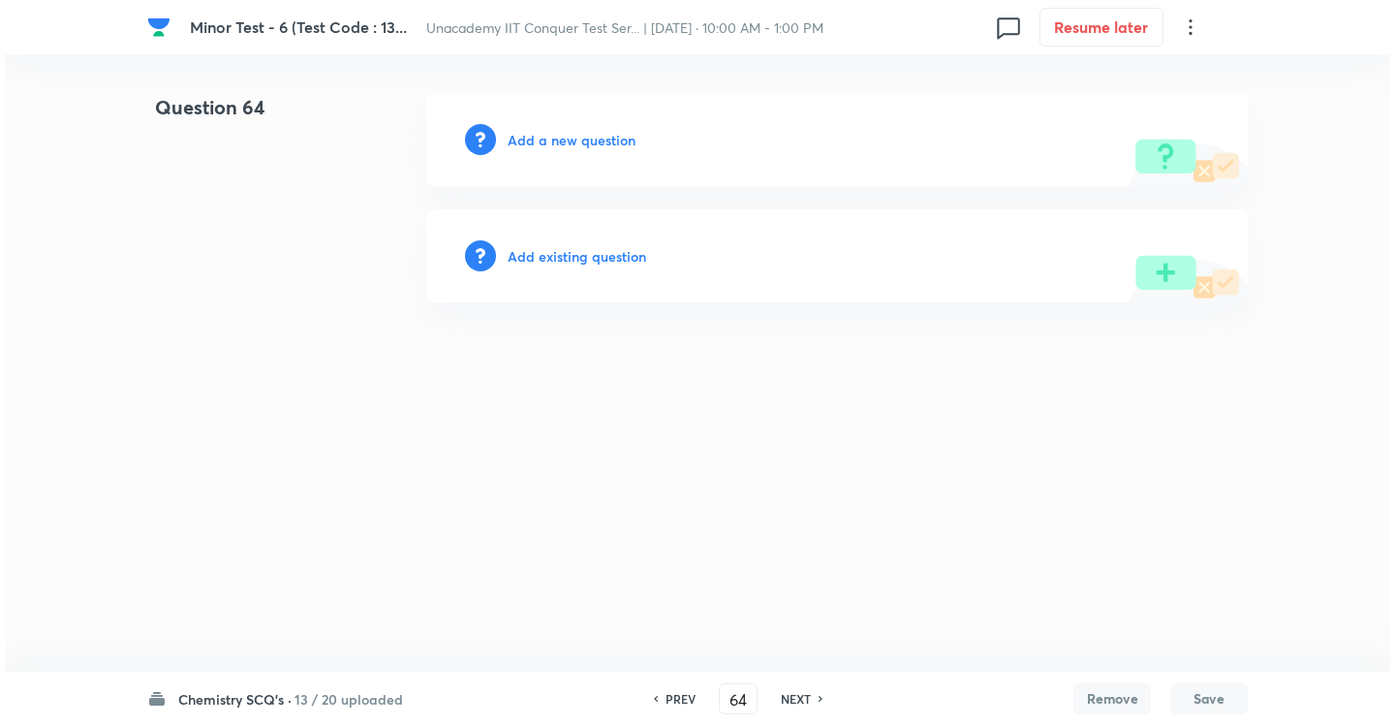
scroll to position [0, 0]
click at [508, 138] on h6 "Add a new question" at bounding box center [572, 140] width 128 height 20
click at [570, 144] on h6 "Choose a question type" at bounding box center [582, 140] width 149 height 20
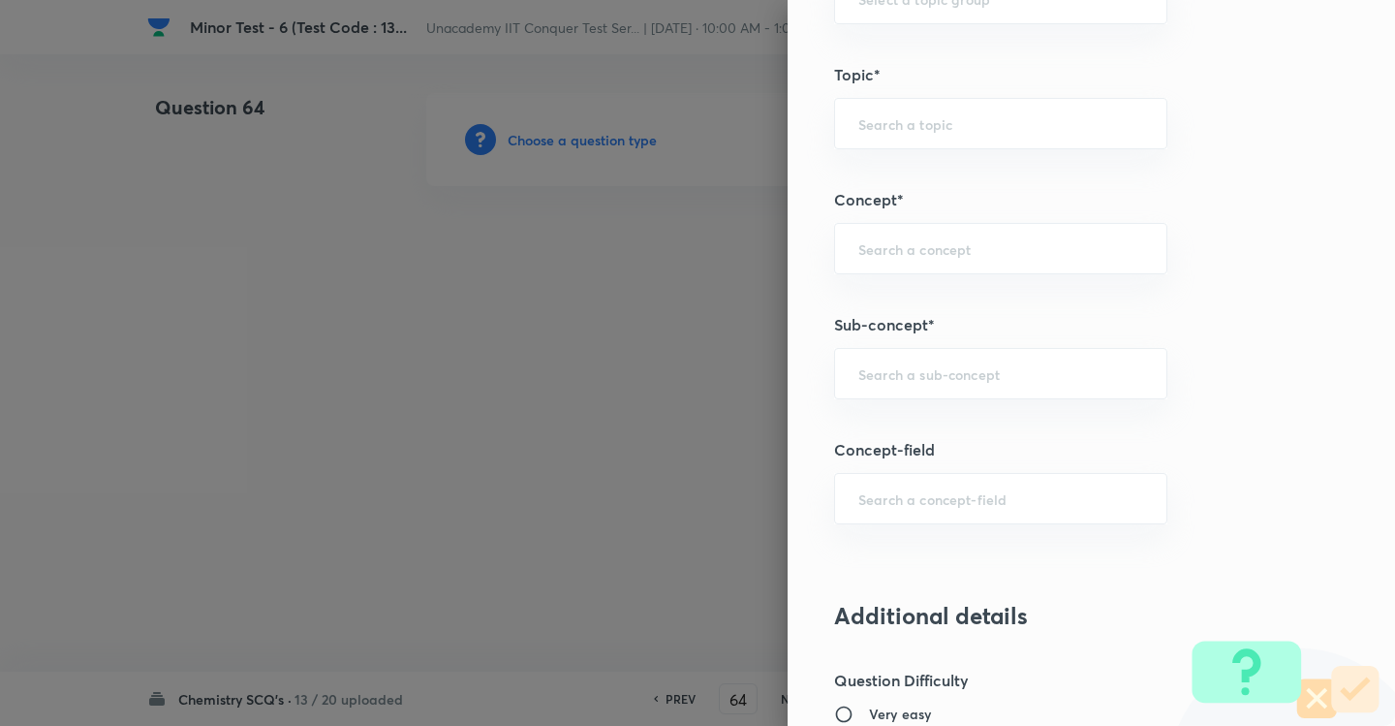
scroll to position [1163, 0]
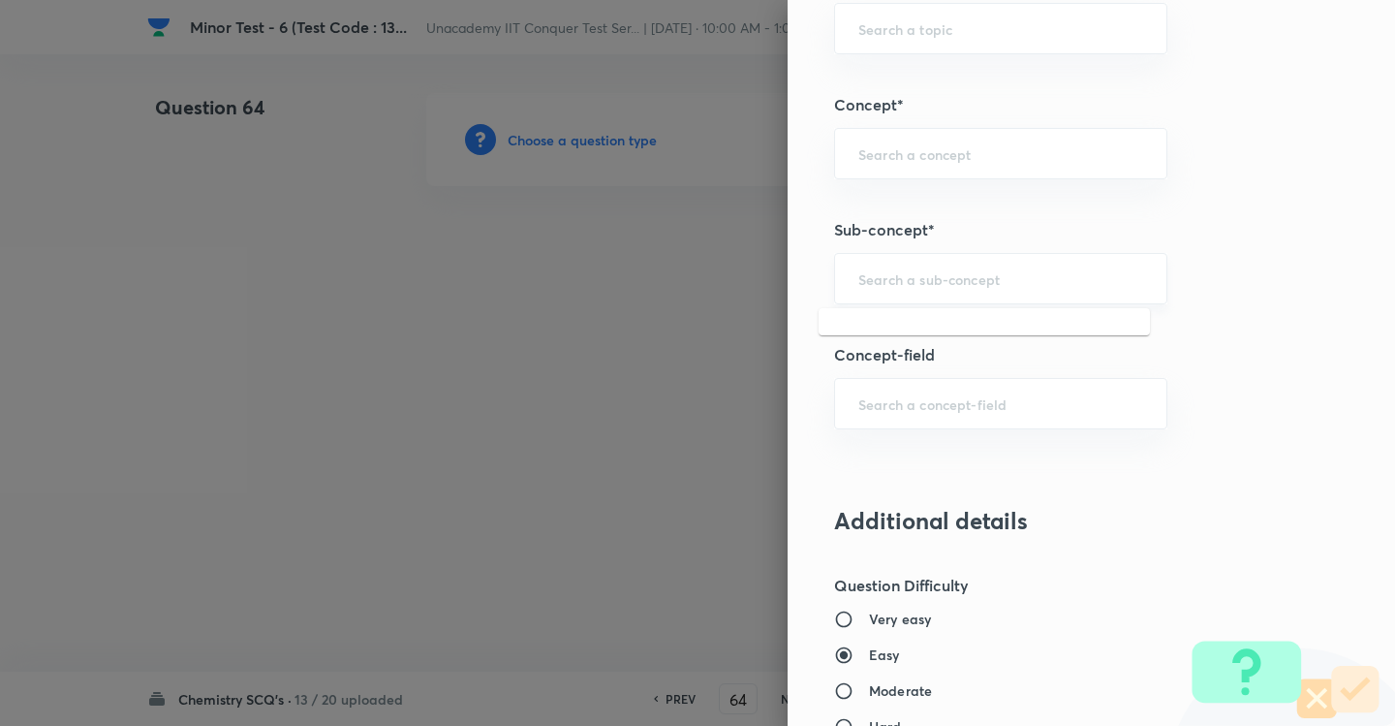
click at [892, 278] on input "text" at bounding box center [1001, 278] width 285 height 18
paste input "Development Of The Science Of Organic Chemistry"
click at [899, 338] on li "Development Of The Science Of Organic Chemistry" at bounding box center [984, 345] width 331 height 58
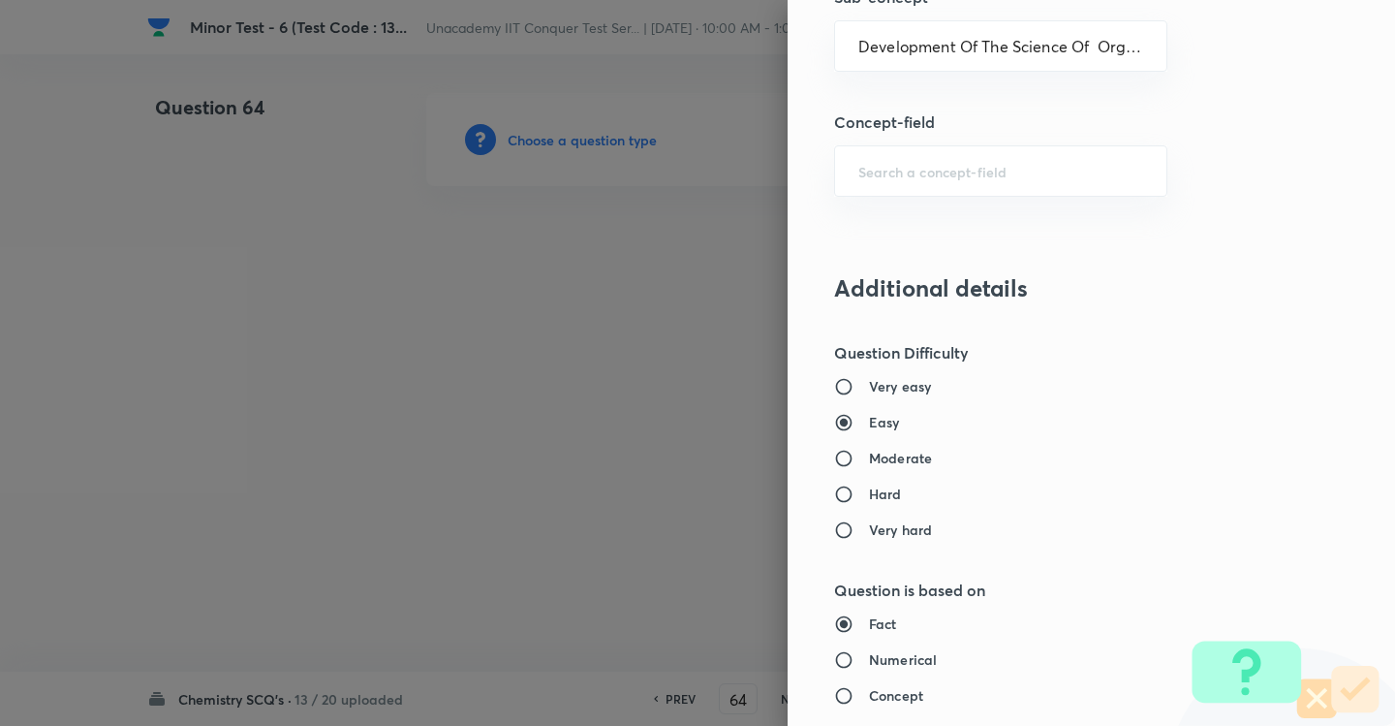
scroll to position [1454, 0]
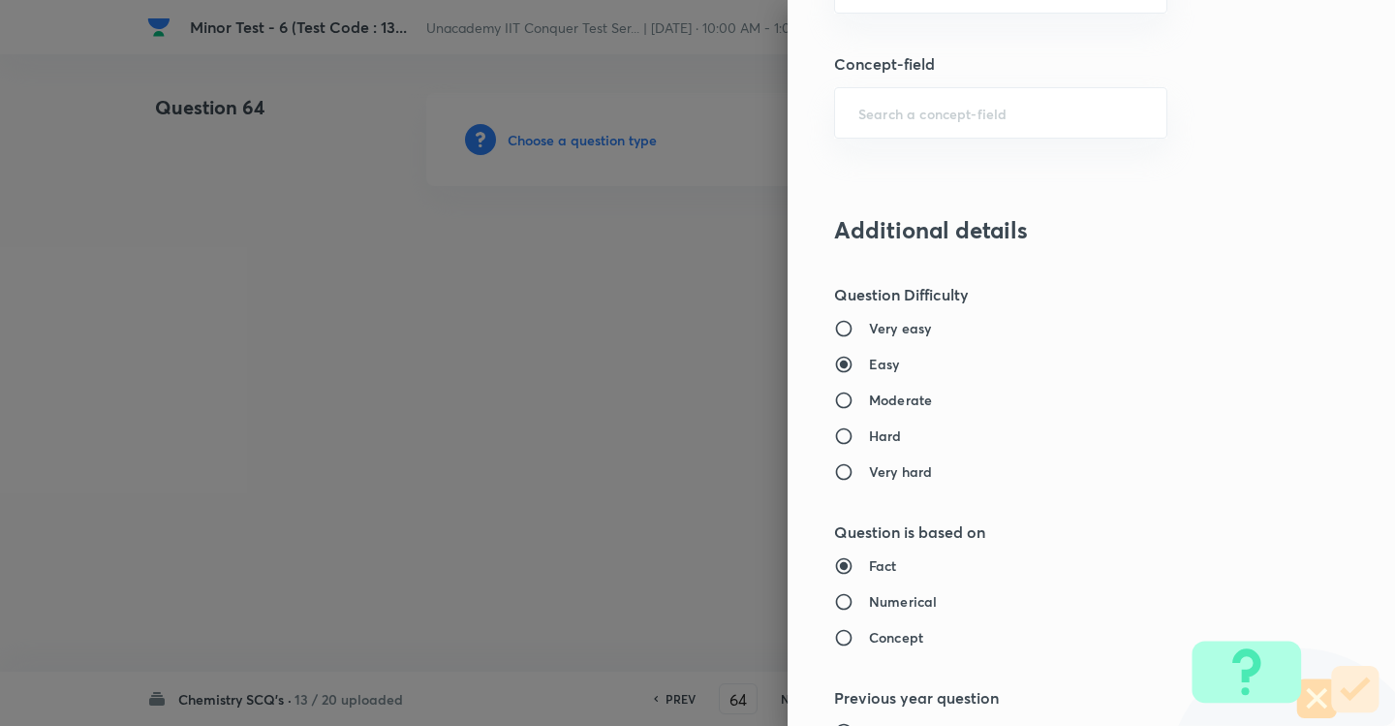
click at [869, 404] on h6 "Moderate" at bounding box center [900, 400] width 63 height 20
click at [853, 404] on input "Moderate" at bounding box center [851, 400] width 35 height 19
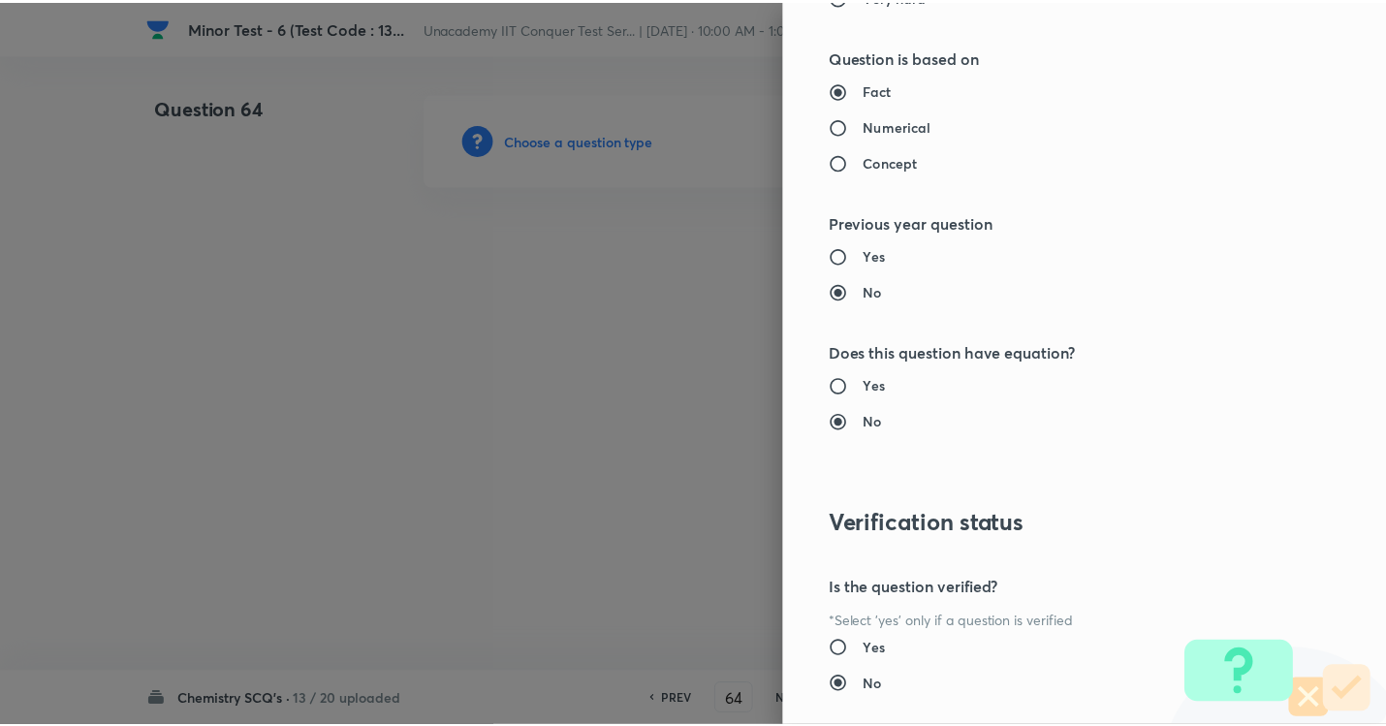
scroll to position [2046, 0]
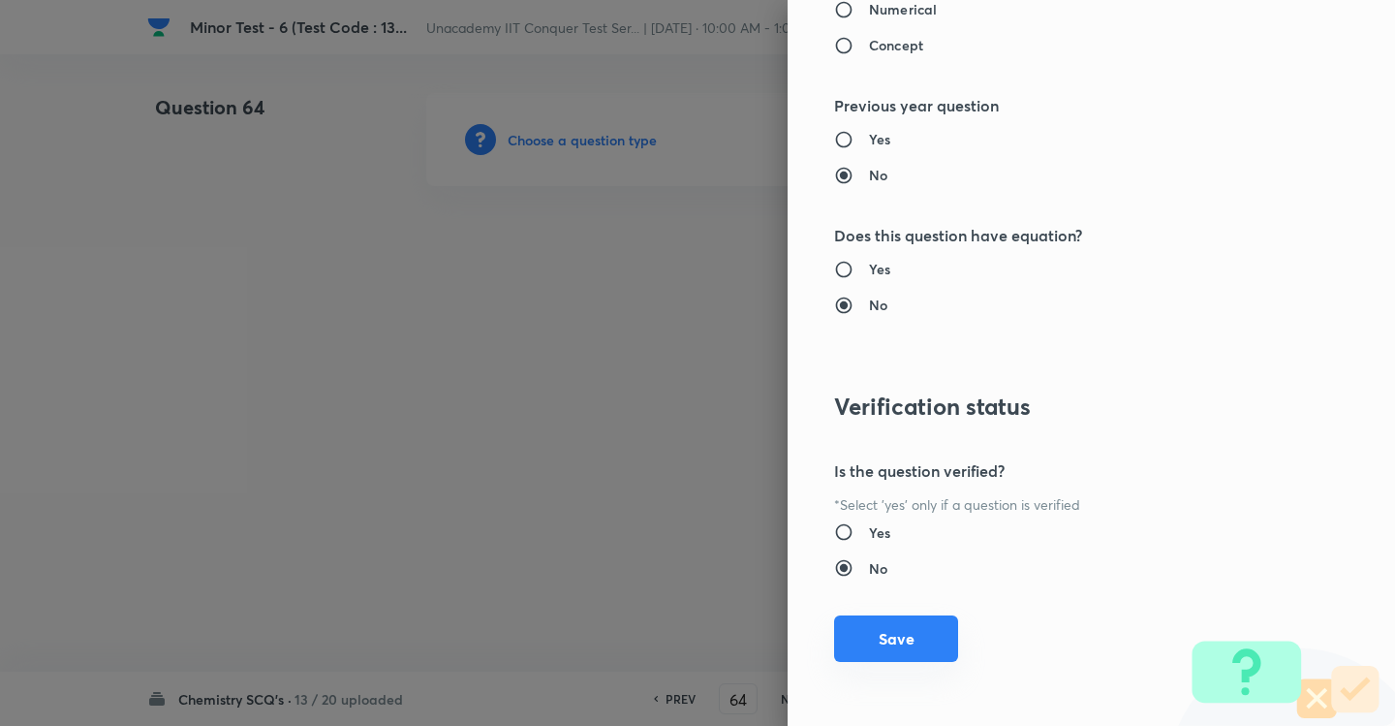
click at [892, 617] on button "Save" at bounding box center [896, 638] width 124 height 47
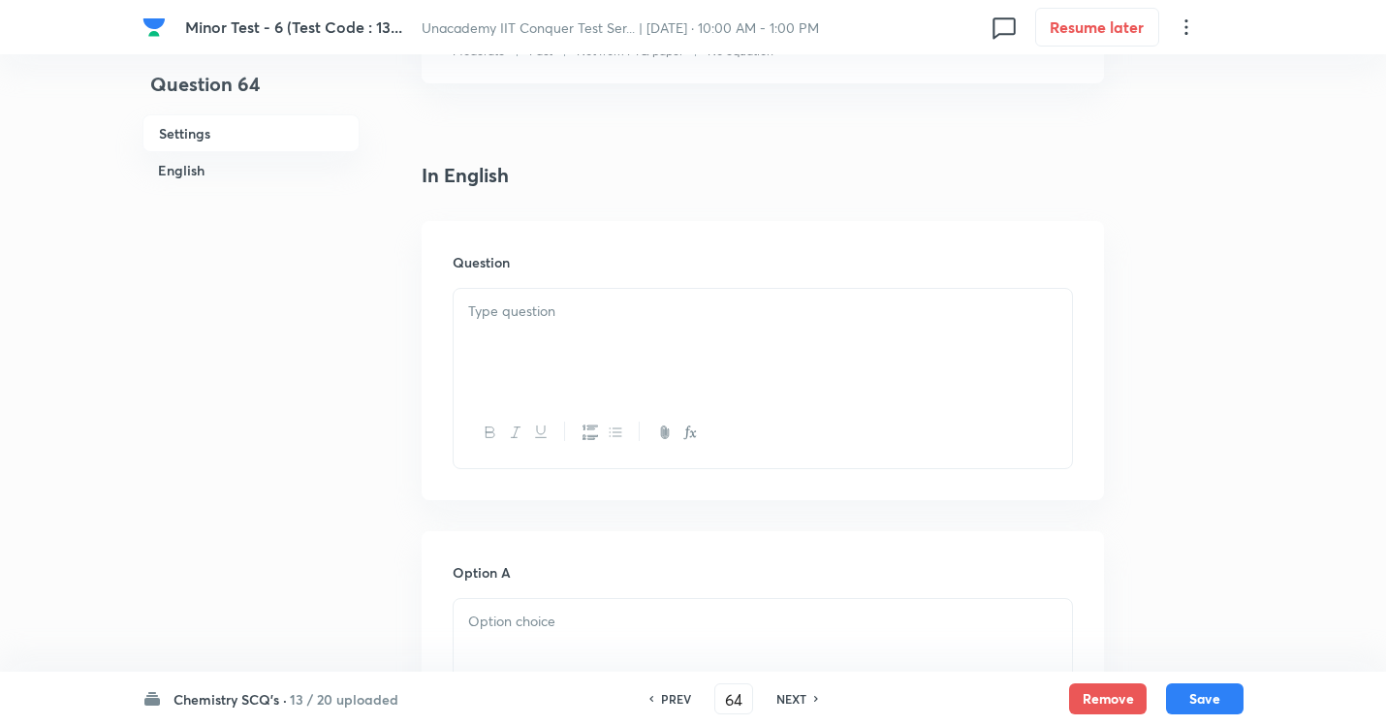
scroll to position [485, 0]
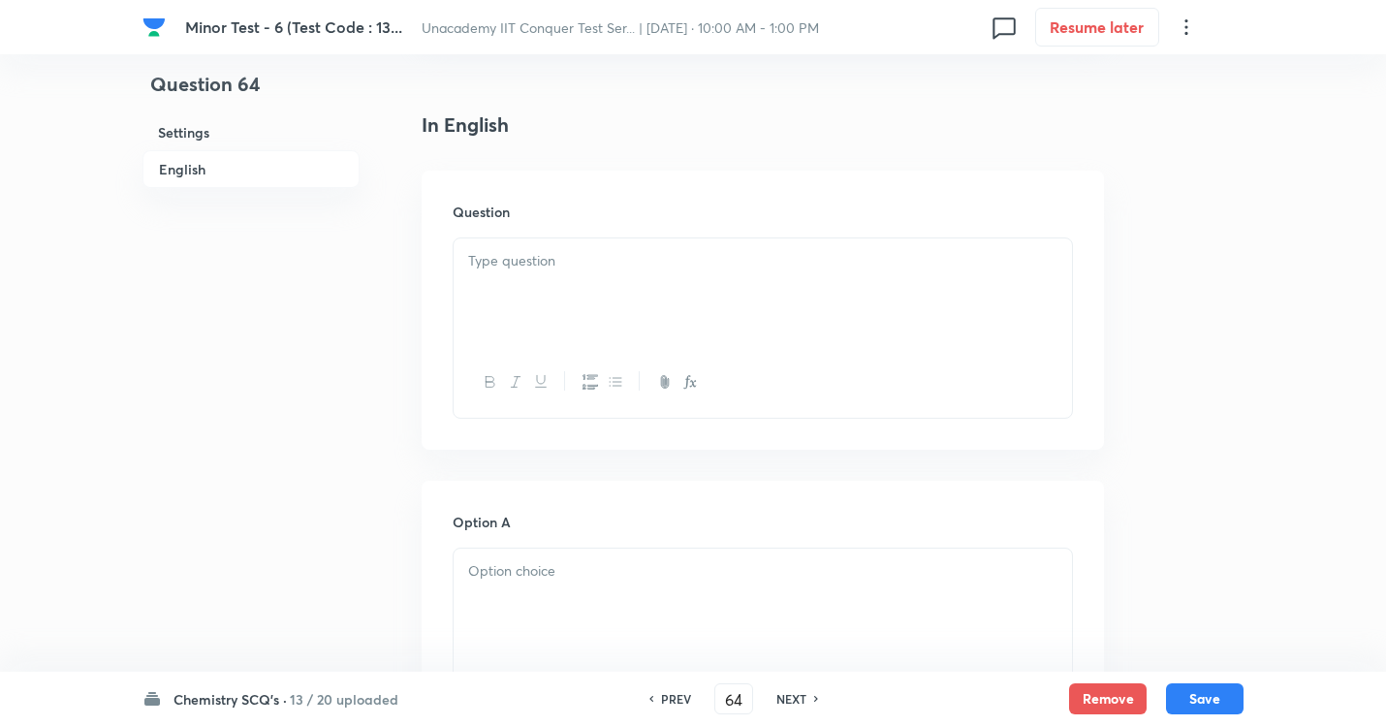
click at [572, 279] on div at bounding box center [763, 292] width 618 height 109
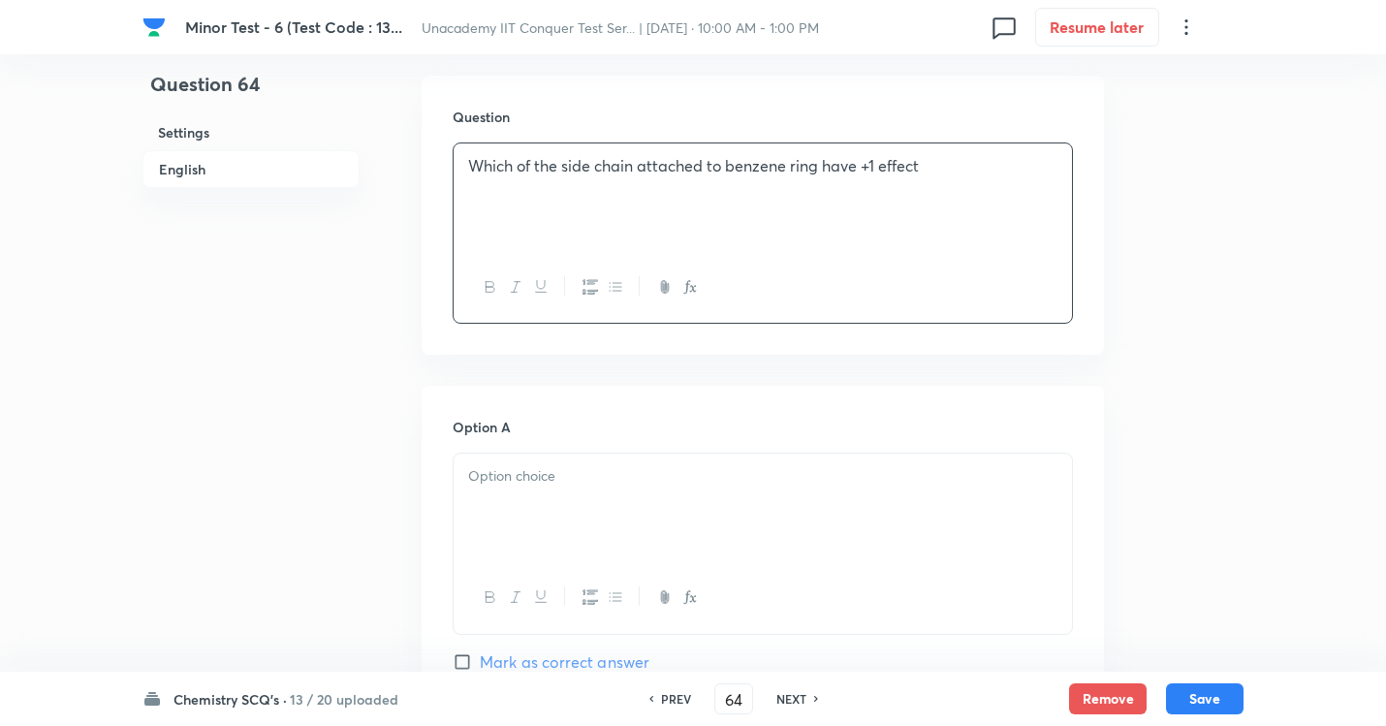
scroll to position [678, 0]
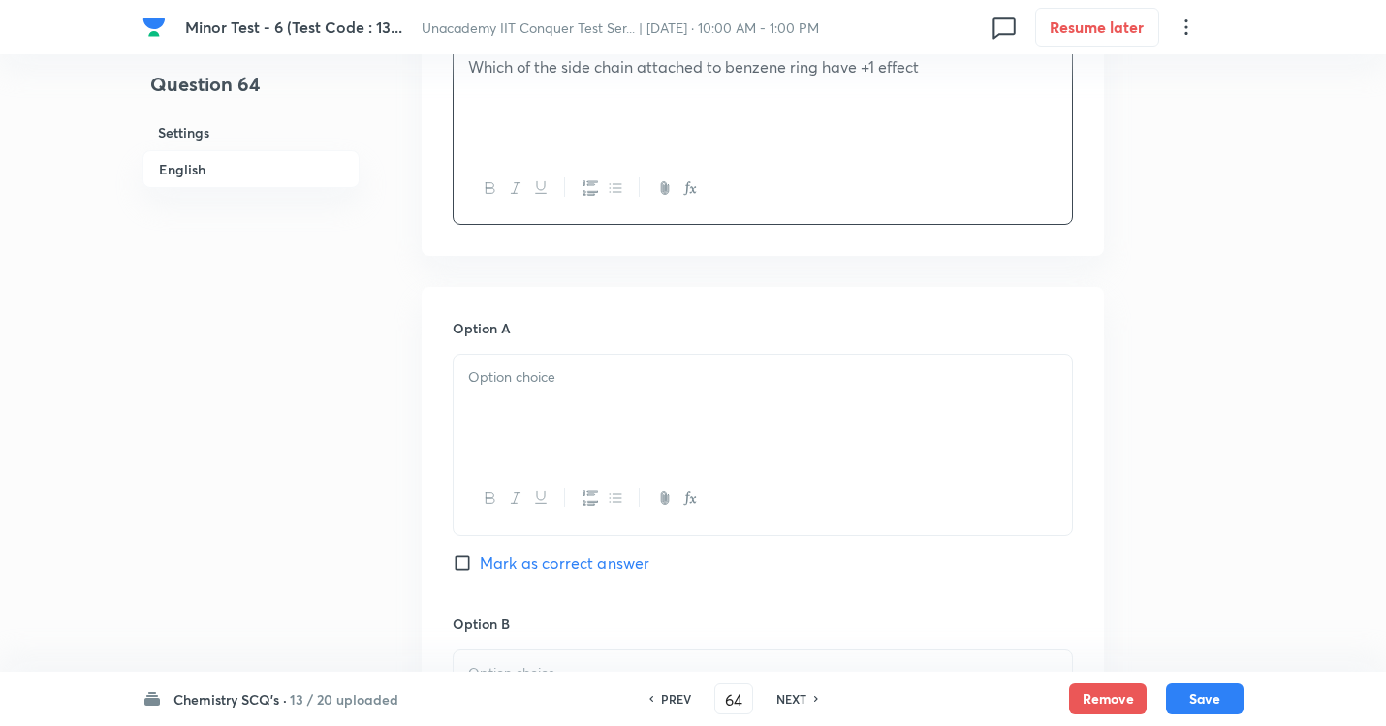
click at [525, 404] on div at bounding box center [763, 409] width 618 height 109
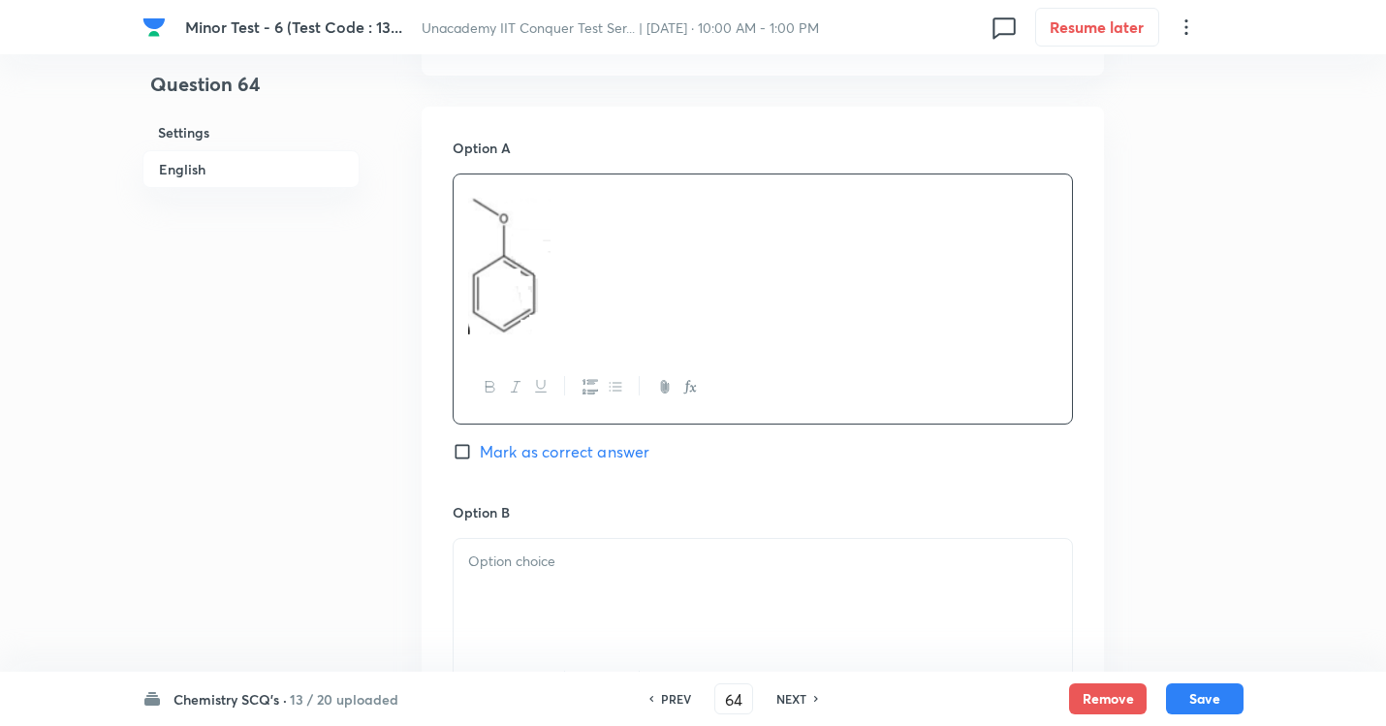
scroll to position [1066, 0]
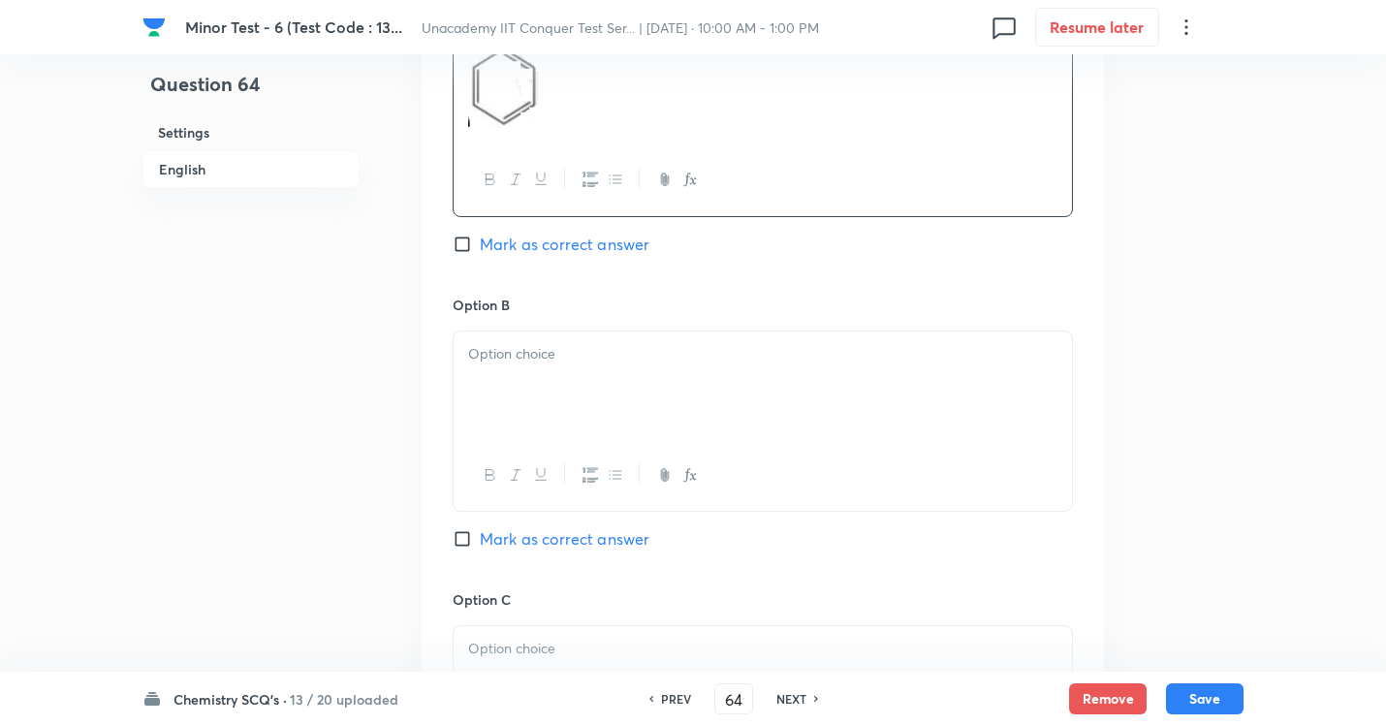
click at [499, 371] on div at bounding box center [763, 385] width 618 height 109
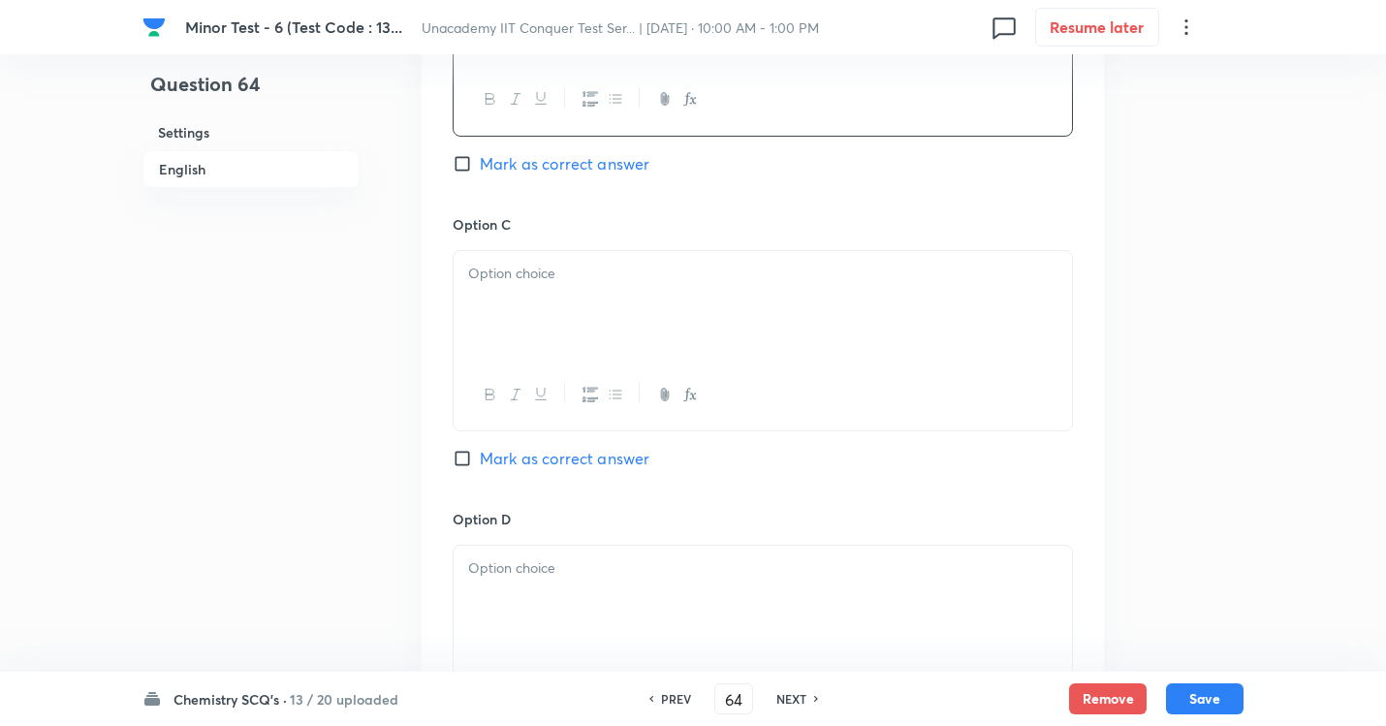
scroll to position [1550, 0]
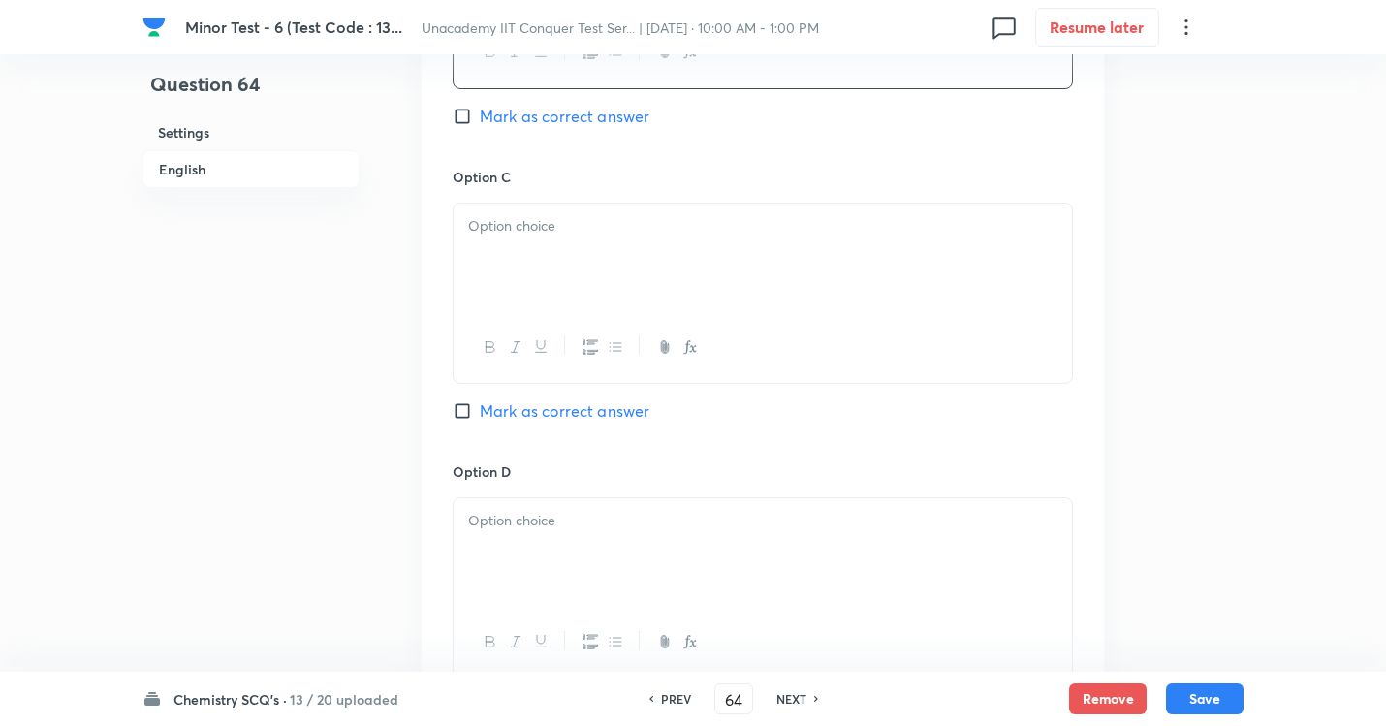
click at [487, 262] on div at bounding box center [763, 258] width 618 height 109
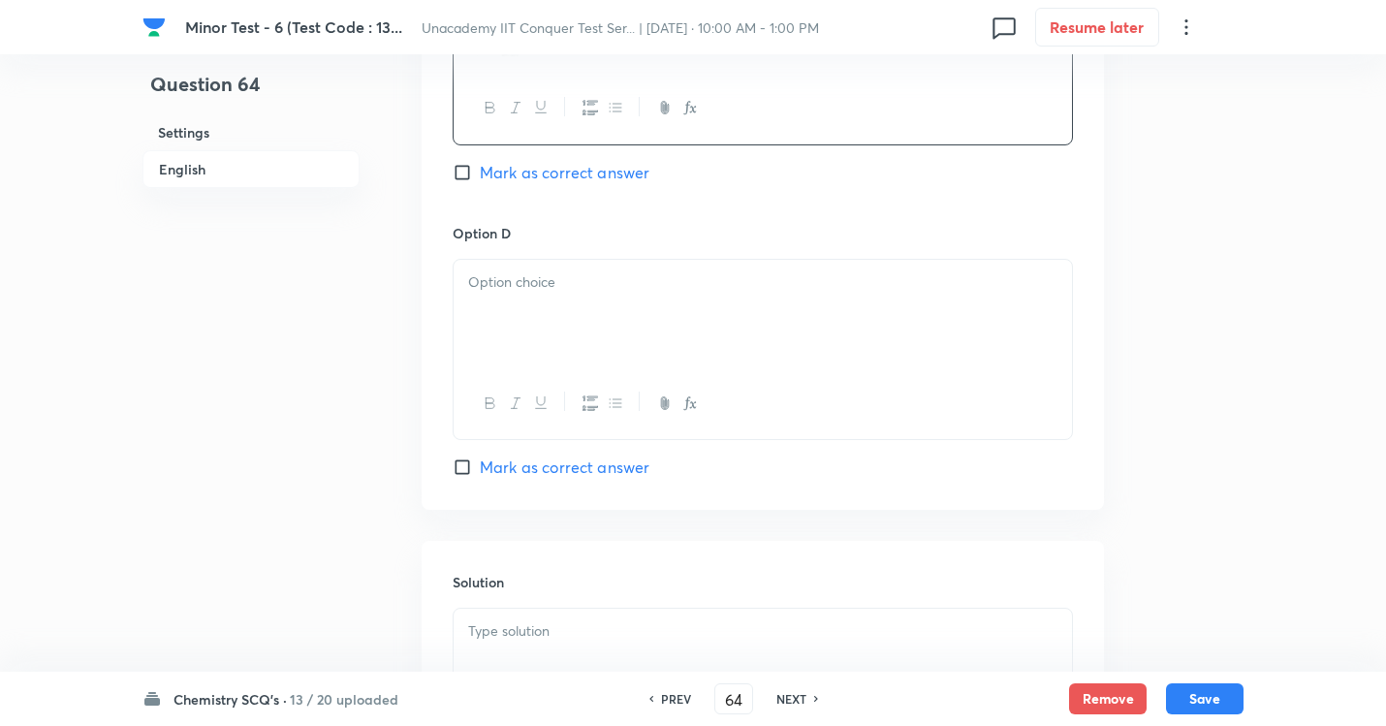
scroll to position [1841, 0]
click at [499, 285] on p at bounding box center [762, 278] width 589 height 22
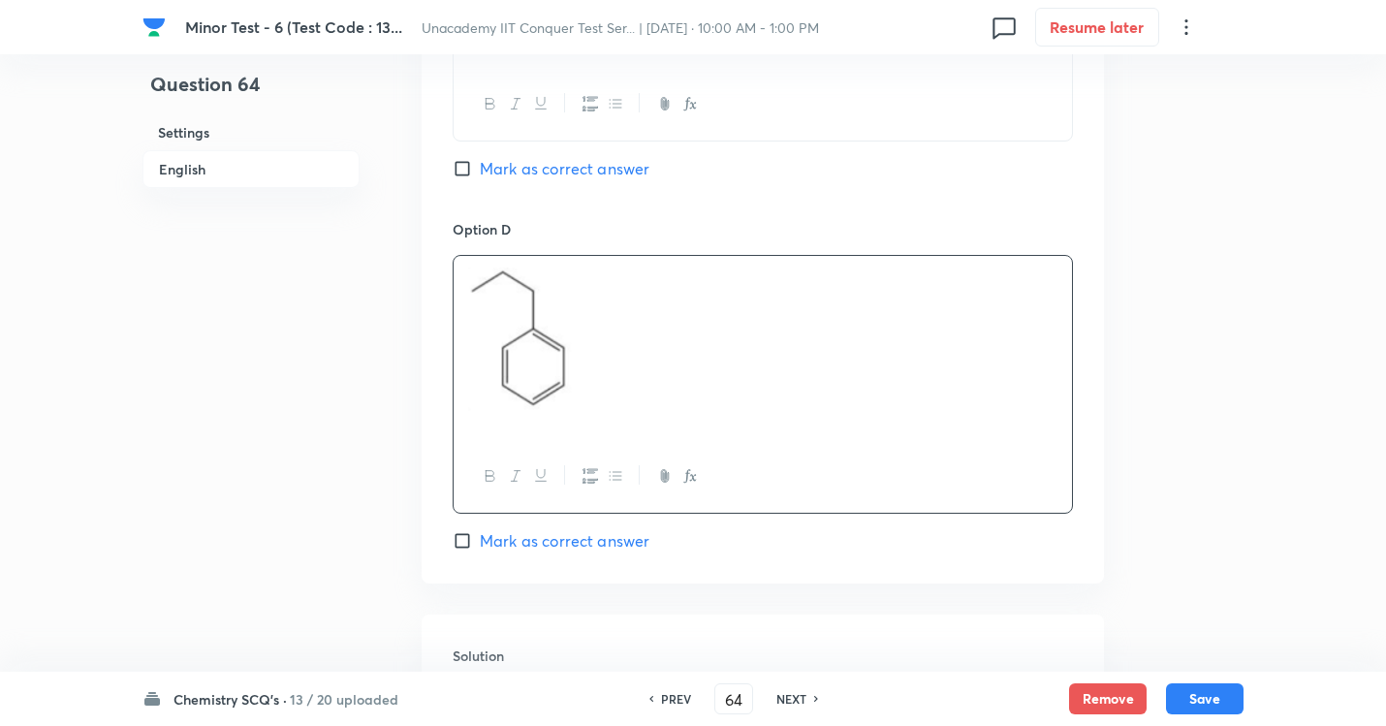
click at [462, 533] on input "Mark as correct answer" at bounding box center [466, 540] width 27 height 19
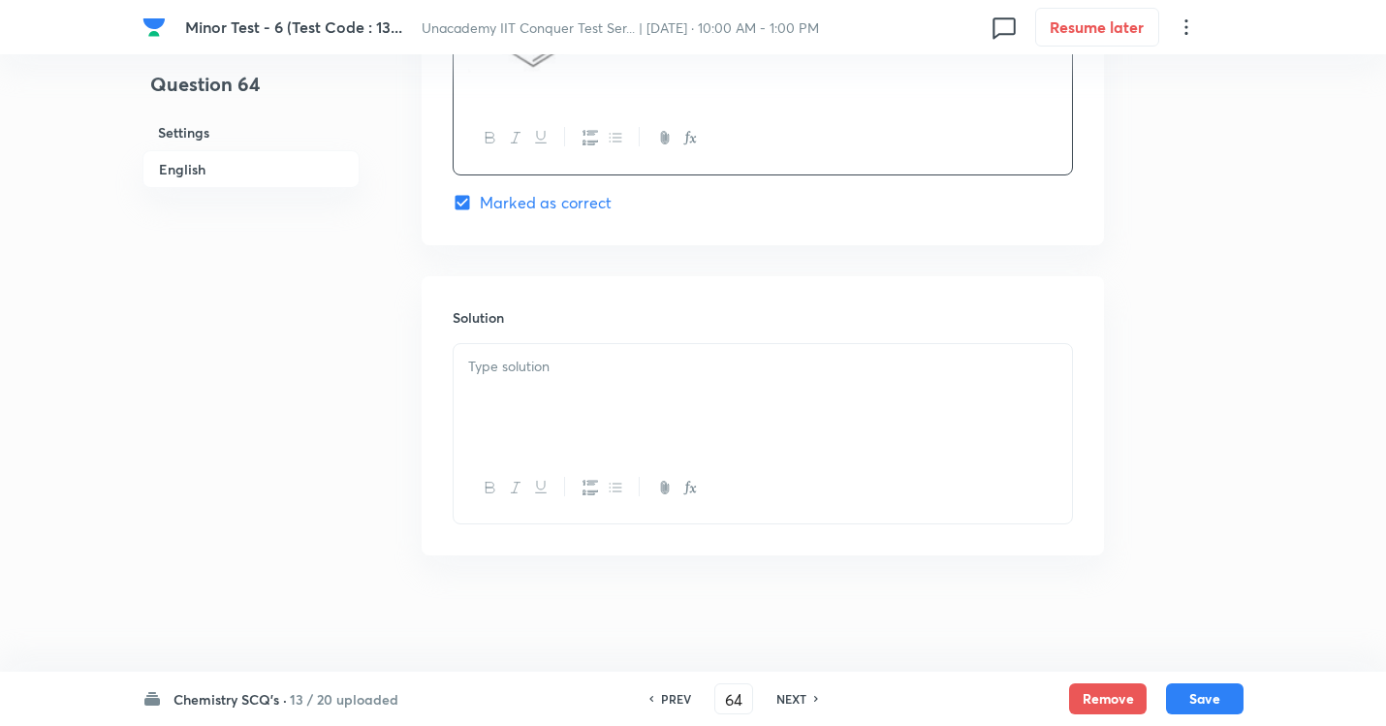
click at [497, 346] on div at bounding box center [763, 398] width 618 height 109
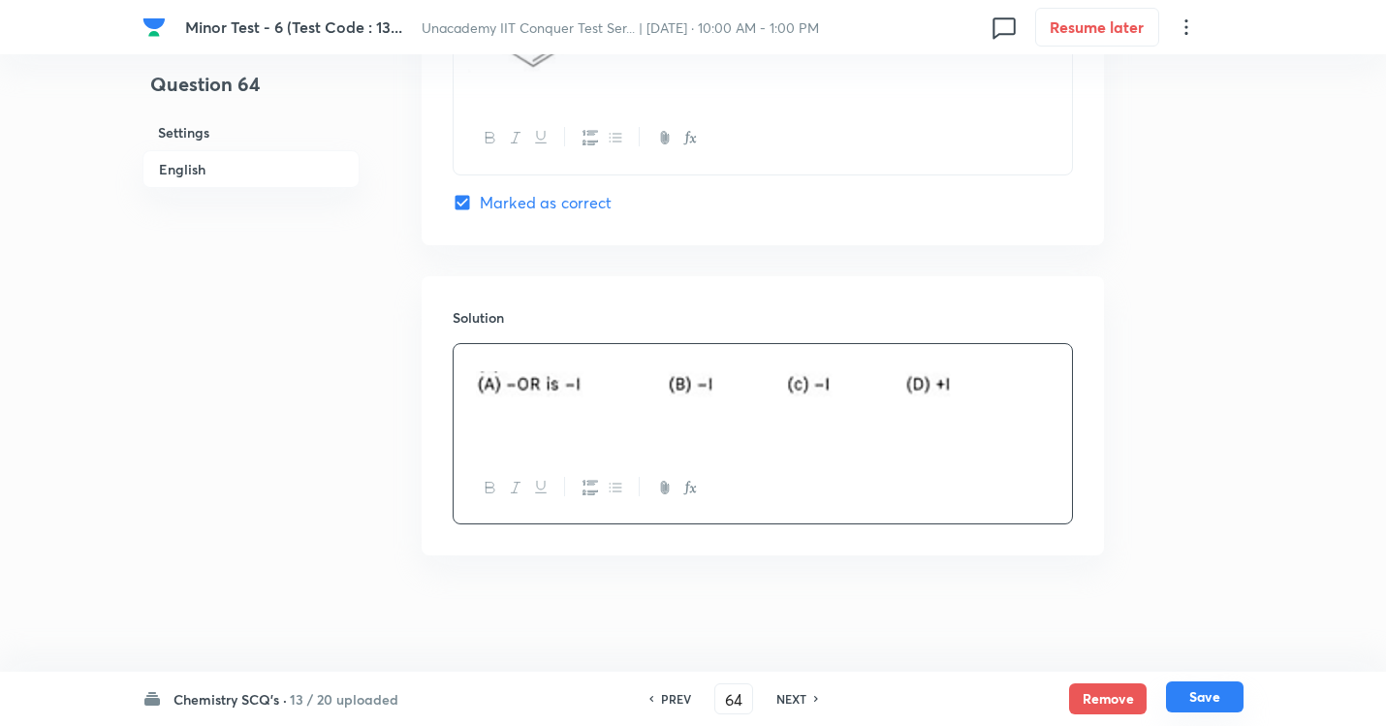
click at [1206, 659] on button "Save" at bounding box center [1205, 696] width 78 height 31
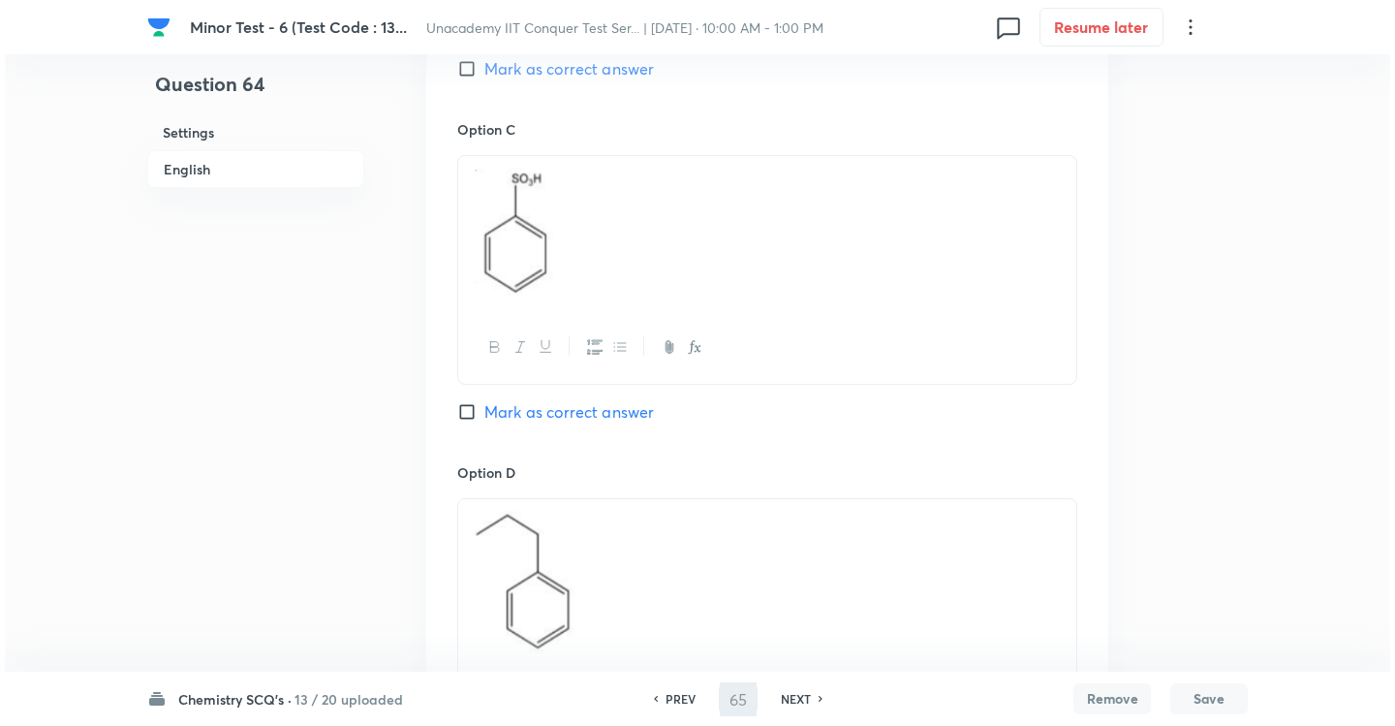
scroll to position [0, 0]
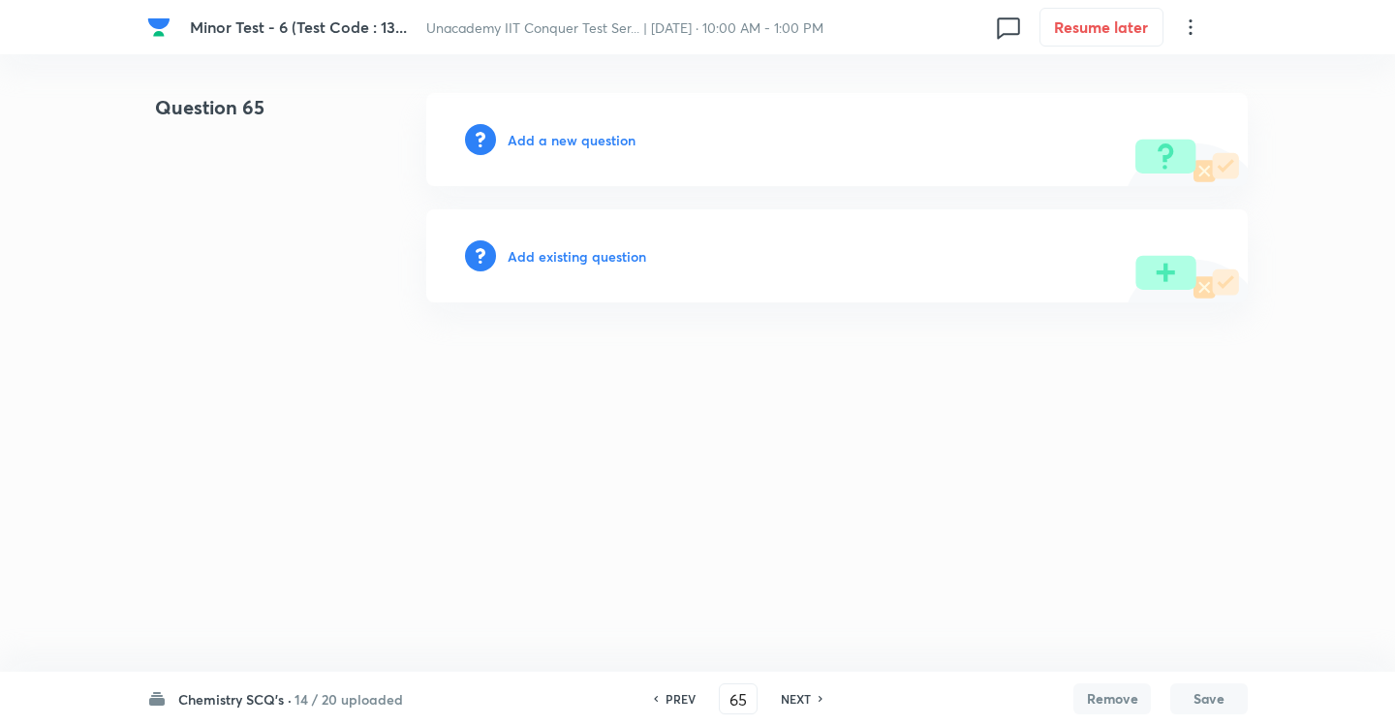
click at [609, 148] on h6 "Add a new question" at bounding box center [572, 140] width 128 height 20
click at [615, 142] on h6 "Choose a question type" at bounding box center [582, 140] width 149 height 20
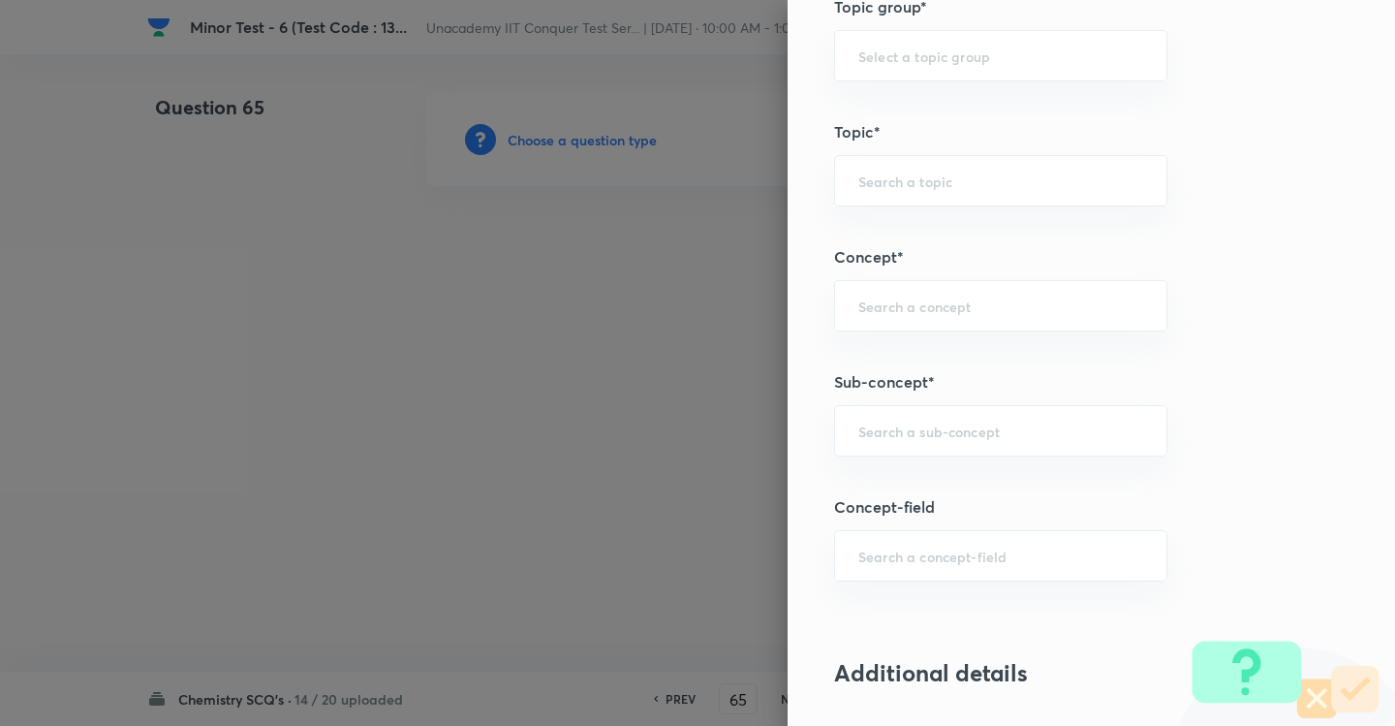
scroll to position [1163, 0]
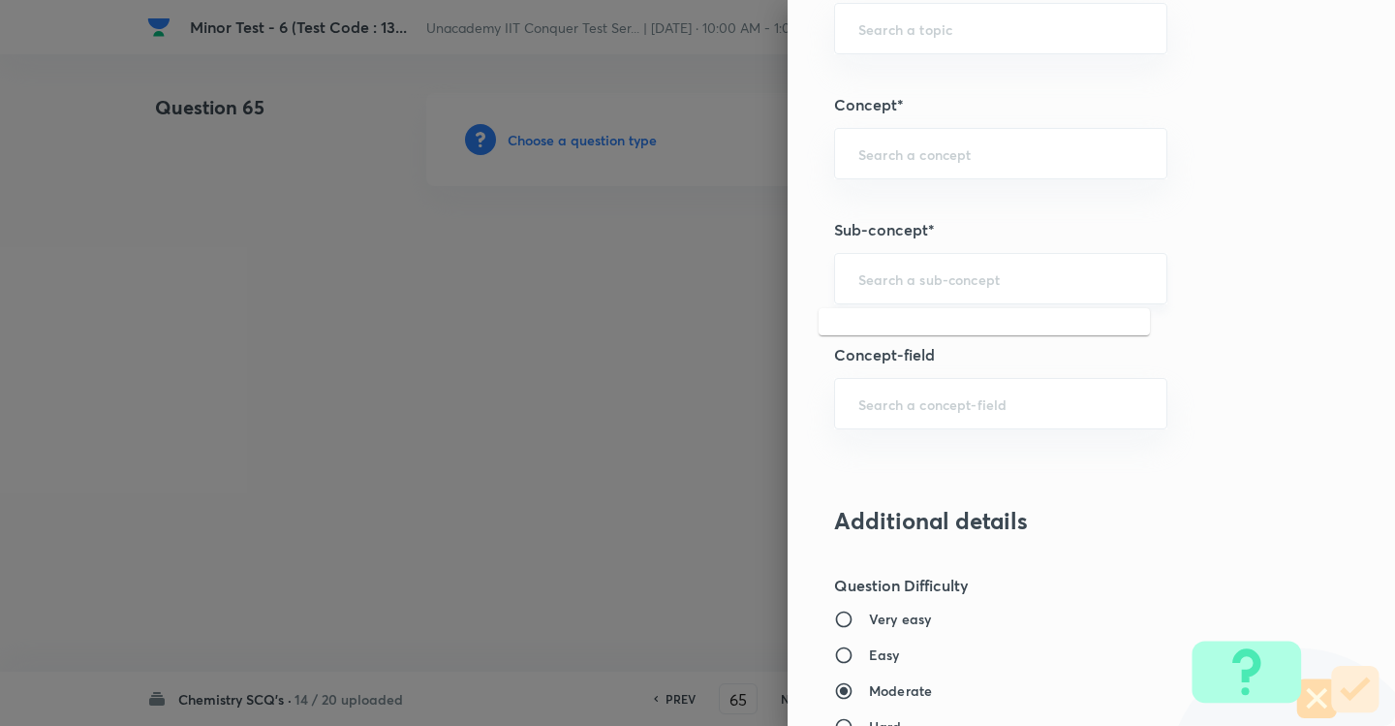
click at [889, 272] on input "text" at bounding box center [1001, 278] width 285 height 18
paste input "Development Of The Science Of Organic Chemistry"
click at [921, 343] on li "Development Of The Science Of Organic Chemistry" at bounding box center [984, 345] width 331 height 58
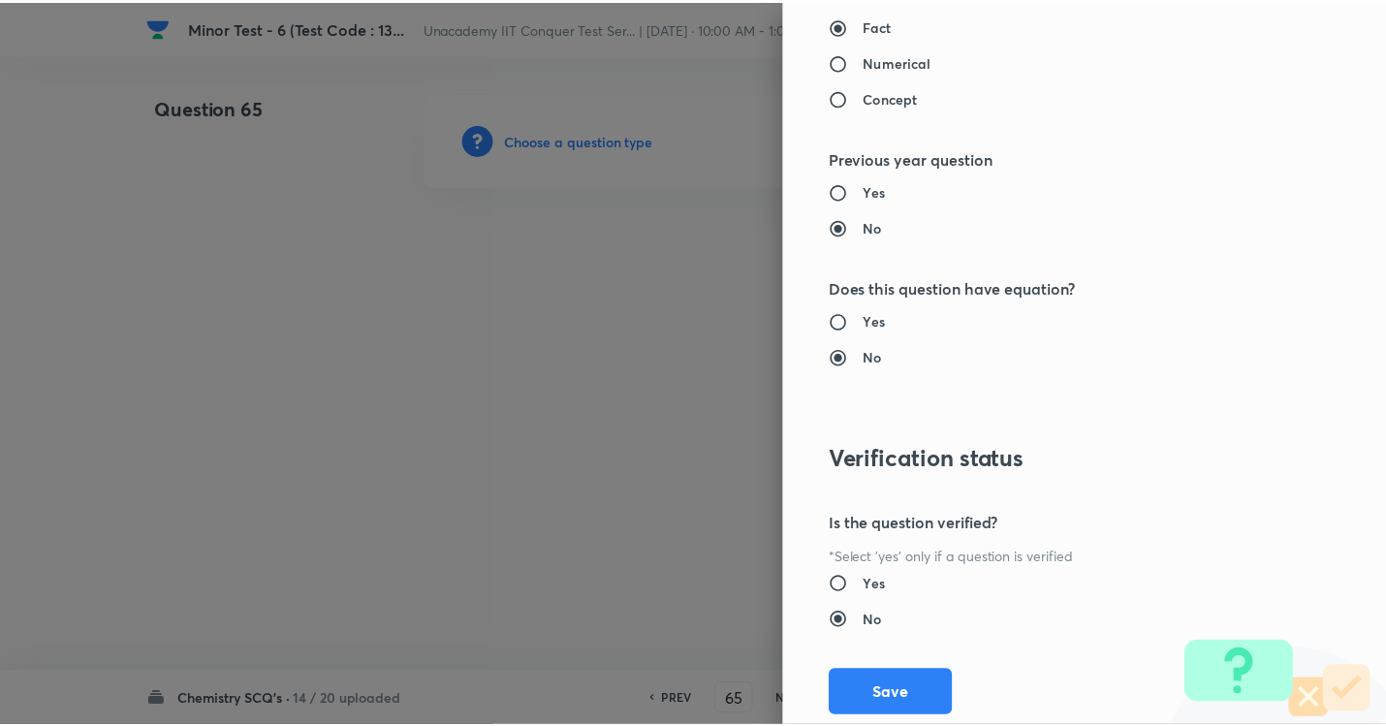
scroll to position [2046, 0]
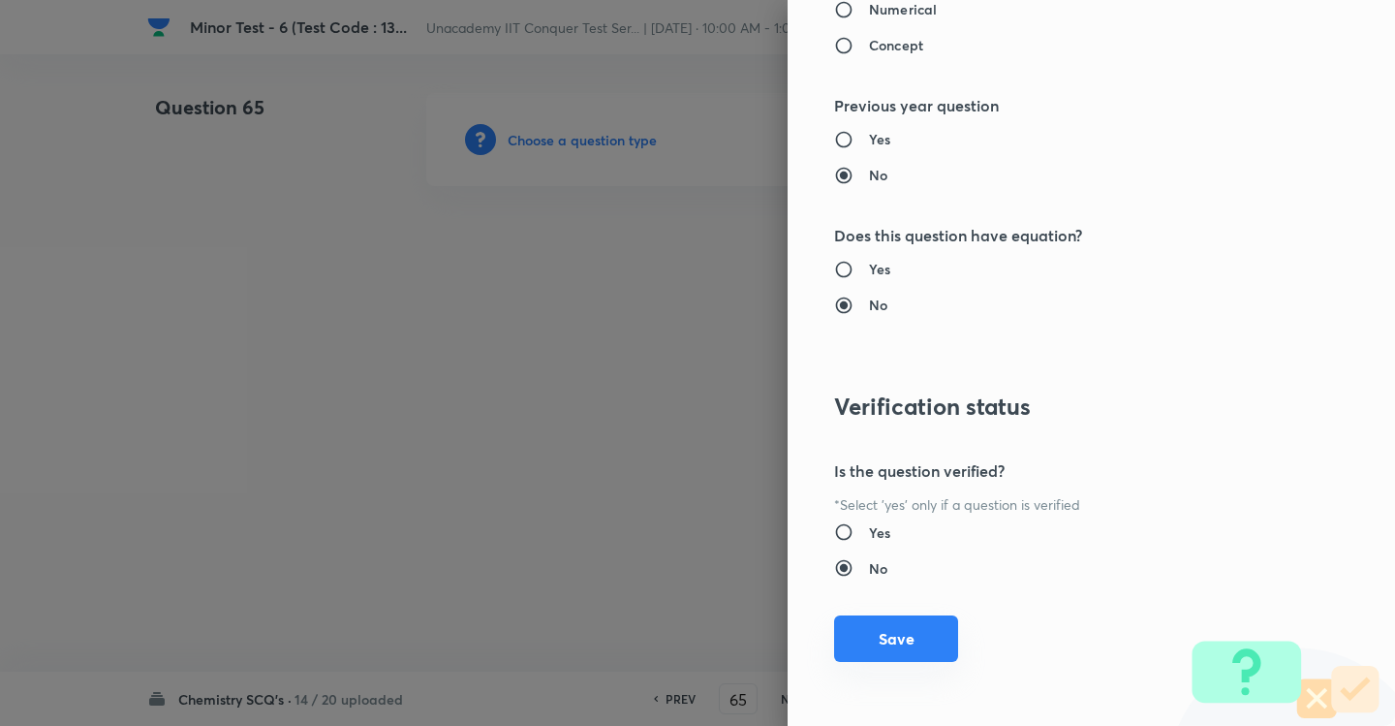
click at [896, 616] on button "Save" at bounding box center [896, 638] width 124 height 47
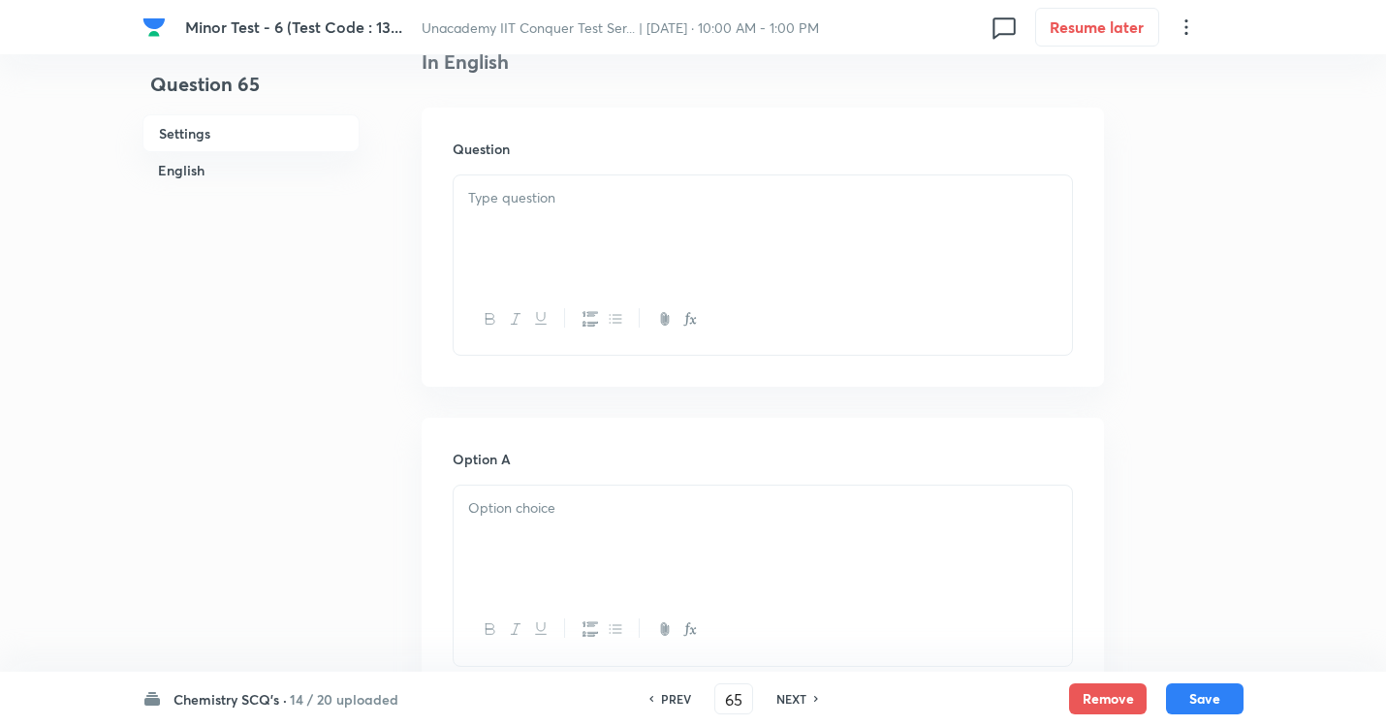
scroll to position [775, 0]
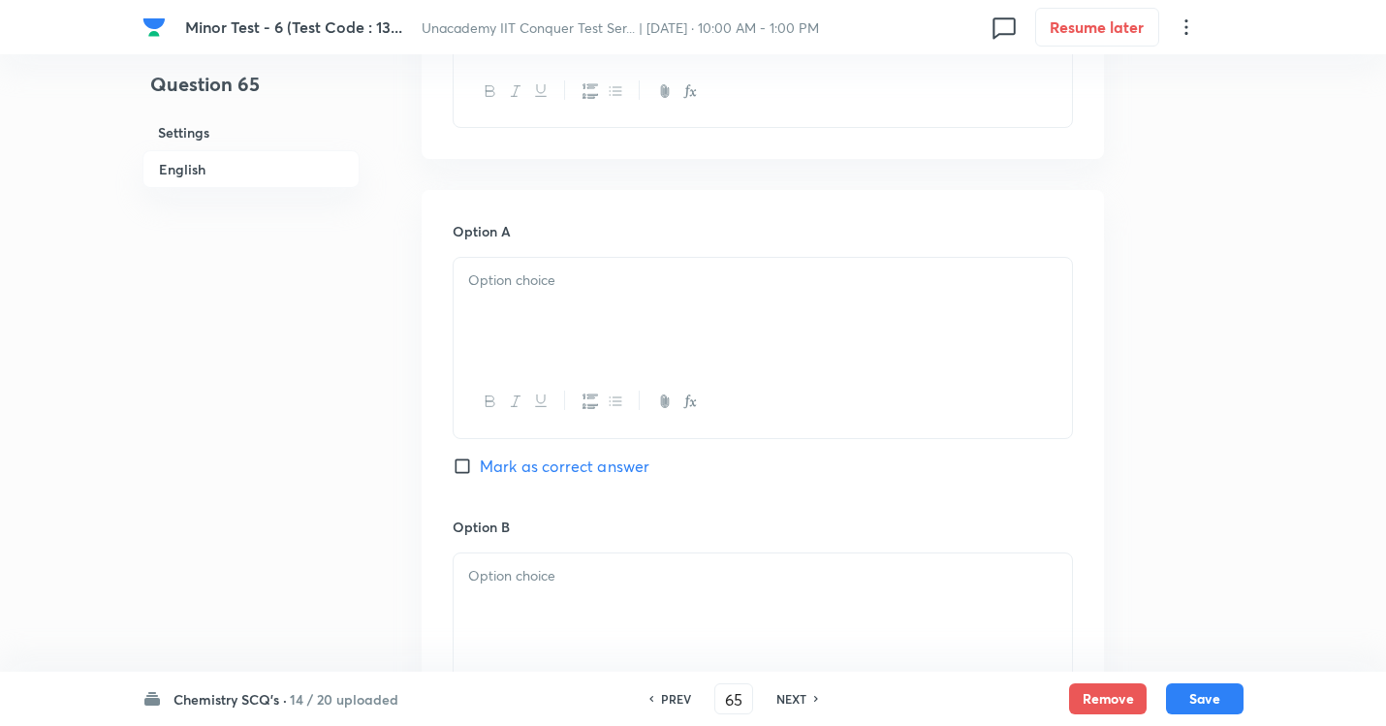
click at [630, 304] on div at bounding box center [763, 312] width 618 height 109
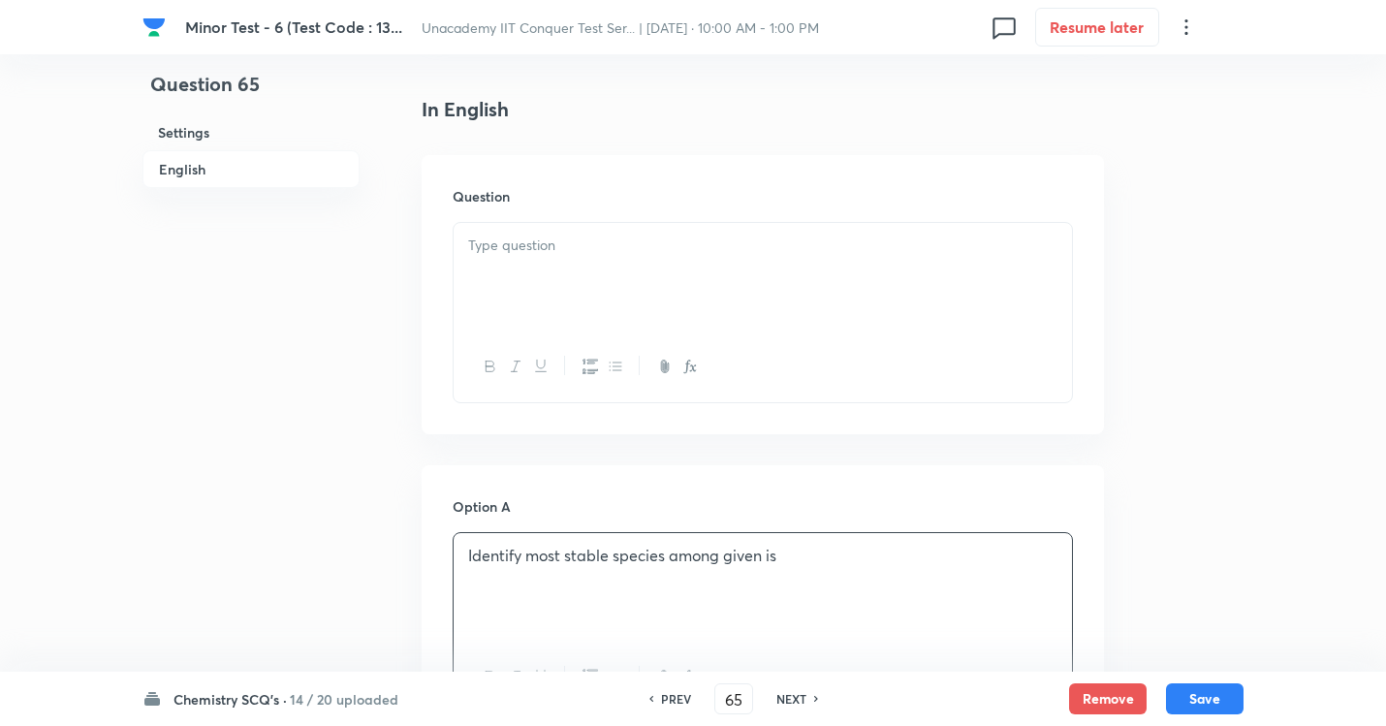
scroll to position [485, 0]
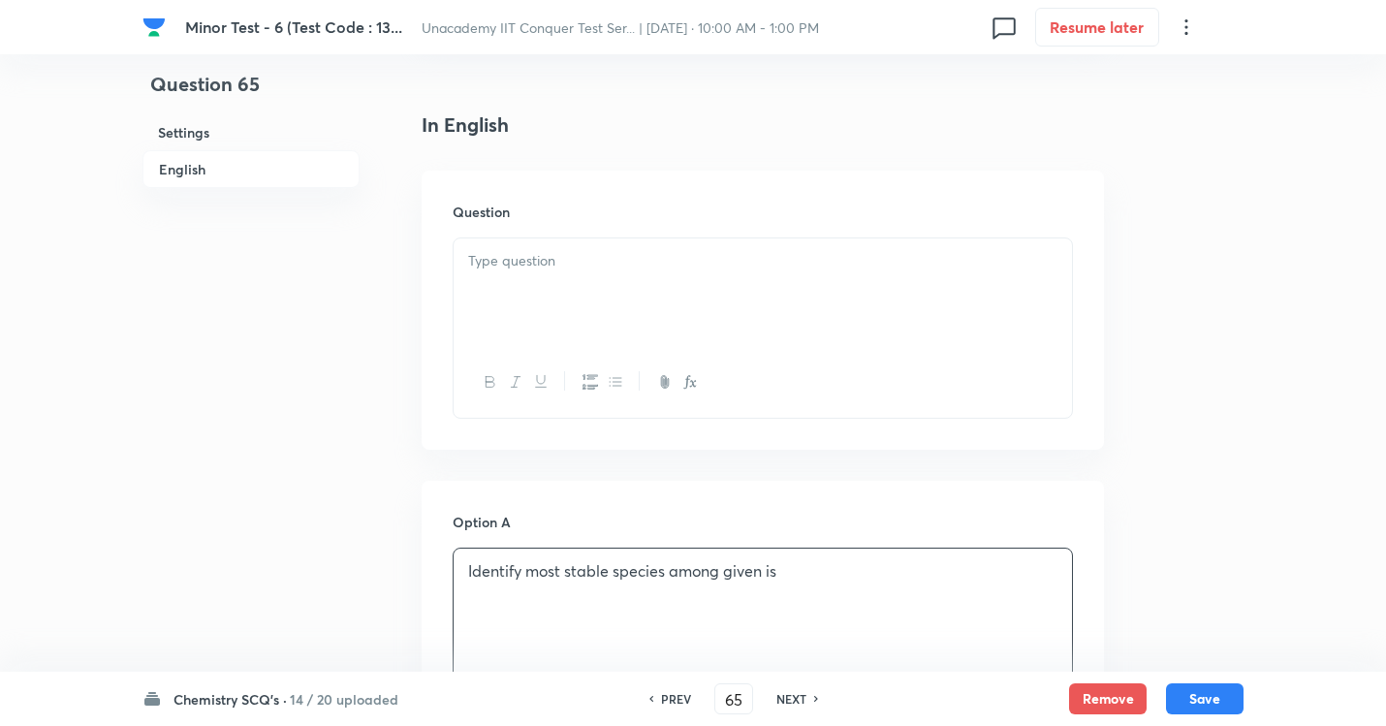
click at [586, 278] on div at bounding box center [763, 292] width 618 height 109
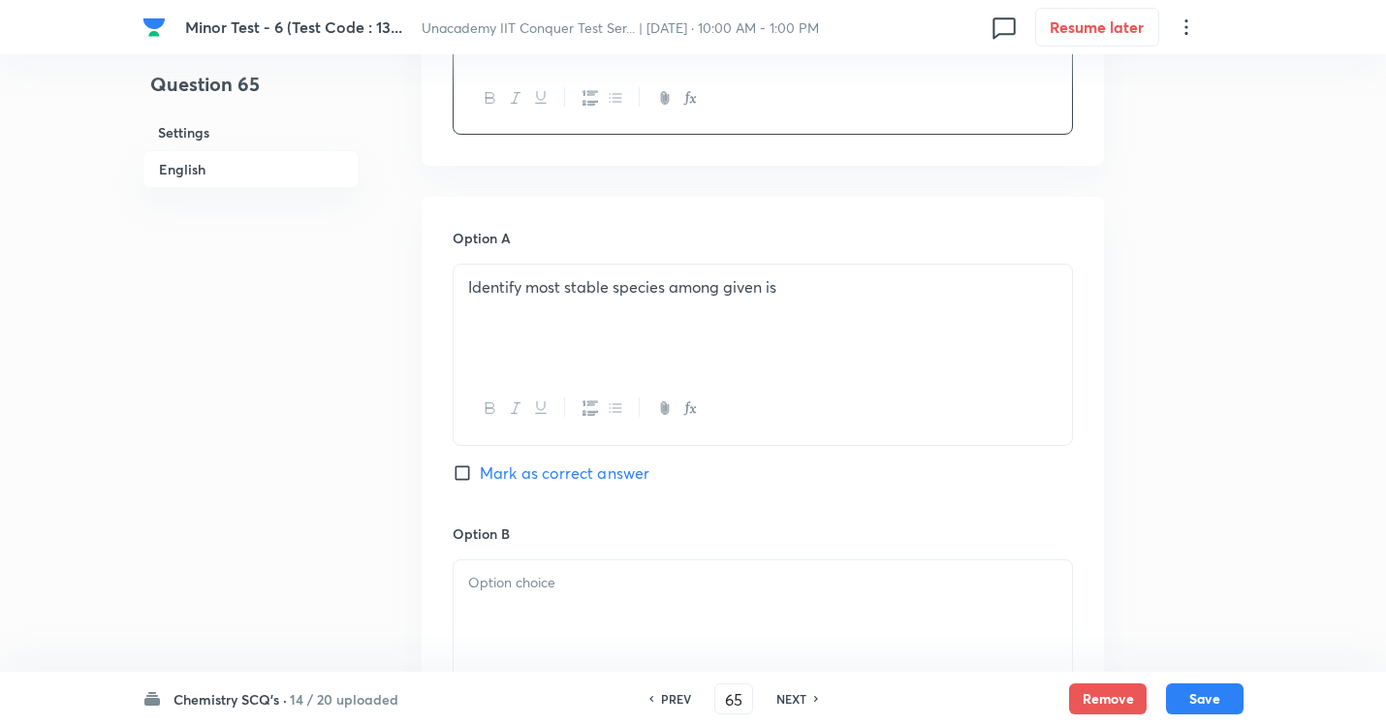
scroll to position [775, 0]
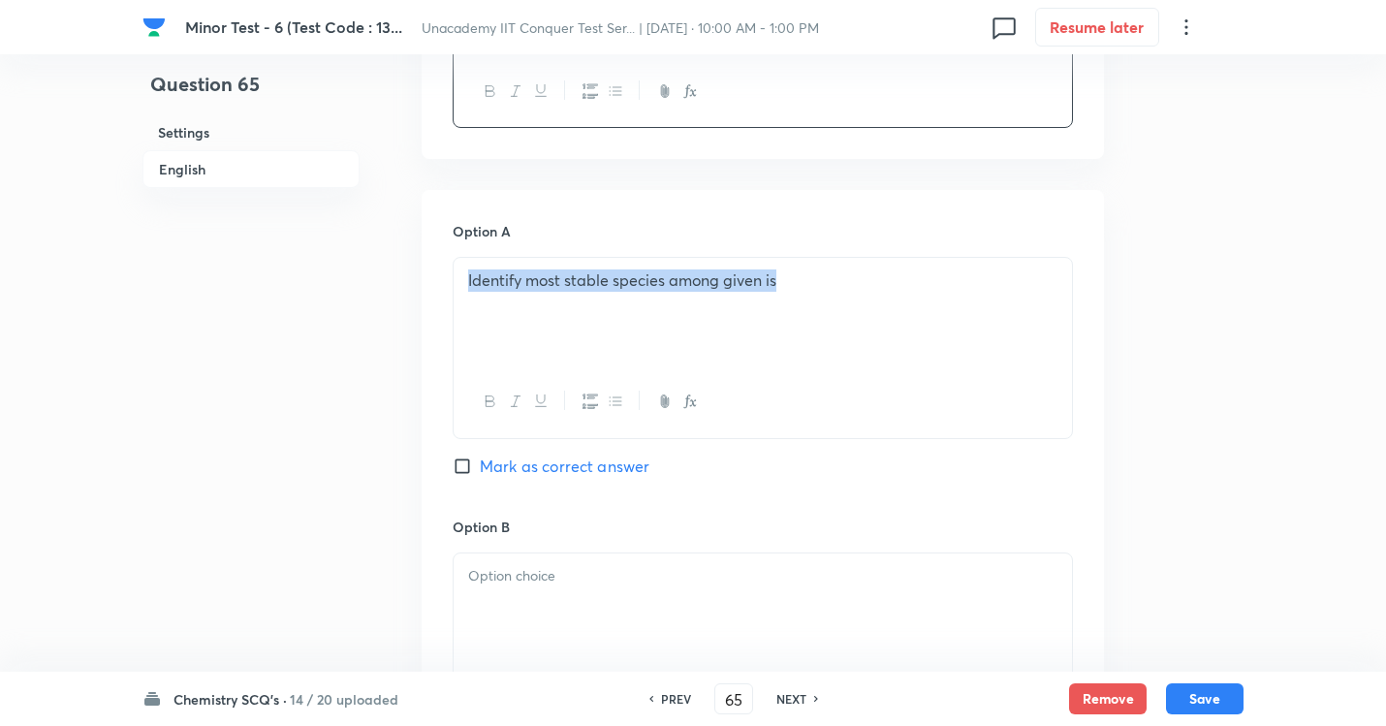
drag, startPoint x: 630, startPoint y: 277, endPoint x: 297, endPoint y: 266, distance: 332.6
click at [297, 266] on div "Question 65 Settings English Settings Type Single choice correct 4 options + 1 …" at bounding box center [692, 549] width 1101 height 2463
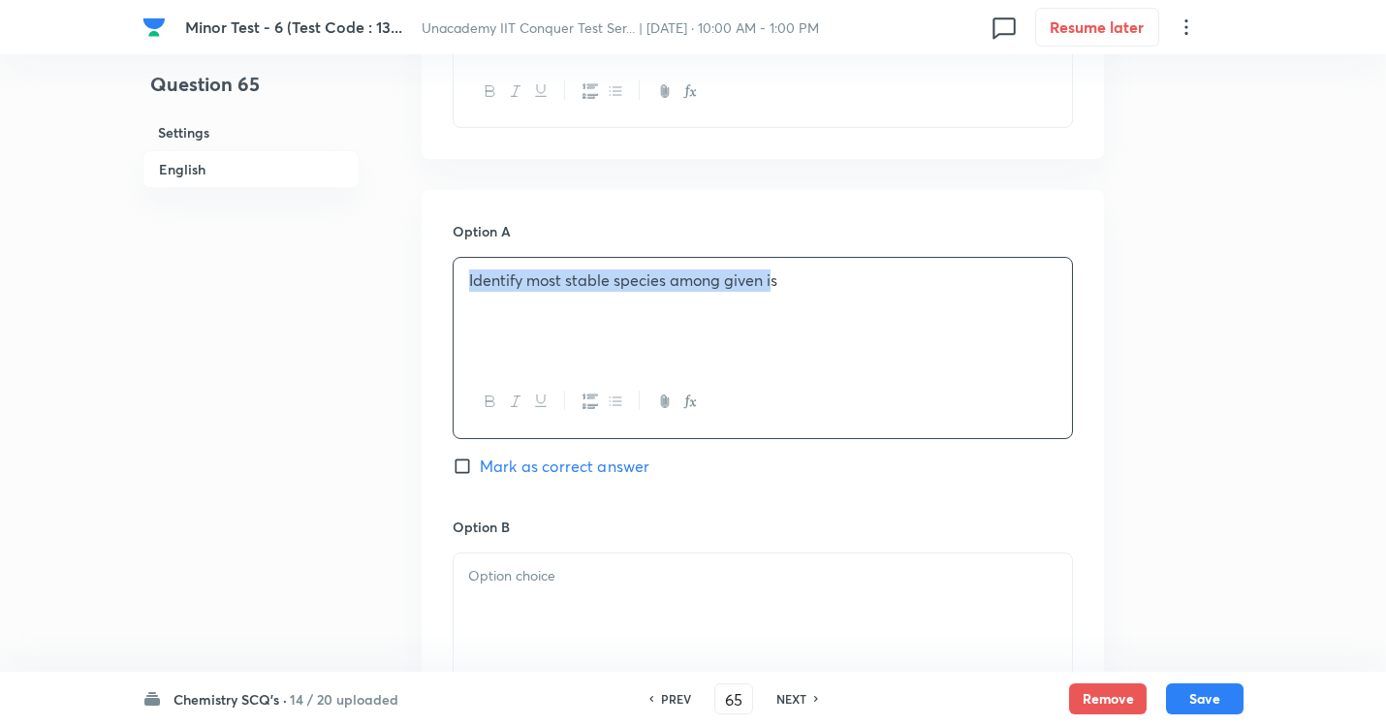
click at [921, 292] on p "Identify most stable species among given is" at bounding box center [762, 280] width 589 height 22
click at [924, 292] on p "Identify most stable species among given is" at bounding box center [762, 280] width 589 height 22
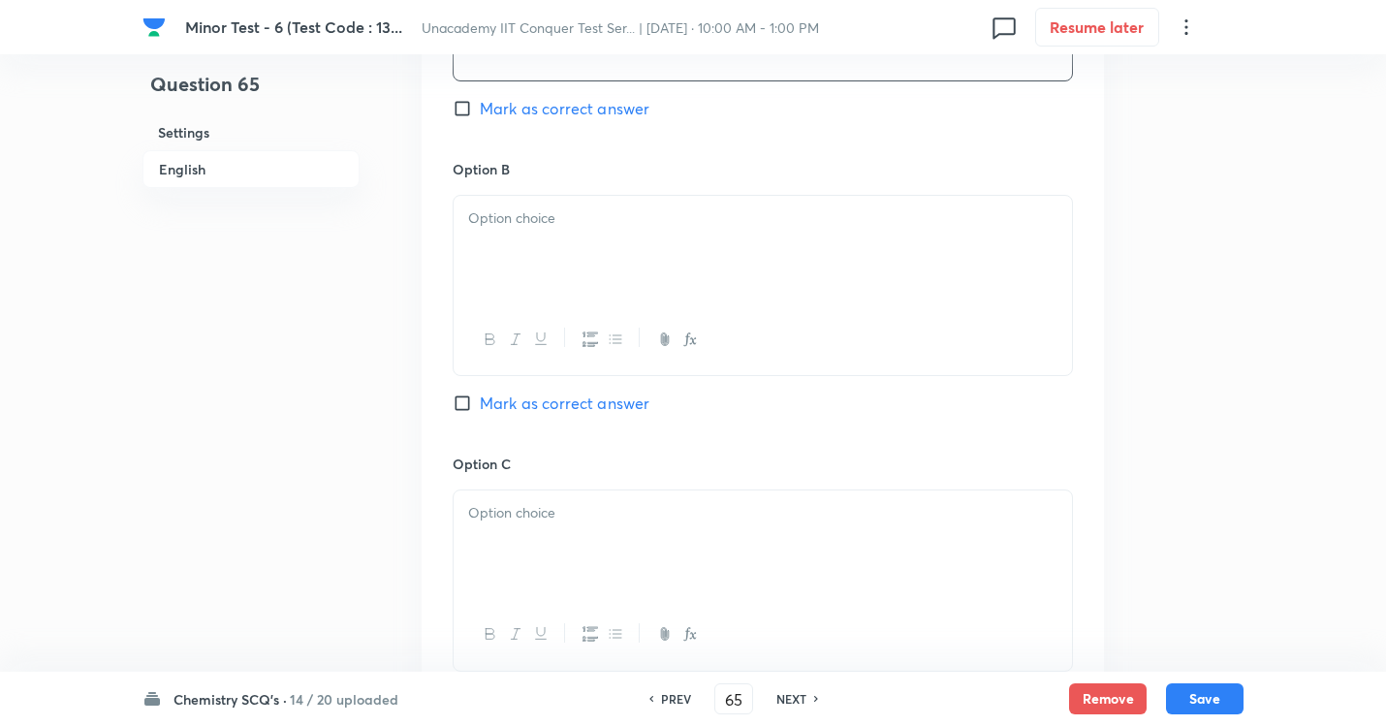
scroll to position [1163, 0]
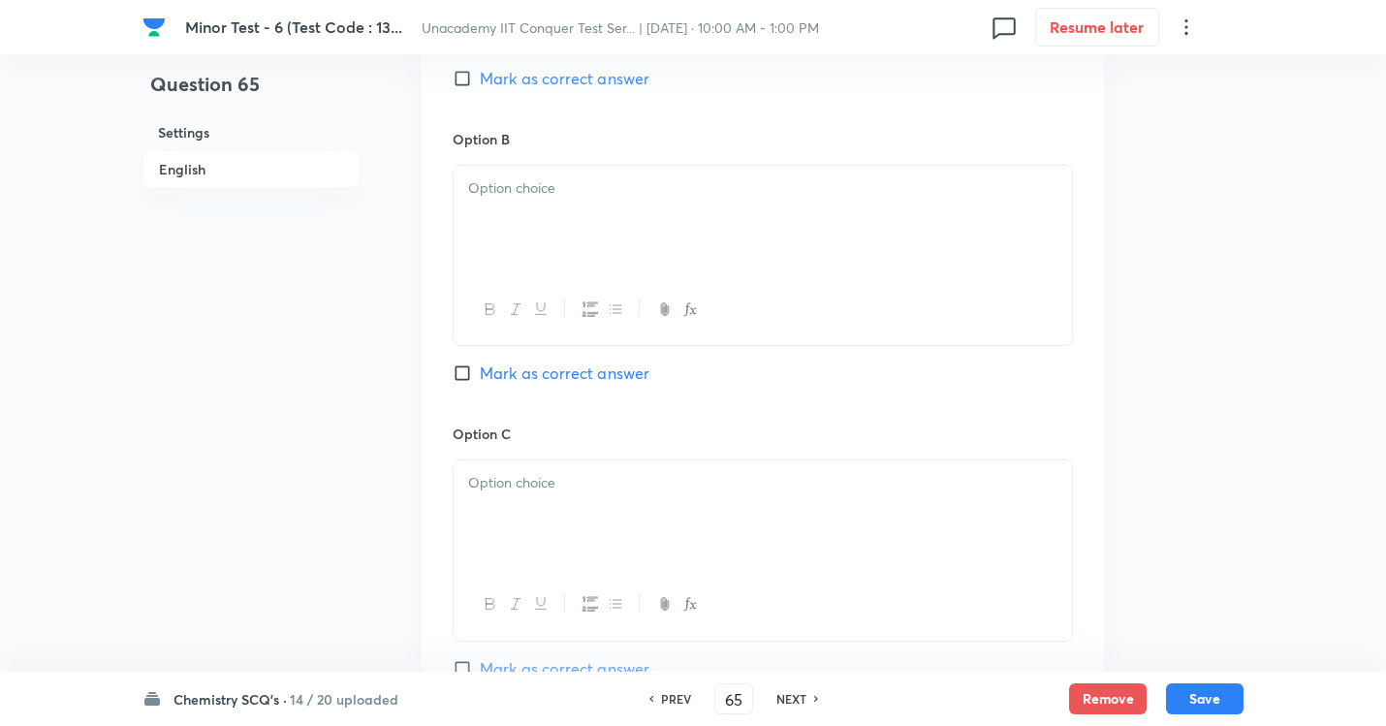
click at [524, 186] on p at bounding box center [762, 188] width 589 height 22
click at [509, 204] on p at bounding box center [762, 192] width 589 height 22
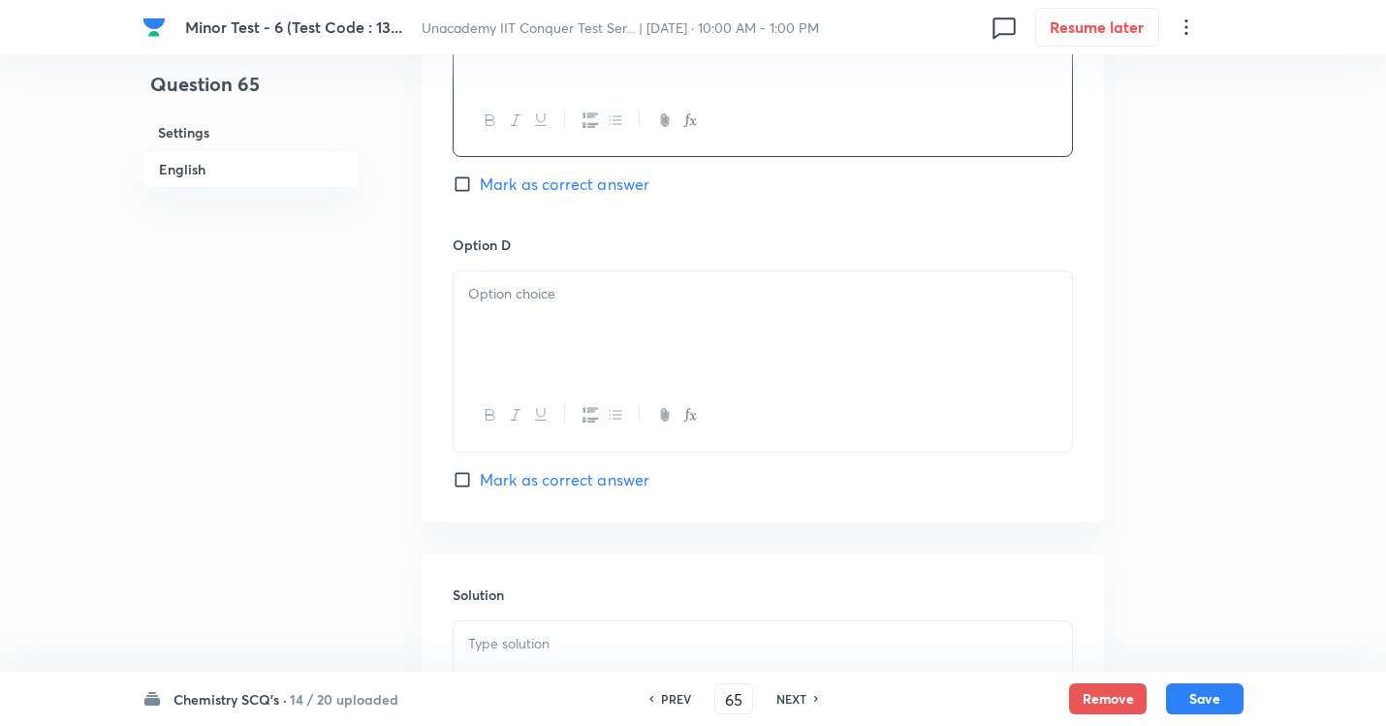
scroll to position [1744, 0]
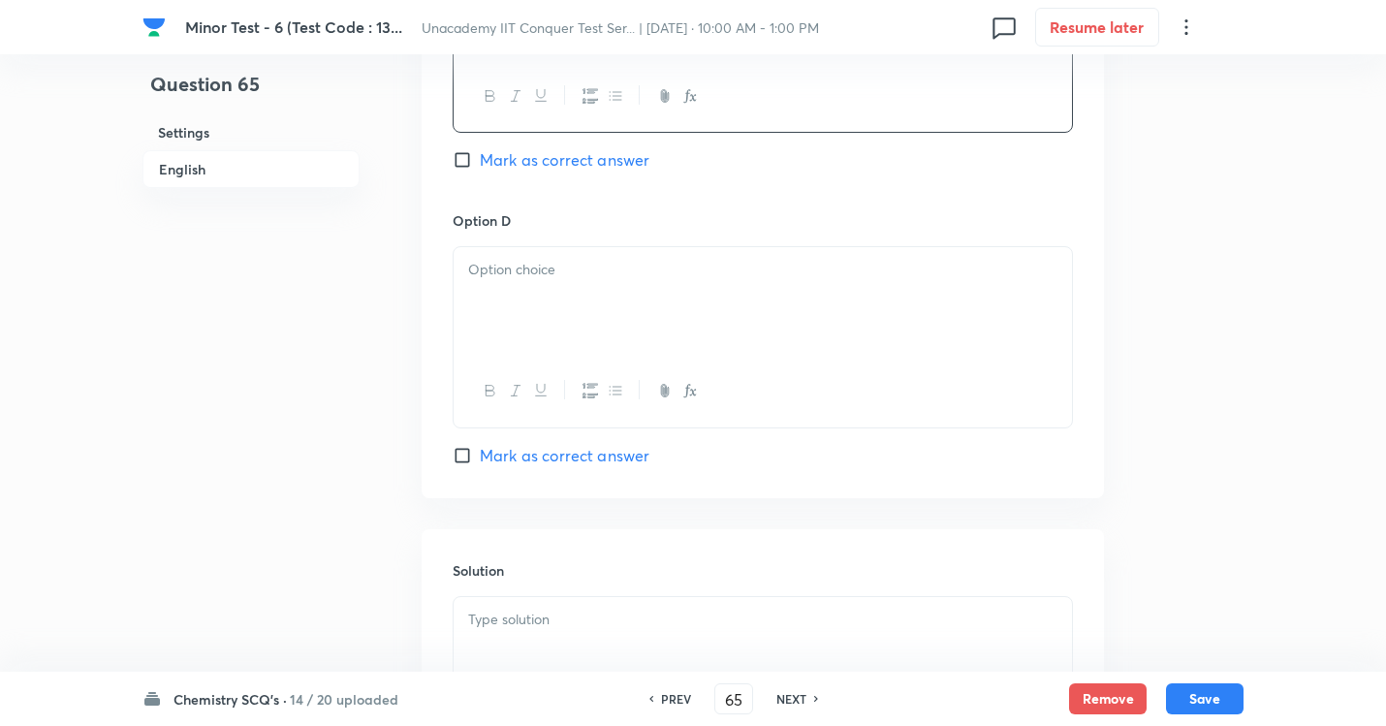
click at [499, 266] on div at bounding box center [763, 301] width 618 height 109
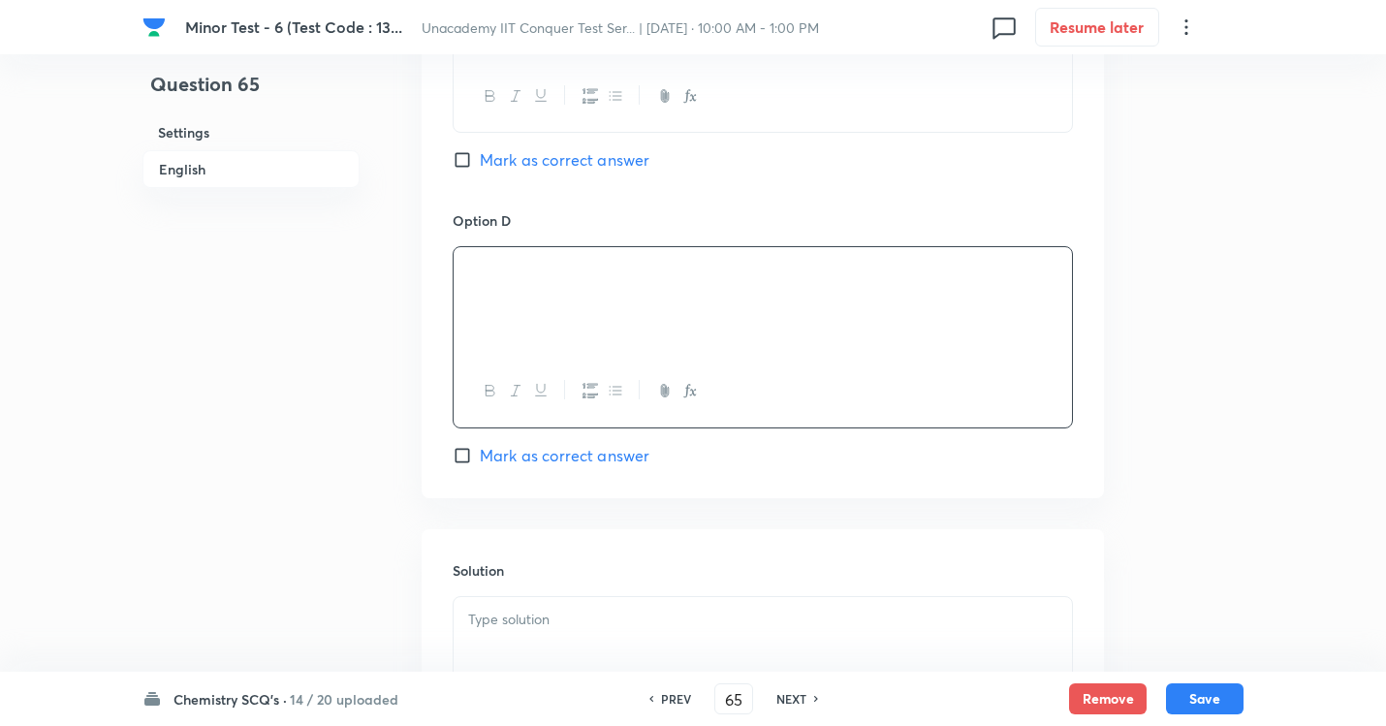
click at [460, 465] on input "Mark as correct answer" at bounding box center [466, 455] width 27 height 19
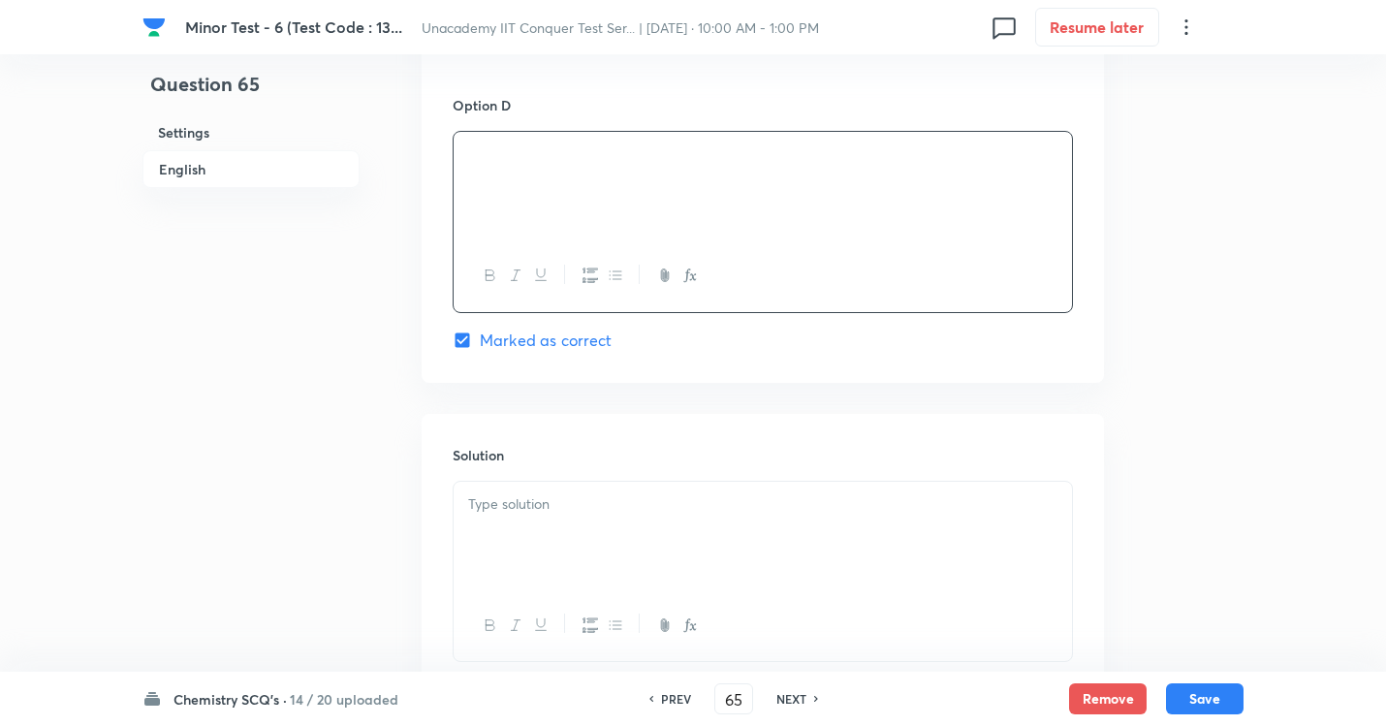
scroll to position [2009, 0]
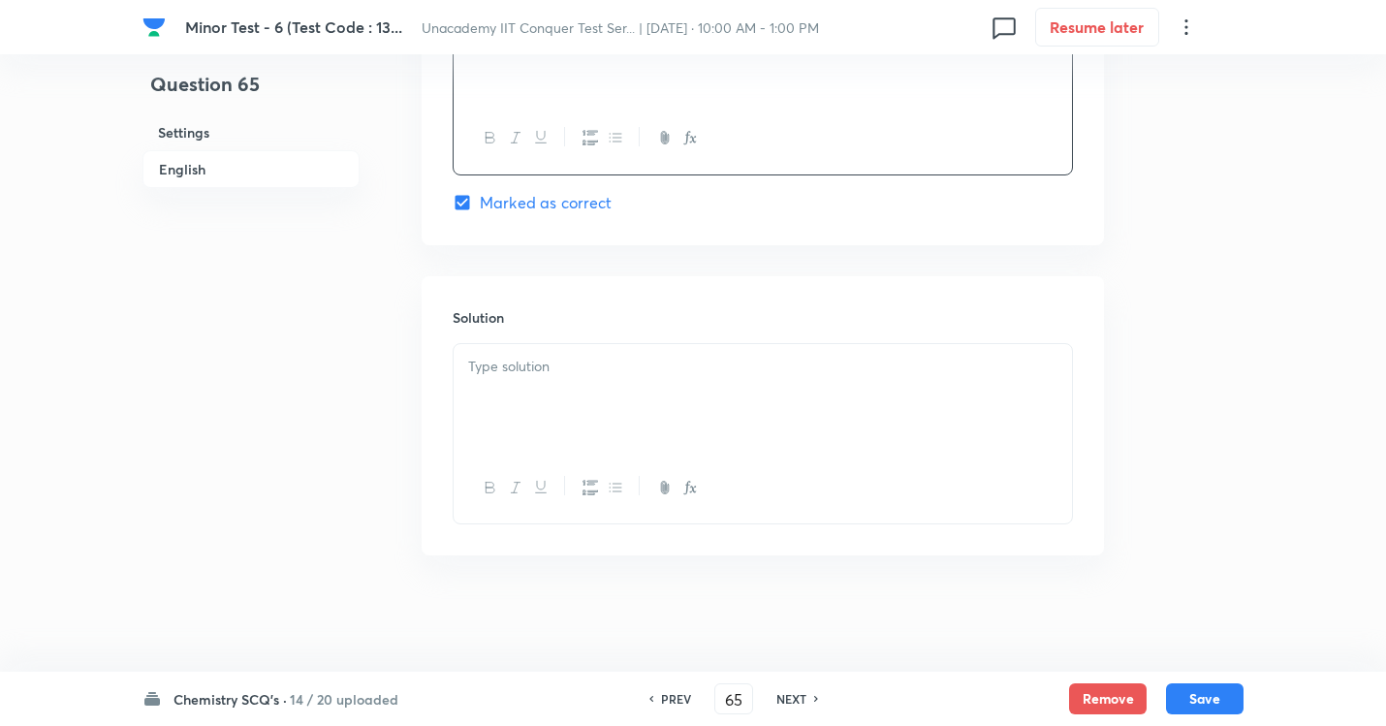
click at [546, 365] on p at bounding box center [762, 367] width 589 height 22
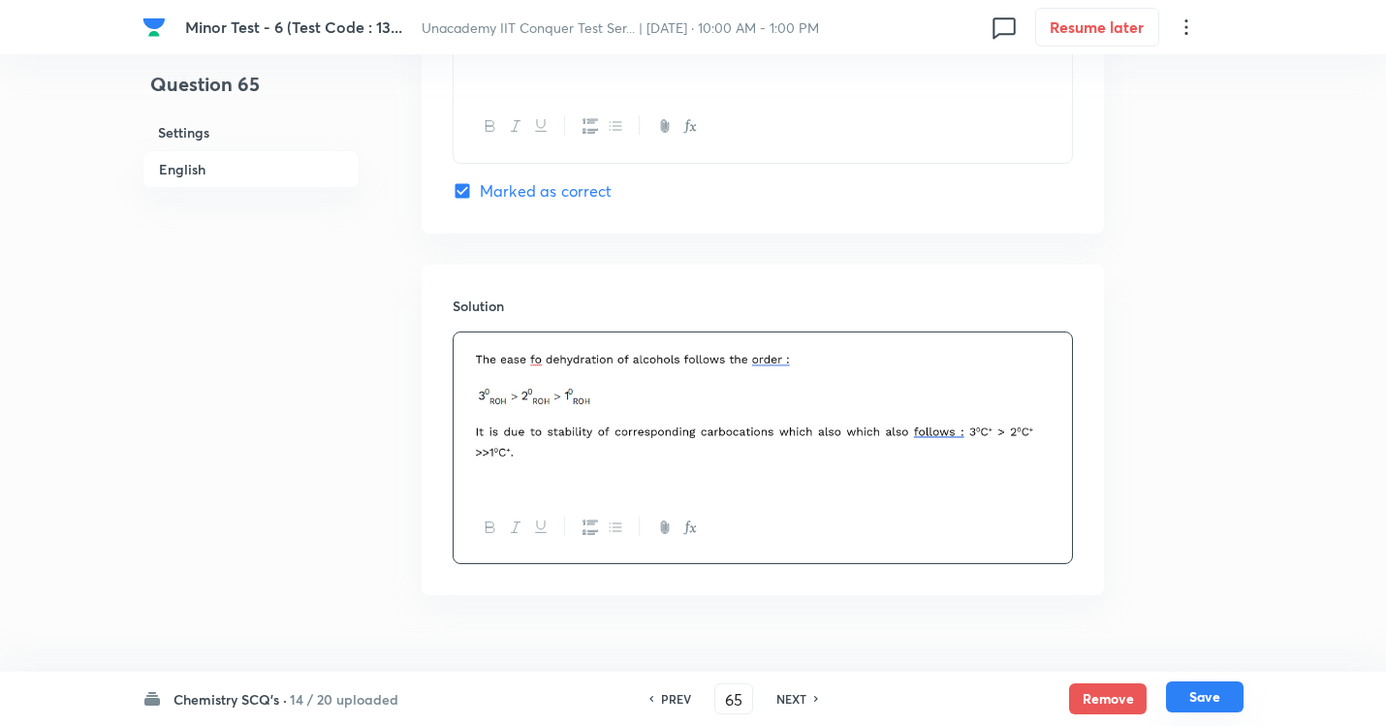
click at [1190, 659] on button "Save" at bounding box center [1205, 696] width 78 height 31
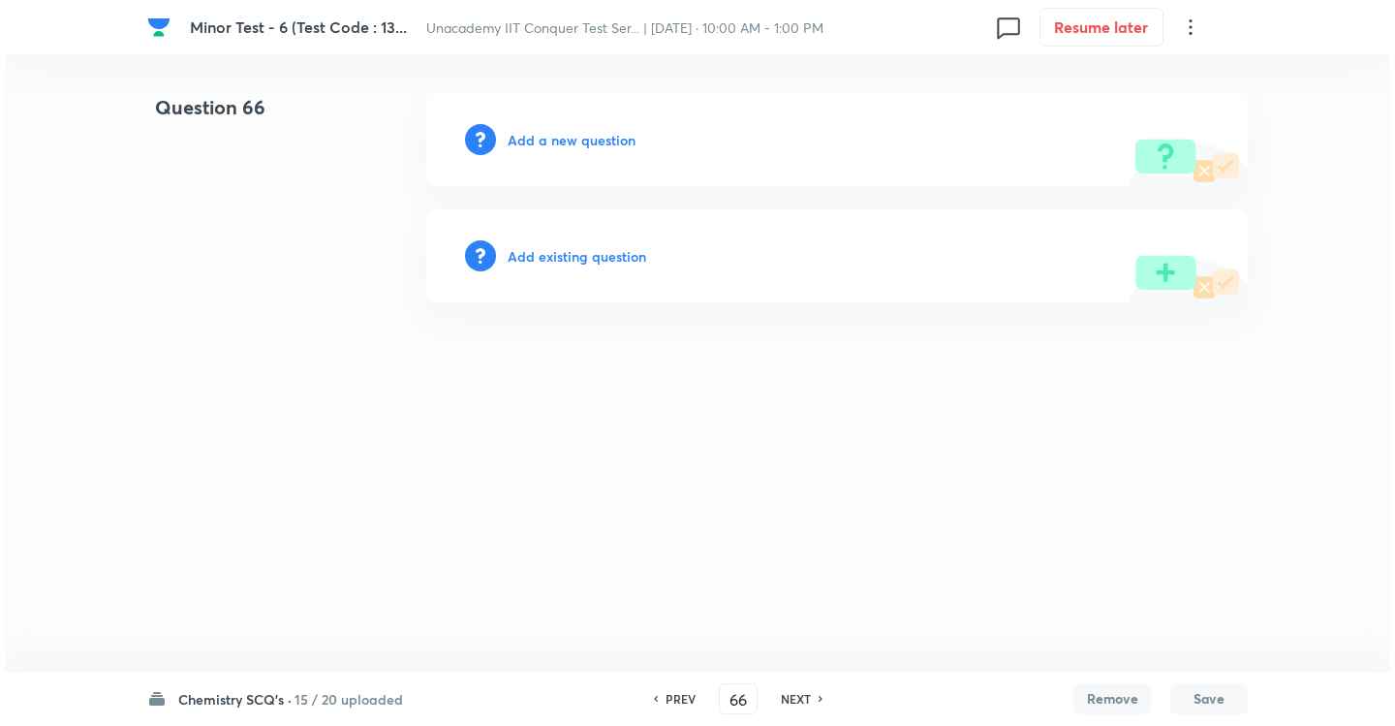
scroll to position [0, 0]
click at [597, 135] on h6 "Add a new question" at bounding box center [572, 140] width 128 height 20
click at [622, 145] on h6 "Choose a question type" at bounding box center [582, 140] width 149 height 20
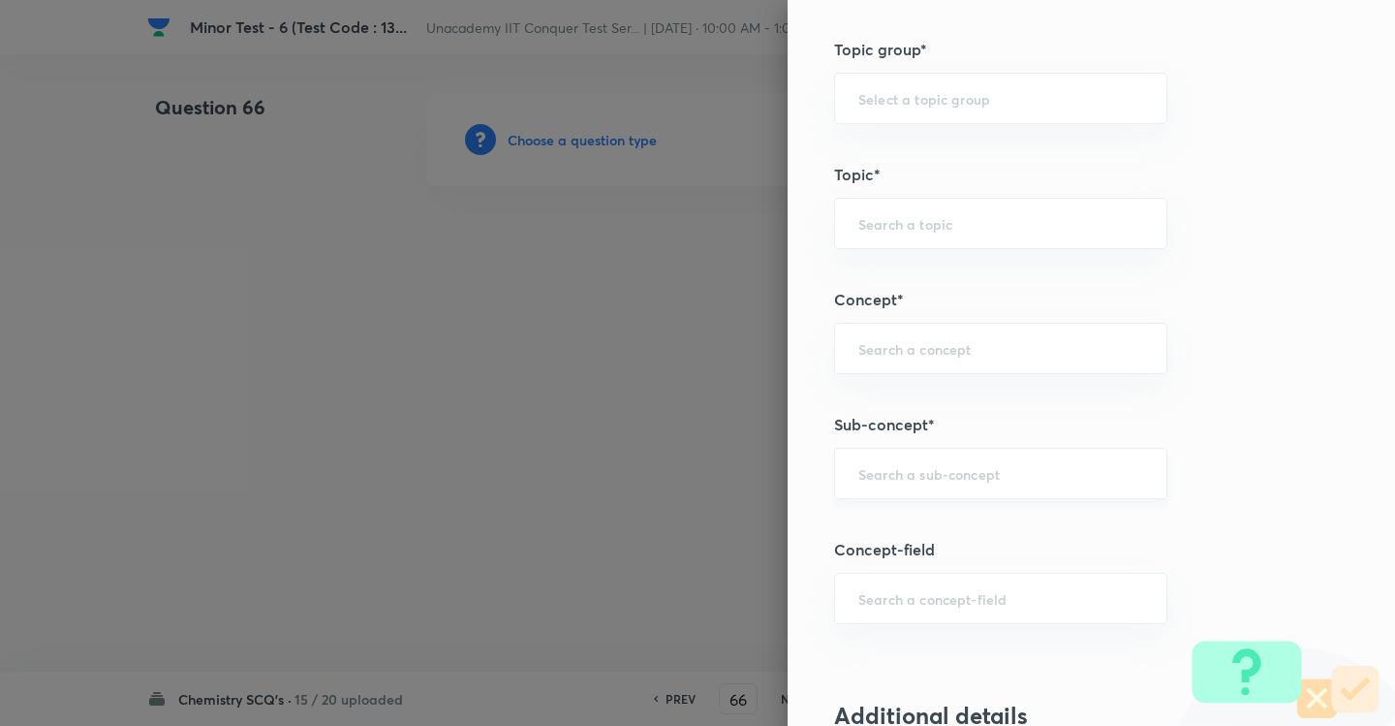
scroll to position [969, 0]
click at [967, 496] on div "​" at bounding box center [1000, 472] width 333 height 51
paste input "Development Of The Science Of Organic Chemistry"
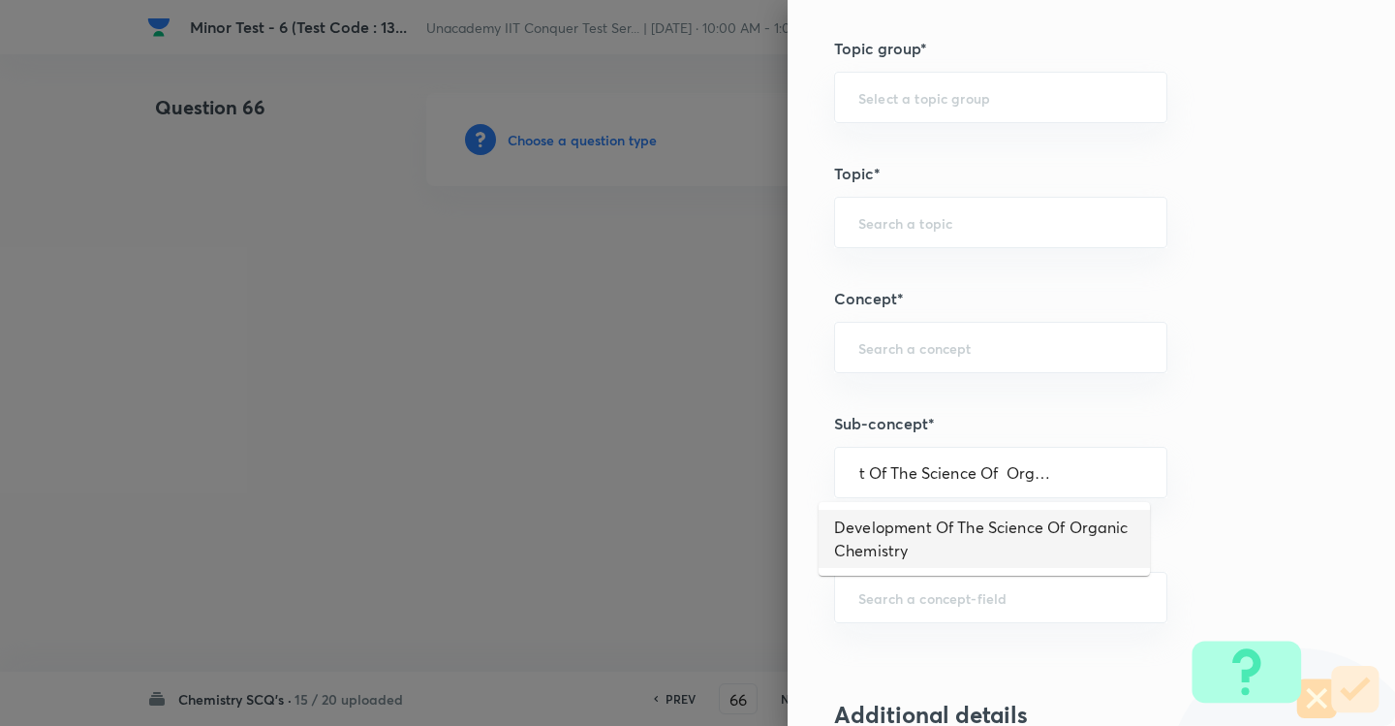
click at [933, 525] on li "Development Of The Science Of Organic Chemistry" at bounding box center [984, 539] width 331 height 58
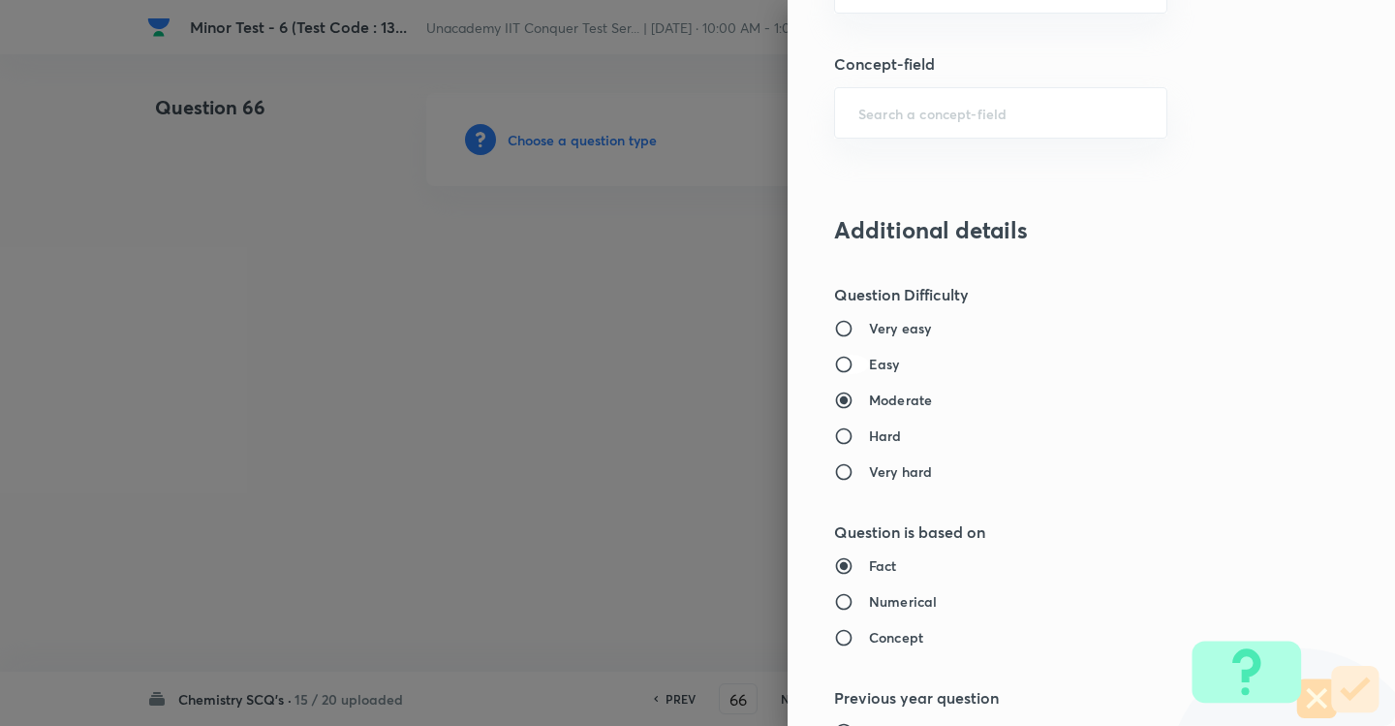
click at [843, 363] on input "Easy" at bounding box center [851, 364] width 35 height 19
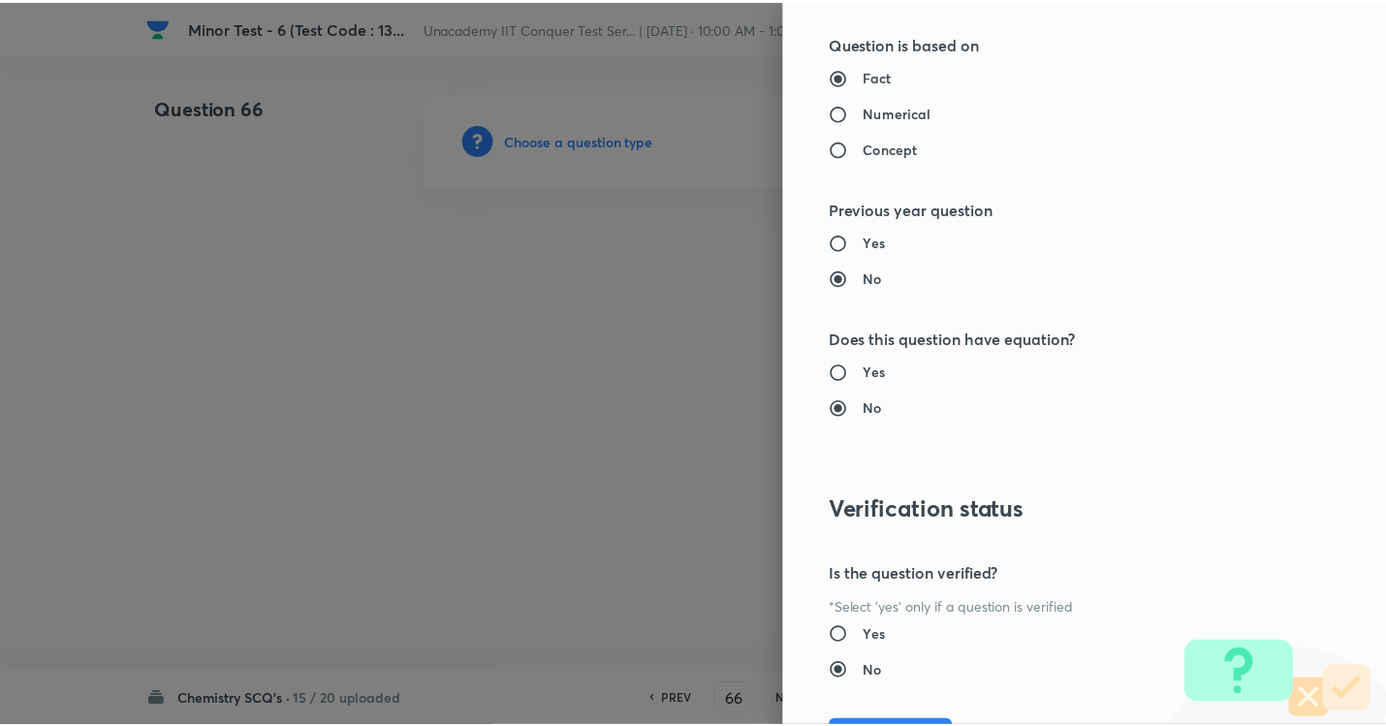
scroll to position [2046, 0]
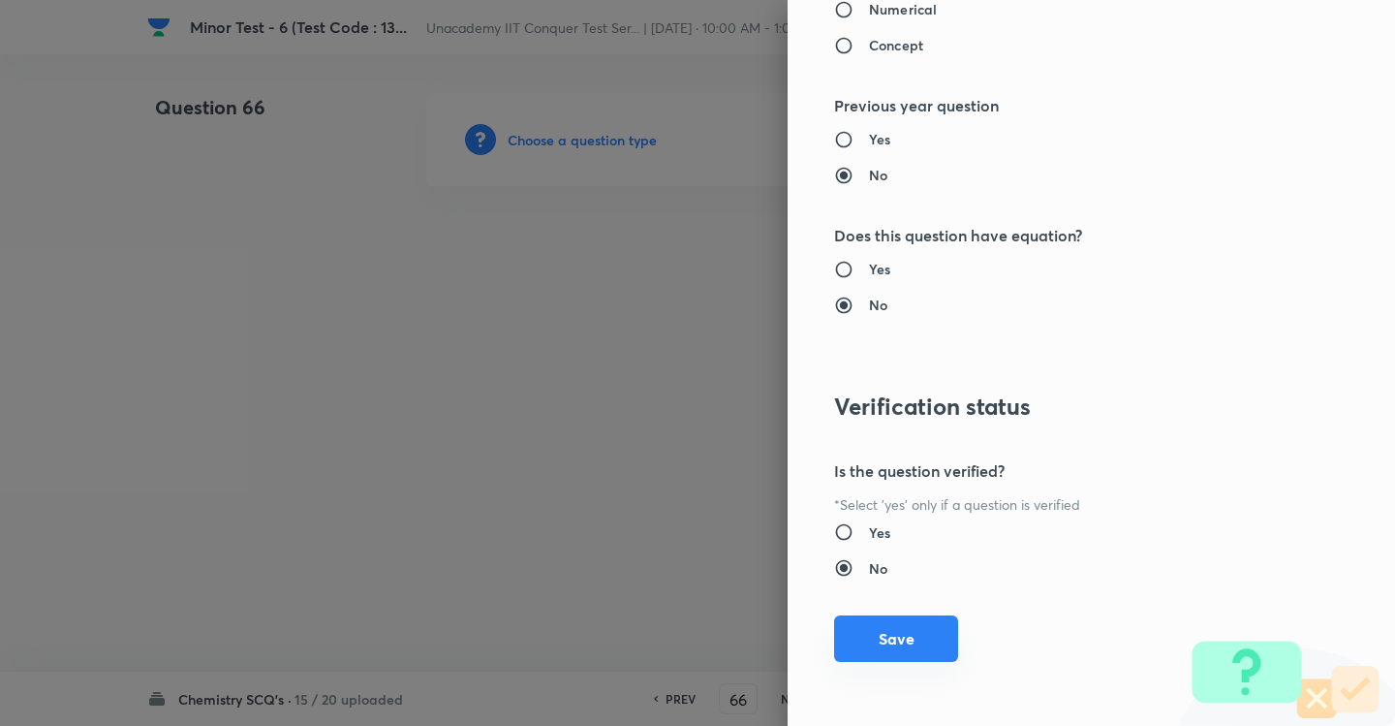
click at [880, 634] on button "Save" at bounding box center [896, 638] width 124 height 47
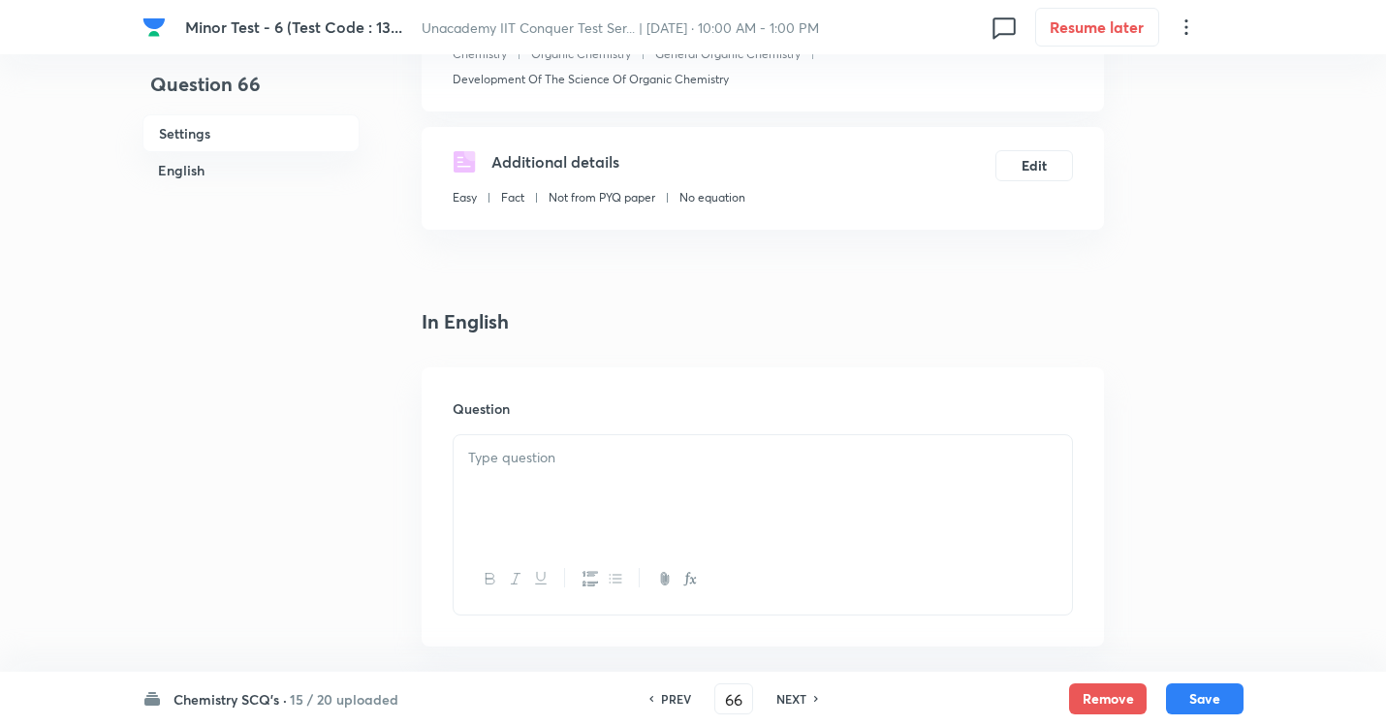
scroll to position [388, 0]
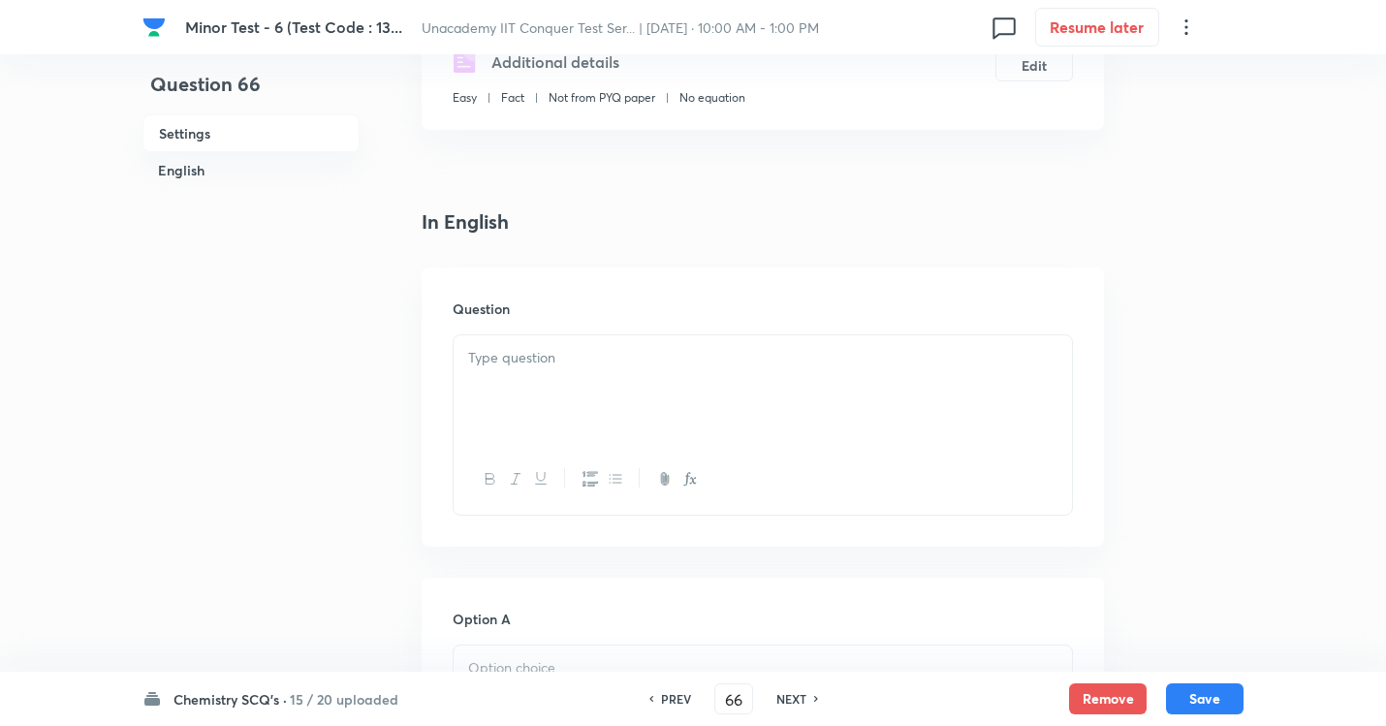
click at [674, 366] on p at bounding box center [762, 358] width 589 height 22
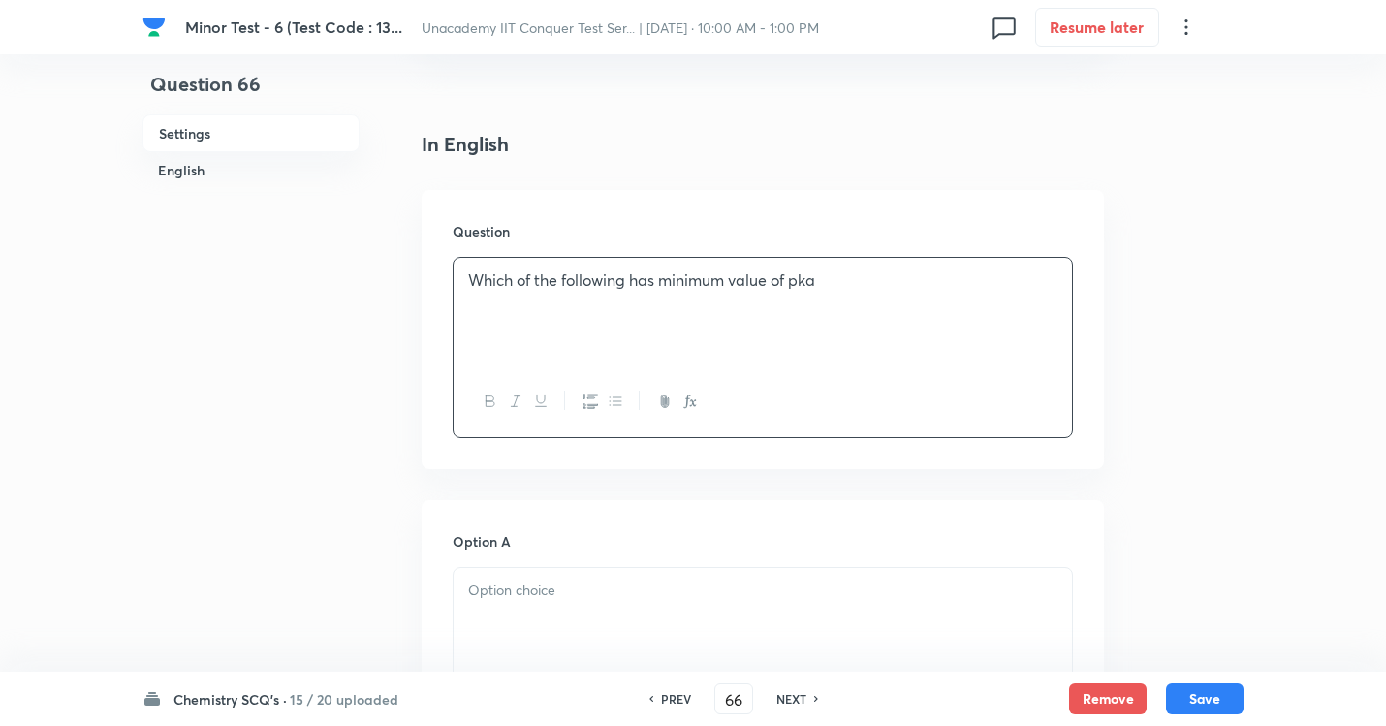
scroll to position [581, 0]
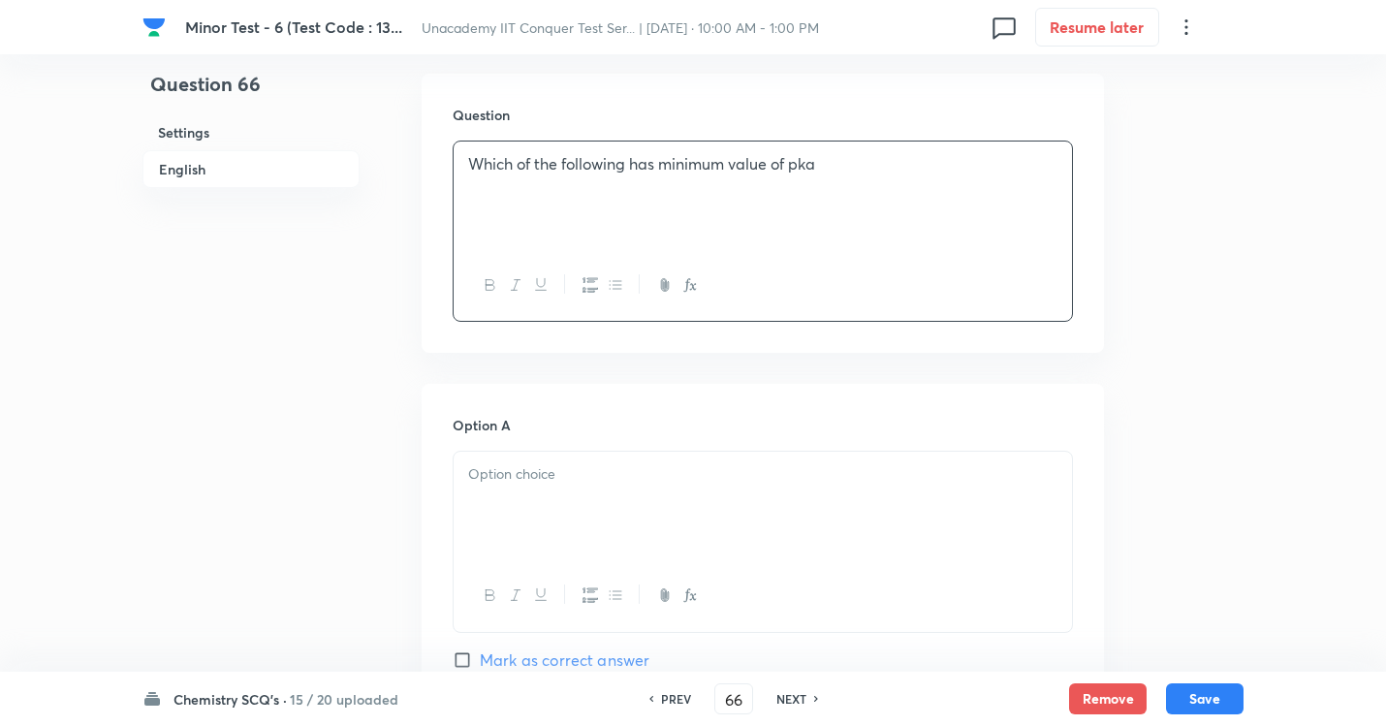
click at [570, 489] on div at bounding box center [763, 506] width 618 height 109
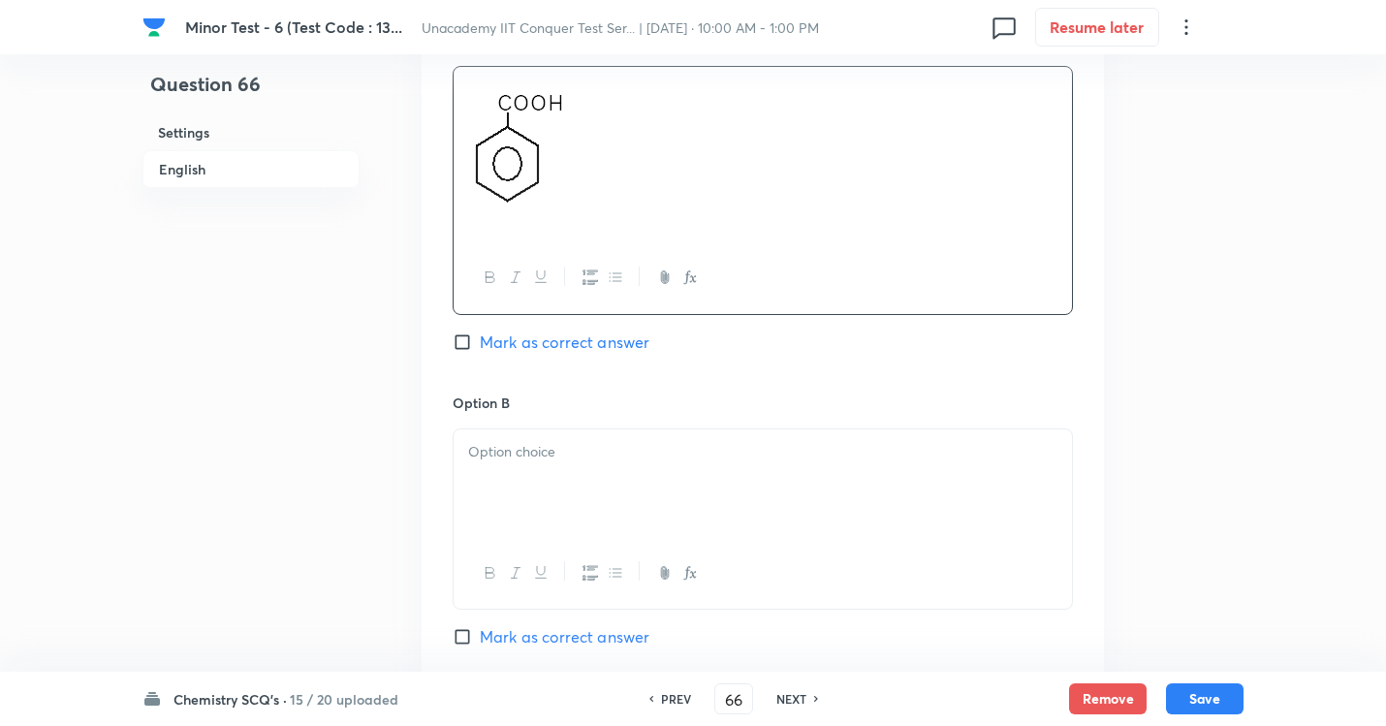
scroll to position [969, 0]
click at [551, 444] on p at bounding box center [762, 449] width 589 height 22
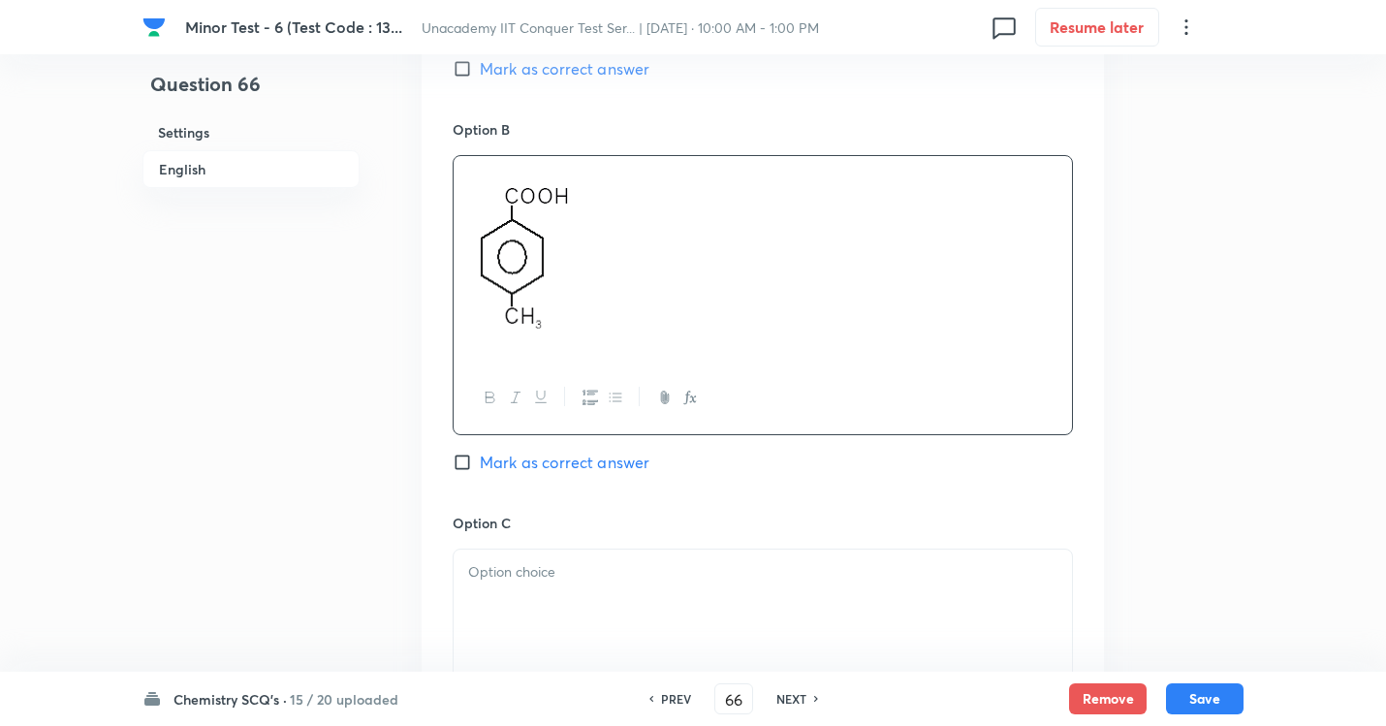
scroll to position [1260, 0]
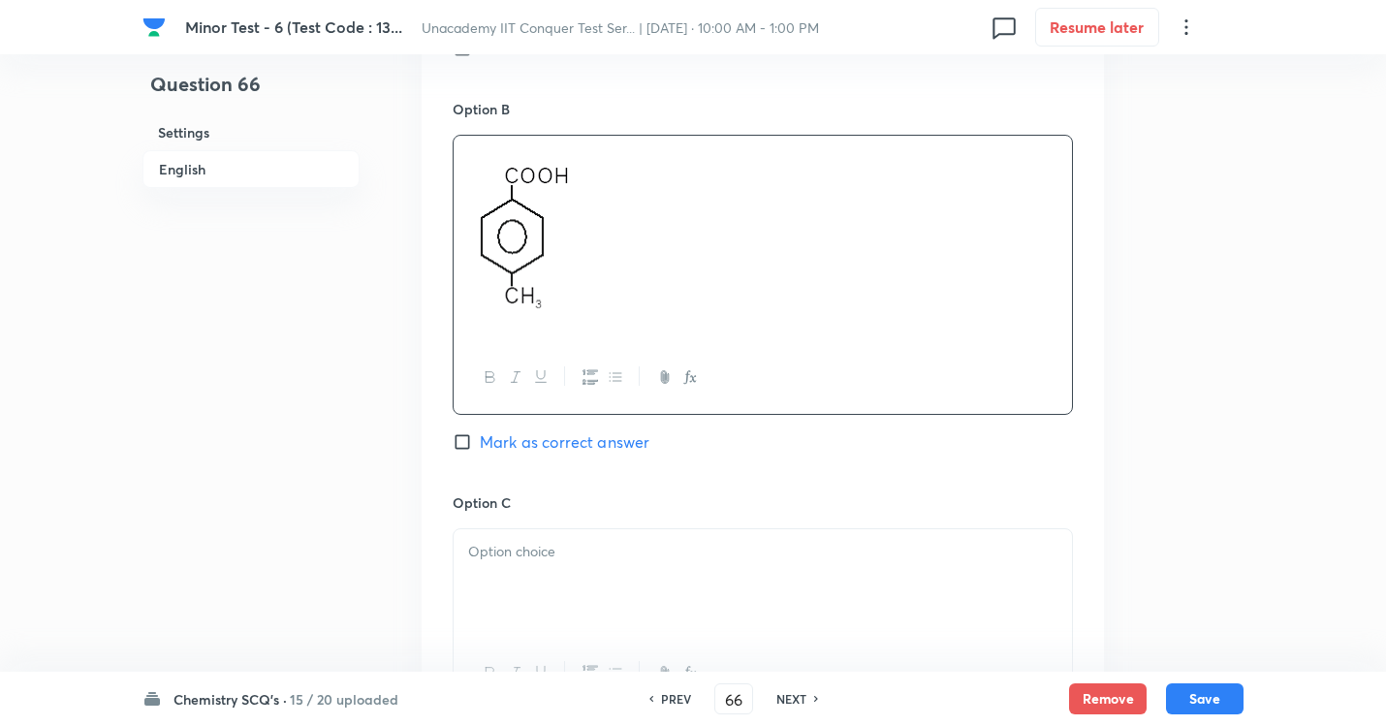
click at [650, 572] on div at bounding box center [763, 583] width 618 height 109
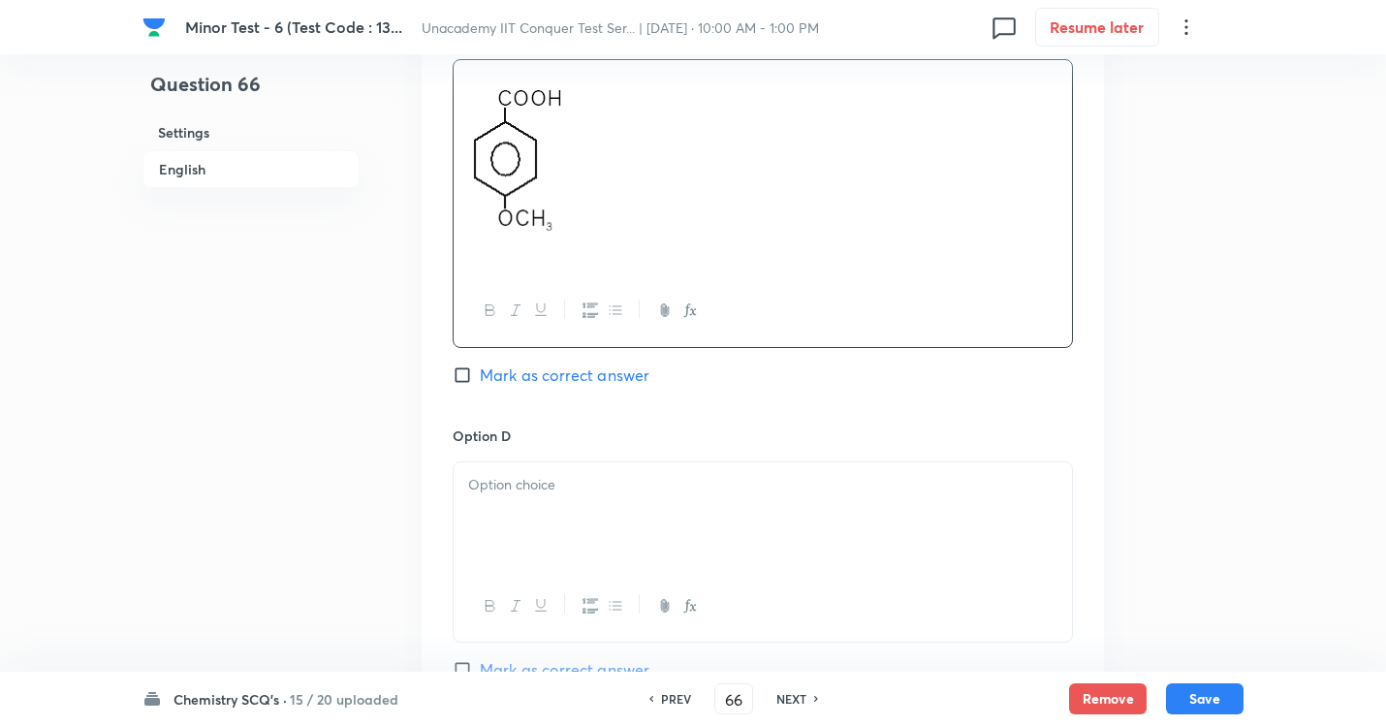
scroll to position [1744, 0]
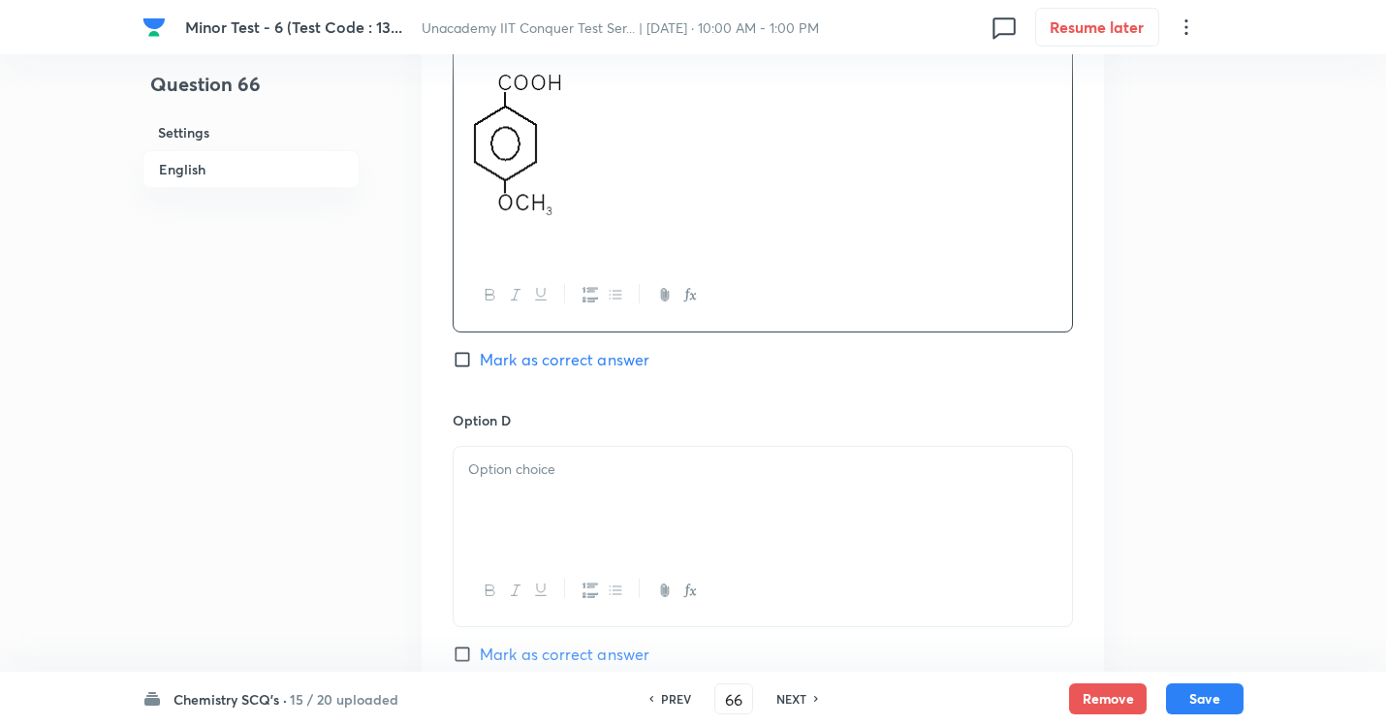
click at [595, 497] on div at bounding box center [763, 501] width 618 height 109
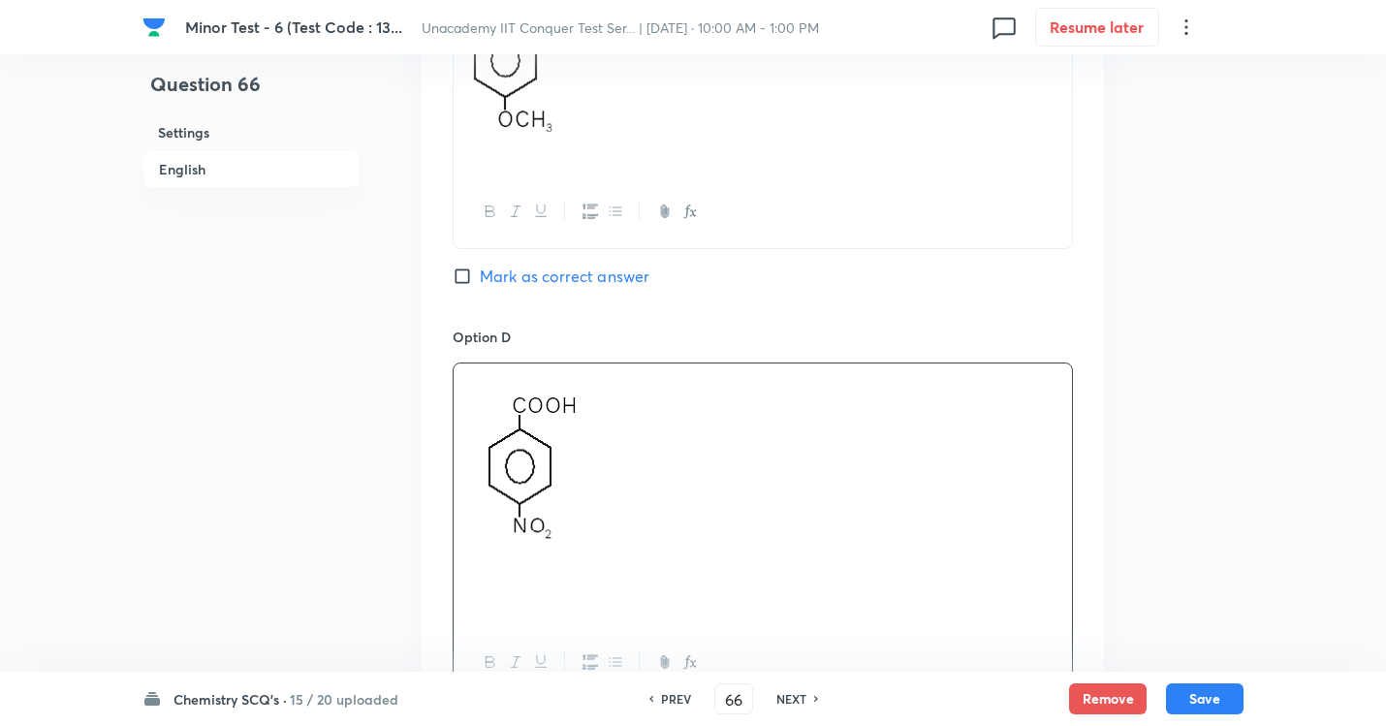
scroll to position [1938, 0]
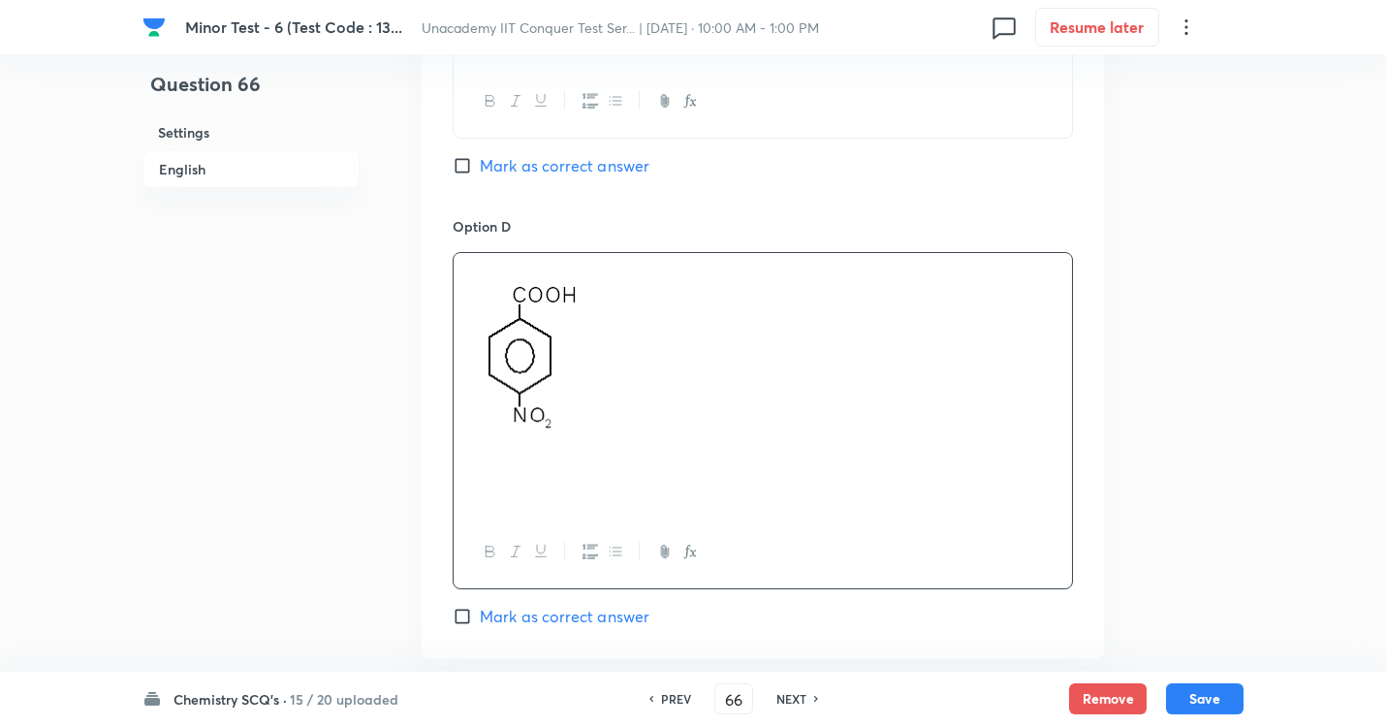
drag, startPoint x: 470, startPoint y: 611, endPoint x: 480, endPoint y: 579, distance: 33.4
click at [470, 611] on input "Mark as correct answer" at bounding box center [466, 616] width 27 height 19
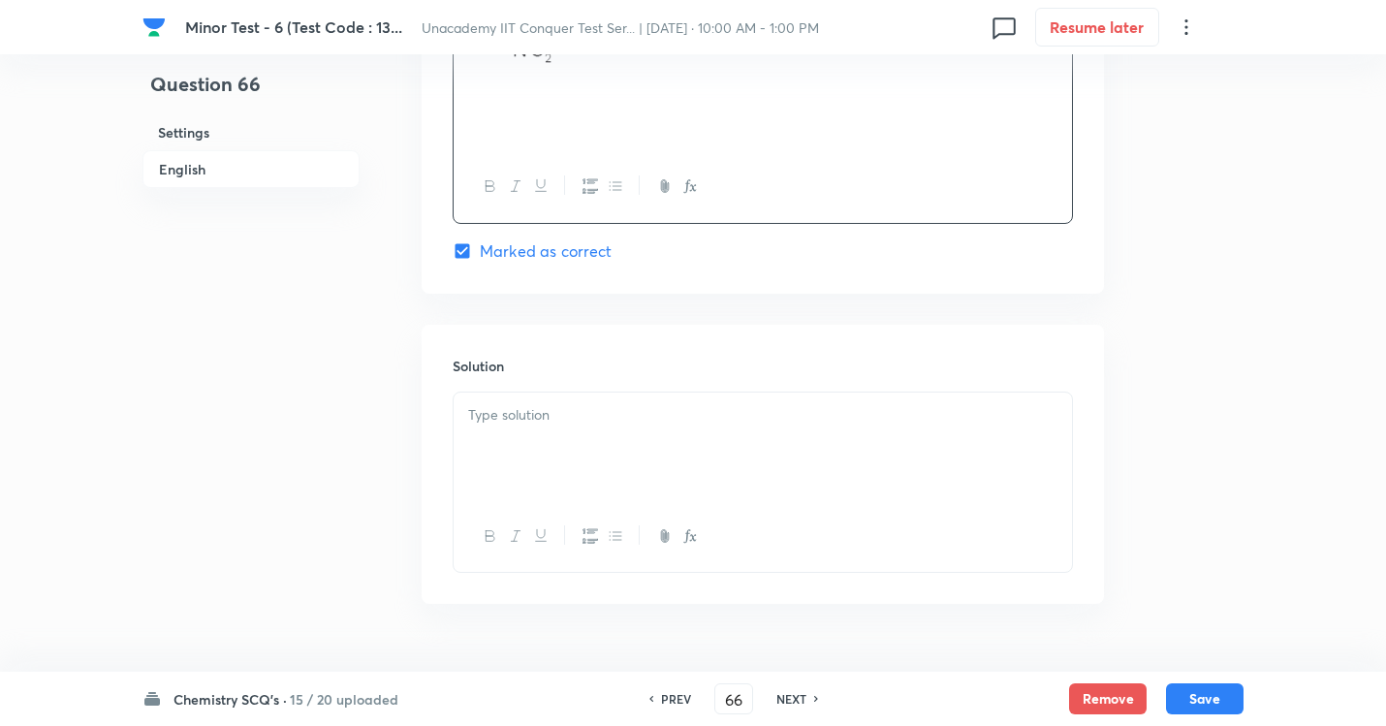
scroll to position [2352, 0]
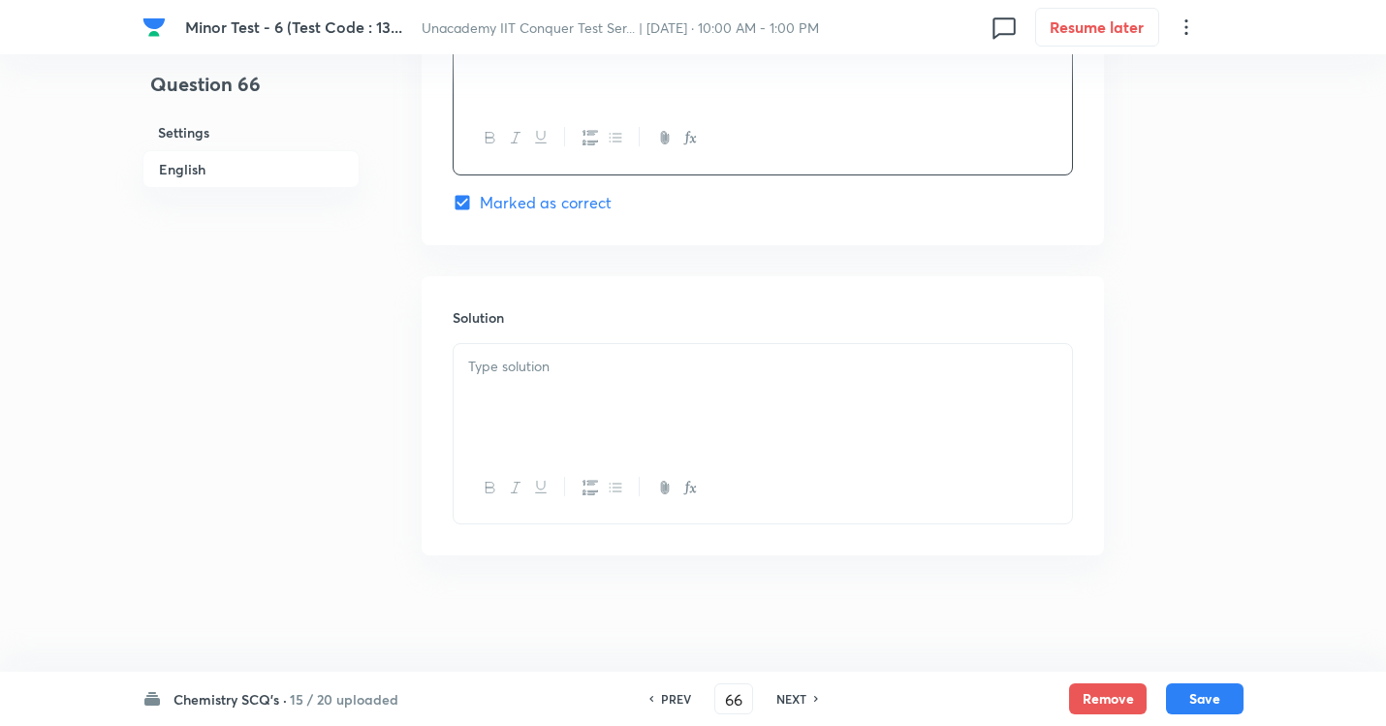
click at [565, 383] on div at bounding box center [763, 398] width 618 height 109
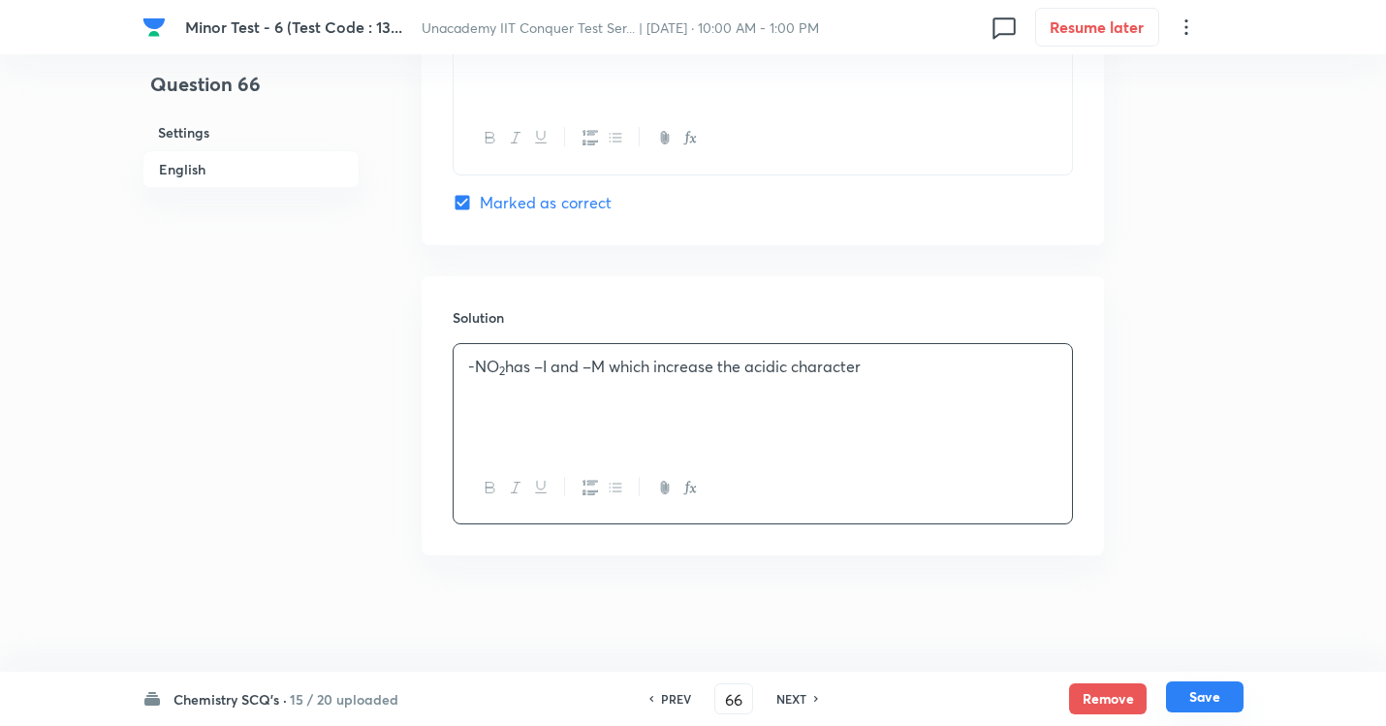
click at [1201, 659] on button "Save" at bounding box center [1205, 696] width 78 height 31
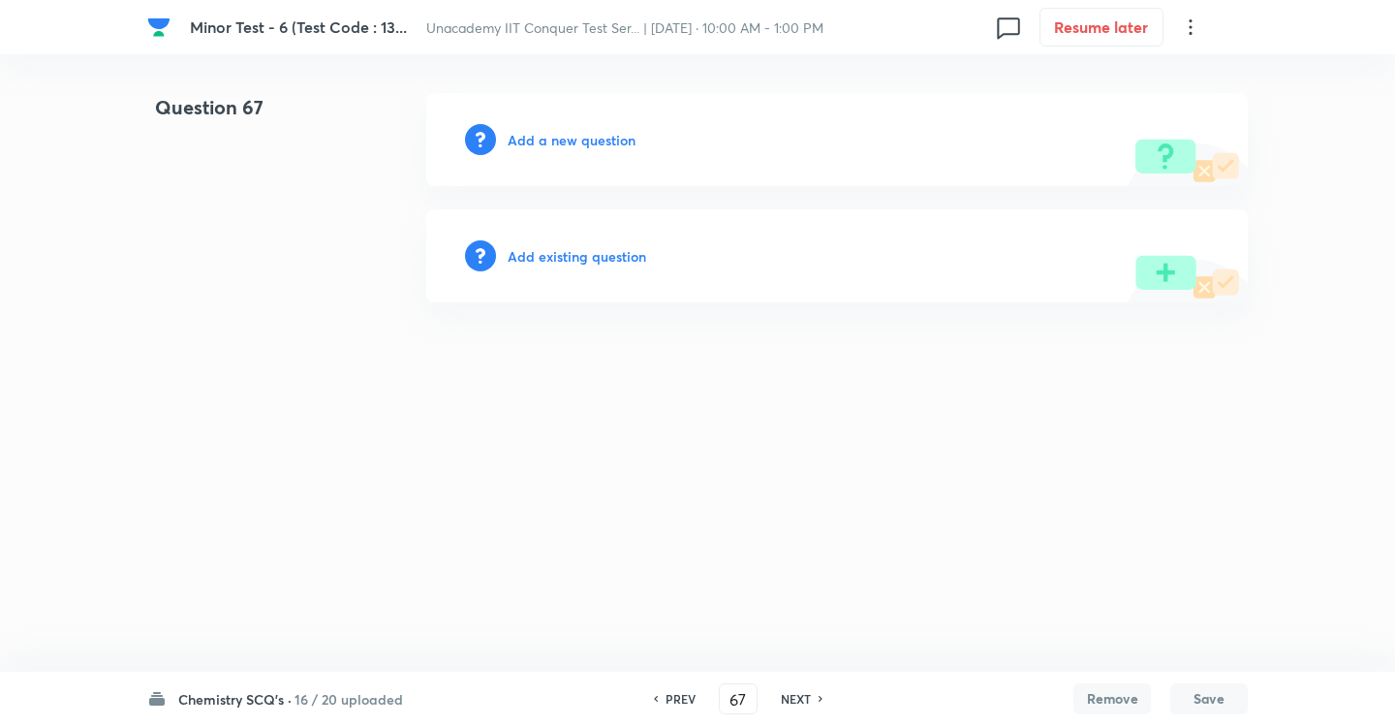
click at [573, 141] on h6 "Add a new question" at bounding box center [572, 140] width 128 height 20
click at [575, 145] on h6 "Choose a question type" at bounding box center [582, 140] width 149 height 20
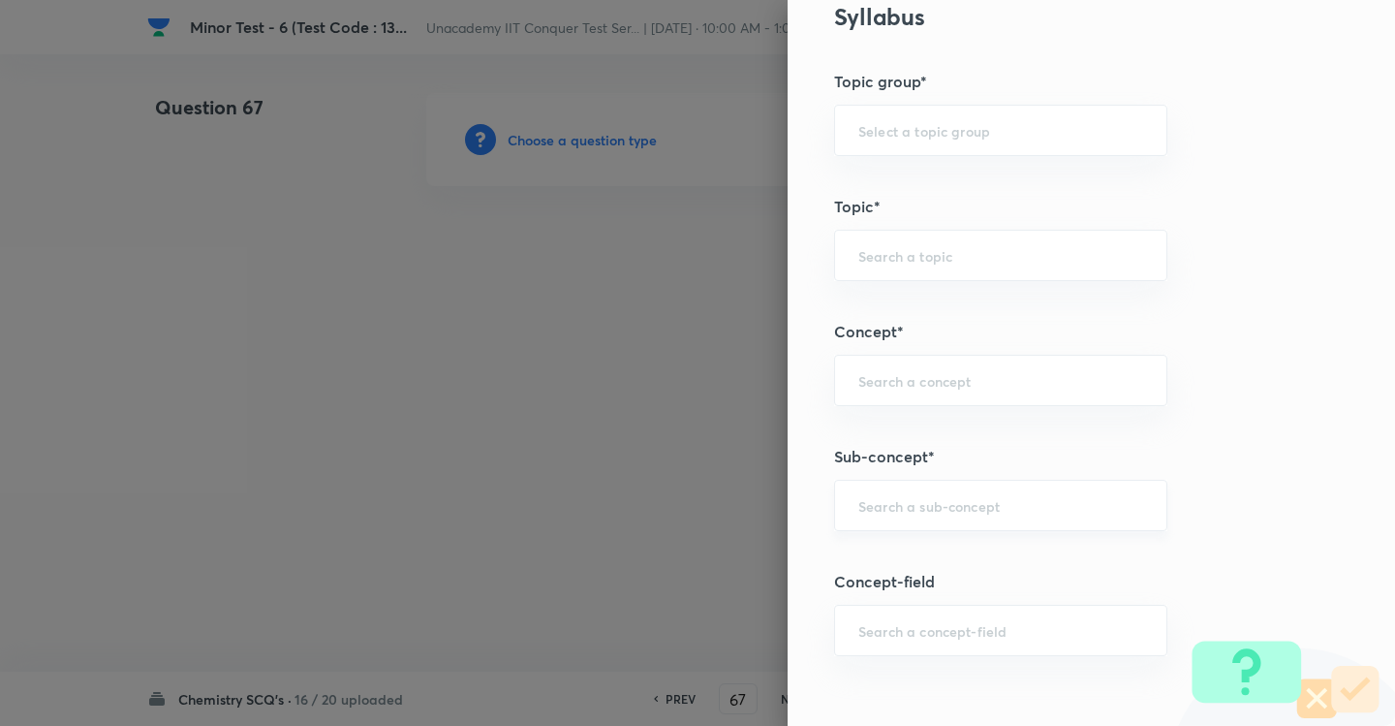
scroll to position [969, 0]
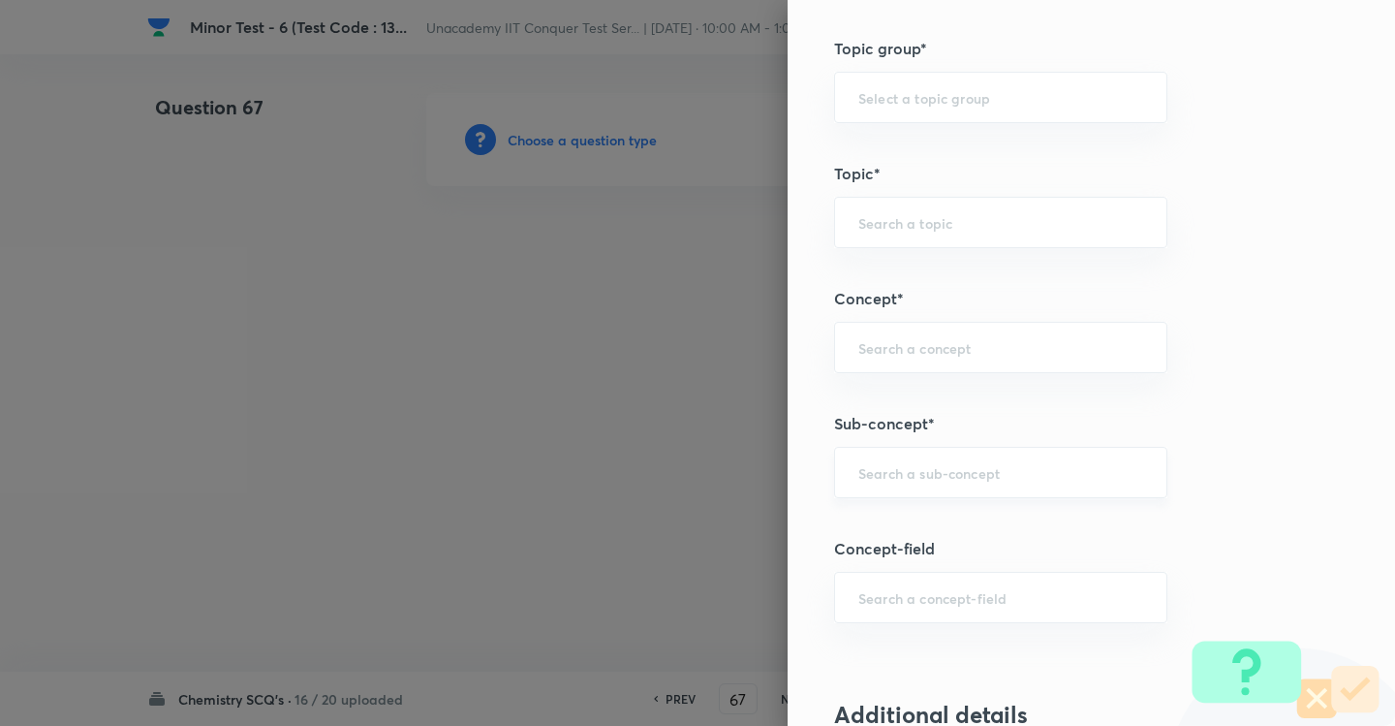
click at [885, 477] on input "text" at bounding box center [1001, 472] width 285 height 18
paste input "Development Of The Science Of Organic Chemistry"
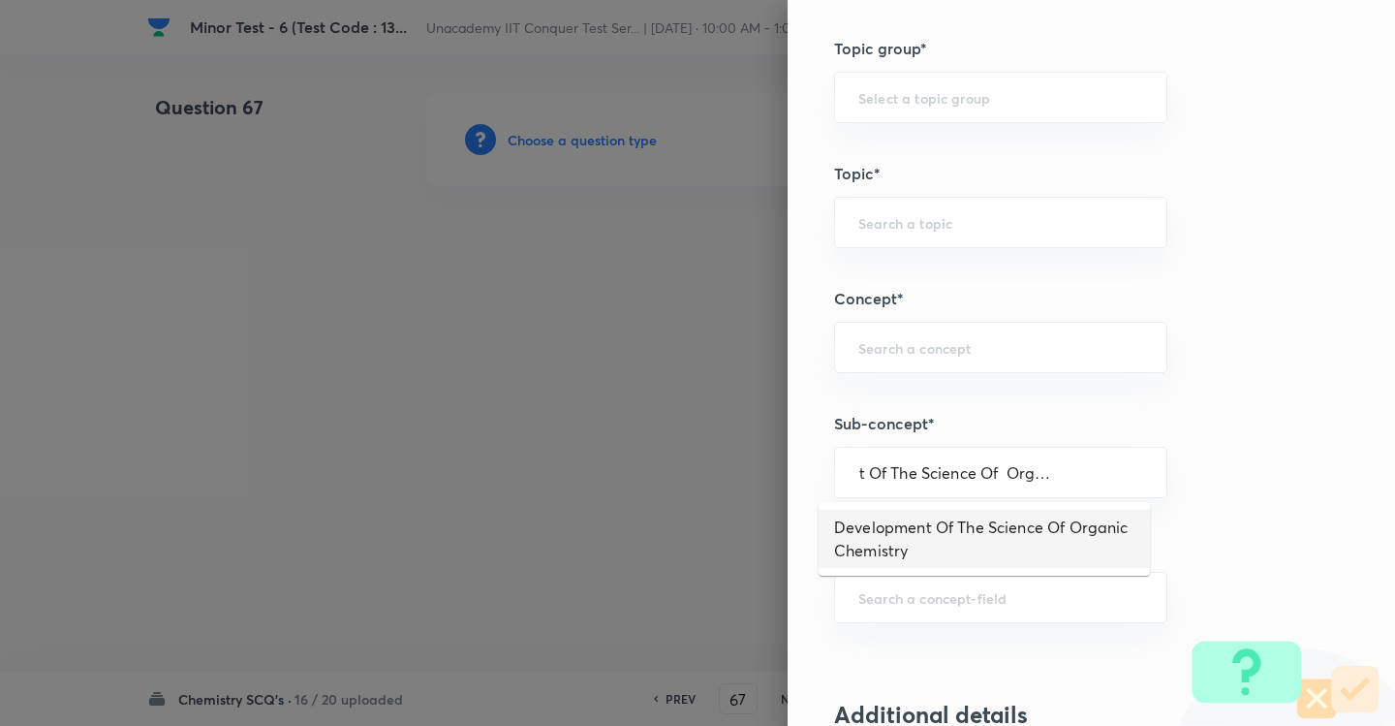
click at [904, 521] on li "Development Of The Science Of Organic Chemistry" at bounding box center [984, 539] width 331 height 58
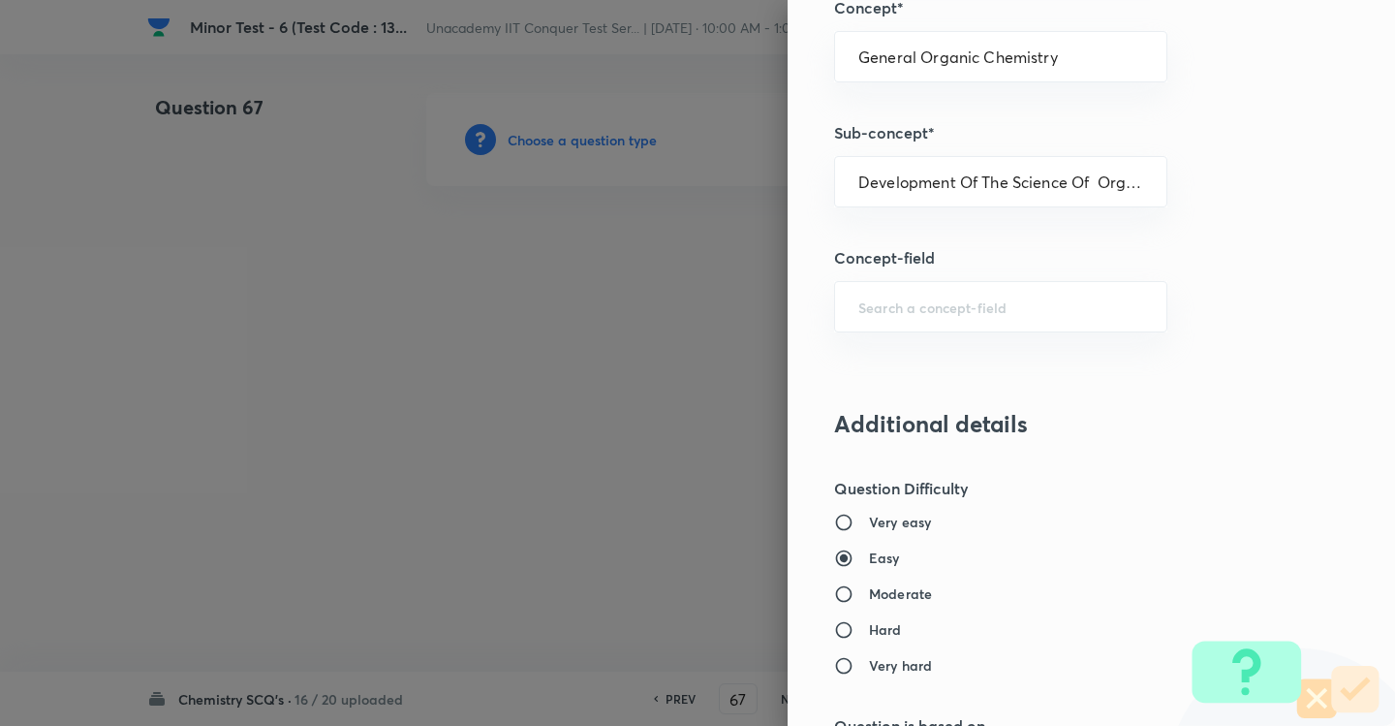
click at [875, 593] on h6 "Moderate" at bounding box center [900, 593] width 63 height 20
click at [869, 593] on input "Moderate" at bounding box center [851, 593] width 35 height 19
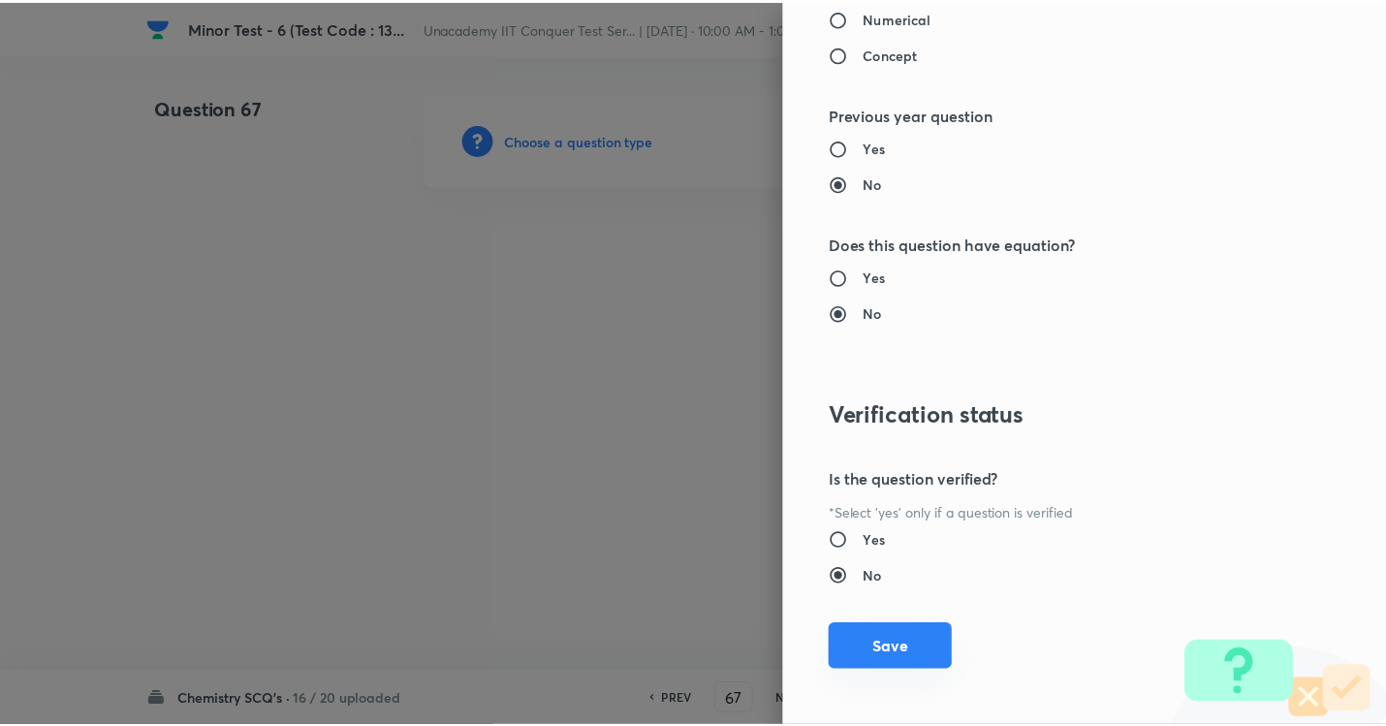
scroll to position [2046, 0]
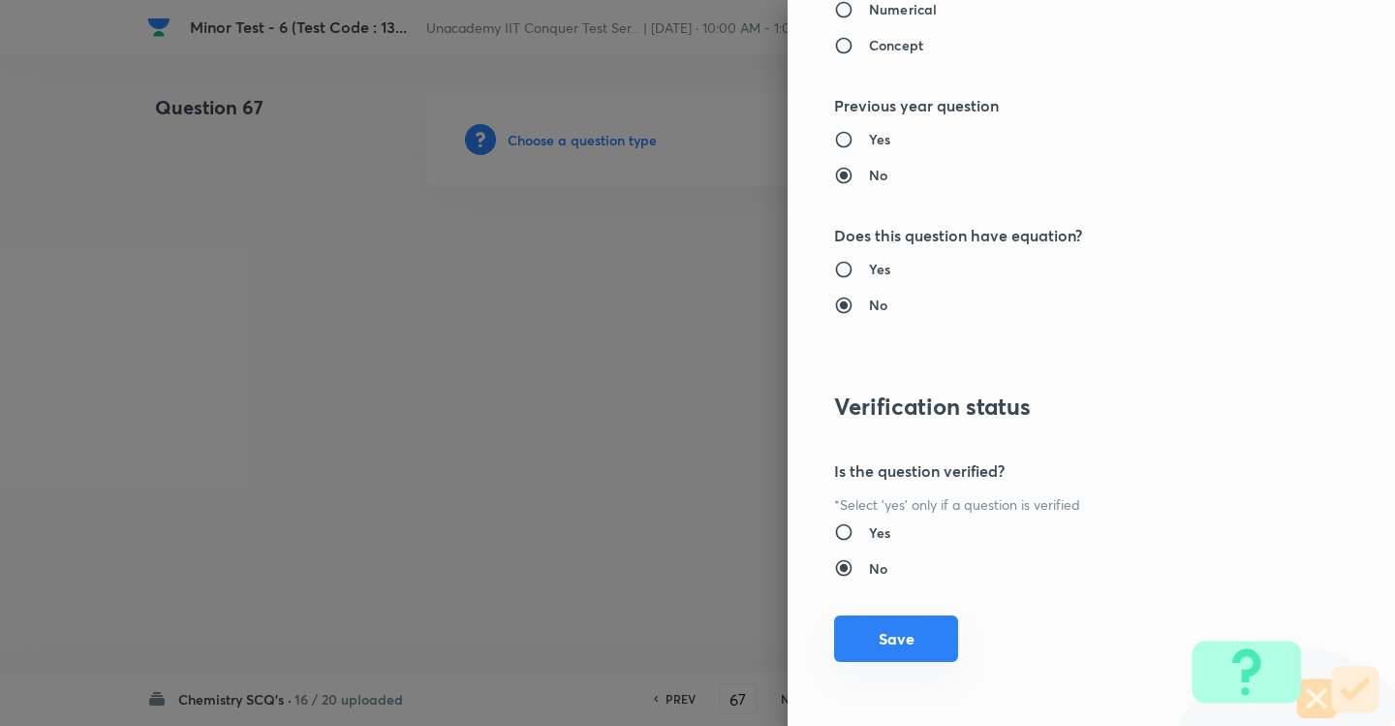
click at [896, 659] on button "Save" at bounding box center [896, 638] width 124 height 47
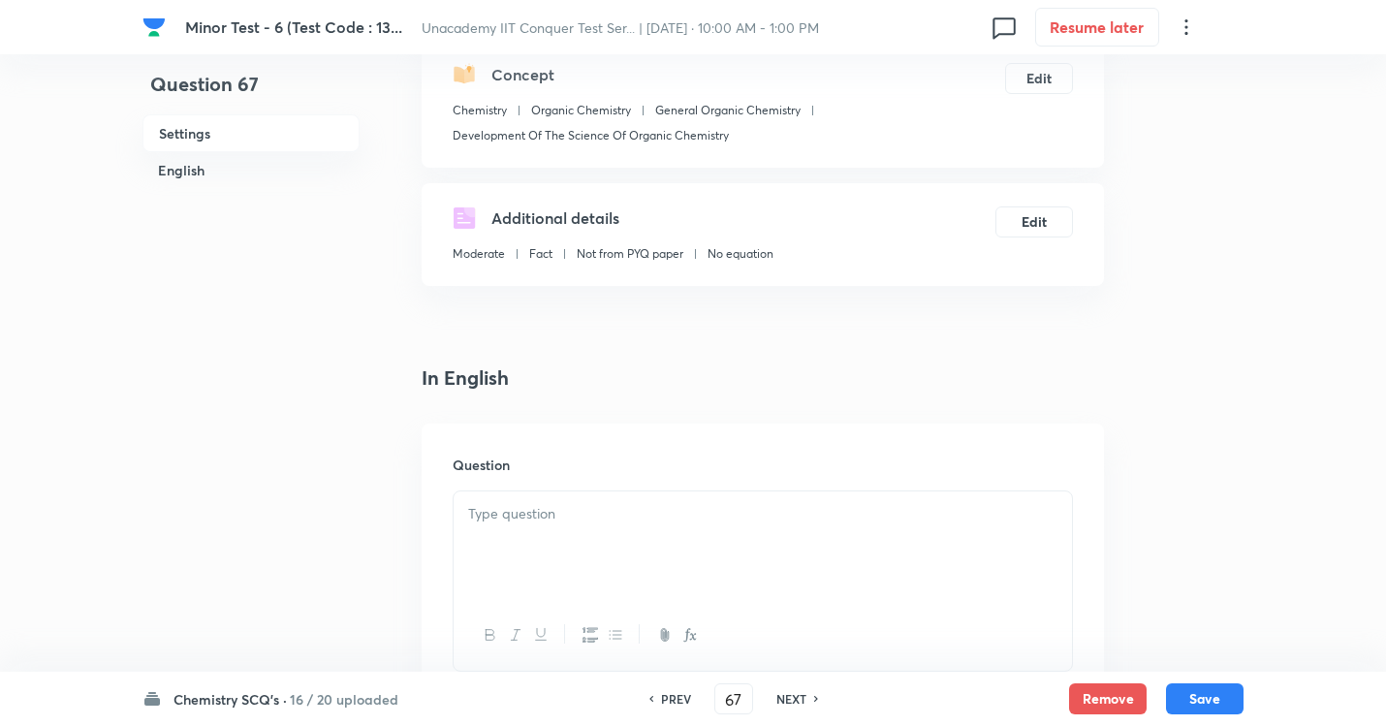
scroll to position [291, 0]
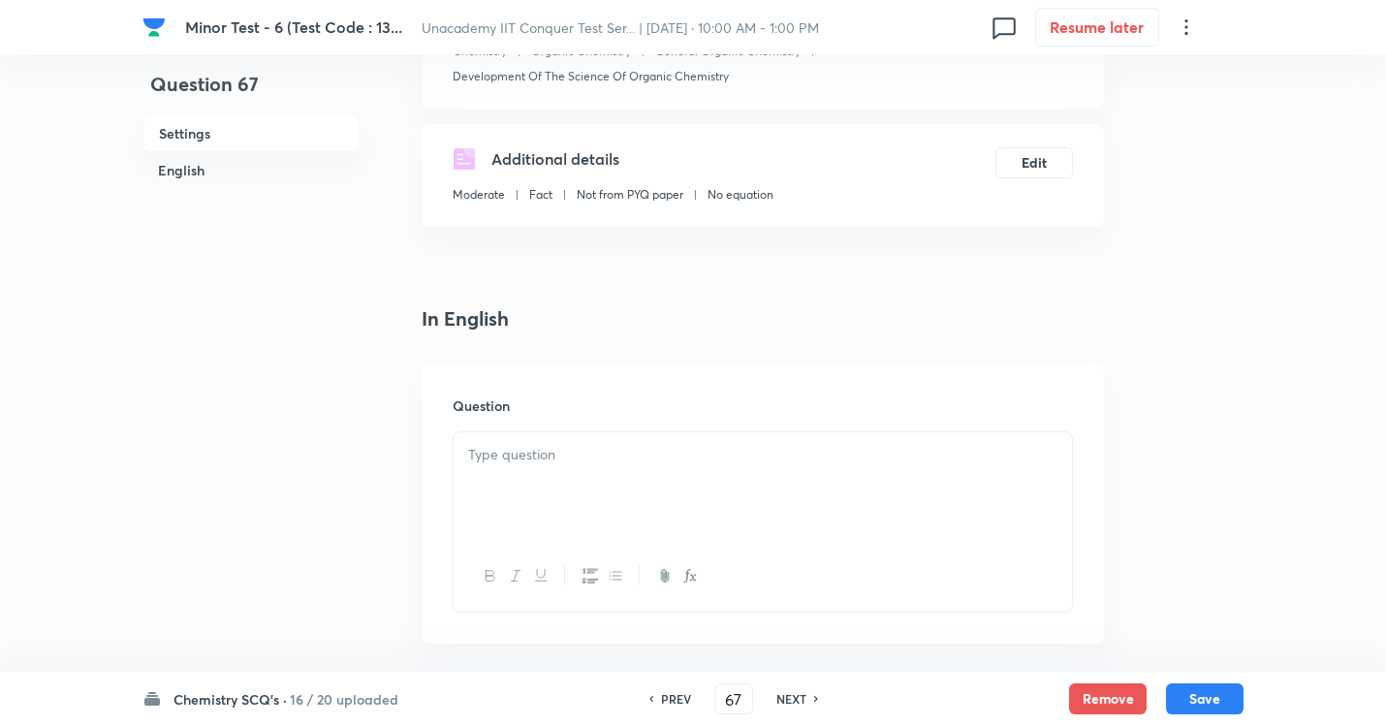
click at [570, 479] on div at bounding box center [763, 486] width 618 height 109
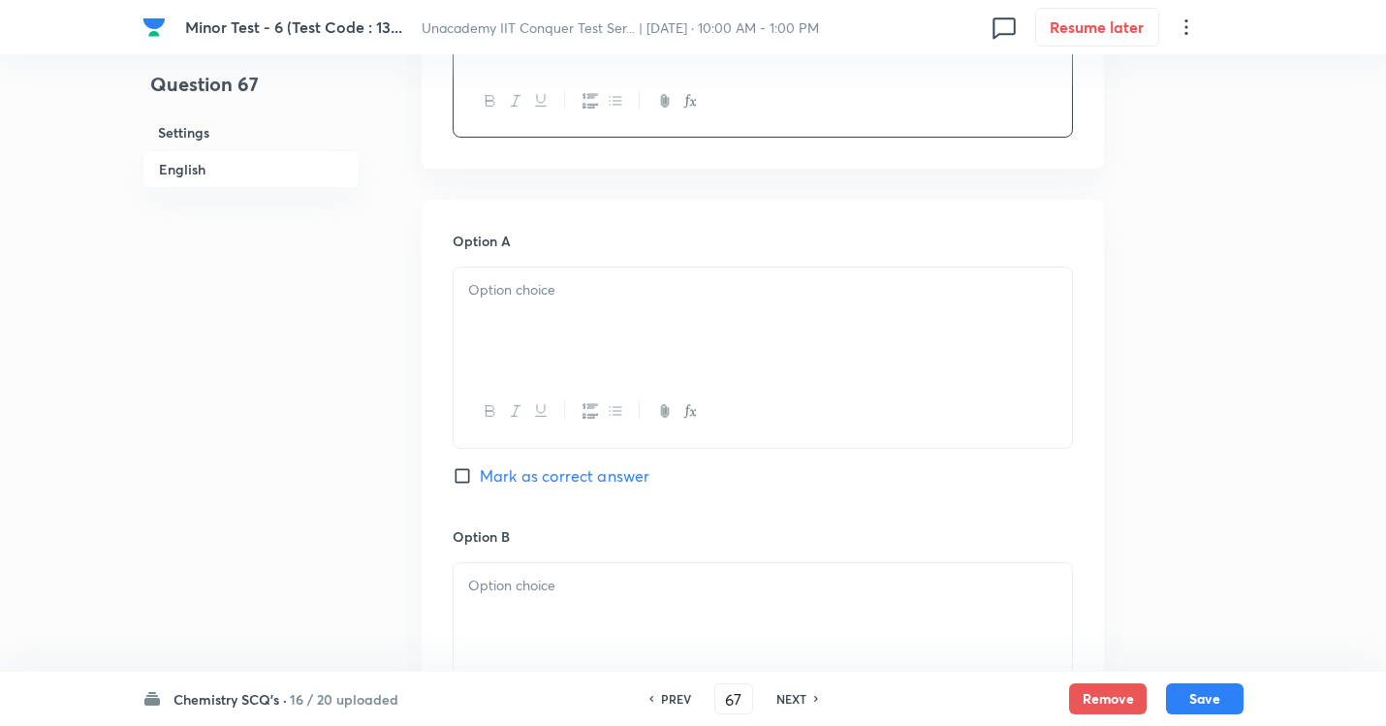
scroll to position [775, 0]
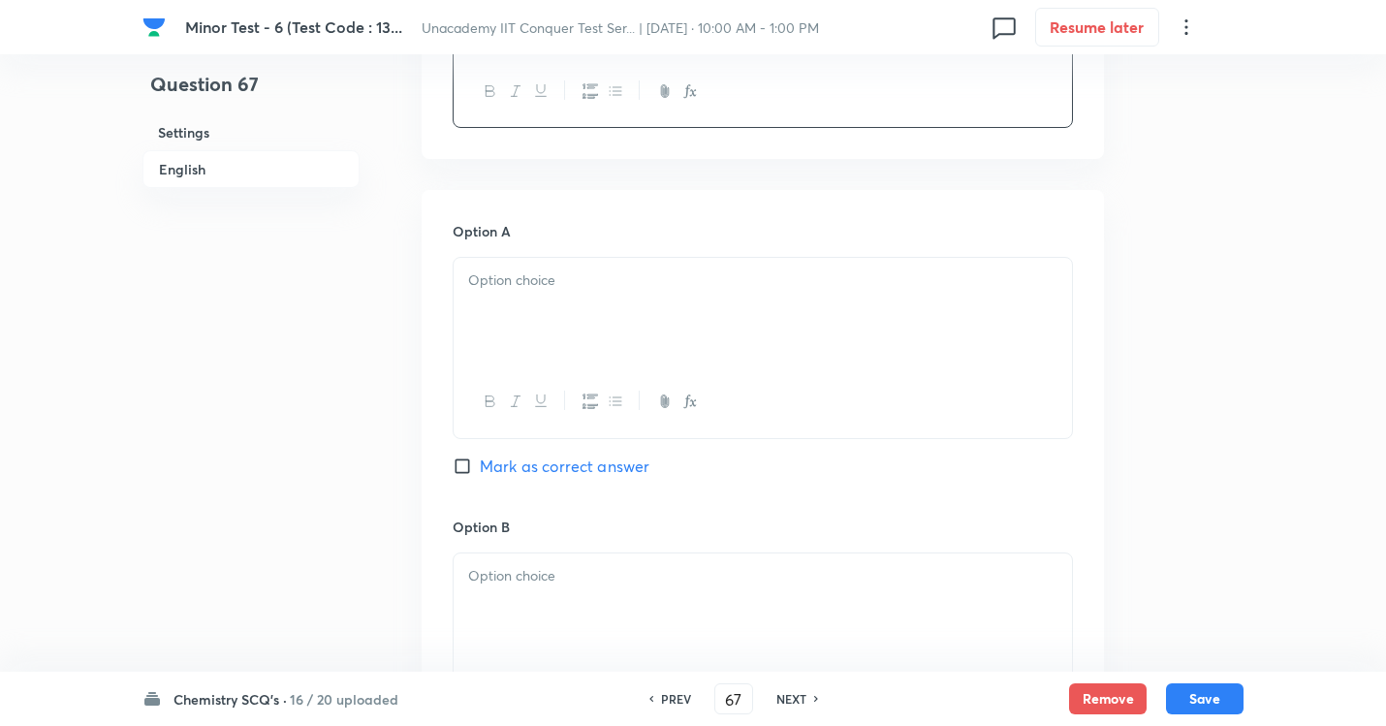
click at [520, 303] on div at bounding box center [763, 312] width 618 height 109
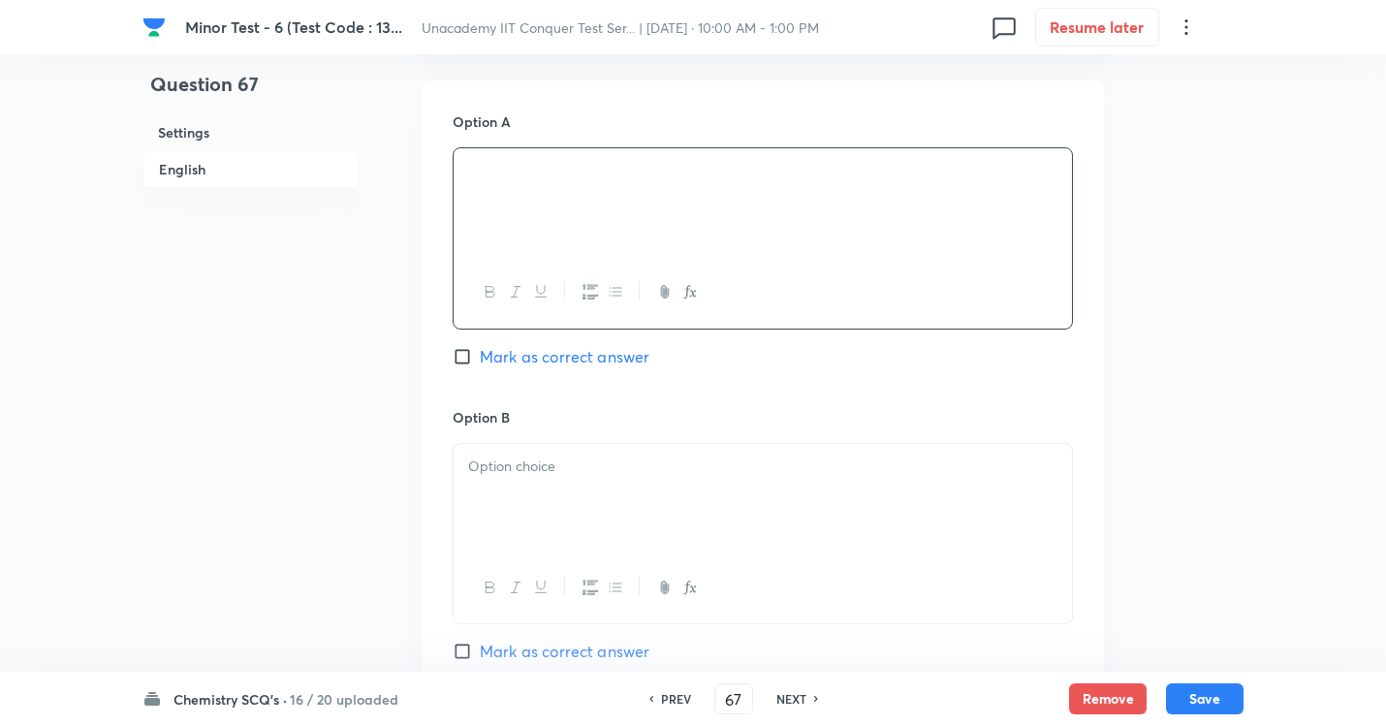
scroll to position [1066, 0]
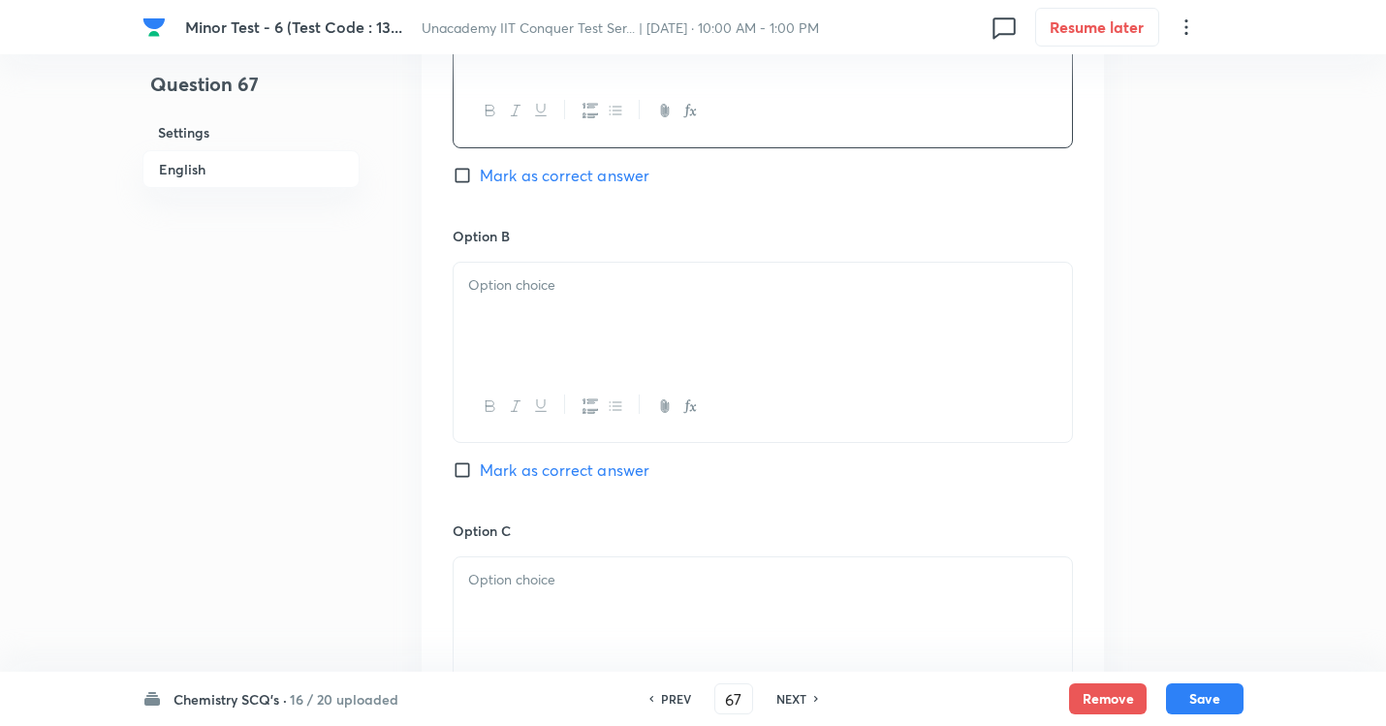
click at [536, 297] on p at bounding box center [762, 285] width 589 height 22
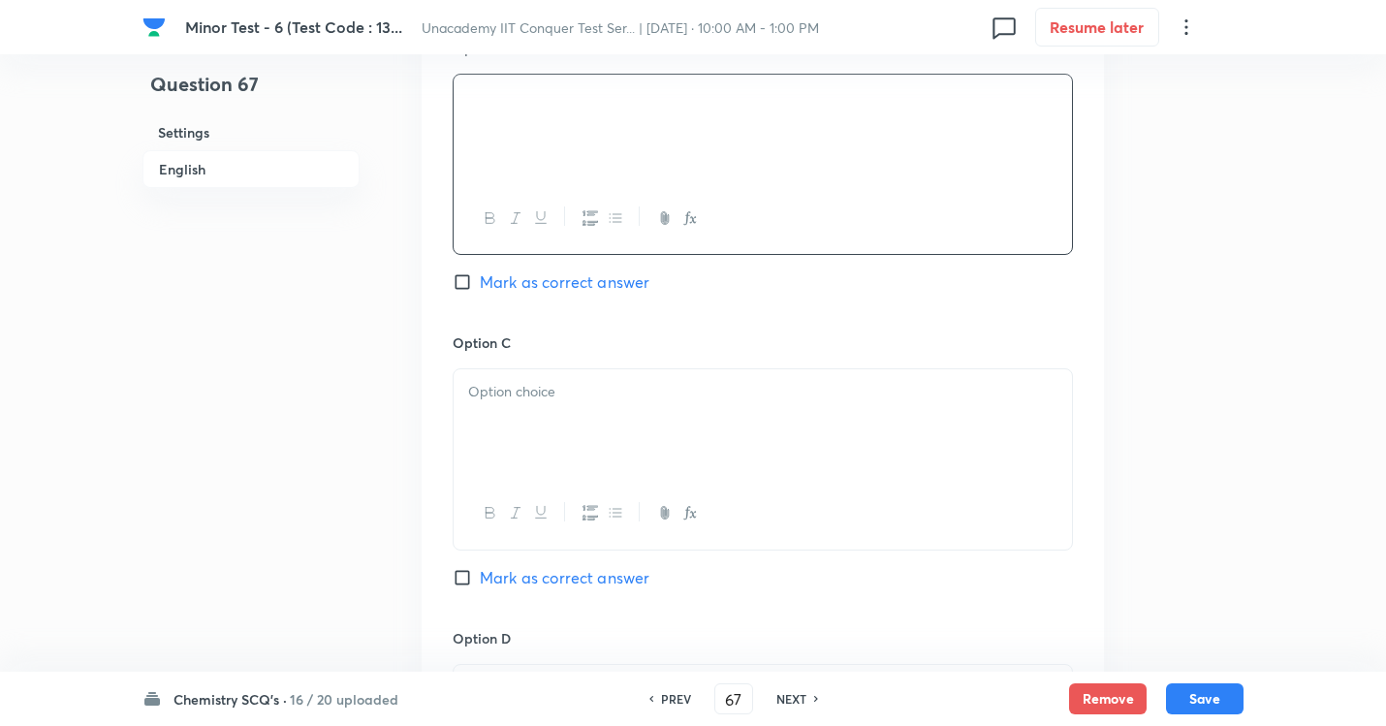
scroll to position [1357, 0]
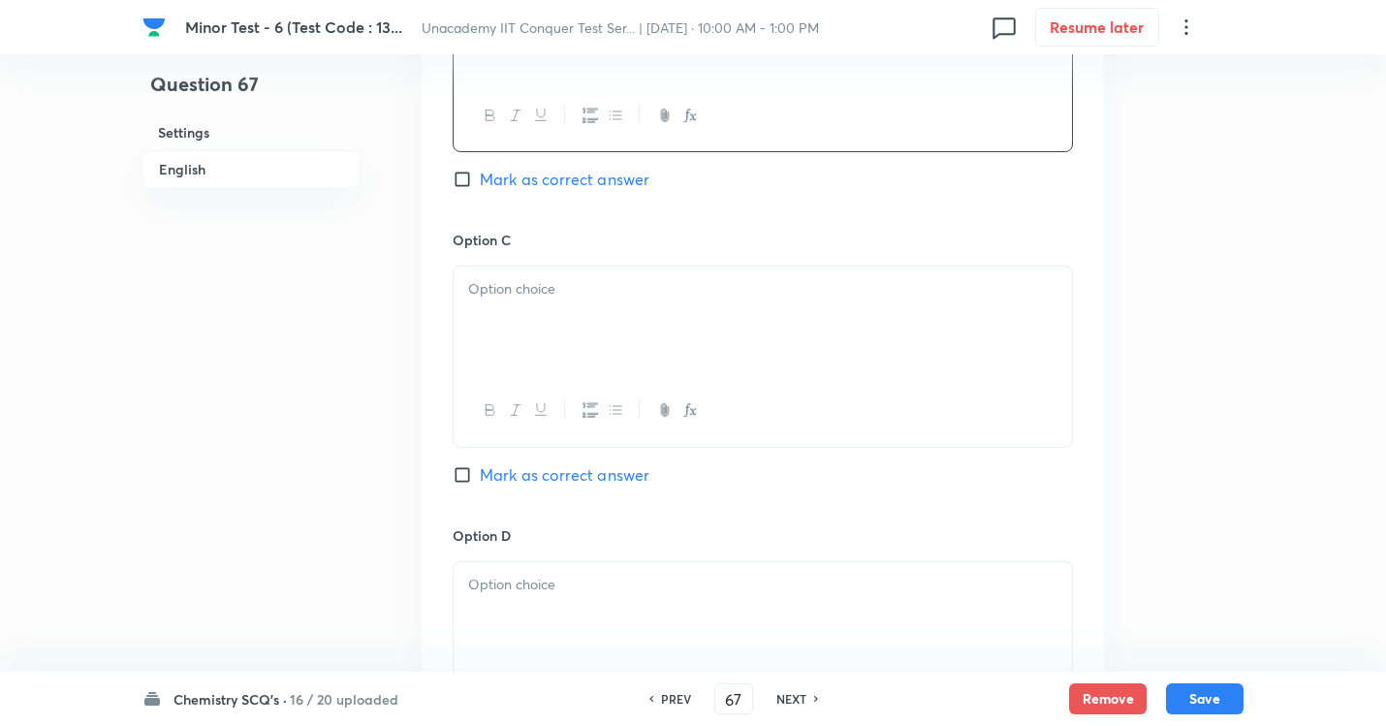
click at [596, 518] on div "Option C Mark as correct answer" at bounding box center [763, 377] width 620 height 295
click at [532, 300] on p at bounding box center [762, 289] width 589 height 22
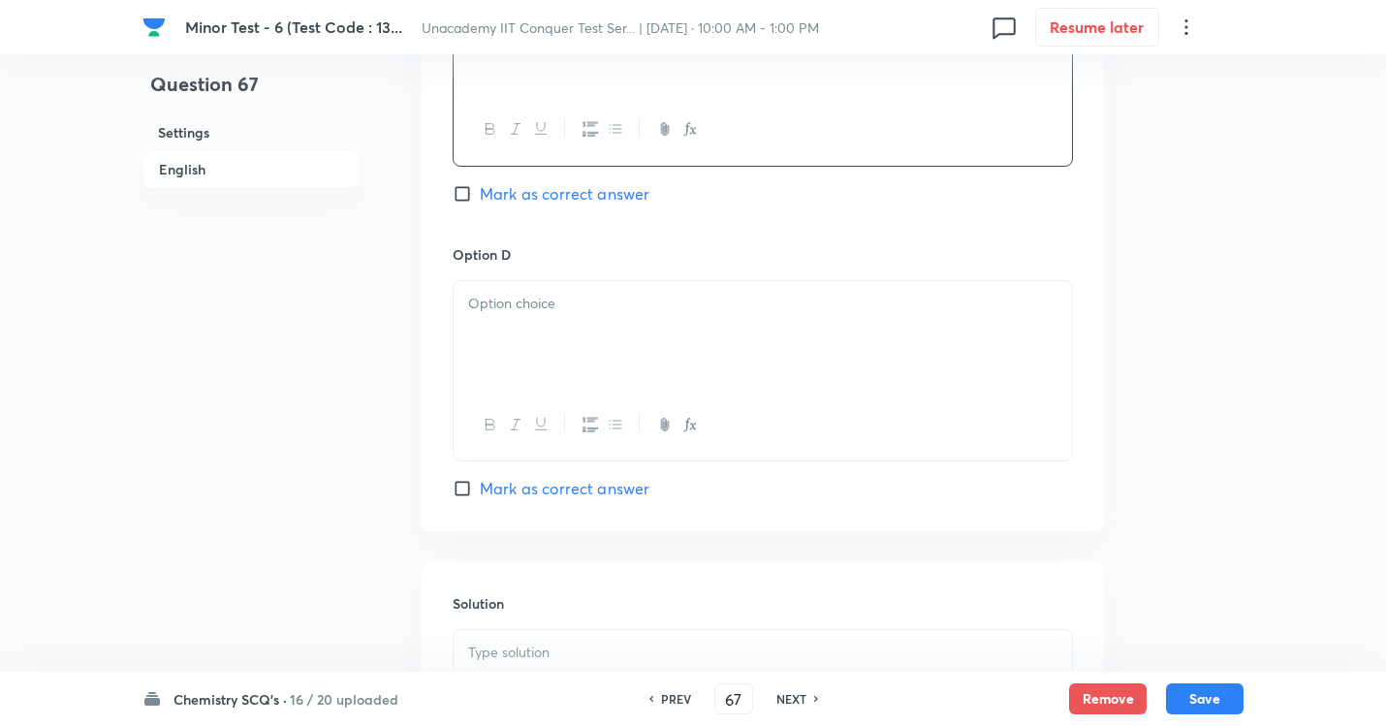
scroll to position [1647, 0]
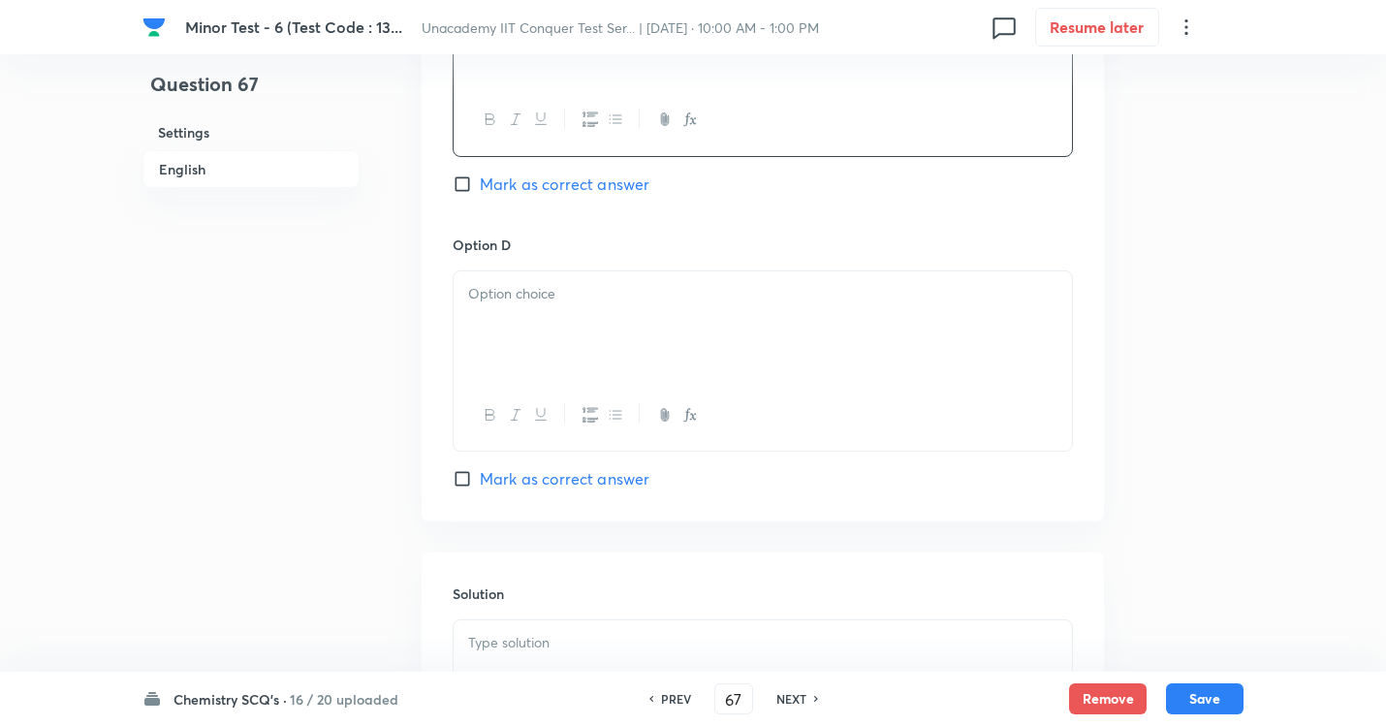
click at [574, 355] on div at bounding box center [763, 325] width 618 height 109
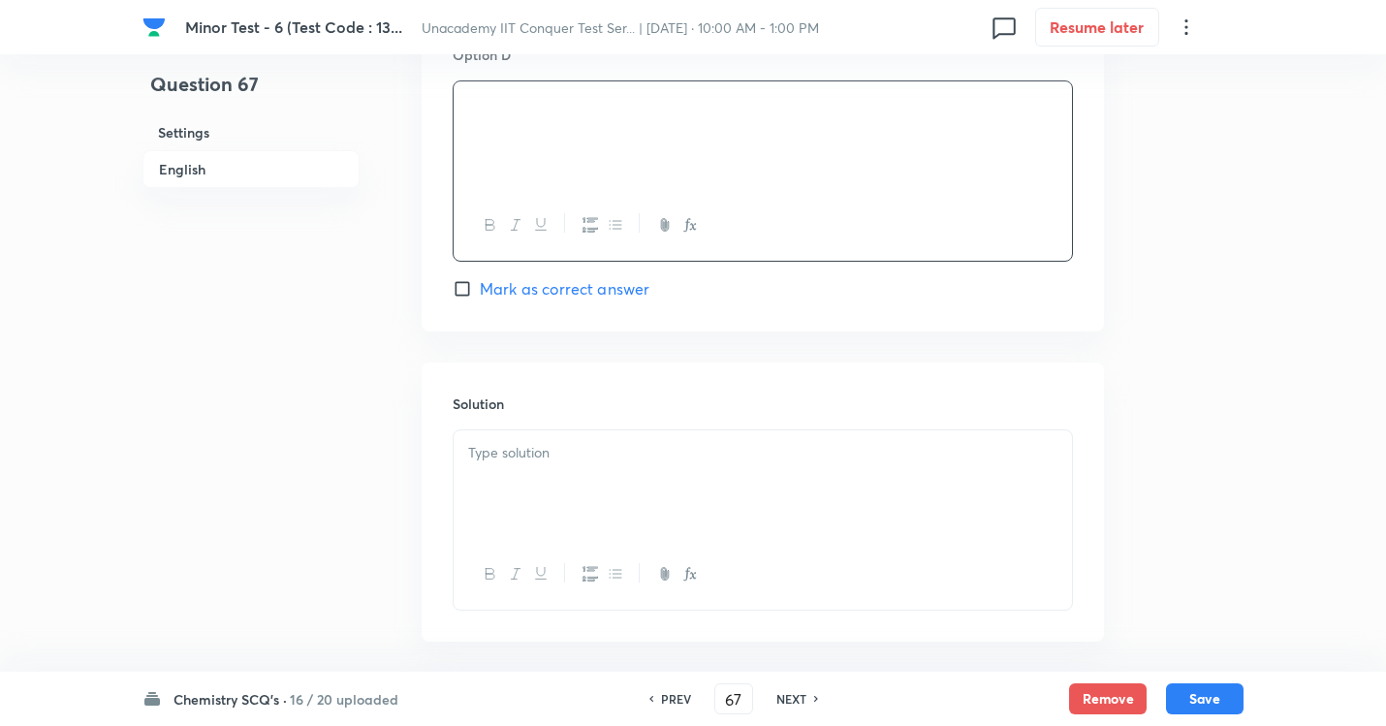
scroll to position [1841, 0]
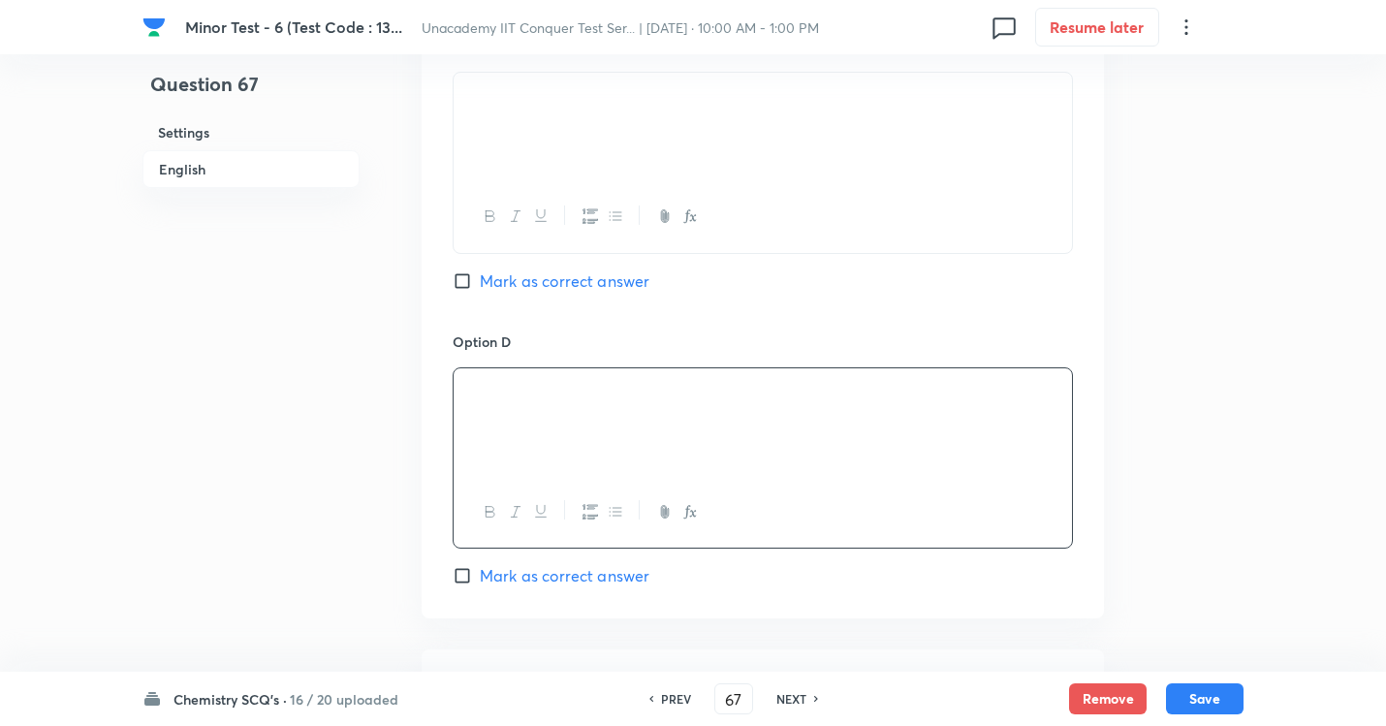
click at [470, 291] on input "Mark as correct answer" at bounding box center [466, 280] width 27 height 19
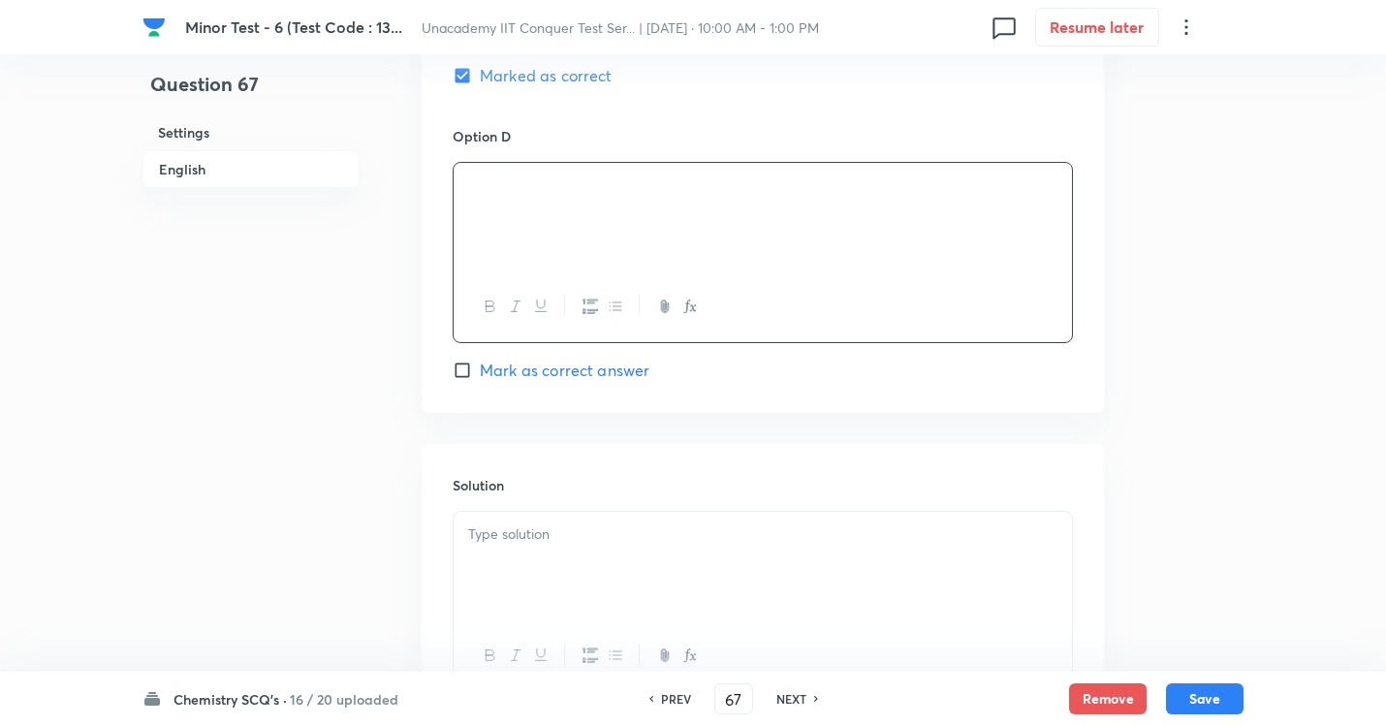
scroll to position [1938, 0]
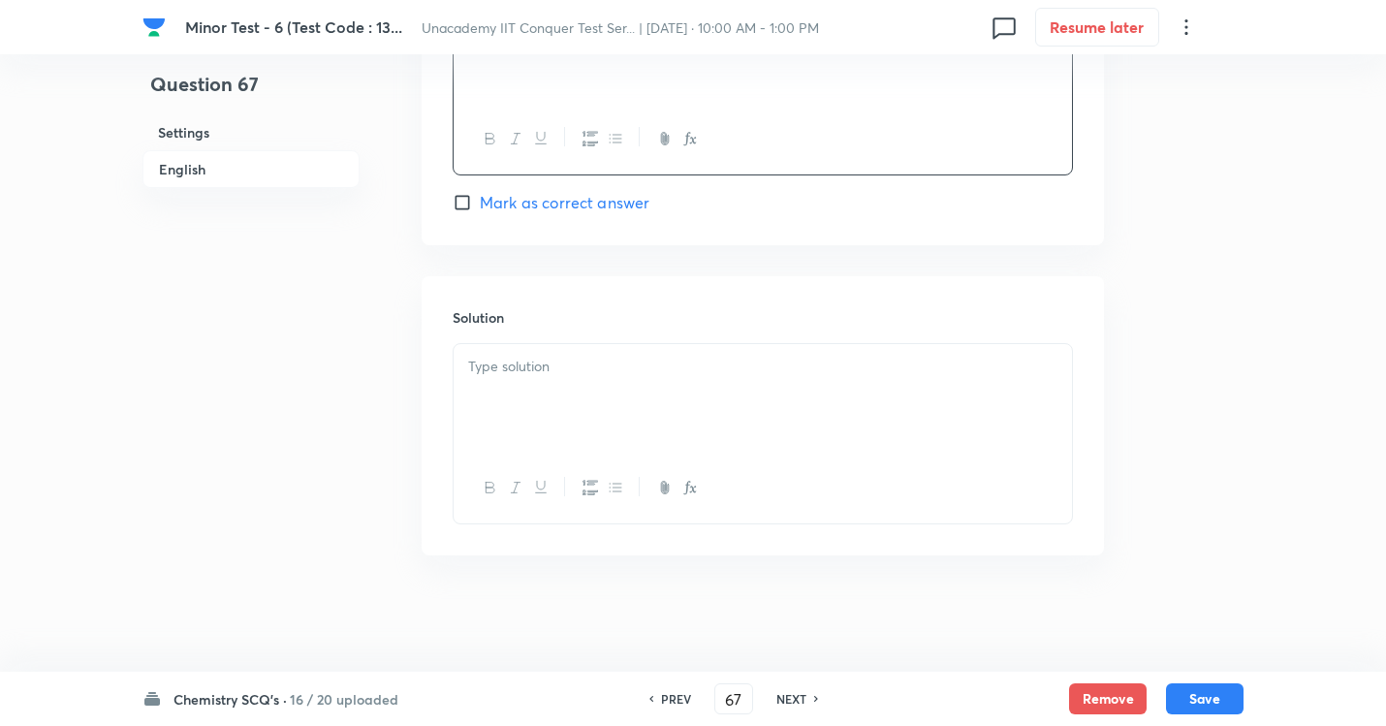
click at [626, 430] on div at bounding box center [763, 398] width 618 height 109
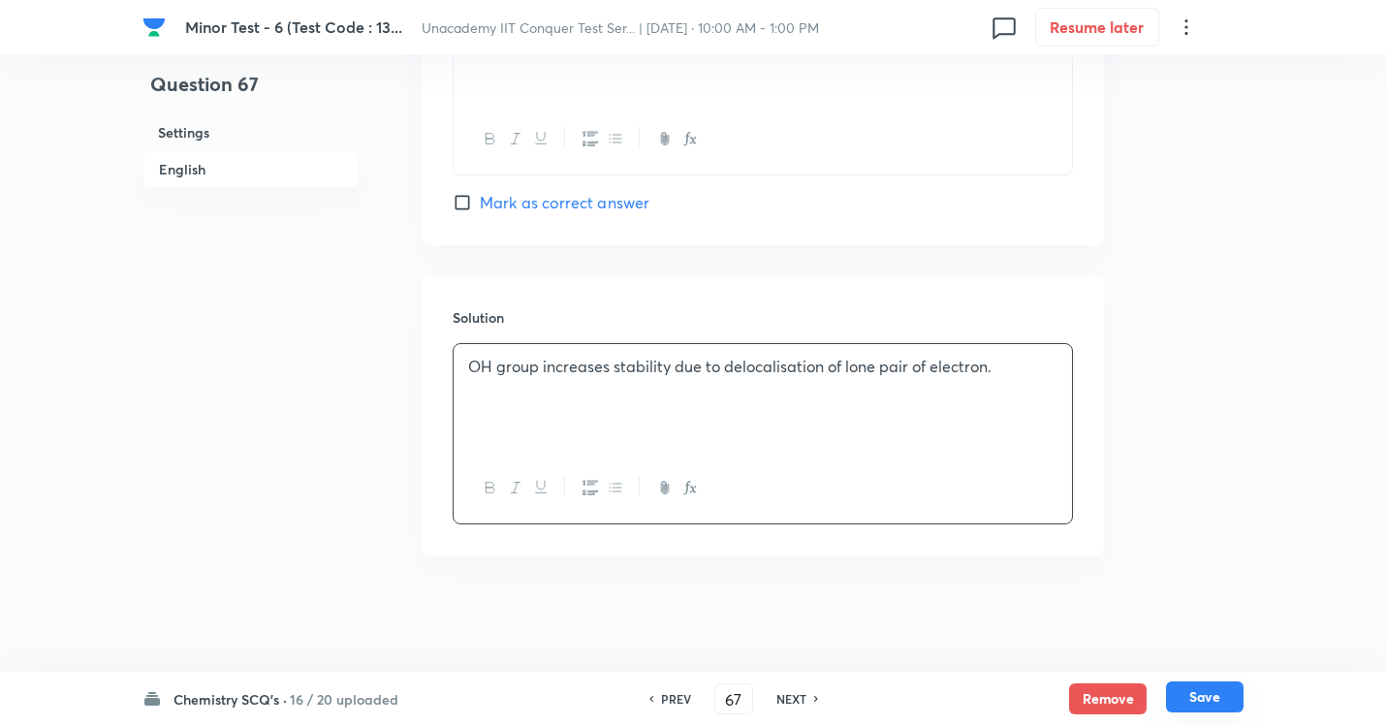
click at [1185, 659] on button "Save" at bounding box center [1205, 696] width 78 height 31
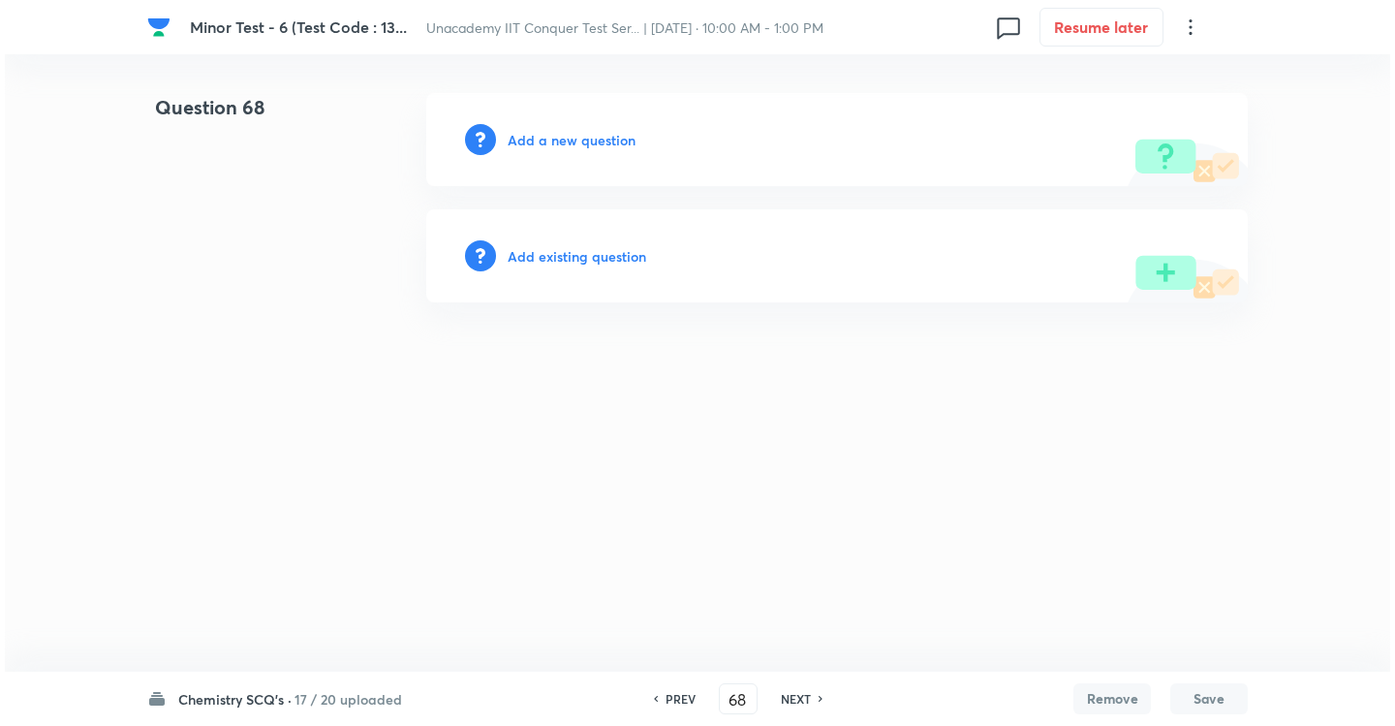
scroll to position [0, 0]
click at [586, 135] on h6 "Add a new question" at bounding box center [572, 140] width 128 height 20
click at [612, 141] on h6 "Choose a question type" at bounding box center [582, 140] width 149 height 20
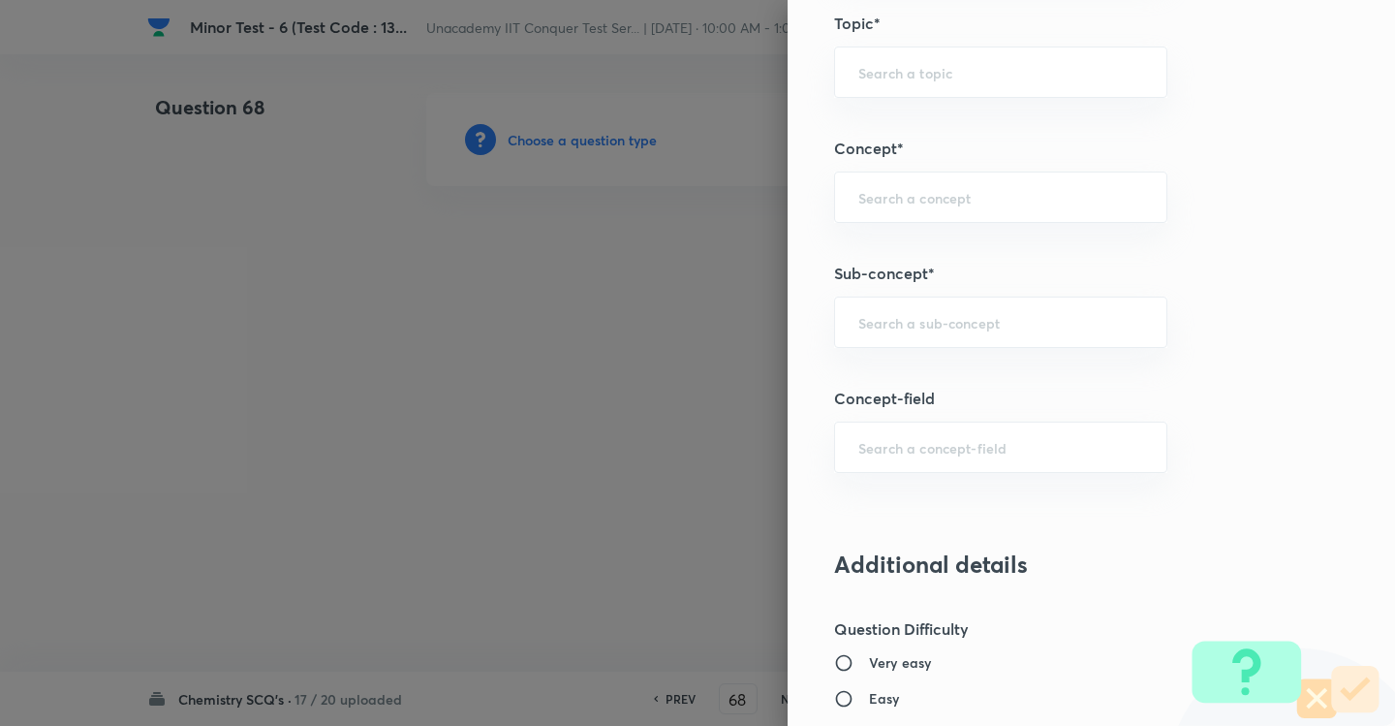
scroll to position [1027, 0]
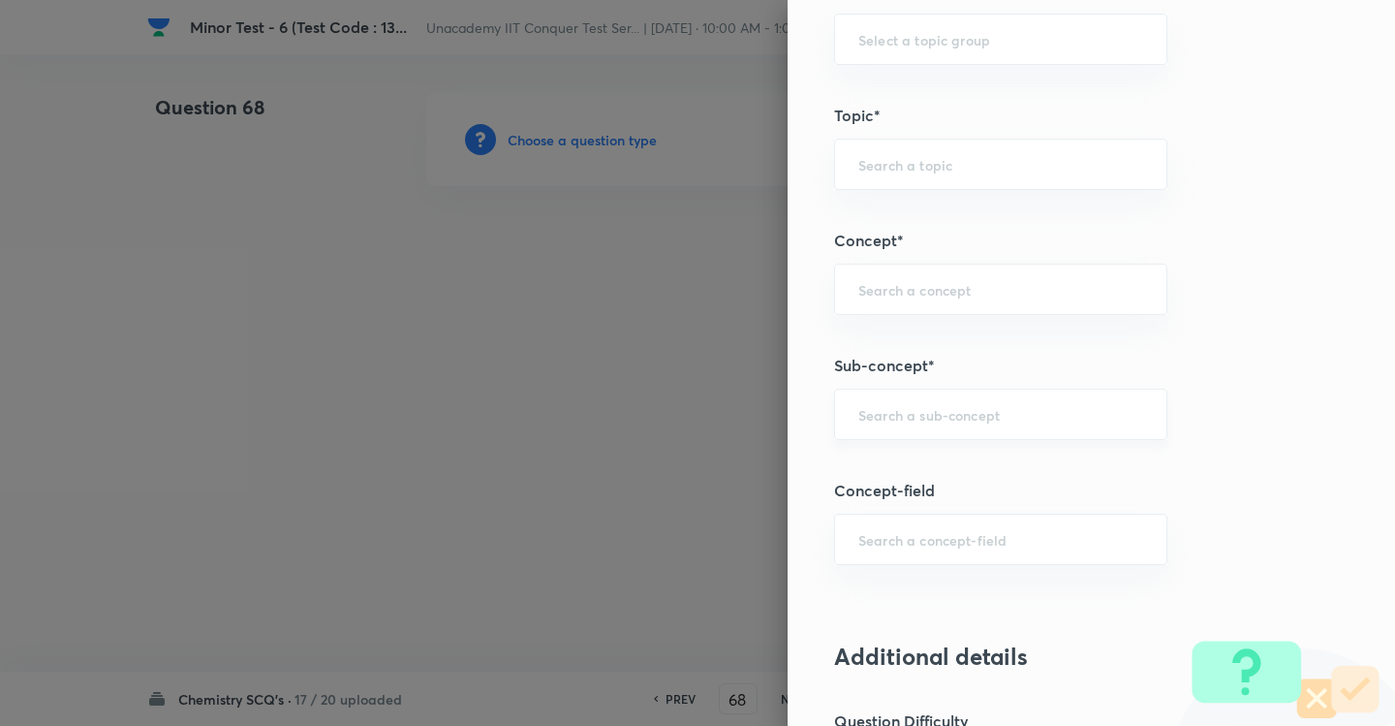
click at [929, 410] on input "text" at bounding box center [1001, 414] width 285 height 18
paste input "Development Of The Science Of Organic Chemistry"
click at [942, 457] on li "Development Of The Science Of Organic Chemistry" at bounding box center [984, 481] width 331 height 58
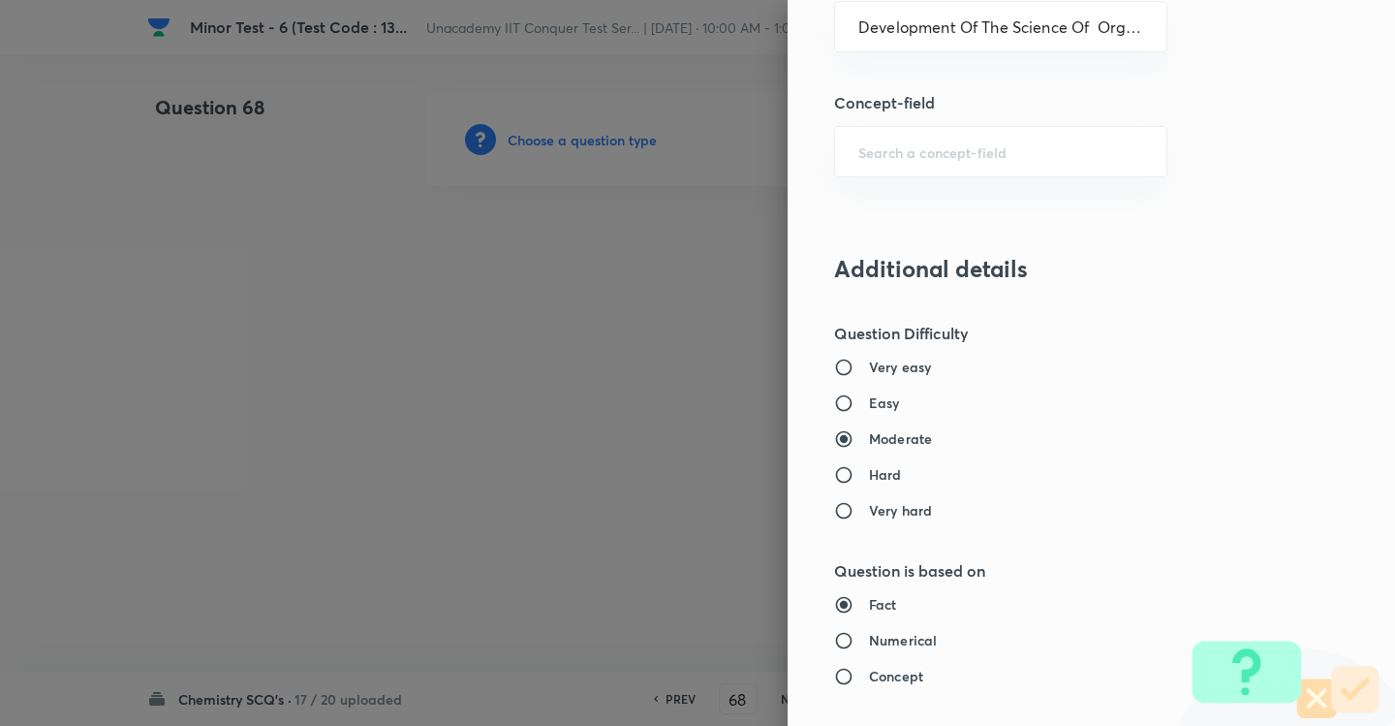
scroll to position [1512, 0]
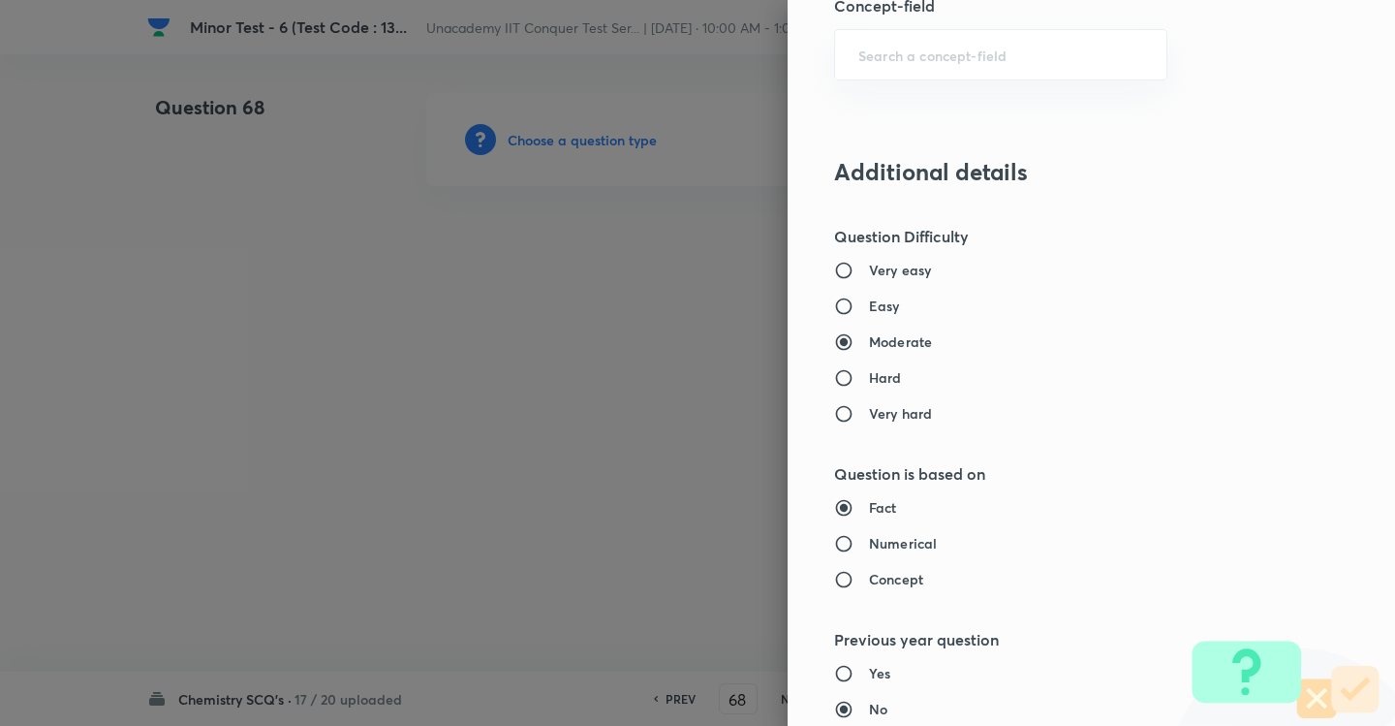
click at [869, 310] on h6 "Easy" at bounding box center [884, 306] width 31 height 20
click at [854, 310] on input "Easy" at bounding box center [851, 306] width 35 height 19
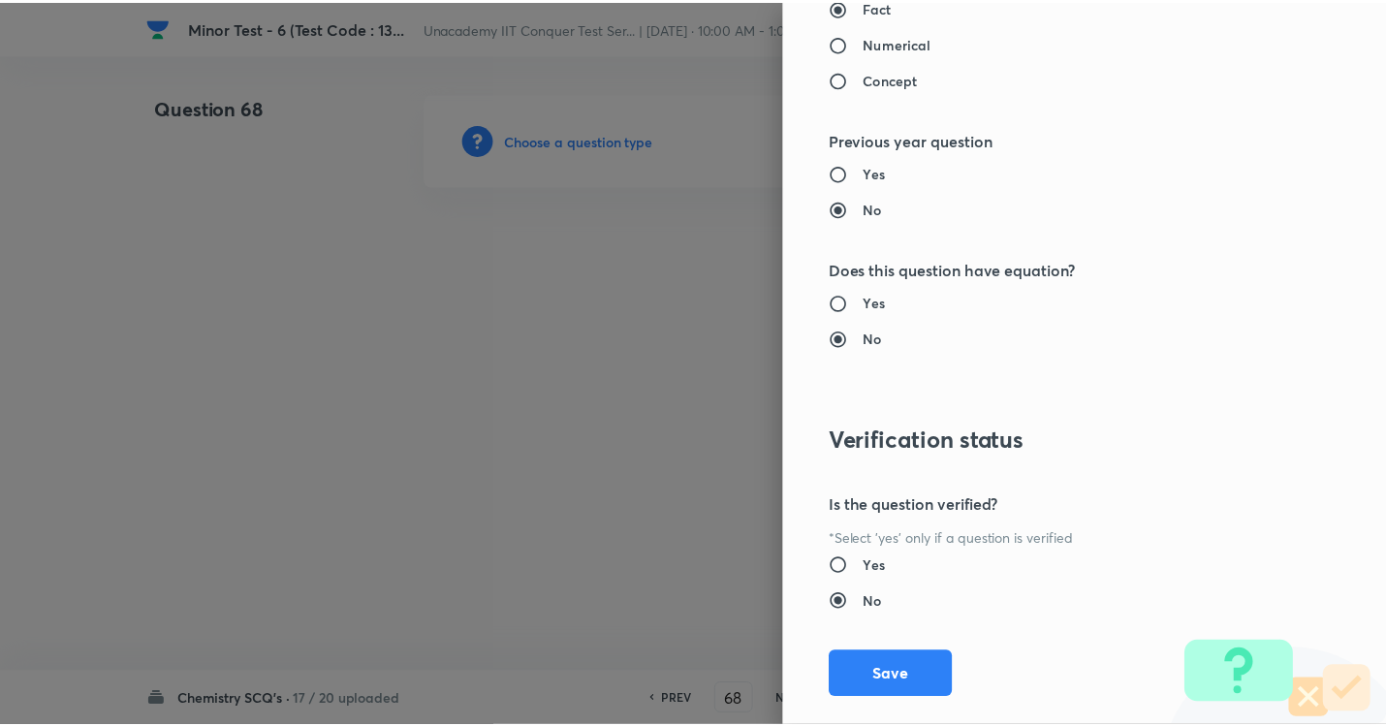
scroll to position [2046, 0]
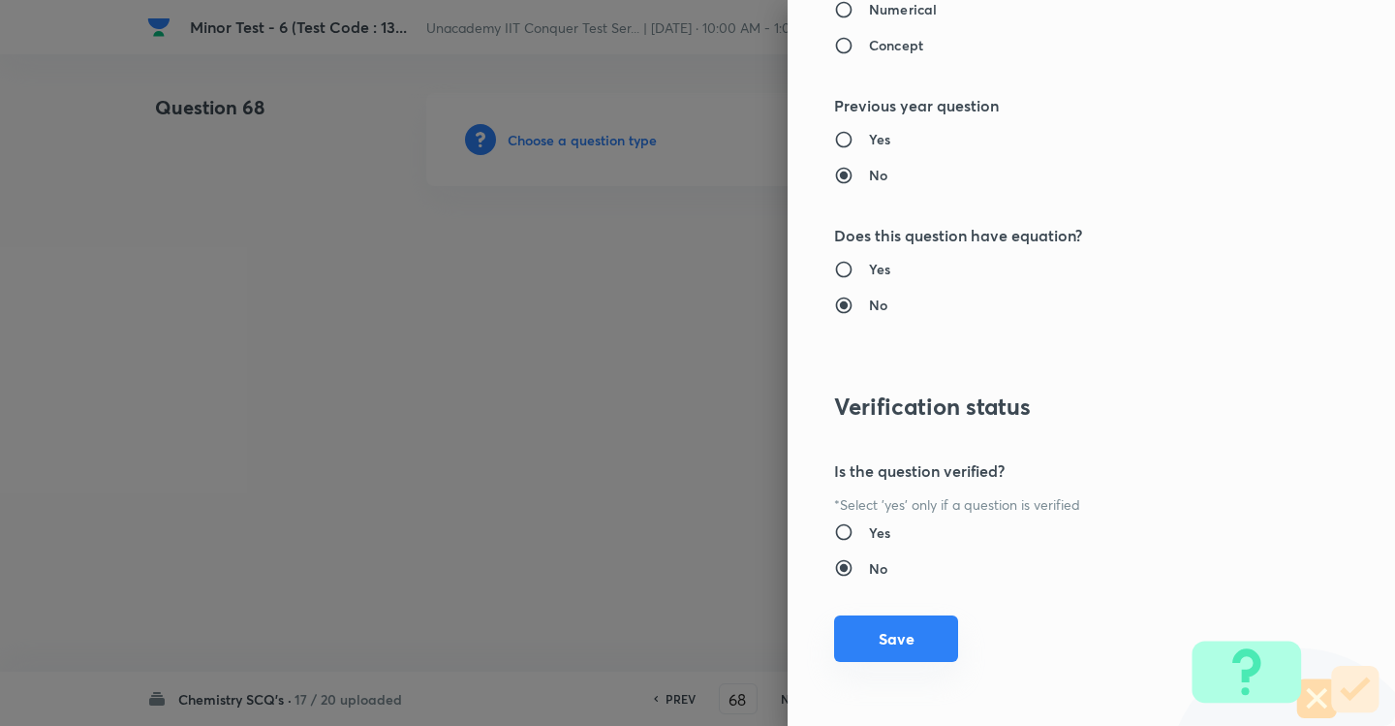
click at [868, 651] on button "Save" at bounding box center [896, 638] width 124 height 47
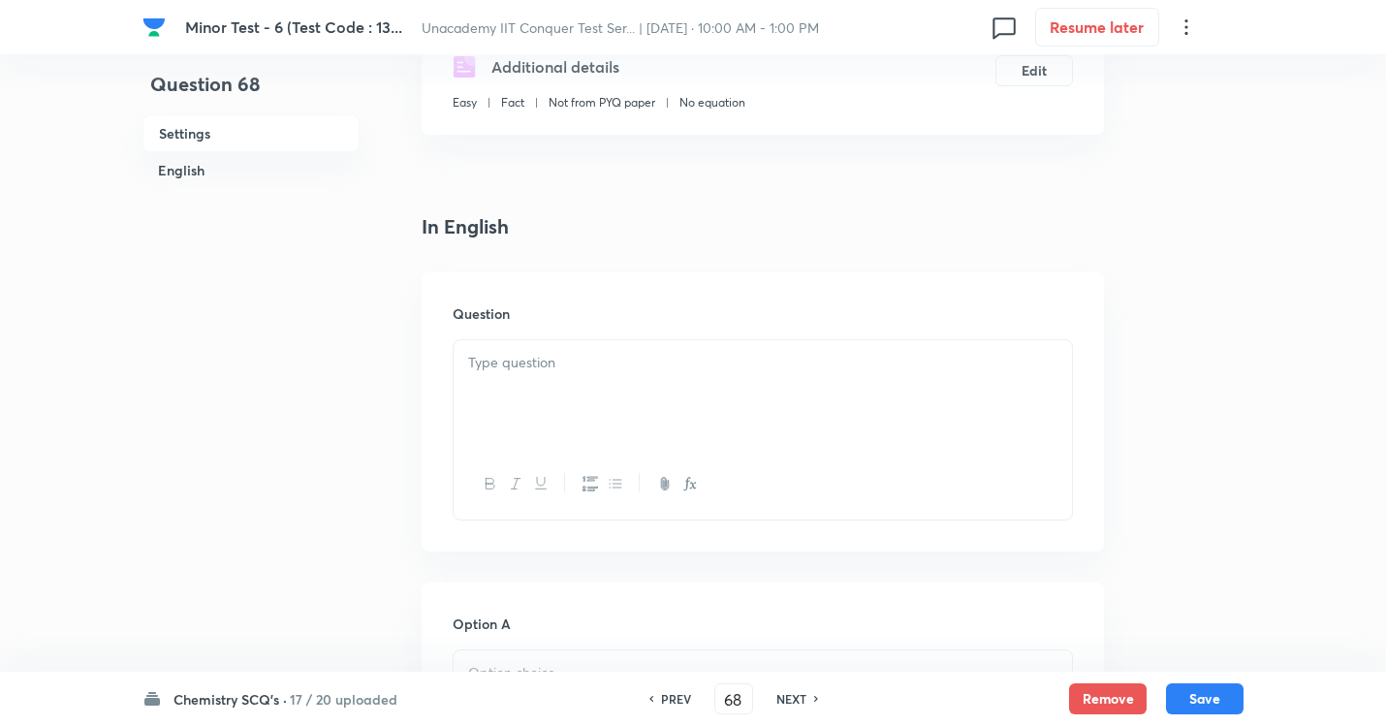
scroll to position [388, 0]
click at [652, 360] on p at bounding box center [762, 358] width 589 height 22
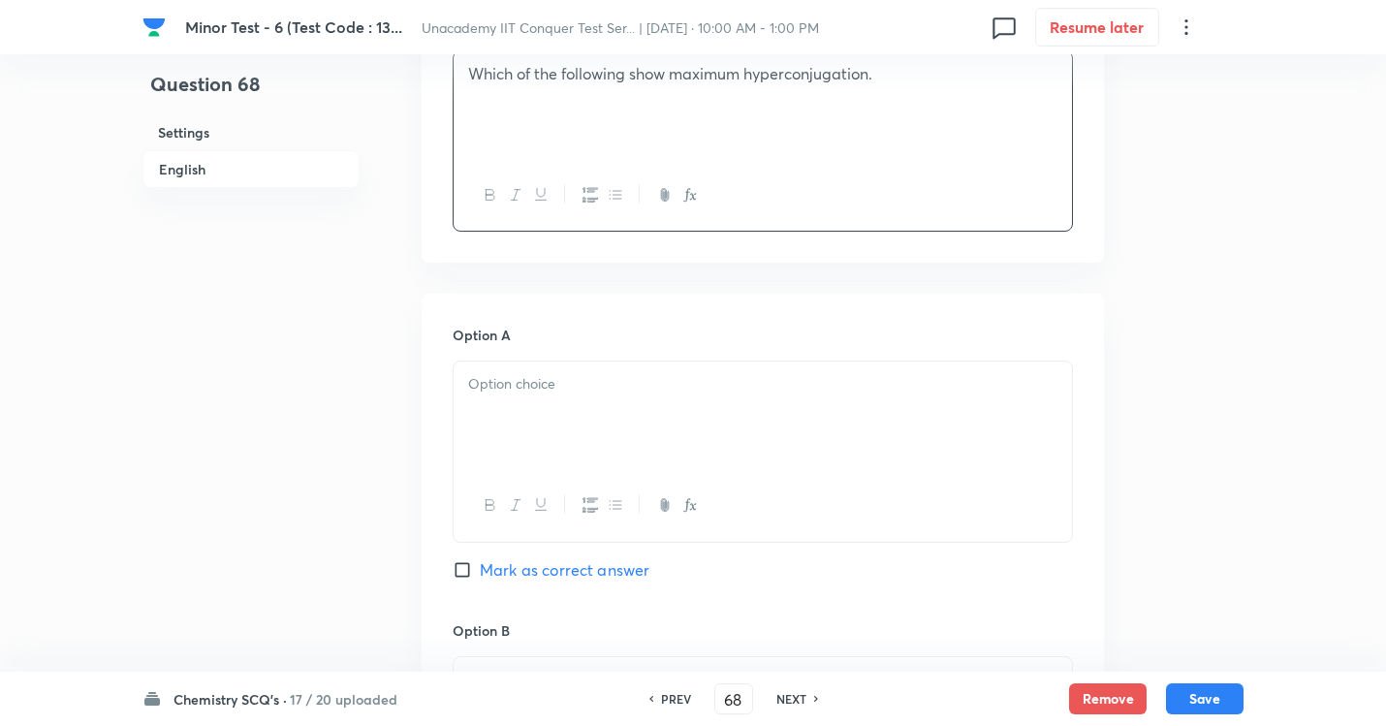
scroll to position [775, 0]
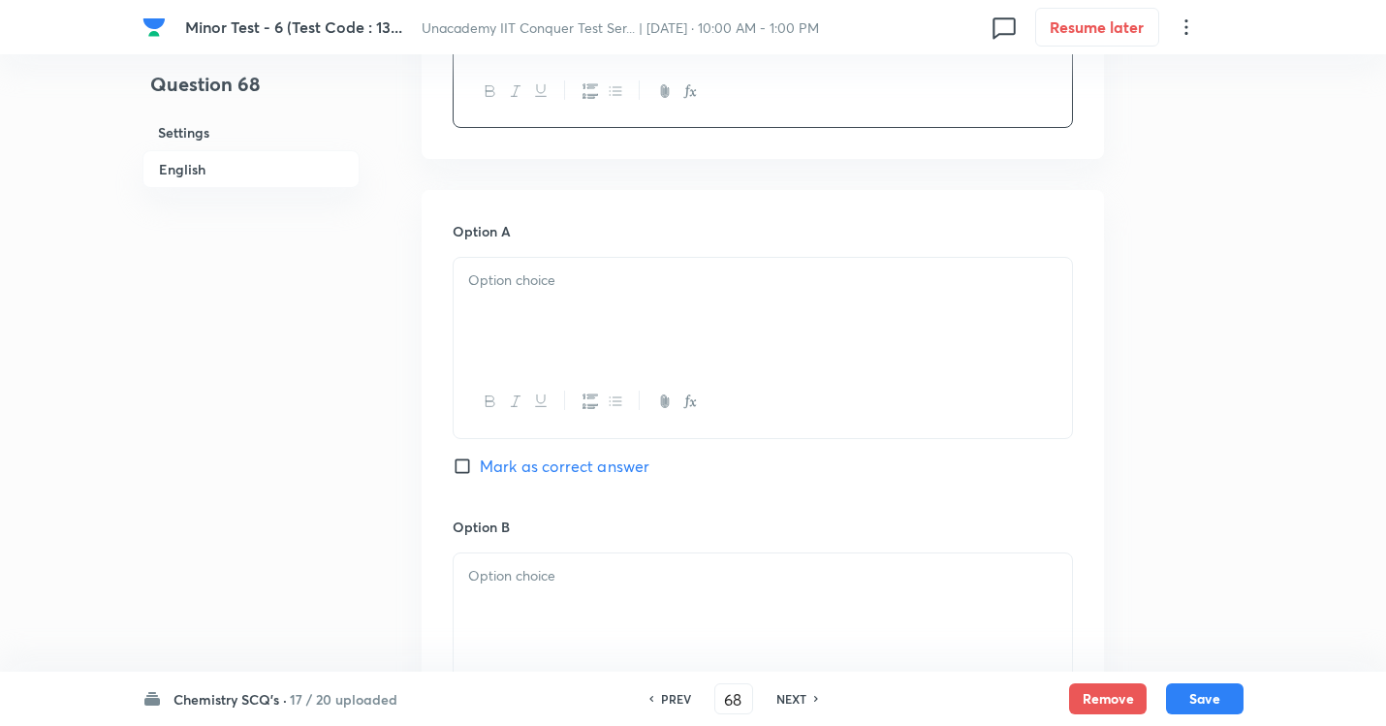
click at [515, 290] on p at bounding box center [762, 280] width 589 height 22
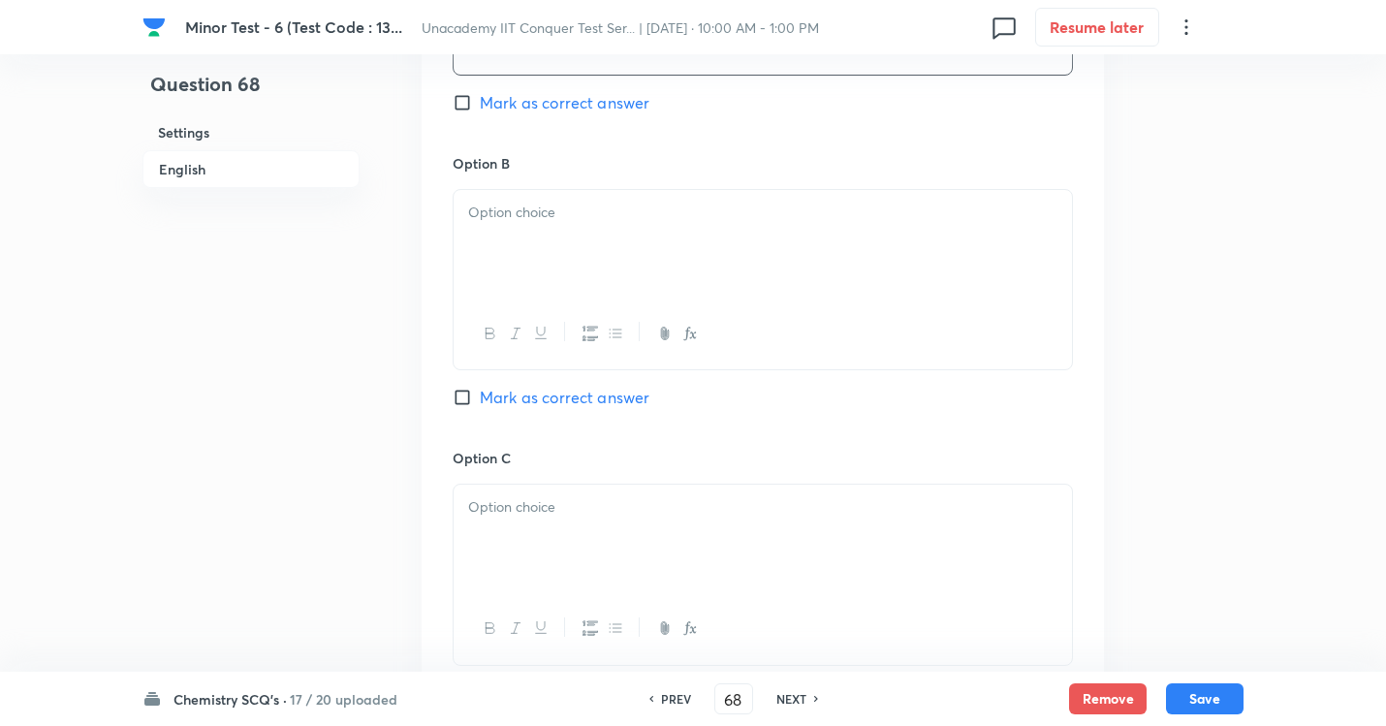
scroll to position [1163, 0]
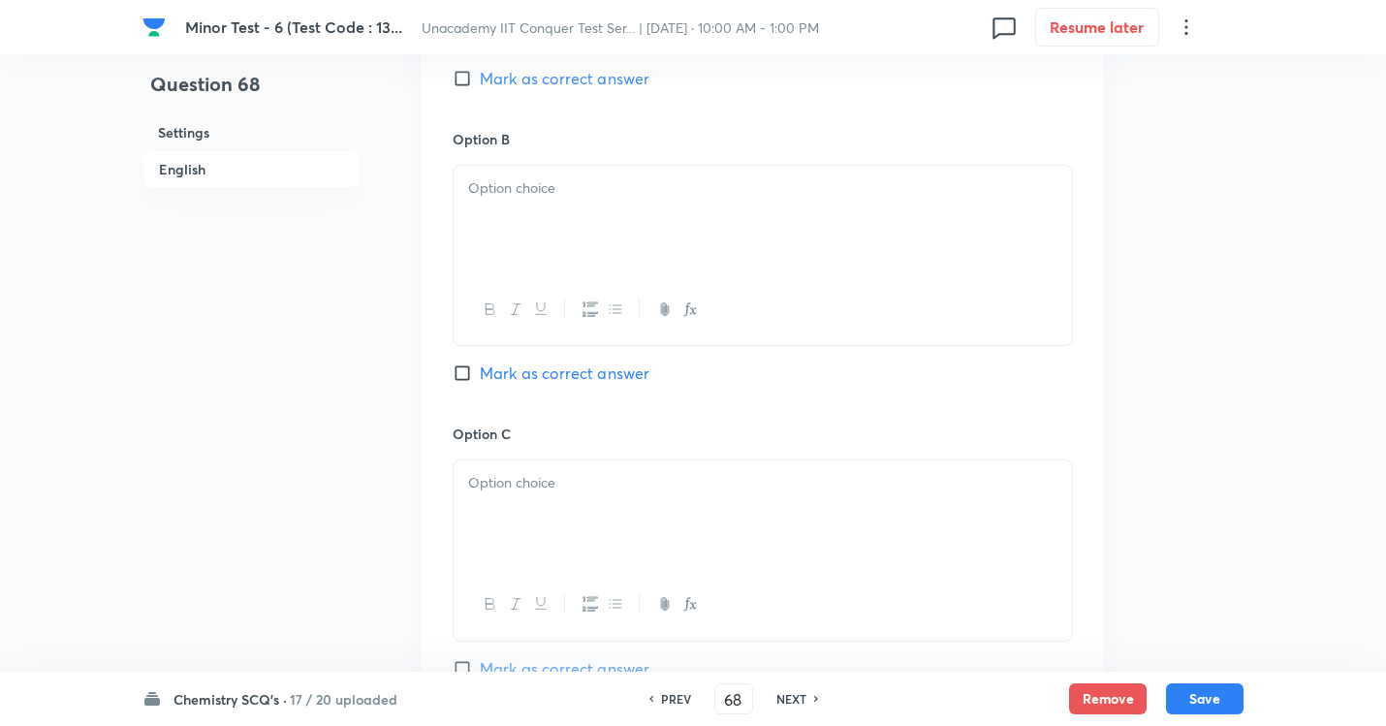
click at [522, 202] on div at bounding box center [763, 220] width 618 height 109
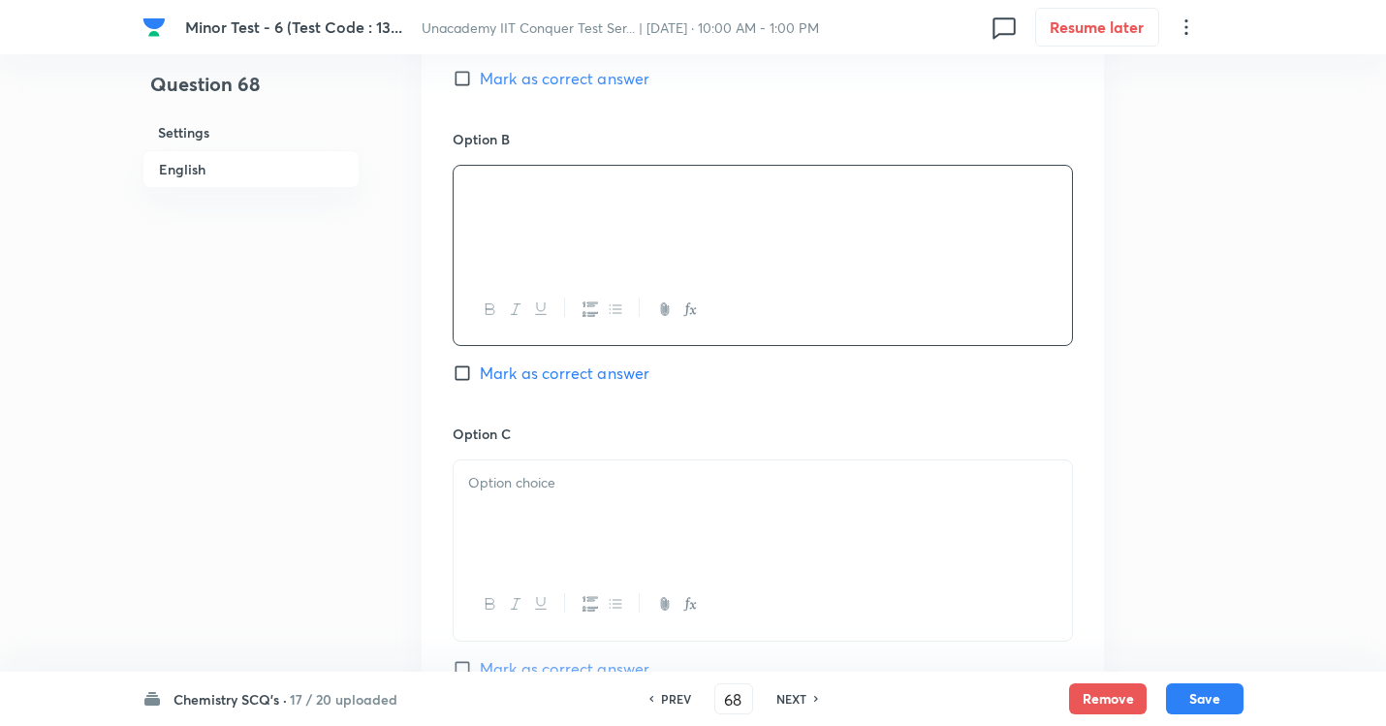
scroll to position [1454, 0]
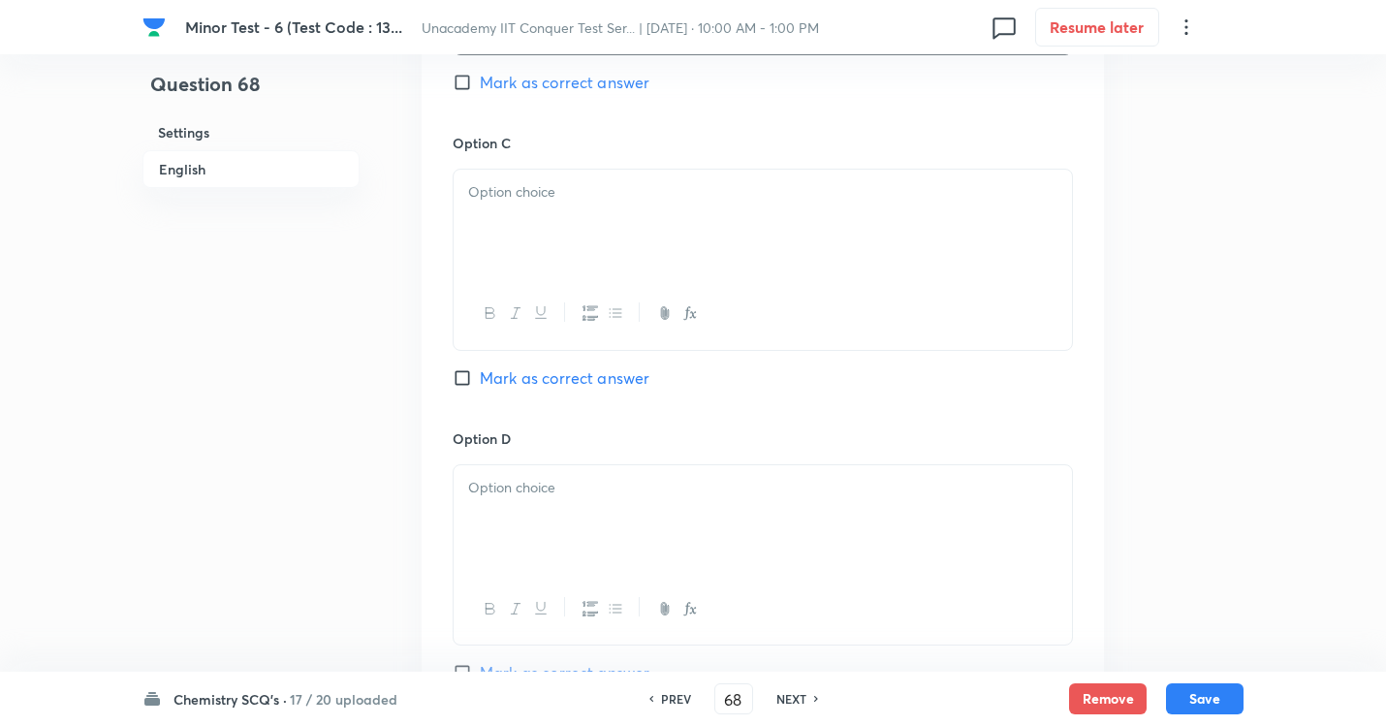
click at [573, 227] on div at bounding box center [763, 224] width 618 height 109
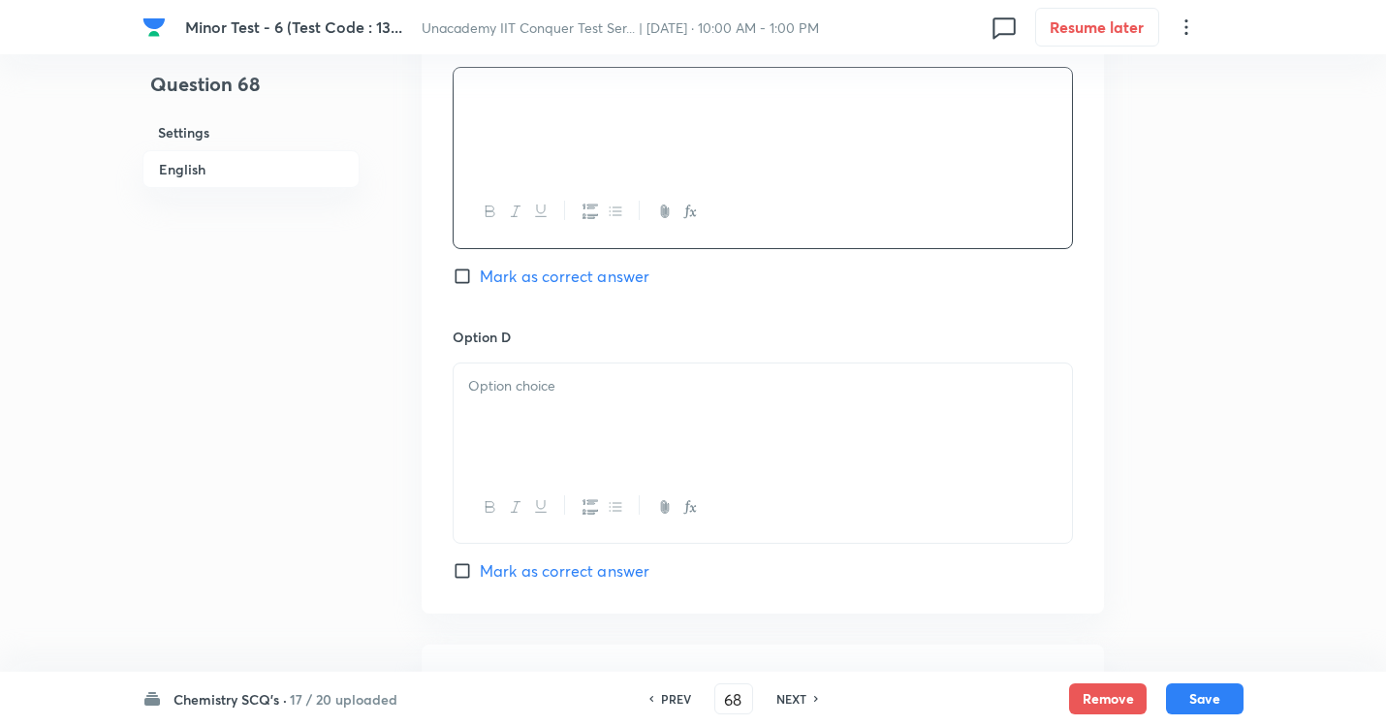
scroll to position [1744, 0]
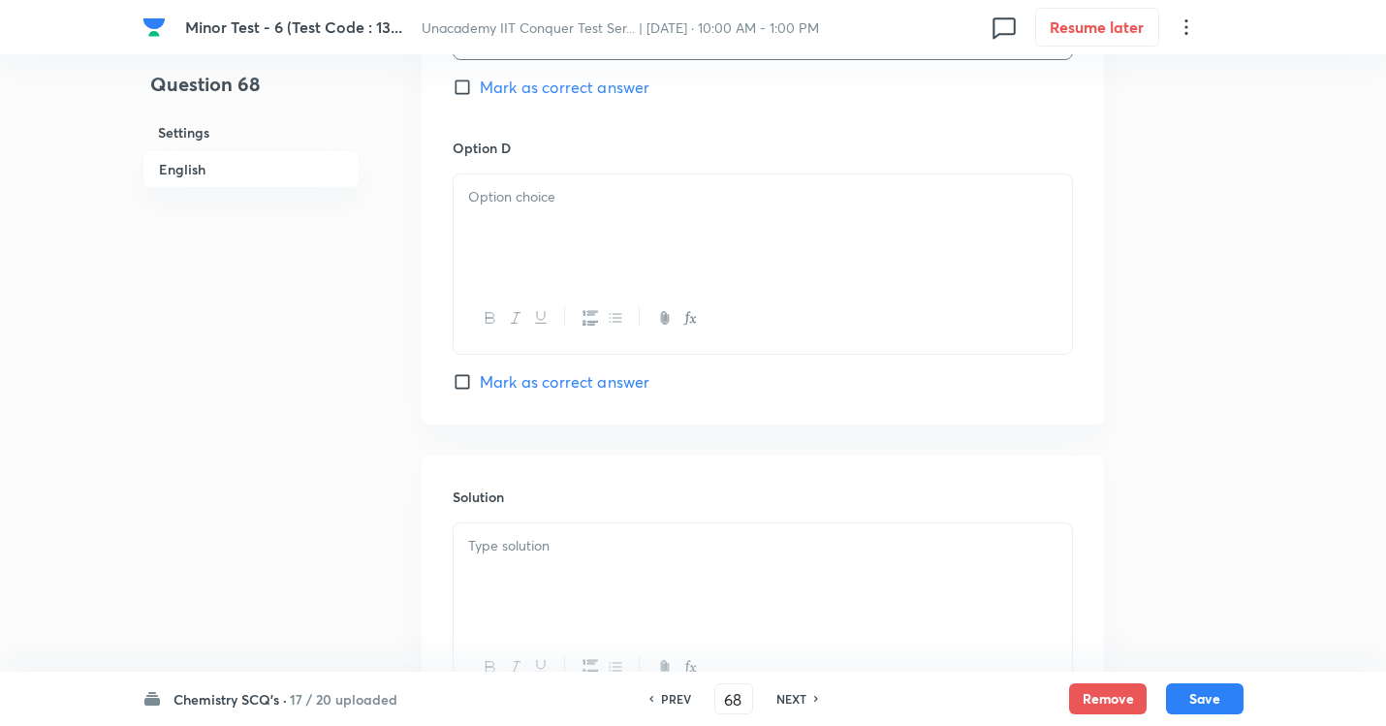
drag, startPoint x: 534, startPoint y: 232, endPoint x: 769, endPoint y: 488, distance: 348.4
click at [536, 208] on p at bounding box center [762, 197] width 589 height 22
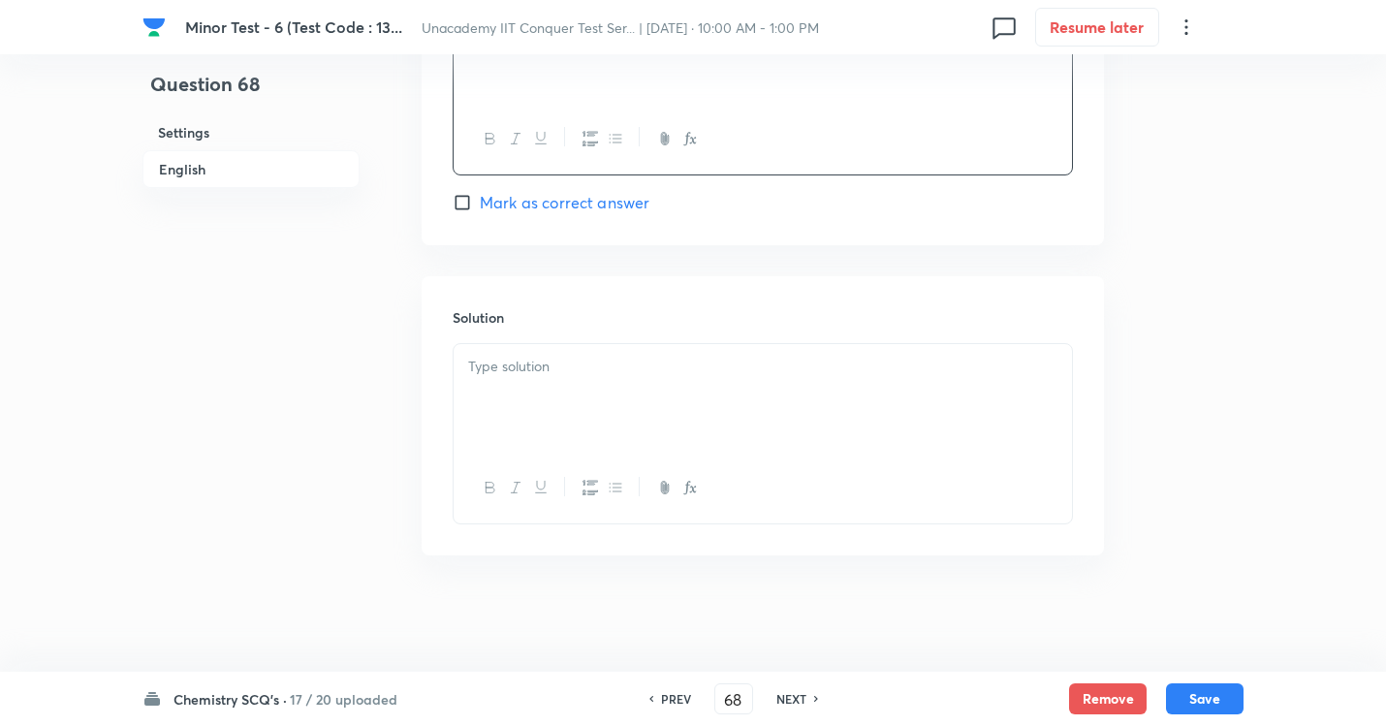
scroll to position [2003, 0]
click at [466, 200] on input "Mark as correct answer" at bounding box center [466, 202] width 27 height 19
click at [617, 368] on p at bounding box center [762, 367] width 589 height 22
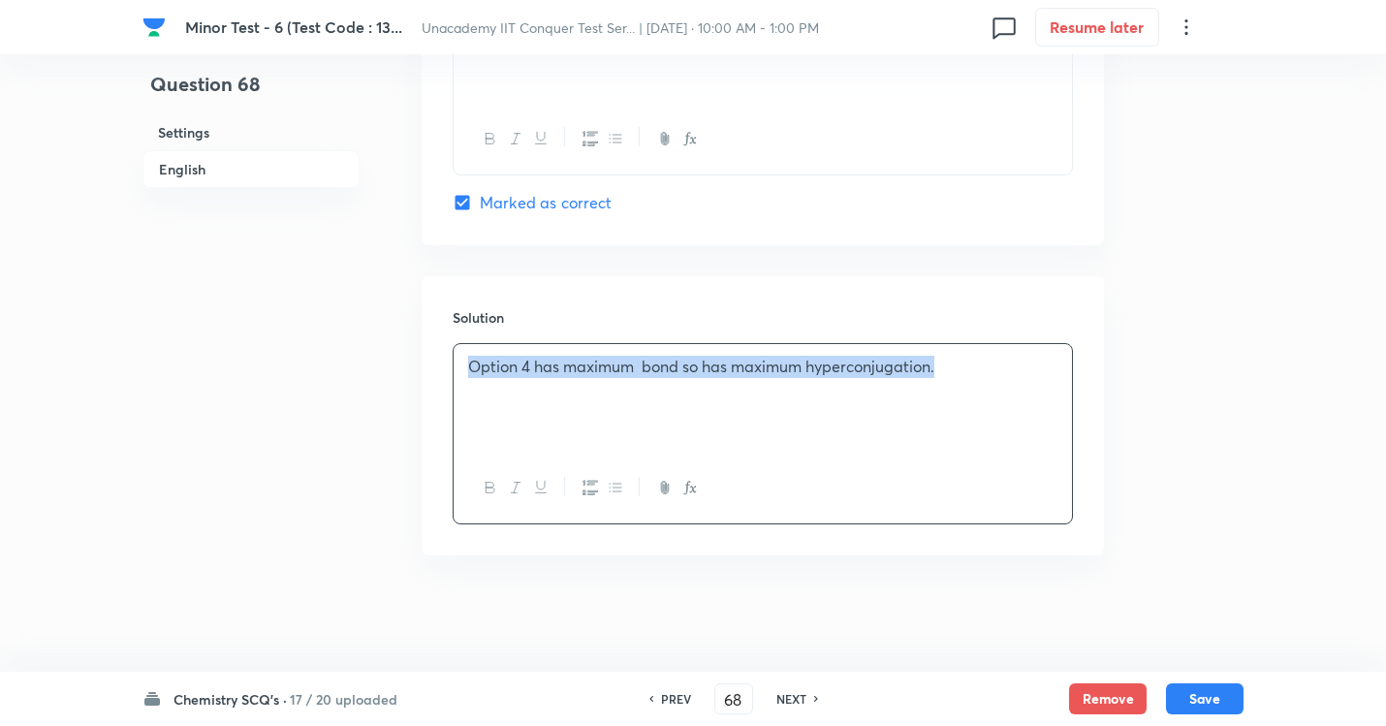
drag, startPoint x: 946, startPoint y: 361, endPoint x: 237, endPoint y: 305, distance: 710.6
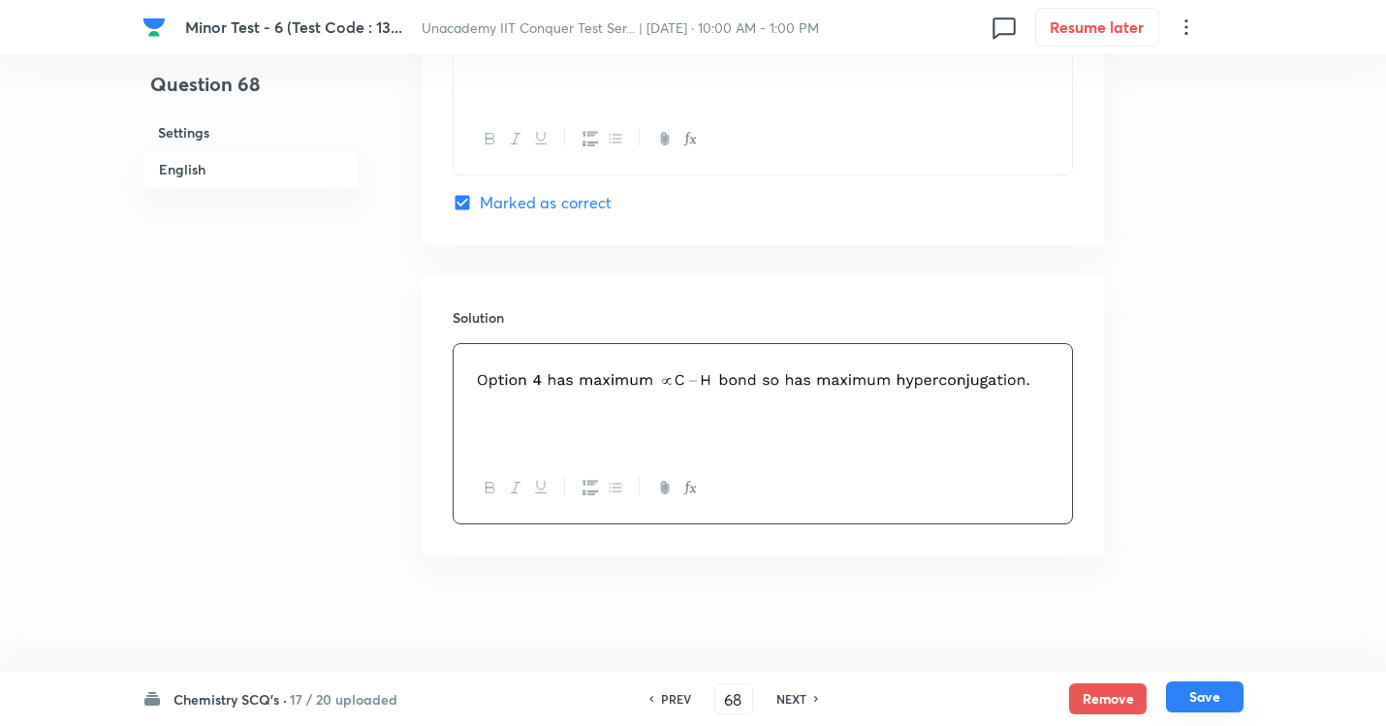
click at [1187, 659] on button "Save" at bounding box center [1205, 696] width 78 height 31
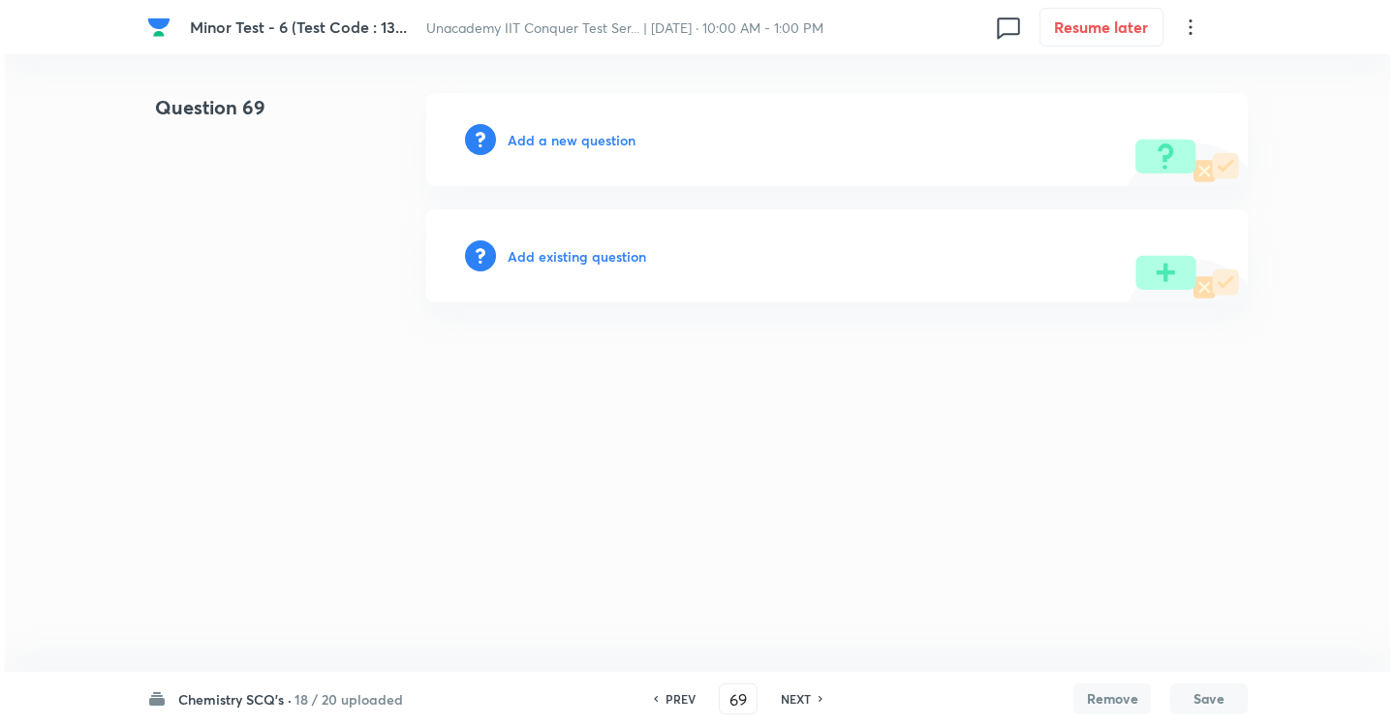
scroll to position [0, 0]
click at [583, 145] on h6 "Add a new question" at bounding box center [572, 140] width 128 height 20
click at [606, 139] on h6 "Choose a question type" at bounding box center [582, 140] width 149 height 20
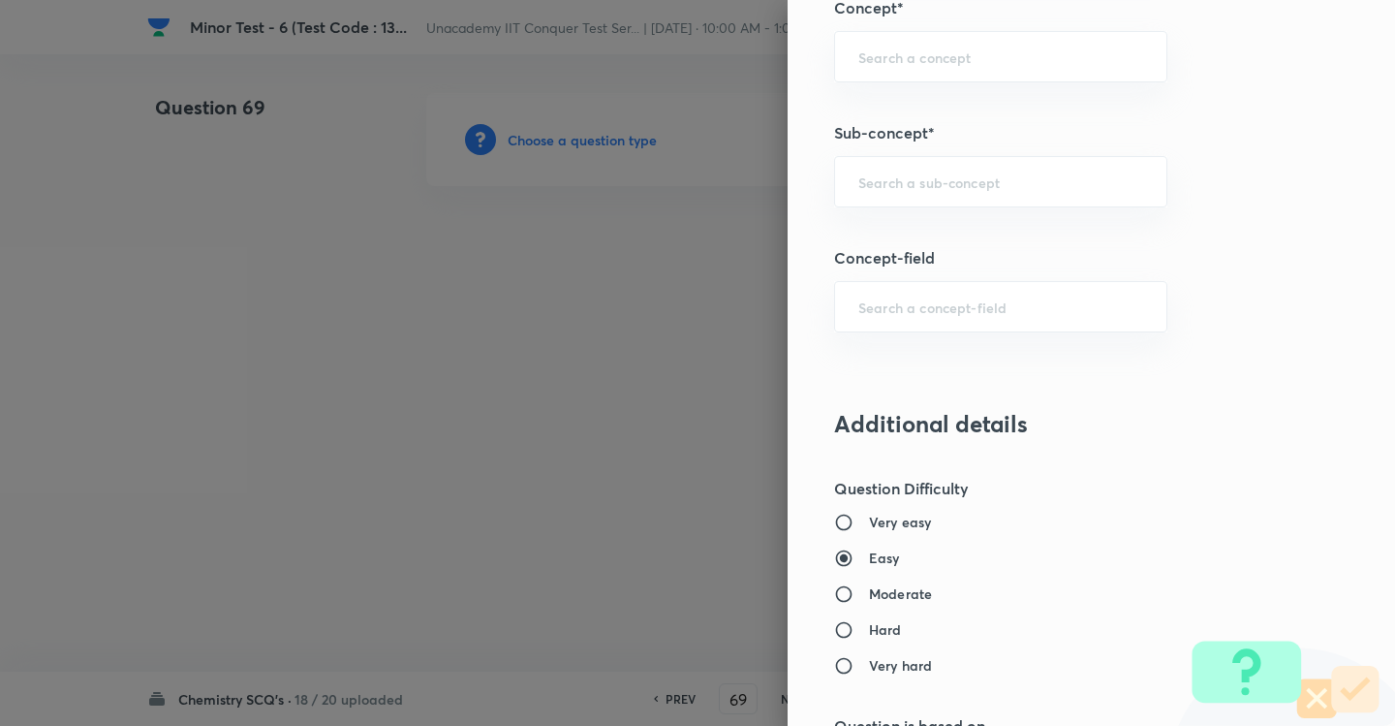
scroll to position [1163, 0]
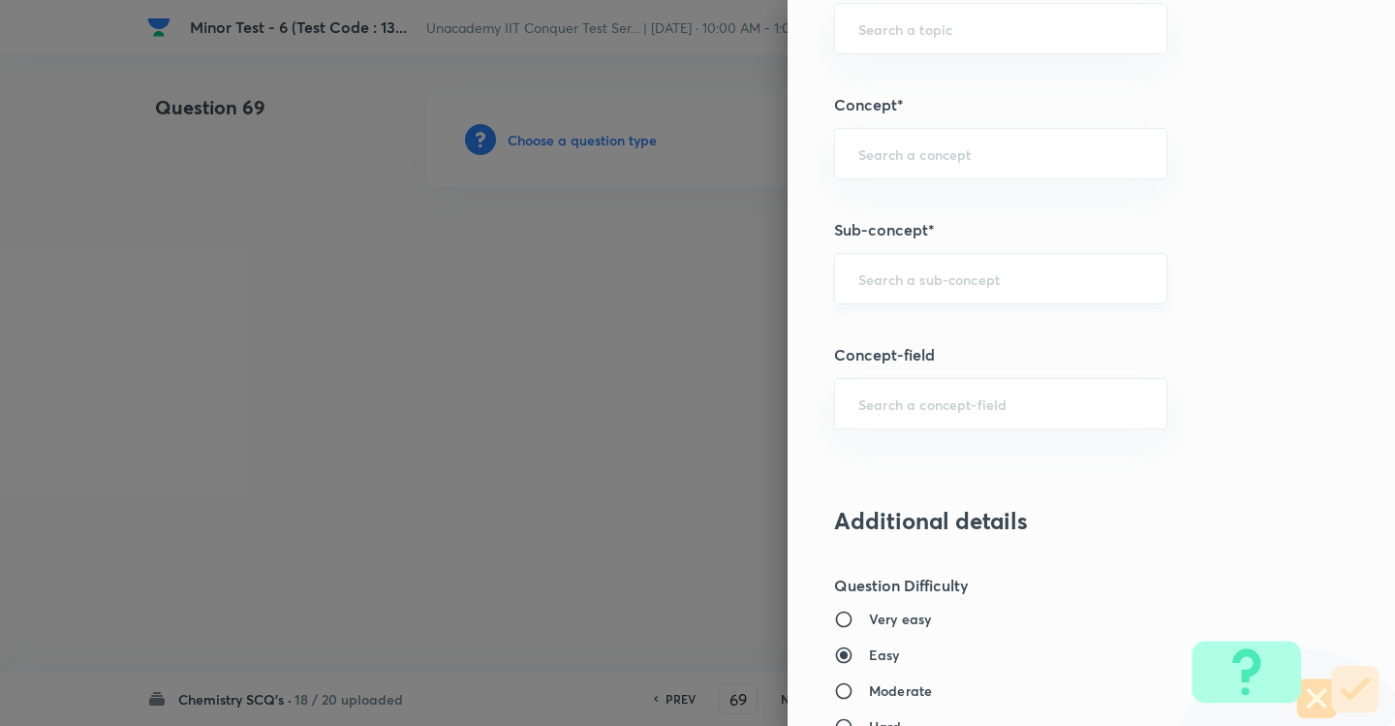
click at [880, 289] on div "​" at bounding box center [1000, 278] width 333 height 51
paste input "Development Of The Science Of Organic Chemistry"
drag, startPoint x: 902, startPoint y: 325, endPoint x: 926, endPoint y: 384, distance: 63.9
click at [902, 326] on li "Development Of The Science Of Organic Chemistry" at bounding box center [984, 345] width 331 height 58
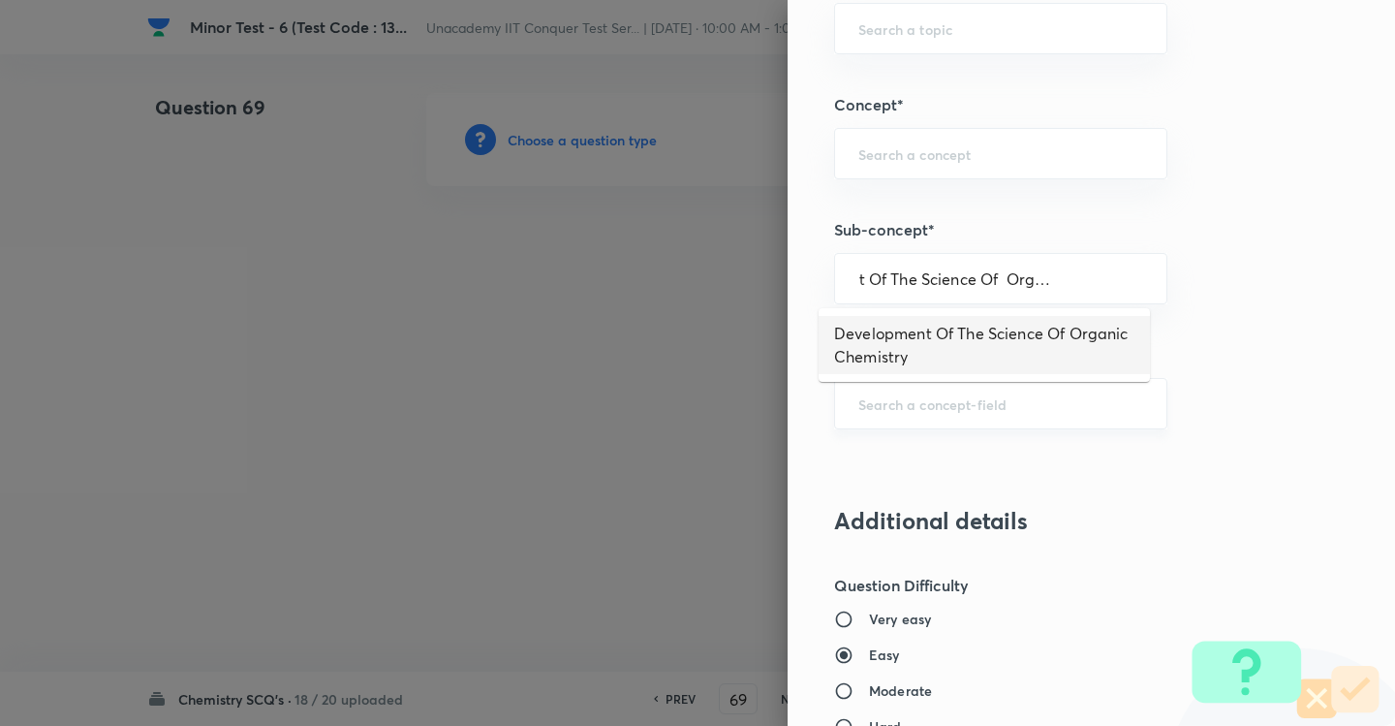
scroll to position [0, 0]
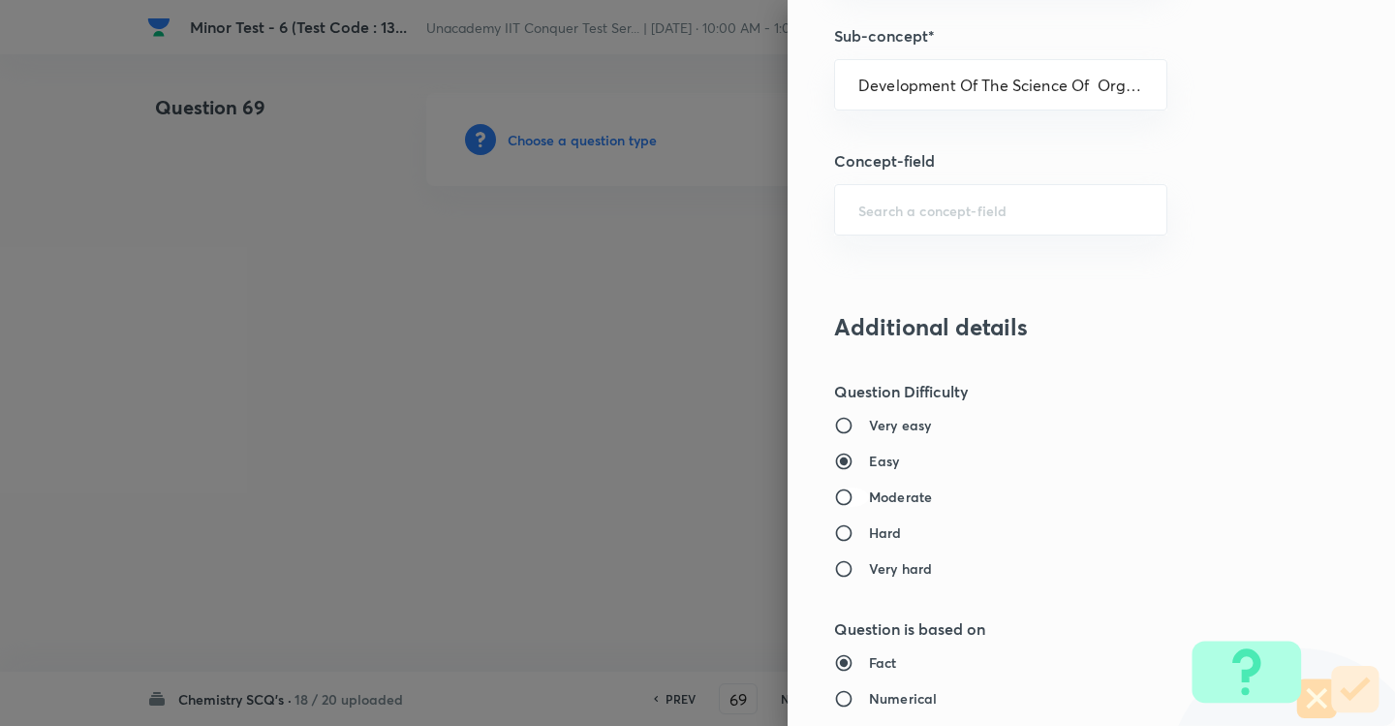
click at [838, 490] on input "Moderate" at bounding box center [851, 496] width 35 height 19
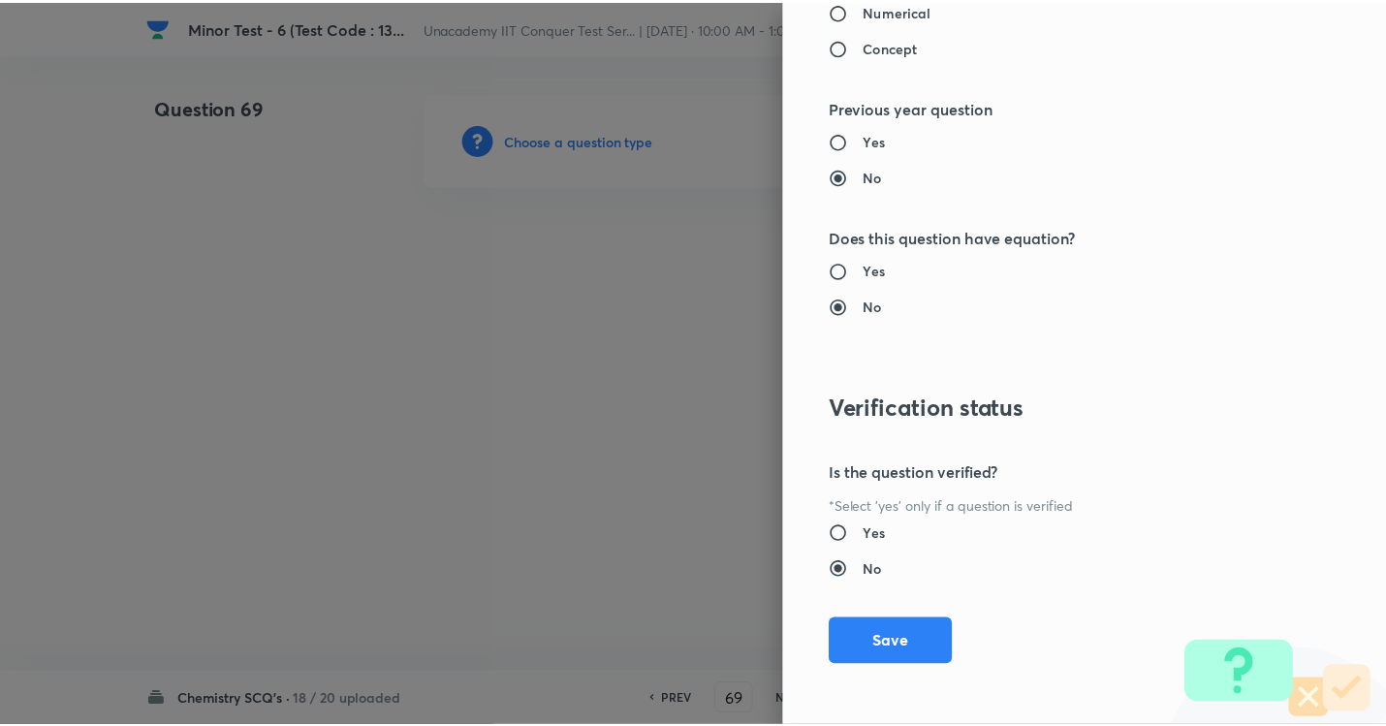
scroll to position [2046, 0]
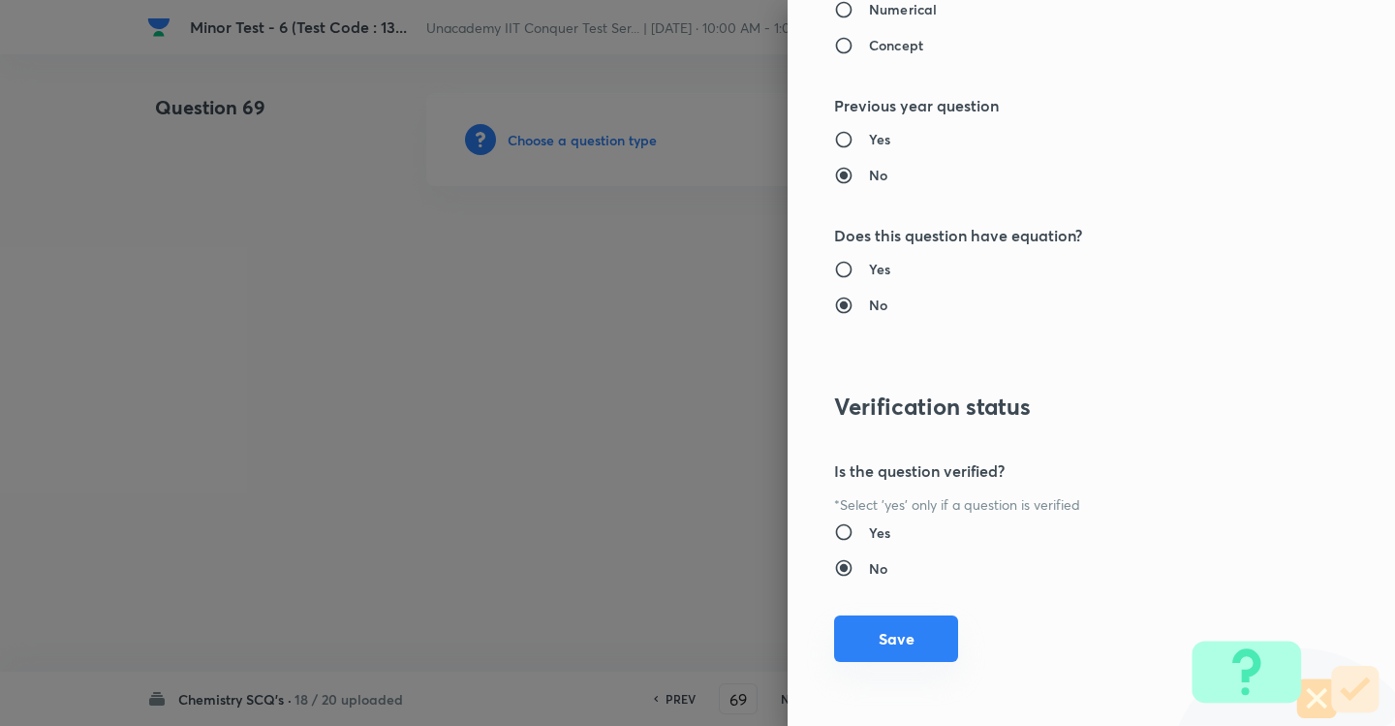
click at [883, 635] on button "Save" at bounding box center [896, 638] width 124 height 47
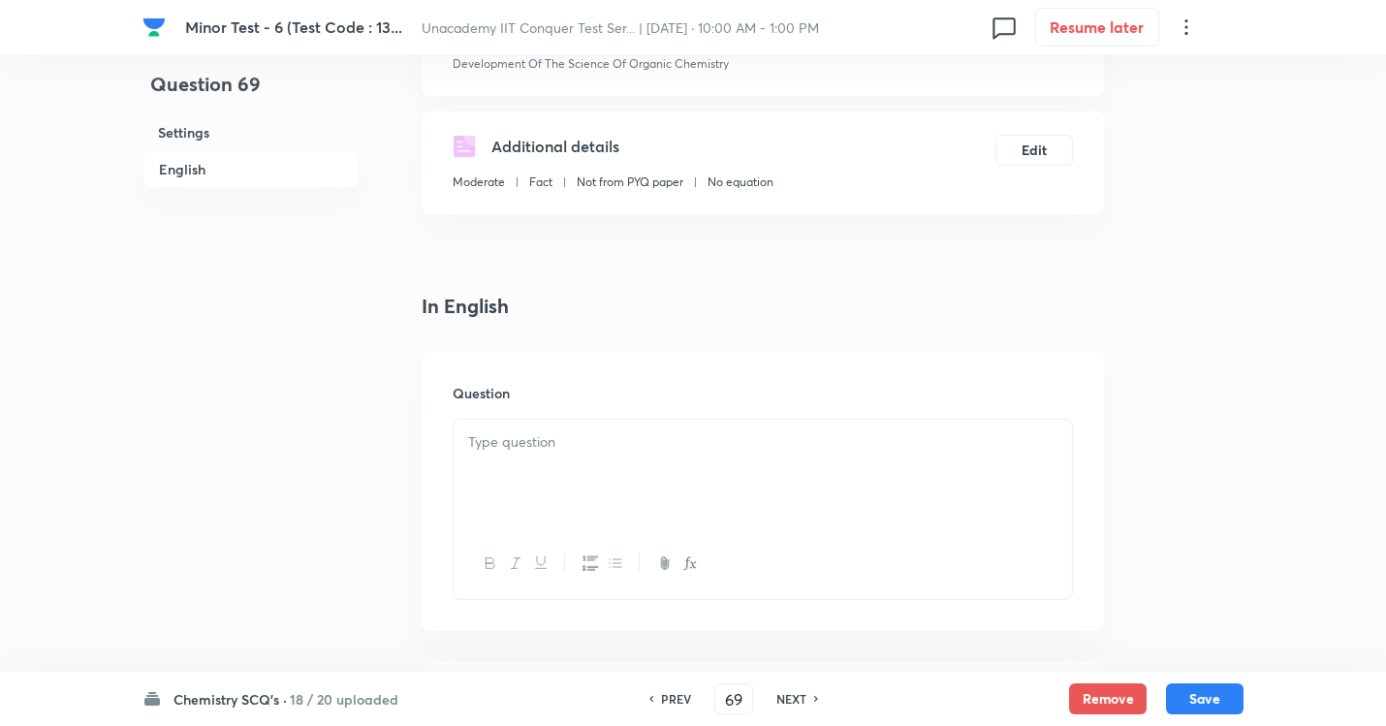
scroll to position [485, 0]
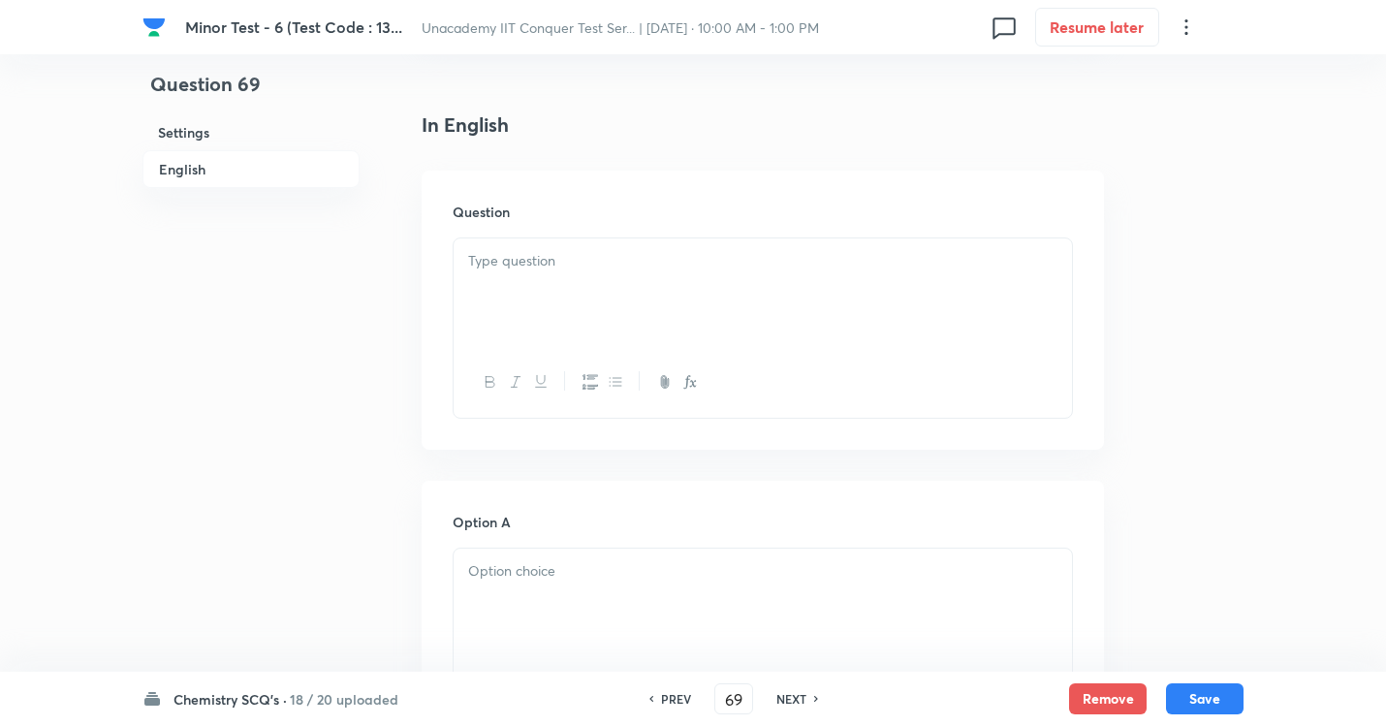
click at [573, 288] on div at bounding box center [763, 292] width 618 height 109
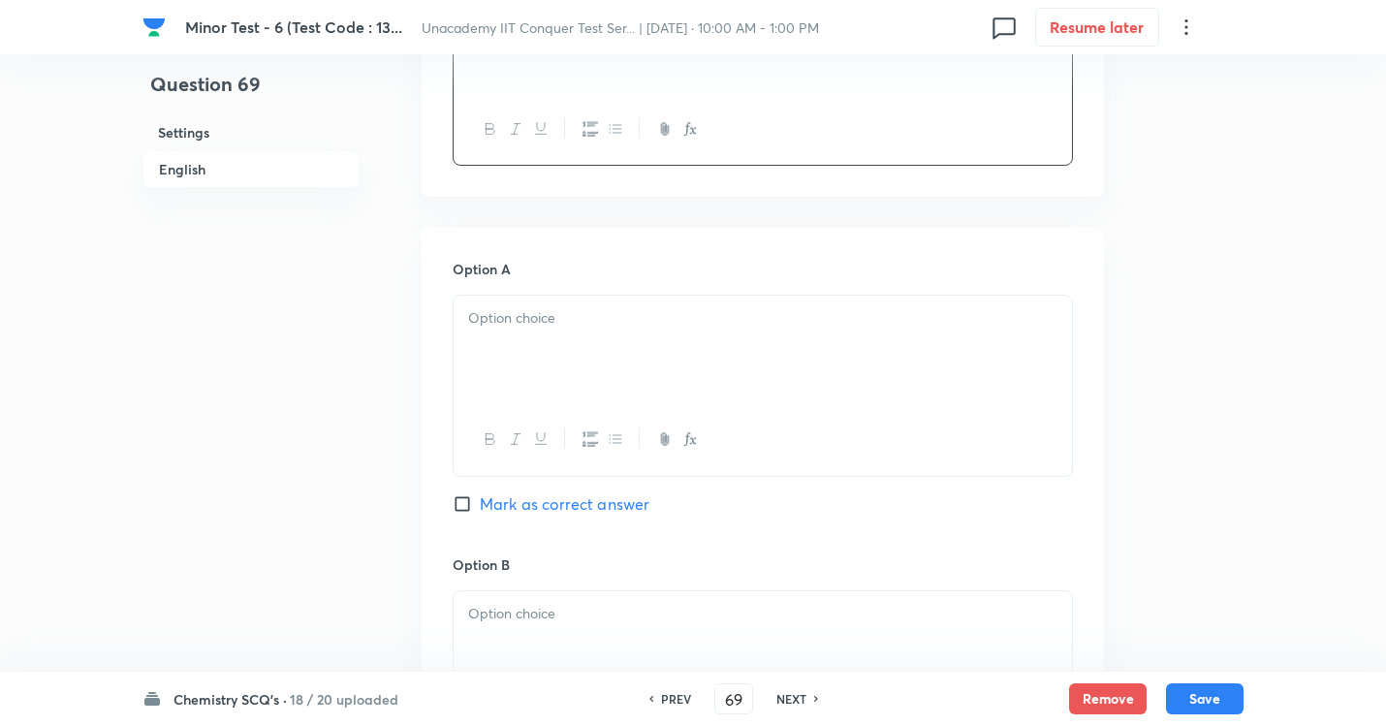
scroll to position [775, 0]
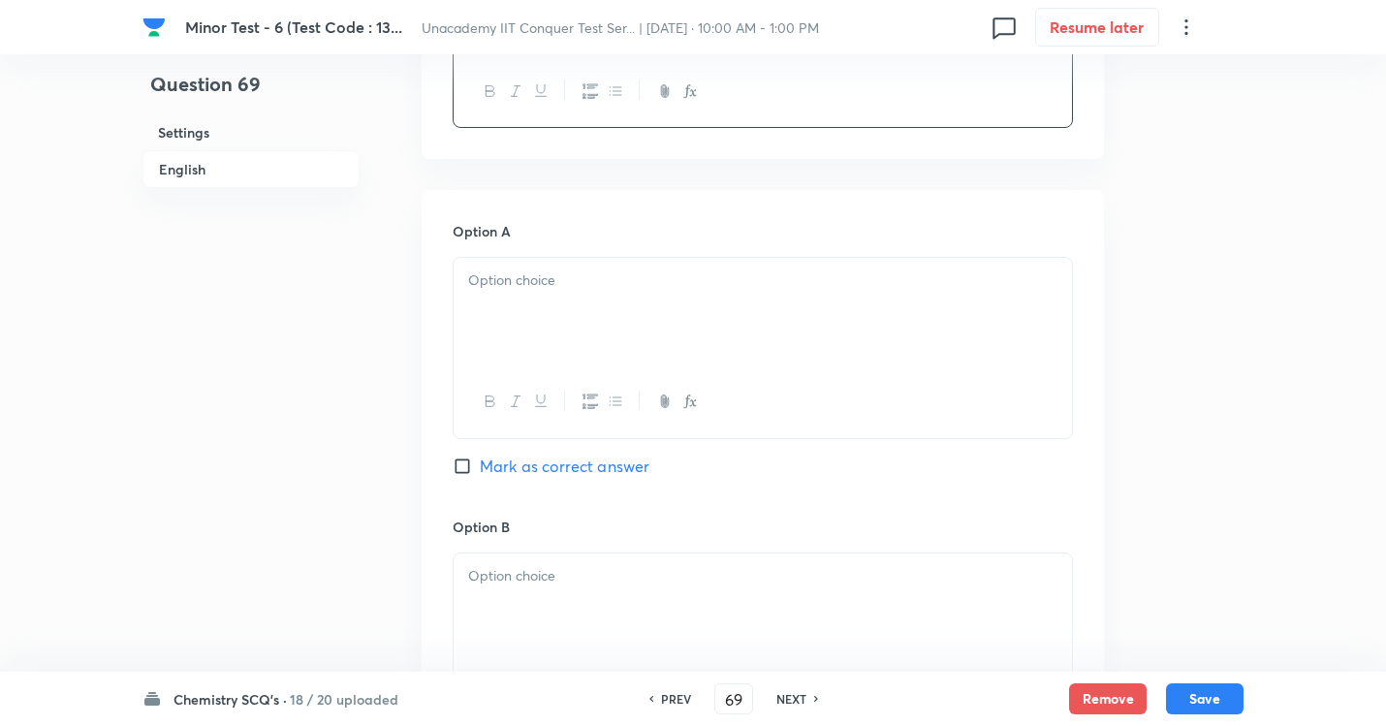
click at [529, 282] on p at bounding box center [762, 280] width 589 height 22
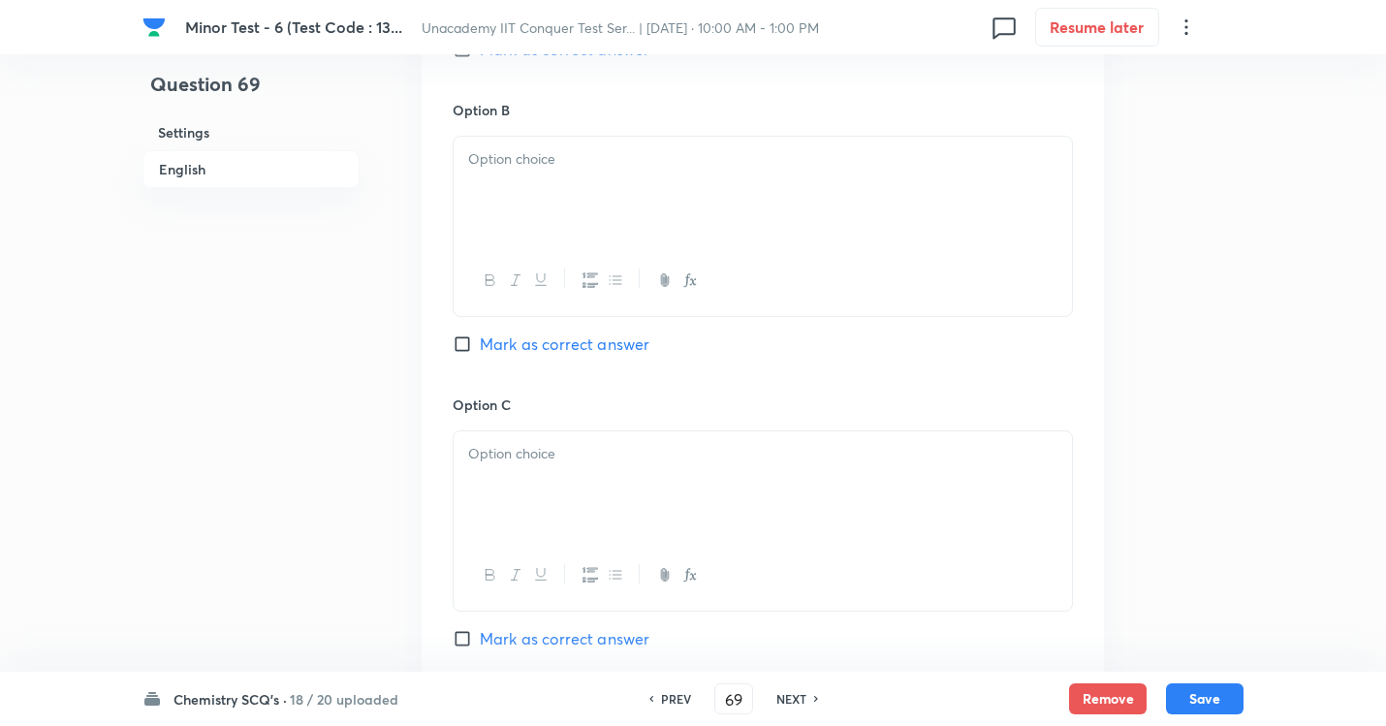
scroll to position [1260, 0]
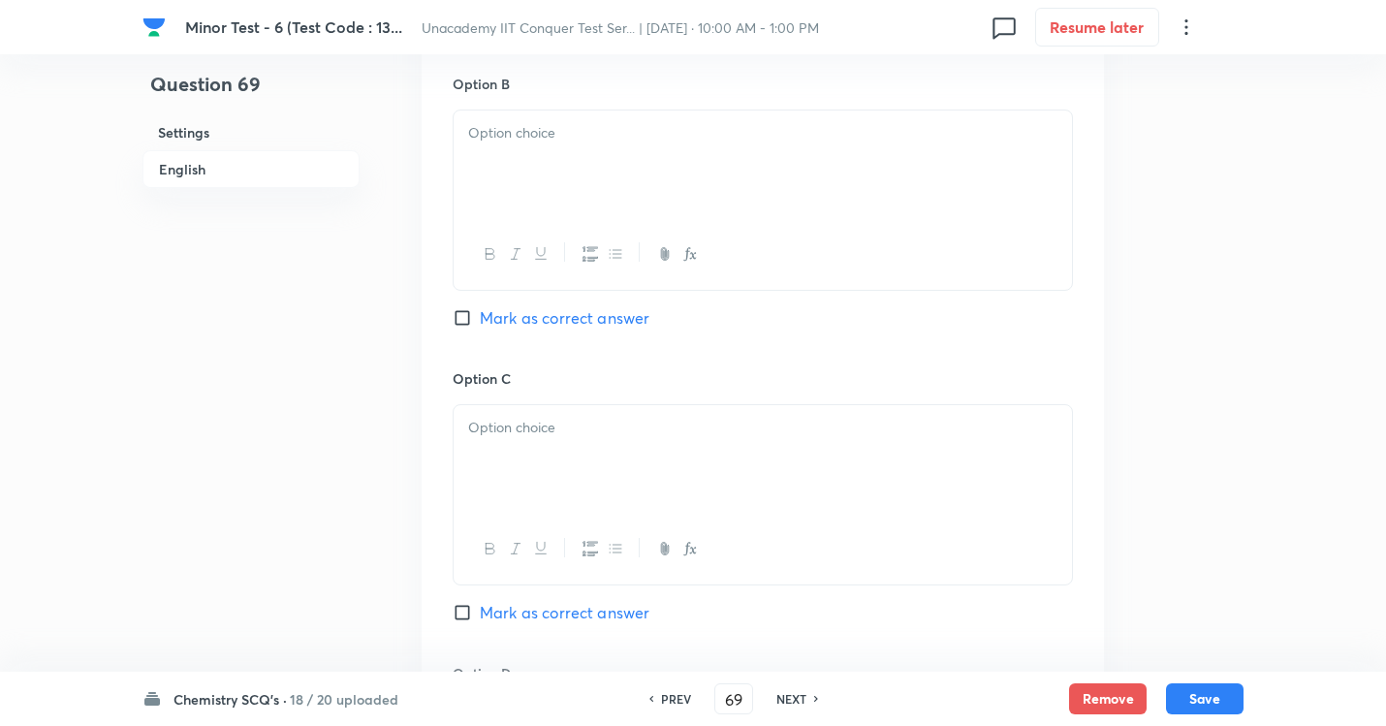
drag, startPoint x: 477, startPoint y: 137, endPoint x: 748, endPoint y: 485, distance: 441.2
click at [480, 137] on p at bounding box center [762, 133] width 589 height 22
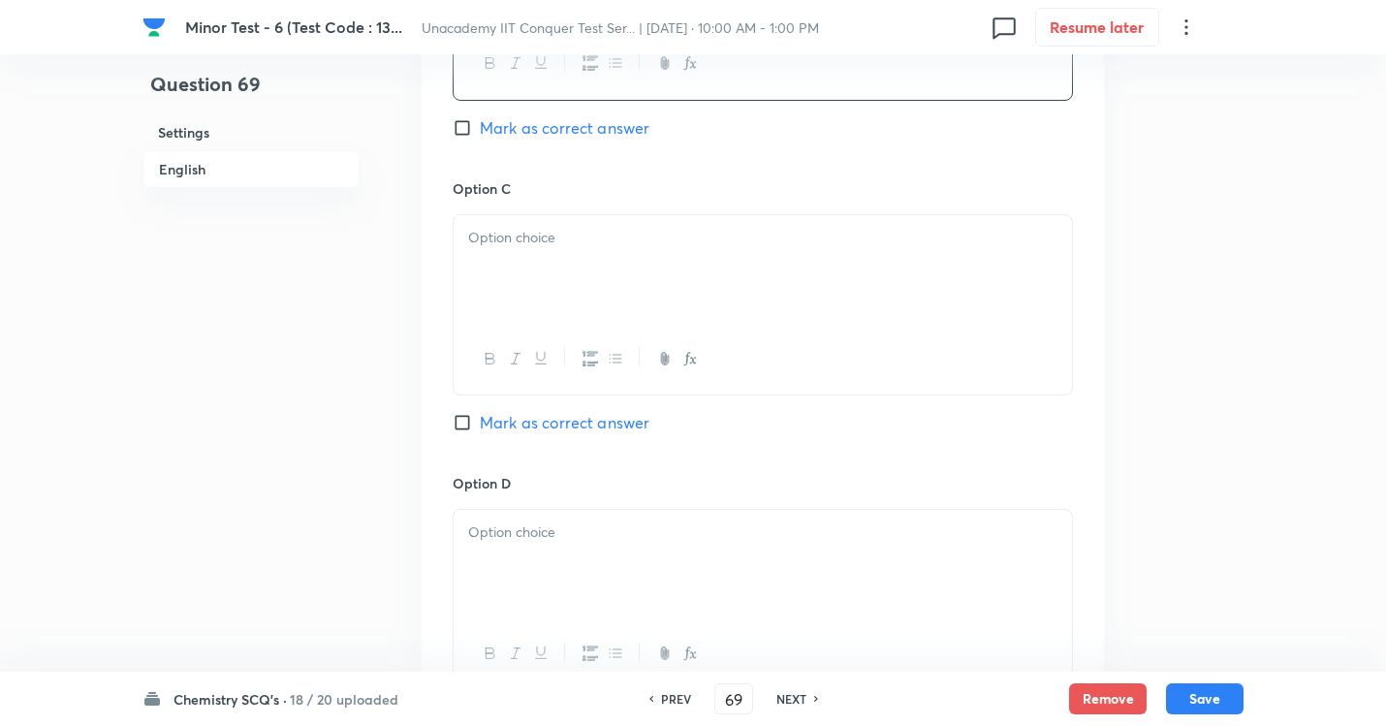
scroll to position [1550, 0]
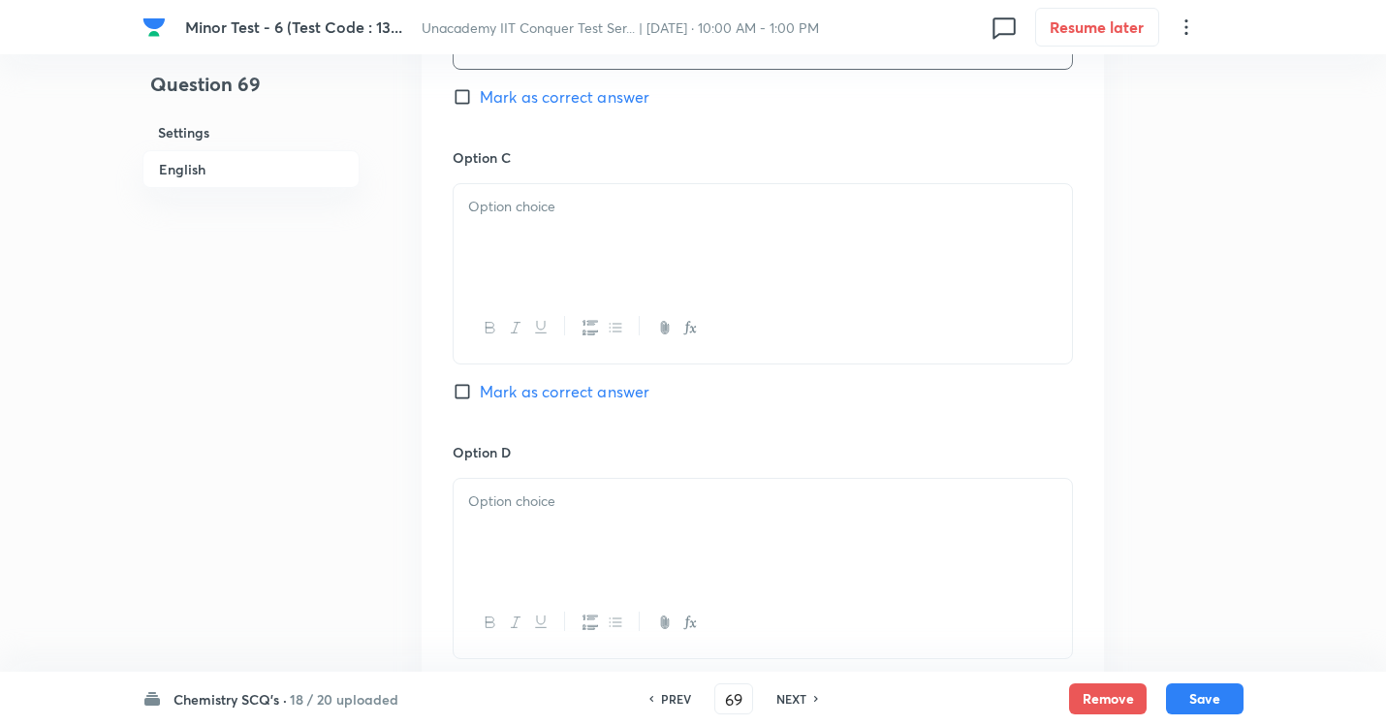
click at [508, 169] on div "Option C Mark as correct answer" at bounding box center [763, 294] width 620 height 295
click at [517, 234] on div at bounding box center [763, 238] width 618 height 109
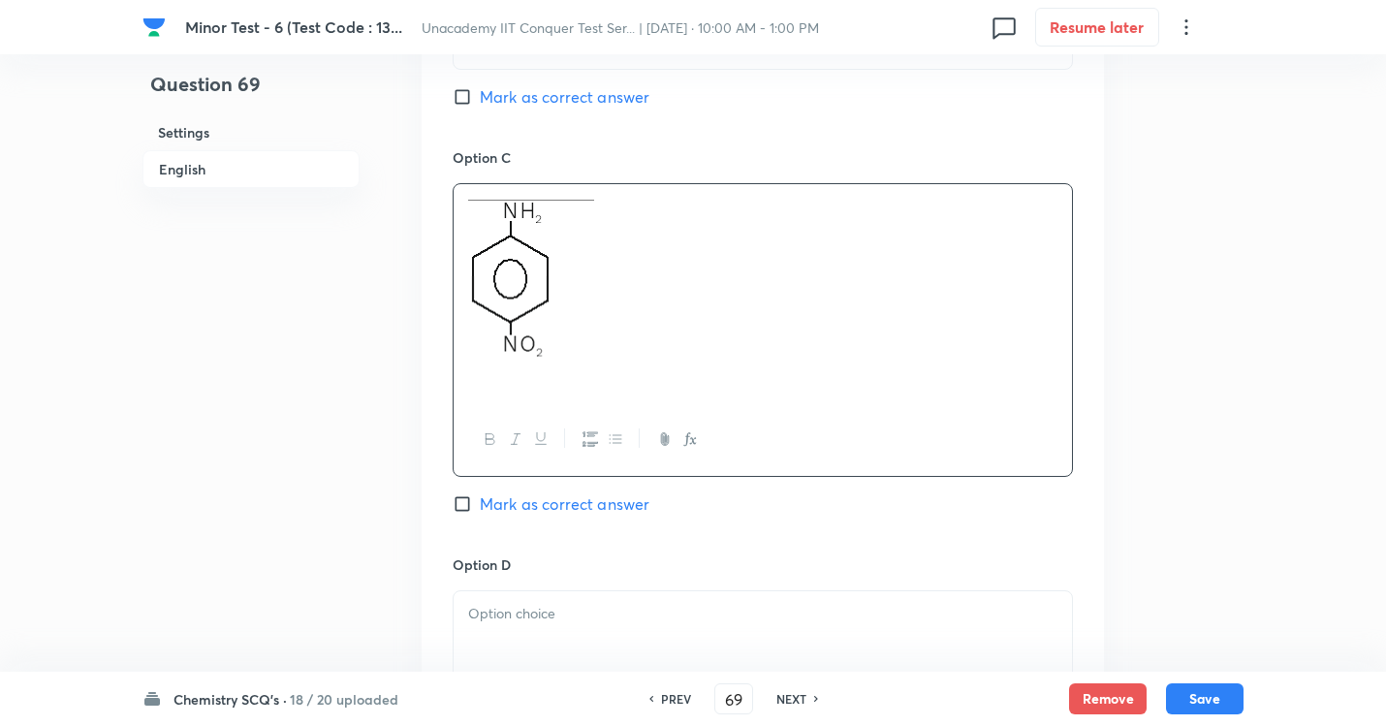
scroll to position [1744, 0]
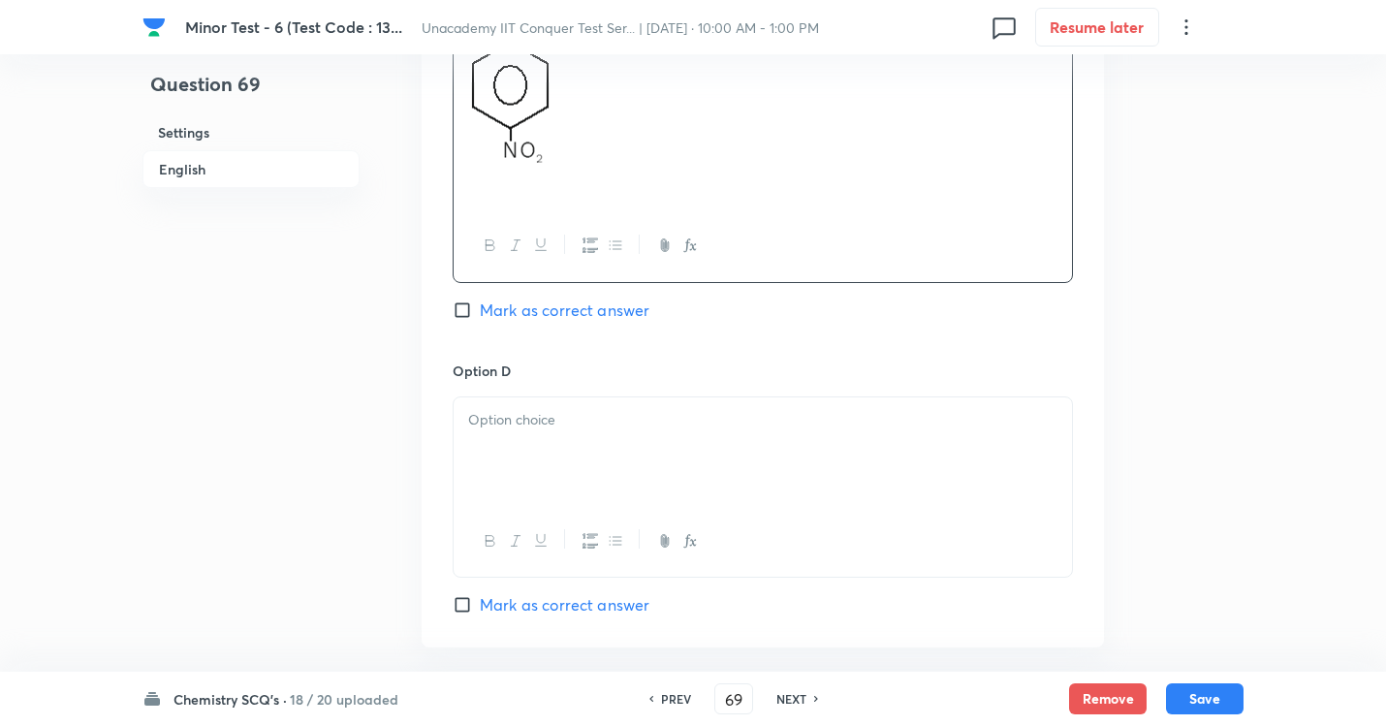
click at [572, 431] on div at bounding box center [763, 451] width 618 height 109
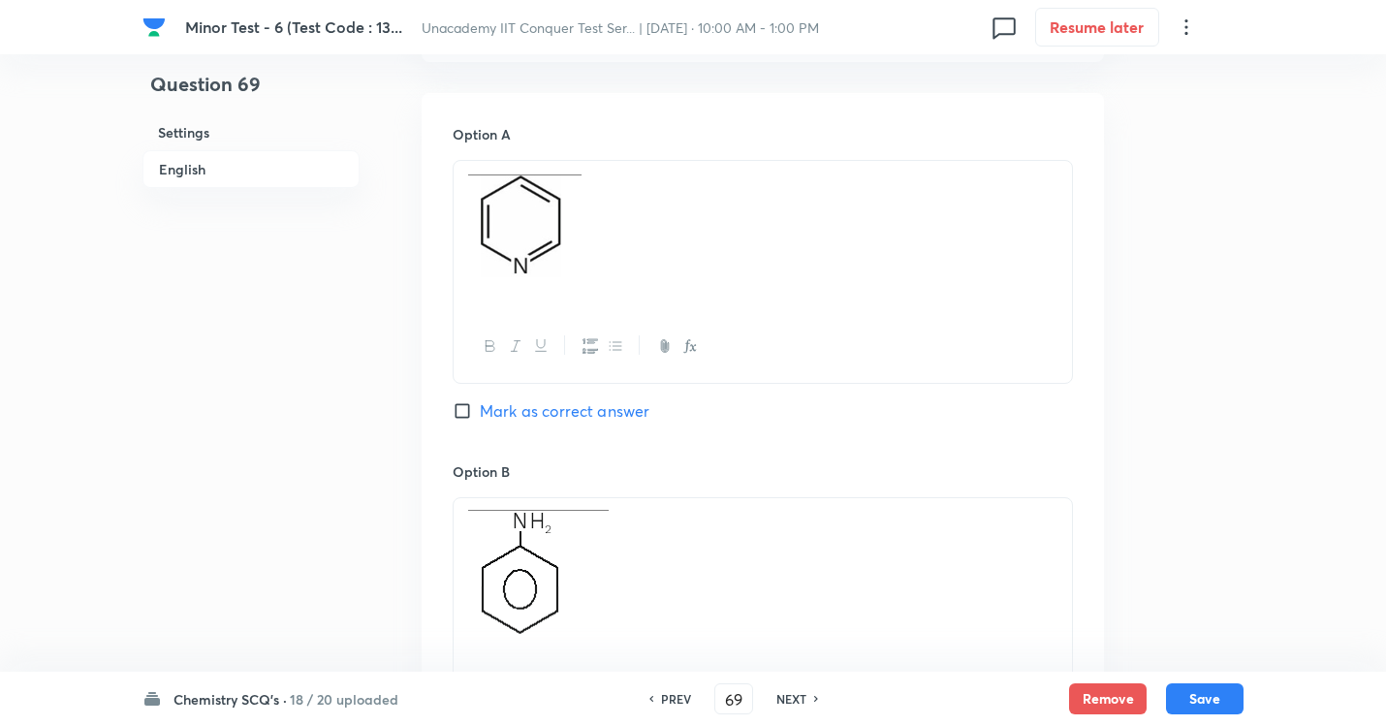
click at [459, 415] on input "Mark as correct answer" at bounding box center [466, 410] width 27 height 19
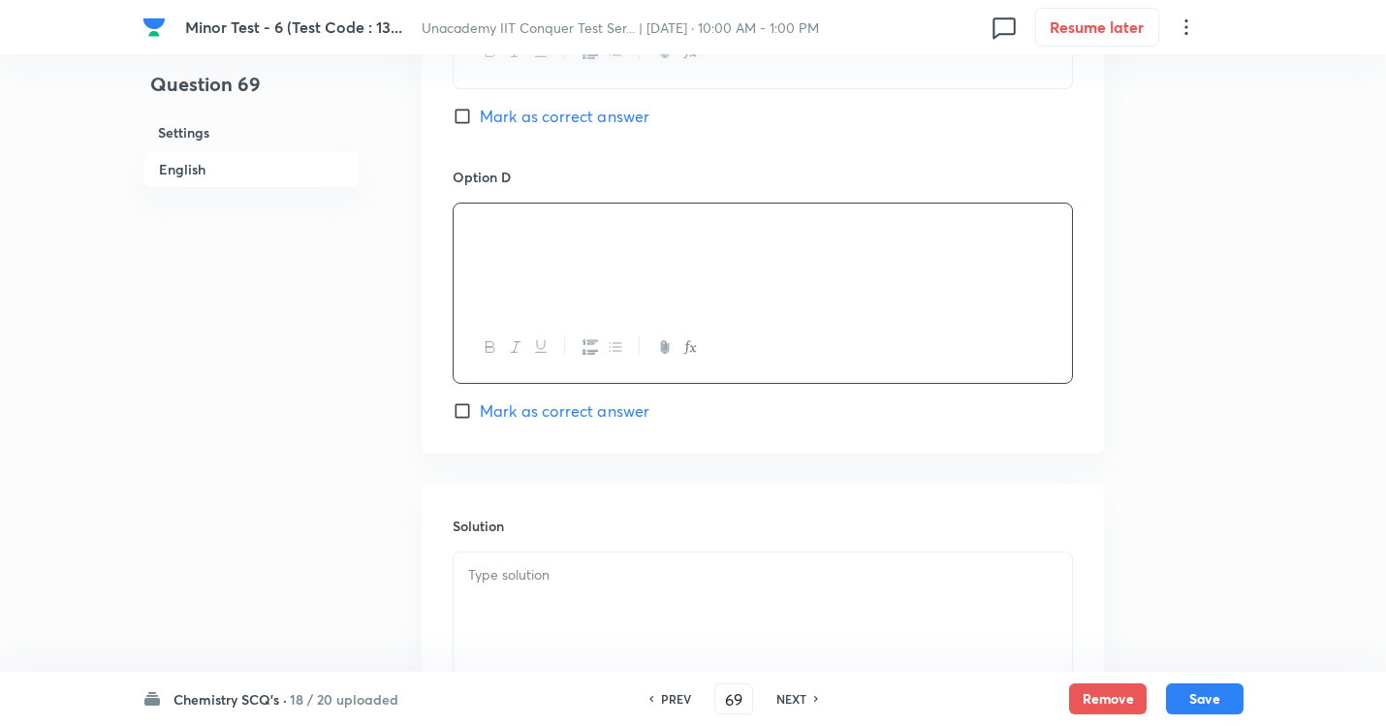
scroll to position [2194, 0]
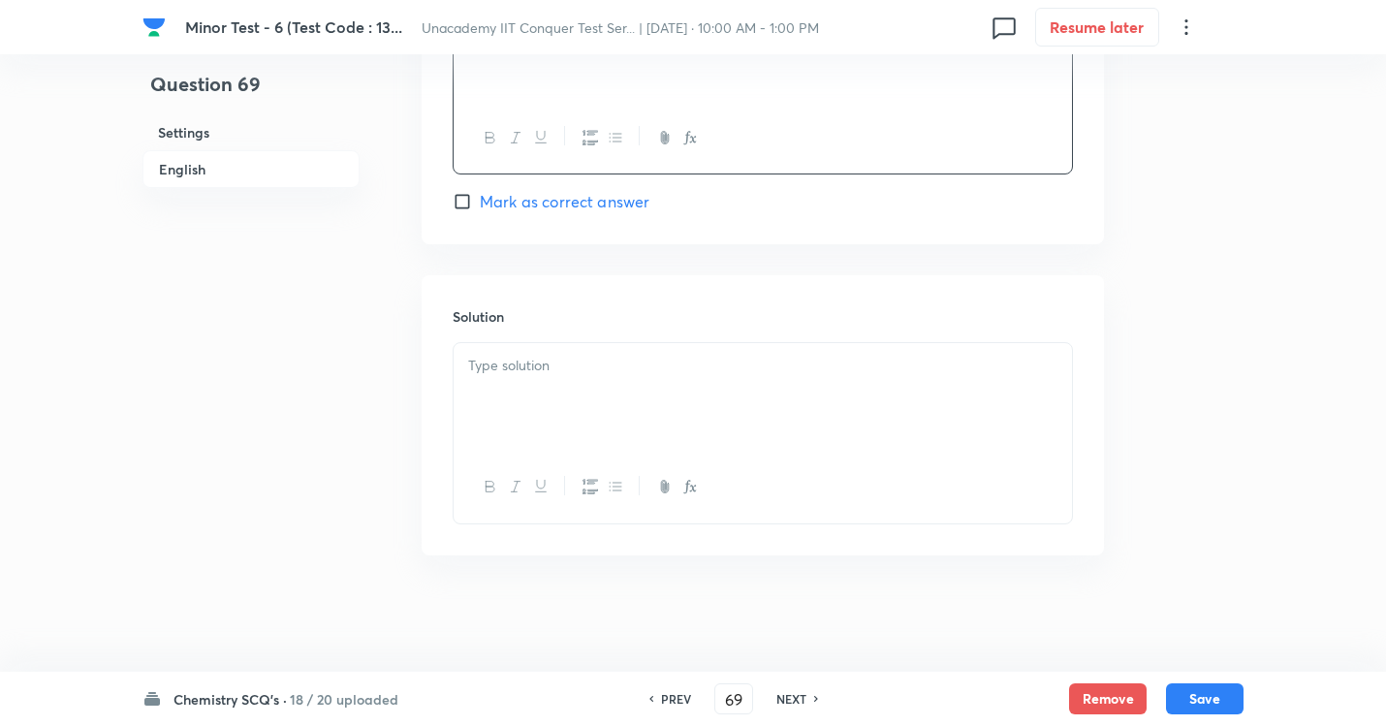
click at [646, 379] on div at bounding box center [763, 397] width 618 height 109
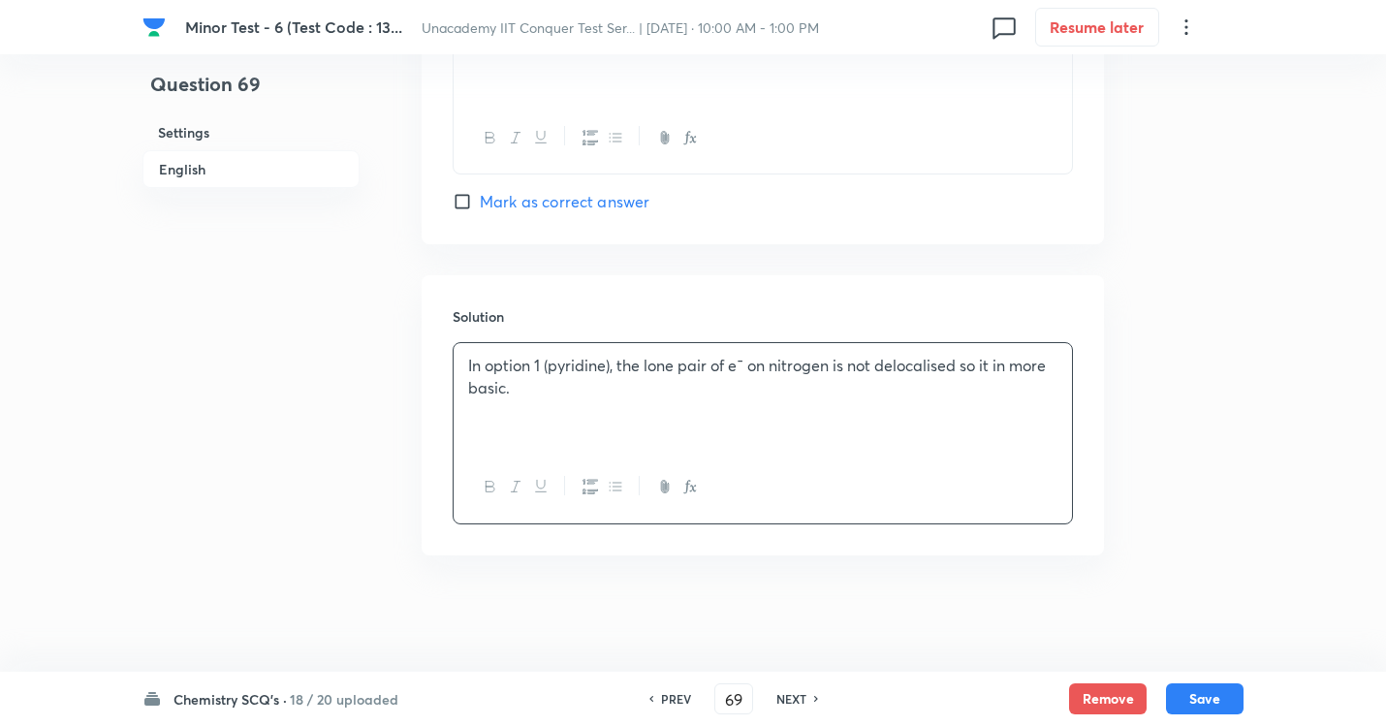
click at [1174, 659] on div "Chemistry SCQ's · 18 / 20 uploaded PREV 69 ​ NEXT Remove Save" at bounding box center [692, 699] width 1101 height 54
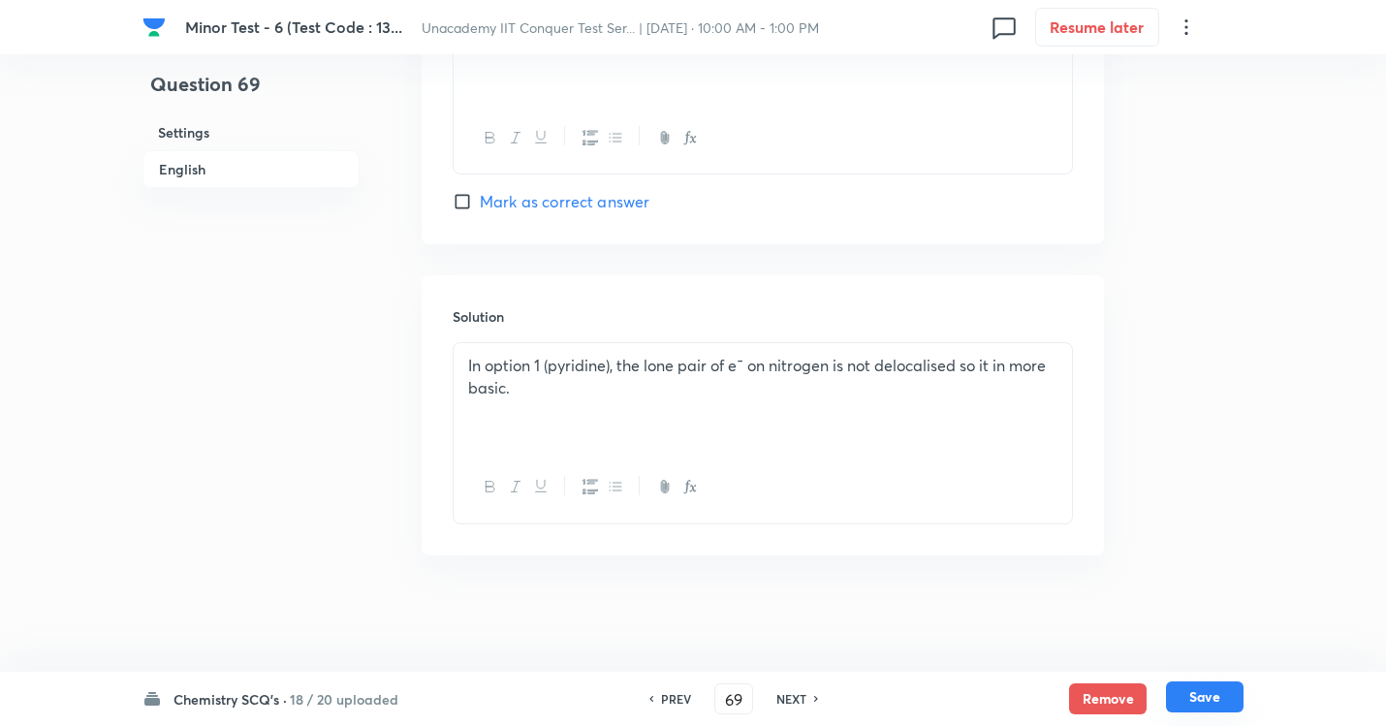
click at [1183, 659] on button "Save" at bounding box center [1205, 696] width 78 height 31
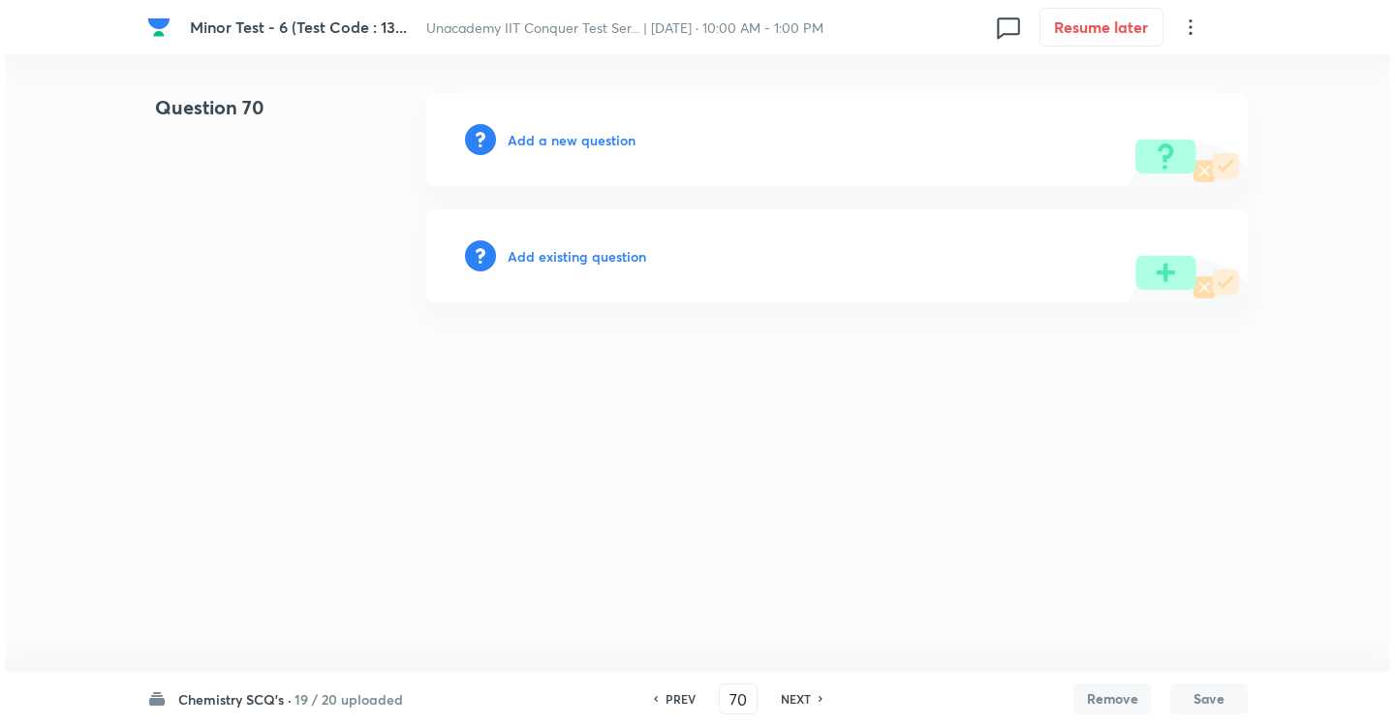
scroll to position [0, 0]
click at [565, 106] on div "Add a new question" at bounding box center [837, 139] width 822 height 93
click at [565, 137] on h6 "Add a new question" at bounding box center [572, 140] width 128 height 20
click at [569, 137] on h6 "Choose a question type" at bounding box center [582, 140] width 149 height 20
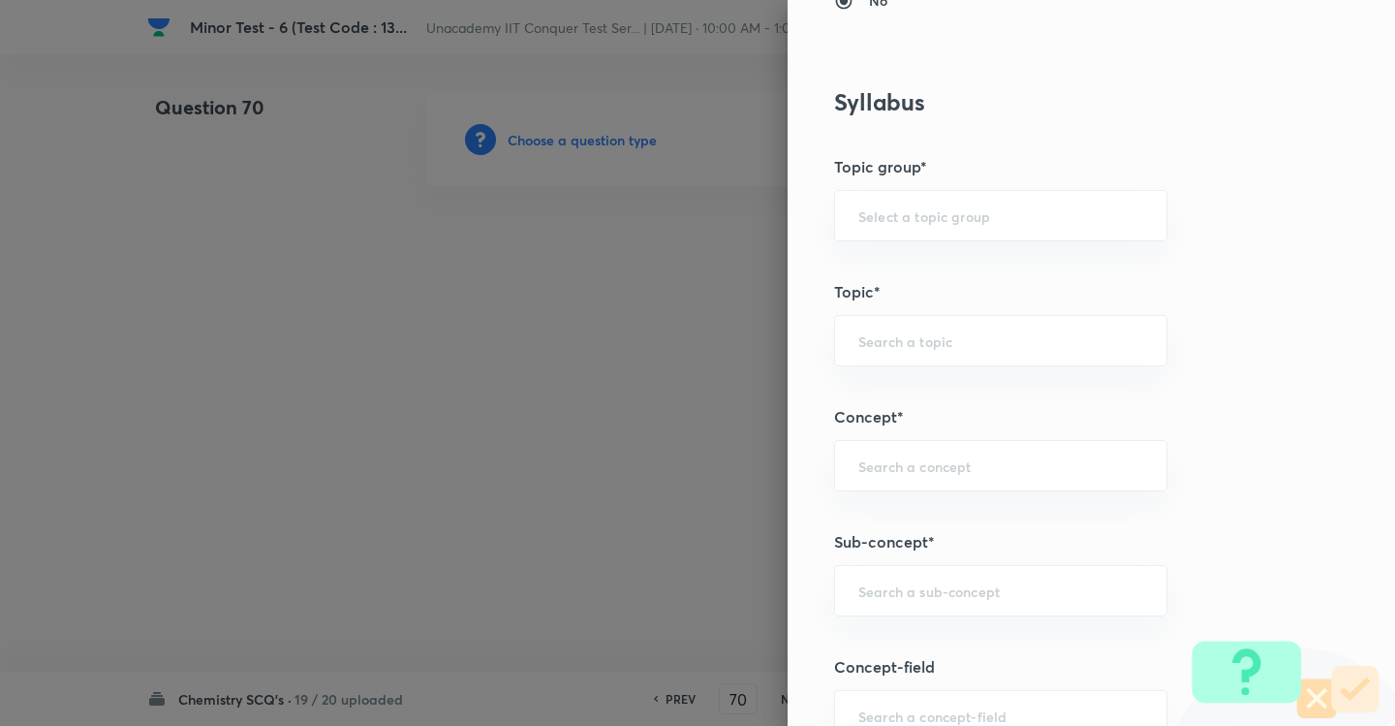
scroll to position [872, 0]
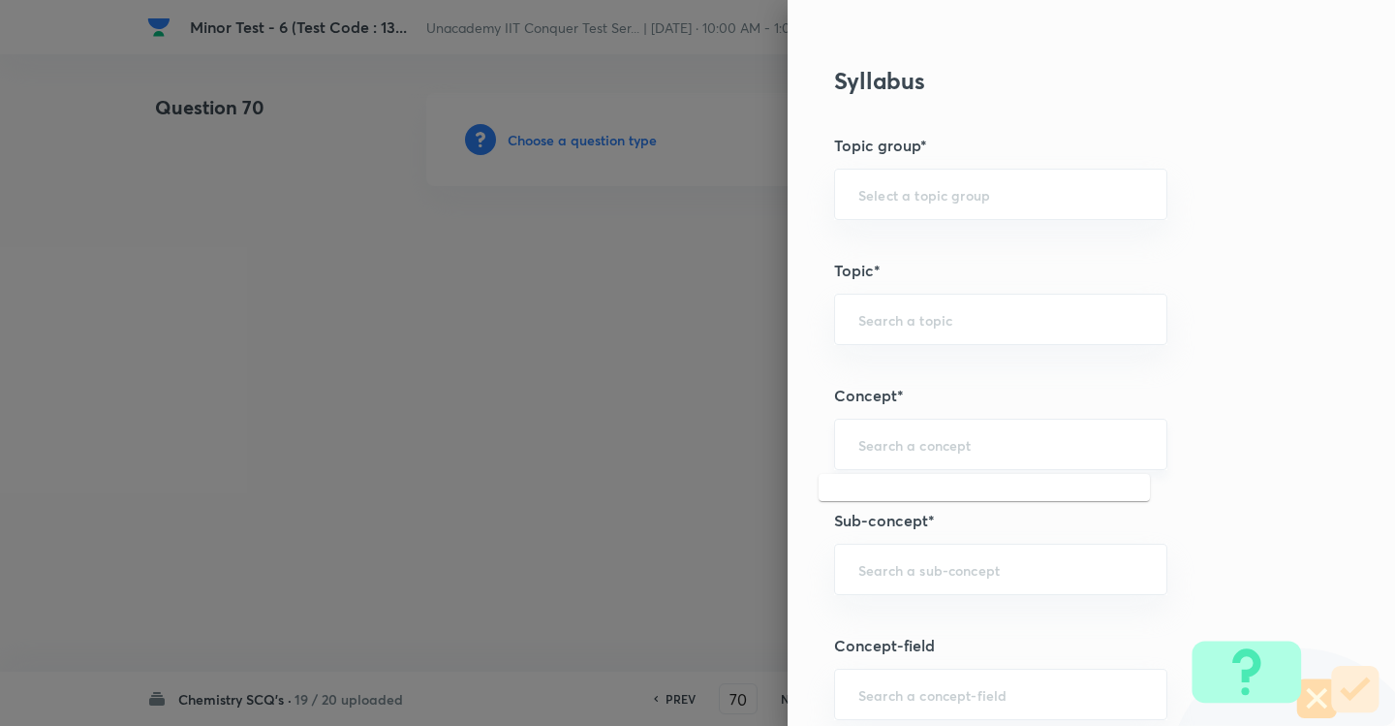
click at [923, 439] on input "text" at bounding box center [1001, 444] width 285 height 18
click at [927, 569] on input "text" at bounding box center [1001, 569] width 285 height 18
paste input "Development Of The Science Of Organic Chemistry"
click at [914, 613] on li "Development Of The Science Of Organic Chemistry" at bounding box center [984, 636] width 331 height 58
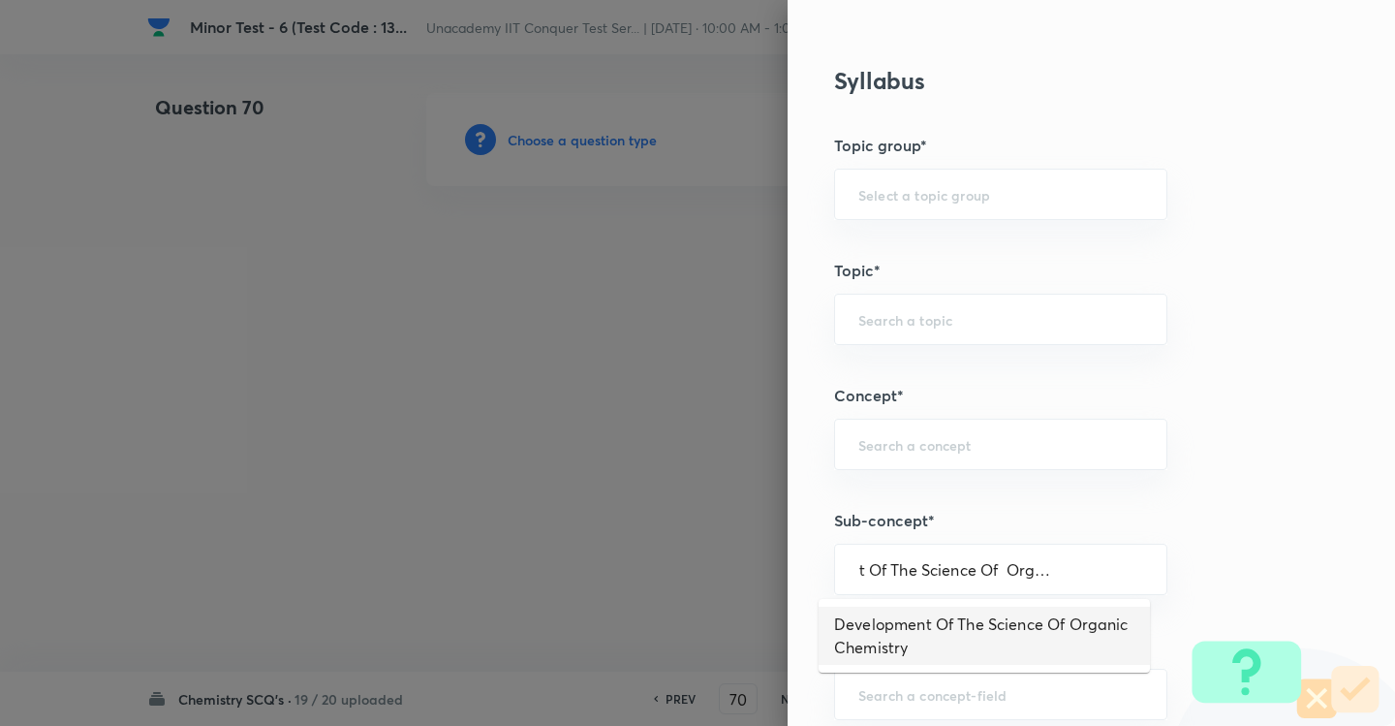
scroll to position [0, 0]
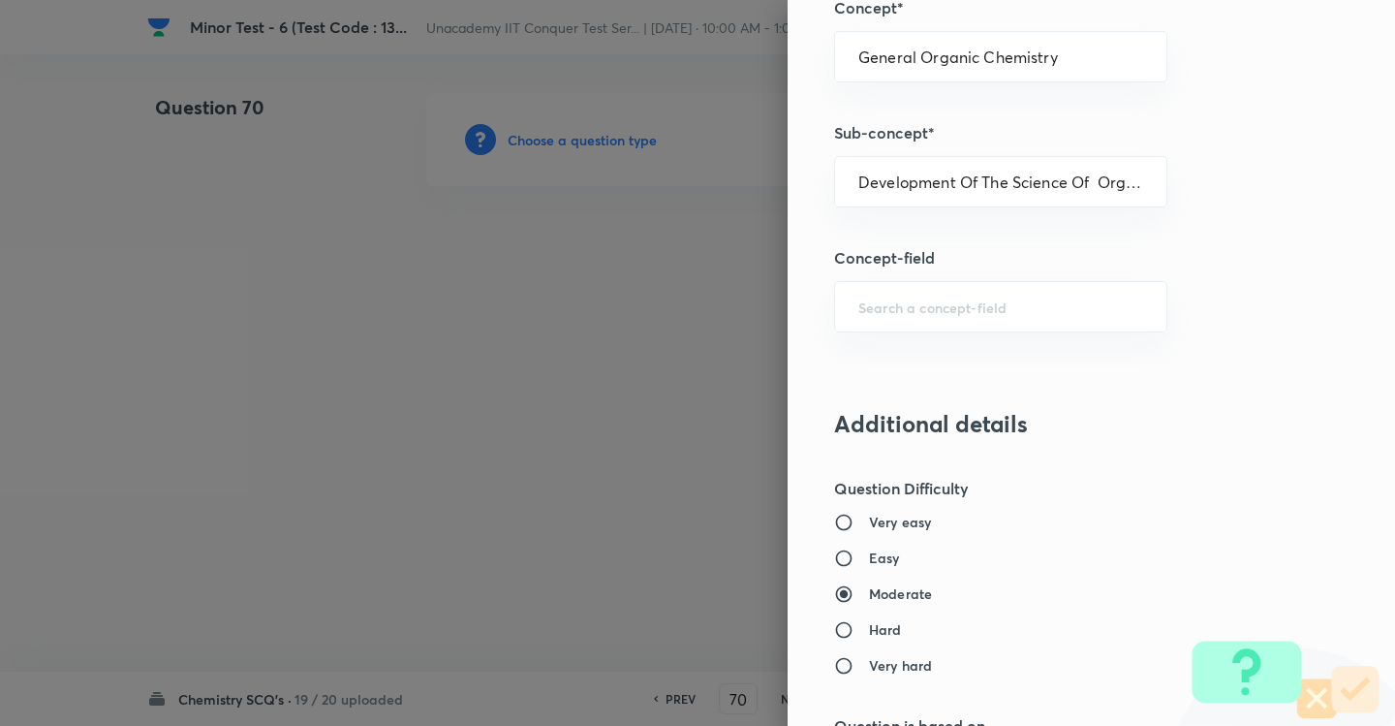
click at [869, 549] on h6 "Easy" at bounding box center [884, 558] width 31 height 20
click at [865, 549] on input "Easy" at bounding box center [851, 557] width 35 height 19
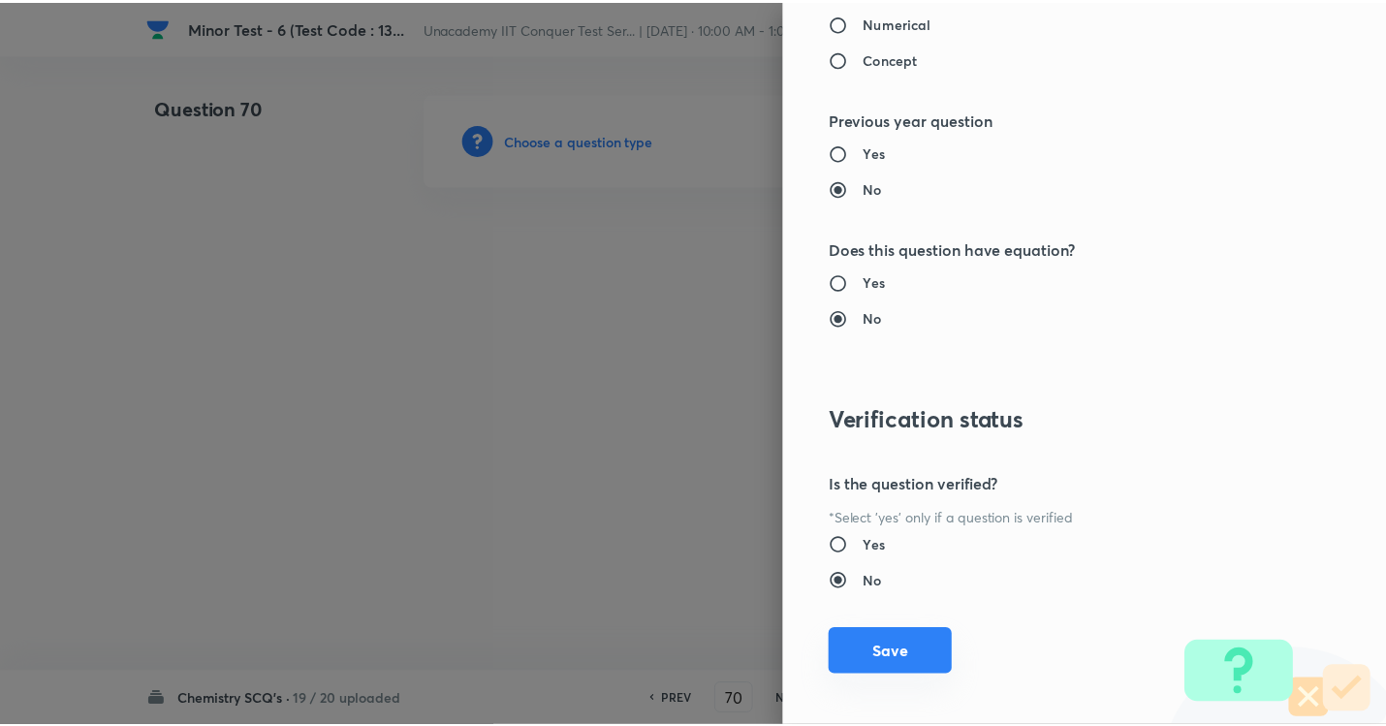
scroll to position [2046, 0]
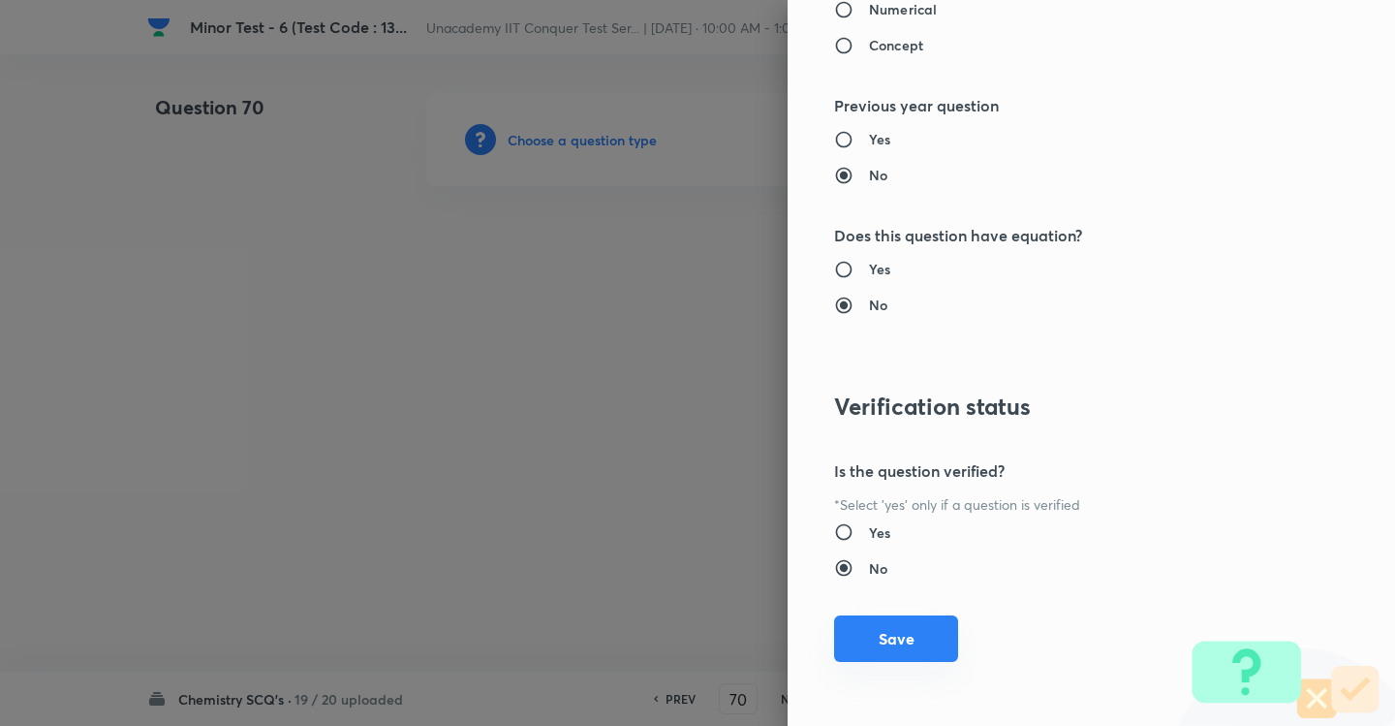
click at [882, 642] on button "Save" at bounding box center [896, 638] width 124 height 47
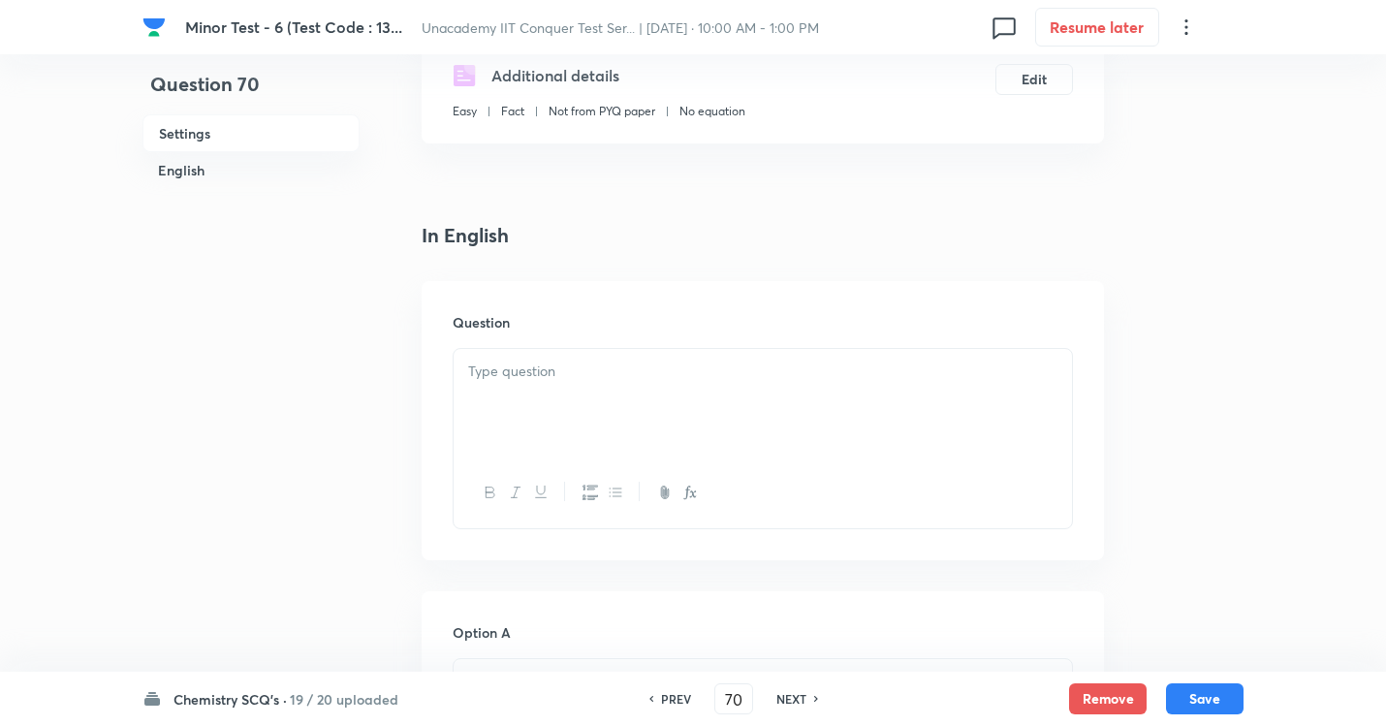
scroll to position [388, 0]
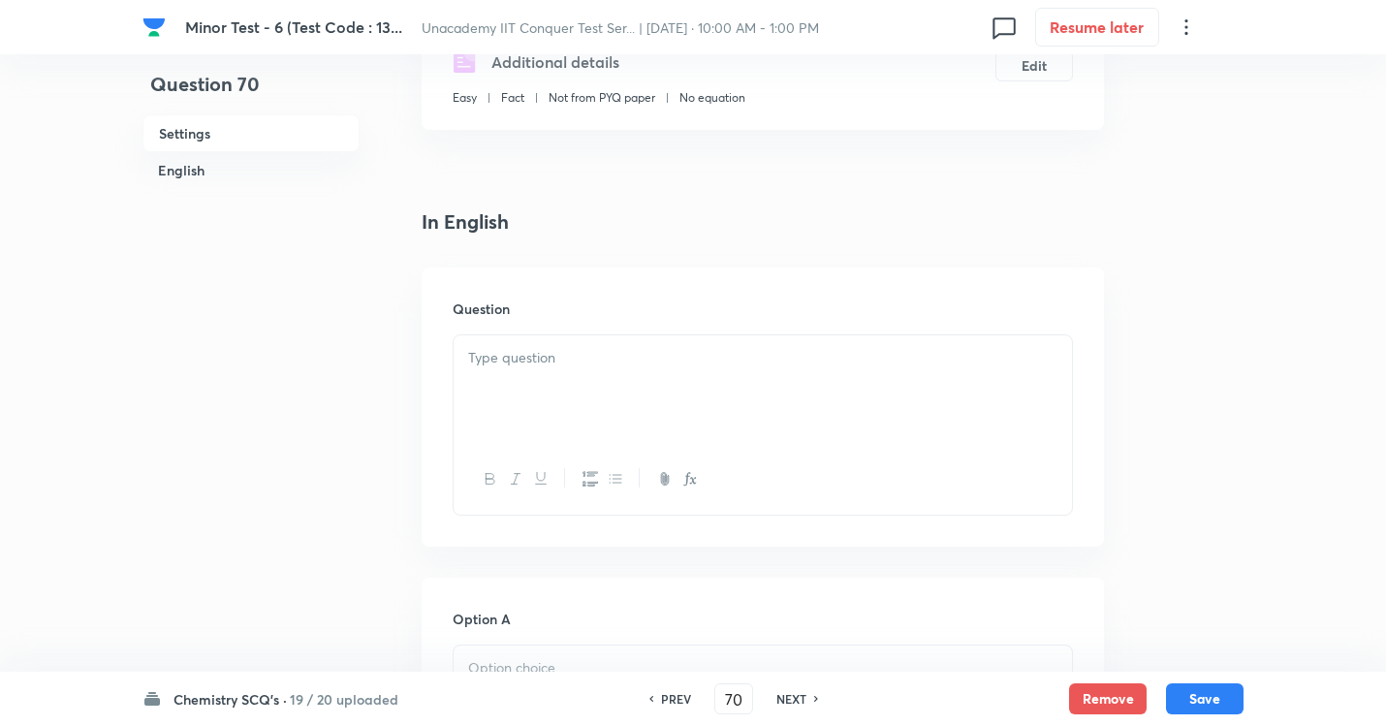
click at [635, 422] on div at bounding box center [763, 389] width 618 height 109
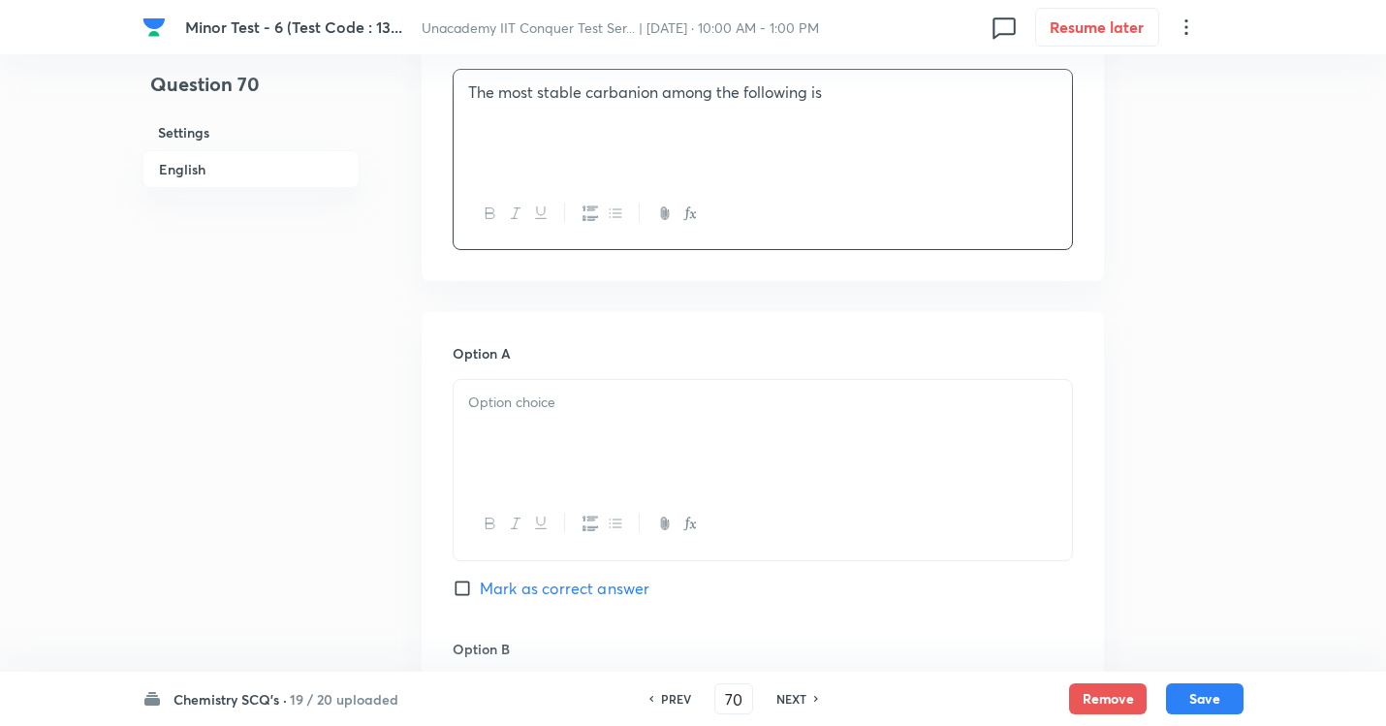
scroll to position [775, 0]
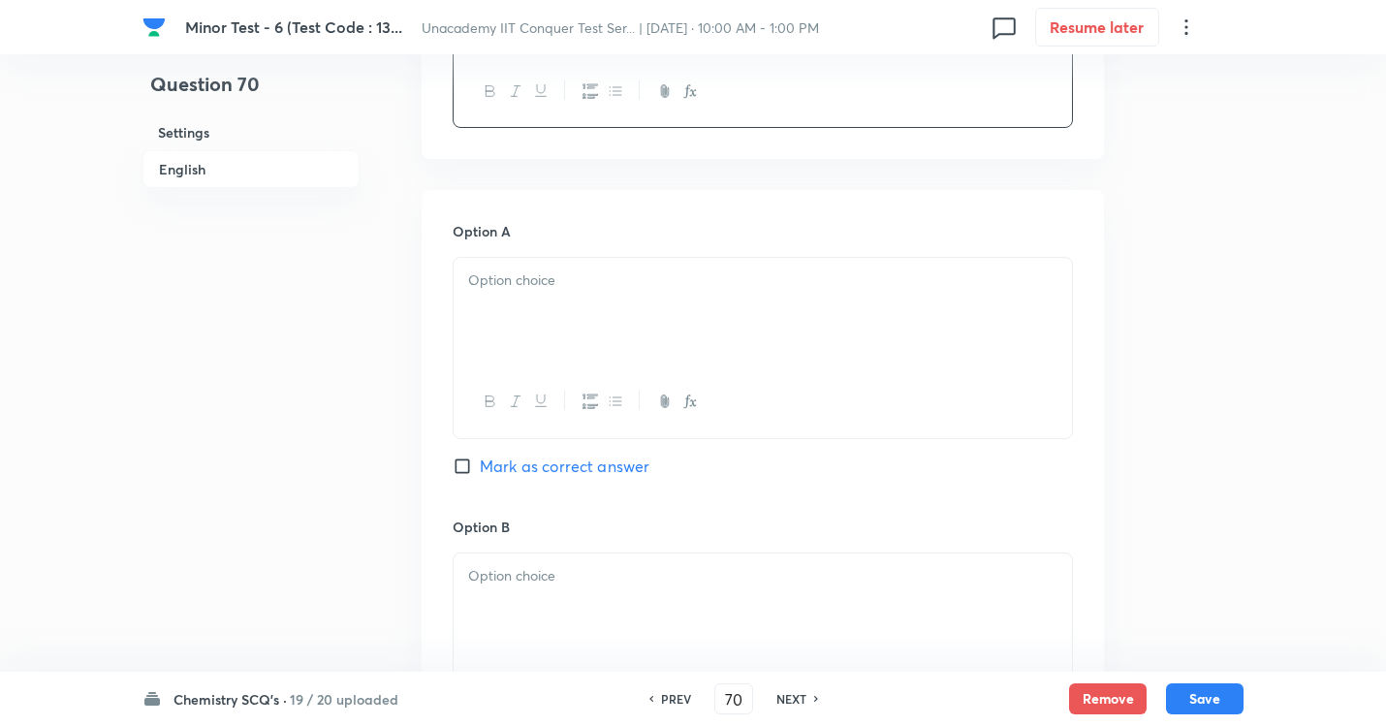
click at [570, 284] on p at bounding box center [762, 280] width 589 height 22
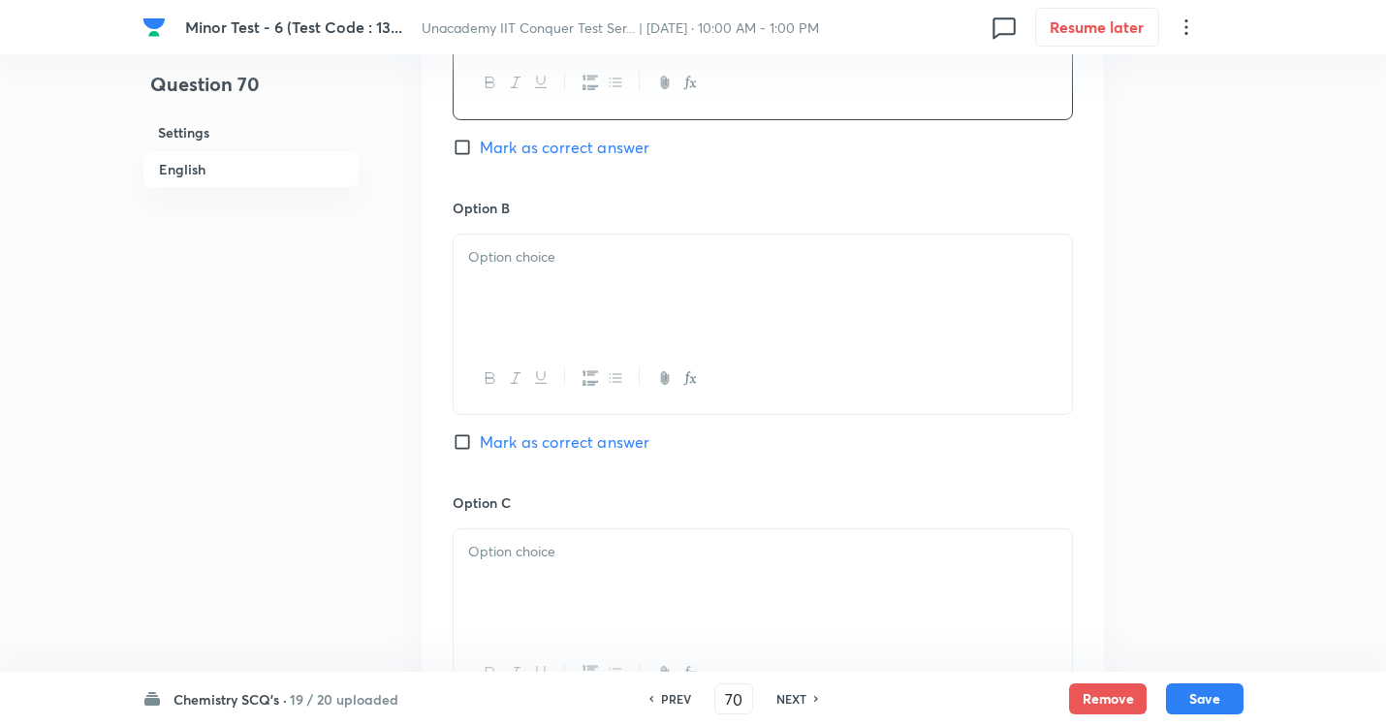
scroll to position [1163, 0]
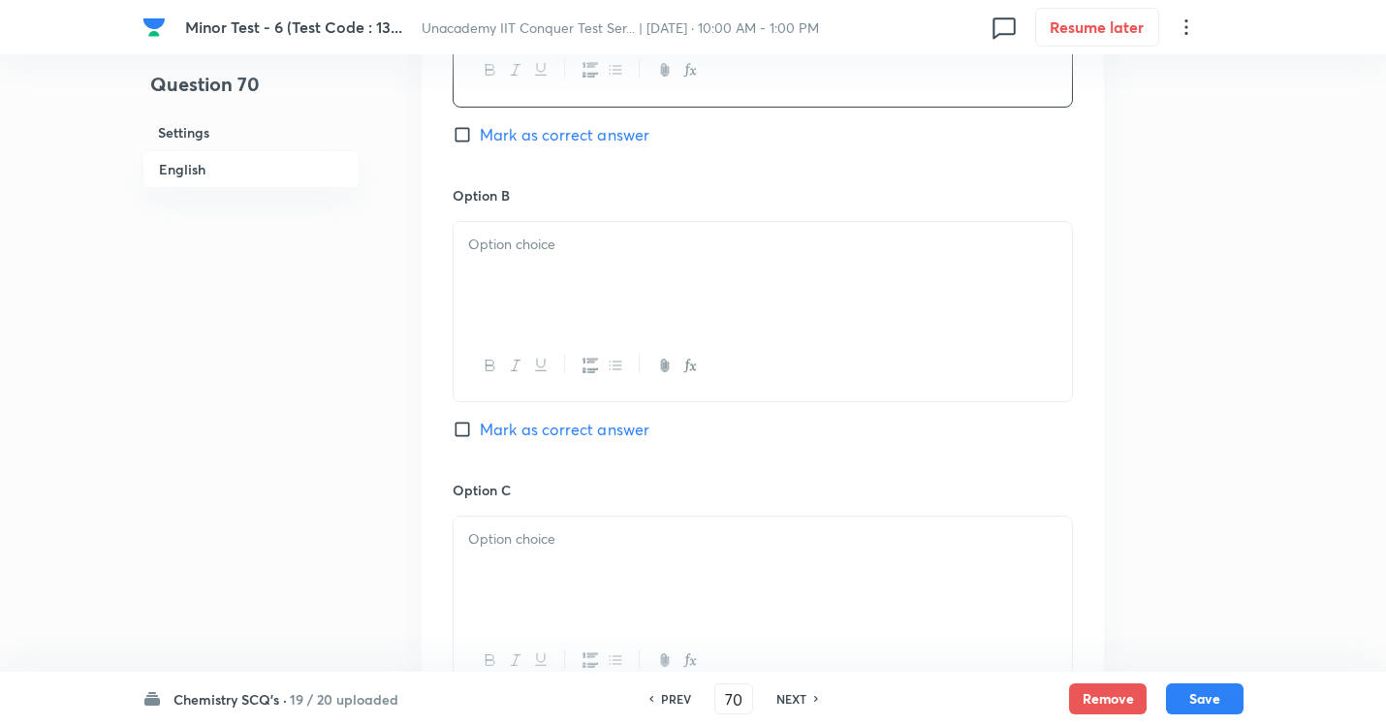
click at [580, 284] on div at bounding box center [763, 276] width 618 height 109
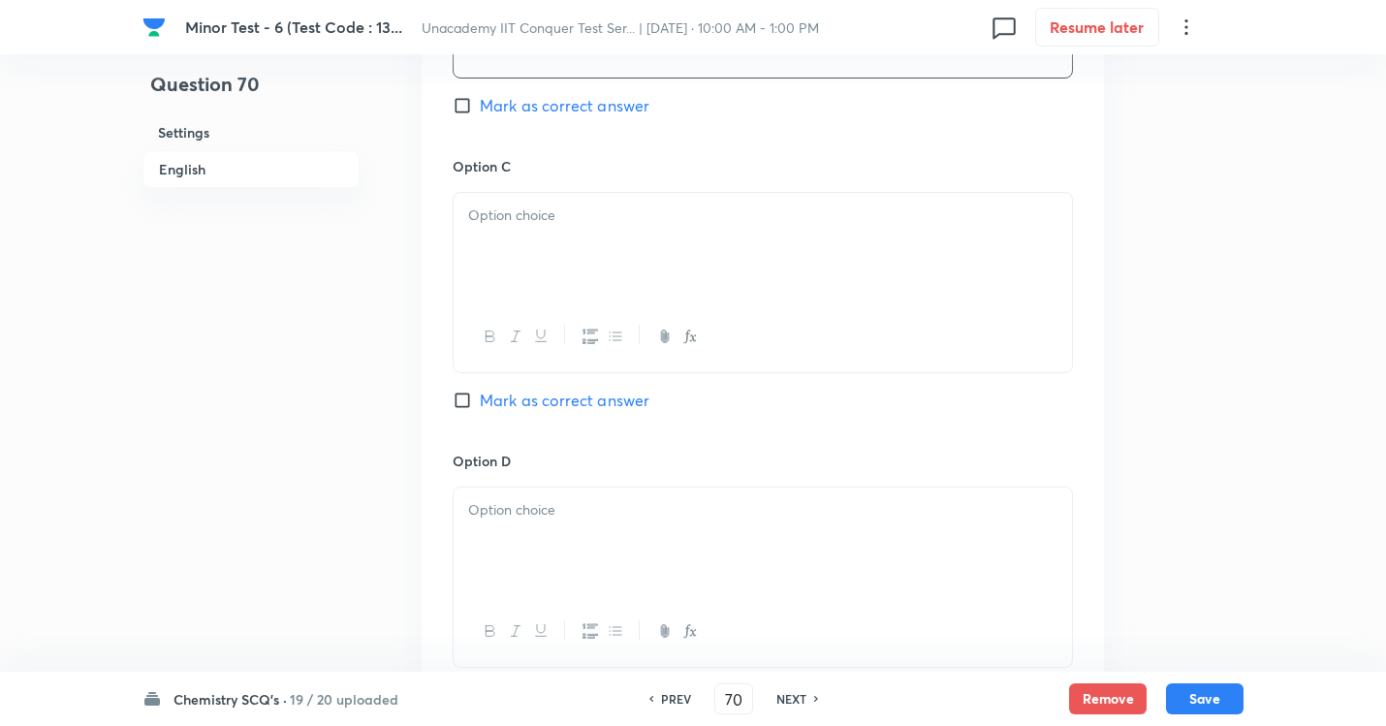
scroll to position [1550, 0]
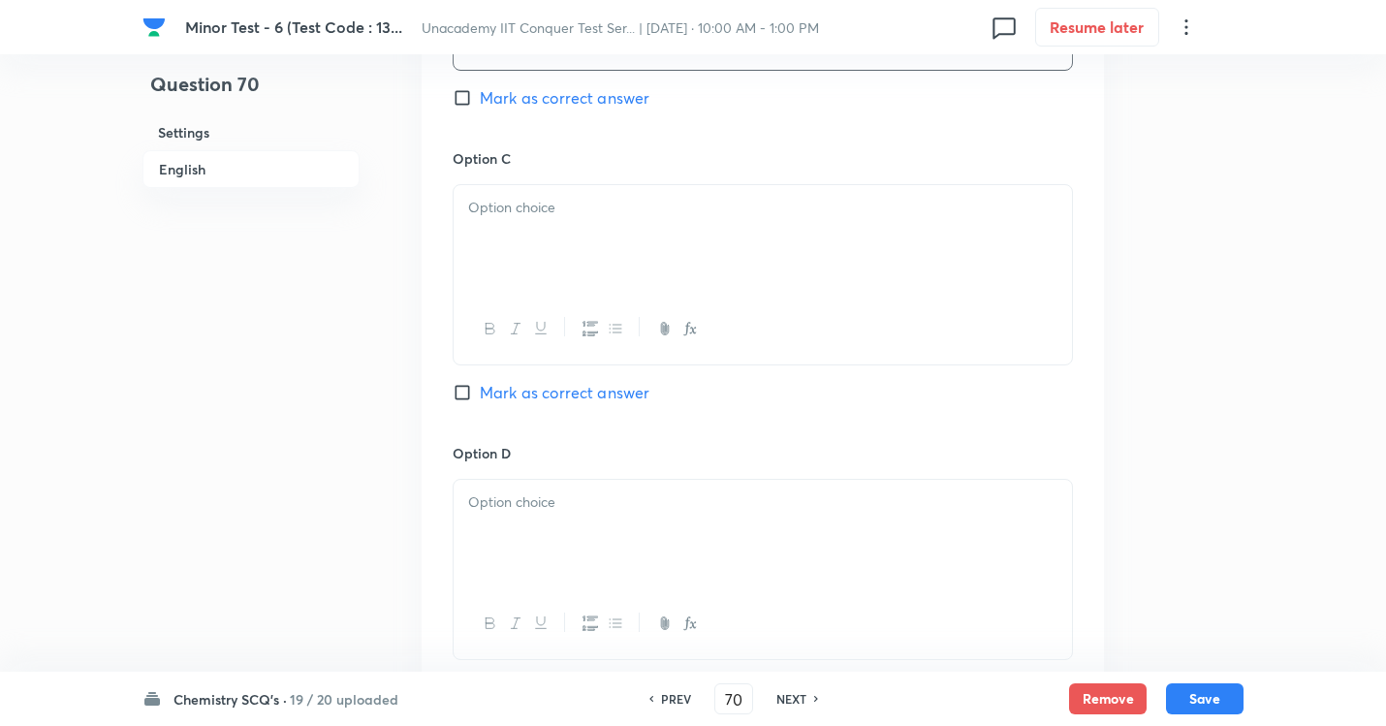
click at [515, 218] on div at bounding box center [763, 239] width 618 height 109
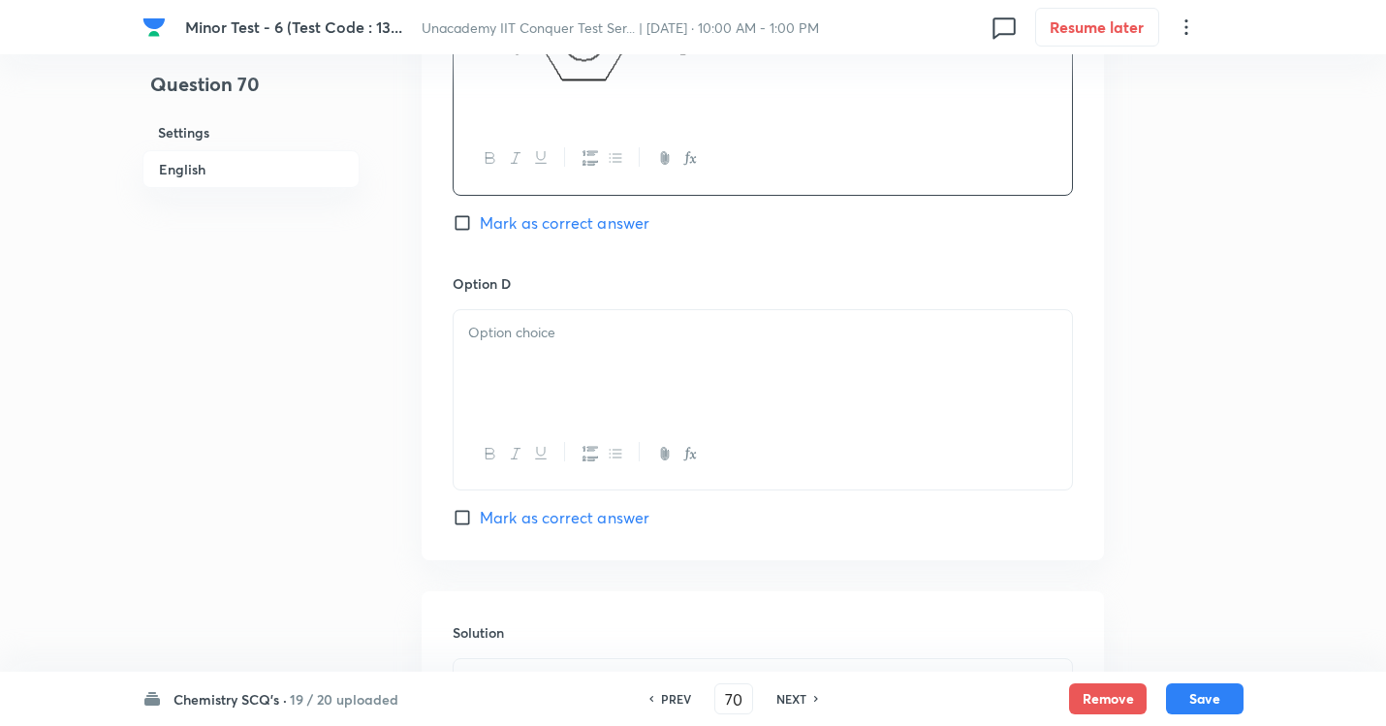
scroll to position [1744, 0]
click at [610, 353] on div at bounding box center [763, 363] width 618 height 109
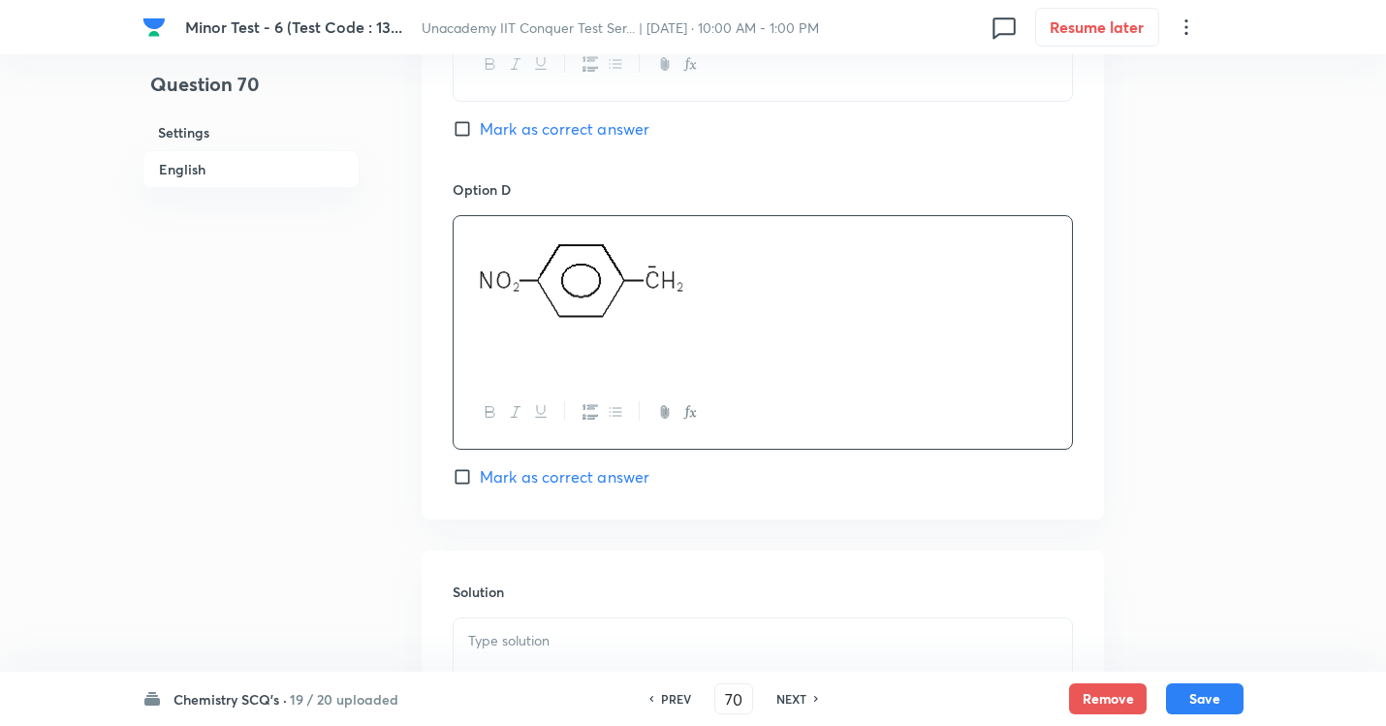
scroll to position [2035, 0]
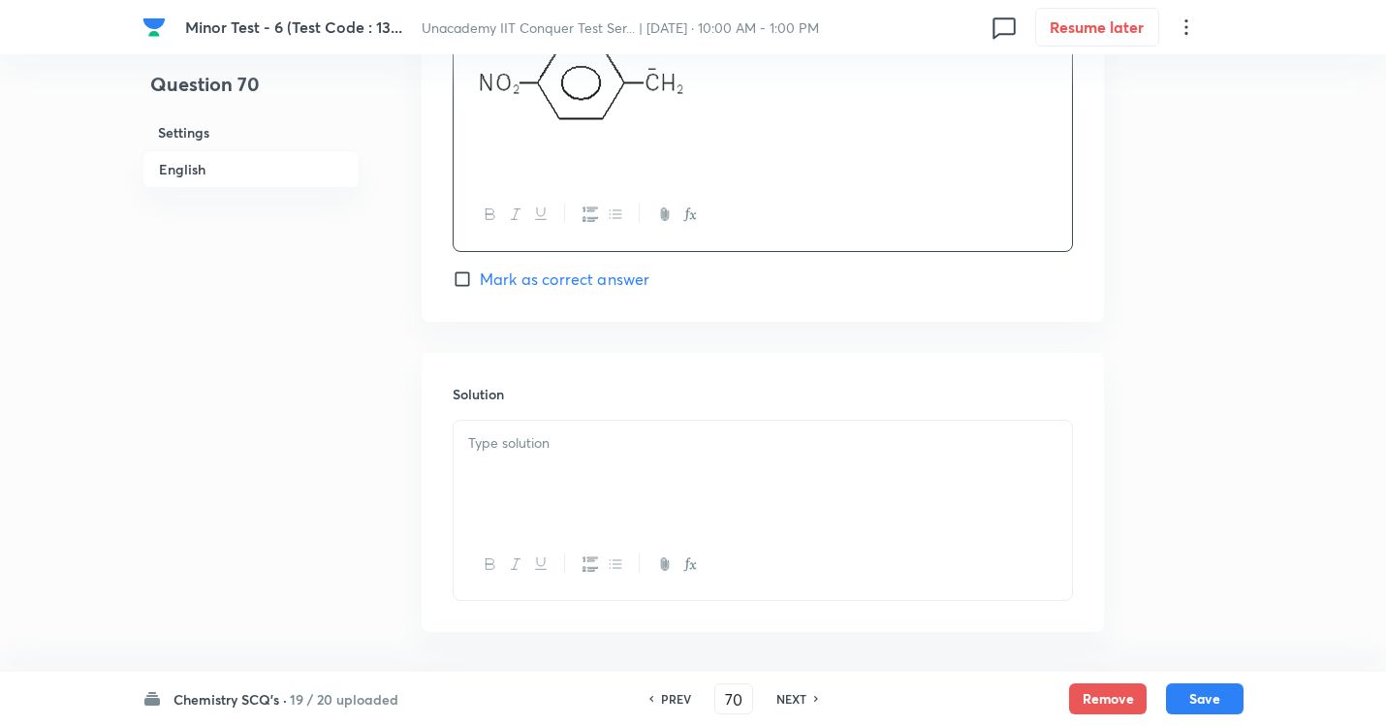
click at [469, 288] on label "Mark as correct answer" at bounding box center [551, 278] width 197 height 23
click at [469, 288] on input "Mark as correct answer" at bounding box center [466, 278] width 27 height 19
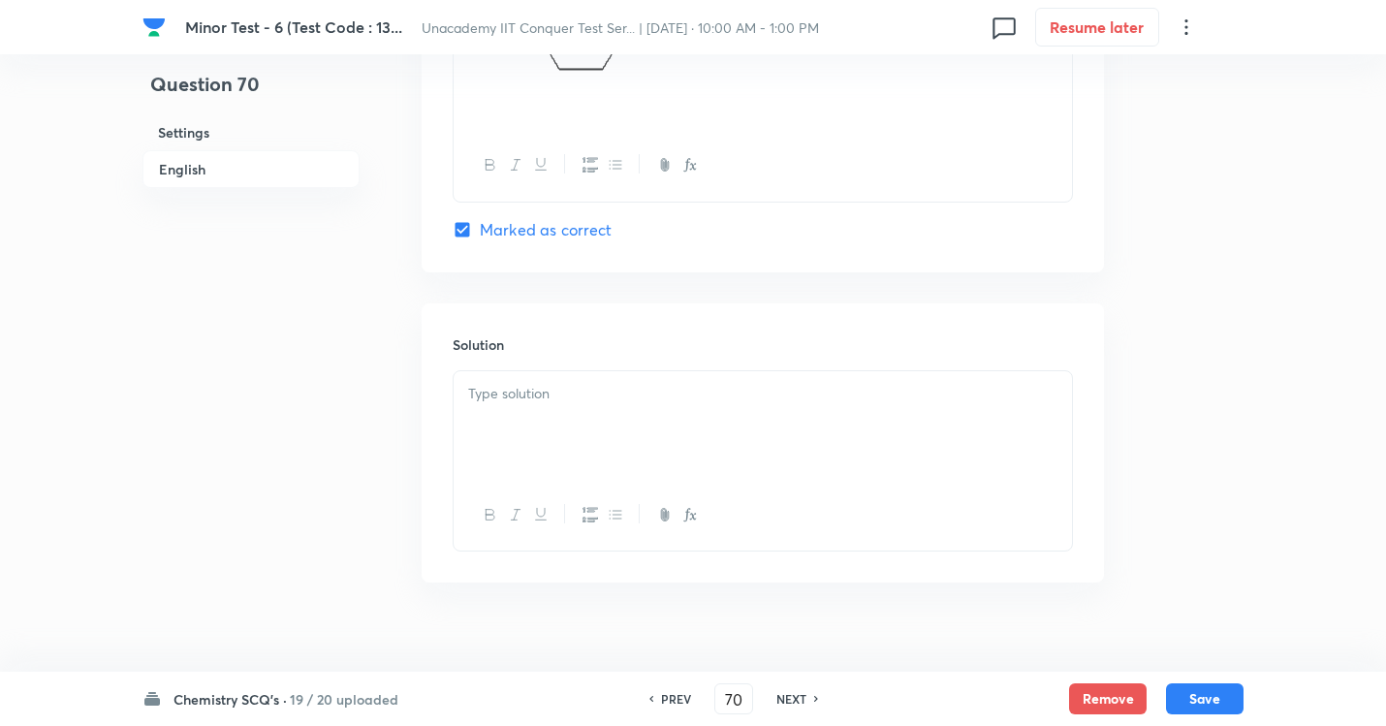
scroll to position [2112, 0]
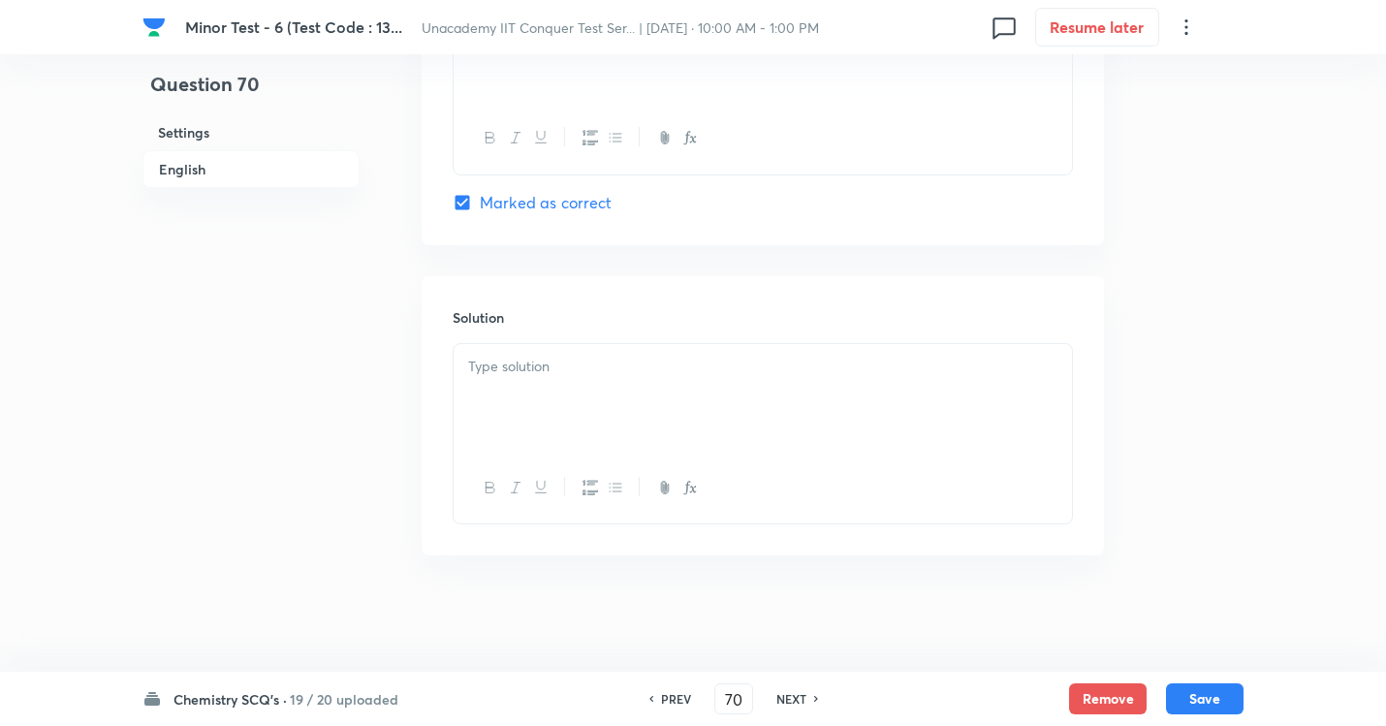
click at [666, 340] on div "Solution" at bounding box center [763, 415] width 682 height 279
click at [673, 375] on p at bounding box center [762, 367] width 589 height 22
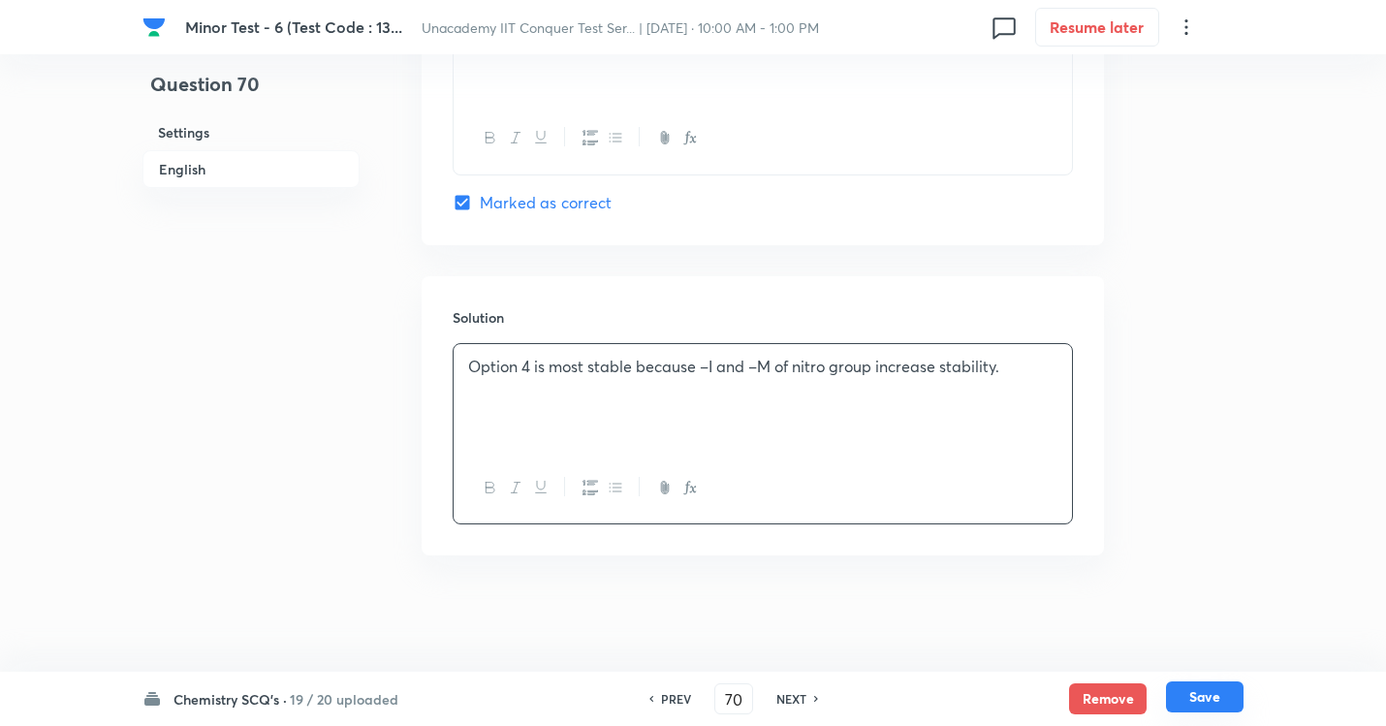
click at [1196, 659] on button "Save" at bounding box center [1205, 696] width 78 height 31
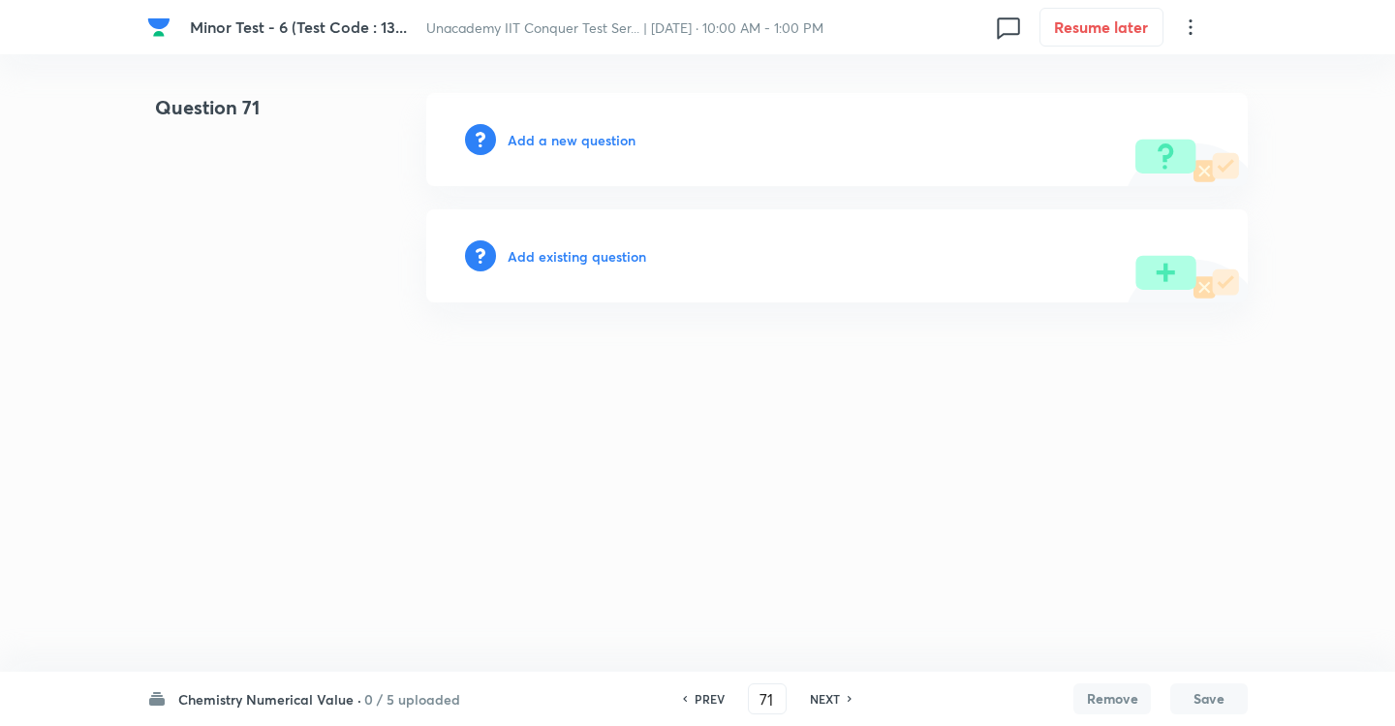
click at [569, 130] on h6 "Add a new question" at bounding box center [572, 140] width 128 height 20
click at [609, 141] on h6 "Choose a question type" at bounding box center [582, 140] width 149 height 20
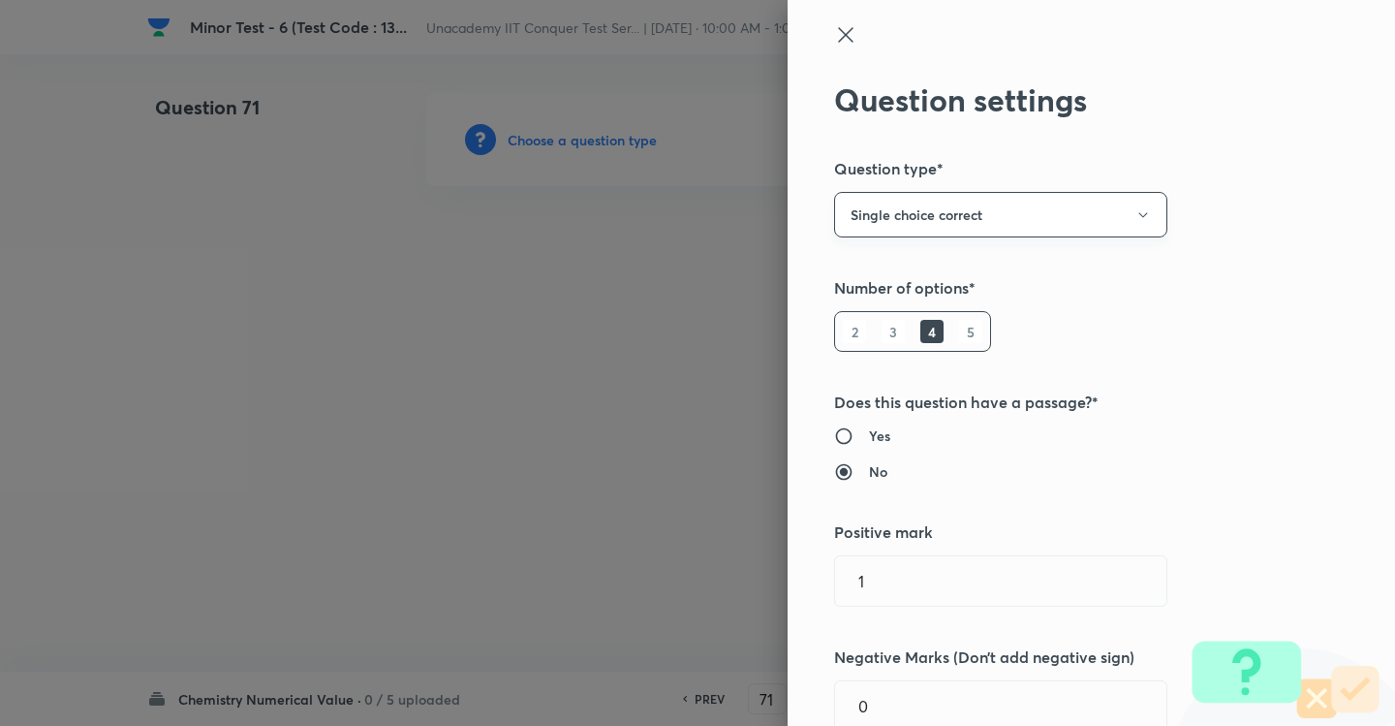
click at [863, 209] on button "Single choice correct" at bounding box center [1000, 215] width 333 height 46
click at [870, 342] on span "Integer" at bounding box center [984, 345] width 308 height 20
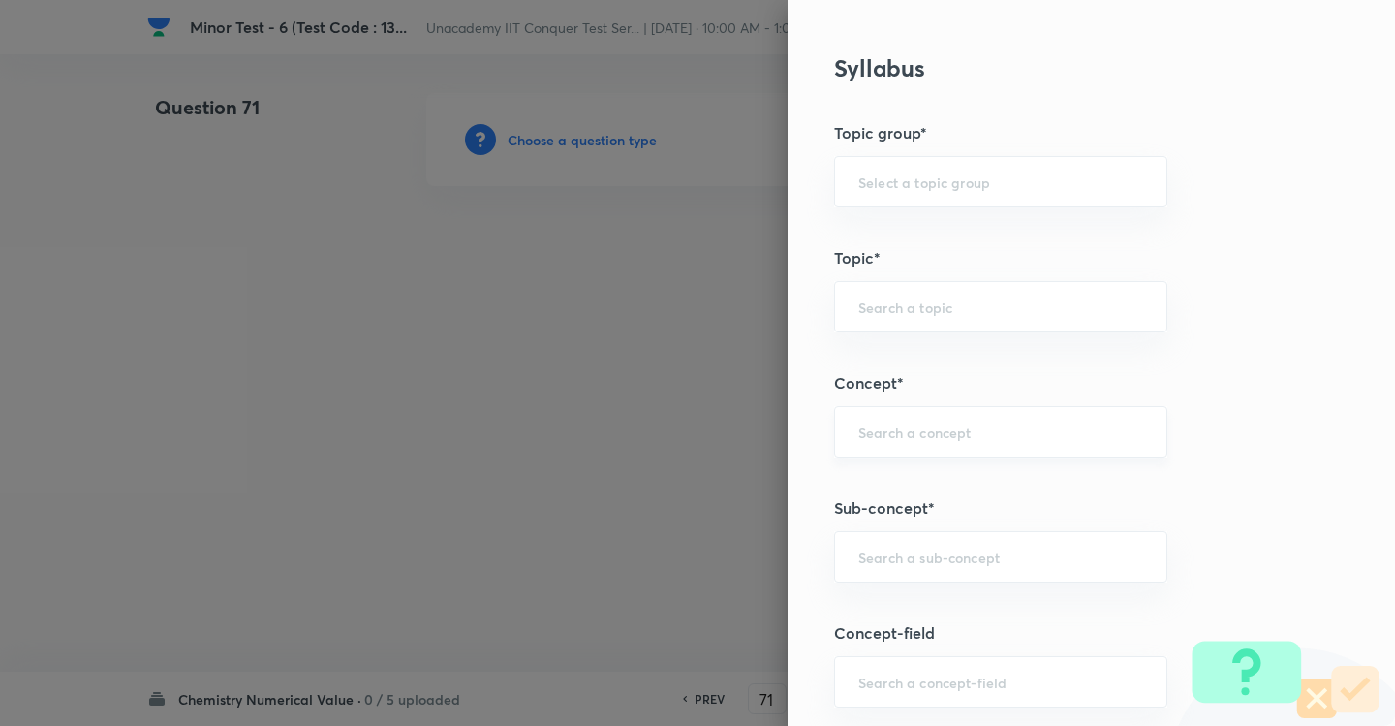
scroll to position [775, 0]
click at [891, 546] on input "text" at bounding box center [1001, 552] width 285 height 18
paste input "Development Of The Science Of Organic Chemistry"
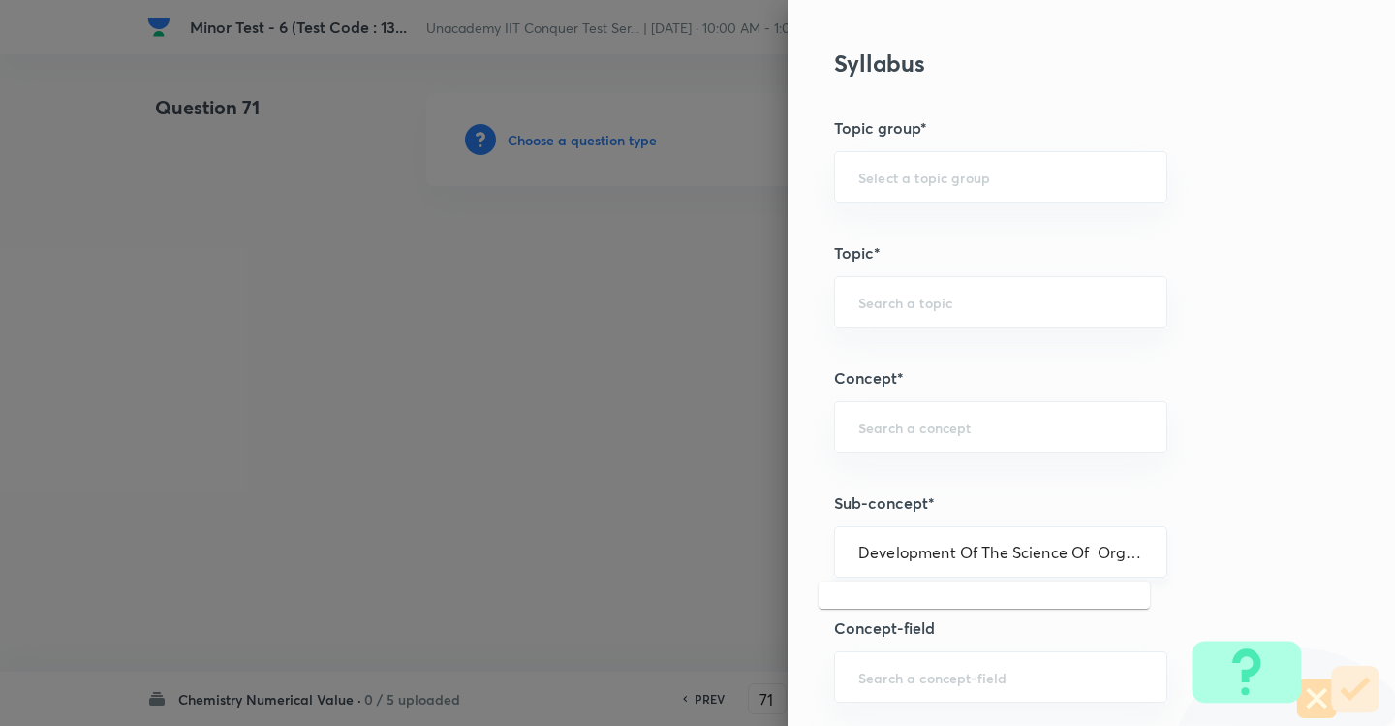
scroll to position [0, 98]
click at [893, 608] on li "Development Of The Science Of Organic Chemistry" at bounding box center [984, 618] width 331 height 58
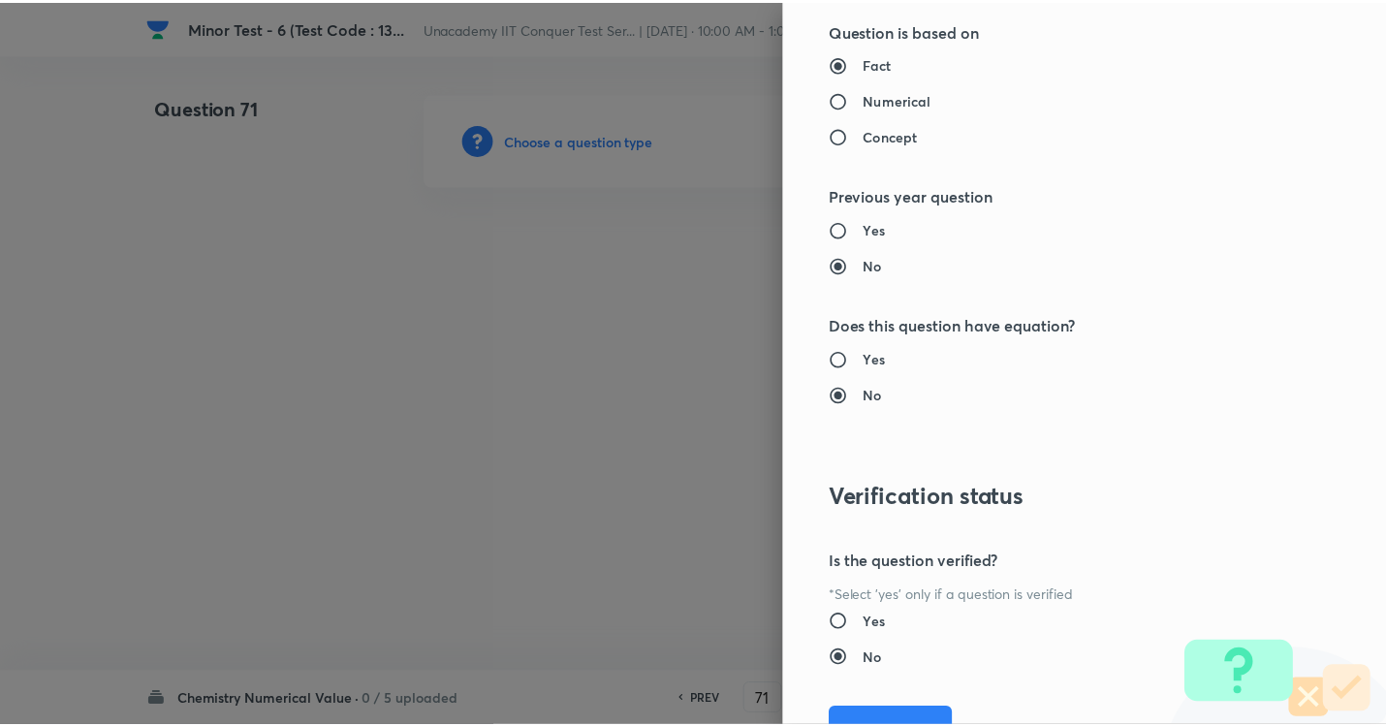
scroll to position [1931, 0]
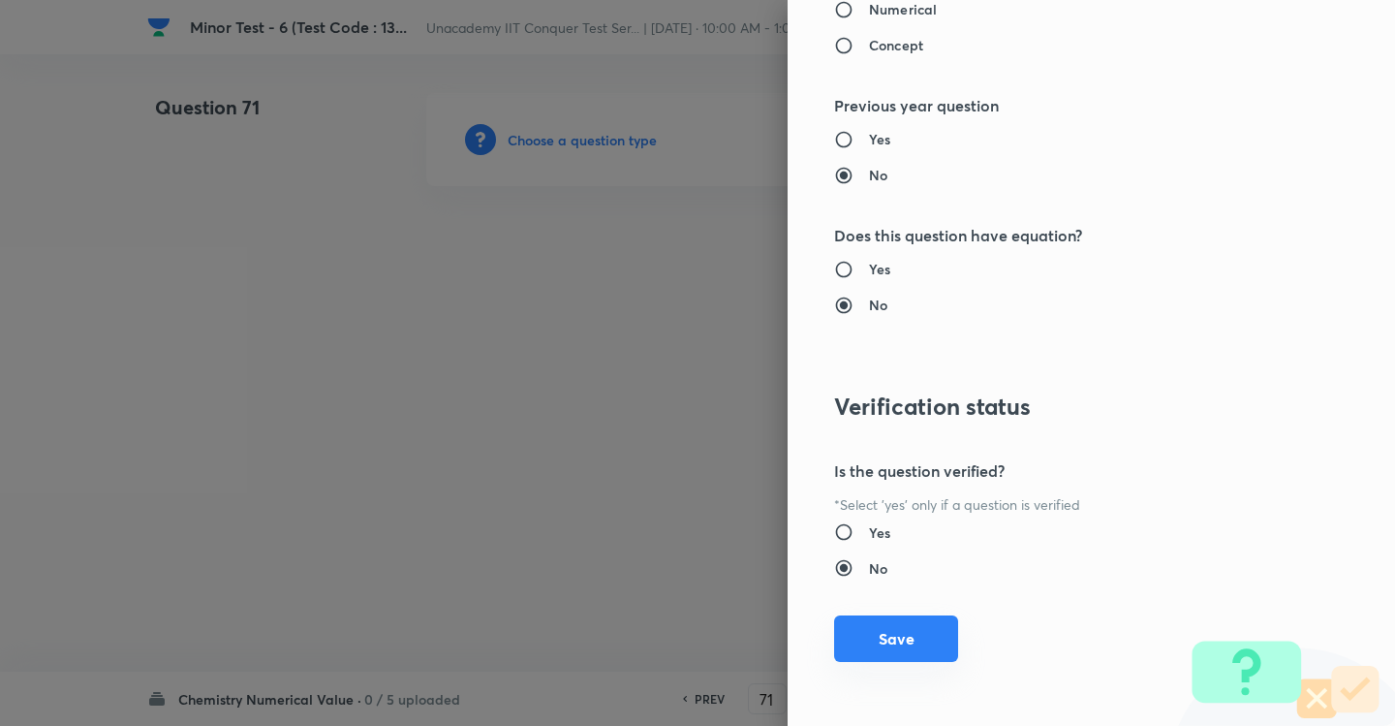
drag, startPoint x: 888, startPoint y: 631, endPoint x: 906, endPoint y: 569, distance: 64.7
click at [891, 627] on button "Save" at bounding box center [896, 638] width 124 height 47
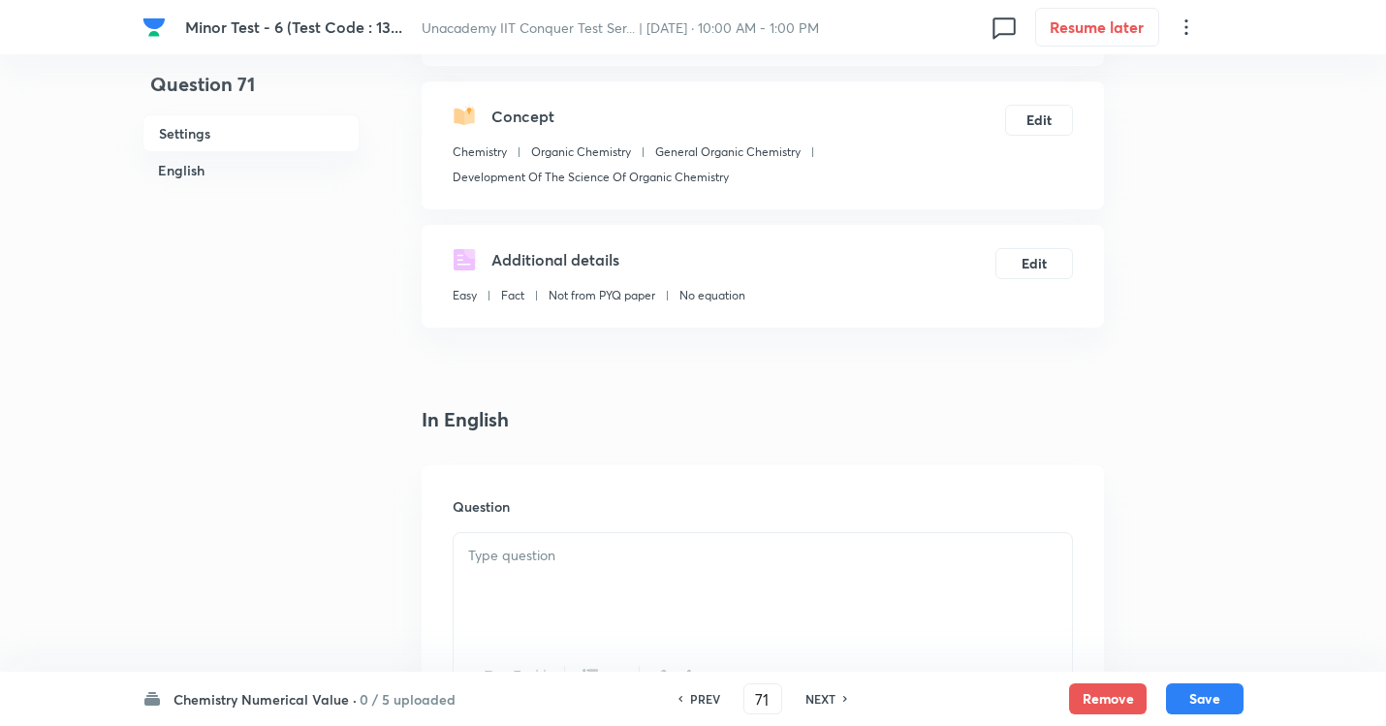
scroll to position [194, 0]
click at [572, 553] on p at bounding box center [762, 552] width 589 height 22
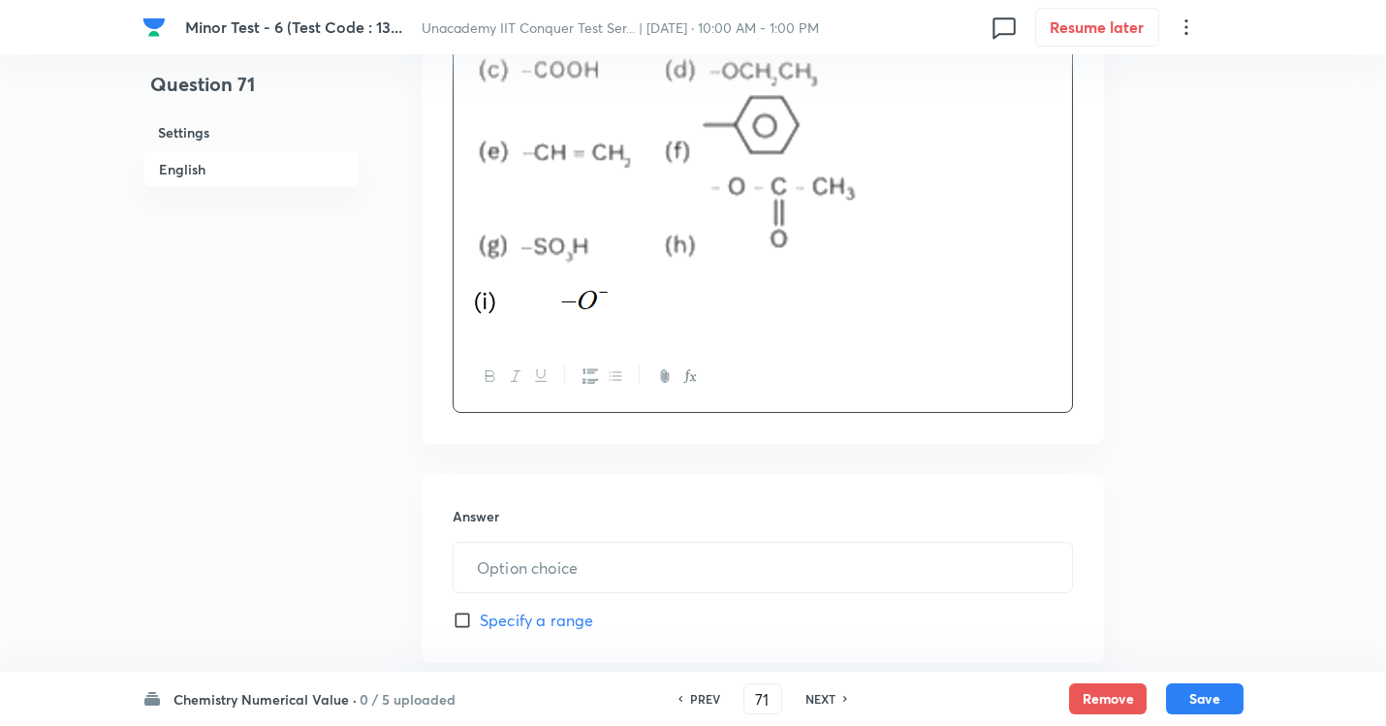
scroll to position [775, 0]
click at [540, 581] on input "text" at bounding box center [763, 566] width 618 height 49
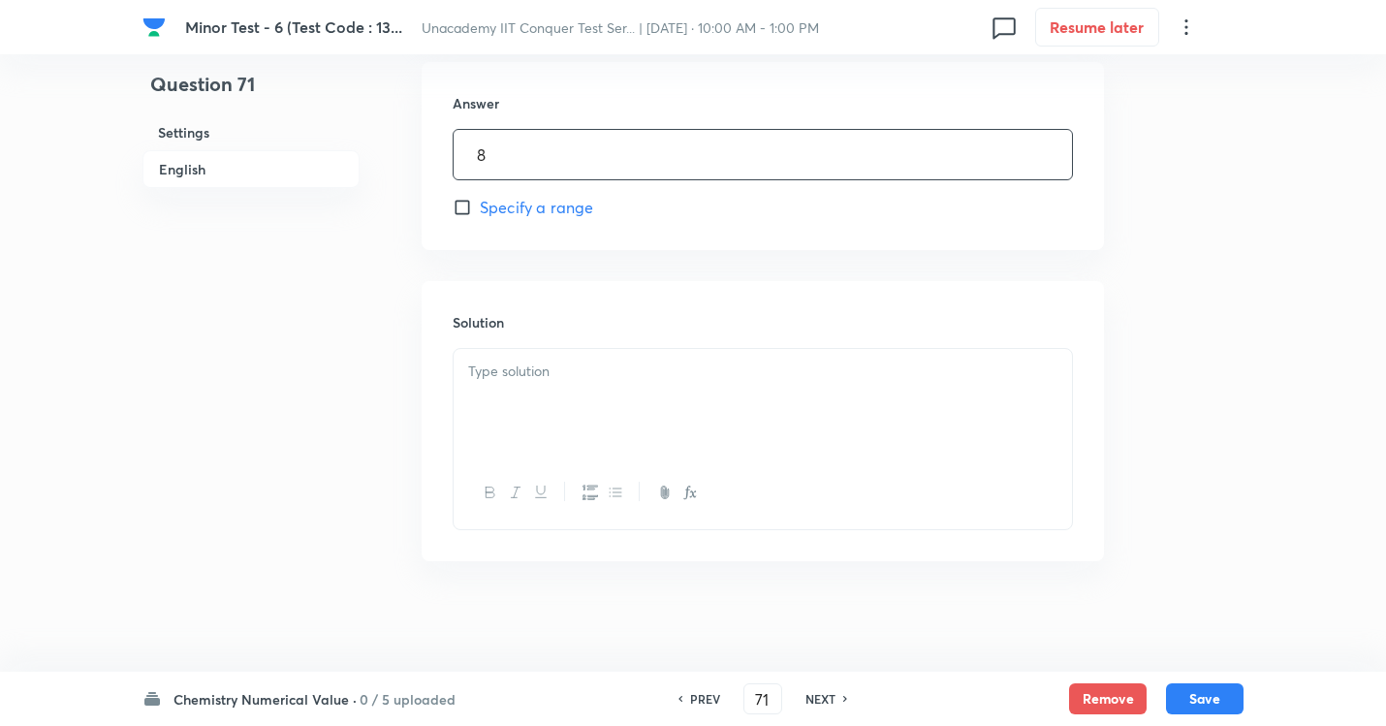
scroll to position [1193, 0]
click at [489, 397] on div at bounding box center [763, 397] width 618 height 109
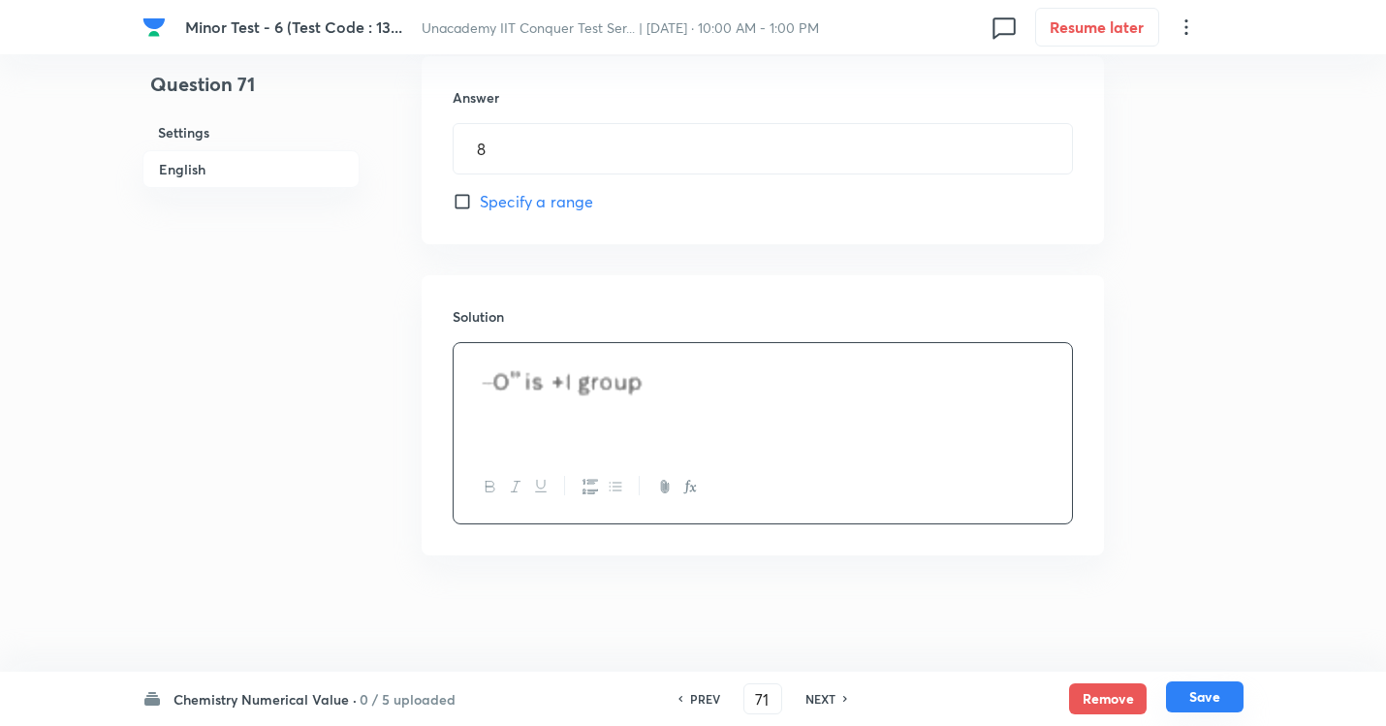
click at [1219, 659] on button "Save" at bounding box center [1205, 696] width 78 height 31
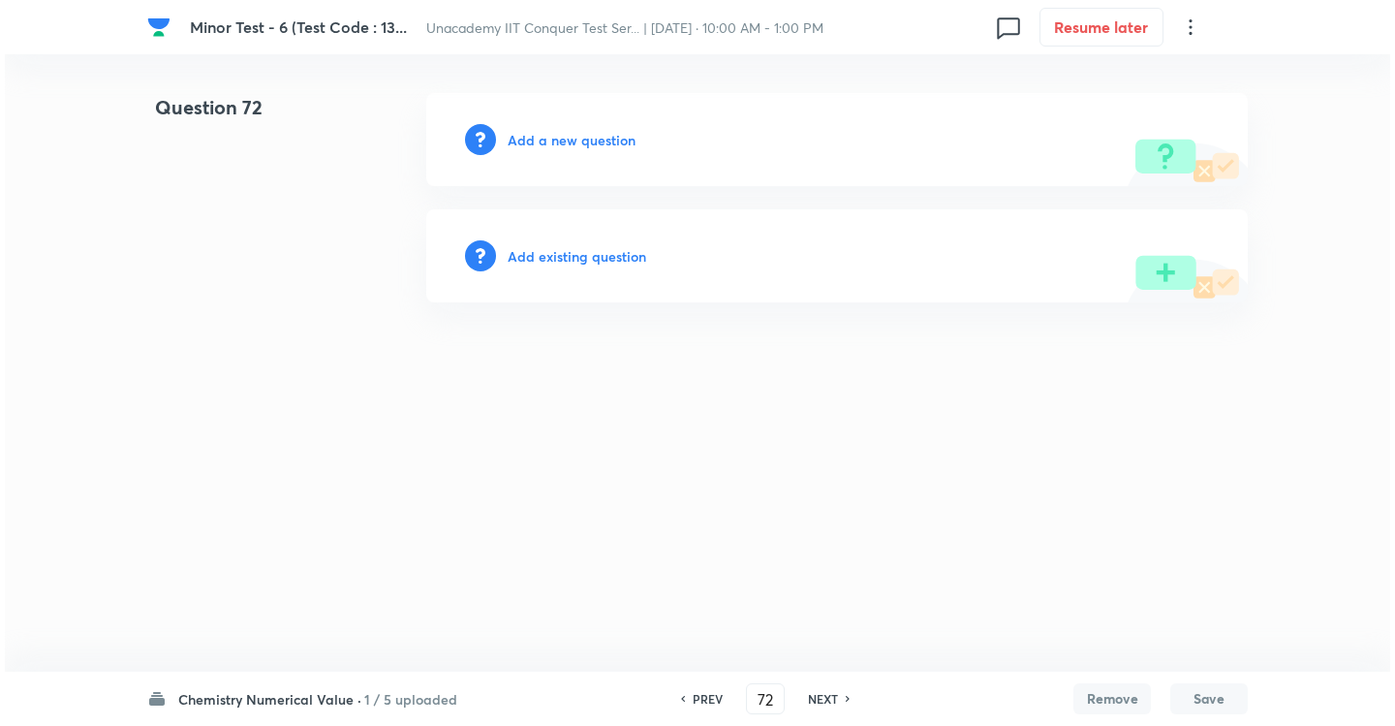
scroll to position [0, 0]
click at [566, 132] on h6 "Add a new question" at bounding box center [572, 140] width 128 height 20
click at [567, 135] on h6 "Choose a question type" at bounding box center [582, 140] width 149 height 20
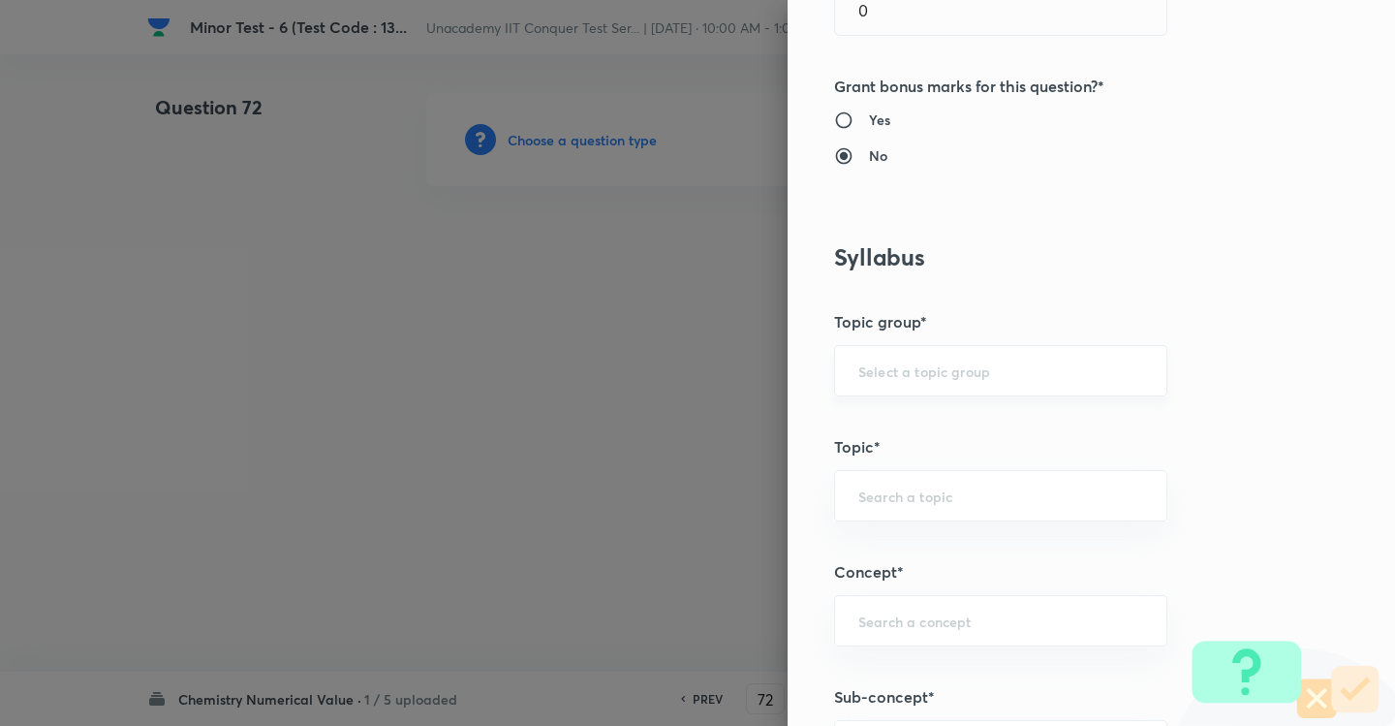
scroll to position [1066, 0]
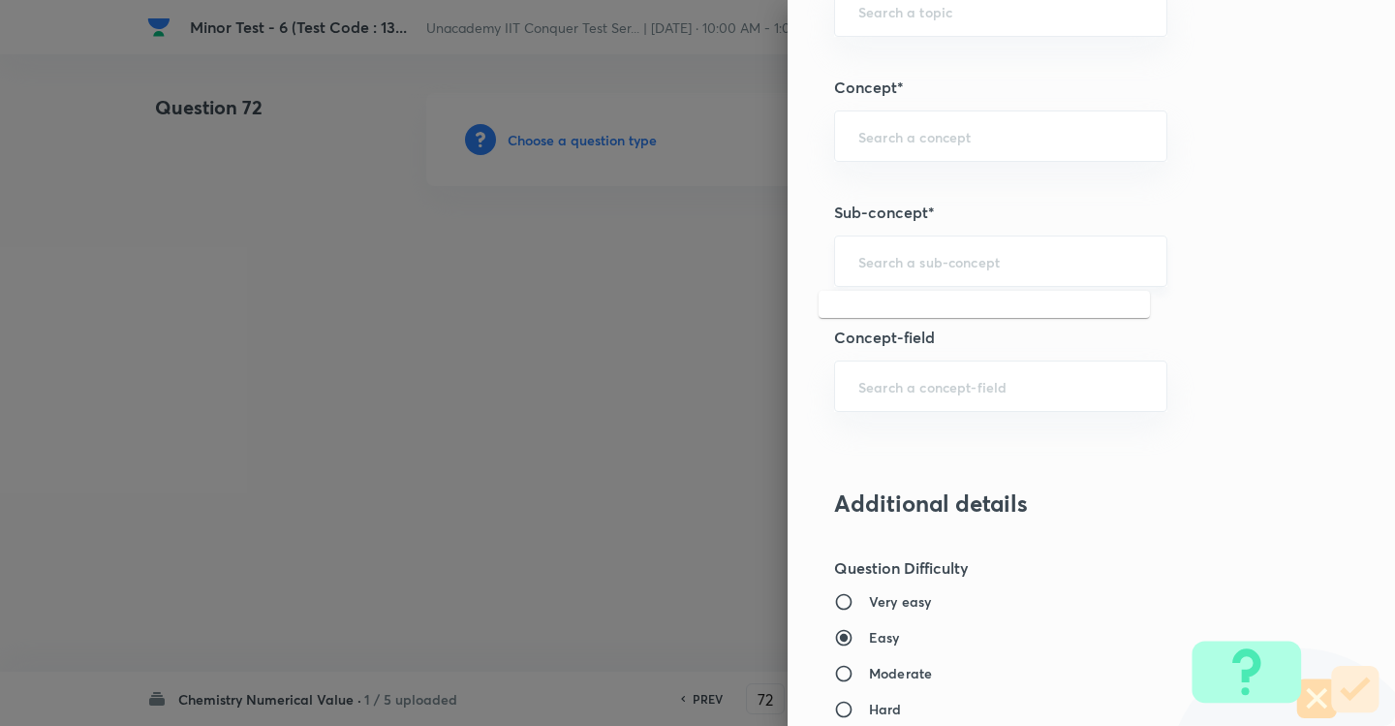
click at [918, 260] on input "text" at bounding box center [1001, 261] width 285 height 18
paste input "Development Of The Science Of Organic Chemistry"
click at [866, 315] on li "Development Of The Science Of Organic Chemistry" at bounding box center [984, 327] width 331 height 58
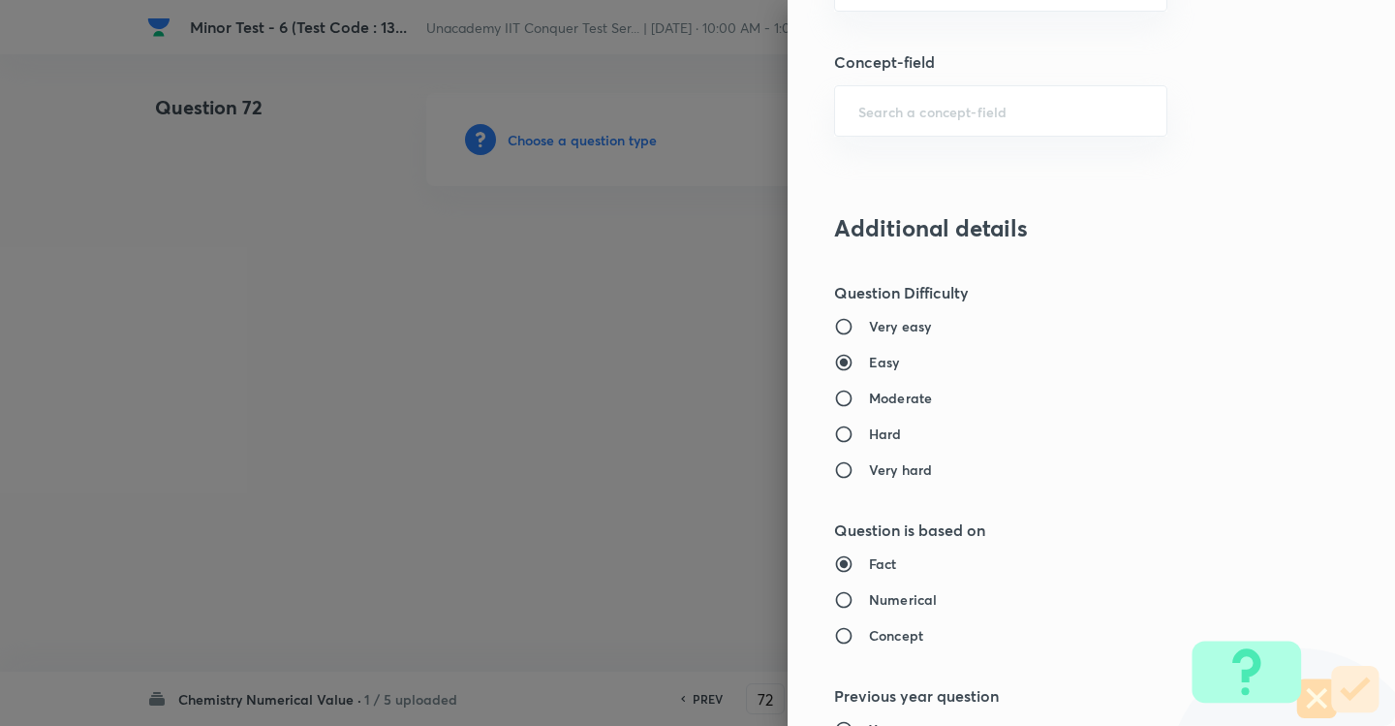
scroll to position [1357, 0]
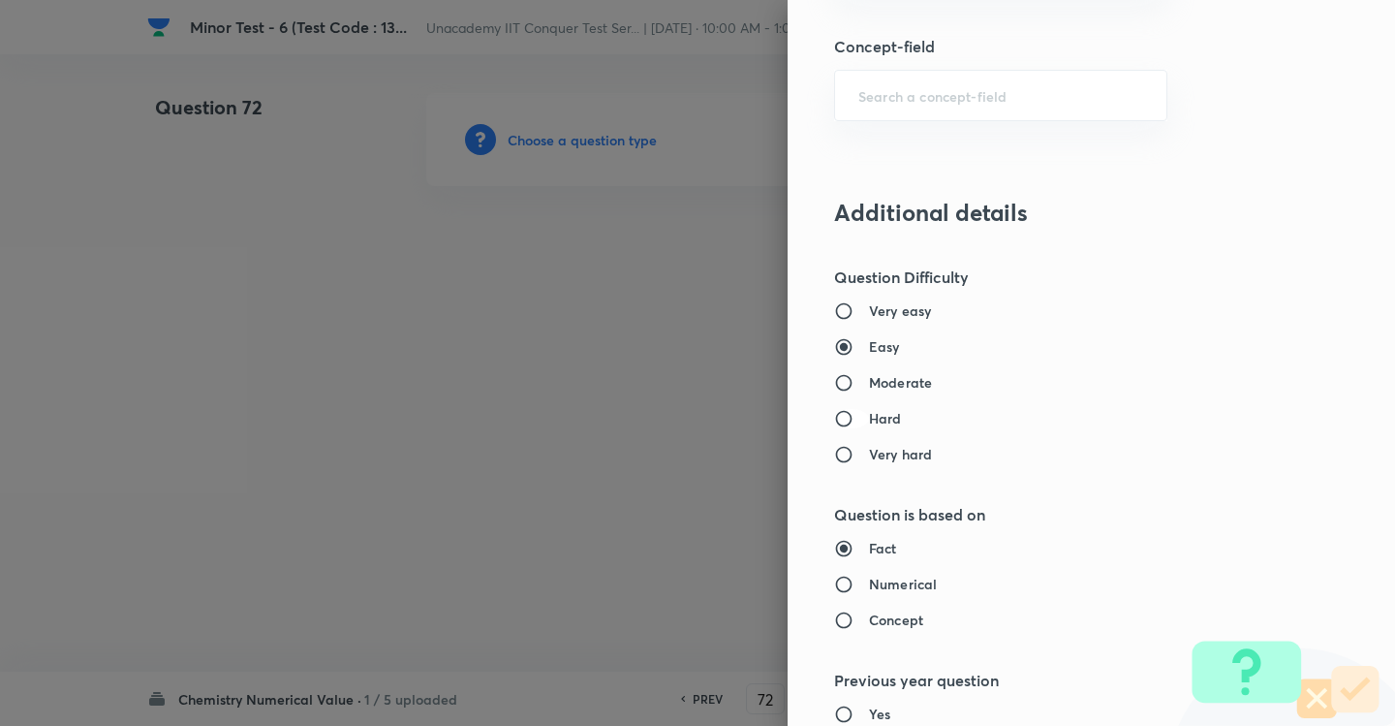
click at [848, 414] on input "Hard" at bounding box center [851, 418] width 35 height 19
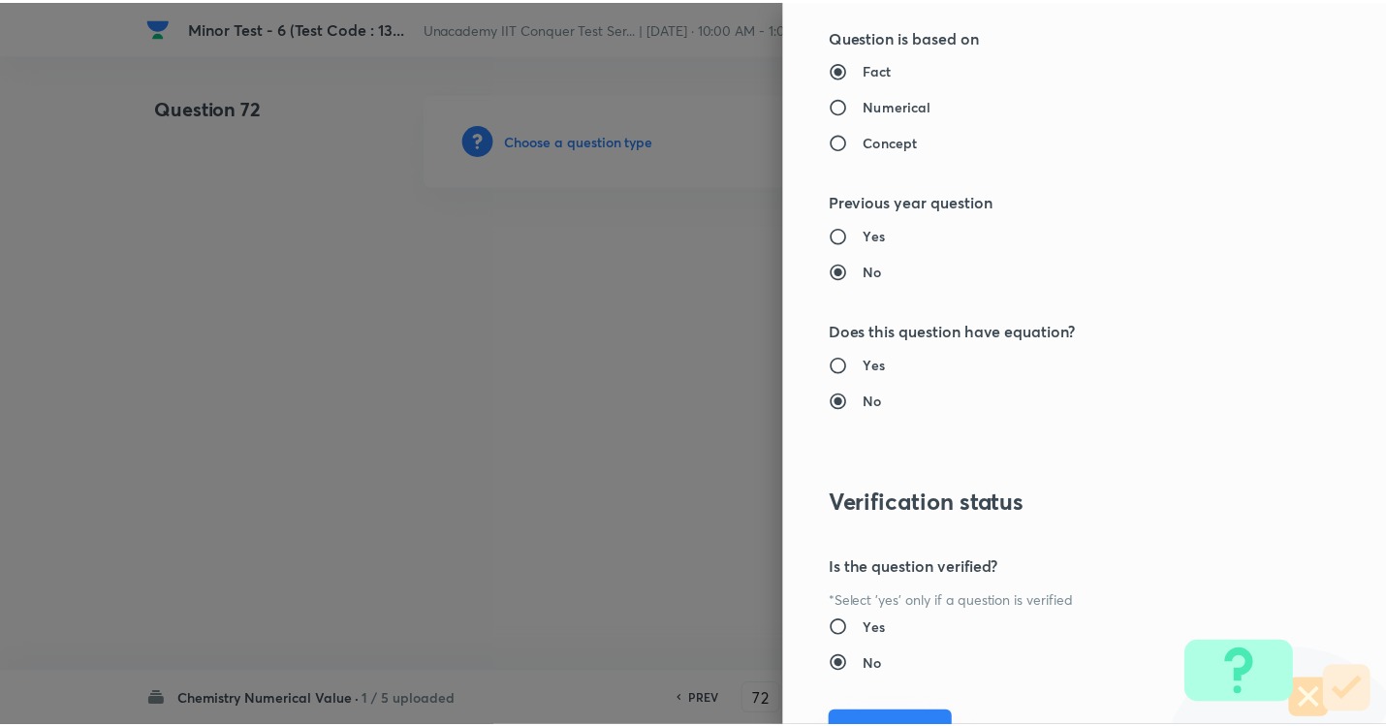
scroll to position [1931, 0]
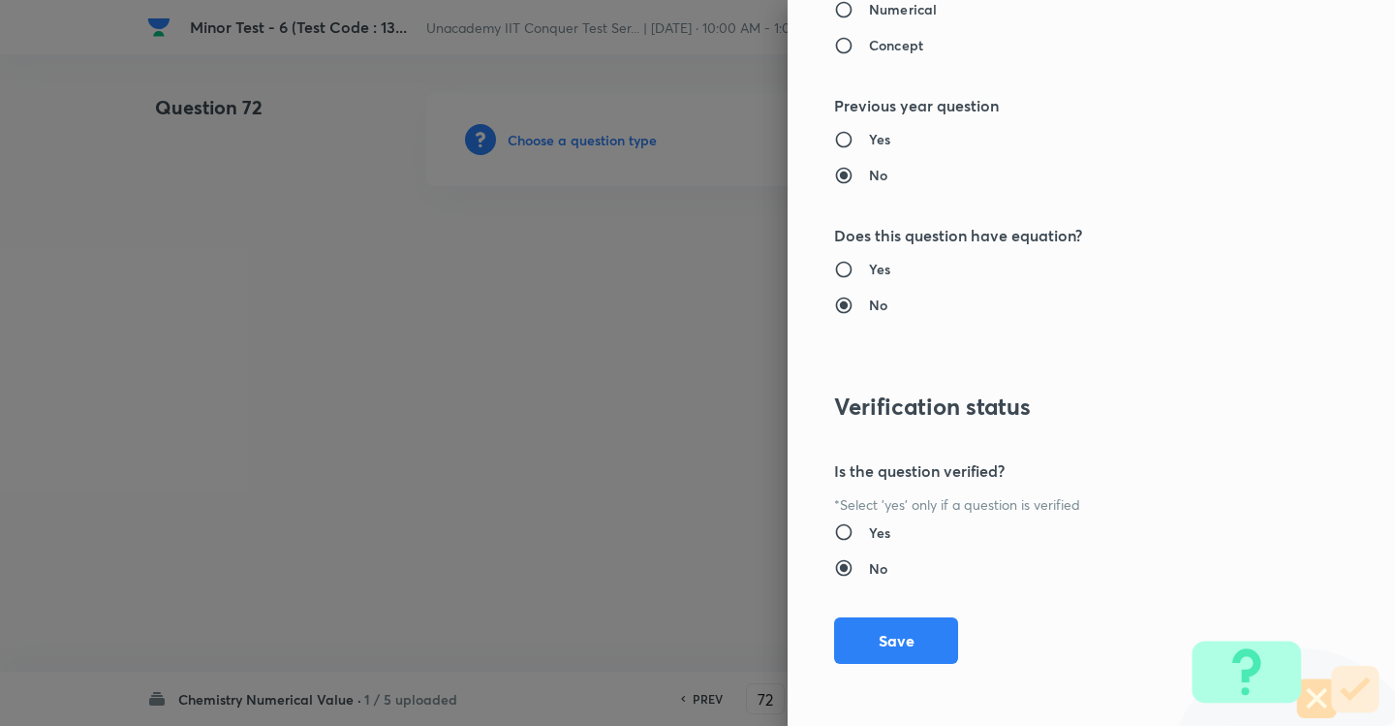
drag, startPoint x: 905, startPoint y: 646, endPoint x: 914, endPoint y: 674, distance: 29.4
click at [907, 651] on button "Save" at bounding box center [896, 640] width 124 height 47
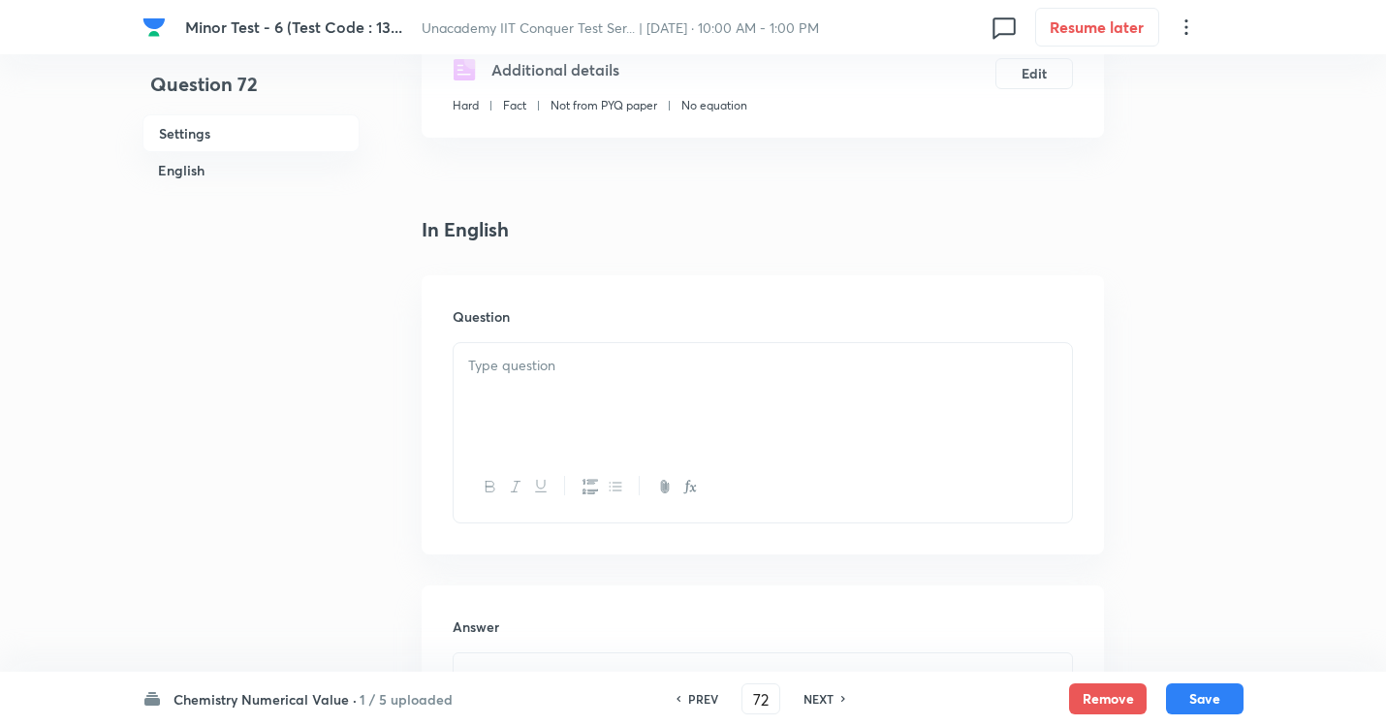
scroll to position [388, 0]
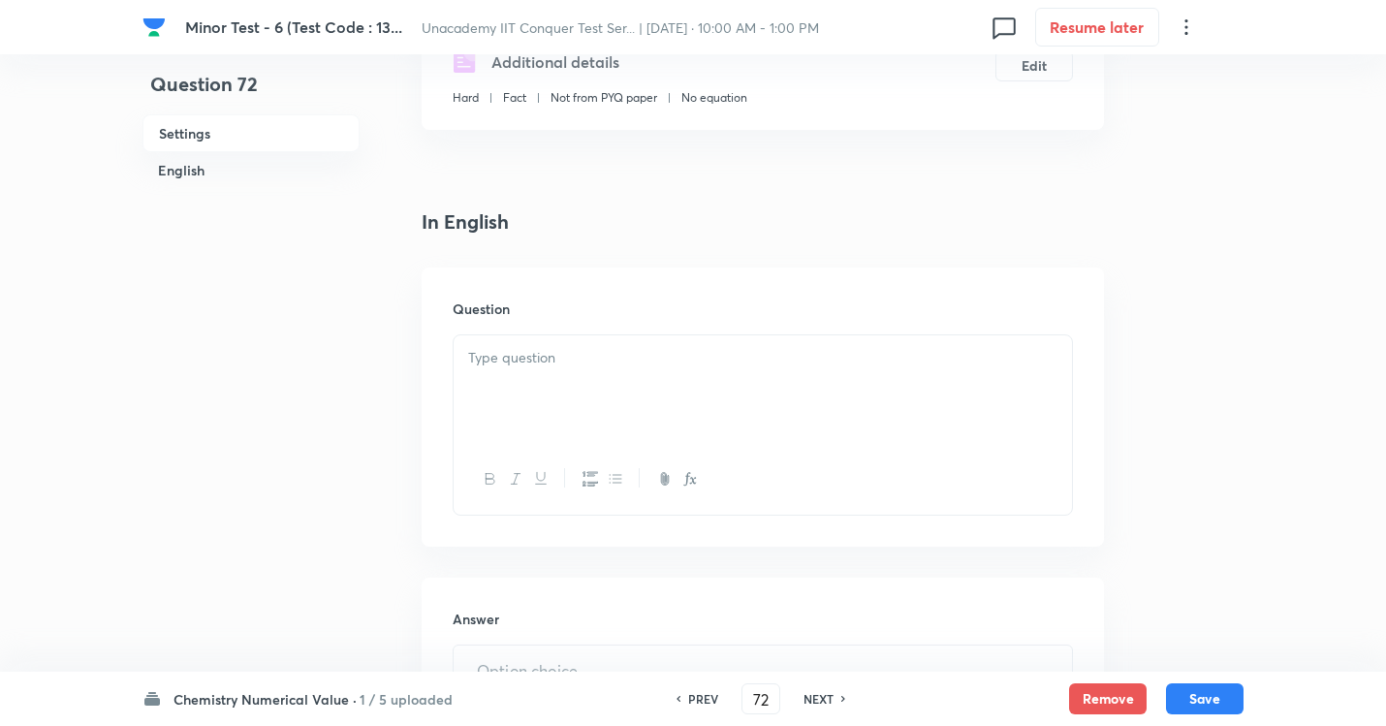
click at [601, 391] on div at bounding box center [763, 389] width 618 height 109
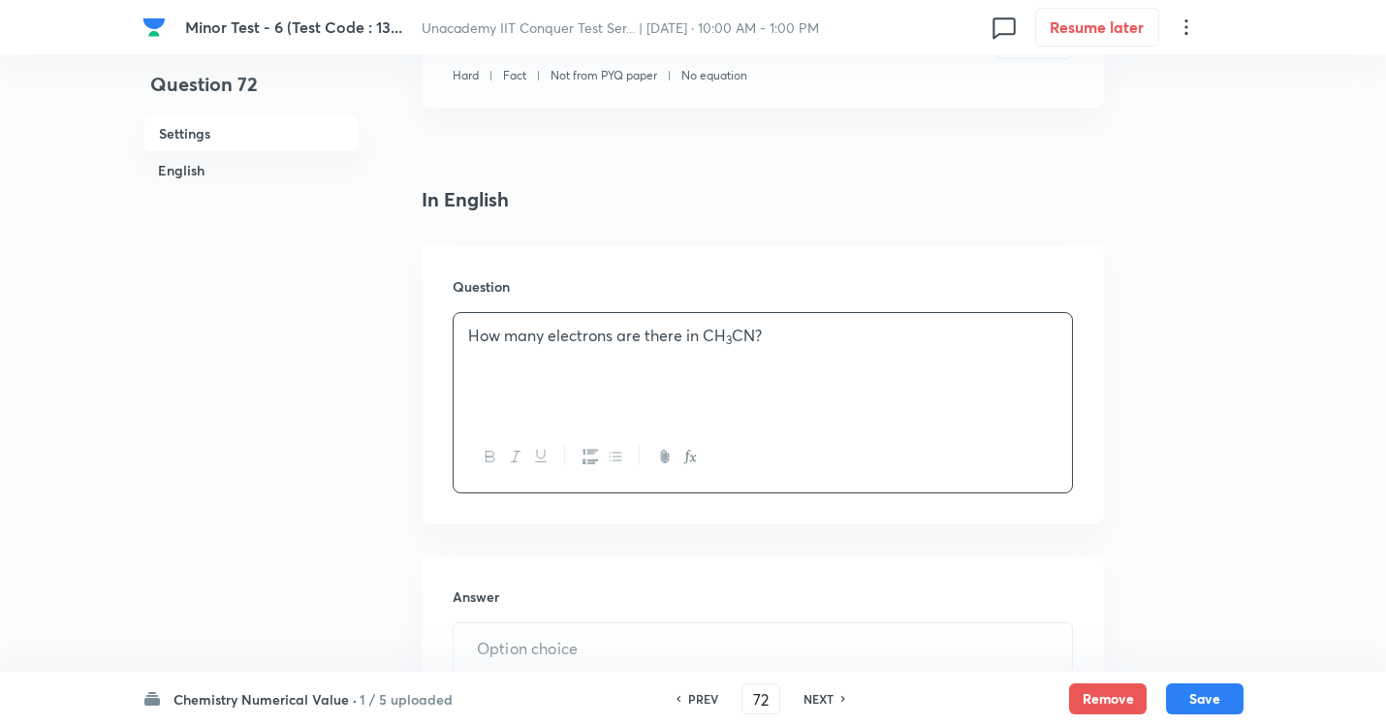
scroll to position [485, 0]
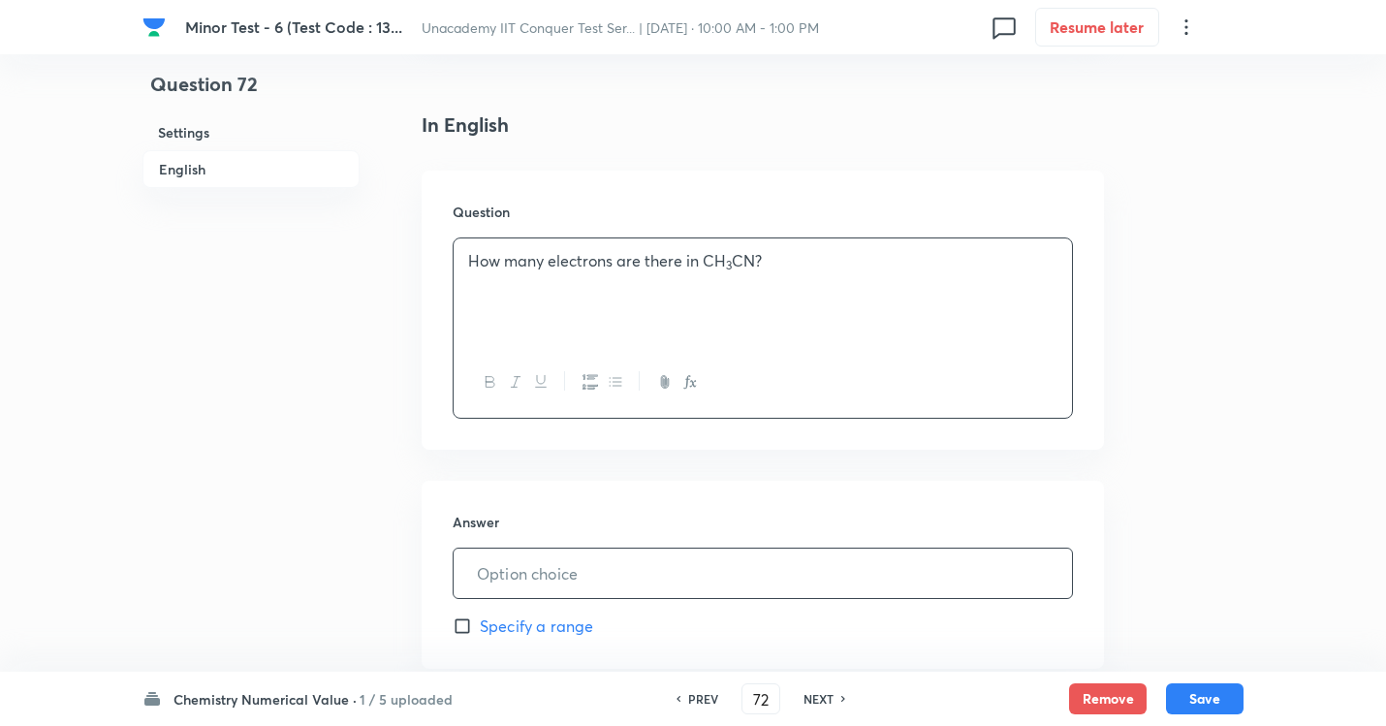
click at [515, 561] on input "text" at bounding box center [763, 572] width 618 height 49
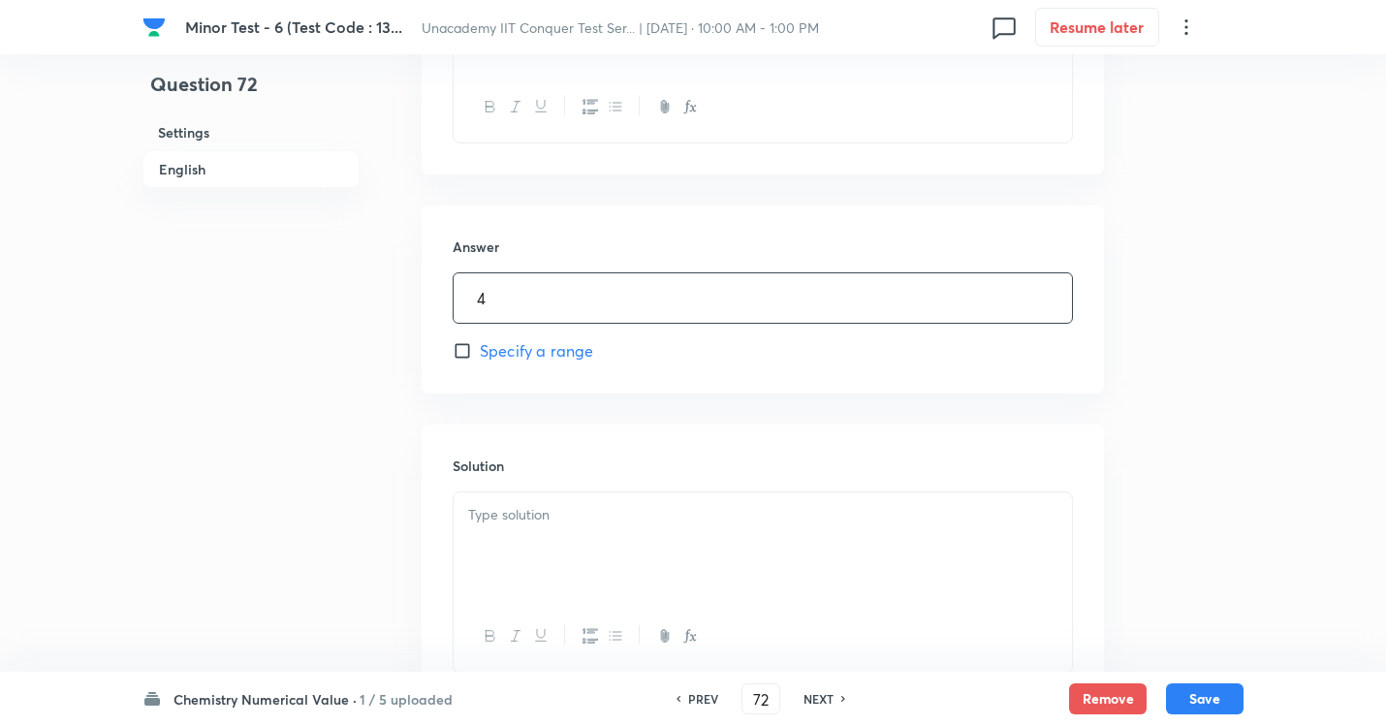
scroll to position [872, 0]
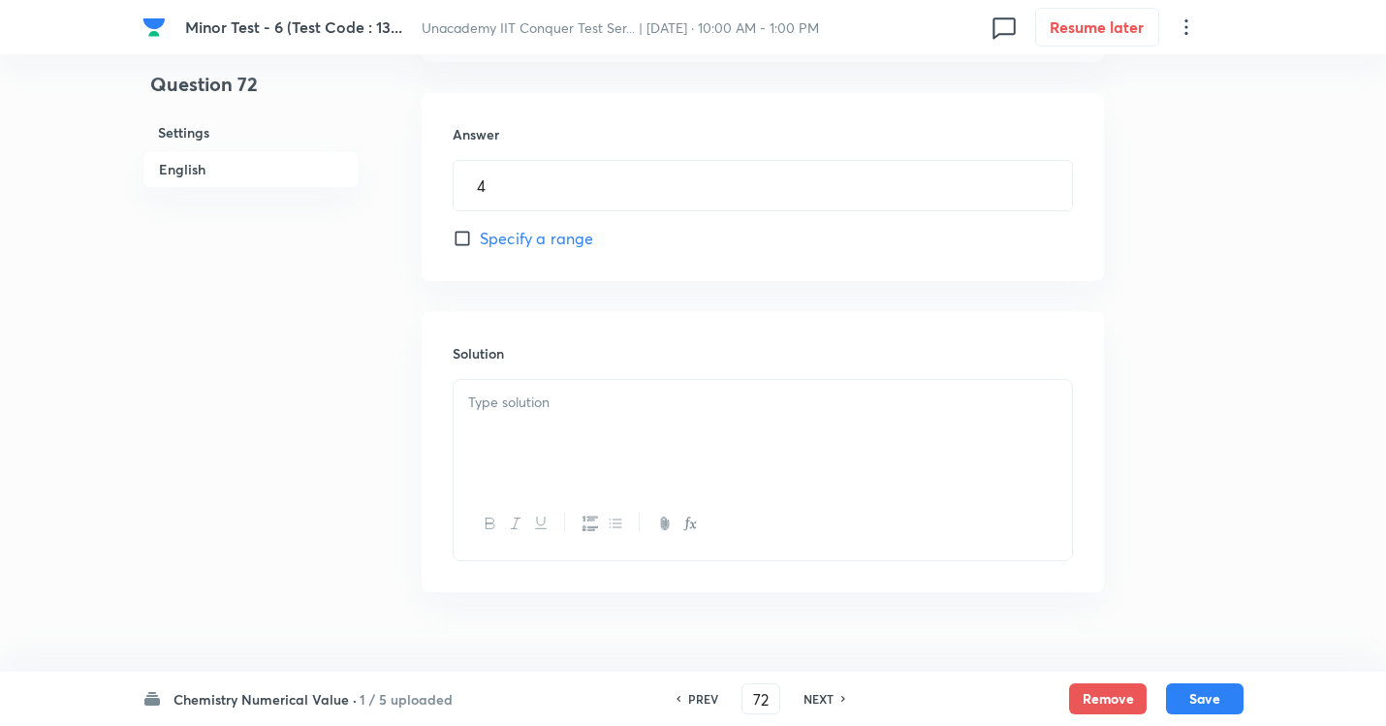
click at [585, 433] on div at bounding box center [763, 434] width 618 height 109
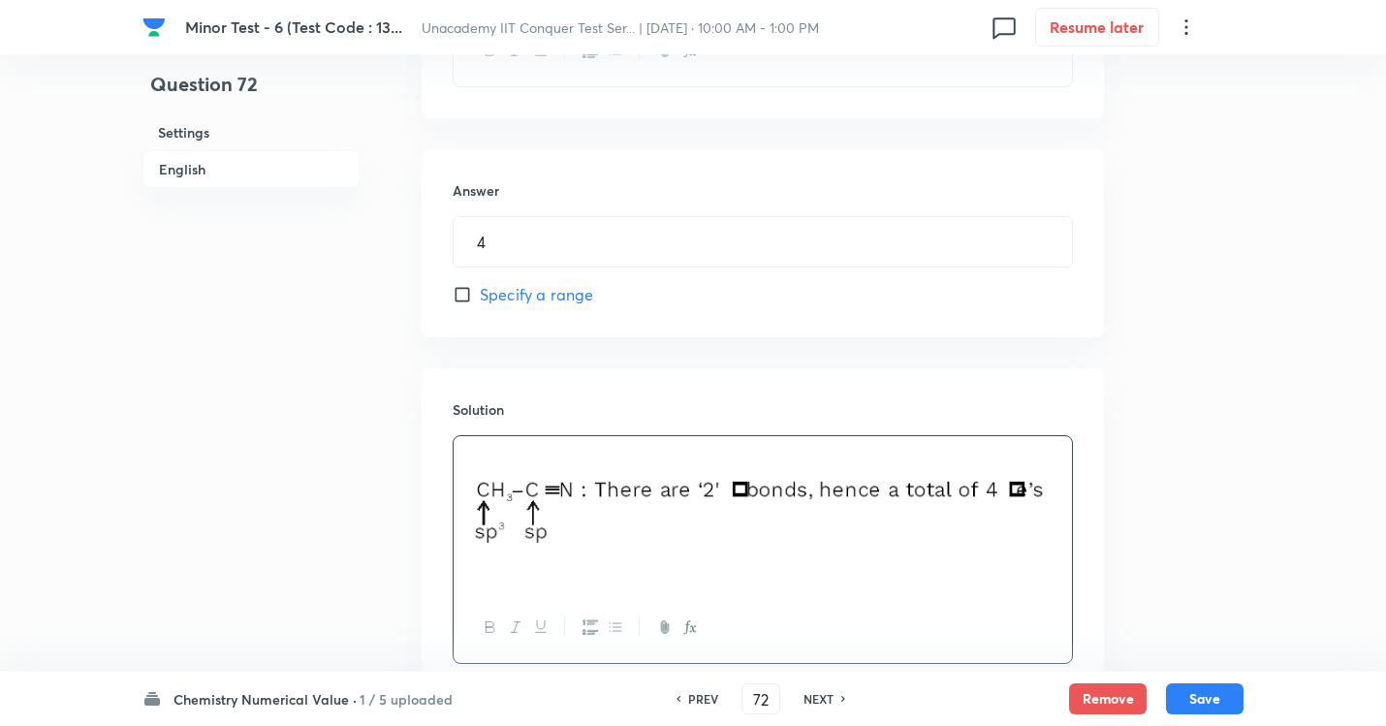
scroll to position [955, 0]
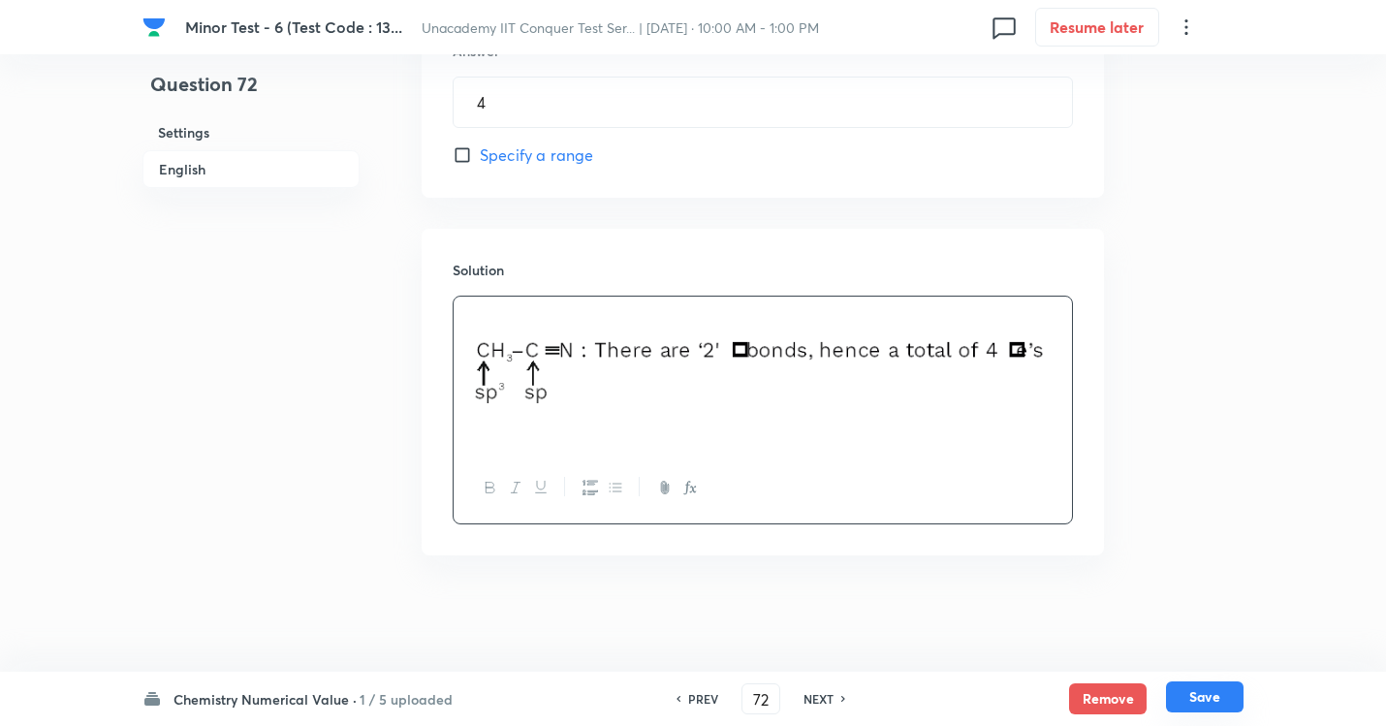
click at [1193, 659] on button "Save" at bounding box center [1205, 696] width 78 height 31
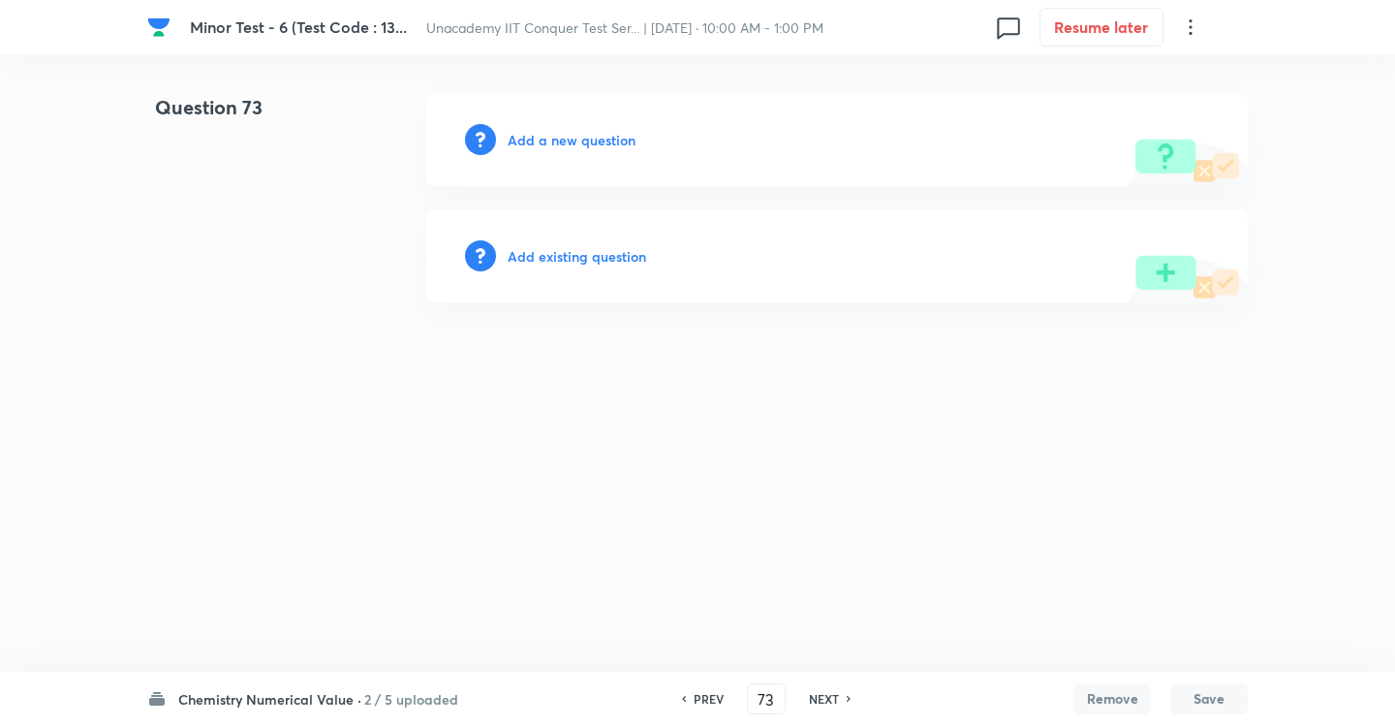
click at [595, 142] on h6 "Add a new question" at bounding box center [572, 140] width 128 height 20
click at [640, 149] on h6 "Choose a question type" at bounding box center [582, 140] width 149 height 20
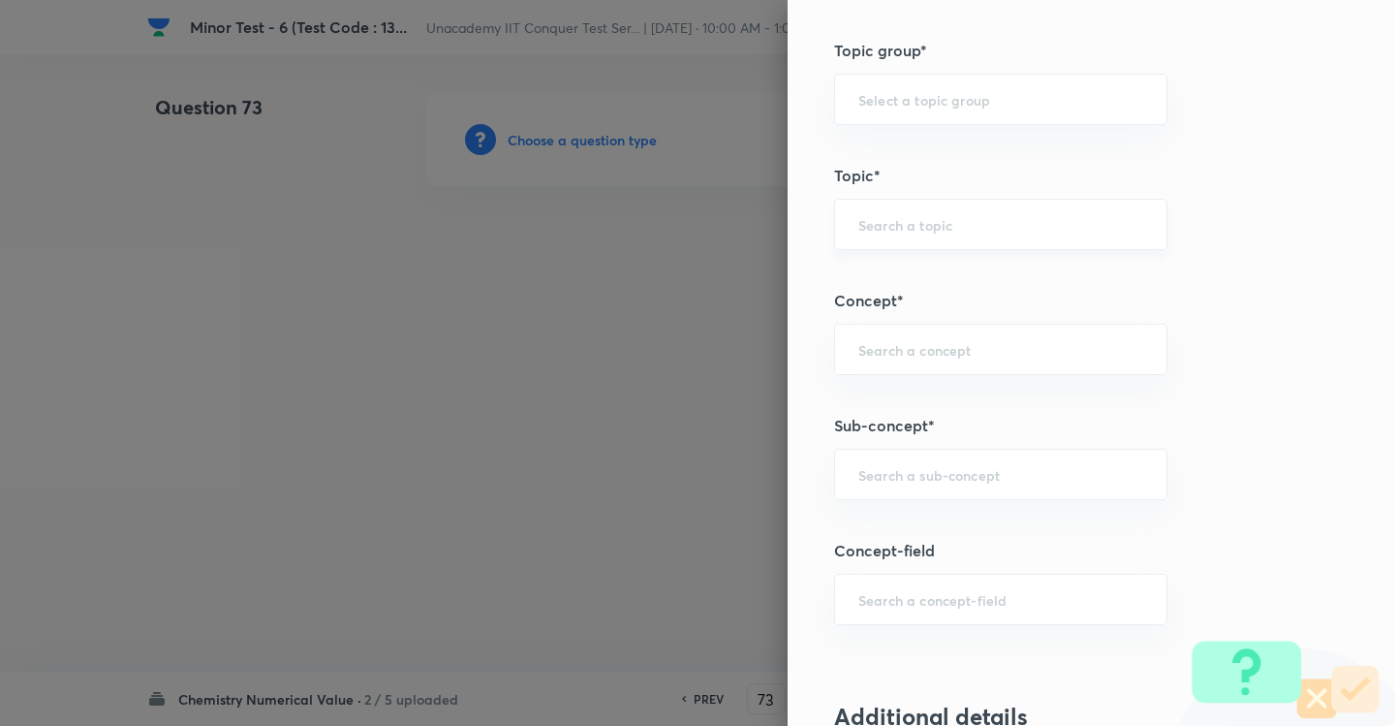
scroll to position [872, 0]
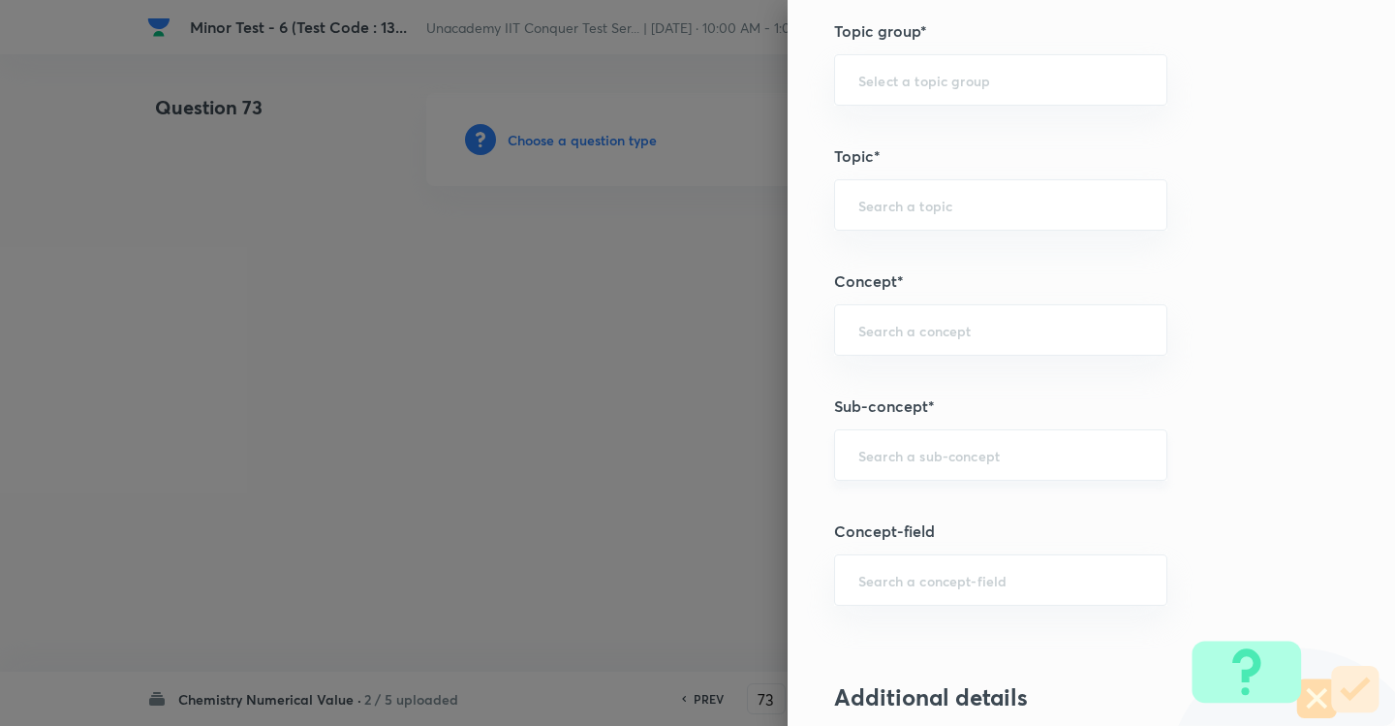
click at [911, 449] on input "text" at bounding box center [1001, 455] width 285 height 18
paste input "Development Of The Science Of Organic Chemistry"
click at [922, 512] on li "Development Of The Science Of Organic Chemistry" at bounding box center [984, 521] width 331 height 58
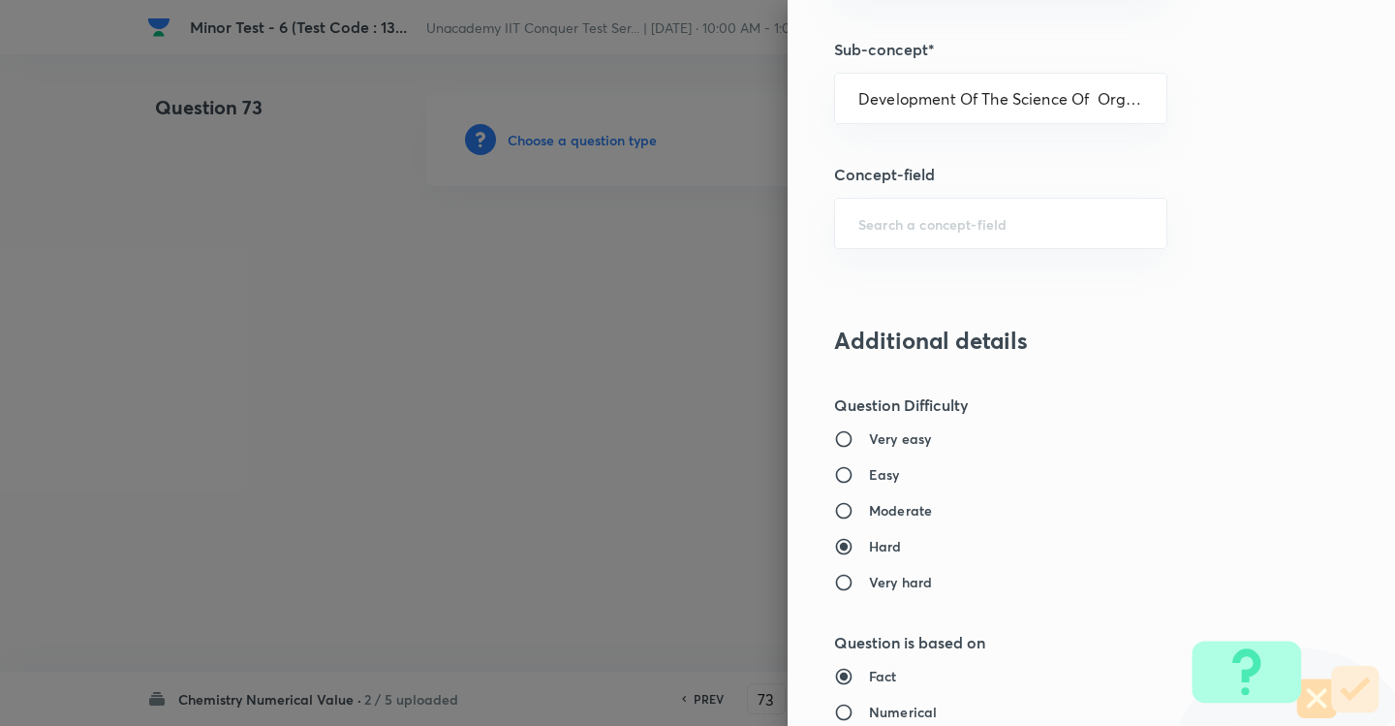
scroll to position [1260, 0]
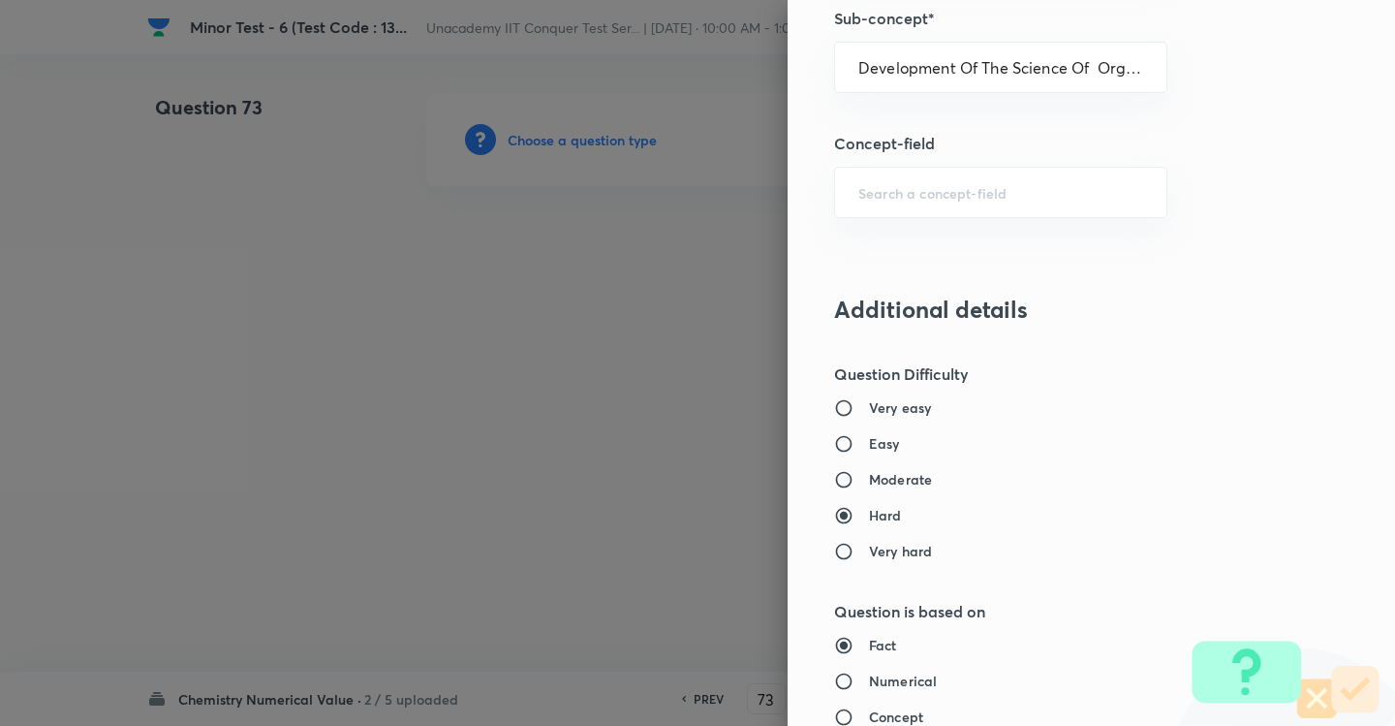
click at [869, 442] on h6 "Easy" at bounding box center [884, 443] width 31 height 20
click at [855, 442] on input "Easy" at bounding box center [851, 443] width 35 height 19
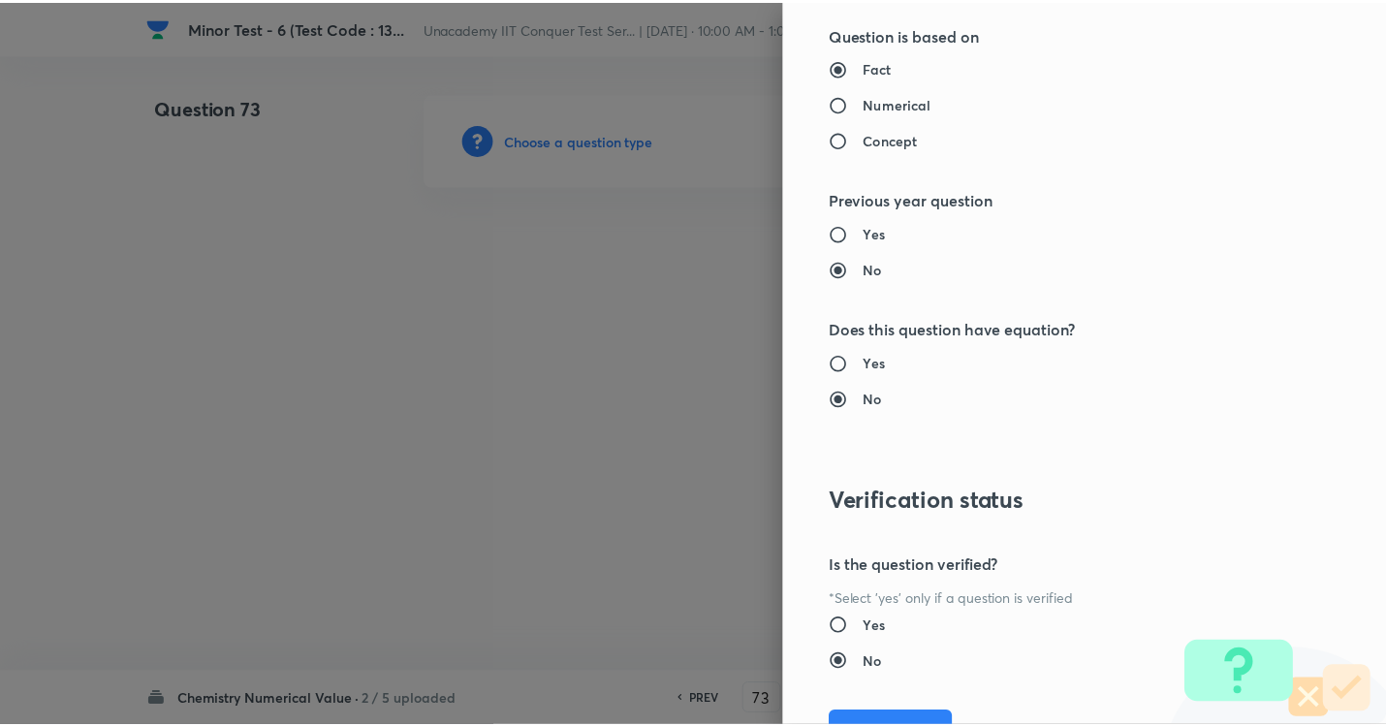
scroll to position [1931, 0]
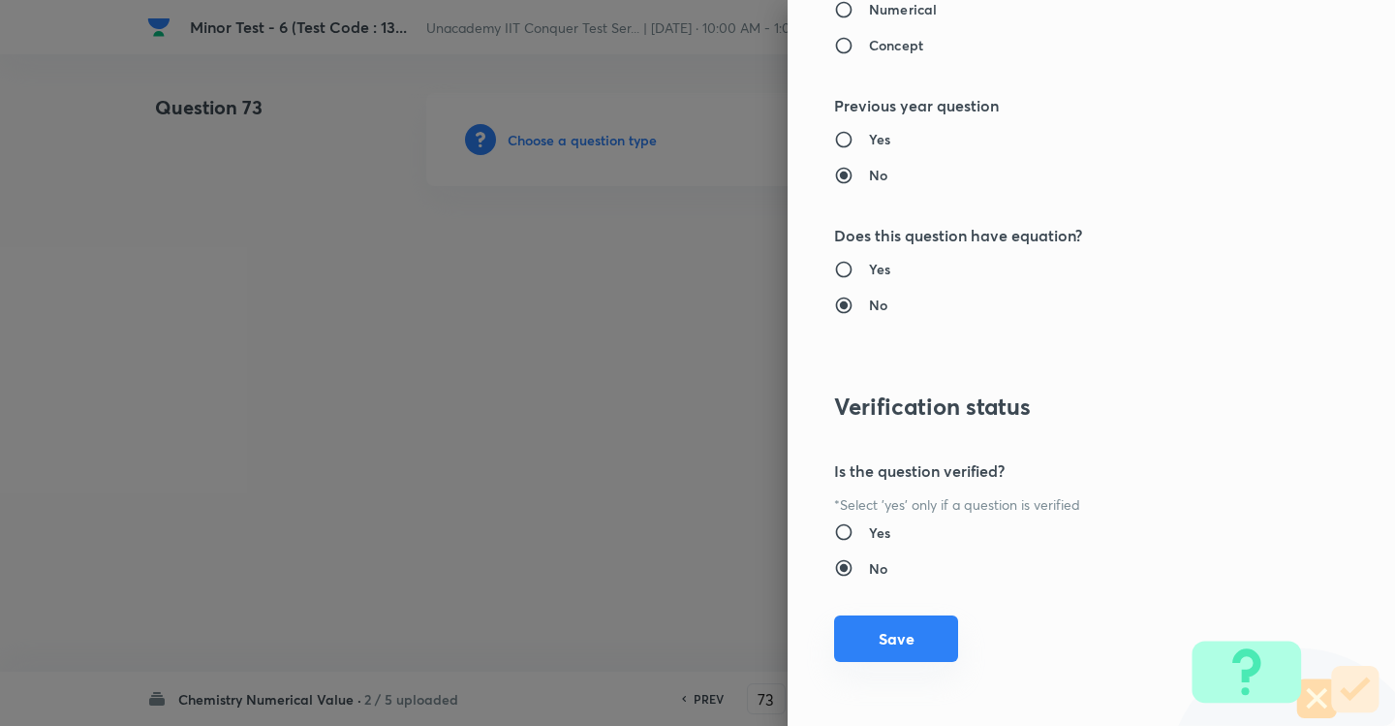
click at [892, 656] on button "Save" at bounding box center [896, 638] width 124 height 47
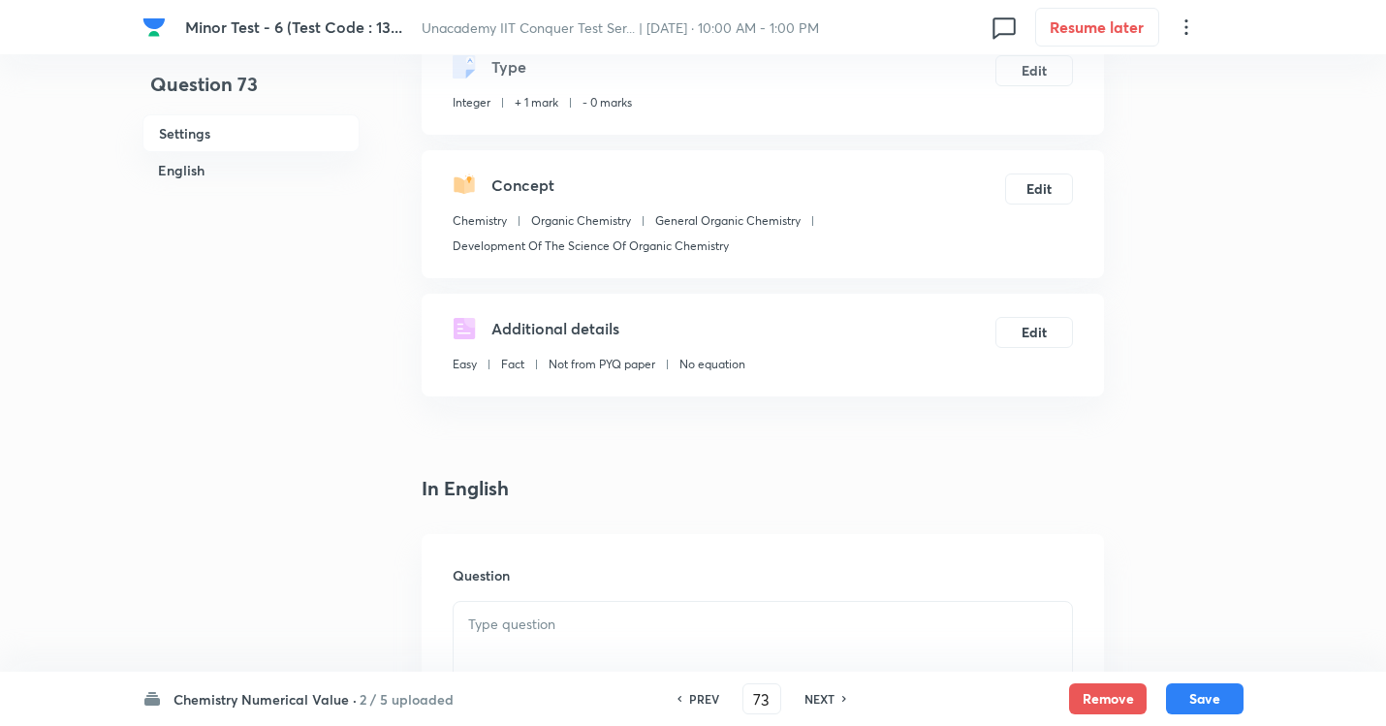
scroll to position [388, 0]
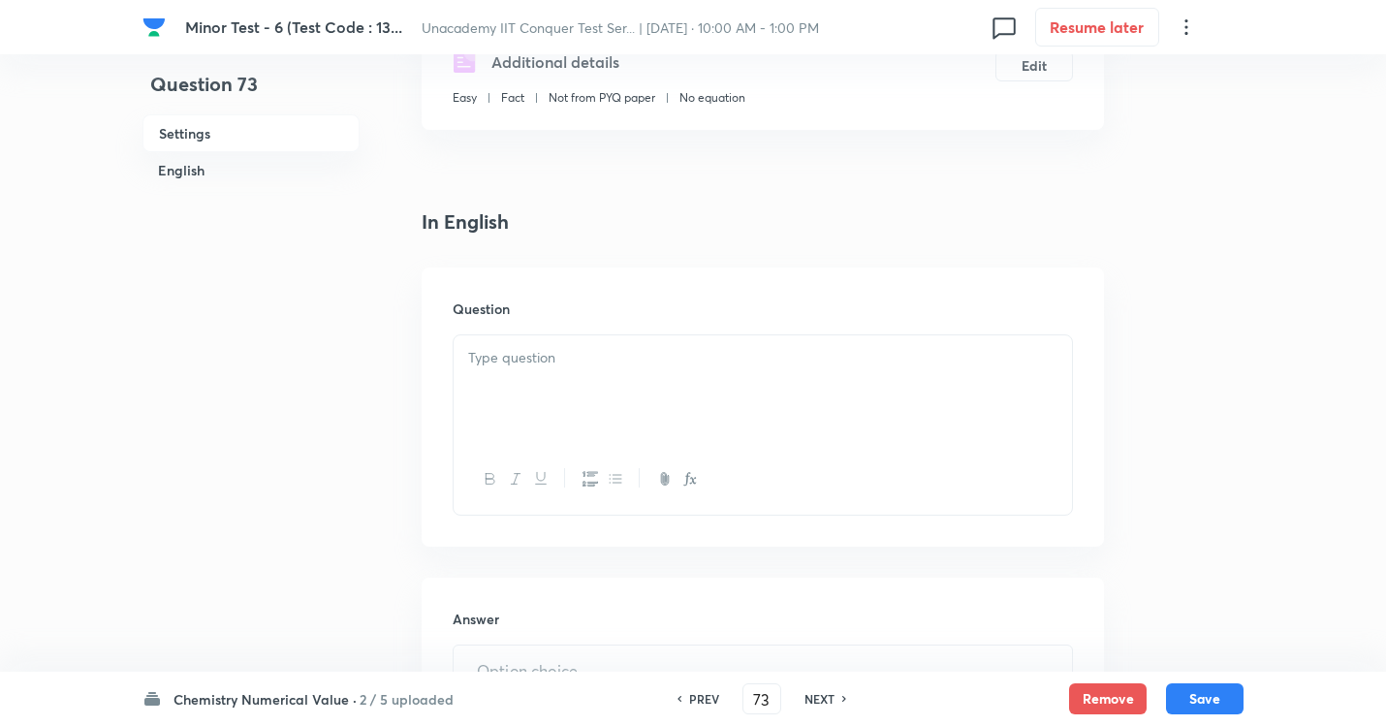
click at [627, 394] on div at bounding box center [763, 389] width 618 height 109
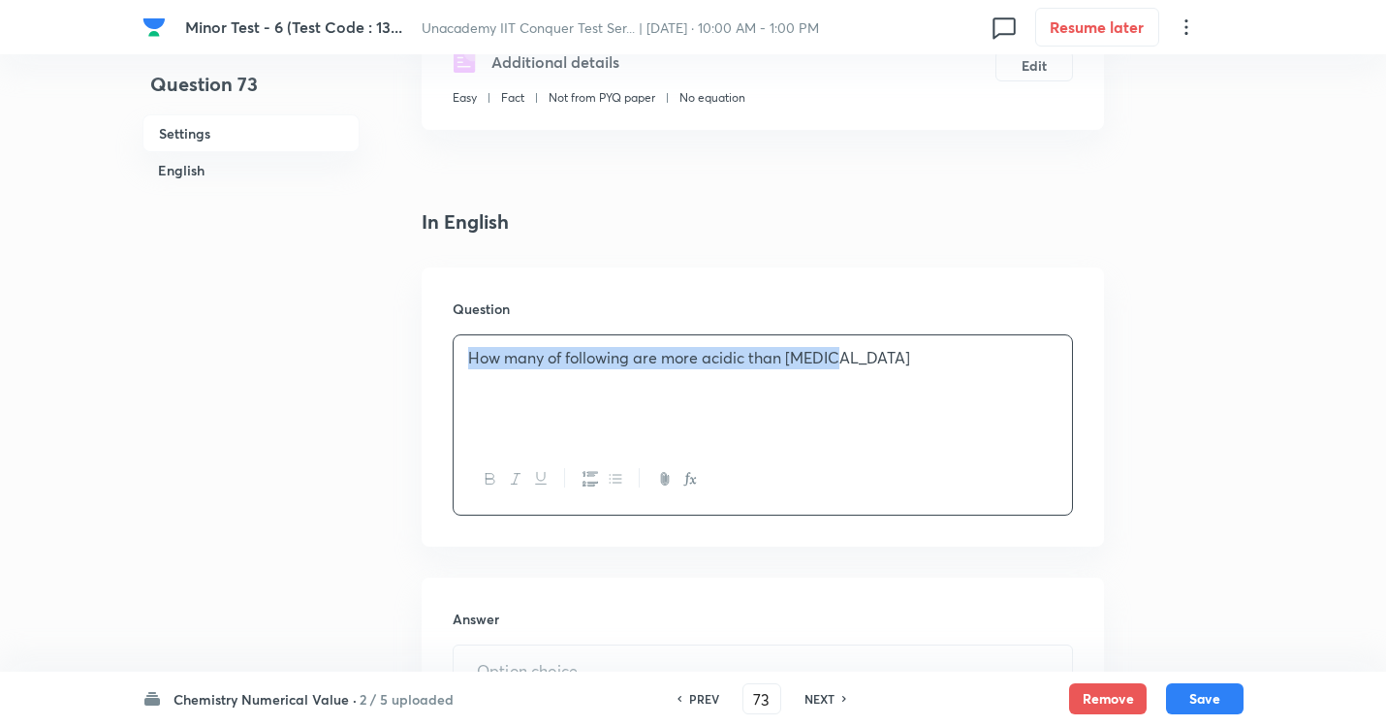
drag, startPoint x: 855, startPoint y: 355, endPoint x: 206, endPoint y: 325, distance: 649.0
click at [215, 326] on div "Question 73 Settings English Settings Type Integer + 1 mark - 0 marks Edit Conc…" at bounding box center [692, 429] width 1101 height 1449
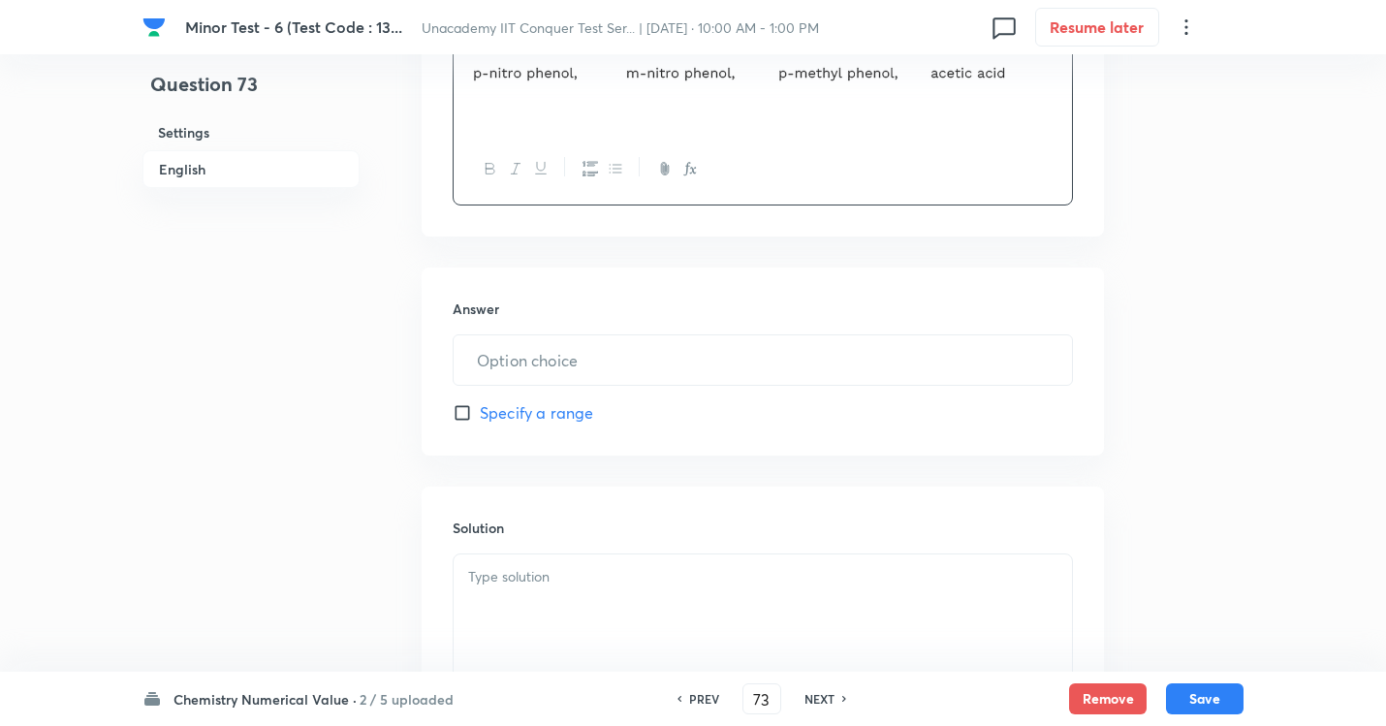
scroll to position [775, 0]
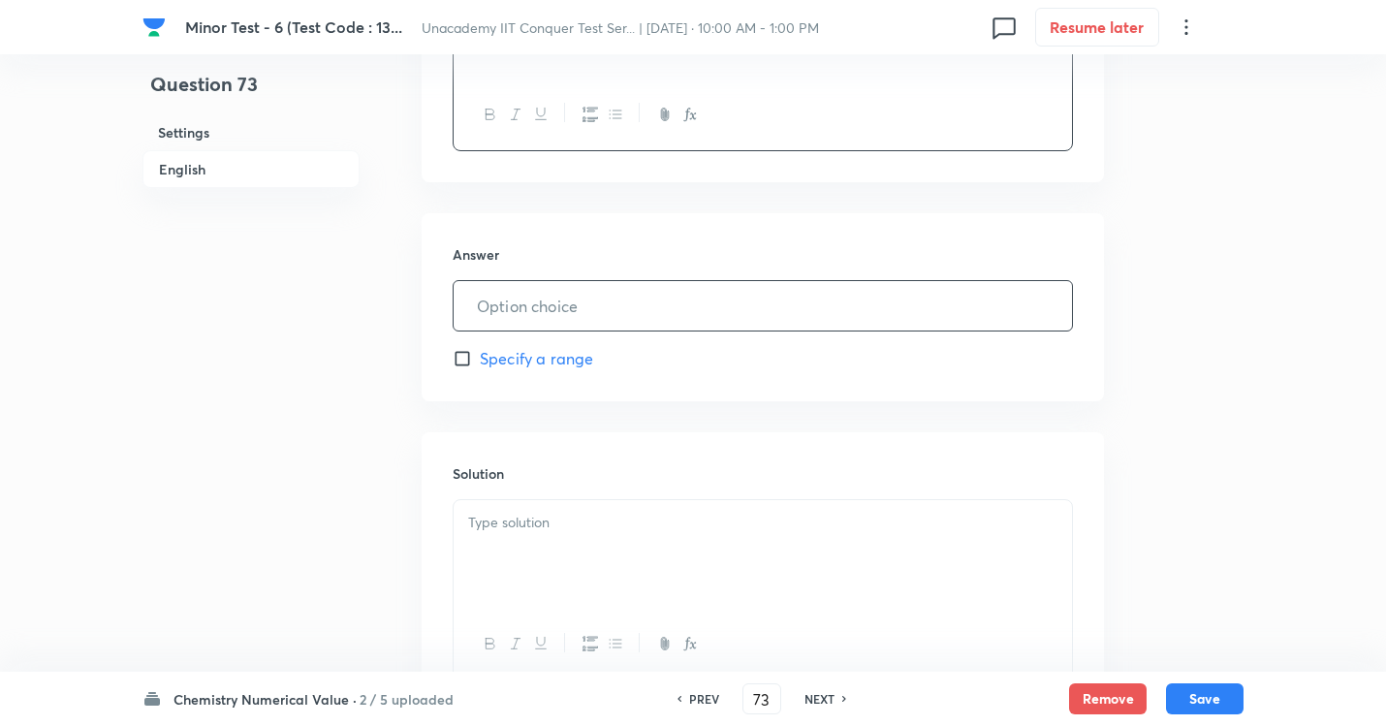
click at [506, 319] on input "text" at bounding box center [763, 305] width 618 height 49
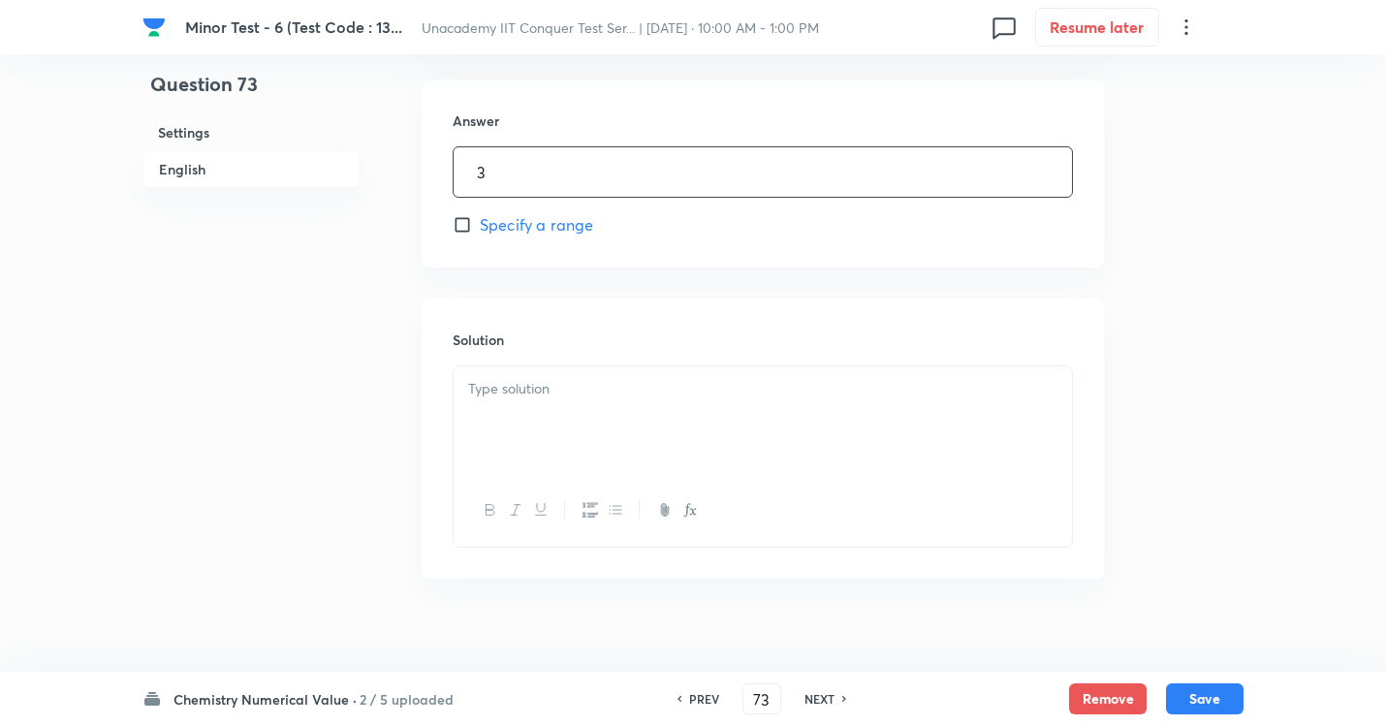
scroll to position [932, 0]
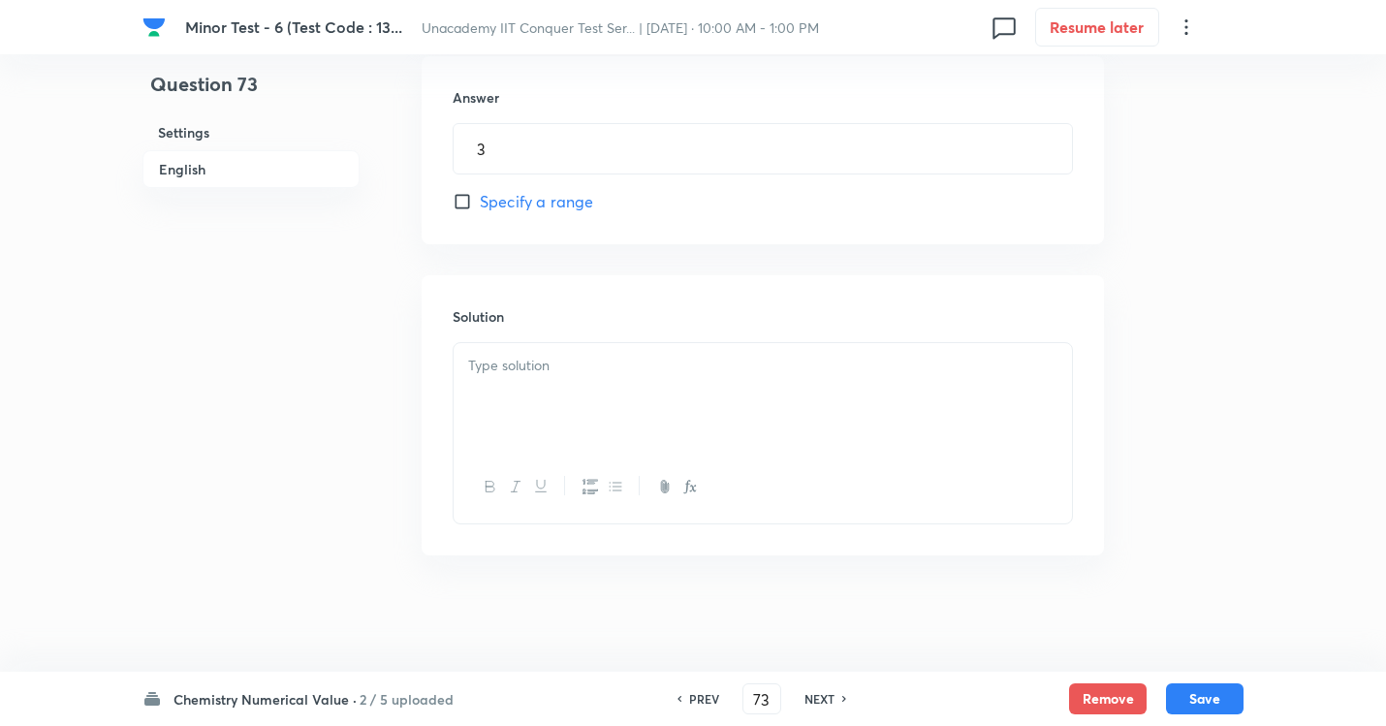
click at [649, 363] on p at bounding box center [762, 366] width 589 height 22
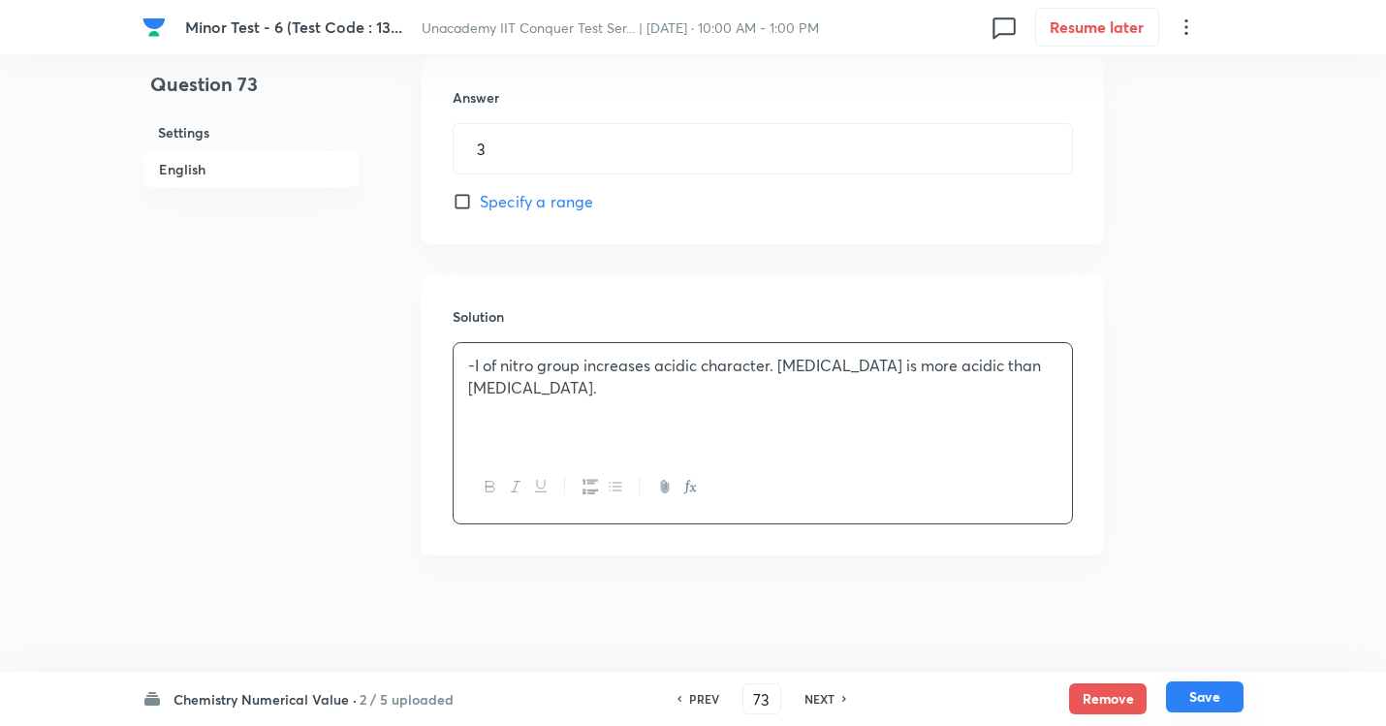
click at [1211, 659] on button "Save" at bounding box center [1205, 696] width 78 height 31
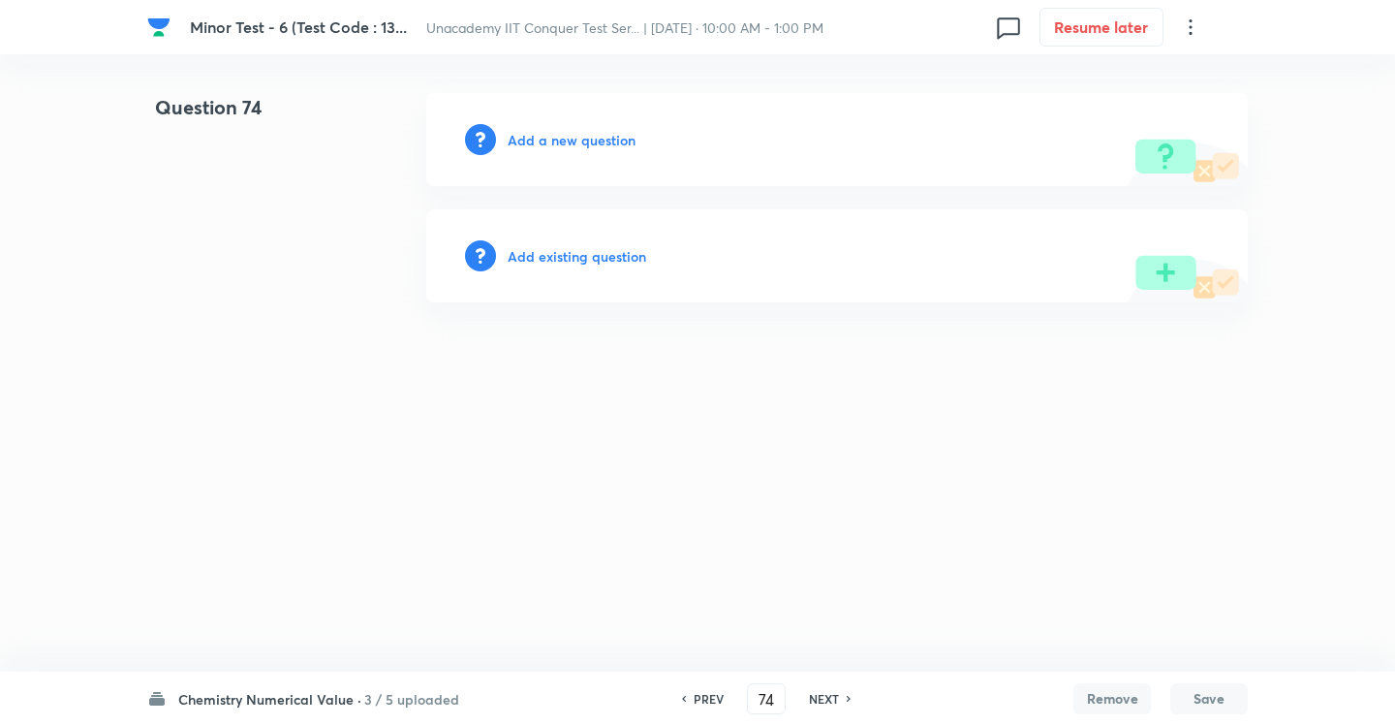
click at [541, 140] on h6 "Add a new question" at bounding box center [572, 140] width 128 height 20
click at [580, 136] on h6 "Choose a question type" at bounding box center [582, 140] width 149 height 20
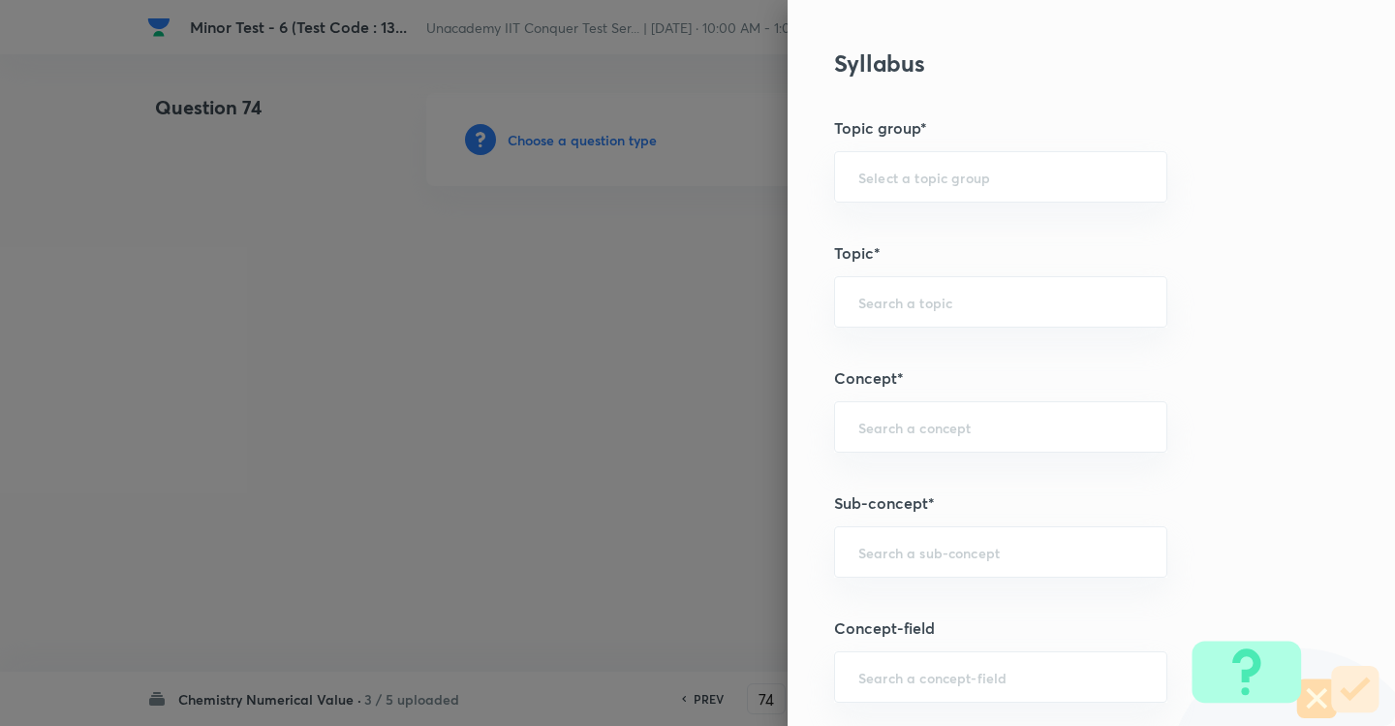
scroll to position [1066, 0]
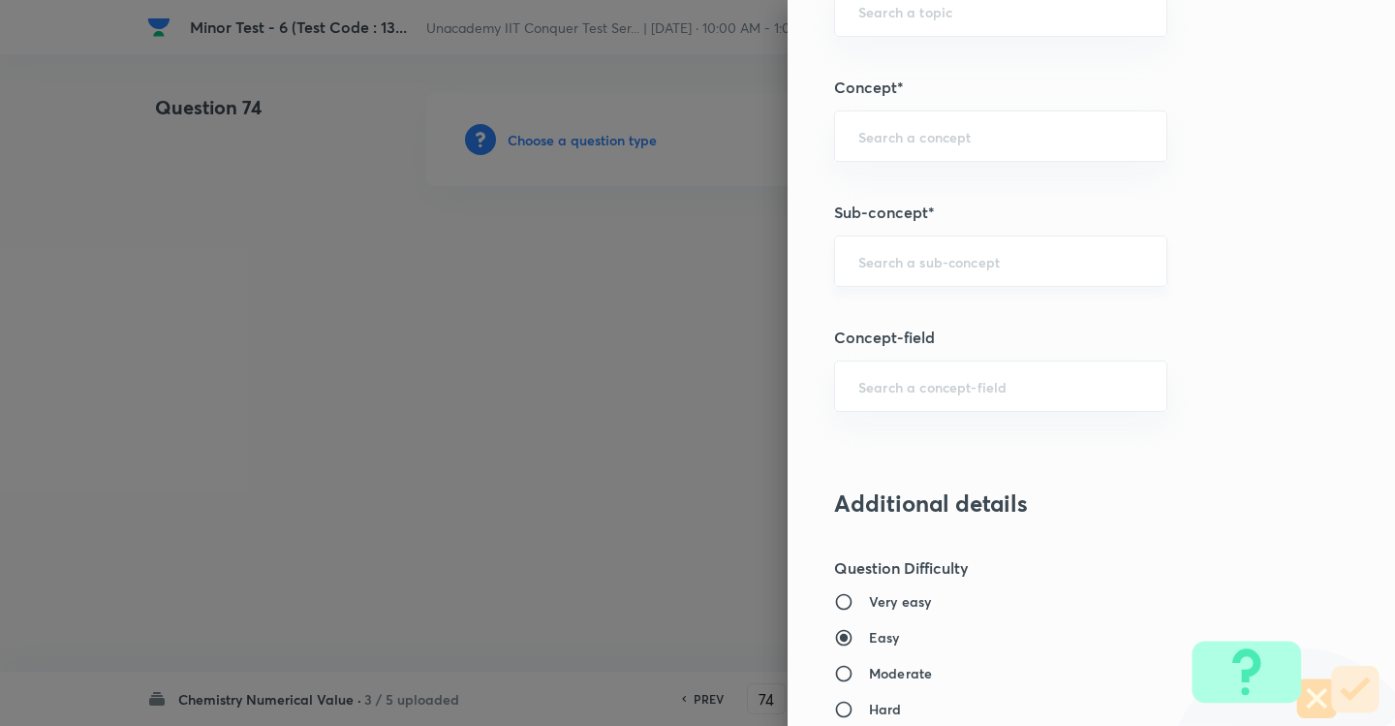
click at [876, 242] on div "​" at bounding box center [1000, 260] width 333 height 51
paste input "Development Of The Science Of Organic Chemi"
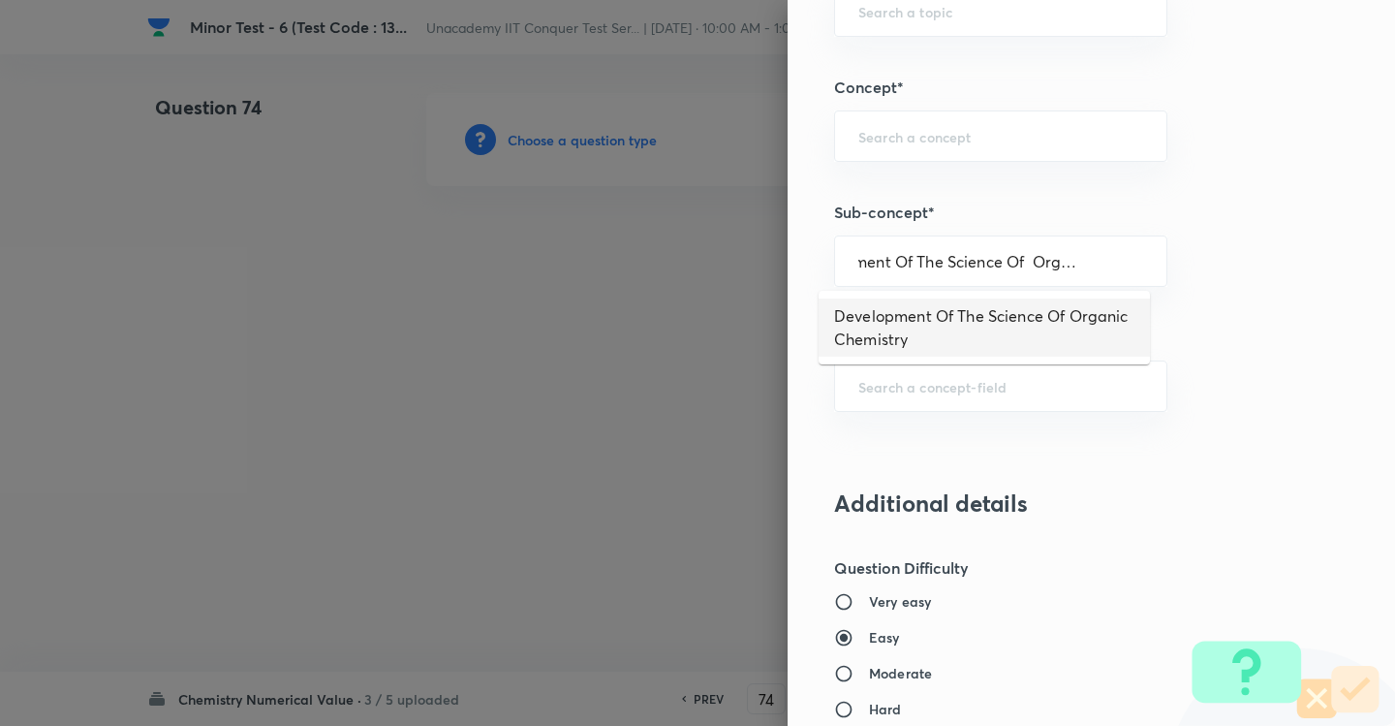
click at [896, 318] on li "Development Of The Science Of Organic Chemistry" at bounding box center [984, 327] width 331 height 58
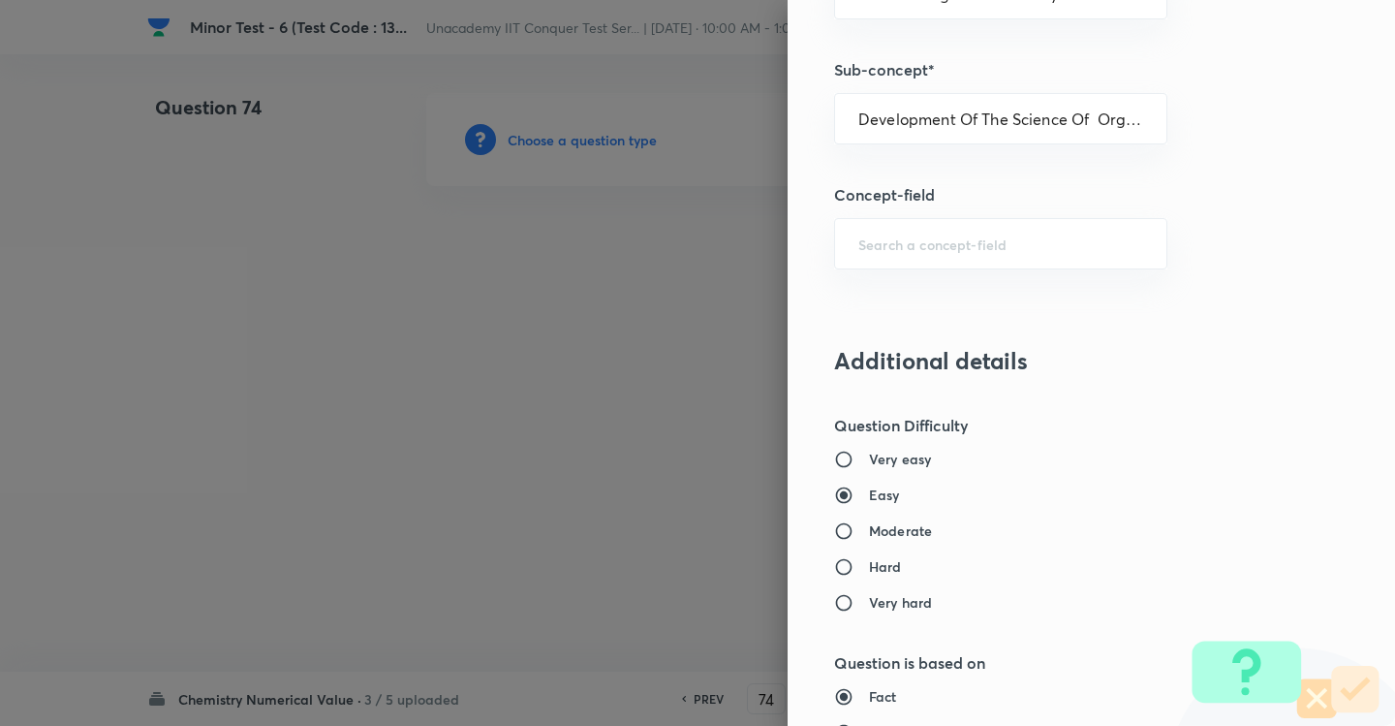
scroll to position [1454, 0]
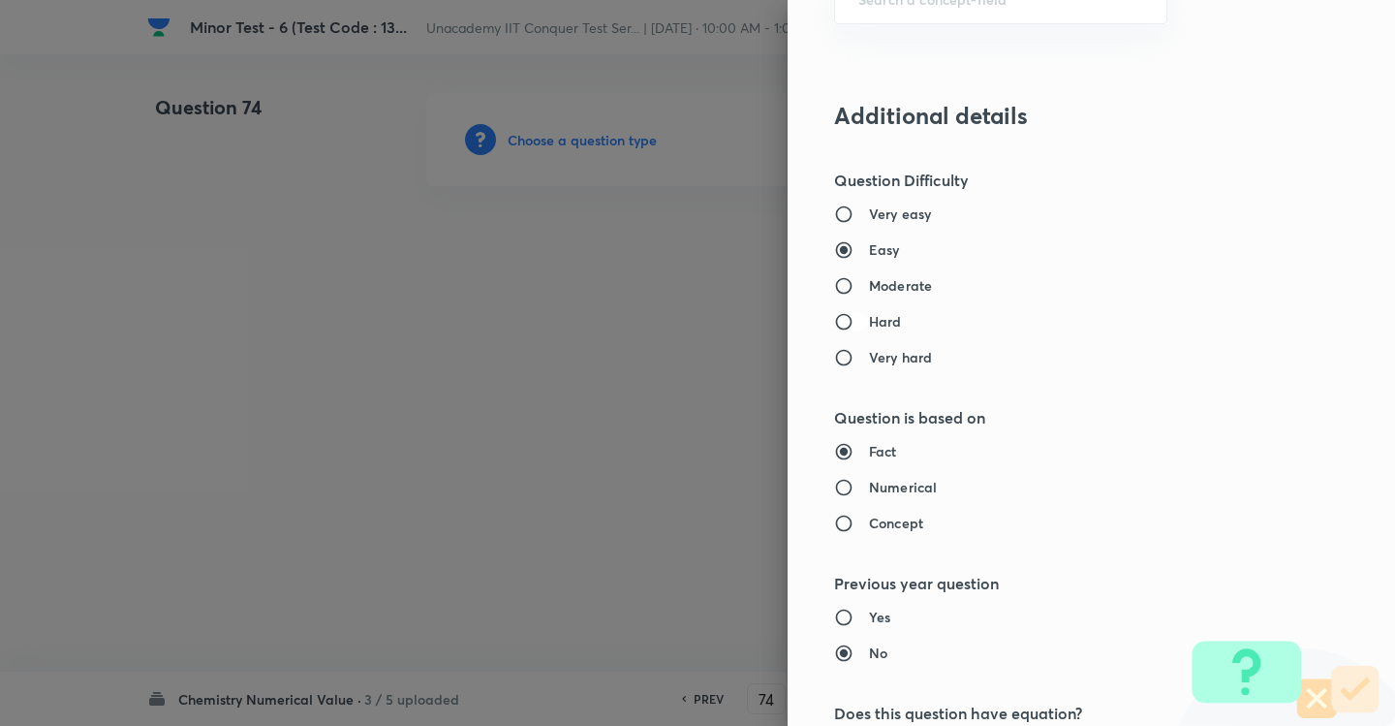
click at [834, 323] on input "Hard" at bounding box center [851, 321] width 35 height 19
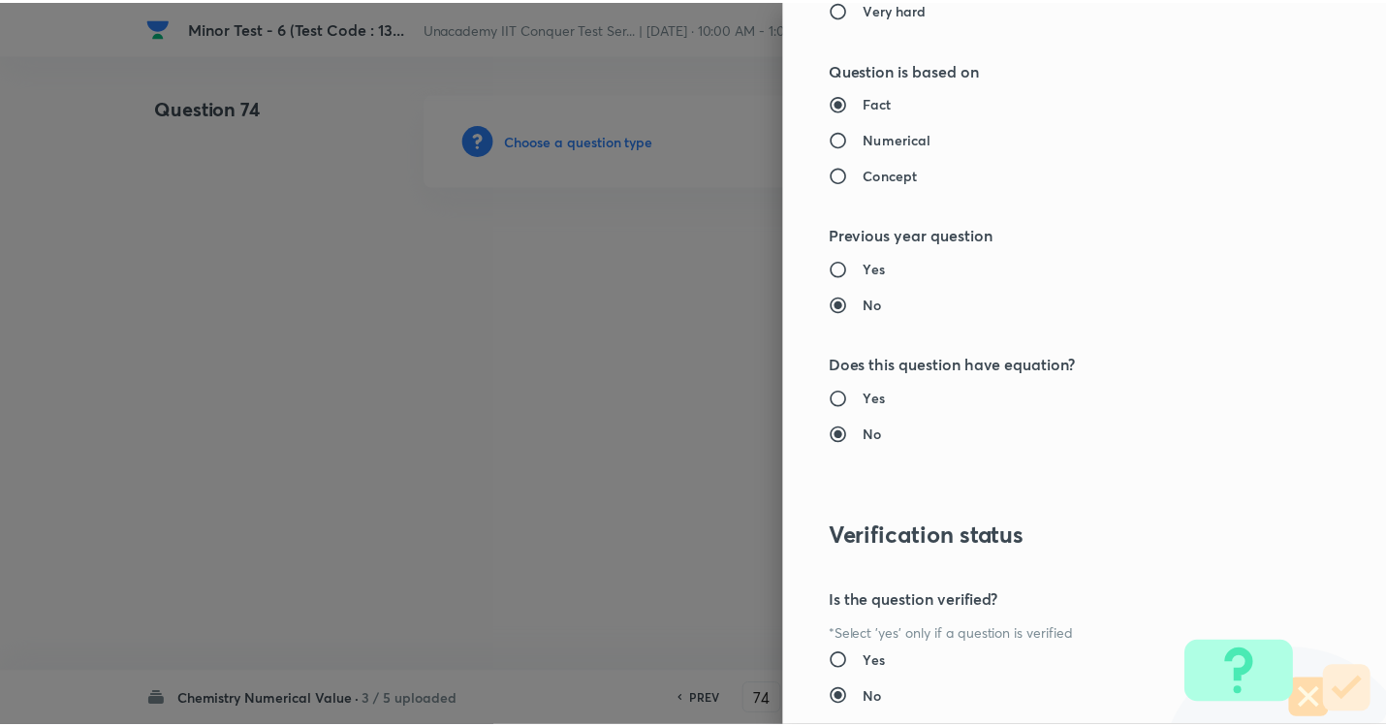
scroll to position [1931, 0]
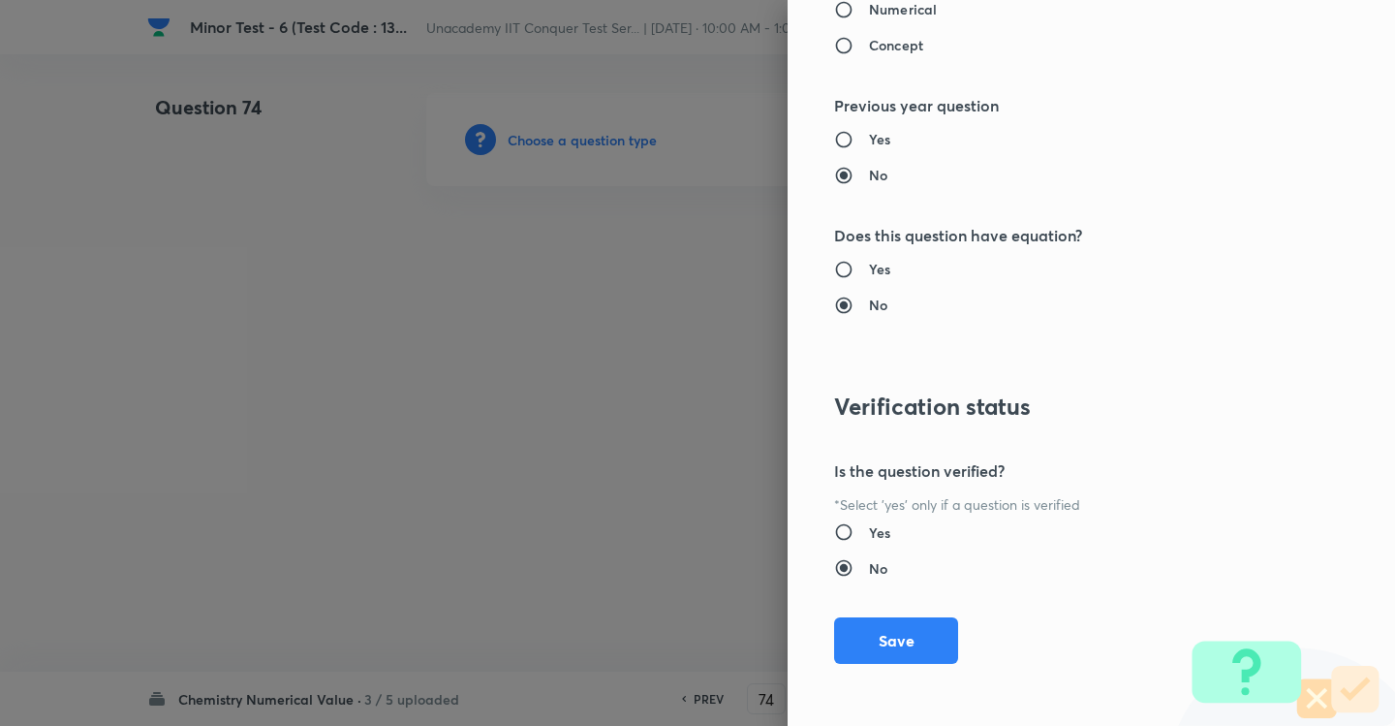
click at [878, 609] on div "Question settings Question type* Integer Does this question have a passage?* Ye…" at bounding box center [1092, 363] width 608 height 726
click at [888, 644] on button "Save" at bounding box center [896, 638] width 124 height 47
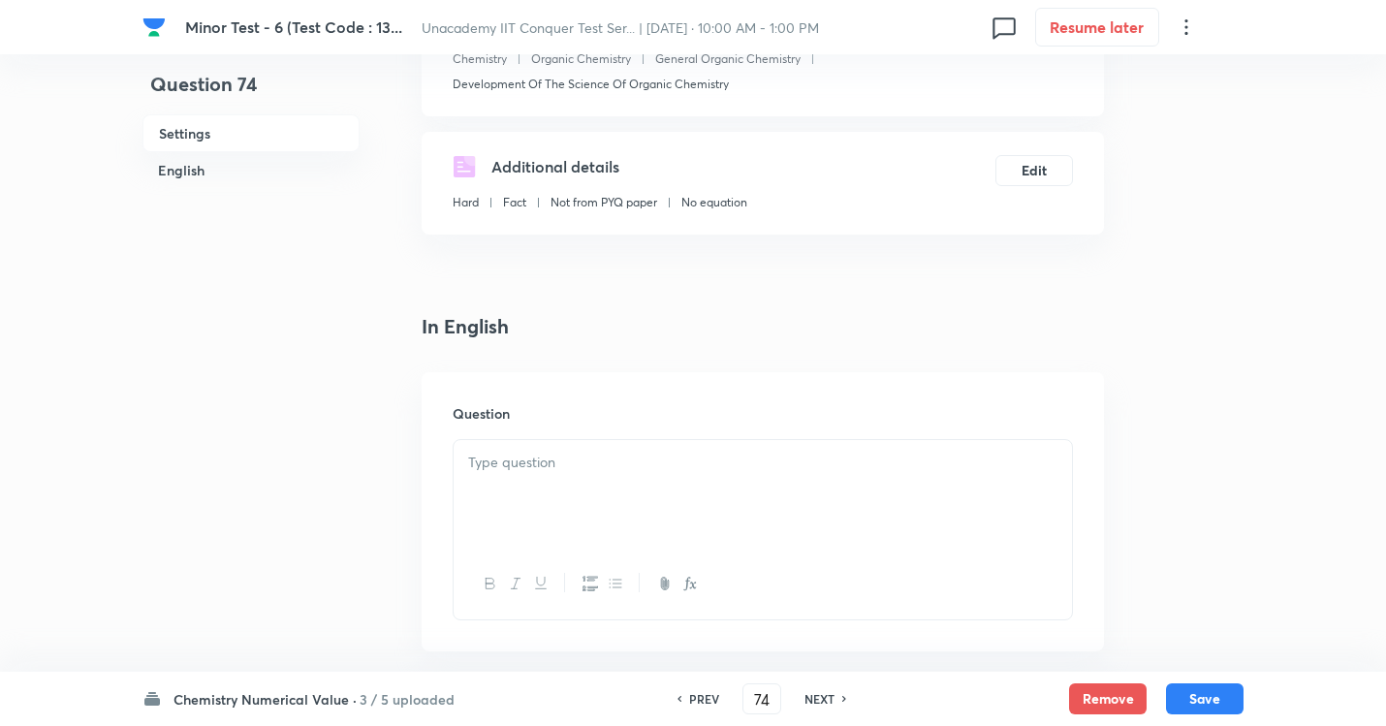
scroll to position [291, 0]
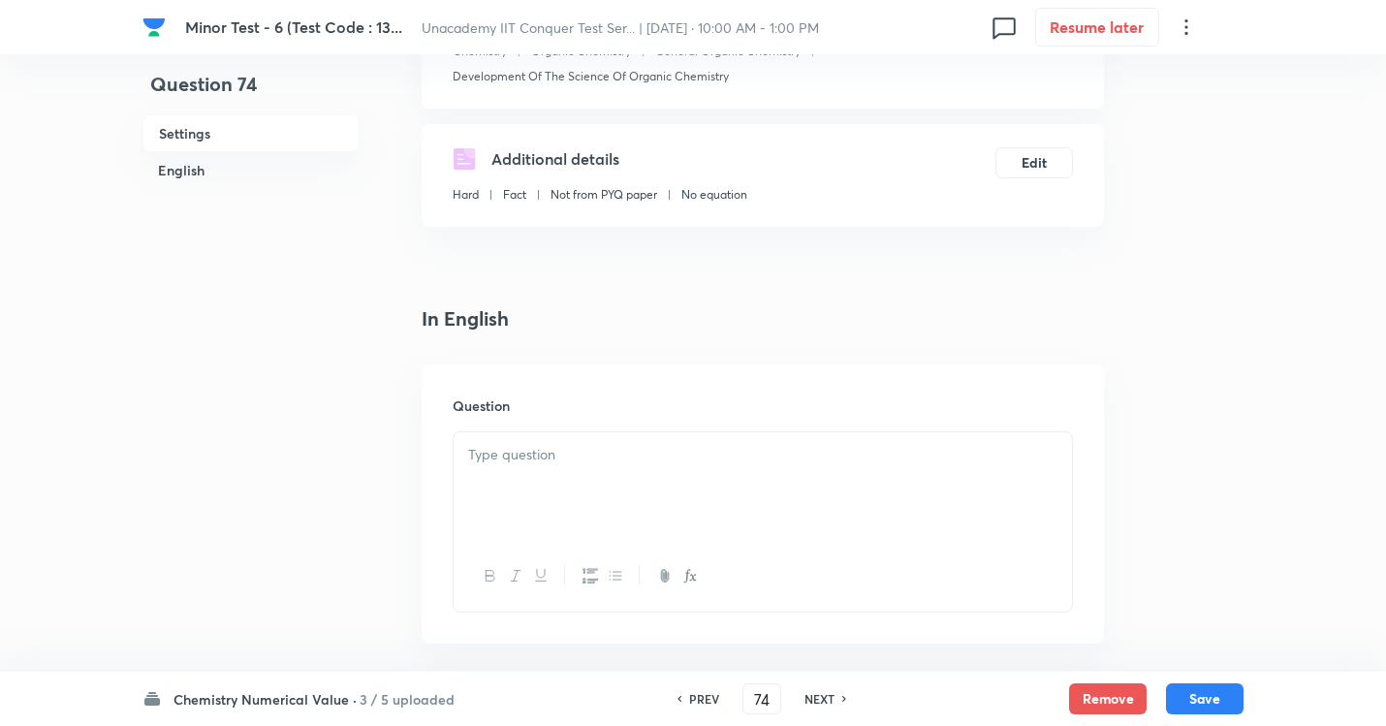
click at [571, 500] on div at bounding box center [763, 486] width 618 height 109
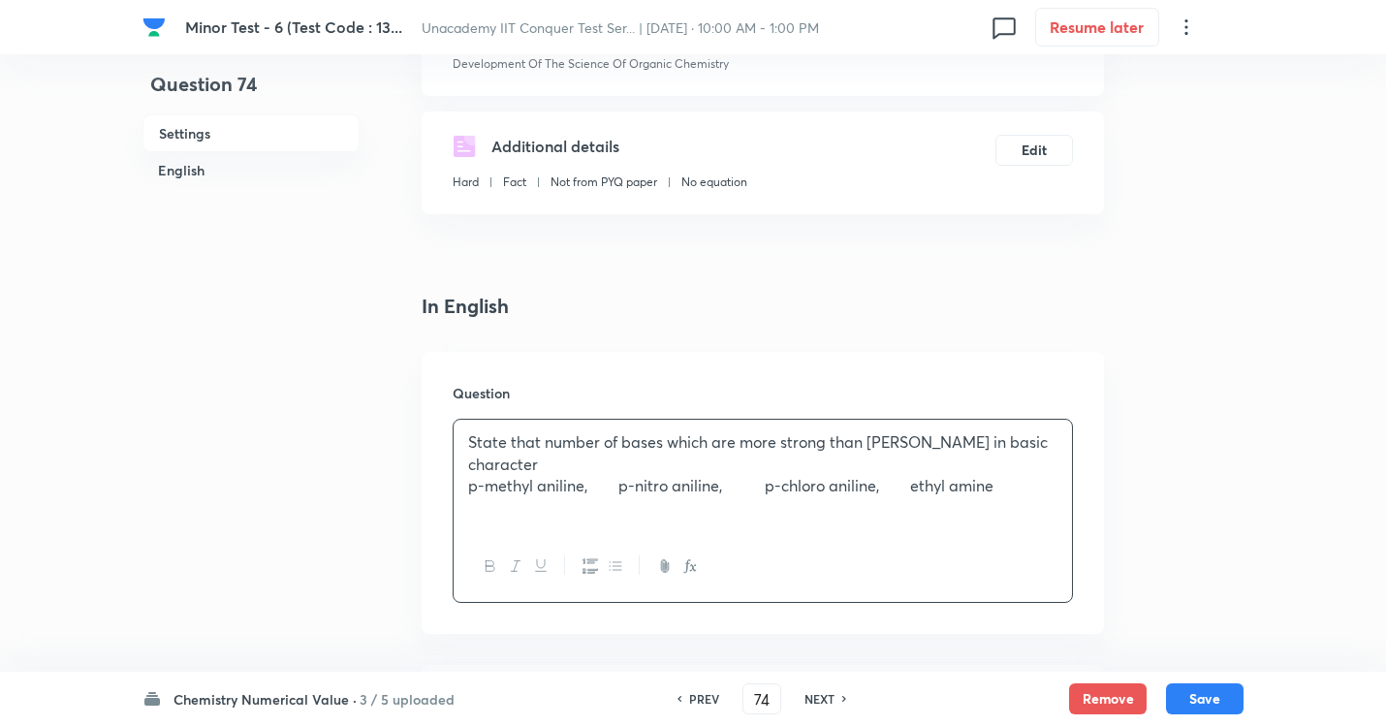
scroll to position [485, 0]
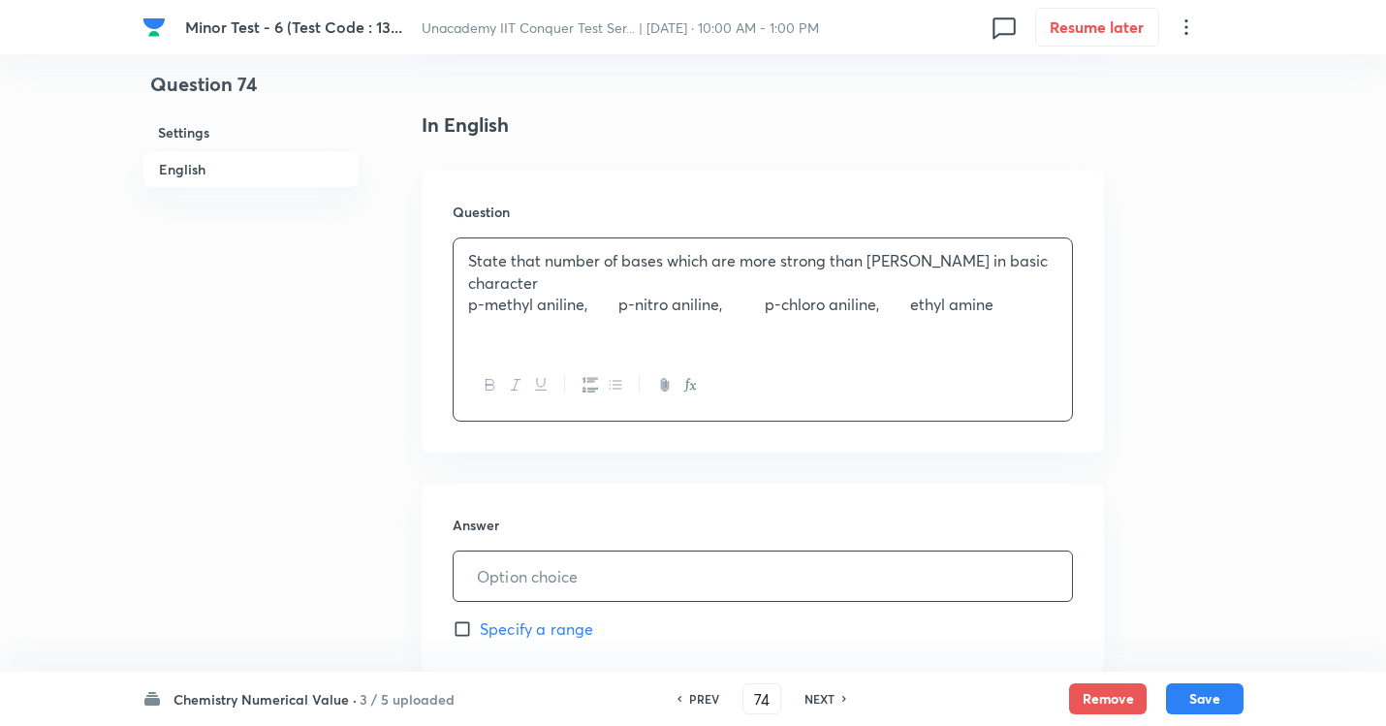
click at [518, 572] on input "text" at bounding box center [763, 575] width 618 height 49
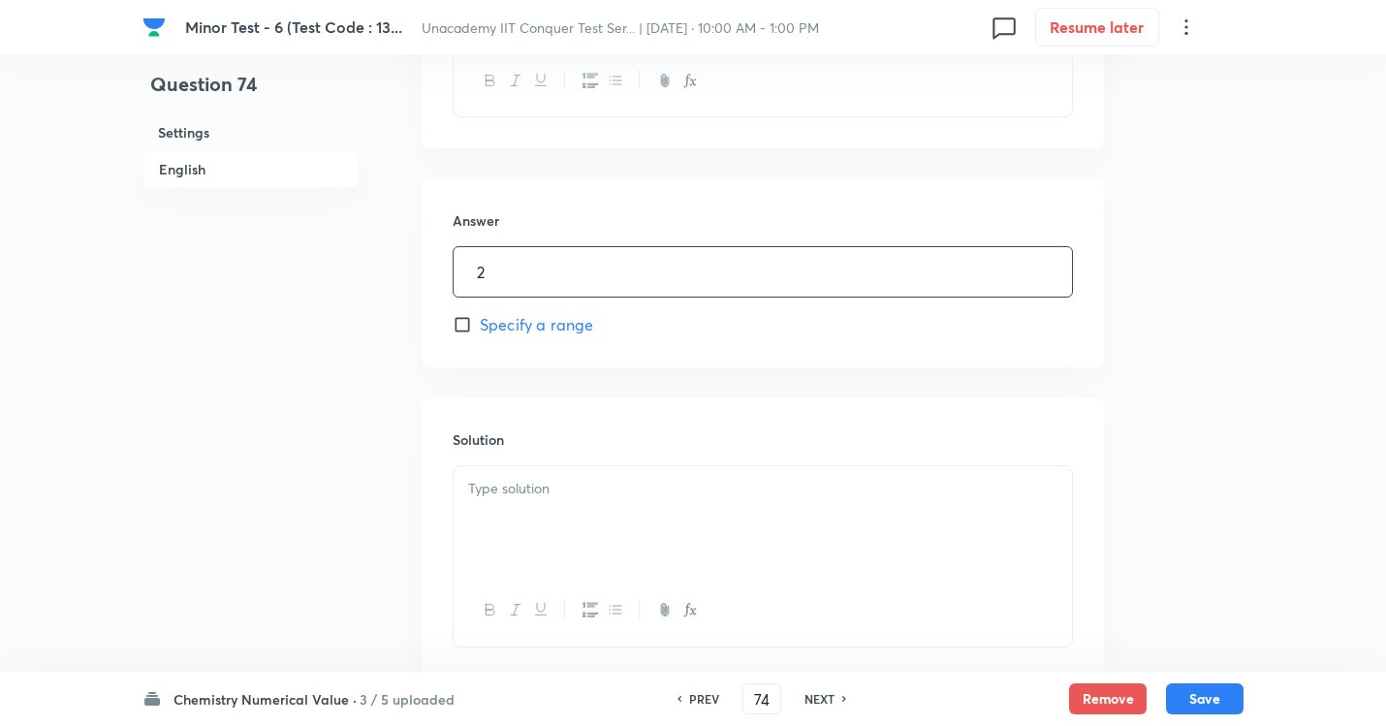
scroll to position [872, 0]
click at [694, 432] on div at bounding box center [763, 437] width 618 height 109
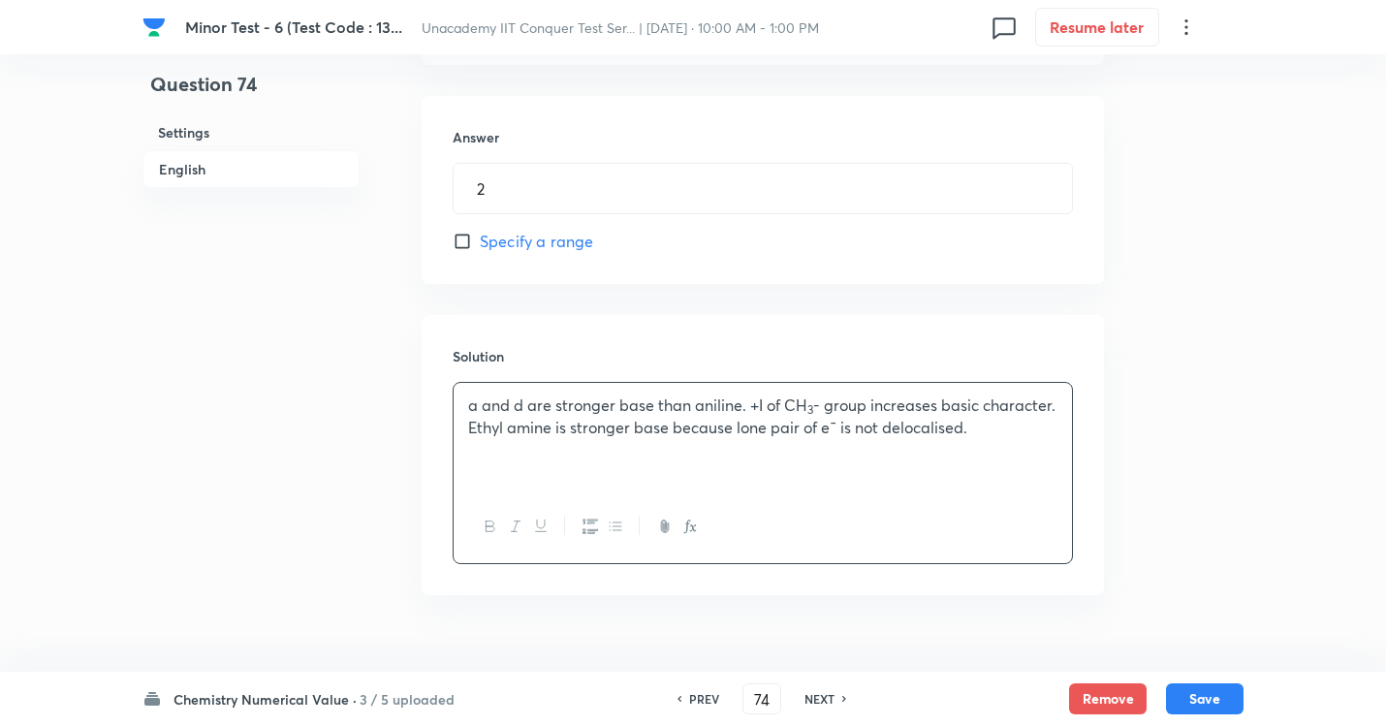
click at [1200, 659] on div "Chemistry Numerical Value · 3 / 5 uploaded PREV 74 ​ NEXT Remove Save" at bounding box center [692, 699] width 1101 height 54
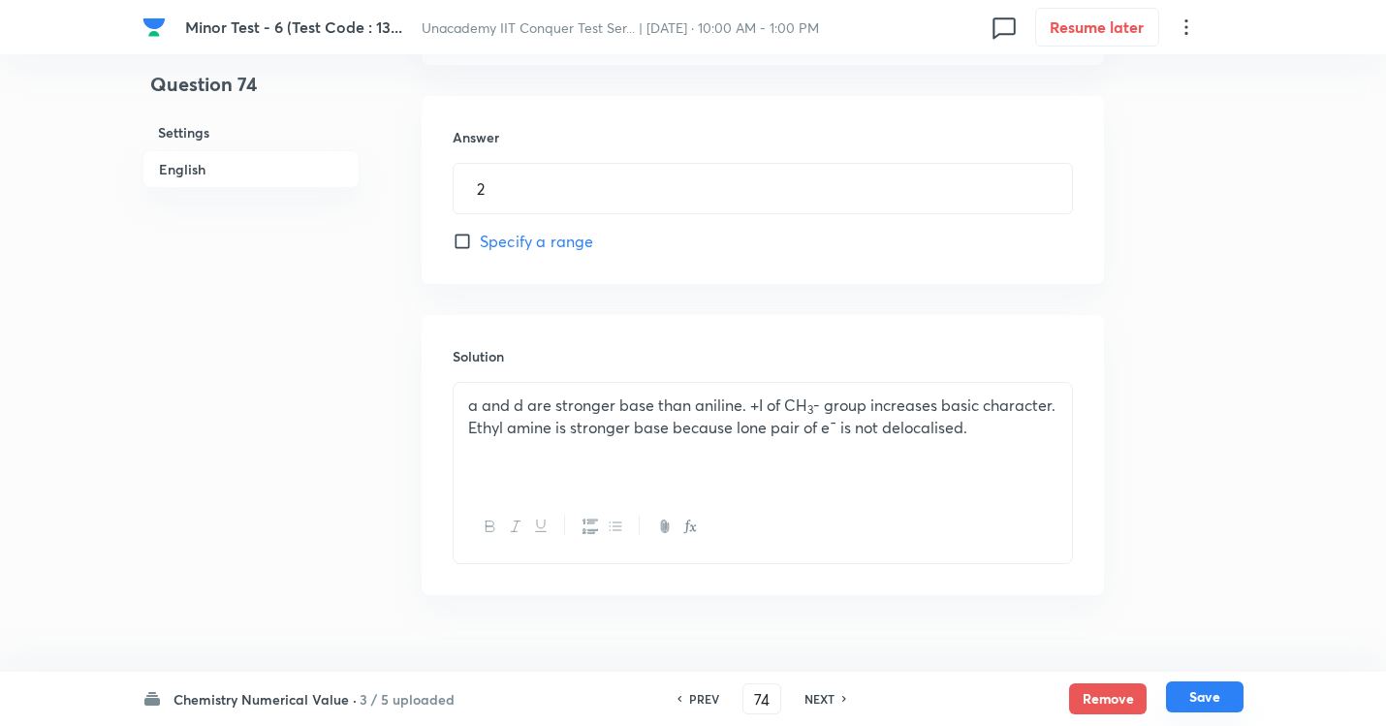
click at [1196, 659] on button "Save" at bounding box center [1205, 696] width 78 height 31
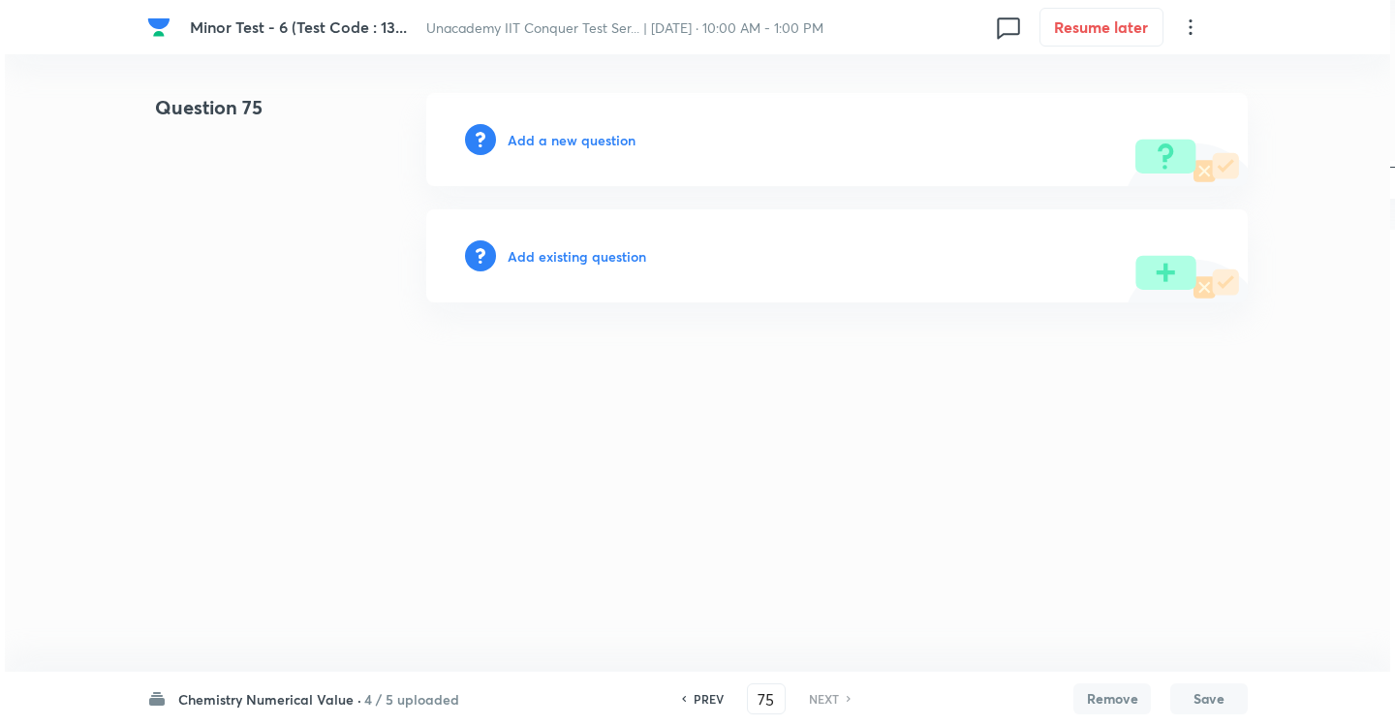
scroll to position [0, 0]
click at [585, 159] on div "Add a new question" at bounding box center [837, 139] width 822 height 93
click at [592, 142] on h6 "Add a new question" at bounding box center [572, 140] width 128 height 20
click at [597, 145] on h6 "Choose a question type" at bounding box center [582, 140] width 149 height 20
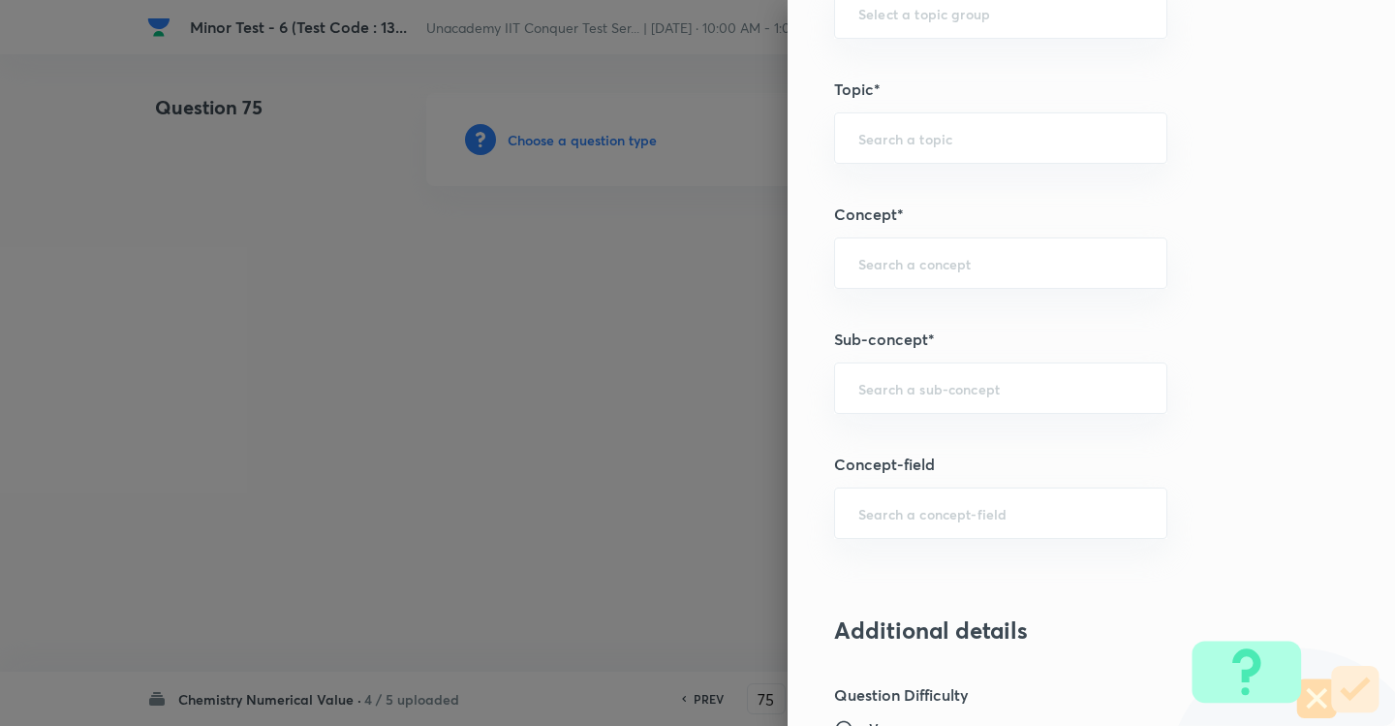
scroll to position [969, 0]
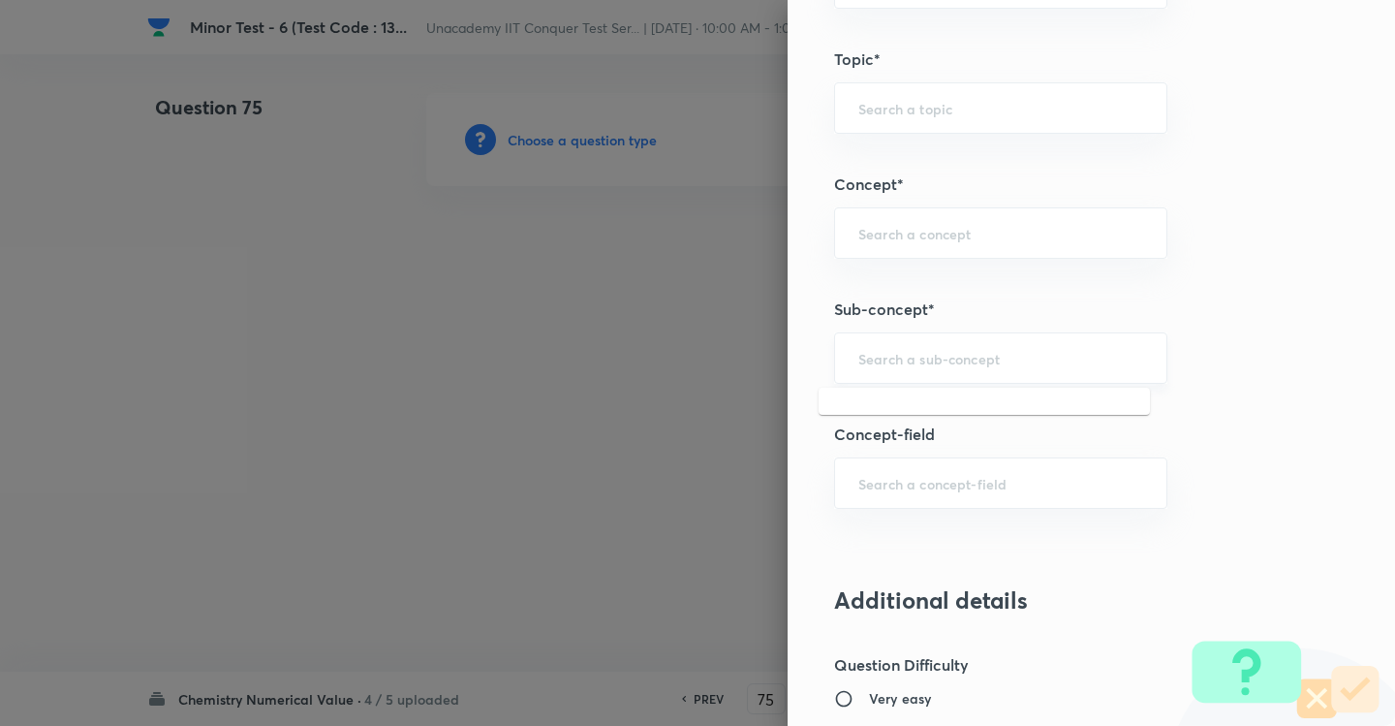
click at [883, 351] on input "text" at bounding box center [1001, 358] width 285 height 18
paste input "Development Of The Science Of Organic Chemistry"
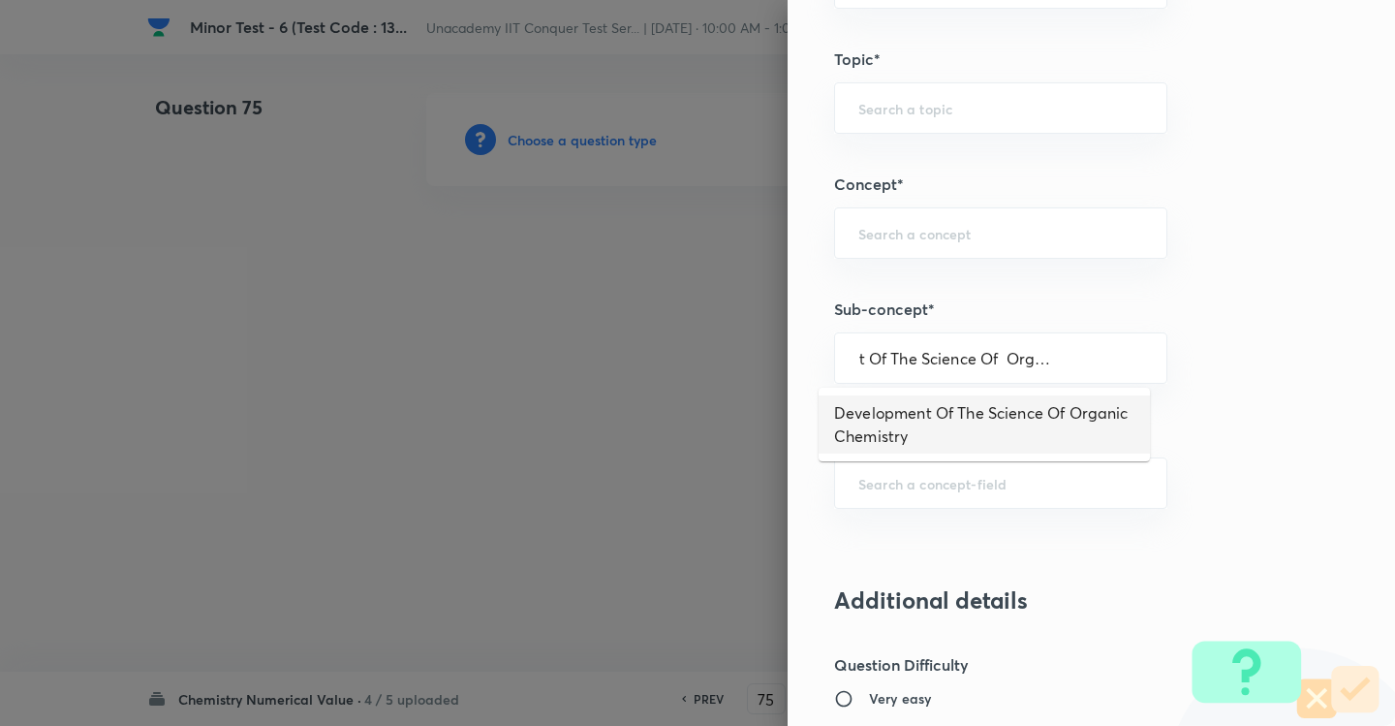
click at [914, 402] on li "Development Of The Science Of Organic Chemistry" at bounding box center [984, 424] width 331 height 58
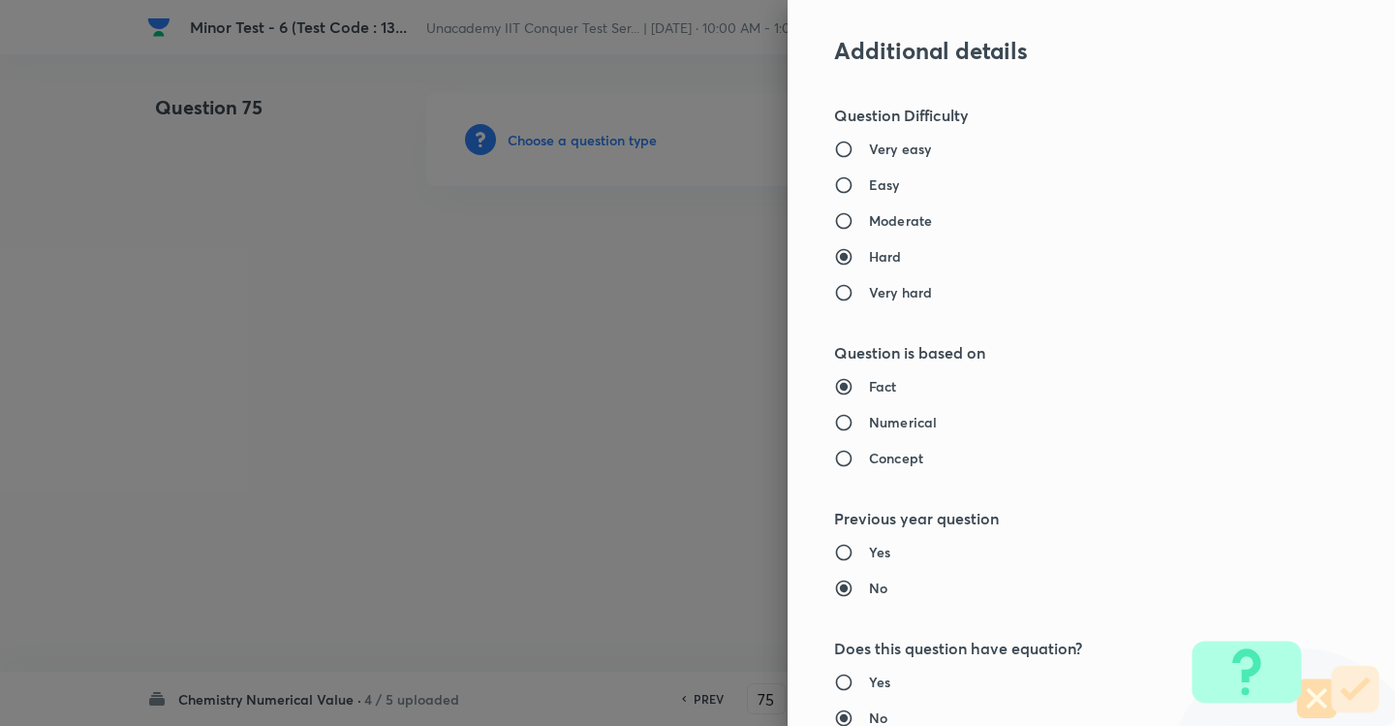
scroll to position [1550, 0]
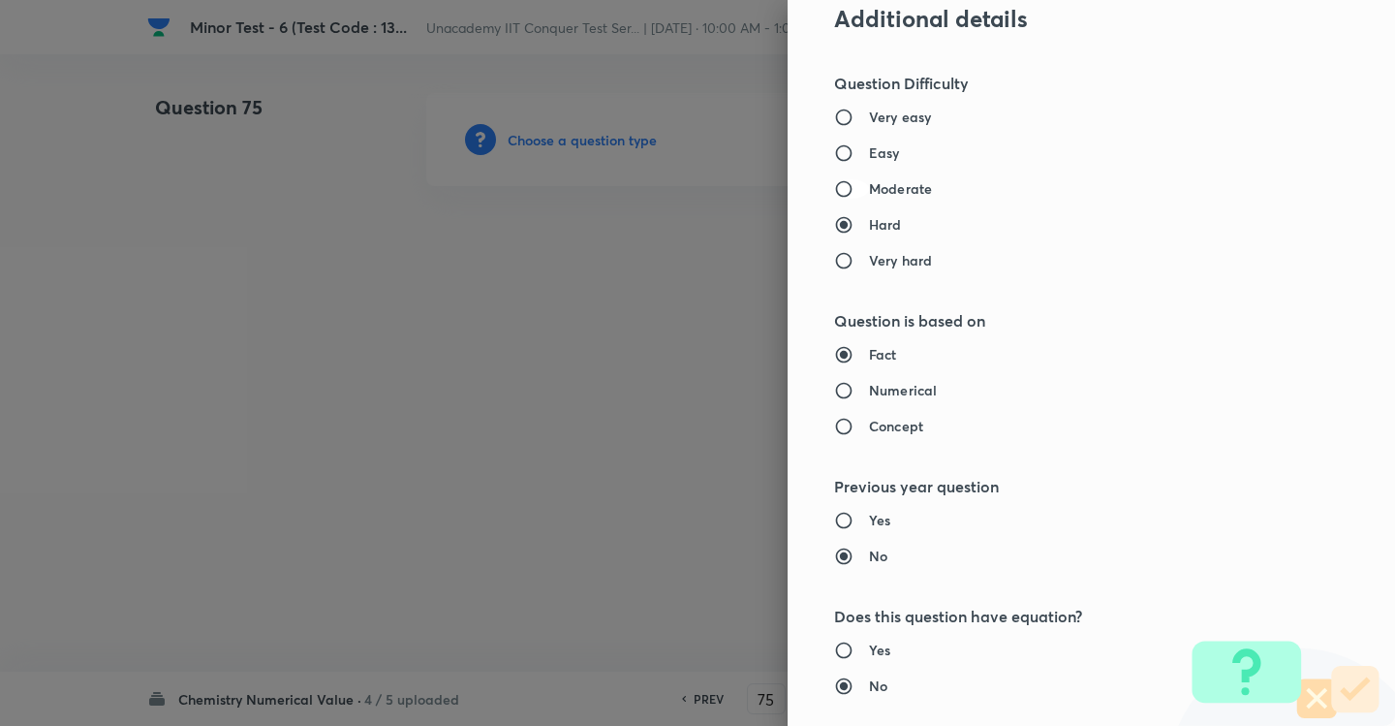
click at [834, 183] on input "Moderate" at bounding box center [851, 188] width 35 height 19
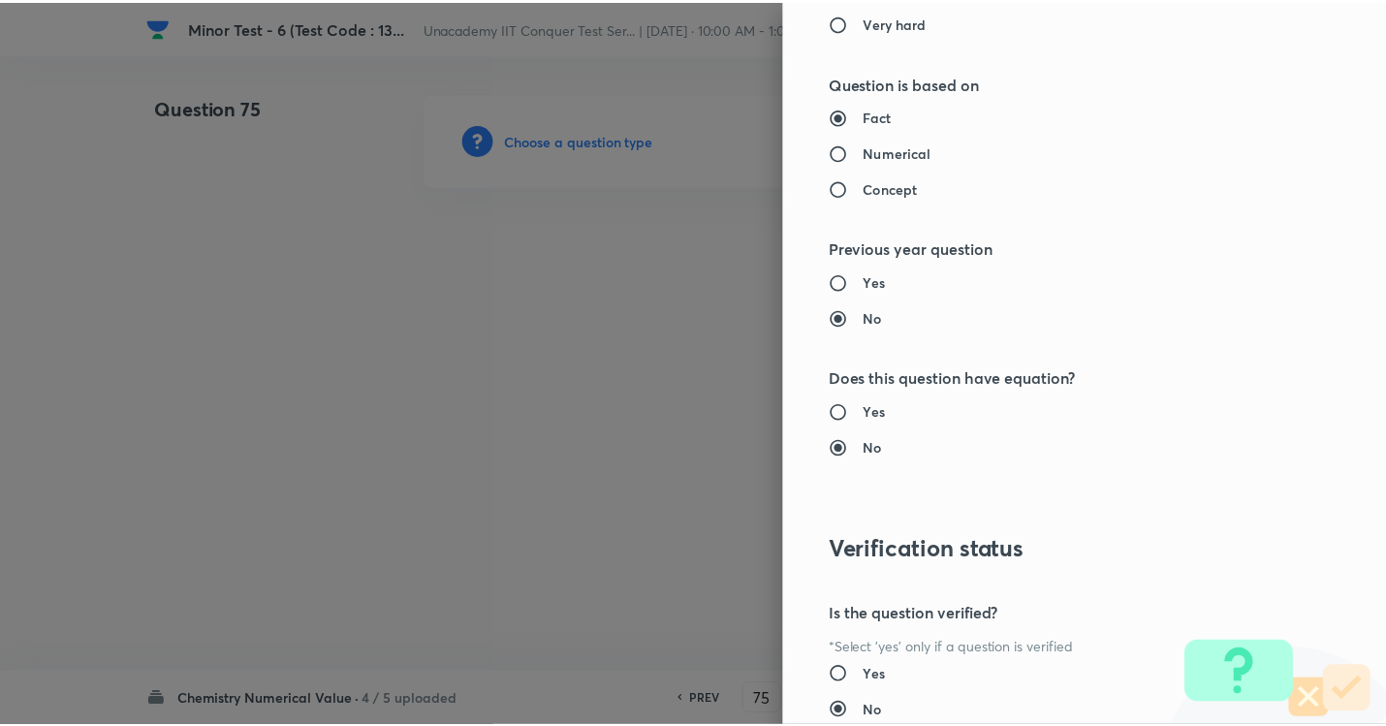
scroll to position [1931, 0]
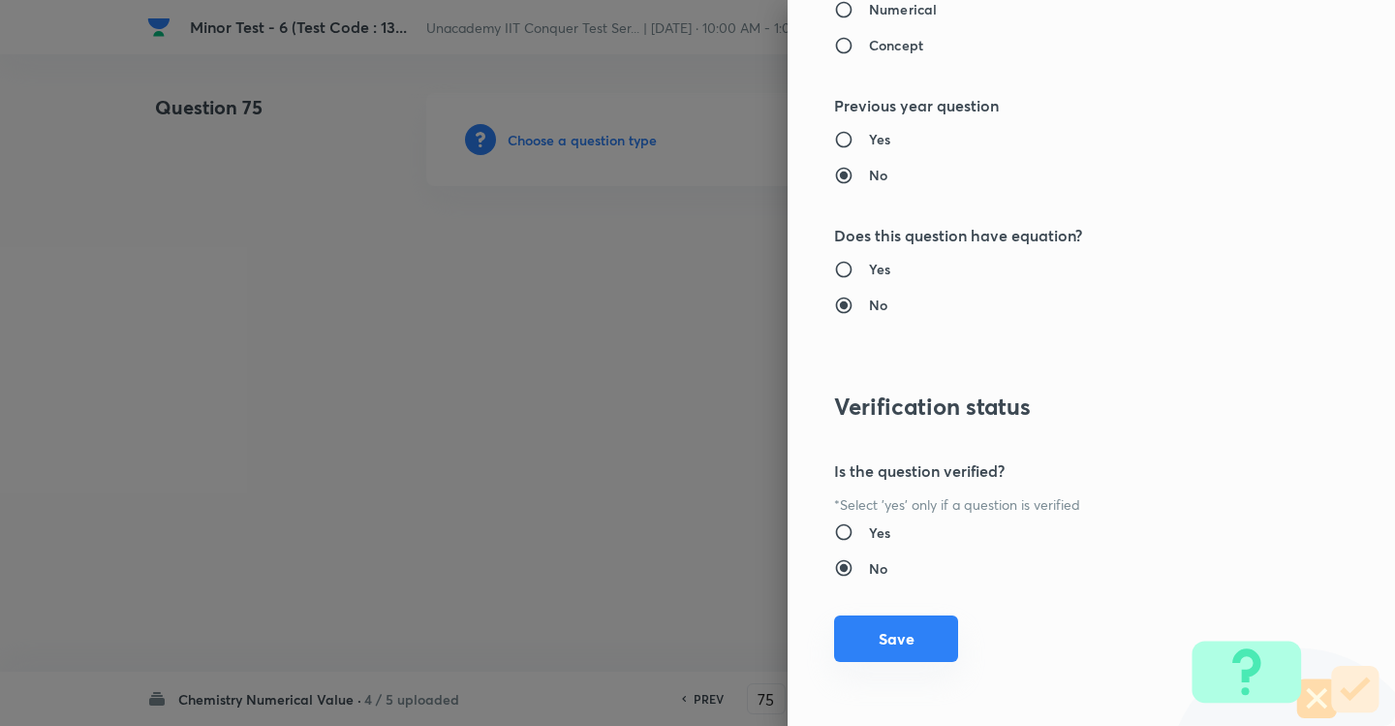
click at [903, 640] on button "Save" at bounding box center [896, 638] width 124 height 47
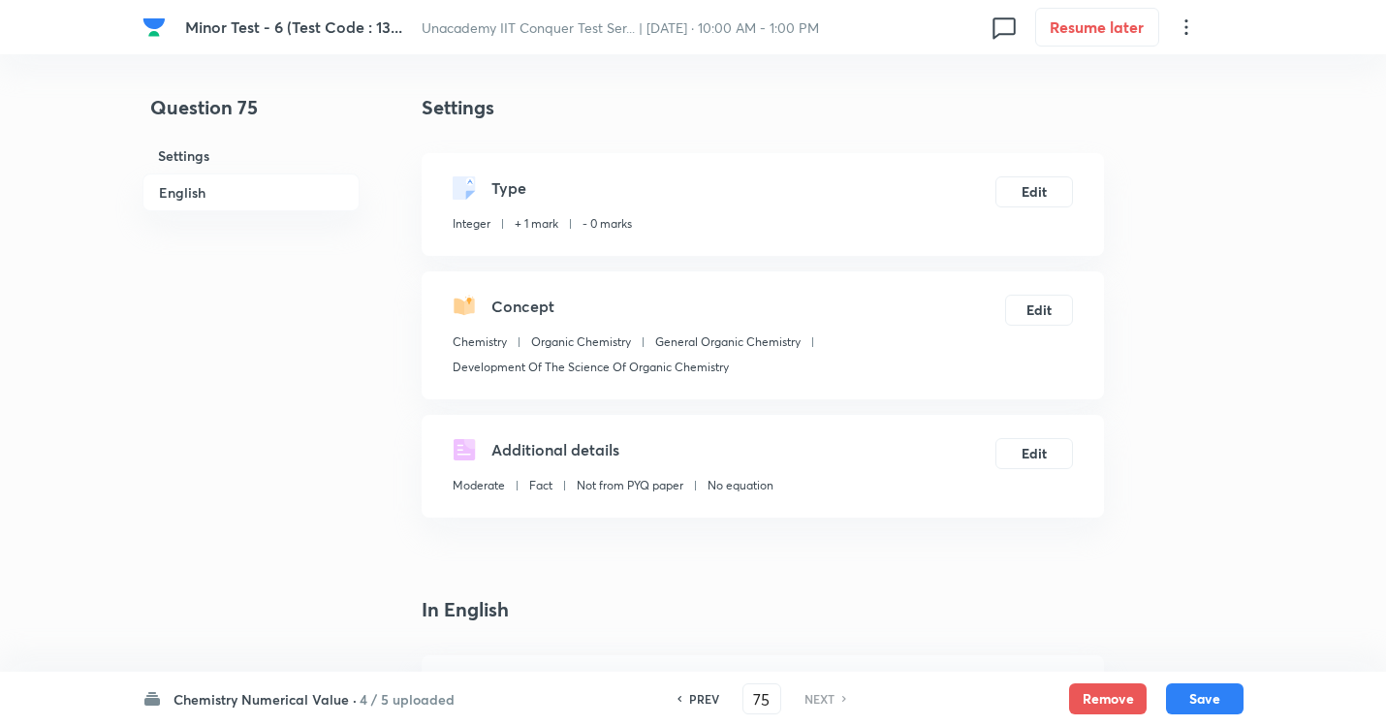
click at [943, 659] on div "Chemistry Numerical Value · 4 / 5 uploaded PREV 75 ​ NEXT Remove Save" at bounding box center [692, 699] width 1101 height 54
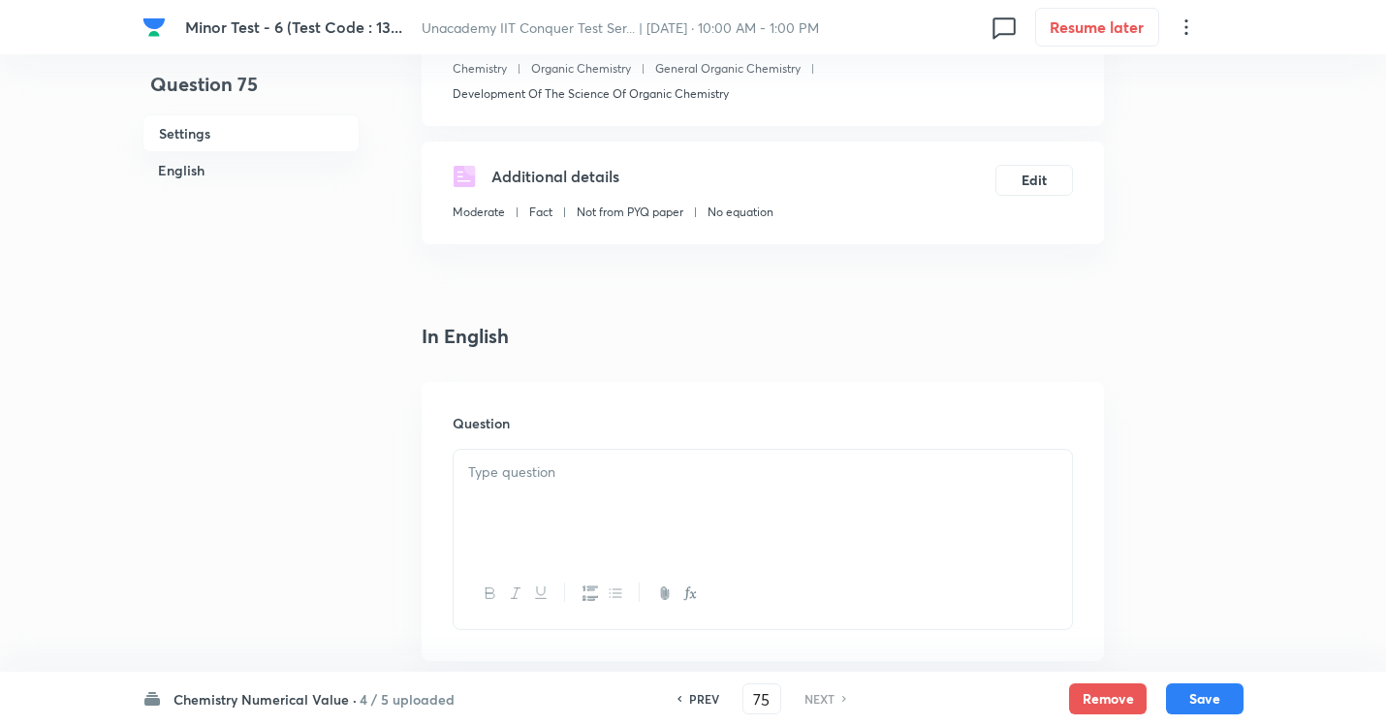
scroll to position [291, 0]
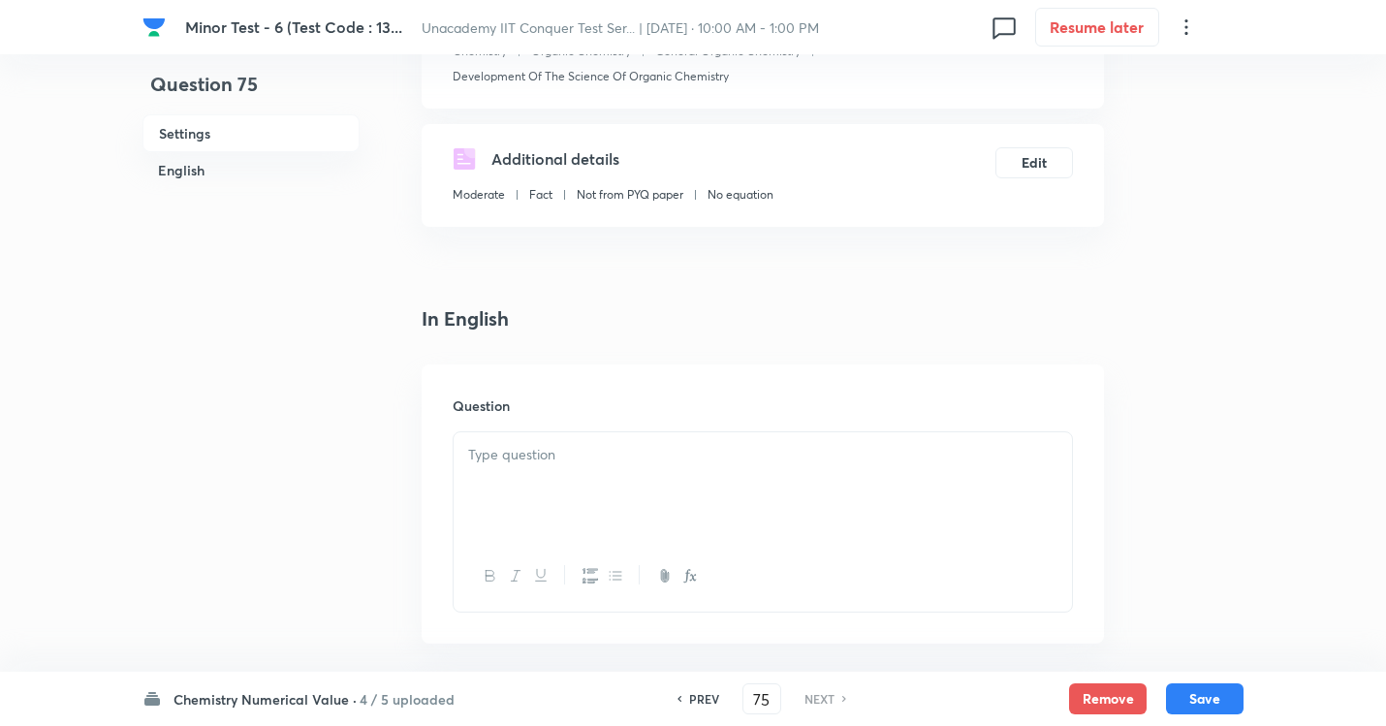
click at [609, 478] on div at bounding box center [763, 486] width 618 height 109
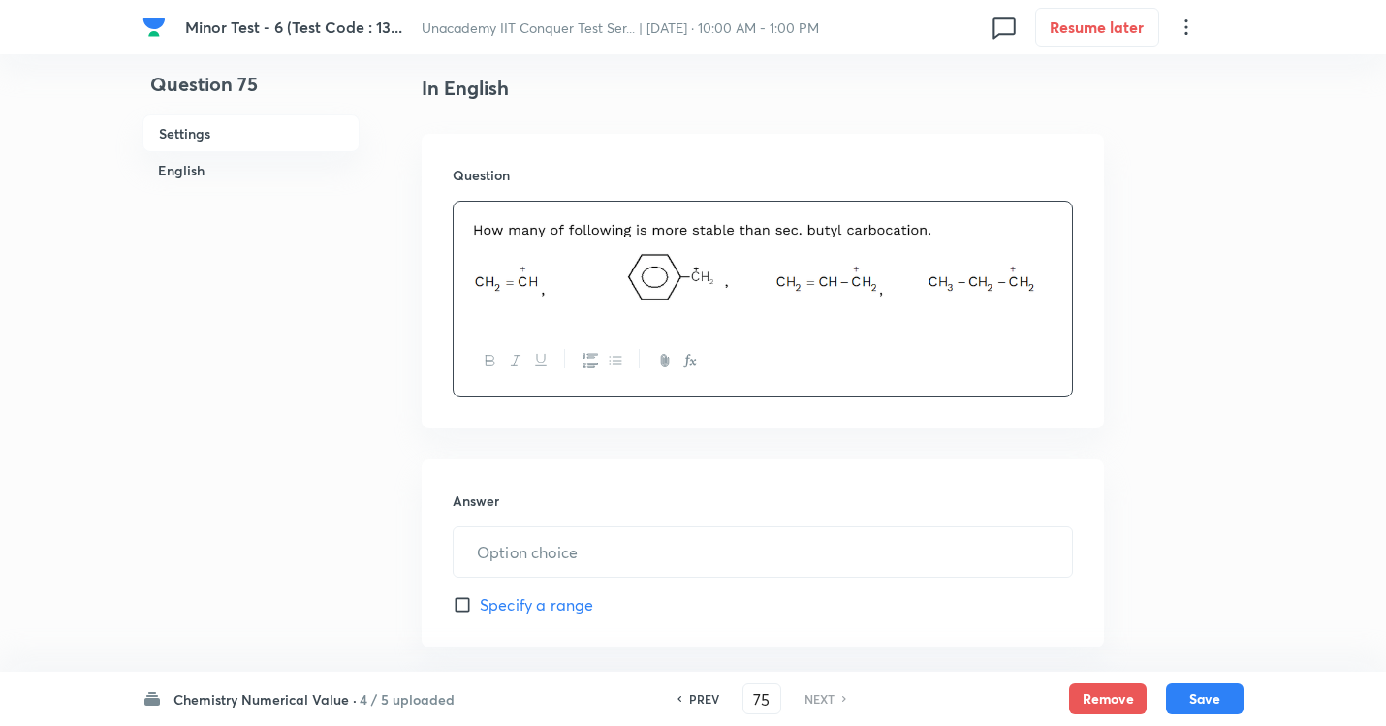
scroll to position [581, 0]
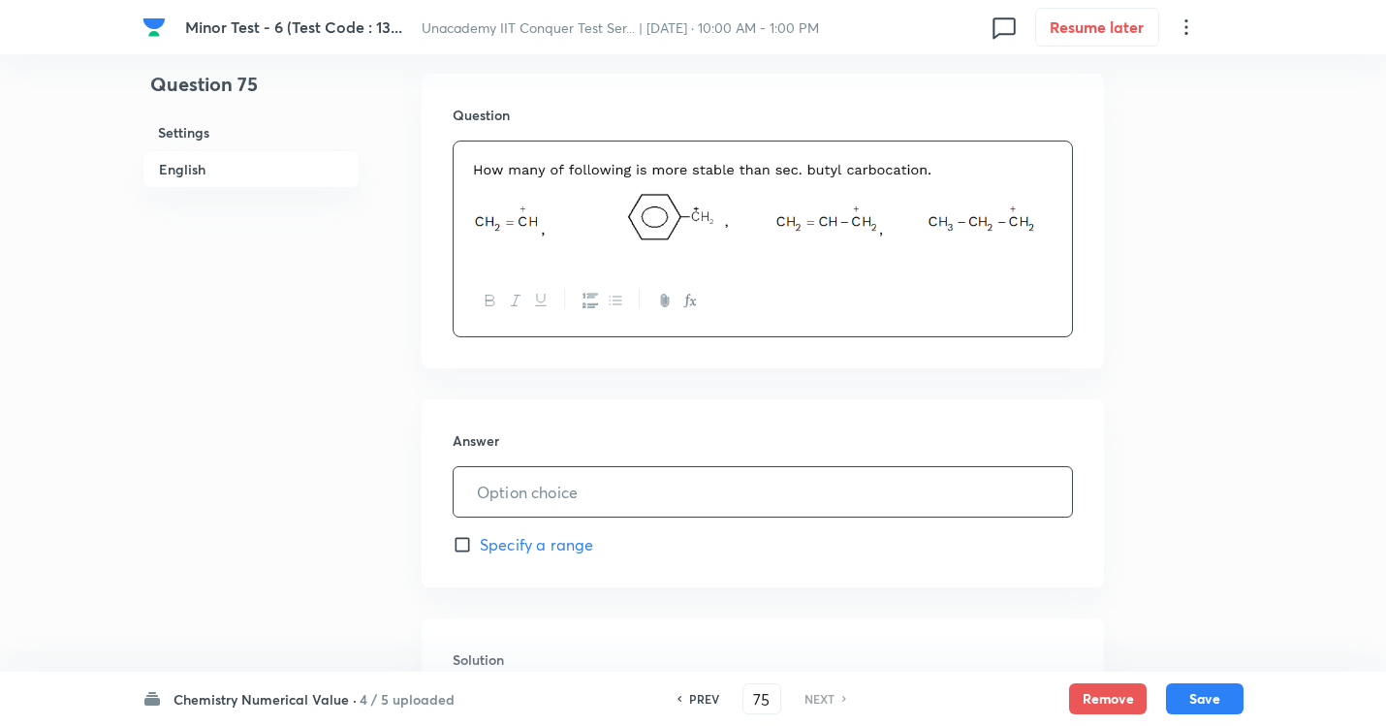
click at [544, 484] on input "text" at bounding box center [763, 491] width 618 height 49
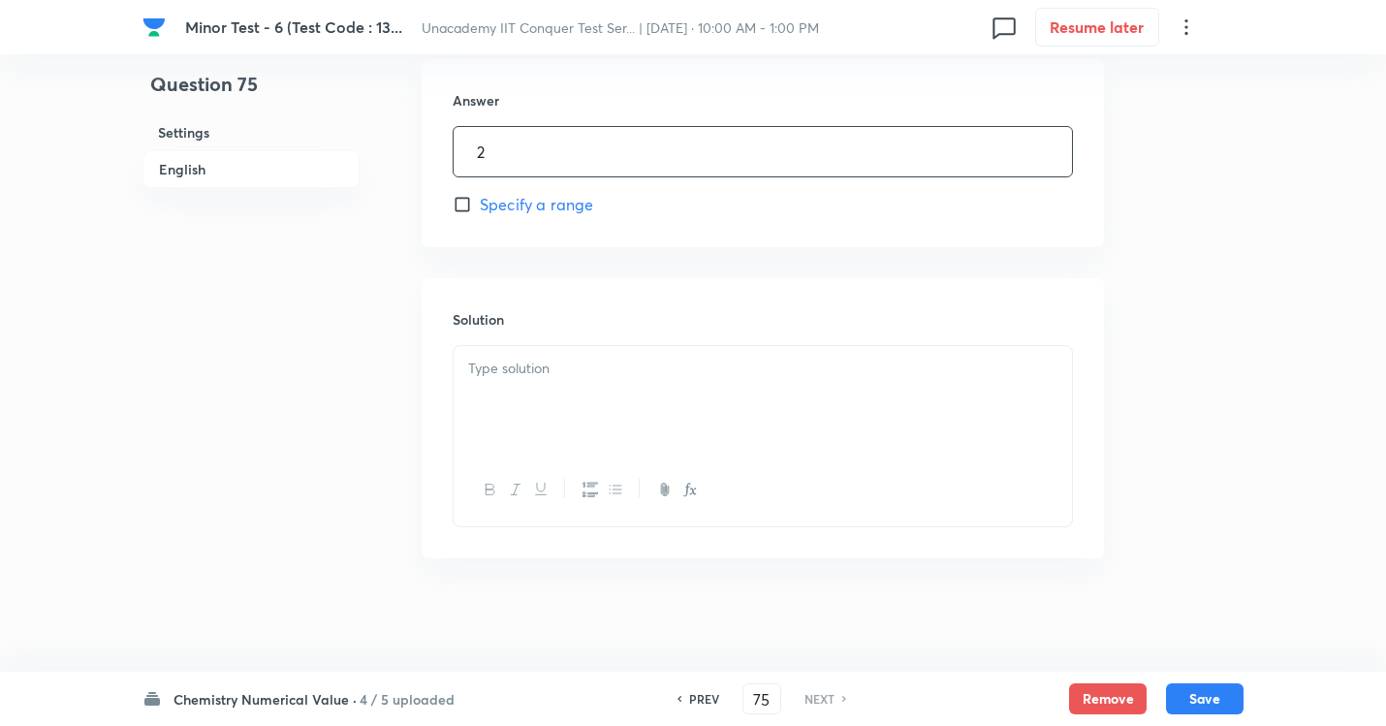
scroll to position [924, 0]
click at [565, 396] on div at bounding box center [763, 397] width 618 height 109
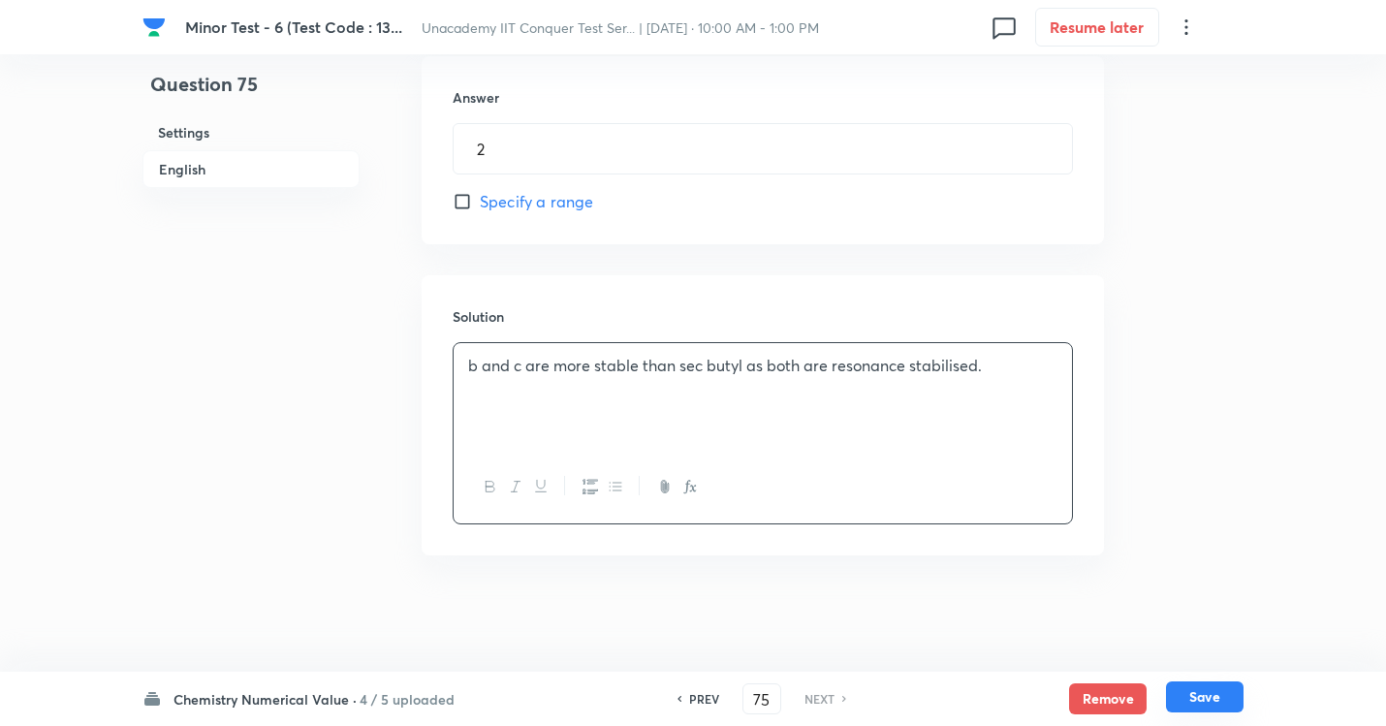
click at [1213, 659] on button "Save" at bounding box center [1205, 696] width 78 height 31
click at [1223, 659] on button "Save" at bounding box center [1205, 696] width 78 height 31
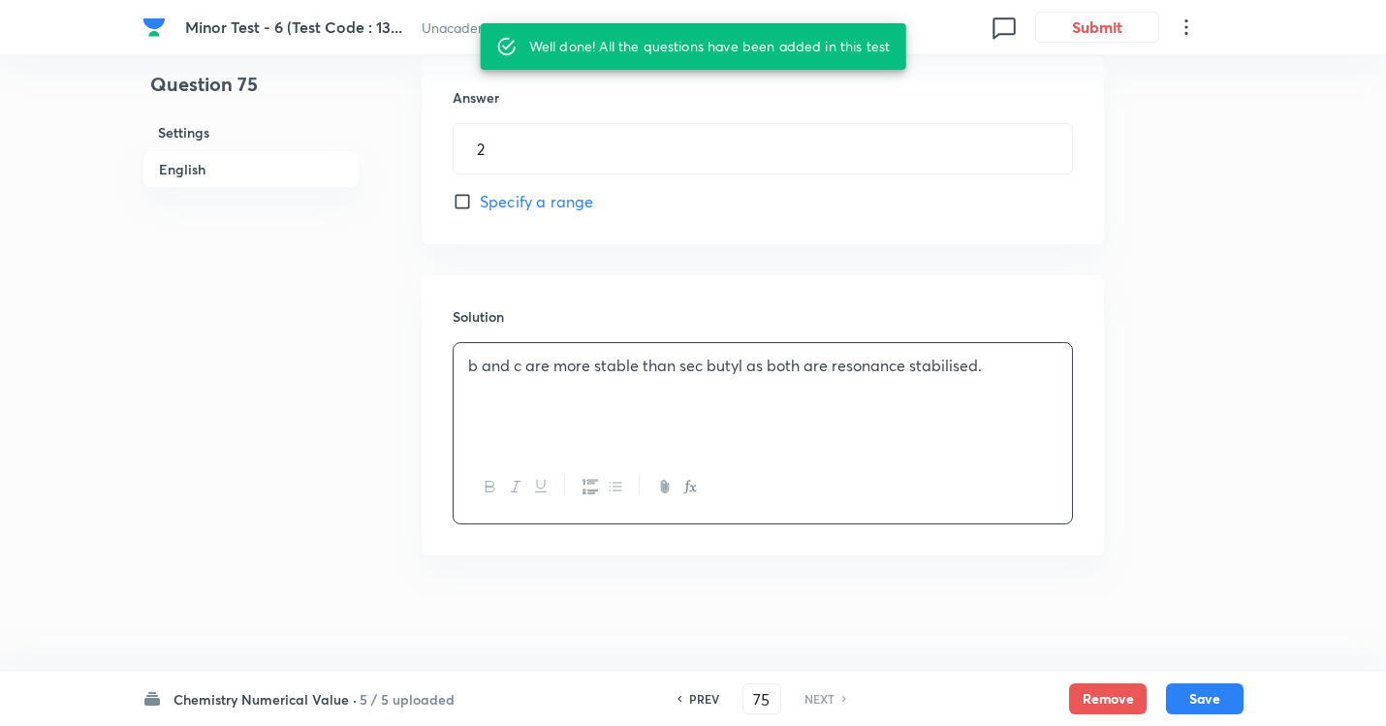
click at [1175, 26] on icon at bounding box center [1185, 27] width 23 height 23
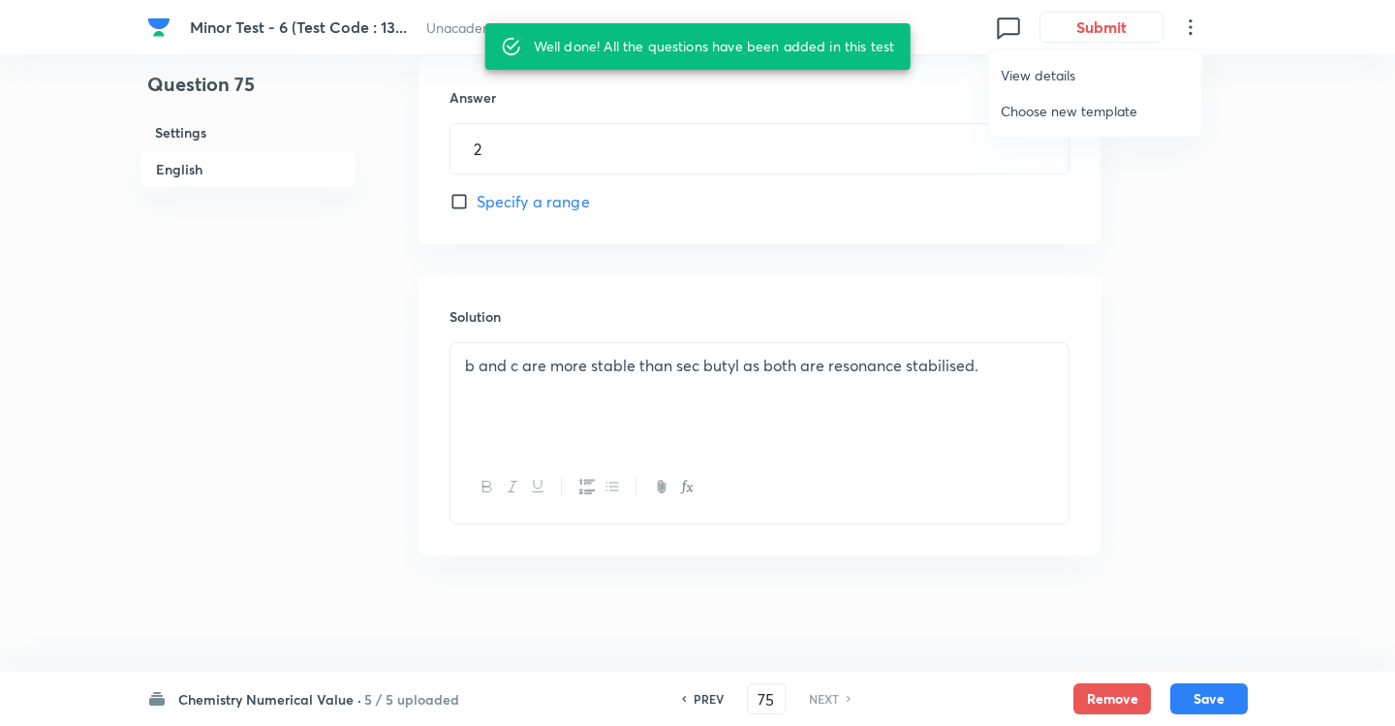
click at [1175, 26] on div at bounding box center [697, 363] width 1395 height 726
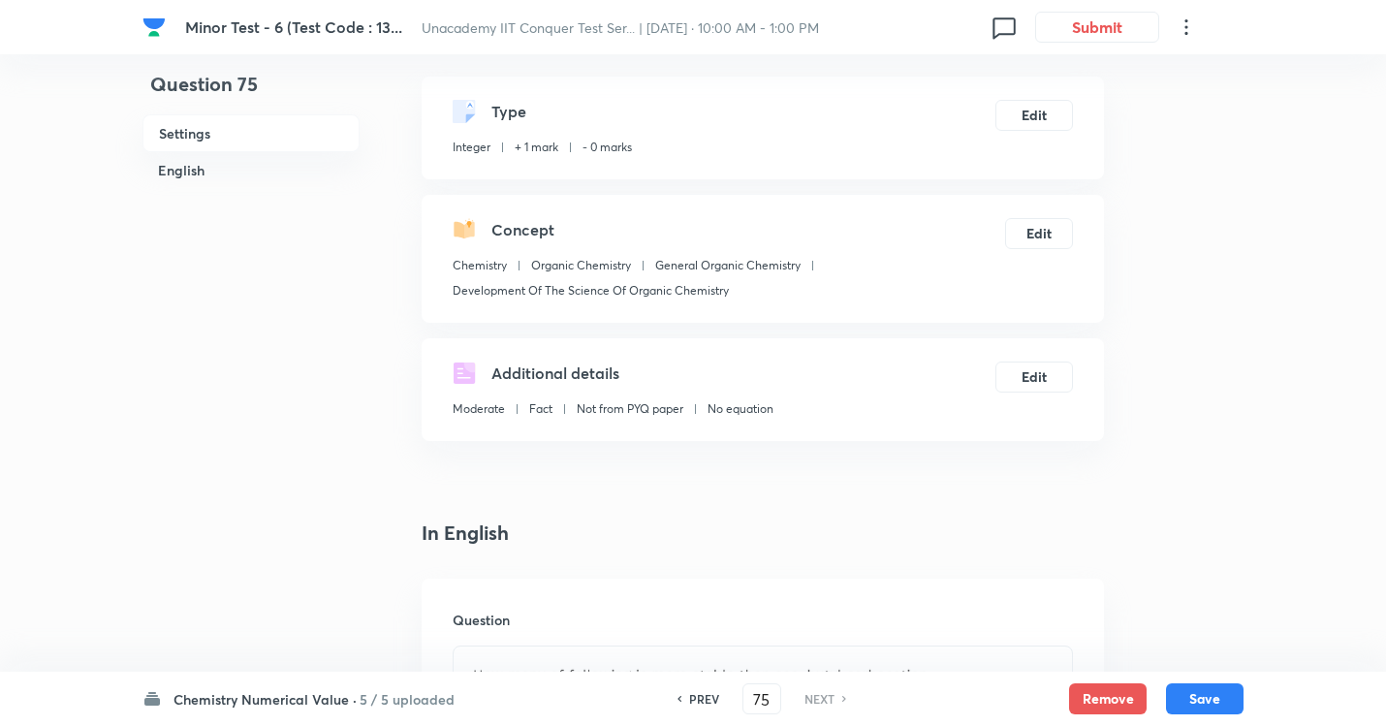
scroll to position [0, 0]
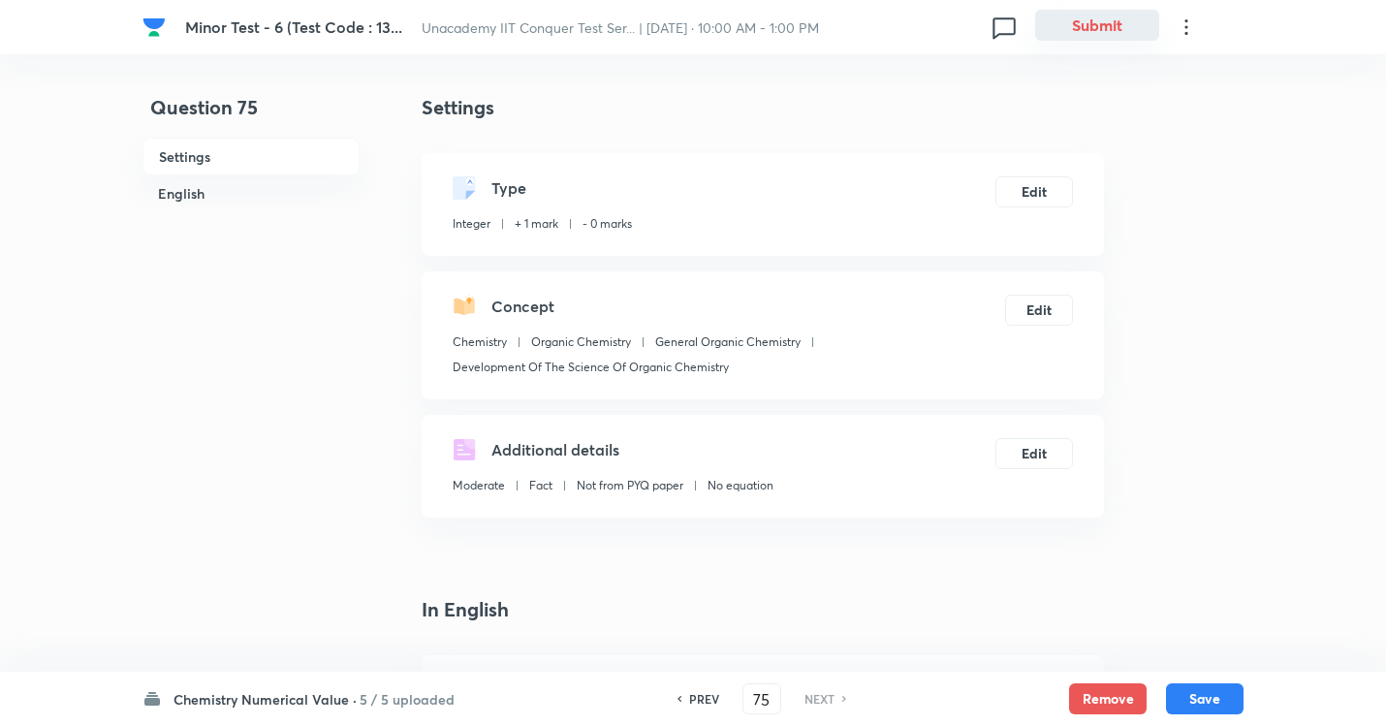
click at [1104, 24] on button "Submit" at bounding box center [1097, 25] width 124 height 31
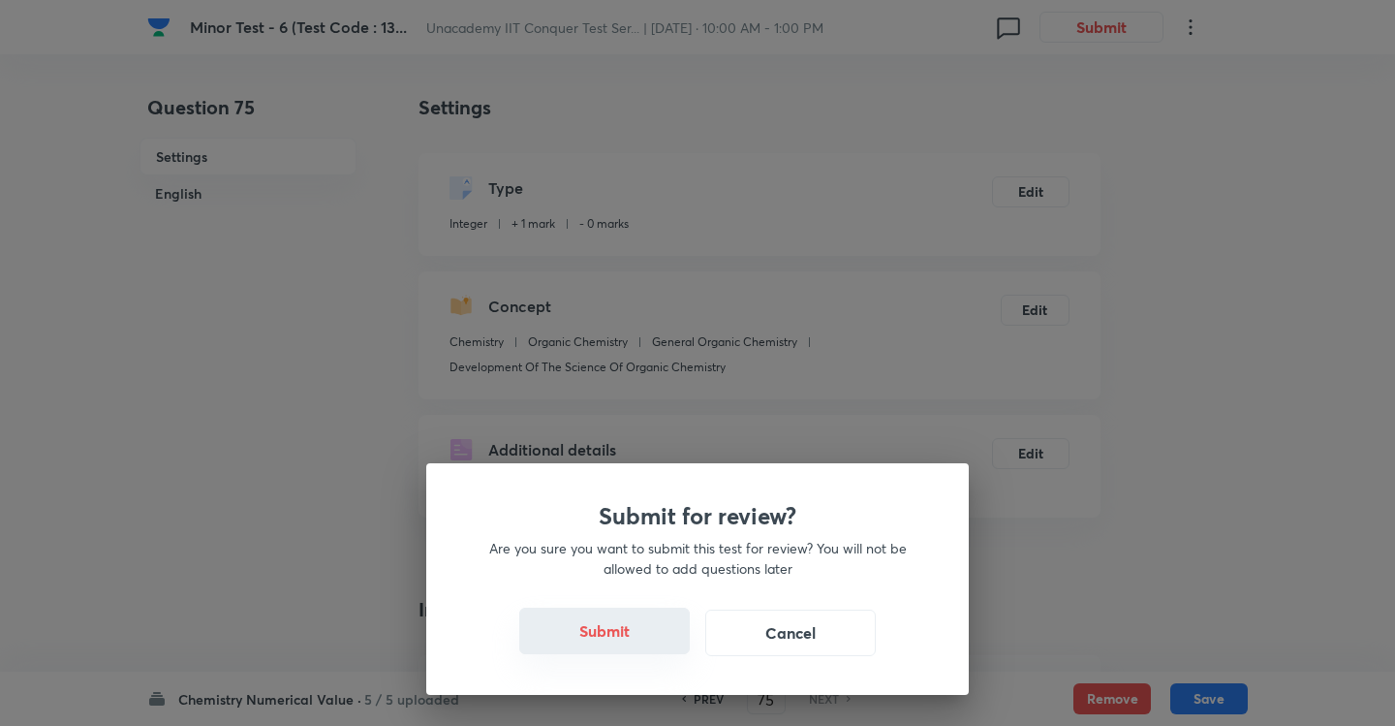
click at [642, 634] on button "Submit" at bounding box center [604, 631] width 171 height 47
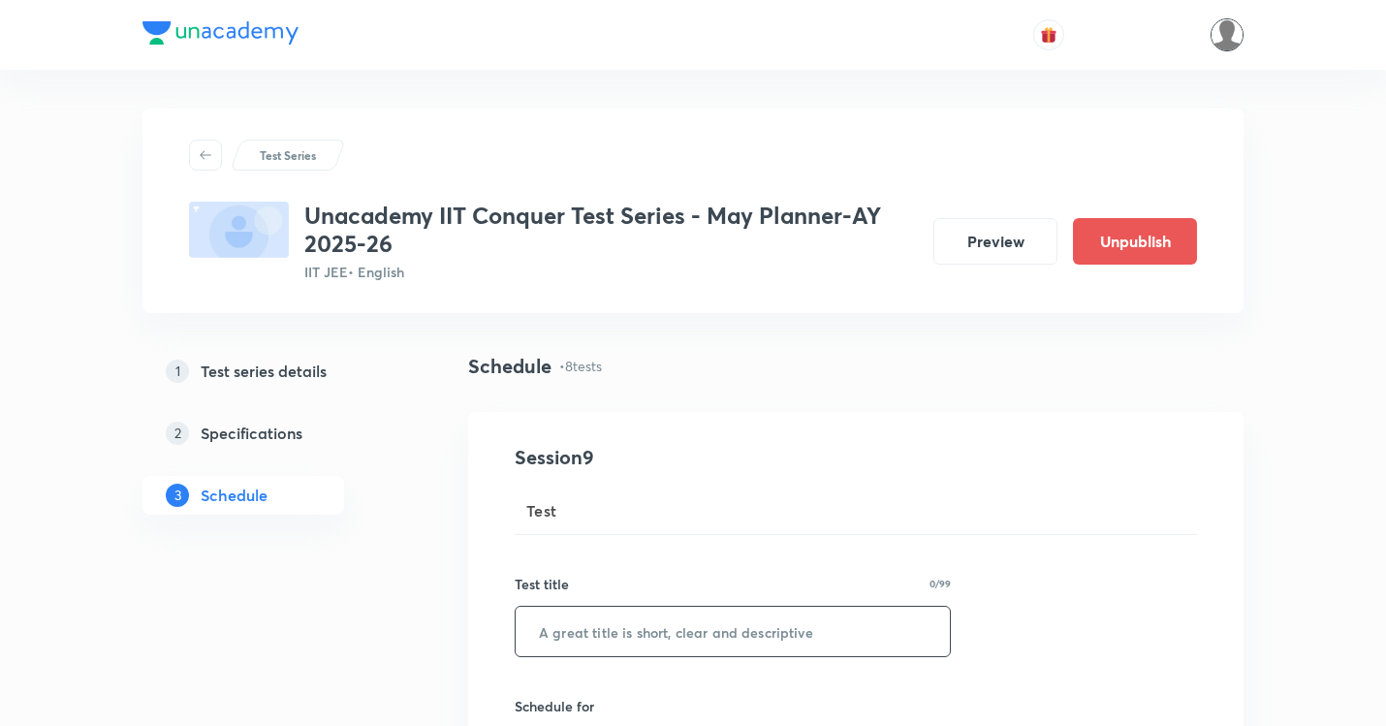
click at [1224, 38] on img at bounding box center [1226, 34] width 33 height 33
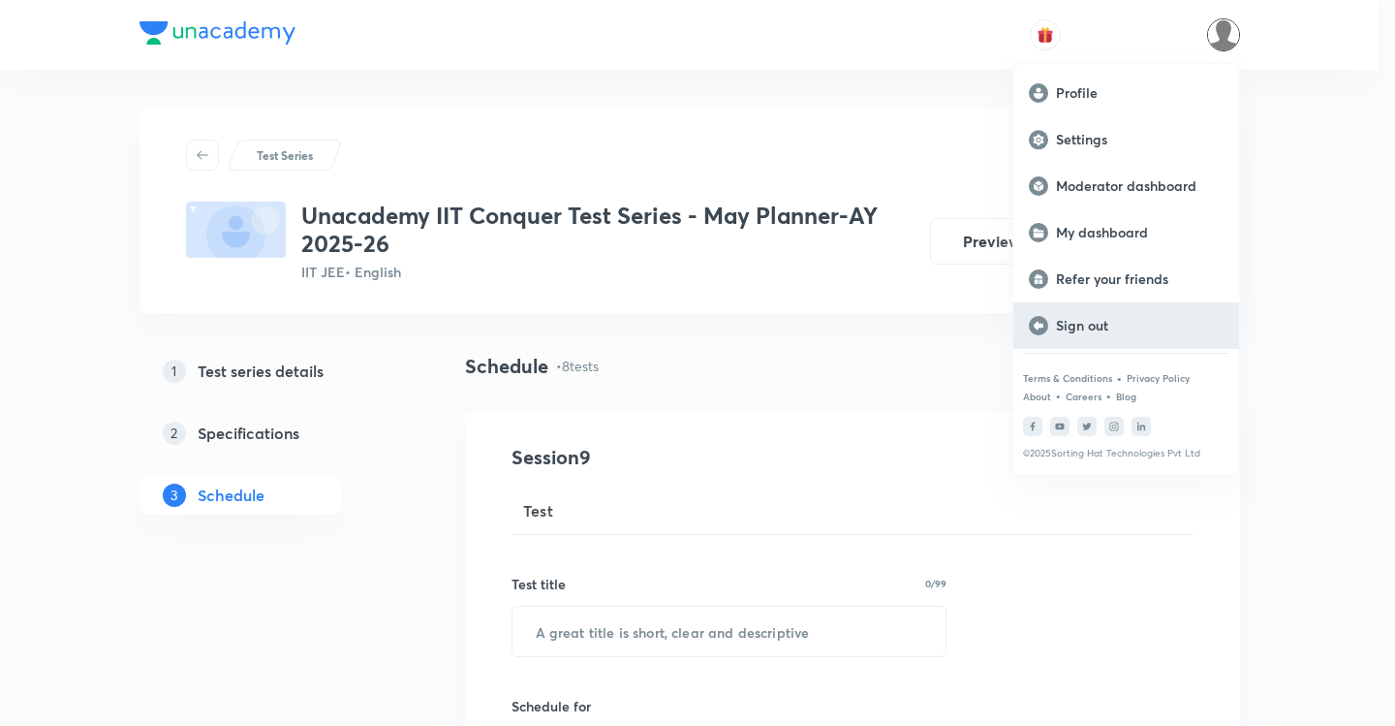
click at [1074, 327] on p "Sign out" at bounding box center [1140, 325] width 168 height 17
